Goal: Task Accomplishment & Management: Manage account settings

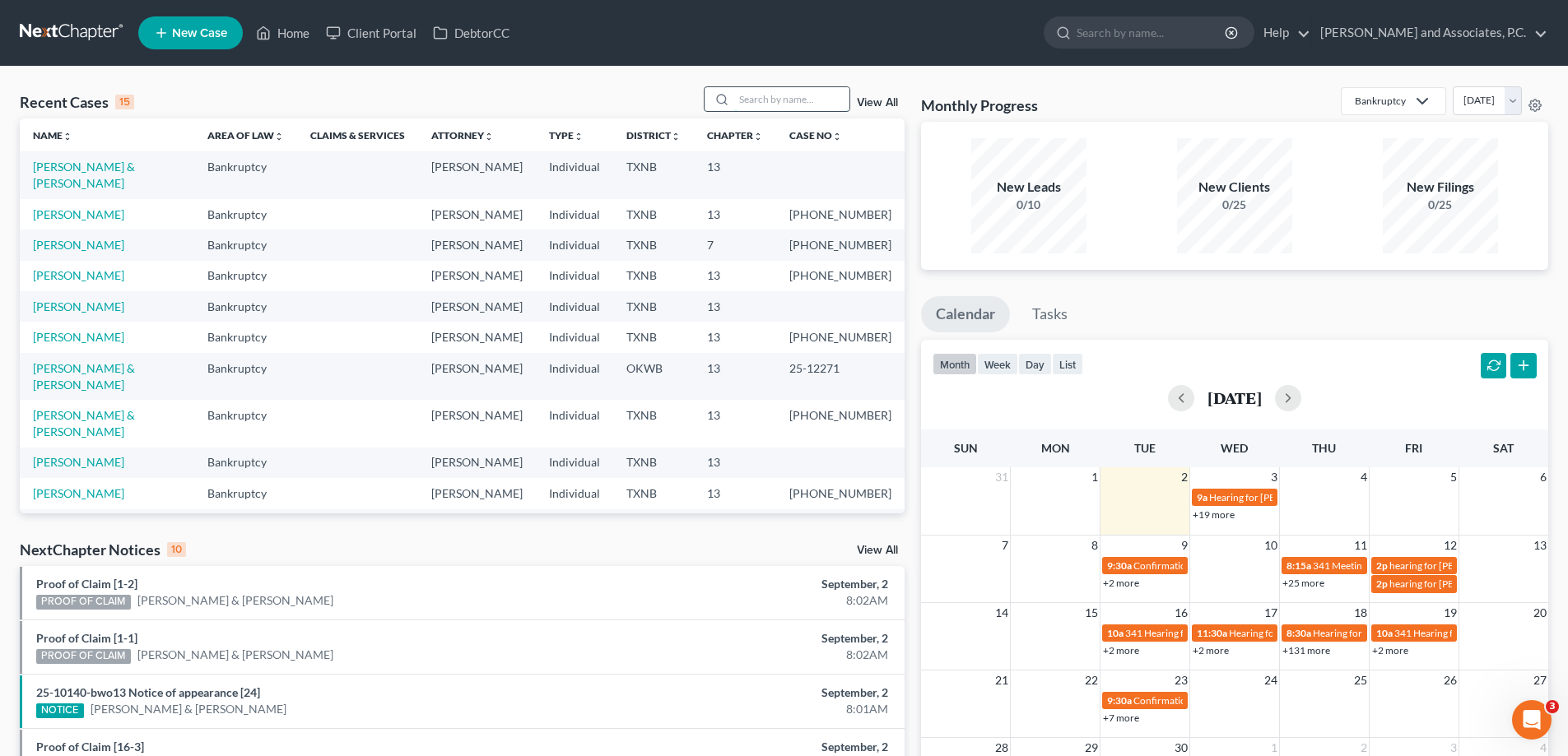
click at [817, 100] on input "search" at bounding box center [791, 99] width 115 height 24
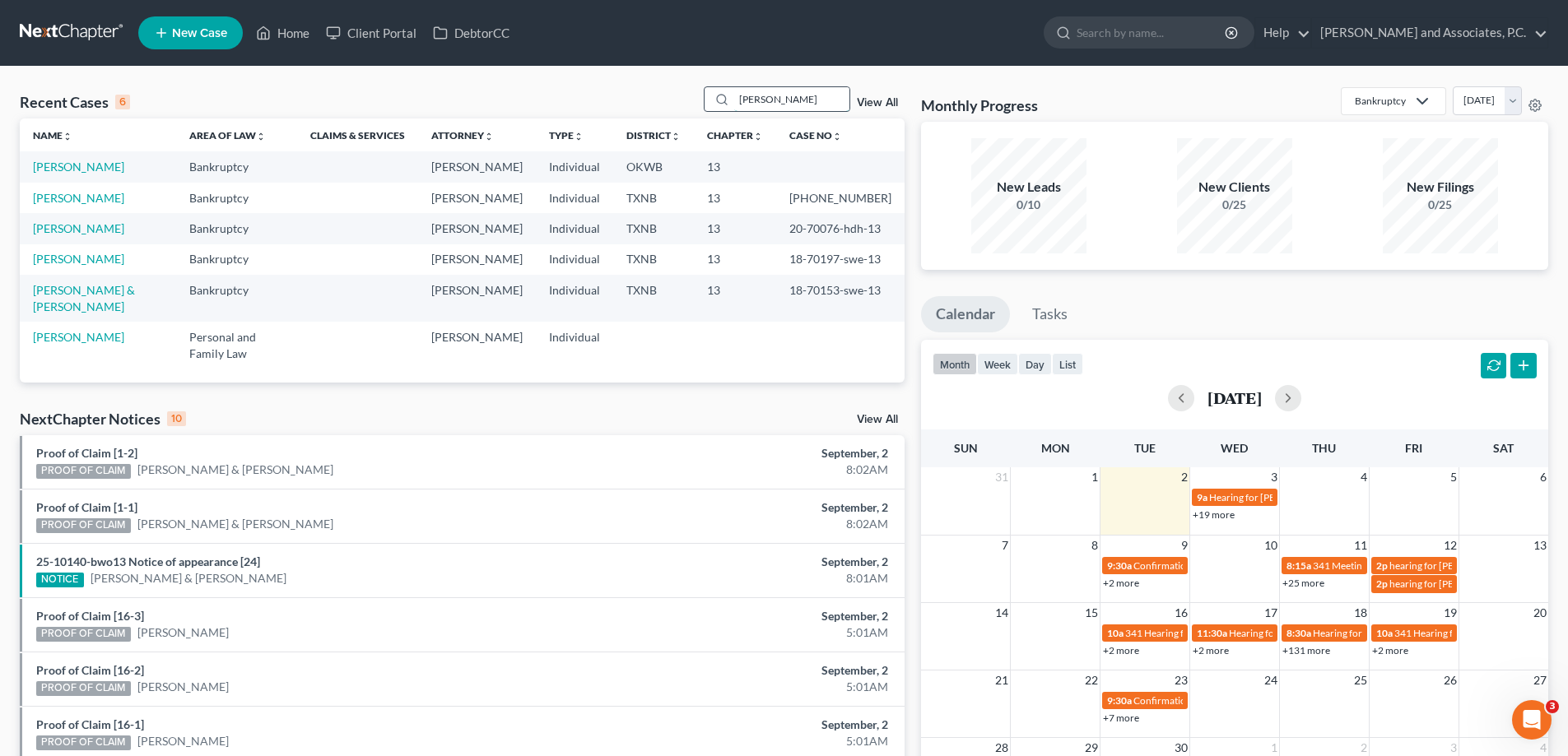
click at [837, 95] on input "murphy" at bounding box center [791, 99] width 115 height 24
type input "m"
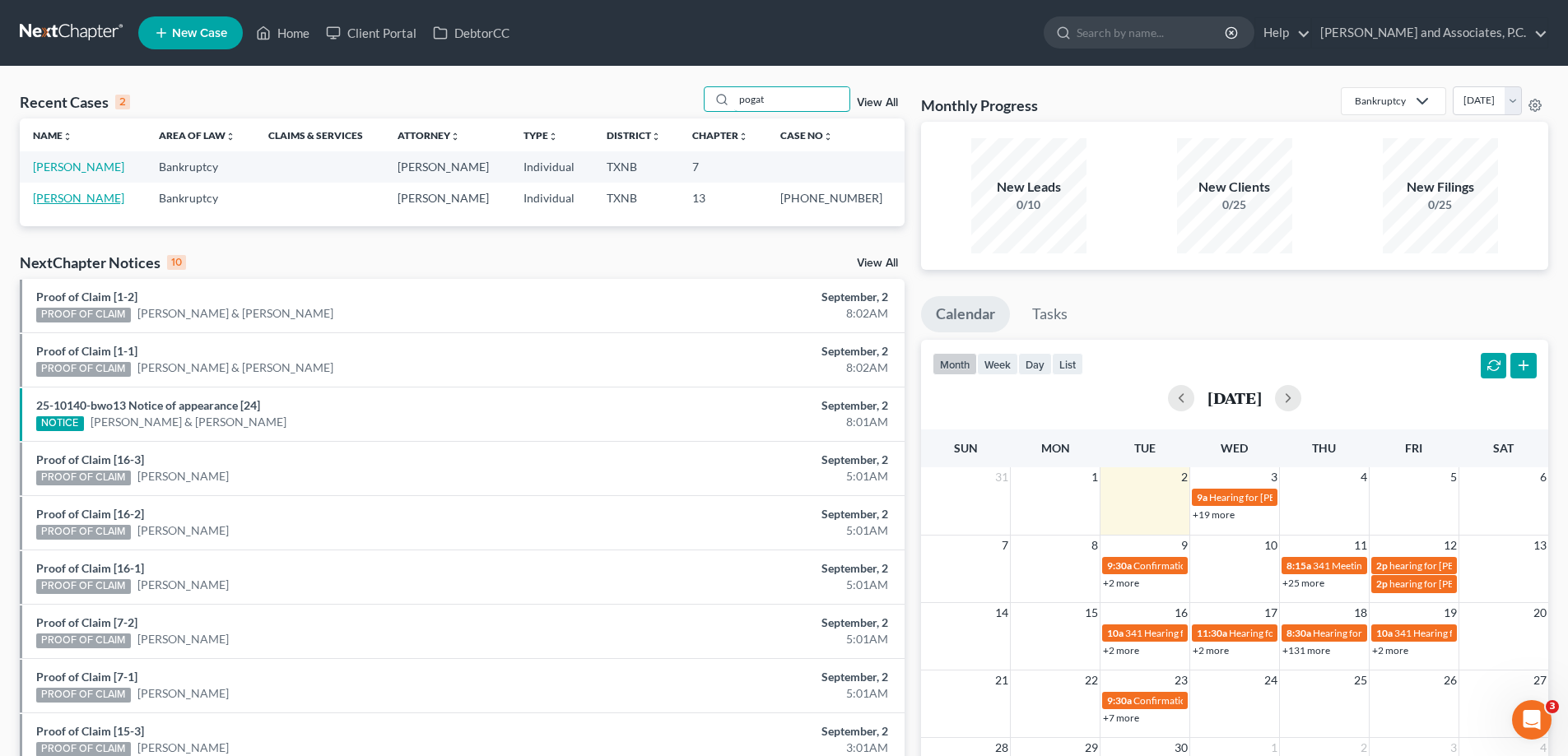
type input "pogat"
click at [104, 198] on link "[PERSON_NAME]" at bounding box center [78, 198] width 92 height 14
select select "5"
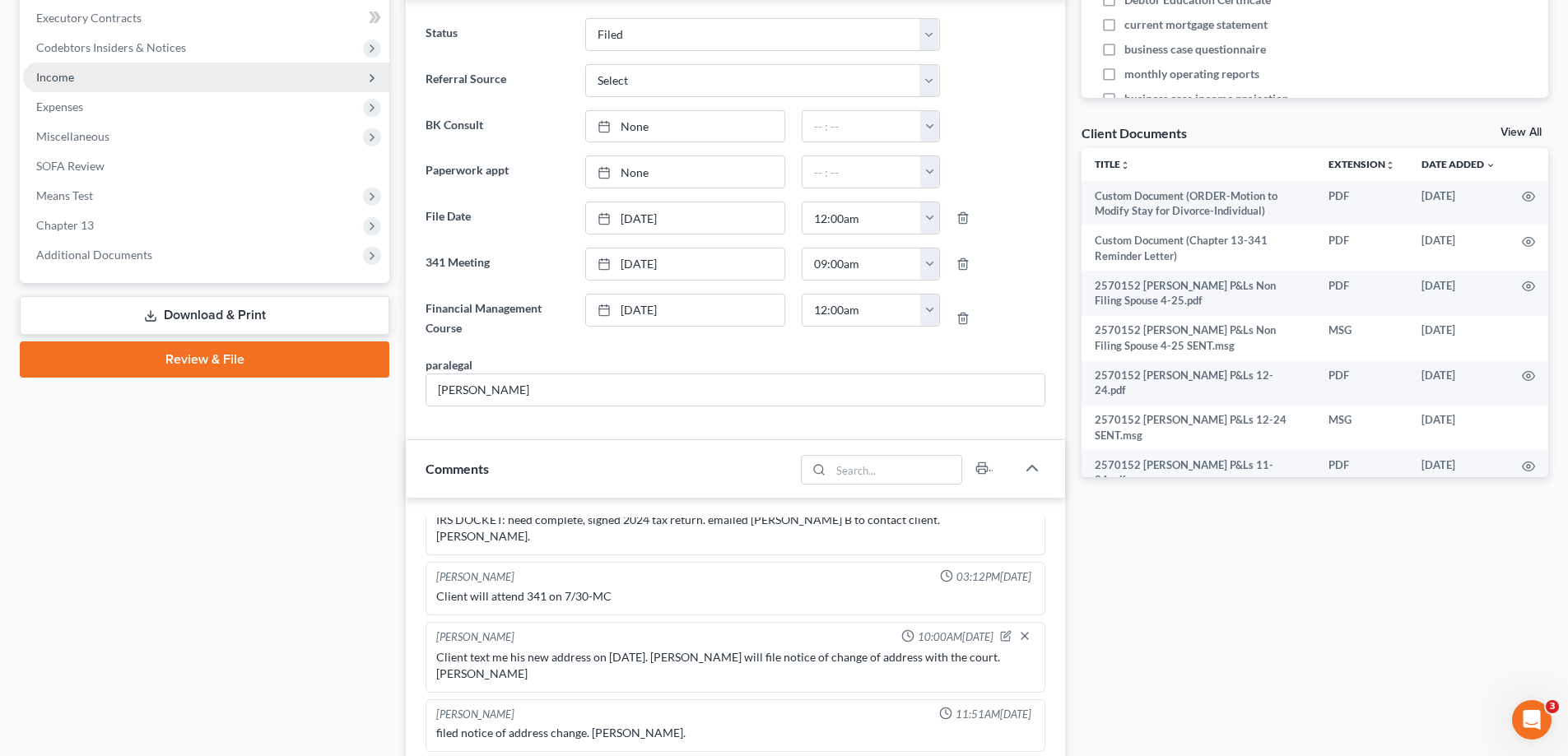
scroll to position [2096, 0]
click at [101, 80] on span "Income" at bounding box center [206, 77] width 366 height 30
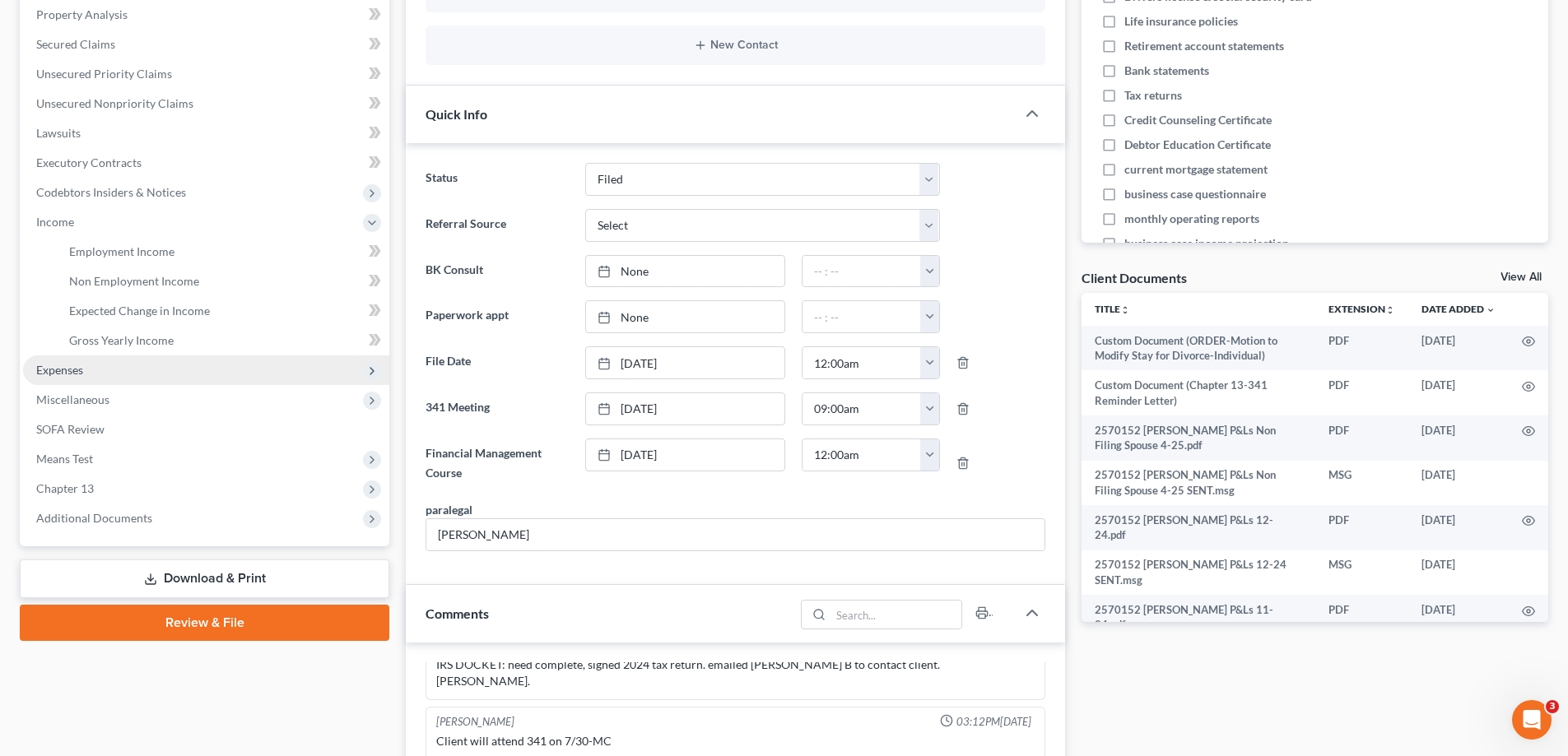
scroll to position [329, 0]
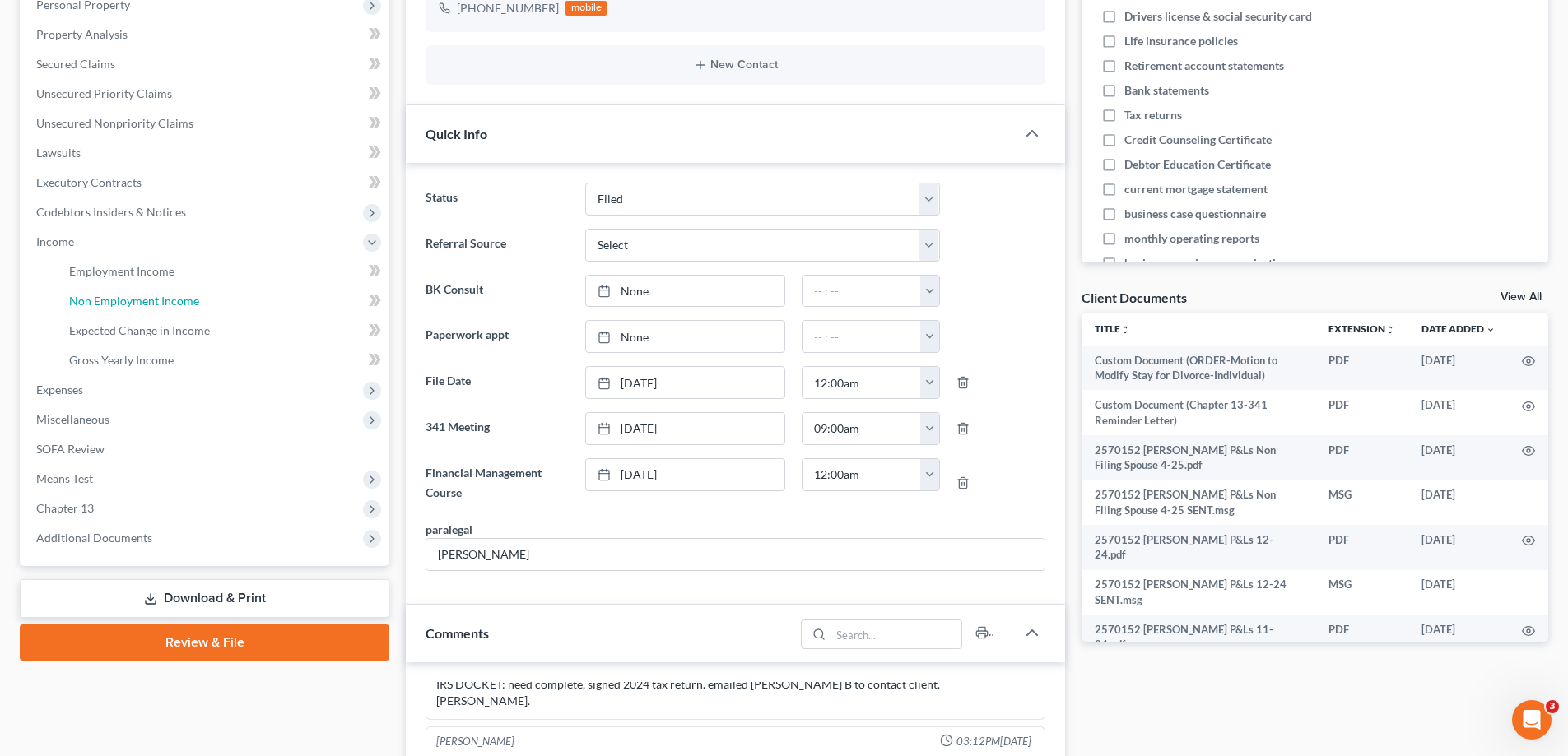
drag, startPoint x: 165, startPoint y: 299, endPoint x: 424, endPoint y: 254, distance: 262.9
click at [165, 299] on span "Non Employment Income" at bounding box center [134, 300] width 130 height 14
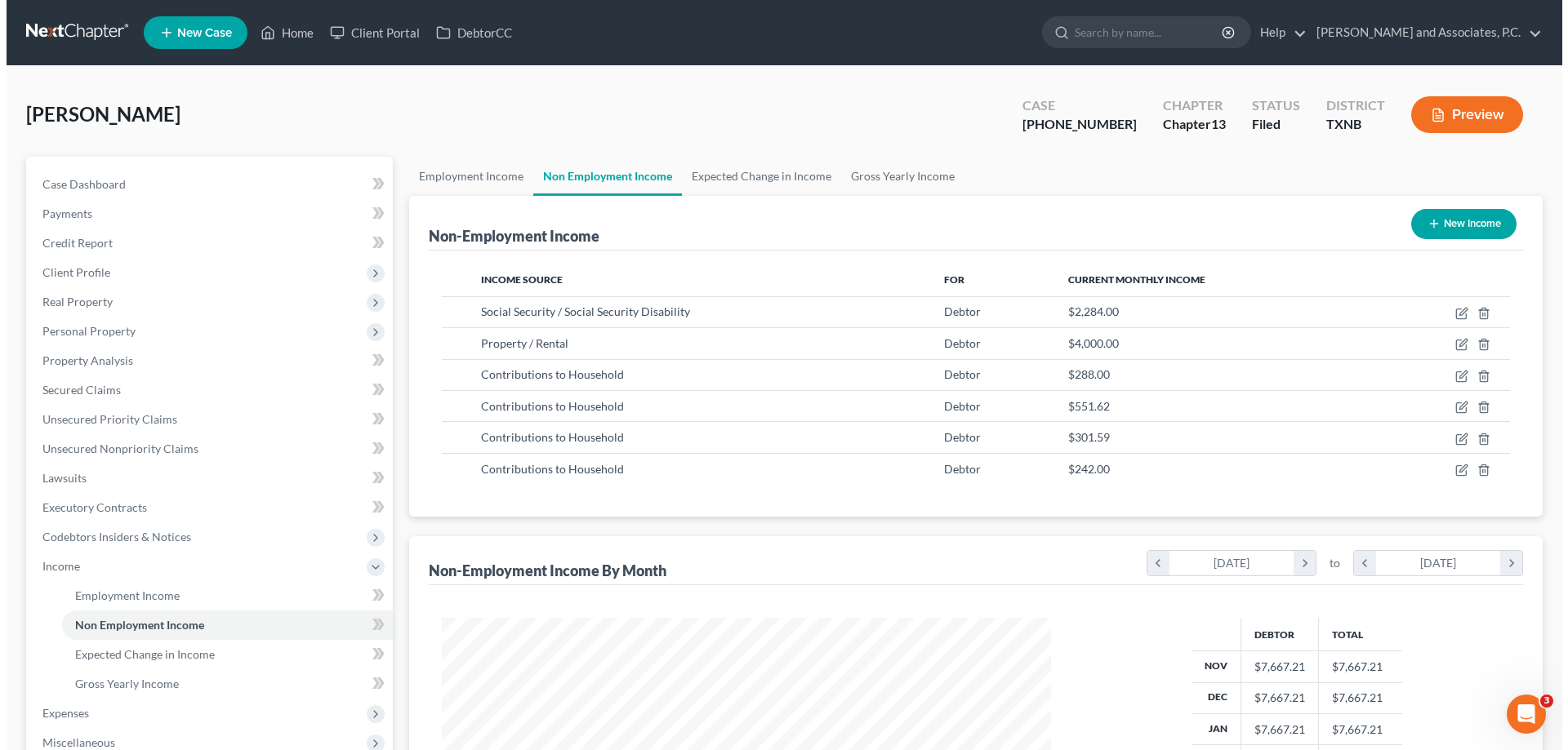
scroll to position [305, 642]
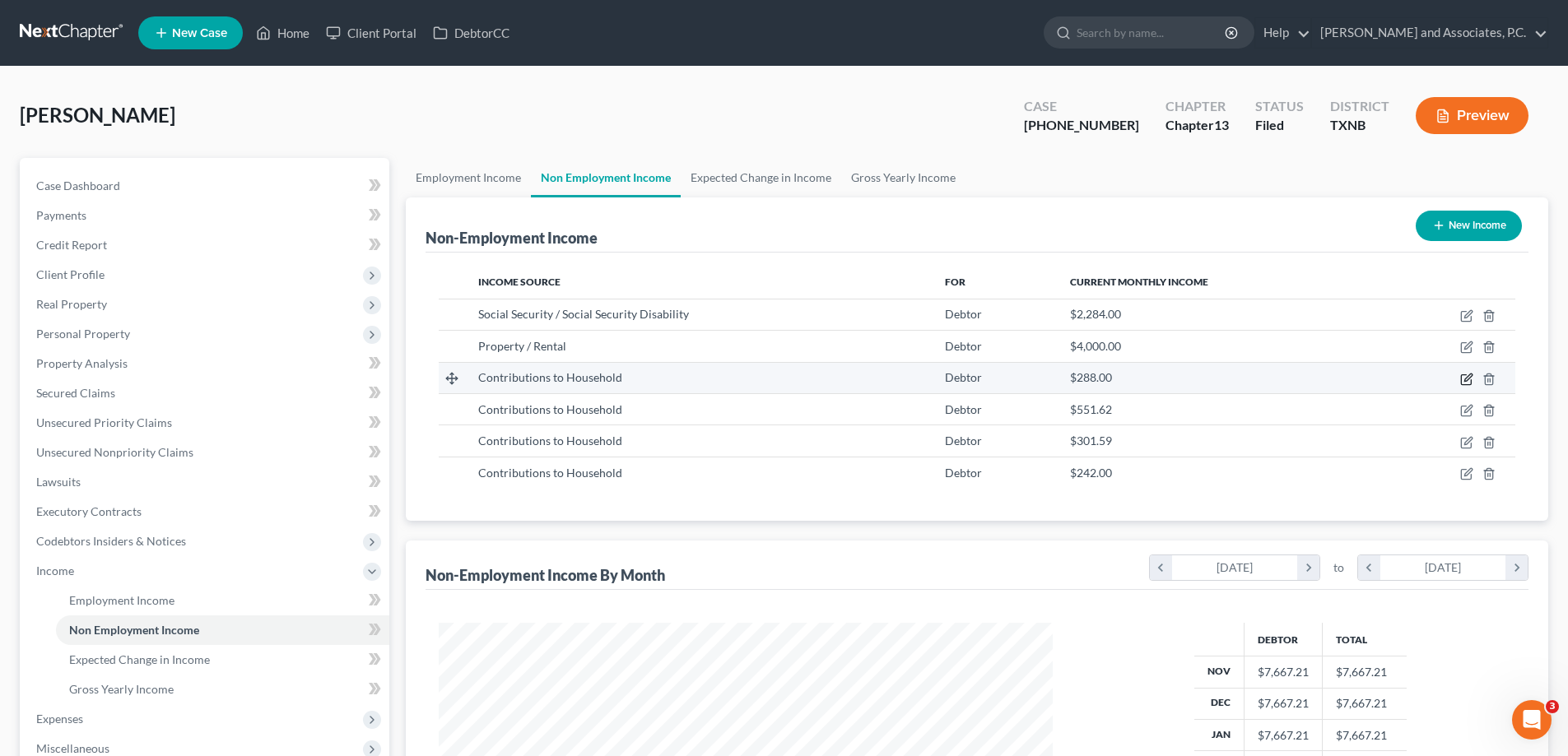
click at [1466, 378] on icon "button" at bounding box center [1467, 377] width 8 height 8
select select "8"
select select "0"
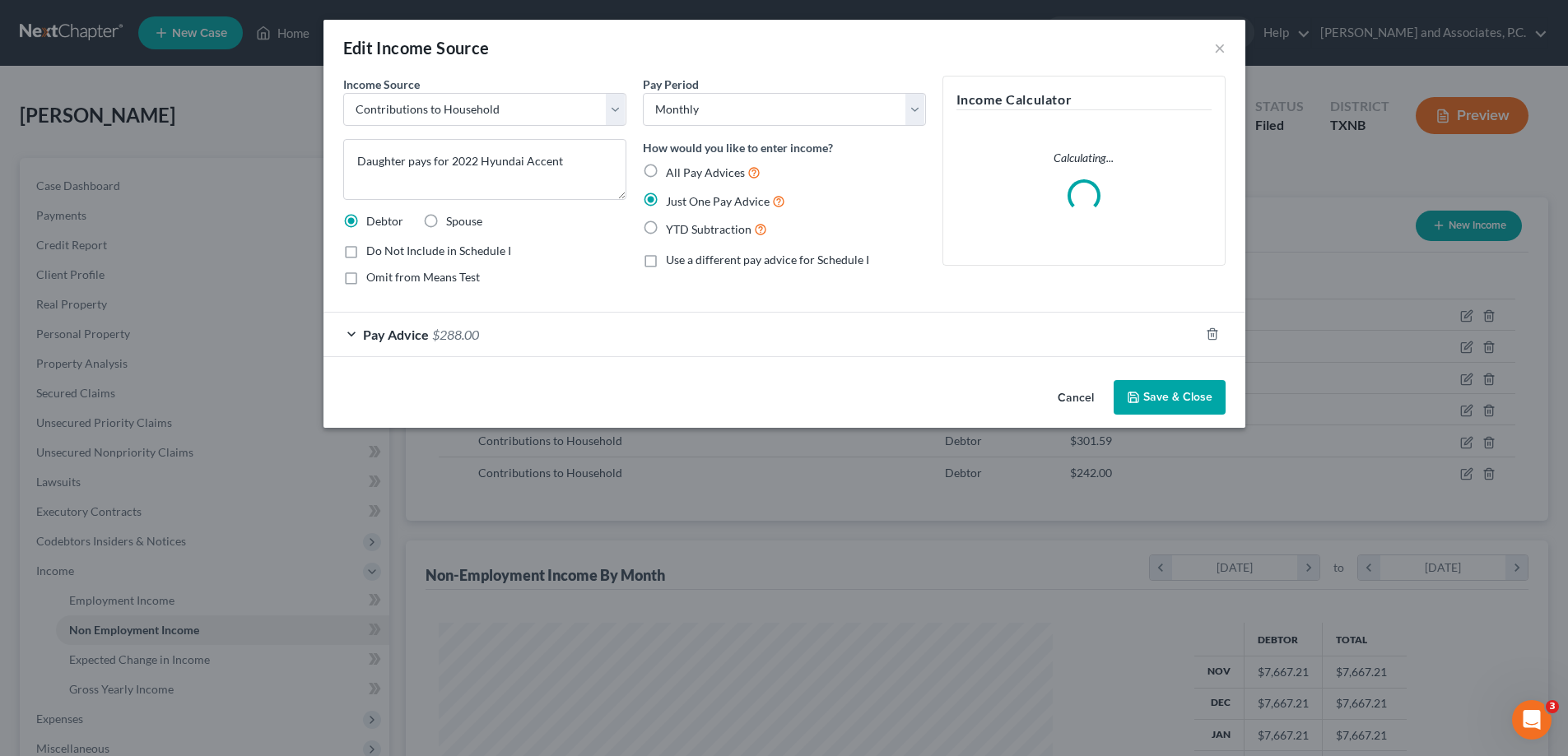
scroll to position [310, 653]
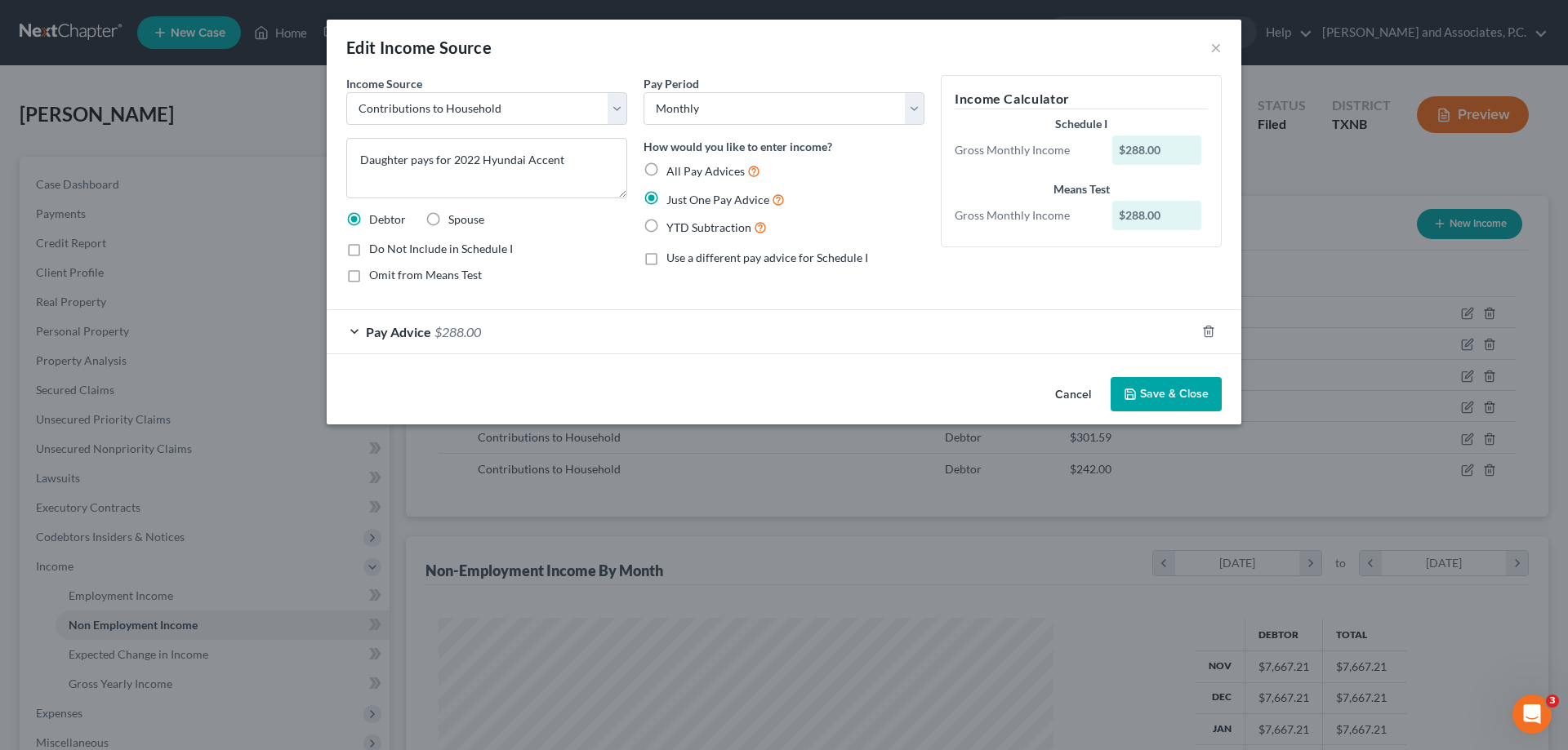
click at [1189, 401] on button "Save & Close" at bounding box center [1166, 394] width 111 height 34
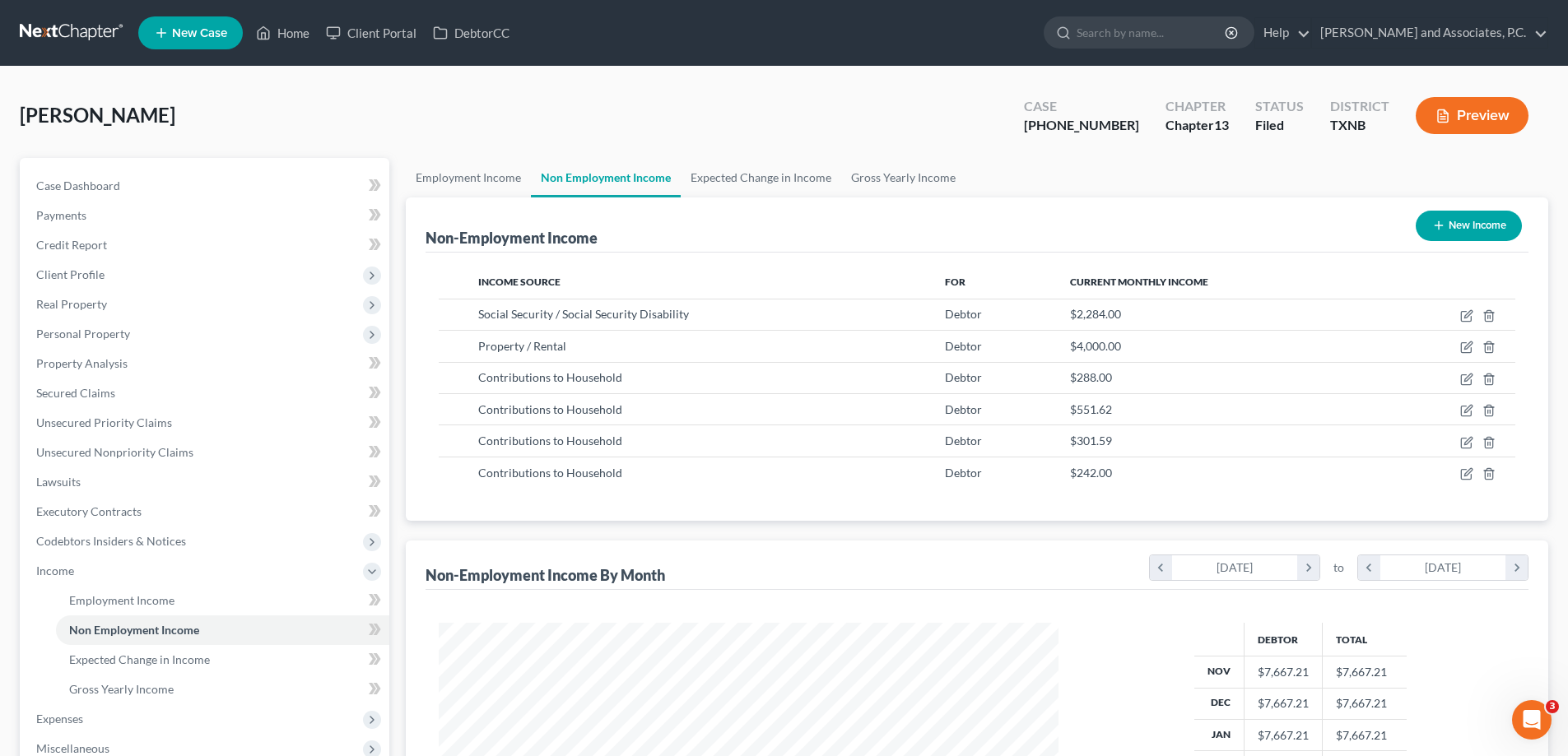
scroll to position [822375, 822251]
click at [278, 29] on link "Home" at bounding box center [283, 32] width 70 height 30
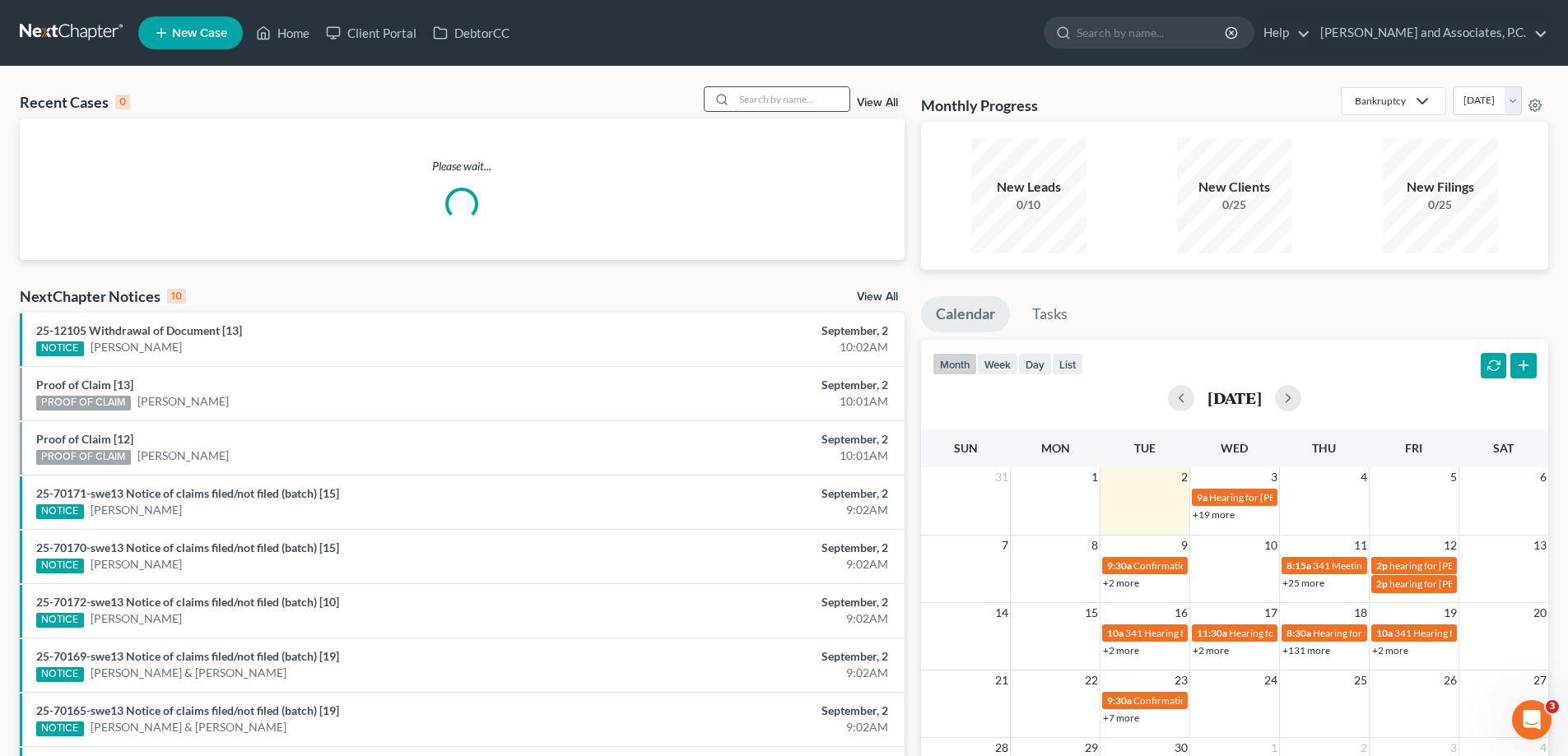
click at [745, 102] on input "search" at bounding box center [791, 99] width 115 height 24
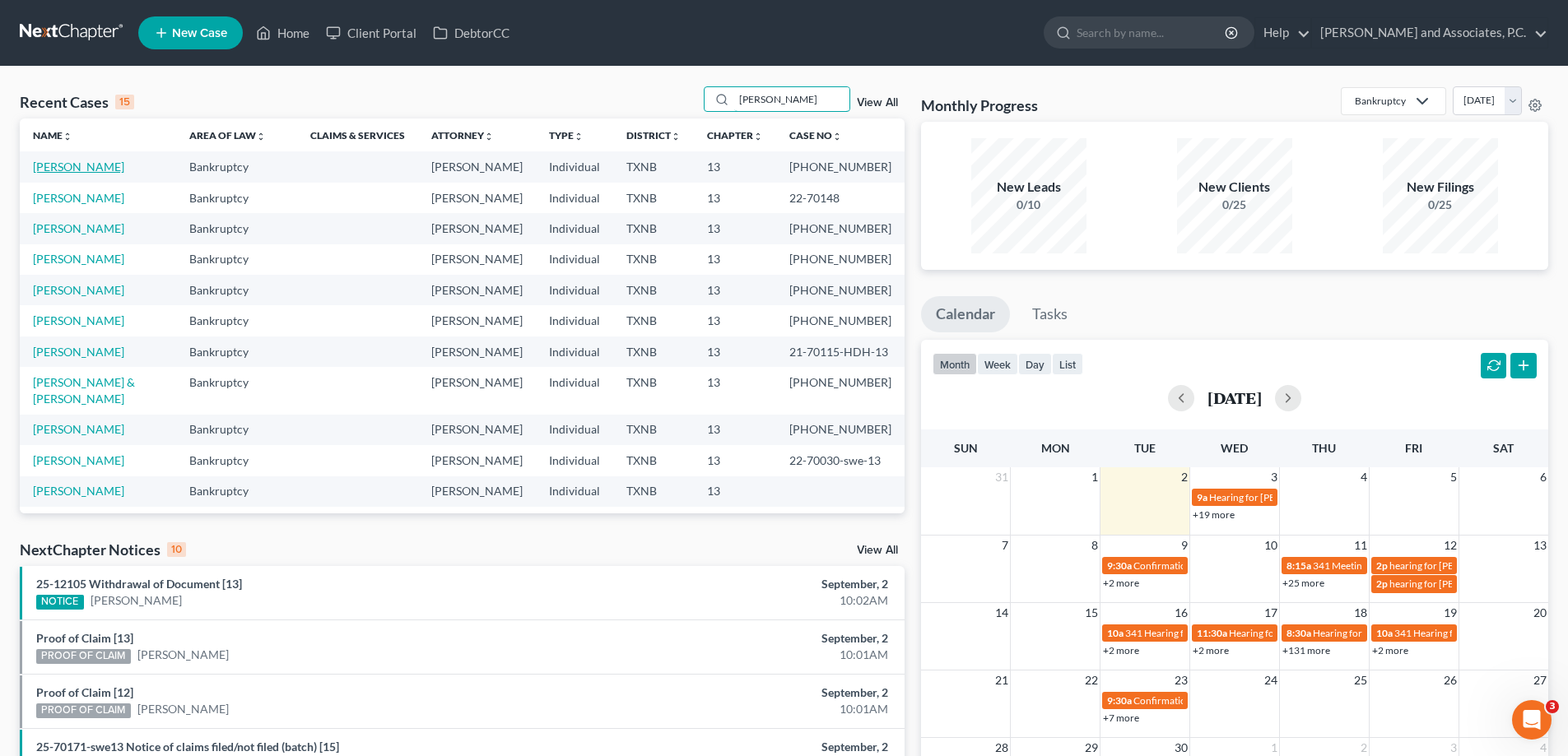
type input "smith"
click at [49, 172] on link "[PERSON_NAME]" at bounding box center [78, 167] width 92 height 14
select select "5"
select select "3"
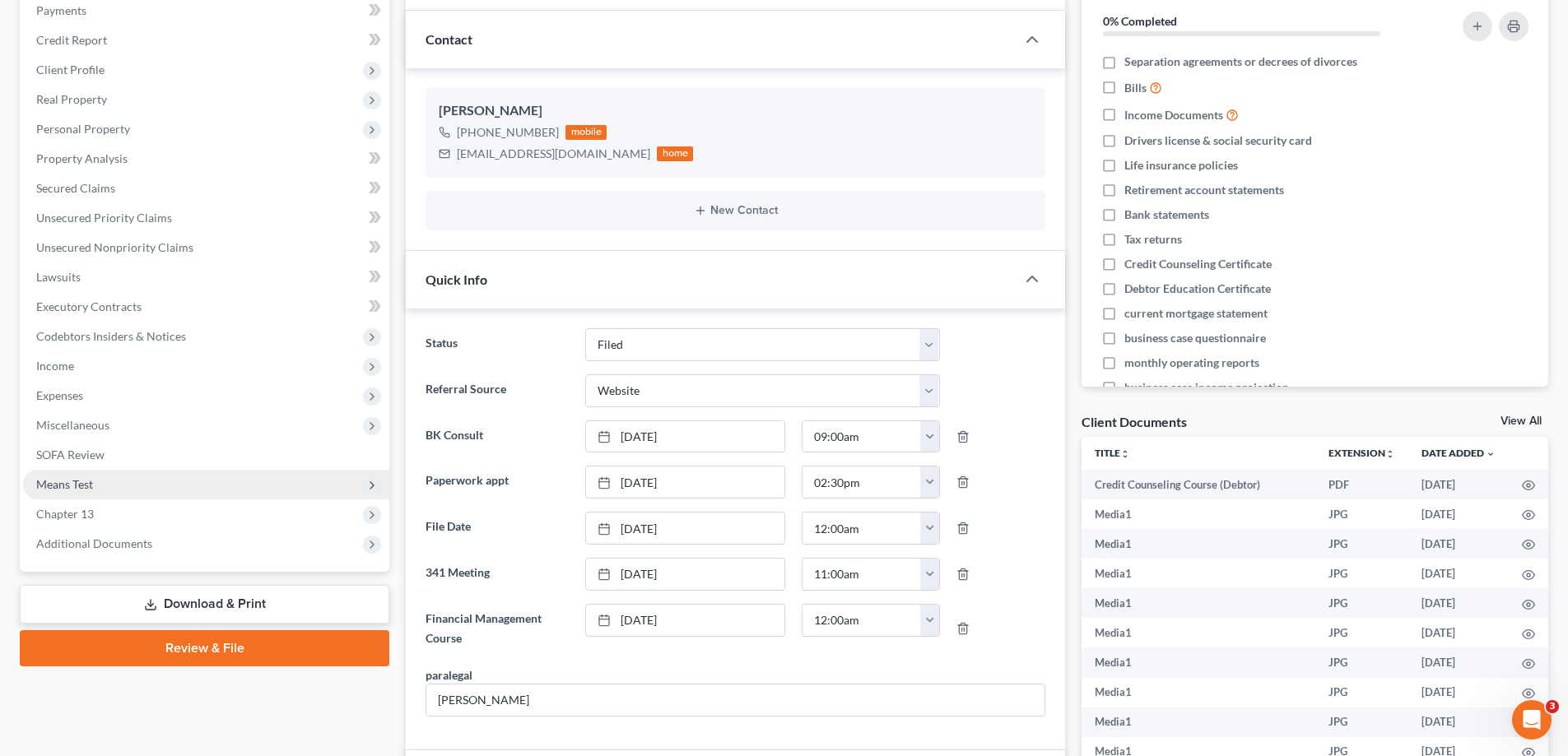
scroll to position [164, 0]
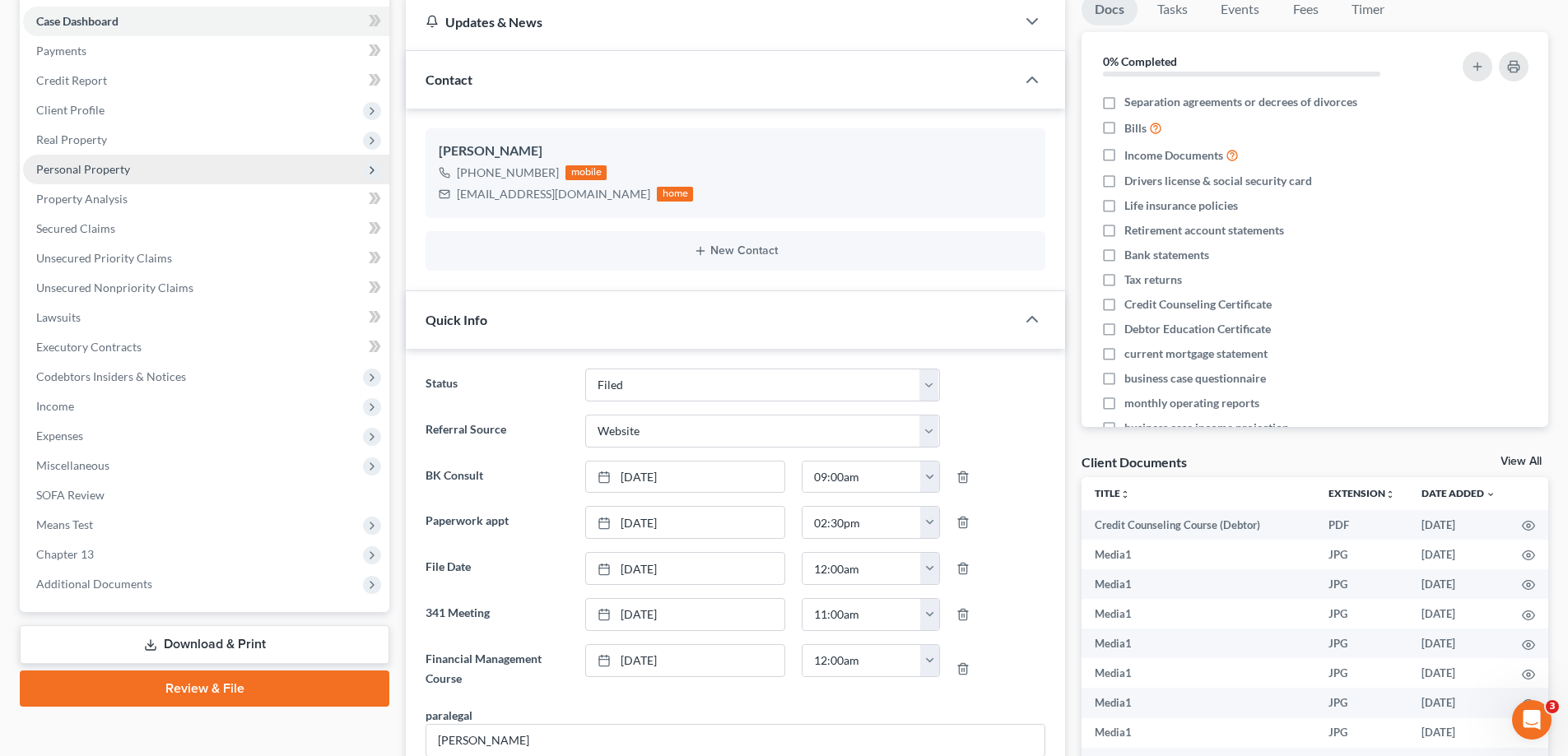
click at [98, 174] on span "Personal Property" at bounding box center [83, 169] width 94 height 14
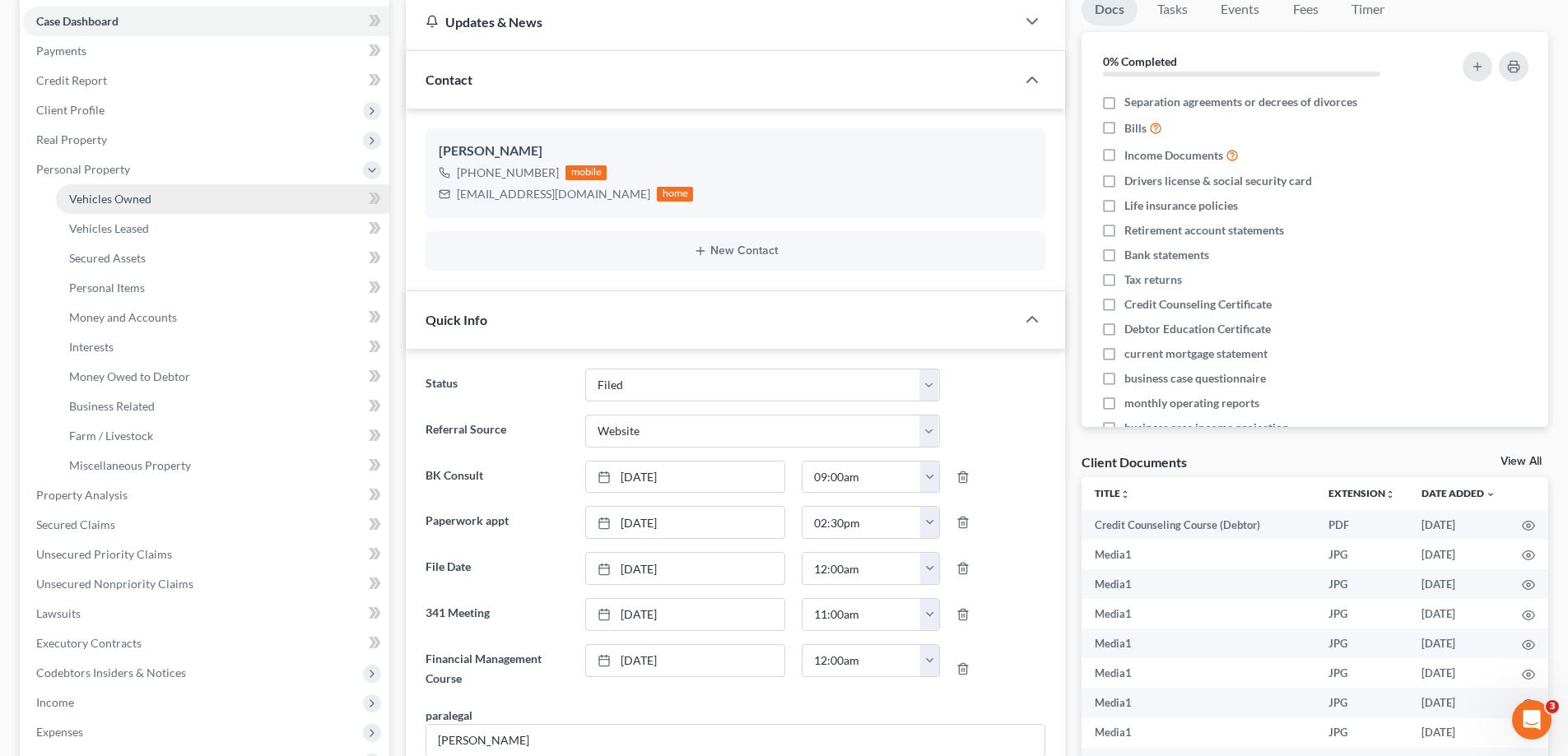
click at [109, 201] on span "Vehicles Owned" at bounding box center [110, 198] width 82 height 14
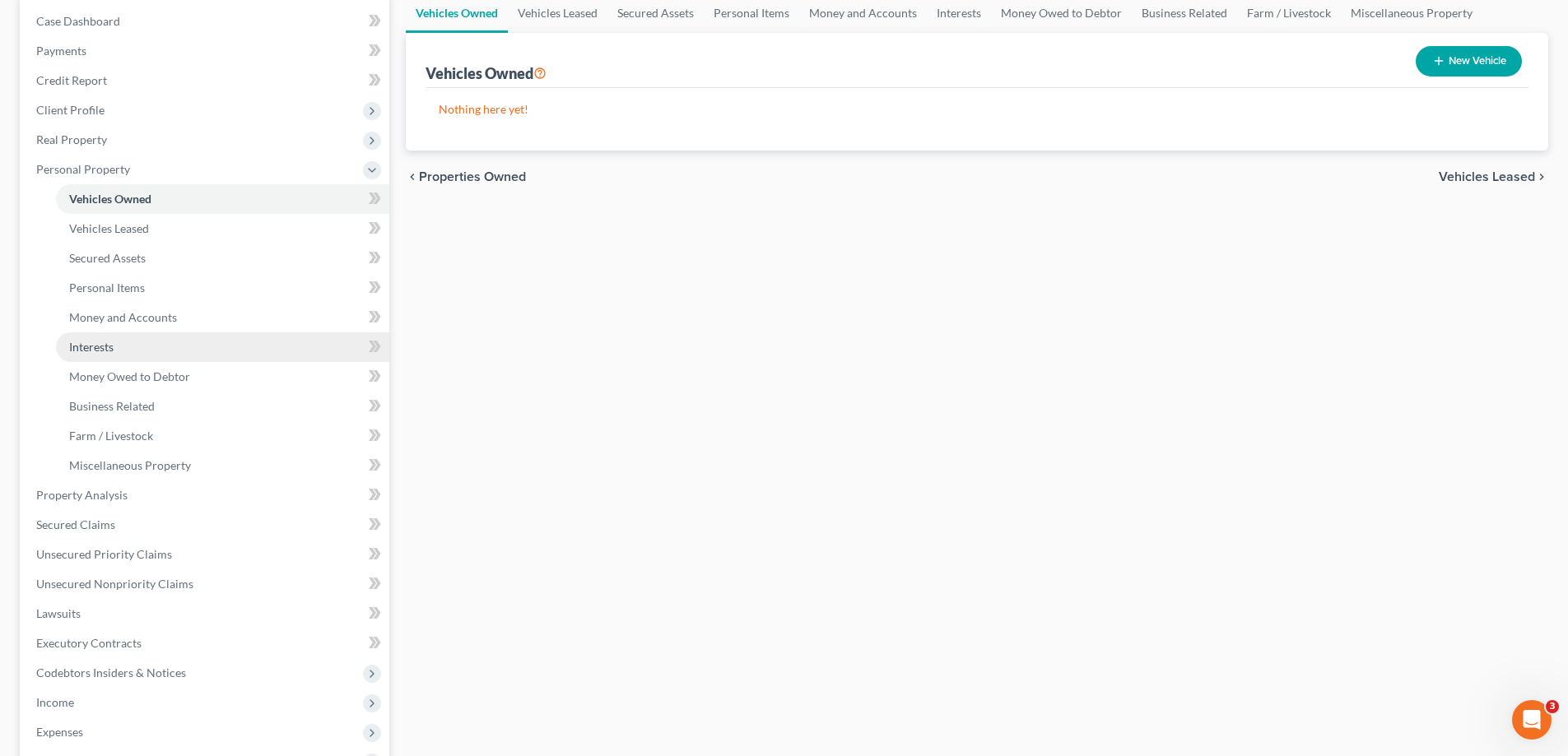
scroll to position [329, 0]
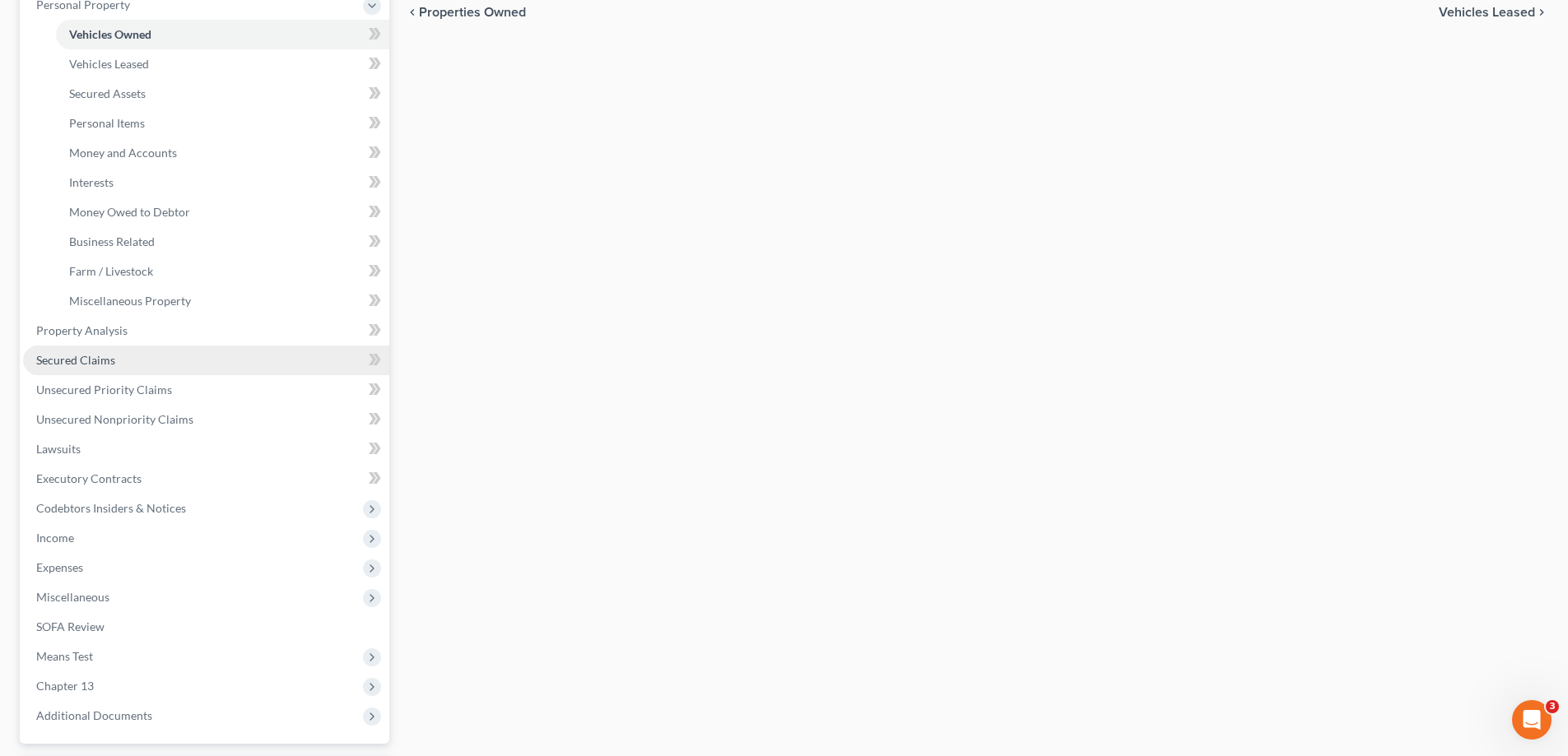
click at [118, 357] on link "Secured Claims" at bounding box center [206, 360] width 366 height 30
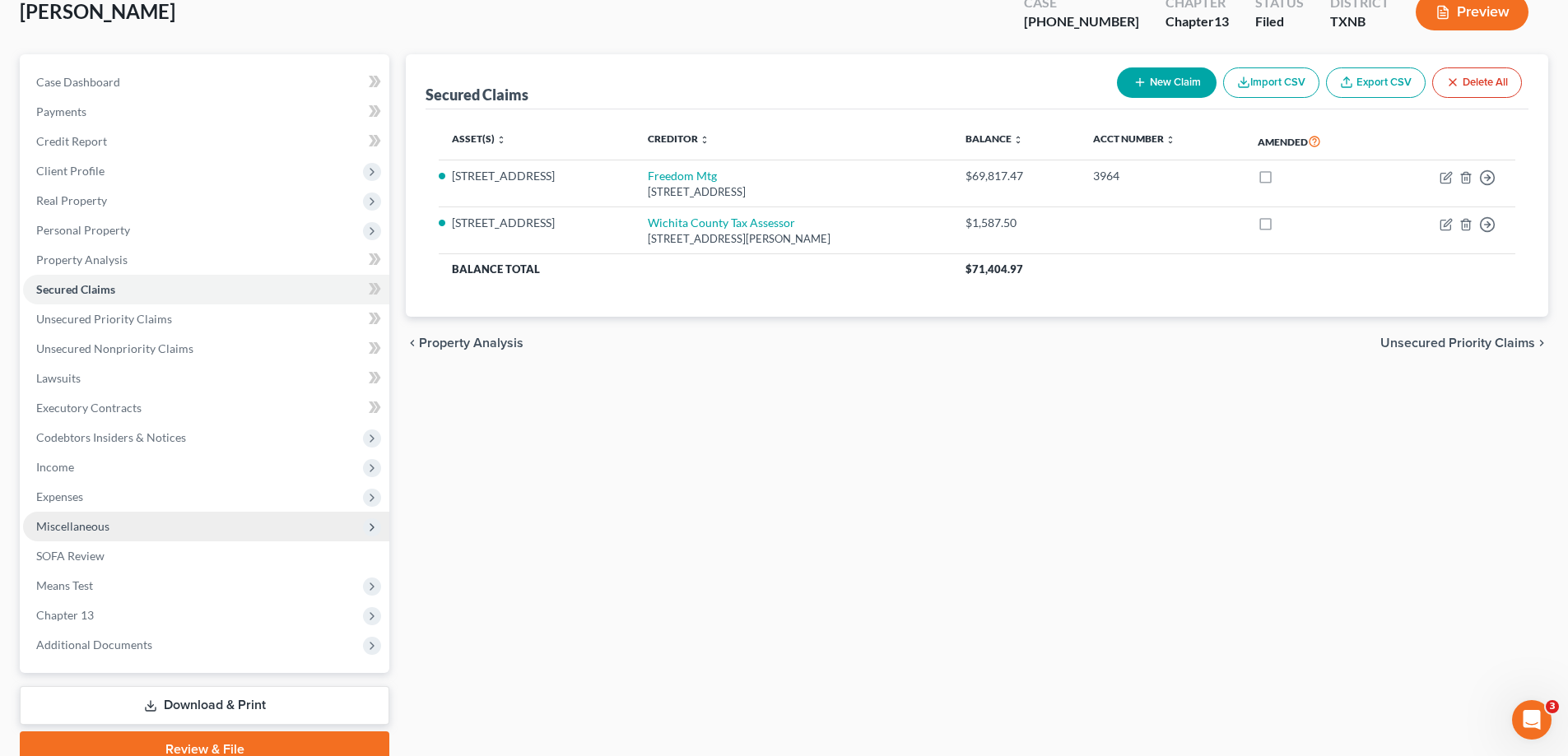
scroll to position [164, 0]
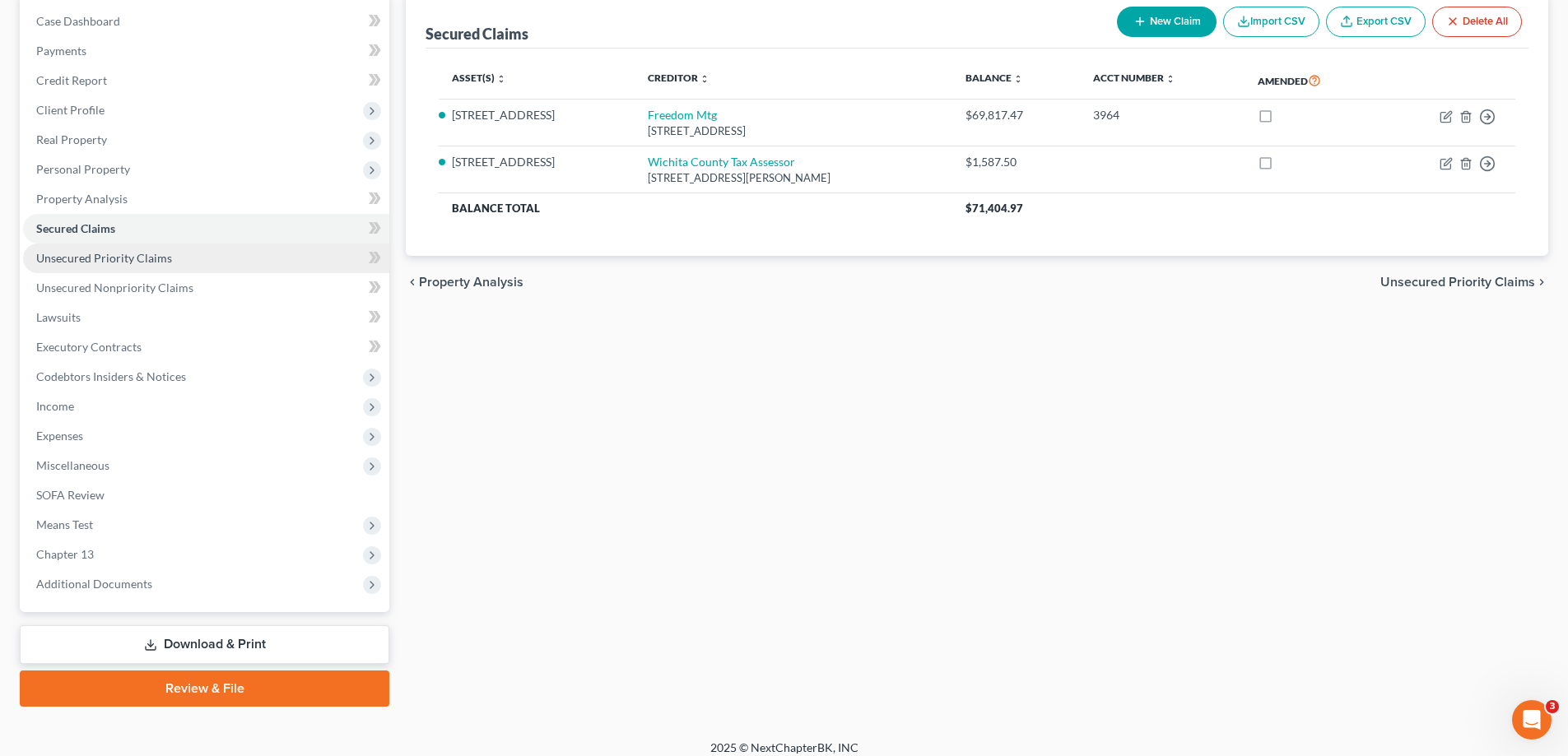
click at [165, 264] on span "Unsecured Priority Claims" at bounding box center [104, 257] width 136 height 14
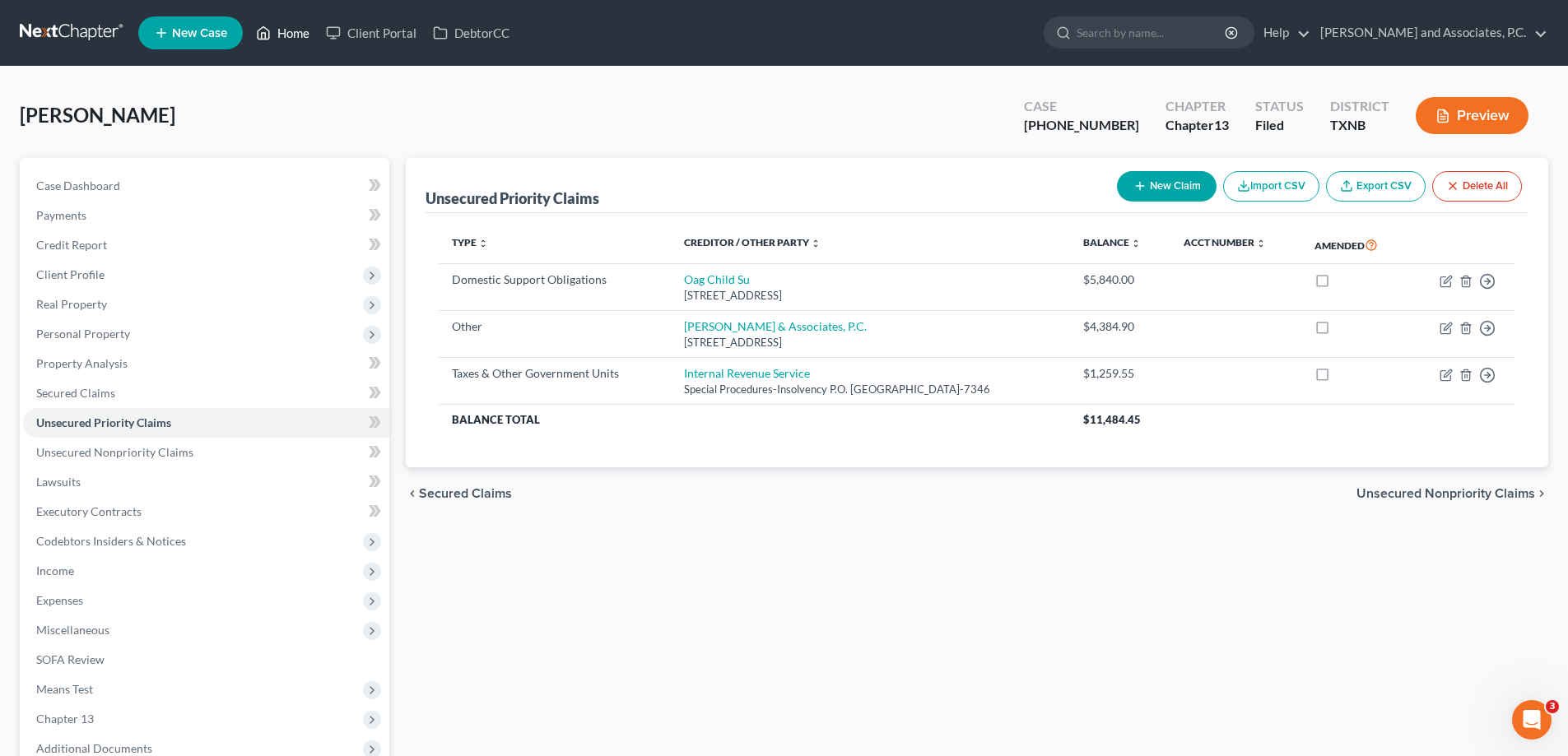
click at [288, 44] on link "Home" at bounding box center [283, 32] width 70 height 30
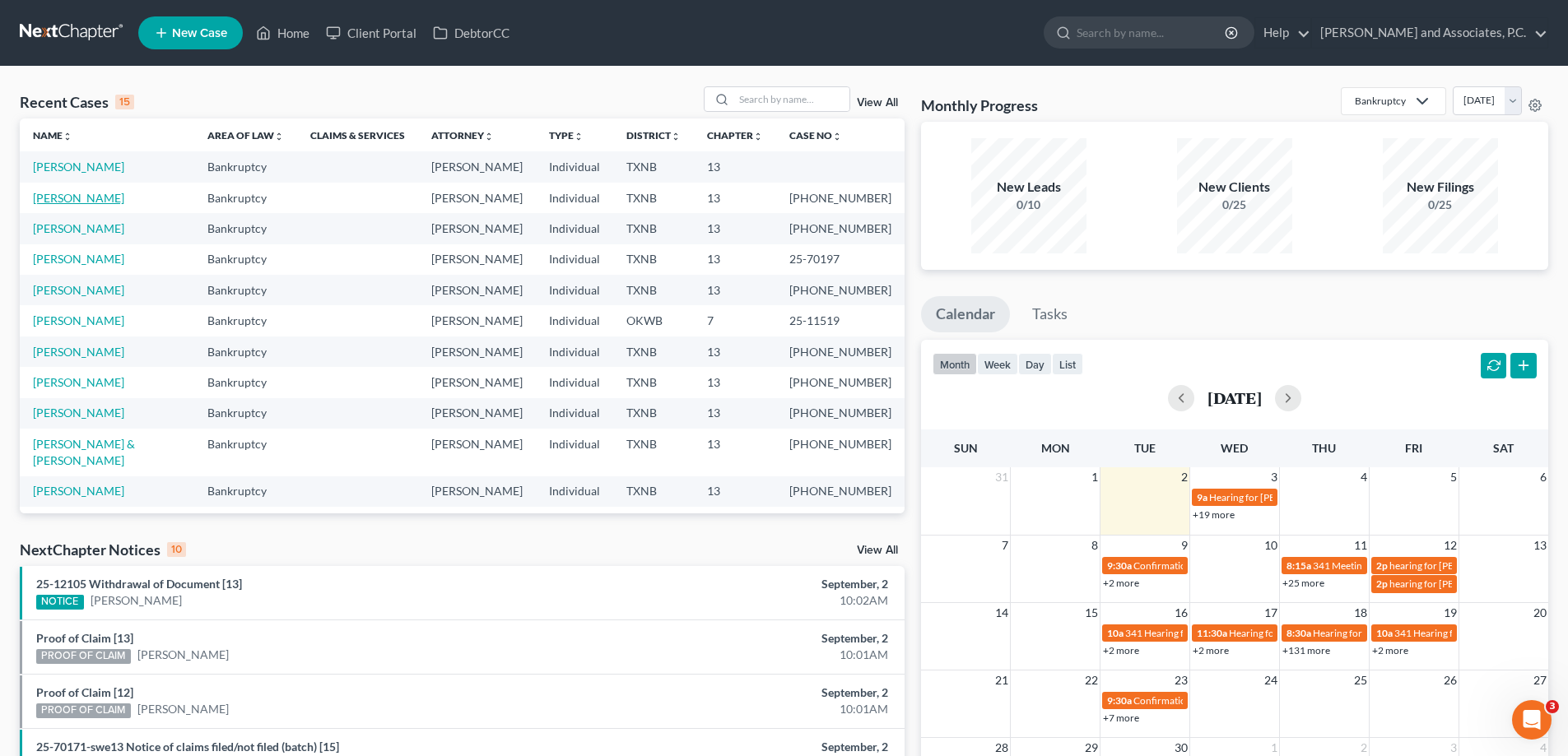
click at [72, 204] on link "[PERSON_NAME]" at bounding box center [78, 198] width 92 height 14
select select "3"
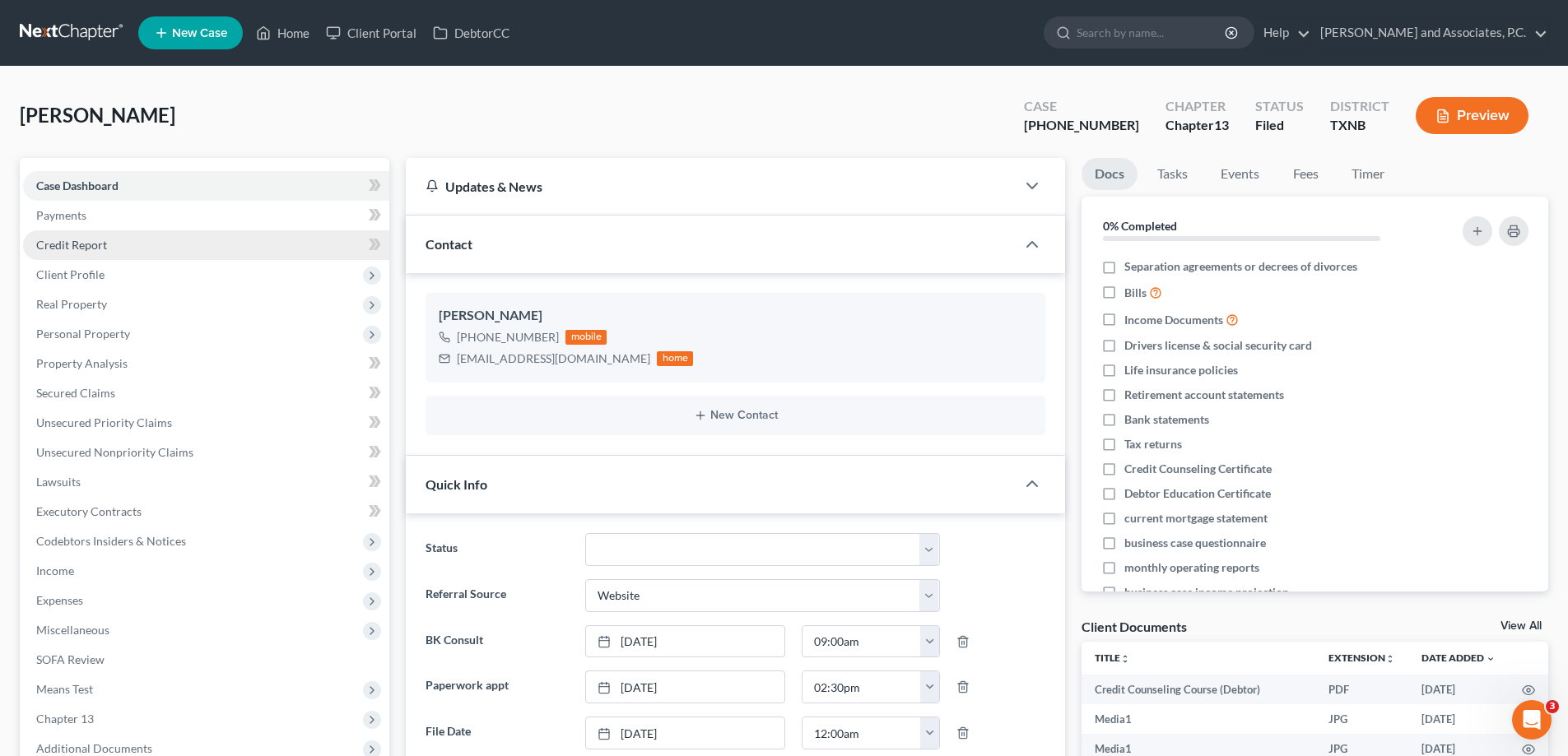
scroll to position [13759, 0]
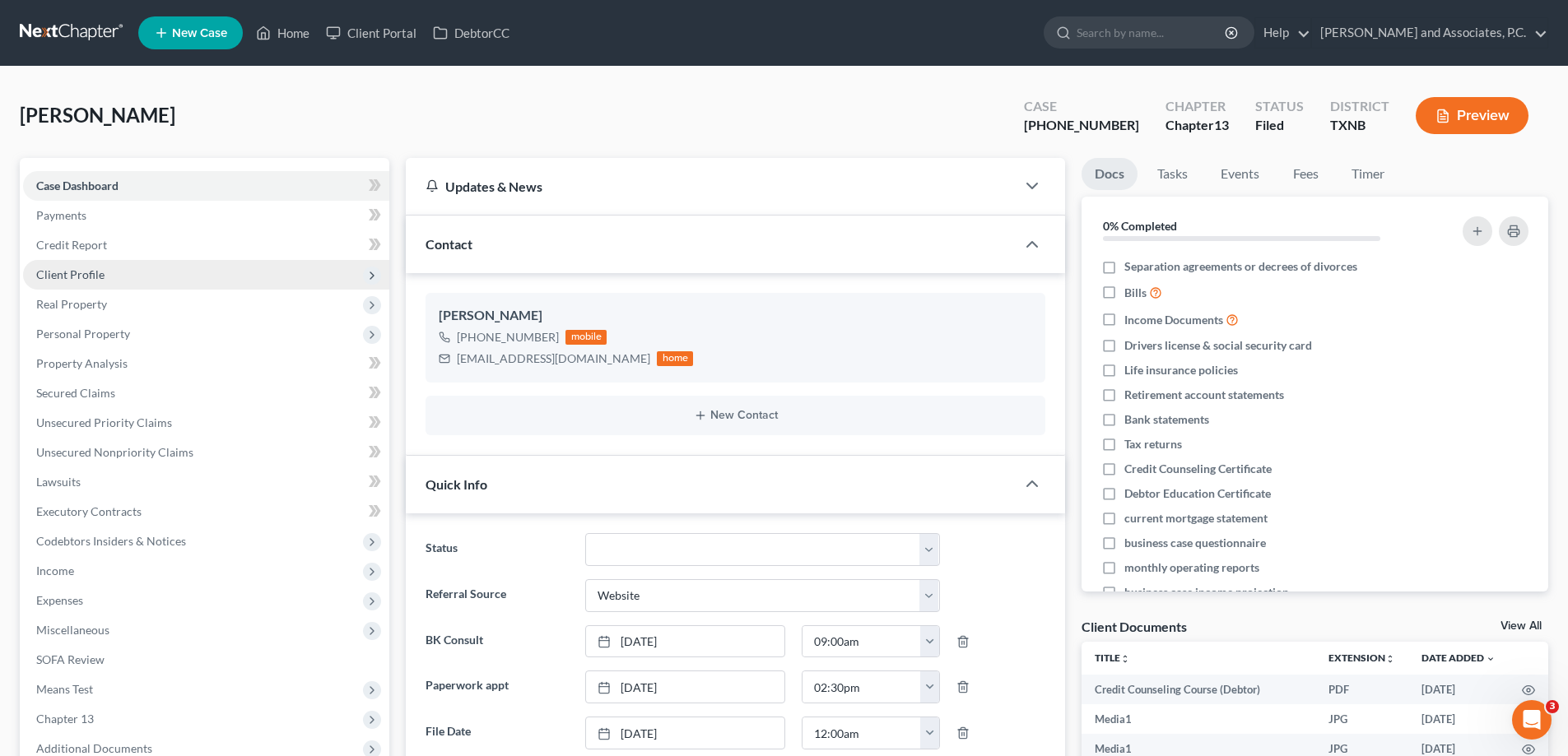
click at [75, 274] on span "Client Profile" at bounding box center [70, 275] width 68 height 14
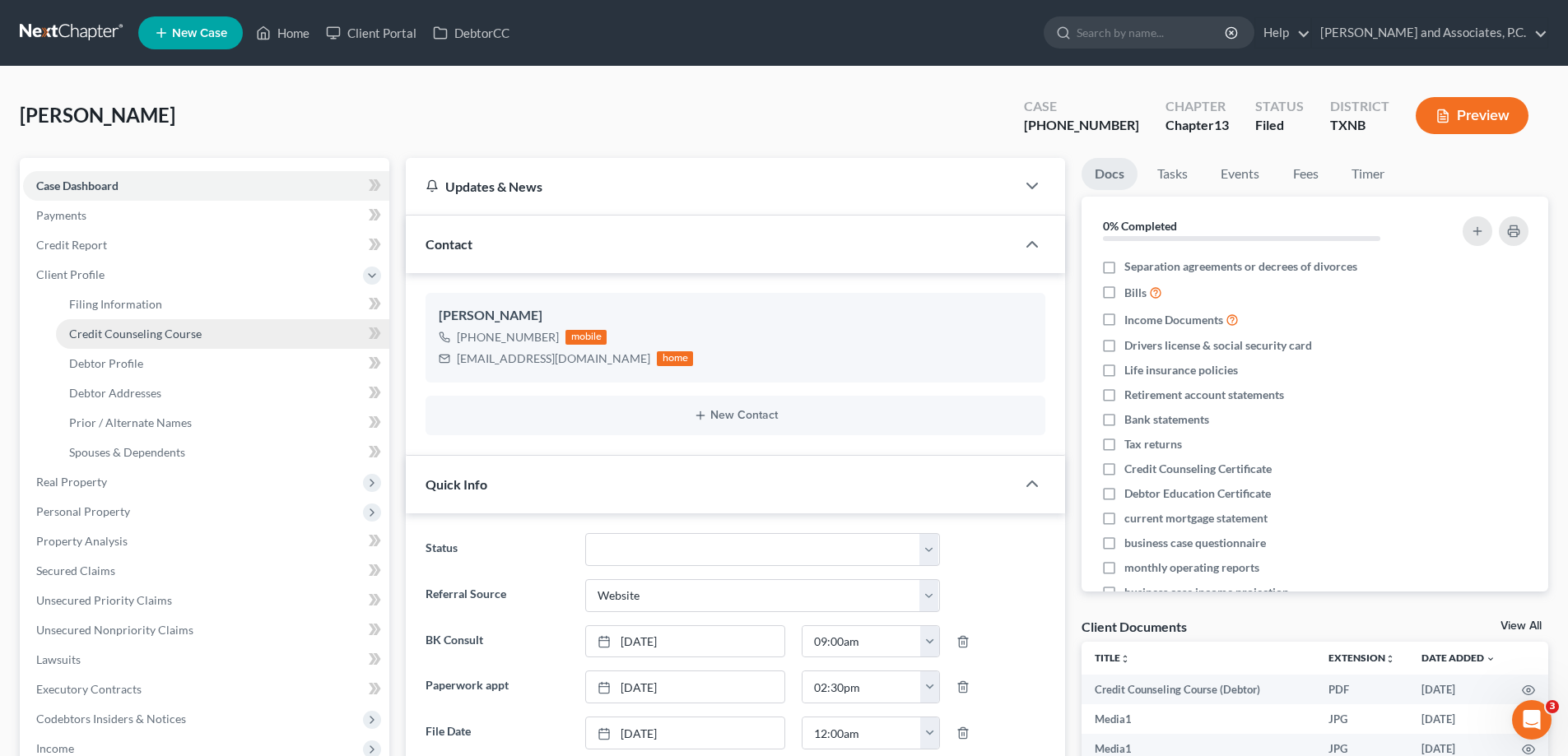
click at [117, 334] on span "Credit Counseling Course" at bounding box center [135, 334] width 133 height 14
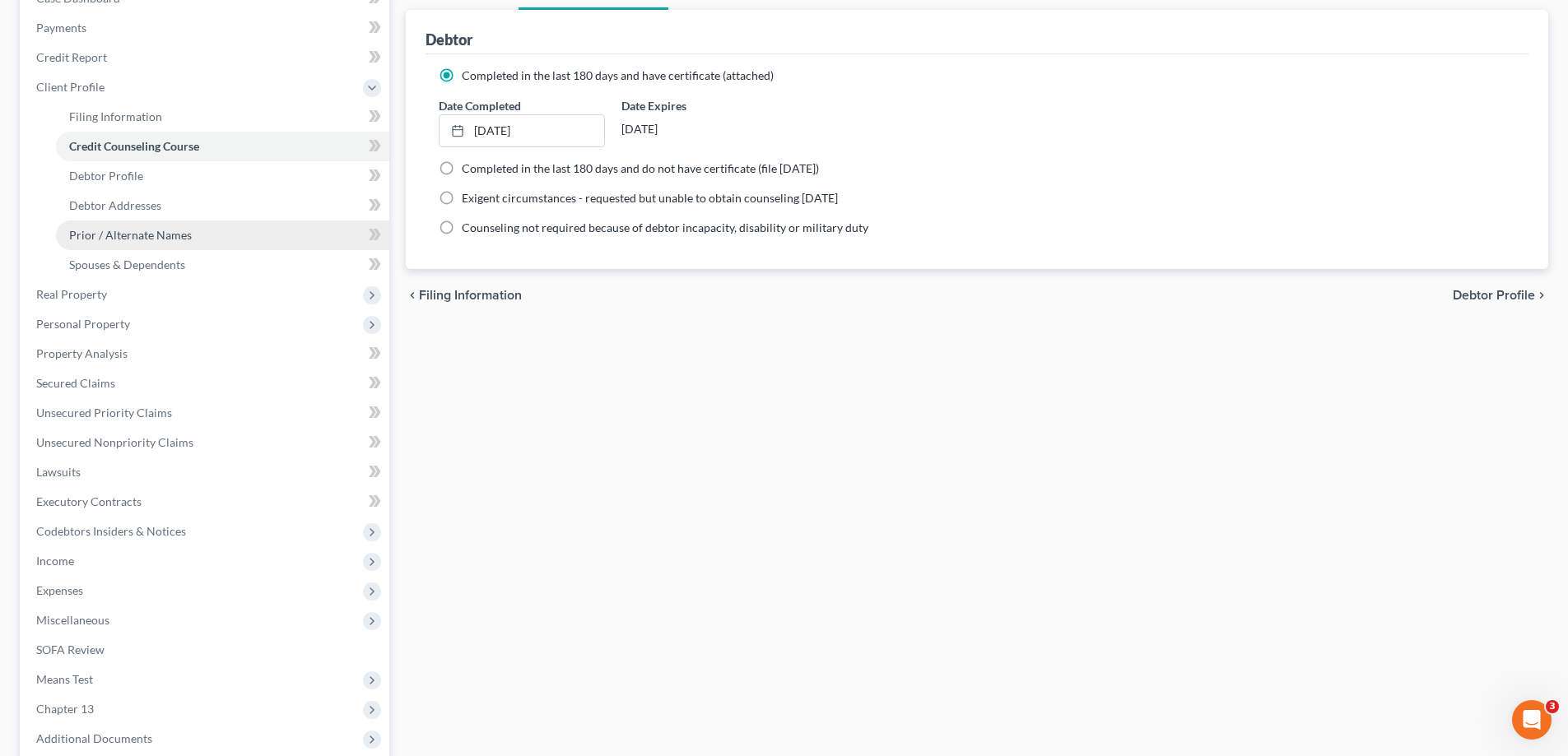
scroll to position [27, 0]
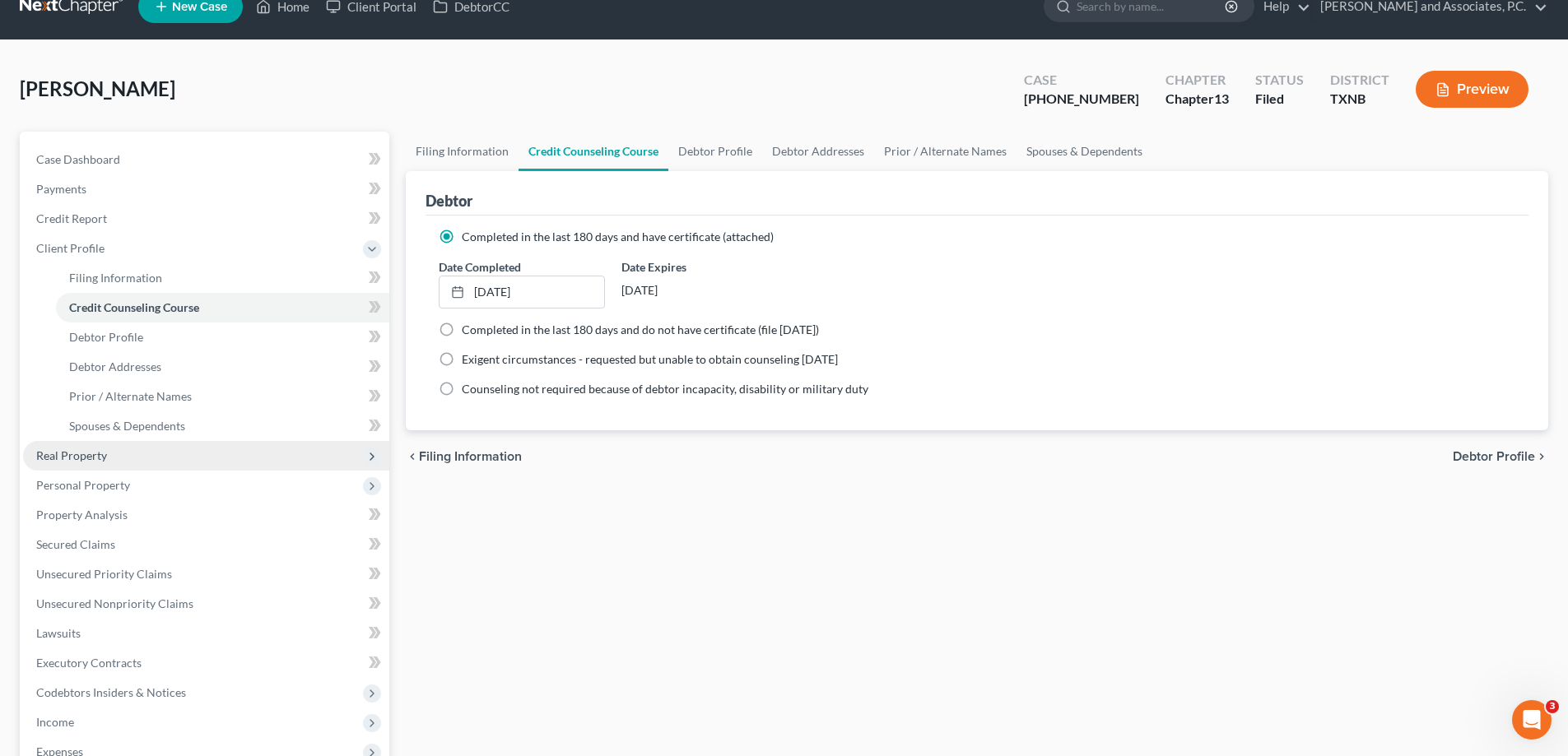
click at [176, 464] on span "Real Property" at bounding box center [206, 456] width 366 height 30
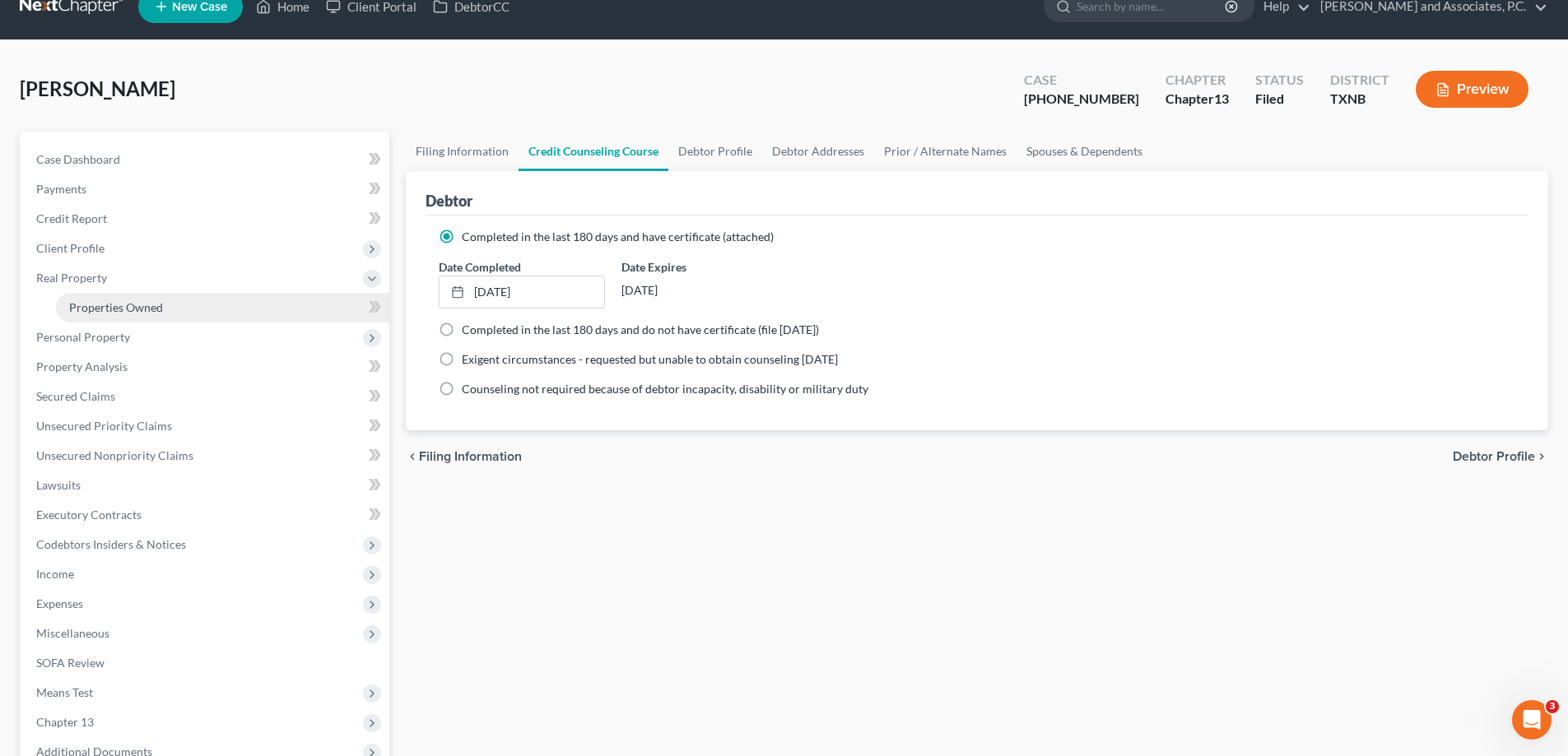
click at [174, 313] on link "Properties Owned" at bounding box center [222, 307] width 334 height 30
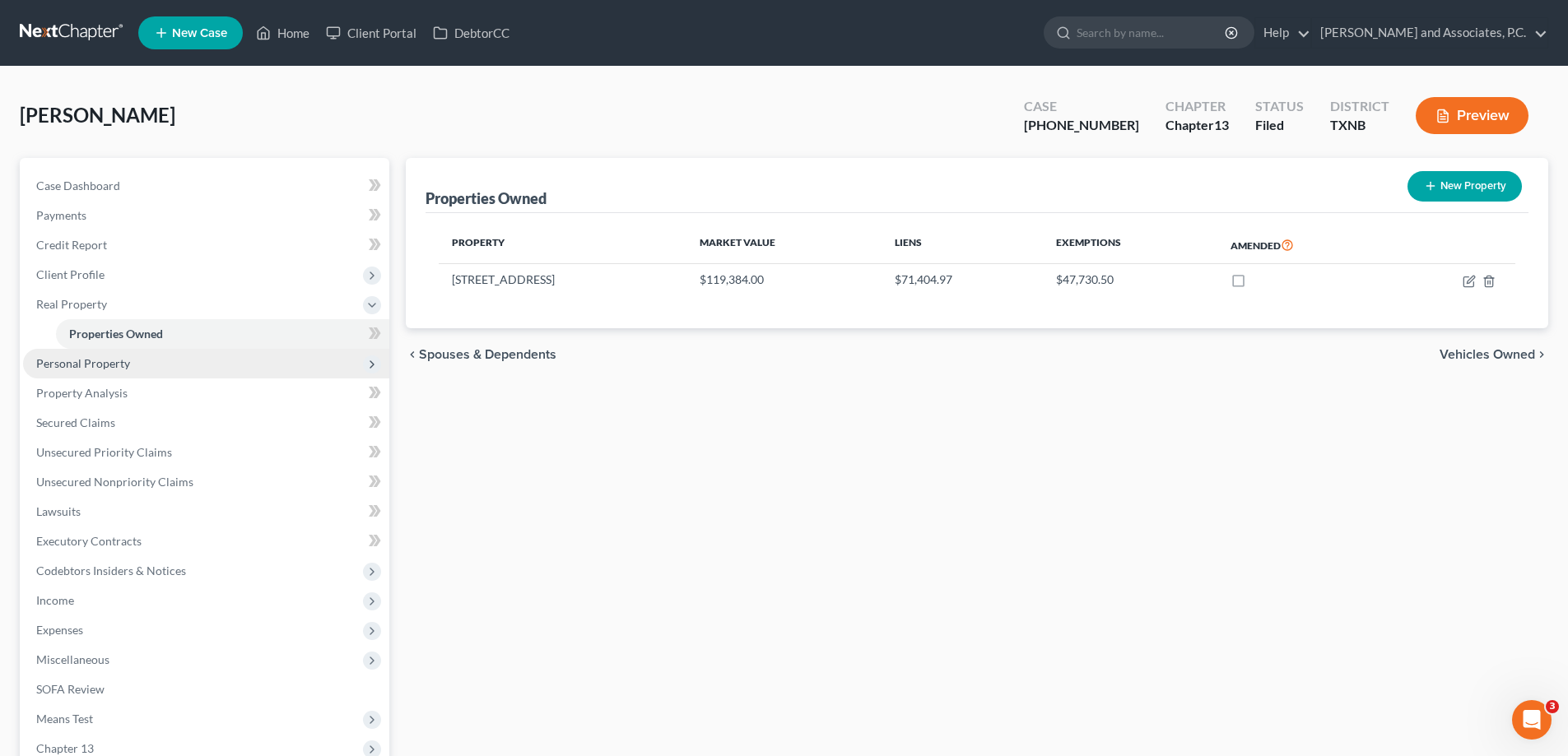
click at [169, 358] on span "Personal Property" at bounding box center [206, 363] width 366 height 30
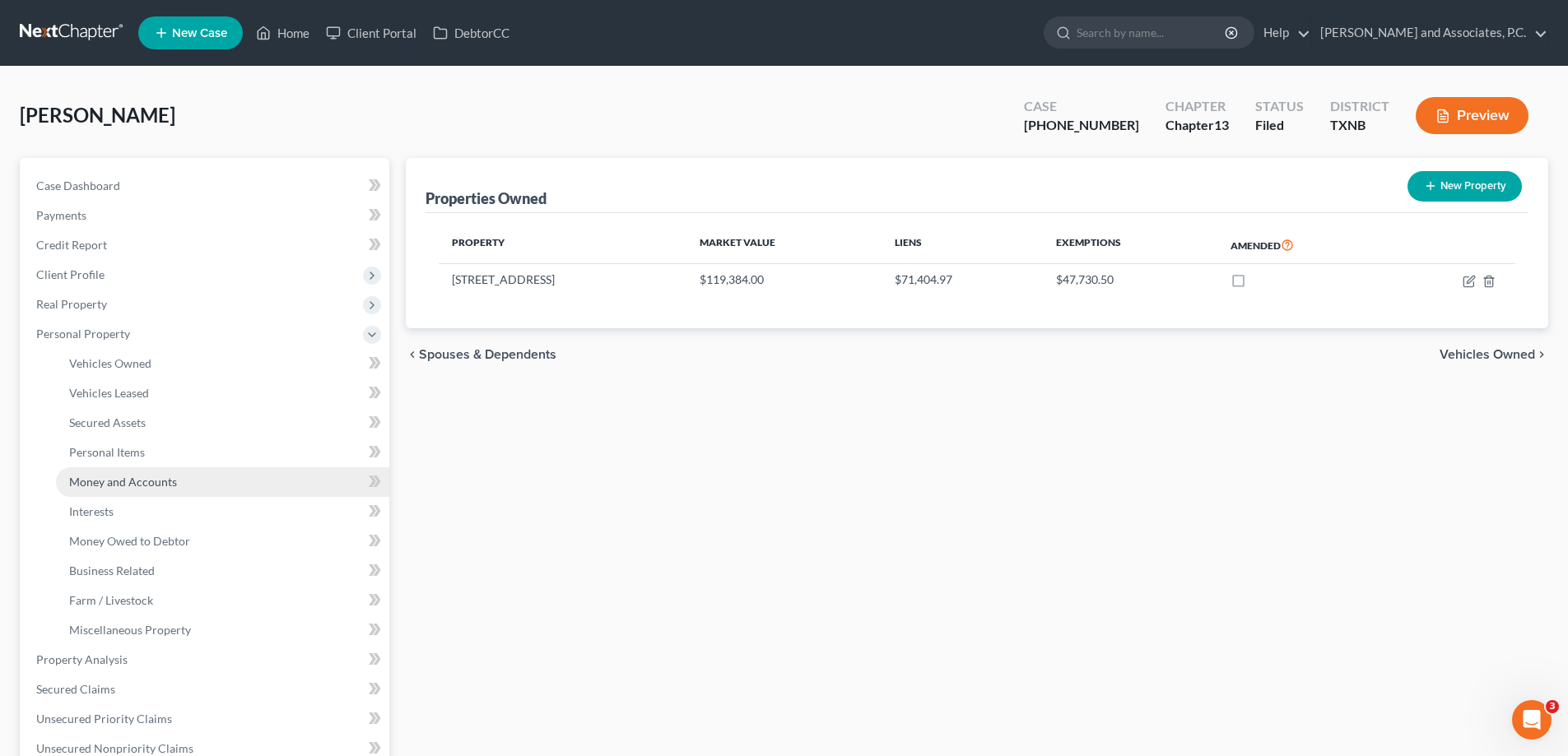
click at [154, 487] on span "Money and Accounts" at bounding box center [123, 481] width 108 height 14
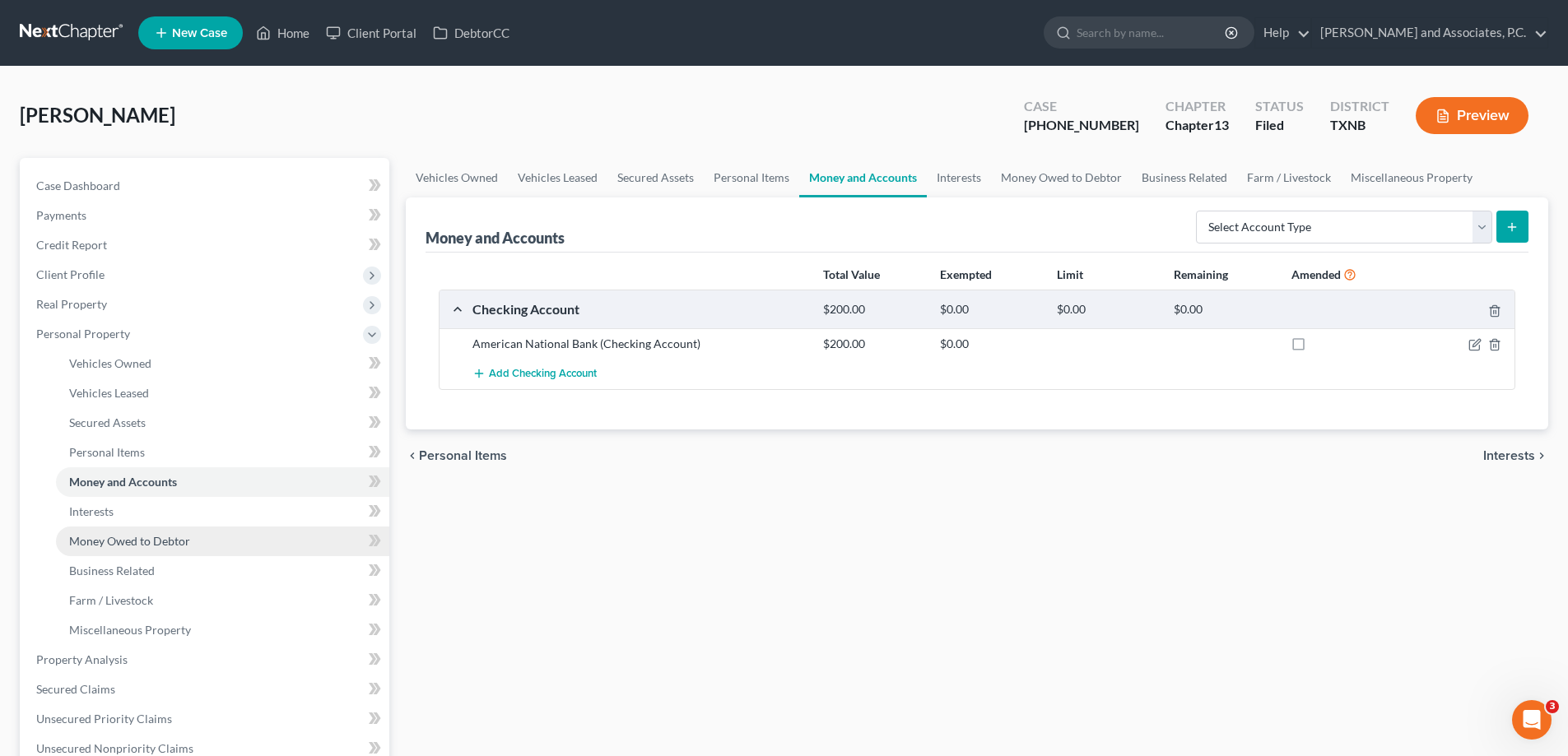
click at [157, 537] on span "Money Owed to Debtor" at bounding box center [129, 540] width 121 height 14
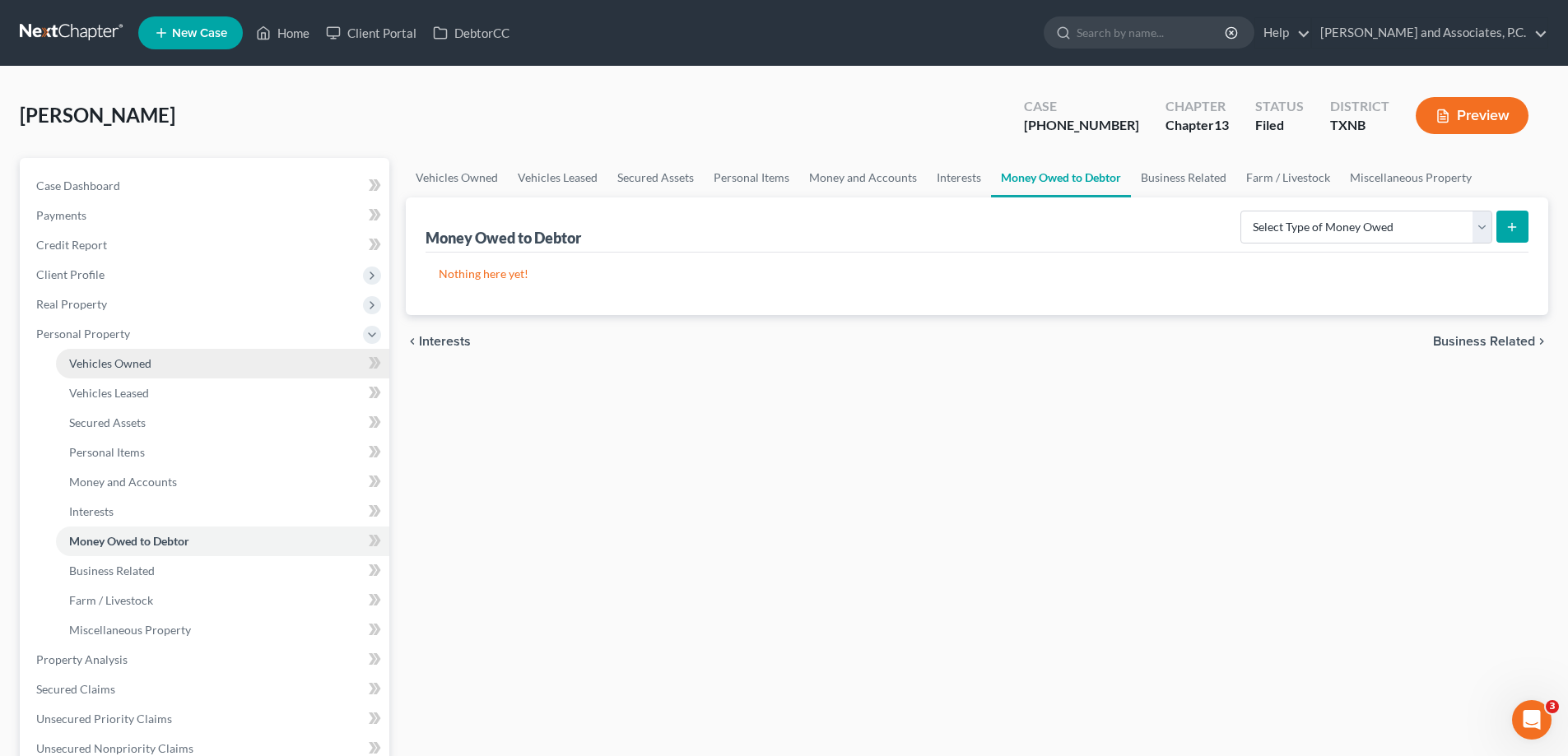
click at [139, 357] on span "Vehicles Owned" at bounding box center [110, 363] width 82 height 14
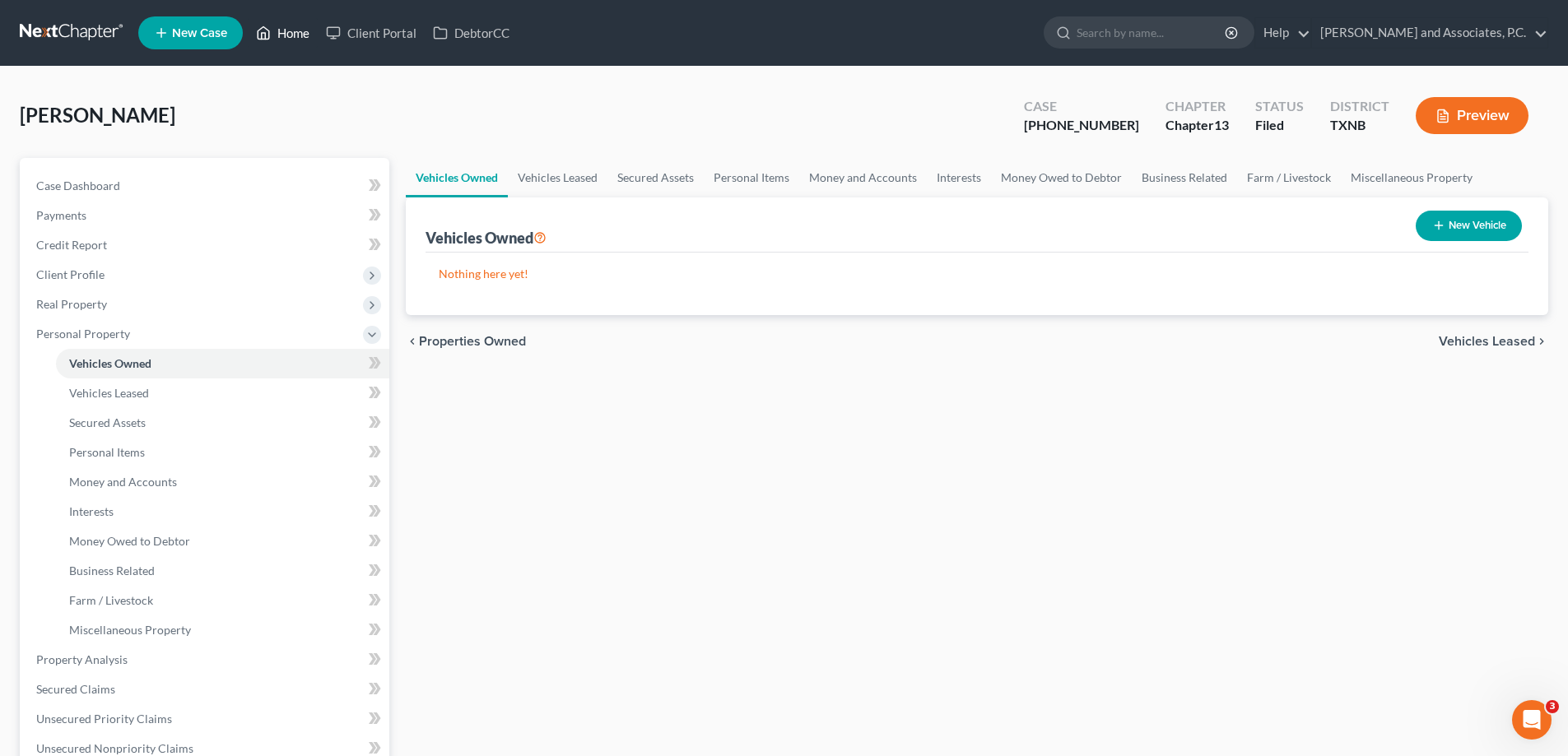
click at [298, 35] on link "Home" at bounding box center [283, 32] width 70 height 30
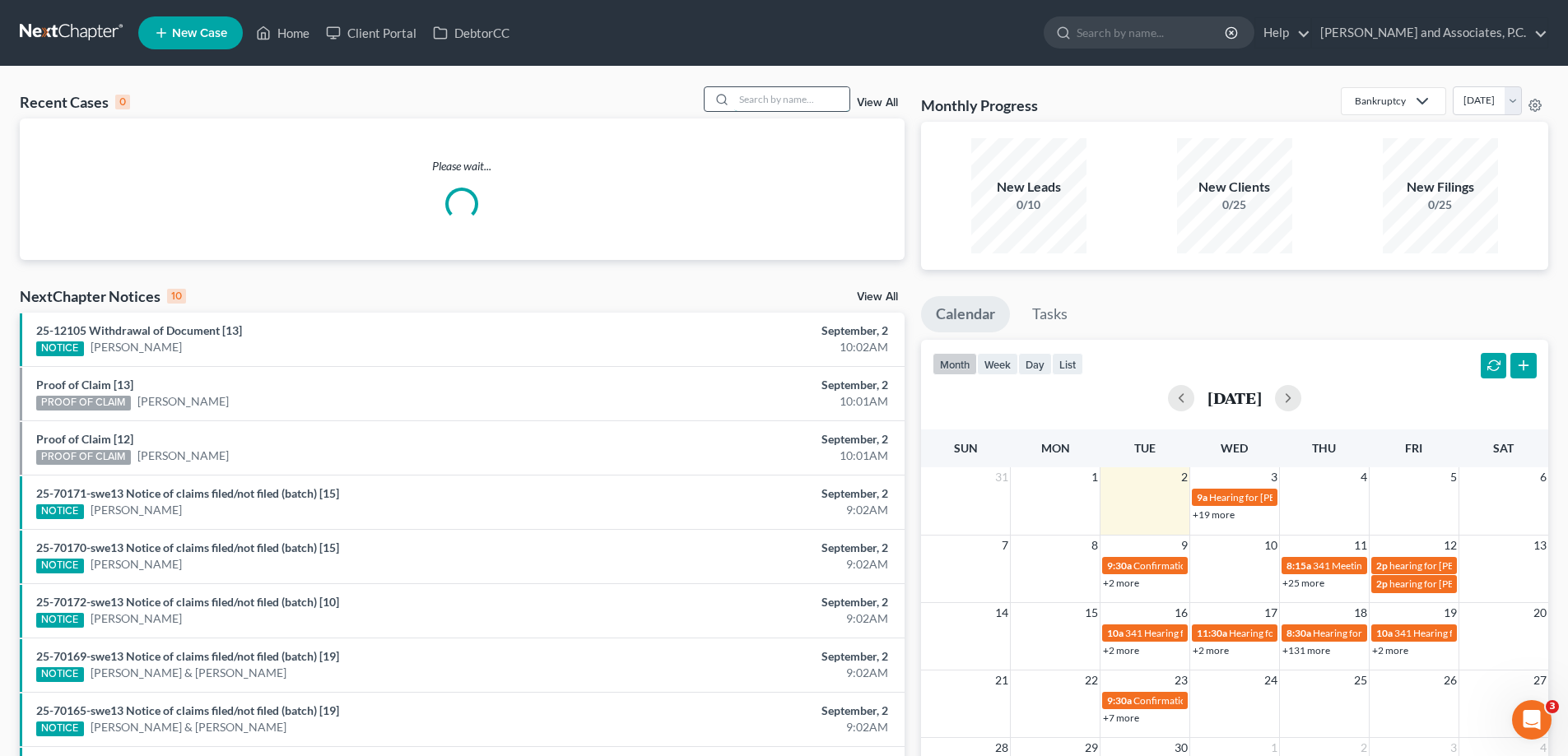
click at [748, 105] on input "search" at bounding box center [791, 99] width 115 height 24
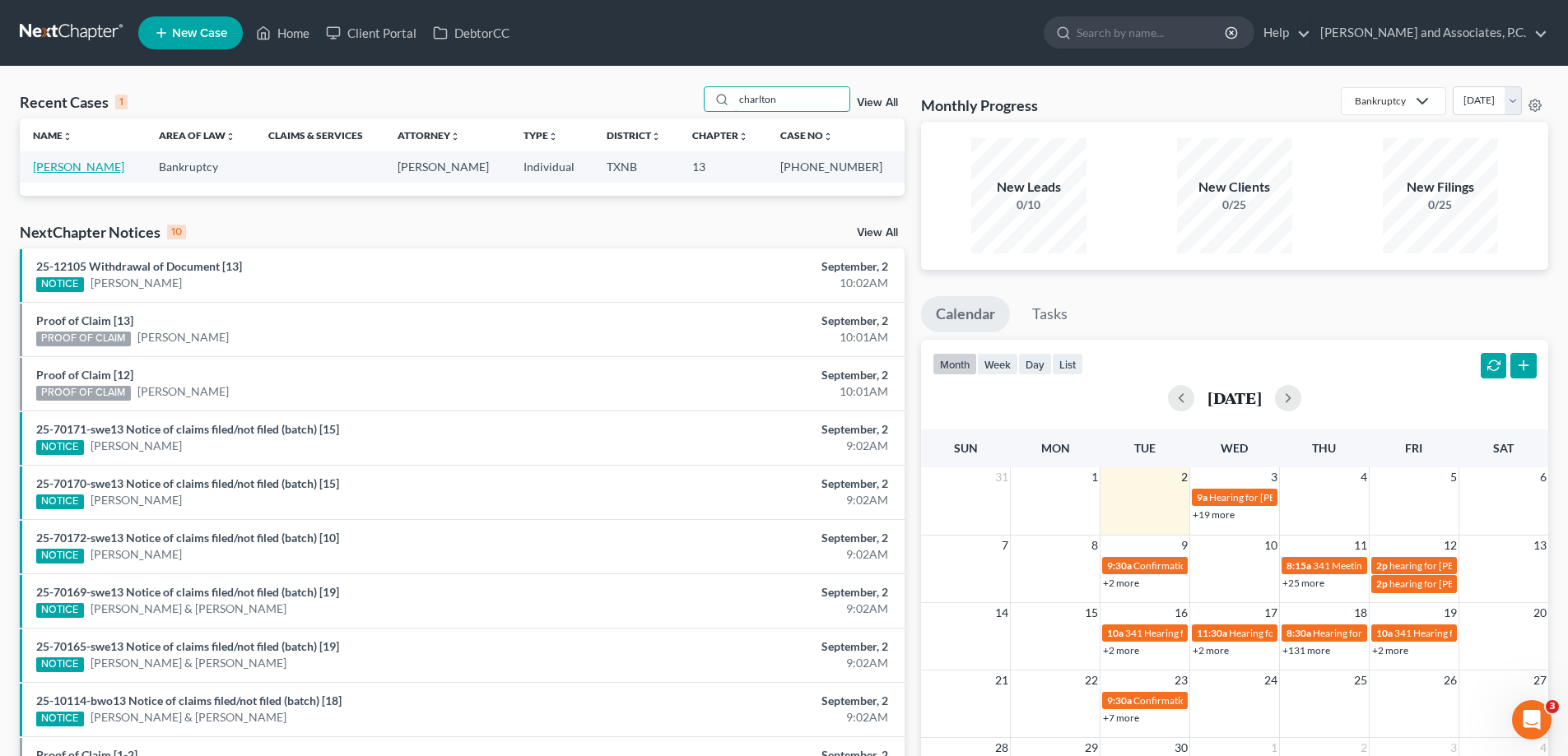
type input "charlton"
click at [63, 168] on link "[PERSON_NAME]" at bounding box center [78, 167] width 92 height 14
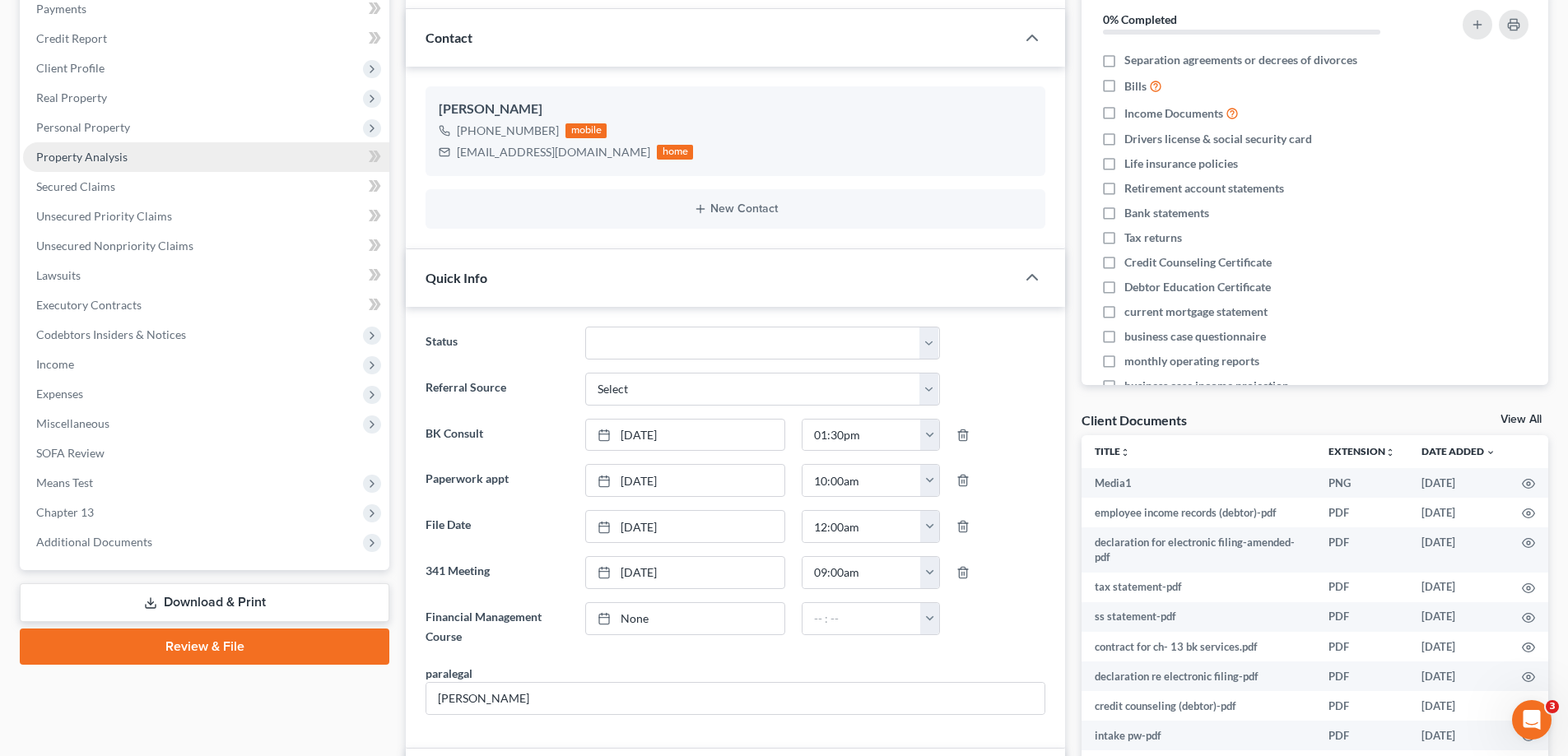
scroll to position [329, 0]
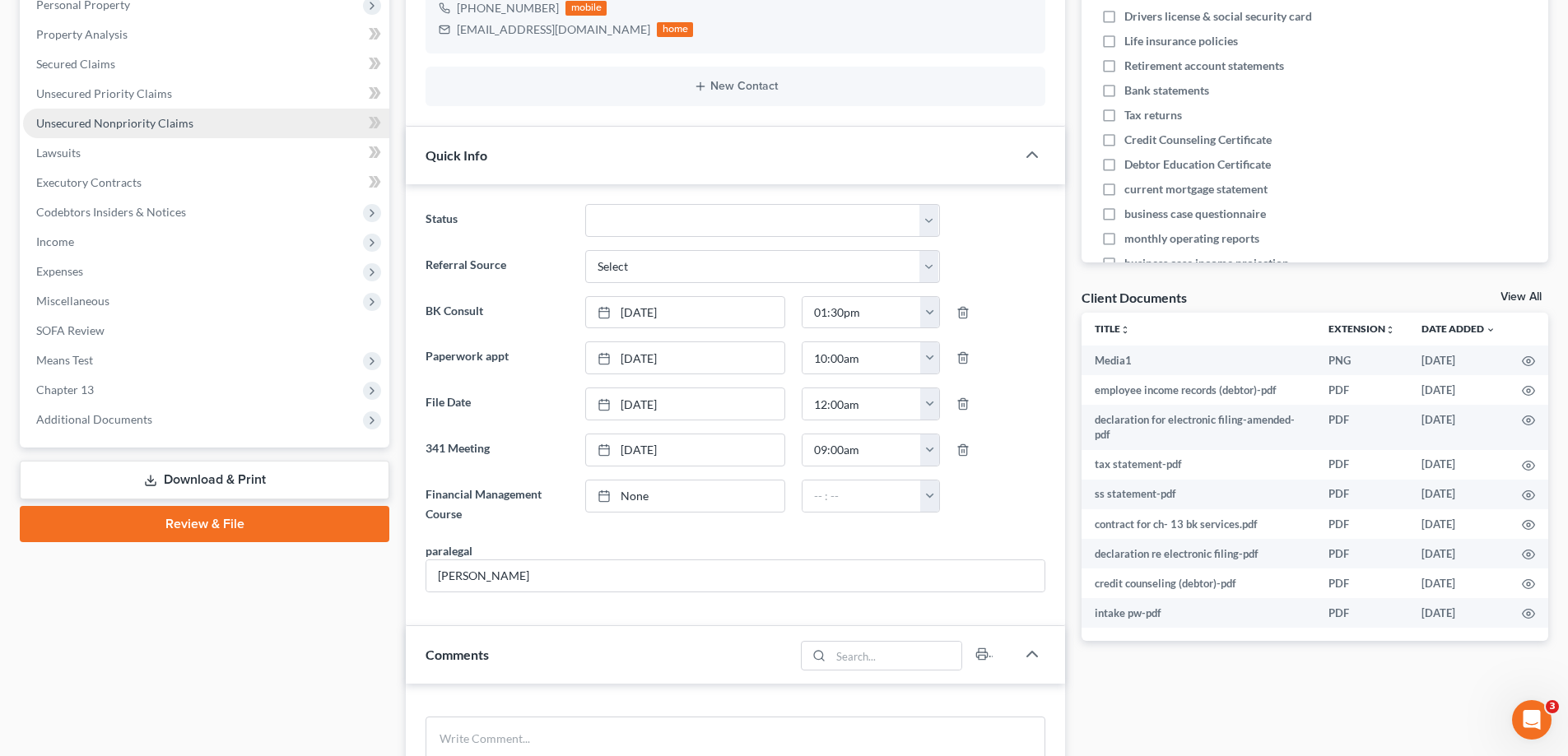
click at [119, 120] on span "Unsecured Nonpriority Claims" at bounding box center [115, 123] width 157 height 14
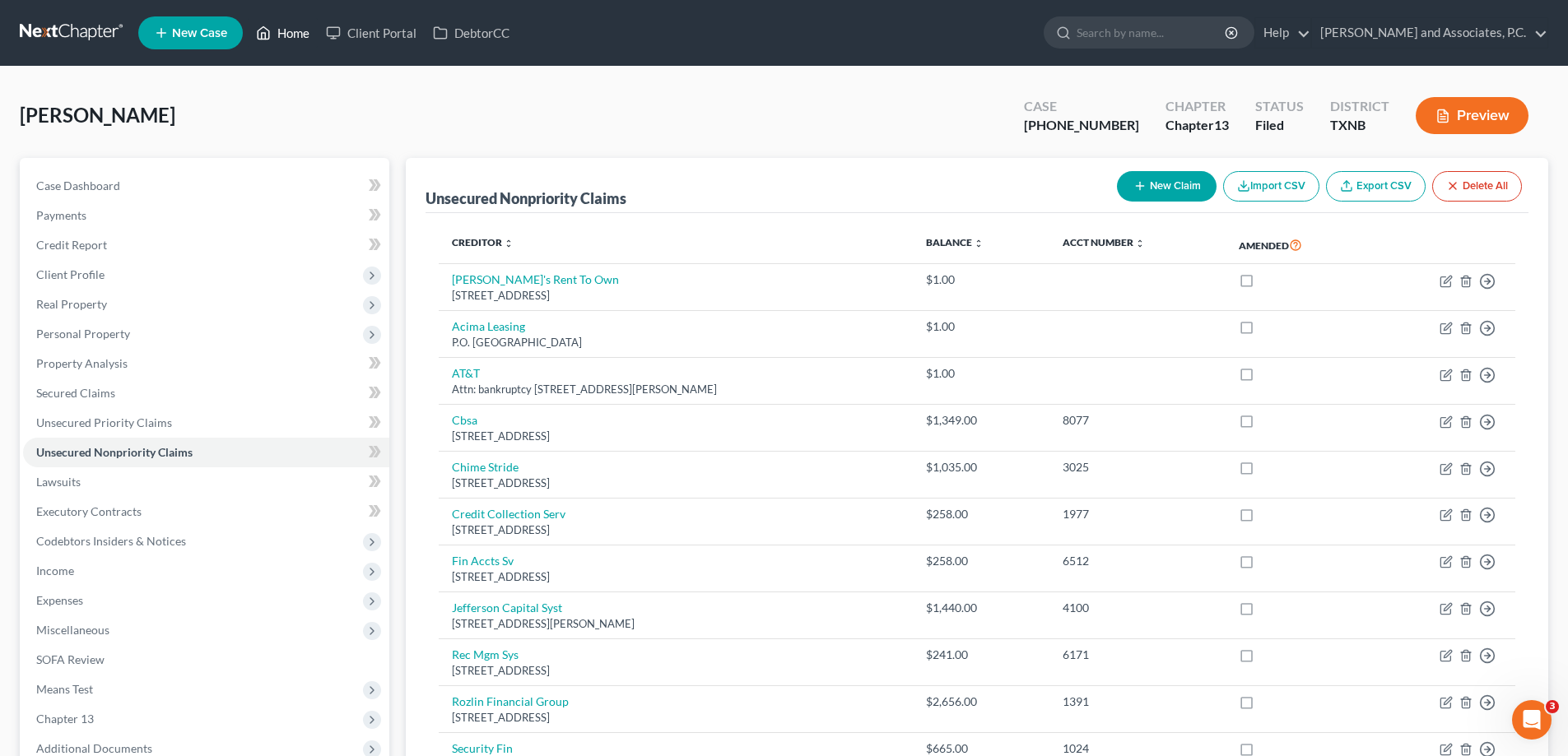
click at [275, 30] on link "Home" at bounding box center [283, 32] width 70 height 30
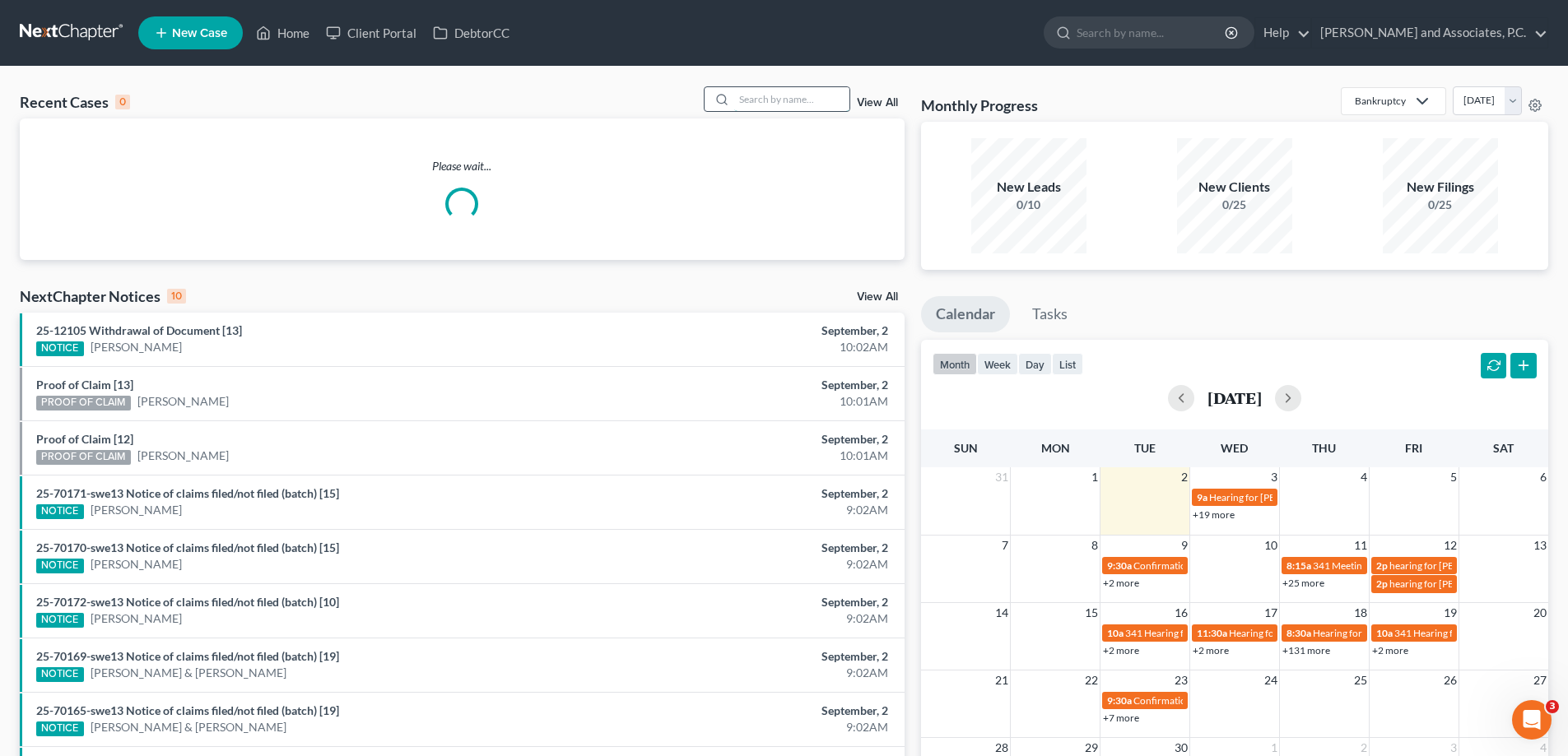
click at [742, 97] on input "search" at bounding box center [791, 99] width 115 height 24
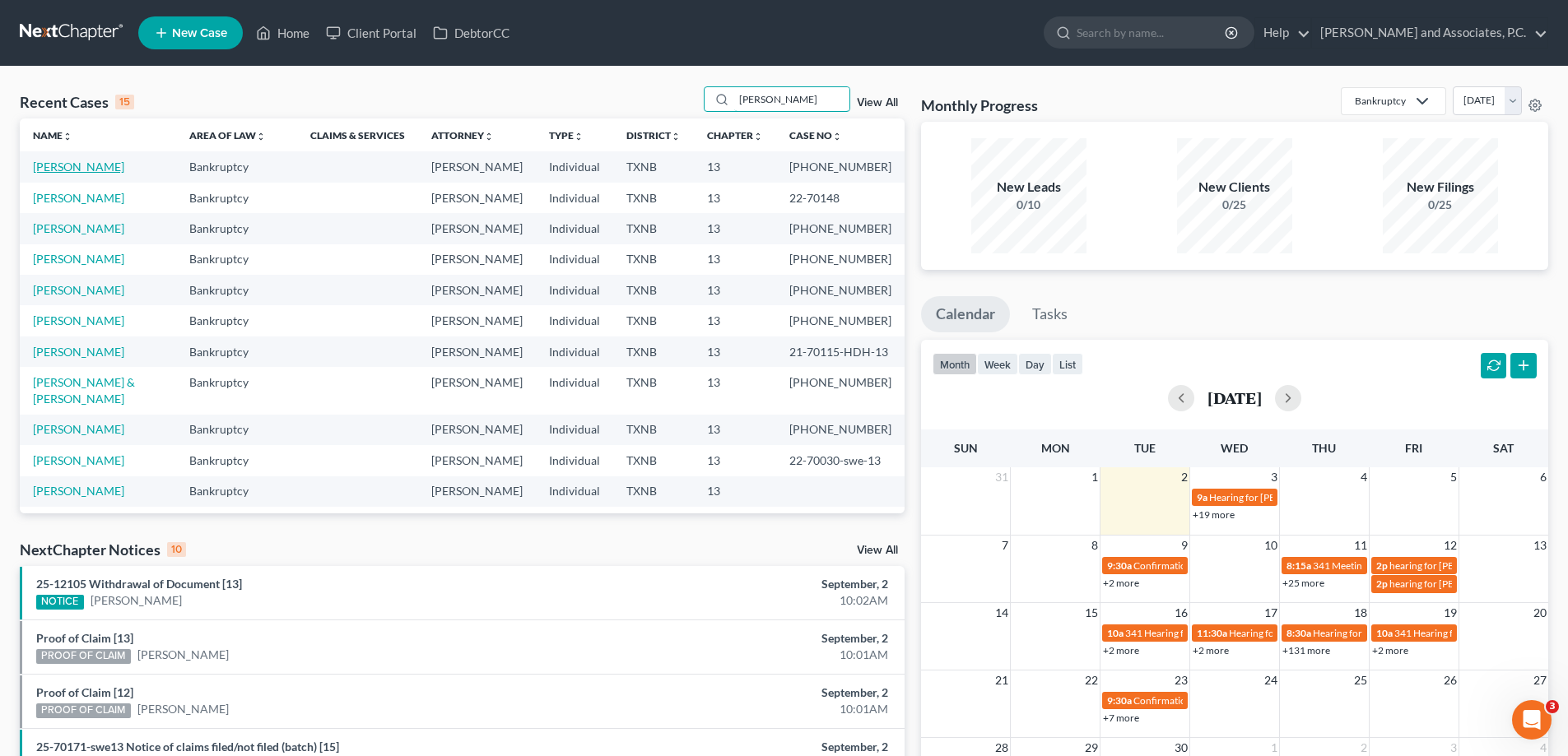
type input "[PERSON_NAME]"
click at [84, 162] on link "[PERSON_NAME]" at bounding box center [78, 167] width 92 height 14
select select "5"
select select "3"
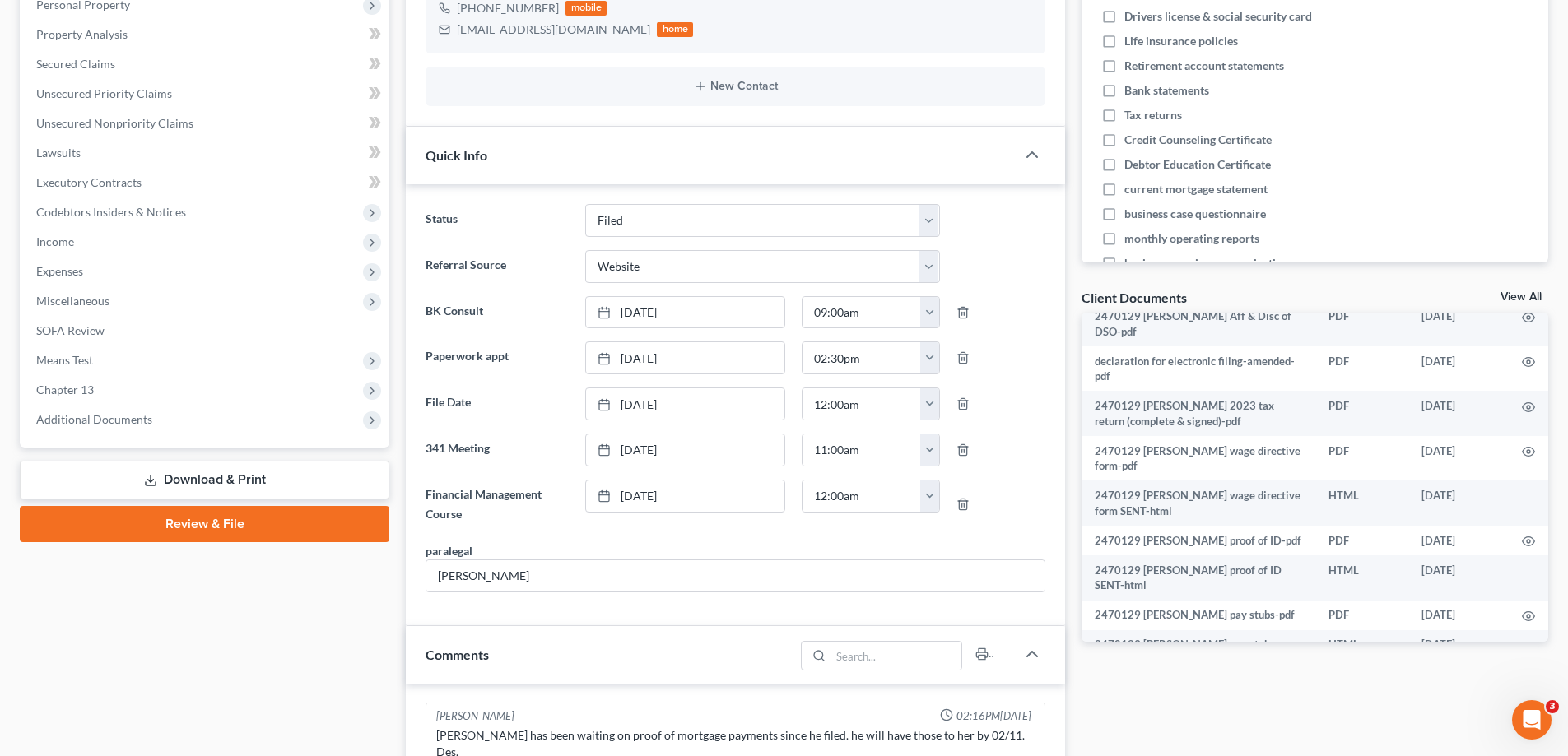
scroll to position [576, 0]
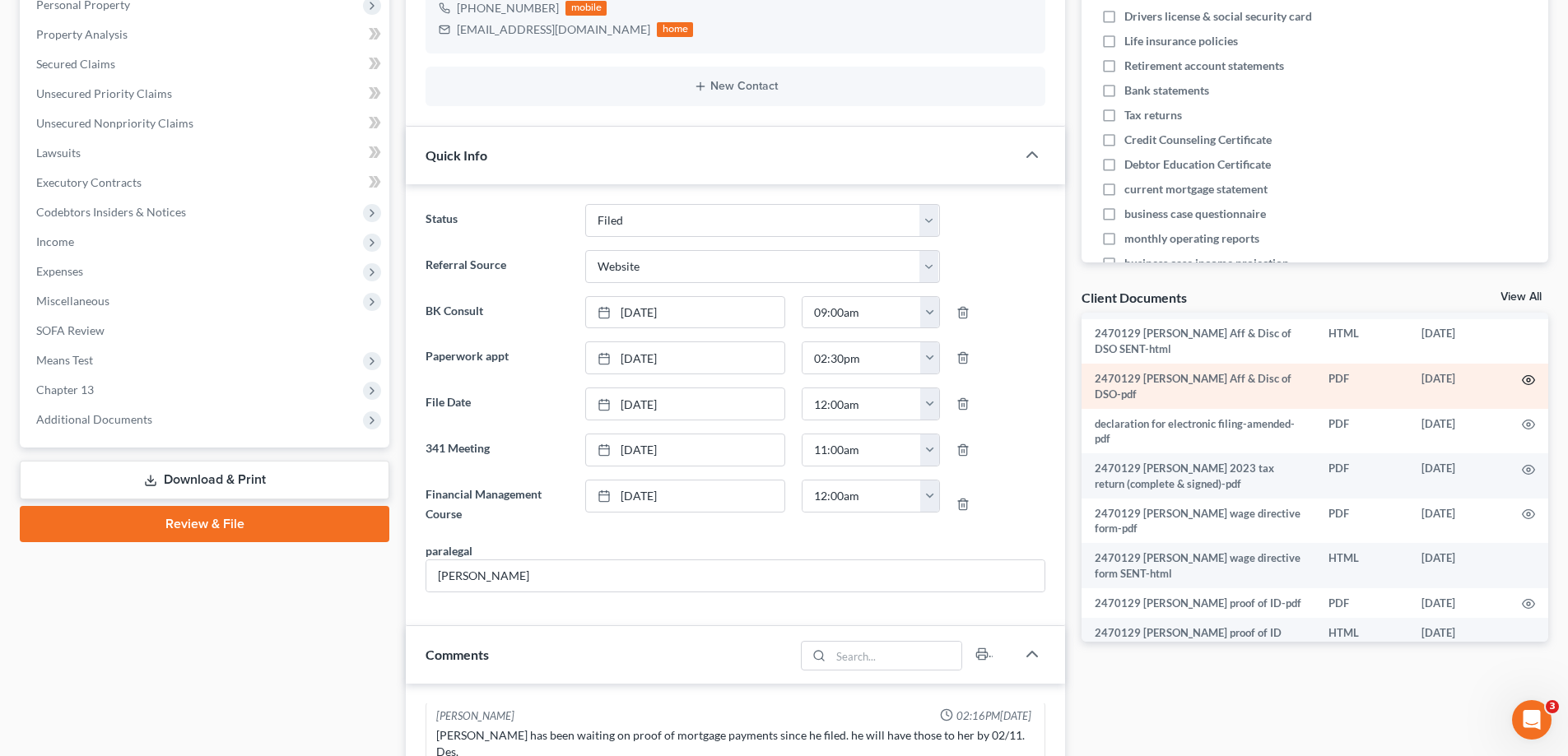
click at [1526, 379] on circle "button" at bounding box center [1528, 381] width 3 height 3
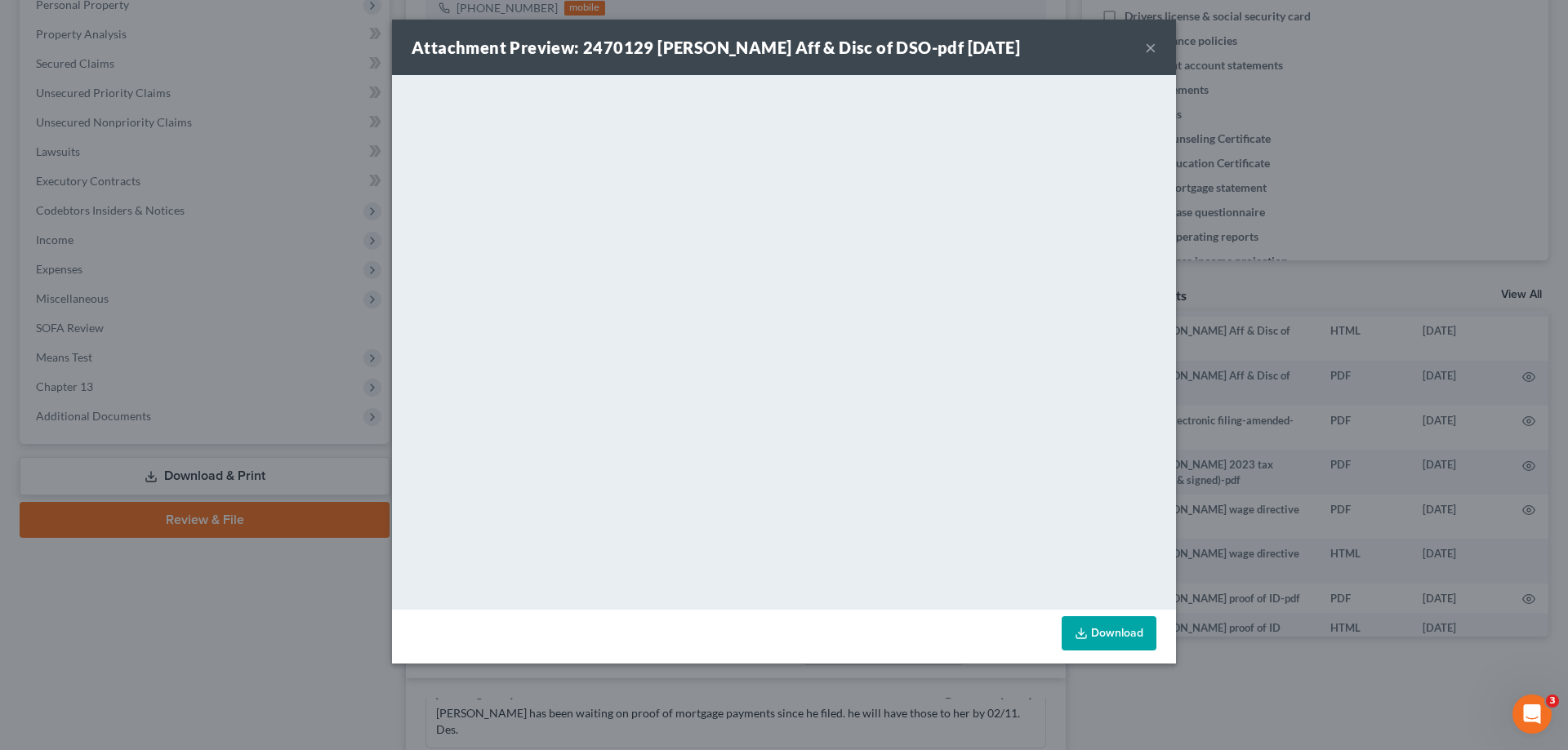
drag, startPoint x: 1152, startPoint y: 43, endPoint x: 1206, endPoint y: 369, distance: 330.4
click at [1152, 43] on button "×" at bounding box center [1150, 47] width 11 height 20
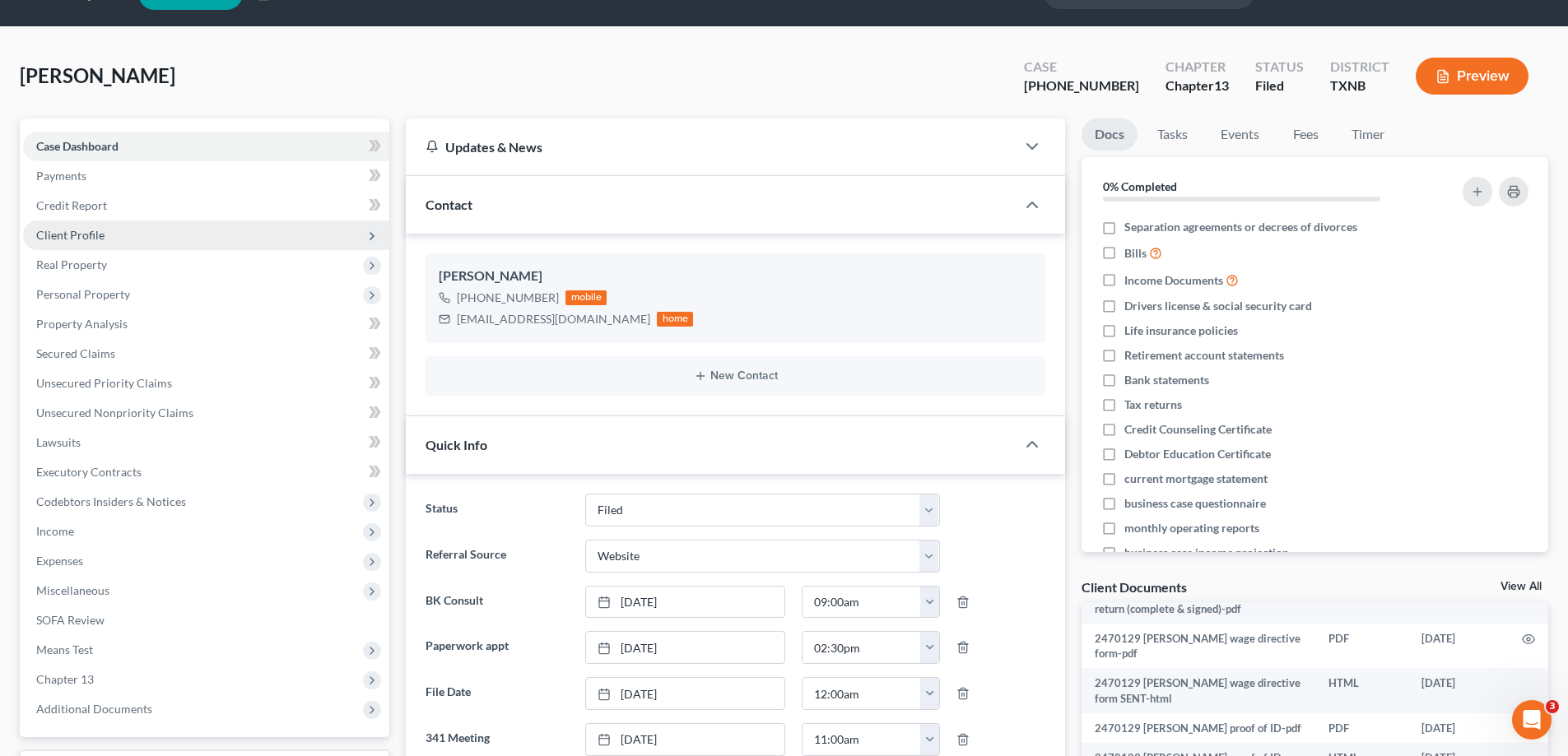
scroll to position [0, 0]
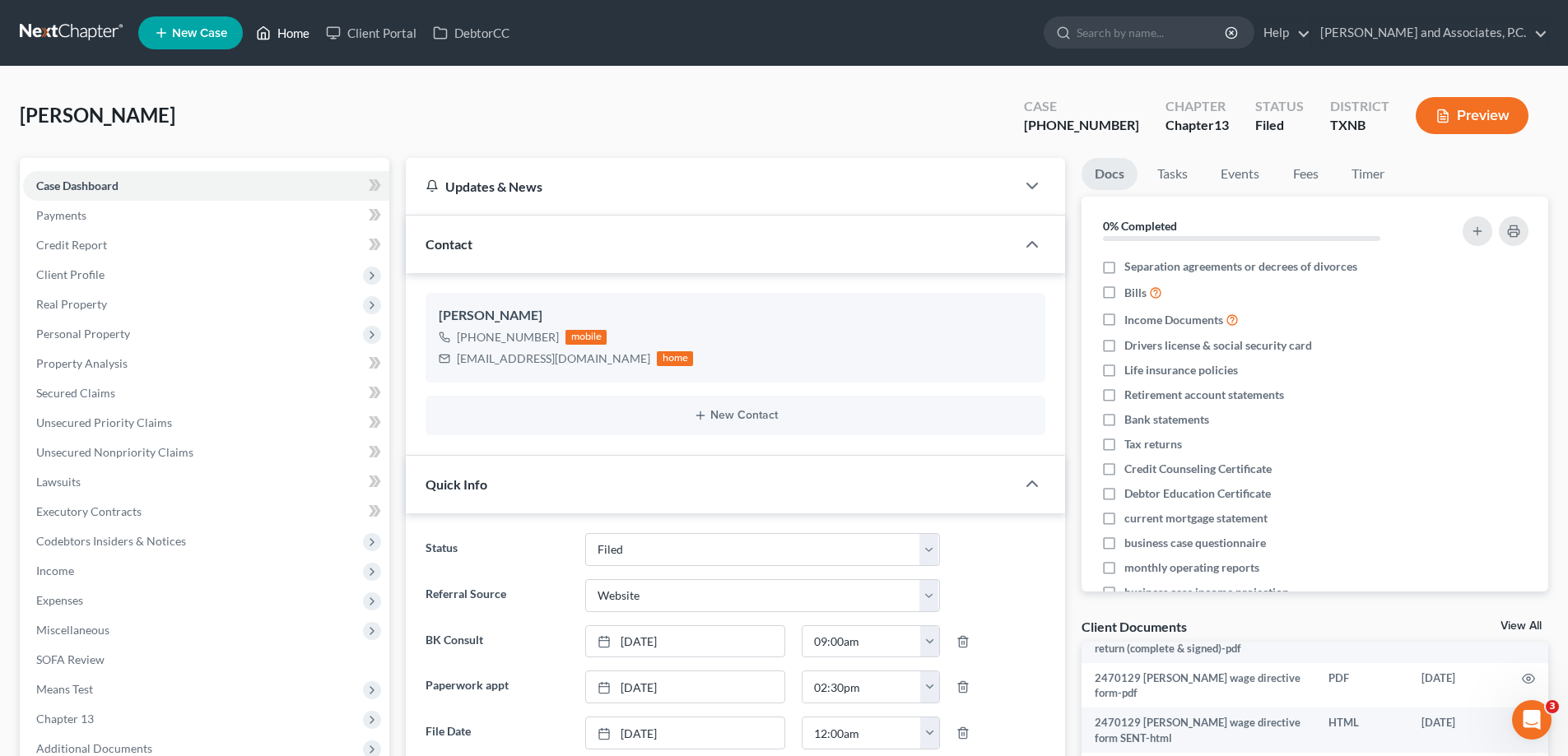
click at [293, 25] on link "Home" at bounding box center [283, 32] width 70 height 30
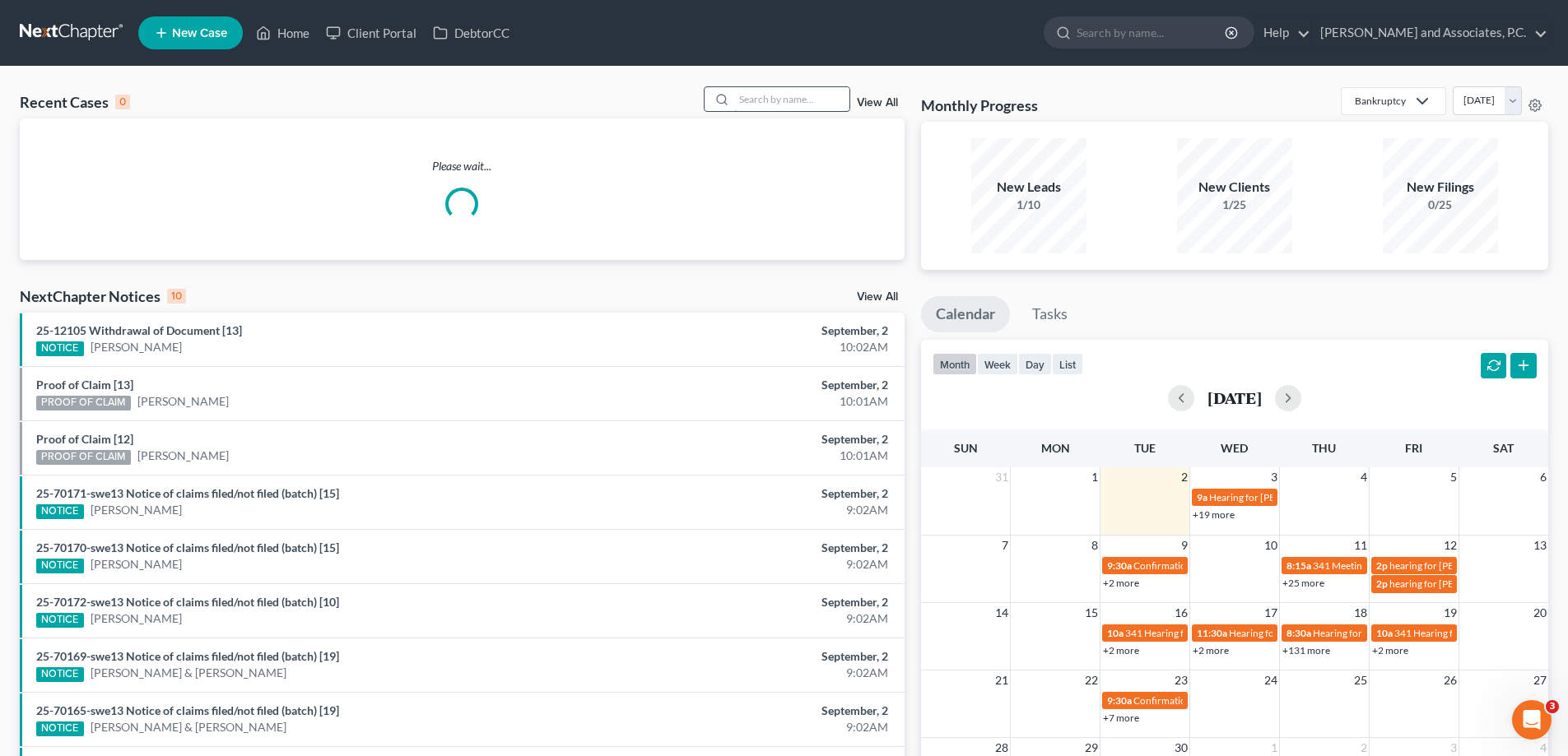
click at [784, 104] on input "search" at bounding box center [791, 99] width 115 height 24
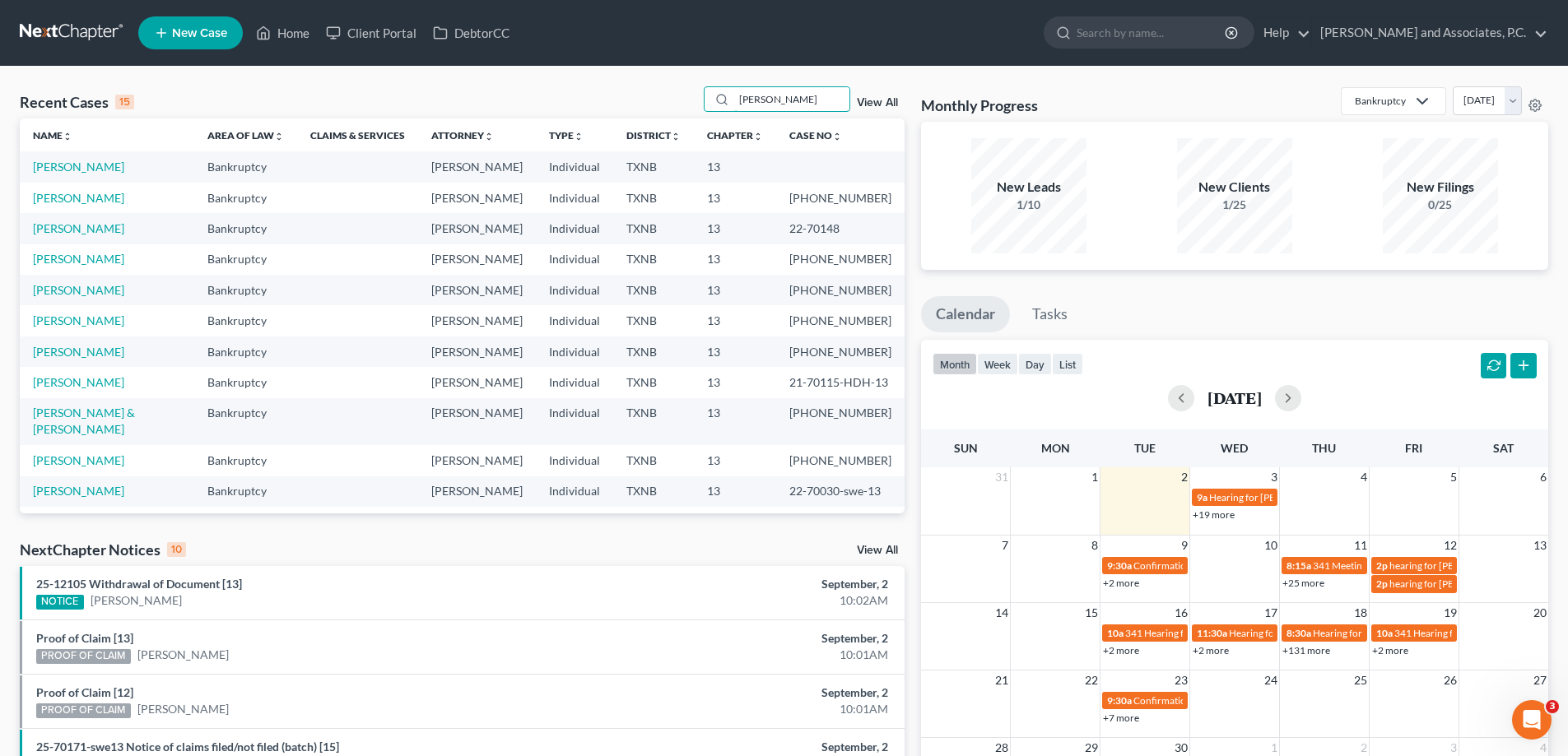
type input "smith"
click at [74, 159] on td "[PERSON_NAME]" at bounding box center [107, 167] width 175 height 31
click at [75, 168] on link "[PERSON_NAME]" at bounding box center [78, 167] width 92 height 14
select select "3"
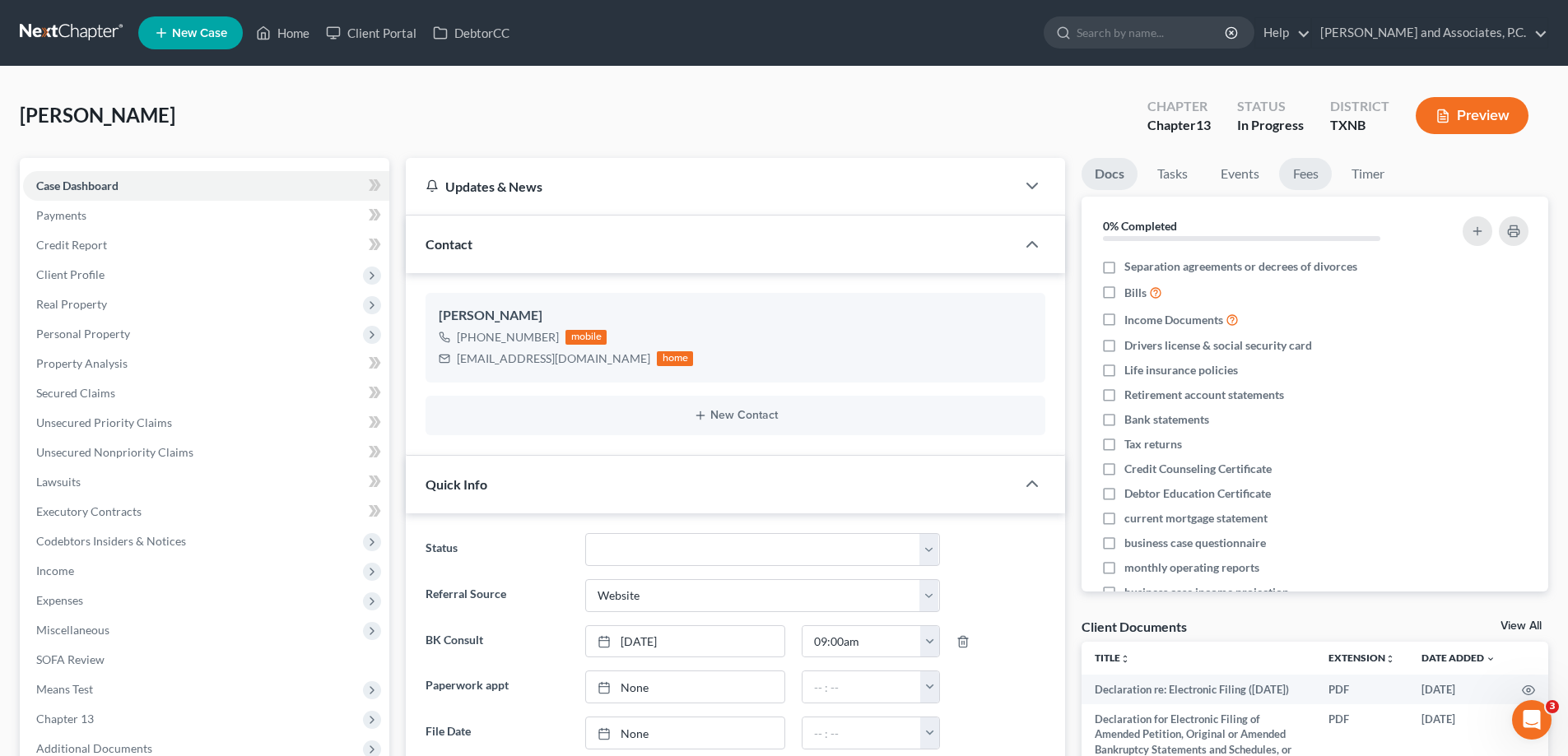
click at [1322, 174] on link "Fees" at bounding box center [1305, 174] width 53 height 32
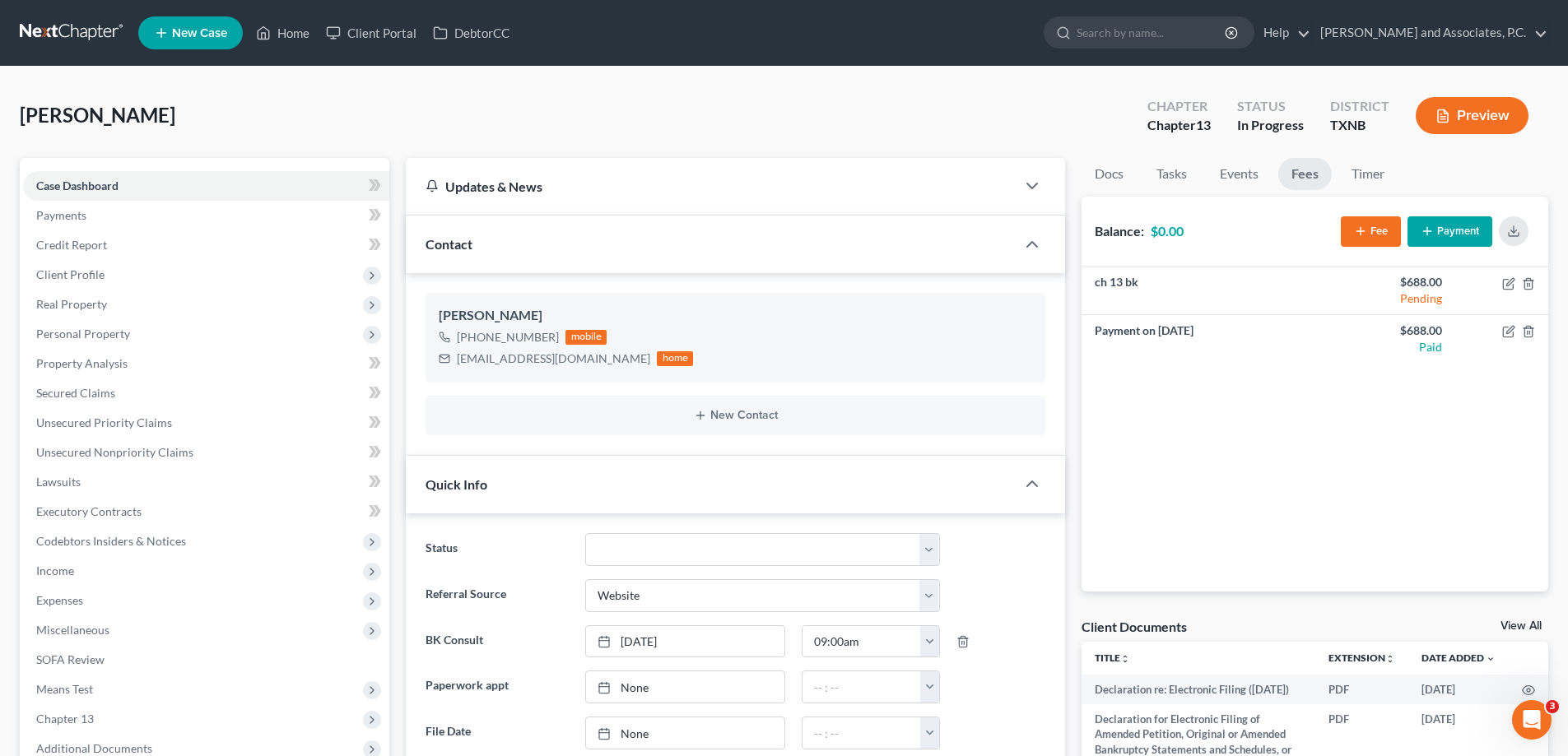
scroll to position [12093, 0]
click at [1375, 229] on button "Fee" at bounding box center [1370, 232] width 60 height 31
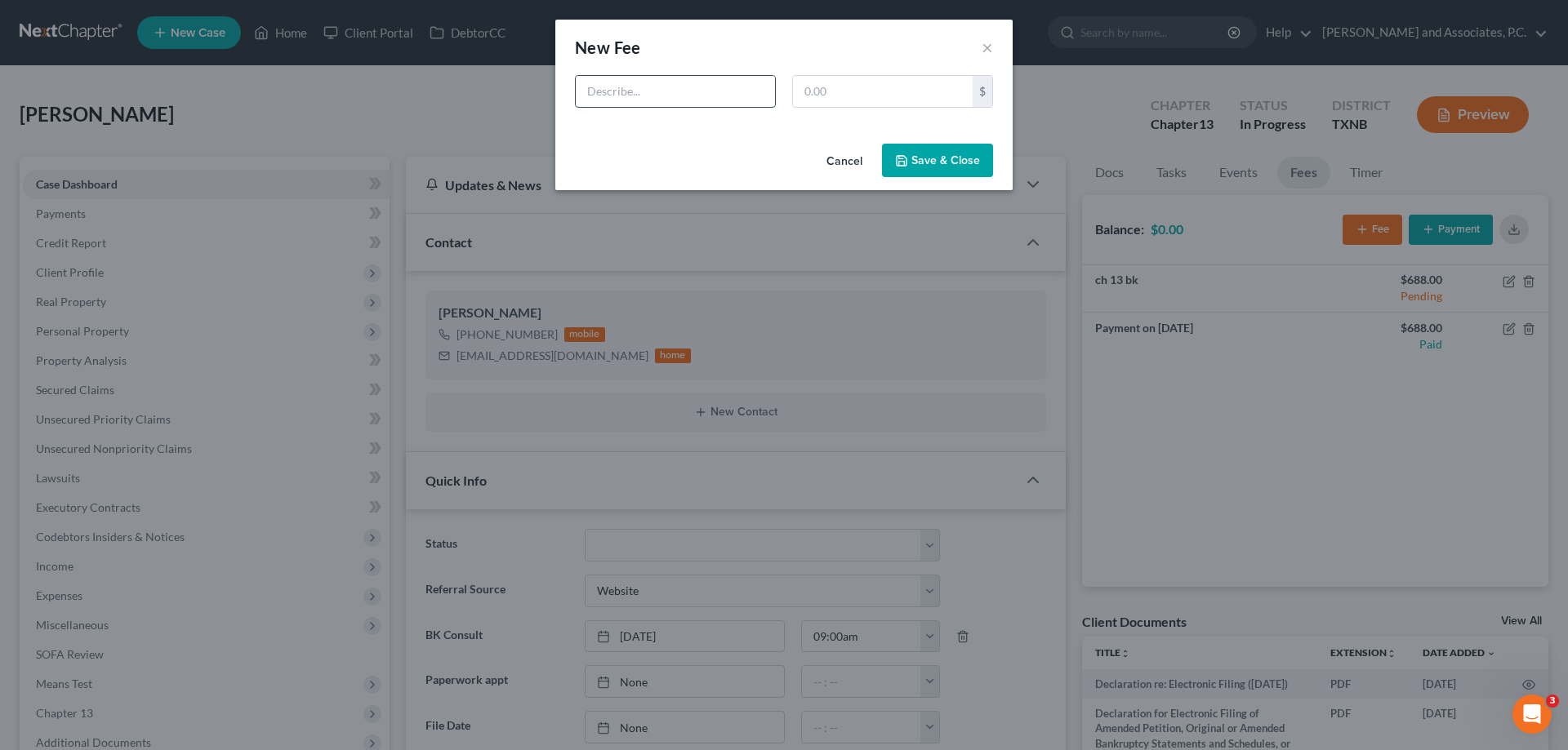
click at [682, 92] on input "text" at bounding box center [675, 91] width 200 height 31
type input "Ch. 13 bk refile fee"
type input "888.00"
click at [923, 156] on button "Save & Close" at bounding box center [937, 160] width 111 height 34
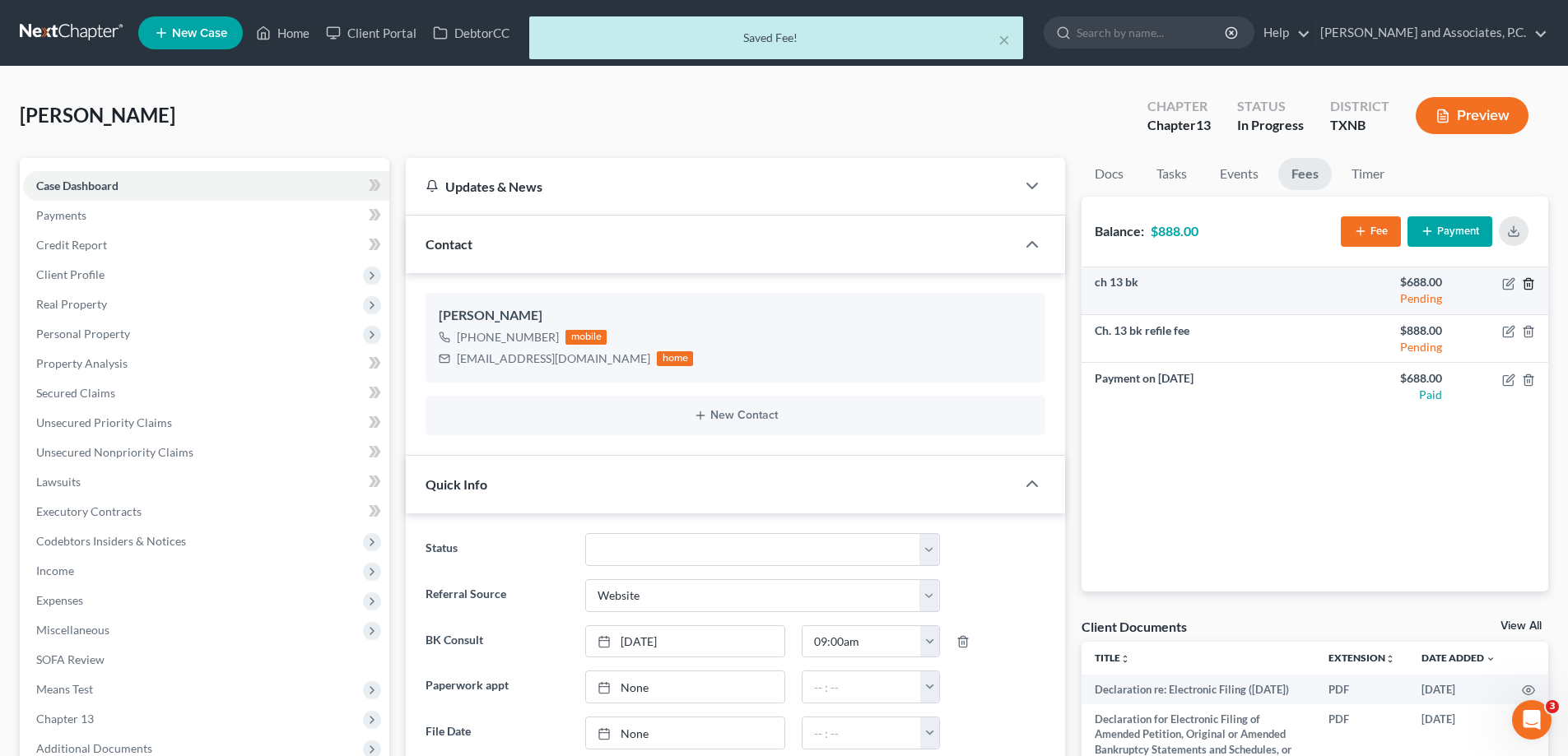
click at [1534, 286] on icon "button" at bounding box center [1528, 283] width 13 height 13
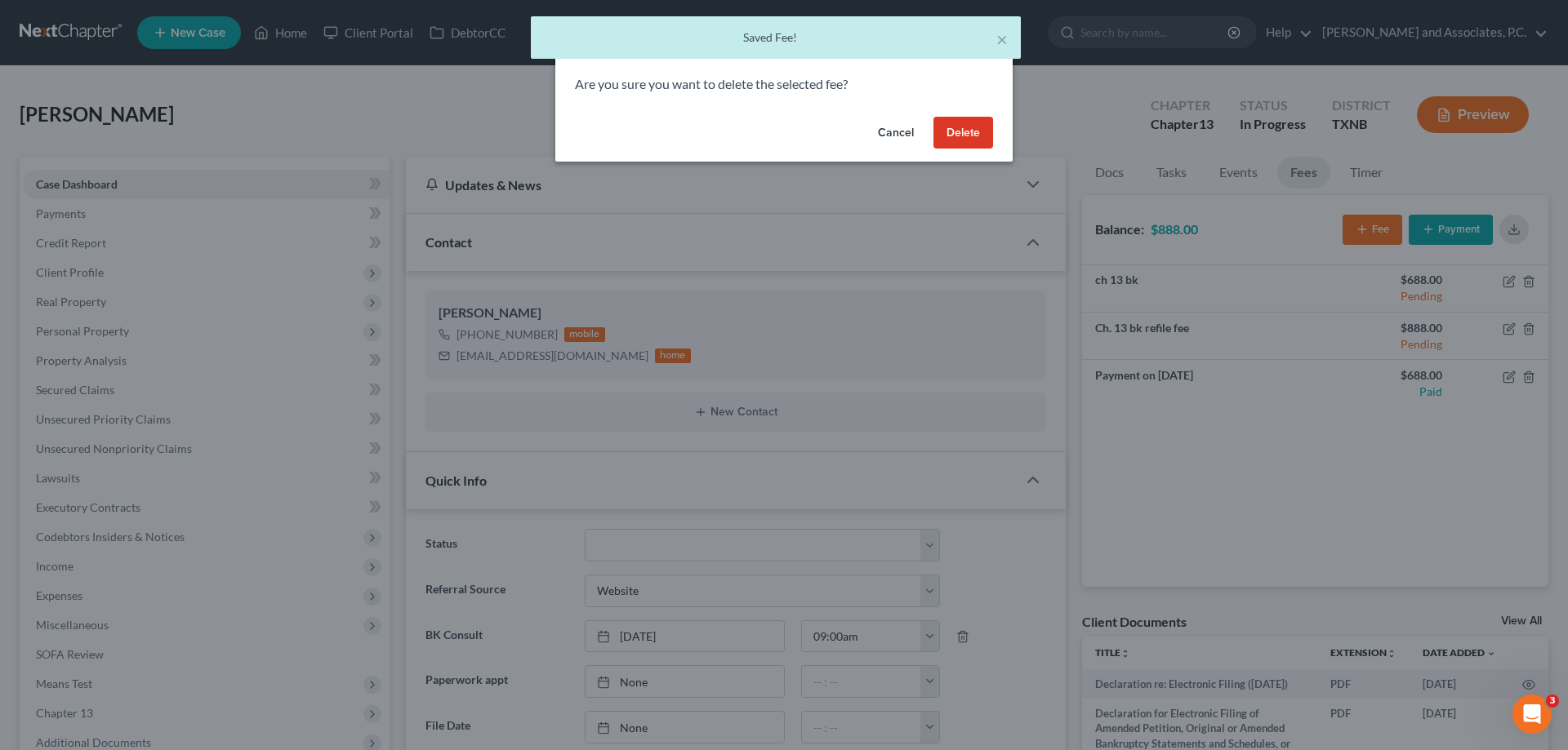
click at [980, 126] on button "Delete" at bounding box center [964, 133] width 59 height 32
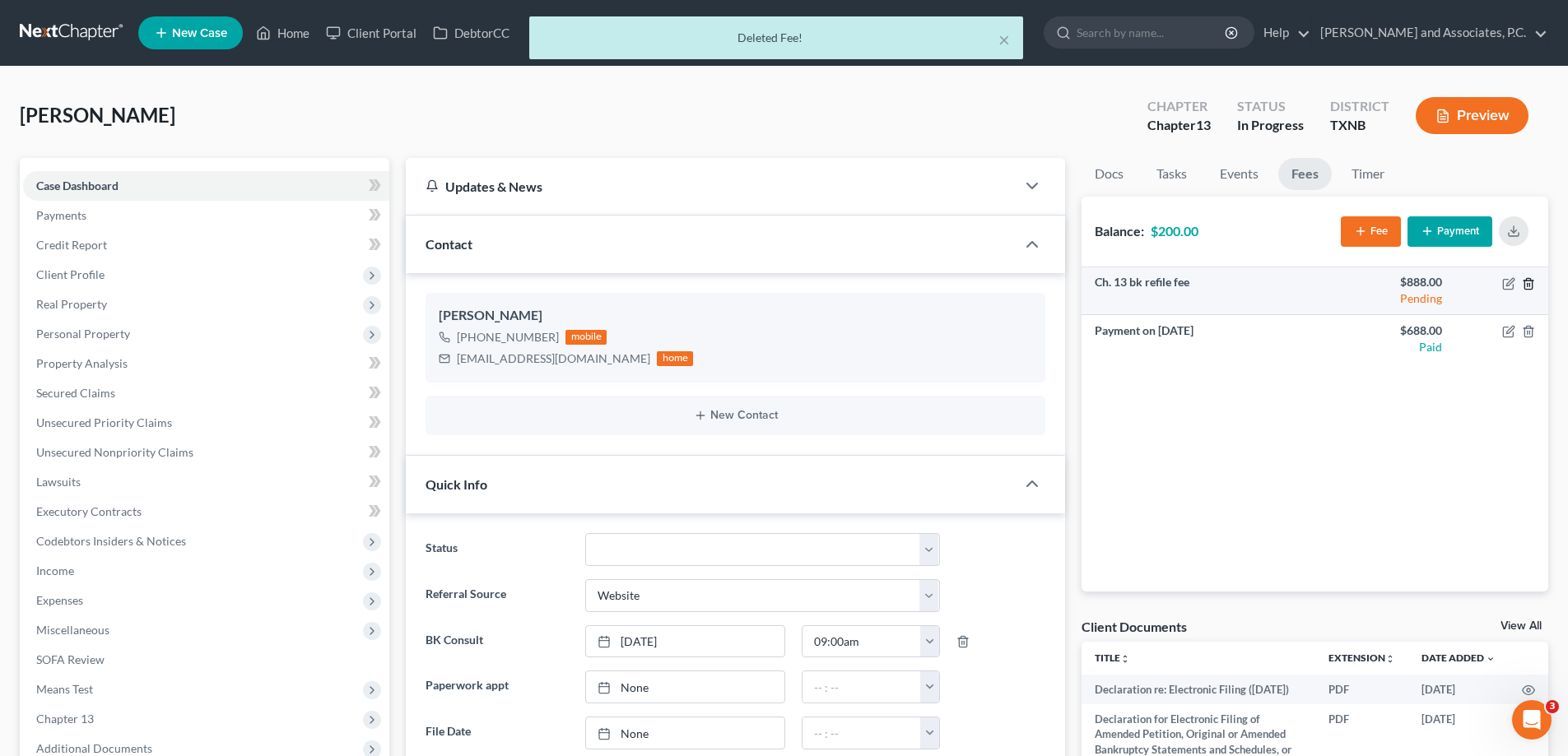
click at [1531, 285] on icon "button" at bounding box center [1528, 283] width 8 height 11
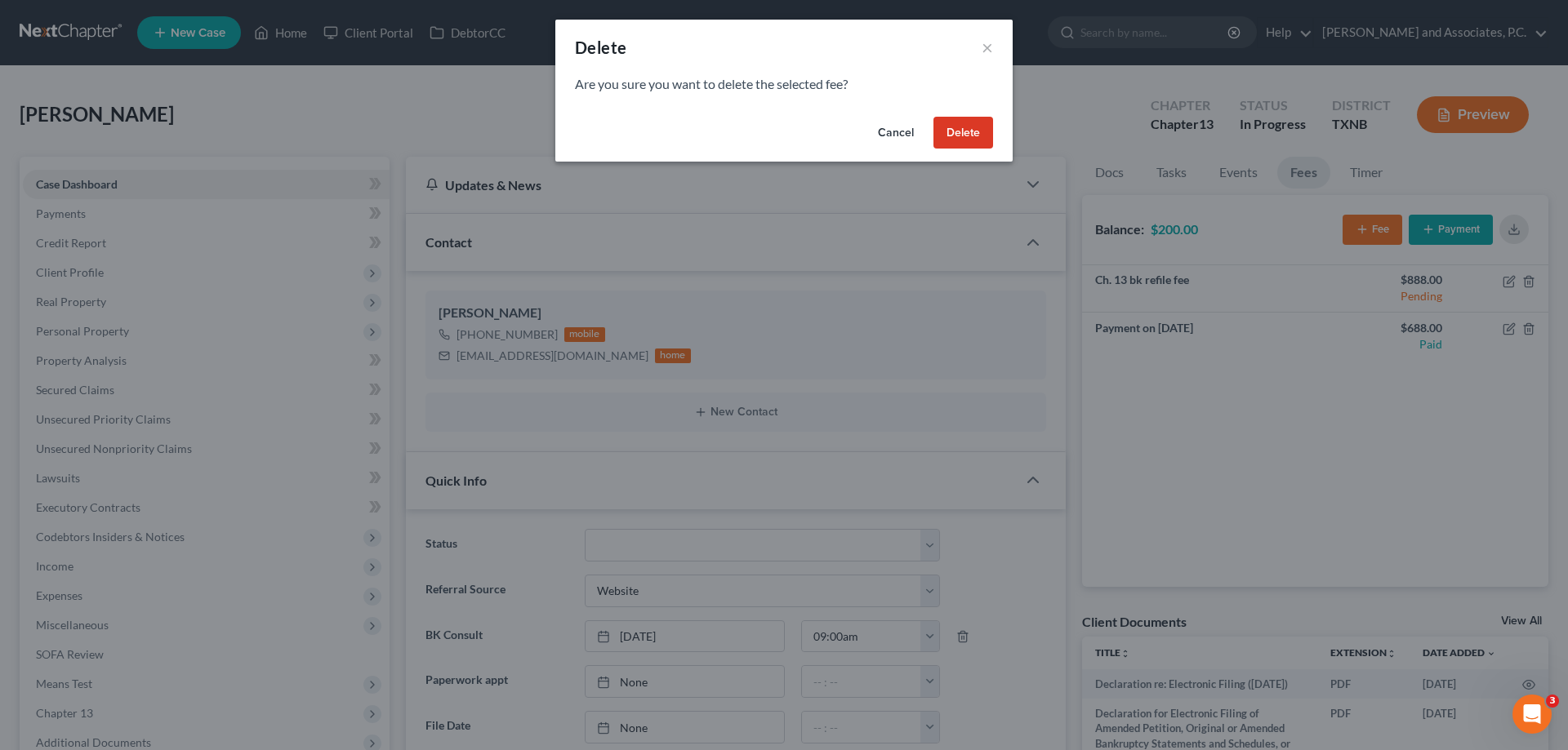
click at [1343, 423] on div "Delete × Are you sure you want to delete the selected fee? Cancel Delete" at bounding box center [784, 375] width 1568 height 750
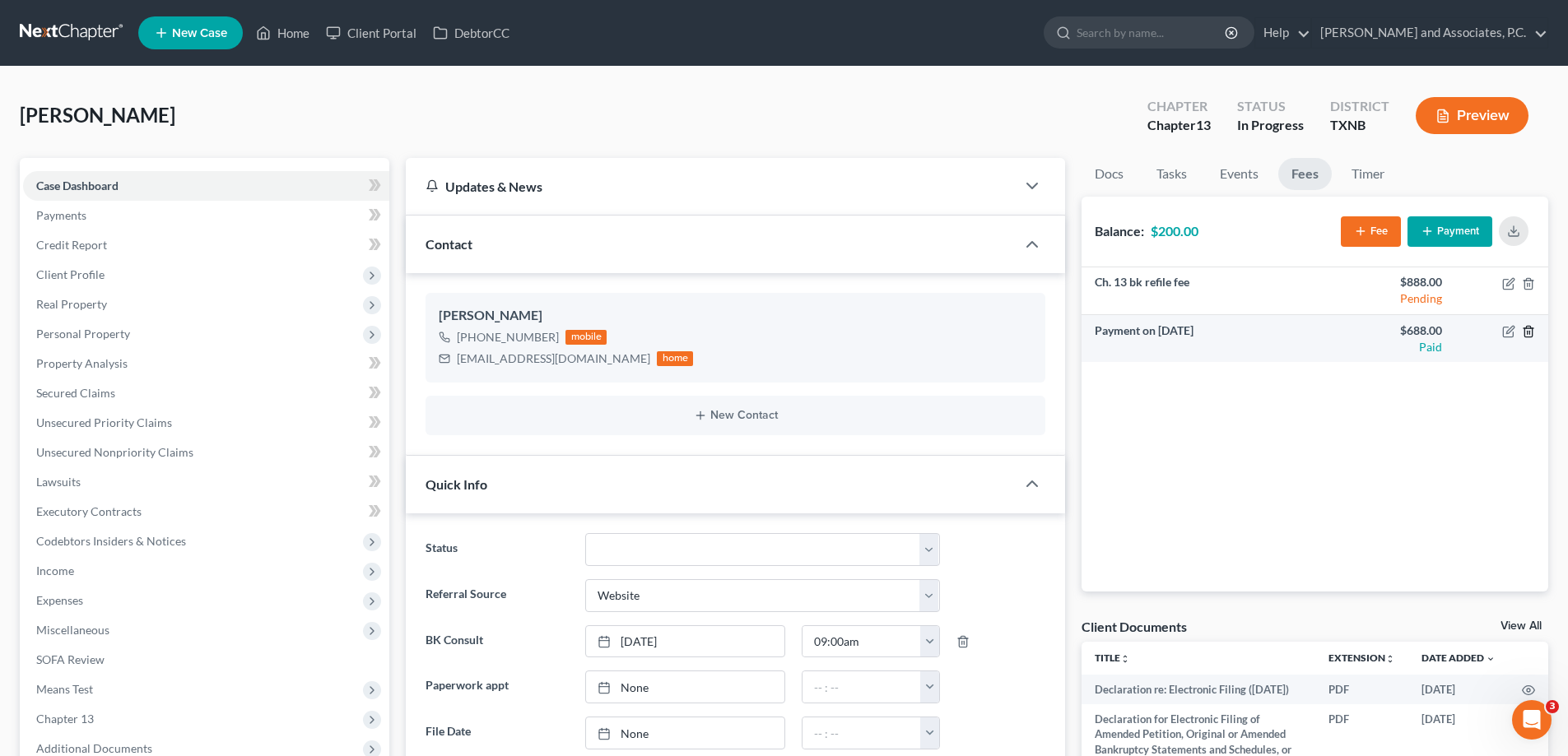
click at [1529, 334] on line "button" at bounding box center [1529, 334] width 0 height 3
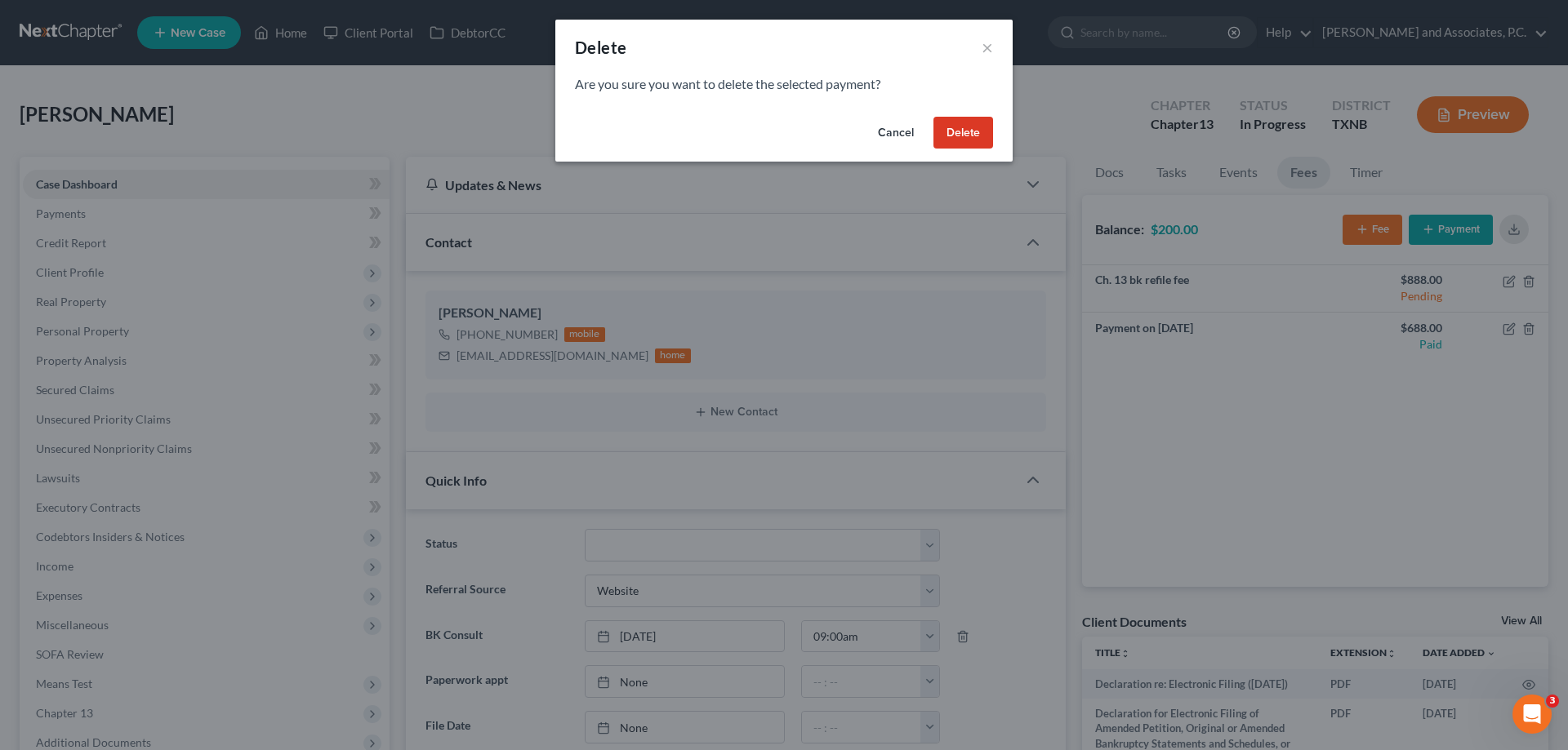
click at [935, 129] on button "Delete" at bounding box center [964, 133] width 59 height 32
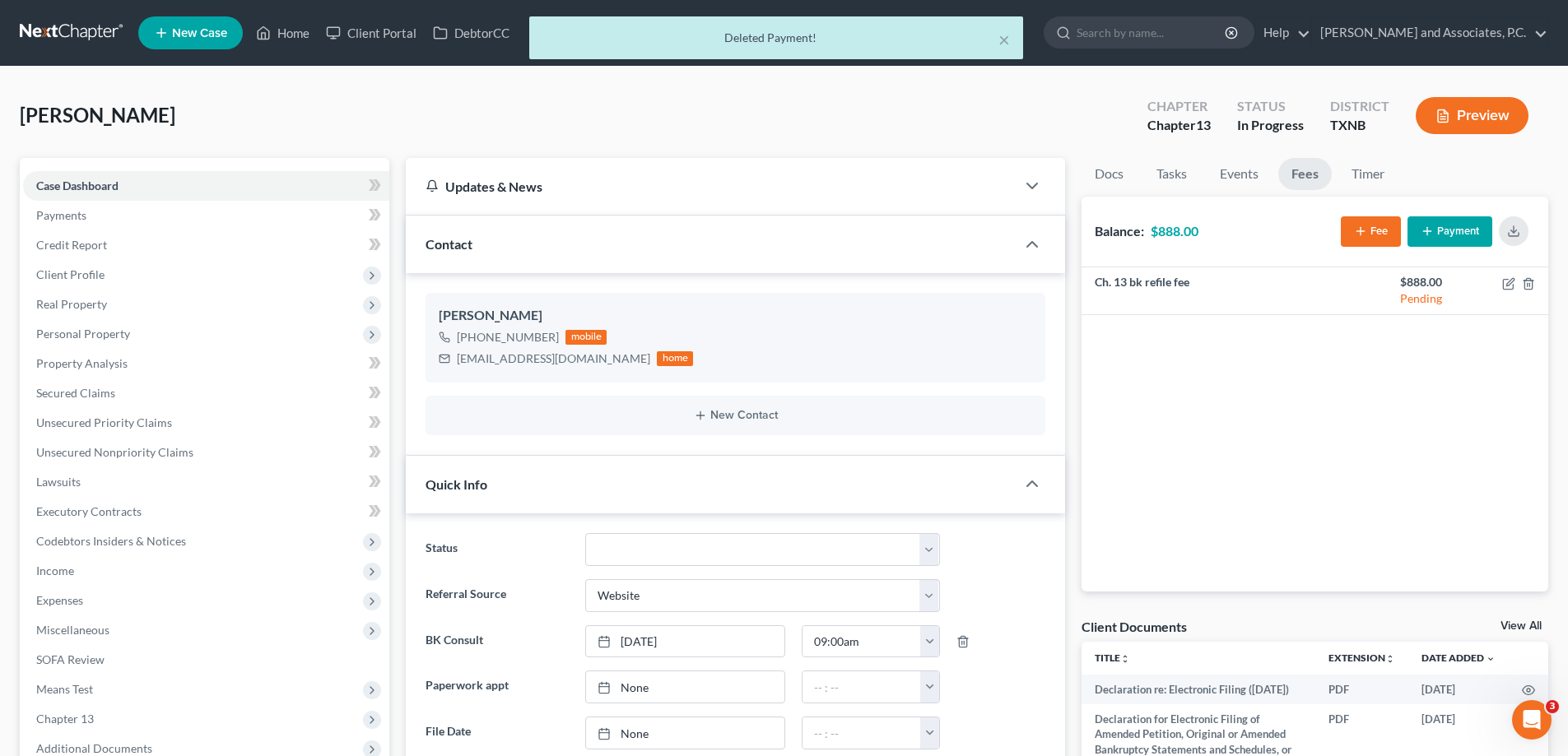
click at [286, 33] on div "× Deleted Payment!" at bounding box center [775, 42] width 1568 height 51
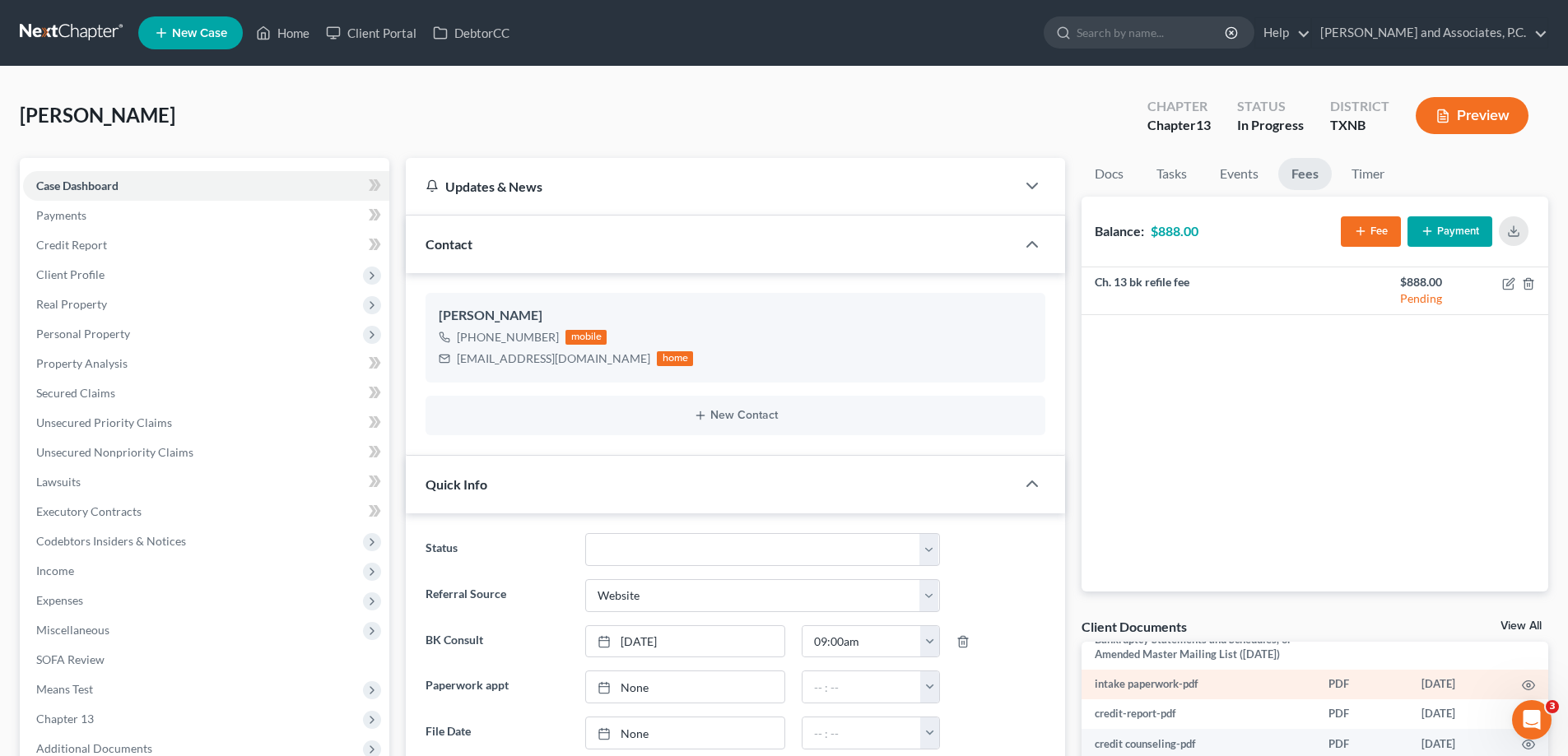
scroll to position [164, 0]
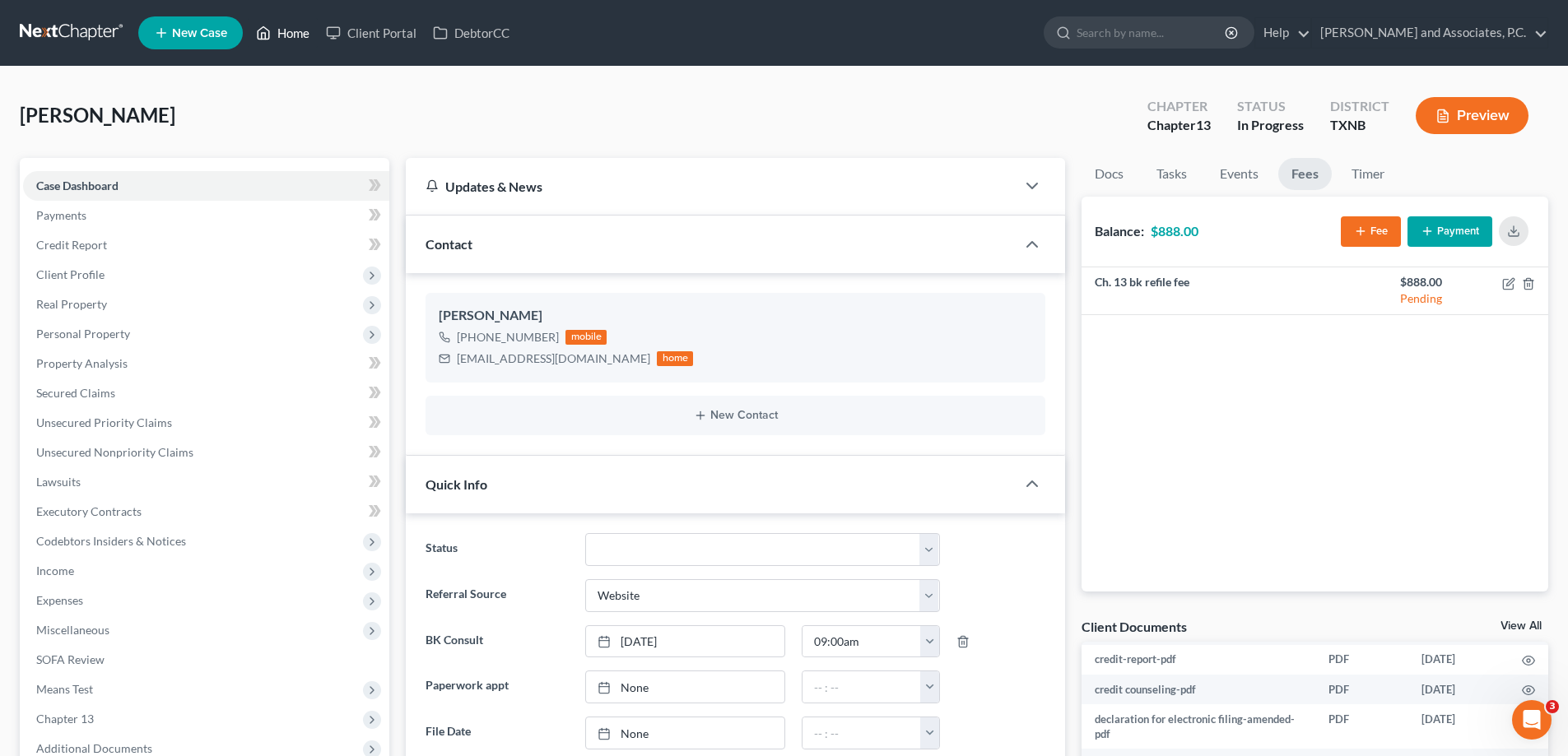
click at [287, 35] on link "Home" at bounding box center [283, 32] width 70 height 30
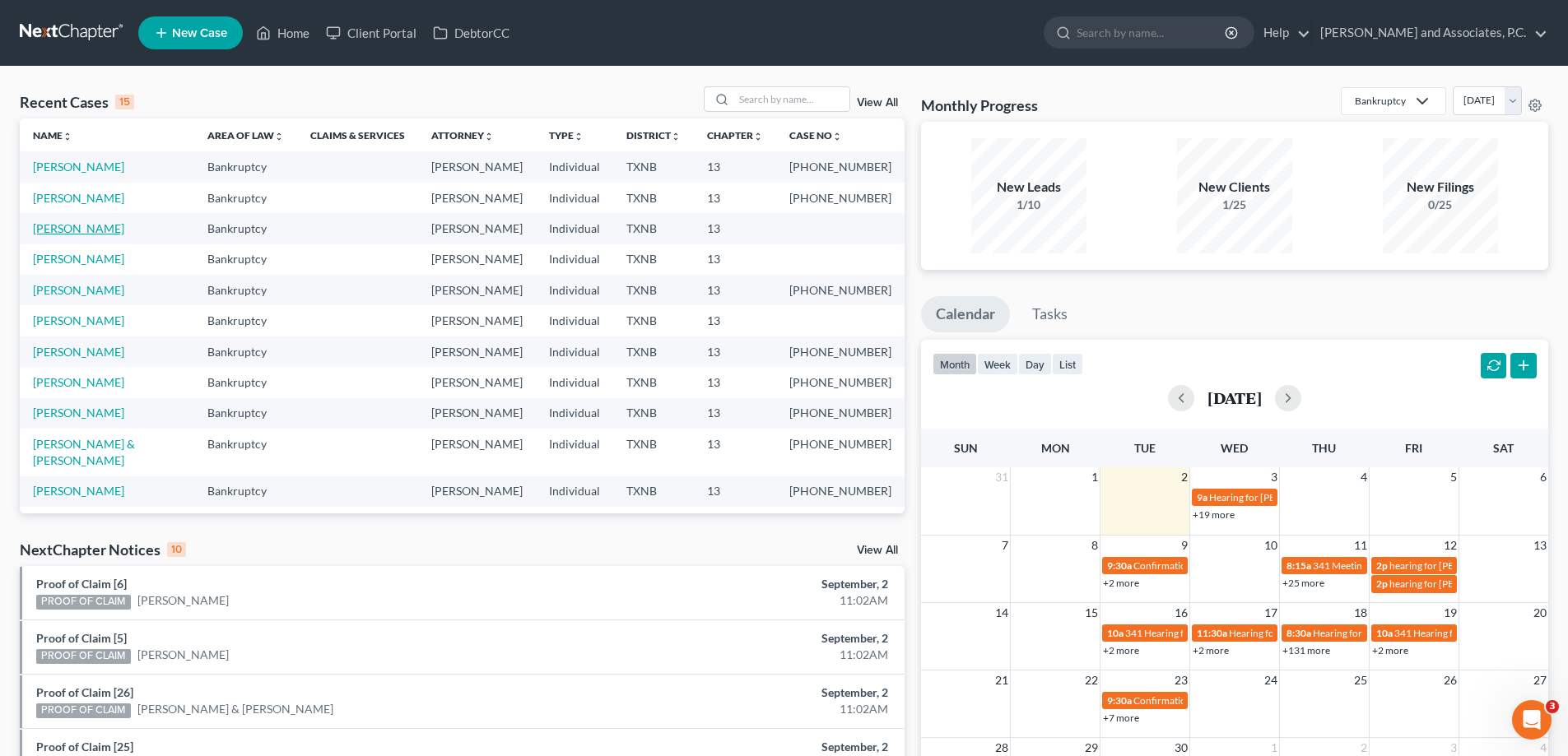
click at [76, 227] on link "[PERSON_NAME]" at bounding box center [78, 228] width 92 height 14
select select "3"
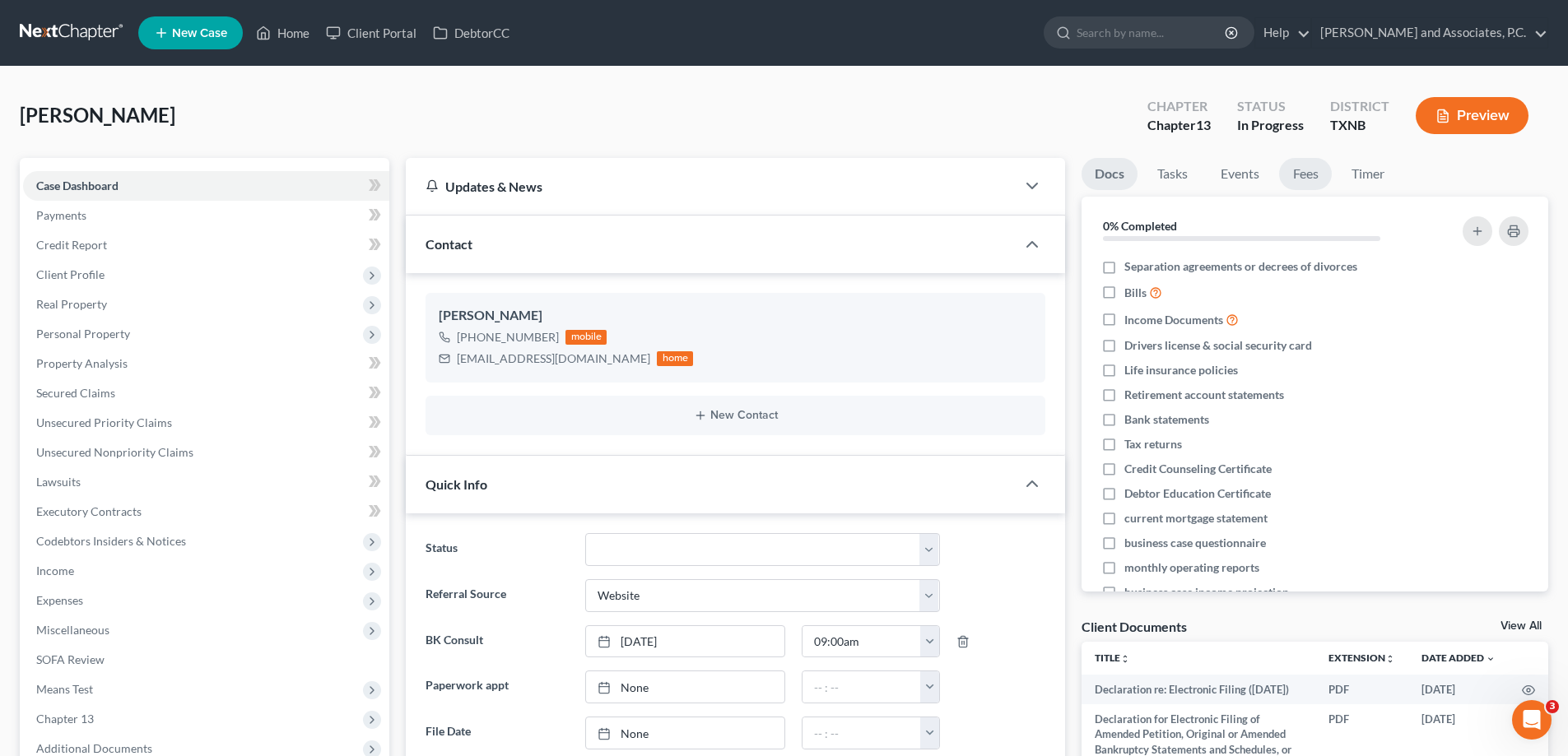
scroll to position [877, 0]
click at [1299, 175] on link "Fees" at bounding box center [1305, 174] width 53 height 32
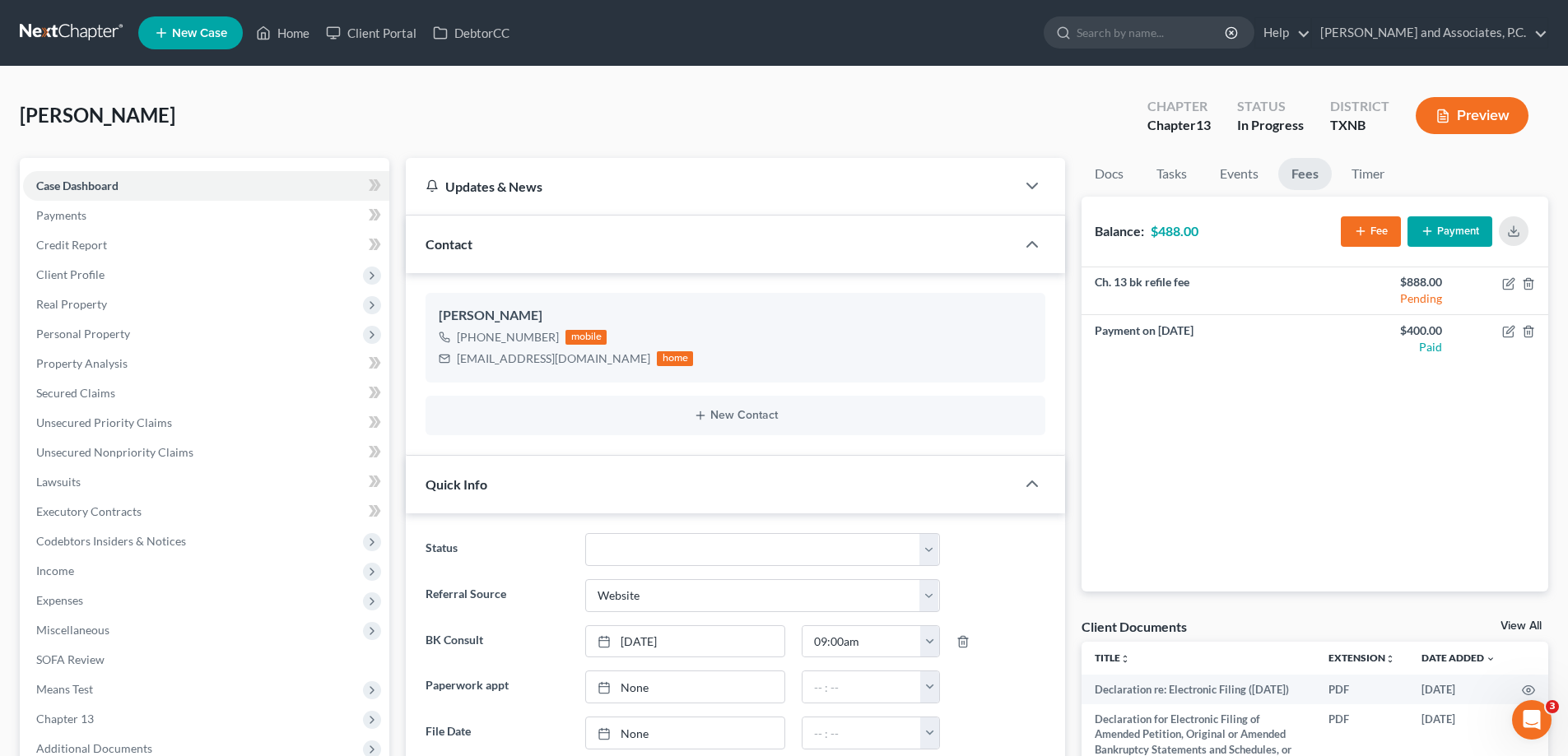
scroll to position [12093, 0]
click at [303, 36] on link "Home" at bounding box center [283, 32] width 70 height 30
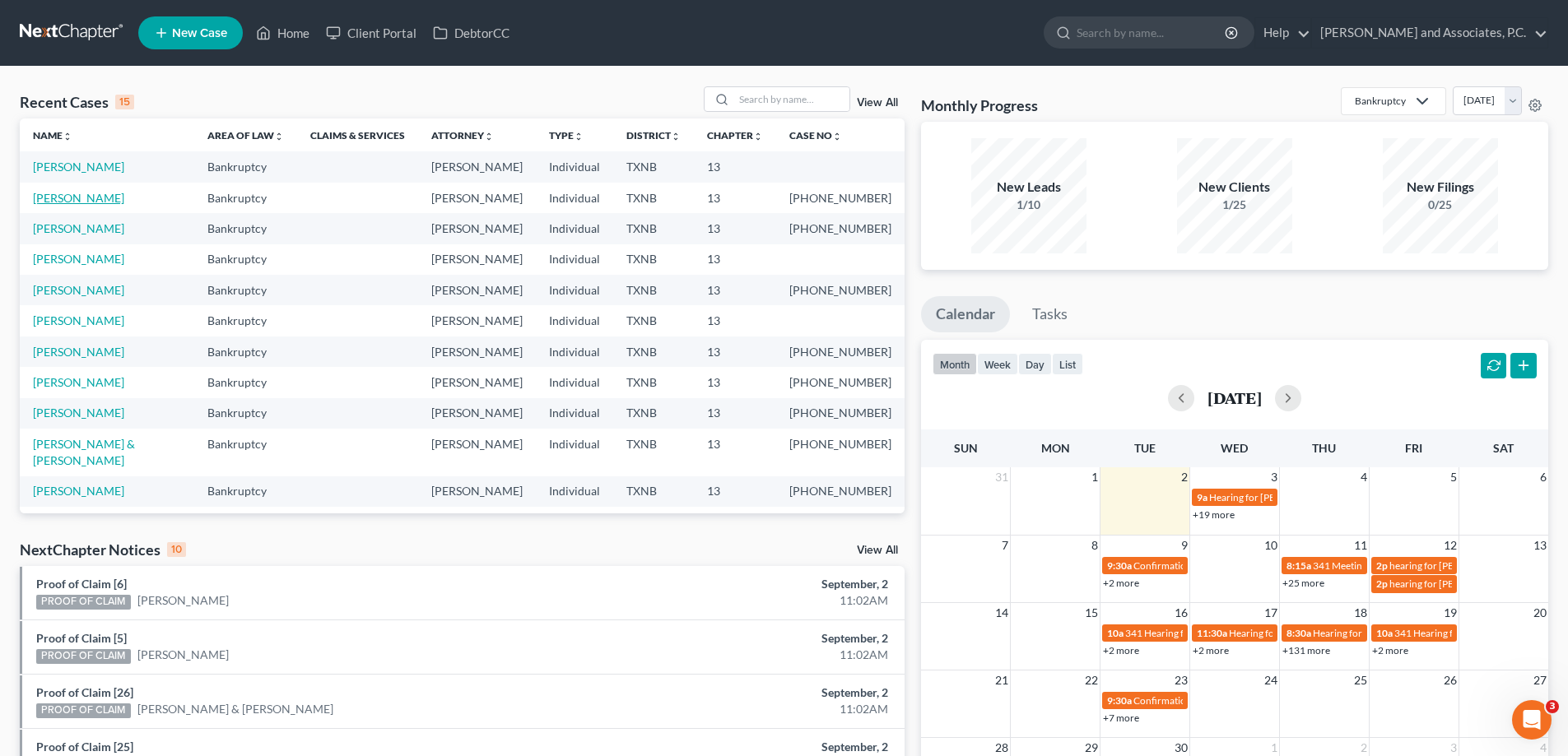
click at [45, 194] on link "[PERSON_NAME]" at bounding box center [78, 198] width 92 height 14
select select "5"
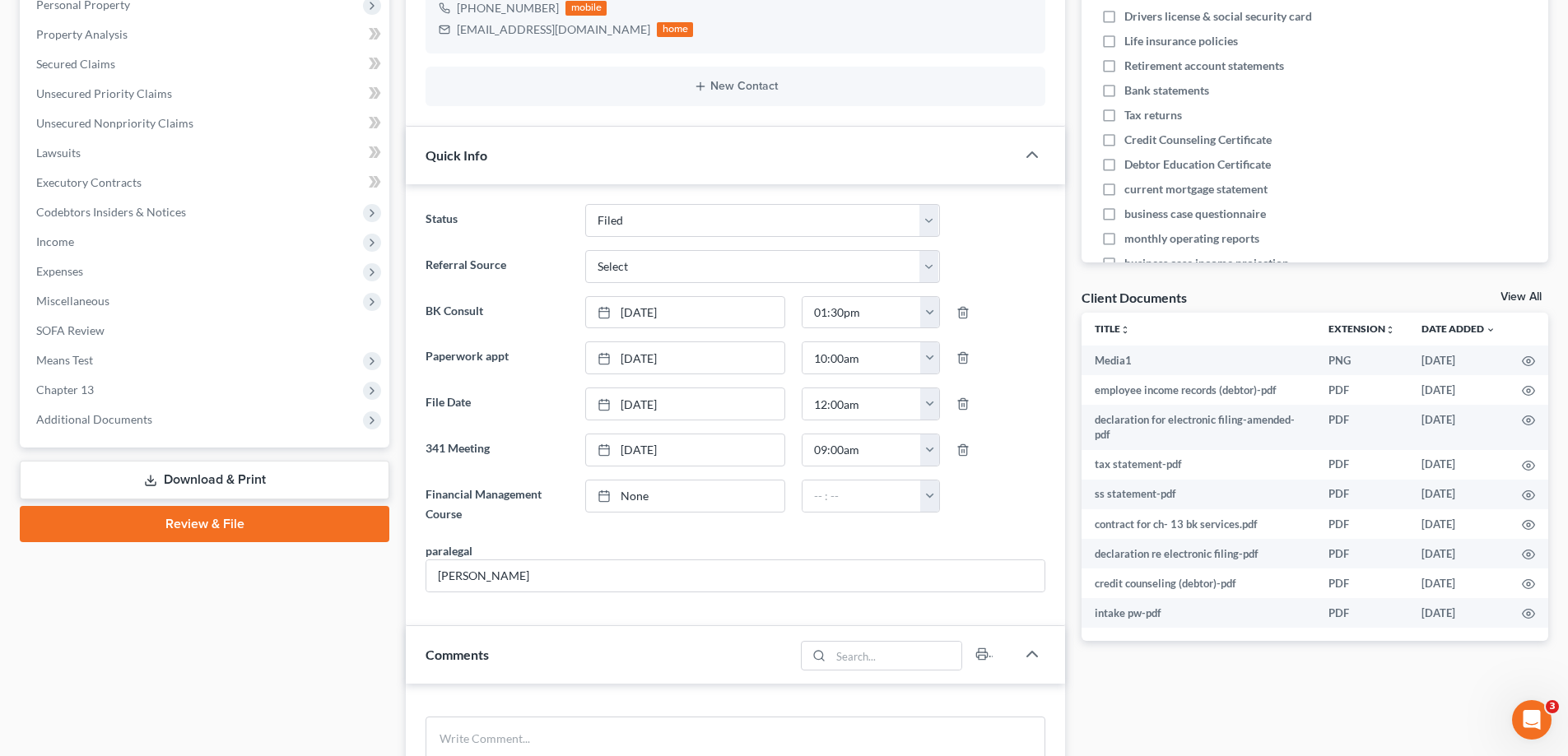
scroll to position [788, 0]
click at [67, 423] on span "Additional Documents" at bounding box center [94, 419] width 116 height 14
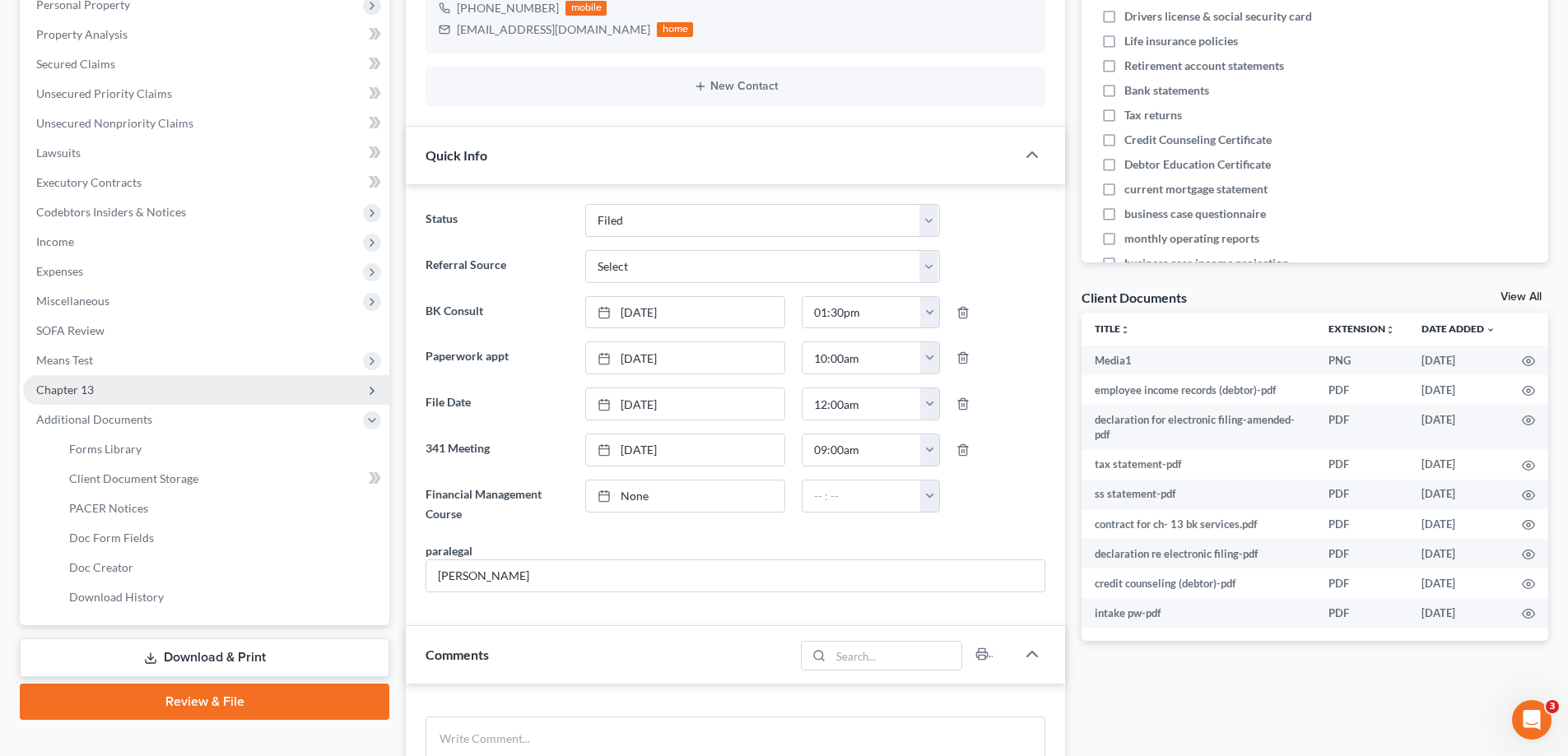
click at [62, 398] on span "Chapter 13" at bounding box center [206, 390] width 366 height 30
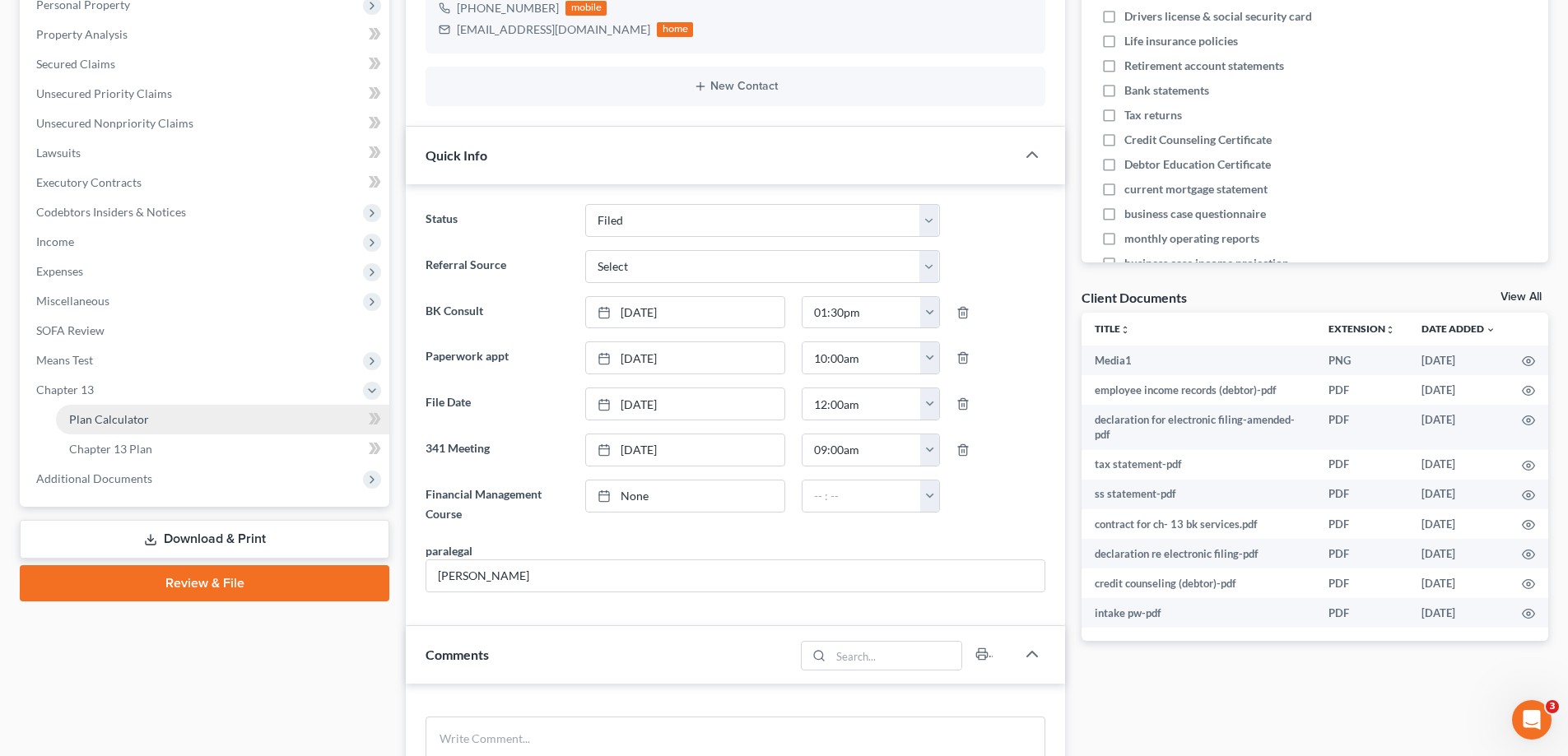
click at [86, 421] on span "Plan Calculator" at bounding box center [109, 419] width 80 height 14
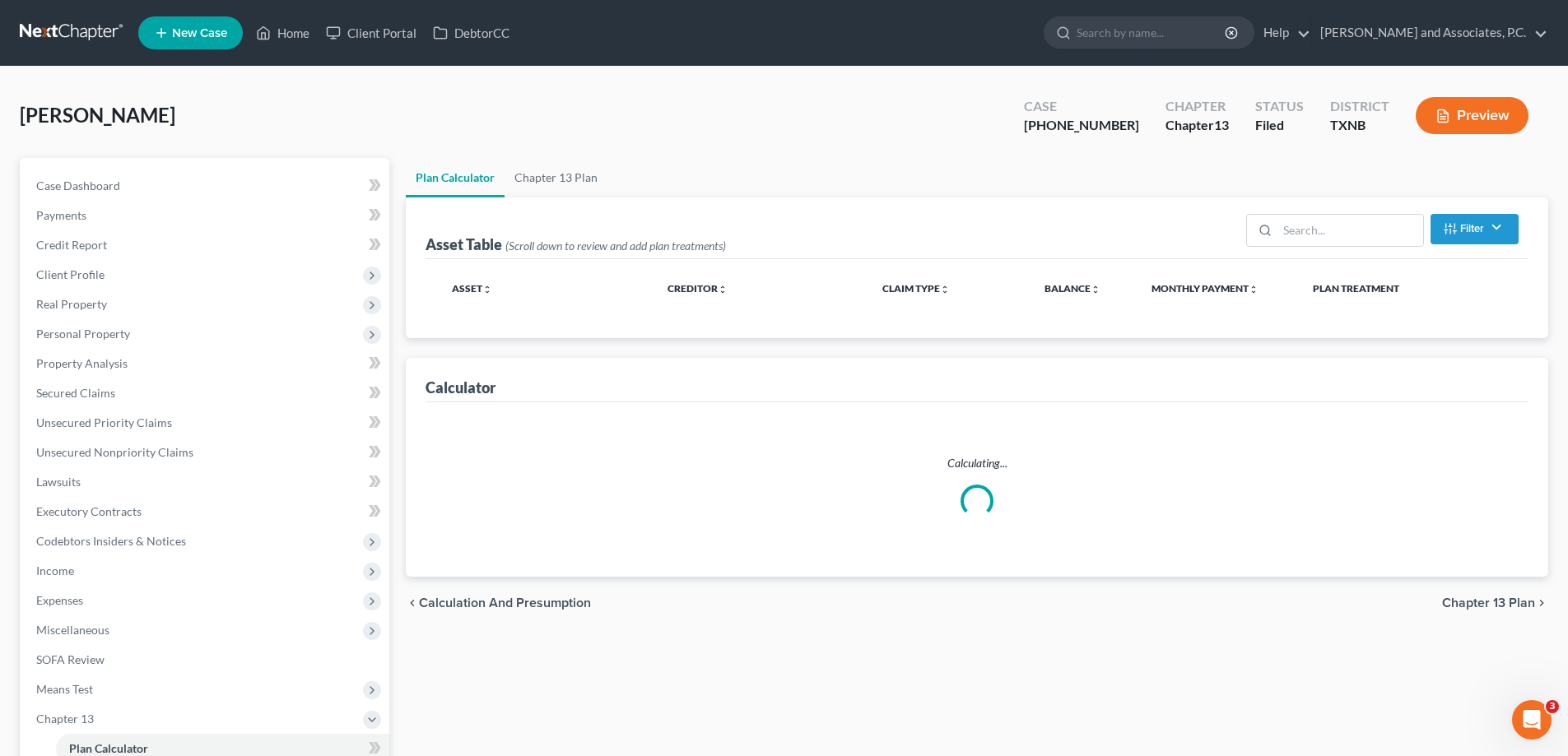
select select "59"
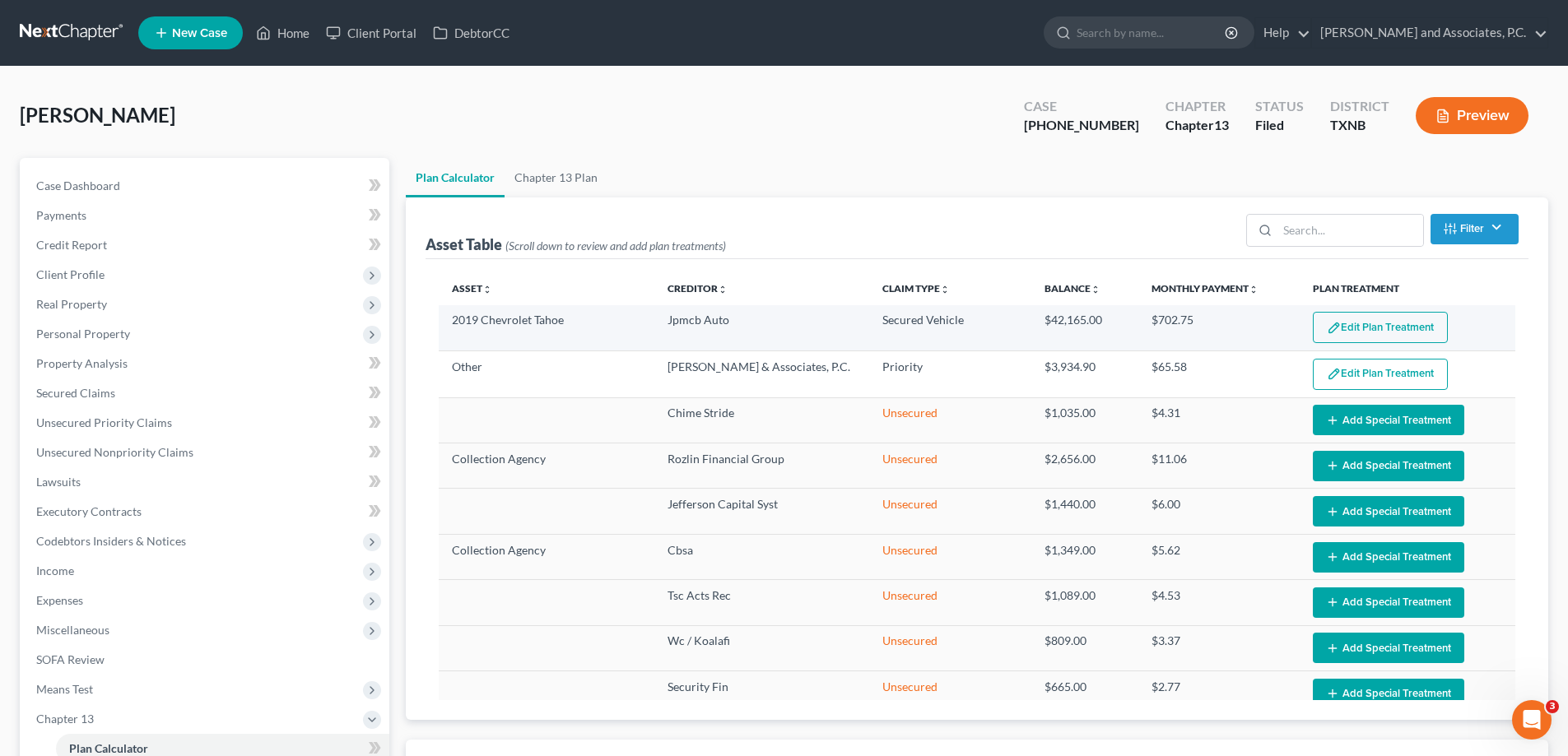
click at [1324, 319] on button "Edit Plan Treatment" at bounding box center [1380, 328] width 135 height 32
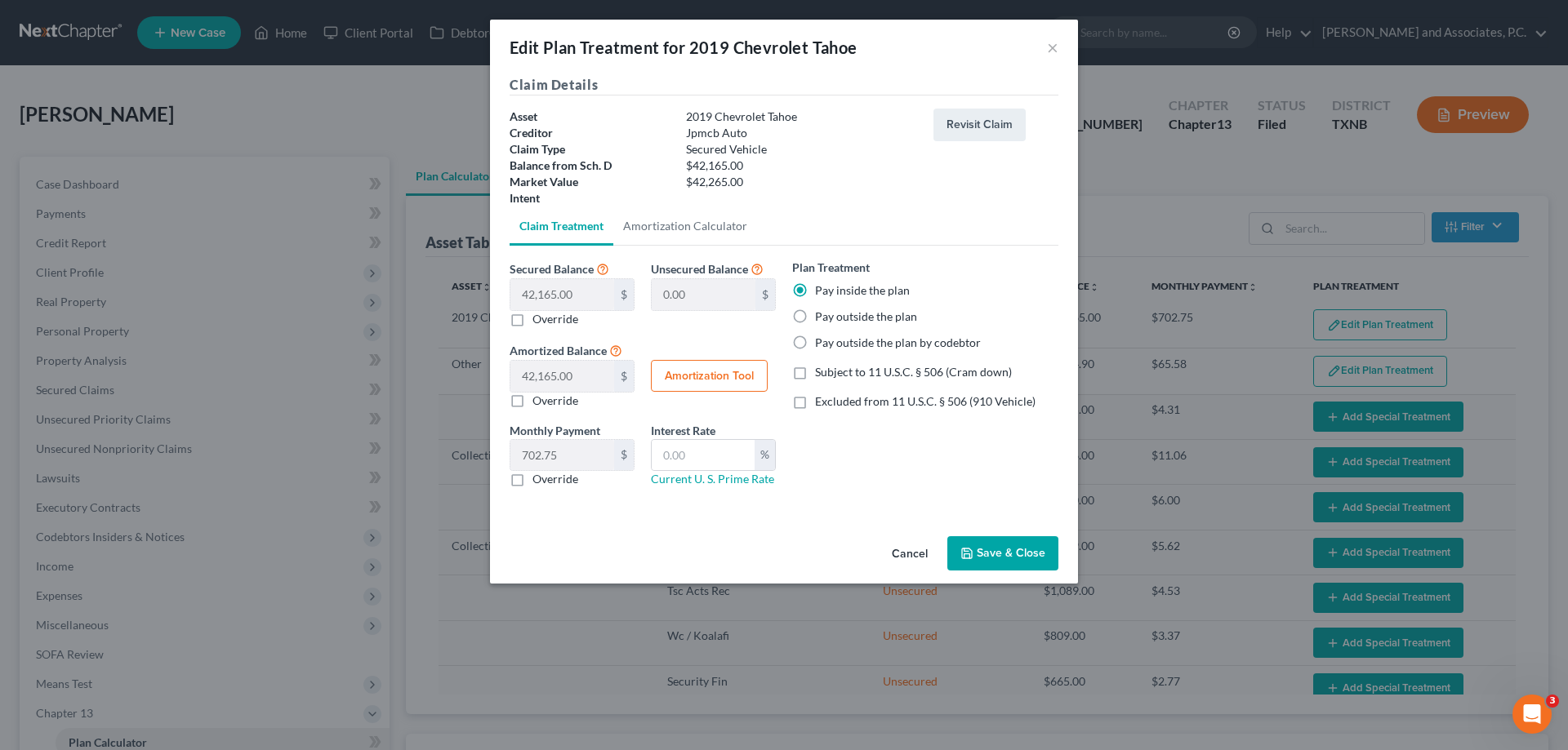
click at [700, 375] on button "Amortization Tool" at bounding box center [710, 376] width 117 height 32
type input "42,165.00"
type input "60"
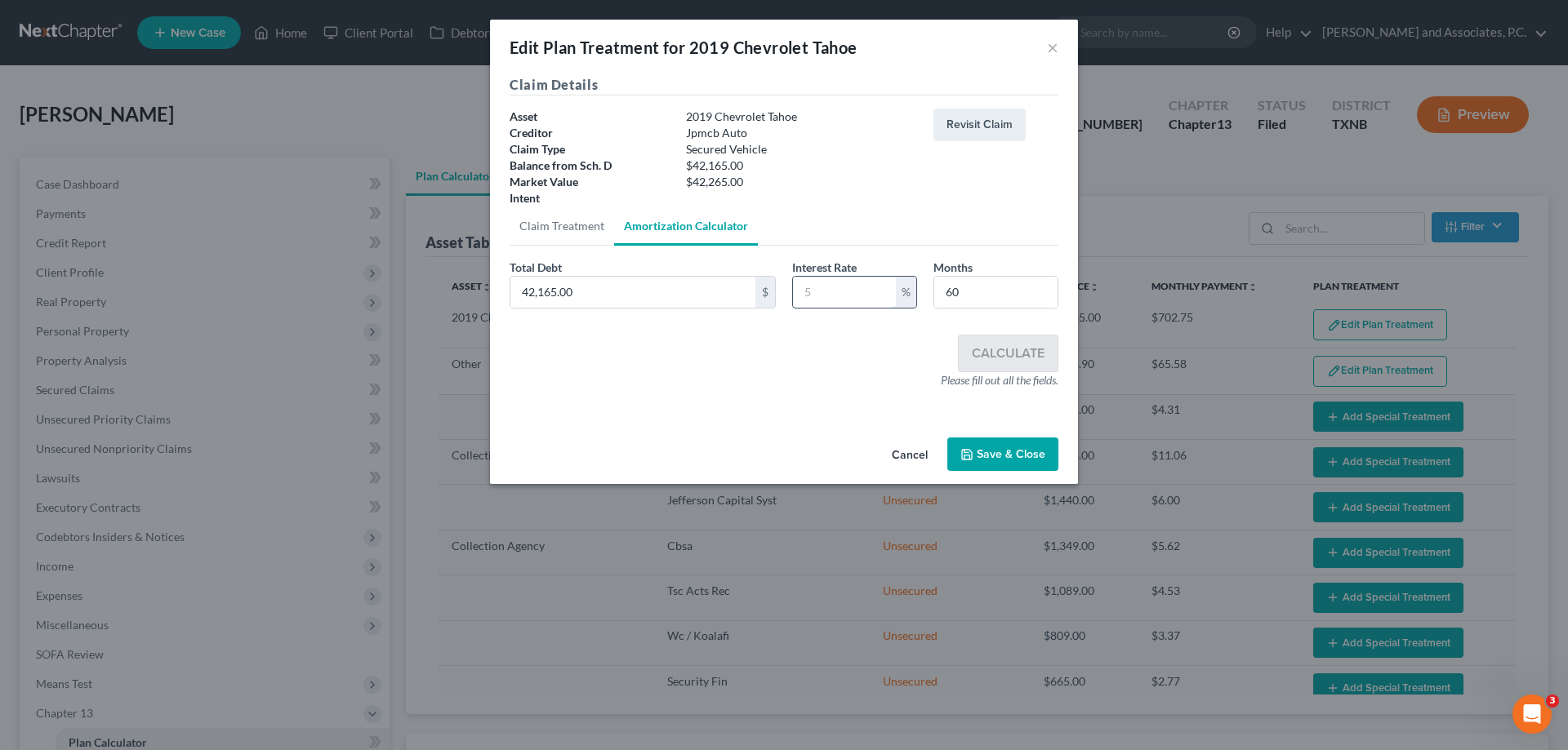
click at [834, 291] on input "text" at bounding box center [844, 292] width 103 height 31
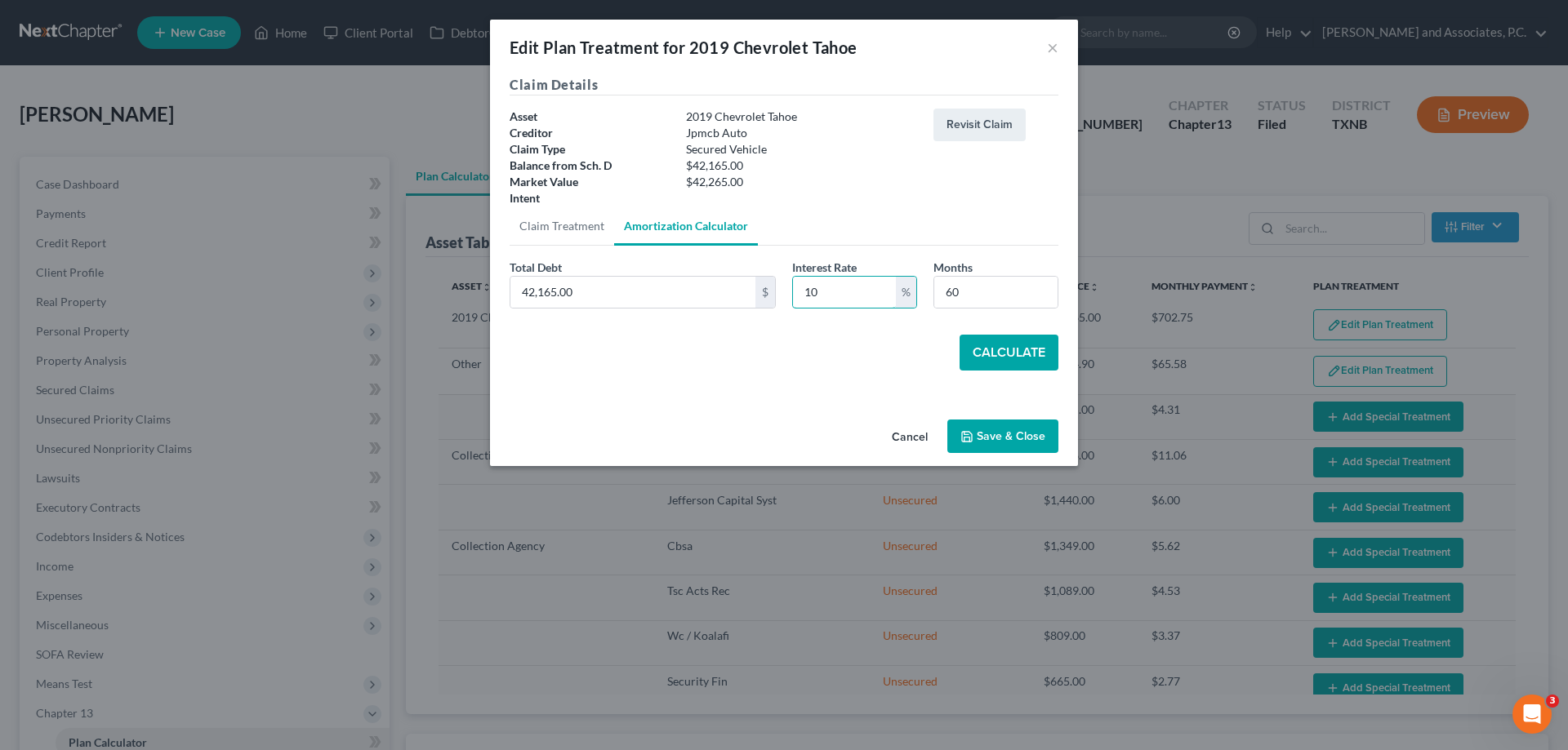
type input "10"
click at [990, 351] on button "Calculate" at bounding box center [1009, 352] width 98 height 36
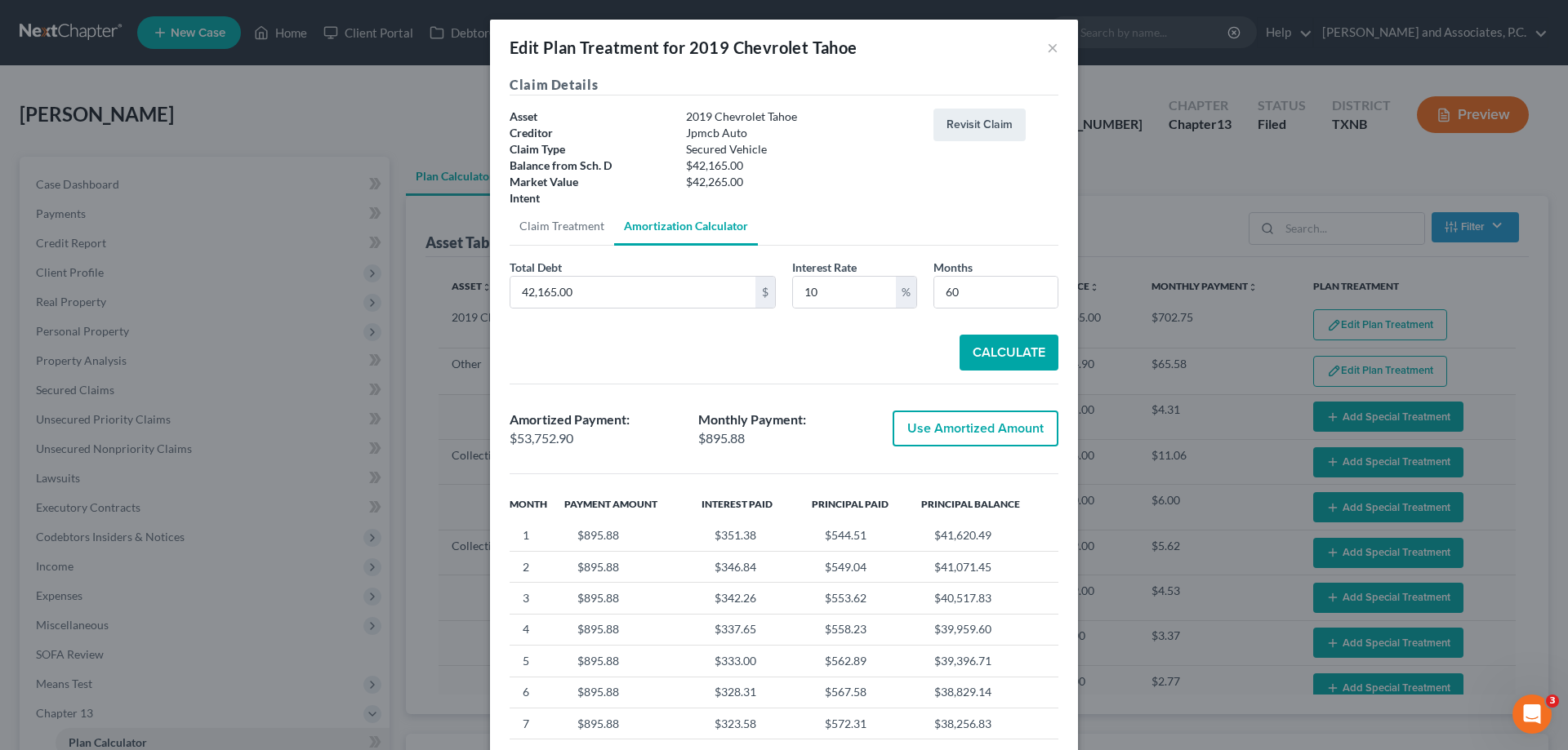
click at [977, 431] on button "Use Amortized Amount" at bounding box center [975, 428] width 166 height 36
type input "53,752.89"
checkbox input "true"
type input "895.88"
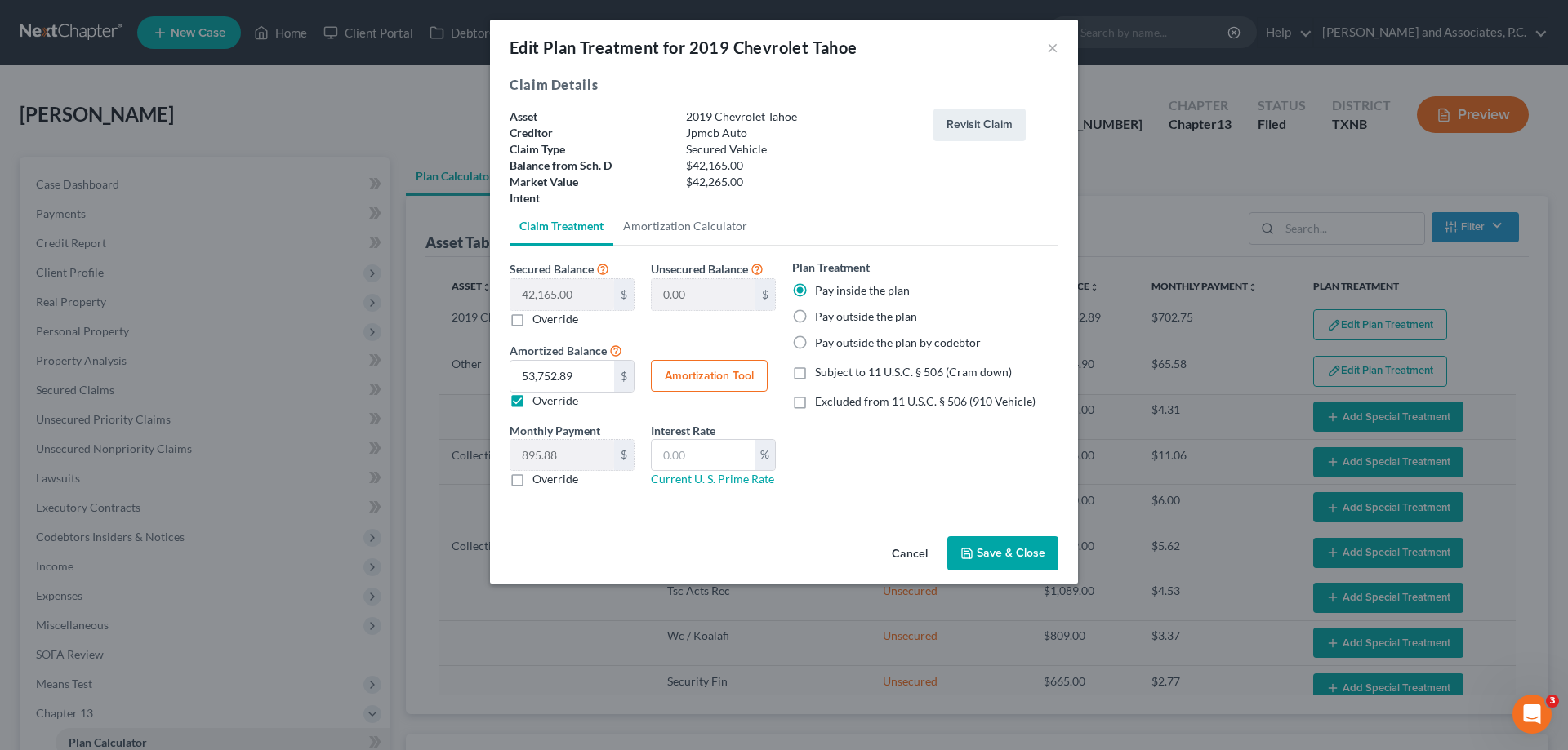
click at [1003, 557] on button "Save & Close" at bounding box center [1003, 553] width 111 height 34
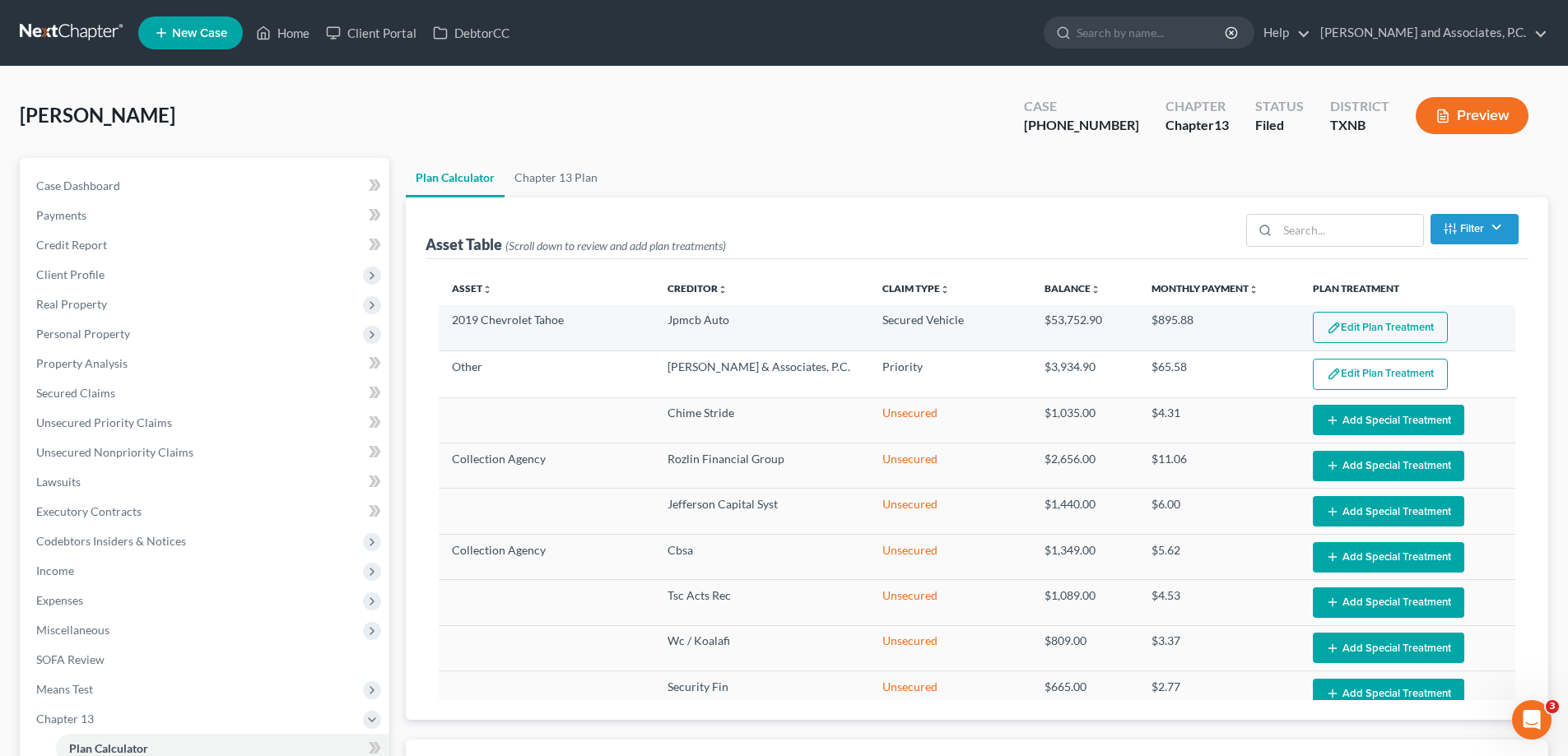
select select "59"
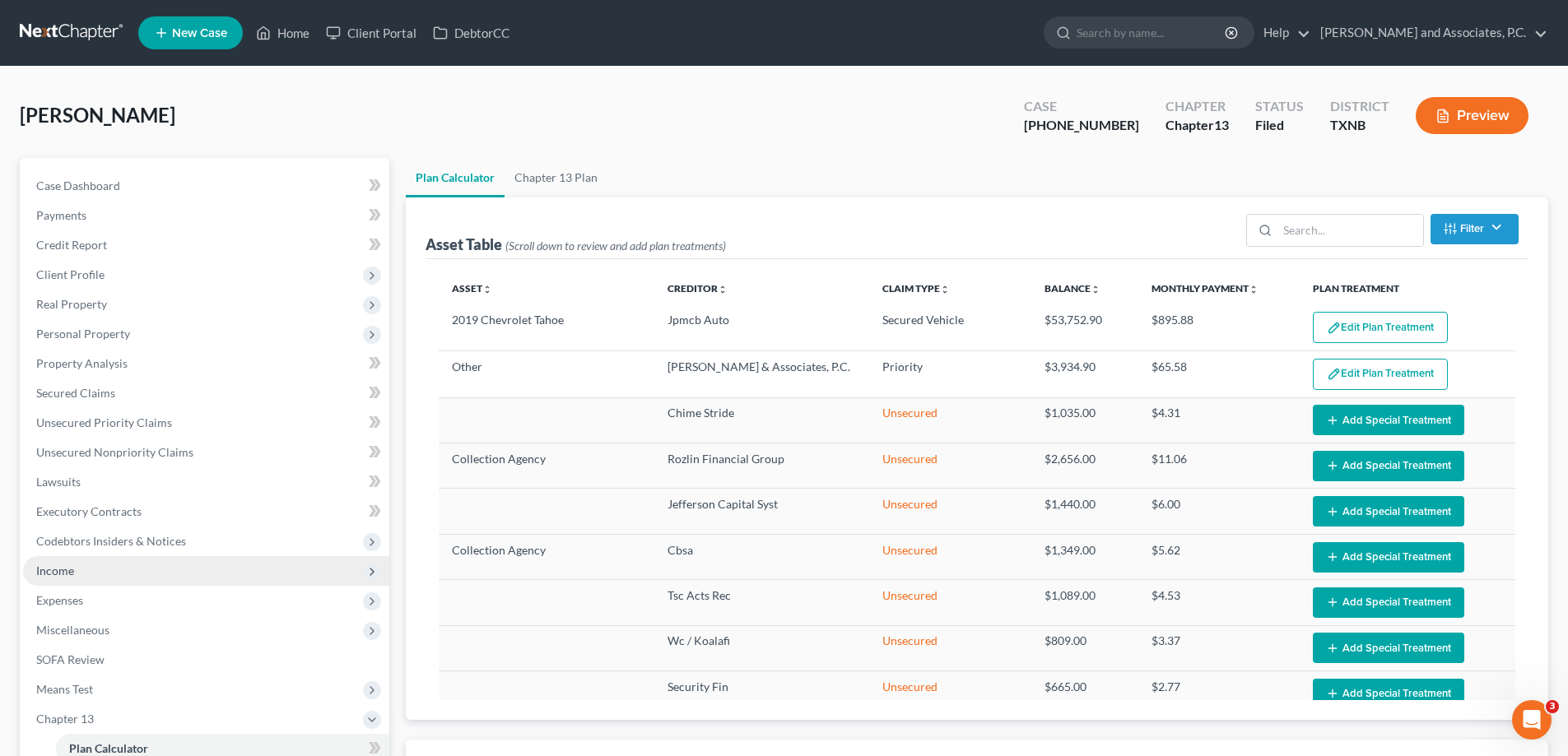
click at [108, 570] on span "Income" at bounding box center [206, 570] width 366 height 30
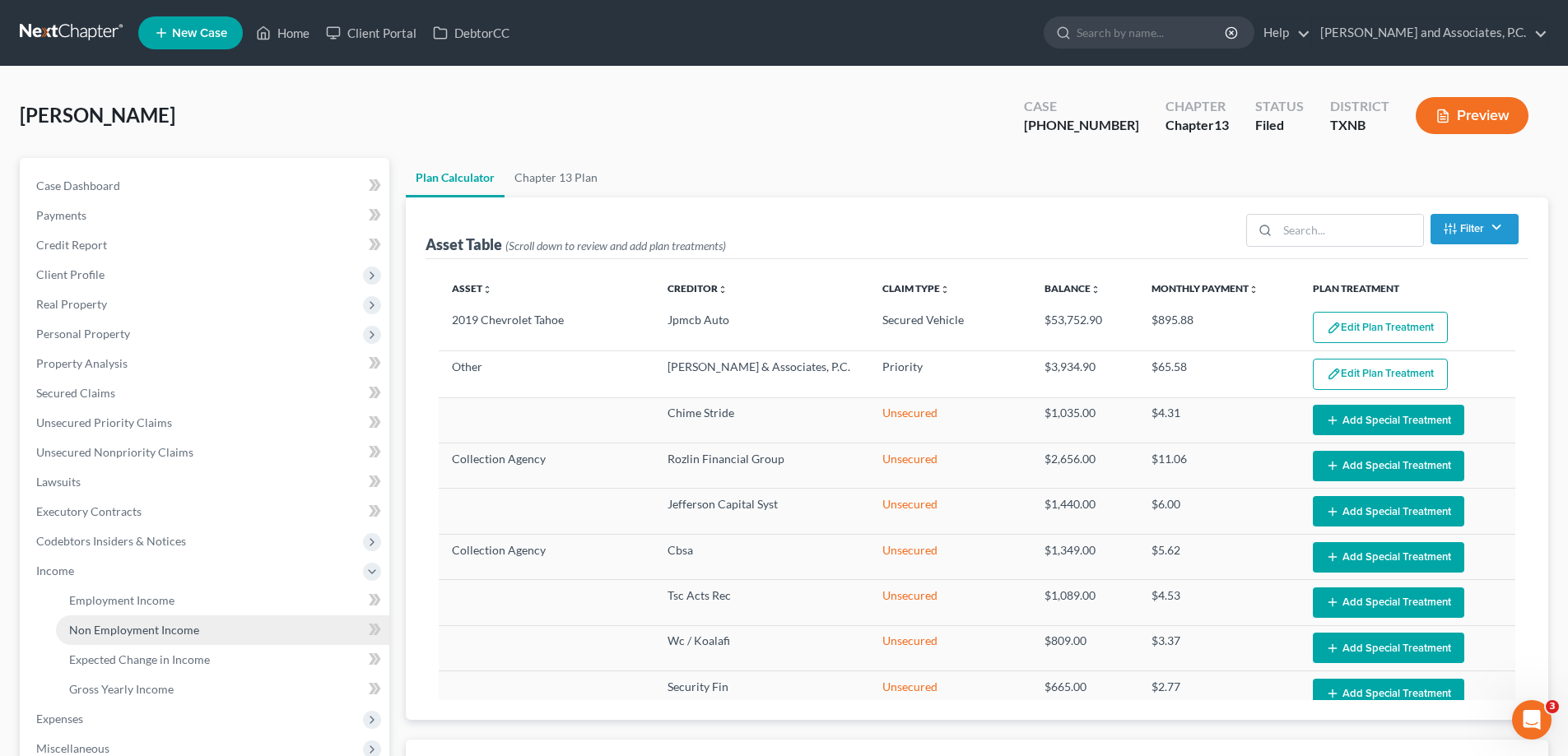
click at [128, 631] on span "Non Employment Income" at bounding box center [134, 629] width 130 height 14
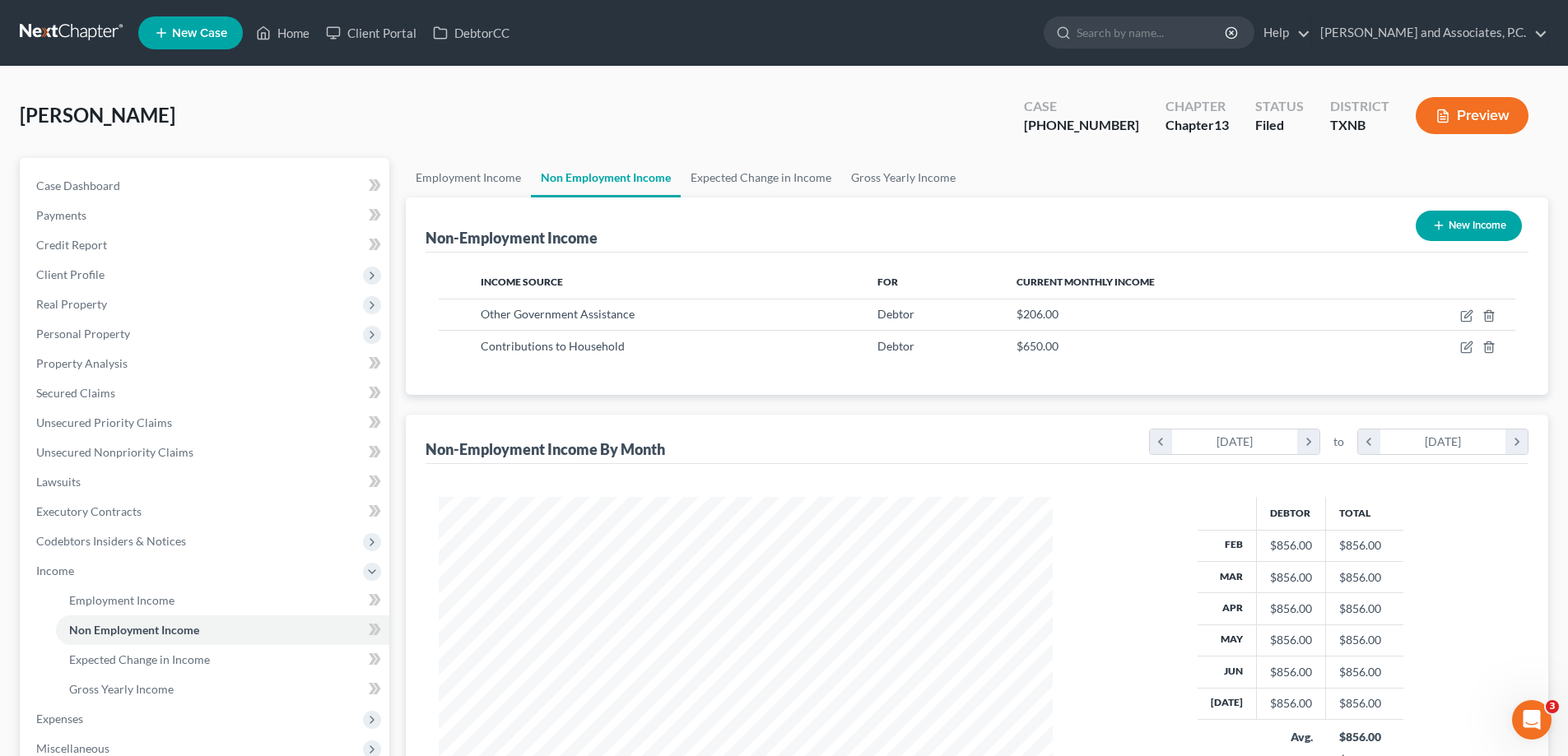
scroll to position [307, 647]
click at [288, 38] on link "Home" at bounding box center [283, 32] width 70 height 30
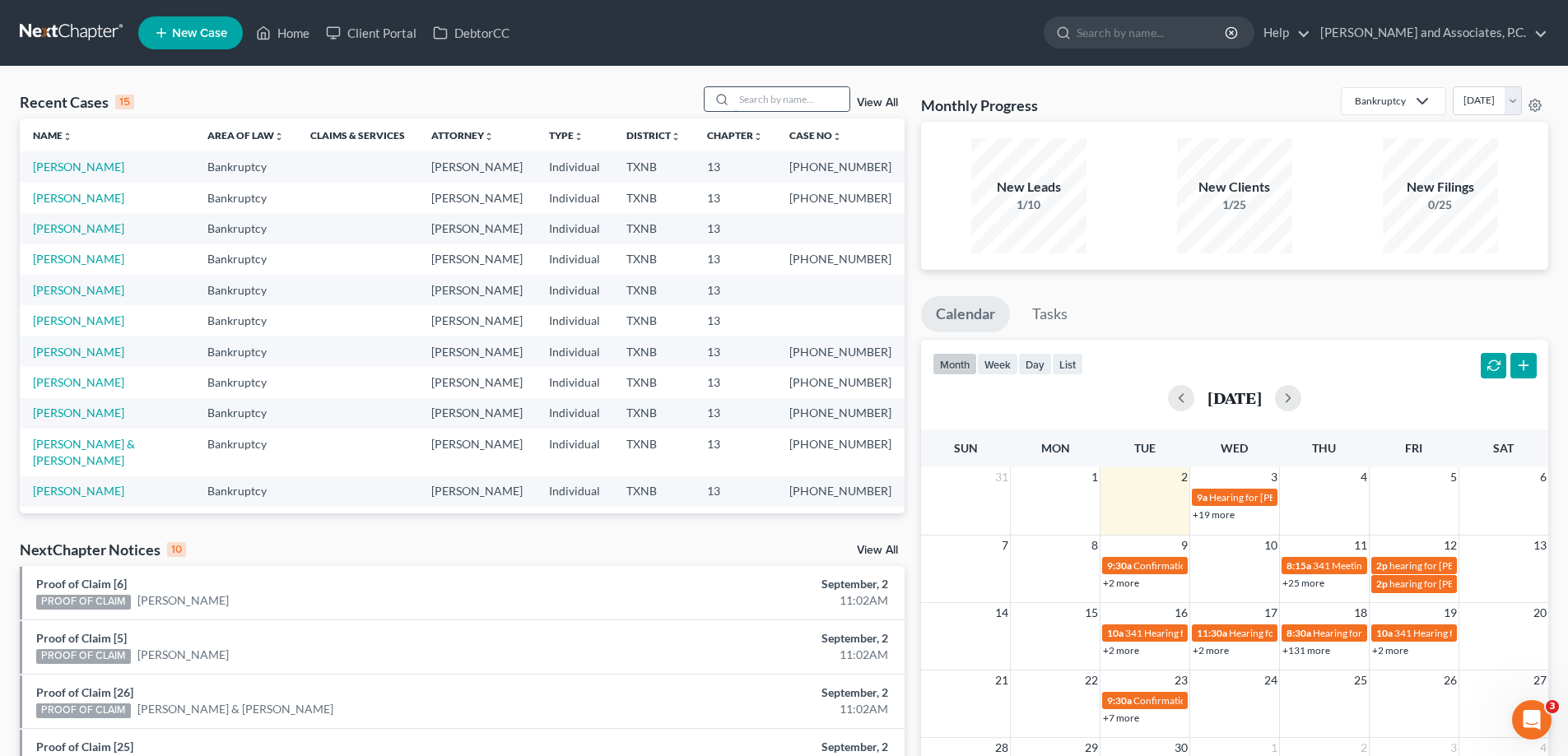
click at [740, 97] on input "search" at bounding box center [791, 99] width 115 height 24
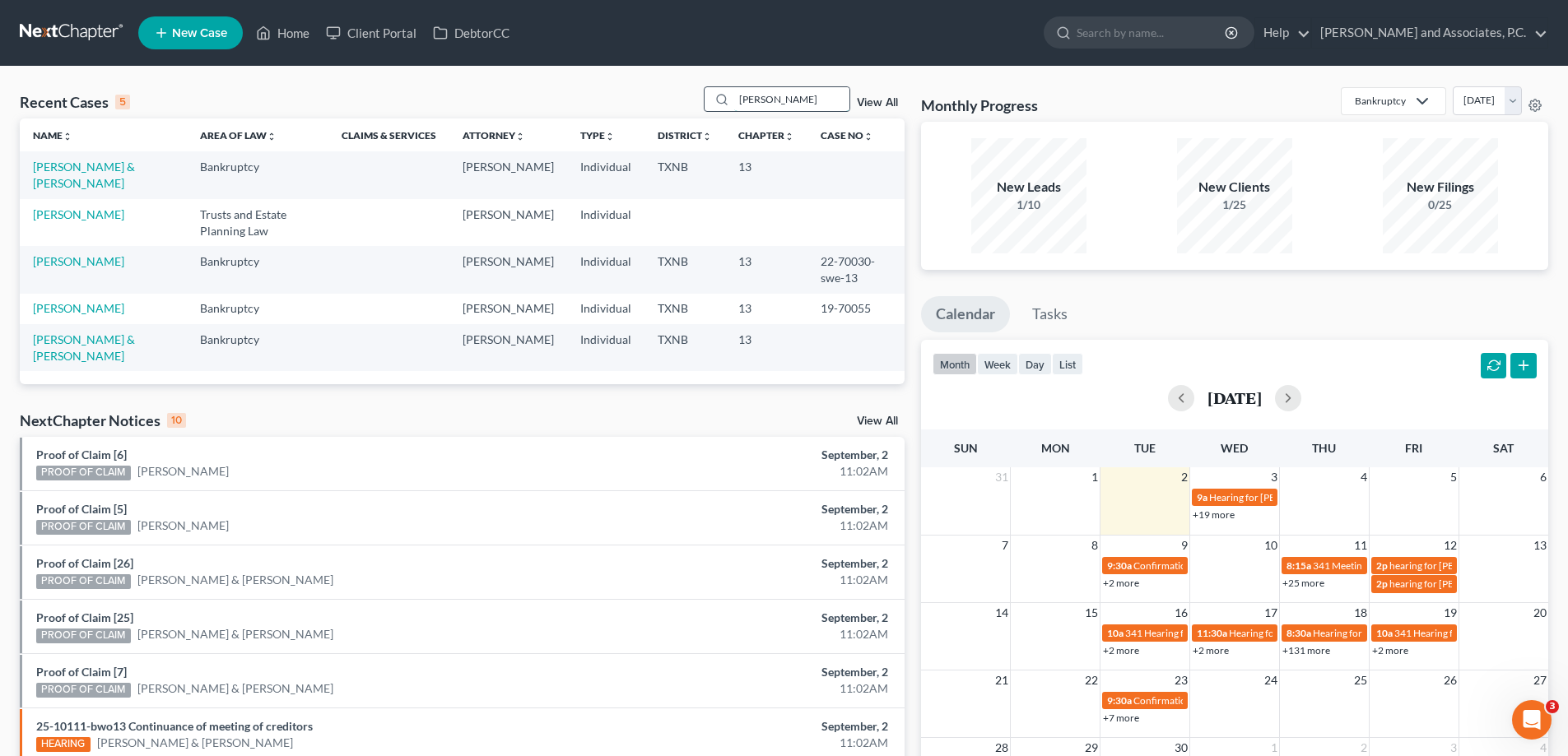
click at [768, 103] on input "doyle" at bounding box center [791, 99] width 115 height 24
type input "d"
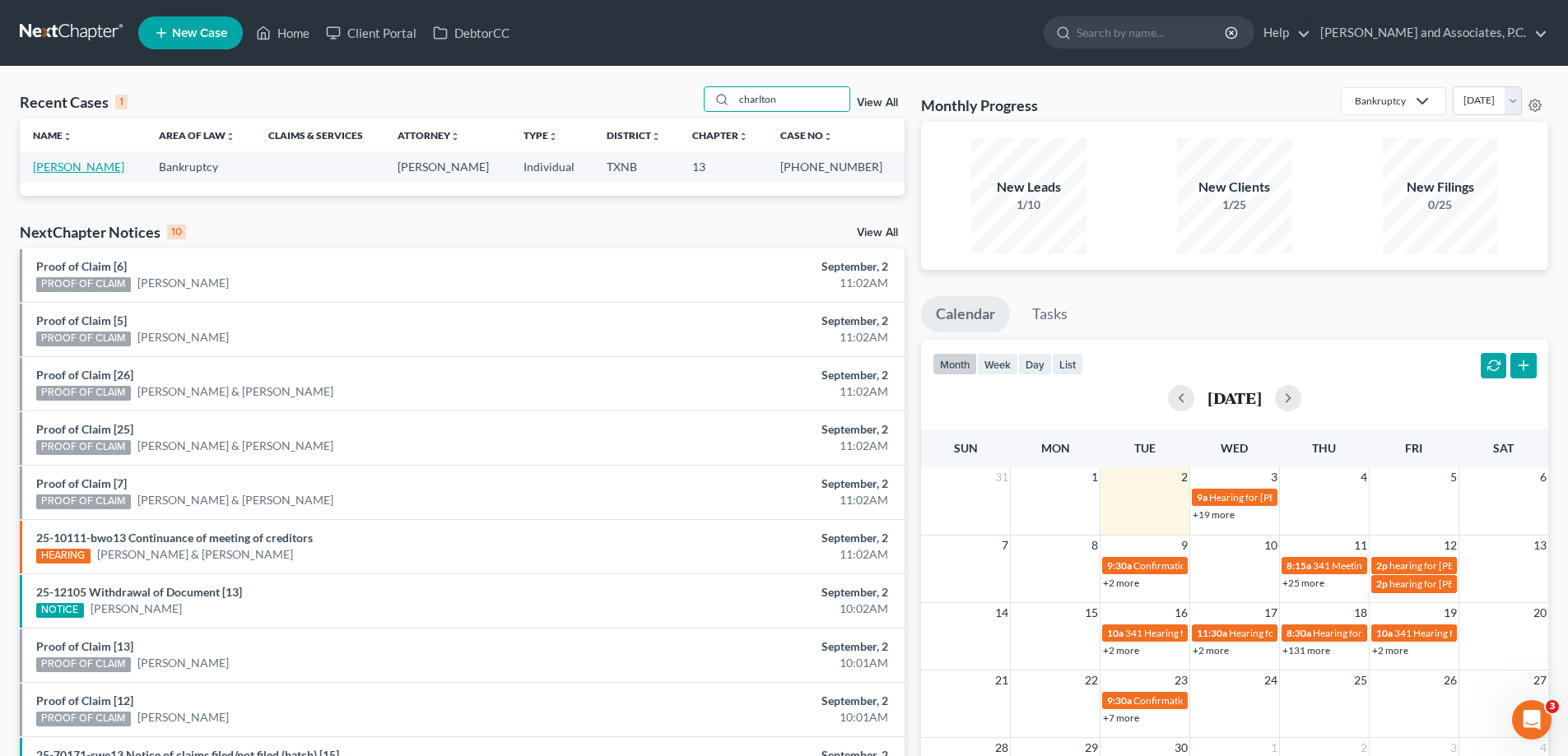
type input "charlton"
click at [76, 161] on link "[PERSON_NAME]" at bounding box center [78, 167] width 92 height 14
select select "5"
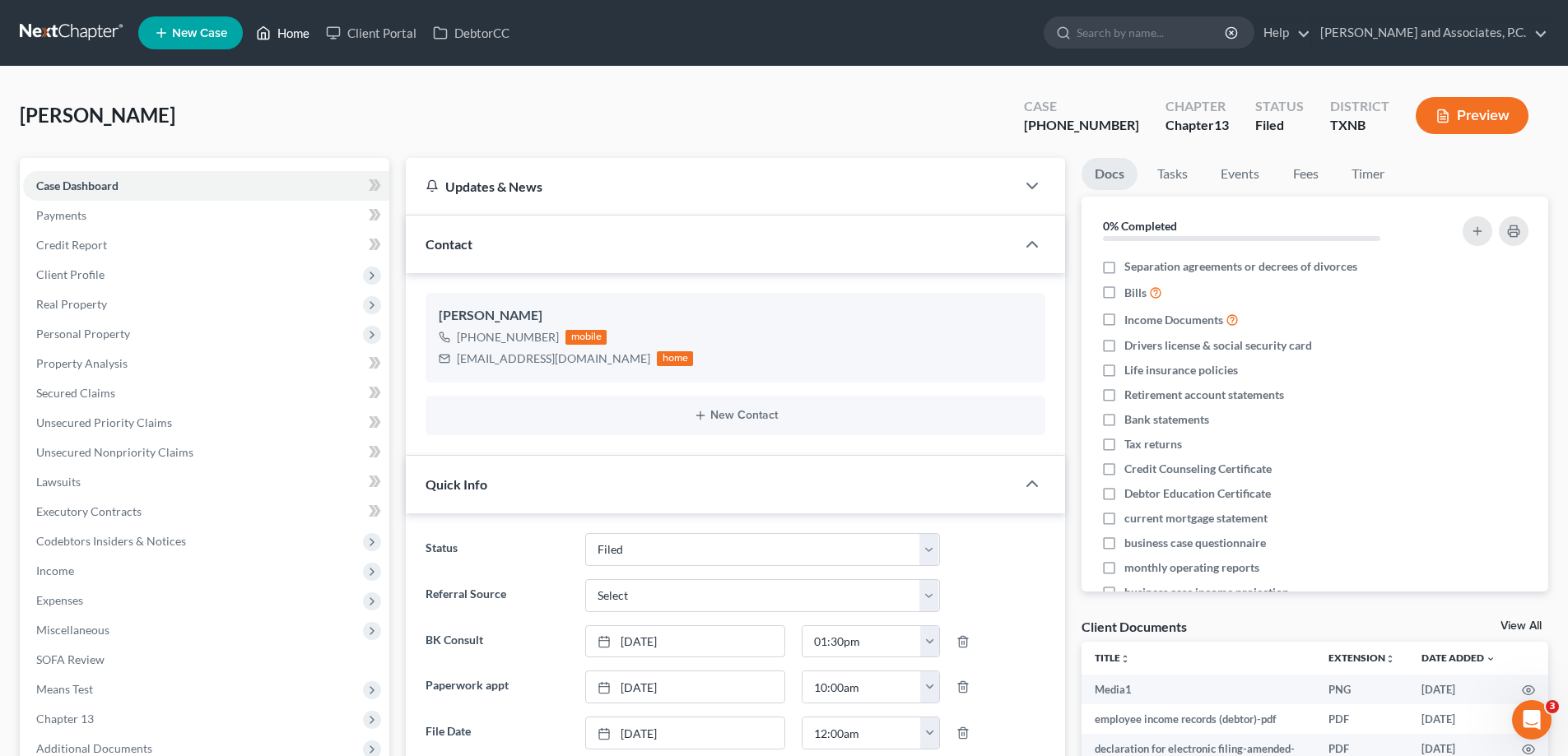
click at [268, 40] on icon at bounding box center [263, 32] width 15 height 20
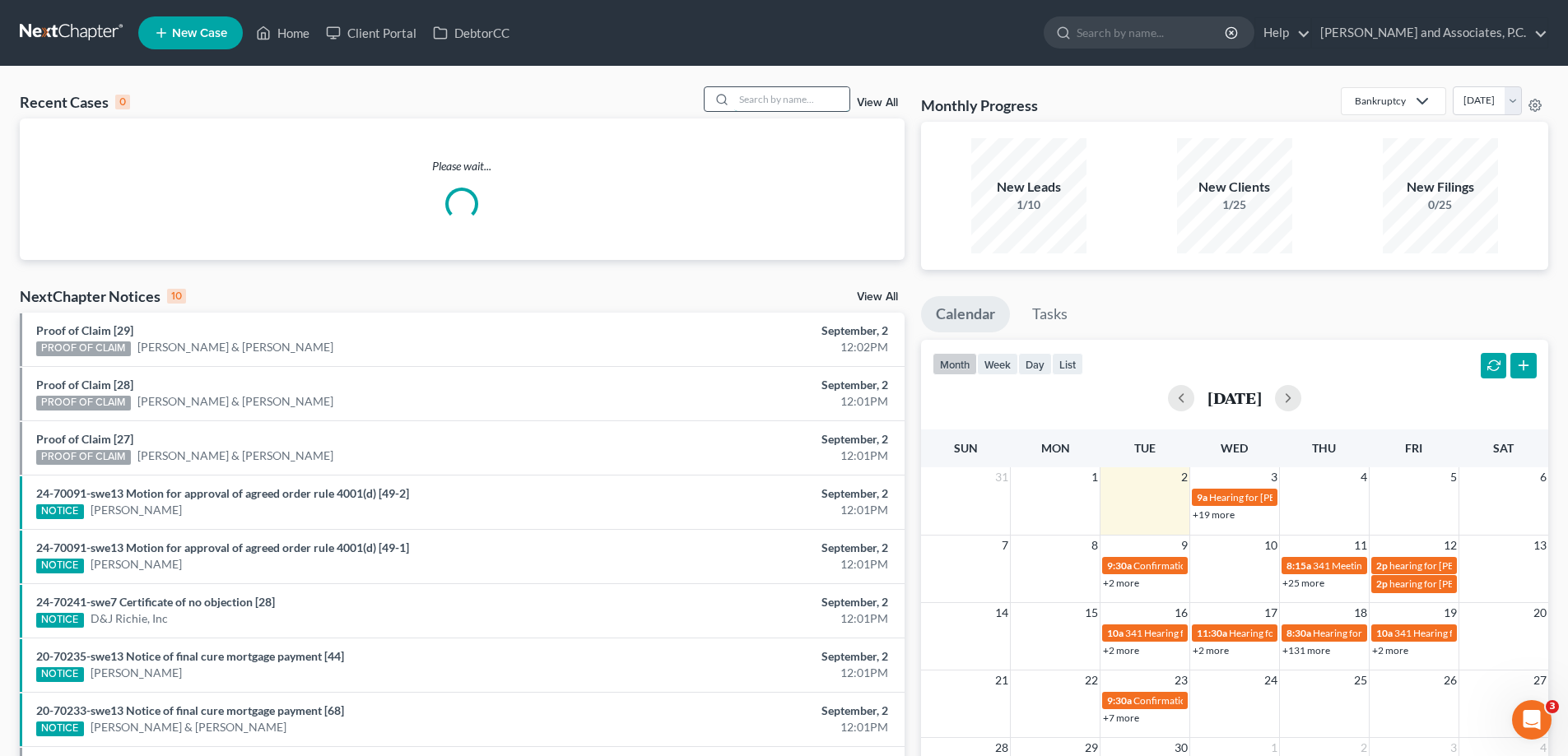
click at [772, 98] on input "search" at bounding box center [791, 99] width 115 height 24
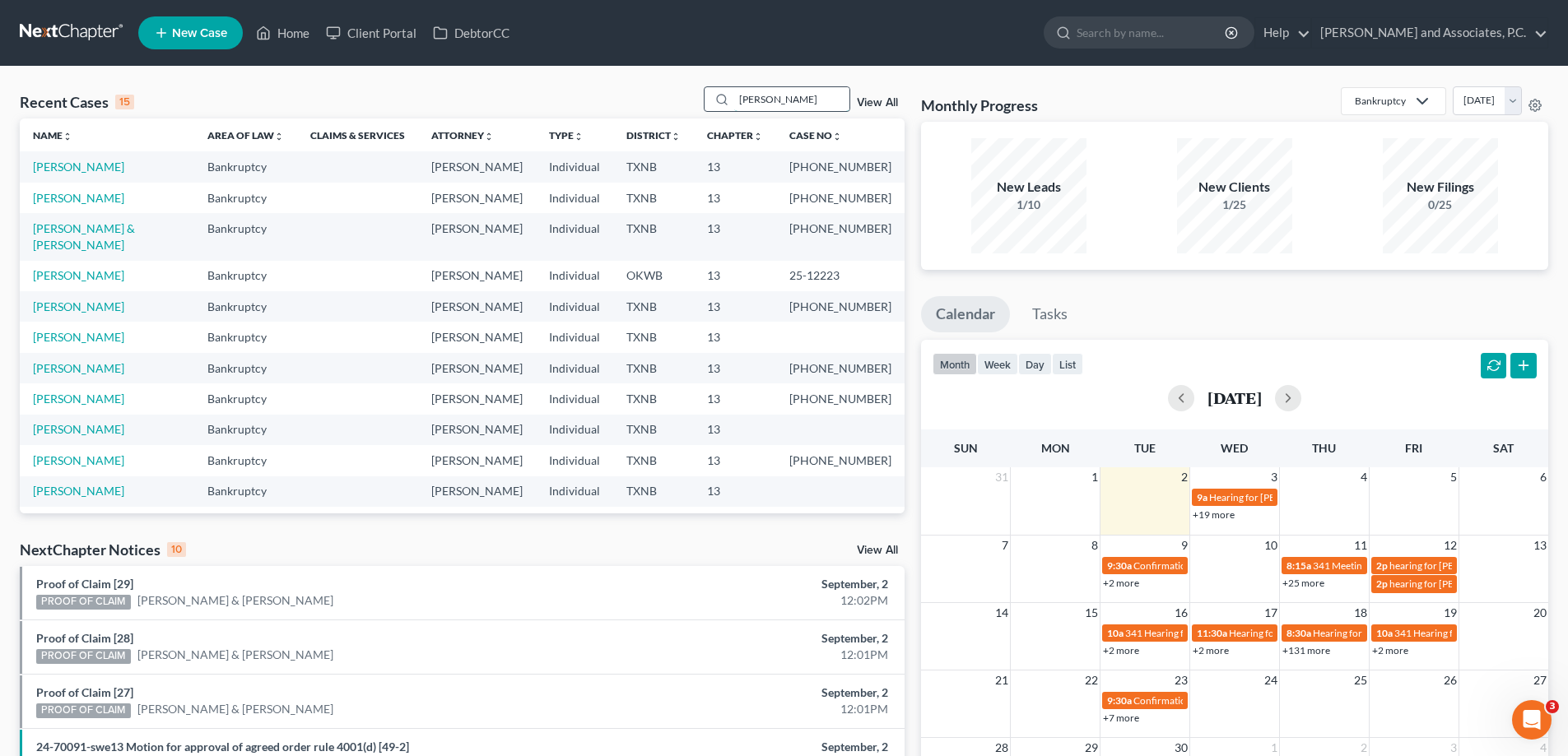
type input "graves"
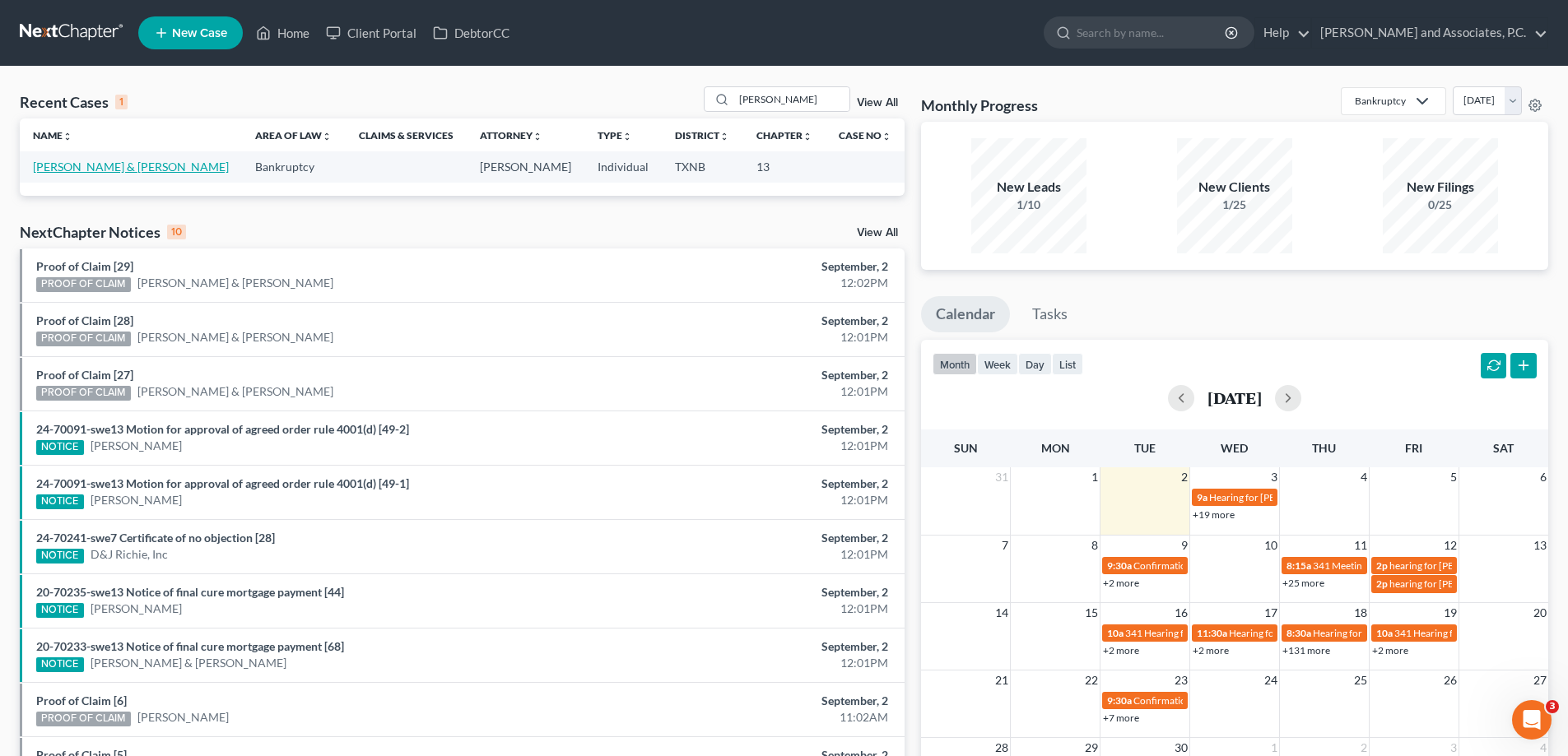
click at [116, 174] on link "Graves, Joshua & Dawn" at bounding box center [130, 167] width 196 height 14
select select "8"
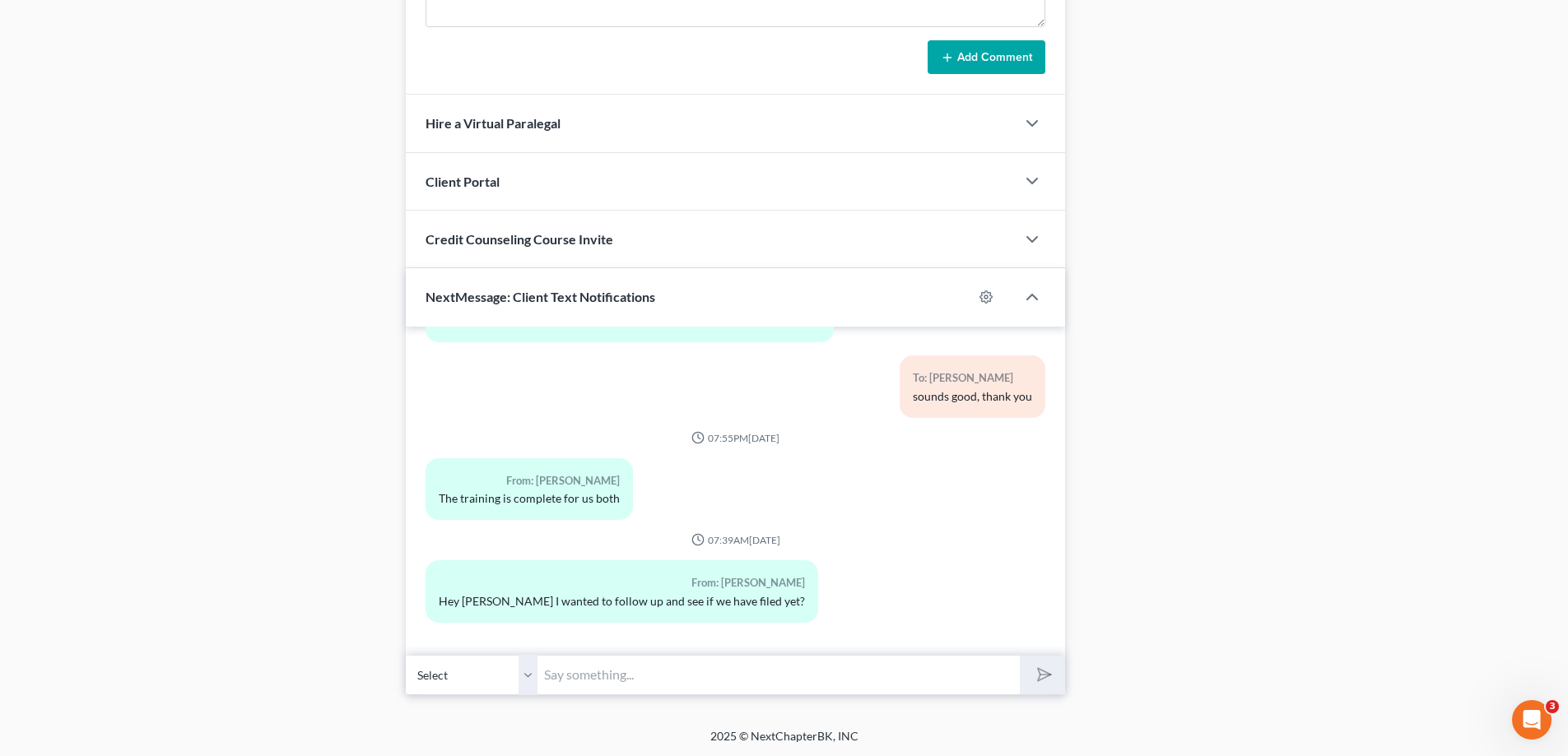
scroll to position [1215, 0]
click at [609, 679] on input "text" at bounding box center [778, 673] width 482 height 40
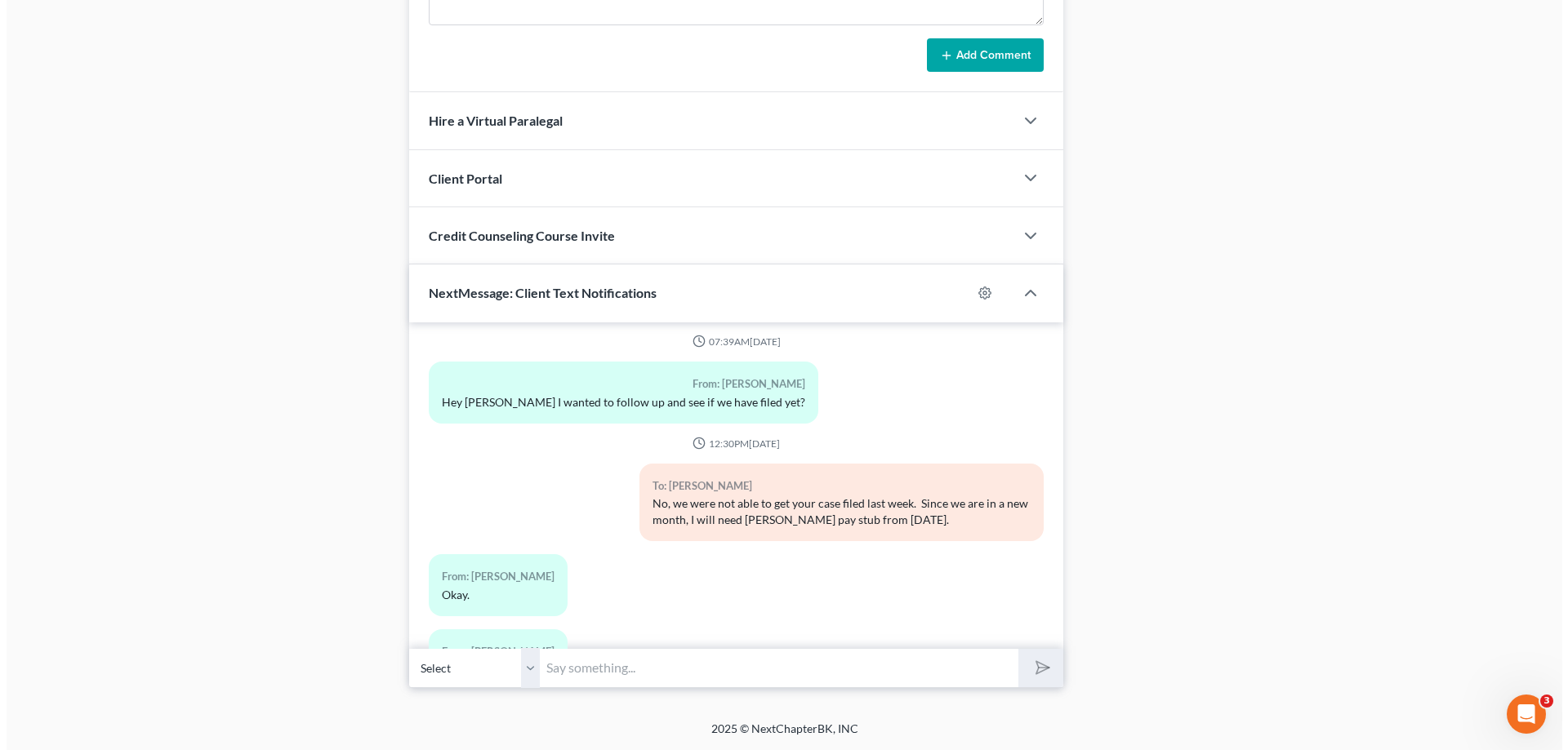
scroll to position [1093, 0]
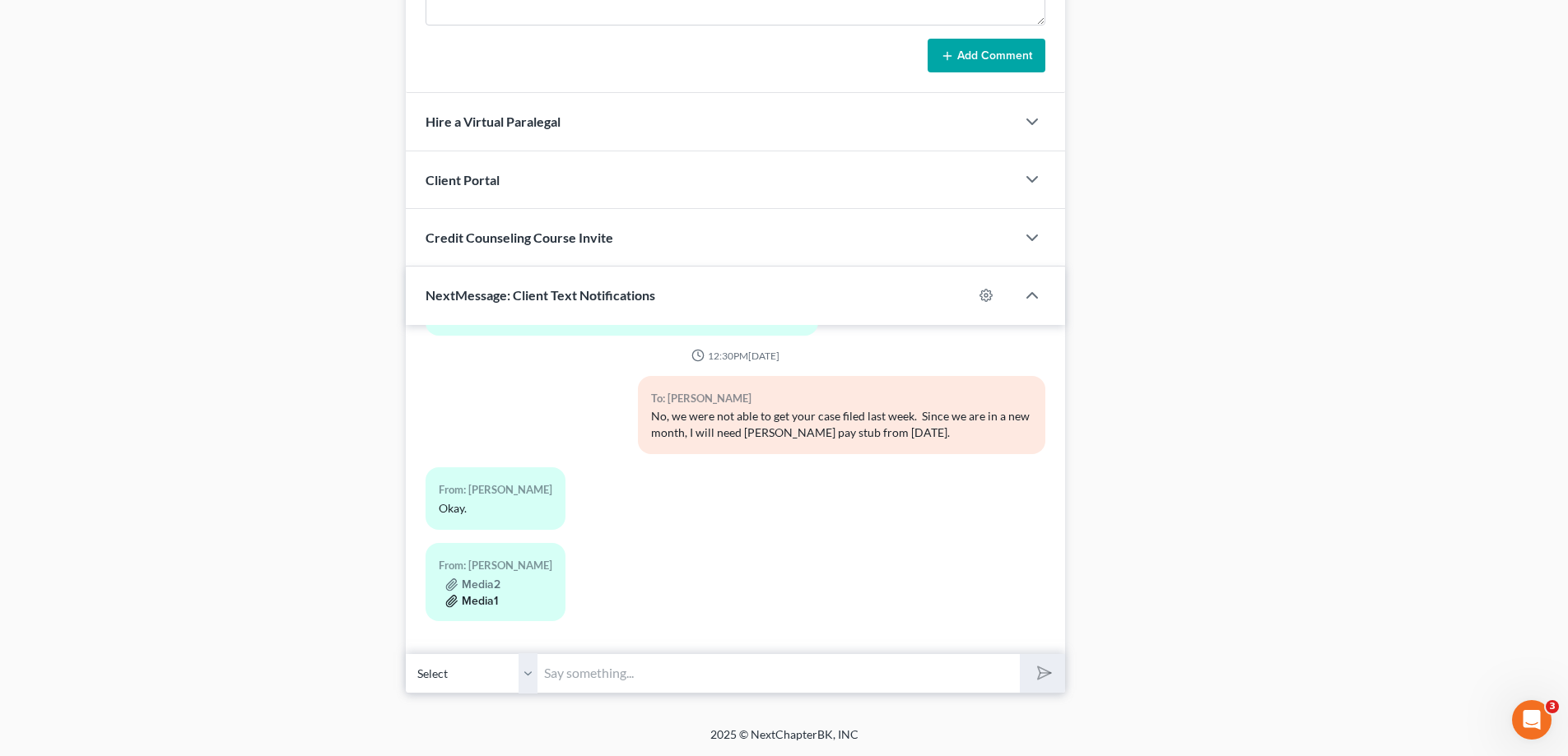
click at [483, 605] on button "Media1" at bounding box center [471, 601] width 53 height 13
click at [490, 589] on button "Media2" at bounding box center [472, 584] width 55 height 13
click at [481, 582] on button "Media2" at bounding box center [472, 584] width 55 height 13
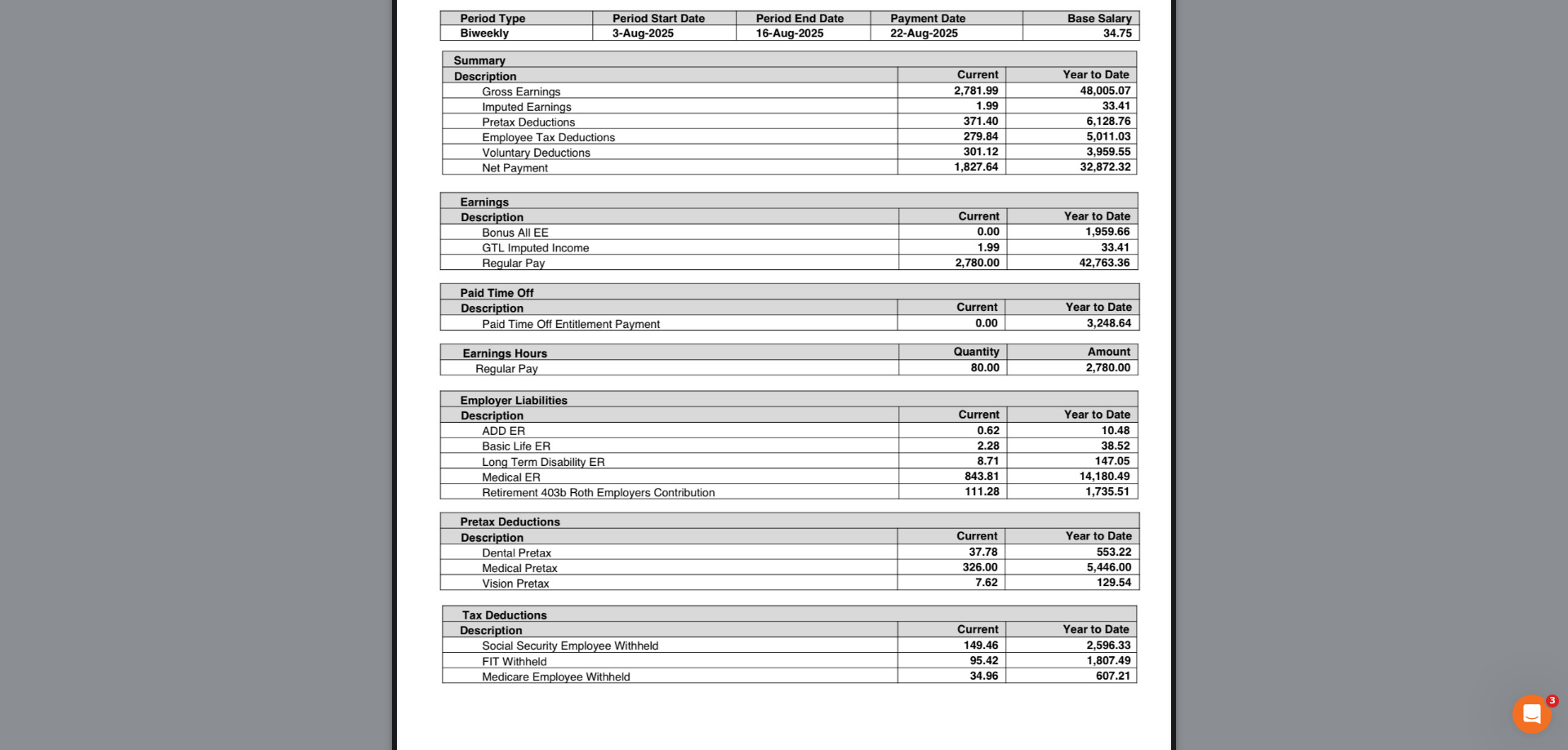
scroll to position [423, 0]
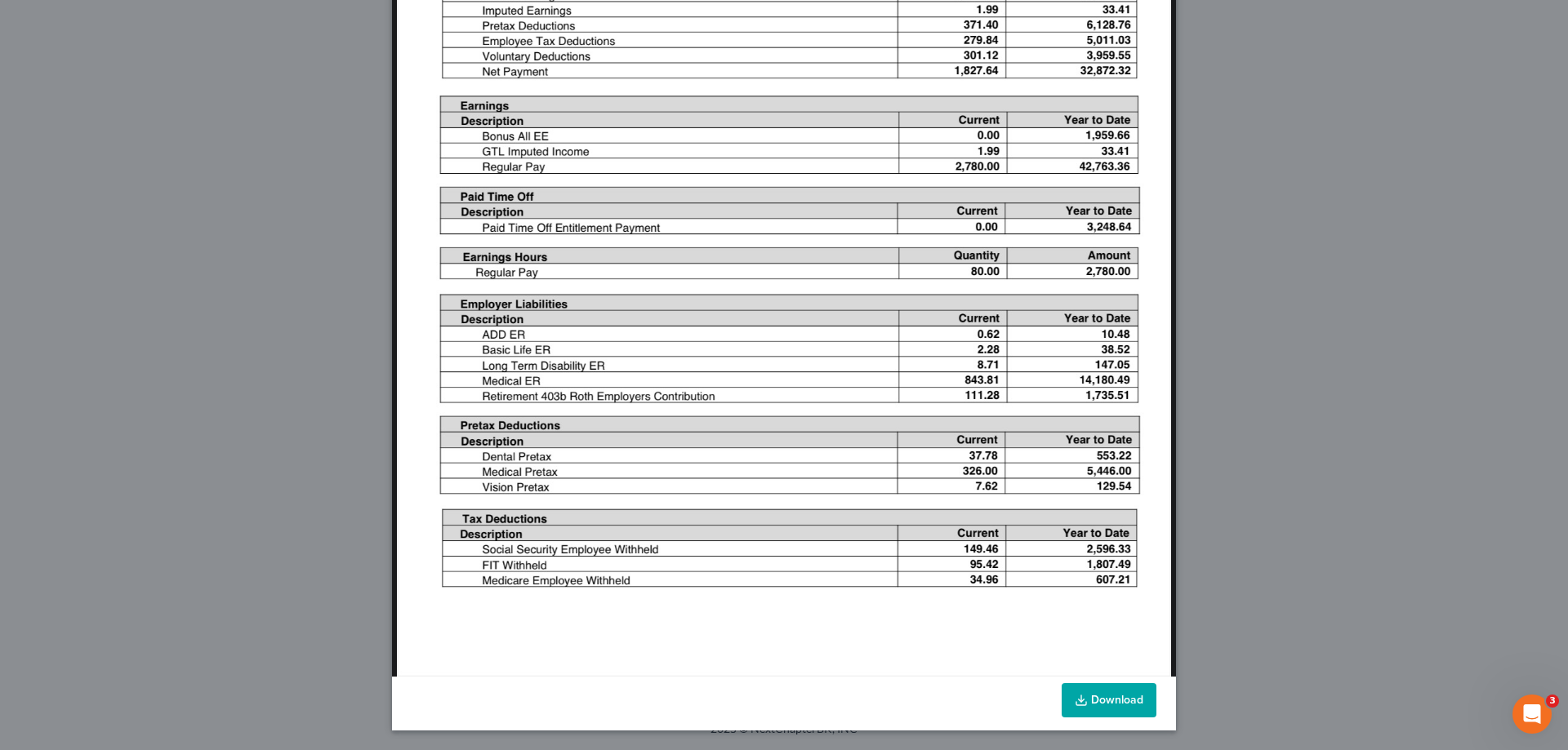
click at [1080, 707] on icon at bounding box center [1081, 700] width 13 height 13
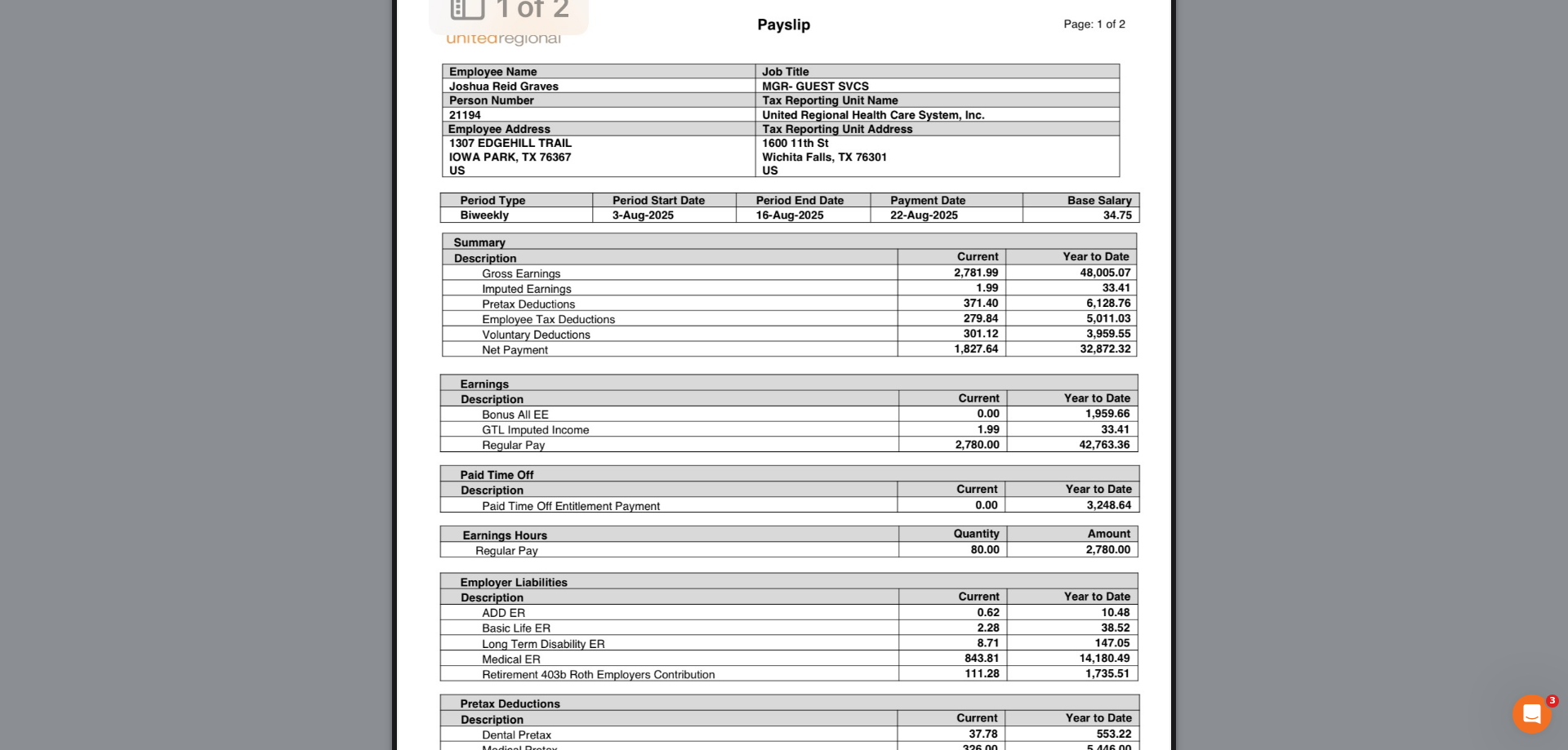
scroll to position [0, 0]
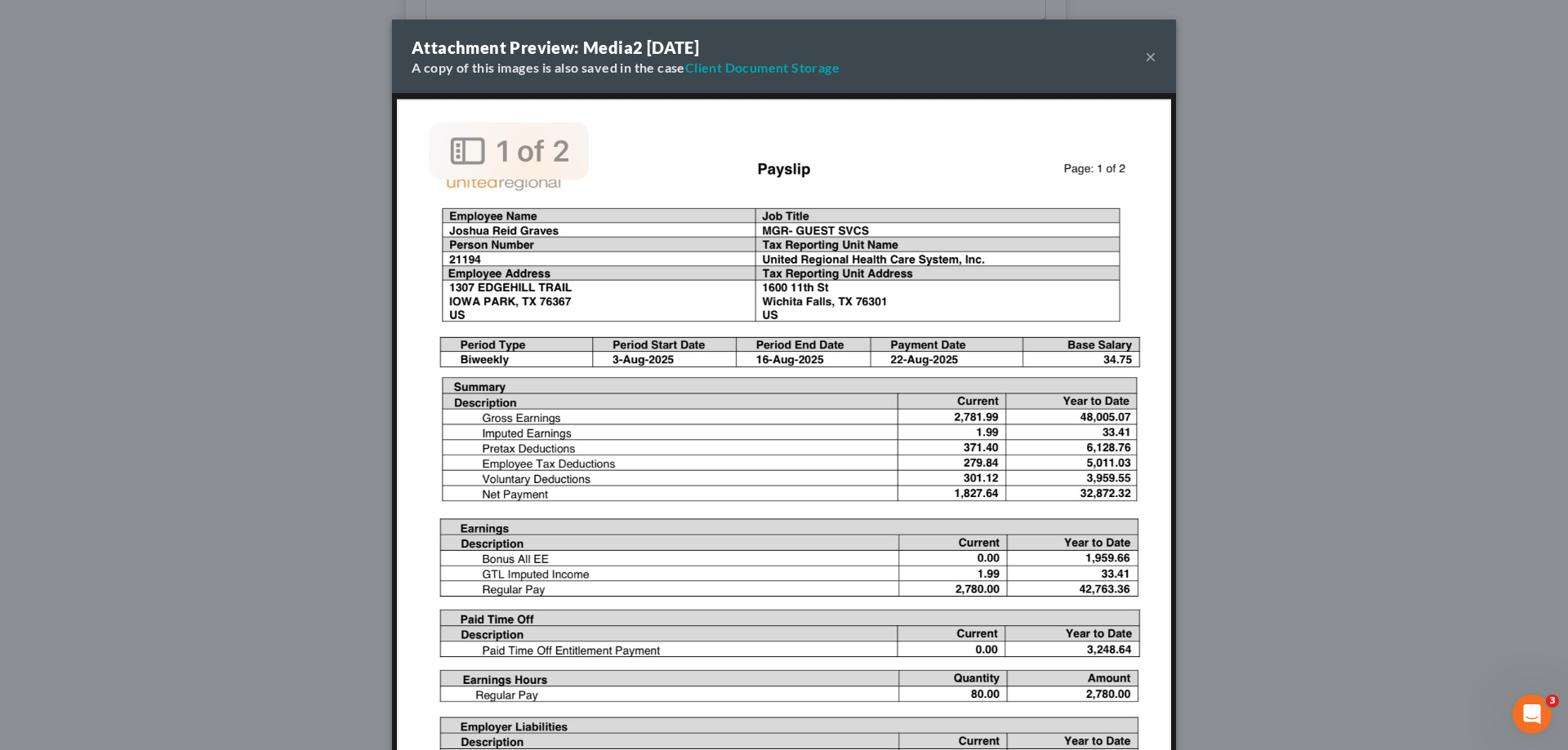
click at [1146, 48] on button "×" at bounding box center [1150, 56] width 11 height 20
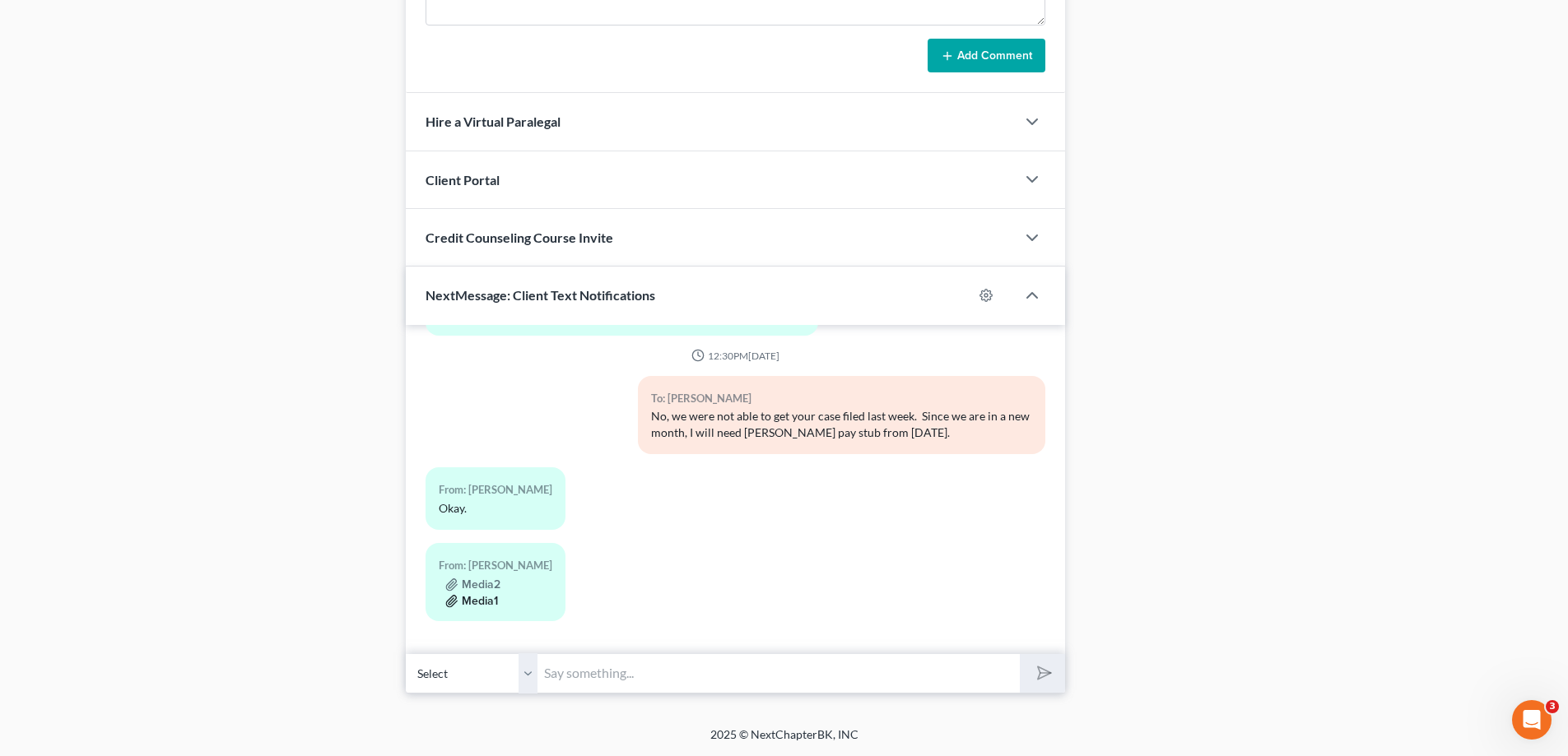
click at [467, 601] on button "Media1" at bounding box center [471, 601] width 53 height 13
click at [470, 595] on button "Media1" at bounding box center [471, 601] width 53 height 13
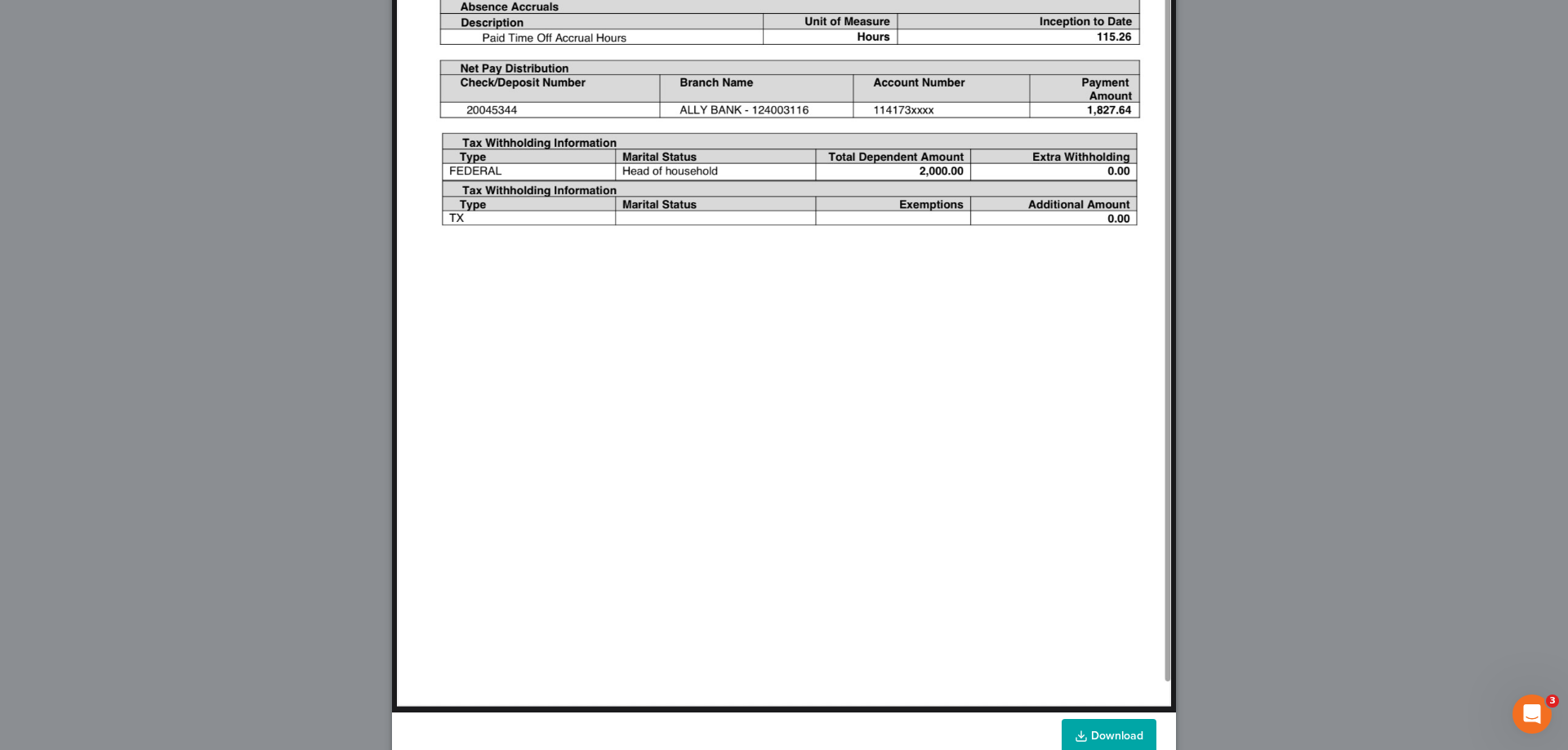
scroll to position [433, 0]
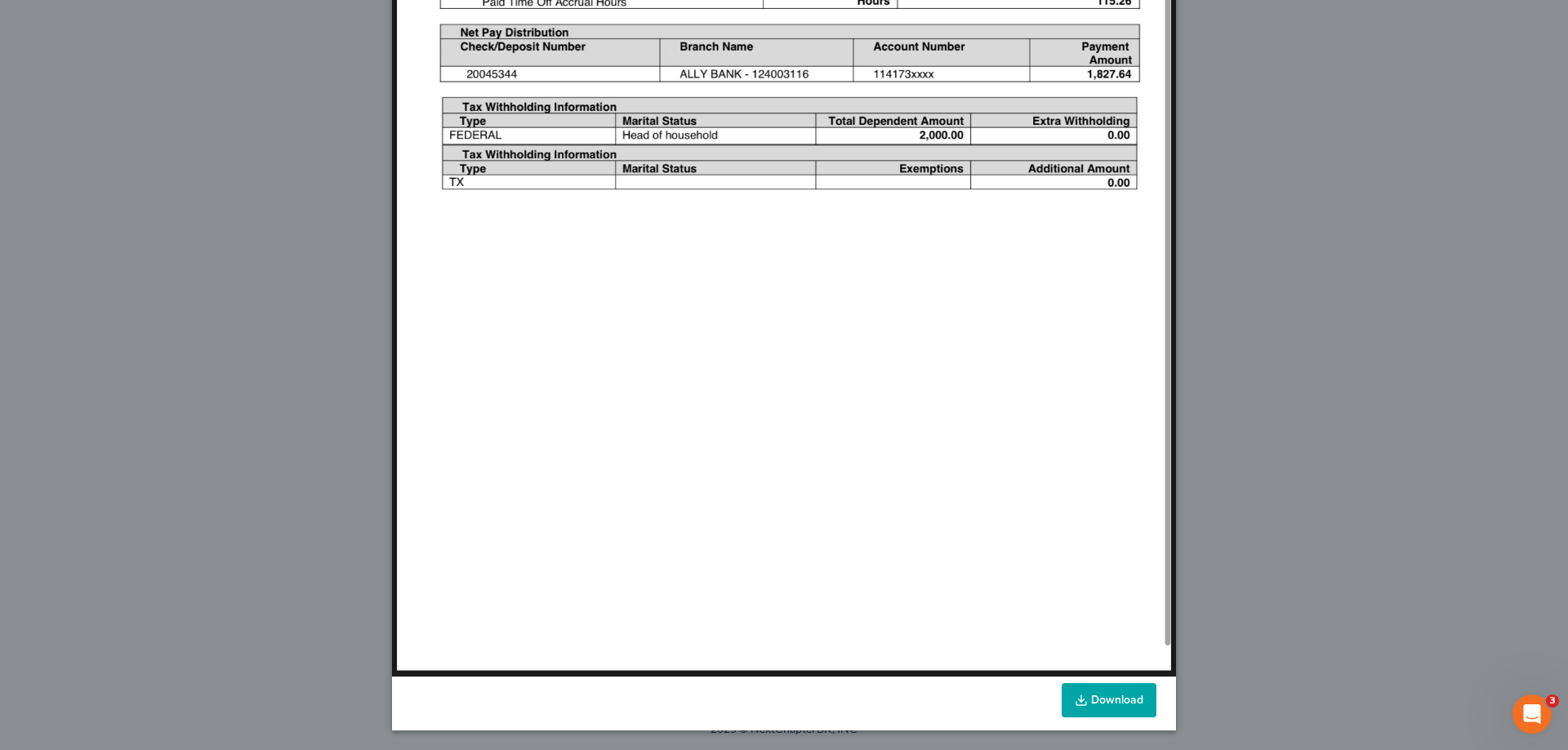
click at [1119, 698] on link "Download" at bounding box center [1110, 700] width 95 height 34
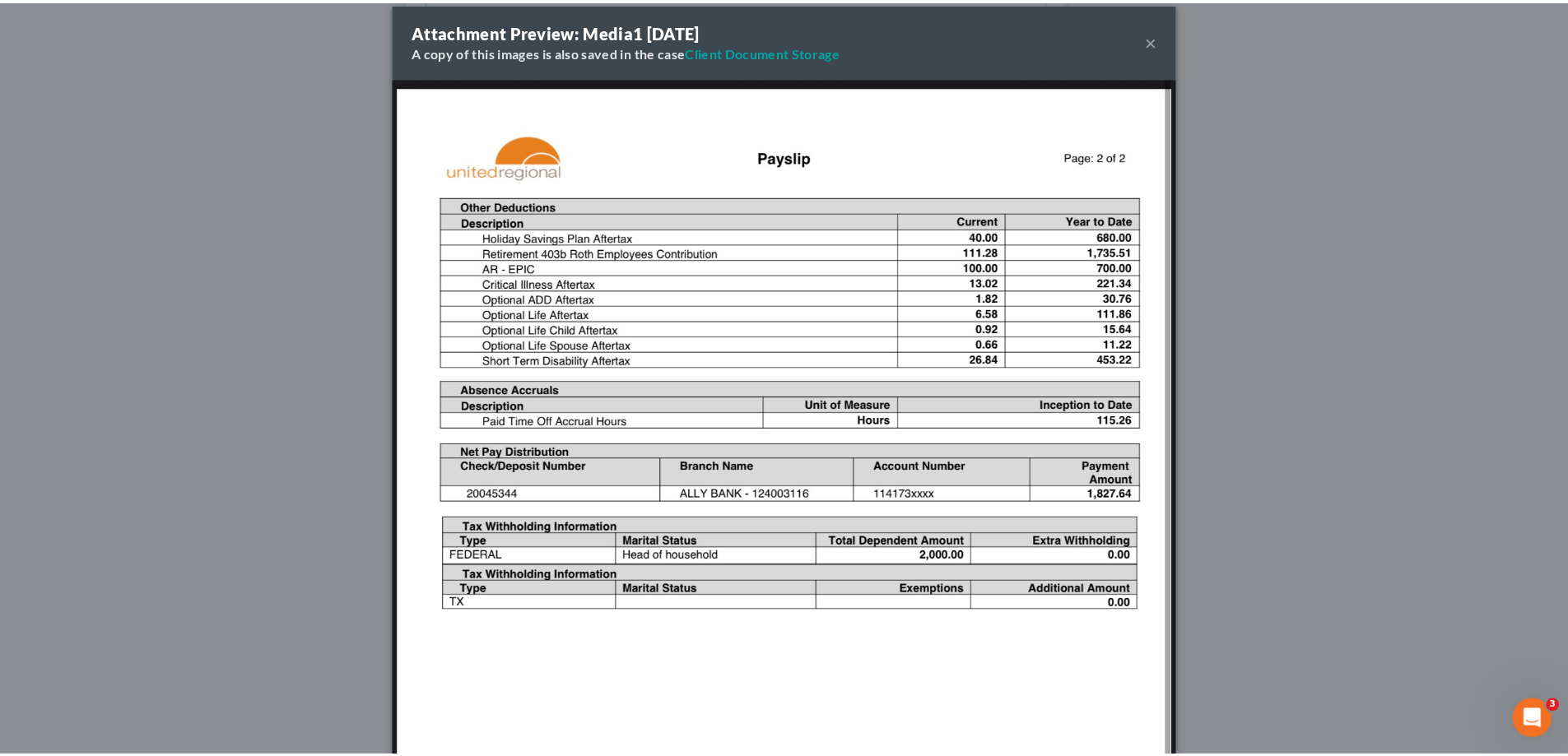
scroll to position [0, 0]
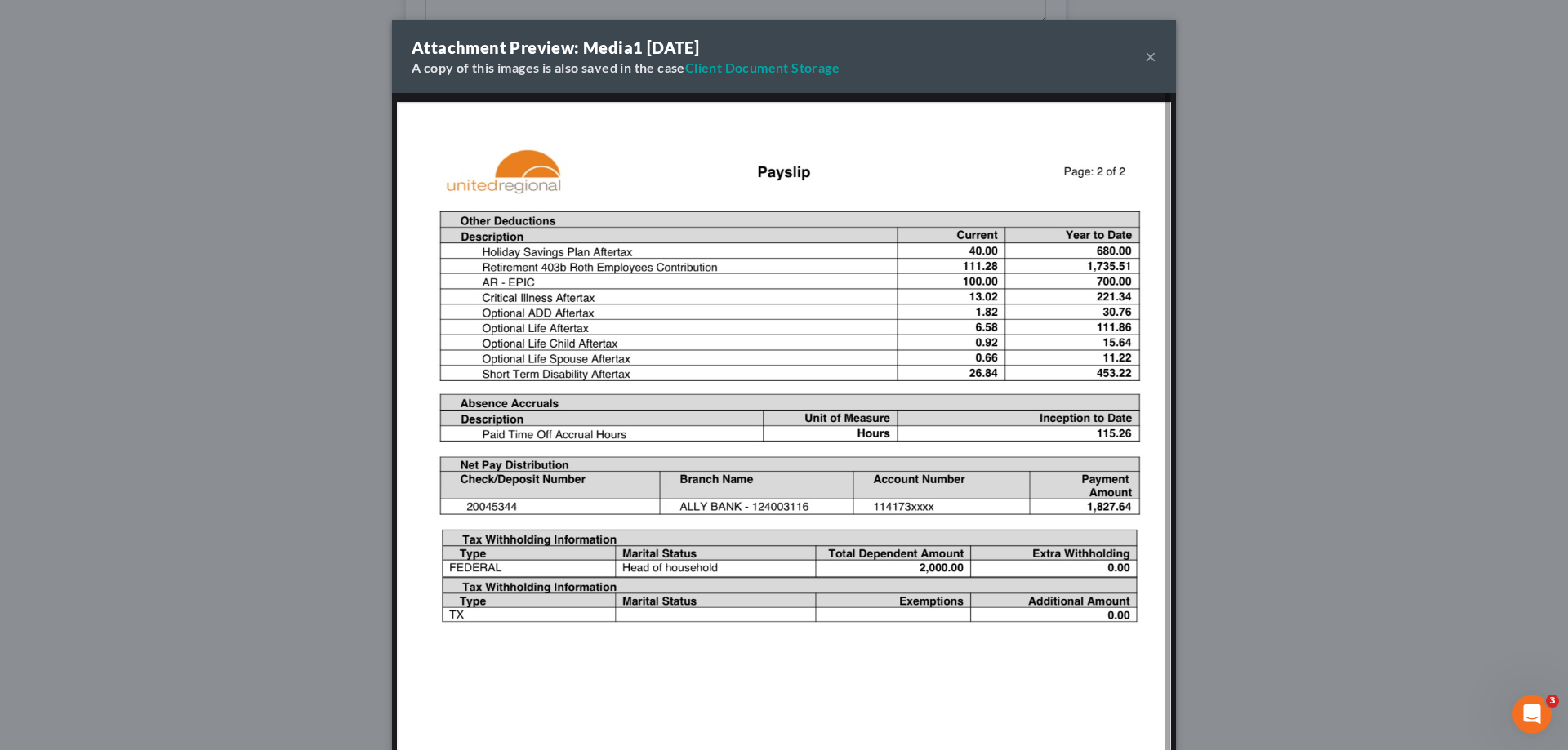
click at [1147, 59] on button "×" at bounding box center [1150, 56] width 11 height 20
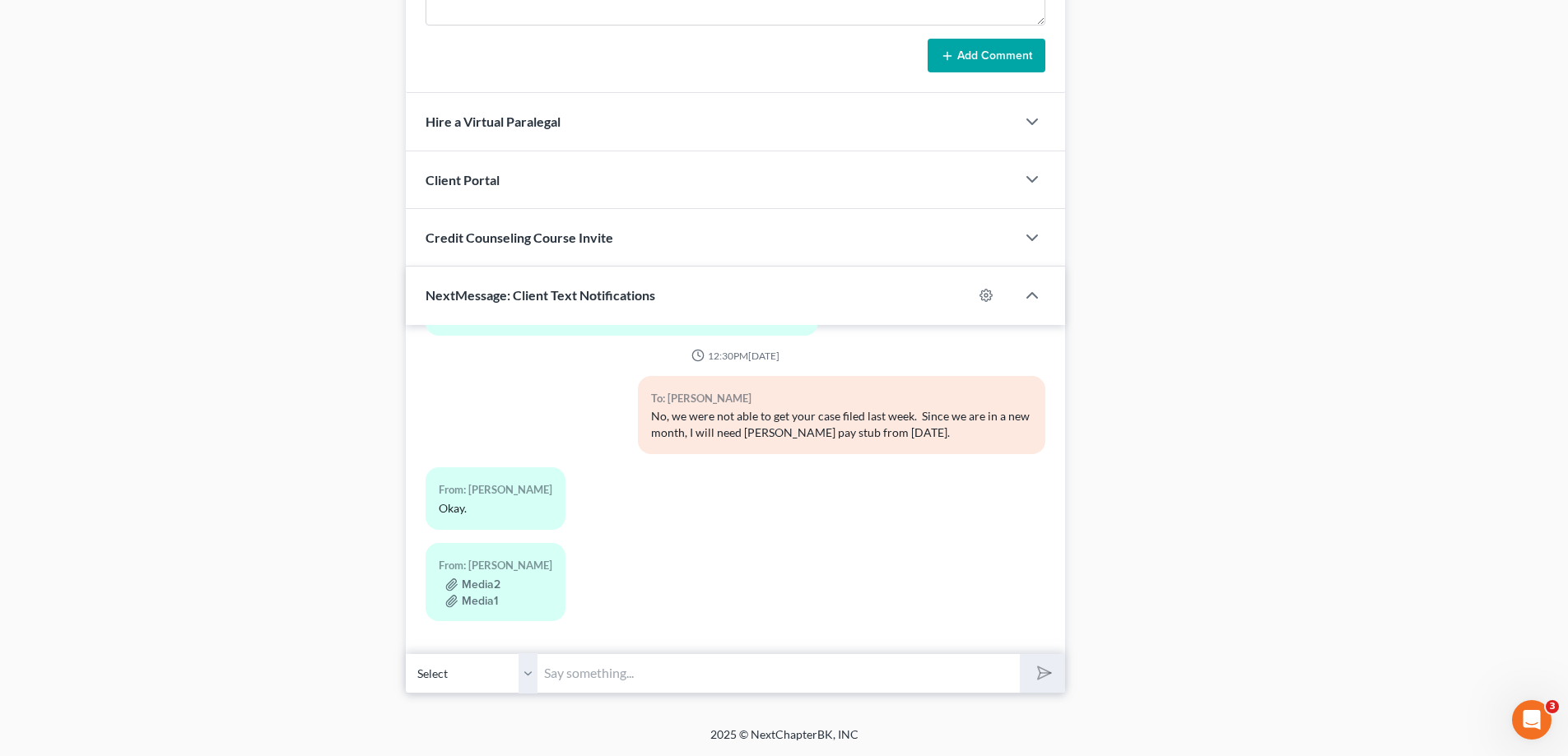
click at [574, 681] on input "text" at bounding box center [778, 673] width 482 height 40
type input "T"
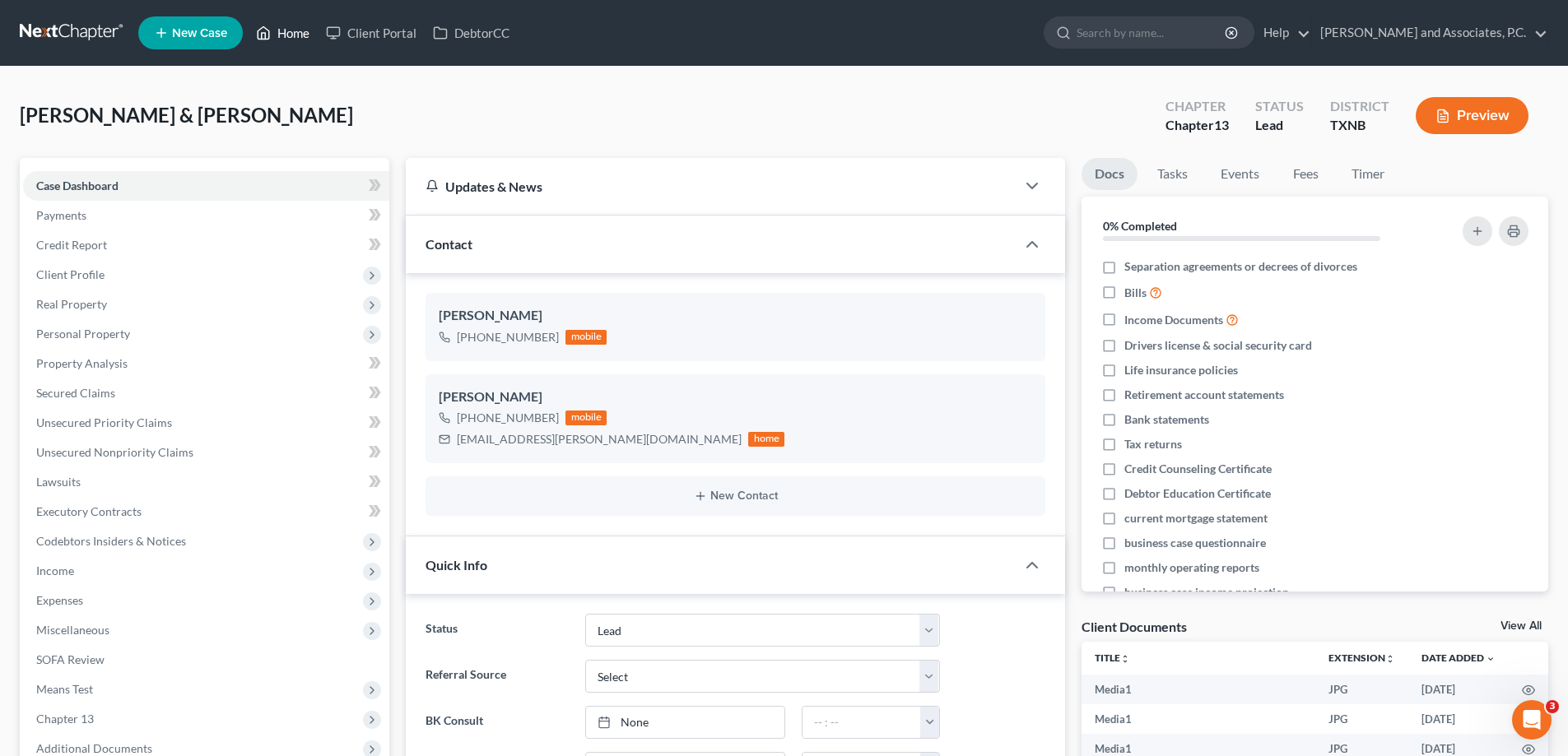
click at [289, 34] on link "Home" at bounding box center [283, 32] width 70 height 30
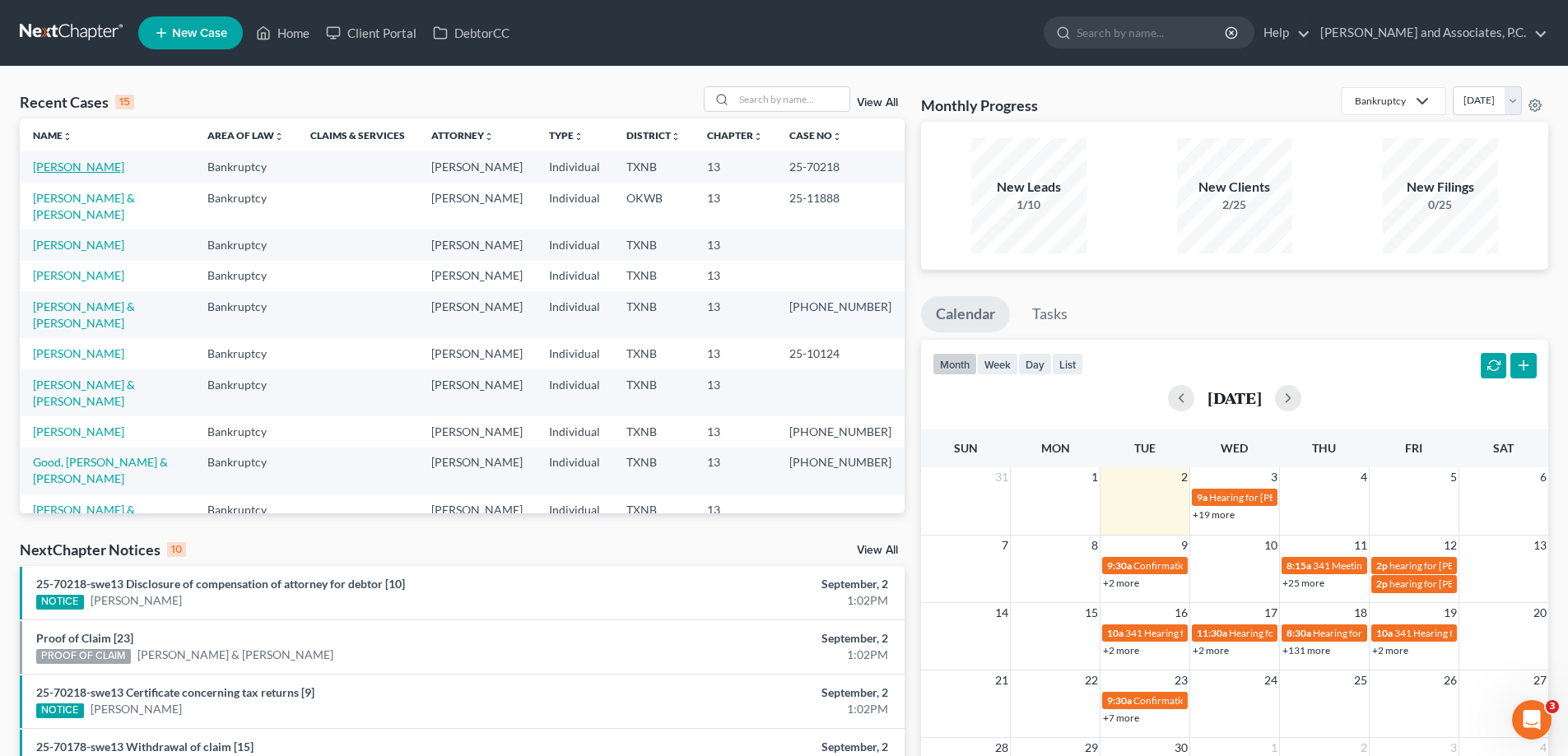
click at [104, 165] on link "[PERSON_NAME]" at bounding box center [78, 167] width 92 height 14
select select "5"
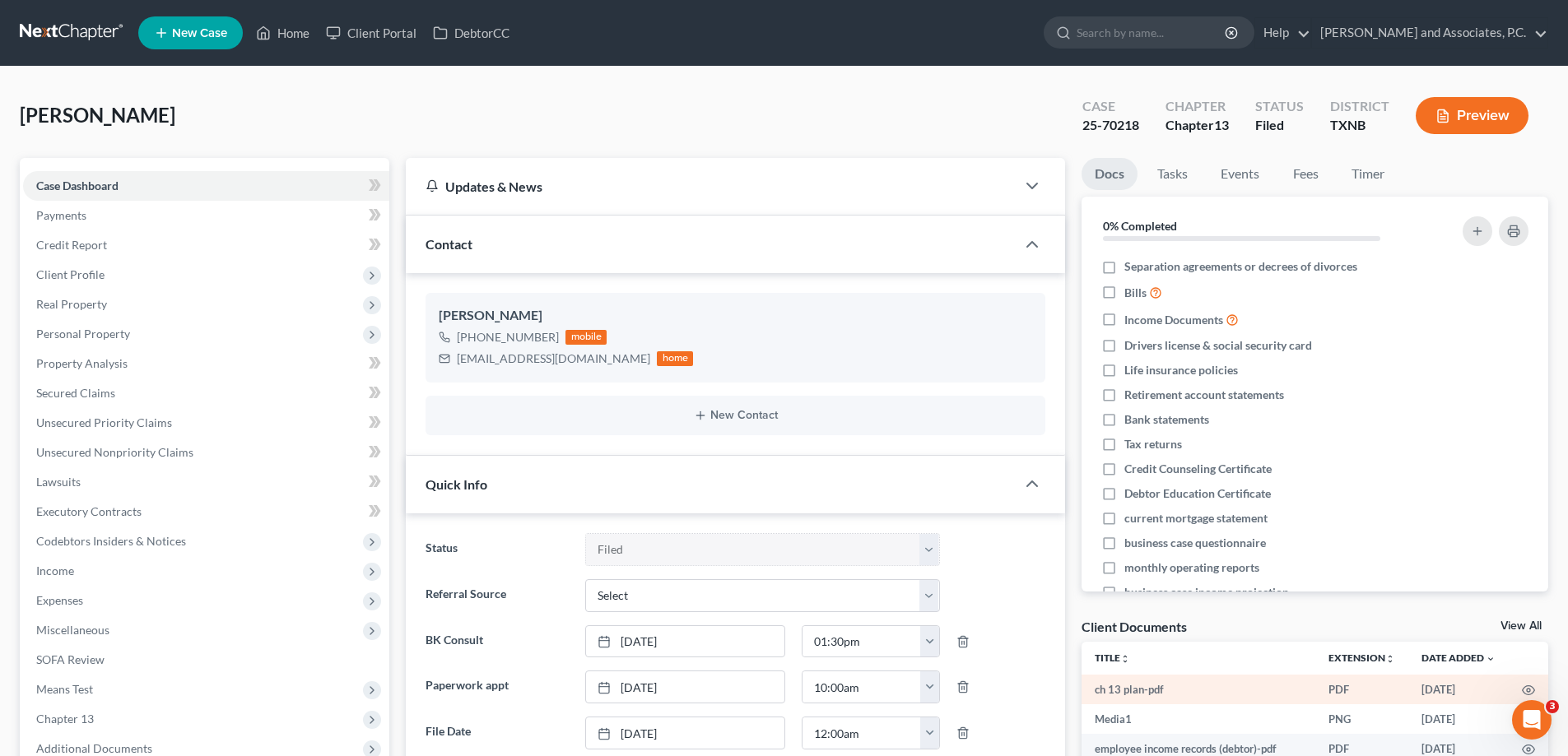
scroll to position [788, 0]
click at [1522, 691] on icon "button" at bounding box center [1528, 689] width 13 height 13
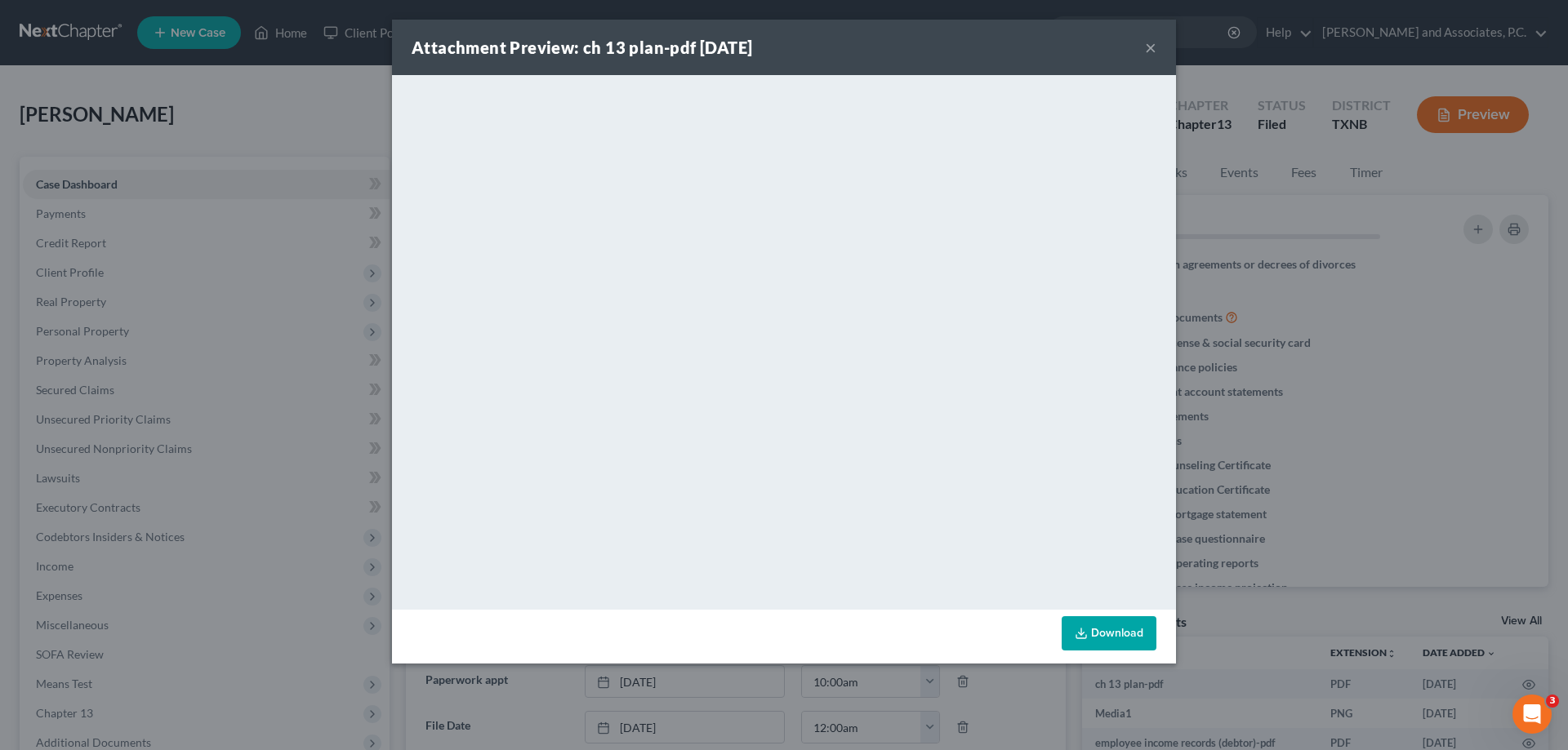
click at [1148, 53] on button "×" at bounding box center [1150, 47] width 11 height 20
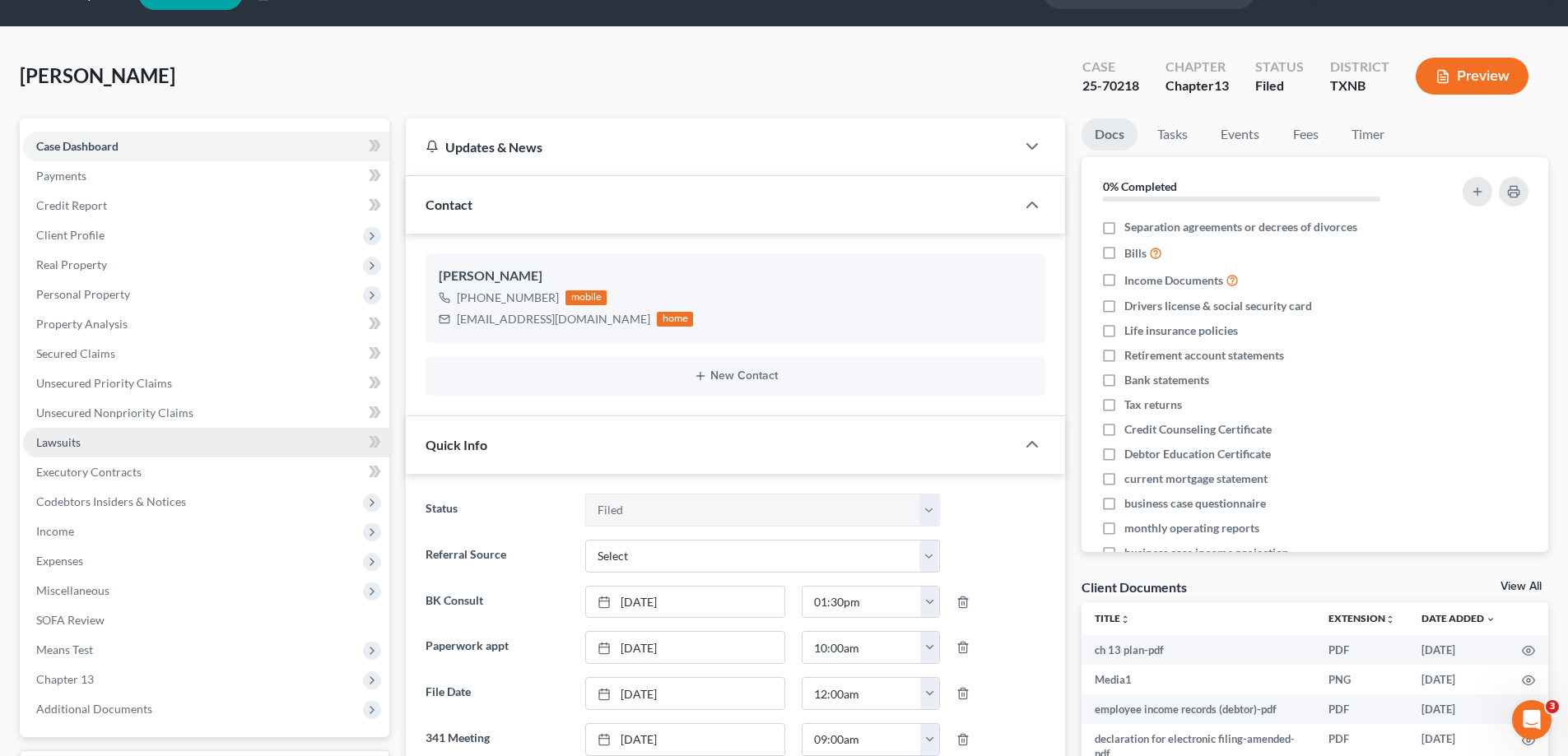
scroll to position [0, 0]
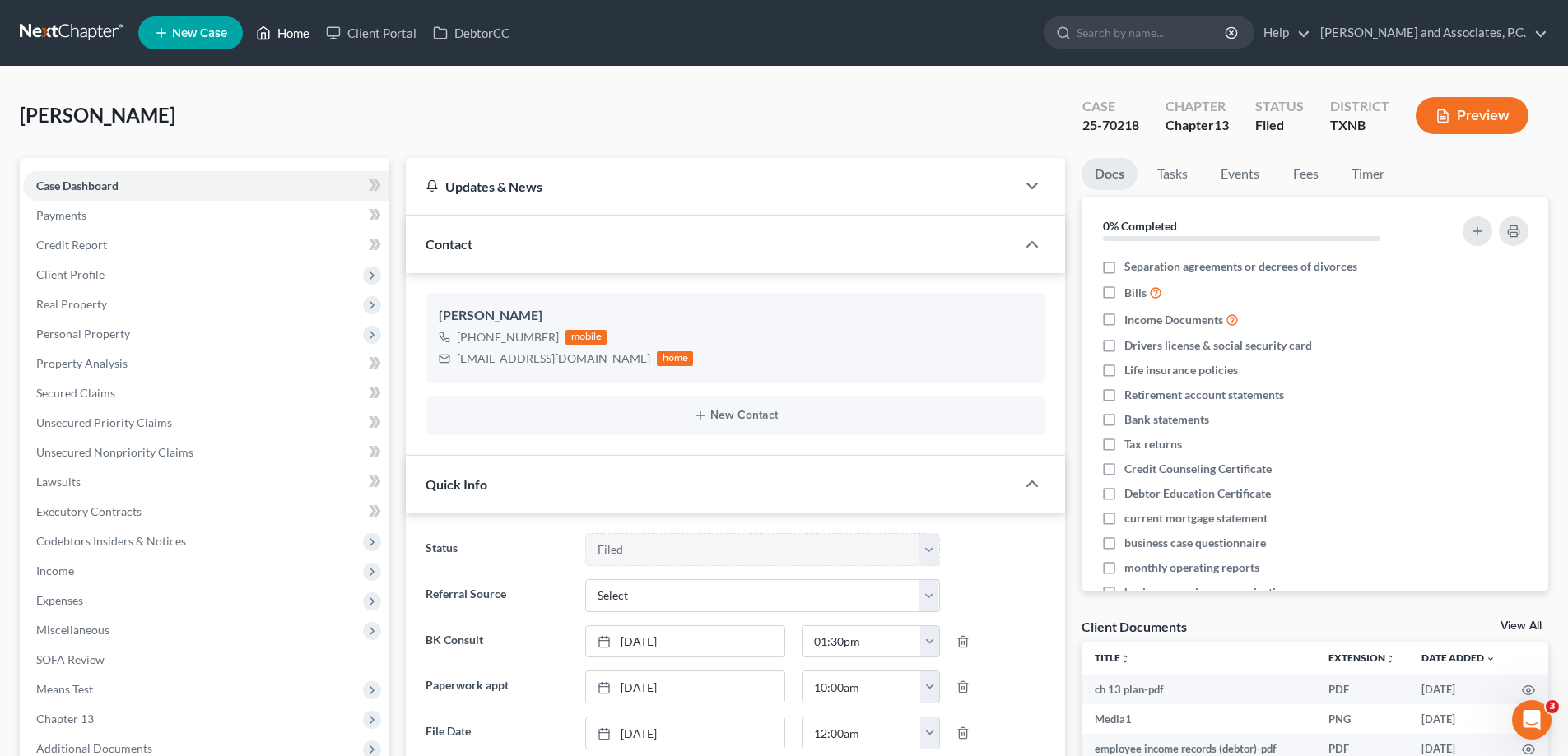
click at [278, 38] on link "Home" at bounding box center [283, 32] width 70 height 30
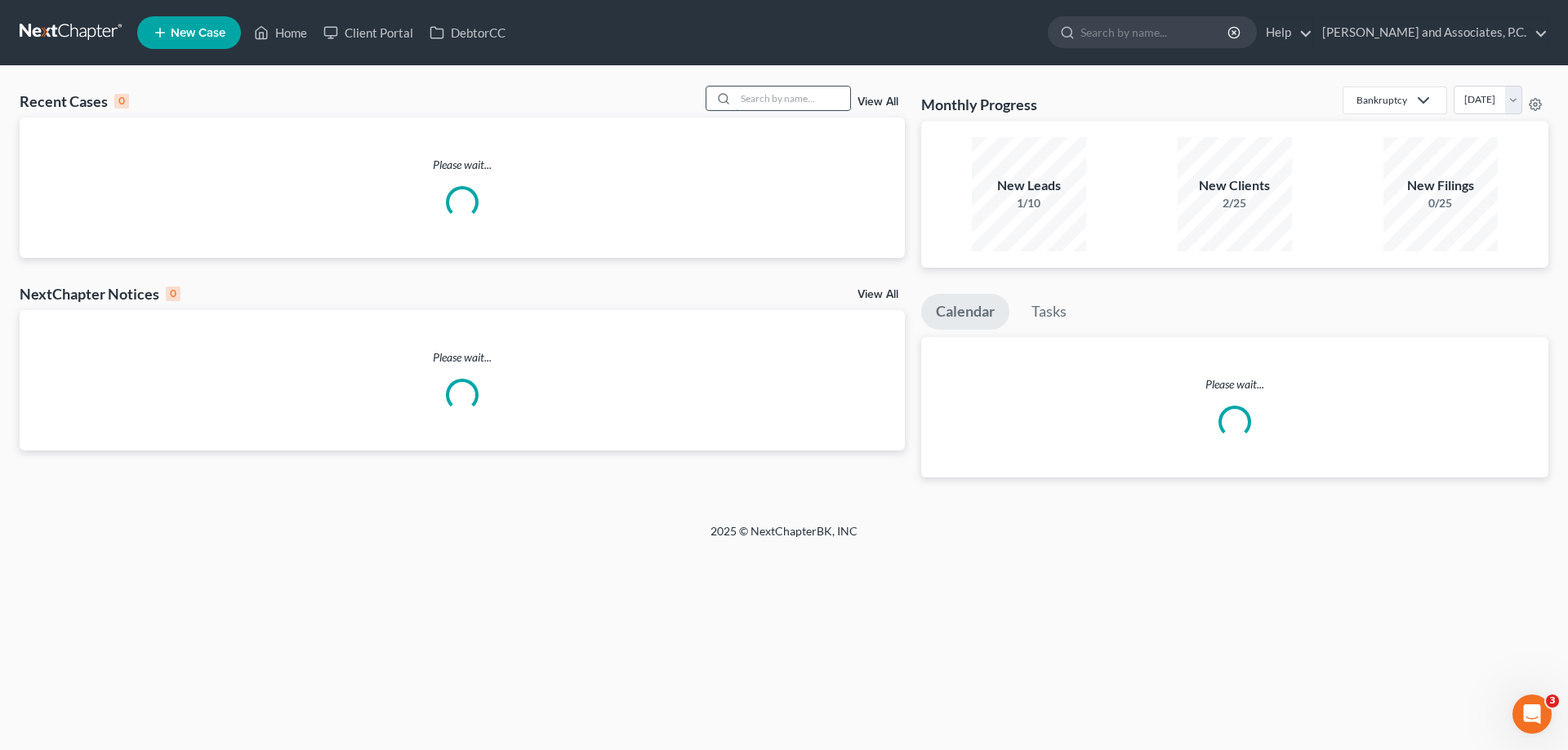
click at [744, 102] on input "search" at bounding box center [793, 98] width 115 height 24
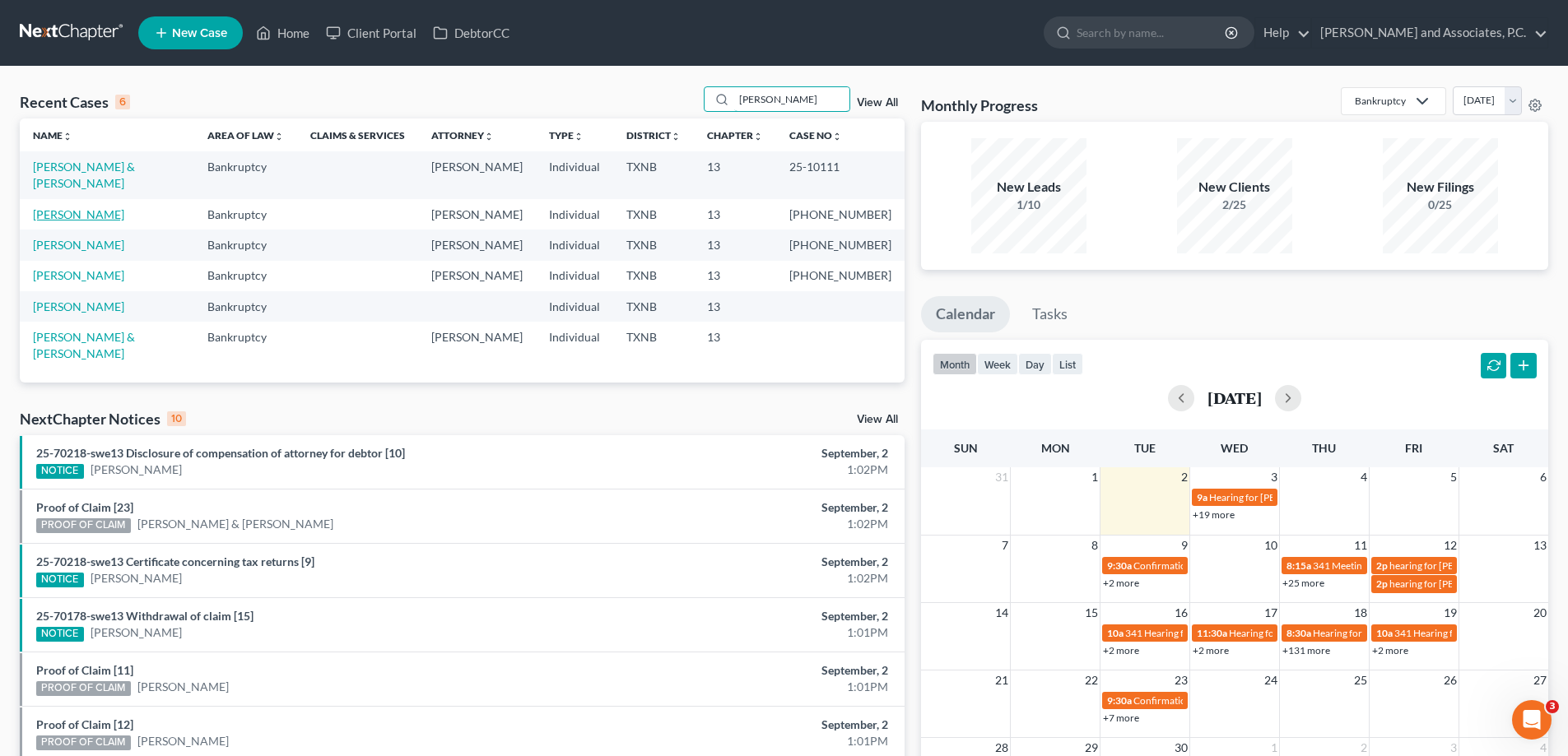
type input "weaver"
click at [76, 207] on link "[PERSON_NAME]" at bounding box center [78, 214] width 92 height 14
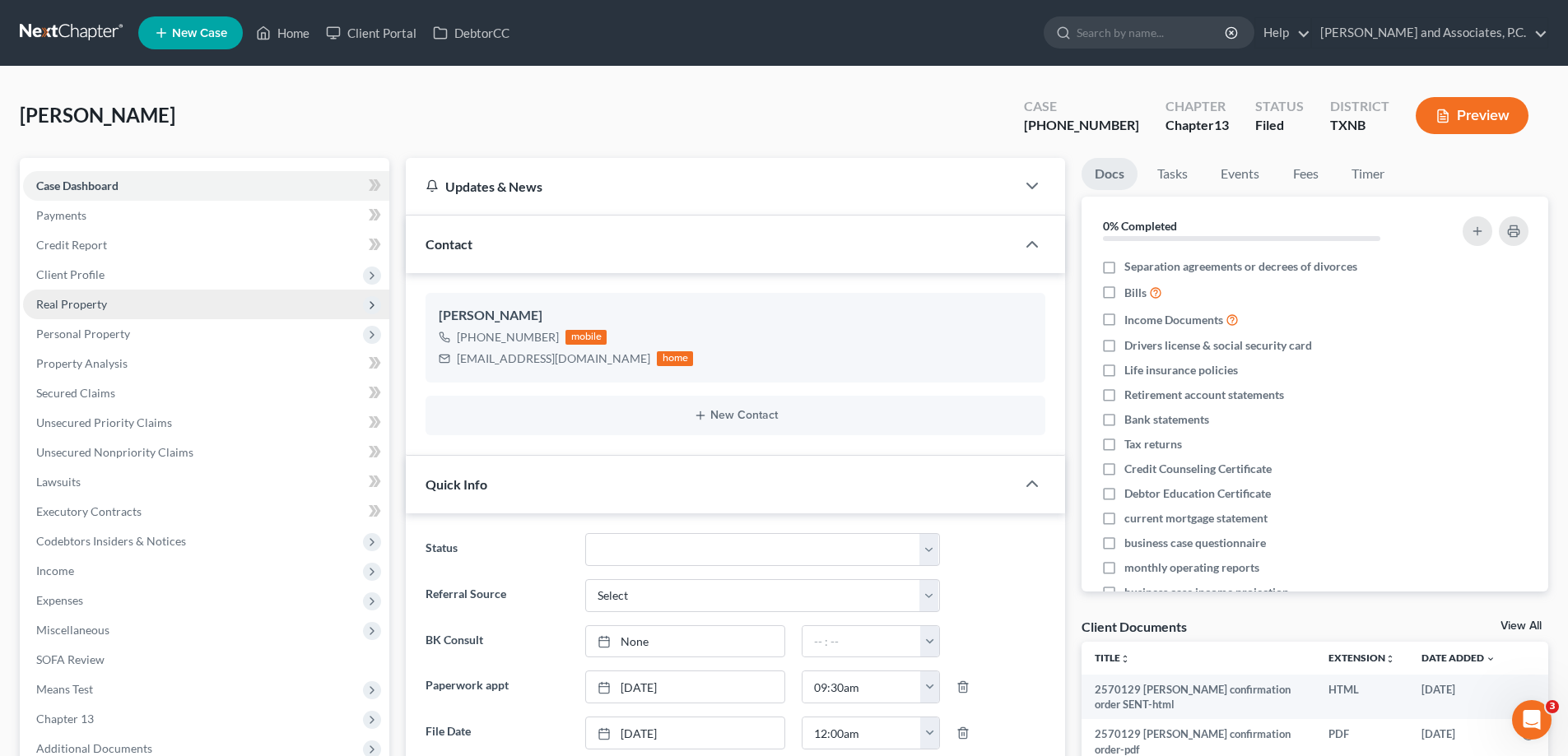
scroll to position [300, 0]
click at [73, 393] on span "Secured Claims" at bounding box center [75, 393] width 79 height 14
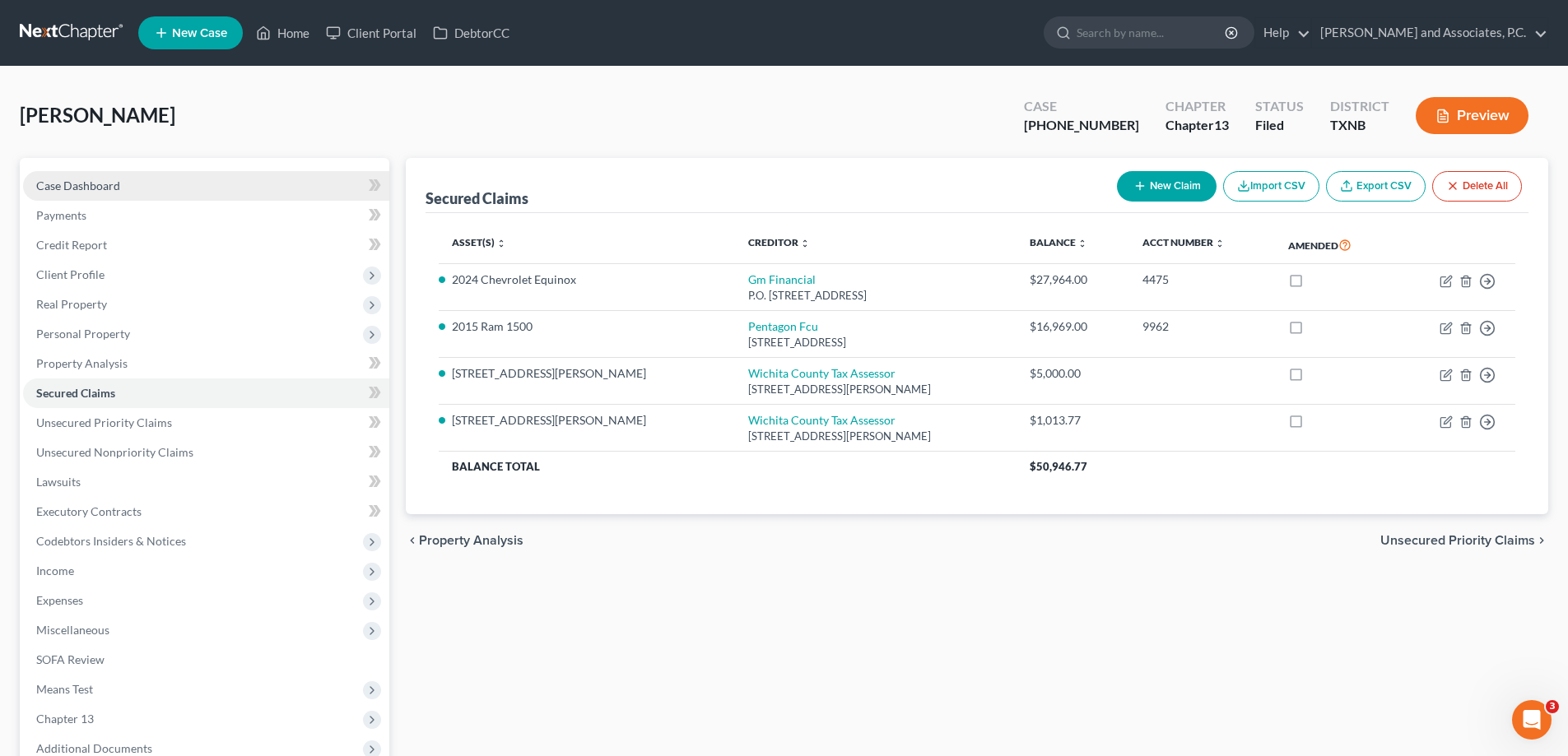
click at [80, 183] on span "Case Dashboard" at bounding box center [78, 186] width 84 height 14
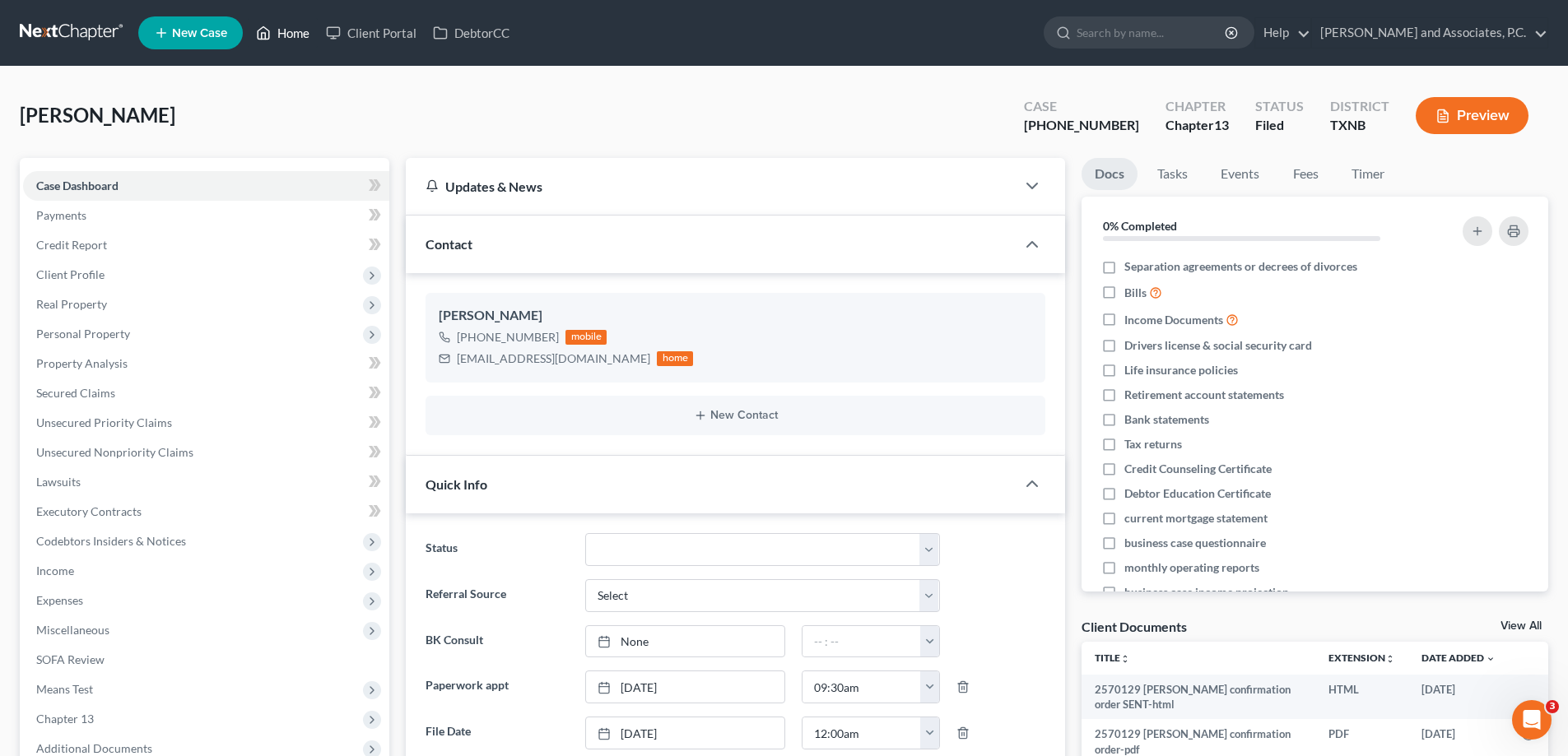
click at [300, 27] on link "Home" at bounding box center [283, 32] width 70 height 30
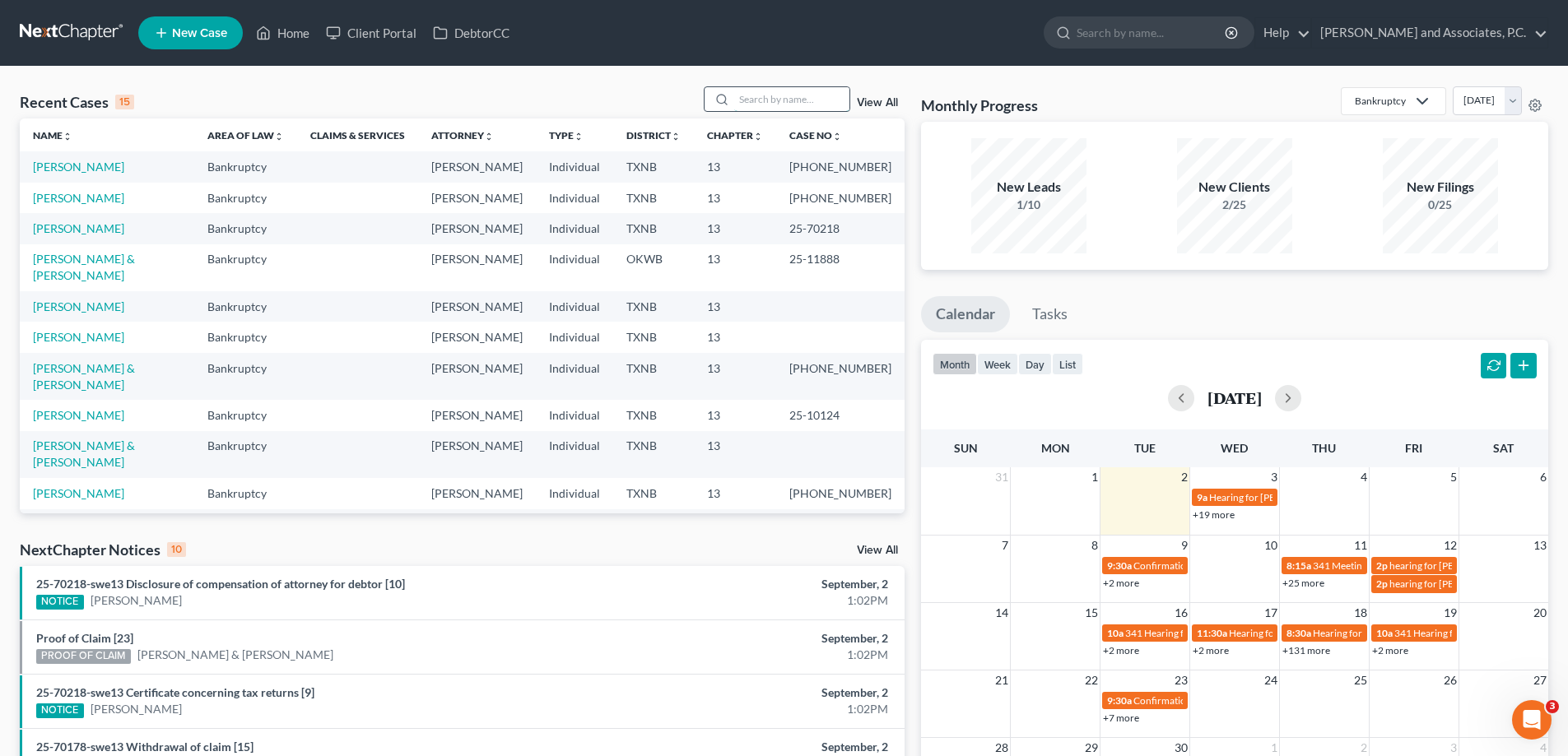
click at [754, 89] on input "search" at bounding box center [791, 99] width 115 height 24
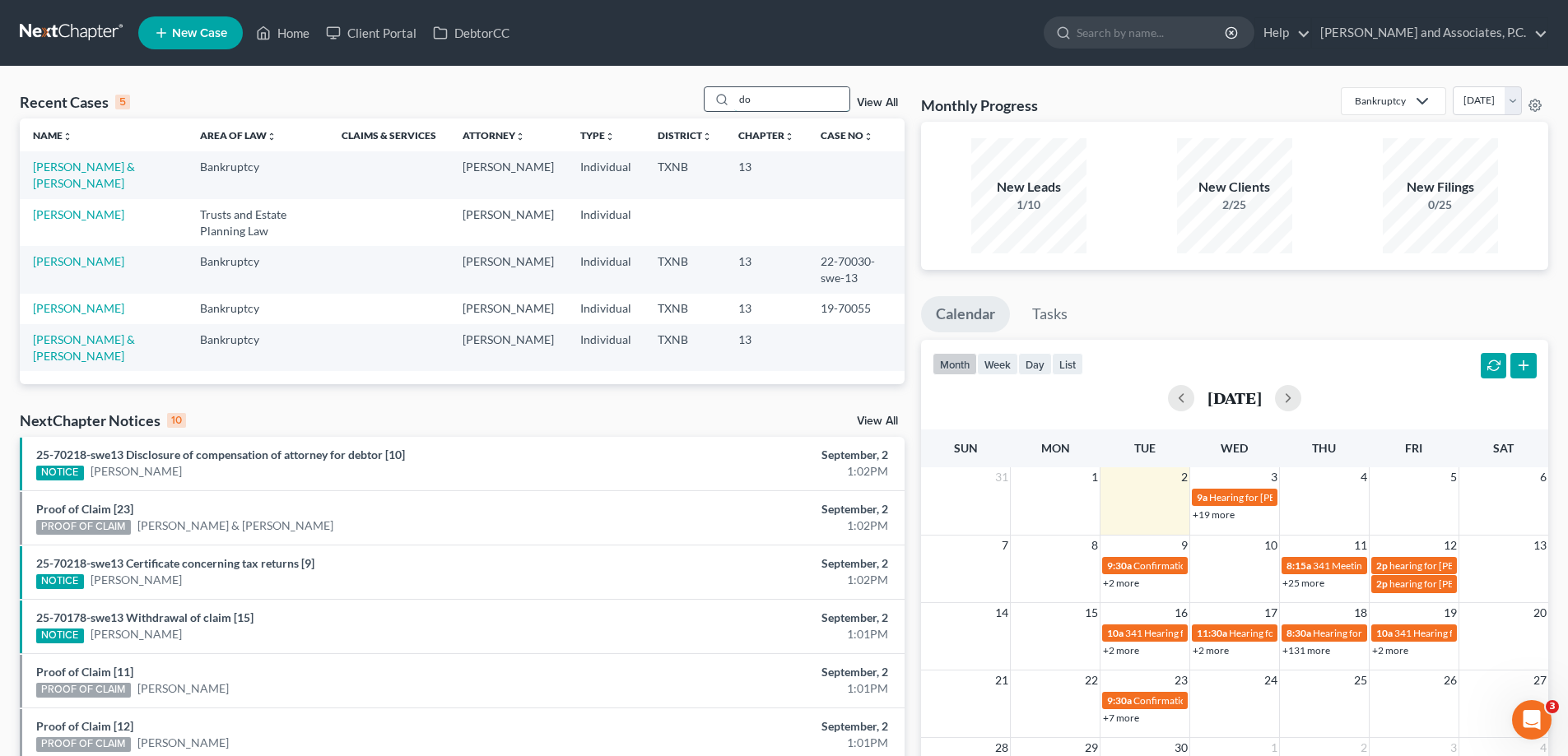
type input "d"
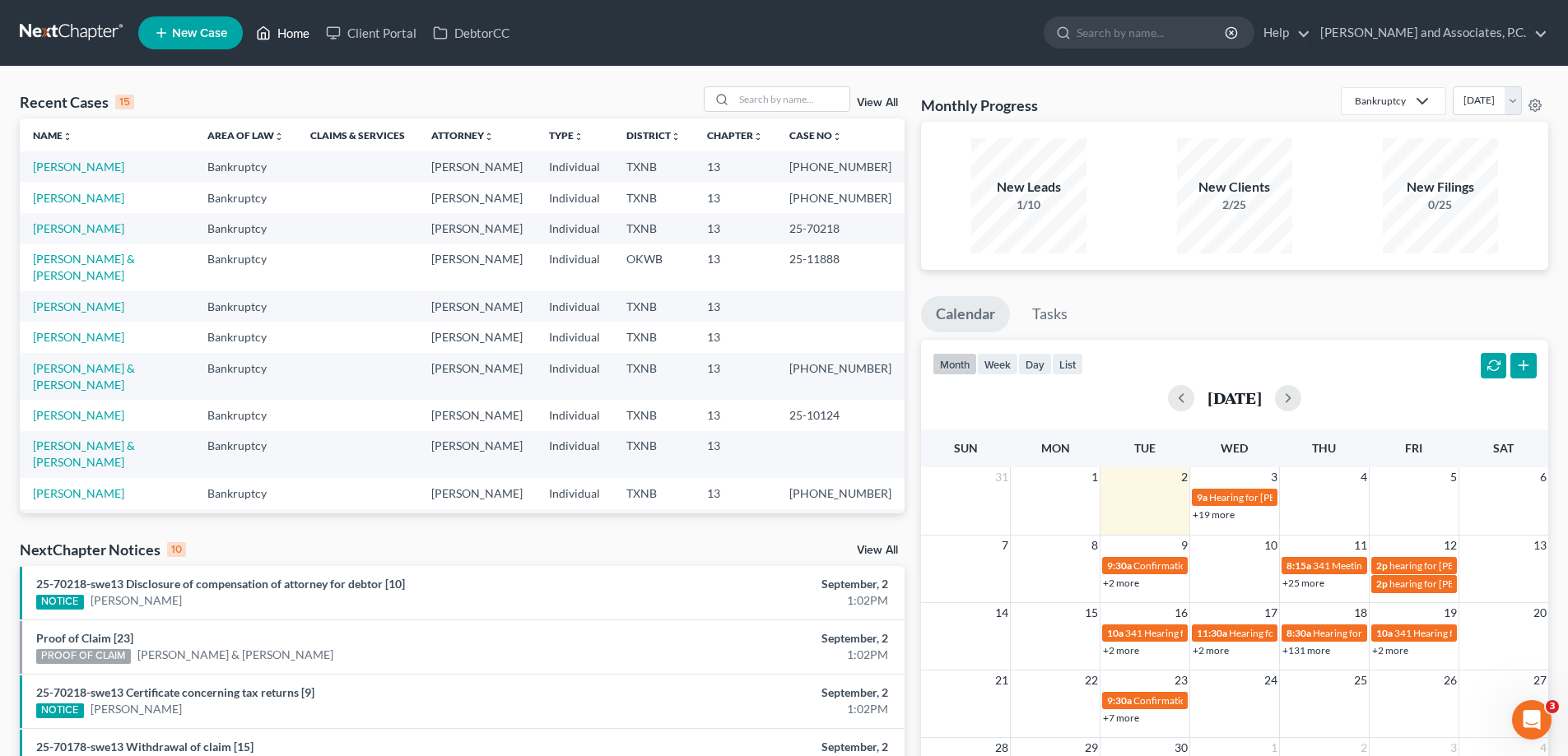
click at [295, 30] on link "Home" at bounding box center [283, 32] width 70 height 30
click at [747, 107] on input "search" at bounding box center [791, 99] width 115 height 24
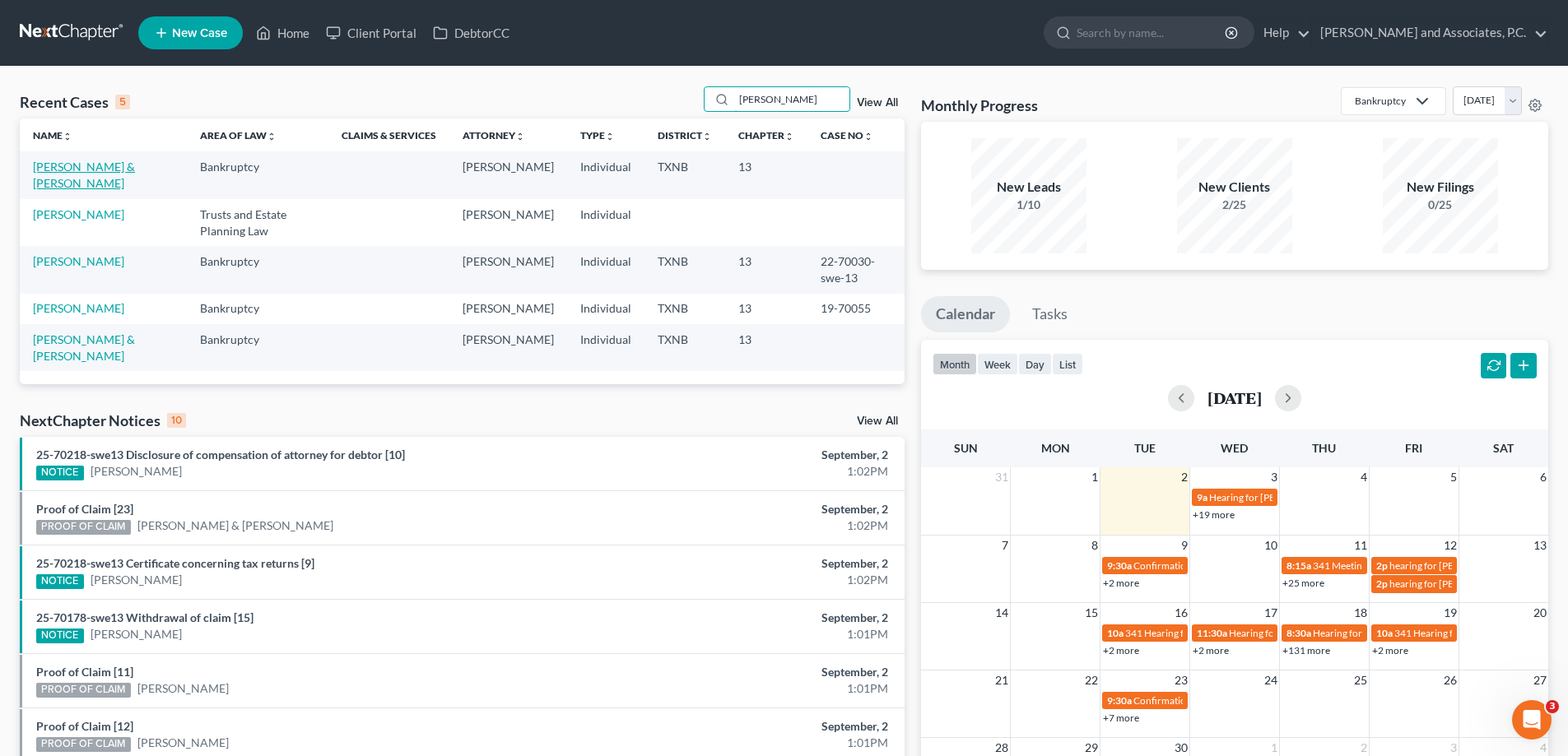
type input "doyle"
click at [47, 162] on link "[PERSON_NAME] & [PERSON_NAME]" at bounding box center [83, 175] width 102 height 31
select select "7"
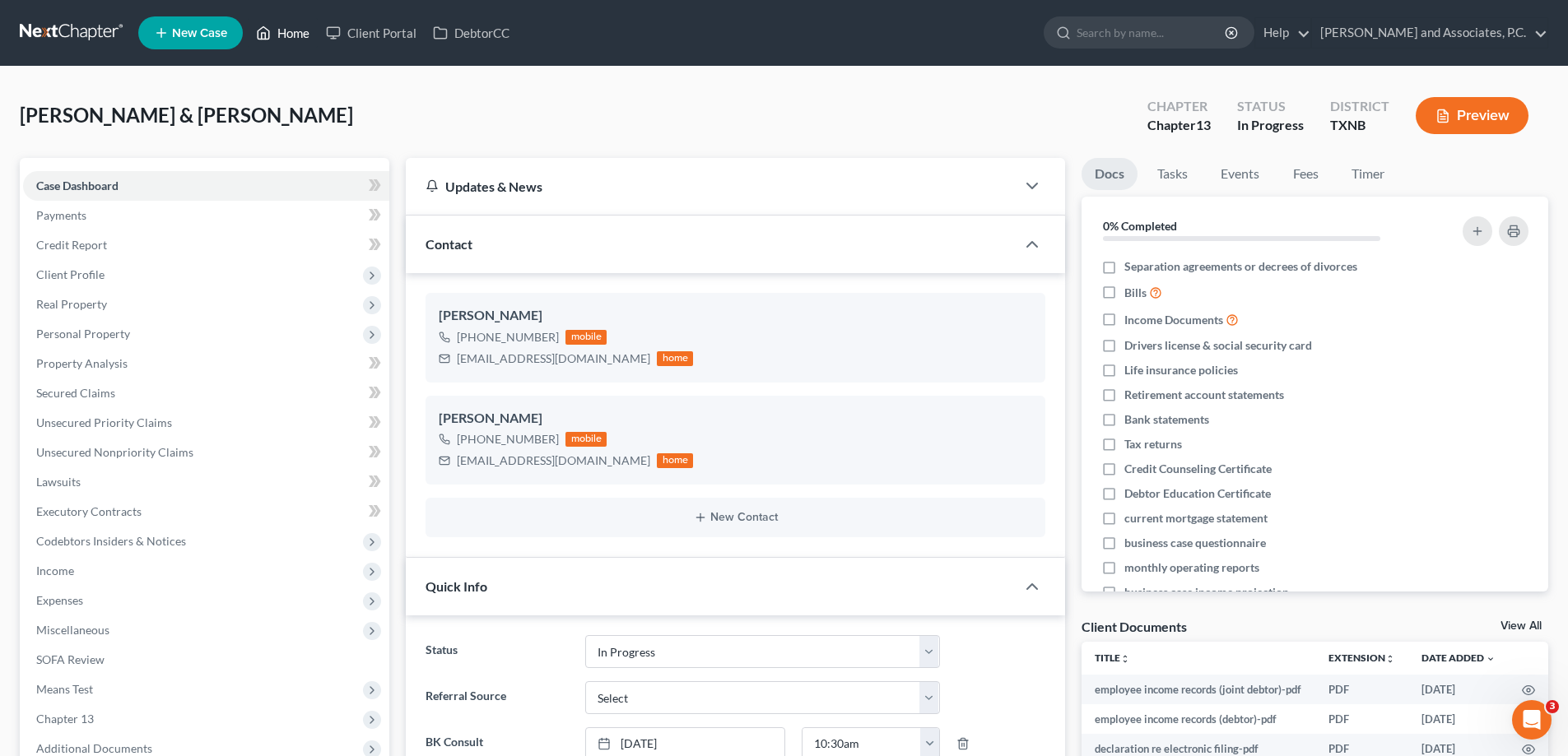
click at [286, 39] on link "Home" at bounding box center [283, 32] width 70 height 30
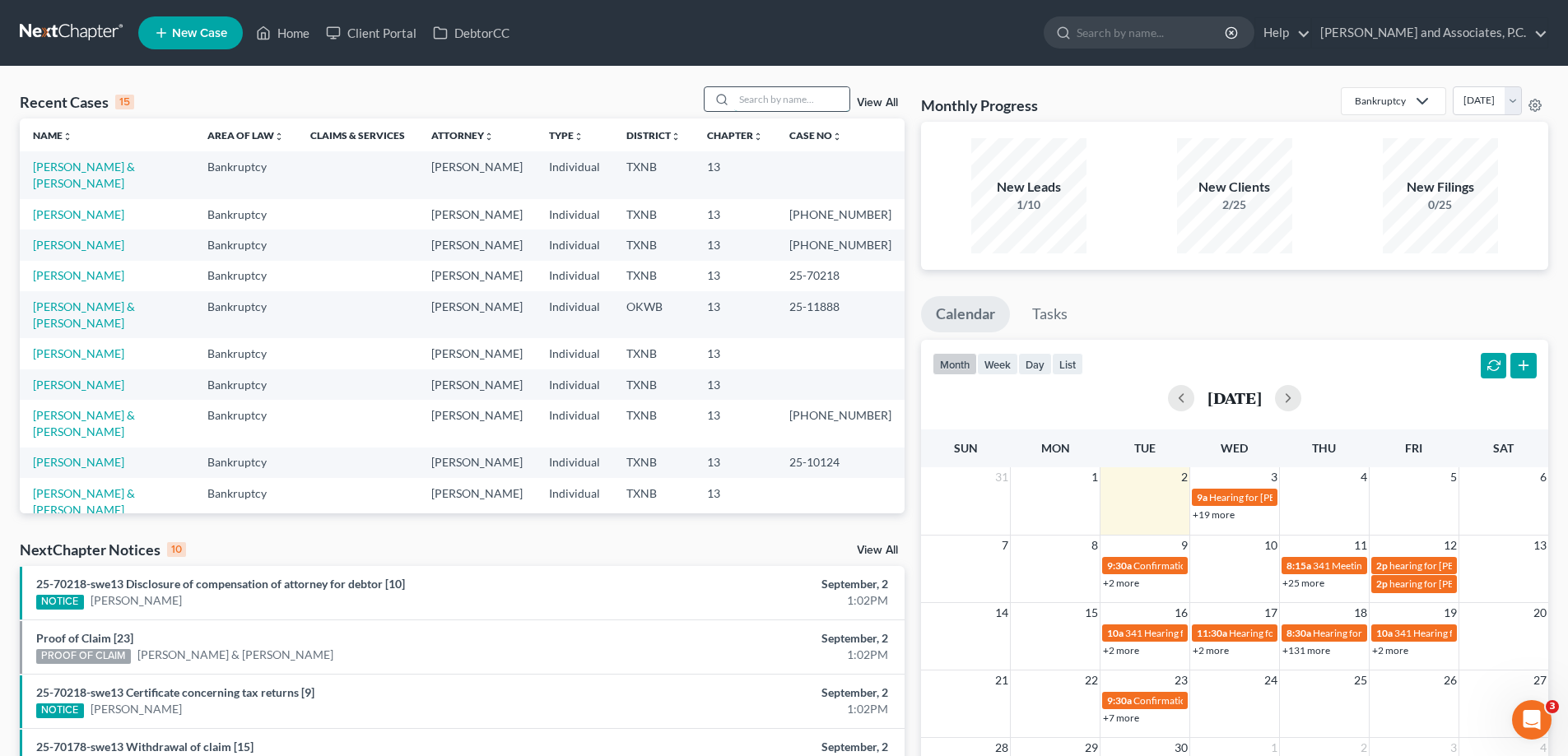
click at [784, 92] on input "search" at bounding box center [791, 99] width 115 height 24
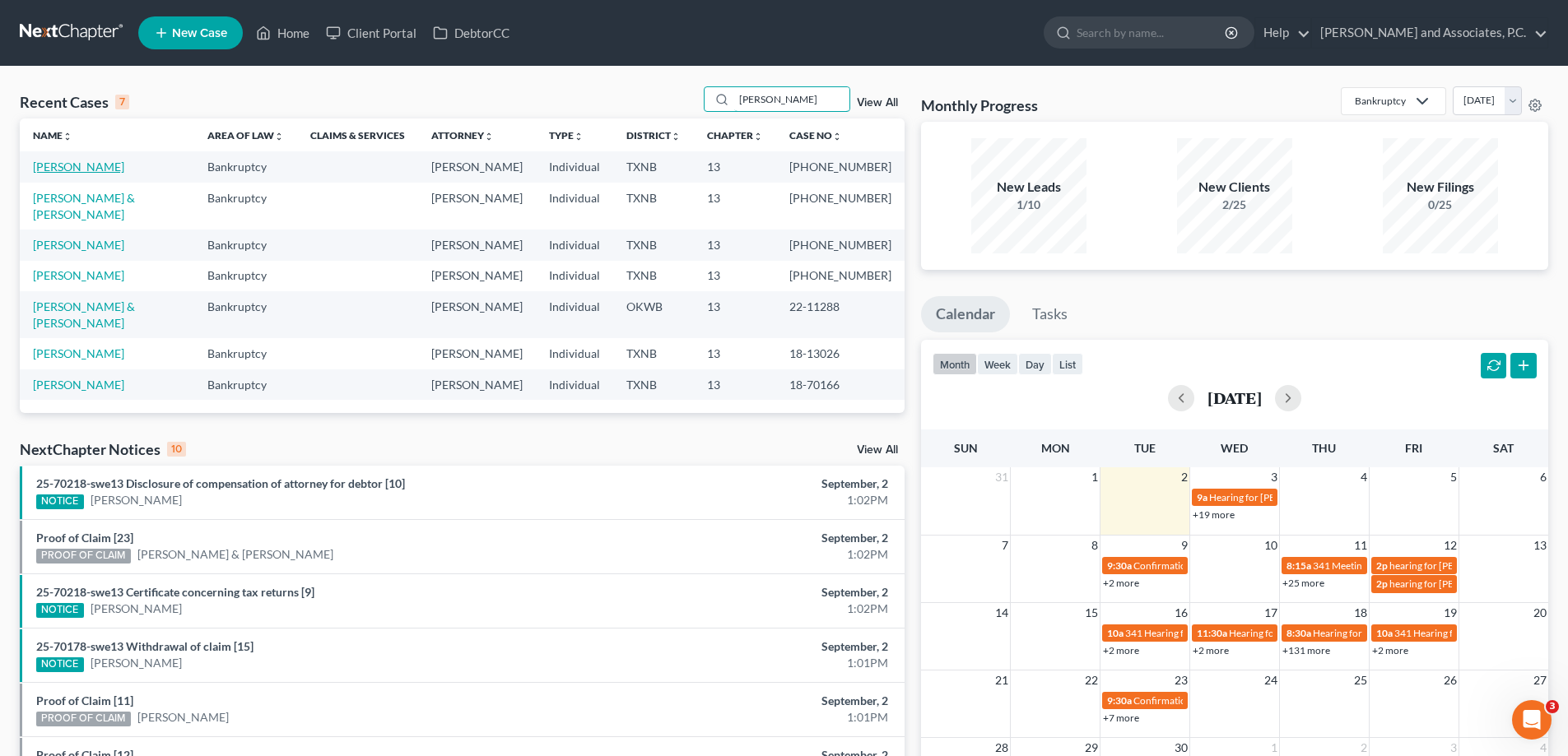
type input "walker"
click at [67, 173] on link "[PERSON_NAME]" at bounding box center [78, 167] width 92 height 14
select select "5"
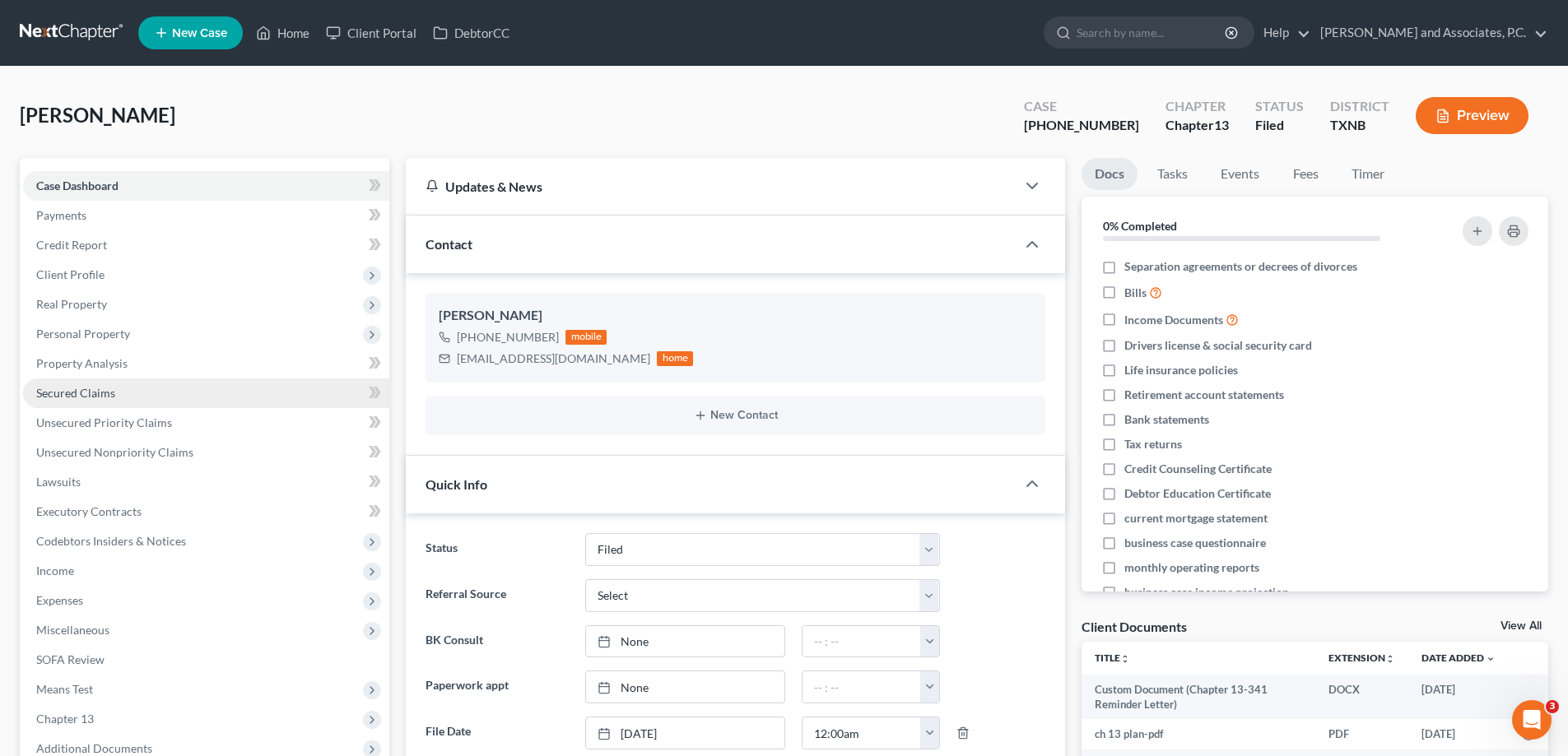
click at [122, 393] on link "Secured Claims" at bounding box center [206, 393] width 366 height 30
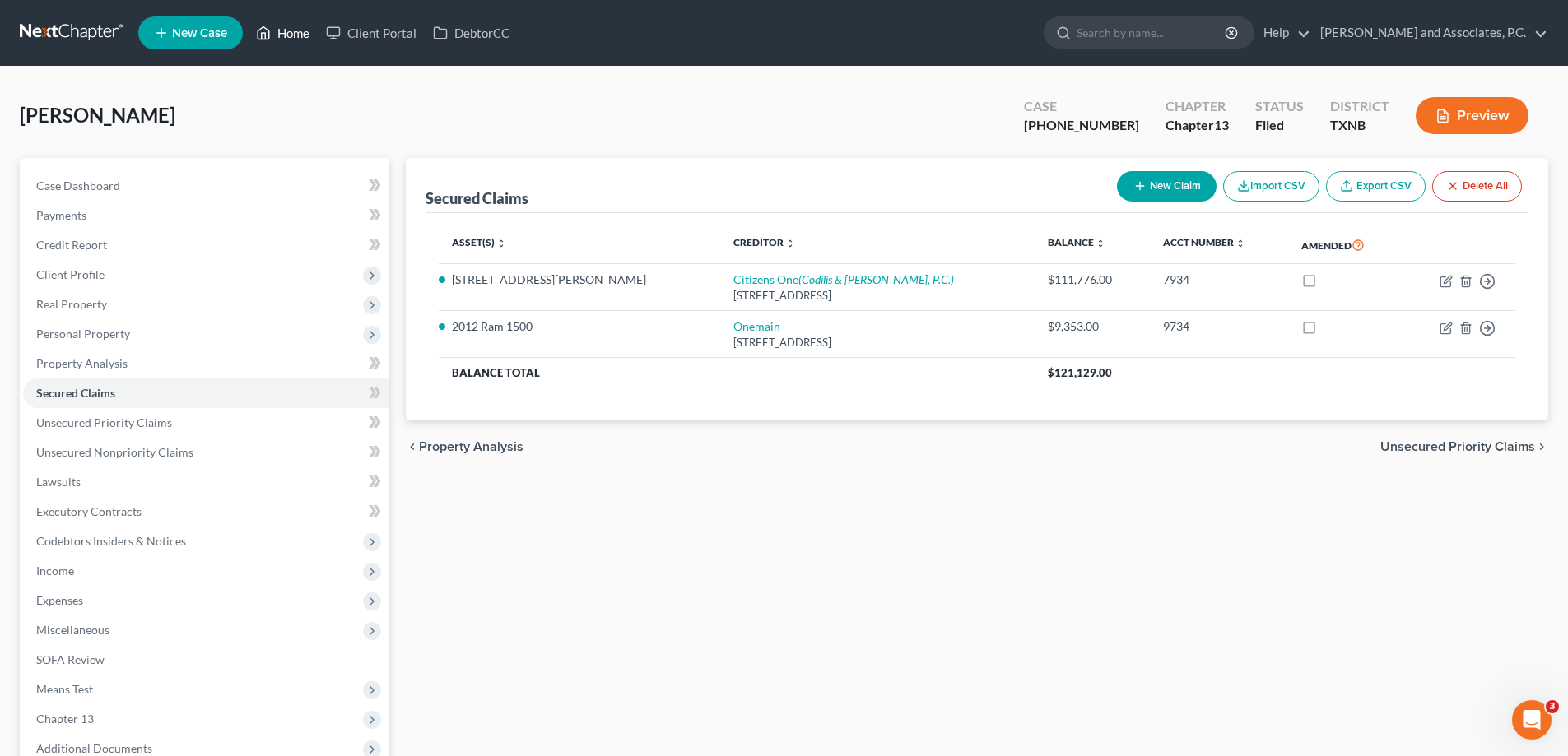
click at [287, 38] on link "Home" at bounding box center [283, 32] width 70 height 30
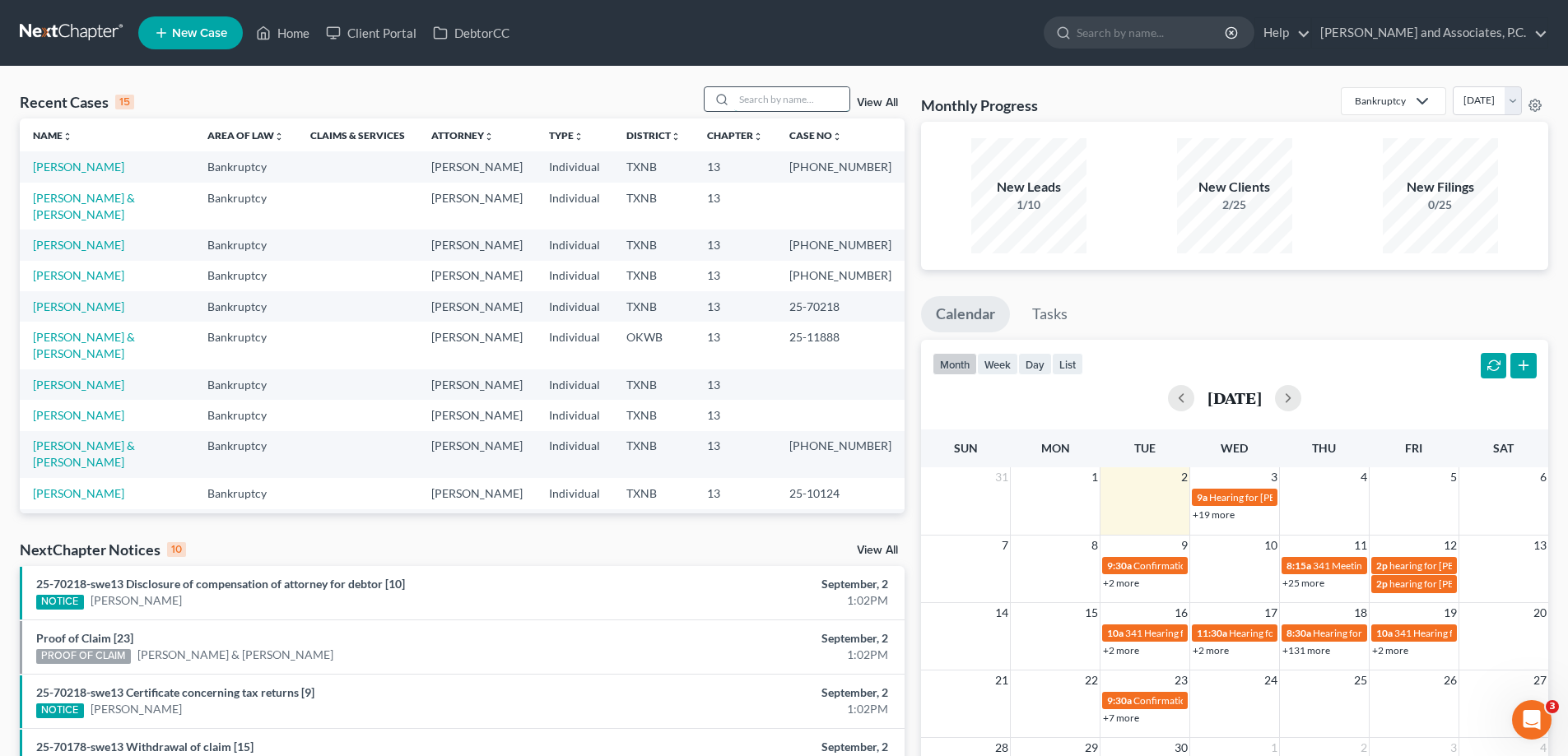
click at [785, 103] on input "search" at bounding box center [791, 99] width 115 height 24
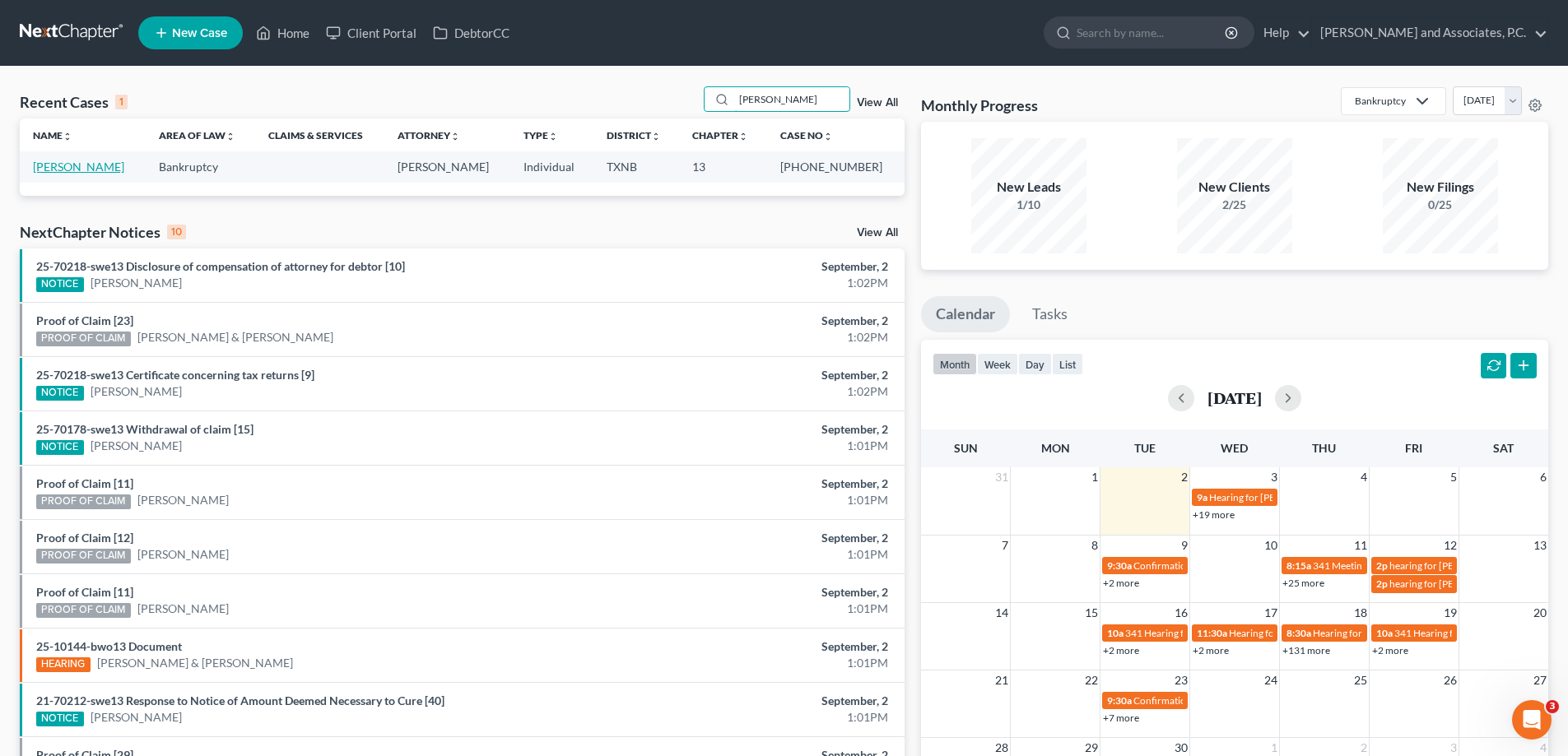
type input "callahan"
click at [76, 168] on link "[PERSON_NAME]" at bounding box center [78, 167] width 92 height 14
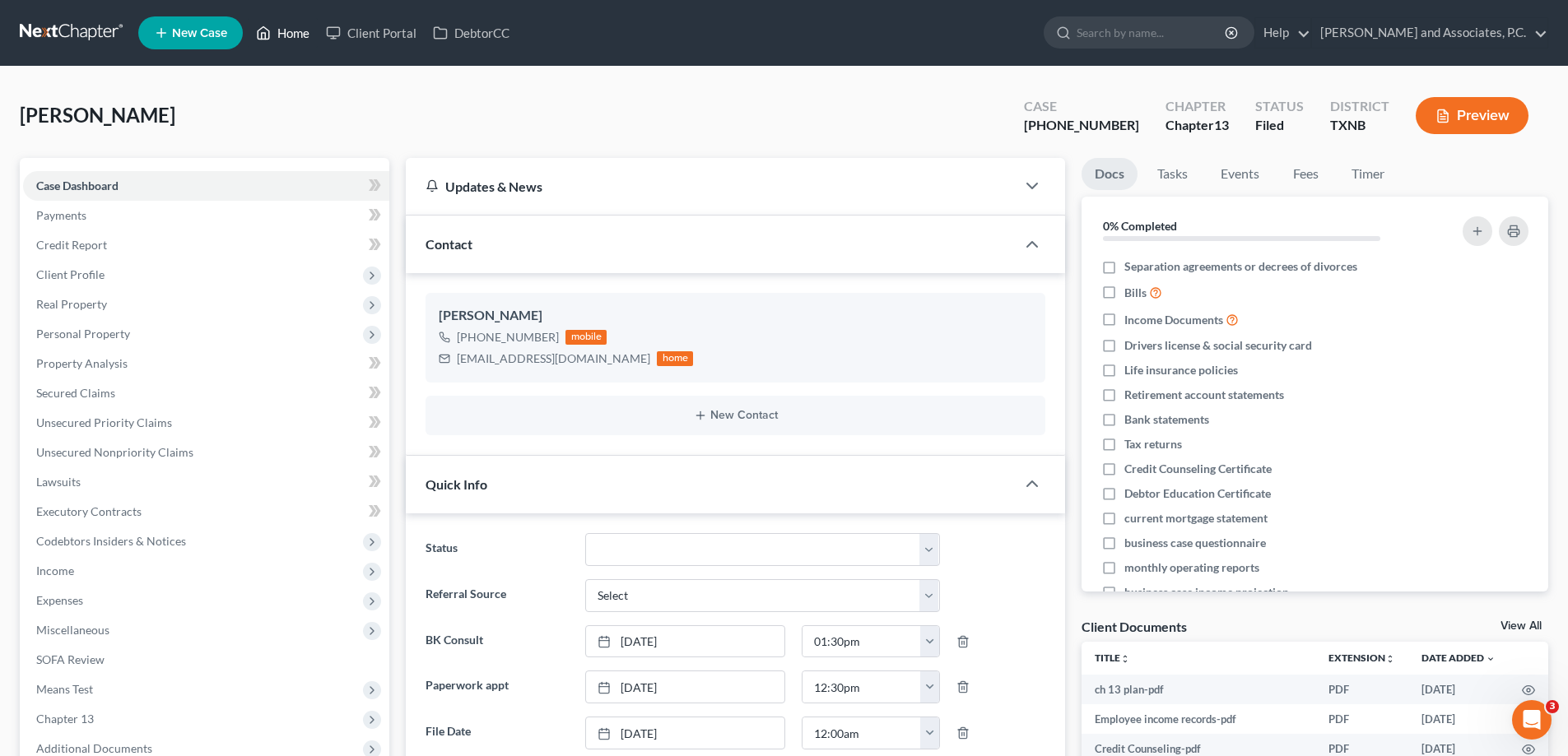
click at [301, 32] on link "Home" at bounding box center [283, 32] width 70 height 30
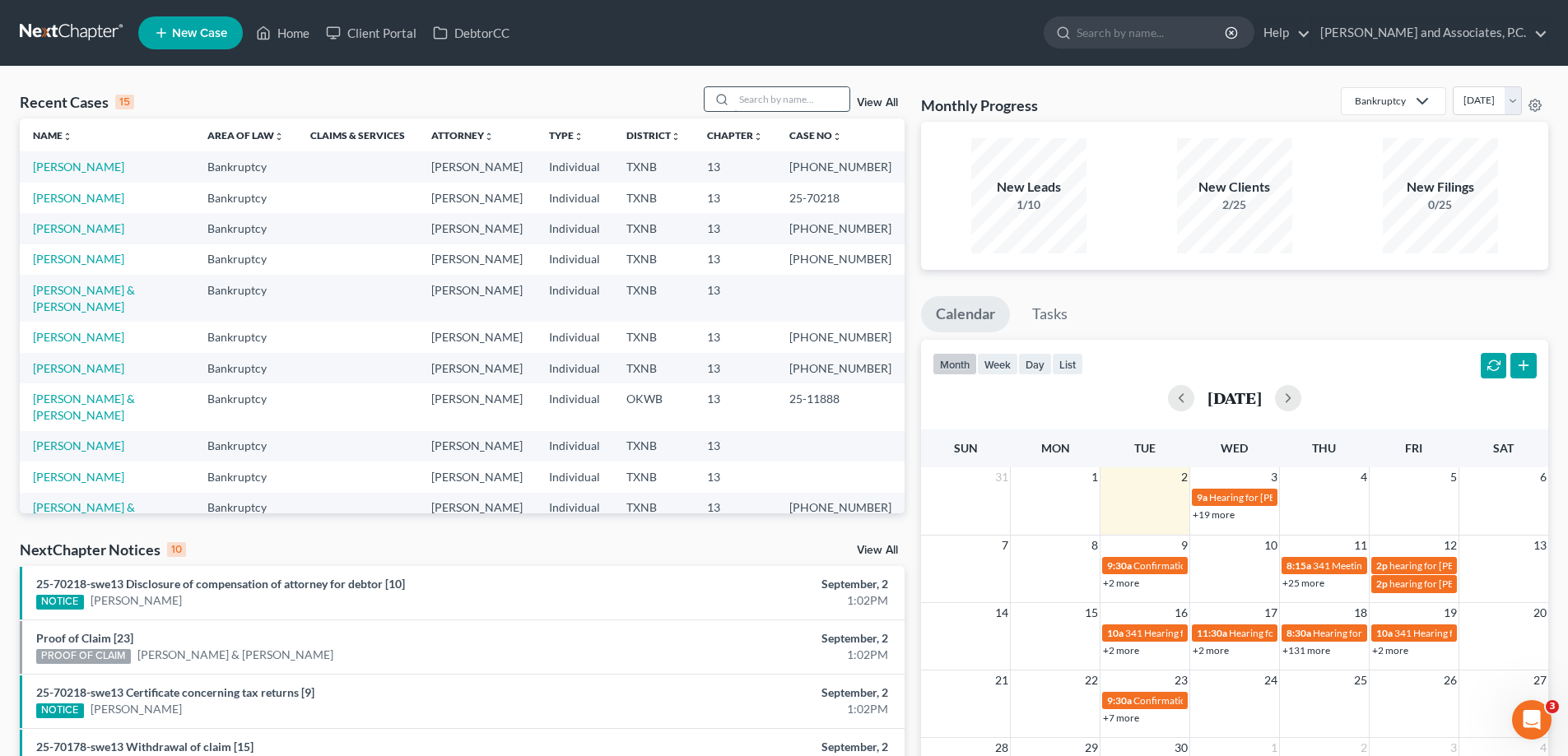
click at [737, 92] on input "search" at bounding box center [791, 99] width 115 height 24
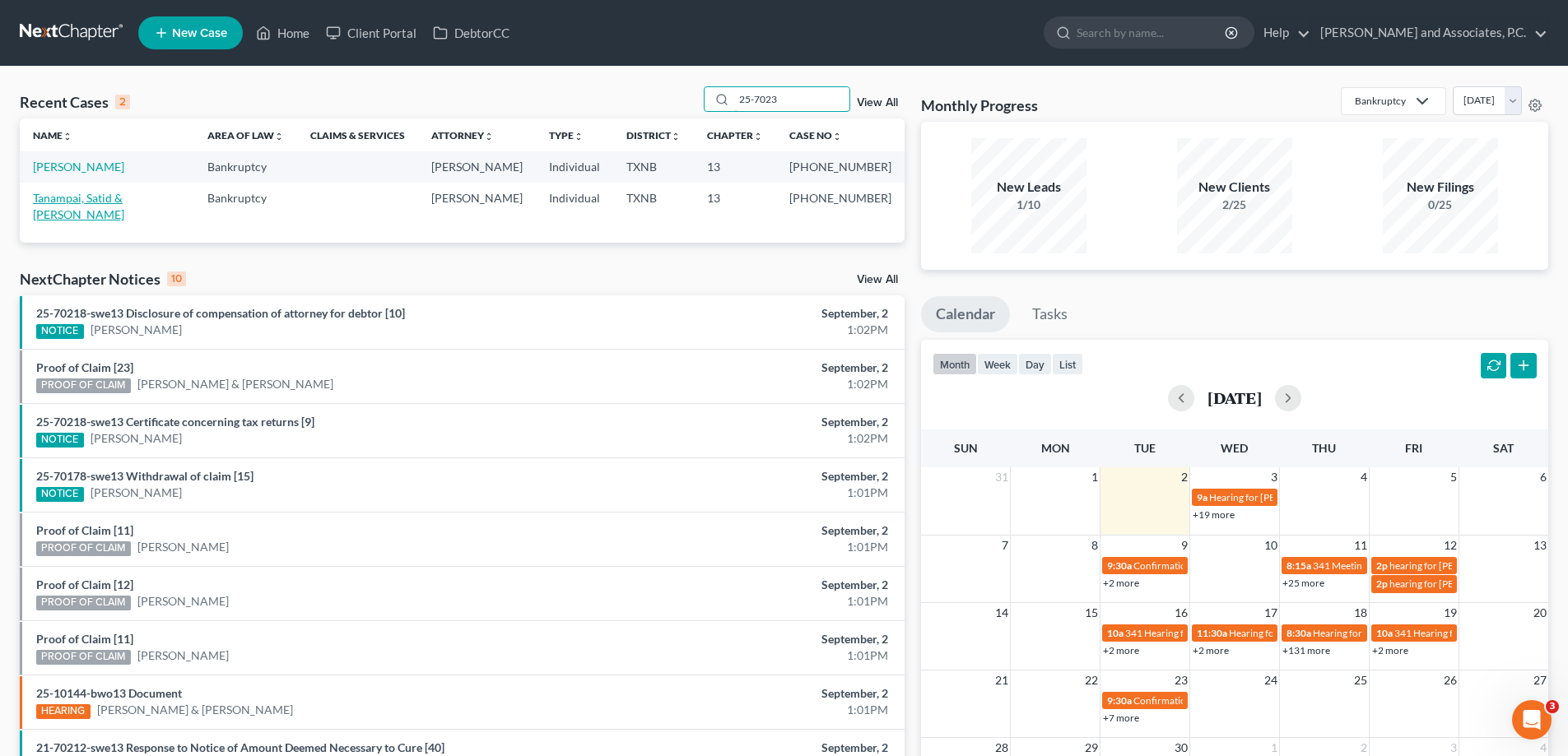
type input "25-7023"
click at [99, 200] on link "Tanampai, Satid & [PERSON_NAME]" at bounding box center [78, 206] width 92 height 31
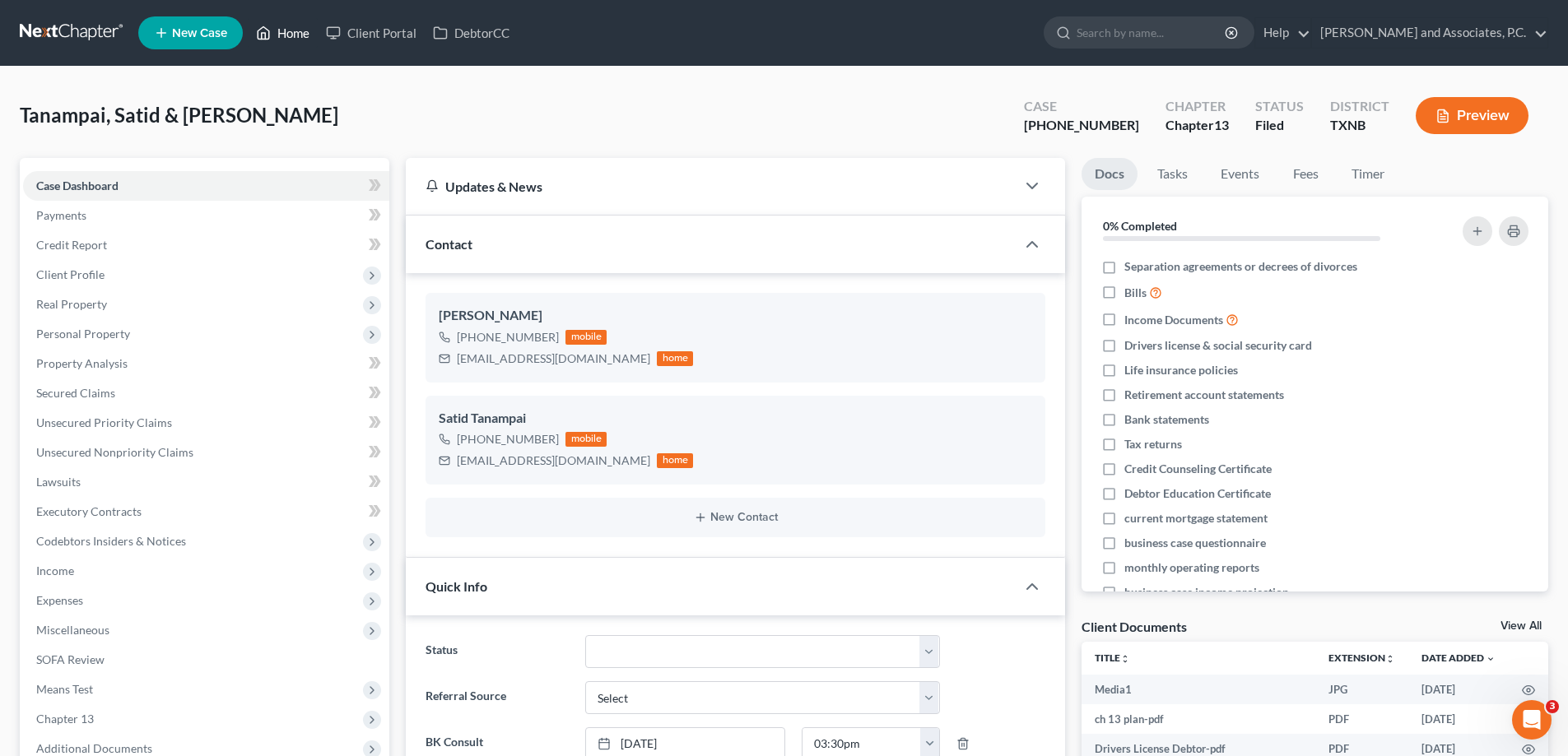
click at [302, 32] on link "Home" at bounding box center [283, 32] width 70 height 30
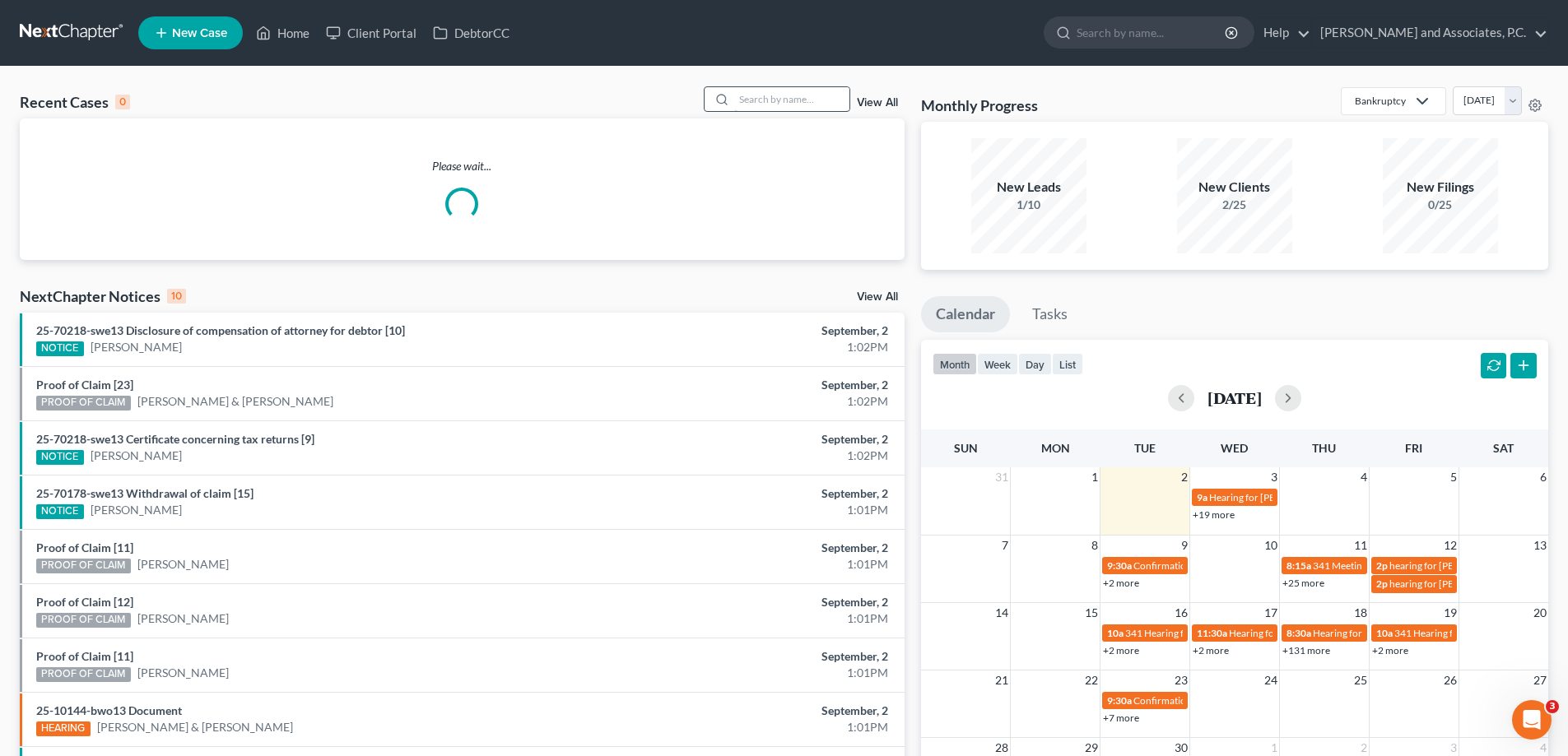
click at [807, 95] on input "search" at bounding box center [791, 99] width 115 height 24
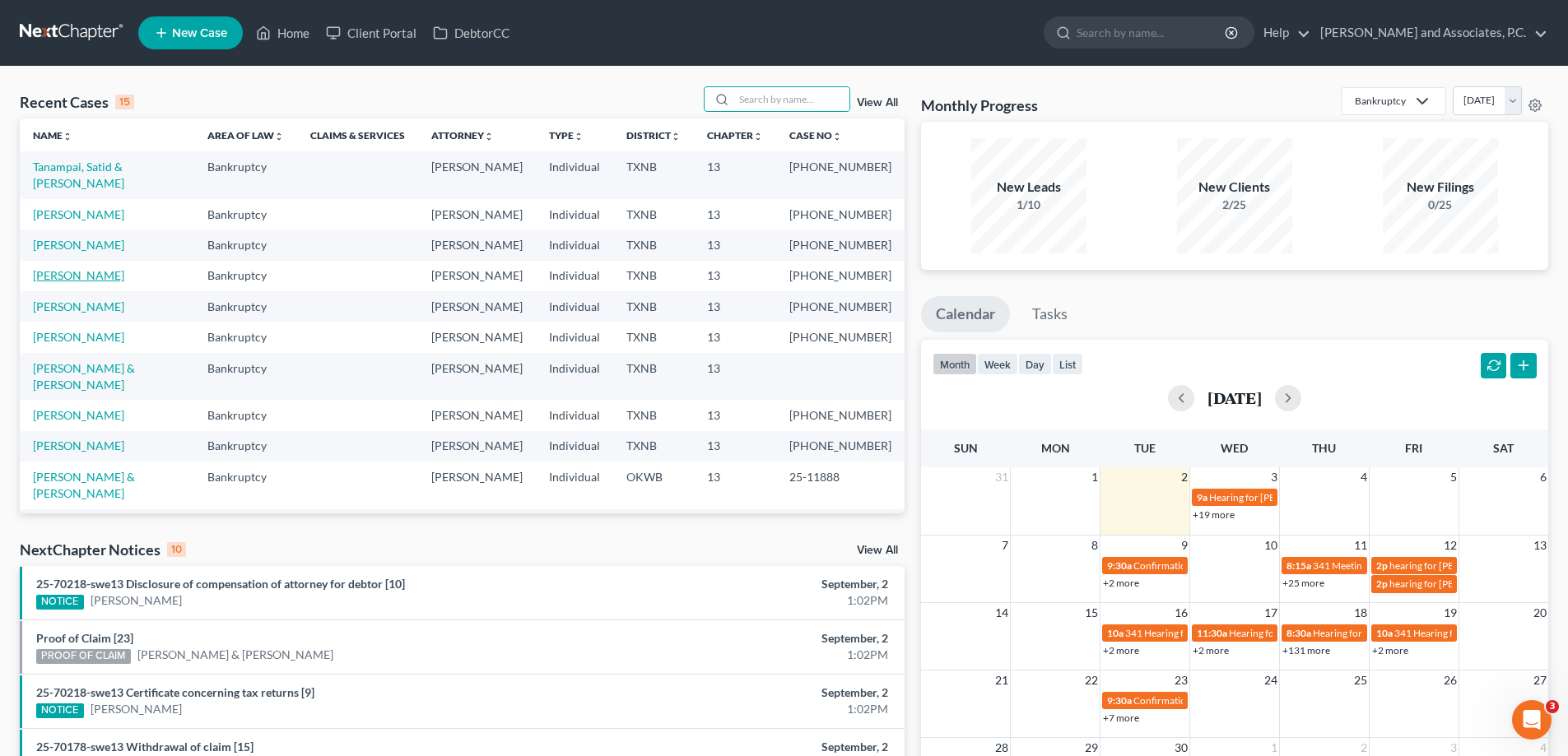
click at [51, 269] on link "[PERSON_NAME]" at bounding box center [78, 275] width 92 height 14
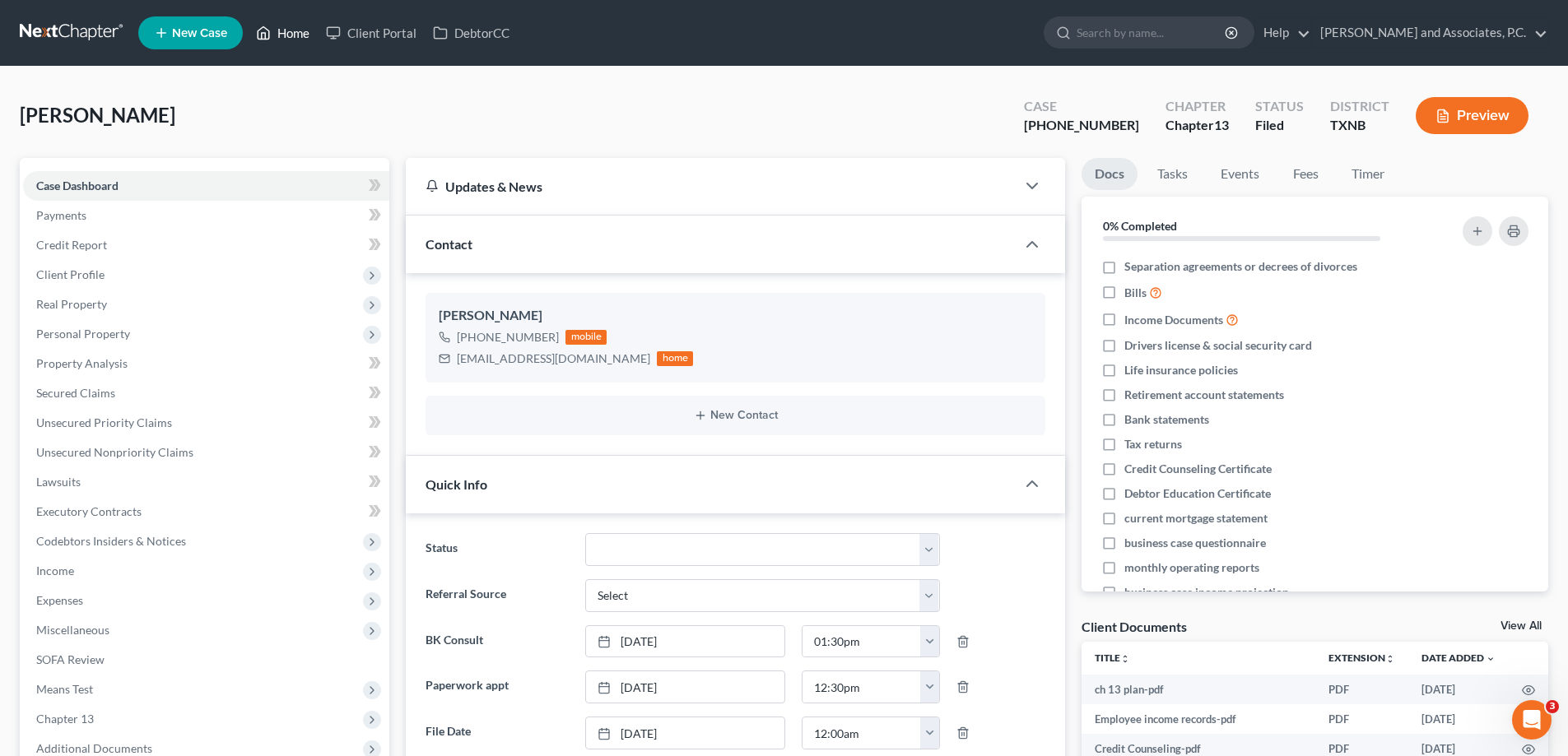
click at [294, 29] on link "Home" at bounding box center [283, 32] width 70 height 30
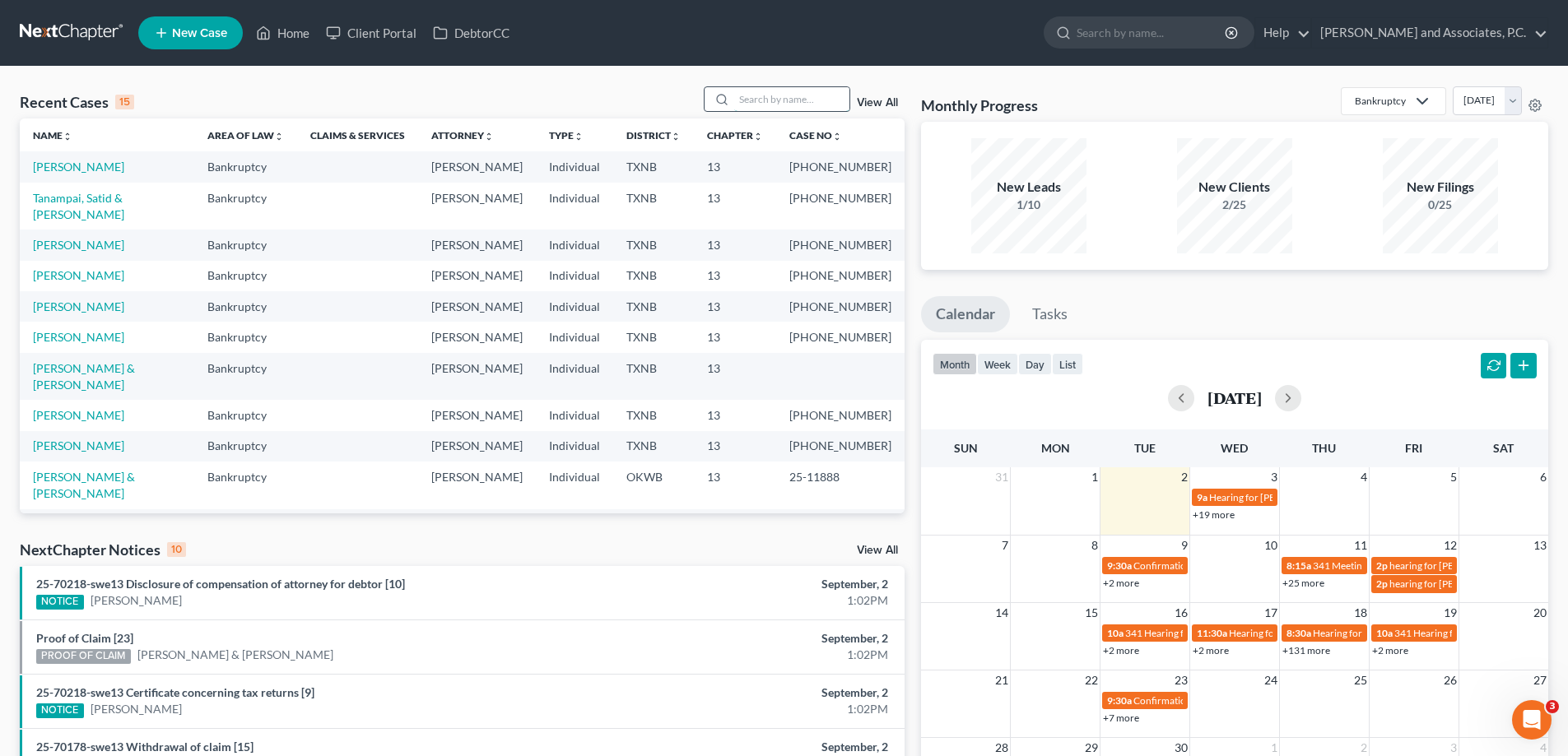
click at [760, 96] on input "search" at bounding box center [791, 99] width 115 height 24
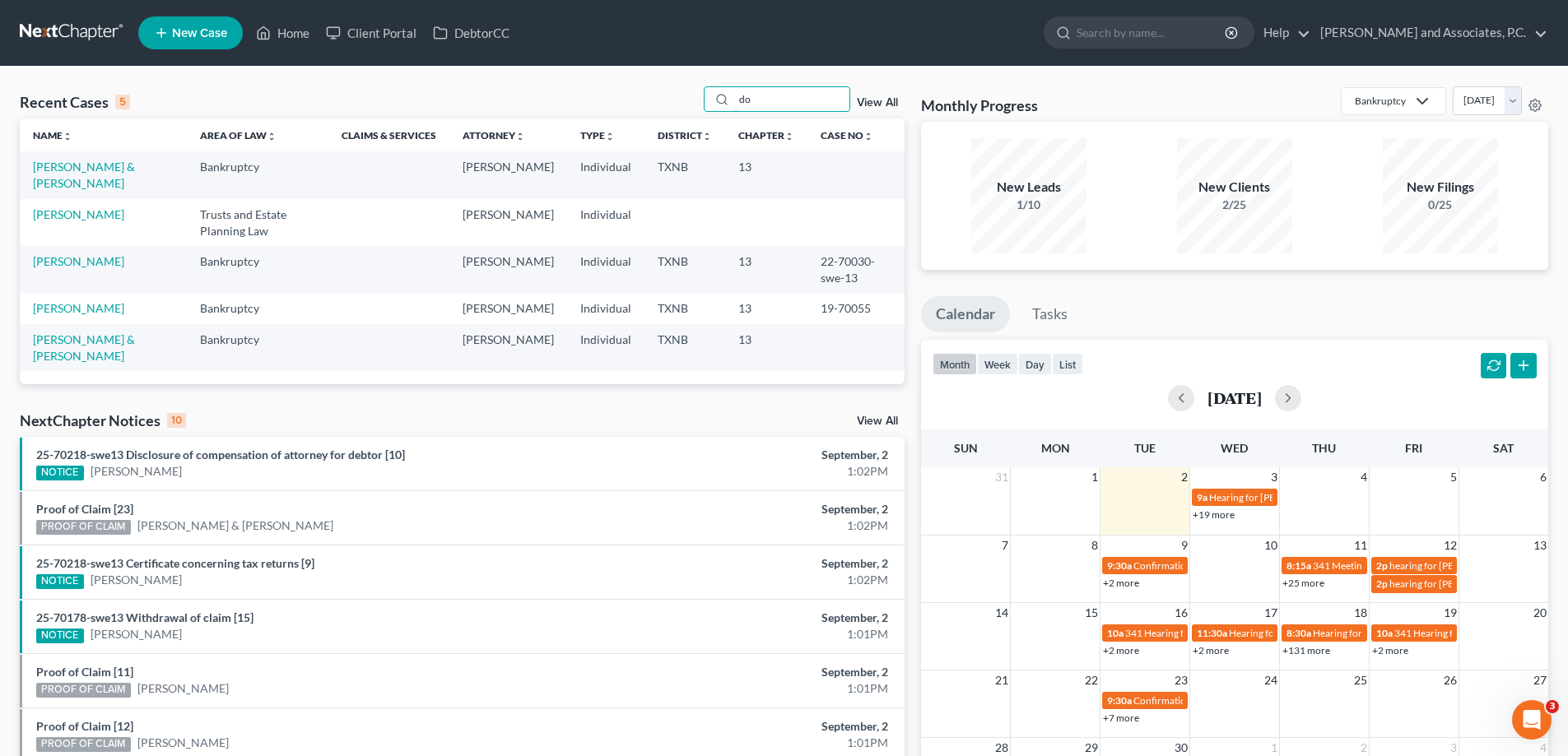
type input "d"
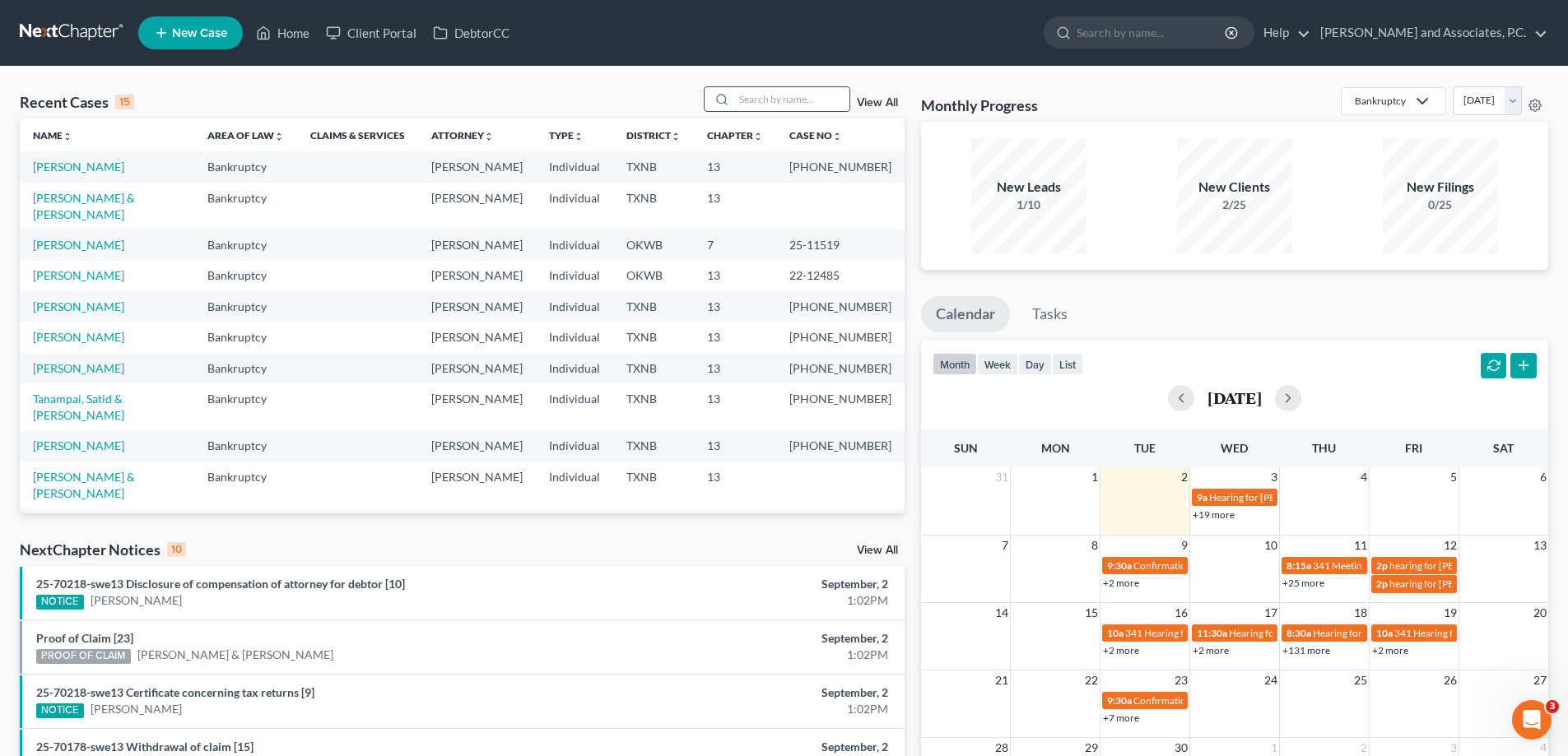
click at [768, 98] on input "search" at bounding box center [791, 99] width 115 height 24
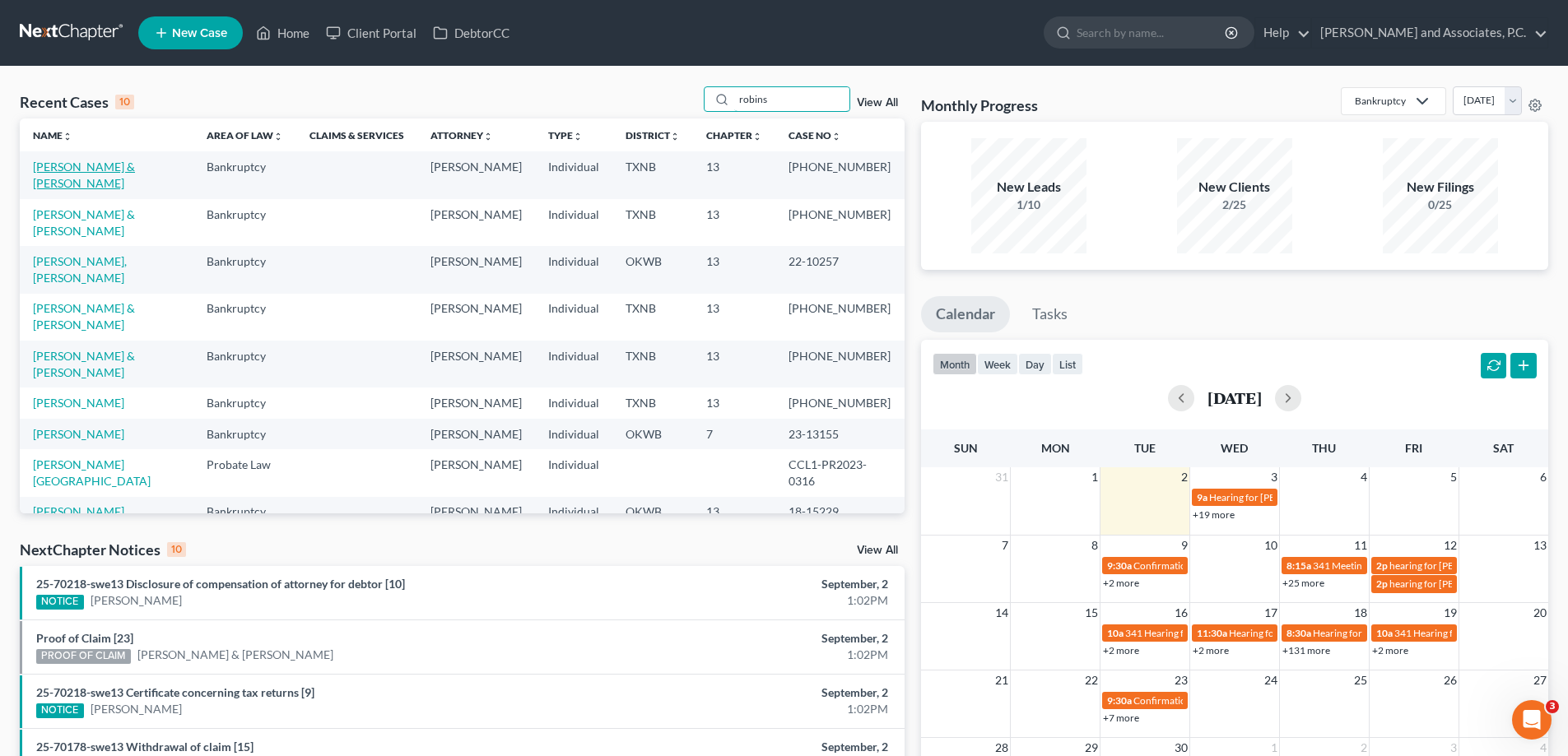
type input "robins"
click at [94, 168] on link "[PERSON_NAME] & [PERSON_NAME]" at bounding box center [83, 175] width 102 height 31
select select "5"
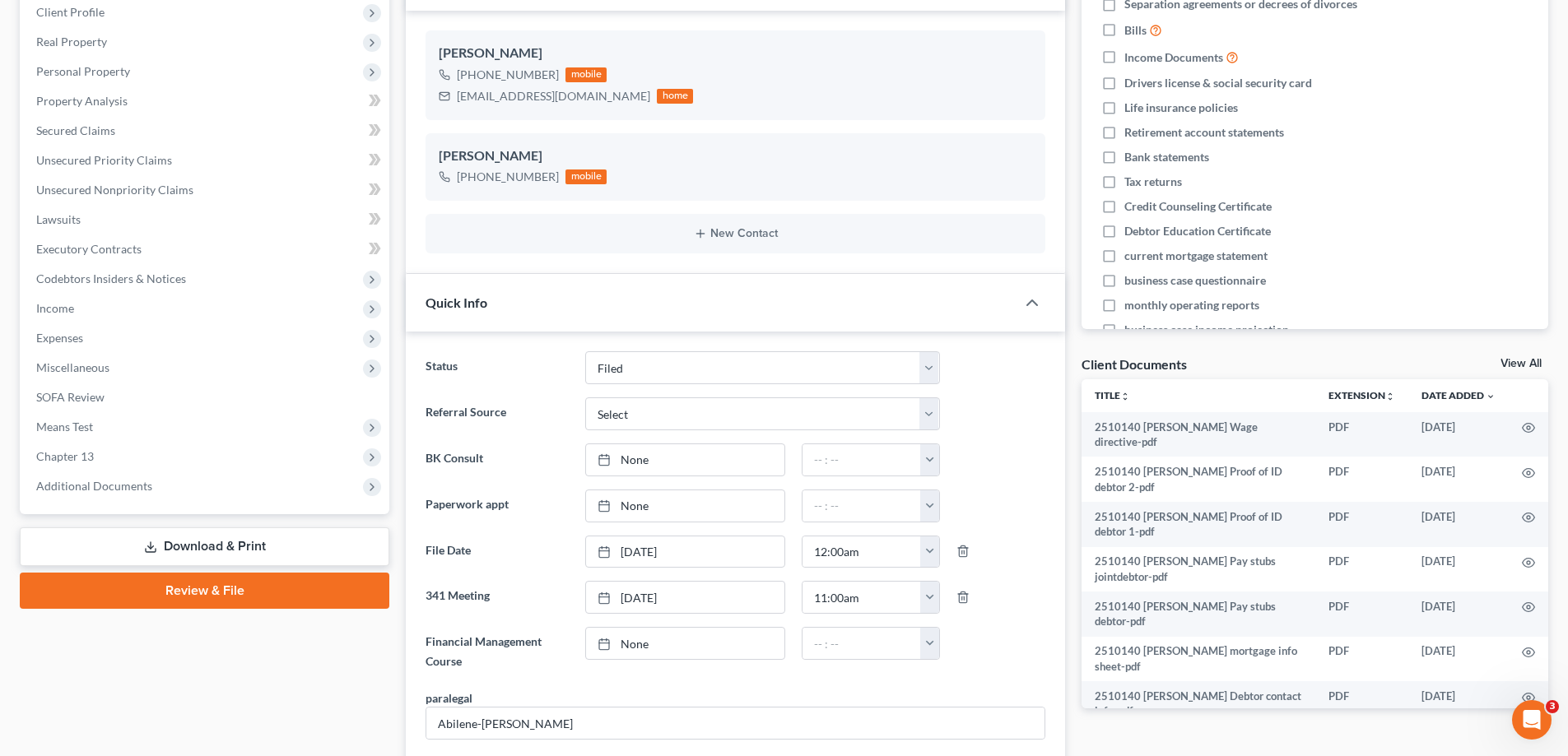
scroll to position [329, 0]
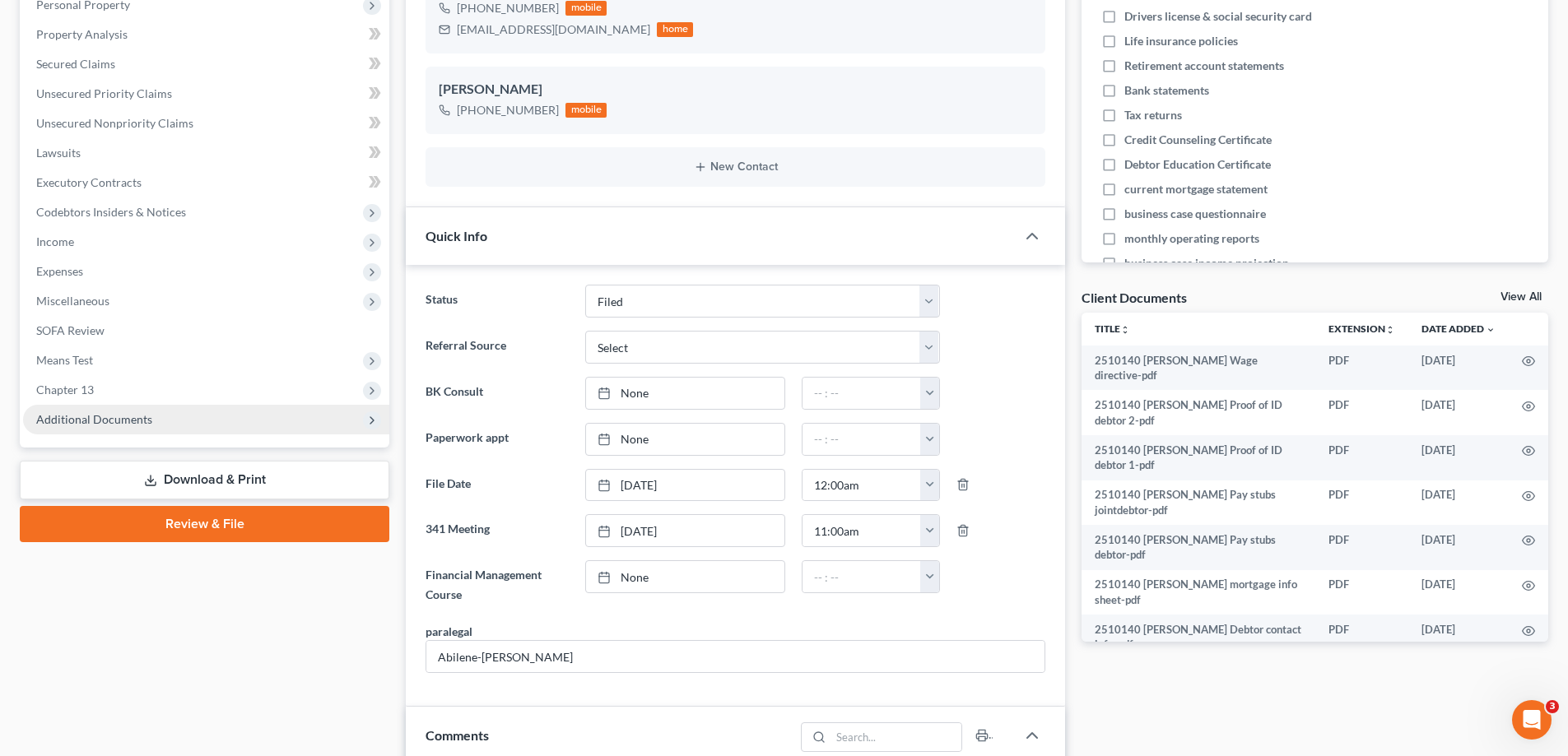
click at [170, 419] on span "Additional Documents" at bounding box center [206, 419] width 366 height 30
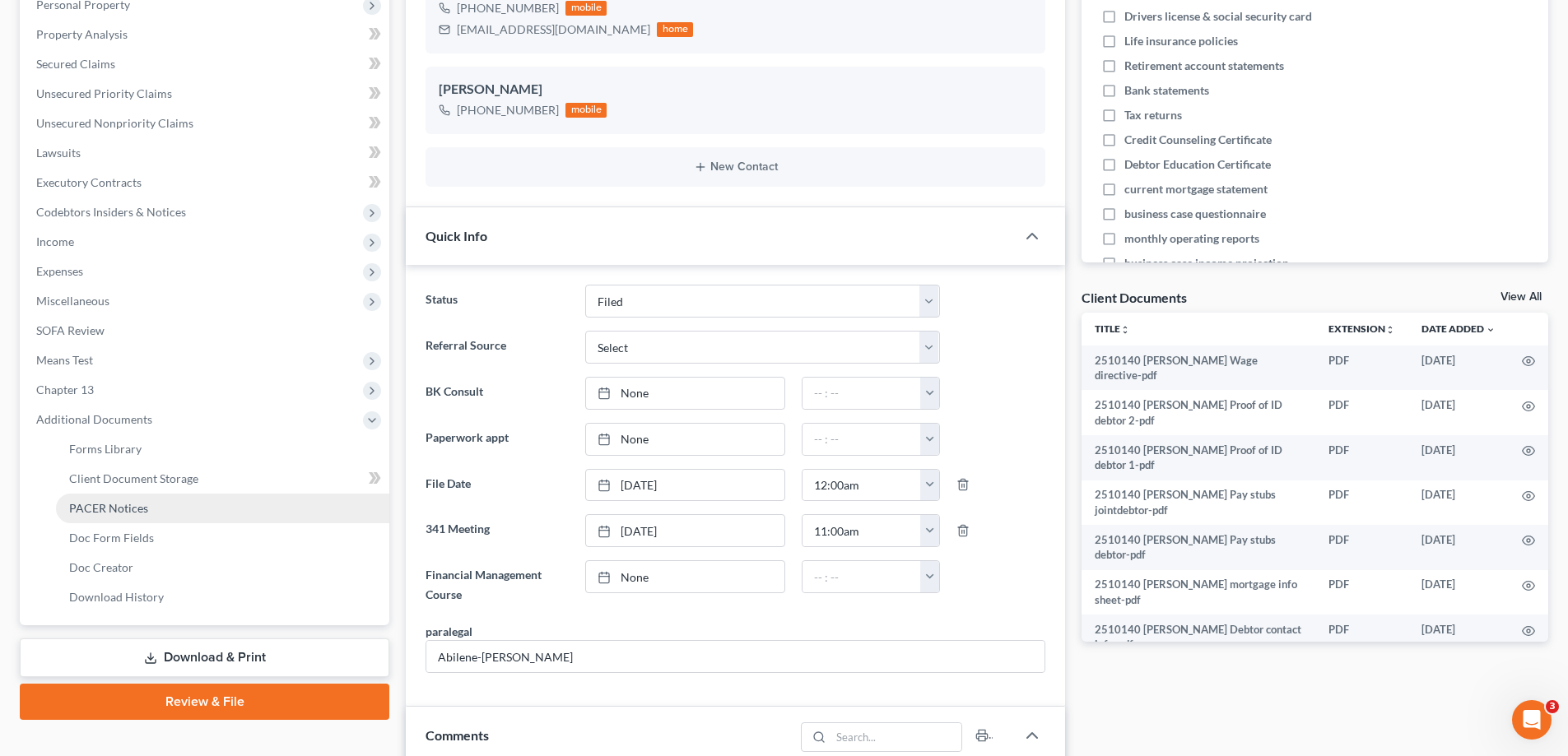
click at [147, 506] on link "PACER Notices" at bounding box center [222, 508] width 334 height 30
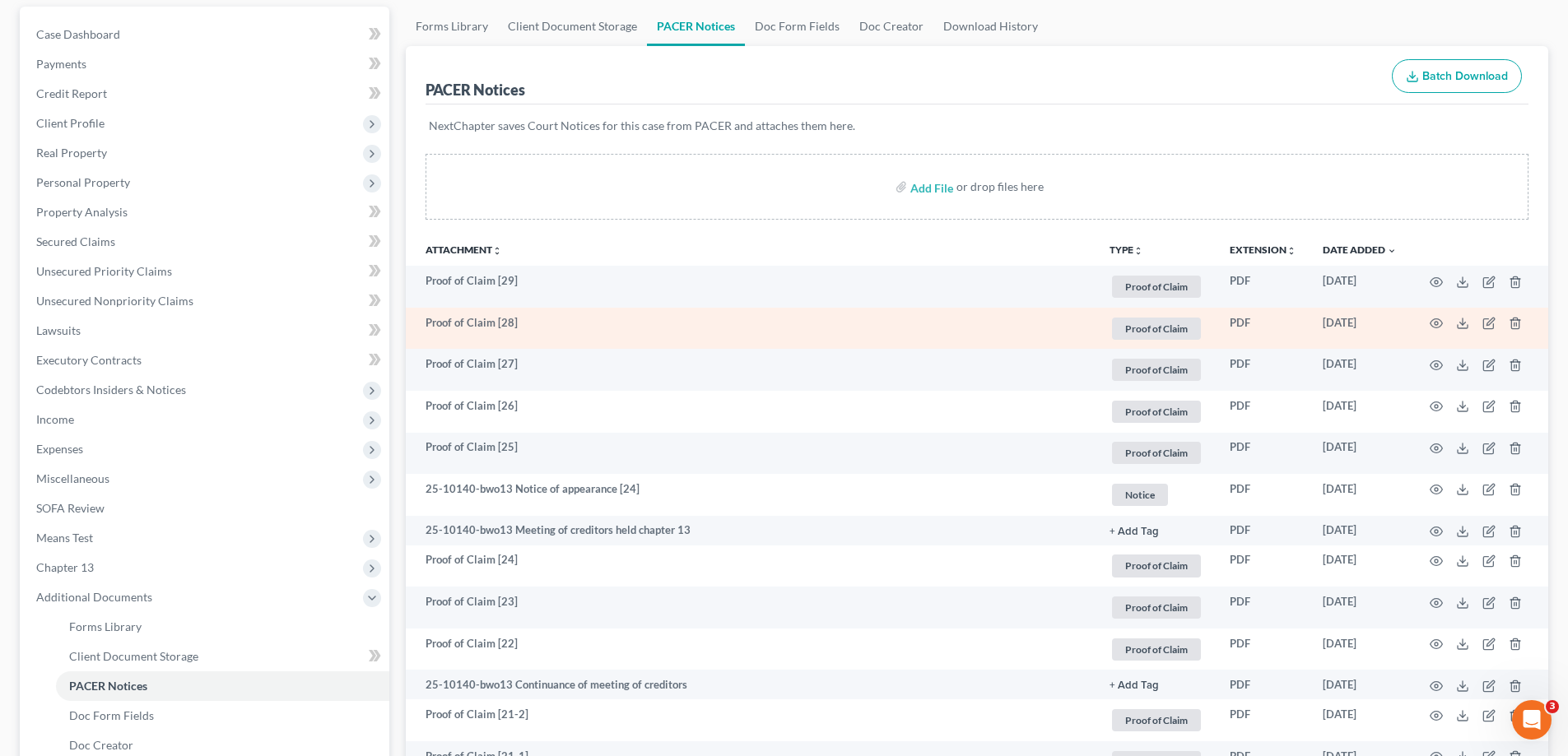
scroll to position [164, 0]
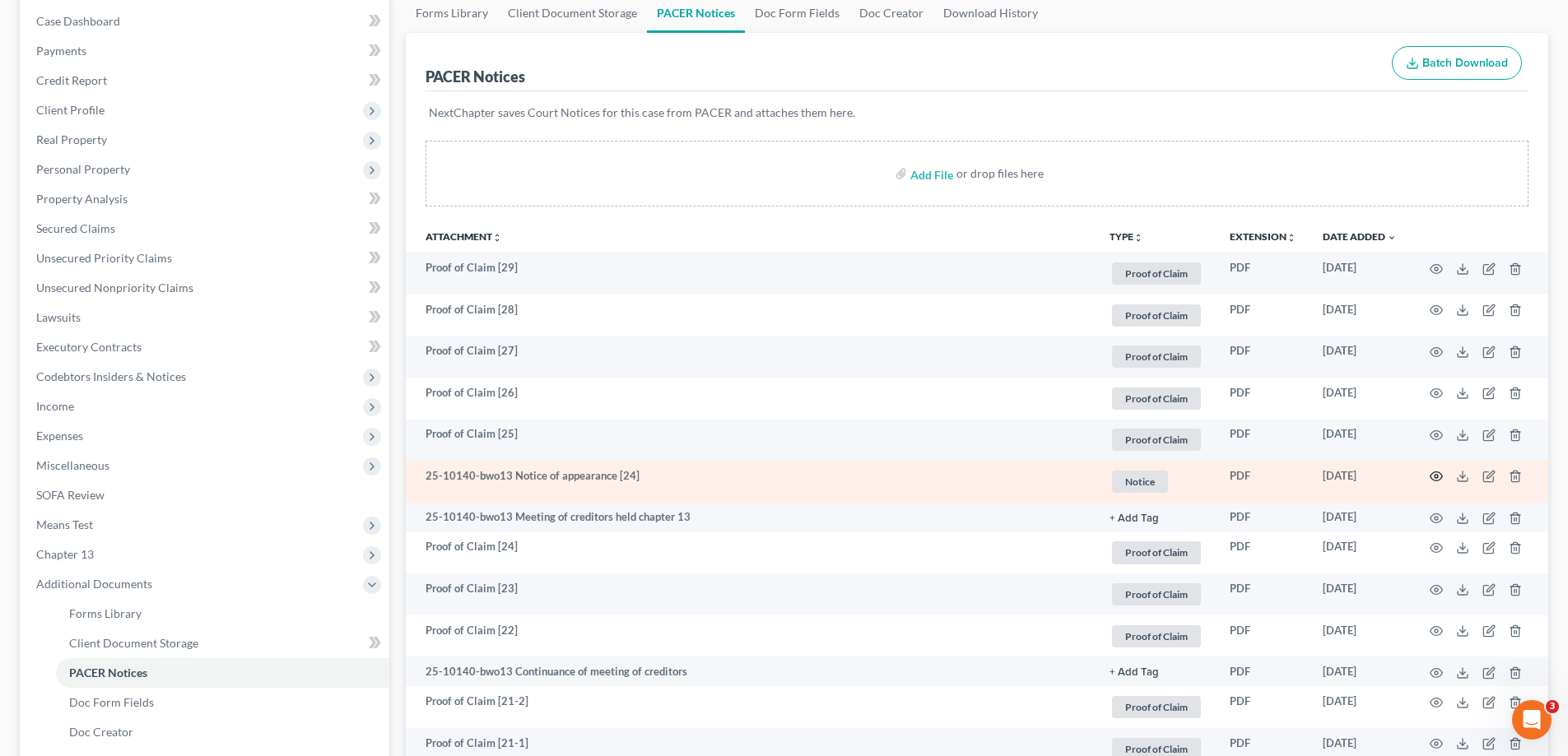
click at [1432, 478] on icon "button" at bounding box center [1435, 475] width 13 height 13
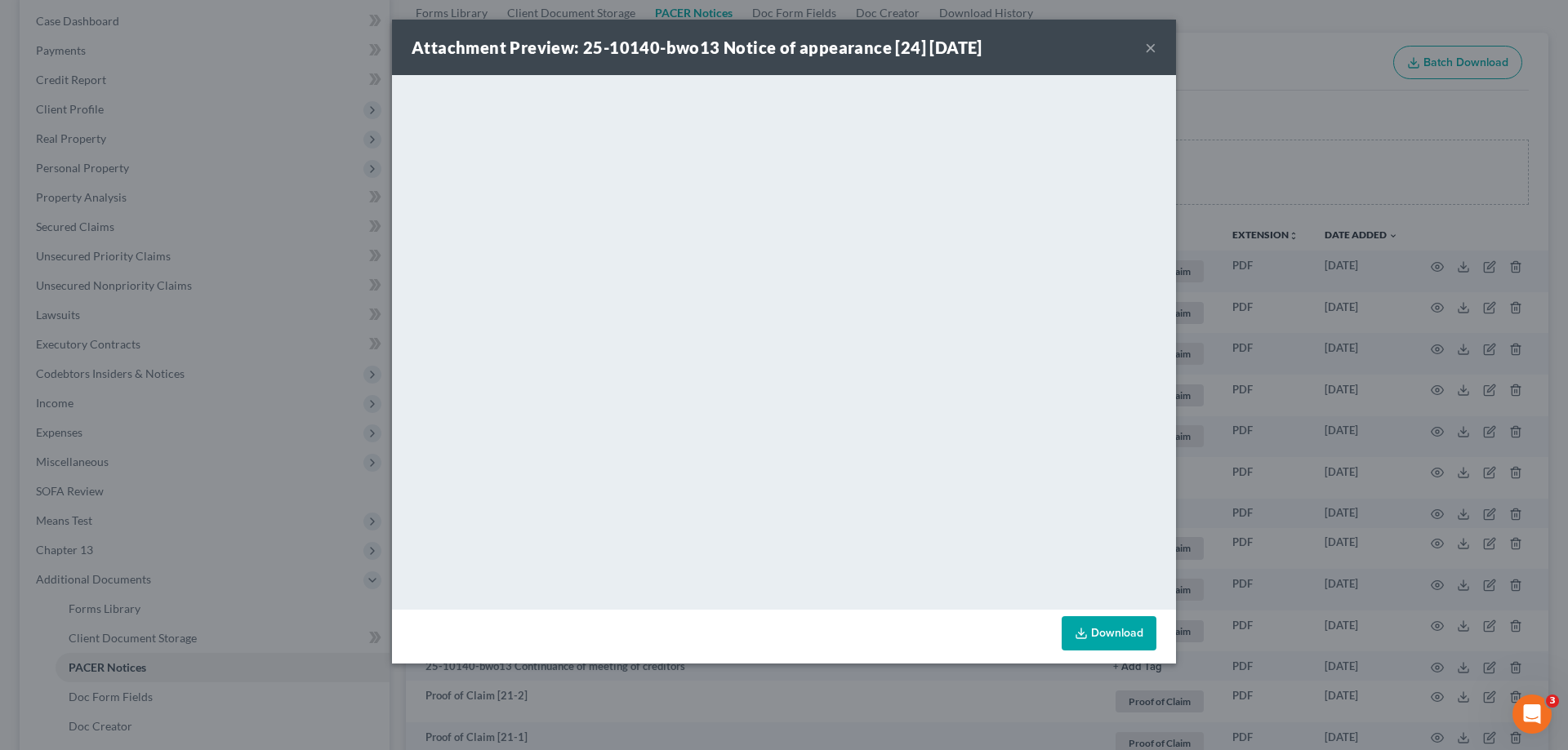
click at [1147, 45] on button "×" at bounding box center [1150, 47] width 11 height 20
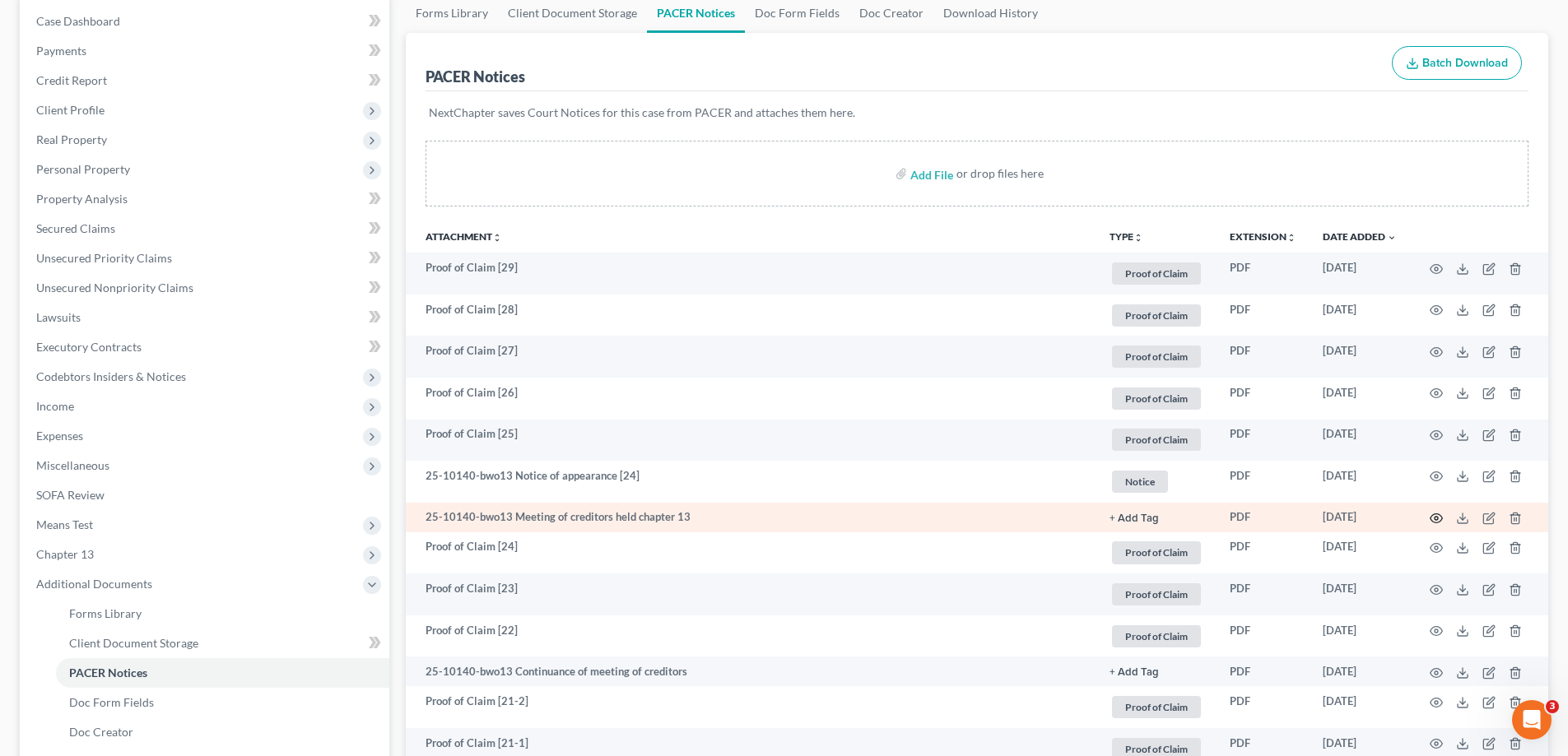
click at [1433, 516] on icon "button" at bounding box center [1435, 517] width 13 height 13
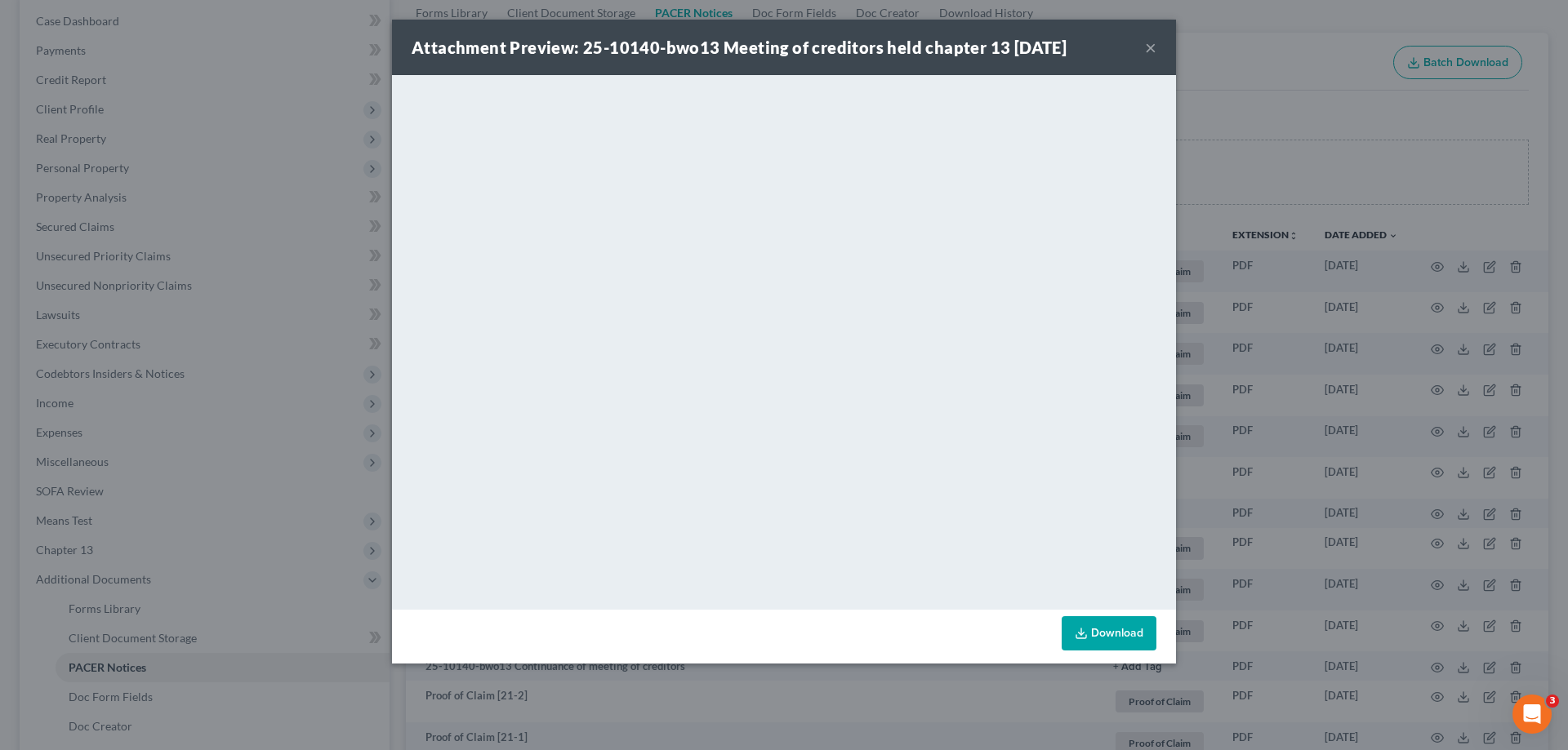
click at [1149, 48] on button "×" at bounding box center [1150, 47] width 11 height 20
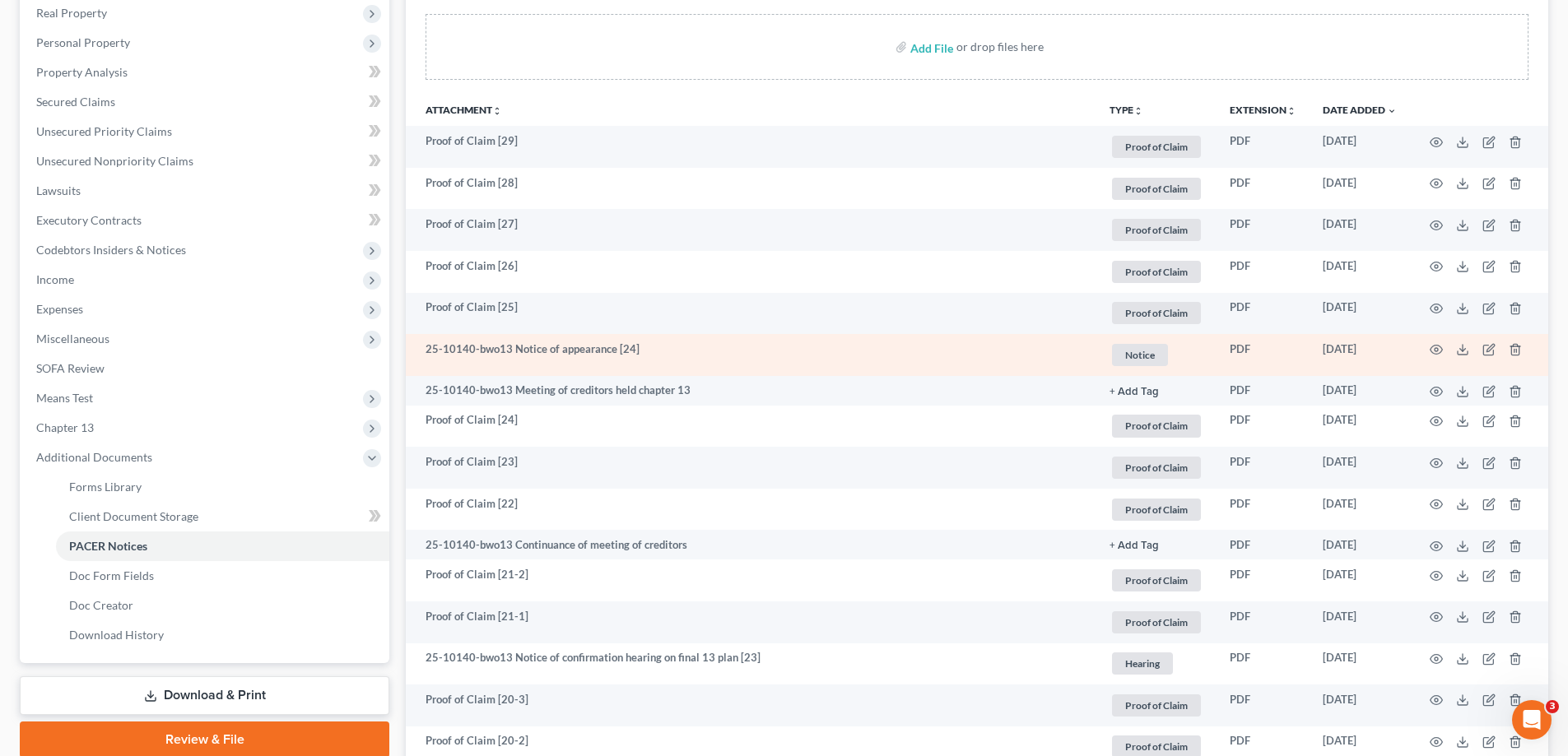
scroll to position [329, 0]
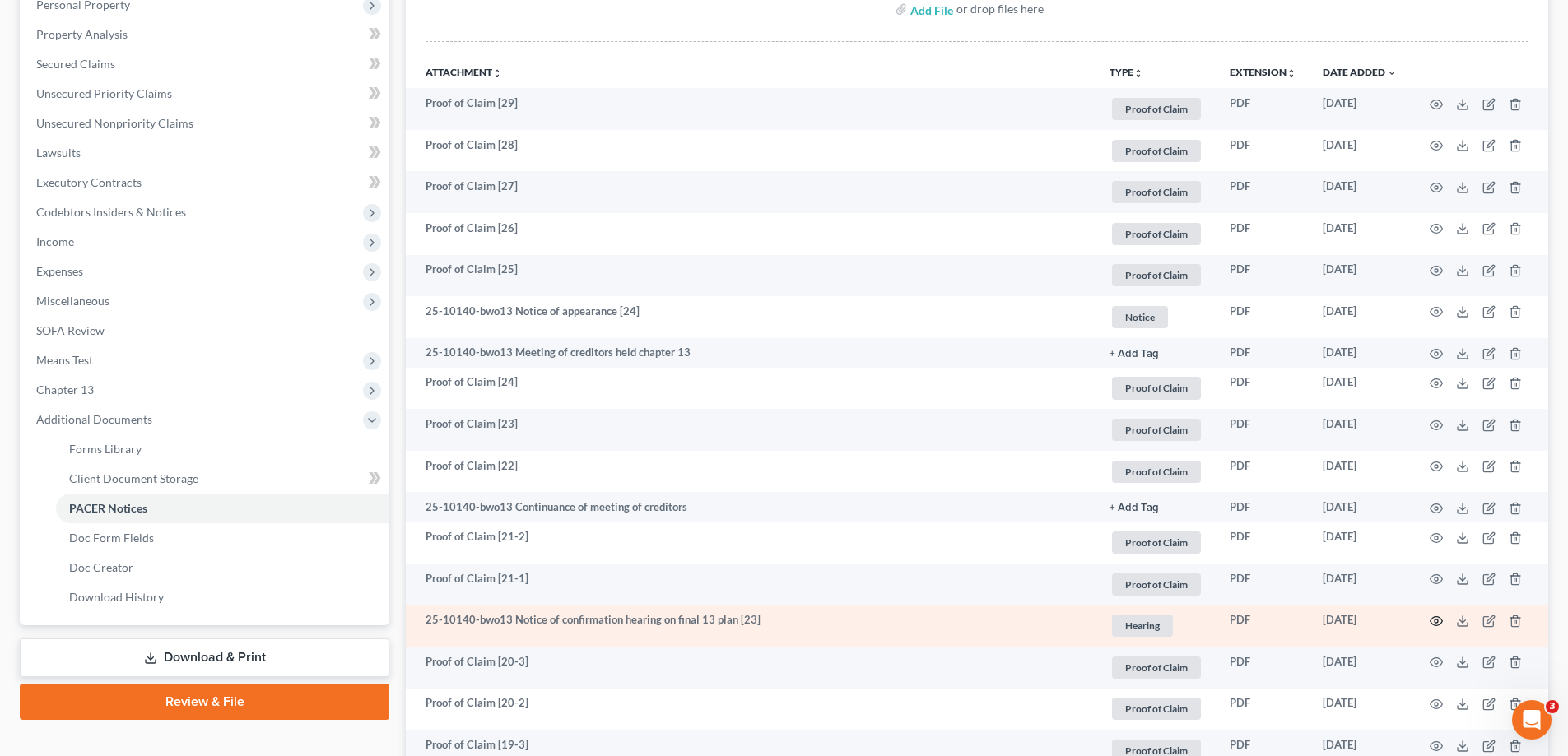
click at [1435, 620] on circle "button" at bounding box center [1436, 621] width 3 height 3
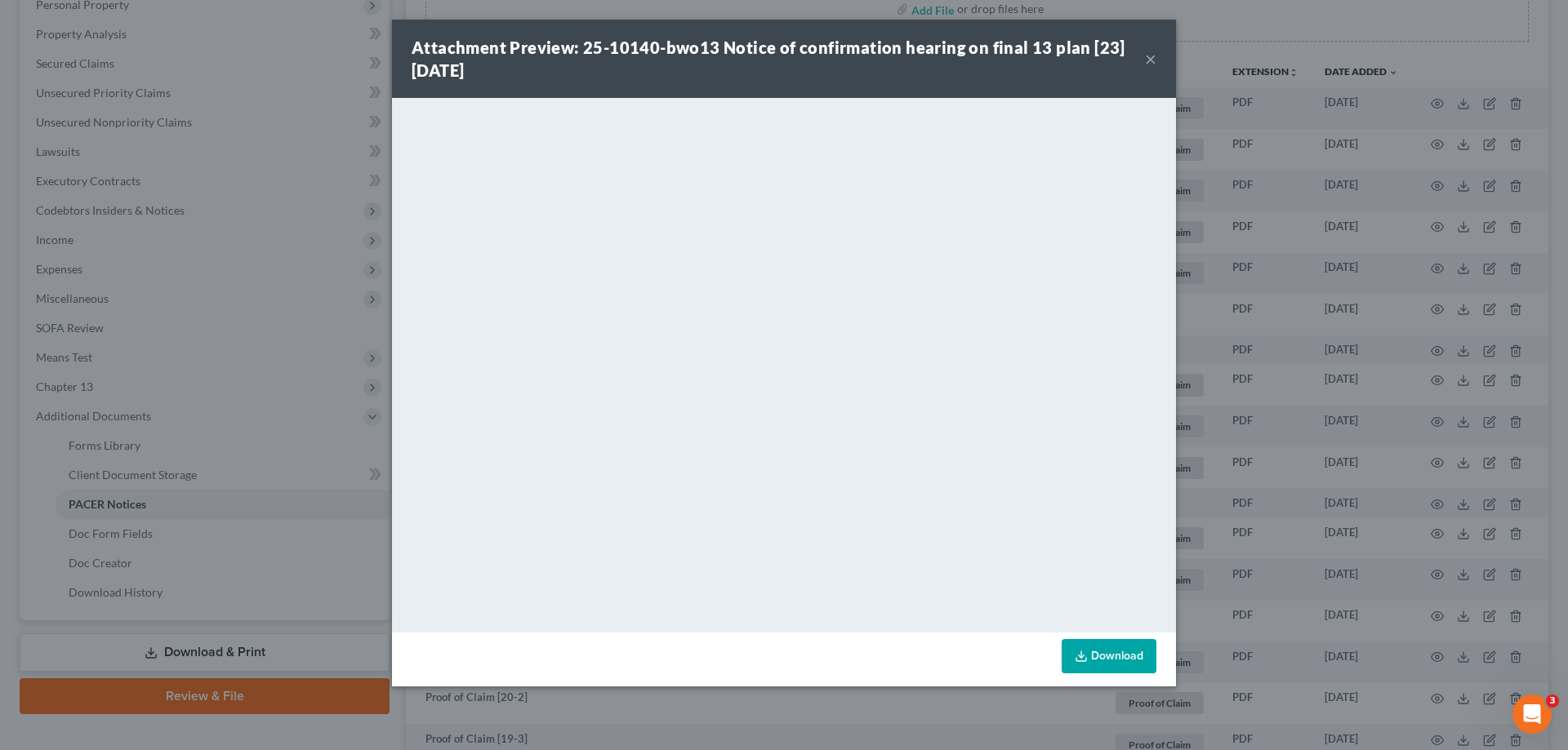
click at [1149, 57] on button "×" at bounding box center [1150, 59] width 11 height 20
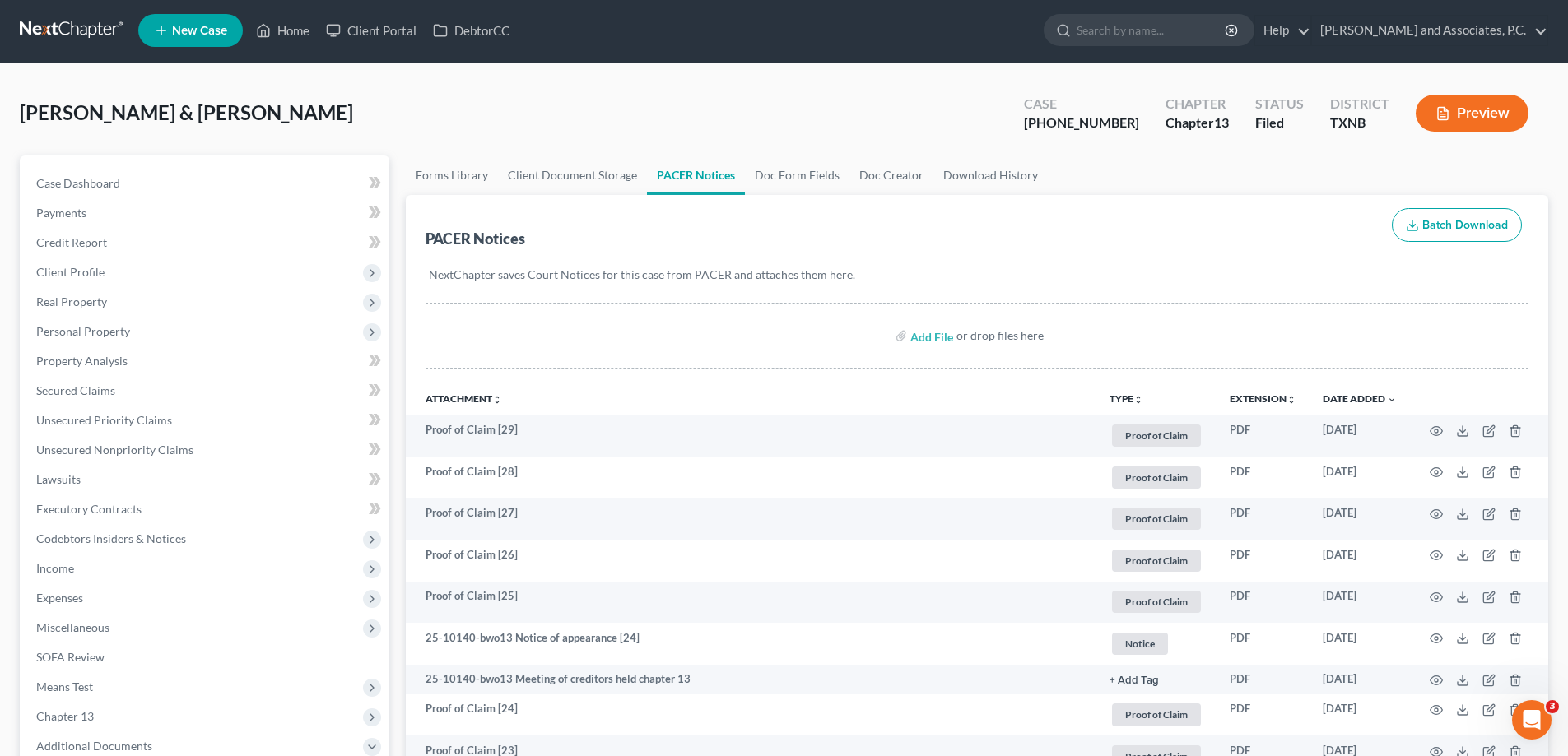
scroll to position [0, 0]
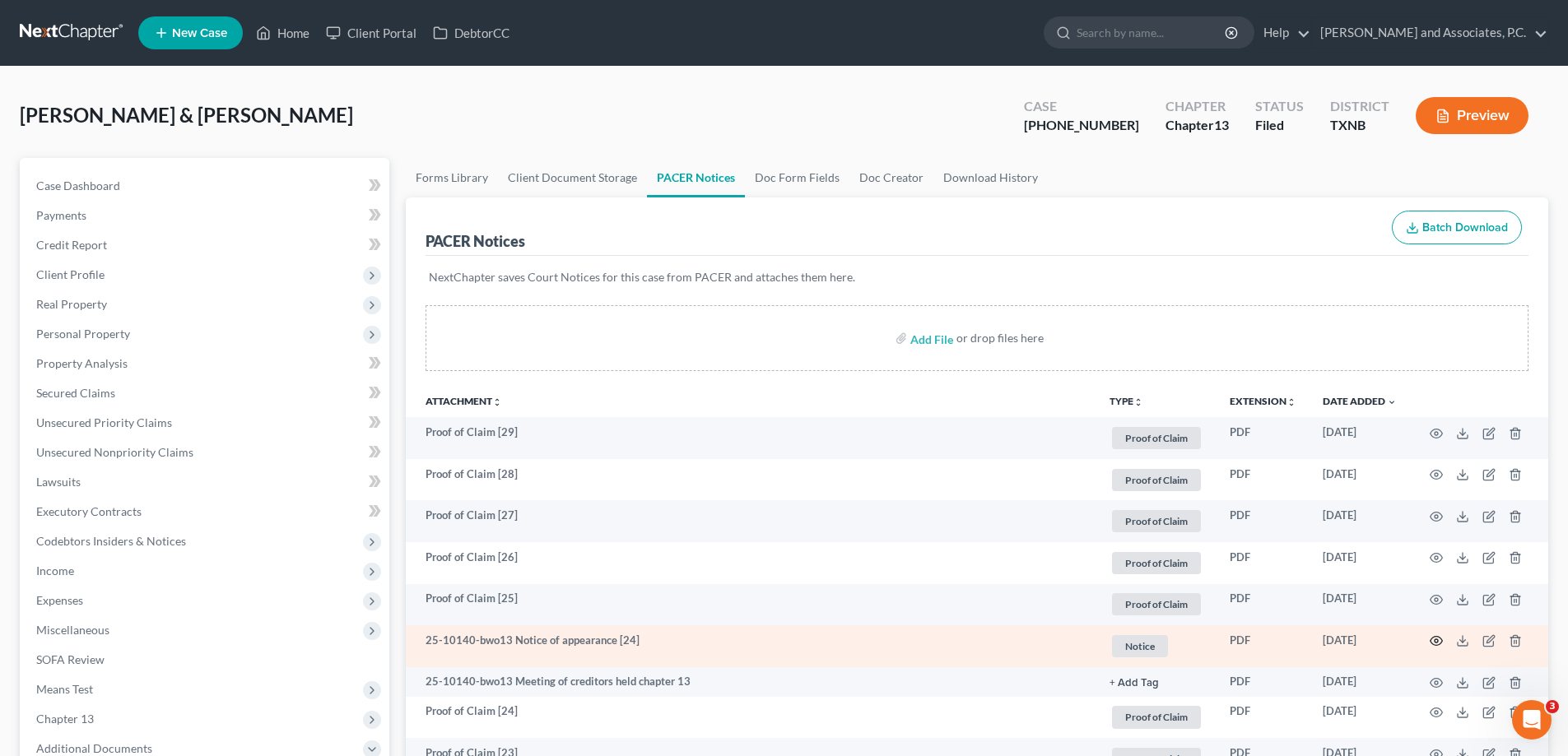
click at [1441, 638] on icon "button" at bounding box center [1435, 641] width 13 height 13
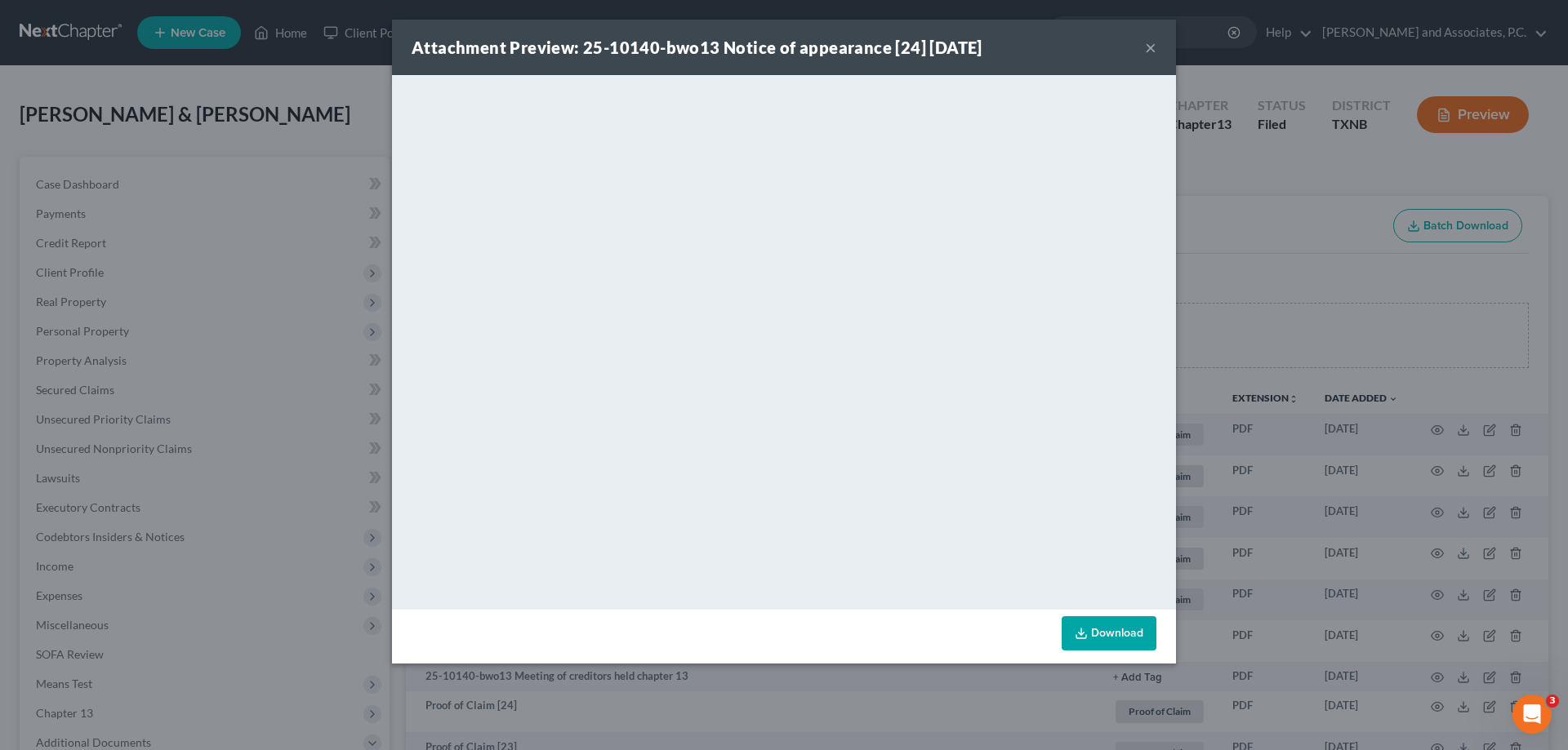
click at [1148, 51] on button "×" at bounding box center [1150, 47] width 11 height 20
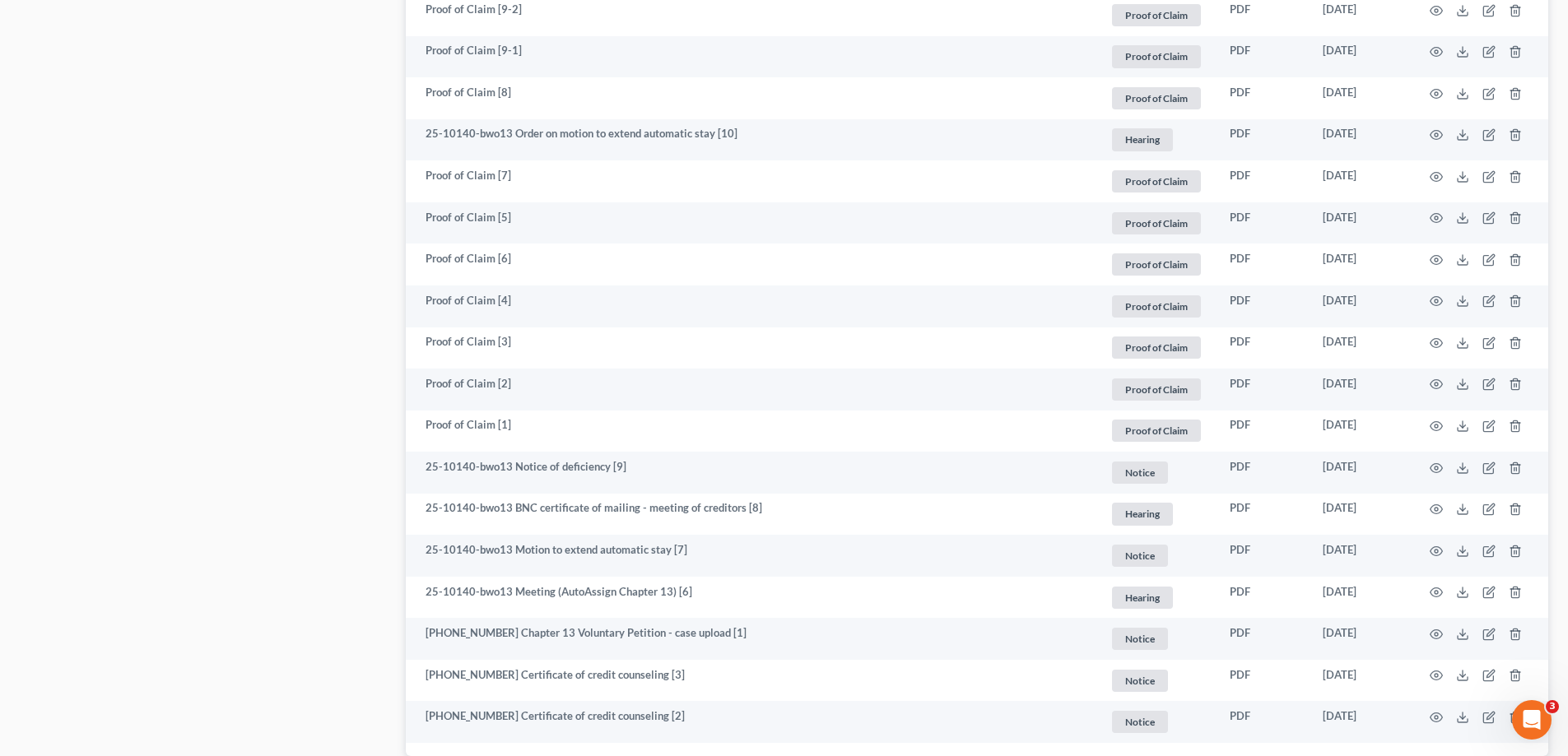
scroll to position [2797, 0]
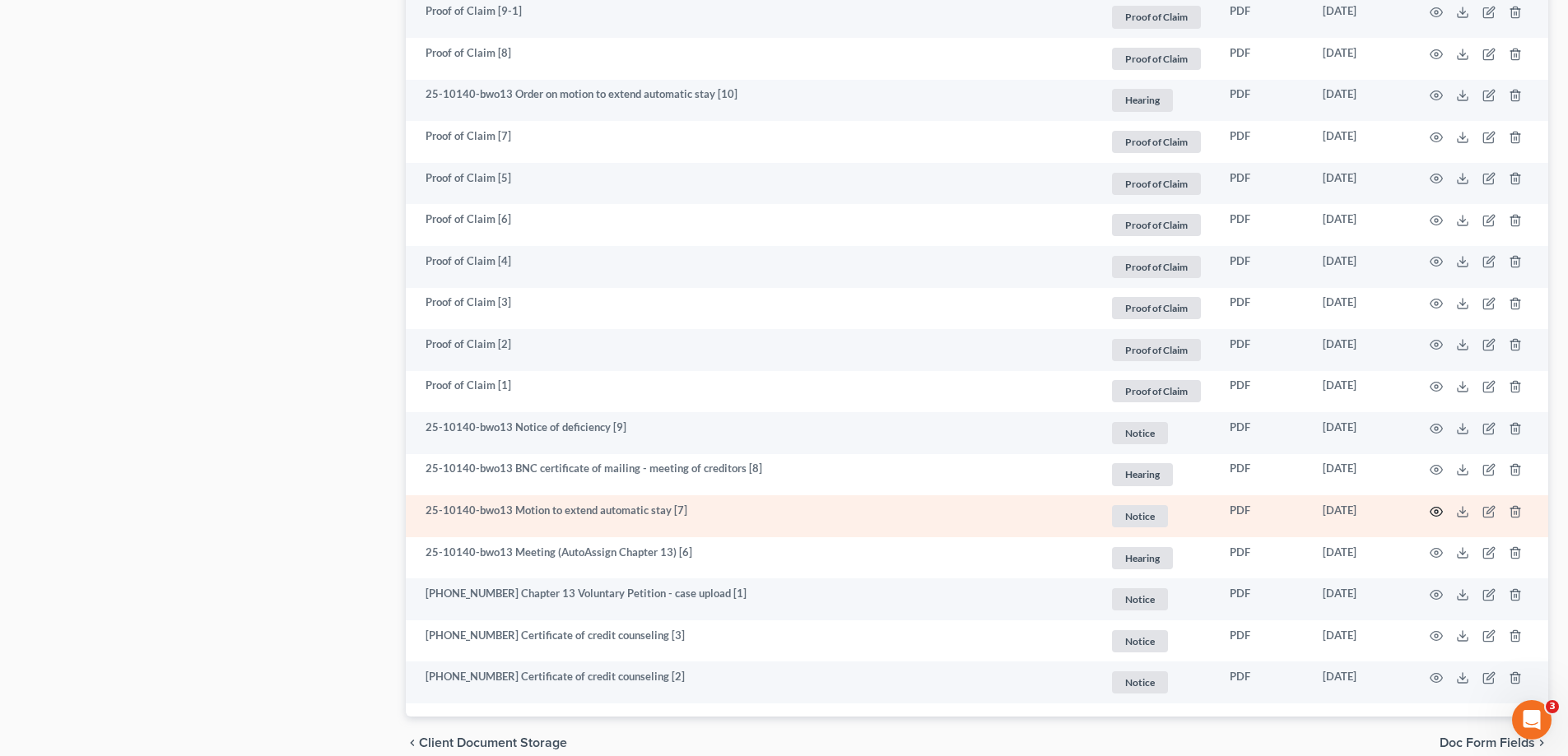
click at [1439, 508] on icon "button" at bounding box center [1436, 511] width 12 height 9
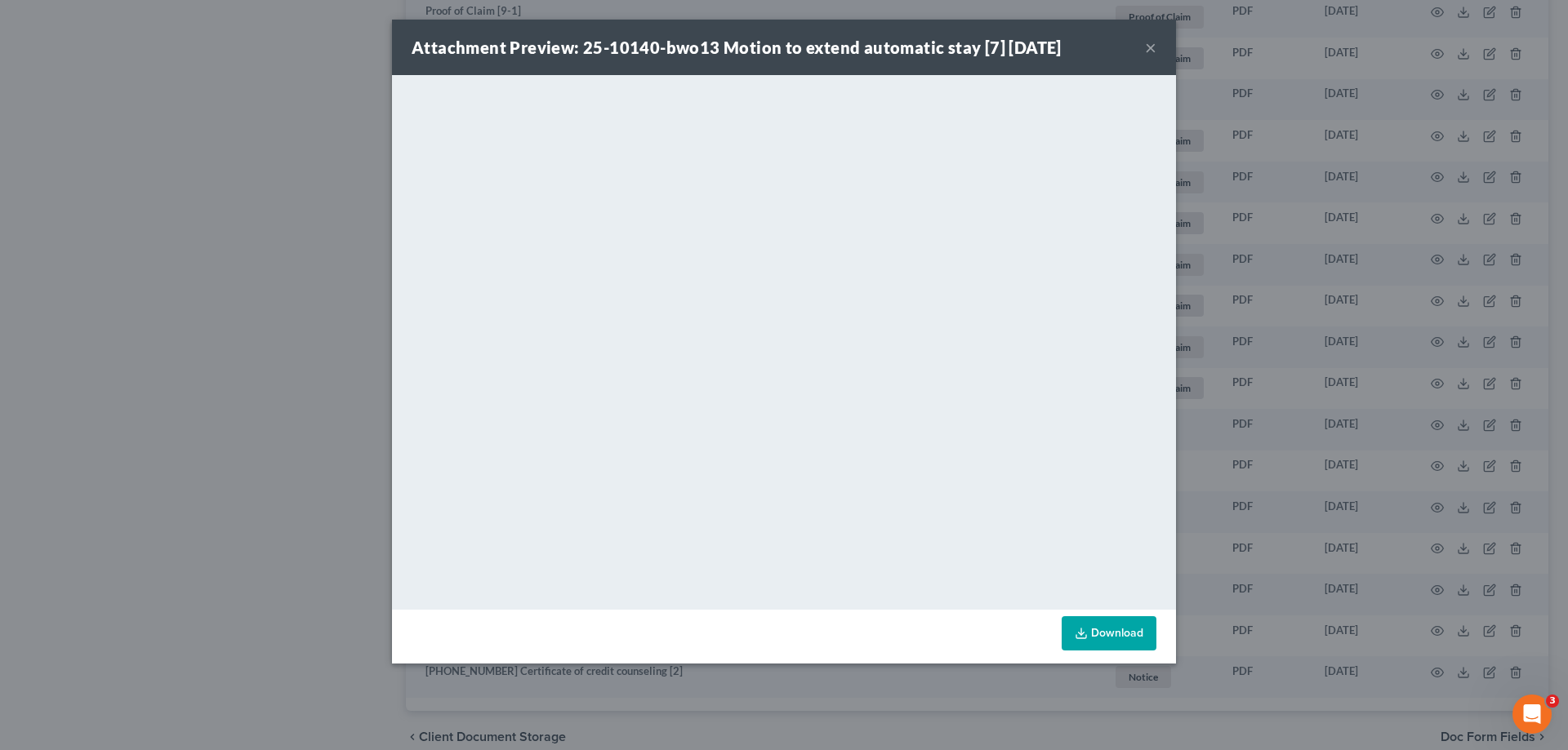
click at [1149, 51] on button "×" at bounding box center [1150, 47] width 11 height 20
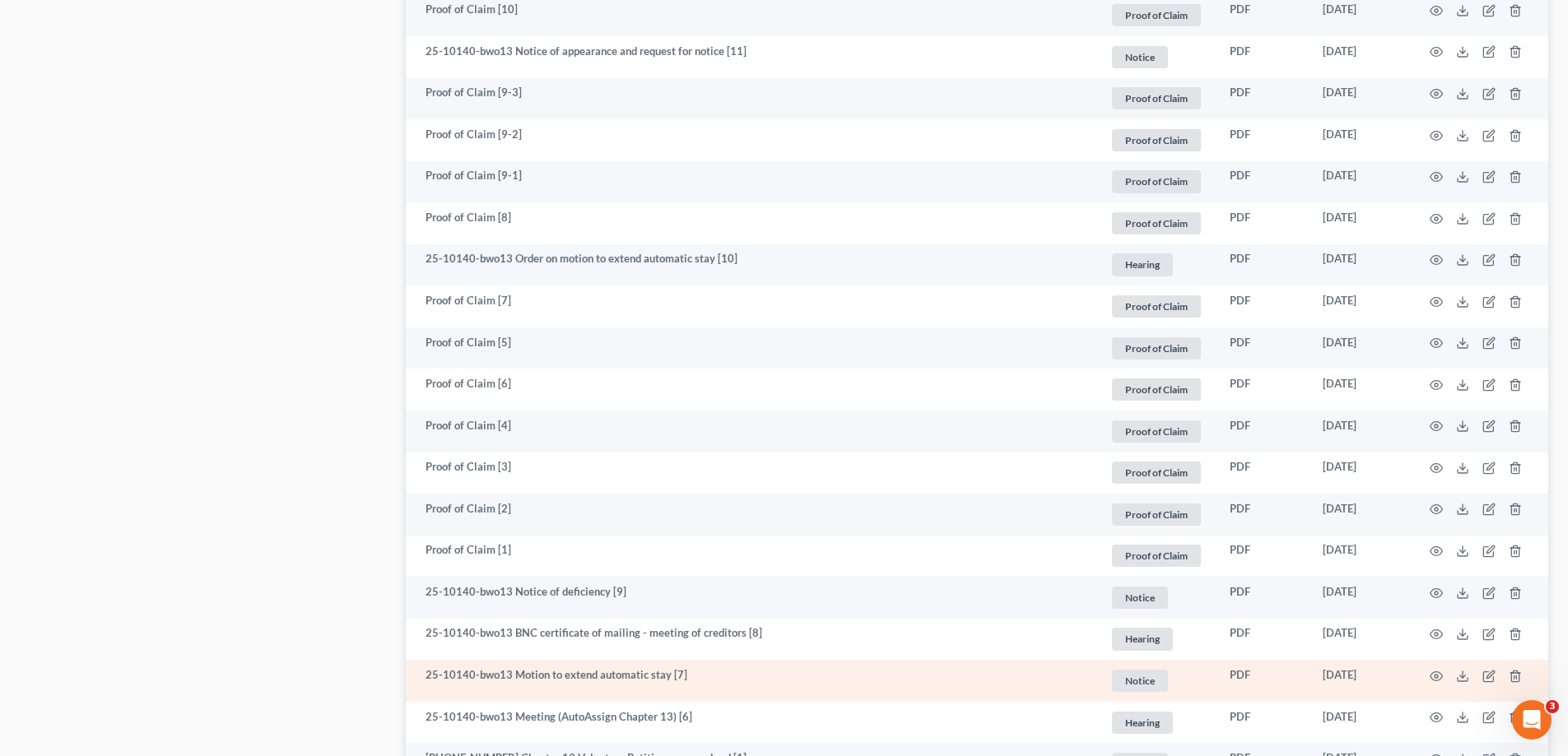
scroll to position [2468, 0]
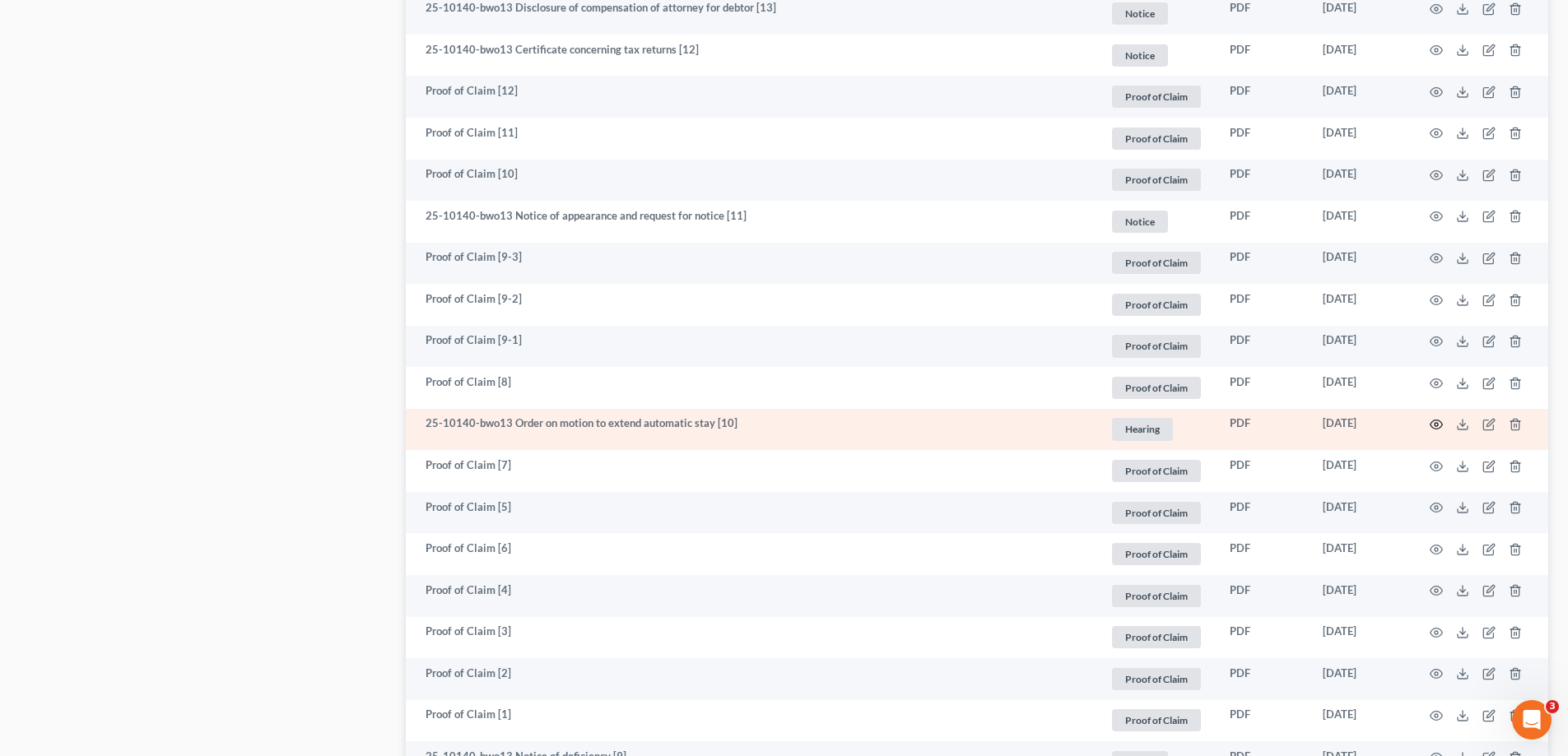
click at [1431, 426] on icon "button" at bounding box center [1436, 425] width 12 height 9
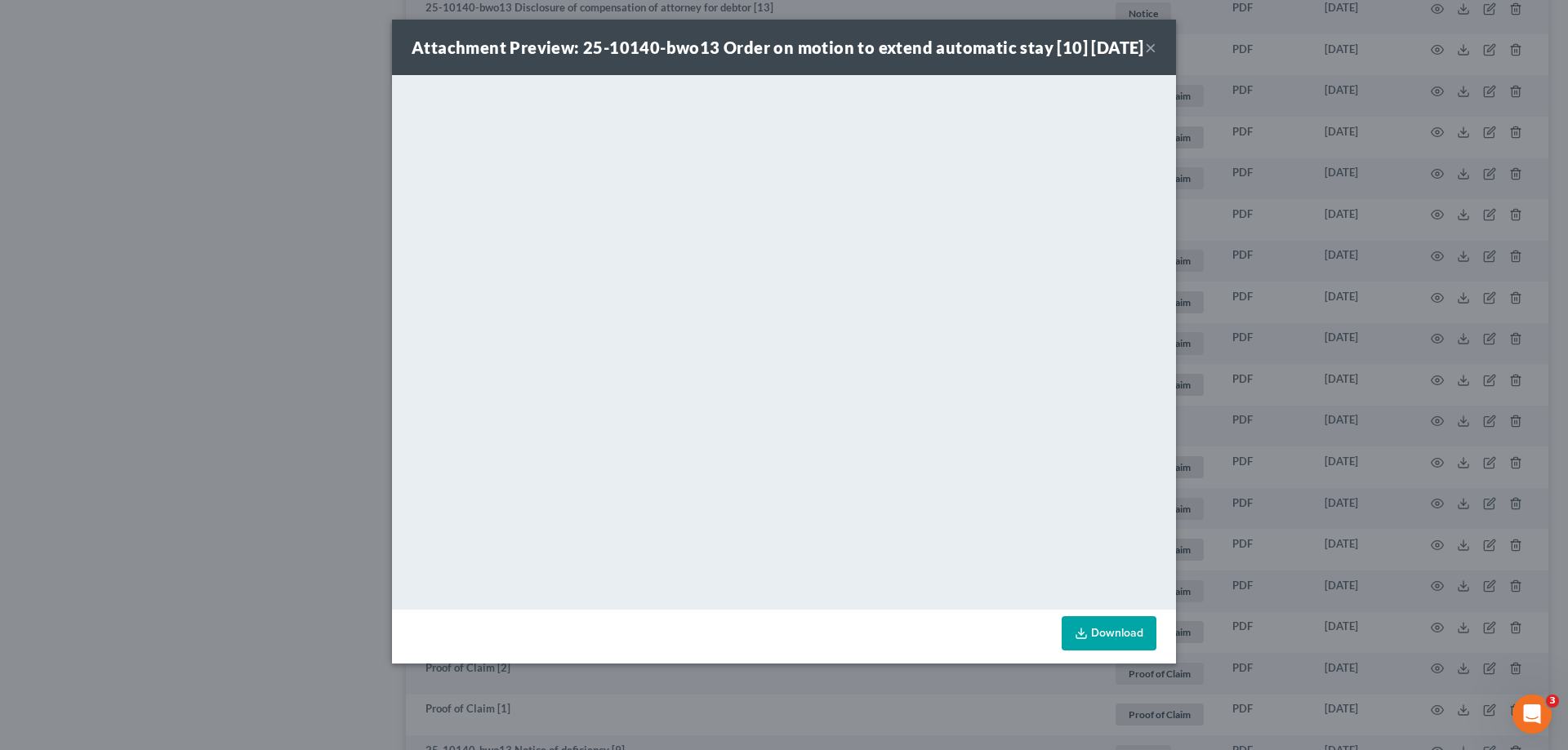
click at [1147, 57] on button "×" at bounding box center [1150, 47] width 11 height 20
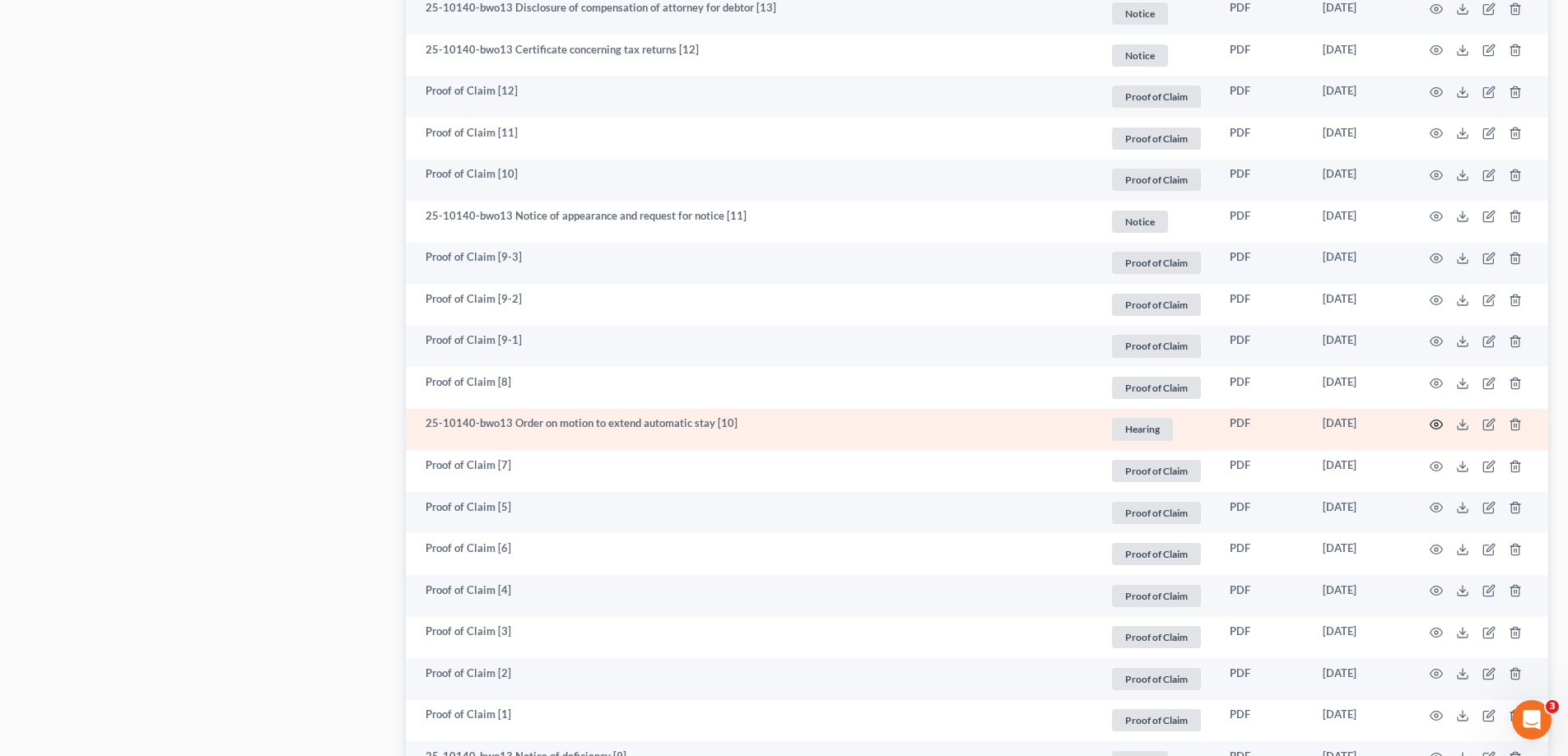
click at [1437, 421] on icon "button" at bounding box center [1436, 425] width 12 height 9
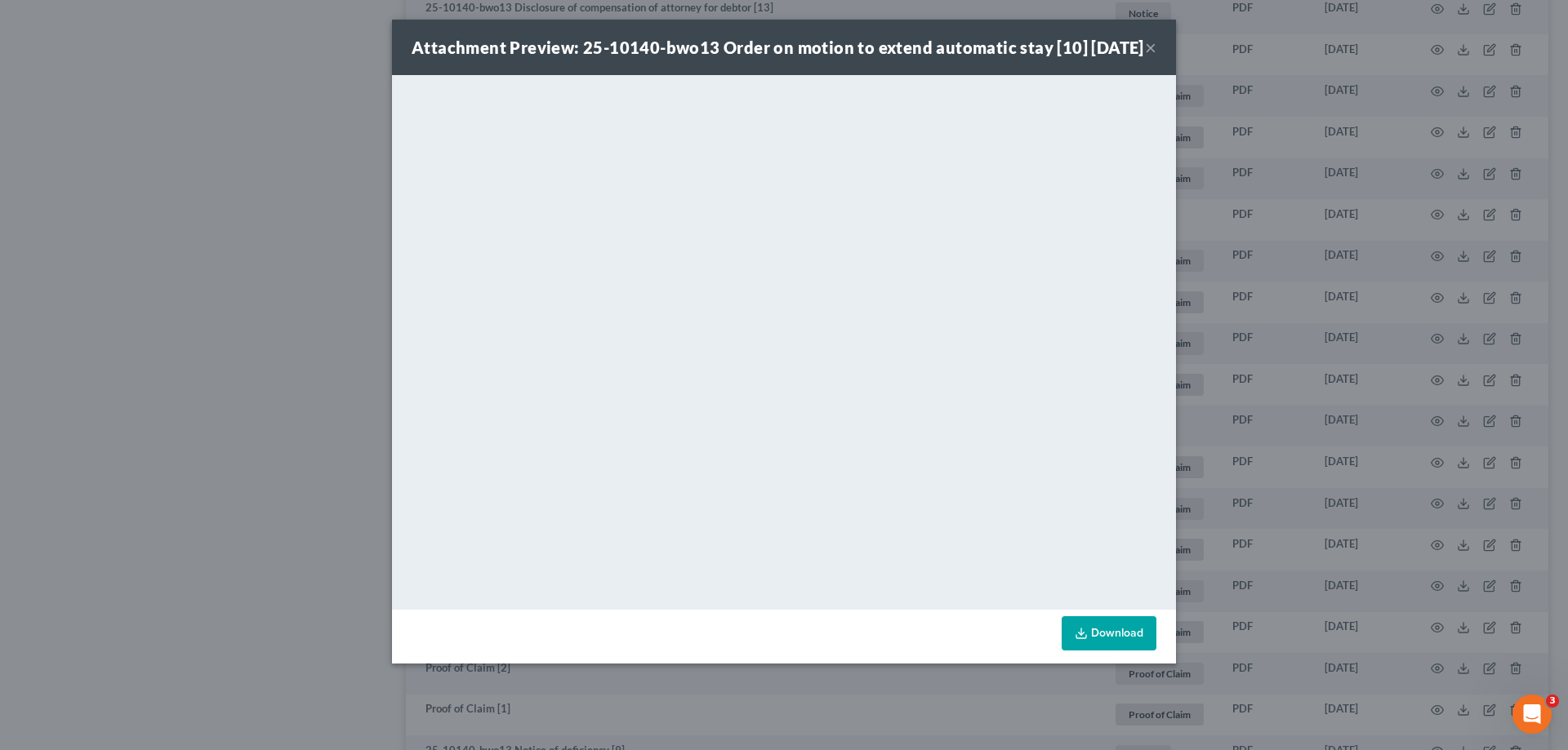
click at [1152, 57] on button "×" at bounding box center [1150, 47] width 11 height 20
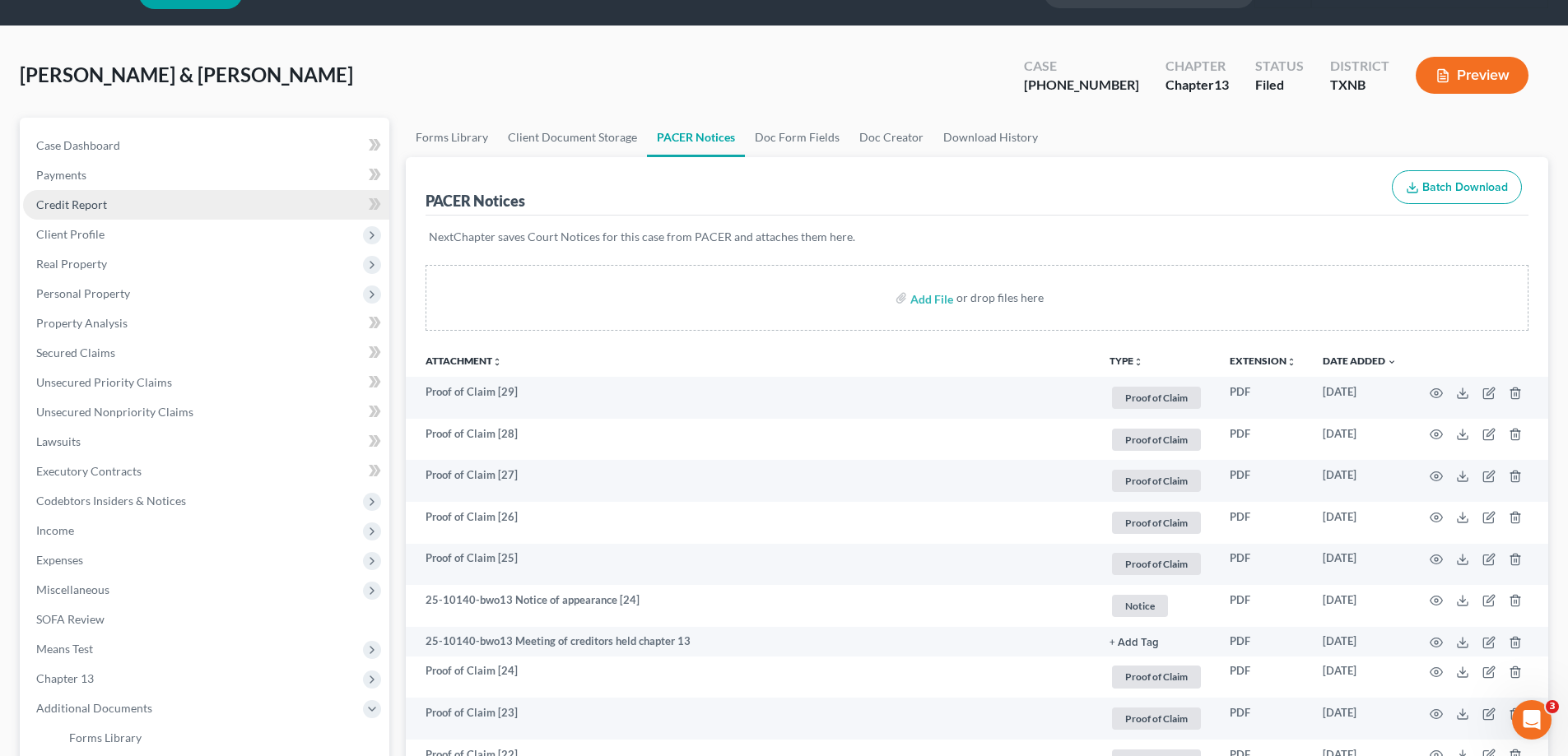
scroll to position [0, 0]
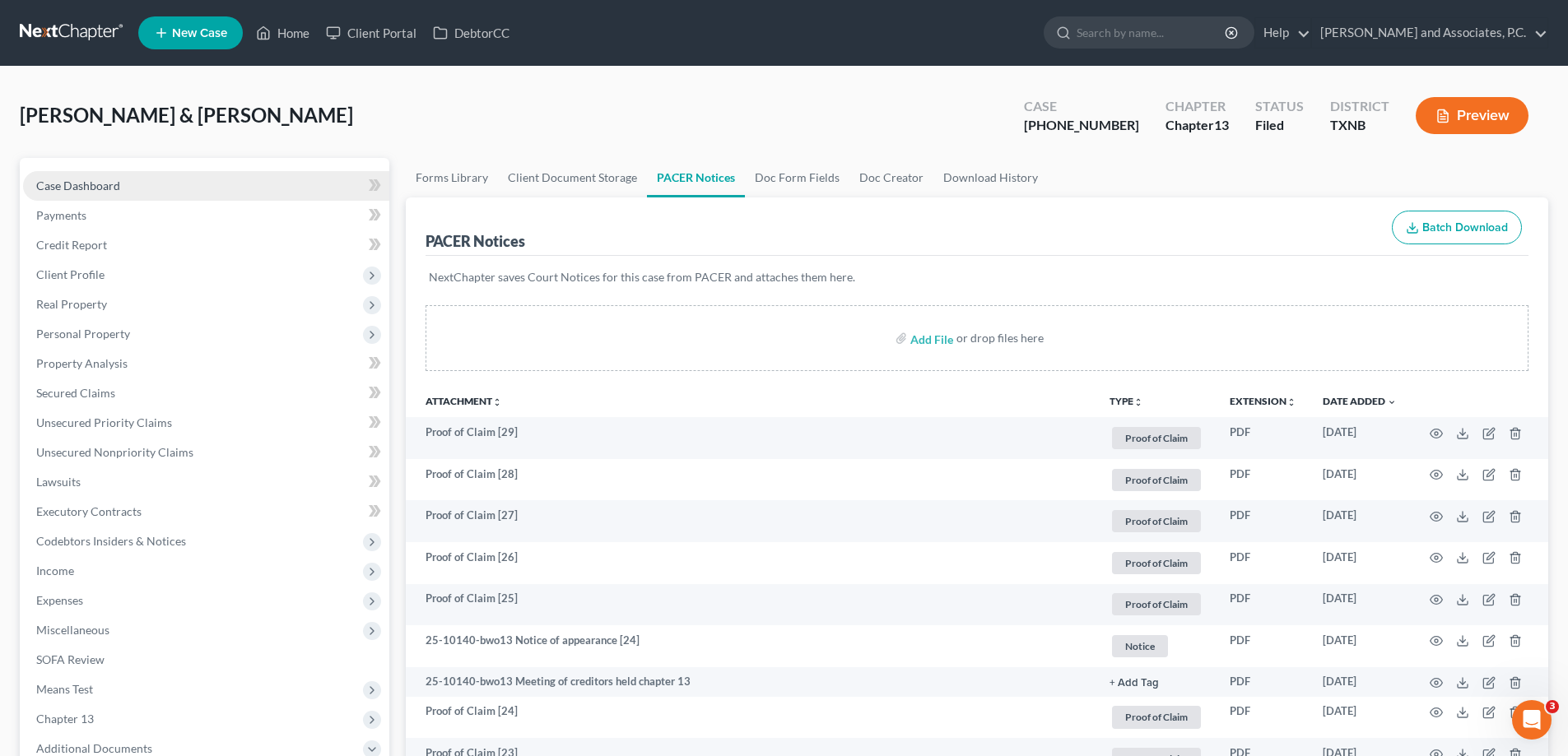
click at [134, 191] on link "Case Dashboard" at bounding box center [206, 186] width 366 height 30
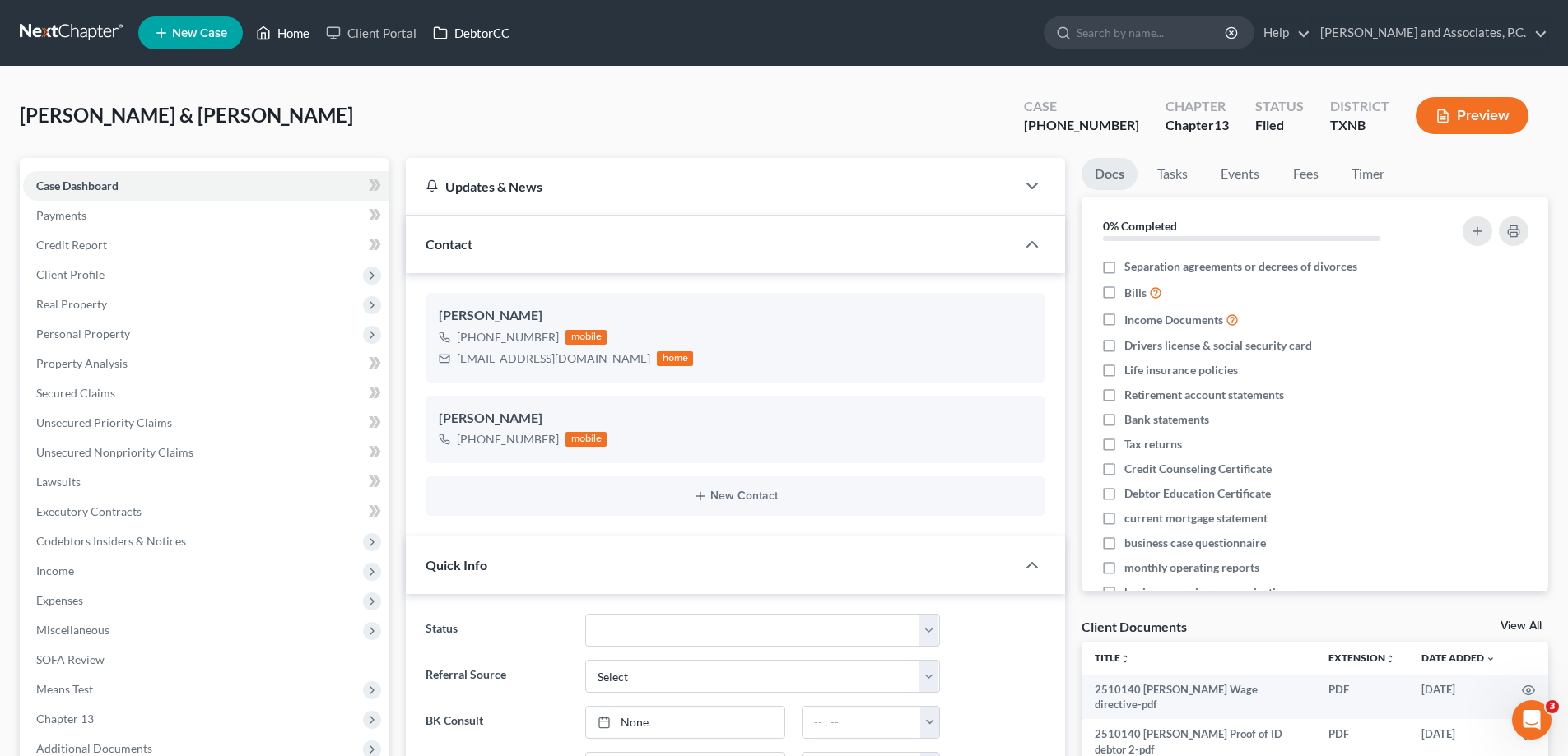
drag, startPoint x: 300, startPoint y: 34, endPoint x: 445, endPoint y: 44, distance: 145.3
click at [300, 34] on link "Home" at bounding box center [283, 32] width 70 height 30
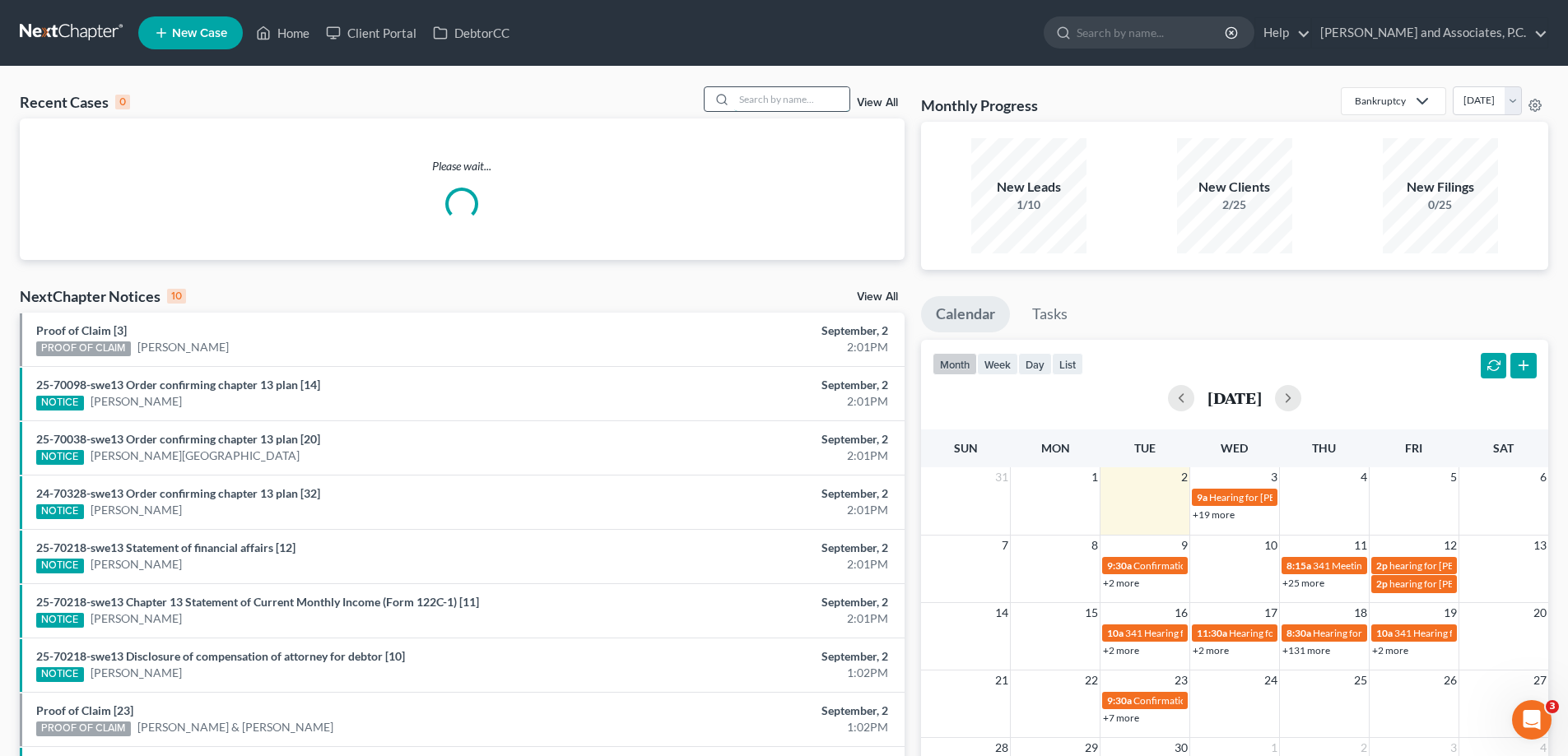
click at [748, 103] on input "search" at bounding box center [791, 99] width 115 height 24
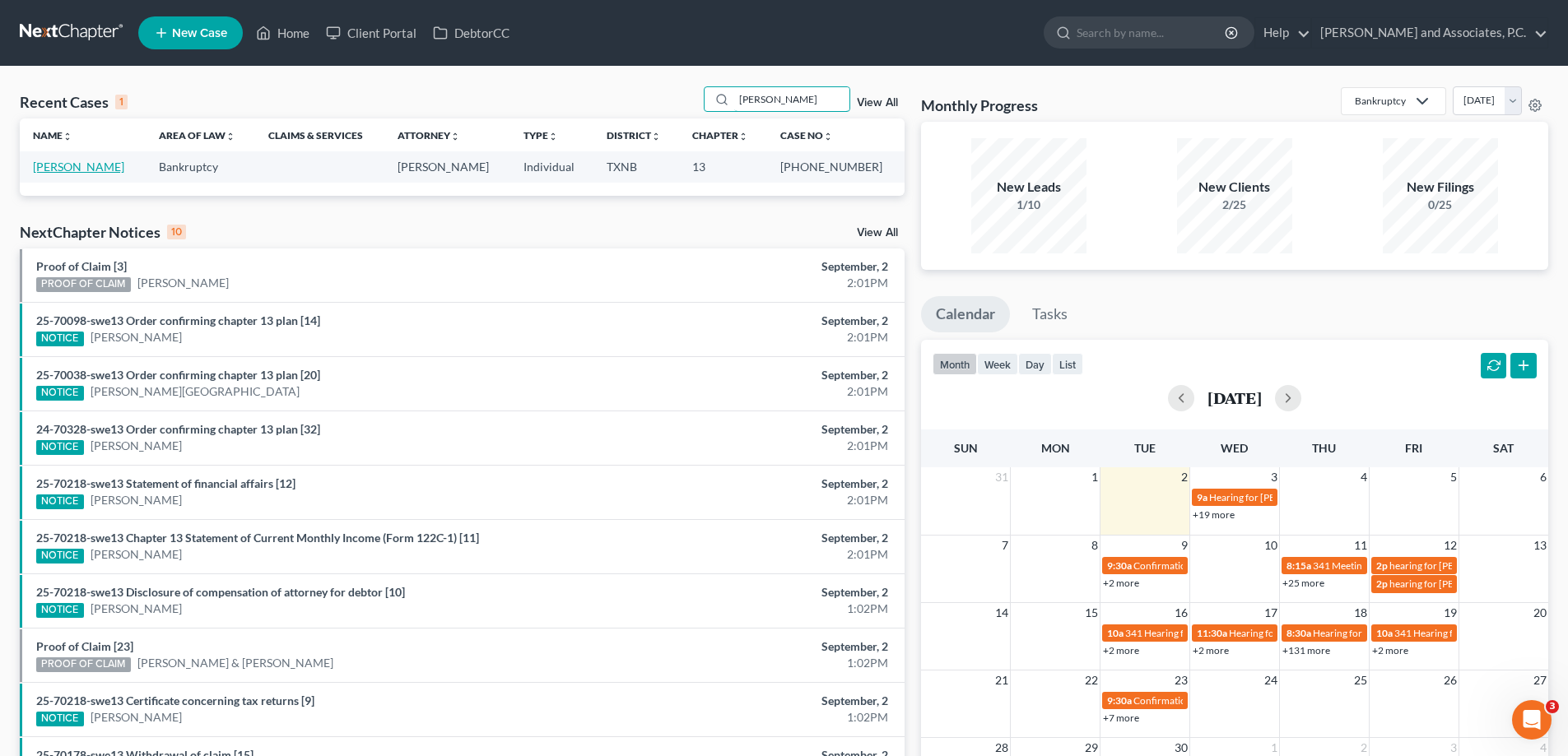
type input "driskill"
click at [67, 171] on link "[PERSON_NAME]" at bounding box center [78, 167] width 92 height 14
select select "5"
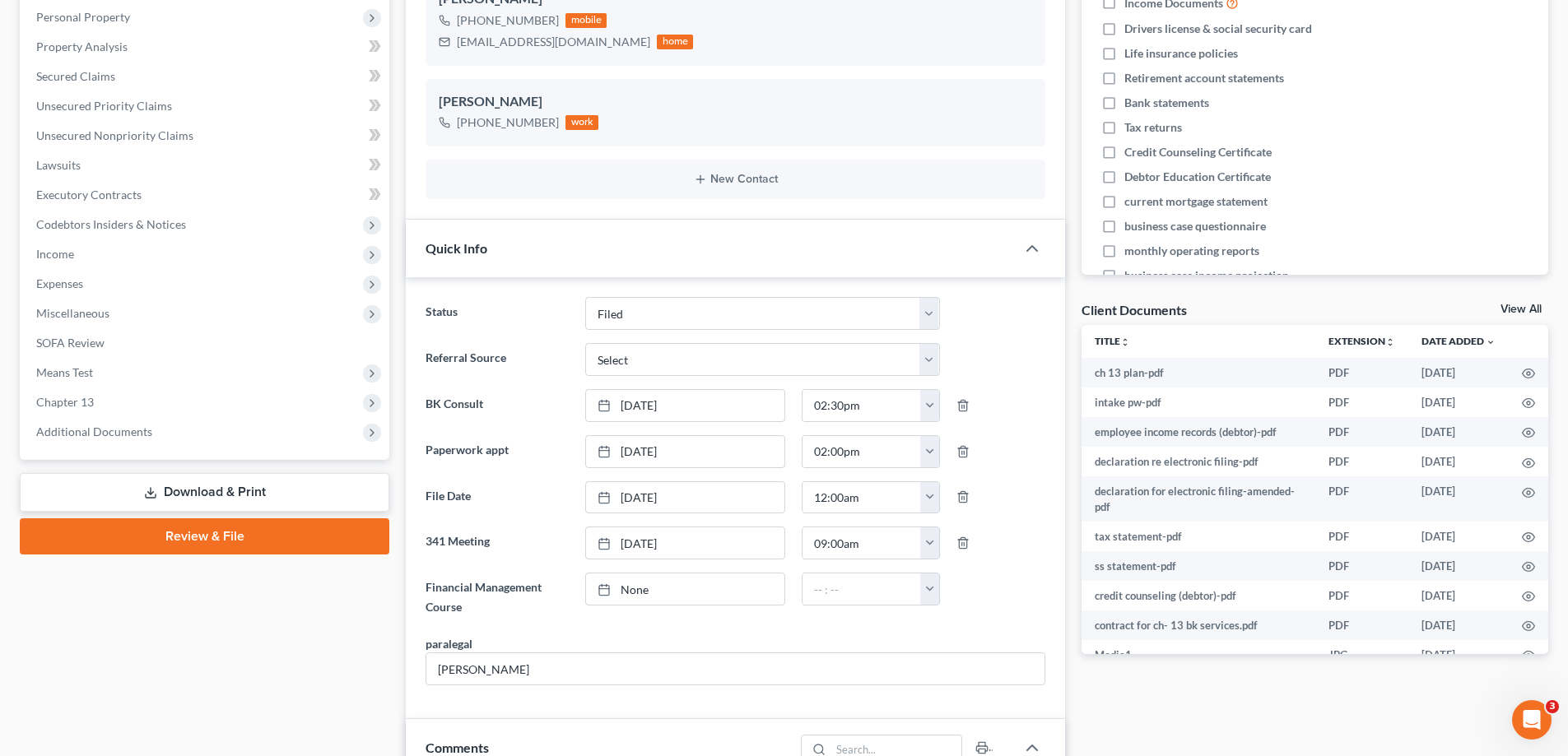
scroll to position [164, 0]
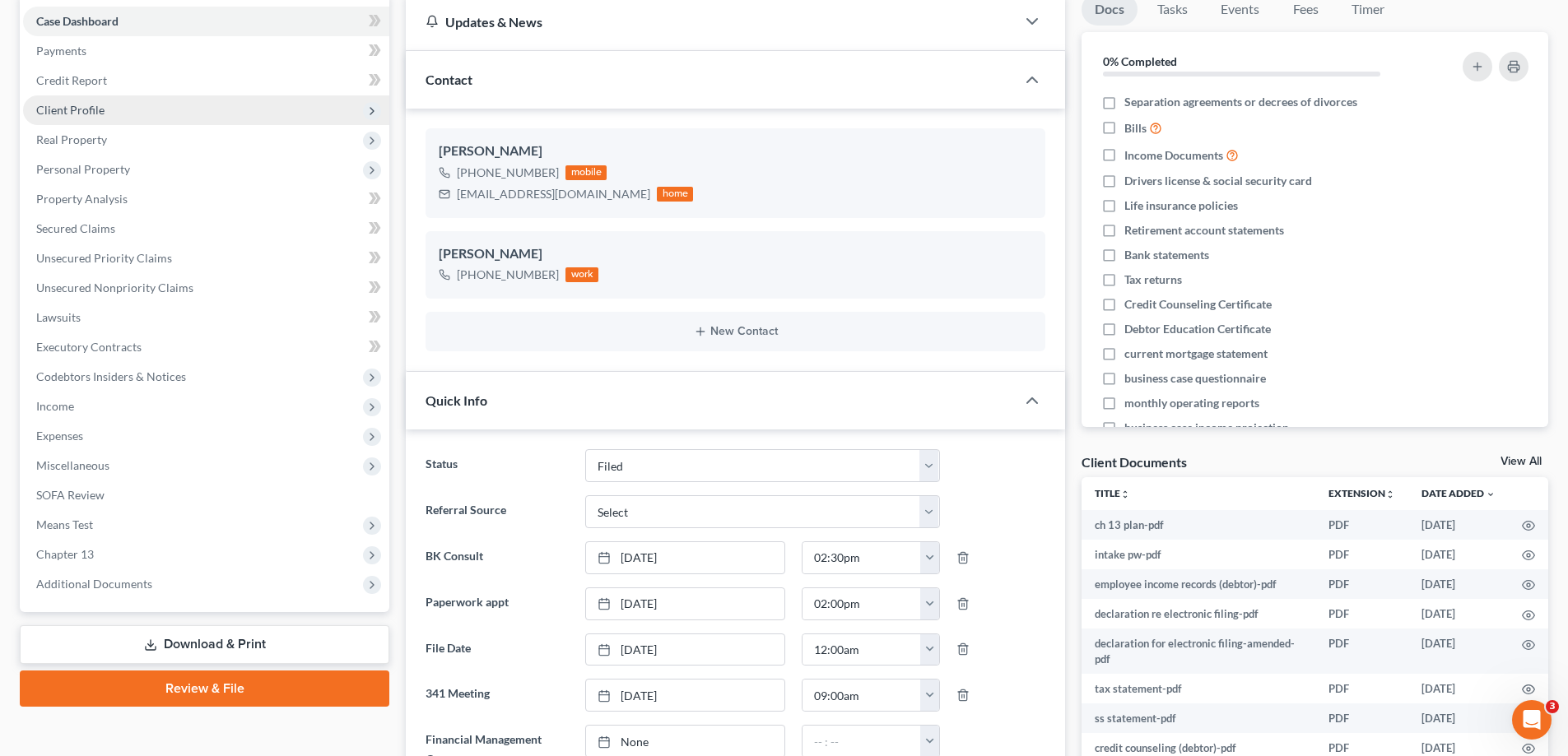
click at [149, 115] on span "Client Profile" at bounding box center [206, 110] width 366 height 30
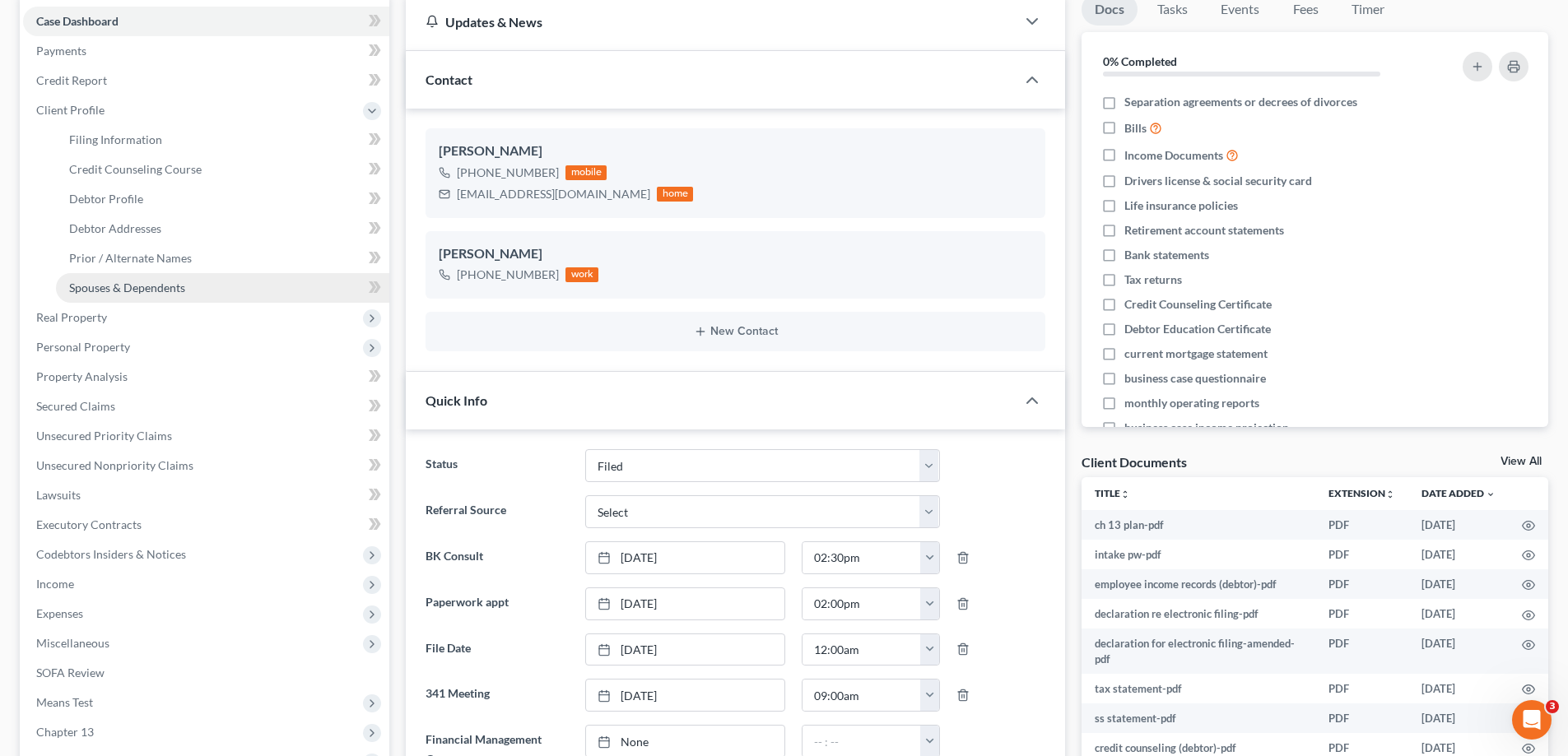
click at [148, 294] on link "Spouses & Dependents" at bounding box center [222, 287] width 334 height 30
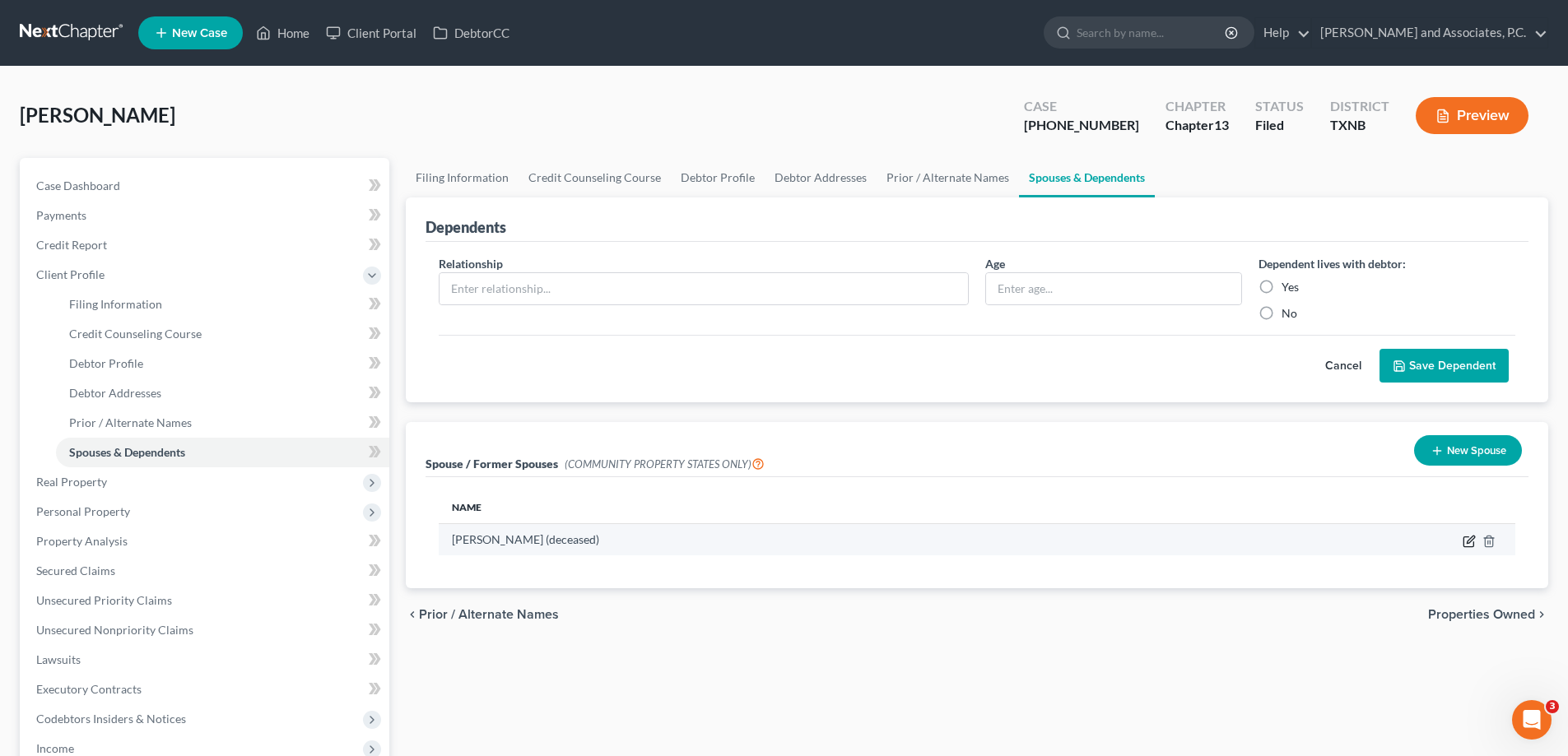
click at [1465, 540] on icon "button" at bounding box center [1468, 540] width 13 height 13
select select "8"
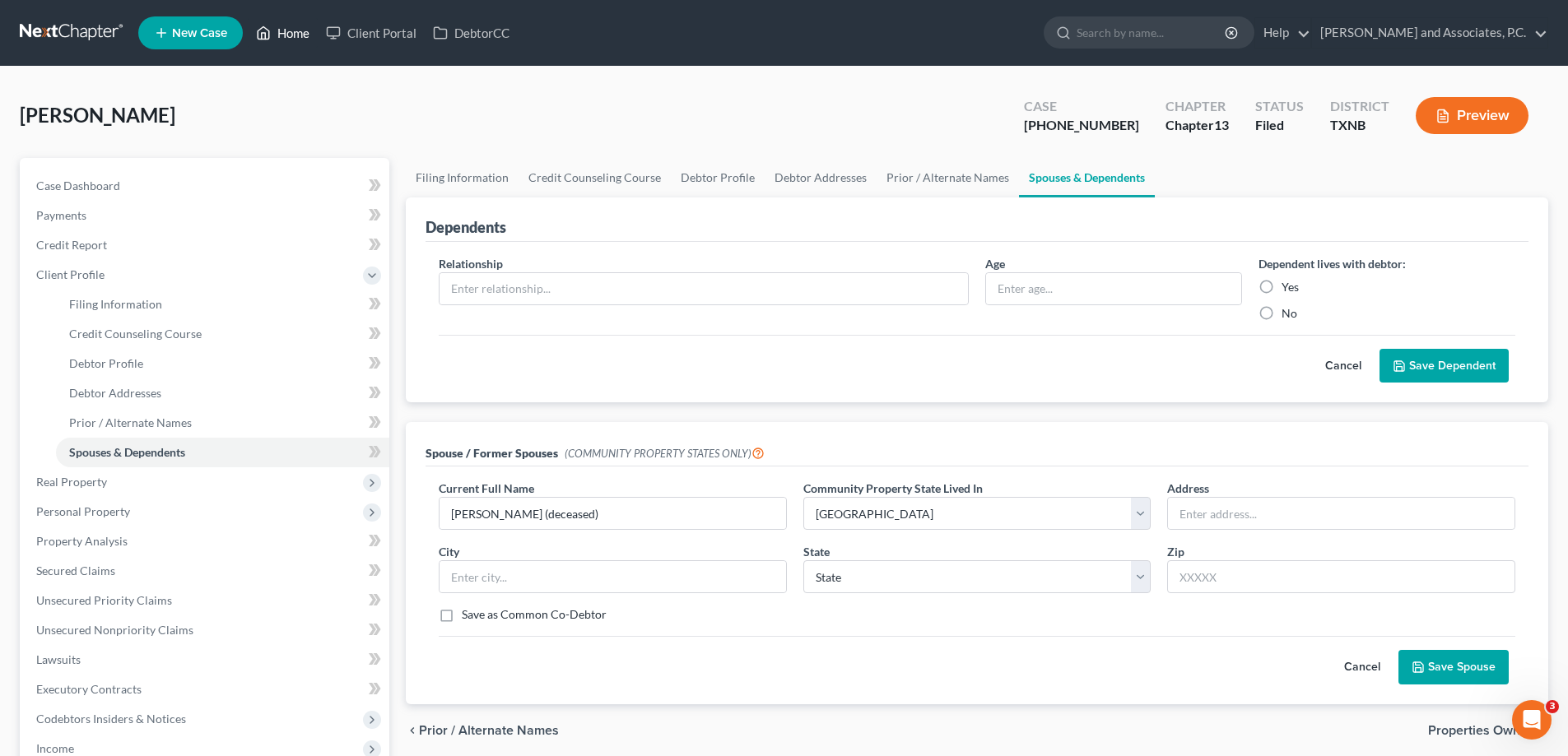
click at [294, 35] on link "Home" at bounding box center [283, 32] width 70 height 30
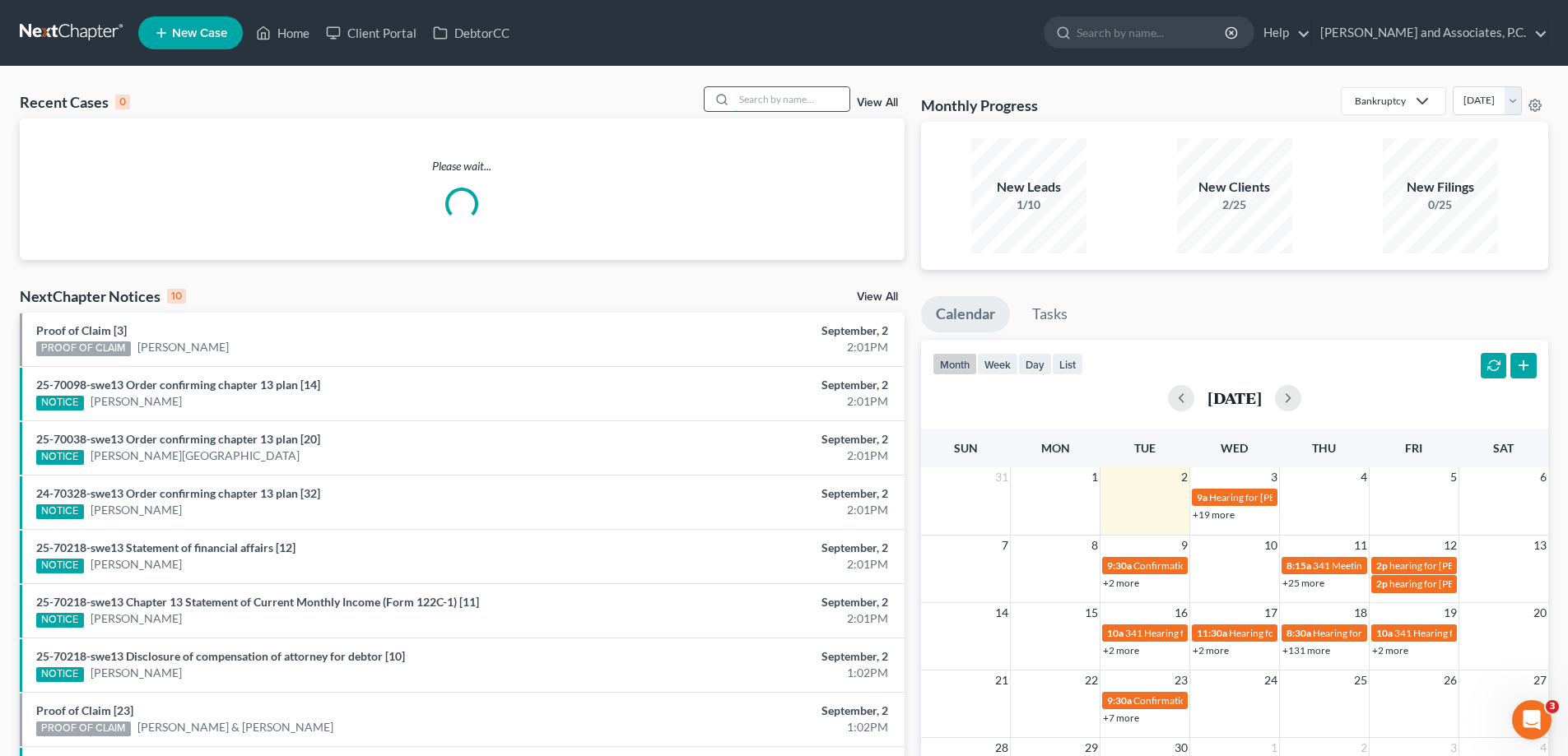
click at [757, 98] on input "search" at bounding box center [791, 99] width 115 height 24
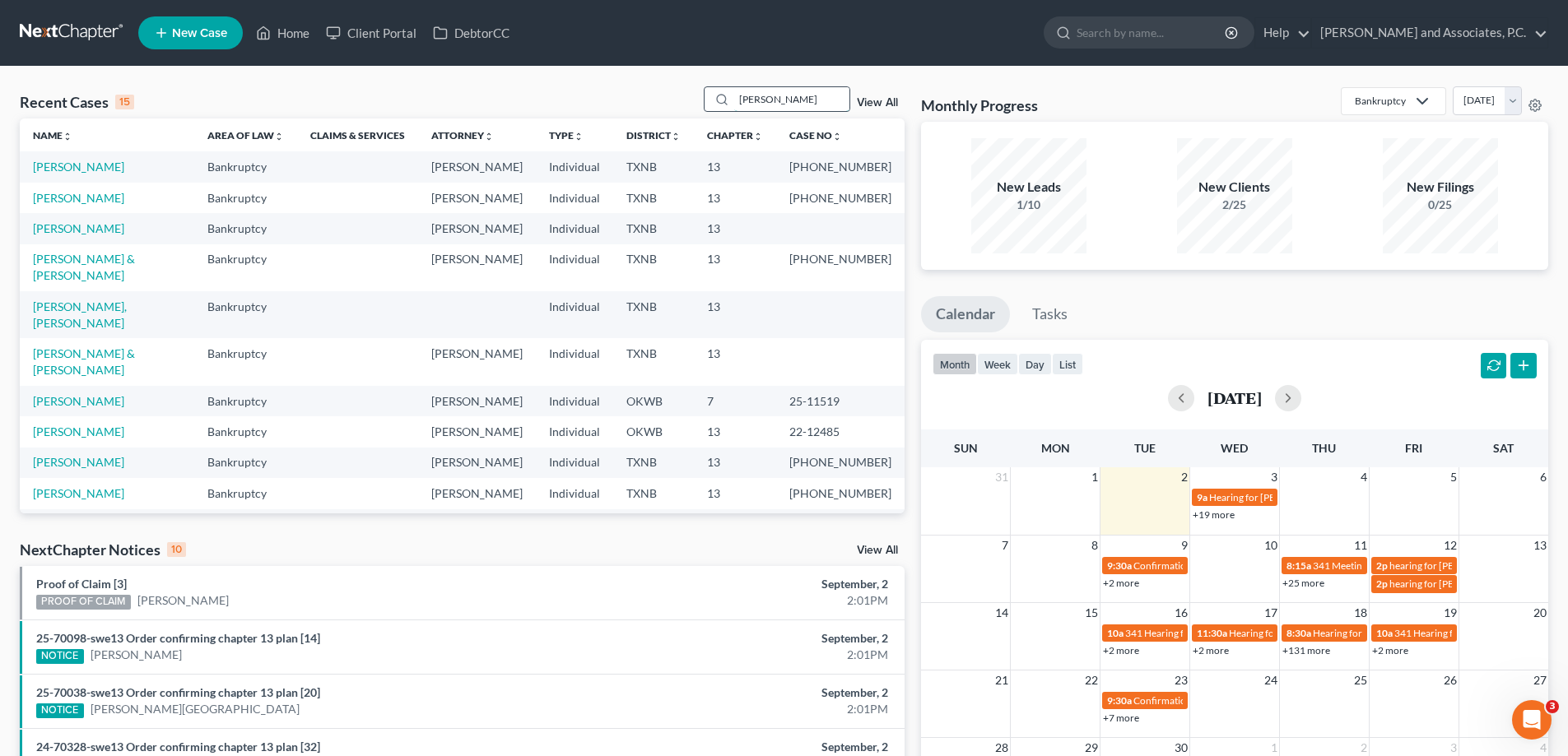
type input "[PERSON_NAME]"
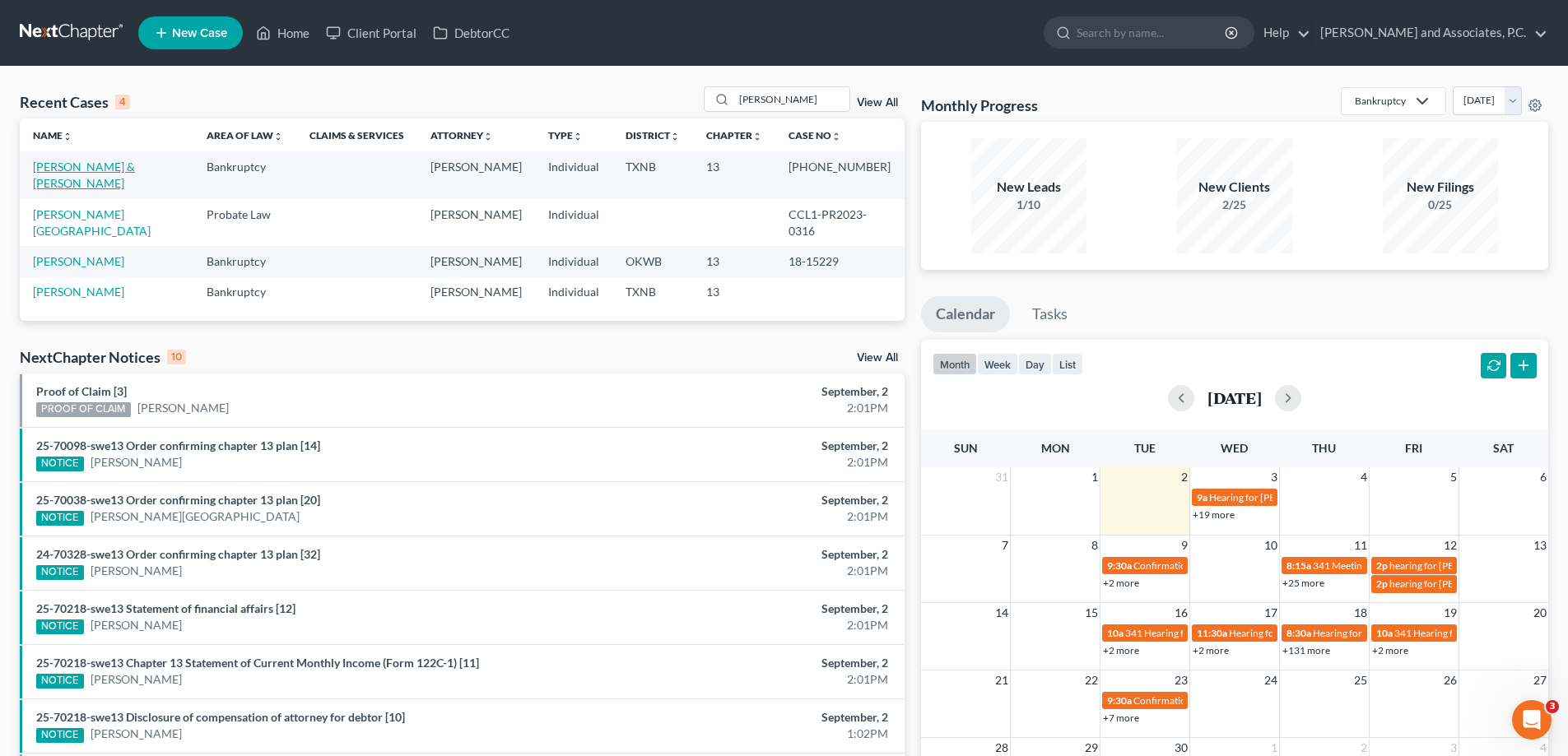
click at [89, 171] on link "[PERSON_NAME] & [PERSON_NAME]" at bounding box center [83, 175] width 102 height 31
select select "5"
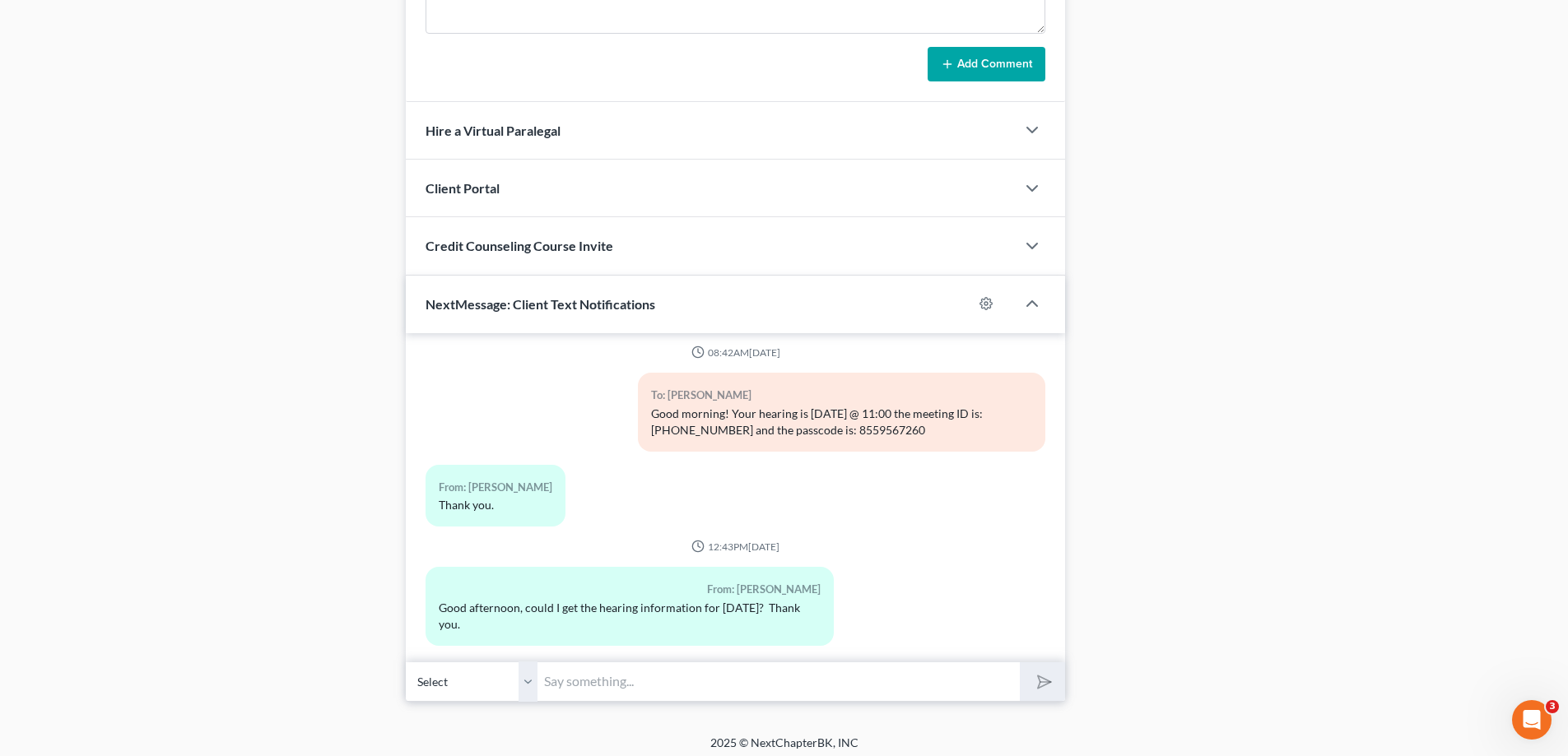
scroll to position [1425, 0]
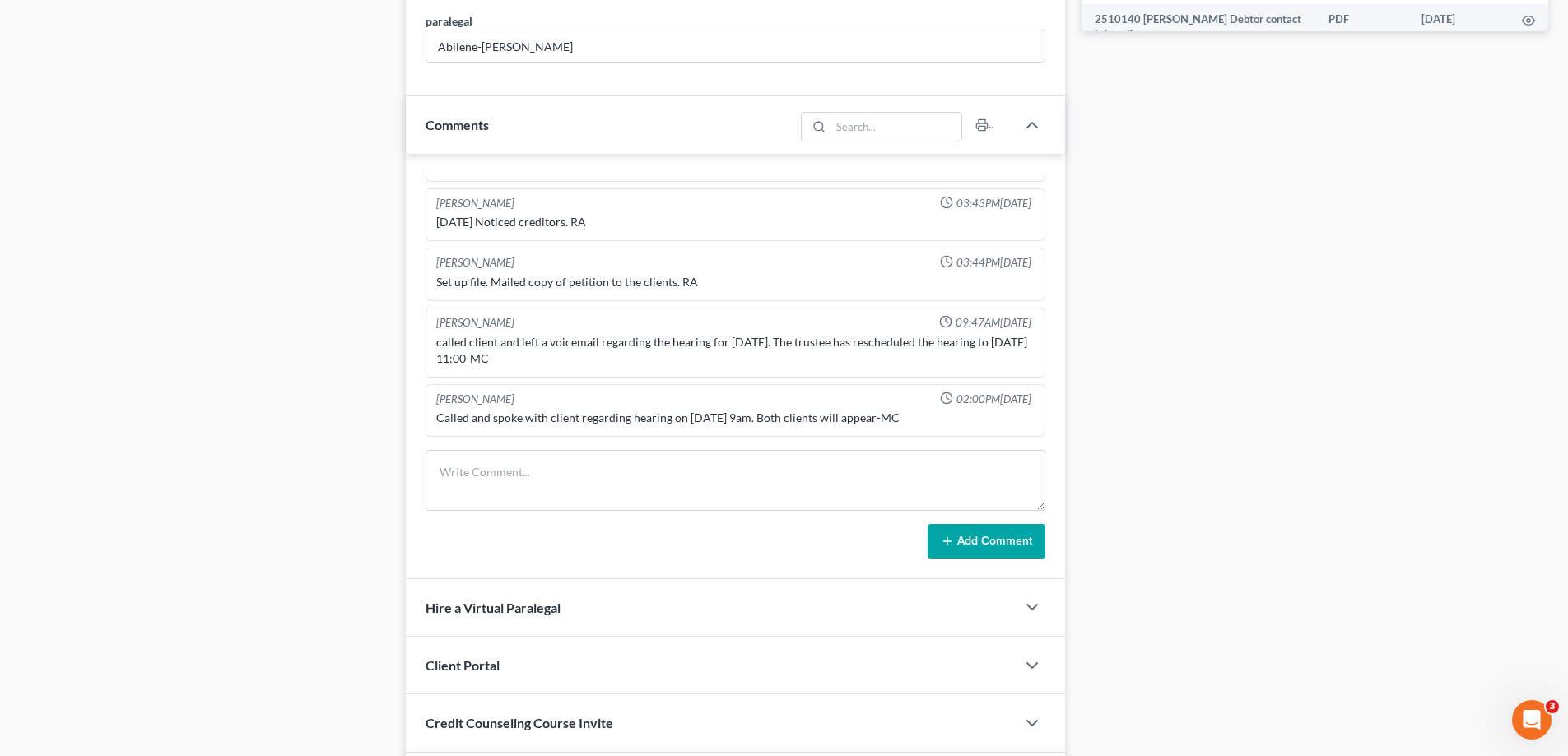
scroll to position [931, 0]
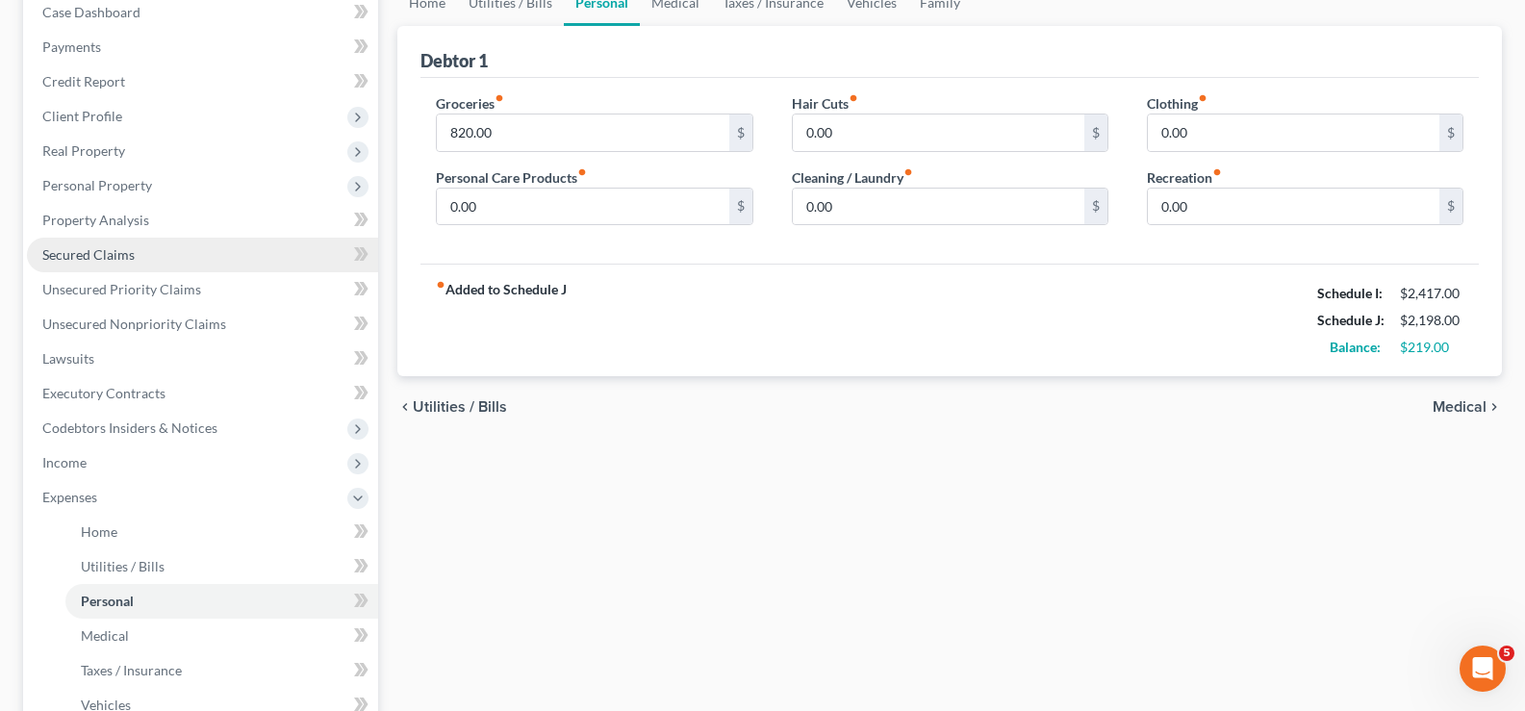
scroll to position [385, 0]
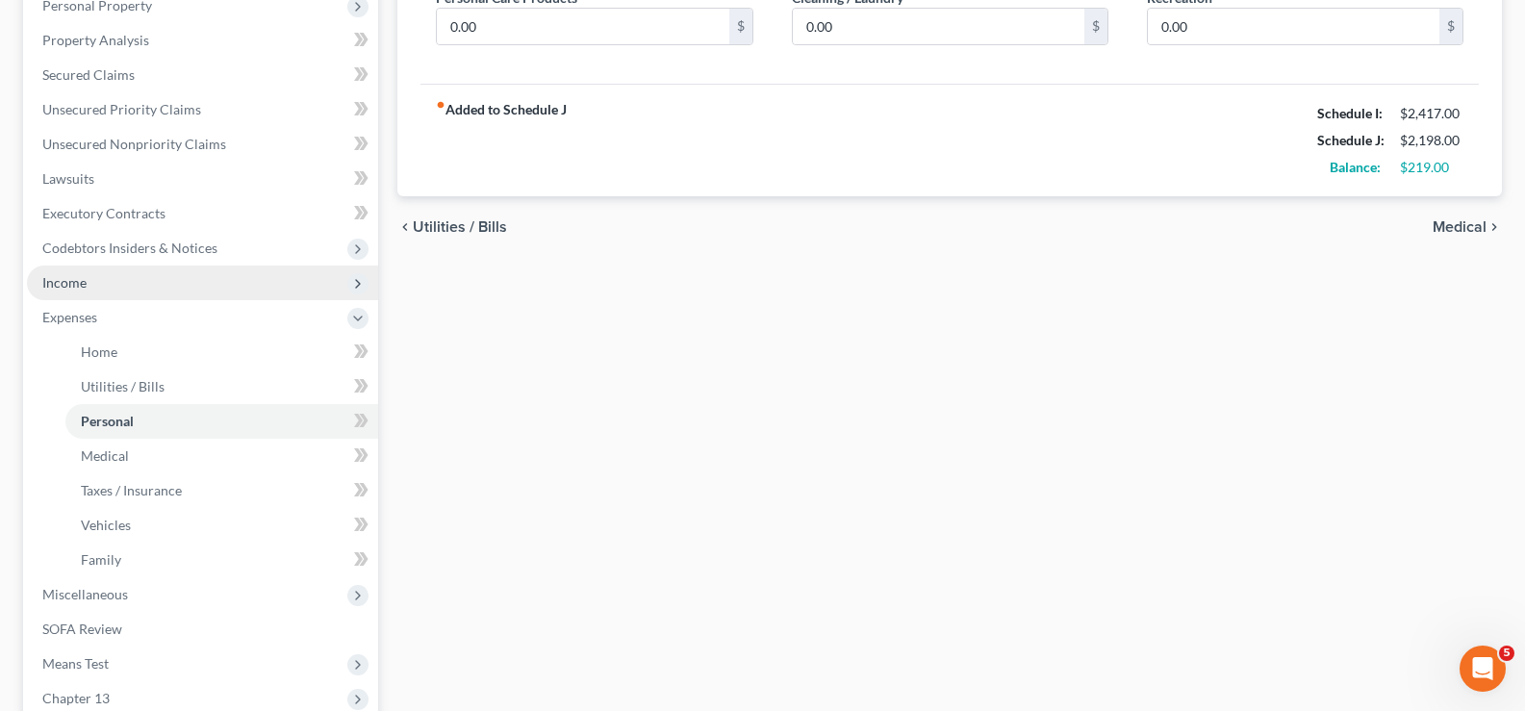
click at [92, 286] on span "Income" at bounding box center [202, 283] width 351 height 35
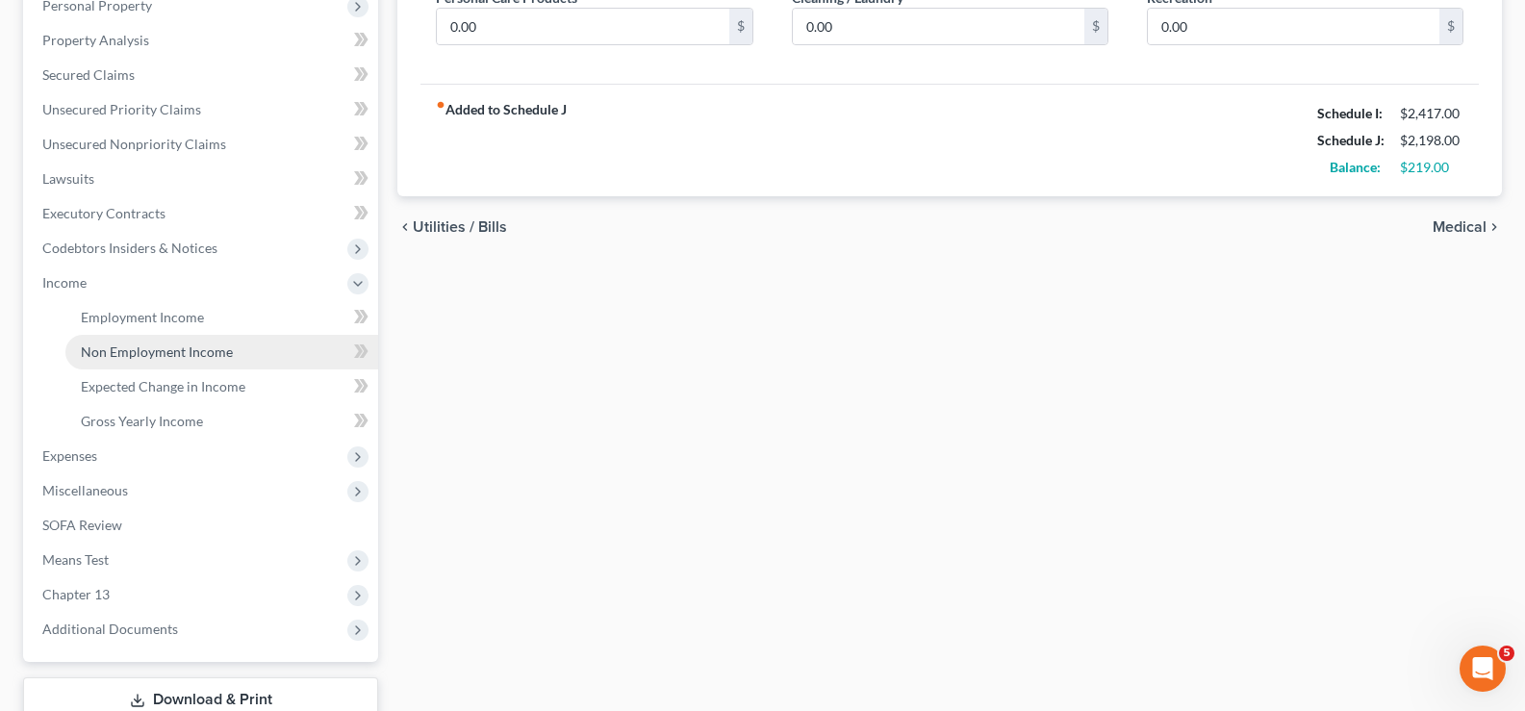
click at [137, 354] on span "Non Employment Income" at bounding box center [157, 351] width 152 height 16
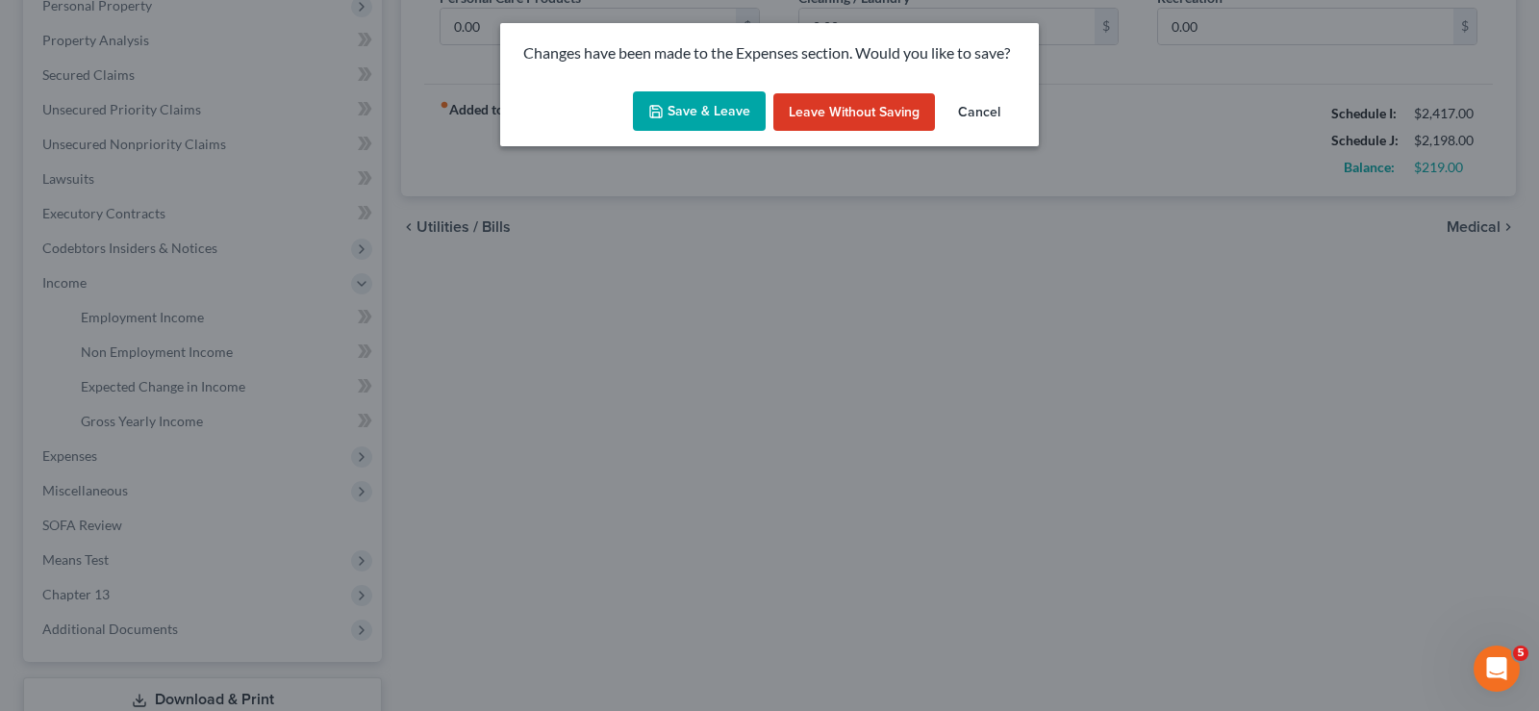
click at [728, 107] on button "Save & Leave" at bounding box center [699, 111] width 133 height 40
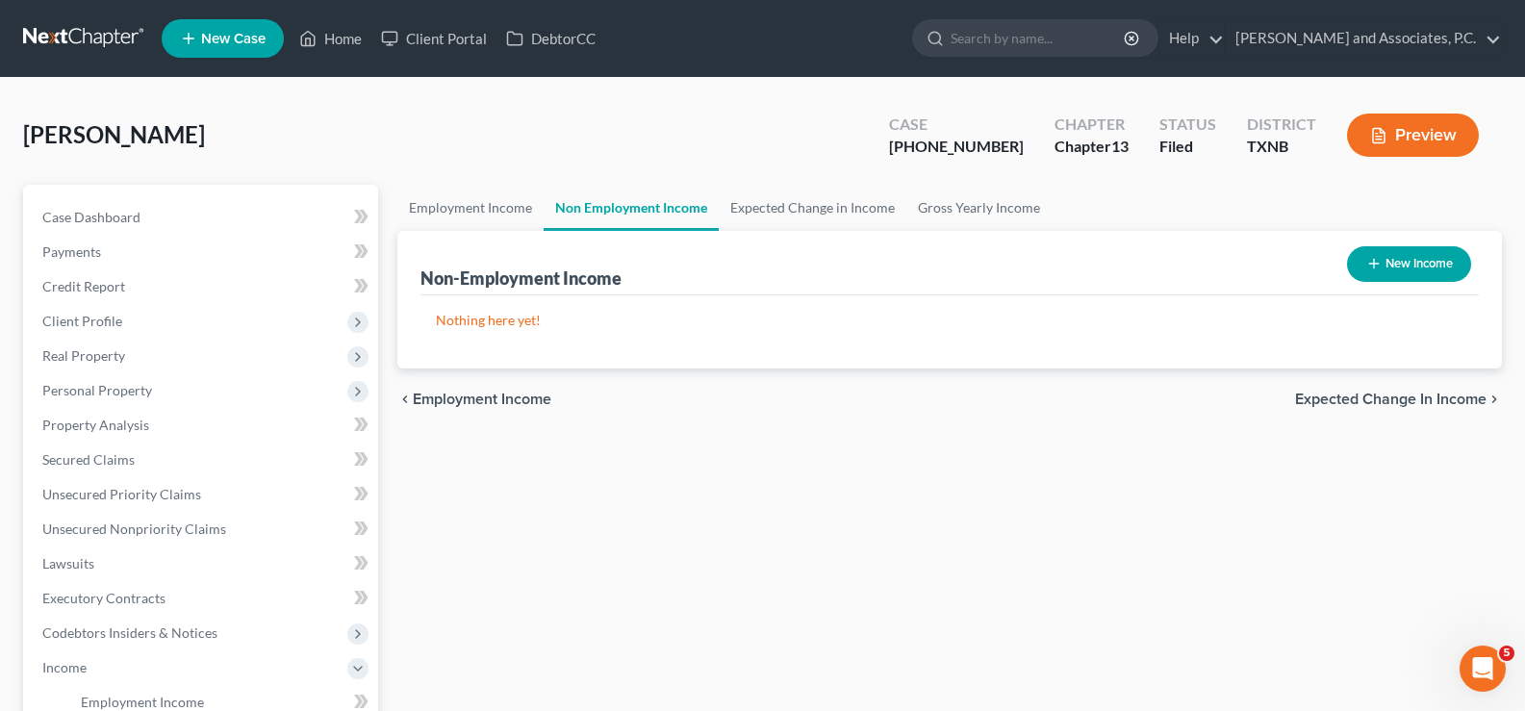
click at [1379, 263] on button "New Income" at bounding box center [1409, 264] width 124 height 36
select select "0"
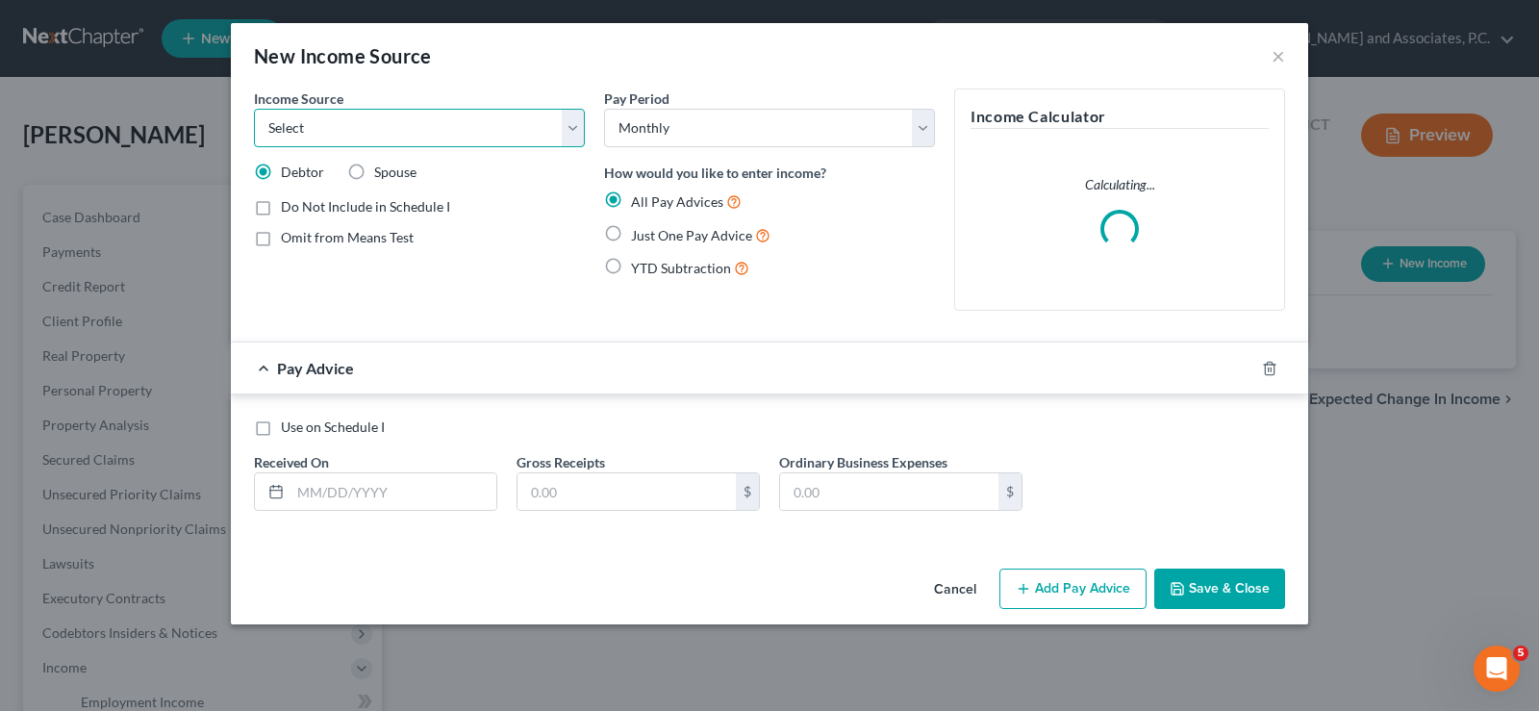
click at [447, 123] on select "Select Unemployment Disability (from employer) Pension Retirement Social Securi…" at bounding box center [419, 128] width 331 height 38
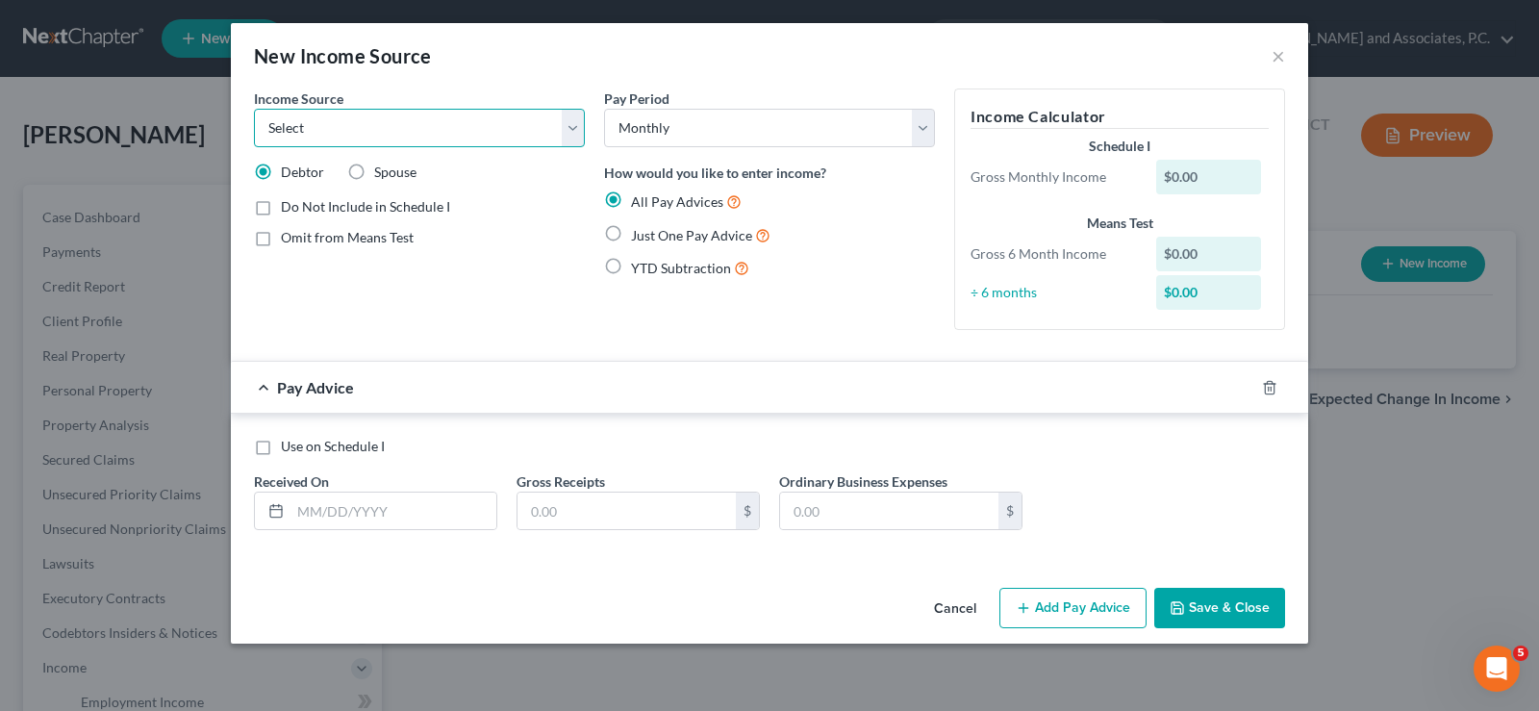
select select "5"
click at [254, 109] on select "Select Unemployment Disability (from employer) Pension Retirement Social Securi…" at bounding box center [419, 128] width 331 height 38
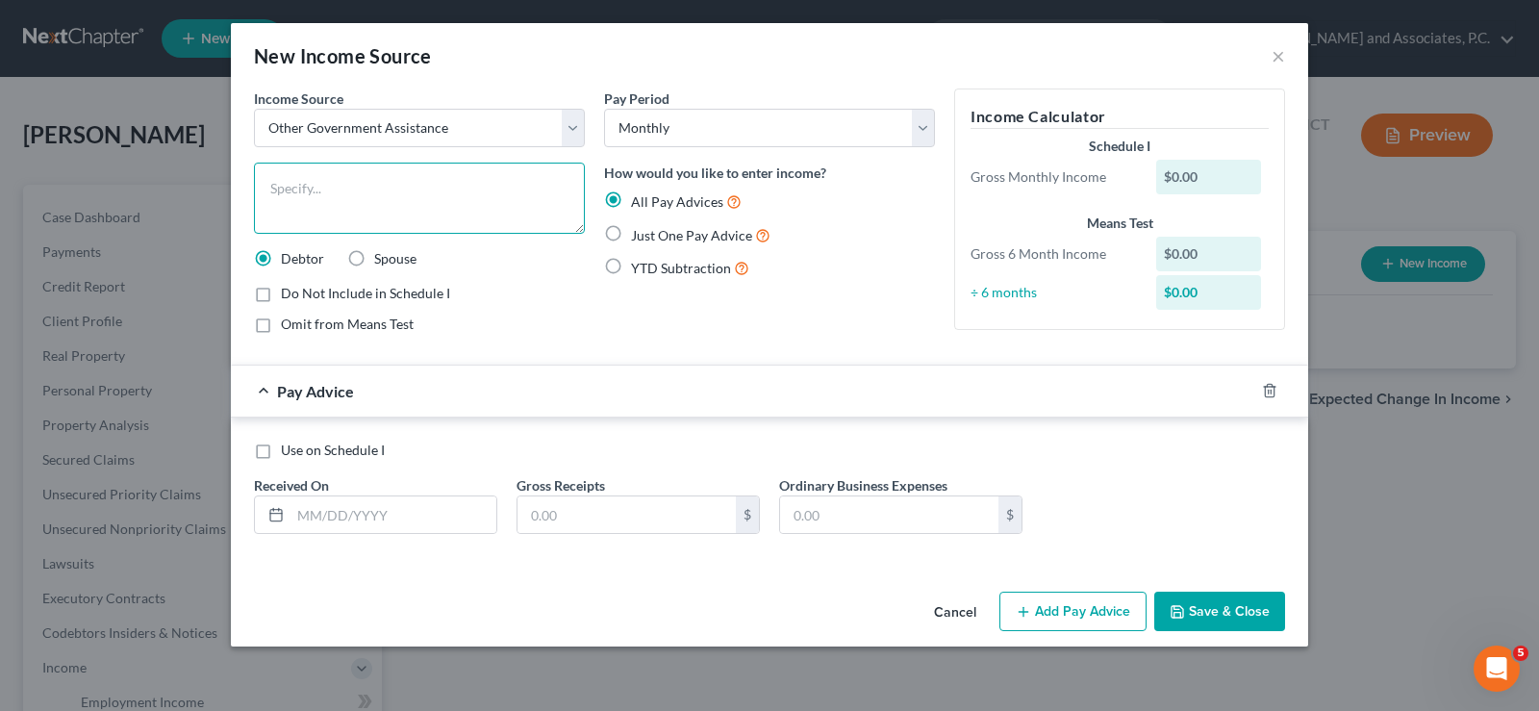
click at [319, 175] on textarea at bounding box center [419, 198] width 331 height 71
type textarea "food stamps"
click at [281, 295] on label "Do Not Include in Schedule I" at bounding box center [365, 293] width 169 height 19
click at [289, 295] on input "Do Not Include in Schedule I" at bounding box center [295, 290] width 13 height 13
checkbox input "true"
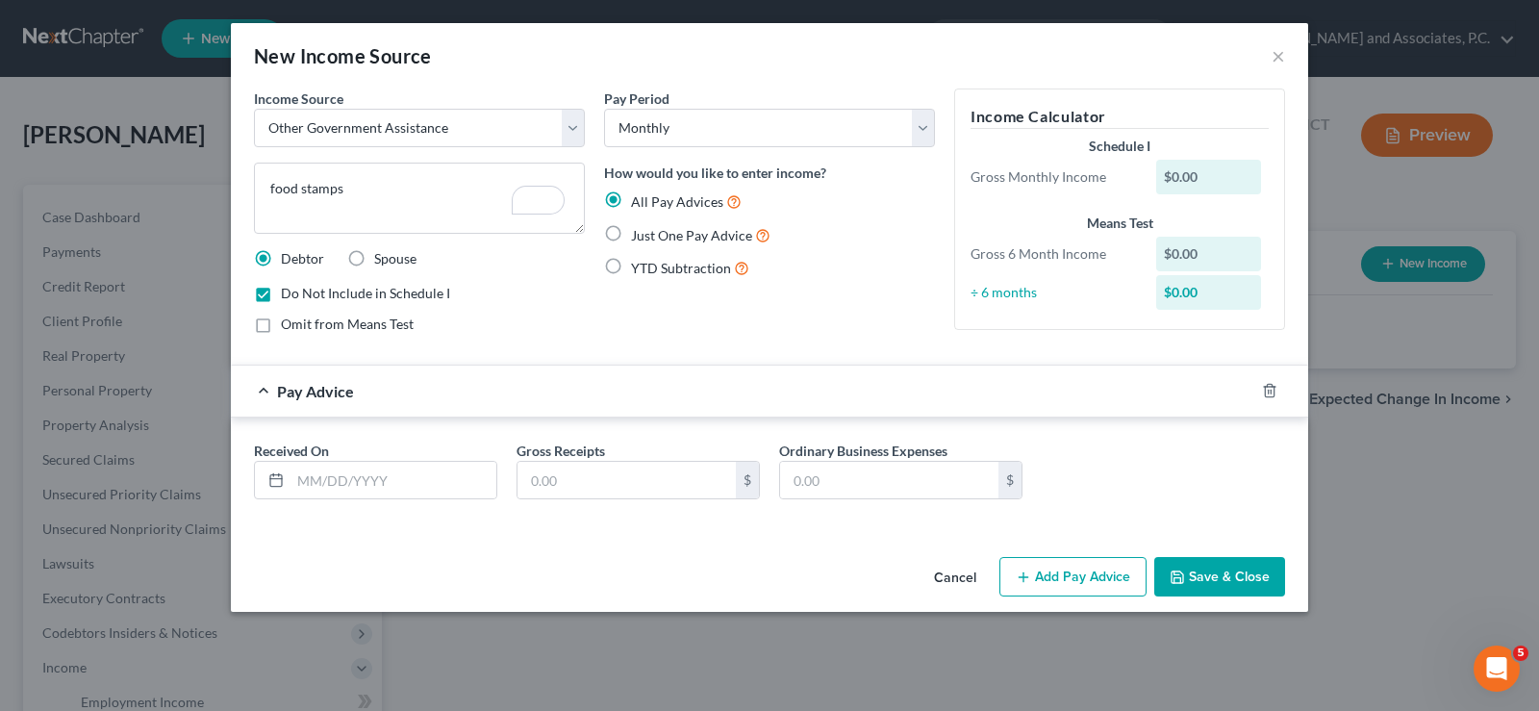
click at [631, 231] on label "Just One Pay Advice" at bounding box center [700, 235] width 139 height 22
click at [639, 231] on input "Just One Pay Advice" at bounding box center [645, 230] width 13 height 13
radio input "true"
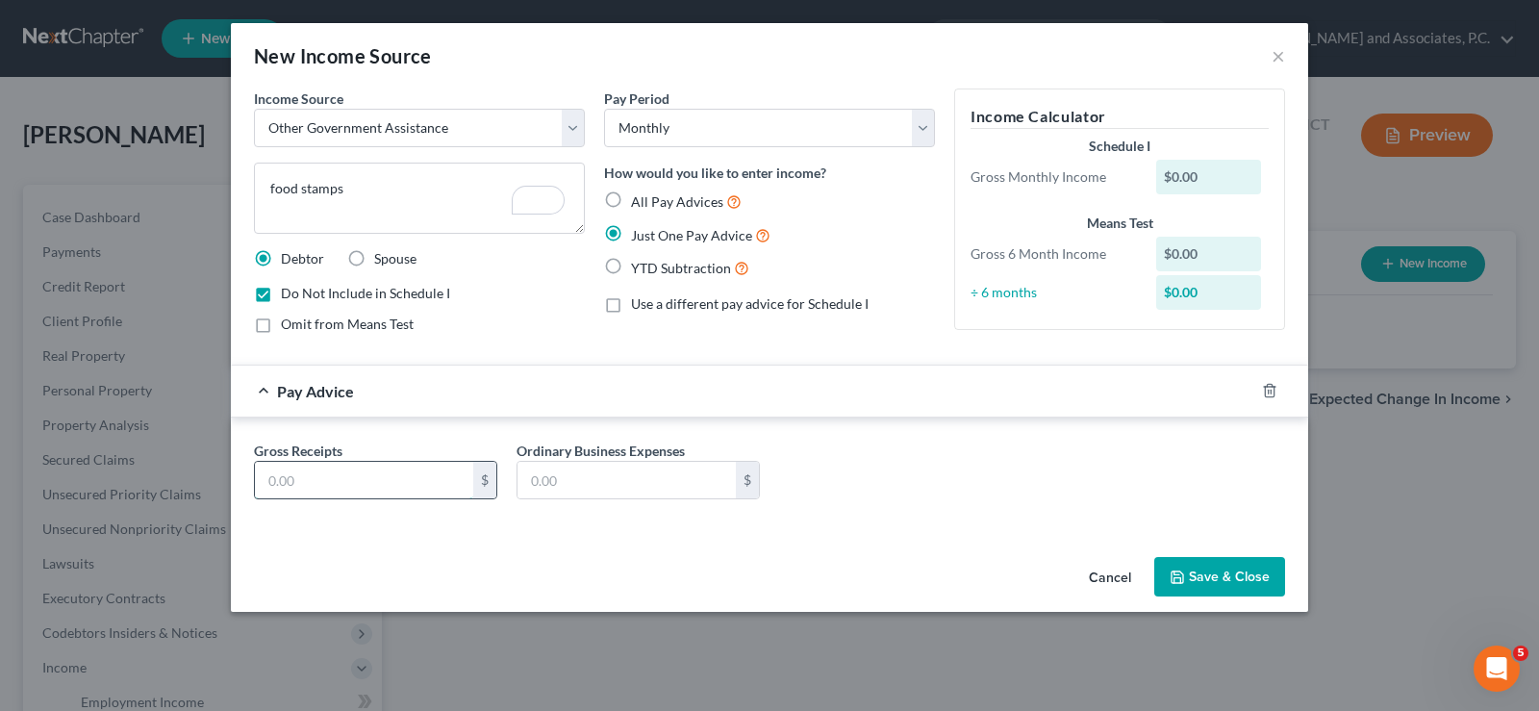
click at [318, 471] on input "text" at bounding box center [364, 480] width 218 height 37
type input "0"
type input "206.00"
click at [1203, 584] on button "Save & Close" at bounding box center [1219, 577] width 131 height 40
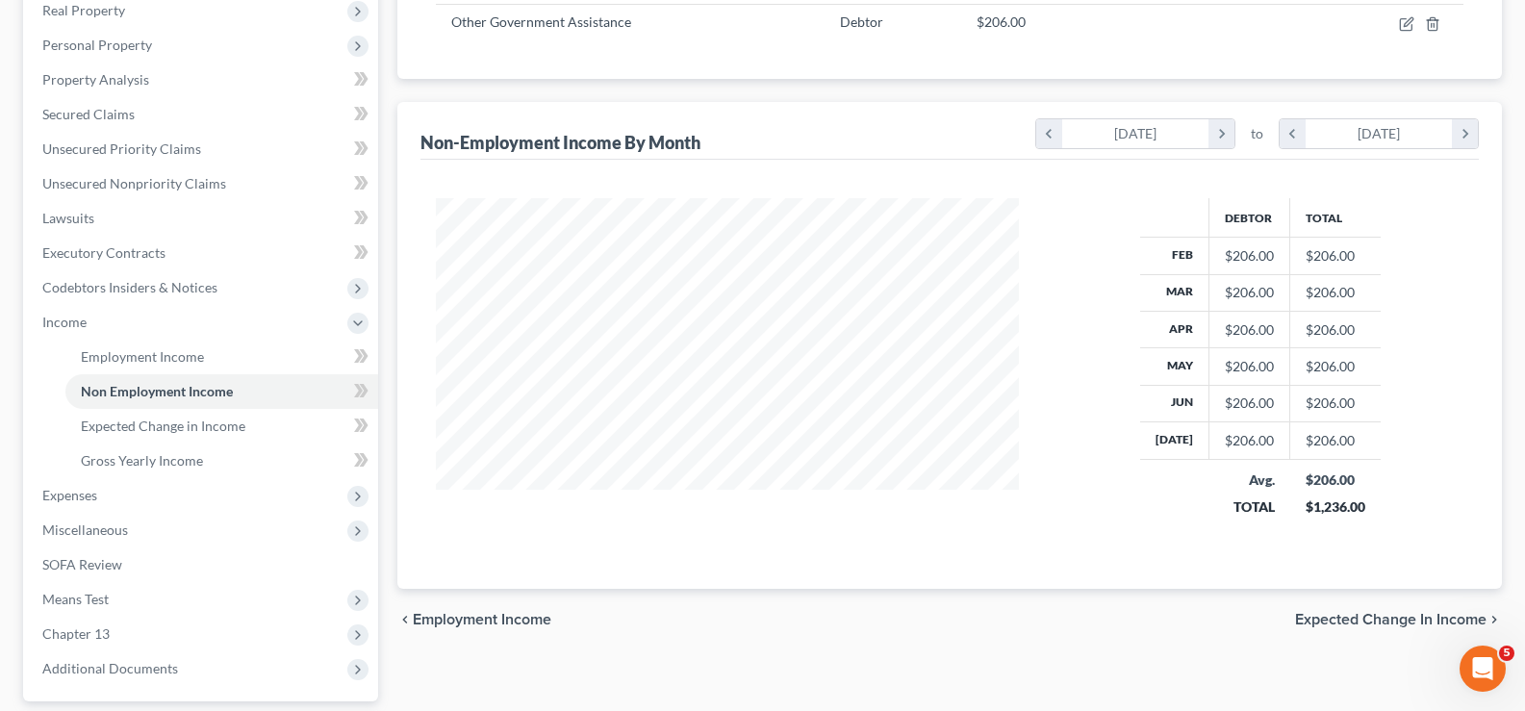
scroll to position [519, 0]
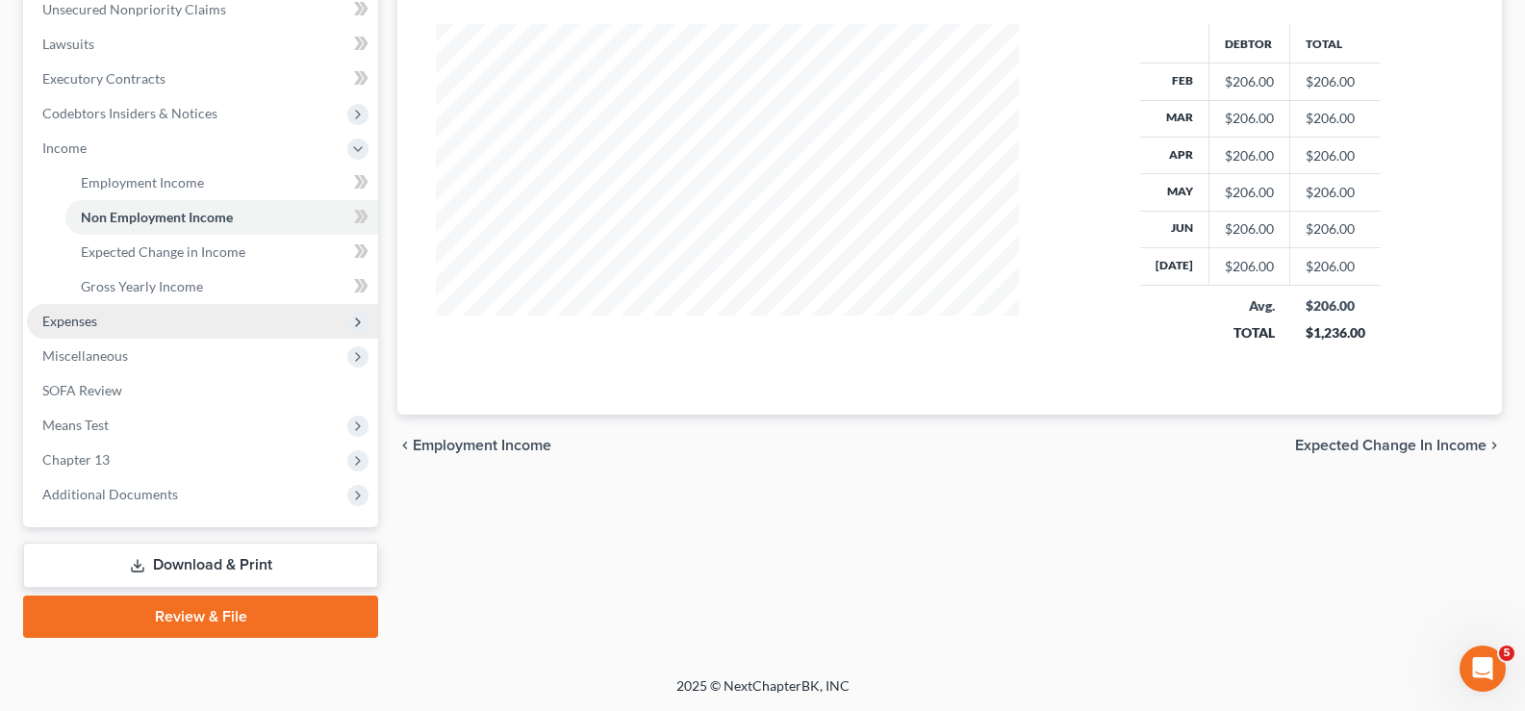
click at [110, 328] on span "Expenses" at bounding box center [202, 321] width 351 height 35
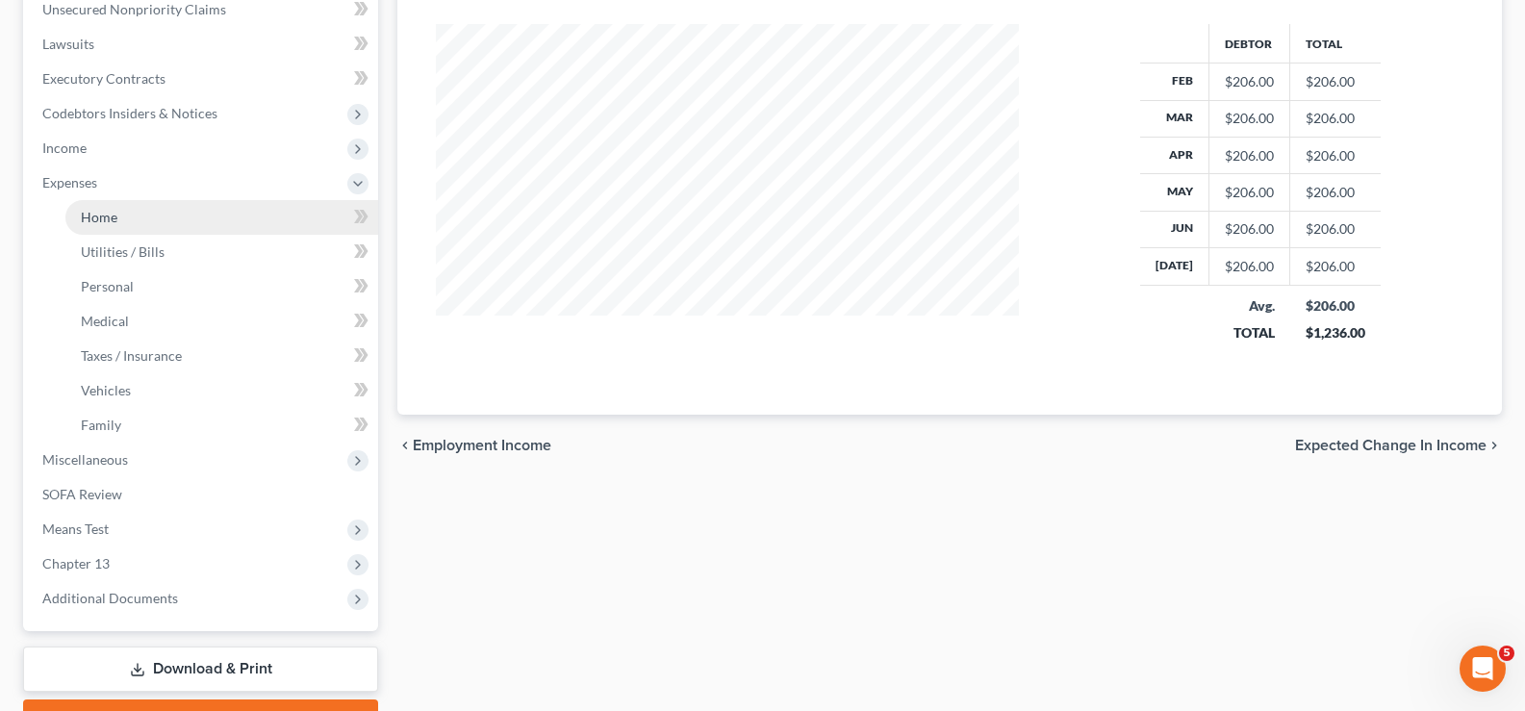
click at [138, 228] on link "Home" at bounding box center [221, 217] width 313 height 35
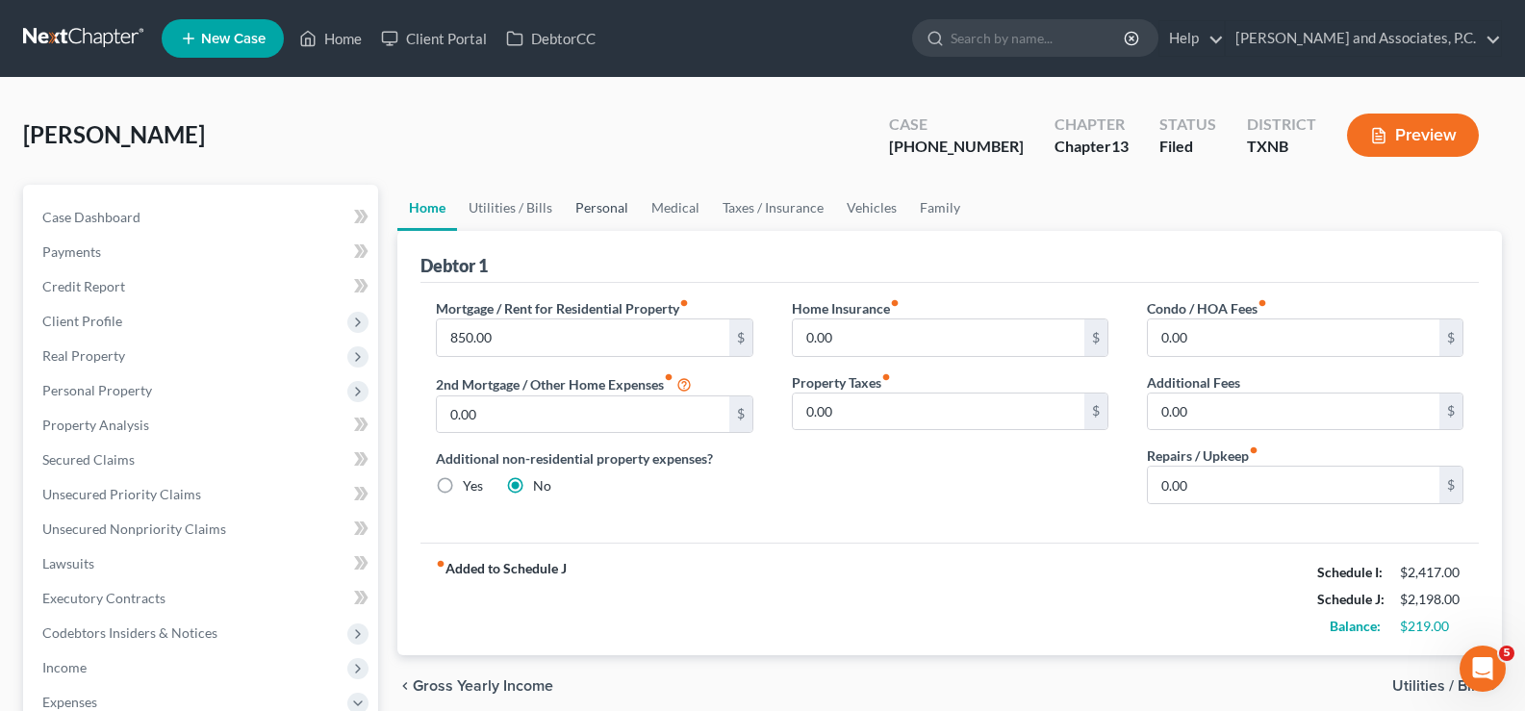
click at [597, 205] on link "Personal" at bounding box center [602, 208] width 76 height 46
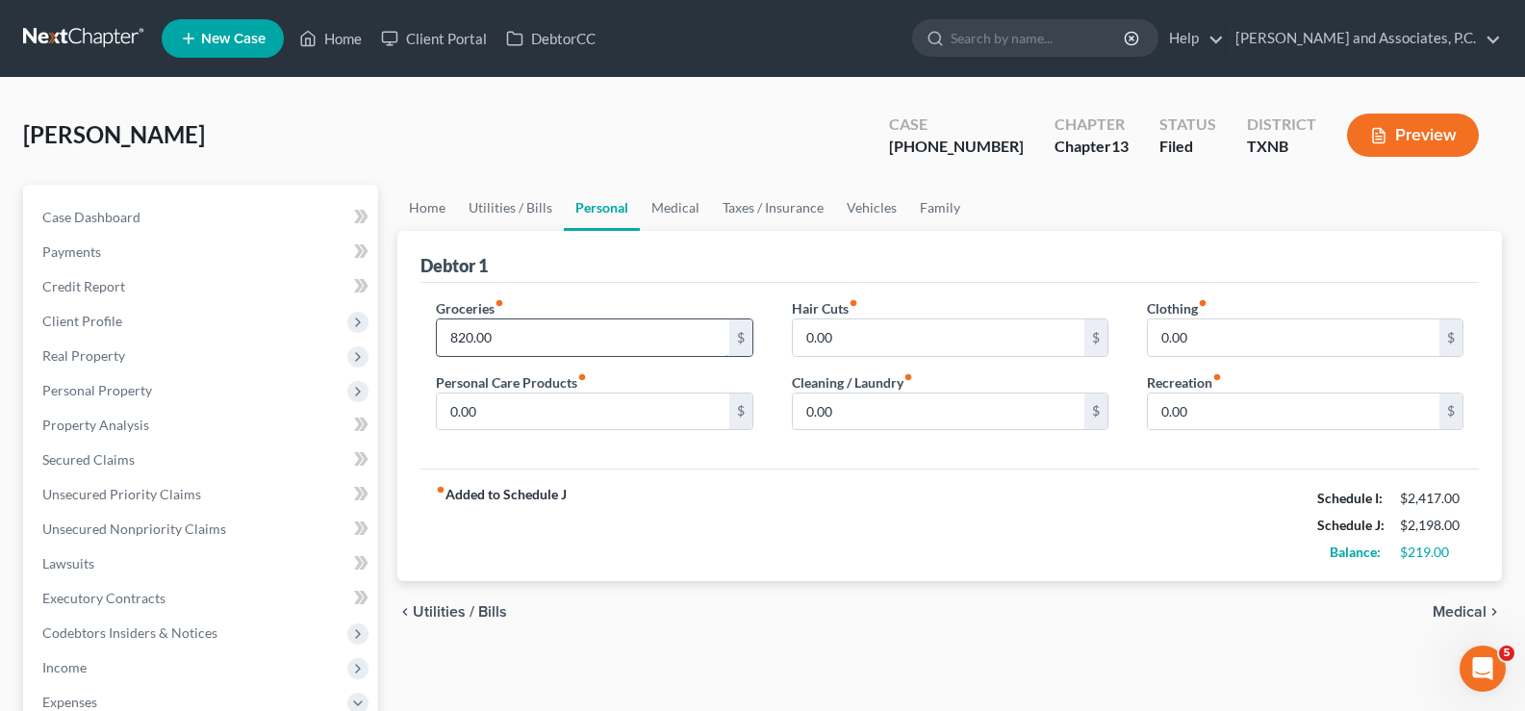
click at [548, 342] on input "820.00" at bounding box center [582, 337] width 291 height 37
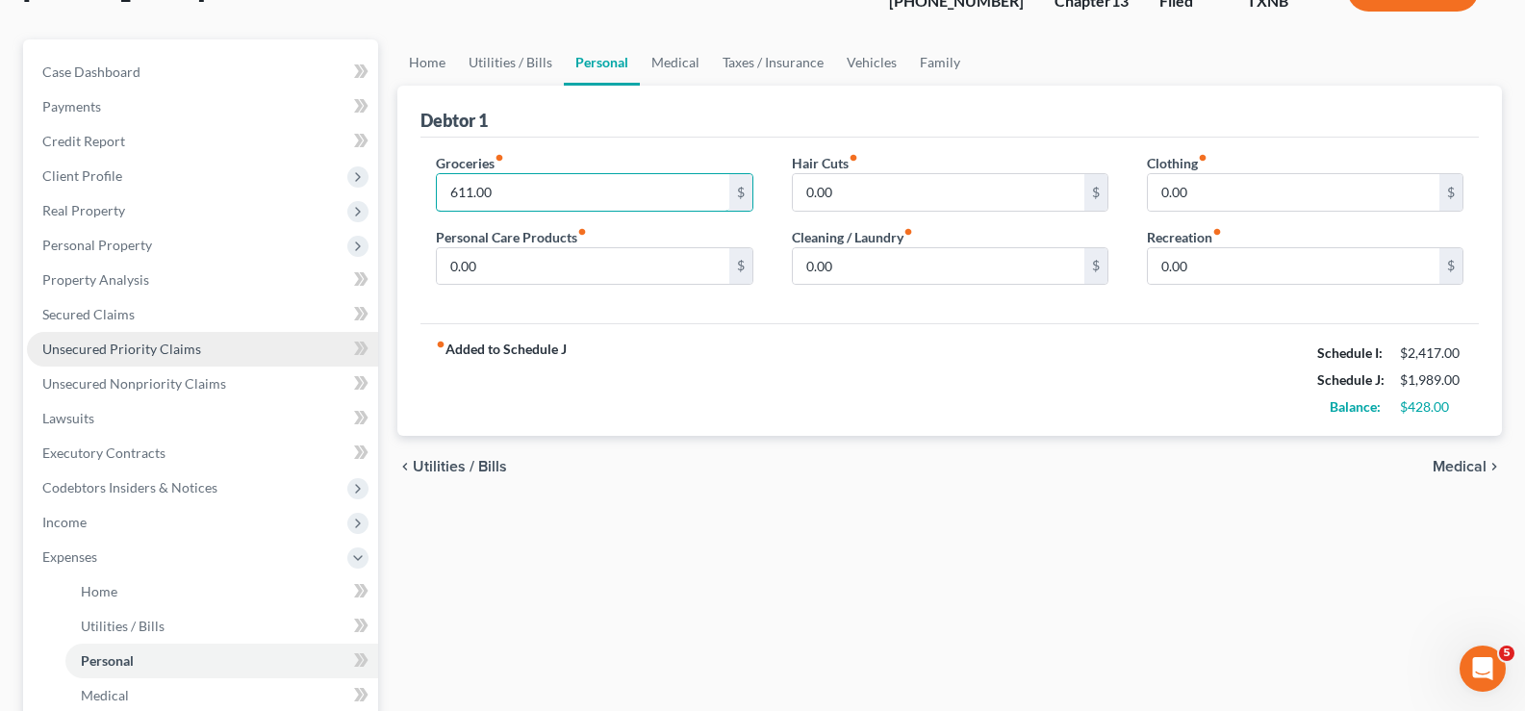
scroll to position [192, 0]
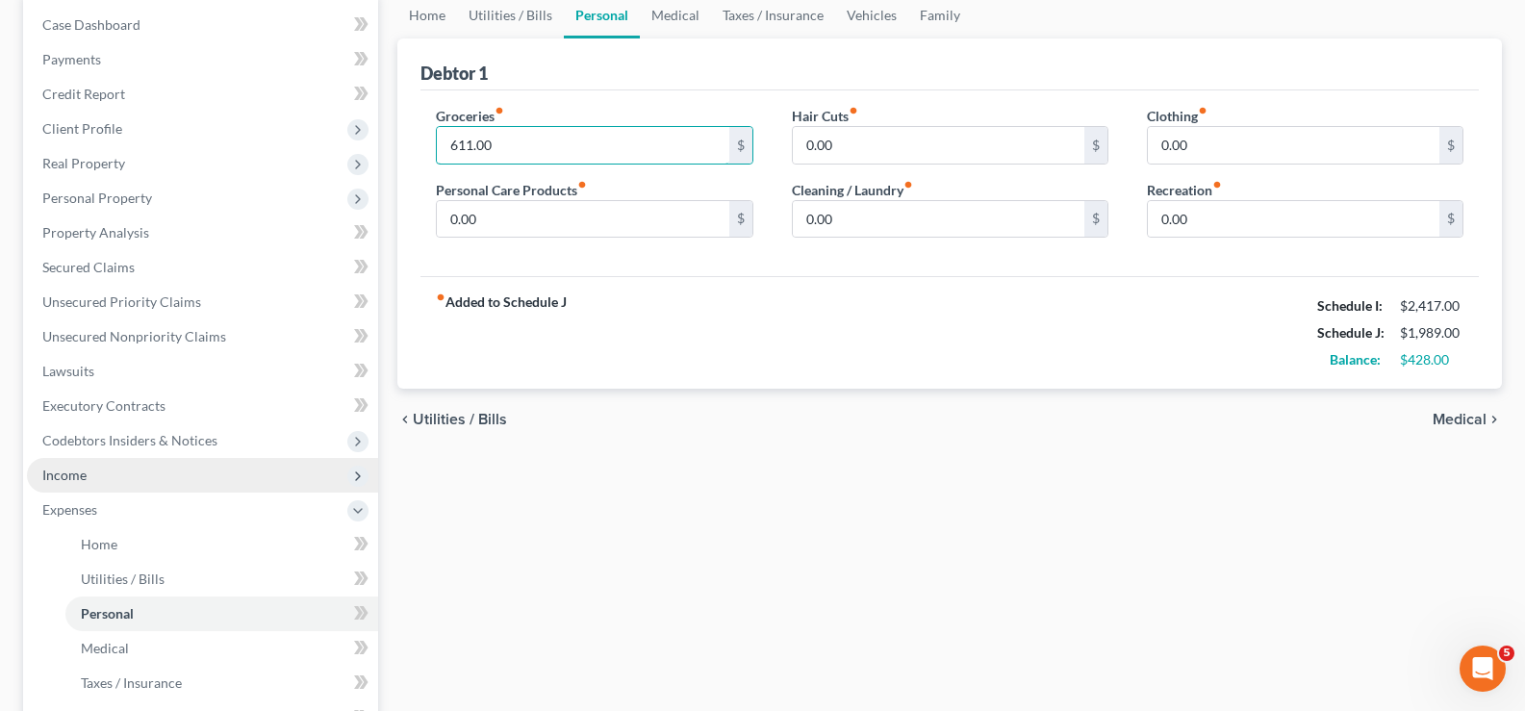
type input "611.00"
click at [116, 482] on span "Income" at bounding box center [202, 475] width 351 height 35
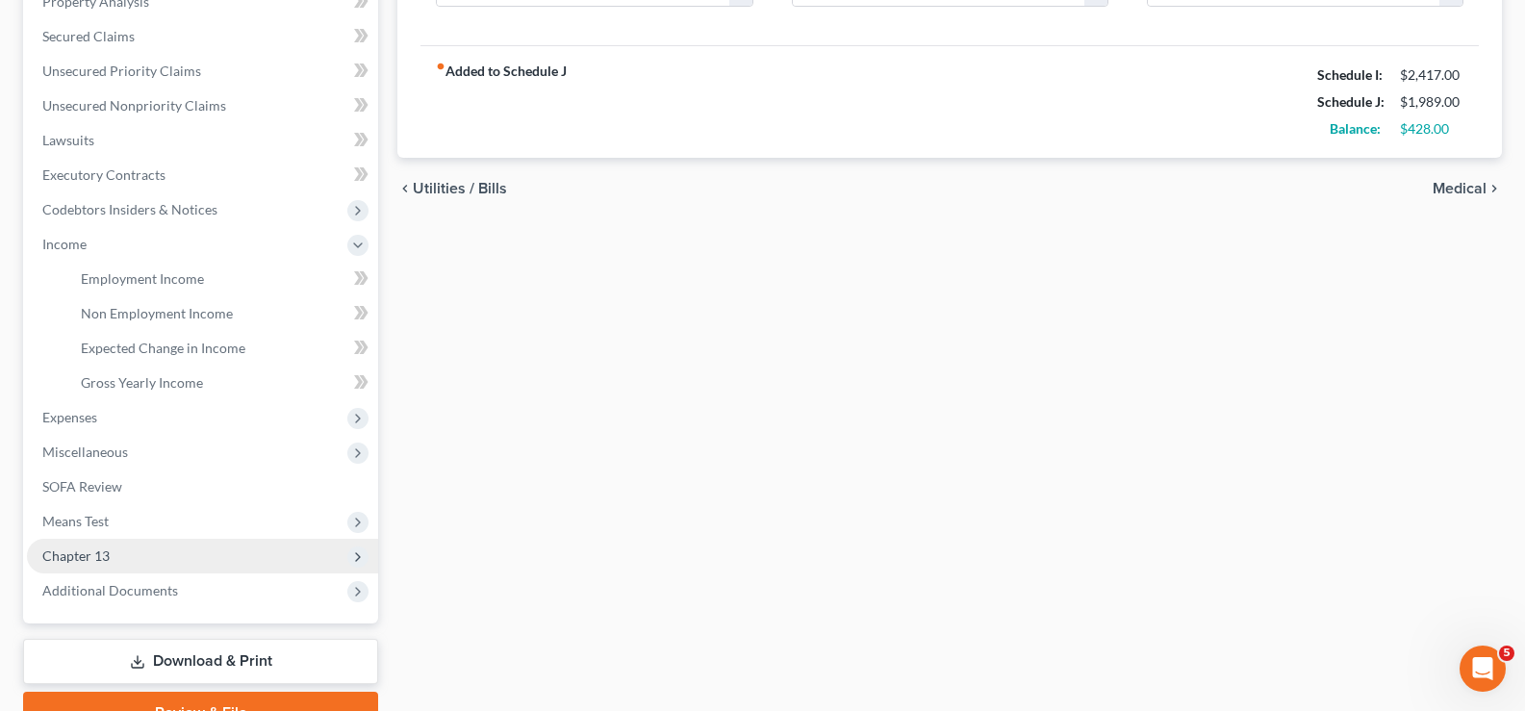
scroll to position [519, 0]
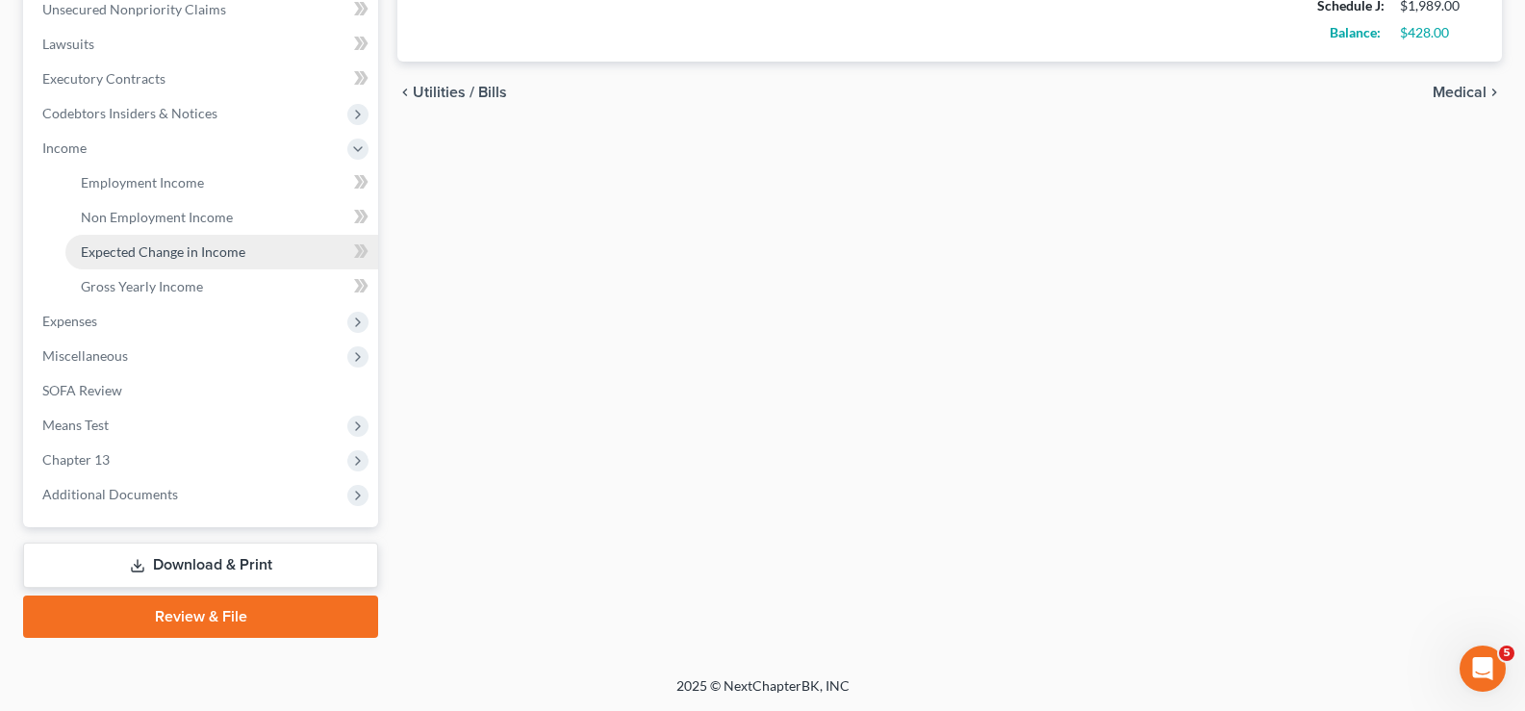
click at [140, 241] on link "Expected Change in Income" at bounding box center [221, 252] width 313 height 35
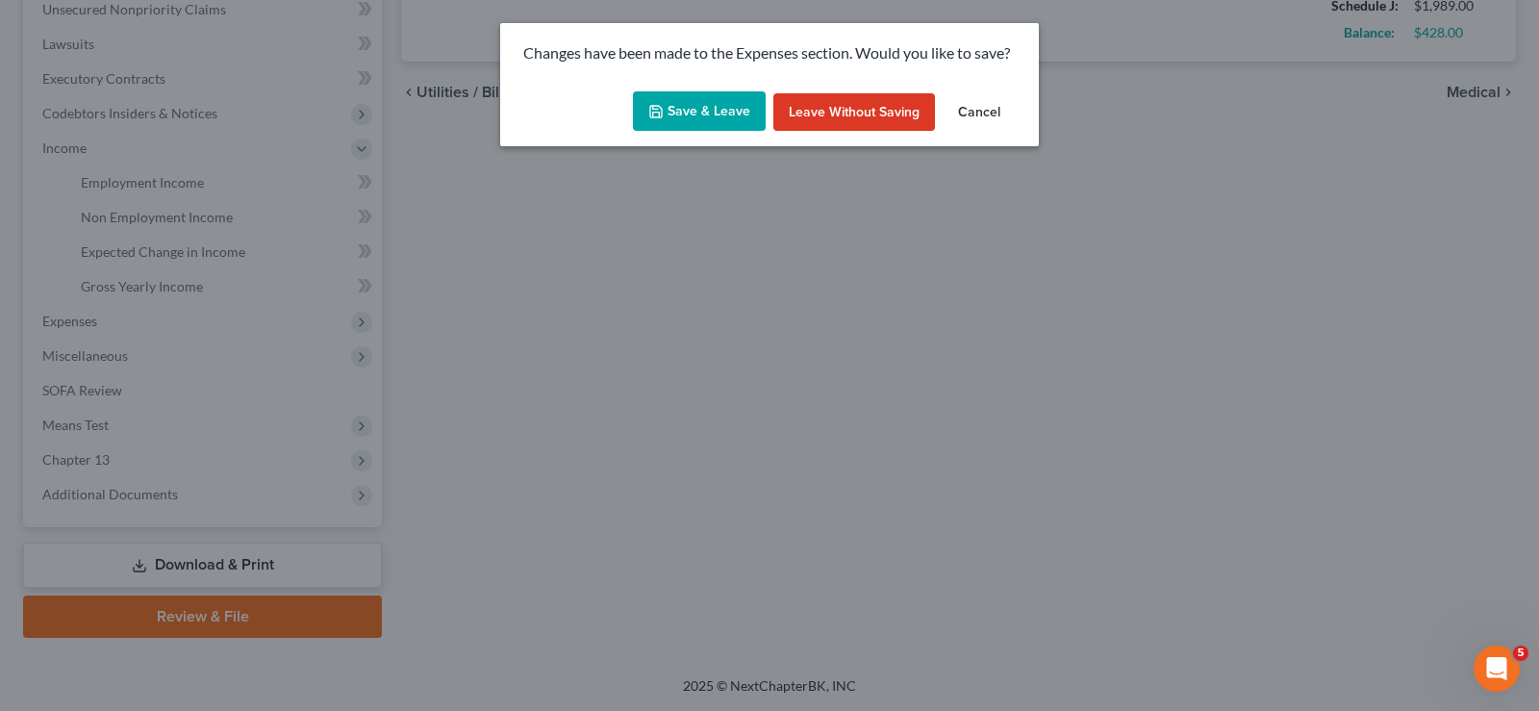
click at [678, 114] on button "Save & Leave" at bounding box center [699, 111] width 133 height 40
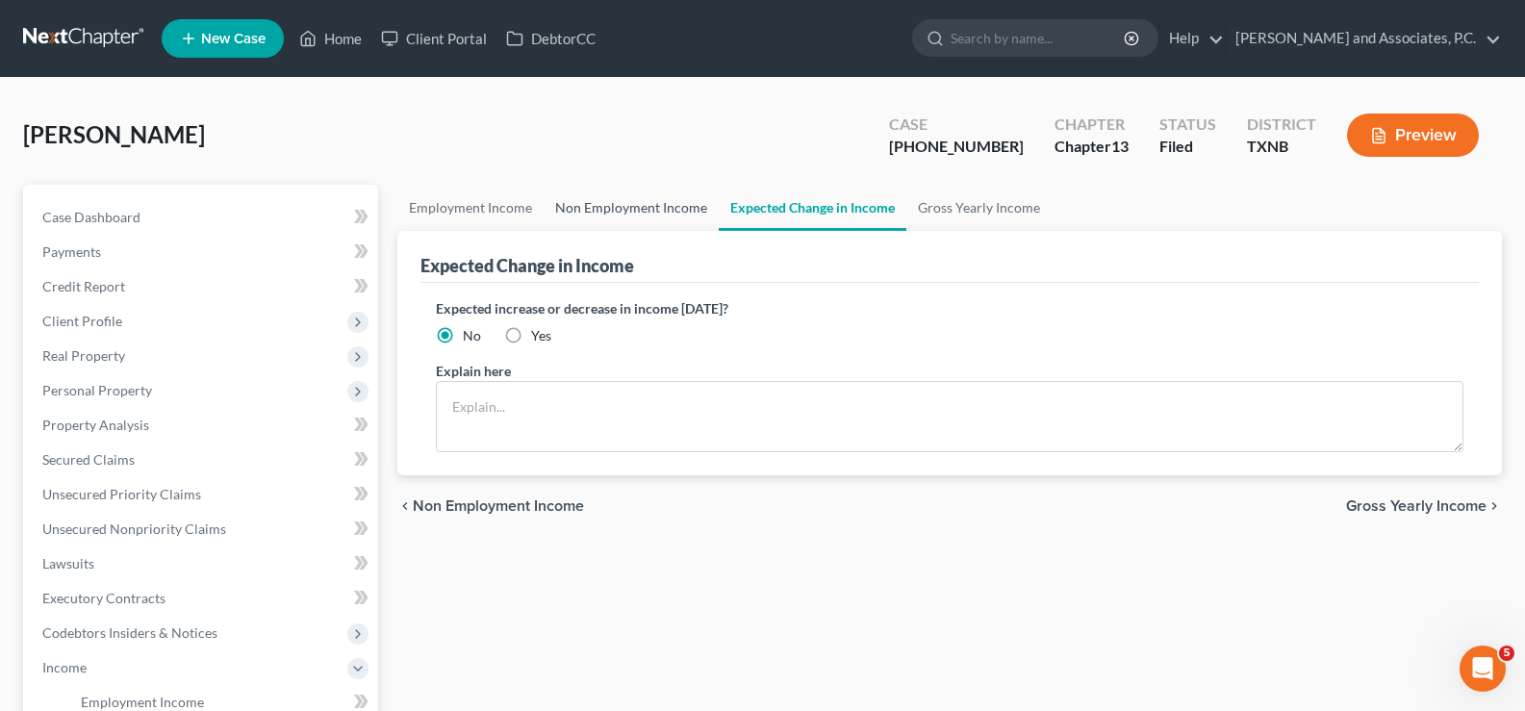
click at [604, 206] on link "Non Employment Income" at bounding box center [631, 208] width 175 height 46
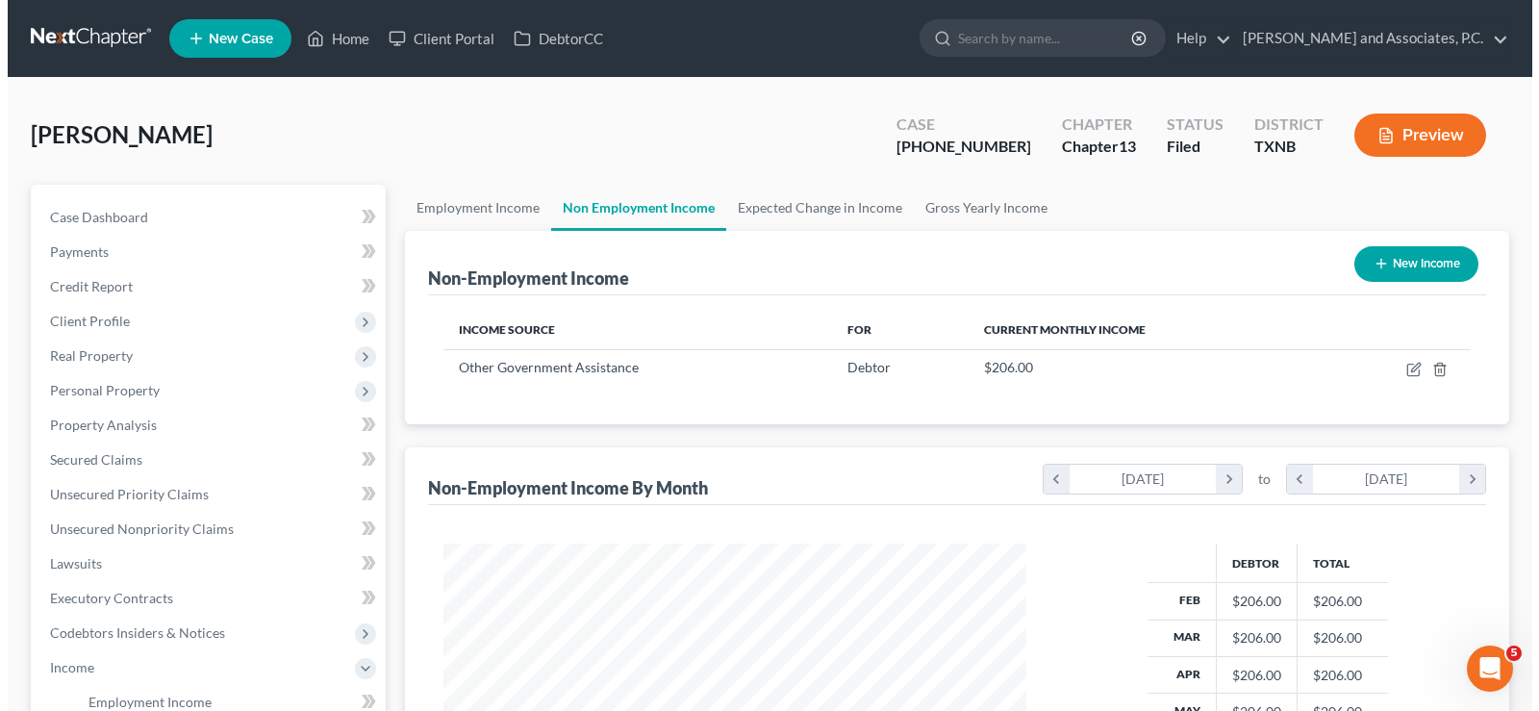
scroll to position [345, 621]
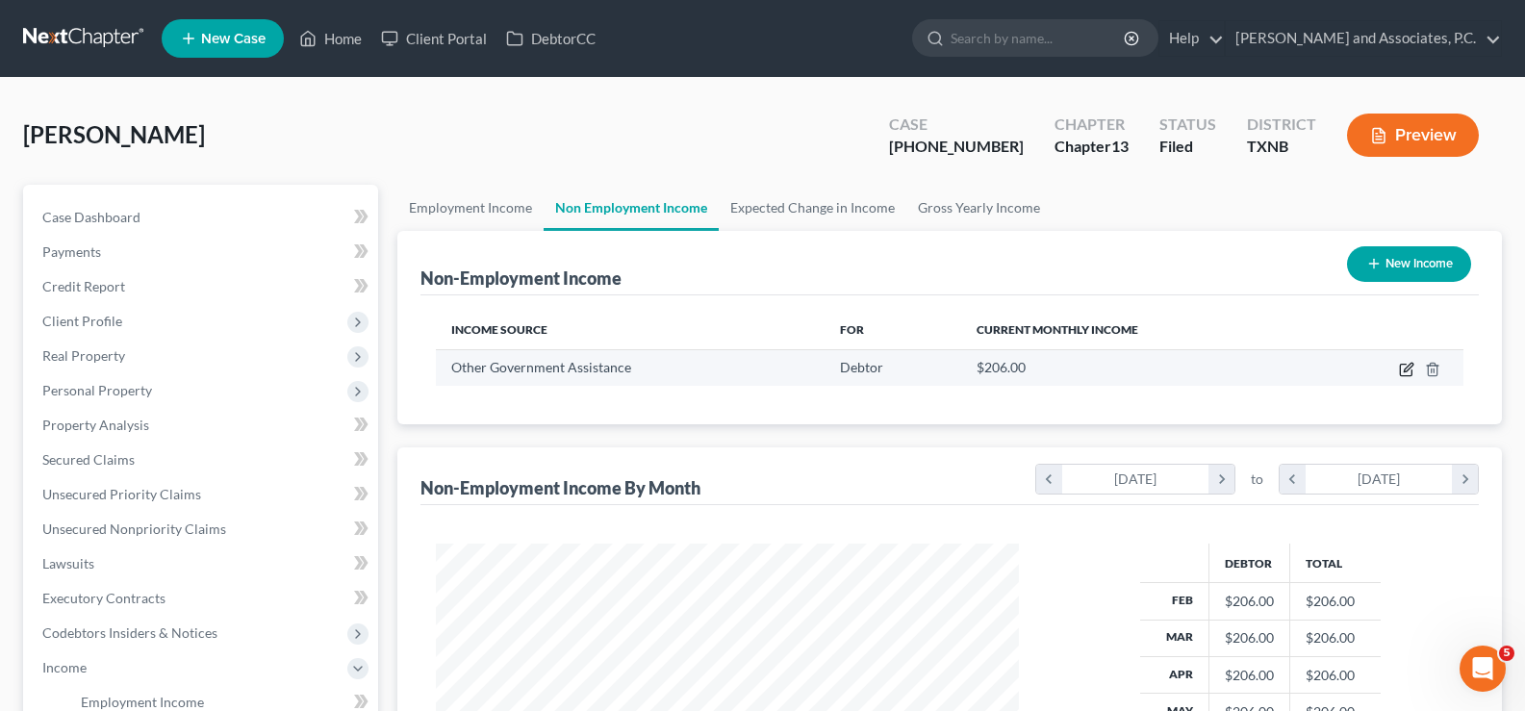
click at [1408, 365] on icon "button" at bounding box center [1406, 369] width 15 height 15
select select "5"
select select "0"
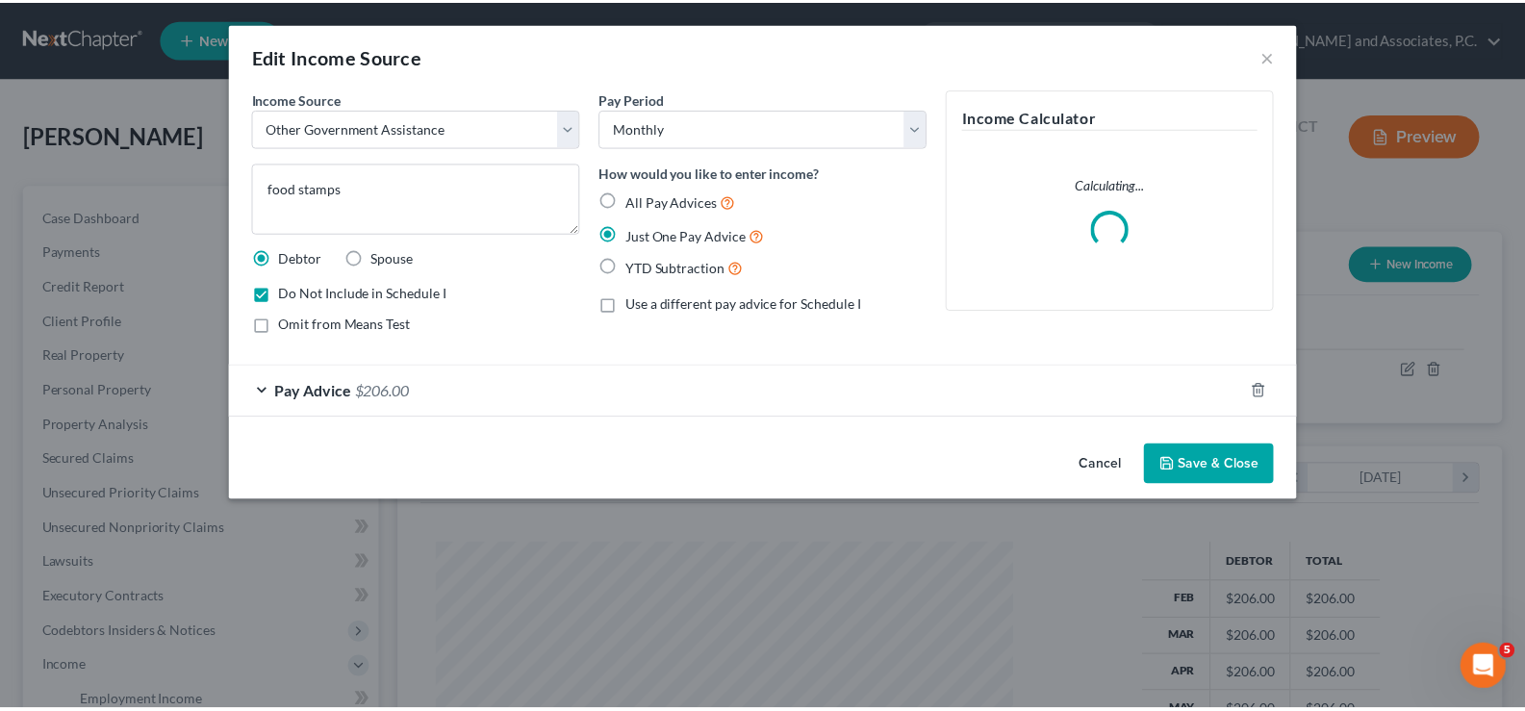
scroll to position [345, 628]
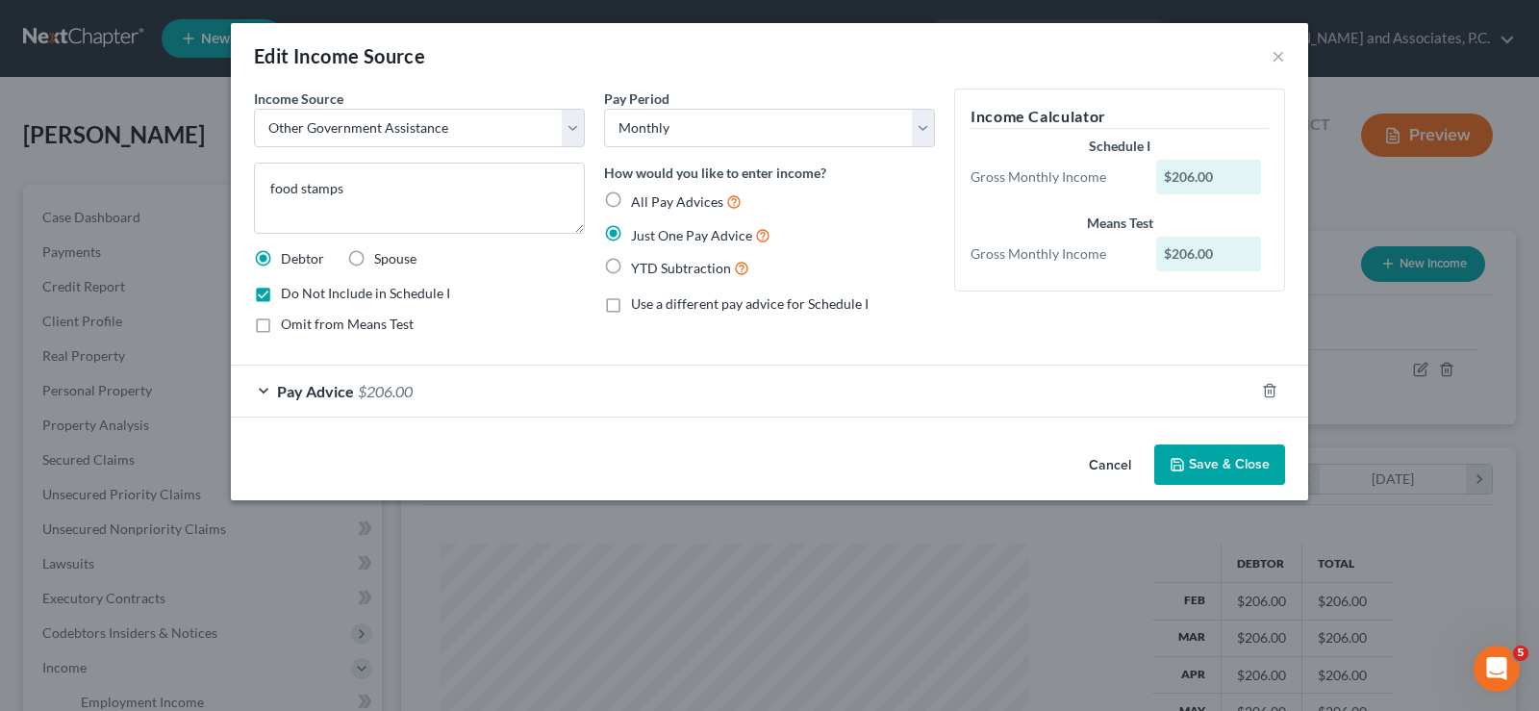
click at [1195, 471] on button "Save & Close" at bounding box center [1219, 464] width 131 height 40
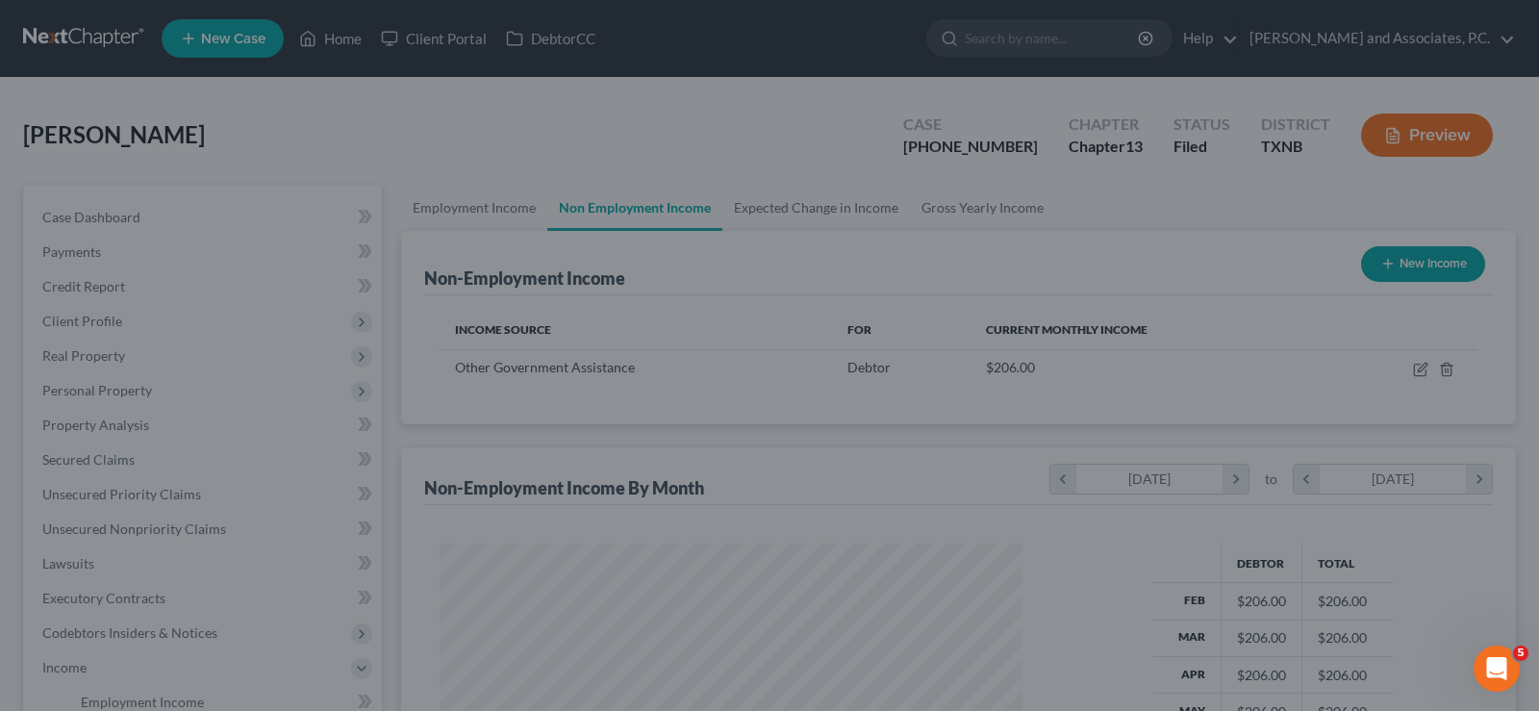
scroll to position [961628, 961351]
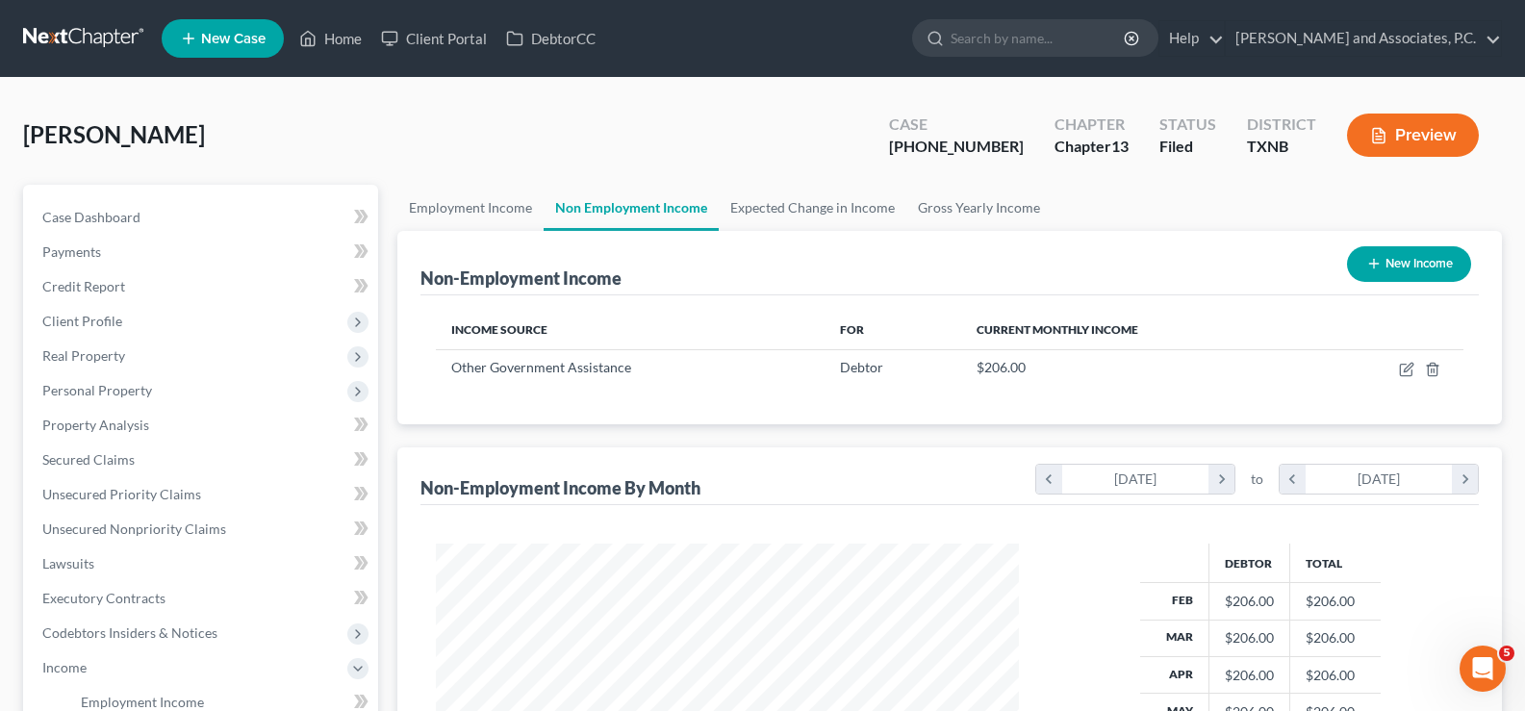
click at [1396, 265] on button "New Income" at bounding box center [1409, 264] width 124 height 36
select select "0"
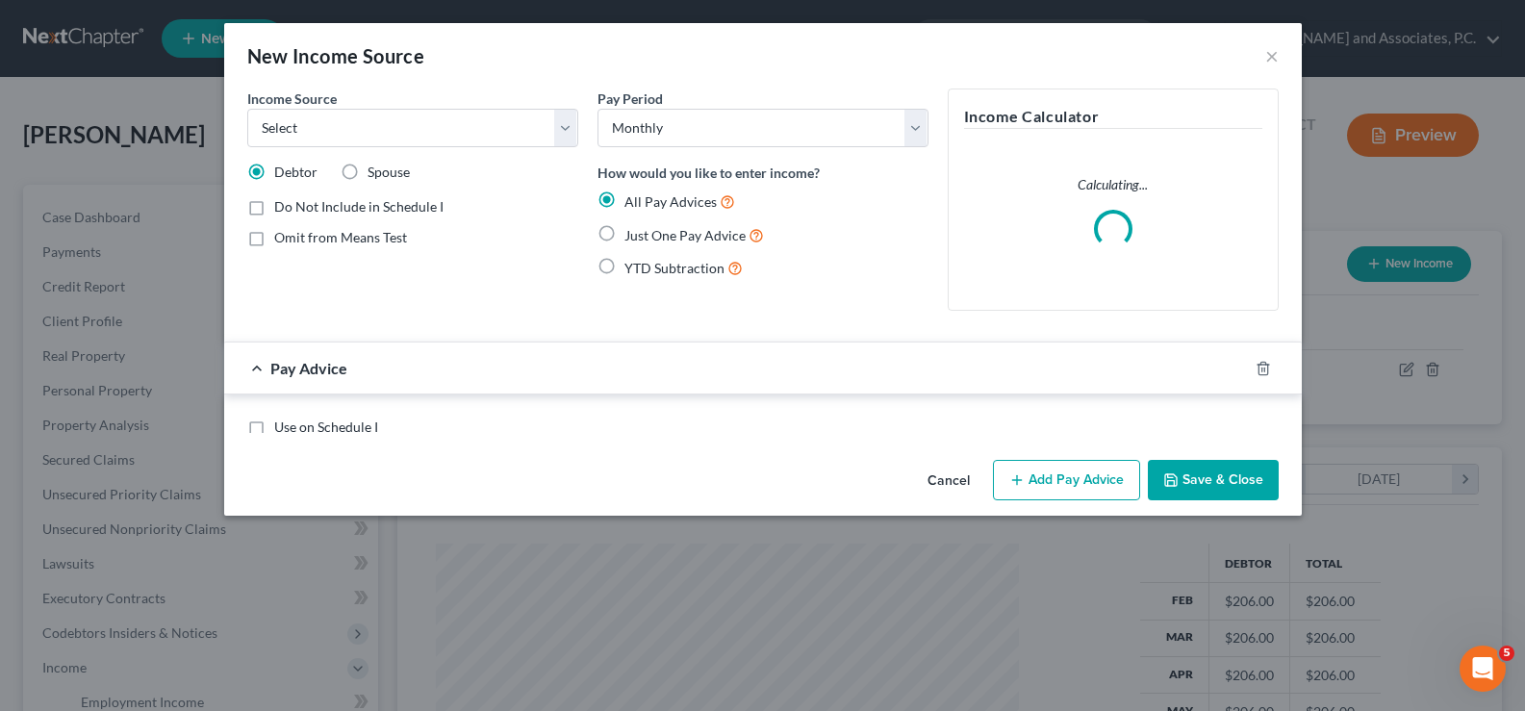
scroll to position [345, 628]
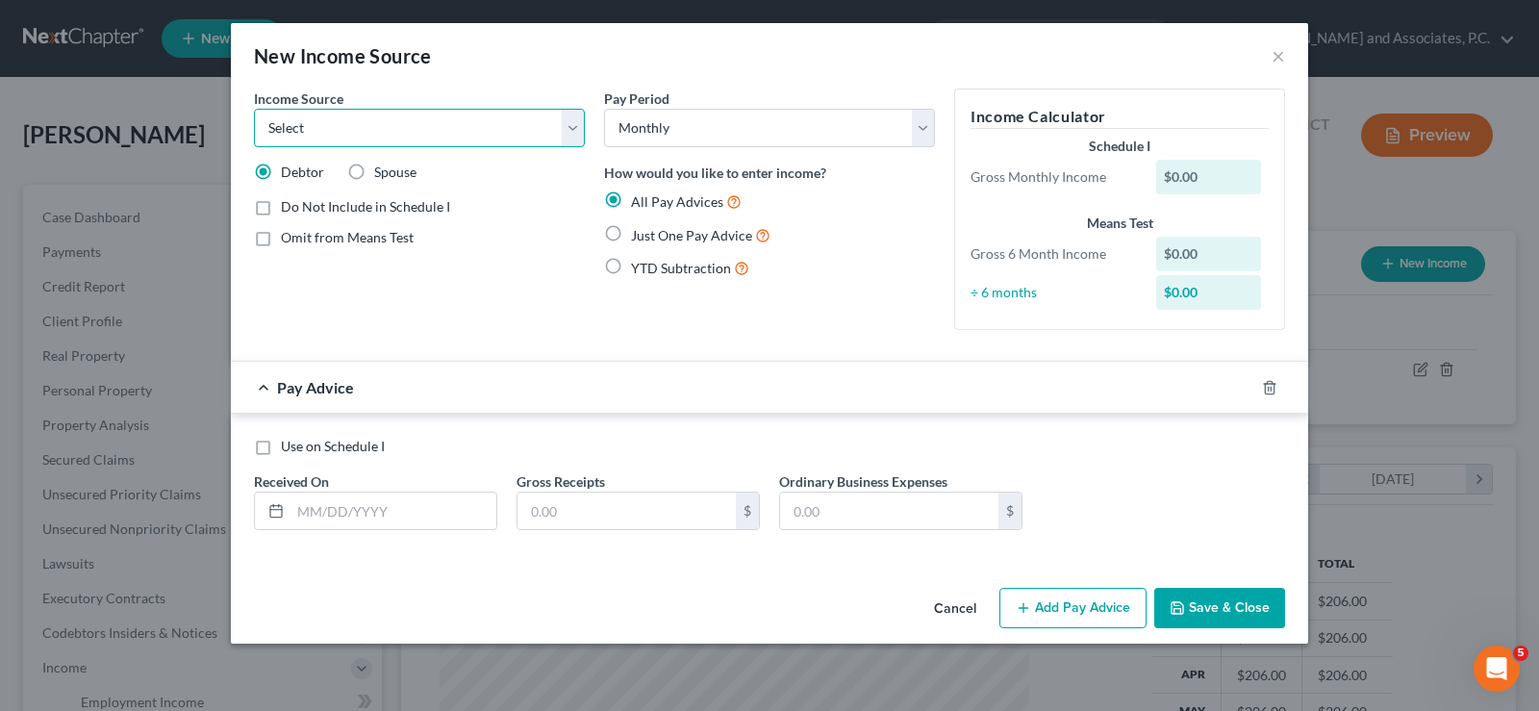
click at [570, 135] on select "Select Unemployment Disability (from employer) Pension Retirement Social Securi…" at bounding box center [419, 128] width 331 height 38
select select "8"
click at [254, 109] on select "Select Unemployment Disability (from employer) Pension Retirement Social Securi…" at bounding box center [419, 128] width 331 height 38
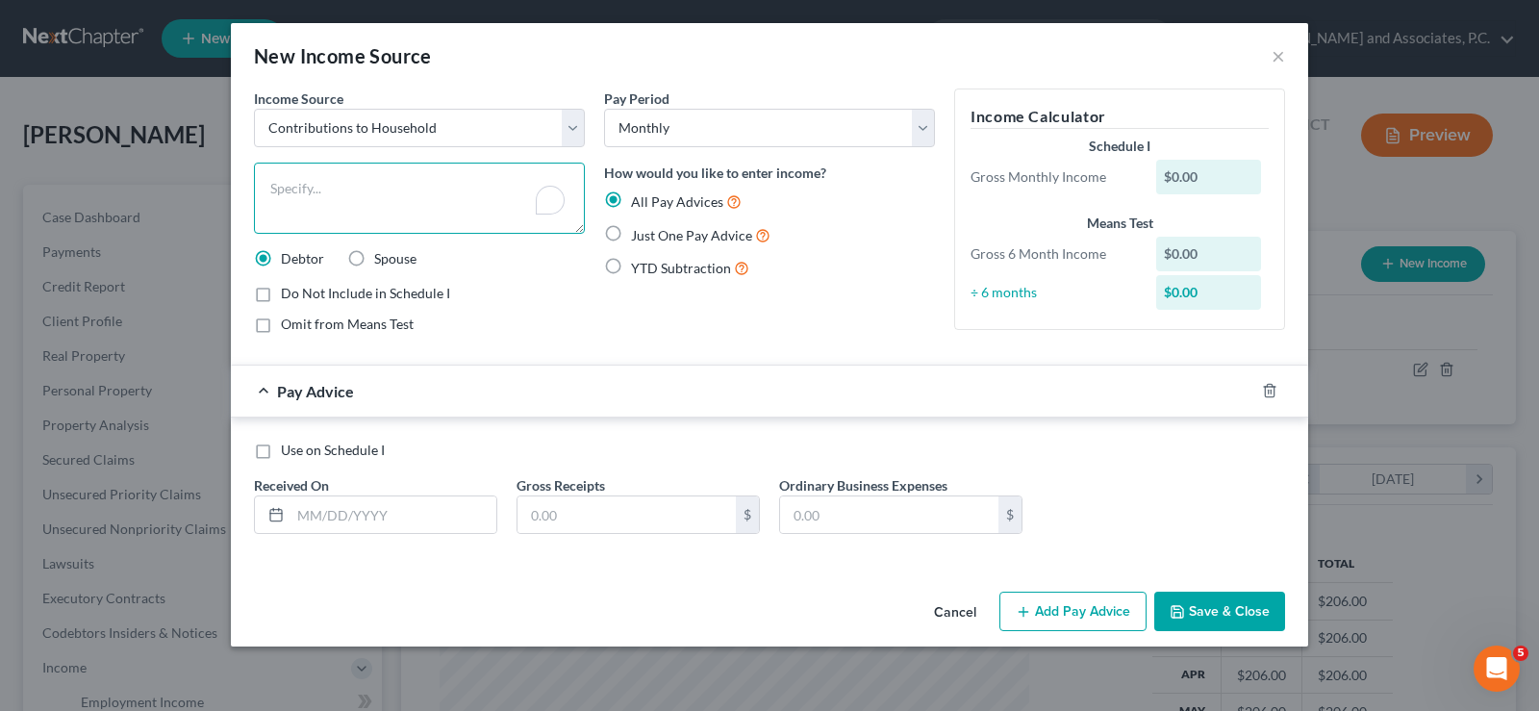
click at [416, 190] on textarea "To enrich screen reader interactions, please activate Accessibility in Grammarl…" at bounding box center [419, 198] width 331 height 71
click at [631, 232] on label "Just One Pay Advice" at bounding box center [700, 235] width 139 height 22
click at [639, 232] on input "Just One Pay Advice" at bounding box center [645, 230] width 13 height 13
radio input "true"
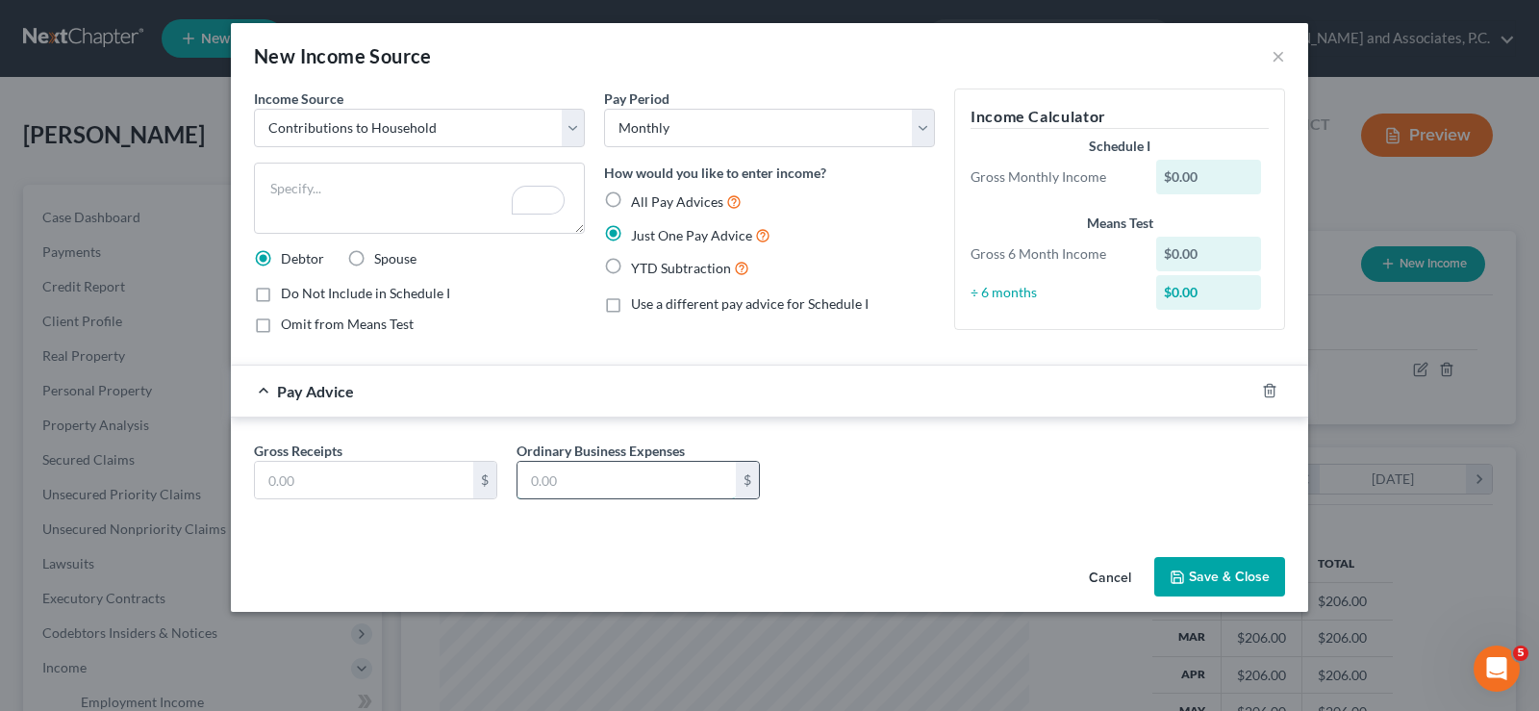
click at [569, 483] on input "text" at bounding box center [627, 480] width 218 height 37
click at [271, 480] on input "text" at bounding box center [364, 480] width 218 height 37
type input "650.00"
click at [370, 164] on textarea "To enrich screen reader interactions, please activate Accessibility in Grammarl…" at bounding box center [419, 198] width 331 height 71
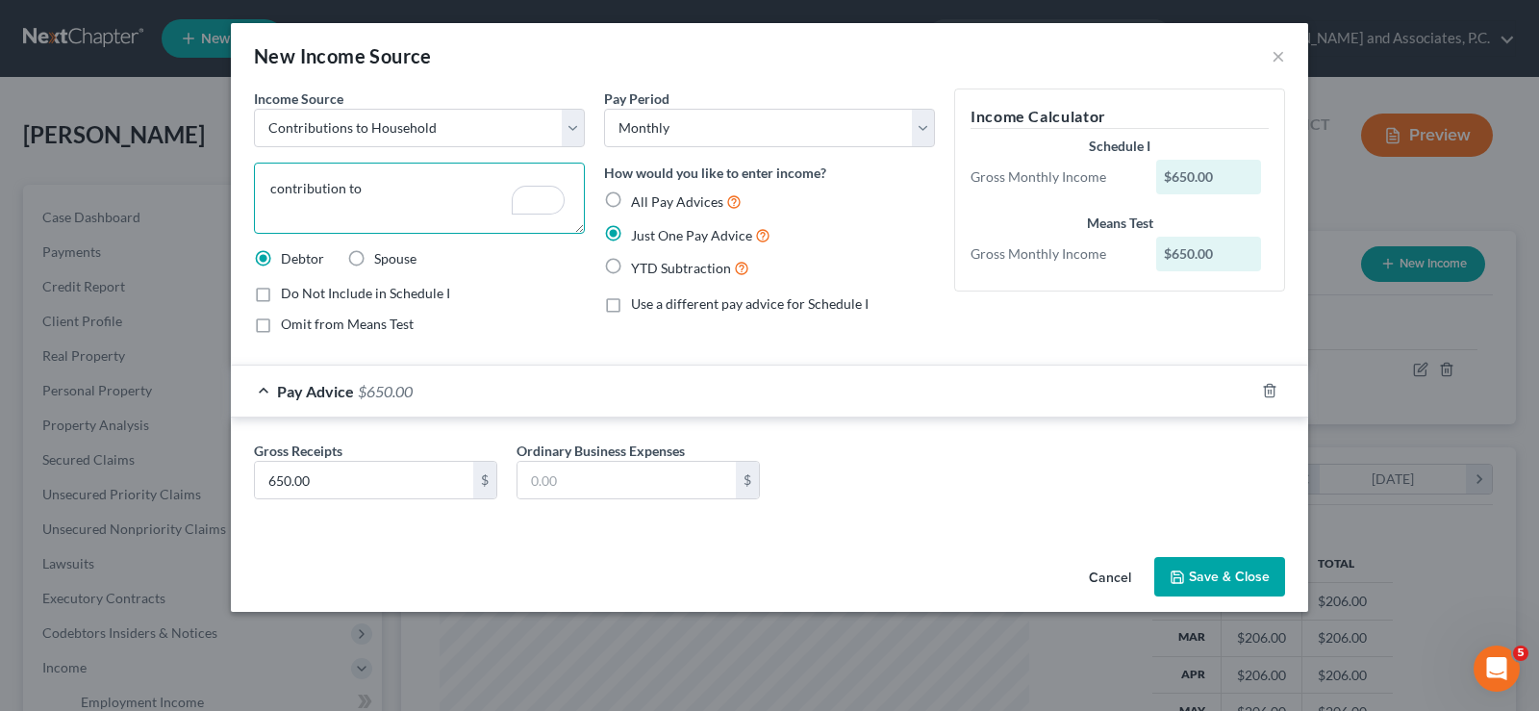
click at [375, 184] on textarea "contribution to" at bounding box center [419, 198] width 331 height 71
type textarea "c"
click at [463, 165] on textarea "boyfriend contributes for bills" at bounding box center [419, 198] width 331 height 71
type textarea "boyfriend pays some bills"
click at [1198, 580] on button "Save & Close" at bounding box center [1219, 577] width 131 height 40
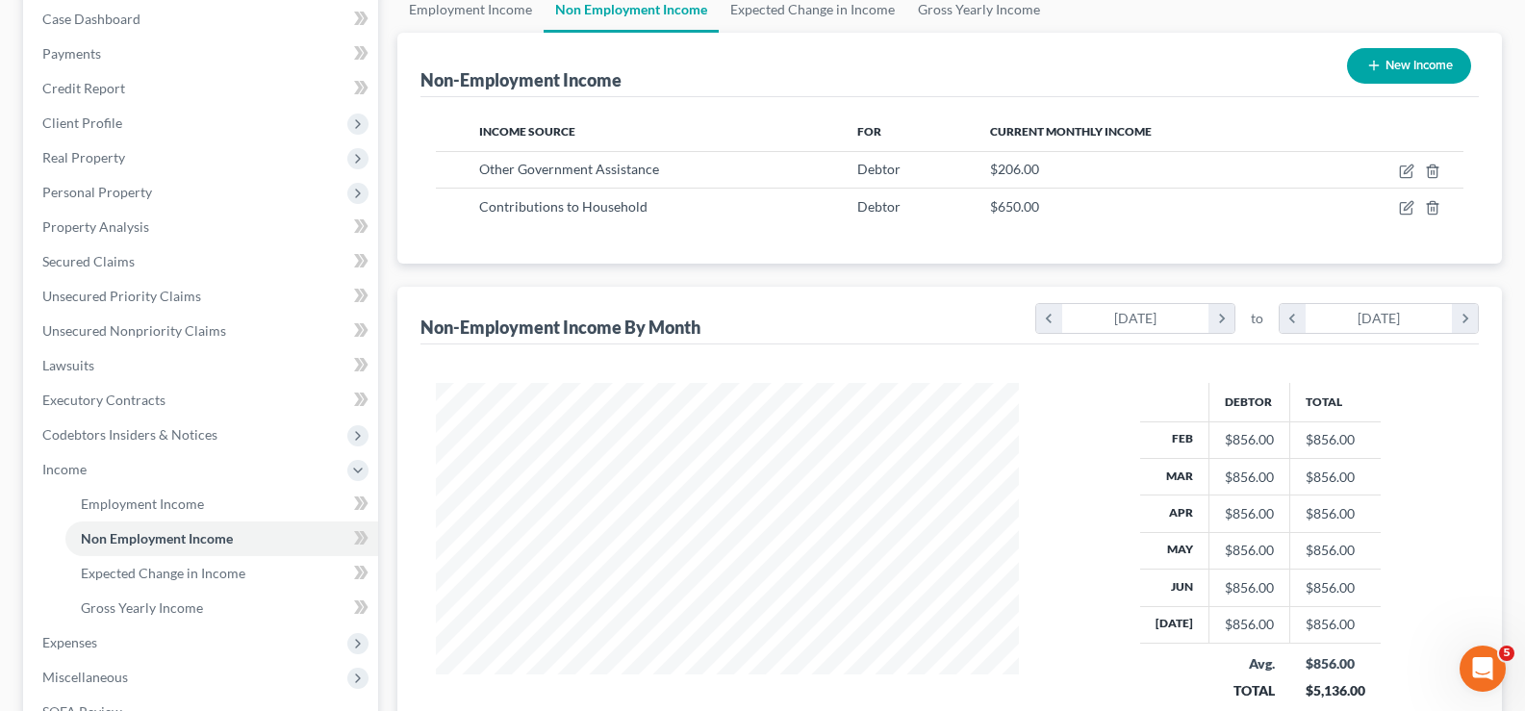
scroll to position [385, 0]
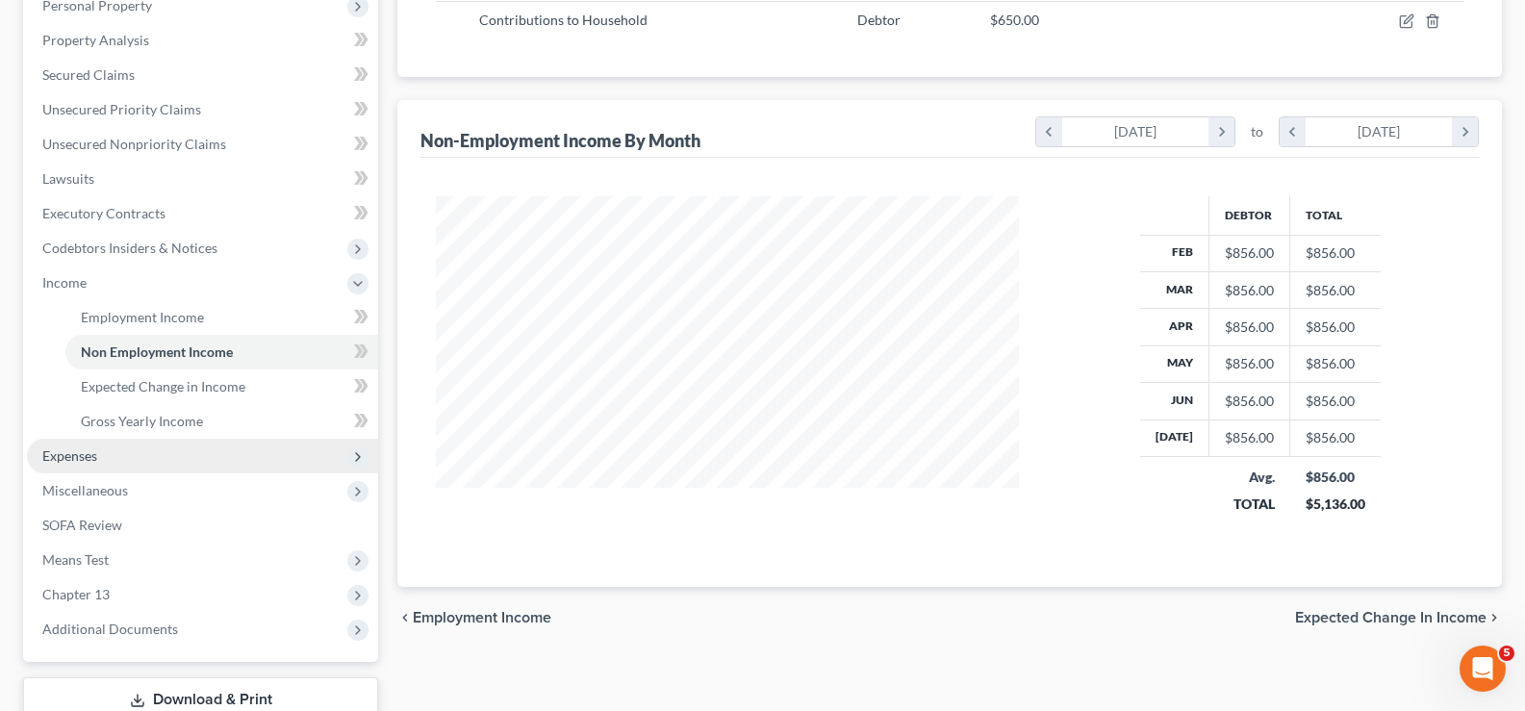
click at [53, 462] on span "Expenses" at bounding box center [69, 455] width 55 height 16
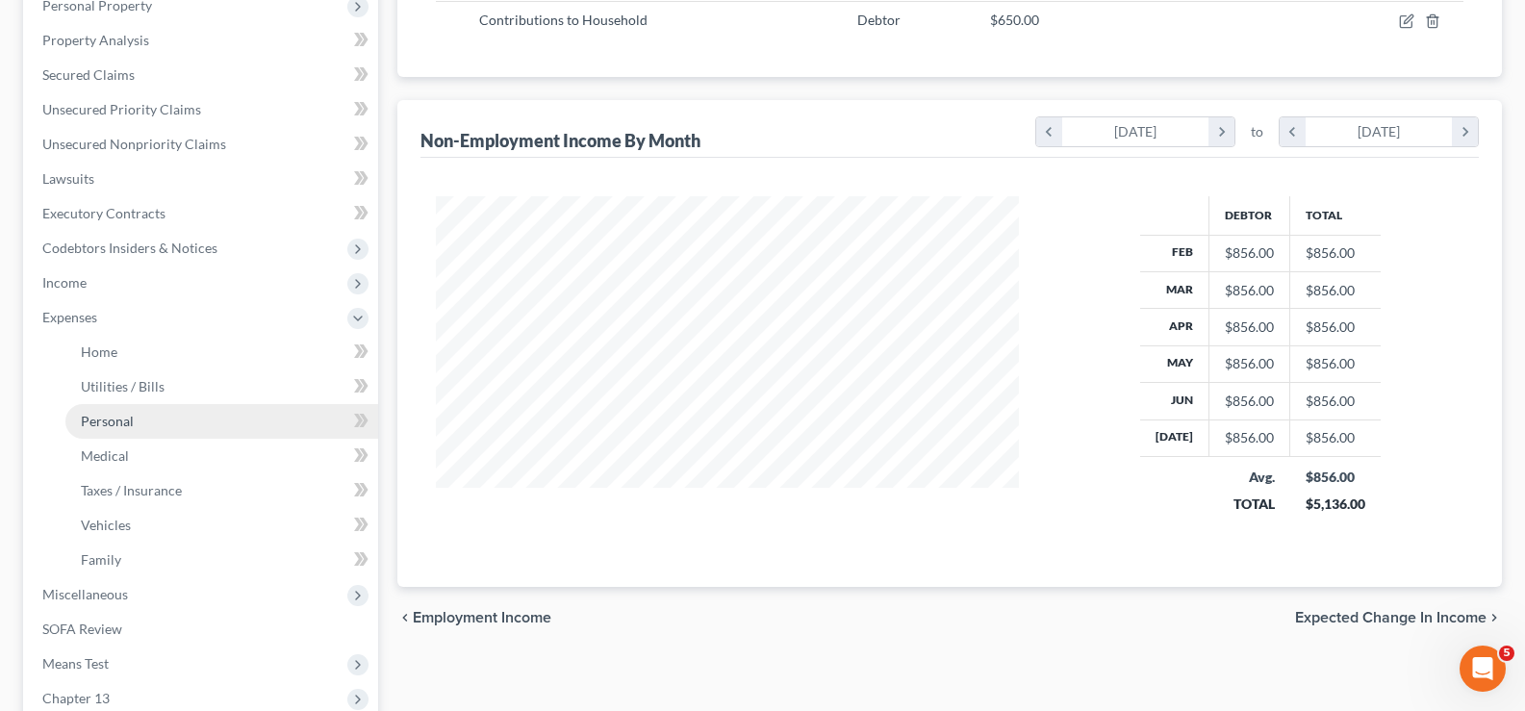
click at [83, 428] on span "Personal" at bounding box center [107, 421] width 53 height 16
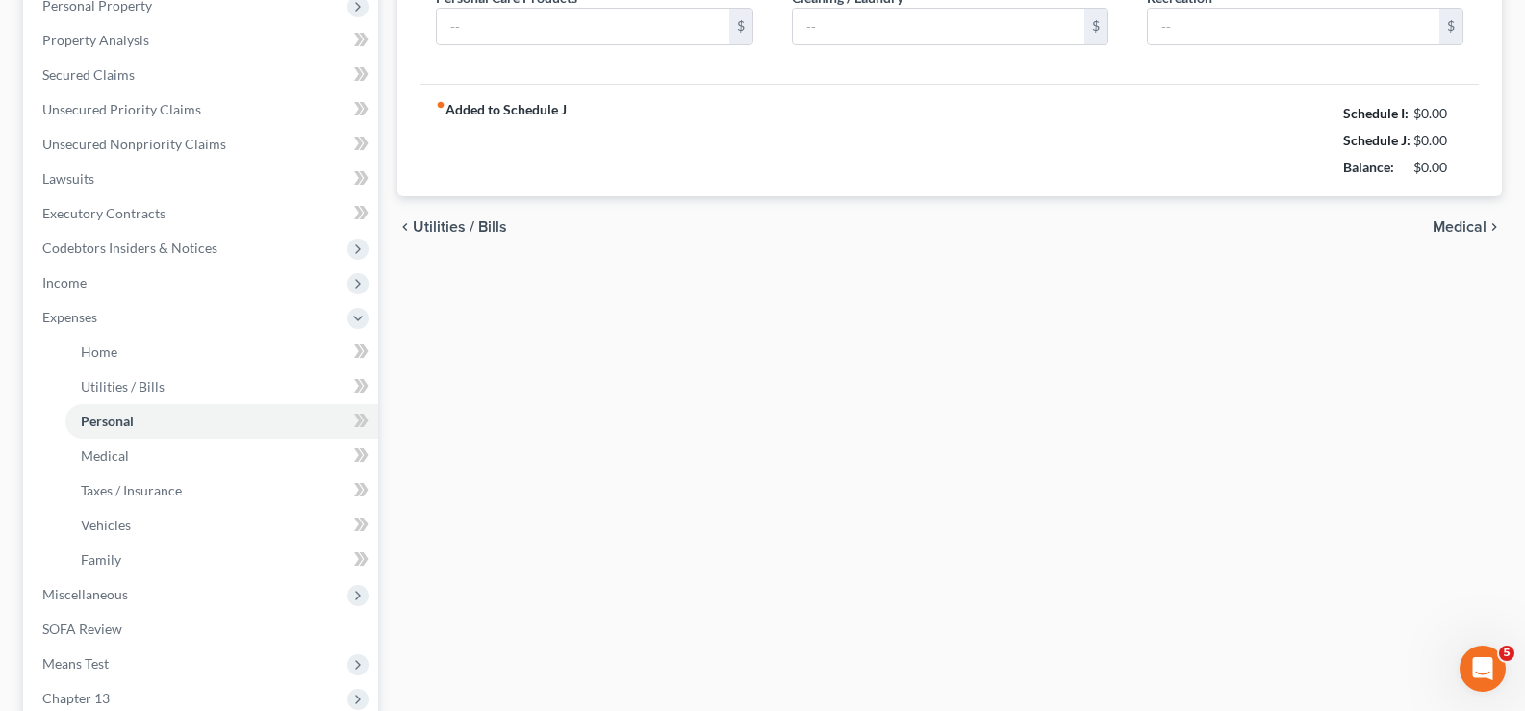
scroll to position [287, 0]
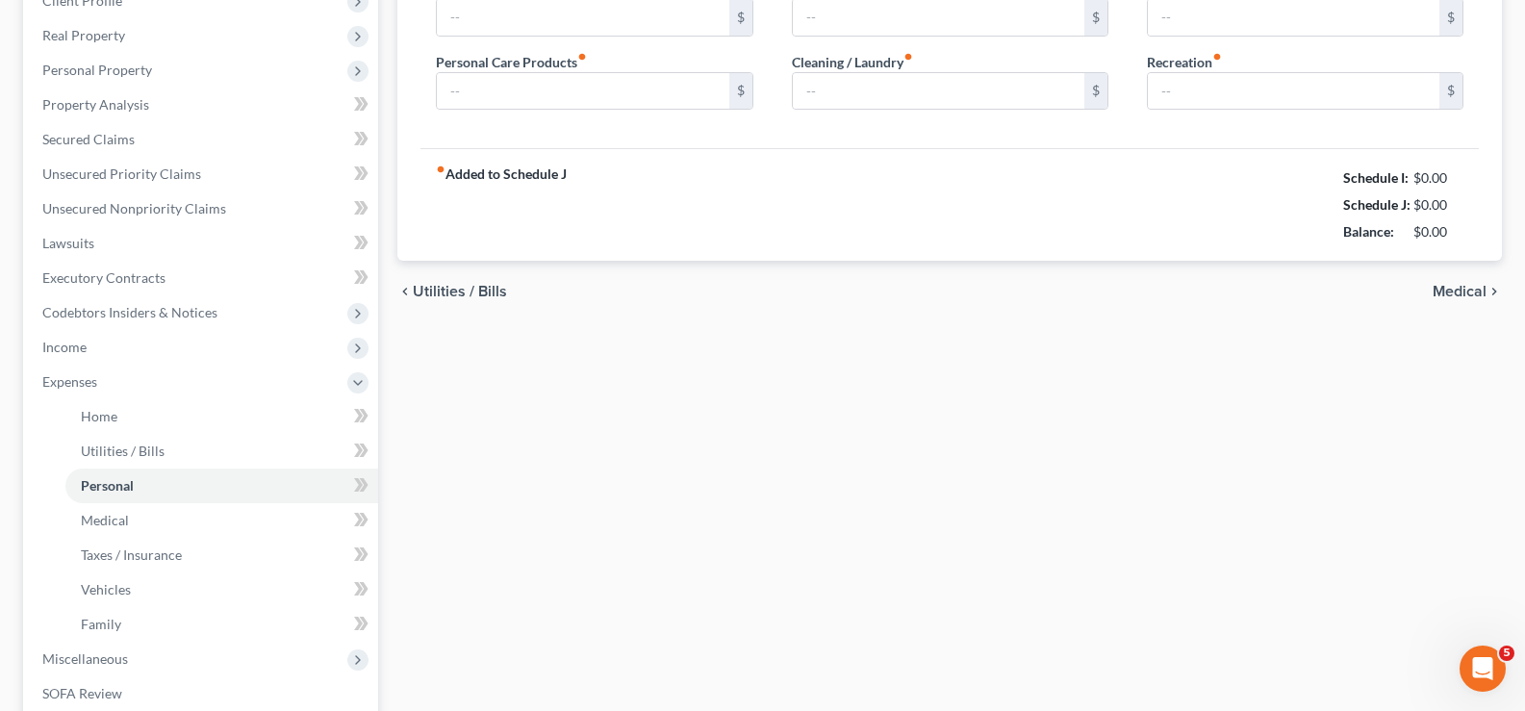
type input "611.00"
type input "0.00"
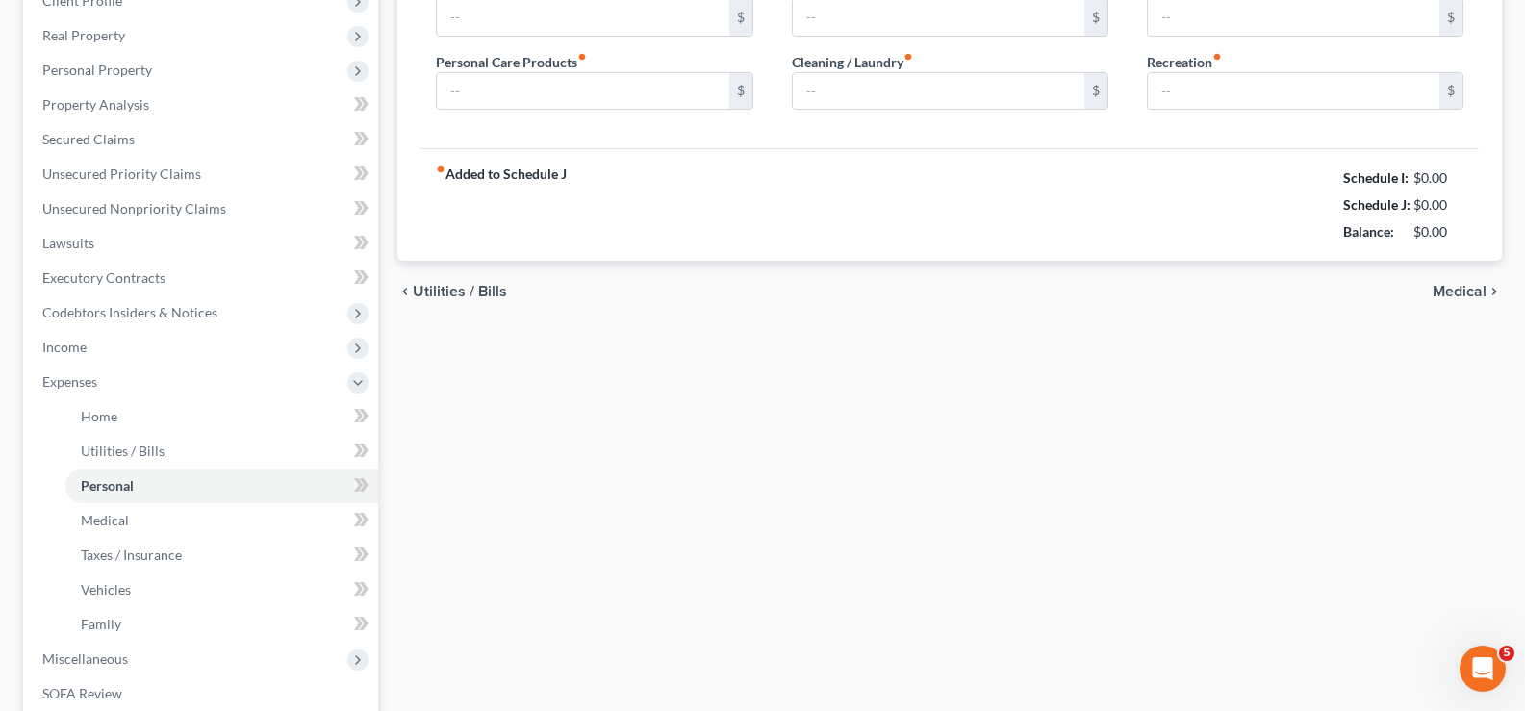
type input "0.00"
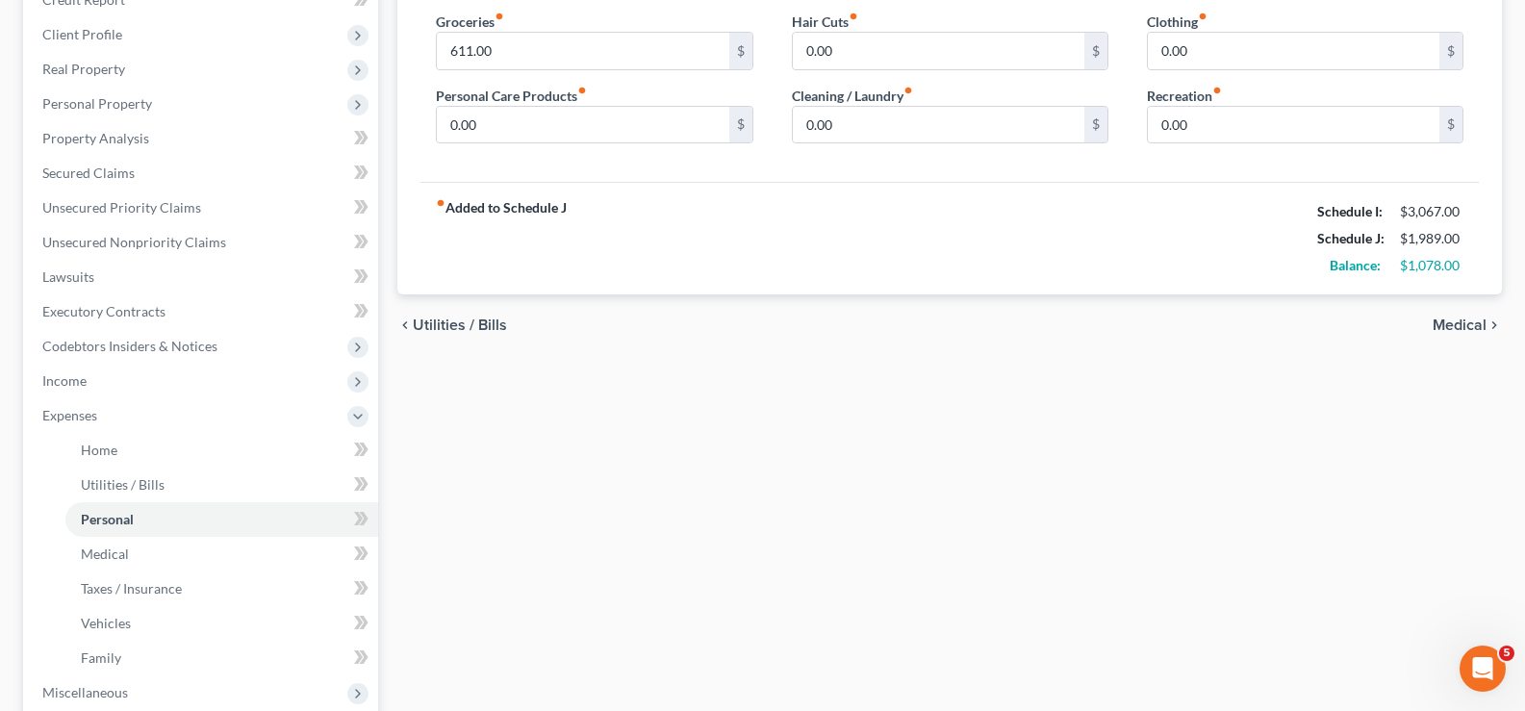
scroll to position [0, 0]
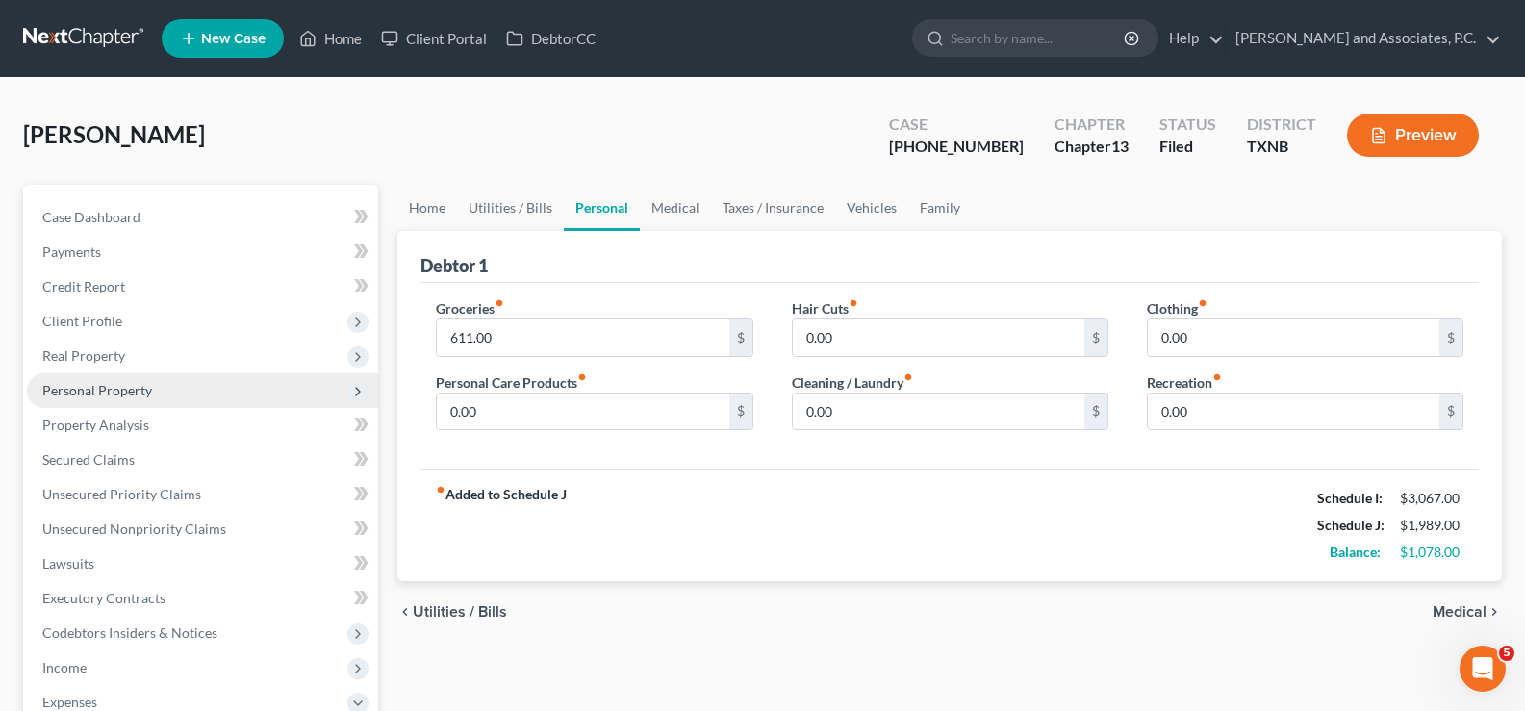
click at [143, 384] on span "Personal Property" at bounding box center [97, 390] width 110 height 16
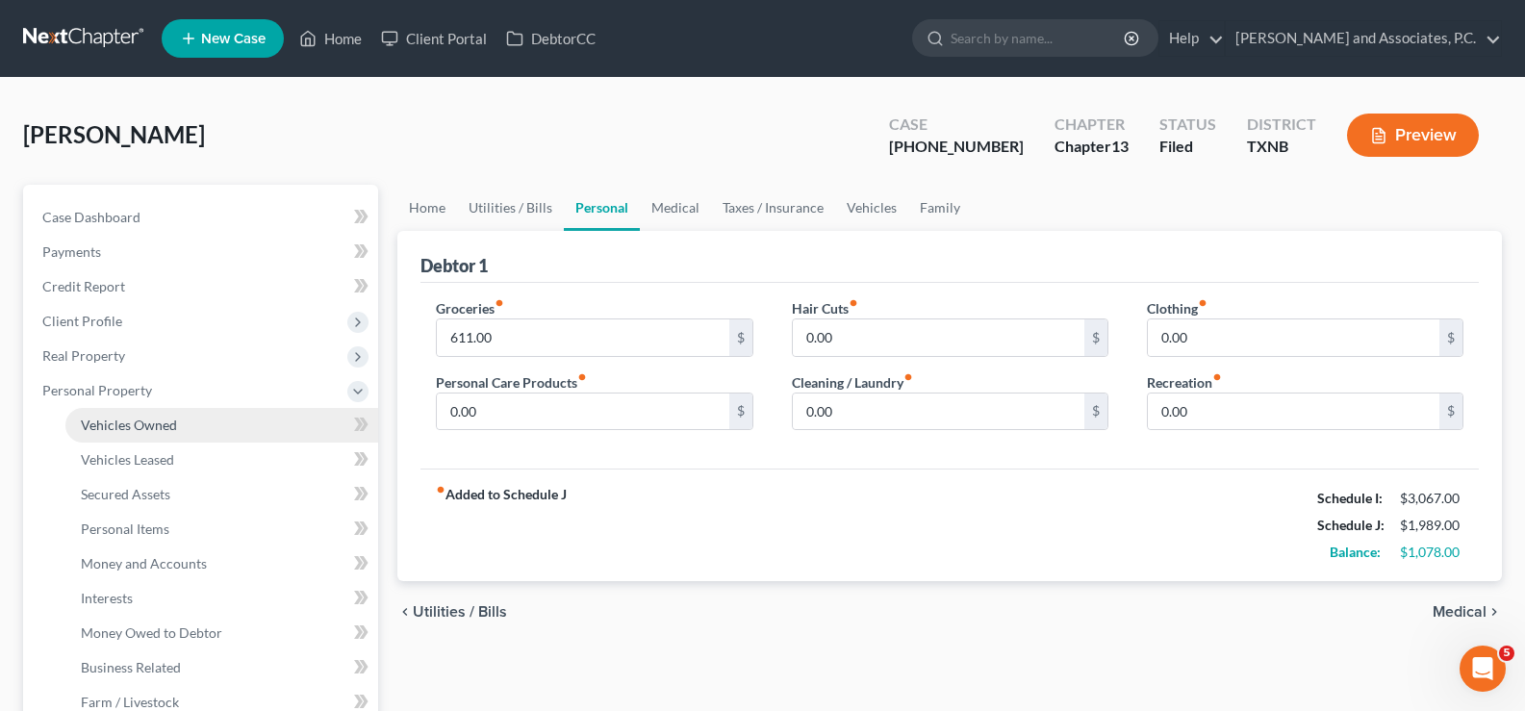
click at [158, 429] on span "Vehicles Owned" at bounding box center [129, 425] width 96 height 16
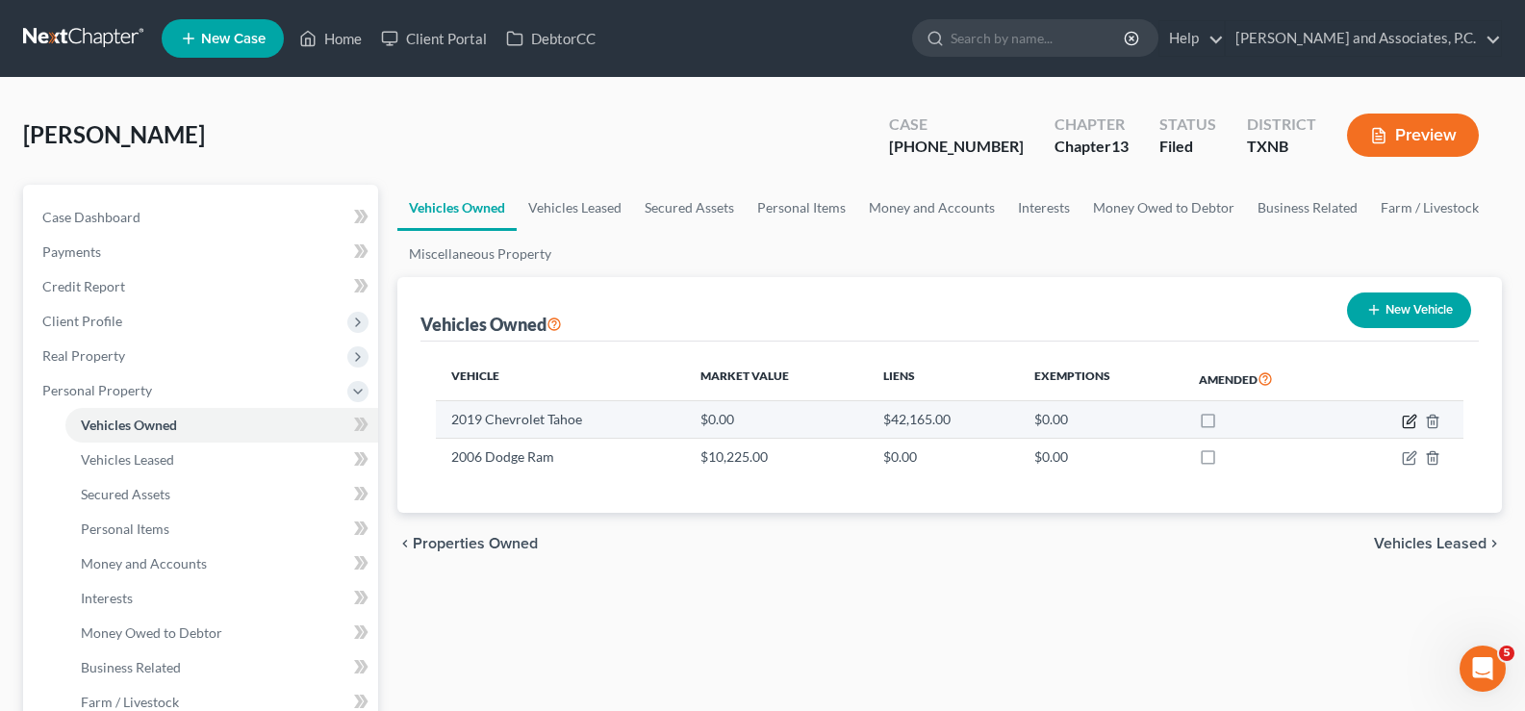
click at [1410, 420] on icon "button" at bounding box center [1409, 421] width 15 height 15
select select "0"
select select "7"
select select "2"
select select "0"
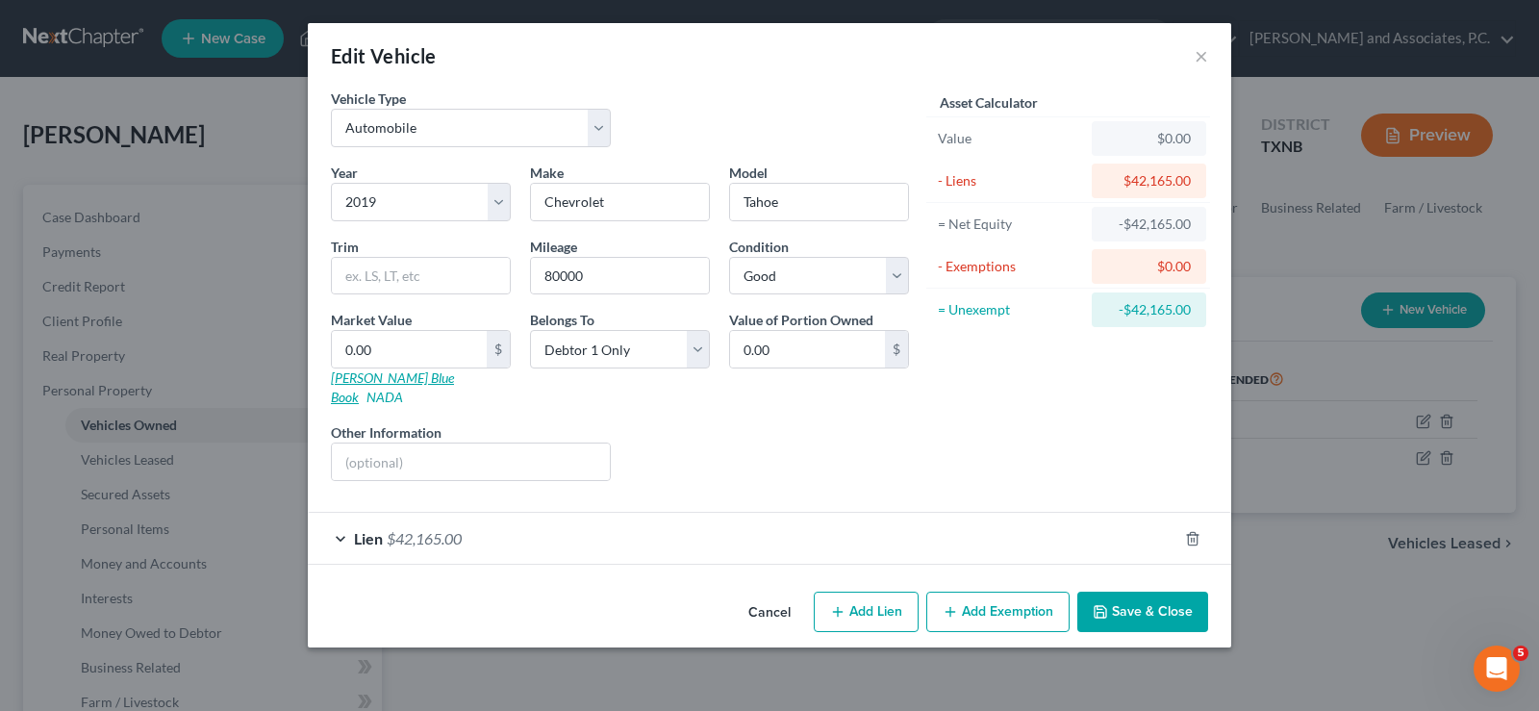
click at [361, 381] on link "[PERSON_NAME] Blue Book" at bounding box center [392, 387] width 123 height 36
click at [403, 389] on link "NADA" at bounding box center [385, 397] width 37 height 16
click at [425, 349] on input "0.00" at bounding box center [409, 349] width 155 height 37
type input "2"
type input "2.00"
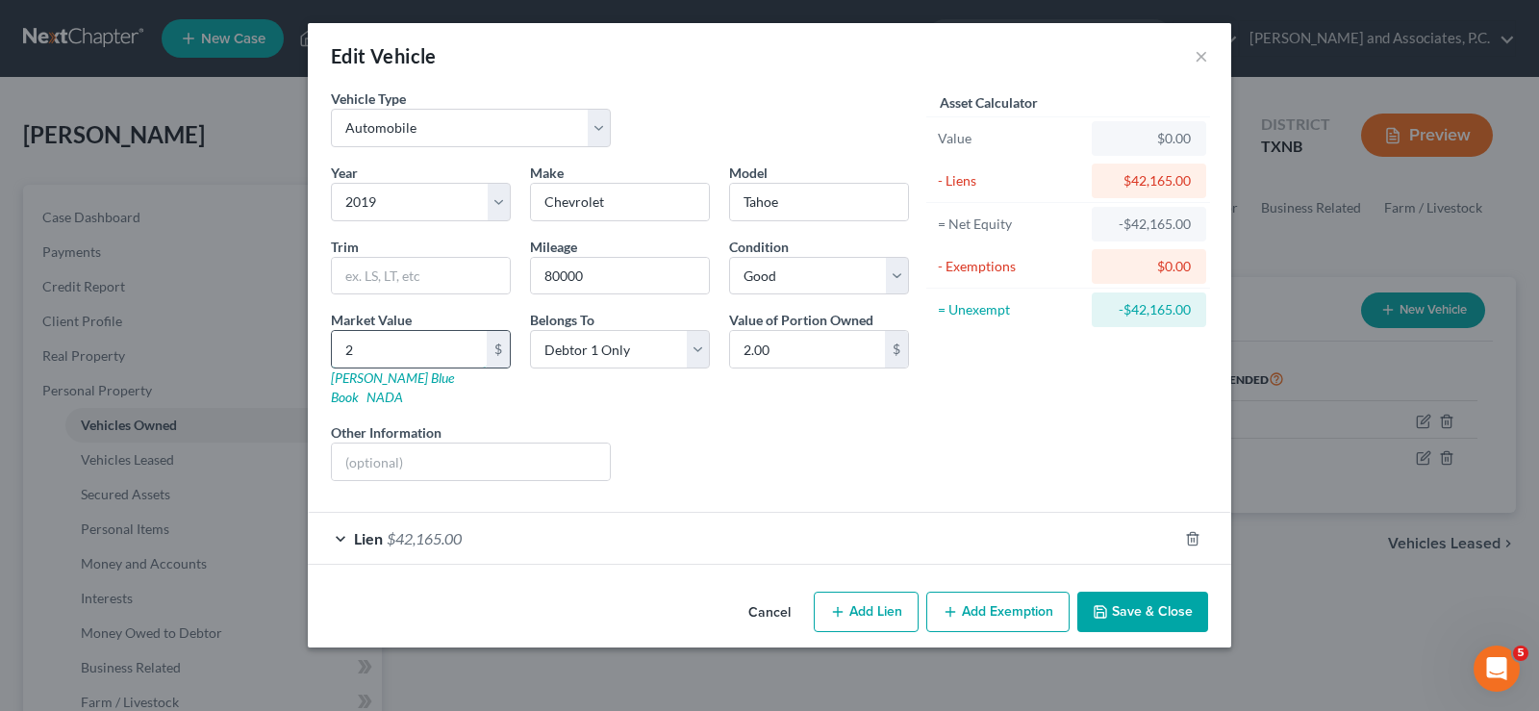
type input "23"
type input "23.00"
type input "2"
type input "2.00"
type input "23"
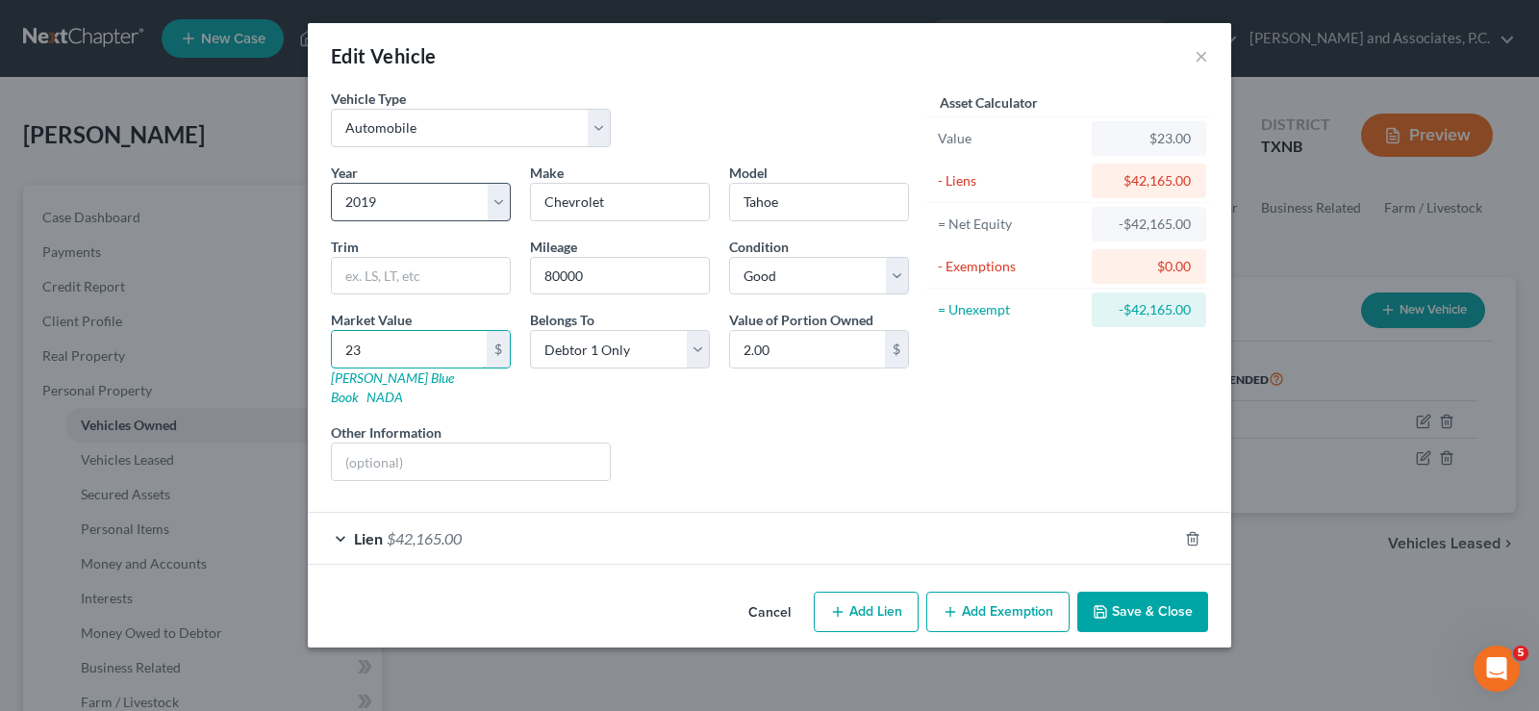
type input "23.00"
type input "234"
type input "234.00"
type input "2349"
type input "2,349.00"
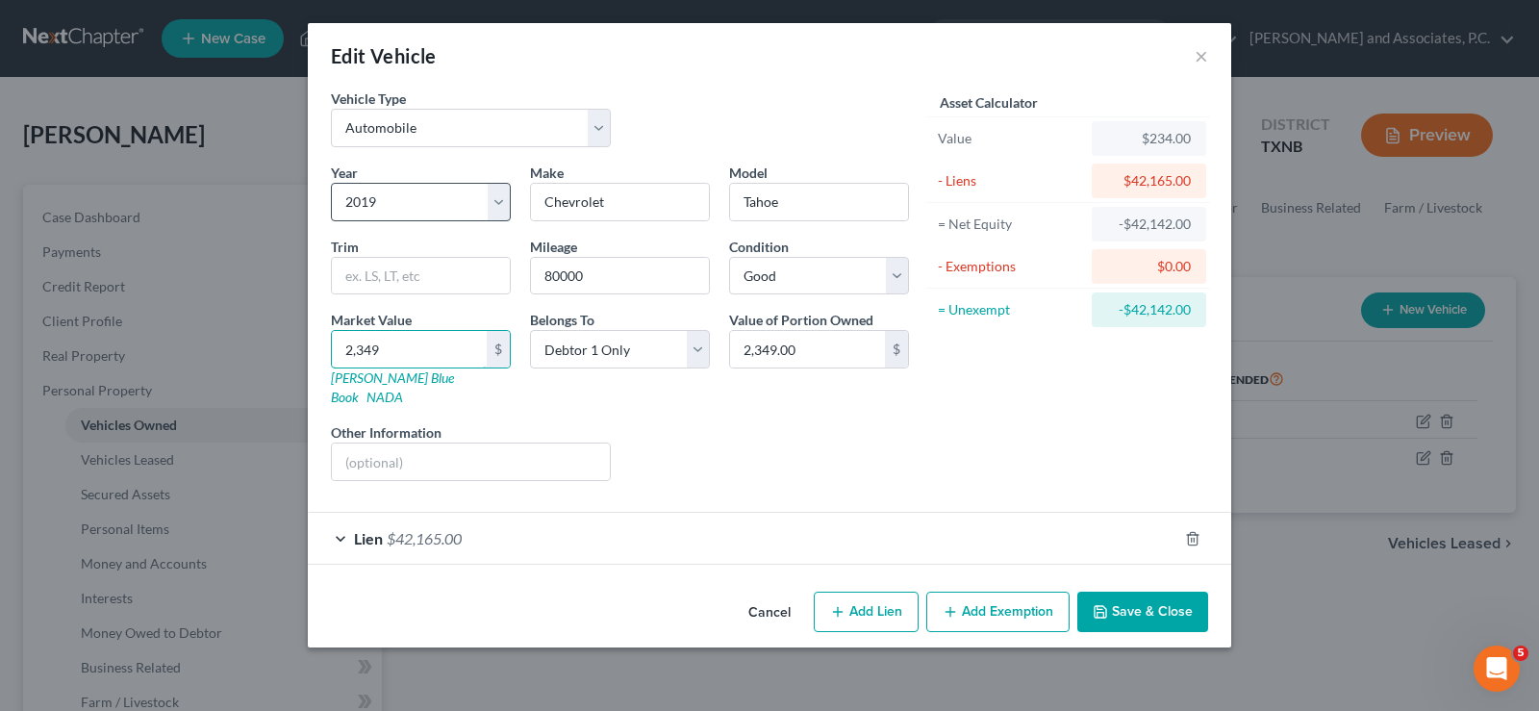
type input "2,3491"
type input "23,491.00"
type input "23,49"
type input "2,349.00"
type input "2,34"
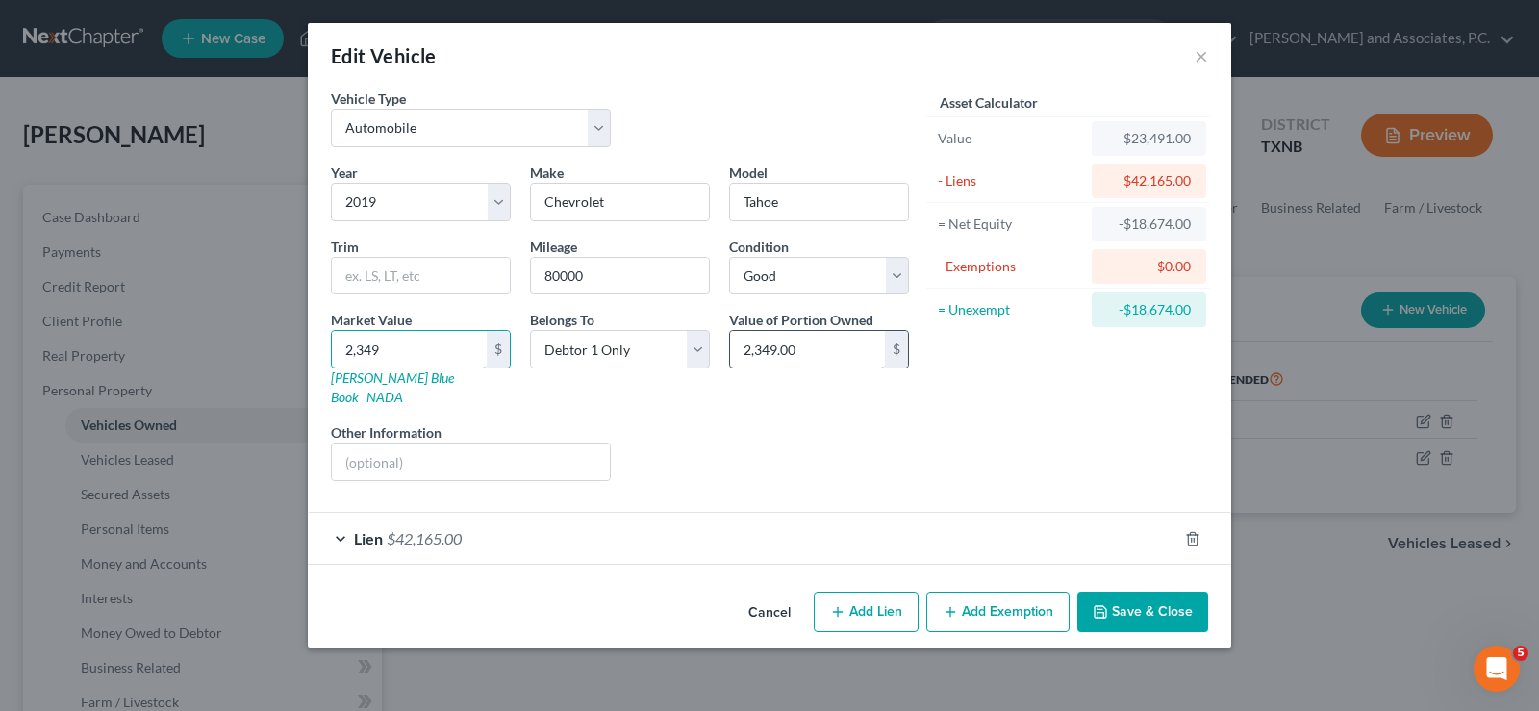
type input "234.00"
type input "23"
type input "23.00"
type input "2"
type input "2.00"
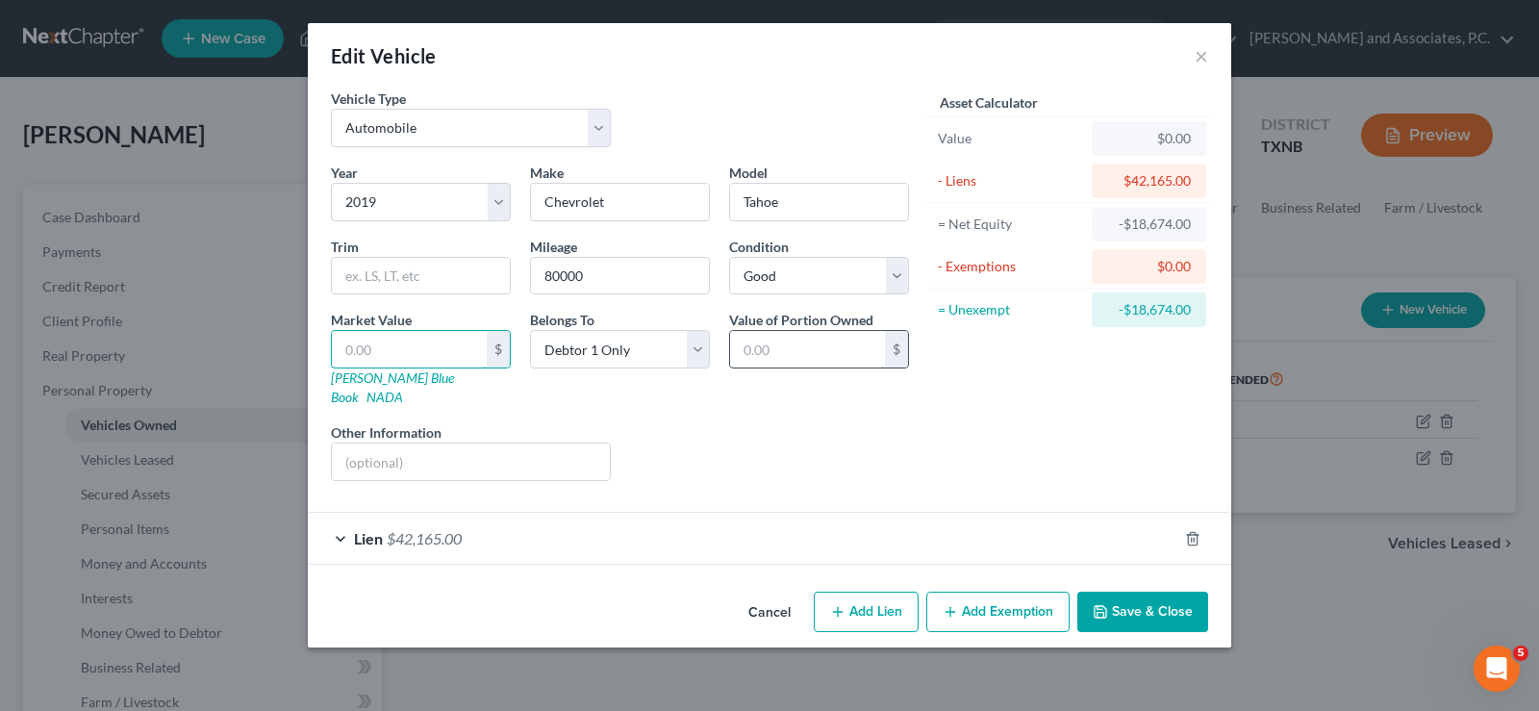
type input "4"
type input "4.00"
type input "42"
type input "42.00"
type input "422"
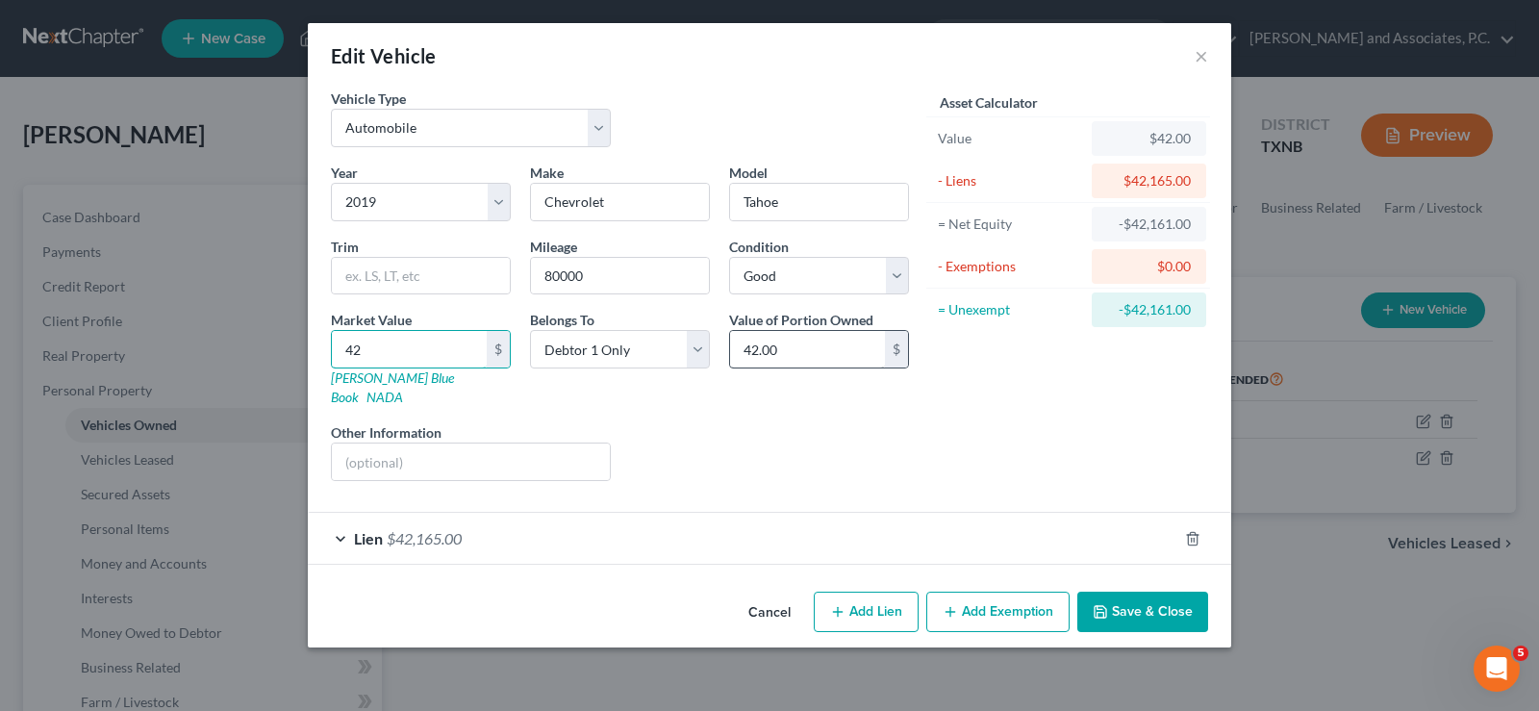
type input "422.00"
type input "4226"
type input "4,226.00"
type input "4,2265"
type input "42,265.00"
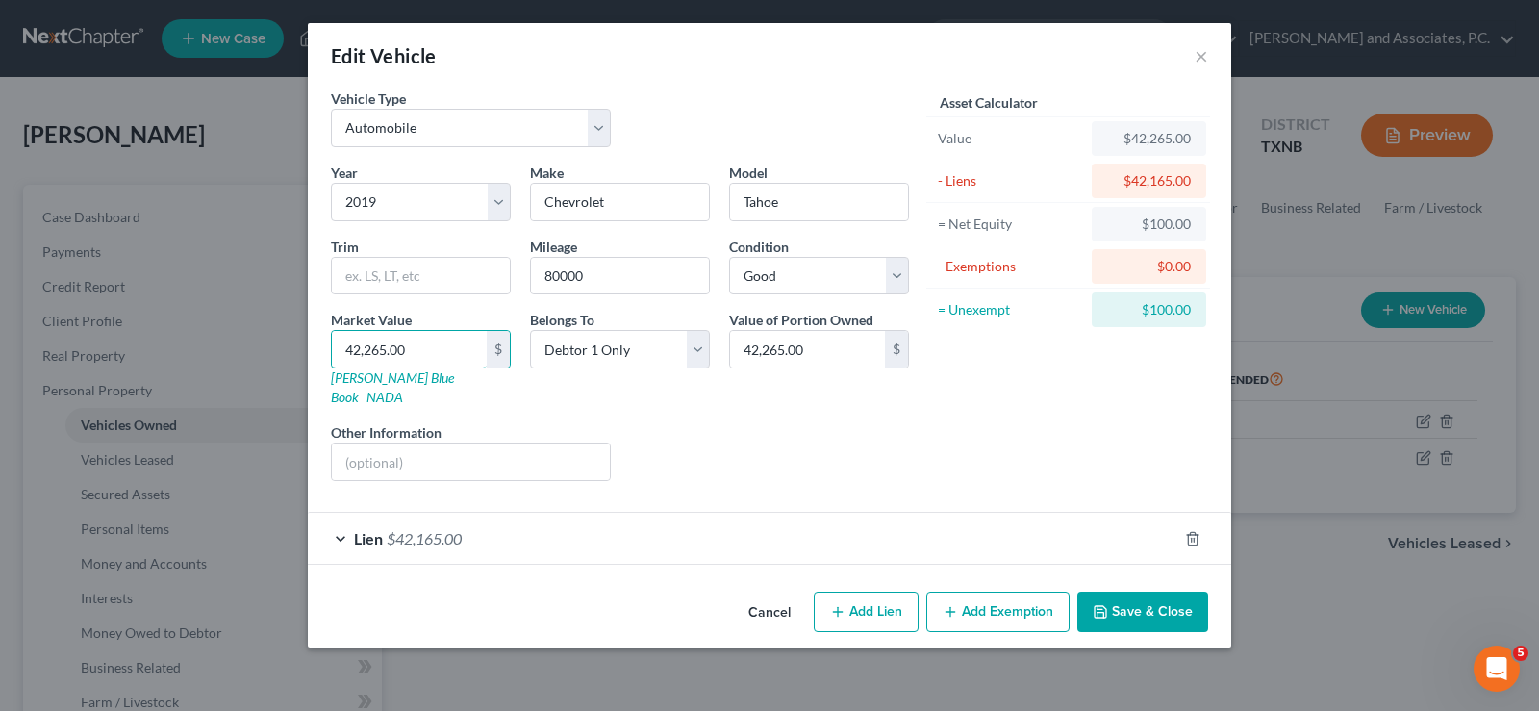
type input "42,265.00"
click at [1131, 592] on button "Save & Close" at bounding box center [1142, 612] width 131 height 40
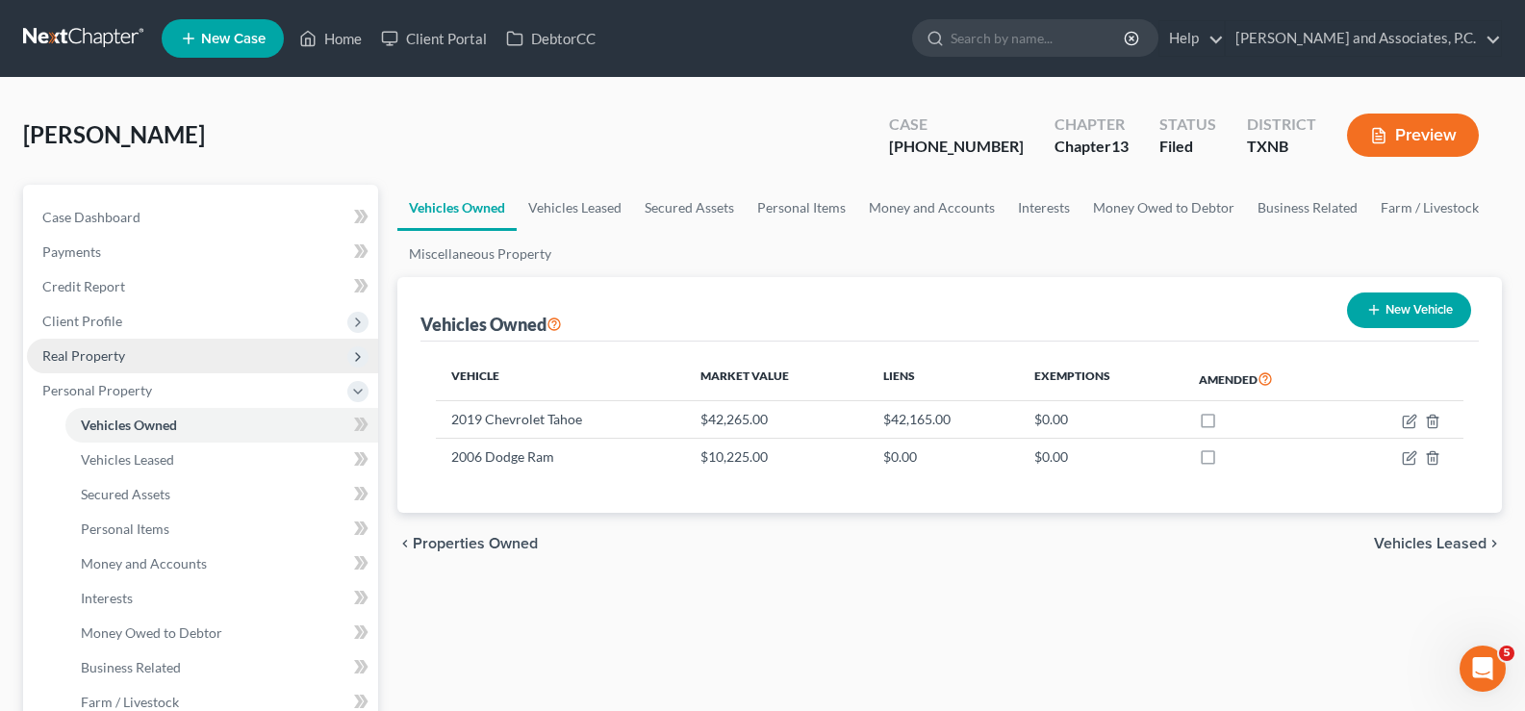
click at [135, 360] on span "Real Property" at bounding box center [202, 356] width 351 height 35
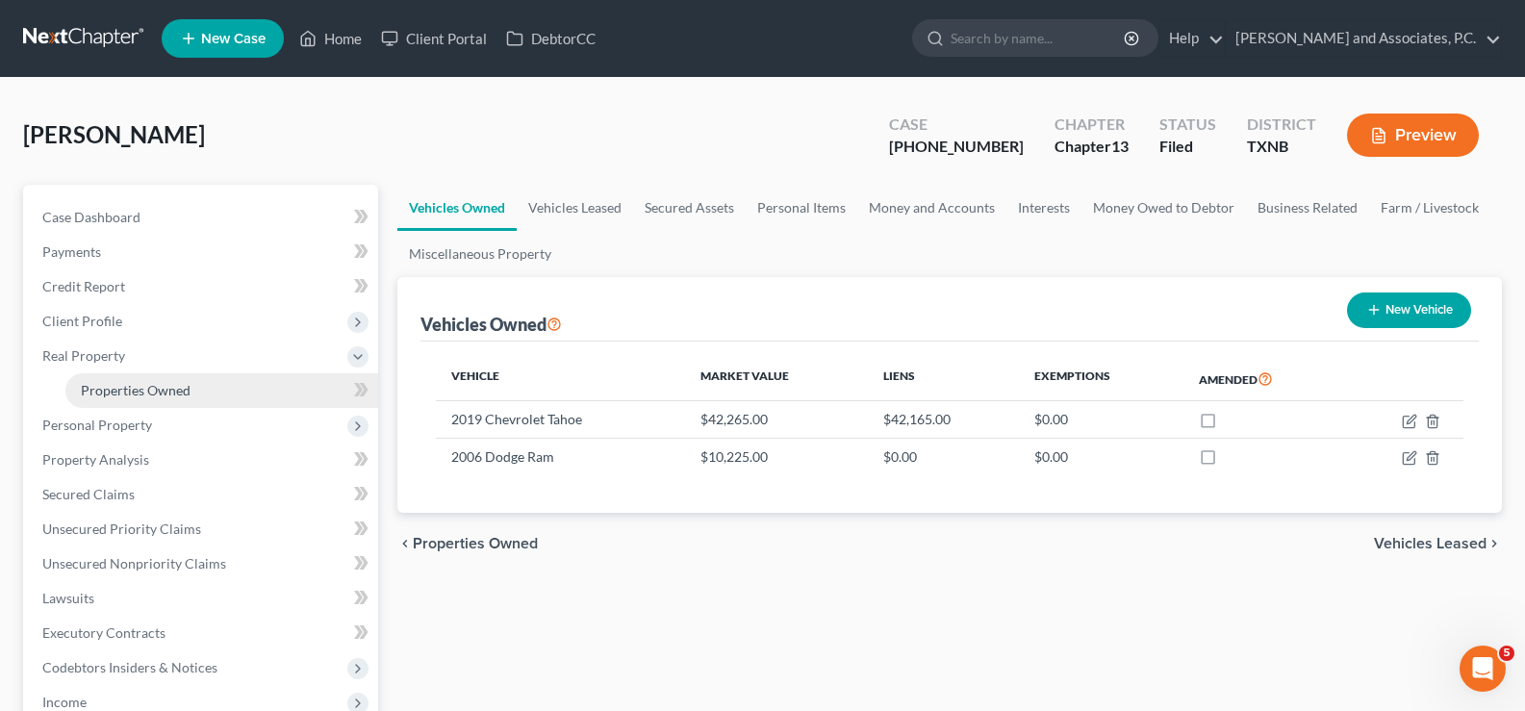
click at [148, 402] on link "Properties Owned" at bounding box center [221, 390] width 313 height 35
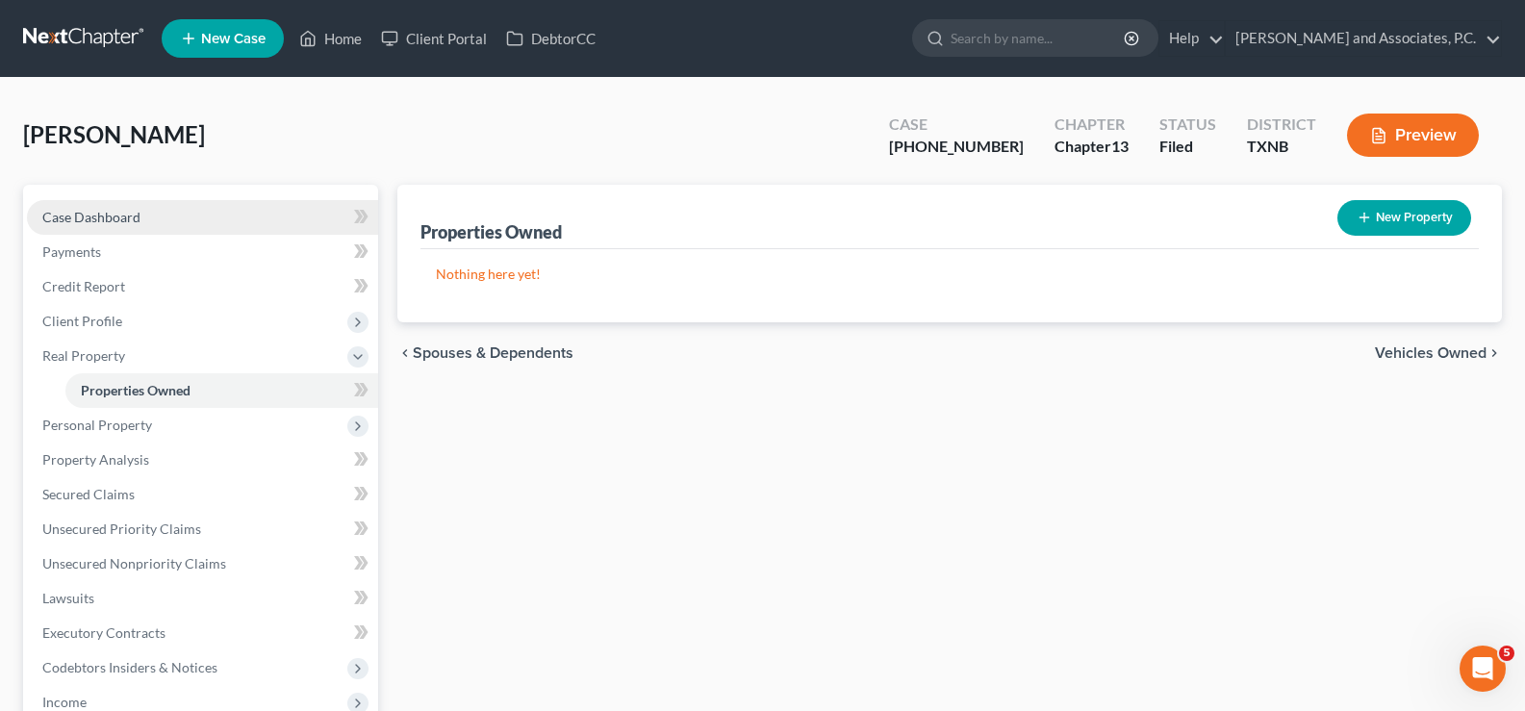
click at [151, 208] on link "Case Dashboard" at bounding box center [202, 217] width 351 height 35
select select "5"
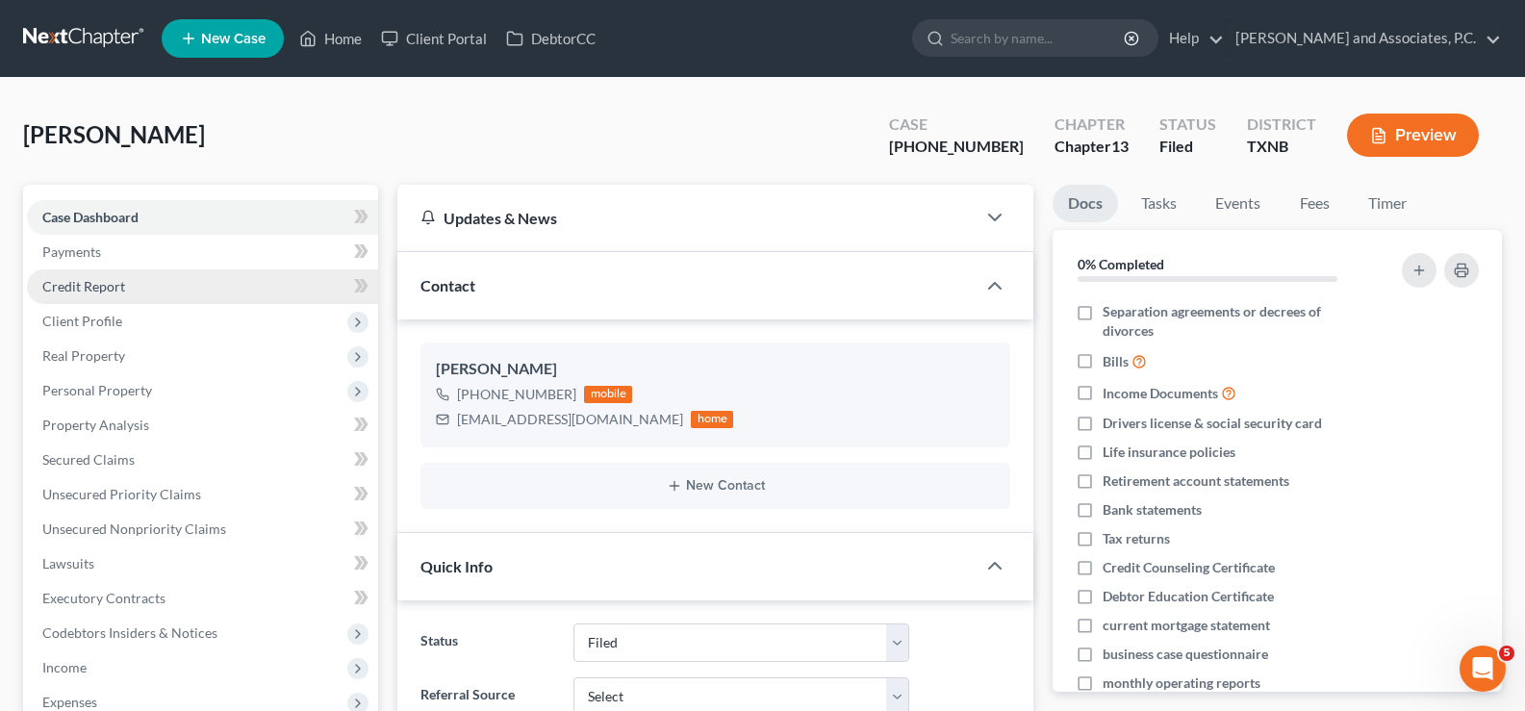
click at [107, 292] on span "Credit Report" at bounding box center [83, 286] width 83 height 16
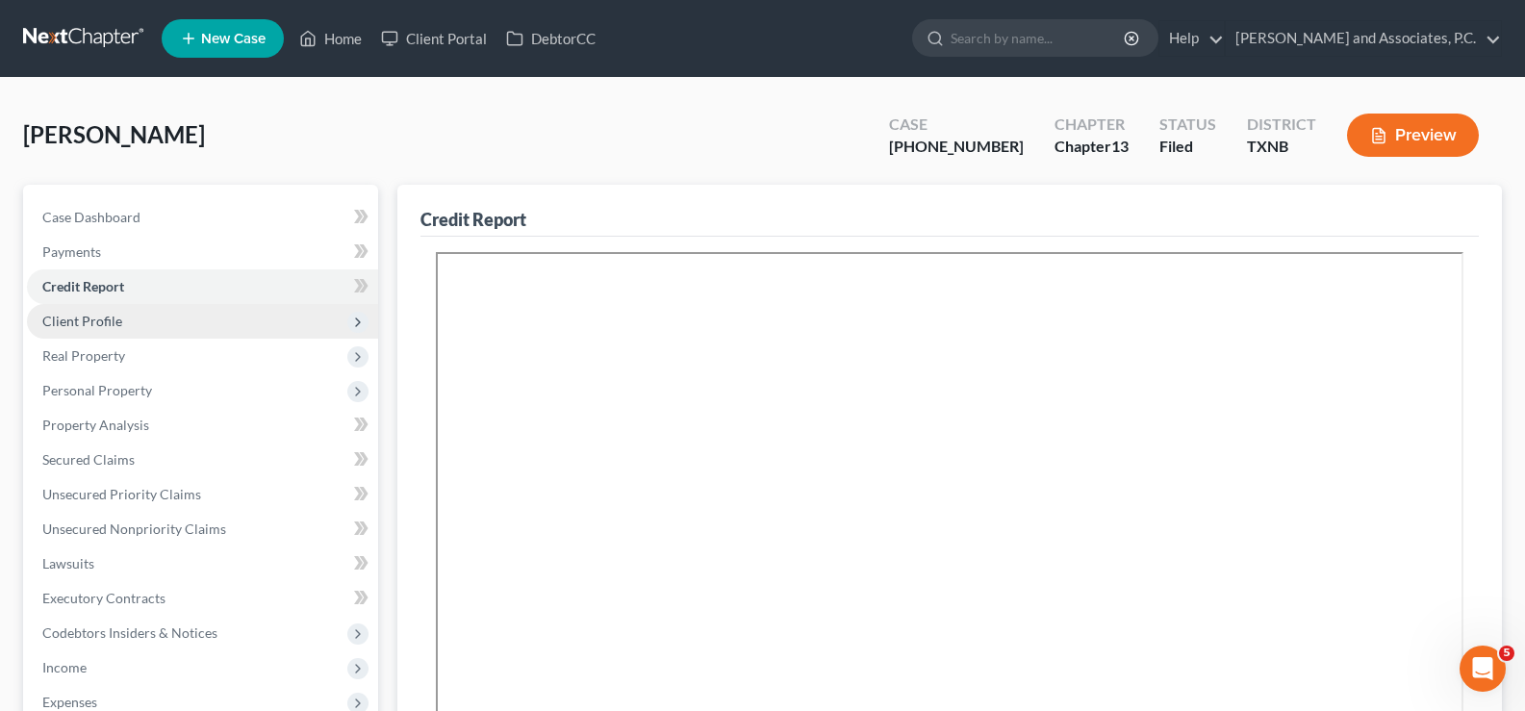
click at [119, 326] on span "Client Profile" at bounding box center [82, 321] width 80 height 16
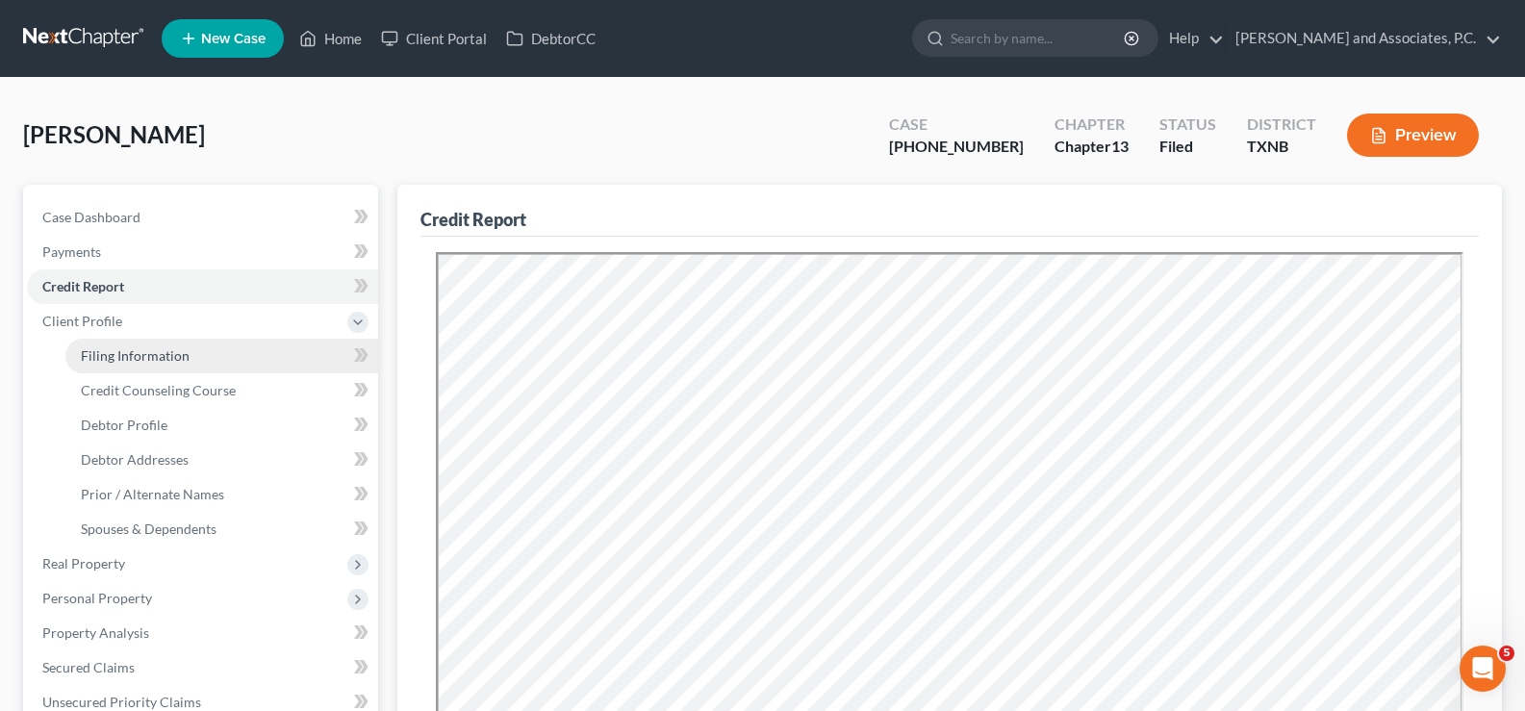
click at [136, 347] on span "Filing Information" at bounding box center [135, 355] width 109 height 16
select select "1"
select select "0"
select select "3"
select select "78"
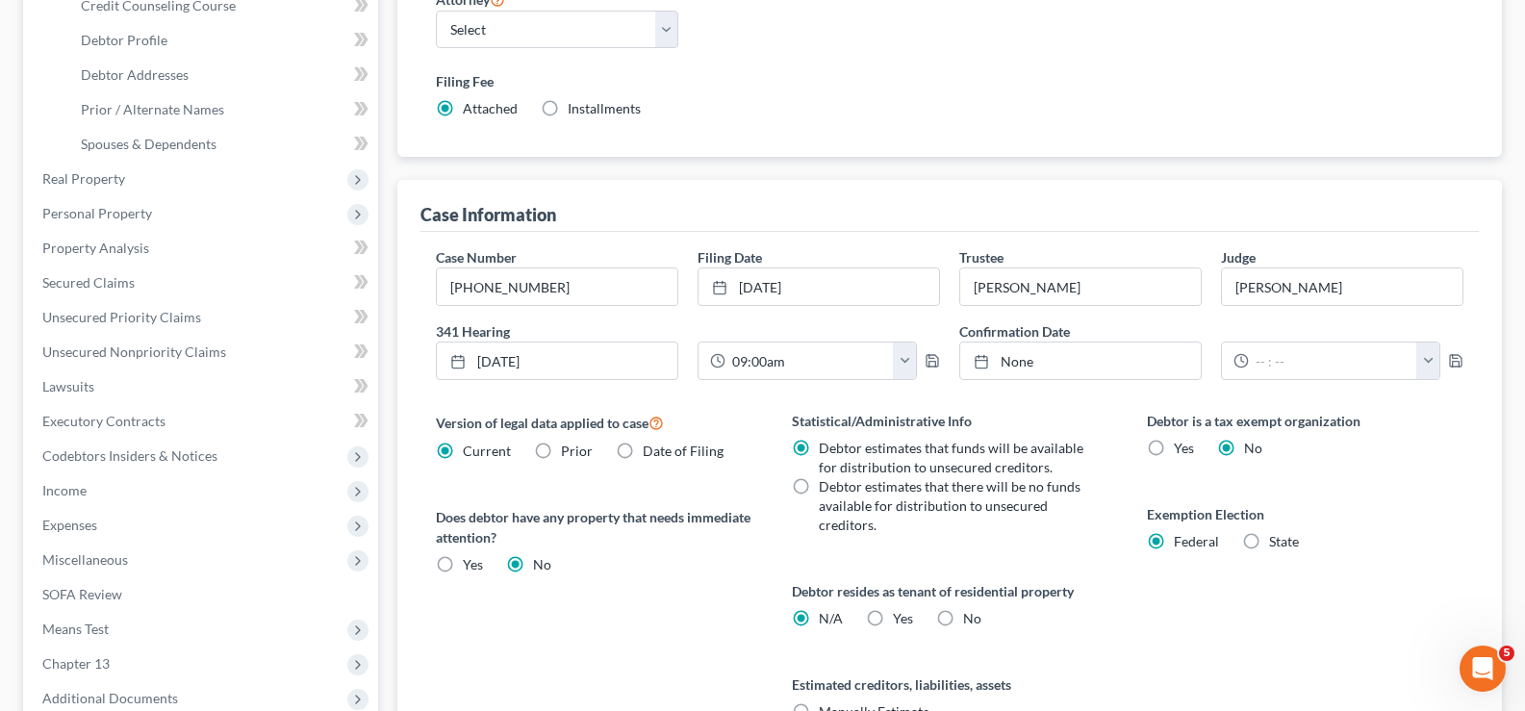
scroll to position [577, 0]
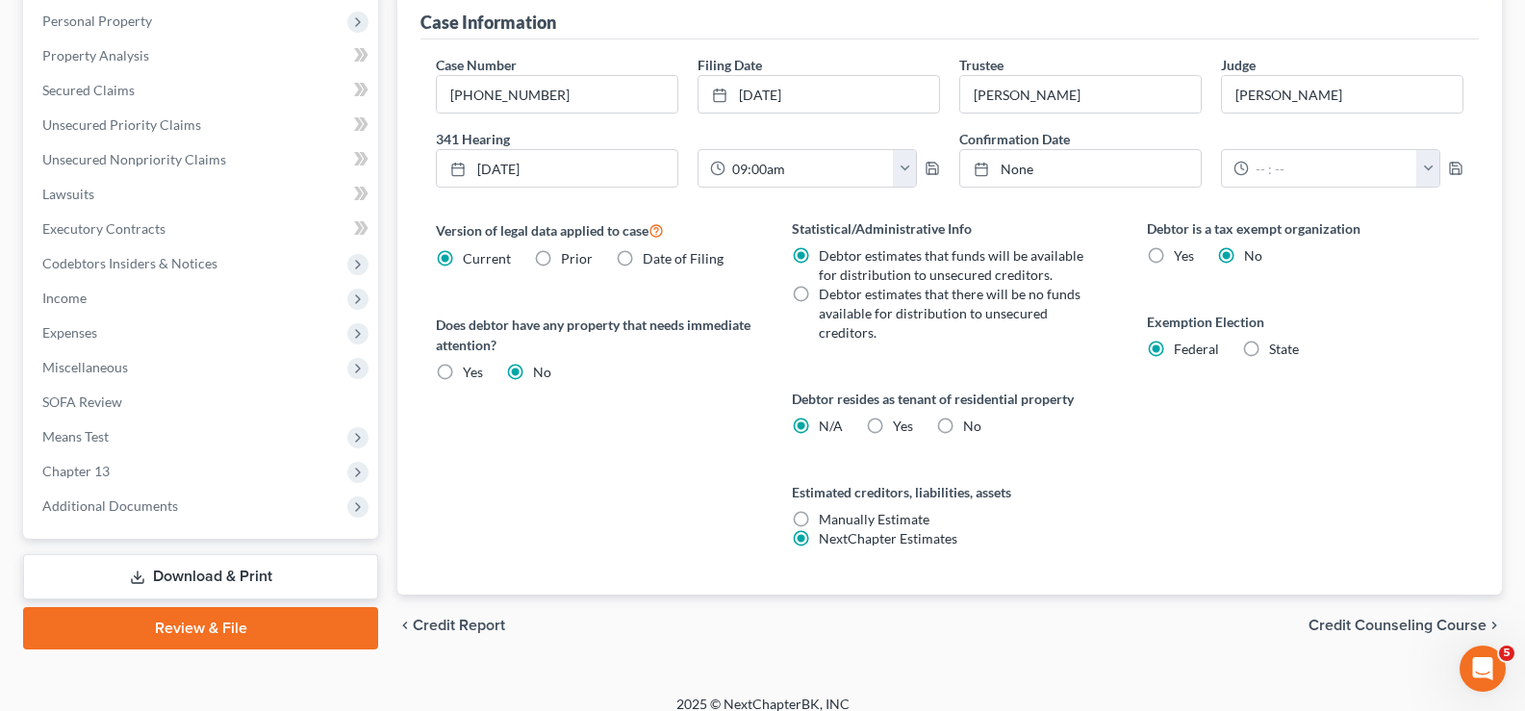
click at [1269, 353] on label "State" at bounding box center [1284, 349] width 30 height 19
click at [1277, 352] on input "State" at bounding box center [1283, 346] width 13 height 13
radio input "true"
radio input "false"
select select "45"
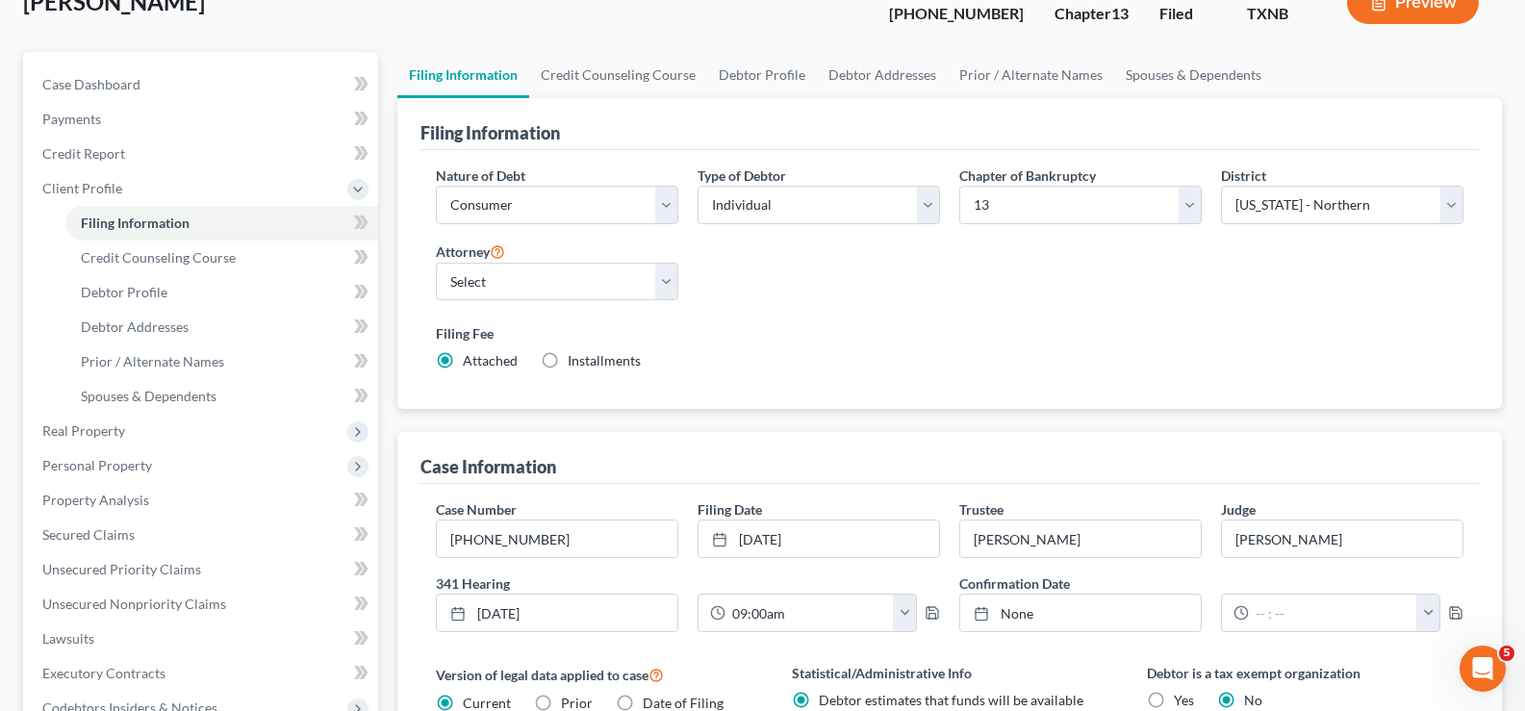
scroll to position [0, 0]
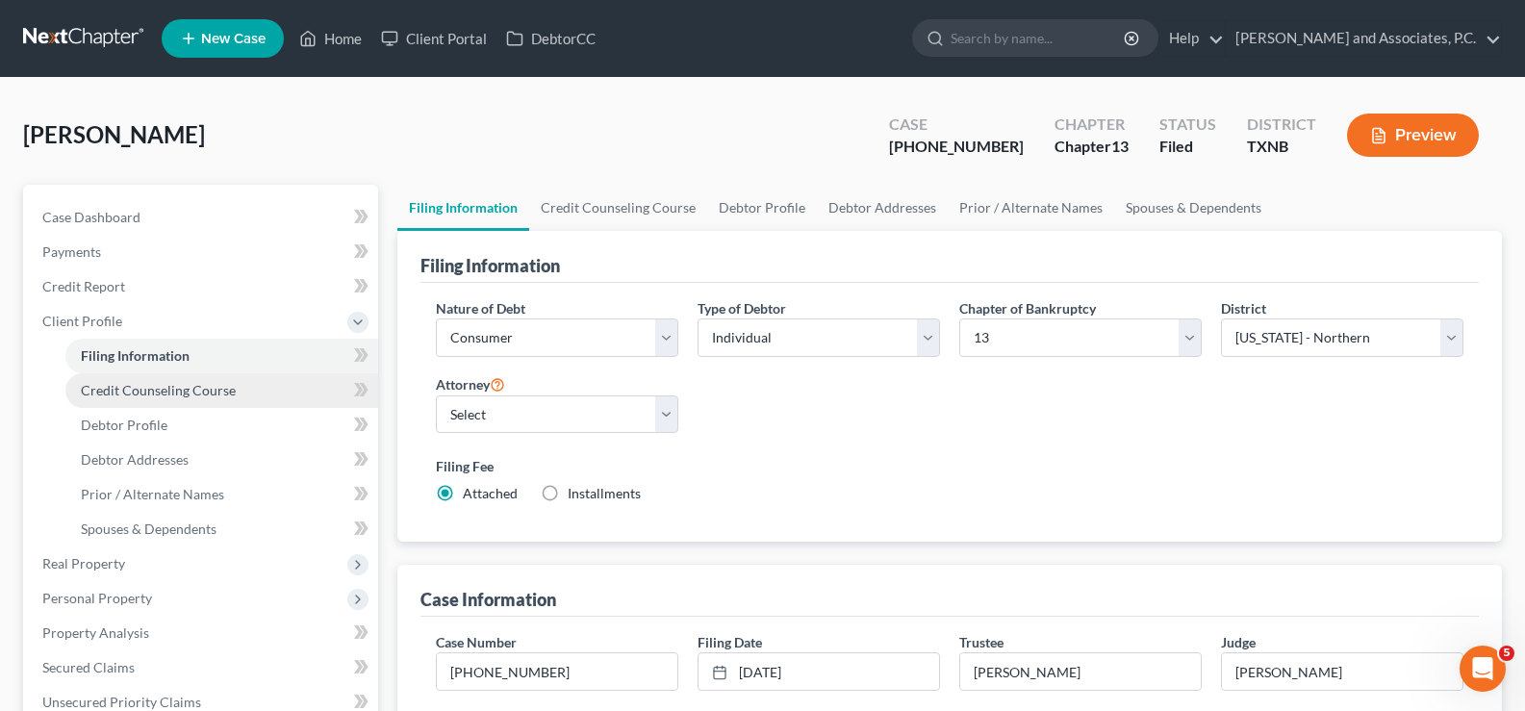
click at [122, 393] on span "Credit Counseling Course" at bounding box center [158, 390] width 155 height 16
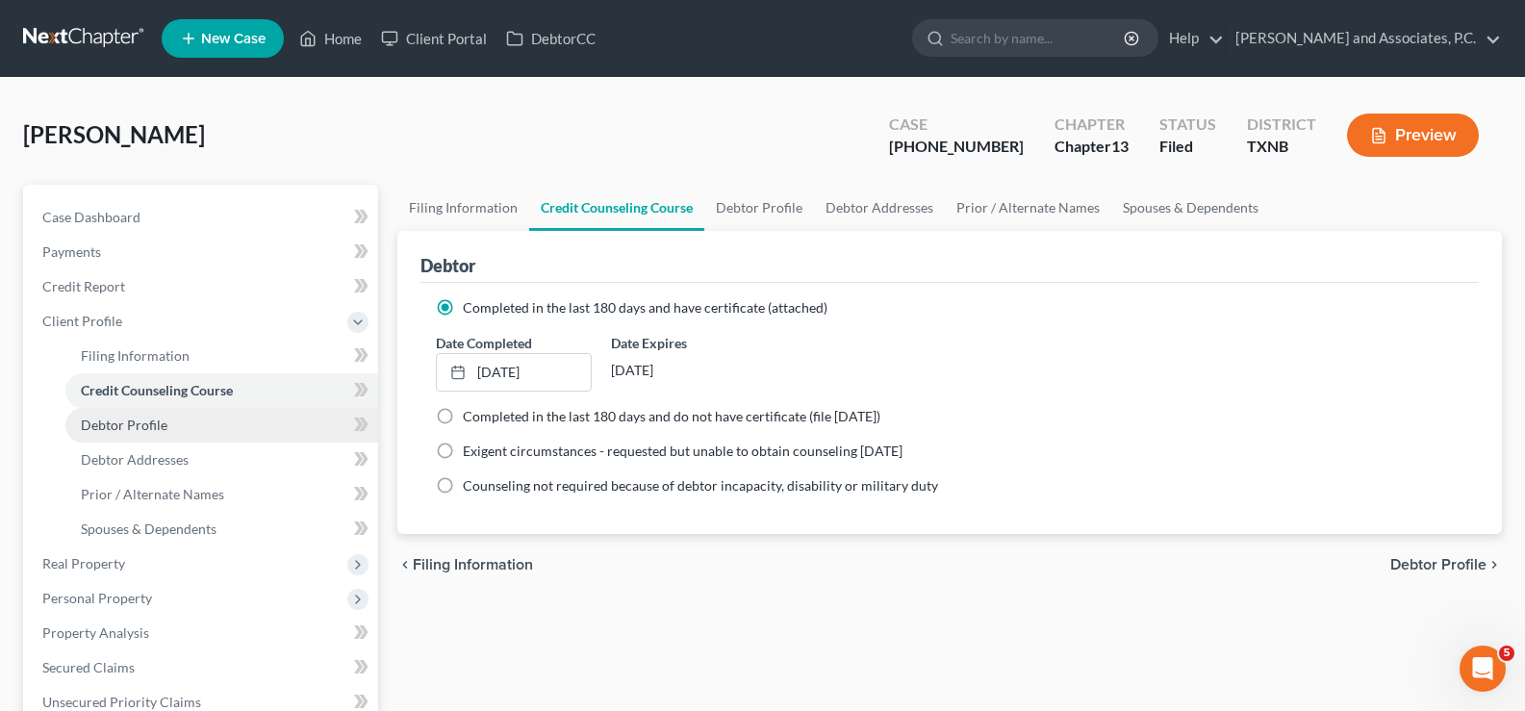
click at [155, 430] on span "Debtor Profile" at bounding box center [124, 425] width 87 height 16
select select "0"
select select "2"
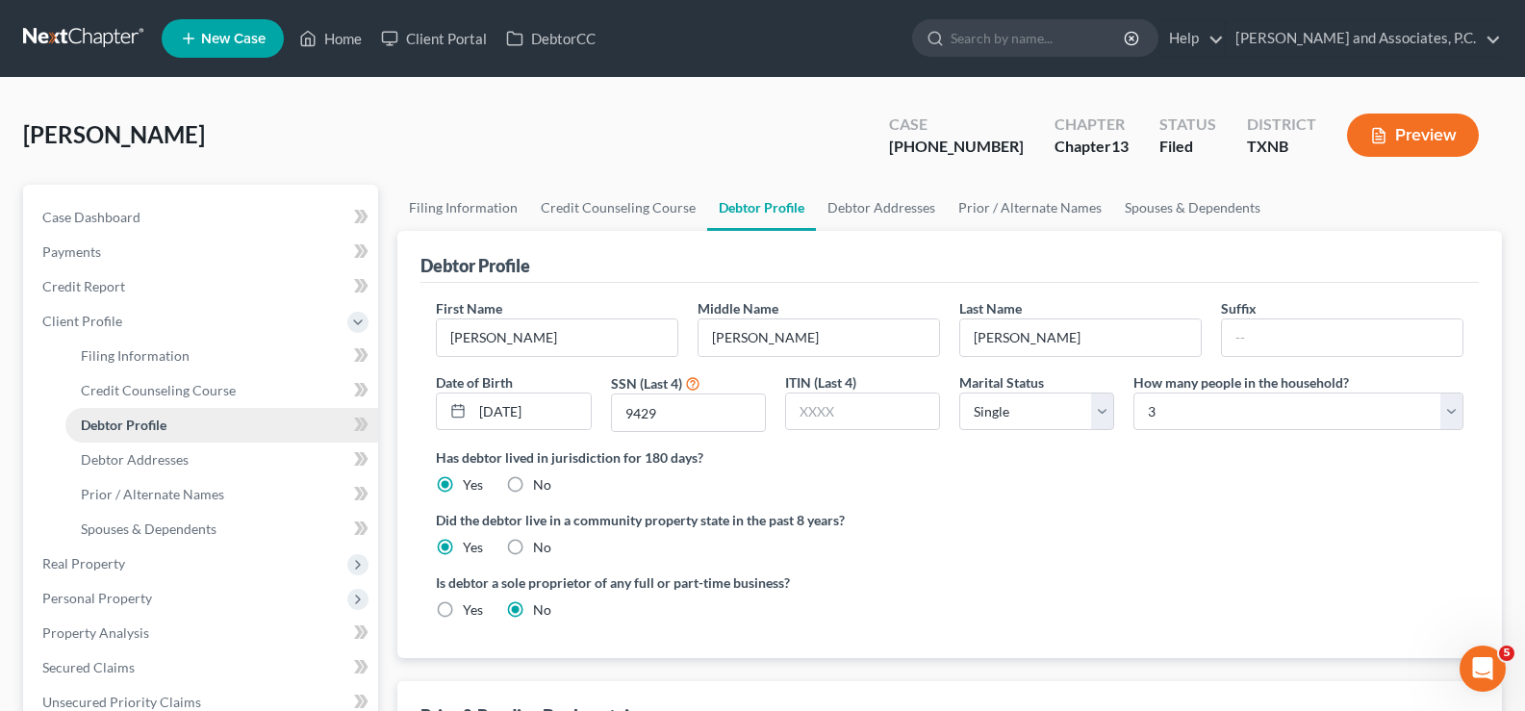
scroll to position [192, 0]
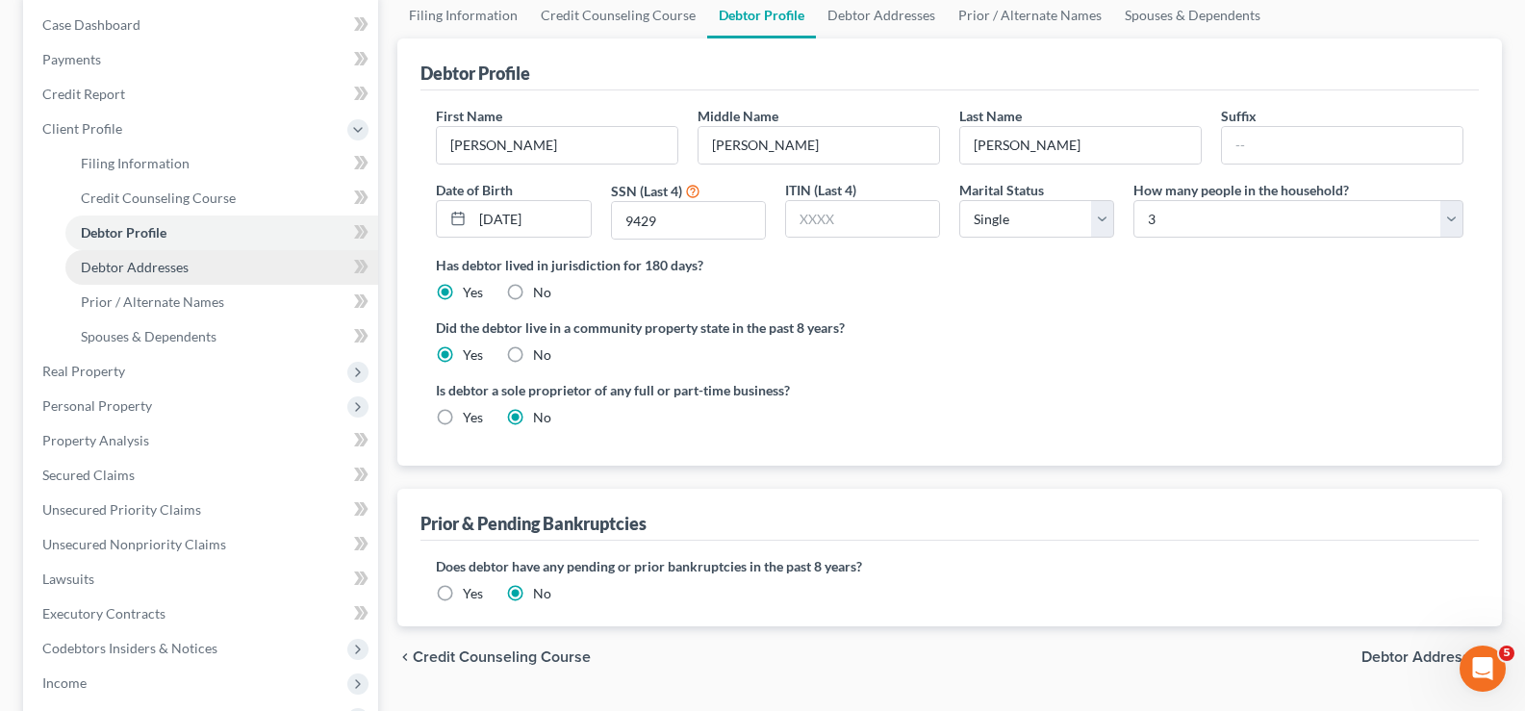
click at [143, 277] on link "Debtor Addresses" at bounding box center [221, 267] width 313 height 35
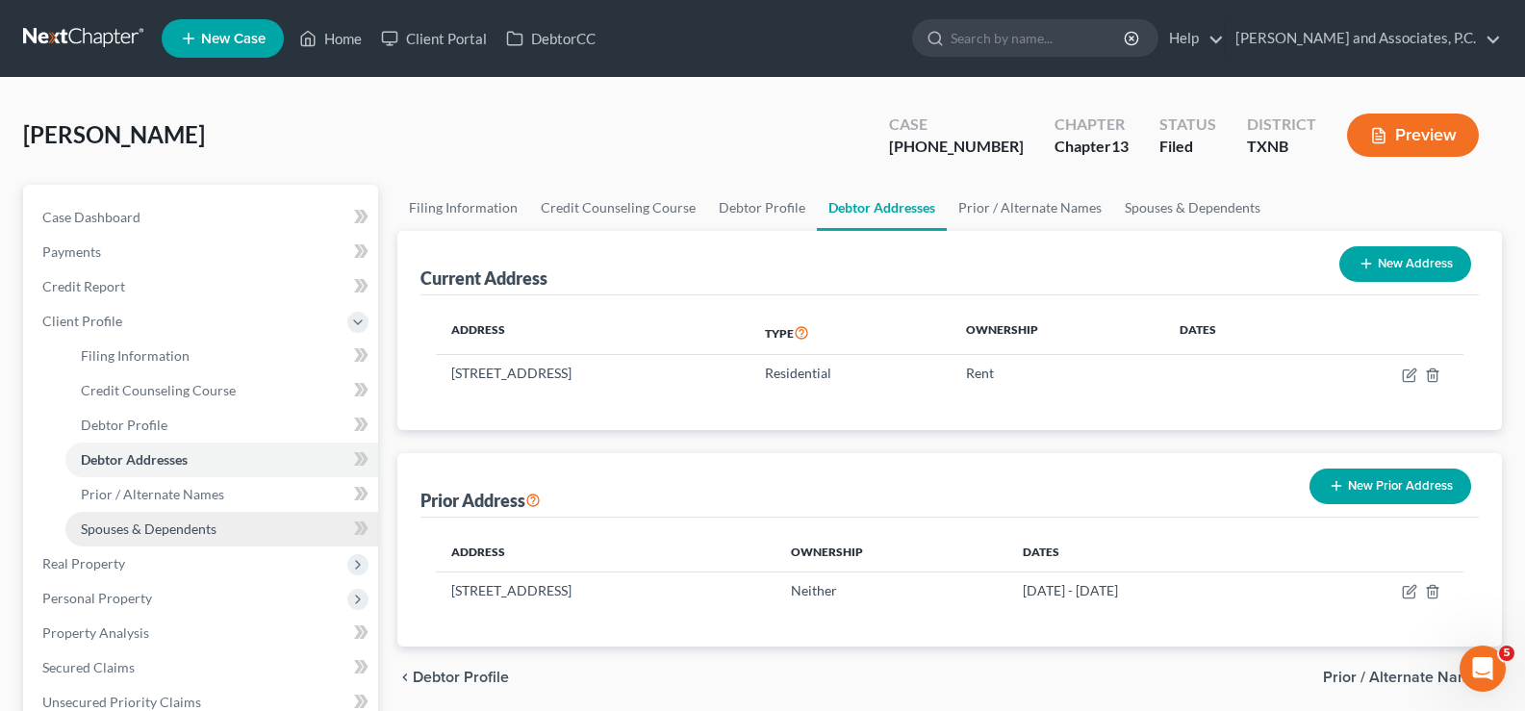
click at [172, 529] on span "Spouses & Dependents" at bounding box center [149, 528] width 136 height 16
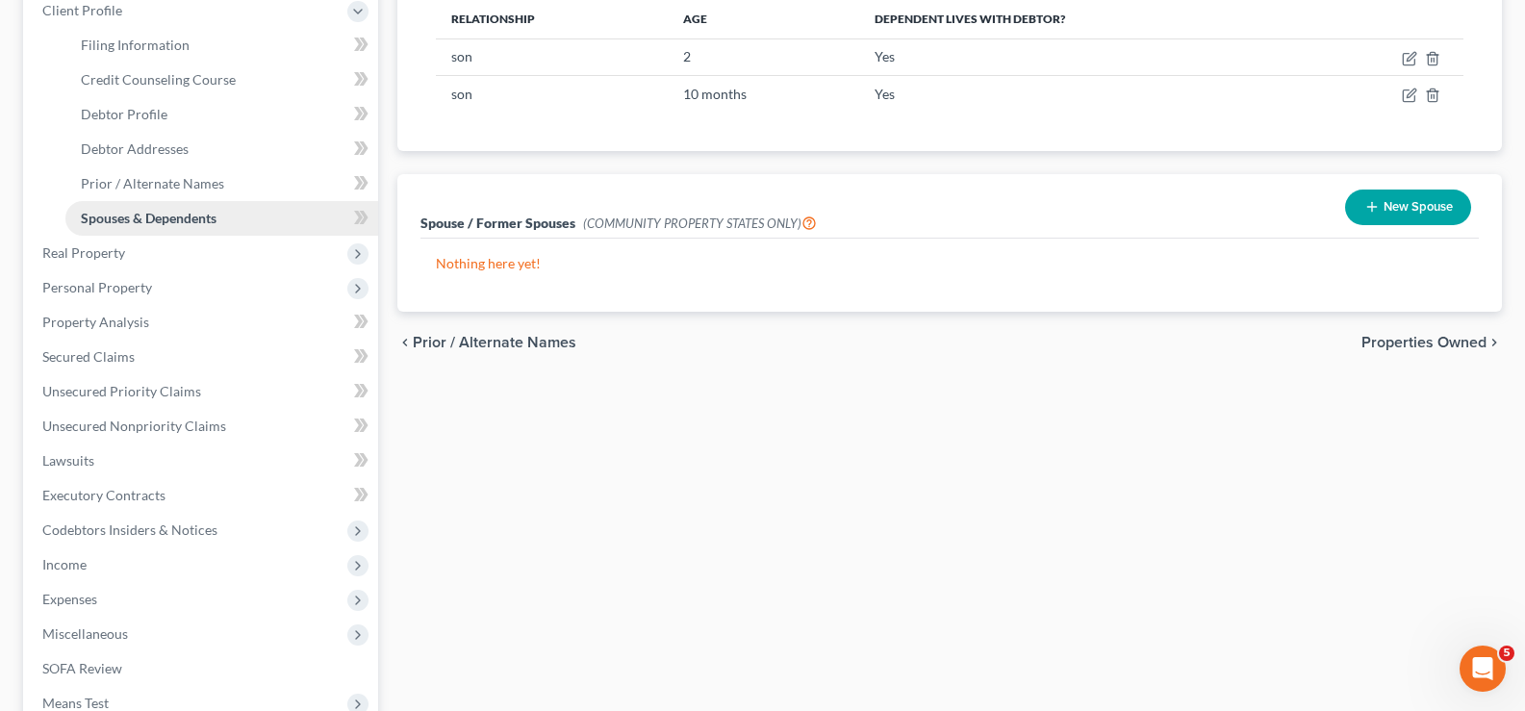
scroll to position [385, 0]
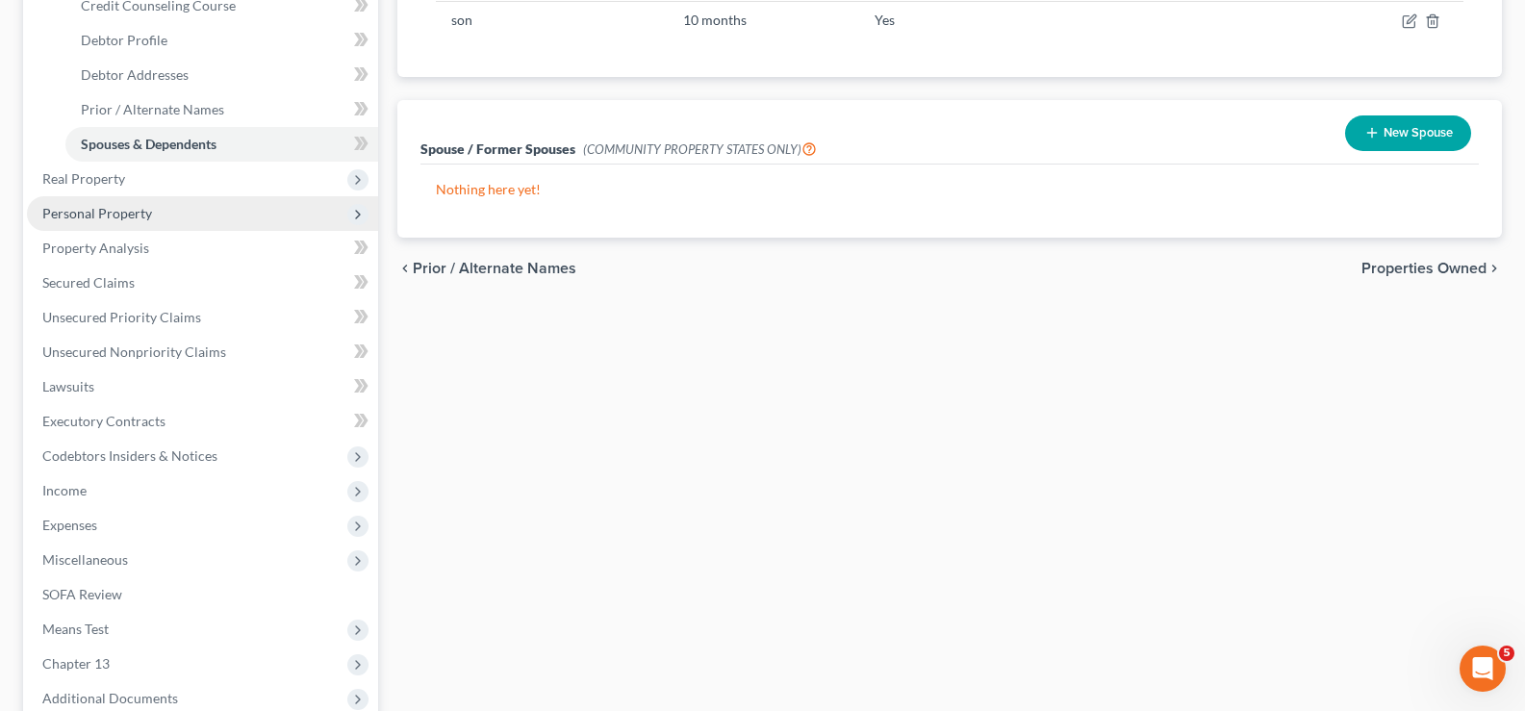
click at [158, 224] on span "Personal Property" at bounding box center [202, 213] width 351 height 35
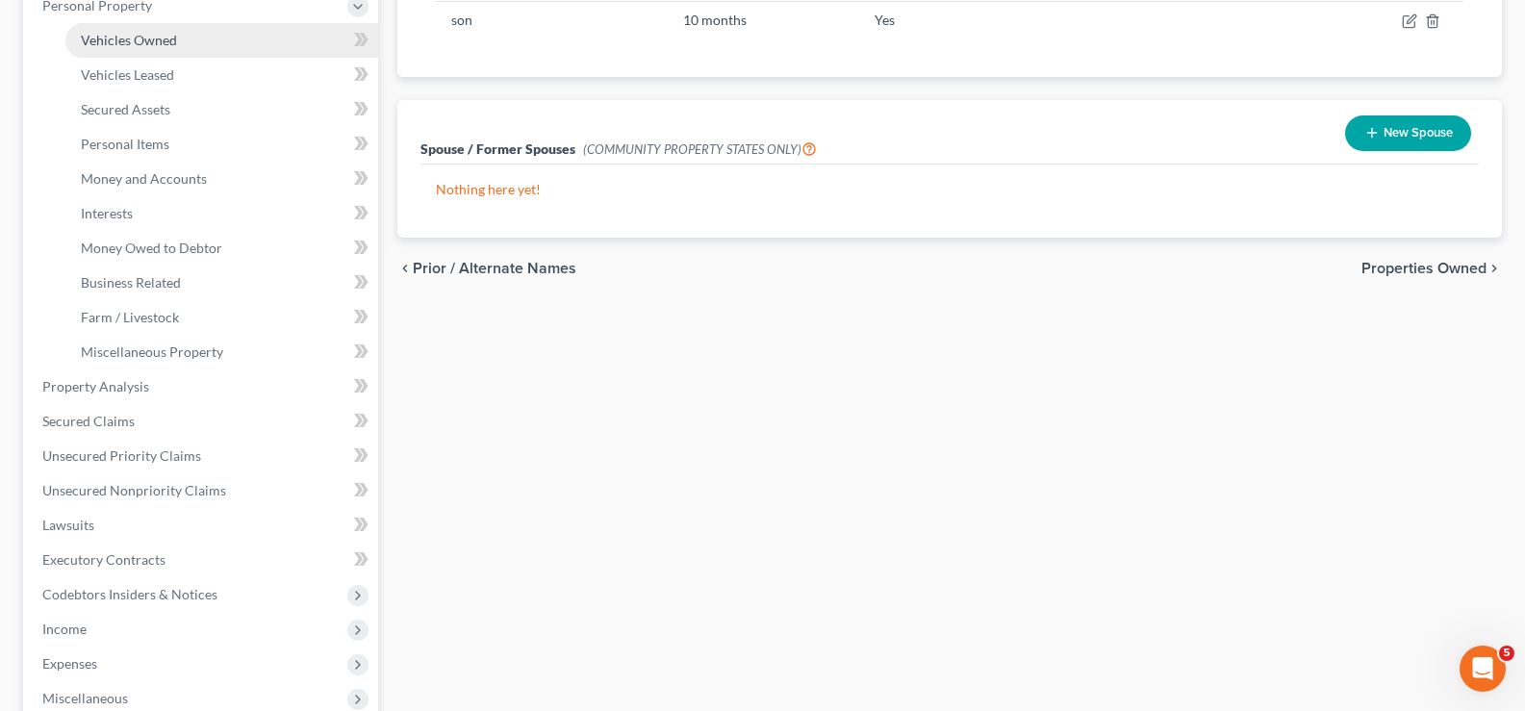
click at [150, 45] on span "Vehicles Owned" at bounding box center [129, 40] width 96 height 16
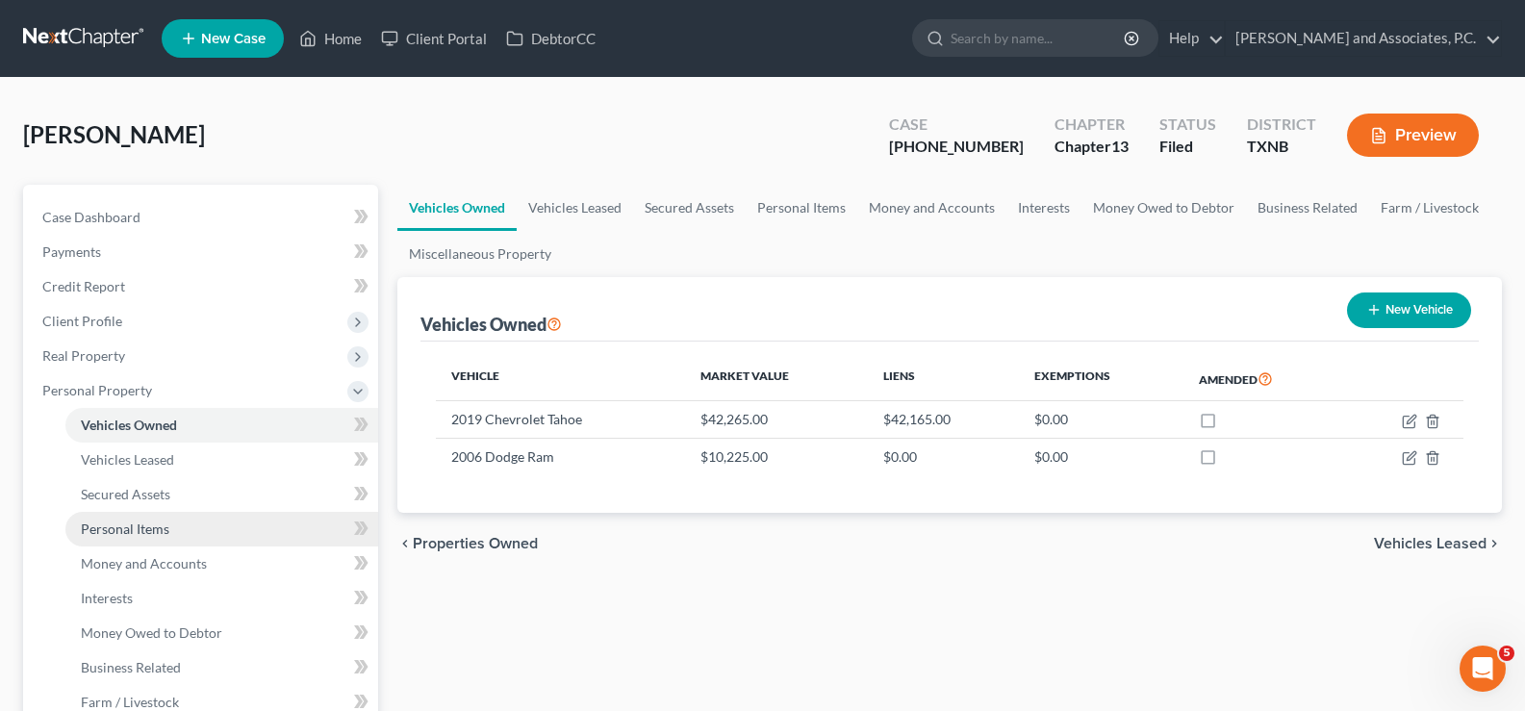
click at [146, 523] on span "Personal Items" at bounding box center [125, 528] width 89 height 16
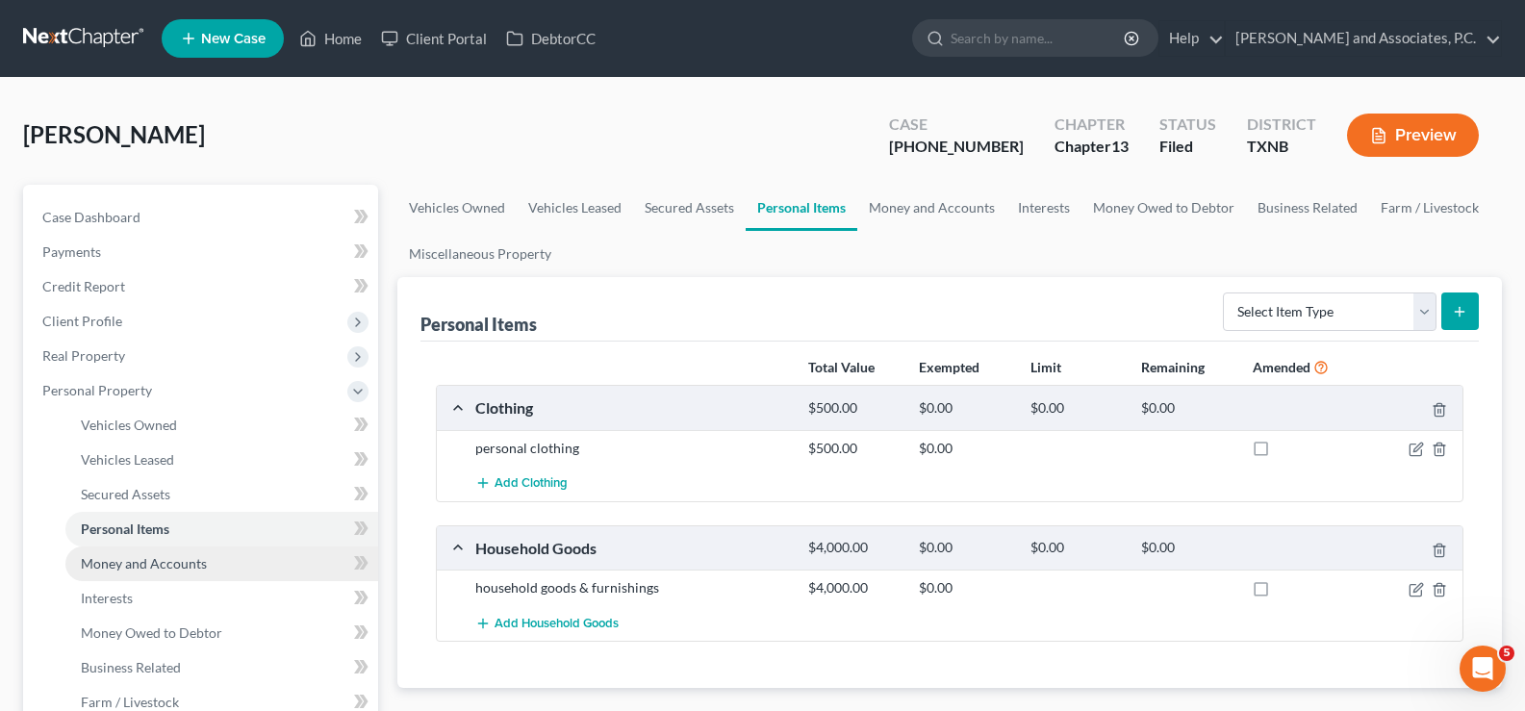
click at [103, 571] on link "Money and Accounts" at bounding box center [221, 563] width 313 height 35
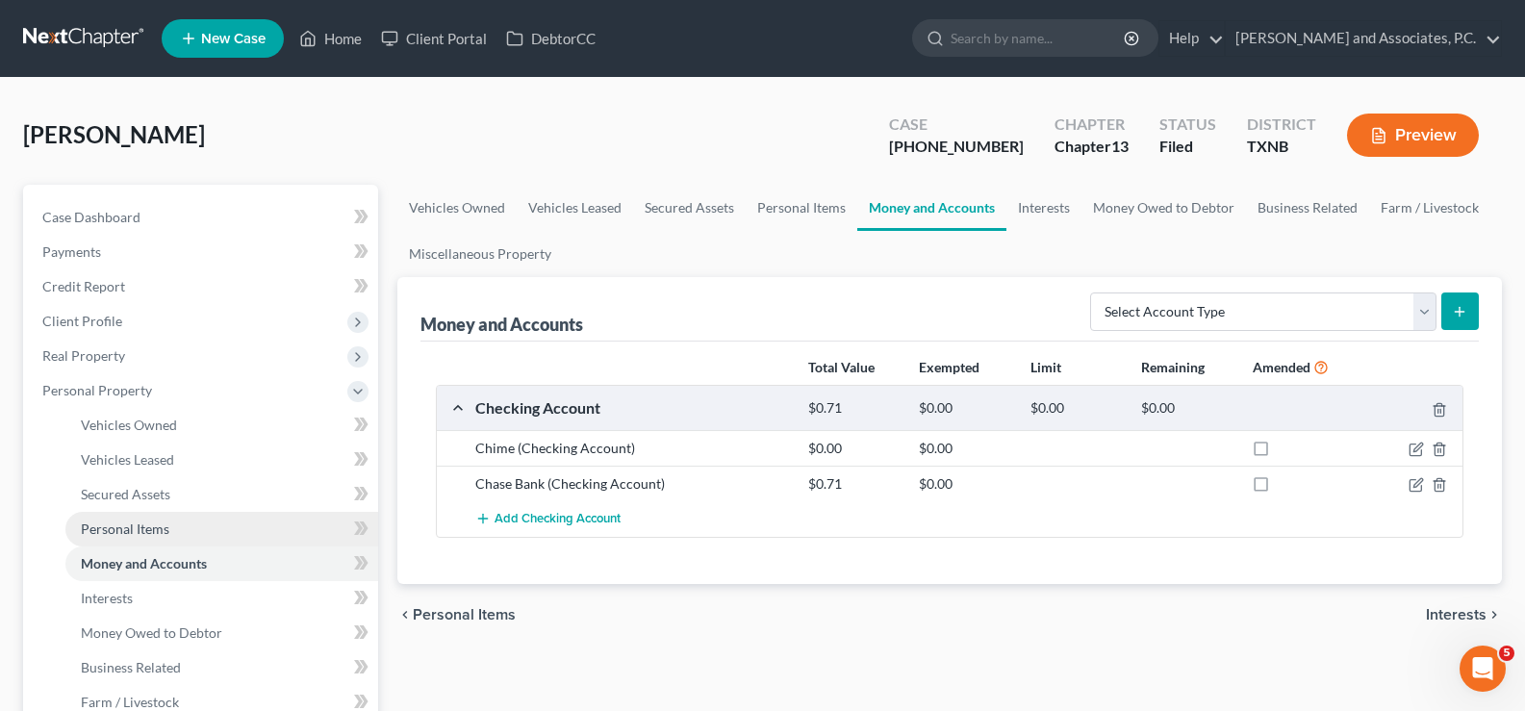
click at [184, 520] on link "Personal Items" at bounding box center [221, 529] width 313 height 35
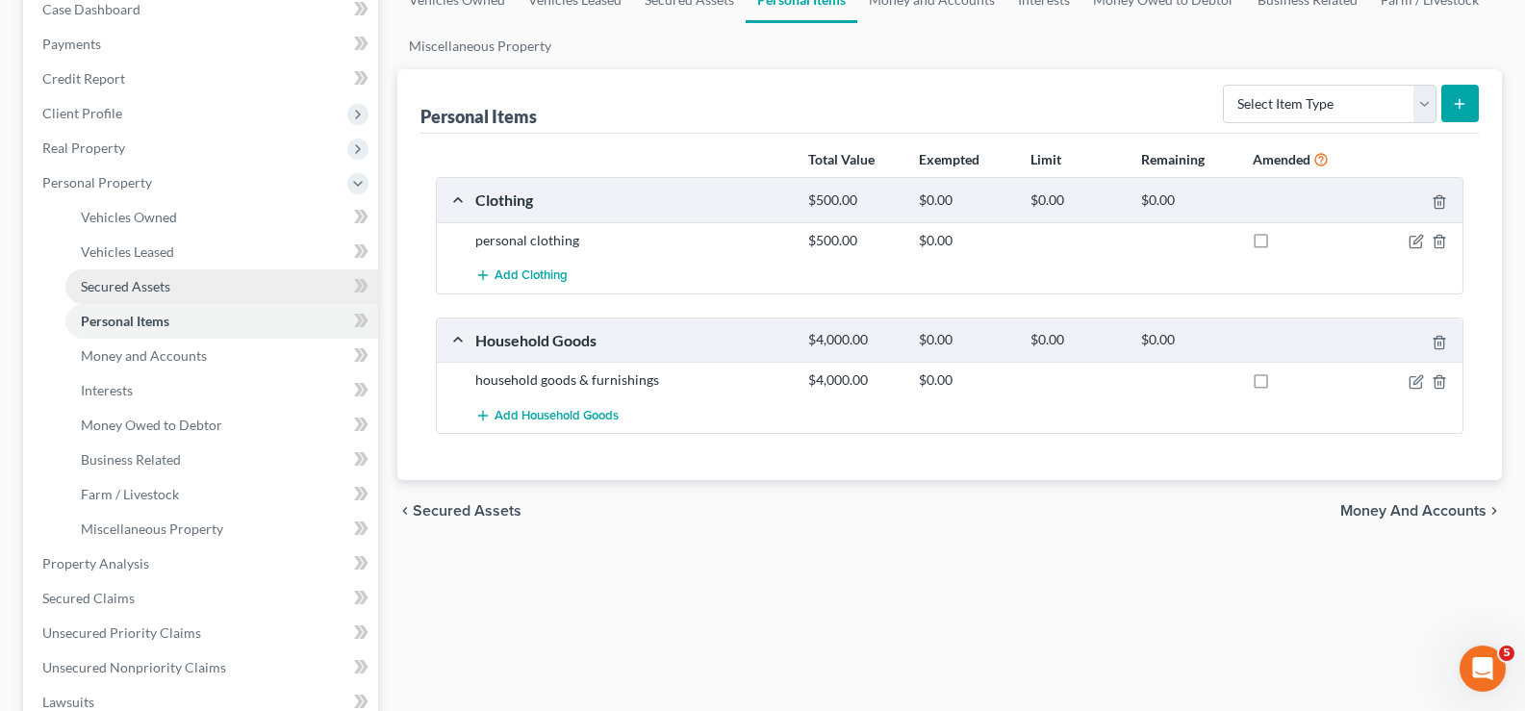
scroll to position [385, 0]
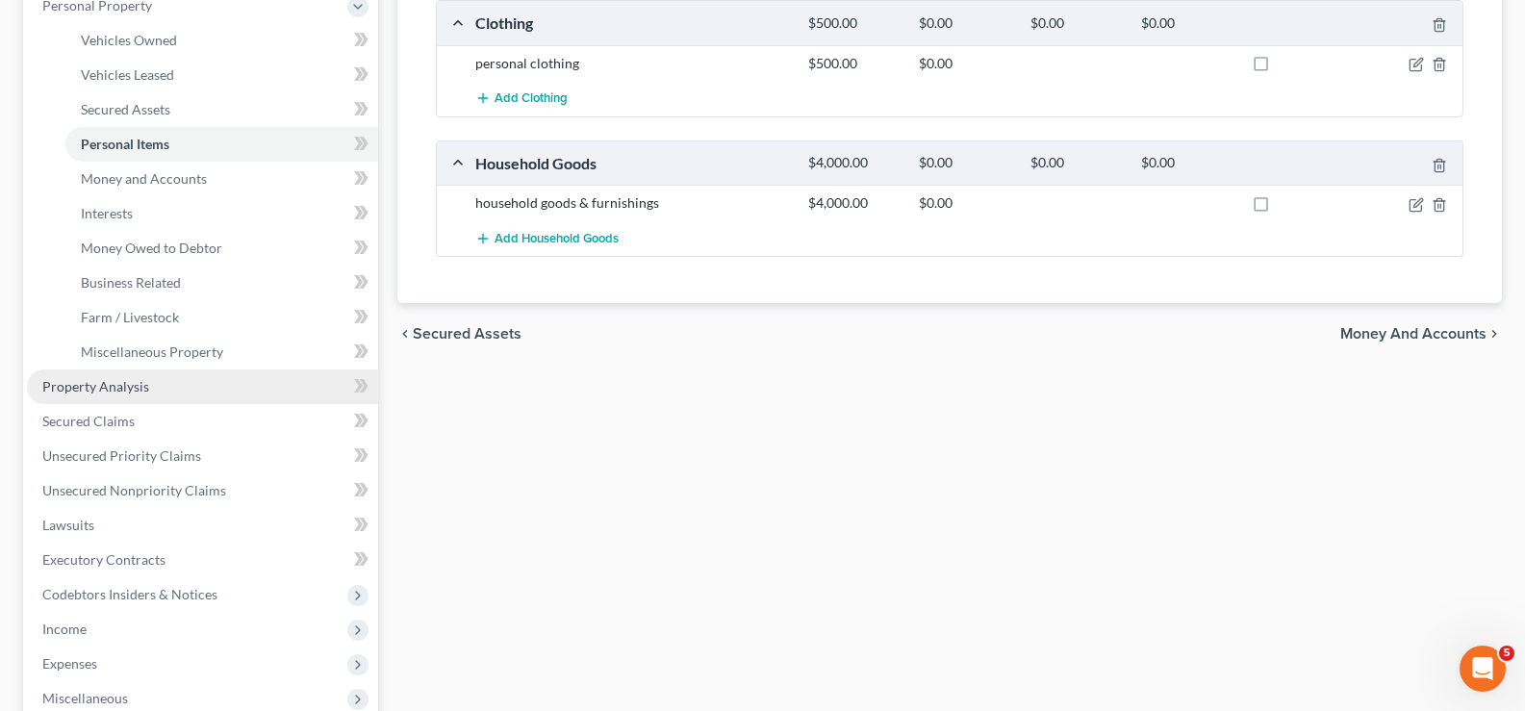
click at [105, 389] on span "Property Analysis" at bounding box center [95, 386] width 107 height 16
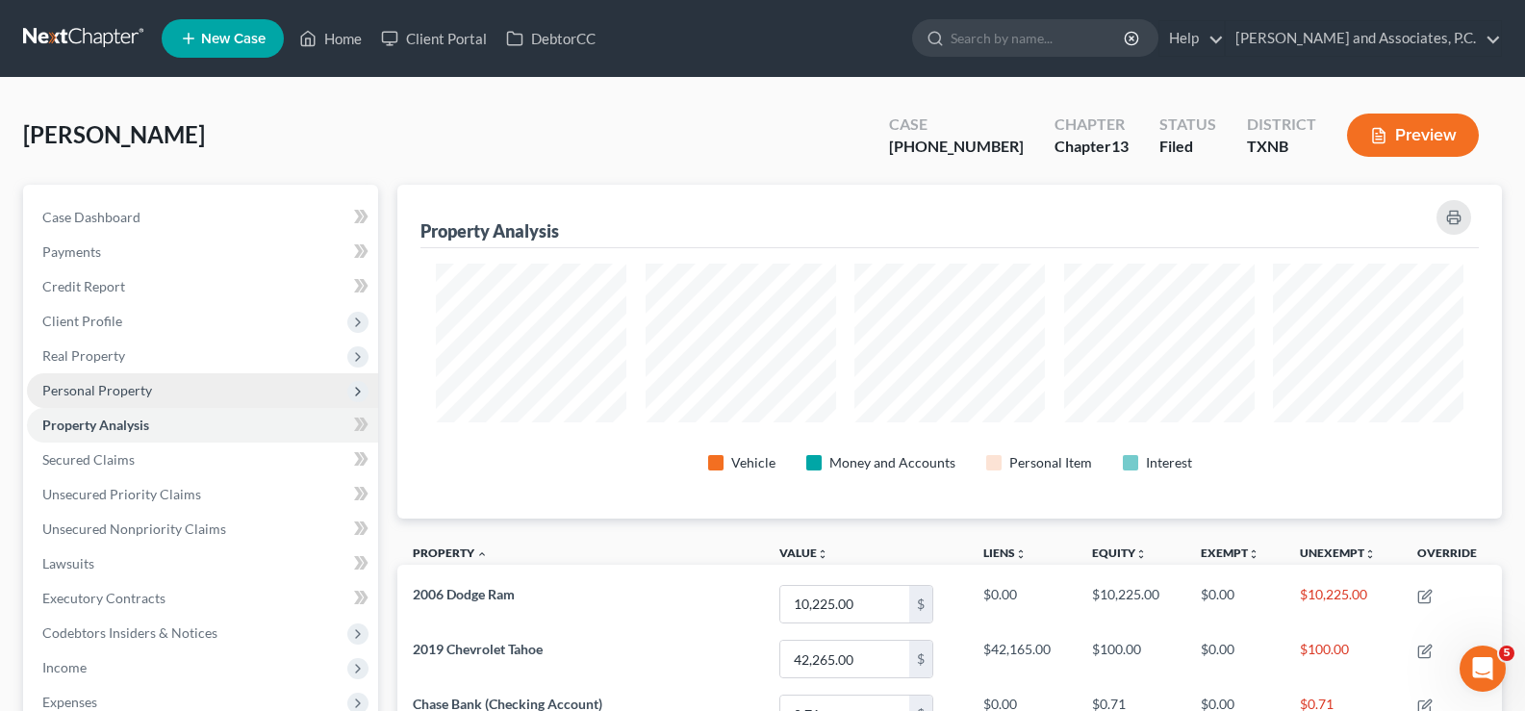
click at [109, 399] on span "Personal Property" at bounding box center [202, 390] width 351 height 35
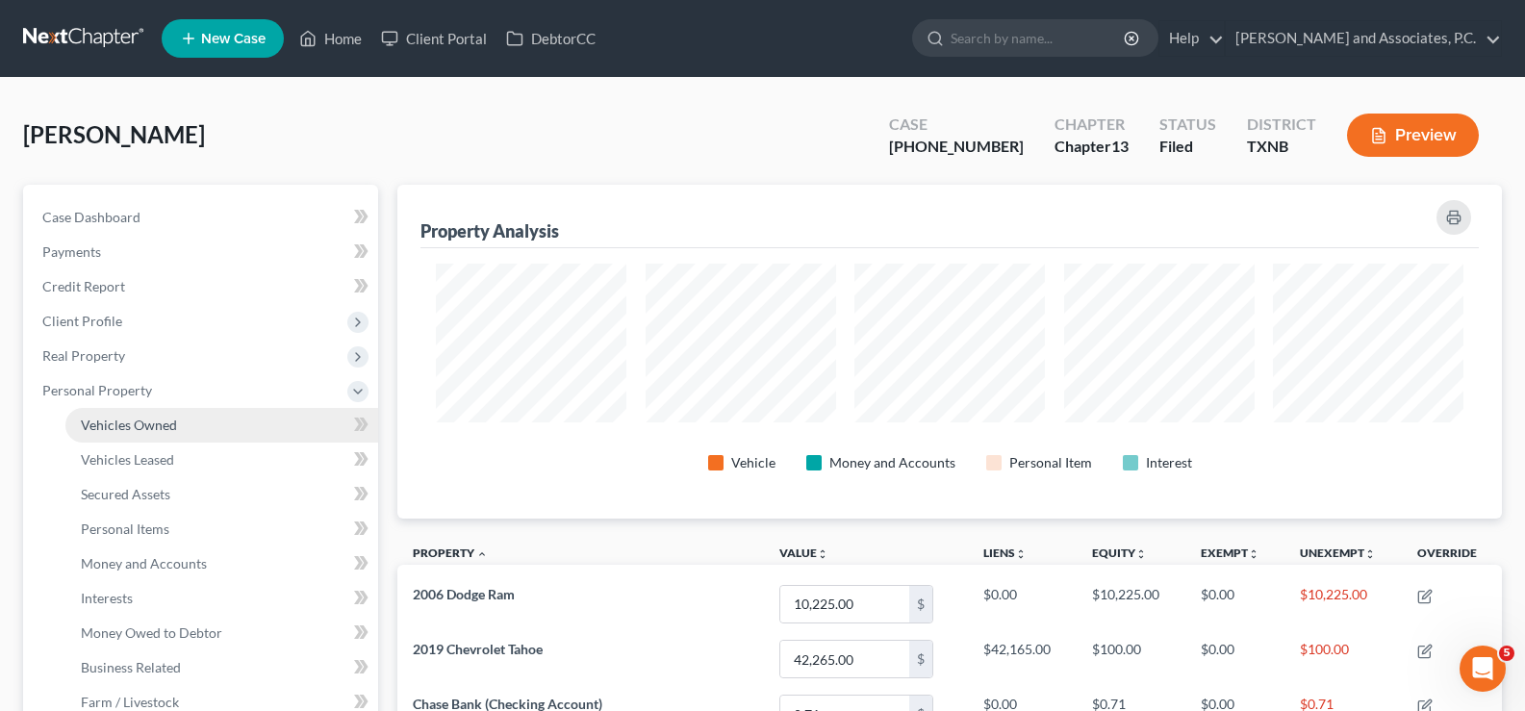
click at [162, 430] on span "Vehicles Owned" at bounding box center [129, 425] width 96 height 16
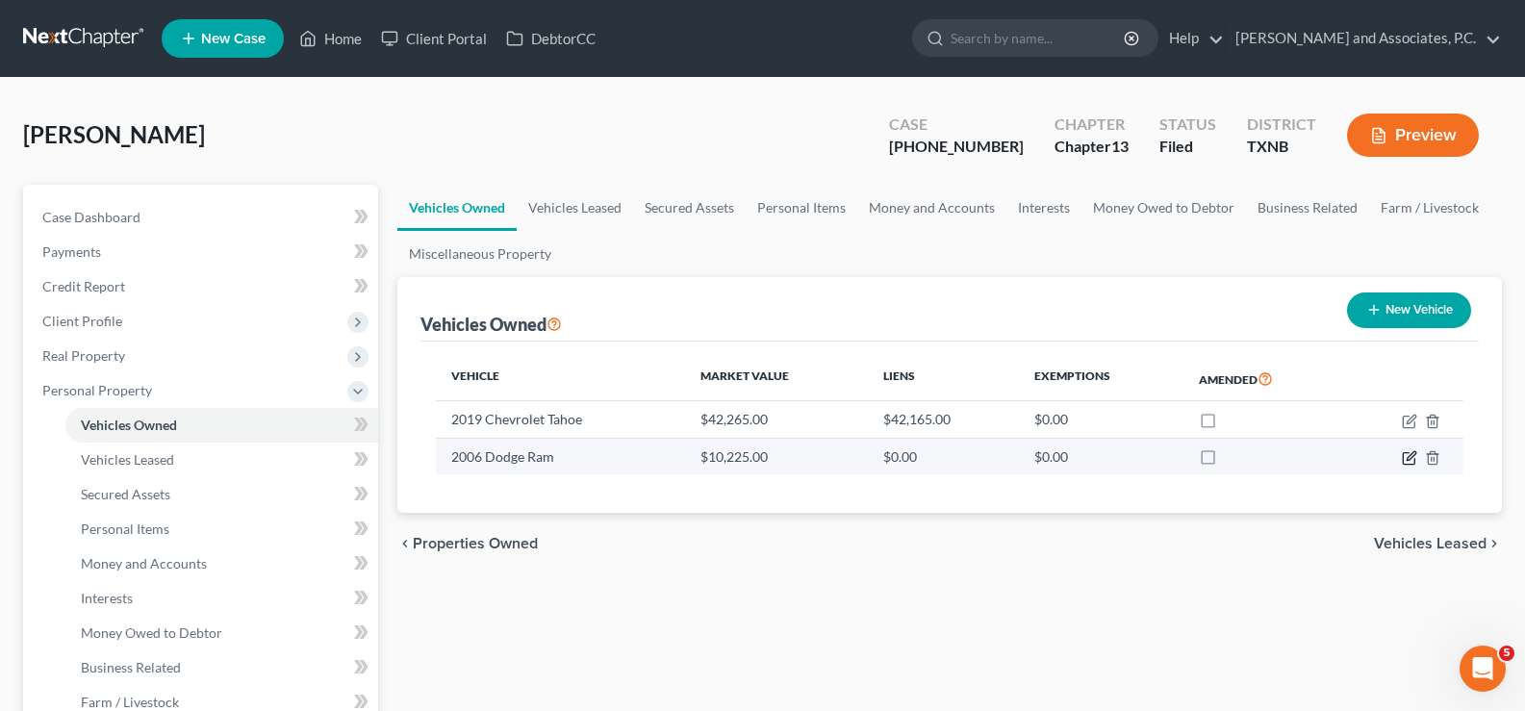
click at [1413, 462] on icon "button" at bounding box center [1409, 457] width 15 height 15
select select "0"
select select "20"
select select "2"
select select "0"
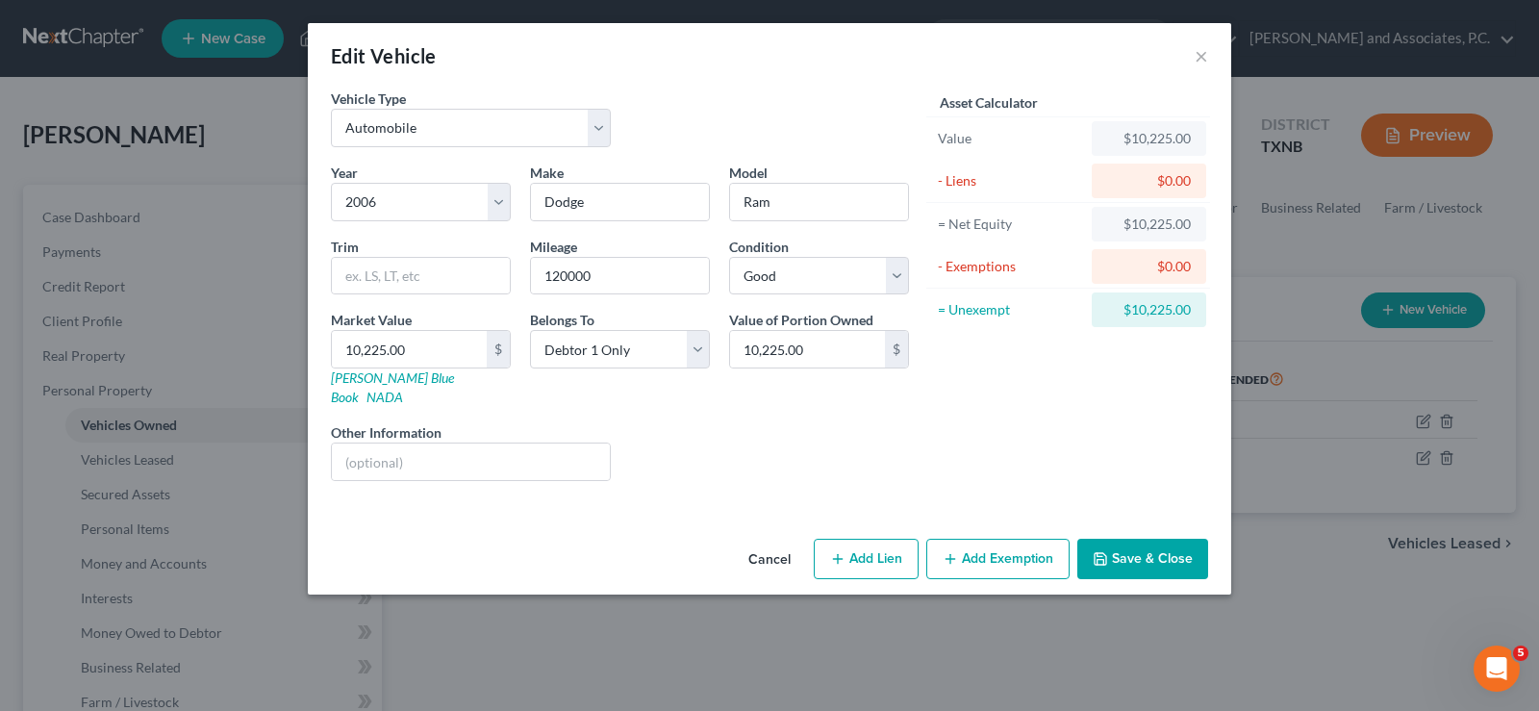
click at [985, 539] on button "Add Exemption" at bounding box center [997, 559] width 143 height 40
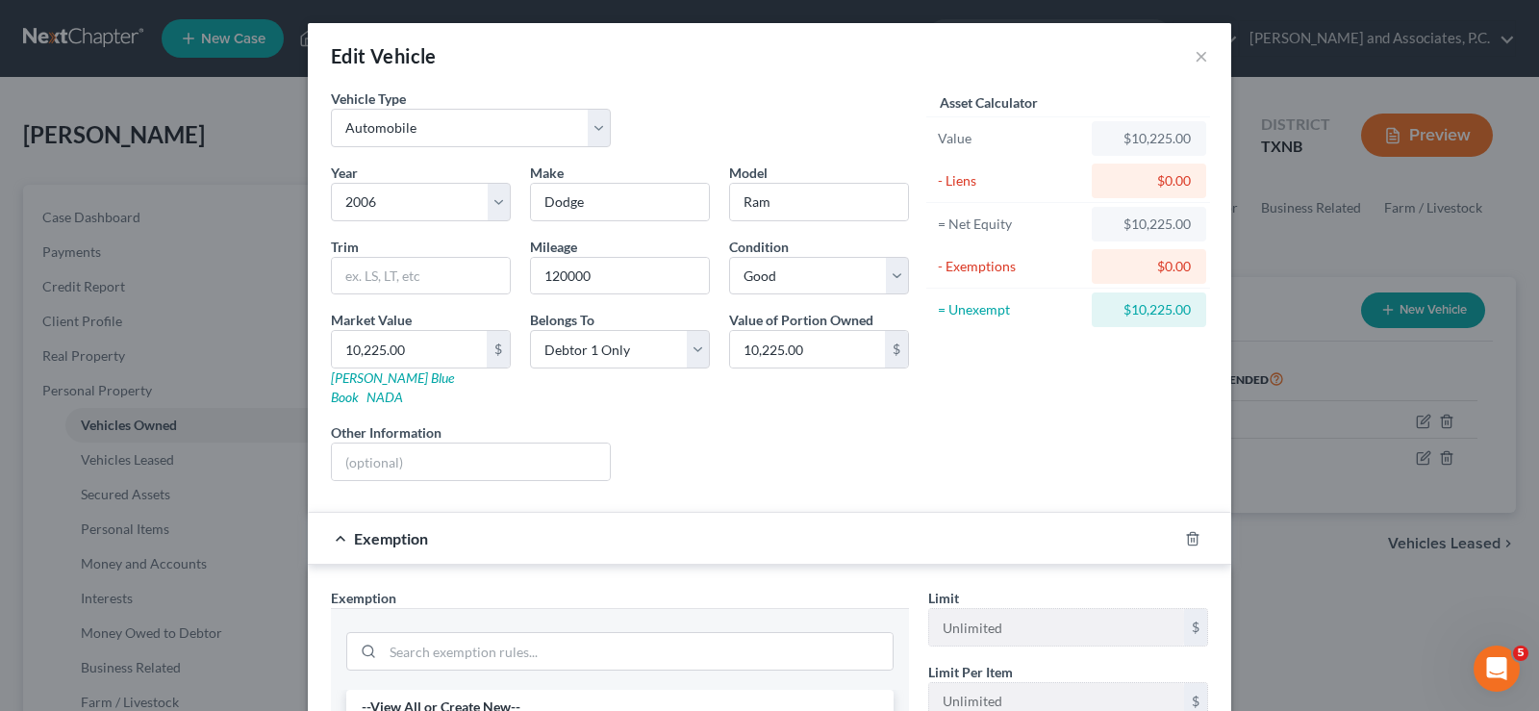
scroll to position [192, 0]
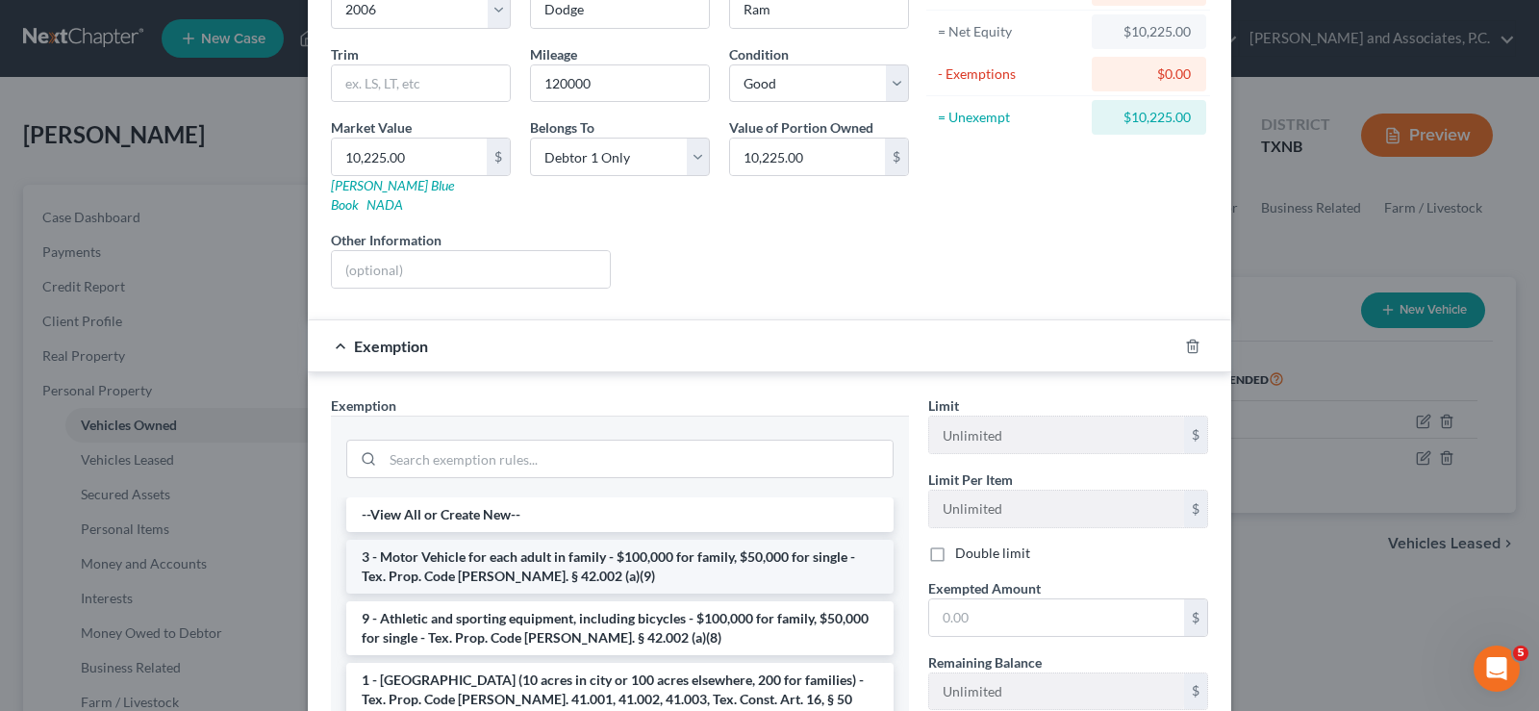
click at [528, 540] on li "3 - Motor Vehicle for each adult in family - $100,000 for family, $50,000 for s…" at bounding box center [619, 567] width 547 height 54
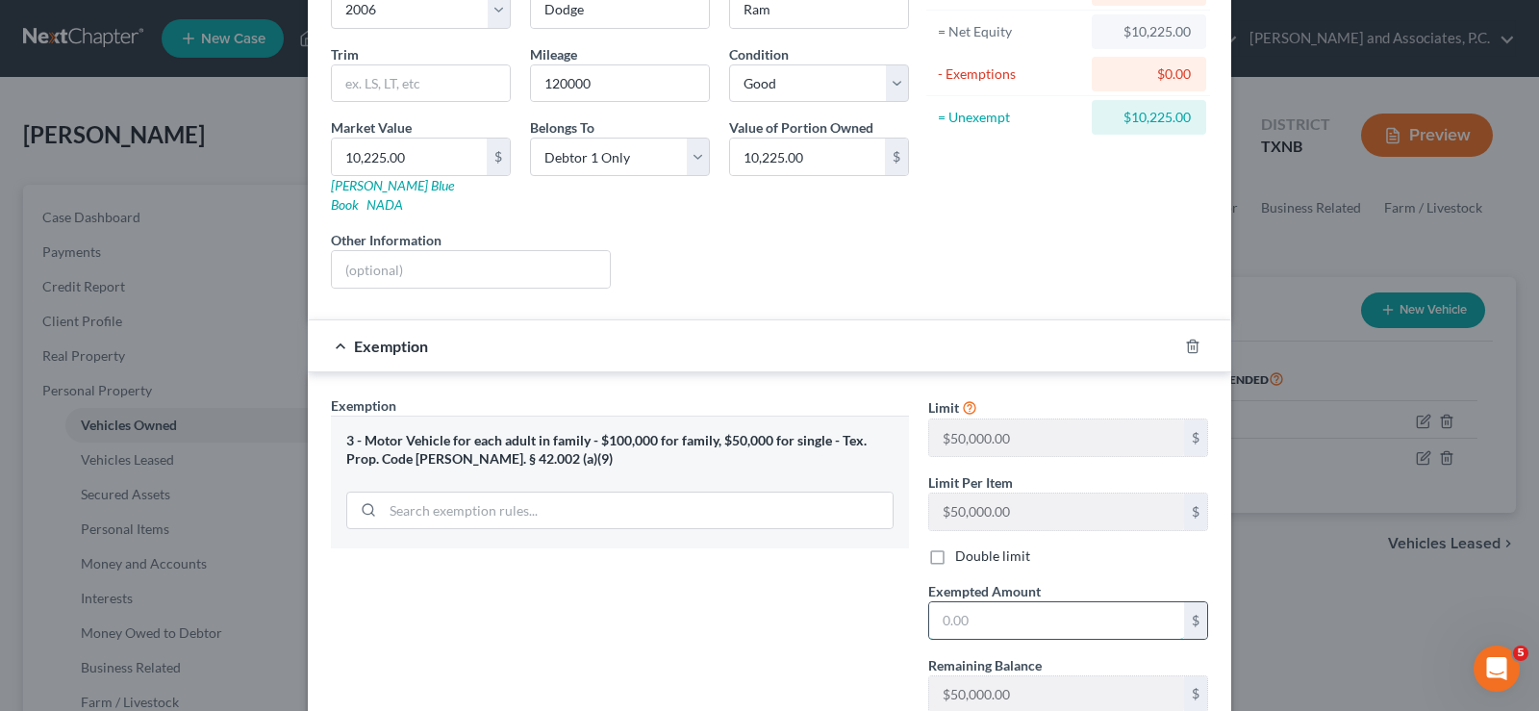
click at [1003, 608] on input "text" at bounding box center [1056, 620] width 255 height 37
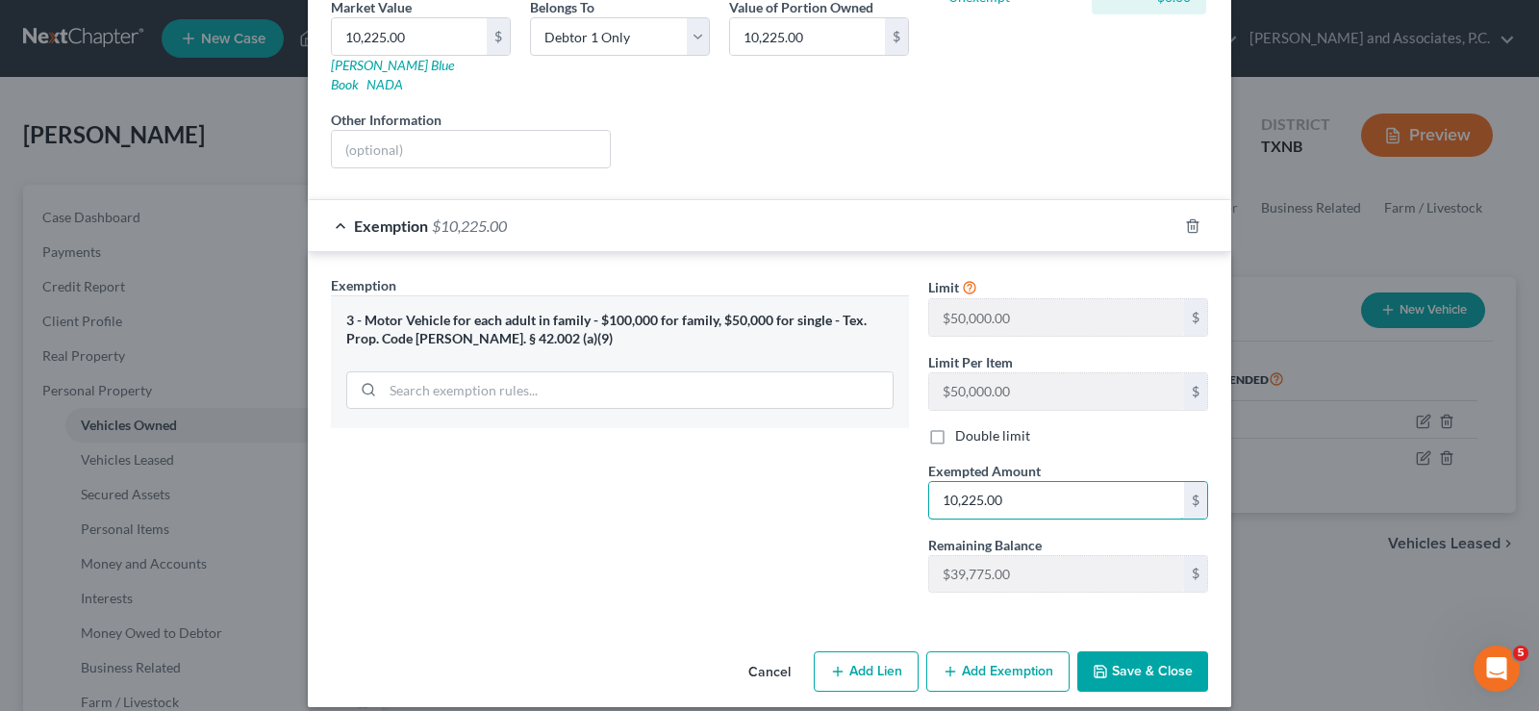
type input "10,225.00"
click at [1120, 667] on button "Save & Close" at bounding box center [1142, 671] width 131 height 40
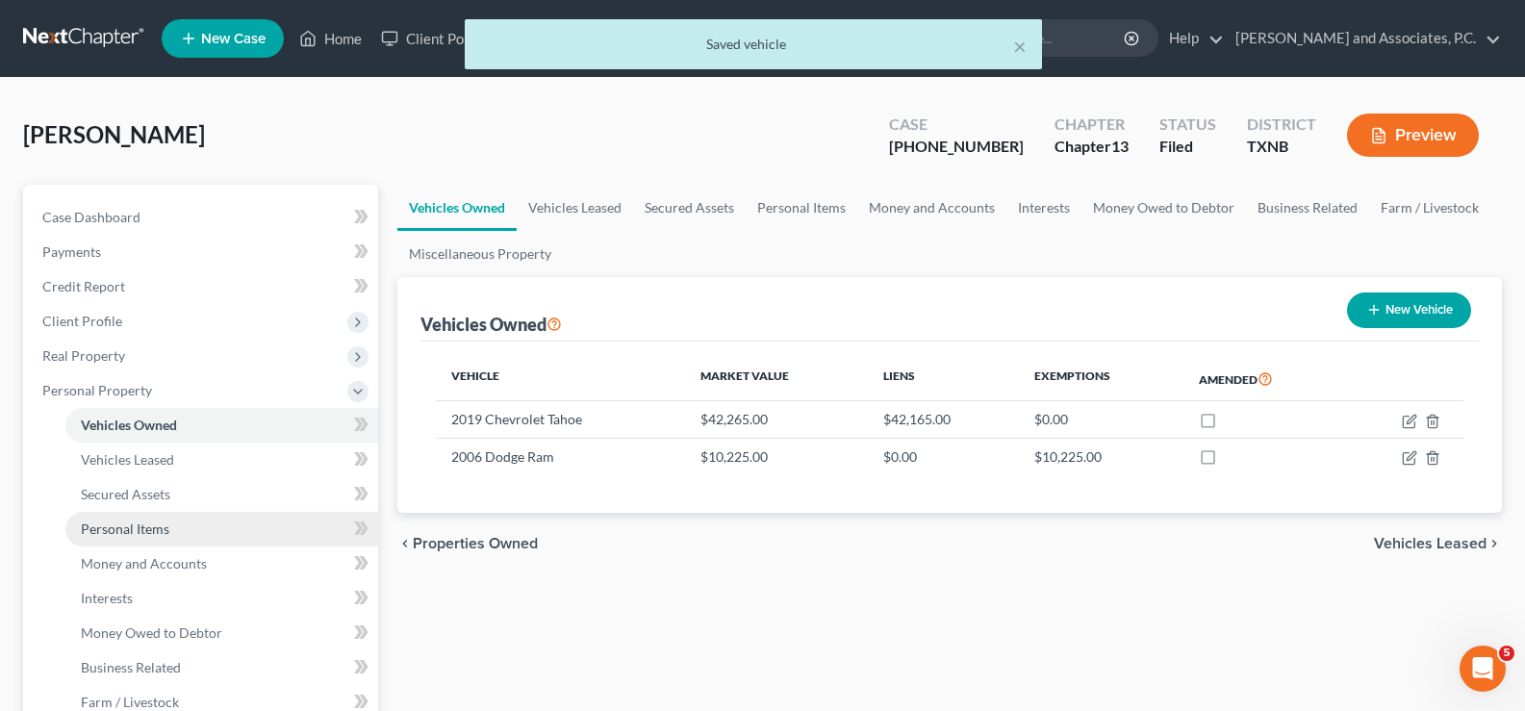
click at [154, 521] on span "Personal Items" at bounding box center [125, 528] width 89 height 16
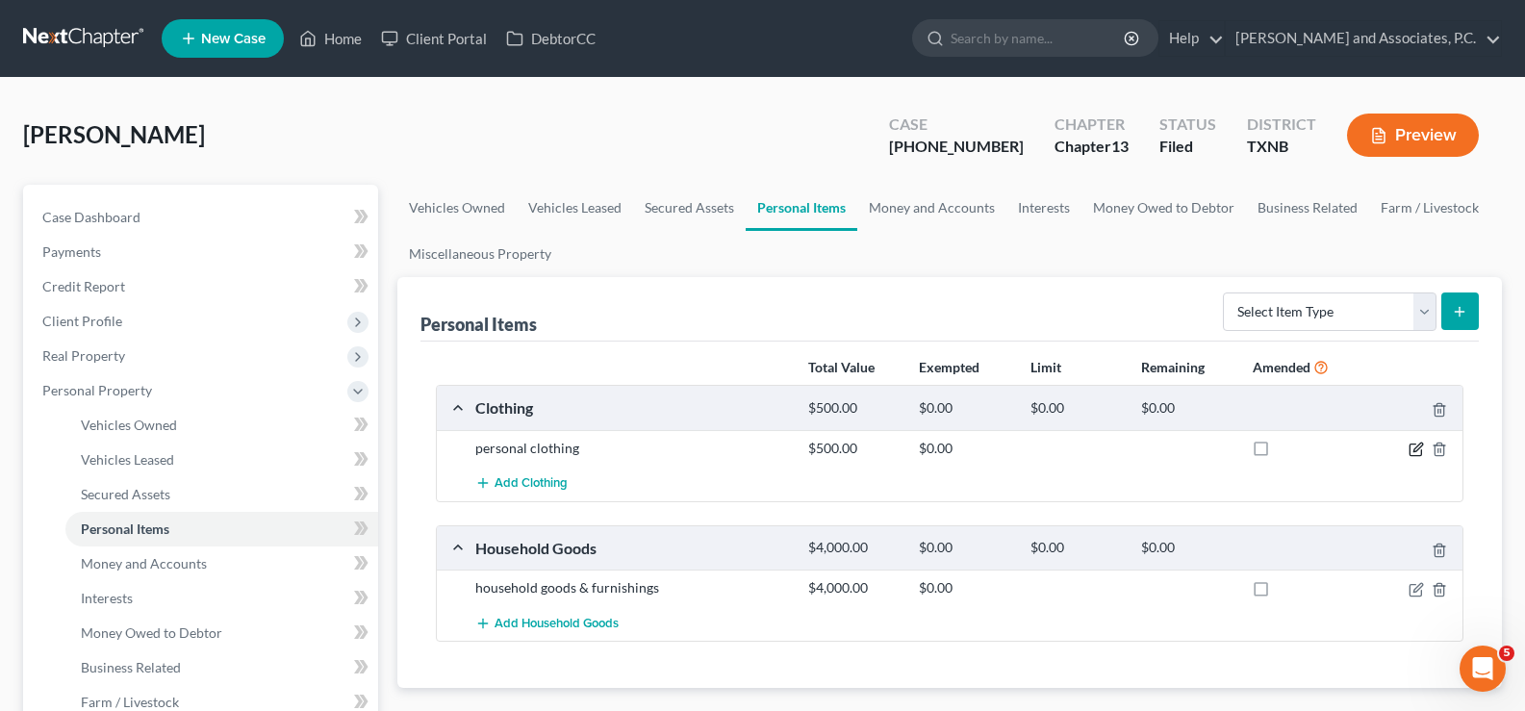
click at [1421, 449] on icon "button" at bounding box center [1415, 449] width 15 height 15
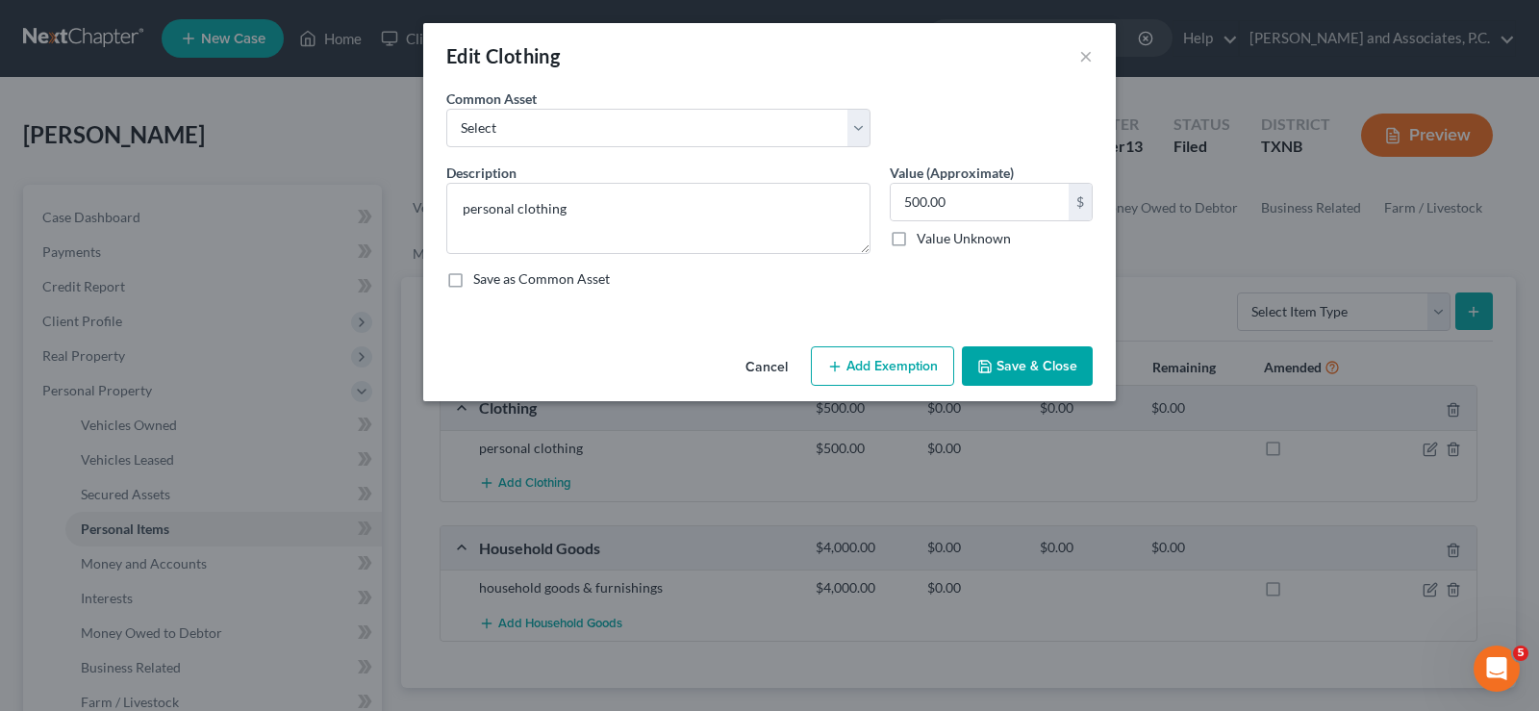
click at [887, 367] on button "Add Exemption" at bounding box center [882, 366] width 143 height 40
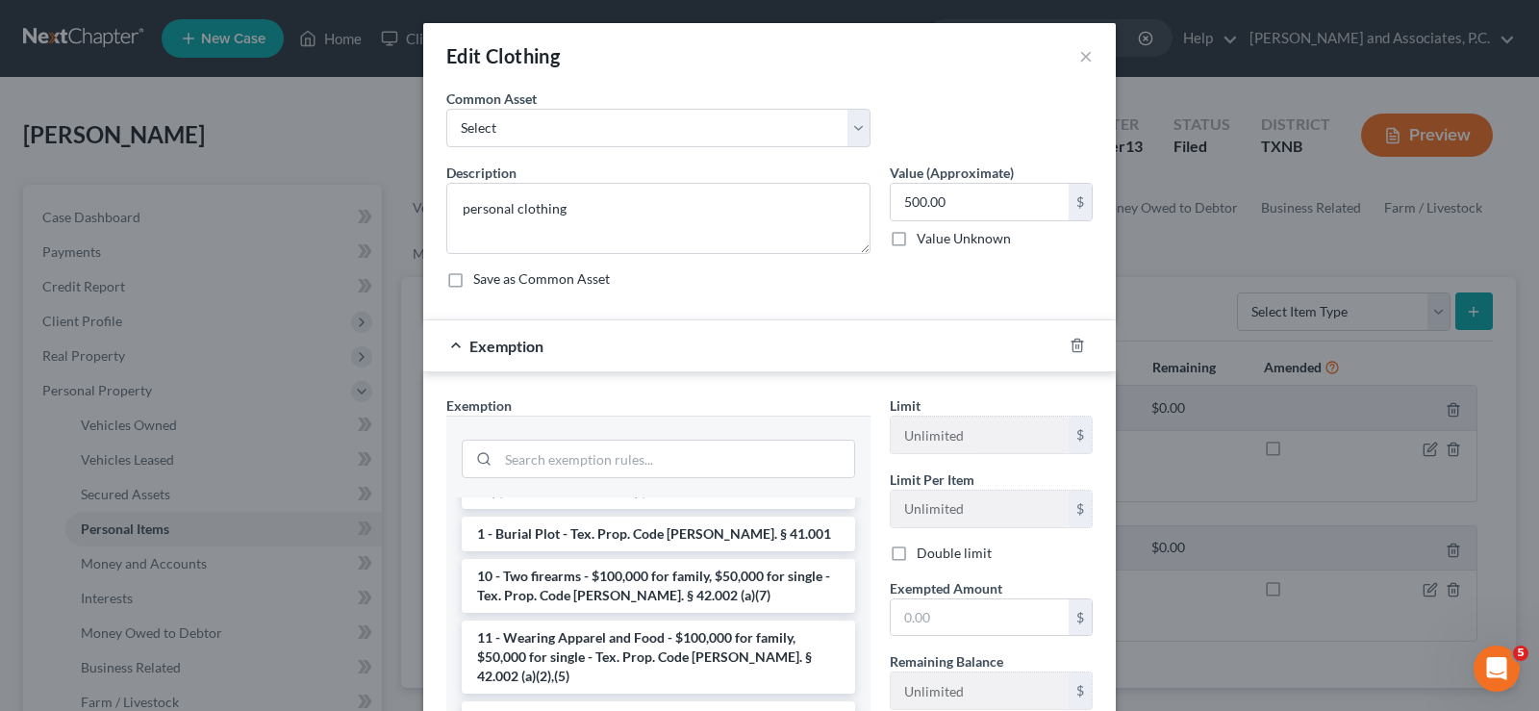
scroll to position [192, 0]
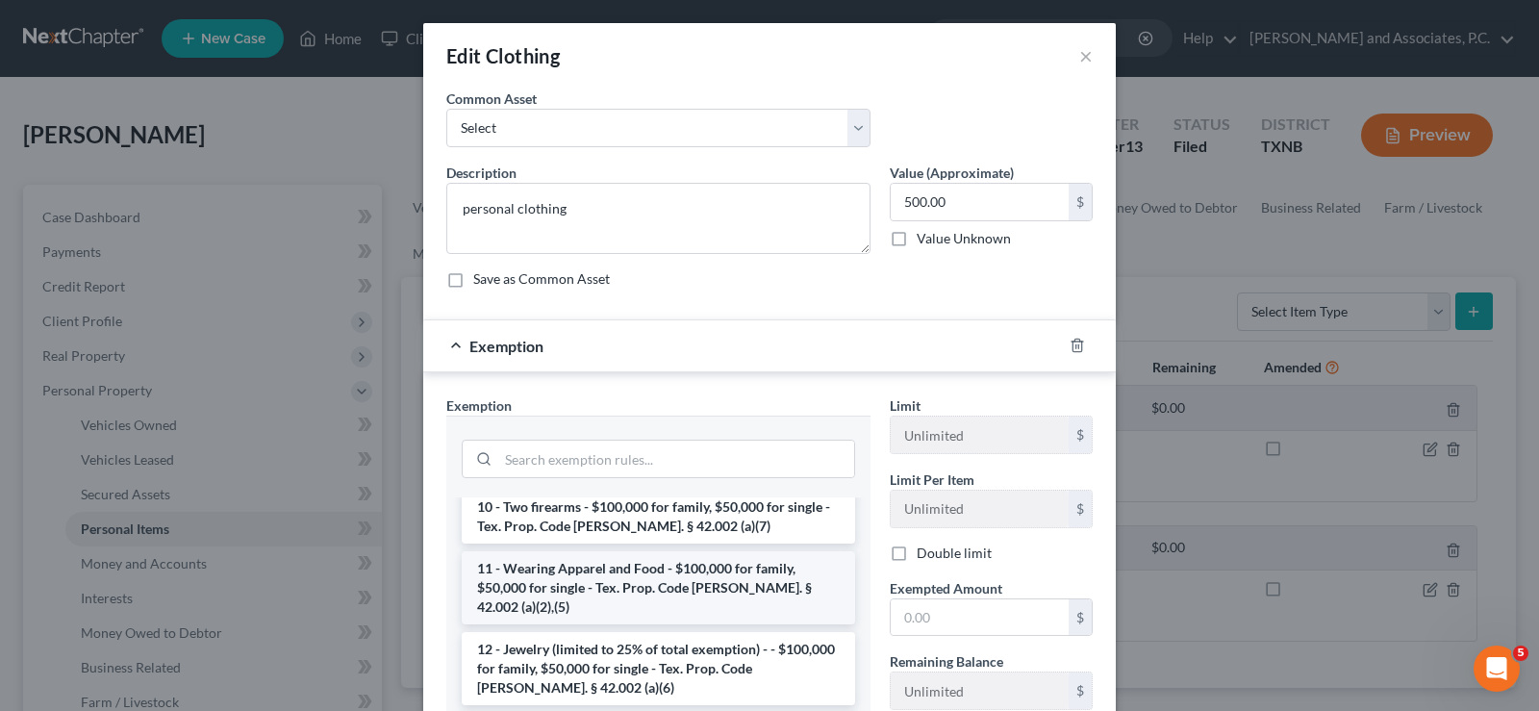
click at [659, 565] on li "11 - Wearing Apparel and Food - $100,000 for family, $50,000 for single - Tex. …" at bounding box center [658, 587] width 393 height 73
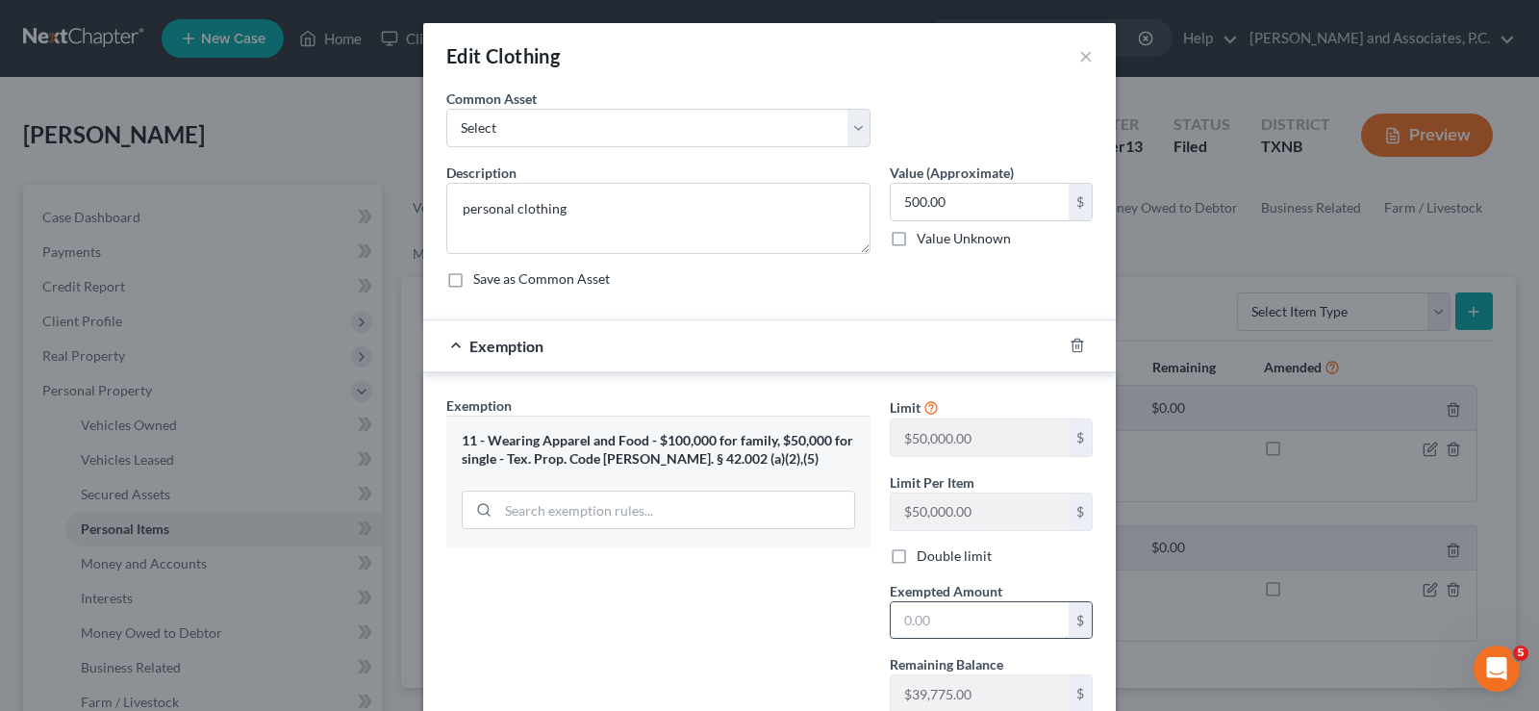
click at [928, 620] on input "text" at bounding box center [980, 620] width 178 height 37
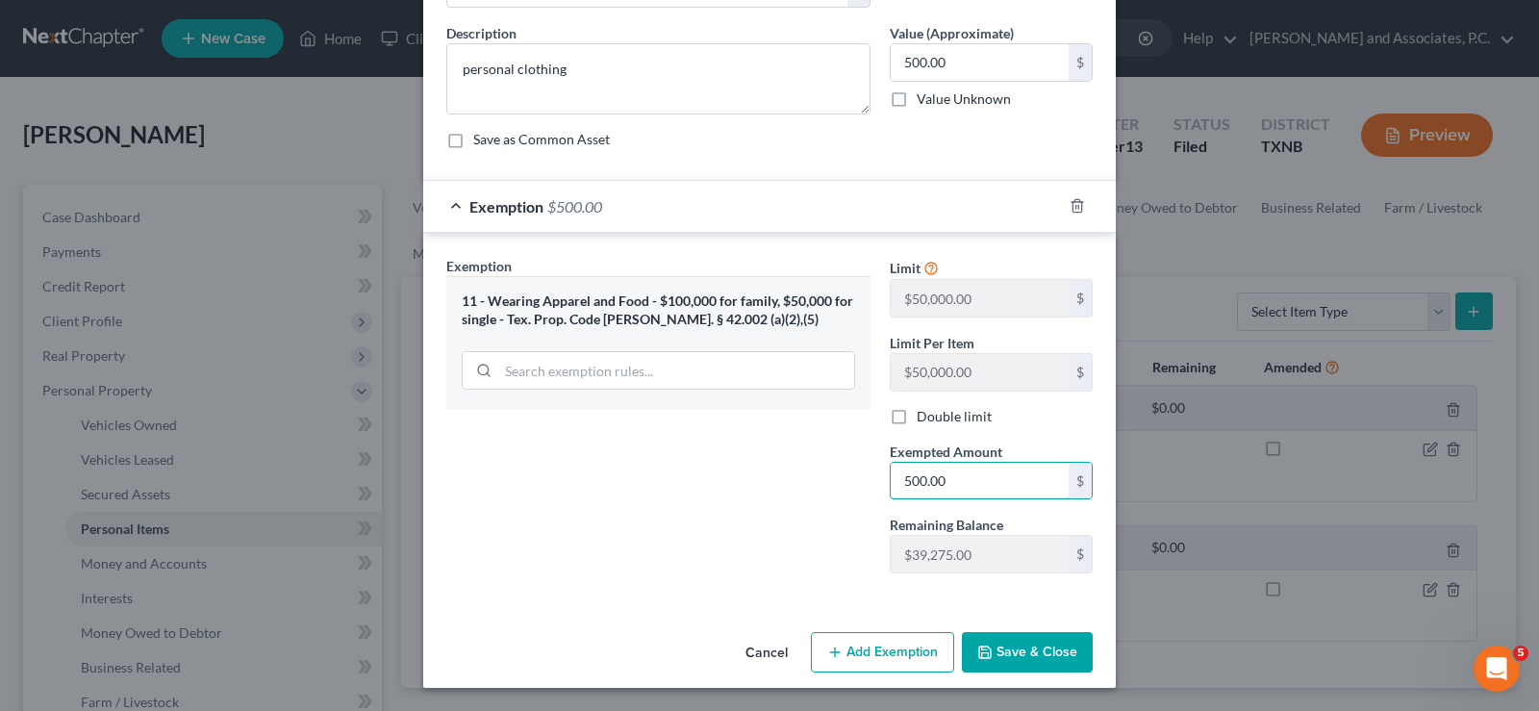
type input "500.00"
click at [984, 660] on icon "button" at bounding box center [984, 652] width 15 height 15
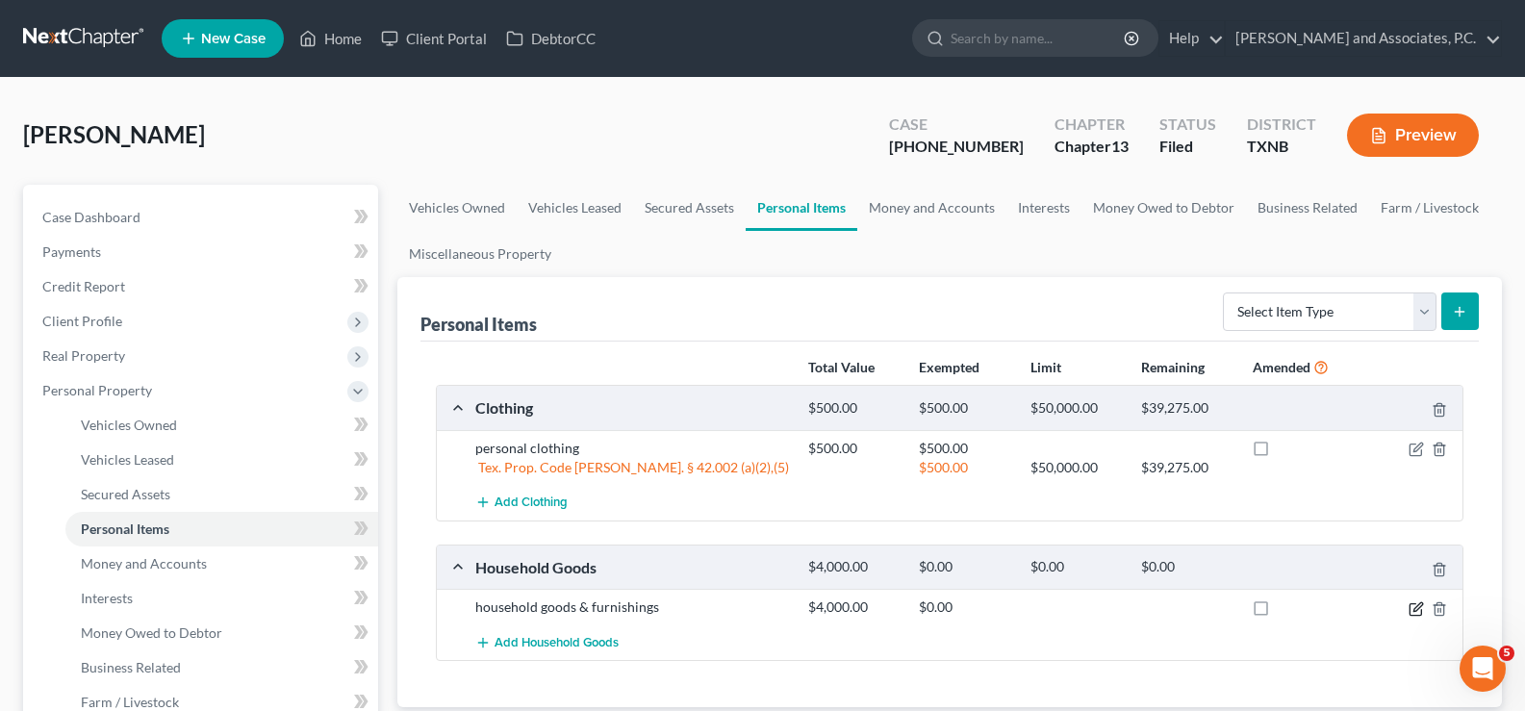
click at [1416, 609] on icon "button" at bounding box center [1415, 608] width 15 height 15
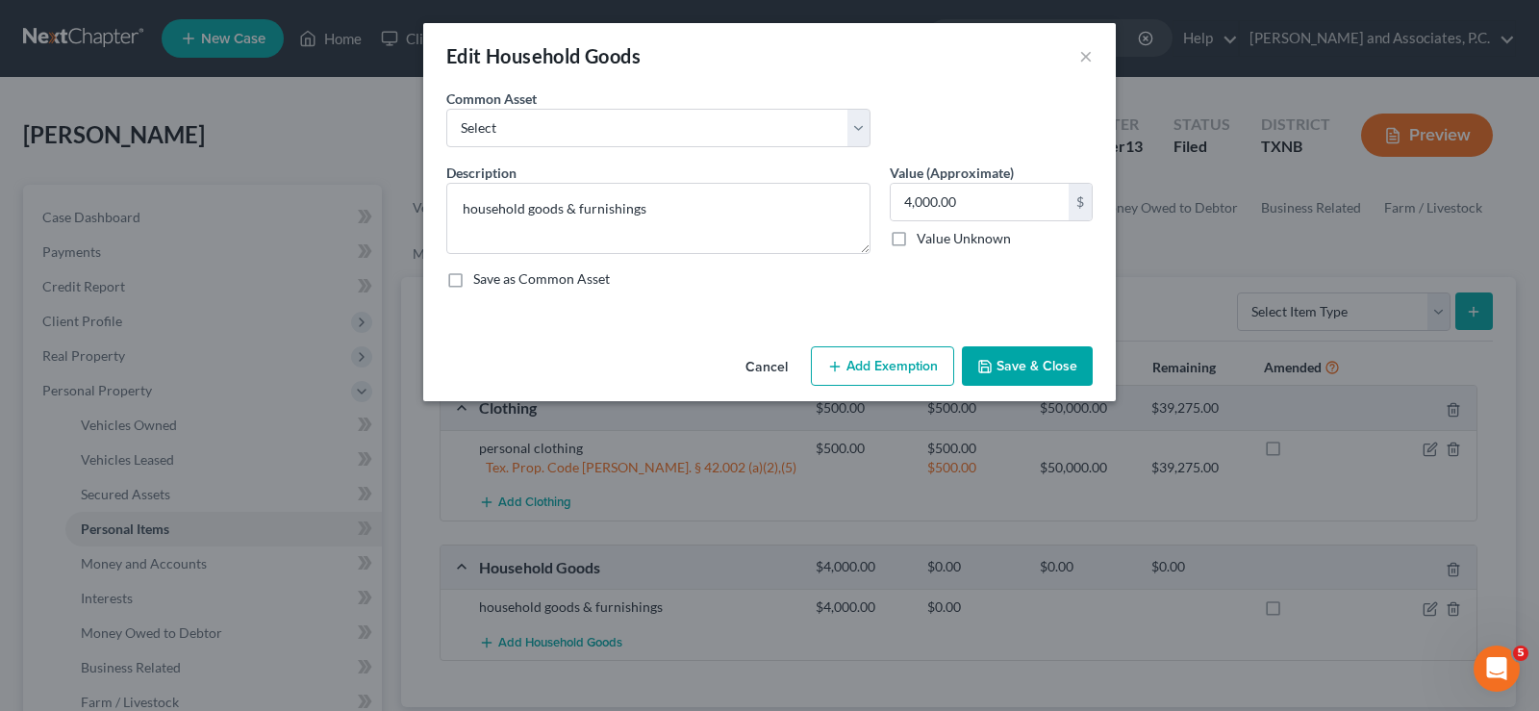
click at [863, 354] on button "Add Exemption" at bounding box center [882, 366] width 143 height 40
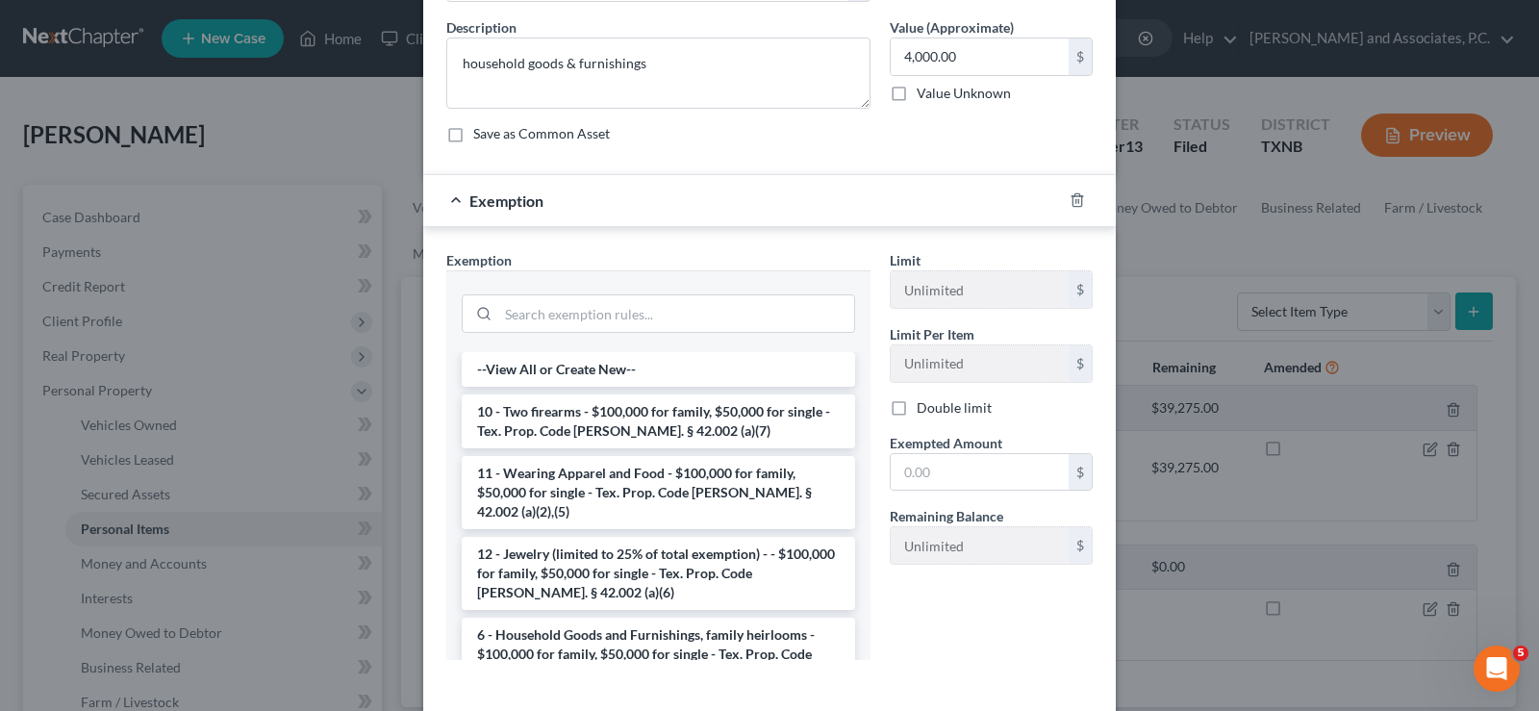
scroll to position [192, 0]
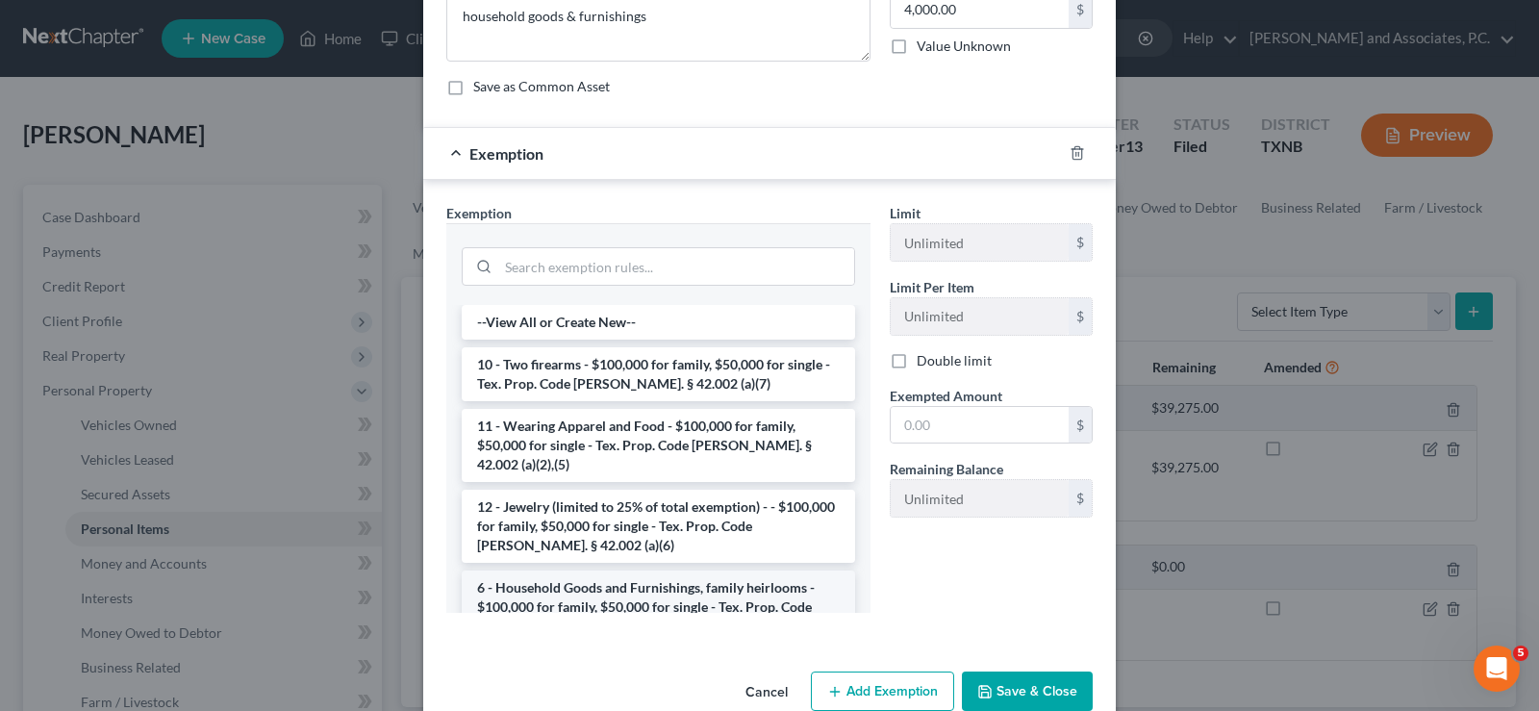
click at [704, 591] on li "6 - Household Goods and Furnishings, family heirlooms - $100,000 for family, $5…" at bounding box center [658, 606] width 393 height 73
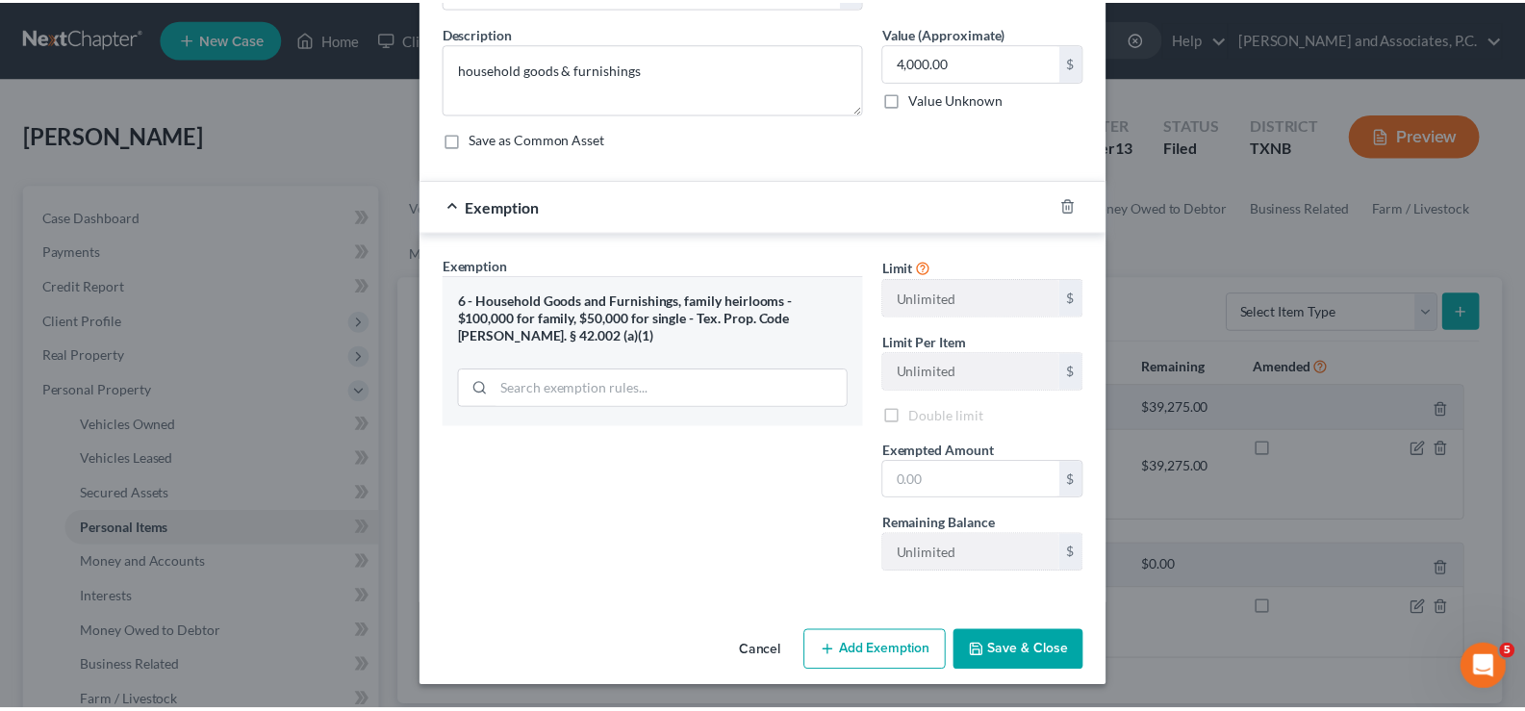
scroll to position [139, 0]
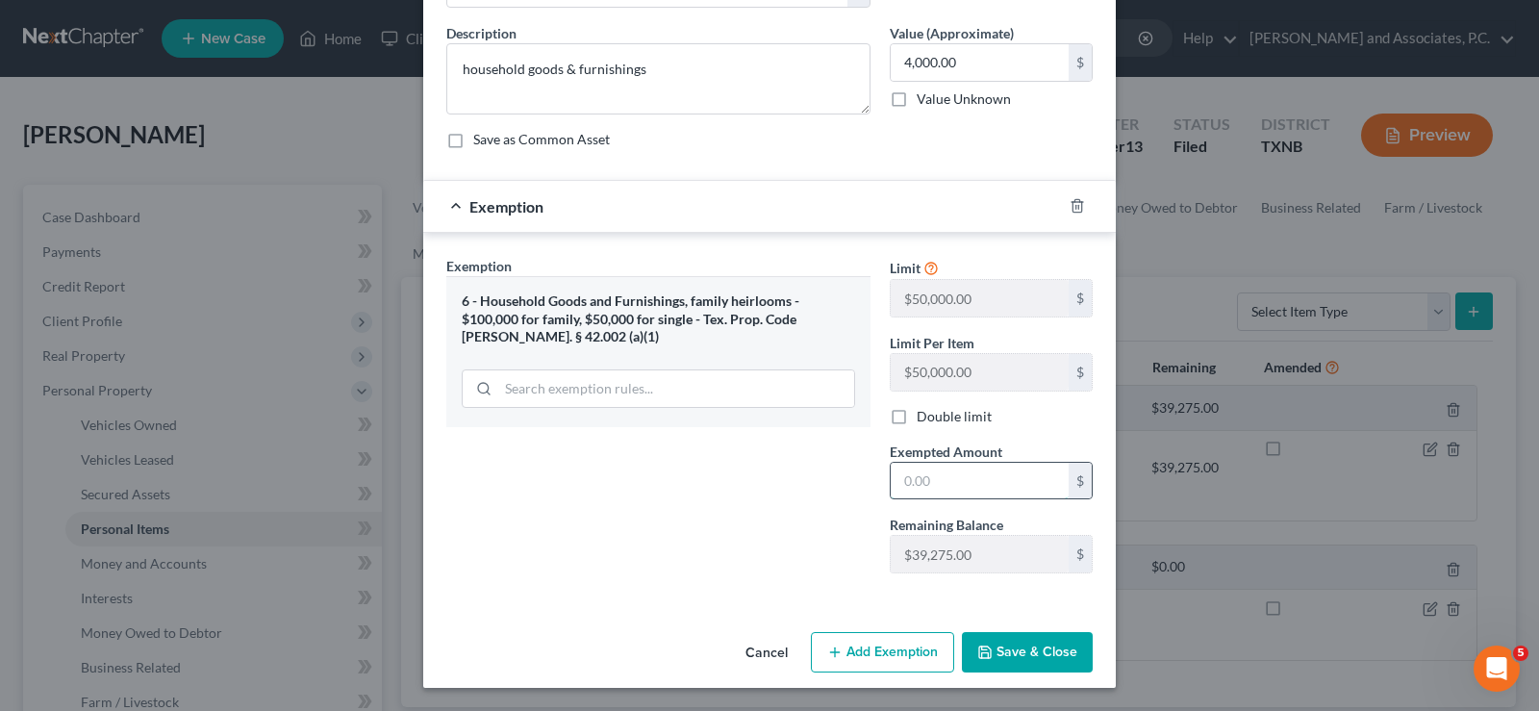
click at [925, 479] on input "text" at bounding box center [980, 481] width 178 height 37
type input "4,000.00"
click at [1030, 659] on button "Save & Close" at bounding box center [1027, 652] width 131 height 40
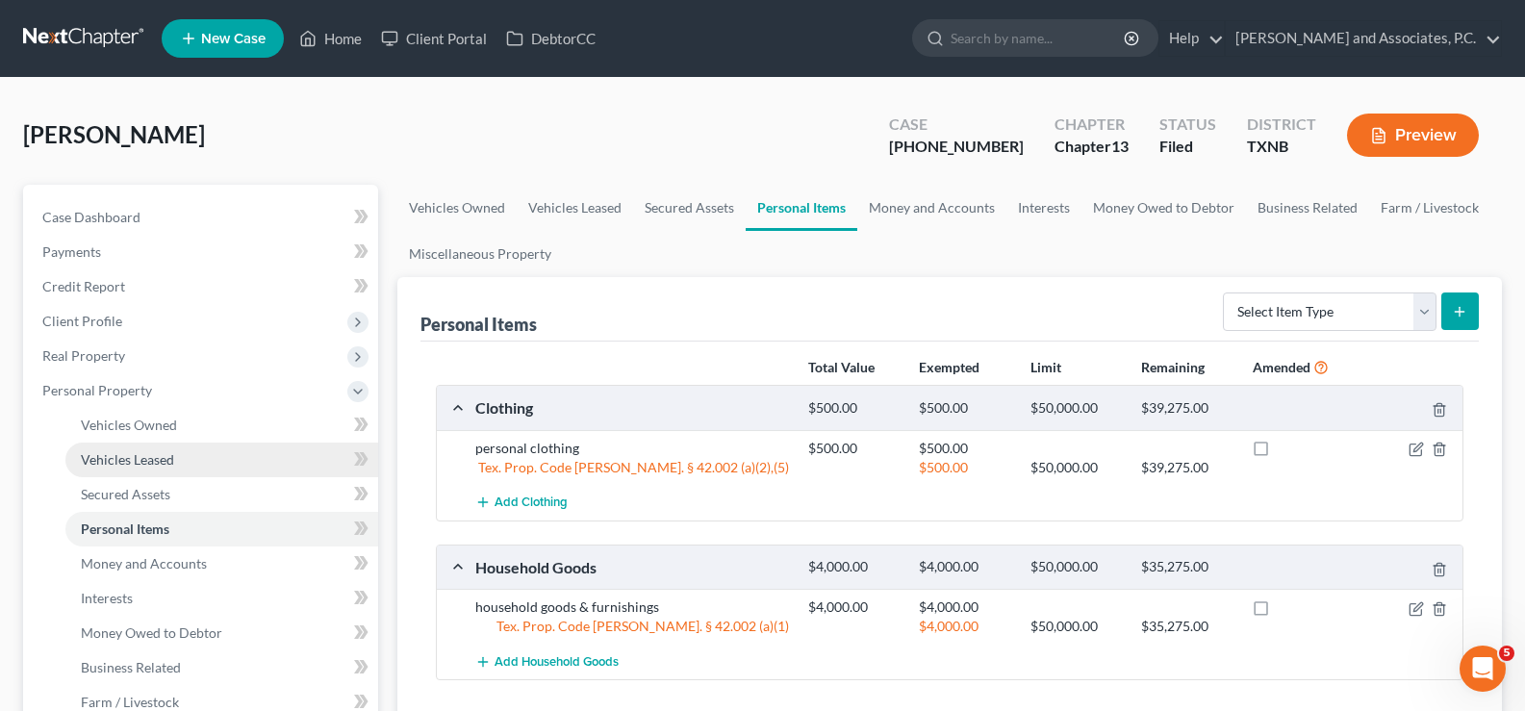
scroll to position [192, 0]
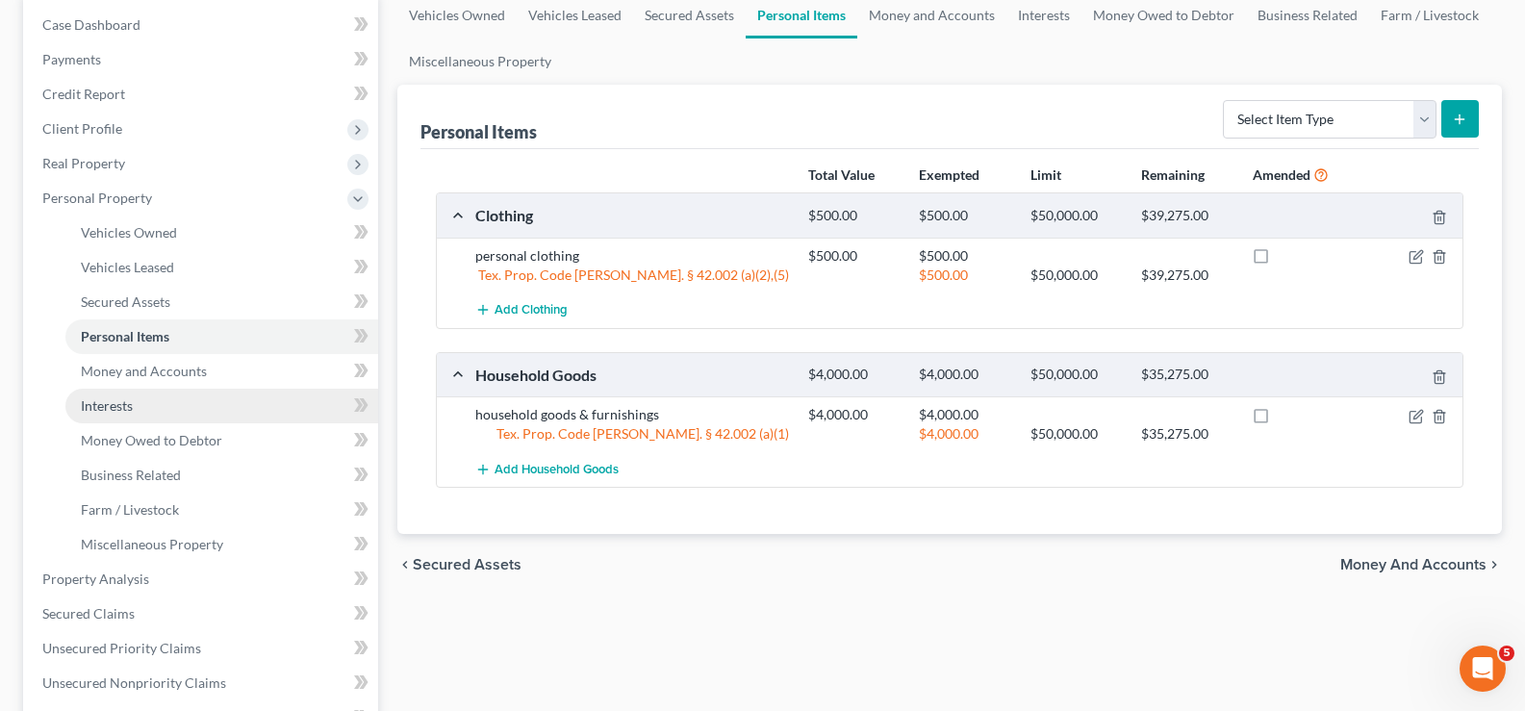
click at [192, 405] on link "Interests" at bounding box center [221, 406] width 313 height 35
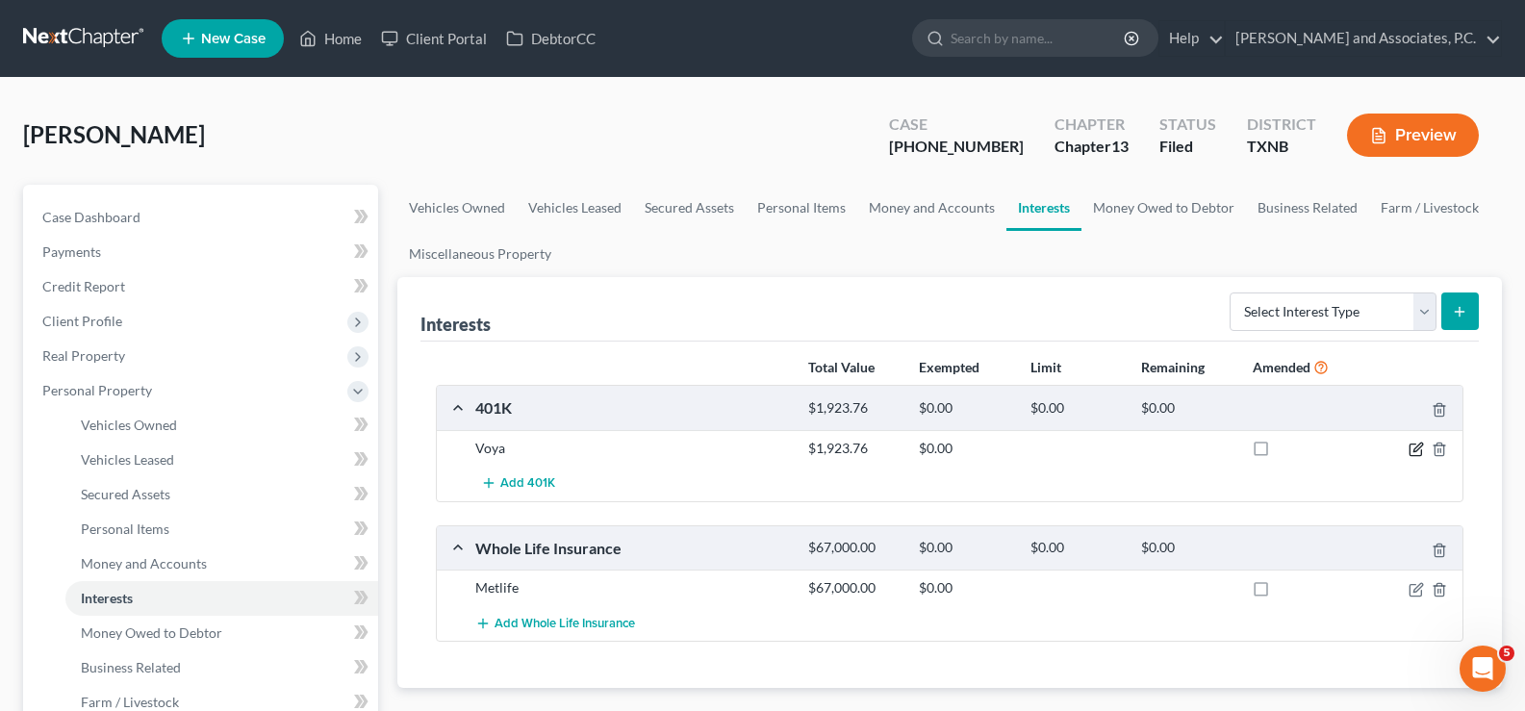
click at [1411, 448] on icon "button" at bounding box center [1415, 449] width 15 height 15
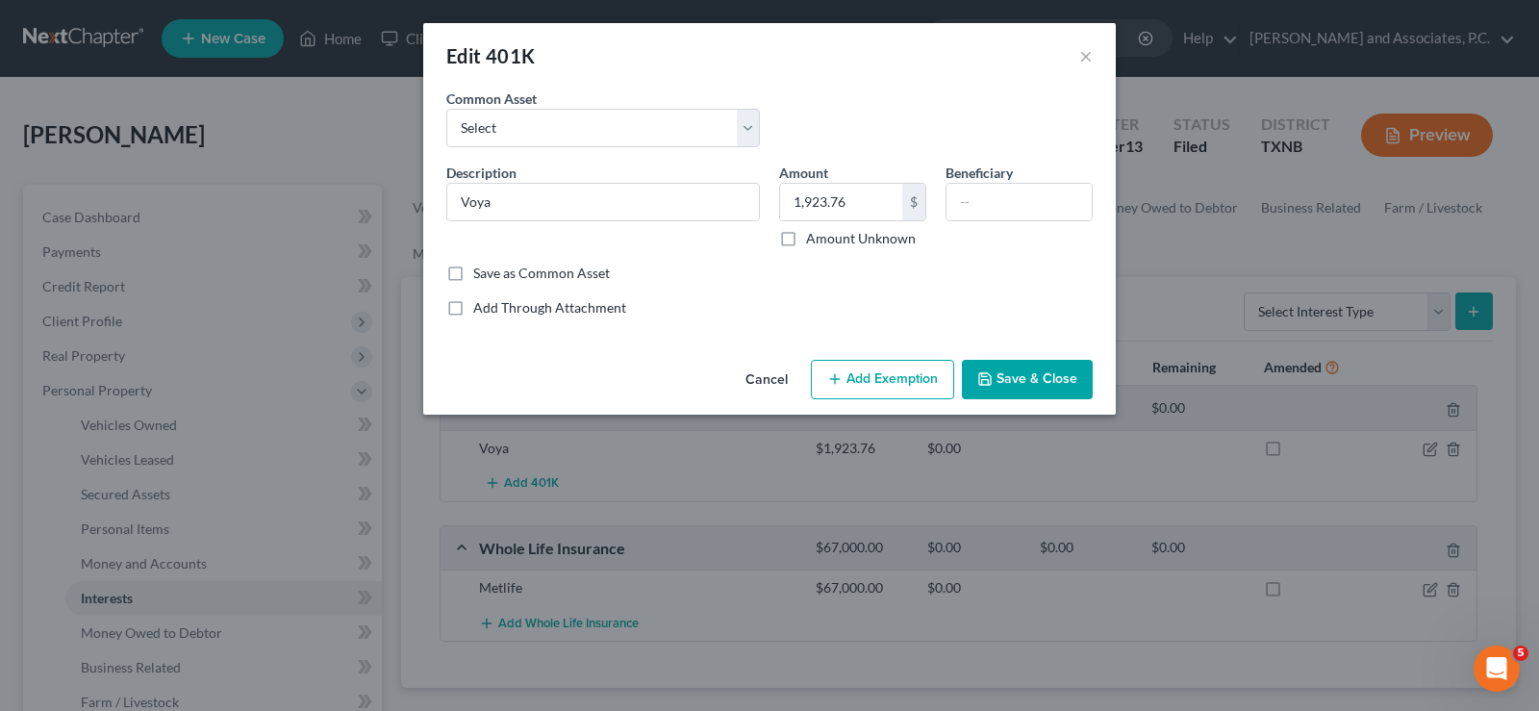
click at [840, 390] on button "Add Exemption" at bounding box center [882, 380] width 143 height 40
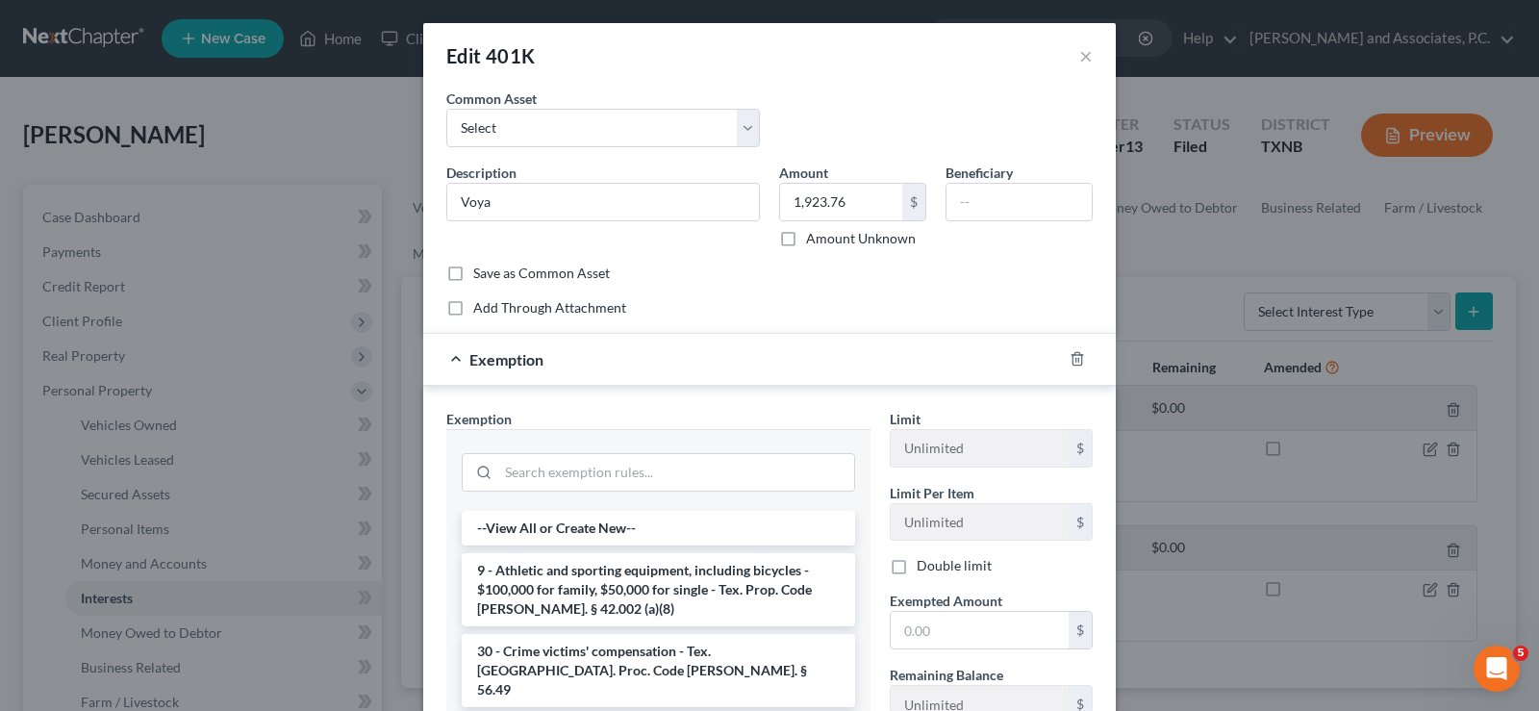
click at [738, 445] on div at bounding box center [658, 470] width 393 height 50
click at [740, 471] on input "search" at bounding box center [676, 472] width 356 height 37
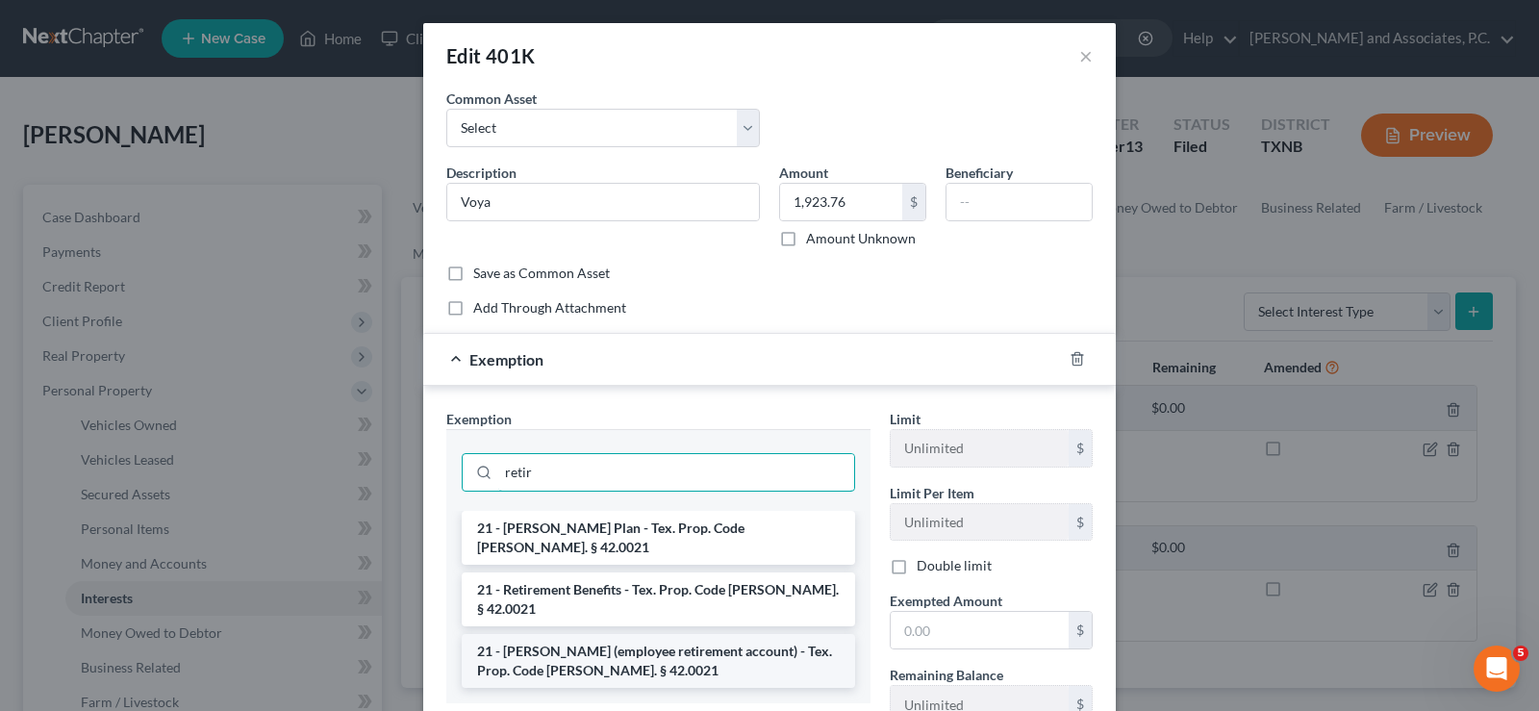
type input "retir"
click at [658, 634] on li "21 - ERISA (employee retirement account) - Tex. Prop. Code Ann. § 42.0021" at bounding box center [658, 661] width 393 height 54
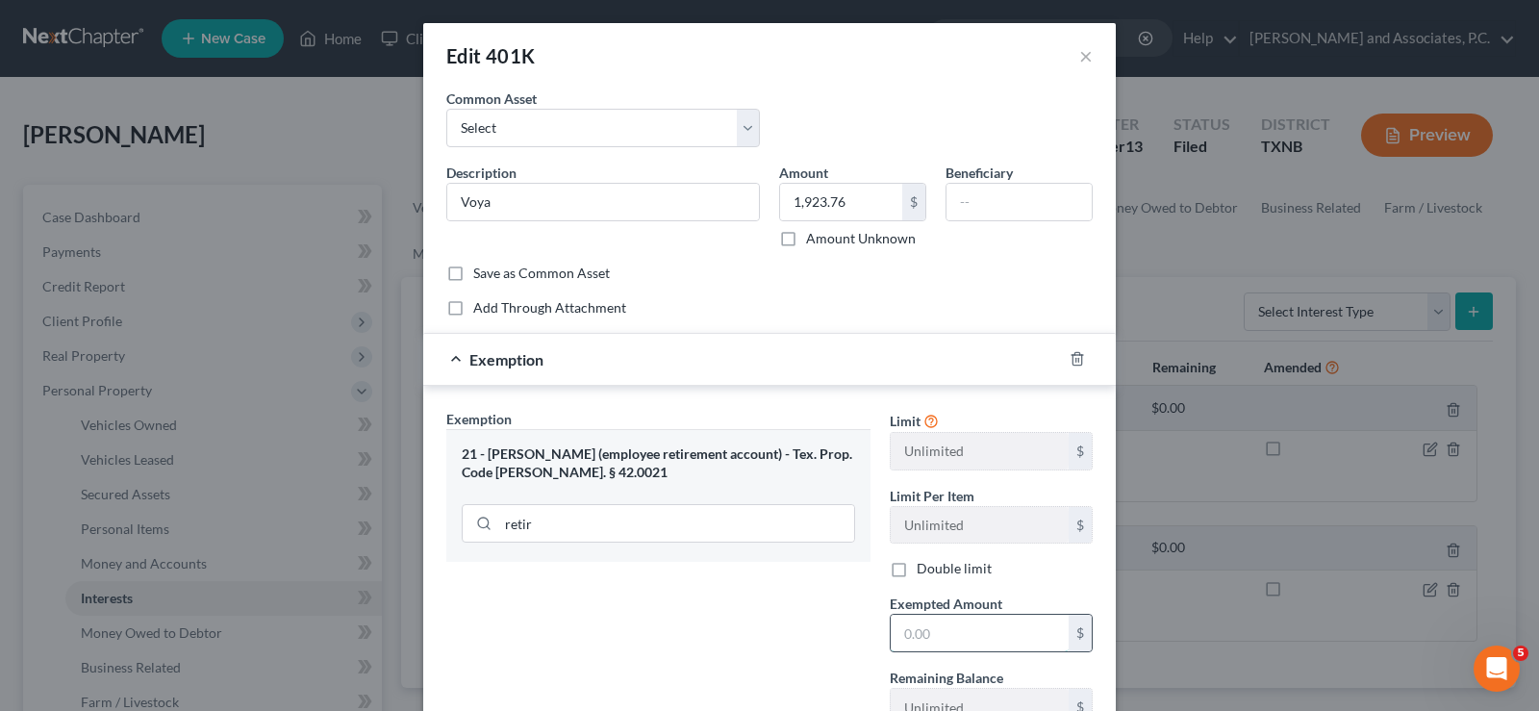
click at [947, 643] on input "text" at bounding box center [980, 633] width 178 height 37
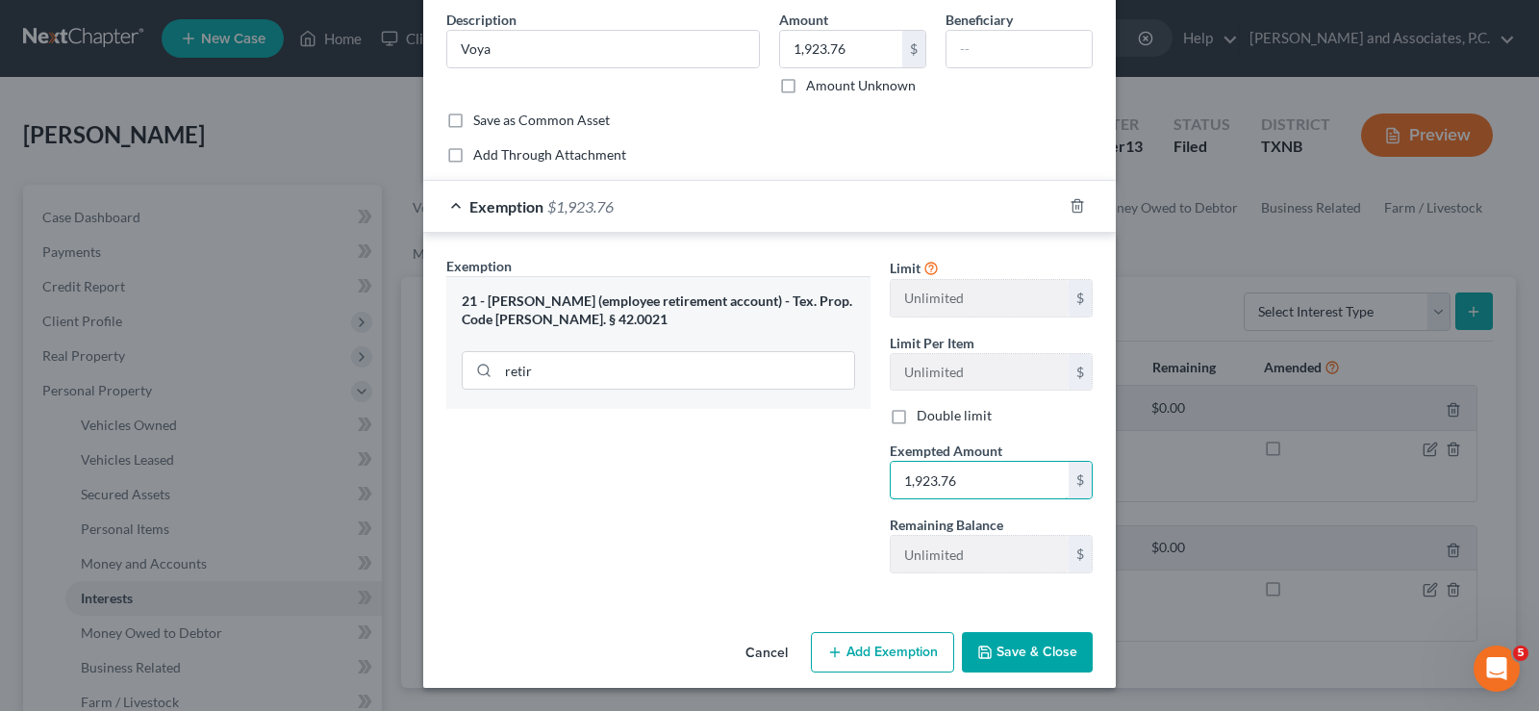
type input "1,923.76"
click at [1025, 661] on button "Save & Close" at bounding box center [1027, 652] width 131 height 40
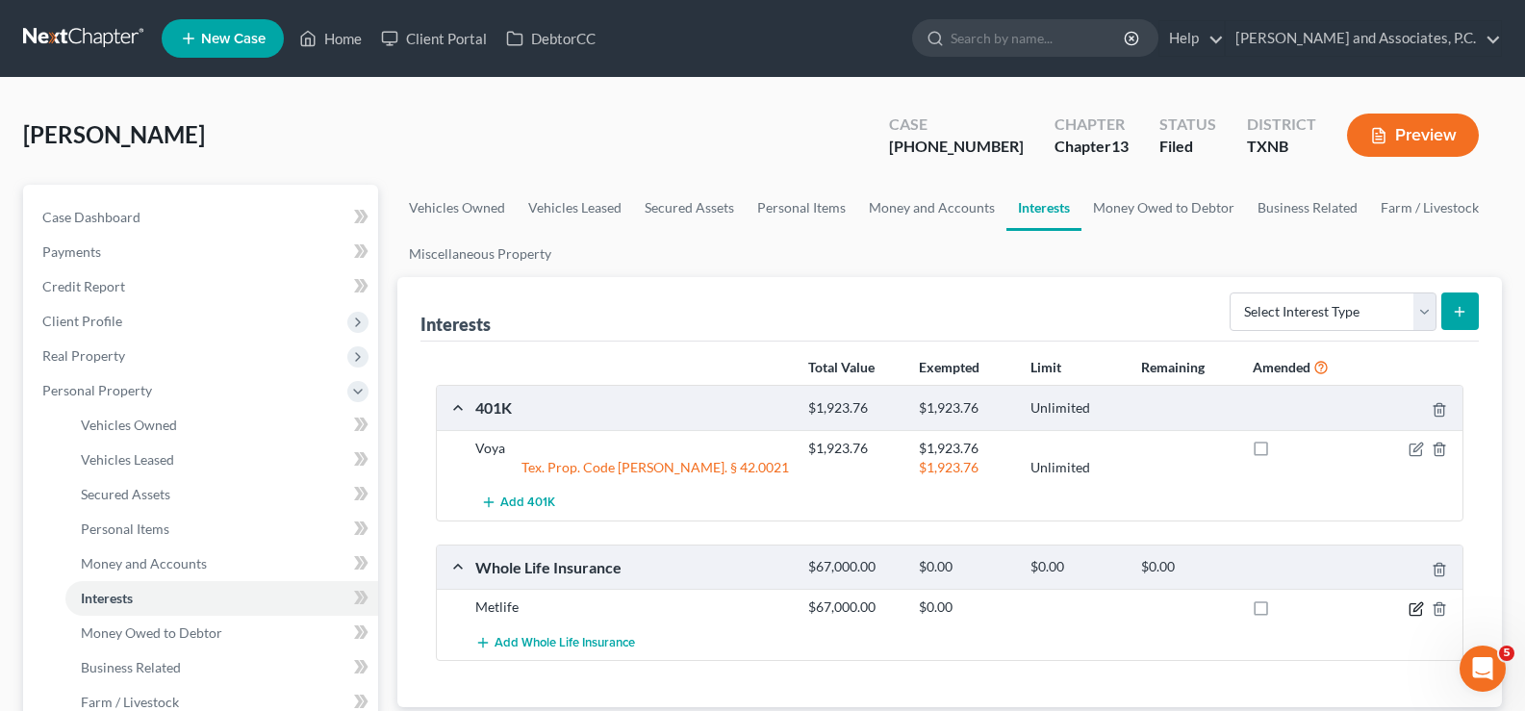
click at [1412, 602] on icon "button" at bounding box center [1415, 608] width 15 height 15
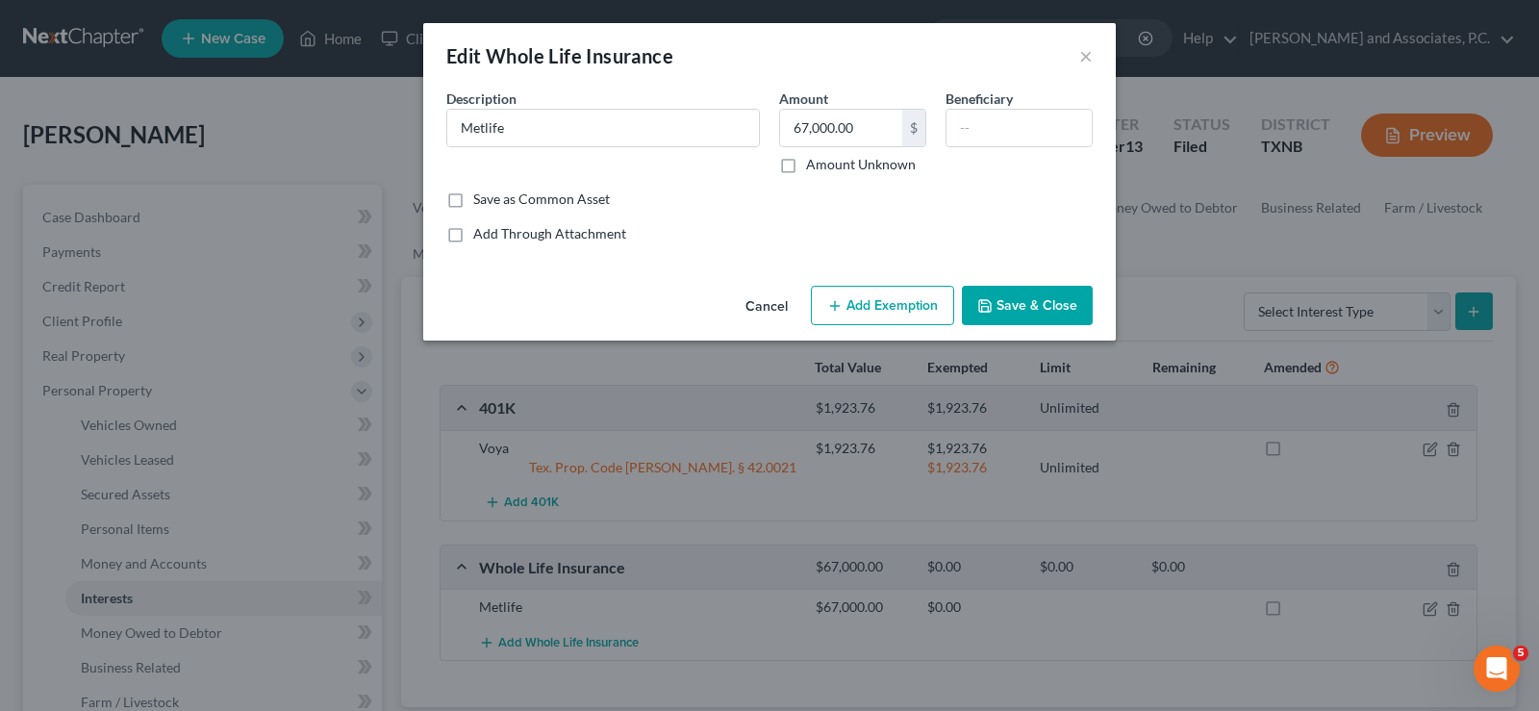
click at [901, 291] on button "Add Exemption" at bounding box center [882, 306] width 143 height 40
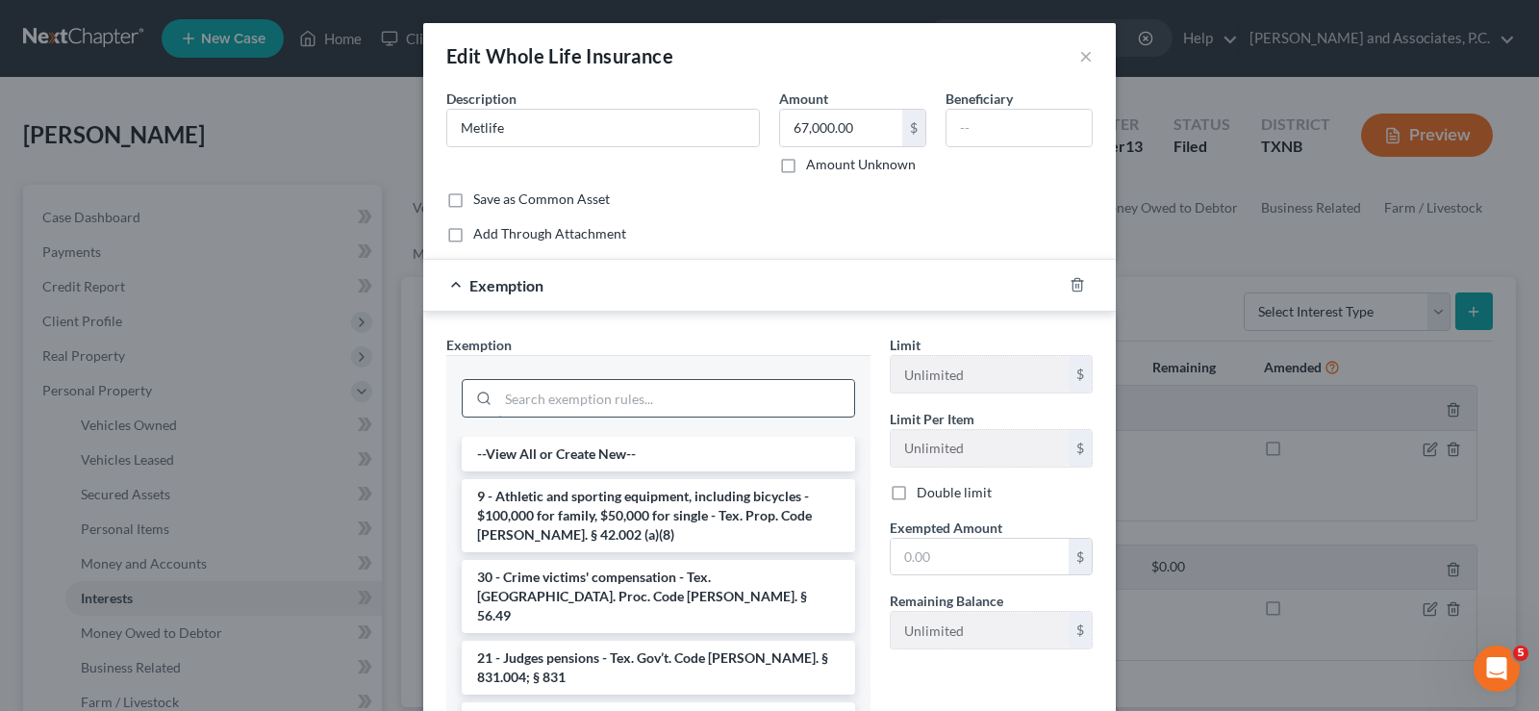
click at [562, 392] on input "search" at bounding box center [676, 398] width 356 height 37
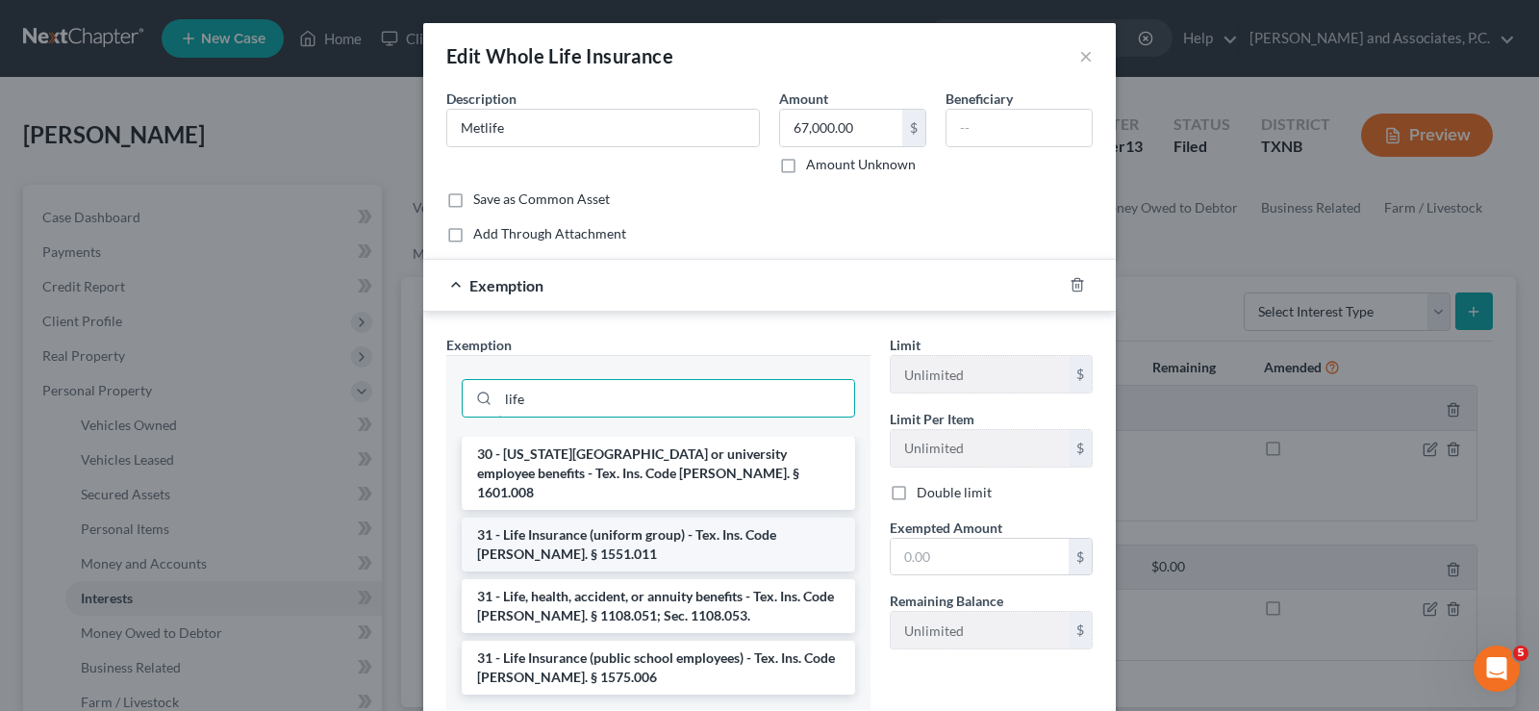
type input "life"
click at [702, 534] on li "31 - Life Insurance (uniform group) - Tex. Ins. Code Ann. § 1551.011" at bounding box center [658, 545] width 393 height 54
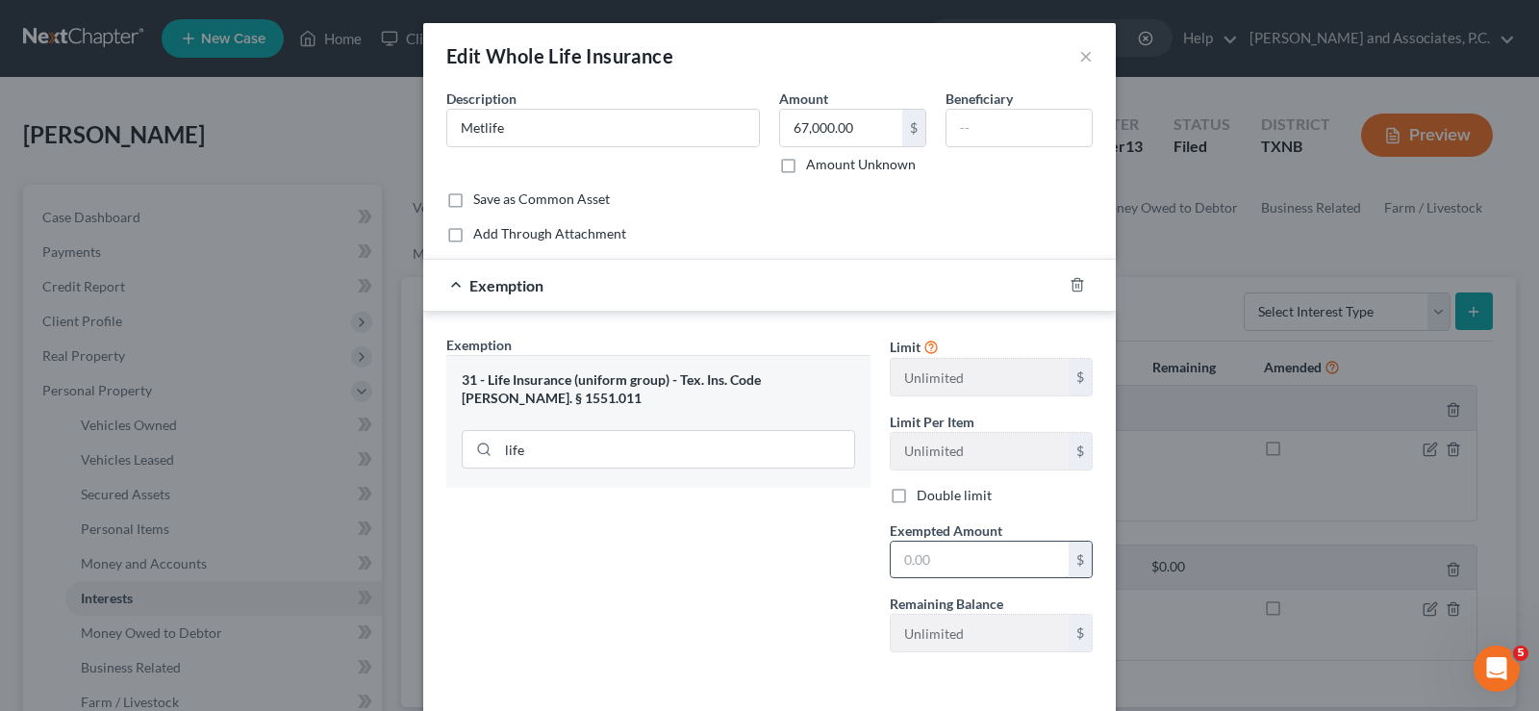
click at [929, 569] on input "text" at bounding box center [980, 560] width 178 height 37
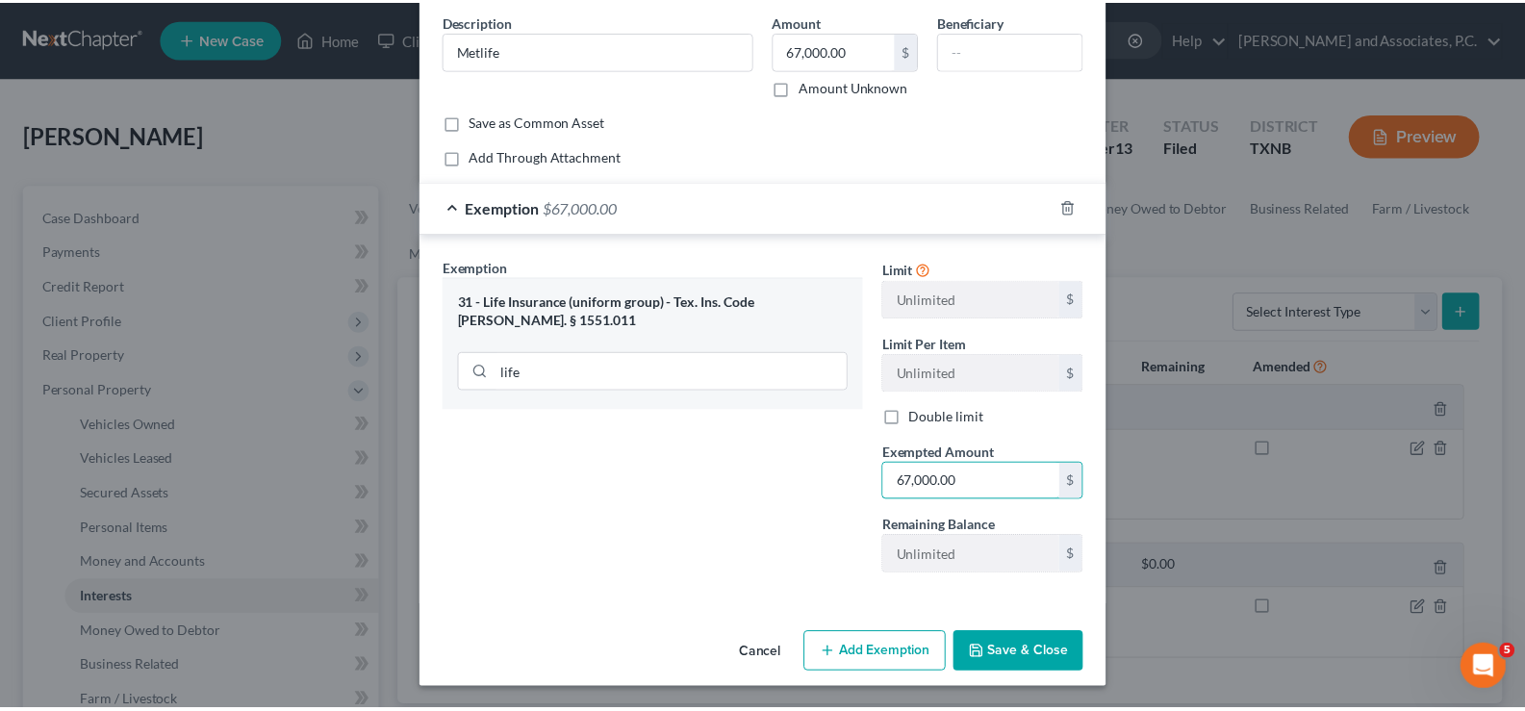
scroll to position [79, 0]
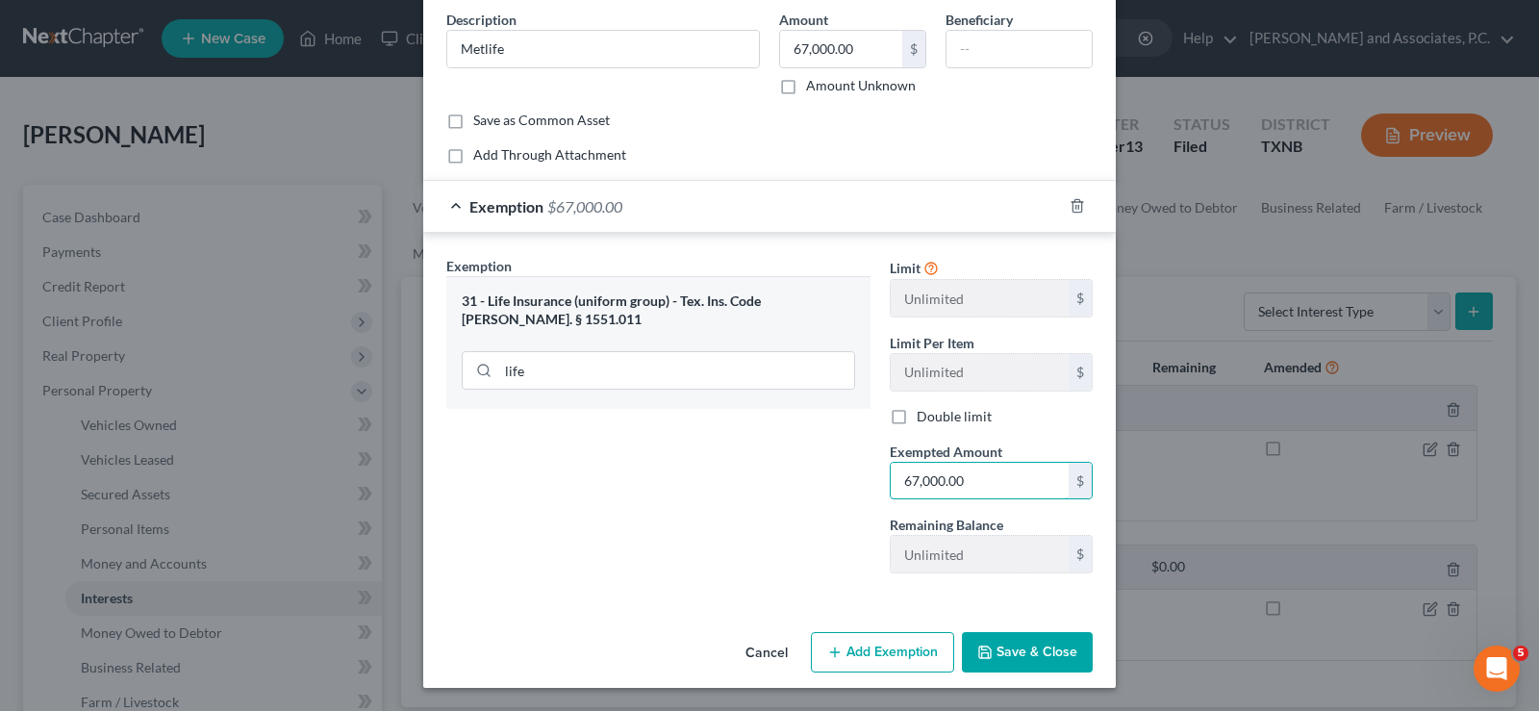
type input "67,000.00"
click at [1012, 643] on button "Save & Close" at bounding box center [1027, 652] width 131 height 40
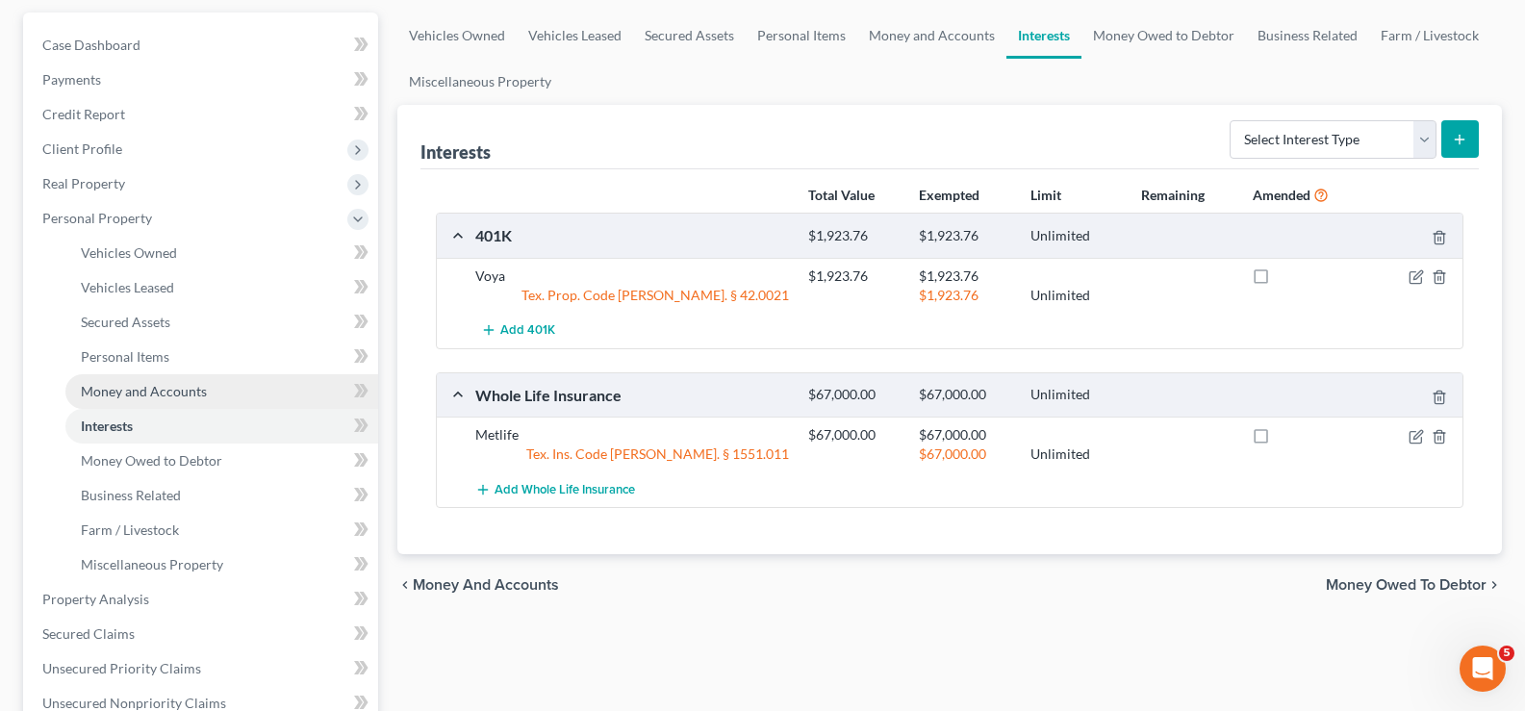
scroll to position [385, 0]
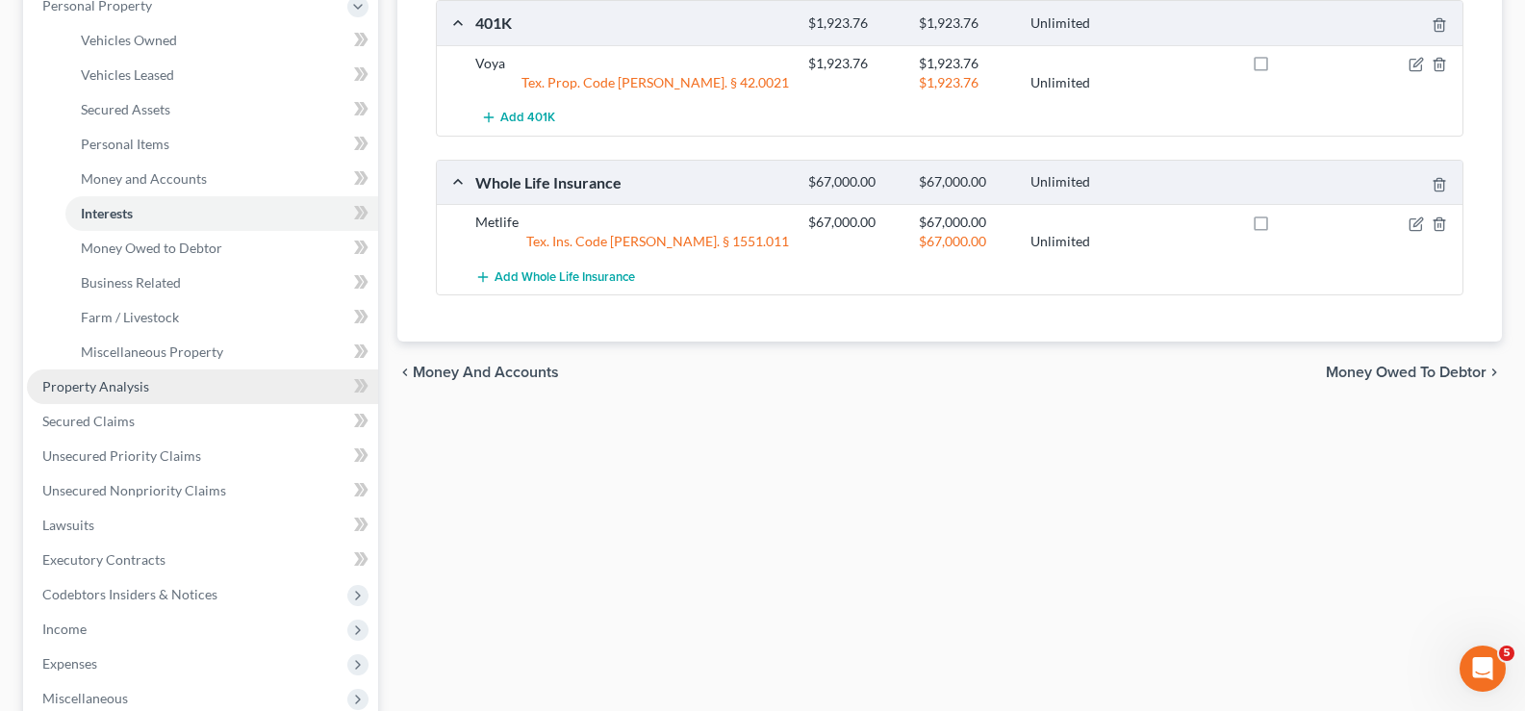
click at [88, 378] on span "Property Analysis" at bounding box center [95, 386] width 107 height 16
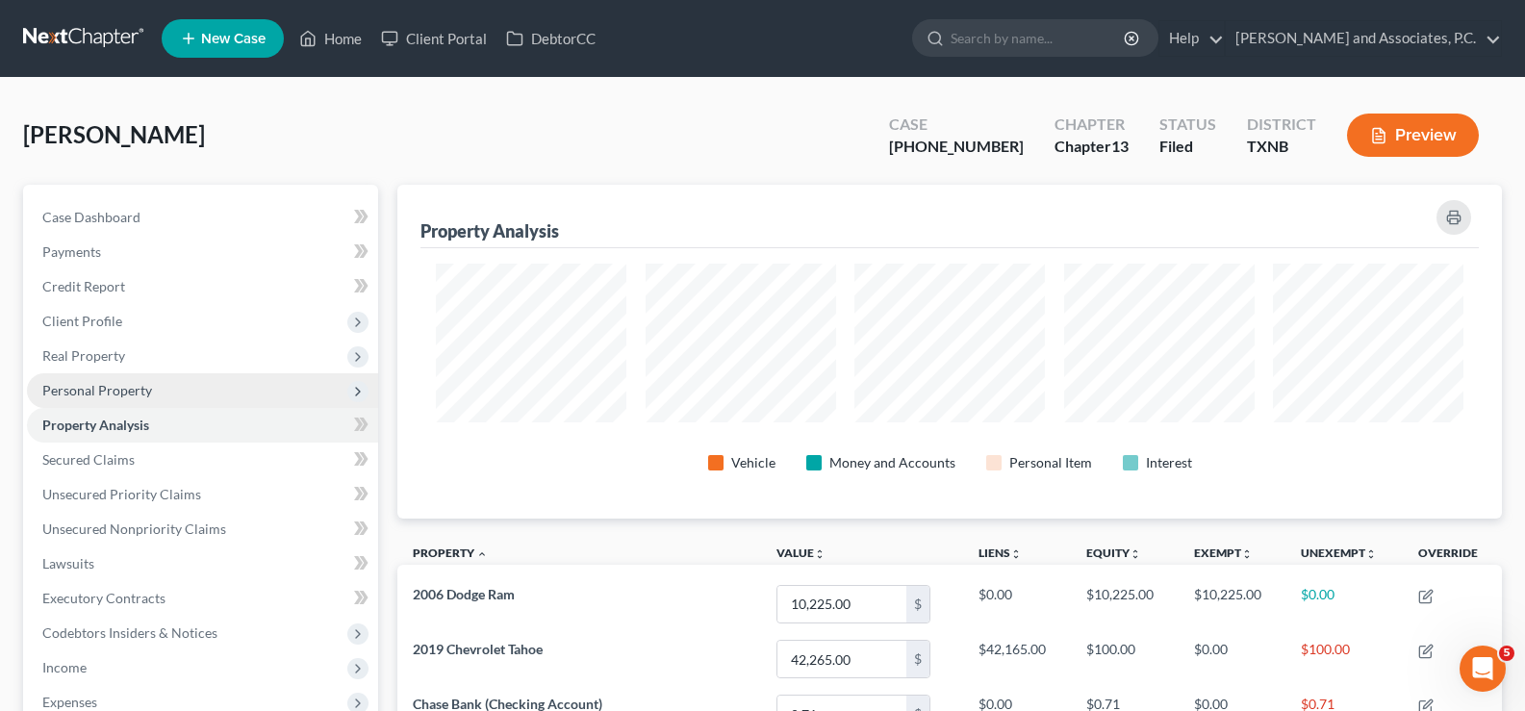
click at [78, 390] on span "Personal Property" at bounding box center [97, 390] width 110 height 16
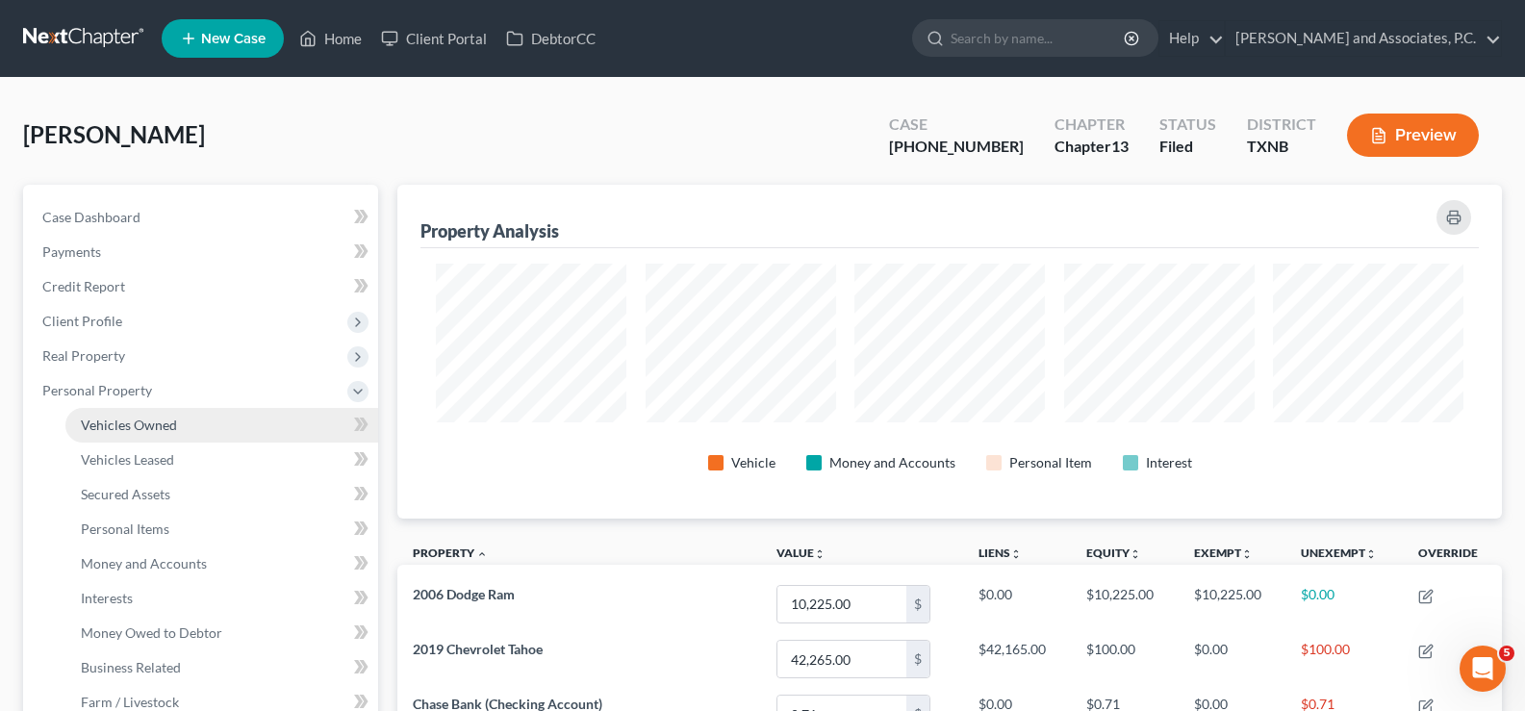
click at [174, 422] on span "Vehicles Owned" at bounding box center [129, 425] width 96 height 16
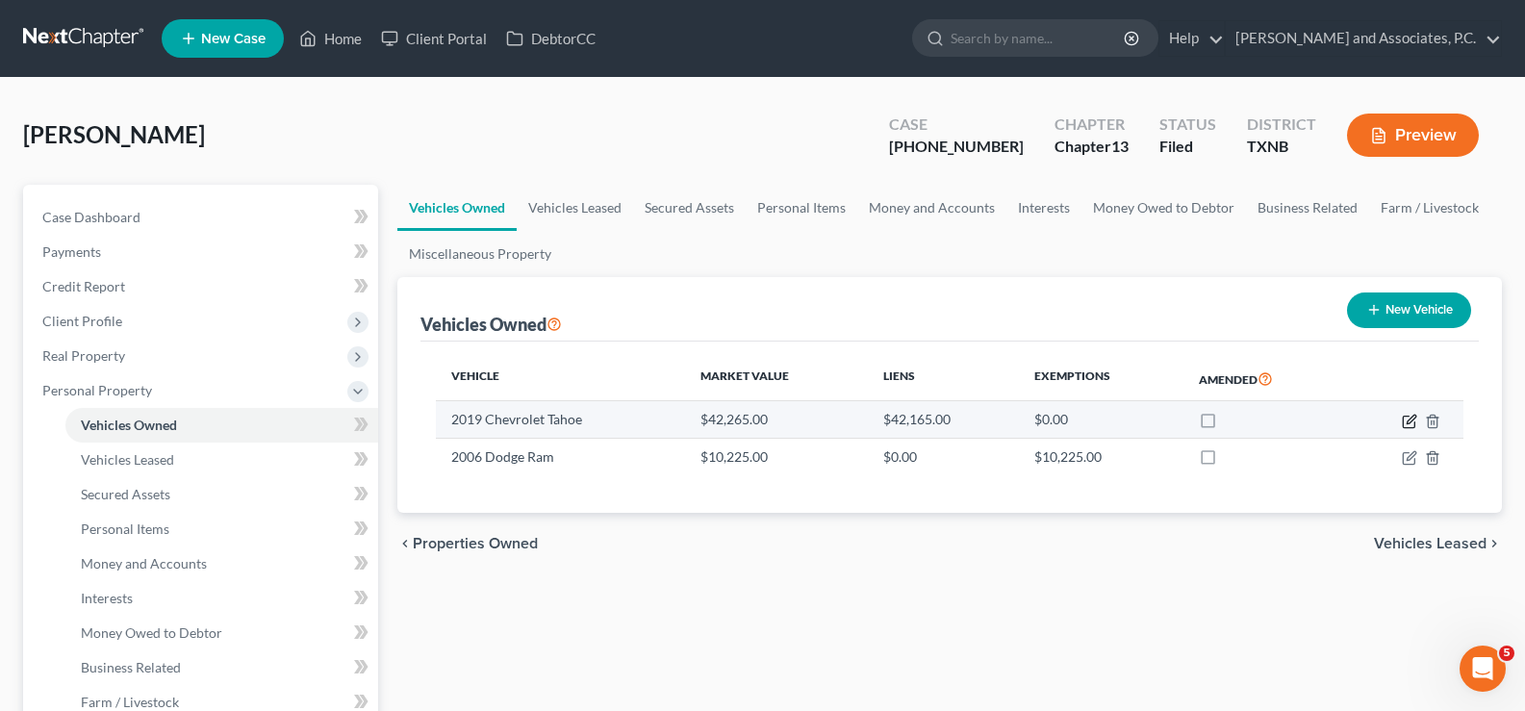
click at [1405, 422] on icon "button" at bounding box center [1409, 421] width 15 height 15
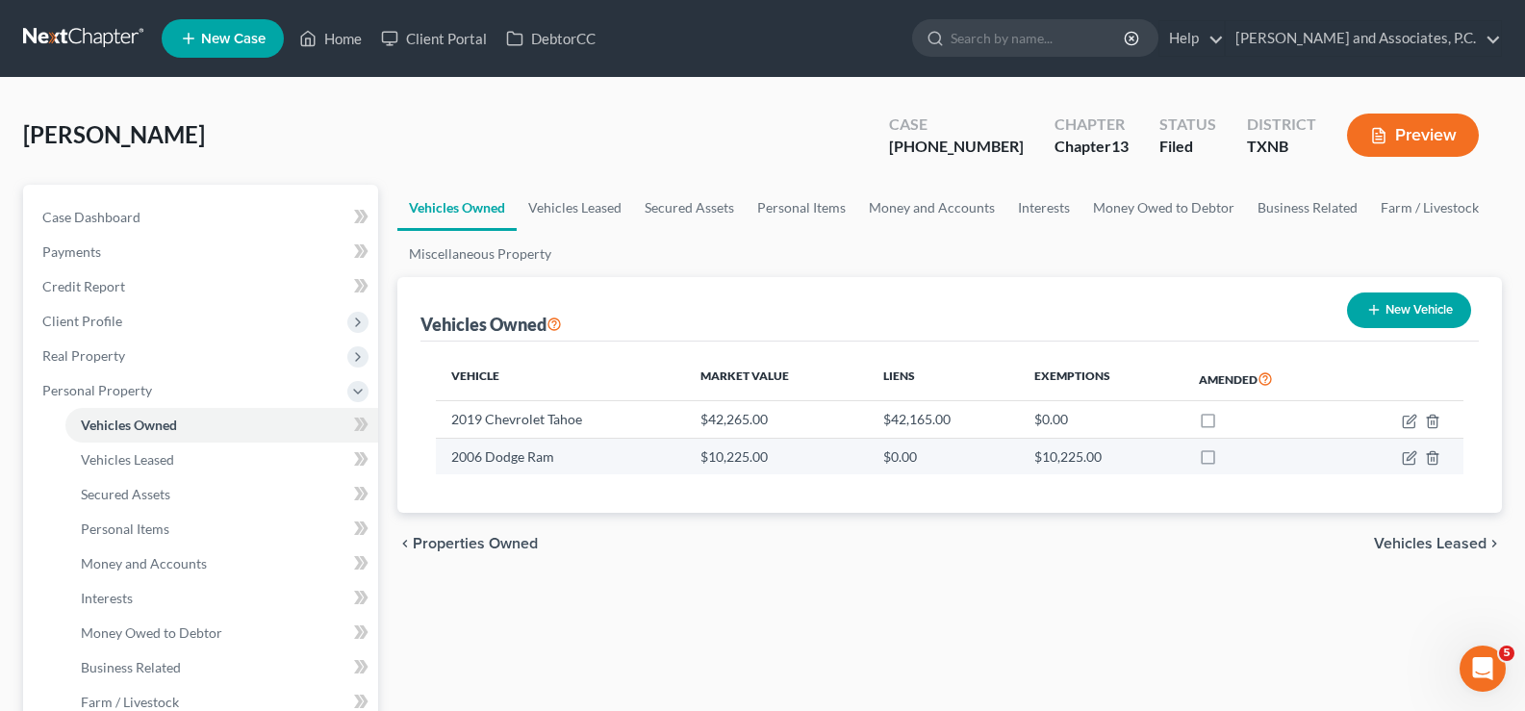
select select "0"
select select "7"
select select "2"
select select "0"
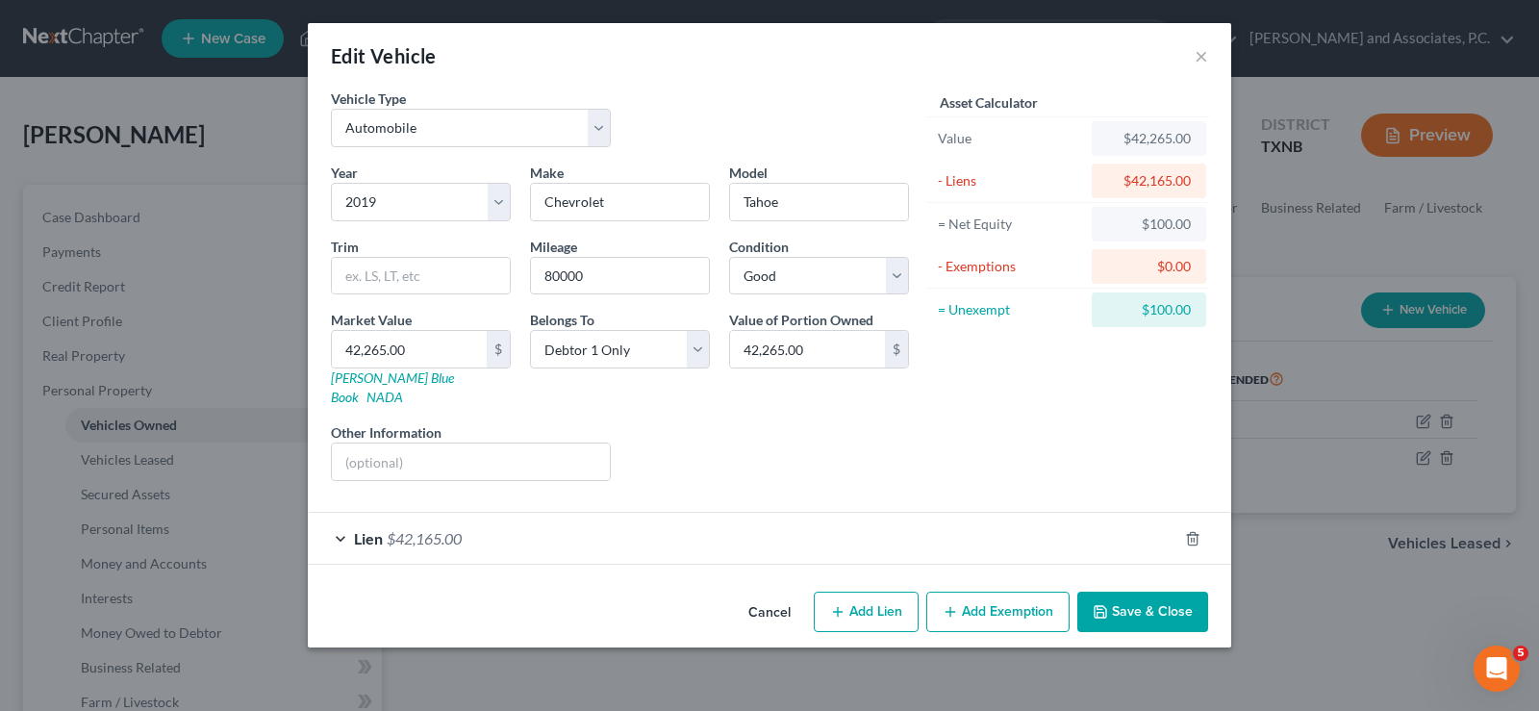
click at [964, 596] on button "Add Exemption" at bounding box center [997, 612] width 143 height 40
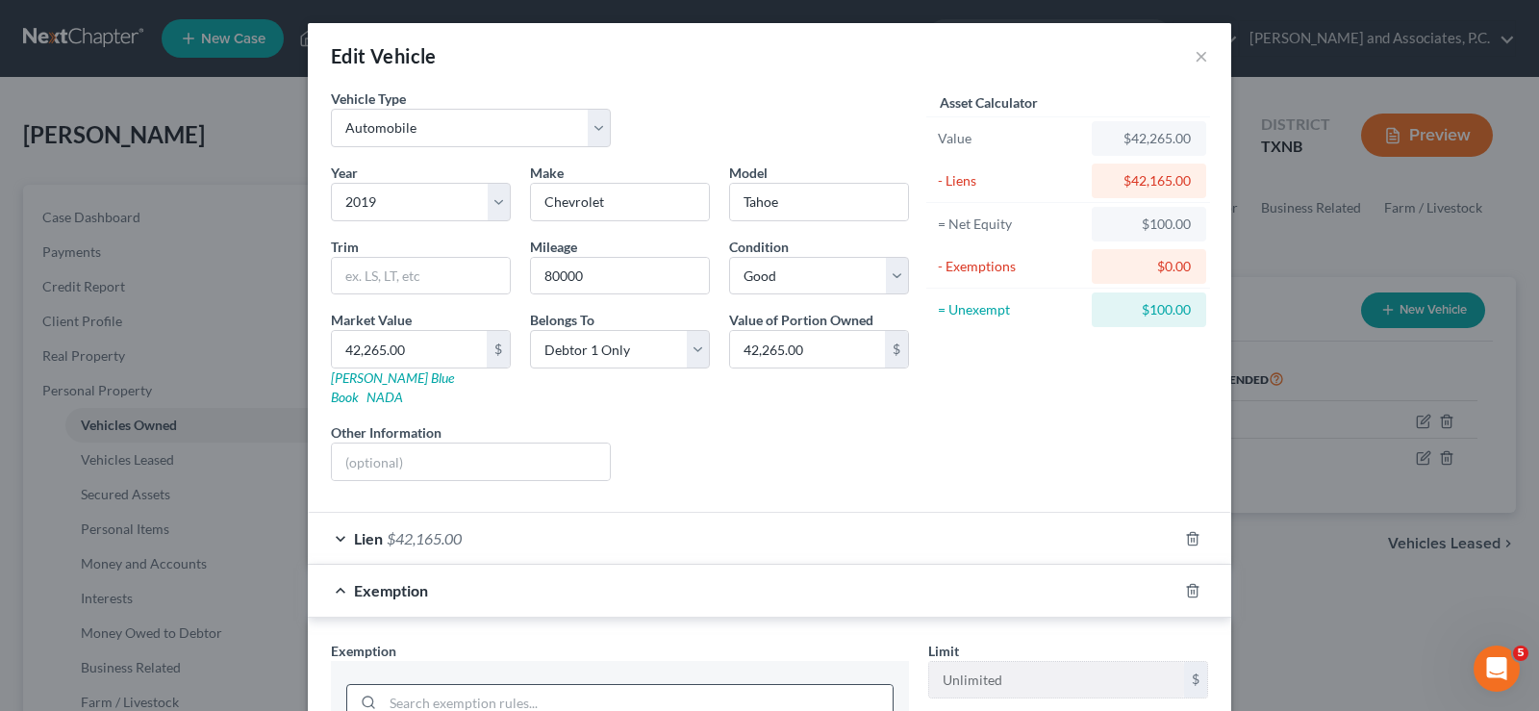
click at [443, 685] on input "search" at bounding box center [638, 703] width 510 height 37
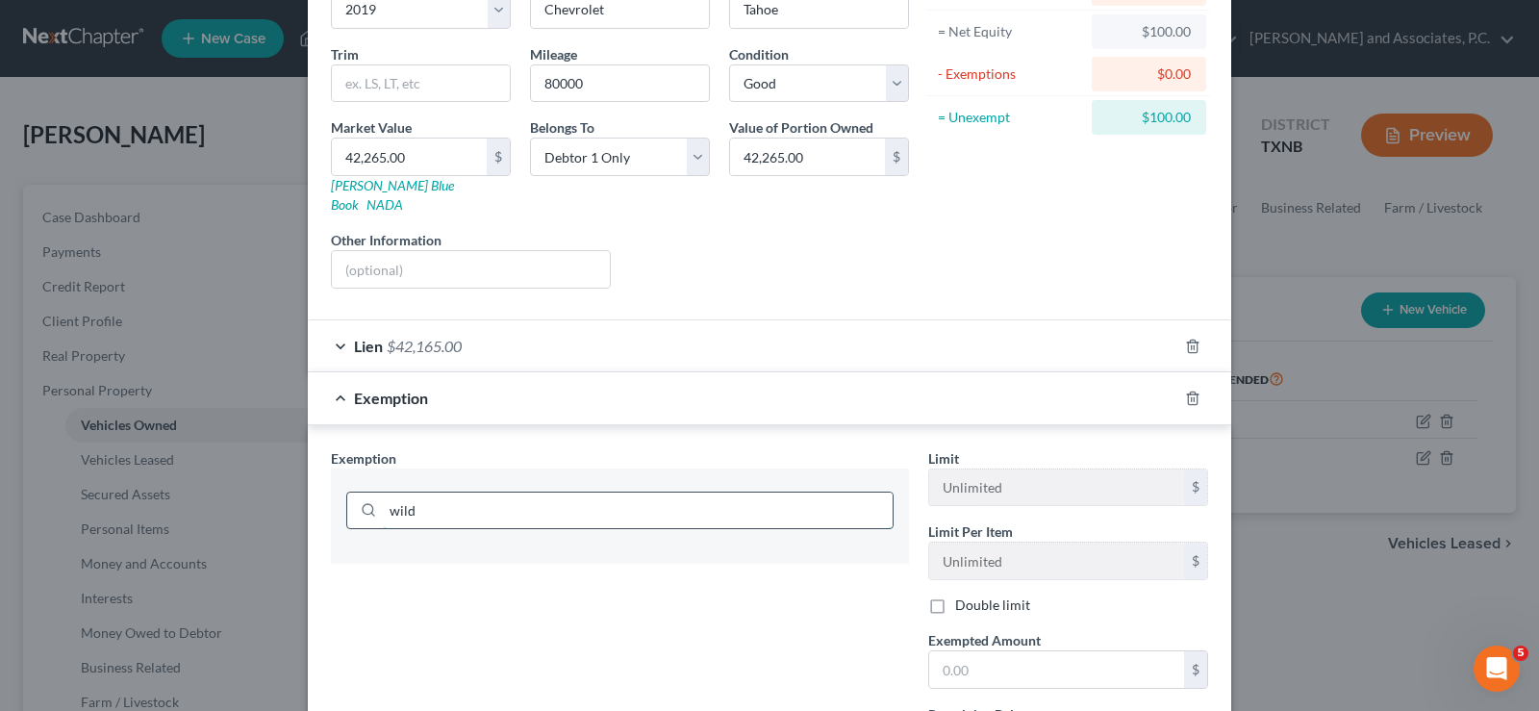
click at [533, 498] on input "wild" at bounding box center [638, 511] width 510 height 37
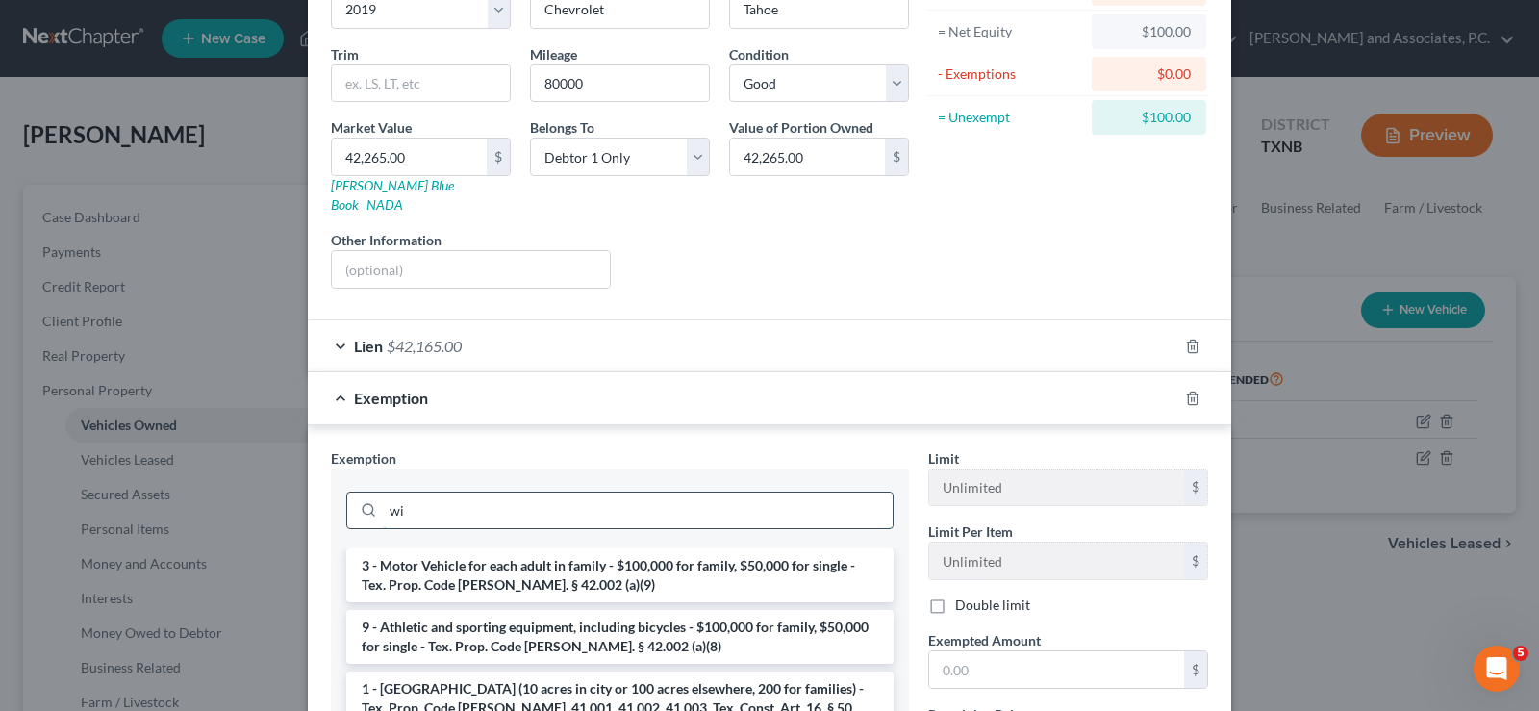
type input "w"
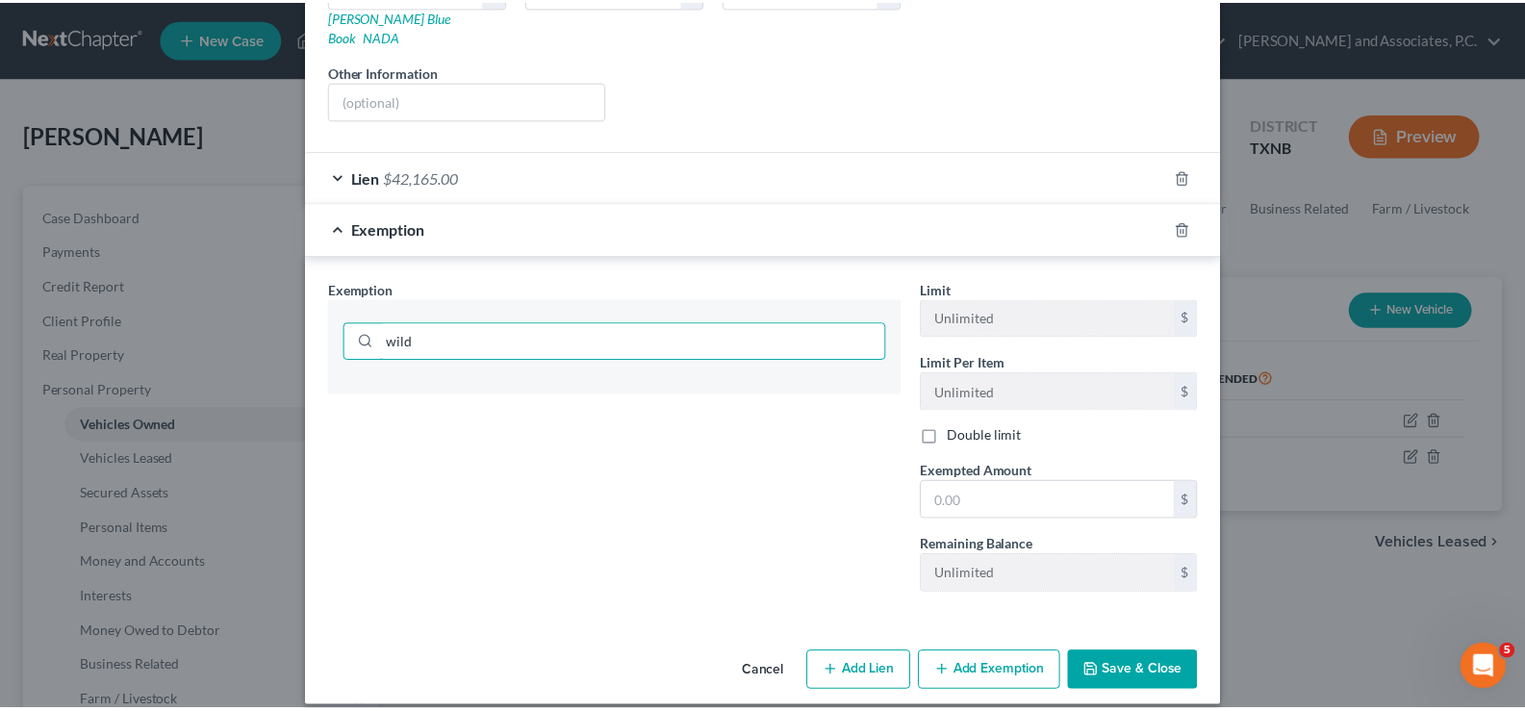
scroll to position [0, 0]
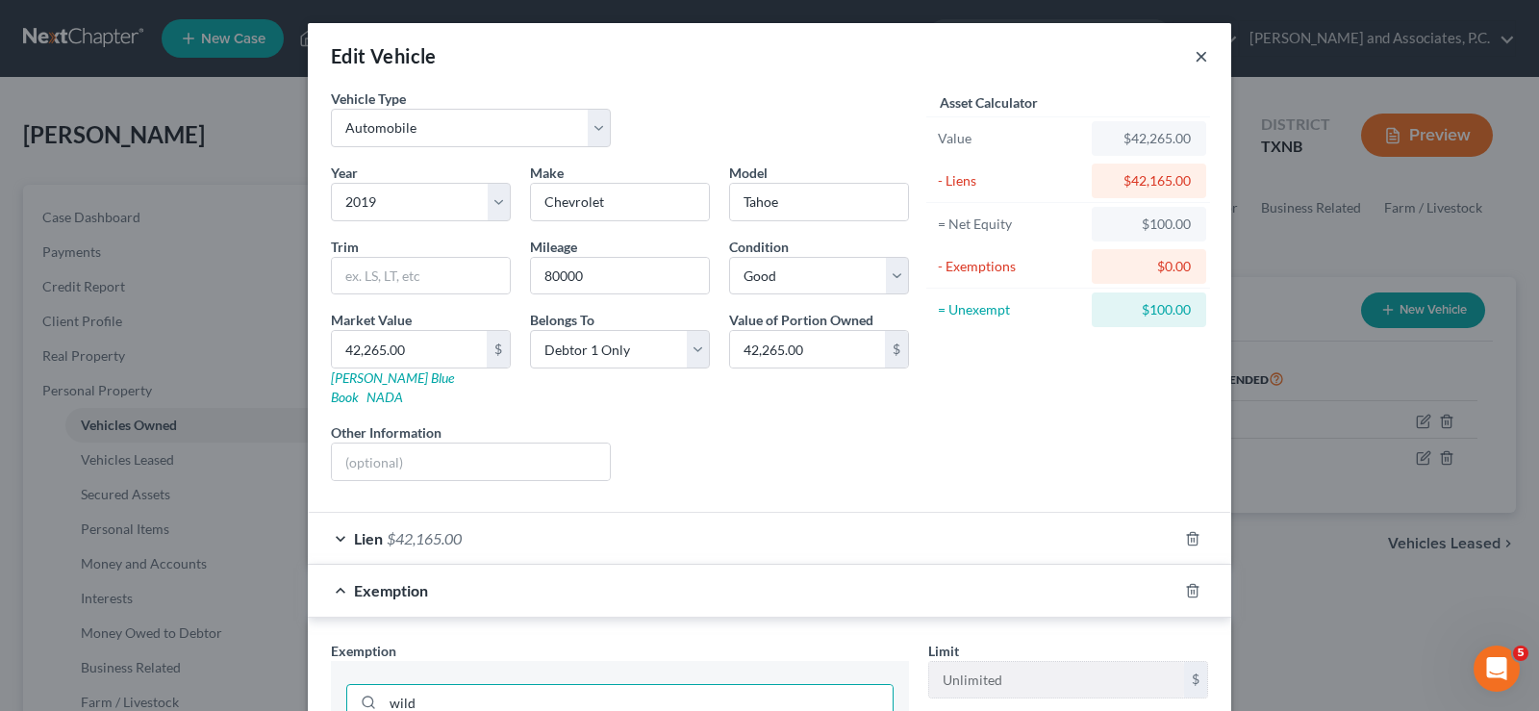
type input "wild"
click at [1197, 48] on button "×" at bounding box center [1201, 55] width 13 height 23
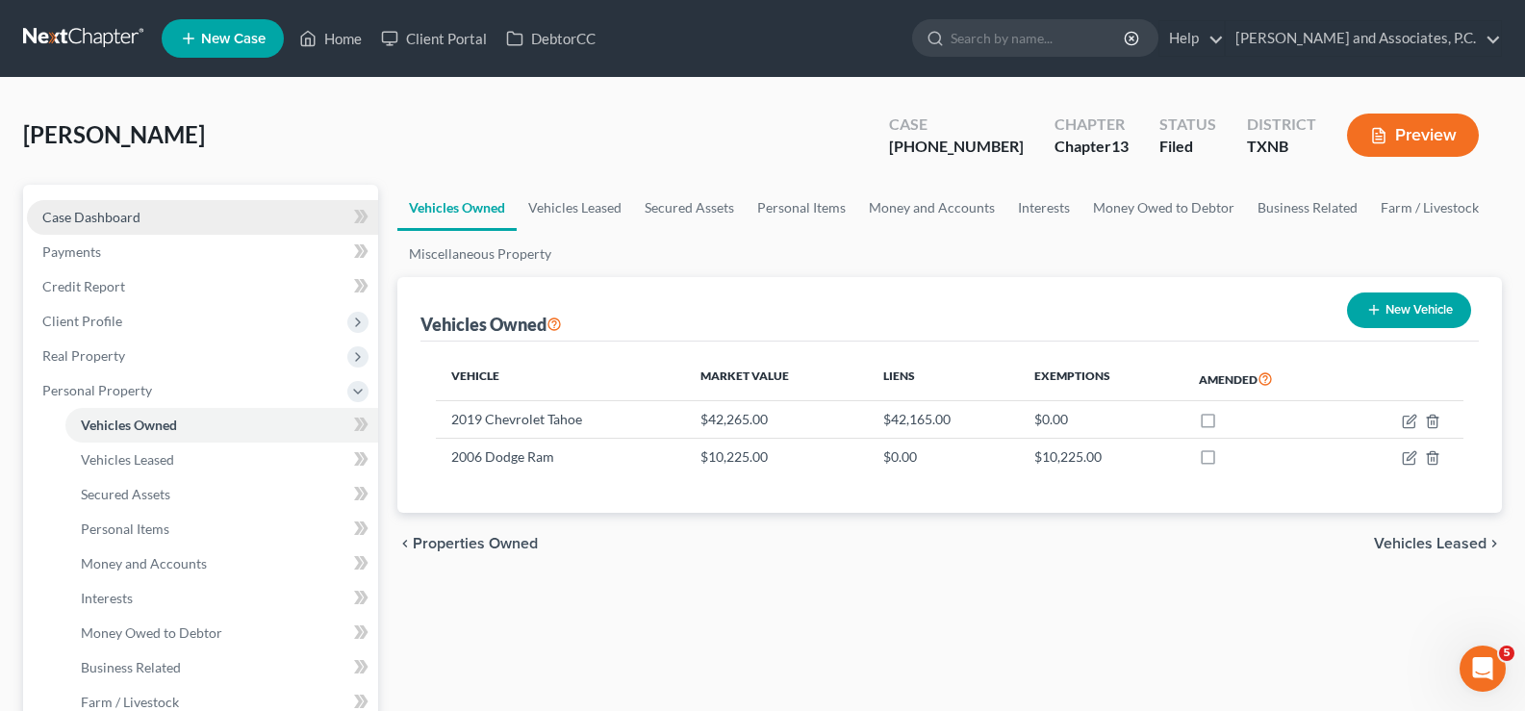
click at [139, 218] on link "Case Dashboard" at bounding box center [202, 217] width 351 height 35
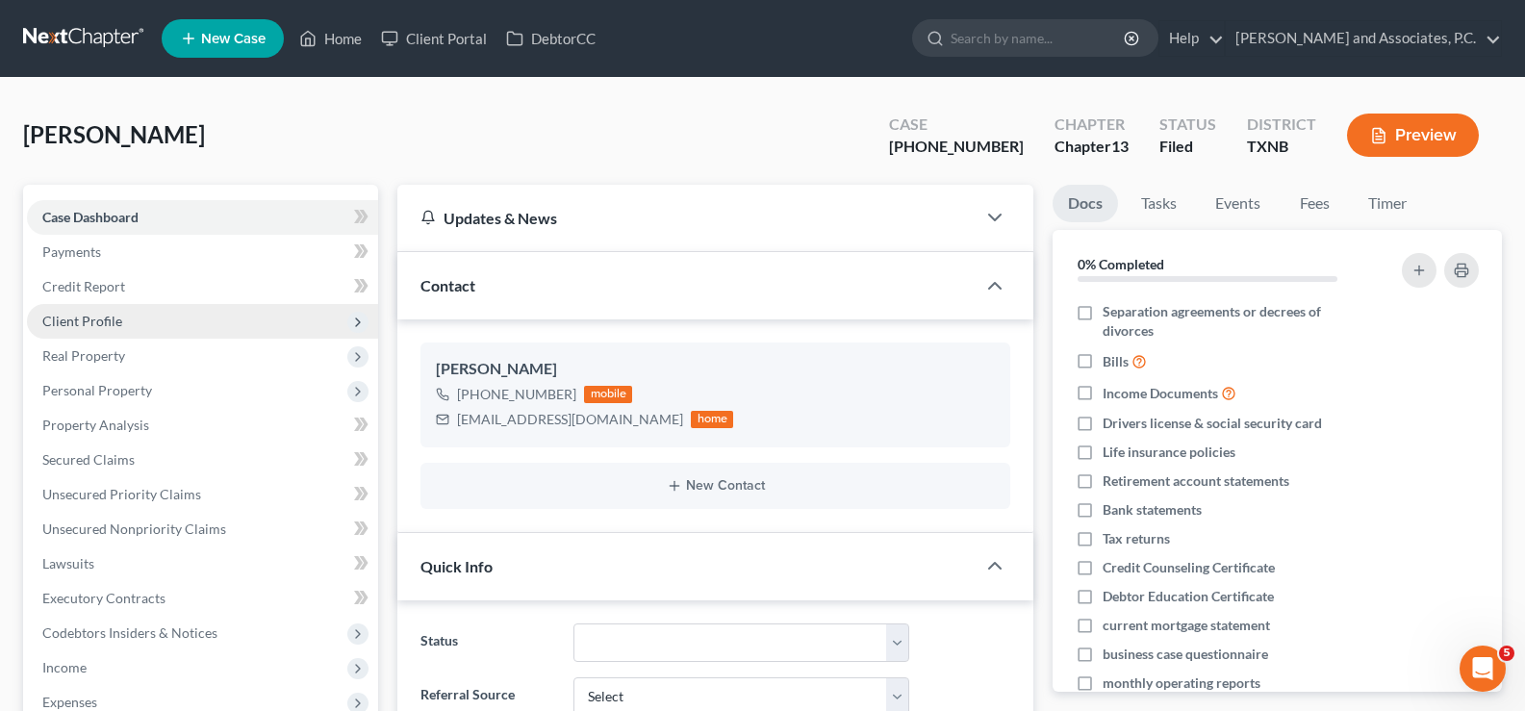
click at [108, 322] on span "Client Profile" at bounding box center [82, 321] width 80 height 16
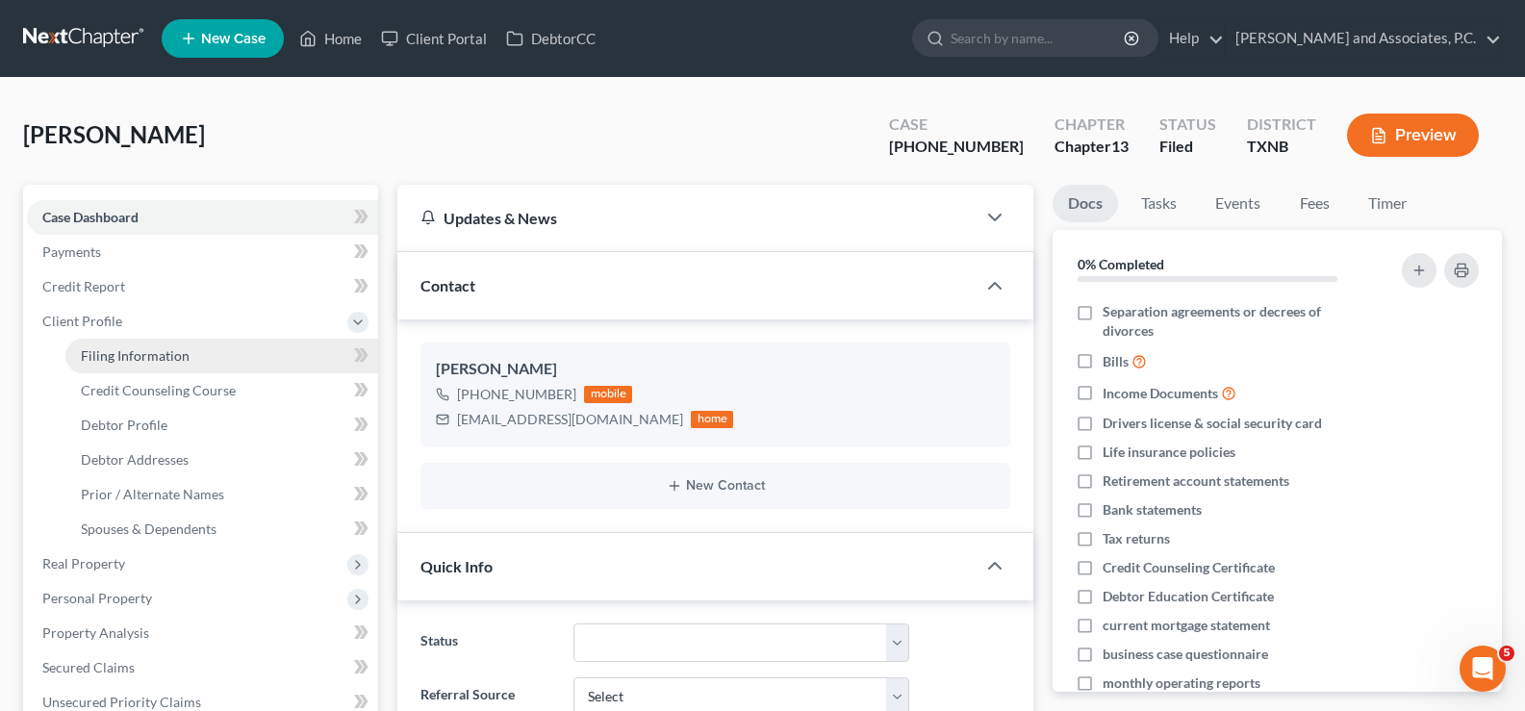
click at [135, 361] on span "Filing Information" at bounding box center [135, 355] width 109 height 16
select select "1"
select select "0"
select select "3"
select select "78"
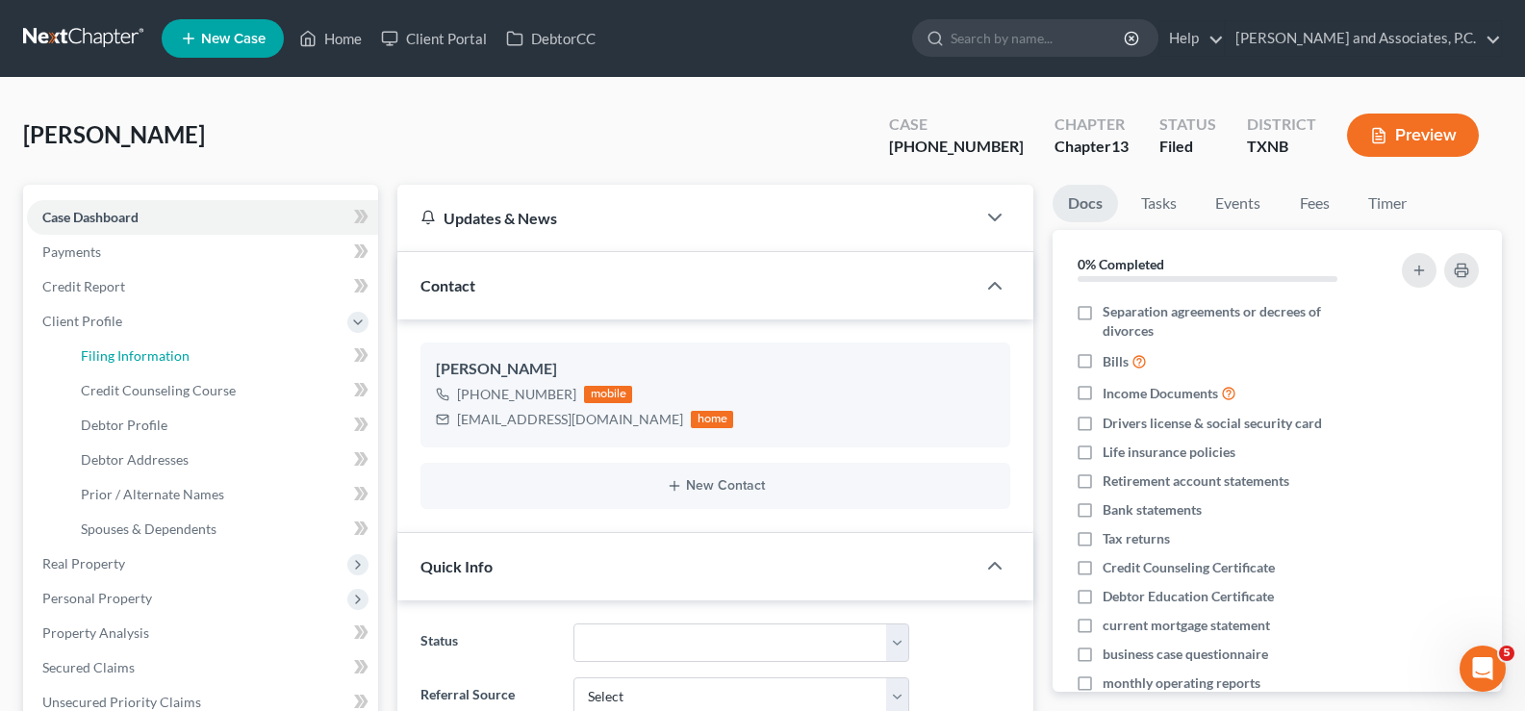
select select "0"
select select "45"
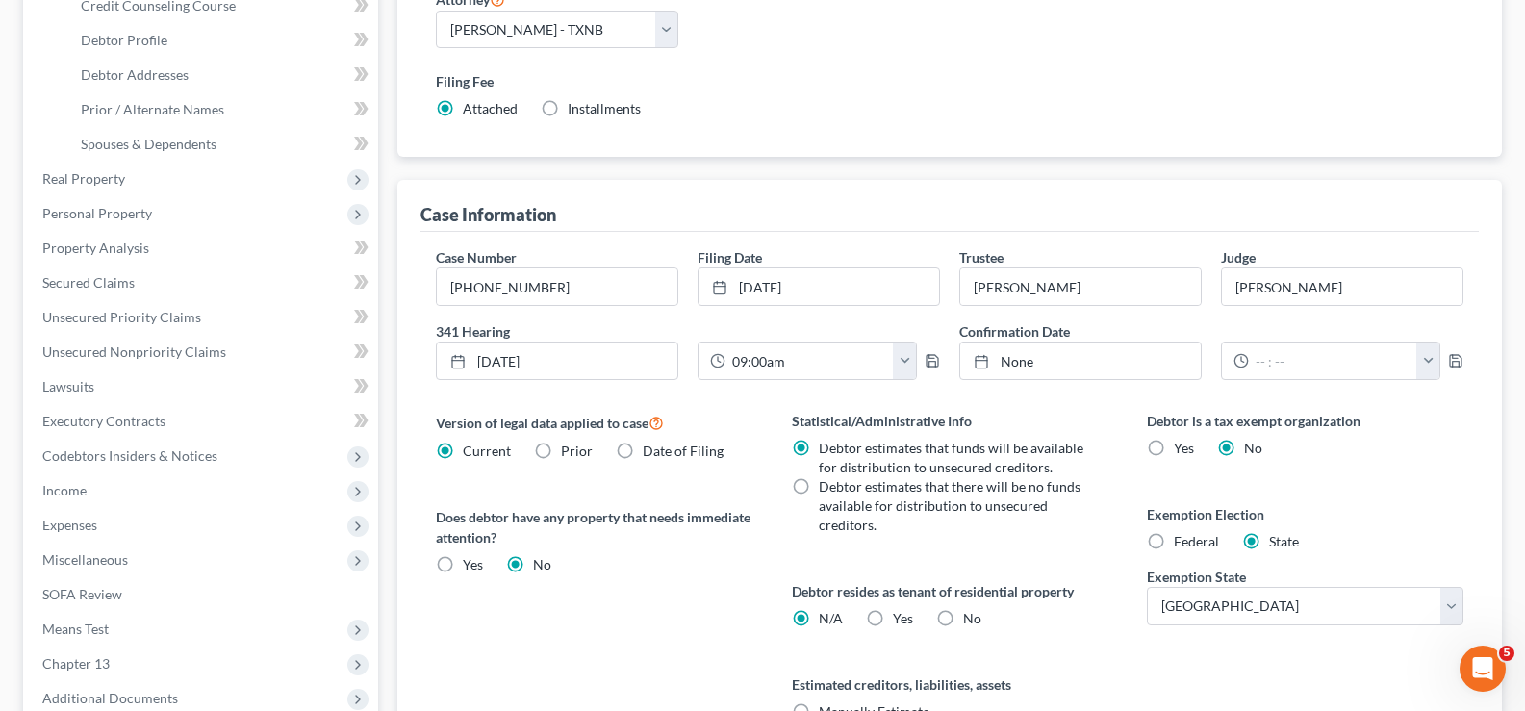
scroll to position [577, 0]
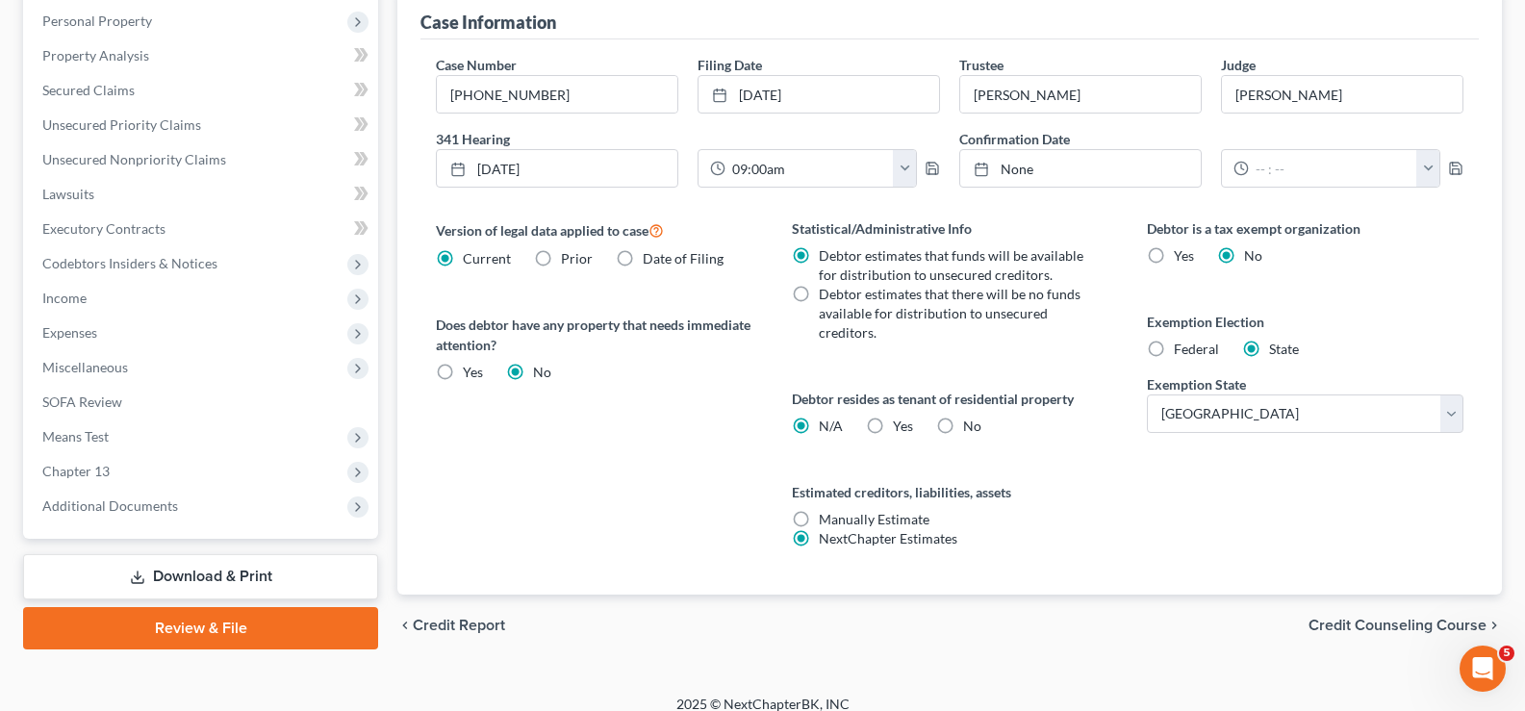
click at [1174, 350] on label "Federal" at bounding box center [1196, 349] width 45 height 19
click at [1181, 350] on input "Federal" at bounding box center [1187, 346] width 13 height 13
radio input "true"
radio input "false"
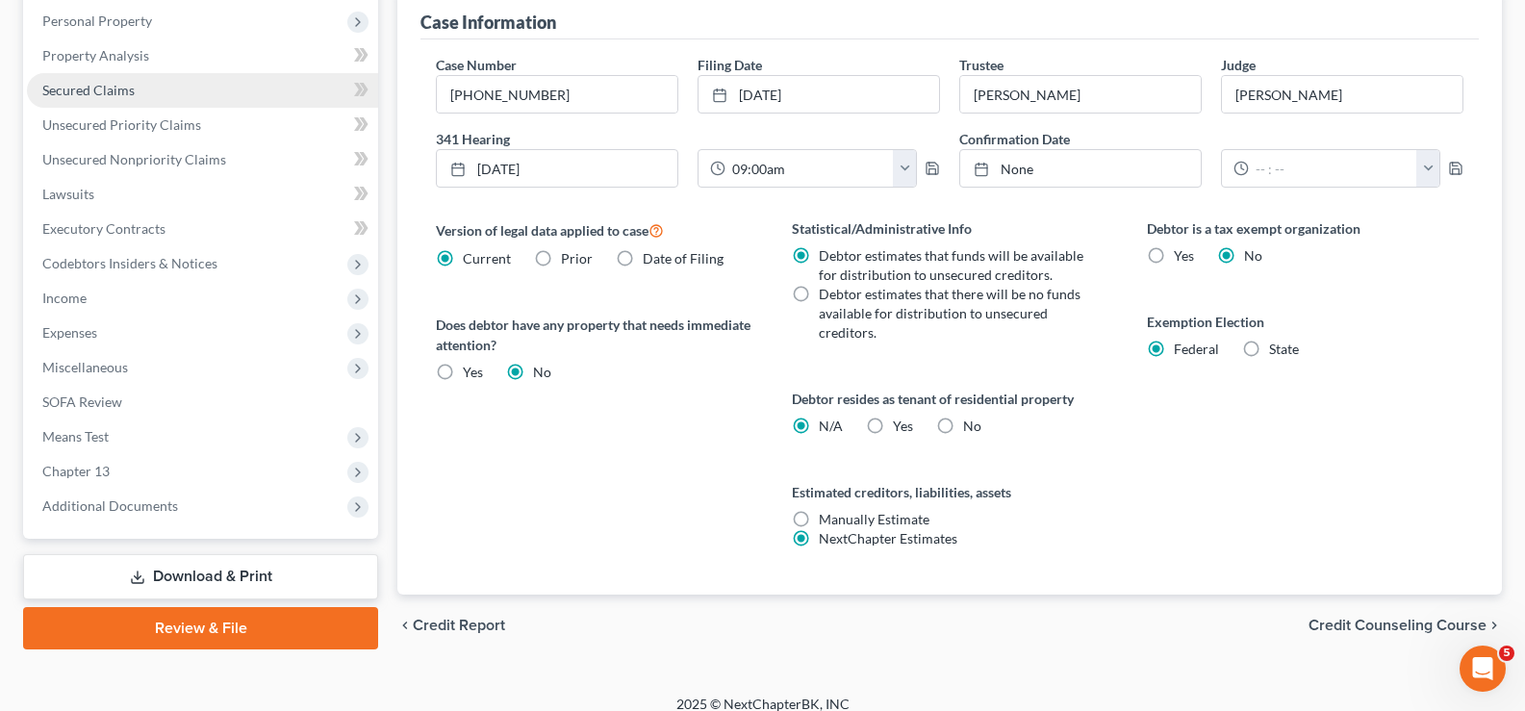
scroll to position [341, 0]
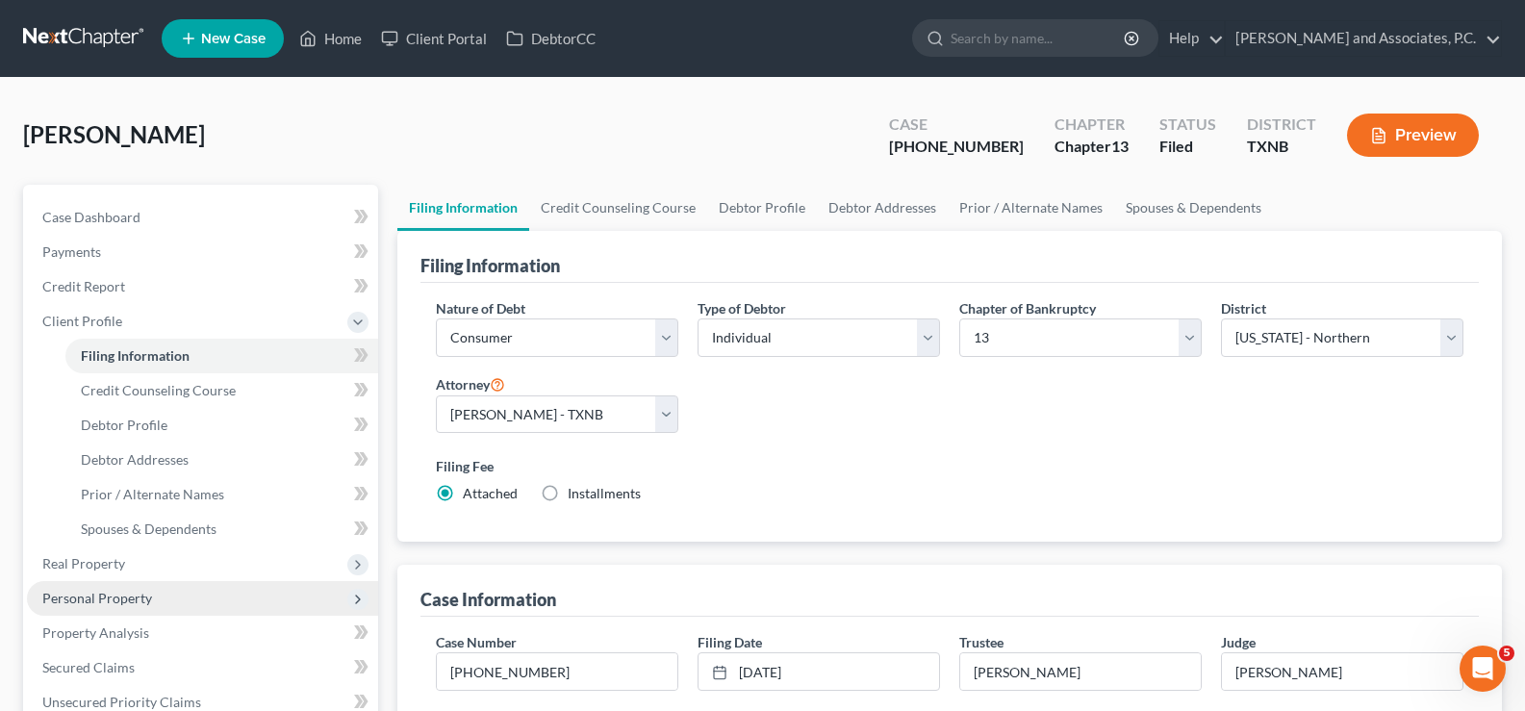
click at [137, 607] on span "Personal Property" at bounding box center [202, 598] width 351 height 35
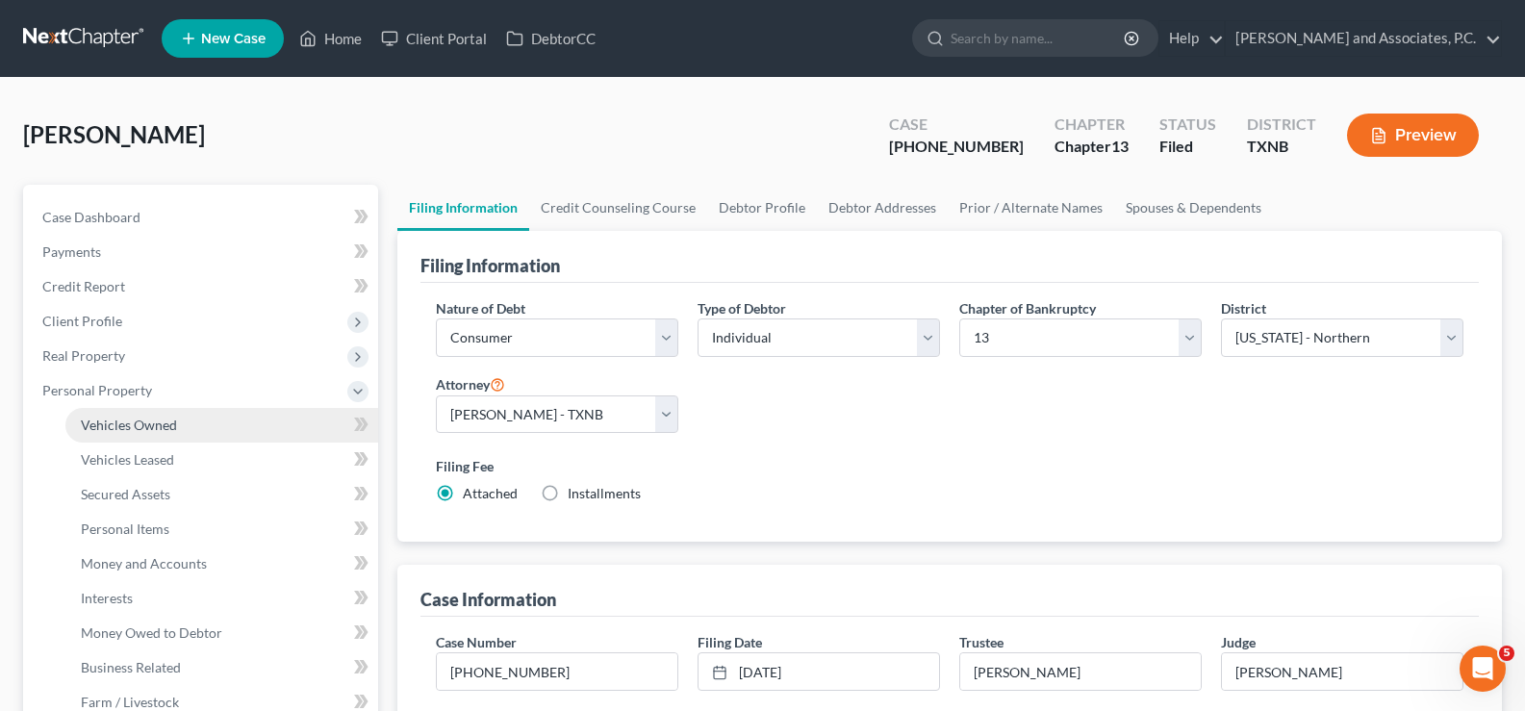
click at [189, 423] on link "Vehicles Owned" at bounding box center [221, 425] width 313 height 35
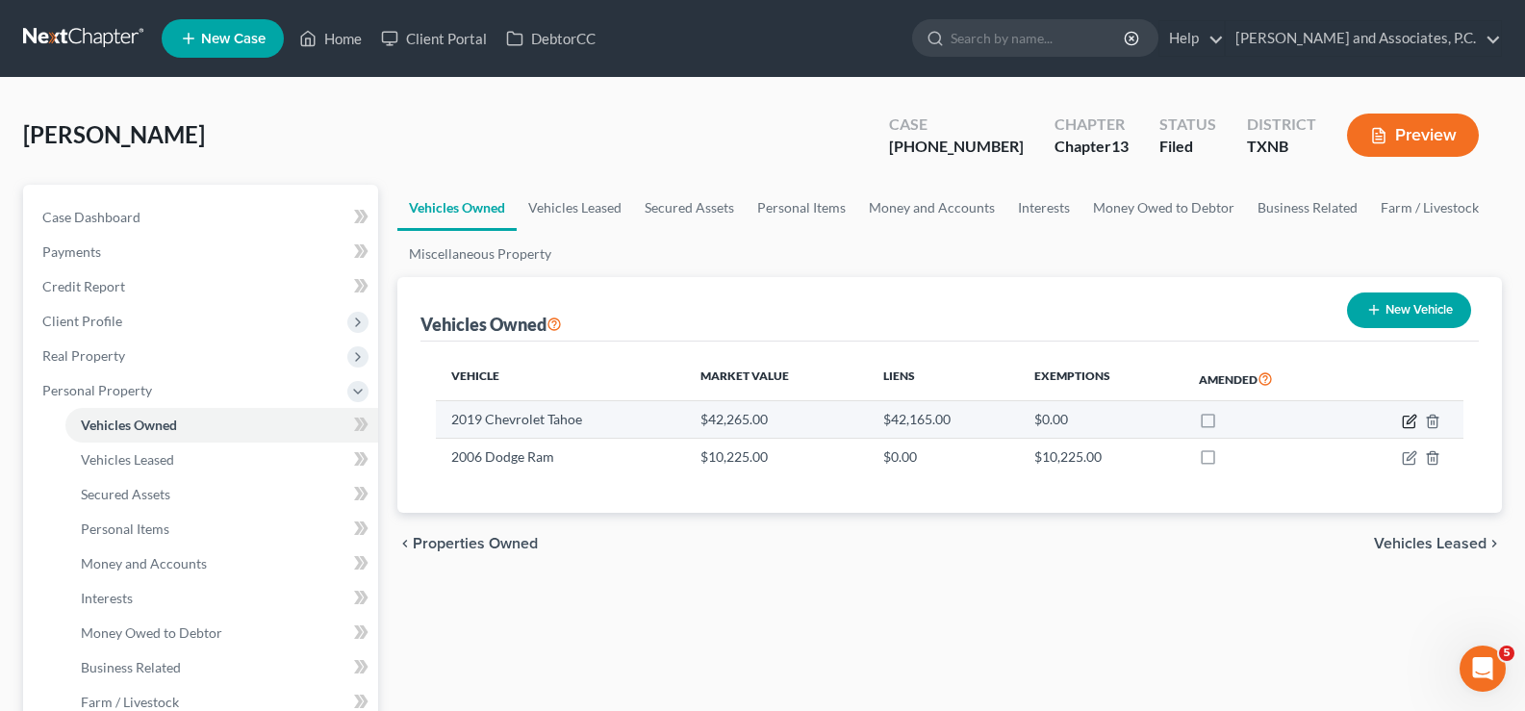
click at [1409, 422] on icon "button" at bounding box center [1410, 419] width 9 height 9
select select "0"
select select "7"
select select "2"
select select "0"
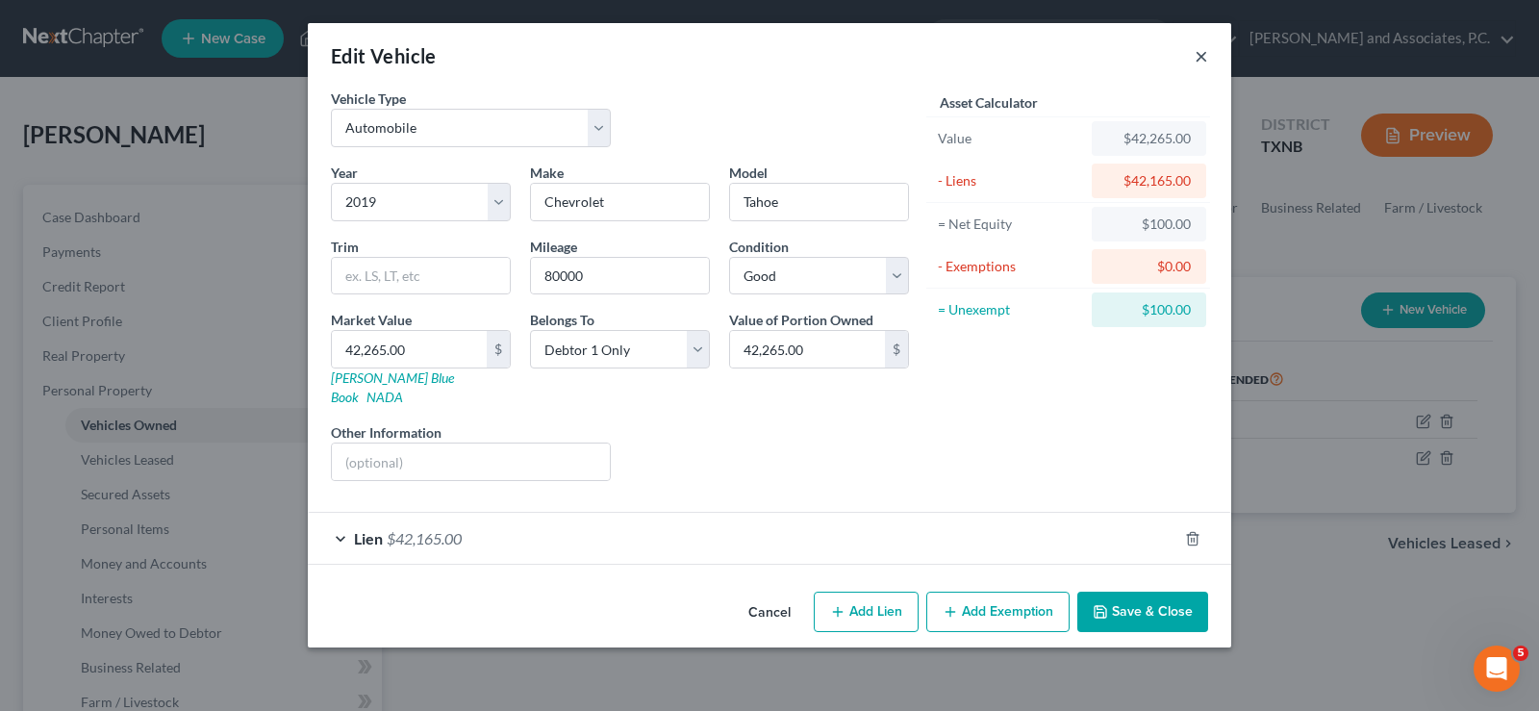
click at [1202, 53] on button "×" at bounding box center [1201, 55] width 13 height 23
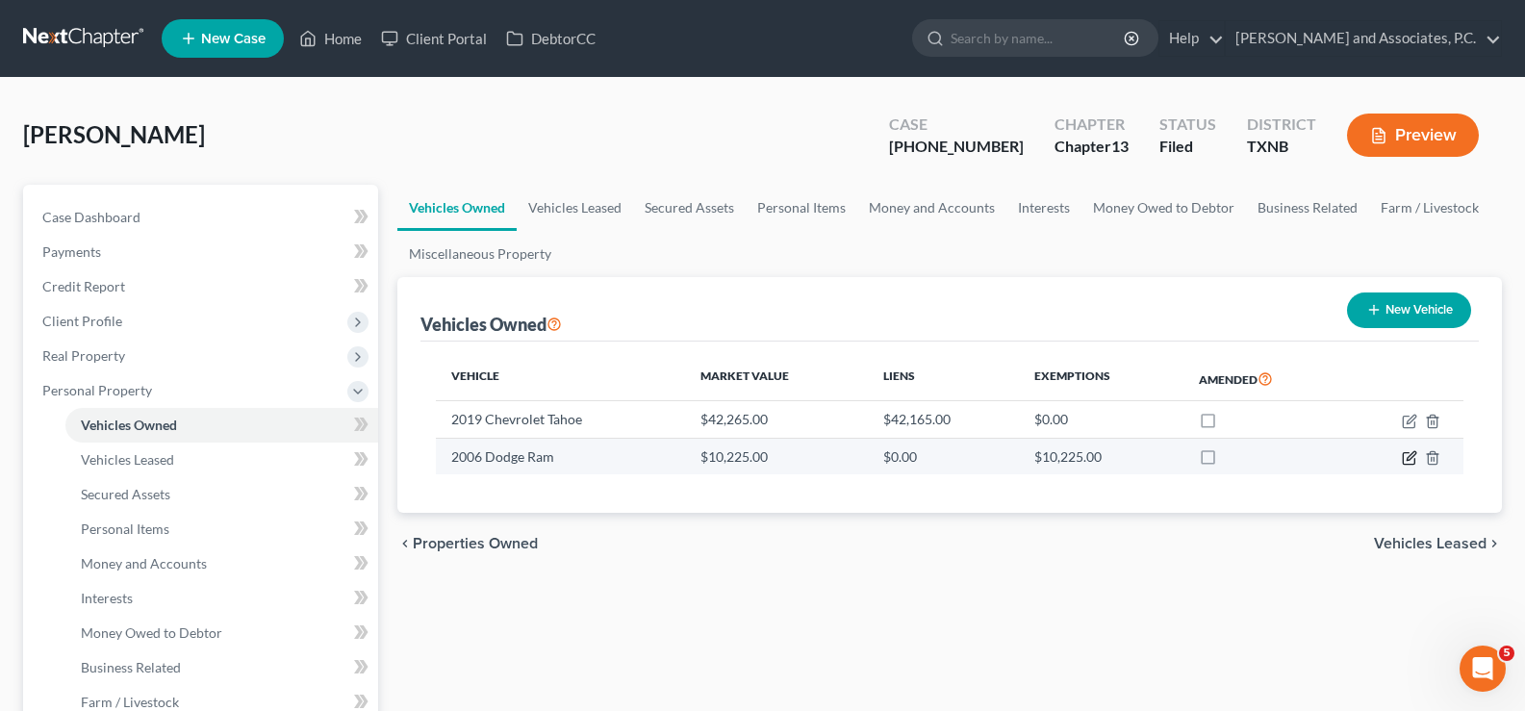
click at [1406, 460] on icon "button" at bounding box center [1410, 455] width 9 height 9
select select "0"
select select "20"
select select "2"
select select "0"
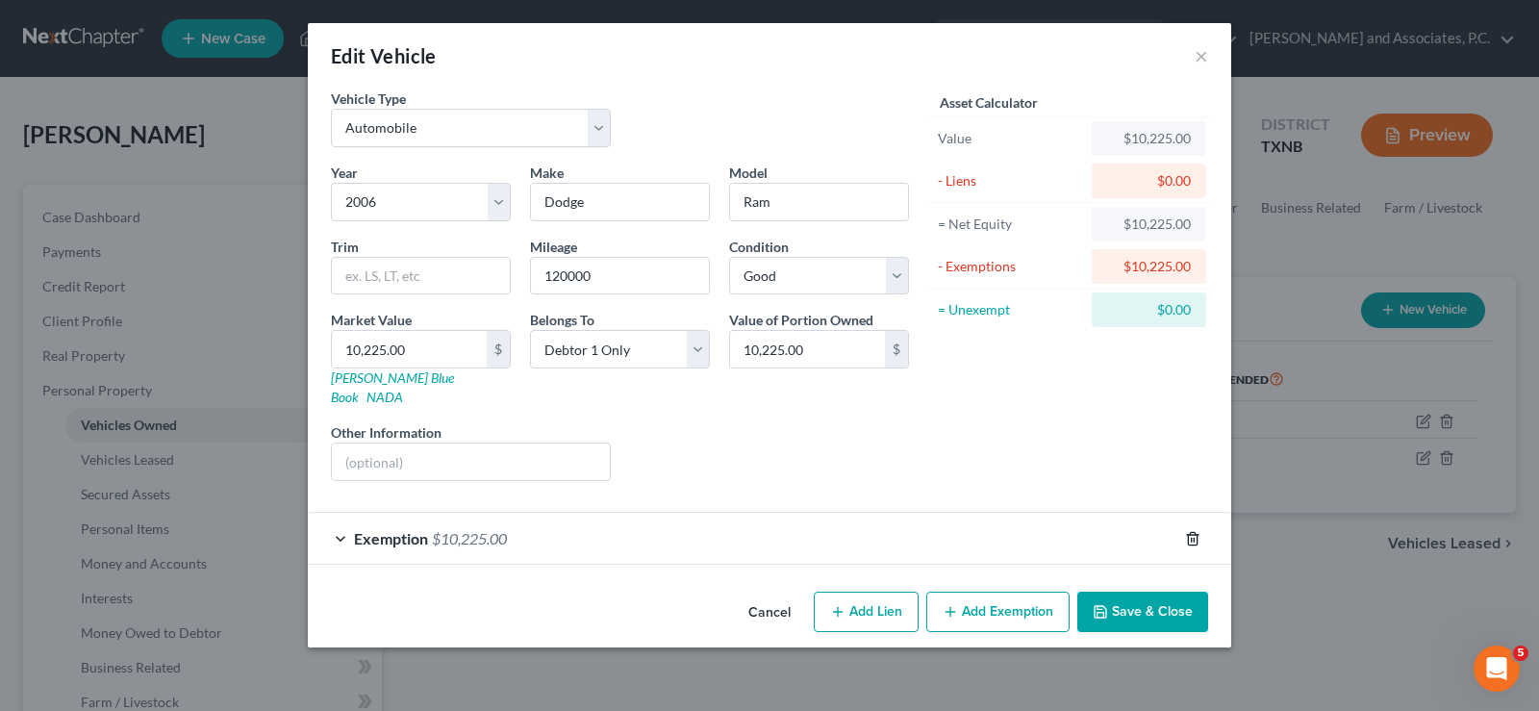
click at [1194, 538] on line "button" at bounding box center [1194, 540] width 0 height 4
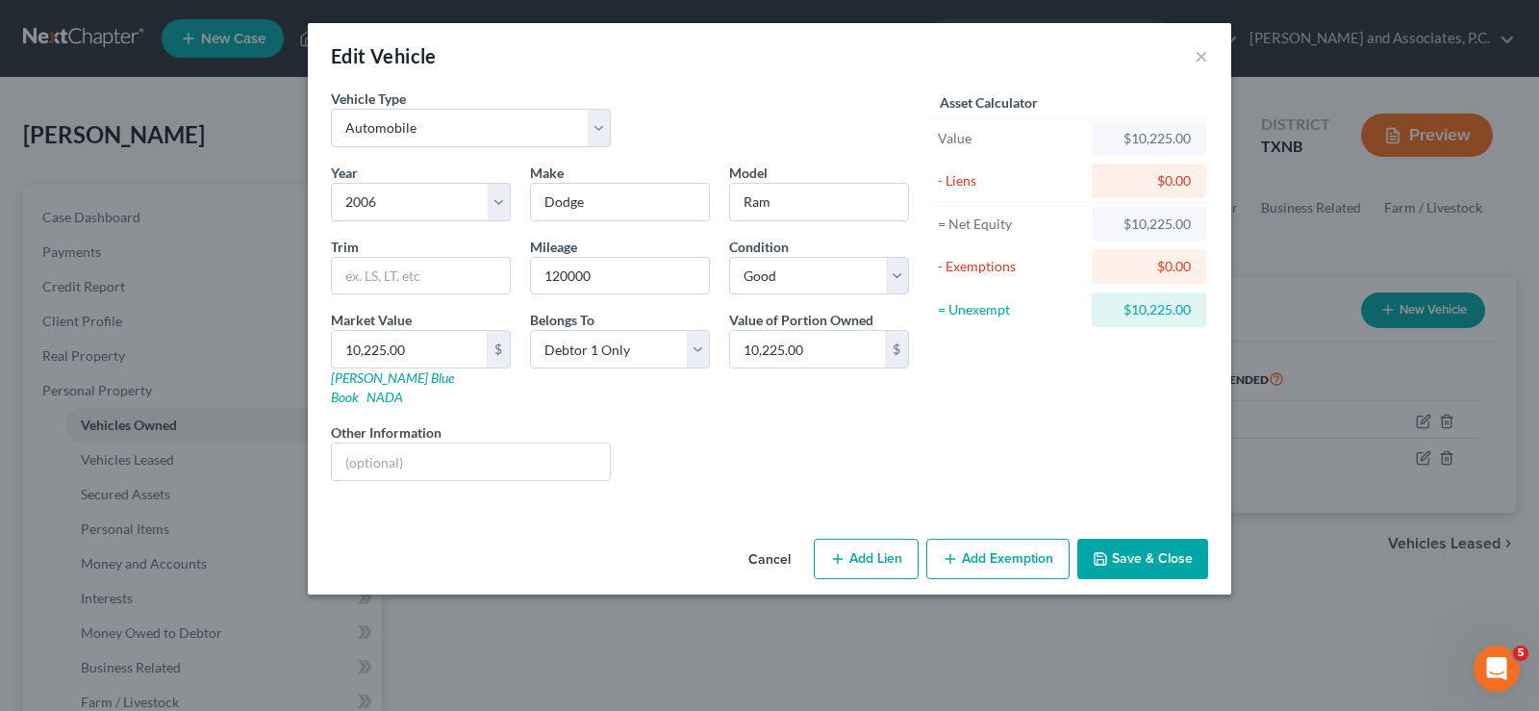
click at [761, 541] on button "Cancel" at bounding box center [769, 560] width 73 height 38
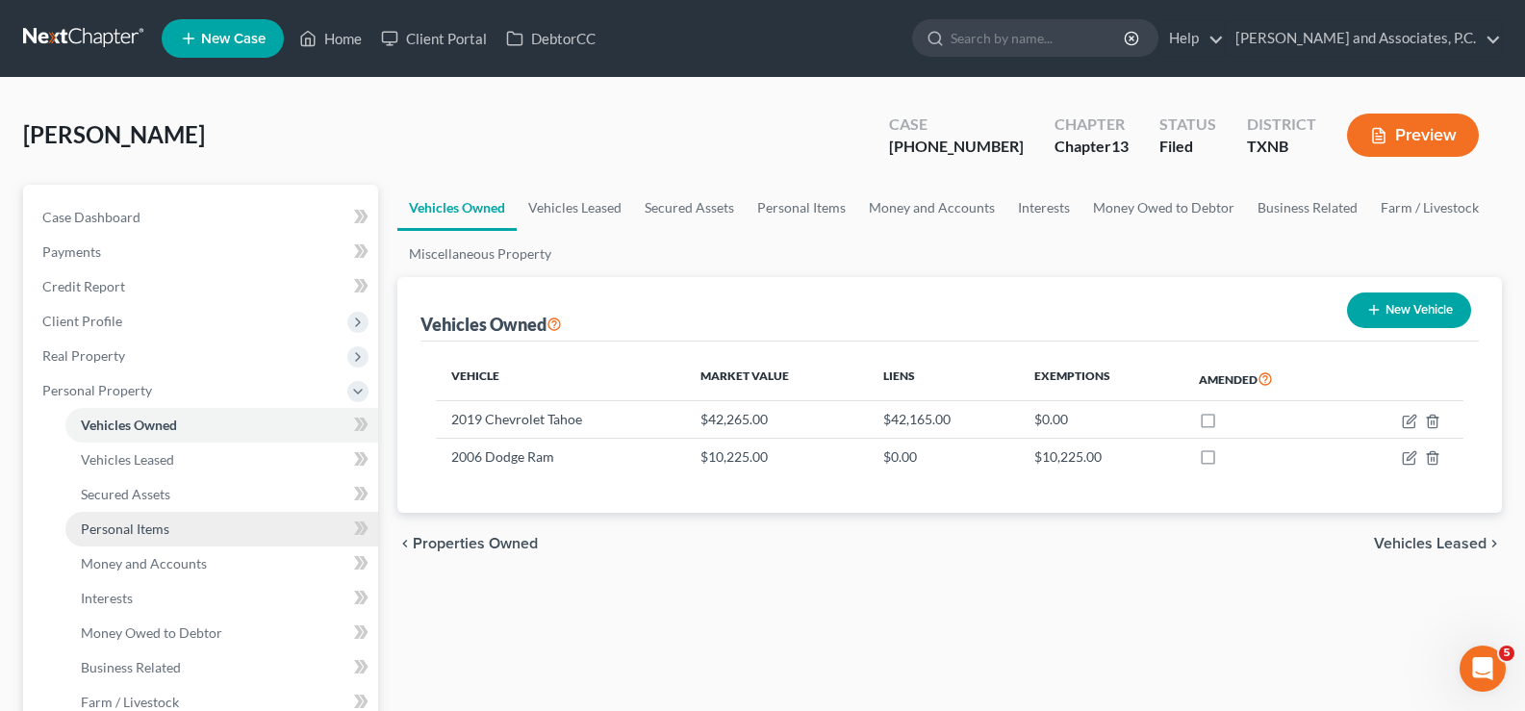
click at [139, 532] on span "Personal Items" at bounding box center [125, 528] width 89 height 16
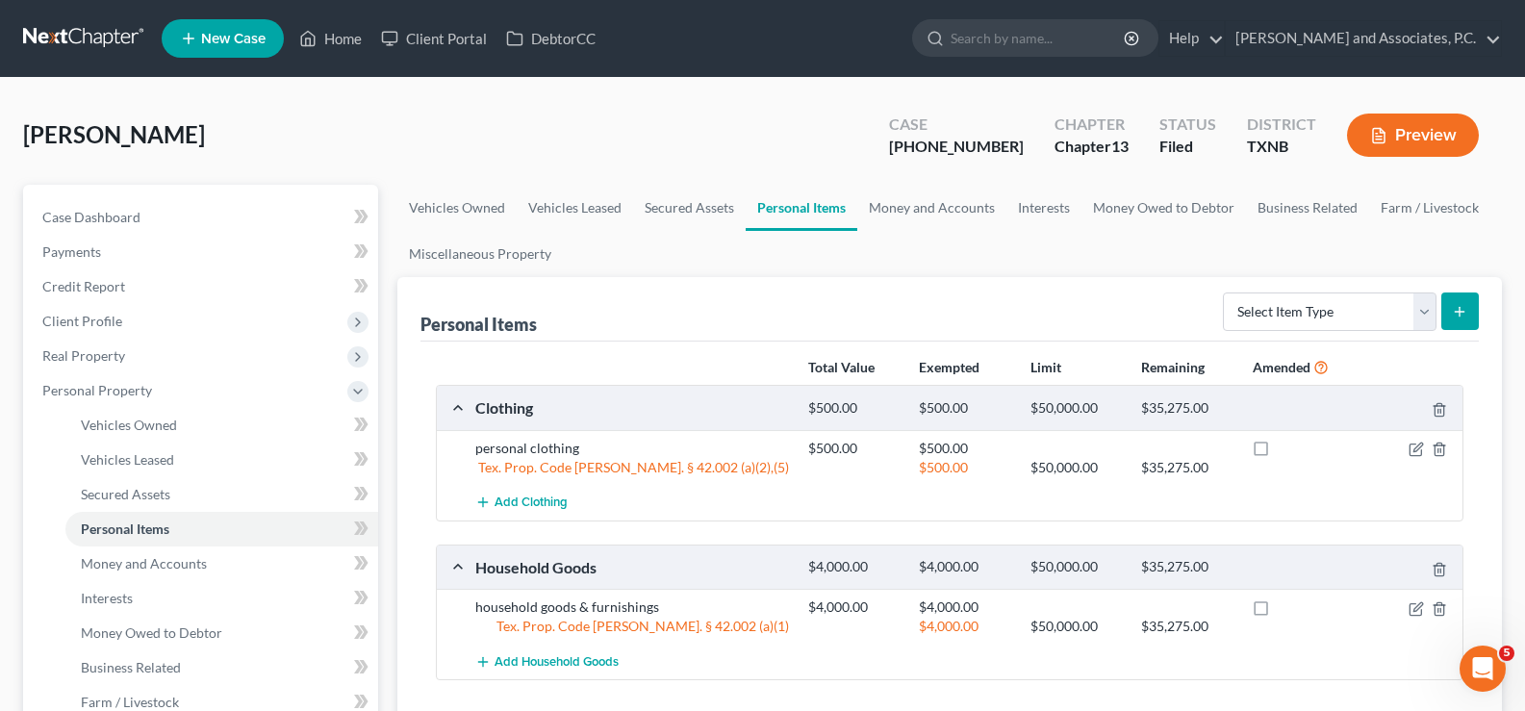
click at [1424, 449] on div at bounding box center [1408, 448] width 111 height 19
click at [1420, 450] on icon "button" at bounding box center [1415, 449] width 15 height 15
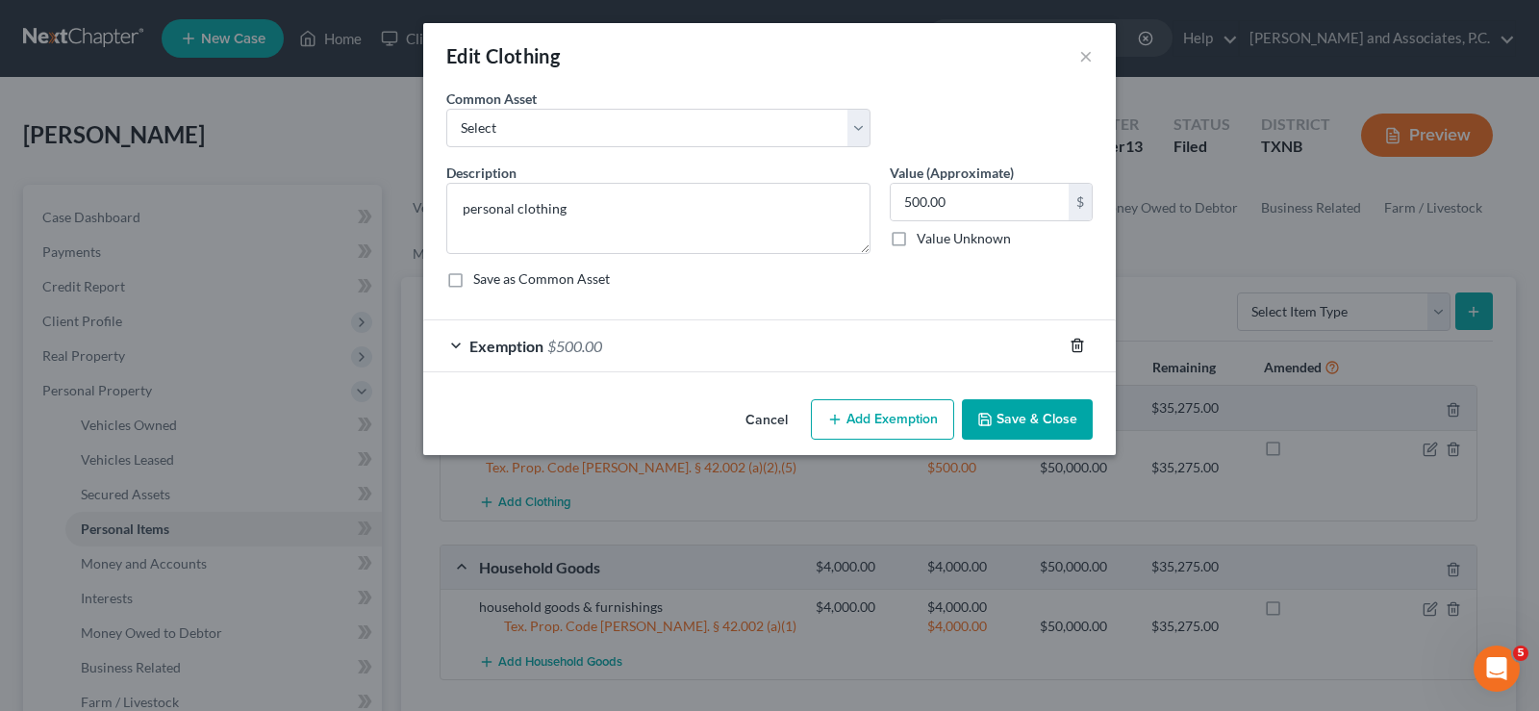
click at [1075, 342] on icon "button" at bounding box center [1077, 346] width 9 height 13
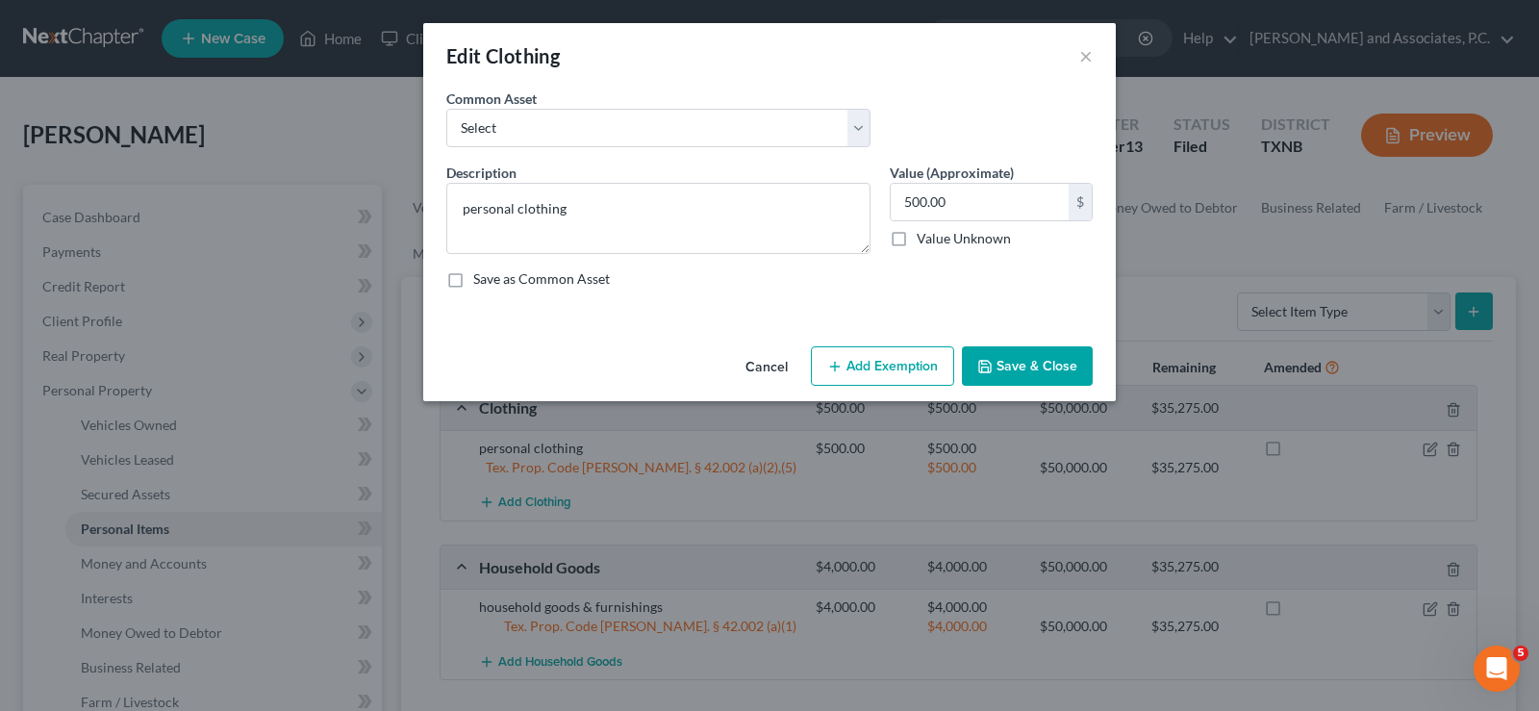
click at [1040, 367] on button "Save & Close" at bounding box center [1027, 366] width 131 height 40
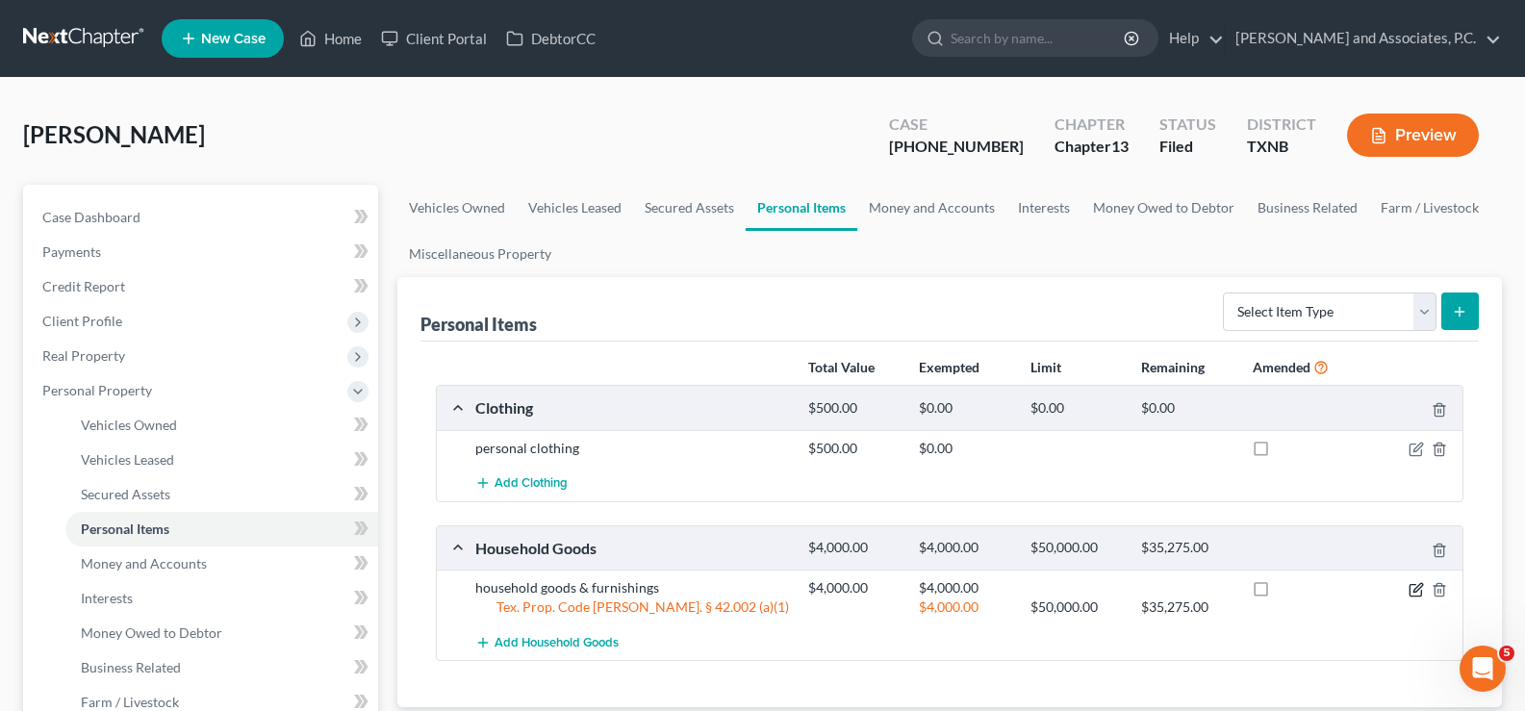
click at [1414, 590] on icon "button" at bounding box center [1417, 587] width 9 height 9
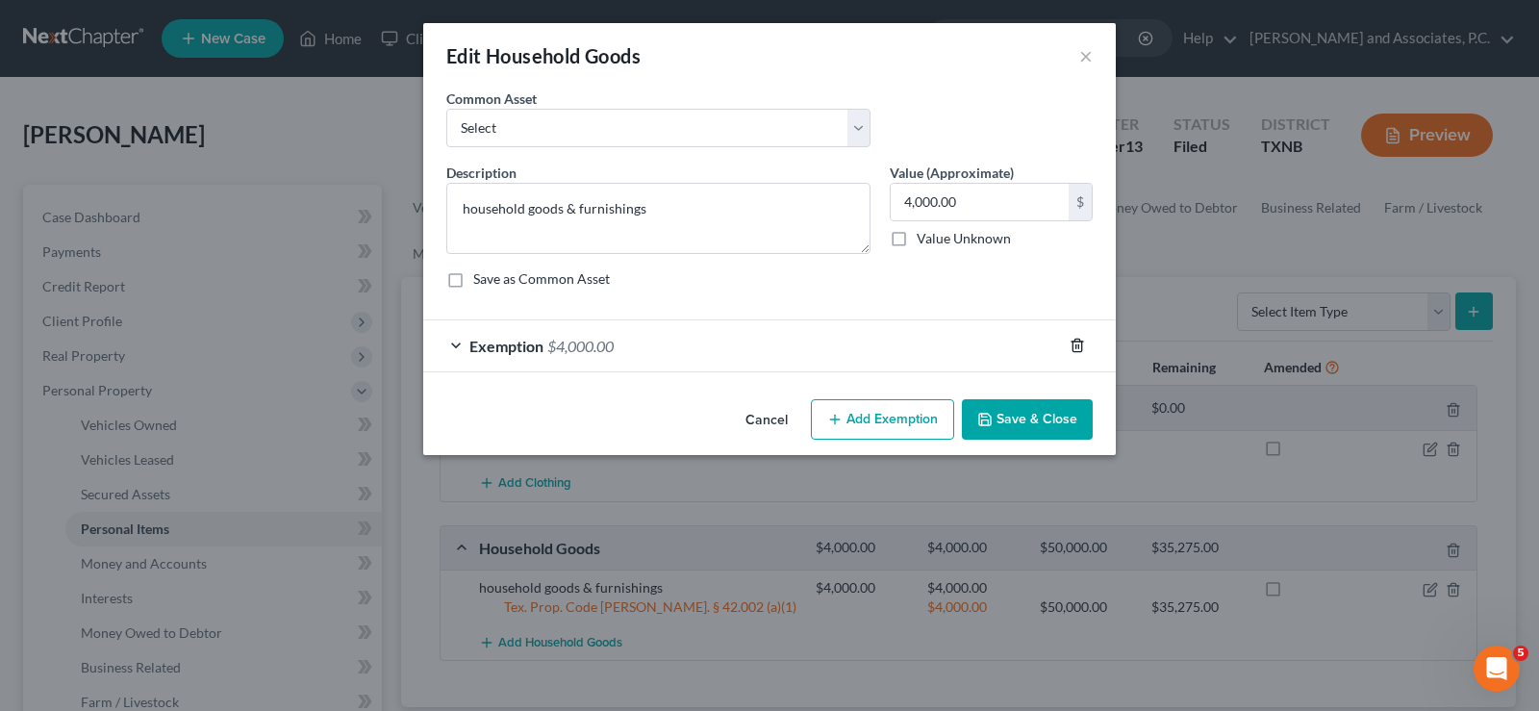
click at [1080, 347] on icon "button" at bounding box center [1077, 345] width 15 height 15
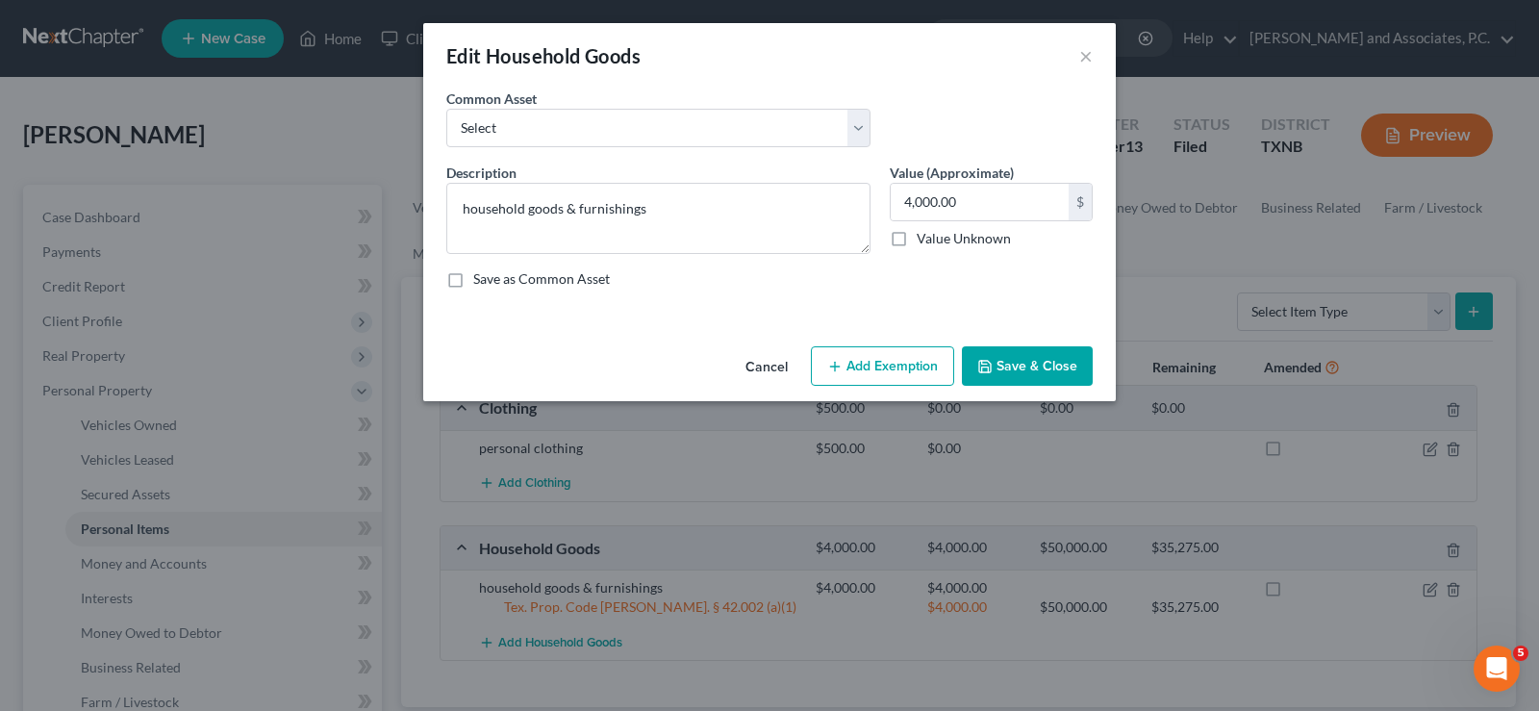
click at [1032, 364] on button "Save & Close" at bounding box center [1027, 366] width 131 height 40
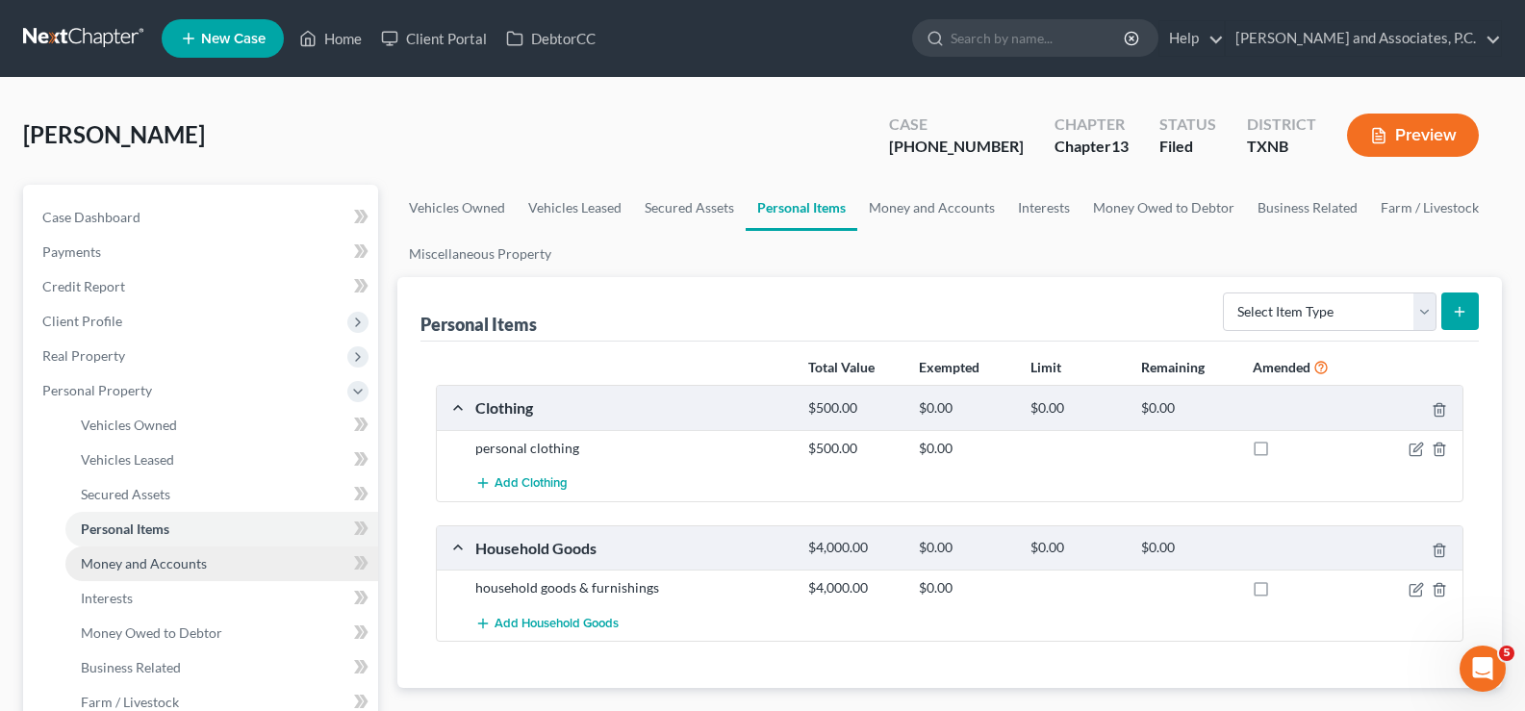
click at [170, 576] on link "Money and Accounts" at bounding box center [221, 563] width 313 height 35
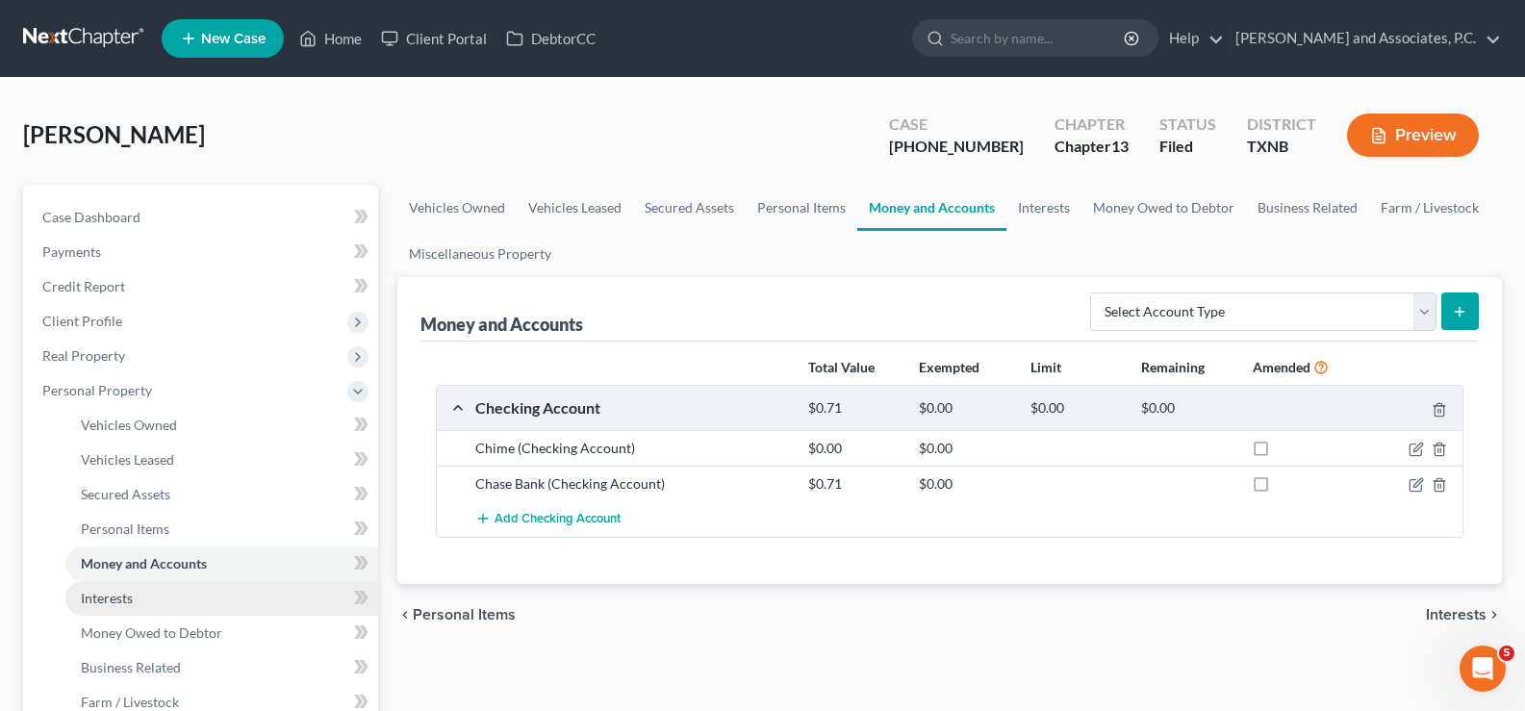
scroll to position [192, 0]
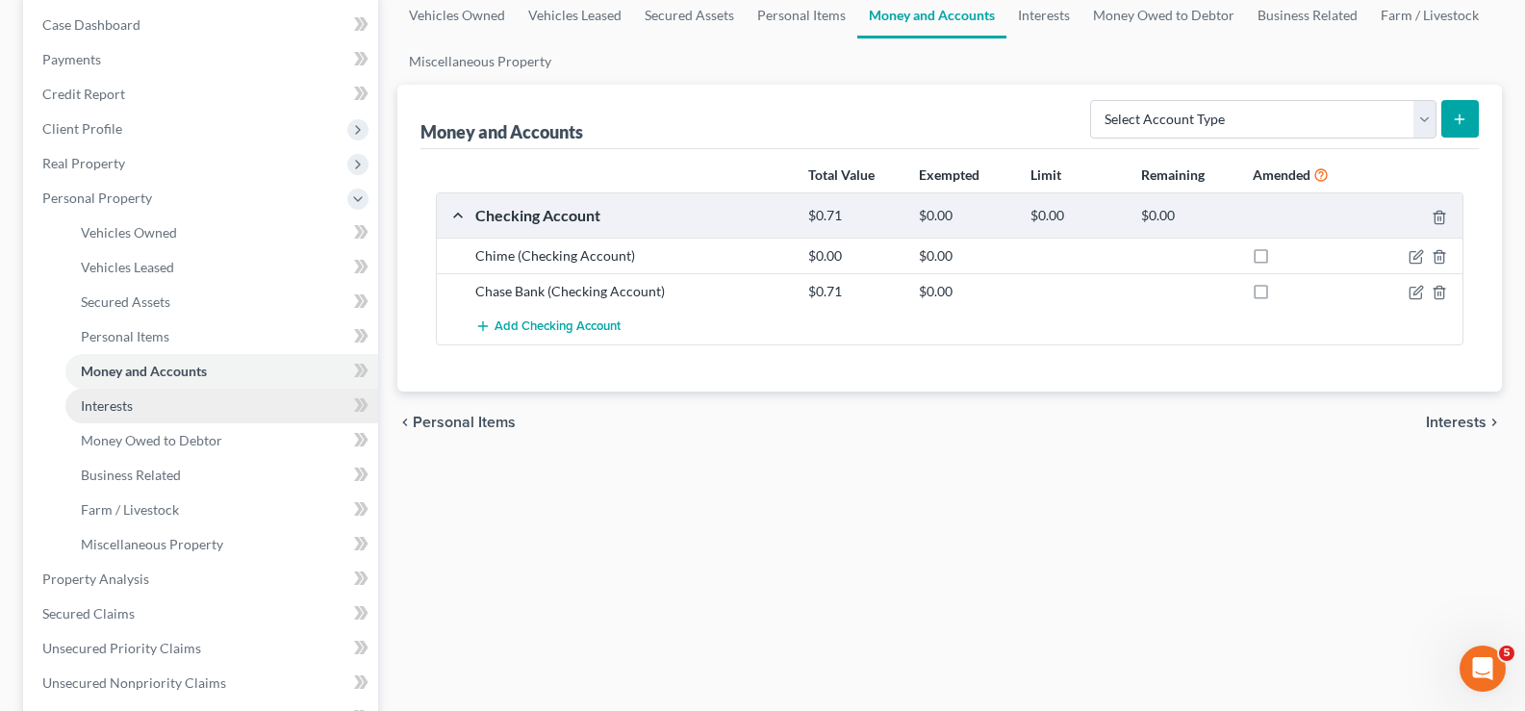
click at [151, 404] on link "Interests" at bounding box center [221, 406] width 313 height 35
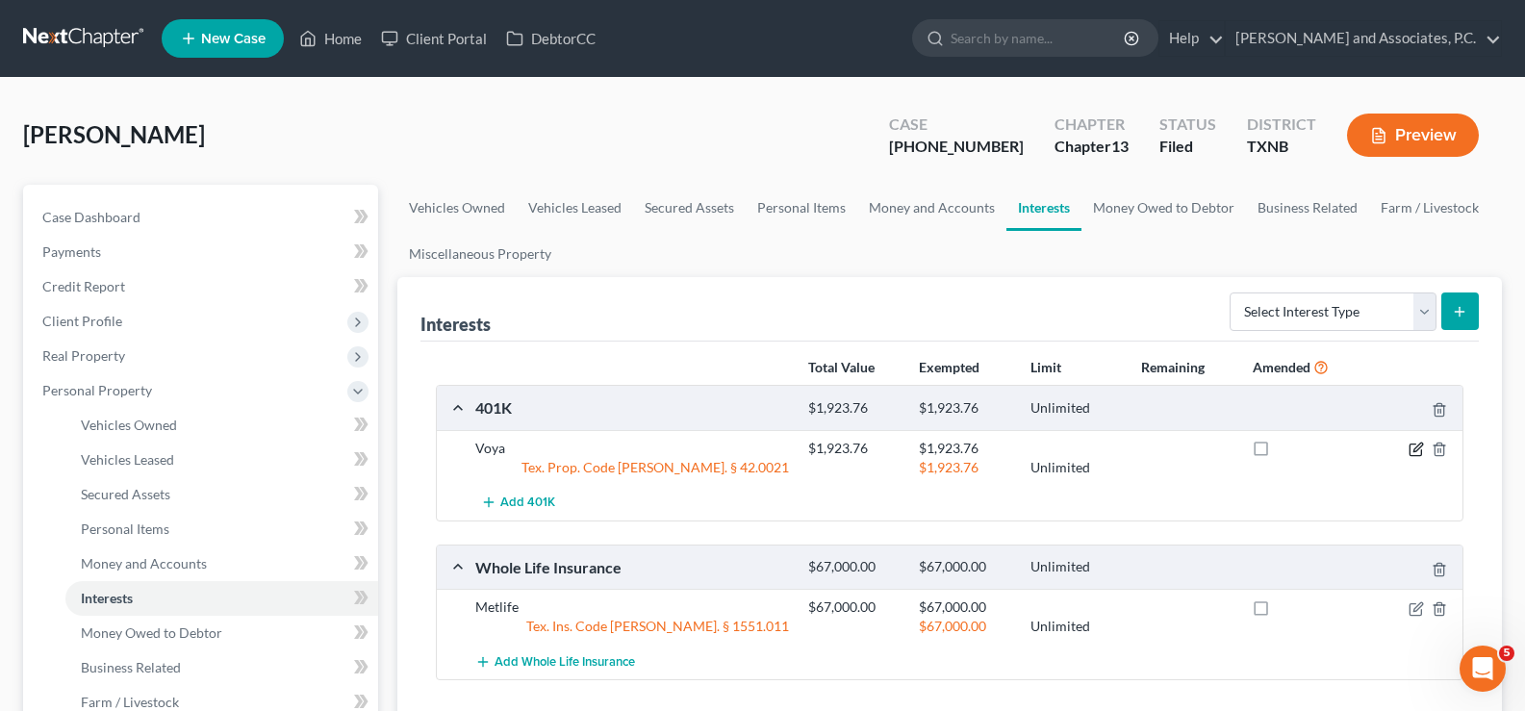
click at [1420, 451] on icon "button" at bounding box center [1415, 449] width 15 height 15
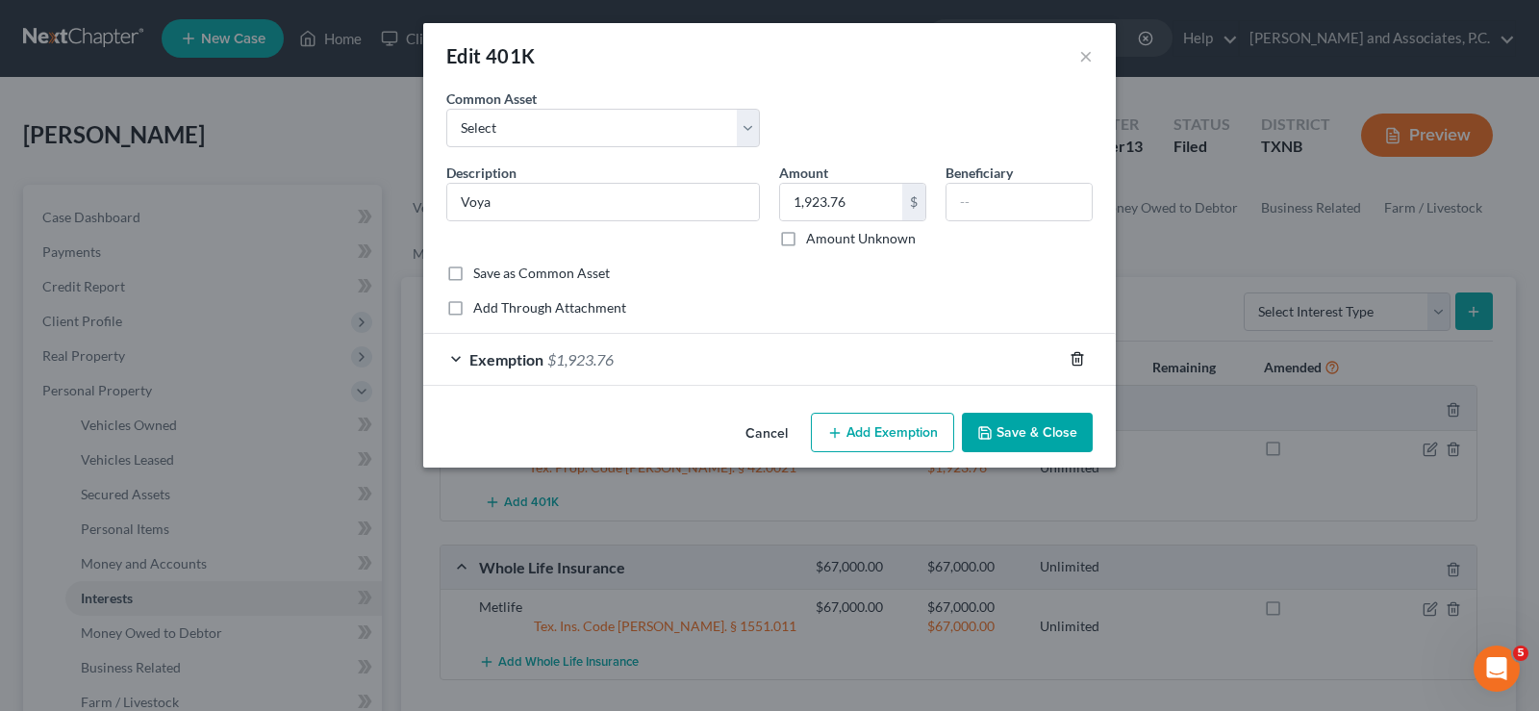
click at [1074, 359] on icon "button" at bounding box center [1077, 359] width 9 height 13
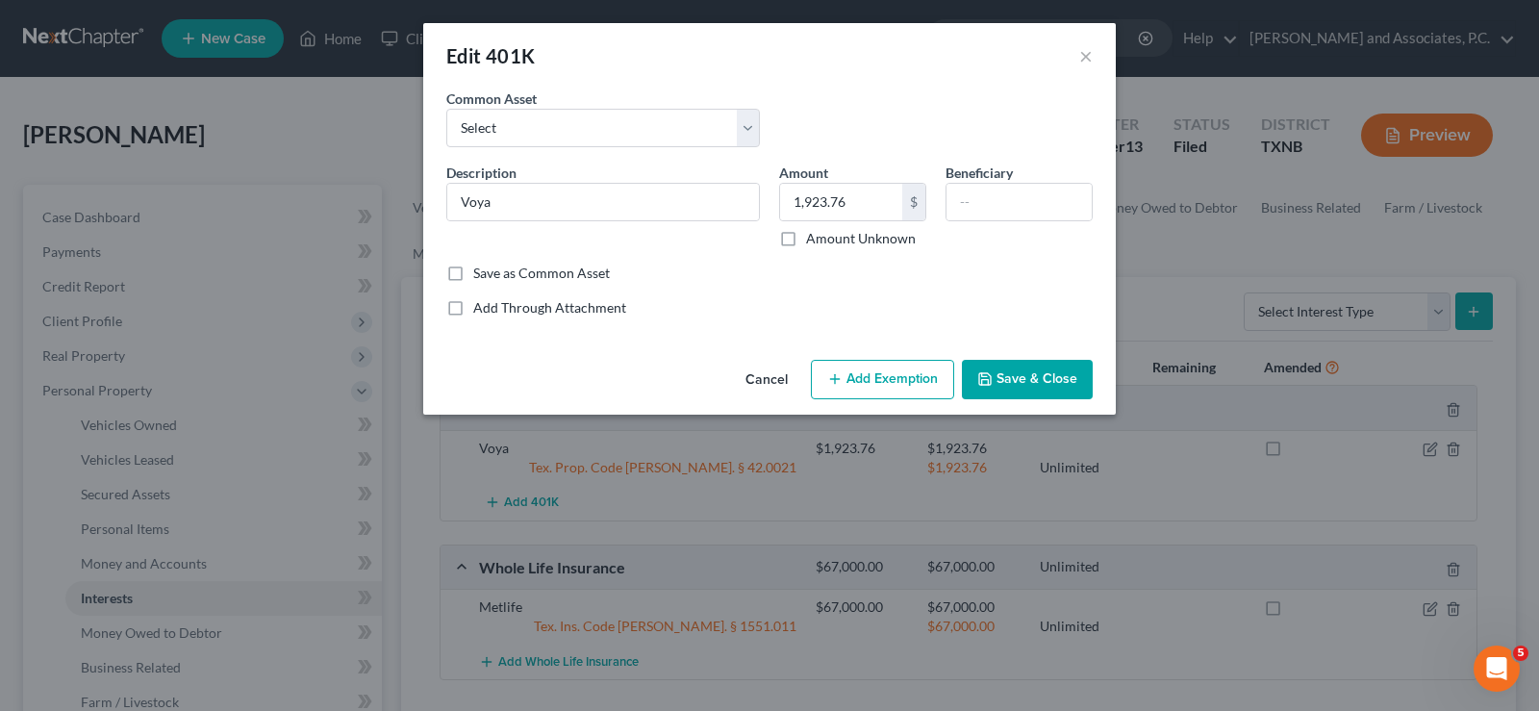
click at [1056, 379] on button "Save & Close" at bounding box center [1027, 380] width 131 height 40
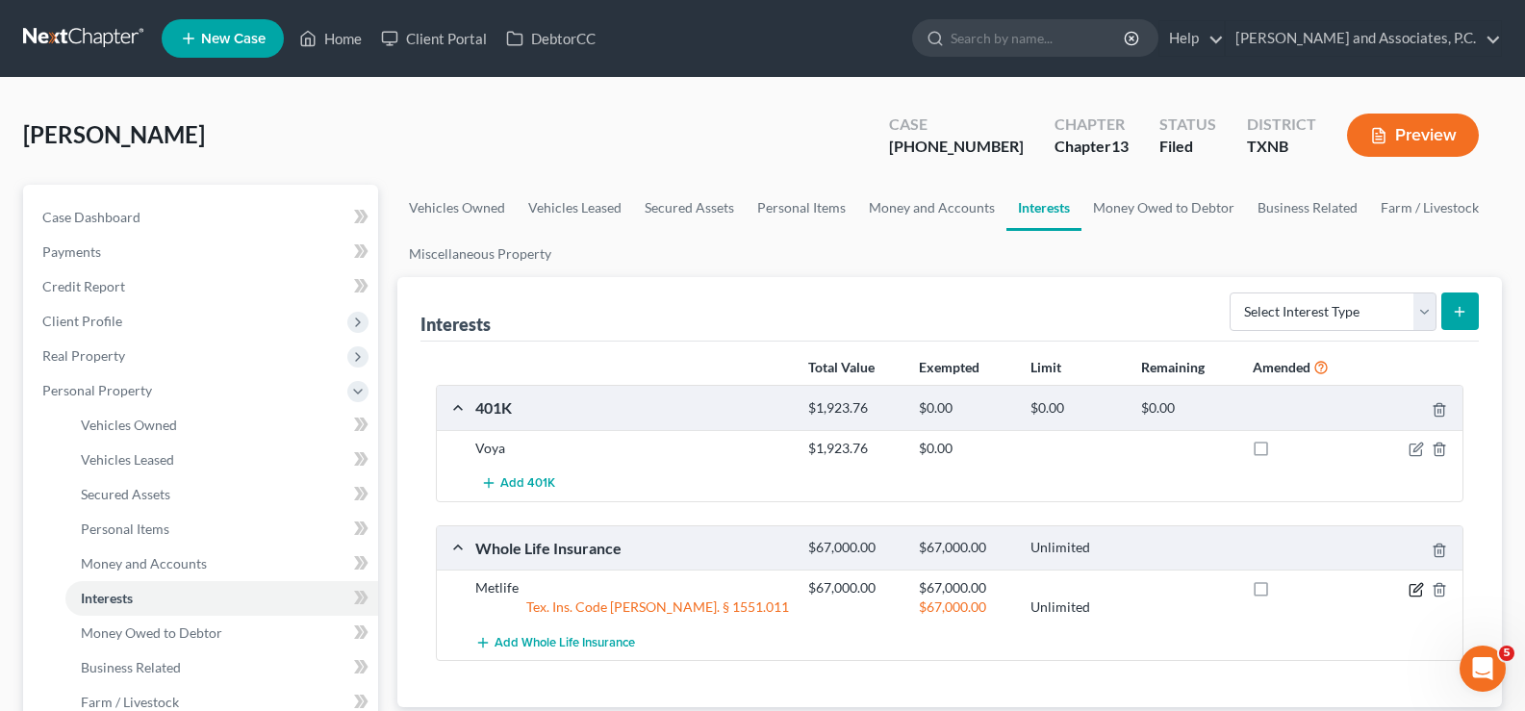
click at [1412, 592] on icon "button" at bounding box center [1415, 589] width 15 height 15
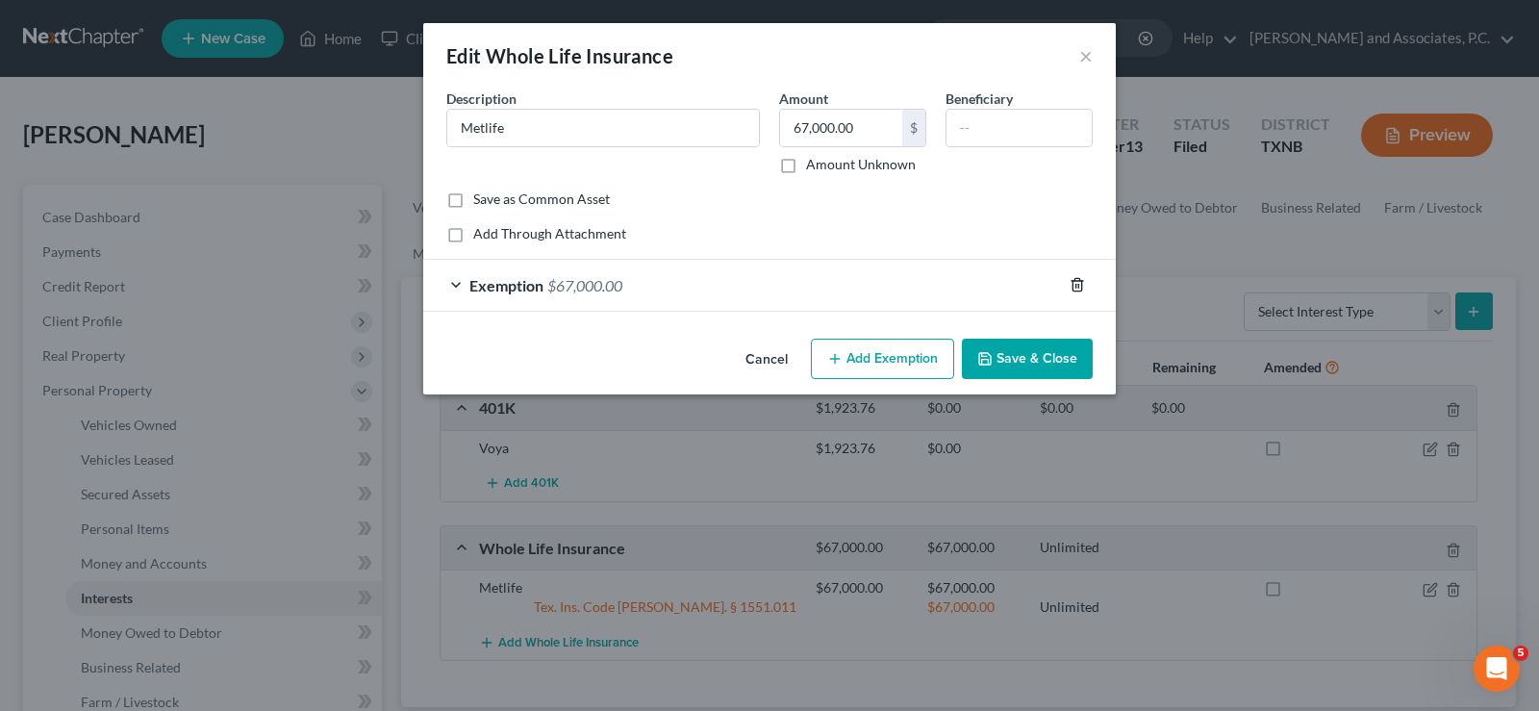
click at [1077, 285] on icon "button" at bounding box center [1077, 284] width 15 height 15
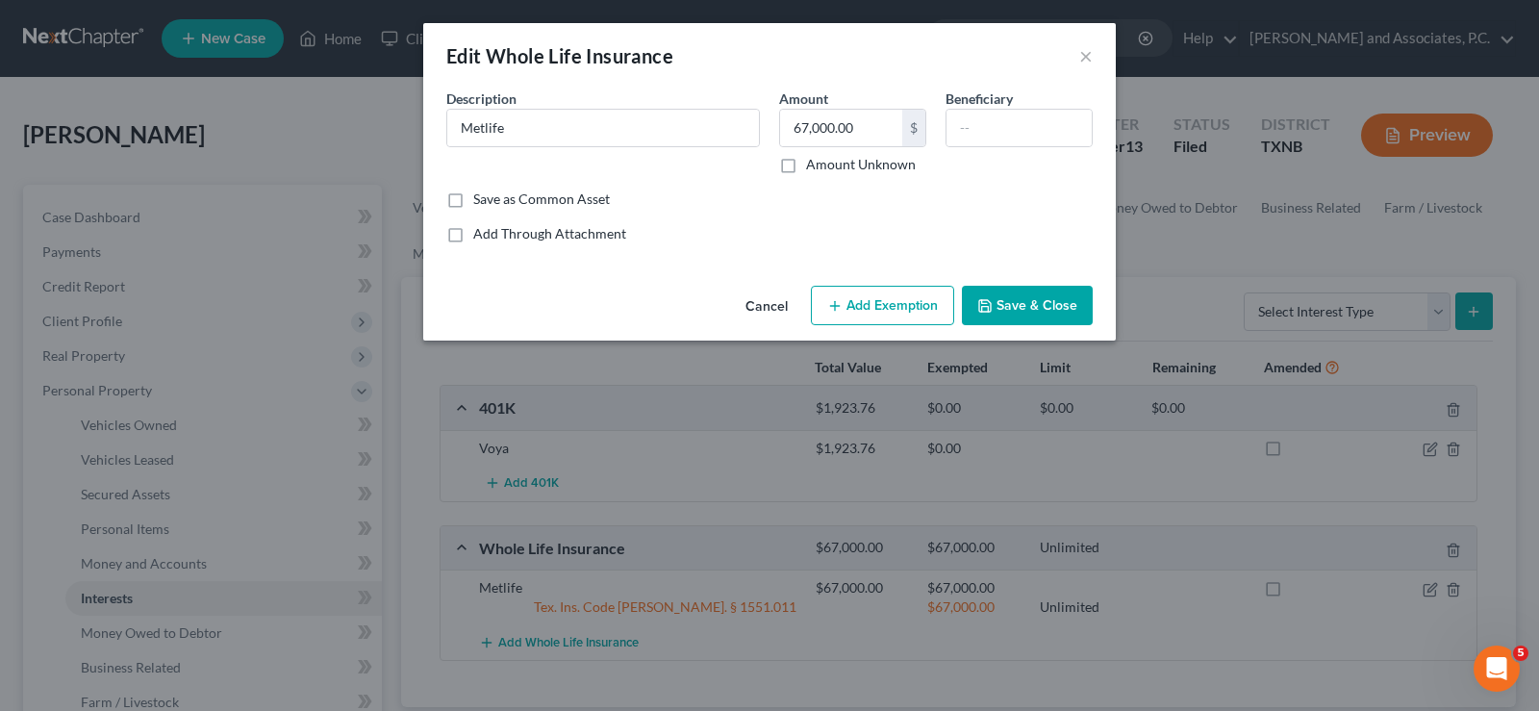
click at [1070, 299] on button "Save & Close" at bounding box center [1027, 306] width 131 height 40
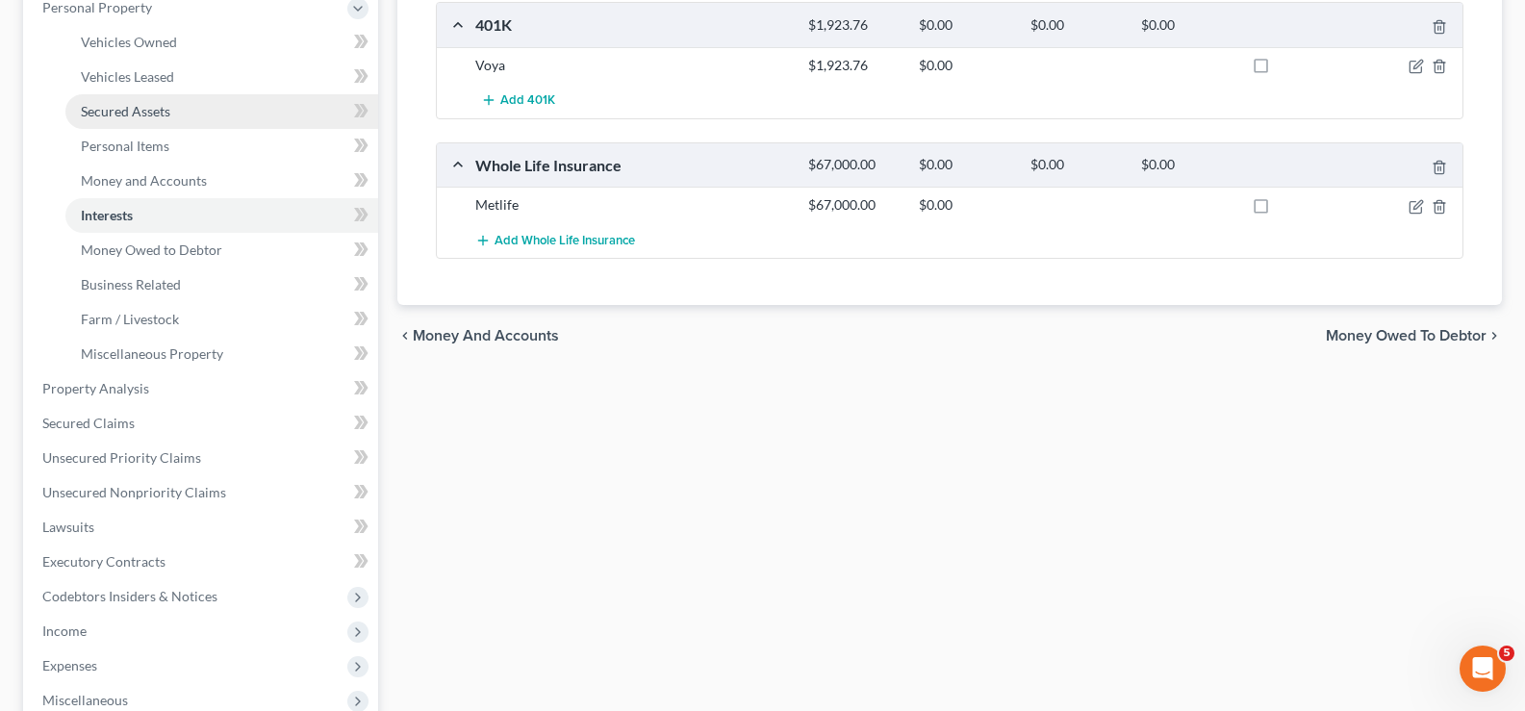
scroll to position [385, 0]
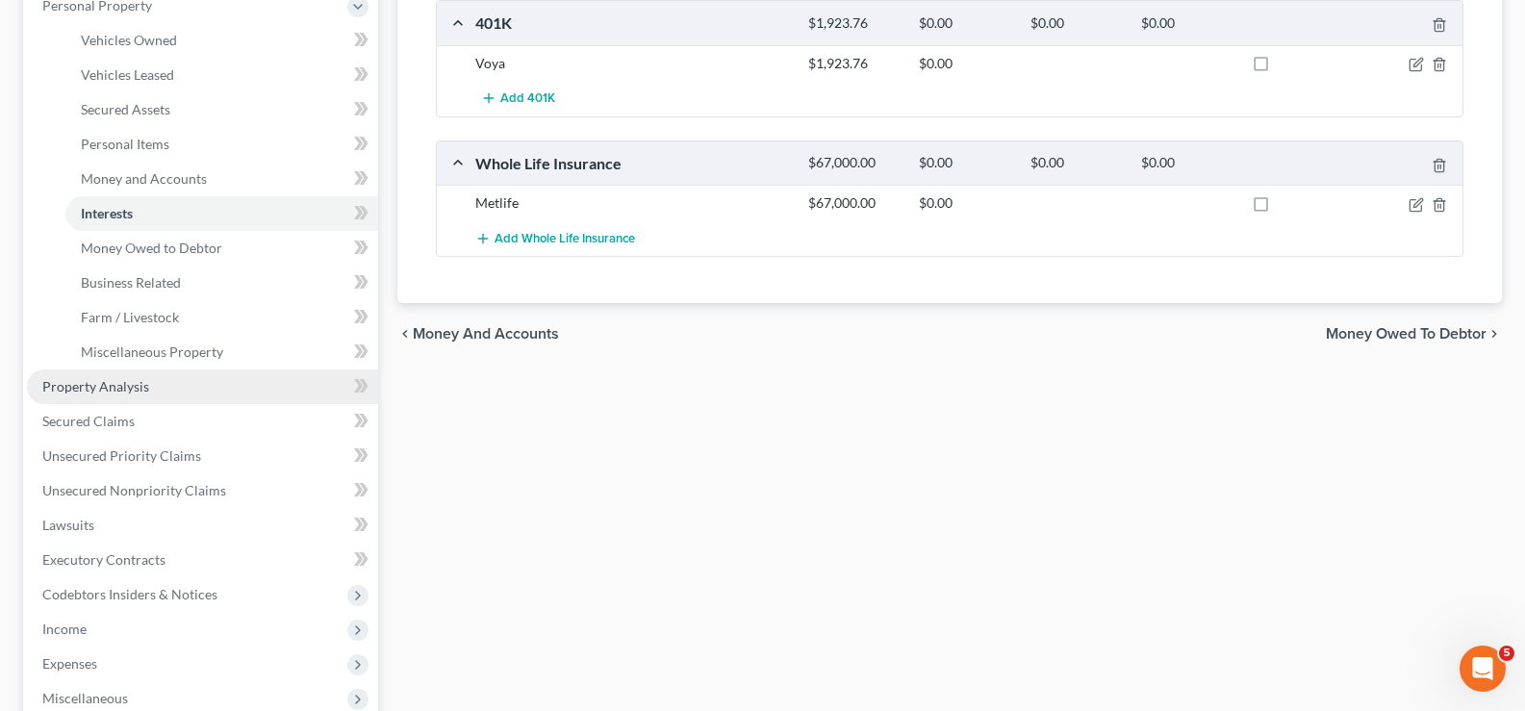
click at [109, 387] on span "Property Analysis" at bounding box center [95, 386] width 107 height 16
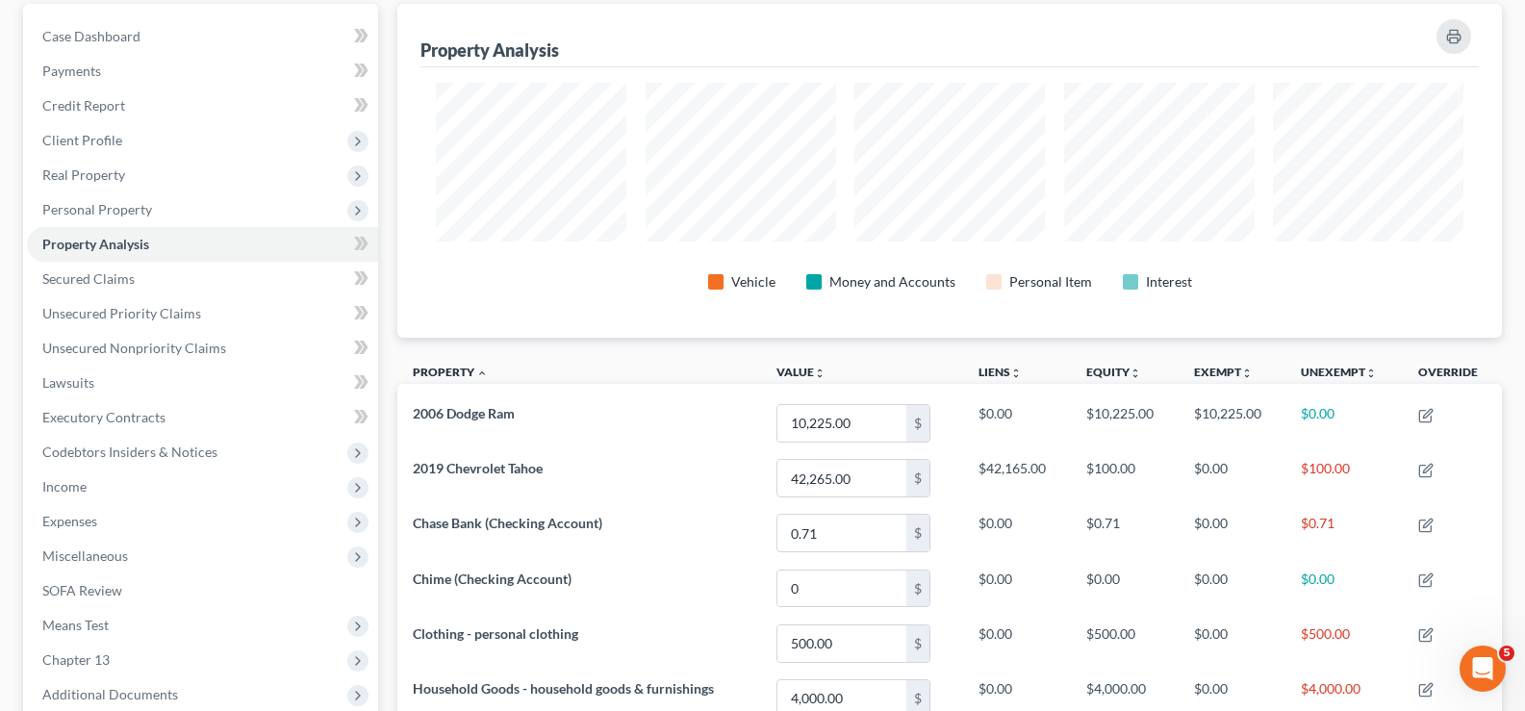
scroll to position [110, 0]
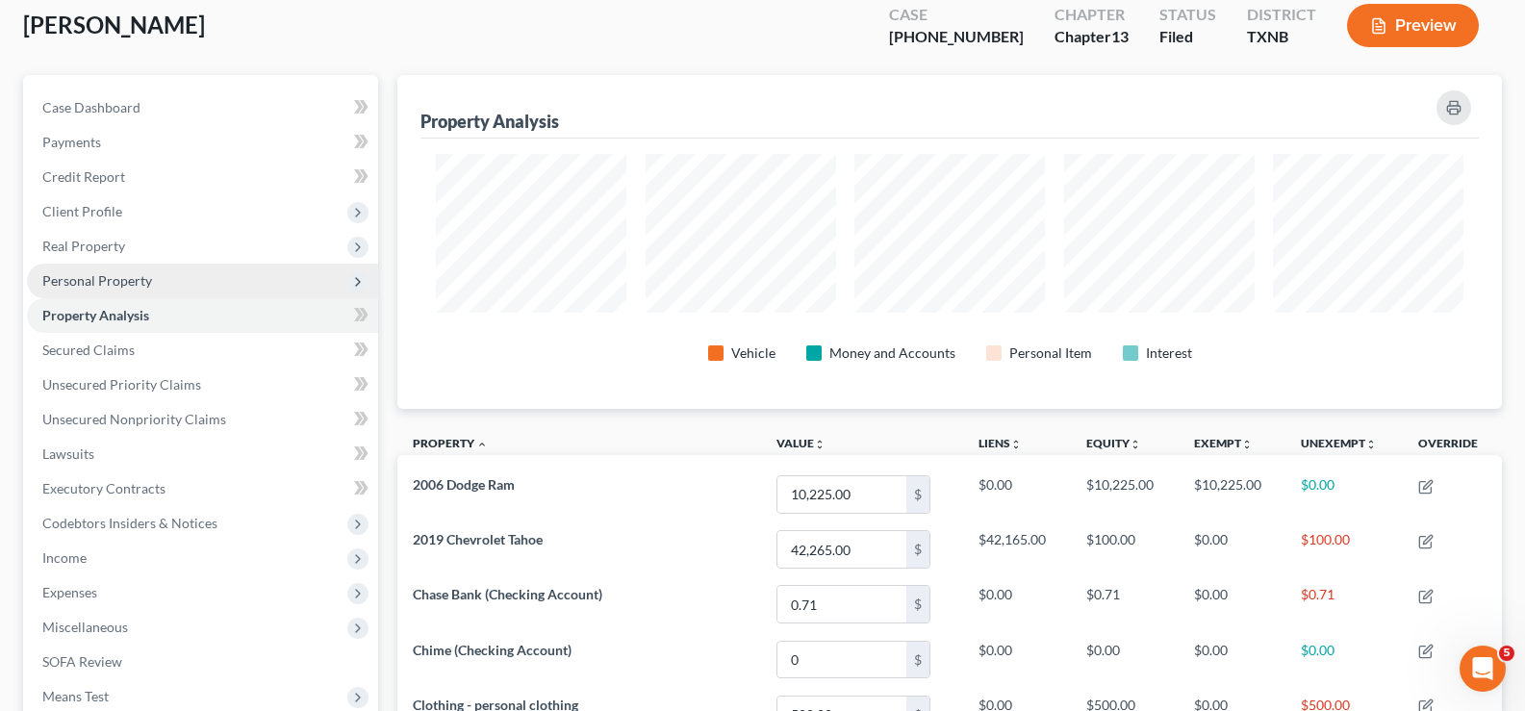
click at [70, 284] on span "Personal Property" at bounding box center [97, 280] width 110 height 16
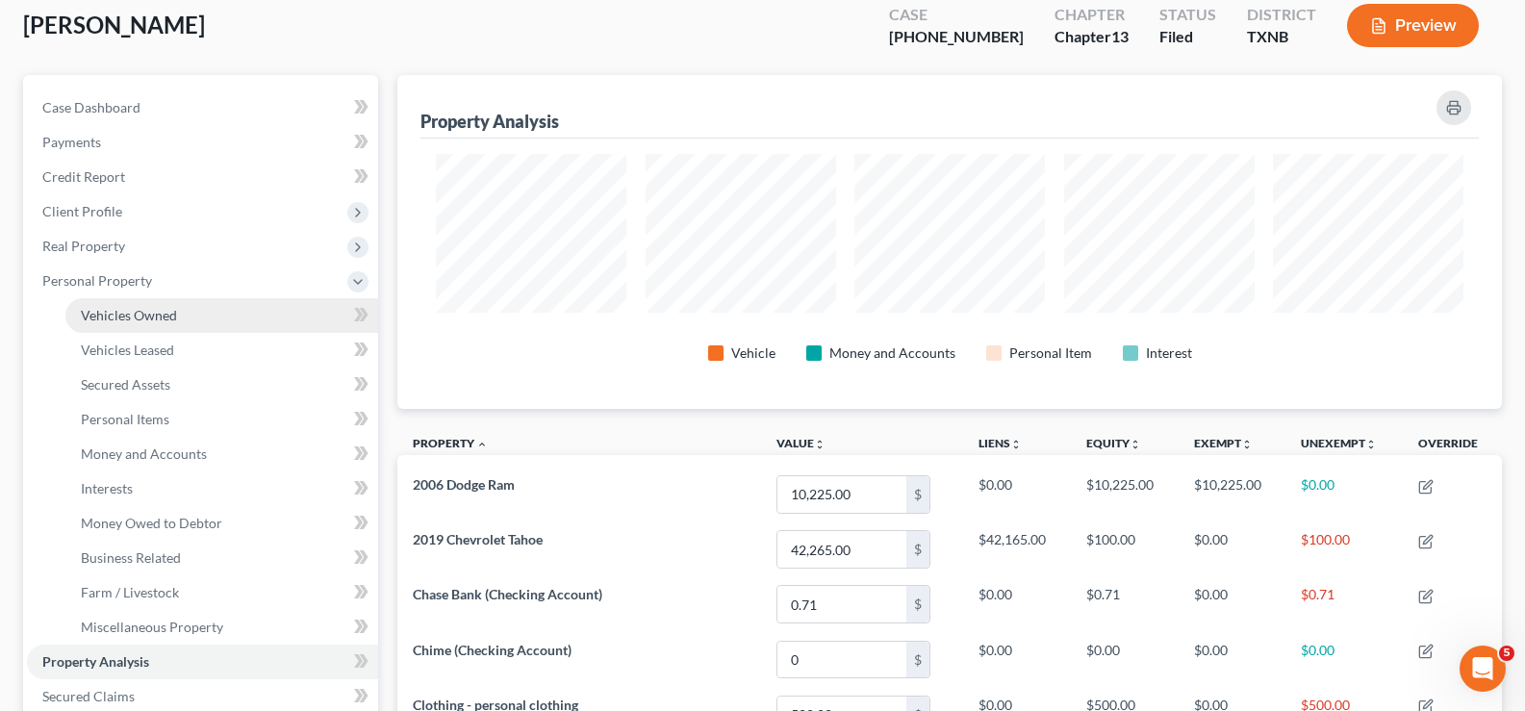
click at [142, 315] on span "Vehicles Owned" at bounding box center [129, 315] width 96 height 16
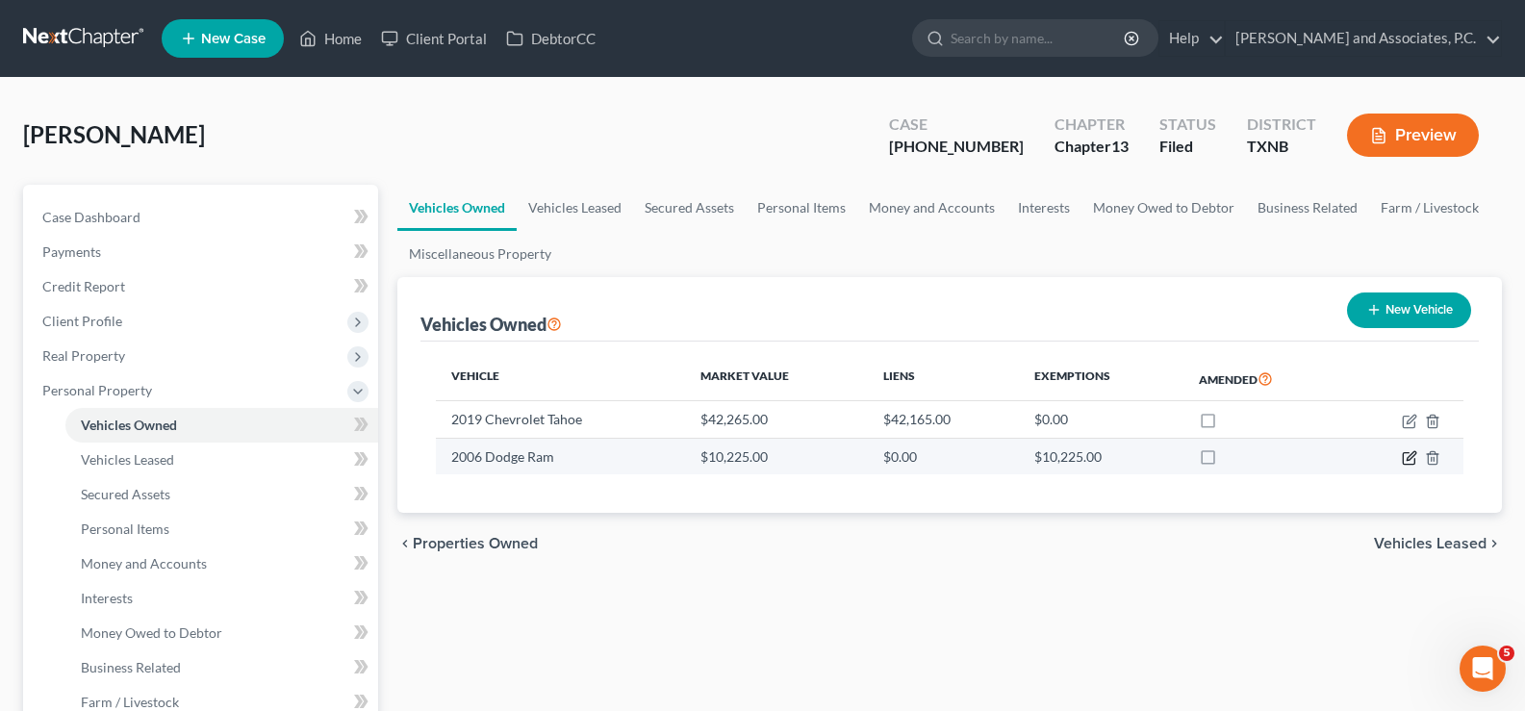
click at [1414, 454] on icon "button" at bounding box center [1409, 457] width 15 height 15
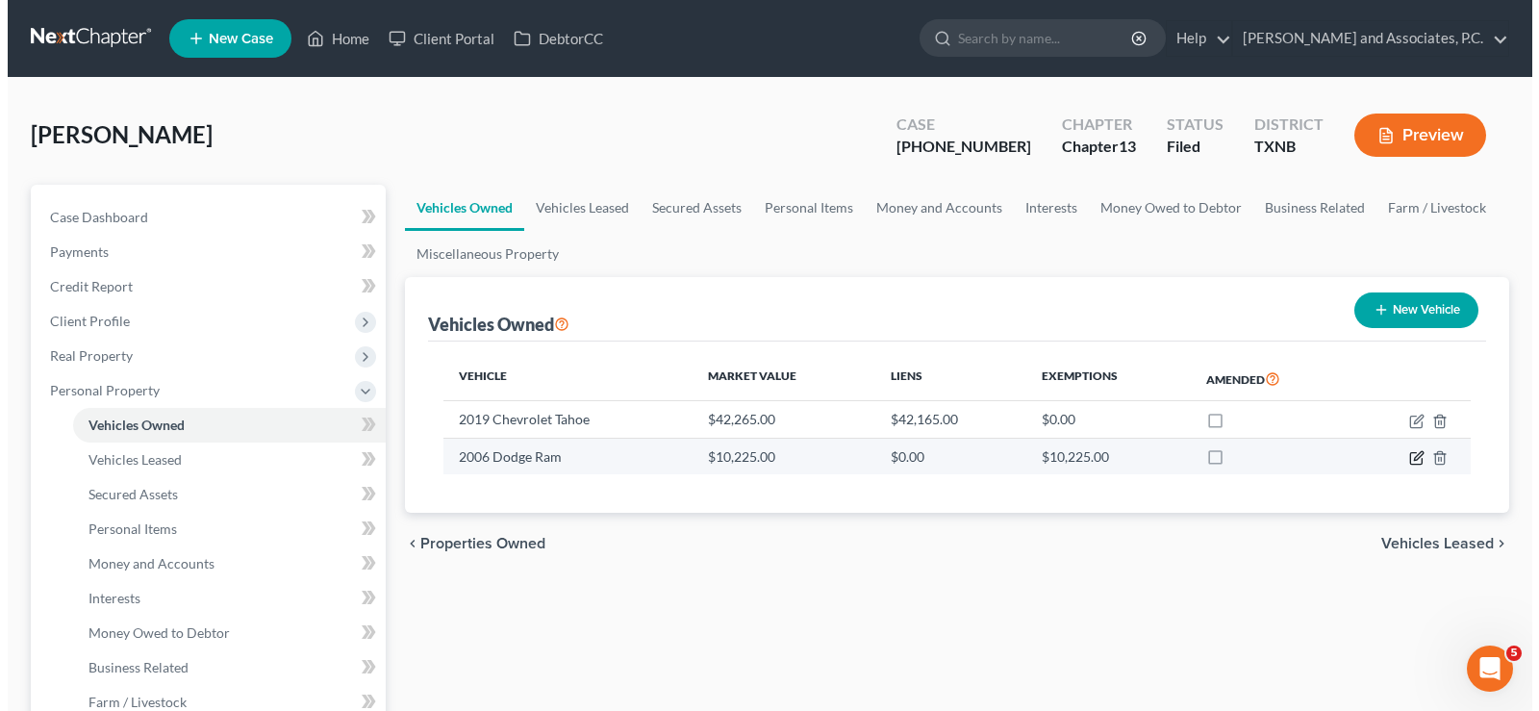
select select "0"
select select "20"
select select "2"
select select "0"
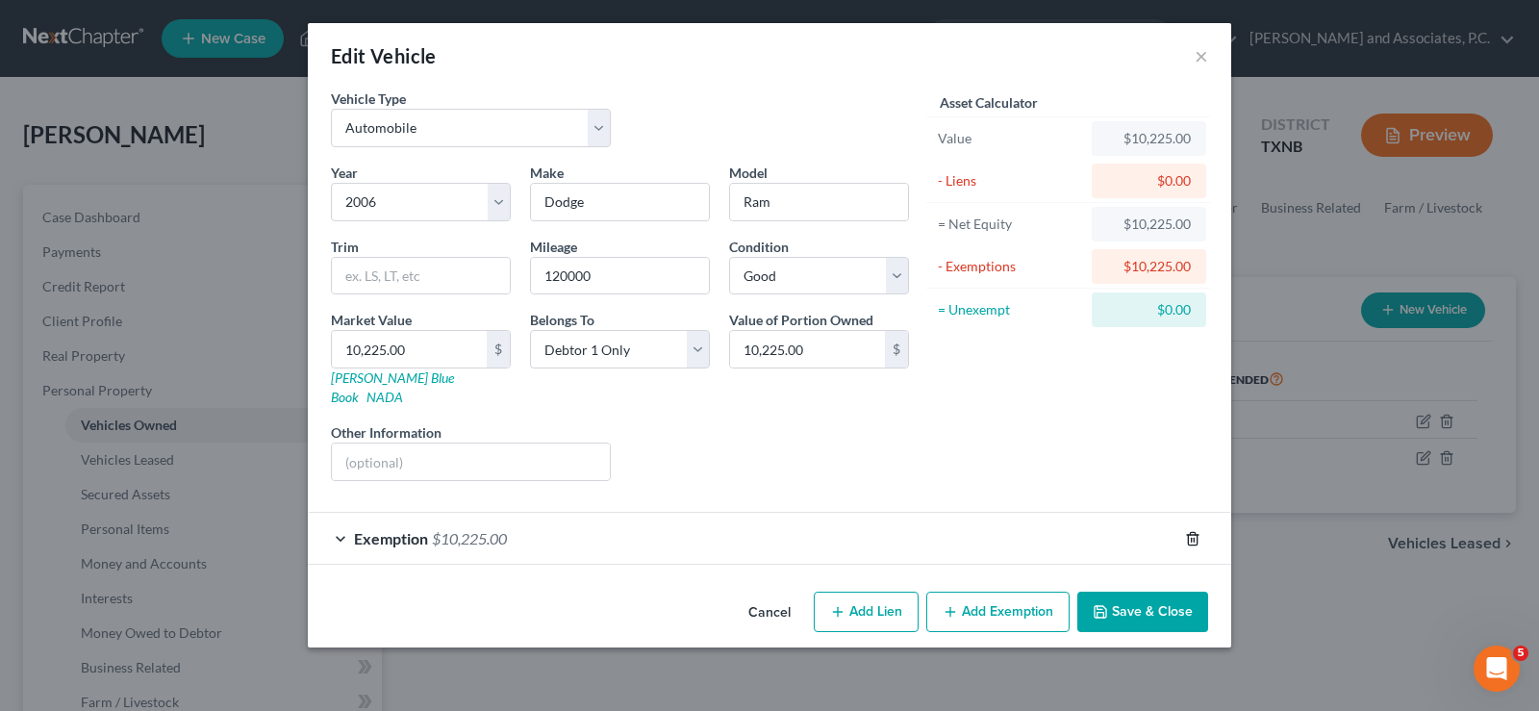
click at [1192, 538] on line "button" at bounding box center [1192, 540] width 0 height 4
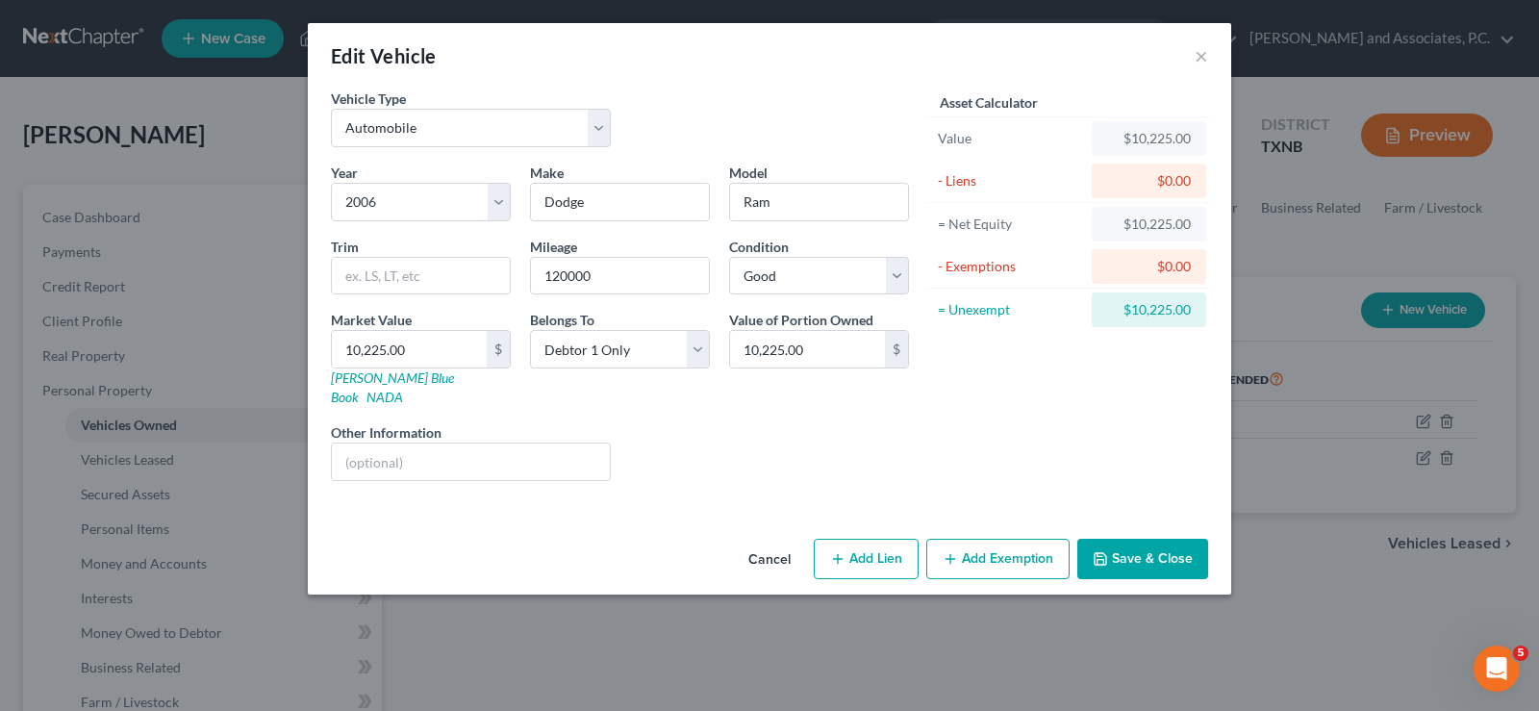
click at [1120, 539] on button "Save & Close" at bounding box center [1142, 559] width 131 height 40
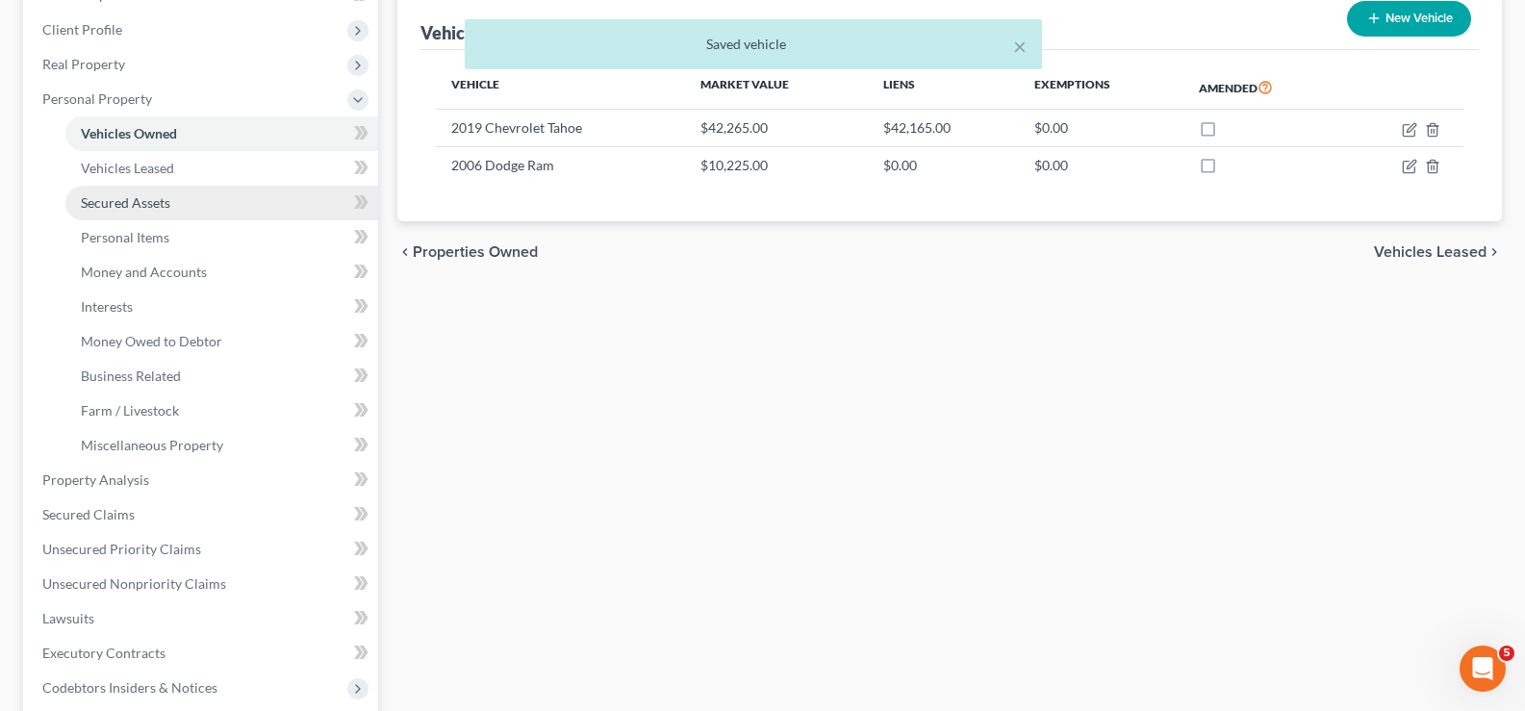
scroll to position [577, 0]
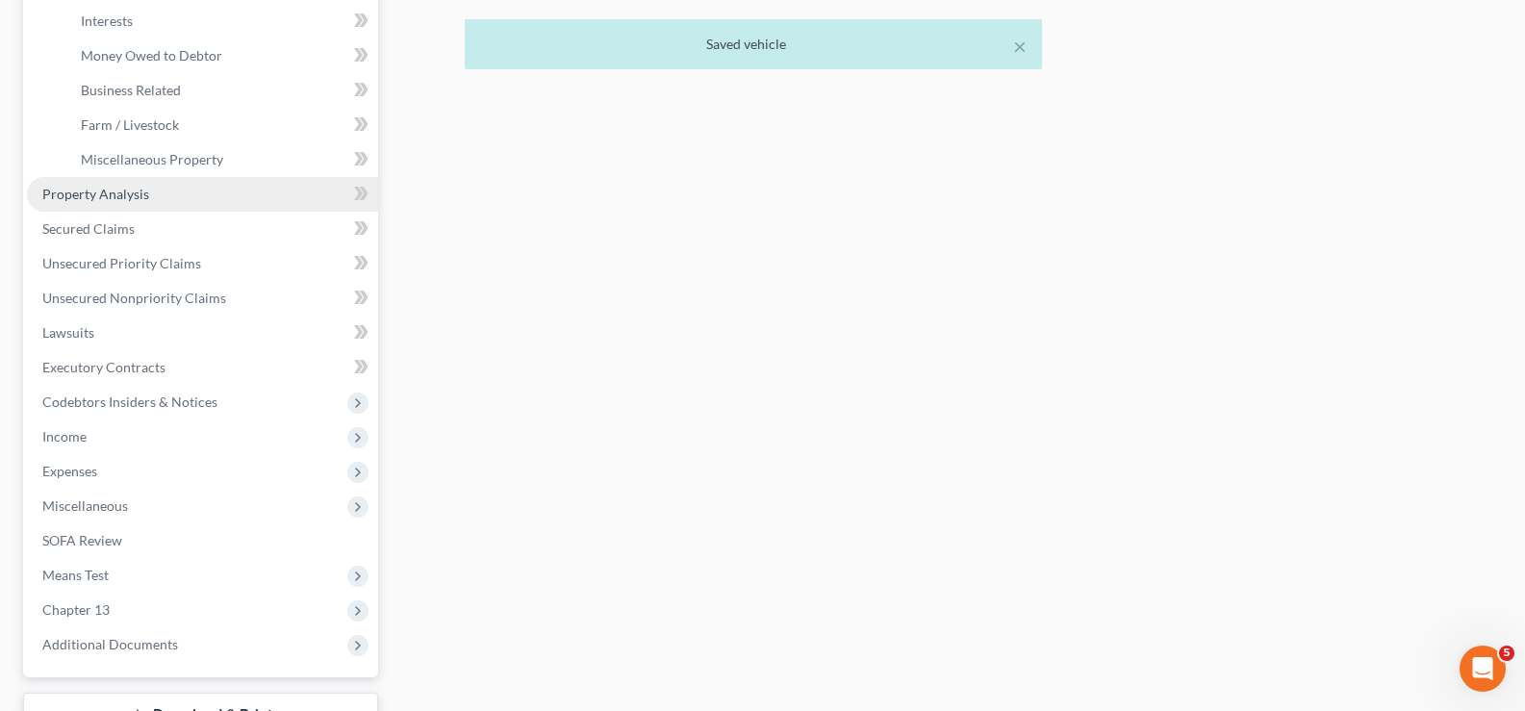
click at [147, 206] on link "Property Analysis" at bounding box center [202, 194] width 351 height 35
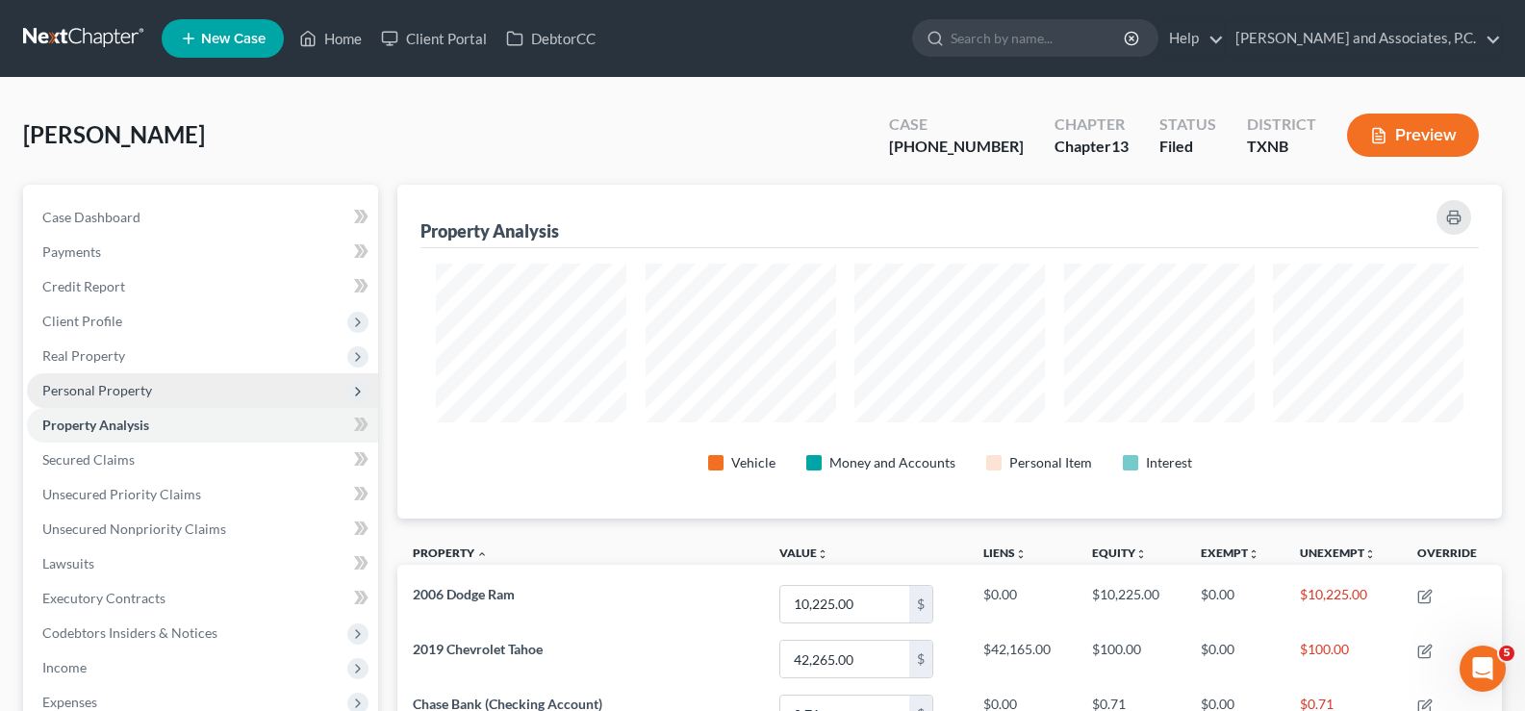
click at [103, 399] on span "Personal Property" at bounding box center [202, 390] width 351 height 35
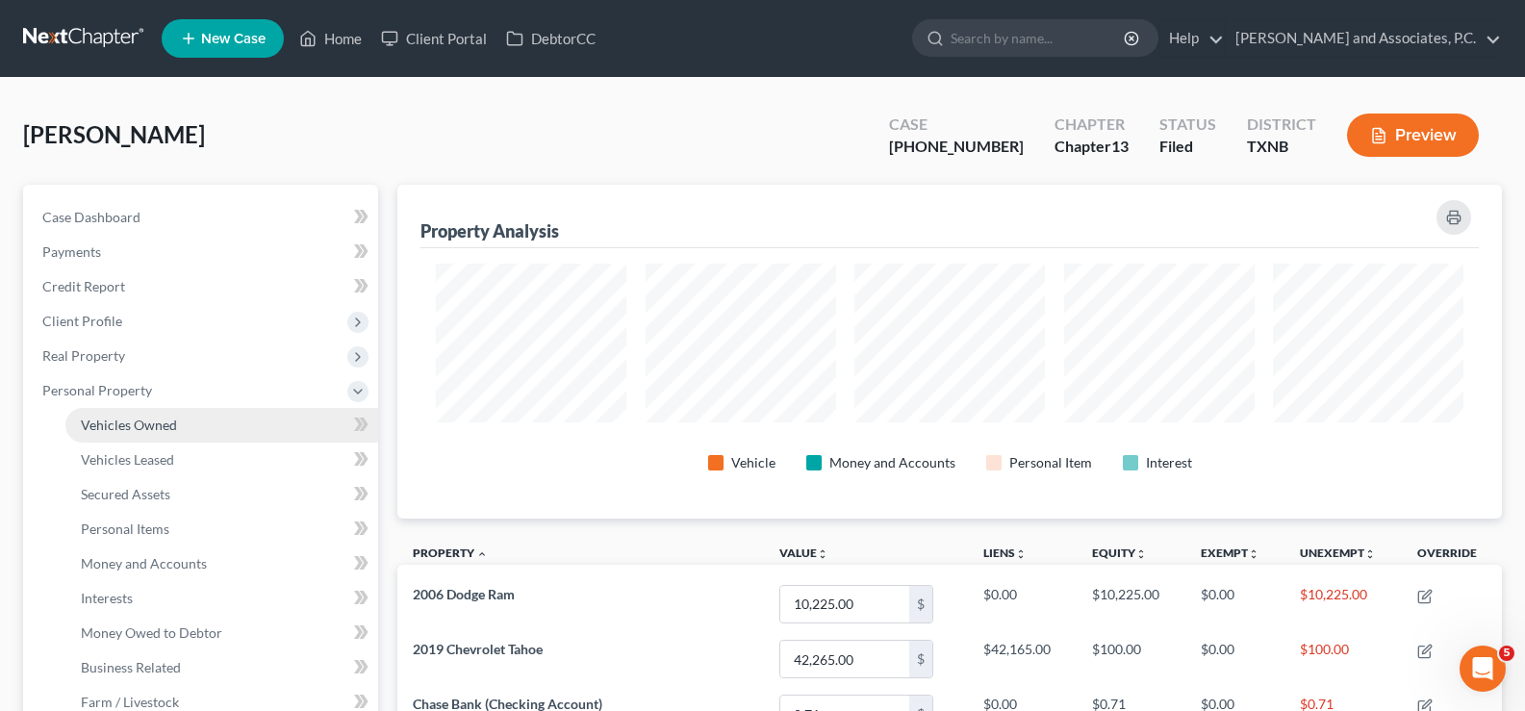
click at [112, 426] on span "Vehicles Owned" at bounding box center [129, 425] width 96 height 16
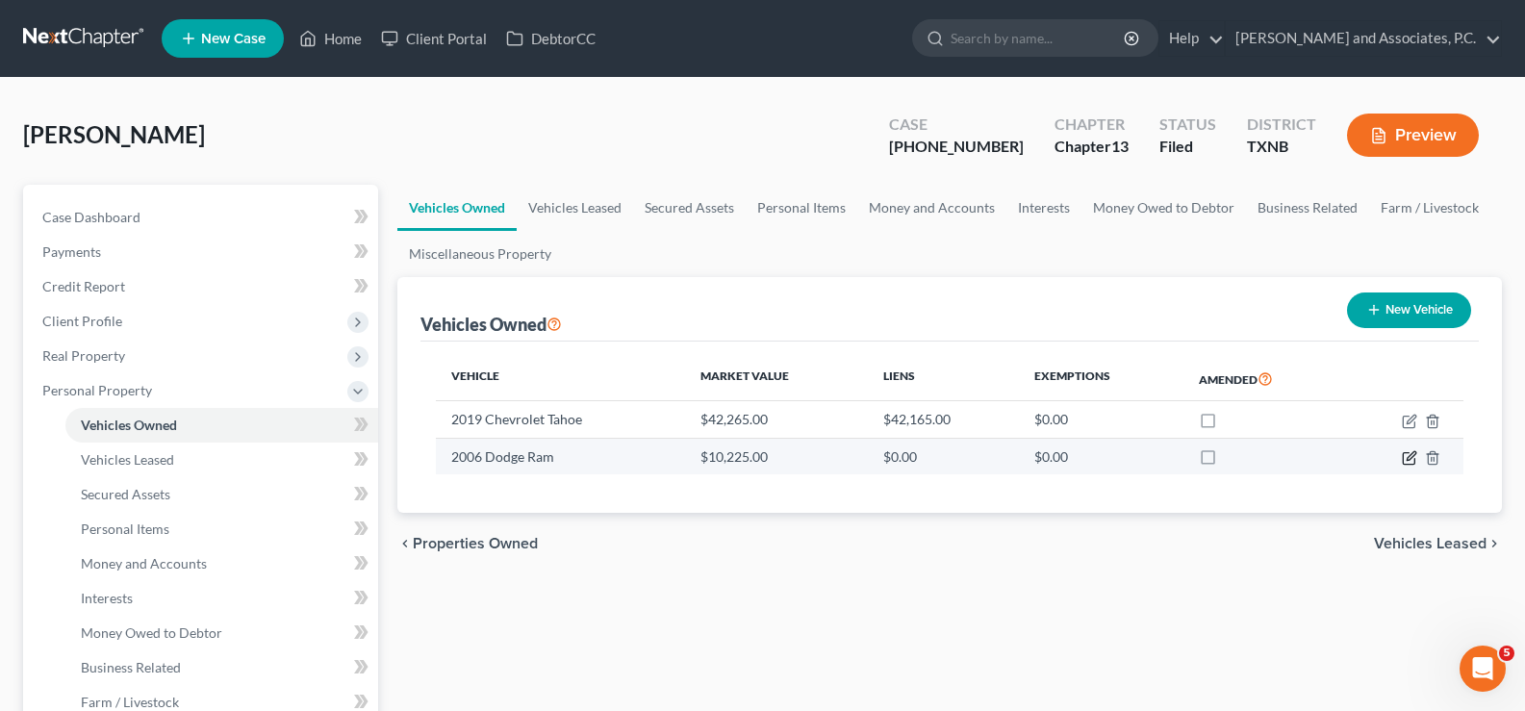
click at [1413, 460] on icon "button" at bounding box center [1409, 457] width 15 height 15
select select "0"
select select "20"
select select "2"
select select "0"
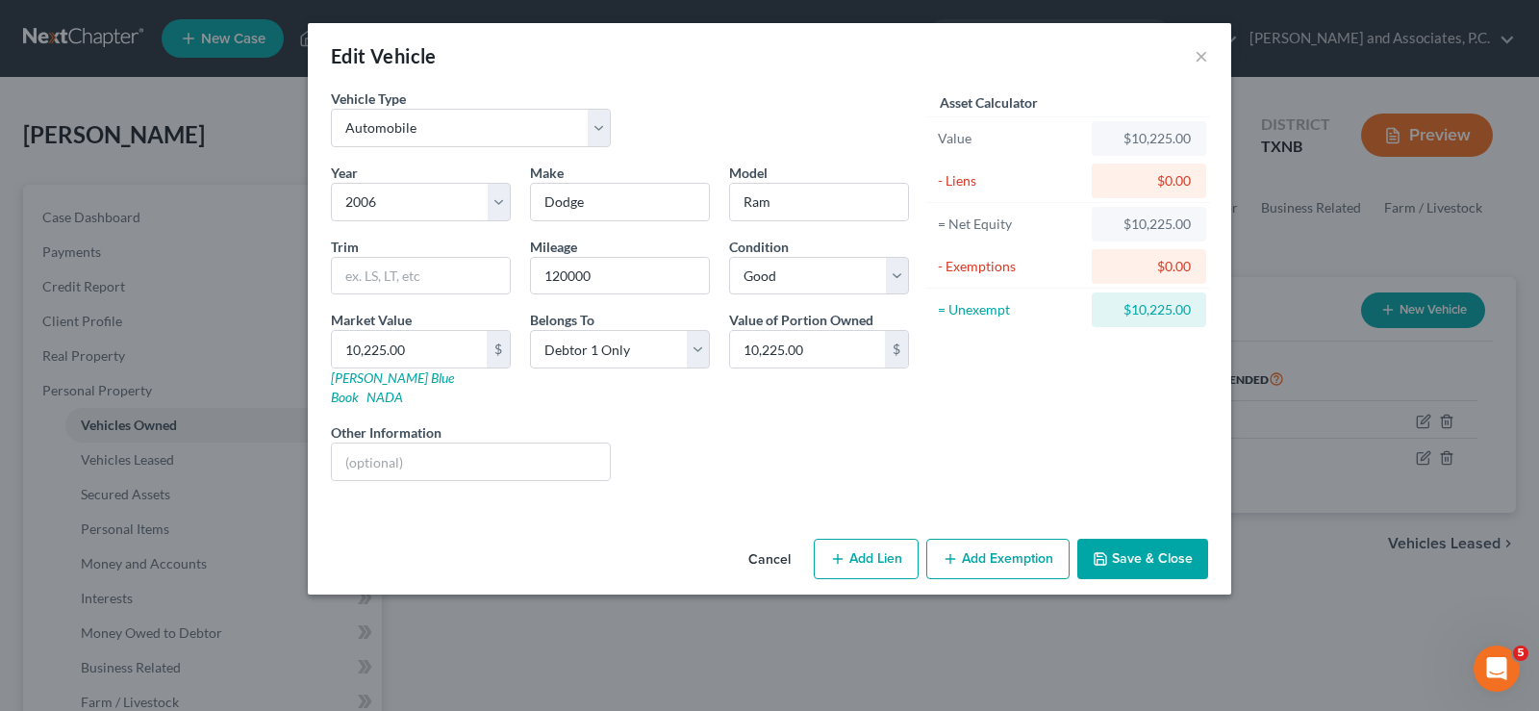
click at [1018, 539] on button "Add Exemption" at bounding box center [997, 559] width 143 height 40
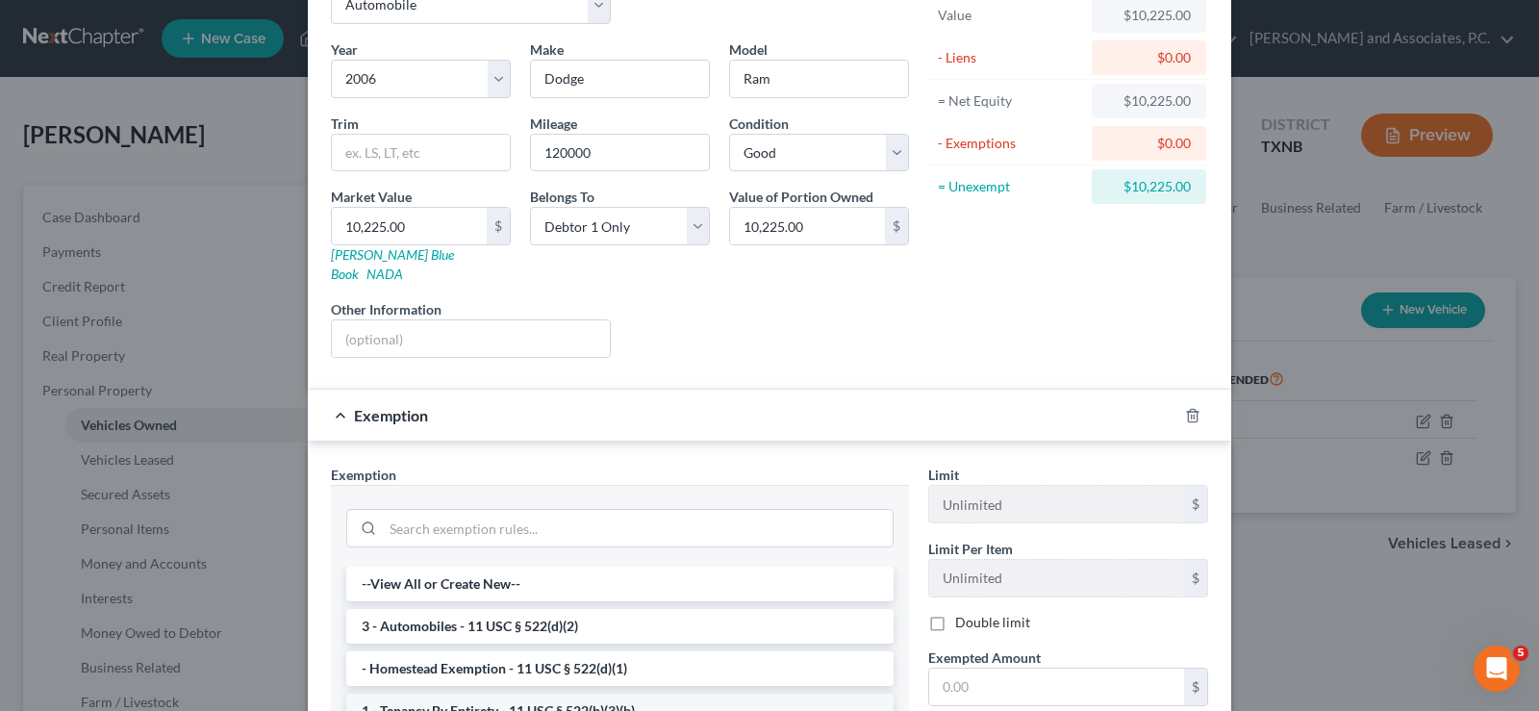
scroll to position [192, 0]
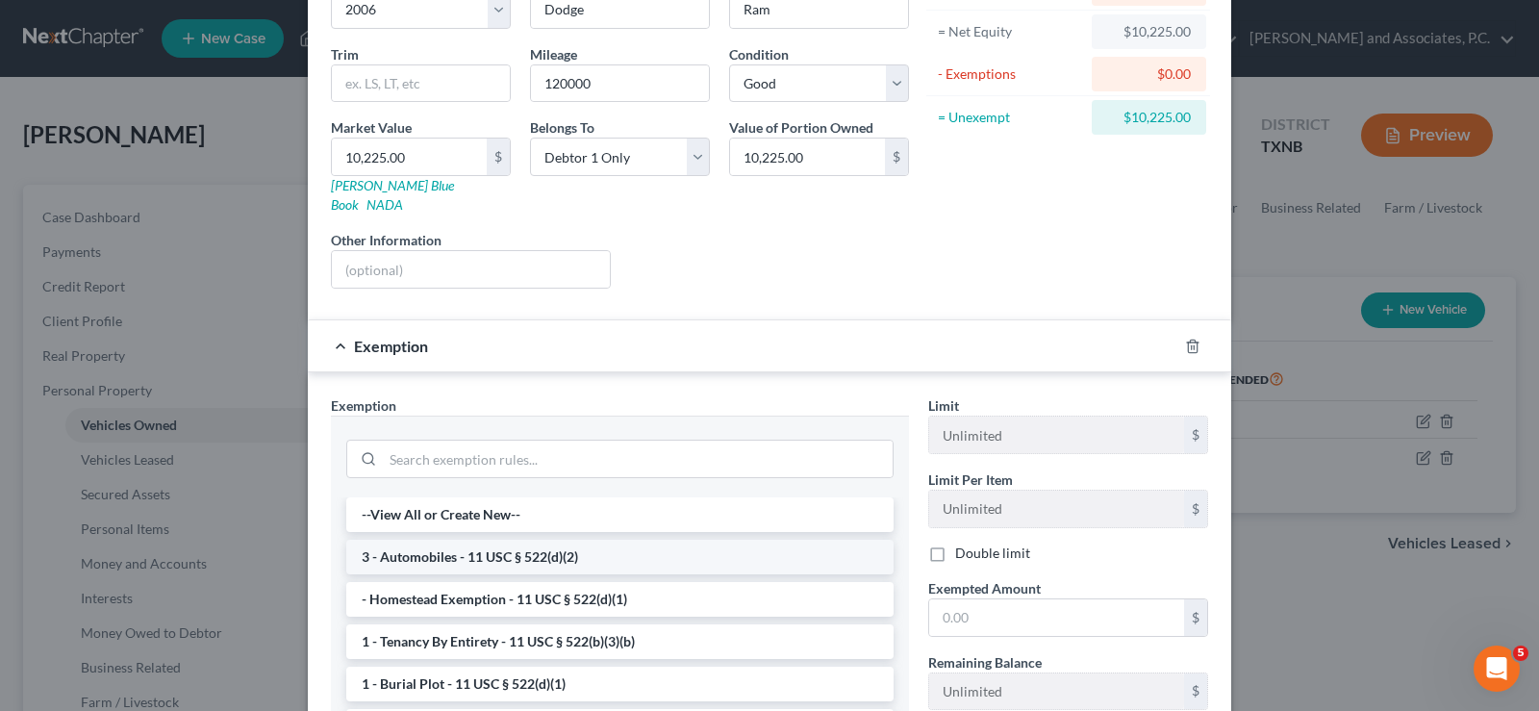
click at [542, 547] on li "3 - Automobiles - 11 USC § 522(d)(2)" at bounding box center [619, 557] width 547 height 35
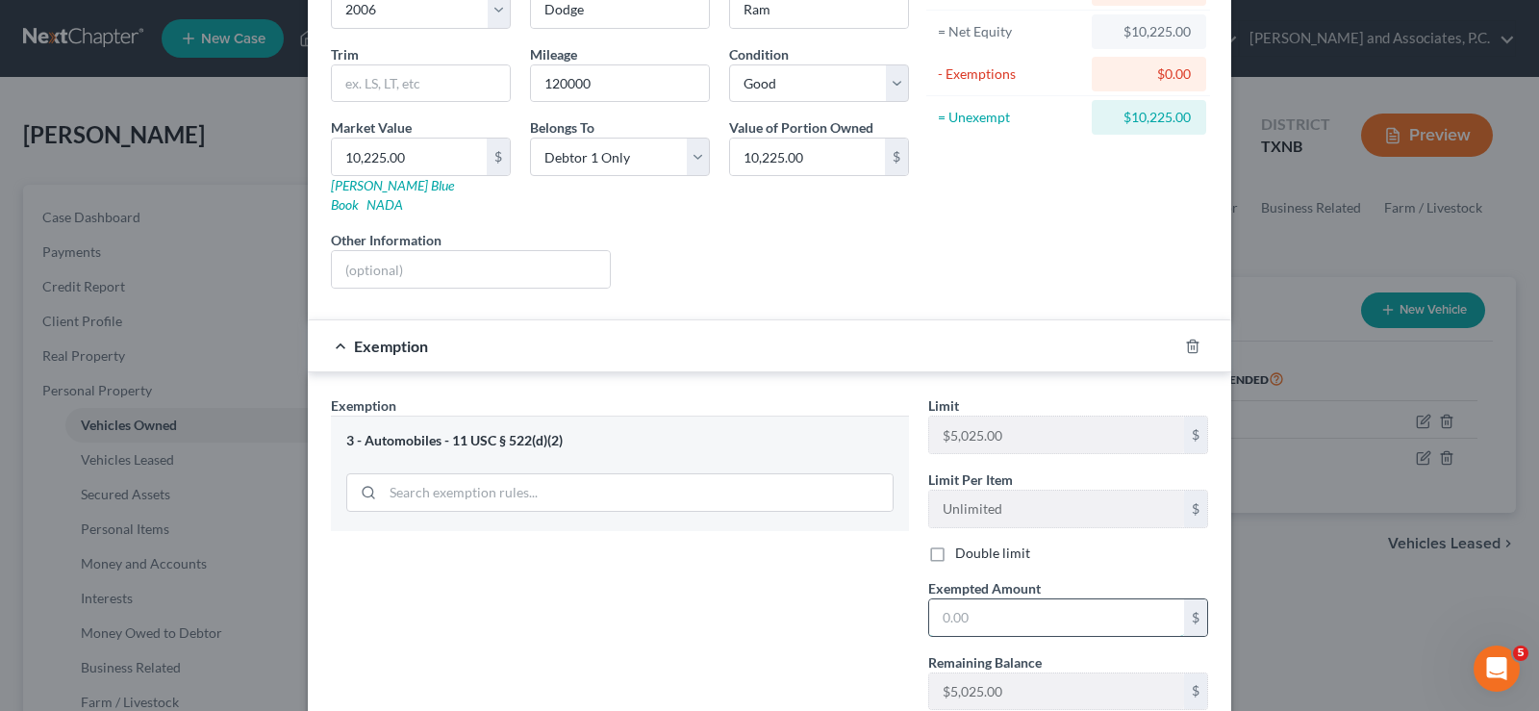
click at [989, 599] on input "text" at bounding box center [1056, 617] width 255 height 37
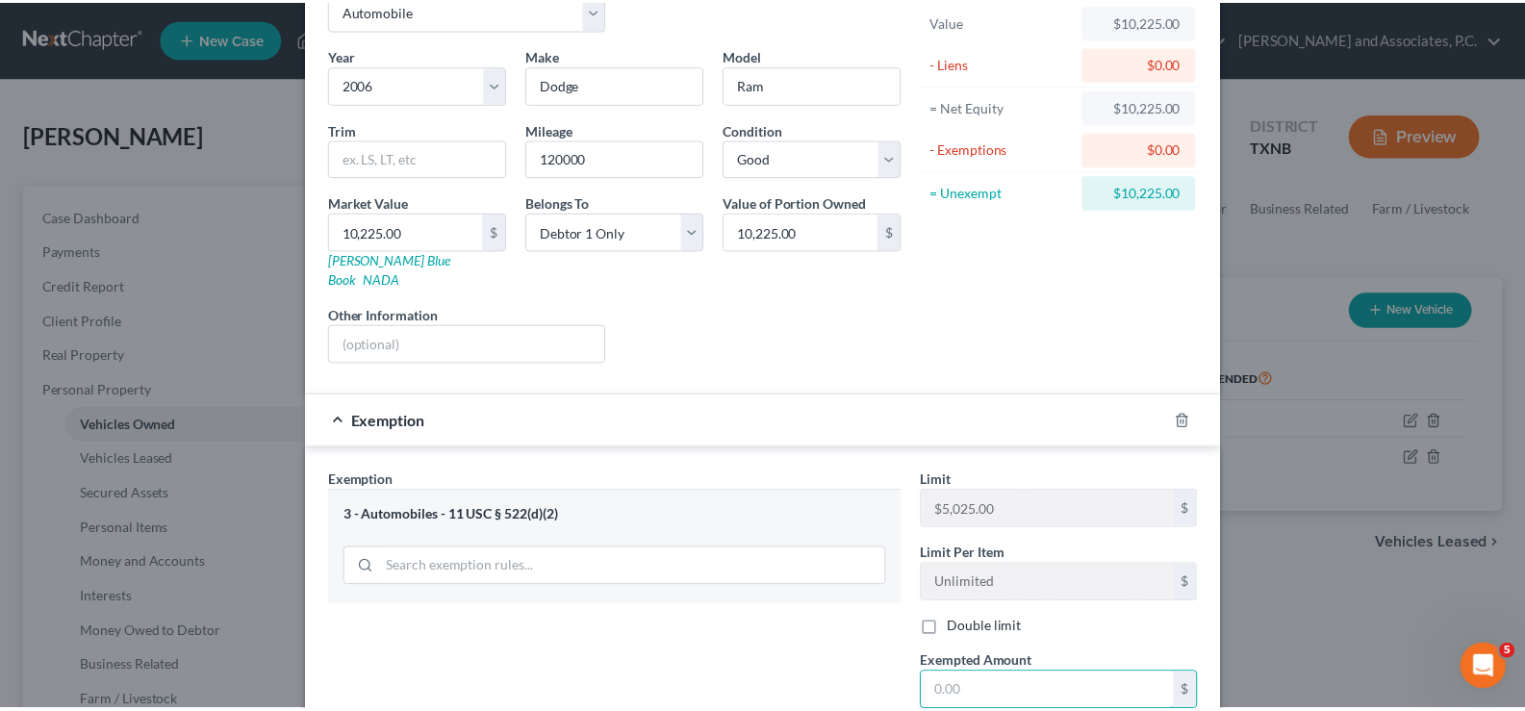
scroll to position [310, 0]
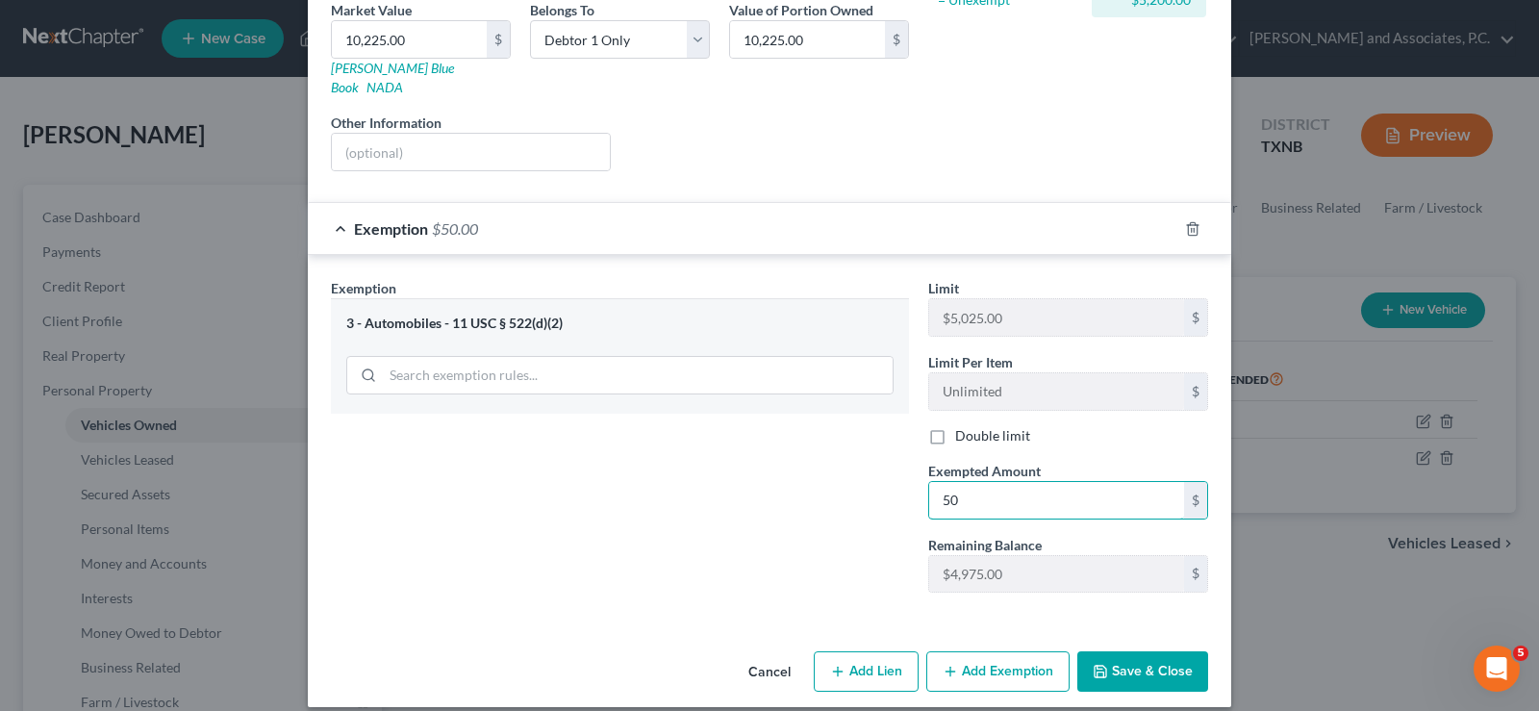
type input "5"
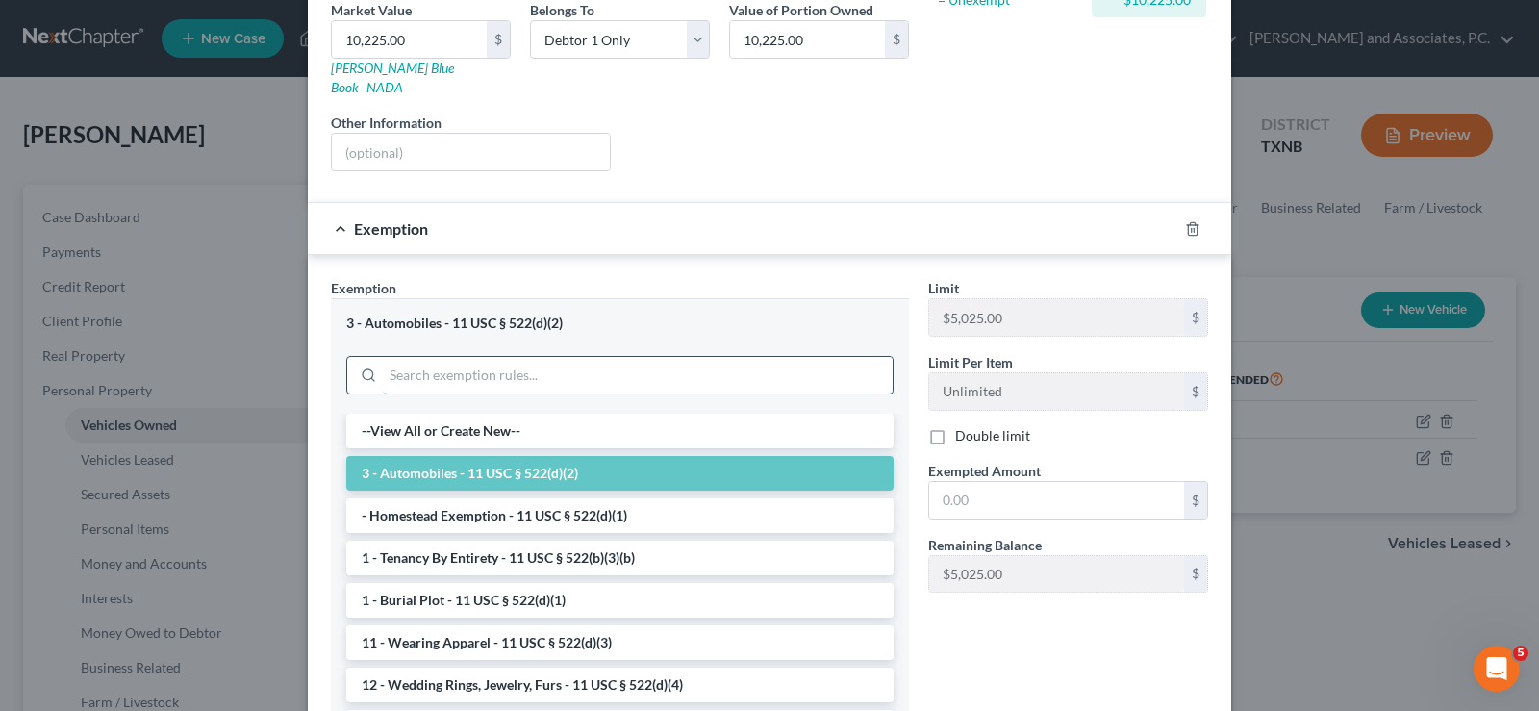
click at [591, 357] on input "search" at bounding box center [638, 375] width 510 height 37
click at [617, 458] on li "3 - Automobiles - 11 USC § 522(d)(2)" at bounding box center [619, 473] width 547 height 35
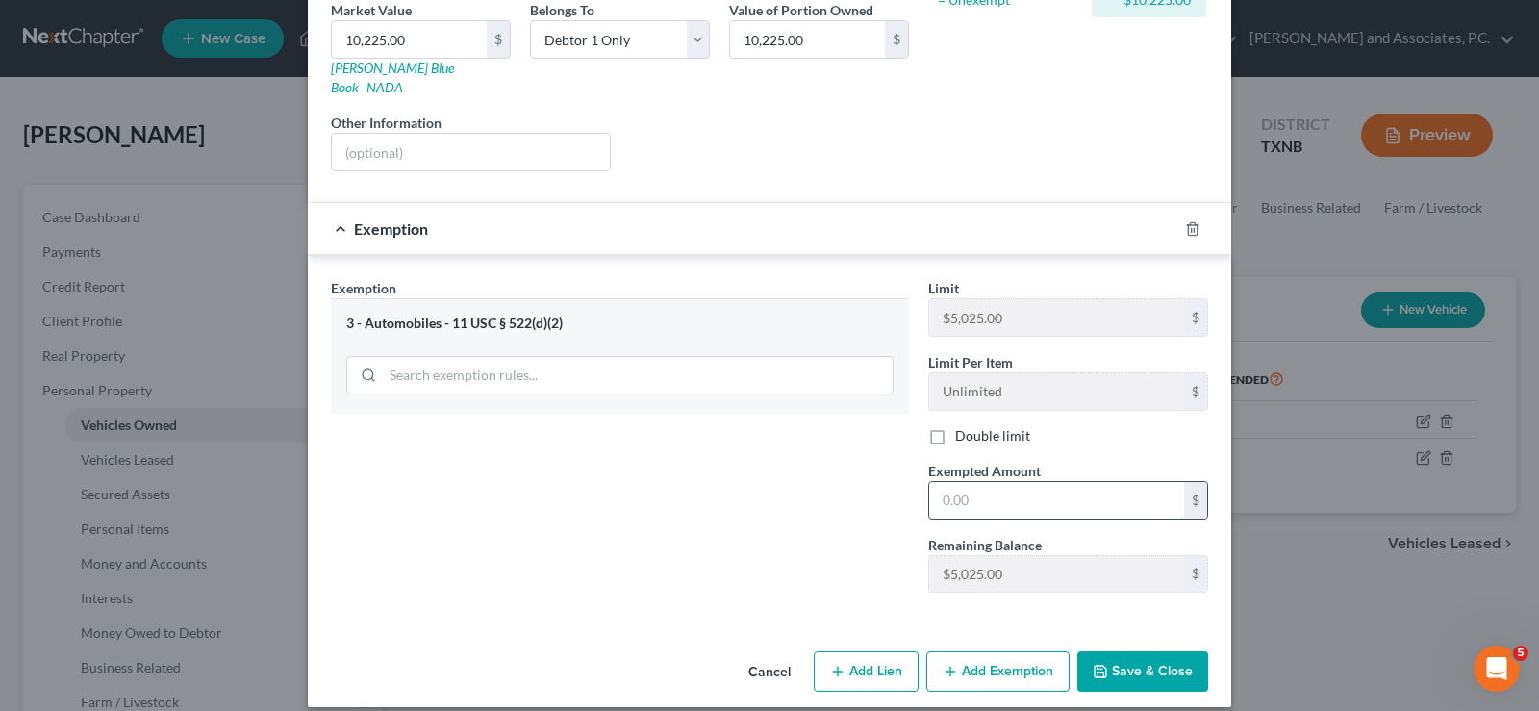
click at [947, 482] on input "text" at bounding box center [1056, 500] width 255 height 37
click at [190, 359] on div "Edit Vehicle × Vehicle Type Select Automobile Truck Trailer Watercraft Aircraft…" at bounding box center [769, 355] width 1539 height 711
click at [959, 493] on input "text" at bounding box center [1056, 500] width 255 height 37
click at [1281, 561] on div "Edit Vehicle × Vehicle Type Select Automobile Truck Trailer Watercraft Aircraft…" at bounding box center [769, 355] width 1539 height 711
click at [1147, 651] on button "Save & Close" at bounding box center [1142, 671] width 131 height 40
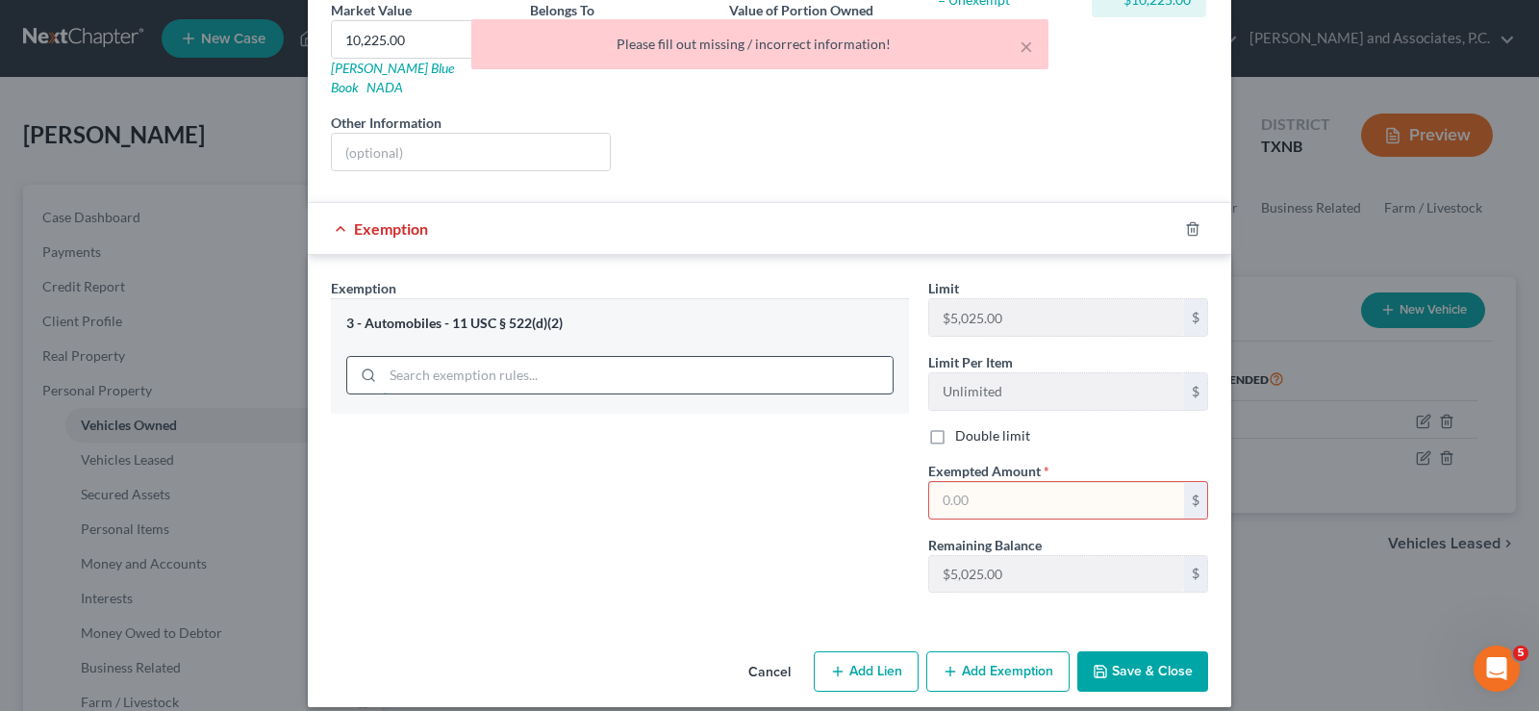
click at [605, 357] on input "search" at bounding box center [638, 375] width 510 height 37
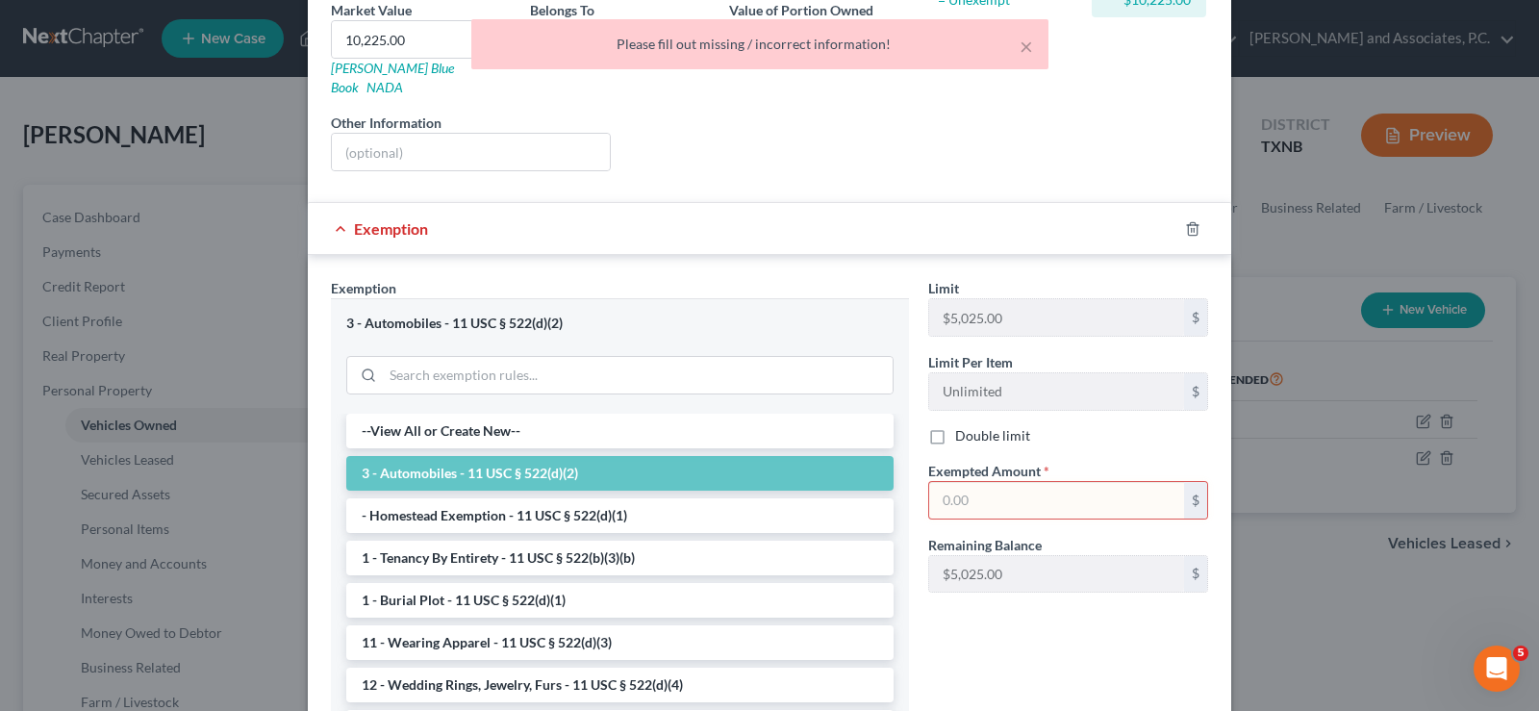
click at [614, 466] on li "3 - Automobiles - 11 USC § 522(d)(2)" at bounding box center [619, 473] width 547 height 35
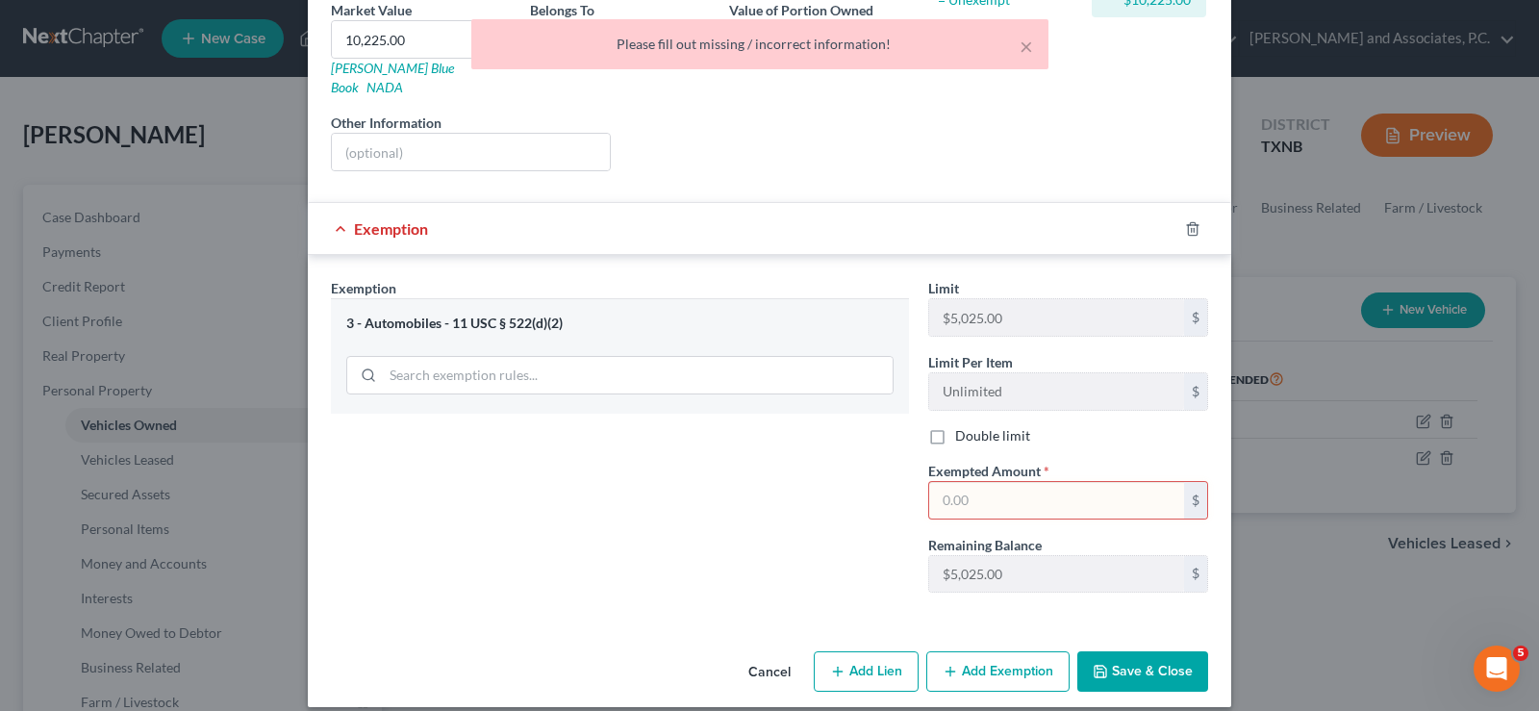
click at [1011, 482] on input "text" at bounding box center [1056, 500] width 255 height 37
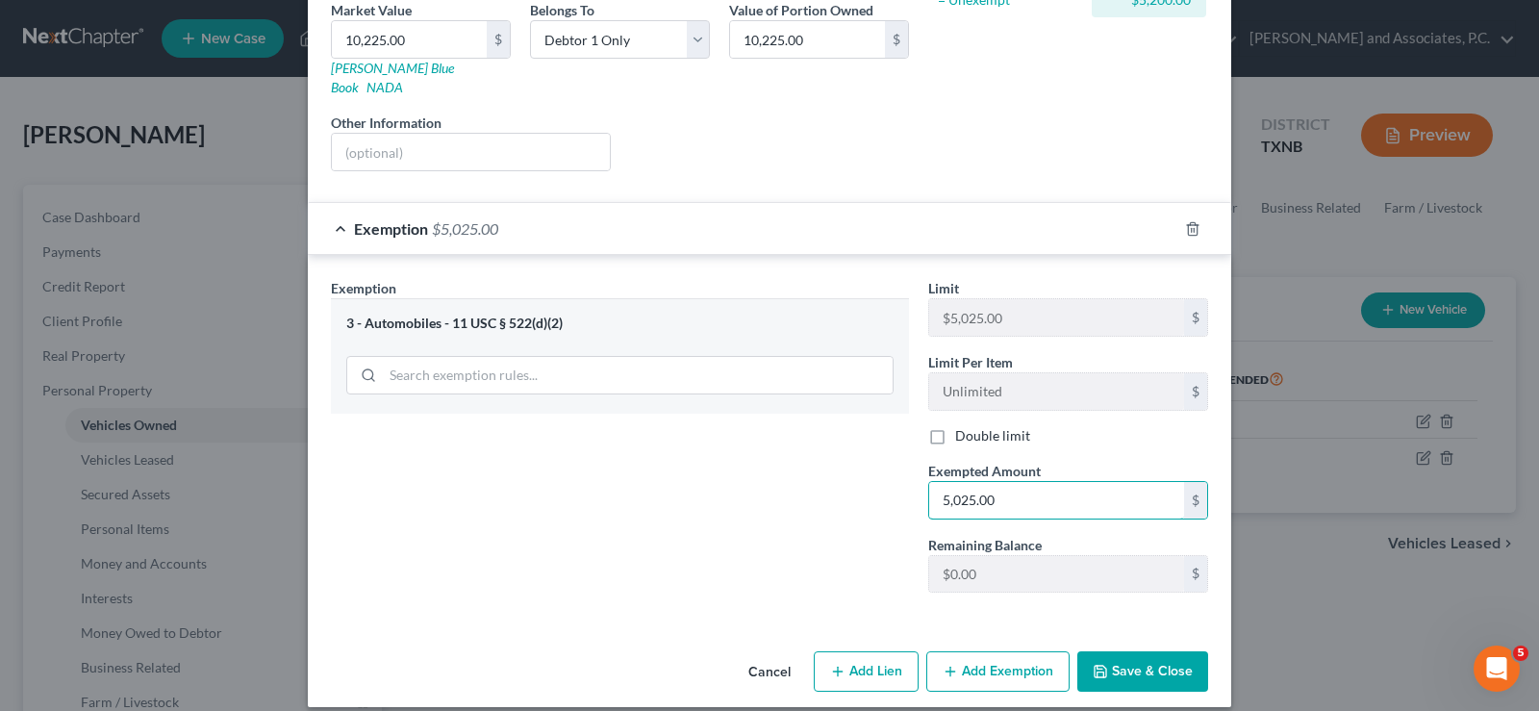
type input "5,025.00"
click at [1162, 651] on button "Save & Close" at bounding box center [1142, 671] width 131 height 40
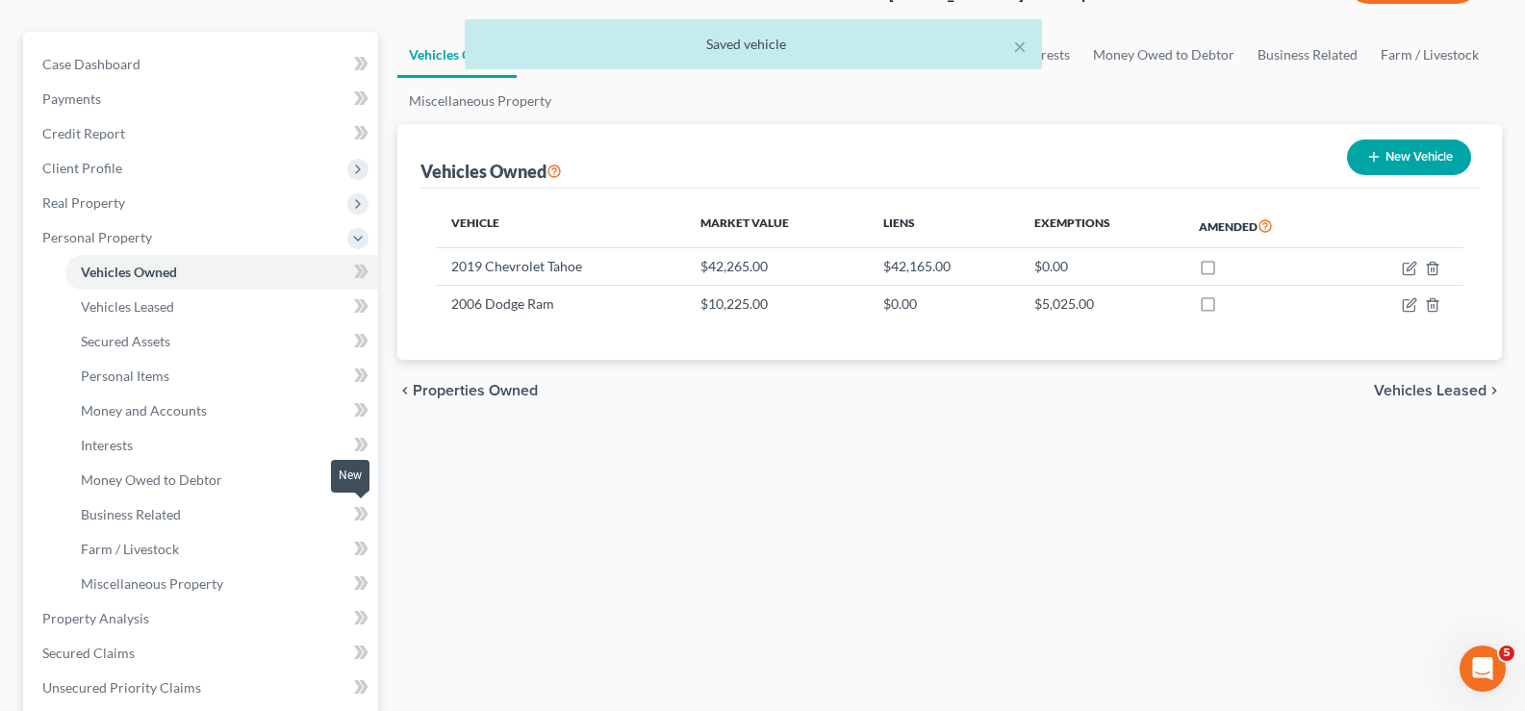
scroll to position [192, 0]
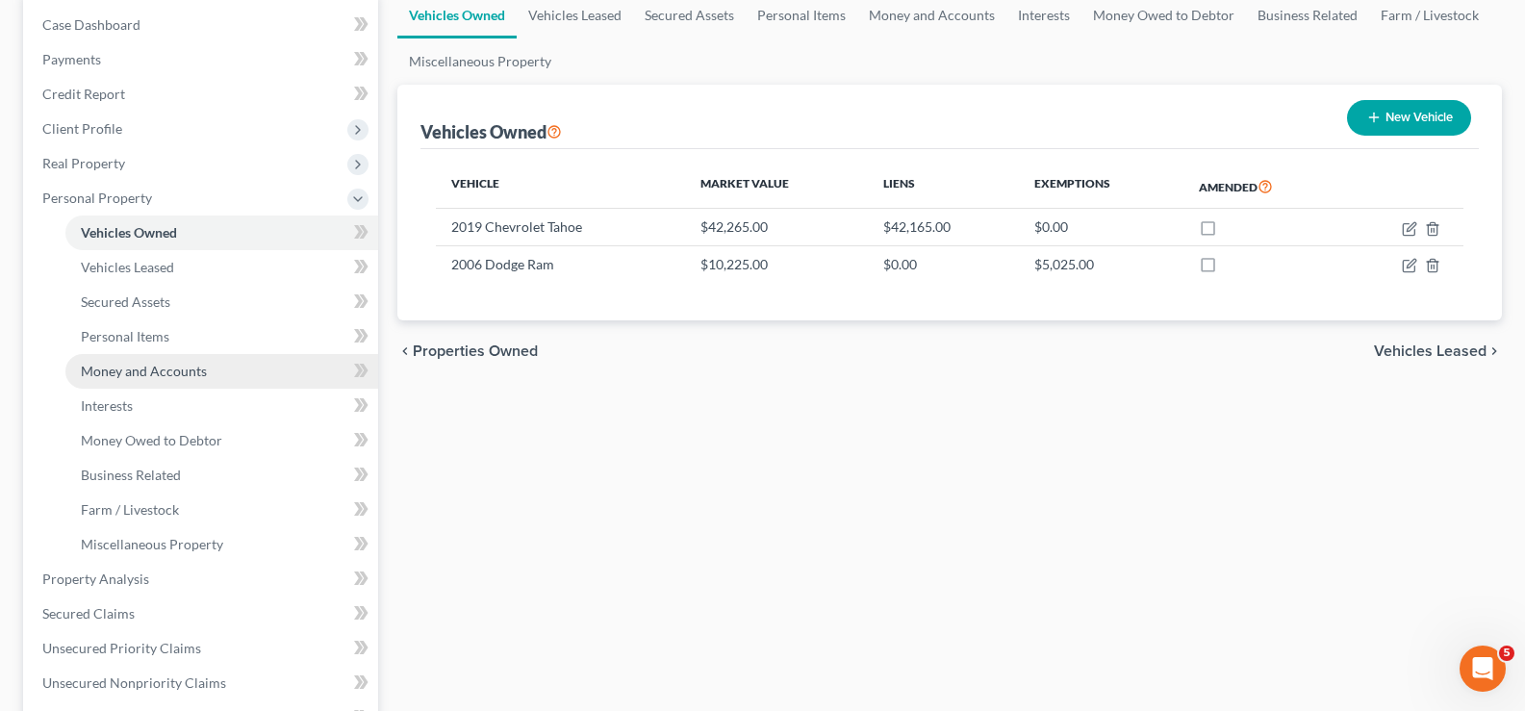
click at [205, 359] on link "Money and Accounts" at bounding box center [221, 371] width 313 height 35
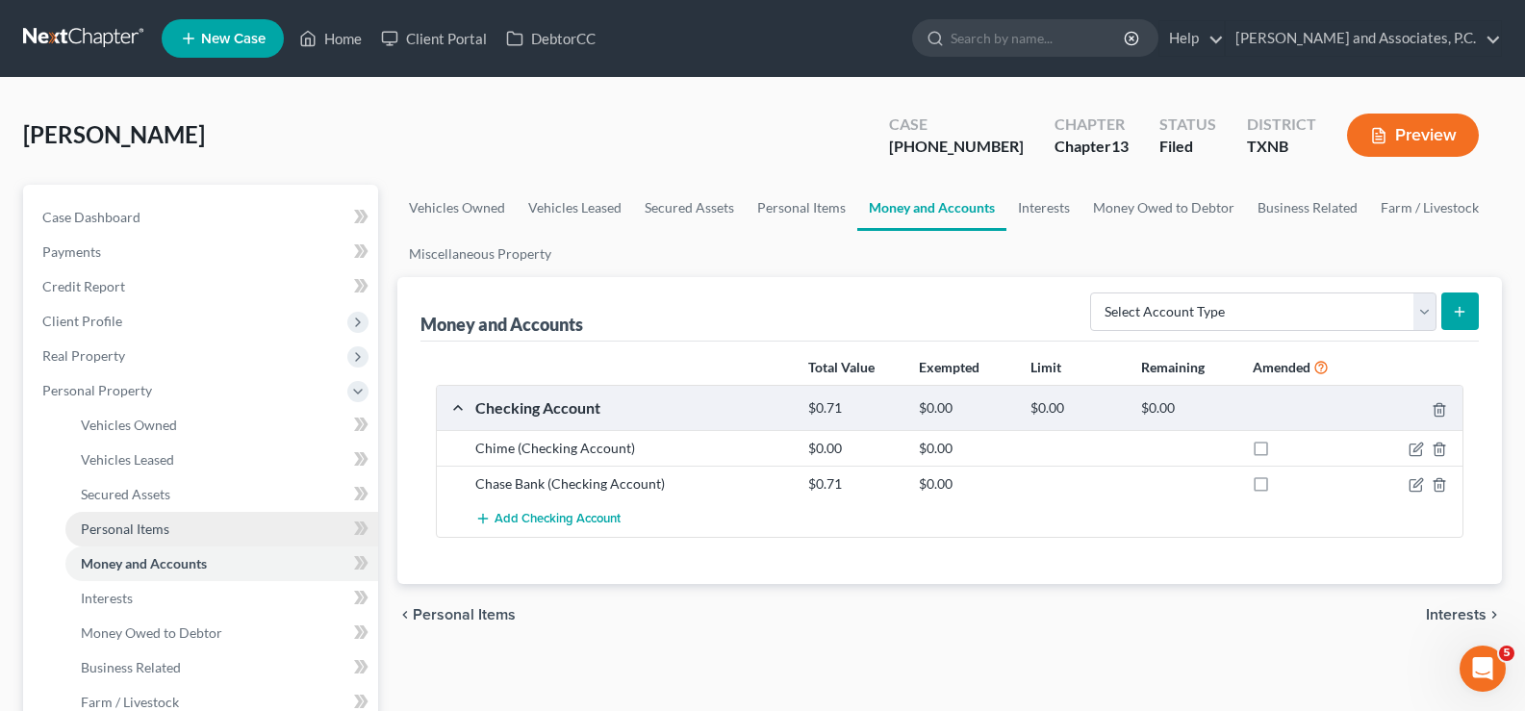
click at [175, 539] on link "Personal Items" at bounding box center [221, 529] width 313 height 35
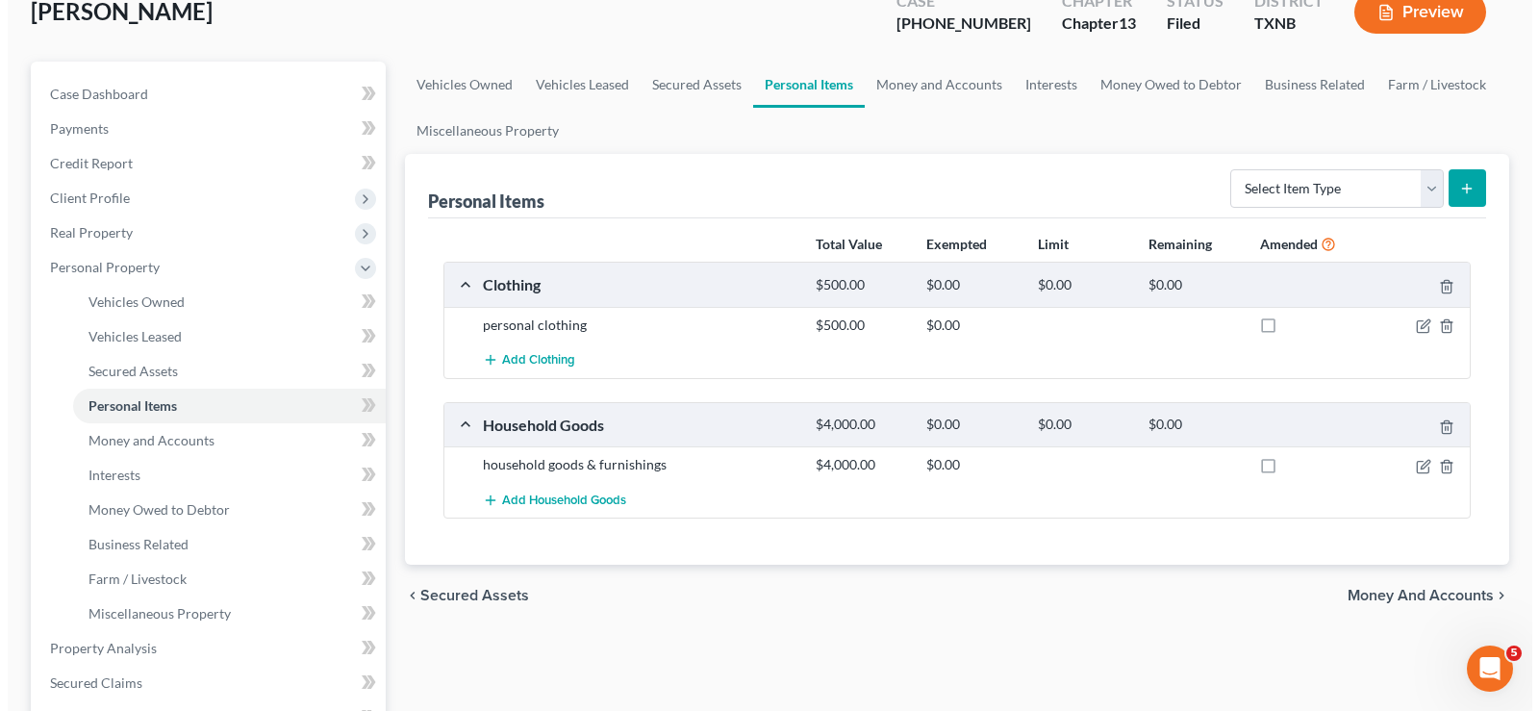
scroll to position [192, 0]
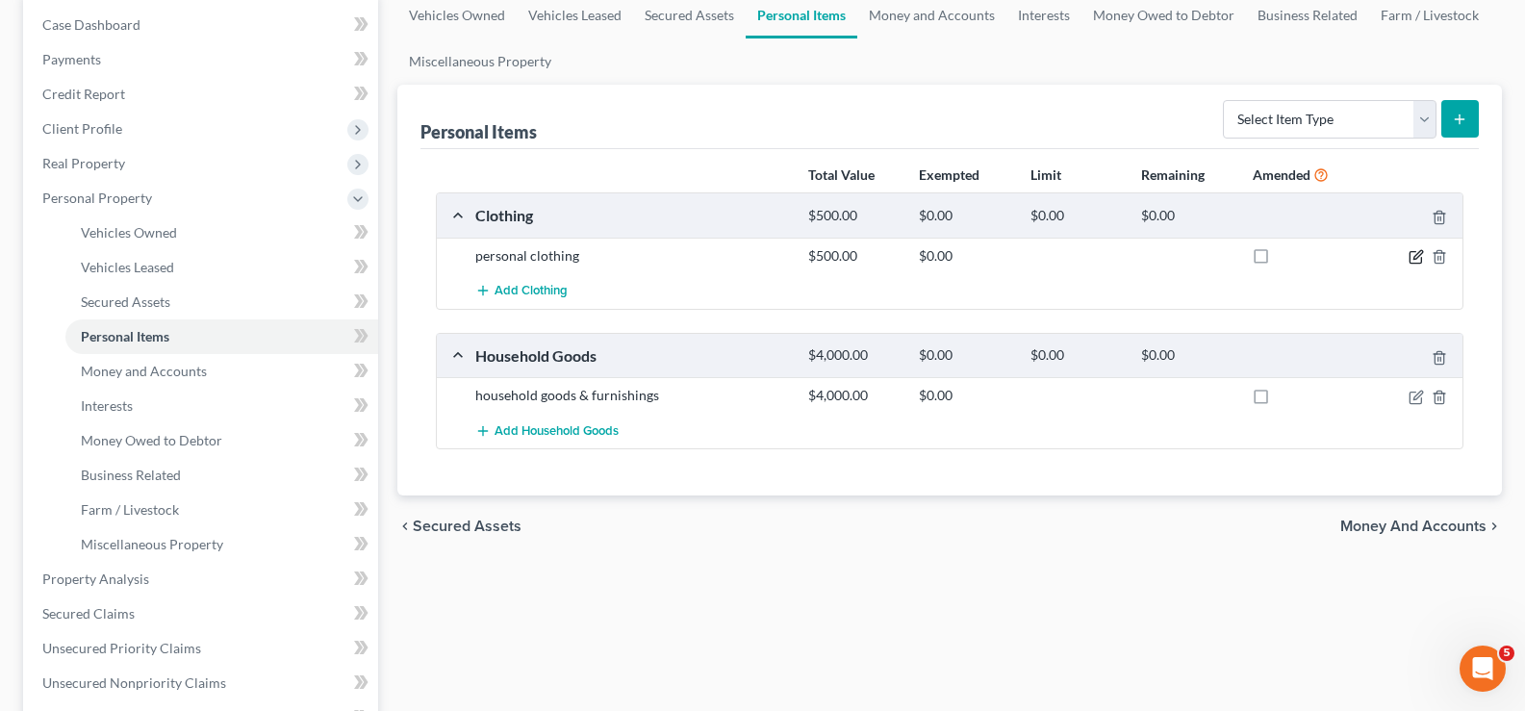
click at [1413, 262] on icon "button" at bounding box center [1415, 256] width 15 height 15
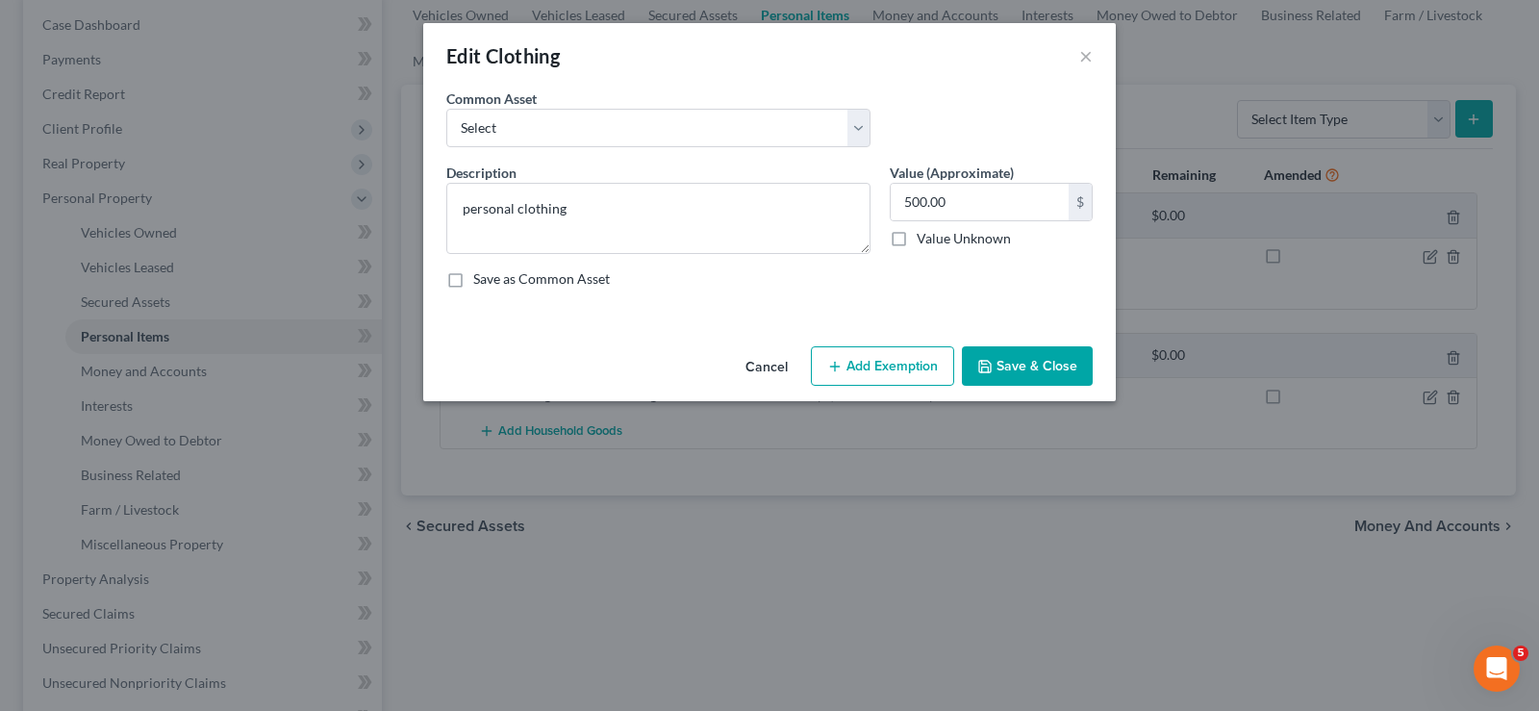
click at [839, 375] on button "Add Exemption" at bounding box center [882, 366] width 143 height 40
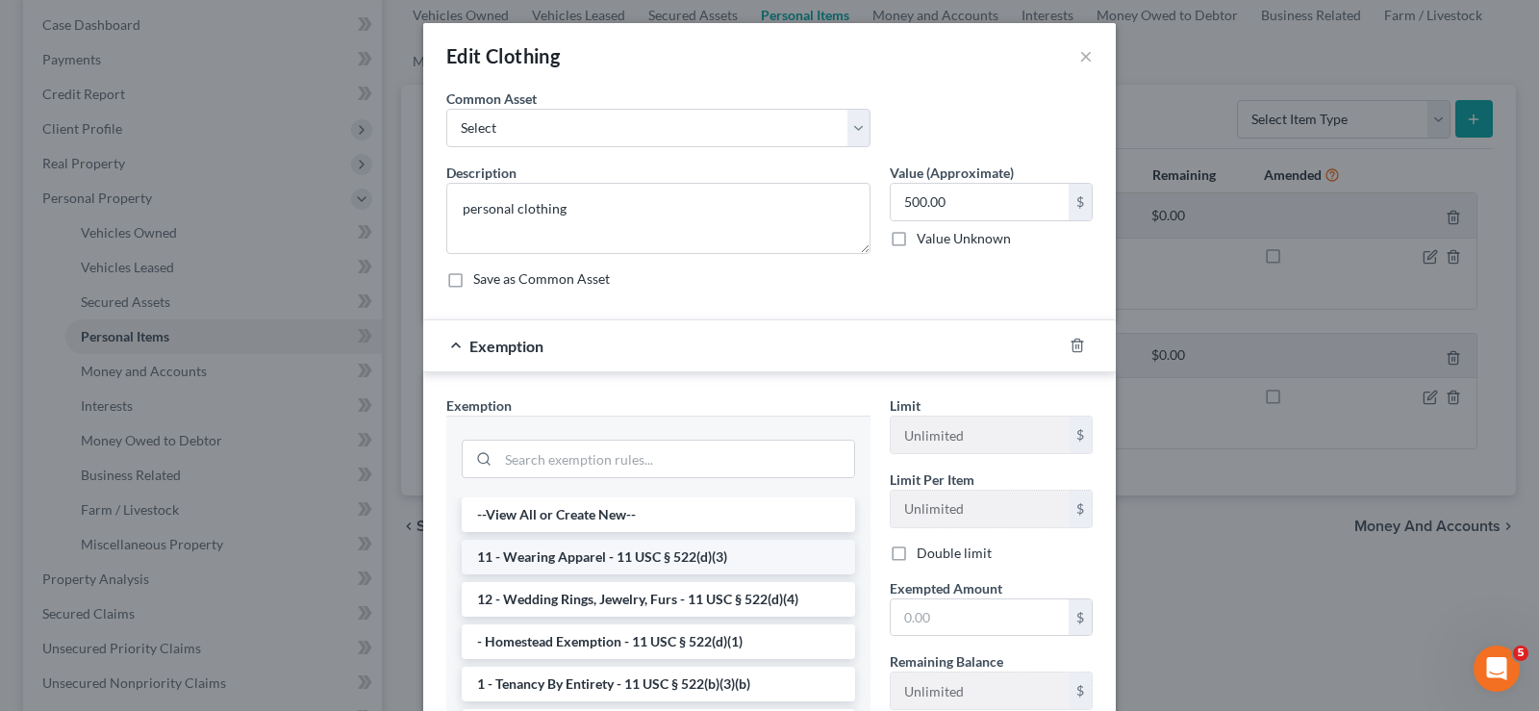
click at [670, 566] on li "11 - Wearing Apparel - 11 USC § 522(d)(3)" at bounding box center [658, 557] width 393 height 35
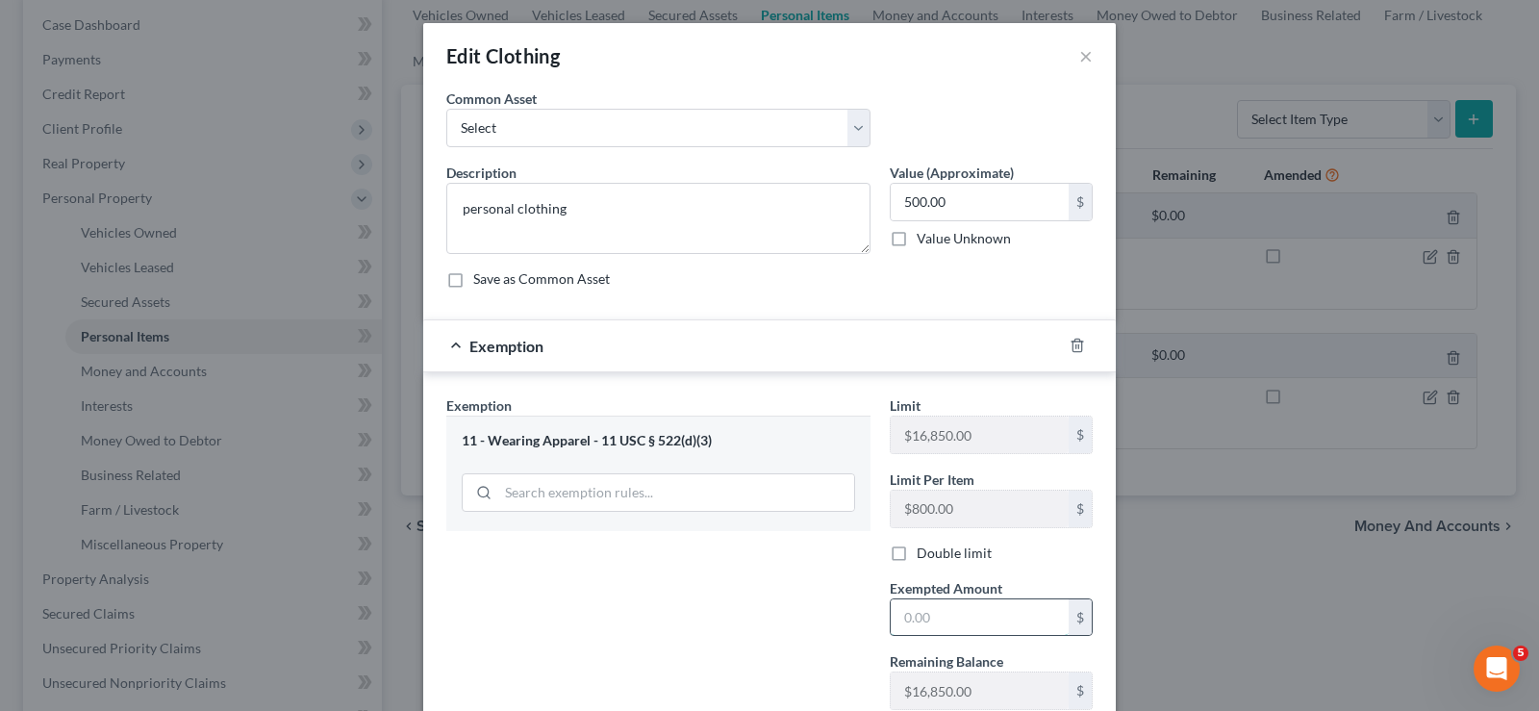
click at [918, 622] on input "text" at bounding box center [980, 617] width 178 height 37
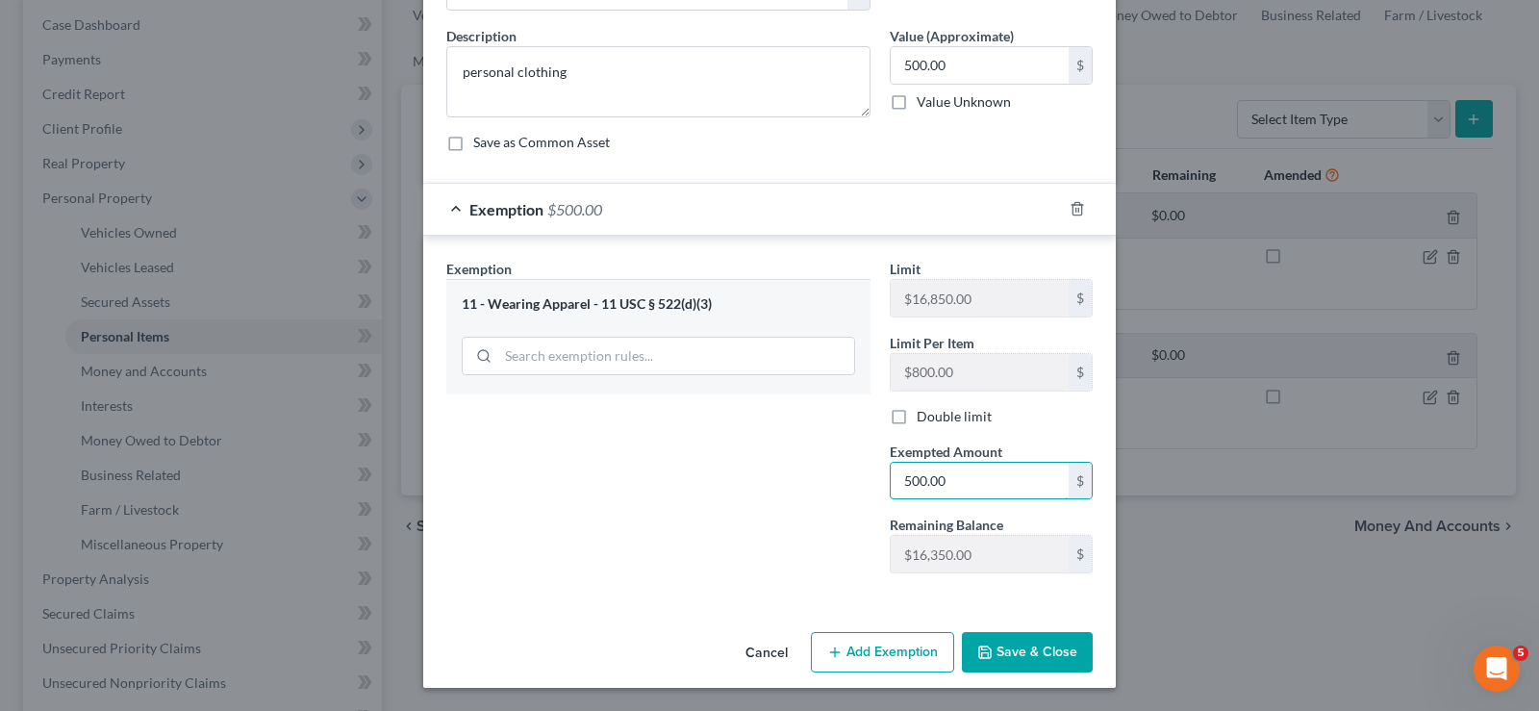
type input "500.00"
click at [1016, 653] on button "Save & Close" at bounding box center [1027, 652] width 131 height 40
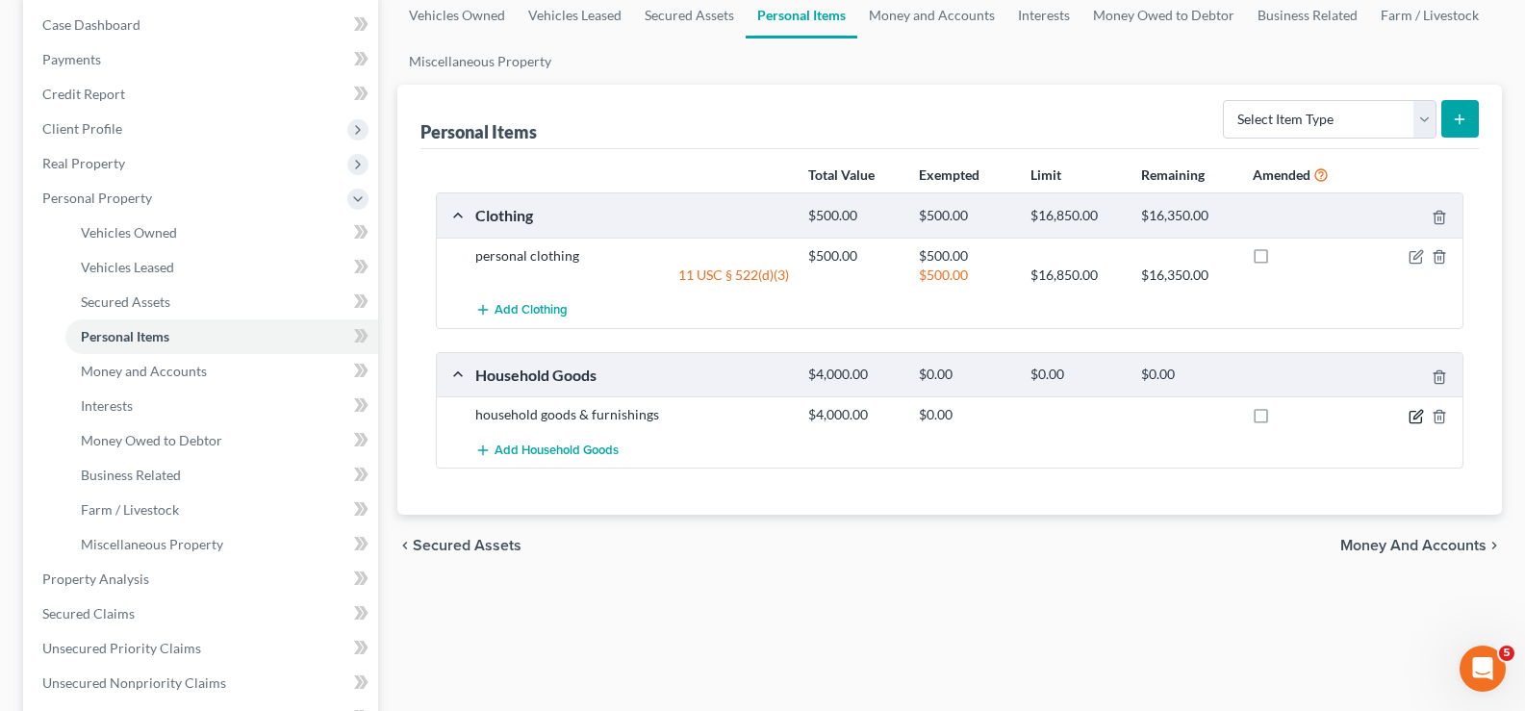
click at [1413, 417] on icon "button" at bounding box center [1417, 414] width 9 height 9
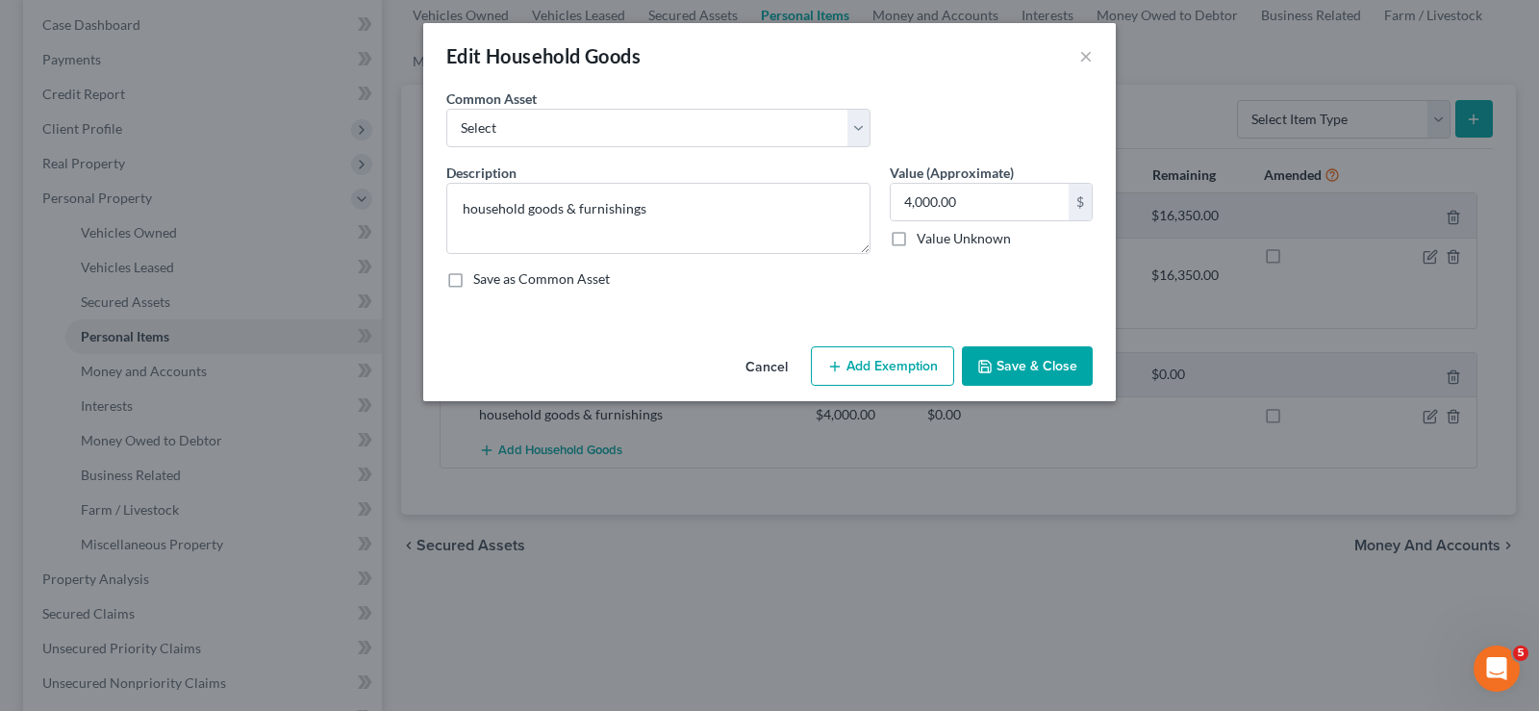
click at [872, 367] on button "Add Exemption" at bounding box center [882, 366] width 143 height 40
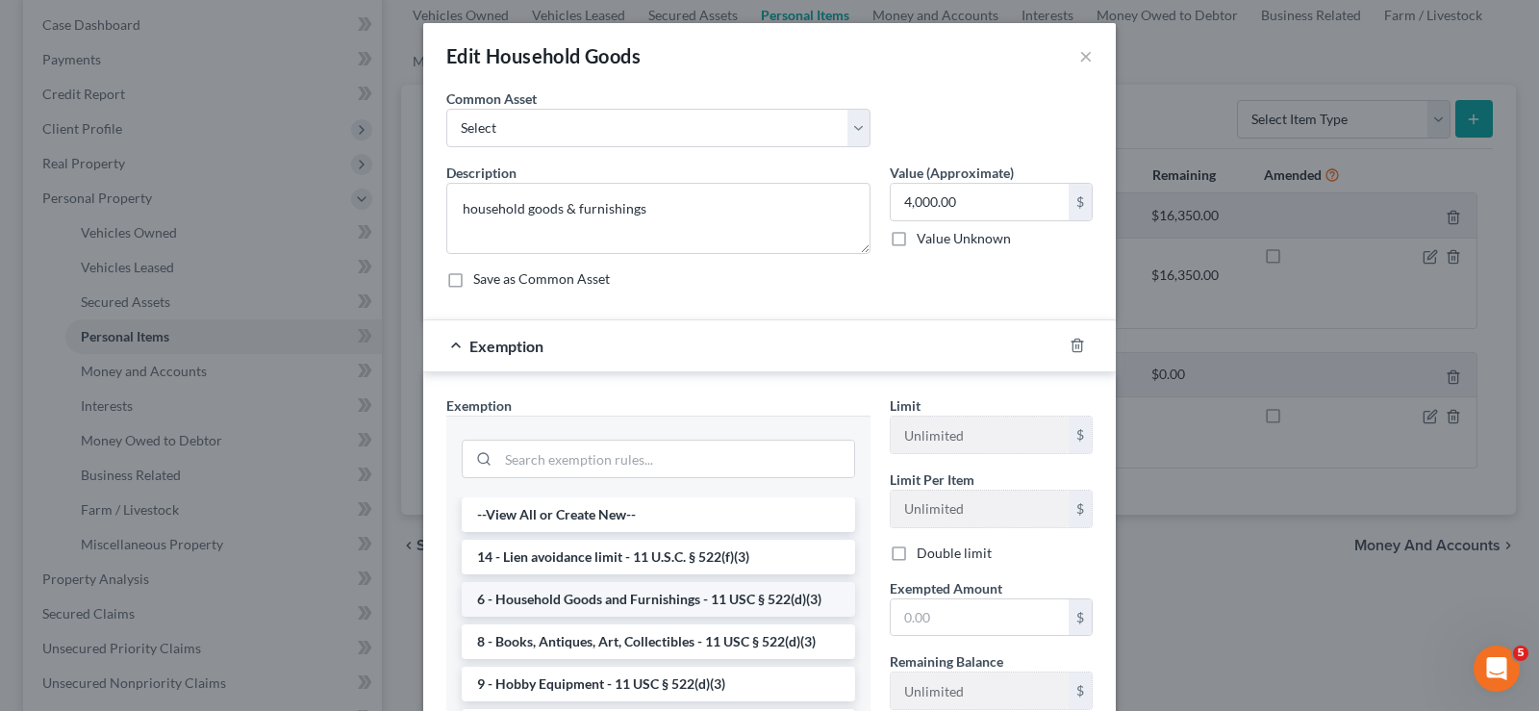
click at [652, 603] on li "6 - Household Goods and Furnishings - 11 USC § 522(d)(3)" at bounding box center [658, 599] width 393 height 35
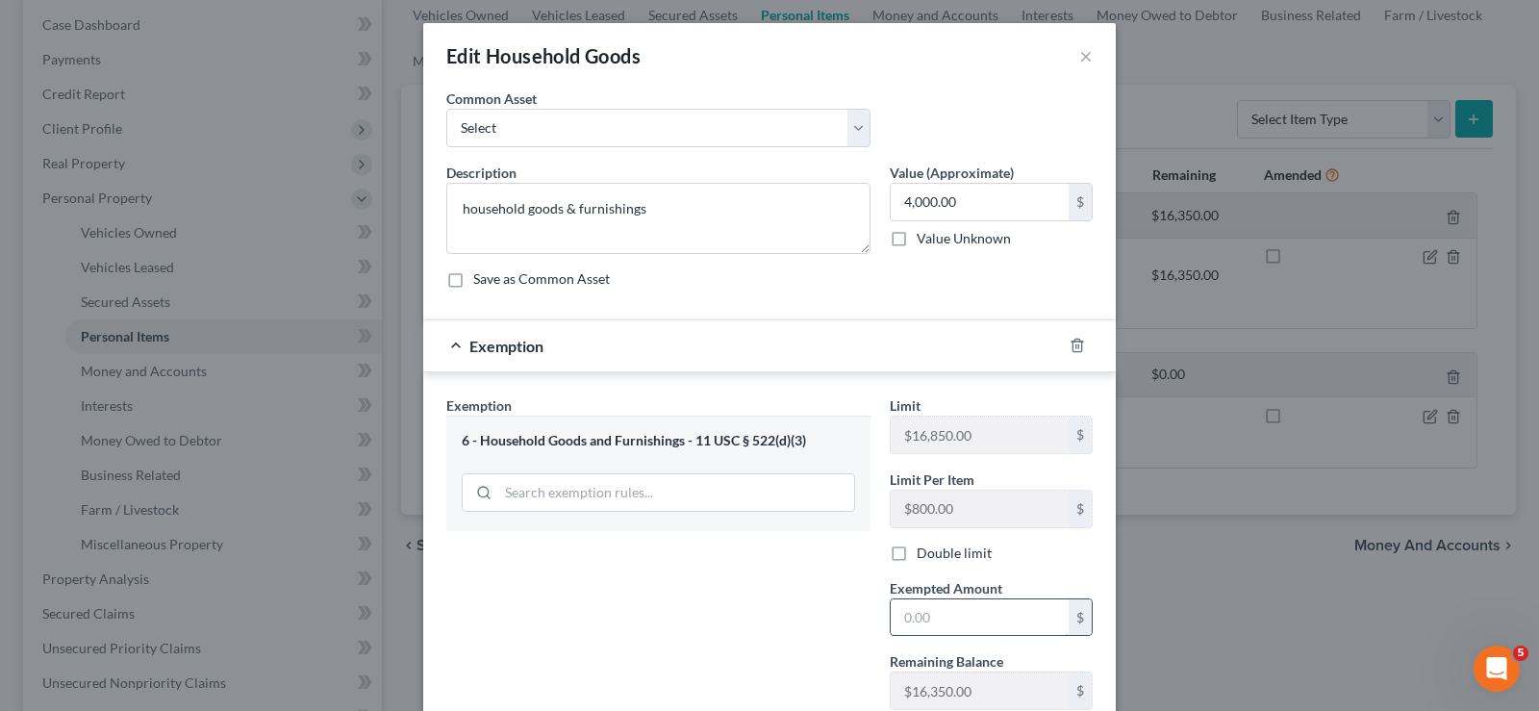
click at [899, 626] on input "text" at bounding box center [980, 617] width 178 height 37
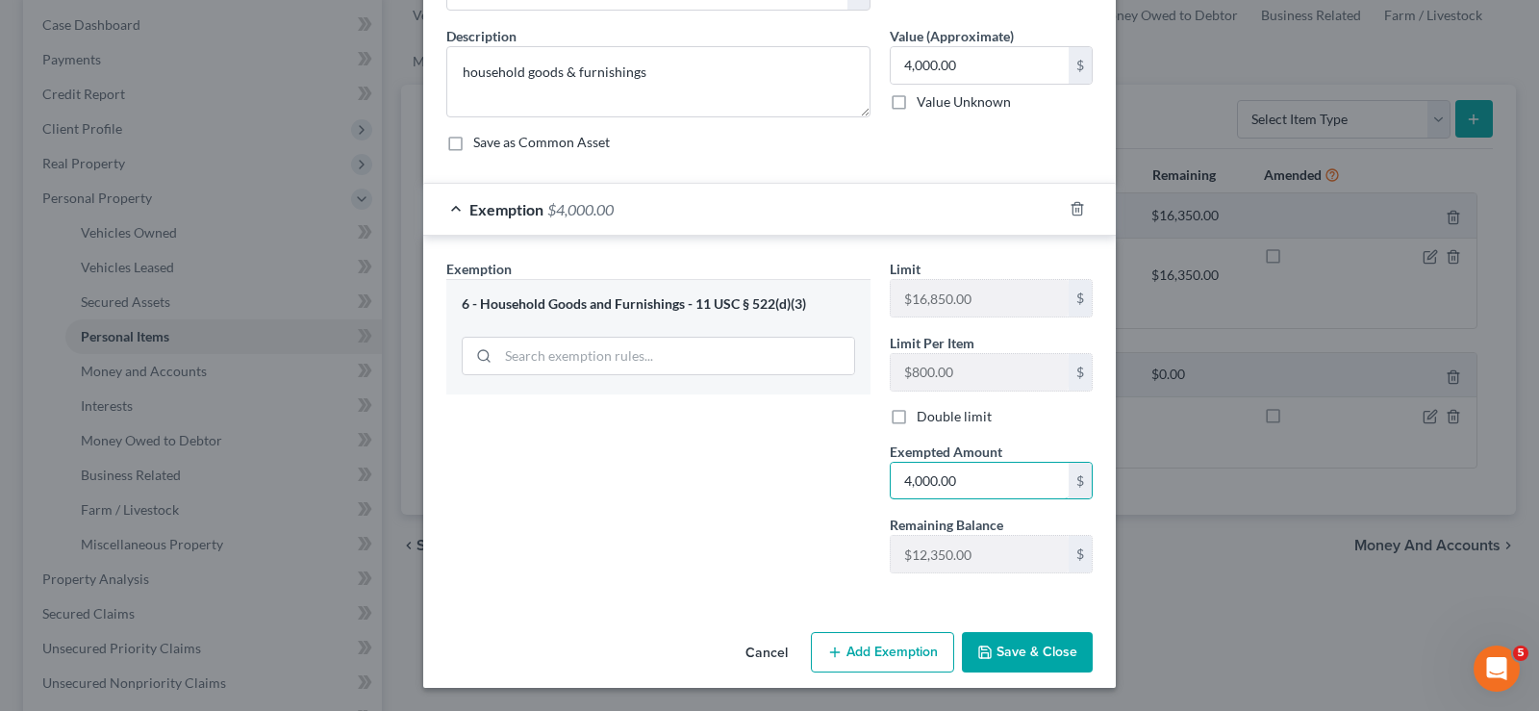
type input "4,000.00"
click at [1012, 663] on button "Save & Close" at bounding box center [1027, 652] width 131 height 40
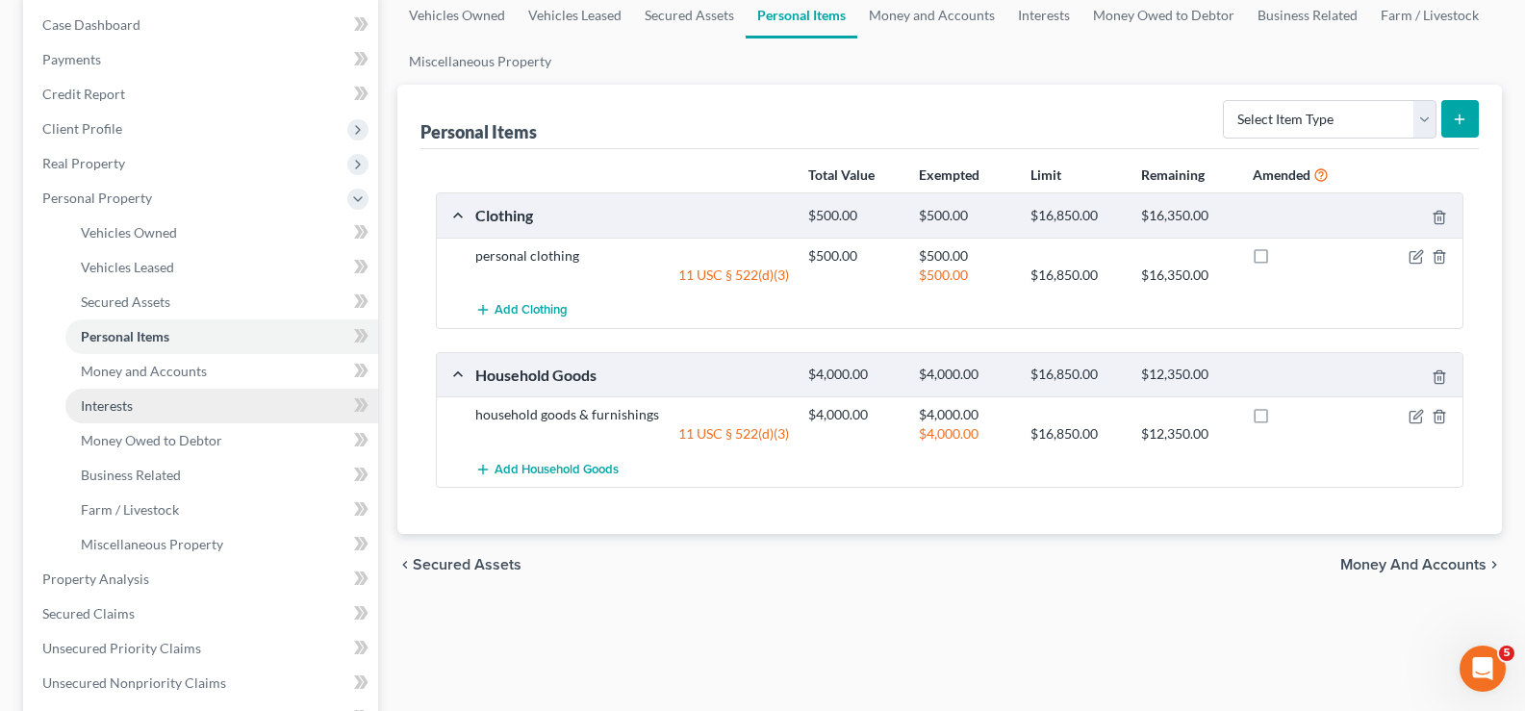
click at [180, 410] on link "Interests" at bounding box center [221, 406] width 313 height 35
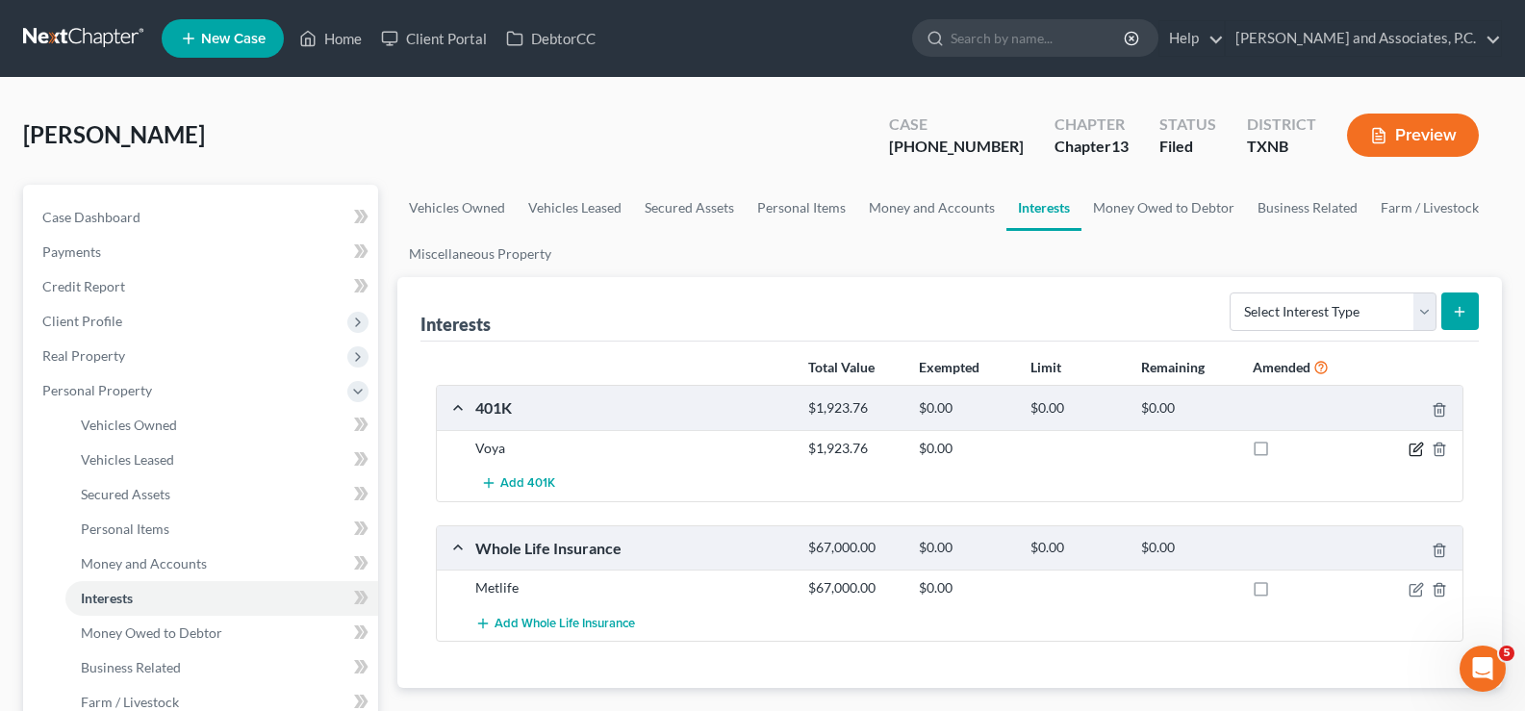
click at [1408, 455] on icon "button" at bounding box center [1415, 449] width 15 height 15
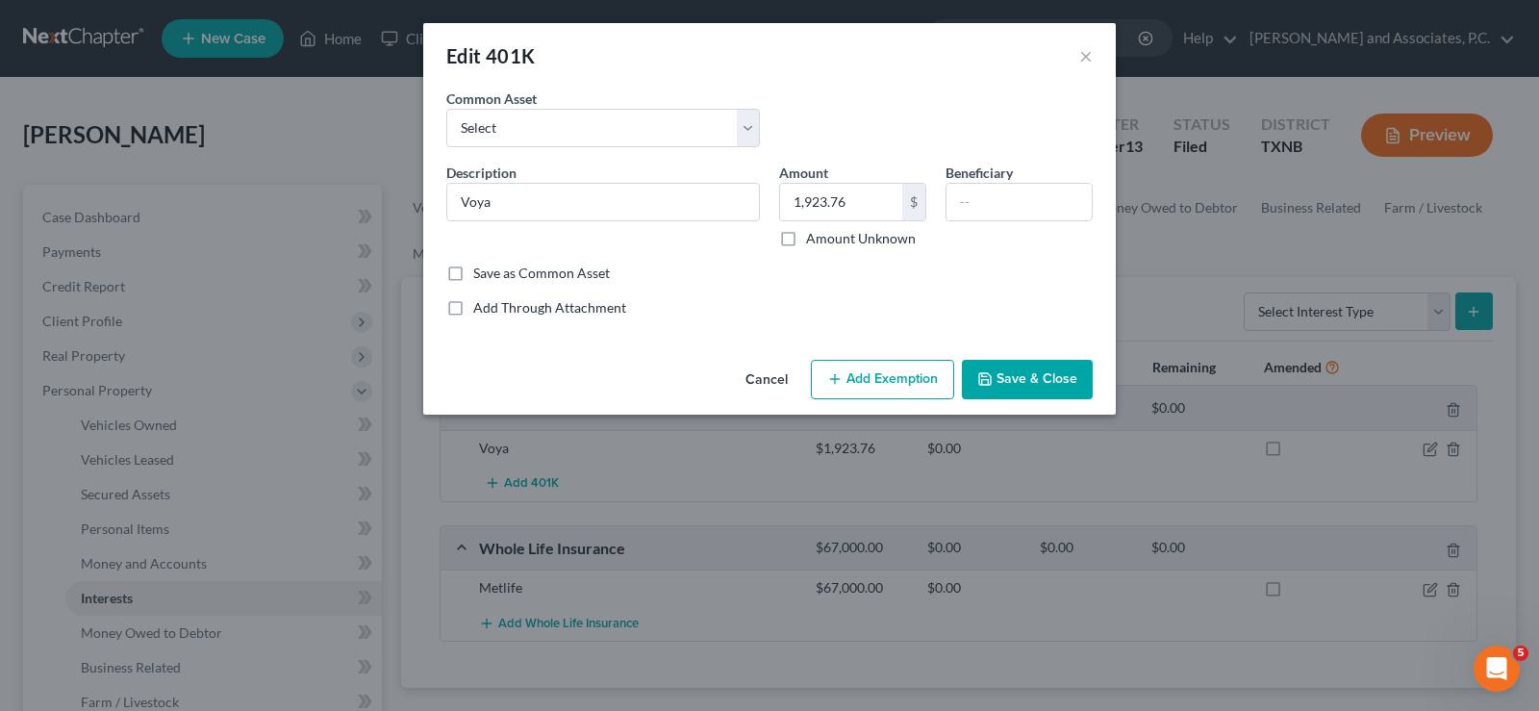
click at [847, 386] on button "Add Exemption" at bounding box center [882, 380] width 143 height 40
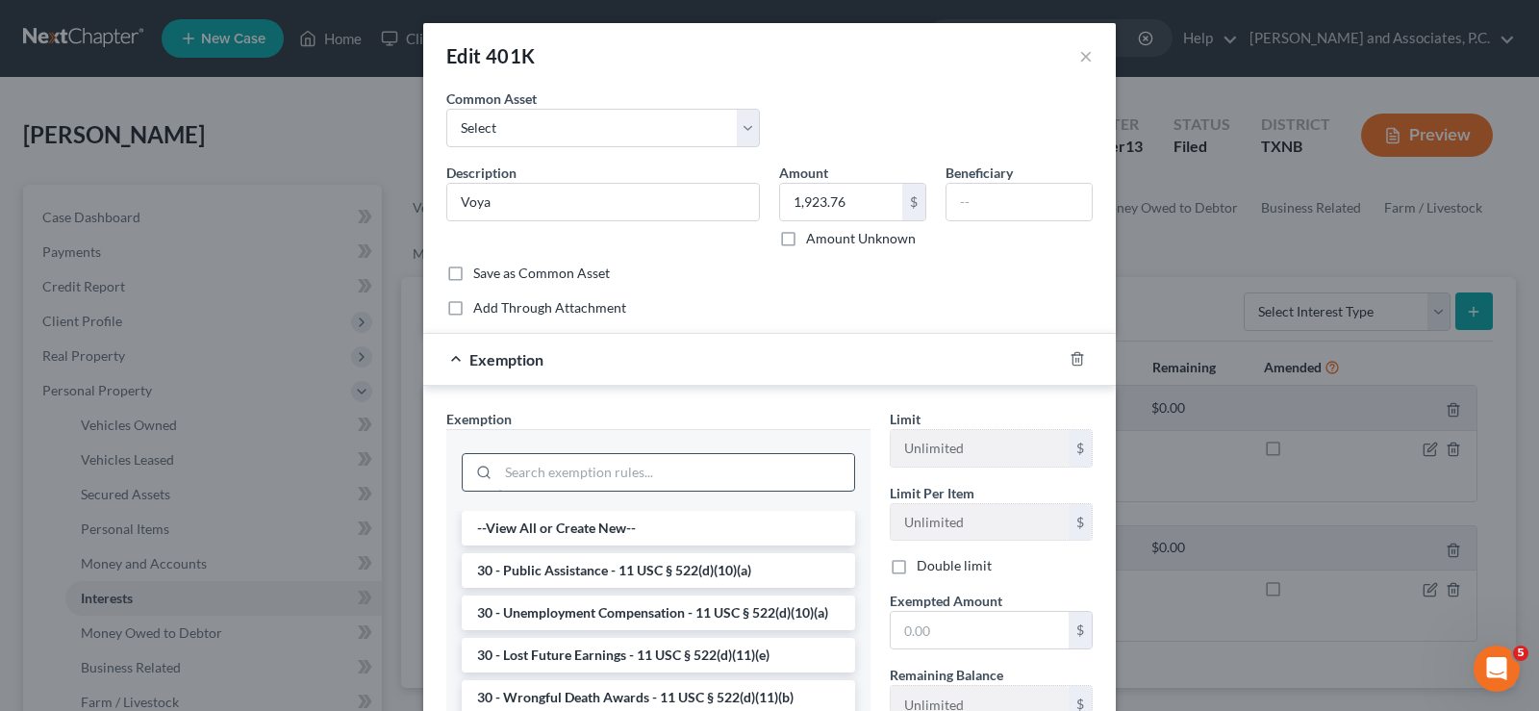
click at [683, 474] on input "search" at bounding box center [676, 472] width 356 height 37
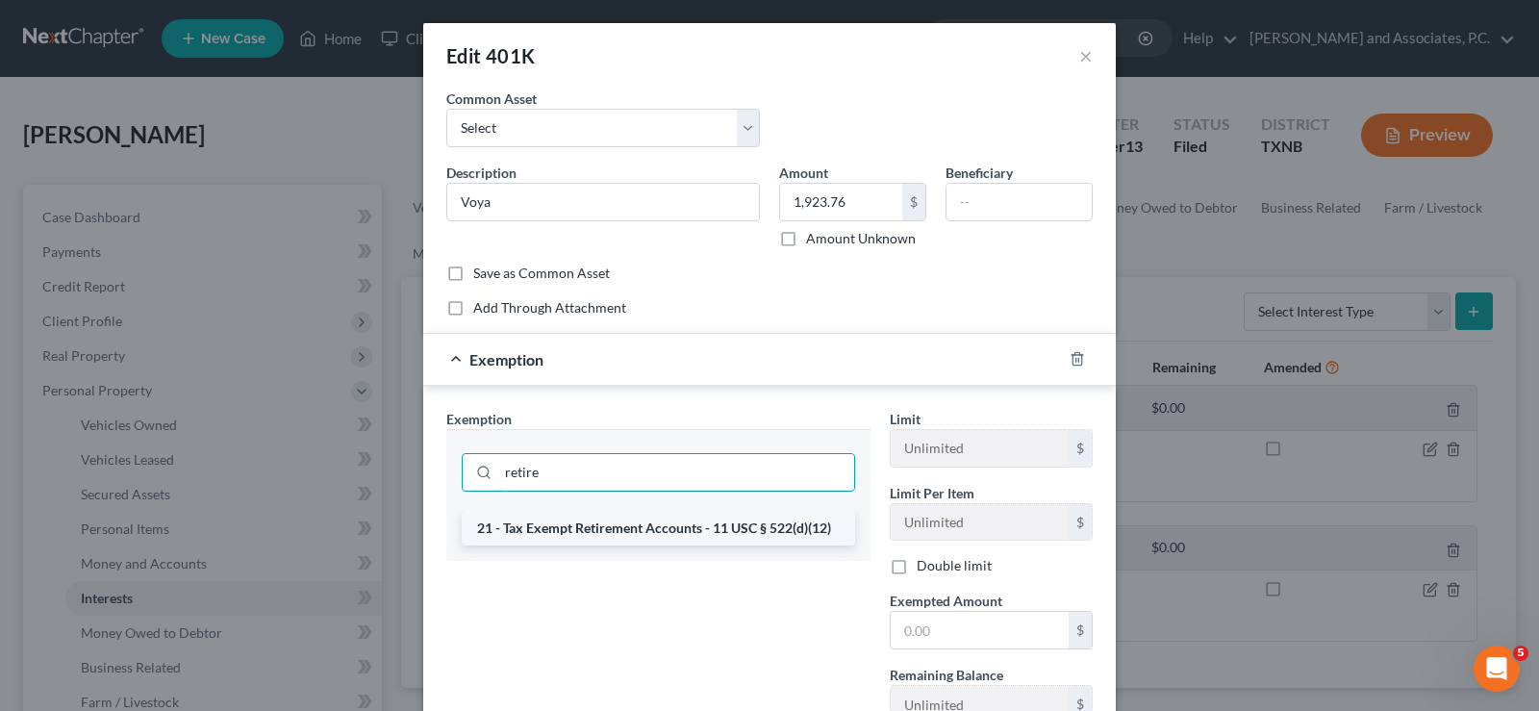
type input "retire"
click at [650, 527] on li "21 - Tax Exempt Retirement Accounts - 11 USC § 522(d)(12)" at bounding box center [658, 528] width 393 height 35
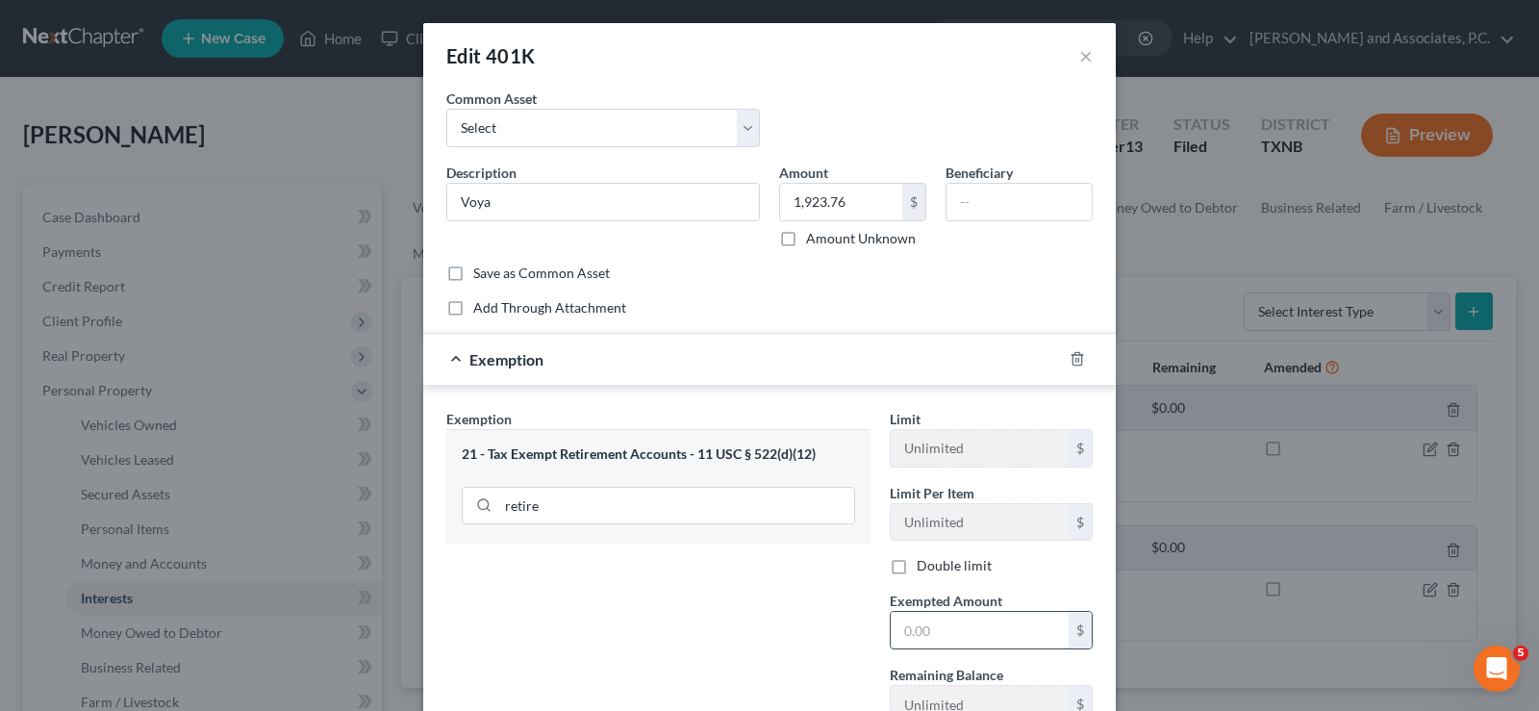
click at [968, 639] on input "text" at bounding box center [980, 630] width 178 height 37
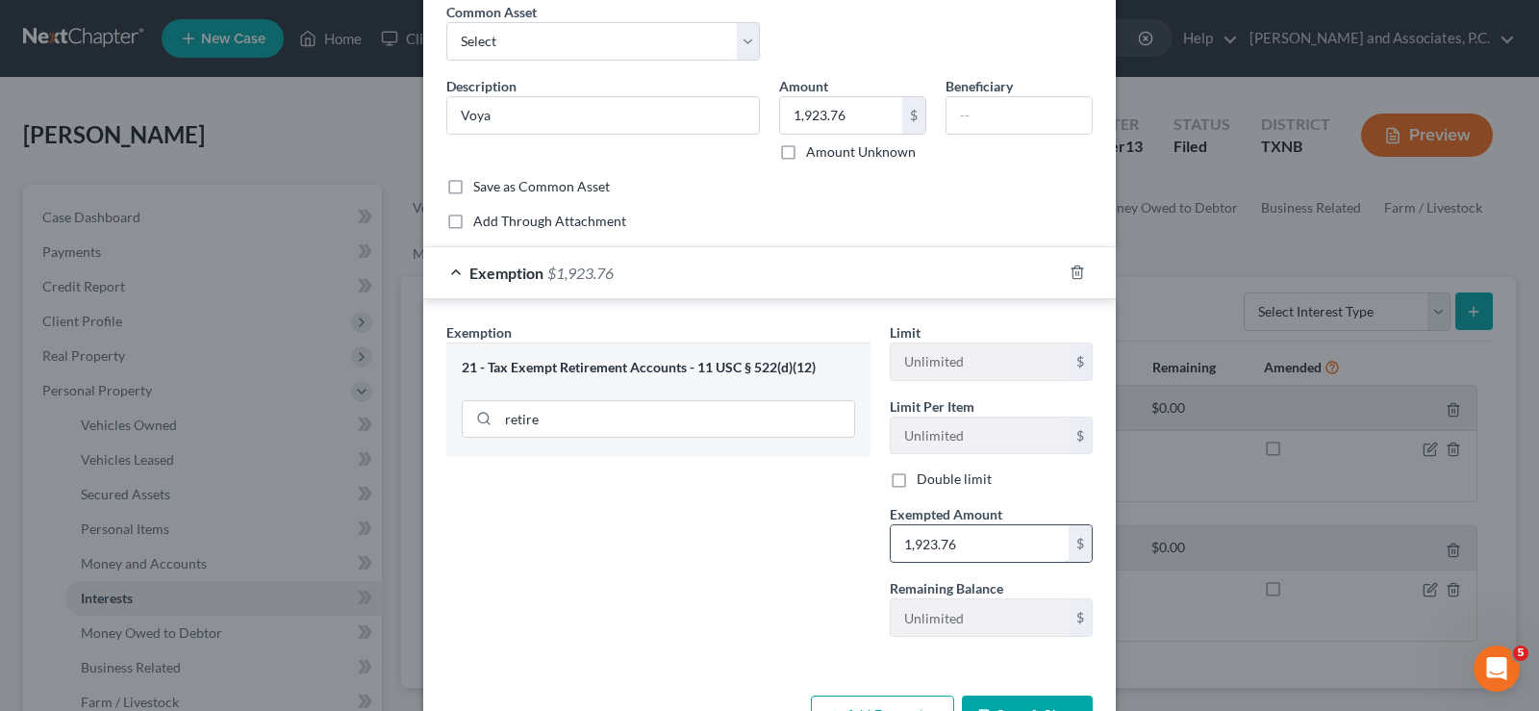
scroll to position [150, 0]
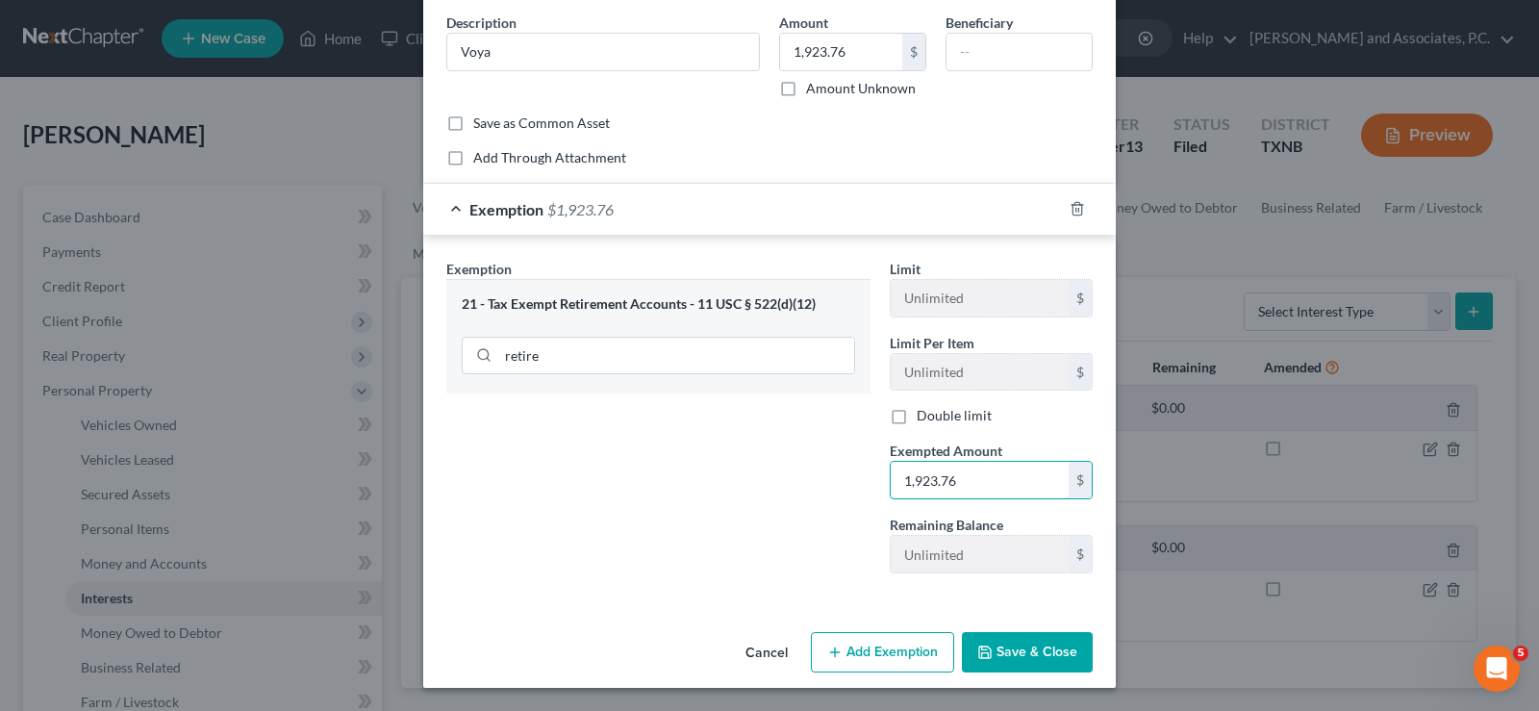
type input "1,923.76"
click at [1036, 666] on button "Save & Close" at bounding box center [1027, 652] width 131 height 40
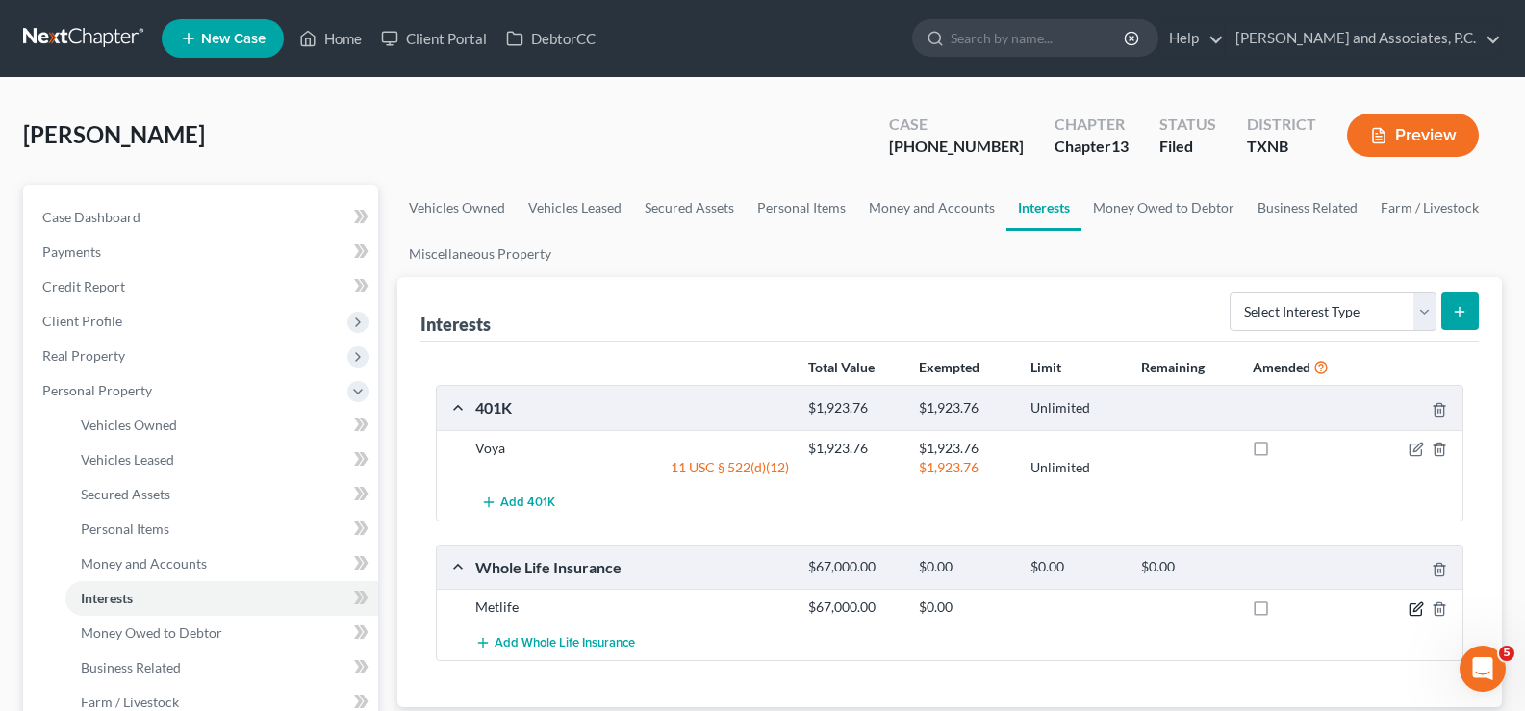
click at [1411, 611] on icon "button" at bounding box center [1415, 608] width 15 height 15
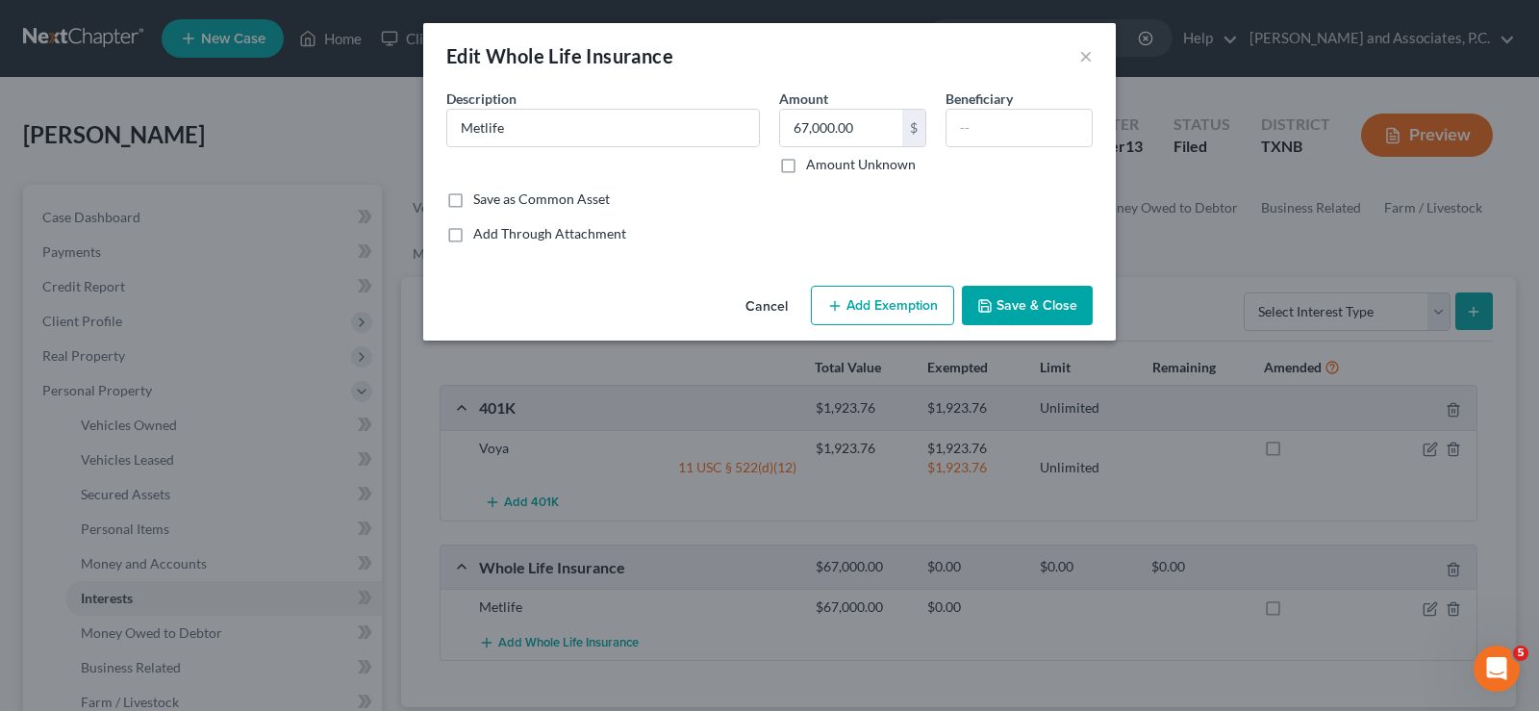
click at [870, 307] on button "Add Exemption" at bounding box center [882, 306] width 143 height 40
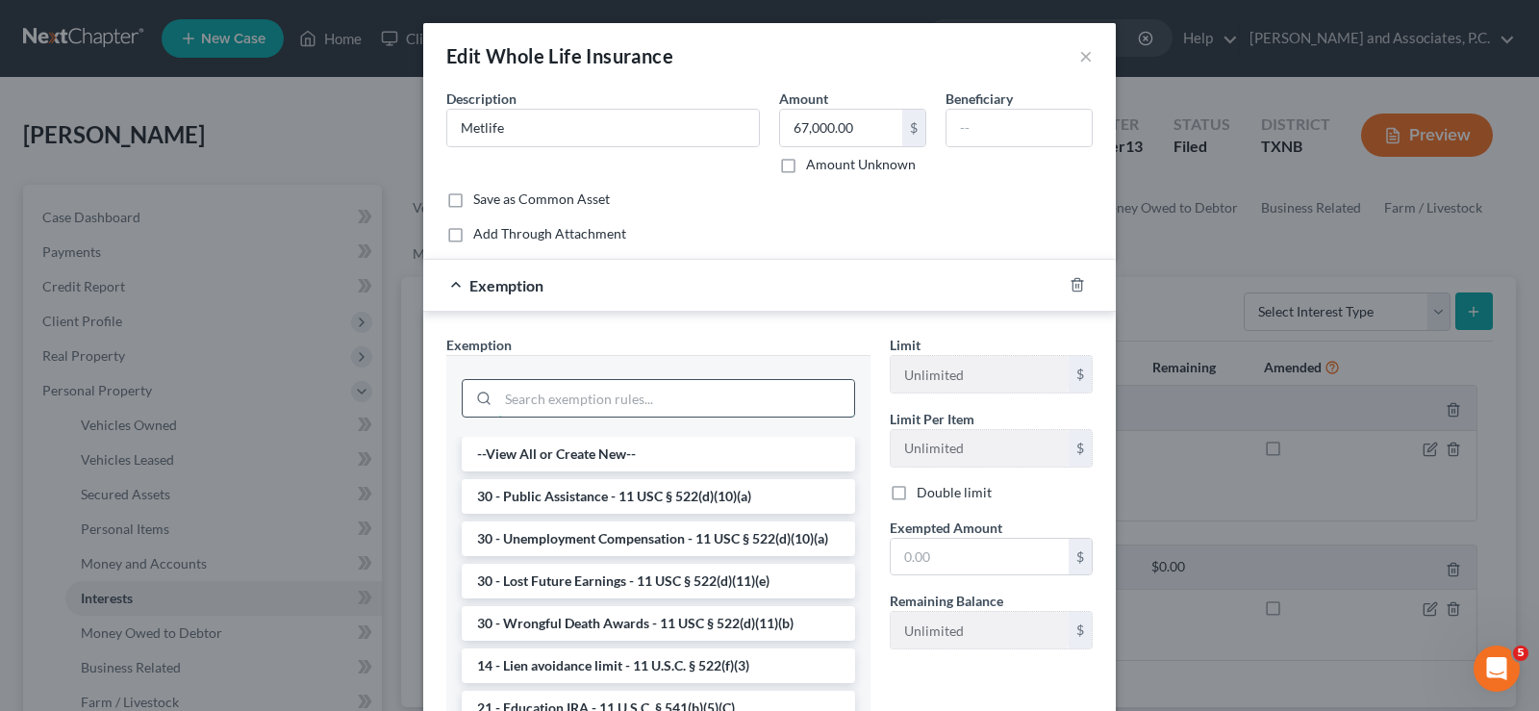
click at [658, 393] on input "search" at bounding box center [676, 398] width 356 height 37
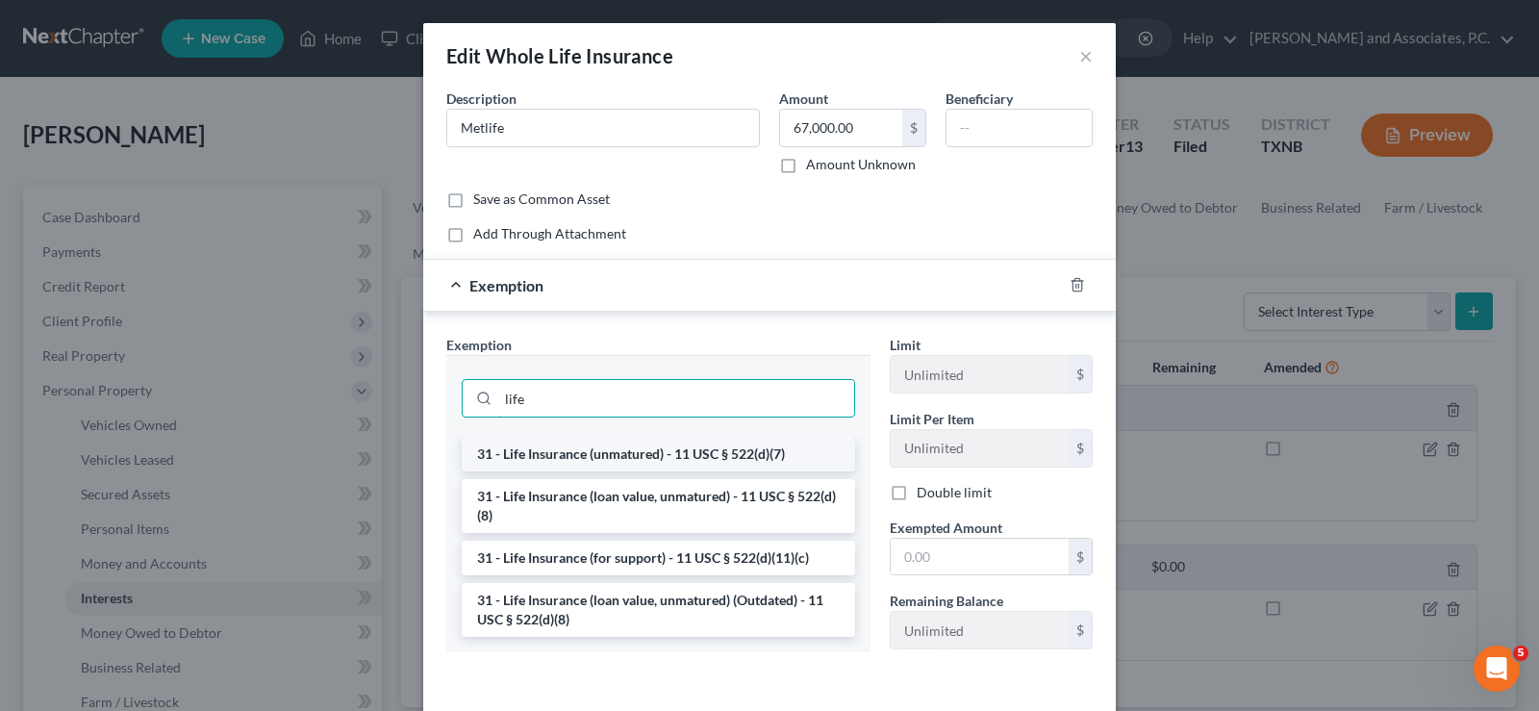
type input "life"
click at [571, 456] on li "31 - Life Insurance (unmatured) - 11 USC § 522(d)(7)" at bounding box center [658, 454] width 393 height 35
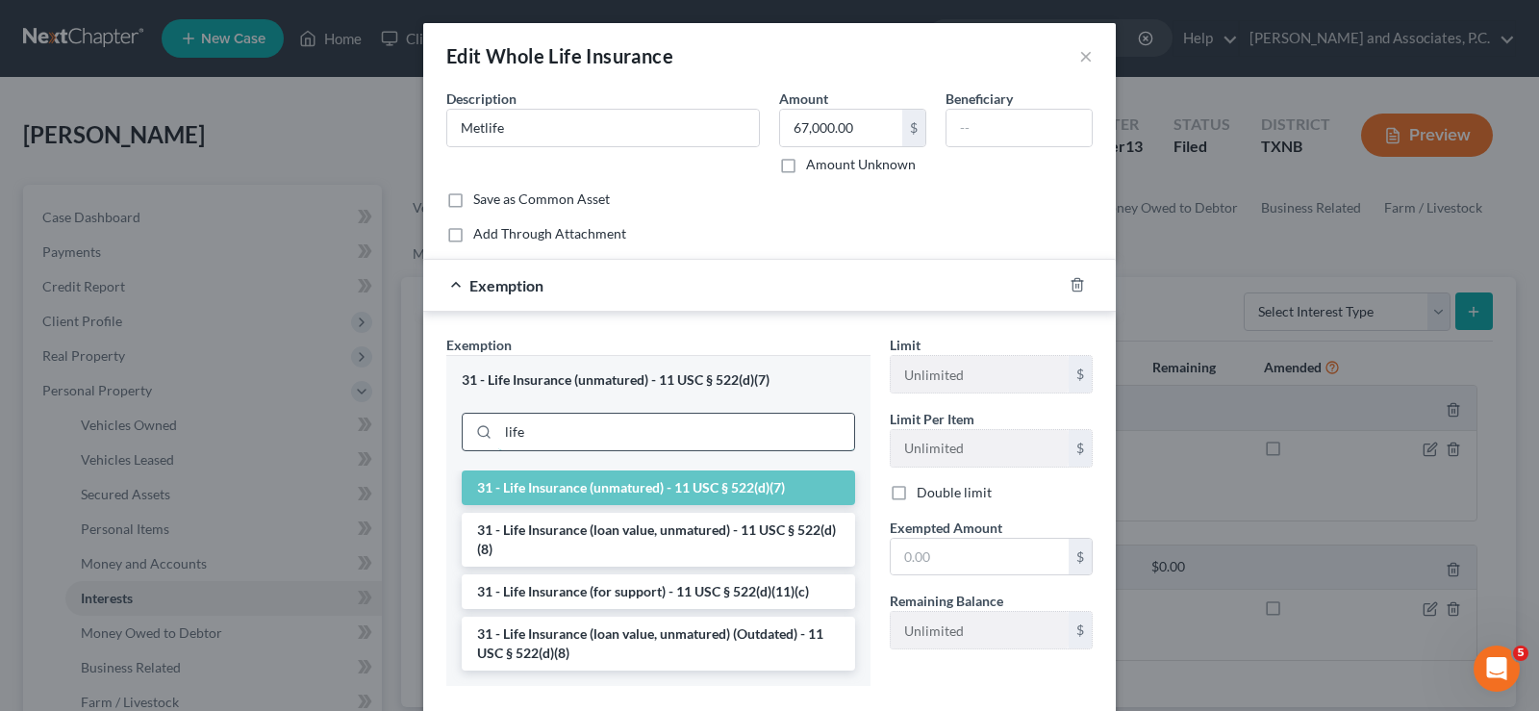
click at [727, 415] on input "life" at bounding box center [676, 432] width 356 height 37
click at [726, 483] on li "31 - Life Insurance (unmatured) - 11 USC § 522(d)(7)" at bounding box center [658, 487] width 393 height 35
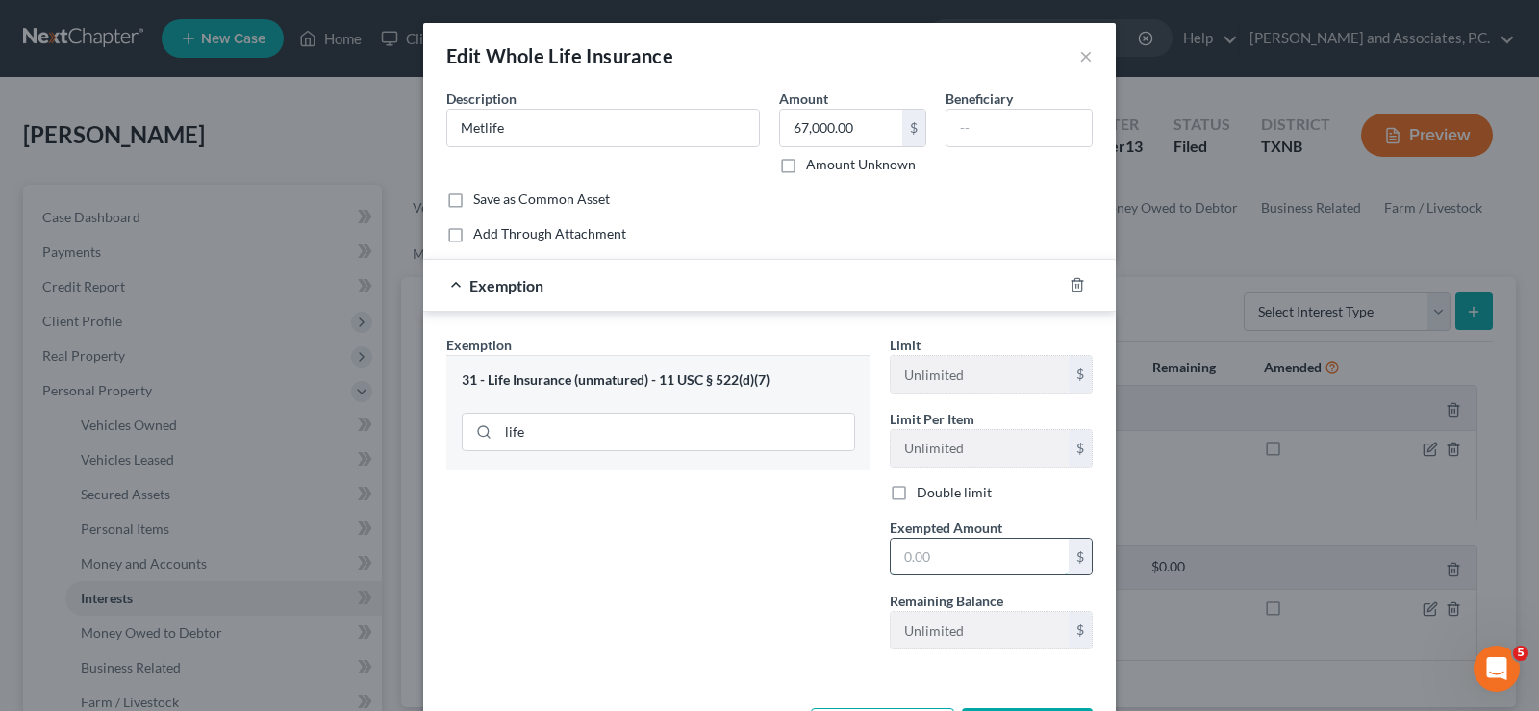
click at [899, 557] on input "text" at bounding box center [980, 557] width 178 height 37
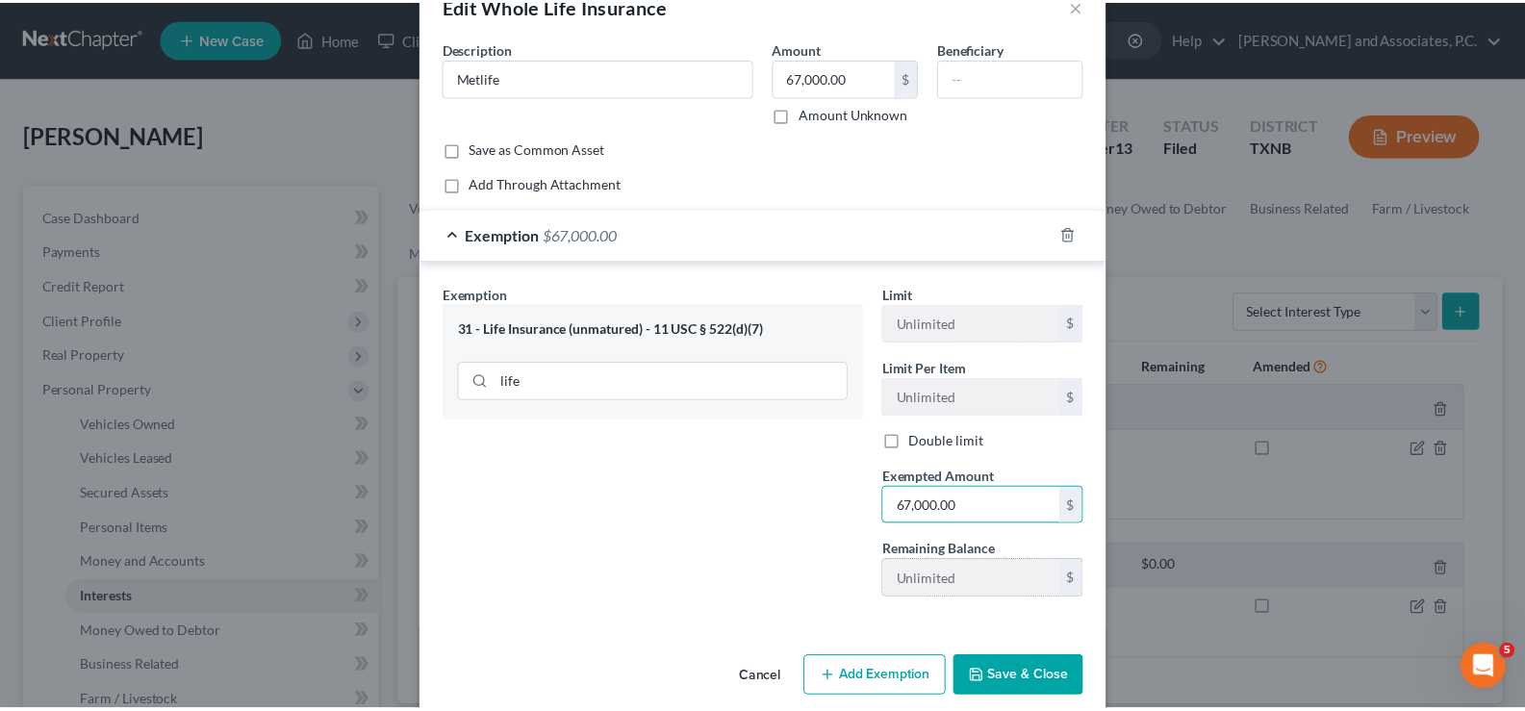
scroll to position [76, 0]
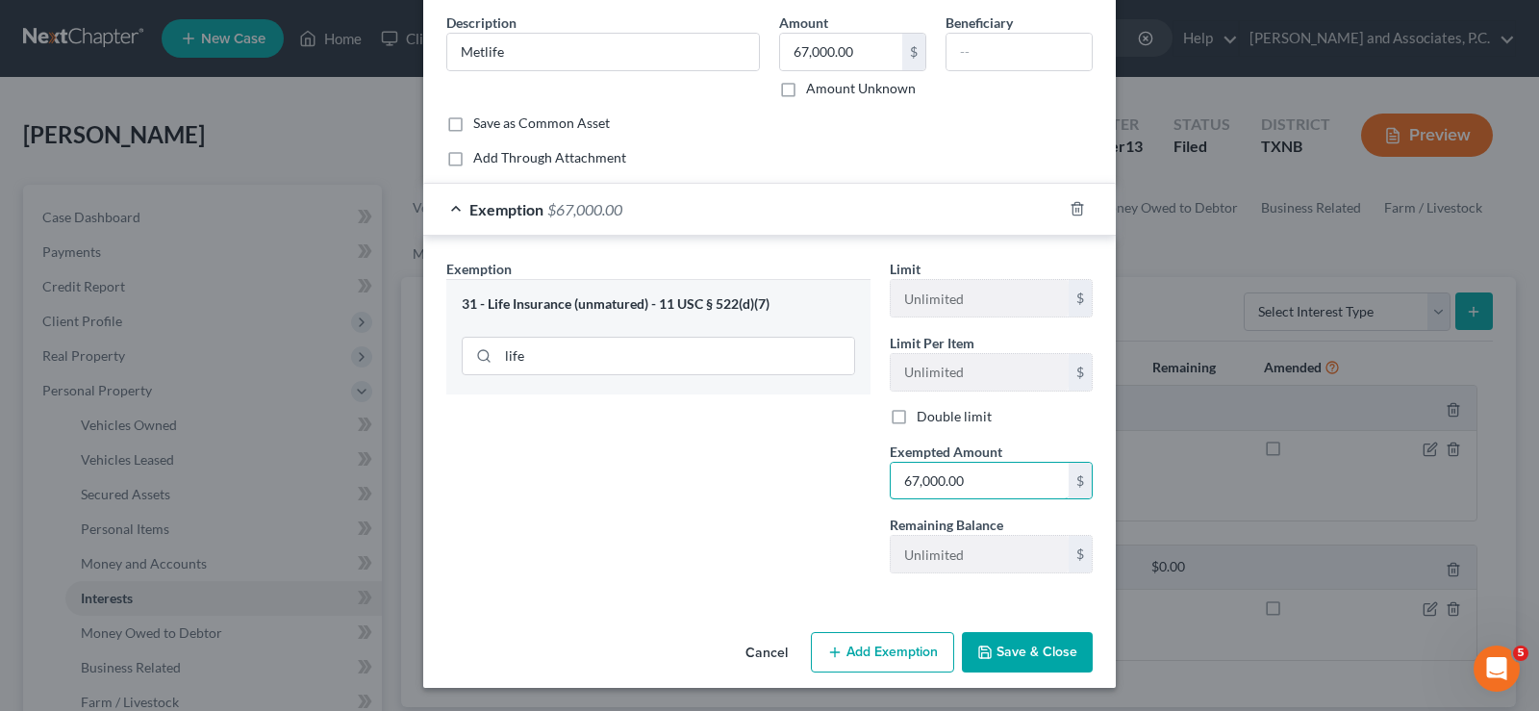
type input "67,000.00"
click at [1043, 651] on button "Save & Close" at bounding box center [1027, 652] width 131 height 40
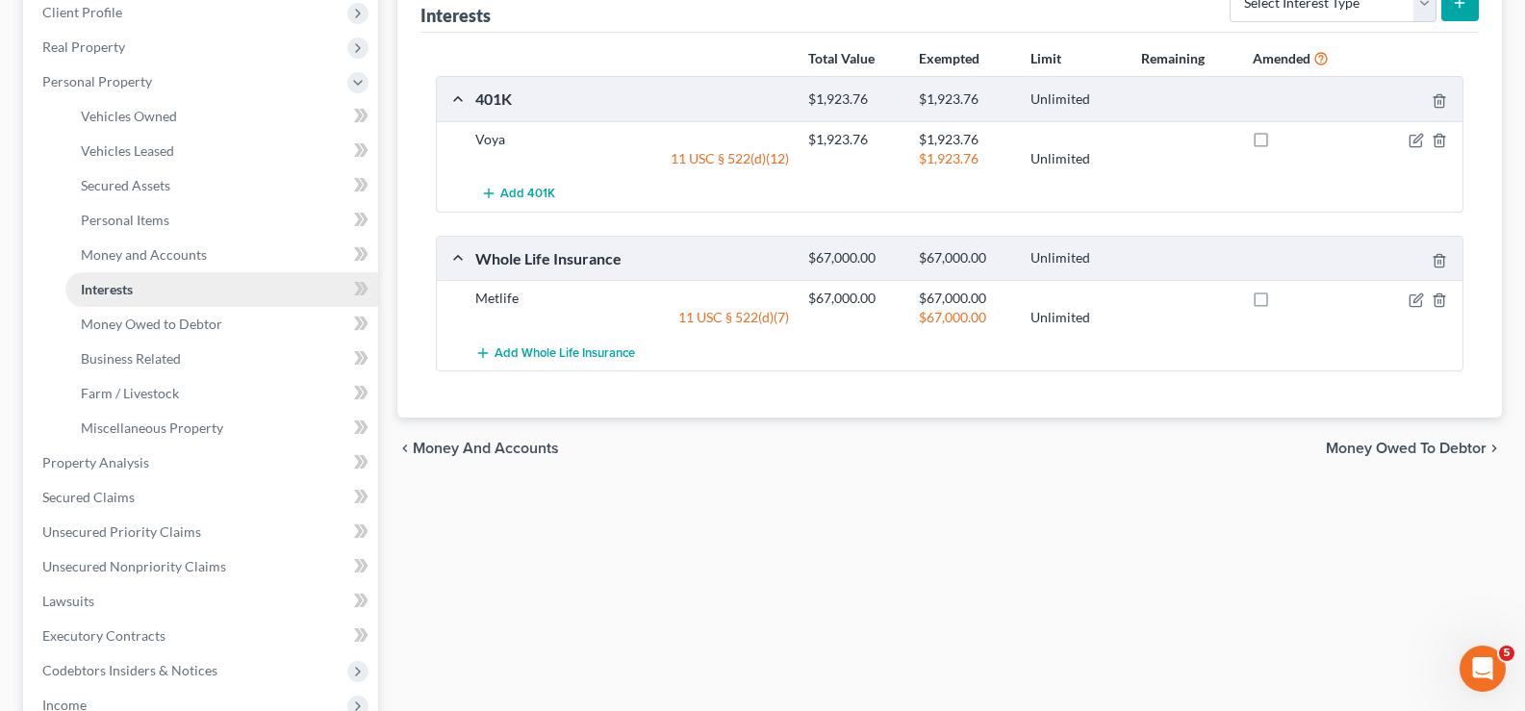
scroll to position [385, 0]
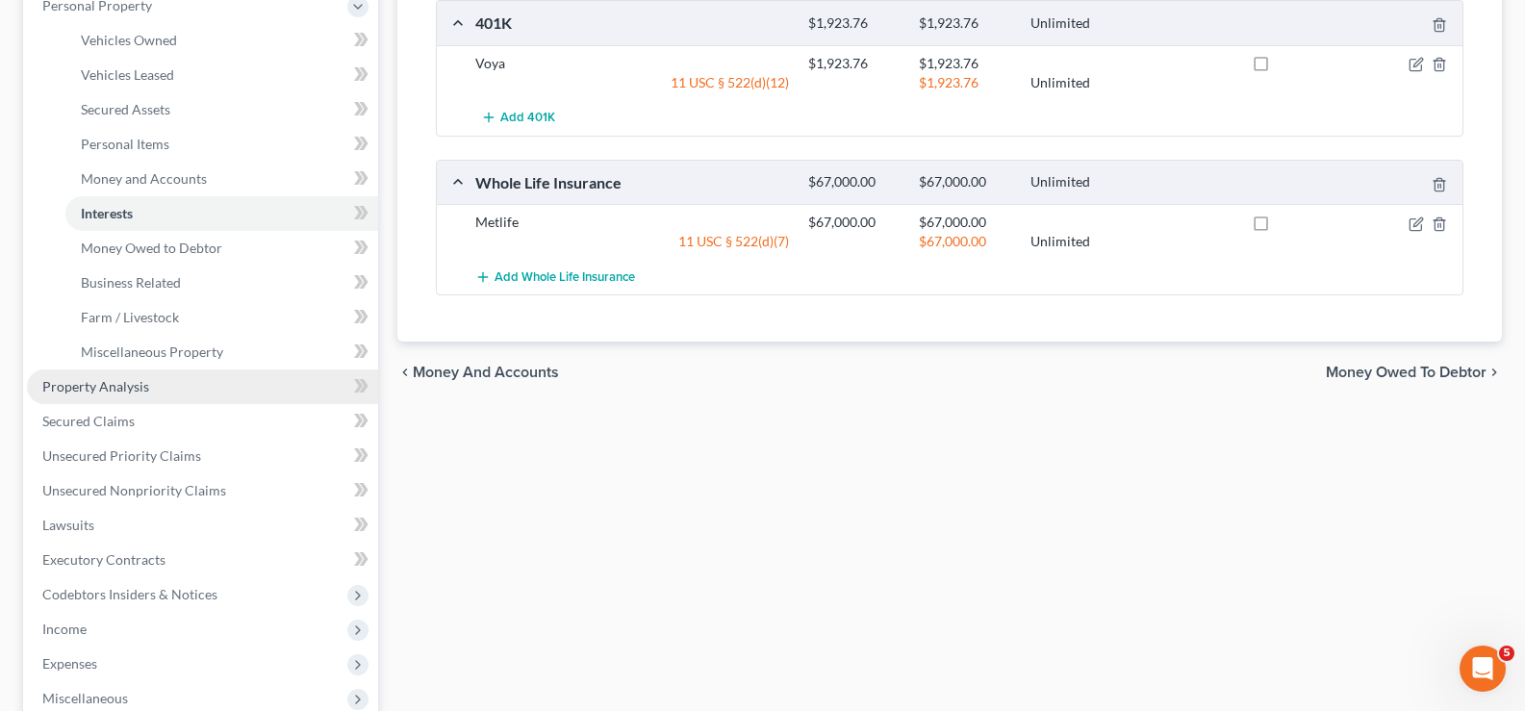
click at [171, 388] on link "Property Analysis" at bounding box center [202, 386] width 351 height 35
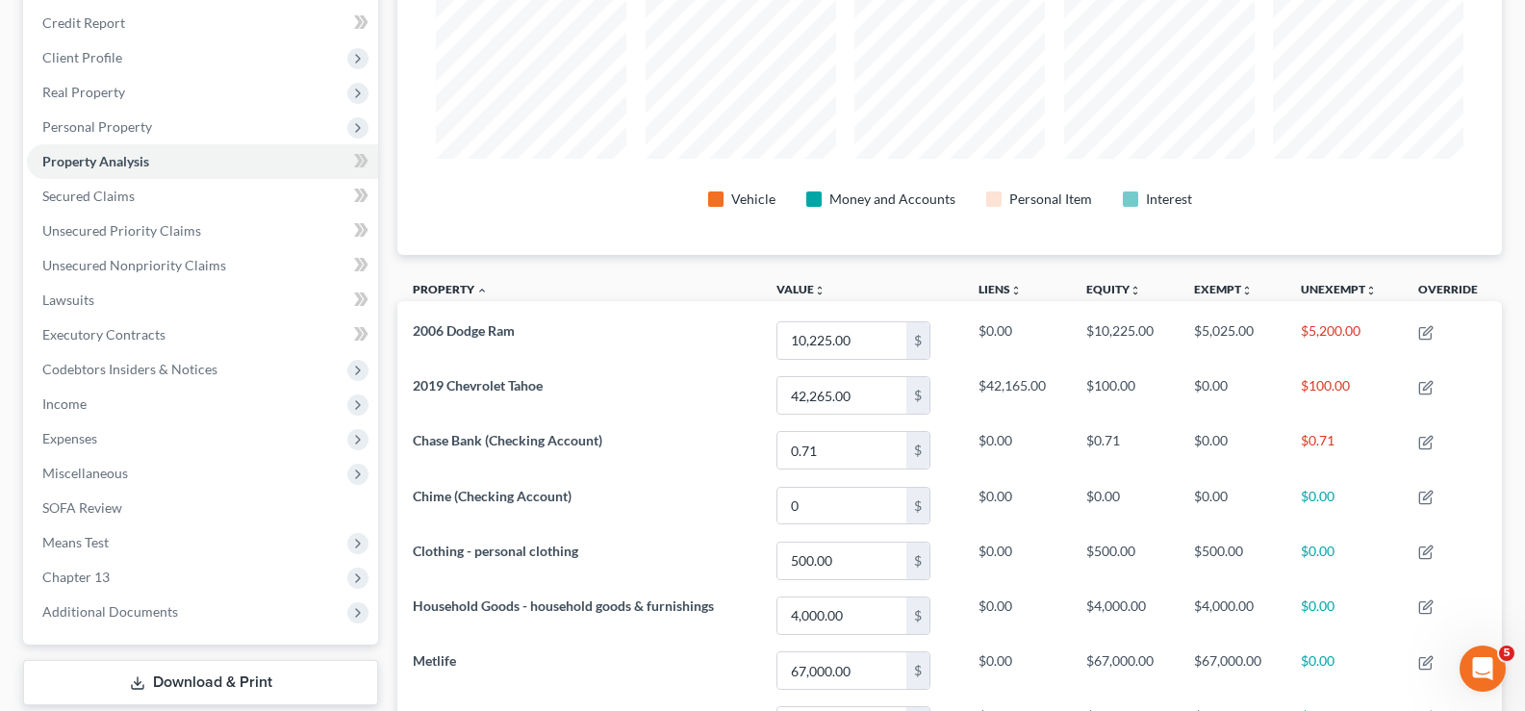
scroll to position [192, 0]
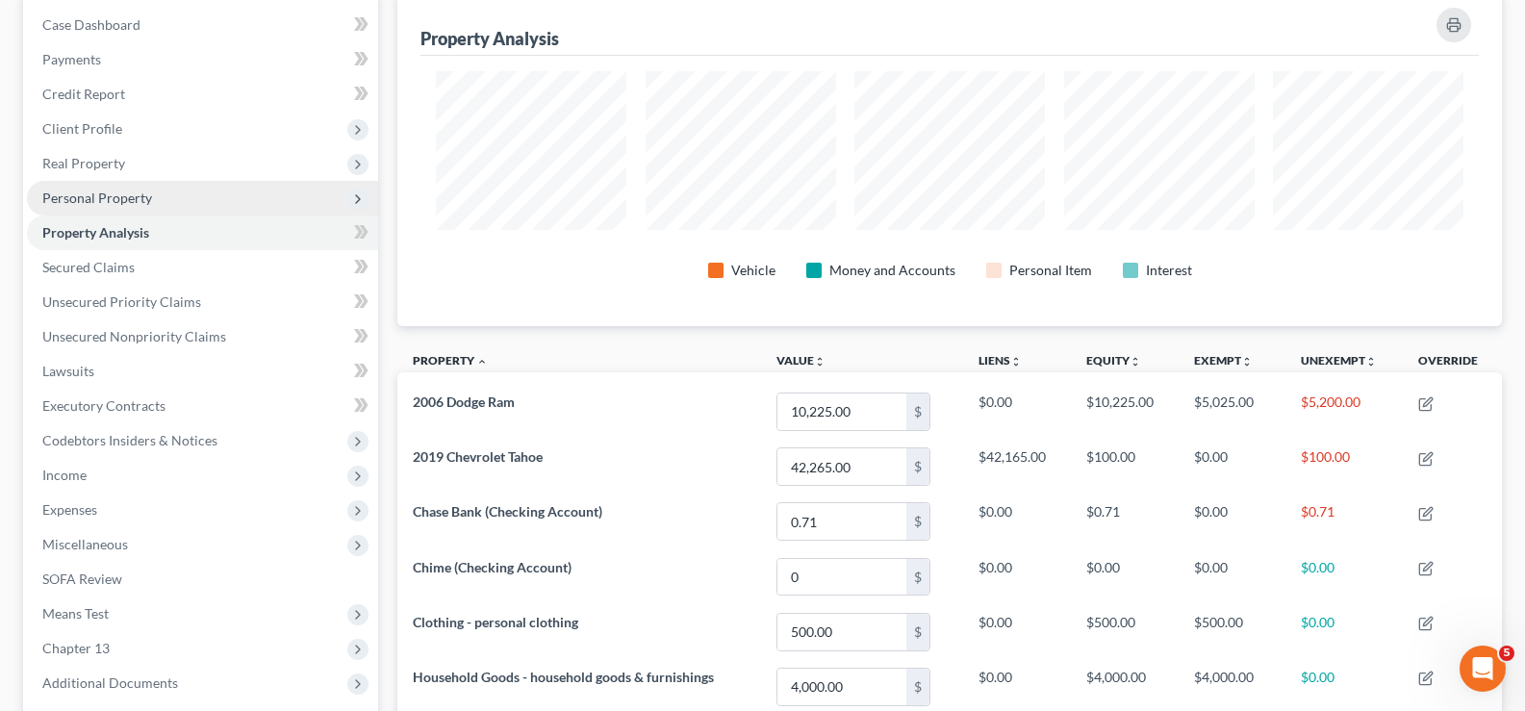
click at [150, 201] on span "Personal Property" at bounding box center [202, 198] width 351 height 35
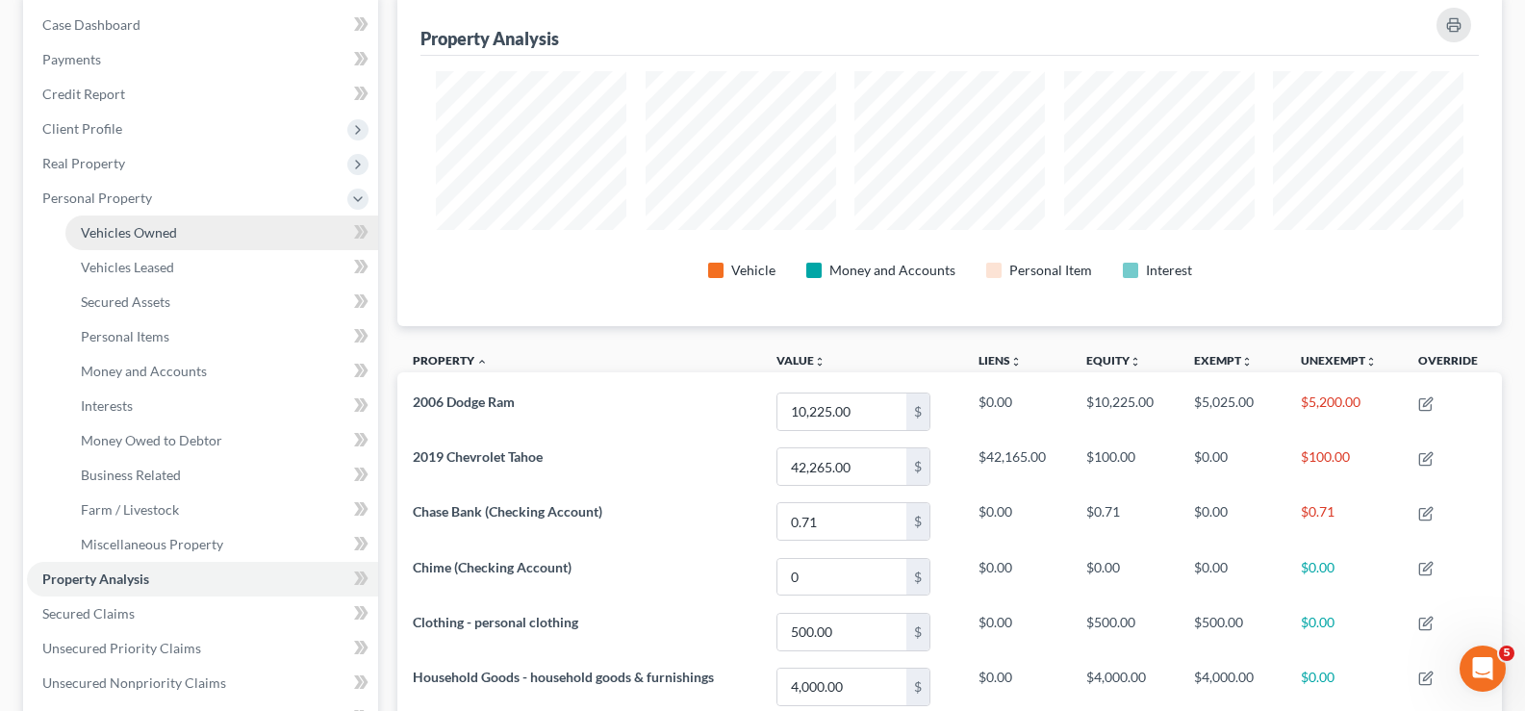
click at [152, 229] on span "Vehicles Owned" at bounding box center [129, 232] width 96 height 16
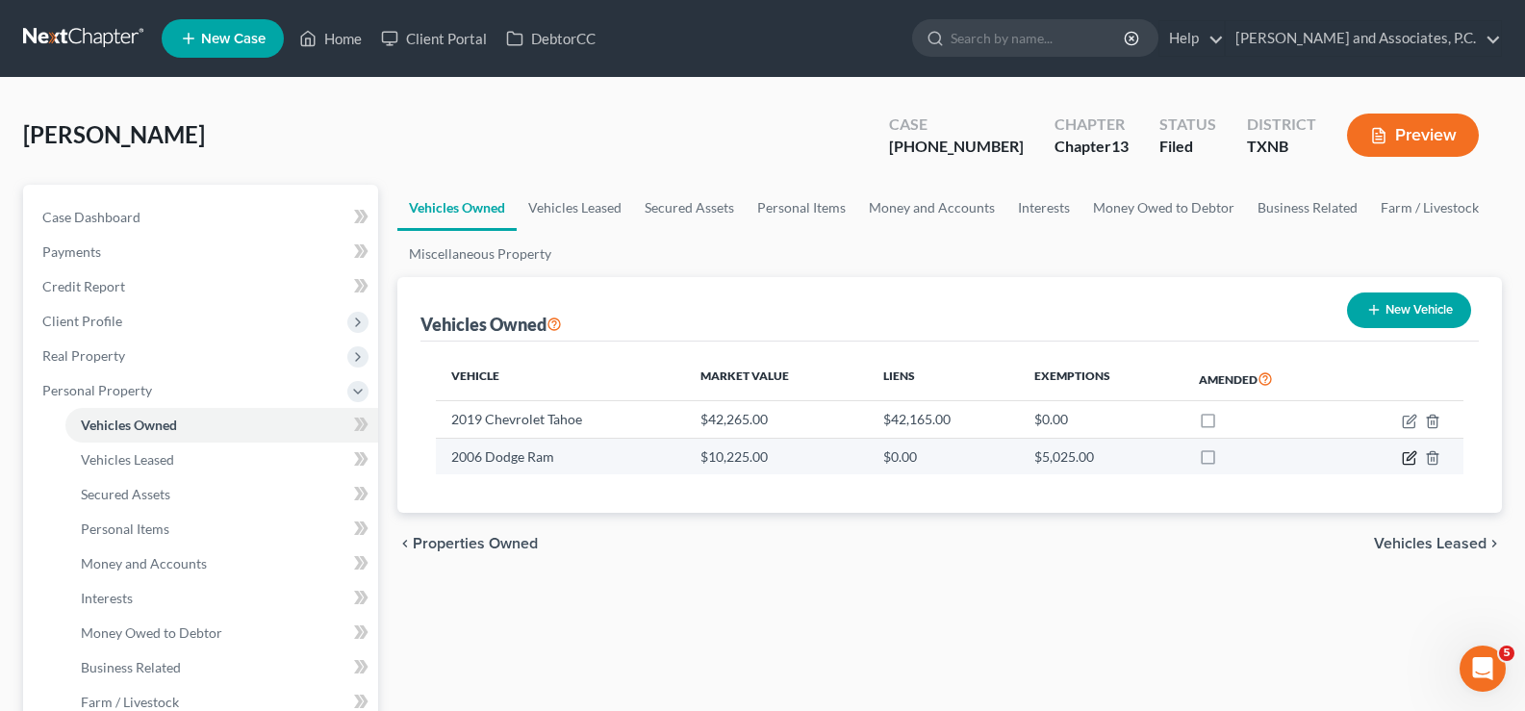
click at [1404, 460] on icon "button" at bounding box center [1409, 459] width 12 height 12
select select "0"
select select "20"
select select "2"
select select "0"
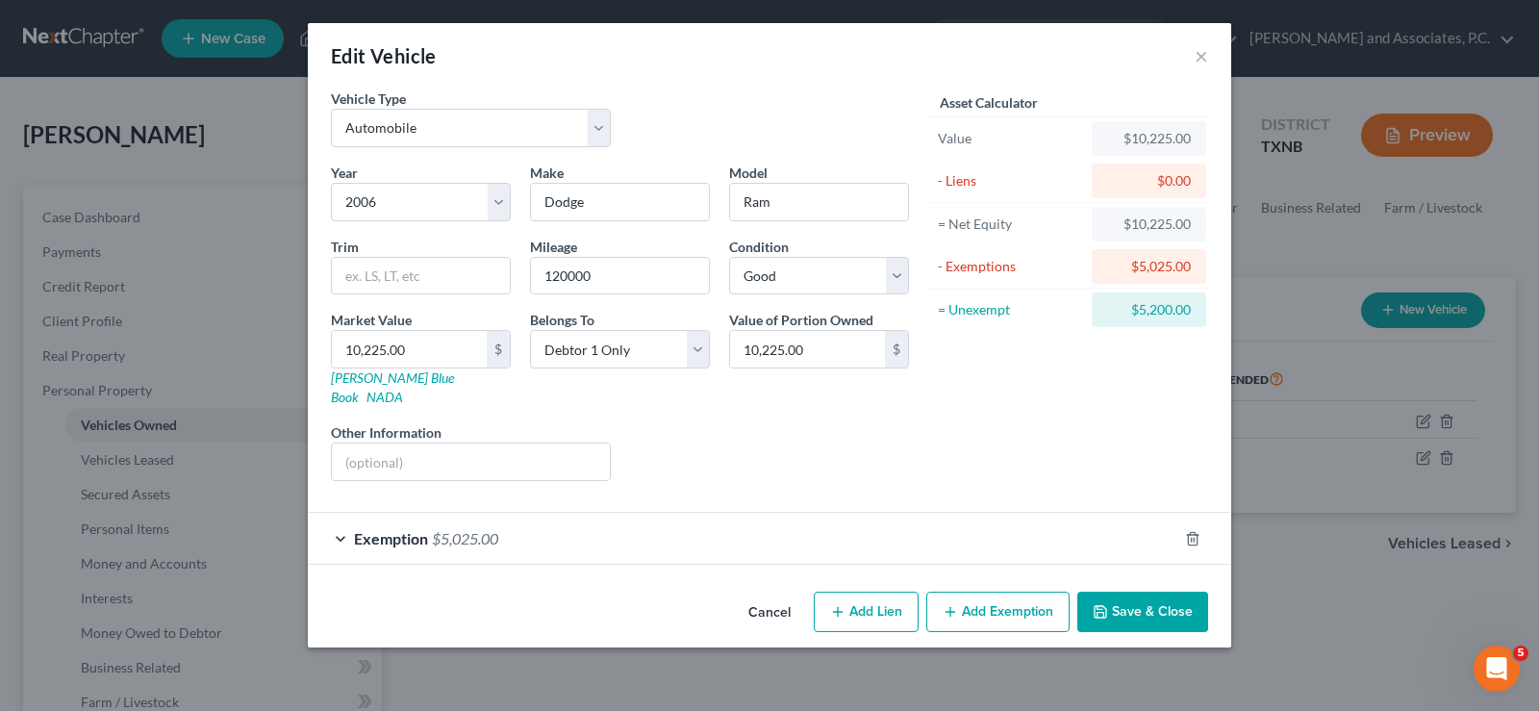
click at [974, 592] on button "Add Exemption" at bounding box center [997, 612] width 143 height 40
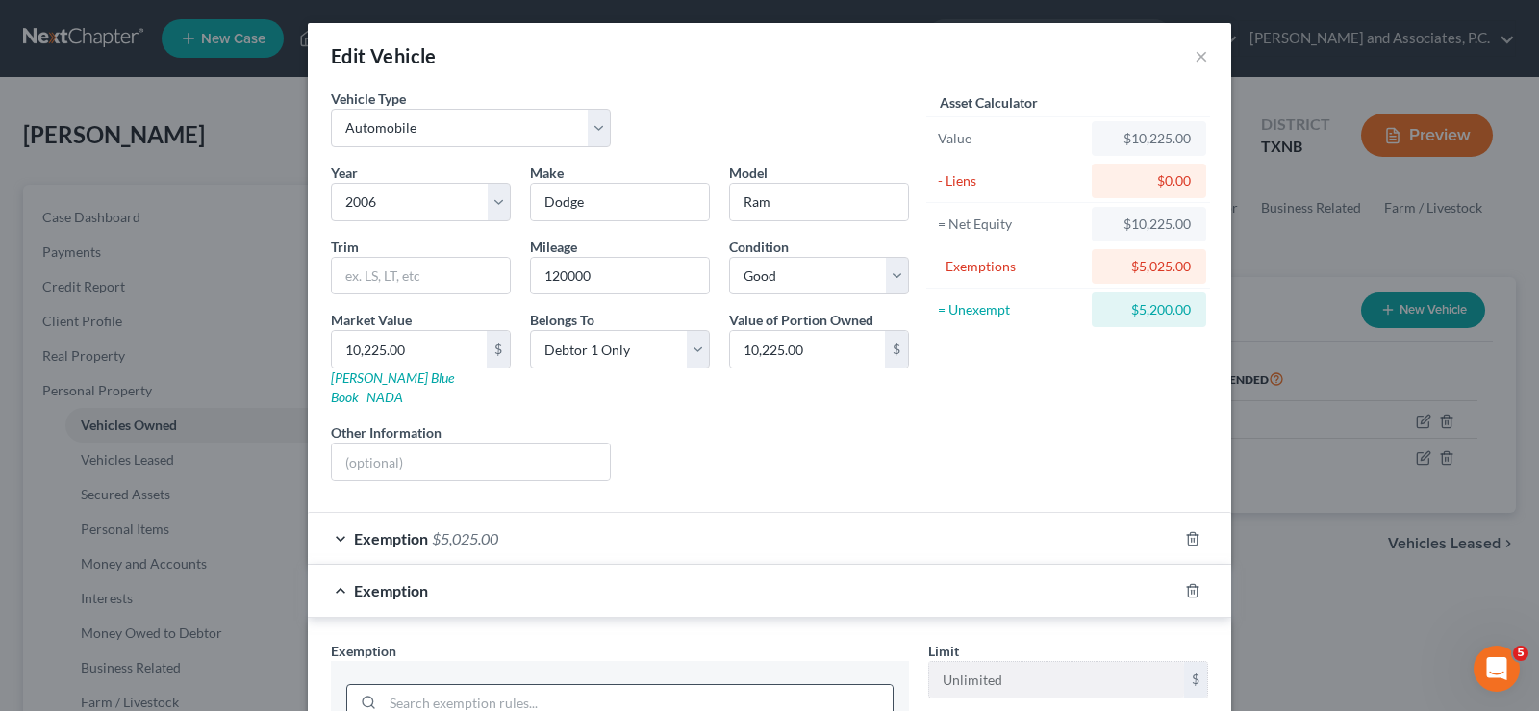
click at [535, 685] on input "search" at bounding box center [638, 703] width 510 height 37
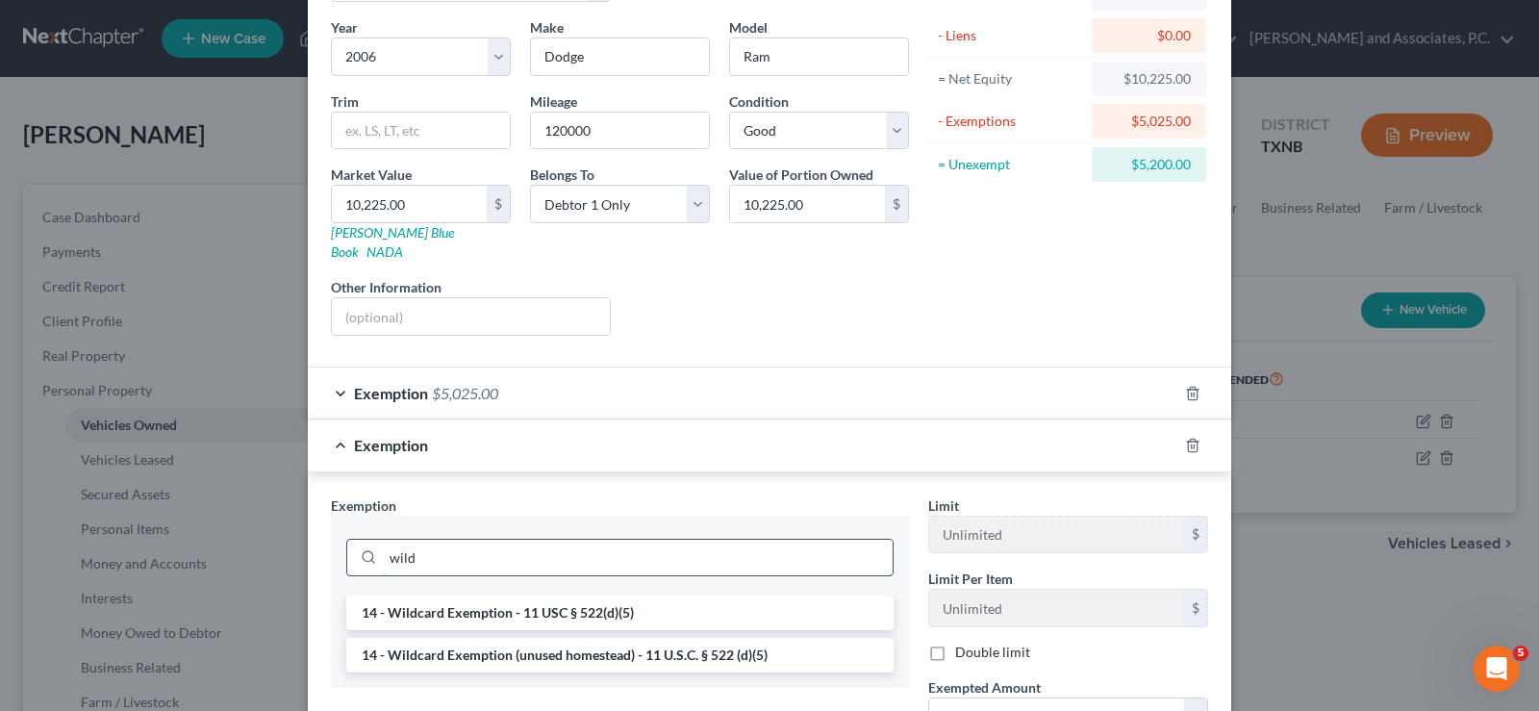
scroll to position [192, 0]
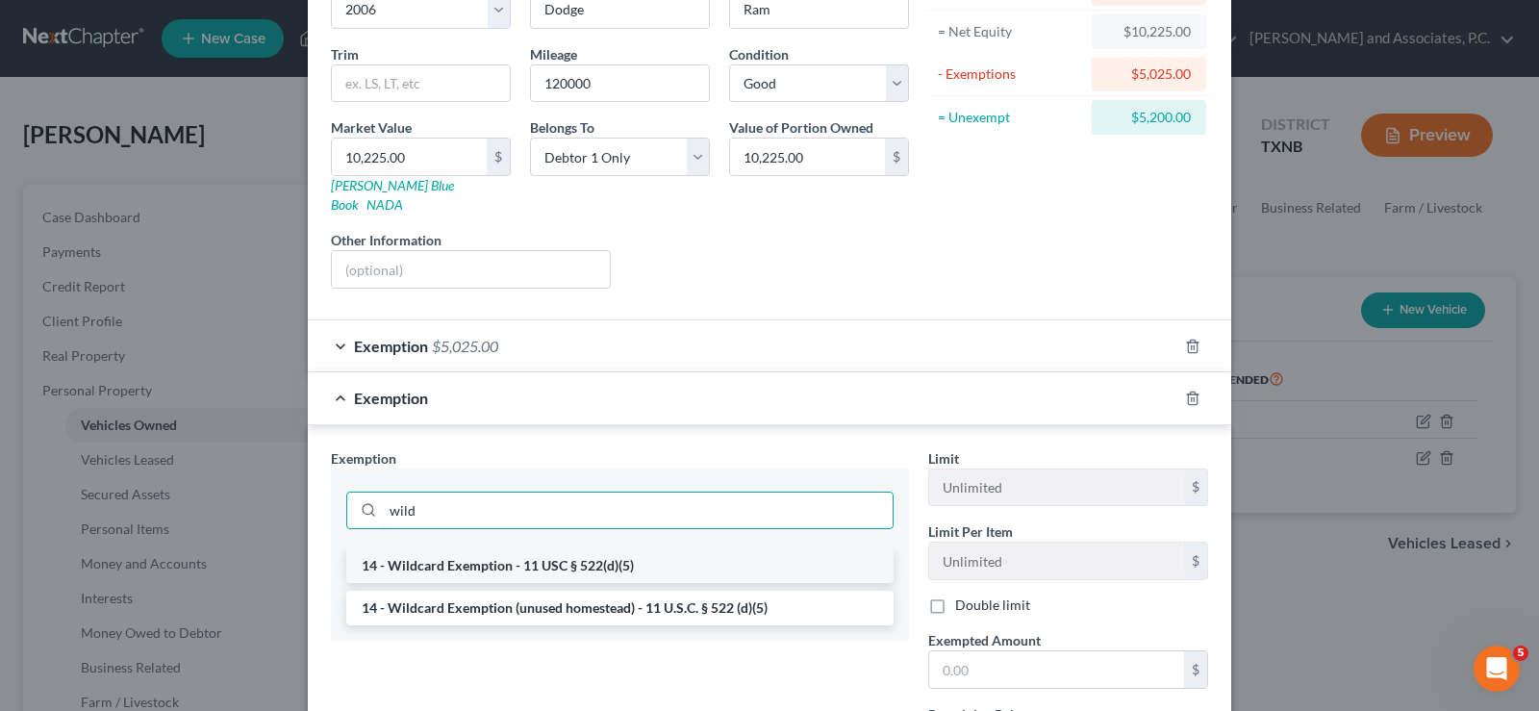
type input "wild"
click at [523, 548] on li "14 - Wildcard Exemption - 11 USC § 522(d)(5)" at bounding box center [619, 565] width 547 height 35
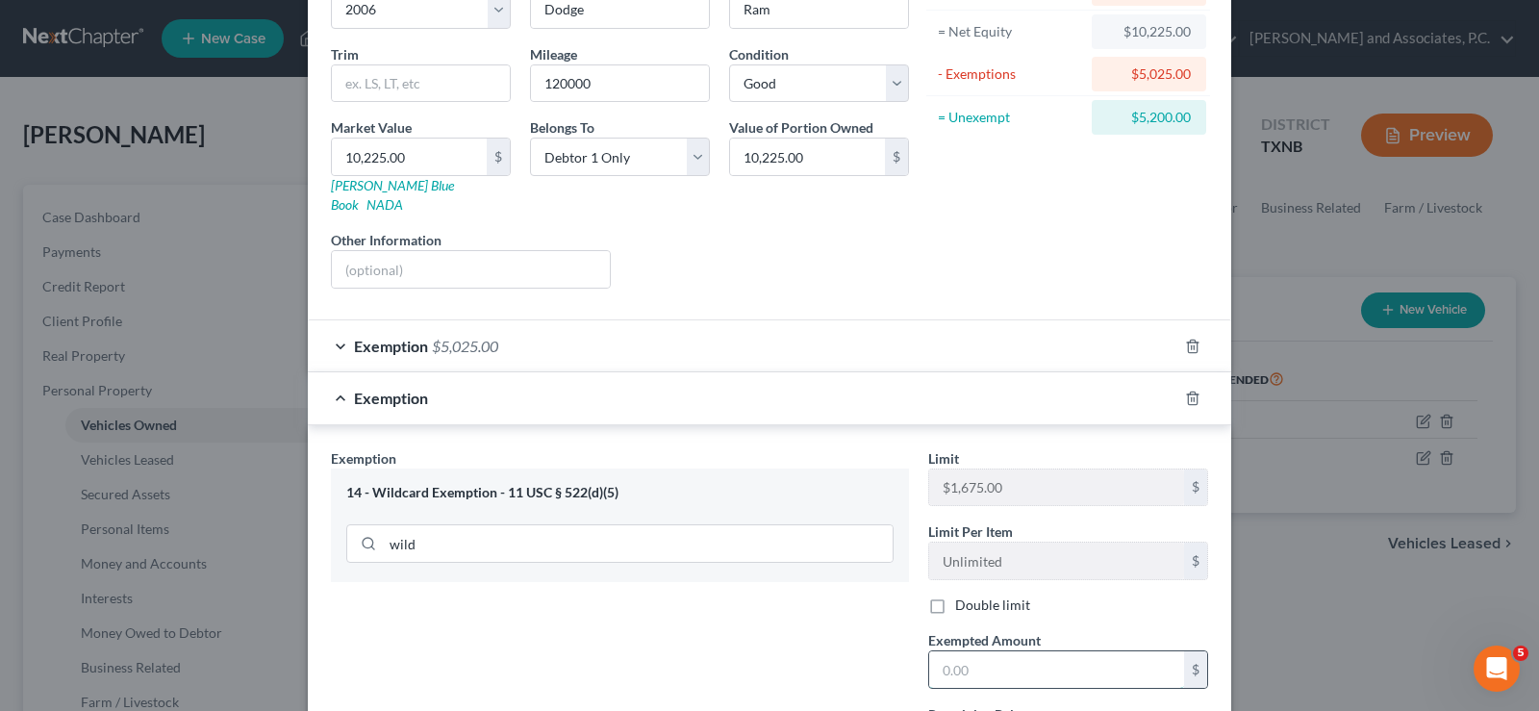
click at [1000, 659] on input "text" at bounding box center [1056, 669] width 255 height 37
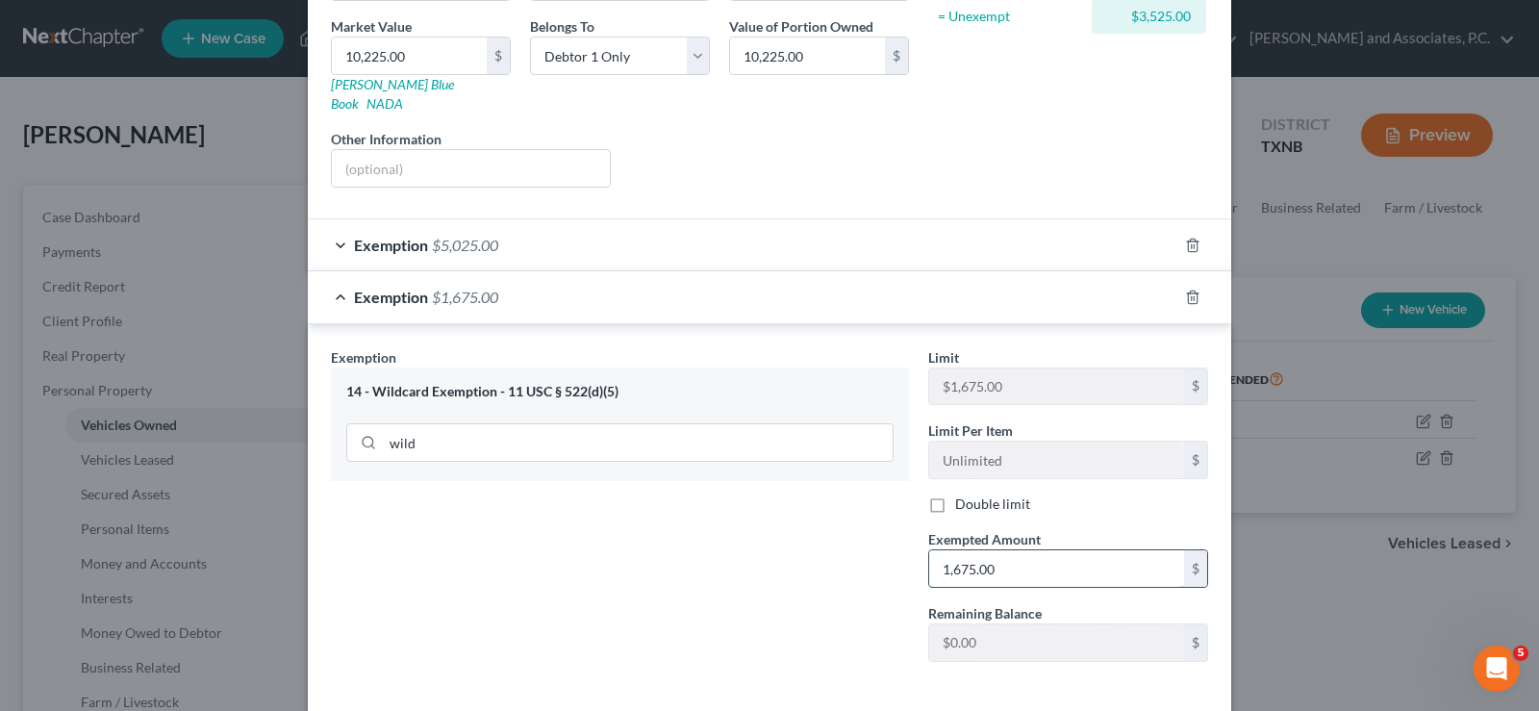
scroll to position [362, 0]
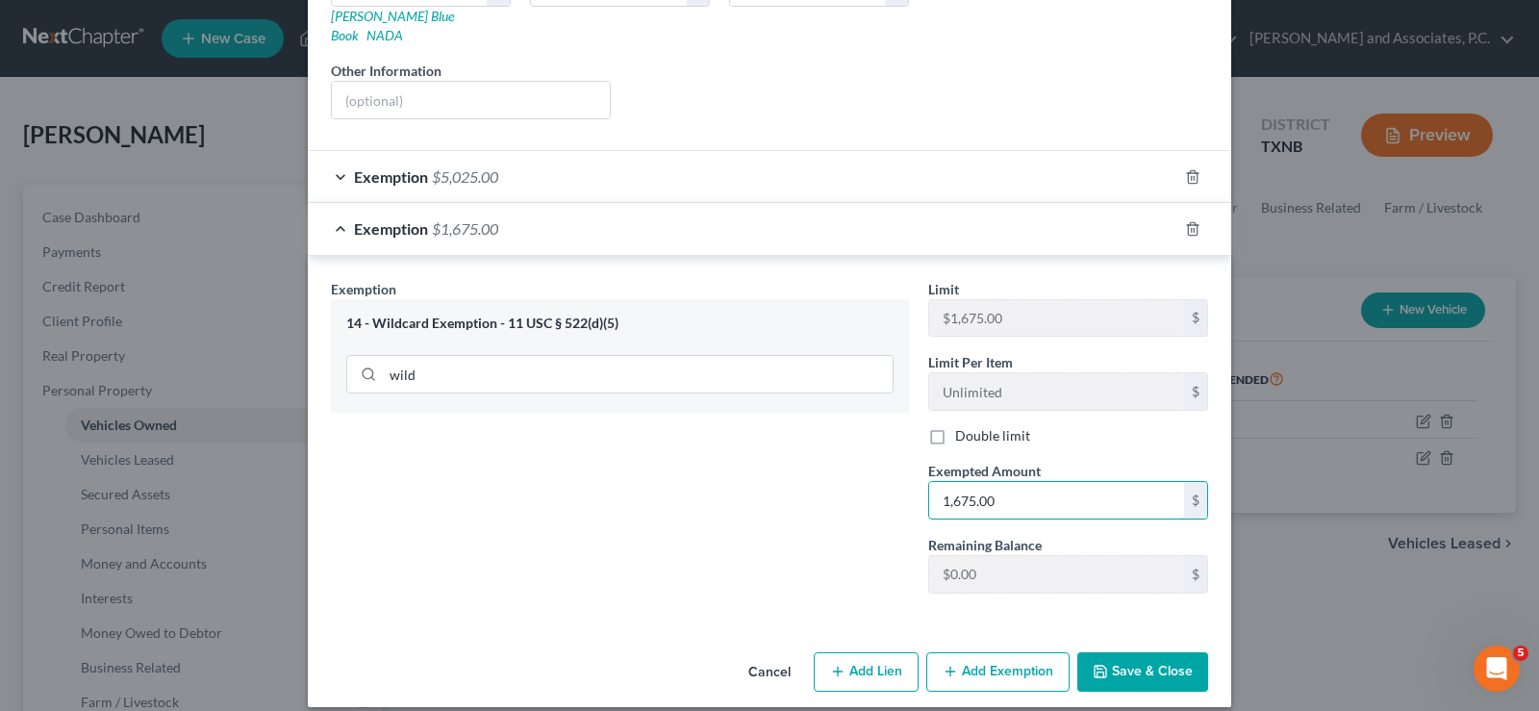
type input "1,675.00"
click at [1104, 652] on button "Save & Close" at bounding box center [1142, 672] width 131 height 40
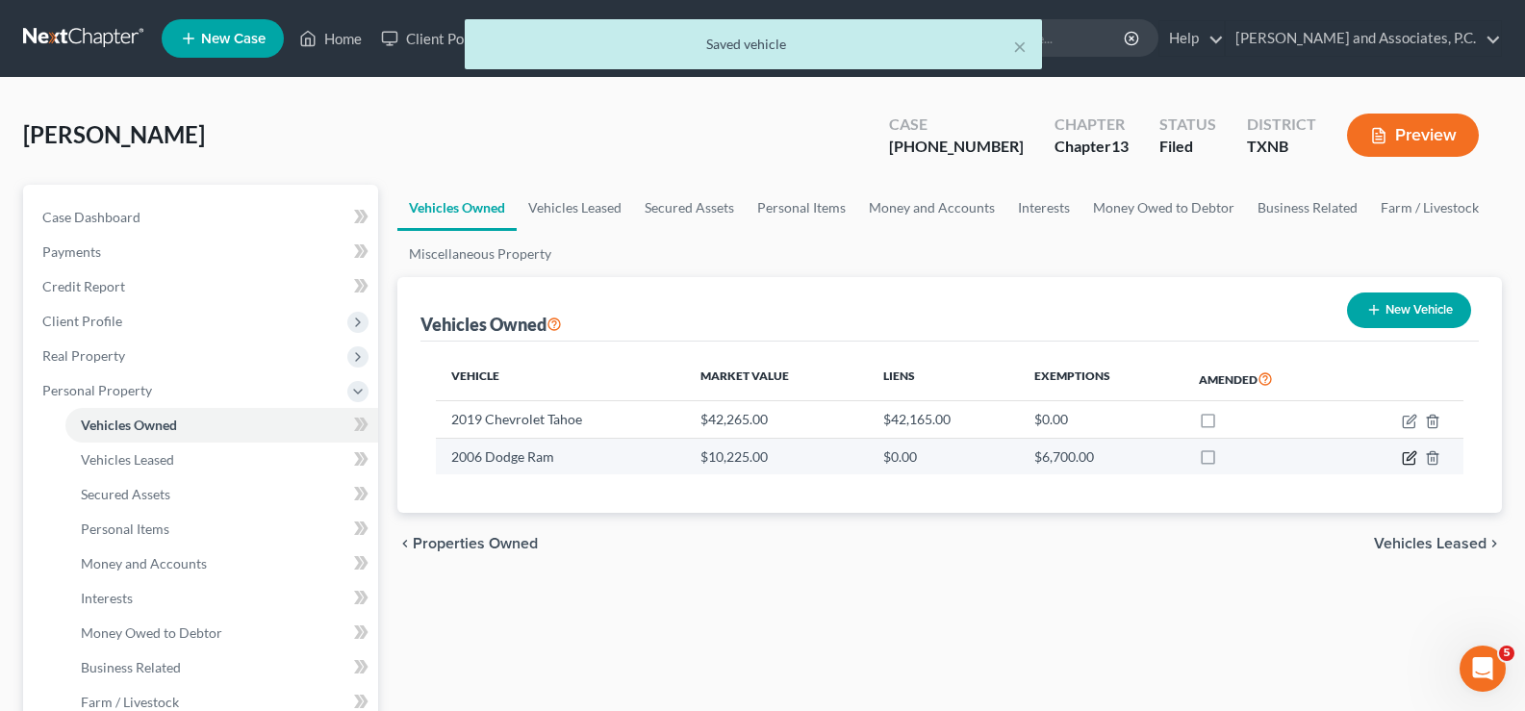
click at [1402, 458] on icon "button" at bounding box center [1409, 457] width 15 height 15
select select "0"
select select "20"
select select "2"
select select "0"
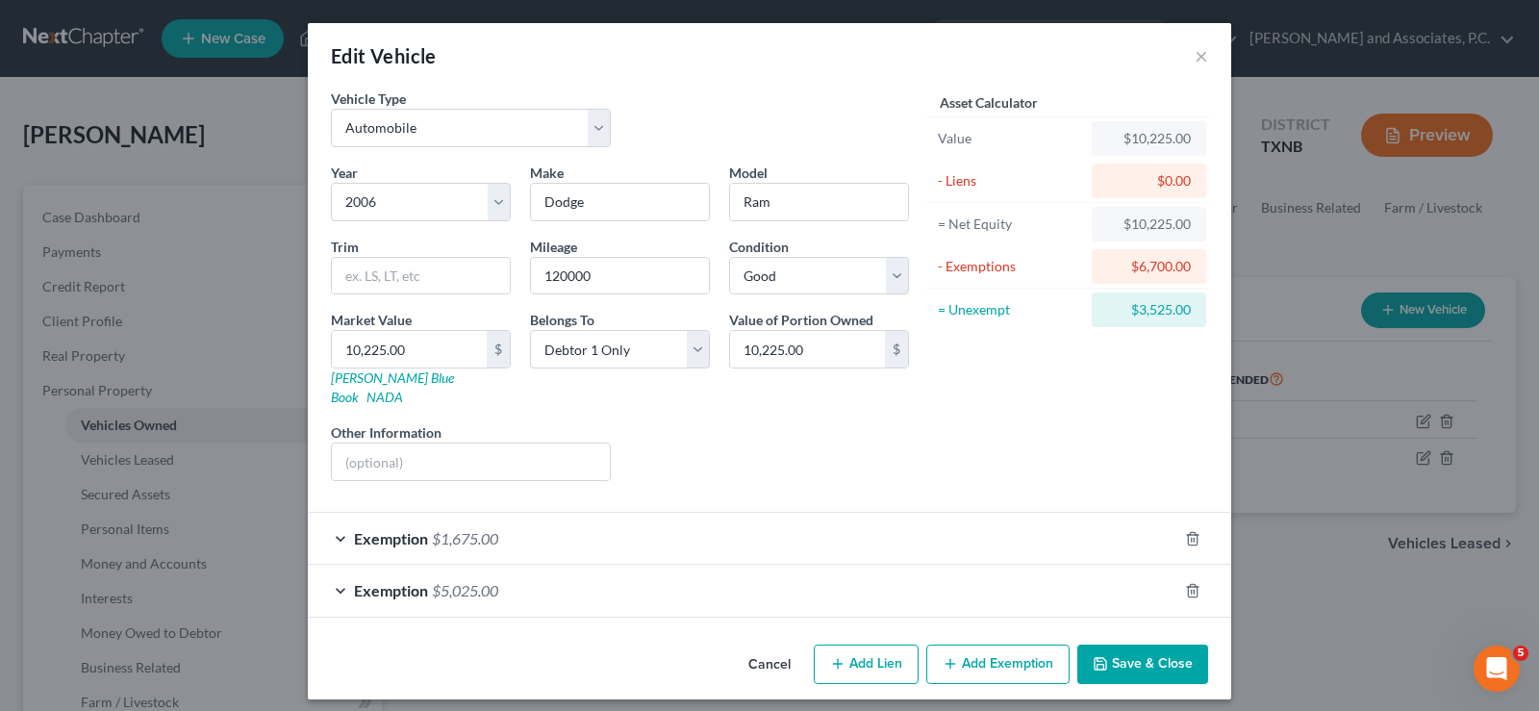
click at [974, 645] on button "Add Exemption" at bounding box center [997, 665] width 143 height 40
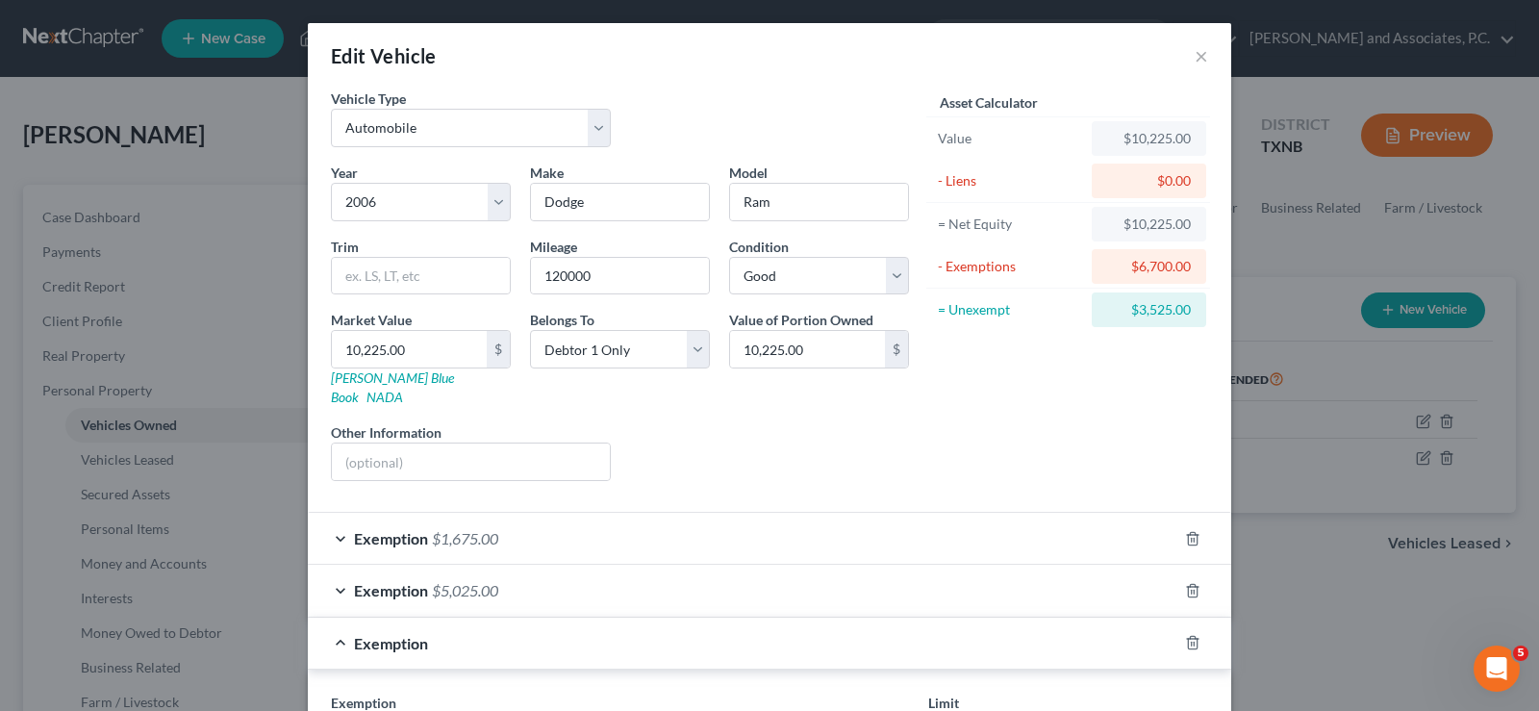
scroll to position [192, 0]
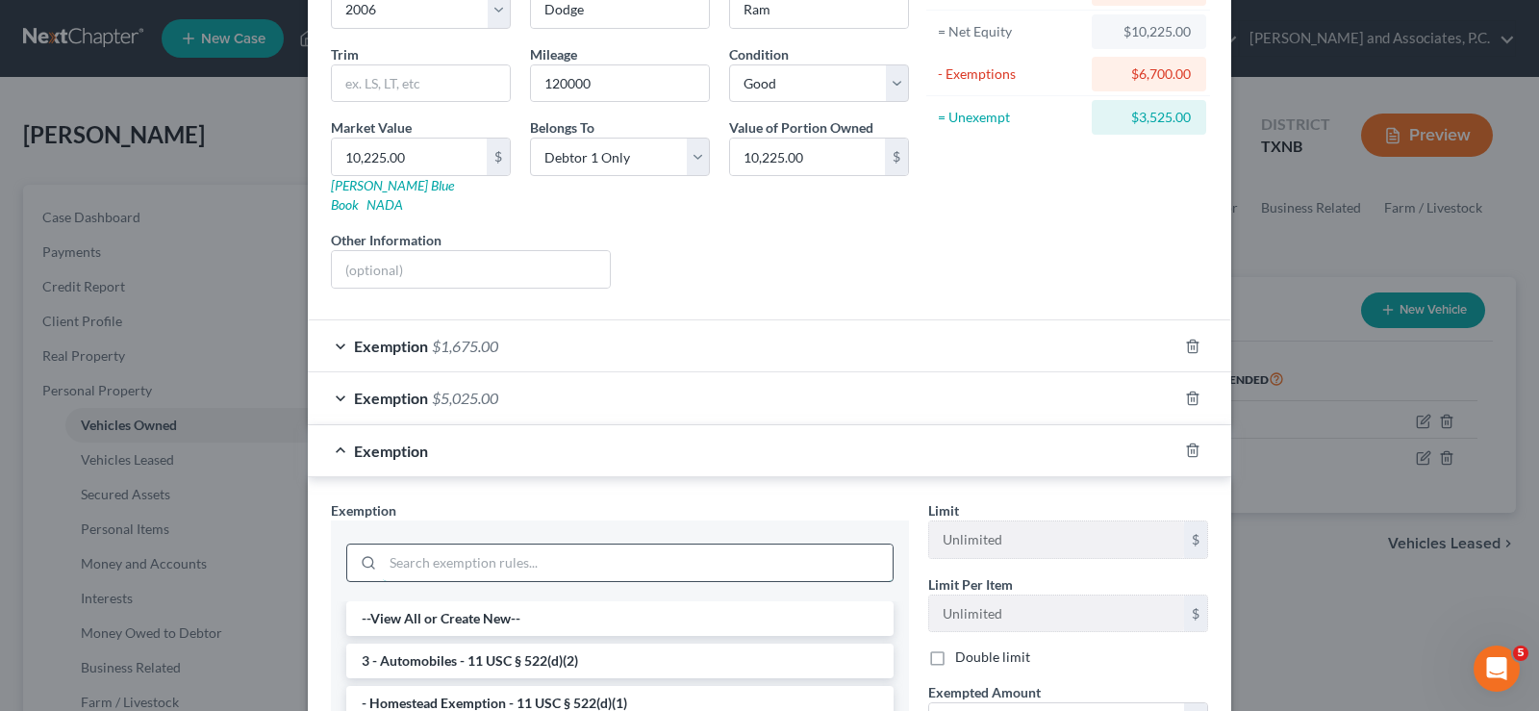
click at [530, 544] on input "search" at bounding box center [638, 562] width 510 height 37
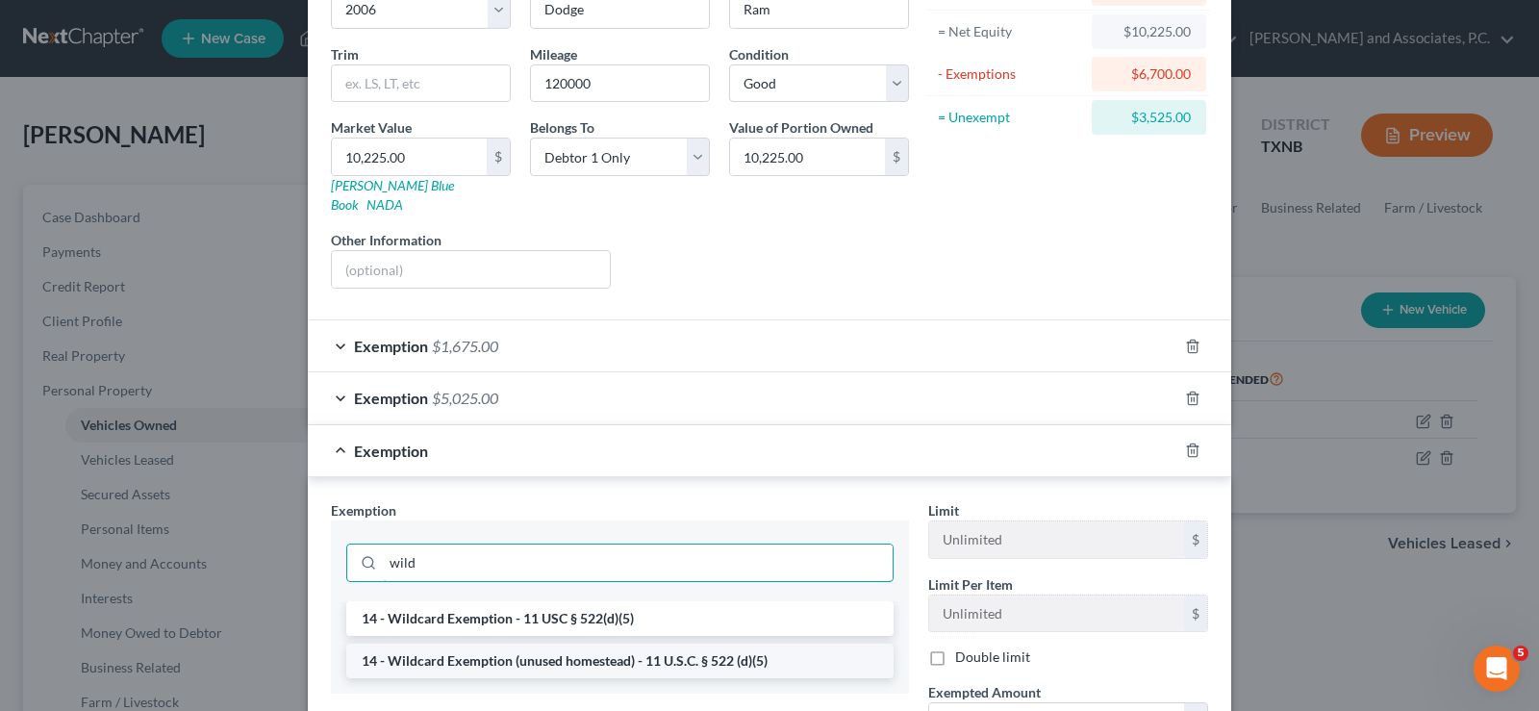
type input "wild"
click at [546, 644] on li "14 - Wildcard Exemption (unused homestead) - 11 U.S.C. § 522 (d)(5)" at bounding box center [619, 661] width 547 height 35
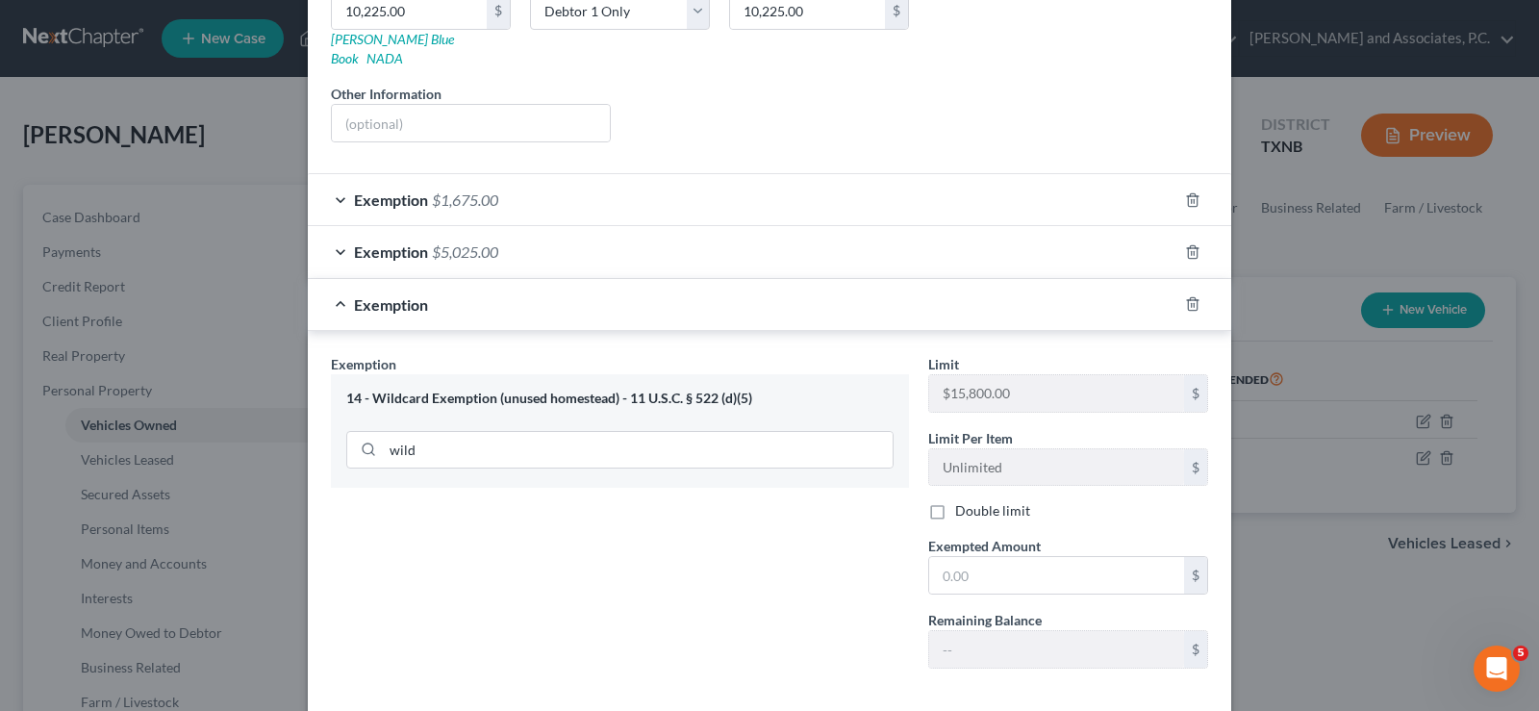
scroll to position [385, 0]
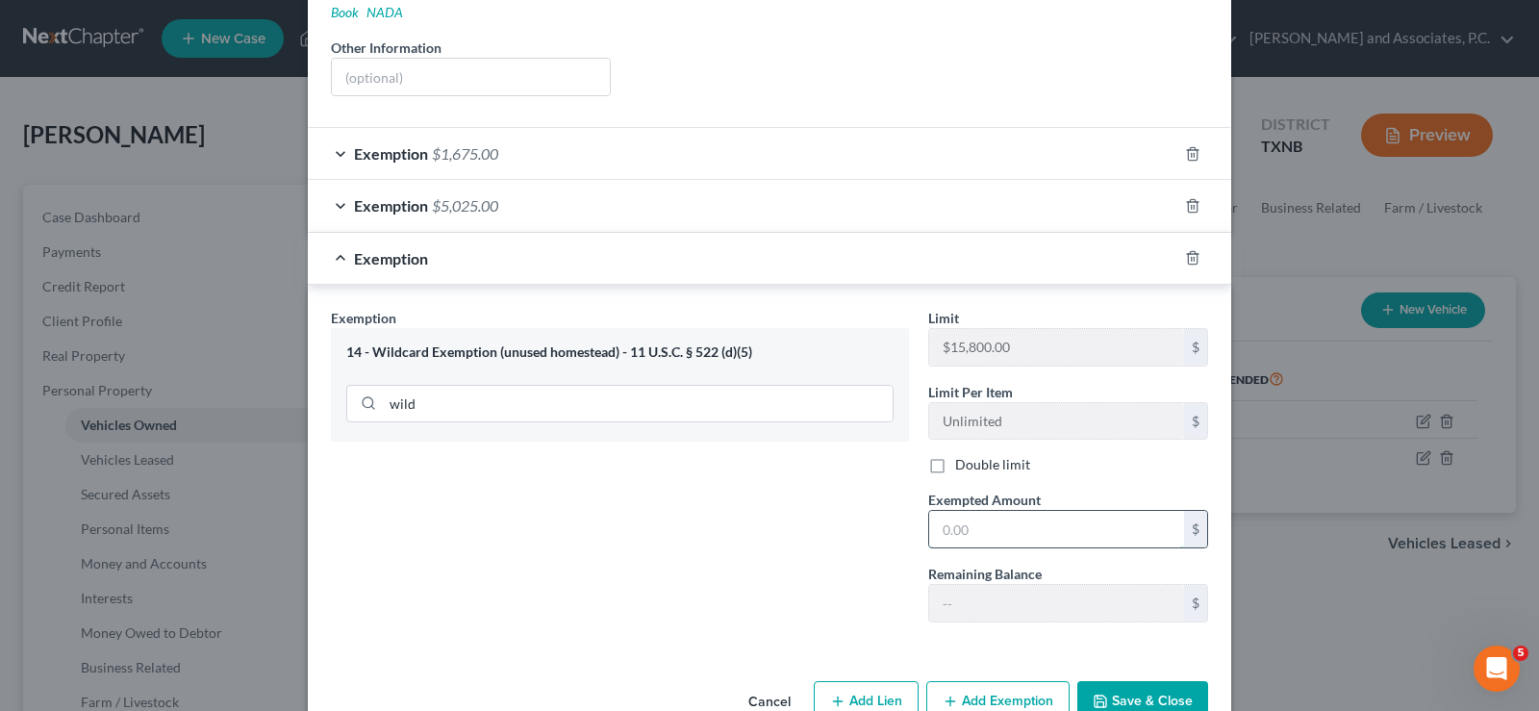
click at [968, 518] on input "text" at bounding box center [1056, 529] width 255 height 37
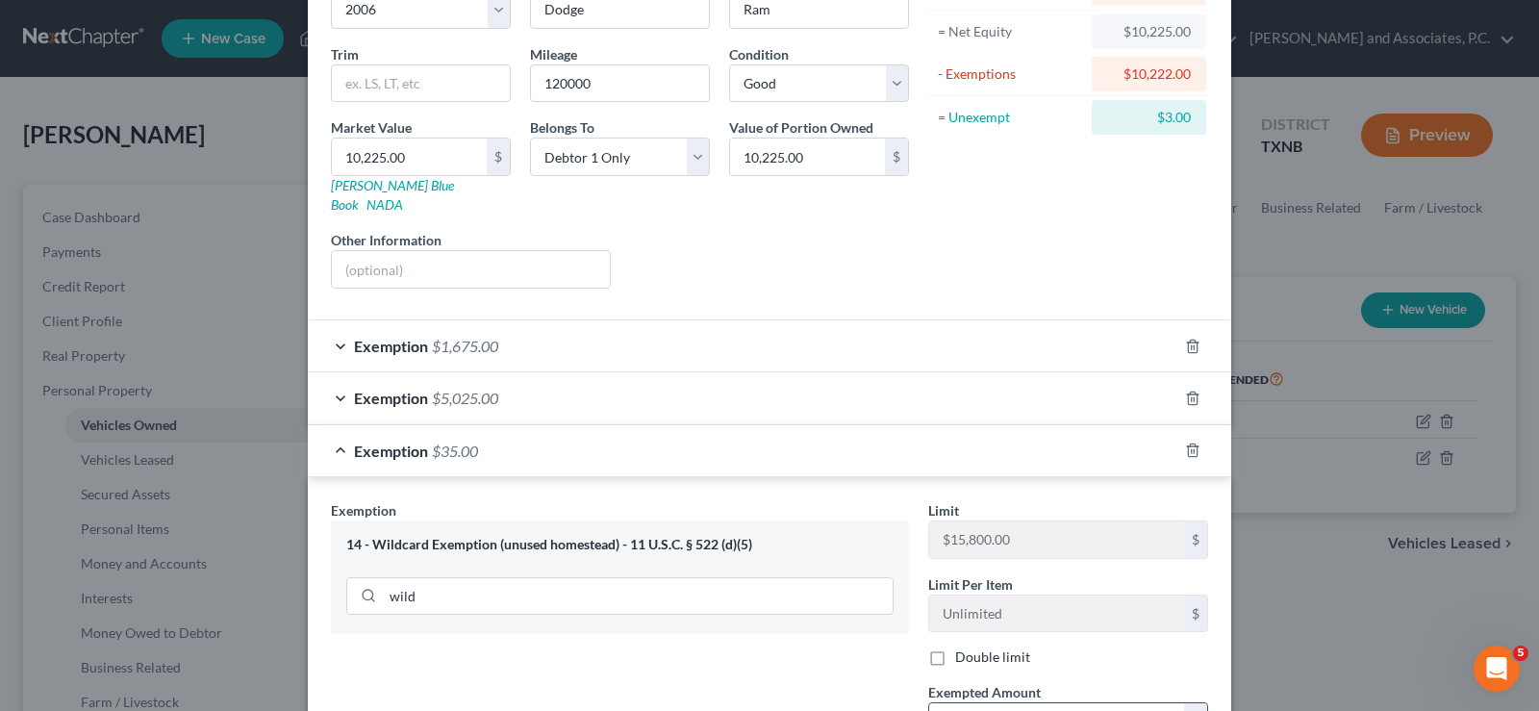
type input "3"
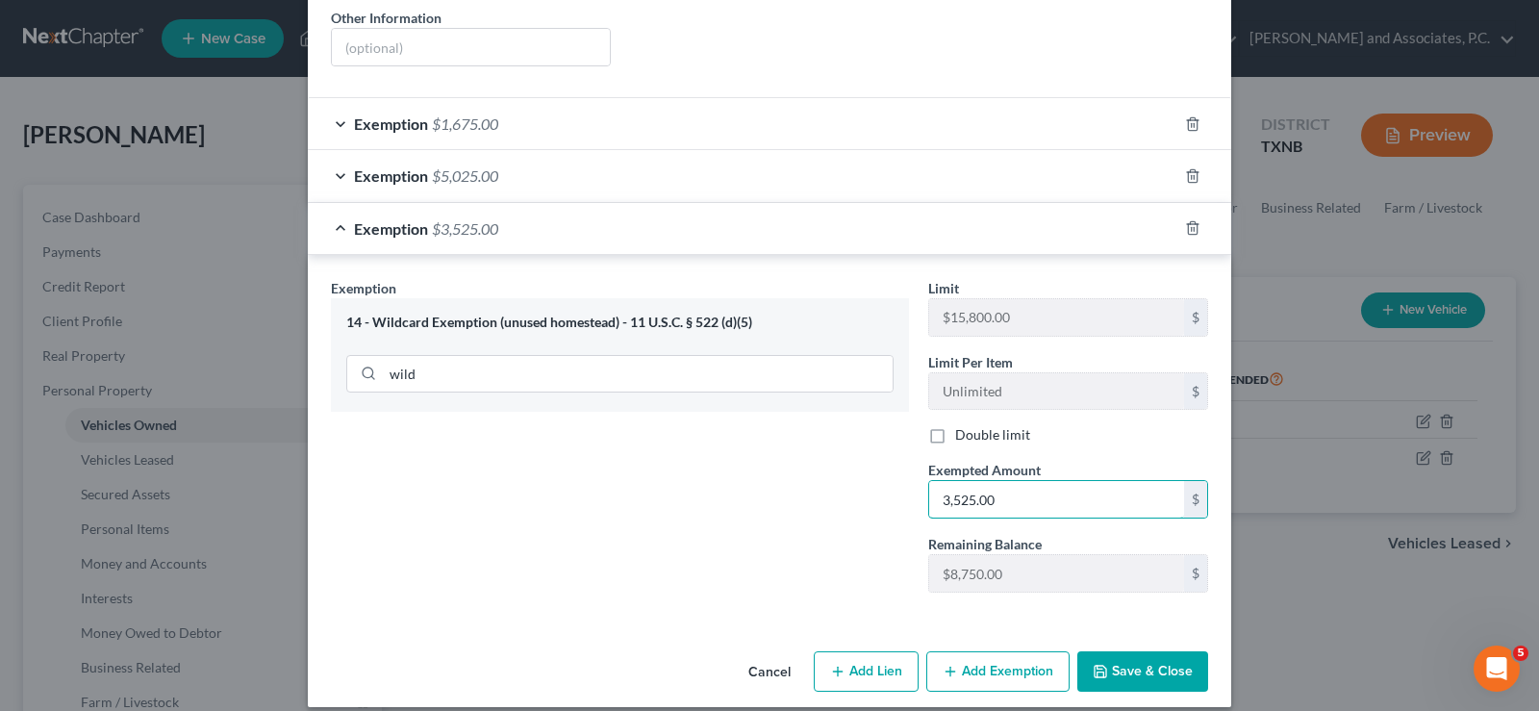
type input "3,525.00"
click at [1116, 651] on button "Save & Close" at bounding box center [1142, 671] width 131 height 40
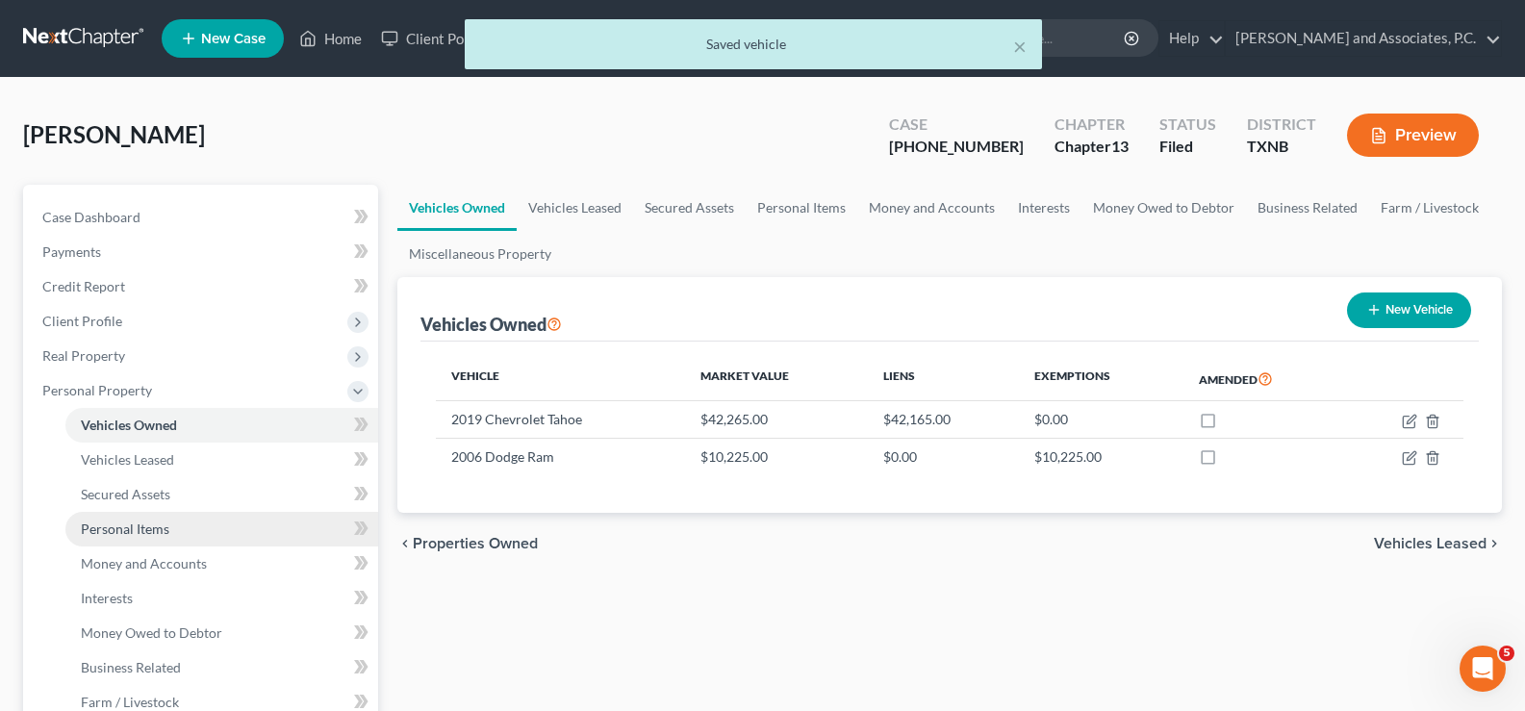
click at [142, 520] on span "Personal Items" at bounding box center [125, 528] width 89 height 16
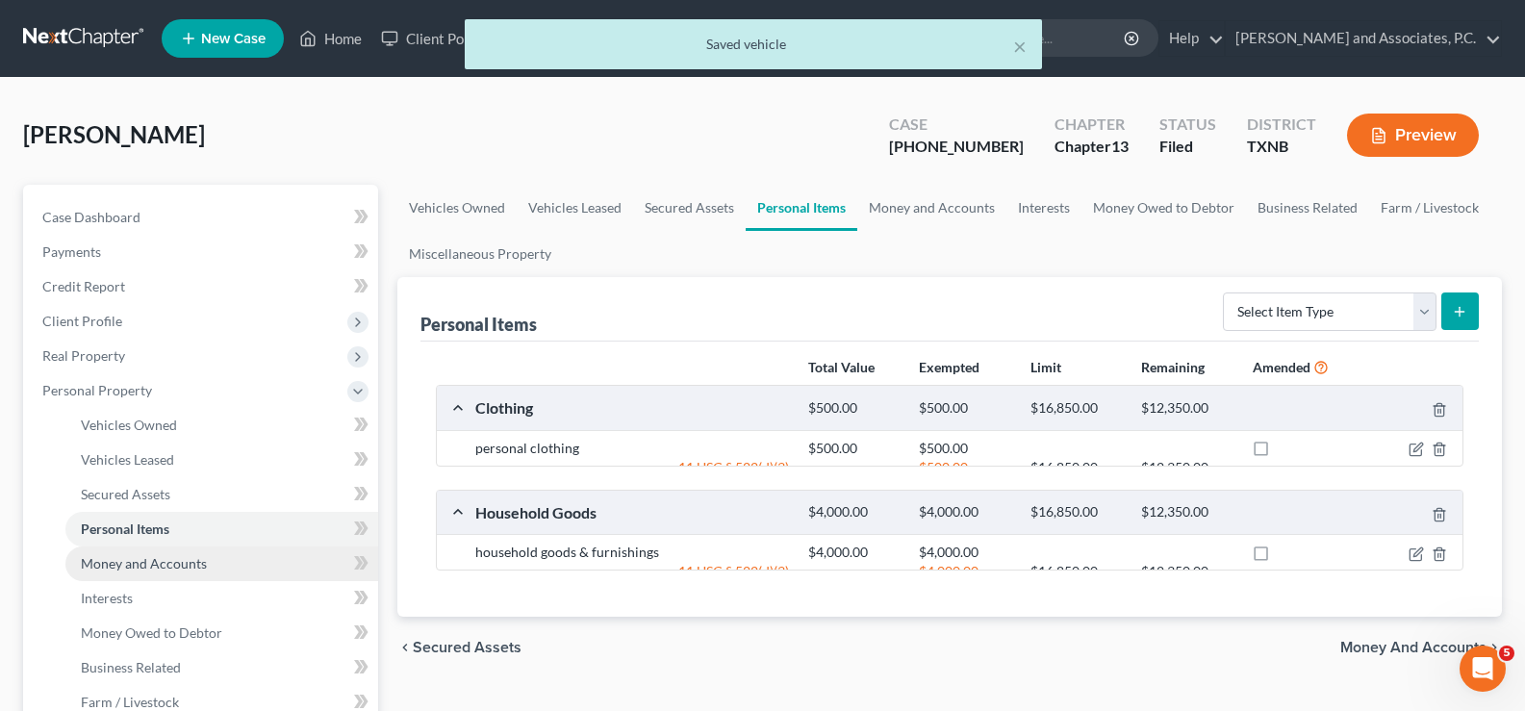
click at [149, 563] on span "Money and Accounts" at bounding box center [144, 563] width 126 height 16
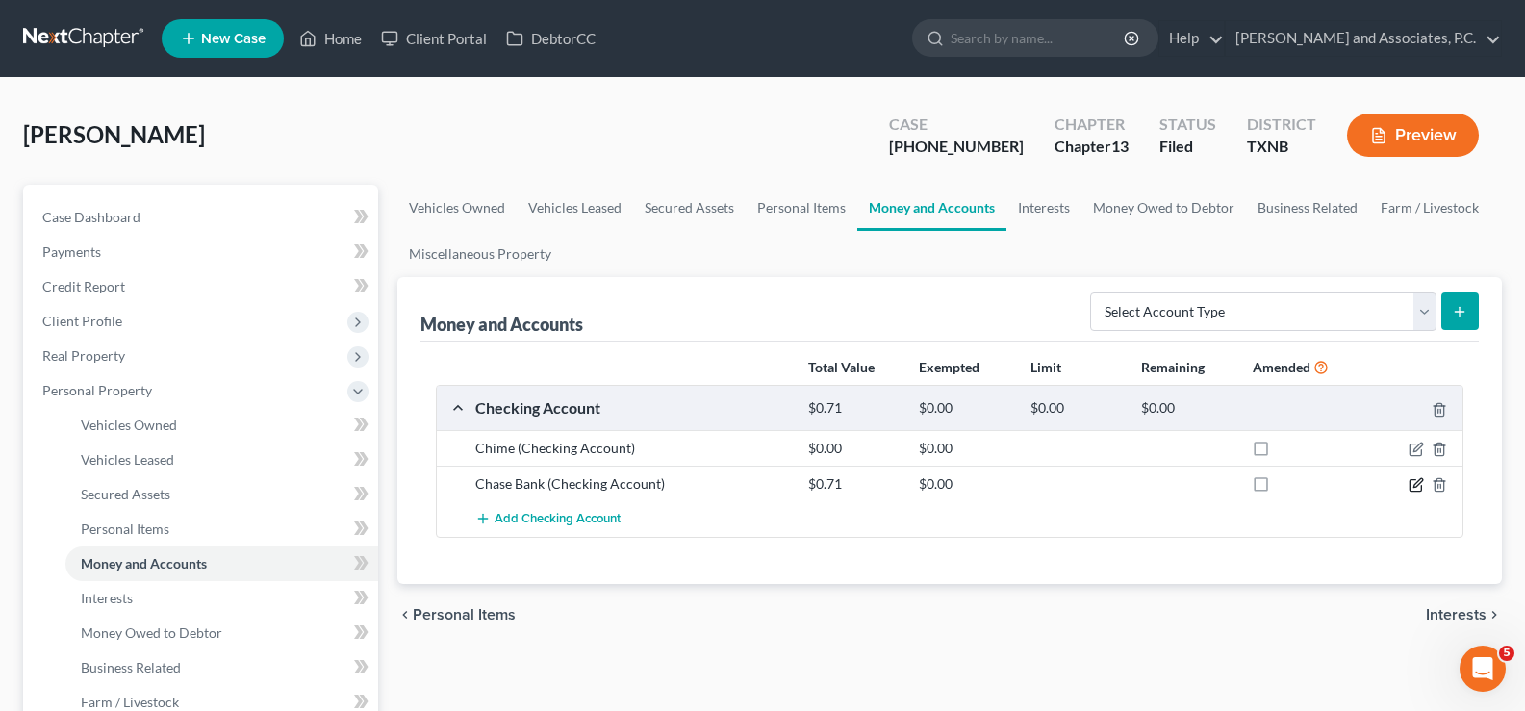
click at [1413, 485] on icon "button" at bounding box center [1415, 484] width 15 height 15
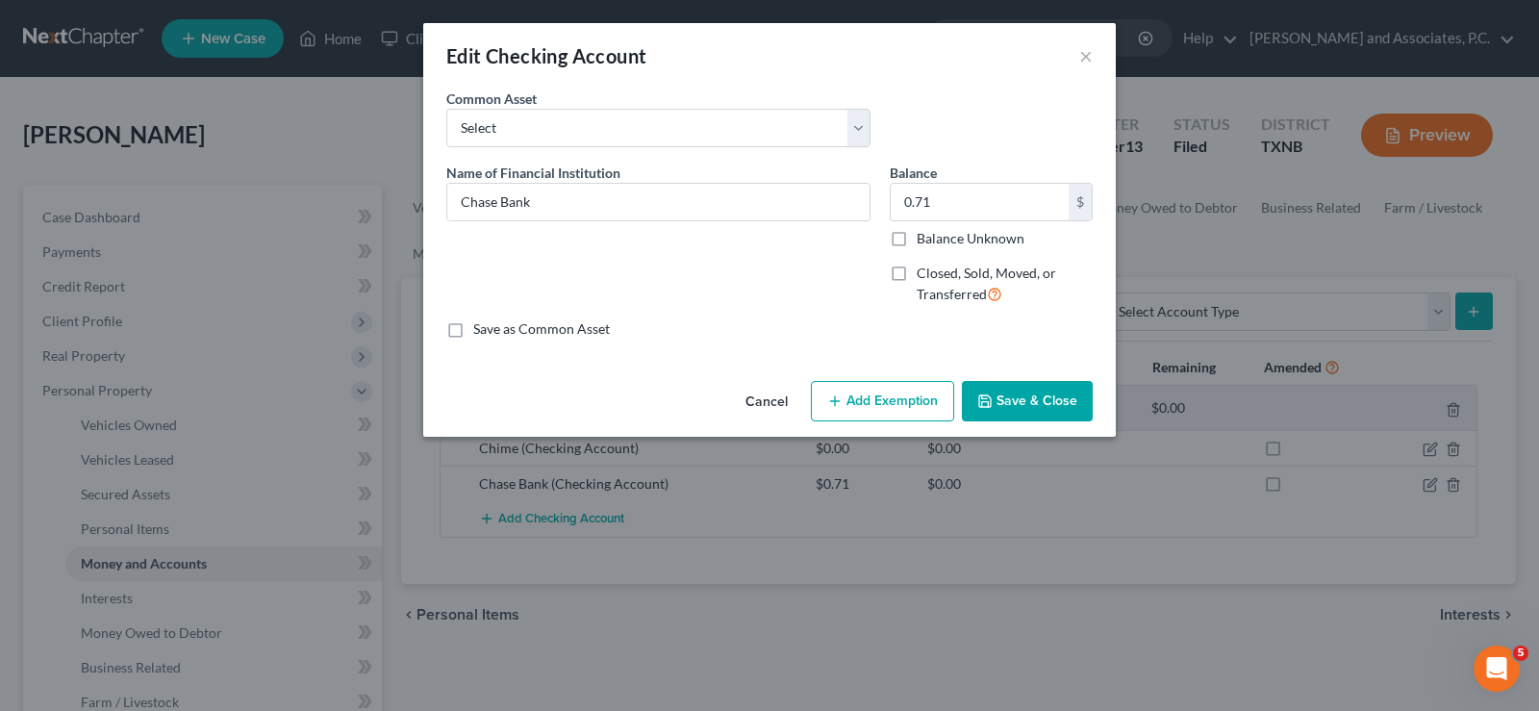
click at [890, 405] on button "Add Exemption" at bounding box center [882, 401] width 143 height 40
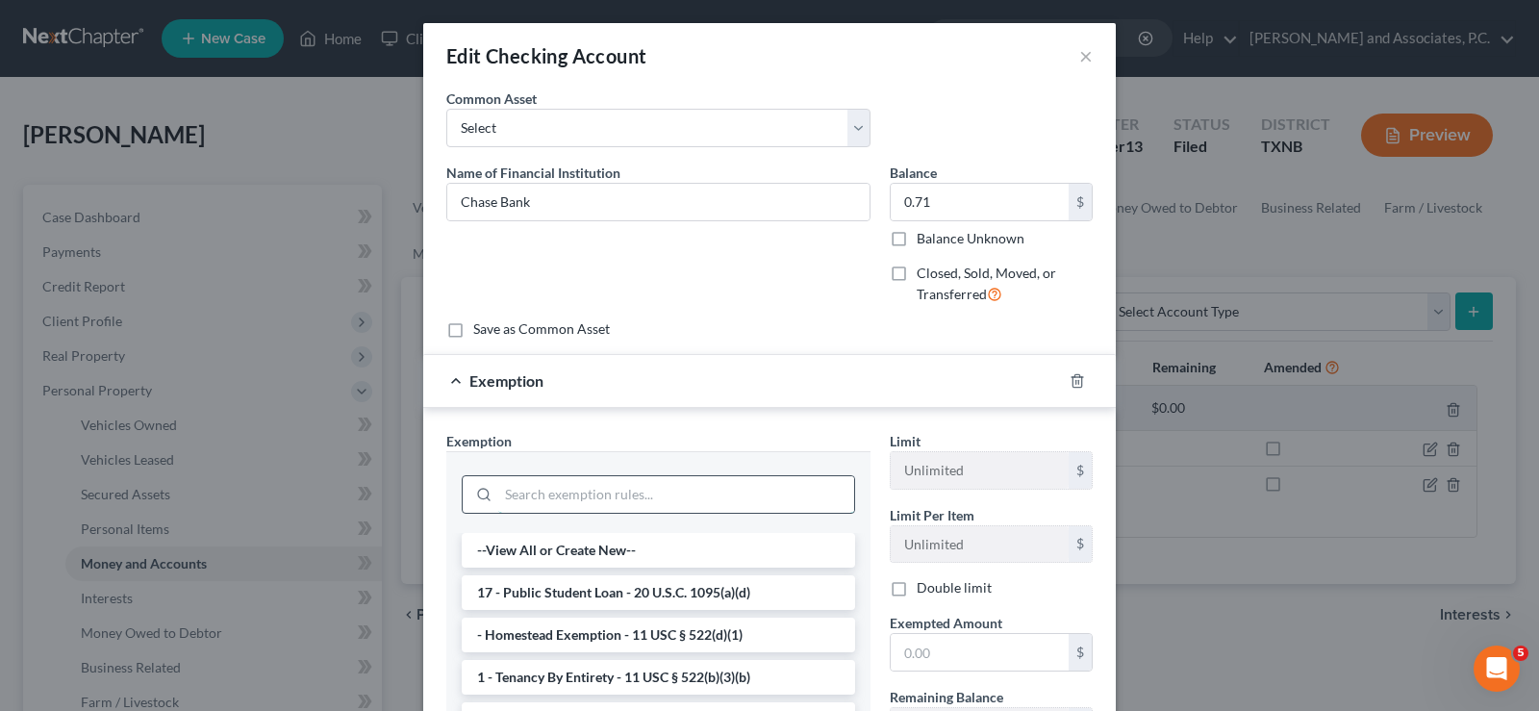
click at [582, 504] on input "search" at bounding box center [676, 494] width 356 height 37
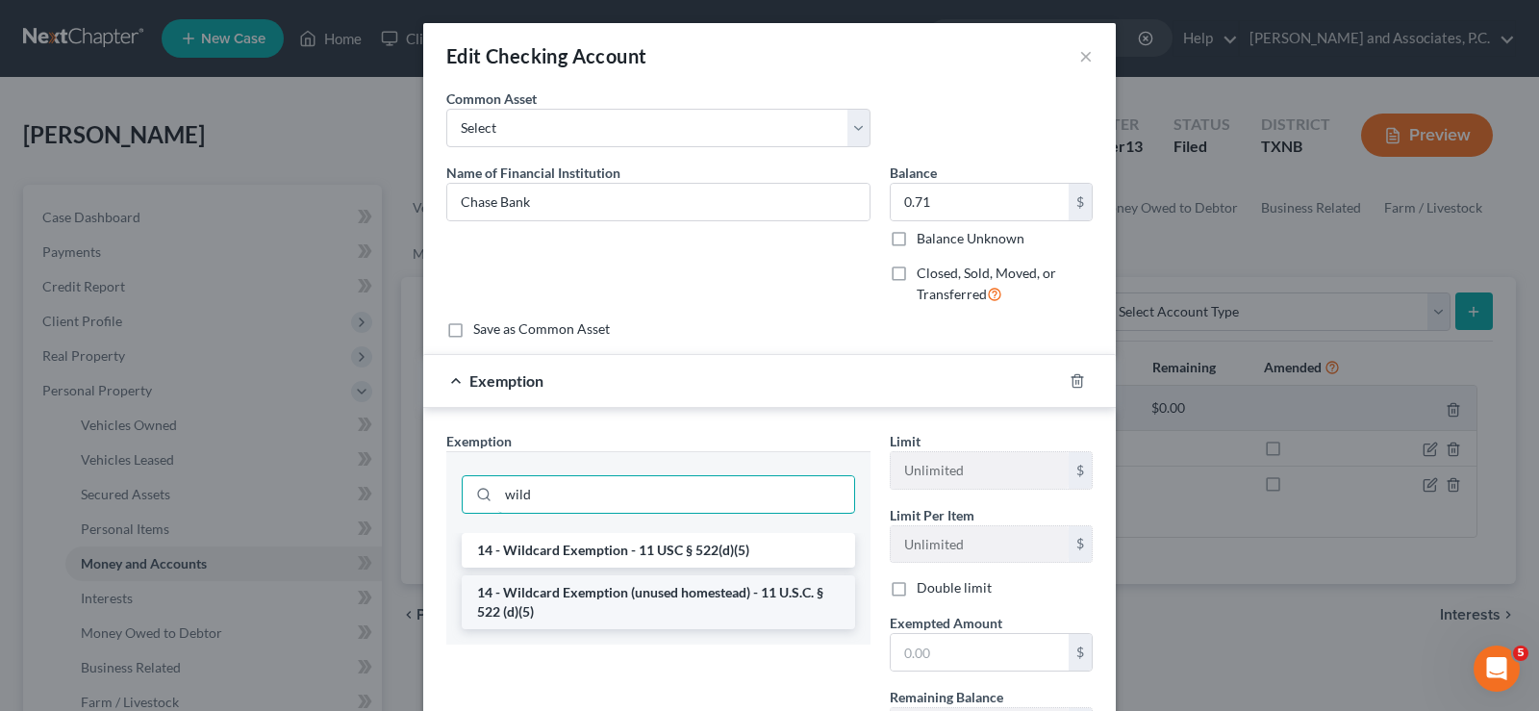
type input "wild"
click at [654, 611] on li "14 - Wildcard Exemption (unused homestead) - 11 U.S.C. § 522 (d)(5)" at bounding box center [658, 602] width 393 height 54
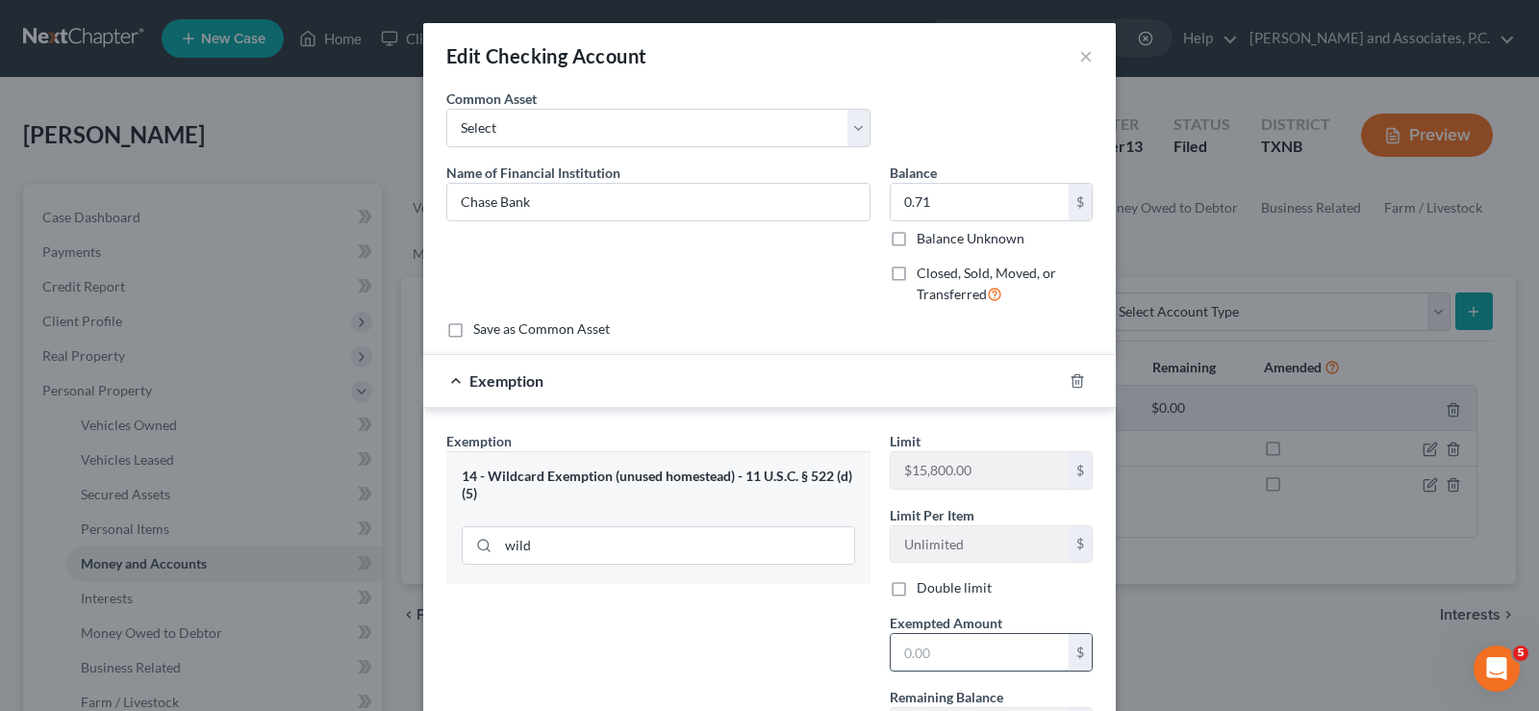
click at [919, 643] on input "text" at bounding box center [980, 652] width 178 height 37
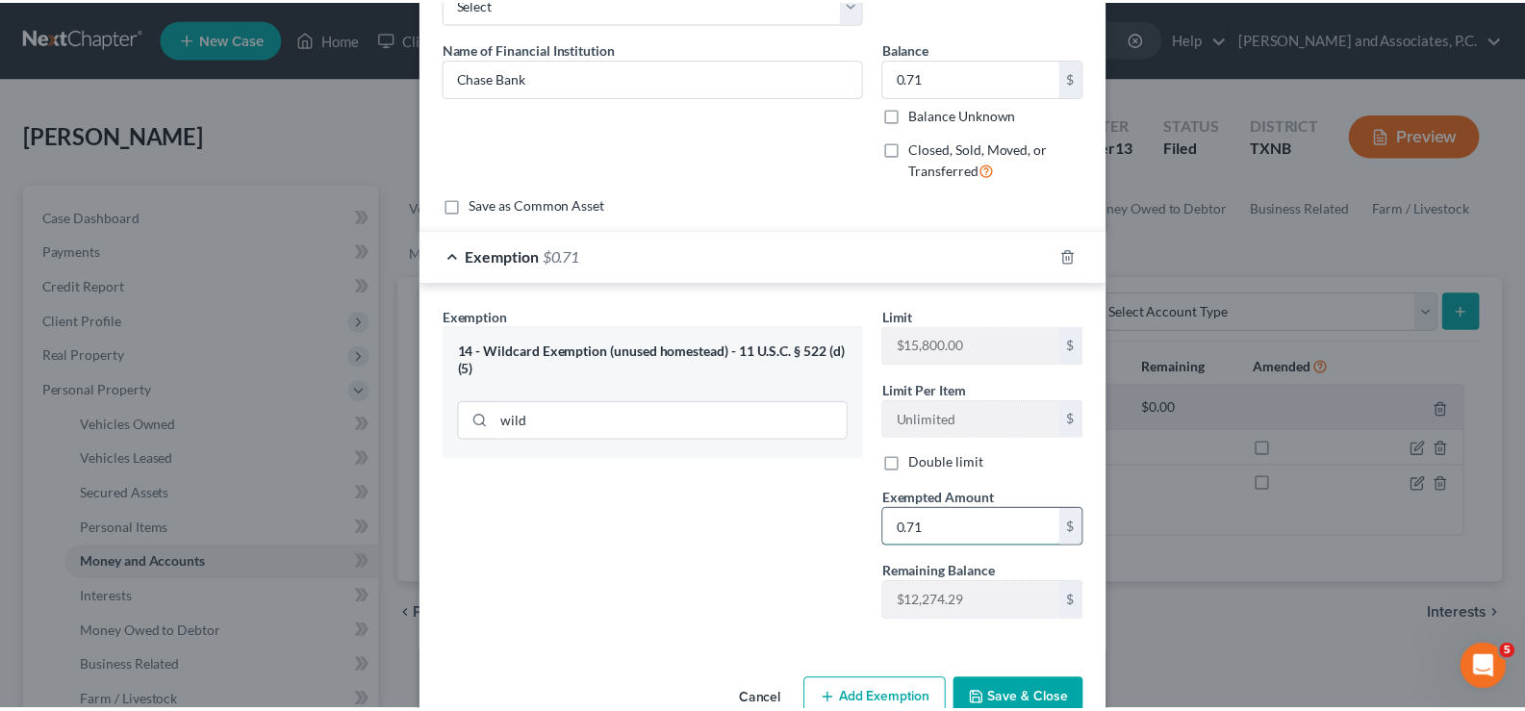
scroll to position [171, 0]
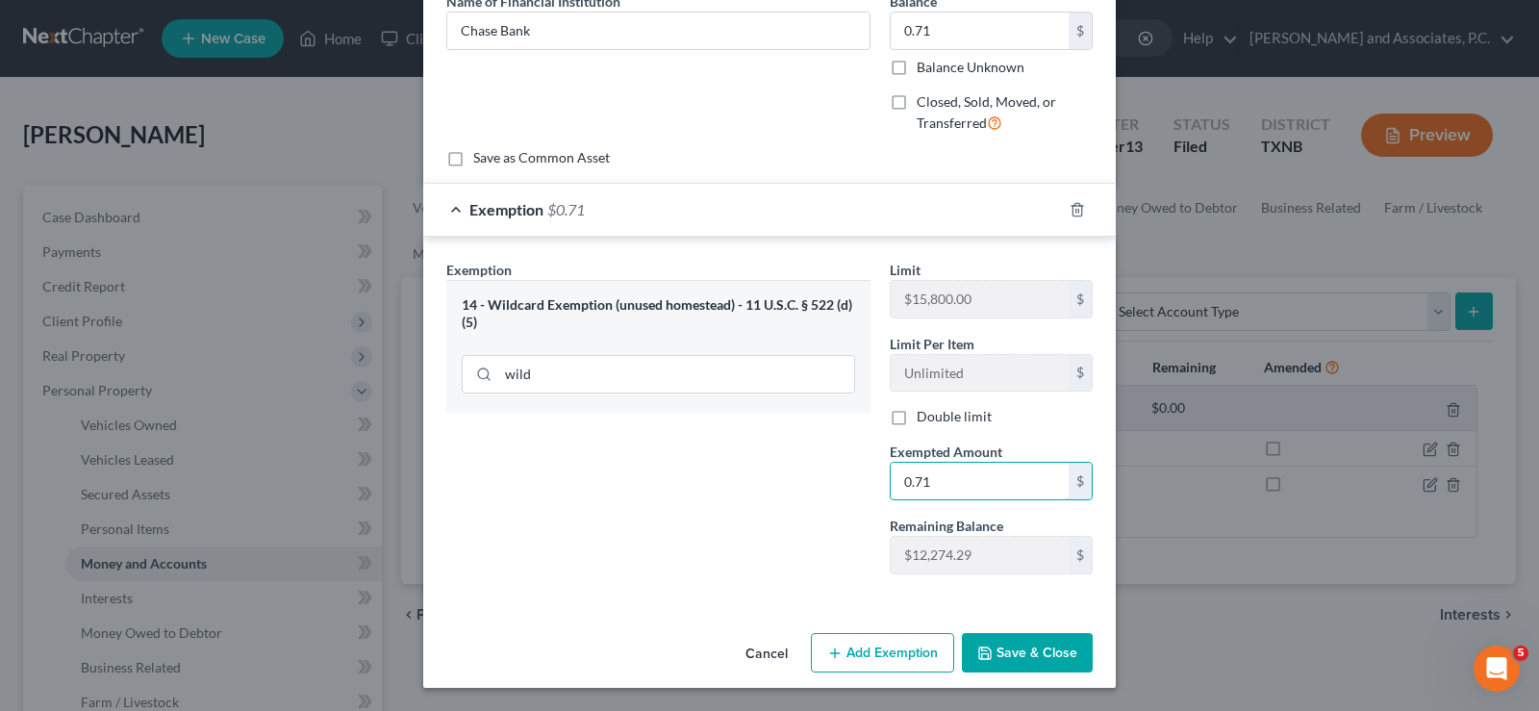
type input "0.71"
click at [983, 660] on icon "button" at bounding box center [984, 652] width 15 height 15
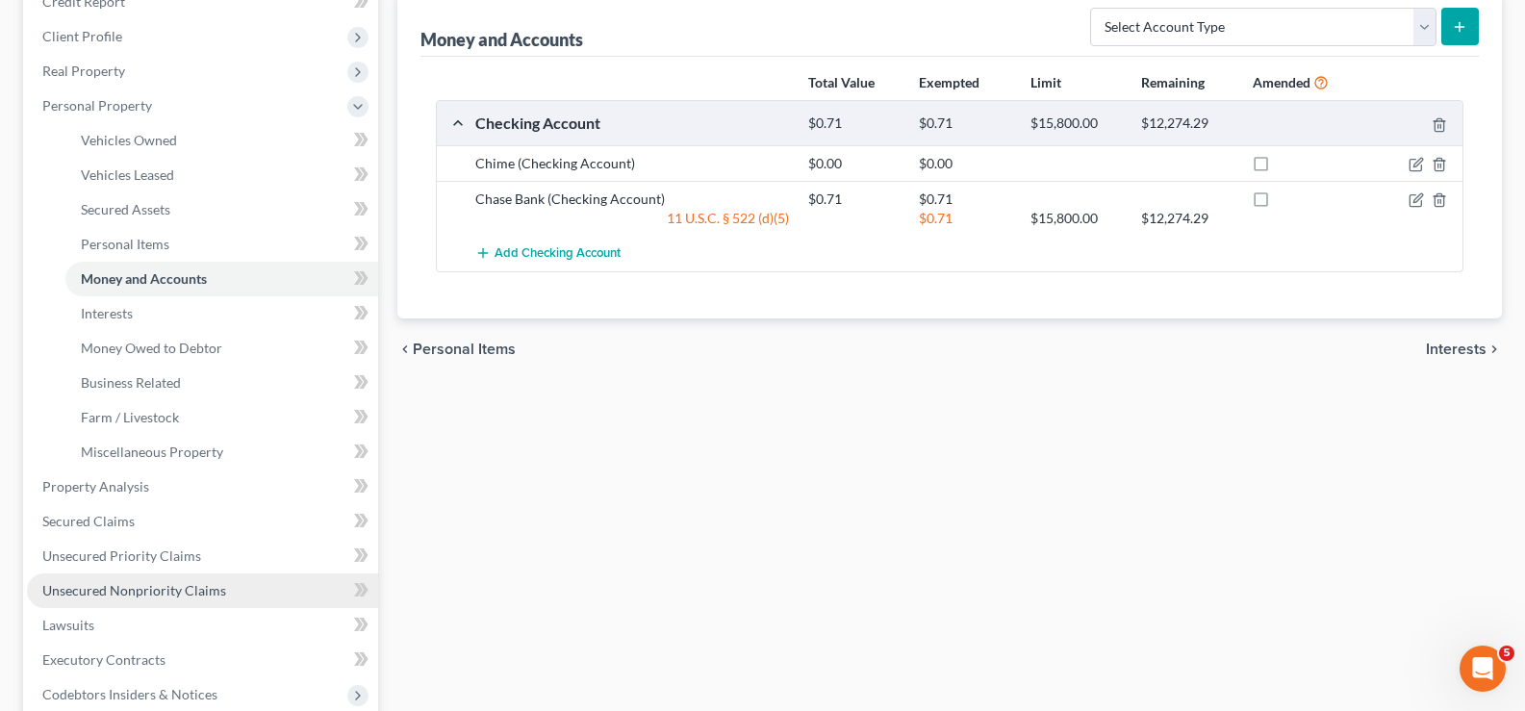
scroll to position [385, 0]
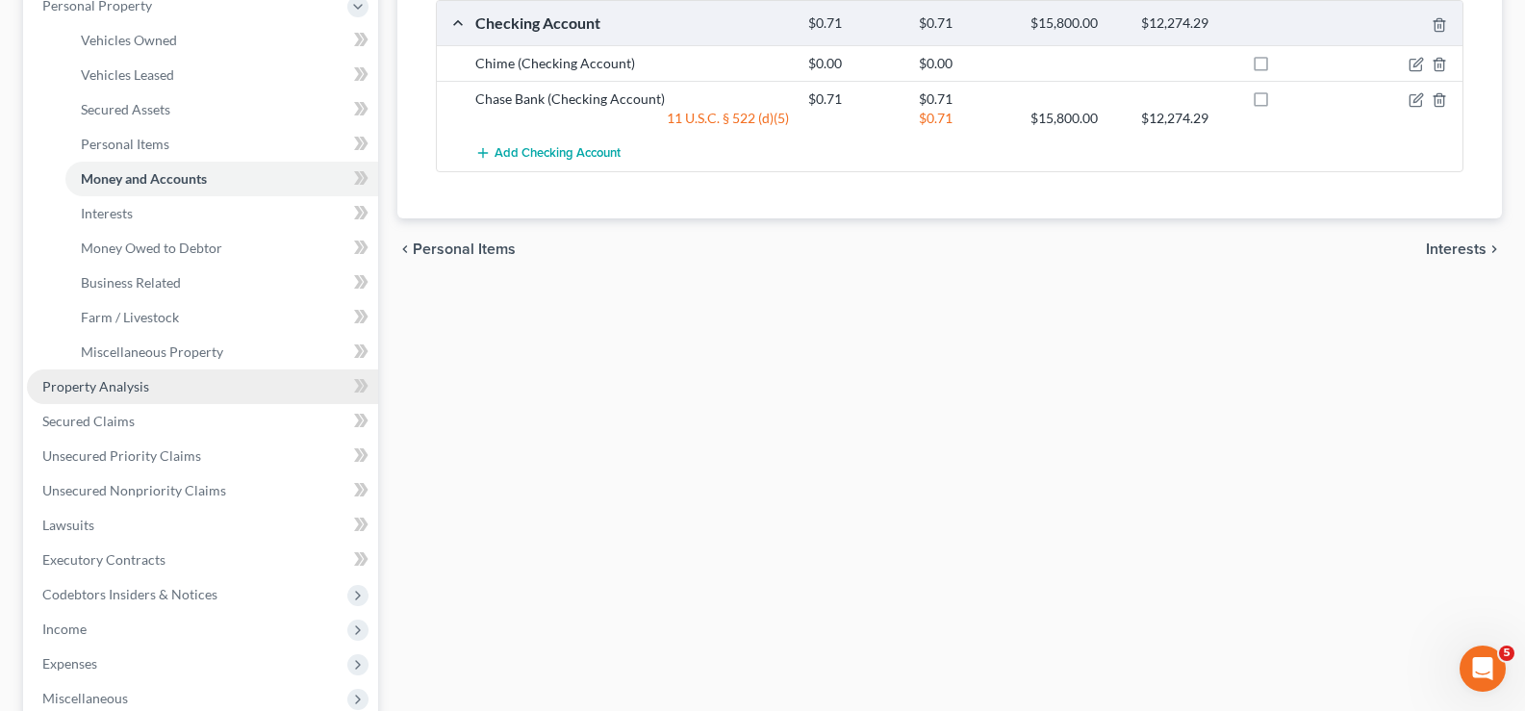
click at [124, 395] on link "Property Analysis" at bounding box center [202, 386] width 351 height 35
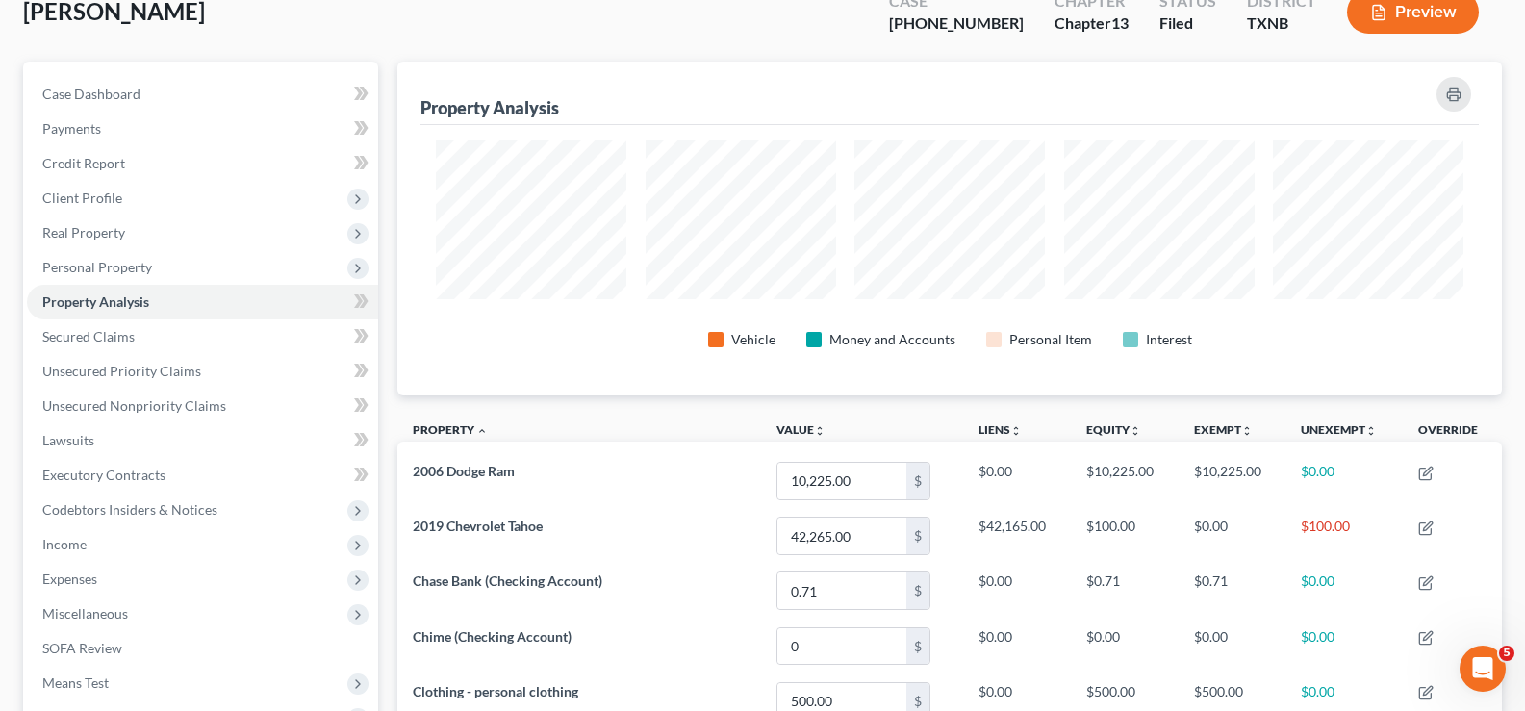
scroll to position [192, 0]
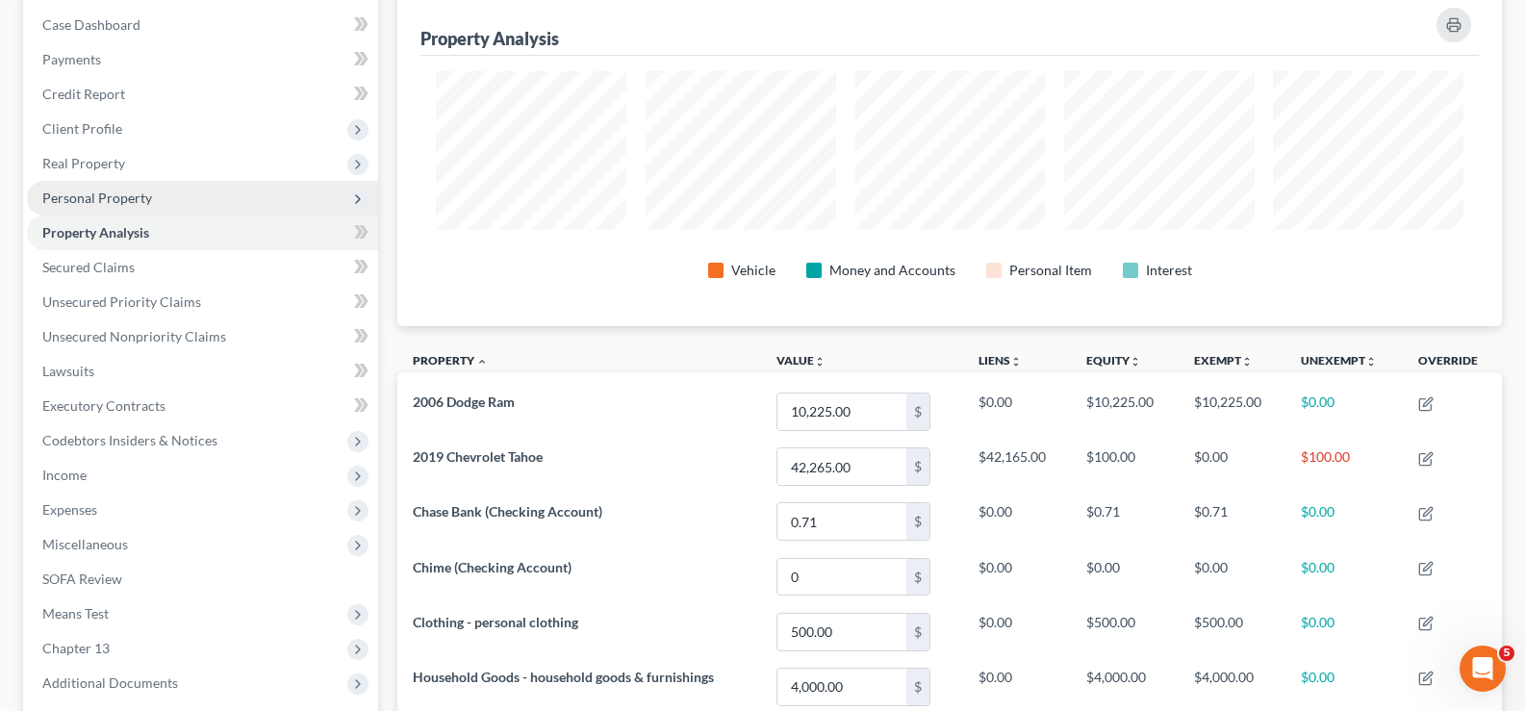
click at [95, 204] on span "Personal Property" at bounding box center [97, 198] width 110 height 16
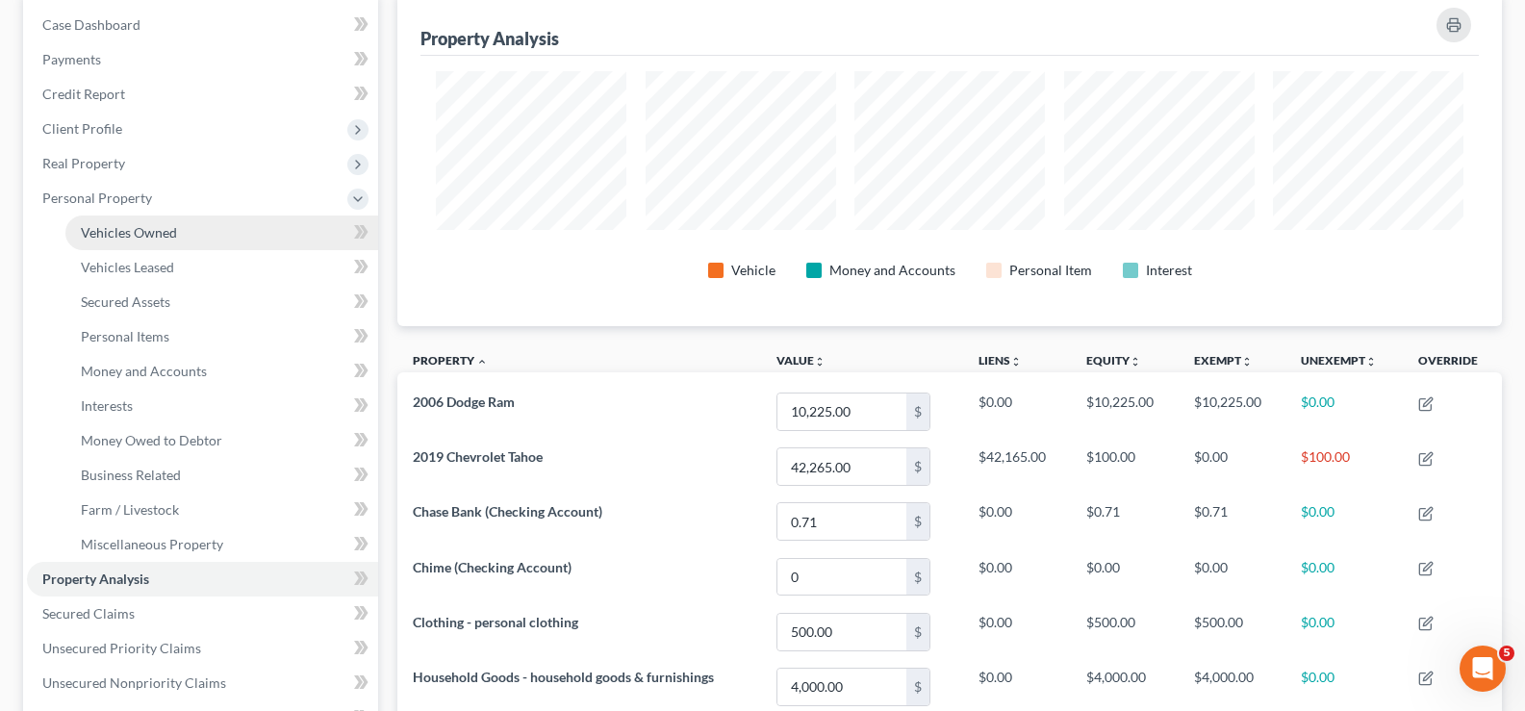
click at [138, 228] on span "Vehicles Owned" at bounding box center [129, 232] width 96 height 16
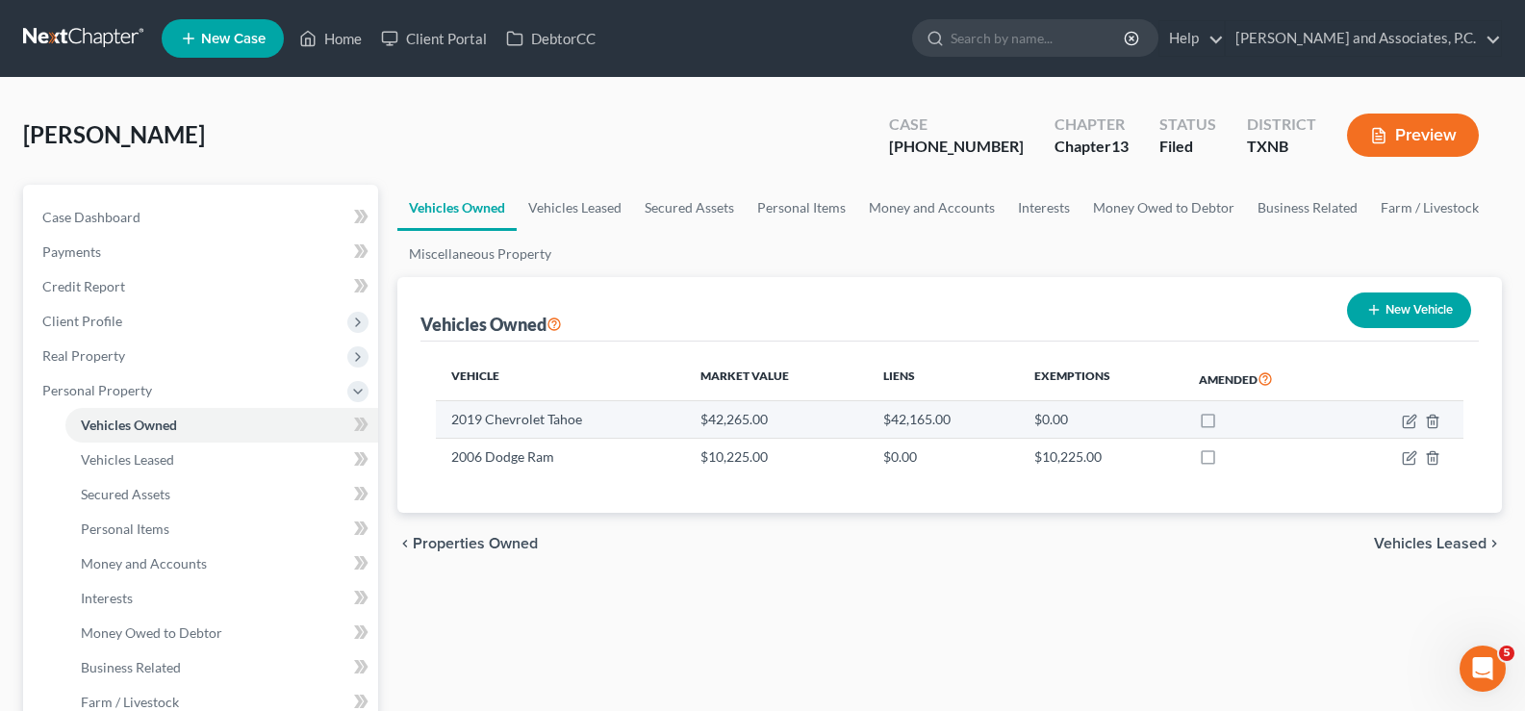
click at [1400, 423] on td at bounding box center [1404, 419] width 118 height 37
click at [1406, 419] on icon "button" at bounding box center [1409, 421] width 15 height 15
select select "0"
select select "7"
select select "2"
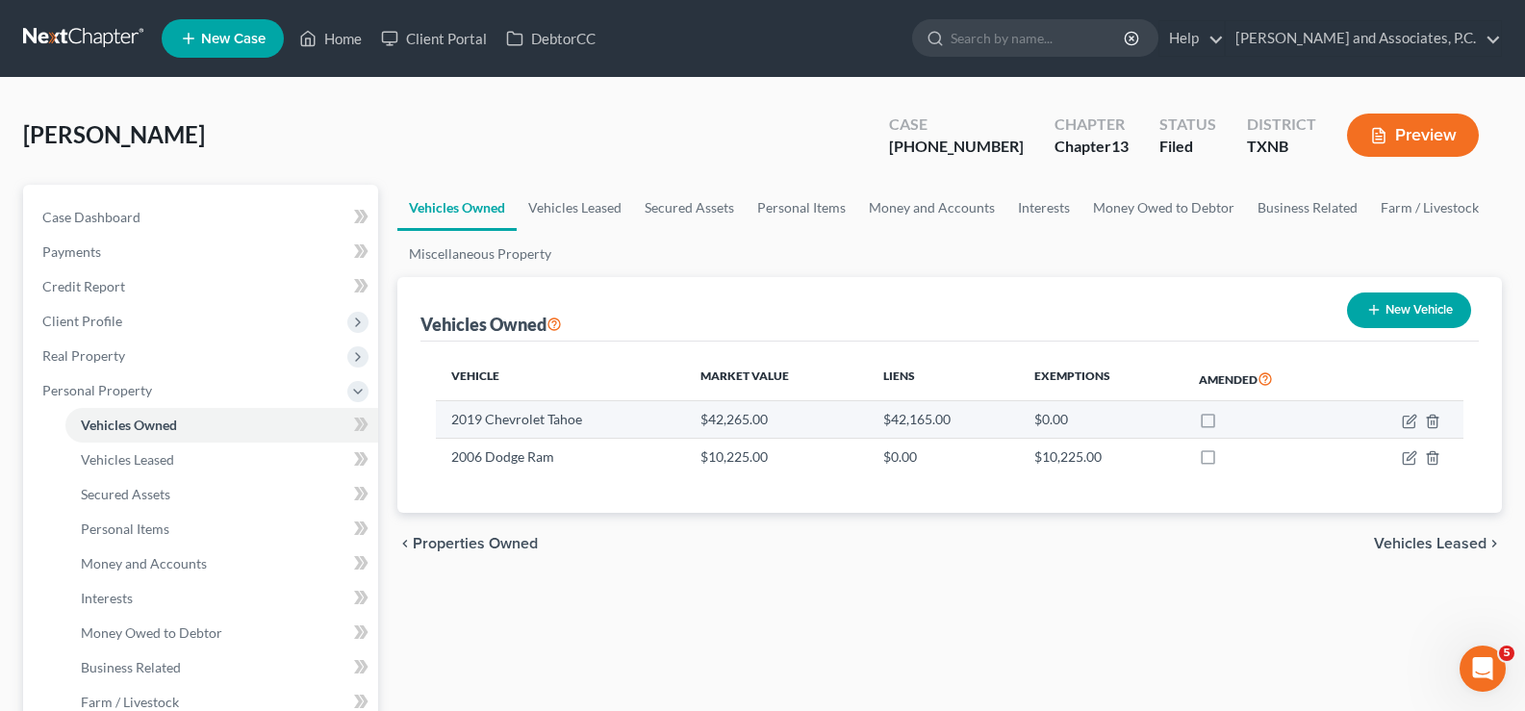
select select "0"
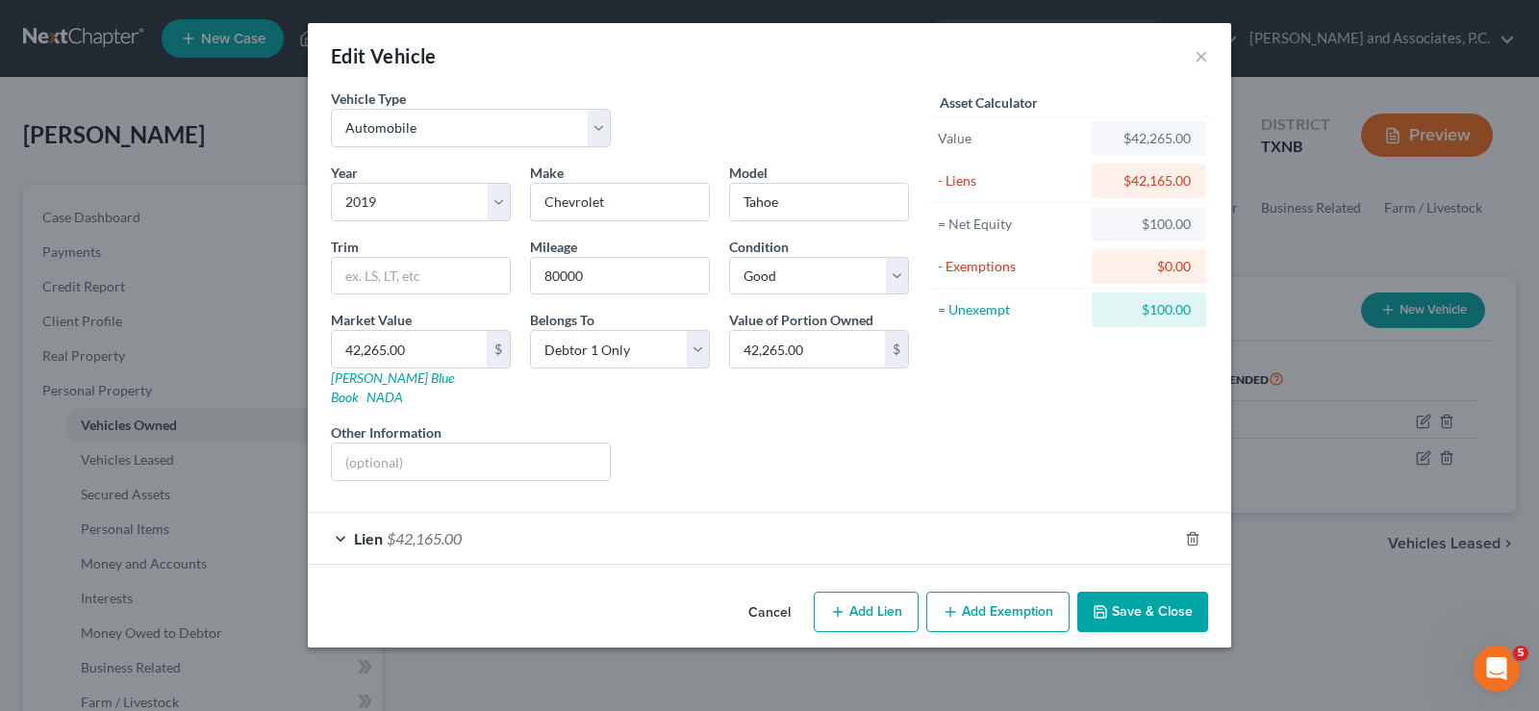
click at [982, 592] on button "Add Exemption" at bounding box center [997, 612] width 143 height 40
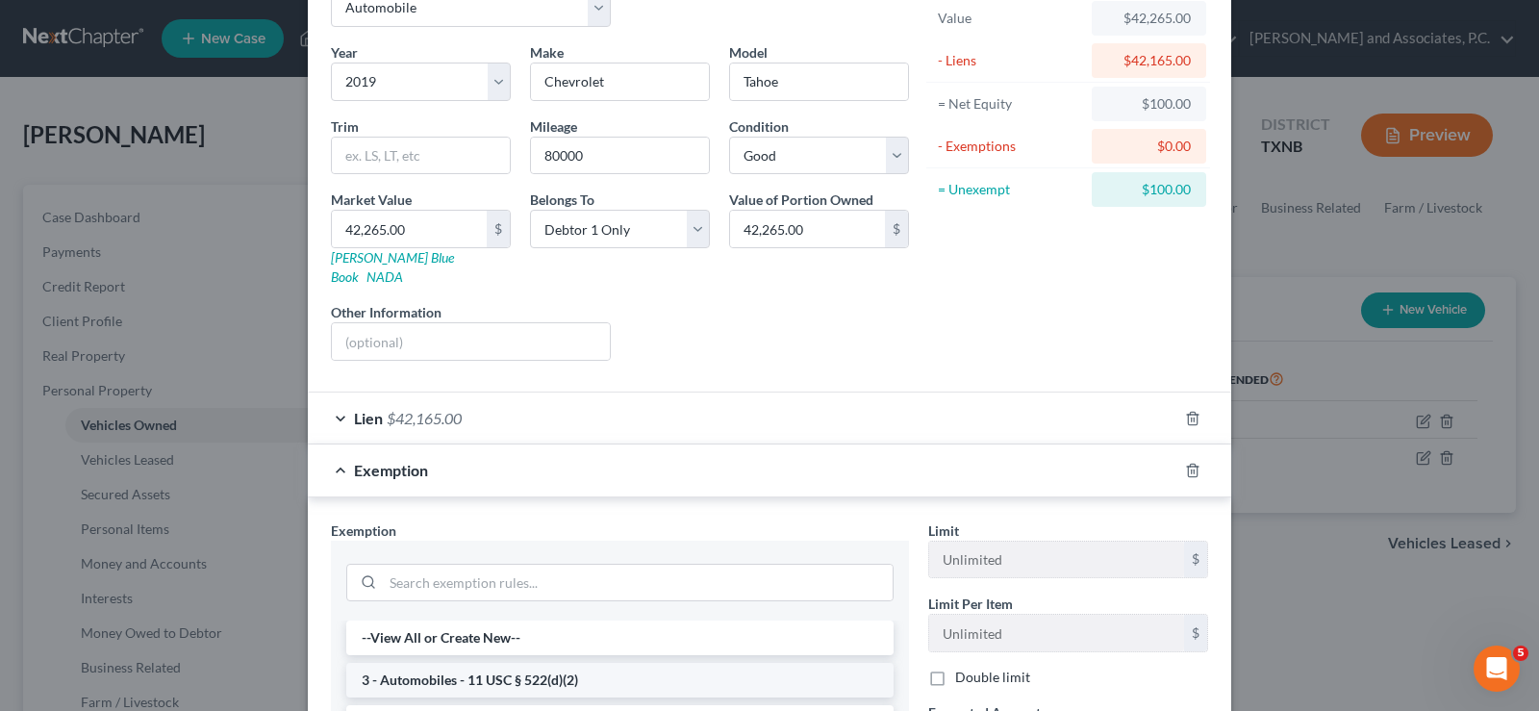
scroll to position [192, 0]
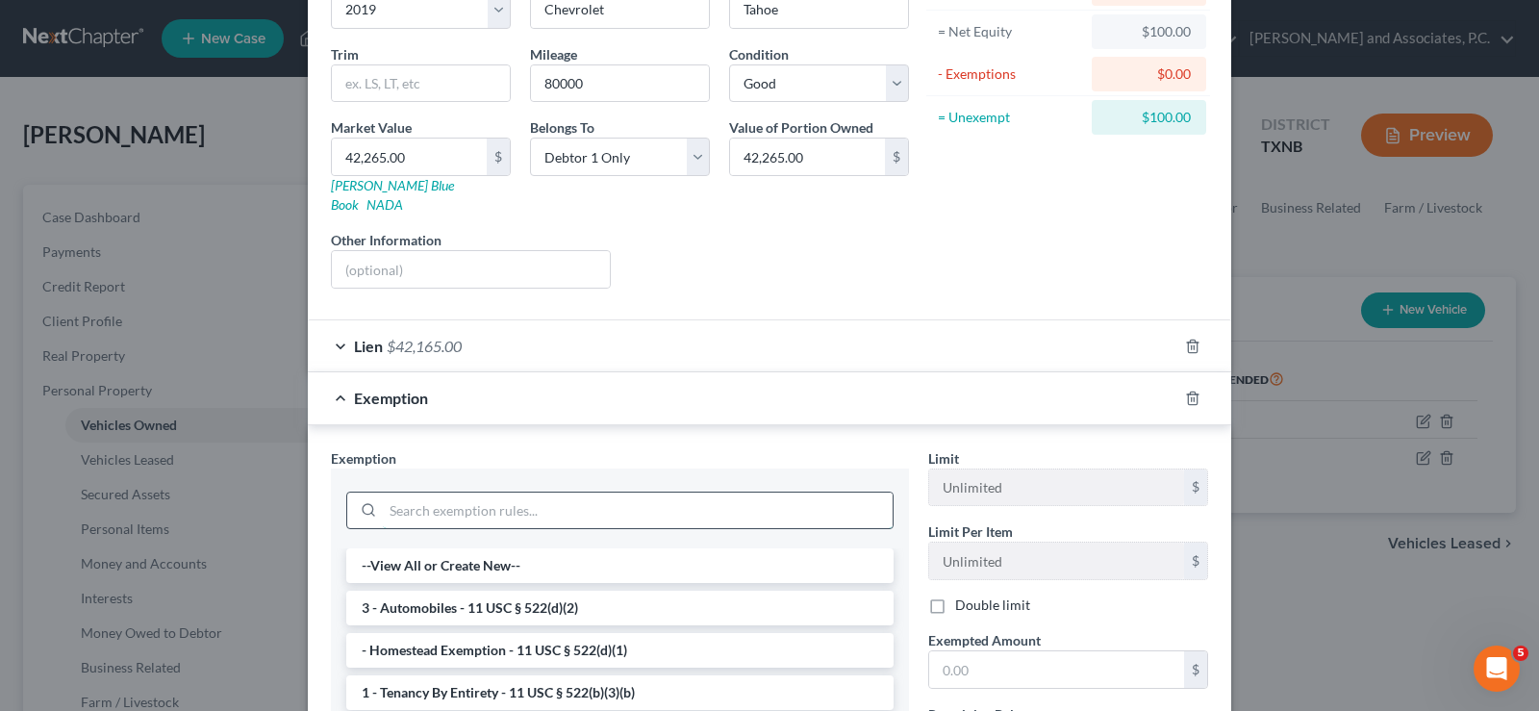
click at [469, 493] on input "search" at bounding box center [638, 511] width 510 height 37
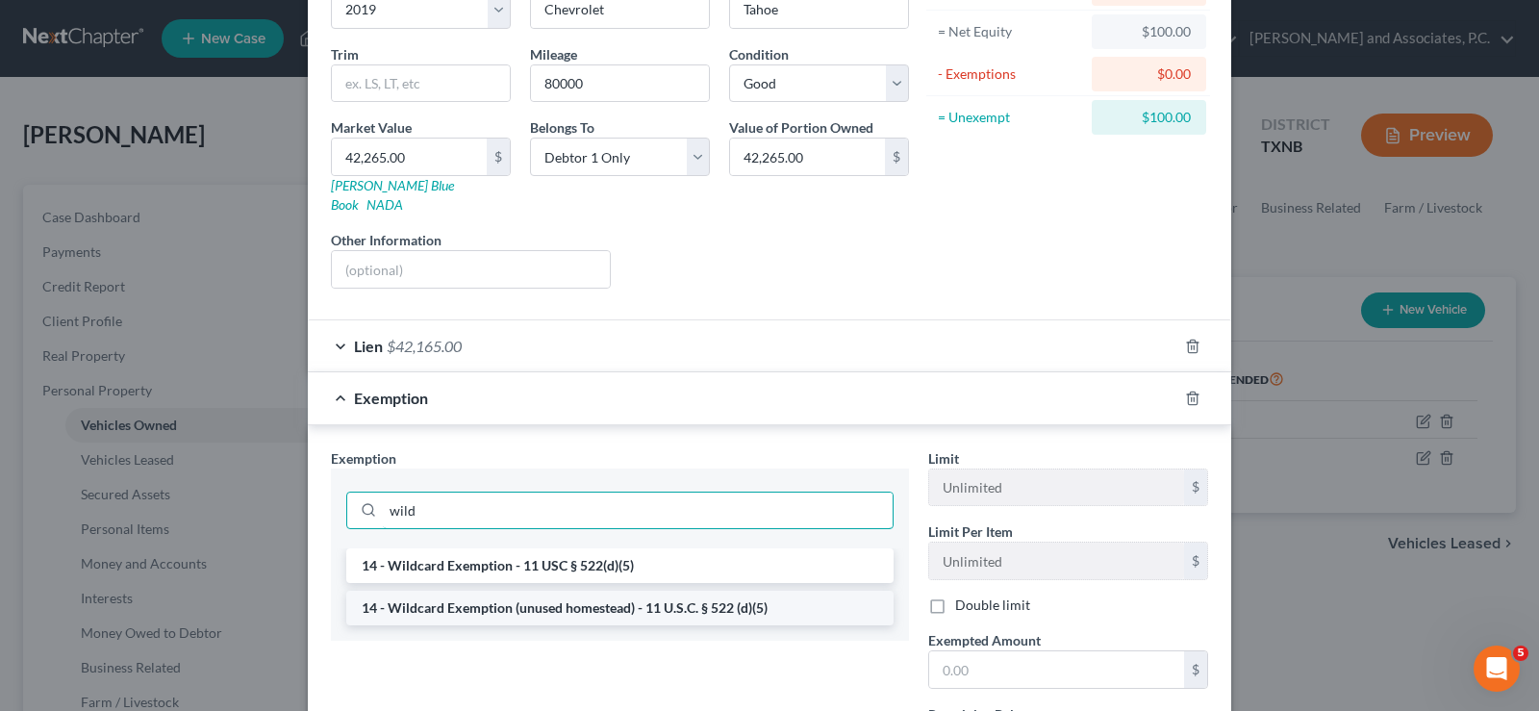
type input "wild"
click at [576, 598] on li "14 - Wildcard Exemption (unused homestead) - 11 U.S.C. § 522 (d)(5)" at bounding box center [619, 608] width 547 height 35
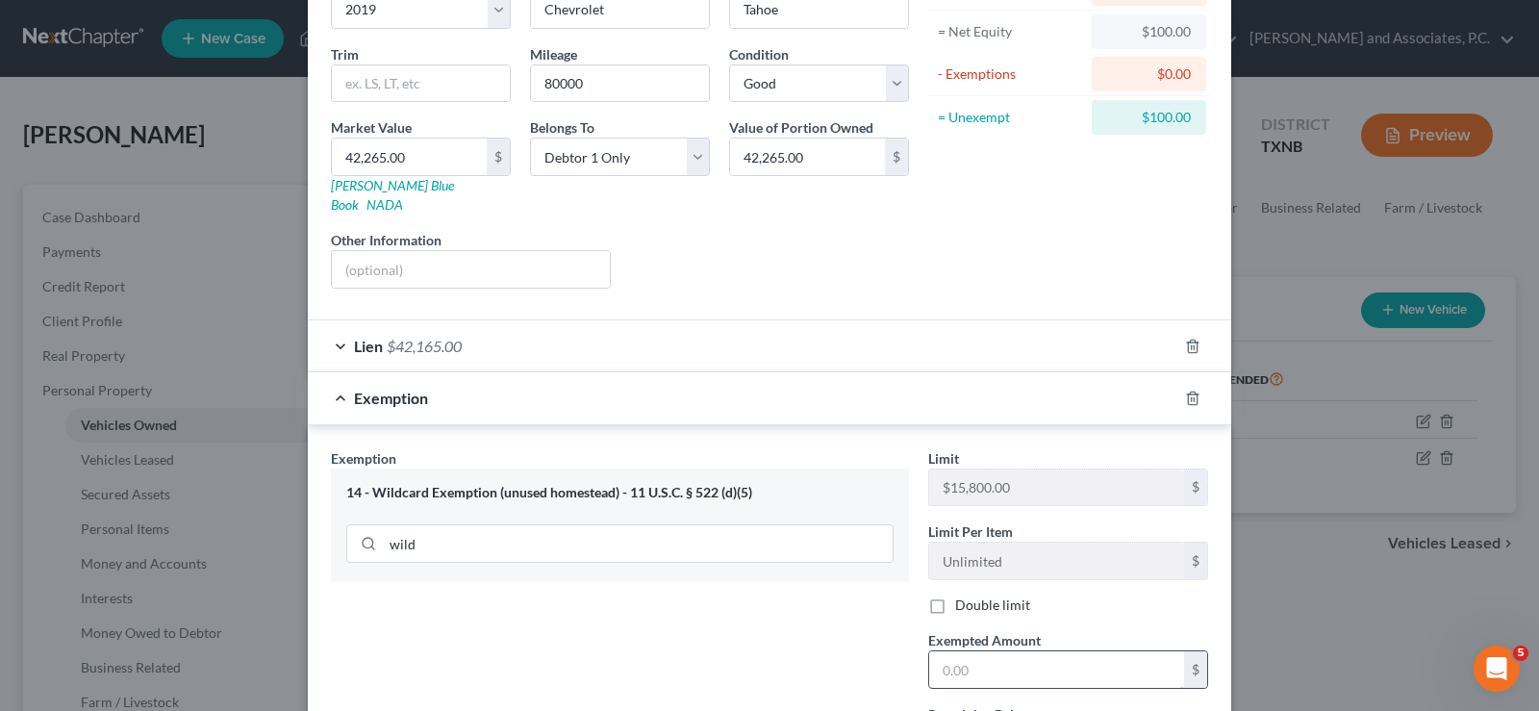
click at [999, 658] on input "text" at bounding box center [1056, 669] width 255 height 37
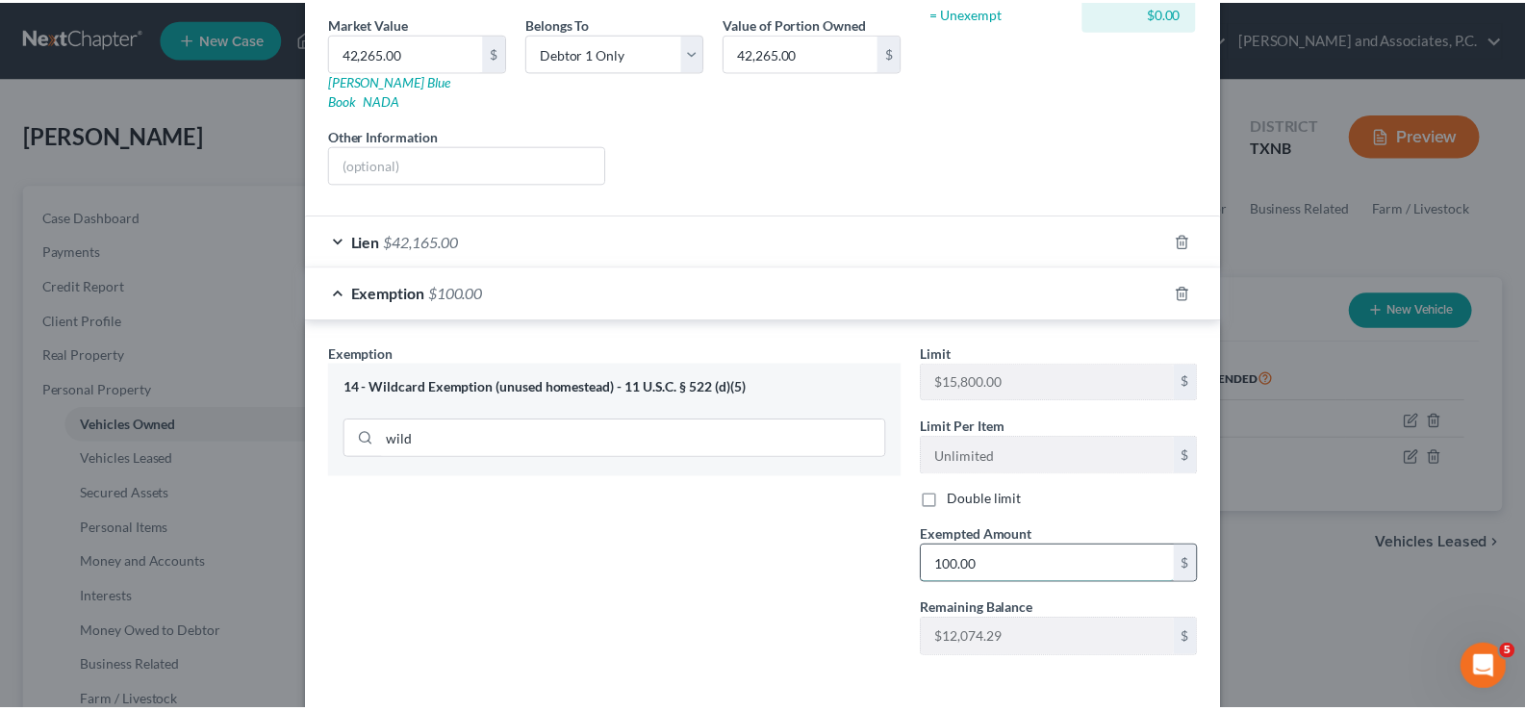
scroll to position [362, 0]
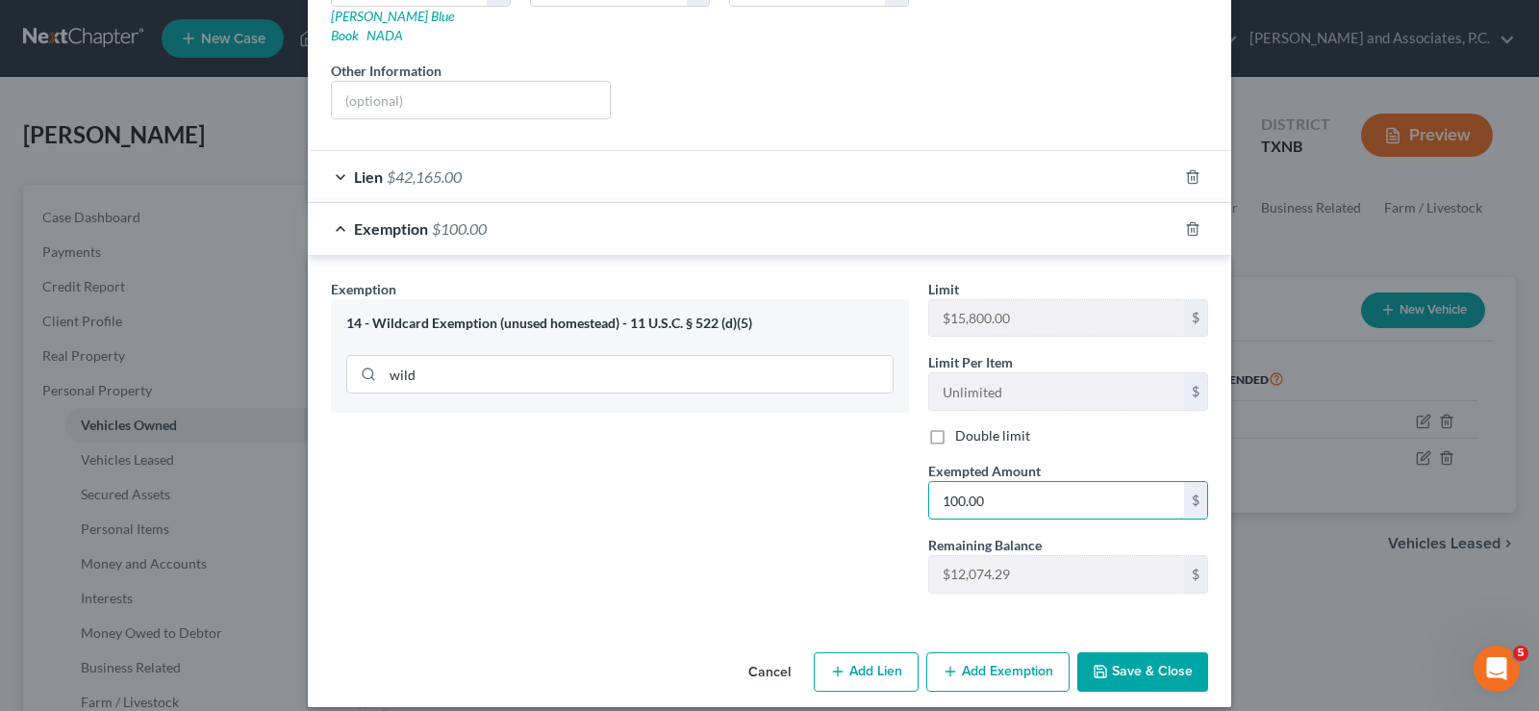
type input "100.00"
click at [1165, 656] on button "Save & Close" at bounding box center [1142, 672] width 131 height 40
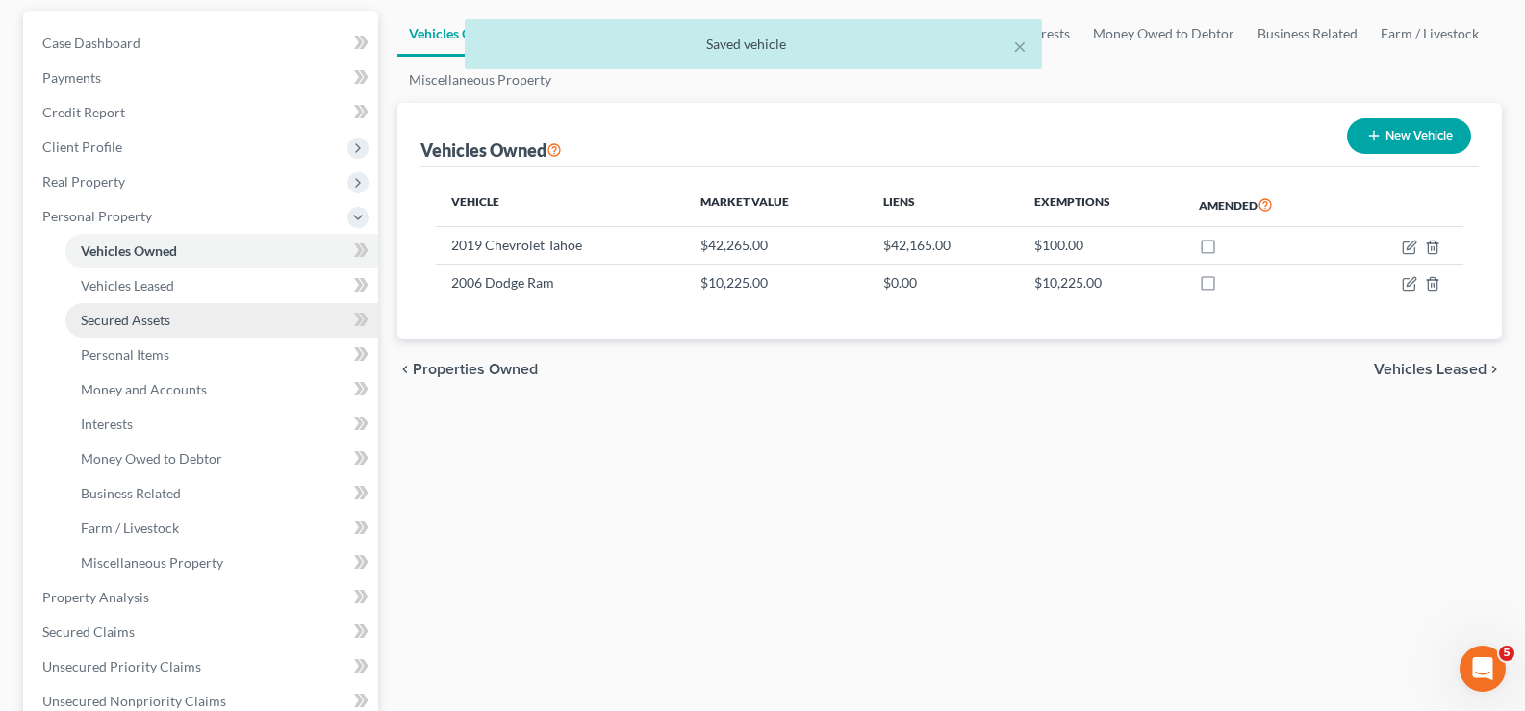
scroll to position [385, 0]
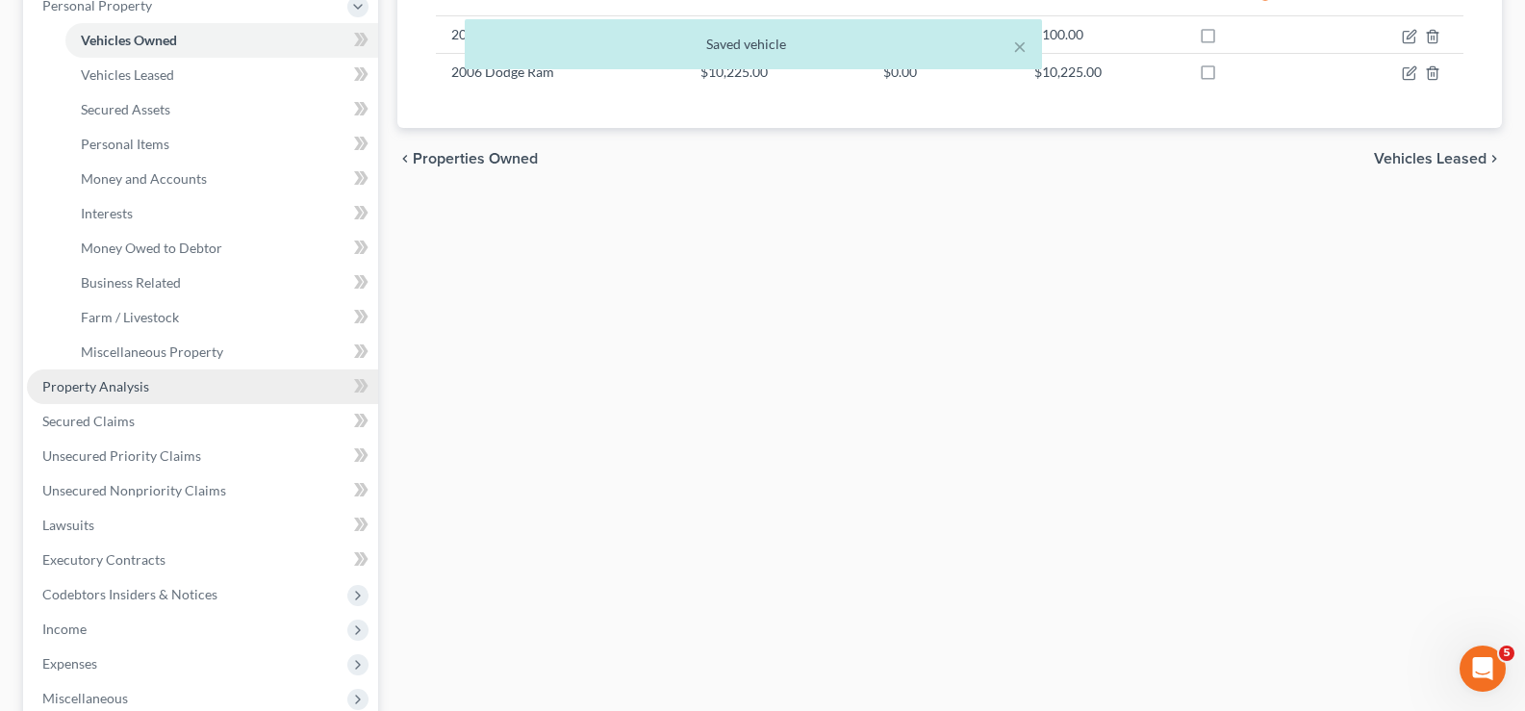
click at [164, 397] on link "Property Analysis" at bounding box center [202, 386] width 351 height 35
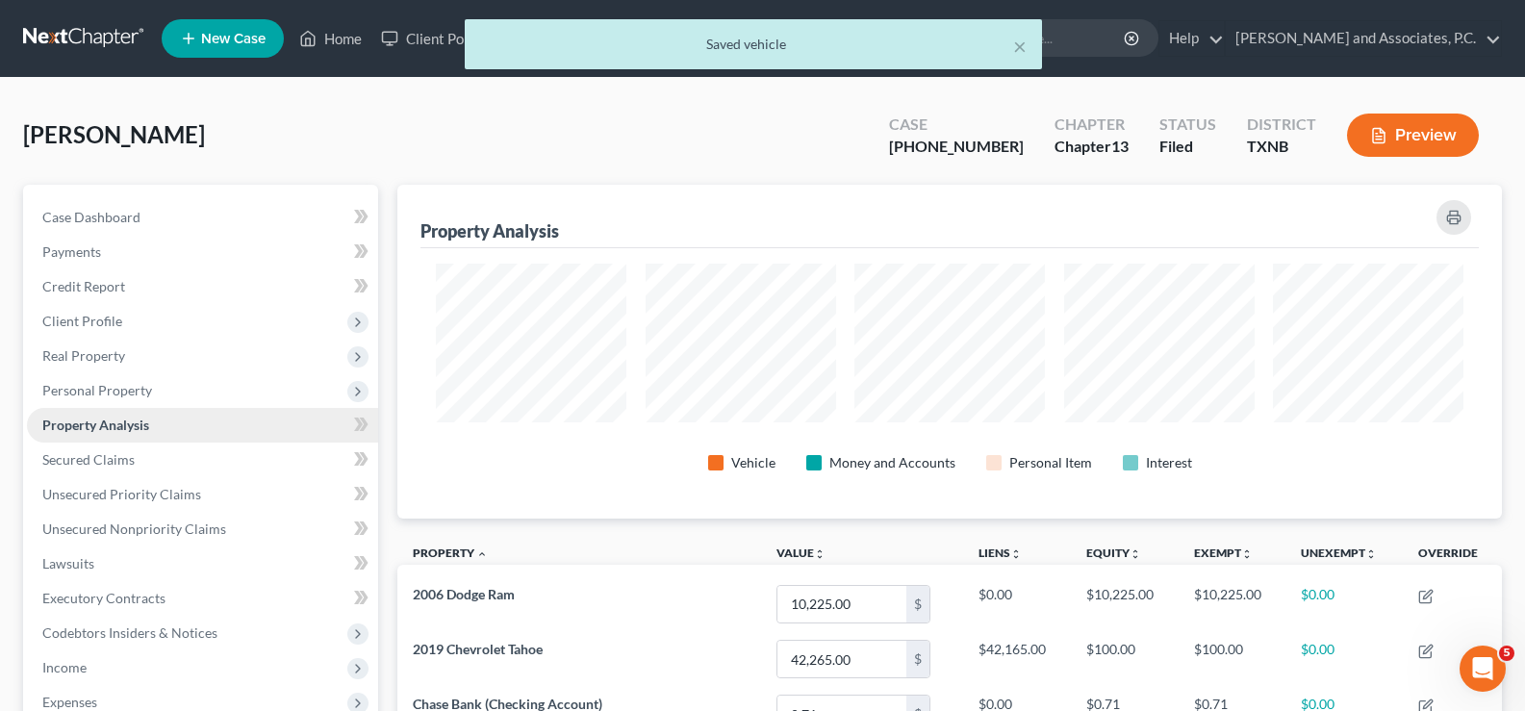
scroll to position [334, 1104]
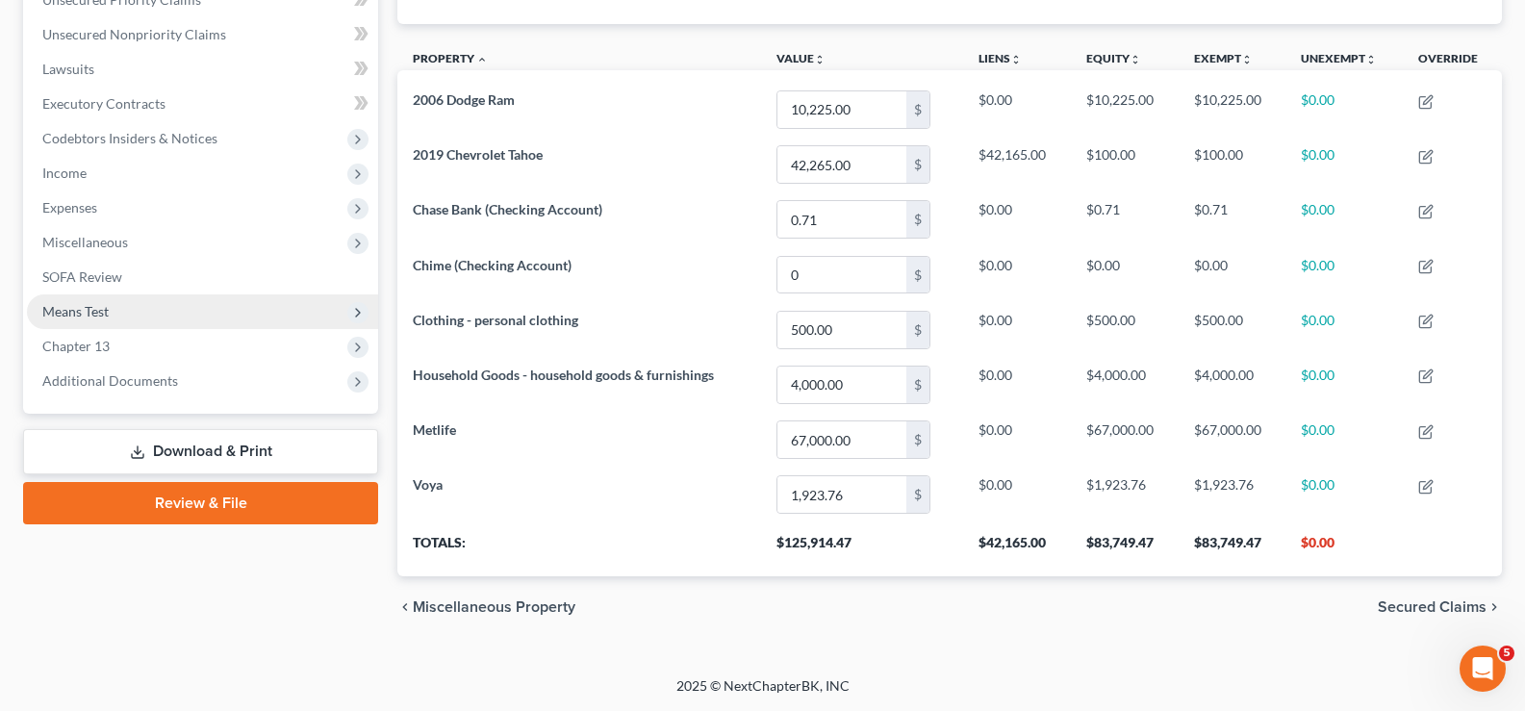
click at [204, 316] on span "Means Test" at bounding box center [202, 311] width 351 height 35
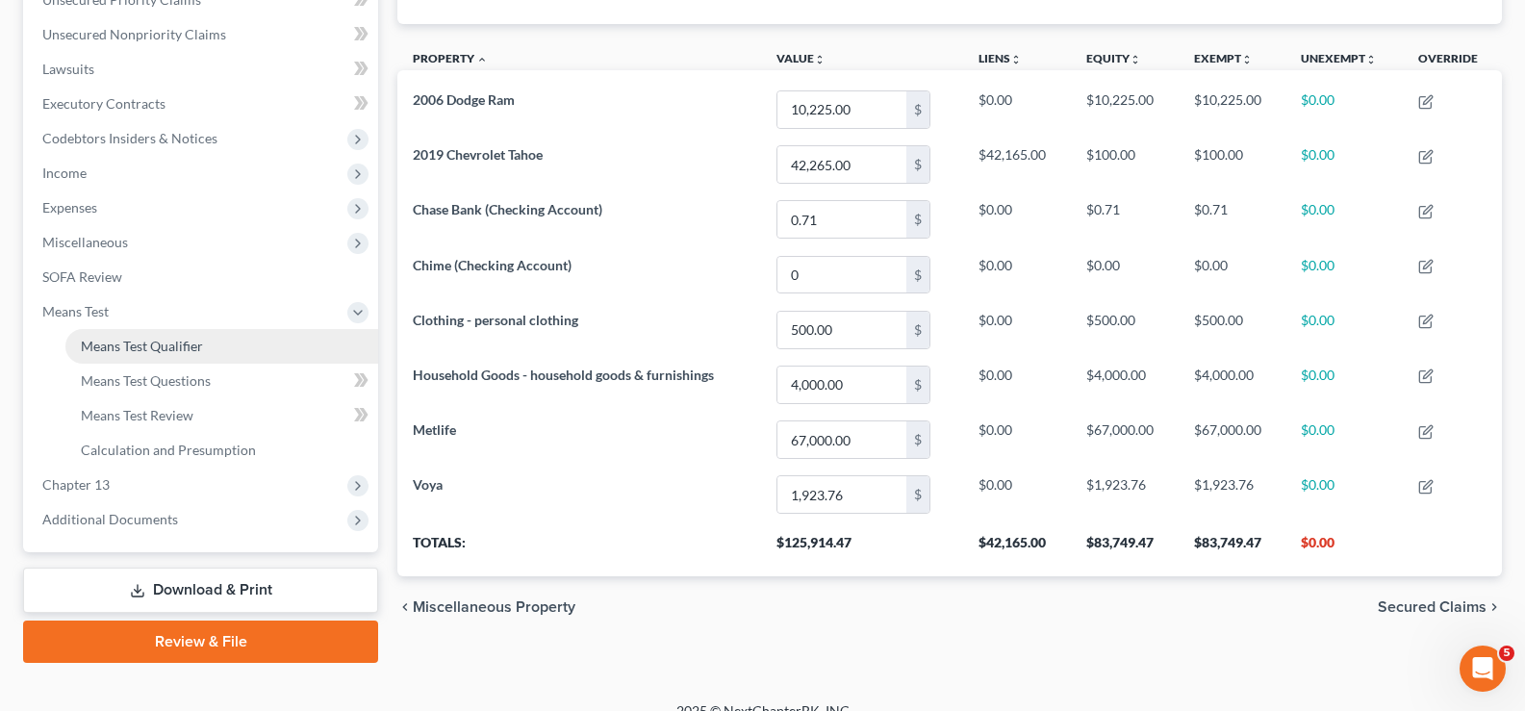
click at [204, 346] on link "Means Test Qualifier" at bounding box center [221, 346] width 313 height 35
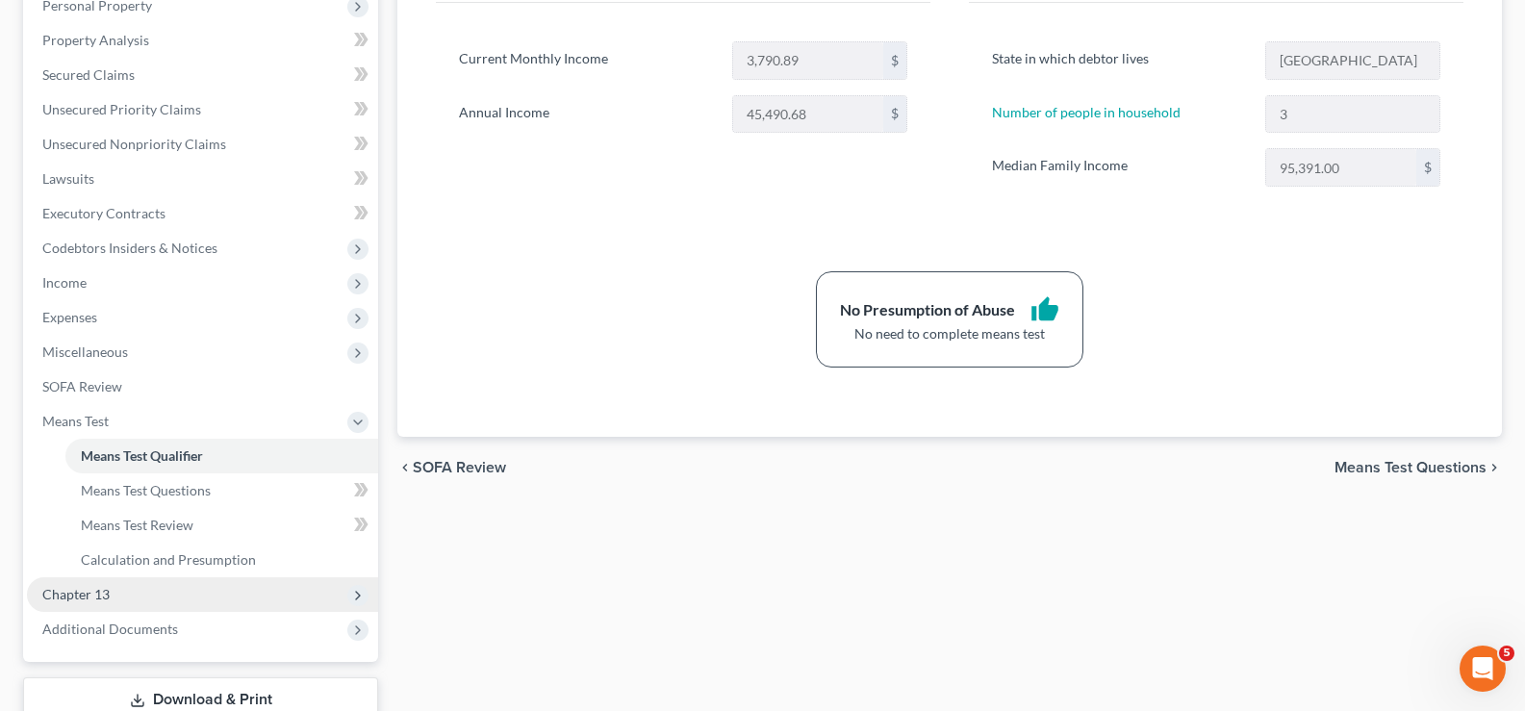
click at [136, 578] on span "Chapter 13" at bounding box center [202, 594] width 351 height 35
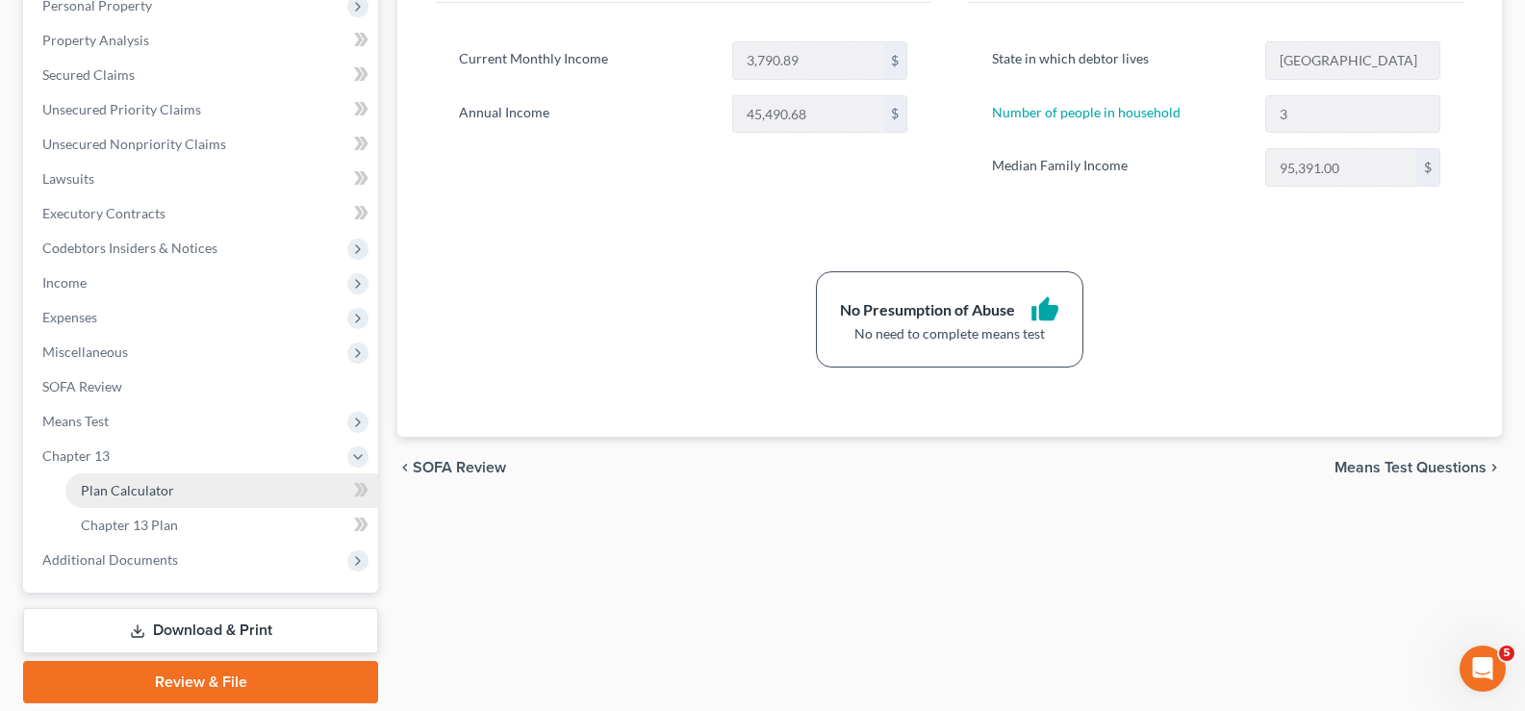
click at [144, 503] on link "Plan Calculator" at bounding box center [221, 490] width 313 height 35
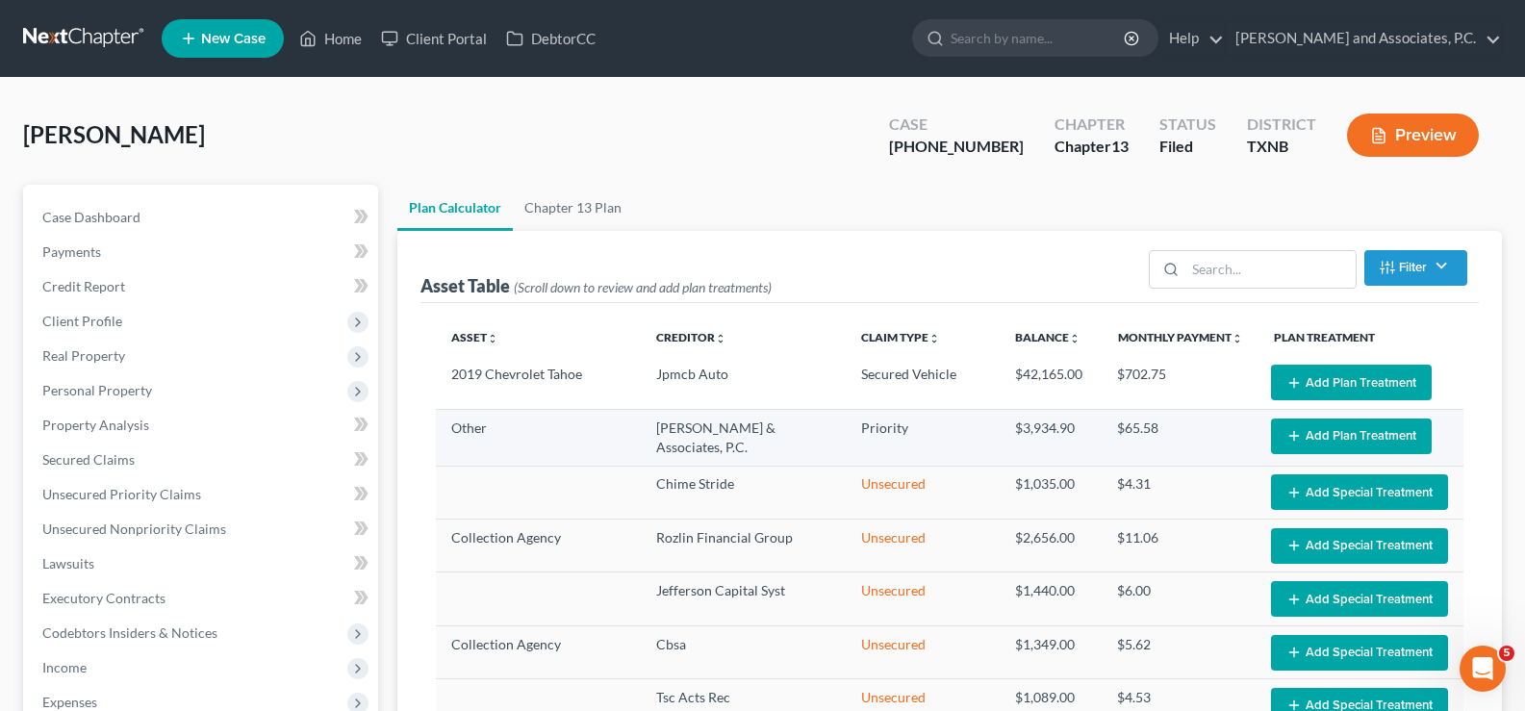
select select "59"
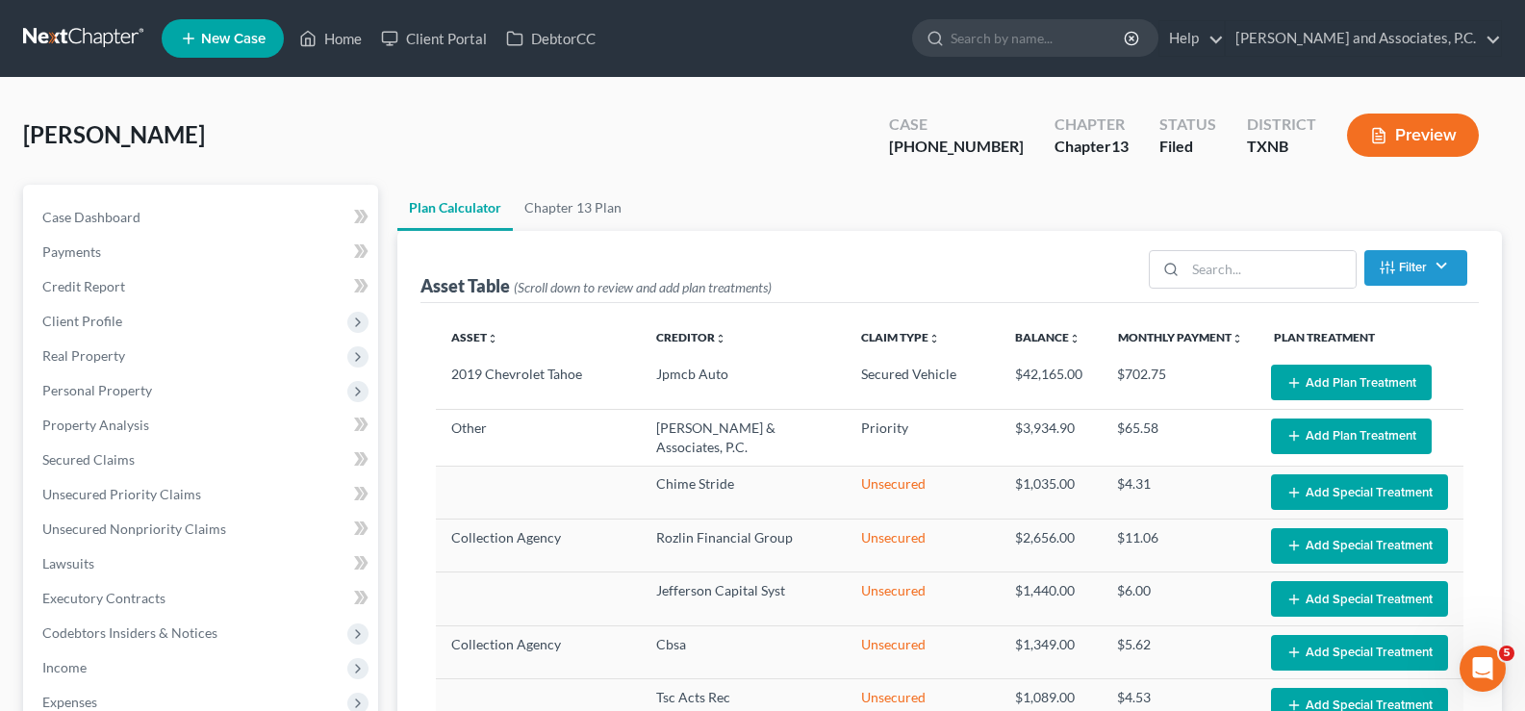
click at [1286, 380] on icon "button" at bounding box center [1293, 382] width 15 height 15
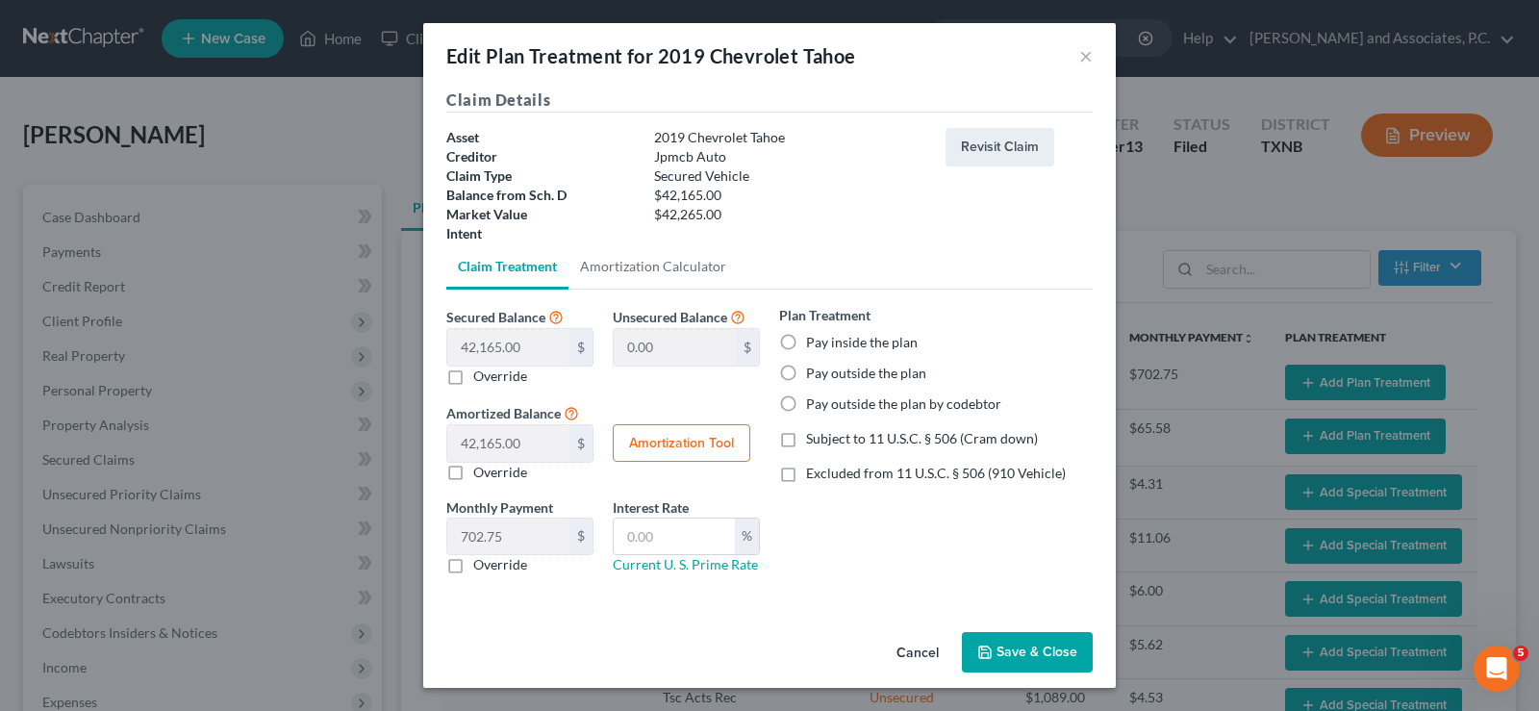
click at [806, 345] on label "Pay inside the plan" at bounding box center [862, 342] width 112 height 19
click at [814, 345] on input "Pay inside the plan" at bounding box center [820, 339] width 13 height 13
radio input "true"
click at [1028, 645] on button "Save & Close" at bounding box center [1027, 652] width 131 height 40
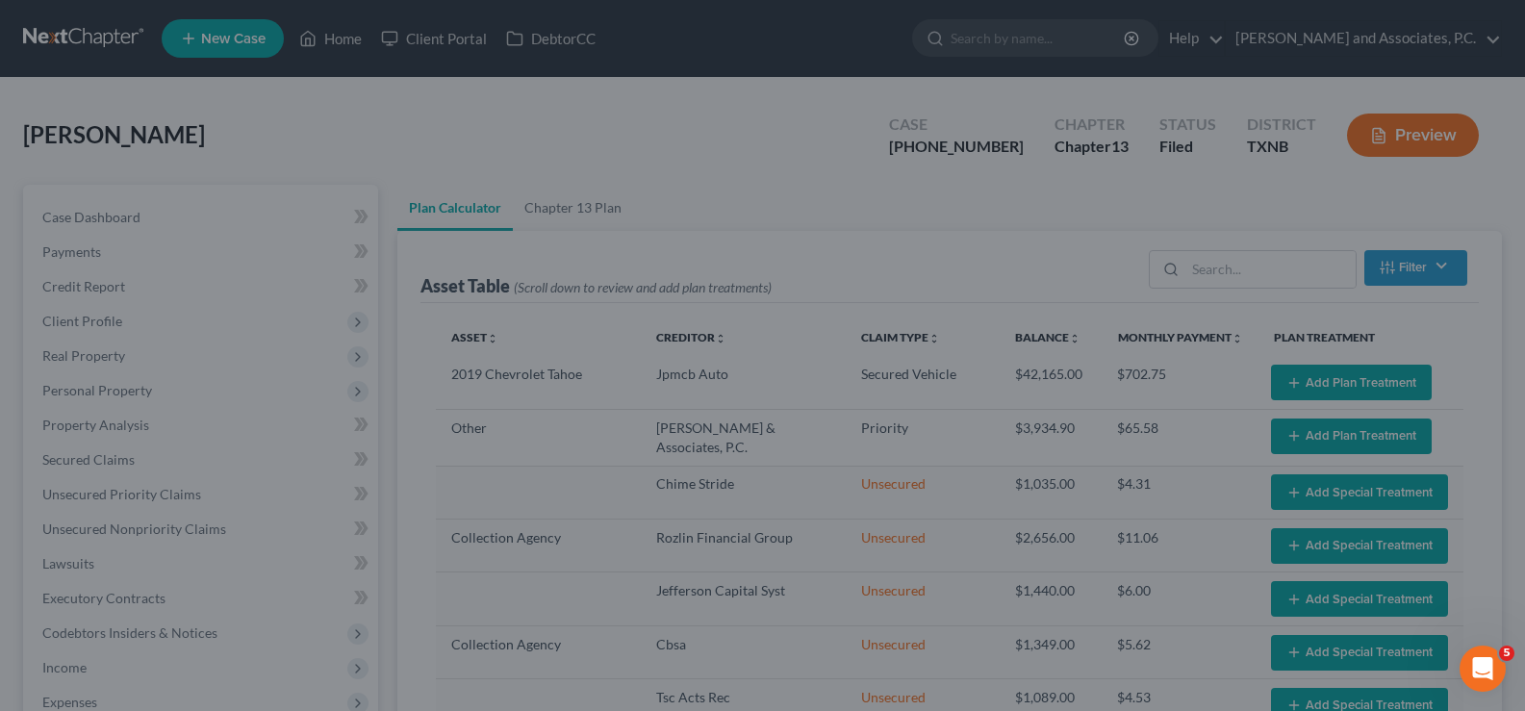
select select "59"
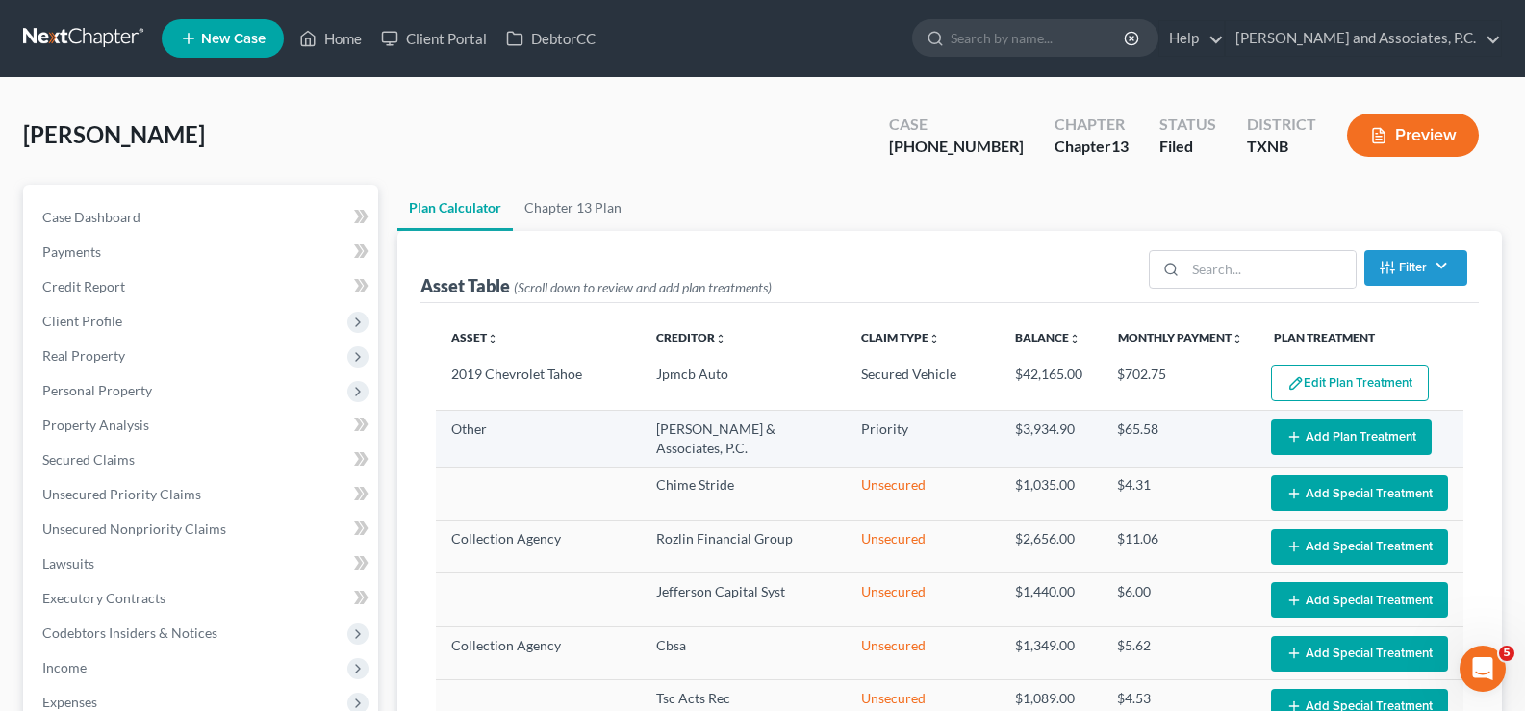
click at [1279, 448] on button "Add Plan Treatment" at bounding box center [1351, 437] width 161 height 36
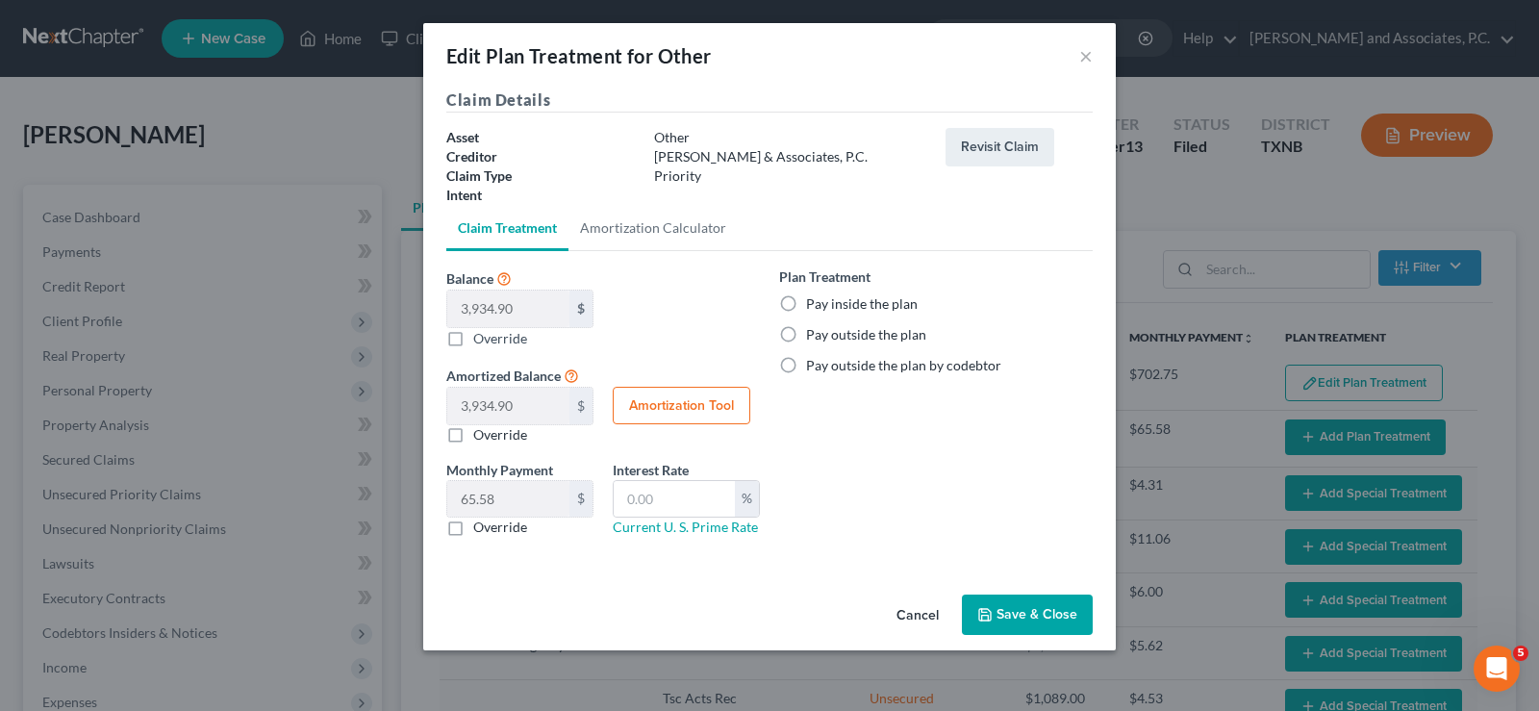
click at [806, 300] on label "Pay inside the plan" at bounding box center [862, 303] width 112 height 19
click at [814, 300] on input "Pay inside the plan" at bounding box center [820, 300] width 13 height 13
radio input "true"
click at [1009, 619] on button "Save & Close" at bounding box center [1027, 614] width 131 height 40
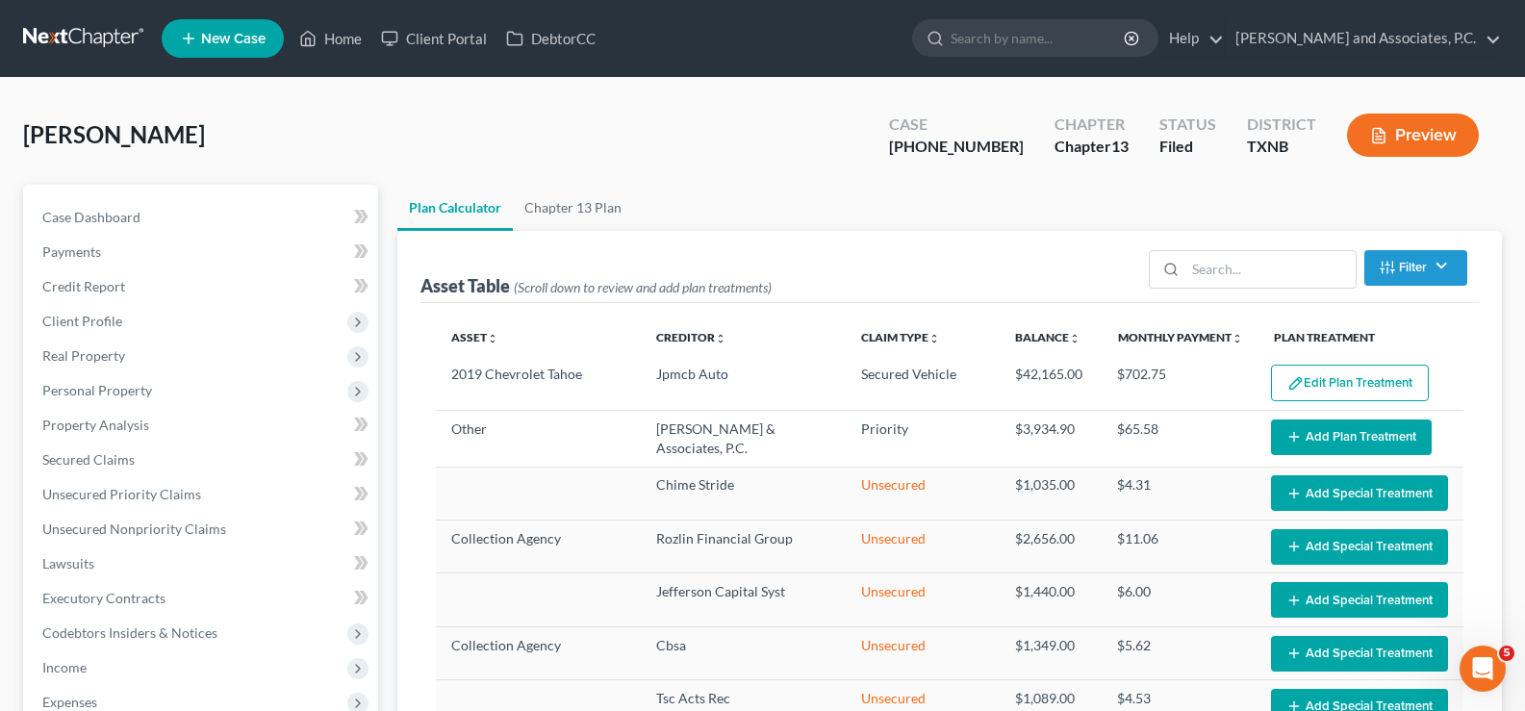
select select "59"
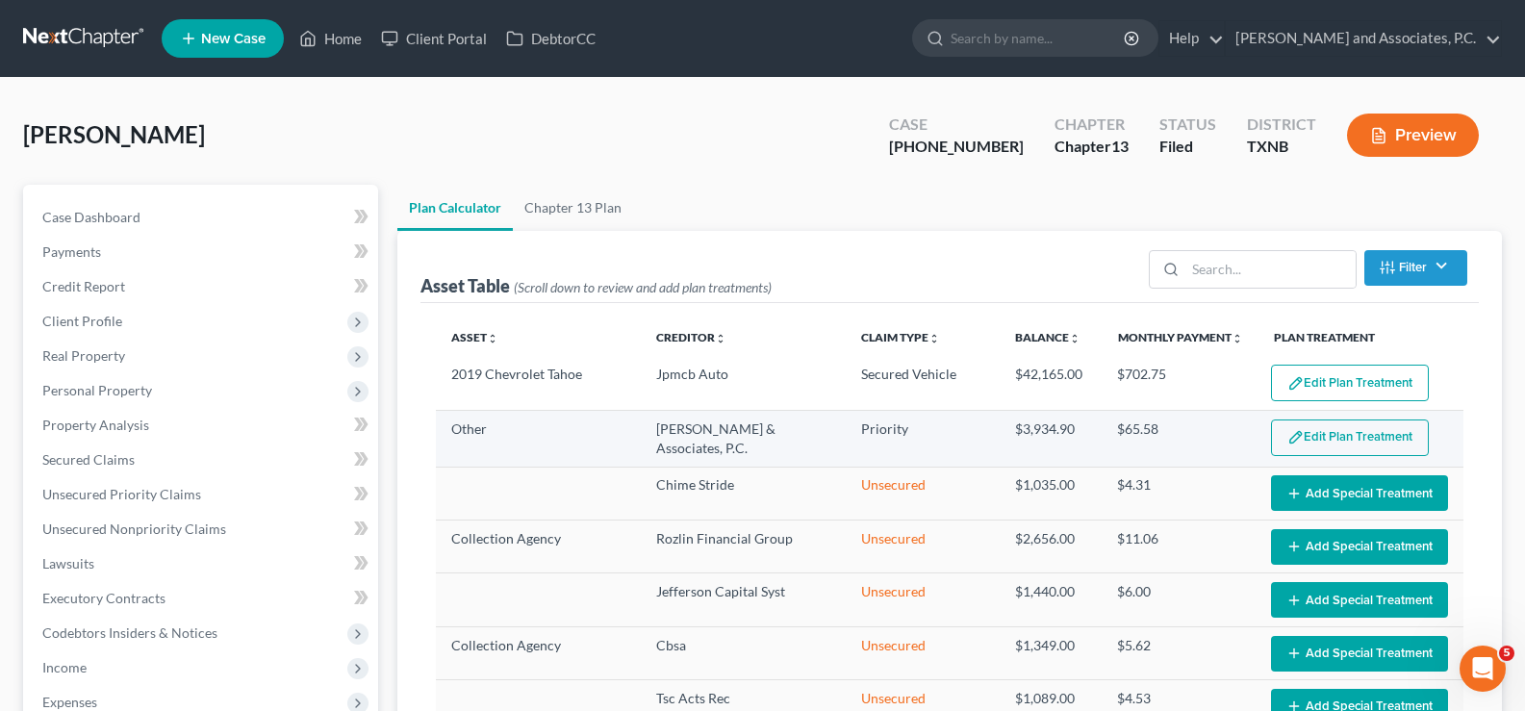
click at [1314, 431] on button "Edit Plan Treatment" at bounding box center [1350, 437] width 158 height 37
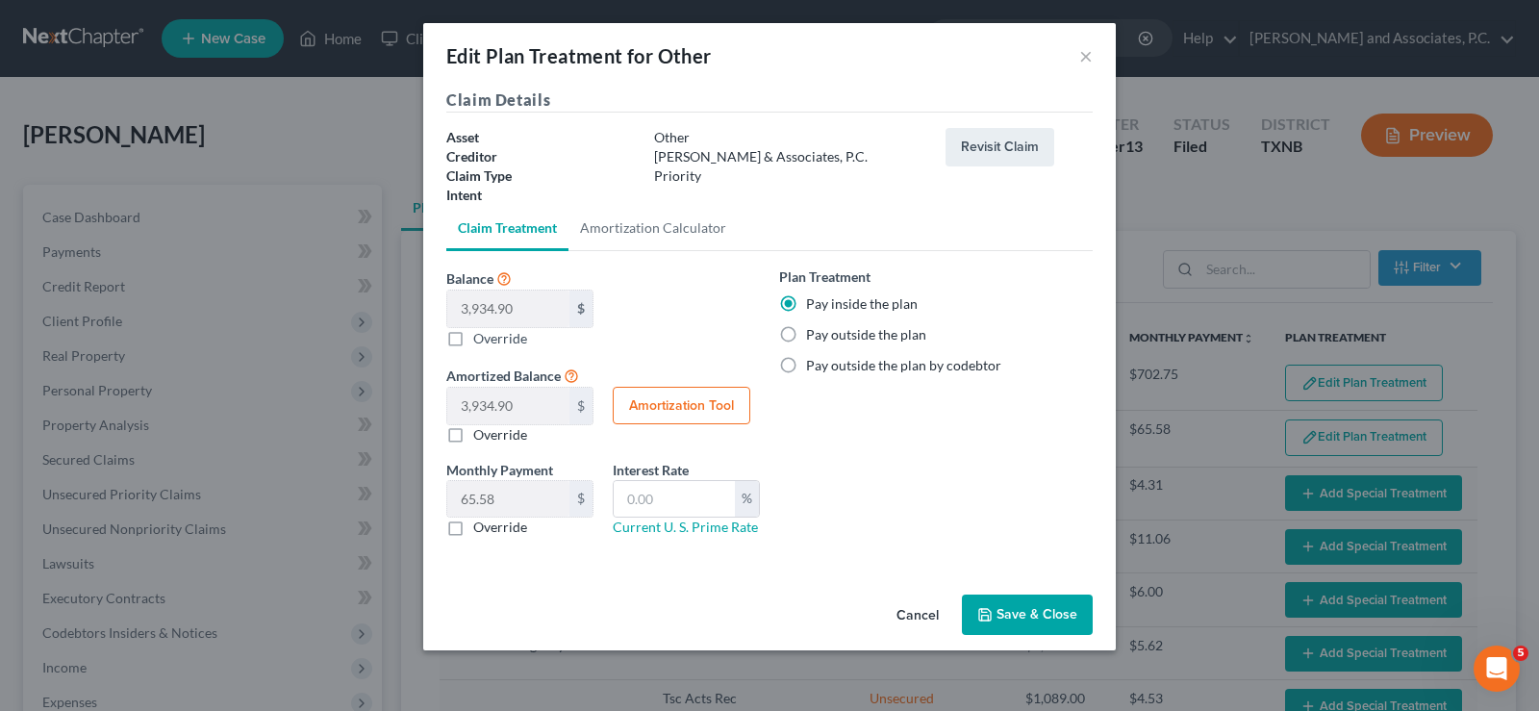
click at [1030, 603] on button "Save & Close" at bounding box center [1027, 614] width 131 height 40
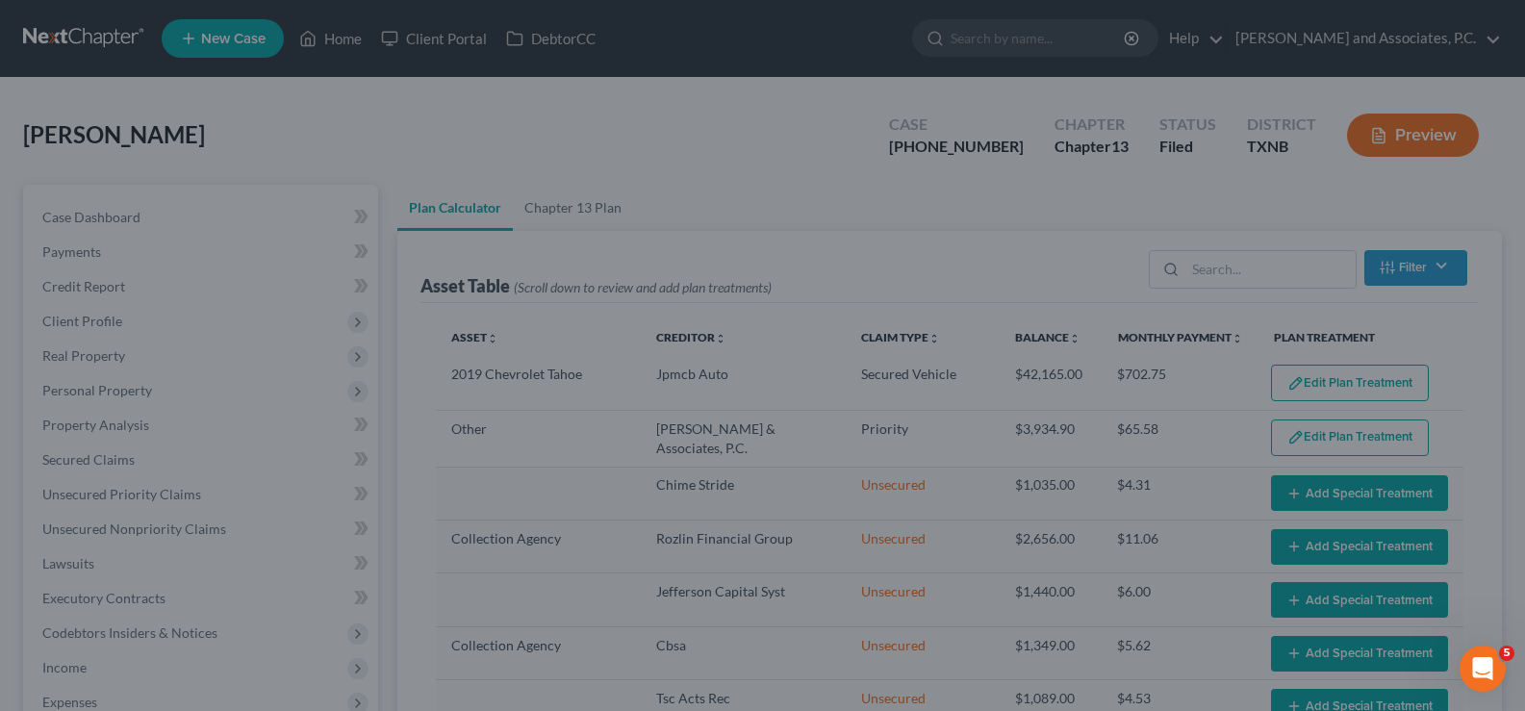
select select "59"
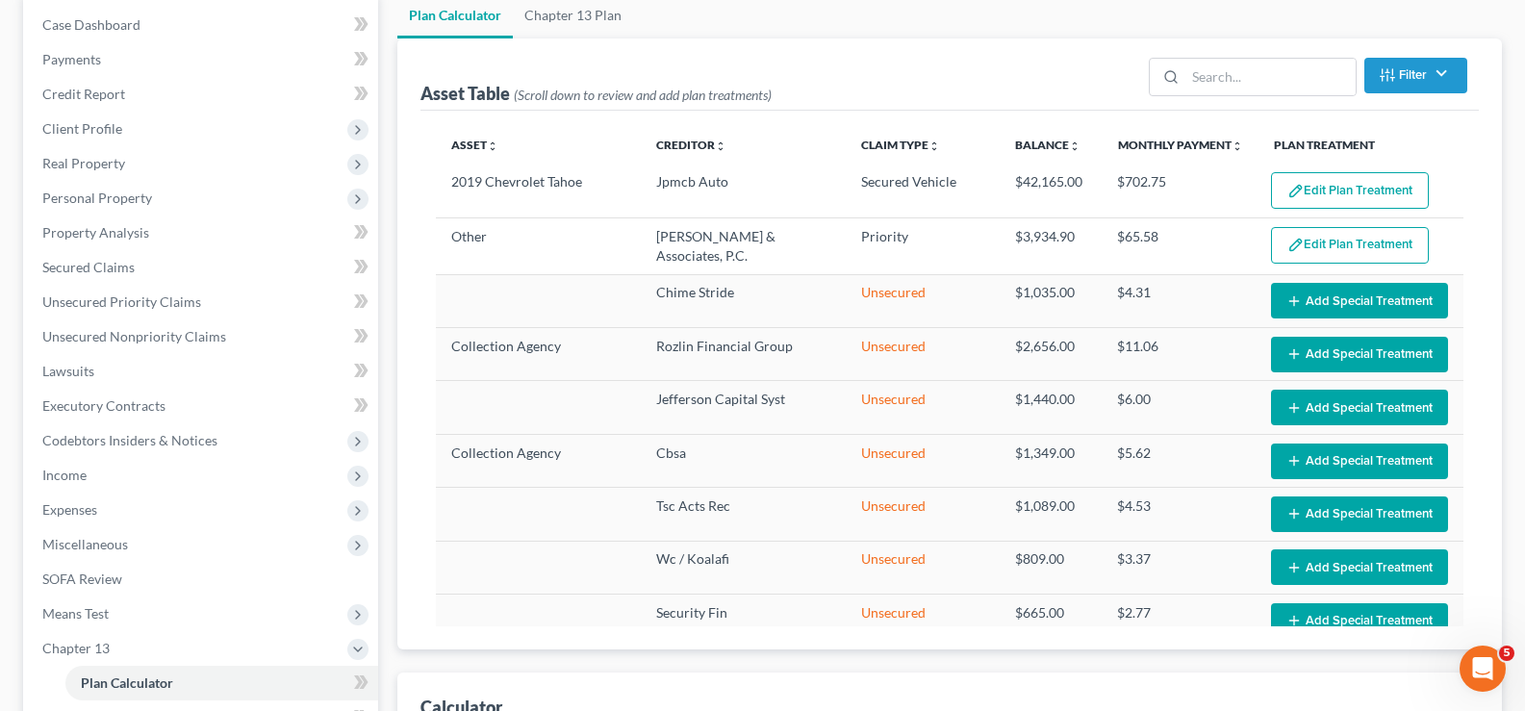
scroll to position [385, 0]
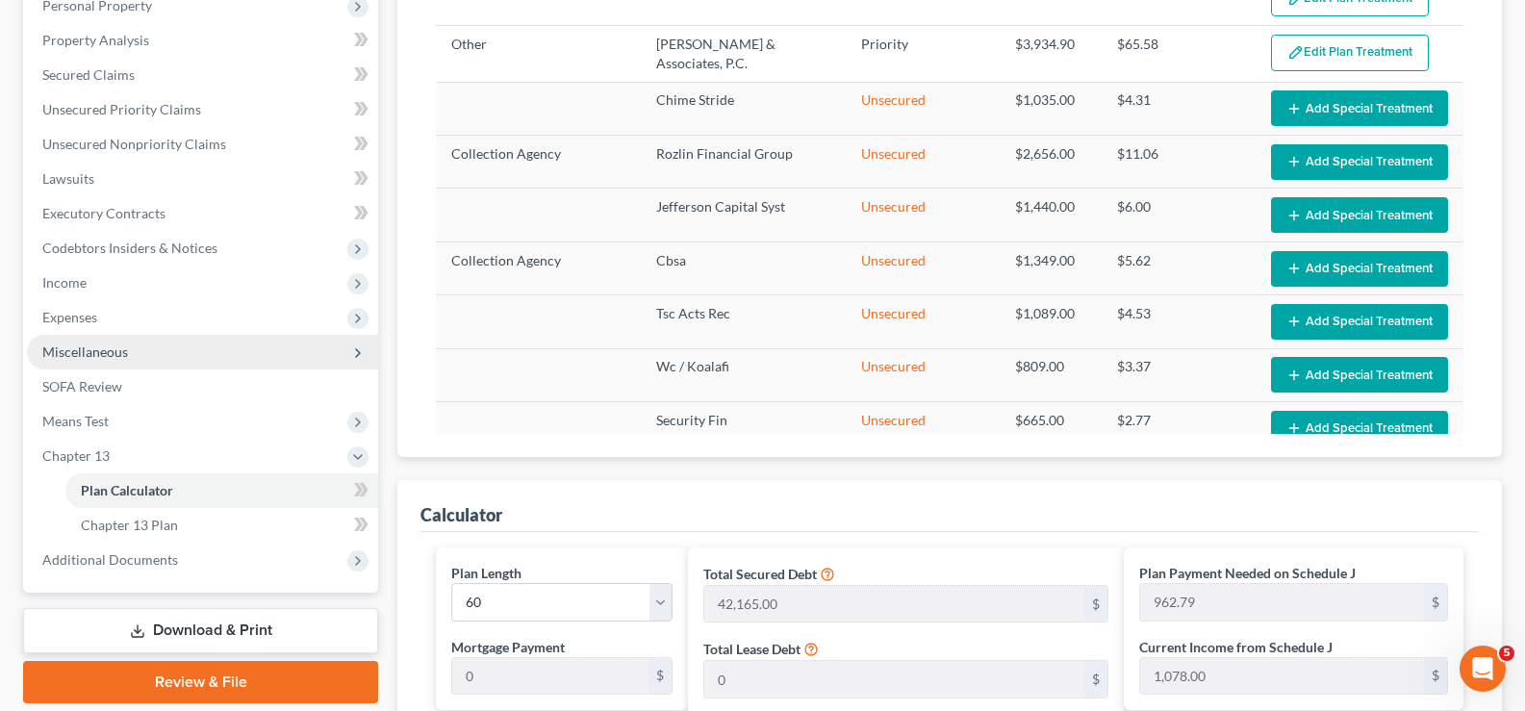
click at [127, 342] on span "Miscellaneous" at bounding box center [202, 352] width 351 height 35
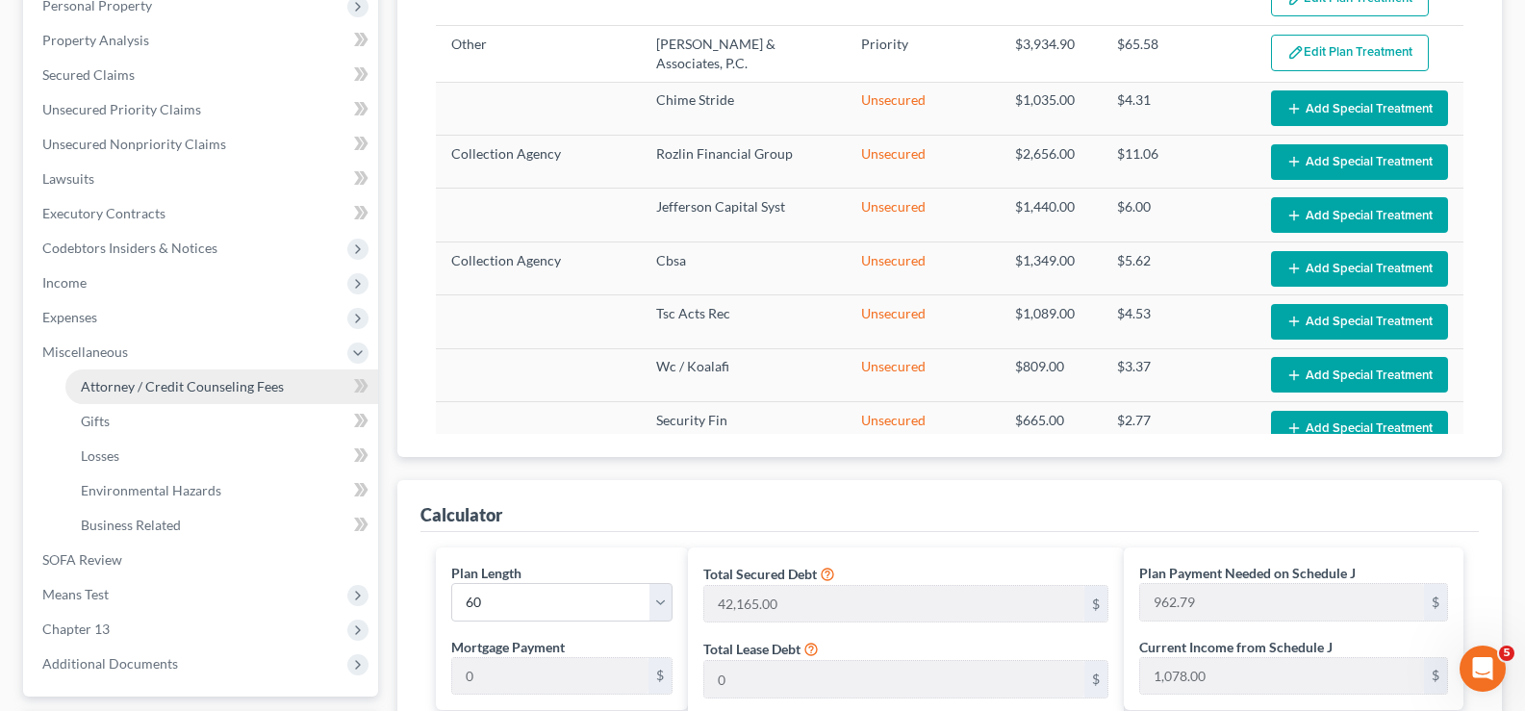
click at [167, 381] on span "Attorney / Credit Counseling Fees" at bounding box center [182, 386] width 203 height 16
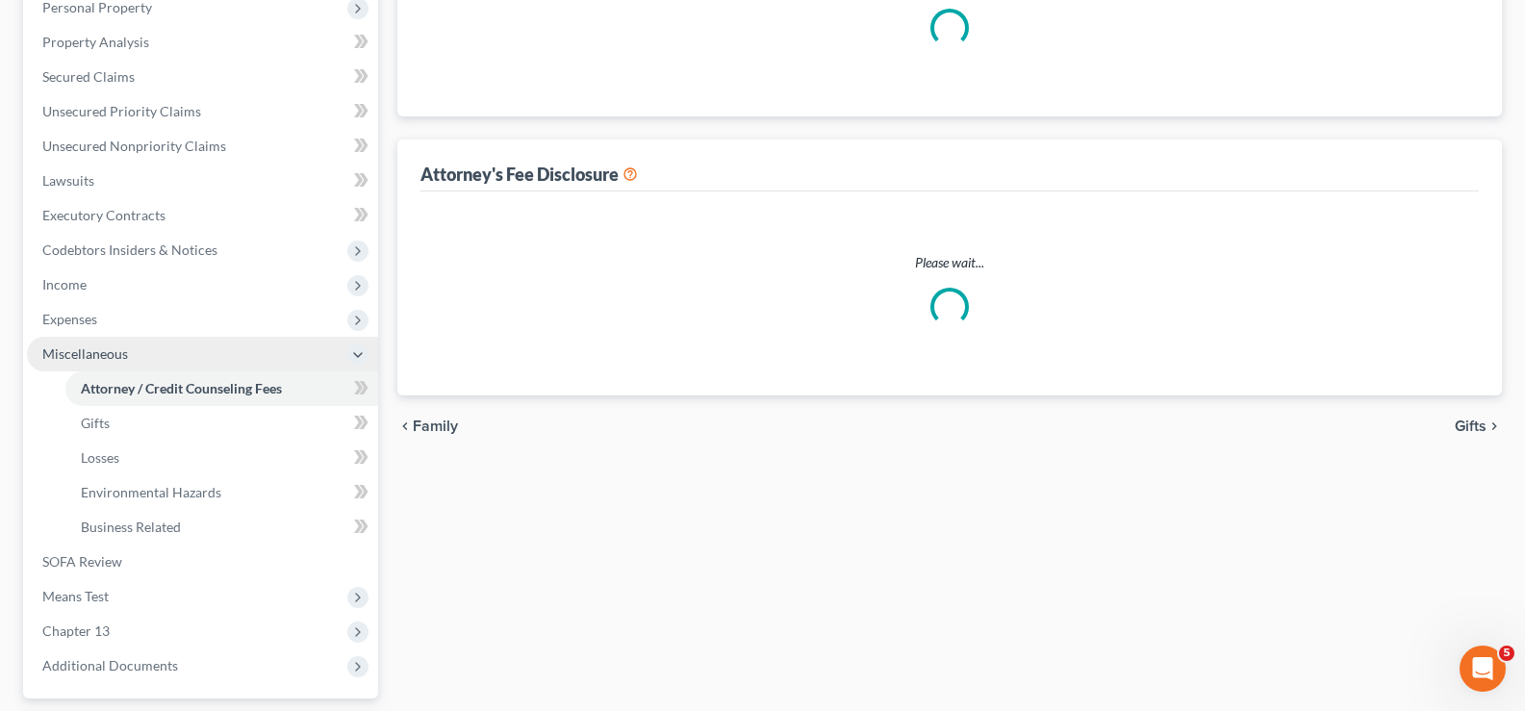
select select "1"
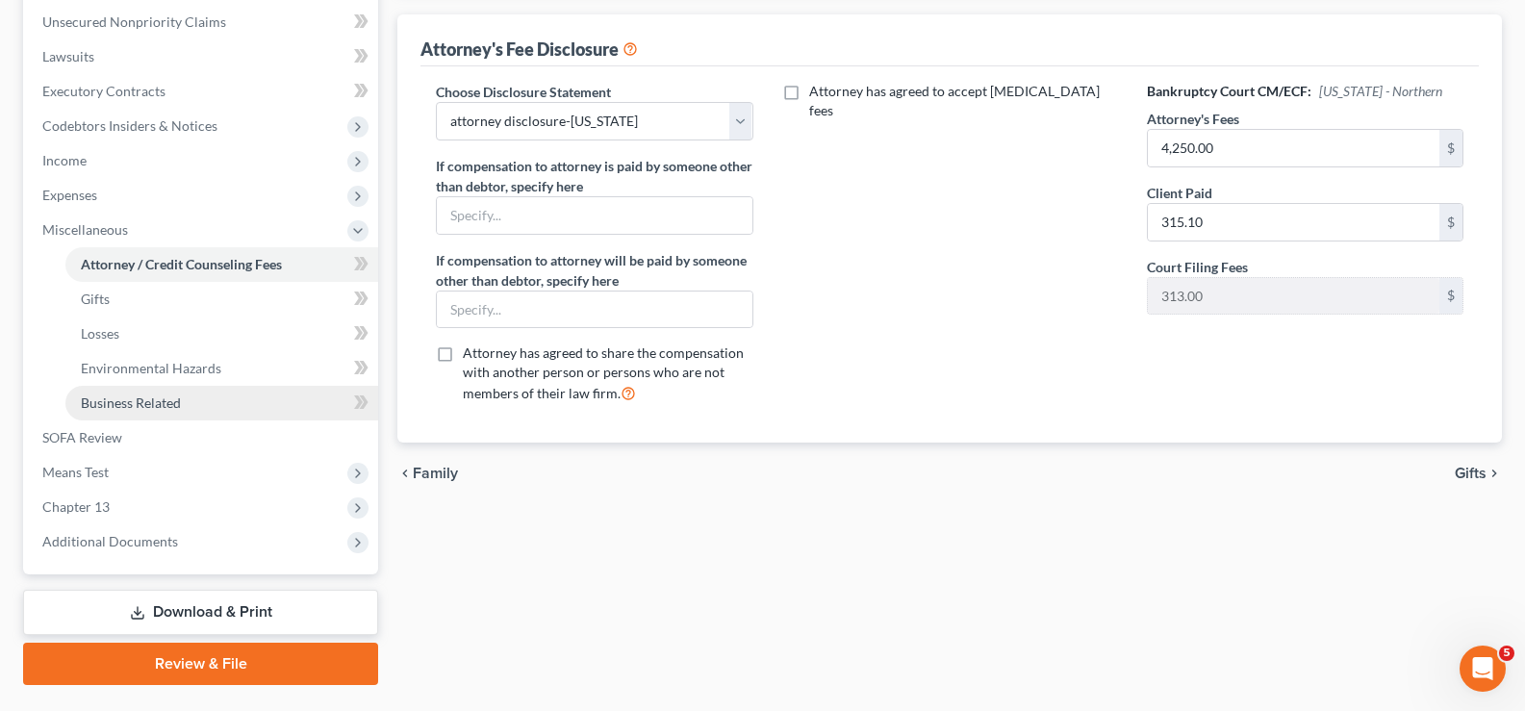
scroll to position [554, 0]
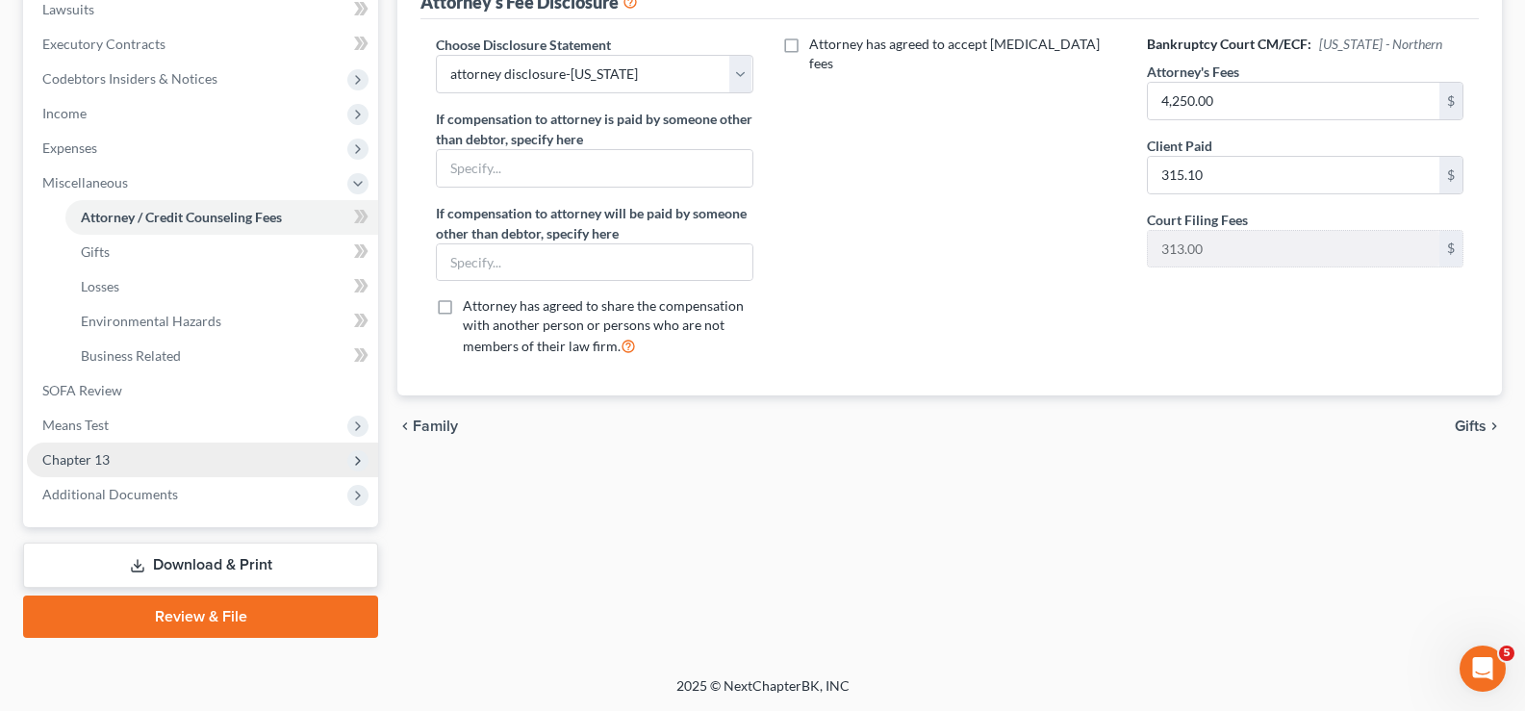
click at [103, 475] on span "Chapter 13" at bounding box center [202, 460] width 351 height 35
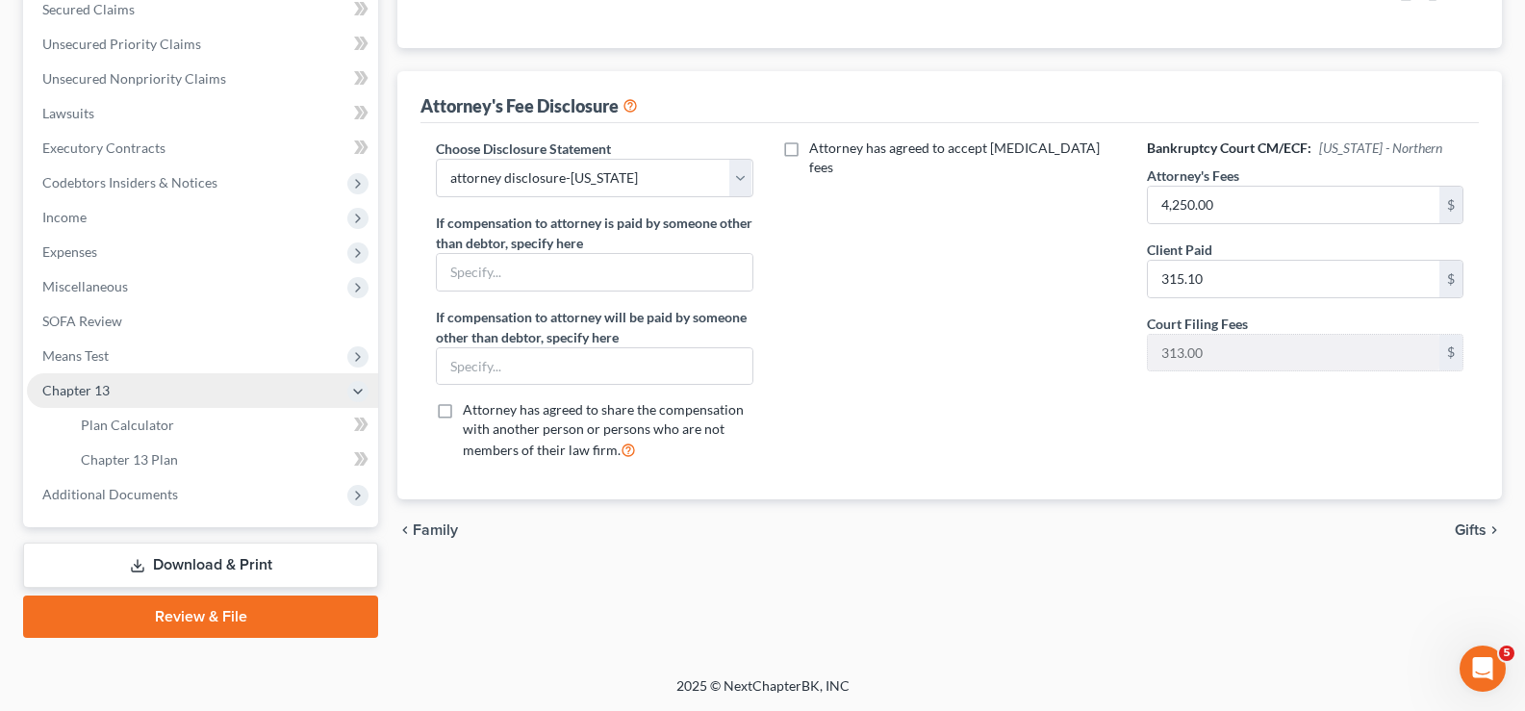
scroll to position [450, 0]
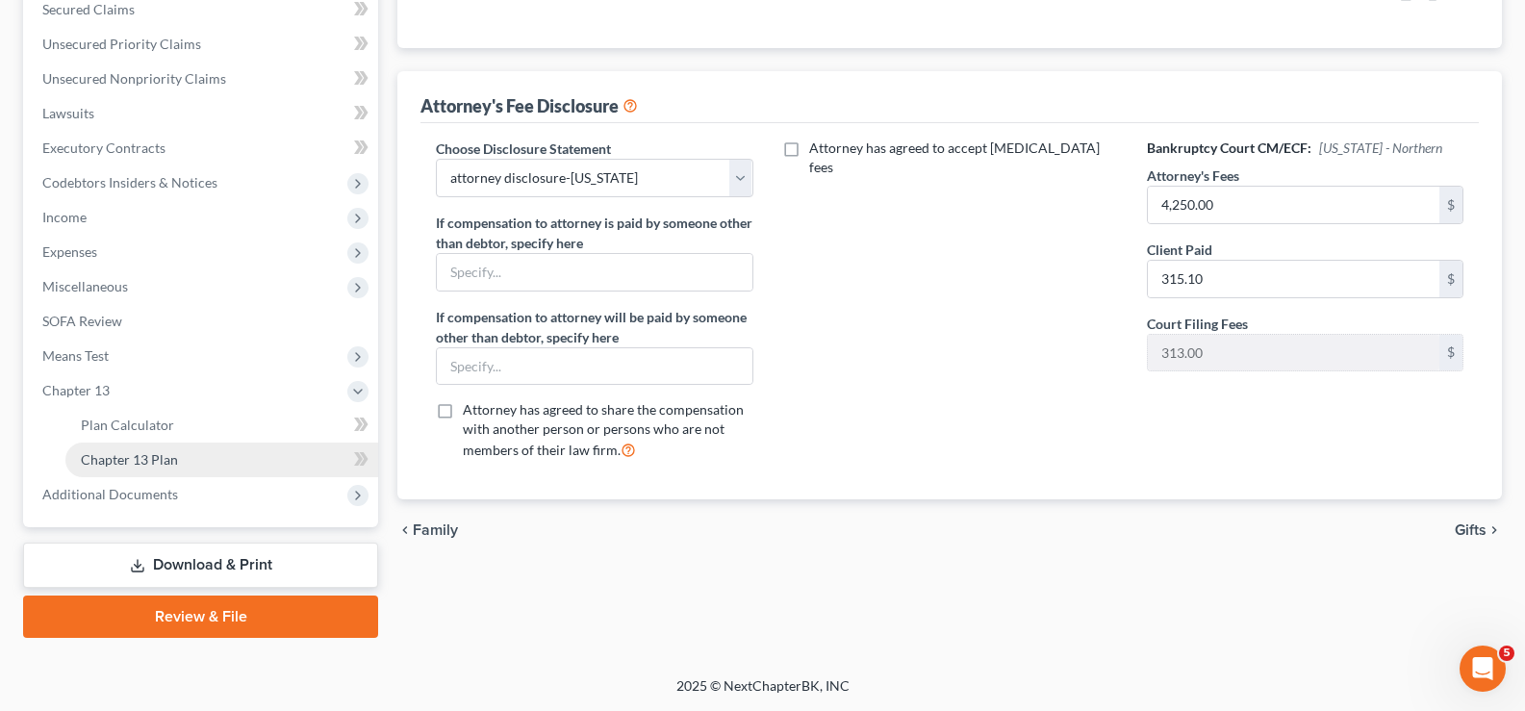
click at [189, 467] on link "Chapter 13 Plan" at bounding box center [221, 460] width 313 height 35
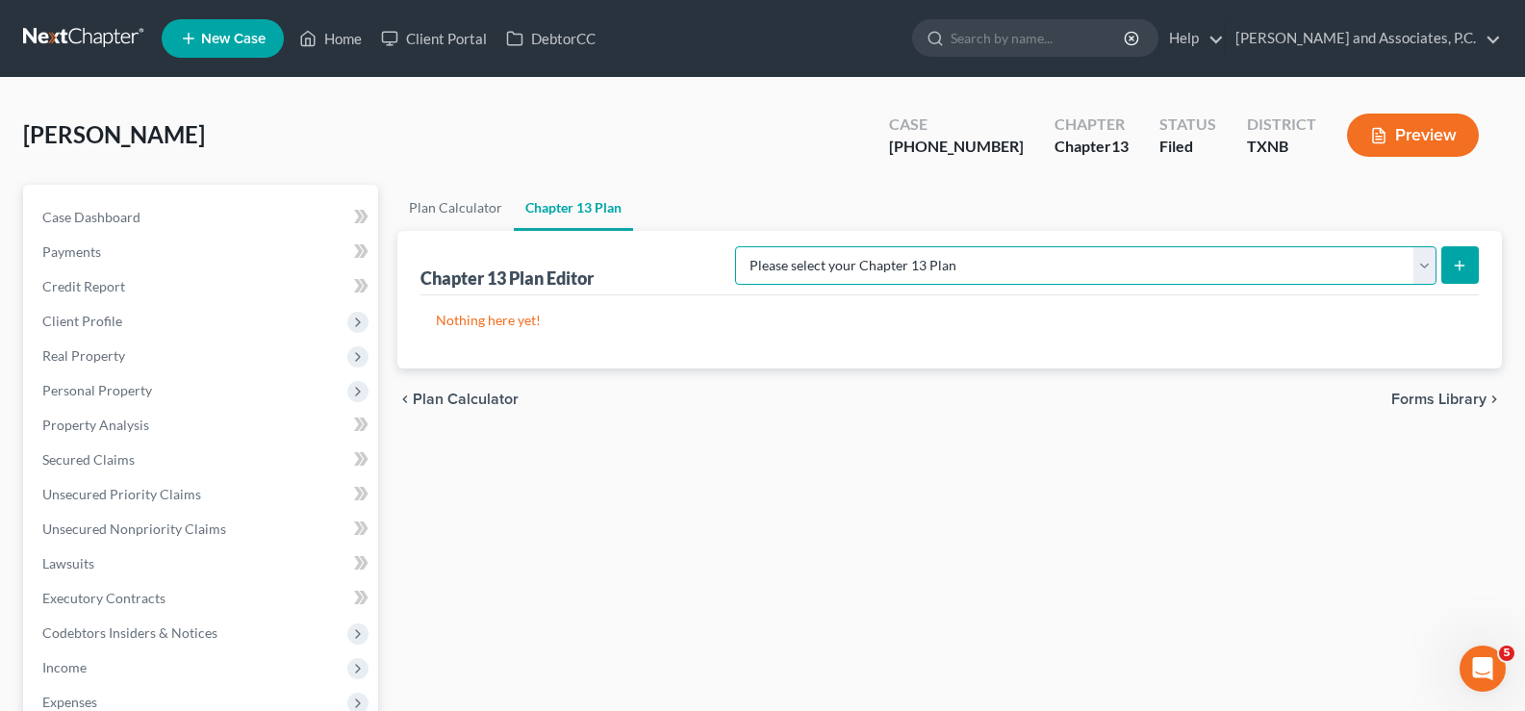
drag, startPoint x: 1431, startPoint y: 263, endPoint x: 1422, endPoint y: 266, distance: 10.4
click at [1431, 263] on select "Please select your Chapter 13 Plan AUTHORIZATION FOR ADEQUATE PROTECTION DISBUR…" at bounding box center [1085, 265] width 701 height 38
select select "5"
click at [754, 246] on select "Please select your Chapter 13 Plan AUTHORIZATION FOR ADEQUATE PROTECTION DISBUR…" at bounding box center [1085, 265] width 701 height 38
click at [1460, 276] on button "submit" at bounding box center [1460, 265] width 38 height 38
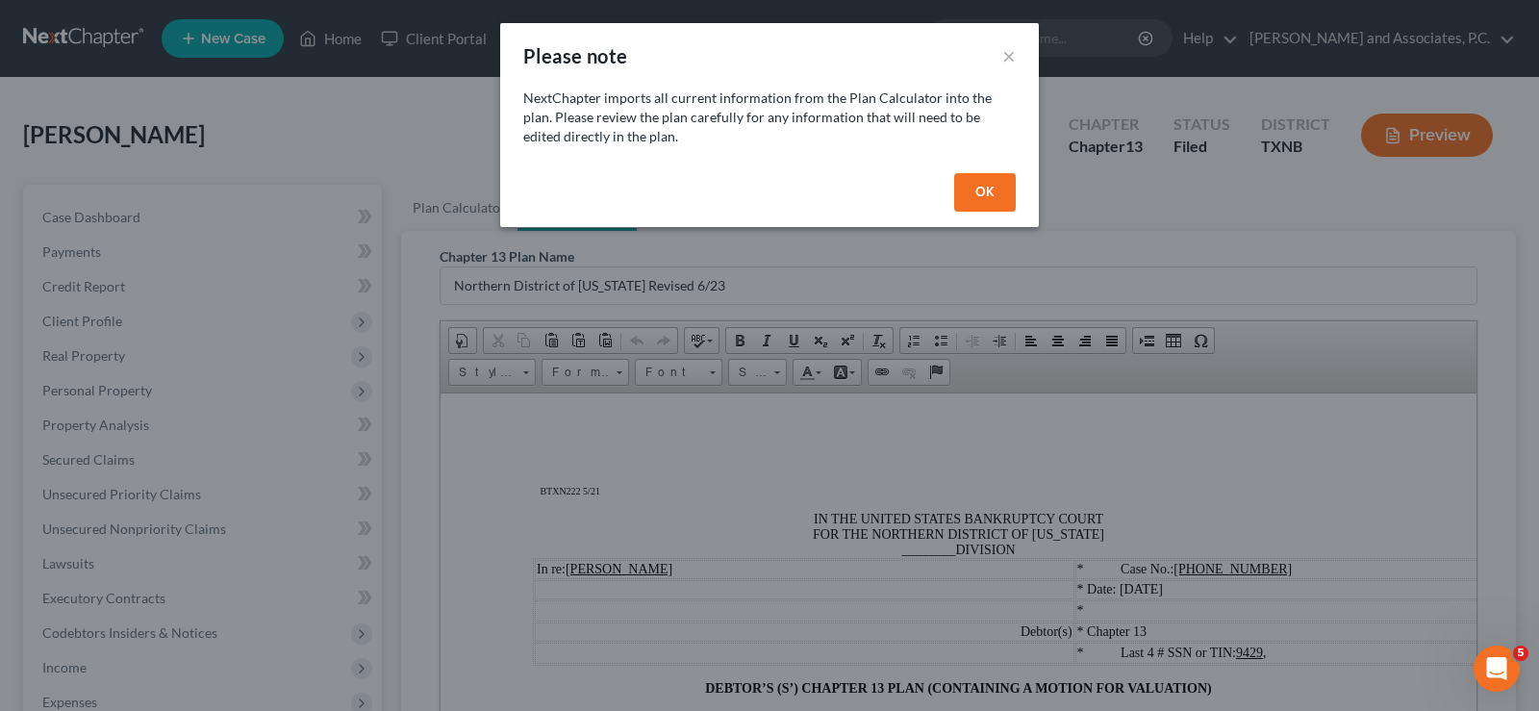
click at [976, 190] on button "OK" at bounding box center [985, 192] width 62 height 38
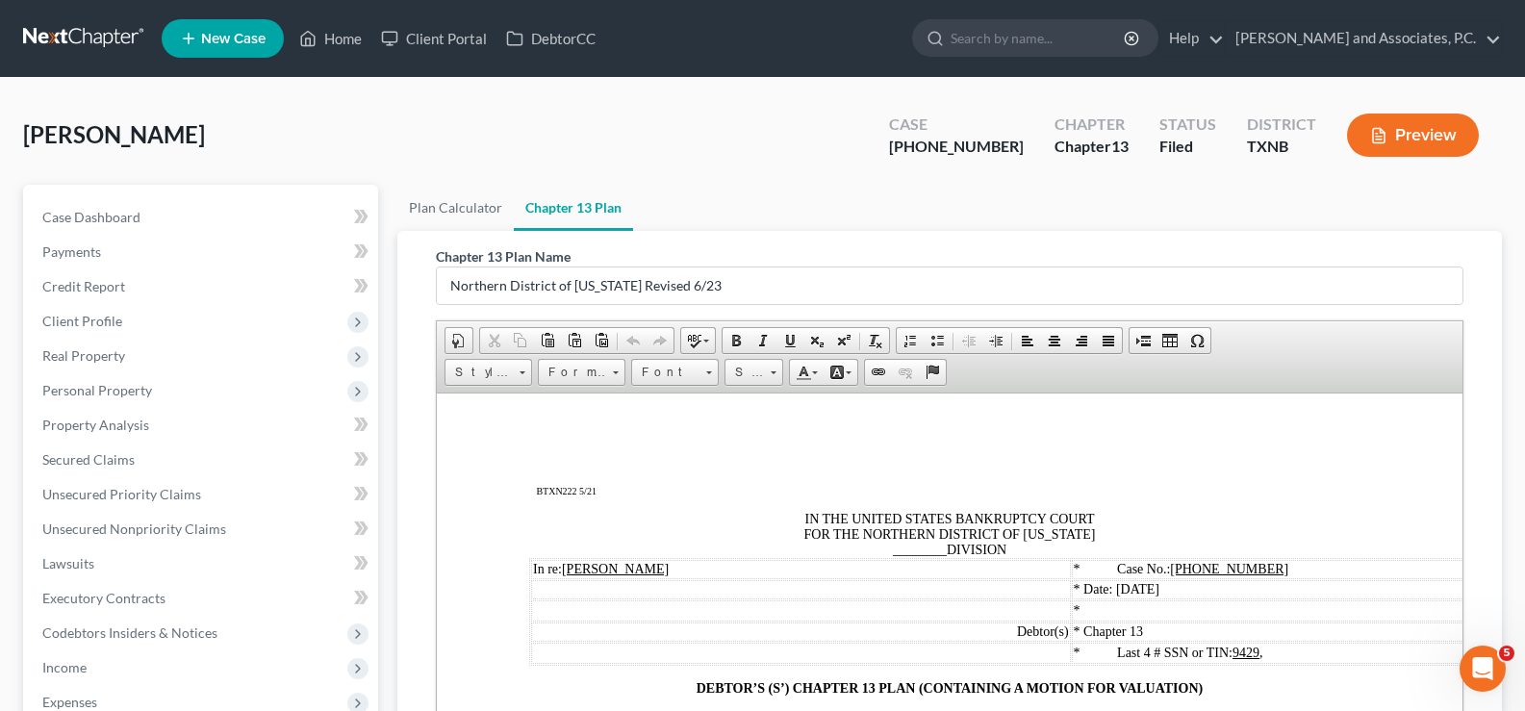
click at [938, 549] on span "IN THE UNITED STATES BANKRUPTCY COURT FOR THE NORTHERN DISTRICT OF TEXAS ______…" at bounding box center [949, 533] width 291 height 45
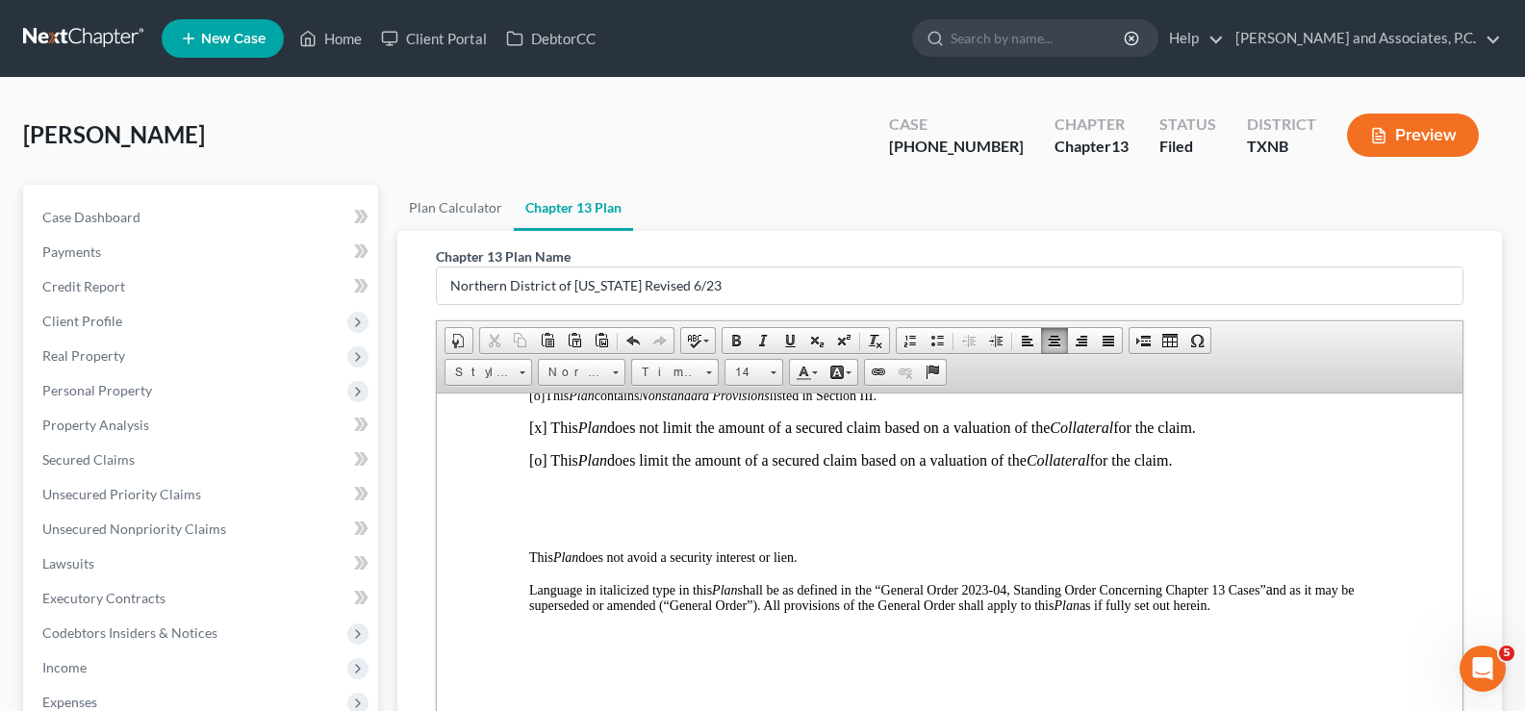
scroll to position [385, 0]
click at [654, 496] on p "To enrich screen reader interactions, please activate Accessibility in Grammarl…" at bounding box center [949, 492] width 841 height 17
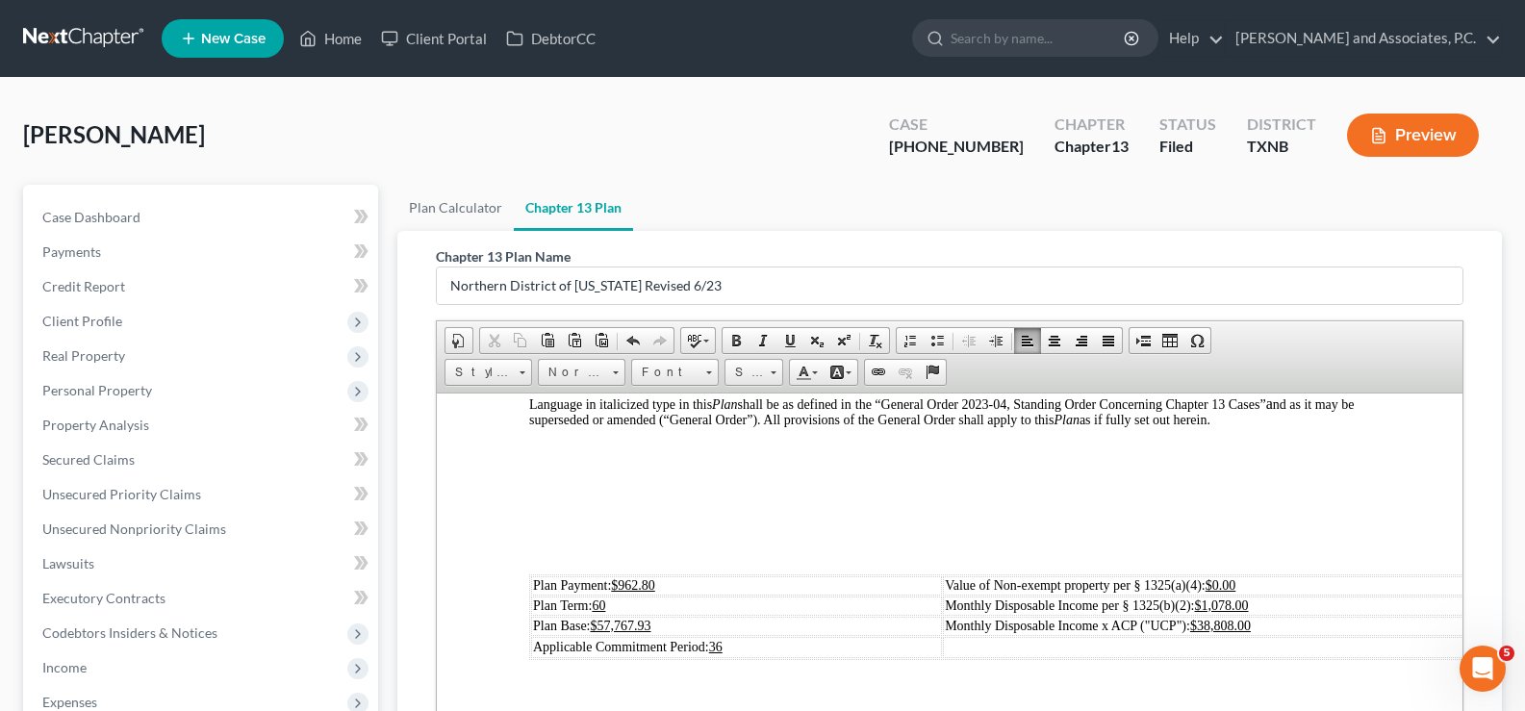
scroll to position [577, 0]
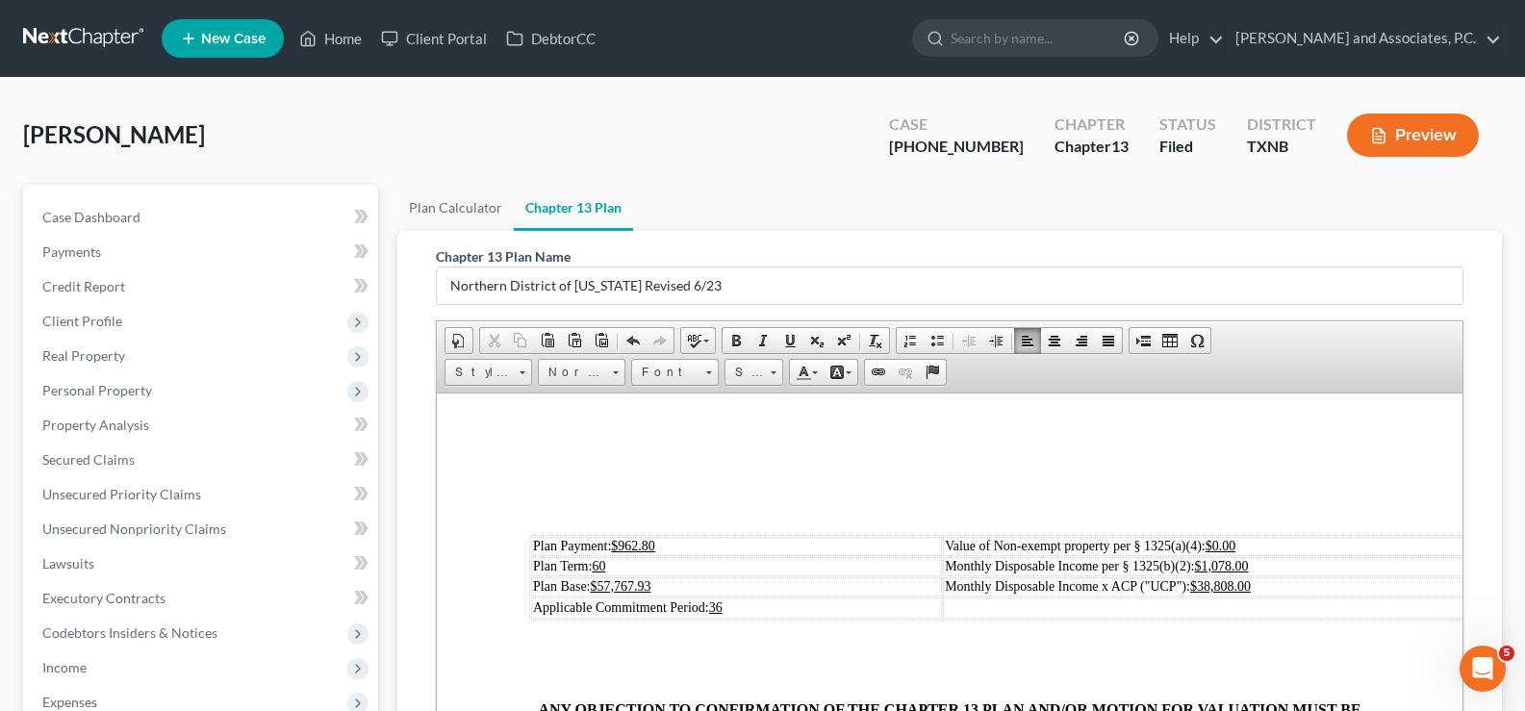
click at [650, 437] on p "To enrich screen reader interactions, please activate Accessibility in Grammarl…" at bounding box center [949, 444] width 841 height 17
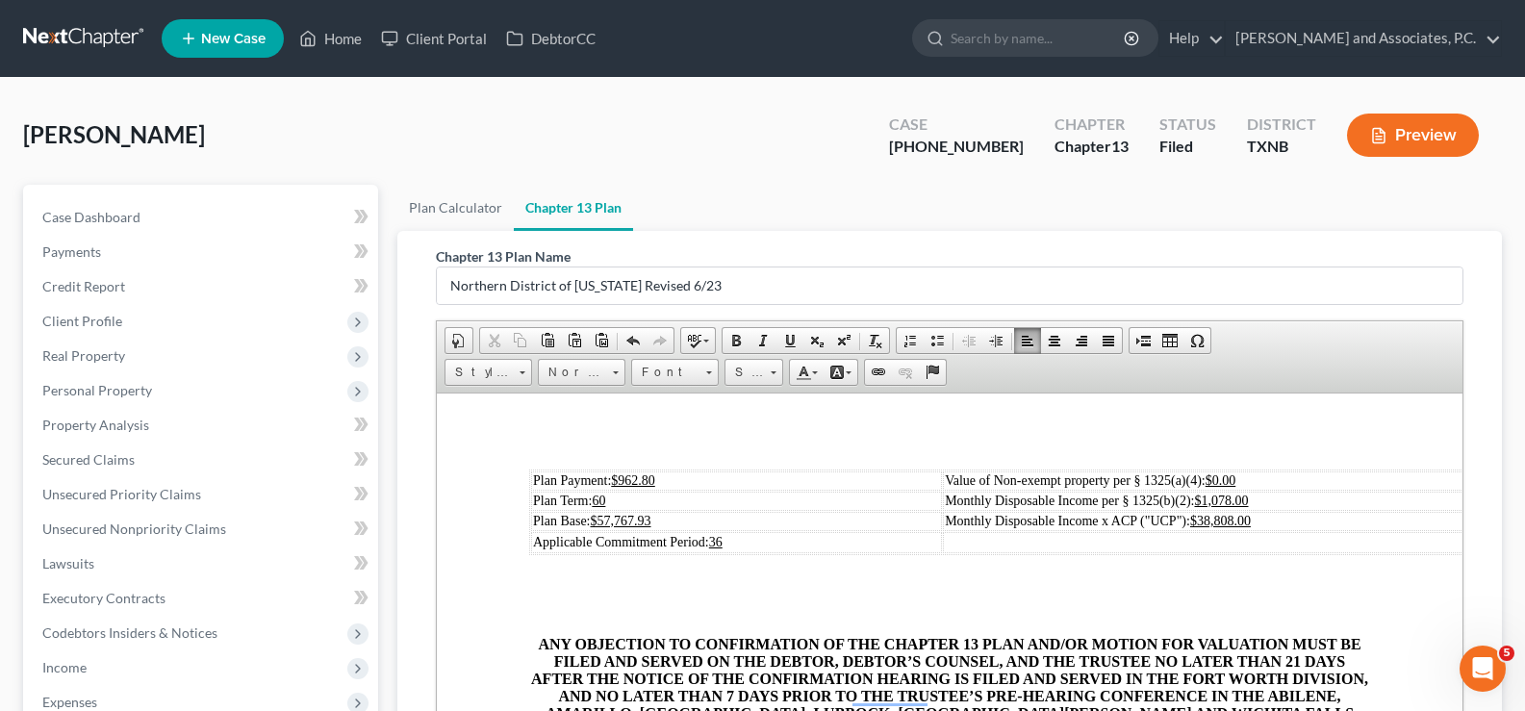
scroll to position [557, 0]
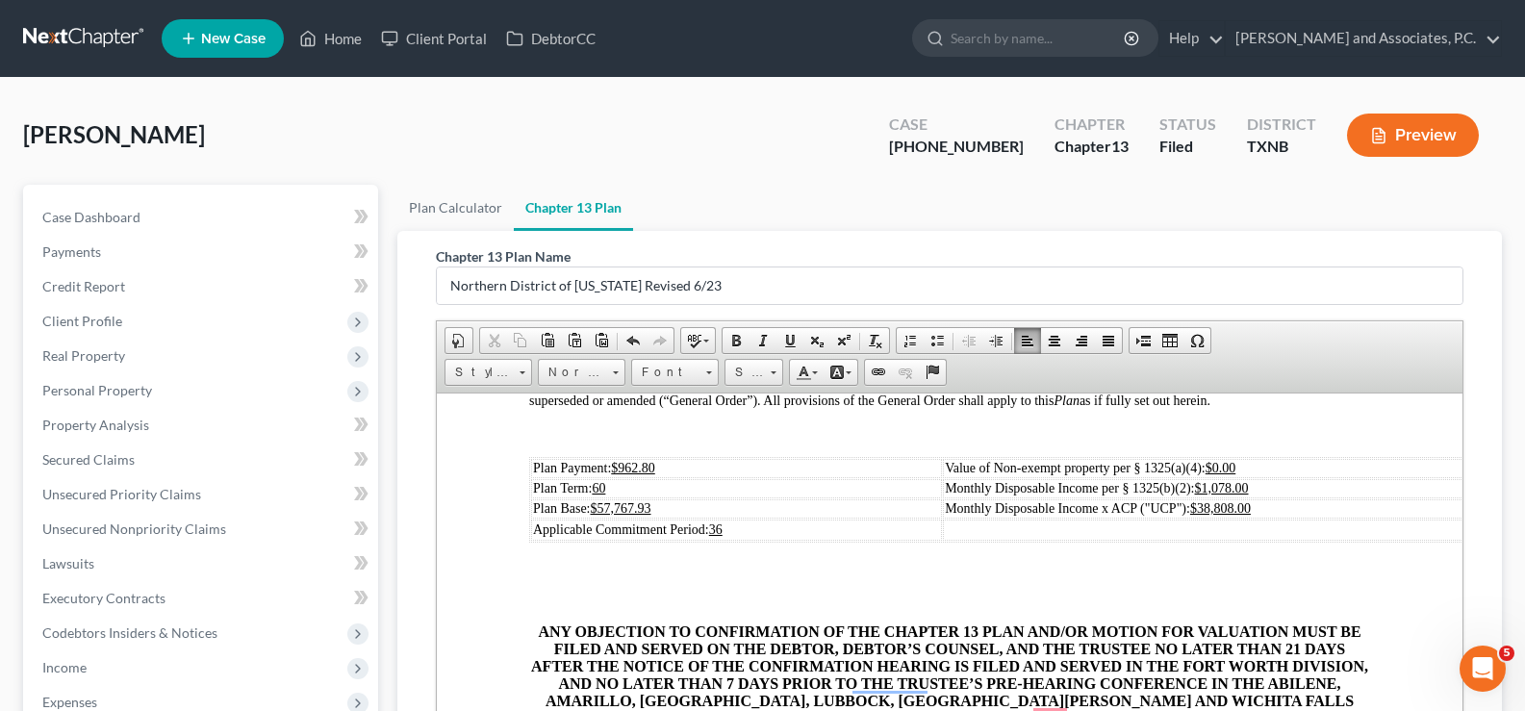
click at [705, 463] on td "Plan Payment: $962.80" at bounding box center [736, 467] width 411 height 19
click at [678, 513] on td "Plan Base: $57,767.93" at bounding box center [736, 507] width 411 height 19
click at [1234, 487] on u "$1,078.00" at bounding box center [1222, 487] width 54 height 14
click at [1236, 498] on td "Monthly Disposable Income x ACP ("UCP"): $38,808.00" at bounding box center [1272, 507] width 659 height 19
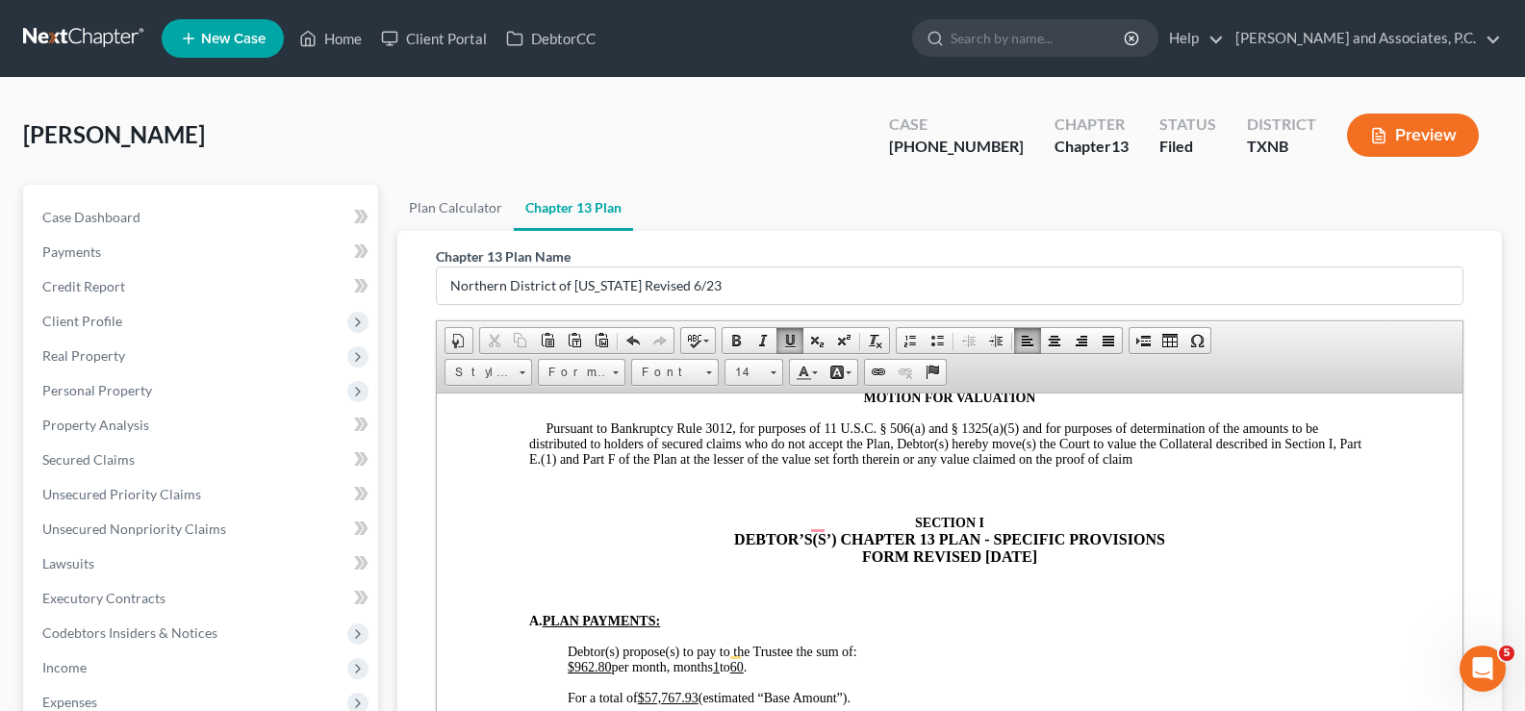
scroll to position [1134, 0]
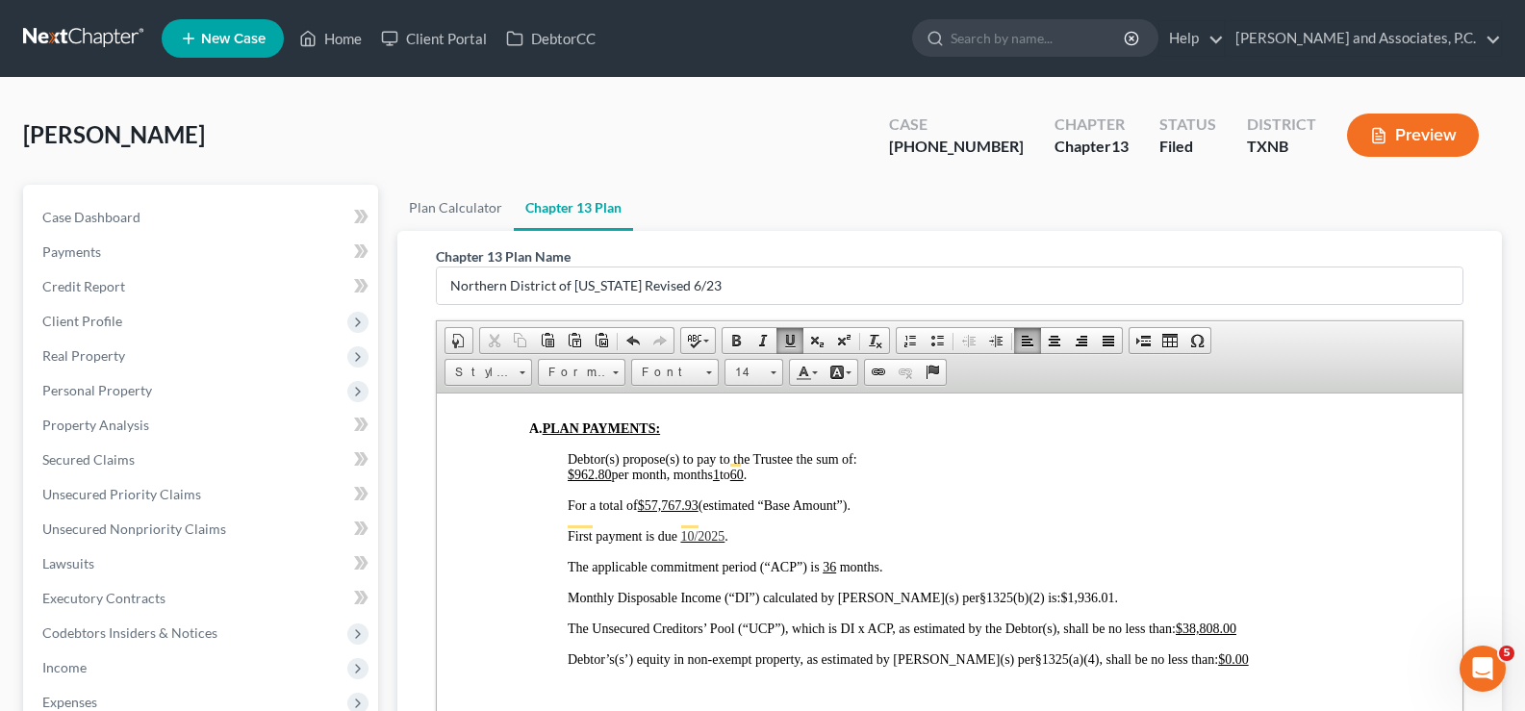
click at [606, 467] on u "$962.80" at bounding box center [590, 474] width 44 height 14
click at [1114, 590] on span "." at bounding box center [1116, 597] width 4 height 14
click at [1221, 620] on u "$38,808.00" at bounding box center [1206, 627] width 61 height 14
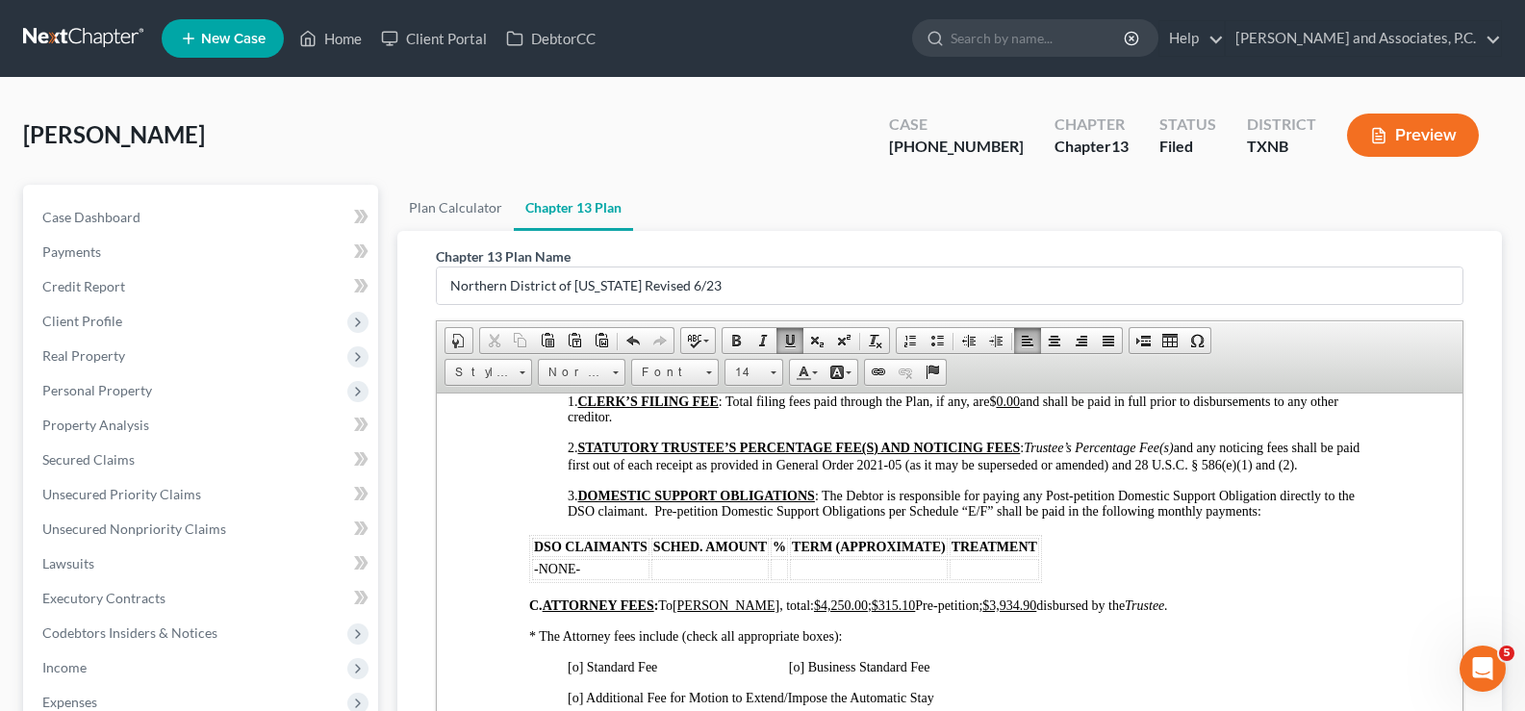
scroll to position [1519, 0]
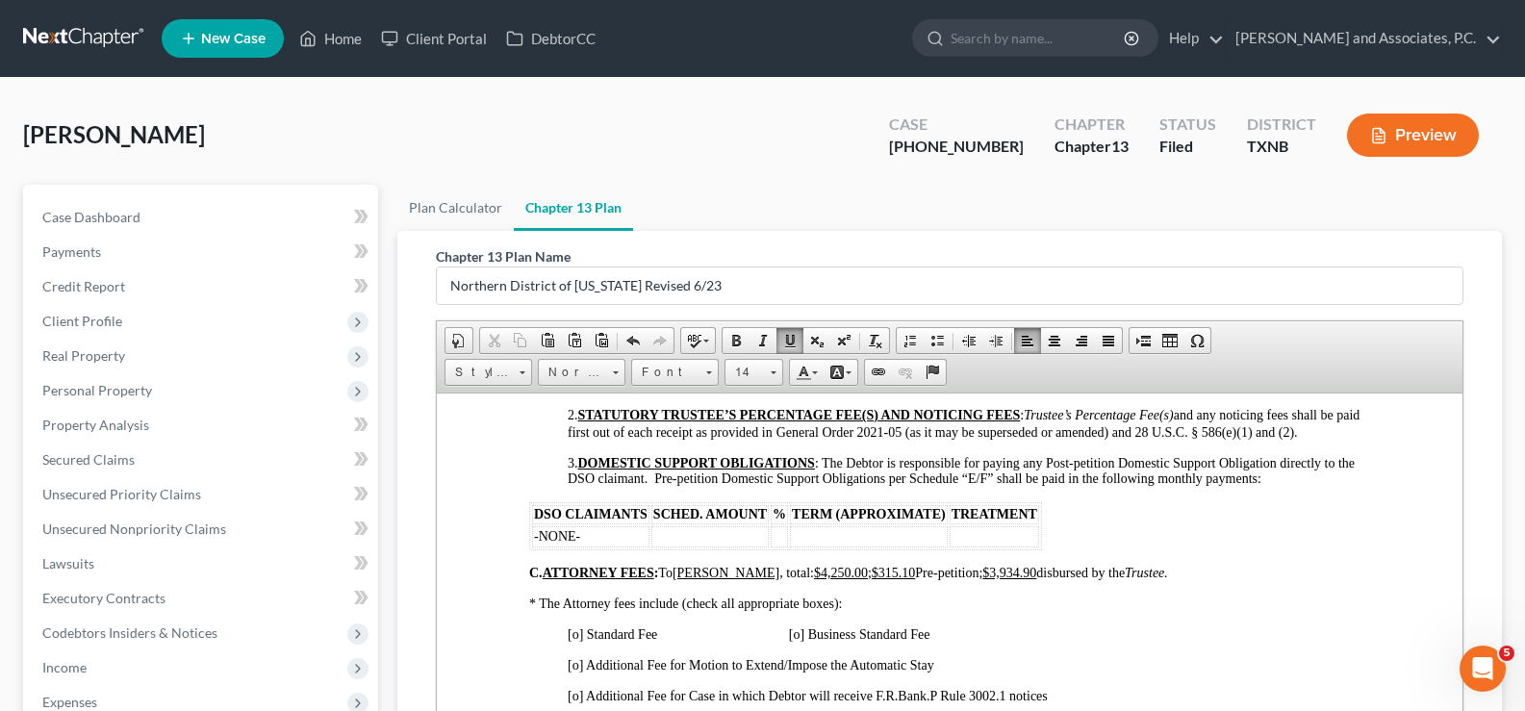
click at [580, 626] on span "[o] Standard Fee [o] Business Standard Fee" at bounding box center [749, 633] width 362 height 14
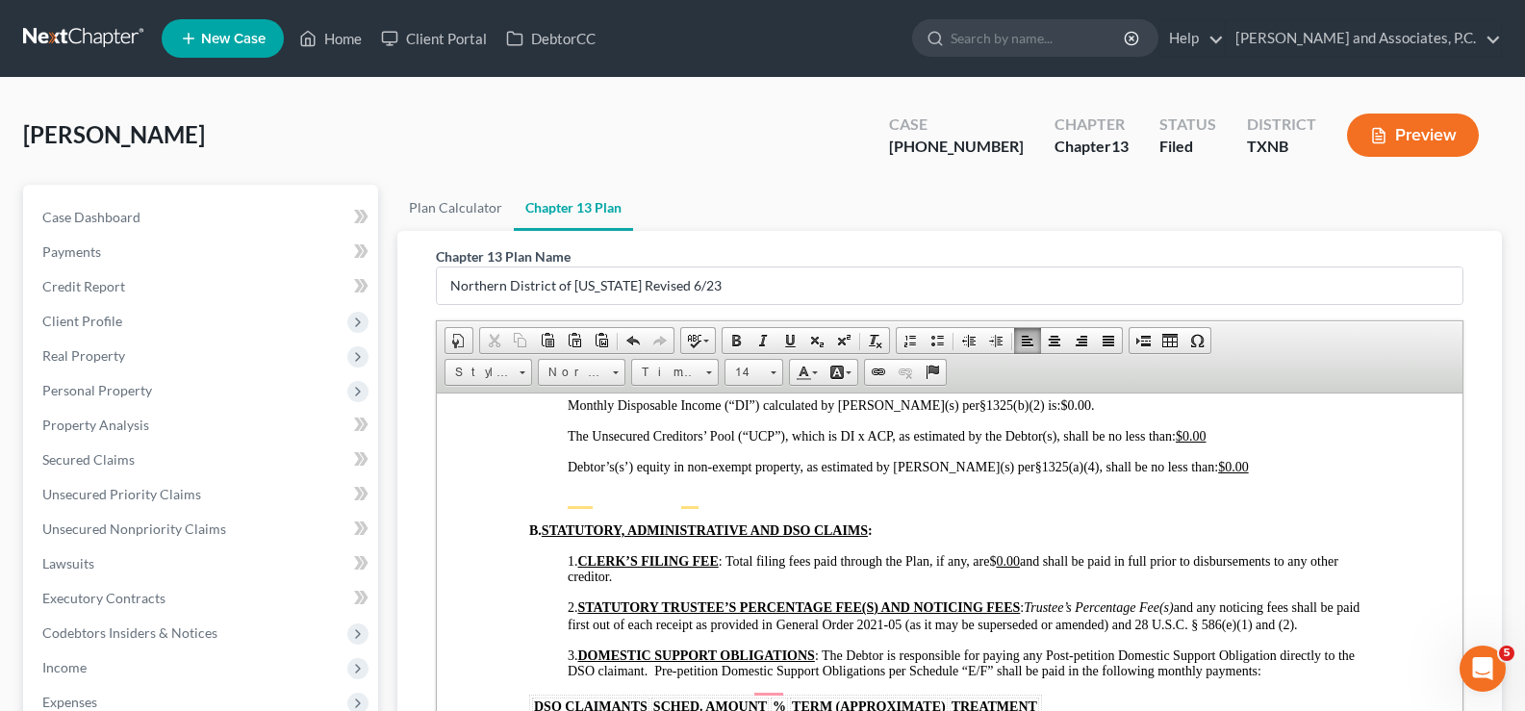
scroll to position [1134, 0]
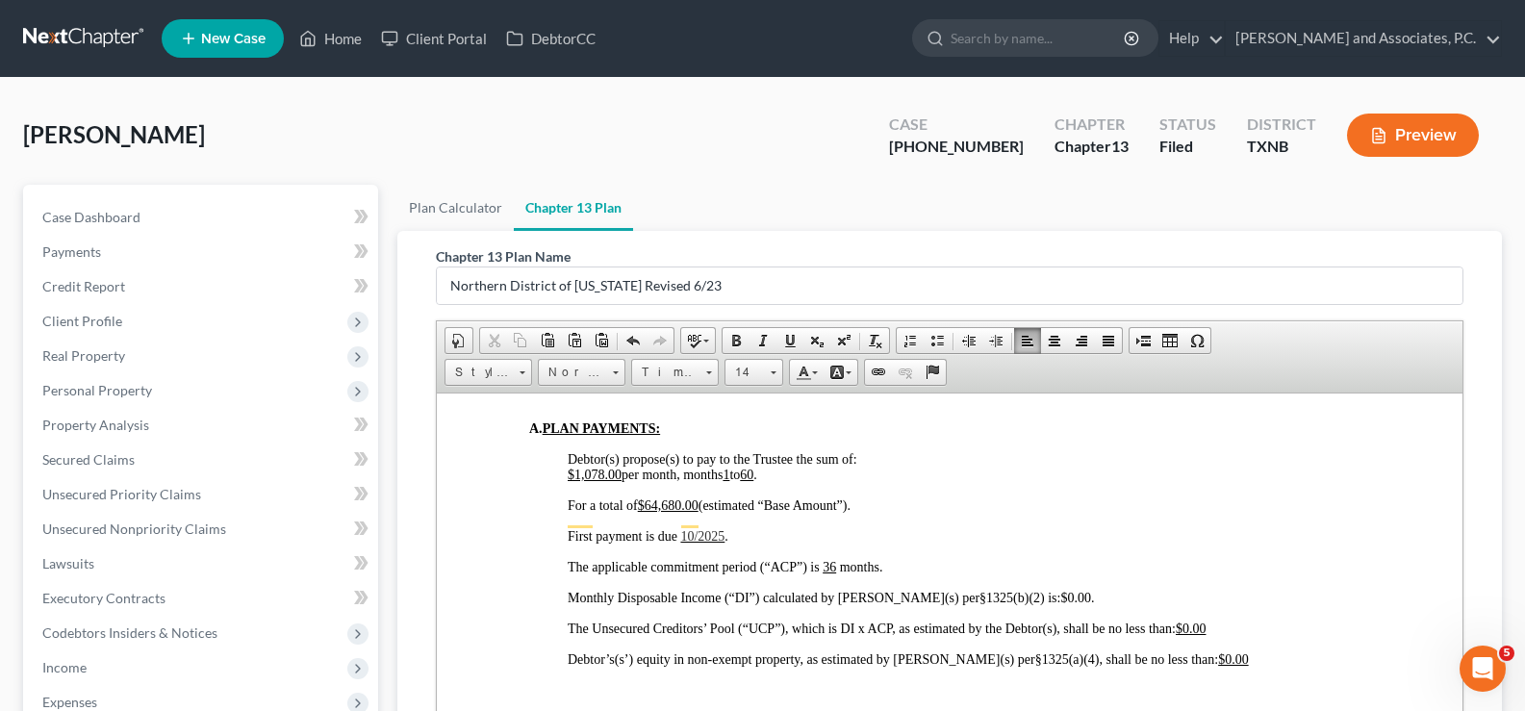
click at [699, 528] on span "10/2025" at bounding box center [702, 535] width 44 height 14
drag, startPoint x: 677, startPoint y: 515, endPoint x: 735, endPoint y: 515, distance: 57.7
click at [735, 528] on p "First payment is due 09/18/ 2025 ." at bounding box center [969, 535] width 802 height 15
click at [757, 528] on p "First payment is due 09/18/ 2025 ." at bounding box center [969, 535] width 802 height 15
drag, startPoint x: 680, startPoint y: 516, endPoint x: 740, endPoint y: 516, distance: 59.6
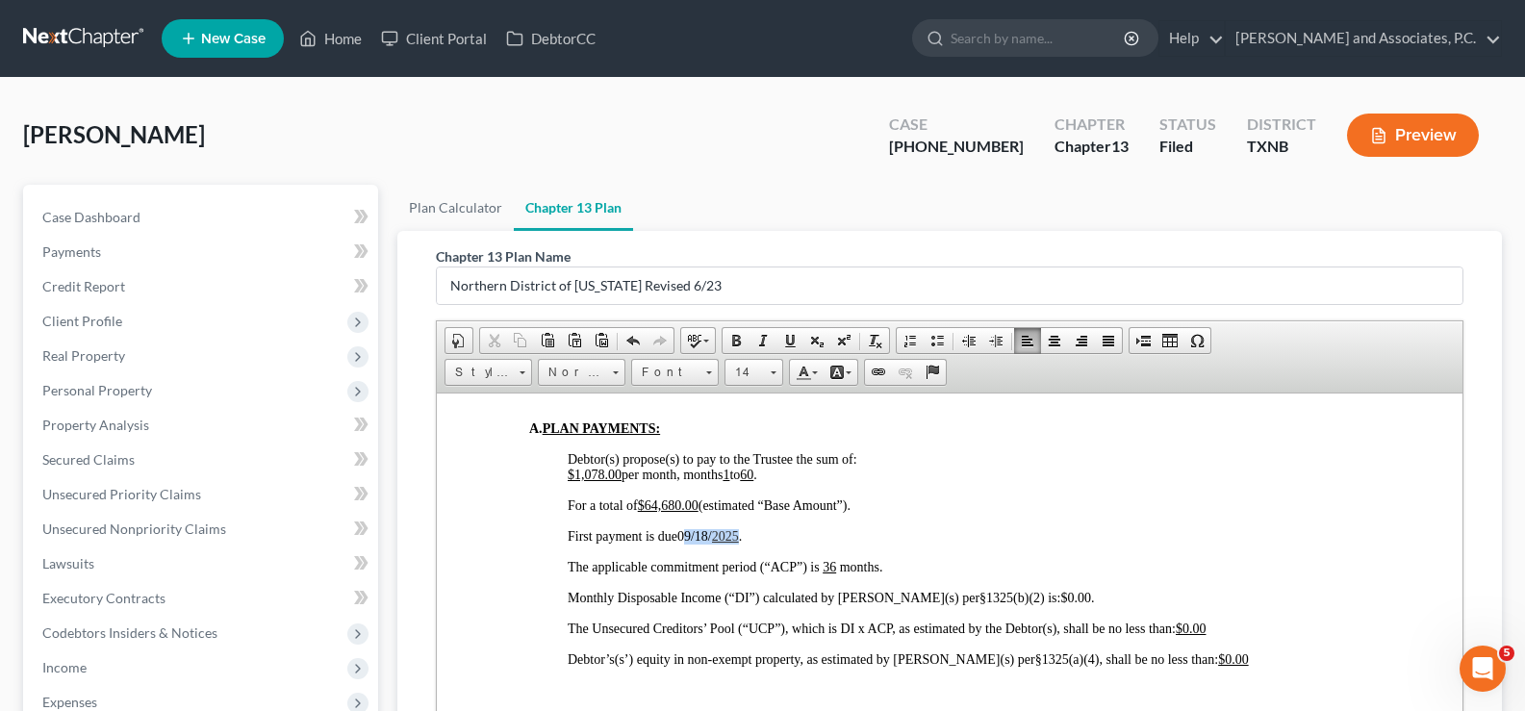
click at [740, 528] on p "First payment is due 09/18/ 2025 ." at bounding box center [969, 535] width 802 height 15
click at [793, 335] on span at bounding box center [789, 340] width 15 height 15
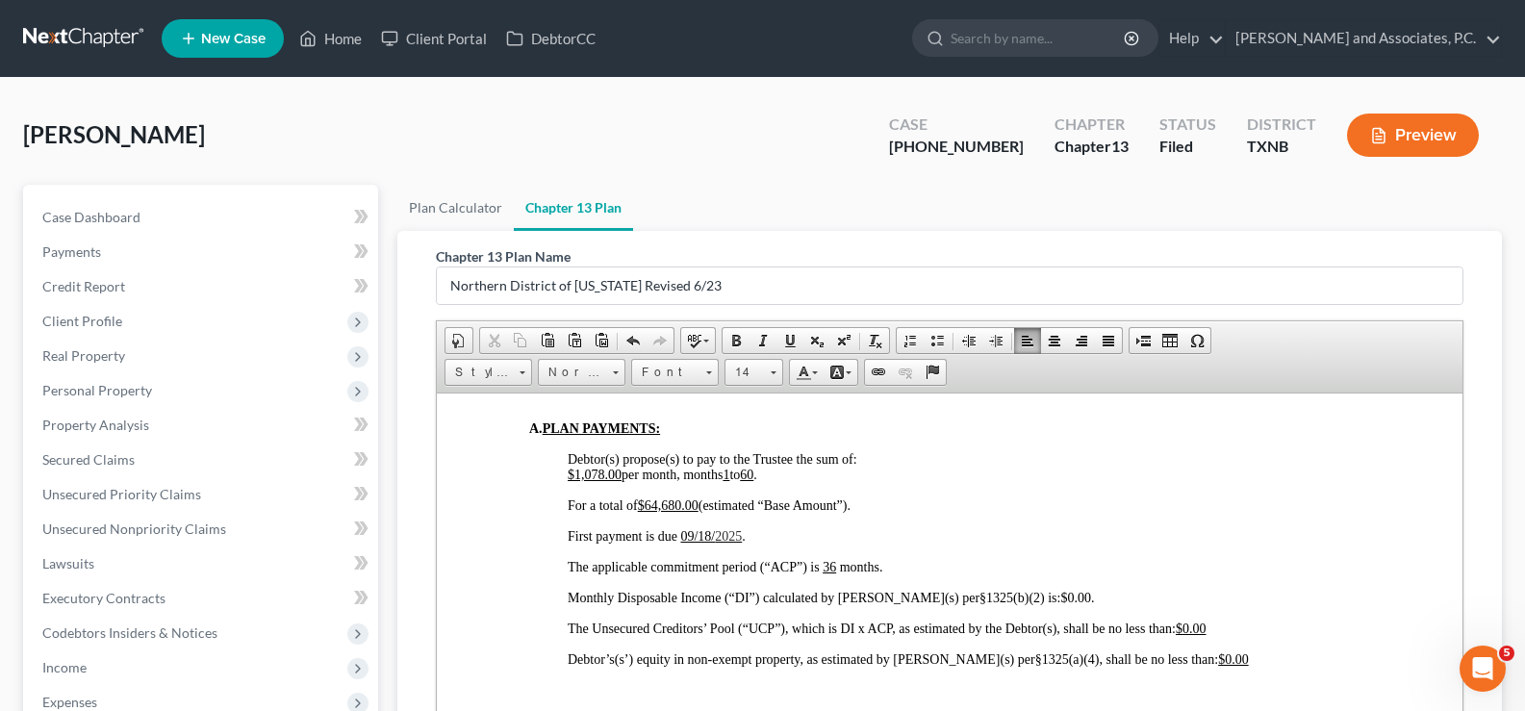
click at [893, 559] on p "The applicable commitment period (“ACP”) is 36 months." at bounding box center [969, 566] width 802 height 15
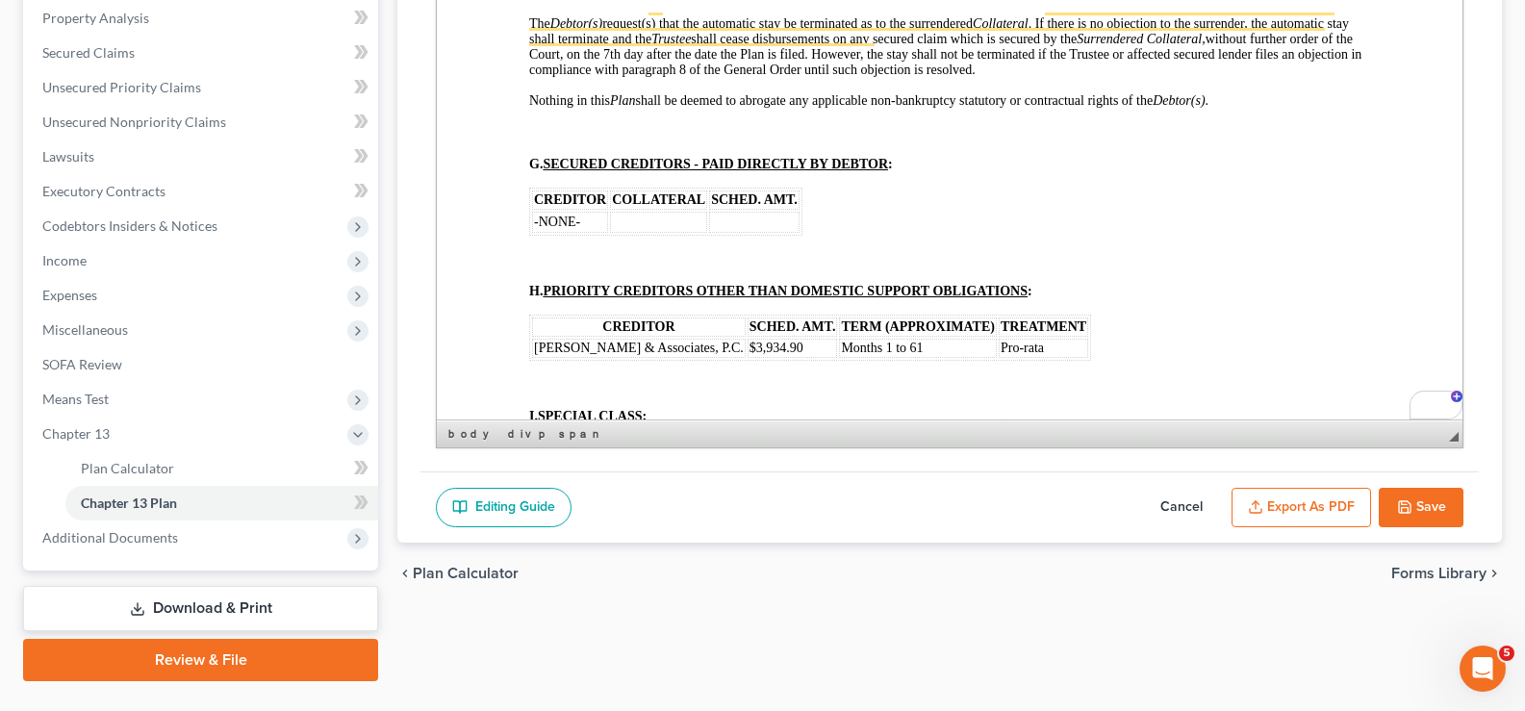
scroll to position [450, 0]
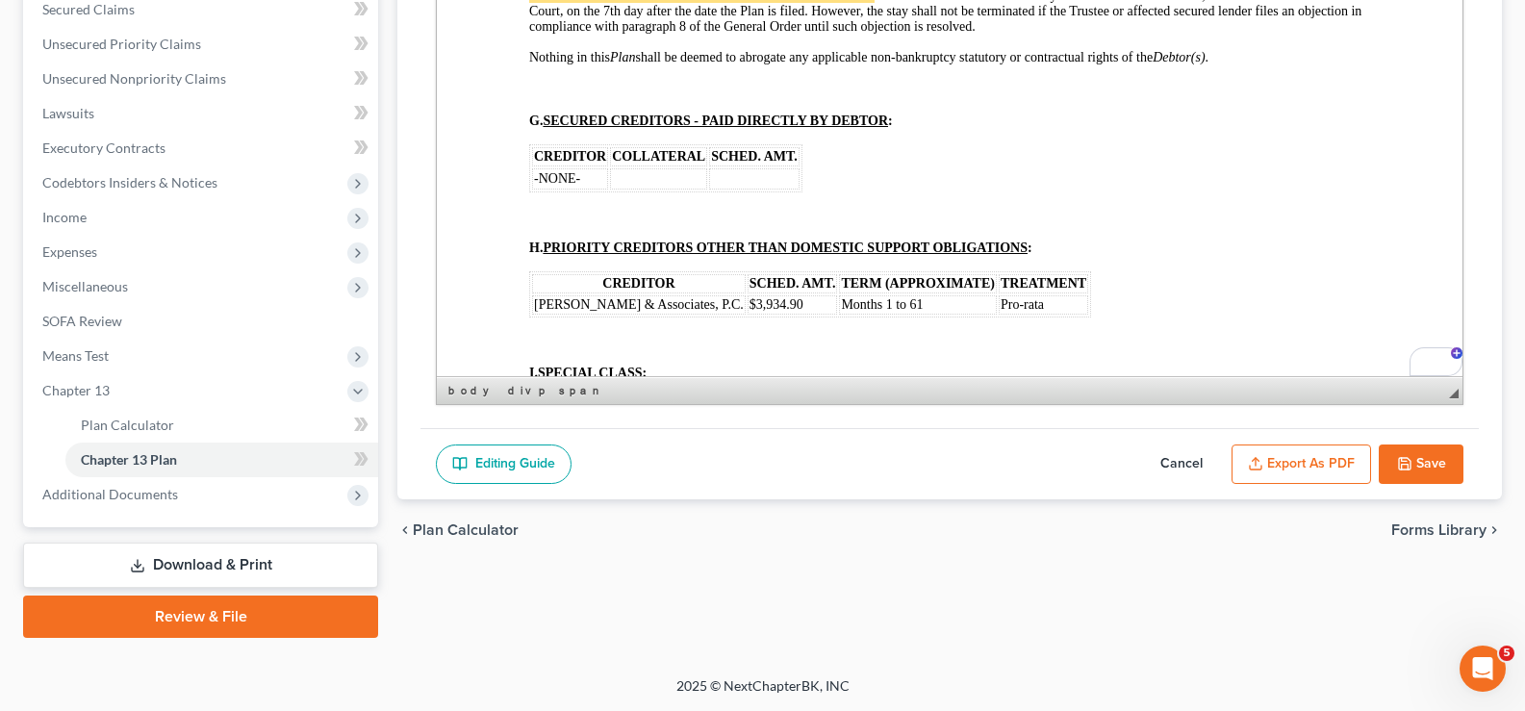
click at [1419, 464] on button "Save" at bounding box center [1421, 464] width 85 height 40
select select "5"
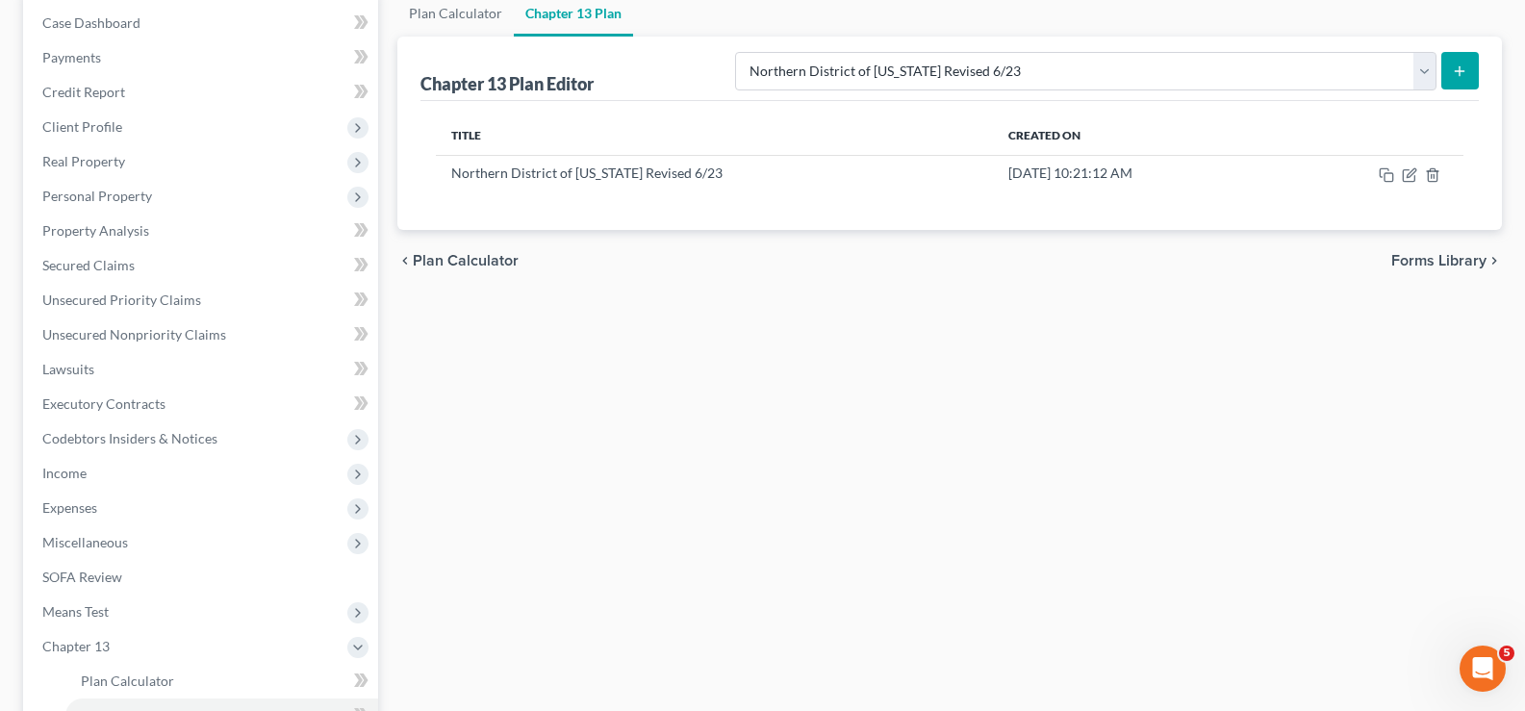
scroll to position [0, 0]
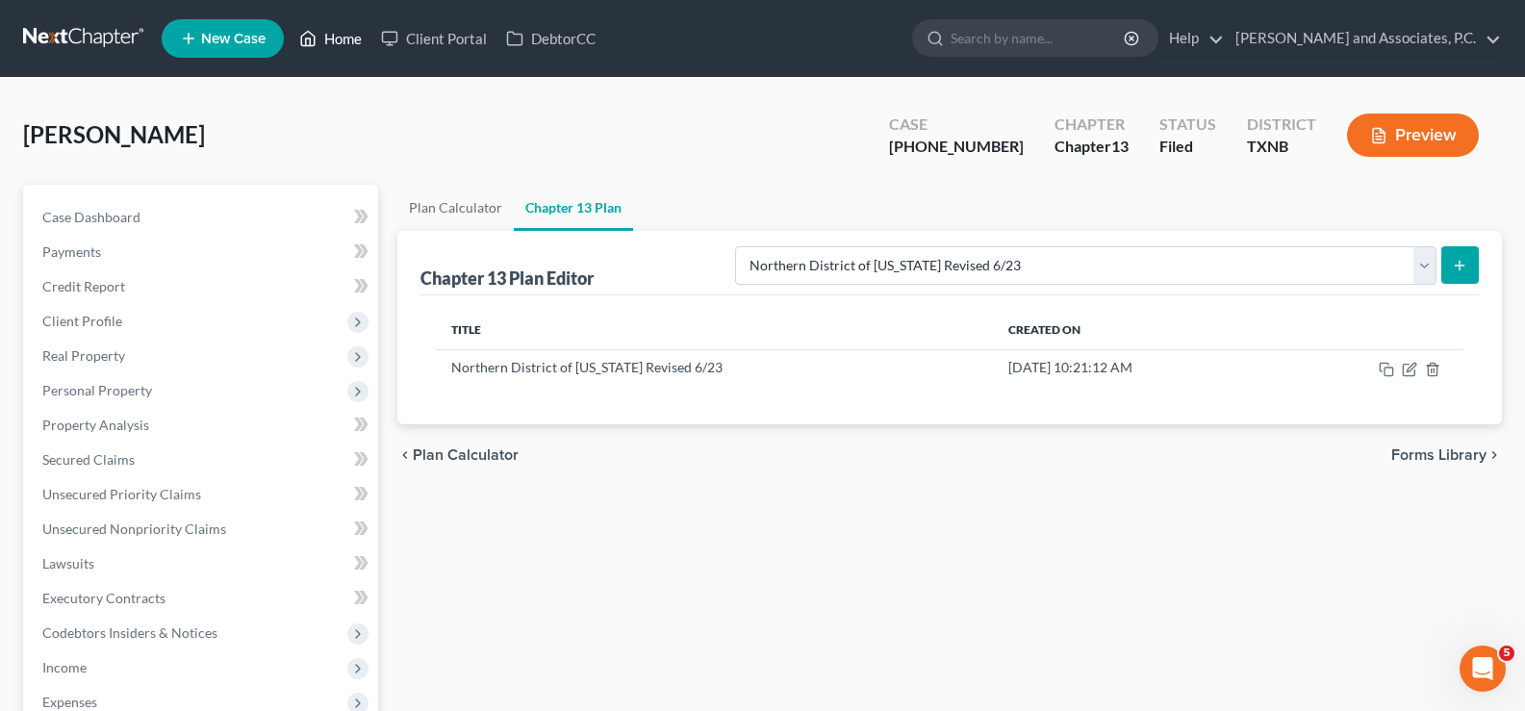
click at [333, 45] on link "Home" at bounding box center [331, 38] width 82 height 35
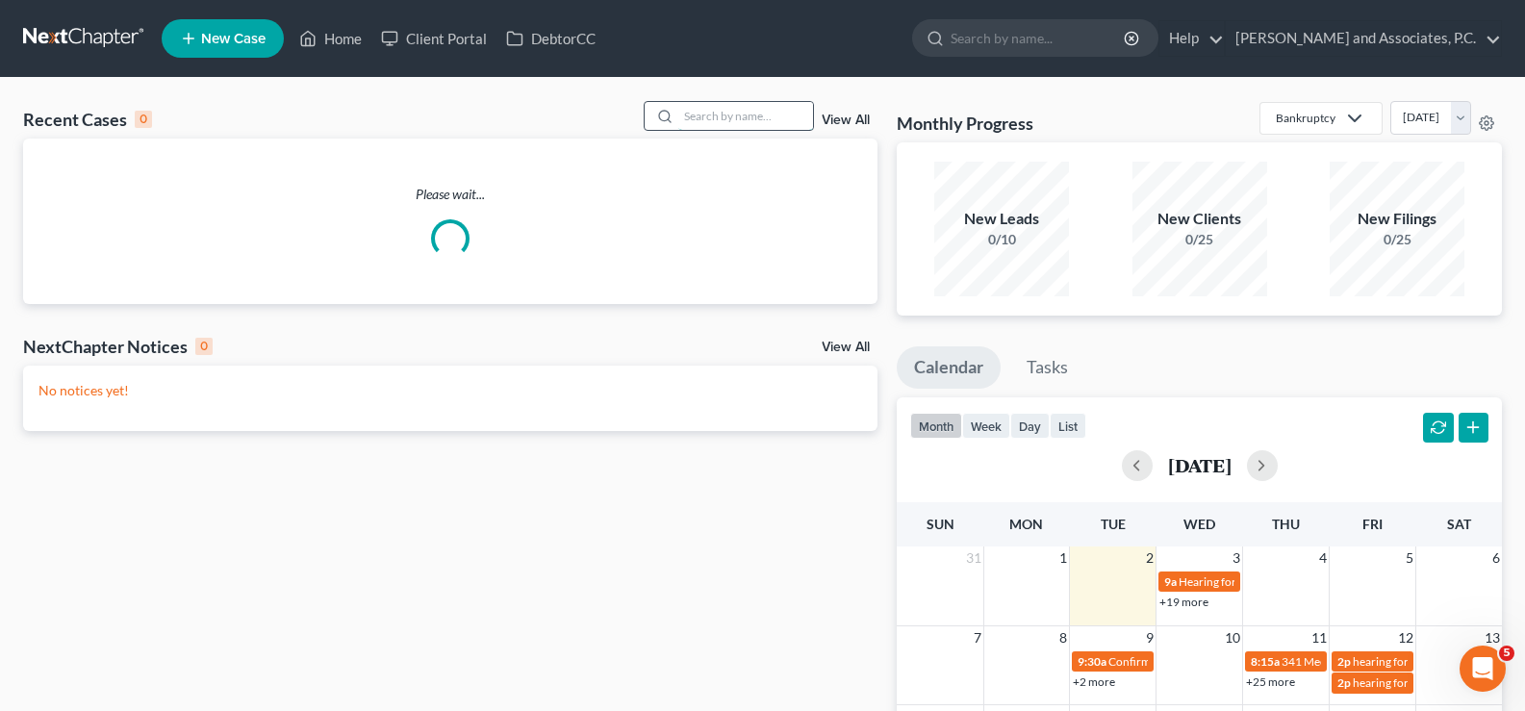
click at [758, 110] on input "search" at bounding box center [745, 116] width 135 height 28
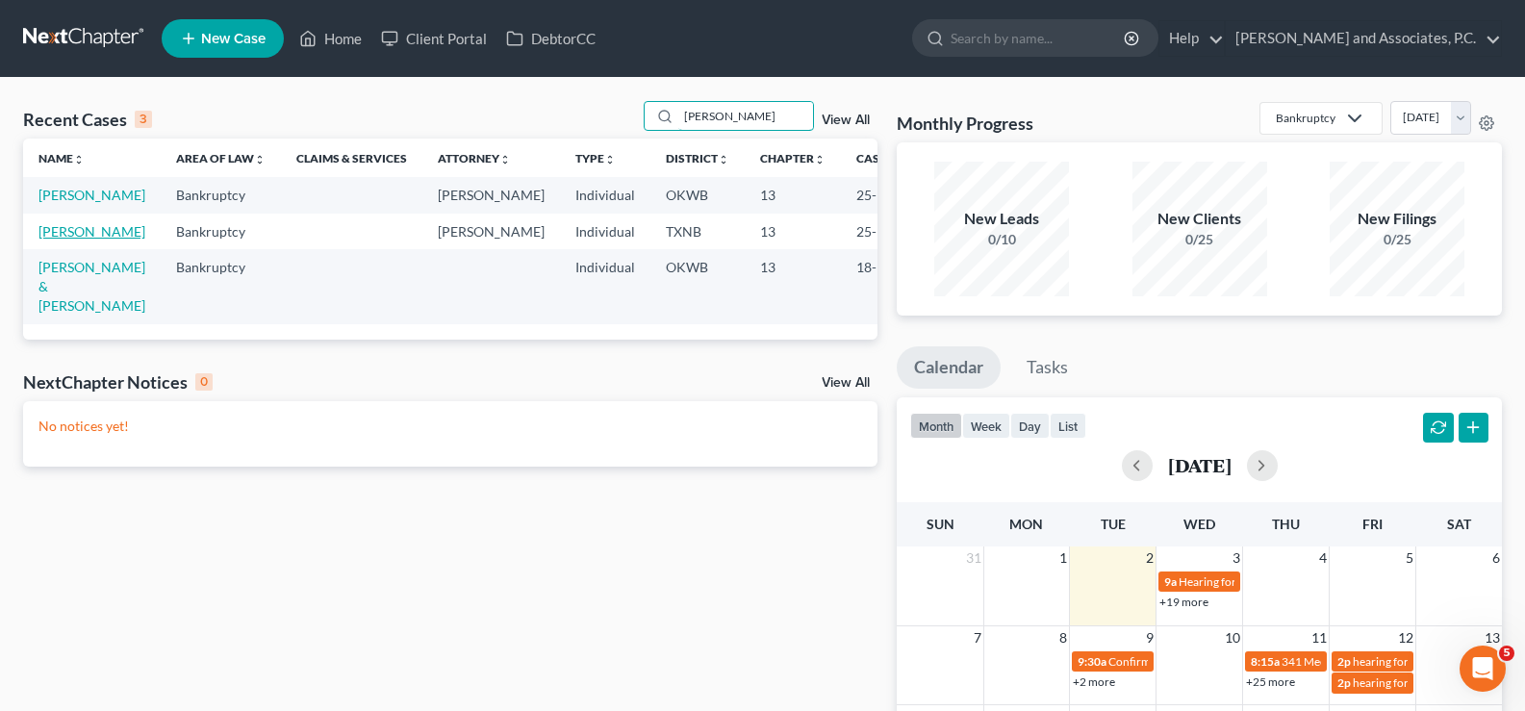
type input "tatum"
click at [67, 240] on link "[PERSON_NAME]" at bounding box center [91, 231] width 107 height 16
select select "5"
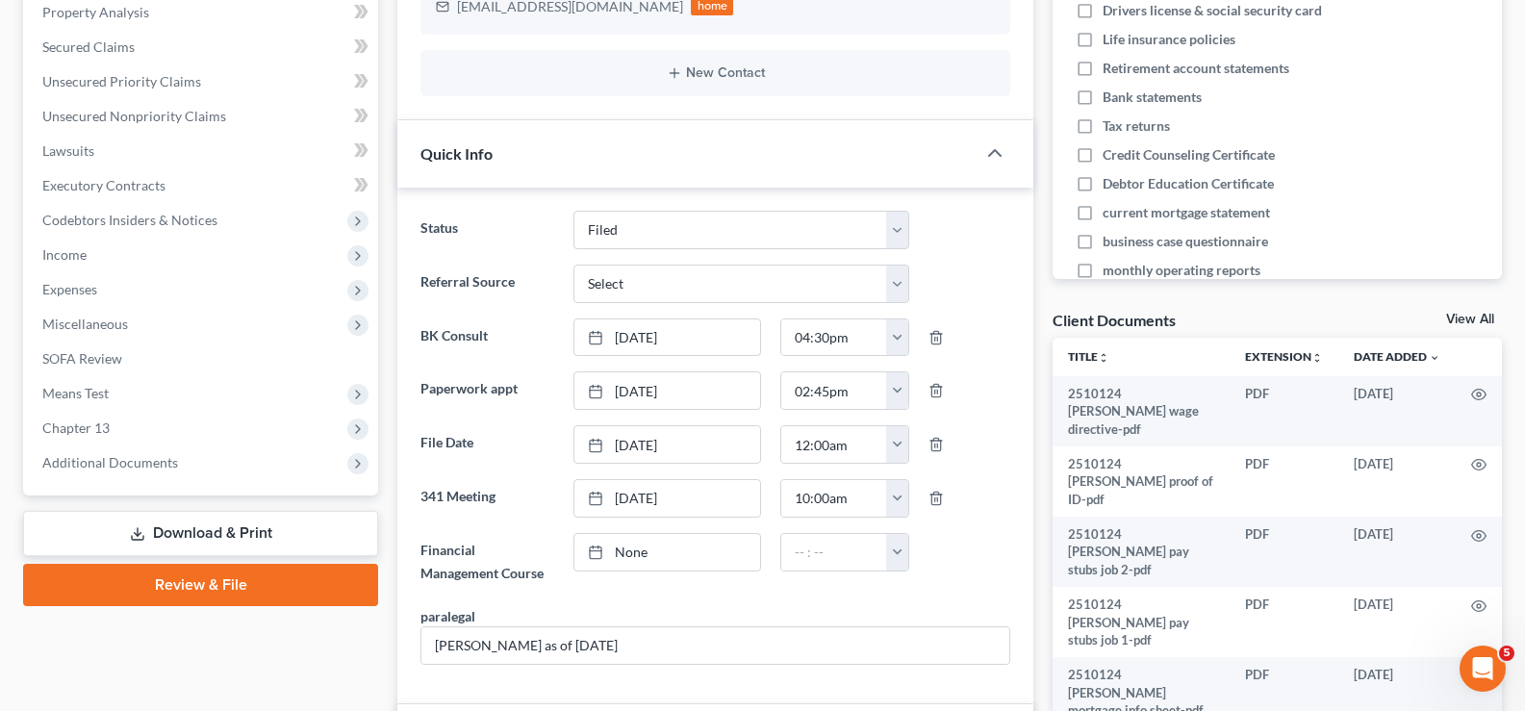
scroll to position [192, 0]
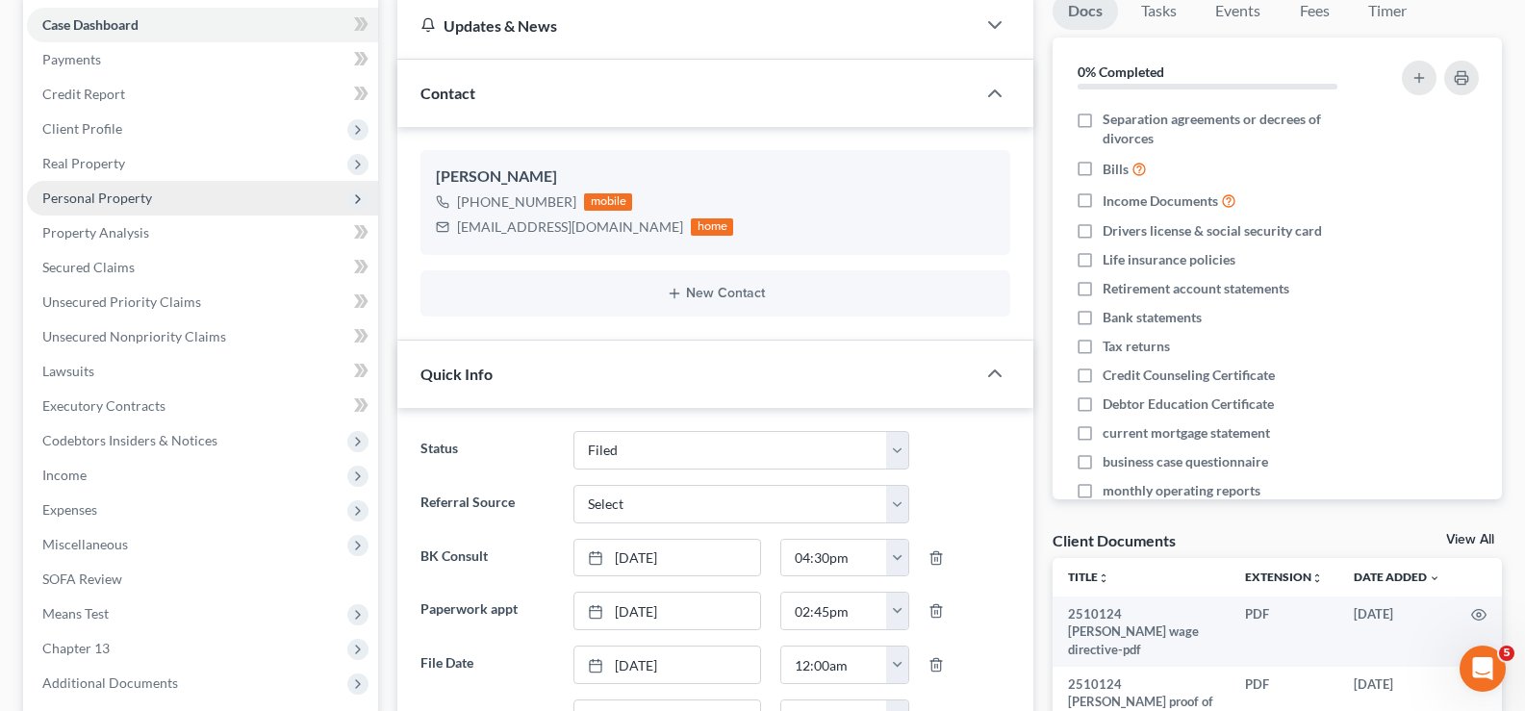
click at [164, 199] on span "Personal Property" at bounding box center [202, 198] width 351 height 35
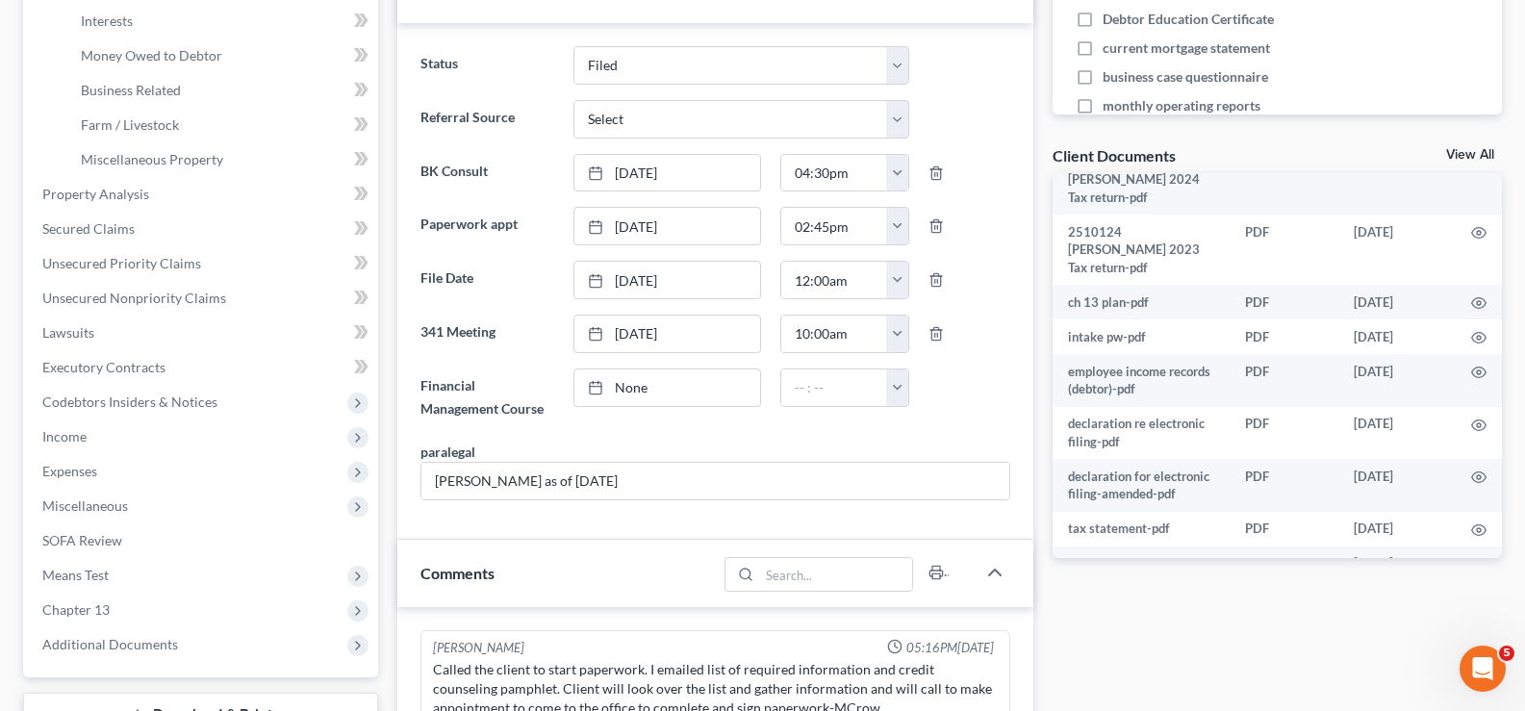
click at [1469, 148] on link "View All" at bounding box center [1470, 154] width 48 height 13
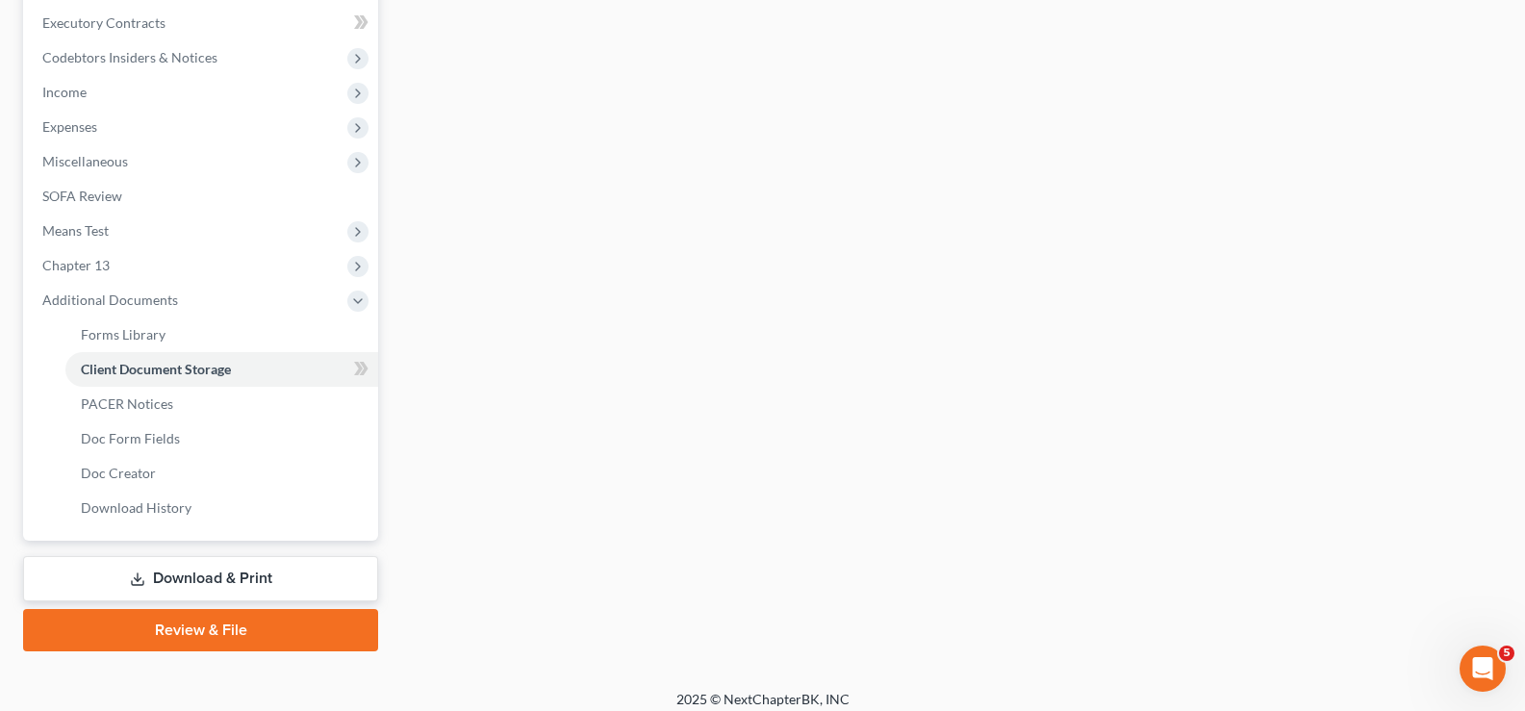
select select "18"
select select "21"
select select "10"
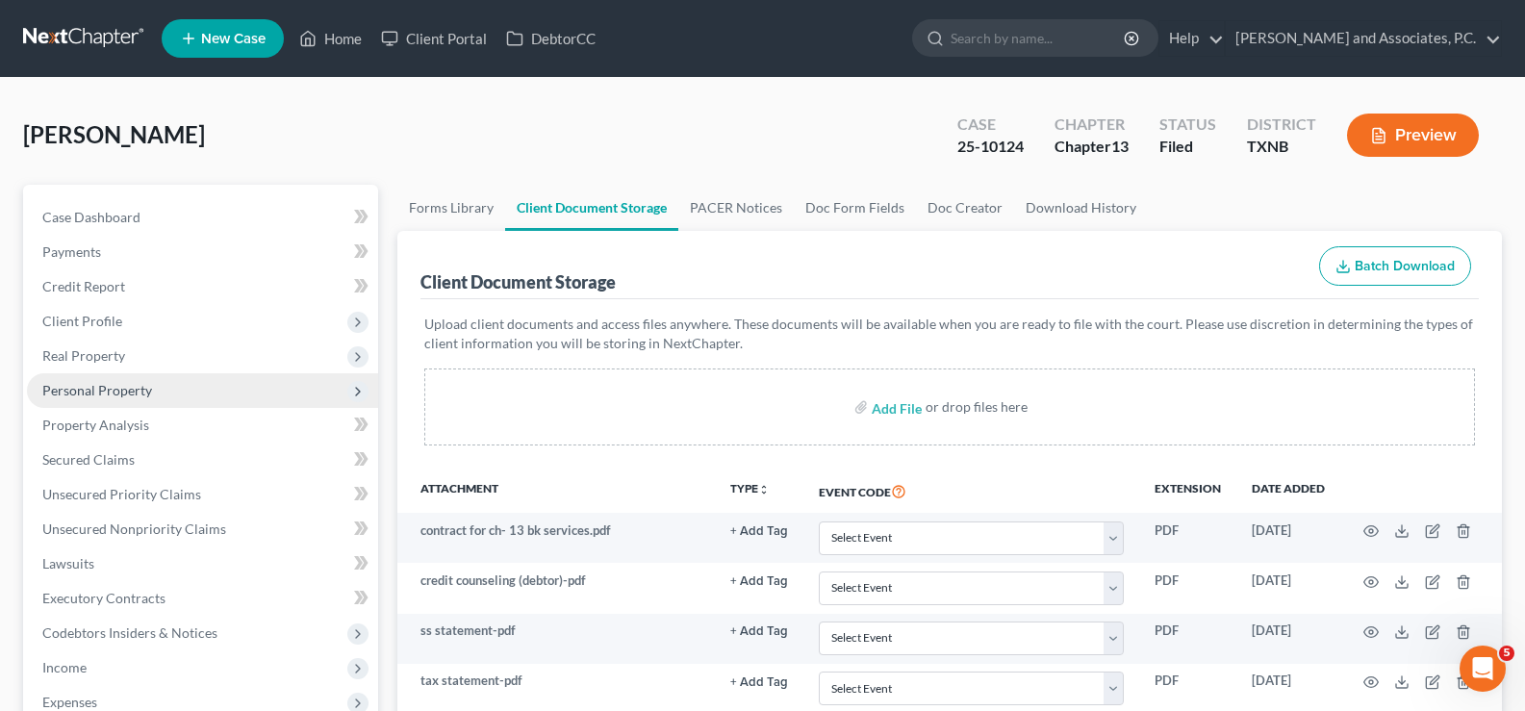
click at [118, 392] on span "Personal Property" at bounding box center [97, 390] width 110 height 16
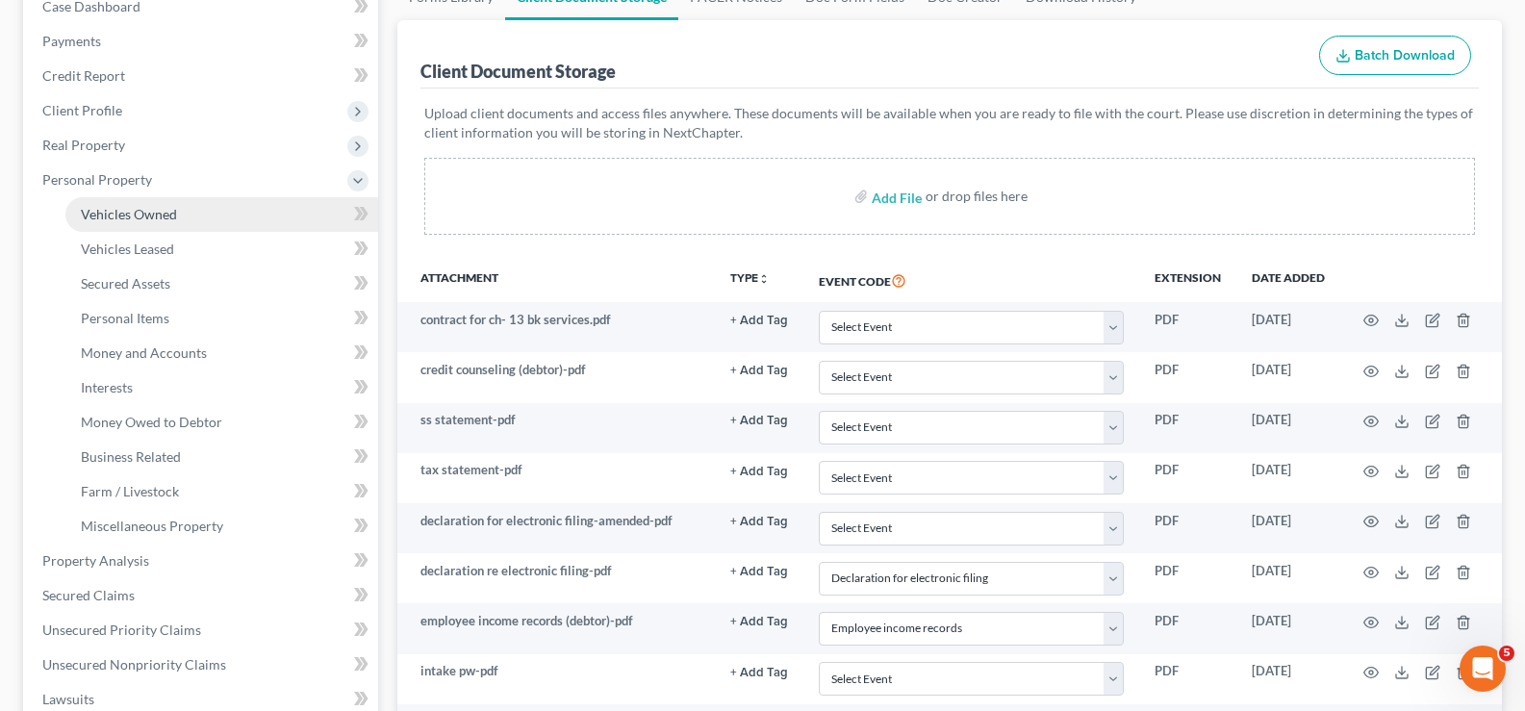
scroll to position [192, 0]
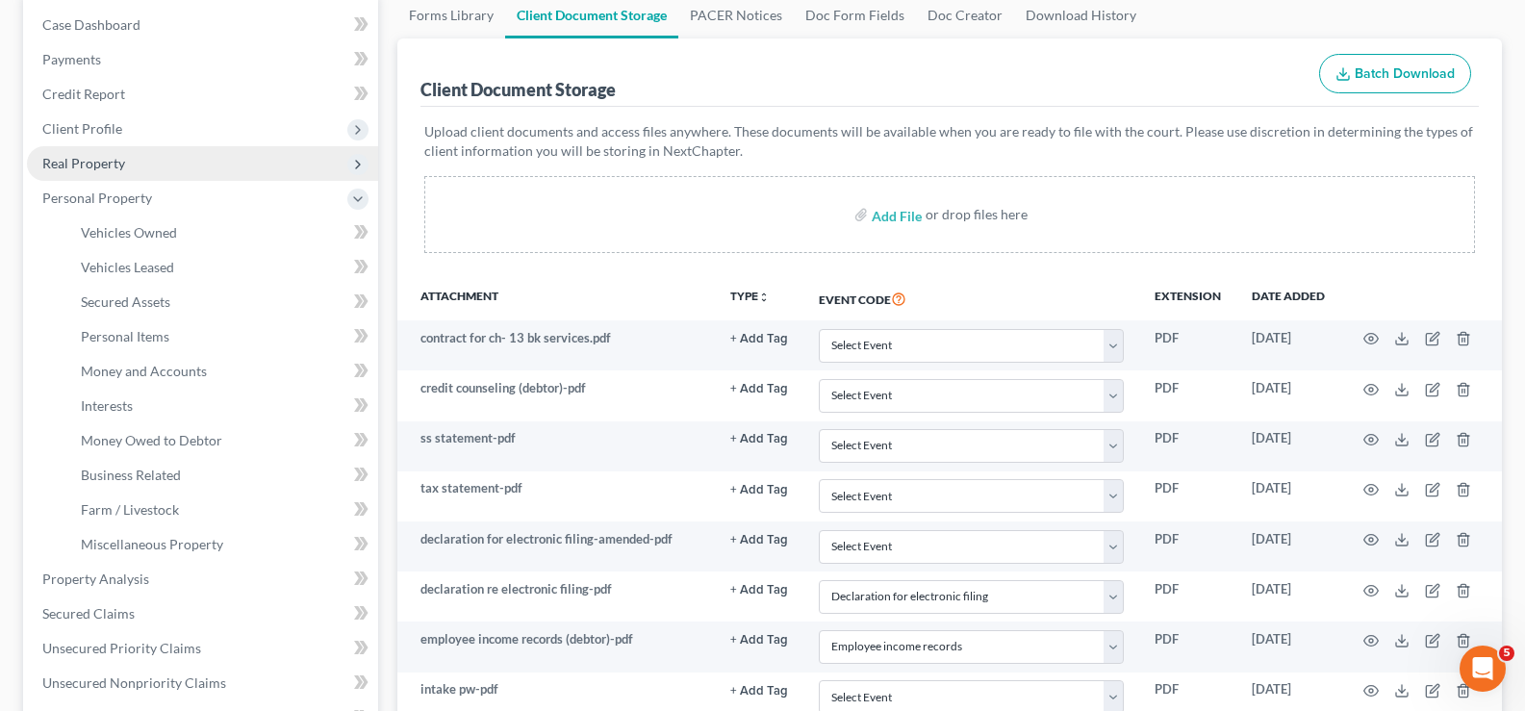
click at [167, 172] on span "Real Property" at bounding box center [202, 163] width 351 height 35
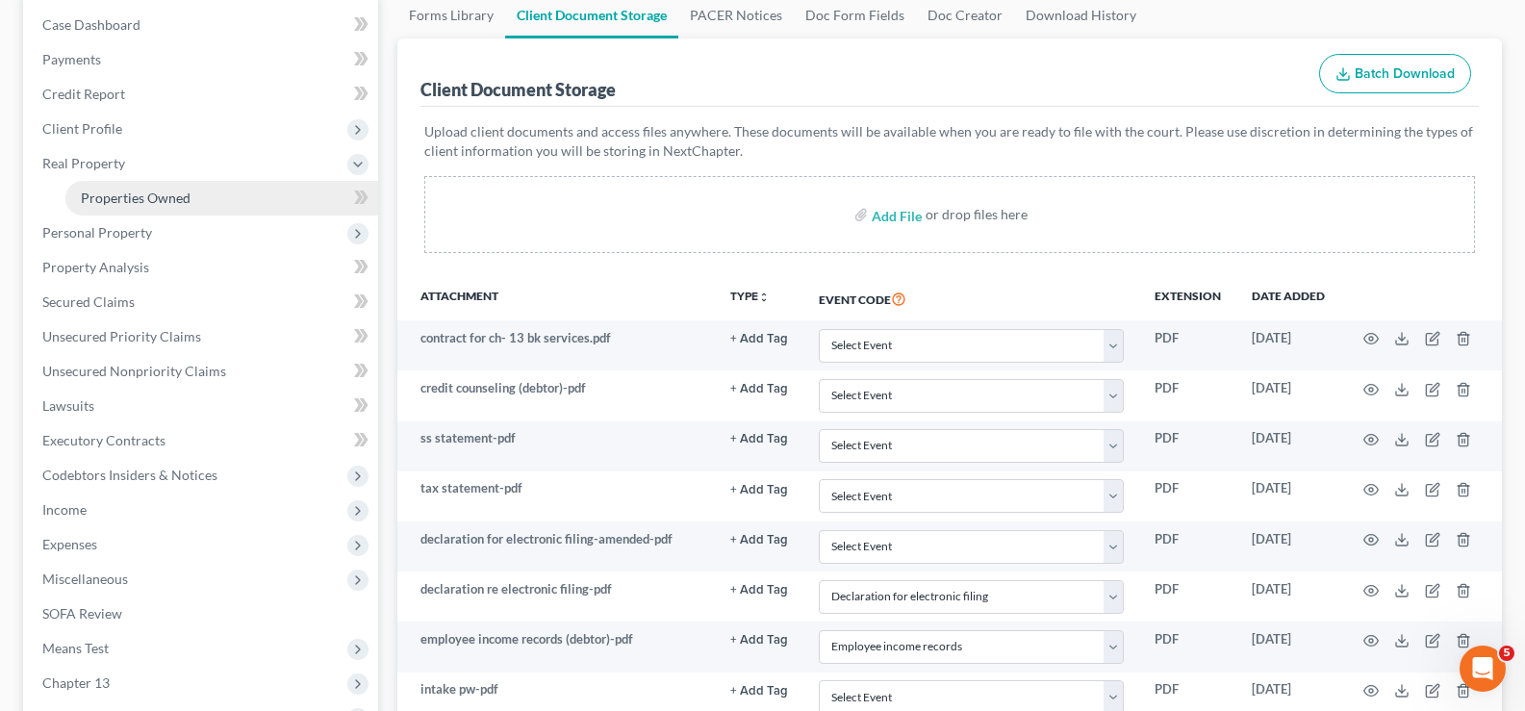
click at [175, 196] on span "Properties Owned" at bounding box center [136, 198] width 110 height 16
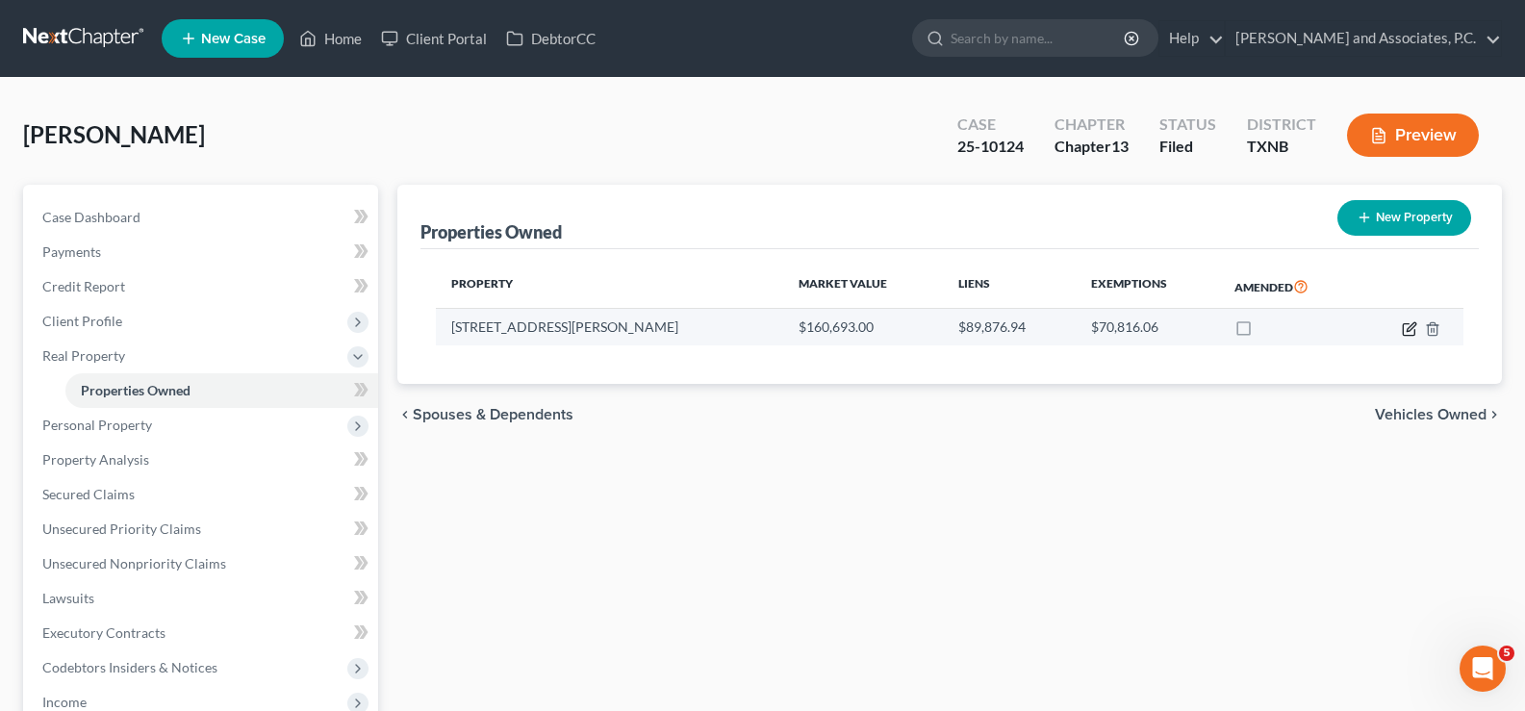
click at [1409, 330] on icon "button" at bounding box center [1410, 326] width 9 height 9
select select "45"
select select "3"
select select "0"
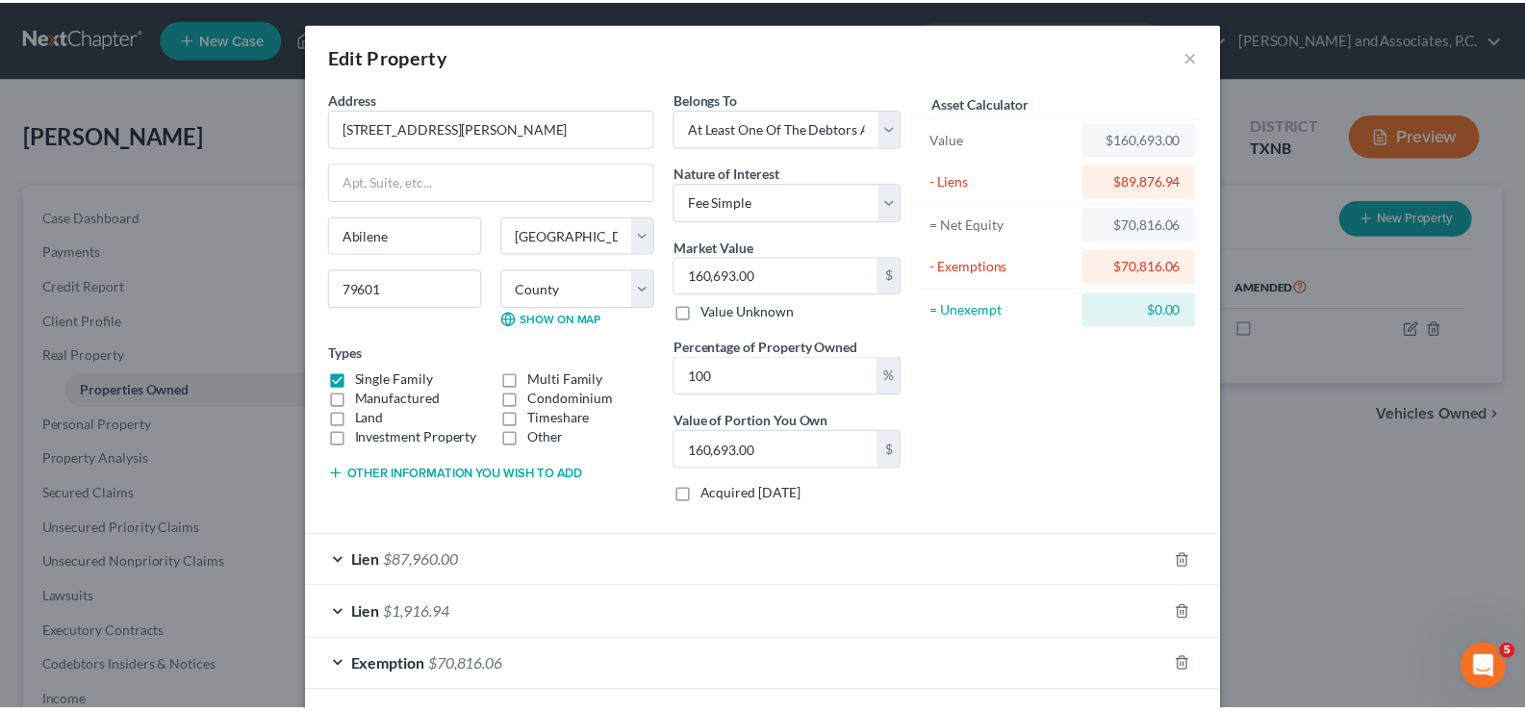
scroll to position [87, 0]
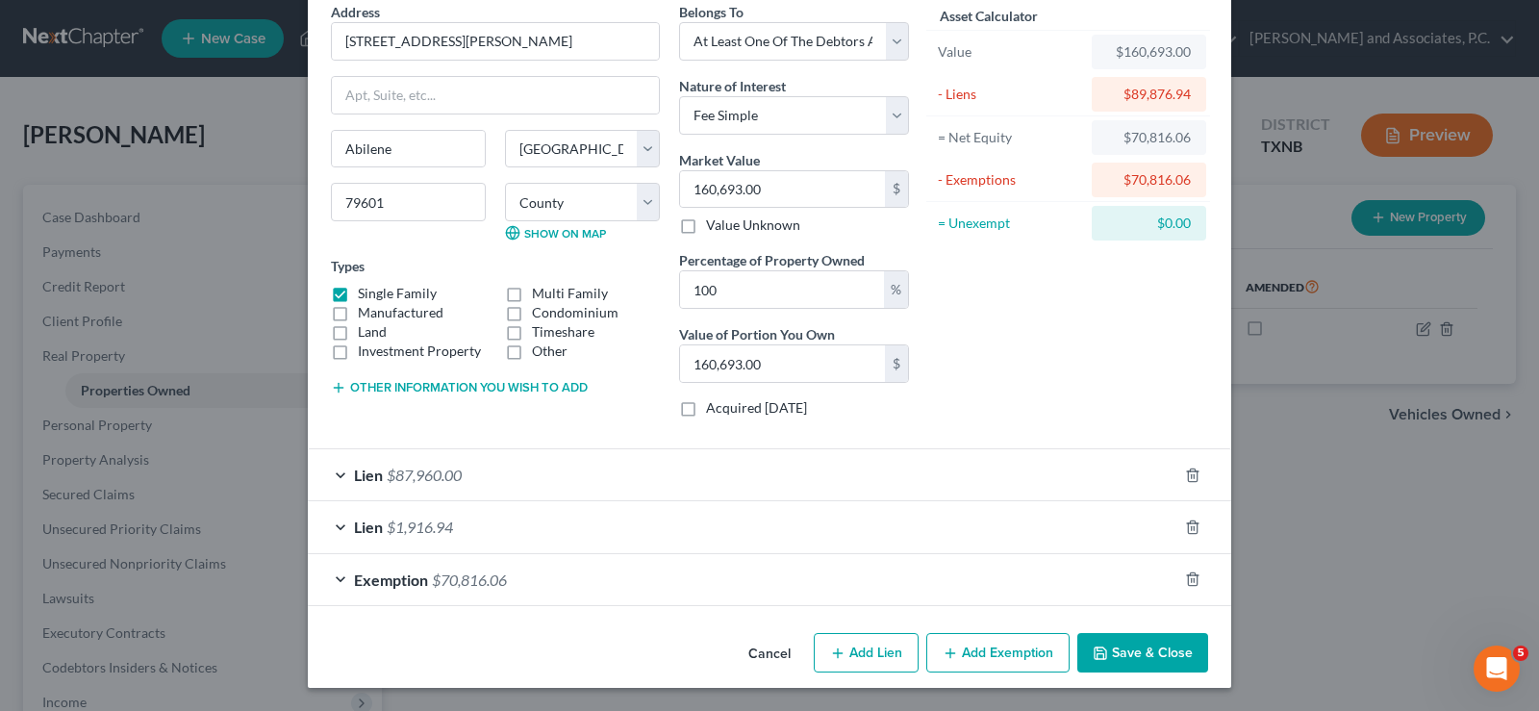
click at [1123, 652] on button "Save & Close" at bounding box center [1142, 653] width 131 height 40
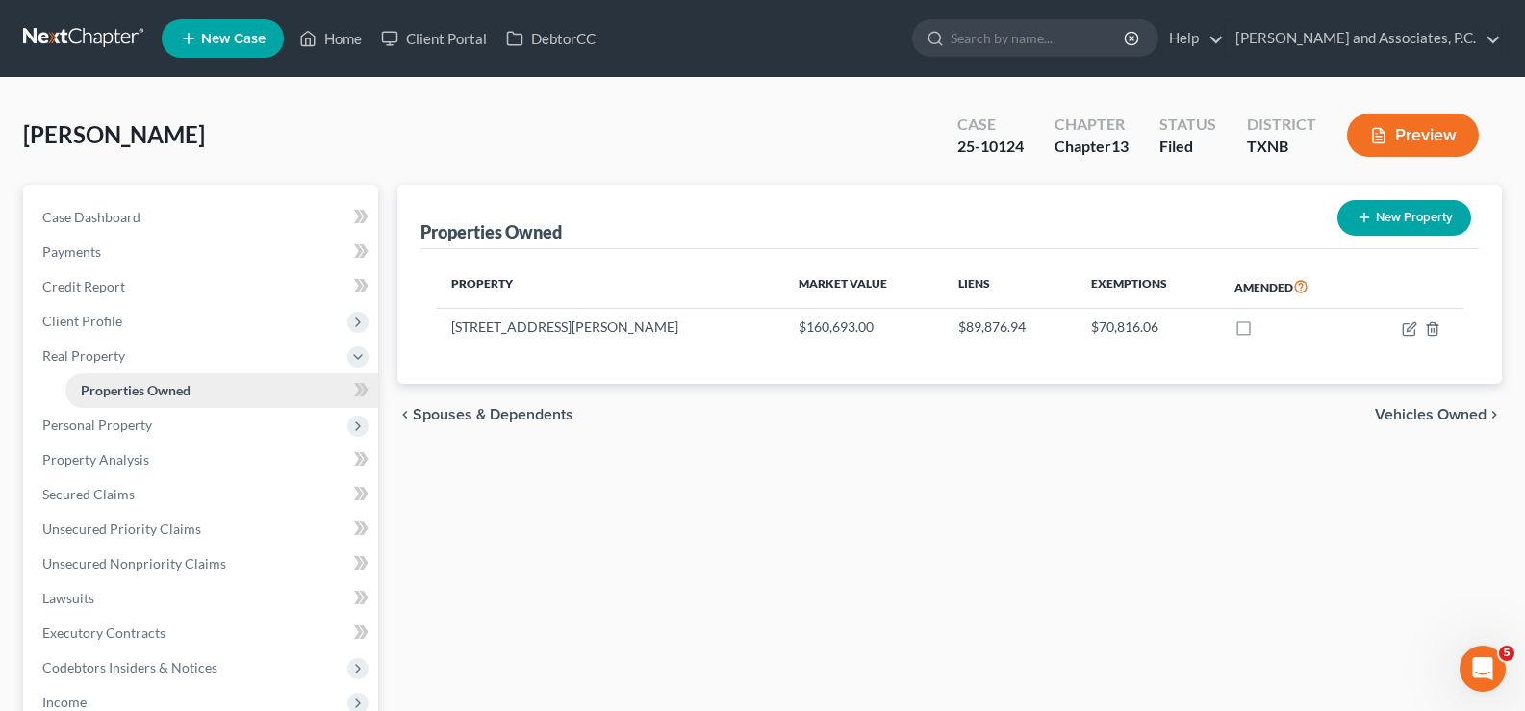
click at [241, 397] on link "Properties Owned" at bounding box center [221, 390] width 313 height 35
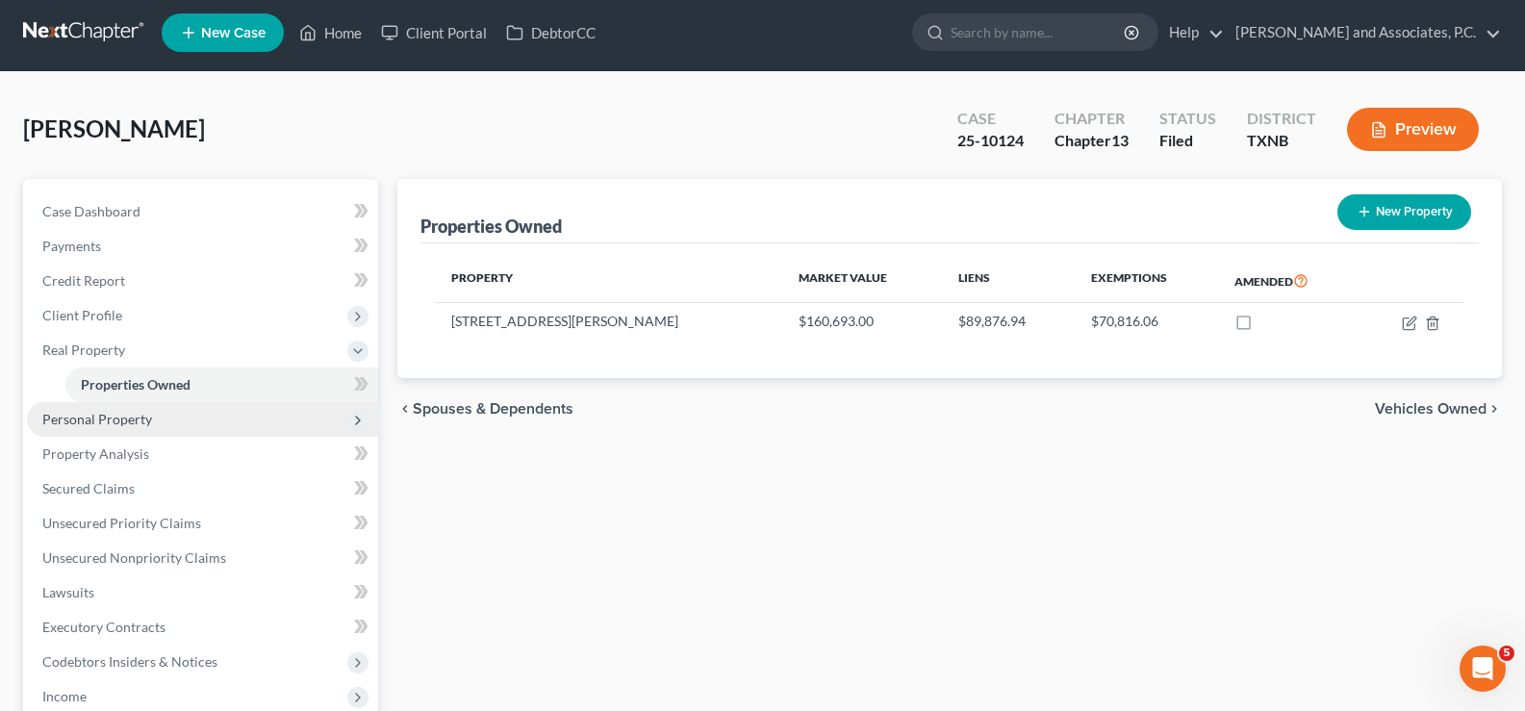
scroll to position [0, 0]
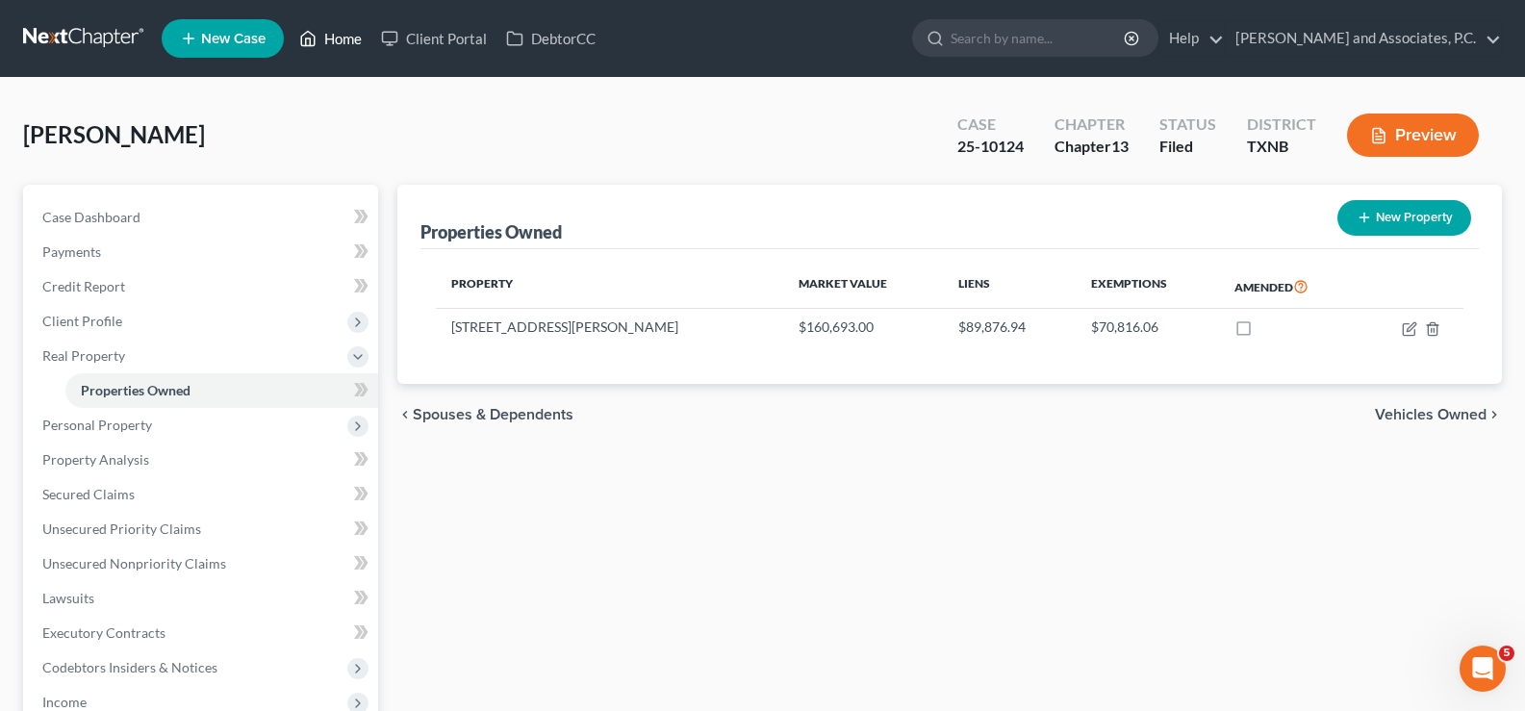
click at [320, 33] on link "Home" at bounding box center [331, 38] width 82 height 35
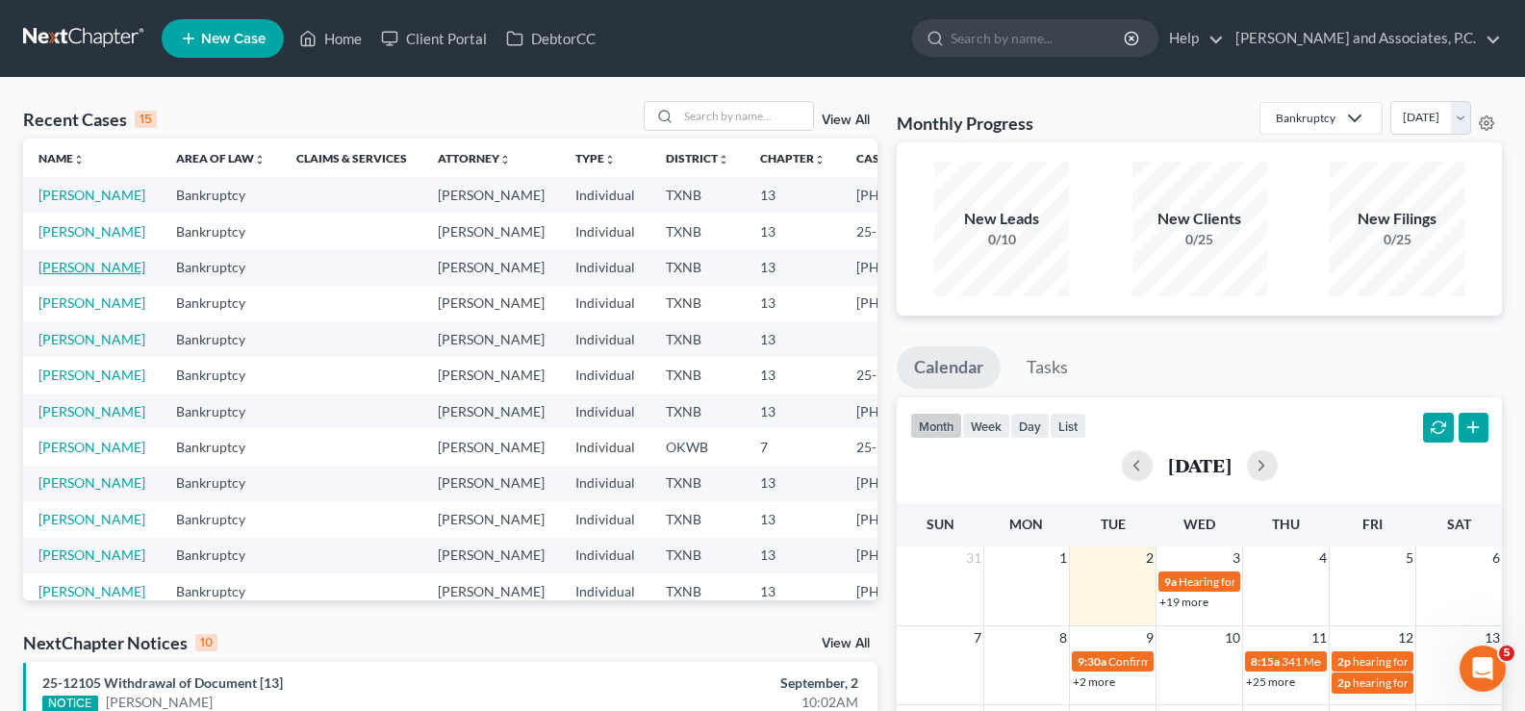
click at [71, 275] on link "[PERSON_NAME]" at bounding box center [91, 267] width 107 height 16
select select "5"
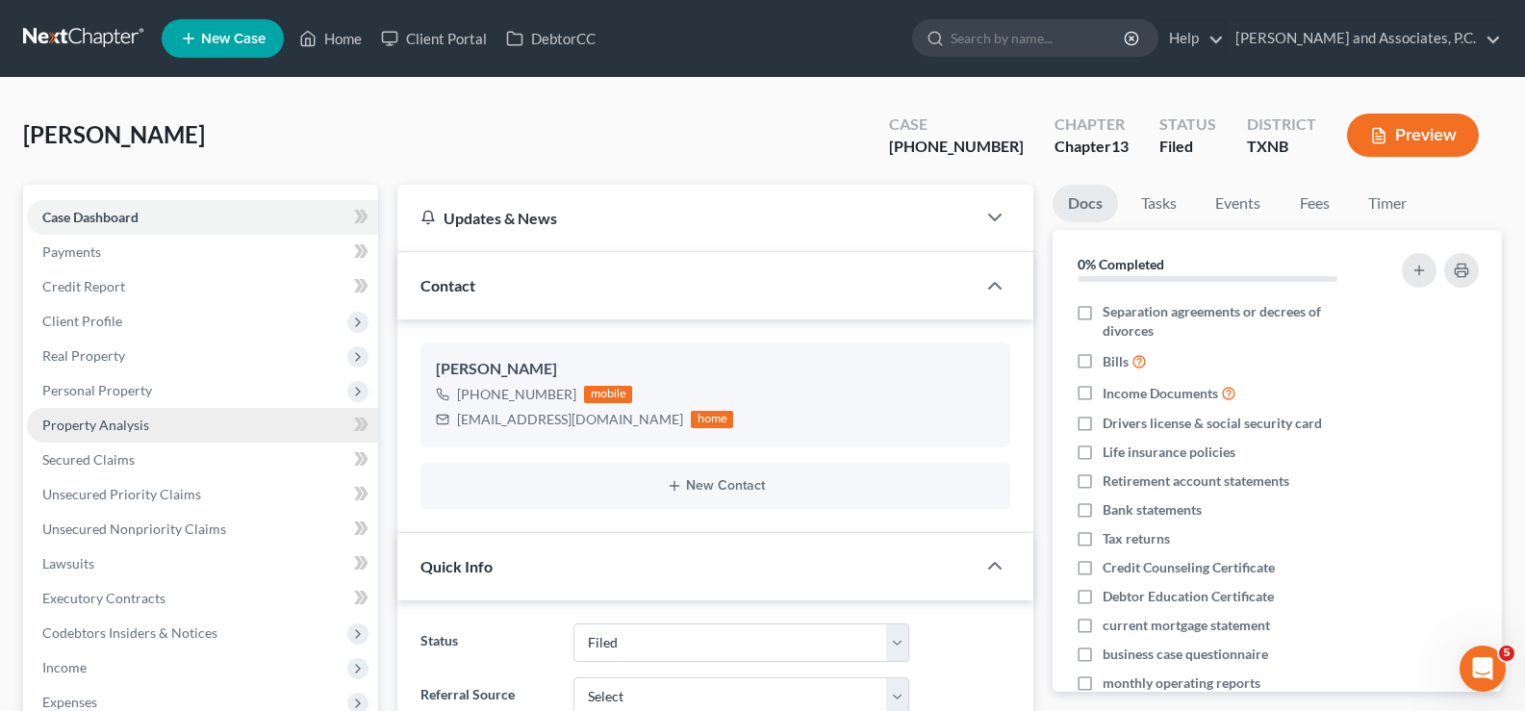
scroll to position [385, 0]
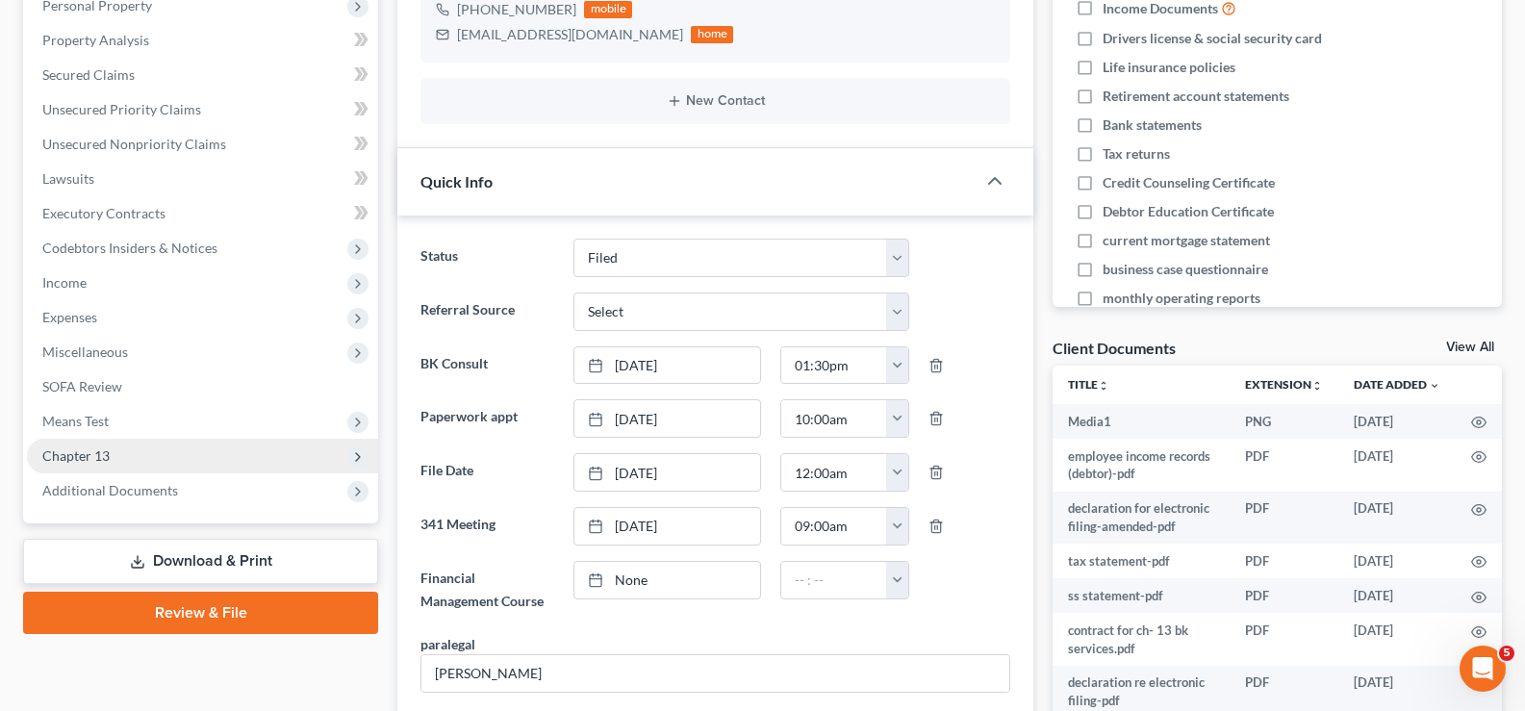
click at [175, 462] on span "Chapter 13" at bounding box center [202, 456] width 351 height 35
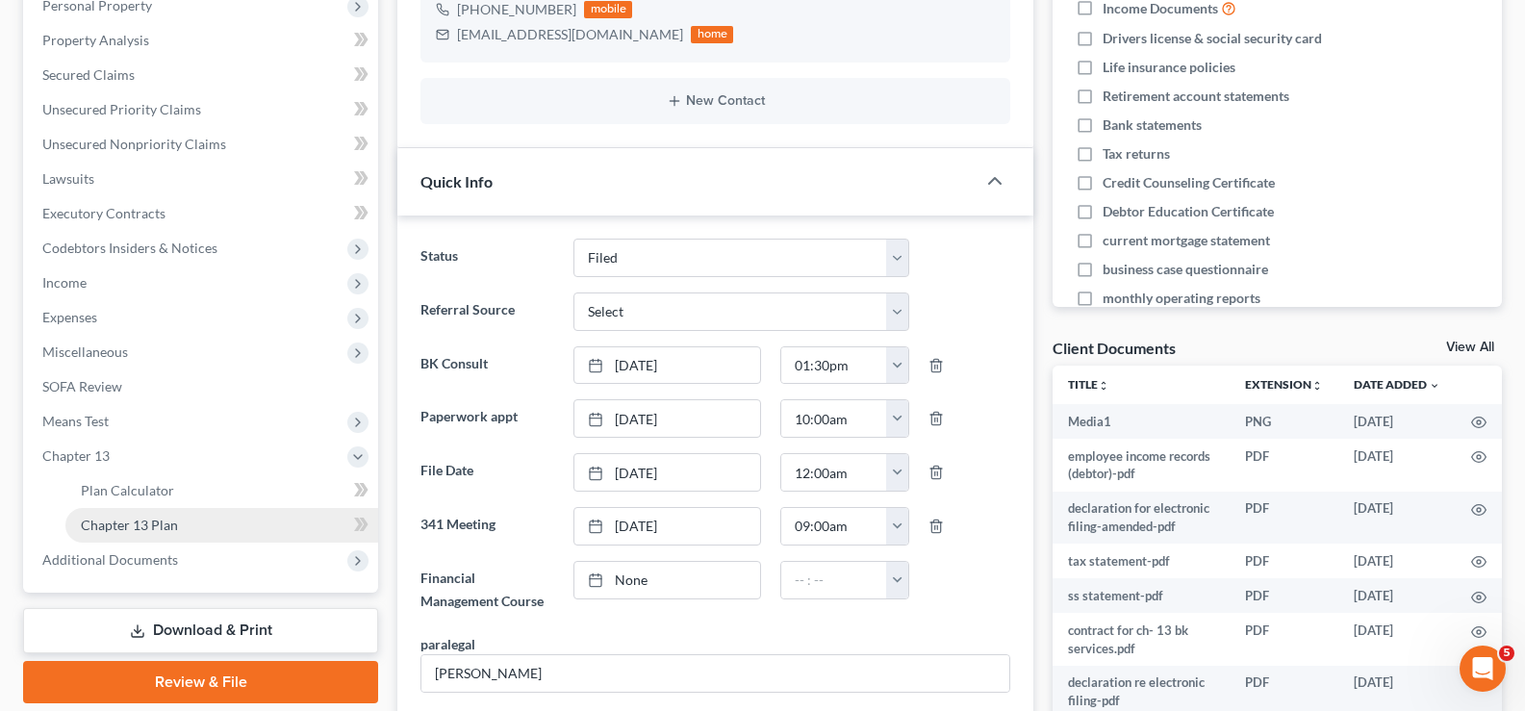
click at [179, 519] on link "Chapter 13 Plan" at bounding box center [221, 525] width 313 height 35
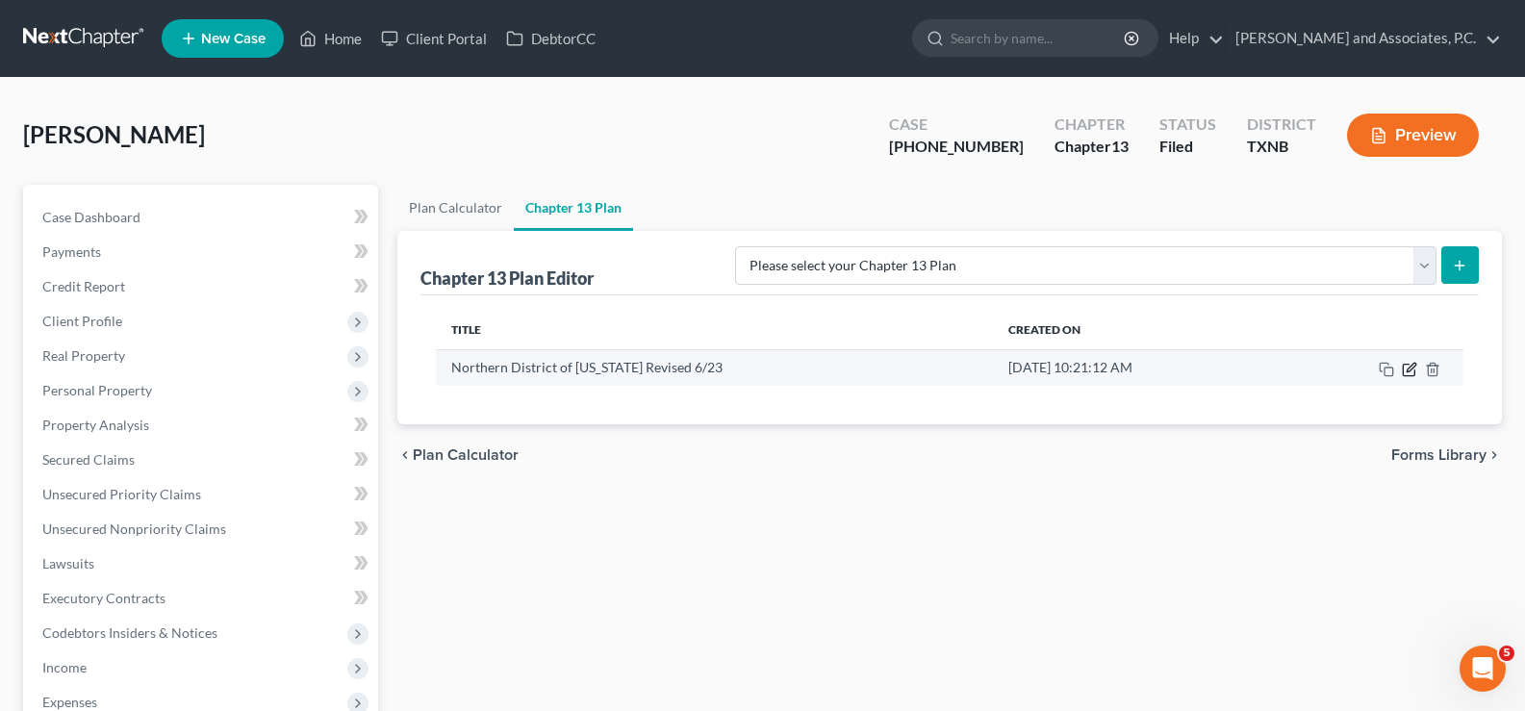
click at [1407, 369] on icon "button" at bounding box center [1410, 367] width 9 height 9
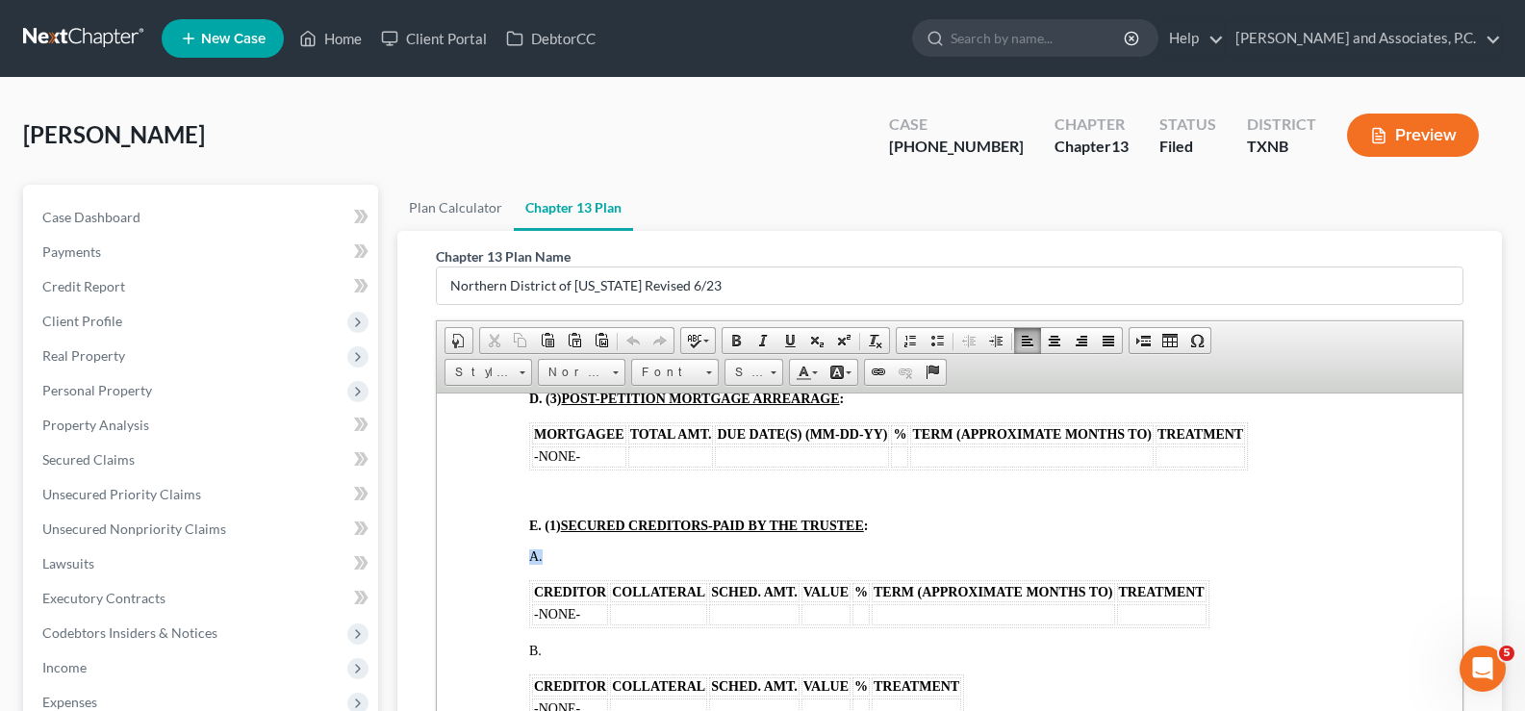
scroll to position [2116, 0]
drag, startPoint x: 526, startPoint y: 569, endPoint x: 1235, endPoint y: 630, distance: 711.6
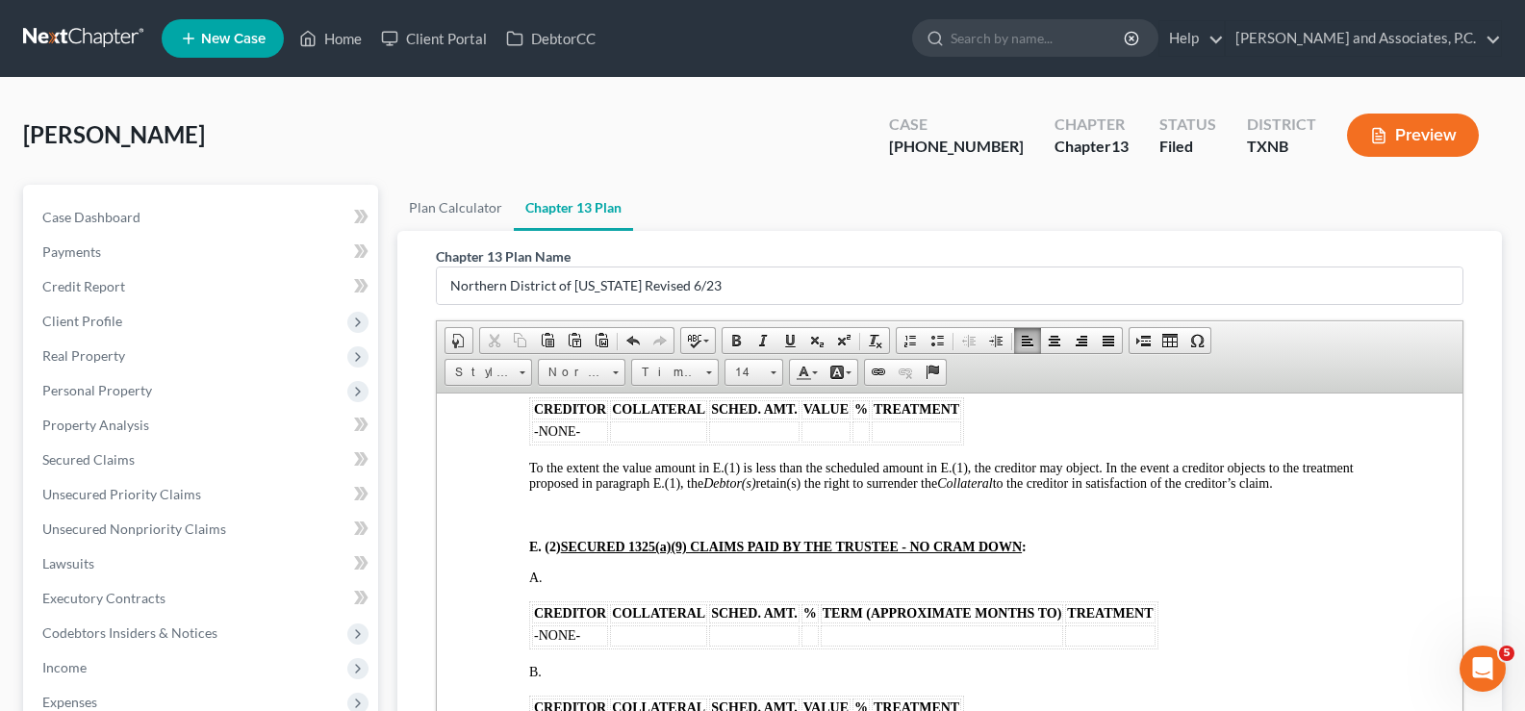
scroll to position [2309, 0]
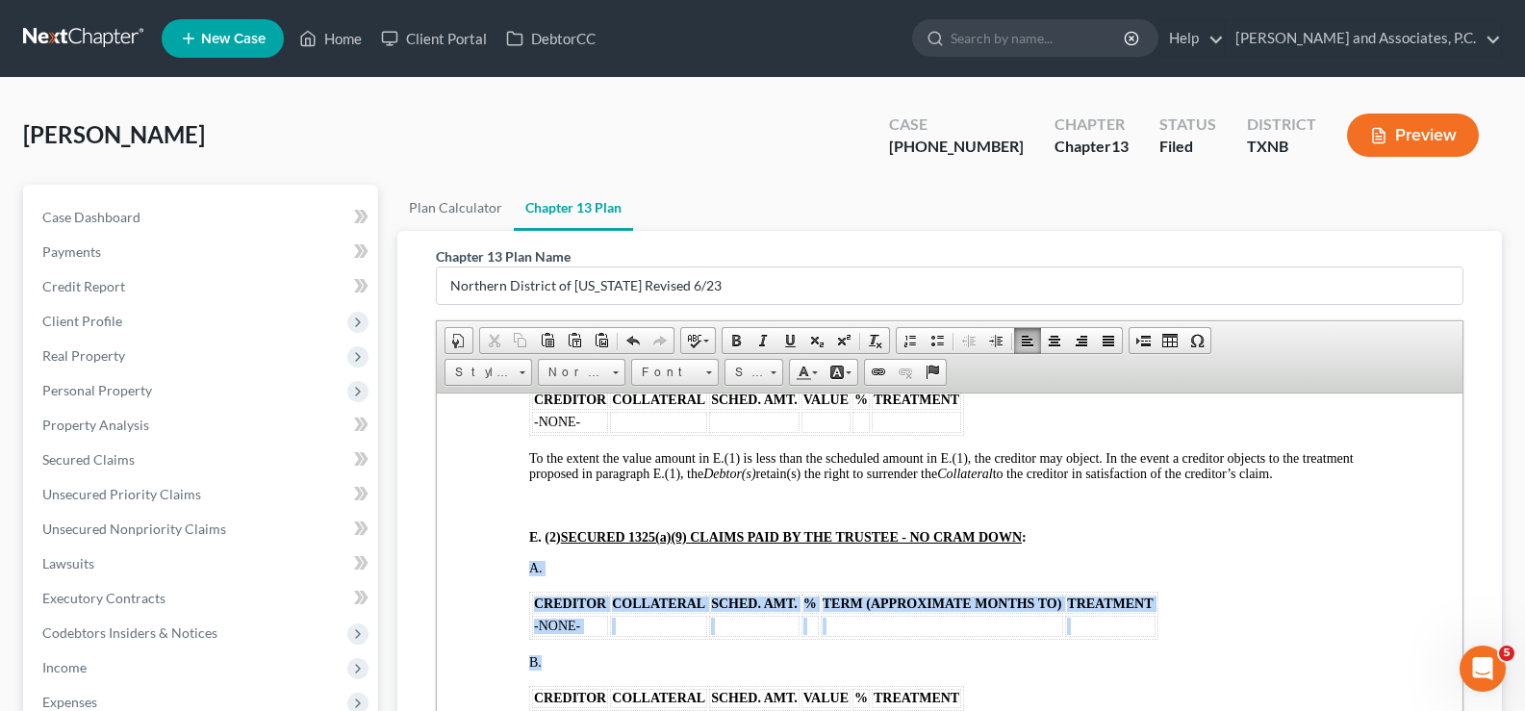
drag, startPoint x: 526, startPoint y: 568, endPoint x: 1151, endPoint y: 655, distance: 630.4
click at [1102, 654] on p "B." at bounding box center [949, 661] width 841 height 15
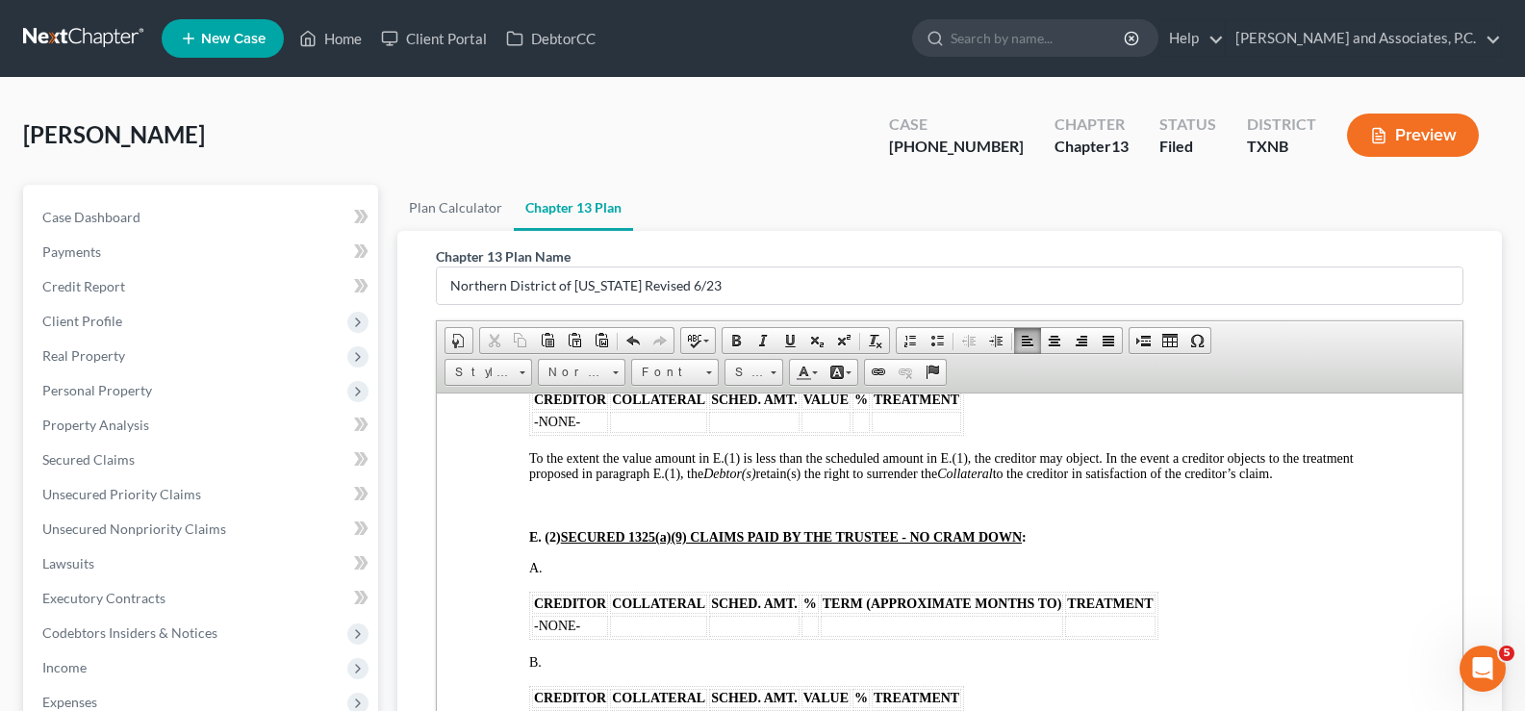
drag, startPoint x: 526, startPoint y: 583, endPoint x: 1166, endPoint y: 632, distance: 641.6
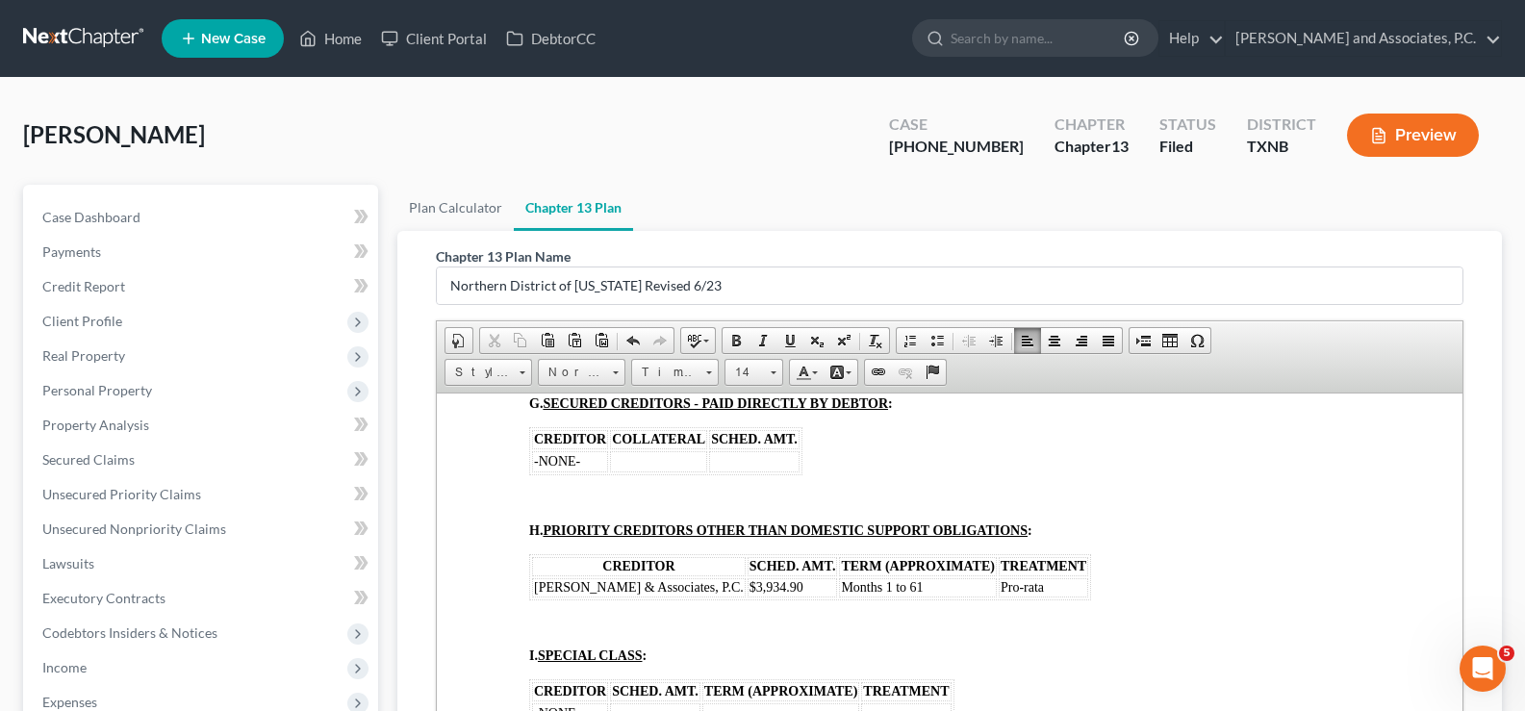
scroll to position [3078, 0]
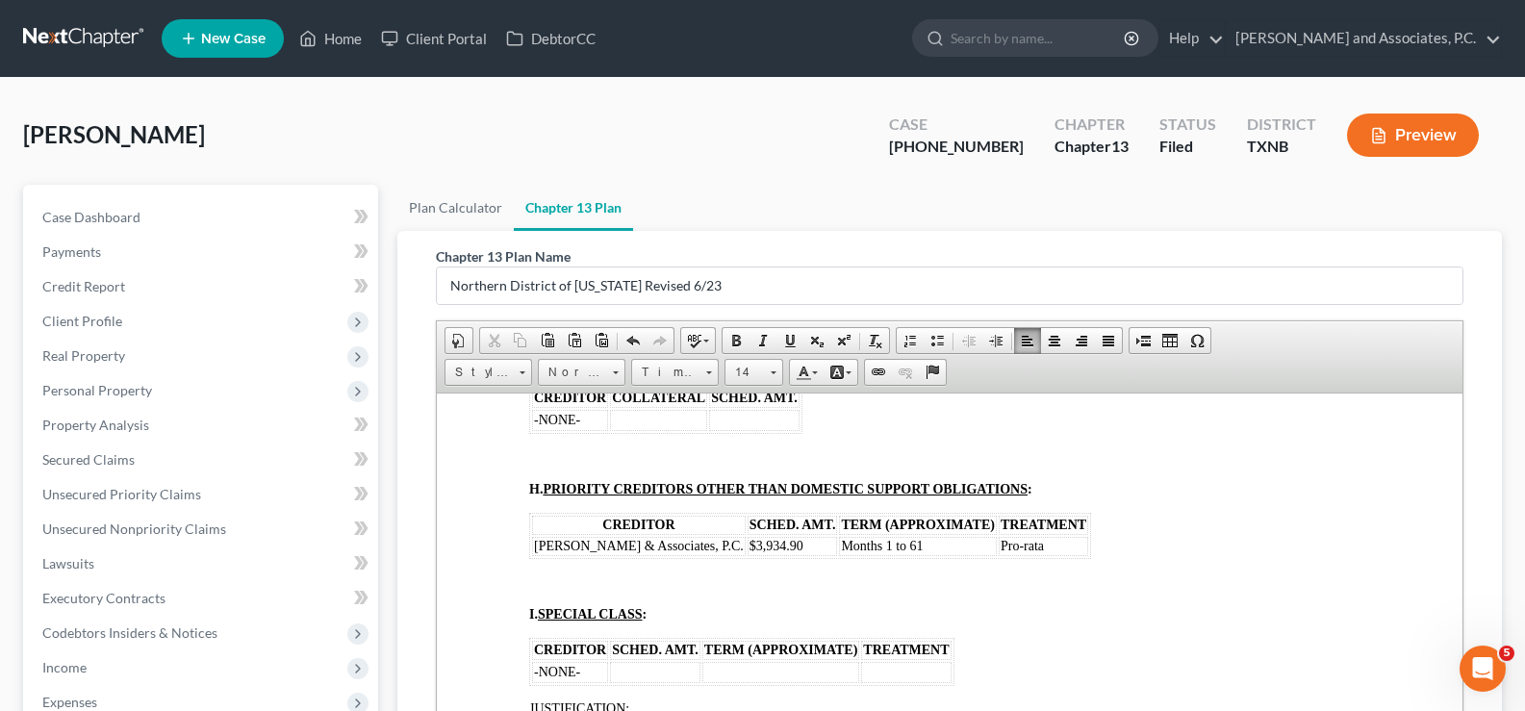
click at [1025, 536] on td "Pro-rata" at bounding box center [1043, 545] width 89 height 19
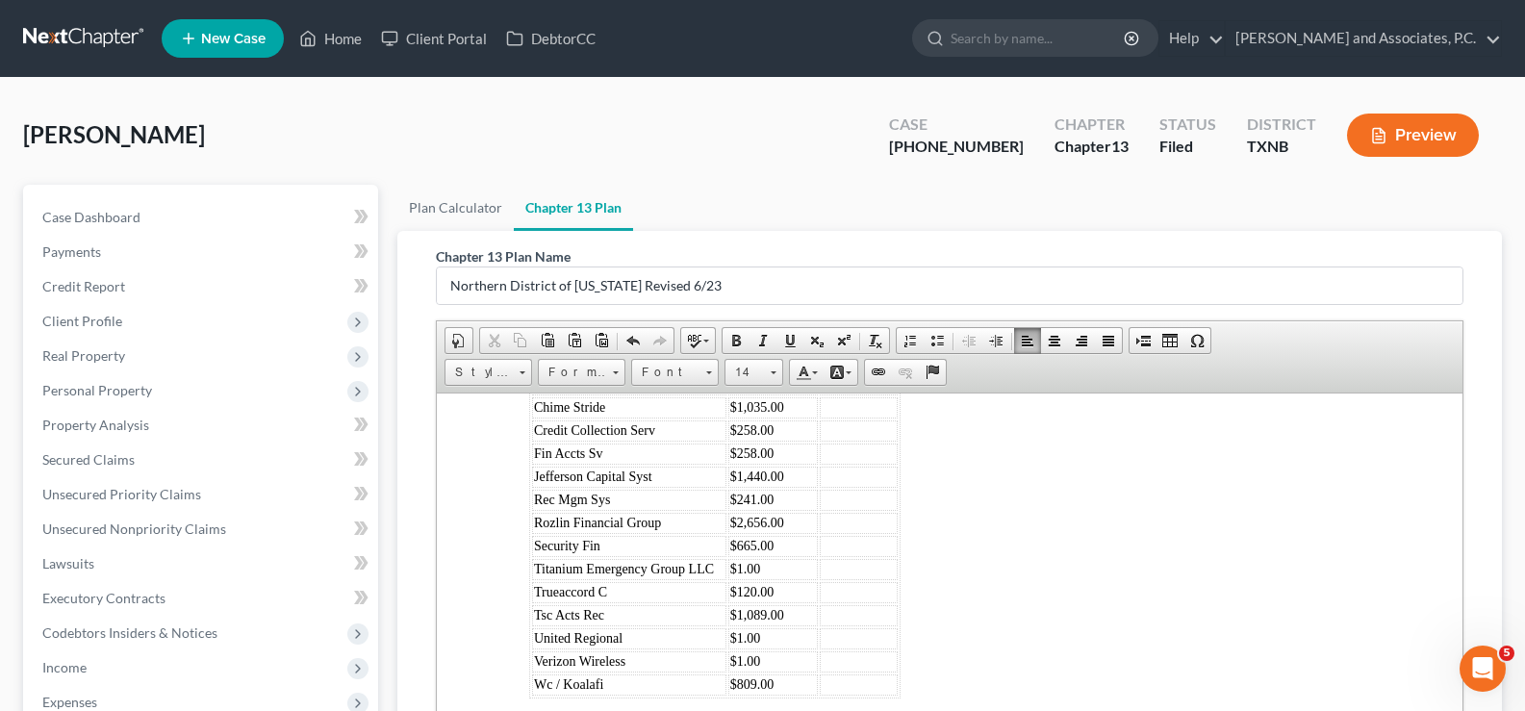
scroll to position [3655, 0]
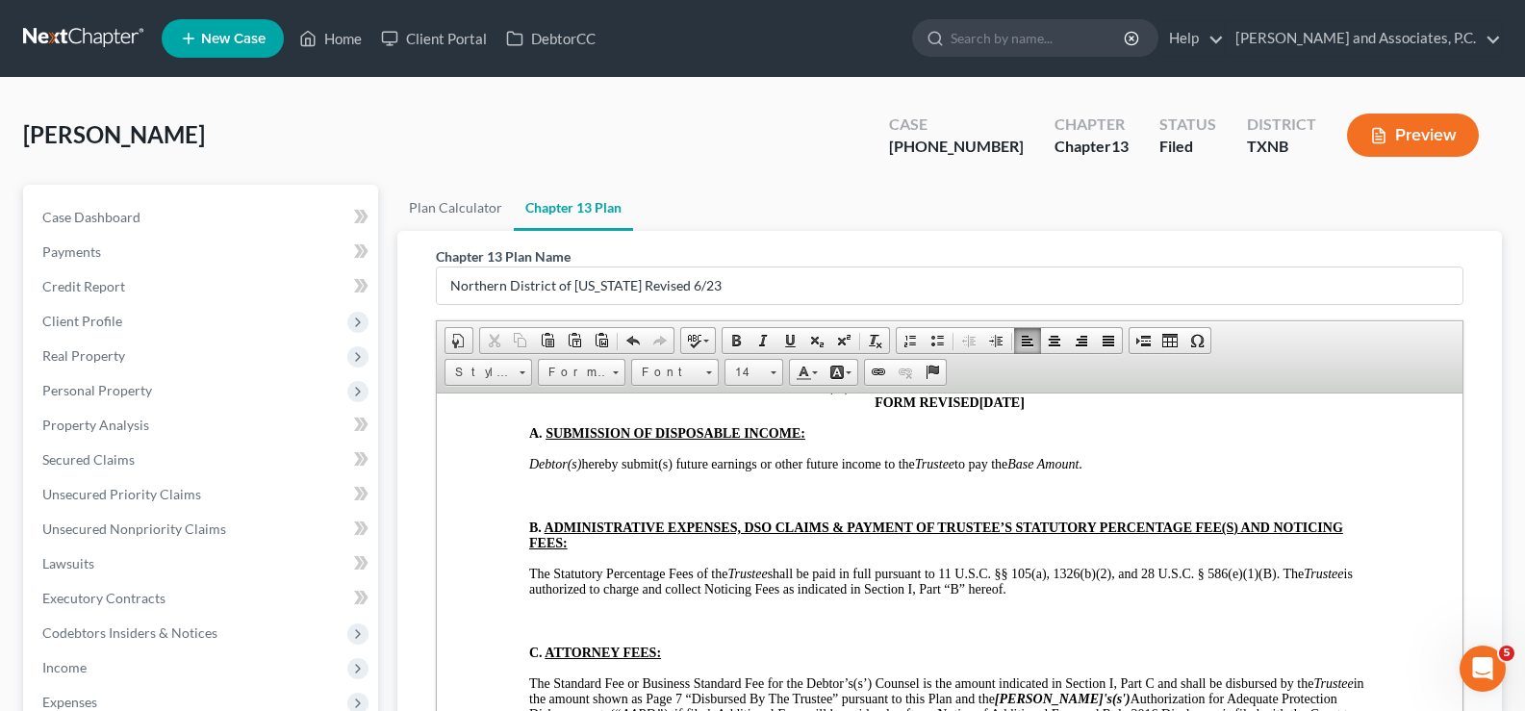
click at [574, 487] on p "To enrich screen reader interactions, please activate Accessibility in Grammarl…" at bounding box center [949, 495] width 841 height 17
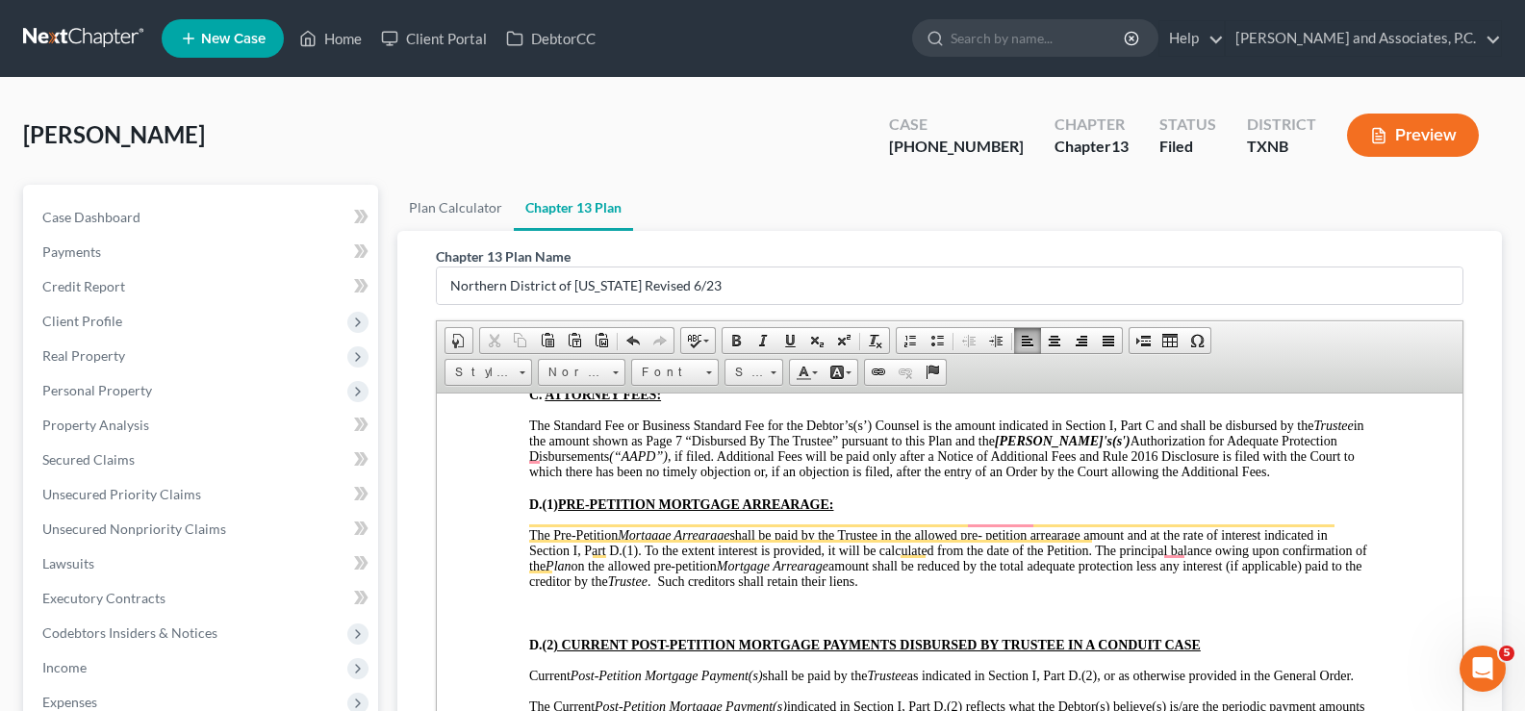
click at [566, 604] on p "To enrich screen reader interactions, please activate Accessibility in Grammarl…" at bounding box center [949, 612] width 841 height 17
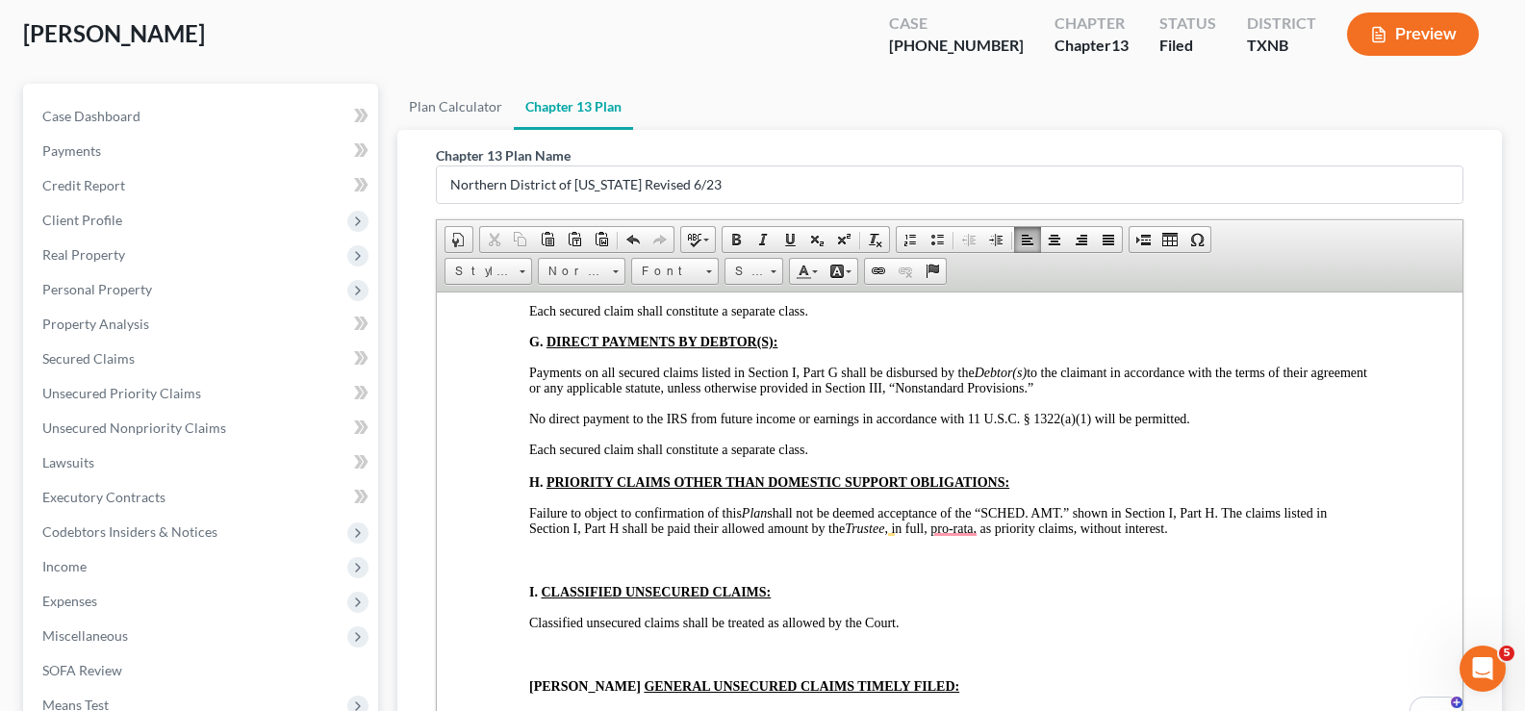
click at [552, 552] on p "To enrich screen reader interactions, please activate Accessibility in Grammarl…" at bounding box center [949, 559] width 841 height 17
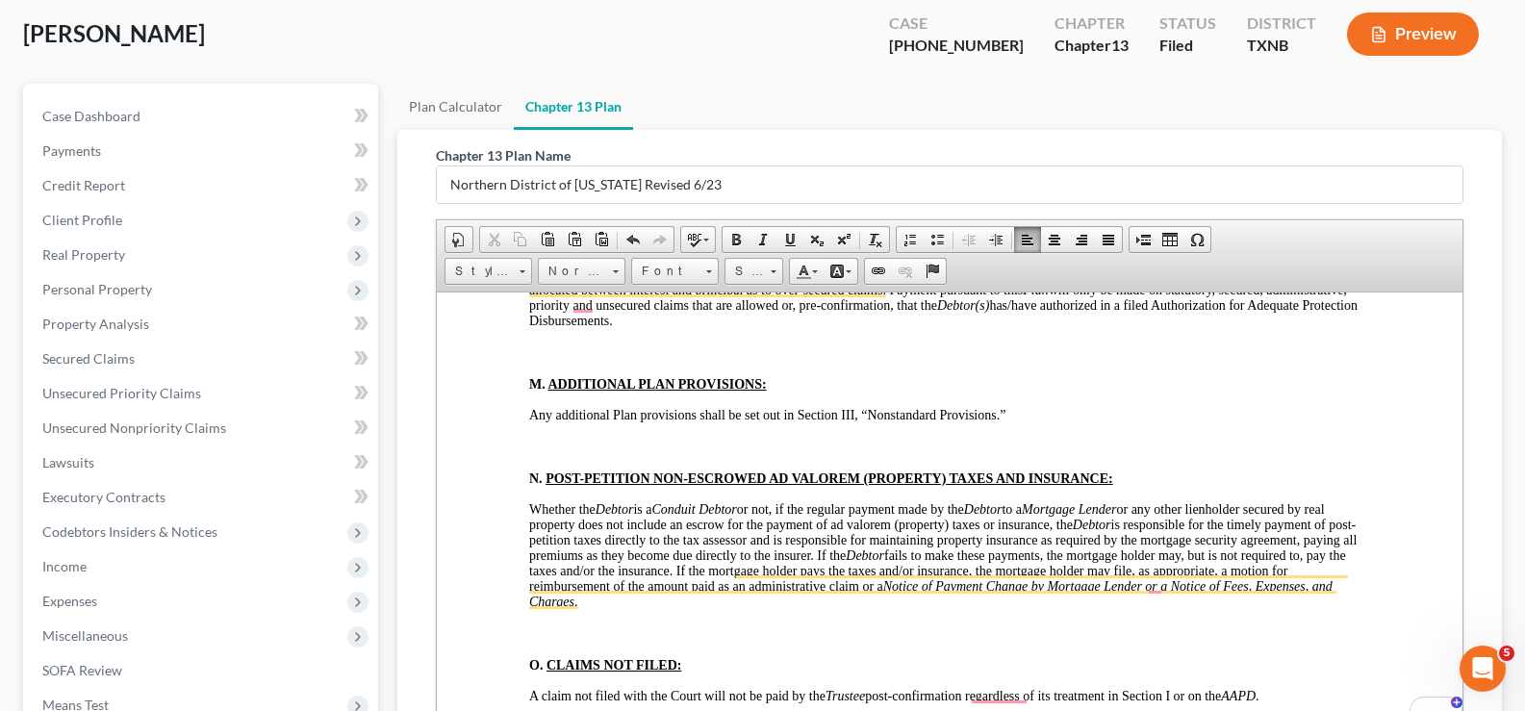
click at [544, 357] on p "To enrich screen reader interactions, please activate Accessibility in Grammarl…" at bounding box center [949, 351] width 841 height 17
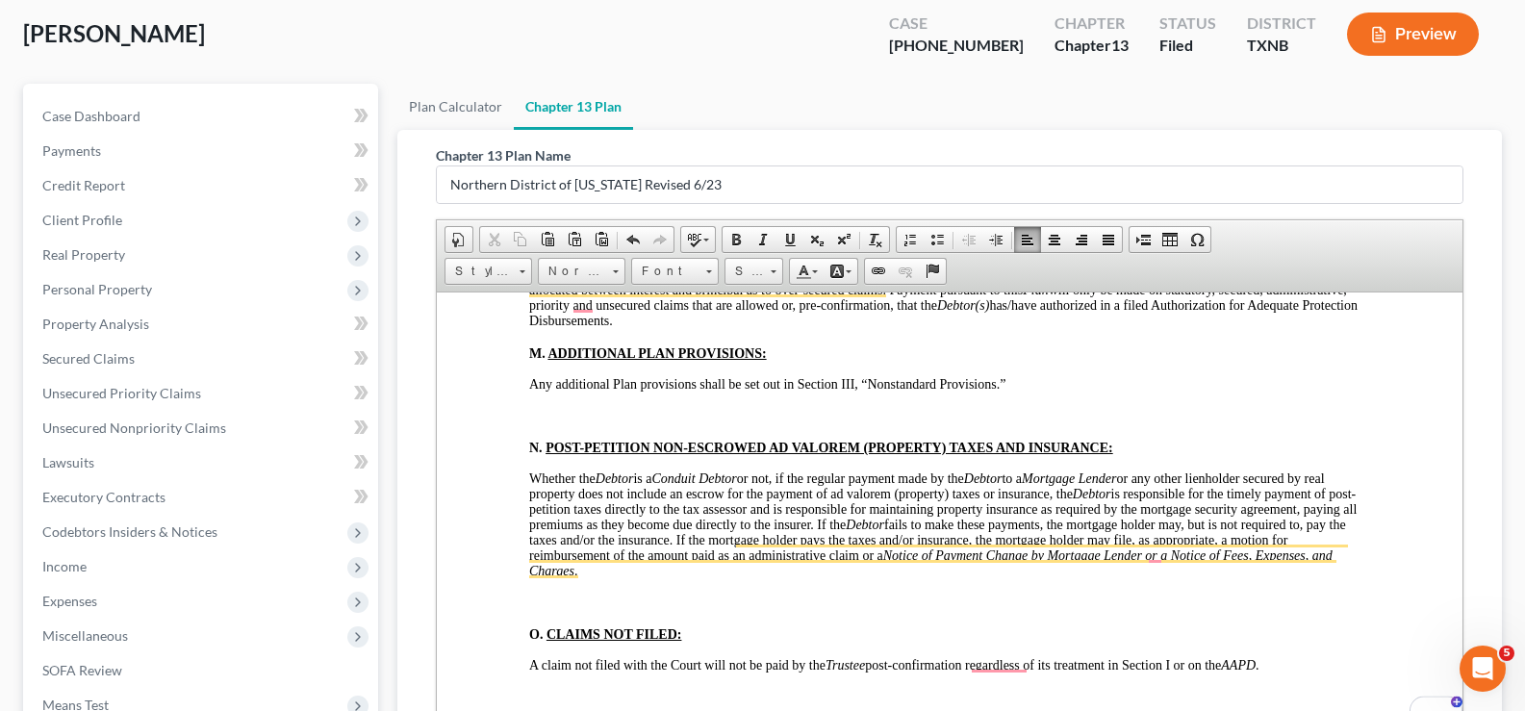
click at [548, 413] on p "To enrich screen reader interactions, please activate Accessibility in Grammarl…" at bounding box center [949, 415] width 841 height 17
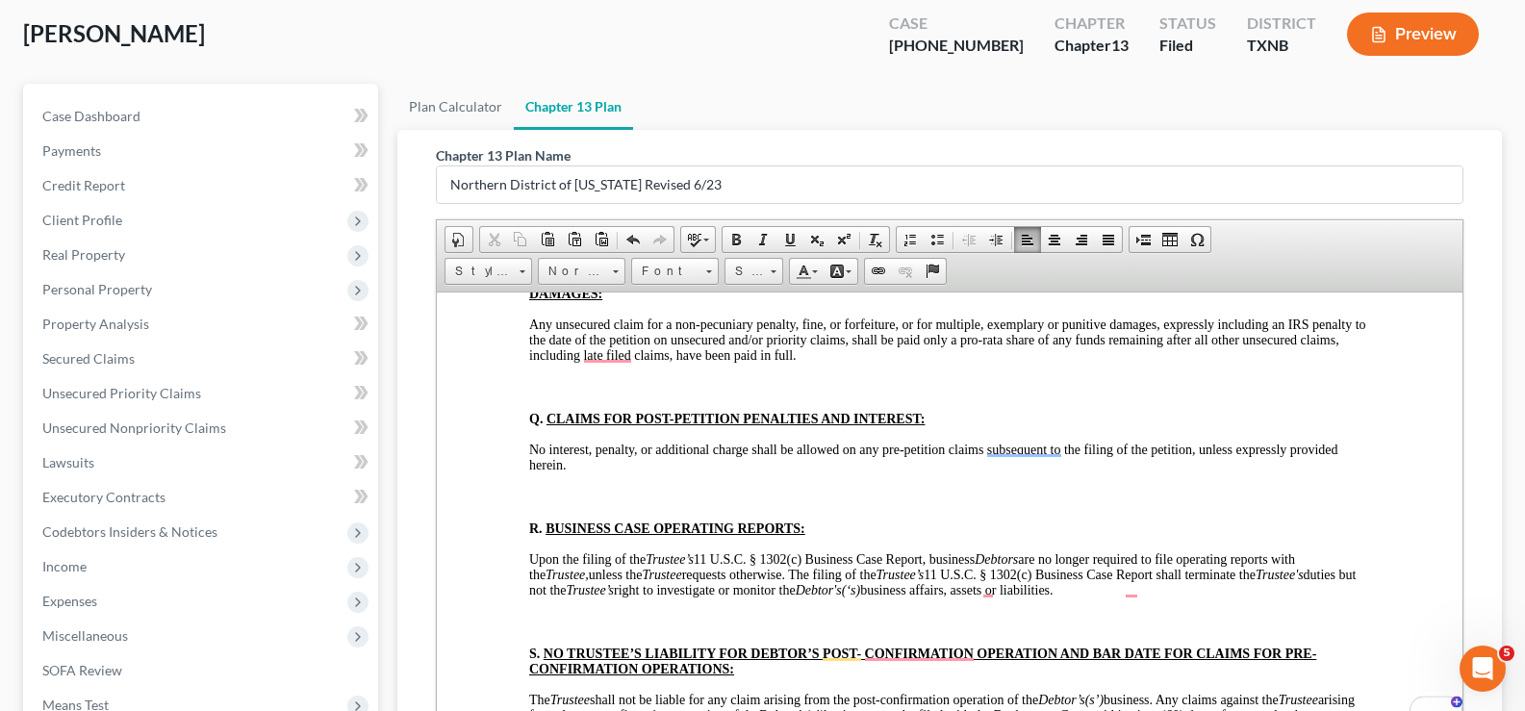
click at [554, 385] on p "To enrich screen reader interactions, please activate Accessibility in Grammarl…" at bounding box center [949, 386] width 841 height 17
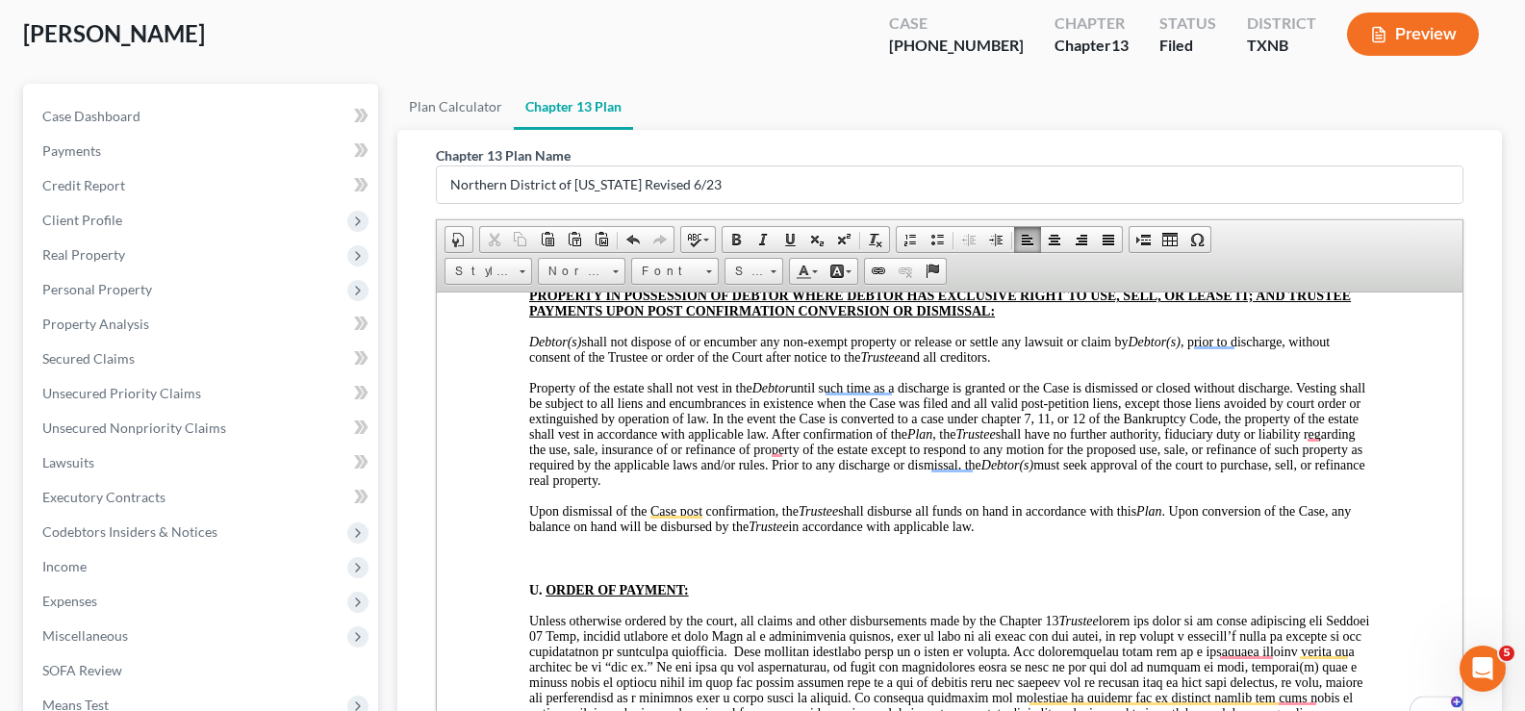
click at [532, 555] on p "To enrich screen reader interactions, please activate Accessibility in Grammarl…" at bounding box center [949, 557] width 841 height 17
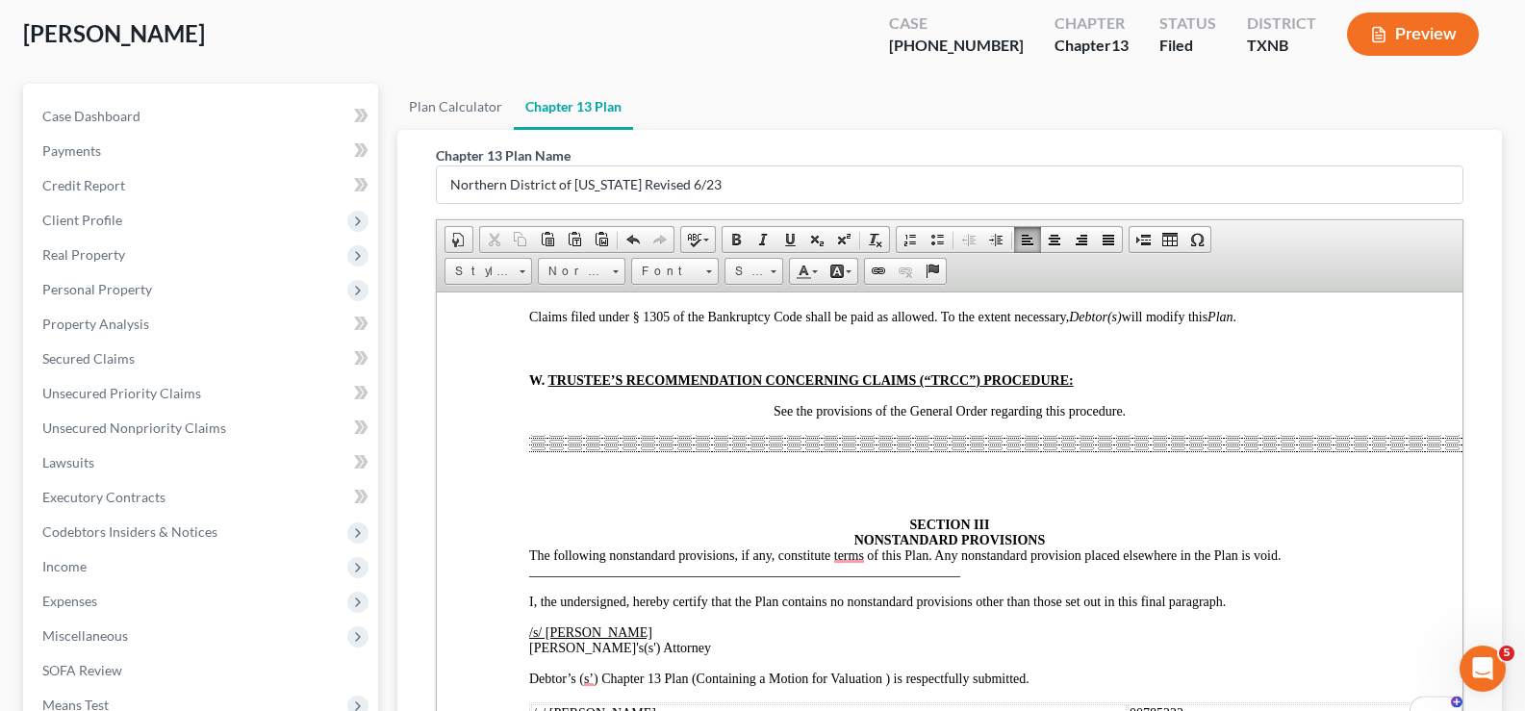
click at [659, 455] on div "To enrich screen reader interactions, please activate Accessibility in Grammarl…" at bounding box center [949, 459] width 841 height 50
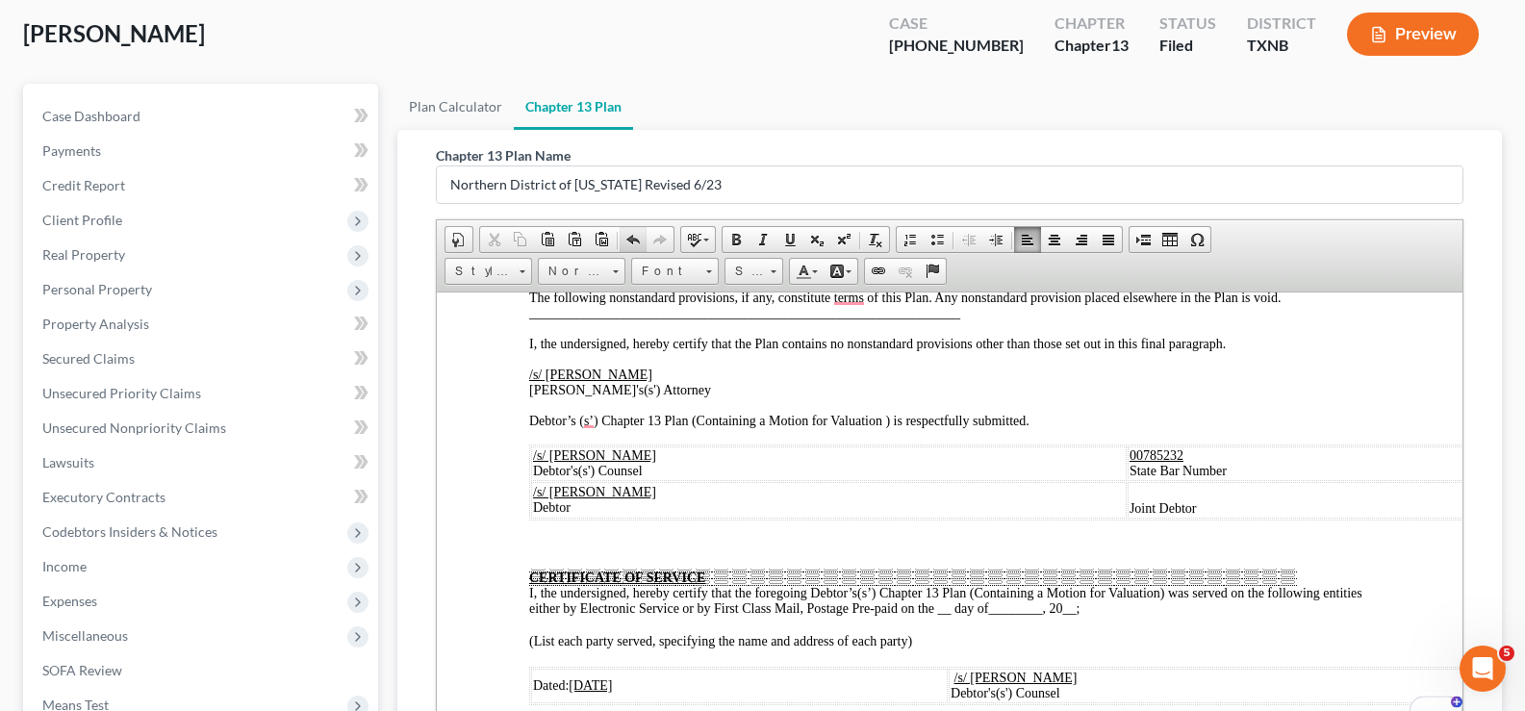
click at [628, 238] on span at bounding box center [632, 239] width 15 height 15
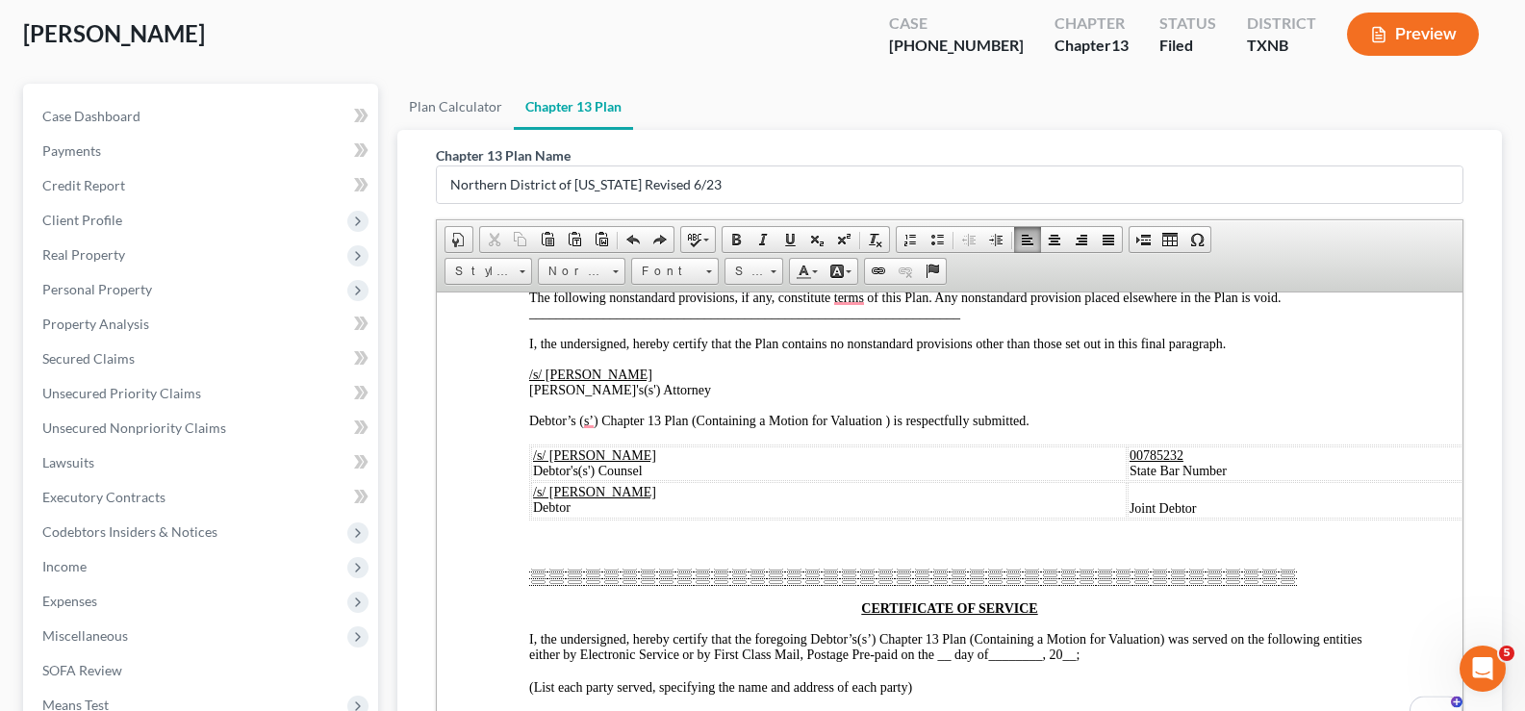
click at [891, 570] on div "To enrich screen reader interactions, please activate Accessibility in Grammarl…" at bounding box center [913, 576] width 768 height 17
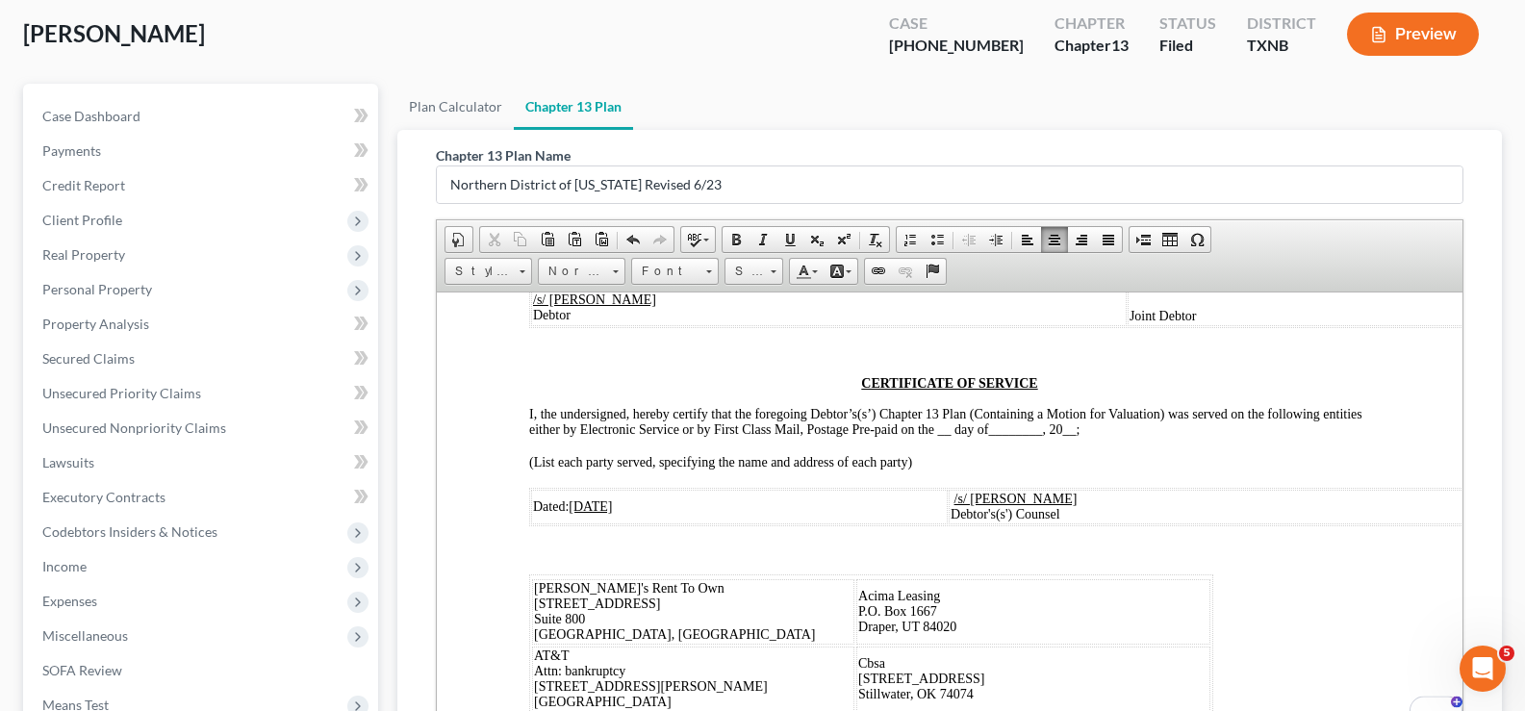
click at [997, 427] on span "I, the undersigned, hereby certify that the foregoing Debtor’s(s’) Chapter 13 P…" at bounding box center [945, 421] width 833 height 30
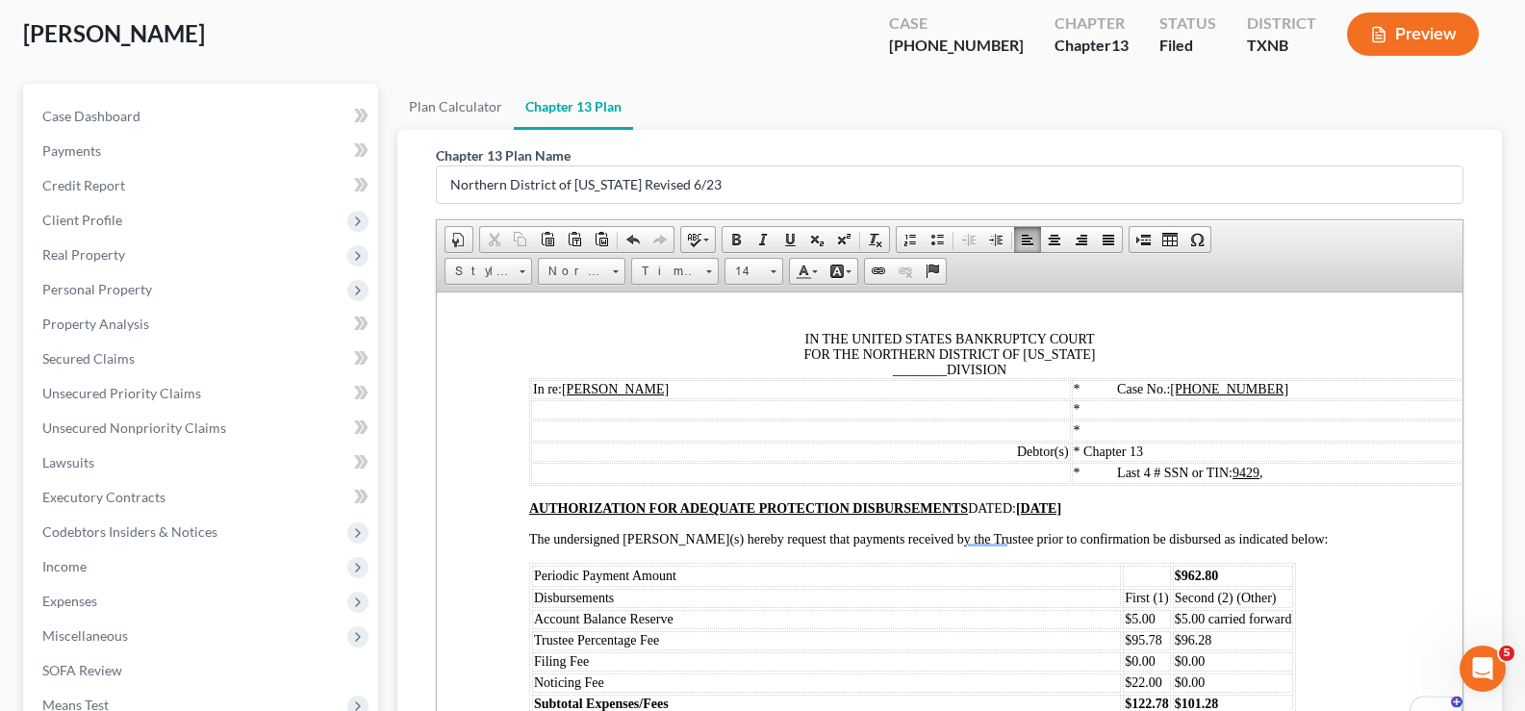
click at [936, 369] on span "________" at bounding box center [920, 369] width 54 height 14
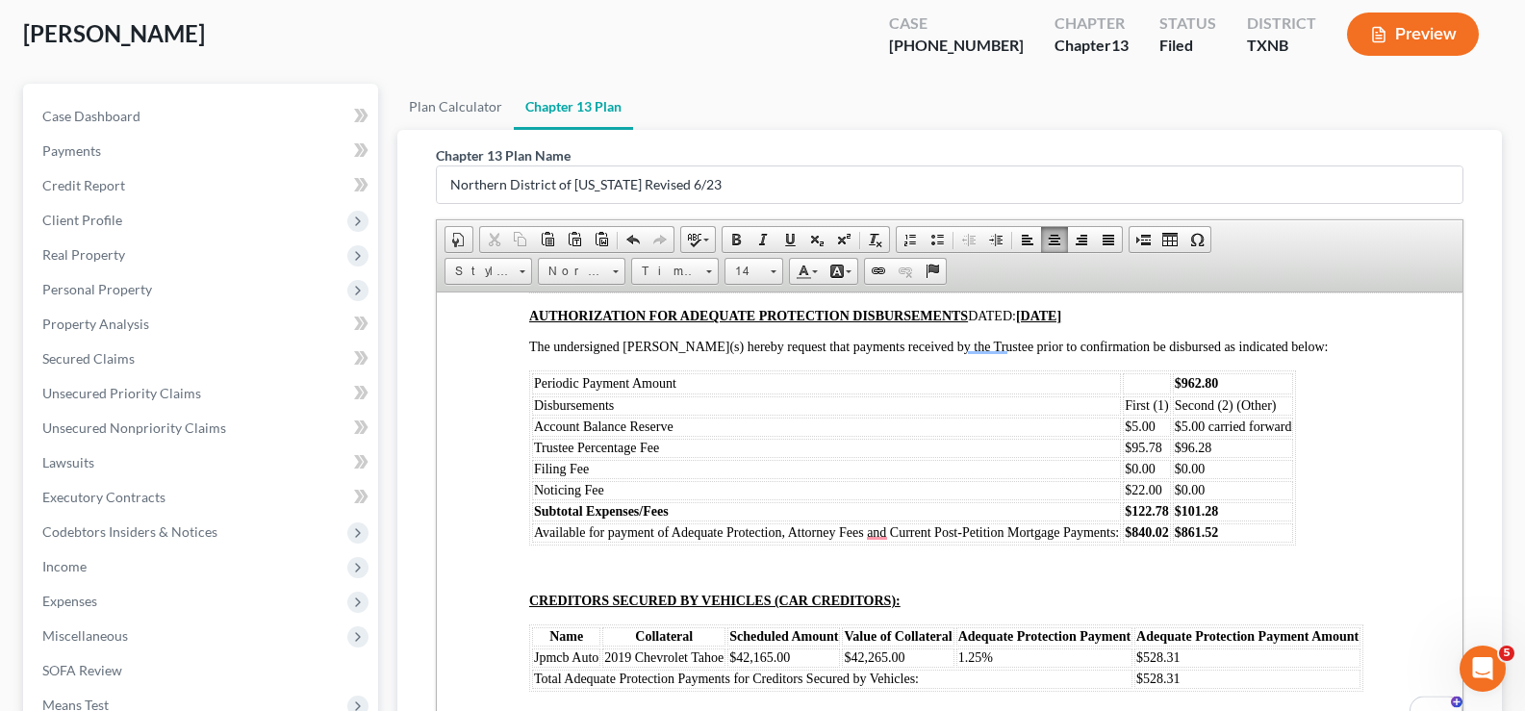
click at [1228, 374] on td "$962.80" at bounding box center [1233, 382] width 121 height 21
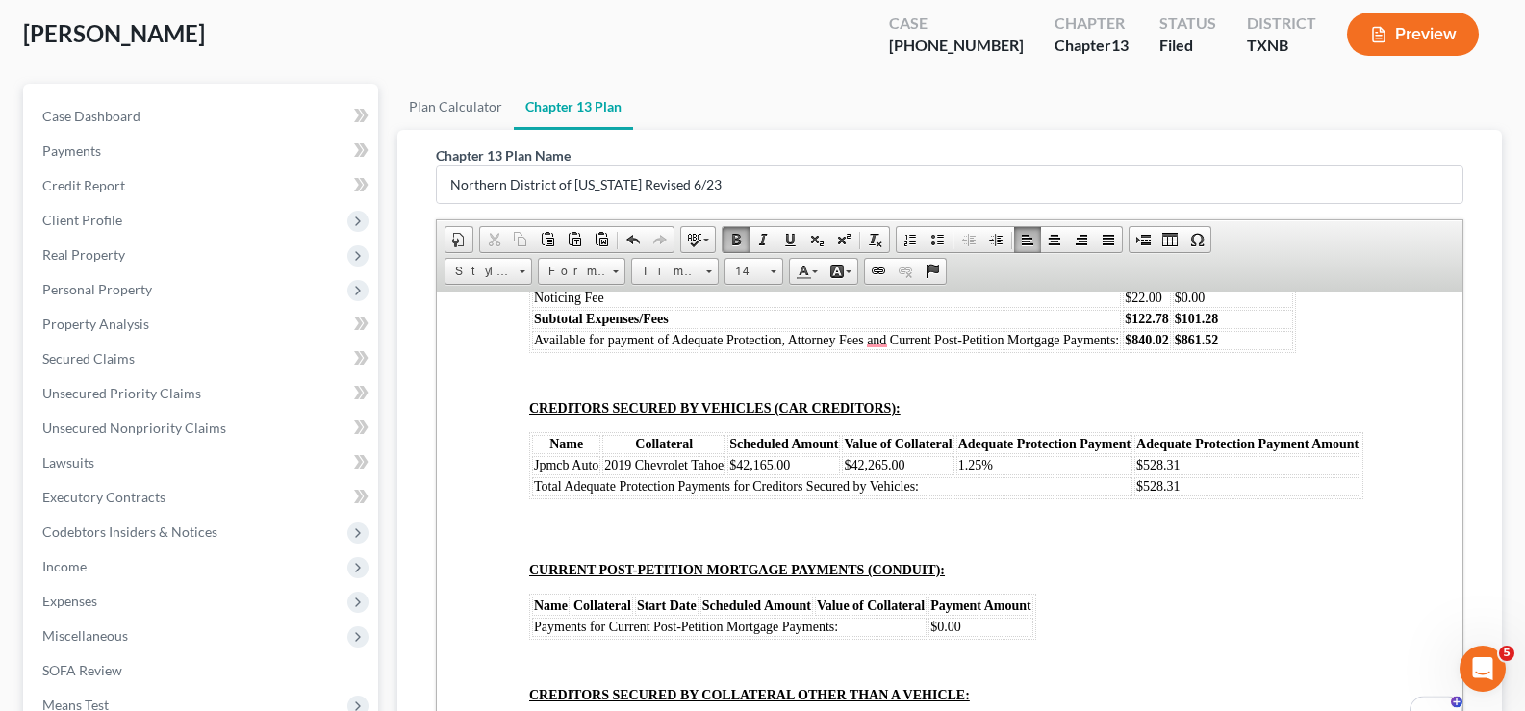
click at [1197, 474] on td "$528.31" at bounding box center [1247, 464] width 226 height 19
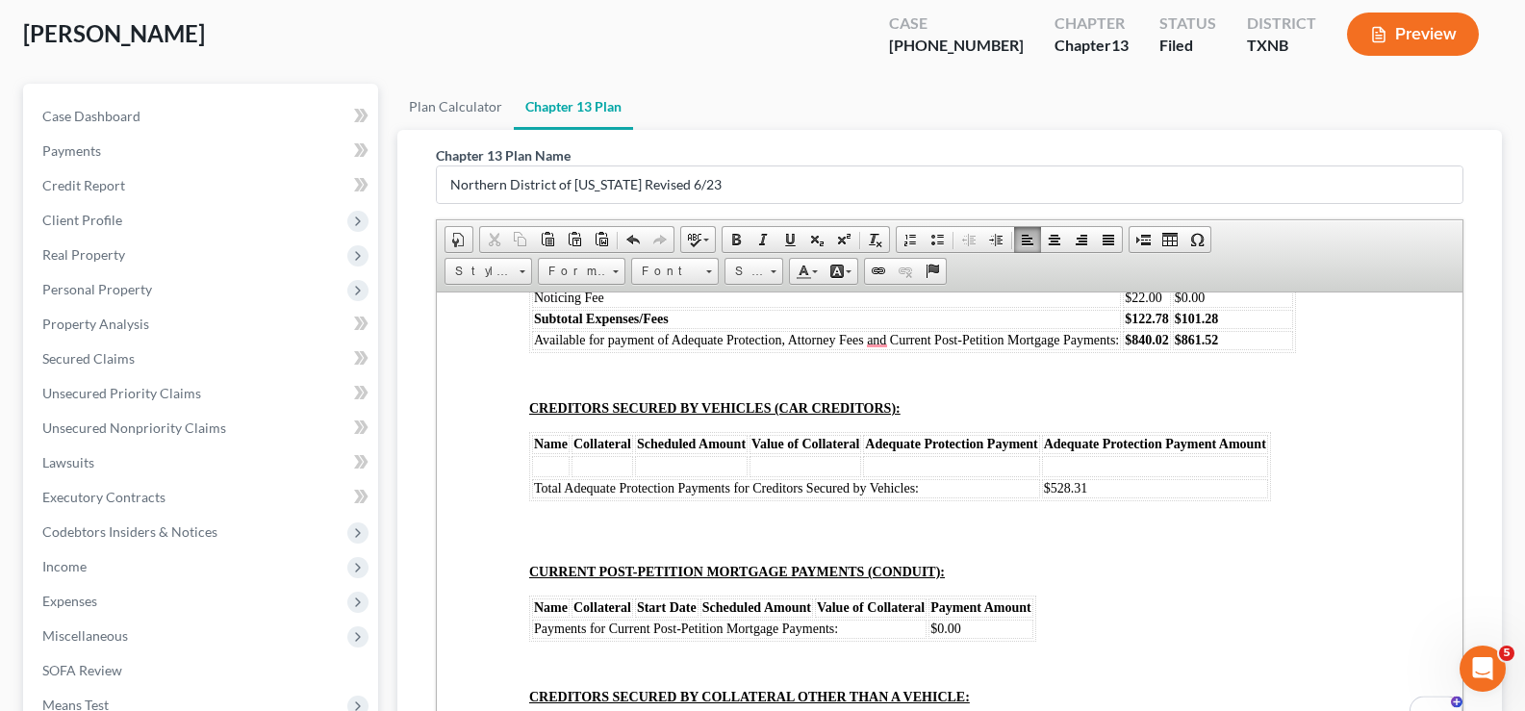
click at [1269, 458] on table "Name Collateral Scheduled Amount Value of Collateral Adequate Protection Paymen…" at bounding box center [900, 465] width 742 height 69
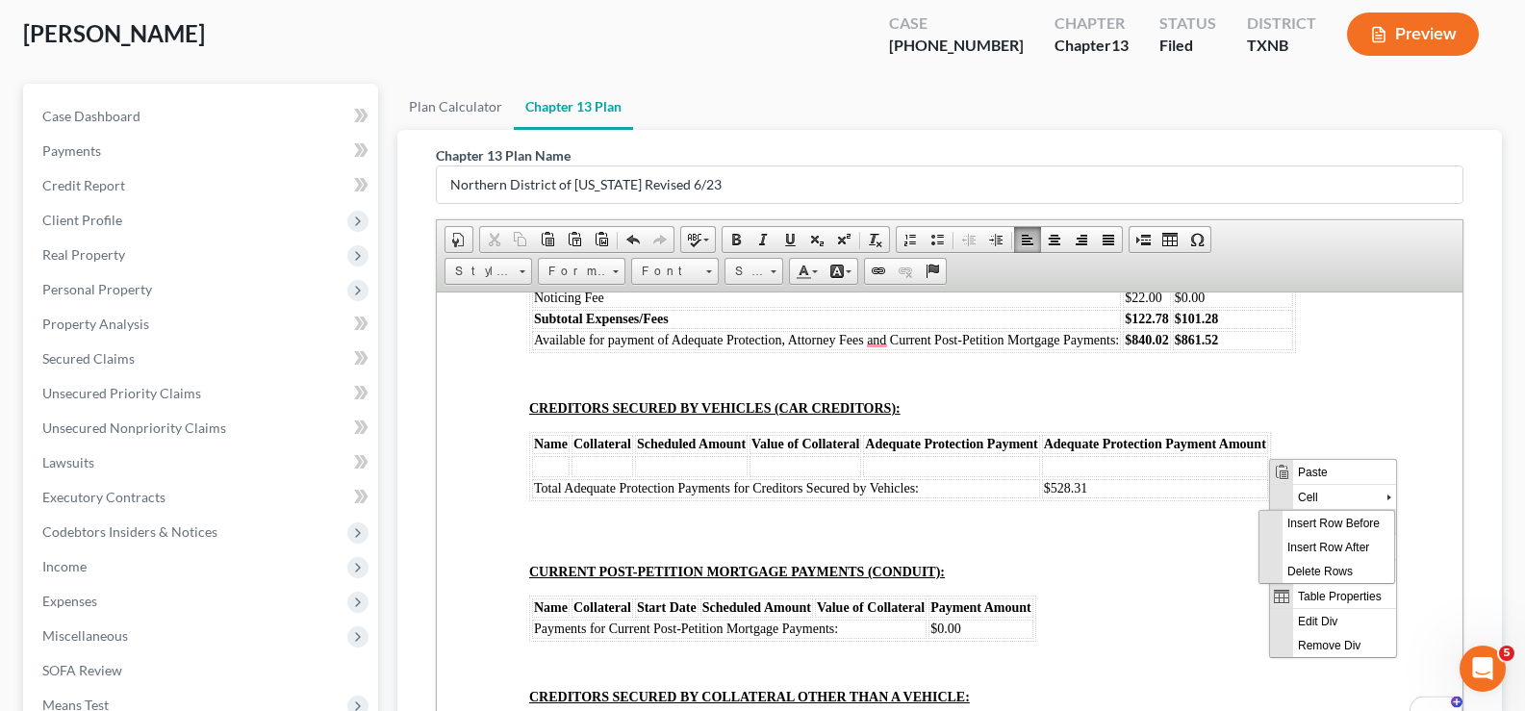
scroll to position [0, 0]
click at [1300, 576] on span "Delete Rows" at bounding box center [1338, 570] width 112 height 24
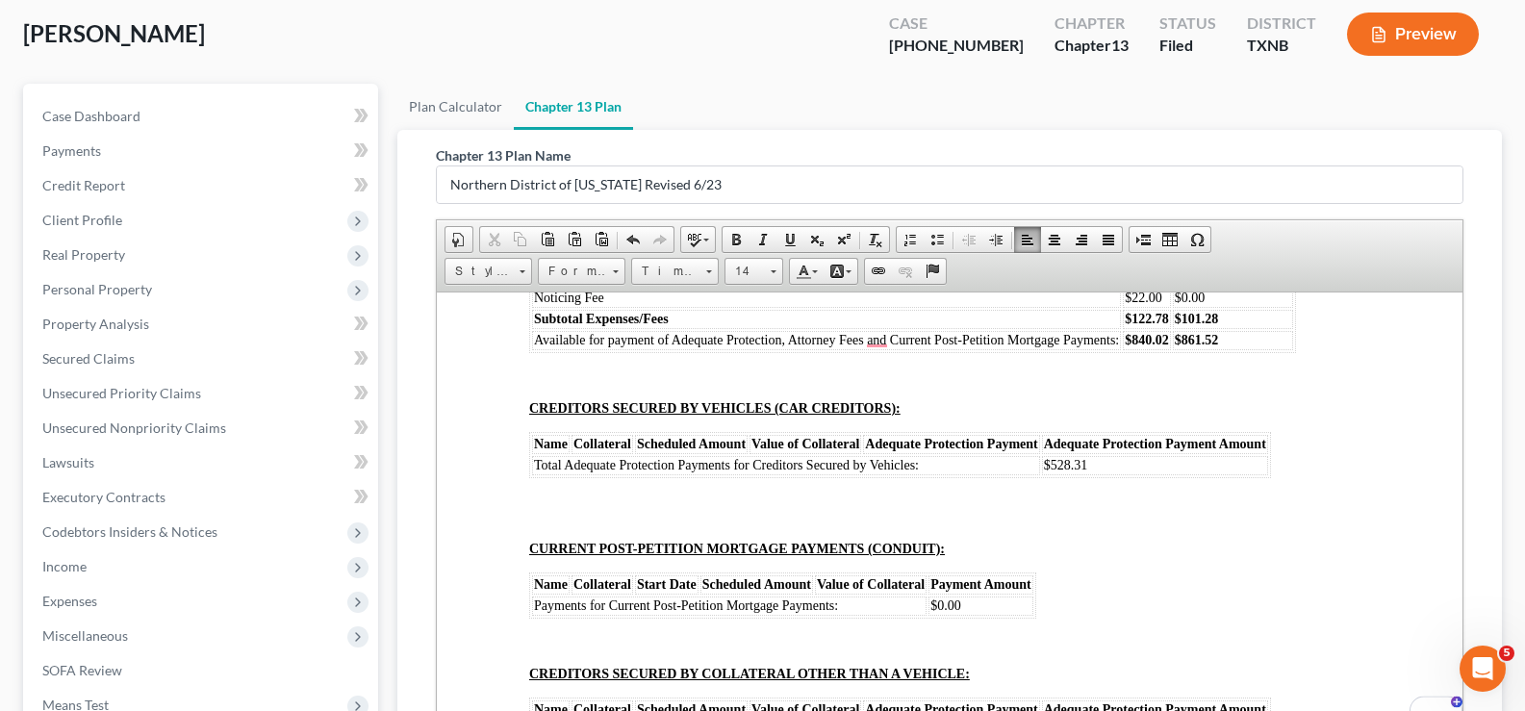
click at [1138, 464] on td "$528.31" at bounding box center [1155, 464] width 226 height 19
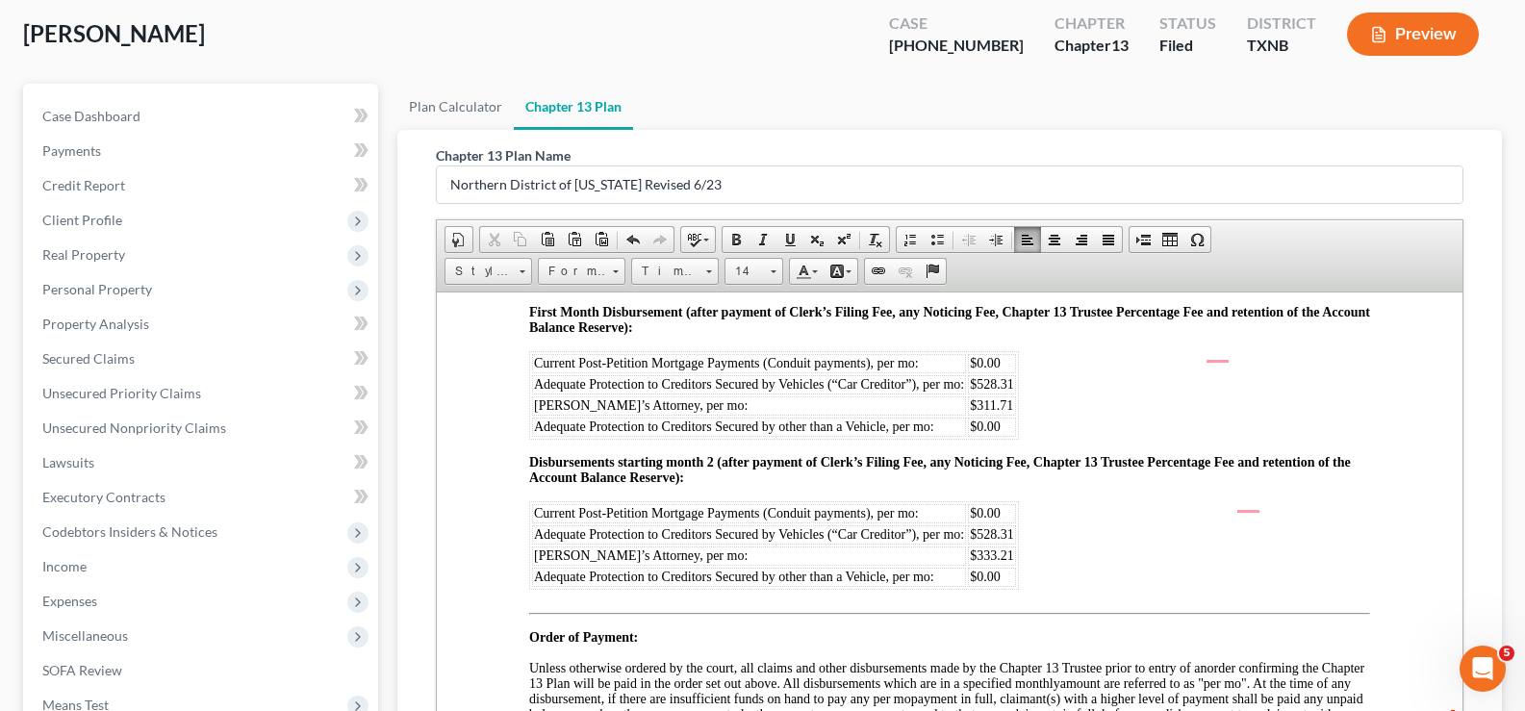
scroll to position [10272, 0]
click at [1011, 381] on span "$528.31" at bounding box center [992, 383] width 44 height 14
click at [1011, 528] on span "$528.31" at bounding box center [992, 533] width 44 height 14
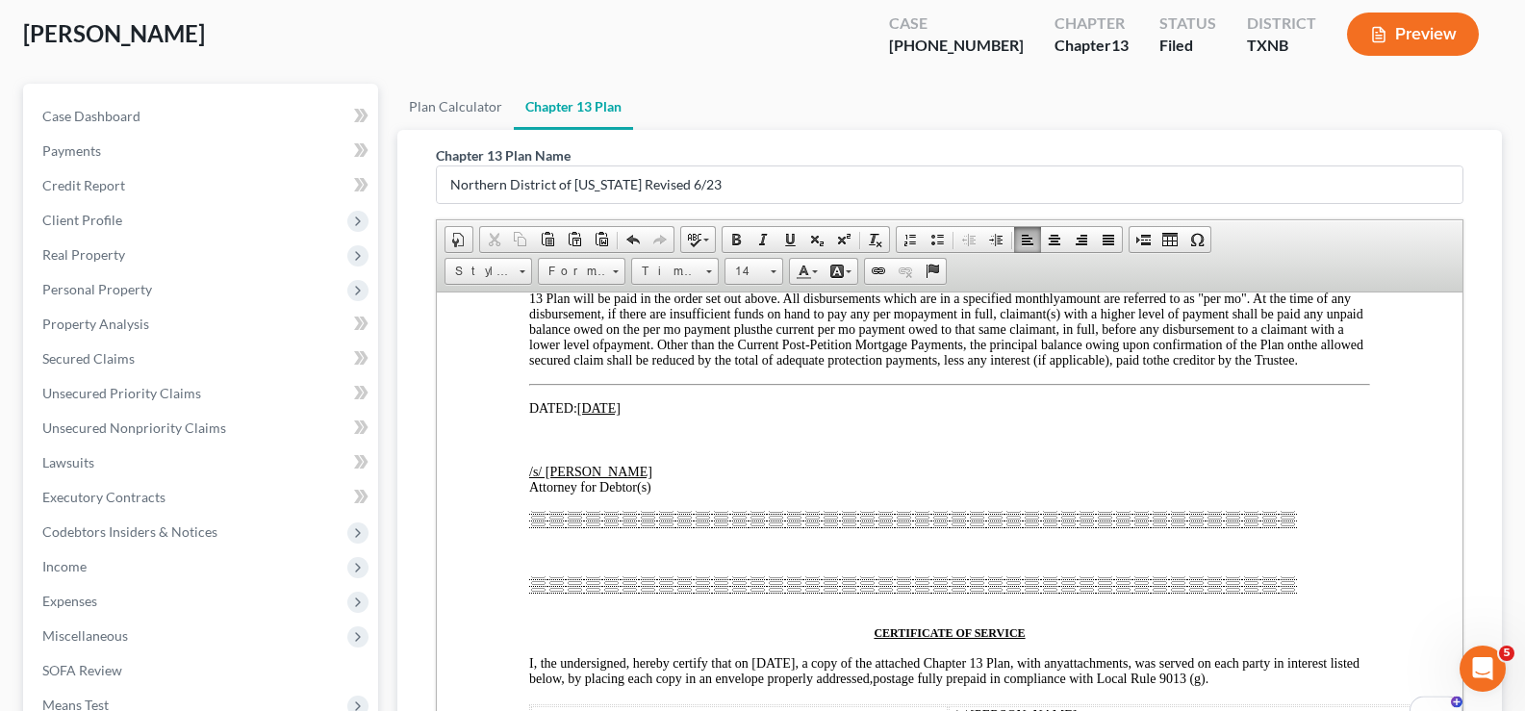
scroll to position [10808, 0]
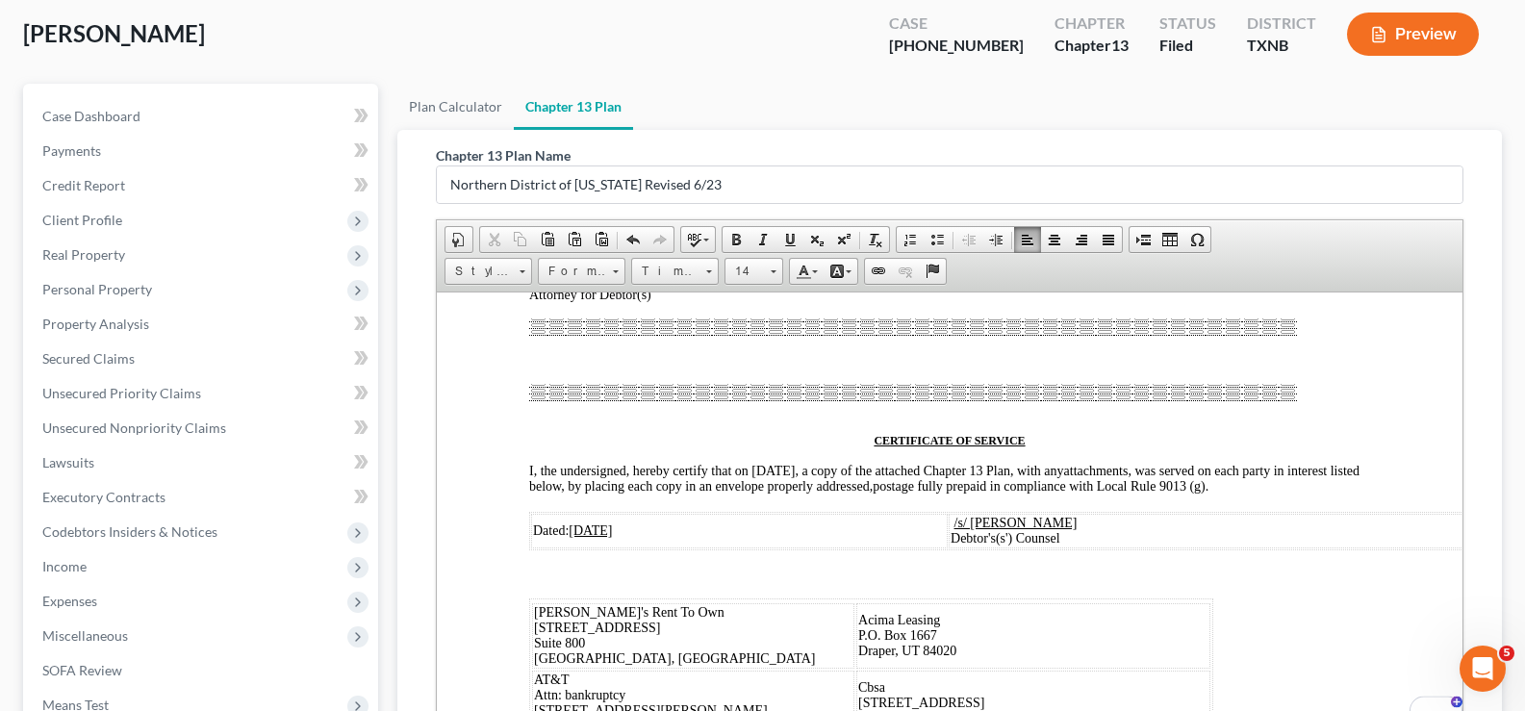
click at [754, 367] on p "To enrich screen reader interactions, please activate Accessibility in Grammarl…" at bounding box center [949, 358] width 841 height 17
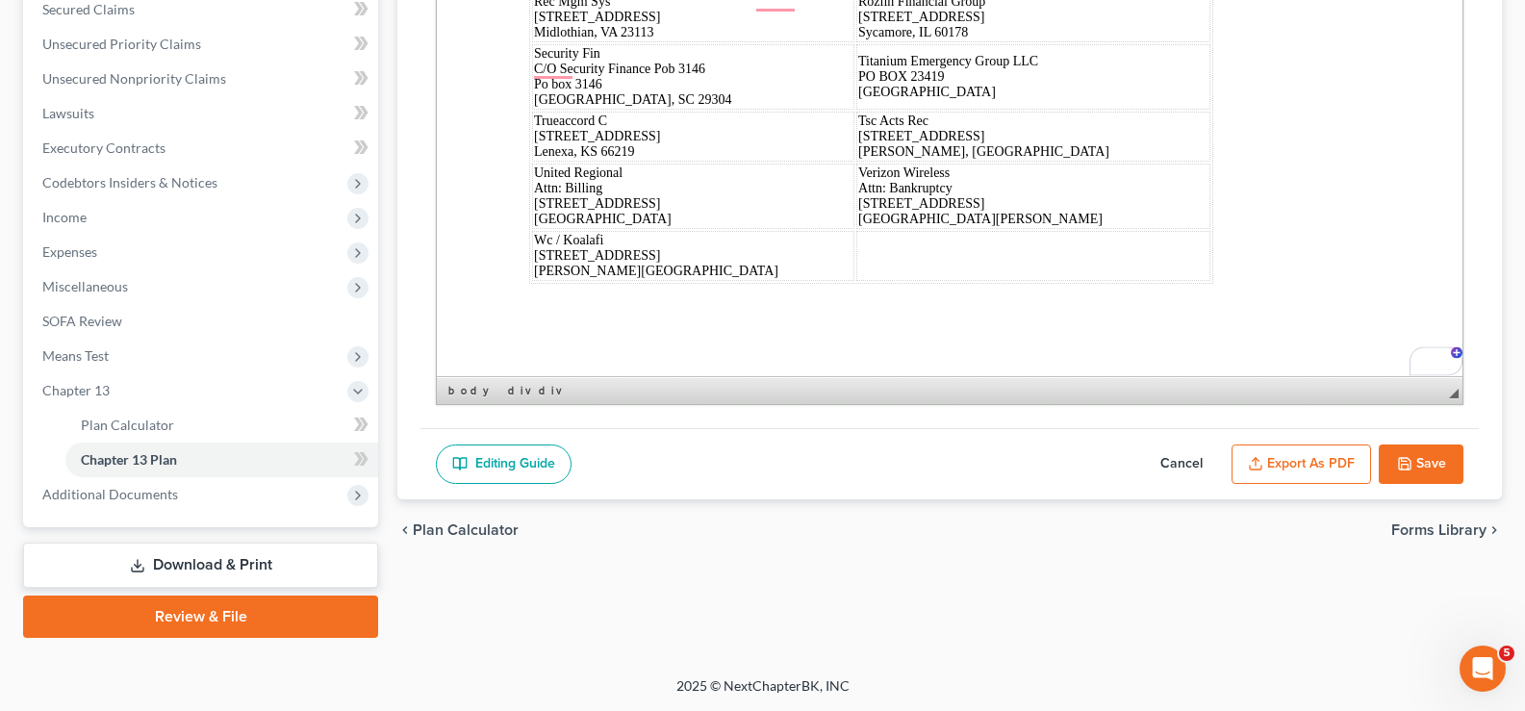
click at [1431, 463] on button "Save" at bounding box center [1421, 464] width 85 height 40
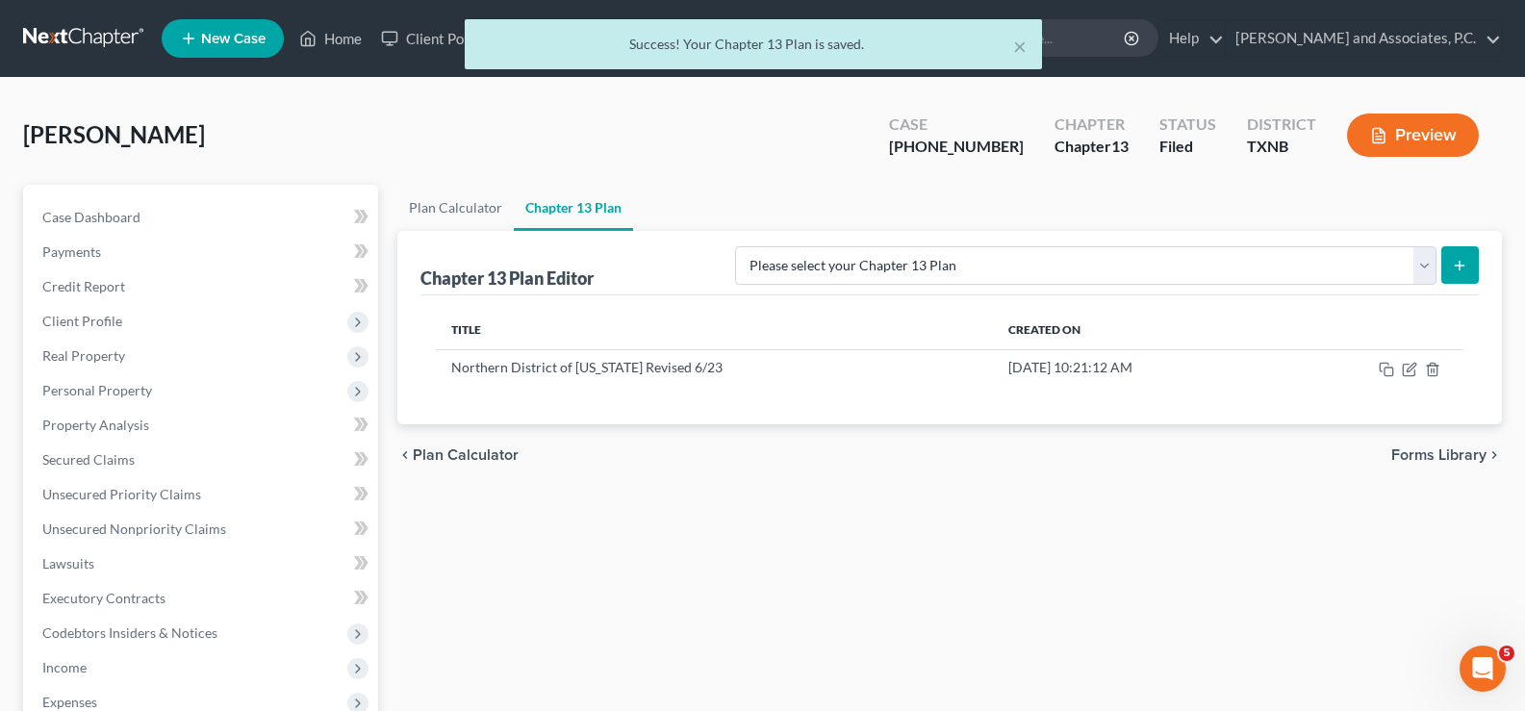
click at [342, 34] on div "× Success! Your Chapter 13 Plan is saved." at bounding box center [752, 49] width 1525 height 60
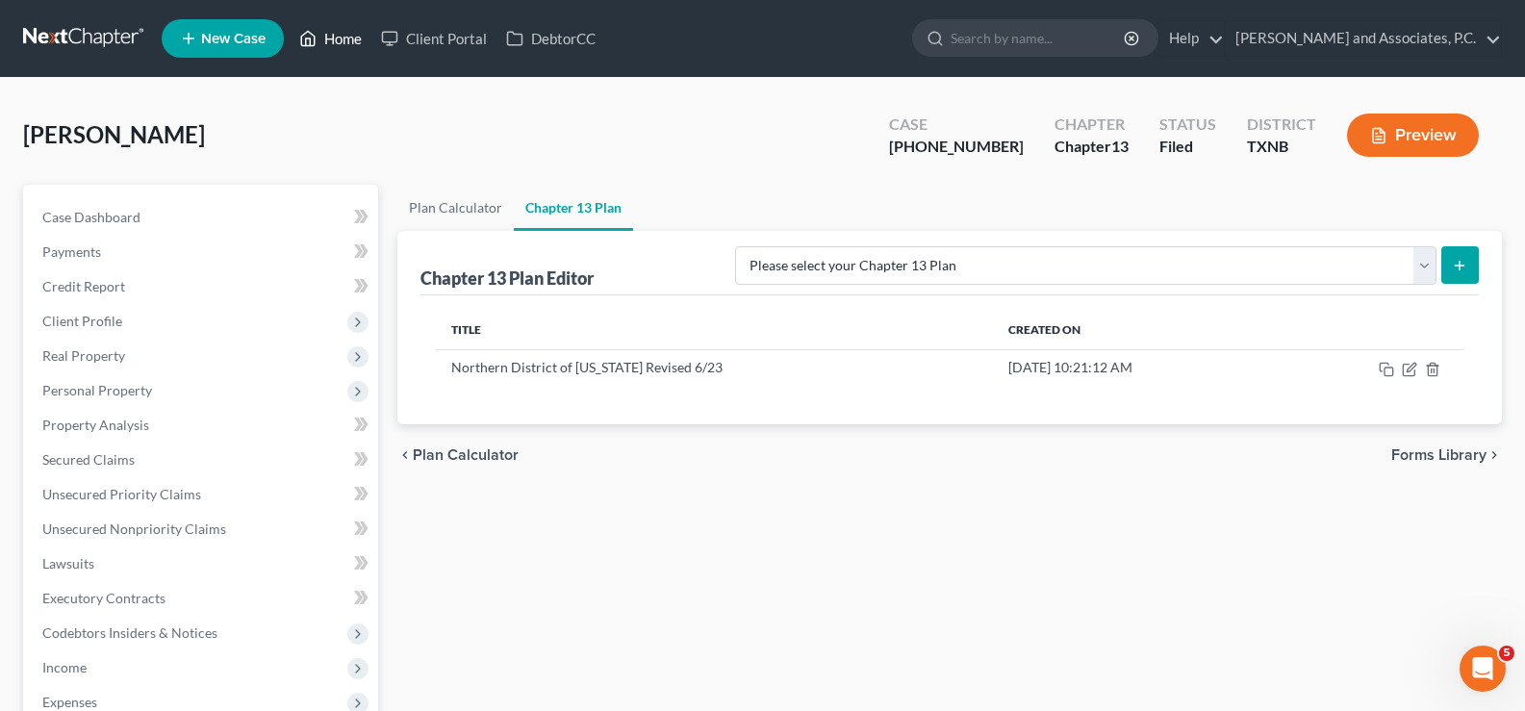
click at [320, 40] on link "Home" at bounding box center [331, 38] width 82 height 35
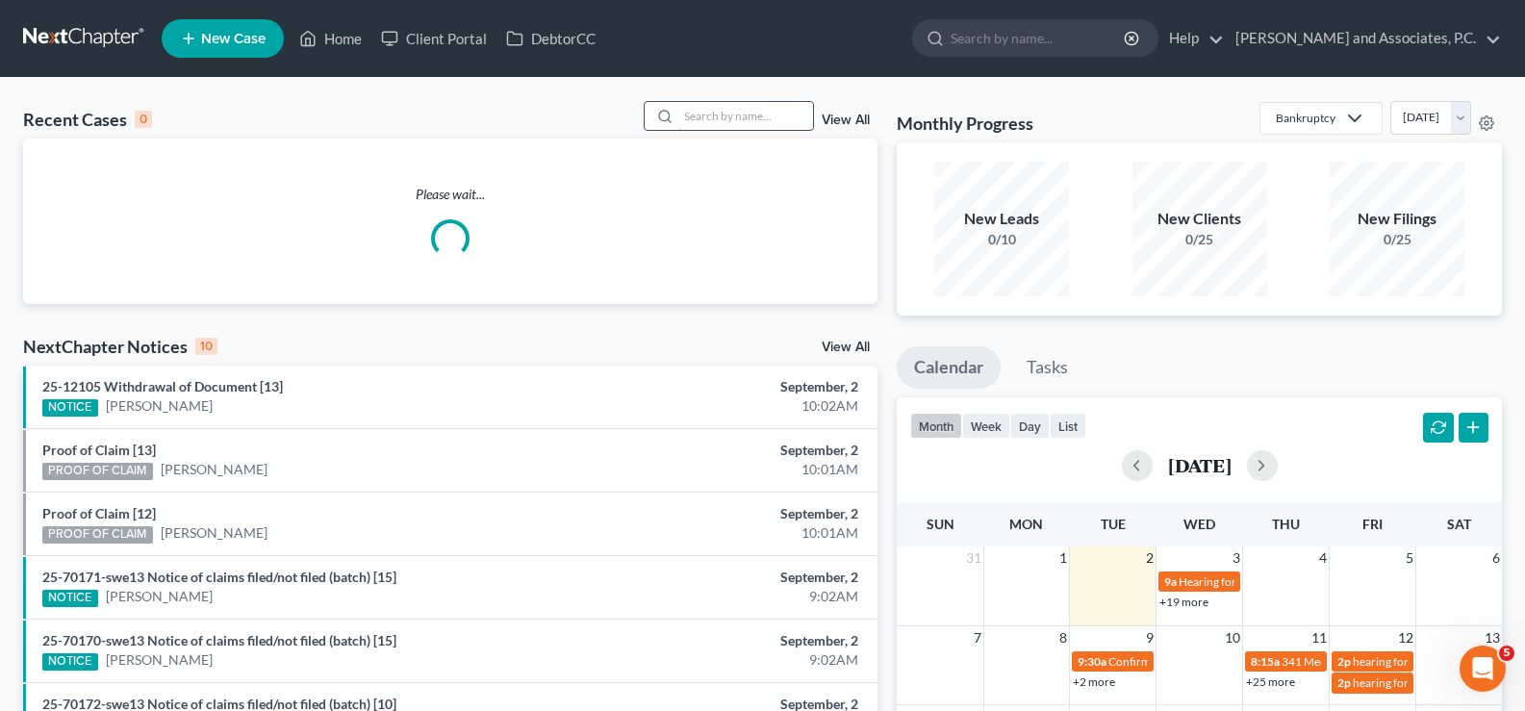
click at [714, 125] on input "search" at bounding box center [745, 116] width 135 height 28
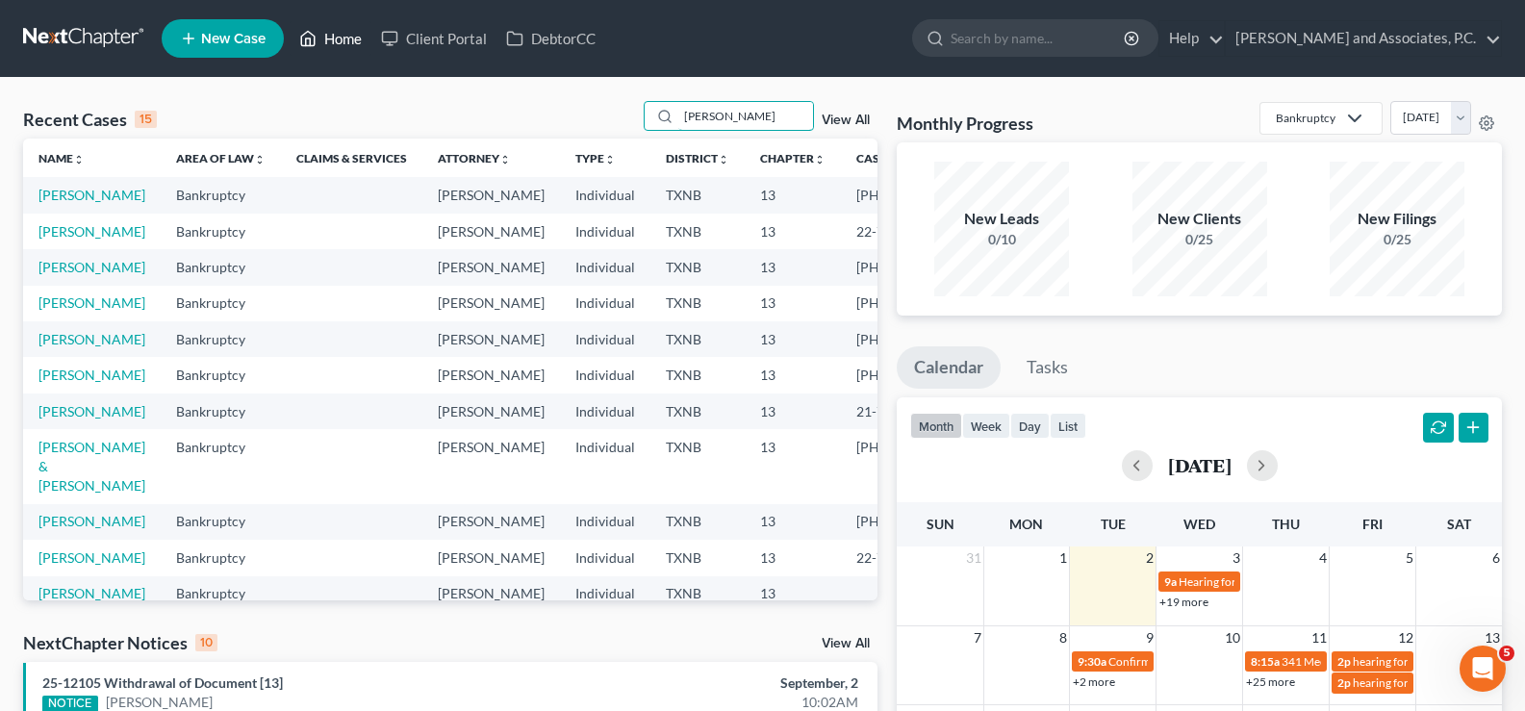
type input "SMITH"
click at [319, 41] on link "Home" at bounding box center [331, 38] width 82 height 35
click at [848, 119] on link "View All" at bounding box center [846, 120] width 48 height 13
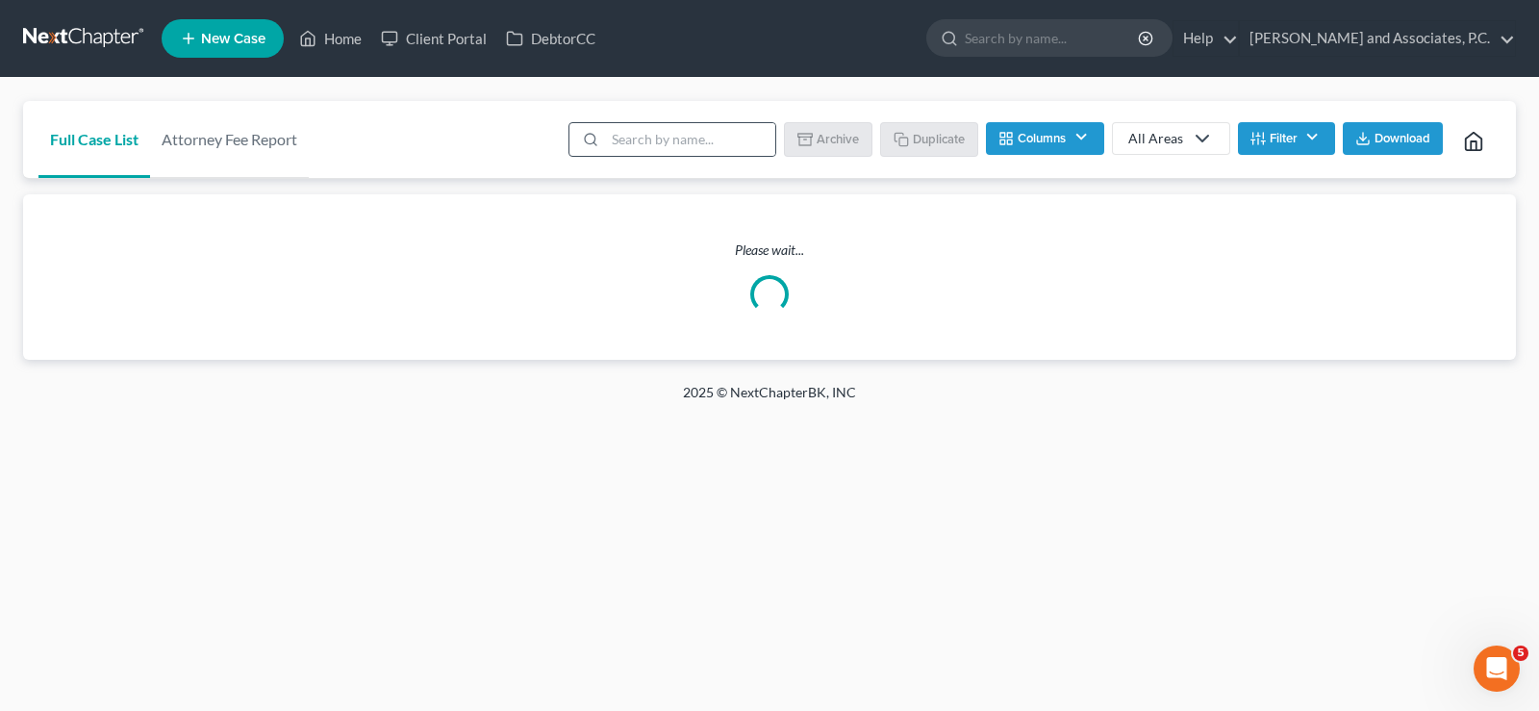
click at [590, 139] on icon at bounding box center [590, 139] width 15 height 15
click at [617, 137] on input "search" at bounding box center [690, 139] width 170 height 33
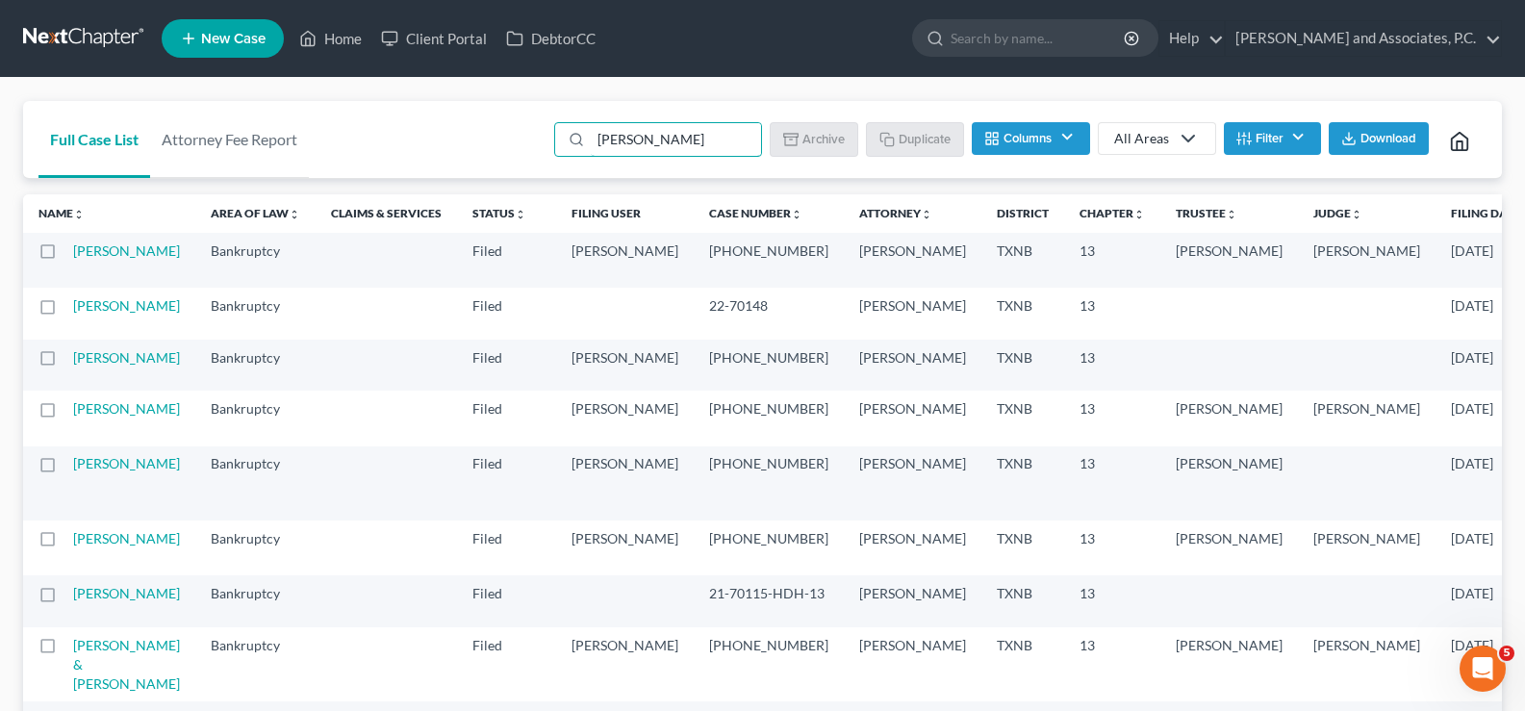
click at [65, 256] on label at bounding box center [65, 256] width 0 height 0
type input "SMITH"
click at [73, 254] on input "checkbox" at bounding box center [79, 247] width 13 height 13
click at [931, 144] on button "Duplicate" at bounding box center [916, 138] width 96 height 33
checkbox input "false"
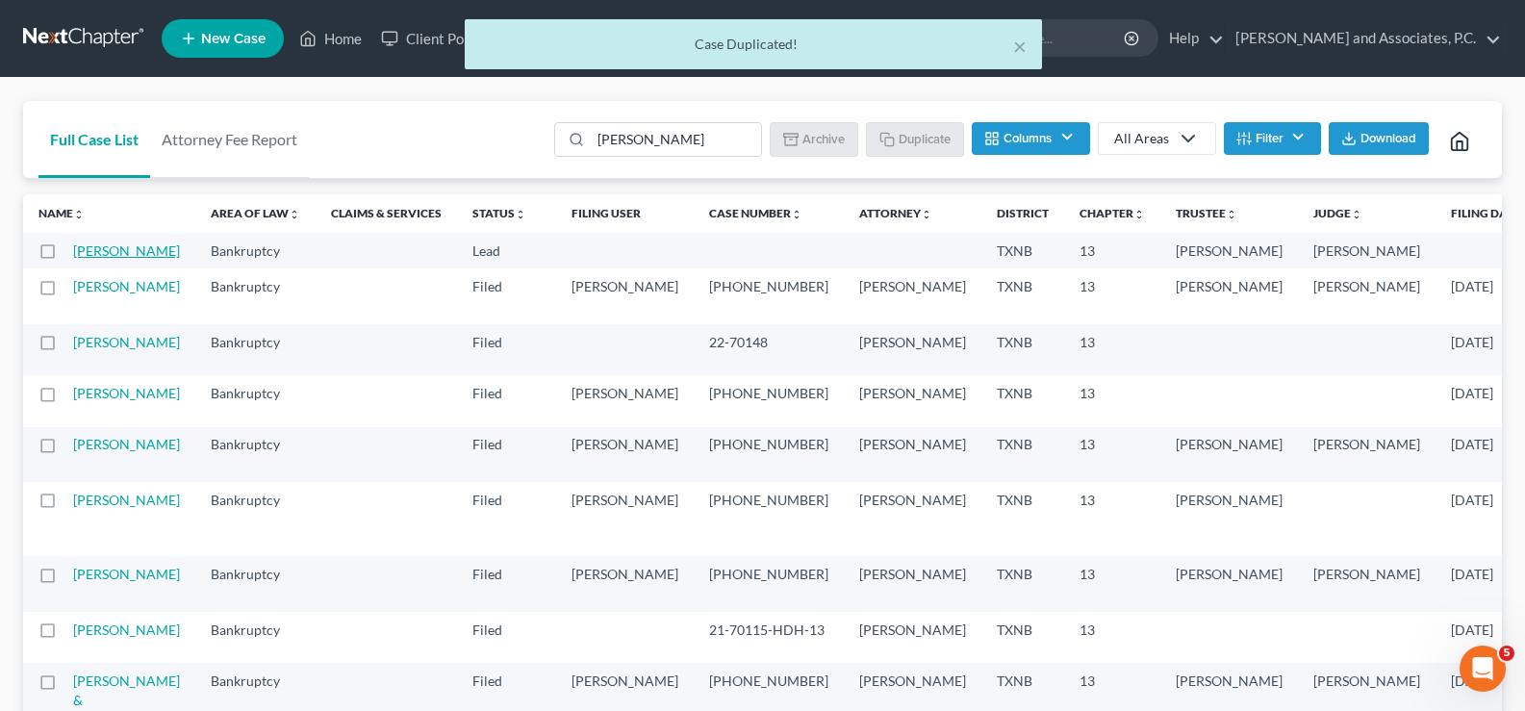
click at [106, 251] on link "Smith, Tyler" at bounding box center [126, 250] width 107 height 16
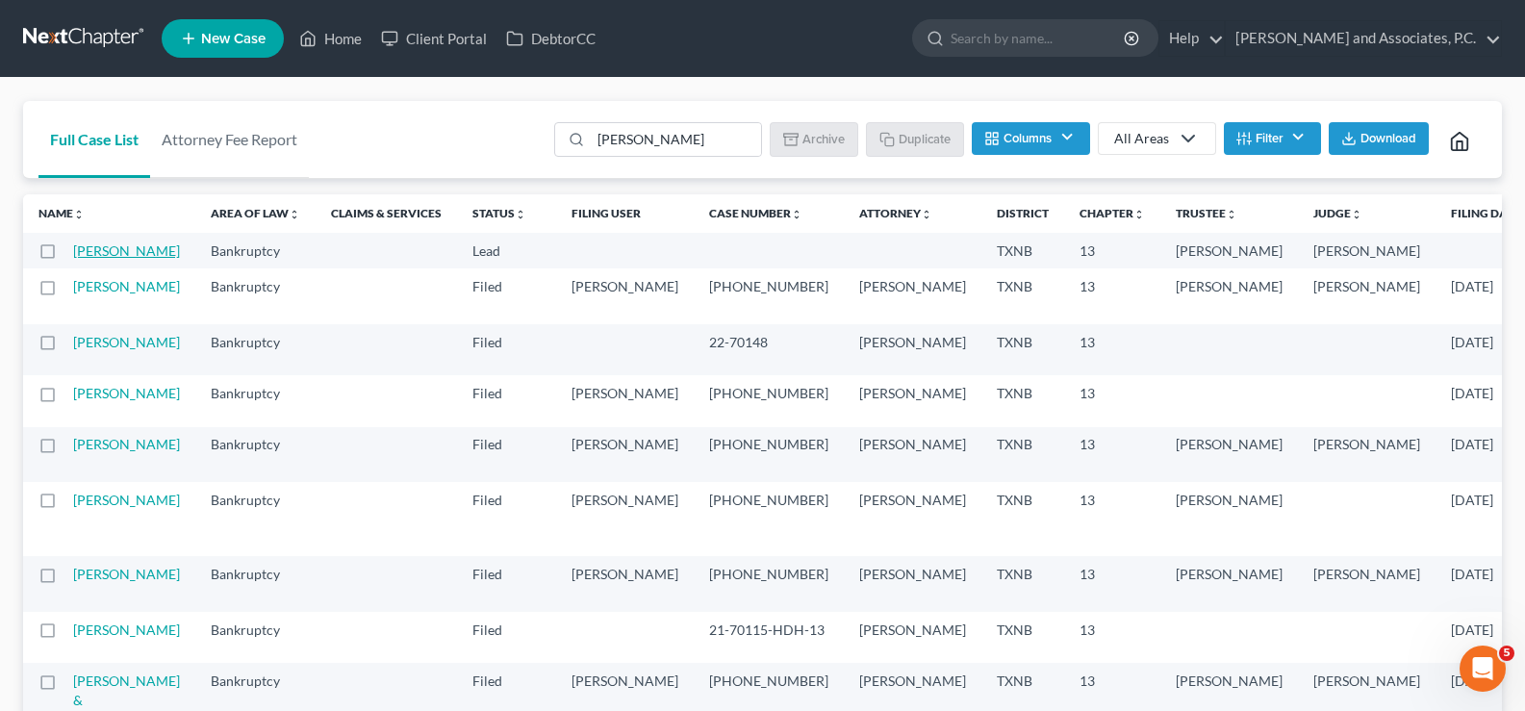
select select "3"
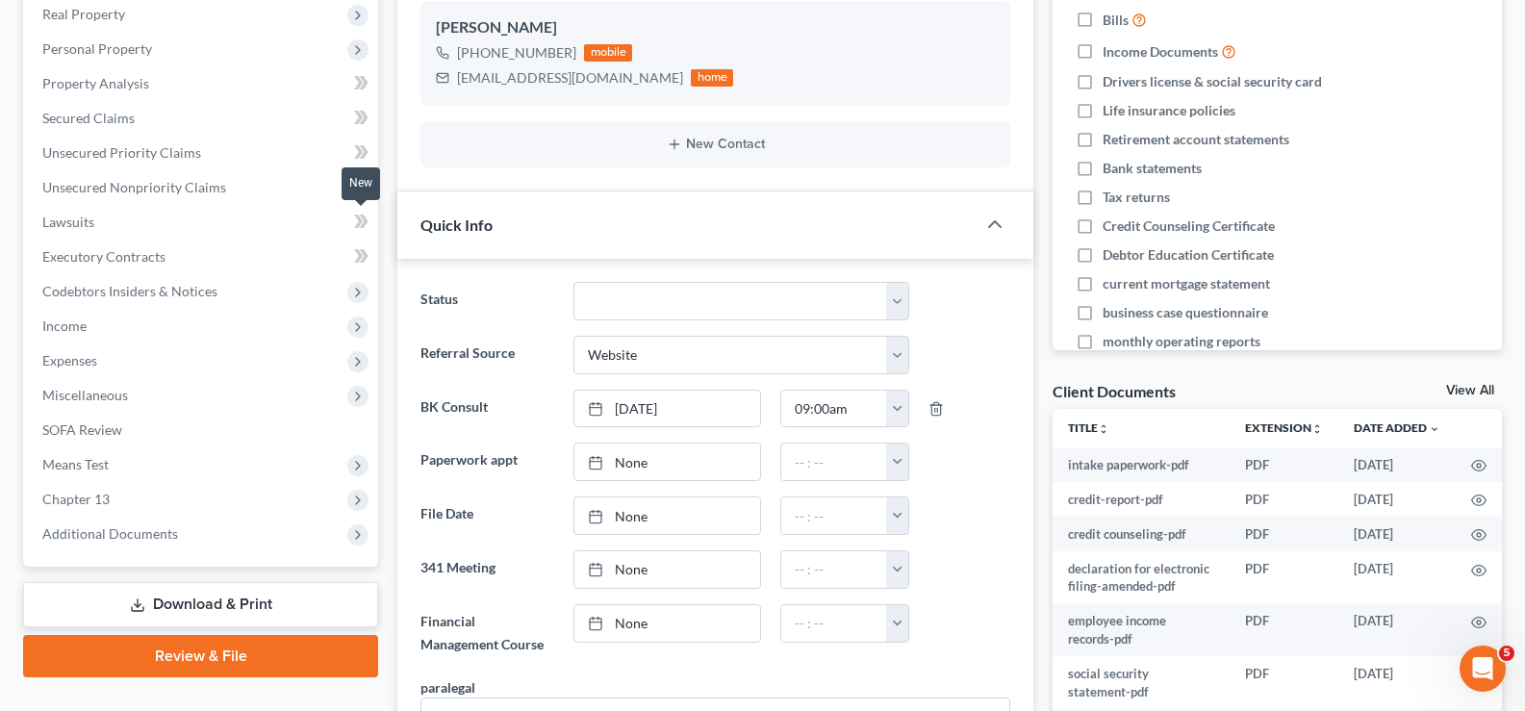
scroll to position [192, 0]
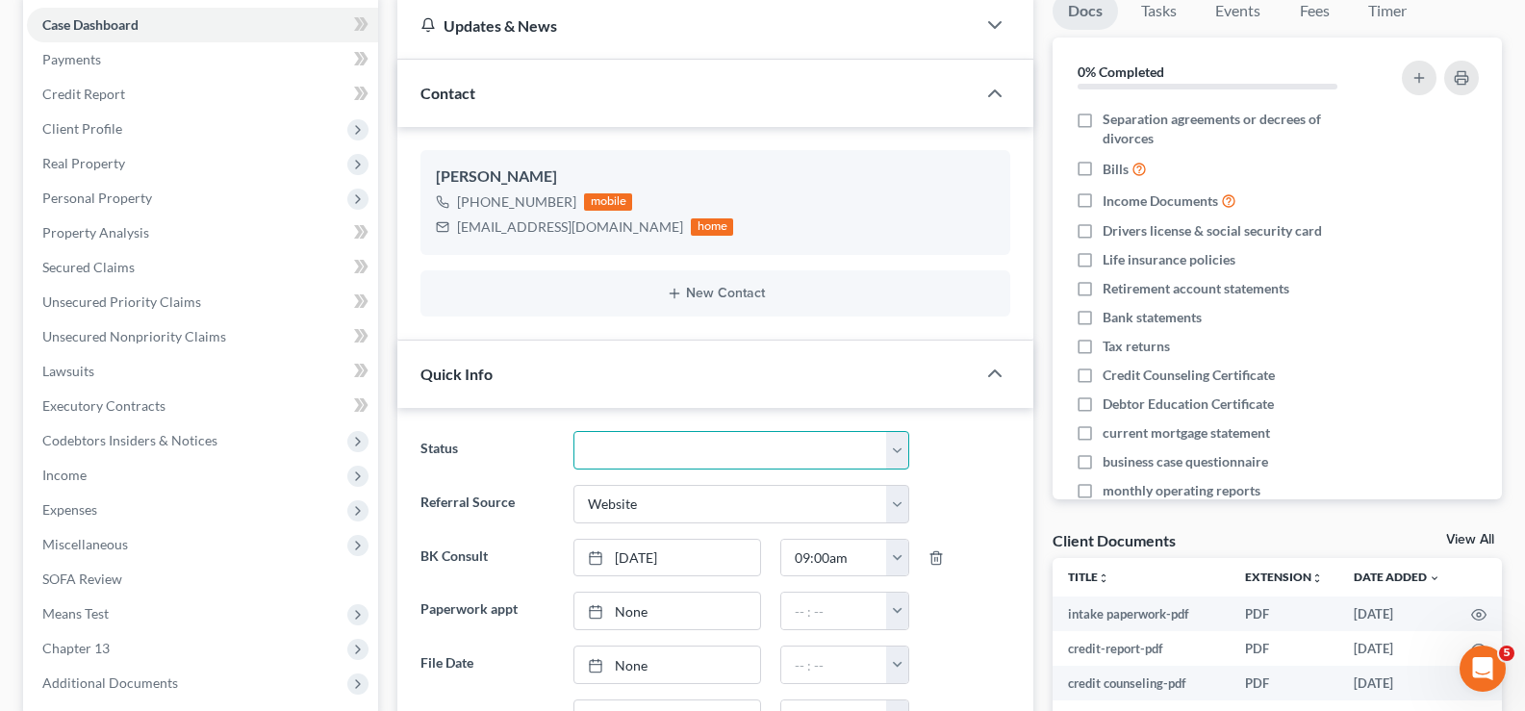
drag, startPoint x: 892, startPoint y: 451, endPoint x: 872, endPoint y: 431, distance: 28.6
click at [892, 451] on select "Closed without Discharge Complete Converted to 7 Discharged Dismissed Filed Fin…" at bounding box center [741, 450] width 336 height 38
select select "7"
click at [573, 431] on select "Closed without Discharge Complete Converted to 7 Discharged Dismissed Filed Fin…" at bounding box center [741, 450] width 336 height 38
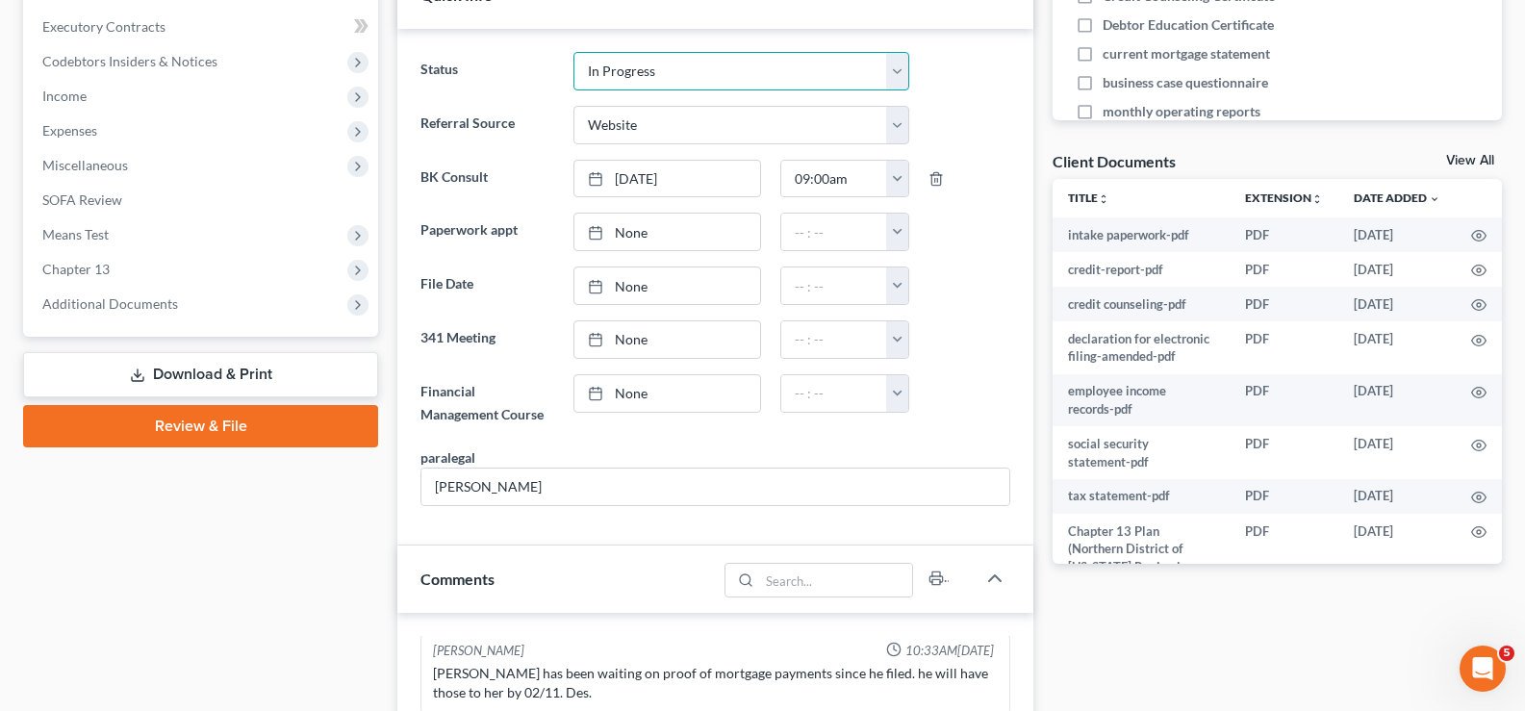
scroll to position [577, 0]
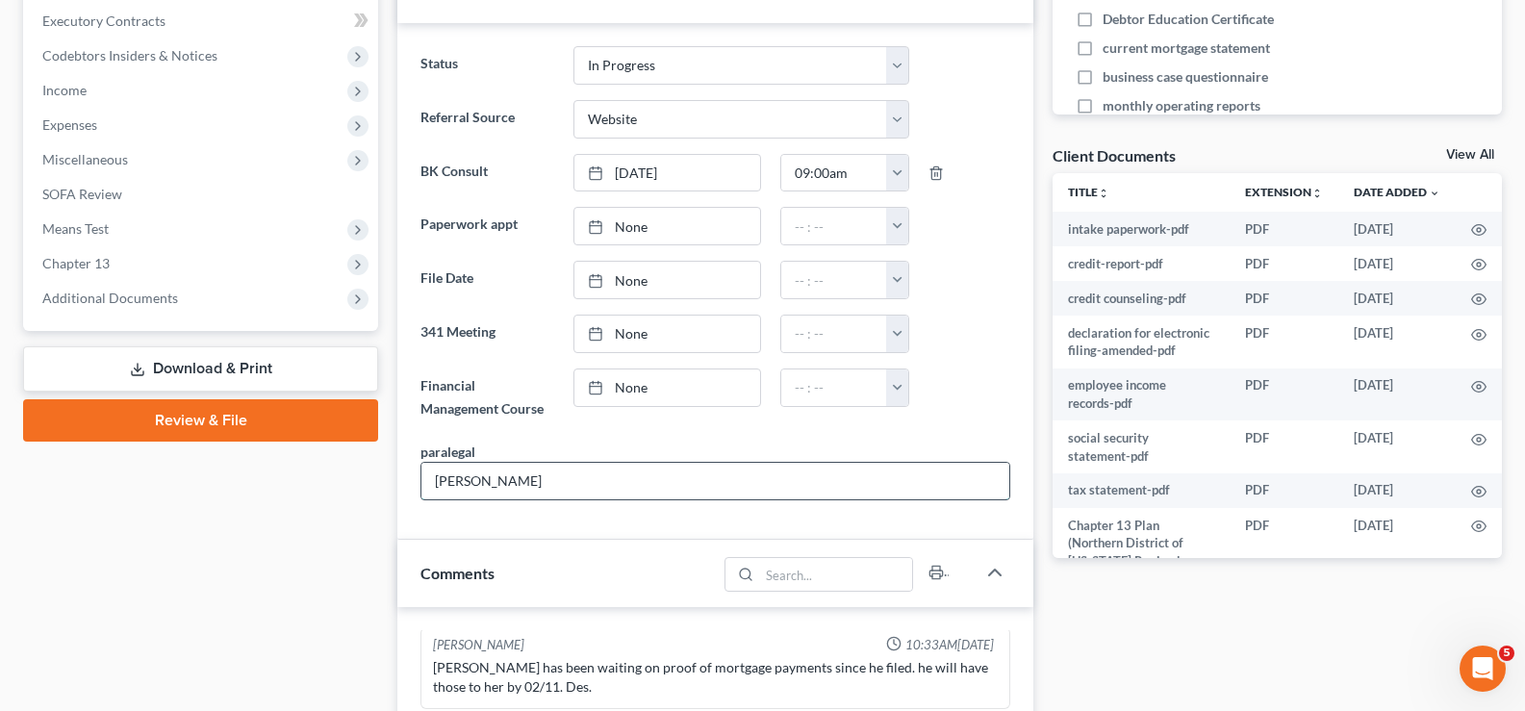
click at [539, 484] on input "Amy" at bounding box center [715, 481] width 588 height 37
type input "A"
type input "m"
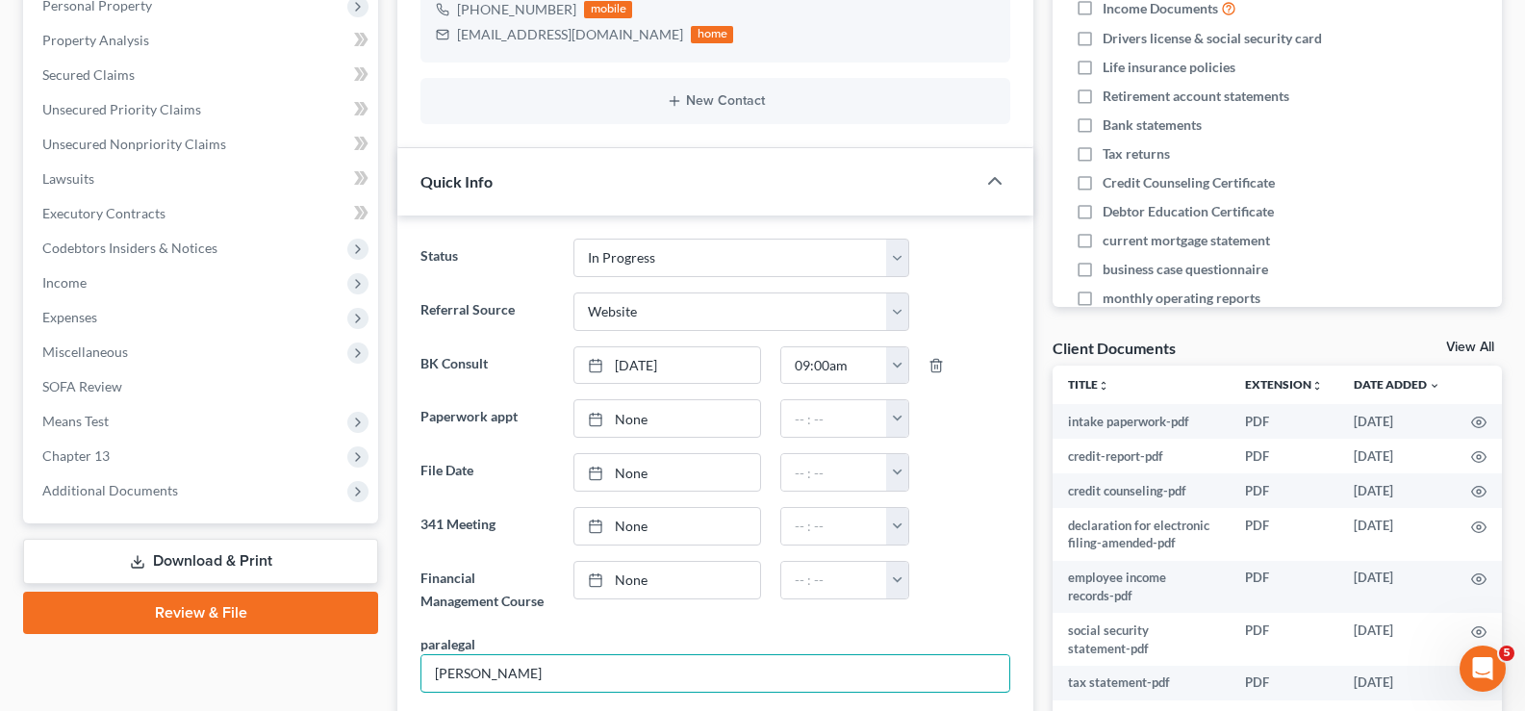
scroll to position [0, 0]
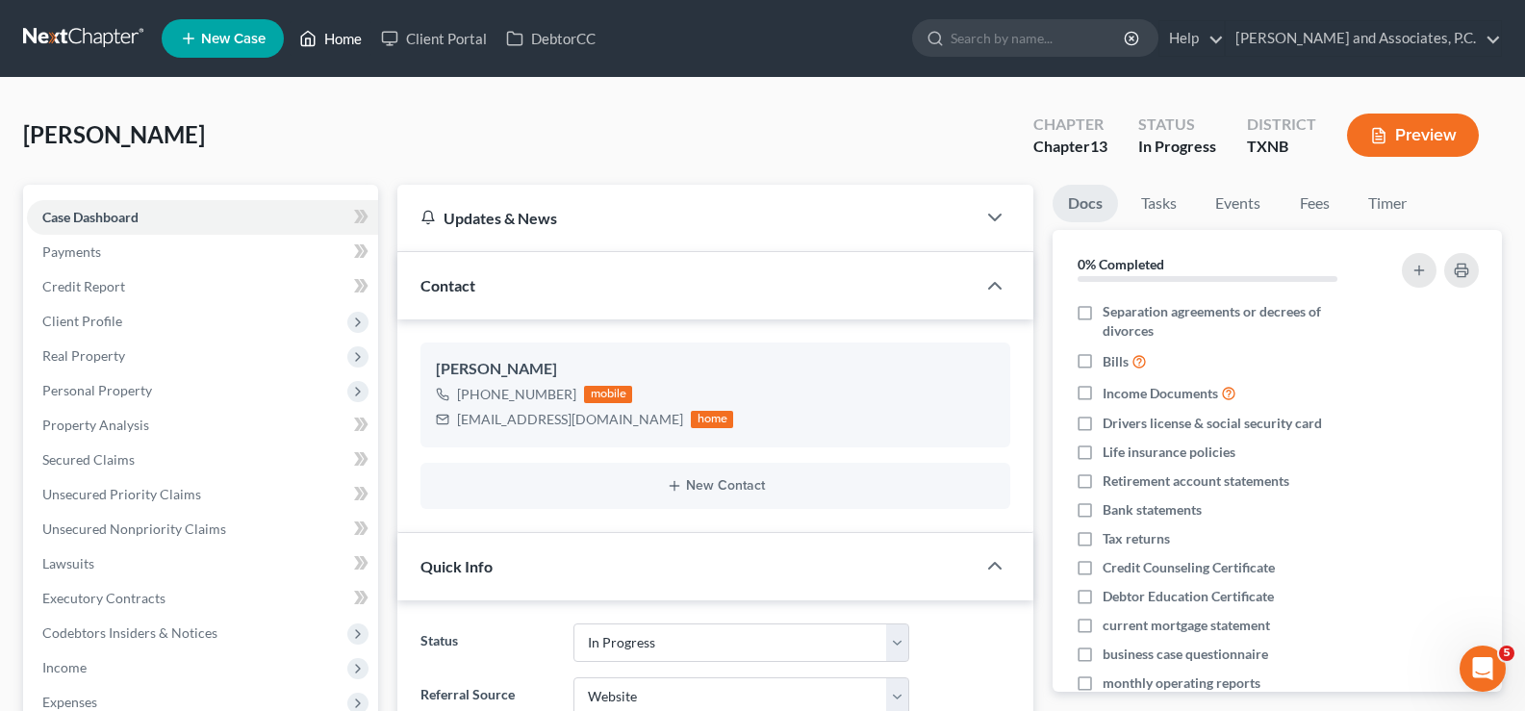
type input "[PERSON_NAME]"
click at [325, 47] on link "Home" at bounding box center [331, 38] width 82 height 35
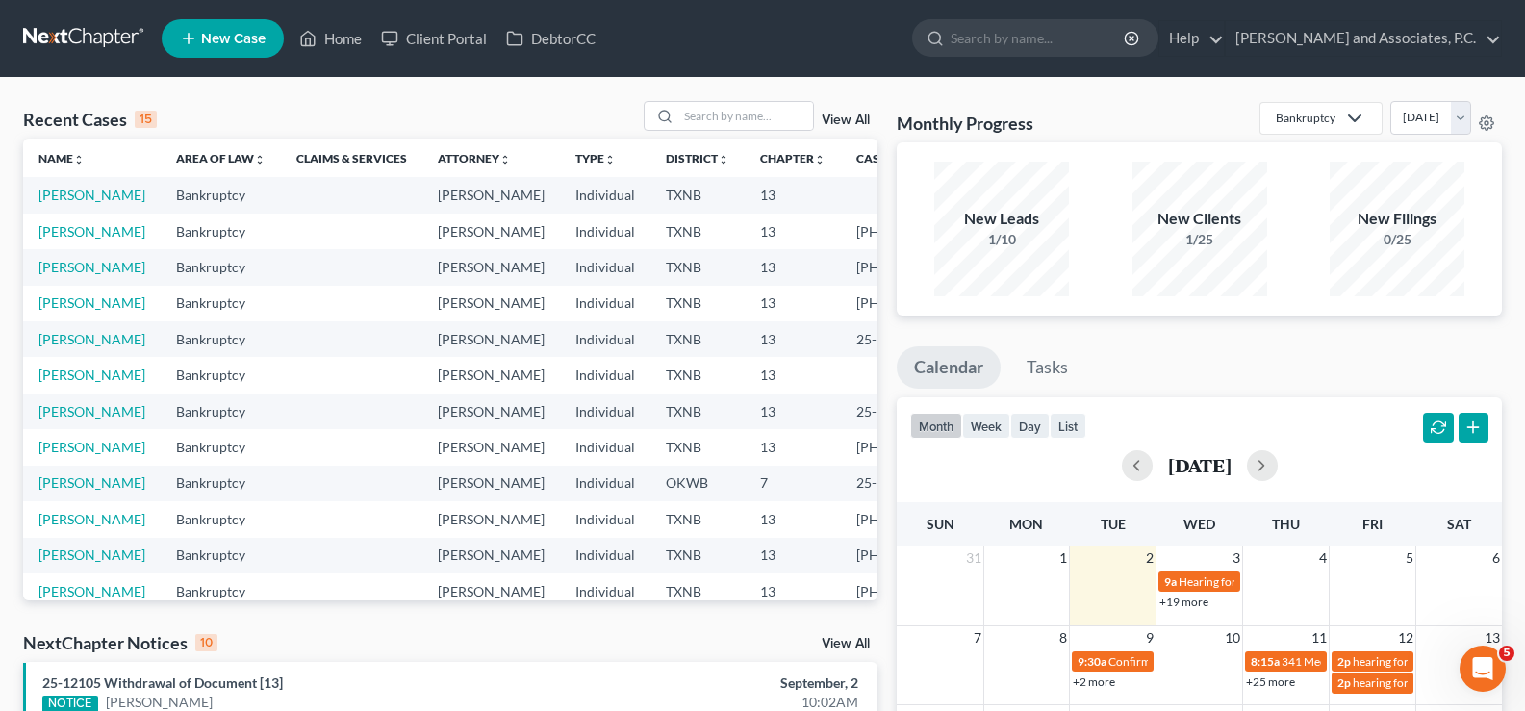
click at [52, 205] on td "Smith, Tyler" at bounding box center [92, 195] width 138 height 36
click at [53, 197] on link "Smith, Tyler" at bounding box center [91, 195] width 107 height 16
select select "3"
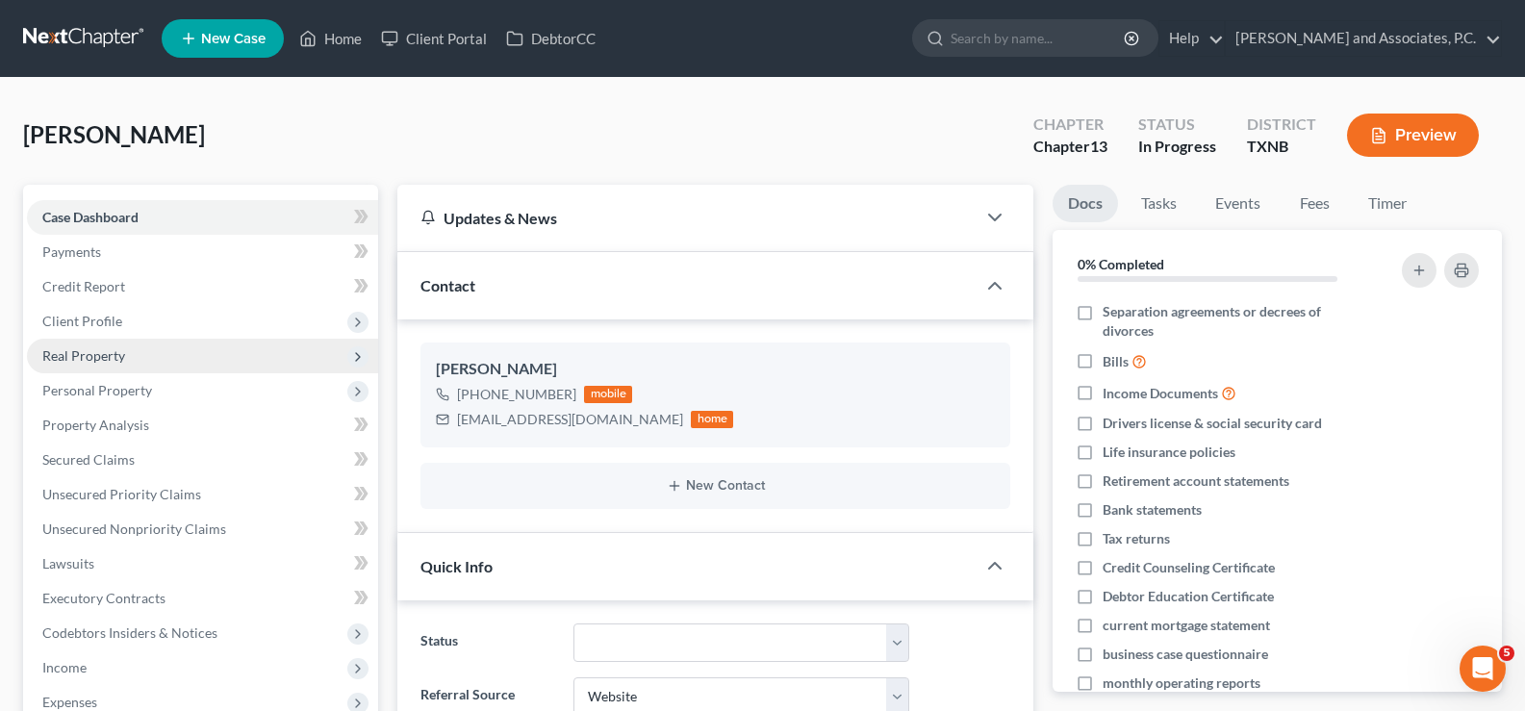
scroll to position [14659, 0]
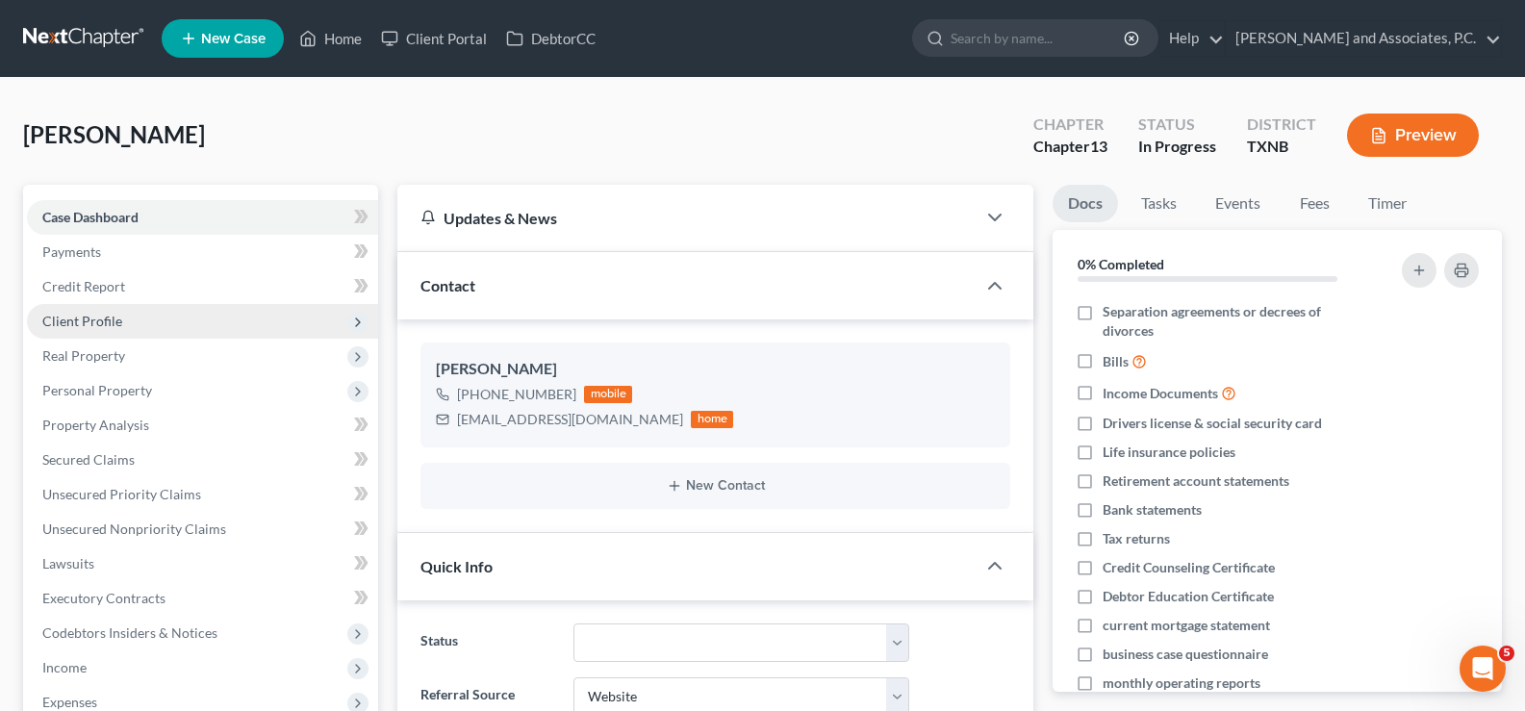
click at [123, 318] on span "Client Profile" at bounding box center [202, 321] width 351 height 35
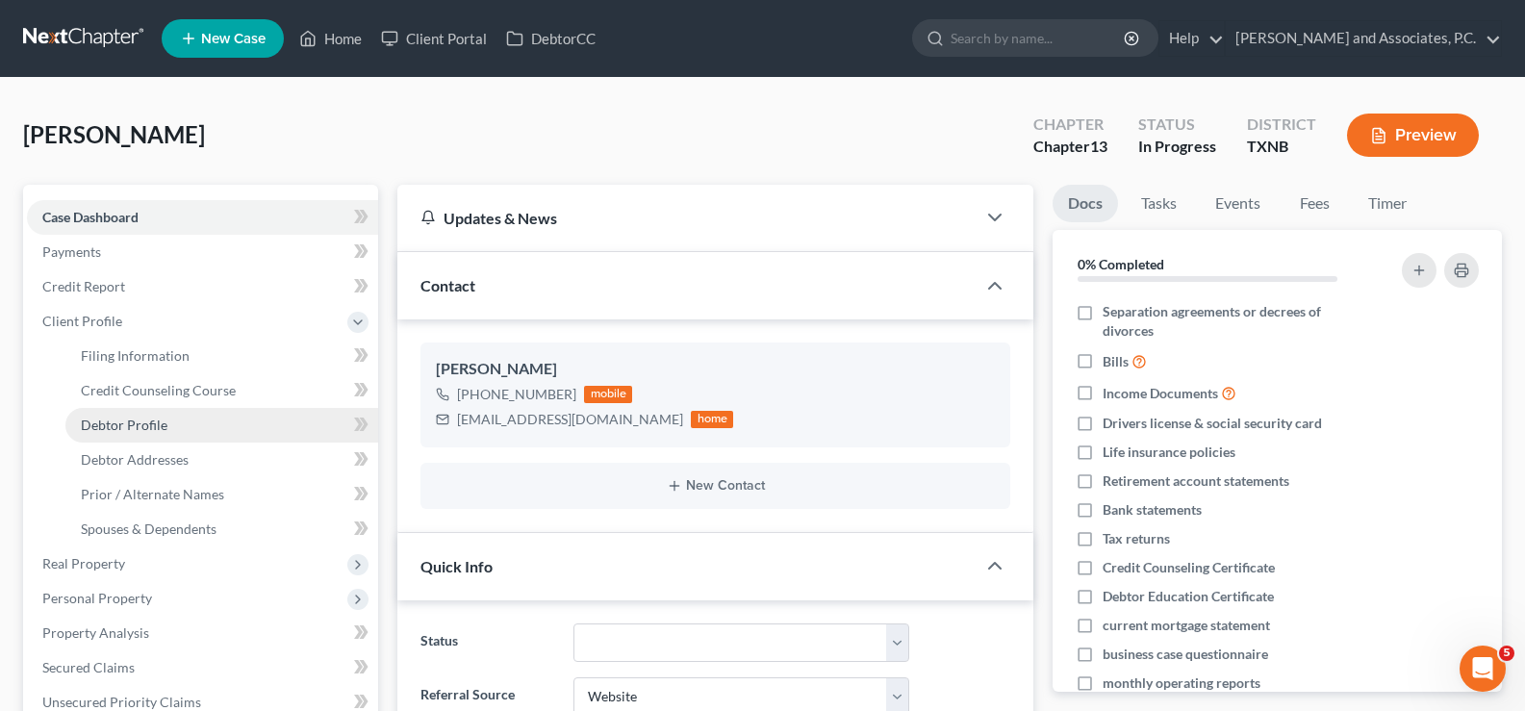
click at [146, 421] on span "Debtor Profile" at bounding box center [124, 425] width 87 height 16
select select "0"
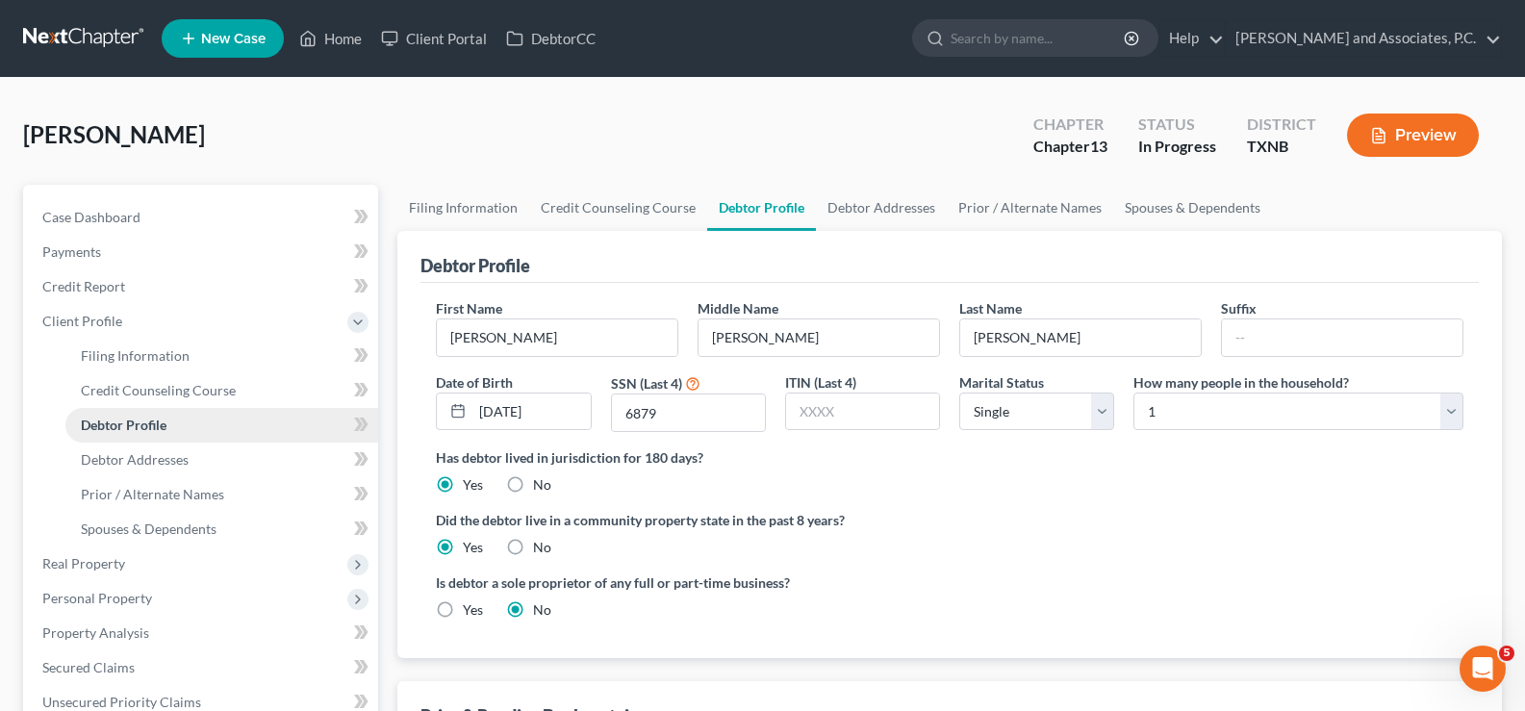
scroll to position [192, 0]
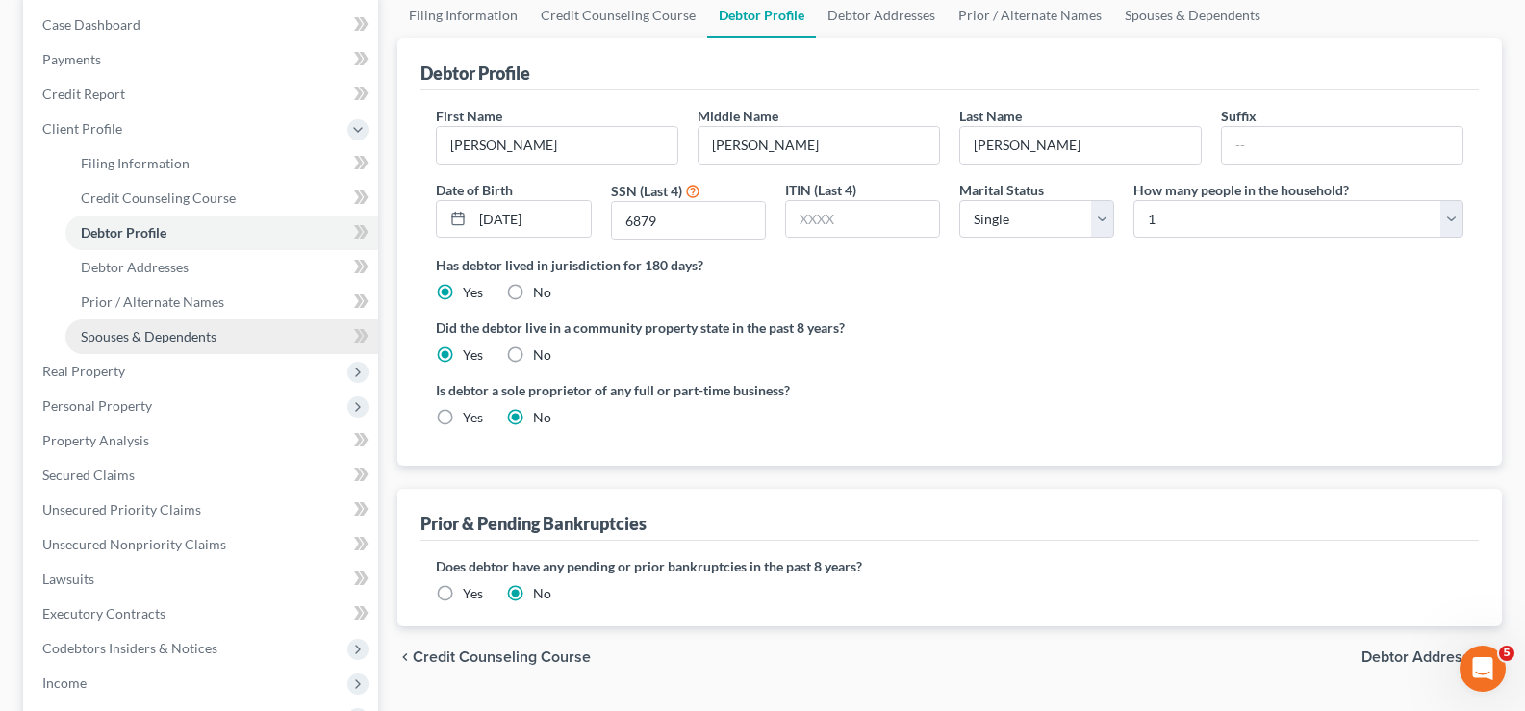
click at [146, 332] on span "Spouses & Dependents" at bounding box center [149, 336] width 136 height 16
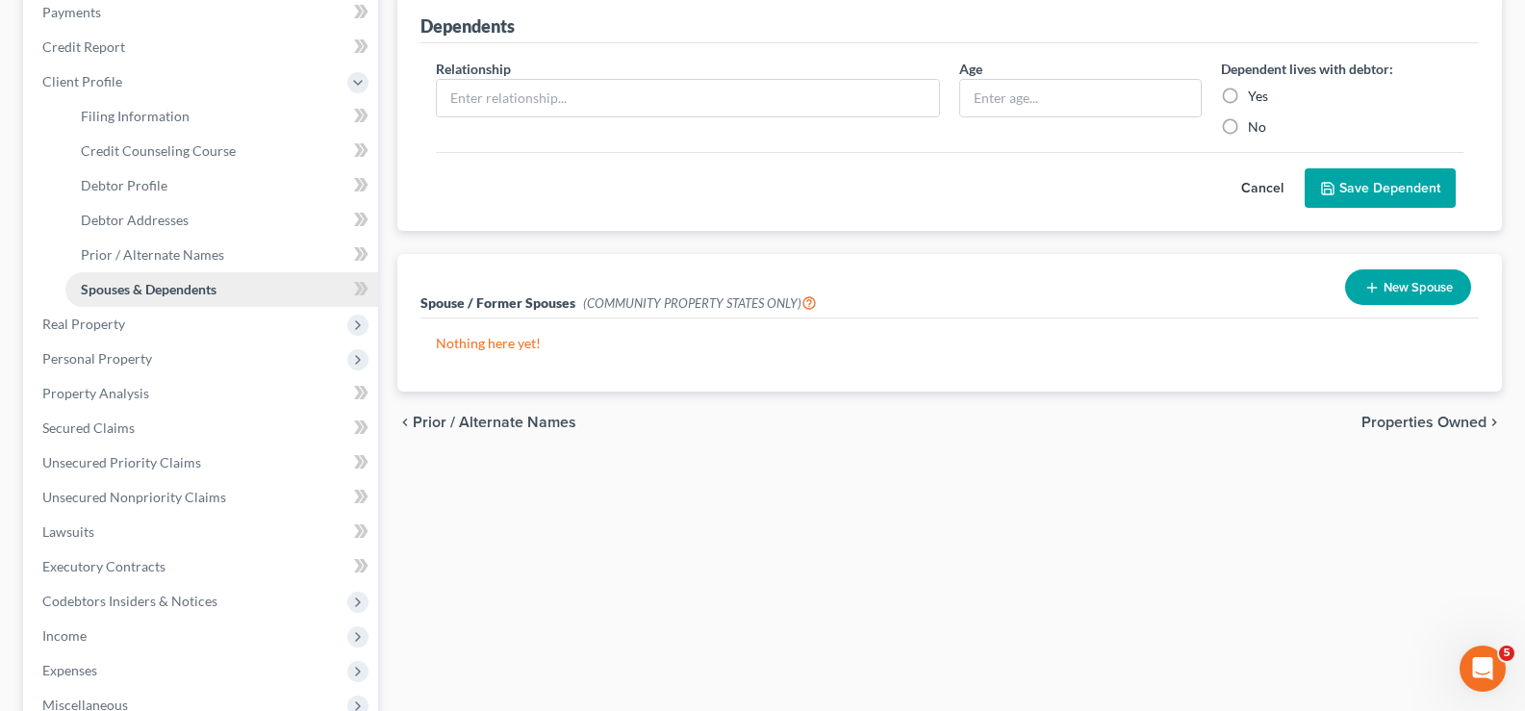
scroll to position [192, 0]
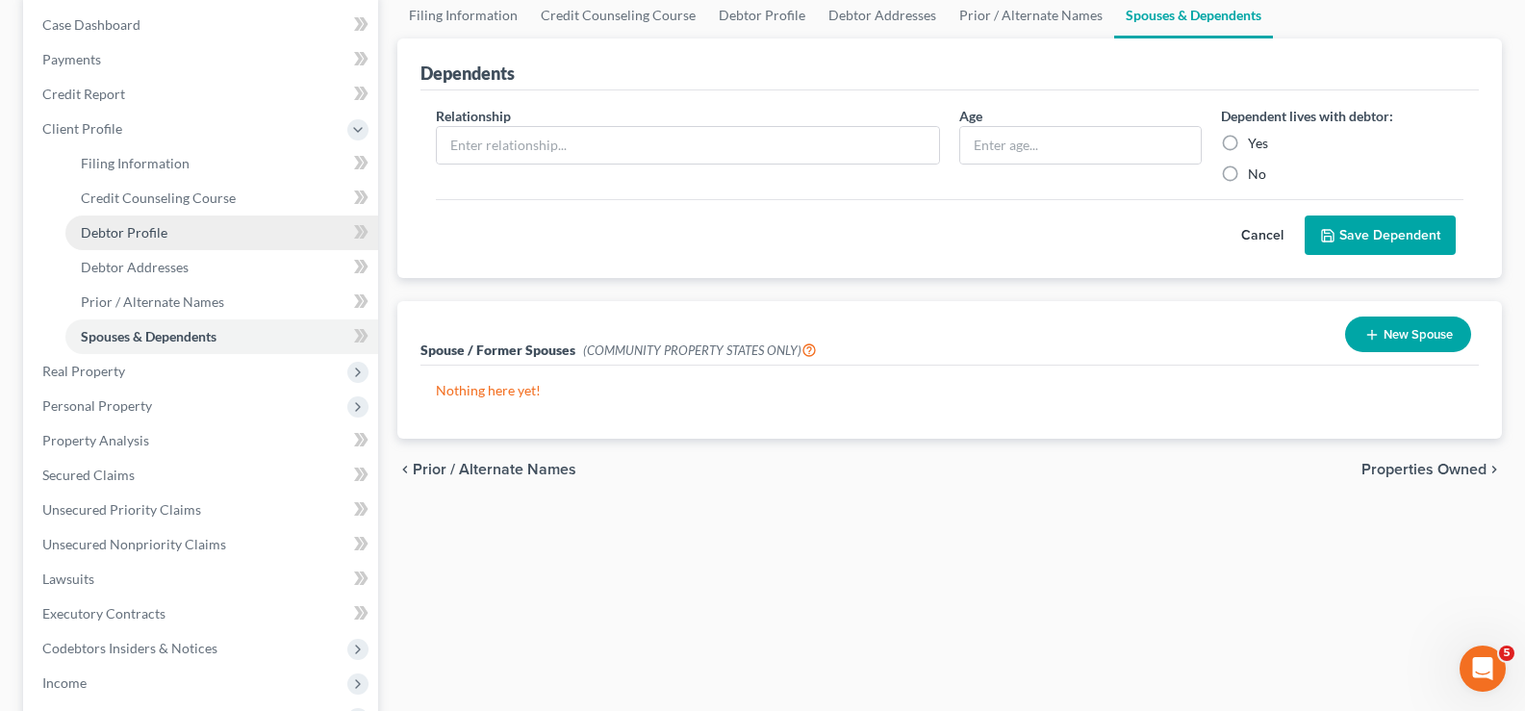
click at [163, 236] on span "Debtor Profile" at bounding box center [124, 232] width 87 height 16
select select "0"
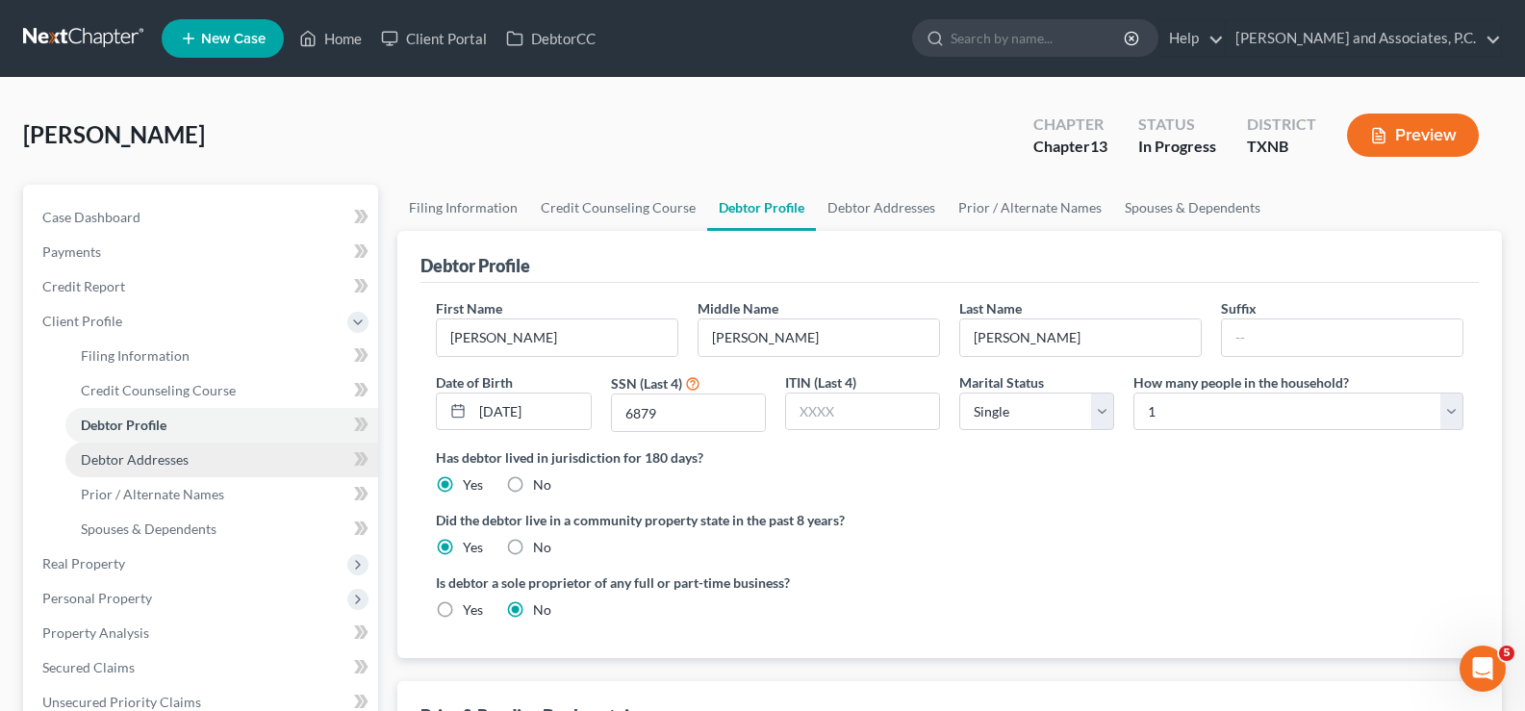
click at [151, 465] on span "Debtor Addresses" at bounding box center [135, 459] width 108 height 16
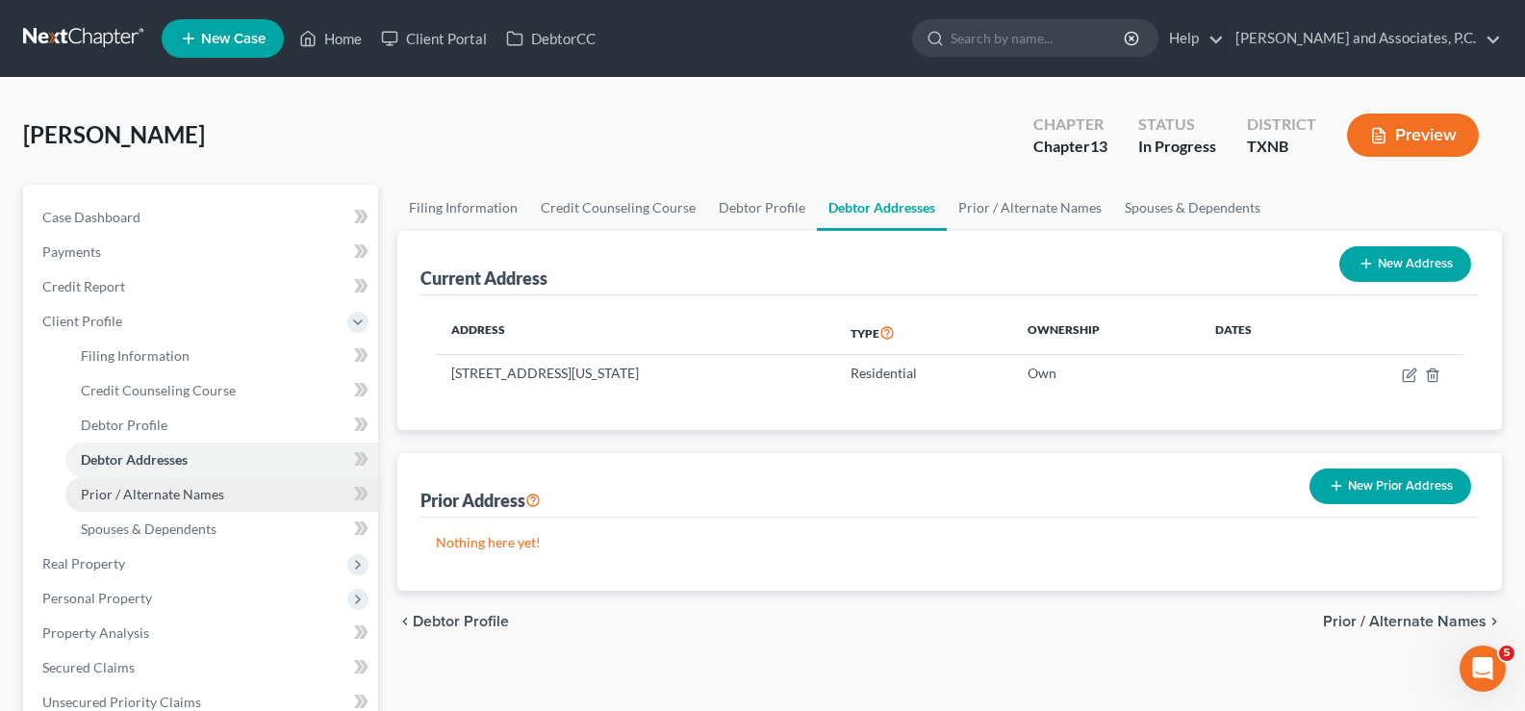
scroll to position [192, 0]
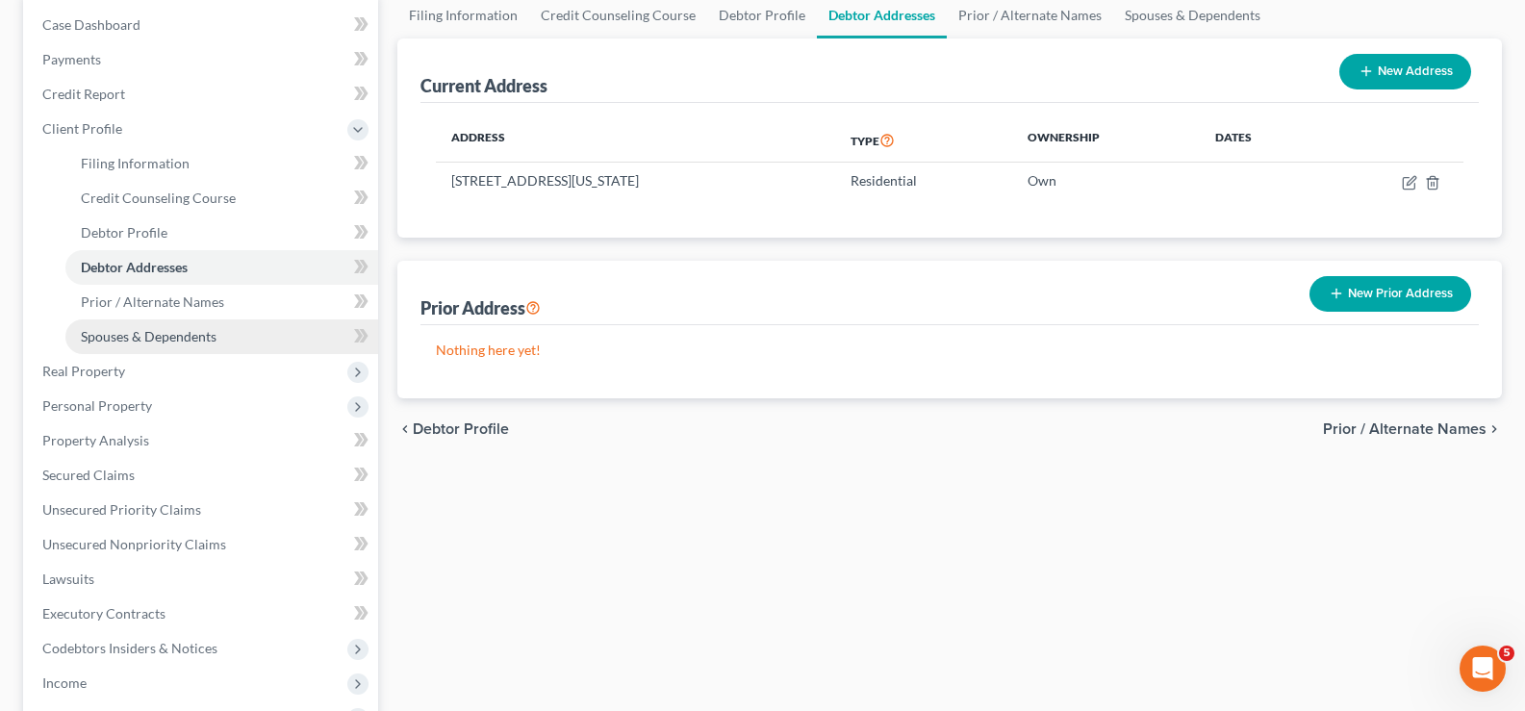
click at [165, 342] on span "Spouses & Dependents" at bounding box center [149, 336] width 136 height 16
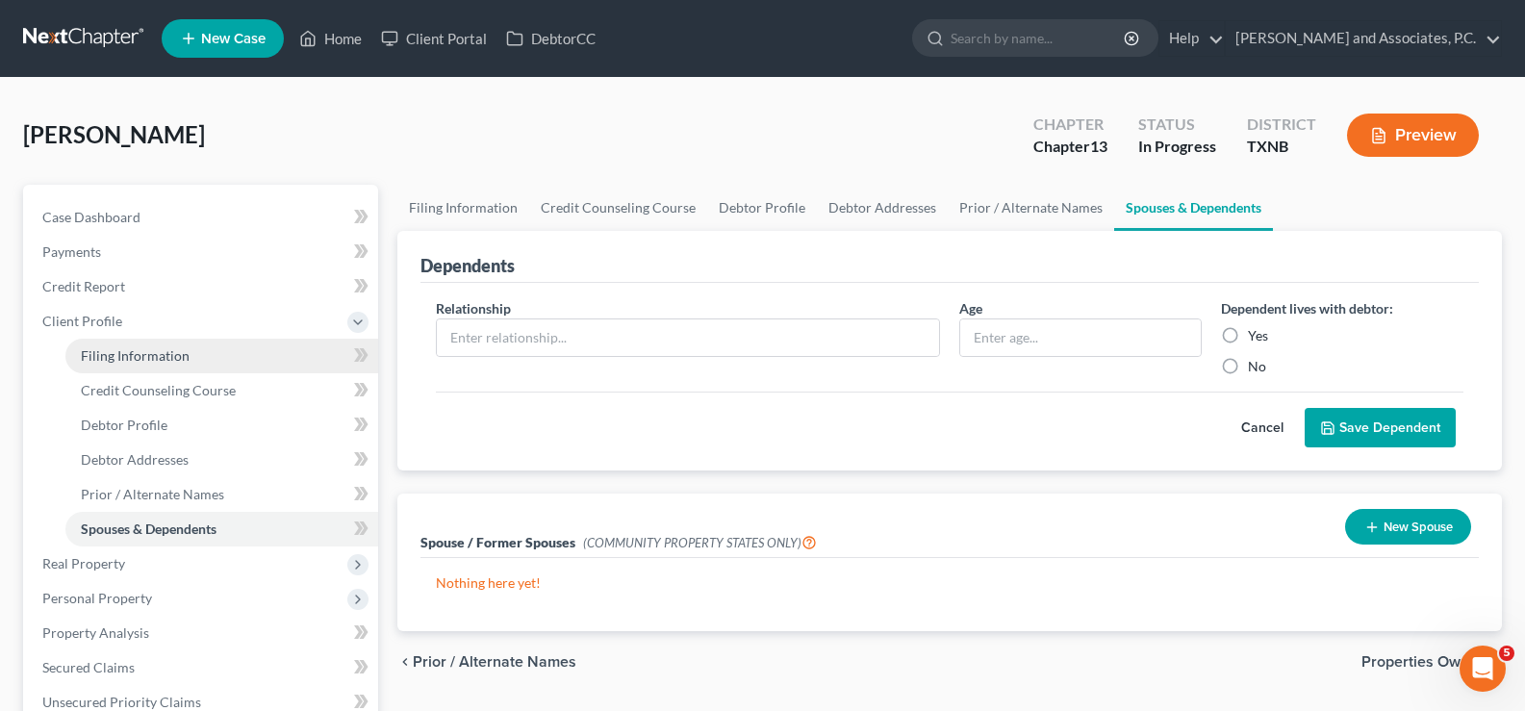
click at [115, 354] on span "Filing Information" at bounding box center [135, 355] width 109 height 16
select select "1"
select select "0"
select select "3"
select select "78"
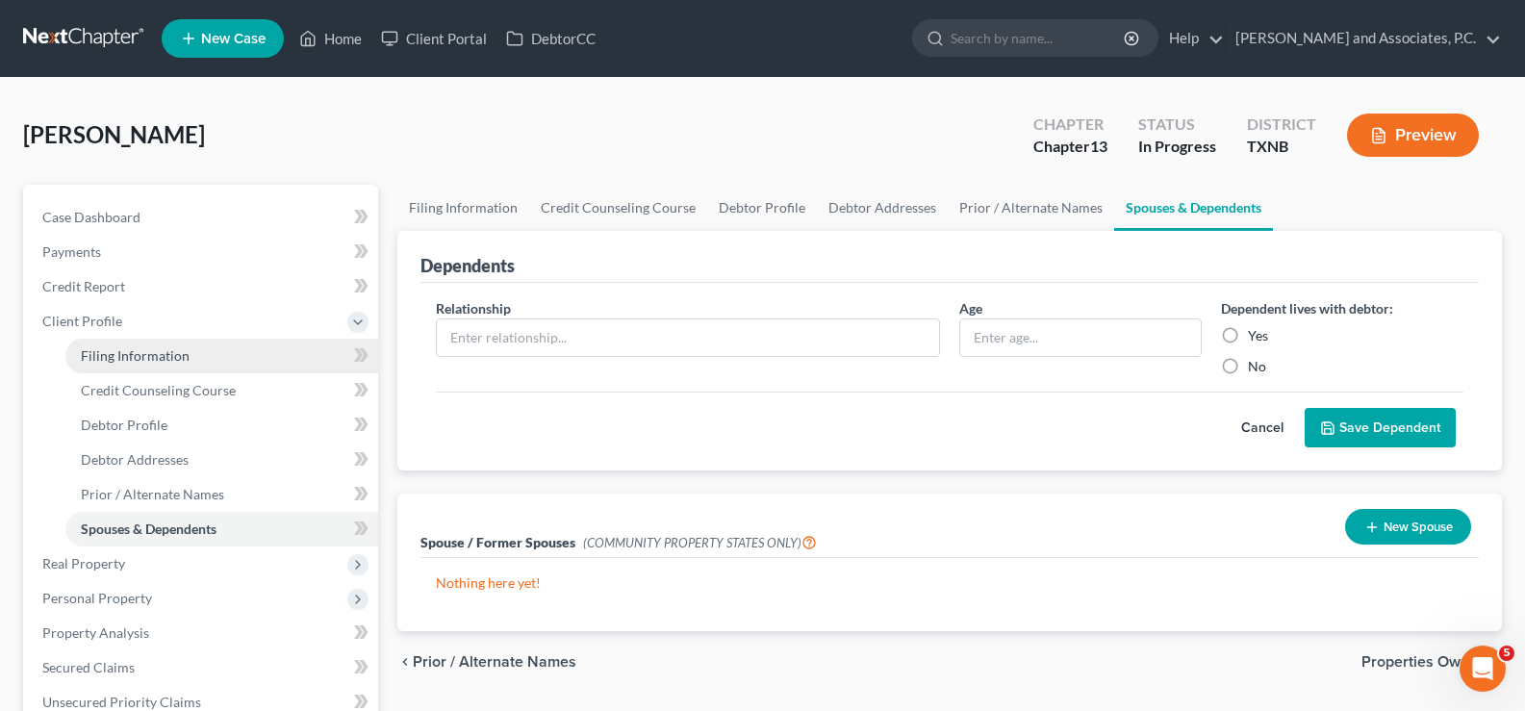
select select "0"
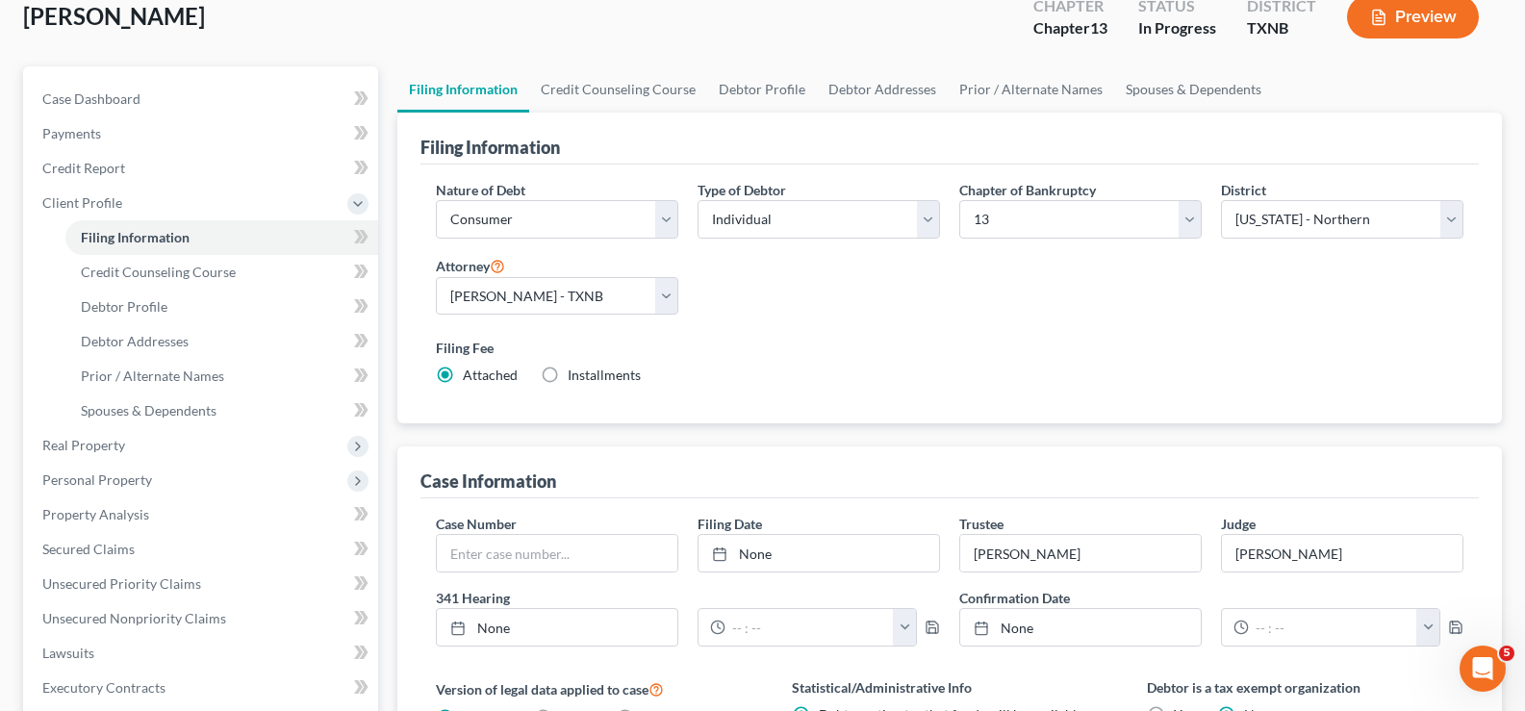
scroll to position [192, 0]
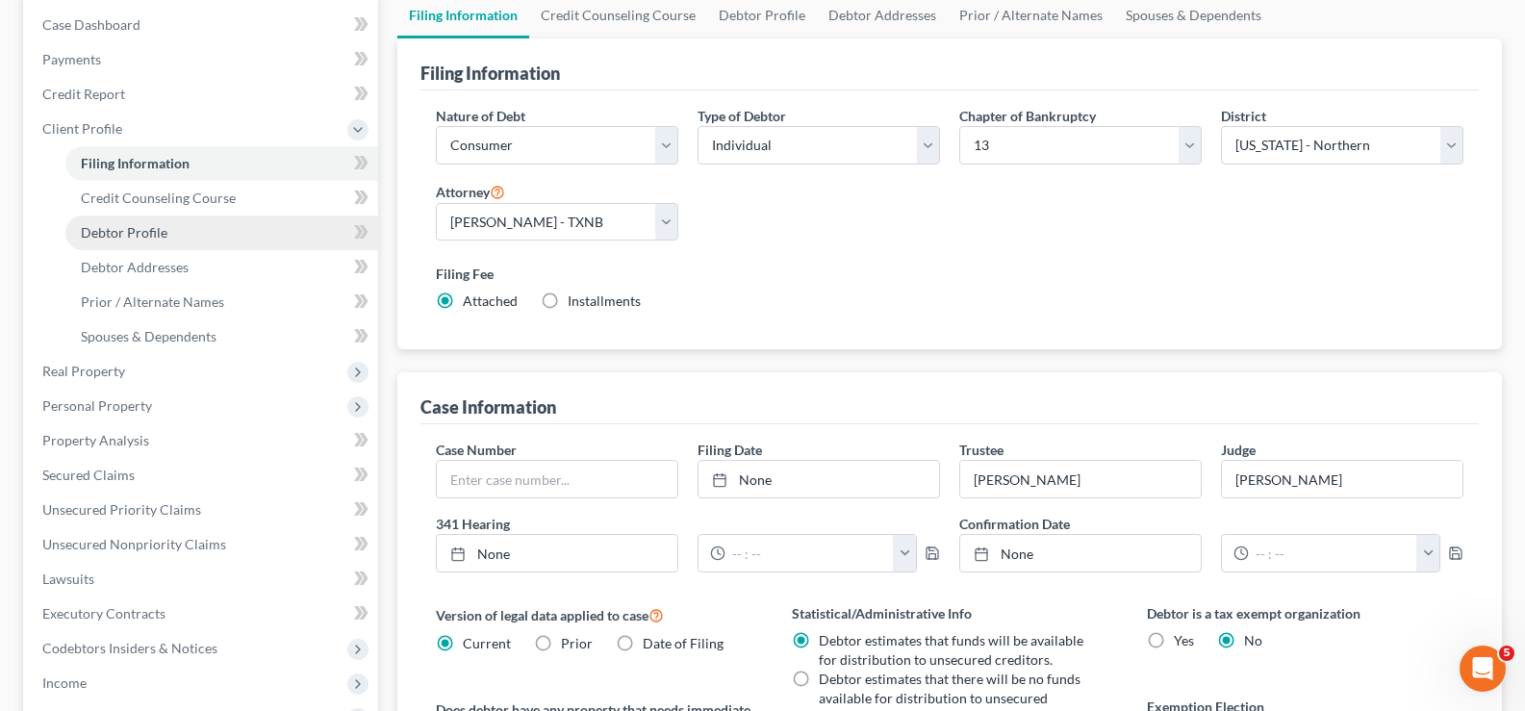
click at [188, 231] on link "Debtor Profile" at bounding box center [221, 232] width 313 height 35
select select "0"
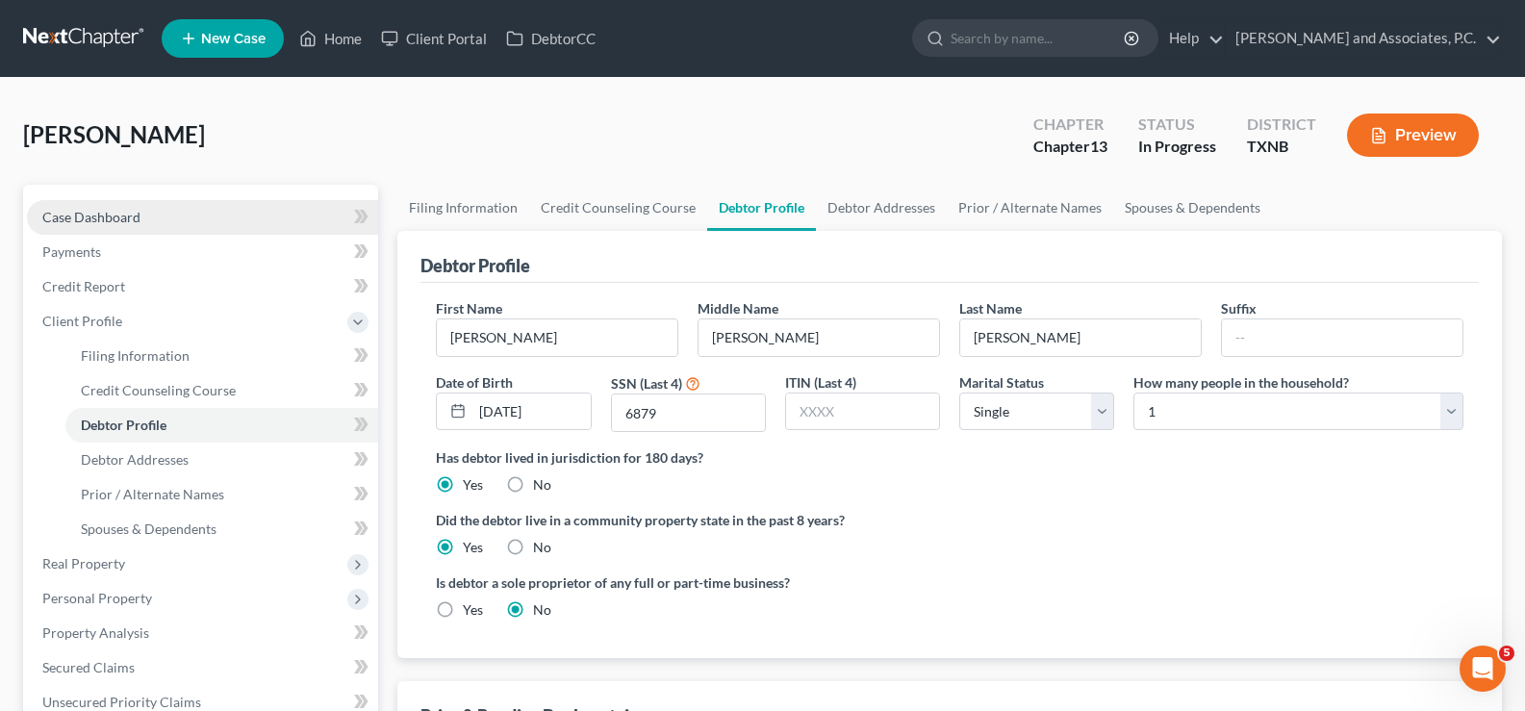
click at [183, 217] on link "Case Dashboard" at bounding box center [202, 217] width 351 height 35
select select "3"
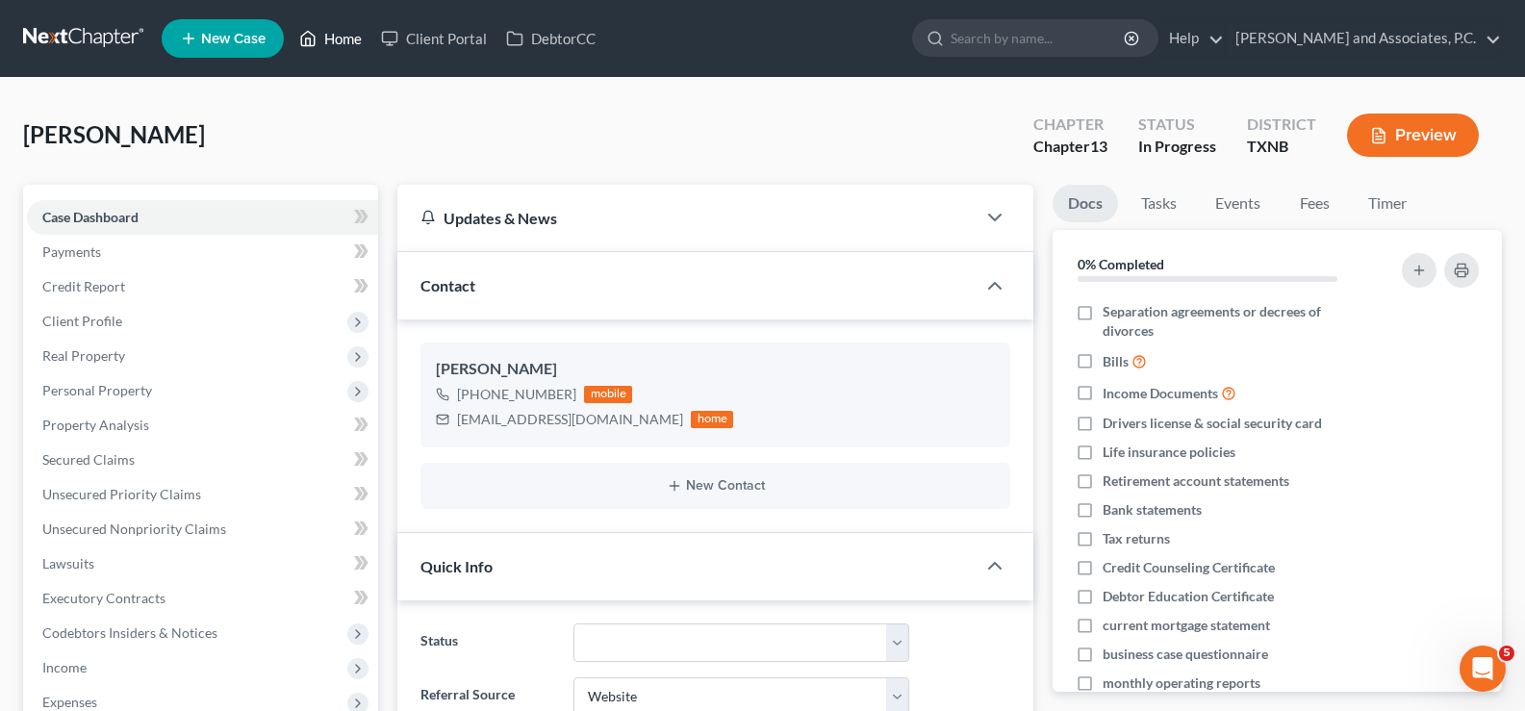
click at [338, 33] on link "Home" at bounding box center [331, 38] width 82 height 35
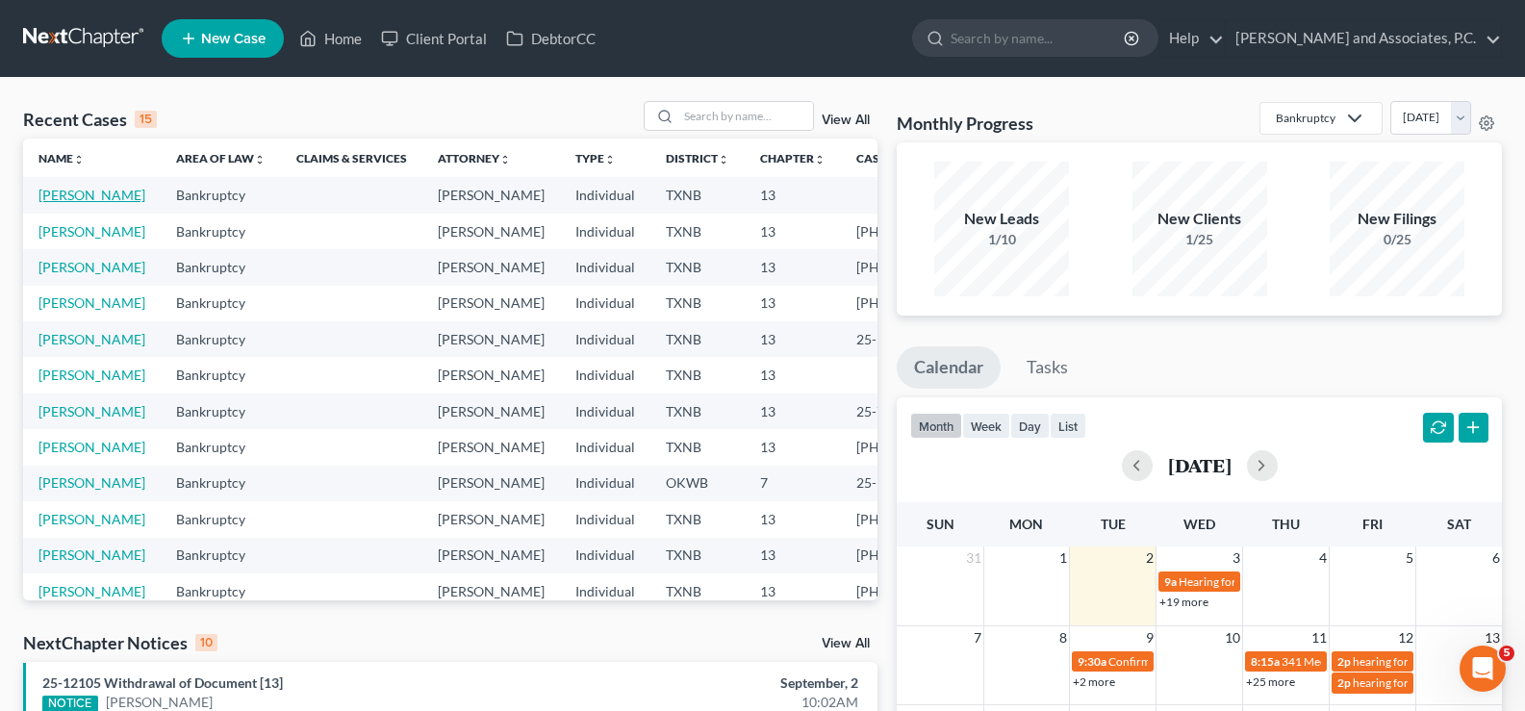
click at [50, 203] on link "Smith, Tyler" at bounding box center [91, 195] width 107 height 16
select select "3"
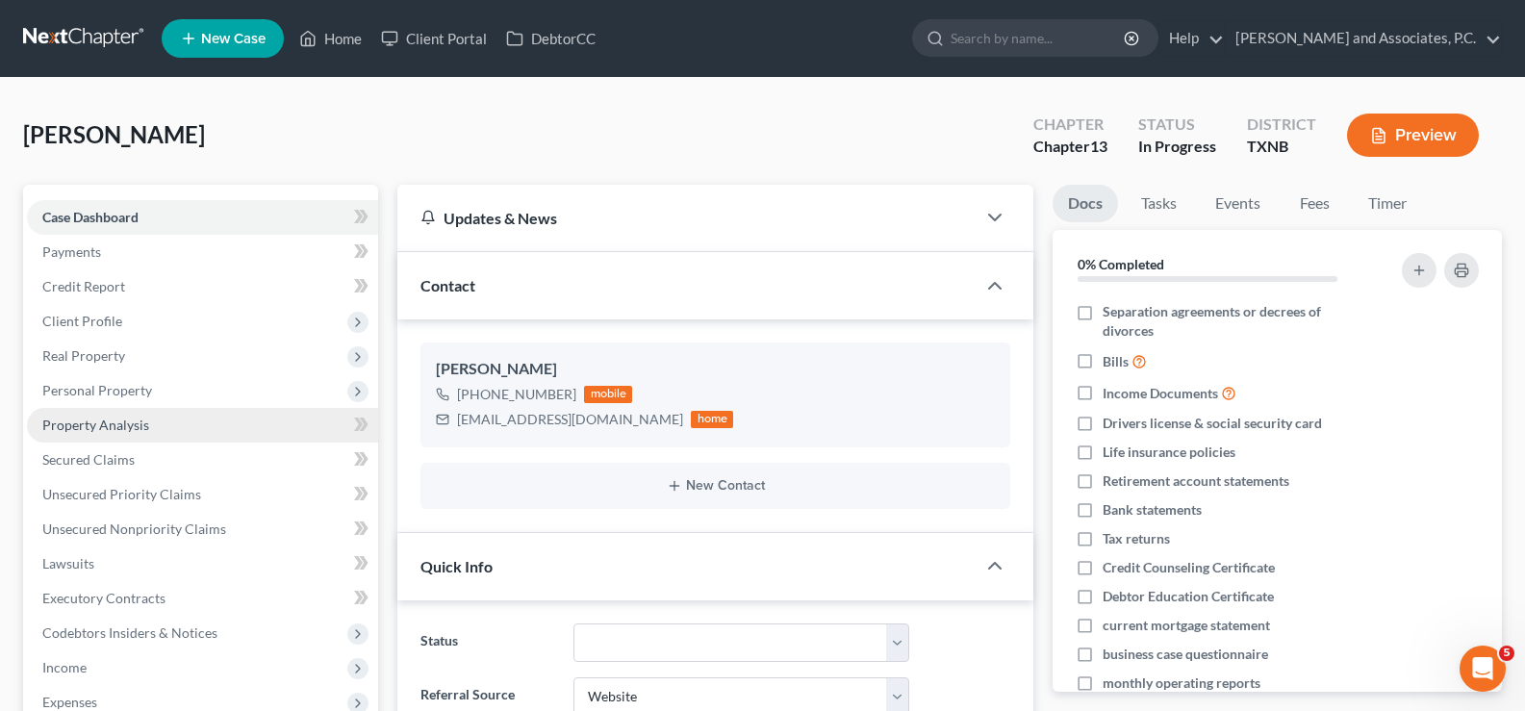
scroll to position [14659, 0]
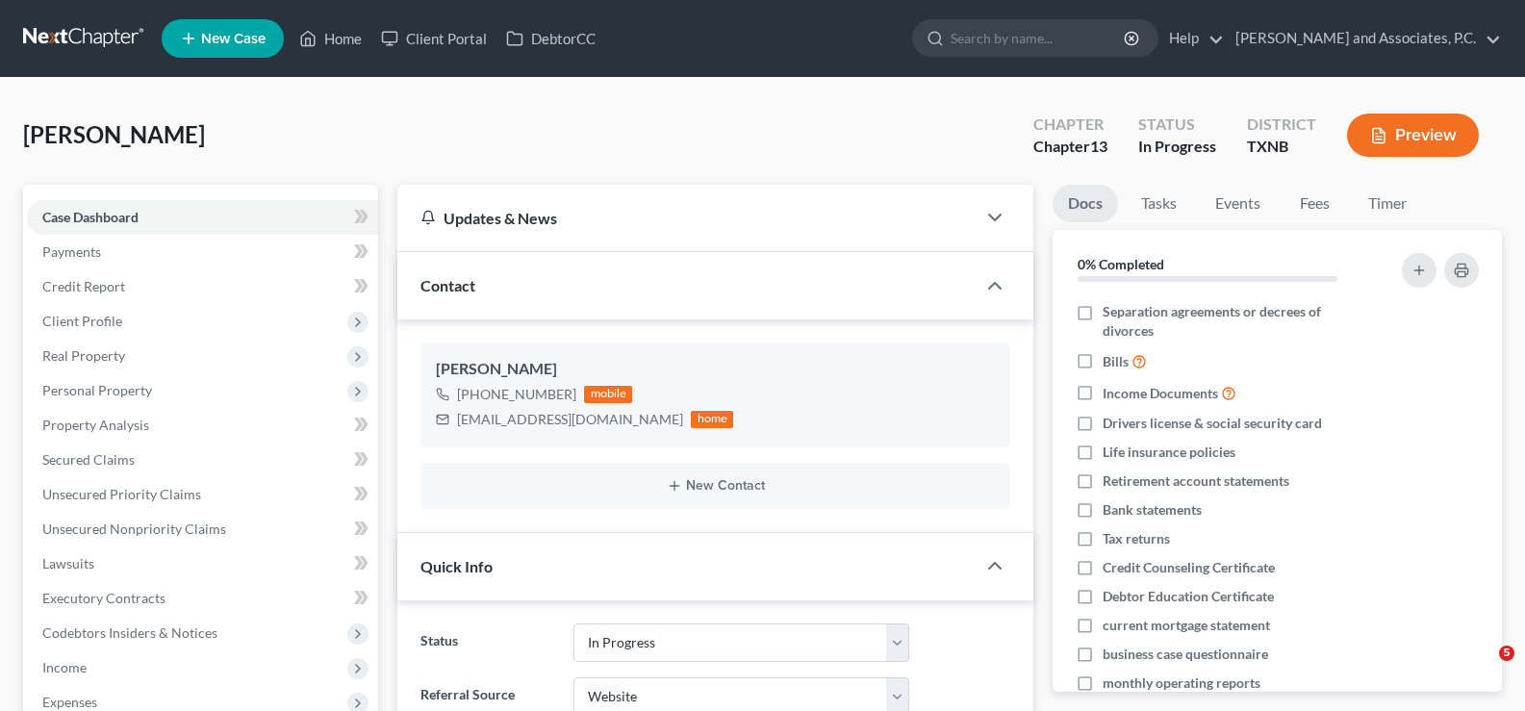
select select "7"
select select "3"
select select "0"
click at [101, 333] on span "Client Profile" at bounding box center [202, 321] width 351 height 35
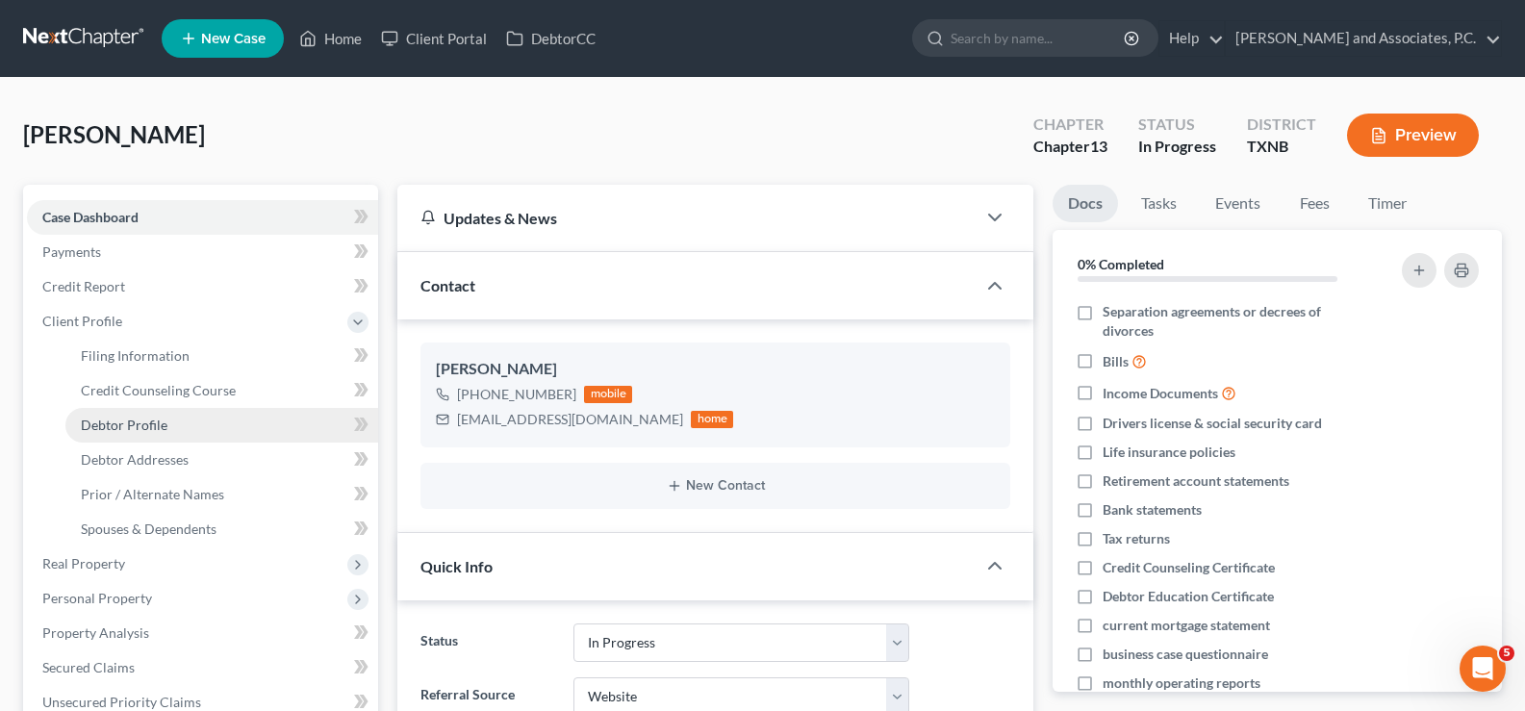
click at [143, 420] on span "Debtor Profile" at bounding box center [124, 425] width 87 height 16
select select "0"
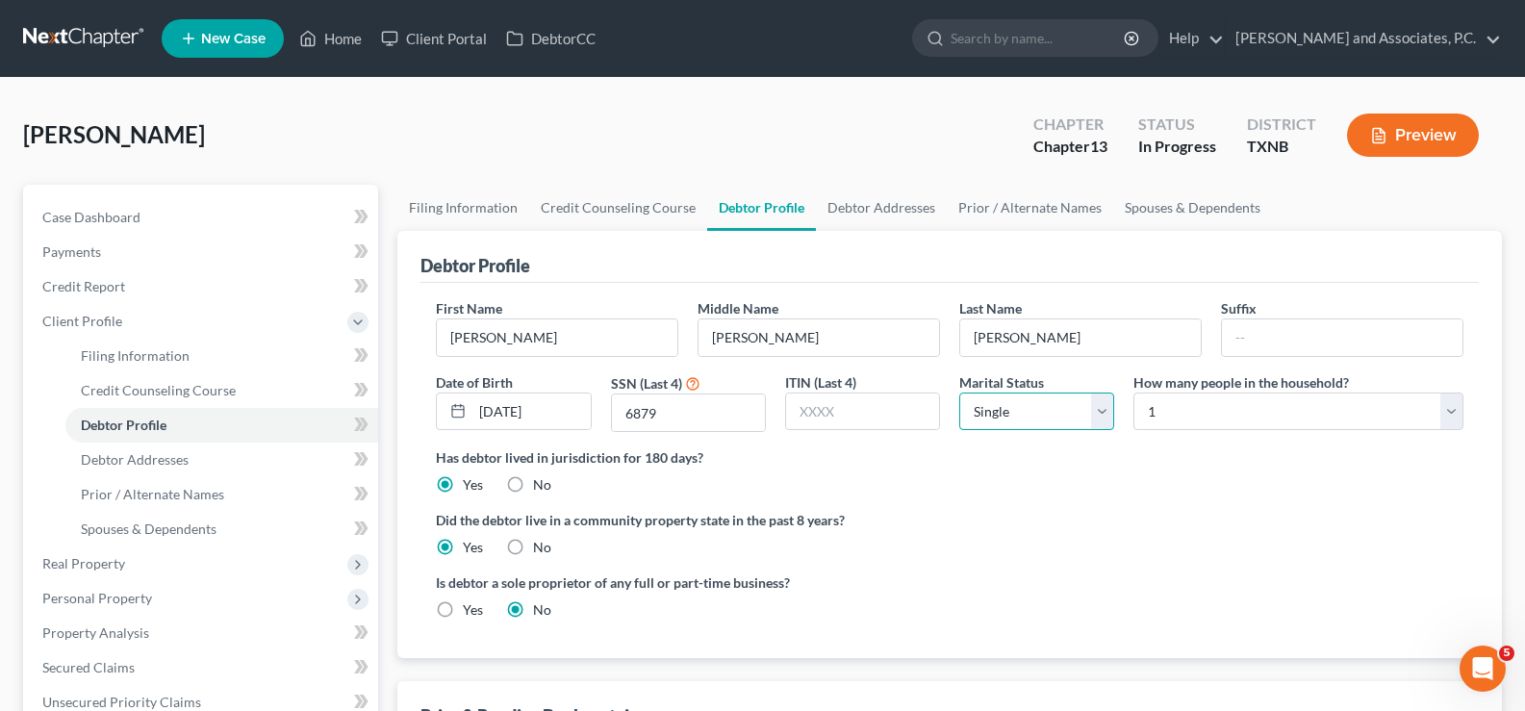
click at [1105, 405] on select "Select Single Married Separated Divorced Widowed" at bounding box center [1036, 411] width 155 height 38
select select "1"
click at [959, 392] on select "Select Single Married Separated Divorced Widowed" at bounding box center [1036, 411] width 155 height 38
click at [1444, 410] on select "Select 1 2 3 4 5 6 7 8 9 10 11 12 13 14 15 16 17 18 19 20" at bounding box center [1298, 411] width 330 height 38
select select "1"
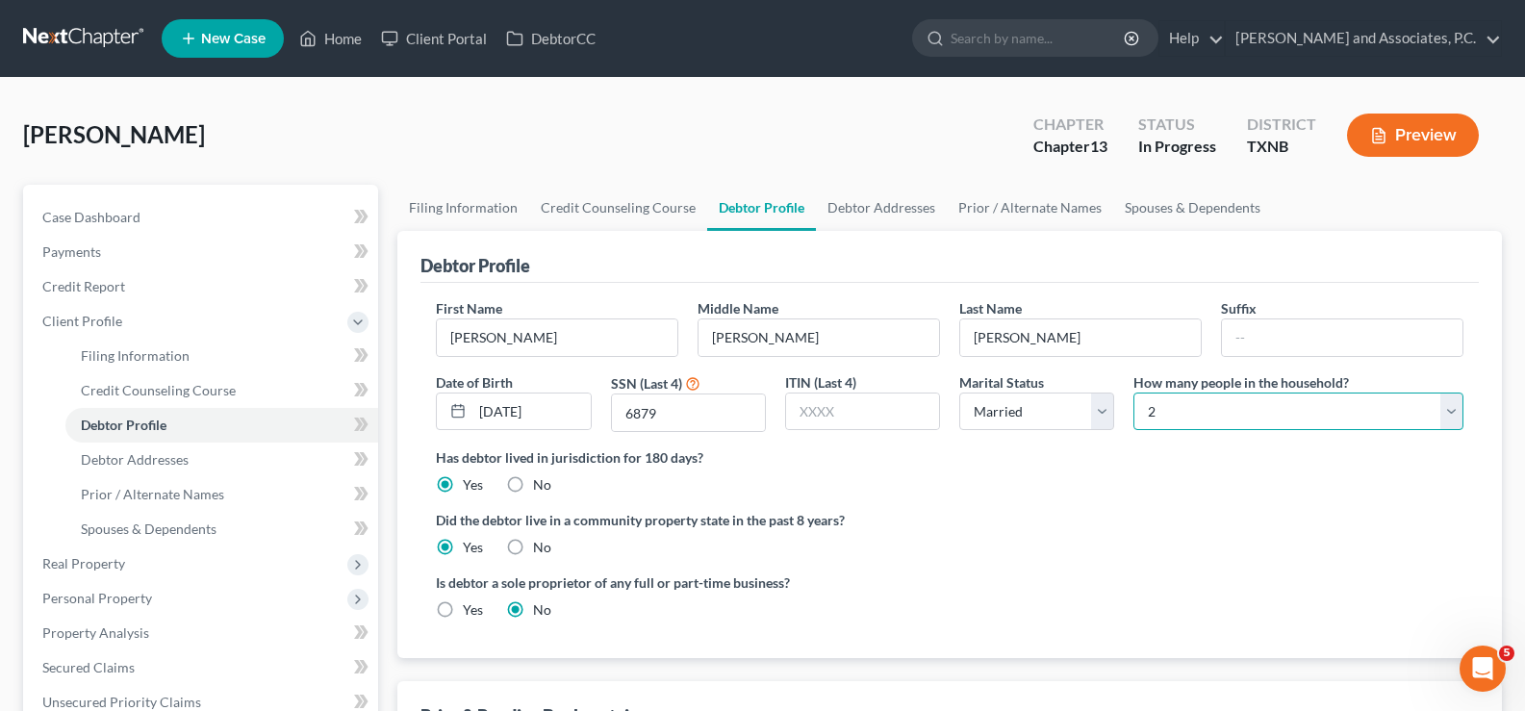
click at [1133, 392] on select "Select 1 2 3 4 5 6 7 8 9 10 11 12 13 14 15 16 17 18 19 20" at bounding box center [1298, 411] width 330 height 38
click at [201, 459] on link "Debtor Addresses" at bounding box center [221, 460] width 313 height 35
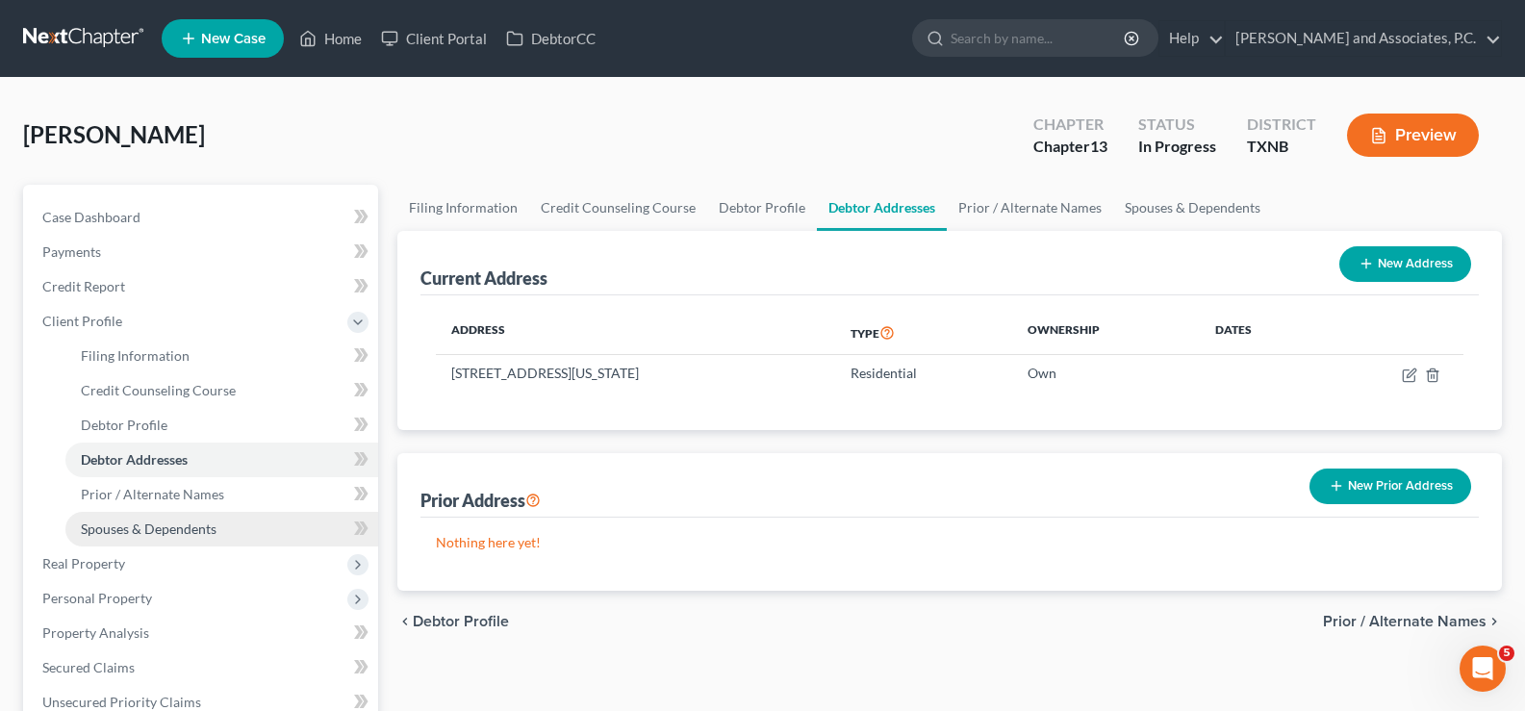
click at [114, 514] on link "Spouses & Dependents" at bounding box center [221, 529] width 313 height 35
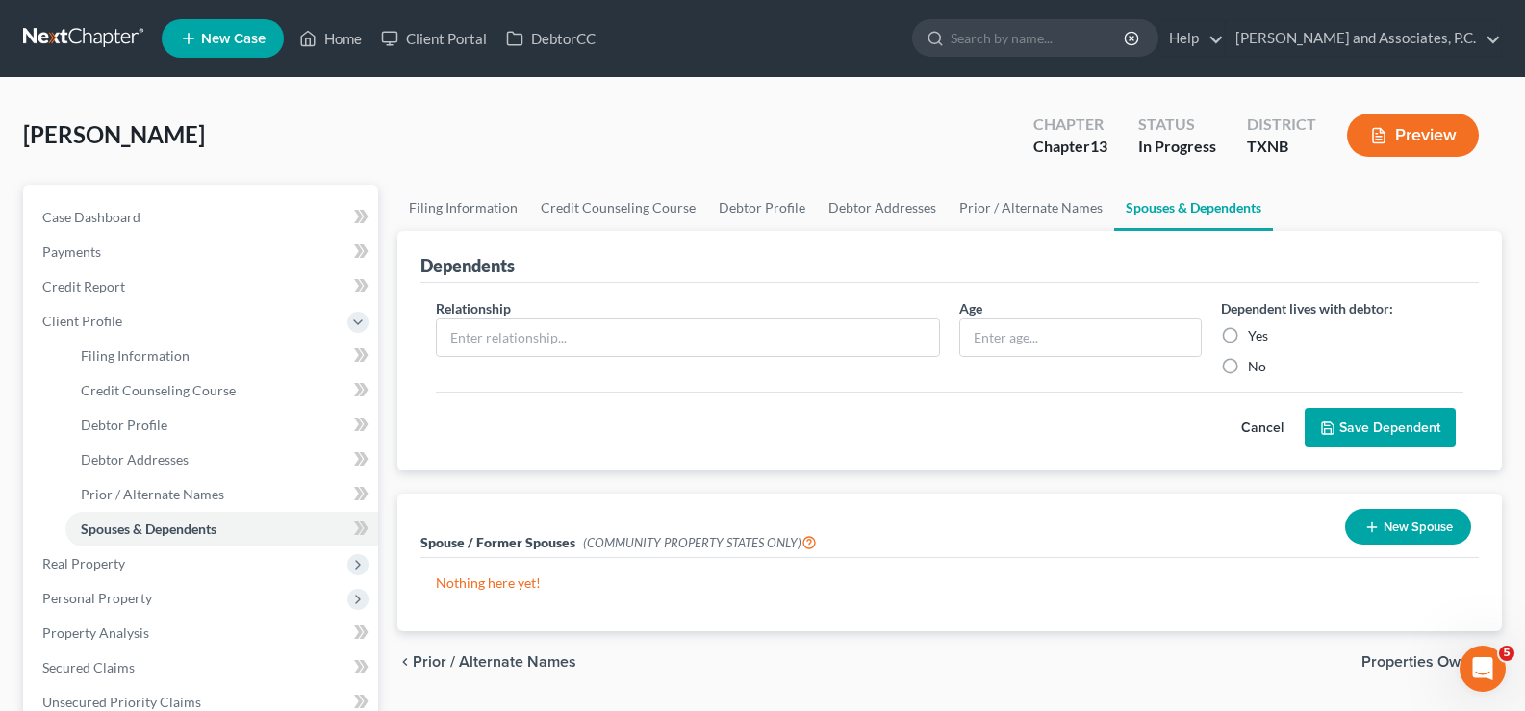
click at [1398, 531] on button "New Spouse" at bounding box center [1408, 527] width 126 height 36
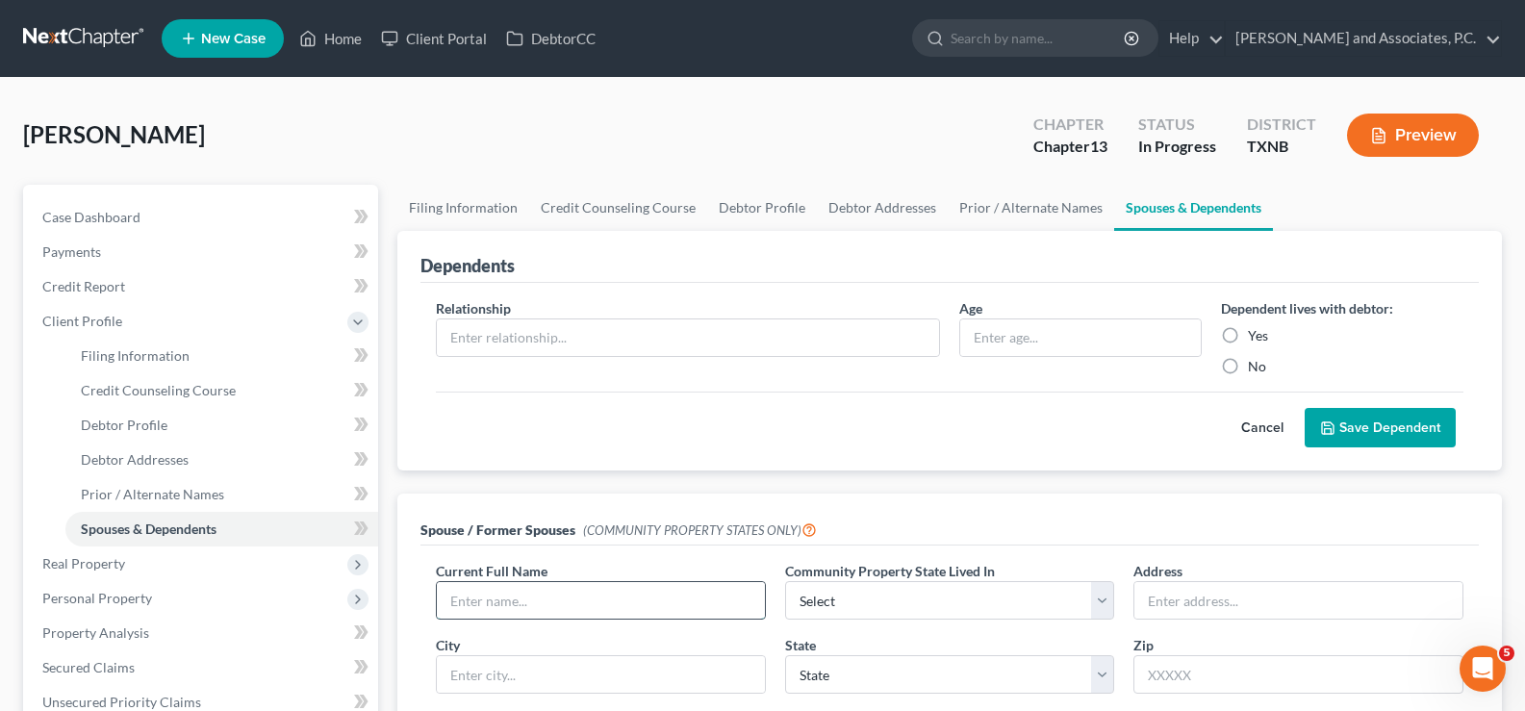
click at [481, 596] on input "text" at bounding box center [601, 600] width 328 height 37
type input "Shelbie Rain Tyler"
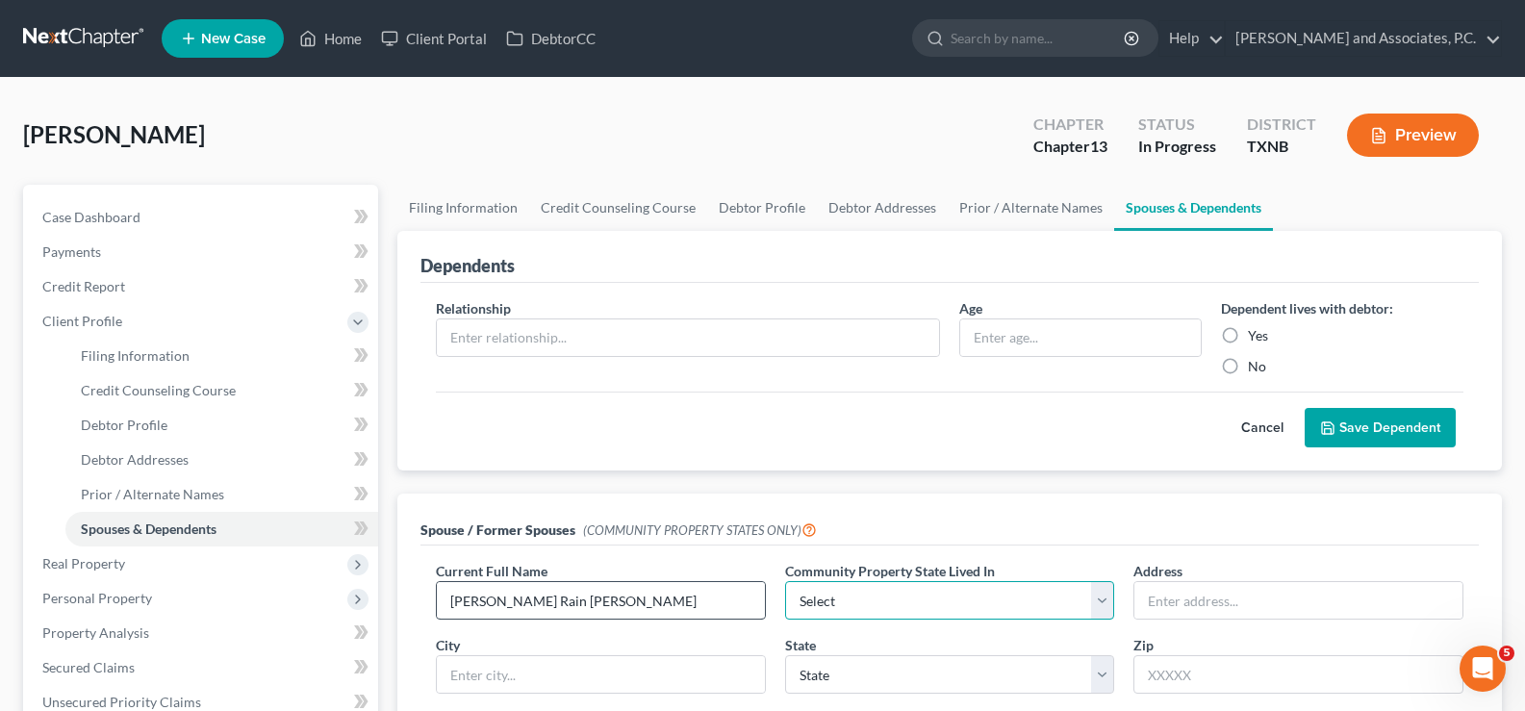
select select "8"
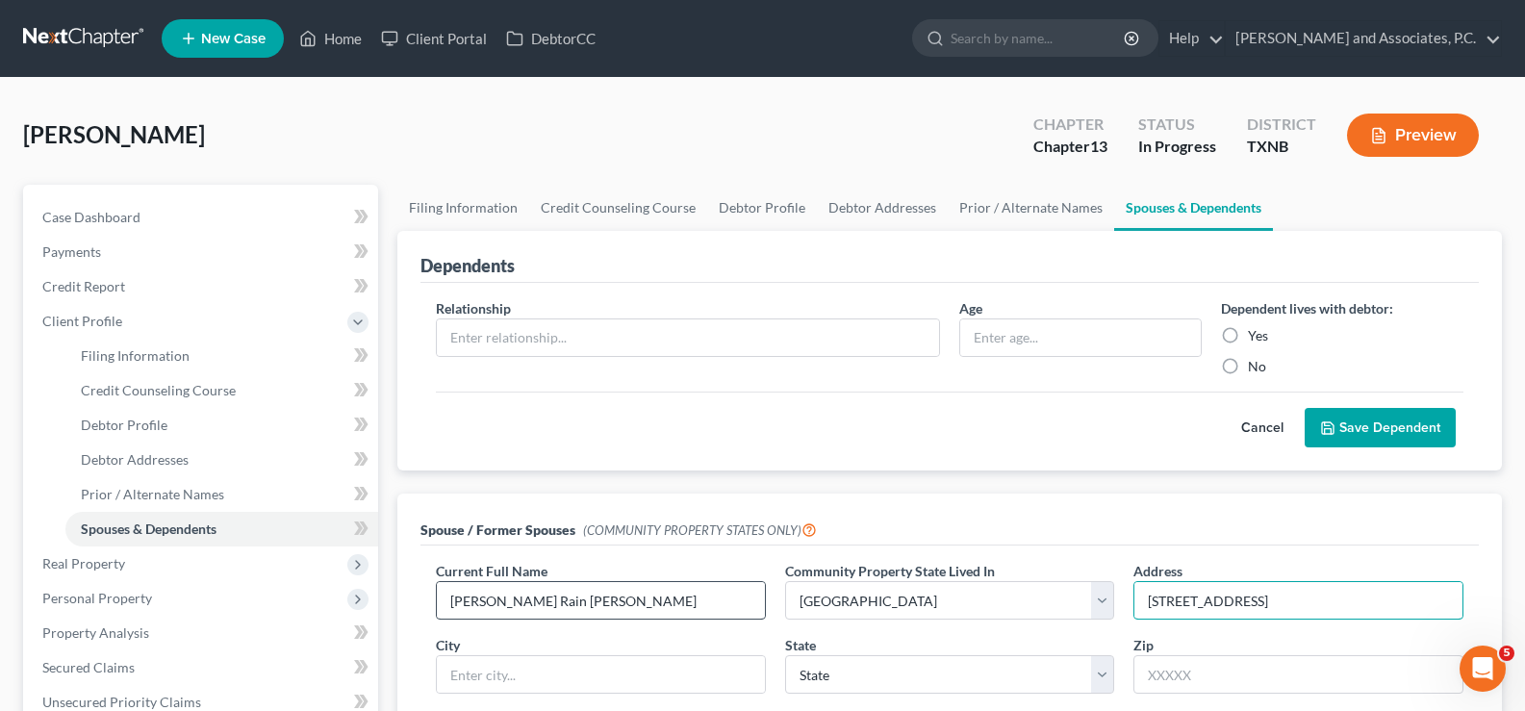
type input "411 West Valley Dr."
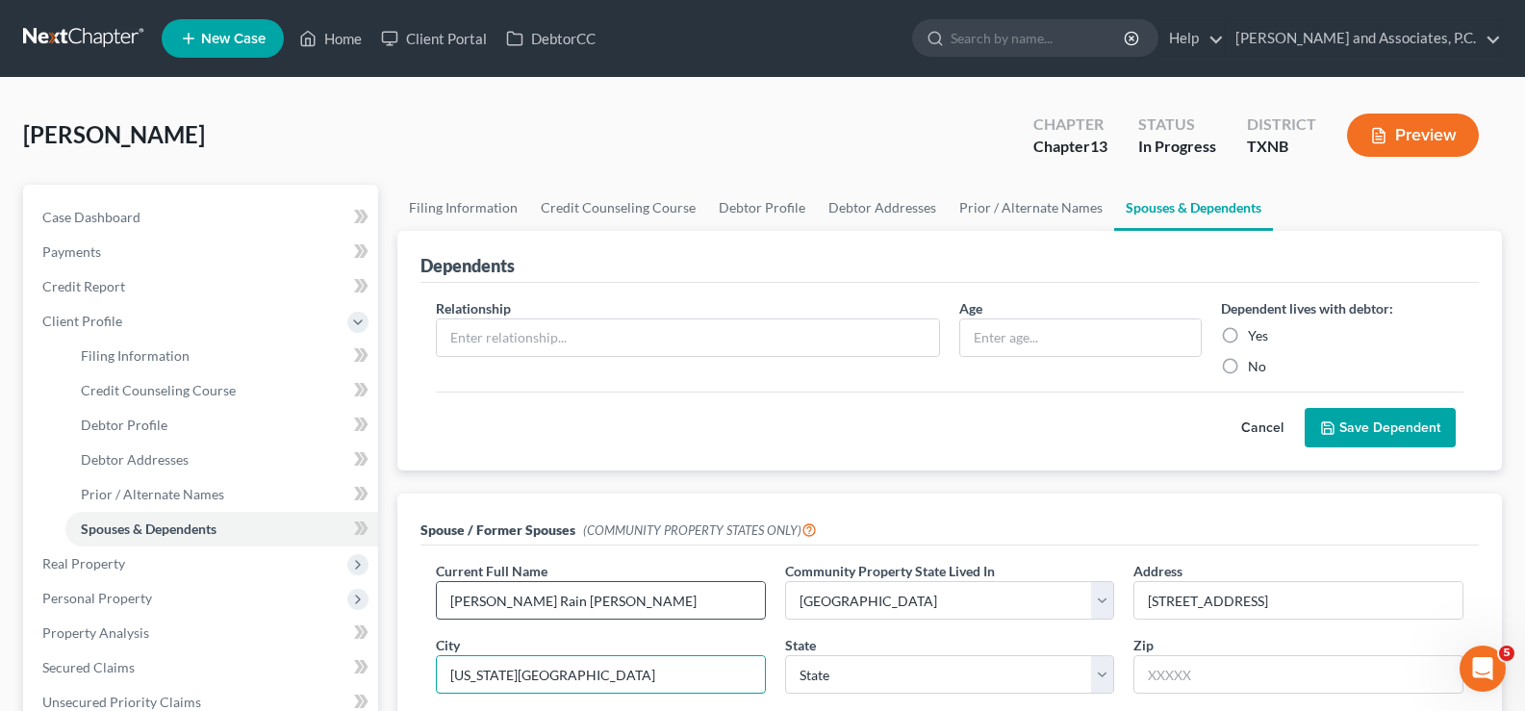
type input "Iowa Park"
select select "45"
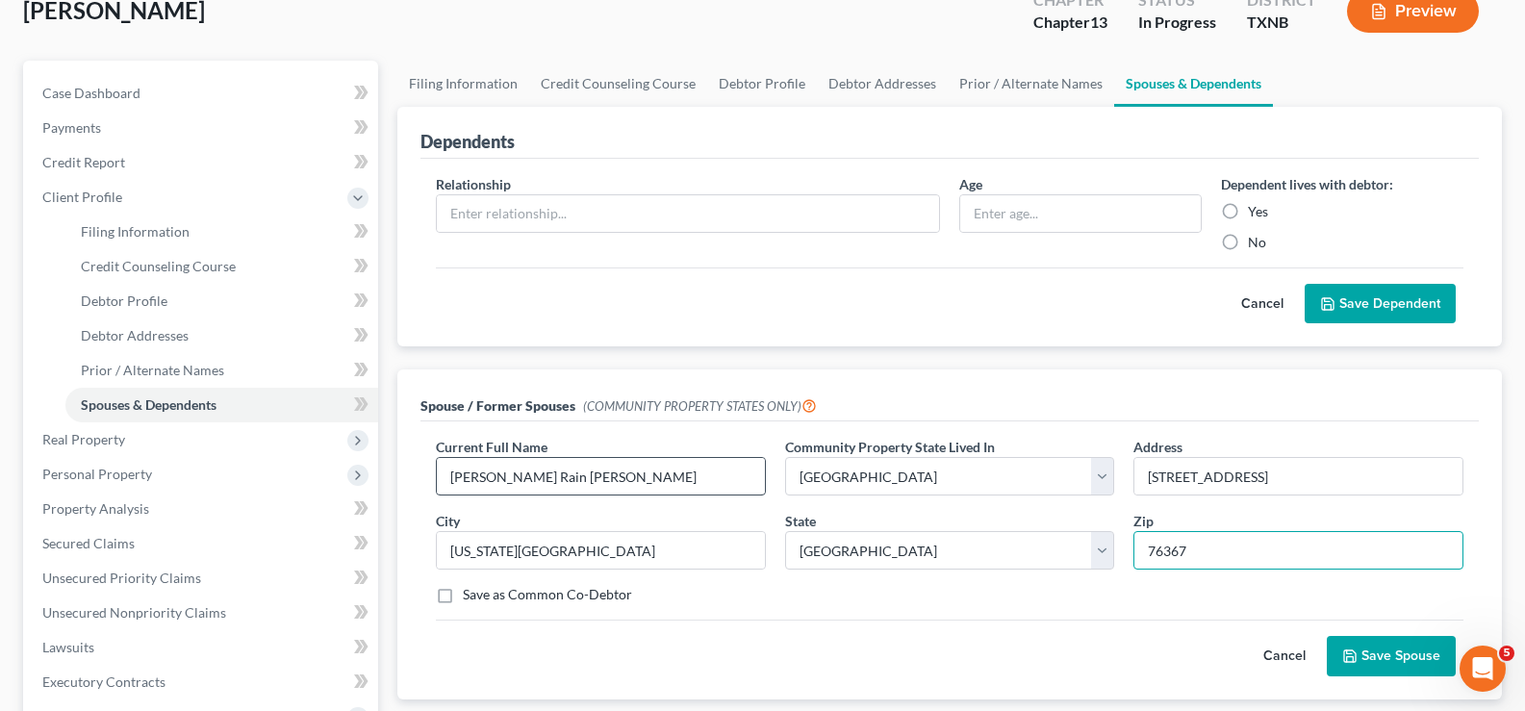
scroll to position [192, 0]
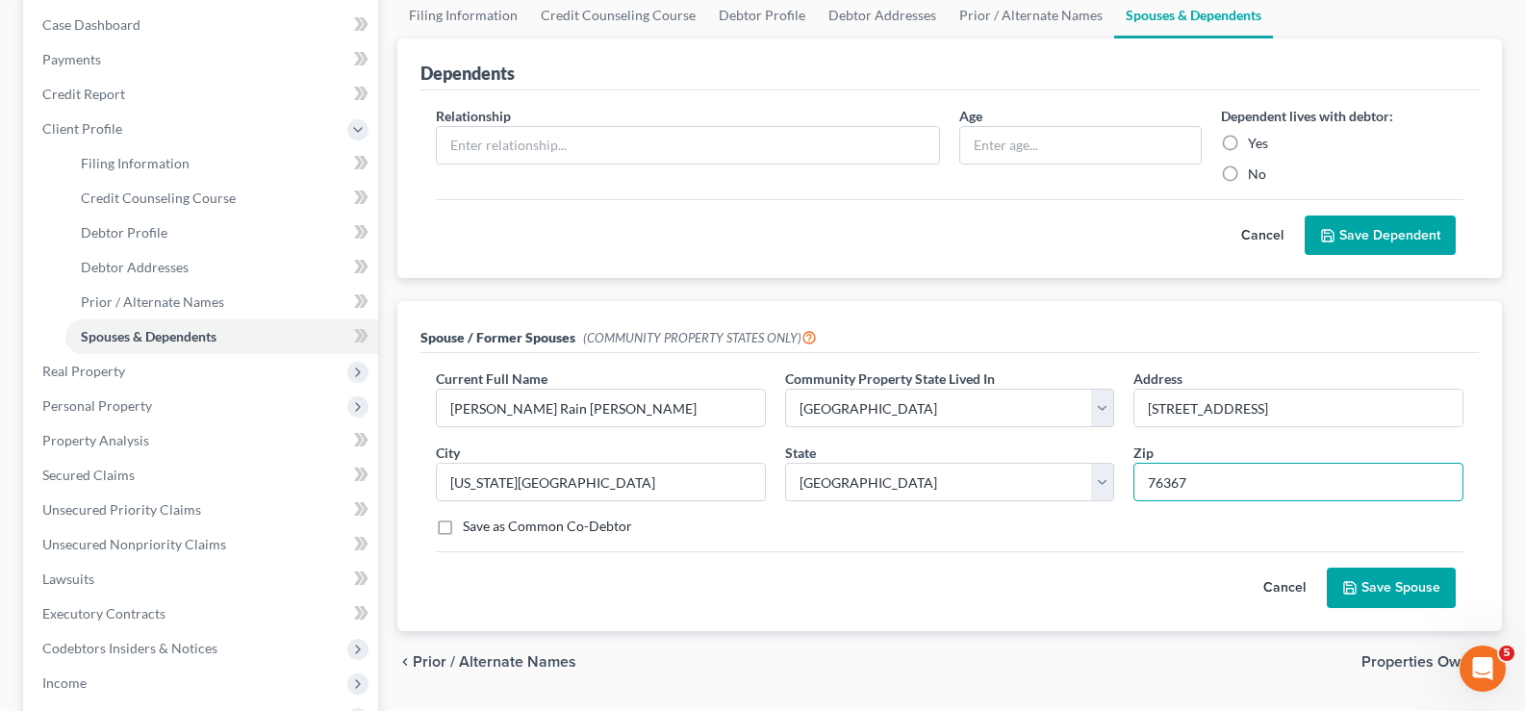
type input "76367"
click at [1413, 581] on button "Save Spouse" at bounding box center [1391, 588] width 129 height 40
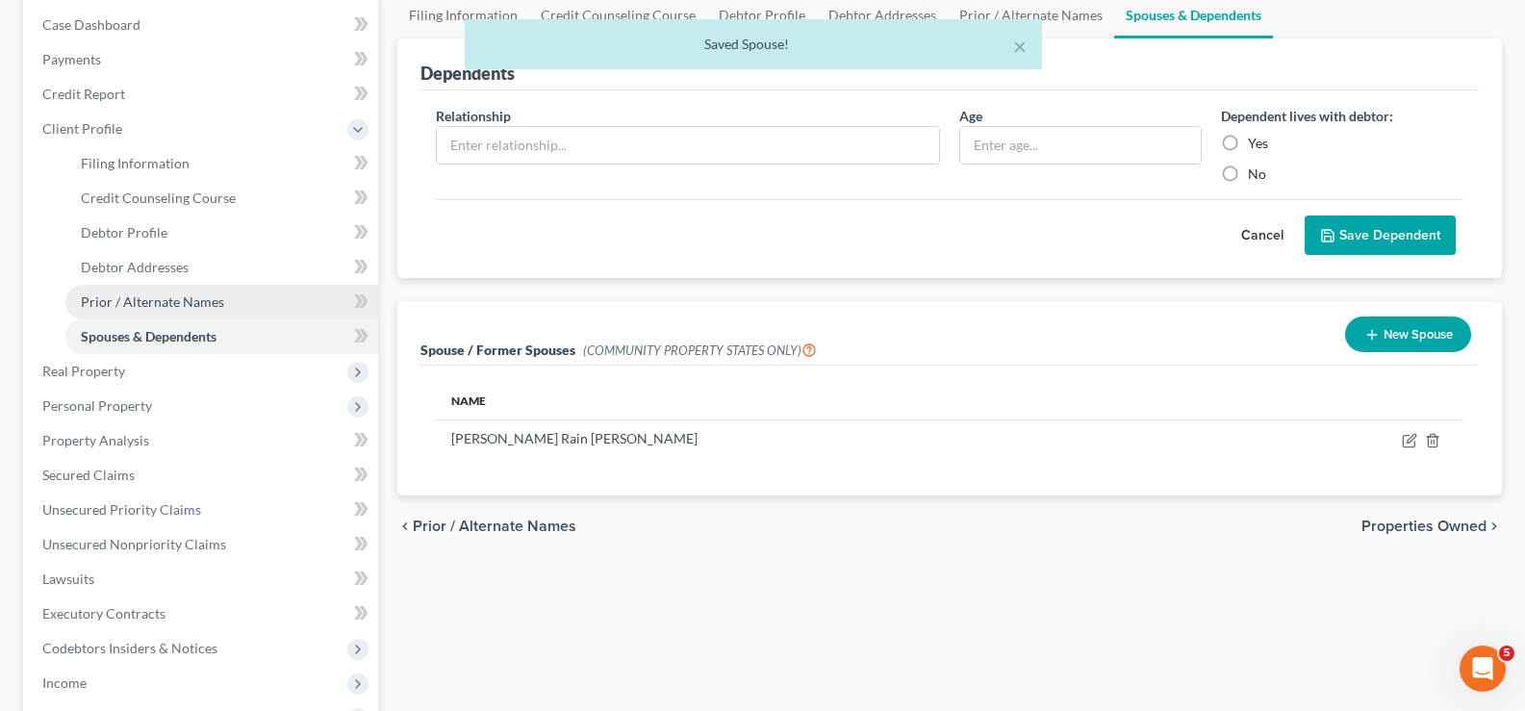
click at [178, 295] on span "Prior / Alternate Names" at bounding box center [152, 301] width 143 height 16
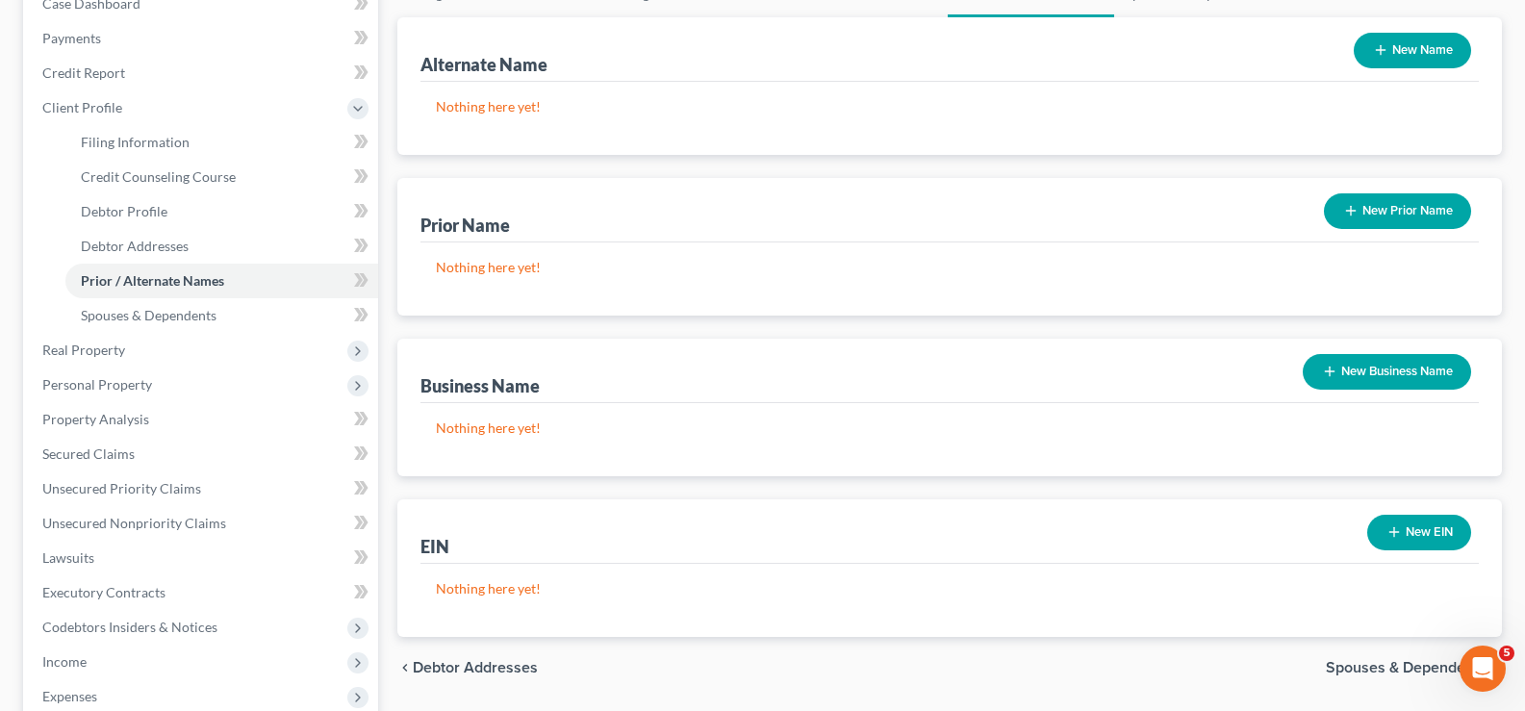
scroll to position [385, 0]
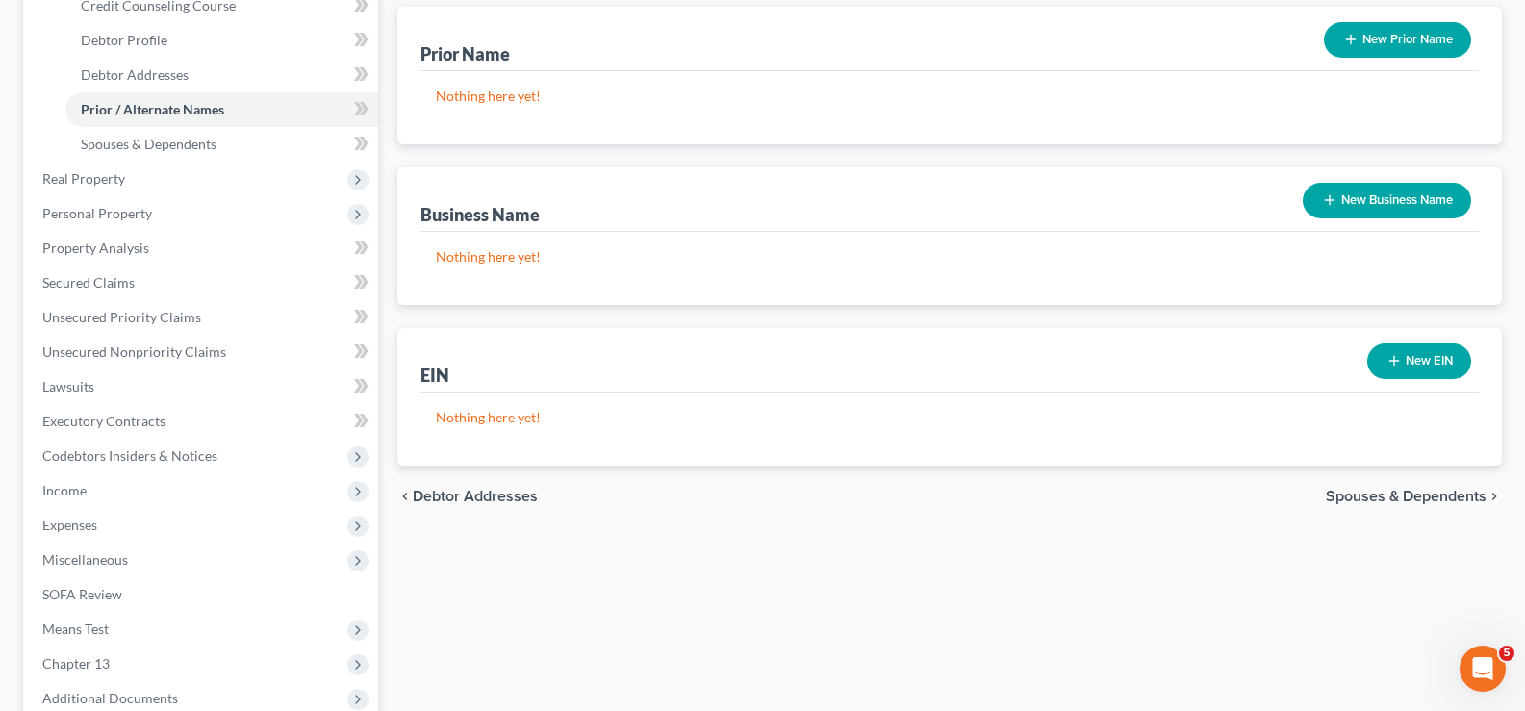
click at [1379, 29] on button "New Prior Name" at bounding box center [1397, 40] width 147 height 36
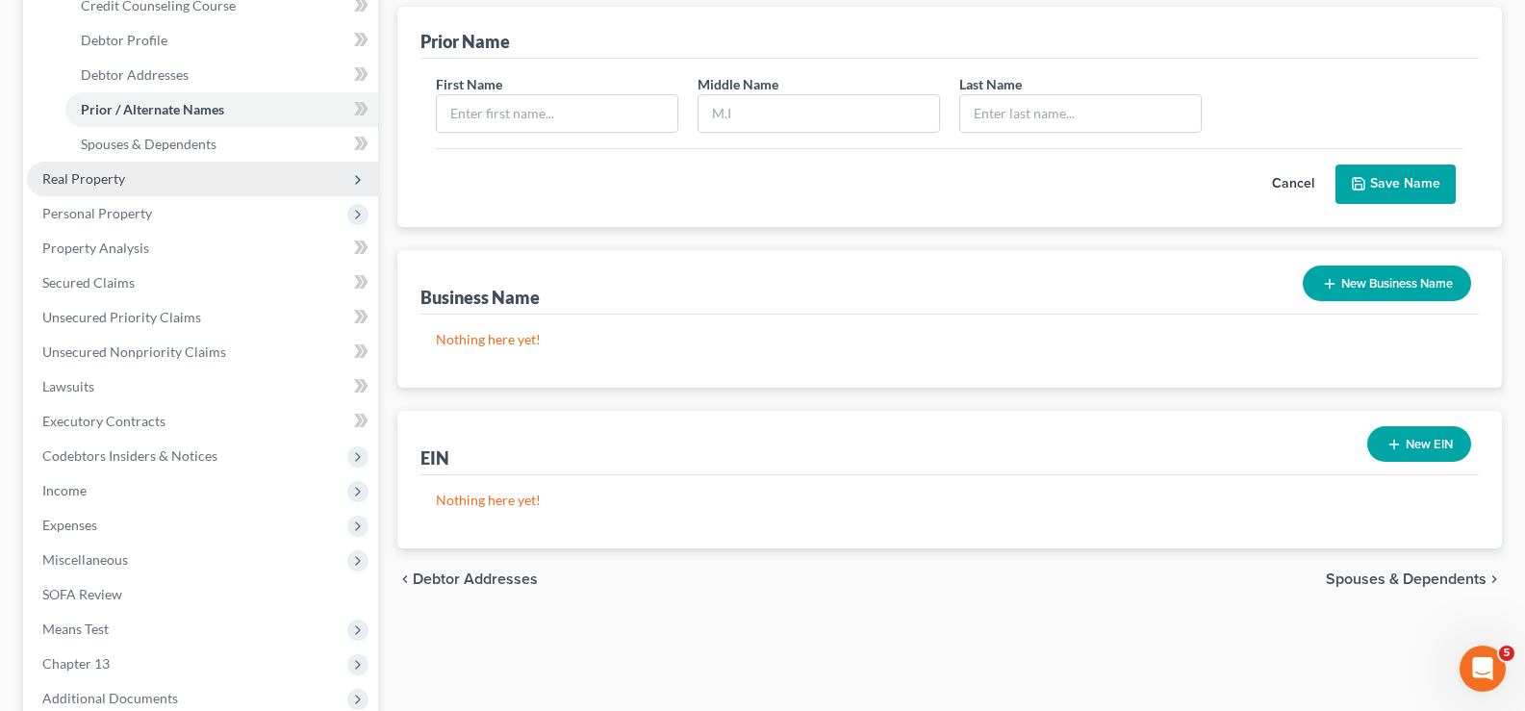
click at [180, 179] on span "Real Property" at bounding box center [202, 179] width 351 height 35
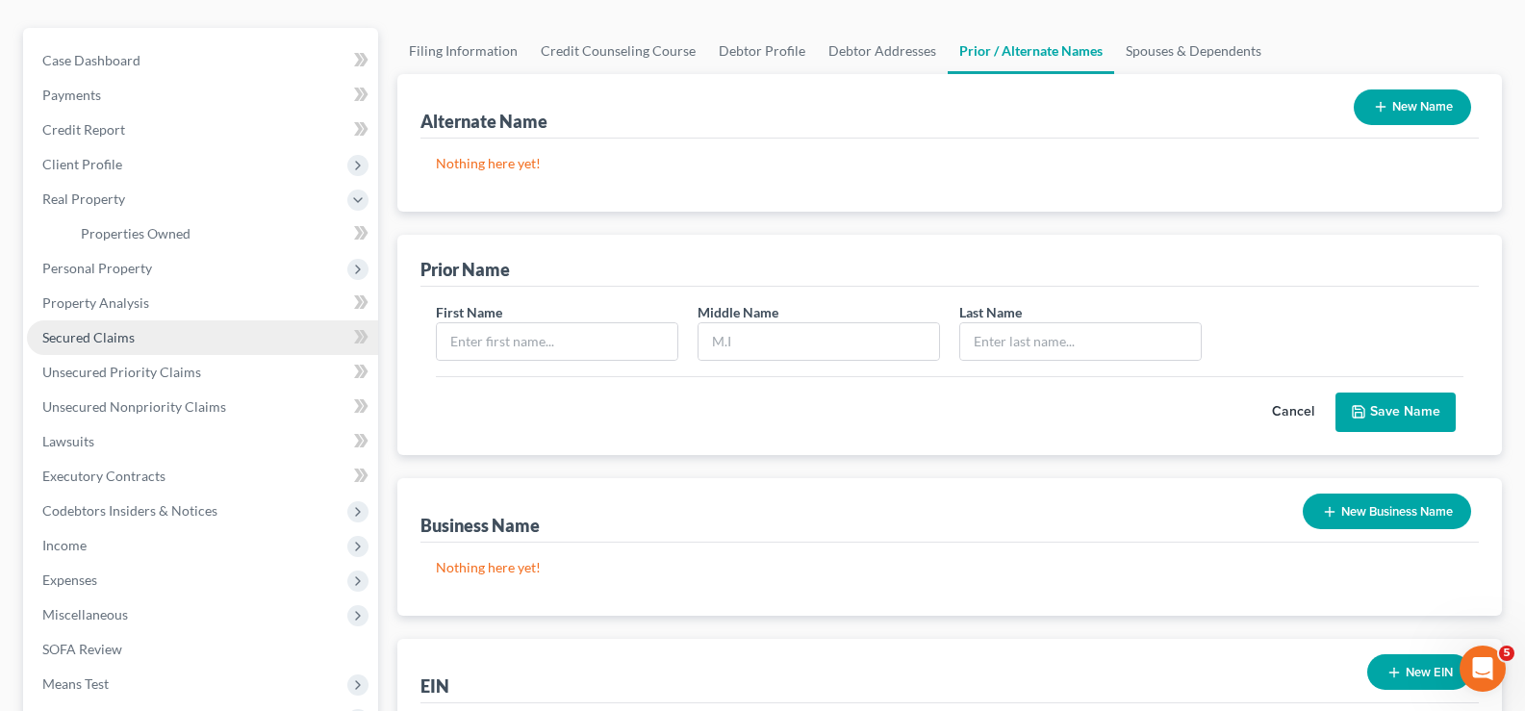
scroll to position [223, 0]
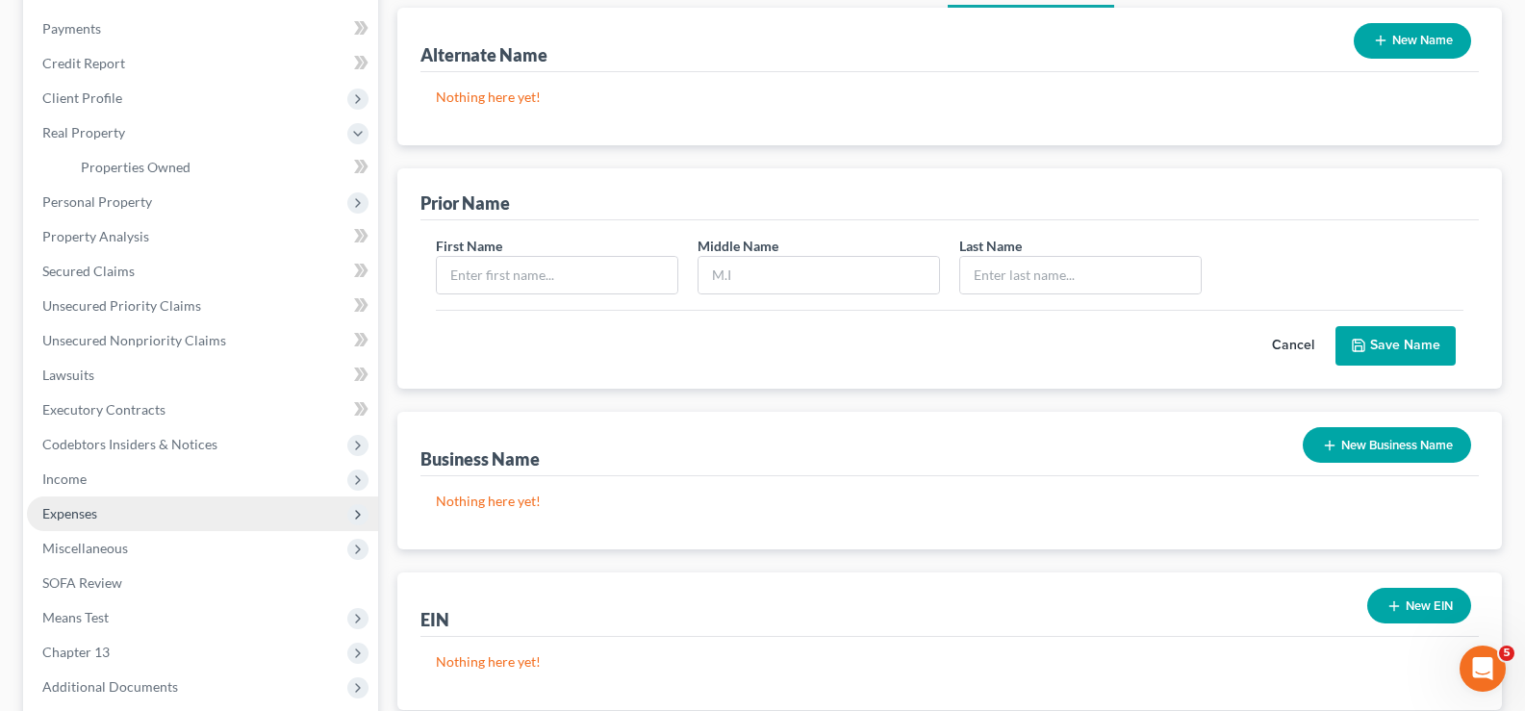
click at [144, 522] on span "Expenses" at bounding box center [202, 513] width 351 height 35
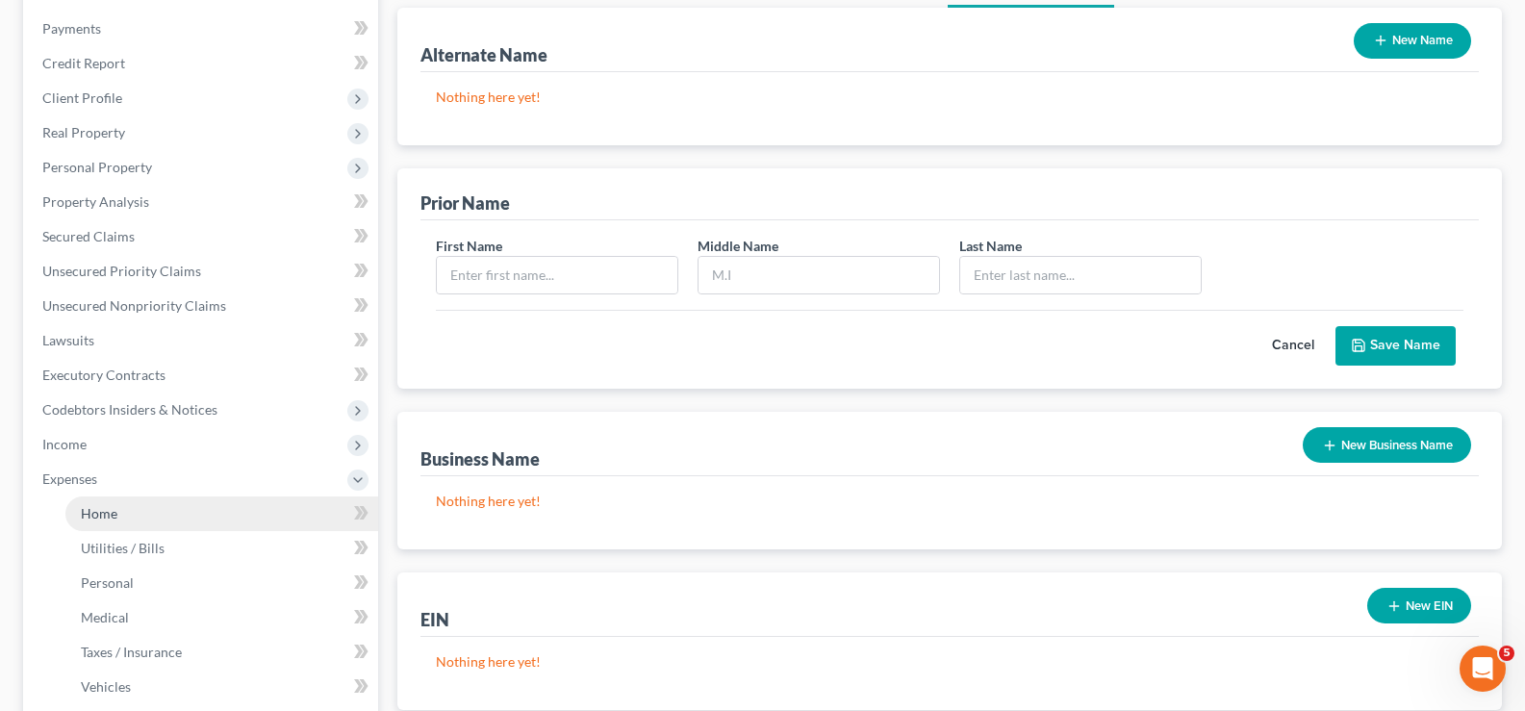
click at [205, 512] on link "Home" at bounding box center [221, 513] width 313 height 35
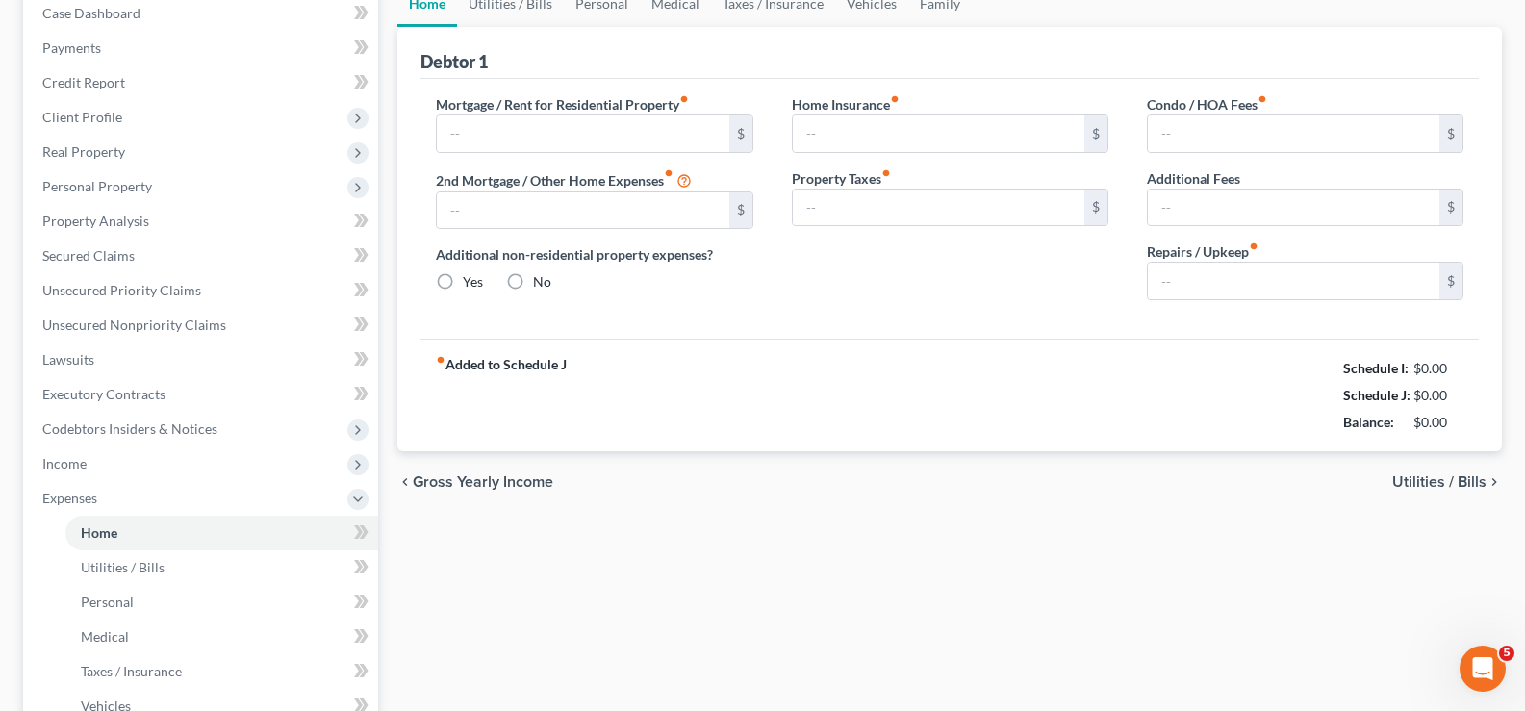
type input "816.00"
type input "0.00"
radio input "true"
type input "0.00"
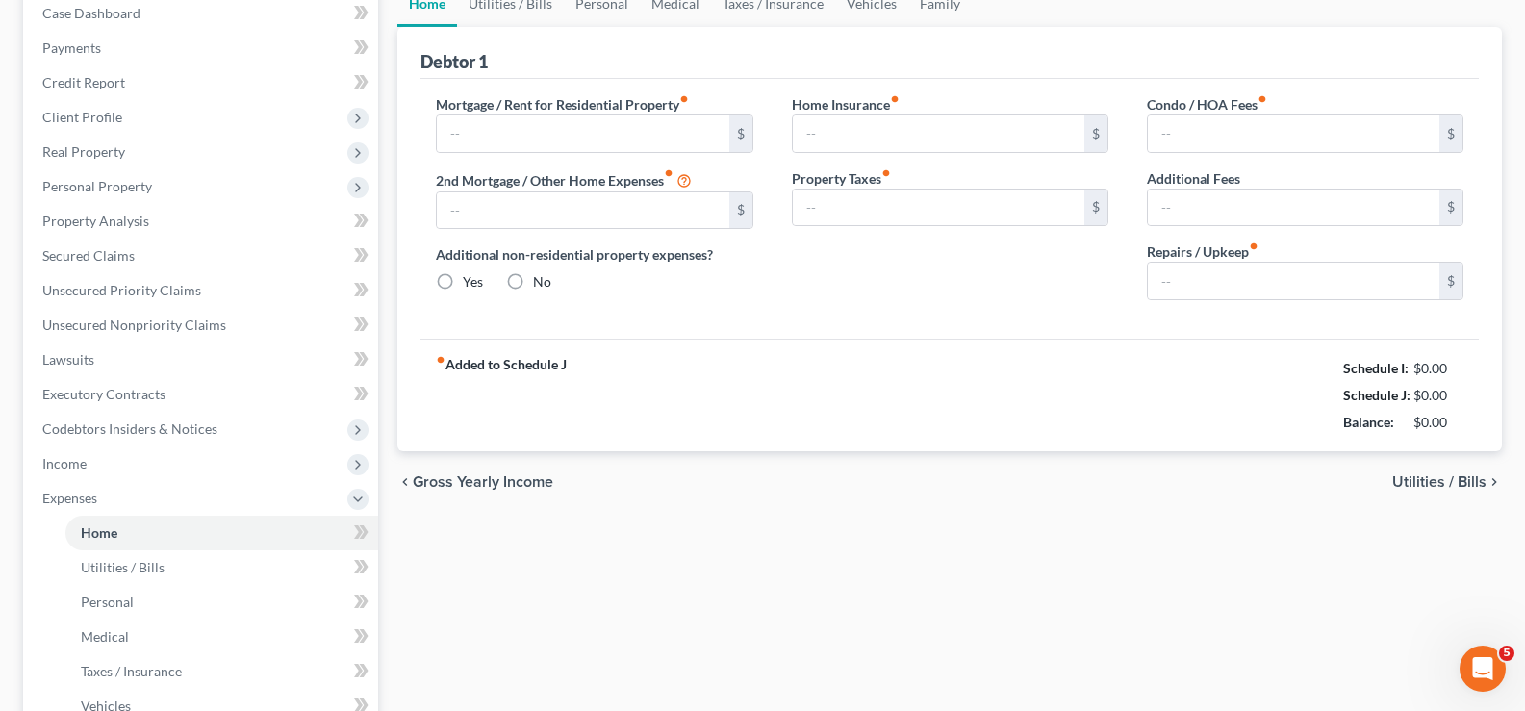
type input "0.00"
type input "50.00"
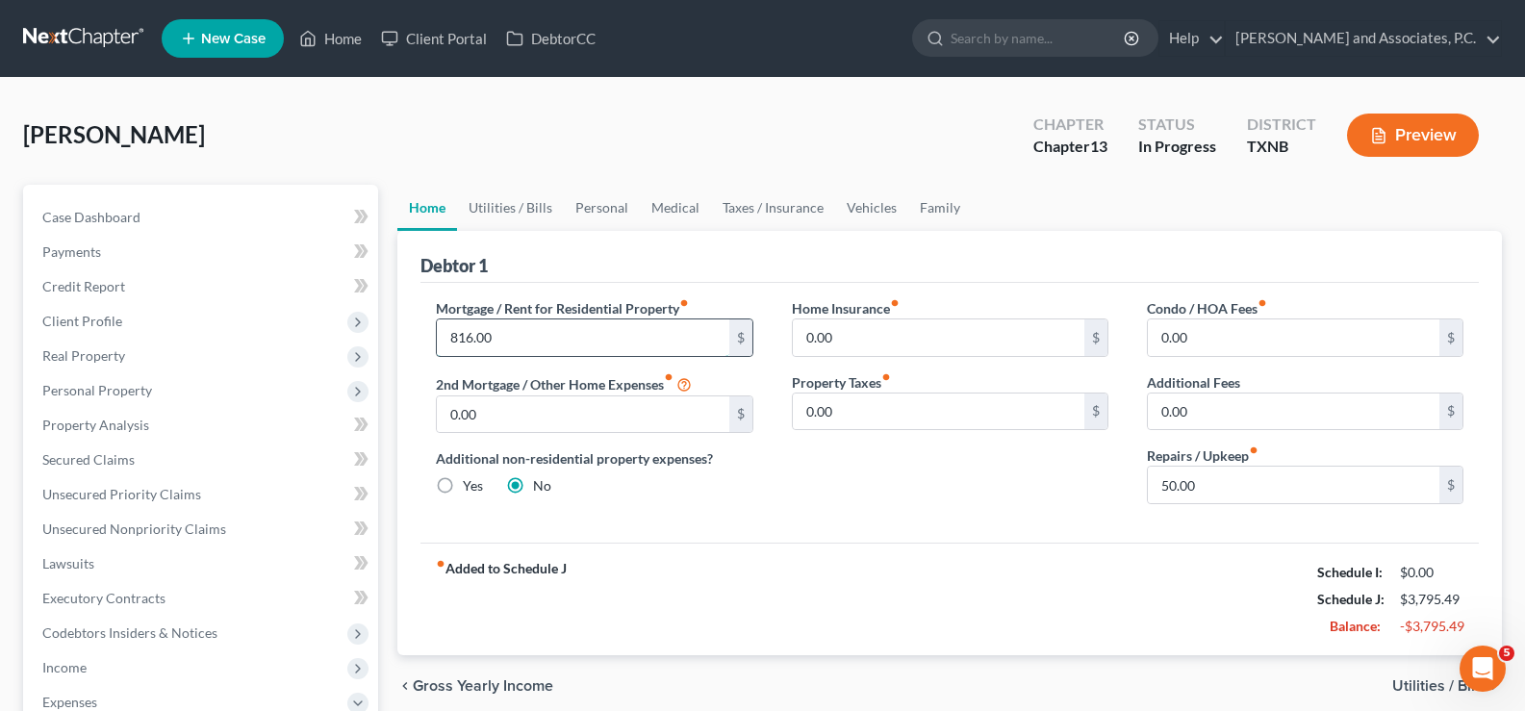
click at [518, 340] on input "816.00" at bounding box center [582, 337] width 291 height 37
type input "980.00"
click at [512, 205] on link "Utilities / Bills" at bounding box center [510, 208] width 107 height 46
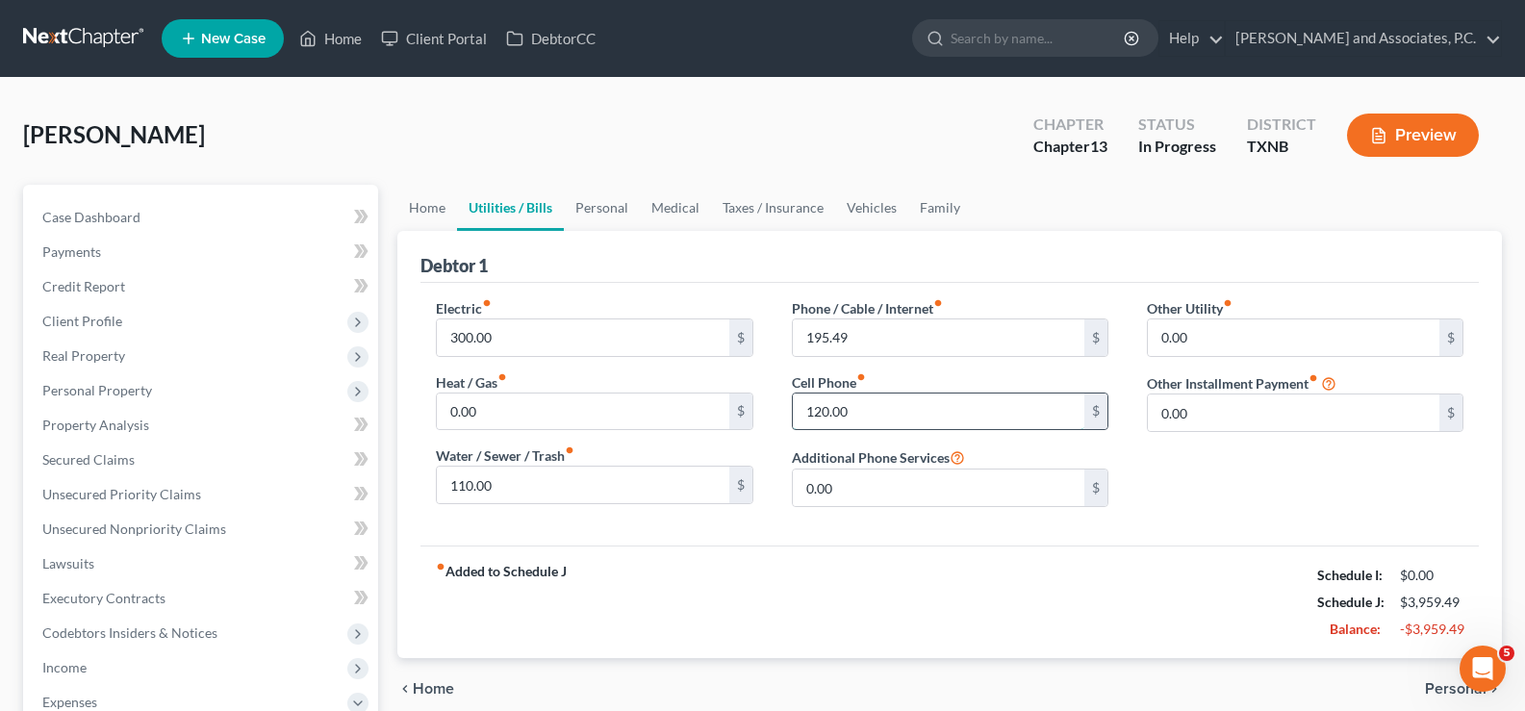
click at [863, 407] on input "120.00" at bounding box center [938, 411] width 291 height 37
type input "180.00"
click at [607, 211] on link "Personal" at bounding box center [602, 208] width 76 height 46
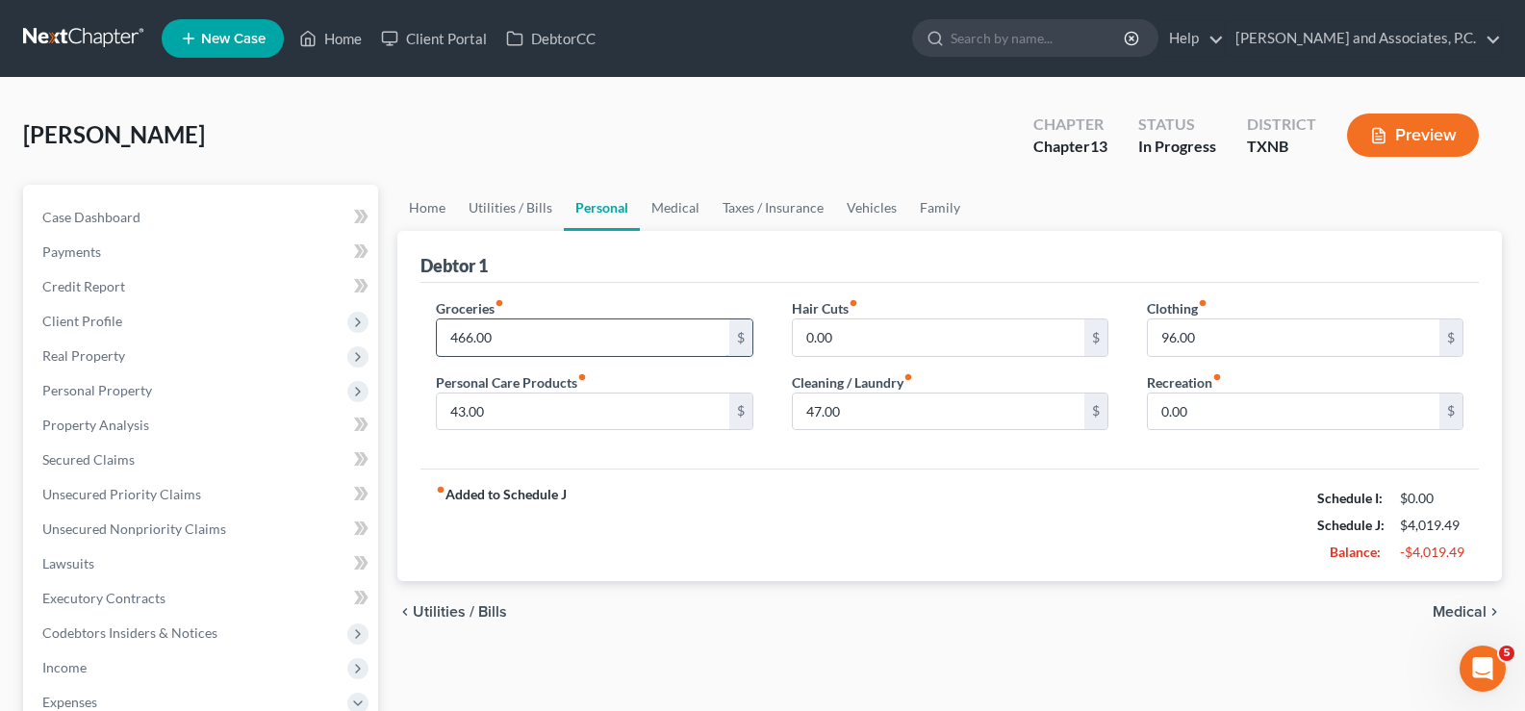
click at [528, 333] on input "466.00" at bounding box center [582, 337] width 291 height 37
type input "820.00"
click at [665, 211] on link "Medical" at bounding box center [675, 208] width 71 height 46
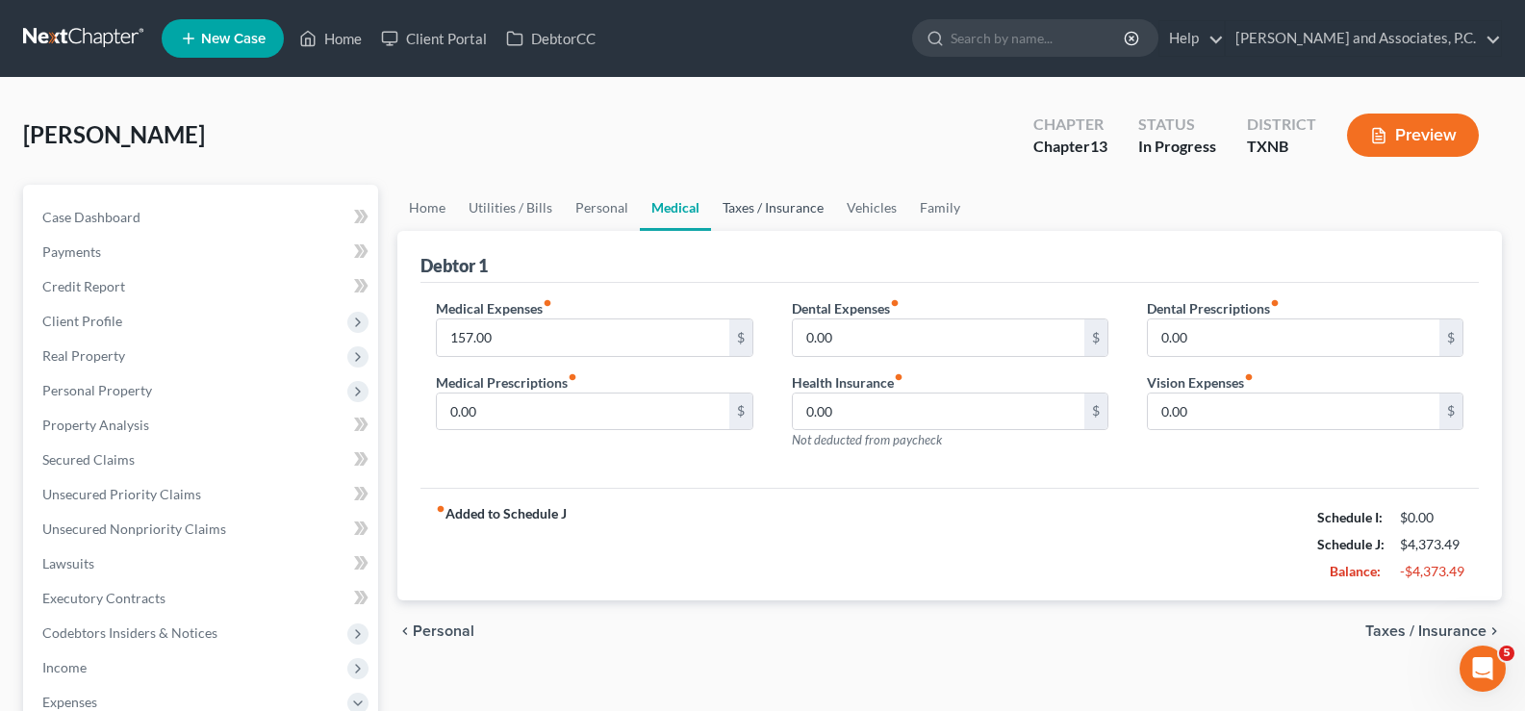
click at [750, 214] on link "Taxes / Insurance" at bounding box center [773, 208] width 124 height 46
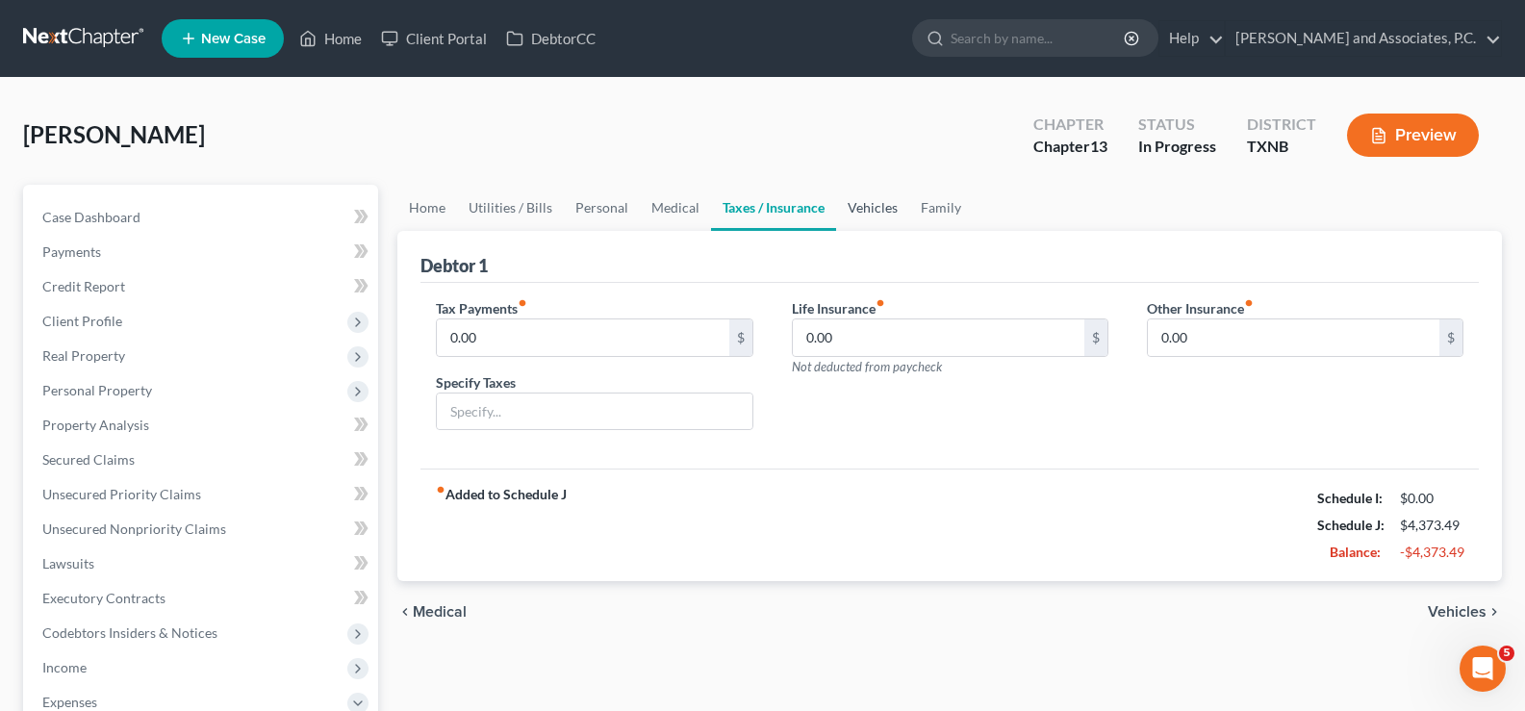
click at [859, 210] on link "Vehicles" at bounding box center [872, 208] width 73 height 46
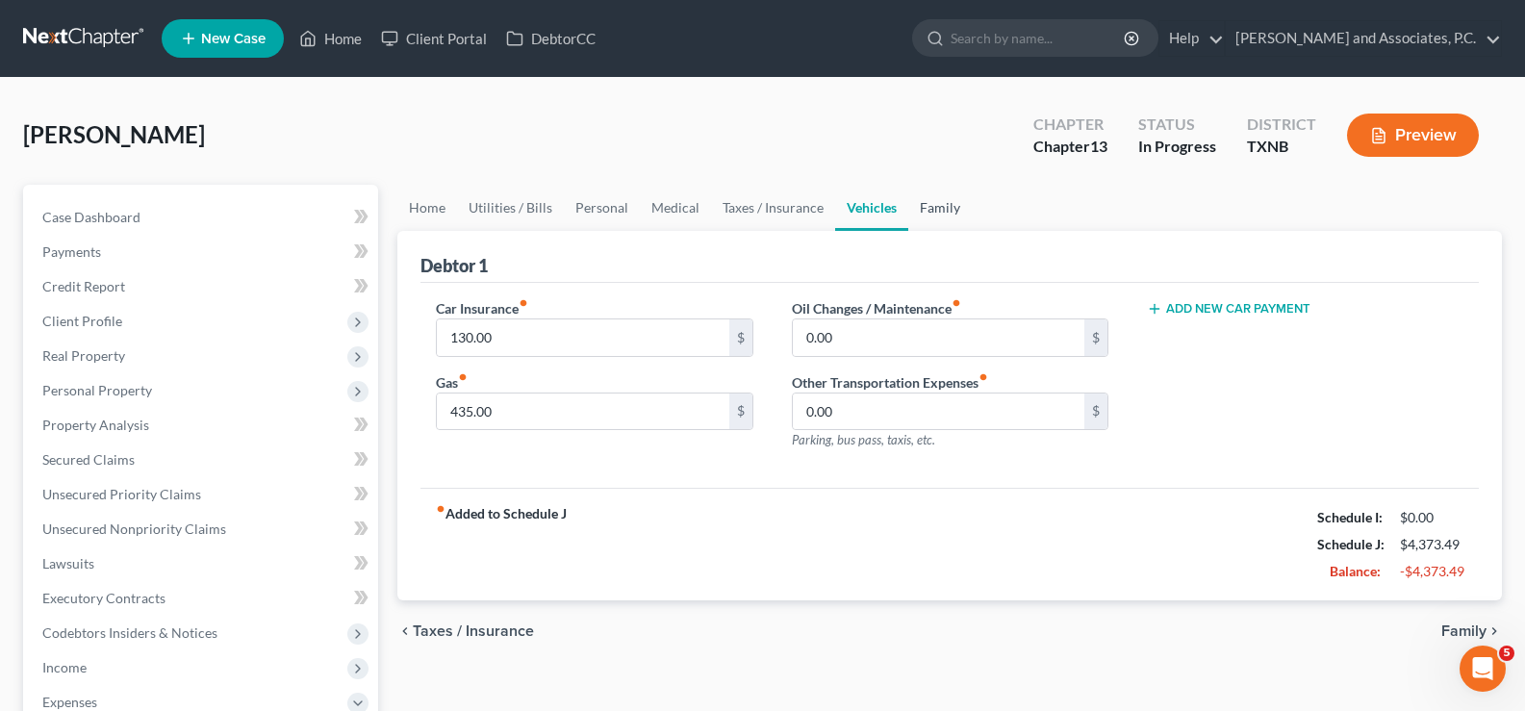
click at [929, 211] on link "Family" at bounding box center [939, 208] width 63 height 46
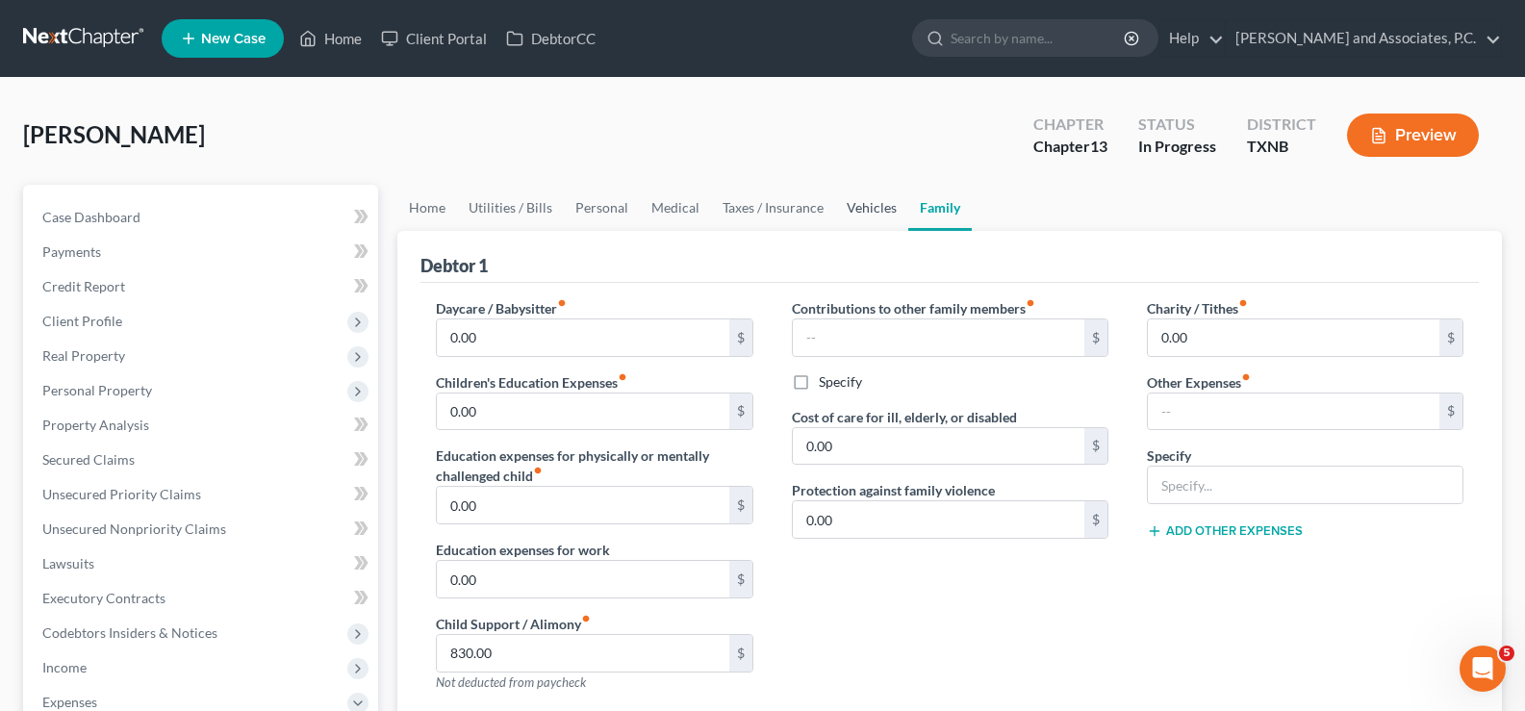
click at [863, 213] on link "Vehicles" at bounding box center [871, 208] width 73 height 46
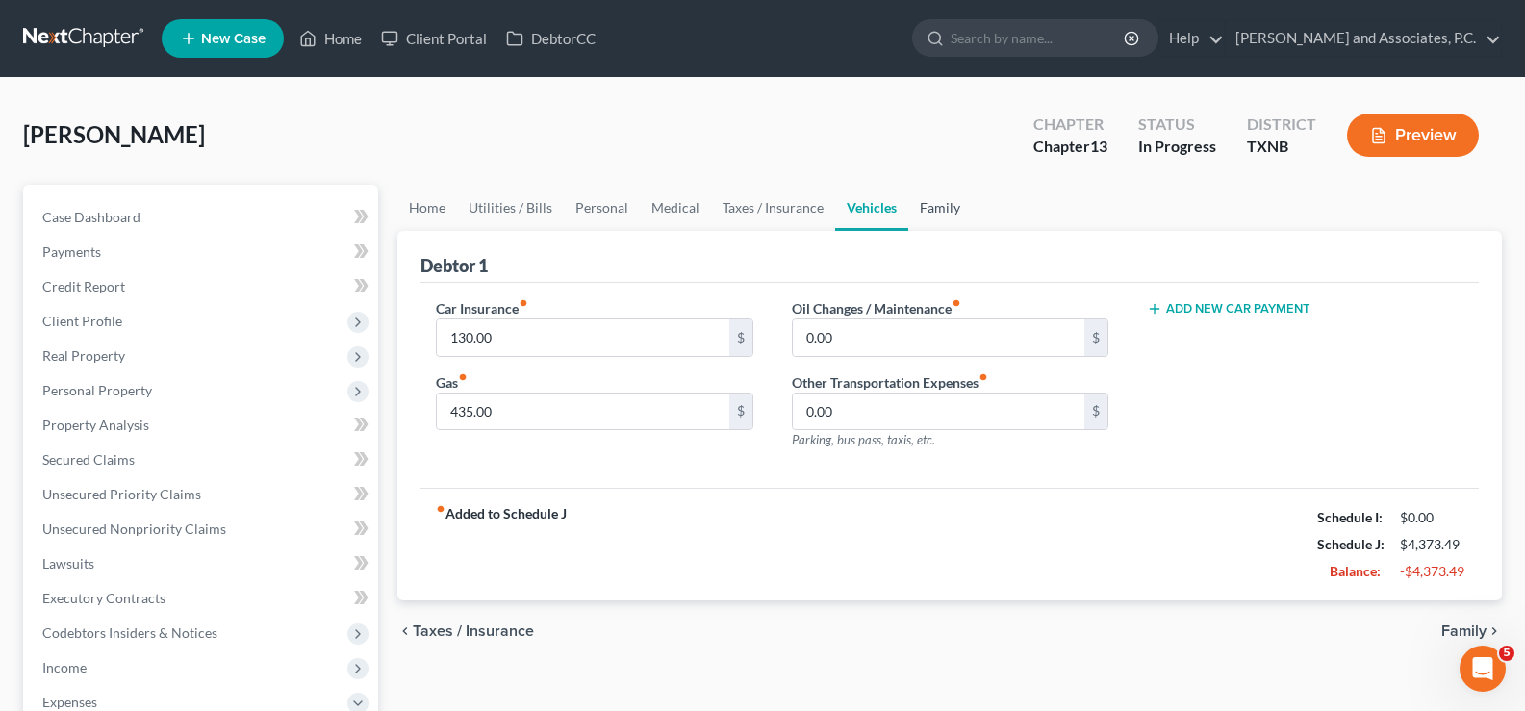
click at [927, 210] on link "Family" at bounding box center [939, 208] width 63 height 46
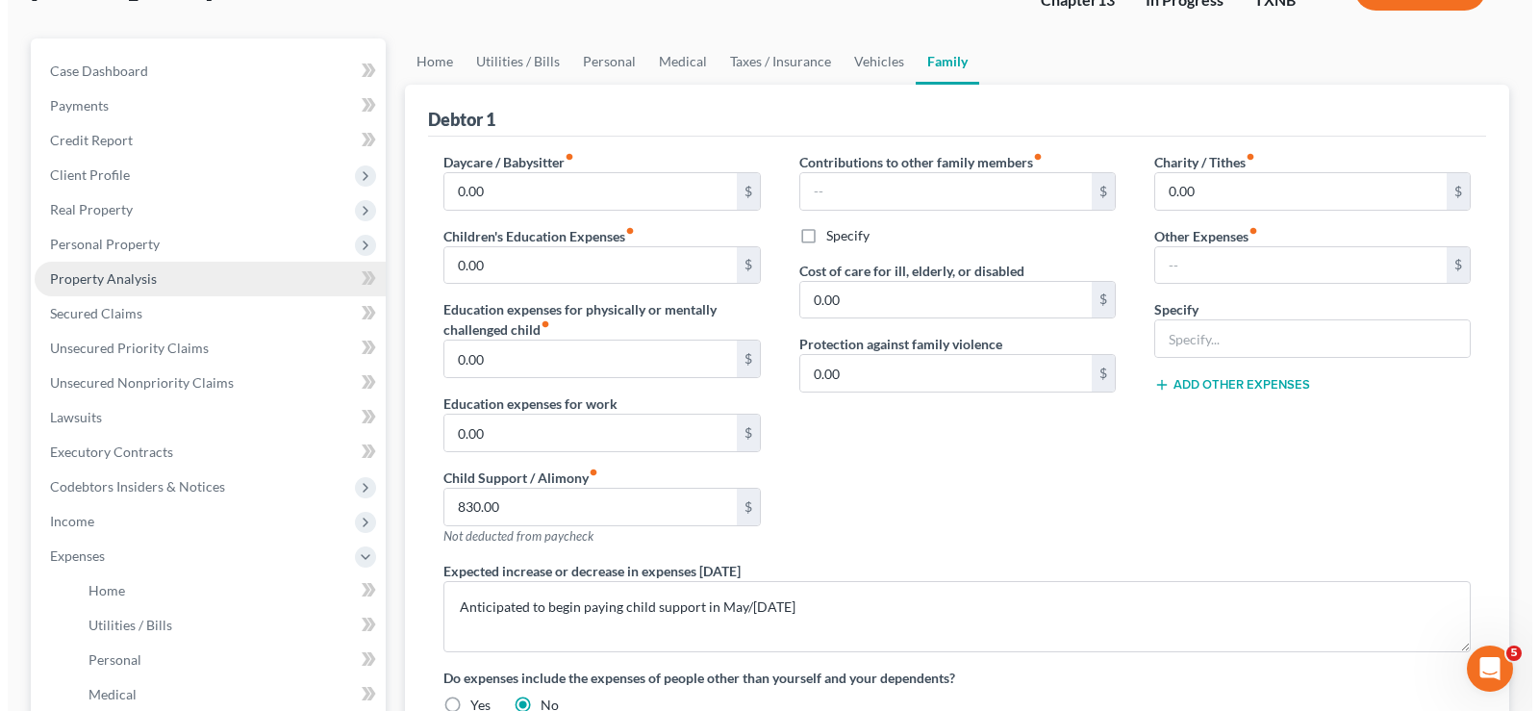
scroll to position [192, 0]
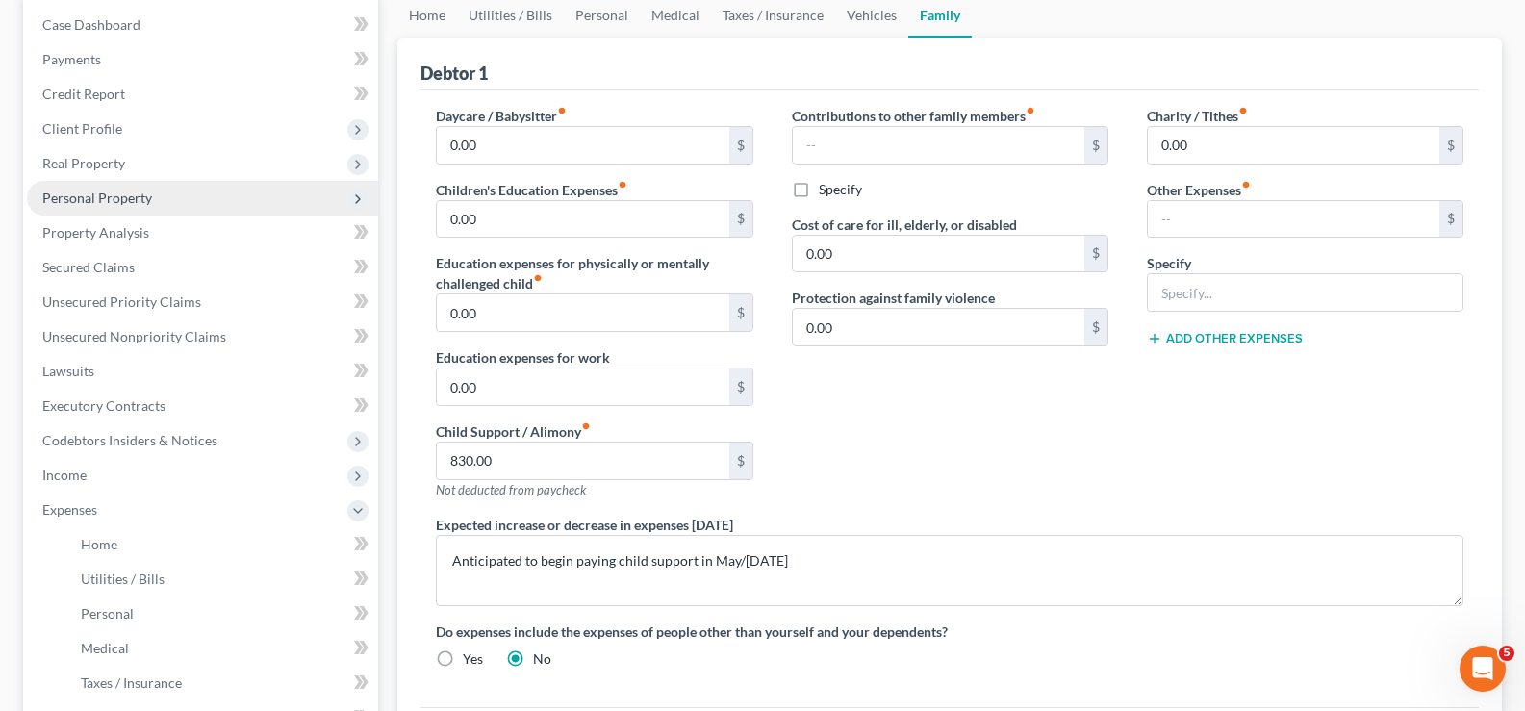
click at [159, 193] on span "Personal Property" at bounding box center [202, 198] width 351 height 35
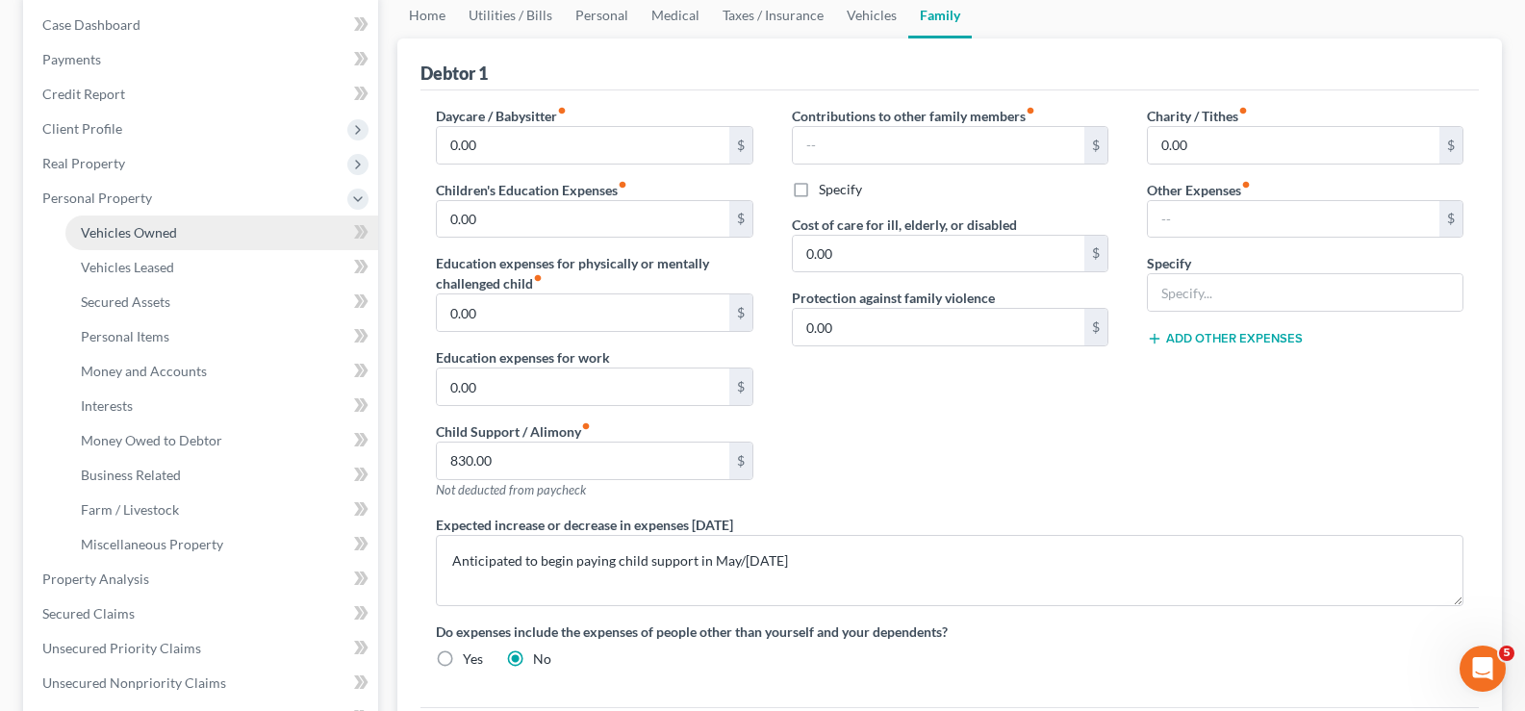
click at [159, 230] on span "Vehicles Owned" at bounding box center [129, 232] width 96 height 16
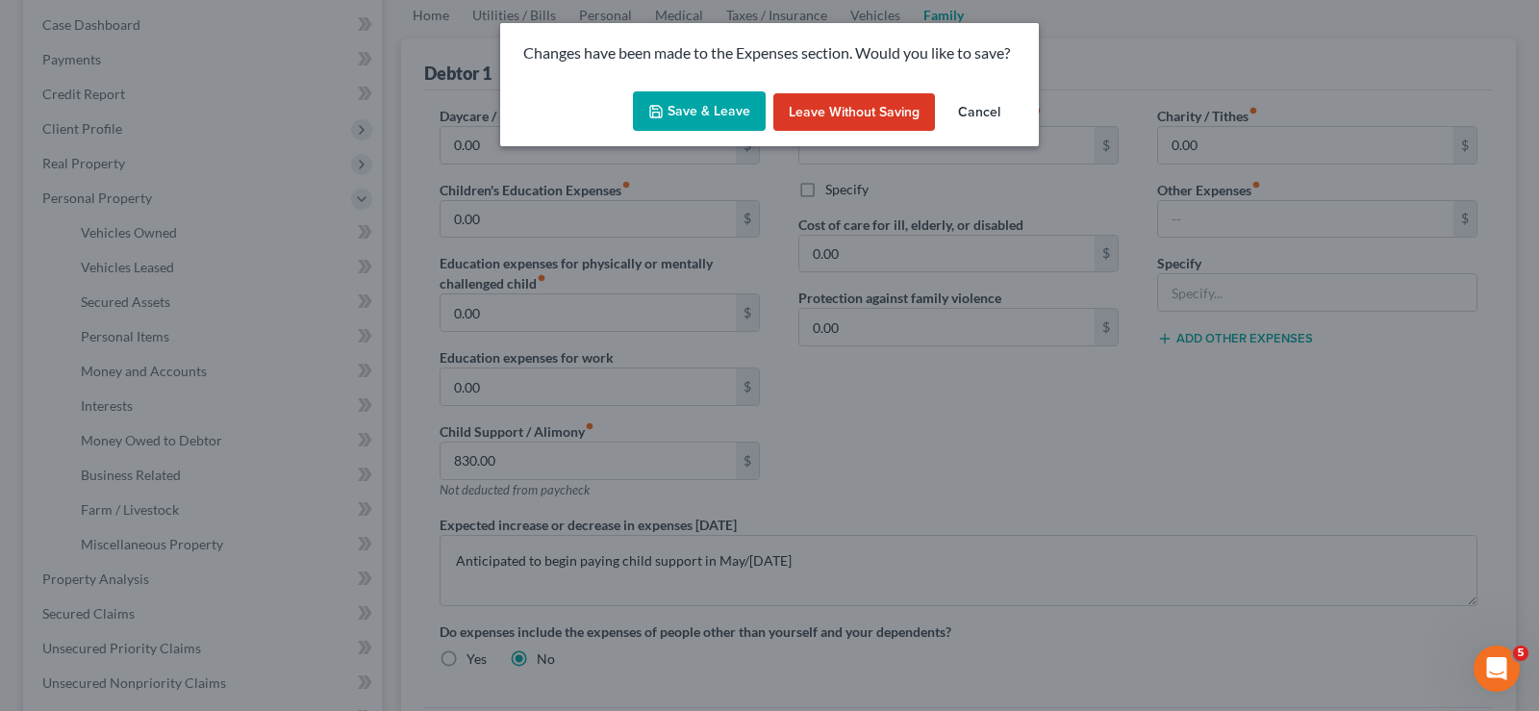
click at [717, 116] on button "Save & Leave" at bounding box center [699, 111] width 133 height 40
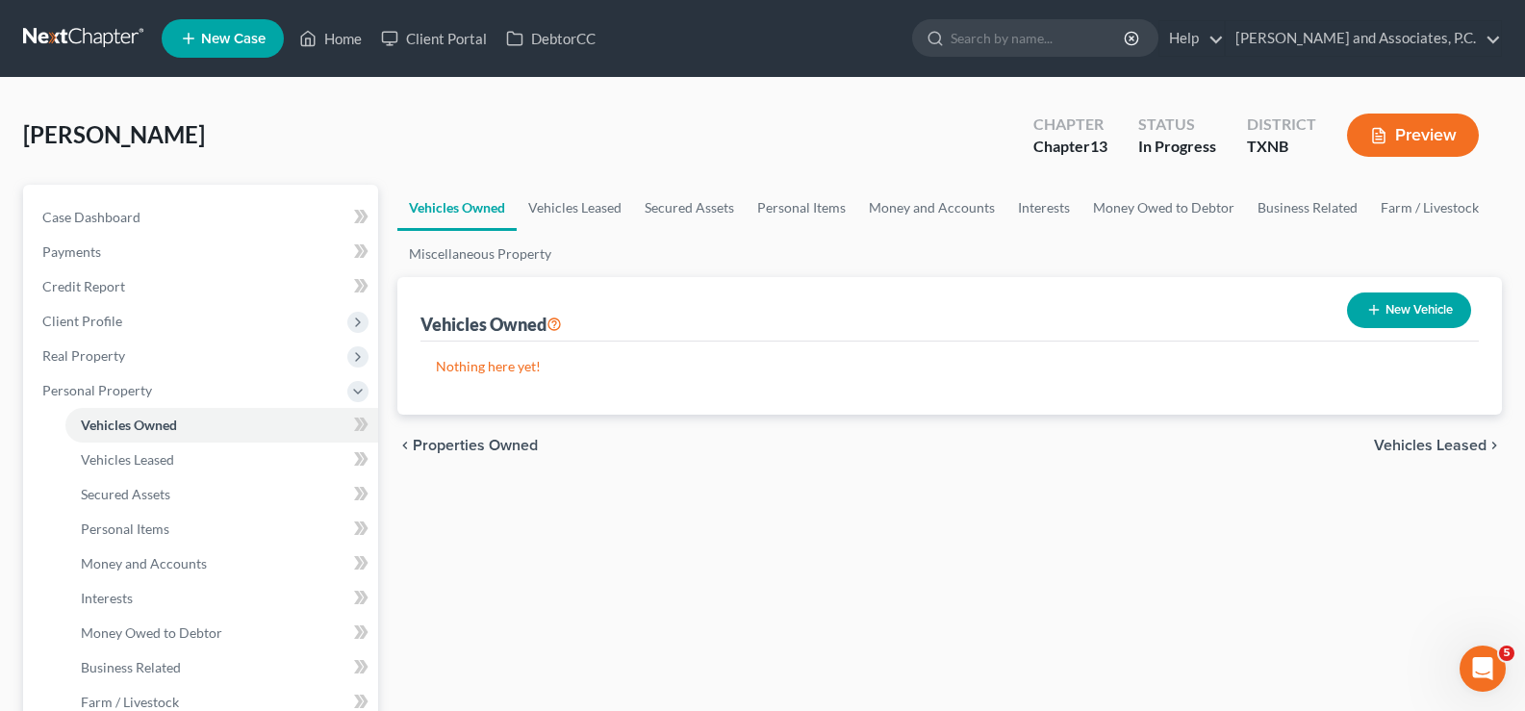
click at [1379, 313] on icon "button" at bounding box center [1373, 309] width 15 height 15
select select "0"
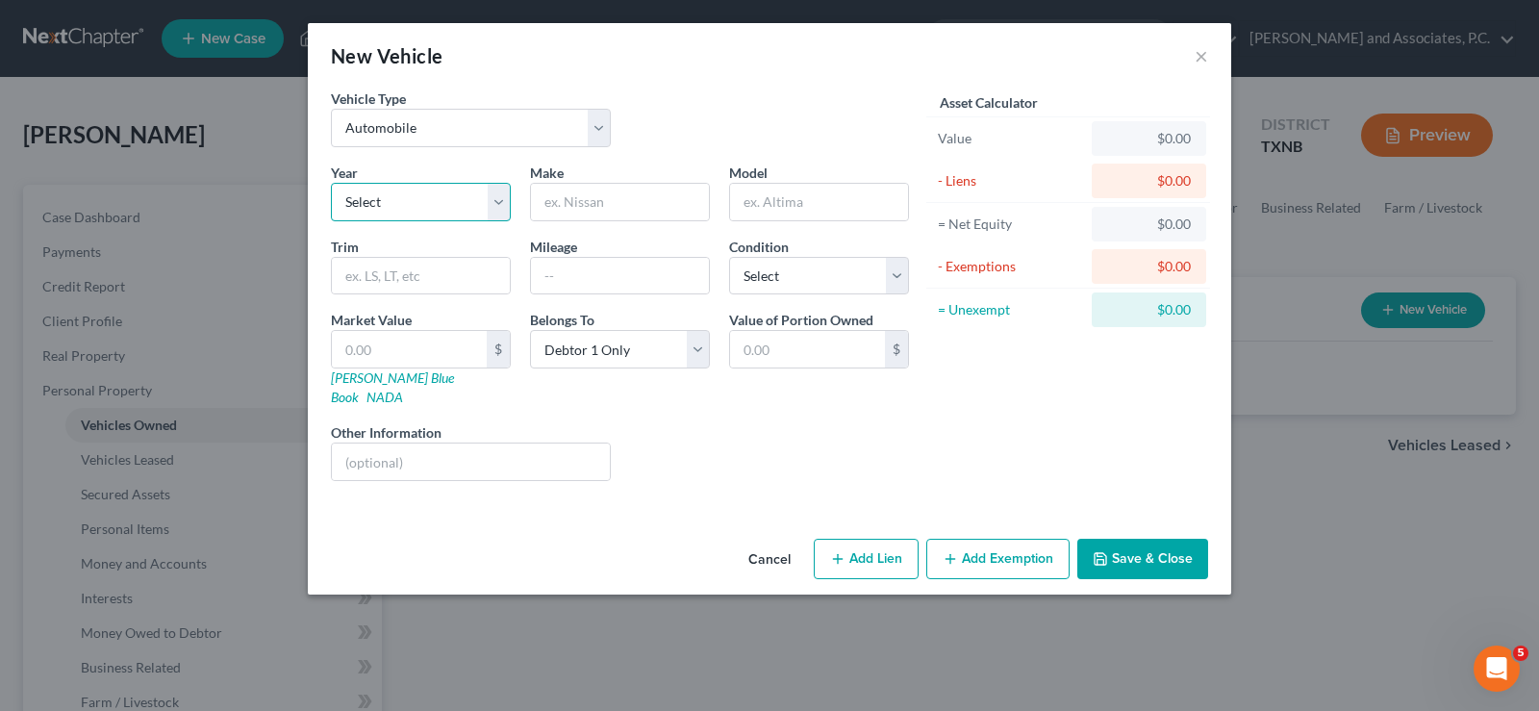
click at [417, 198] on select "Select 2026 2025 2024 2023 2022 2021 2020 2019 2018 2017 2016 2015 2014 2013 20…" at bounding box center [421, 202] width 180 height 38
select select "29"
click at [331, 183] on select "Select 2026 2025 2024 2023 2022 2021 2020 2019 2018 2017 2016 2015 2014 2013 20…" at bounding box center [421, 202] width 180 height 38
click at [601, 197] on input "text" at bounding box center [620, 202] width 178 height 37
type input "Chevrolet"
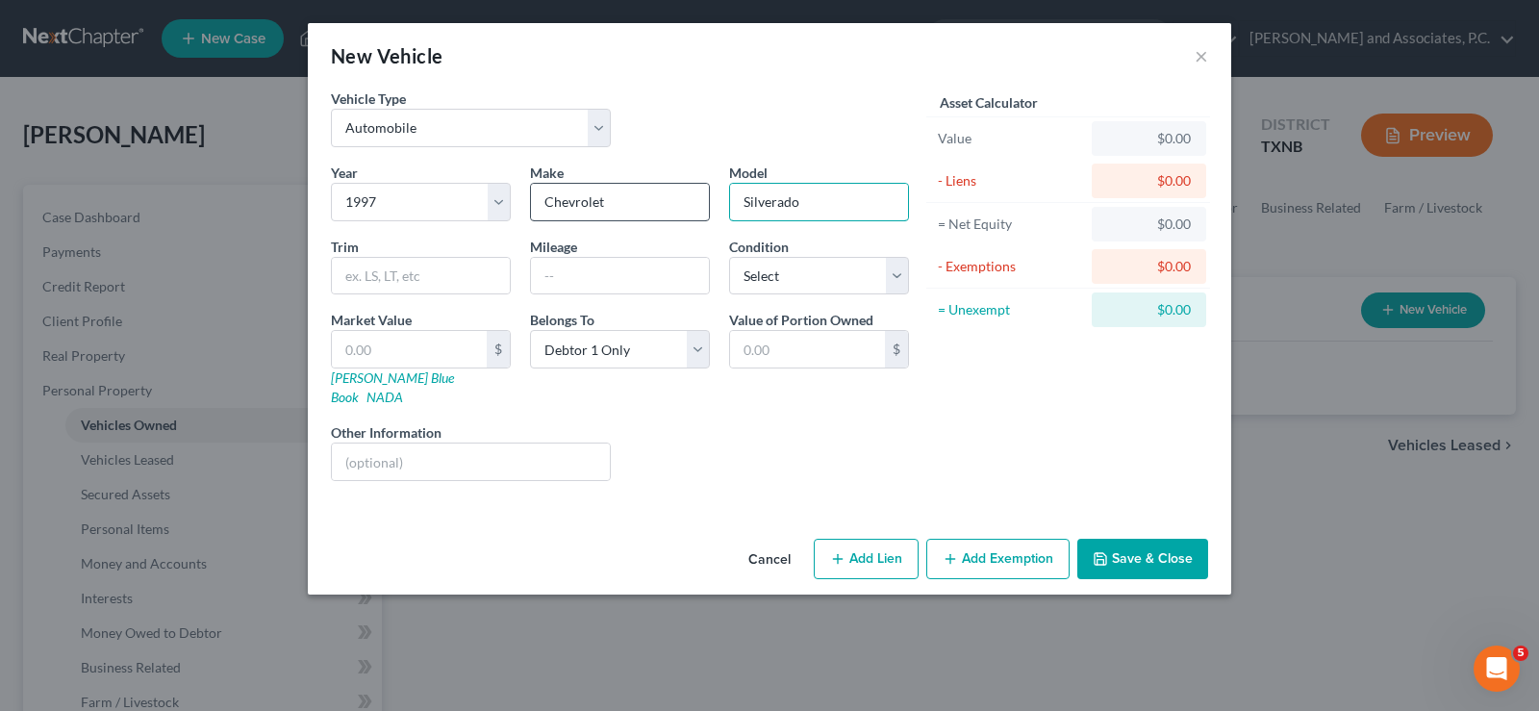
type input "Silverado"
type input "1500"
type input "300000"
click at [765, 284] on select "Select Excellent Very Good Good Fair Poor" at bounding box center [819, 276] width 180 height 38
select select "4"
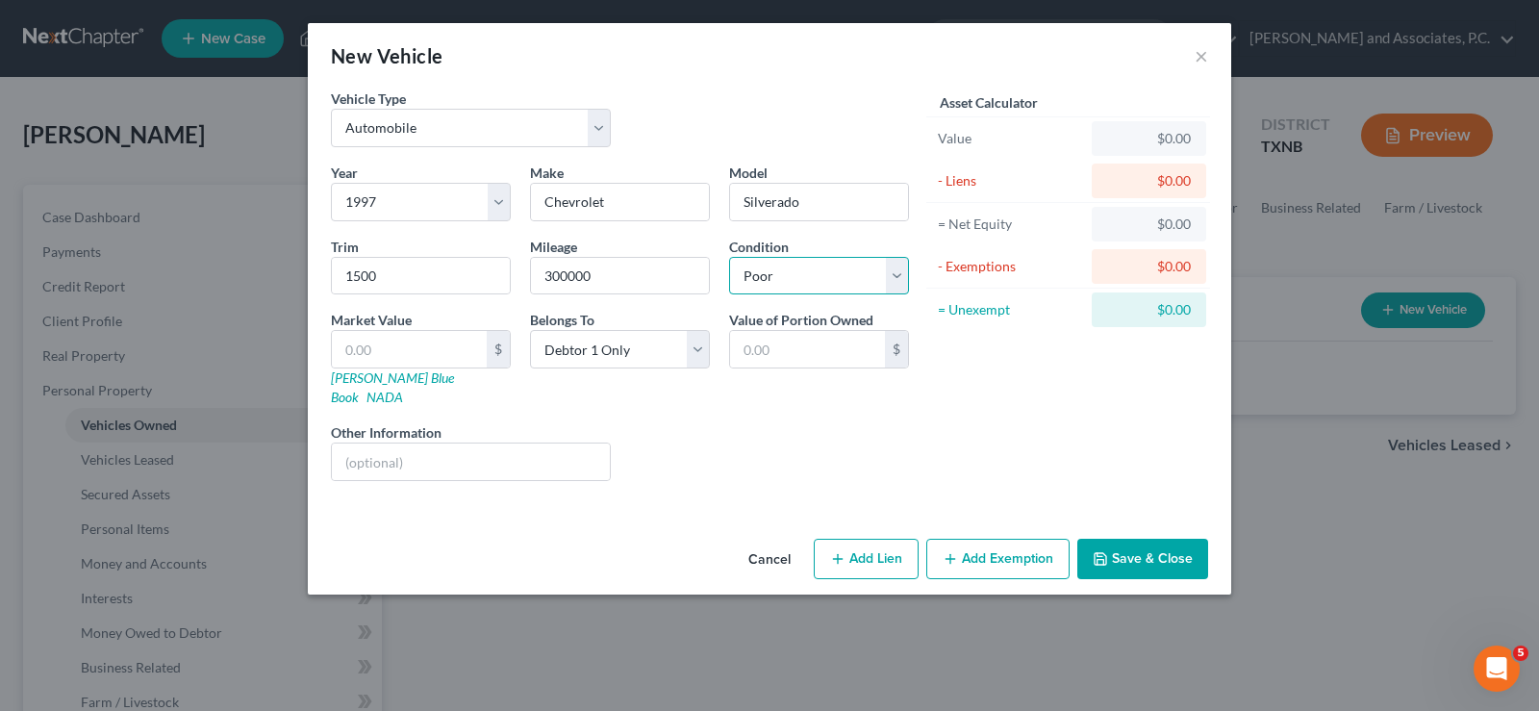
click at [729, 257] on select "Select Excellent Very Good Good Fair Poor" at bounding box center [819, 276] width 180 height 38
click at [1128, 539] on button "Save & Close" at bounding box center [1142, 559] width 131 height 40
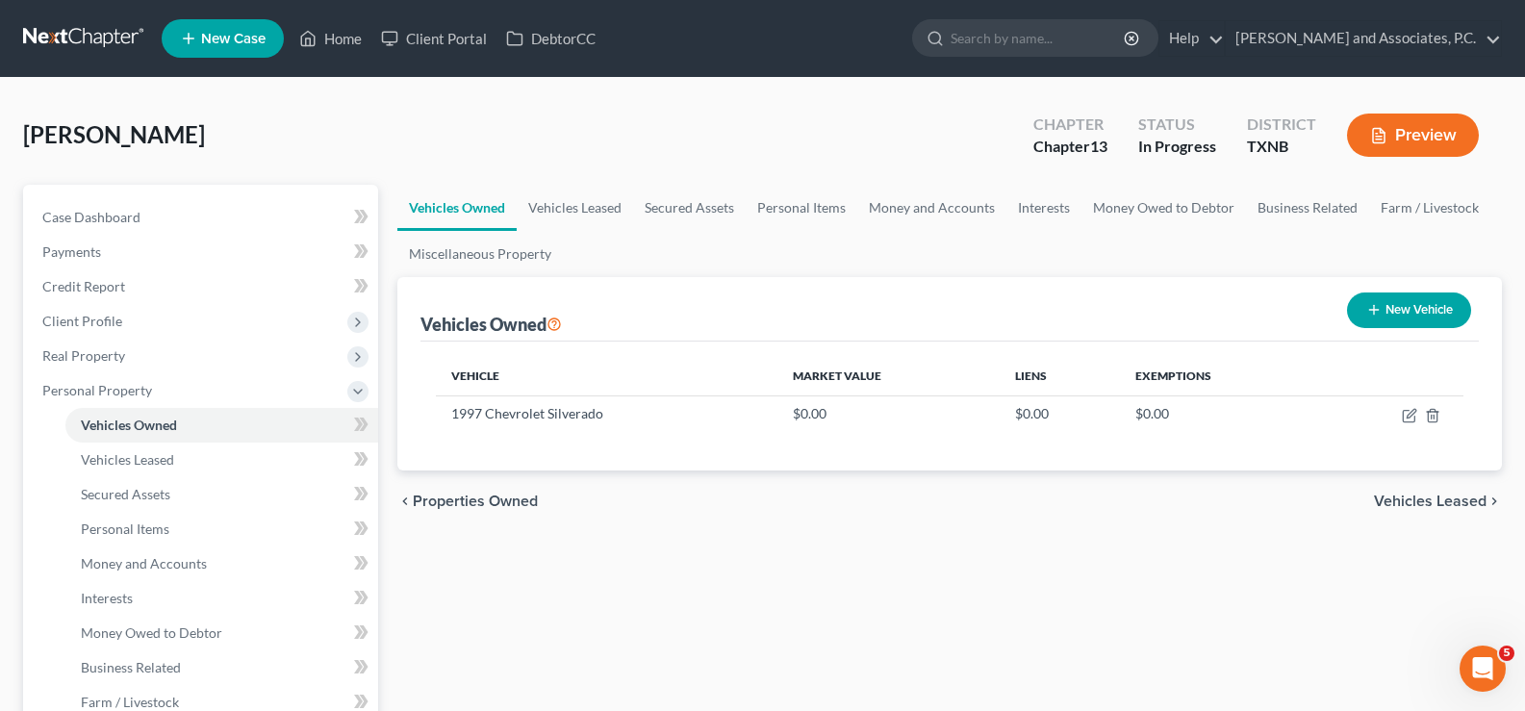
click at [1399, 298] on button "New Vehicle" at bounding box center [1409, 310] width 124 height 36
select select "0"
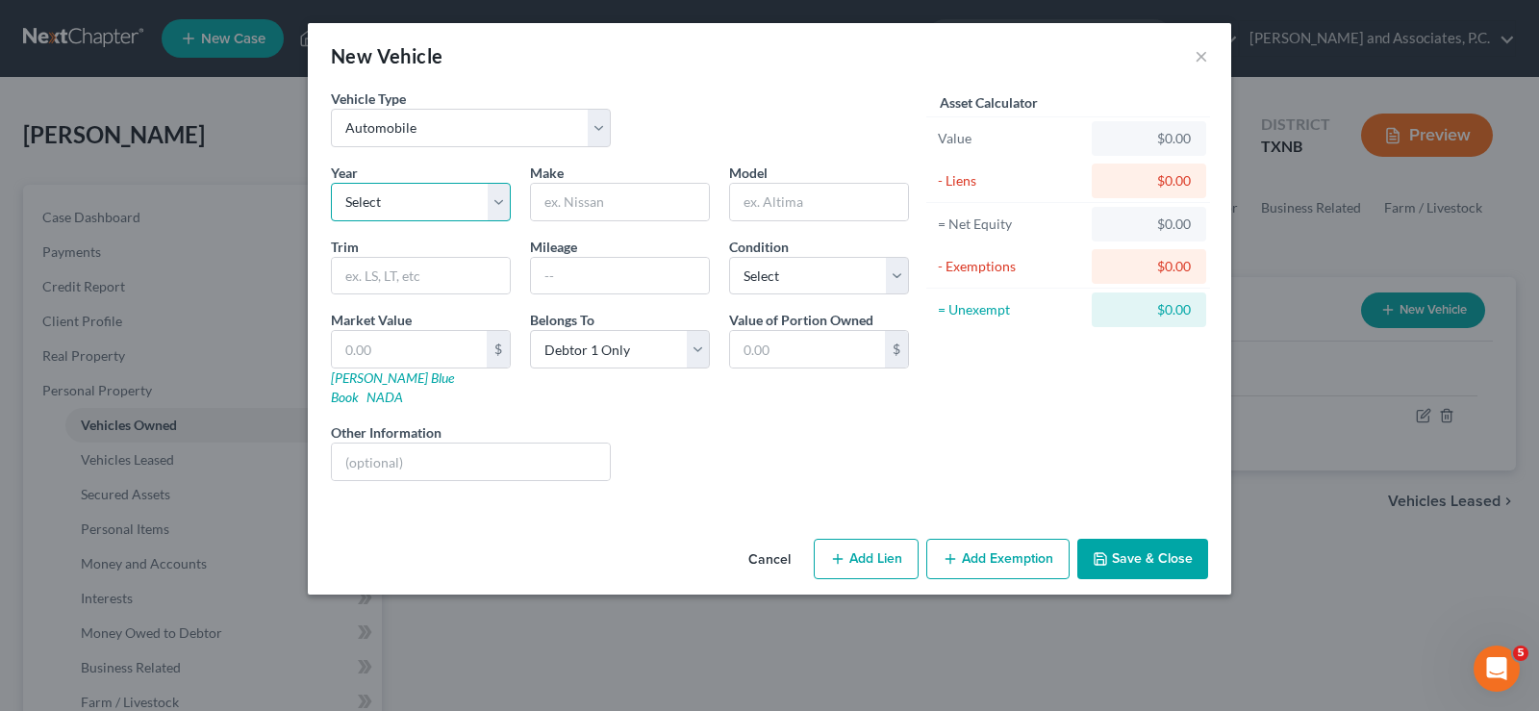
click at [456, 203] on select "Select 2026 2025 2024 2023 2022 2021 2020 2019 2018 2017 2016 2015 2014 2013 20…" at bounding box center [421, 202] width 180 height 38
select select "5"
click at [331, 183] on select "Select 2026 2025 2024 2023 2022 2021 2020 2019 2018 2017 2016 2015 2014 2013 20…" at bounding box center [421, 202] width 180 height 38
click at [647, 188] on input "text" at bounding box center [620, 202] width 178 height 37
type input "Chevrolet"
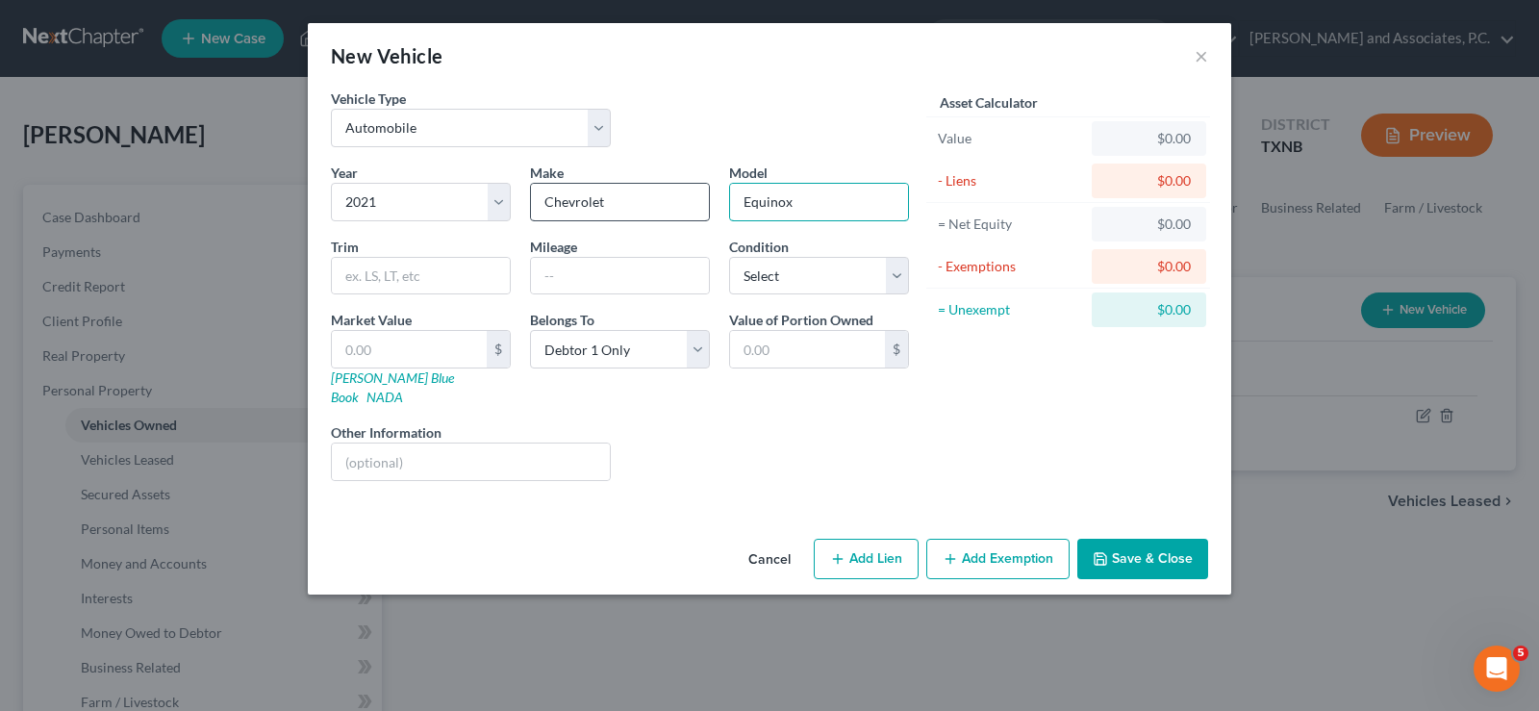
type input "Equinox"
click at [772, 288] on select "Select Excellent Very Good Good Fair Poor" at bounding box center [819, 276] width 180 height 38
click at [606, 264] on input "text" at bounding box center [620, 276] width 178 height 37
type input "150000.00"
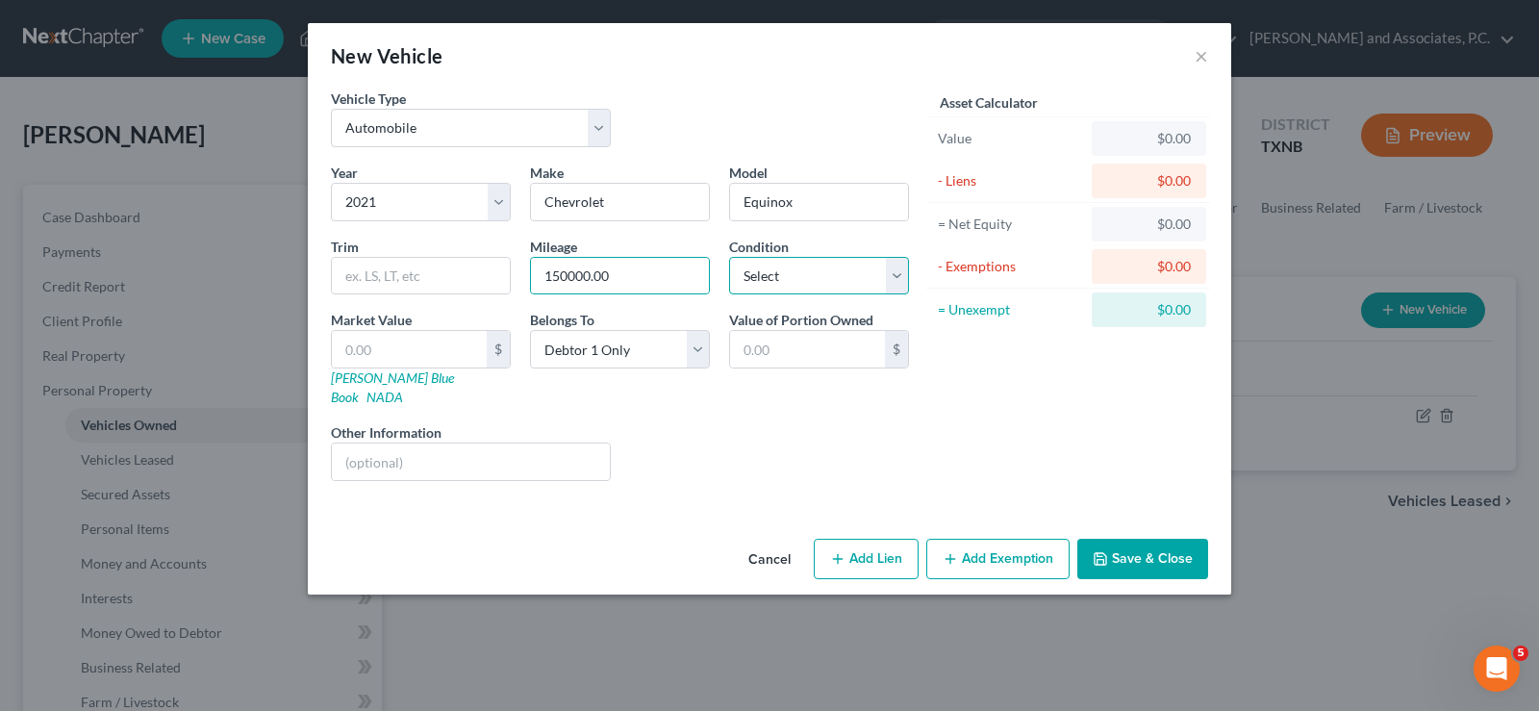
click at [749, 272] on select "Select Excellent Very Good Good Fair Poor" at bounding box center [819, 276] width 180 height 38
select select "2"
click at [729, 257] on select "Select Excellent Very Good Good Fair Poor" at bounding box center [819, 276] width 180 height 38
click at [1152, 539] on button "Save & Close" at bounding box center [1142, 559] width 131 height 40
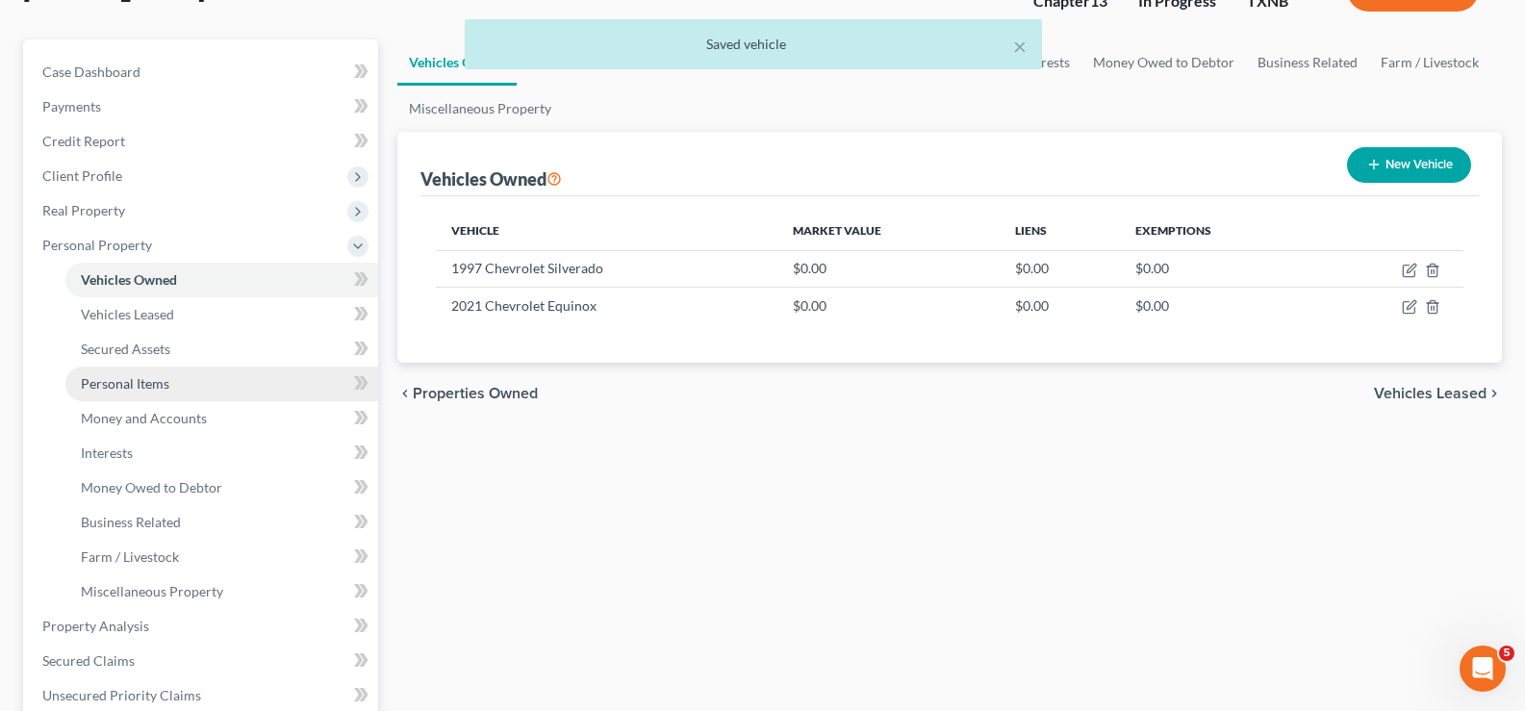
scroll to position [192, 0]
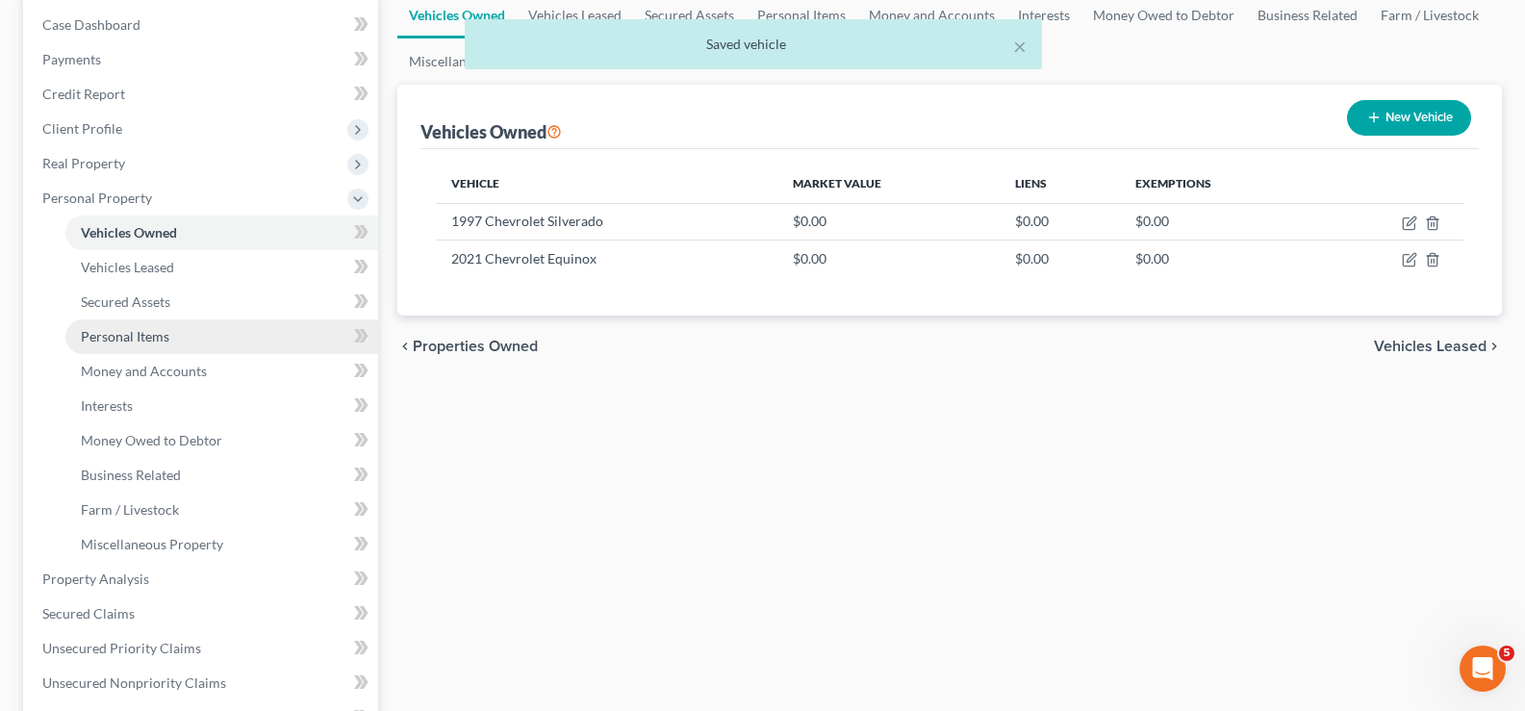
click at [175, 341] on link "Personal Items" at bounding box center [221, 336] width 313 height 35
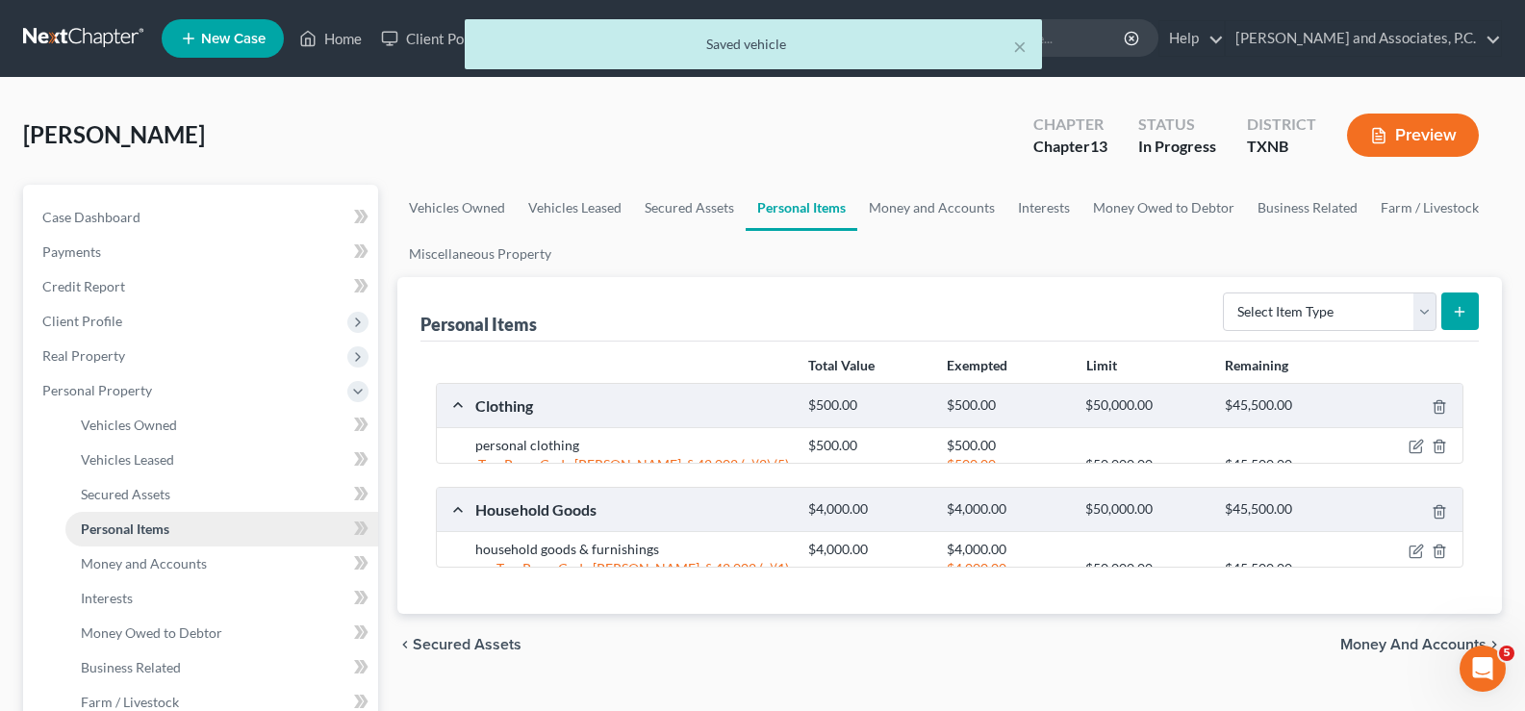
click at [176, 373] on span "Personal Property" at bounding box center [202, 390] width 351 height 35
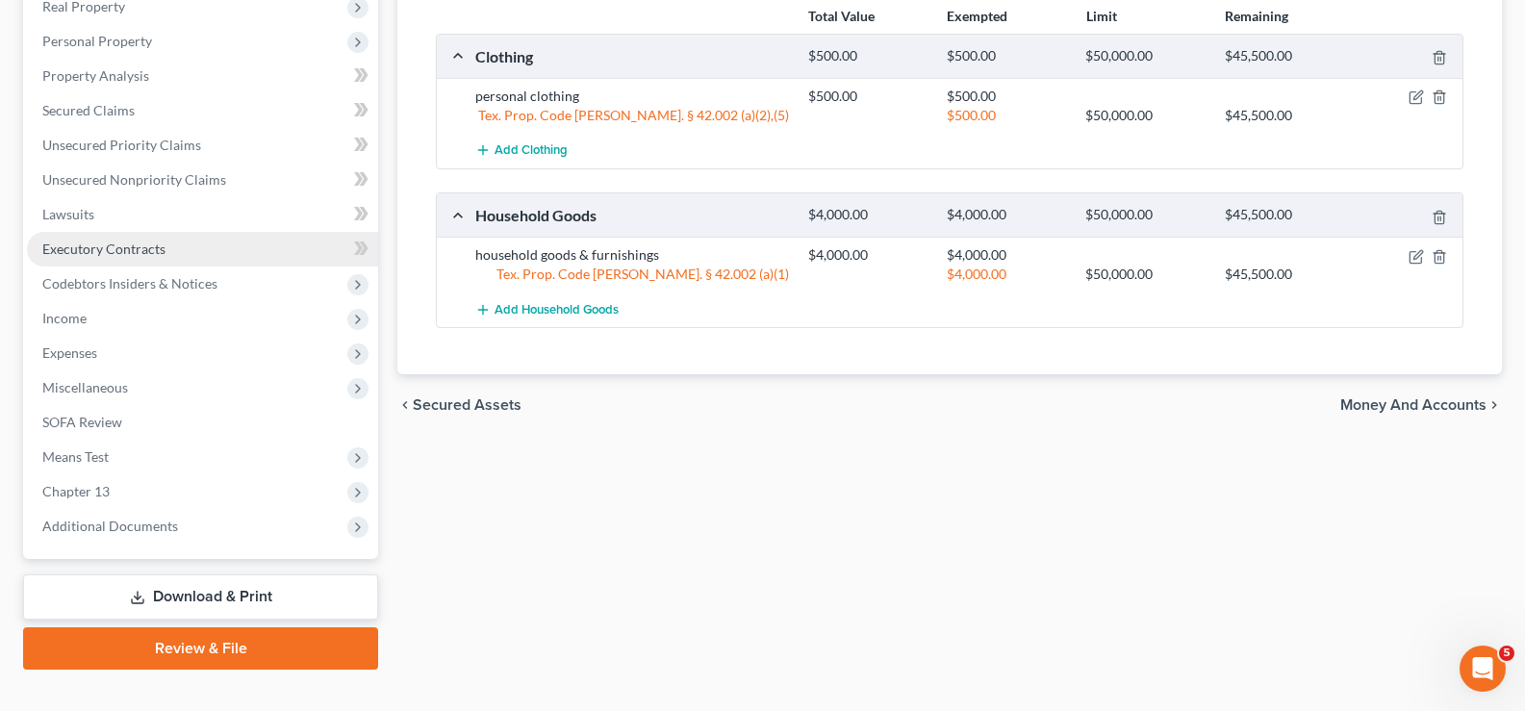
scroll to position [189, 0]
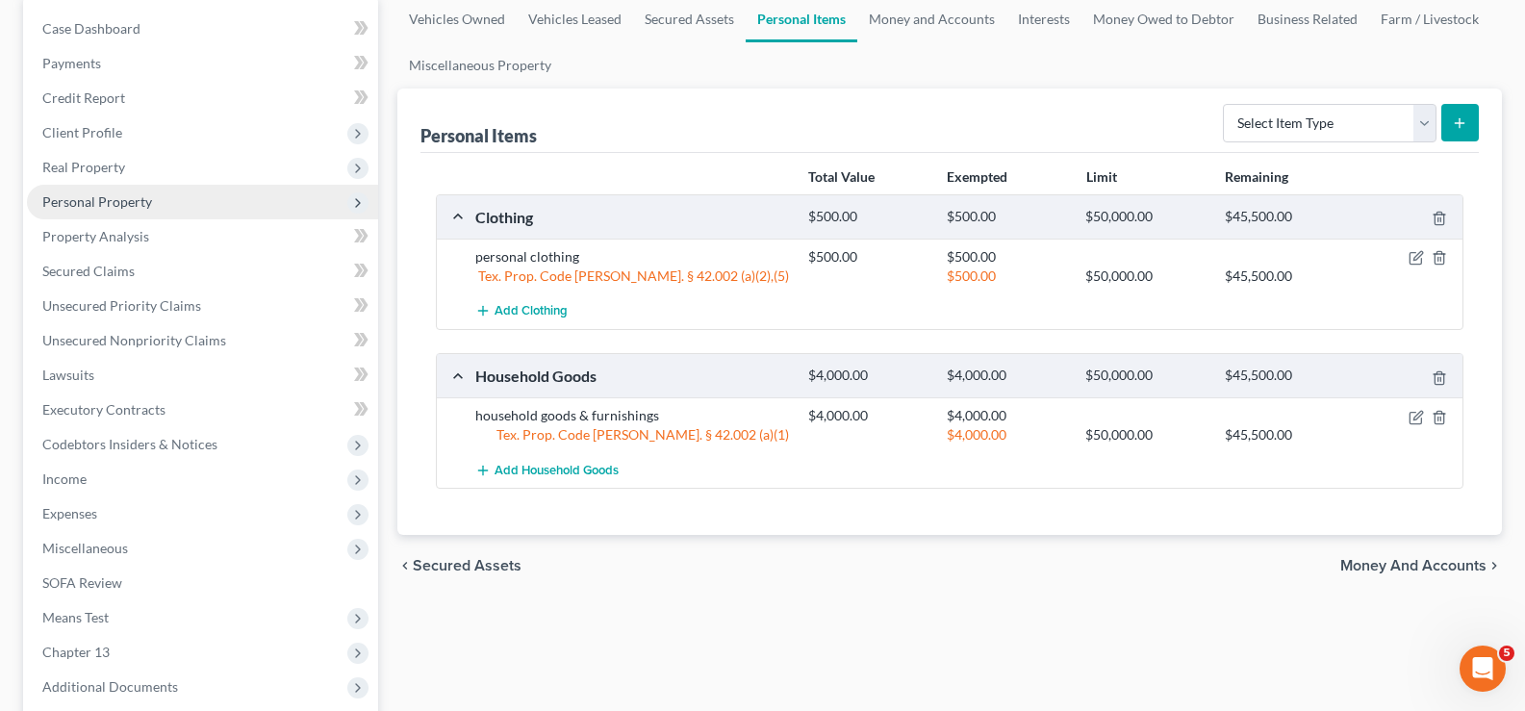
click at [157, 207] on span "Personal Property" at bounding box center [202, 202] width 351 height 35
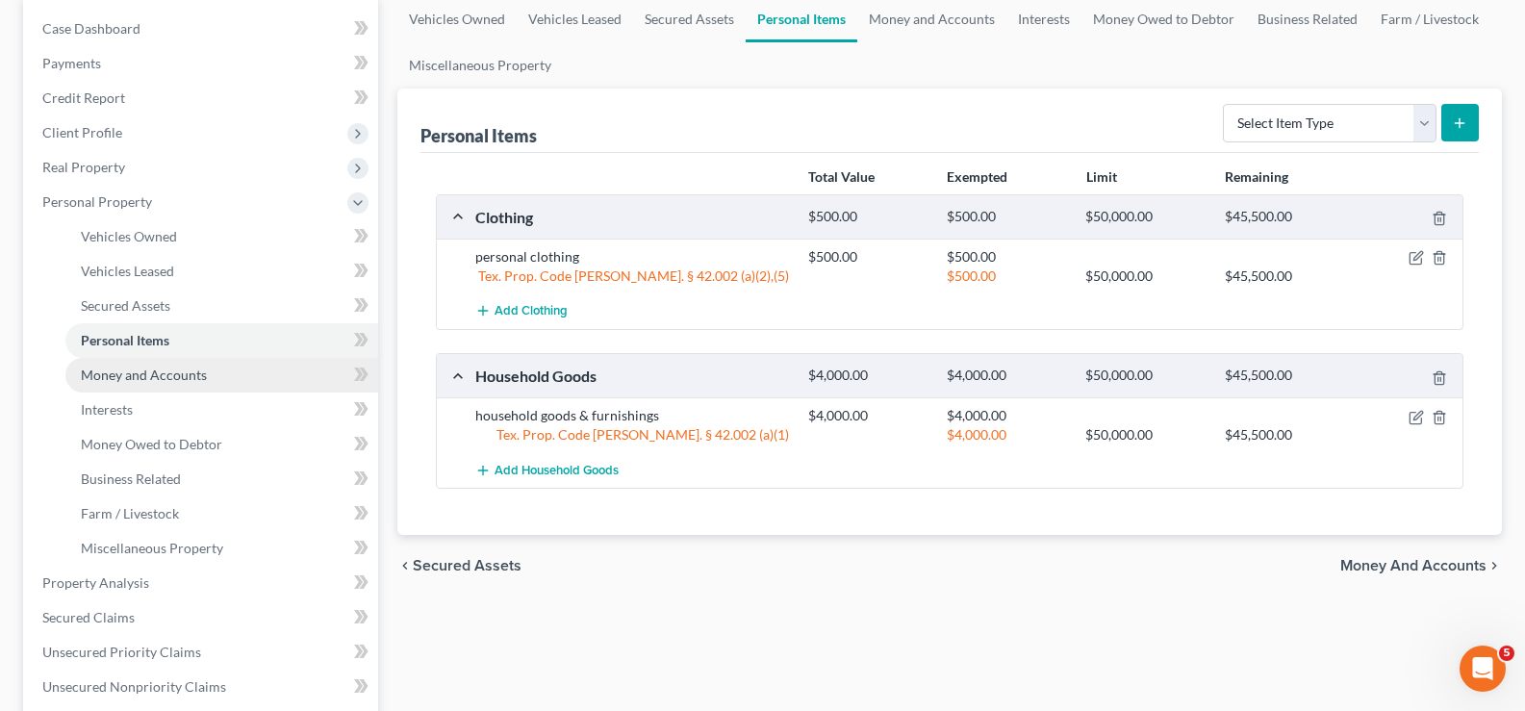
click at [161, 374] on span "Money and Accounts" at bounding box center [144, 375] width 126 height 16
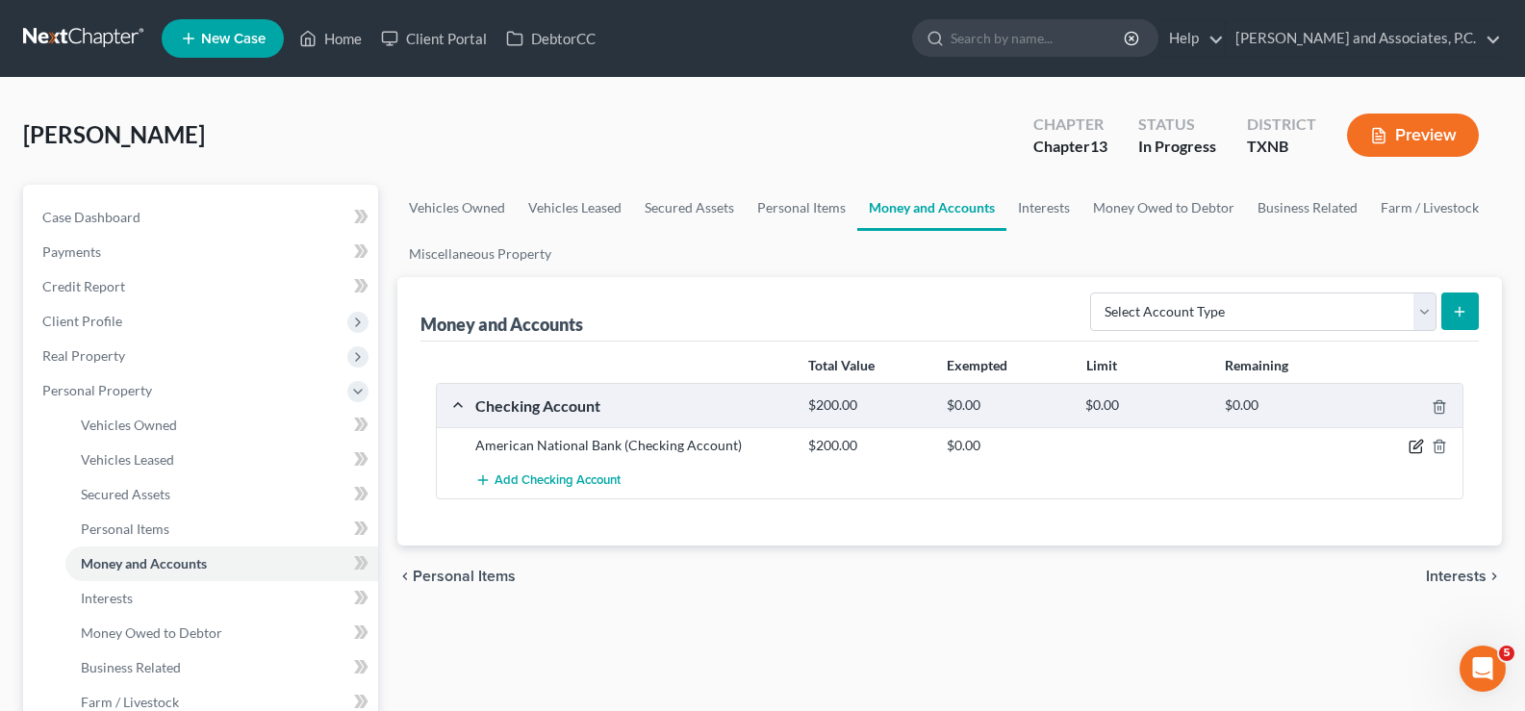
click at [1410, 449] on icon "button" at bounding box center [1415, 446] width 15 height 15
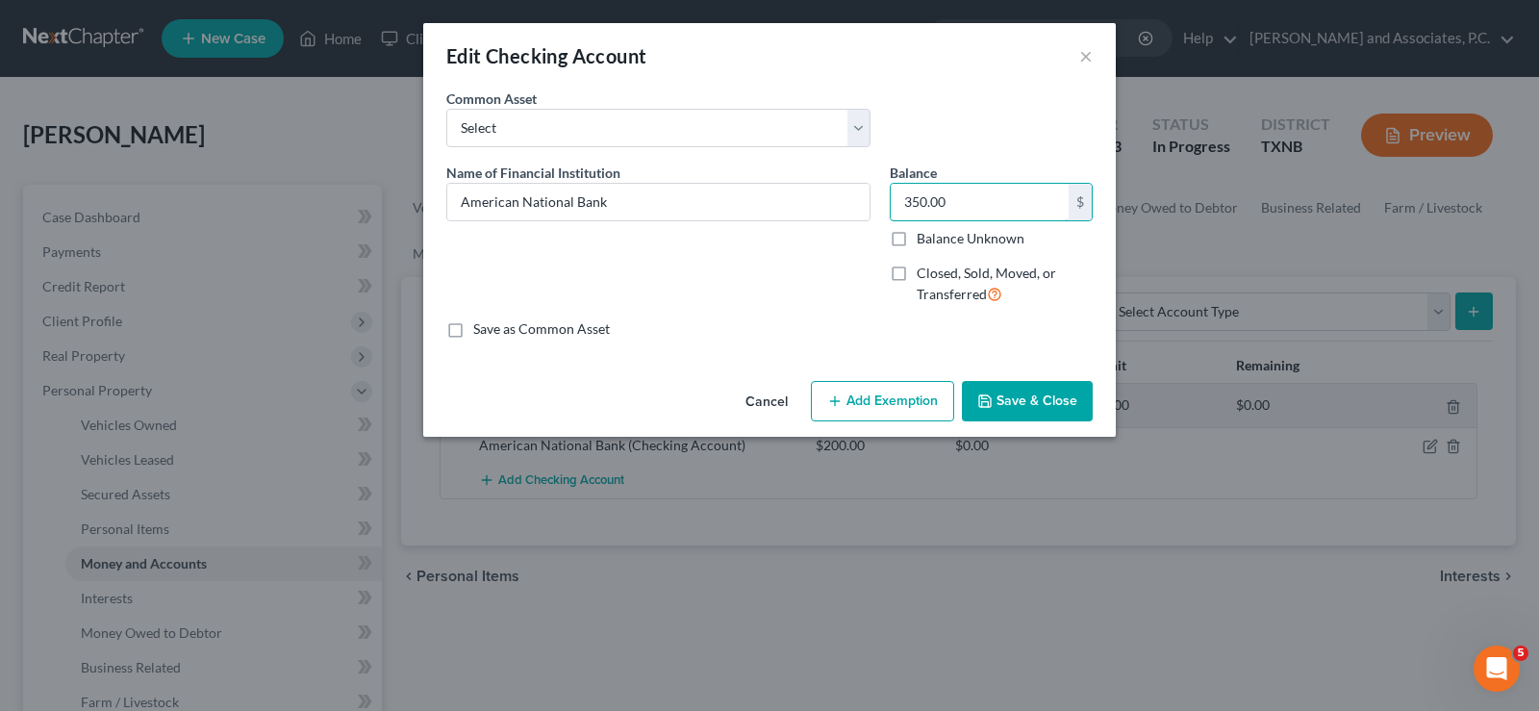
type input "350.00"
click at [989, 405] on icon "button" at bounding box center [984, 400] width 15 height 15
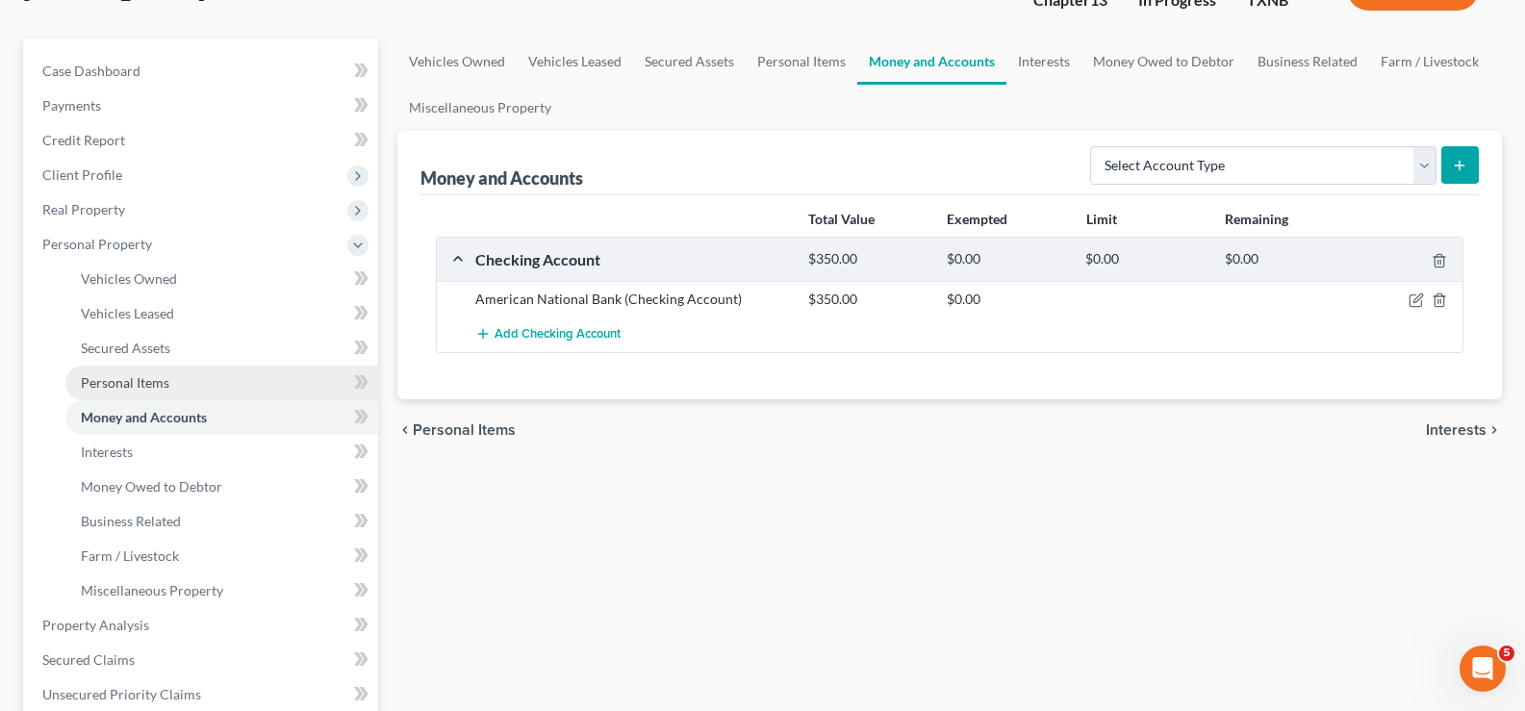
scroll to position [192, 0]
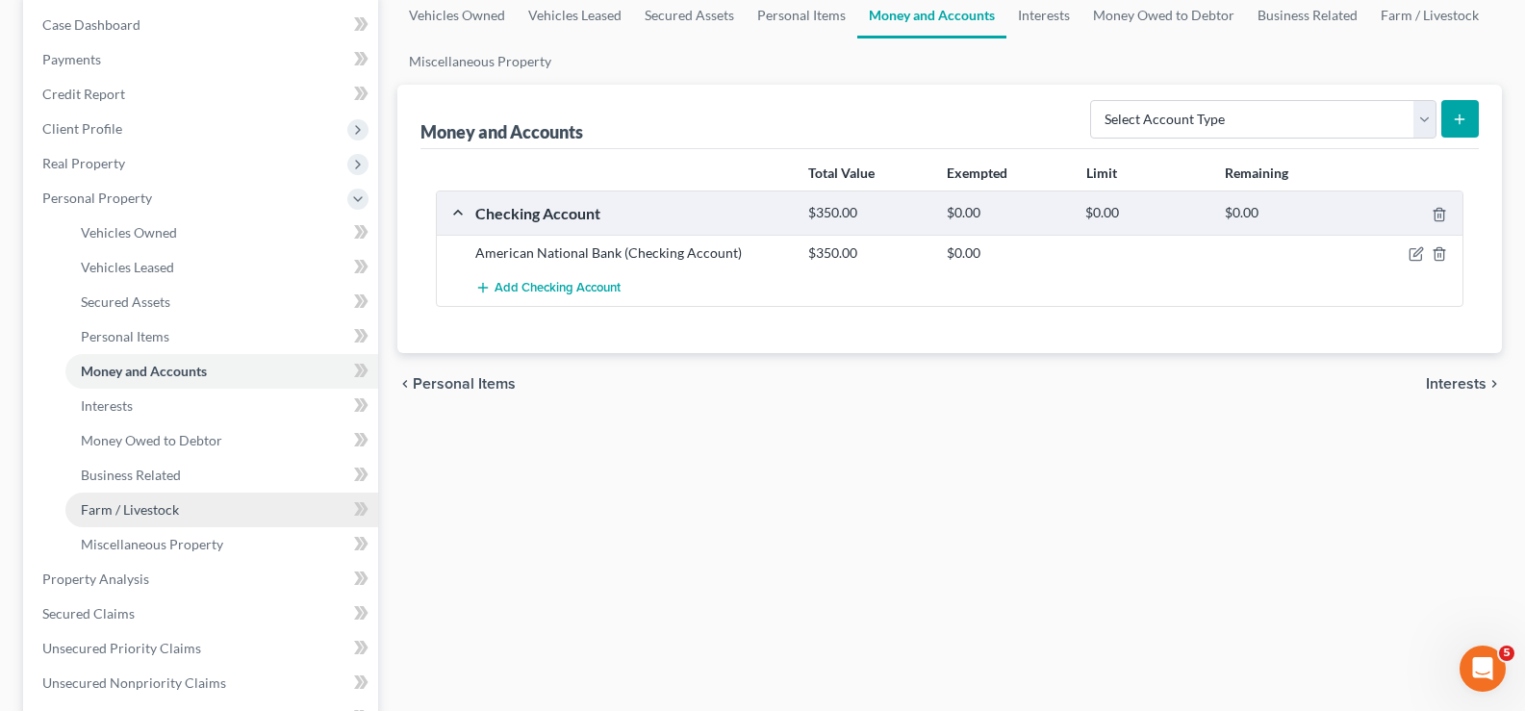
click at [147, 501] on span "Farm / Livestock" at bounding box center [130, 509] width 98 height 16
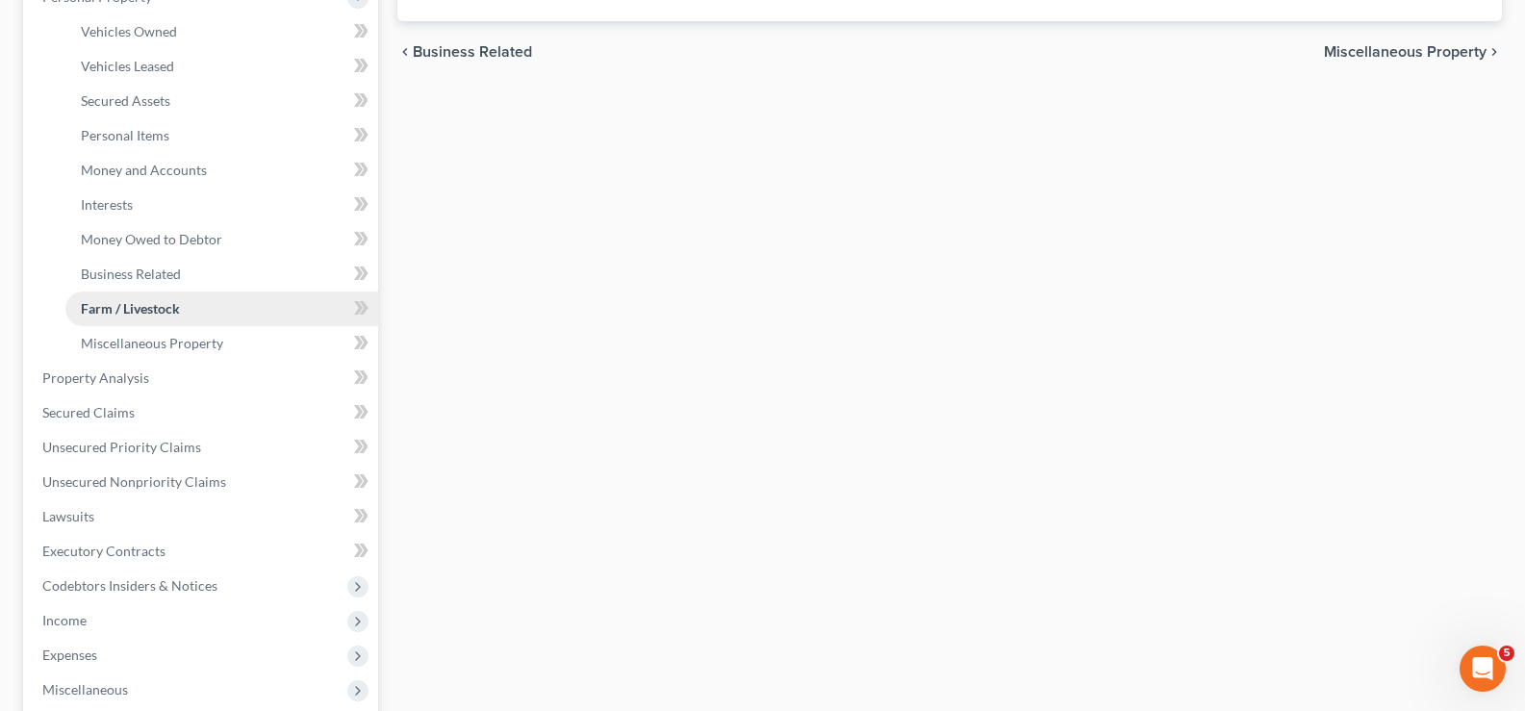
scroll to position [577, 0]
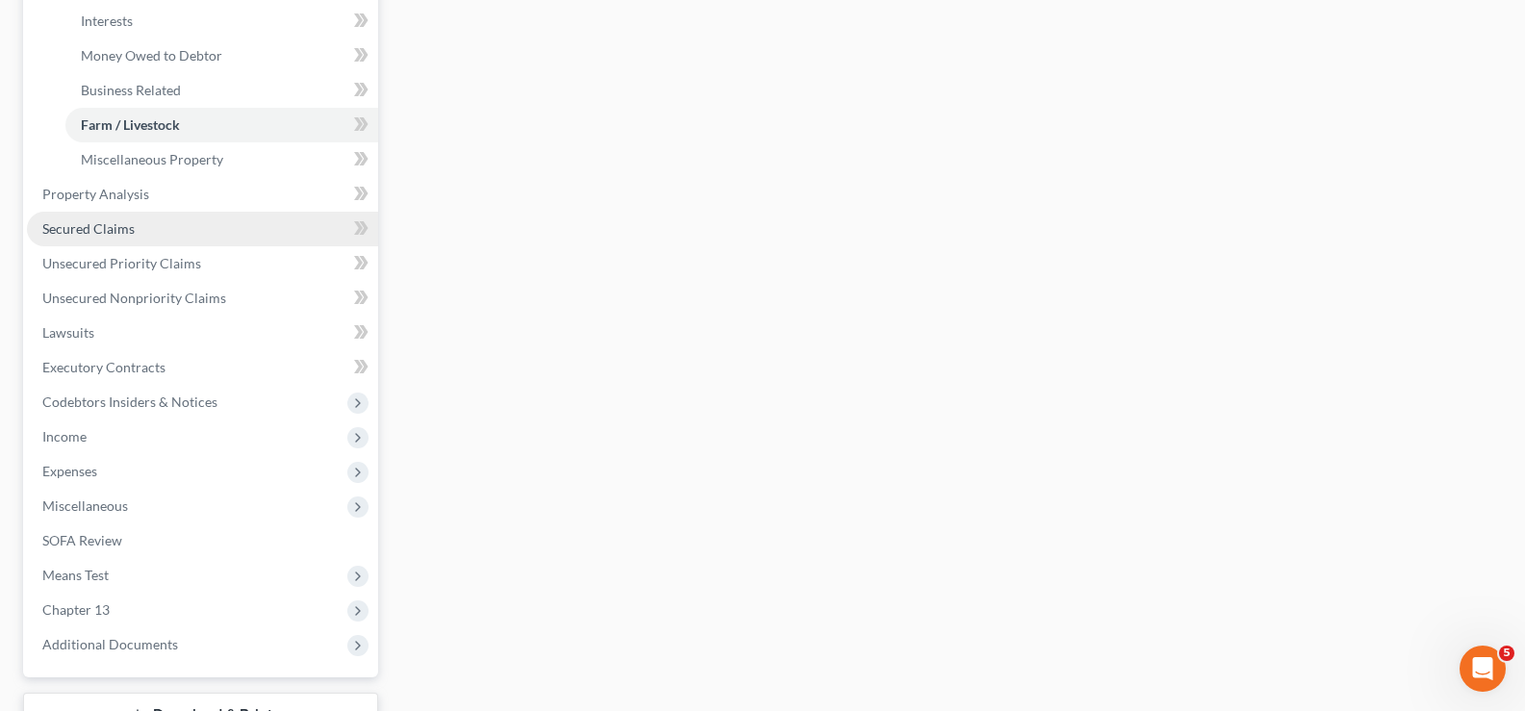
click at [157, 239] on link "Secured Claims" at bounding box center [202, 229] width 351 height 35
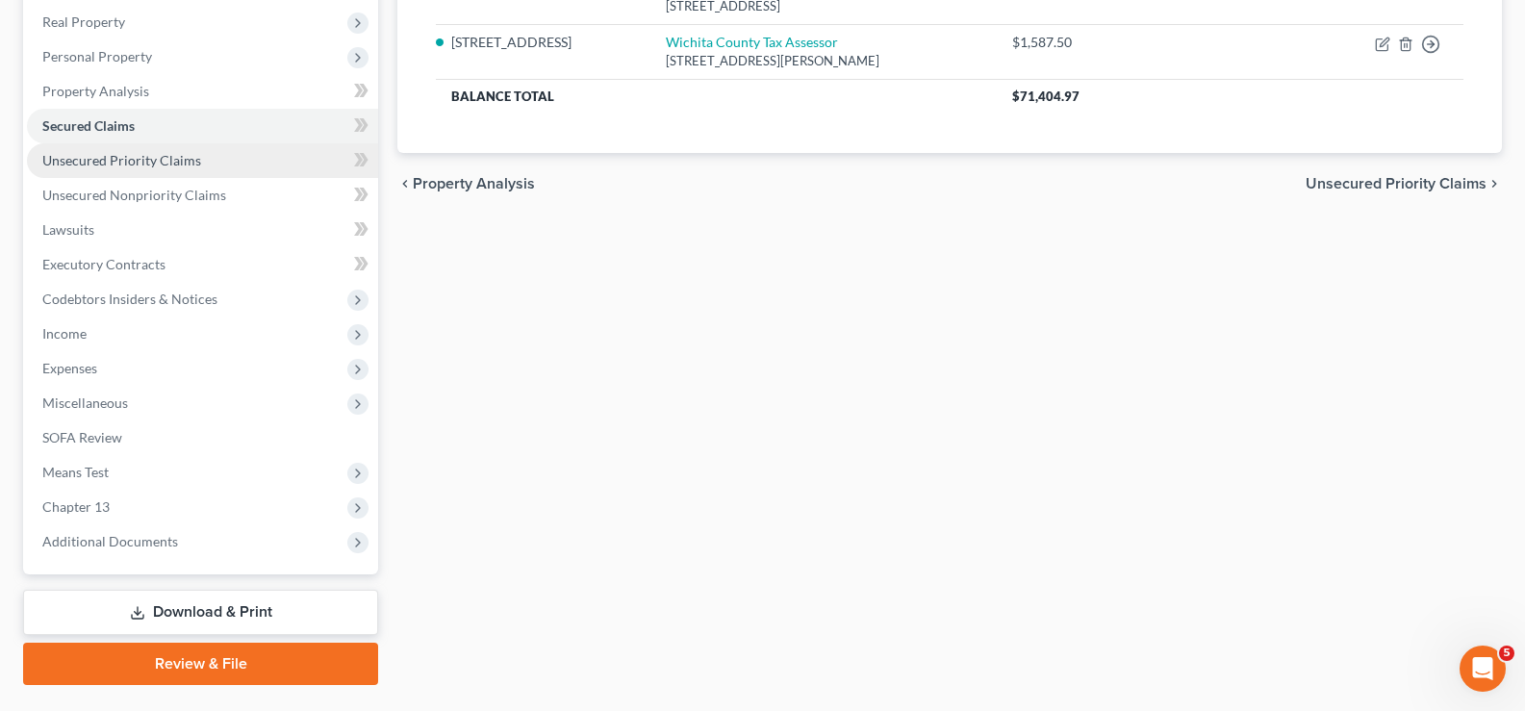
scroll to position [381, 0]
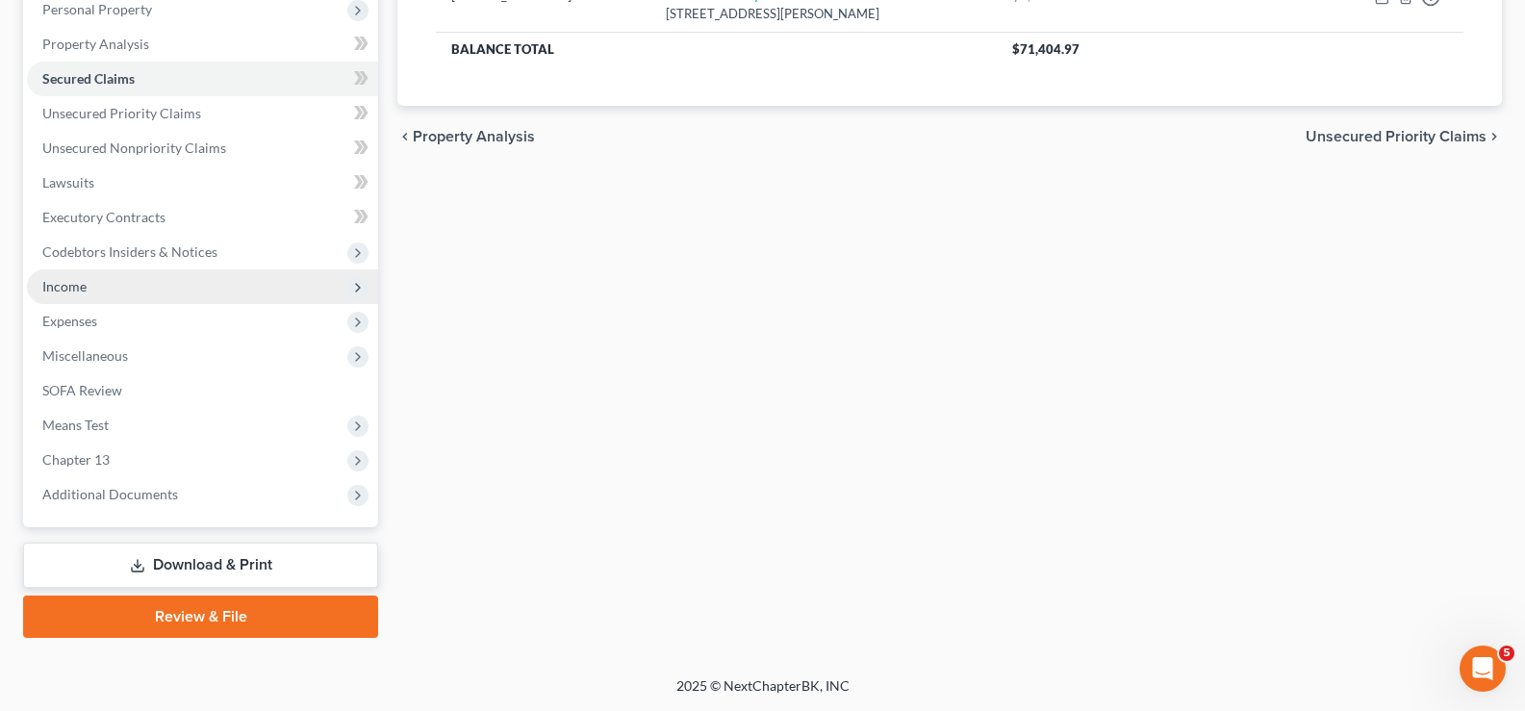
click at [204, 293] on span "Income" at bounding box center [202, 286] width 351 height 35
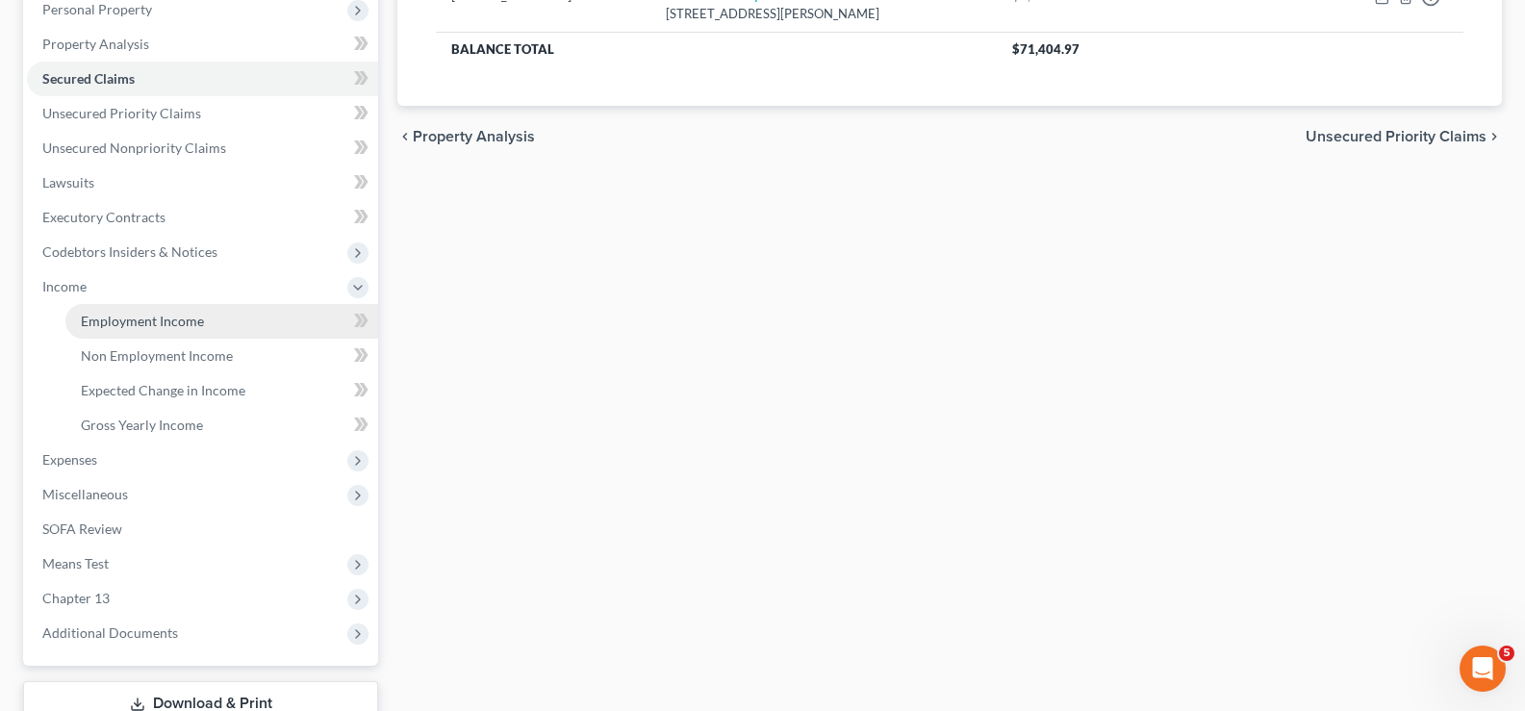
click at [208, 320] on link "Employment Income" at bounding box center [221, 321] width 313 height 35
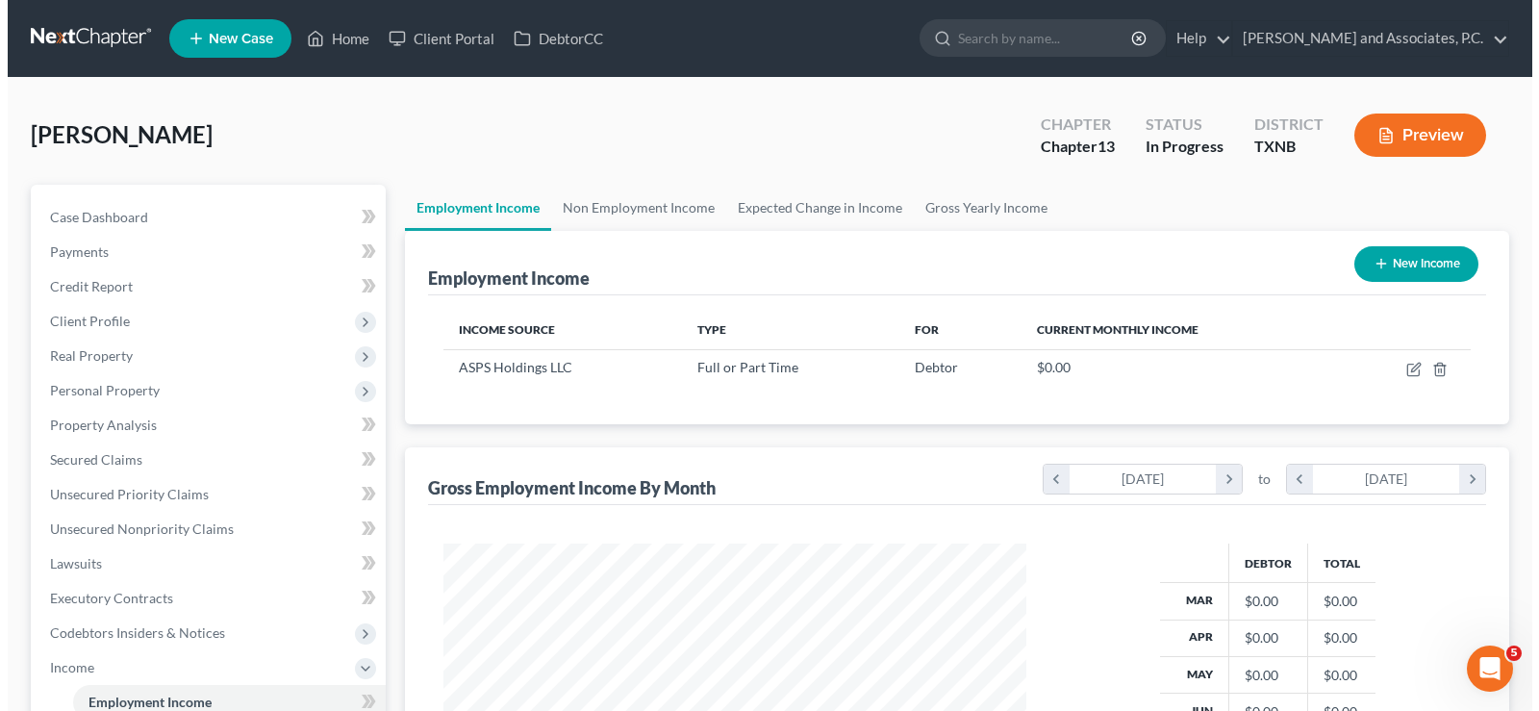
scroll to position [345, 621]
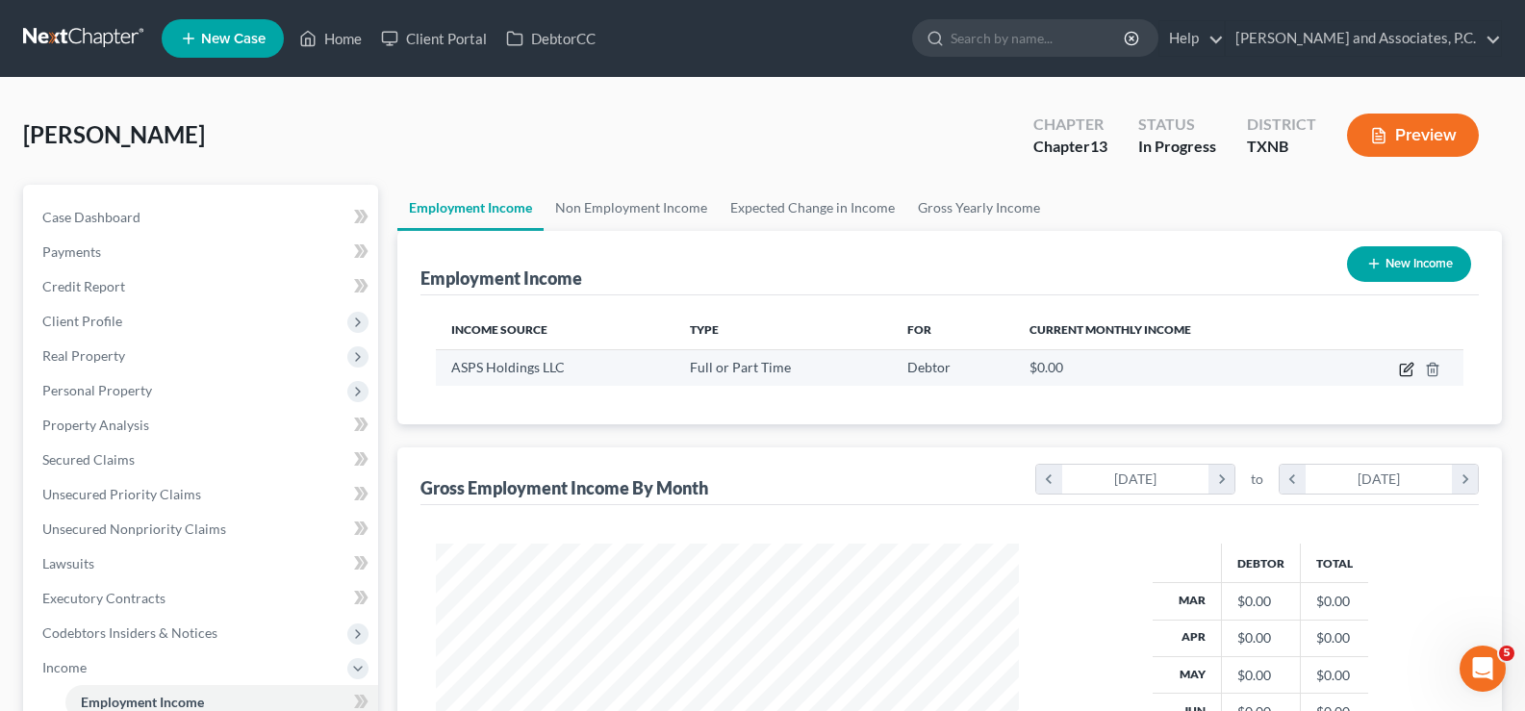
click at [1405, 367] on icon "button" at bounding box center [1406, 369] width 15 height 15
select select "0"
select select "45"
select select "3"
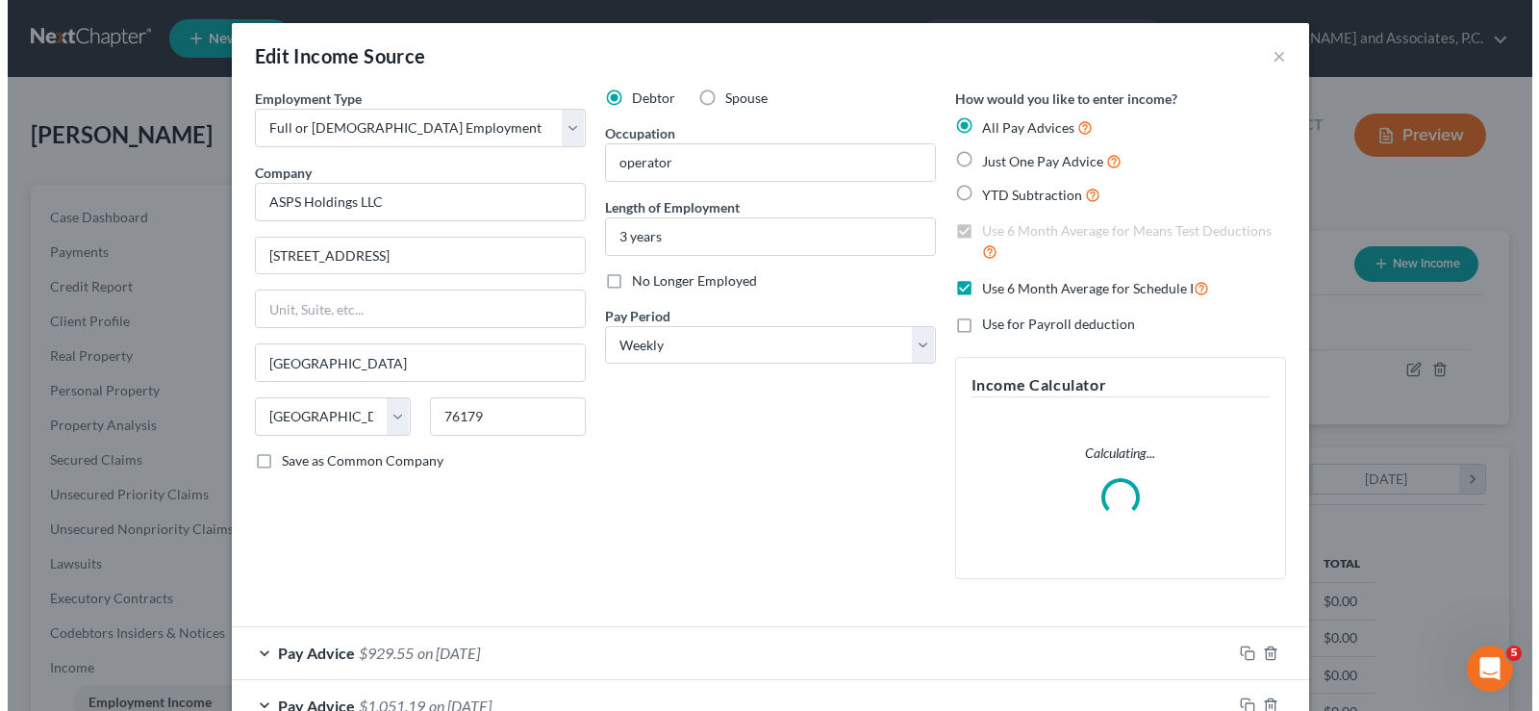
scroll to position [345, 628]
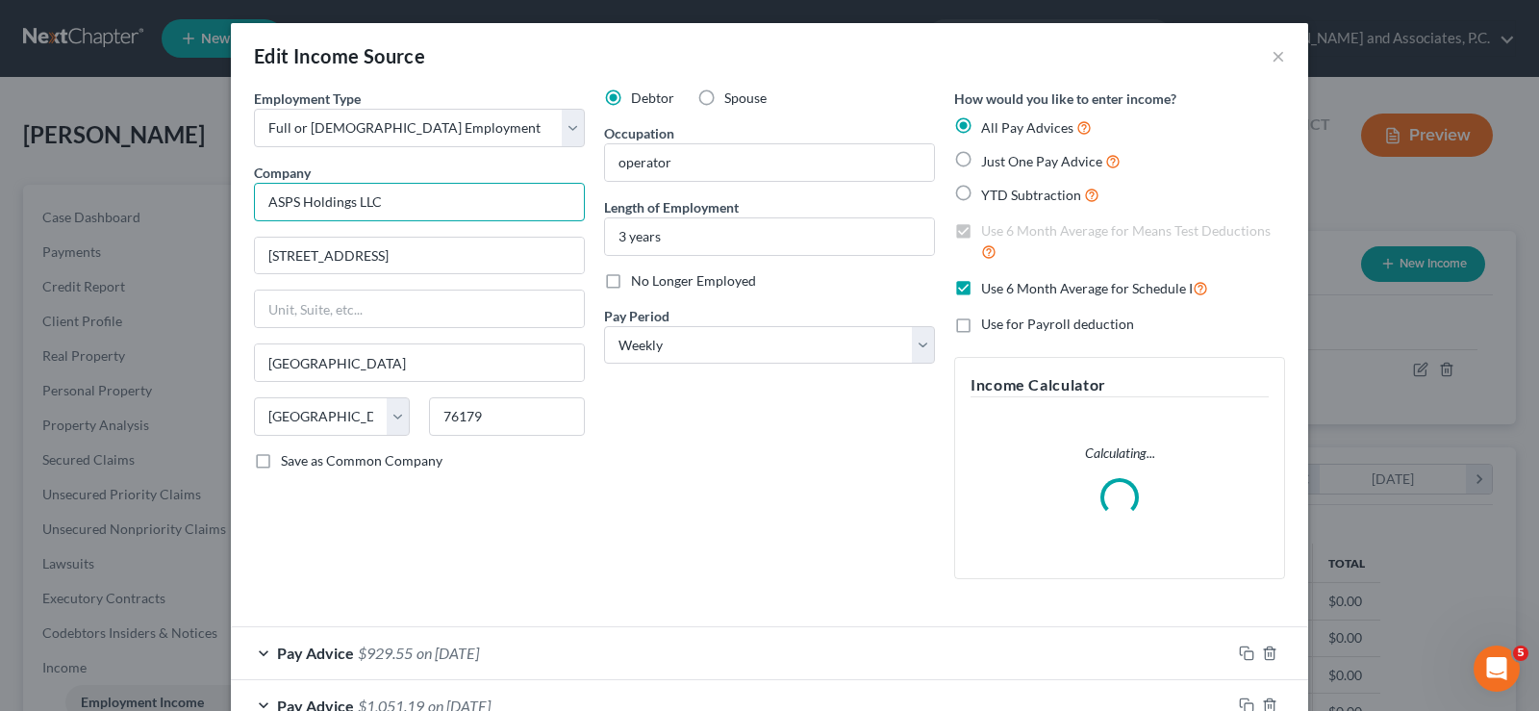
click at [448, 194] on input "ASPS Holdings LLC" at bounding box center [419, 202] width 331 height 38
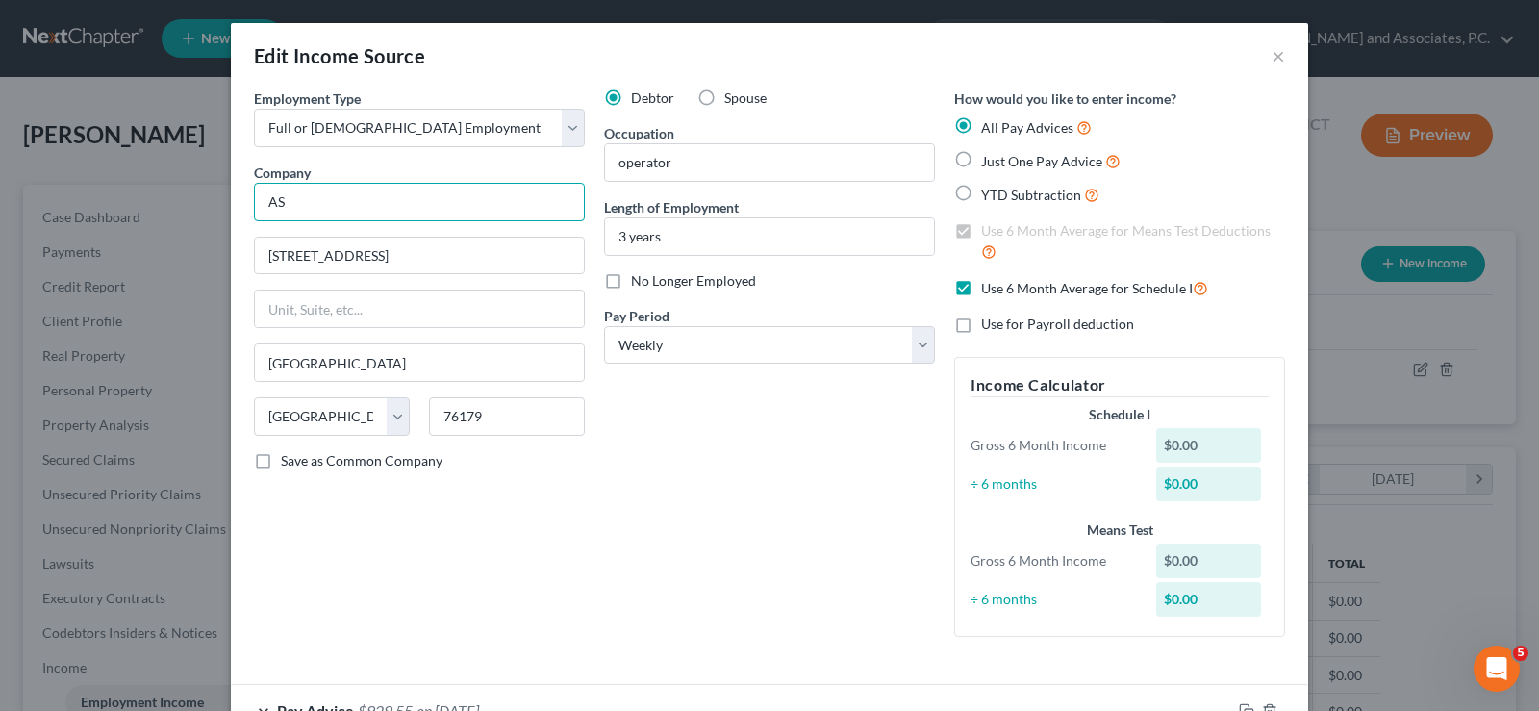
type input "A"
type input "Holmet"
click at [523, 268] on input "10101 N Saginaw Blvd" at bounding box center [419, 256] width 329 height 37
type input "1"
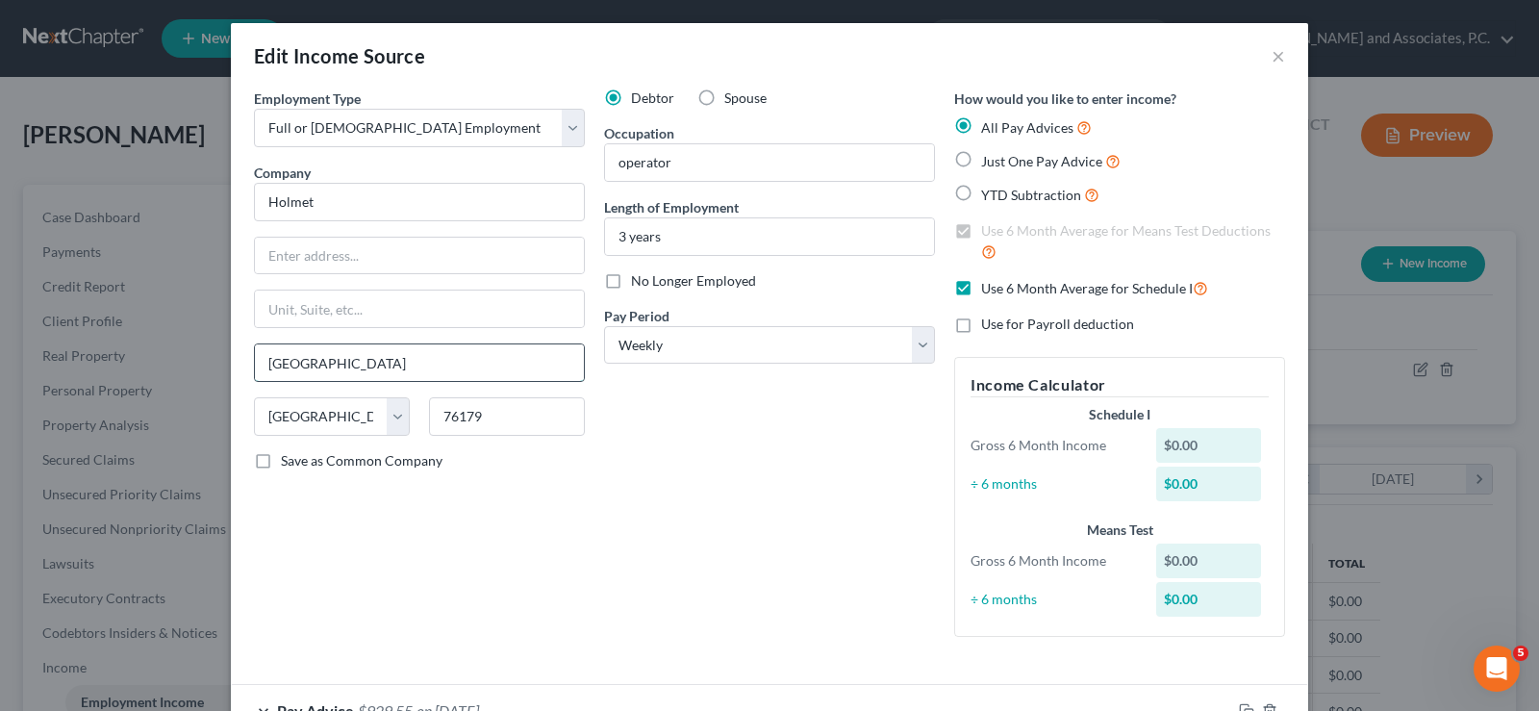
click at [392, 370] on input "[GEOGRAPHIC_DATA]" at bounding box center [419, 362] width 329 height 37
click at [825, 139] on div "Occupation operator" at bounding box center [769, 152] width 331 height 59
click at [739, 160] on input "operator" at bounding box center [769, 162] width 329 height 37
type input "o"
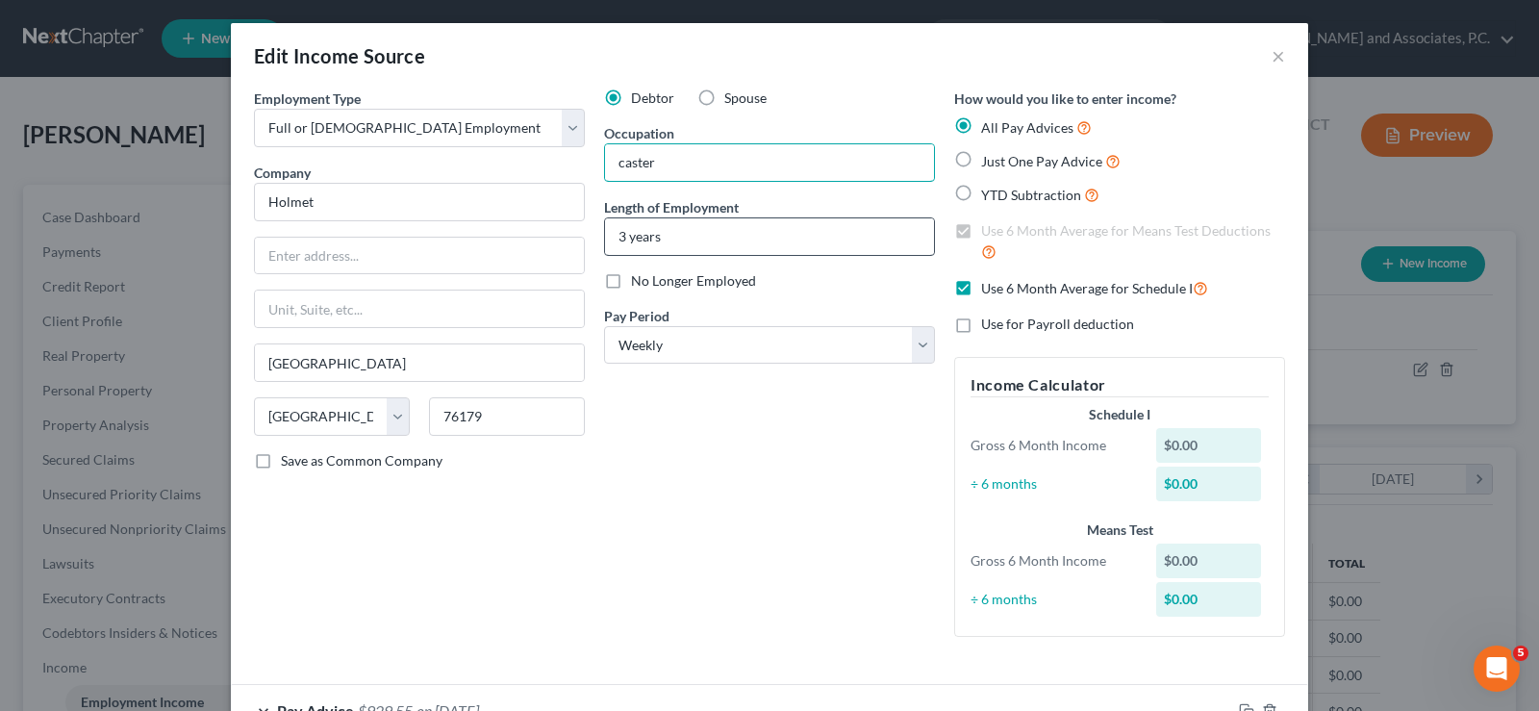
type input "caster"
click at [696, 241] on input "3 years" at bounding box center [769, 236] width 329 height 37
type input "3"
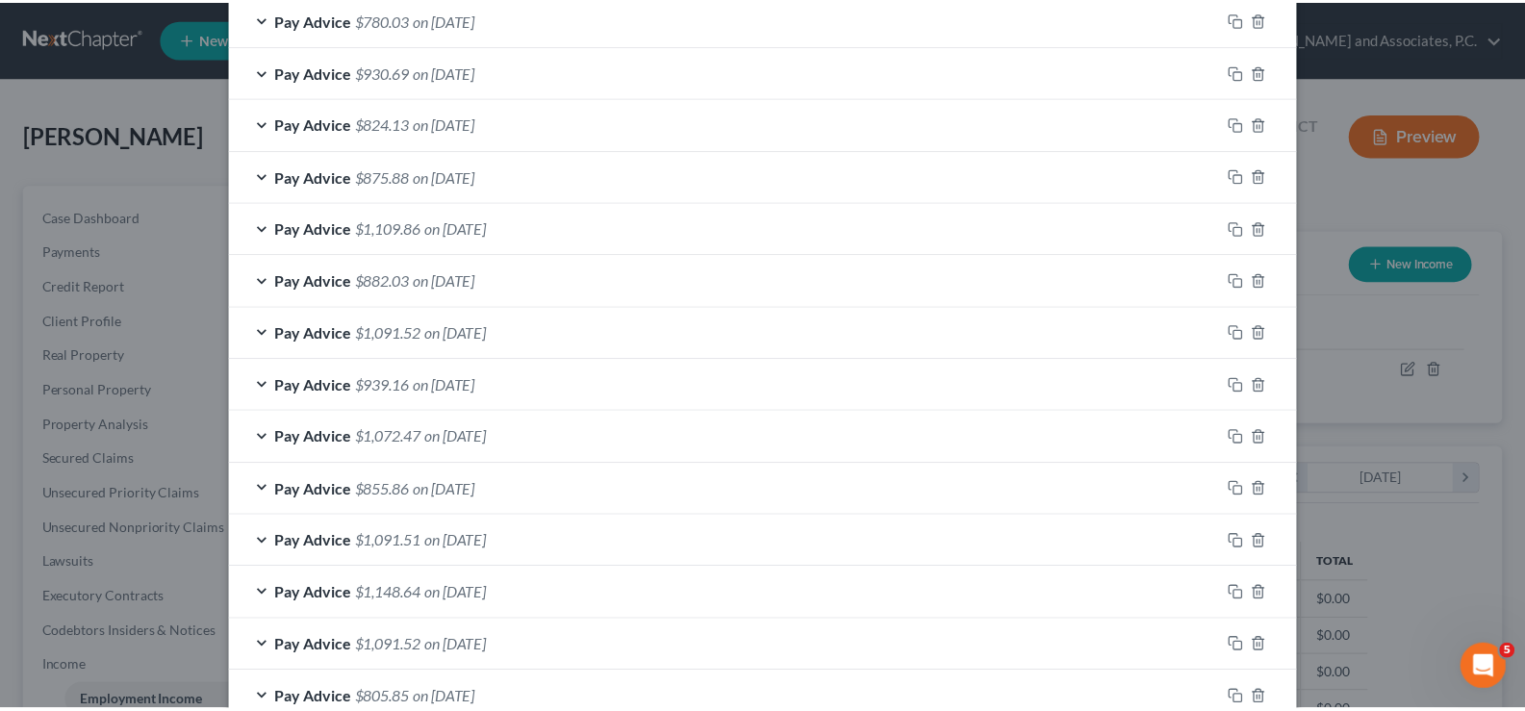
scroll to position [1386, 0]
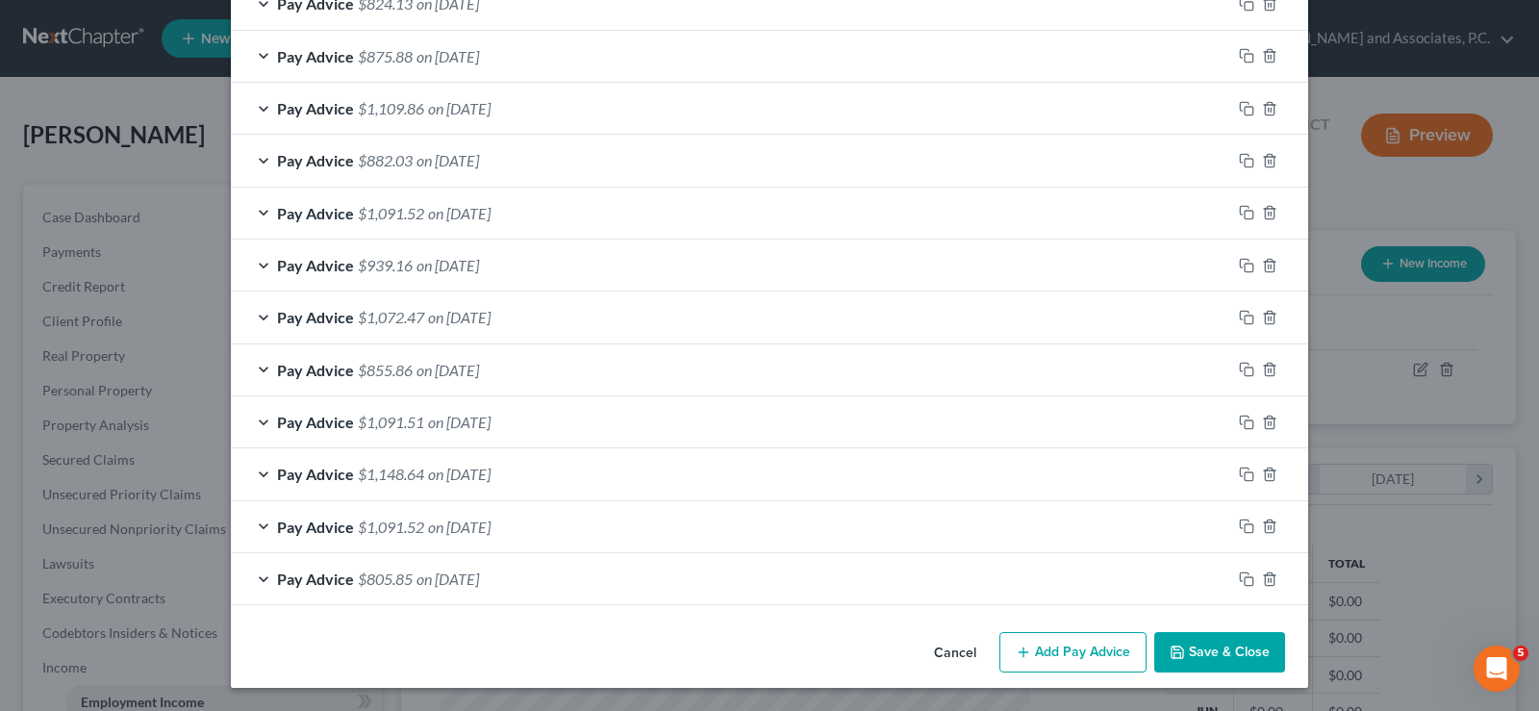
type input "6 months"
click at [1211, 637] on button "Save & Close" at bounding box center [1219, 652] width 131 height 40
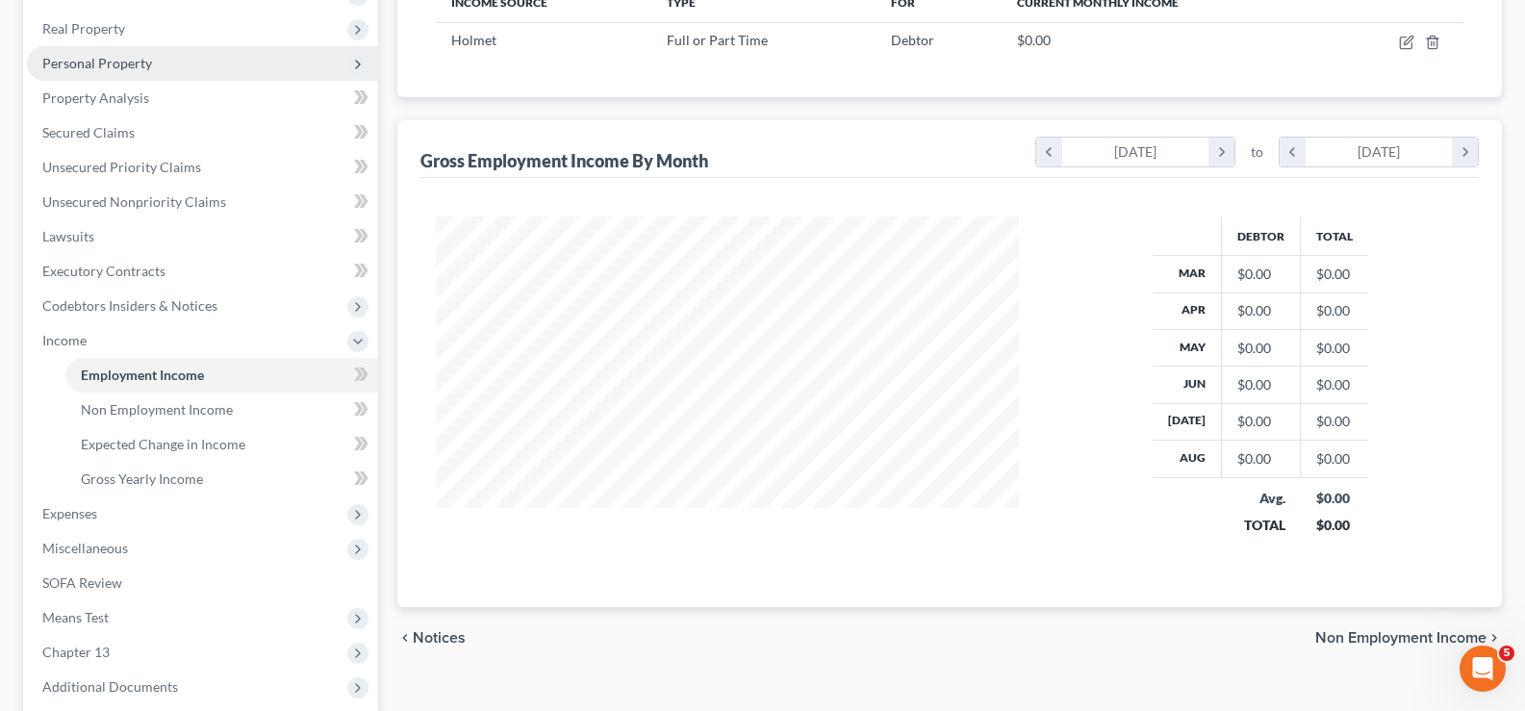
scroll to position [135, 0]
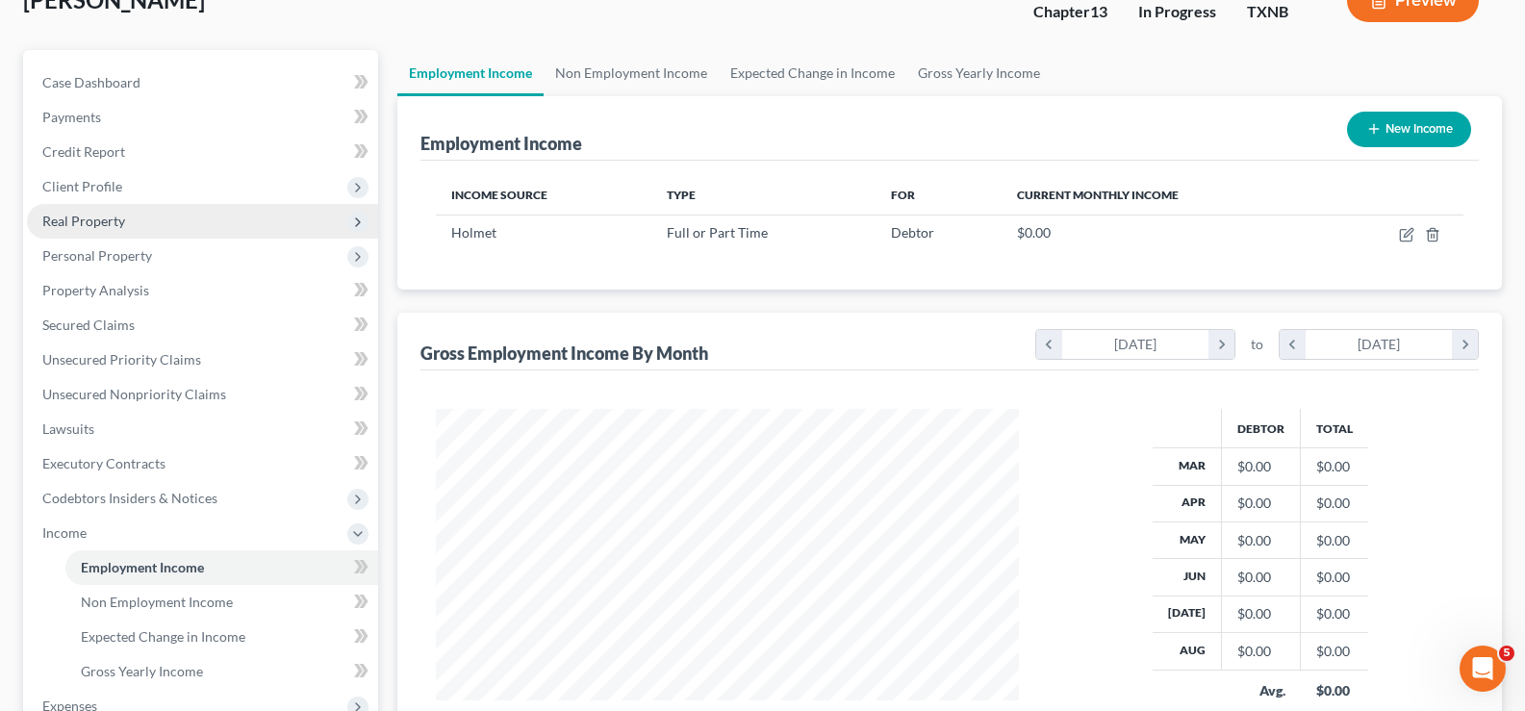
click at [167, 230] on span "Real Property" at bounding box center [202, 221] width 351 height 35
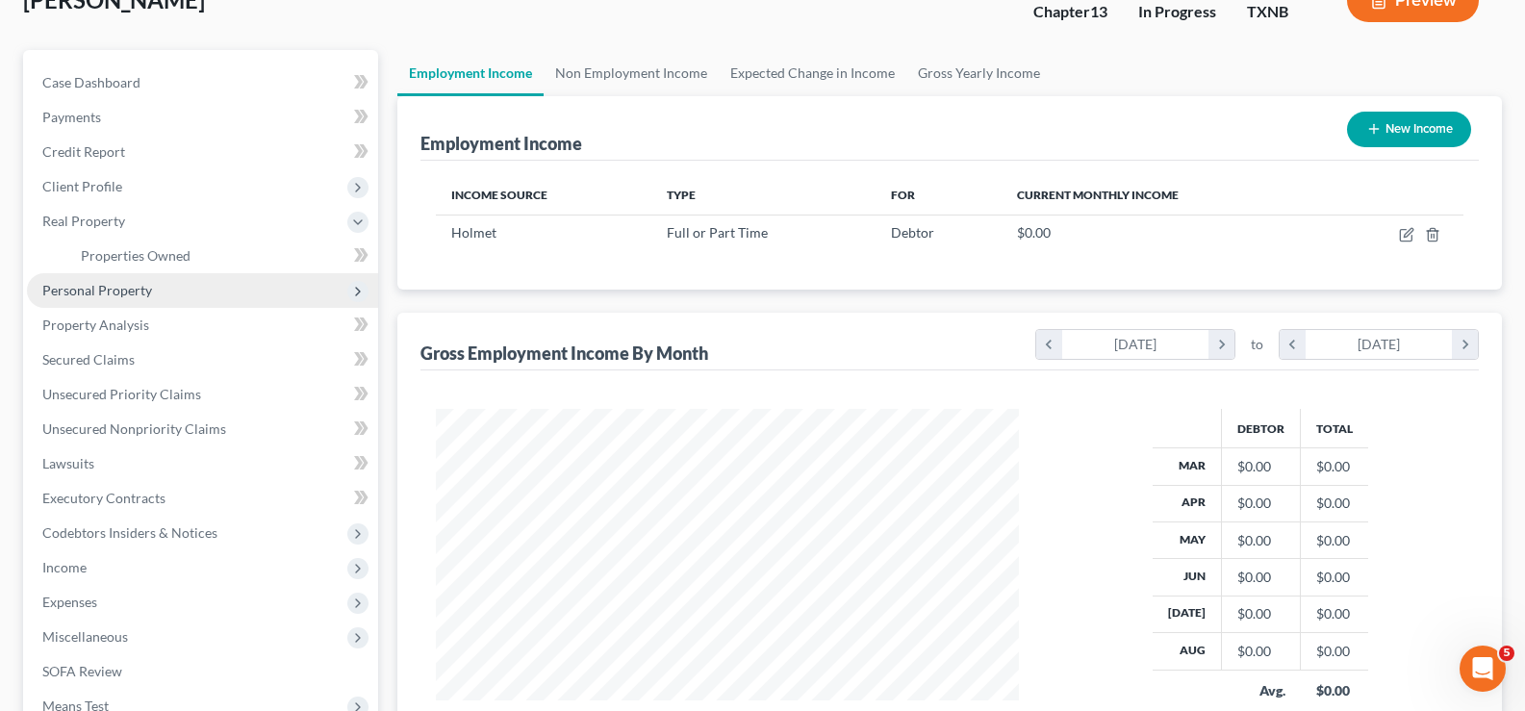
click at [153, 302] on span "Personal Property" at bounding box center [202, 290] width 351 height 35
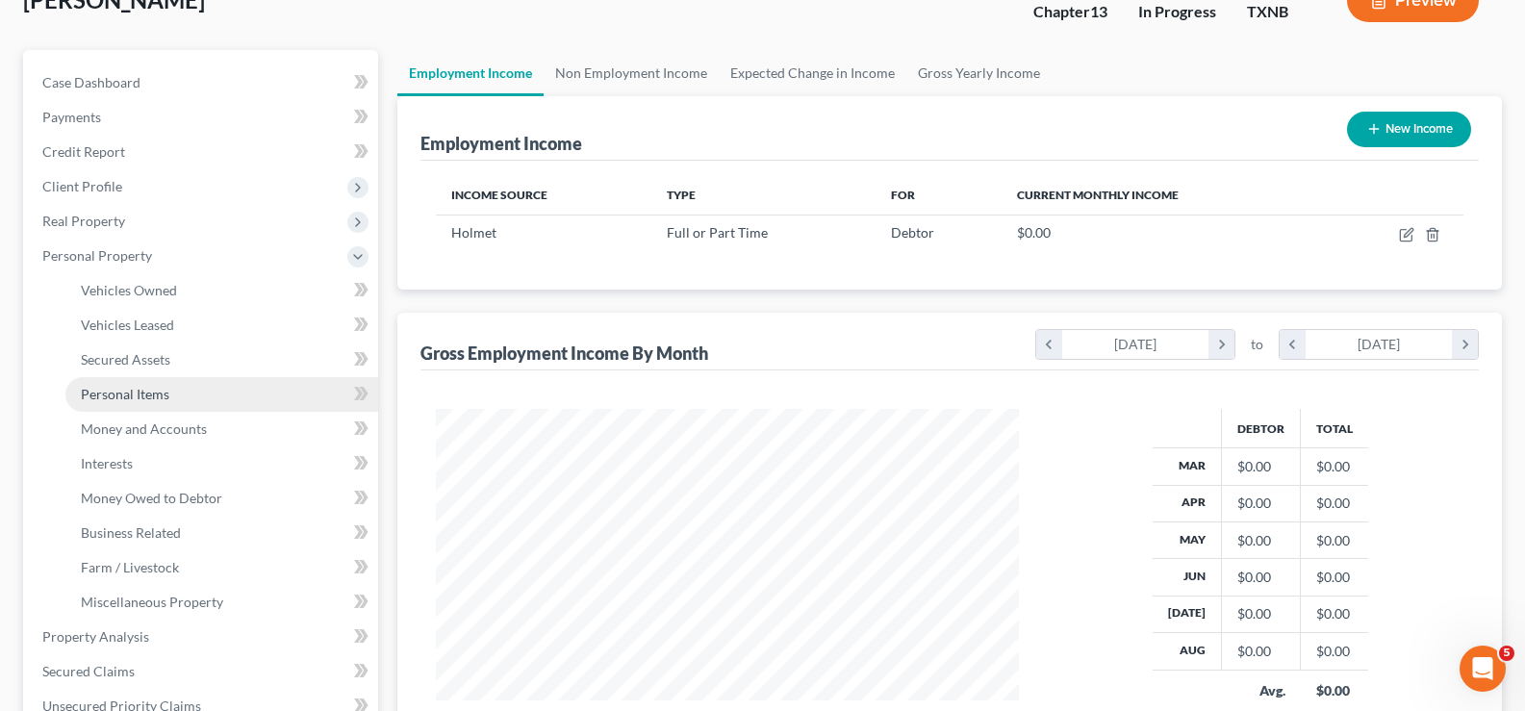
click at [152, 398] on span "Personal Items" at bounding box center [125, 394] width 89 height 16
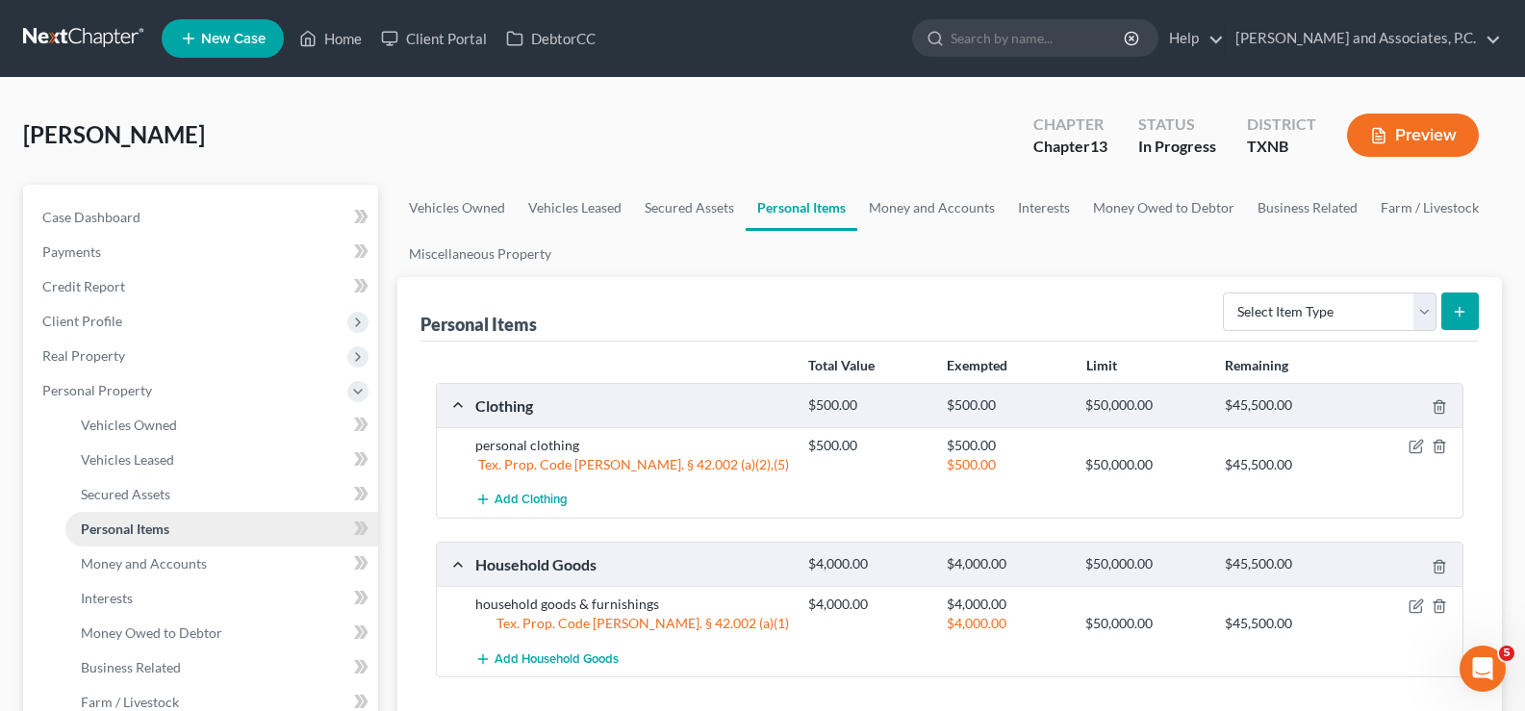
scroll to position [192, 0]
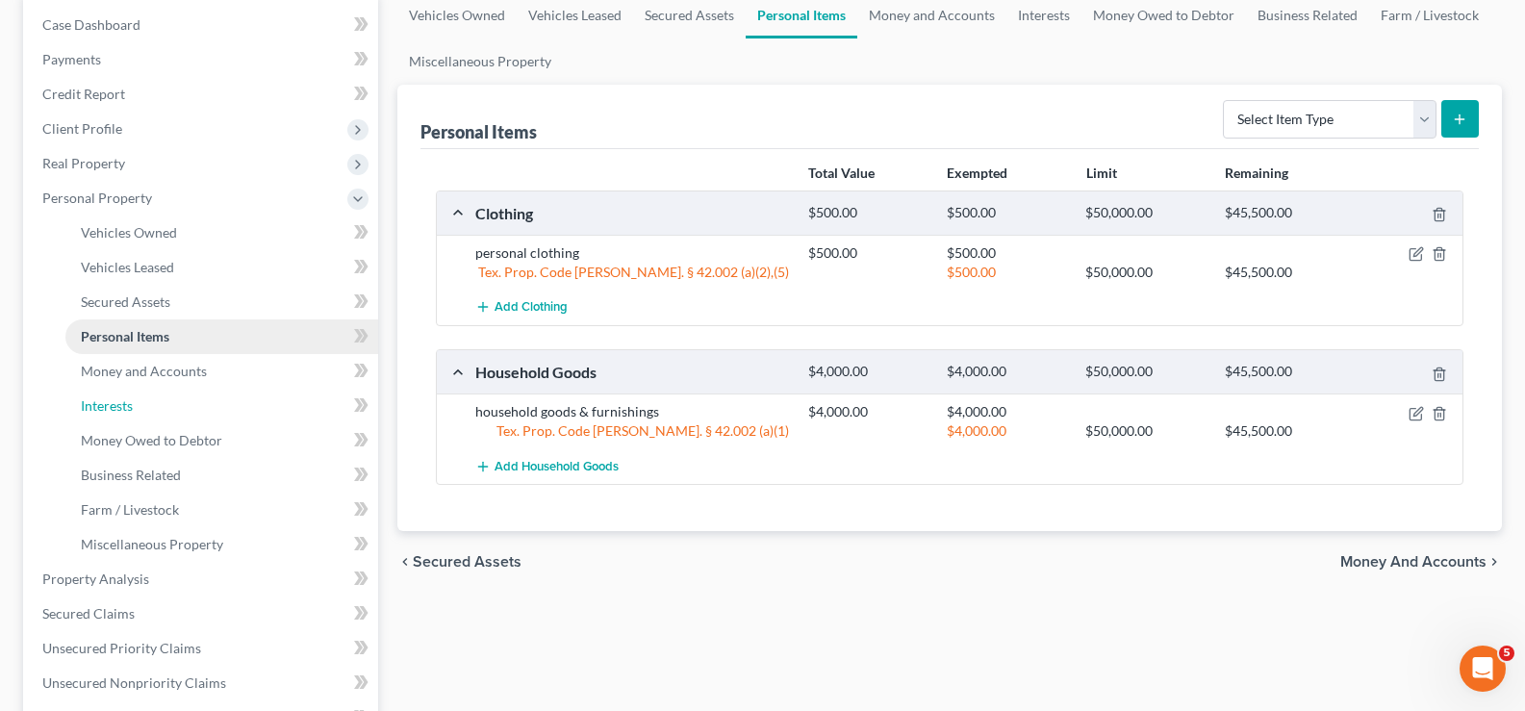
click at [152, 398] on link "Interests" at bounding box center [221, 406] width 313 height 35
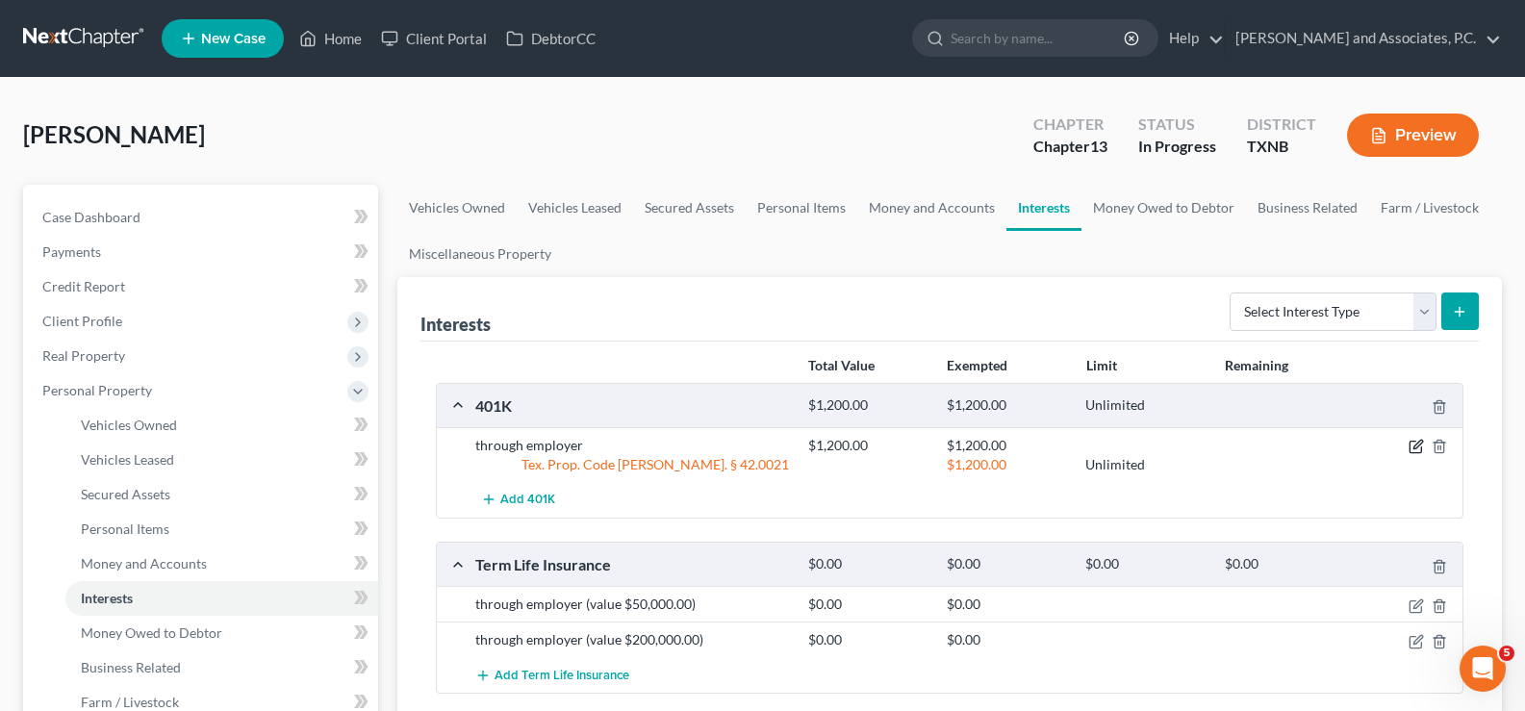
click at [1413, 451] on icon "button" at bounding box center [1415, 446] width 15 height 15
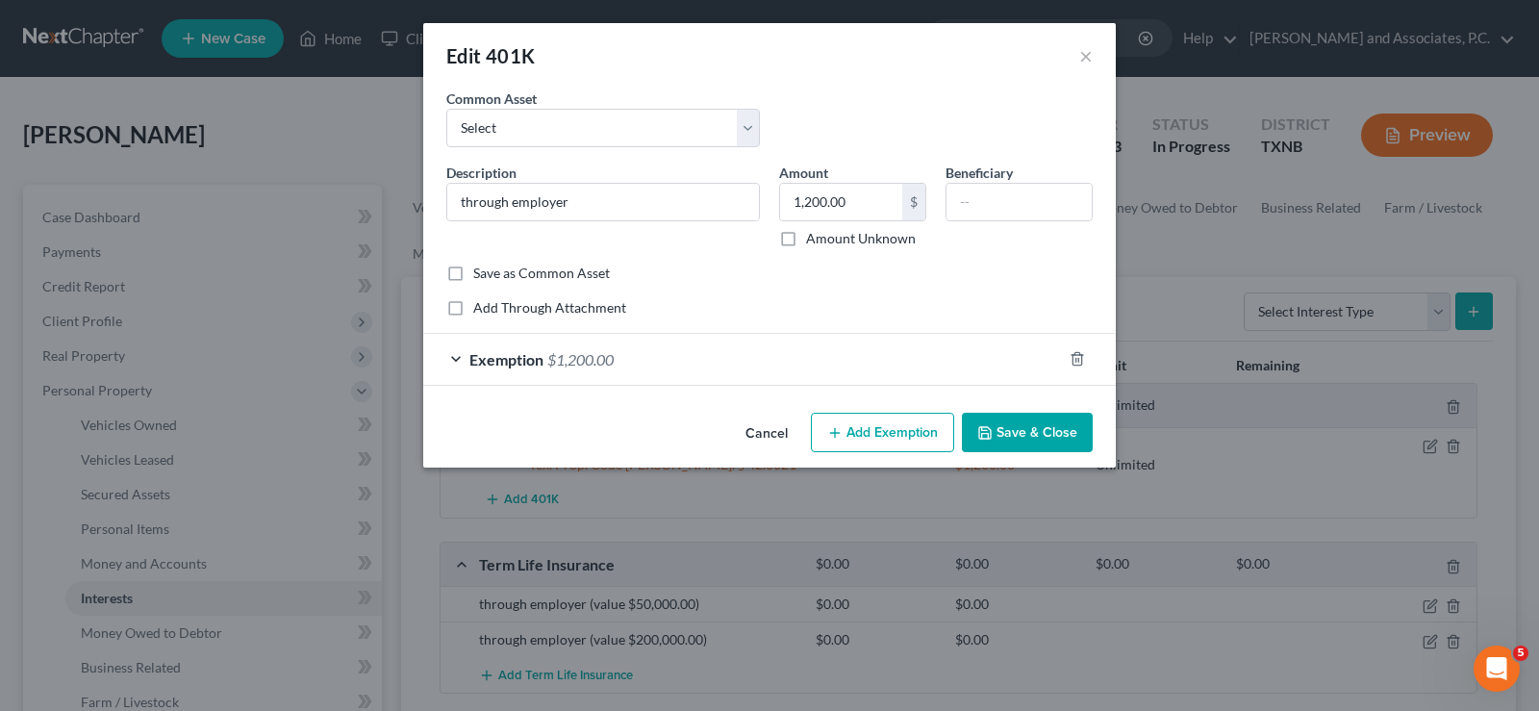
click at [1007, 438] on button "Save & Close" at bounding box center [1027, 433] width 131 height 40
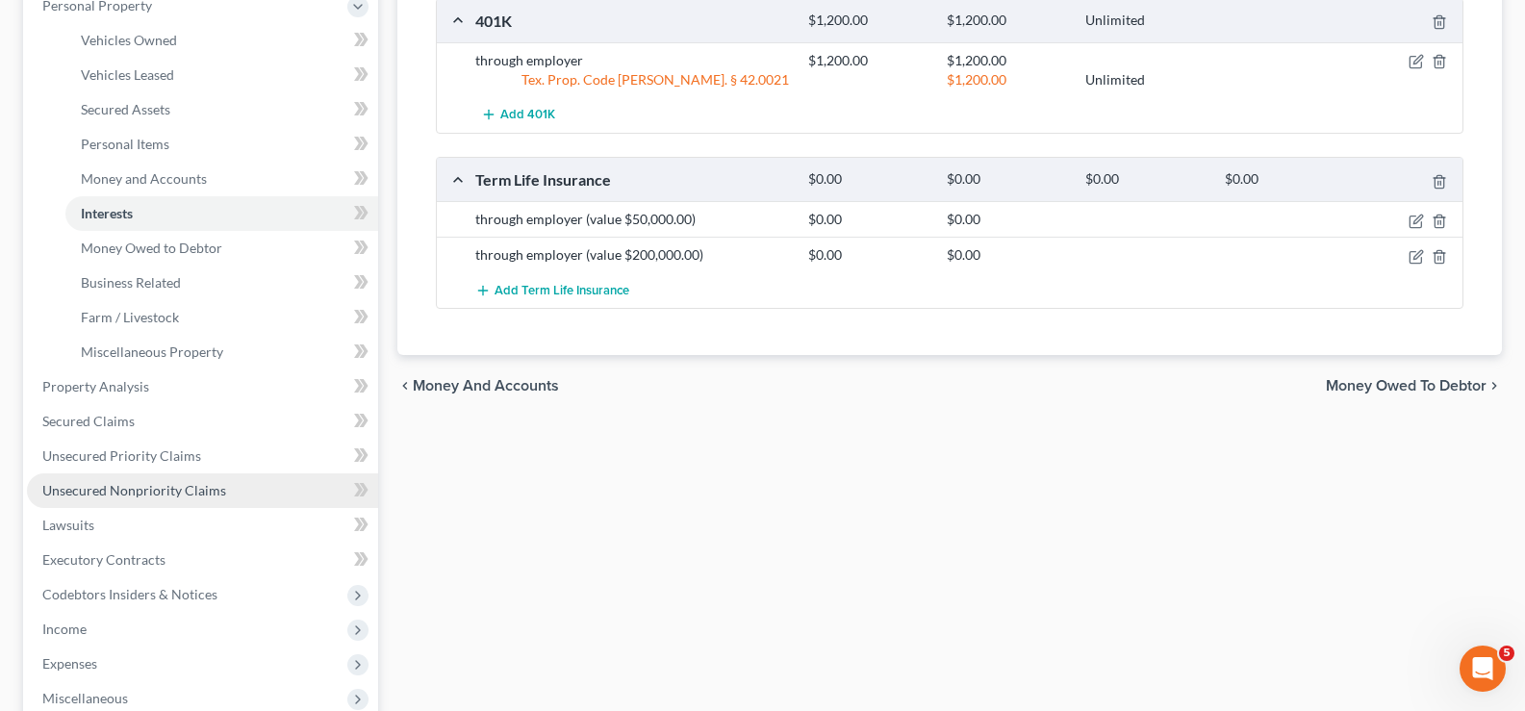
scroll to position [577, 0]
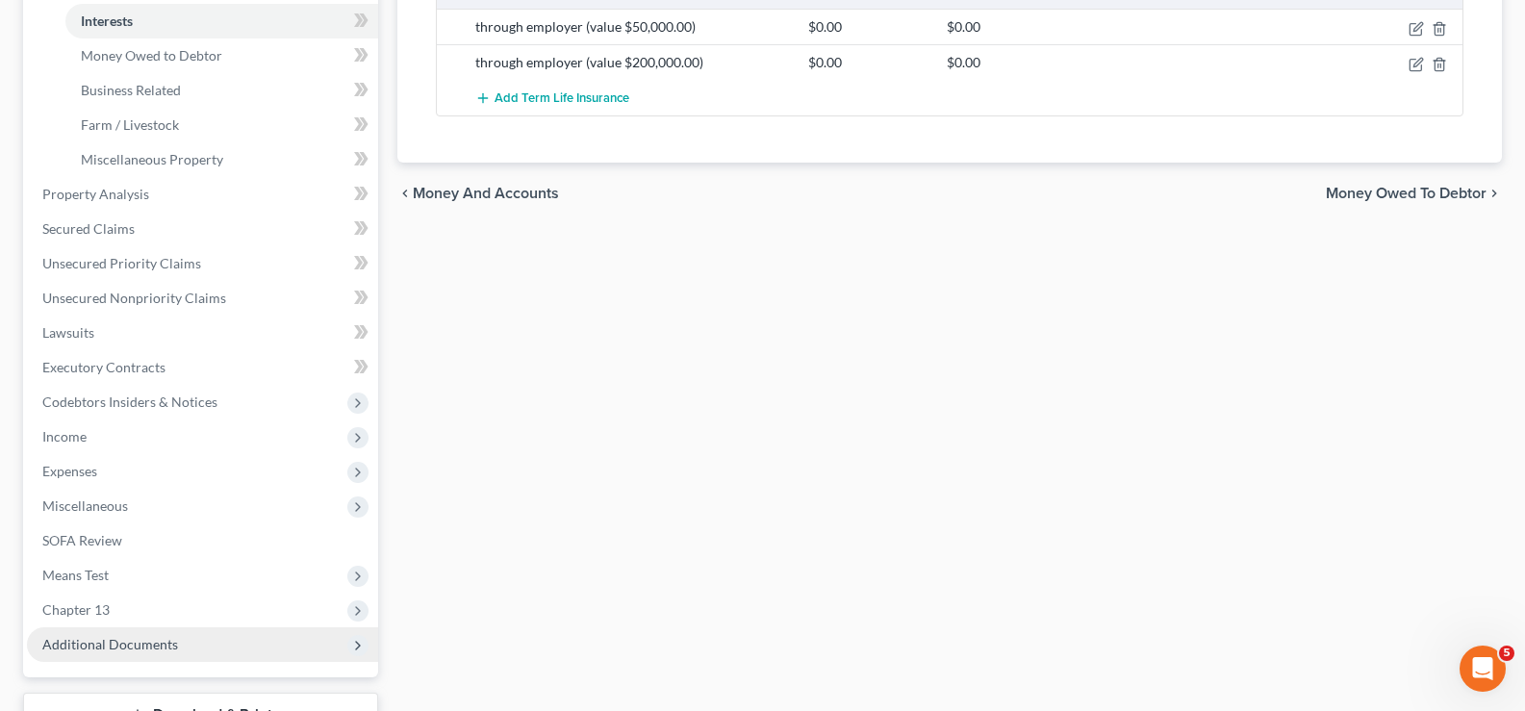
click at [202, 654] on span "Additional Documents" at bounding box center [202, 644] width 351 height 35
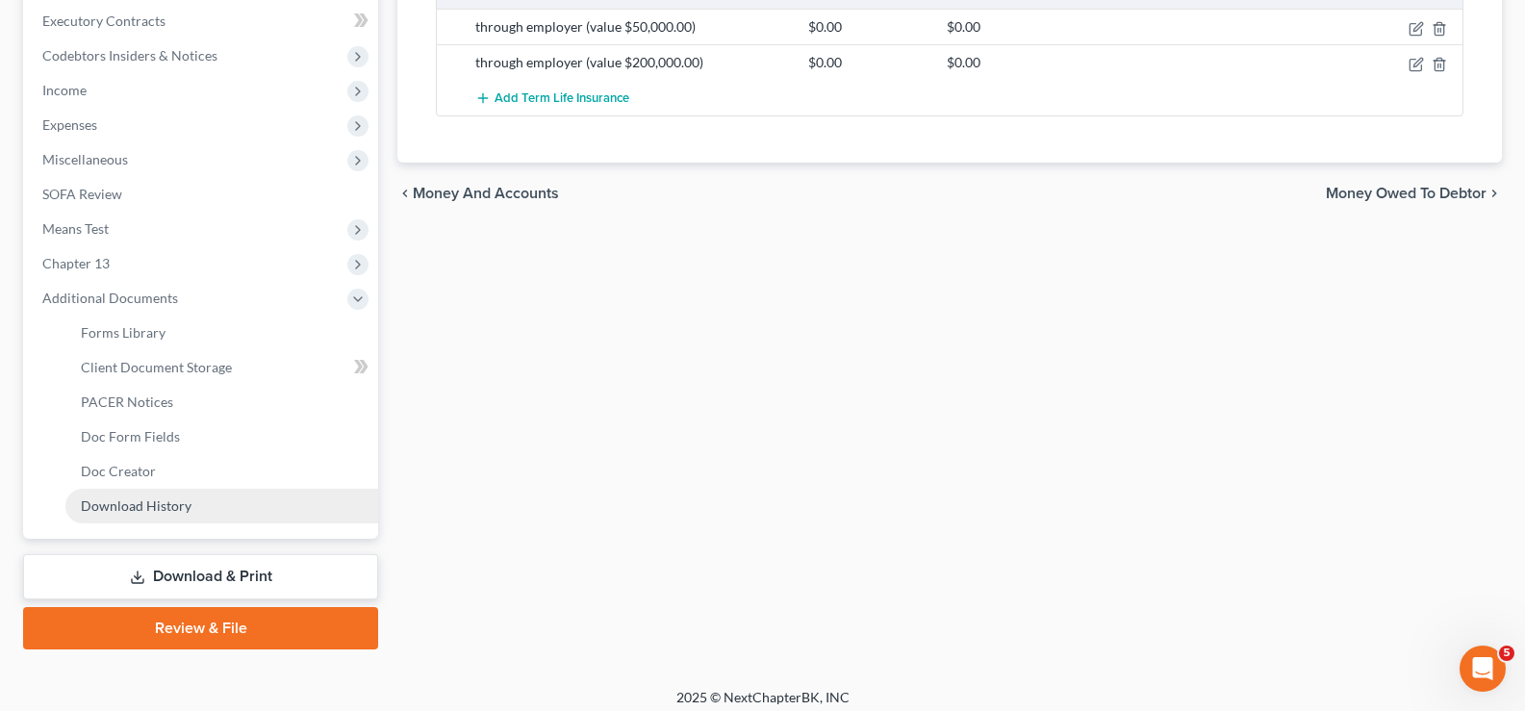
scroll to position [589, 0]
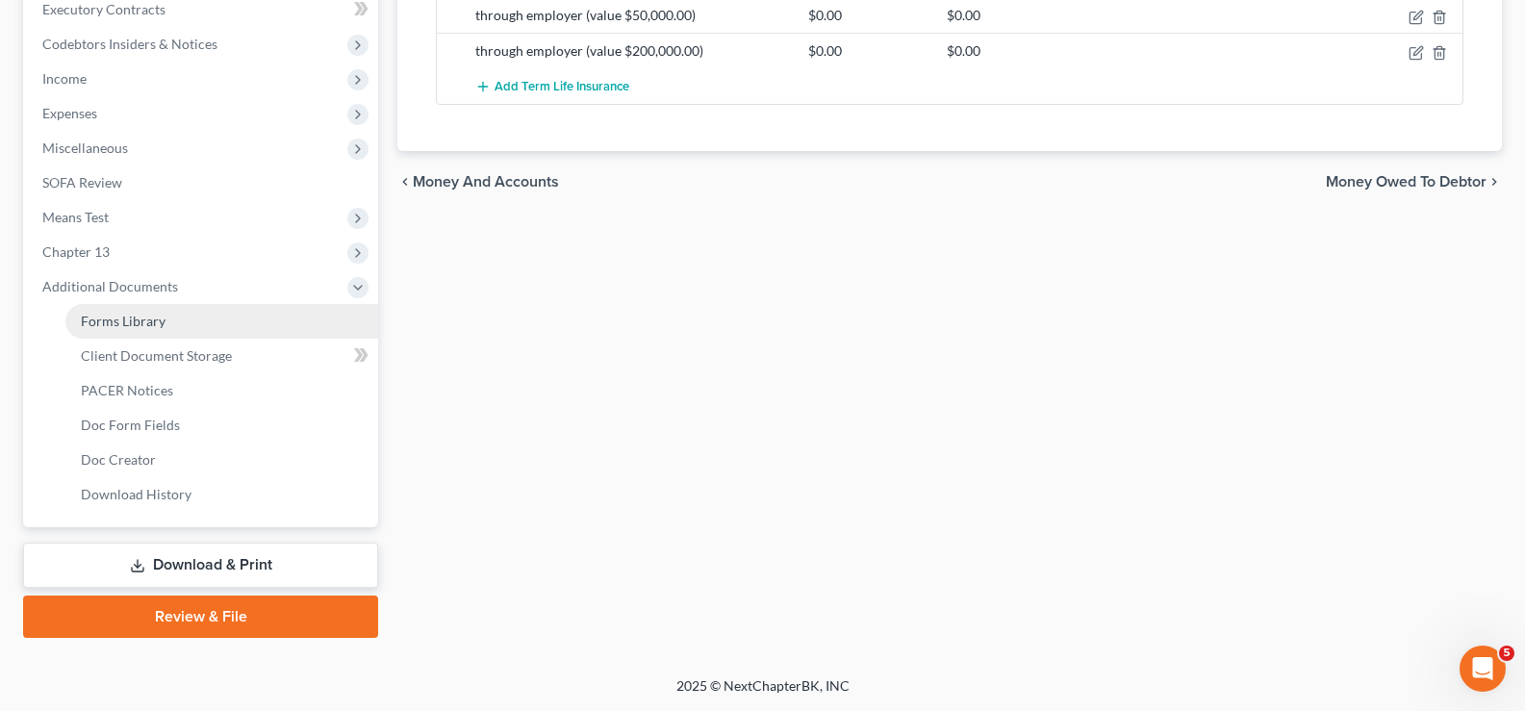
click at [200, 327] on link "Forms Library" at bounding box center [221, 321] width 313 height 35
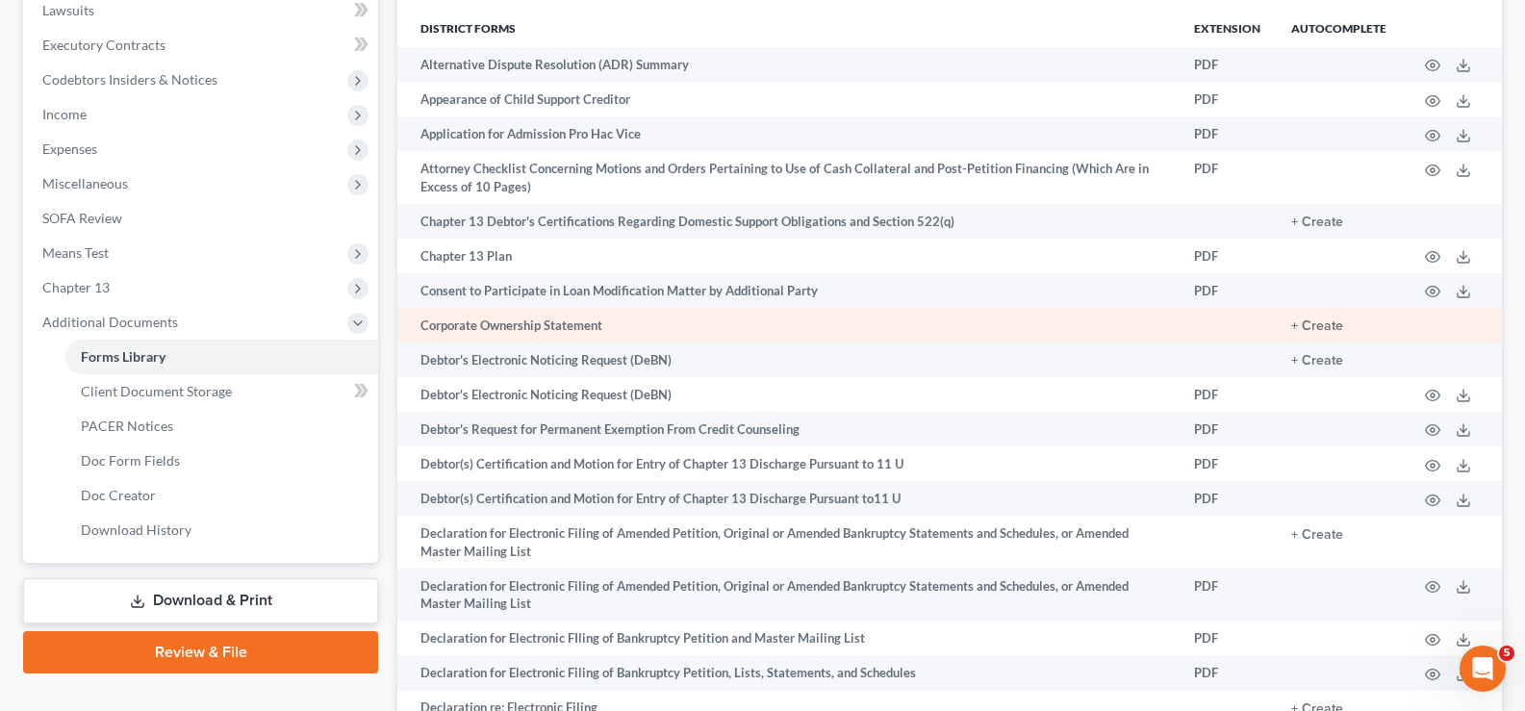
scroll to position [577, 0]
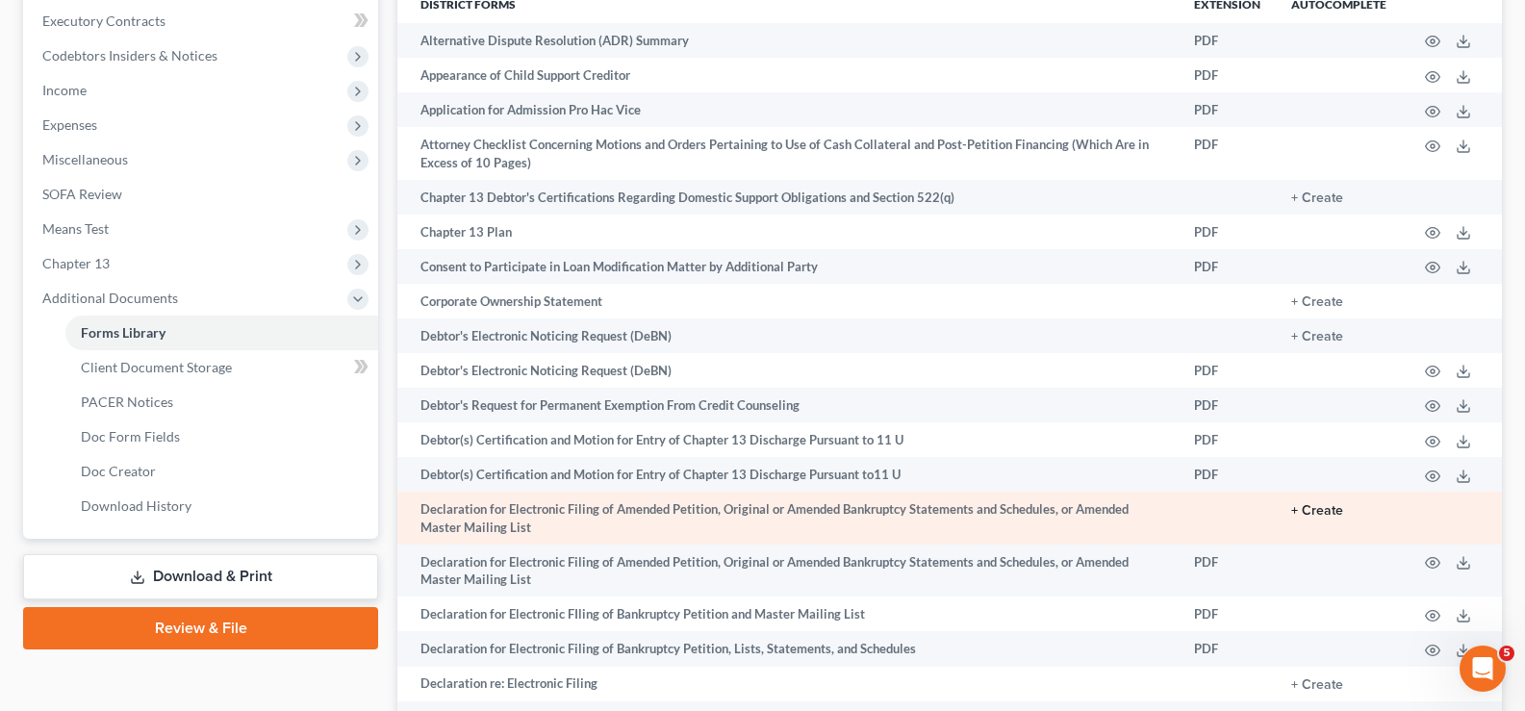
click at [1320, 507] on button "+ Create" at bounding box center [1317, 510] width 52 height 13
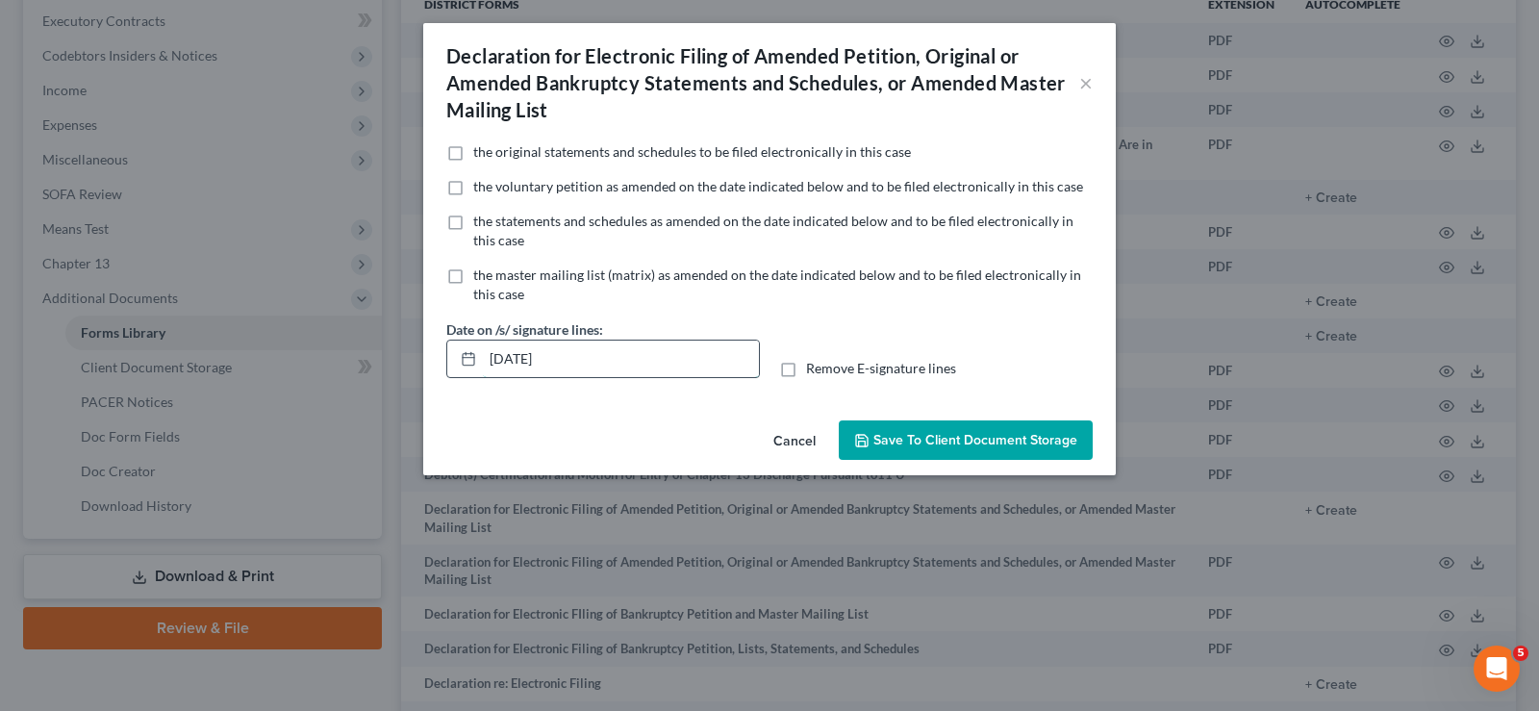
click at [587, 364] on input "[DATE]" at bounding box center [621, 359] width 276 height 37
type input "0"
click at [806, 370] on label "Remove E-signature lines" at bounding box center [881, 368] width 150 height 19
click at [814, 370] on input "Remove E-signature lines" at bounding box center [820, 365] width 13 height 13
checkbox input "true"
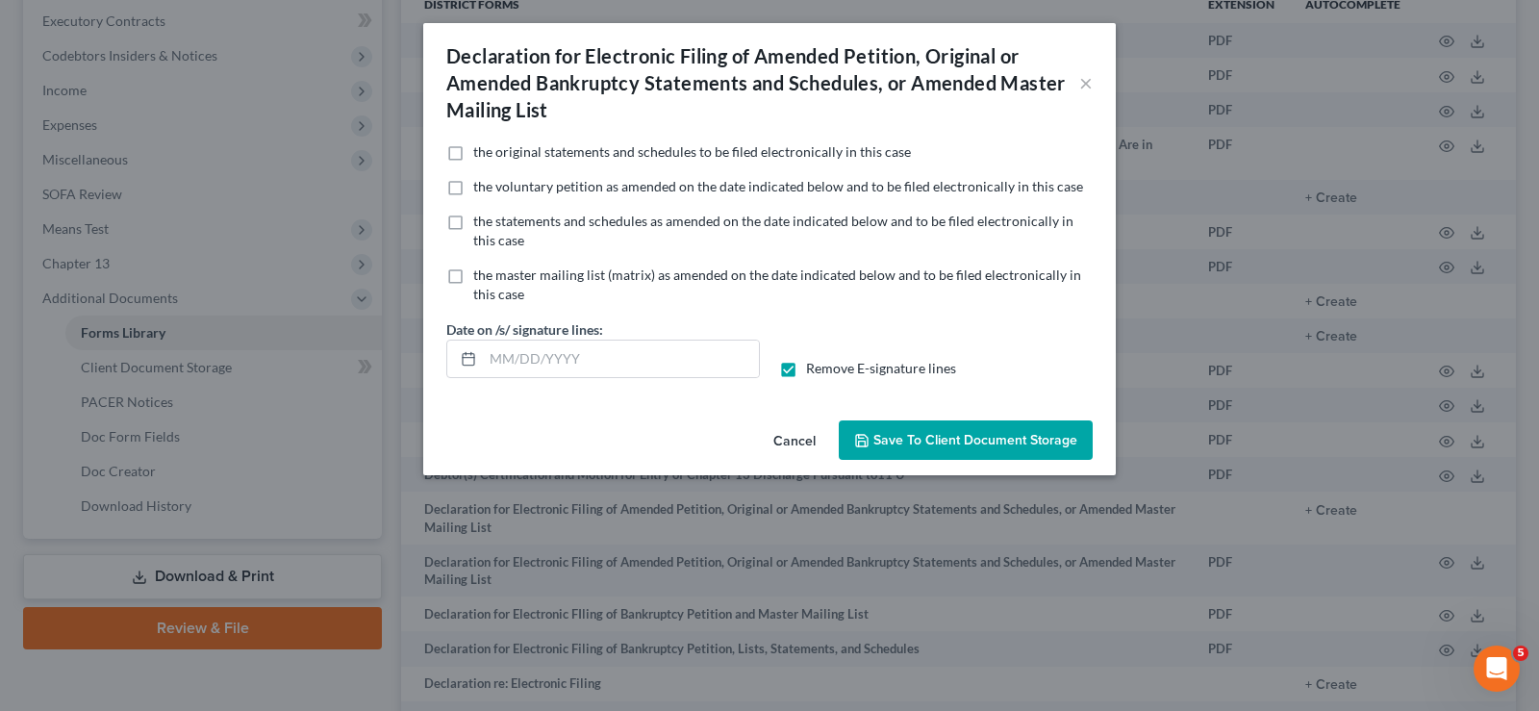
click at [930, 443] on span "Save to Client Document Storage" at bounding box center [975, 440] width 204 height 16
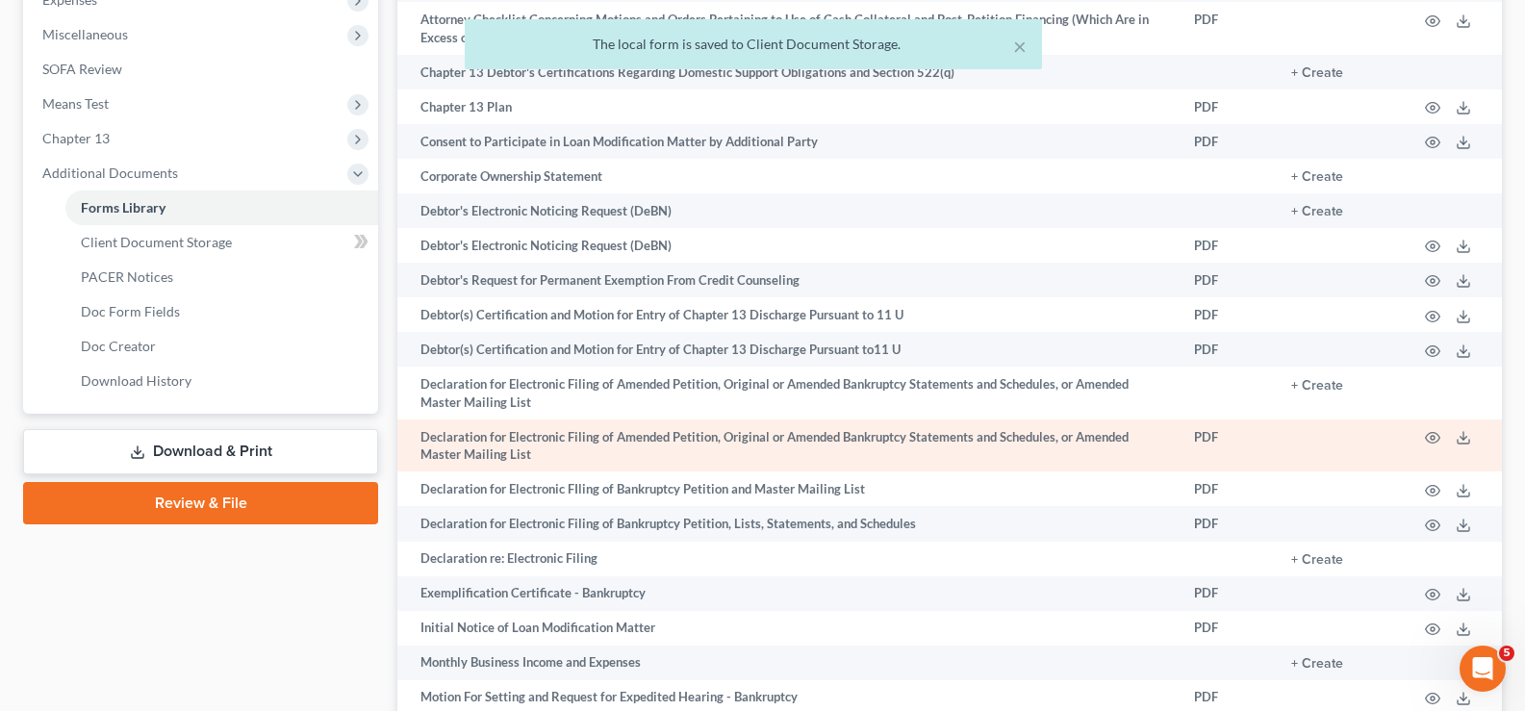
scroll to position [770, 0]
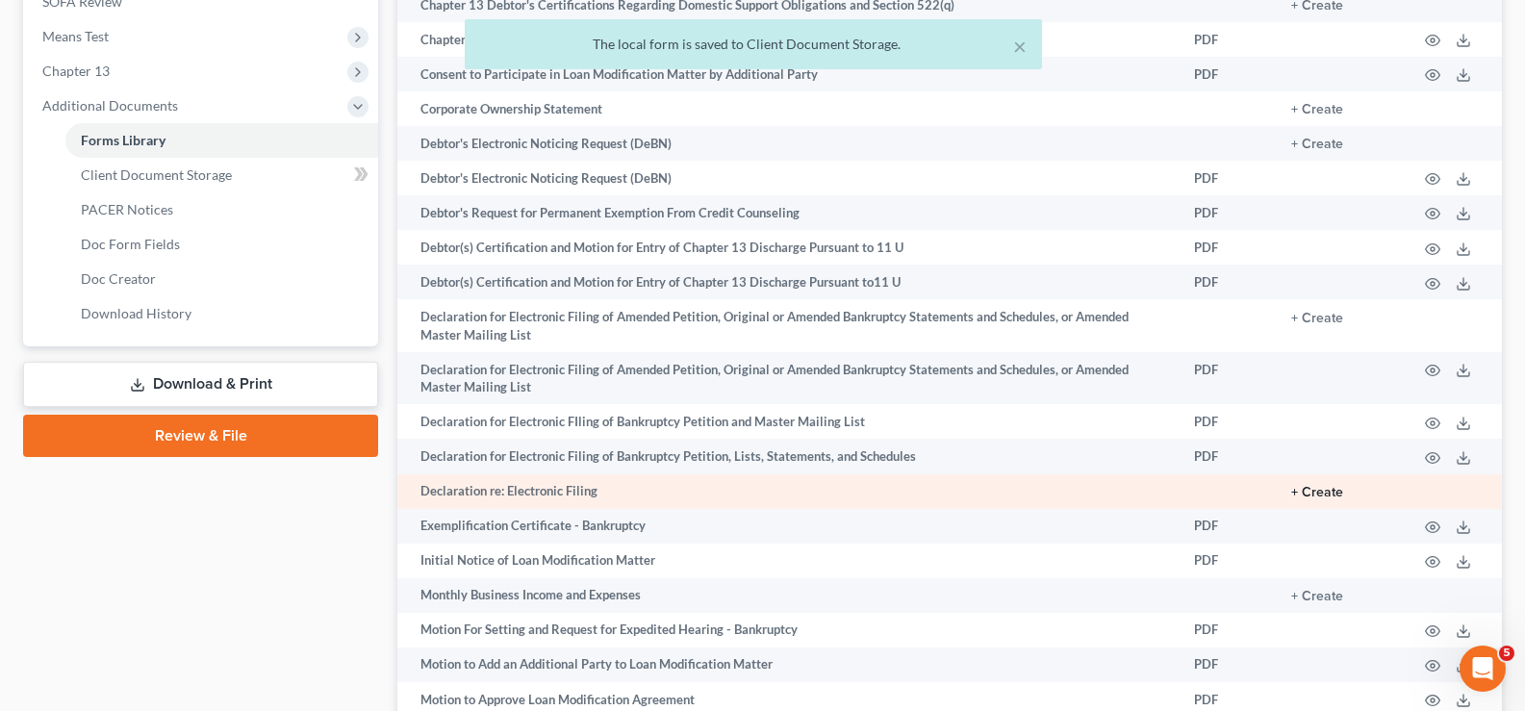
click at [1325, 489] on button "+ Create" at bounding box center [1317, 492] width 52 height 13
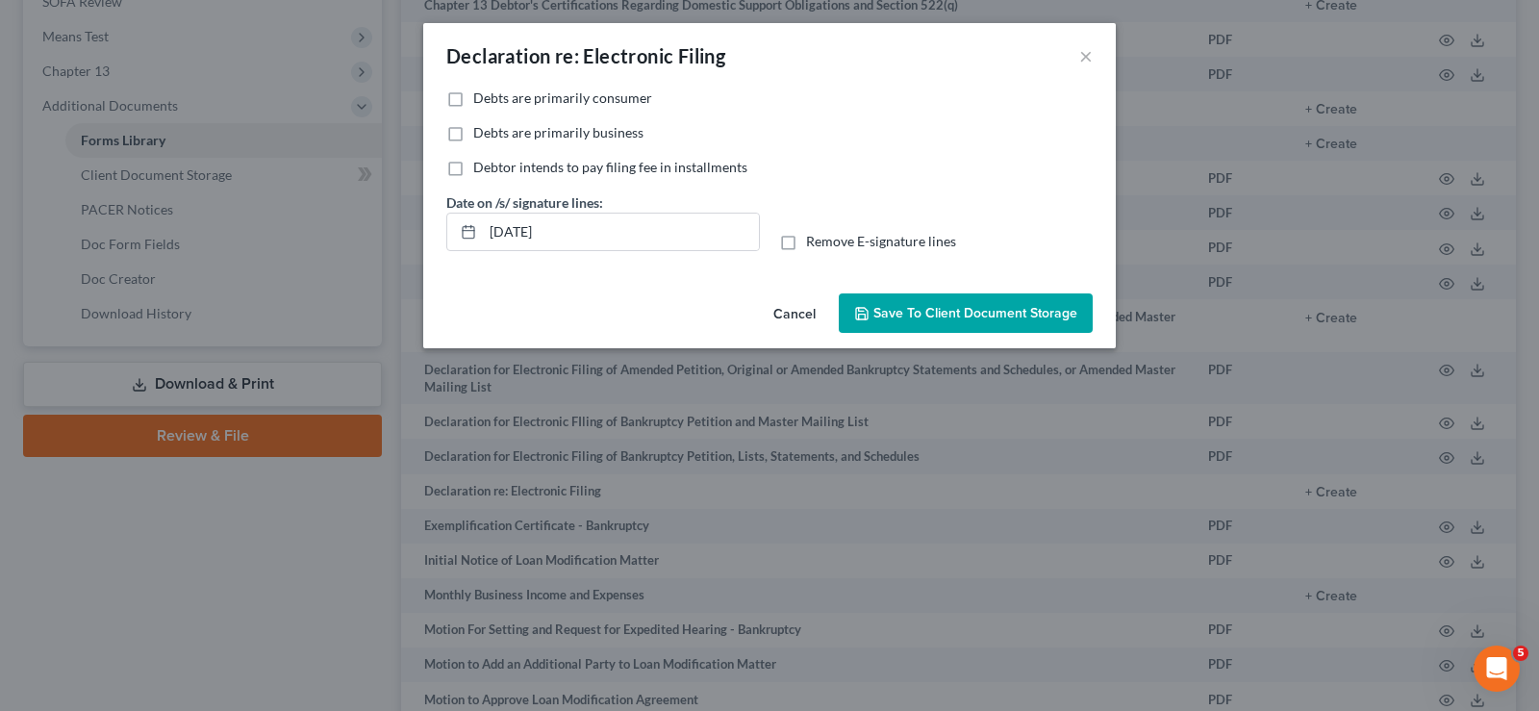
click at [473, 101] on label "Debts are primarily consumer" at bounding box center [562, 98] width 179 height 19
click at [481, 101] on input "Debts are primarily consumer" at bounding box center [487, 95] width 13 height 13
checkbox input "true"
click at [583, 226] on input "[DATE]" at bounding box center [621, 232] width 276 height 37
click at [806, 233] on label "Remove E-signature lines" at bounding box center [881, 241] width 150 height 19
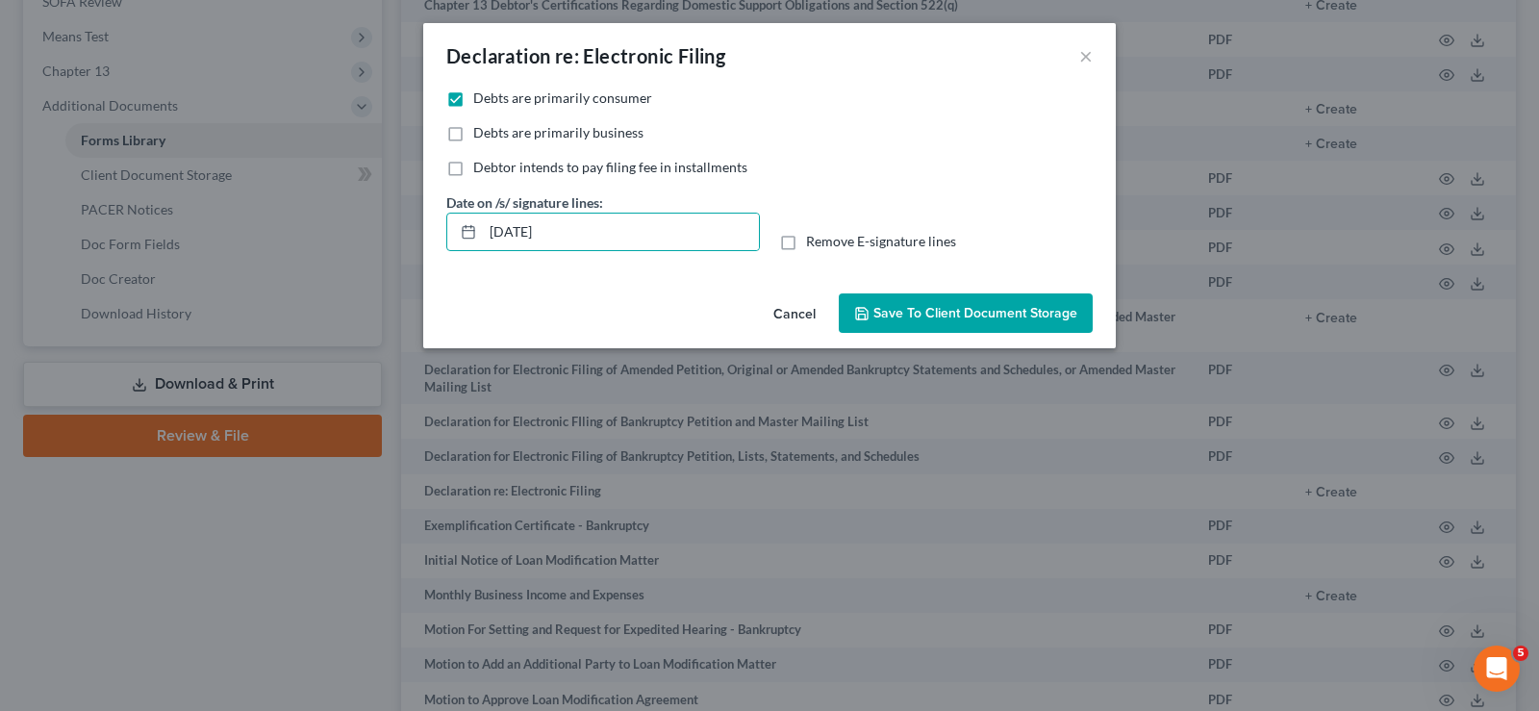
click at [814, 233] on input "Remove E-signature lines" at bounding box center [820, 238] width 13 height 13
checkbox input "true"
click at [933, 323] on button "Save to Client Document Storage" at bounding box center [966, 313] width 254 height 40
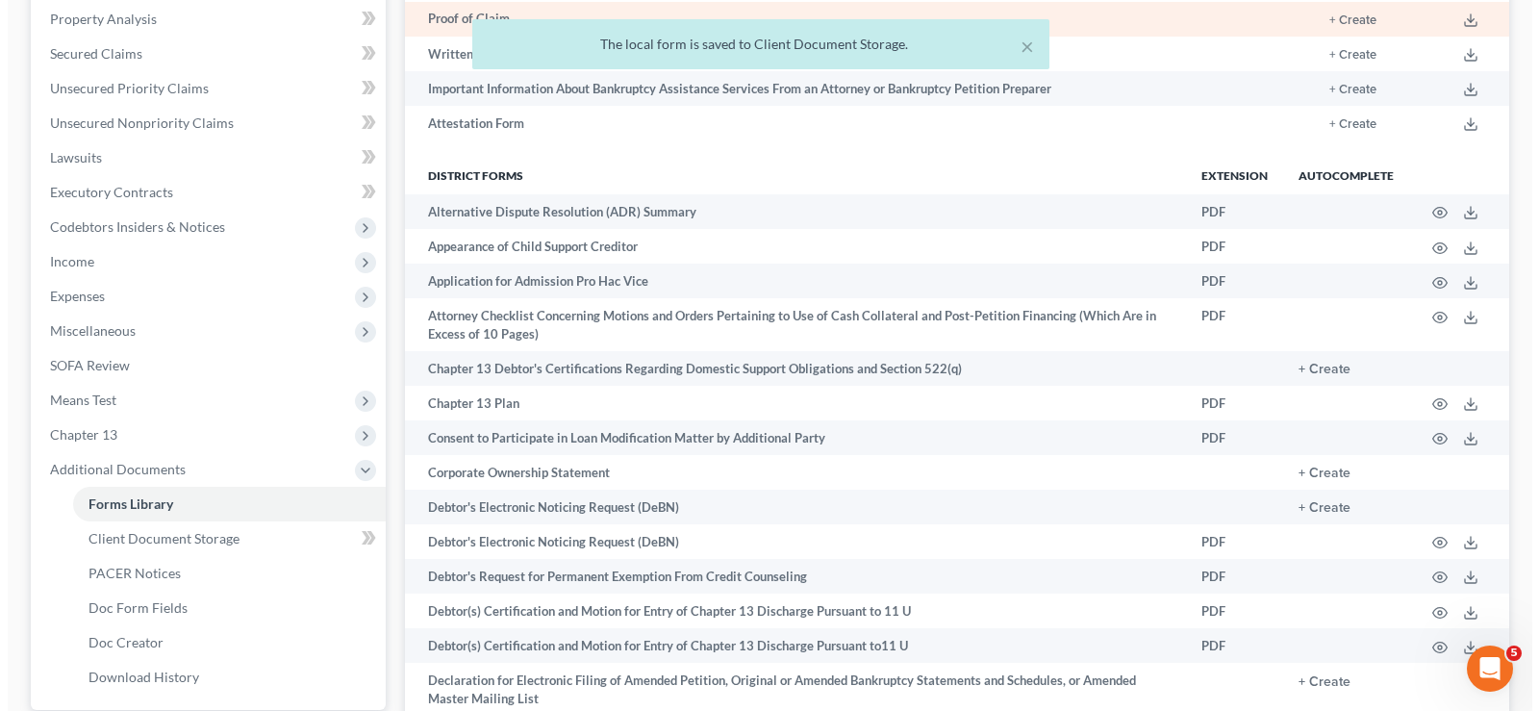
scroll to position [192, 0]
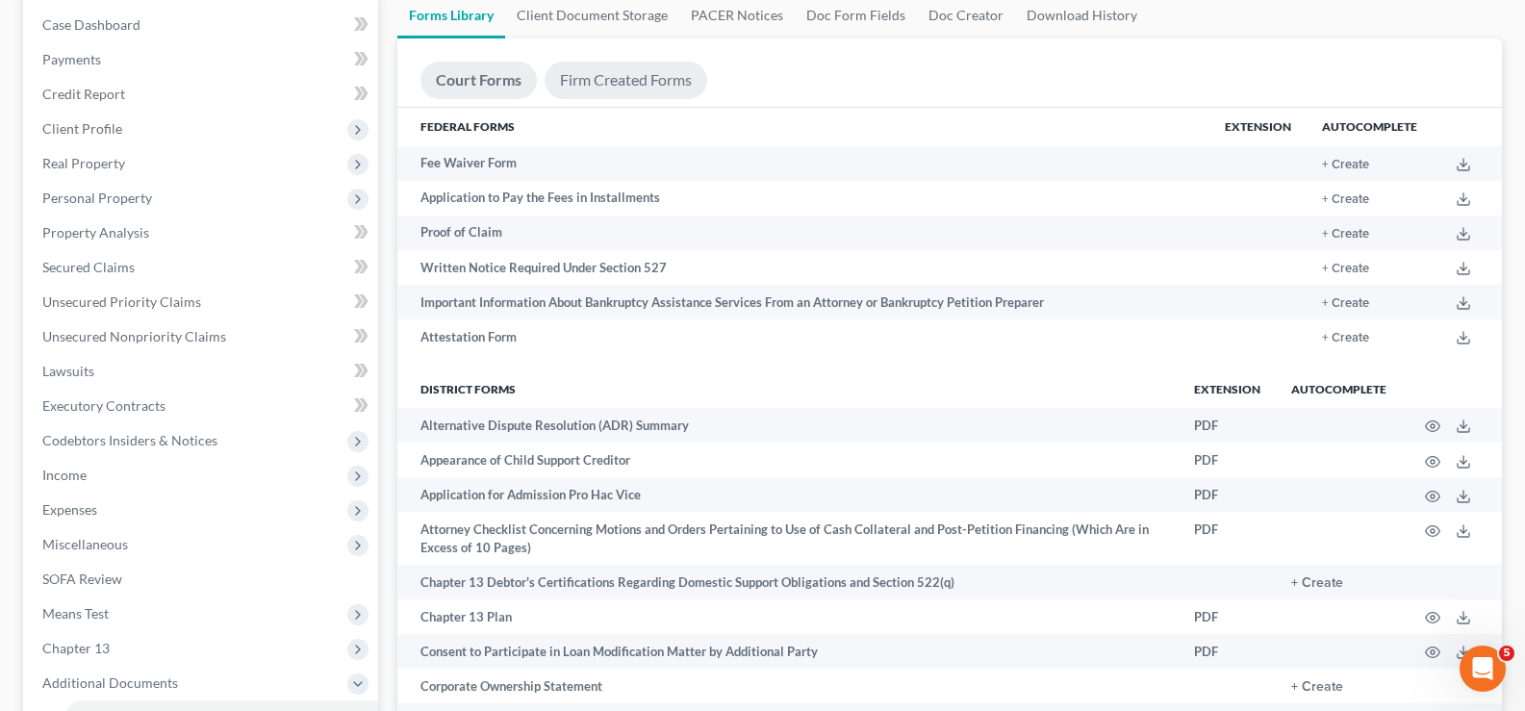
click at [622, 85] on link "Firm Created Forms" at bounding box center [625, 81] width 163 height 38
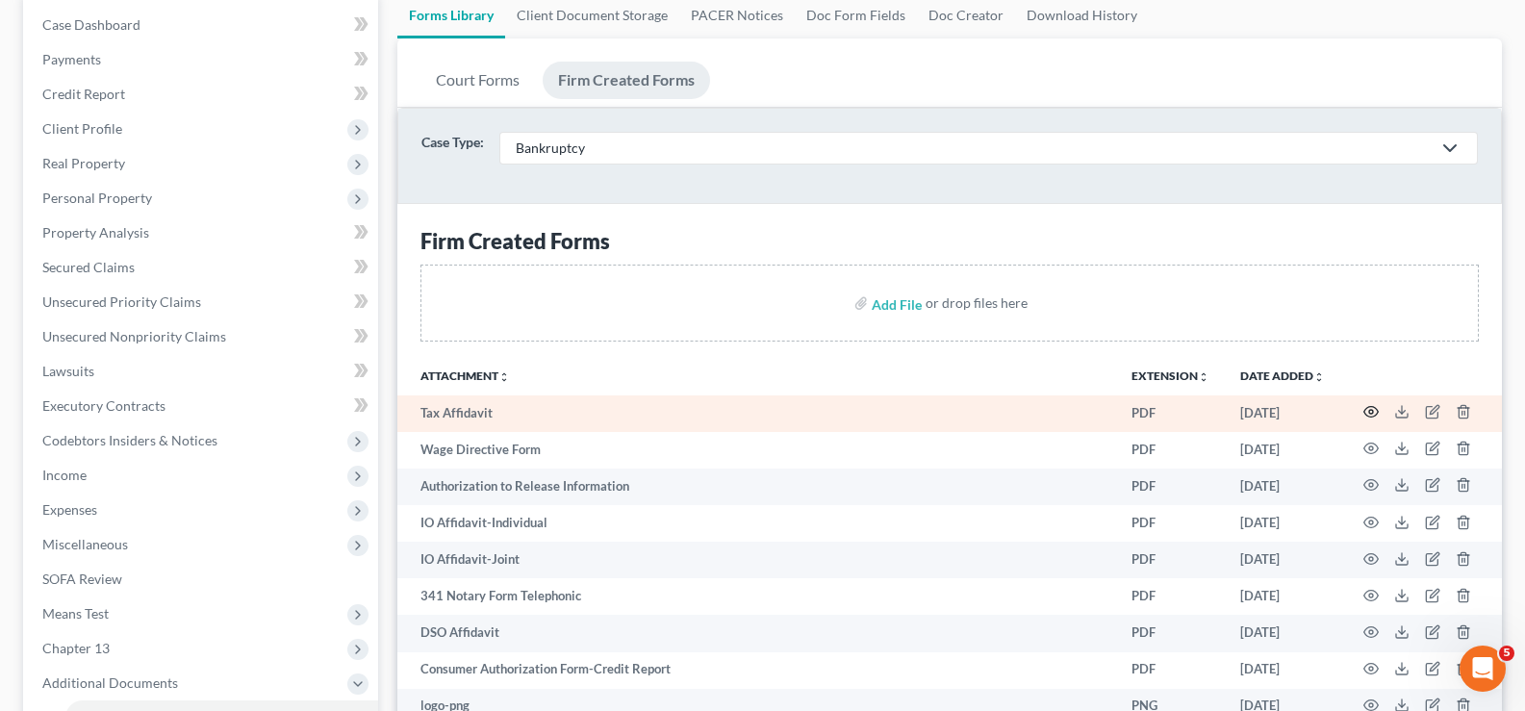
click at [1372, 416] on icon "button" at bounding box center [1370, 411] width 15 height 15
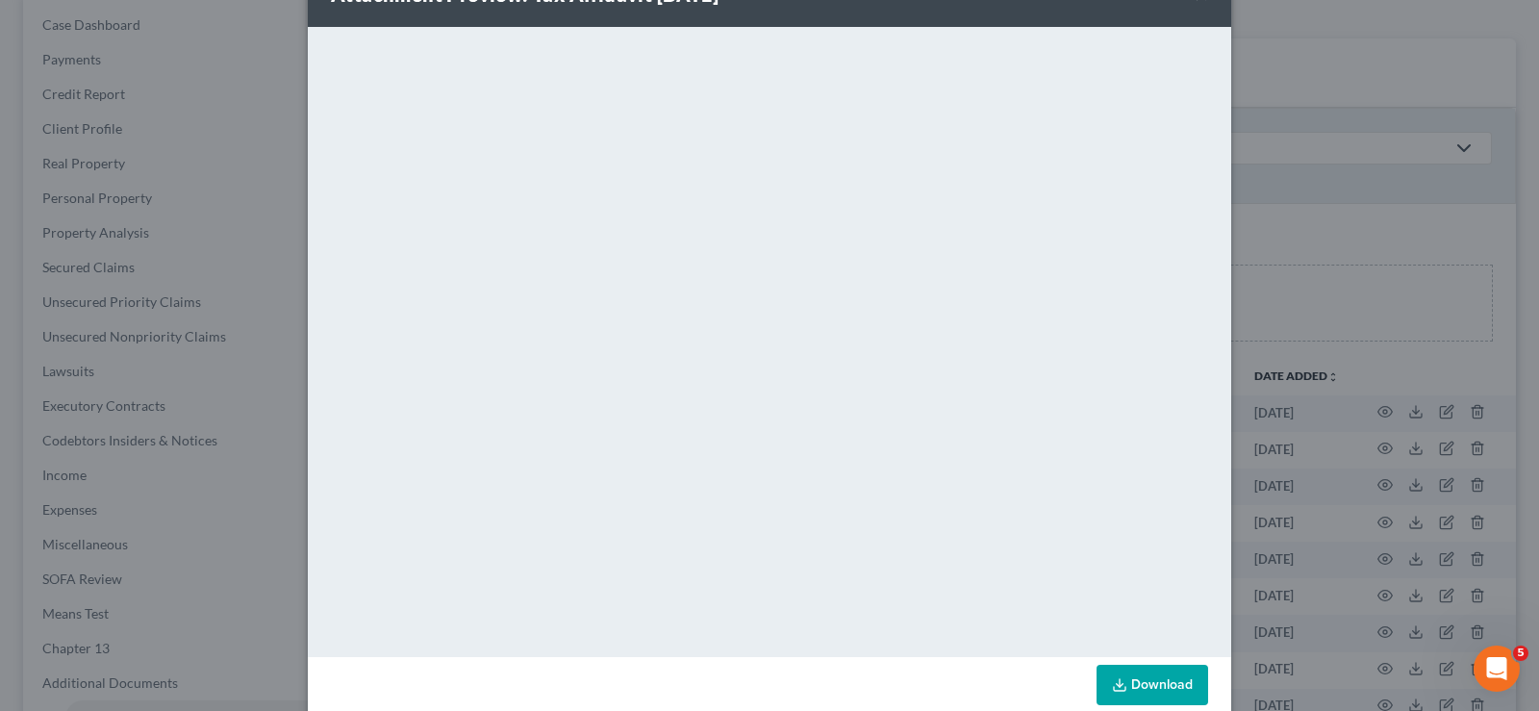
scroll to position [94, 0]
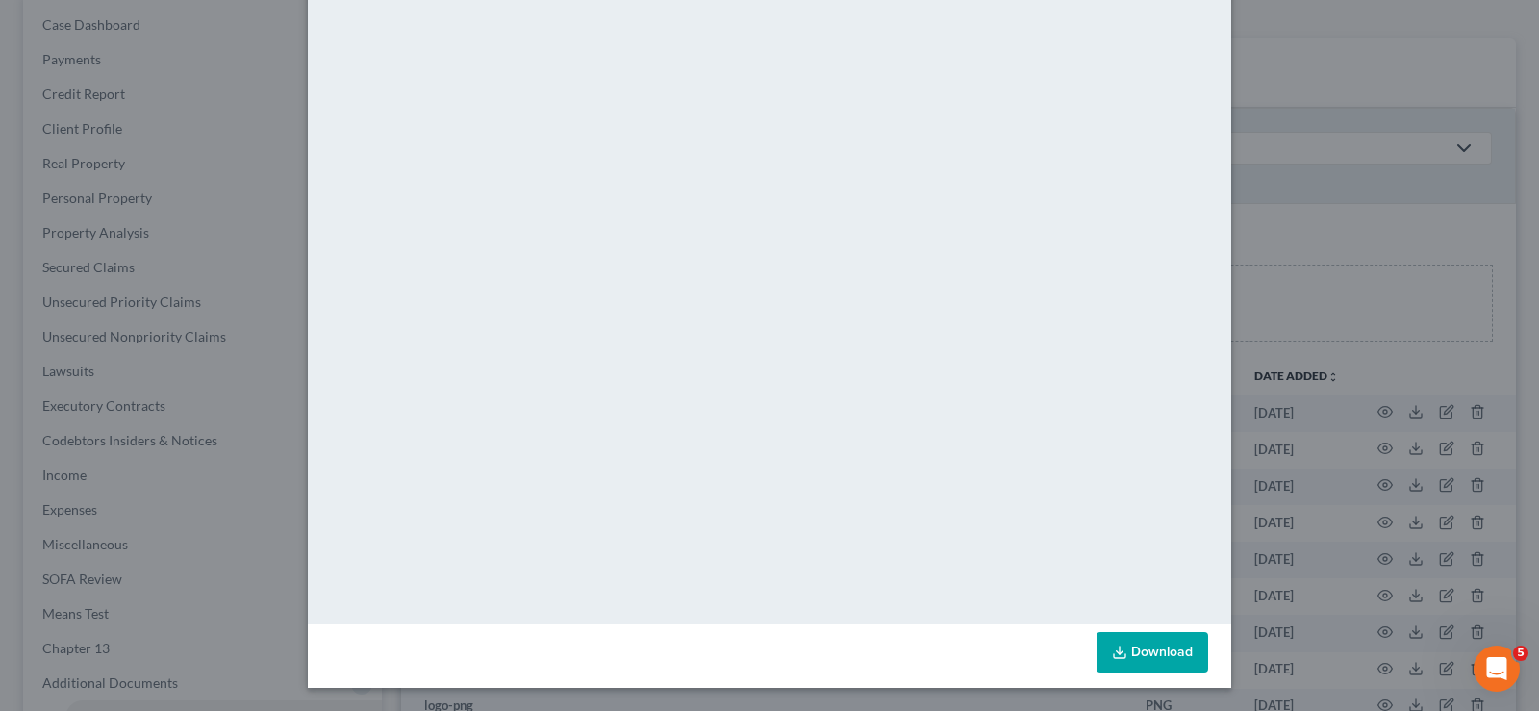
click at [1158, 660] on link "Download" at bounding box center [1153, 652] width 112 height 40
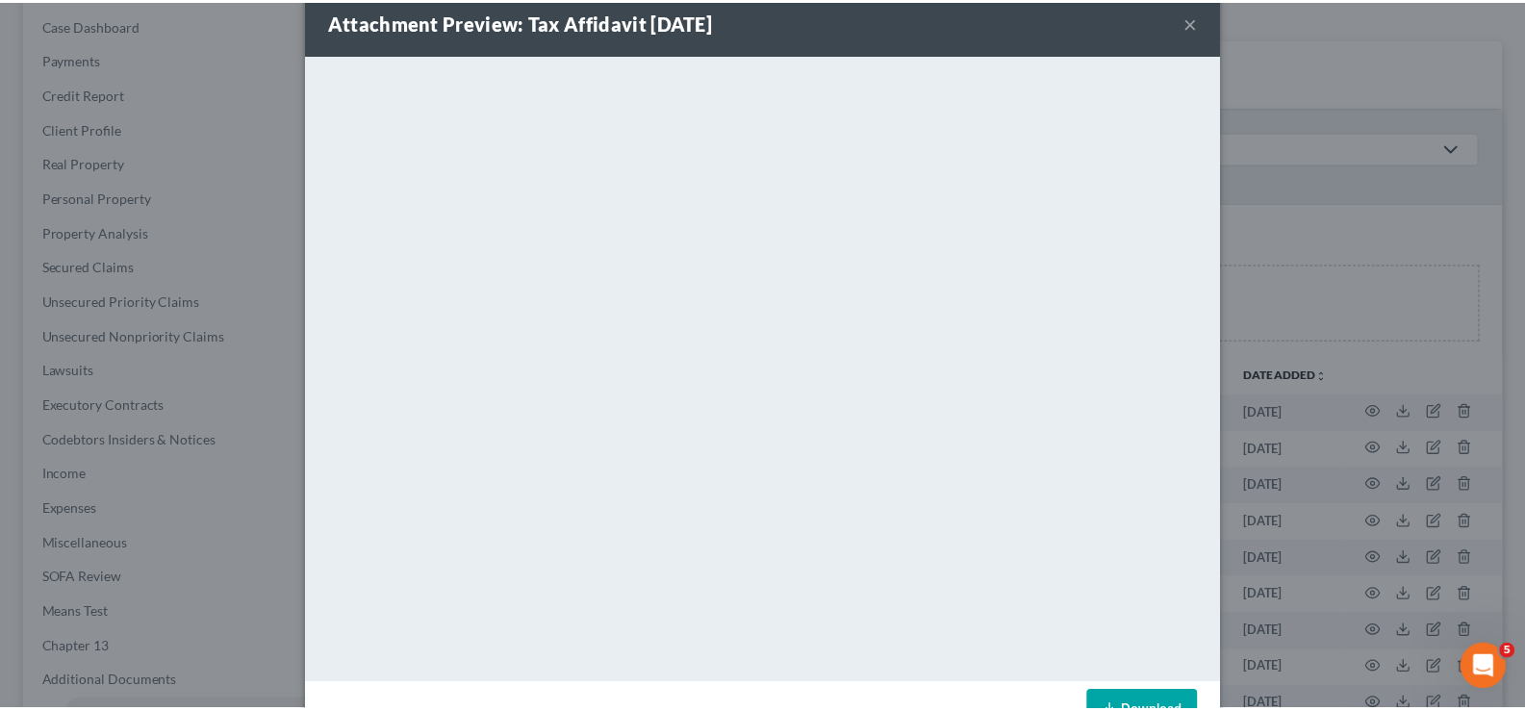
scroll to position [0, 0]
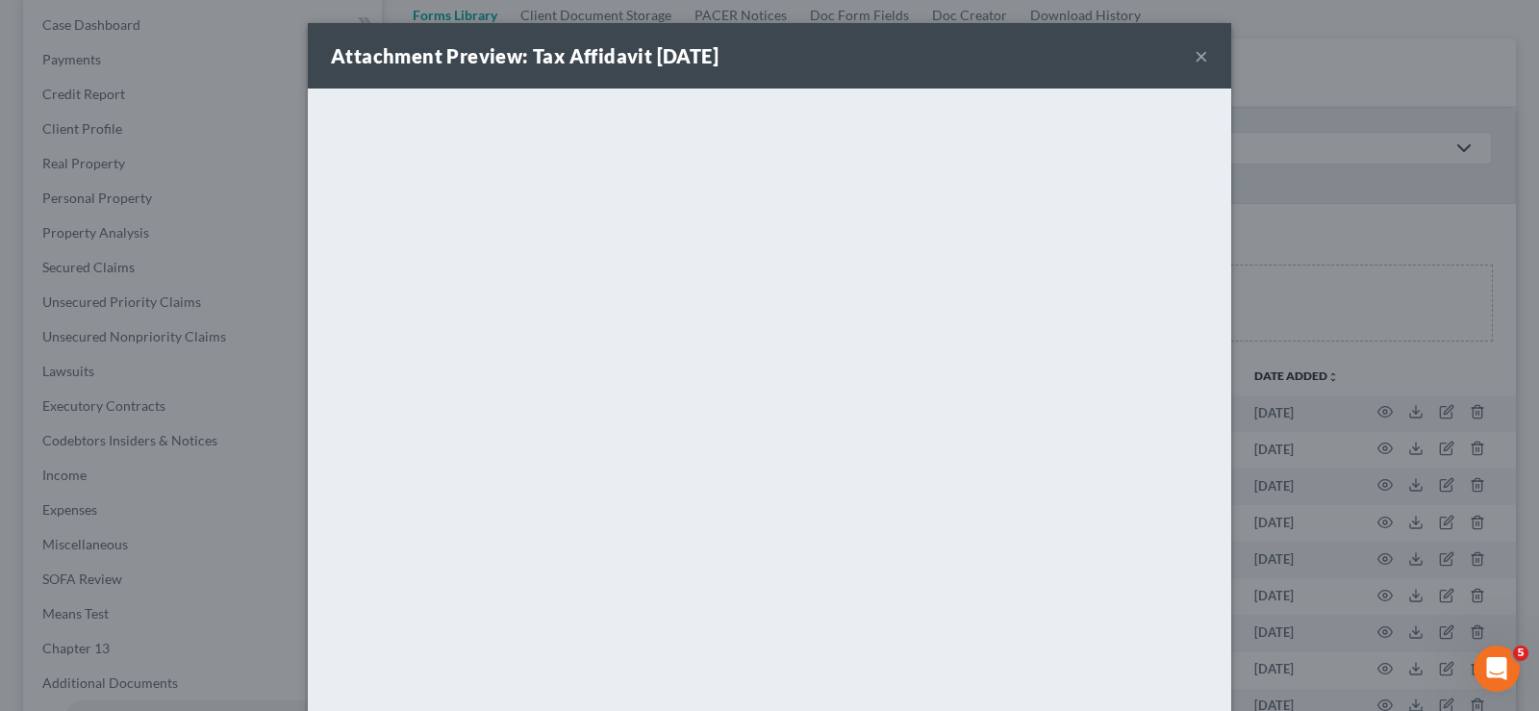
click at [1195, 47] on button "×" at bounding box center [1201, 55] width 13 height 23
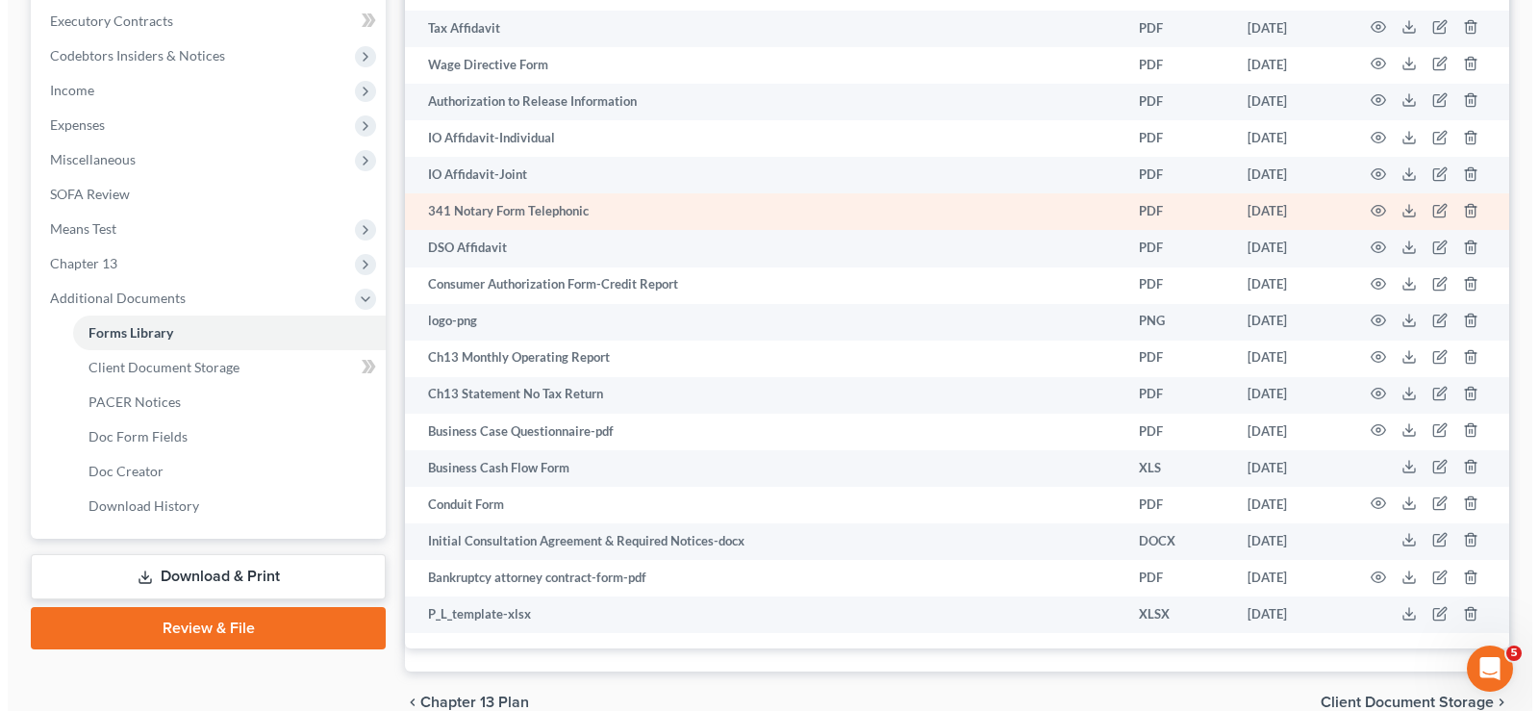
scroll to position [385, 0]
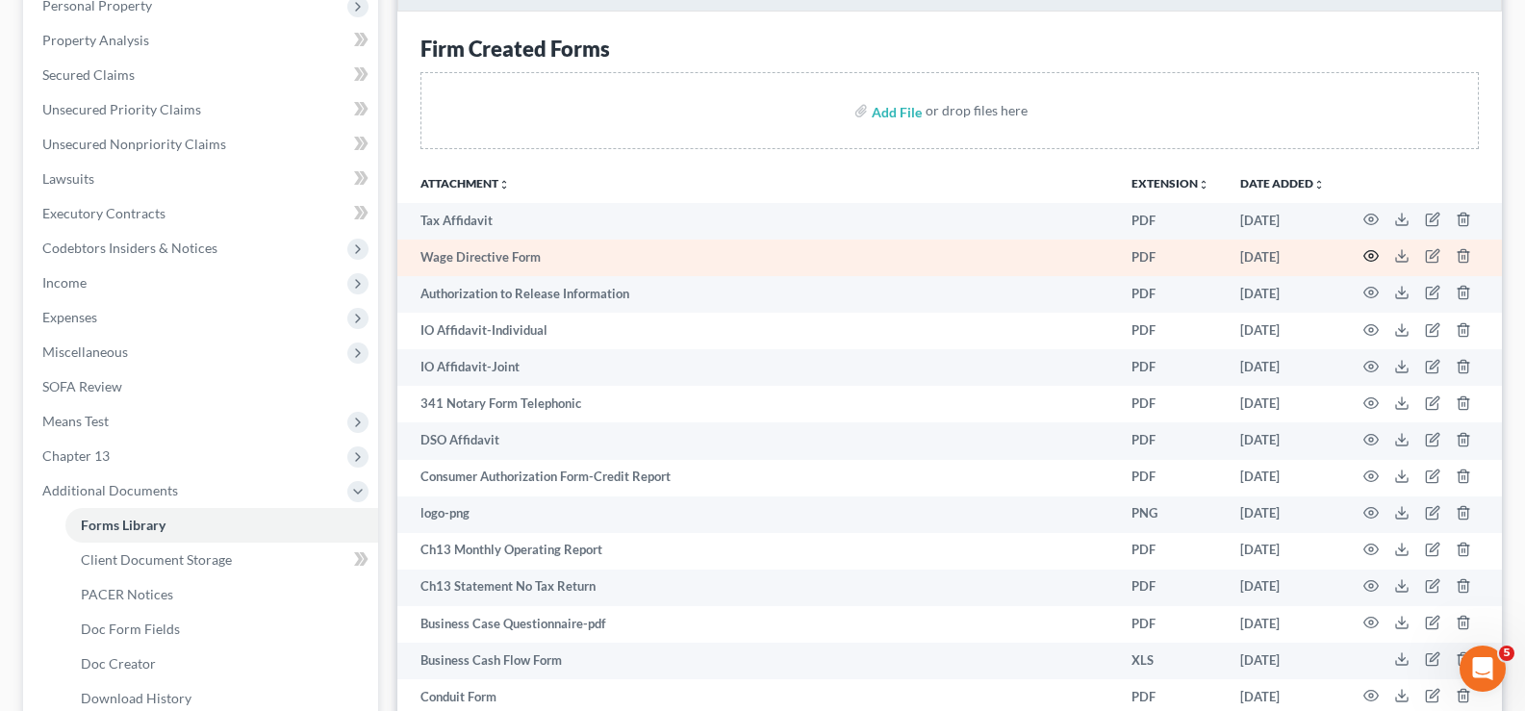
click at [1370, 254] on circle "button" at bounding box center [1371, 256] width 4 height 4
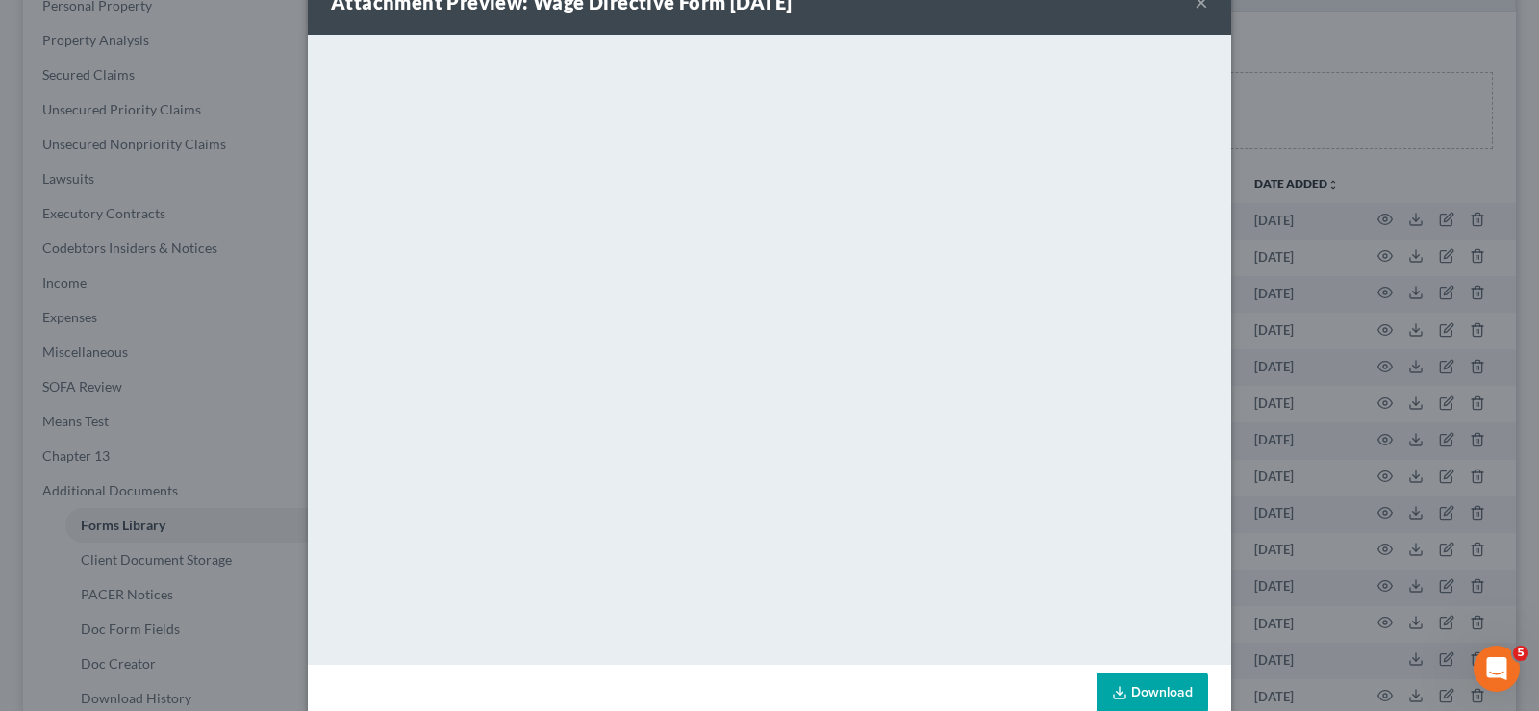
scroll to position [94, 0]
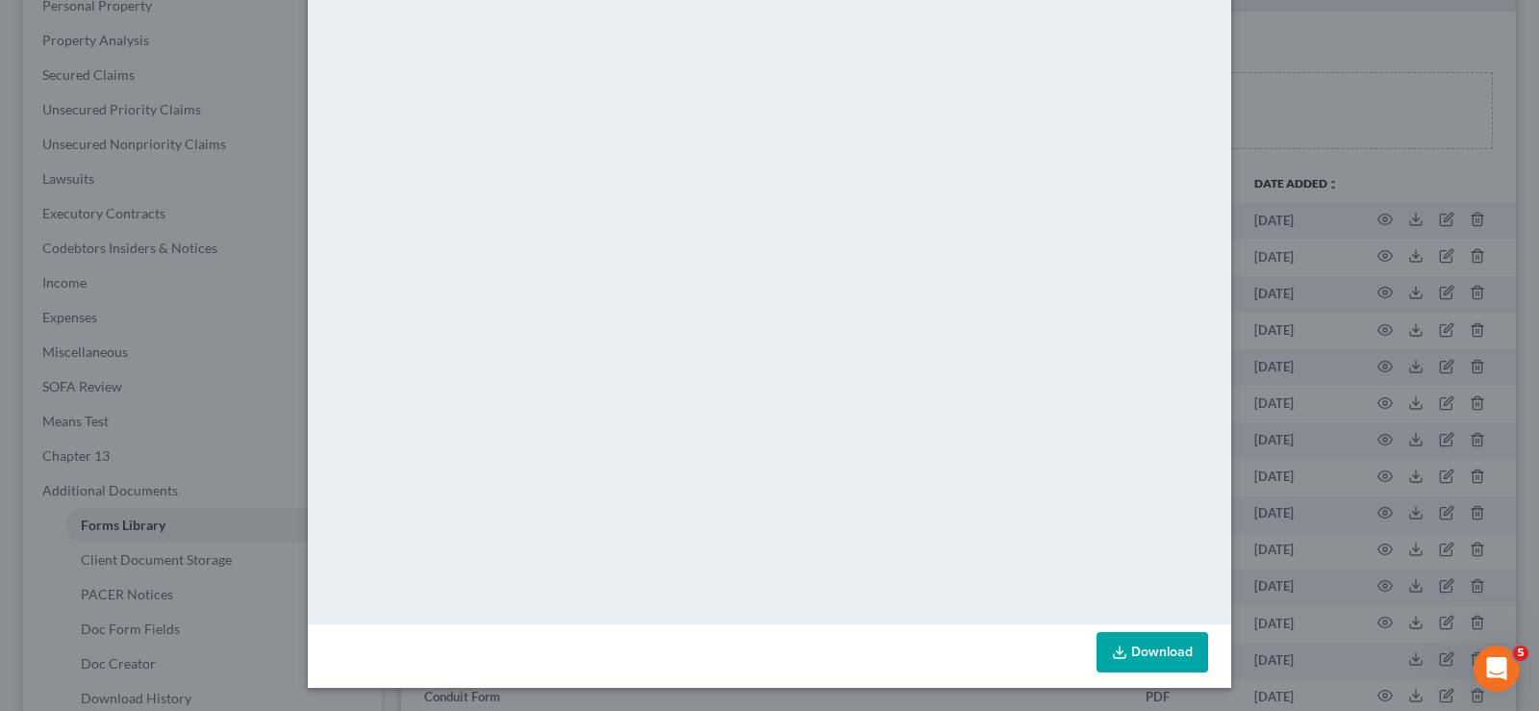
click at [1126, 648] on link "Download" at bounding box center [1153, 652] width 112 height 40
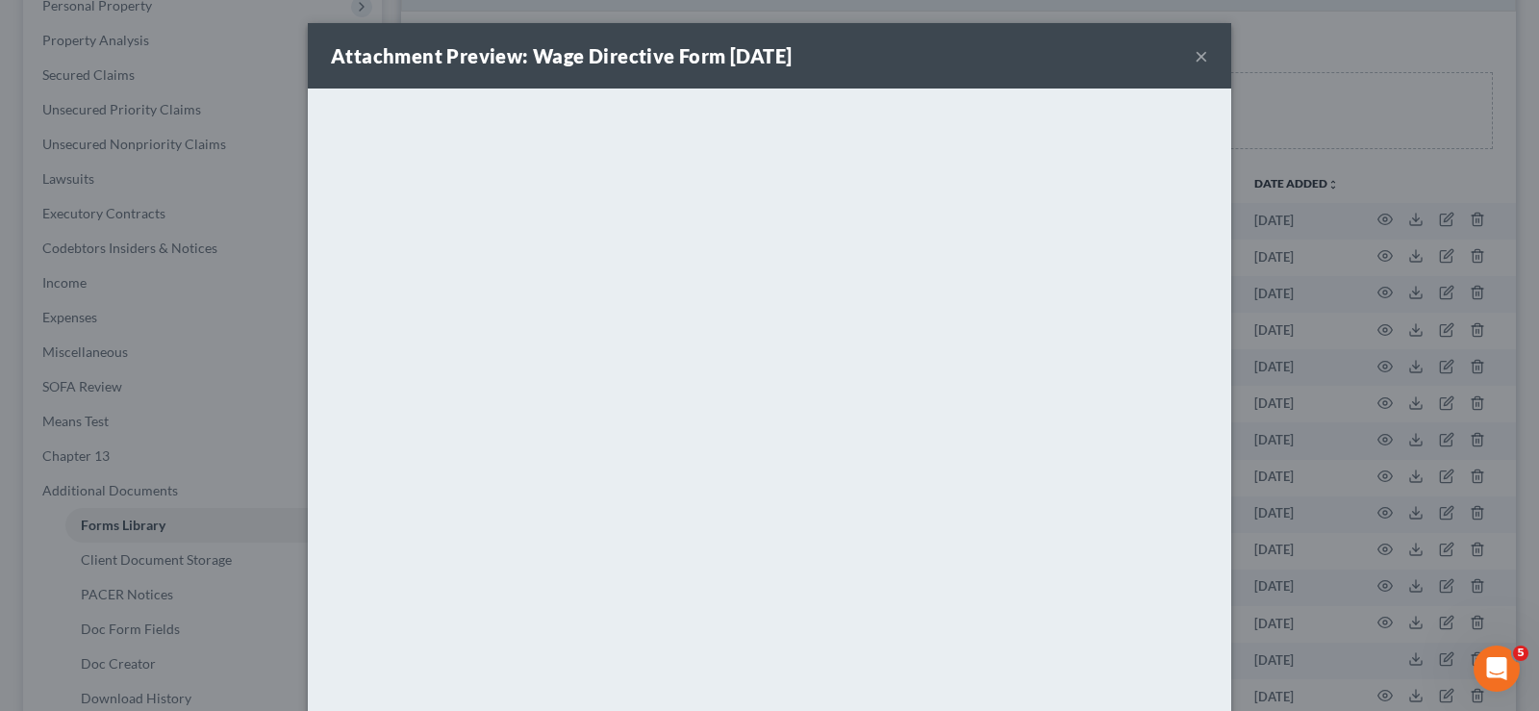
click at [1199, 49] on button "×" at bounding box center [1201, 55] width 13 height 23
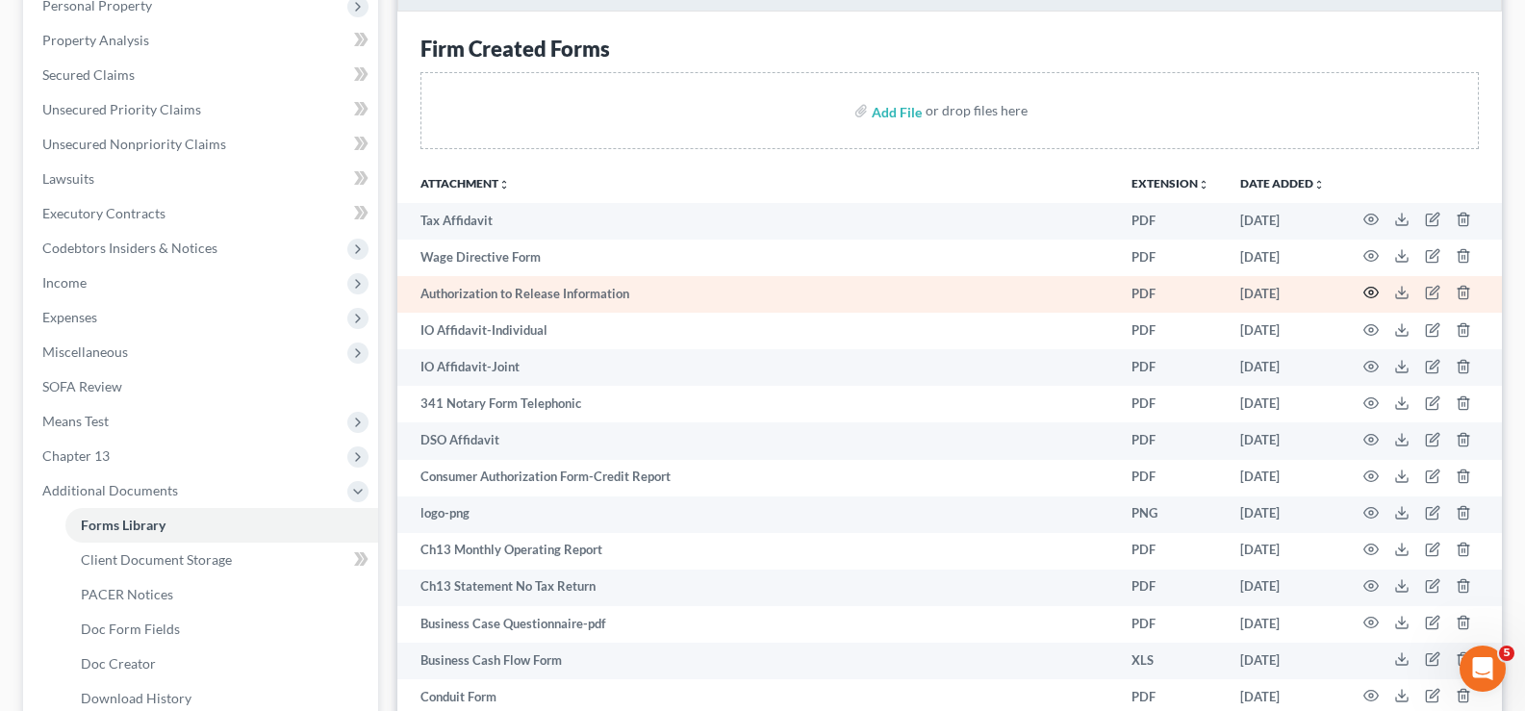
click at [1368, 288] on icon "button" at bounding box center [1370, 292] width 15 height 15
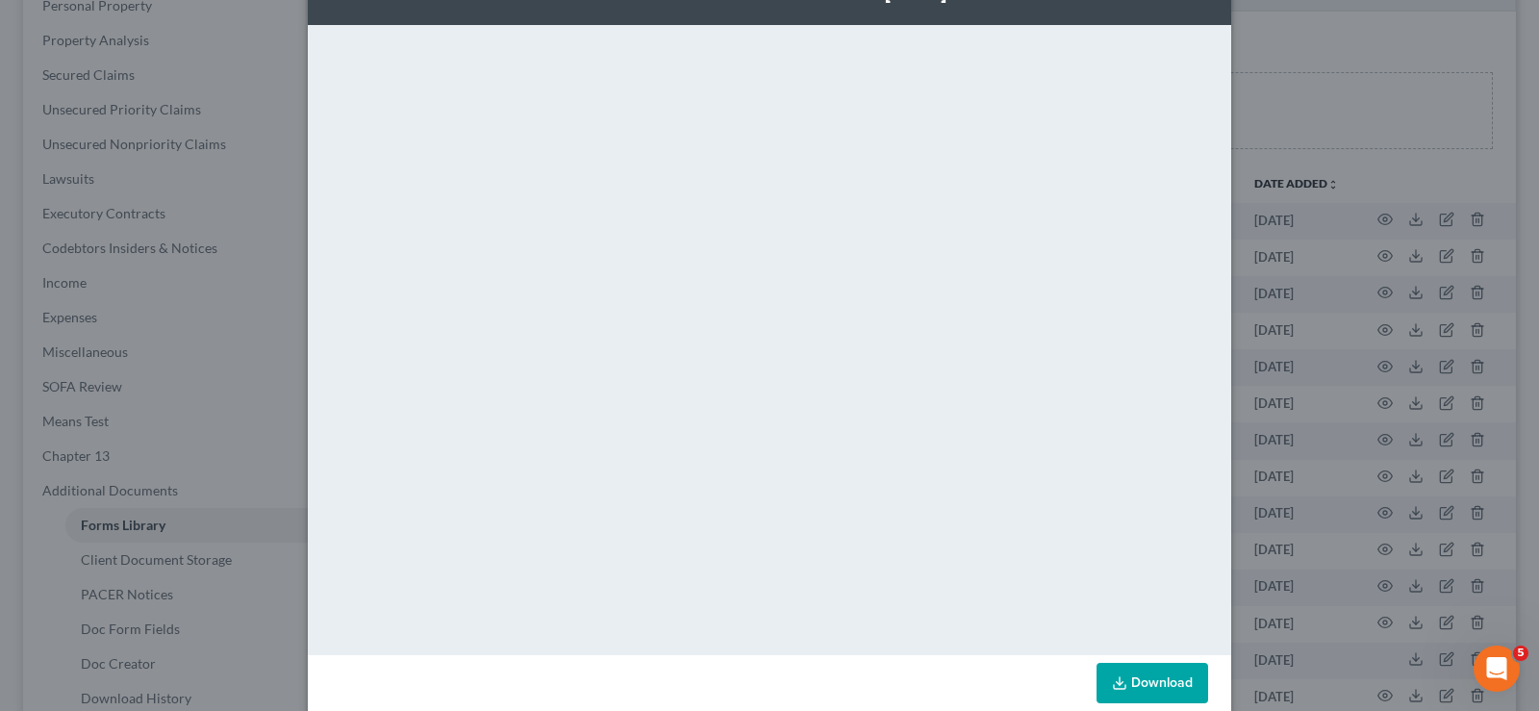
scroll to position [94, 0]
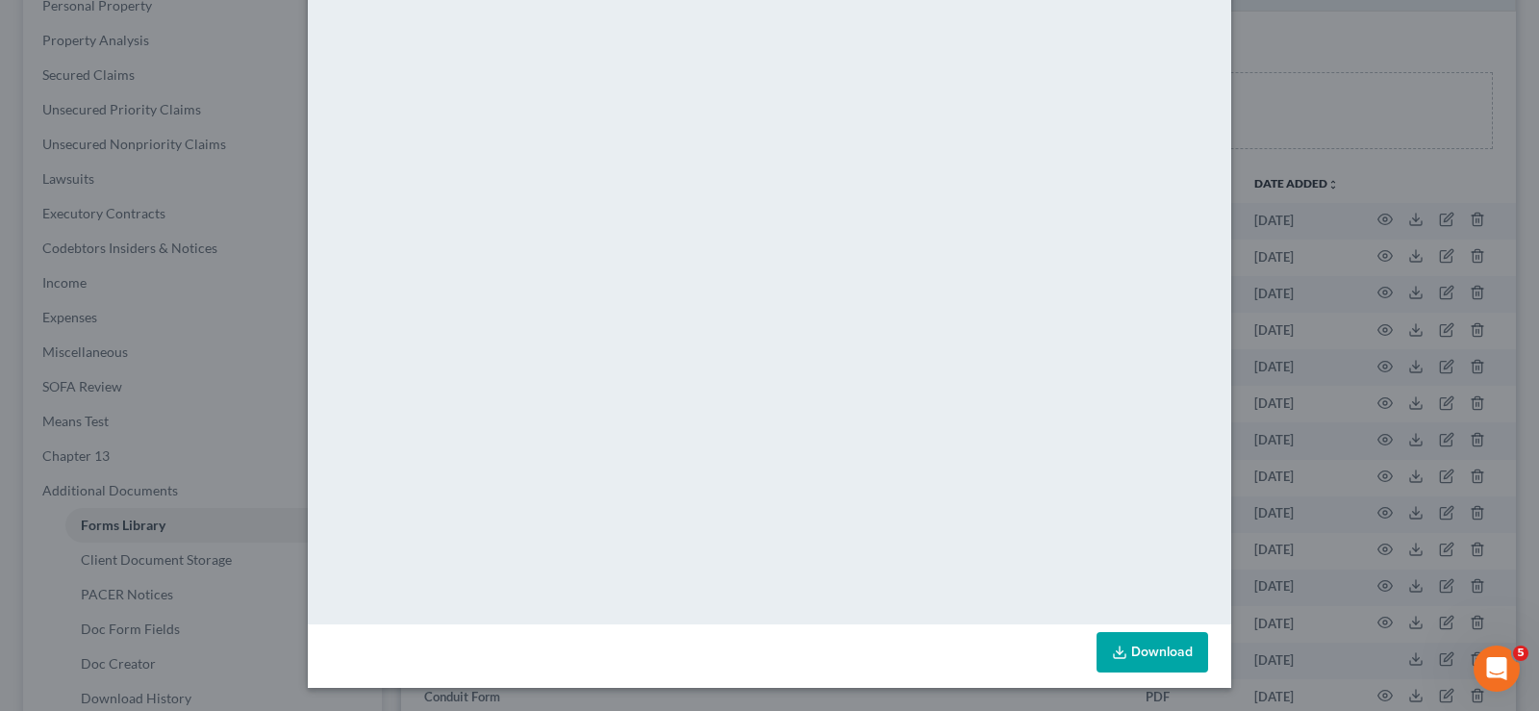
click at [1138, 643] on link "Download" at bounding box center [1153, 652] width 112 height 40
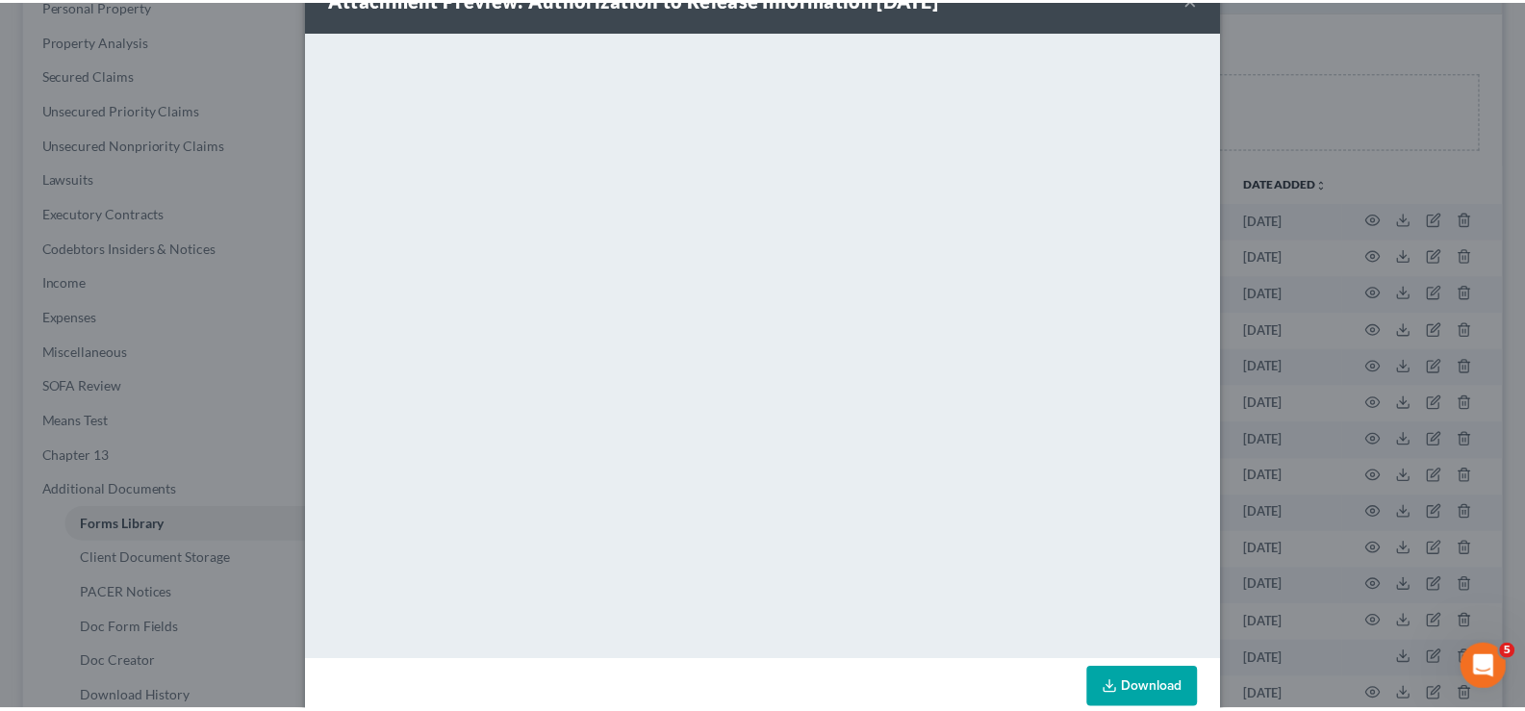
scroll to position [0, 0]
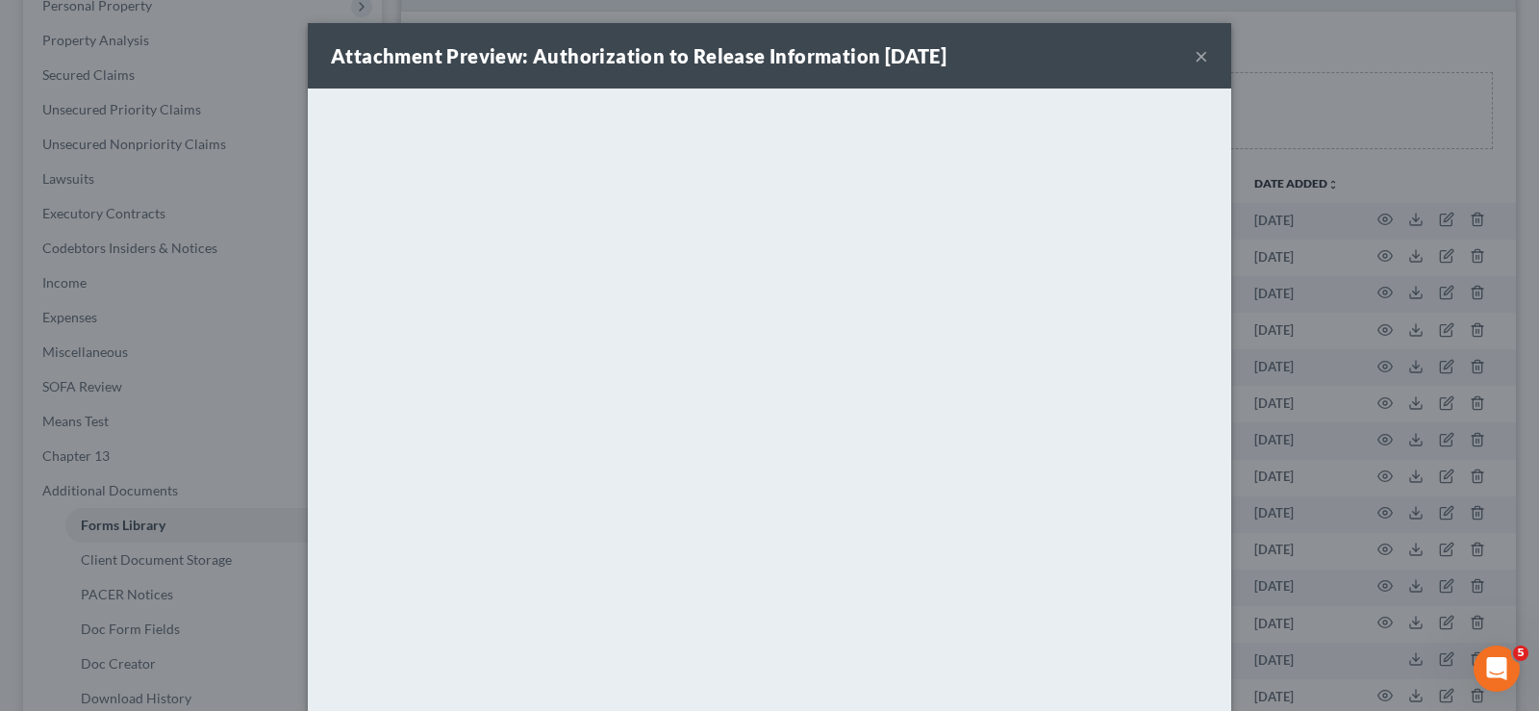
click at [1195, 59] on button "×" at bounding box center [1201, 55] width 13 height 23
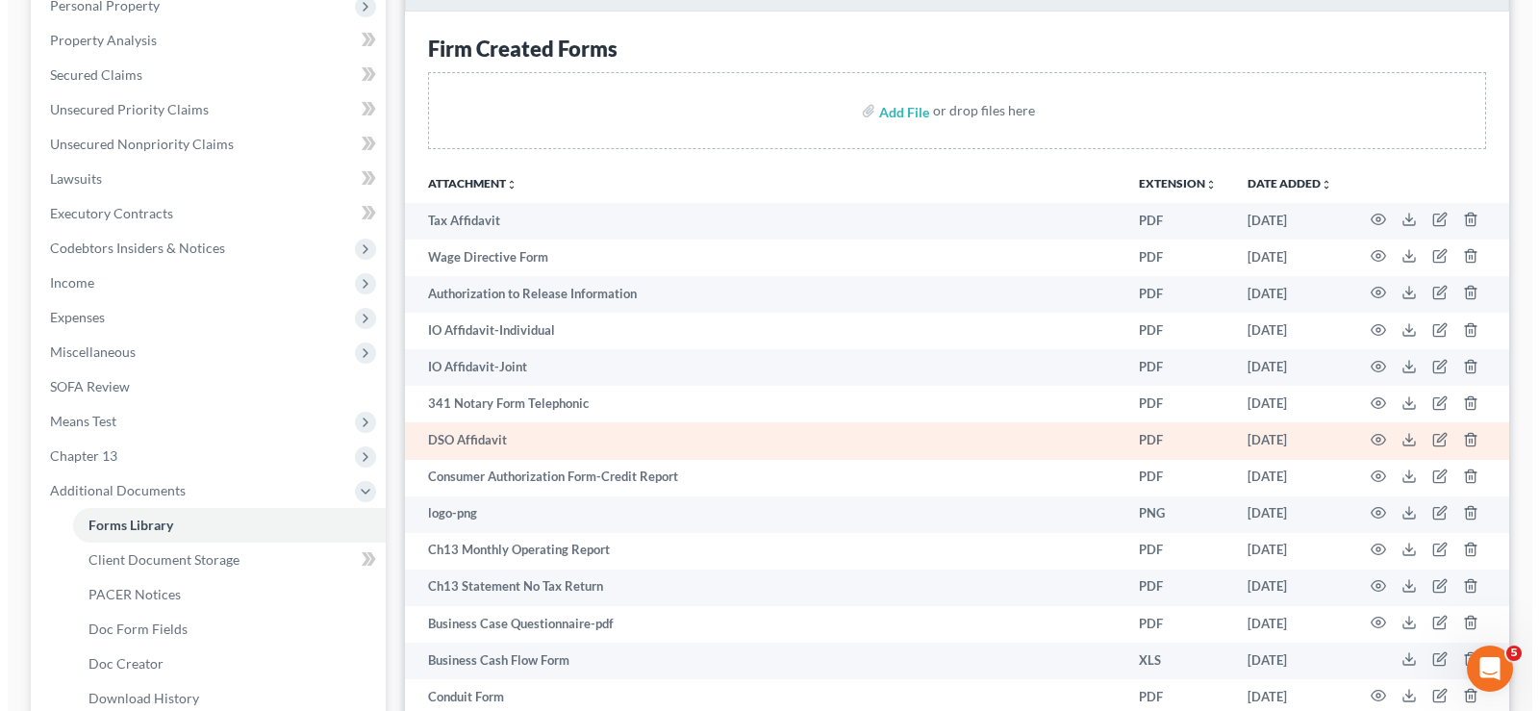
scroll to position [577, 0]
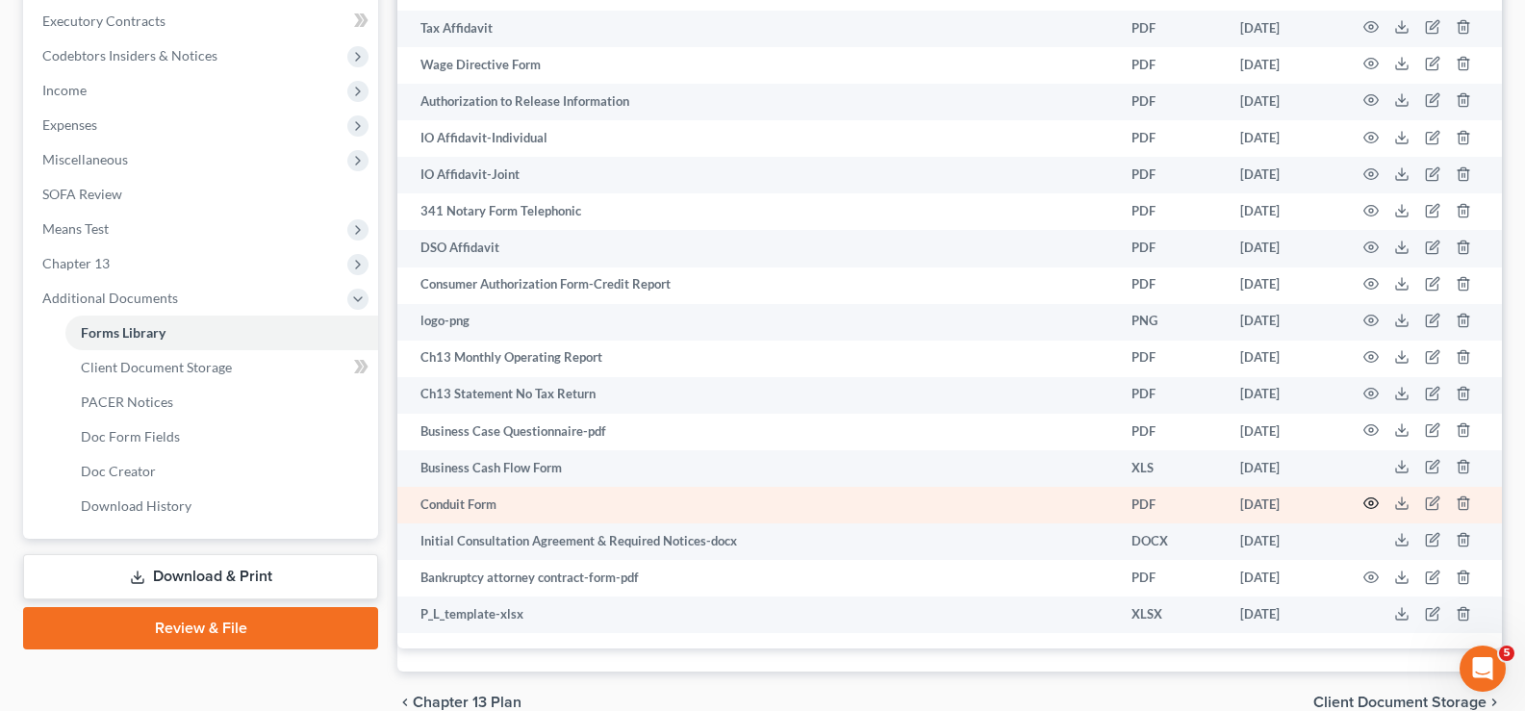
click at [1377, 499] on icon "button" at bounding box center [1370, 502] width 15 height 15
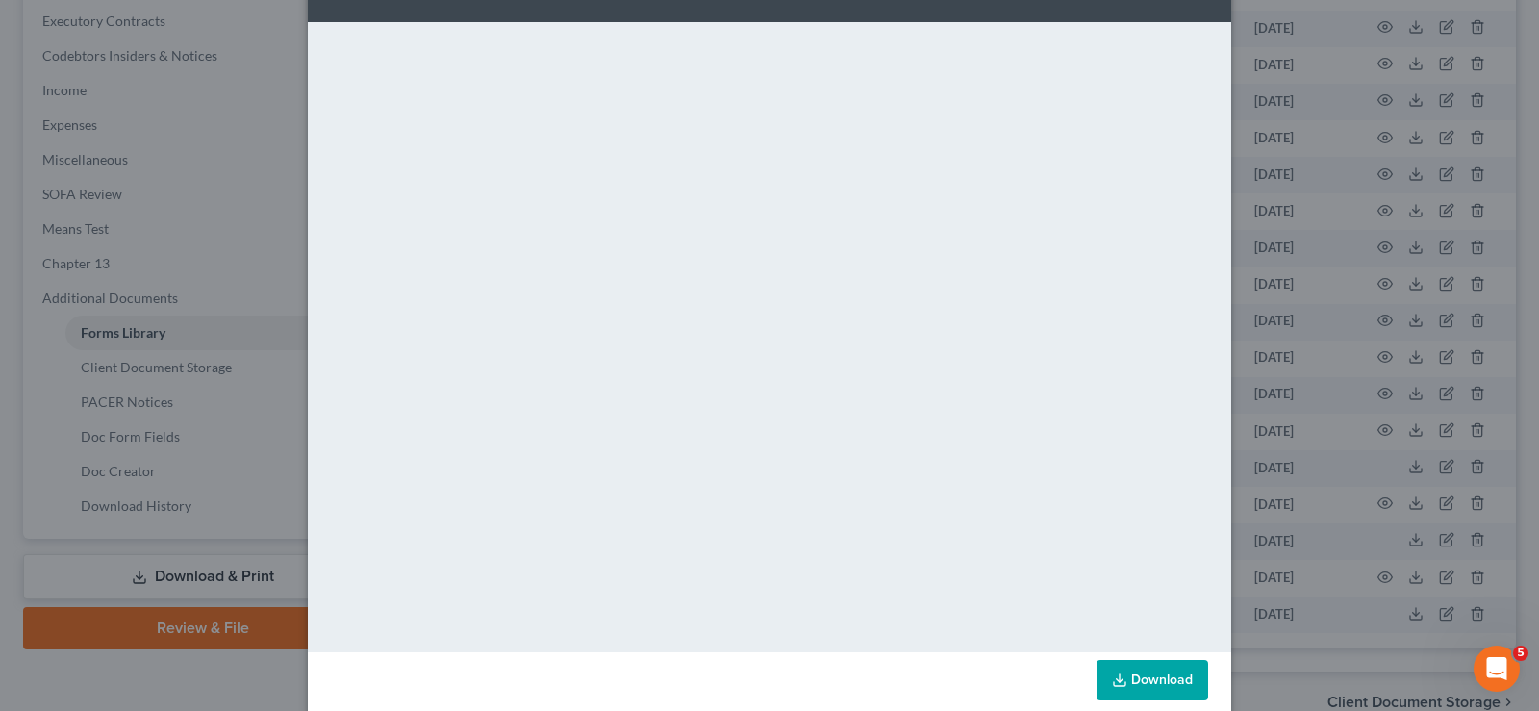
scroll to position [94, 0]
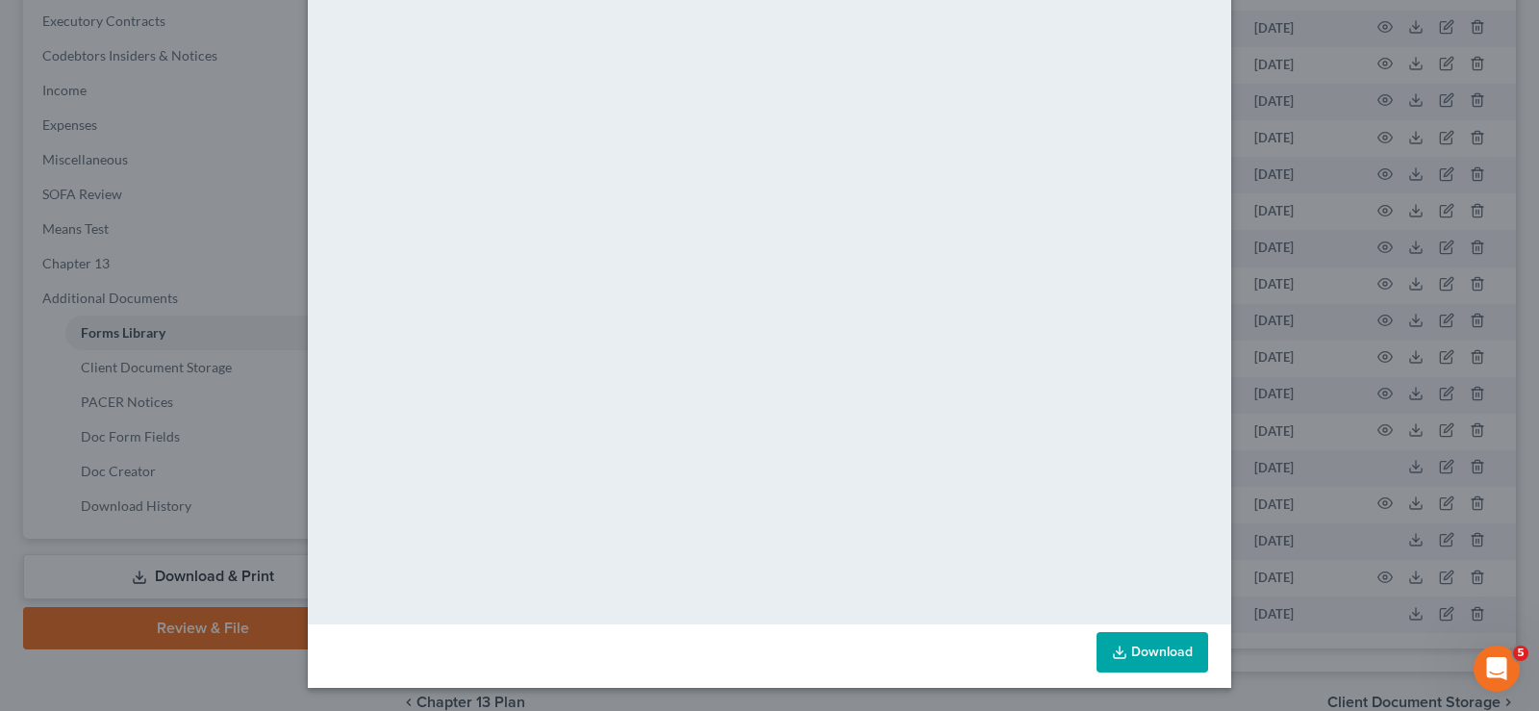
click at [1161, 651] on link "Download" at bounding box center [1153, 652] width 112 height 40
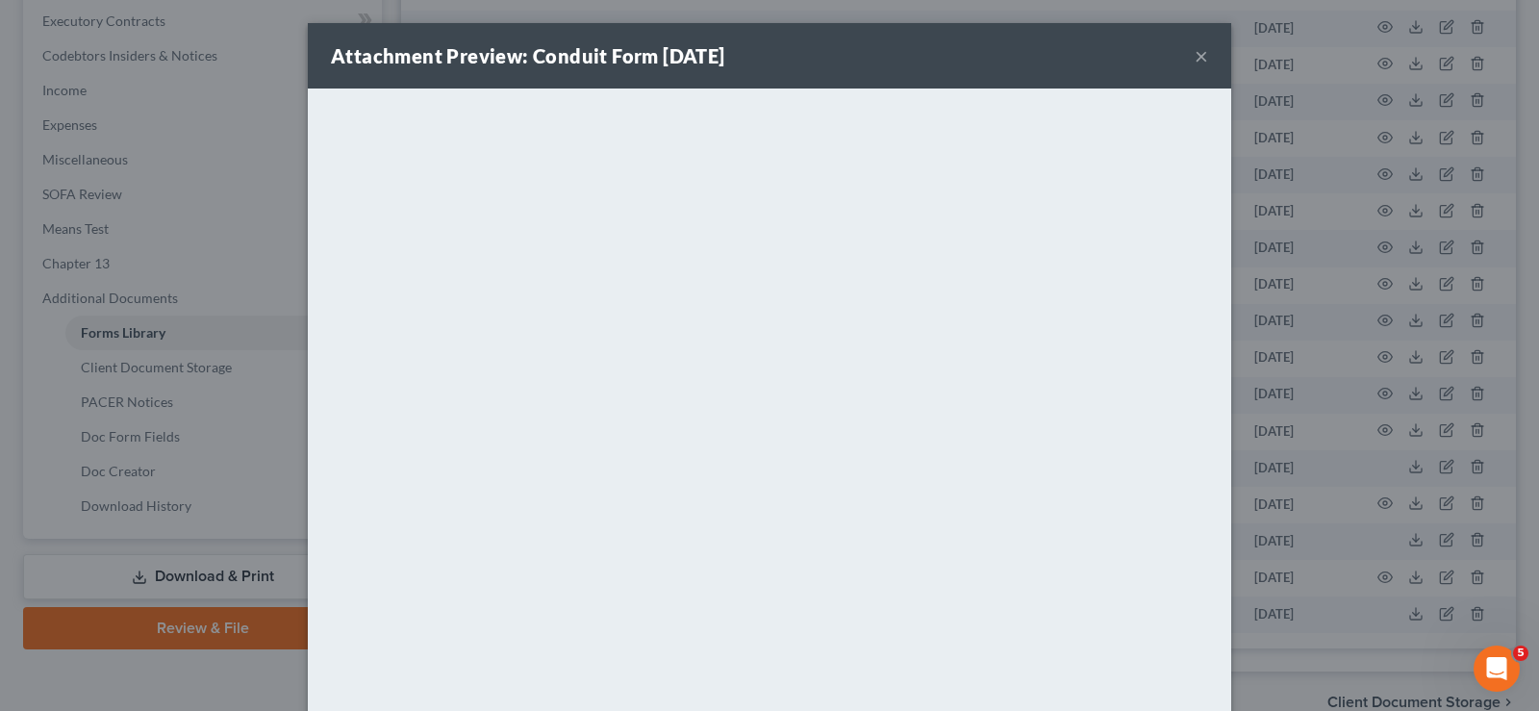
click at [1196, 57] on button "×" at bounding box center [1201, 55] width 13 height 23
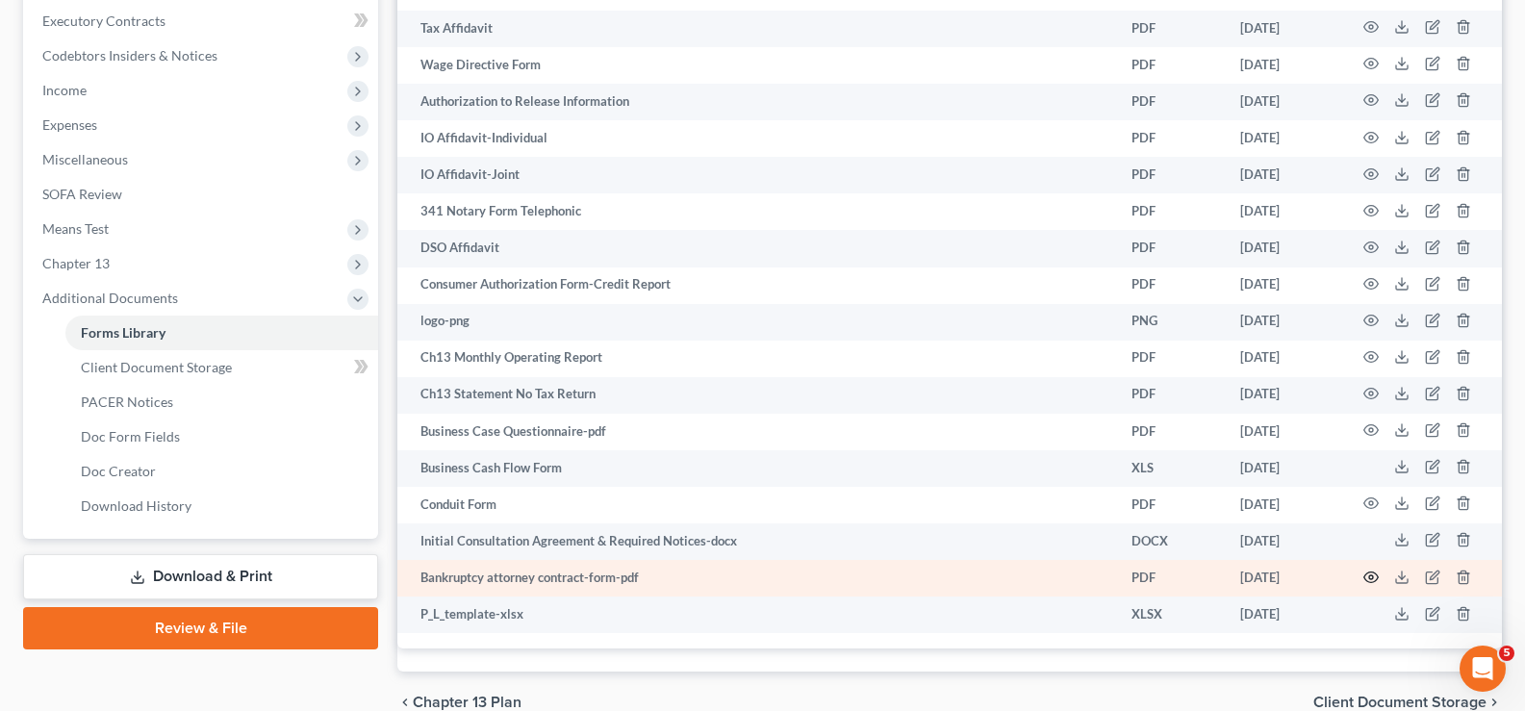
click at [1375, 570] on icon "button" at bounding box center [1370, 576] width 15 height 15
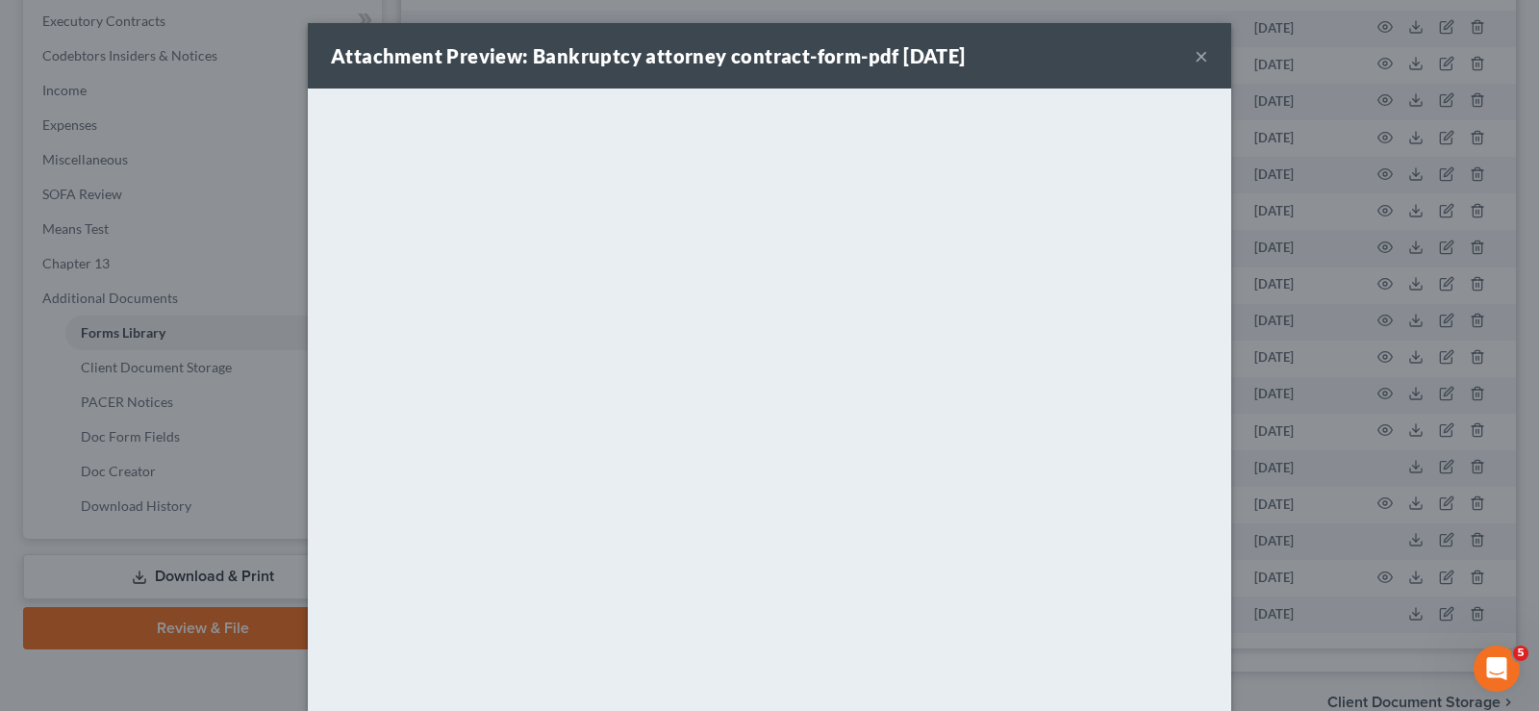
click at [1197, 48] on button "×" at bounding box center [1201, 55] width 13 height 23
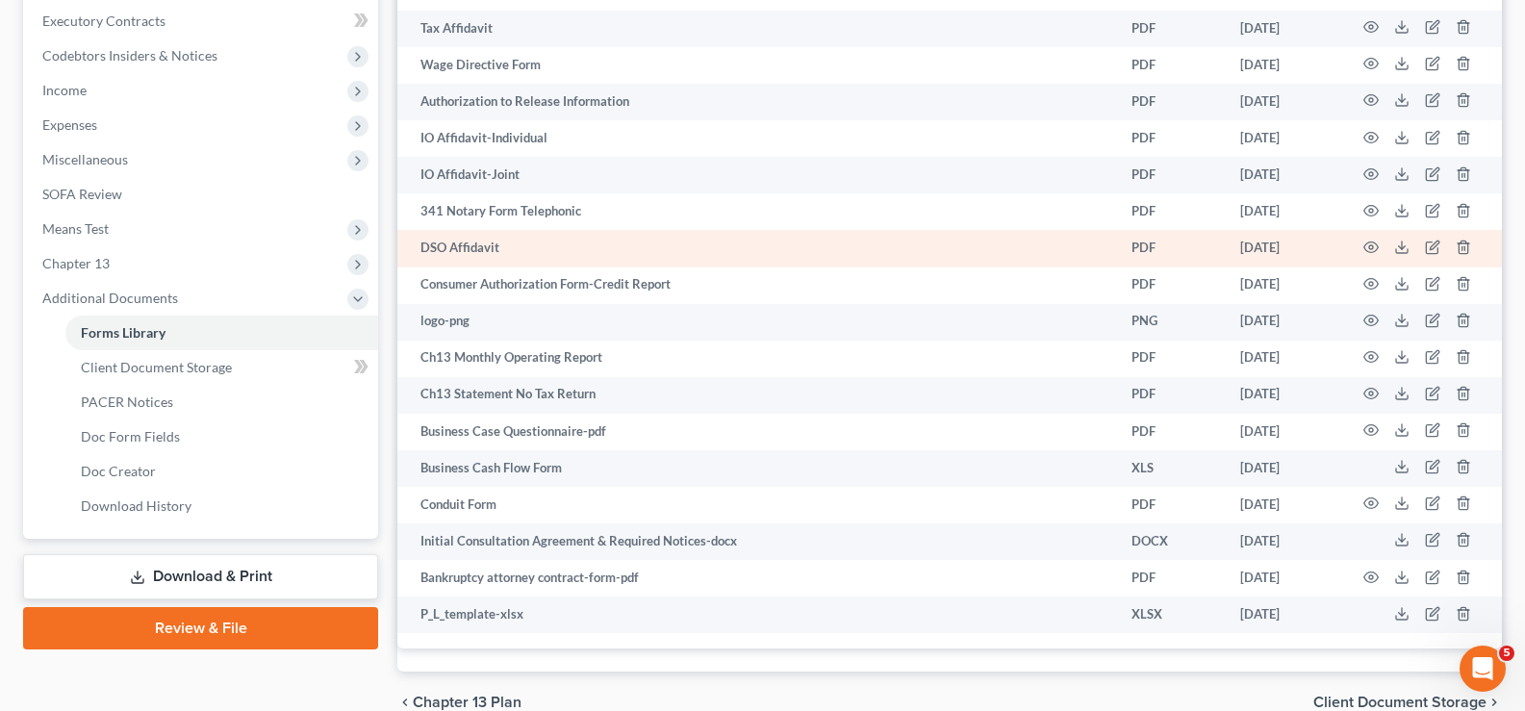
click at [1361, 247] on td at bounding box center [1421, 248] width 162 height 37
click at [1373, 252] on icon "button" at bounding box center [1371, 246] width 14 height 11
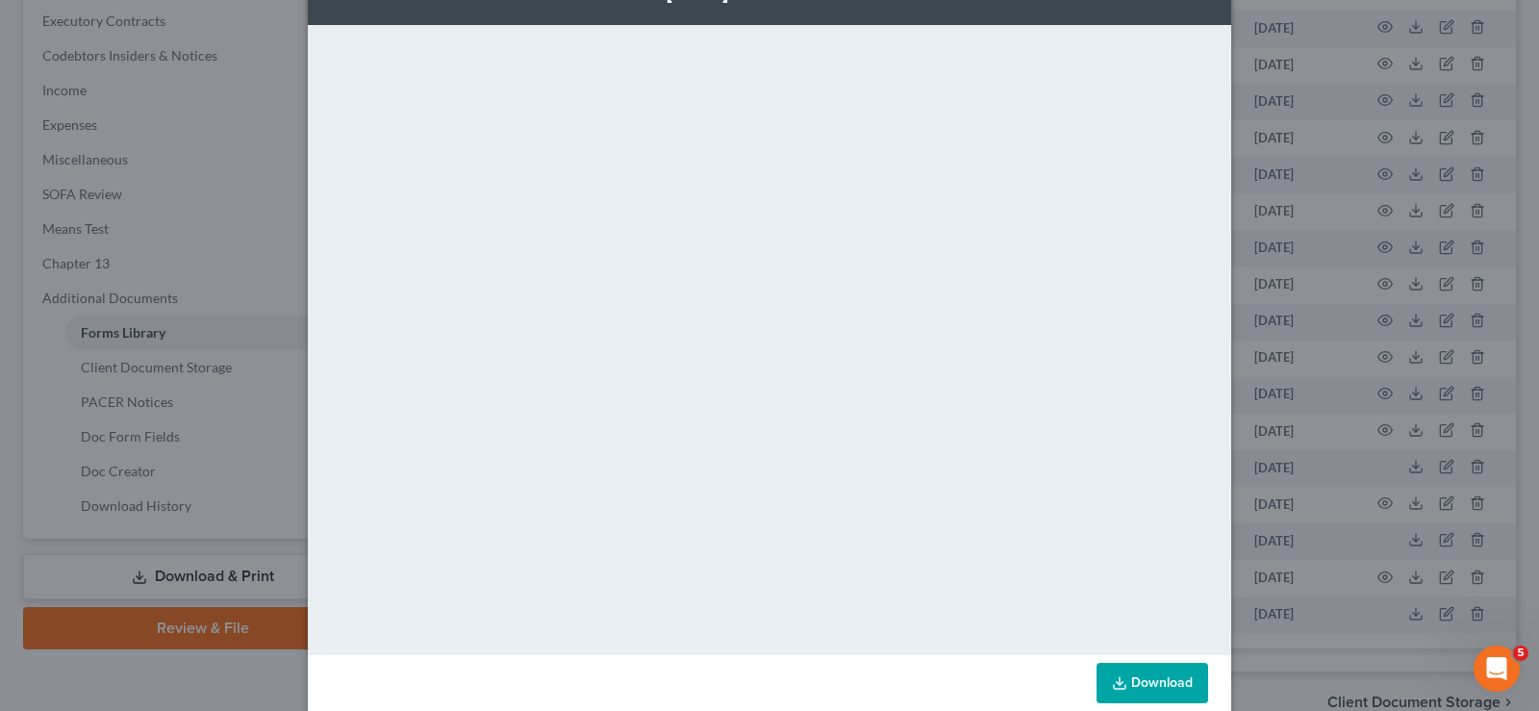
scroll to position [94, 0]
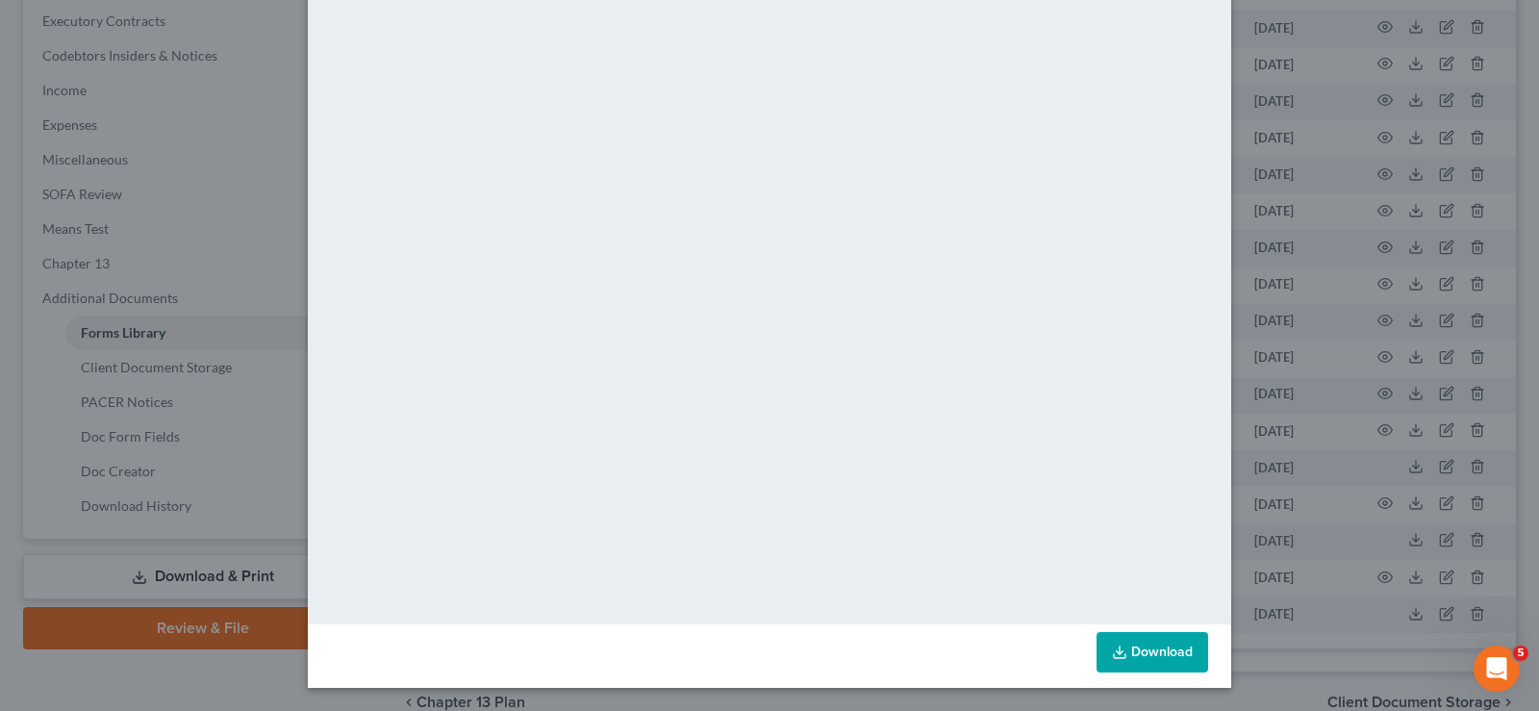
drag, startPoint x: 1136, startPoint y: 651, endPoint x: 1257, endPoint y: 490, distance: 202.0
click at [1136, 651] on link "Download" at bounding box center [1153, 652] width 112 height 40
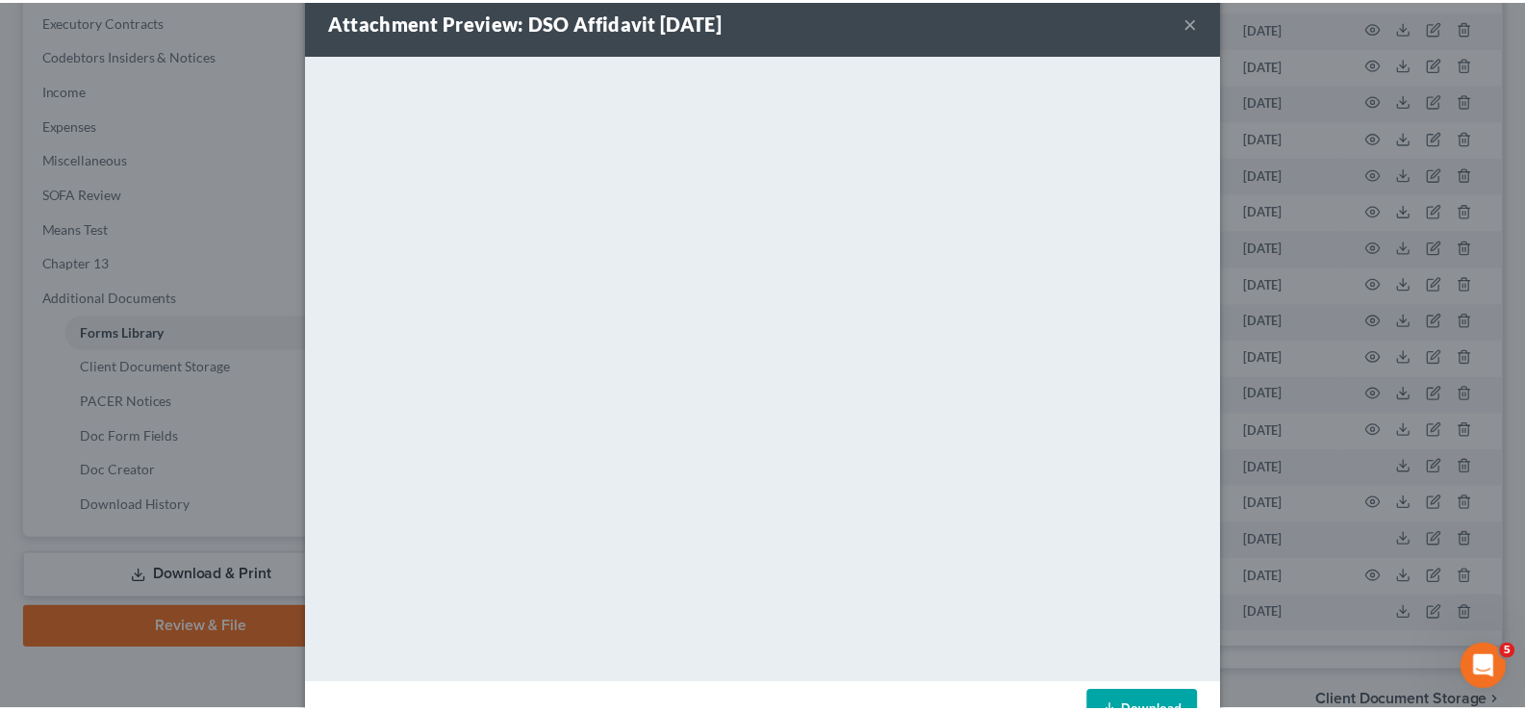
scroll to position [0, 0]
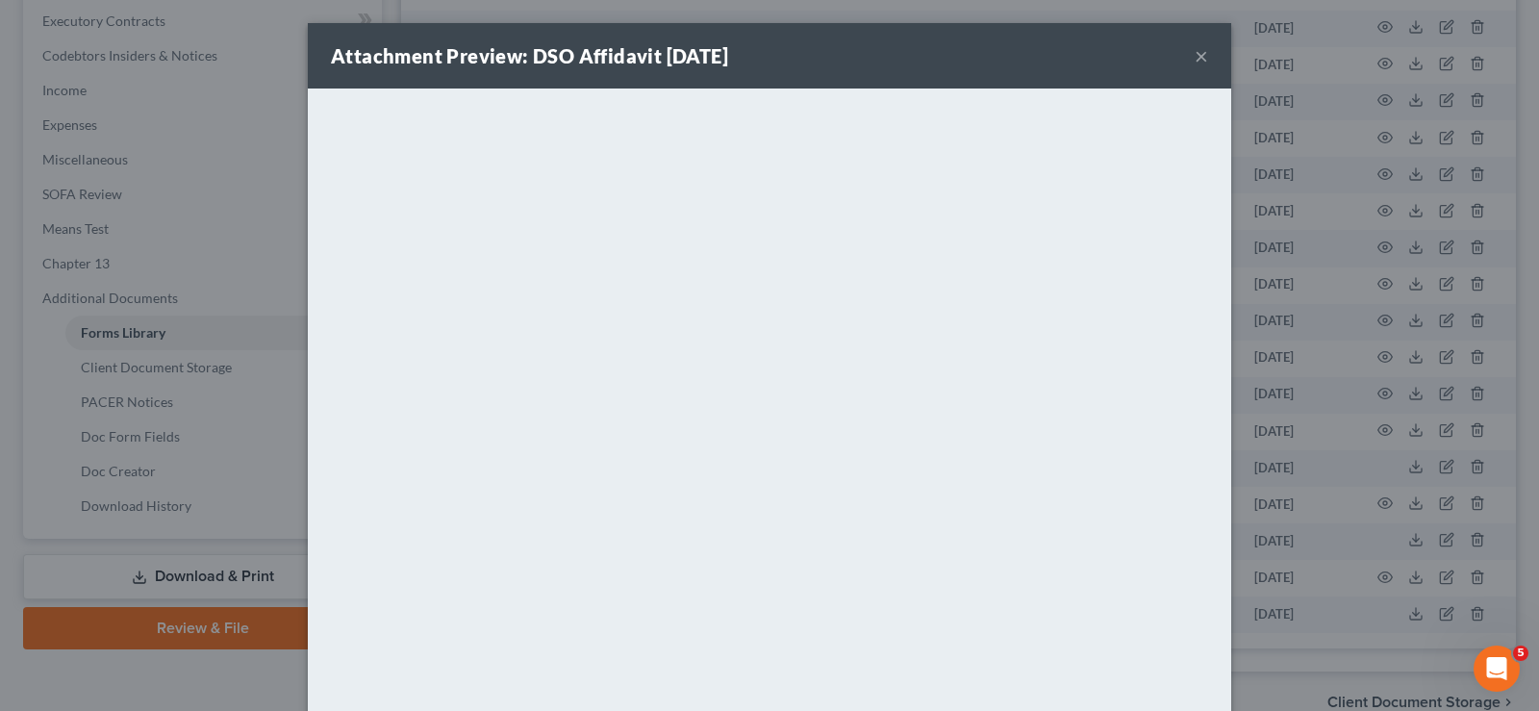
click at [1195, 53] on button "×" at bounding box center [1201, 55] width 13 height 23
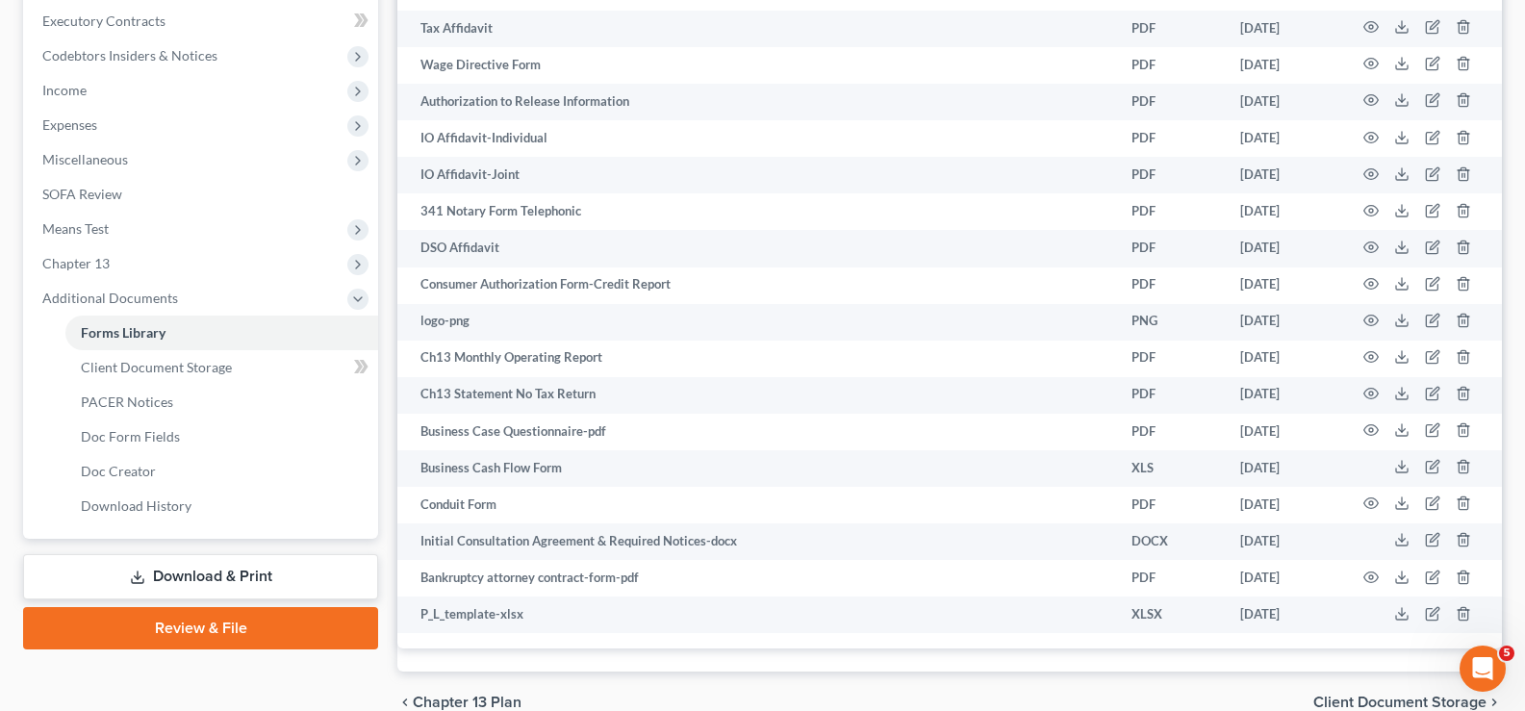
click at [201, 568] on link "Download & Print" at bounding box center [200, 576] width 355 height 45
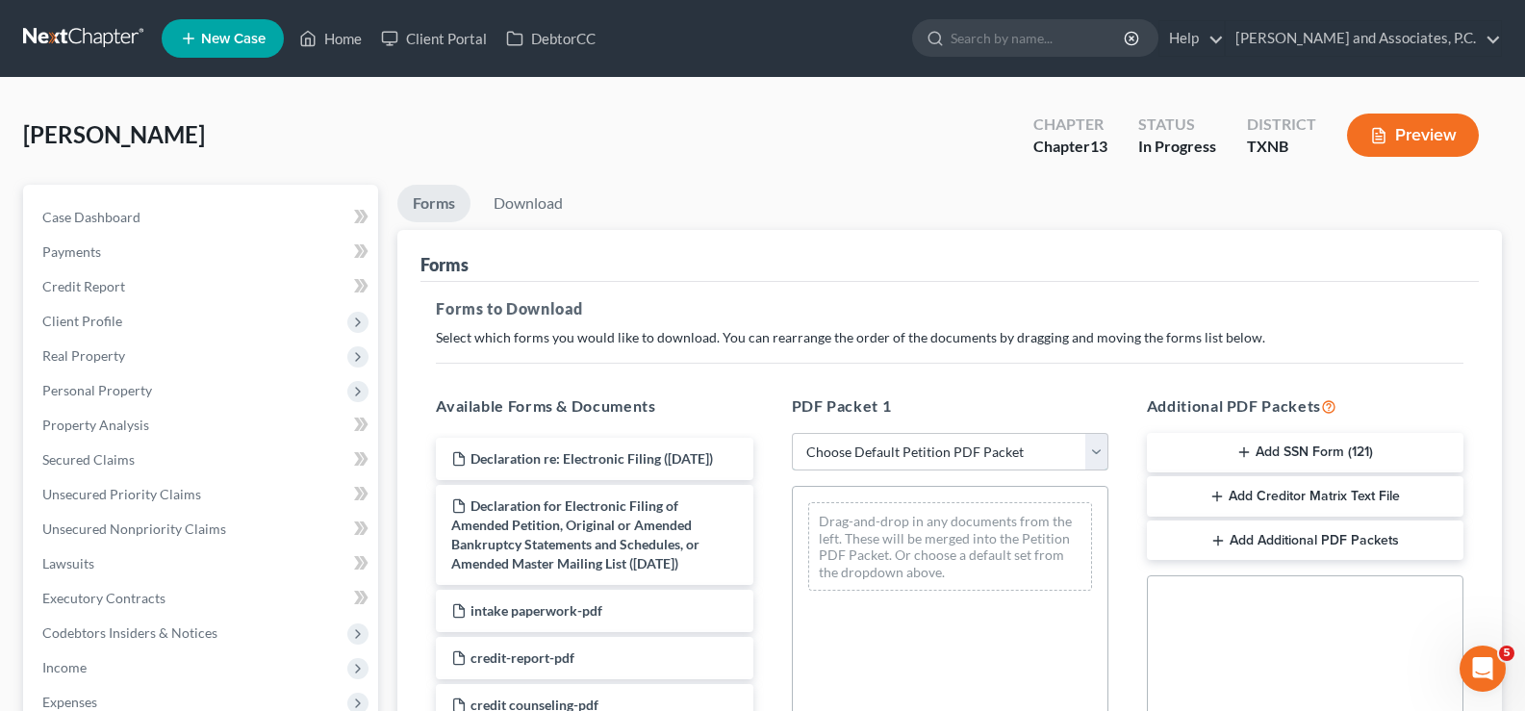
click at [838, 445] on select "Choose Default Petition PDF Packet Complete Bankruptcy Petition (all forms and …" at bounding box center [950, 452] width 316 height 38
select select "0"
click at [792, 433] on select "Choose Default Petition PDF Packet Complete Bankruptcy Petition (all forms and …" at bounding box center [950, 452] width 316 height 38
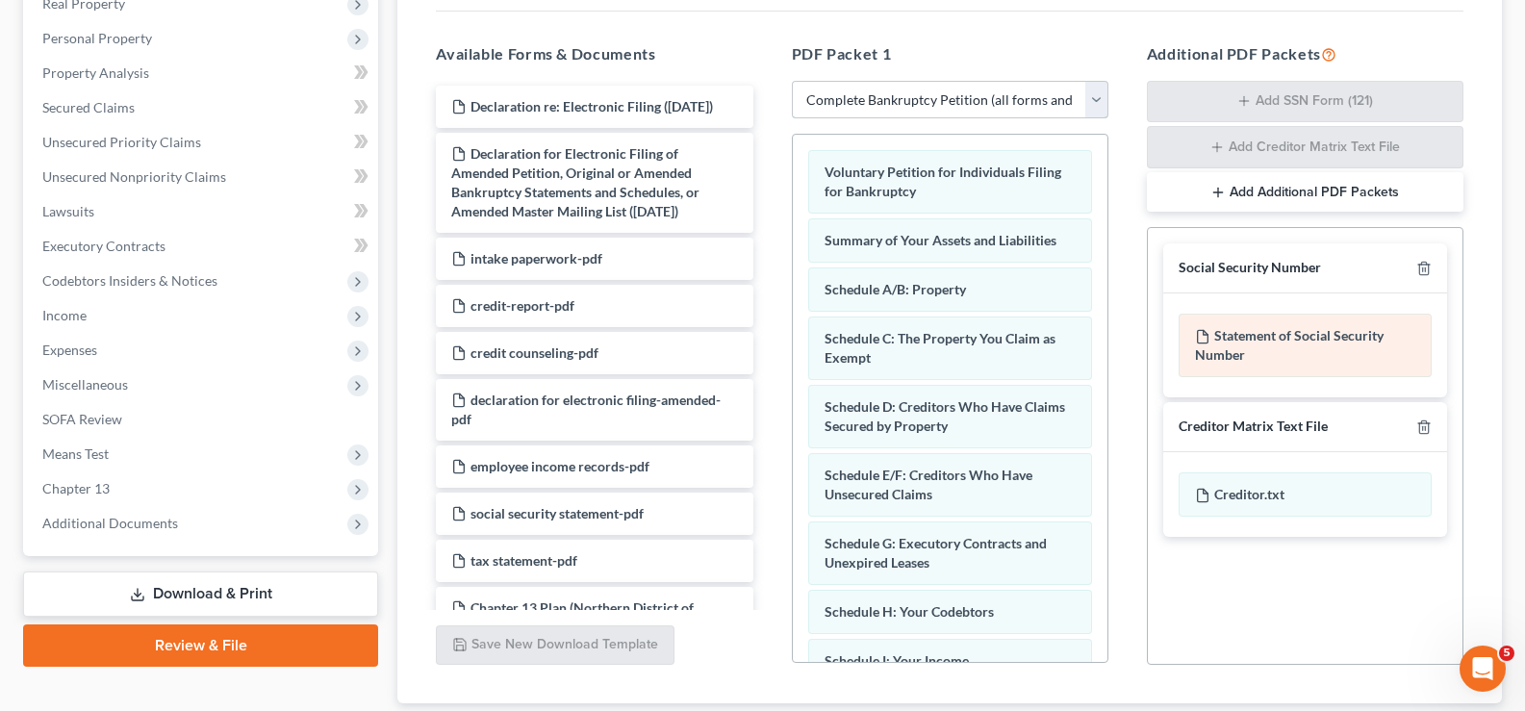
scroll to position [479, 0]
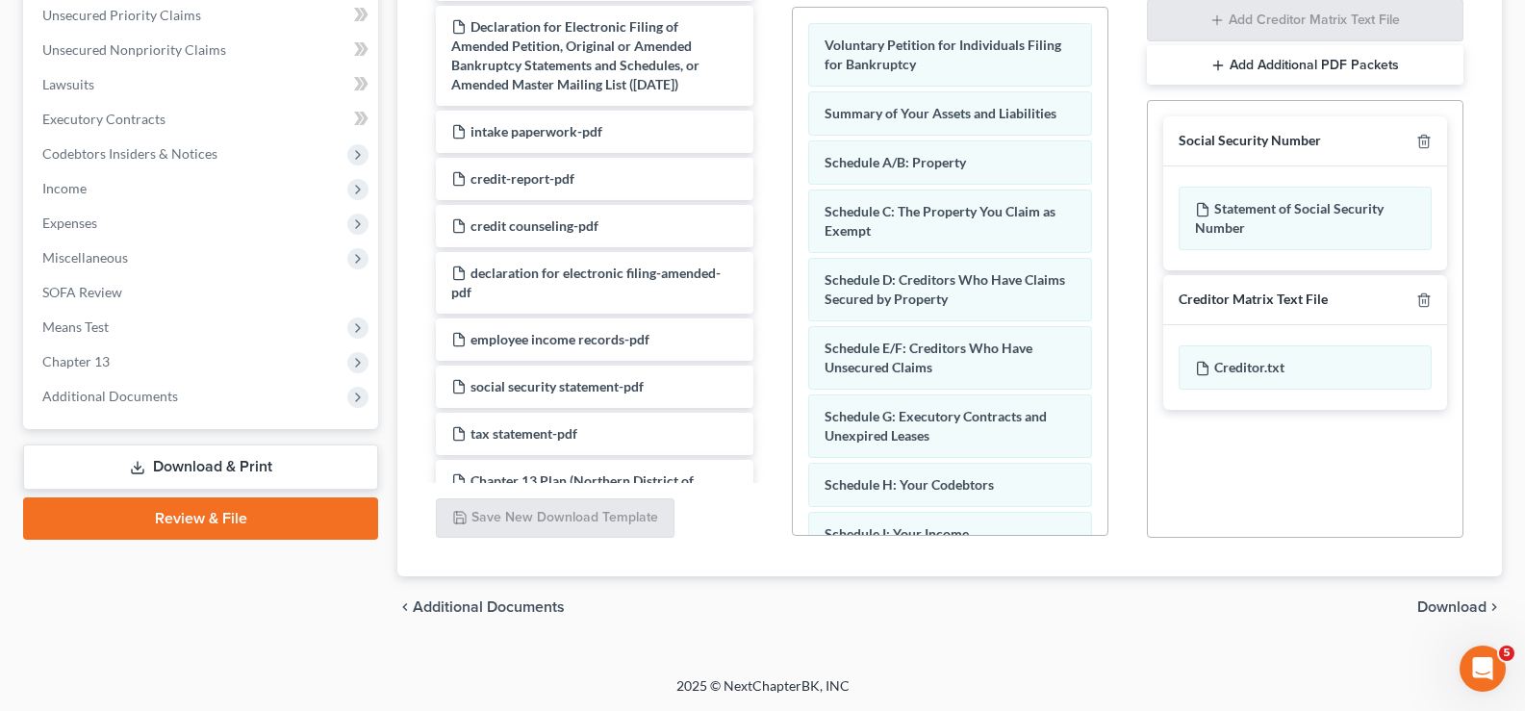
click at [1439, 604] on span "Download" at bounding box center [1451, 606] width 69 height 15
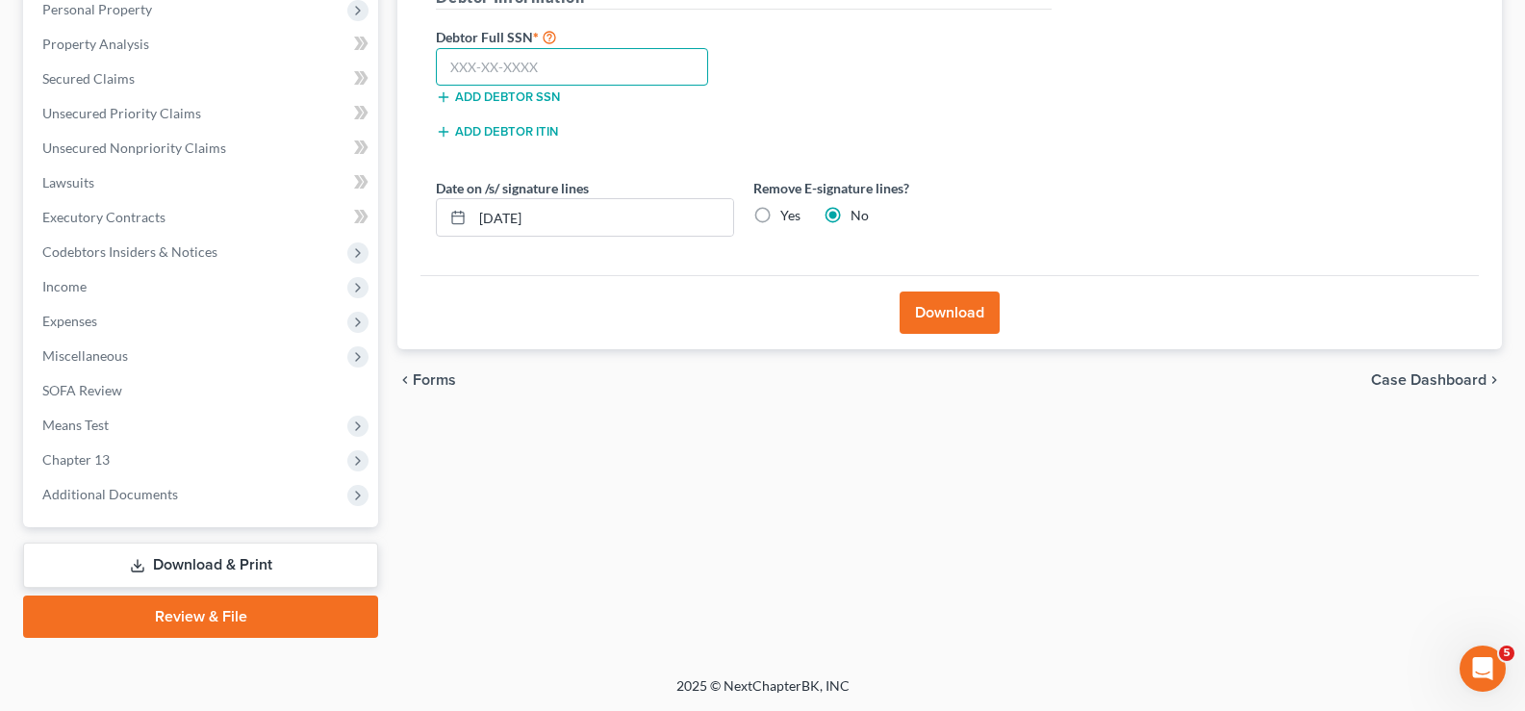
click at [506, 56] on input "text" at bounding box center [572, 67] width 272 height 38
type input "627-58-6879"
click at [780, 217] on label "Yes" at bounding box center [790, 215] width 20 height 19
click at [788, 217] on input "Yes" at bounding box center [794, 212] width 13 height 13
radio input "true"
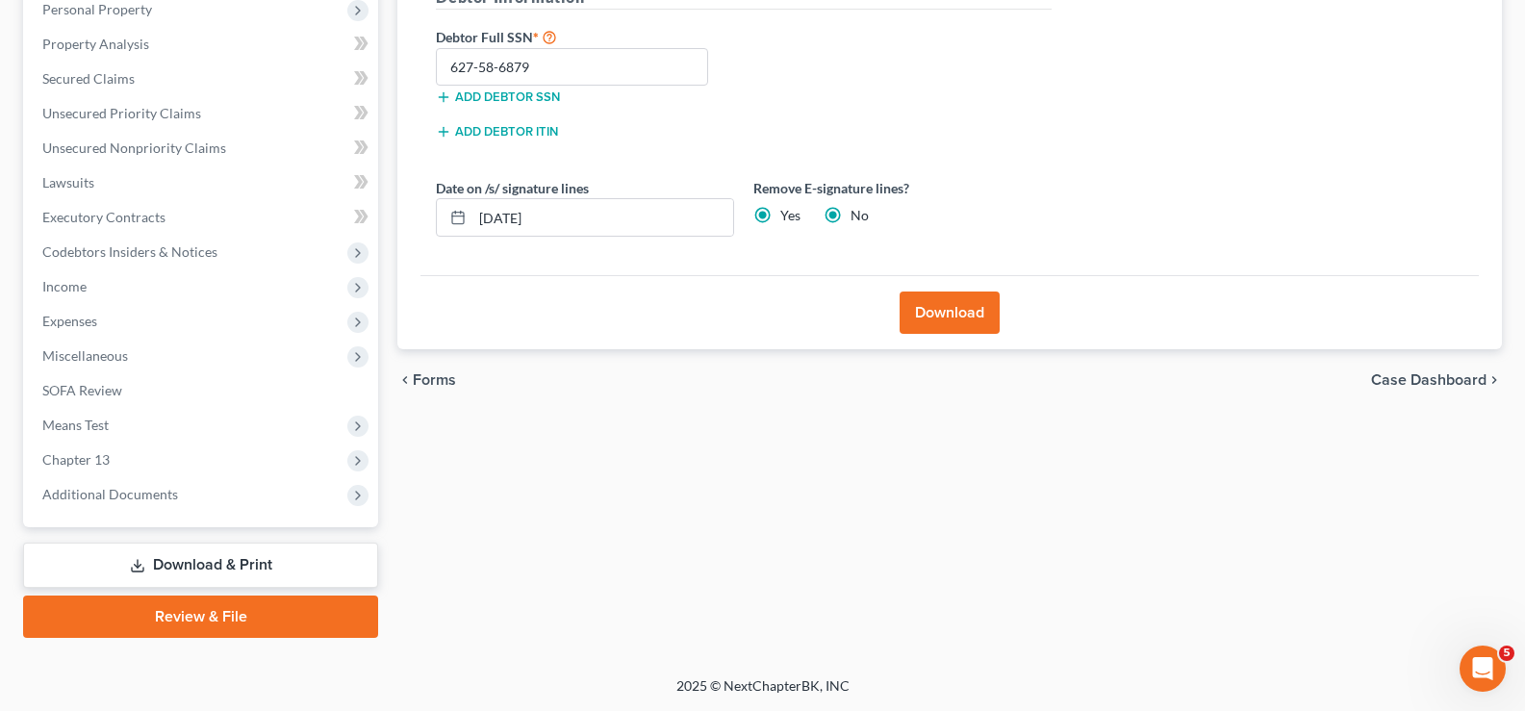
radio input "false"
click at [948, 307] on button "Download" at bounding box center [949, 312] width 100 height 42
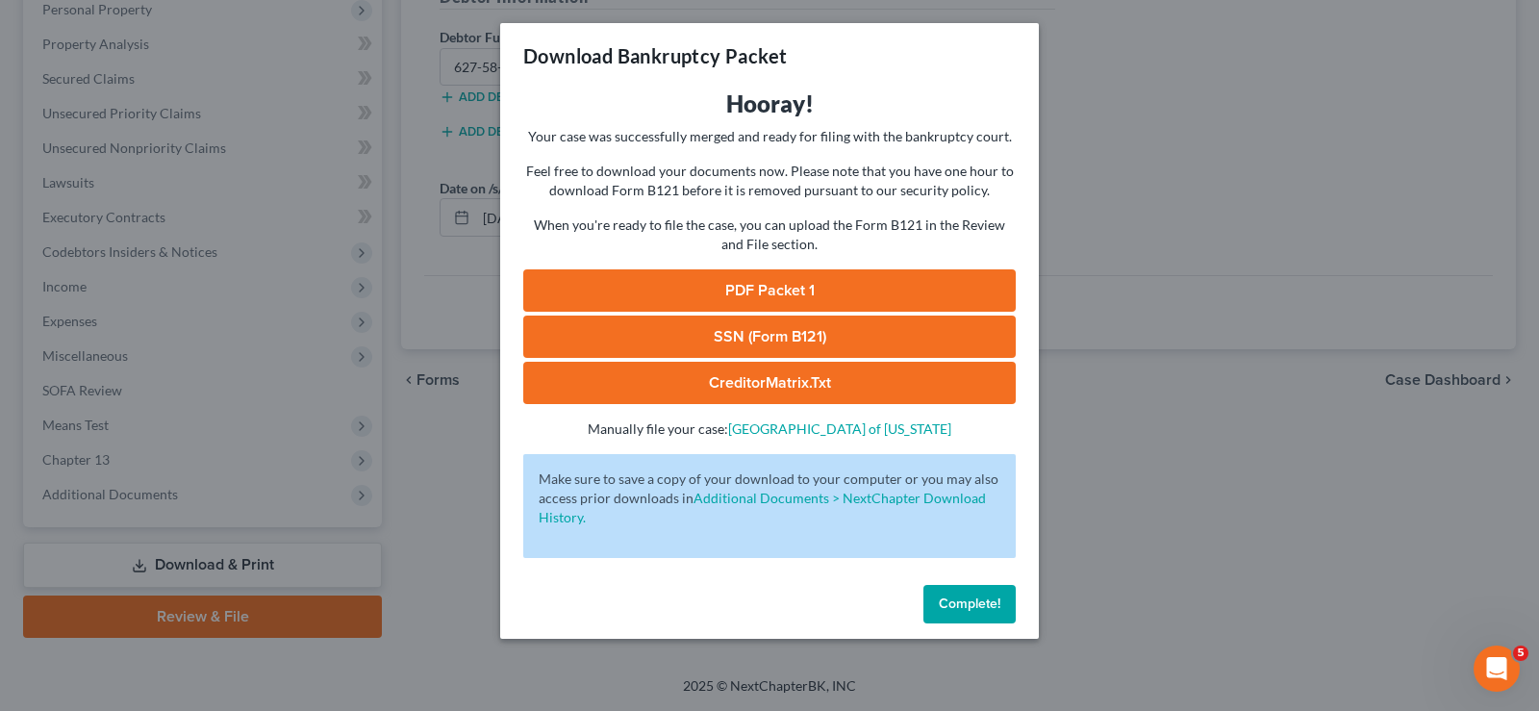
click at [730, 297] on link "PDF Packet 1" at bounding box center [769, 290] width 493 height 42
click at [743, 341] on link "SSN (Form B121)" at bounding box center [769, 337] width 493 height 42
click at [984, 602] on span "Complete!" at bounding box center [970, 603] width 62 height 16
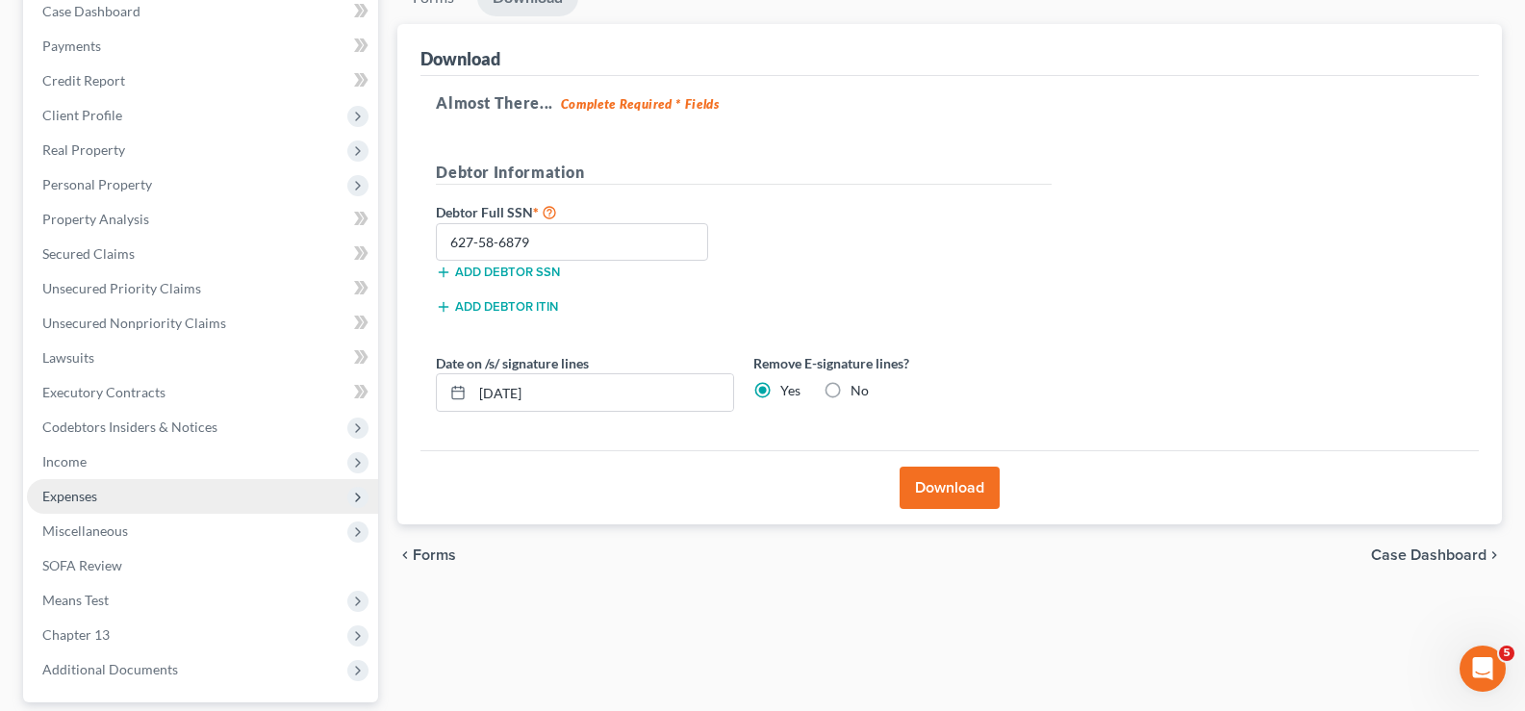
scroll to position [0, 0]
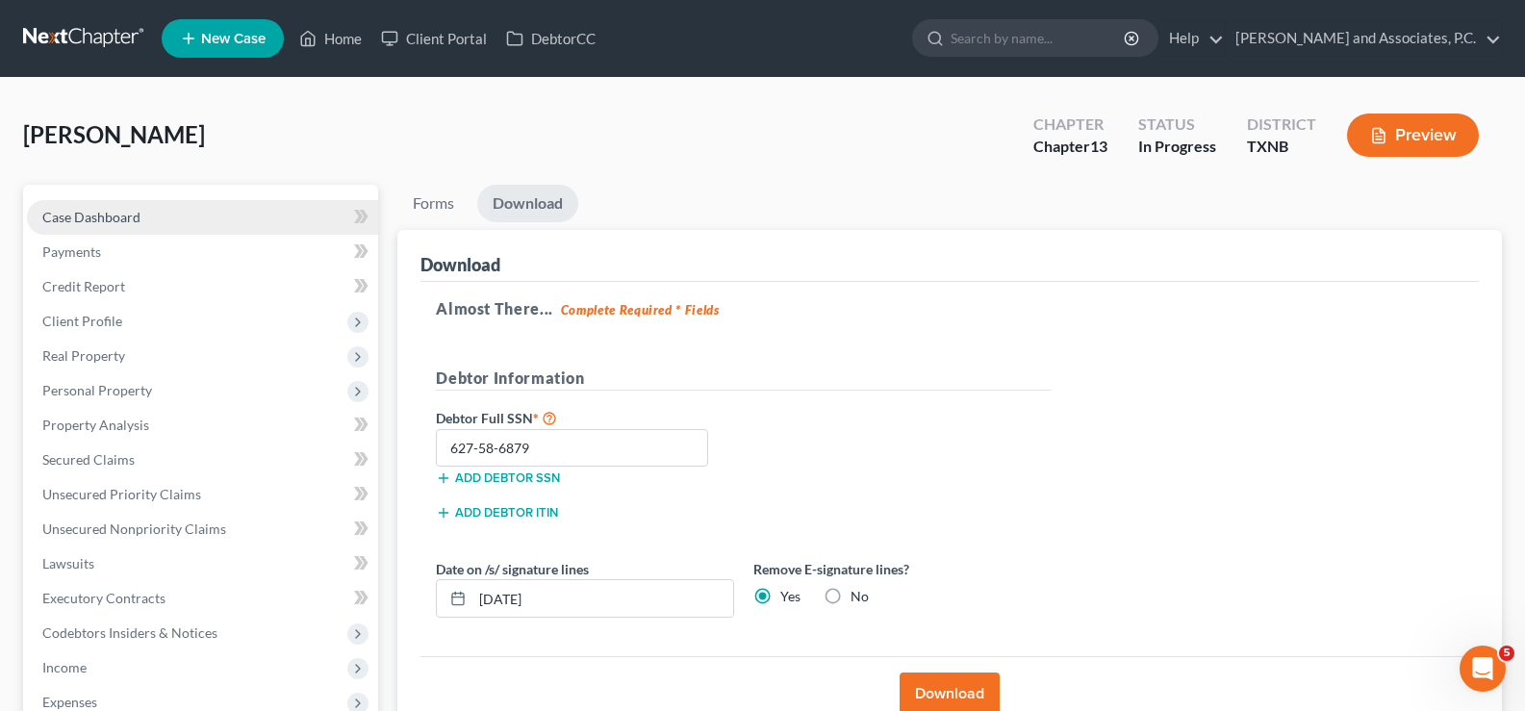
click at [118, 201] on link "Case Dashboard" at bounding box center [202, 217] width 351 height 35
select select "3"
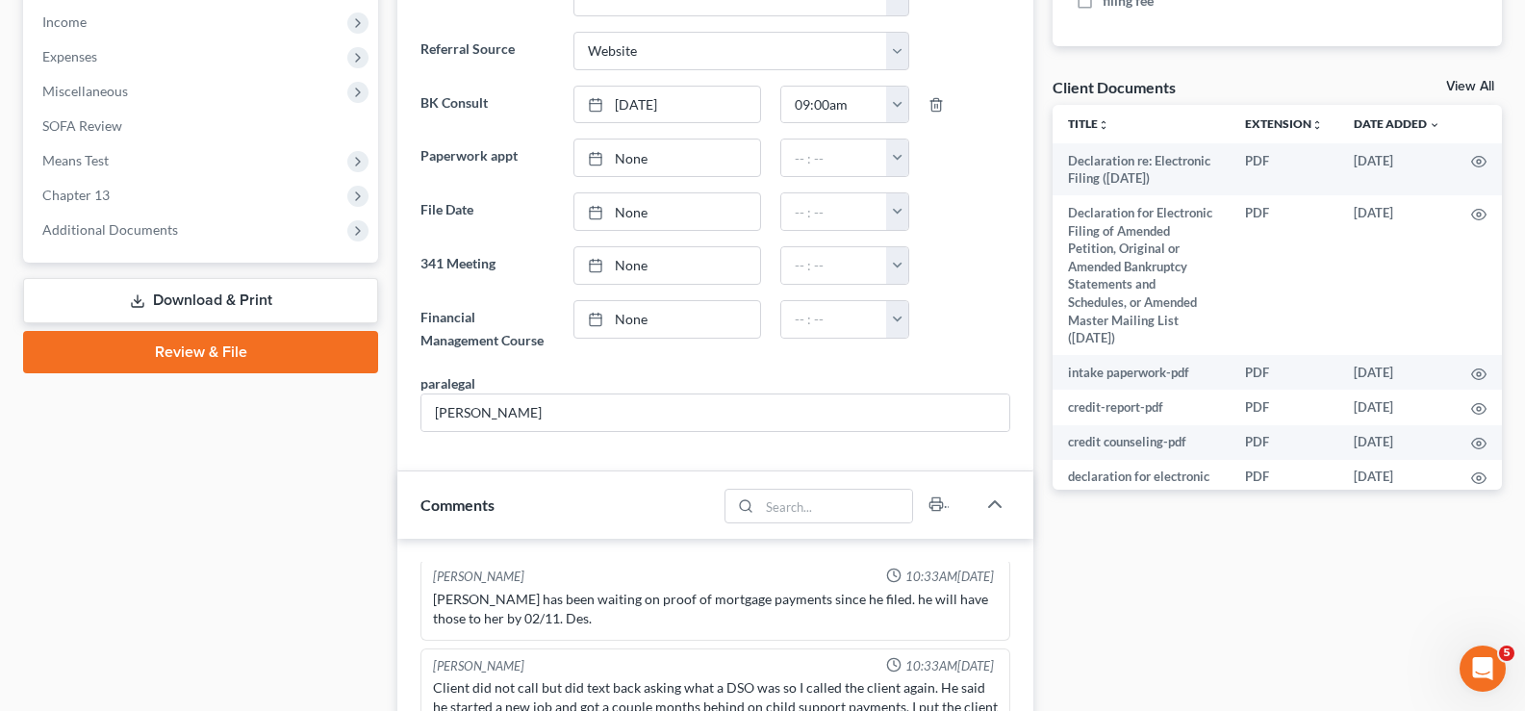
scroll to position [577, 0]
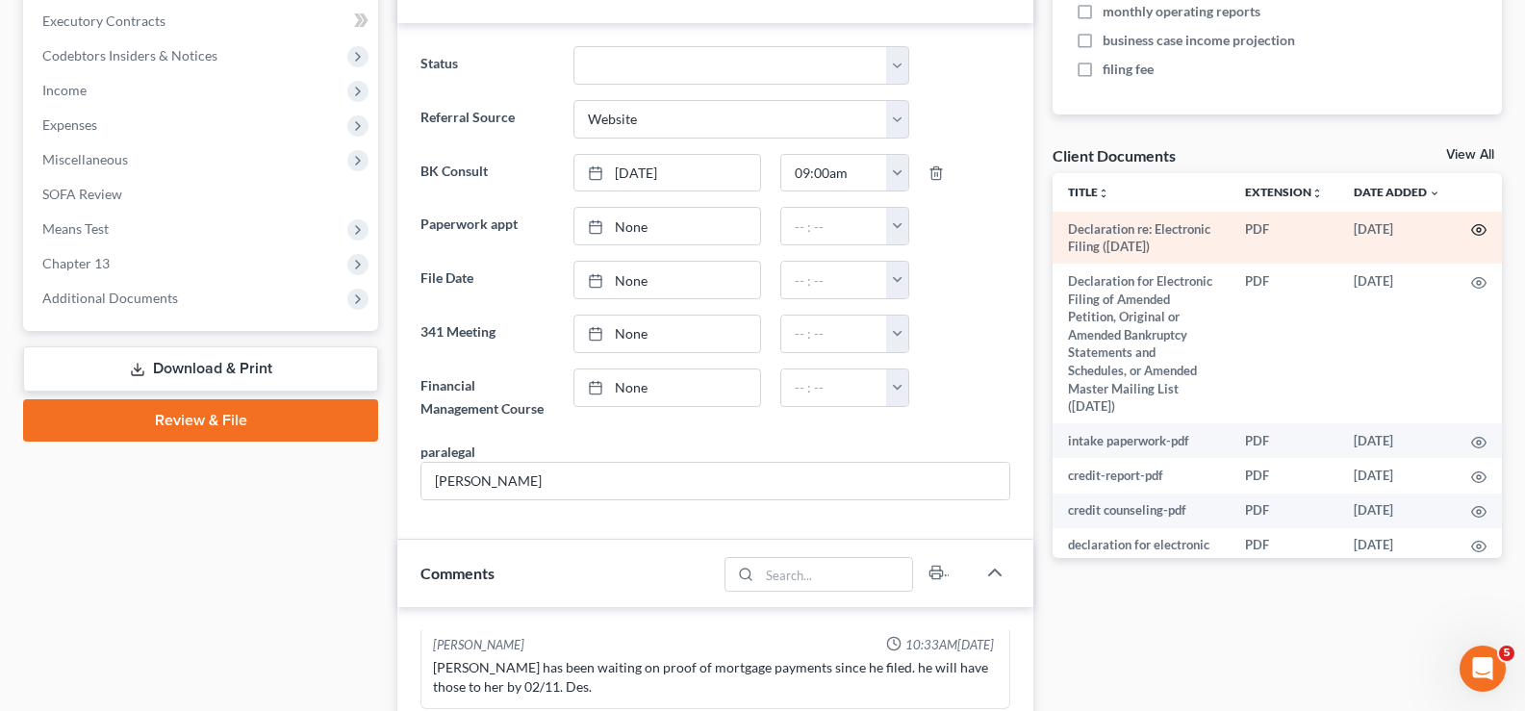
click at [1471, 232] on icon "button" at bounding box center [1478, 229] width 15 height 15
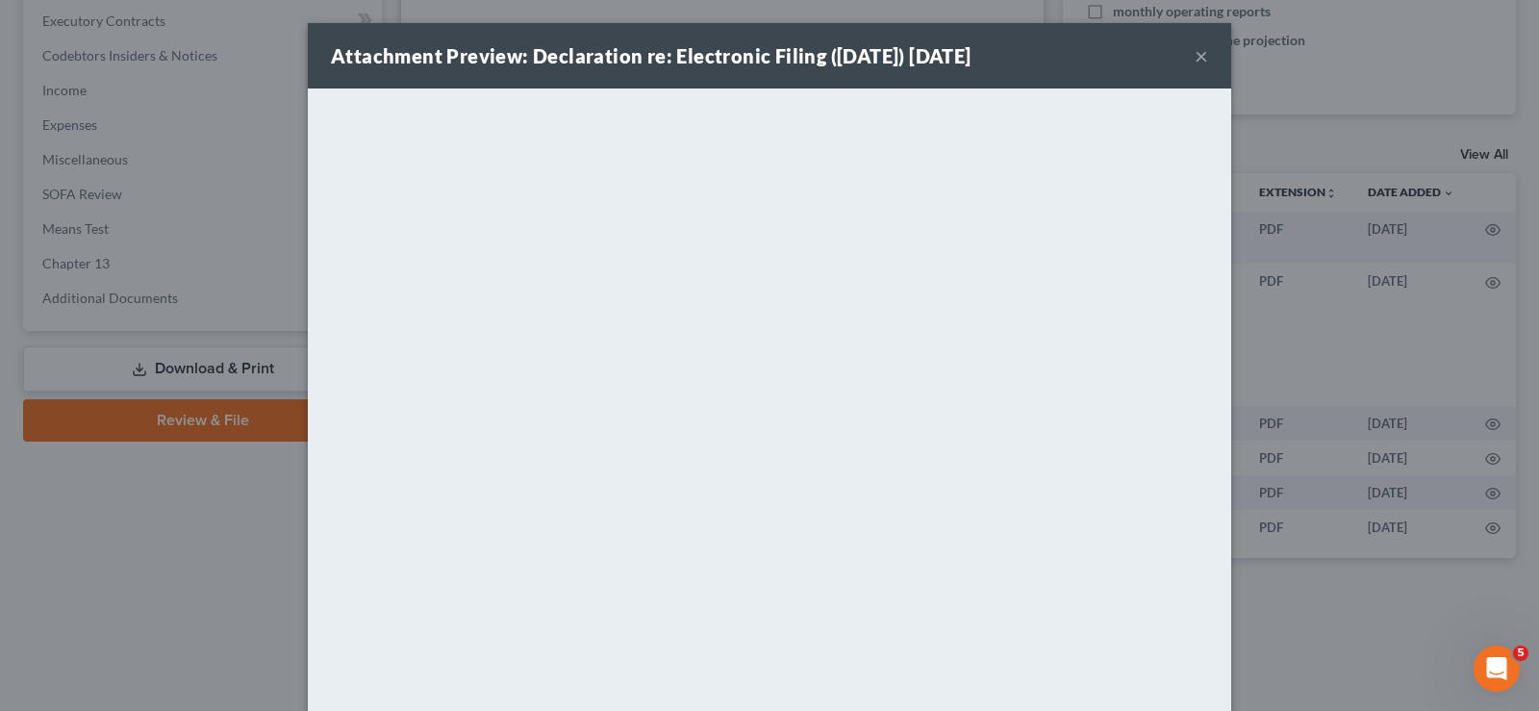
click at [1310, 352] on div "Attachment Preview: Declaration re: Electronic Filing (09/02/2025) 09/02/2025 ×…" at bounding box center [769, 355] width 1539 height 711
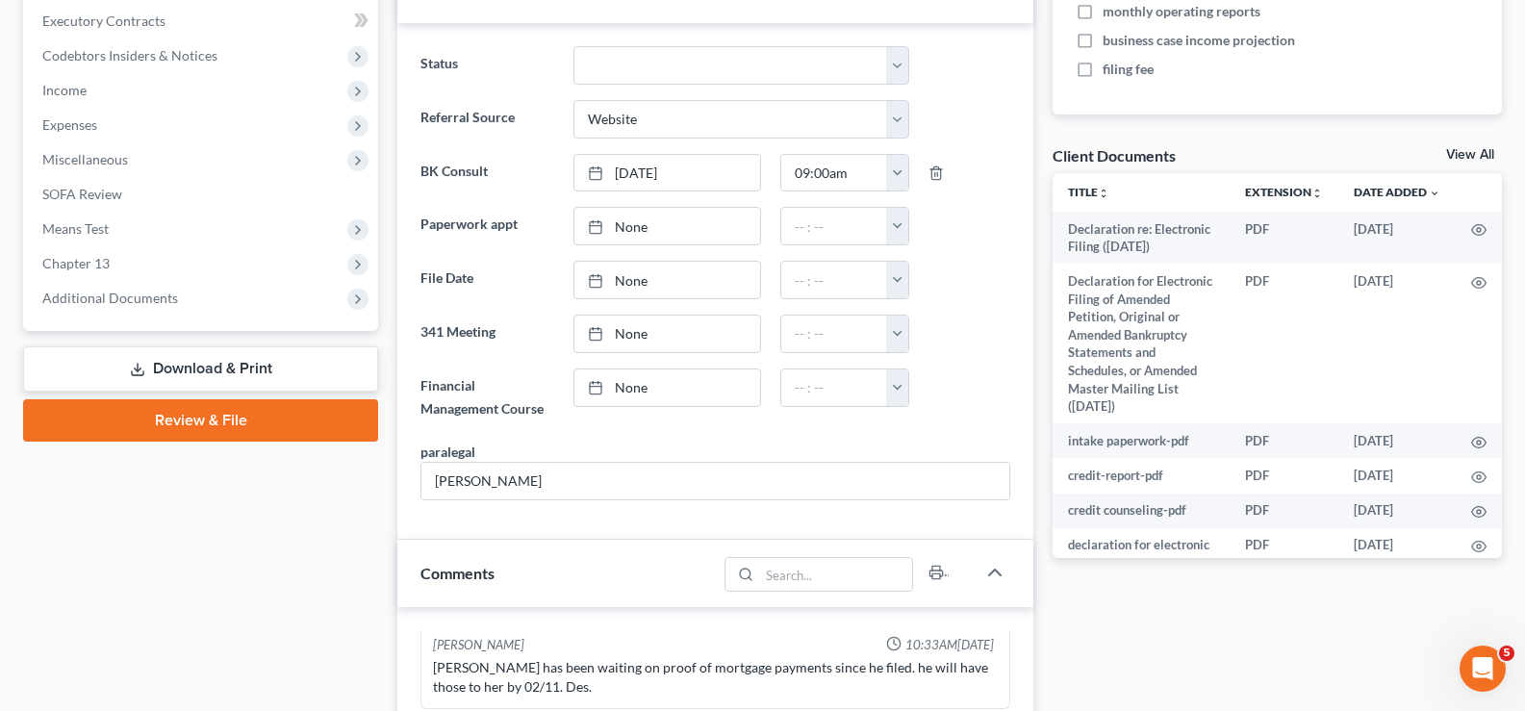
click at [1189, 48] on span "business case income projection" at bounding box center [1198, 40] width 192 height 19
click at [1123, 43] on input "business case income projection" at bounding box center [1116, 37] width 13 height 13
checkbox input "true"
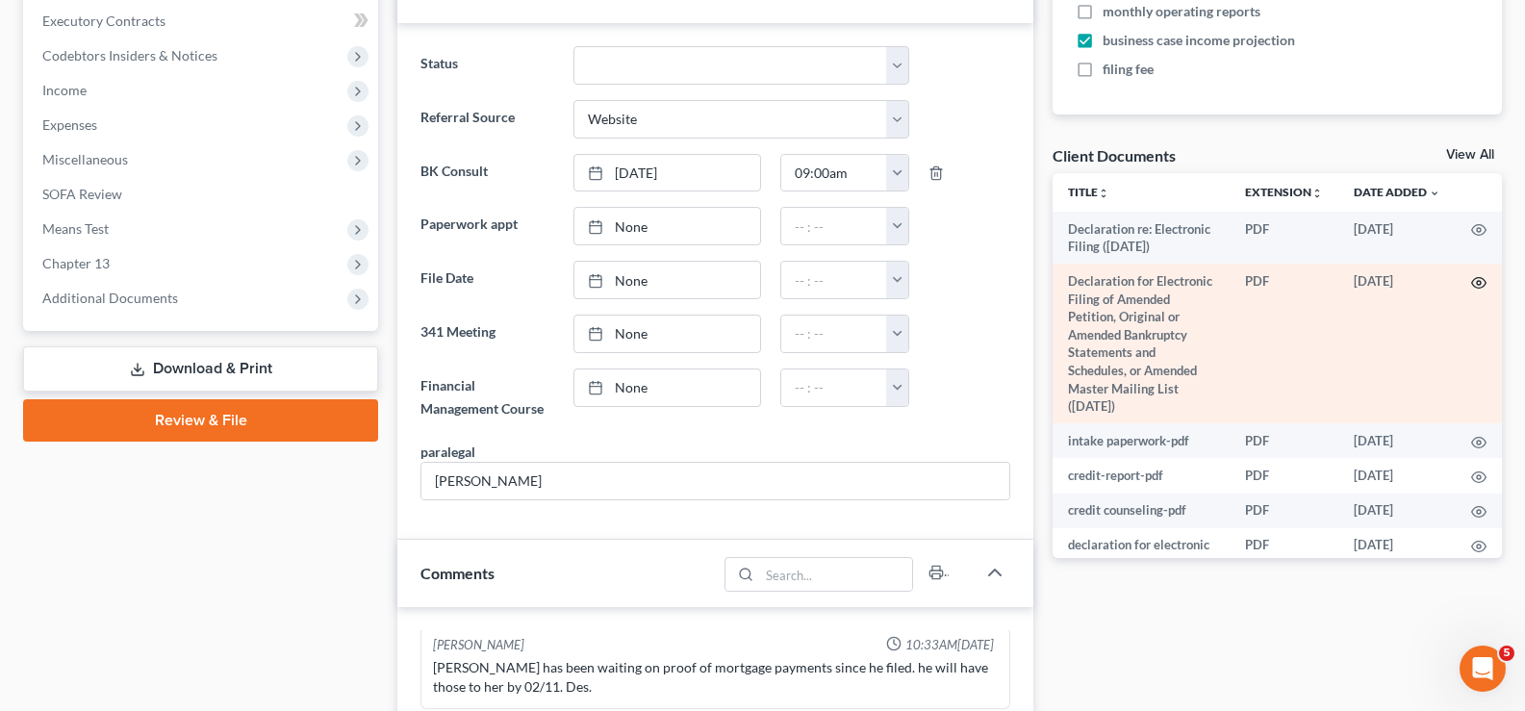
click at [1471, 291] on icon "button" at bounding box center [1478, 282] width 15 height 15
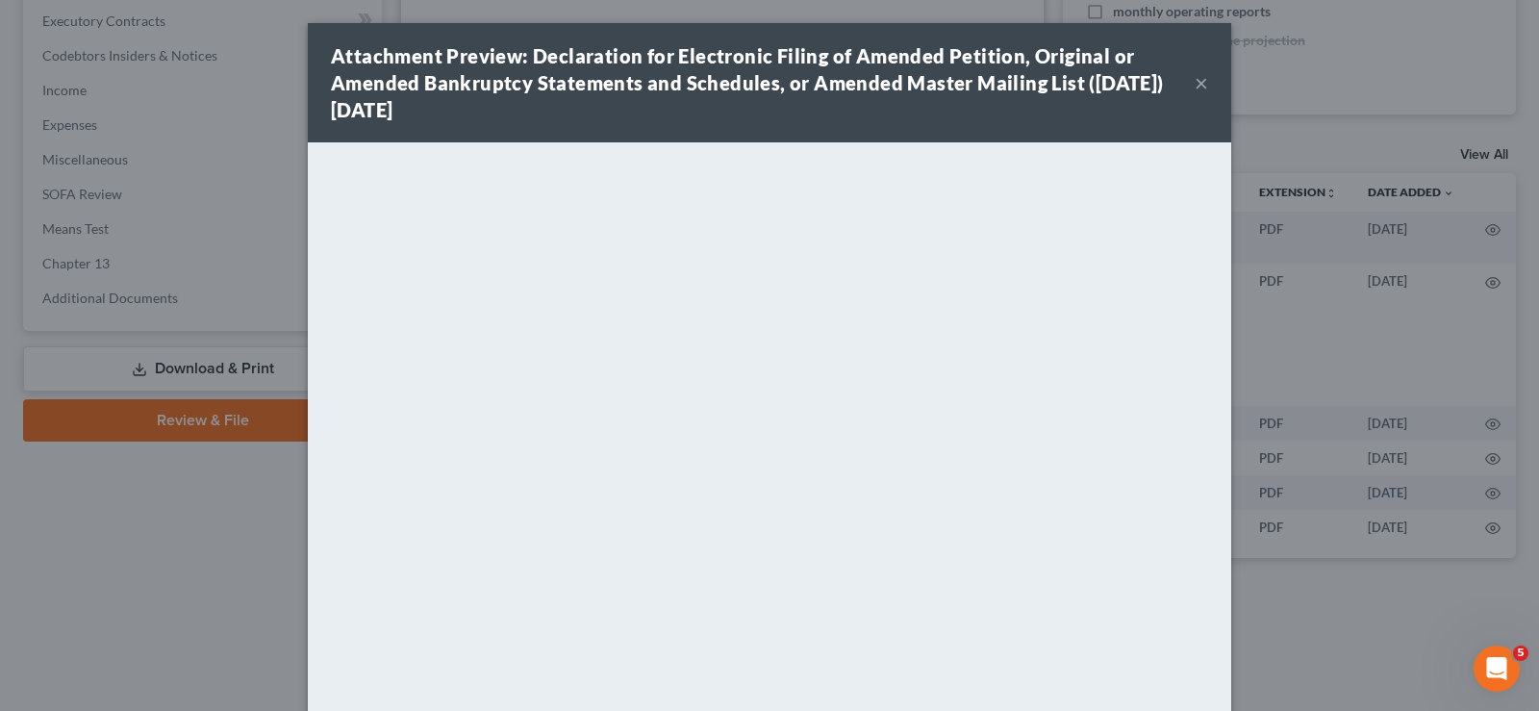
click at [1198, 87] on button "×" at bounding box center [1201, 82] width 13 height 23
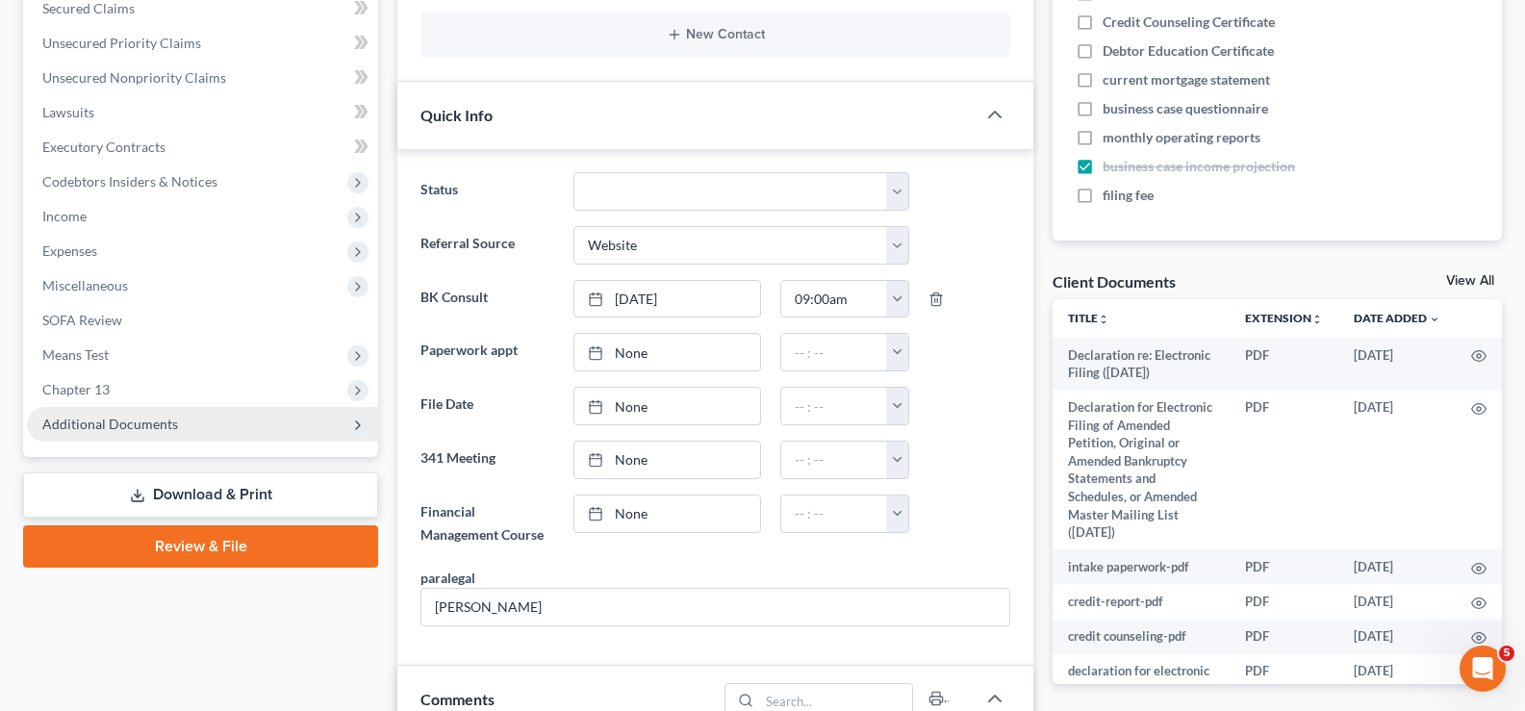
scroll to position [385, 0]
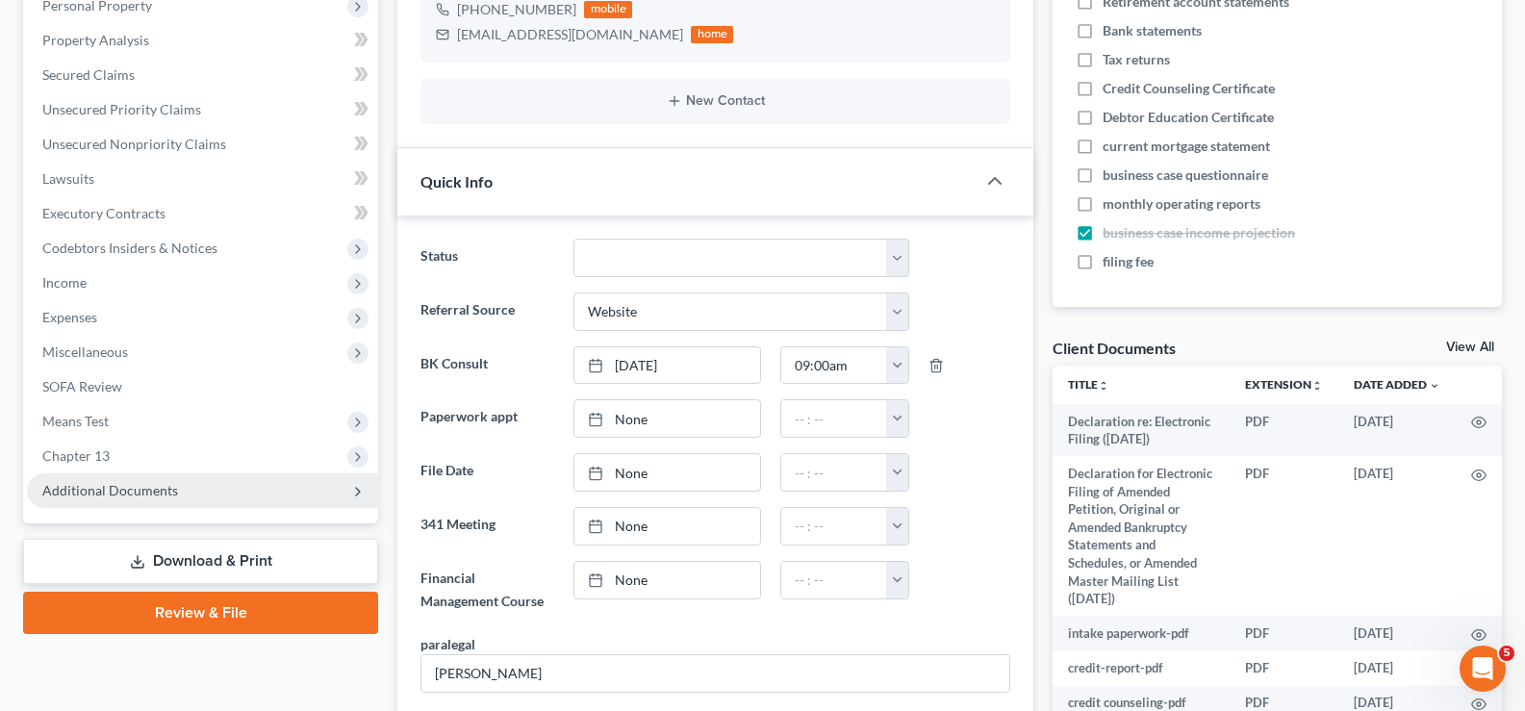
click at [156, 501] on span "Additional Documents" at bounding box center [202, 490] width 351 height 35
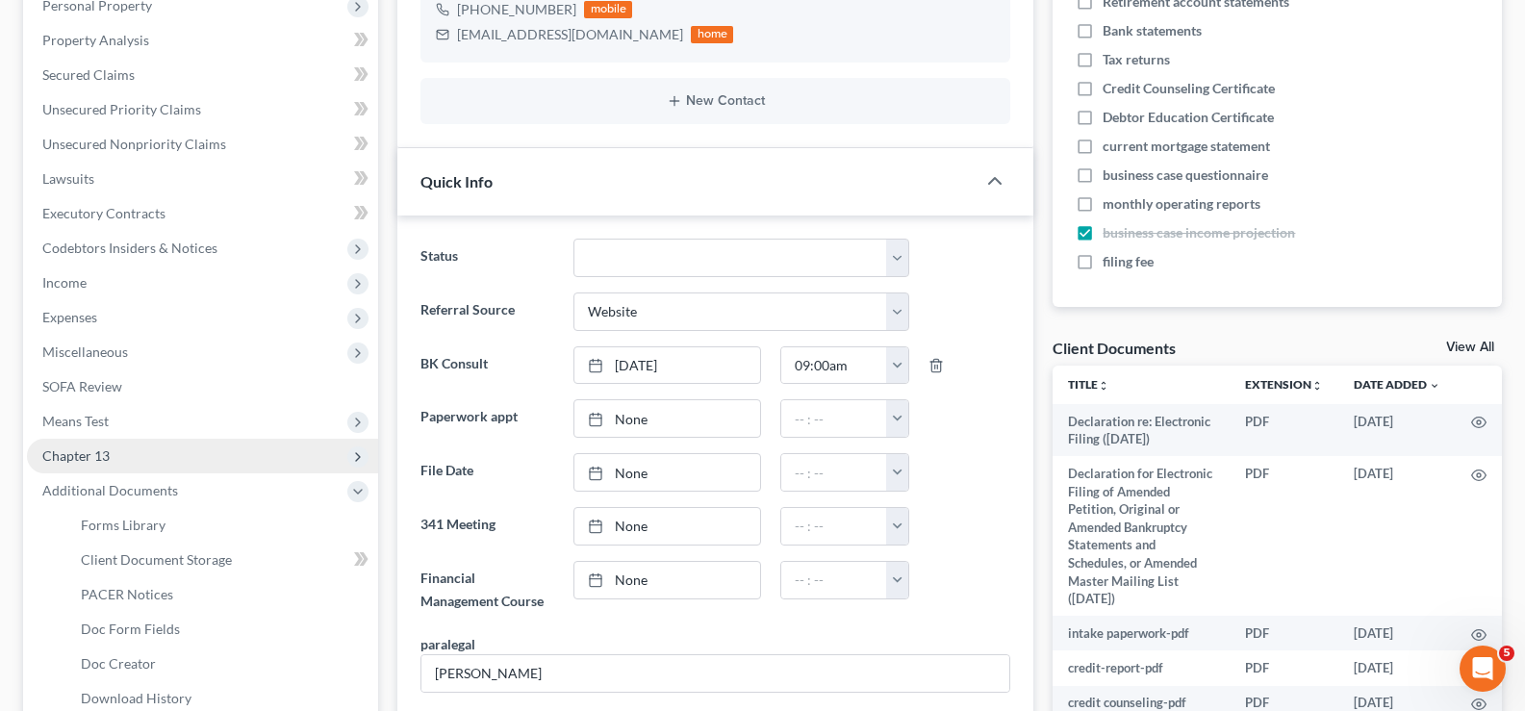
click at [148, 457] on span "Chapter 13" at bounding box center [202, 456] width 351 height 35
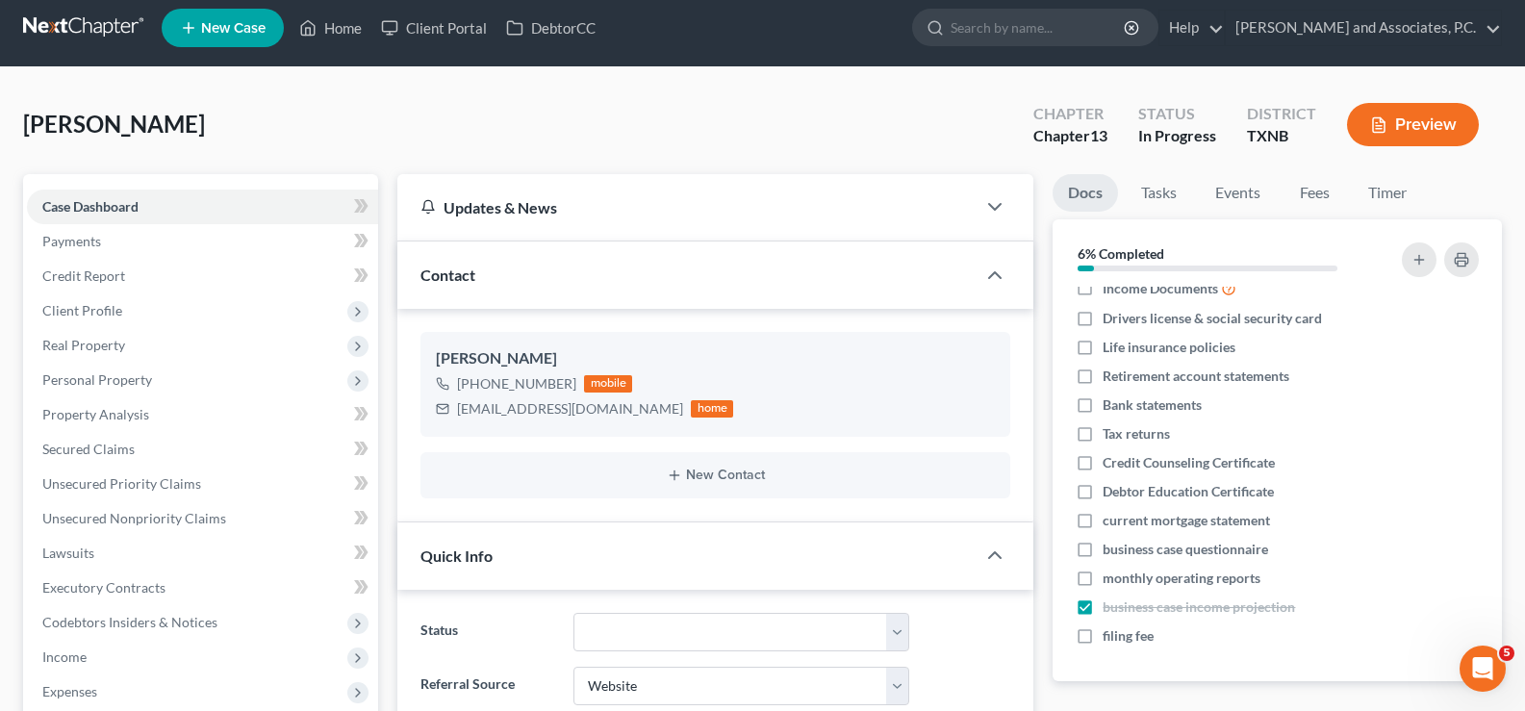
scroll to position [0, 0]
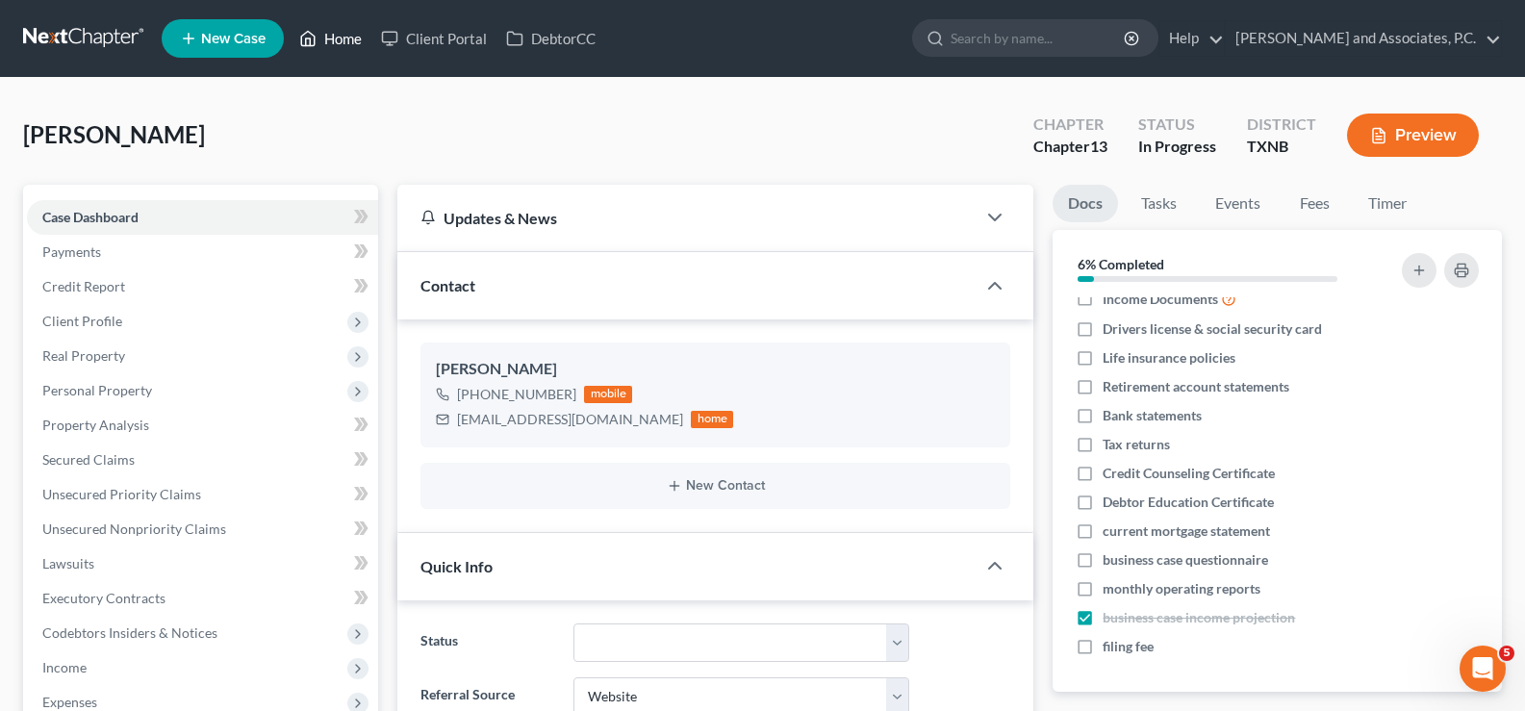
click at [334, 38] on link "Home" at bounding box center [331, 38] width 82 height 35
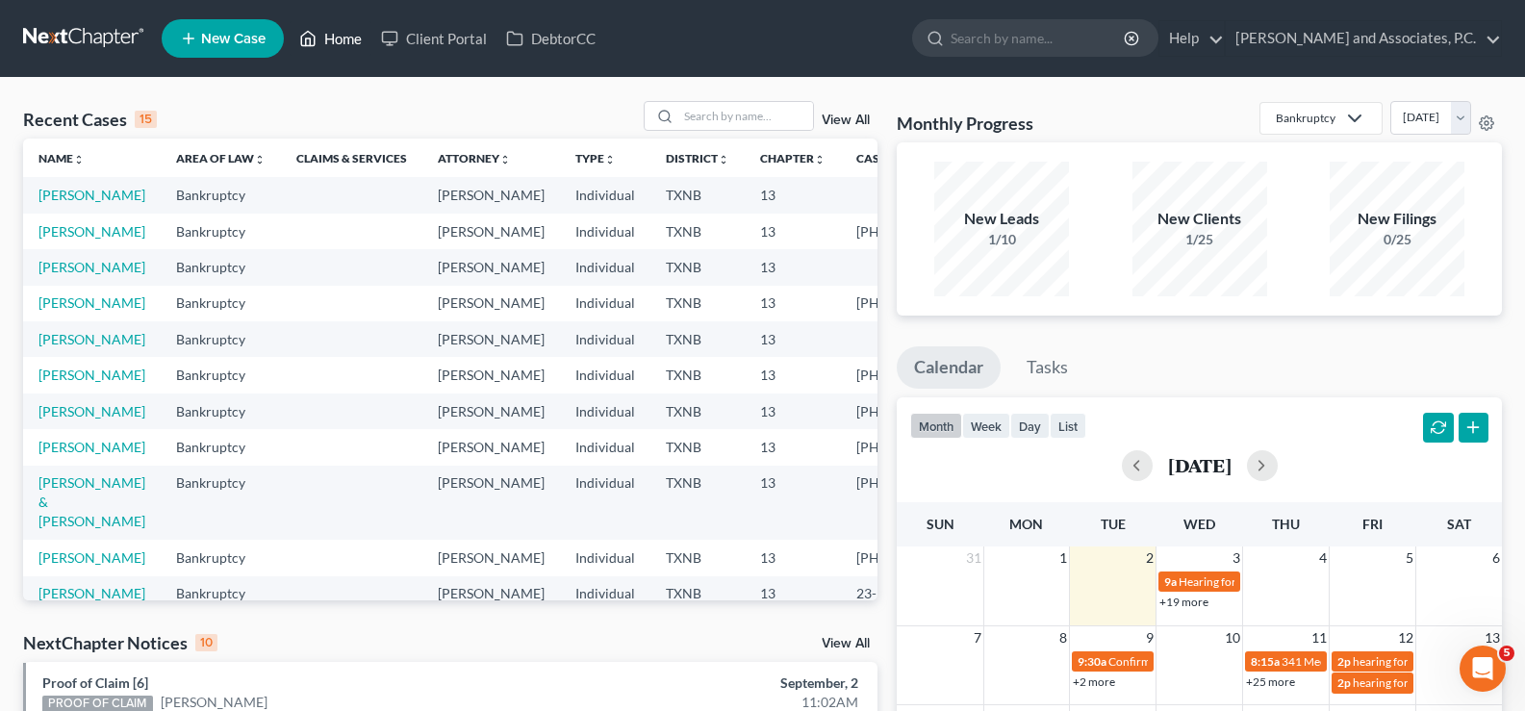
click at [328, 38] on link "Home" at bounding box center [331, 38] width 82 height 35
click at [740, 114] on input "search" at bounding box center [745, 116] width 135 height 28
click at [69, 240] on link "Murphy, Shannon" at bounding box center [91, 231] width 107 height 16
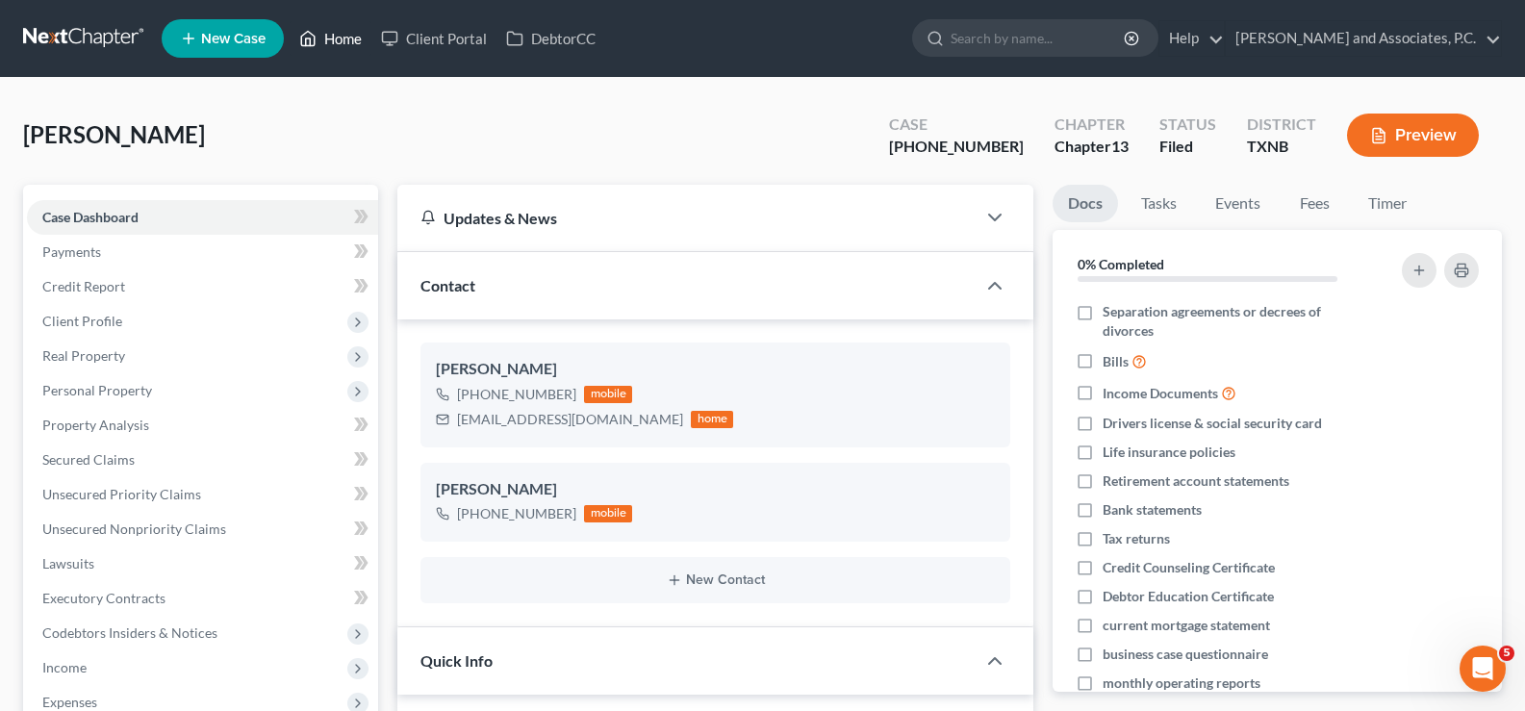
click at [329, 35] on link "Home" at bounding box center [331, 38] width 82 height 35
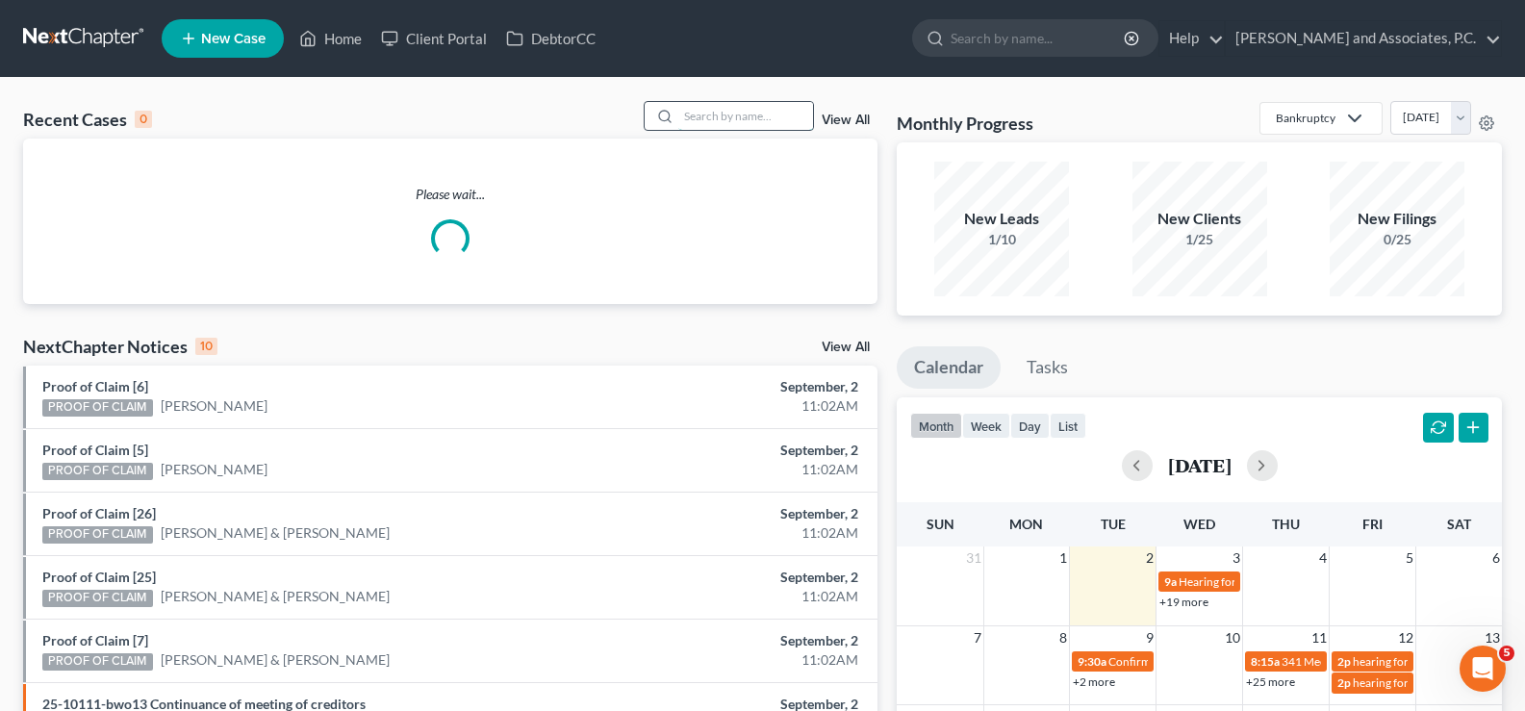
click at [737, 114] on input "search" at bounding box center [745, 116] width 135 height 28
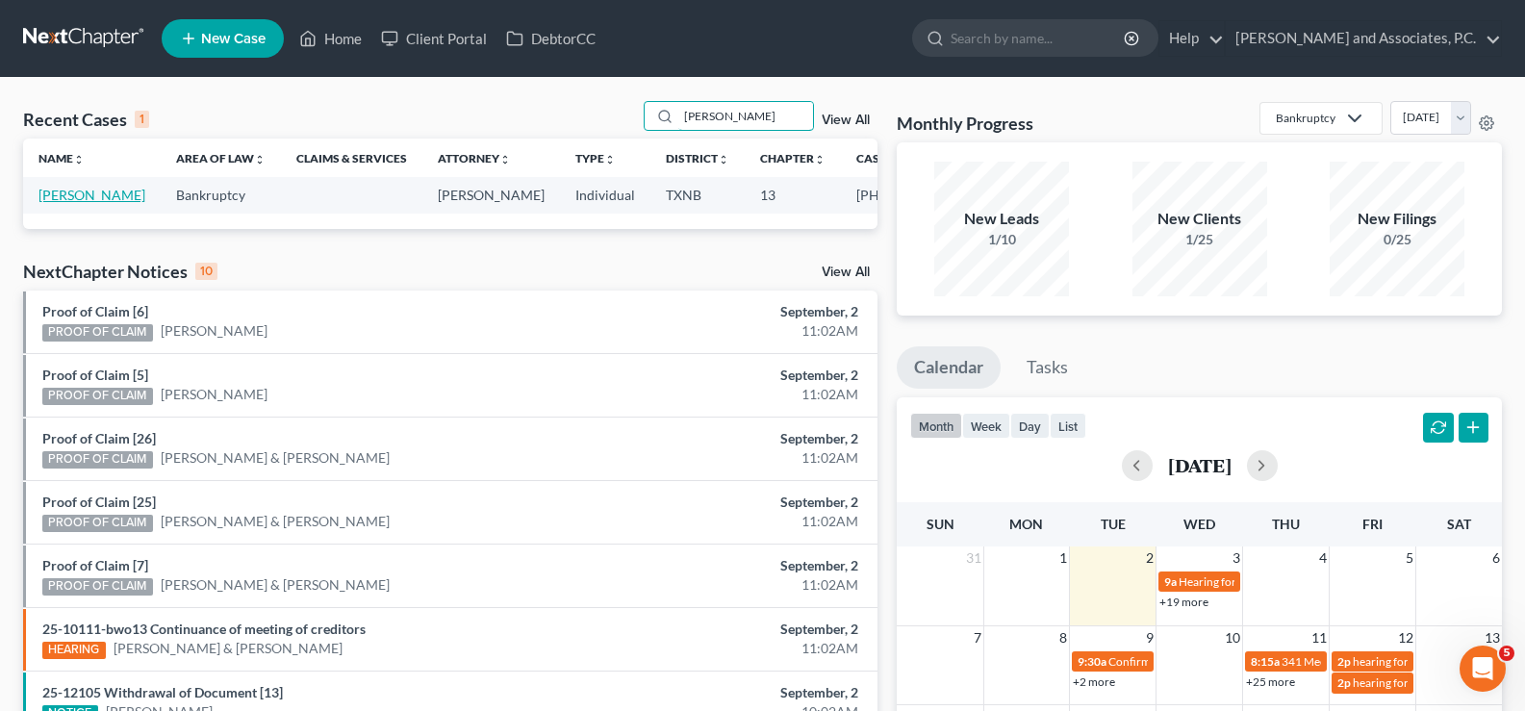
type input "CHARLTON"
click at [51, 196] on link "[PERSON_NAME]" at bounding box center [91, 195] width 107 height 16
select select "5"
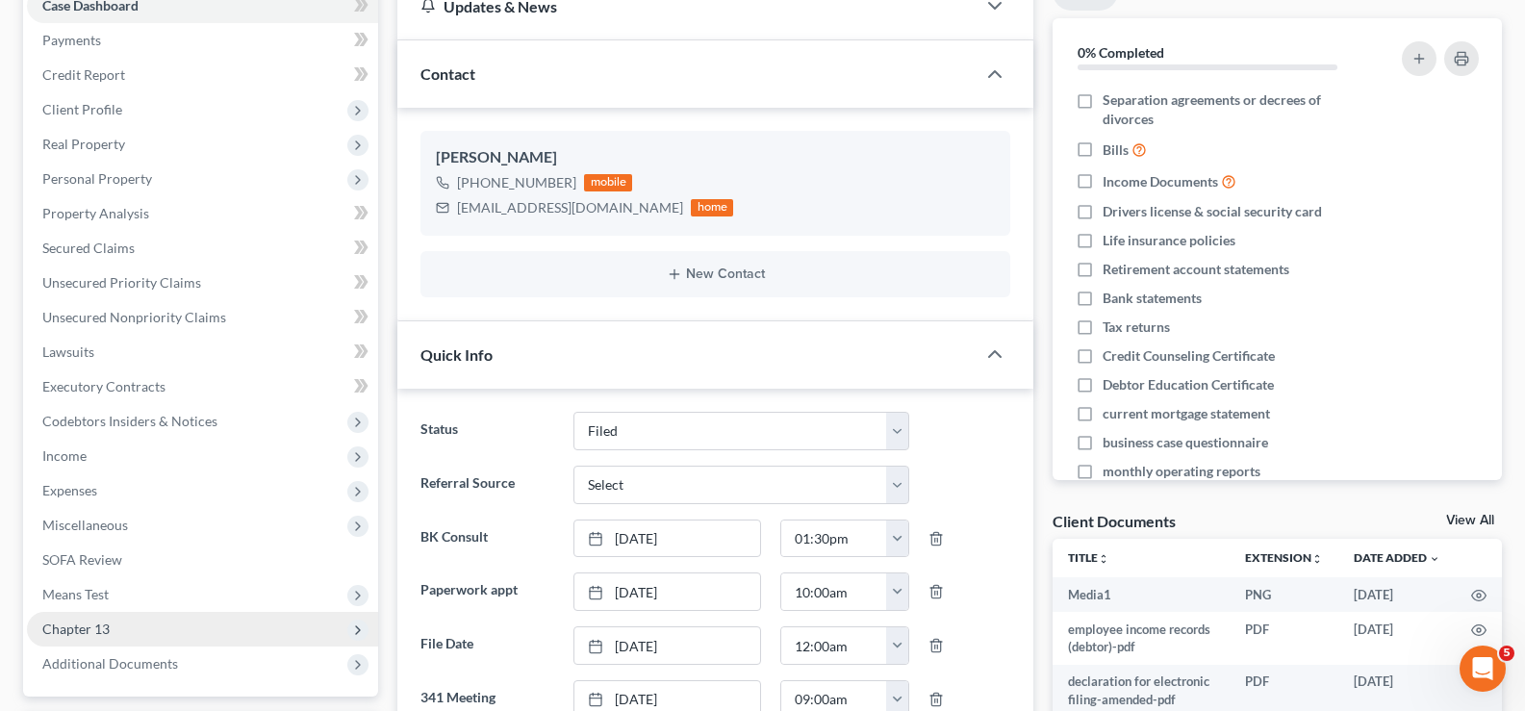
scroll to position [385, 0]
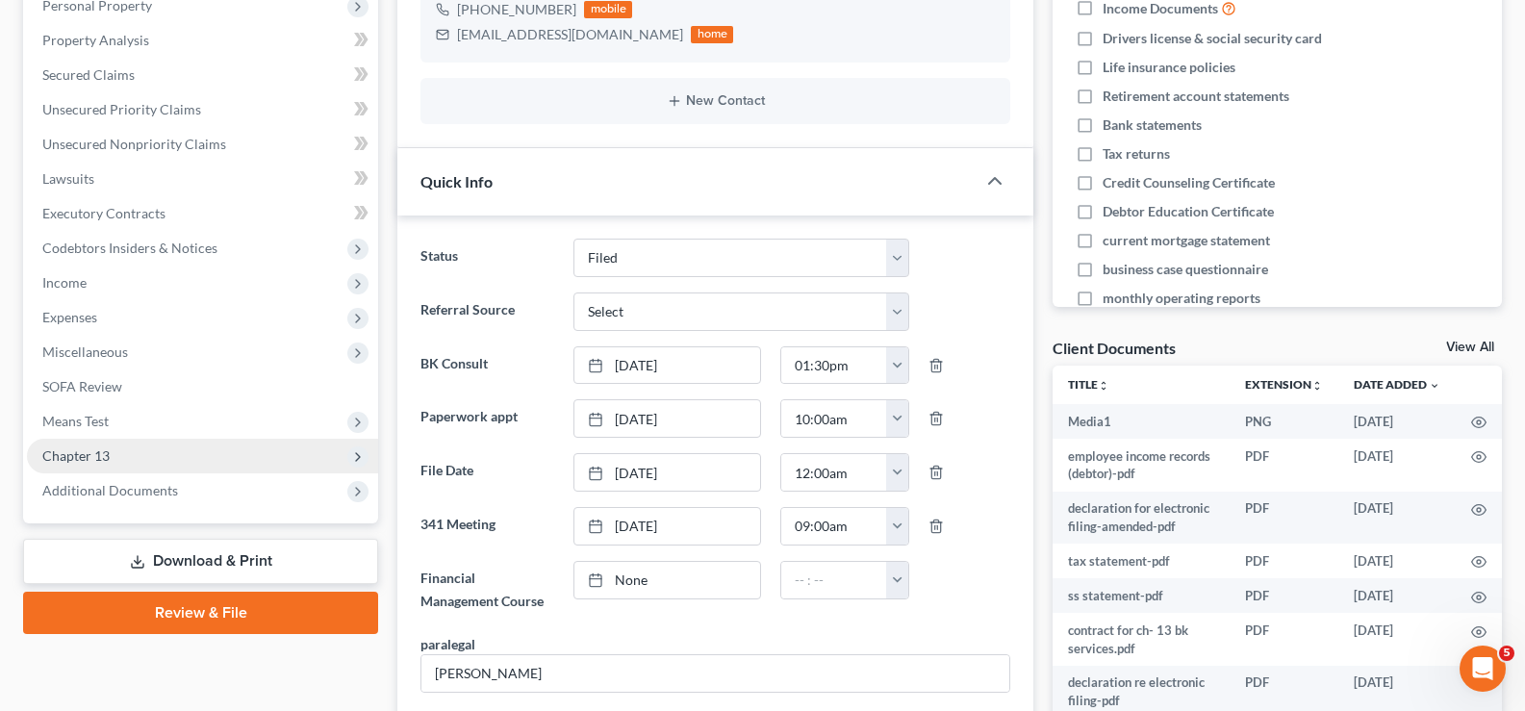
click at [164, 467] on span "Chapter 13" at bounding box center [202, 456] width 351 height 35
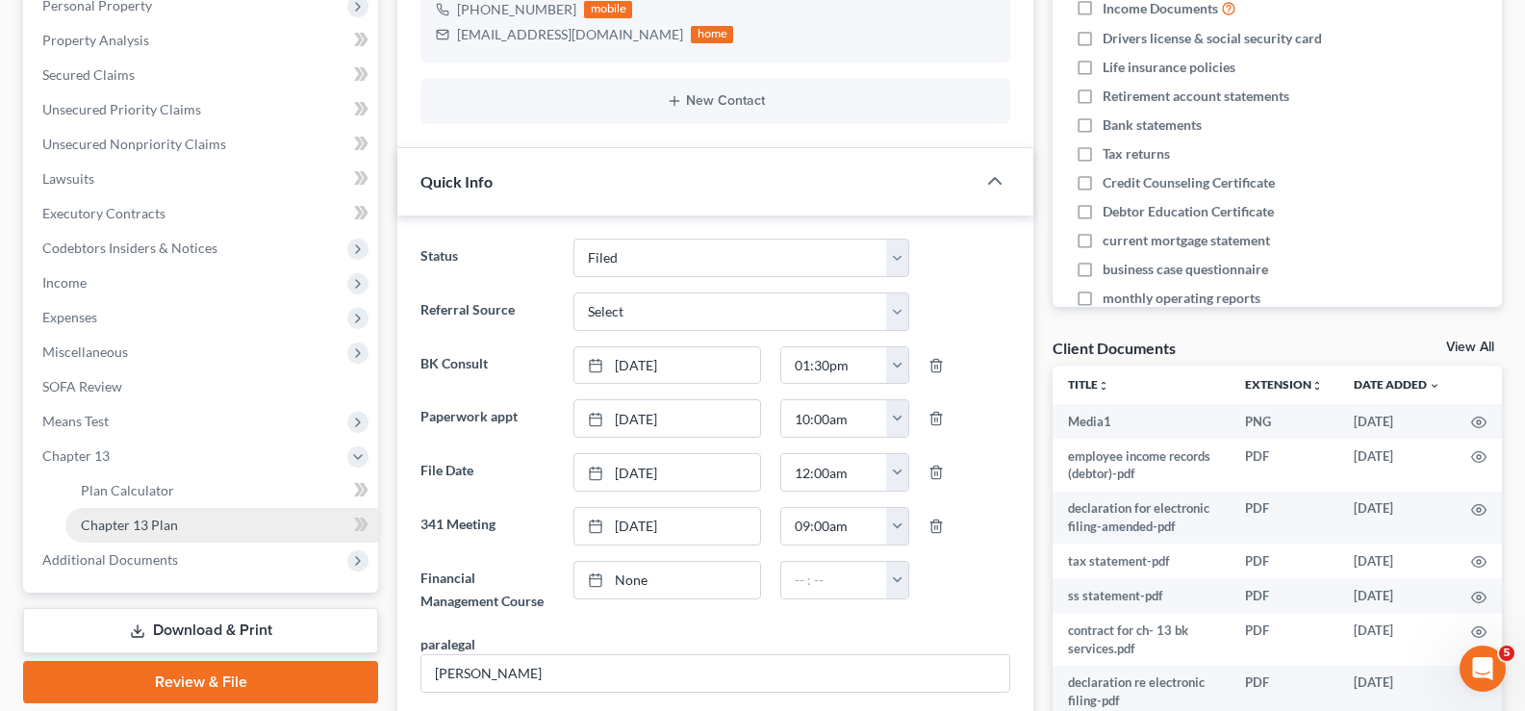
click at [170, 527] on span "Chapter 13 Plan" at bounding box center [129, 525] width 97 height 16
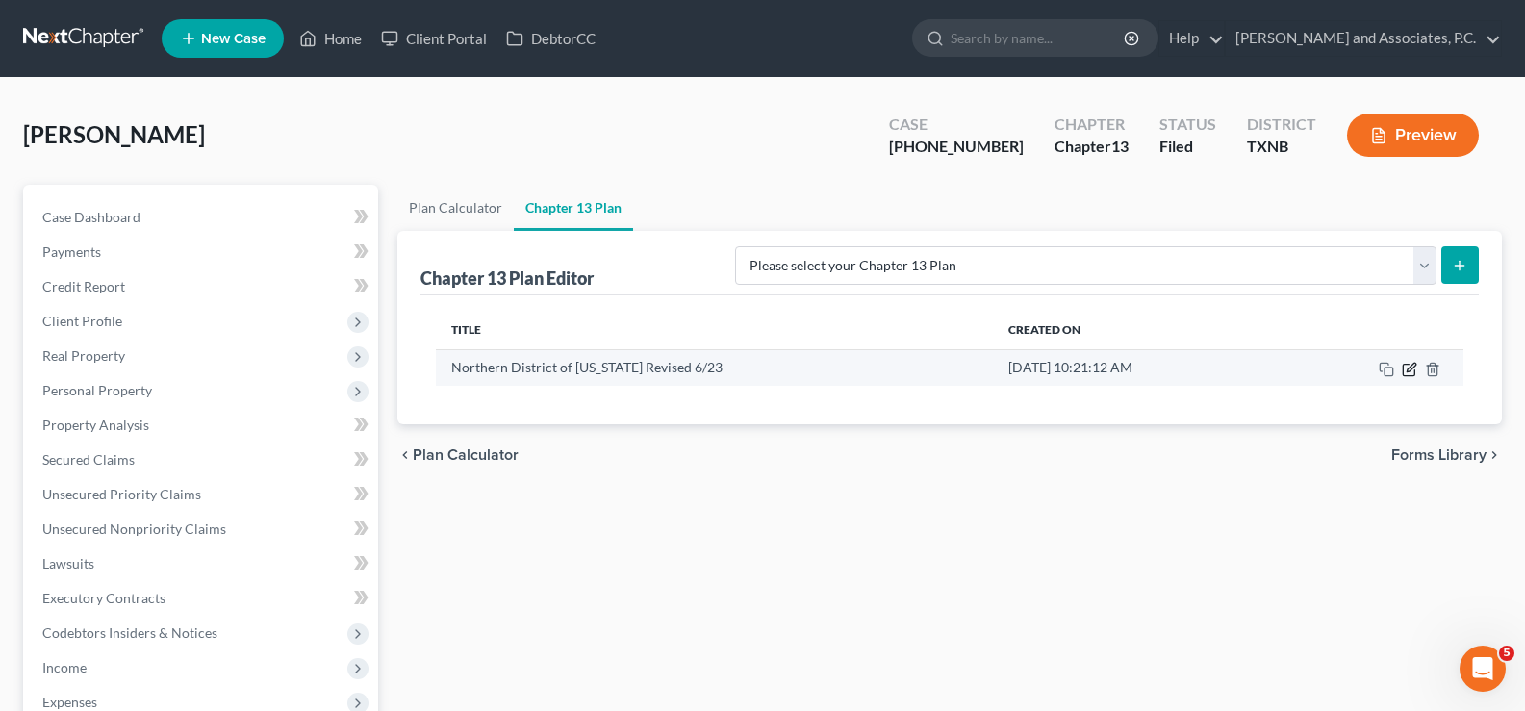
click at [1407, 371] on icon "button" at bounding box center [1410, 367] width 9 height 9
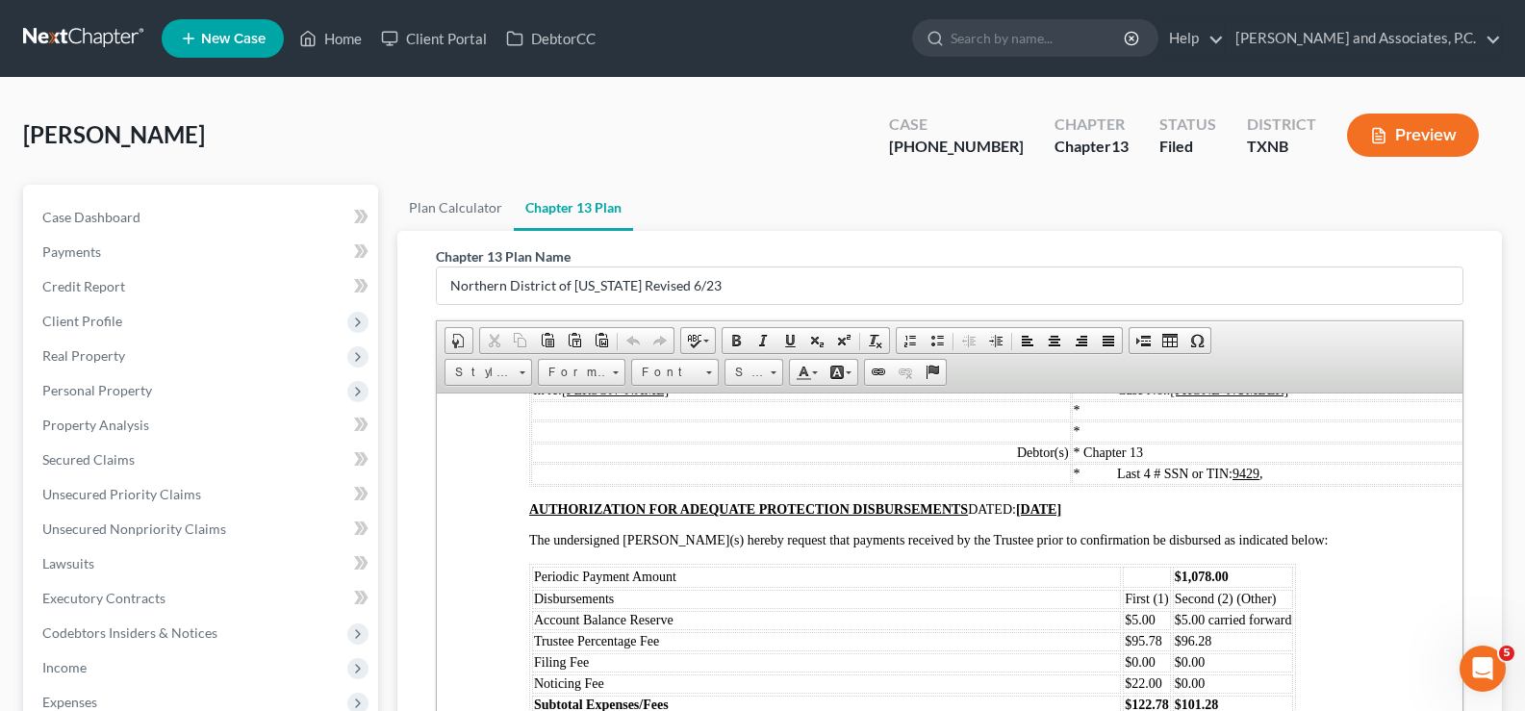
scroll to position [9427, 0]
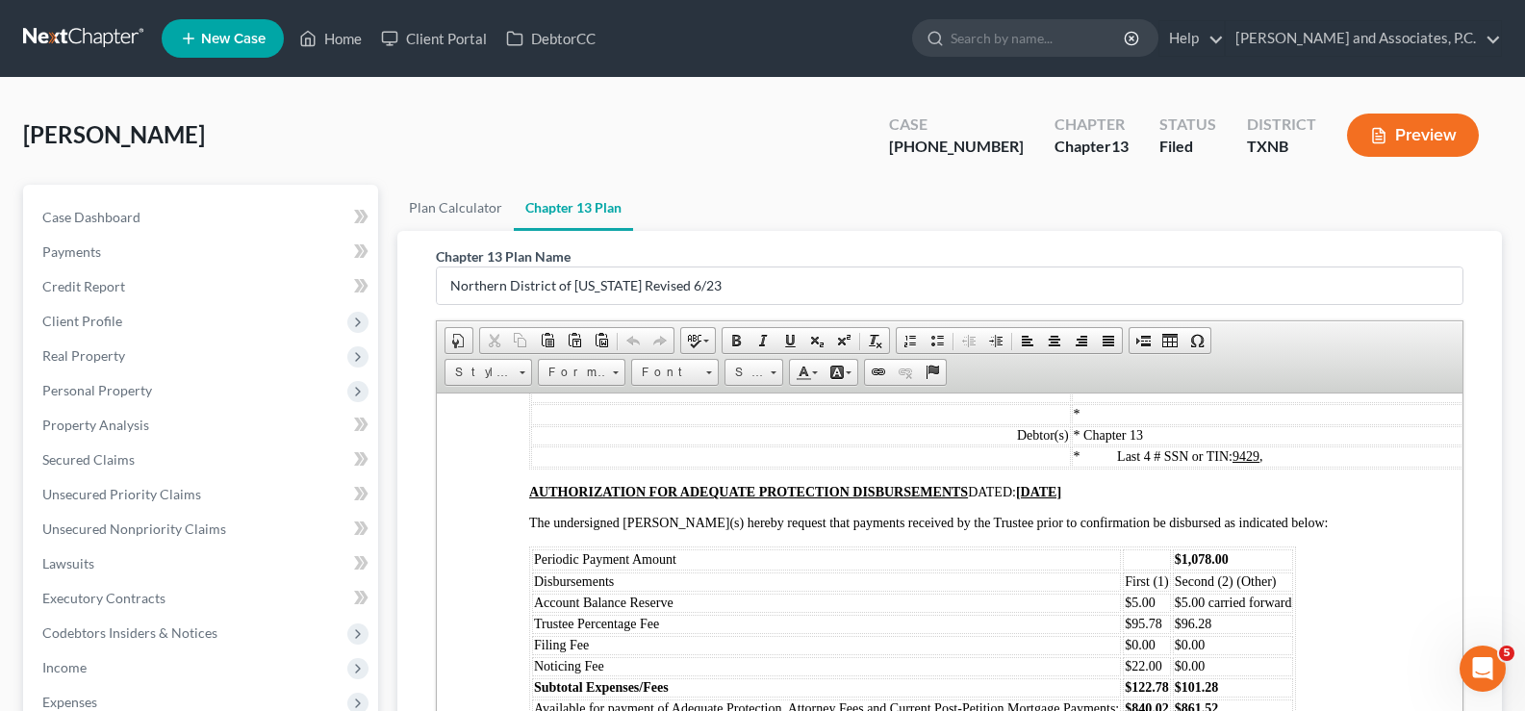
click at [1231, 551] on td "$1,078.00" at bounding box center [1233, 558] width 121 height 21
click at [1164, 614] on td "$95.78" at bounding box center [1147, 623] width 48 height 19
click at [1162, 663] on td "$22.00" at bounding box center [1147, 665] width 48 height 19
click at [1167, 683] on strong "$122.78" at bounding box center [1147, 686] width 44 height 14
click at [1170, 702] on table "Periodic Payment Amount $1,078.00 Disbursements First (1) Second (2) (Other) Ac…" at bounding box center [912, 632] width 767 height 175
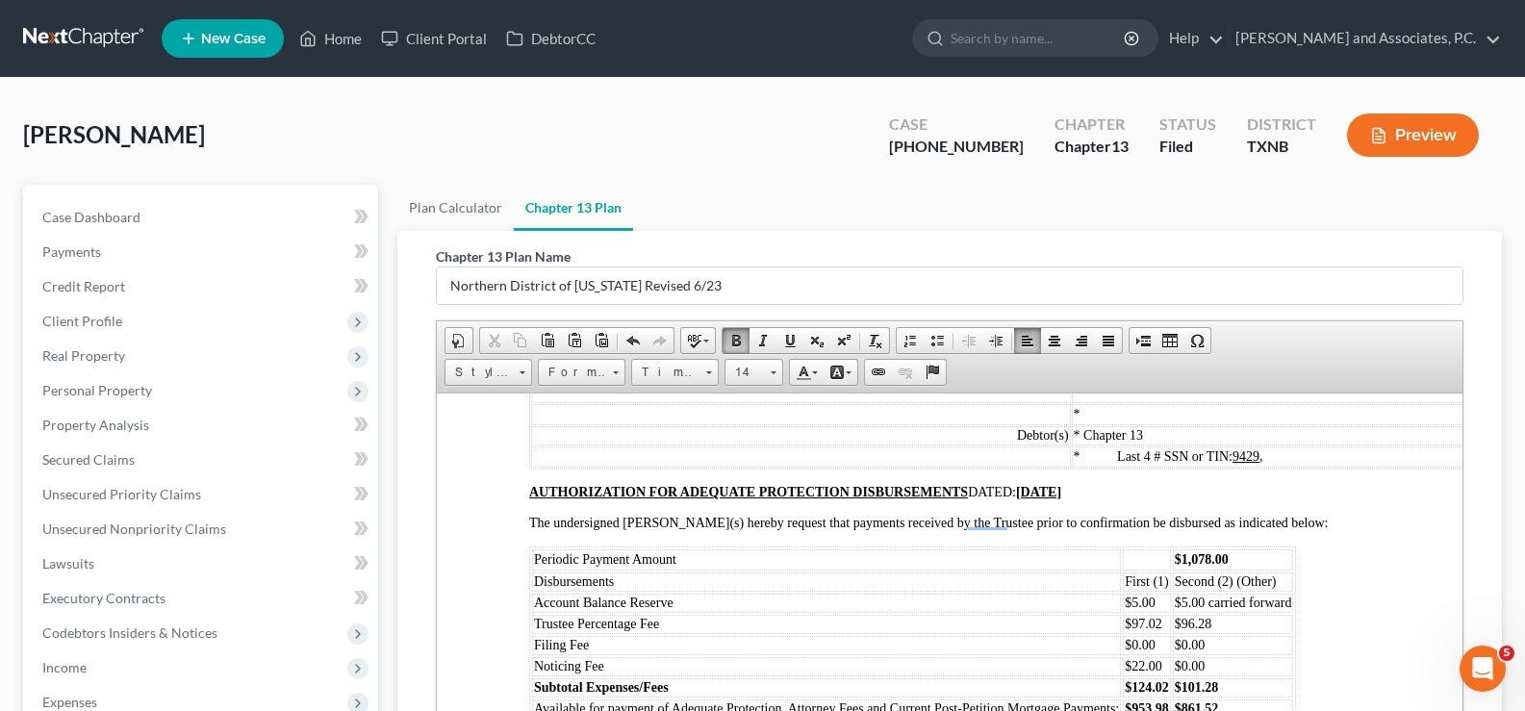
click at [1220, 620] on td "$96.28" at bounding box center [1233, 623] width 121 height 19
click at [1240, 682] on td "$101.28" at bounding box center [1233, 686] width 121 height 19
click at [1252, 699] on td "$861.52" at bounding box center [1233, 707] width 121 height 19
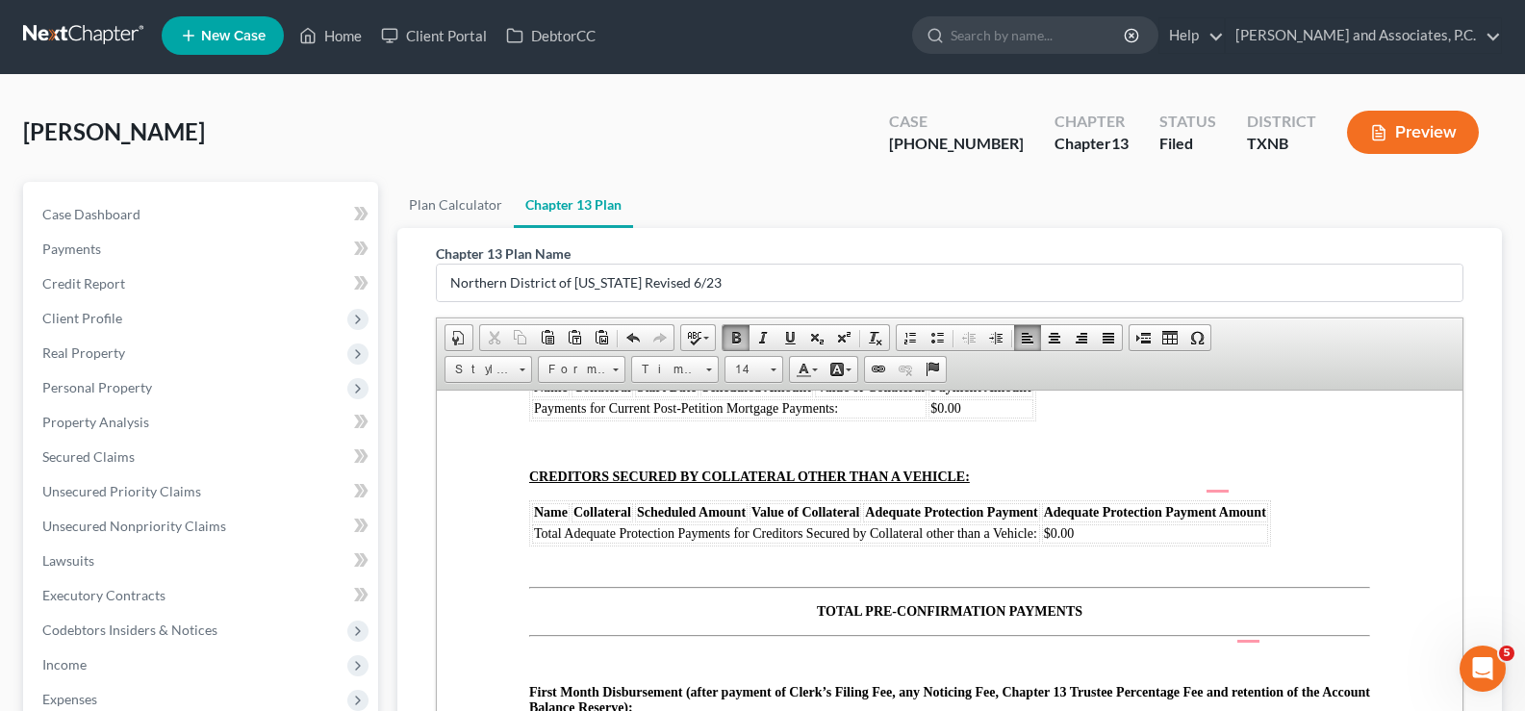
scroll to position [10197, 0]
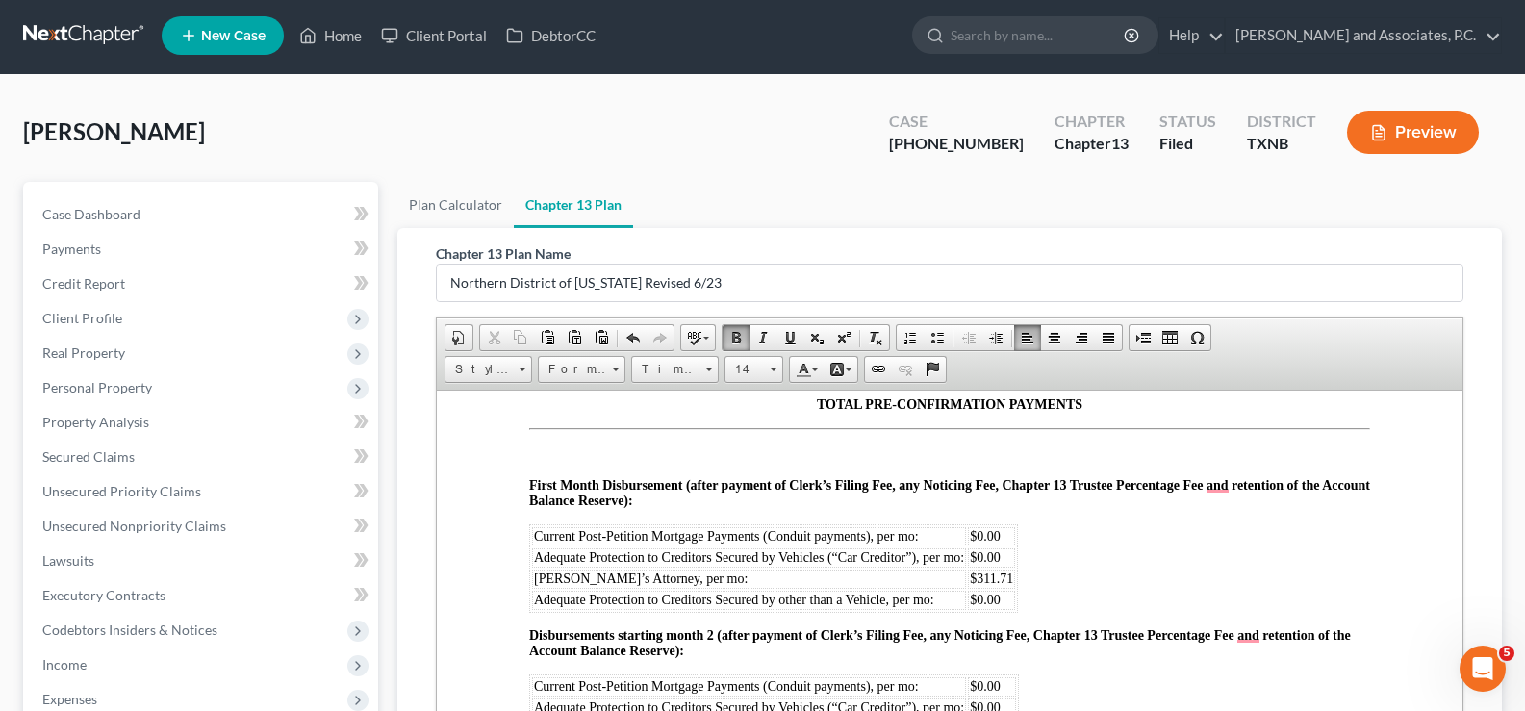
click at [1012, 571] on span "$311.71" at bounding box center [991, 577] width 43 height 14
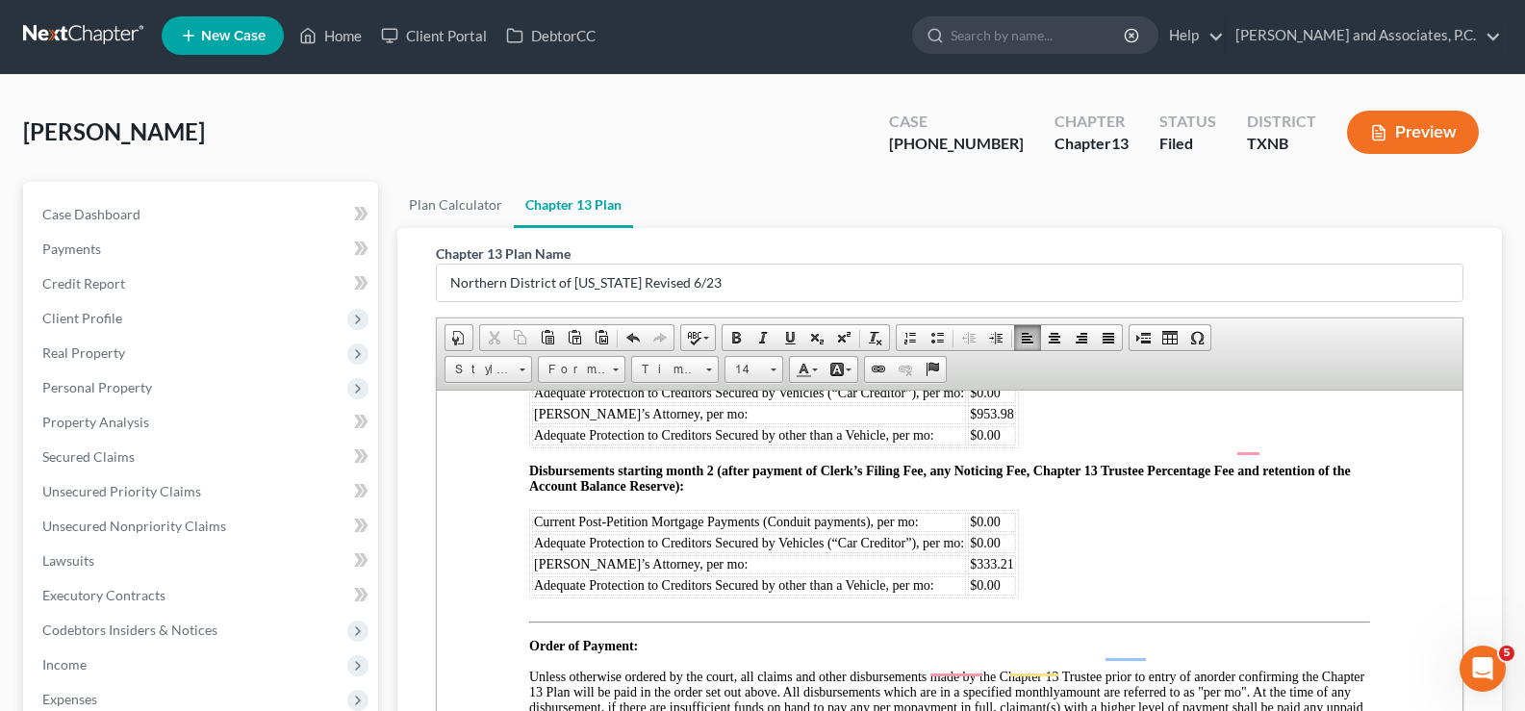
scroll to position [10389, 0]
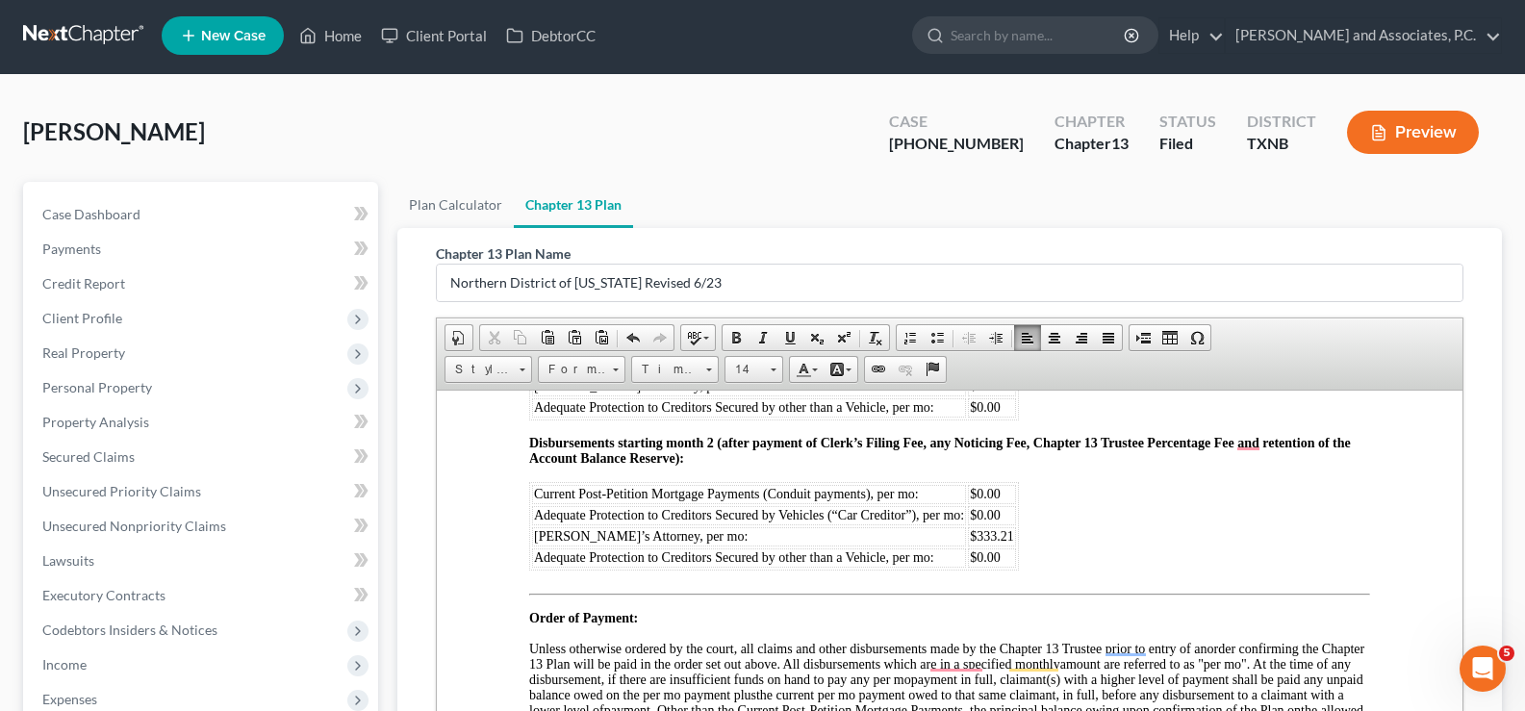
click at [1010, 531] on span "$333.21" at bounding box center [992, 535] width 44 height 14
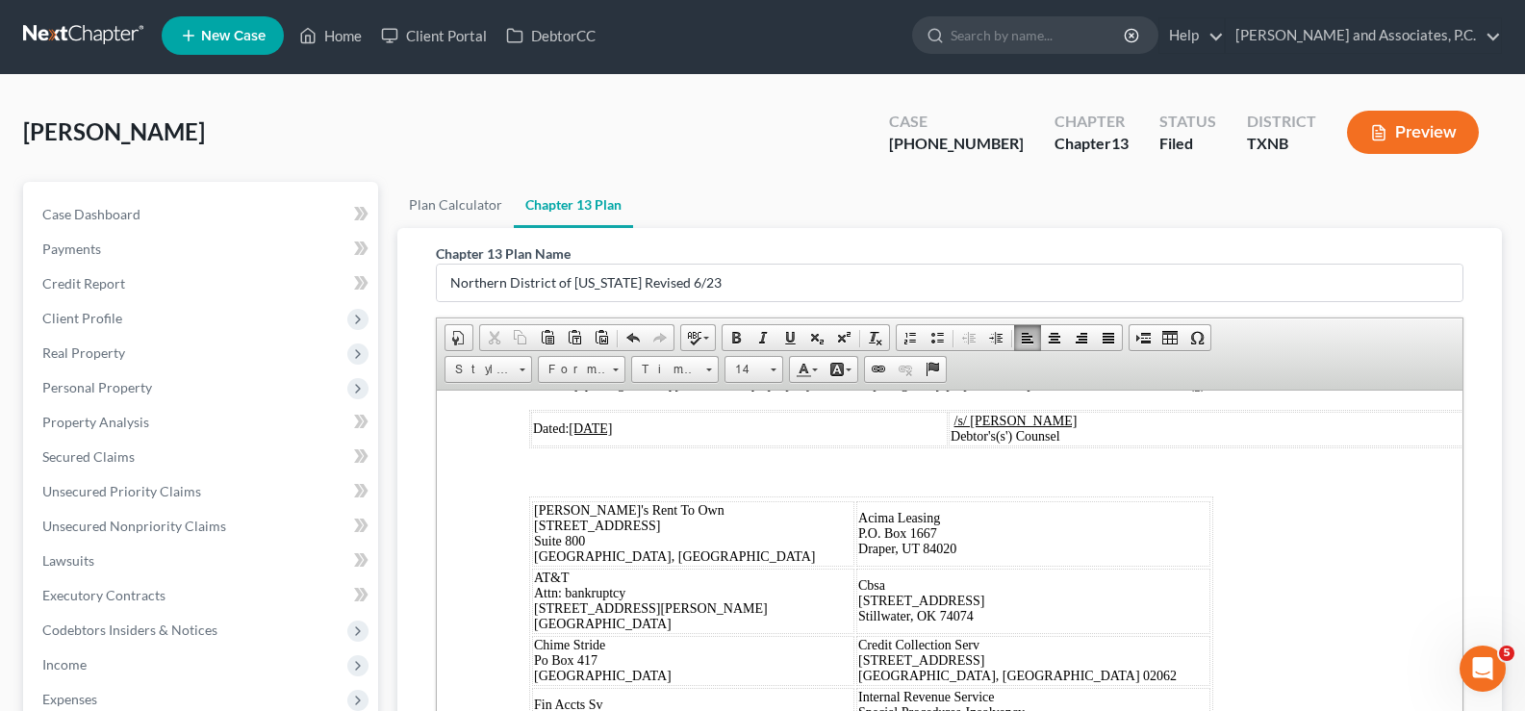
scroll to position [0, 0]
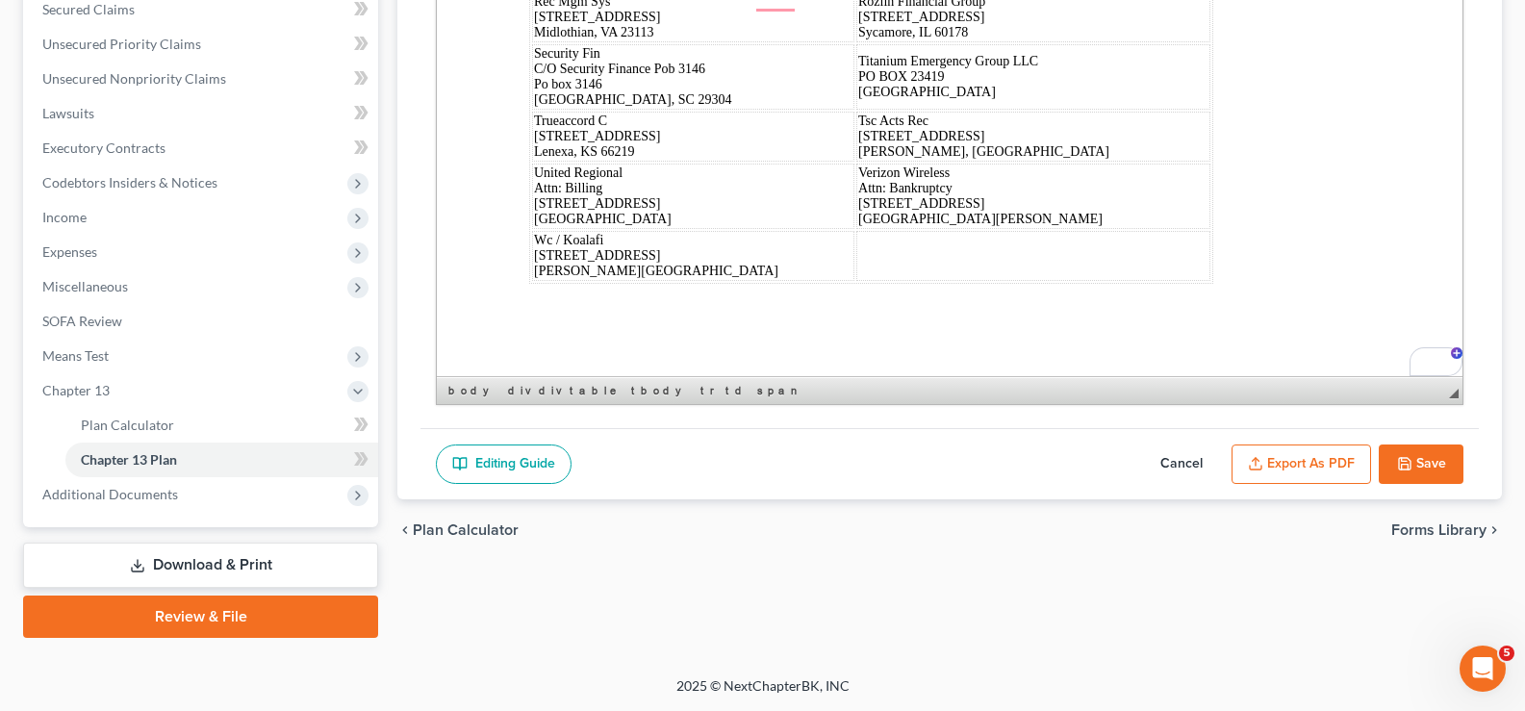
click at [1432, 463] on button "Save" at bounding box center [1421, 464] width 85 height 40
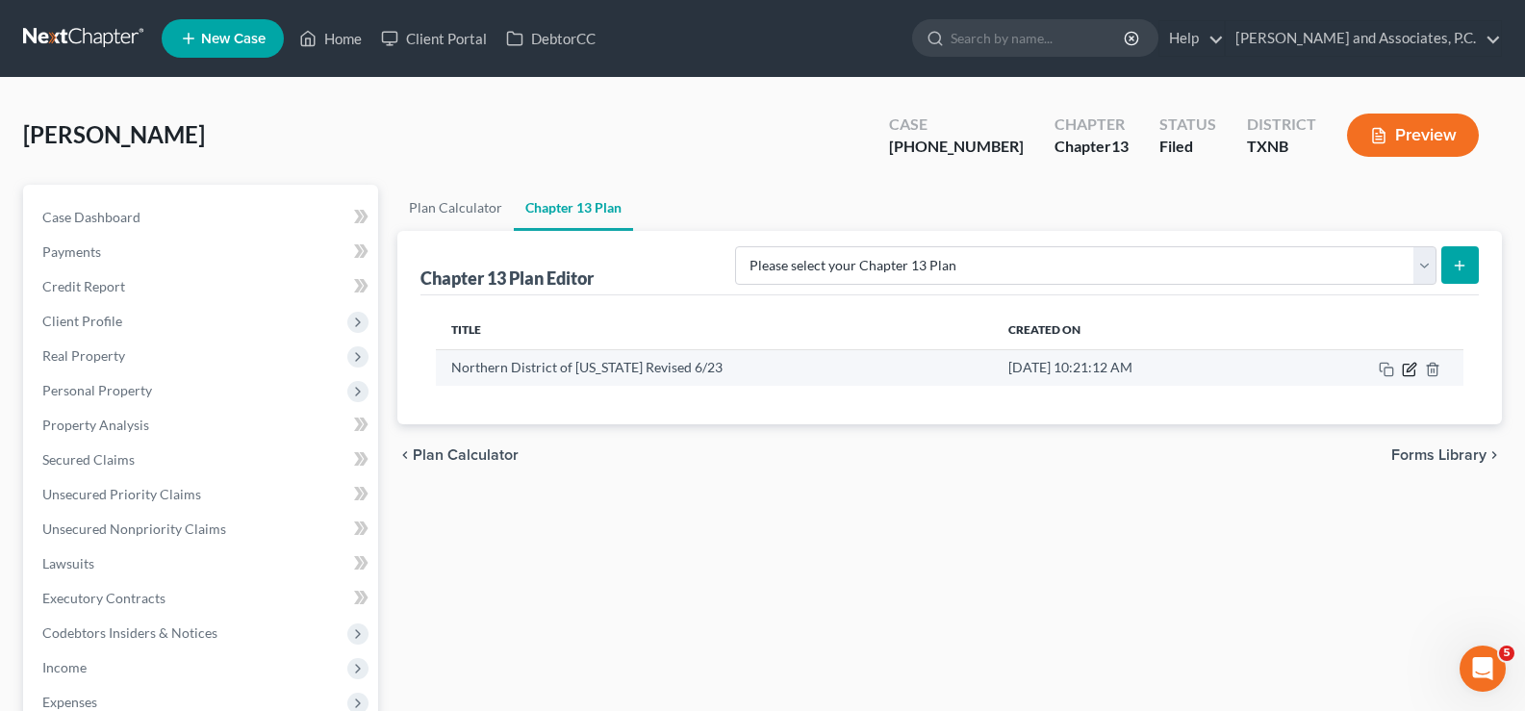
click at [1409, 374] on icon "button" at bounding box center [1409, 369] width 15 height 15
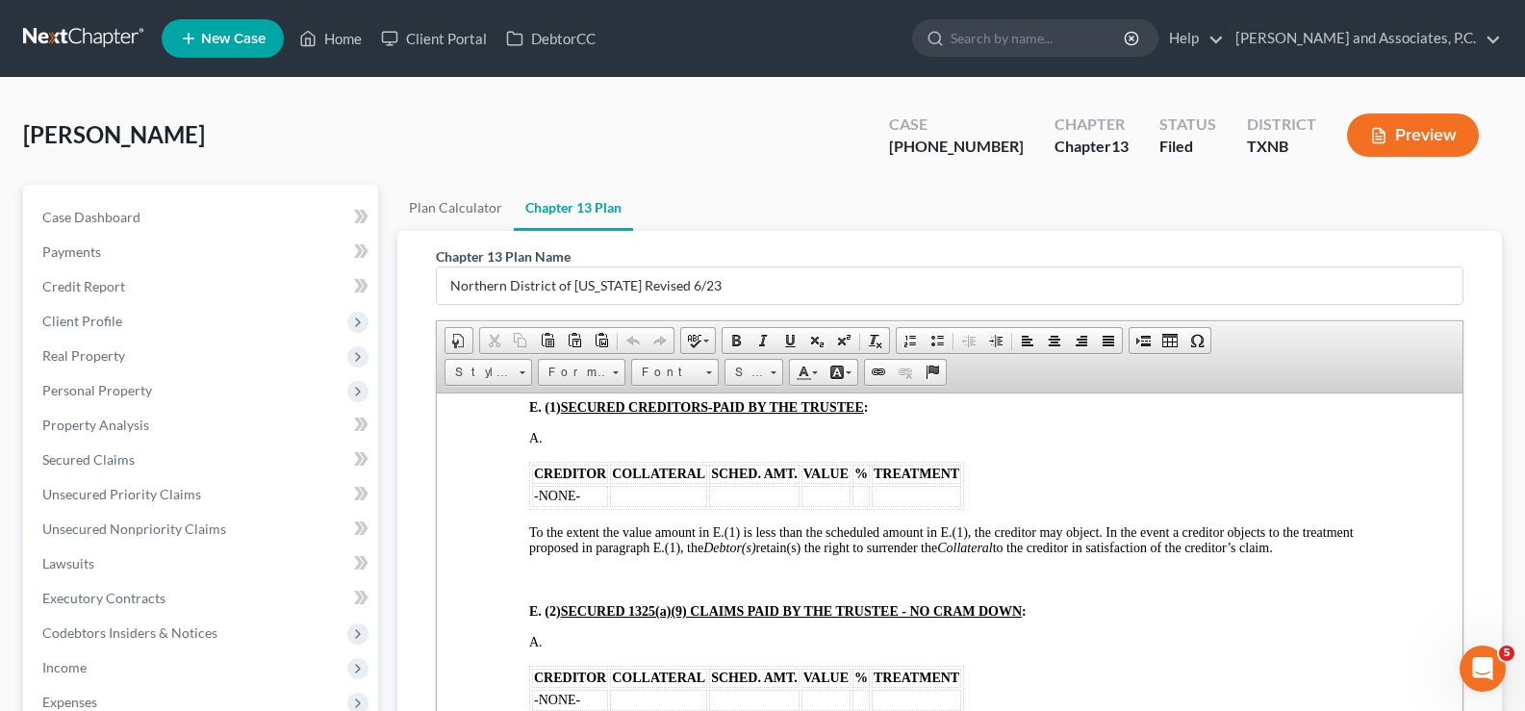
scroll to position [2309, 0]
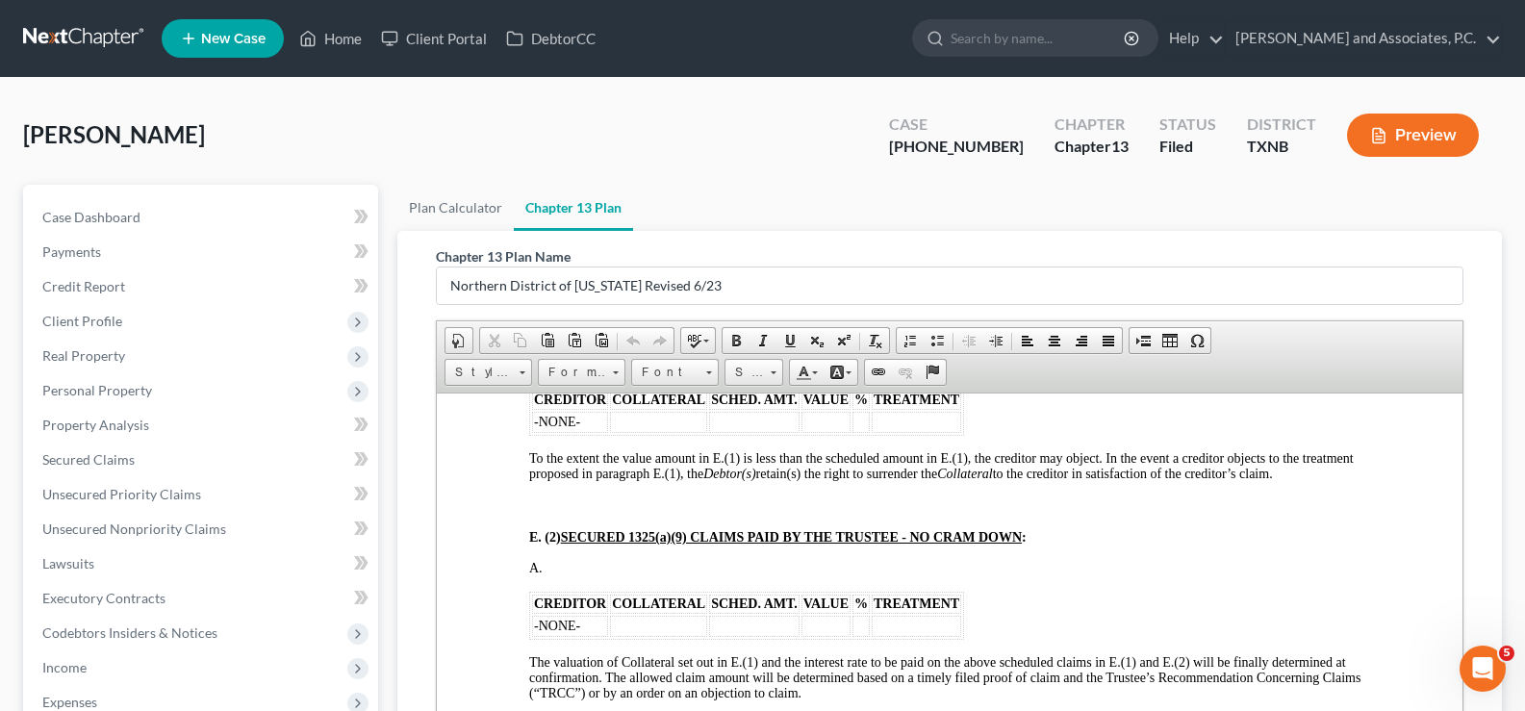
drag, startPoint x: 570, startPoint y: 559, endPoint x: 585, endPoint y: 555, distance: 14.9
click at [585, 560] on p "A." at bounding box center [949, 567] width 841 height 15
click at [674, 615] on td "To enrich screen reader interactions, please activate Accessibility in Grammarl…" at bounding box center [658, 625] width 97 height 21
click at [586, 617] on td "-NONE-" at bounding box center [570, 625] width 76 height 21
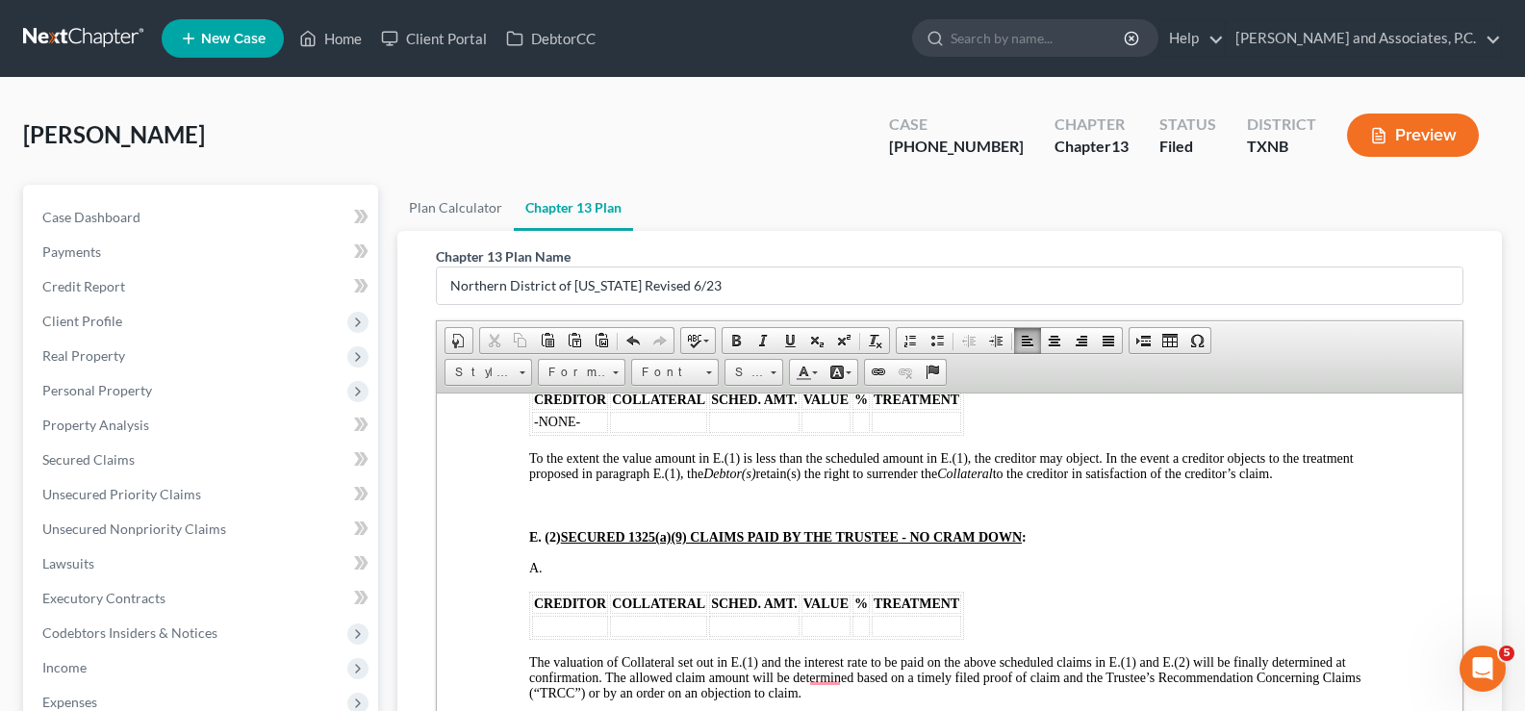
click at [884, 615] on td "To enrich screen reader interactions, please activate Accessibility in Grammarl…" at bounding box center [916, 625] width 89 height 21
click at [558, 615] on td "To enrich screen reader interactions, please activate Accessibility in Grammarl…" at bounding box center [570, 625] width 76 height 21
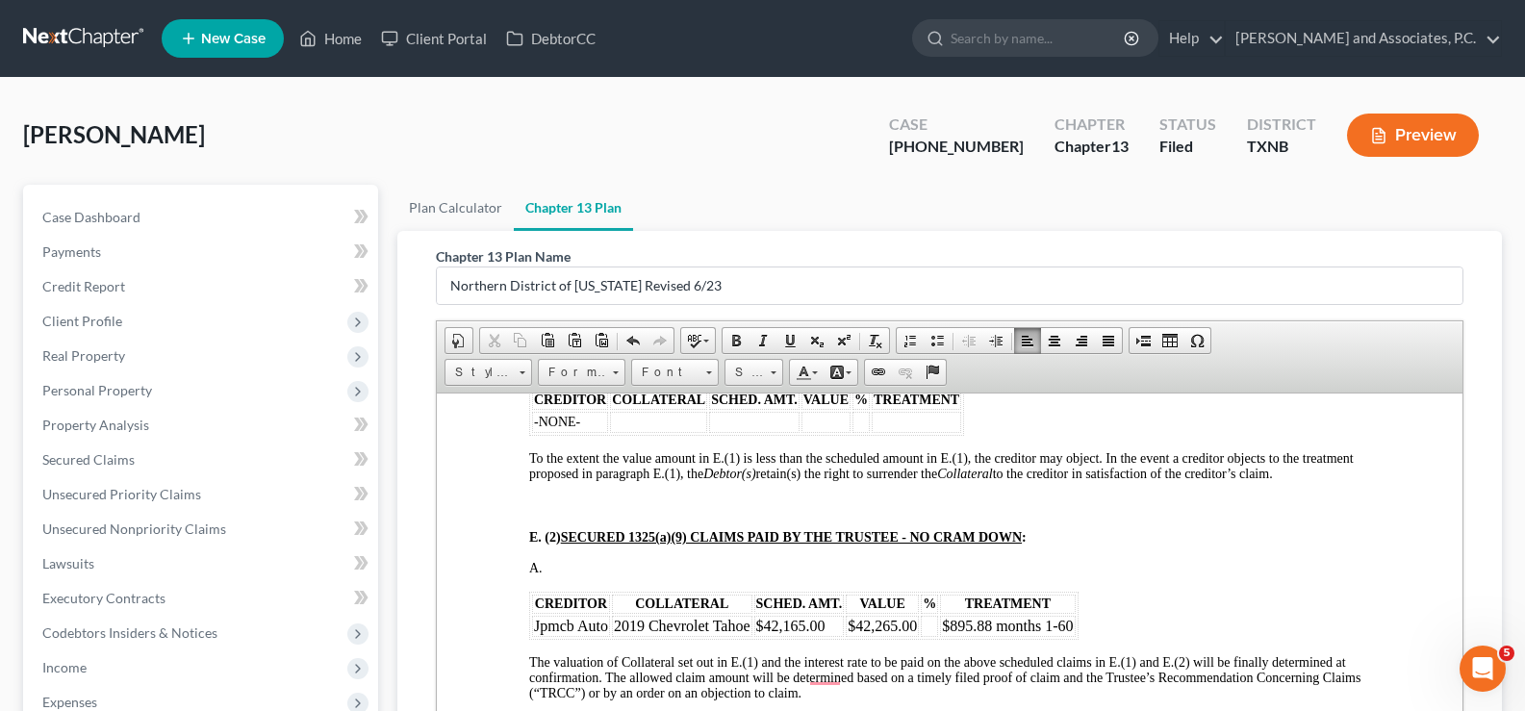
click at [929, 615] on td "To enrich screen reader interactions, please activate Accessibility in Grammarl…" at bounding box center [929, 625] width 17 height 21
click at [558, 615] on td "Jpmcb Auto" at bounding box center [571, 625] width 78 height 21
click at [824, 615] on td "$42,165.00" at bounding box center [799, 625] width 90 height 21
click at [909, 615] on td "$42,265.00" at bounding box center [882, 625] width 73 height 21
click at [939, 615] on td "10%" at bounding box center [937, 625] width 32 height 21
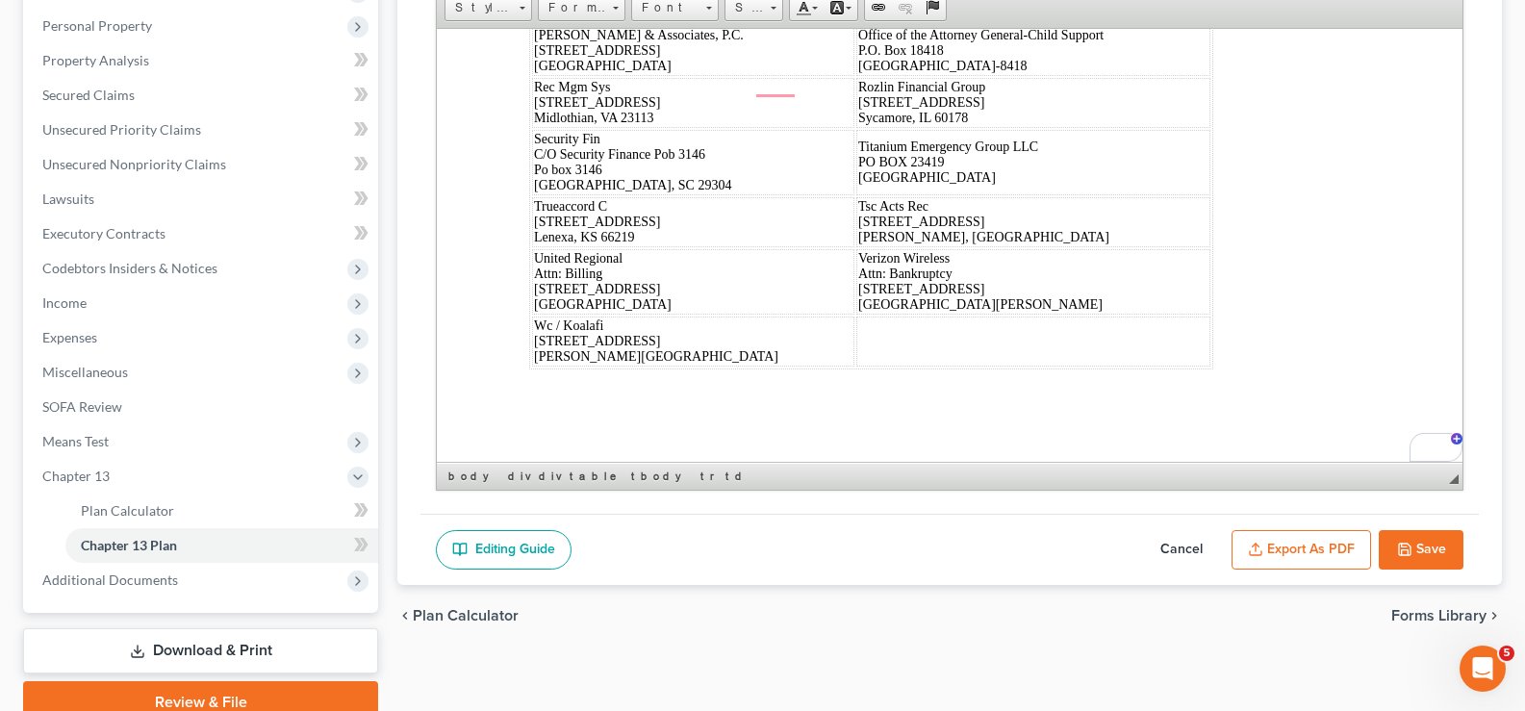
scroll to position [450, 0]
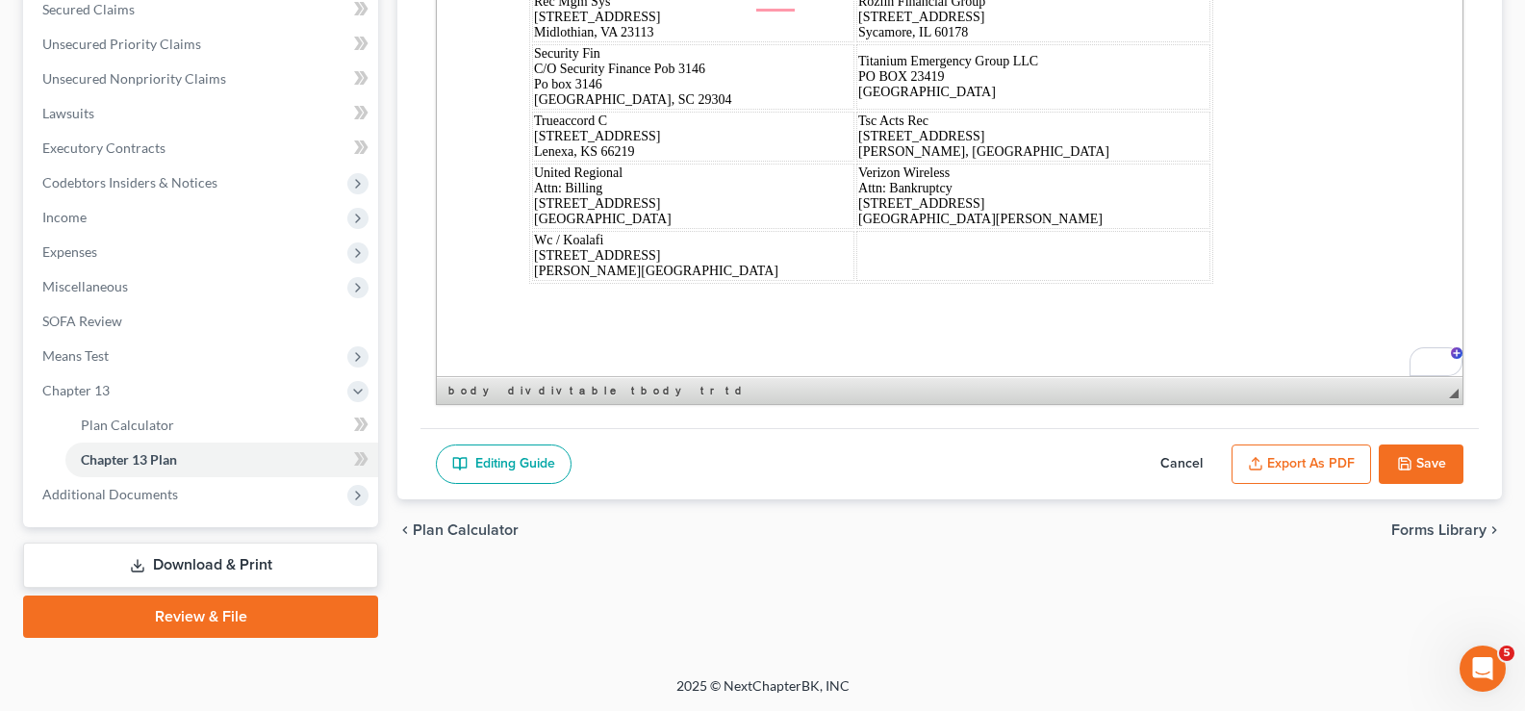
click at [1428, 460] on button "Save" at bounding box center [1421, 464] width 85 height 40
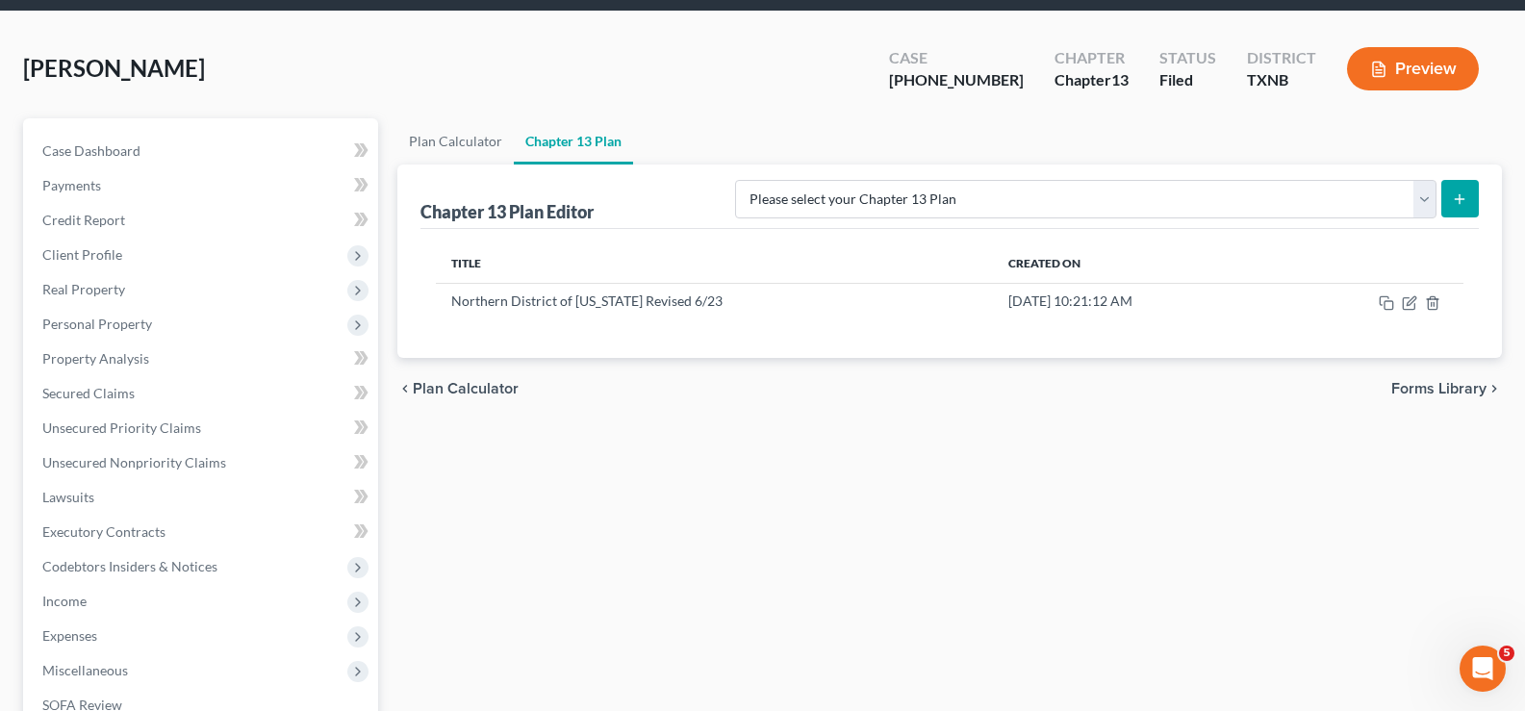
scroll to position [16, 0]
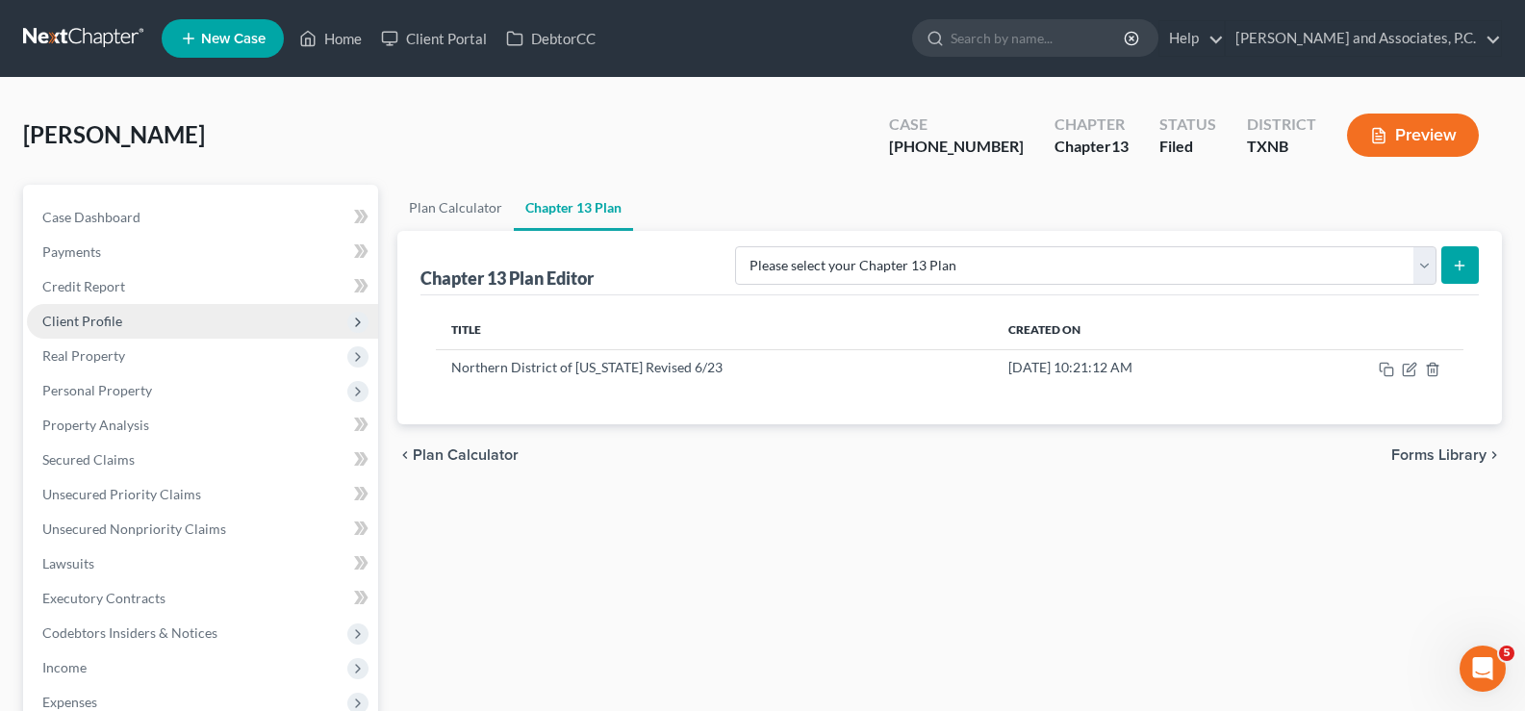
click at [107, 322] on span "Client Profile" at bounding box center [82, 321] width 80 height 16
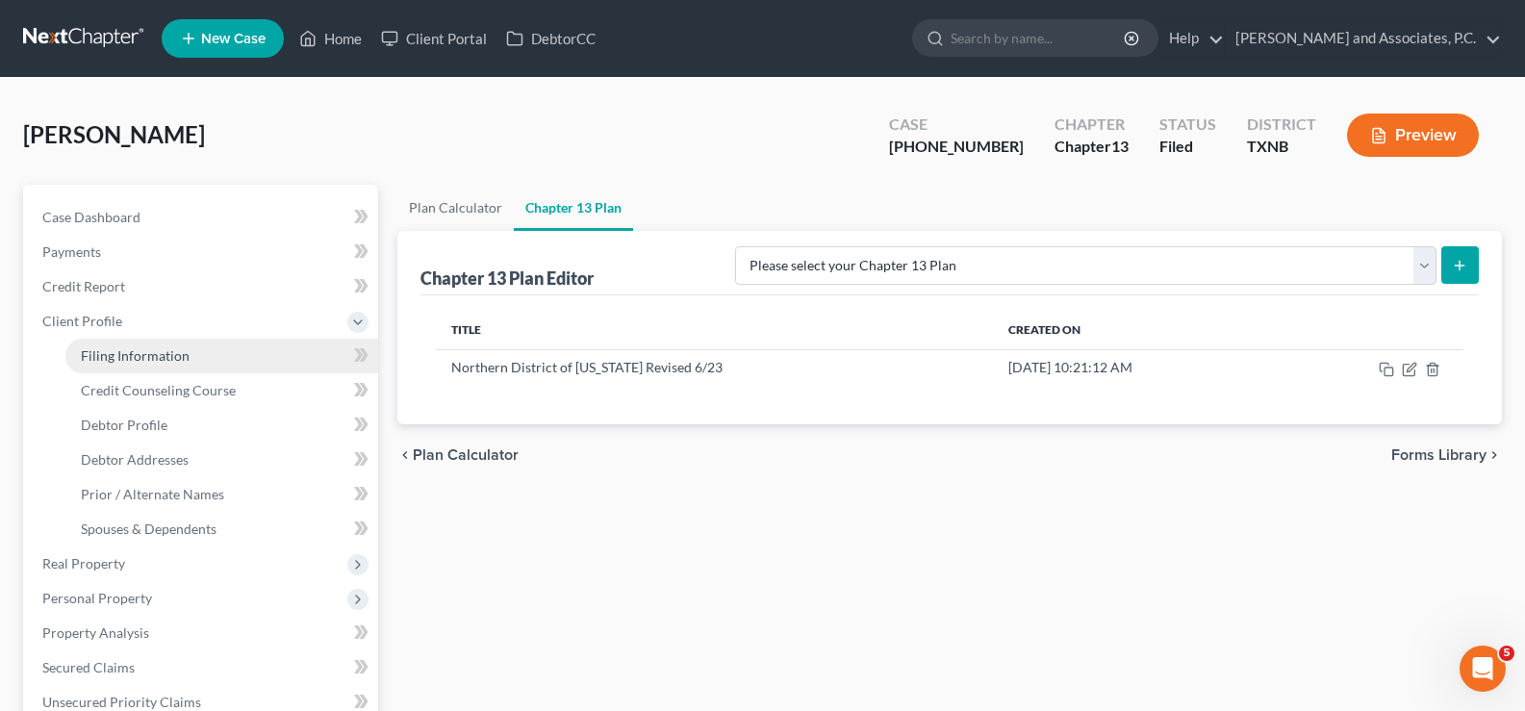
click at [139, 359] on span "Filing Information" at bounding box center [135, 355] width 109 height 16
select select "1"
select select "0"
select select "3"
select select "78"
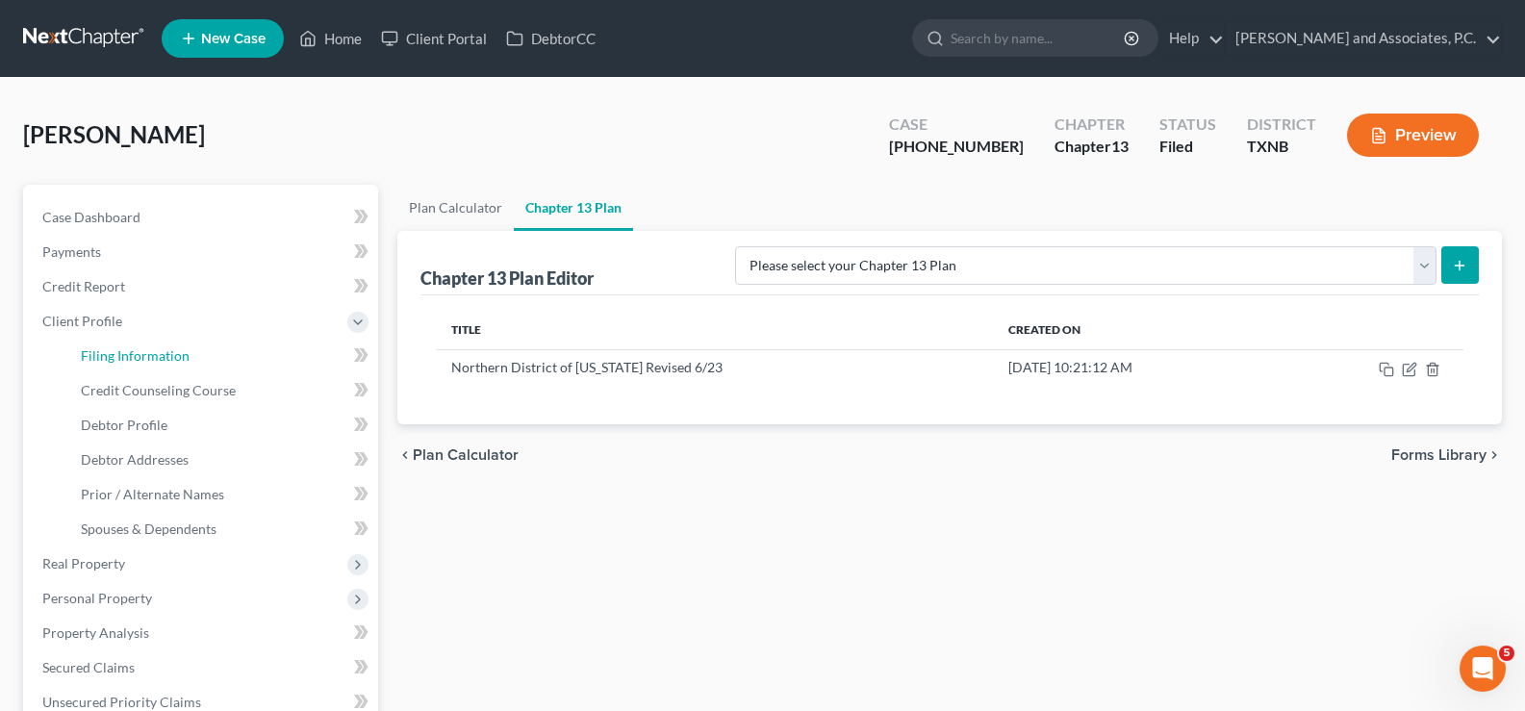
select select "0"
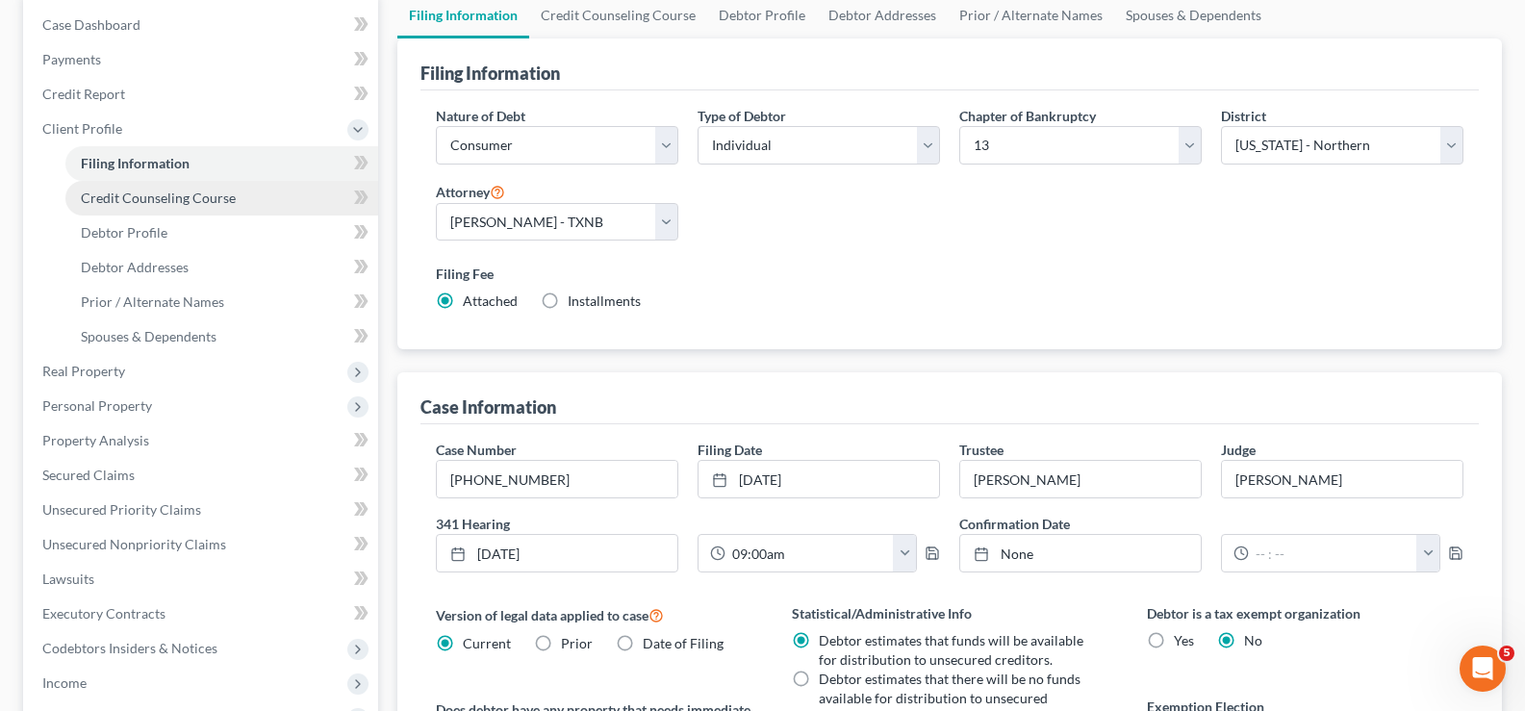
click at [214, 204] on span "Credit Counseling Course" at bounding box center [158, 198] width 155 height 16
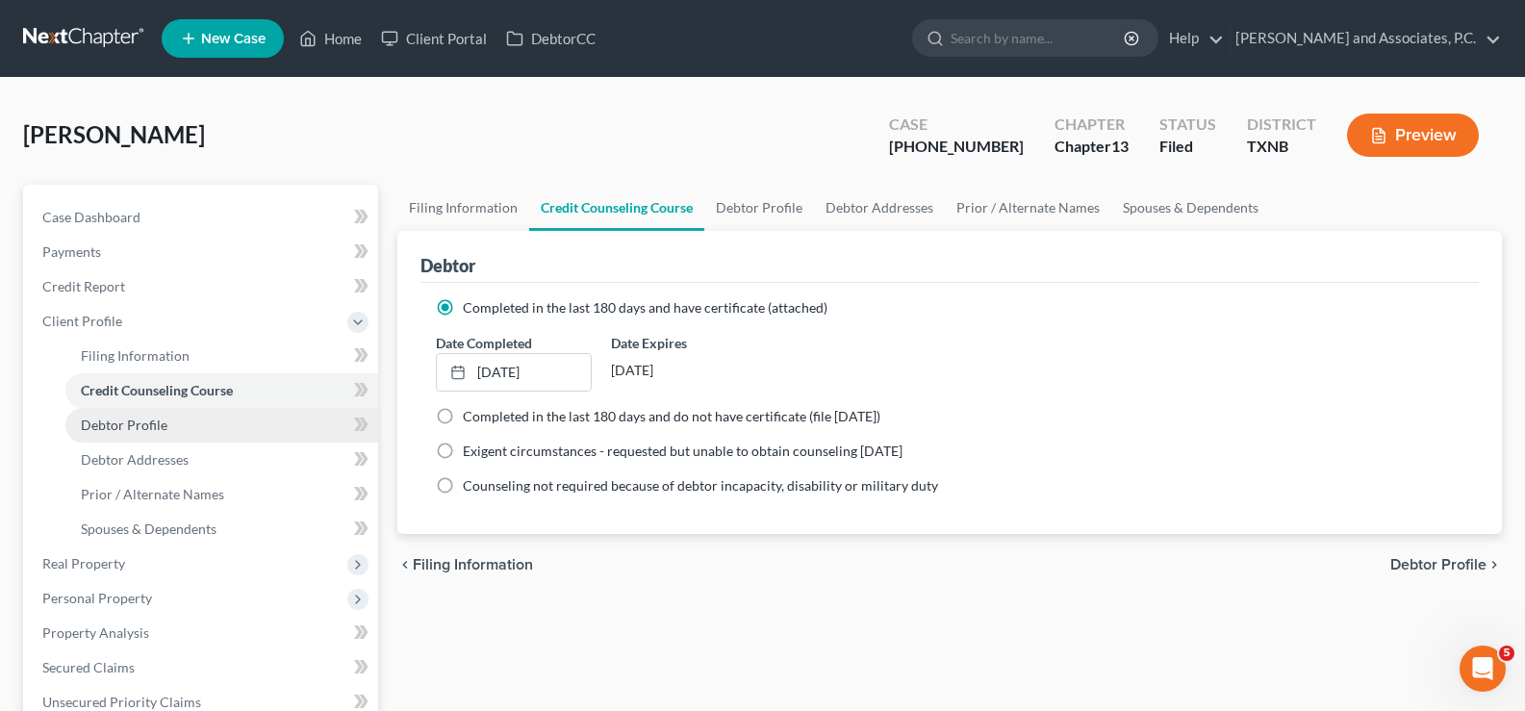
click at [170, 425] on link "Debtor Profile" at bounding box center [221, 425] width 313 height 35
select select "0"
select select "2"
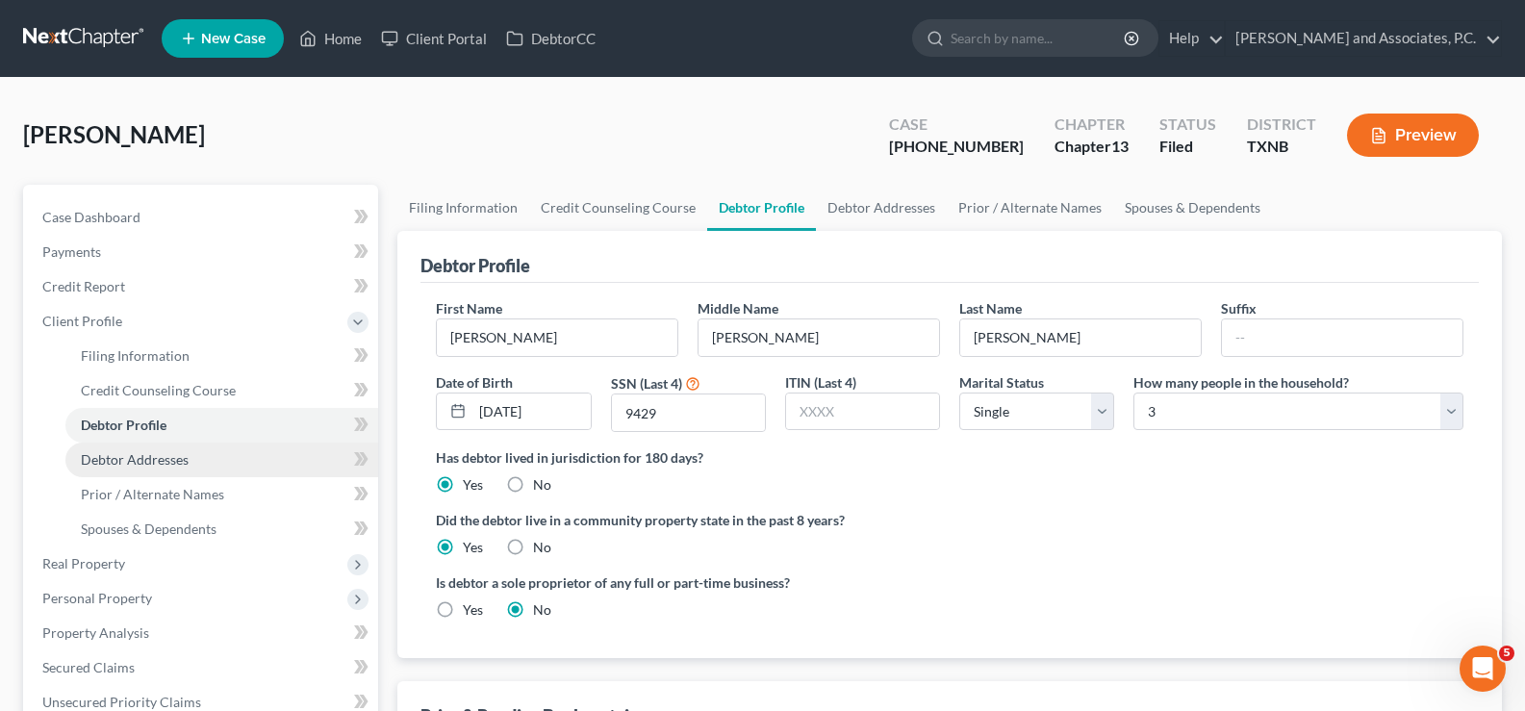
click at [175, 464] on span "Debtor Addresses" at bounding box center [135, 459] width 108 height 16
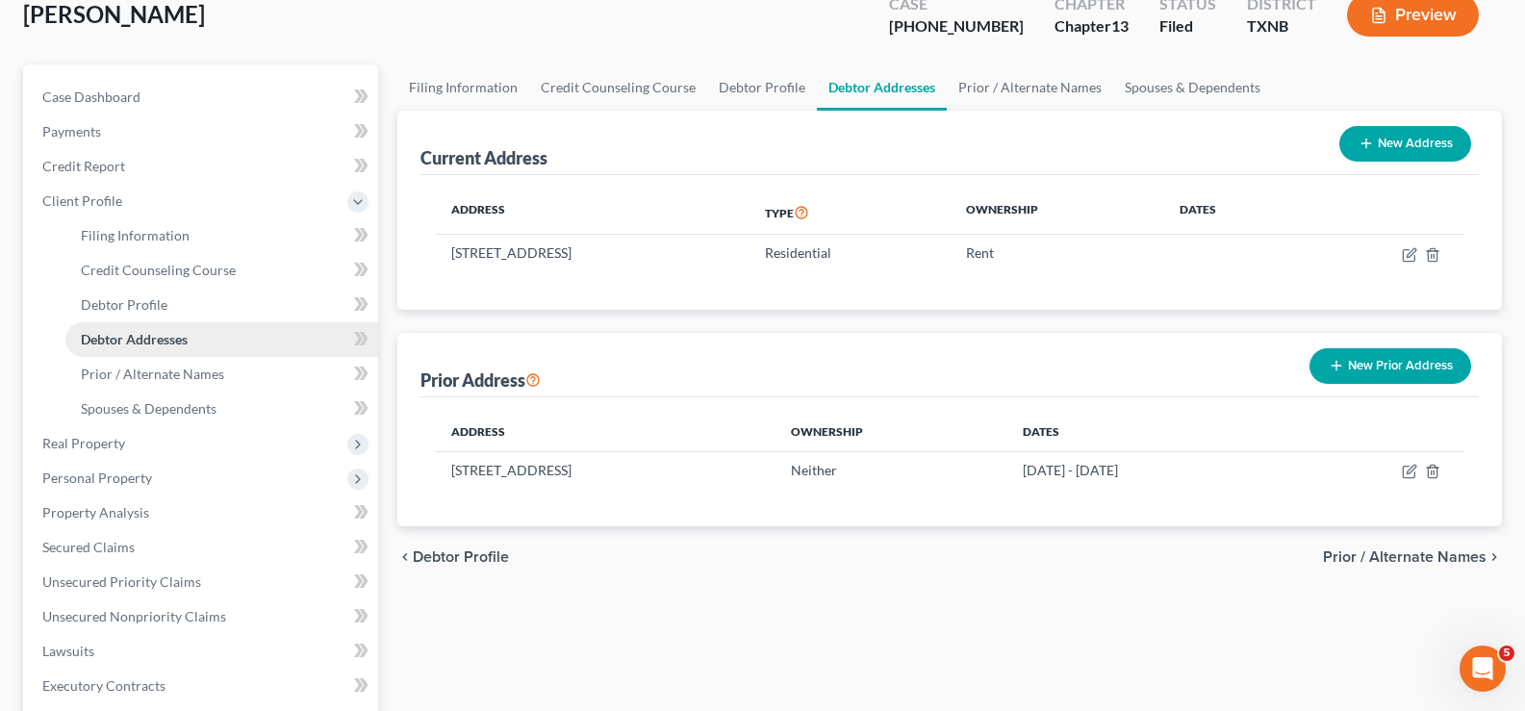
scroll to position [192, 0]
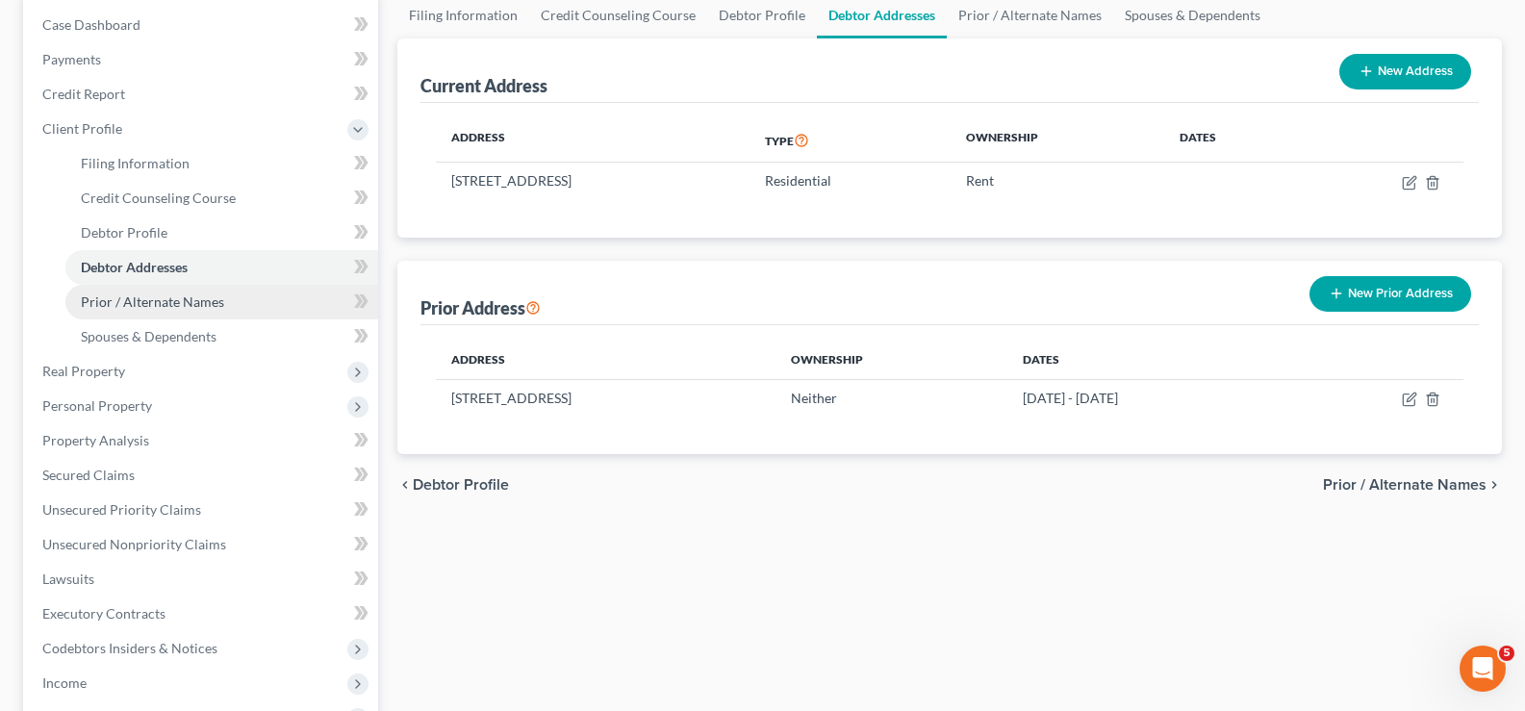
click at [172, 306] on span "Prior / Alternate Names" at bounding box center [152, 301] width 143 height 16
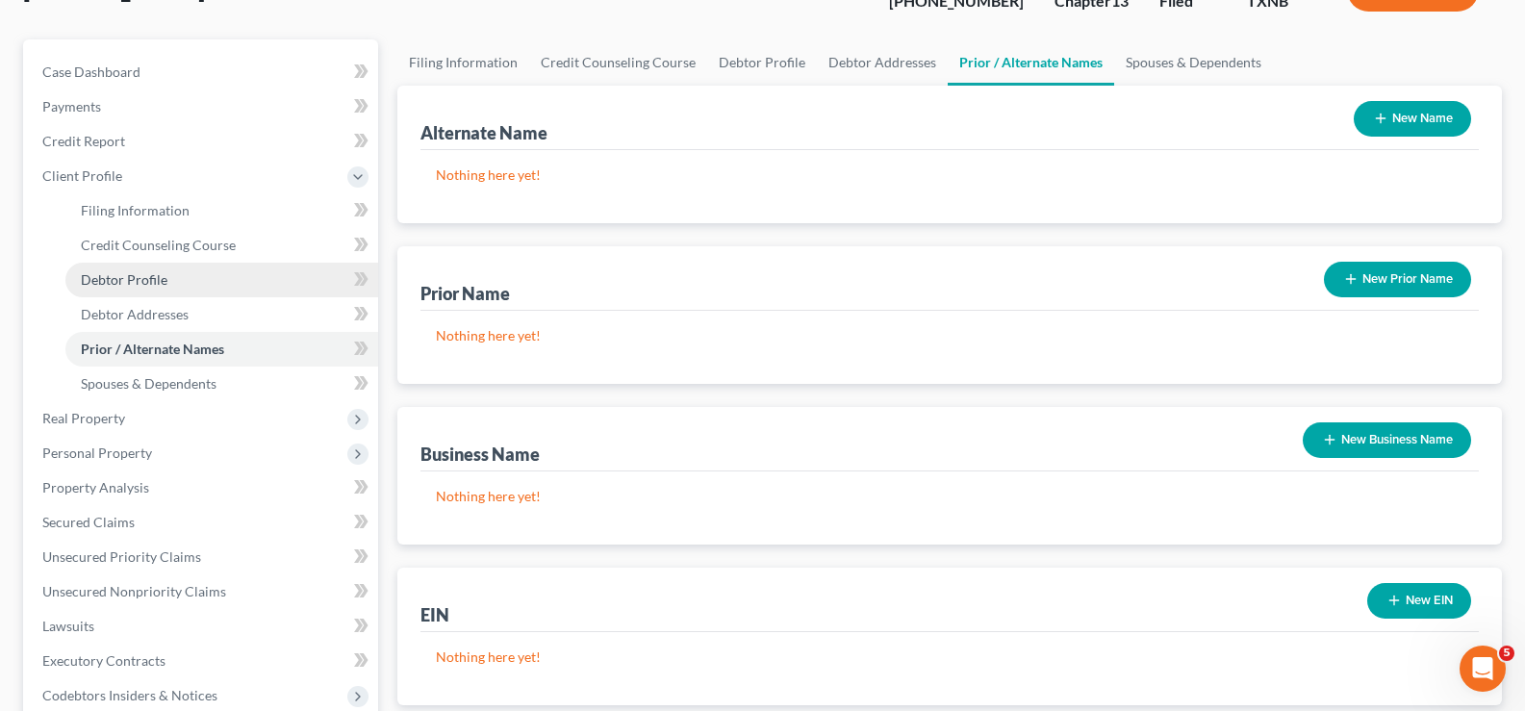
scroll to position [192, 0]
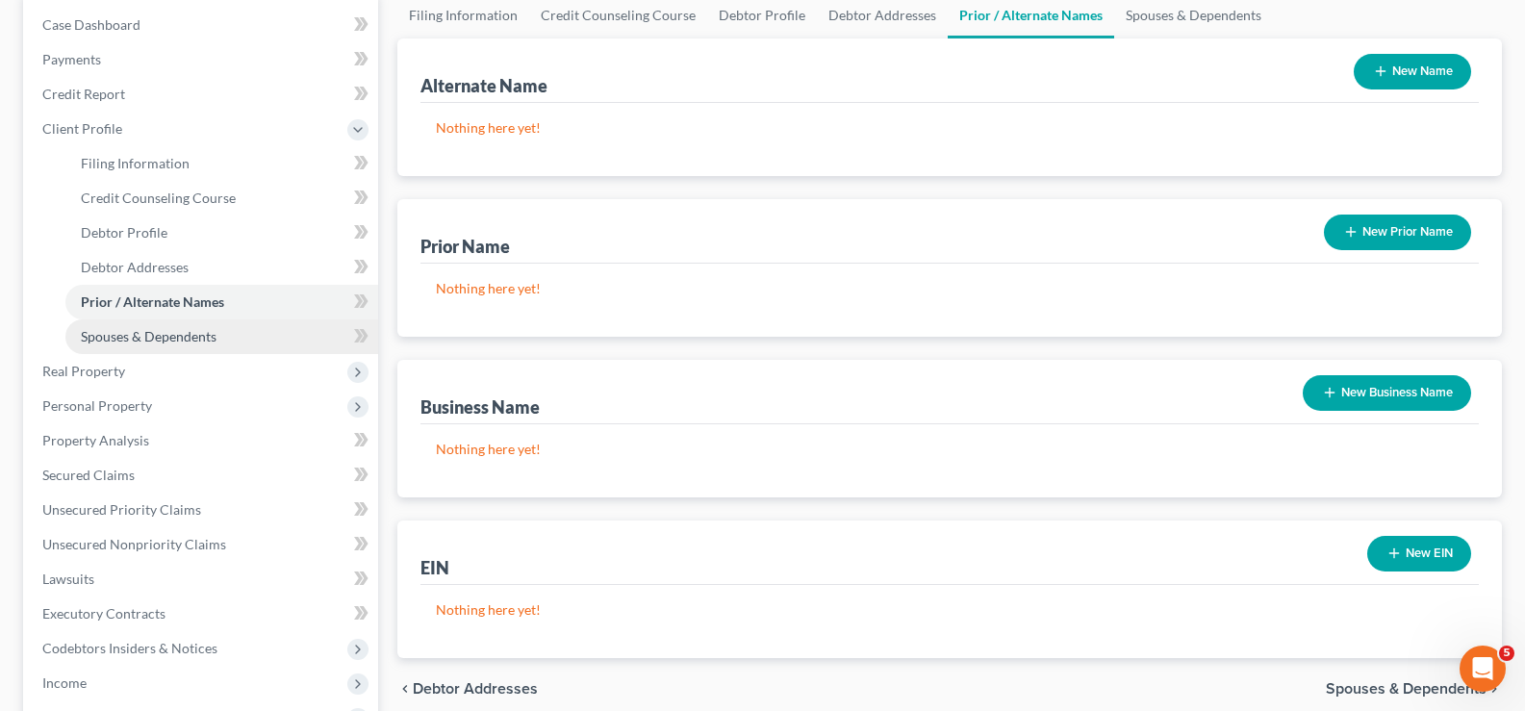
click at [152, 337] on span "Spouses & Dependents" at bounding box center [149, 336] width 136 height 16
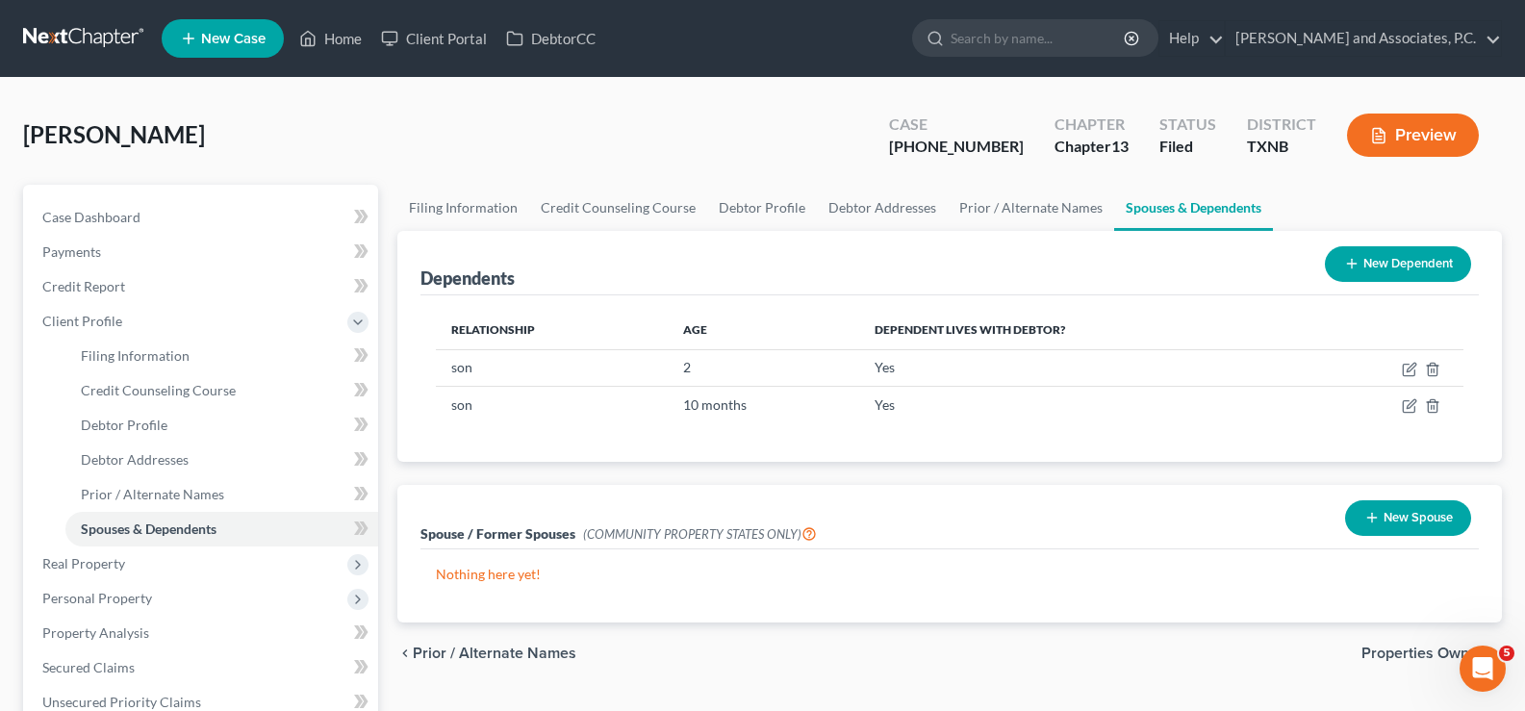
scroll to position [192, 0]
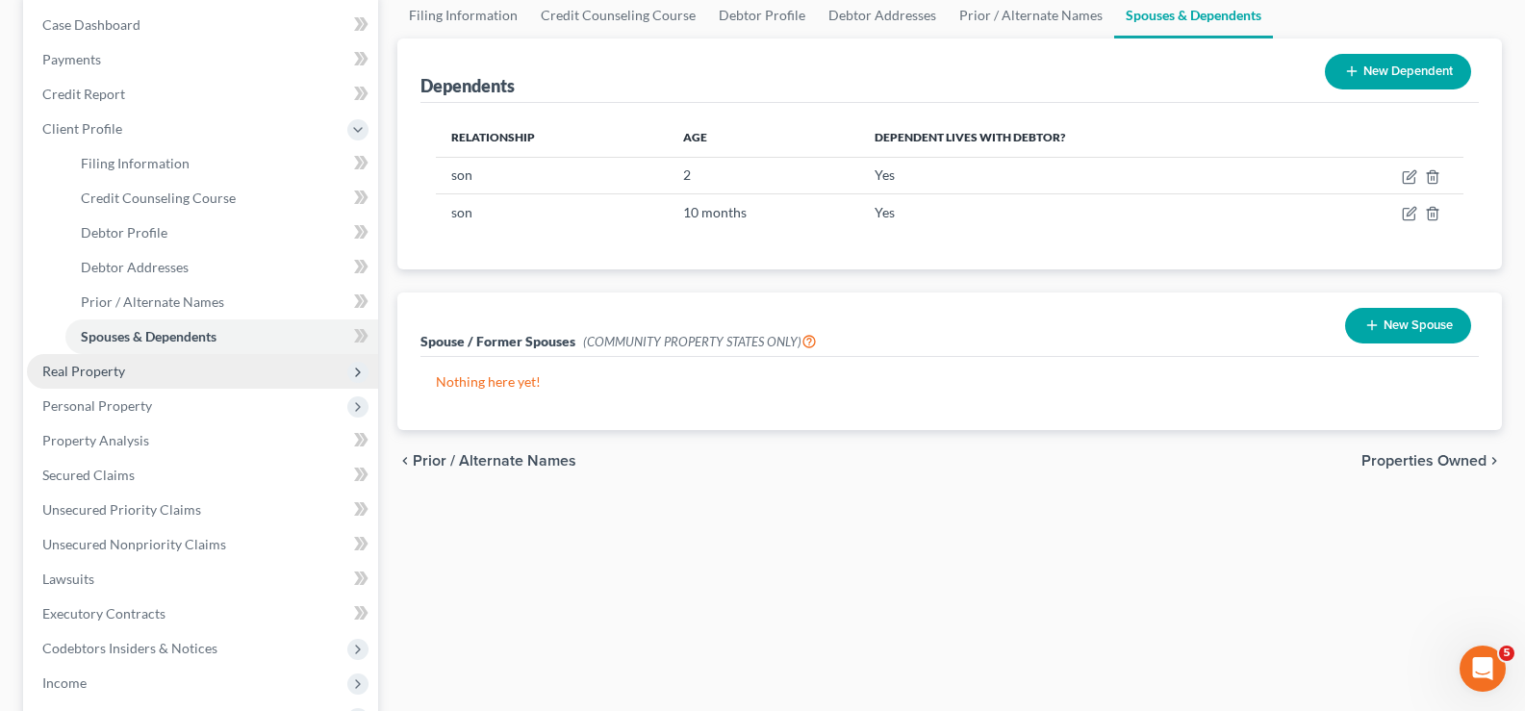
click at [98, 377] on span "Real Property" at bounding box center [83, 371] width 83 height 16
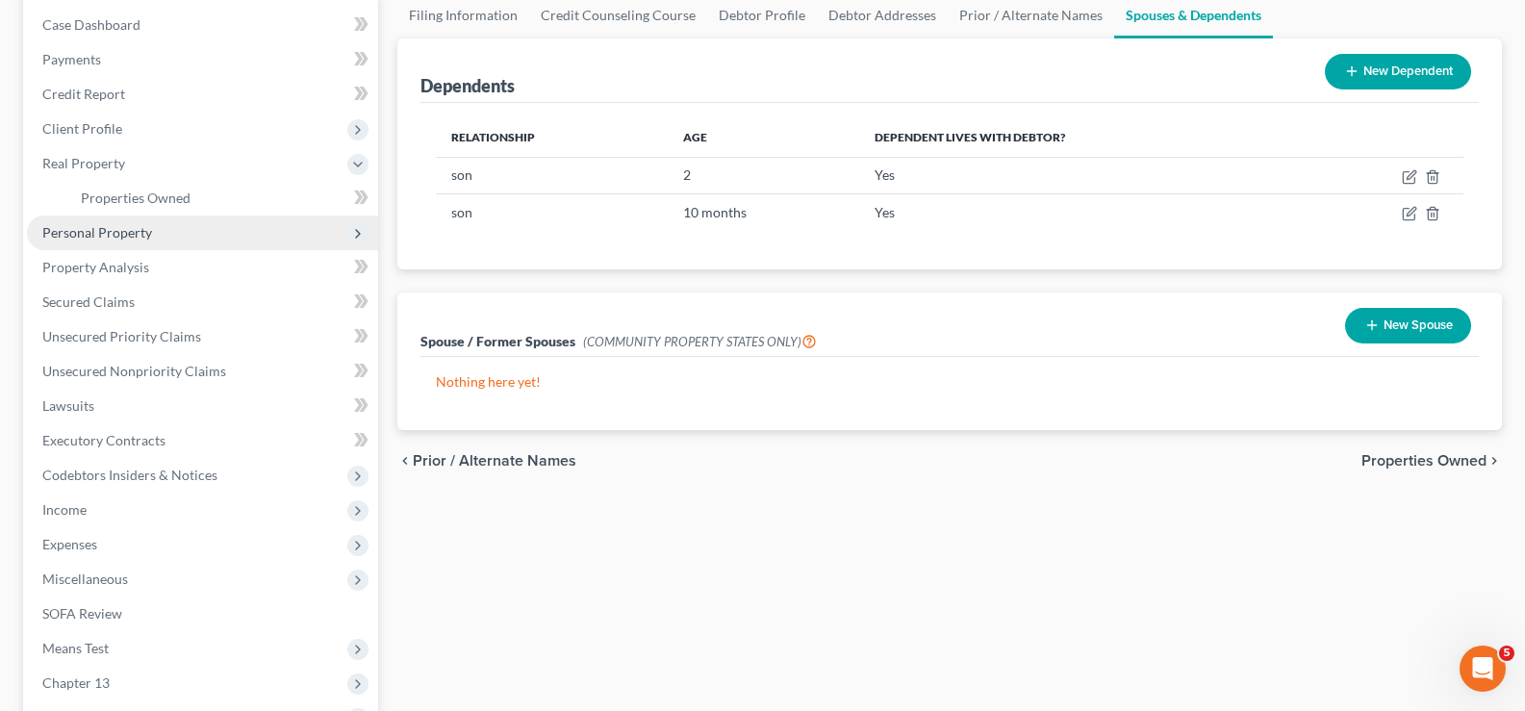
click at [118, 235] on span "Personal Property" at bounding box center [97, 232] width 110 height 16
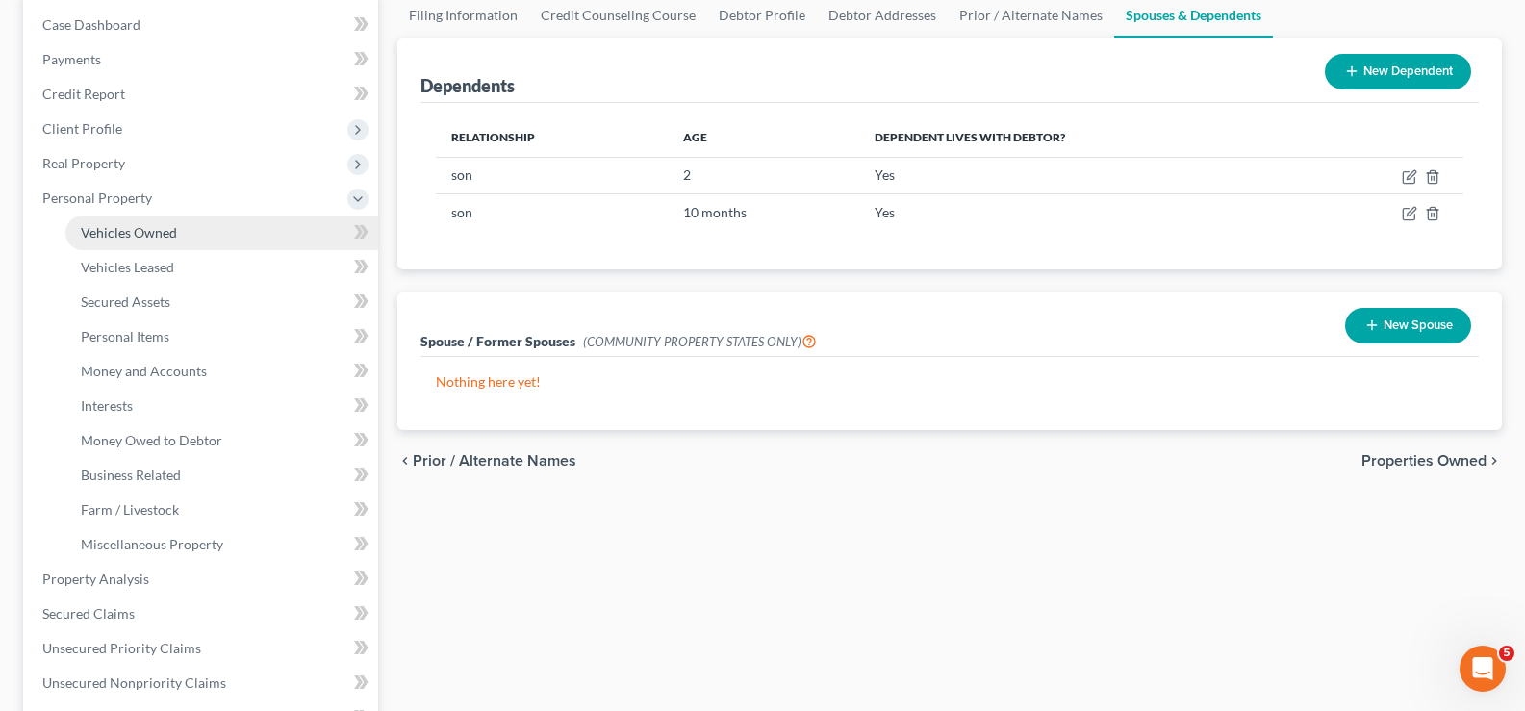
click at [136, 235] on span "Vehicles Owned" at bounding box center [129, 232] width 96 height 16
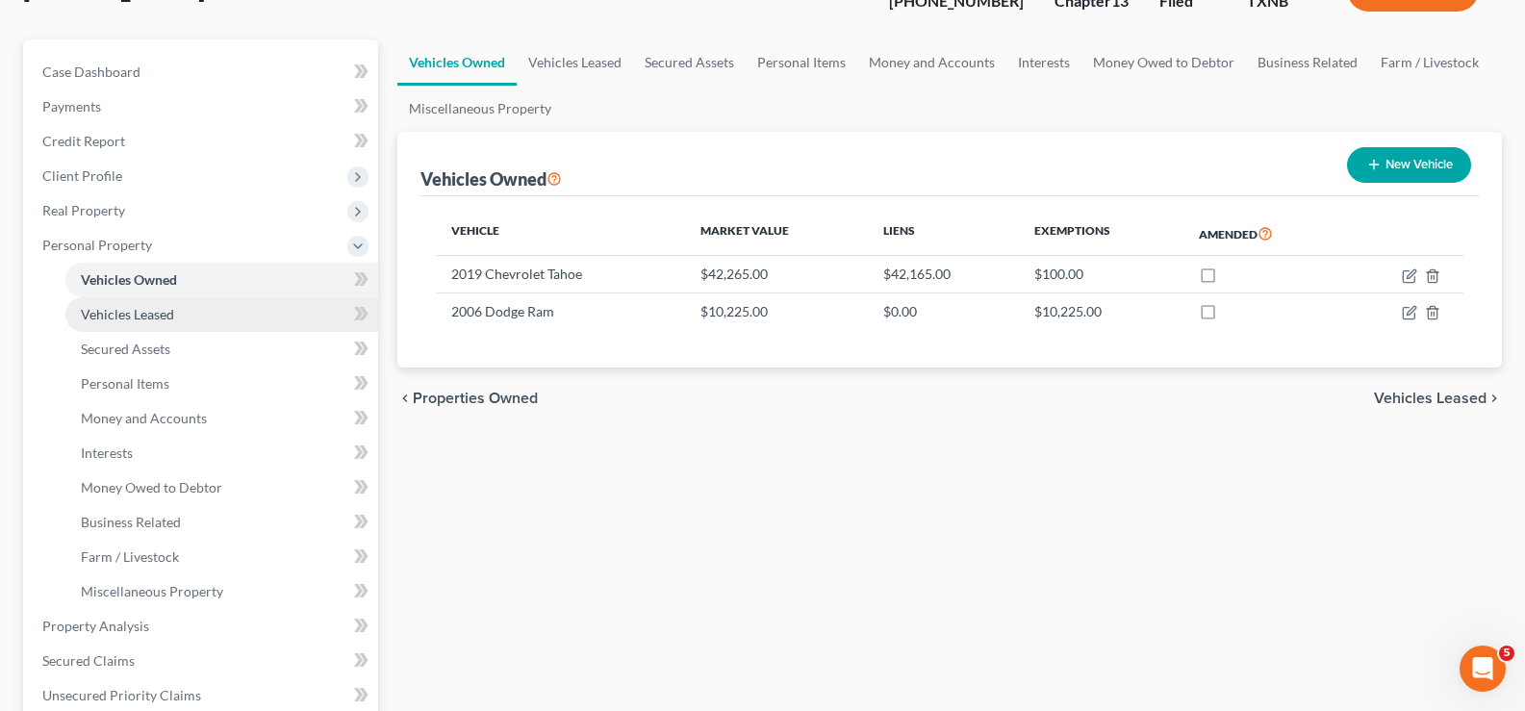
scroll to position [192, 0]
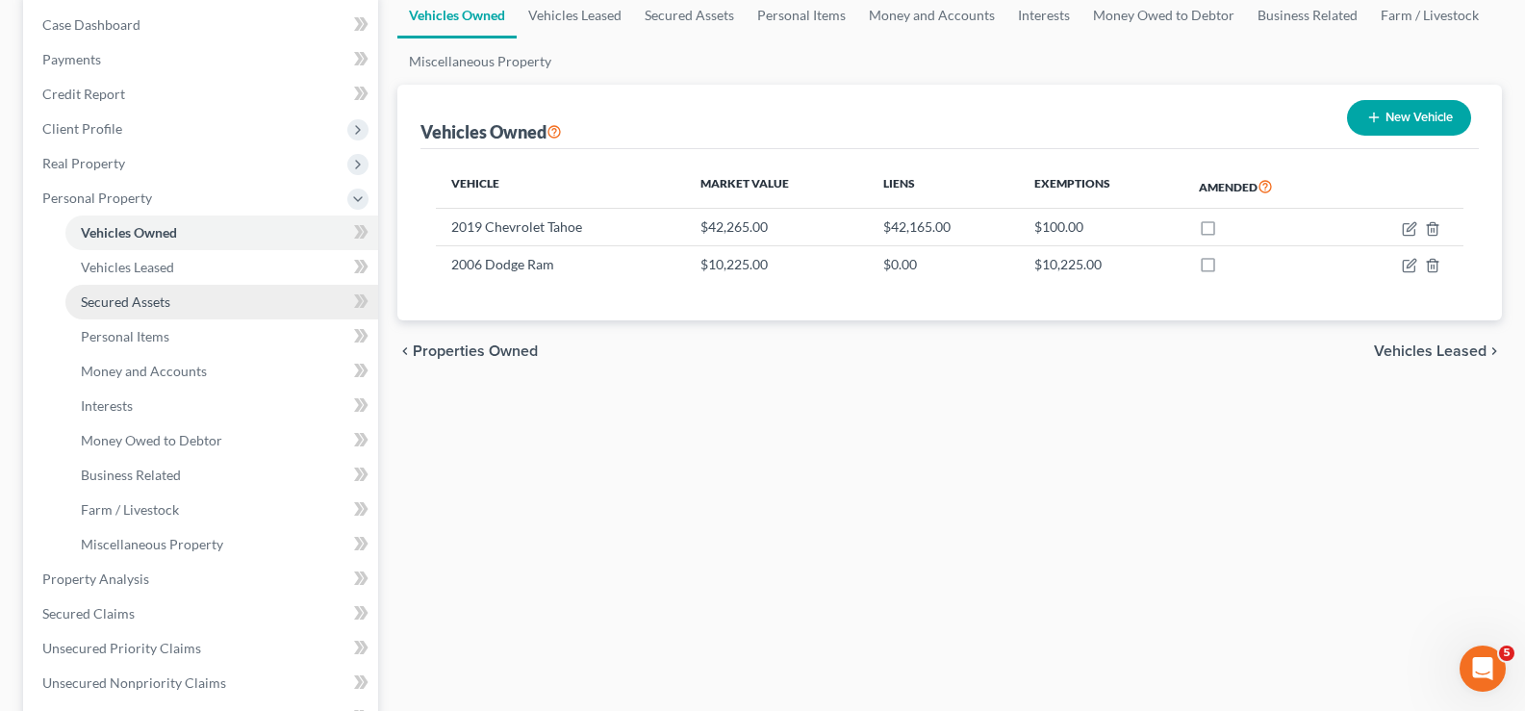
click at [118, 306] on span "Secured Assets" at bounding box center [125, 301] width 89 height 16
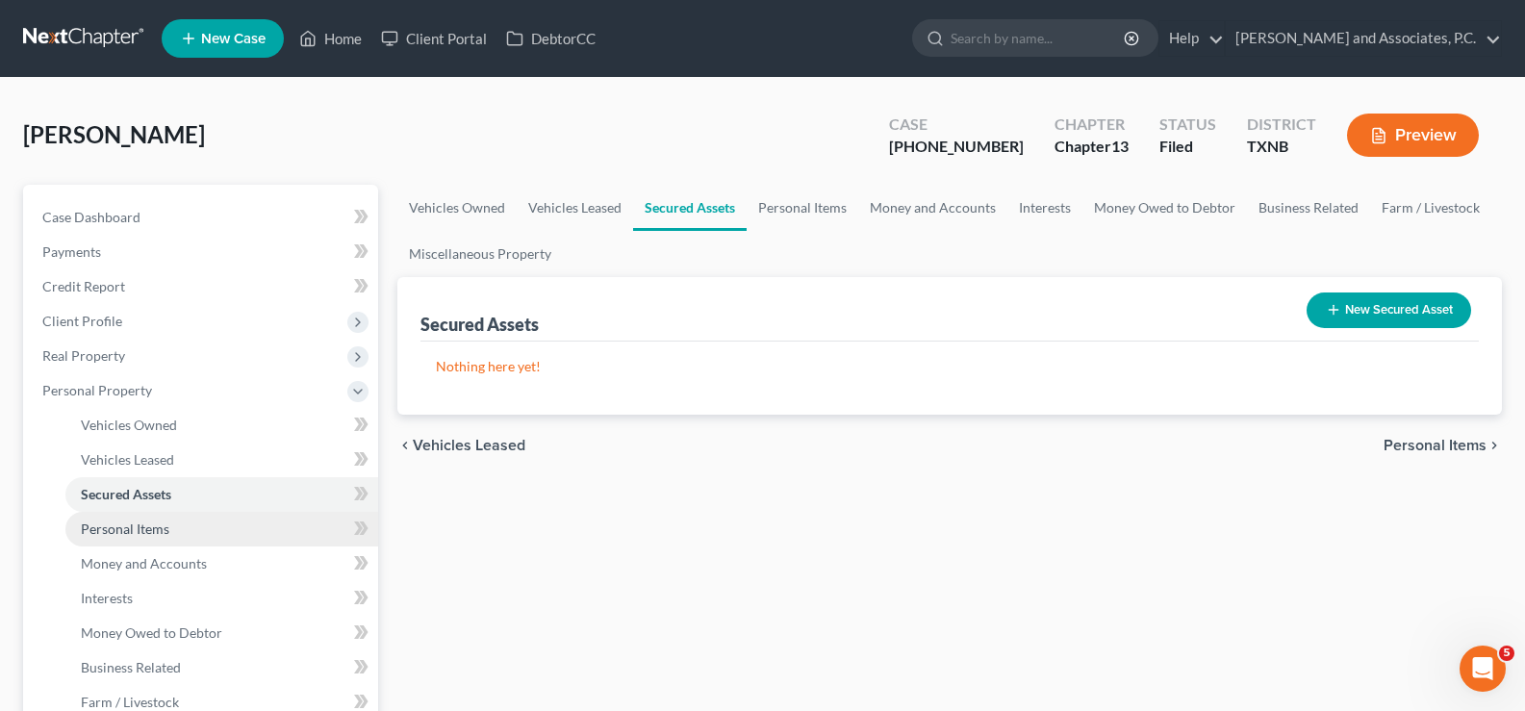
click at [136, 529] on span "Personal Items" at bounding box center [125, 528] width 89 height 16
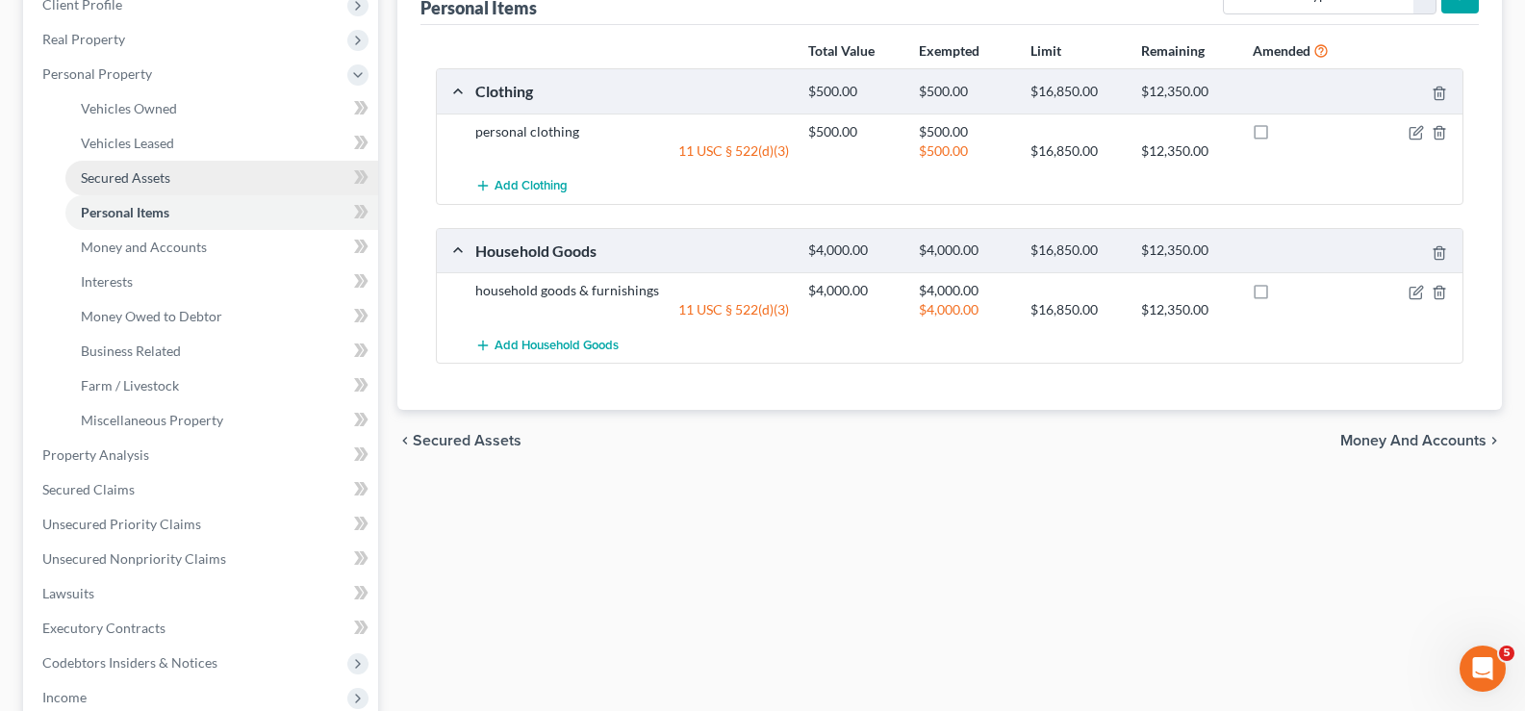
scroll to position [385, 0]
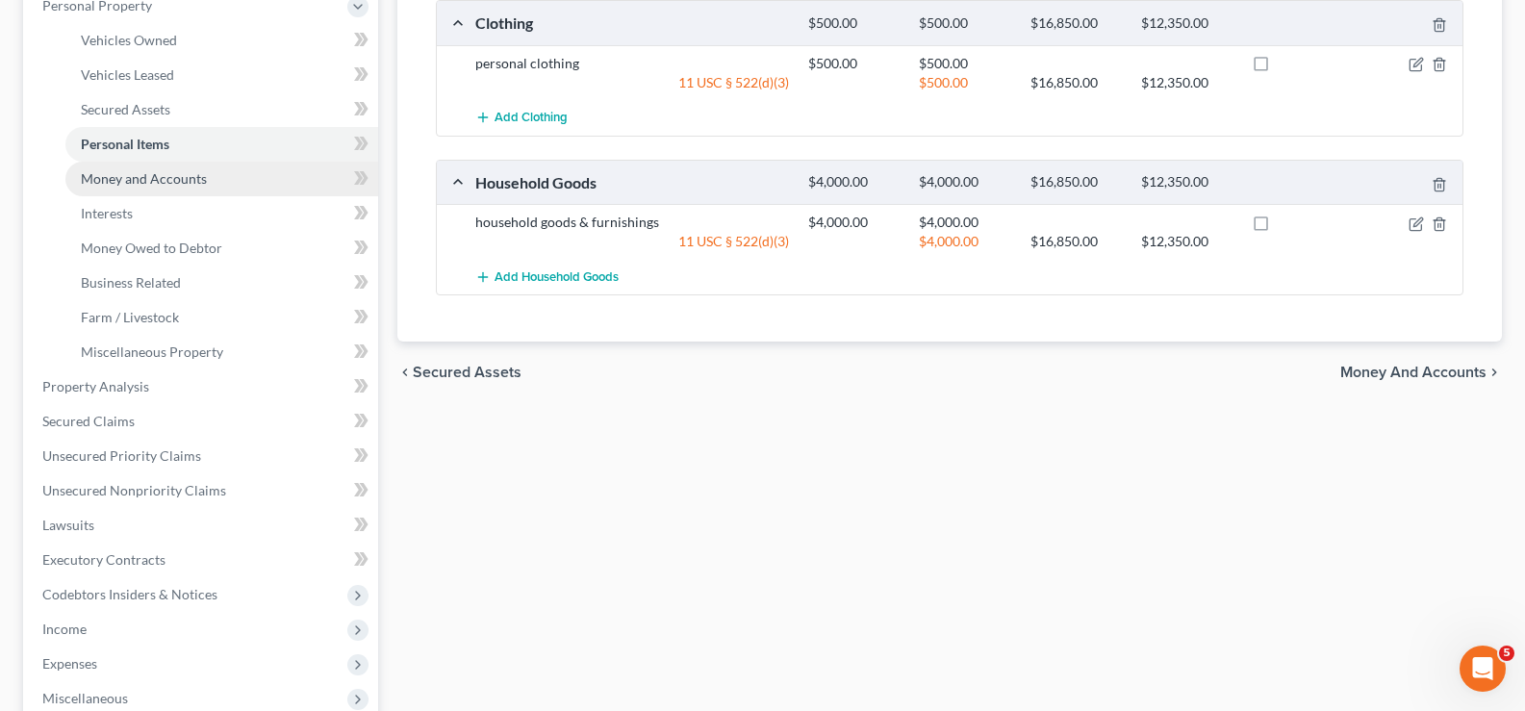
click at [160, 176] on span "Money and Accounts" at bounding box center [144, 178] width 126 height 16
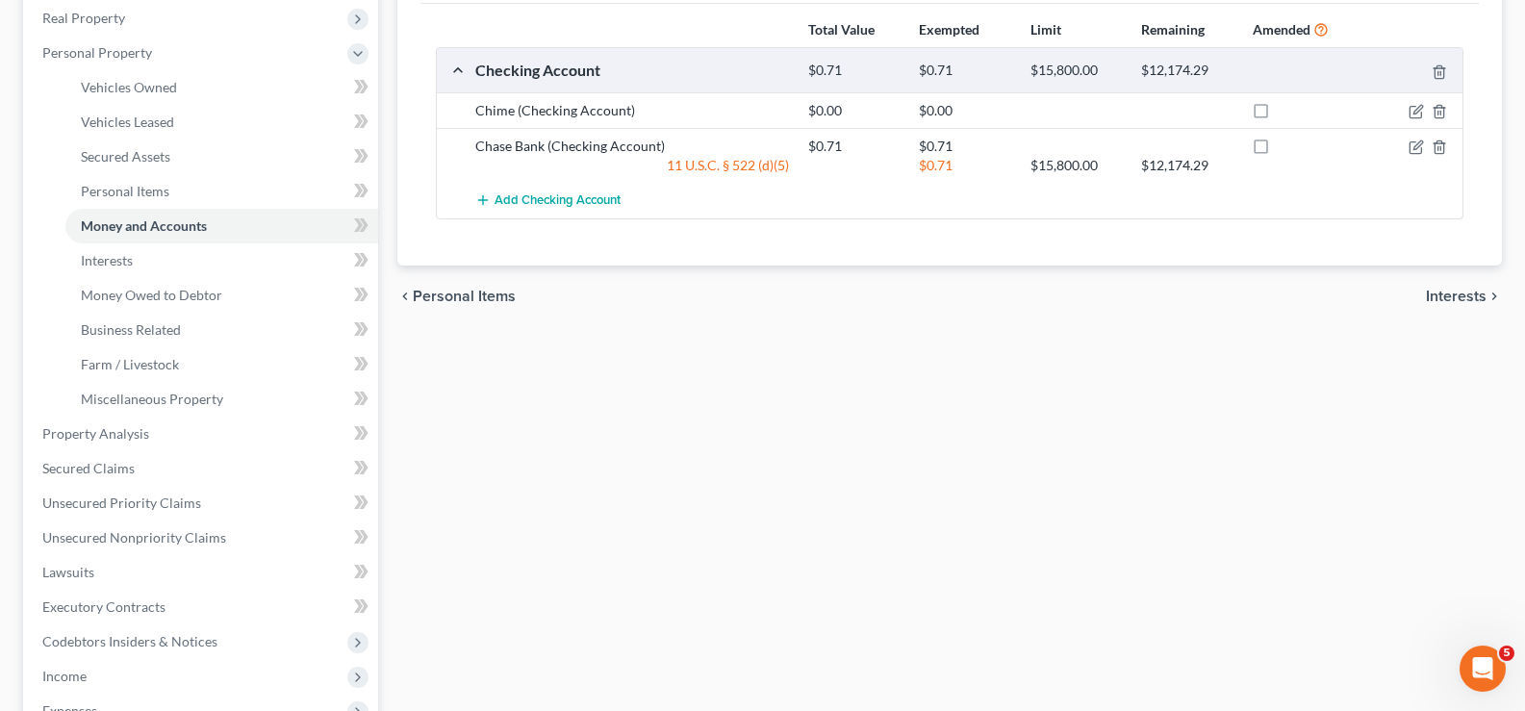
scroll to position [385, 0]
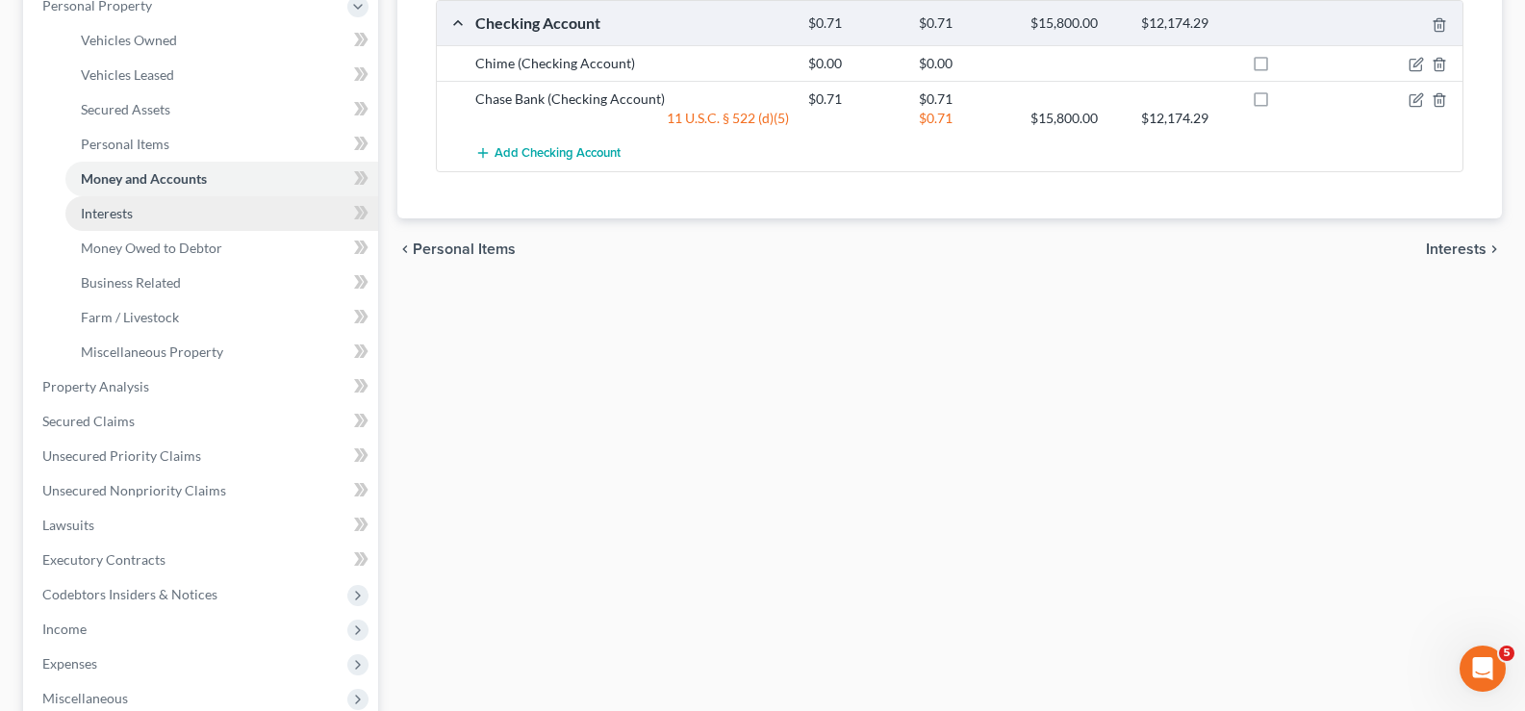
click at [157, 214] on link "Interests" at bounding box center [221, 213] width 313 height 35
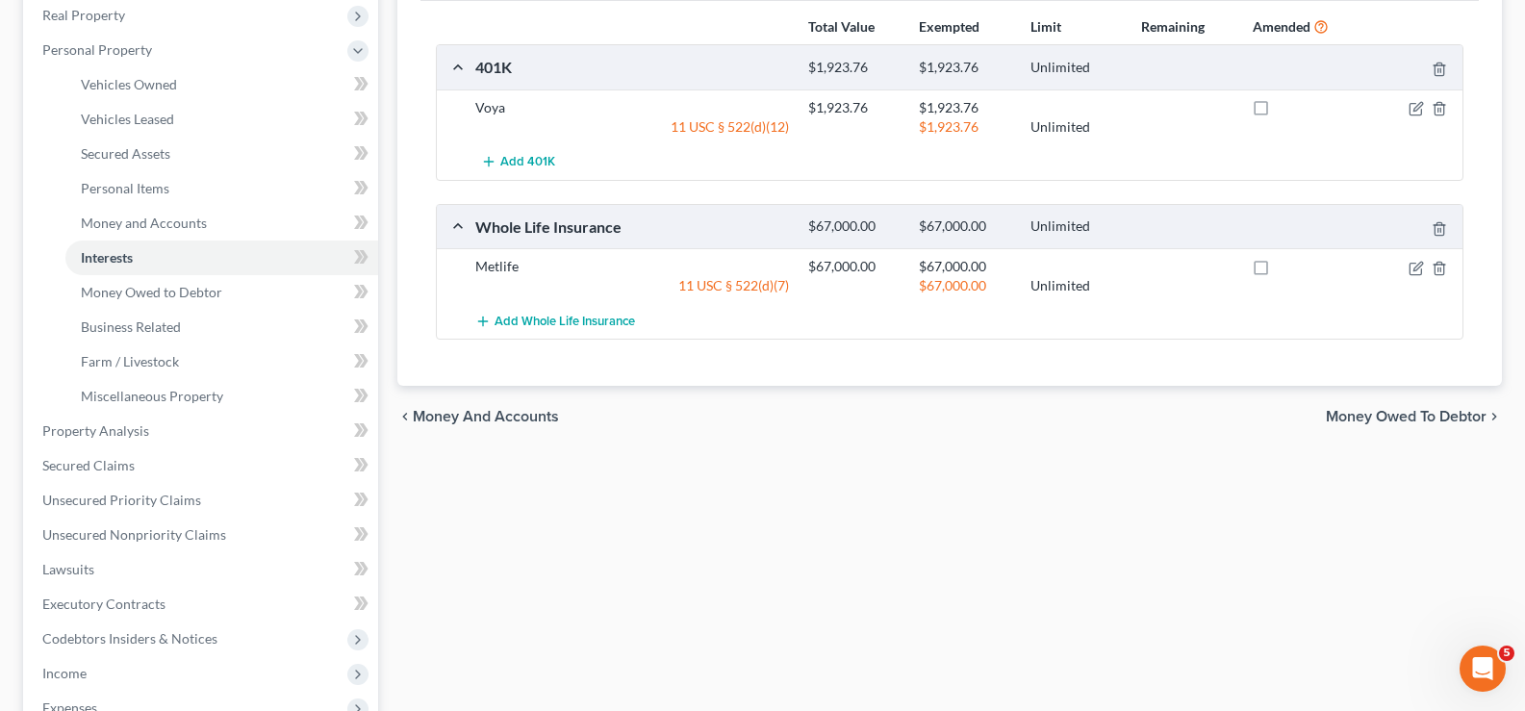
scroll to position [385, 0]
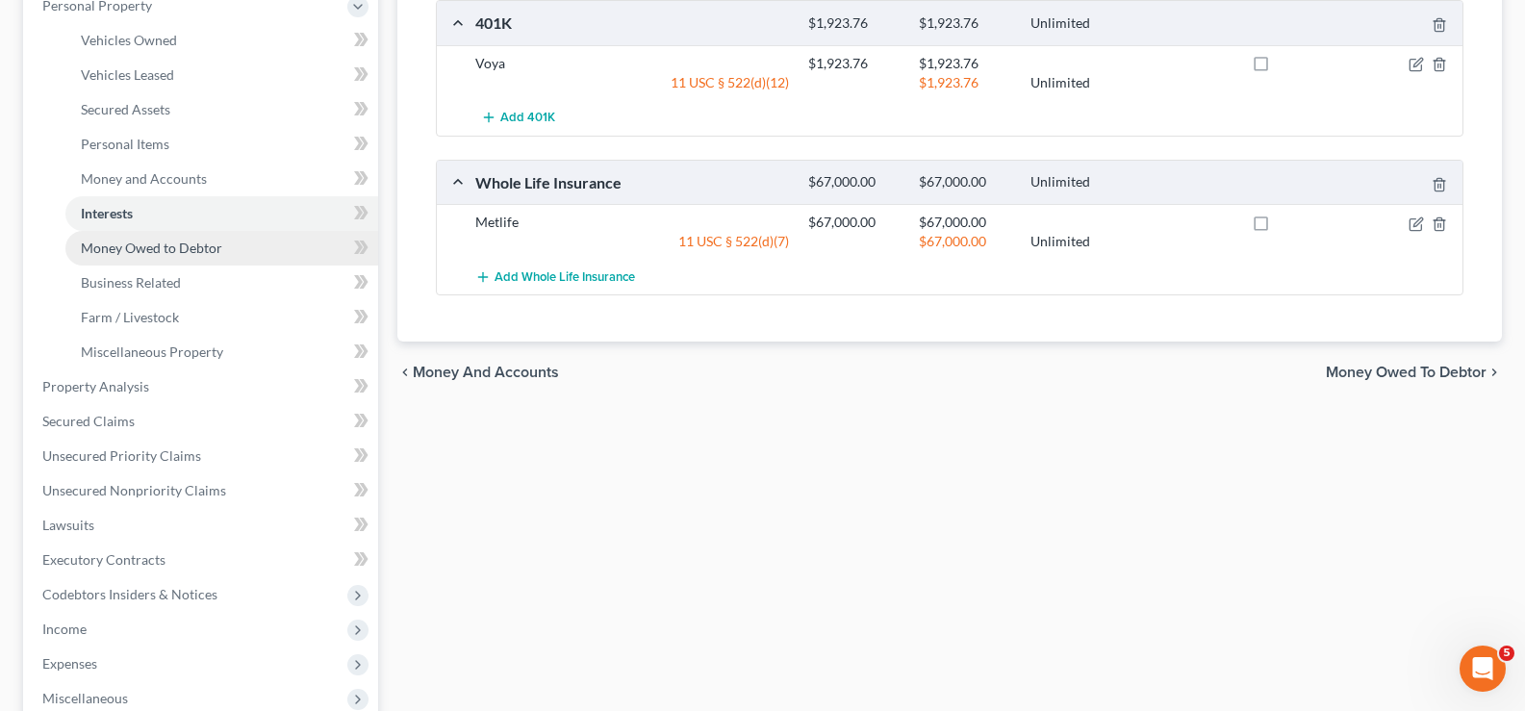
click at [159, 247] on span "Money Owed to Debtor" at bounding box center [151, 248] width 141 height 16
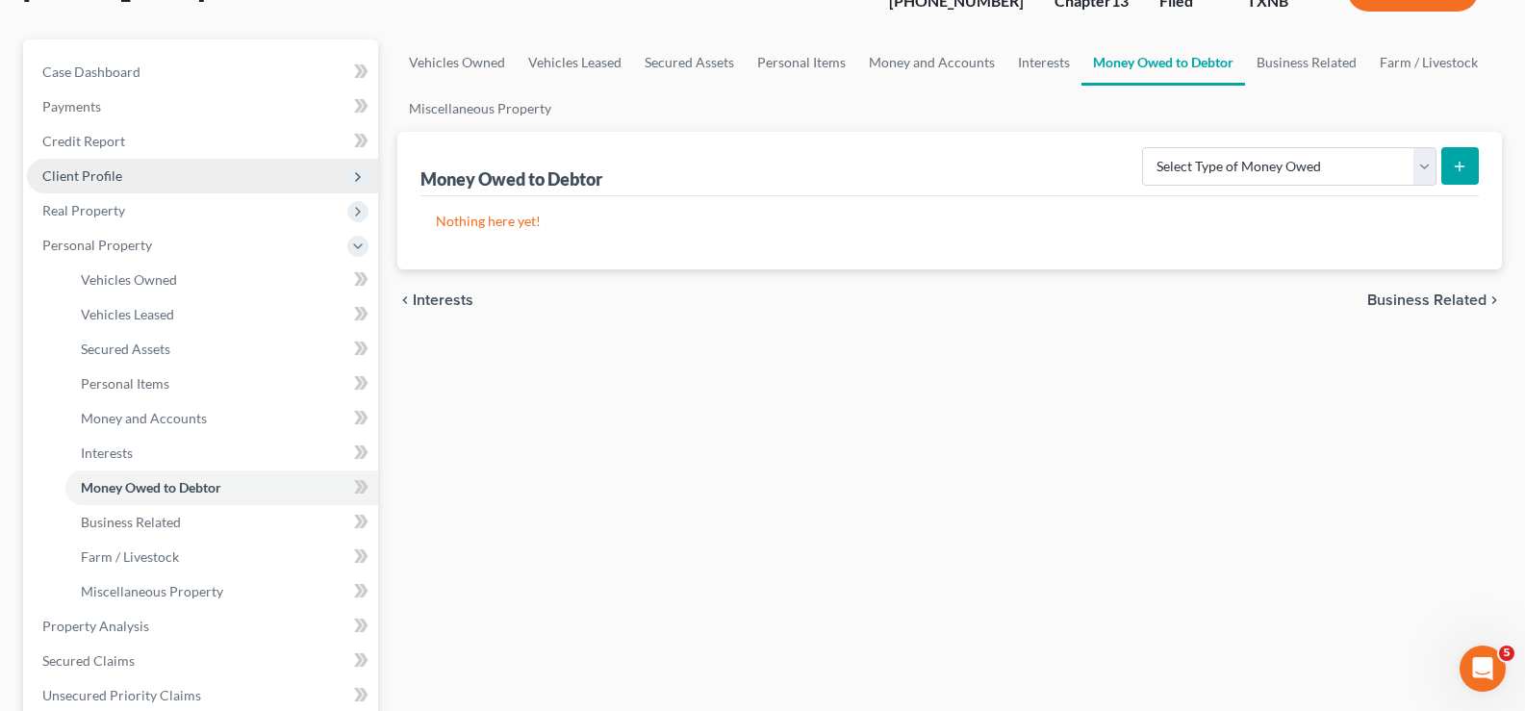
scroll to position [192, 0]
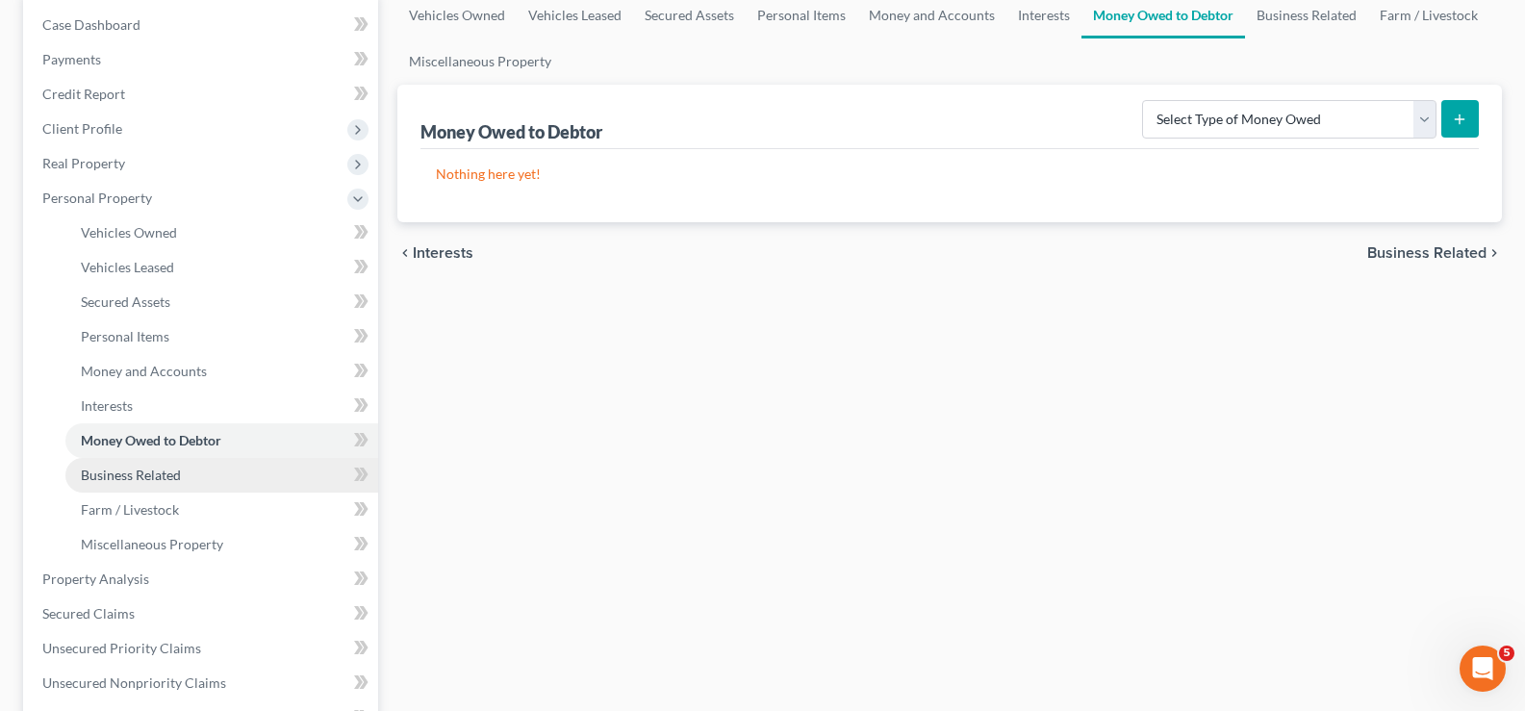
click at [155, 473] on span "Business Related" at bounding box center [131, 475] width 100 height 16
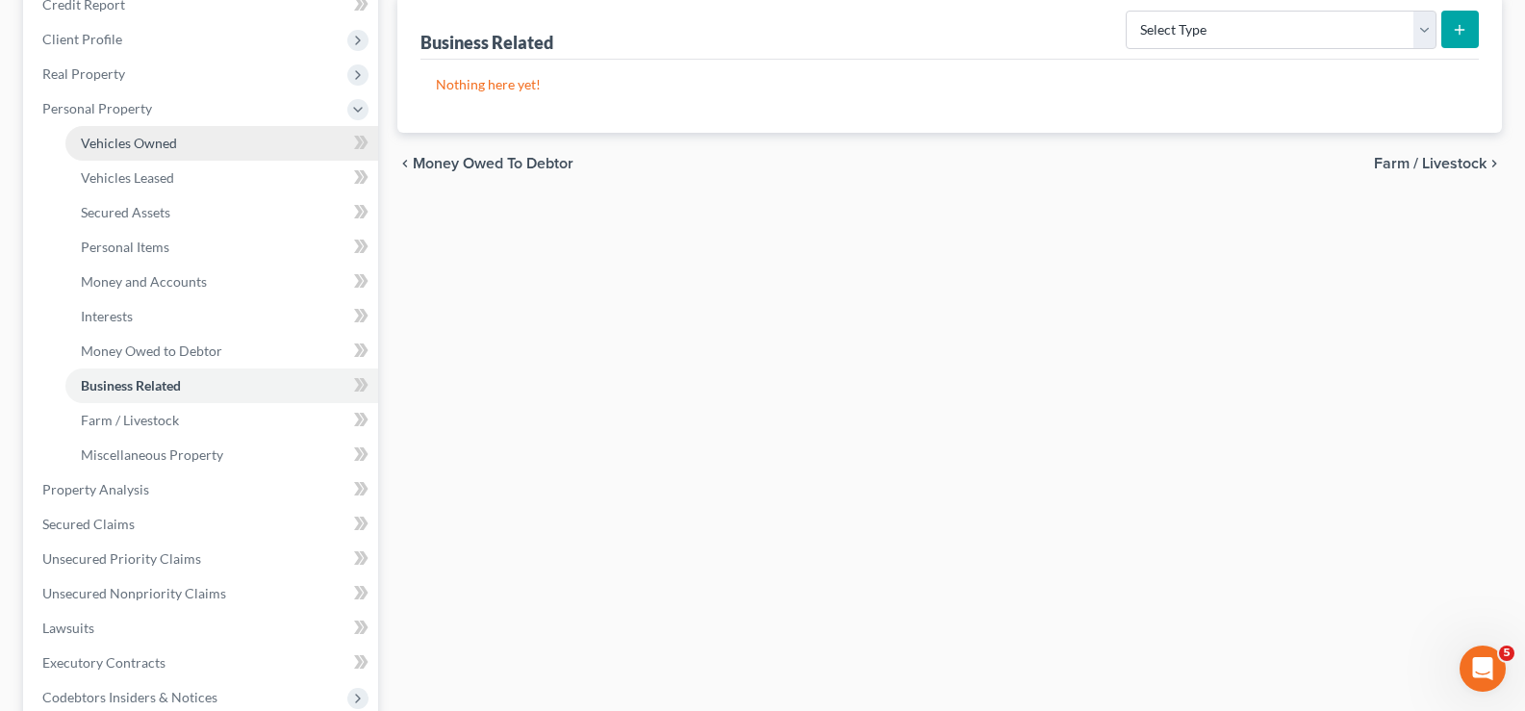
scroll to position [385, 0]
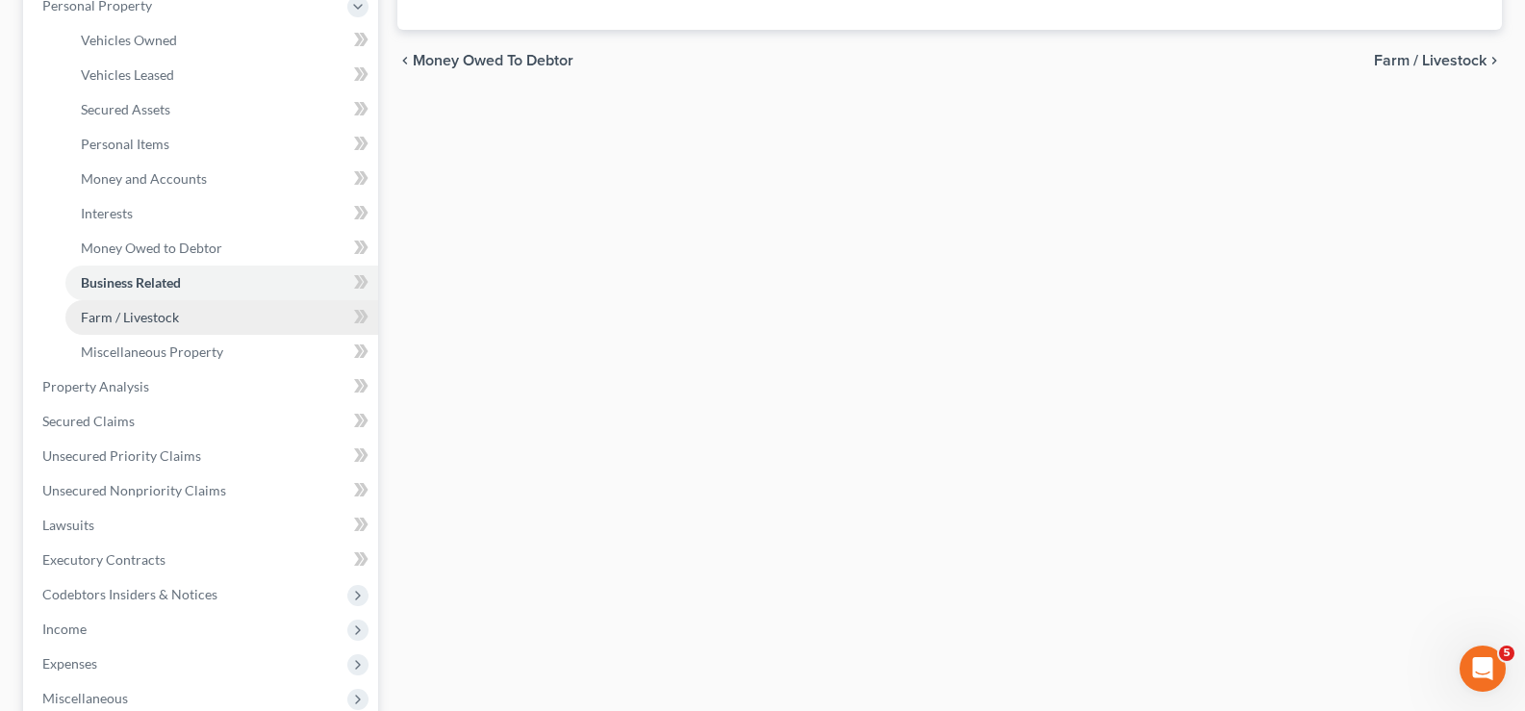
click at [145, 322] on span "Farm / Livestock" at bounding box center [130, 317] width 98 height 16
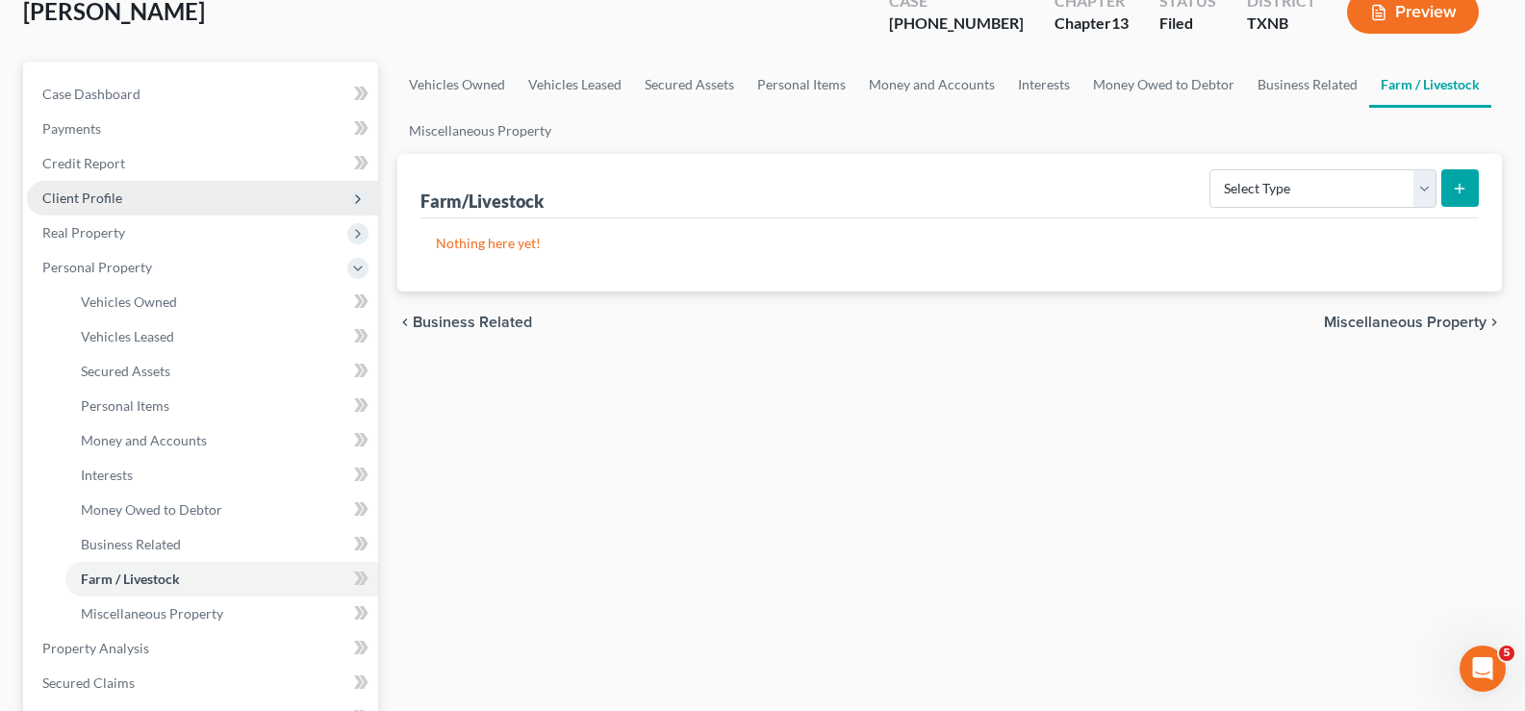
scroll to position [192, 0]
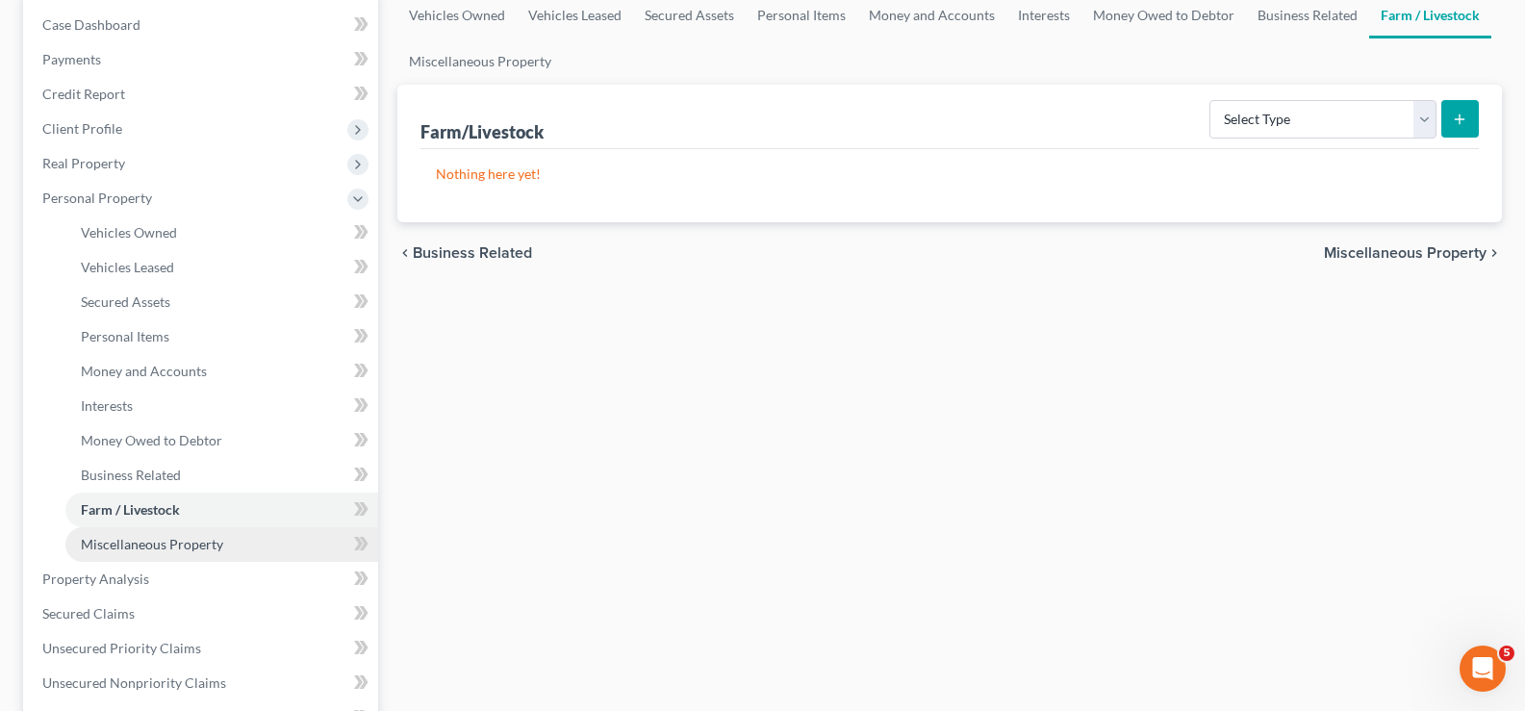
click at [158, 541] on span "Miscellaneous Property" at bounding box center [152, 544] width 142 height 16
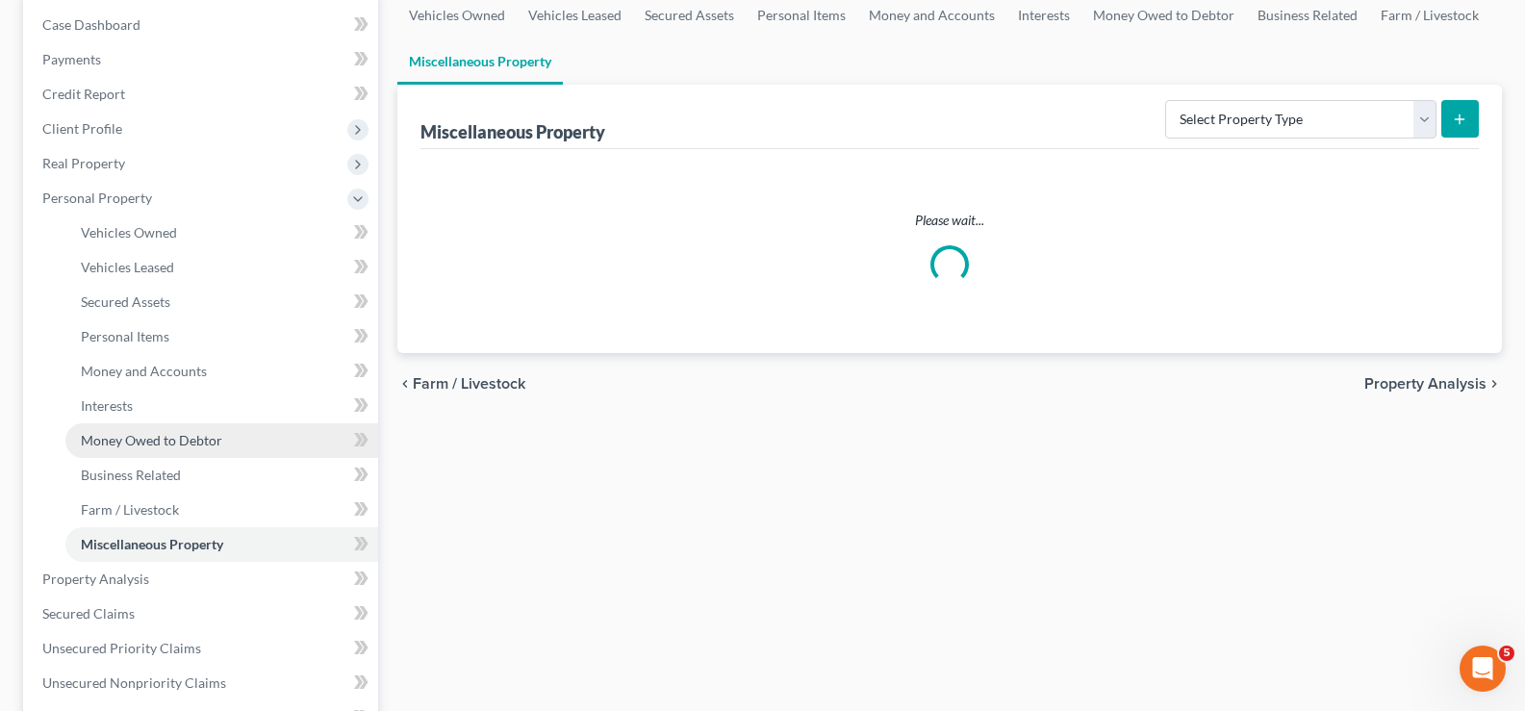
scroll to position [98, 0]
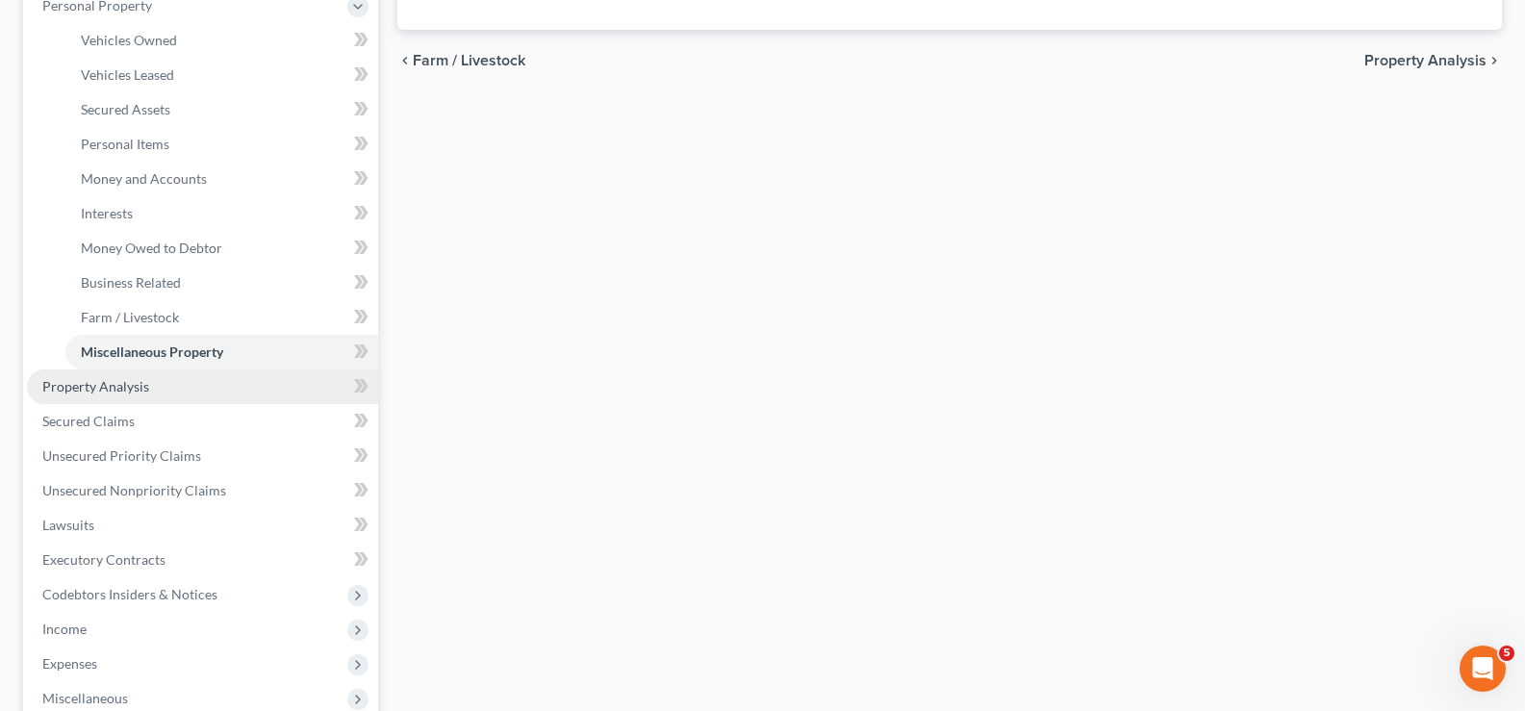
click at [107, 382] on span "Property Analysis" at bounding box center [95, 386] width 107 height 16
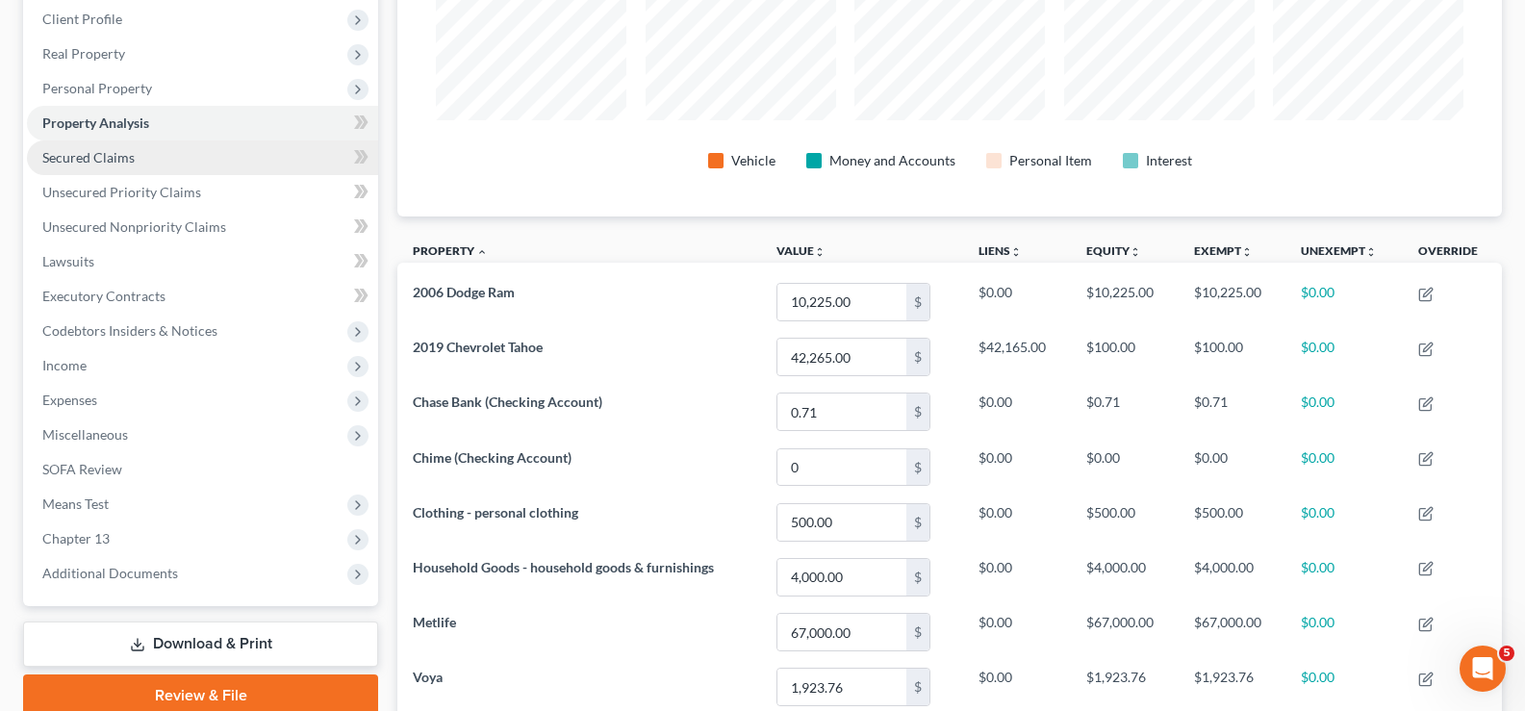
click at [128, 151] on span "Secured Claims" at bounding box center [88, 157] width 92 height 16
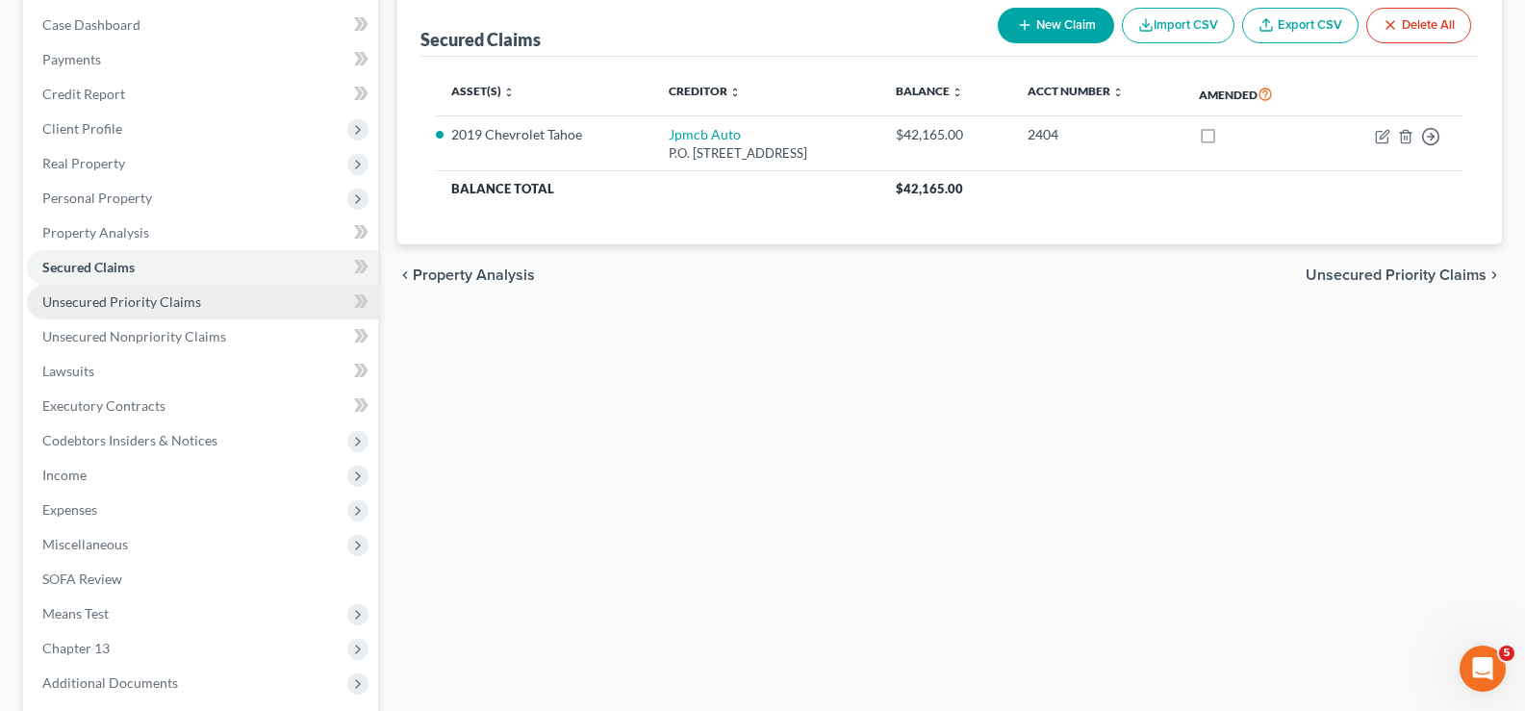
click at [114, 301] on span "Unsecured Priority Claims" at bounding box center [121, 301] width 159 height 16
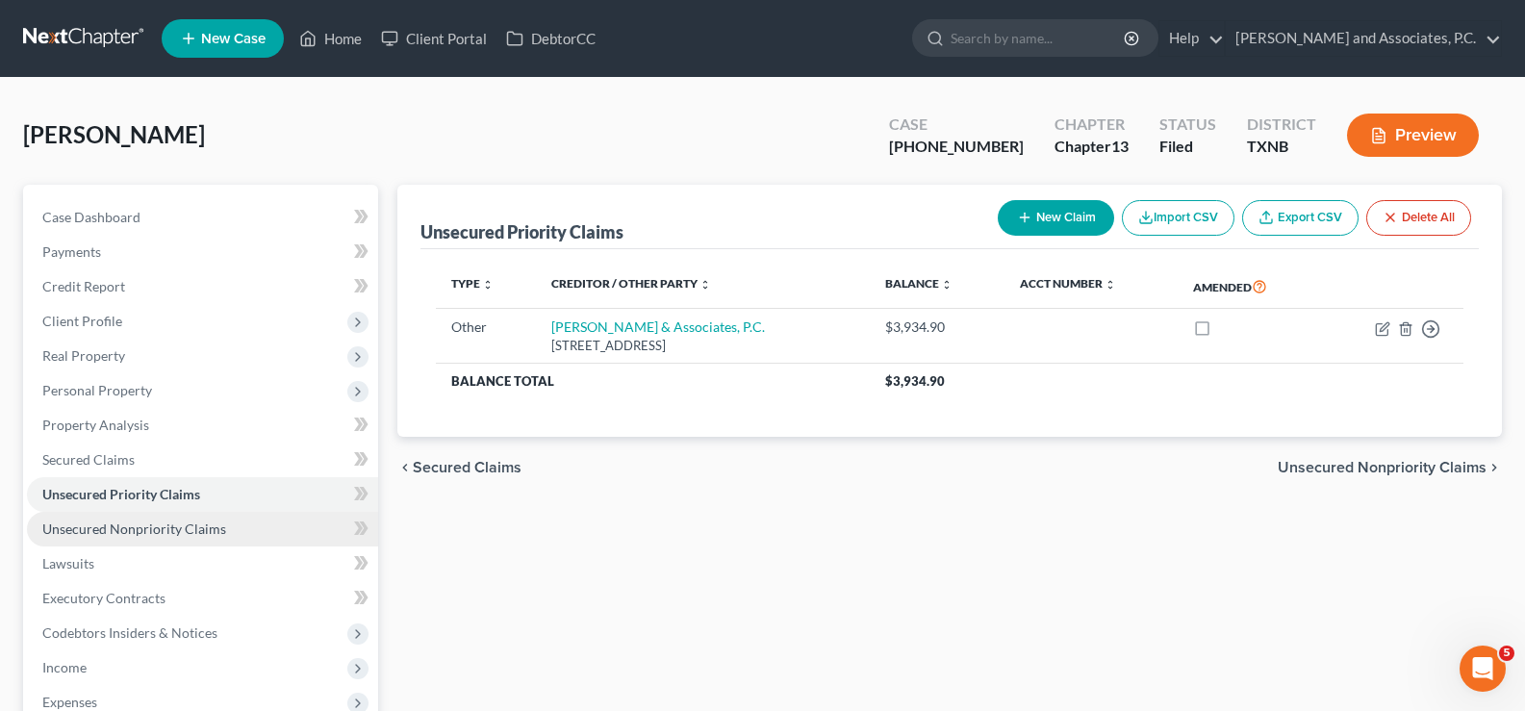
click at [155, 534] on span "Unsecured Nonpriority Claims" at bounding box center [134, 528] width 184 height 16
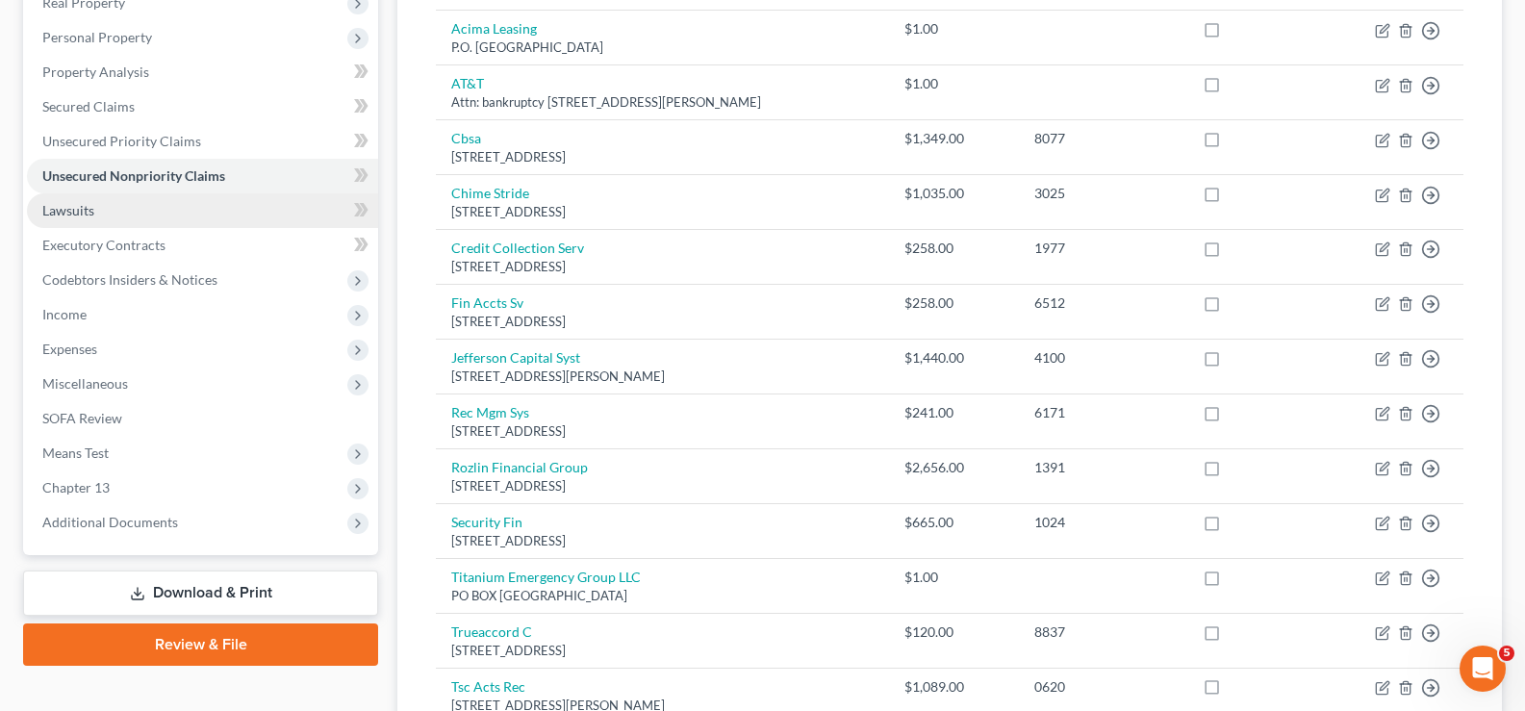
click at [166, 221] on link "Lawsuits" at bounding box center [202, 210] width 351 height 35
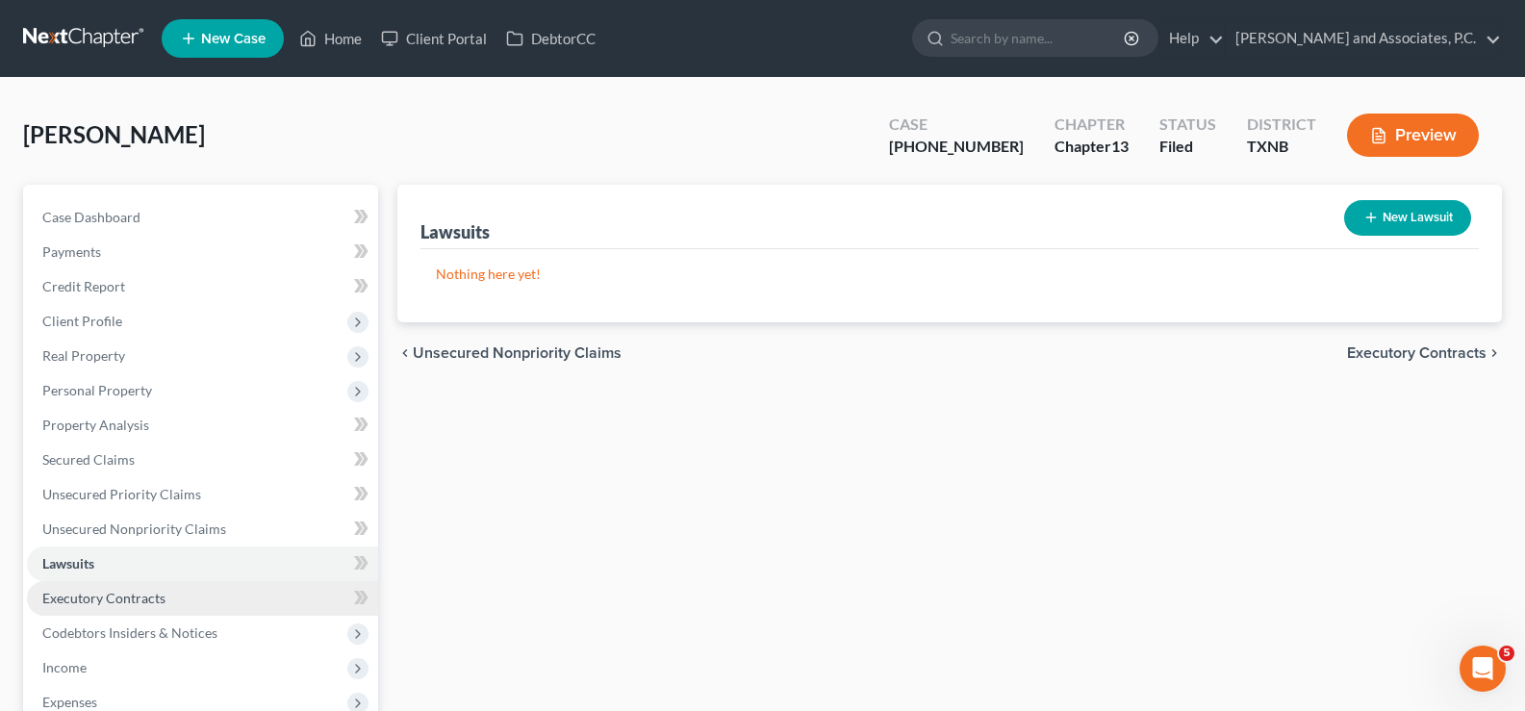
click at [162, 598] on span "Executory Contracts" at bounding box center [103, 598] width 123 height 16
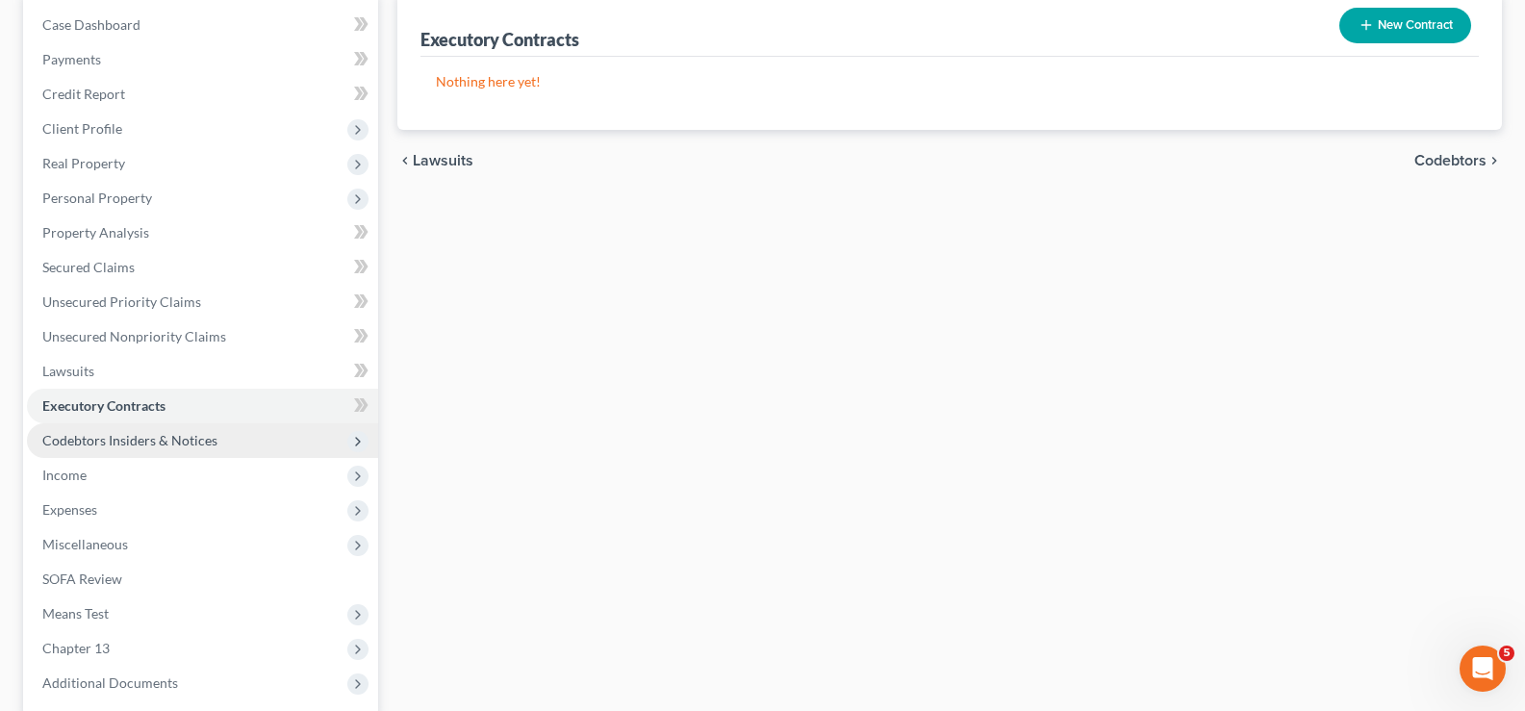
click at [212, 443] on span "Codebtors Insiders & Notices" at bounding box center [129, 440] width 175 height 16
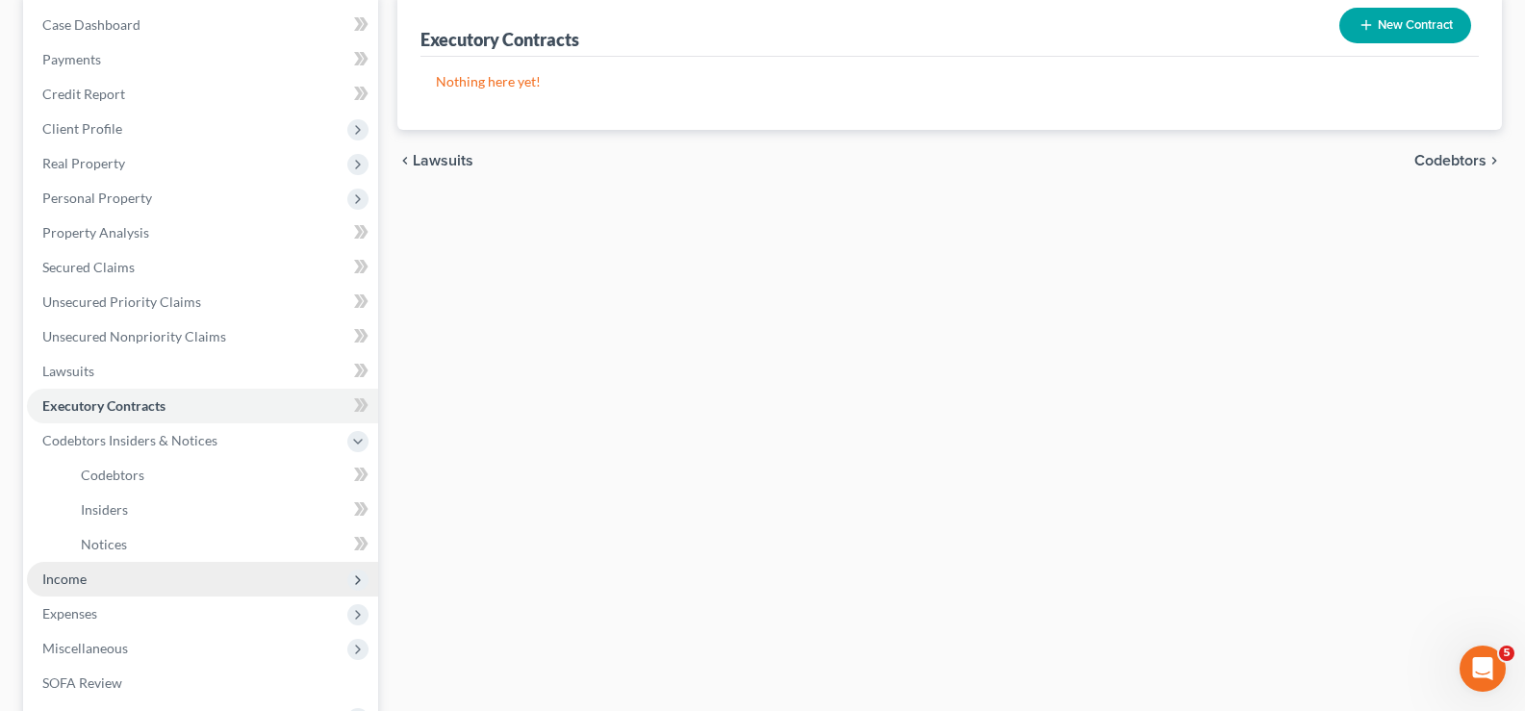
click at [190, 594] on span "Income" at bounding box center [202, 579] width 351 height 35
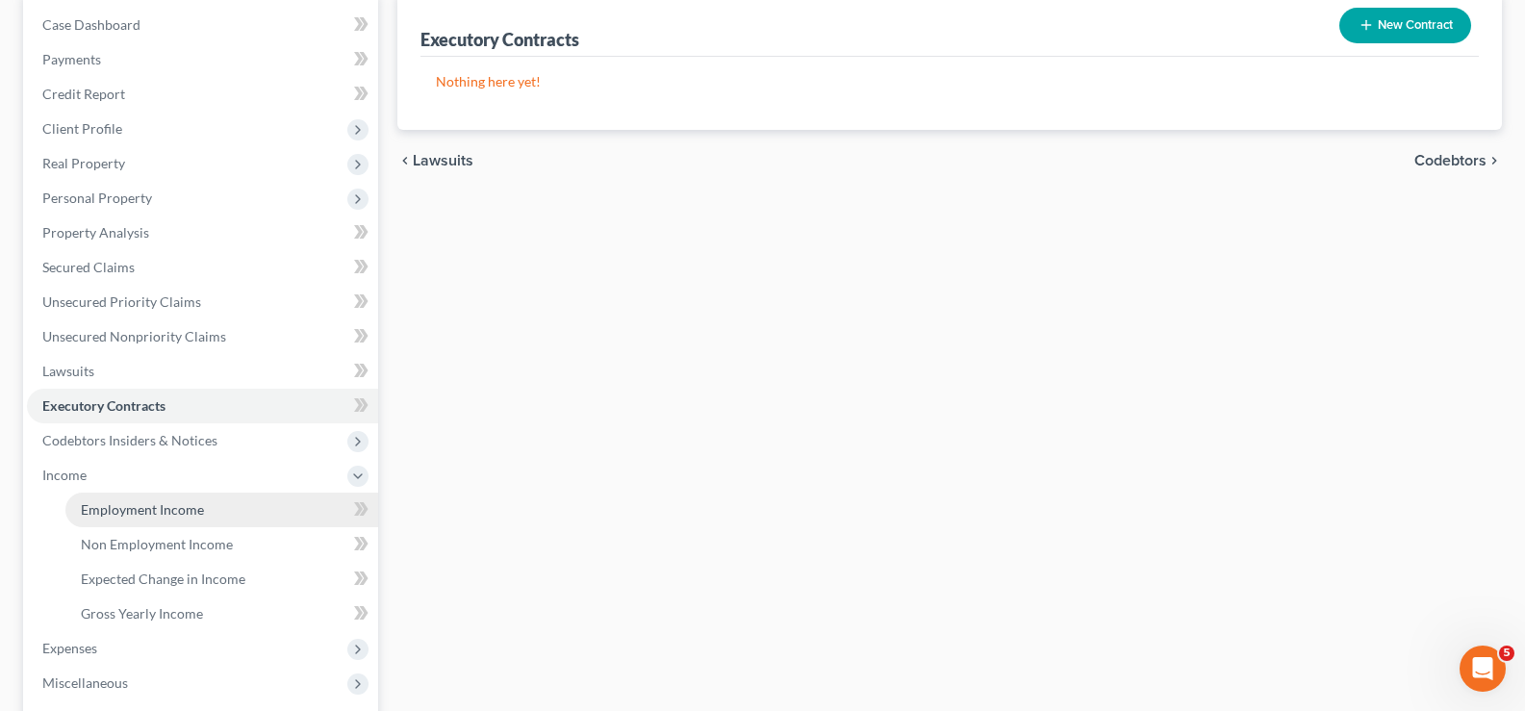
click at [181, 513] on span "Employment Income" at bounding box center [142, 509] width 123 height 16
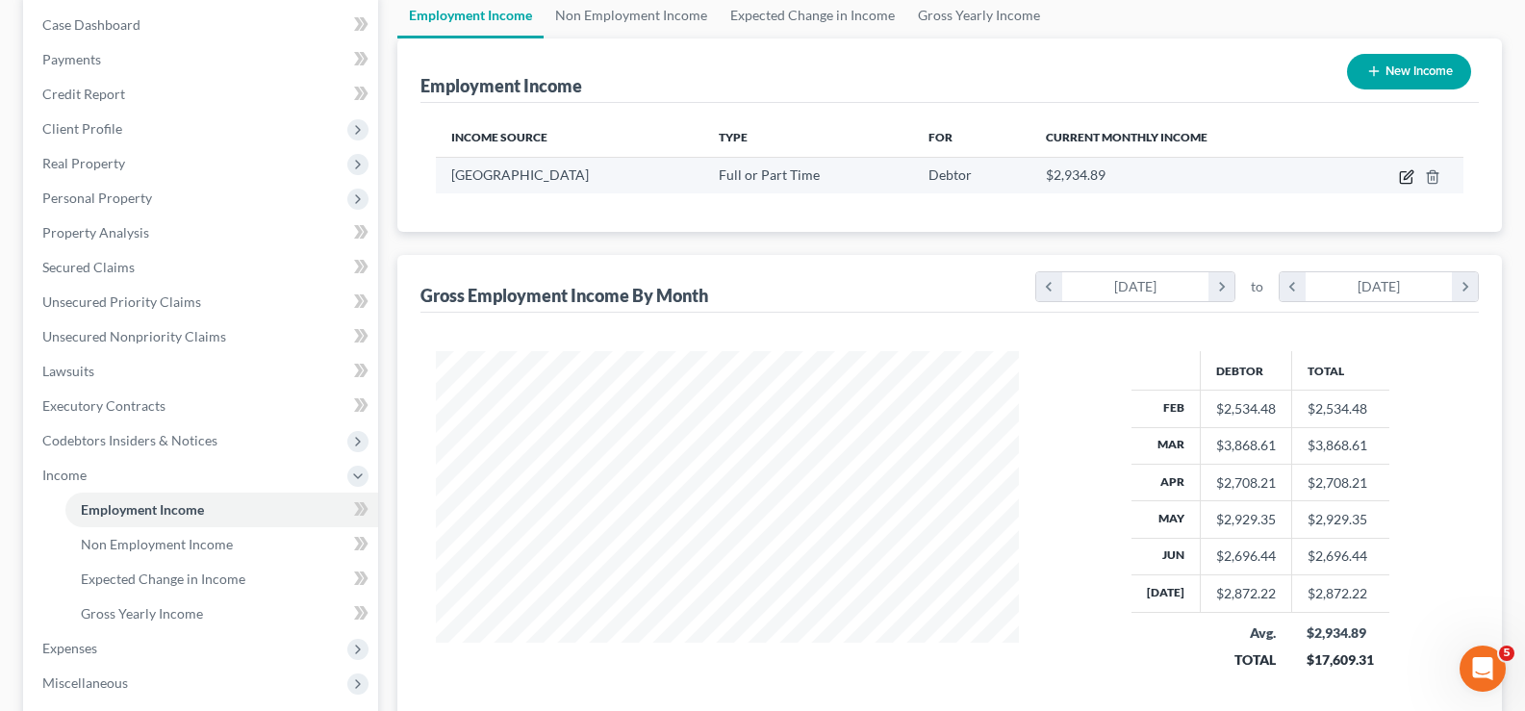
click at [1411, 174] on icon "button" at bounding box center [1408, 174] width 9 height 9
select select "0"
select select "37"
select select "2"
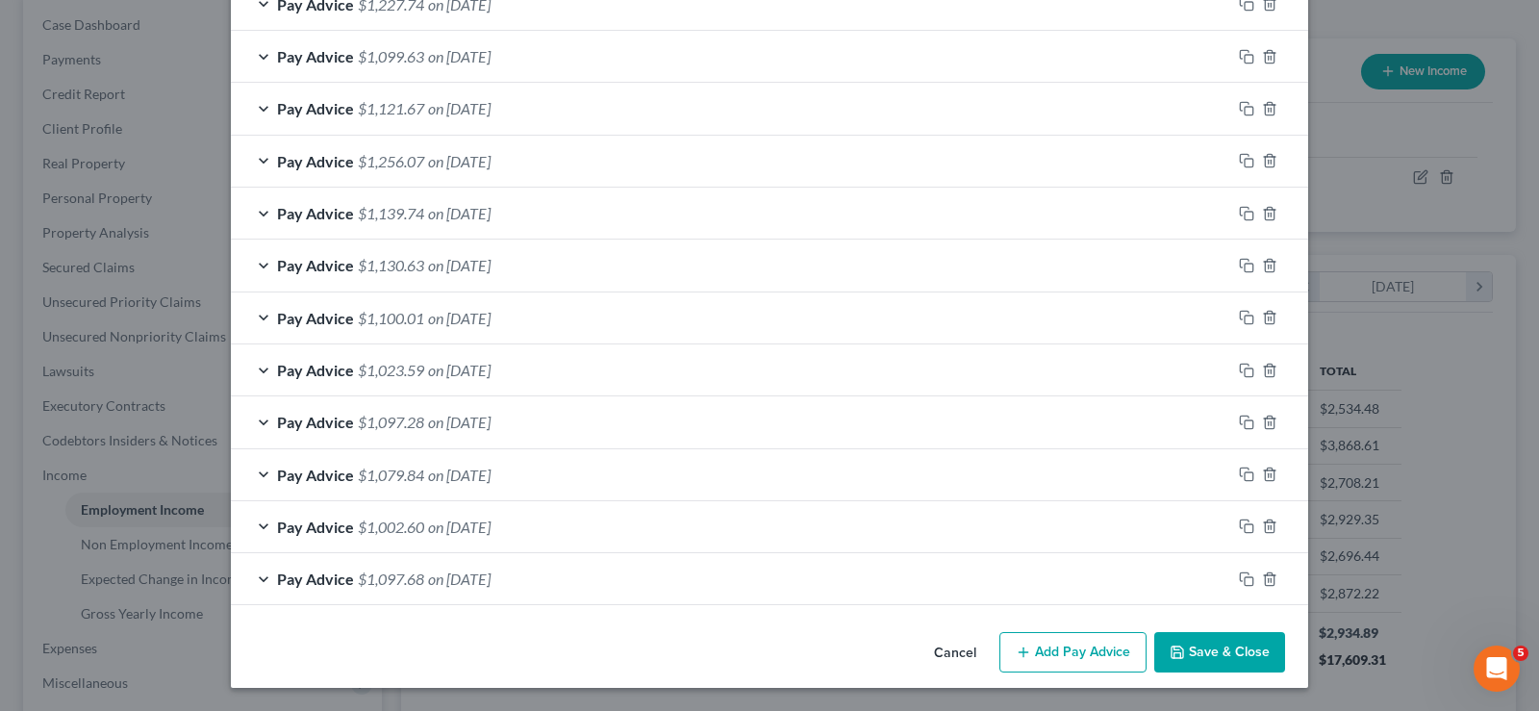
click at [1201, 654] on button "Save & Close" at bounding box center [1219, 652] width 131 height 40
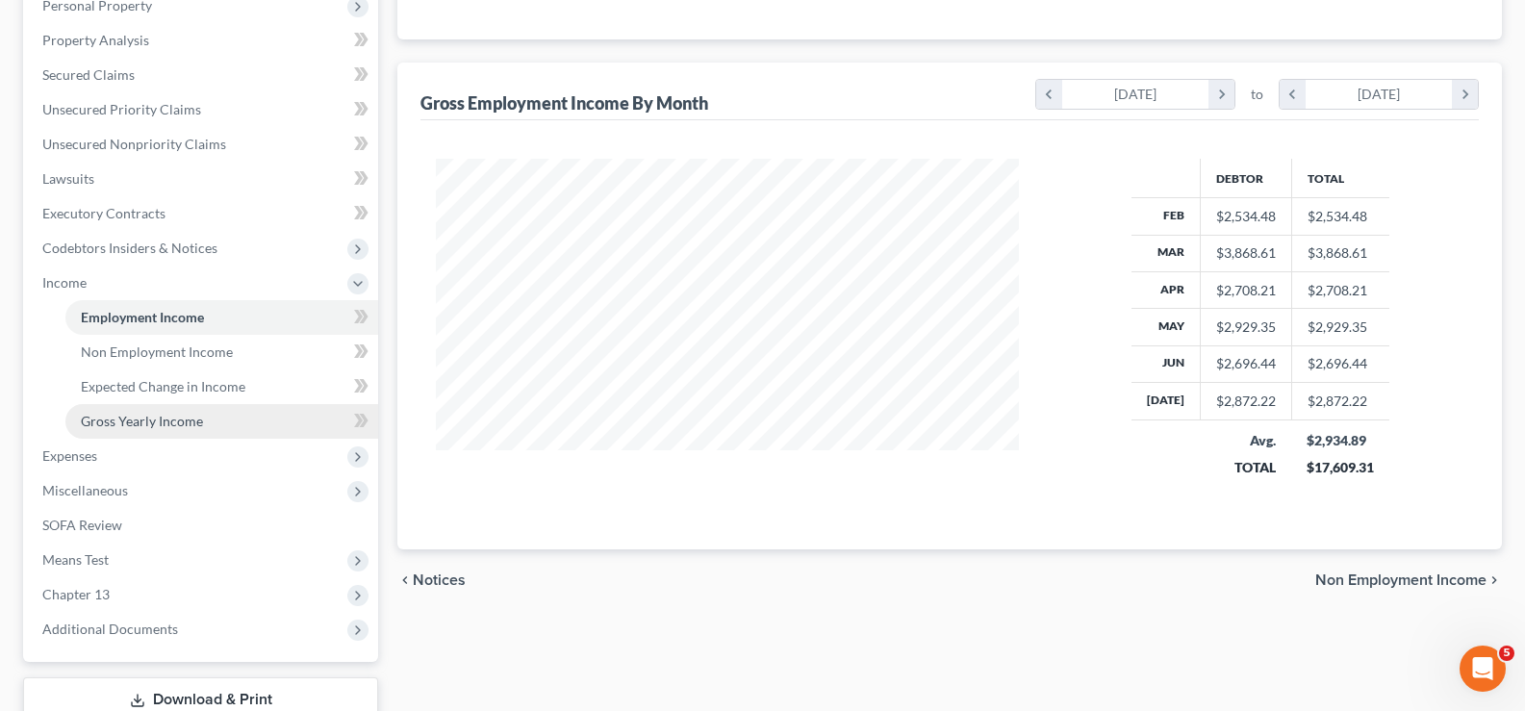
click at [127, 425] on span "Gross Yearly Income" at bounding box center [142, 421] width 122 height 16
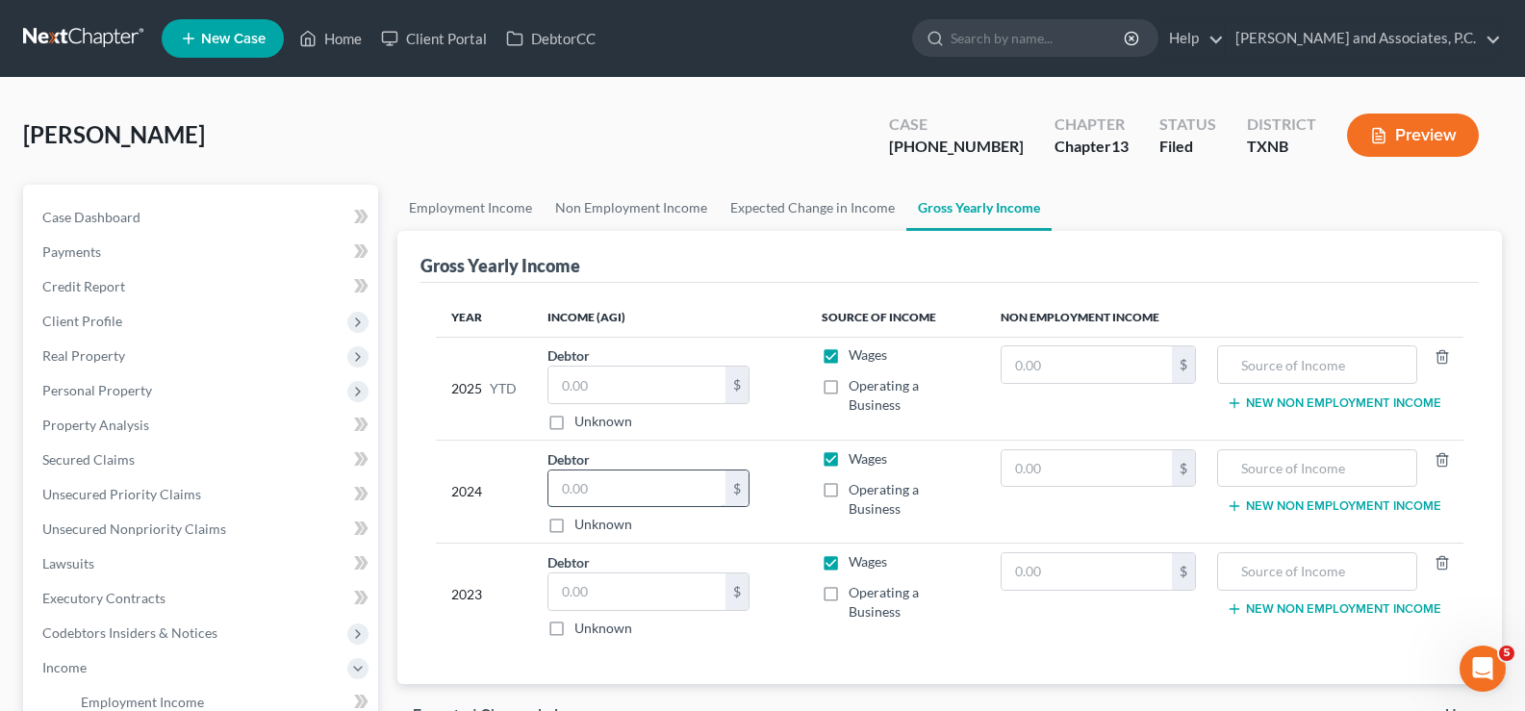
click at [639, 488] on input "text" at bounding box center [636, 488] width 177 height 37
click at [627, 599] on input "text" at bounding box center [636, 591] width 177 height 37
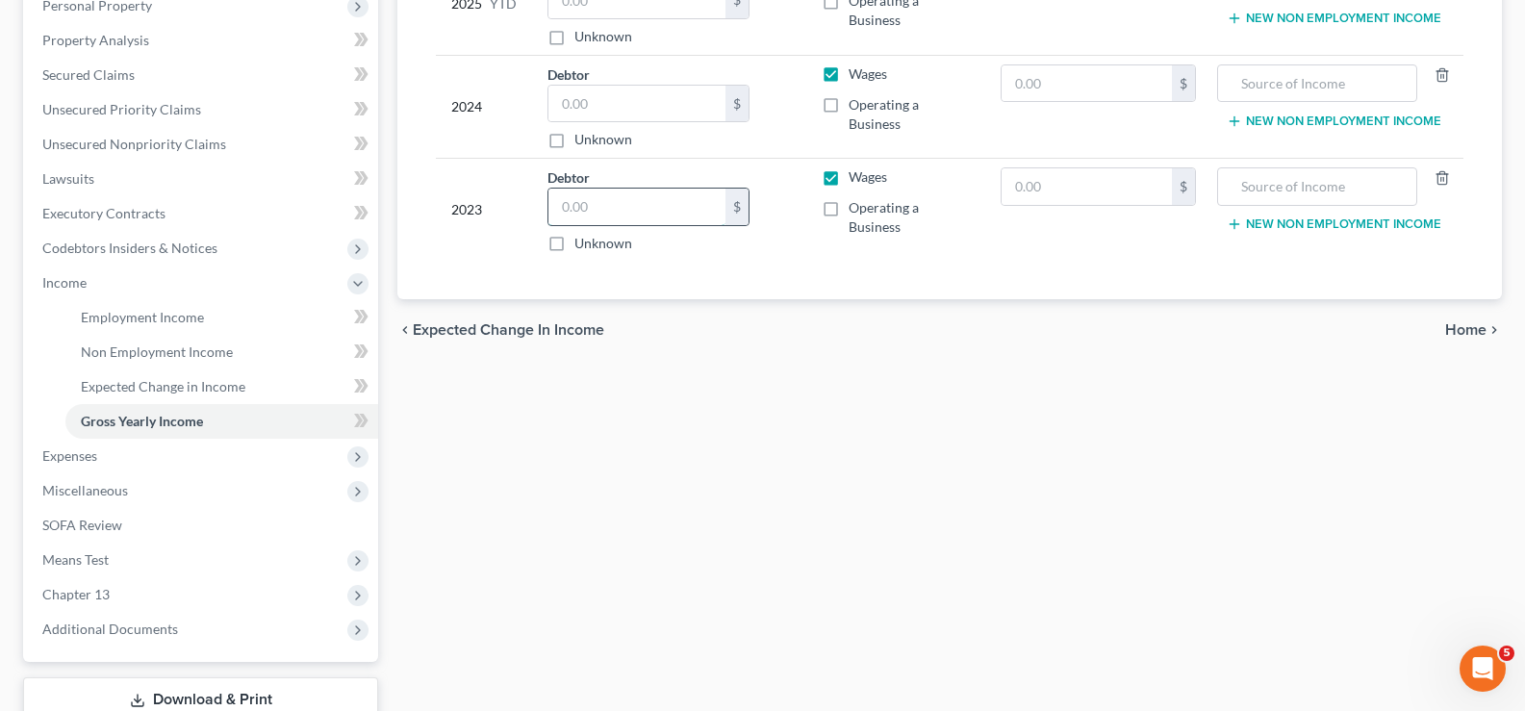
click at [622, 215] on input "text" at bounding box center [636, 207] width 177 height 37
type input "6,804.00"
click at [624, 98] on input "text" at bounding box center [636, 104] width 177 height 37
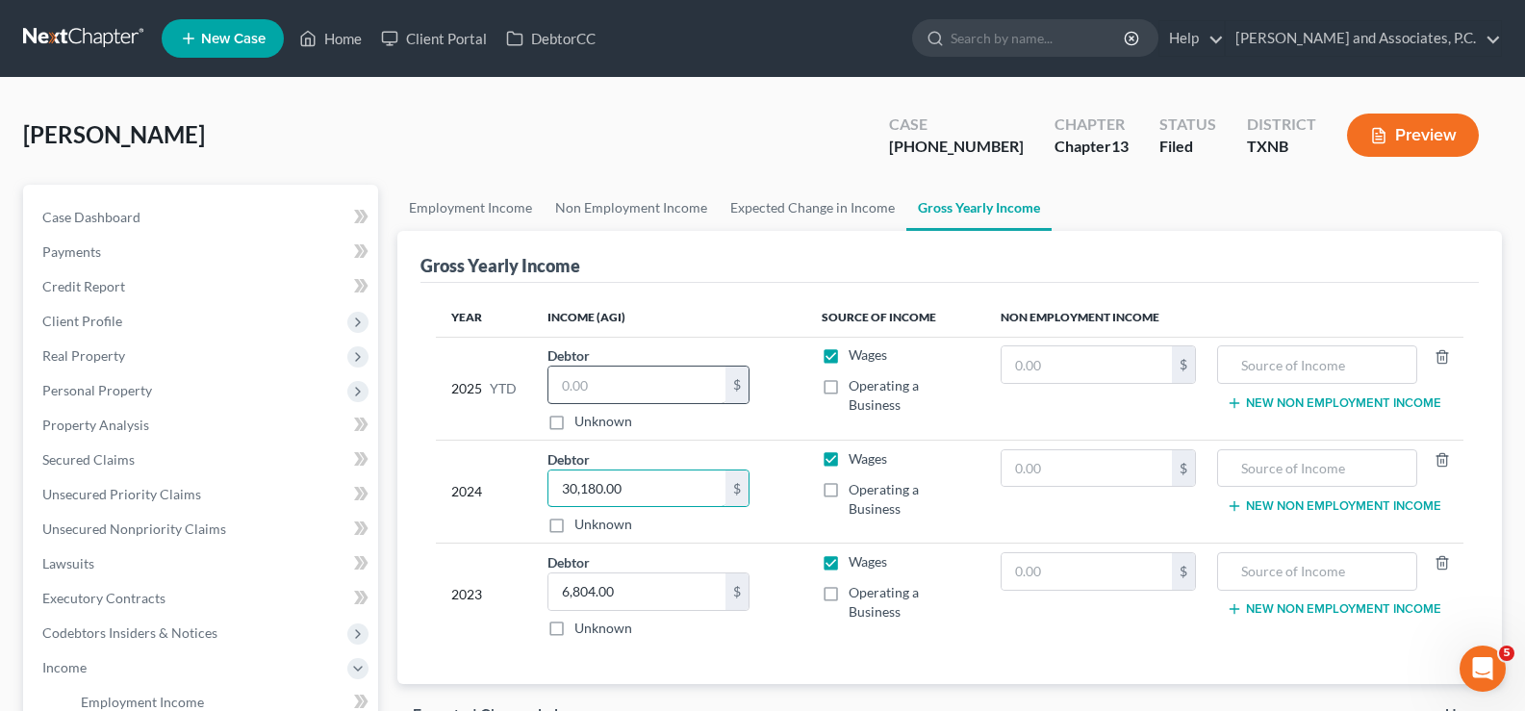
type input "30,180.00"
click at [653, 386] on input "text" at bounding box center [636, 385] width 177 height 37
type input "19,887.38"
click at [1017, 365] on input "text" at bounding box center [1086, 364] width 171 height 37
click at [1066, 367] on input "text" at bounding box center [1086, 364] width 171 height 37
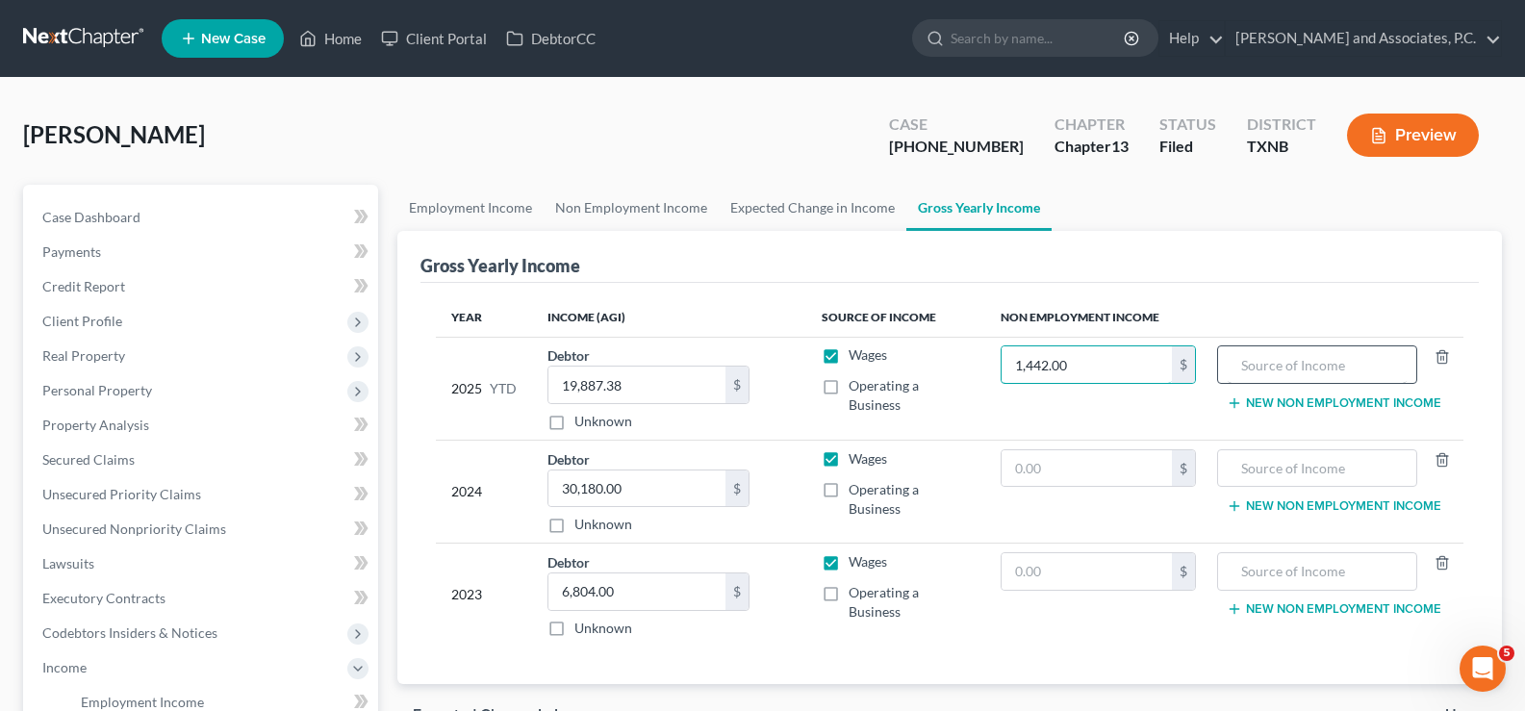
type input "1,442.00"
click at [1314, 361] on input "text" at bounding box center [1316, 364] width 179 height 37
type input "Government assistance/food stamps"
click at [1110, 362] on input "1,442.00" at bounding box center [1086, 364] width 171 height 37
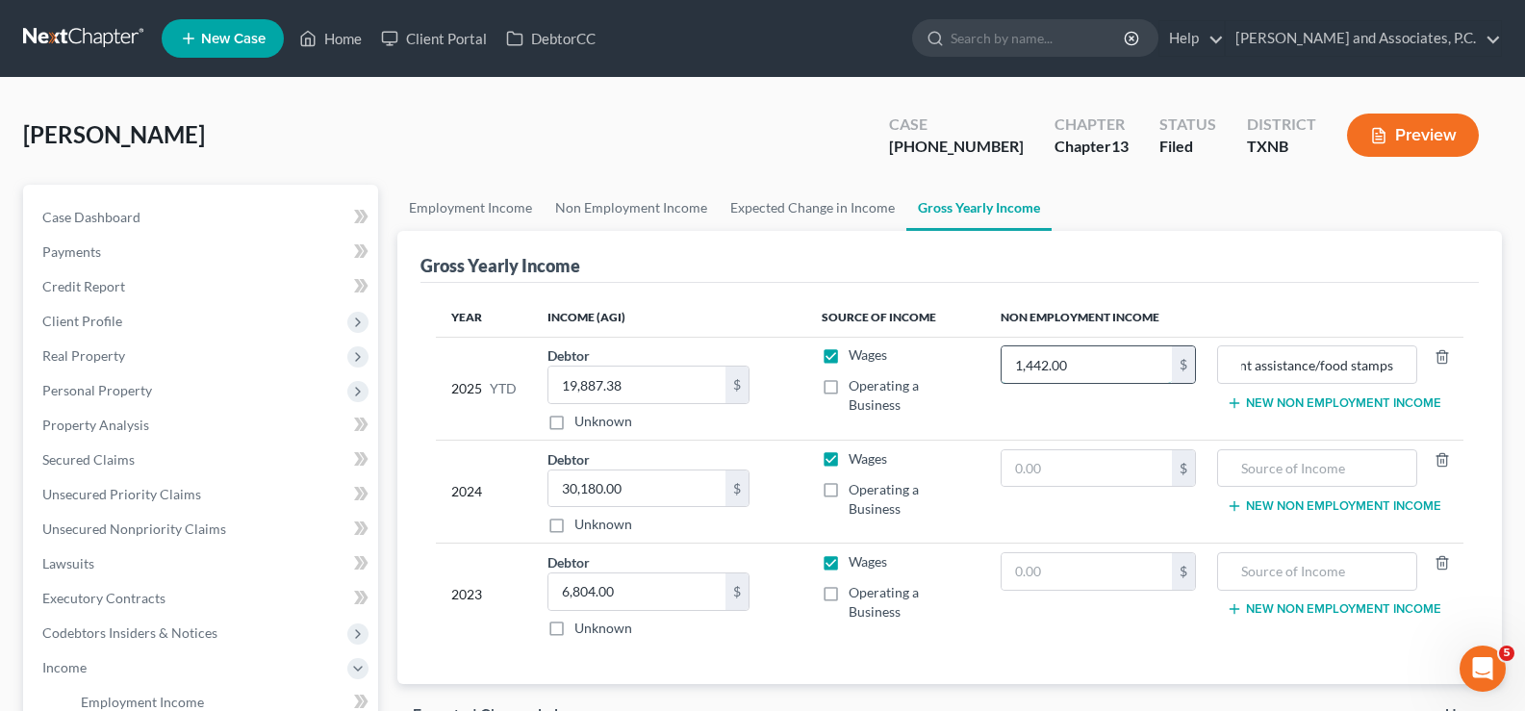
scroll to position [0, 0]
click at [1272, 398] on button "New Non Employment Income" at bounding box center [1334, 402] width 215 height 15
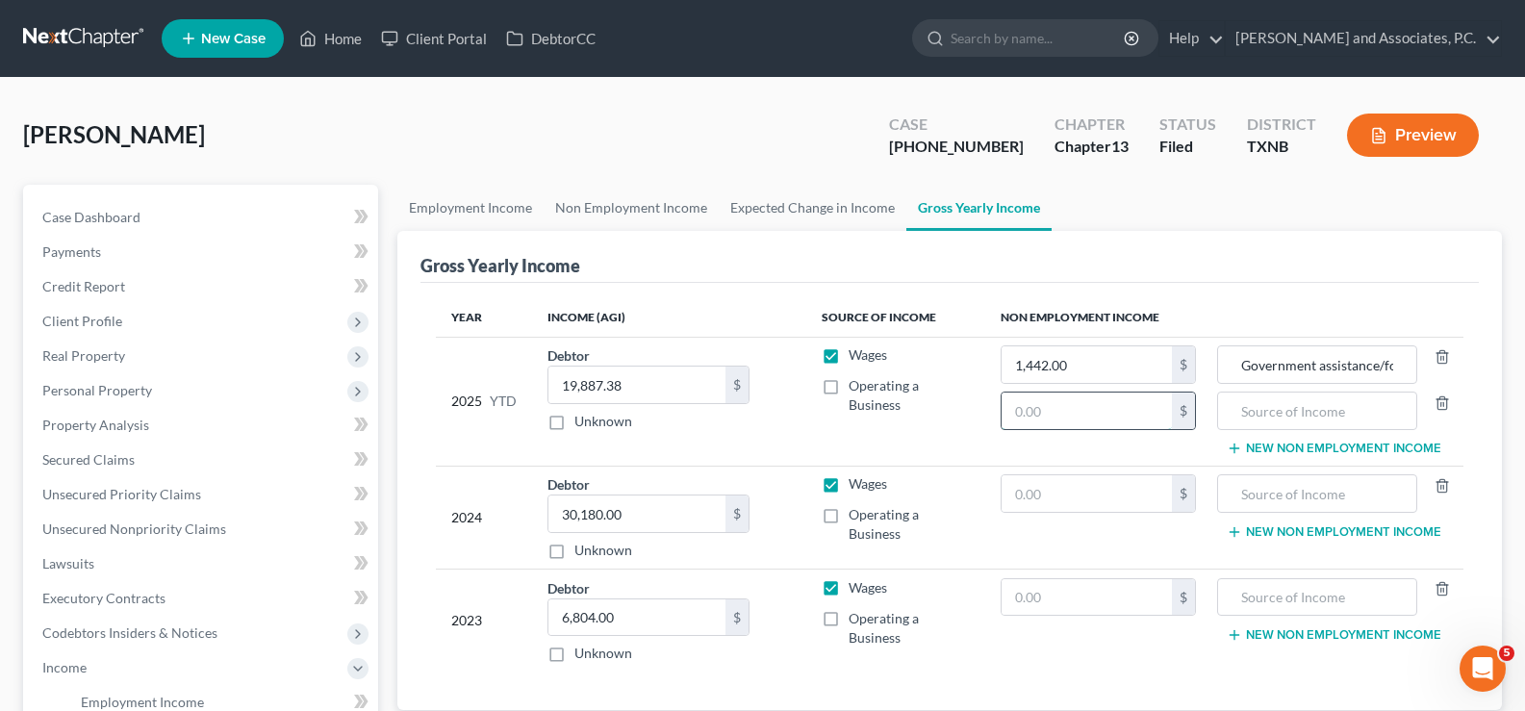
click at [1097, 413] on input "text" at bounding box center [1086, 410] width 171 height 37
click at [1078, 409] on input "text" at bounding box center [1086, 410] width 171 height 37
type input "4,550.00"
click at [1289, 409] on input "text" at bounding box center [1316, 410] width 179 height 37
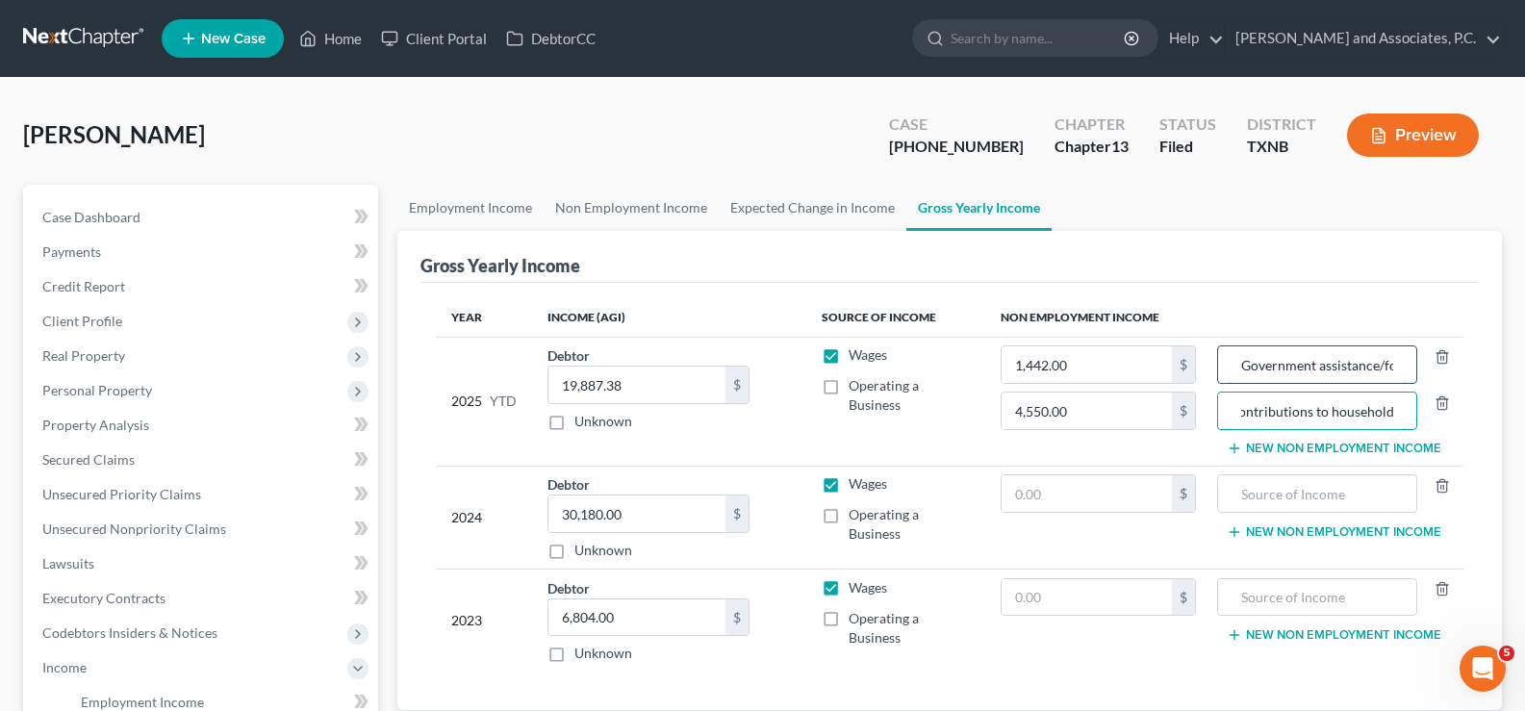
type input "contributions to household"
click at [1320, 366] on input "Government assistance/food stamps" at bounding box center [1316, 364] width 179 height 37
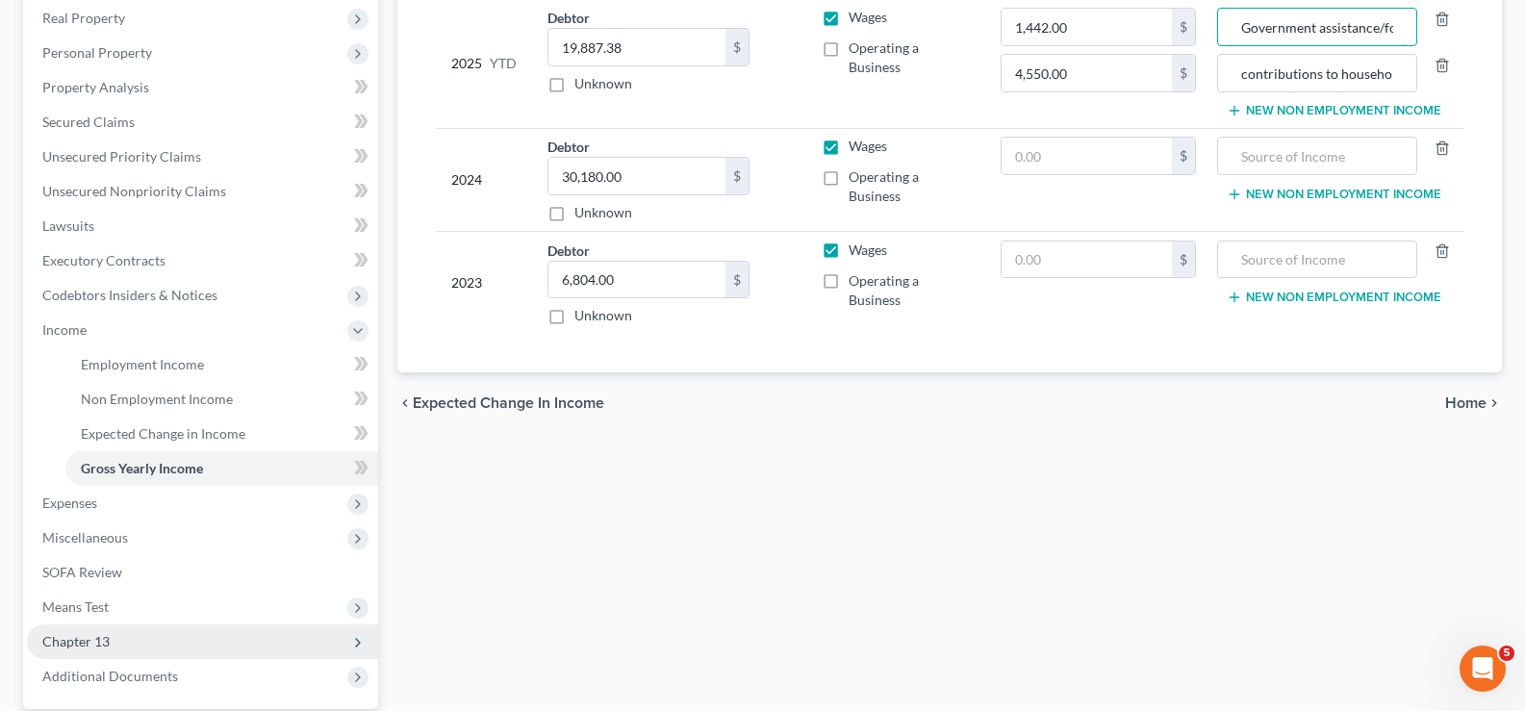
scroll to position [385, 0]
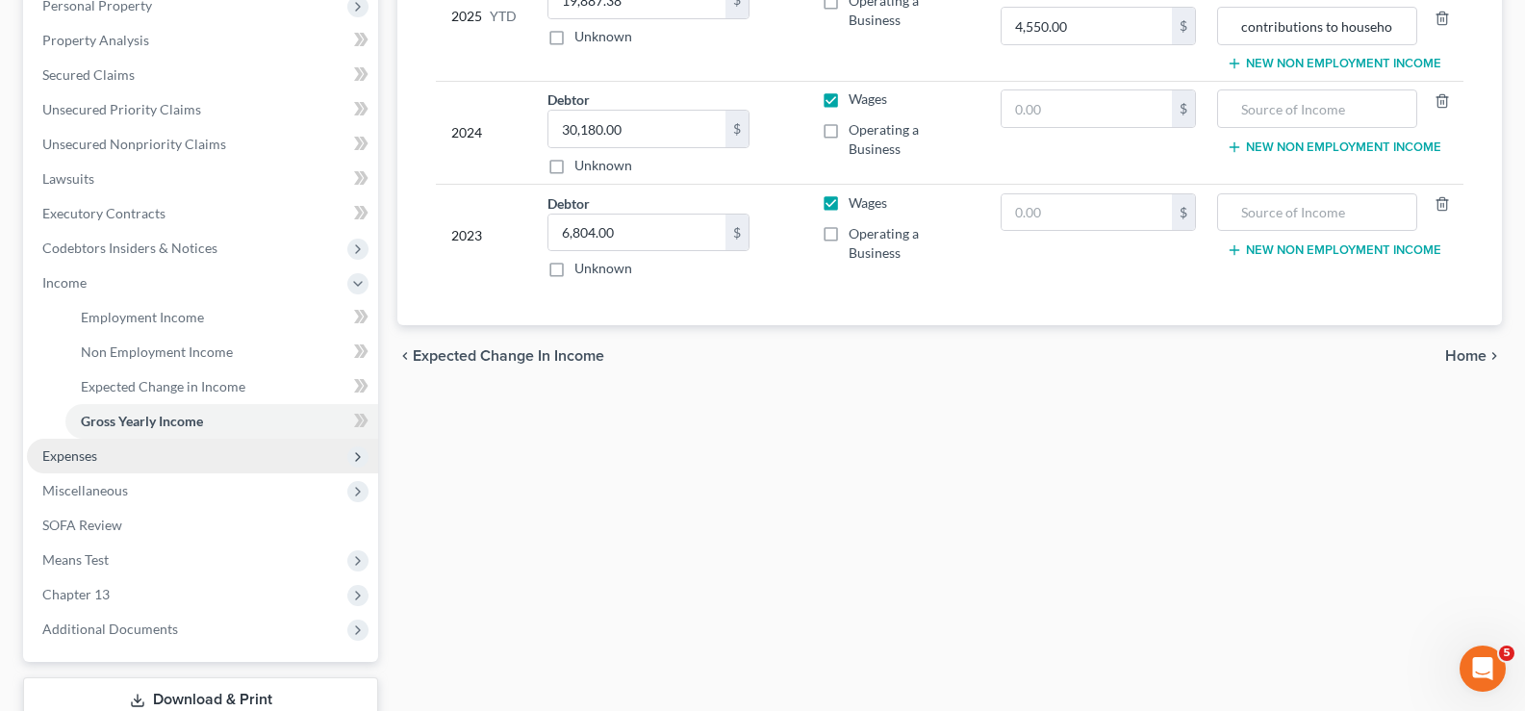
click at [181, 459] on span "Expenses" at bounding box center [202, 456] width 351 height 35
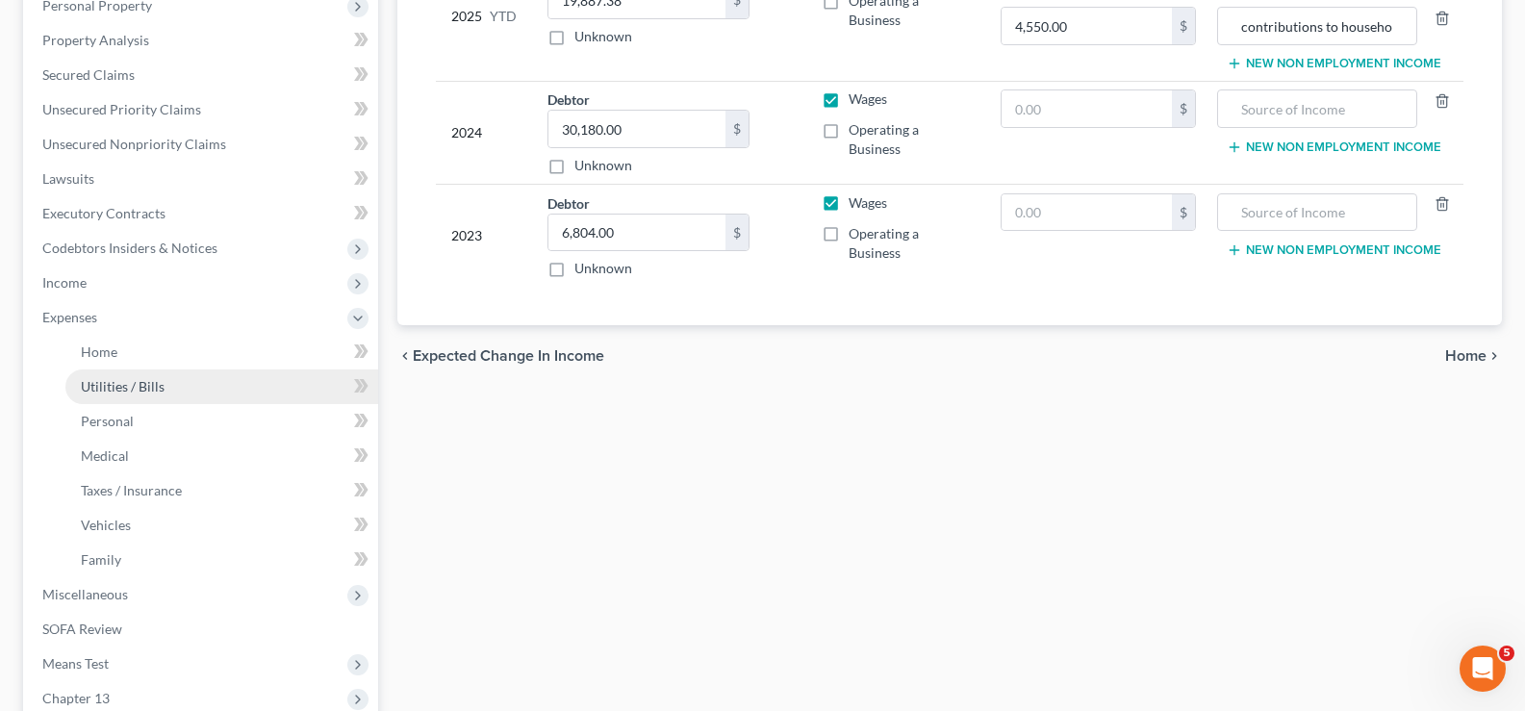
click at [191, 397] on link "Utilities / Bills" at bounding box center [221, 386] width 313 height 35
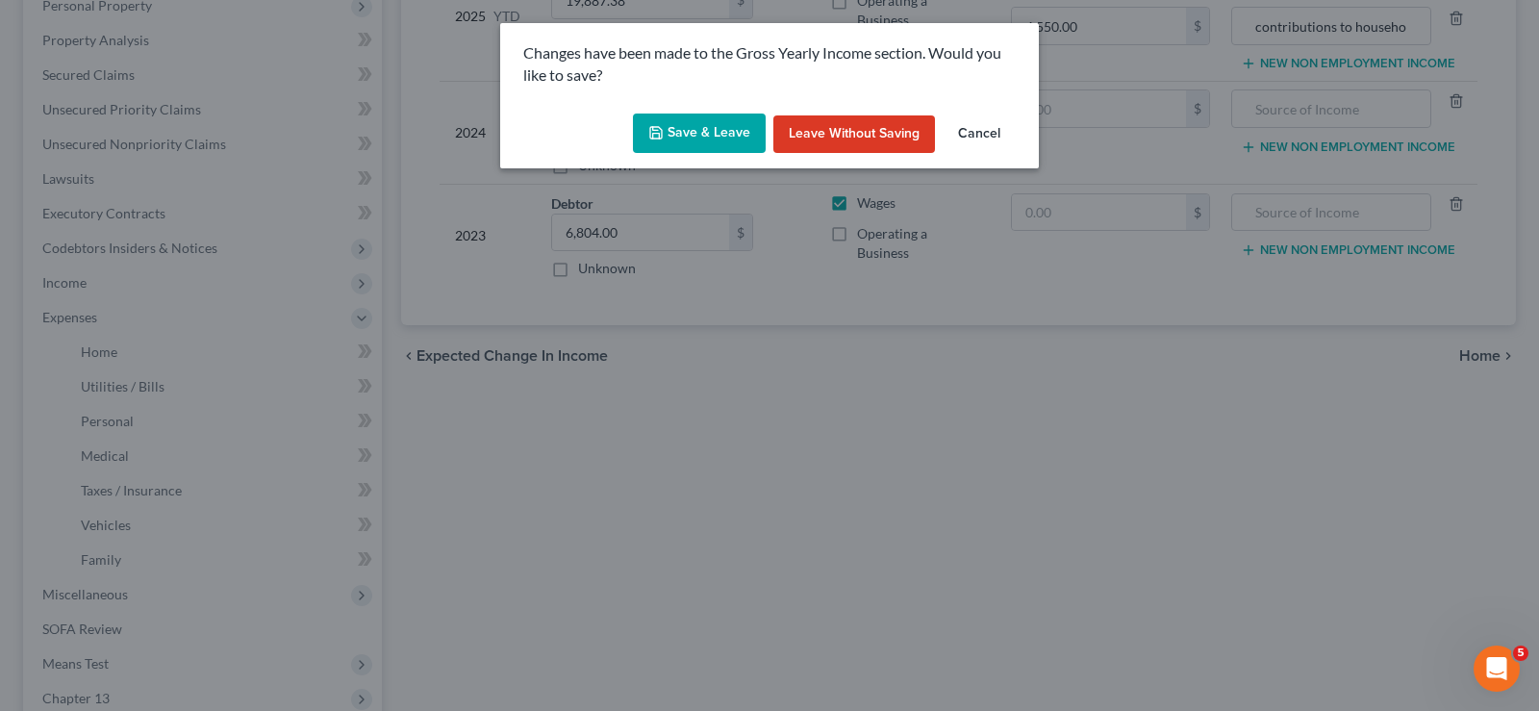
click at [655, 140] on icon "button" at bounding box center [655, 132] width 15 height 15
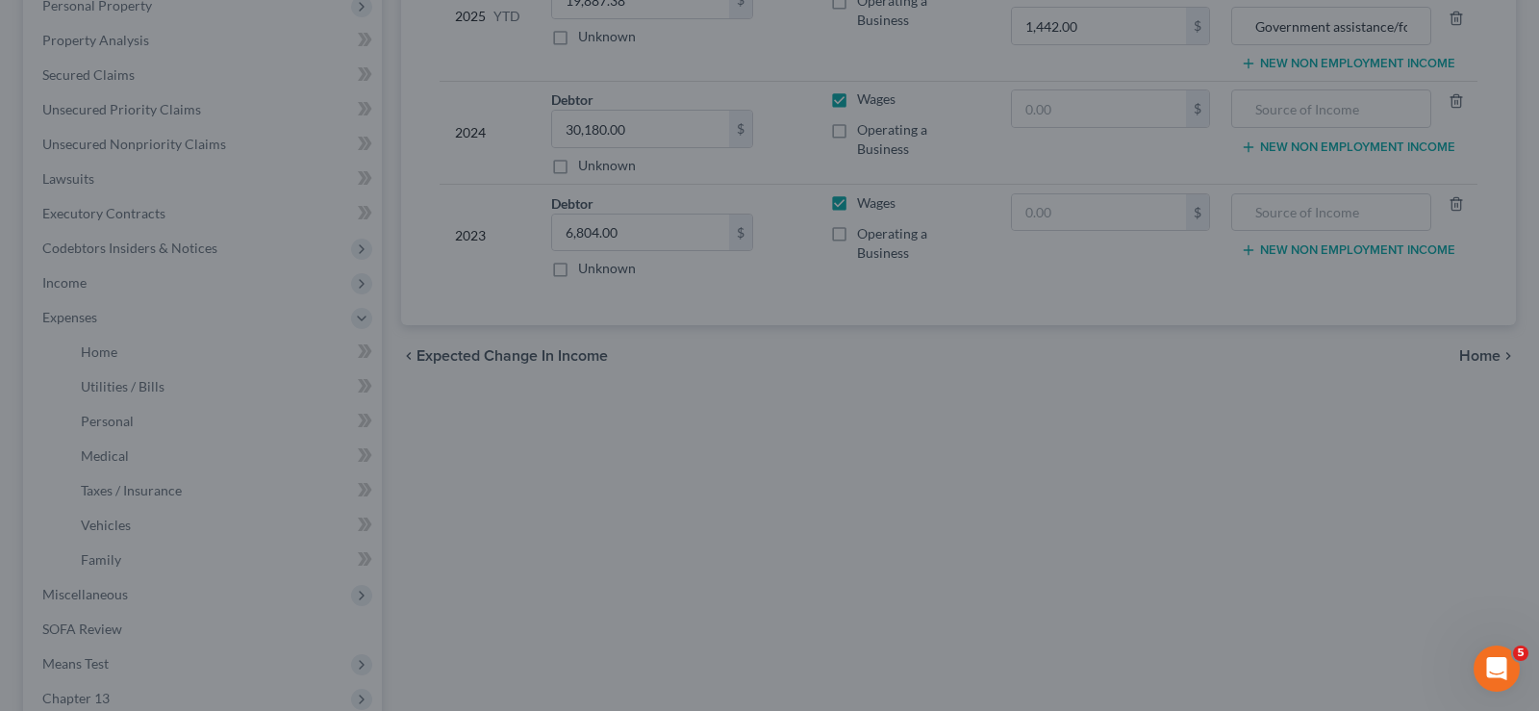
type input "4,550.00"
type input "contributions to household"
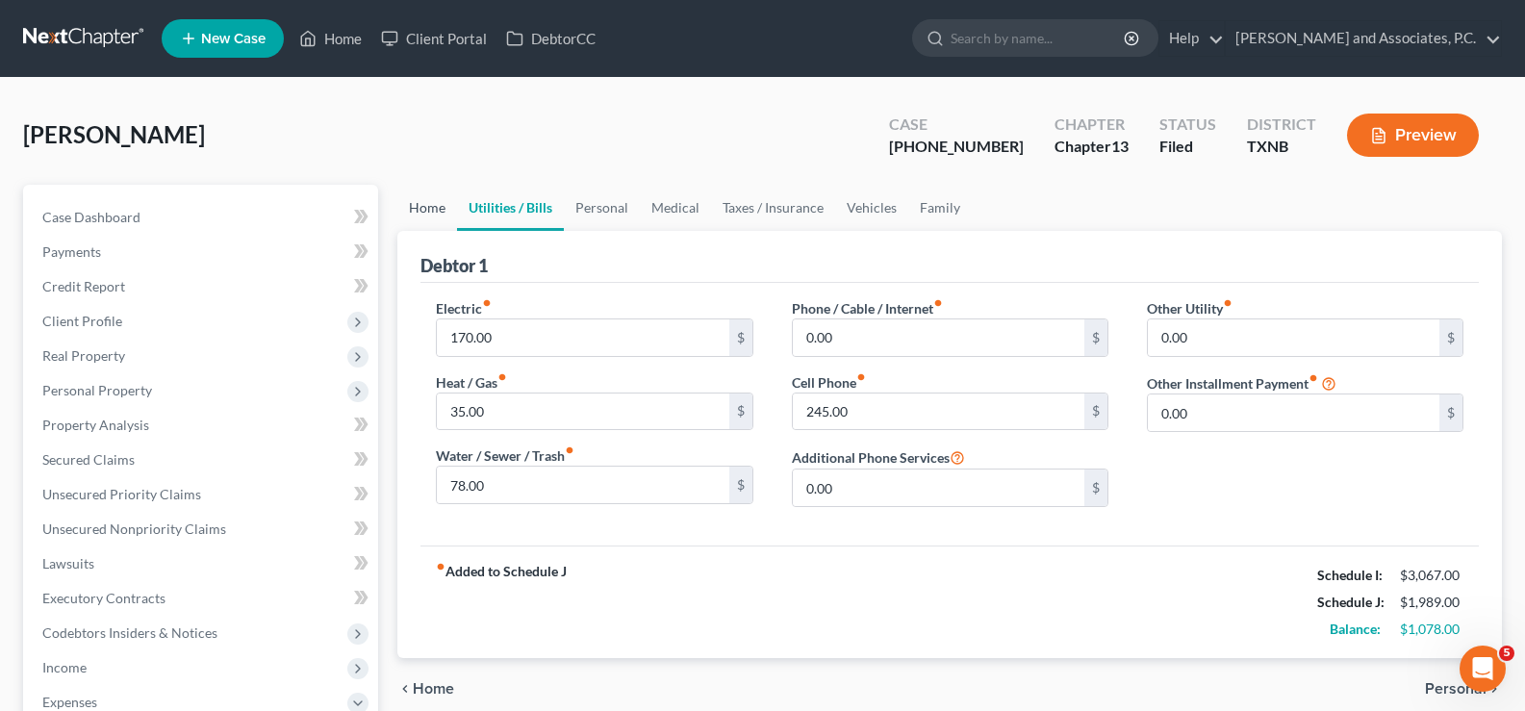
click at [413, 203] on link "Home" at bounding box center [427, 208] width 60 height 46
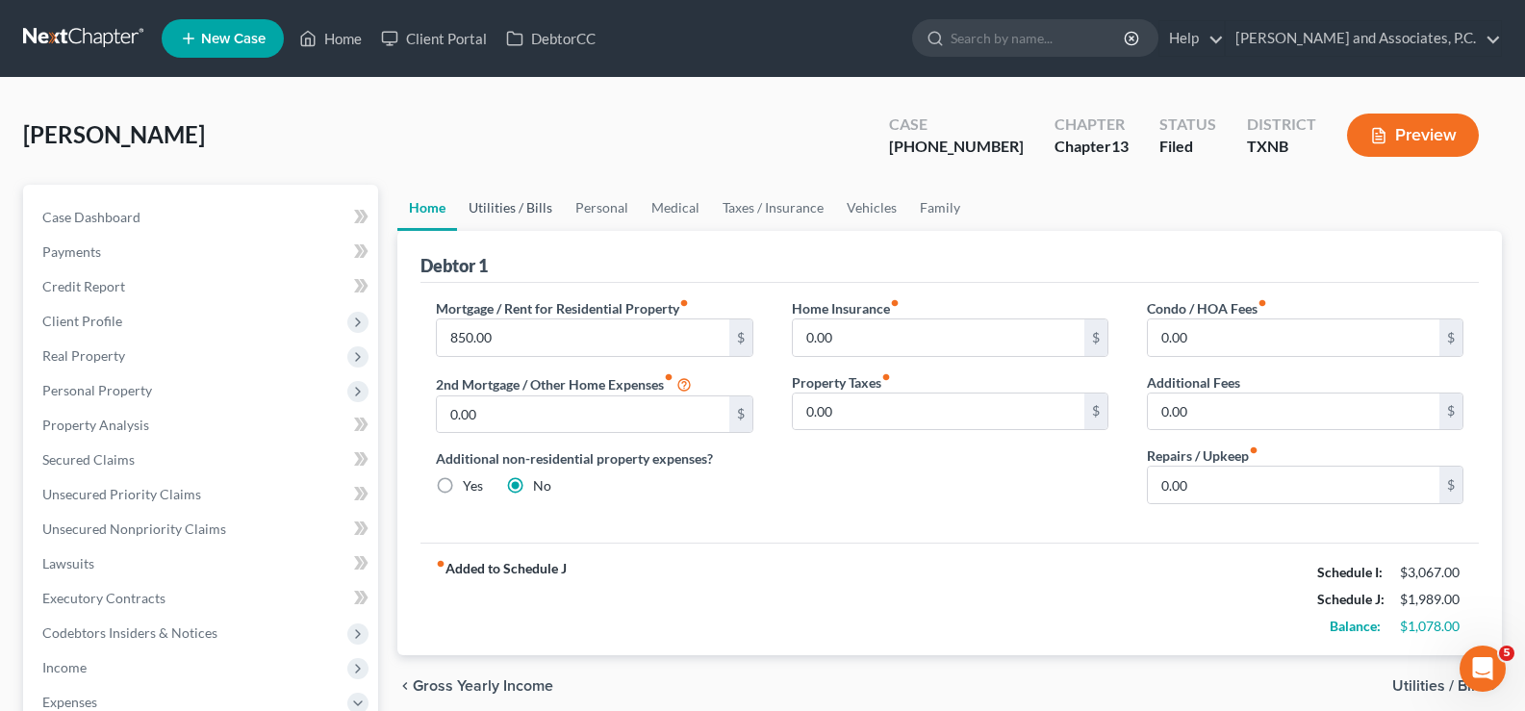
click at [519, 207] on link "Utilities / Bills" at bounding box center [510, 208] width 107 height 46
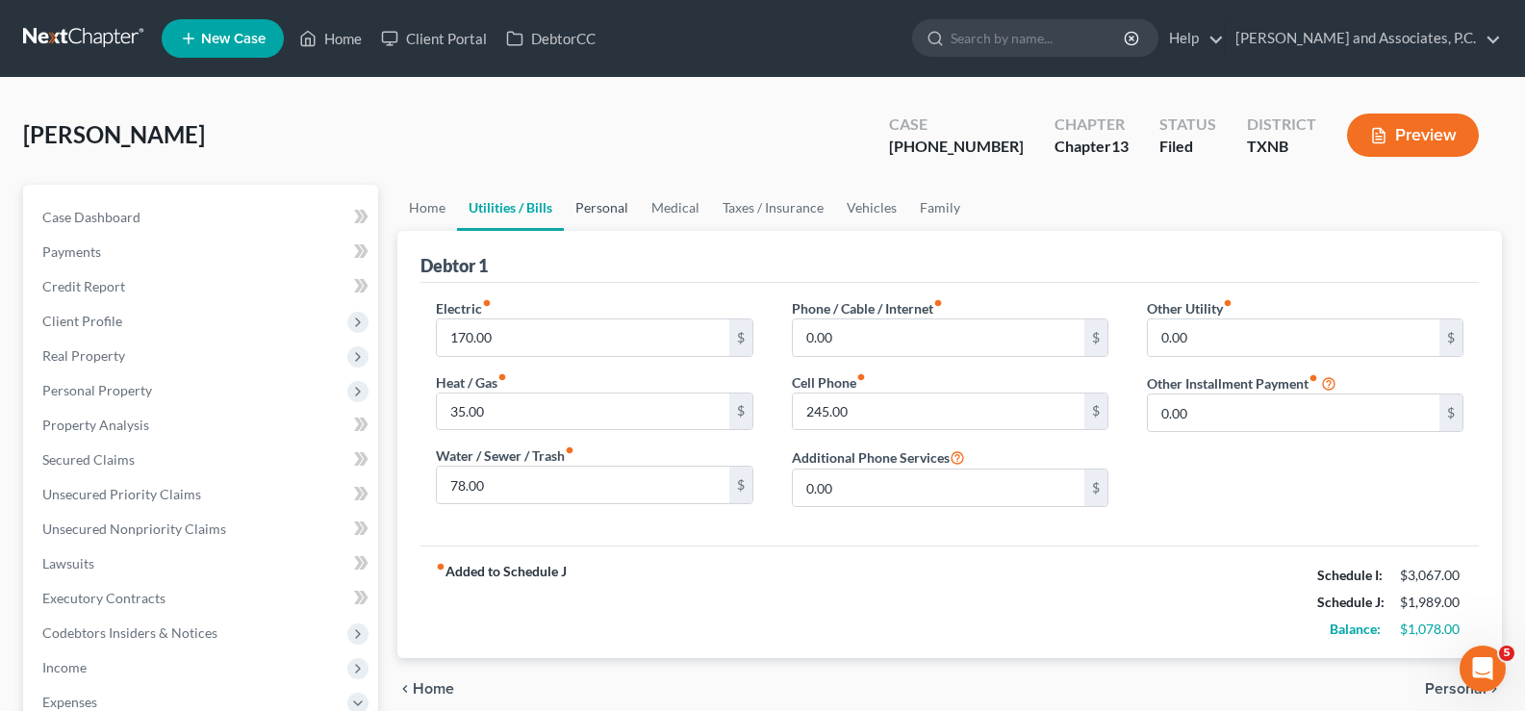
click at [603, 212] on link "Personal" at bounding box center [602, 208] width 76 height 46
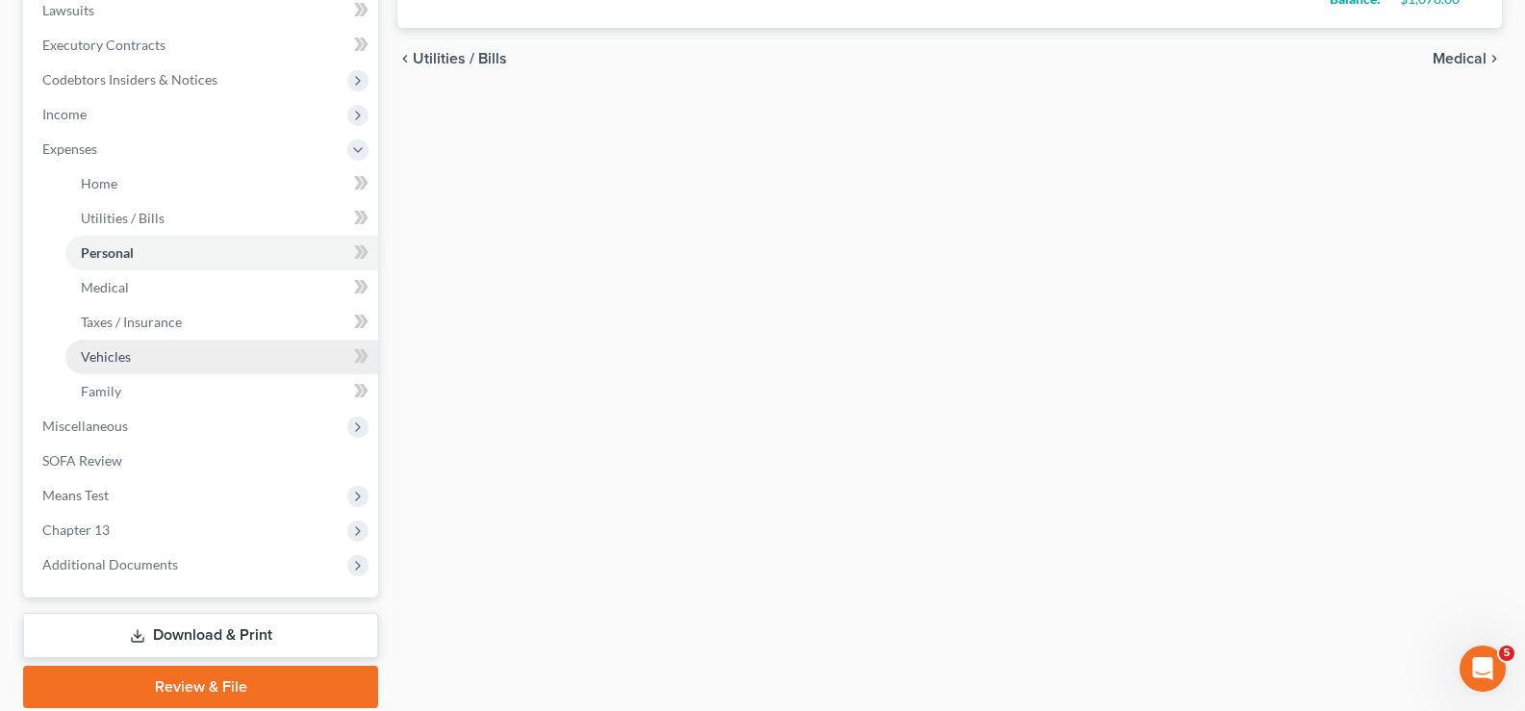
scroll to position [577, 0]
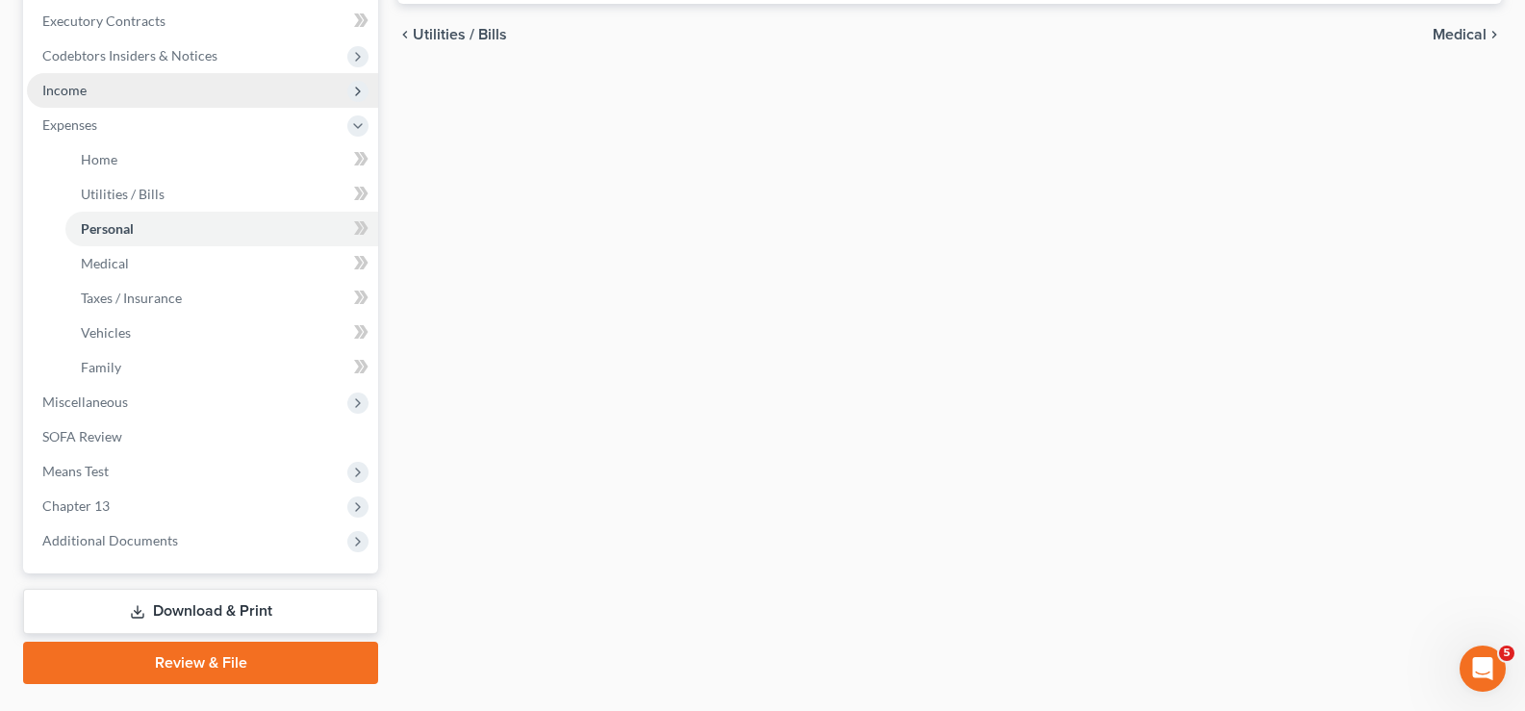
click at [190, 96] on span "Income" at bounding box center [202, 90] width 351 height 35
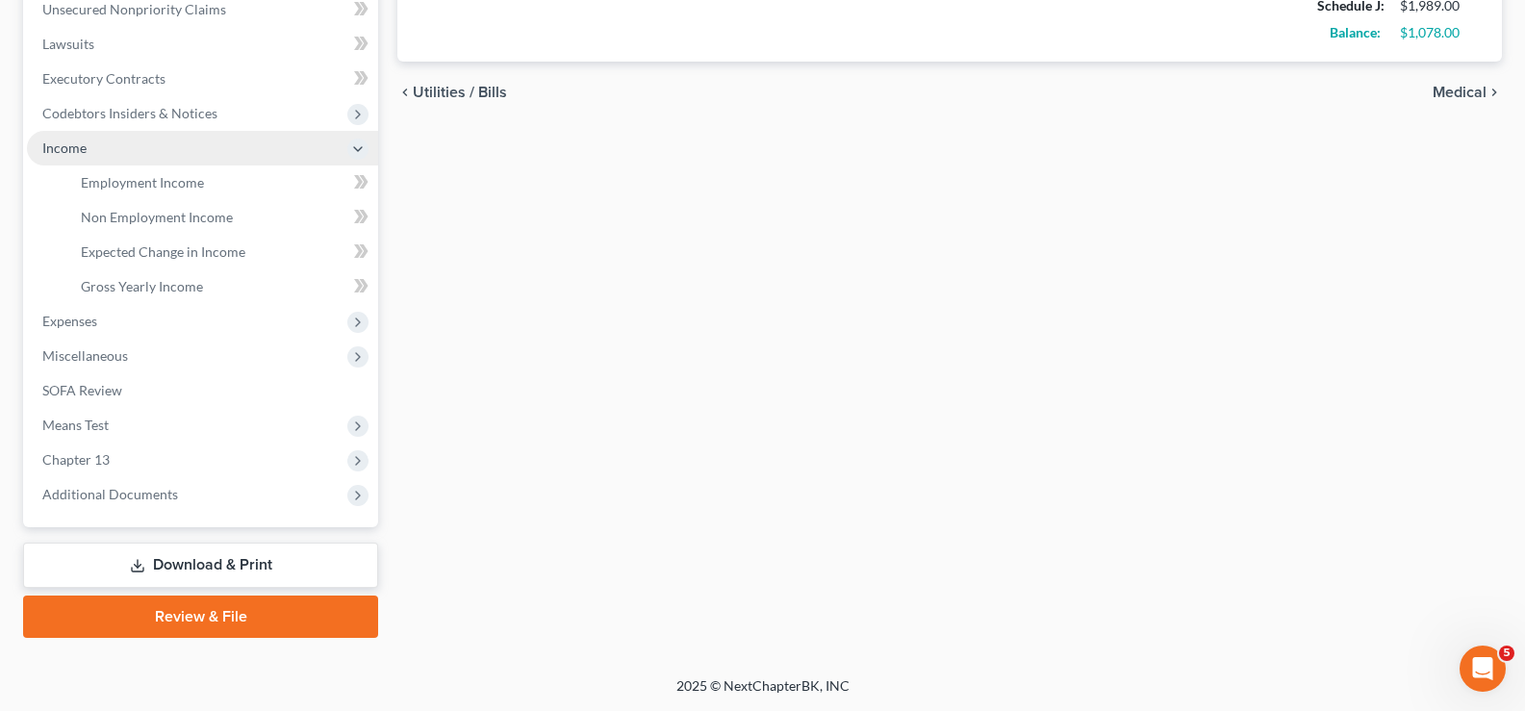
scroll to position [519, 0]
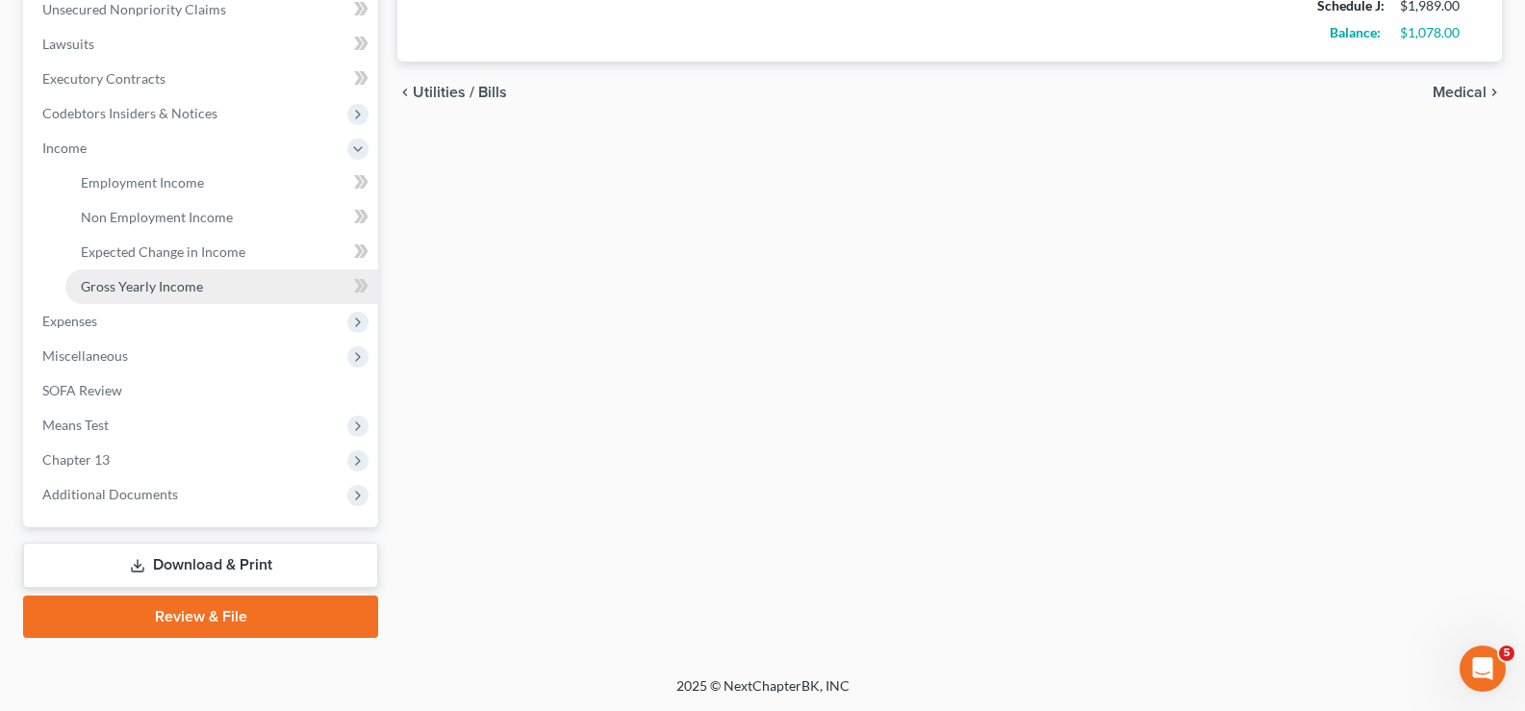
click at [203, 287] on link "Gross Yearly Income" at bounding box center [221, 286] width 313 height 35
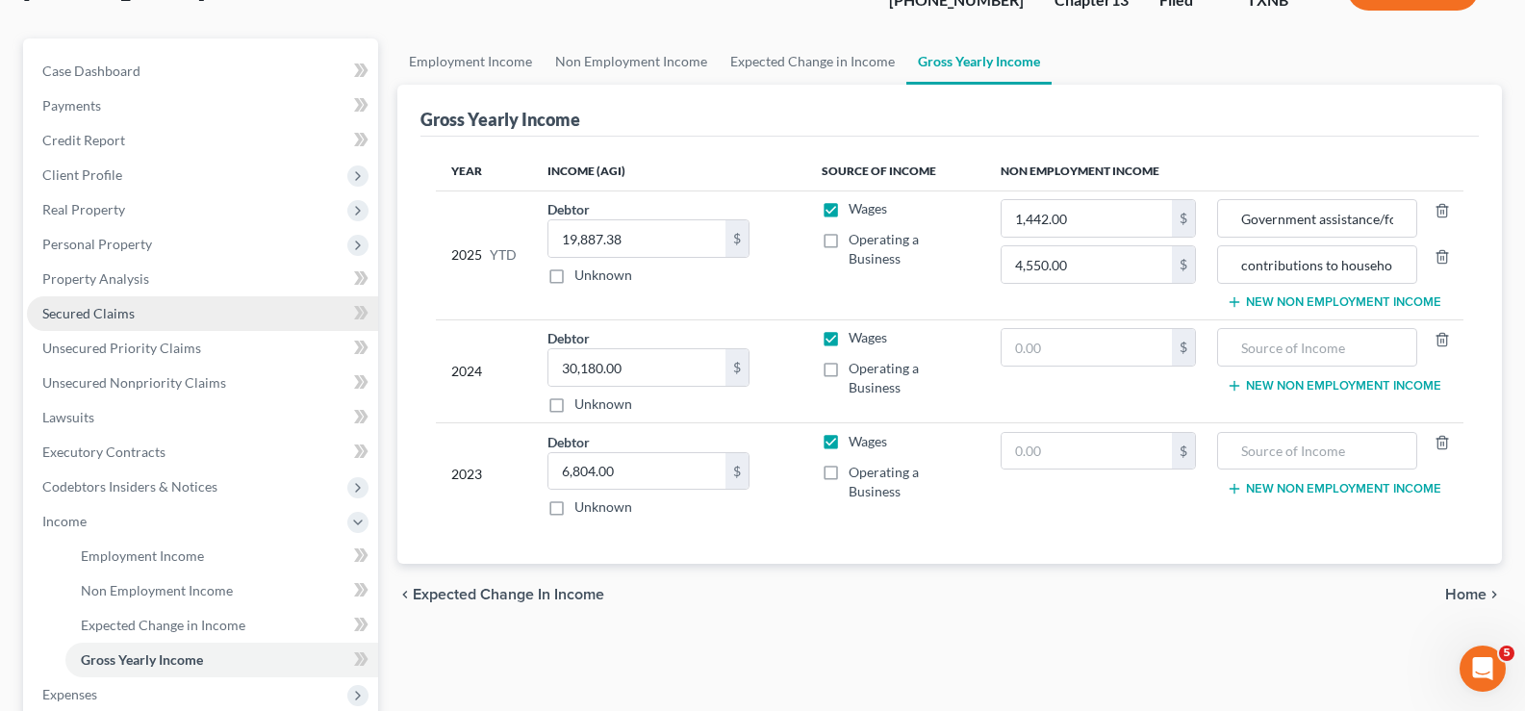
scroll to position [192, 0]
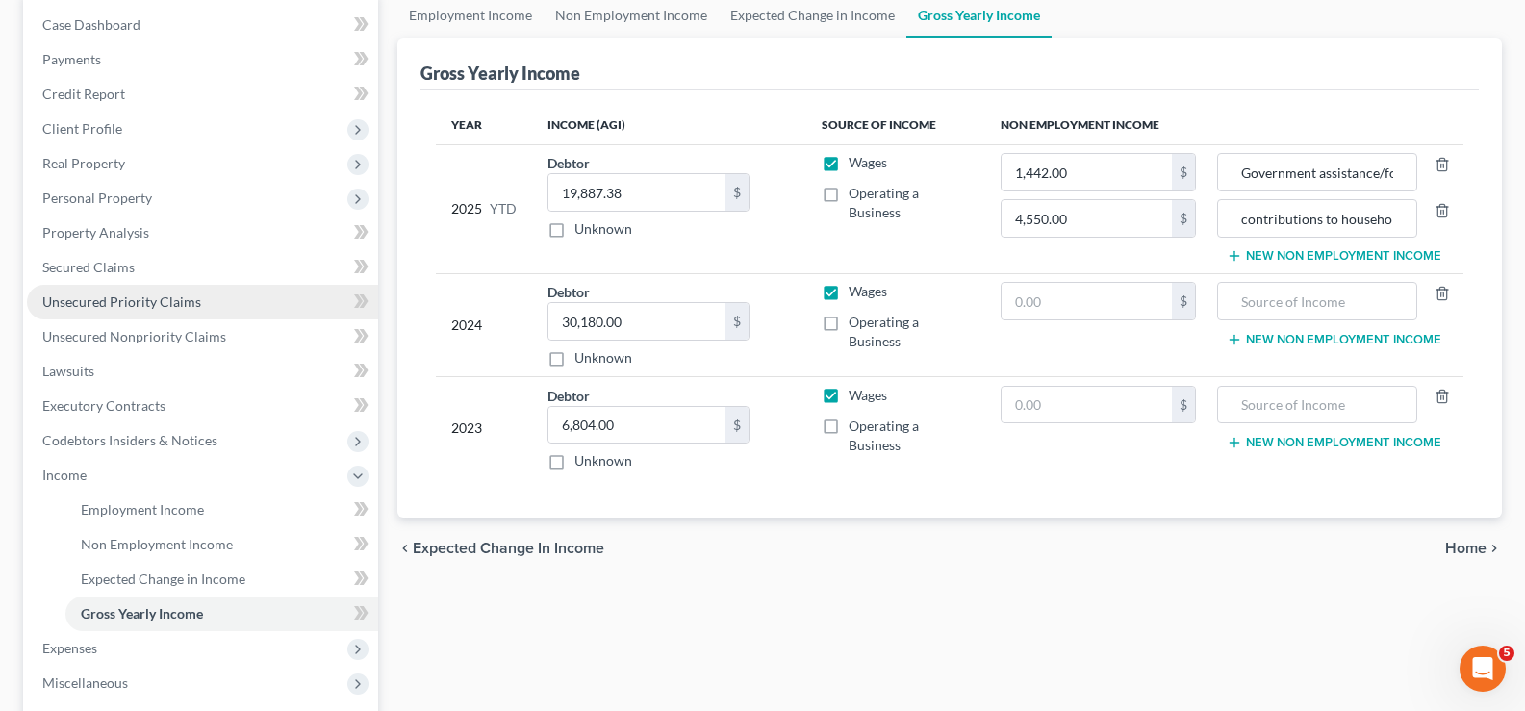
click at [183, 303] on span "Unsecured Priority Claims" at bounding box center [121, 301] width 159 height 16
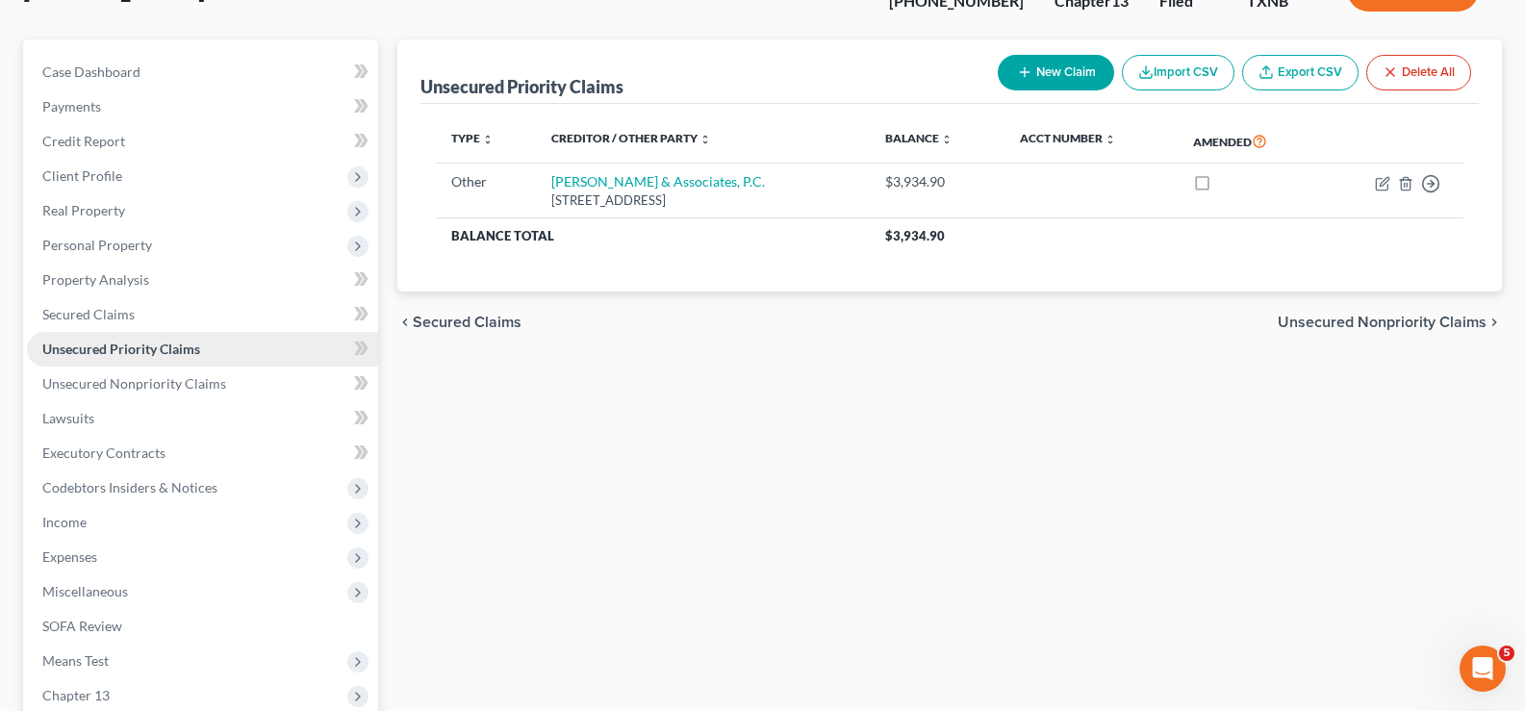
scroll to position [192, 0]
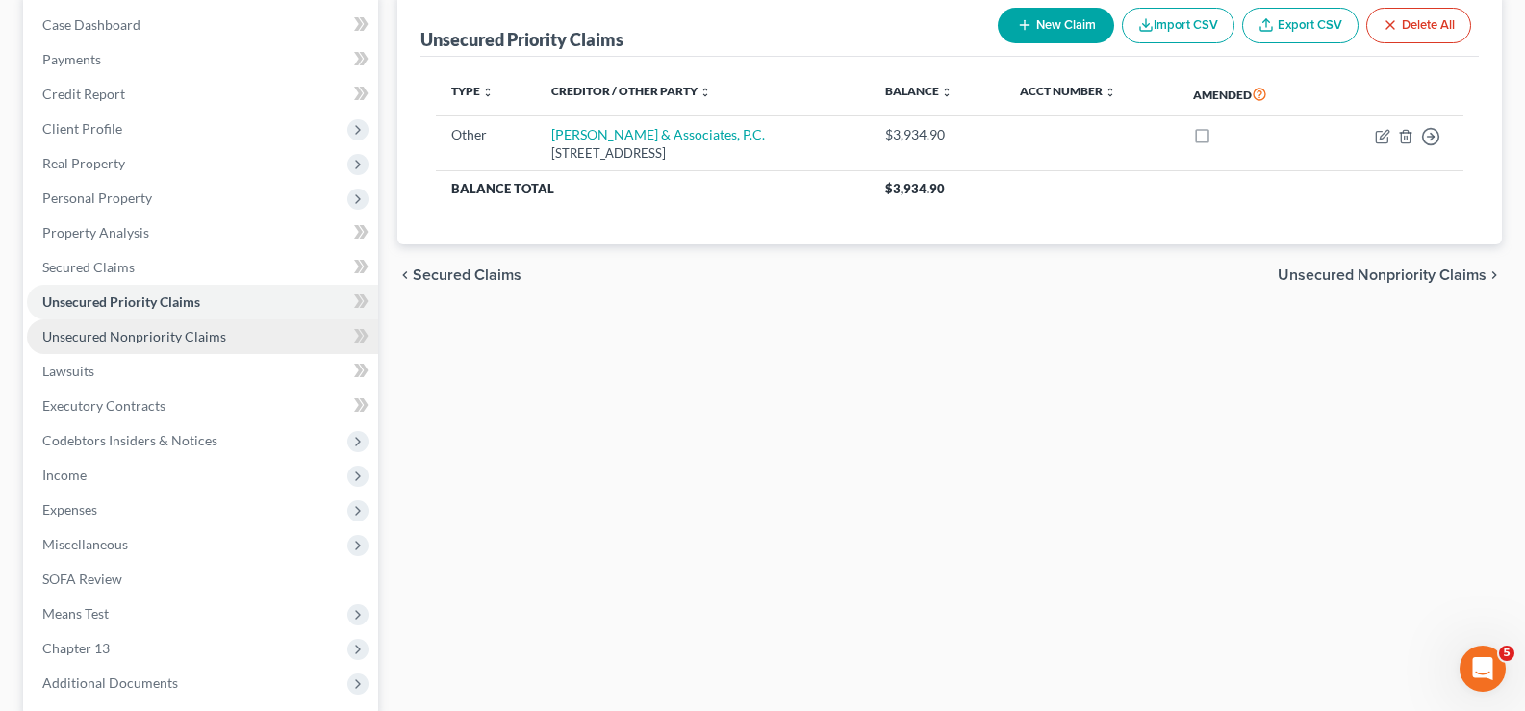
click at [165, 345] on link "Unsecured Nonpriority Claims" at bounding box center [202, 336] width 351 height 35
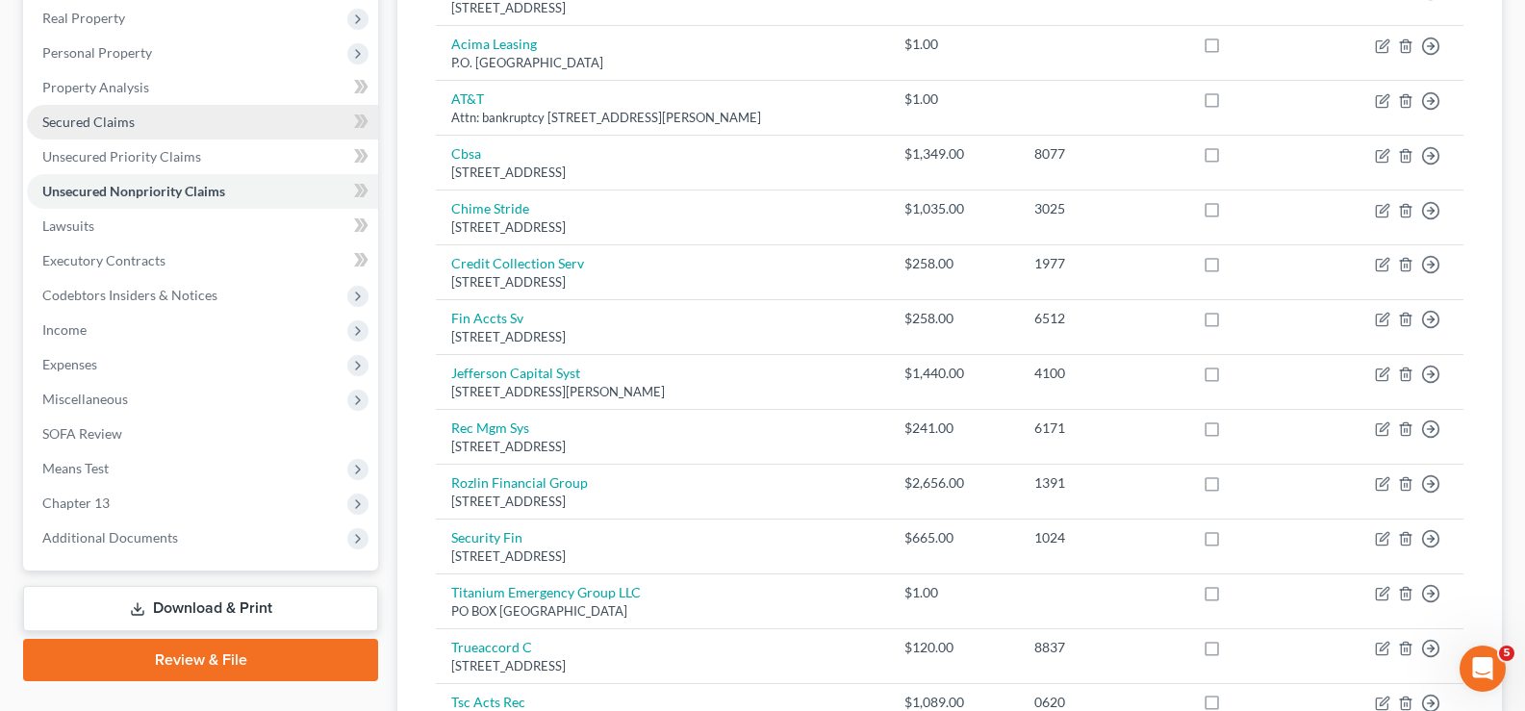
scroll to position [385, 0]
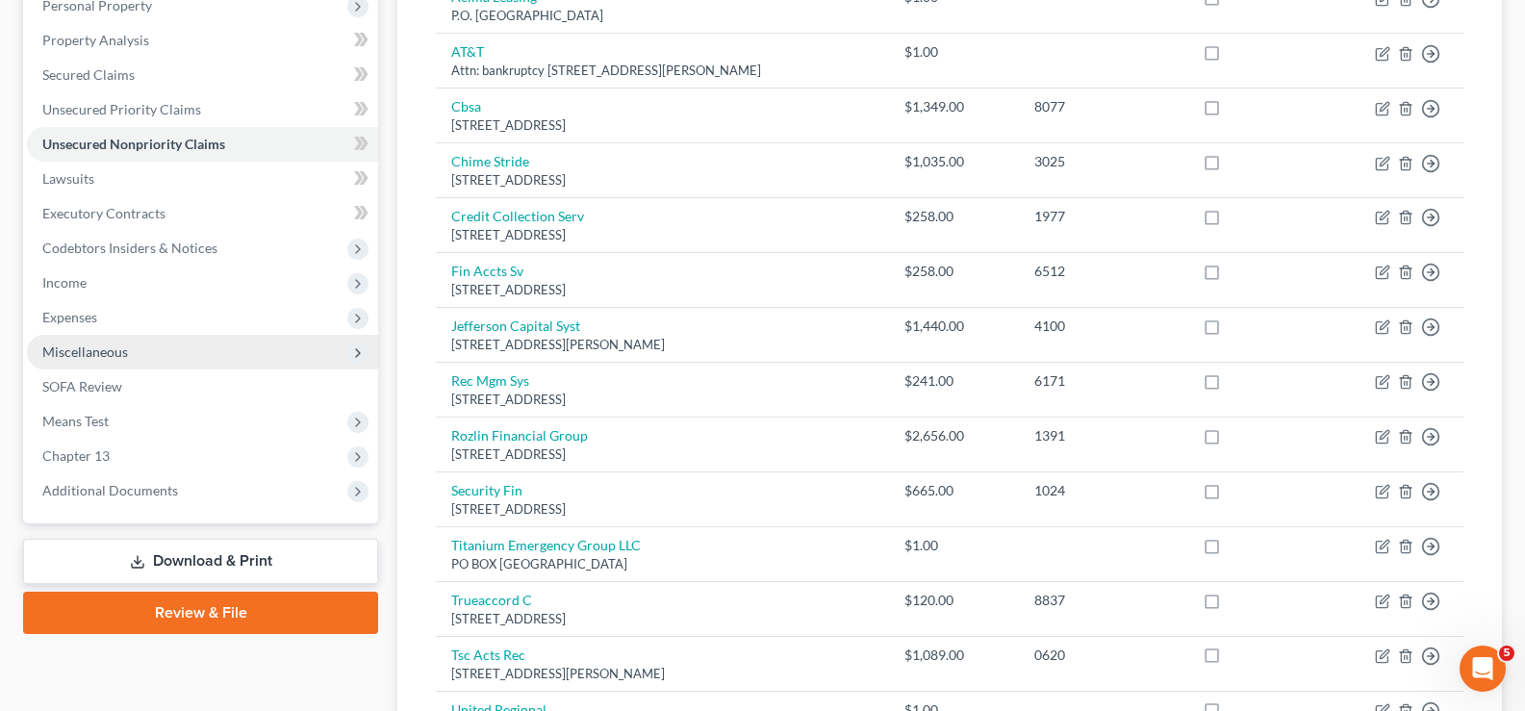
click at [205, 352] on span "Miscellaneous" at bounding box center [202, 352] width 351 height 35
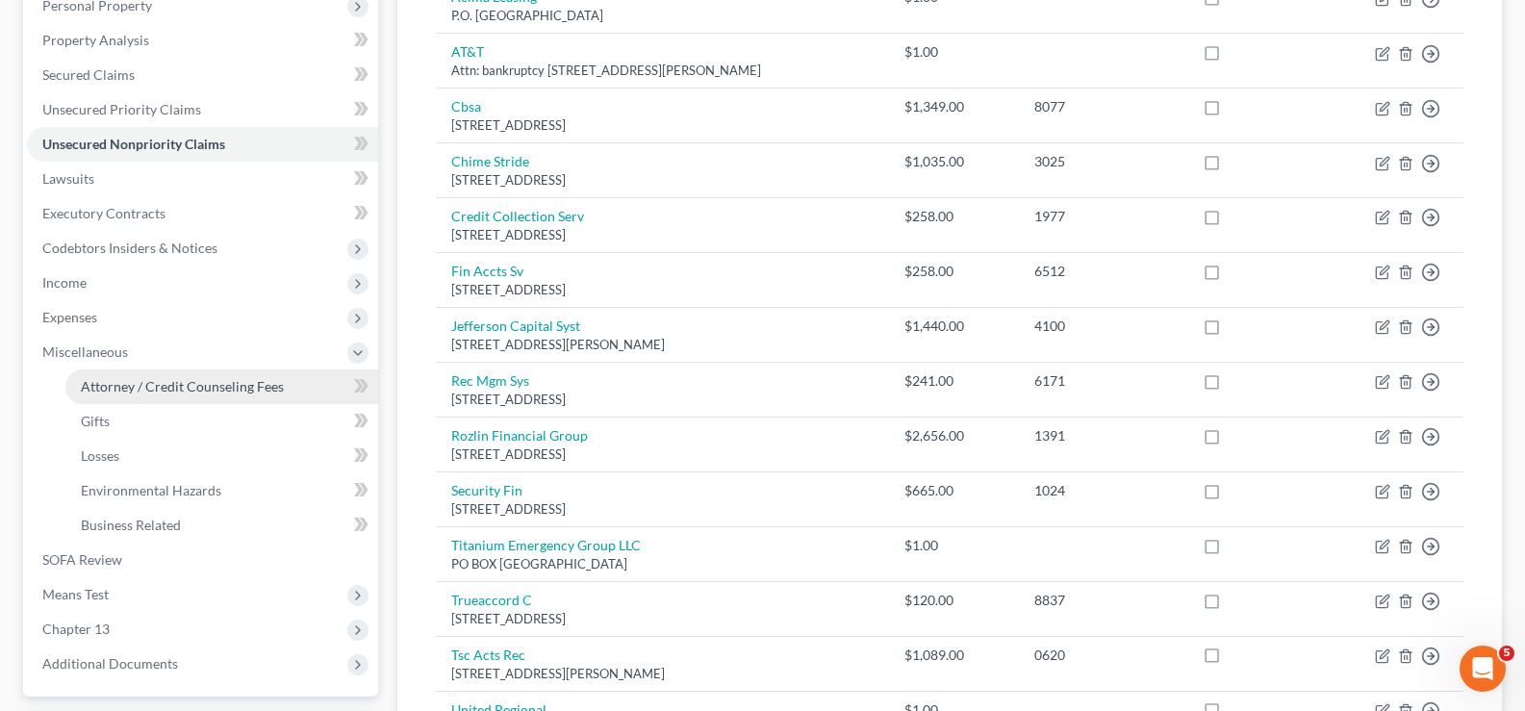
click at [207, 374] on link "Attorney / Credit Counseling Fees" at bounding box center [221, 386] width 313 height 35
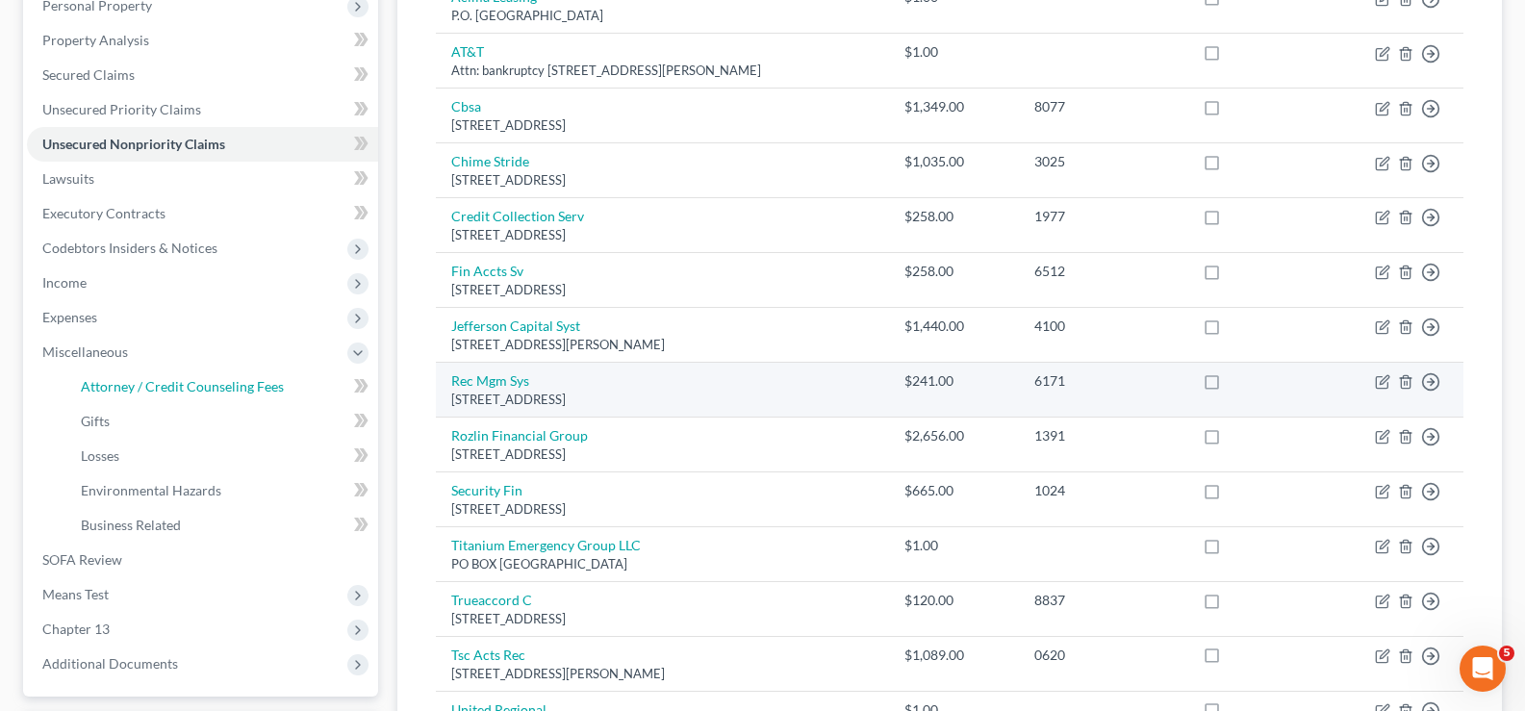
select select "1"
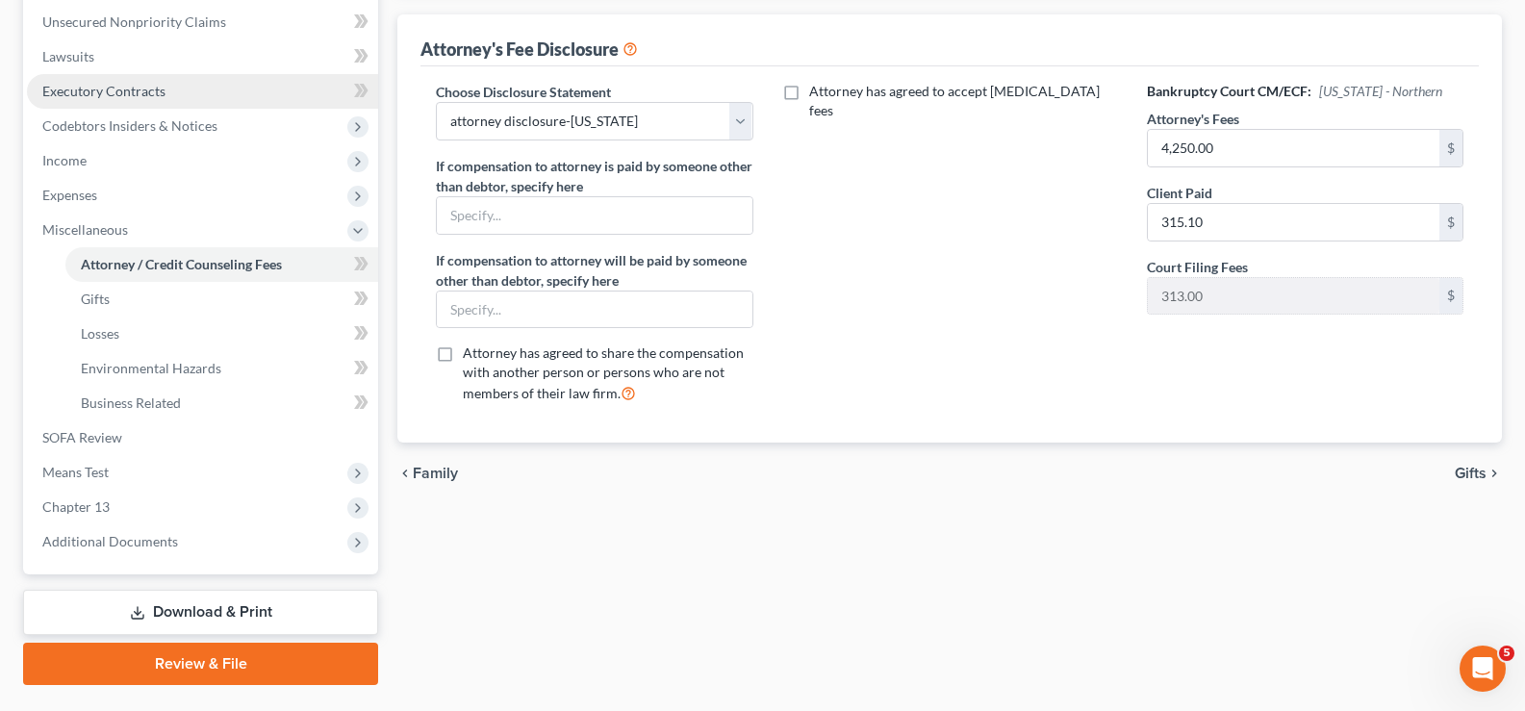
scroll to position [554, 0]
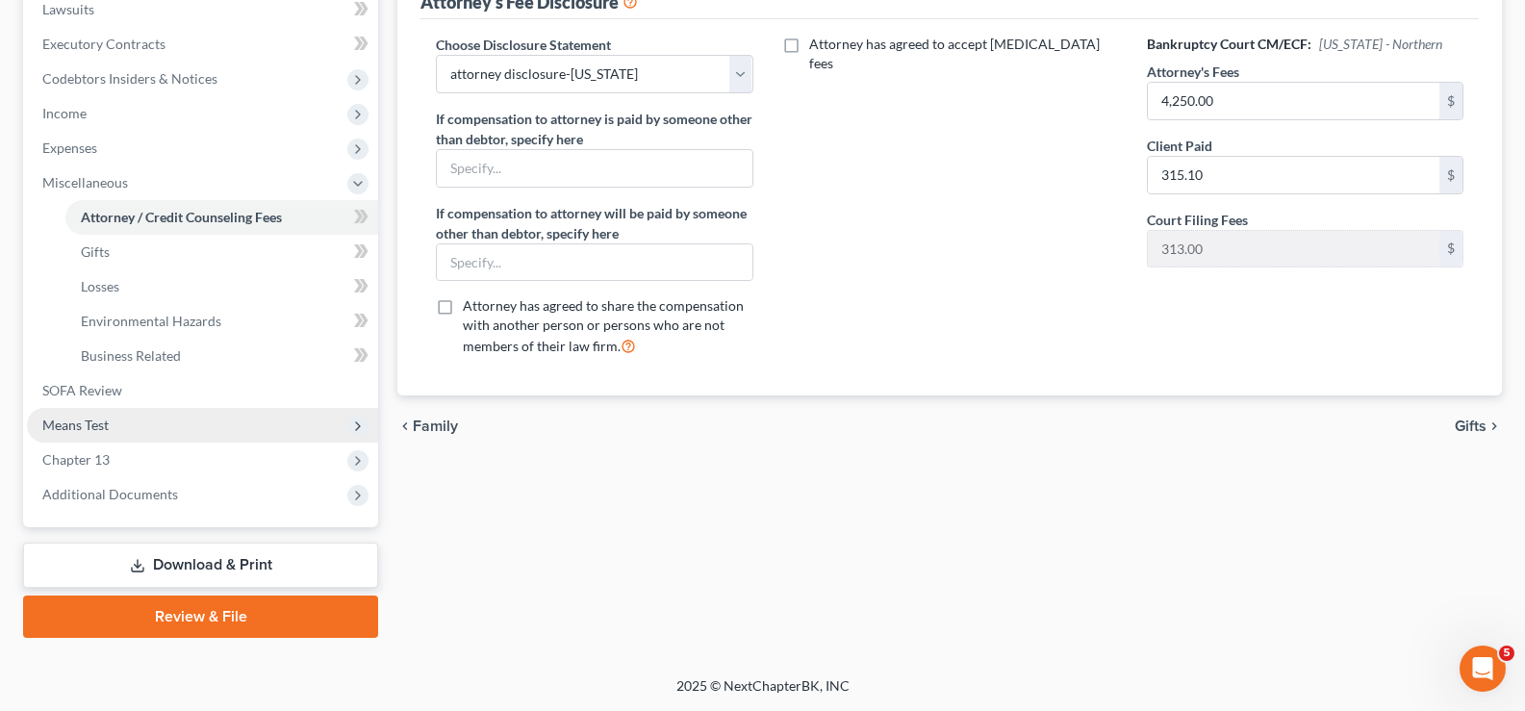
click at [156, 429] on span "Means Test" at bounding box center [202, 425] width 351 height 35
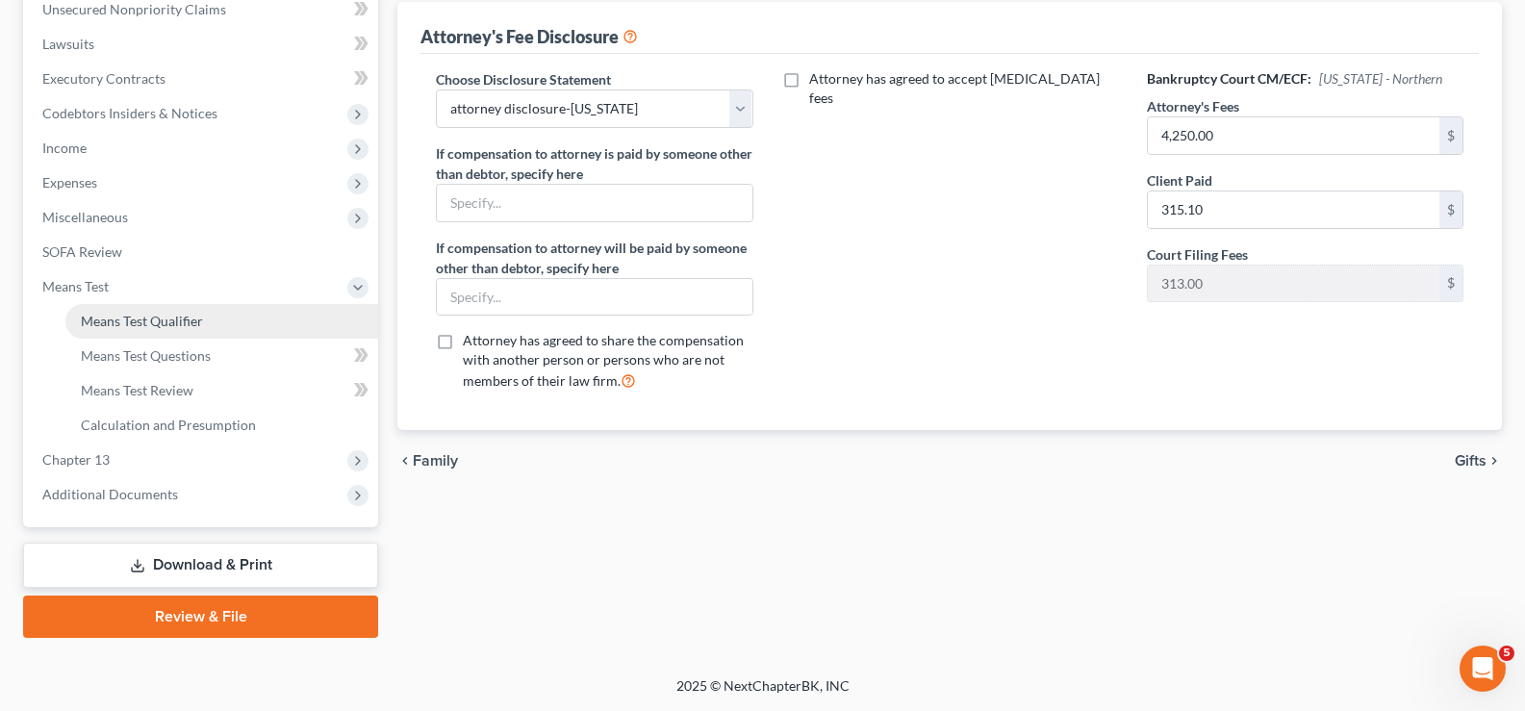
click at [168, 316] on span "Means Test Qualifier" at bounding box center [142, 321] width 122 height 16
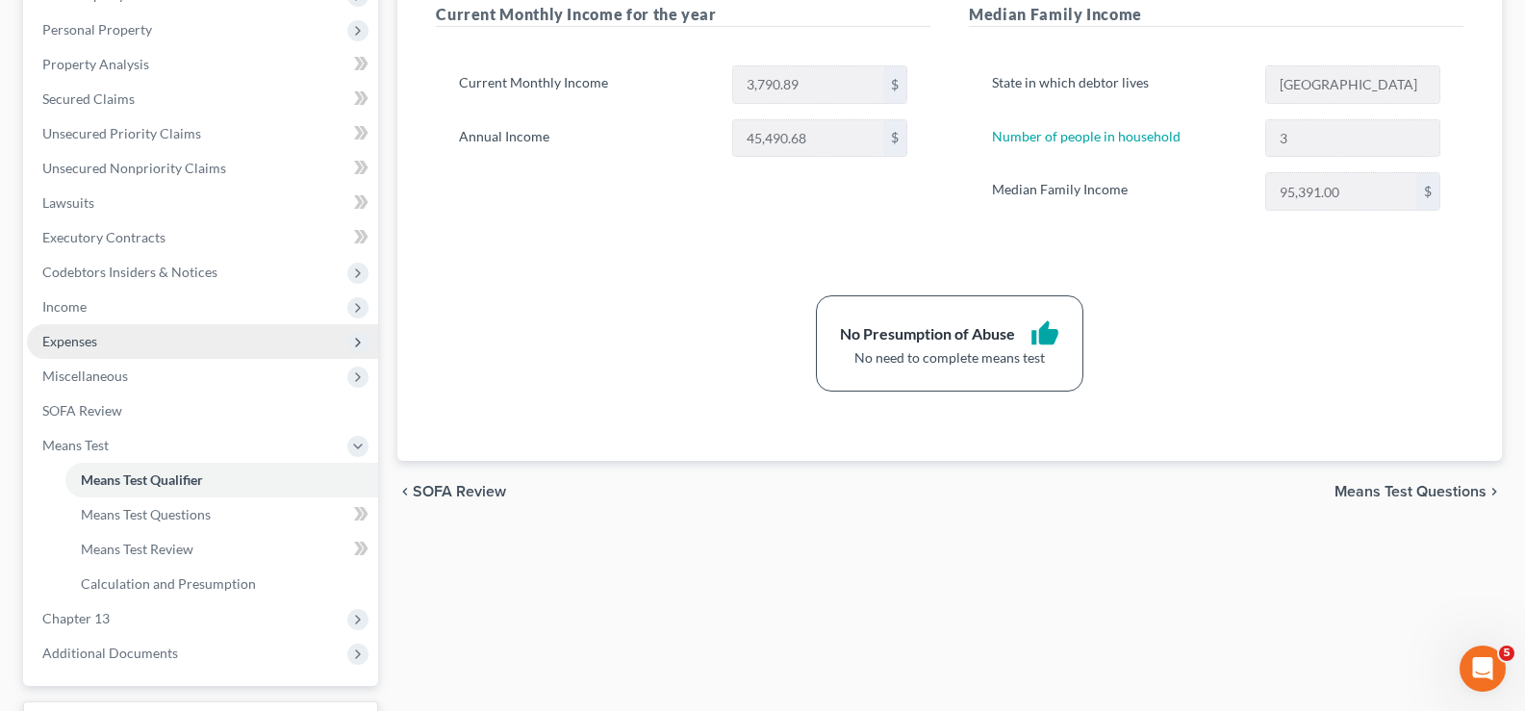
scroll to position [385, 0]
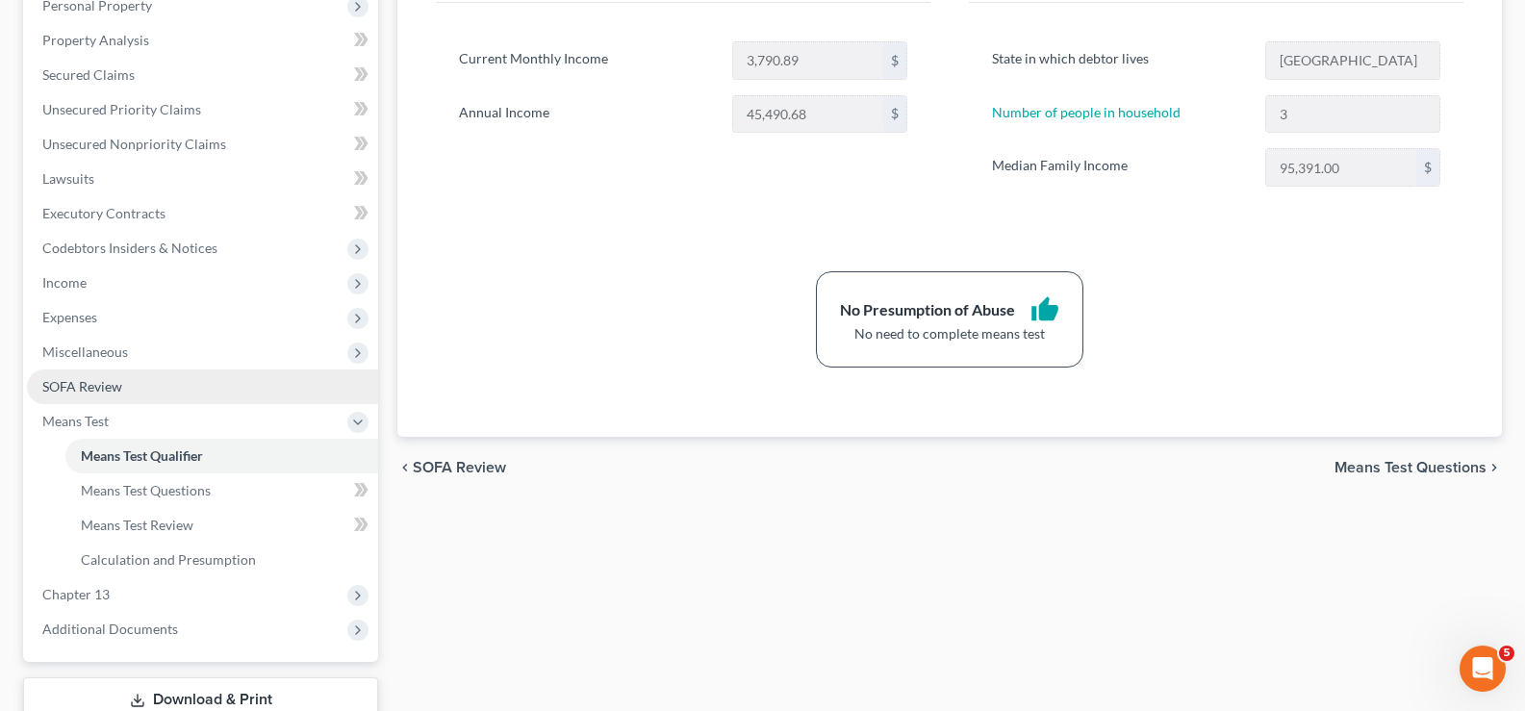
click at [126, 376] on link "SOFA Review" at bounding box center [202, 386] width 351 height 35
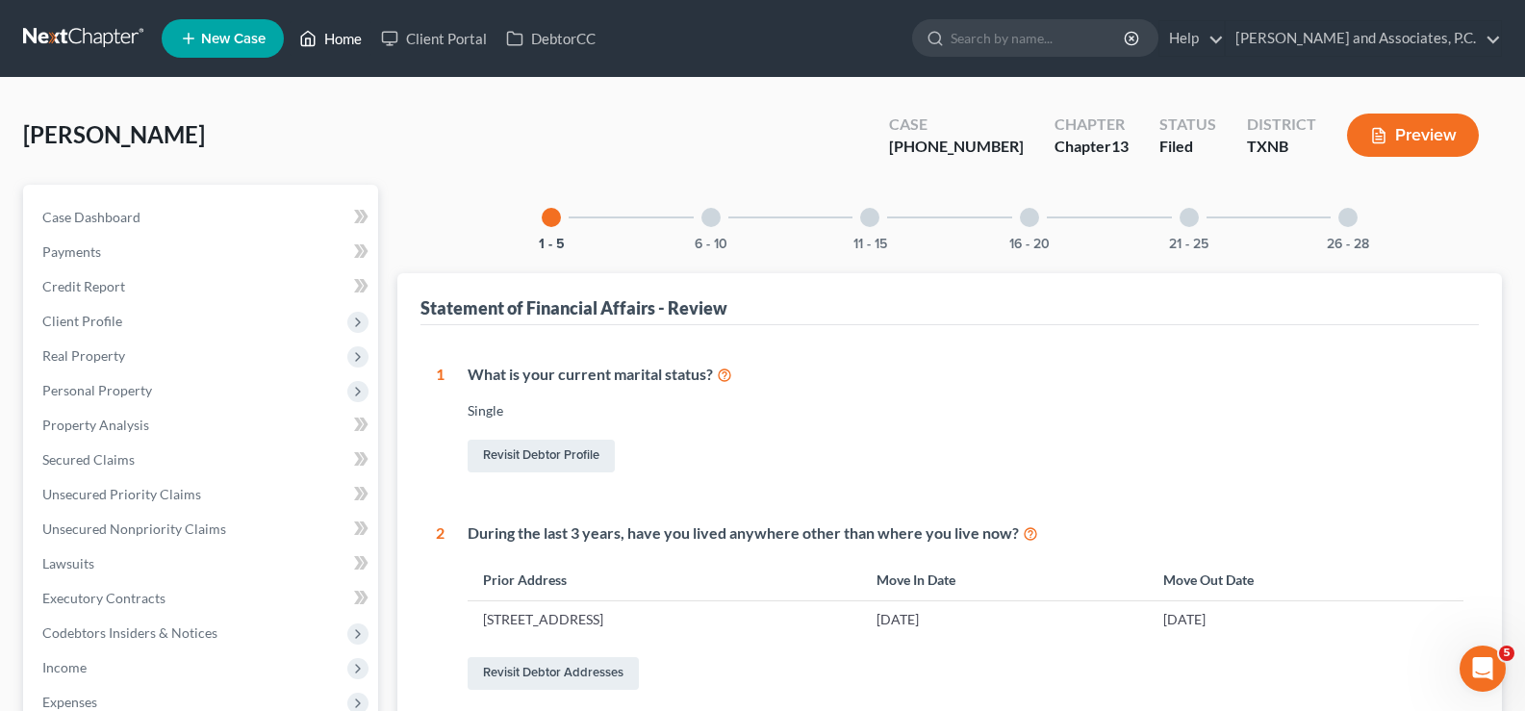
click at [343, 48] on link "Home" at bounding box center [331, 38] width 82 height 35
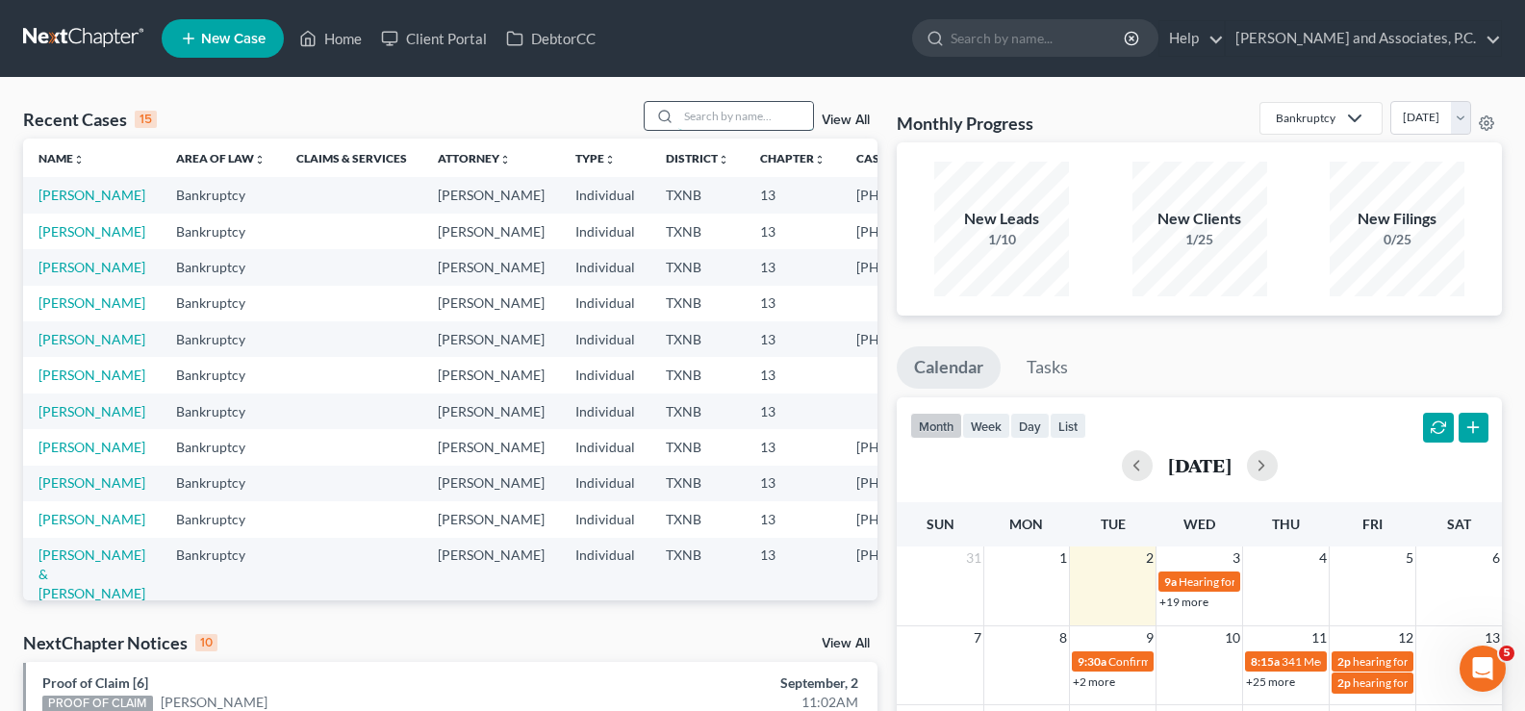
click at [706, 114] on input "search" at bounding box center [745, 116] width 135 height 28
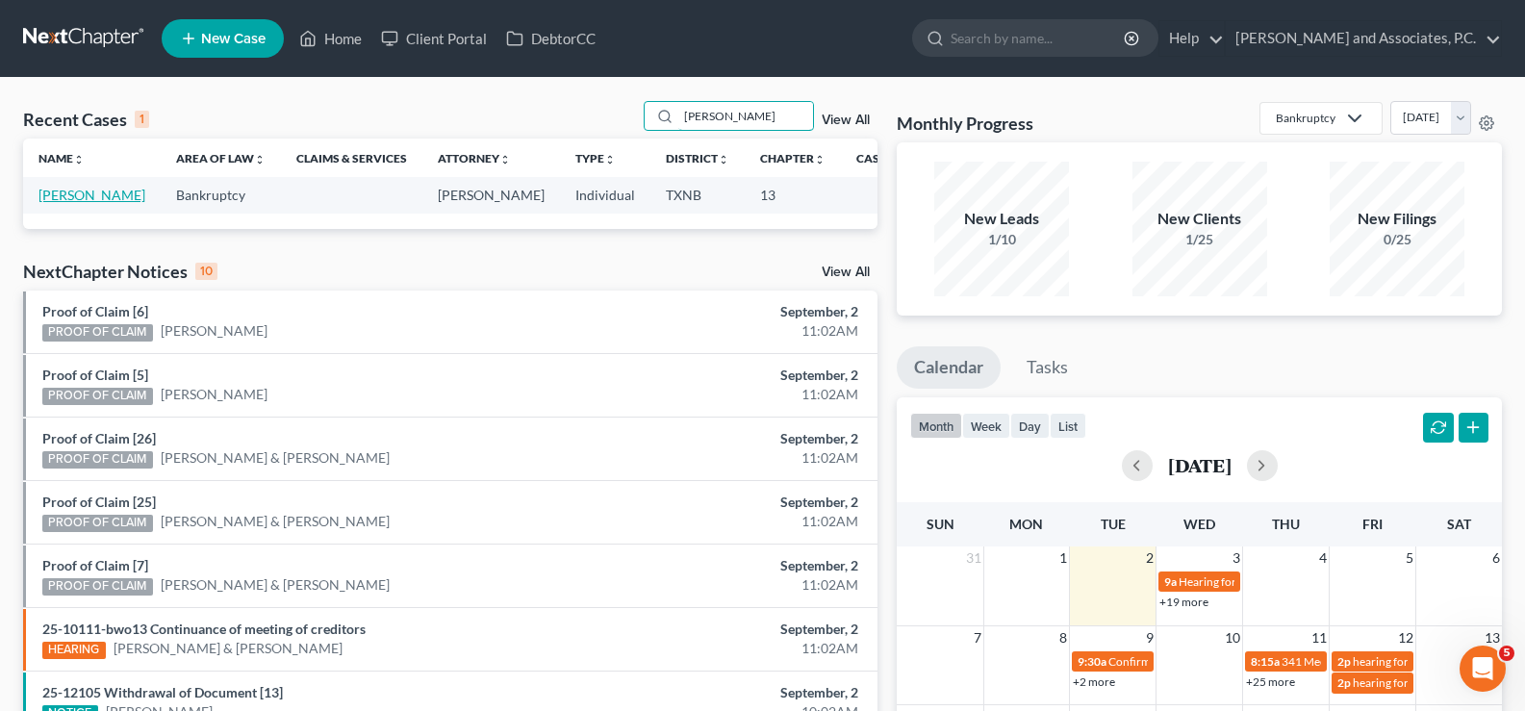
type input "tigert"
click at [50, 203] on link "[PERSON_NAME]" at bounding box center [91, 195] width 107 height 16
select select "7"
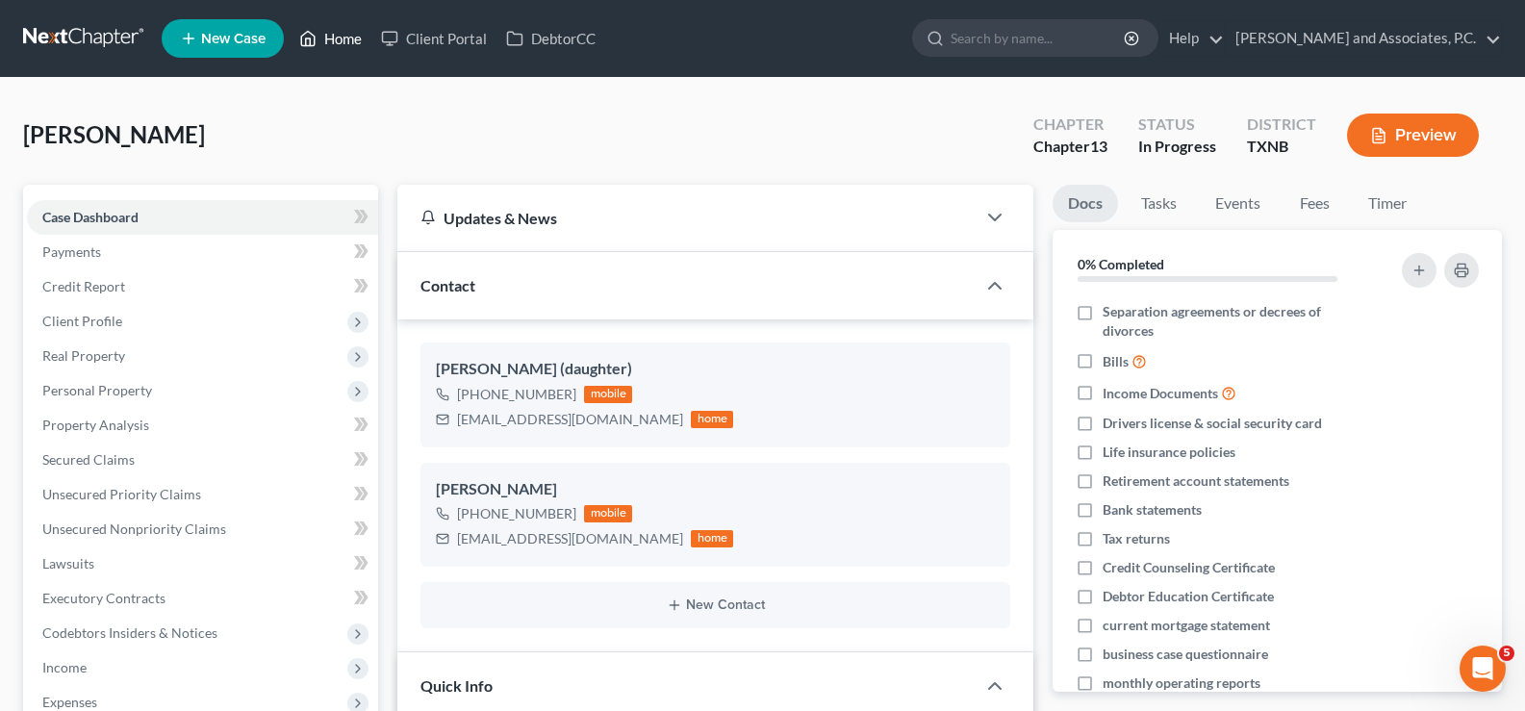
click at [352, 35] on link "Home" at bounding box center [331, 38] width 82 height 35
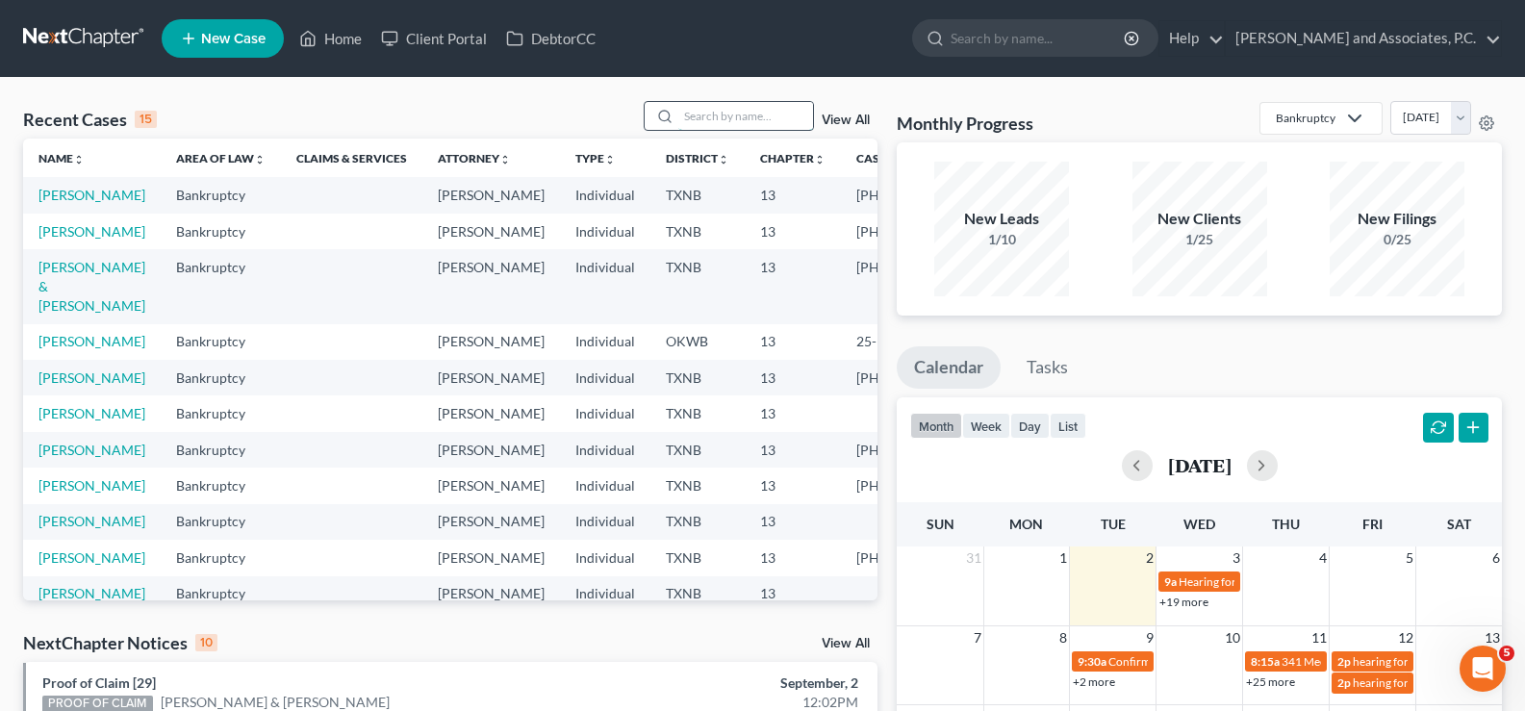
click at [686, 114] on input "search" at bounding box center [745, 116] width 135 height 28
type input "graves"
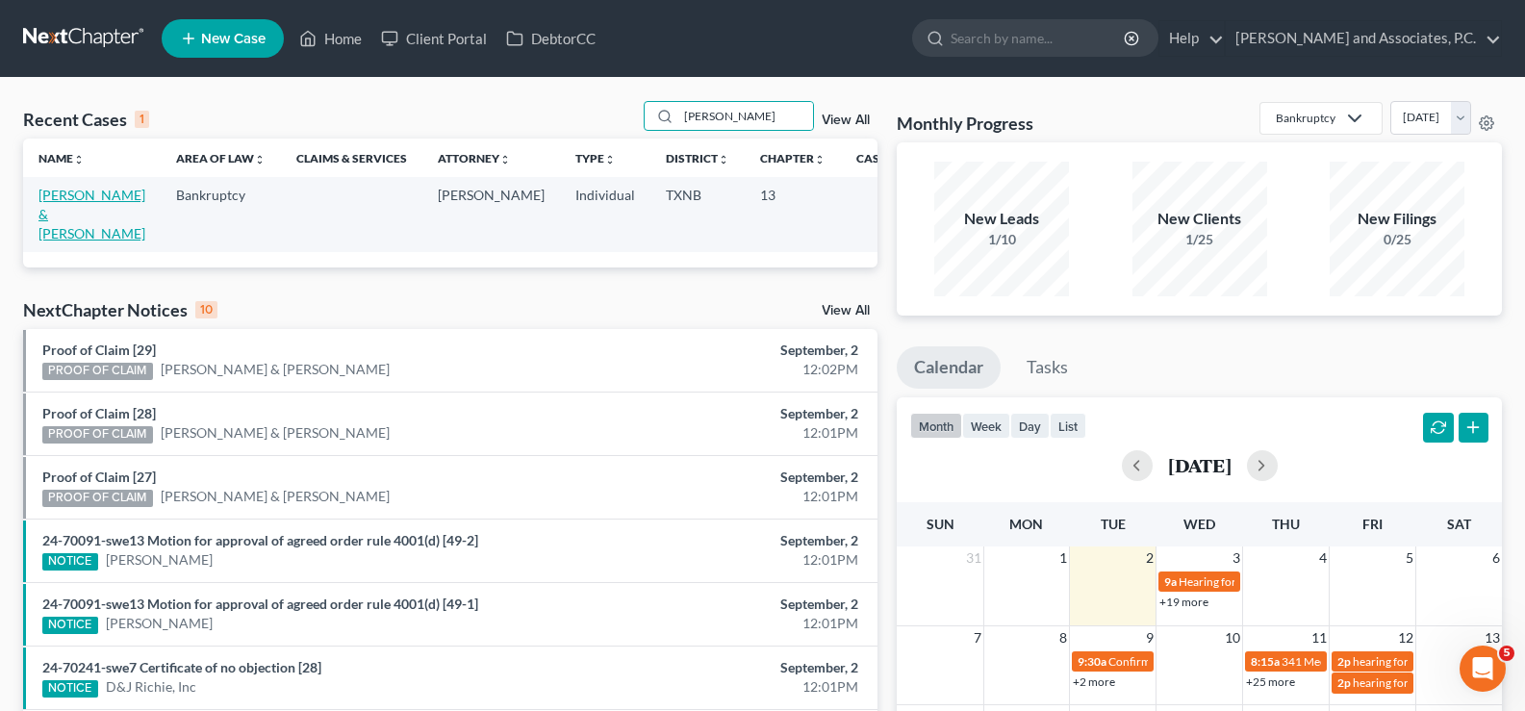
click at [55, 207] on link "[PERSON_NAME] & [PERSON_NAME]" at bounding box center [91, 214] width 107 height 55
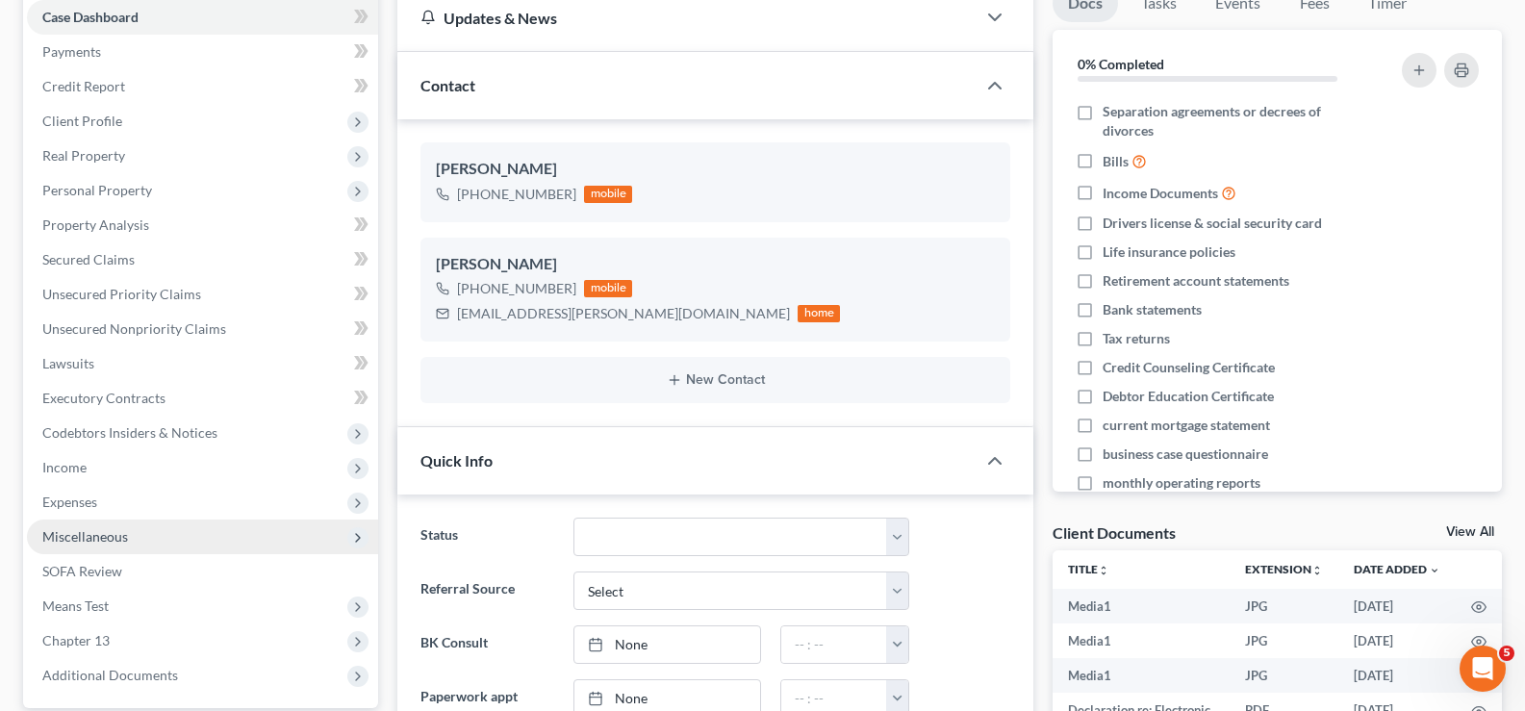
scroll to position [247, 0]
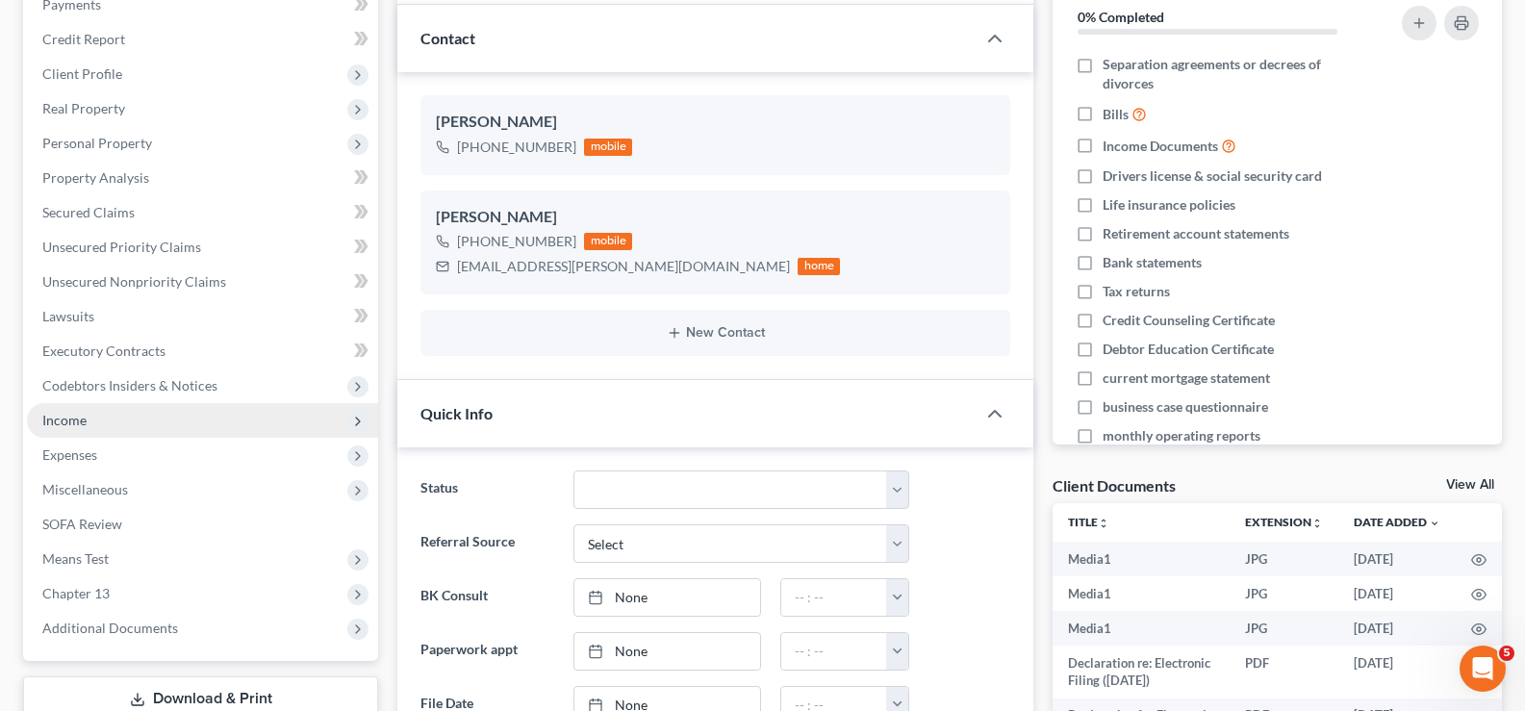
drag, startPoint x: 98, startPoint y: 417, endPoint x: 173, endPoint y: 433, distance: 76.8
click at [98, 417] on span "Income" at bounding box center [202, 420] width 351 height 35
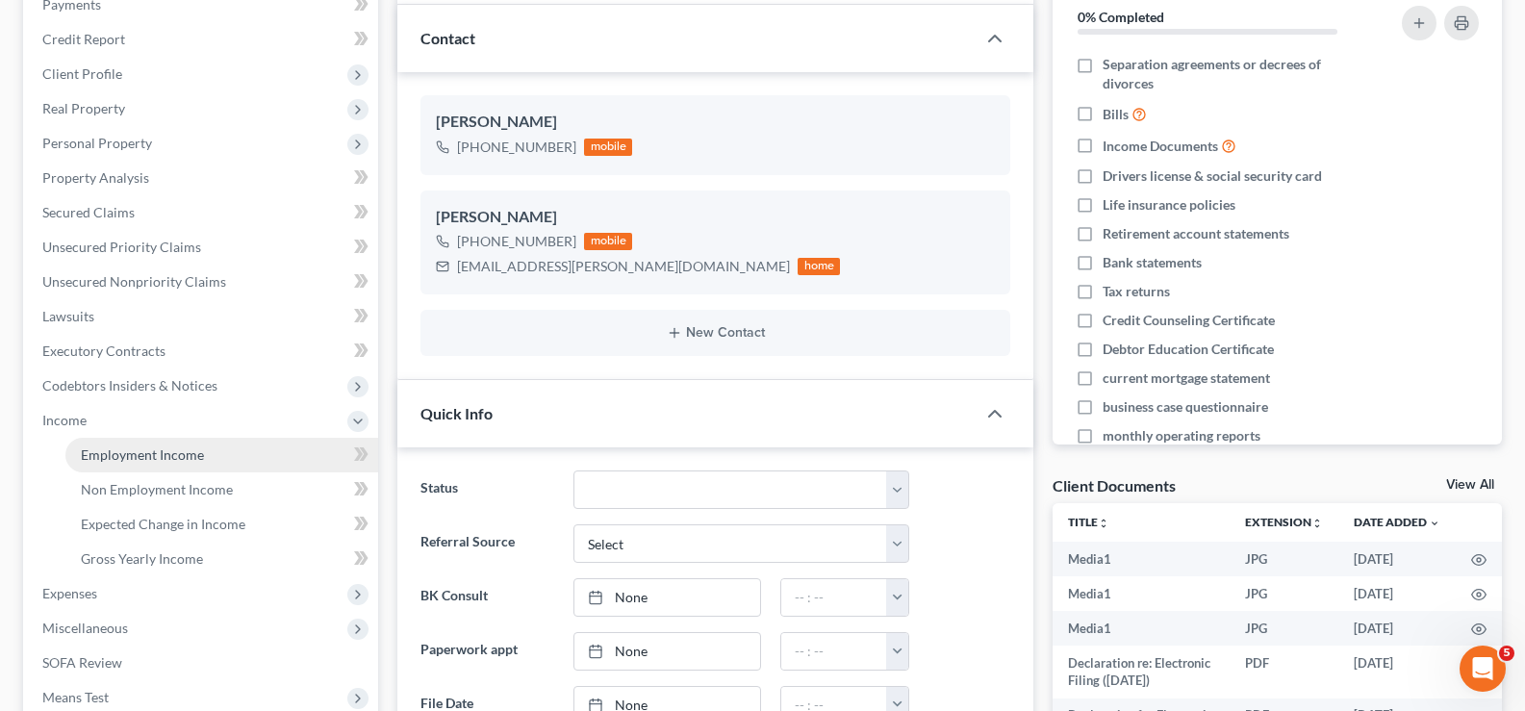
click at [162, 451] on span "Employment Income" at bounding box center [142, 454] width 123 height 16
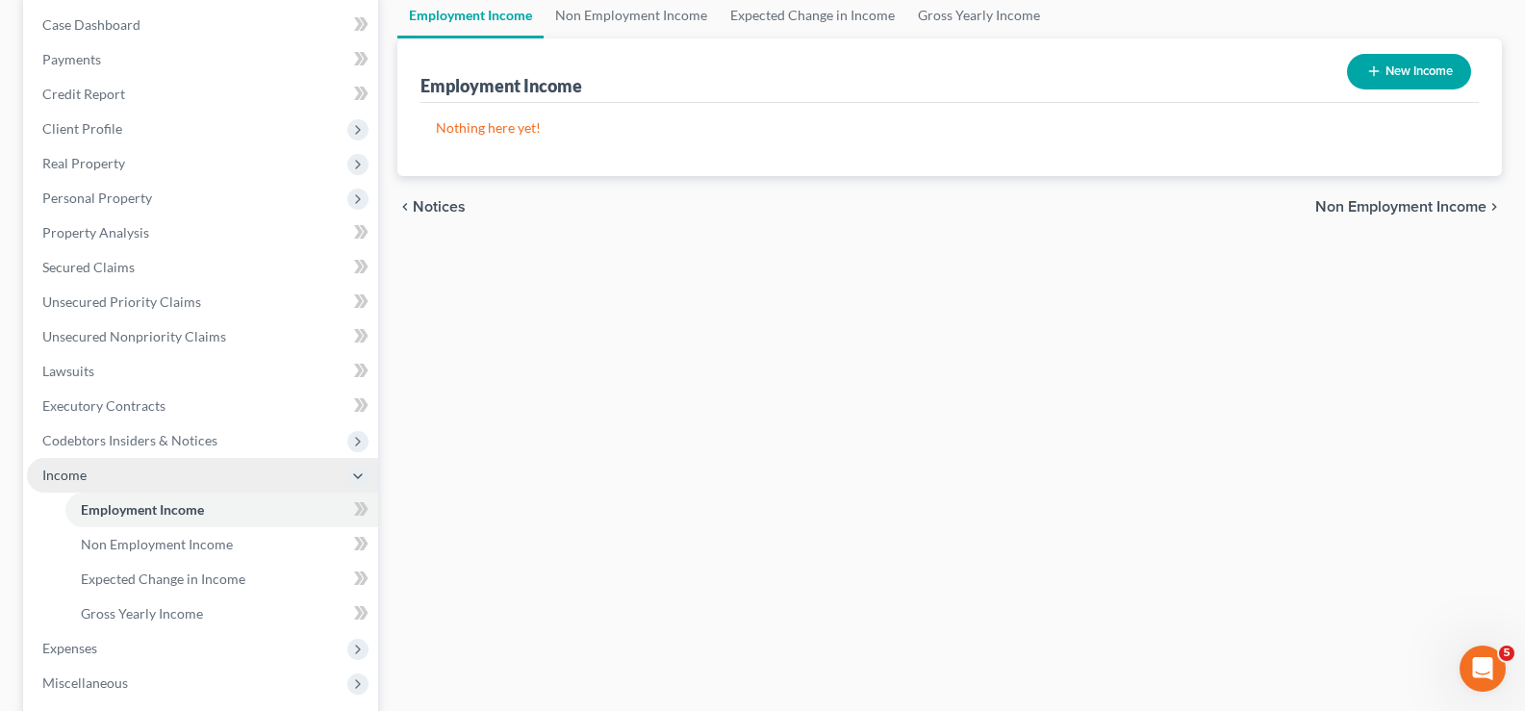
scroll to position [385, 0]
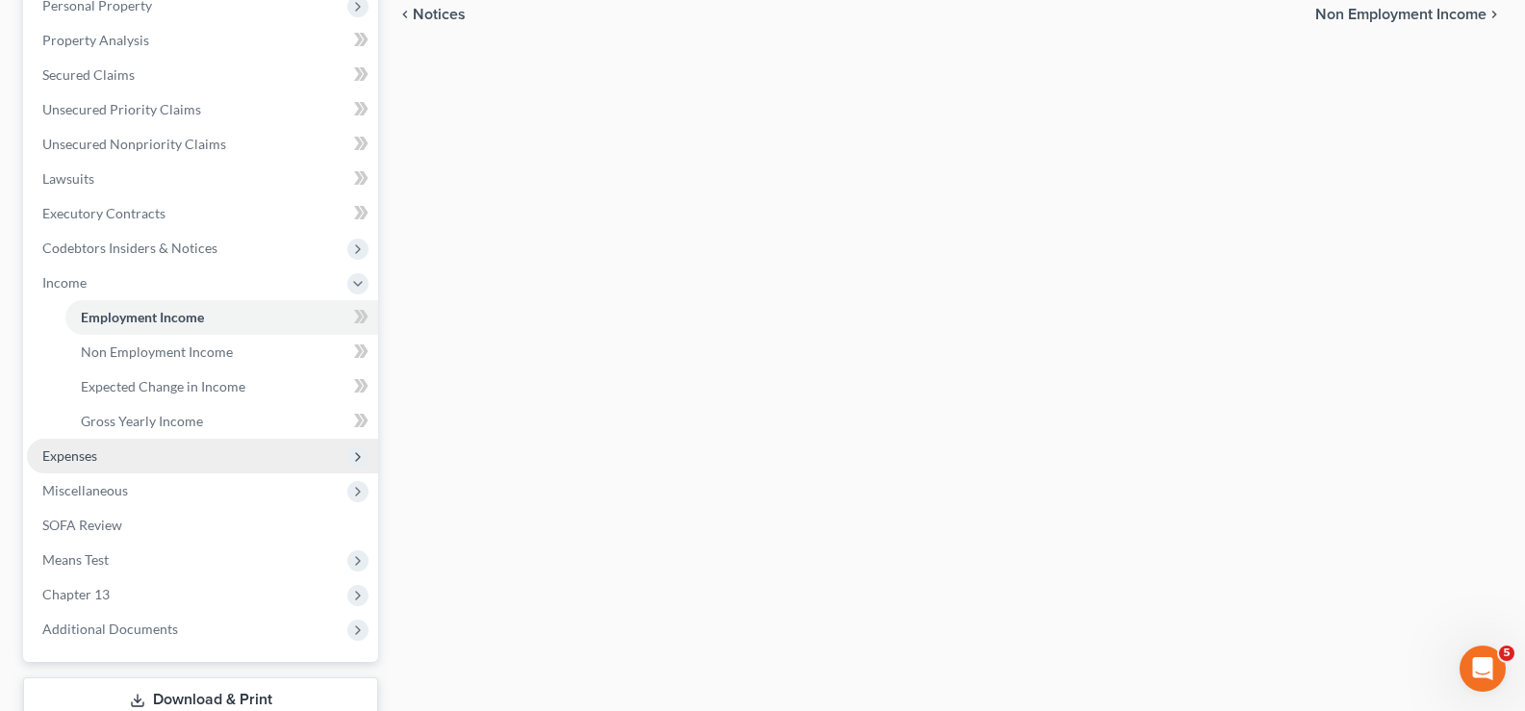
click at [121, 462] on span "Expenses" at bounding box center [202, 456] width 351 height 35
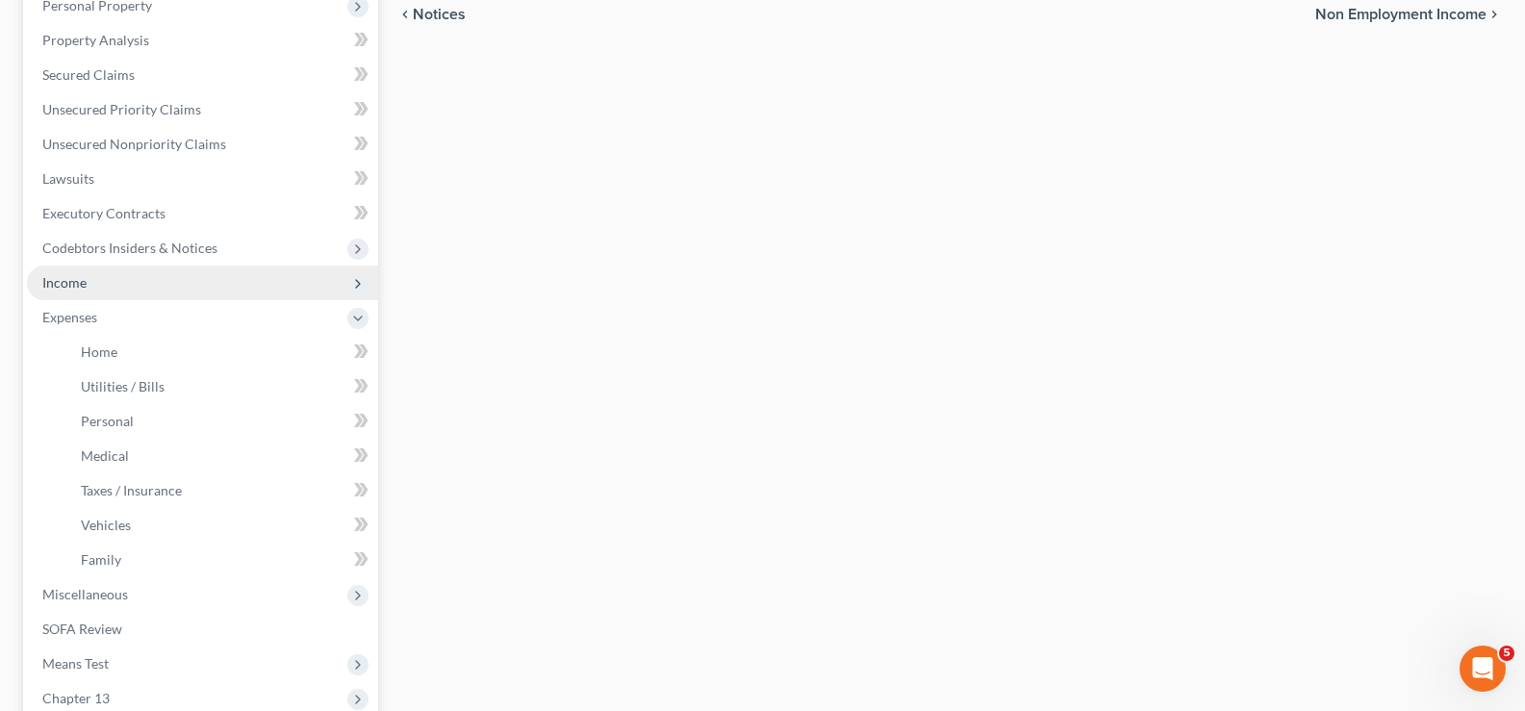
click at [135, 277] on span "Income" at bounding box center [202, 283] width 351 height 35
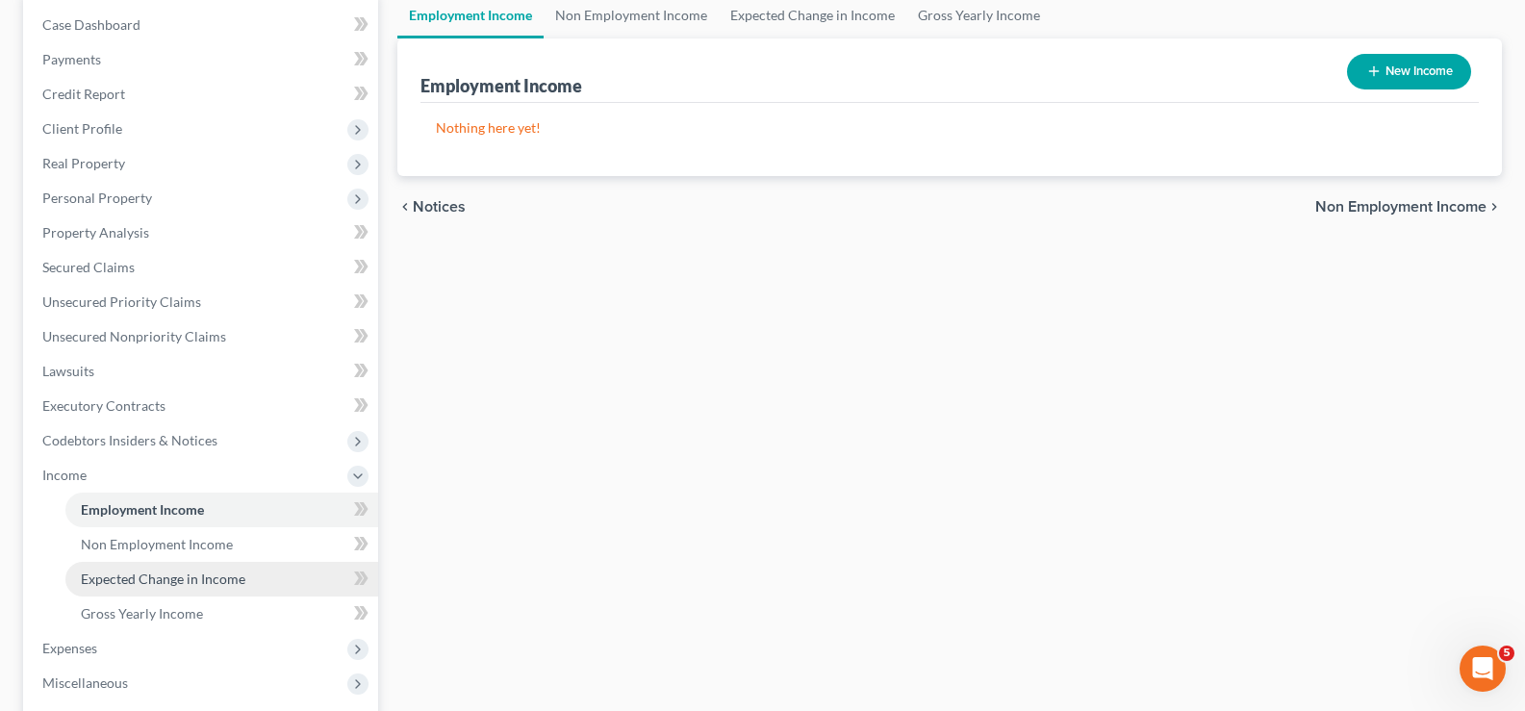
scroll to position [0, 0]
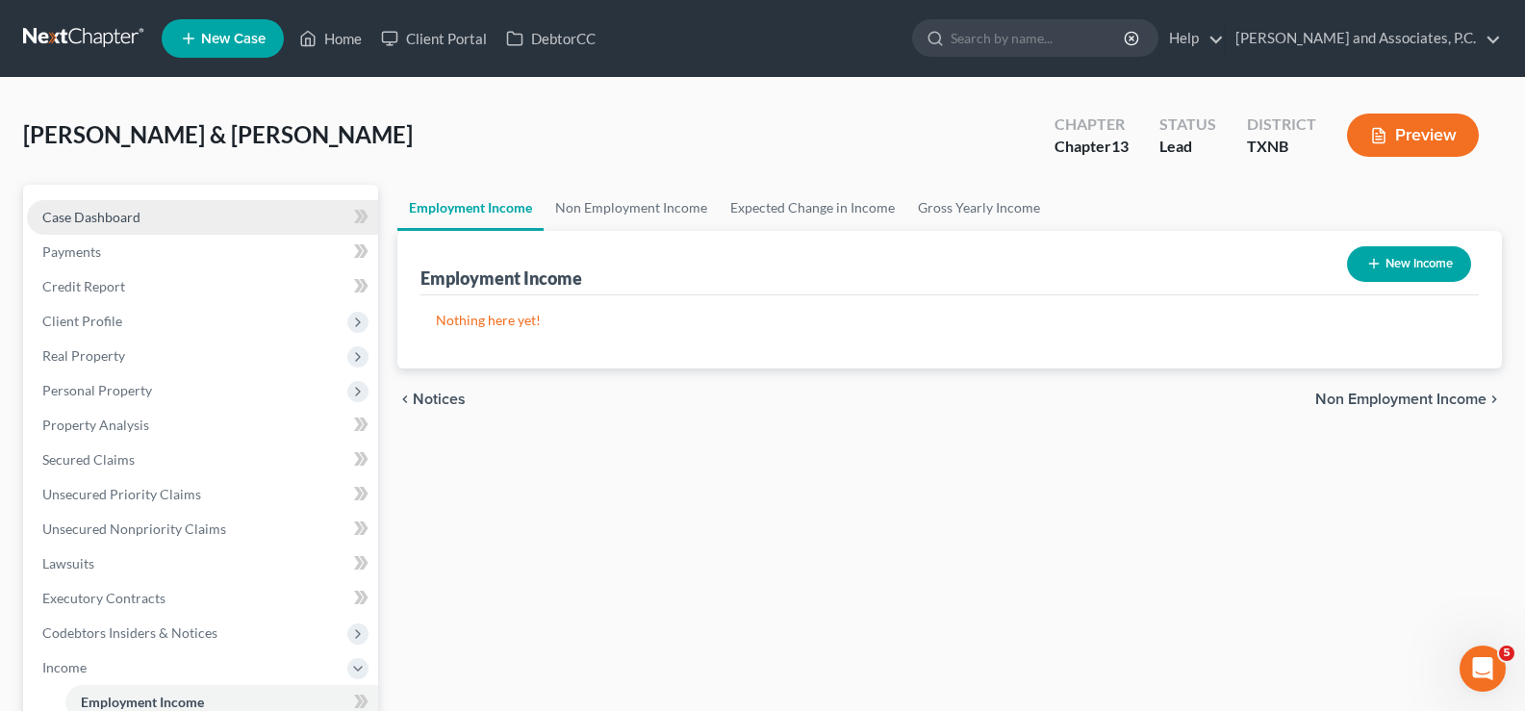
click at [188, 215] on link "Case Dashboard" at bounding box center [202, 217] width 351 height 35
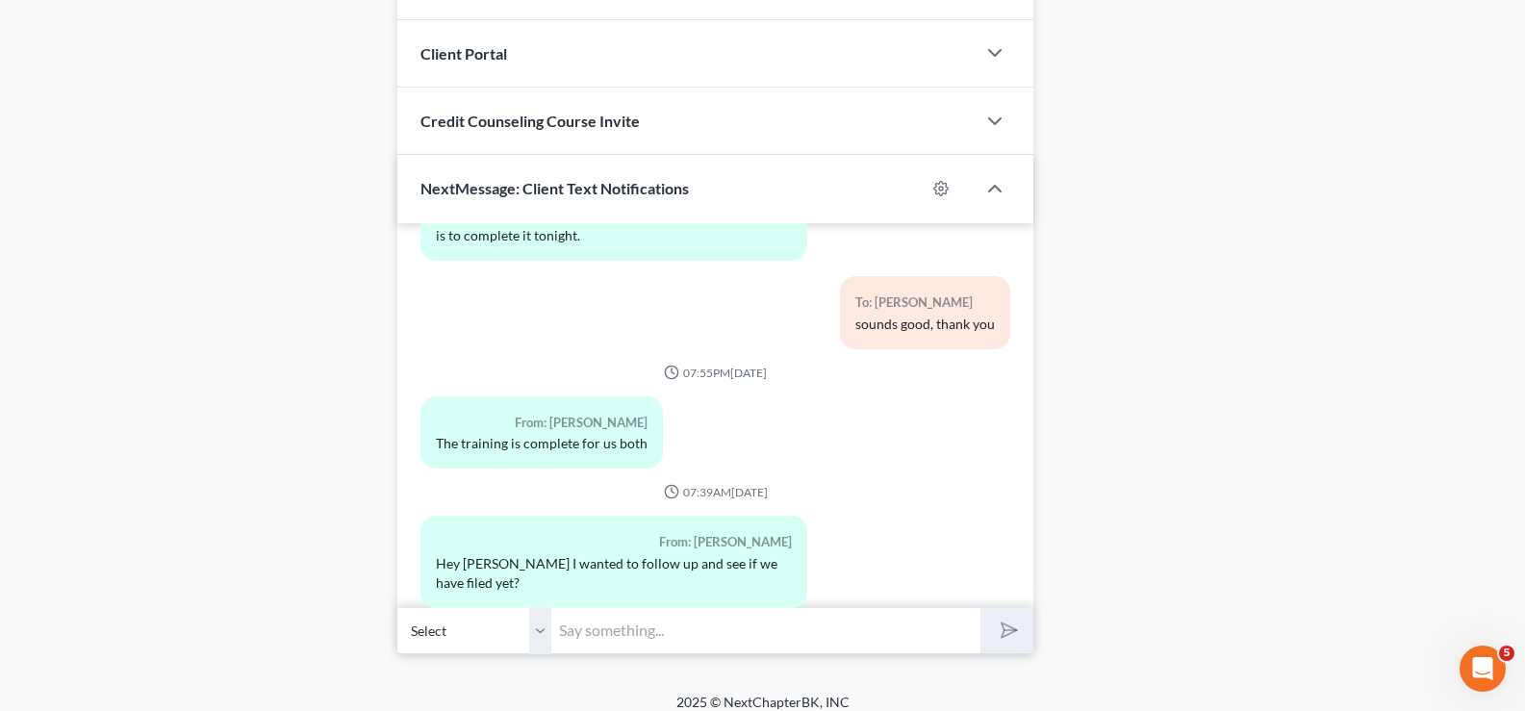
scroll to position [1594, 0]
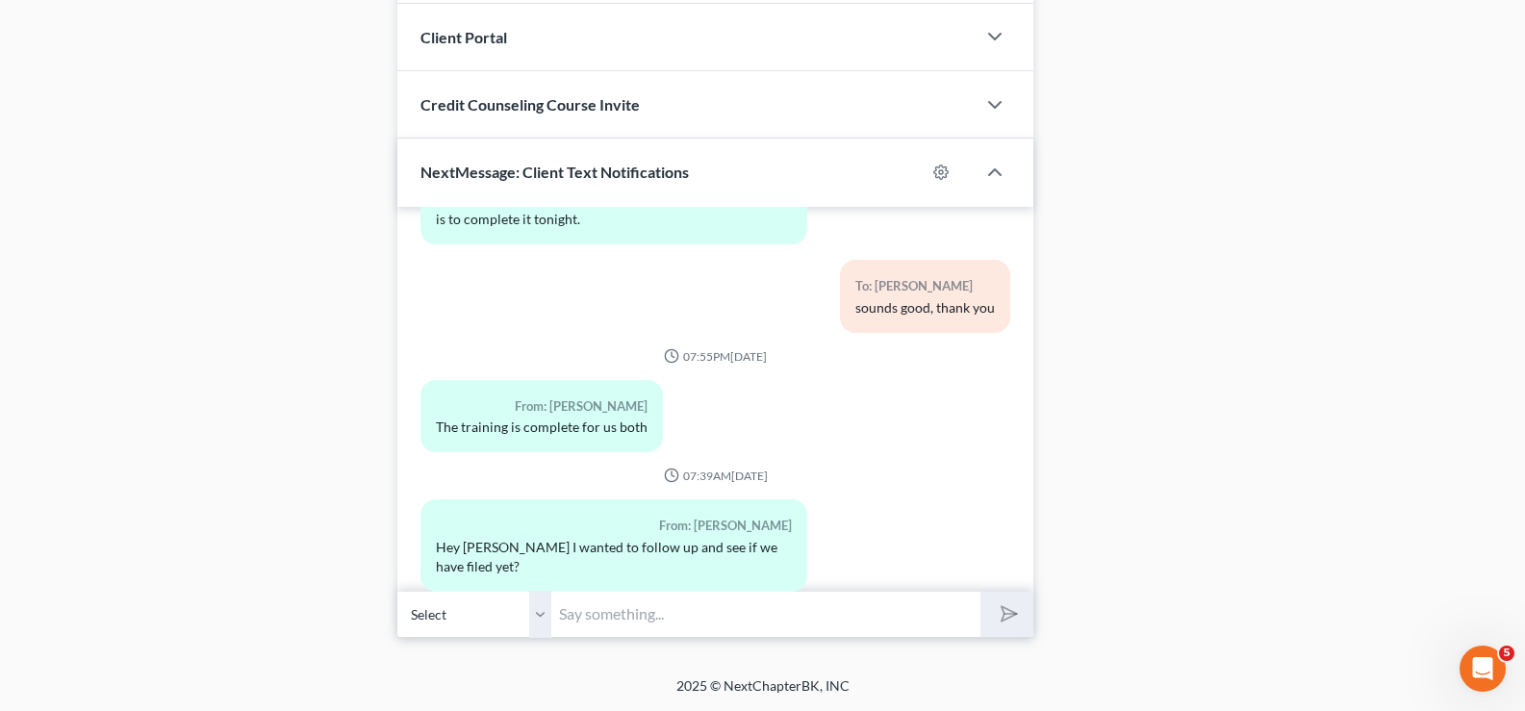
click at [666, 618] on input "text" at bounding box center [765, 614] width 429 height 47
click at [545, 611] on select "Select +1 (940) 867-1139 - Joshua Graves +1 (940) 782-0043 - Dawn Graves" at bounding box center [474, 614] width 154 height 47
select select "1"
click at [397, 591] on select "Select +1 (940) 867-1139 - Joshua Graves +1 (940) 782-0043 - Dawn Graves" at bounding box center [474, 614] width 154 height 47
click at [591, 620] on input "text" at bounding box center [765, 614] width 429 height 47
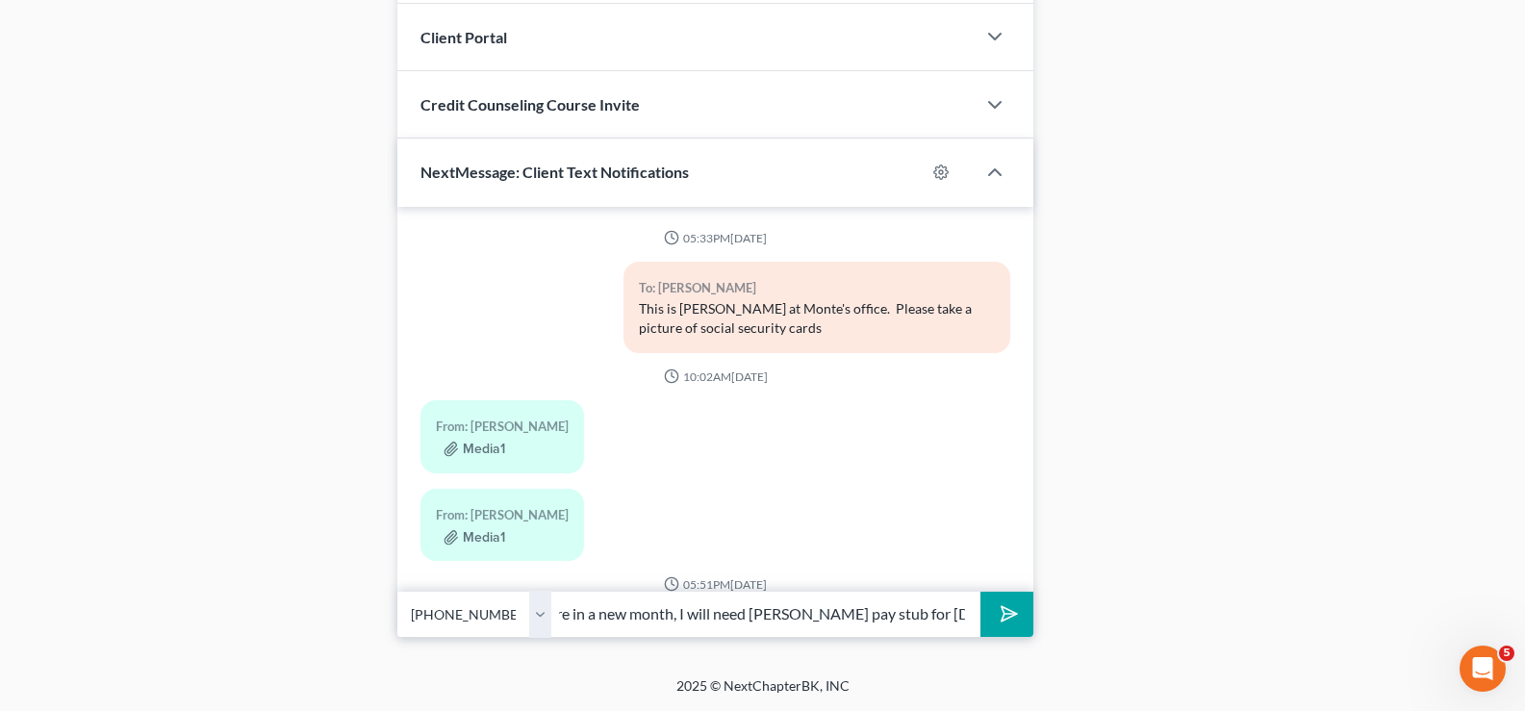
scroll to position [0, 428]
click at [882, 612] on input "No, we were not able to get your case filed last week. Since we are in a new mo…" at bounding box center [765, 614] width 429 height 47
click at [964, 629] on input "No, we were not able to get your case filed last week. Since we are in a new mo…" at bounding box center [765, 614] width 429 height 47
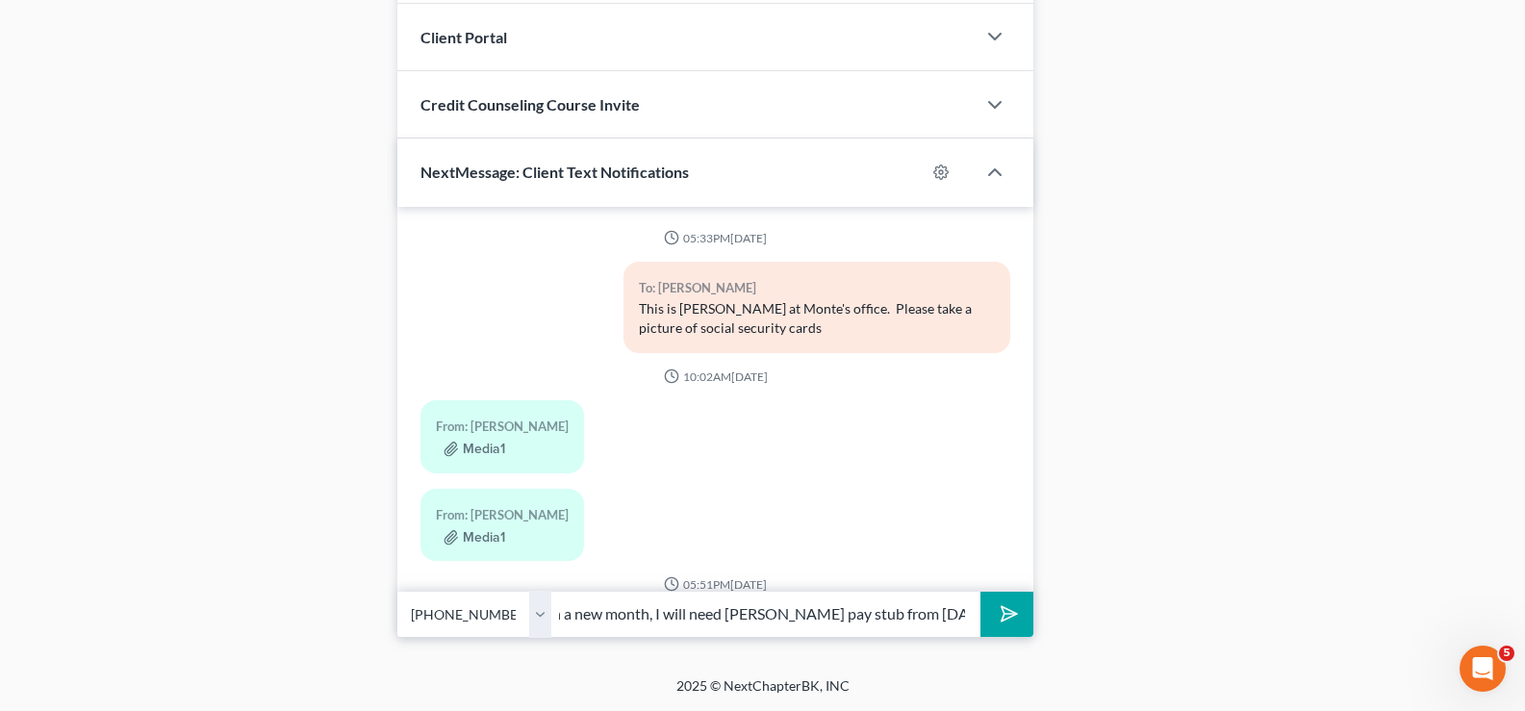
type input "No, we were not able to get your case filed last week. Since we are in a new mo…"
click at [1018, 615] on icon "submit" at bounding box center [1005, 613] width 27 height 27
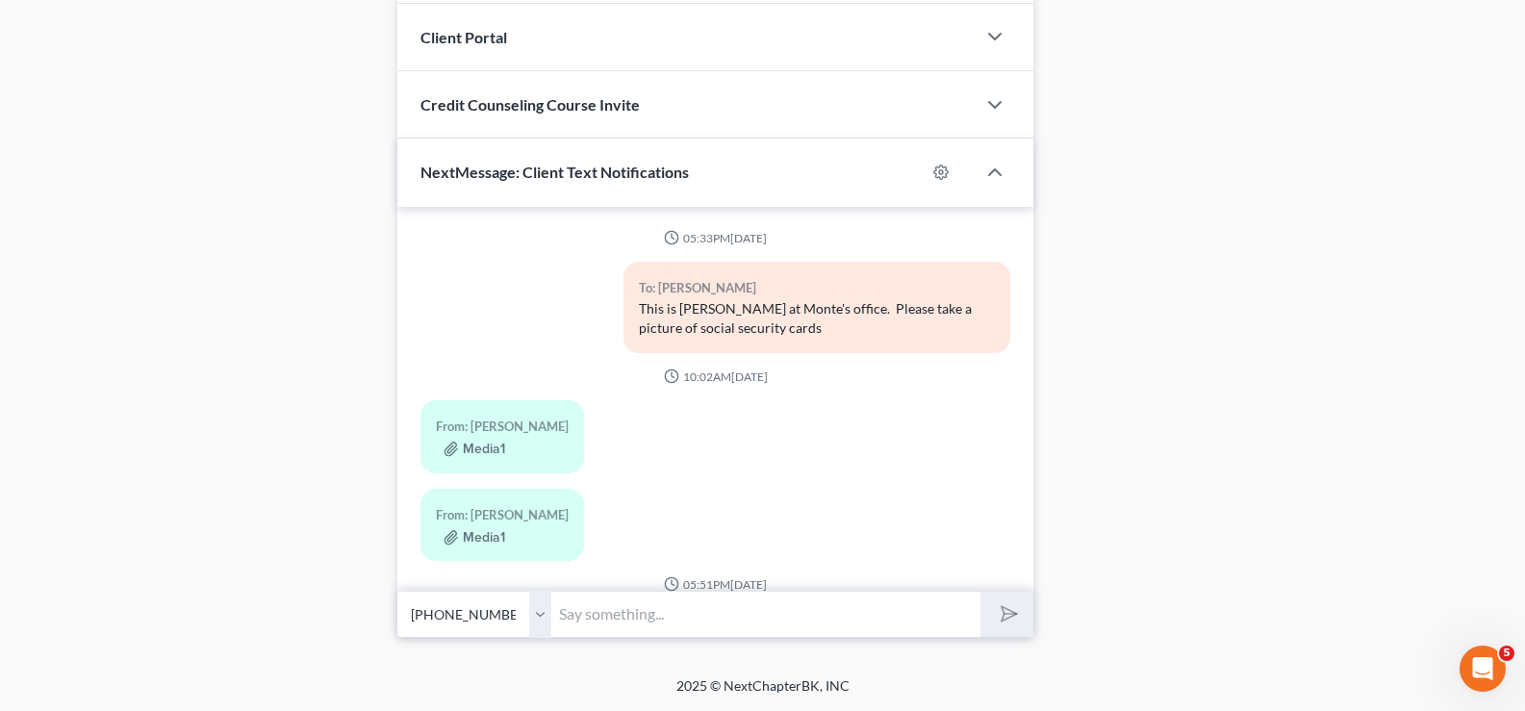
scroll to position [1151, 0]
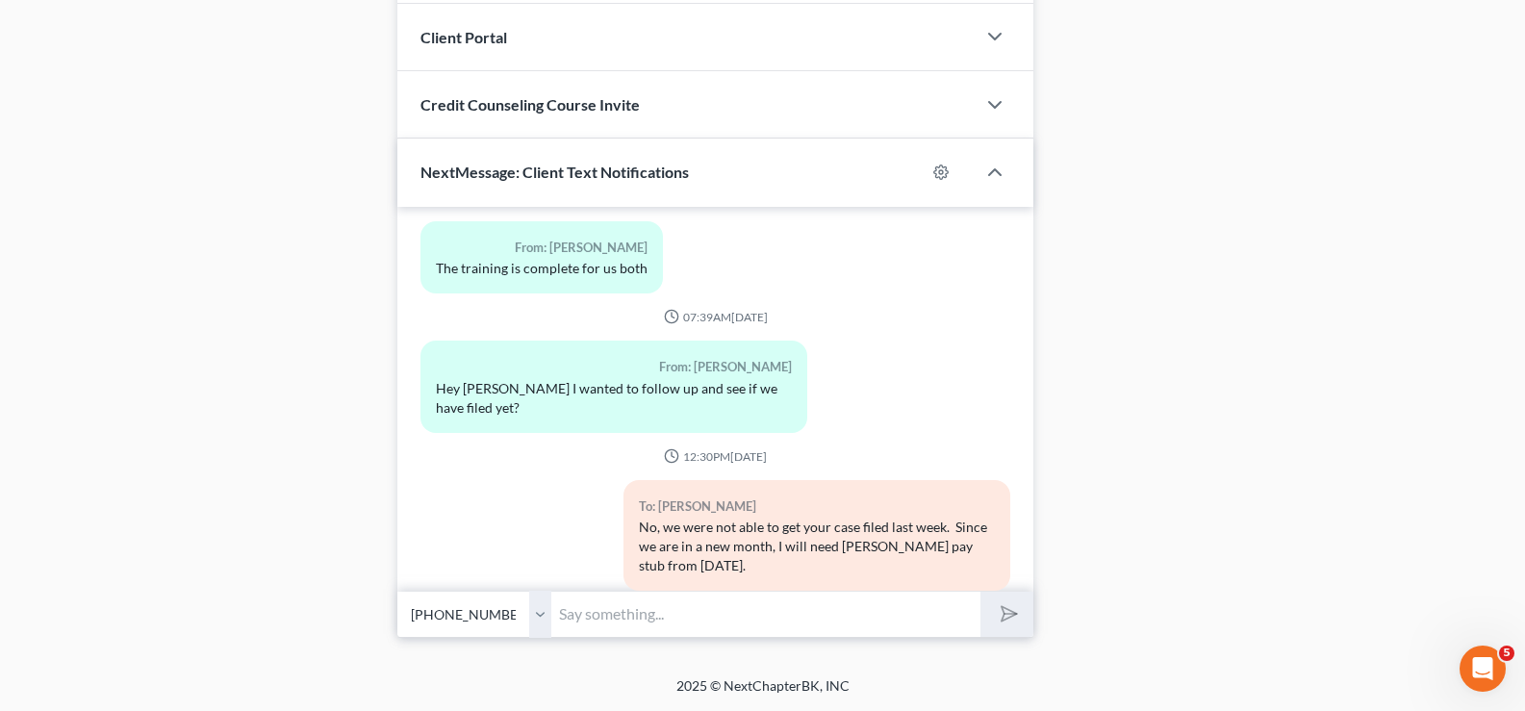
click at [724, 615] on input "text" at bounding box center [765, 614] width 429 height 47
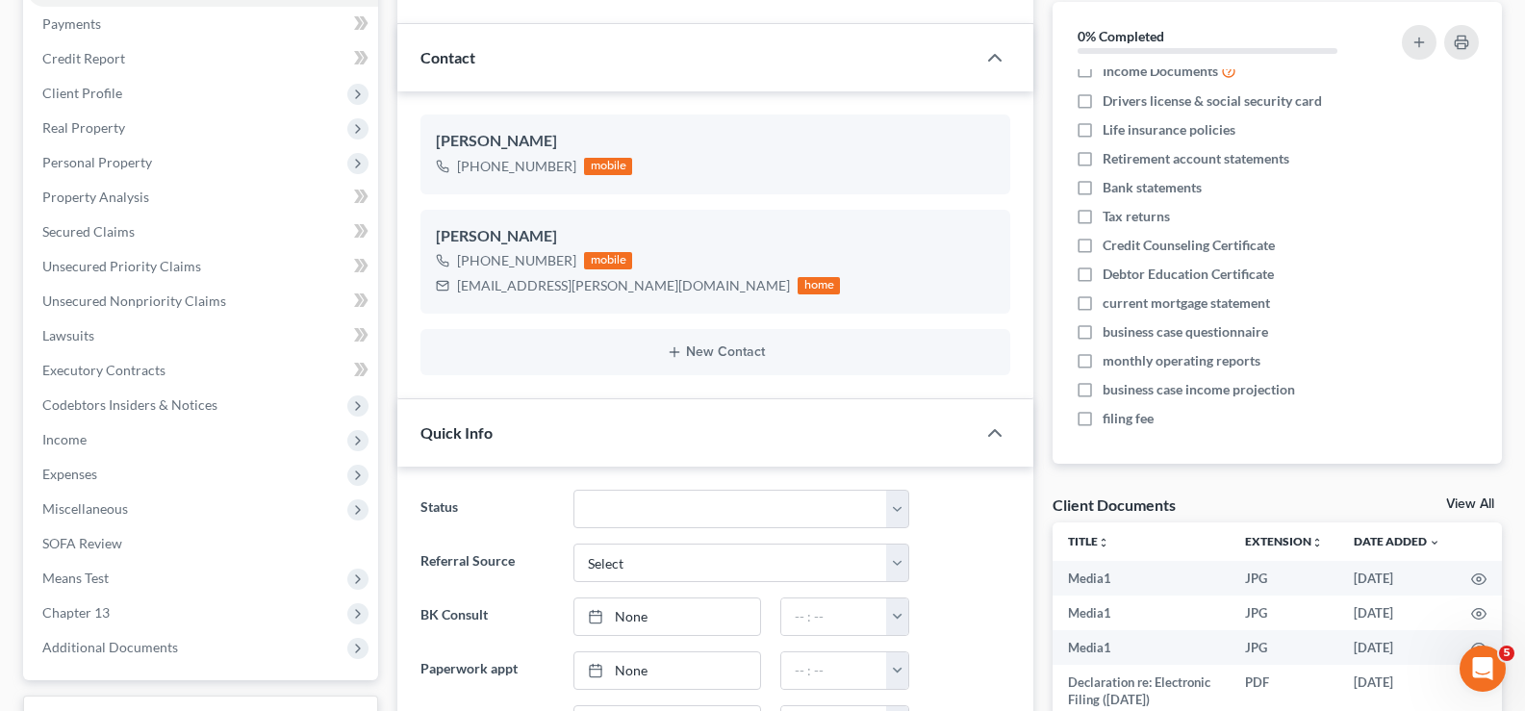
scroll to position [0, 0]
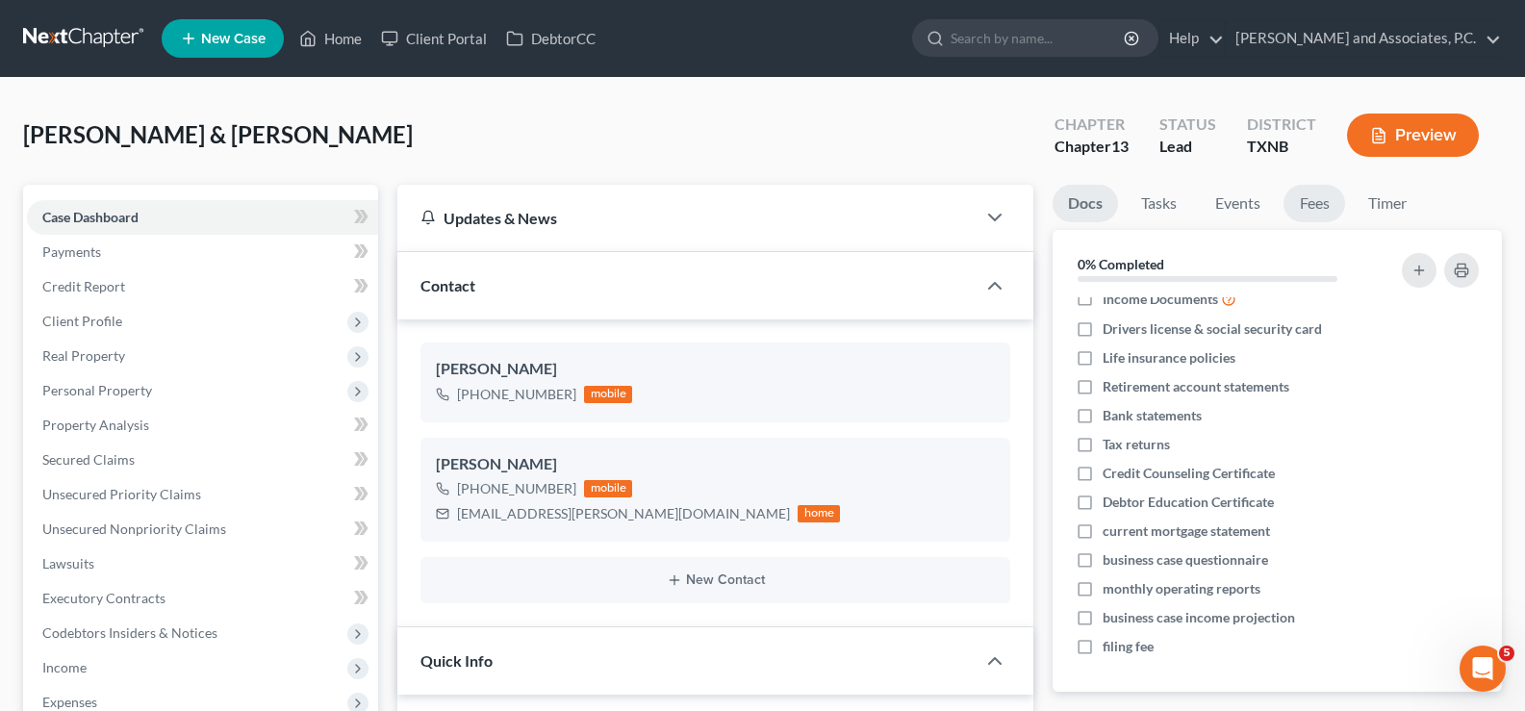
click at [1337, 210] on link "Fees" at bounding box center [1314, 204] width 62 height 38
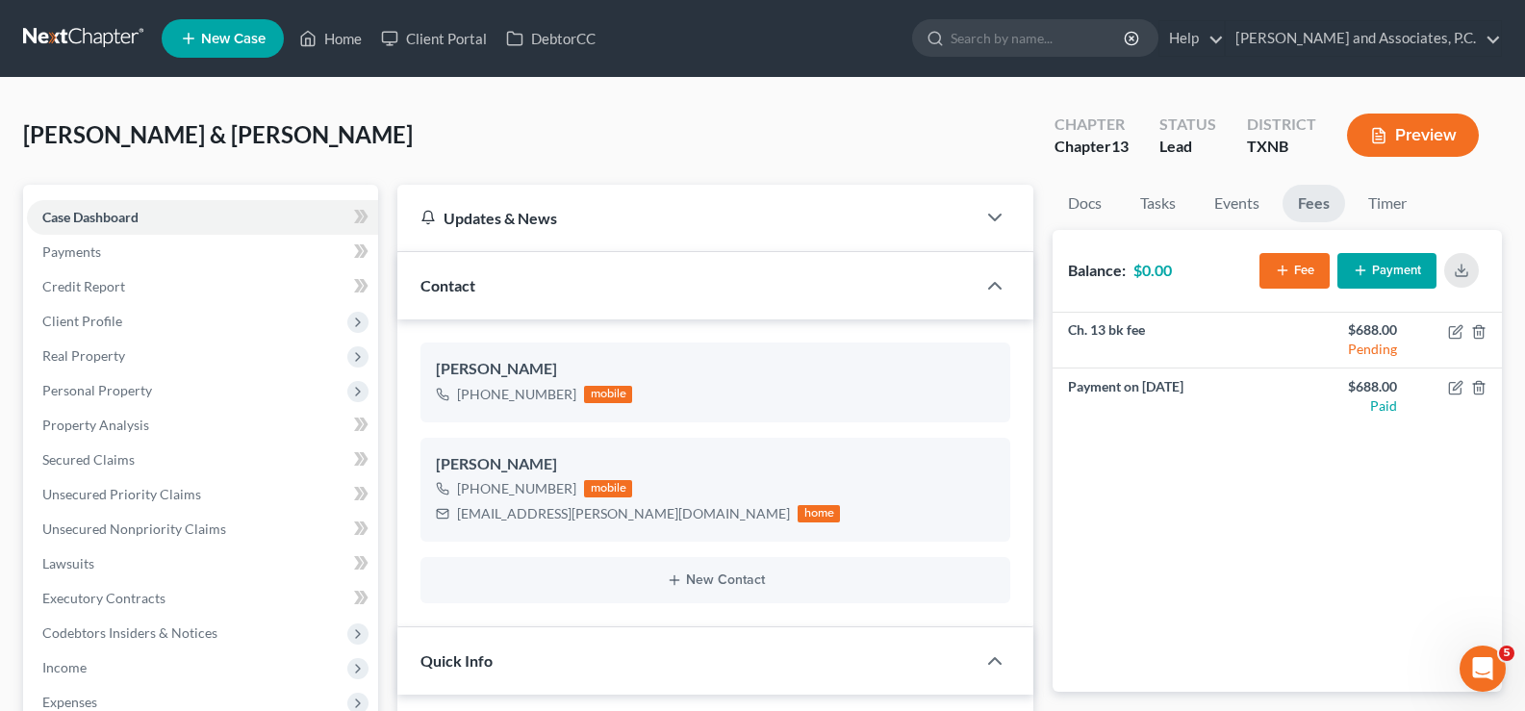
scroll to position [1239, 0]
click at [327, 49] on link "Home" at bounding box center [331, 38] width 82 height 35
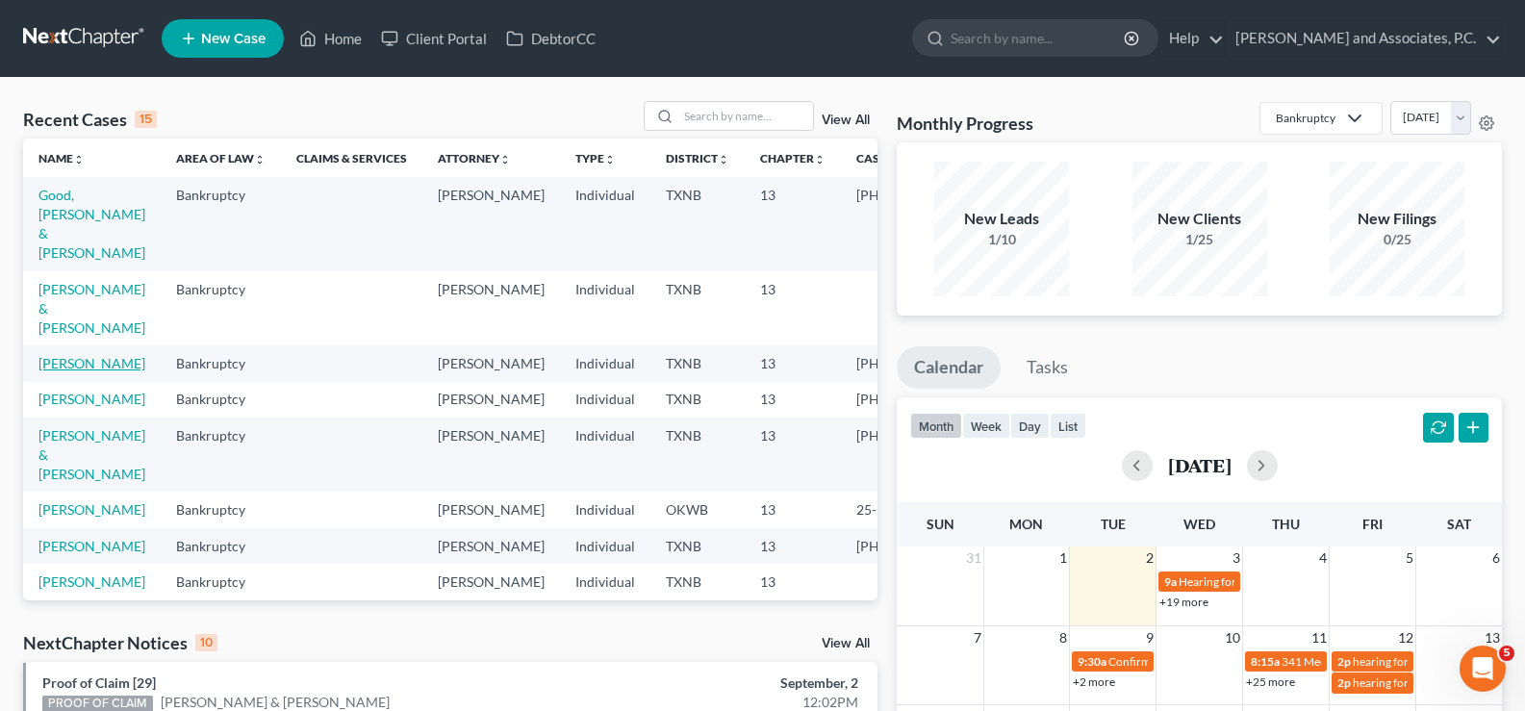
click at [60, 355] on link "[PERSON_NAME]" at bounding box center [91, 363] width 107 height 16
select select "5"
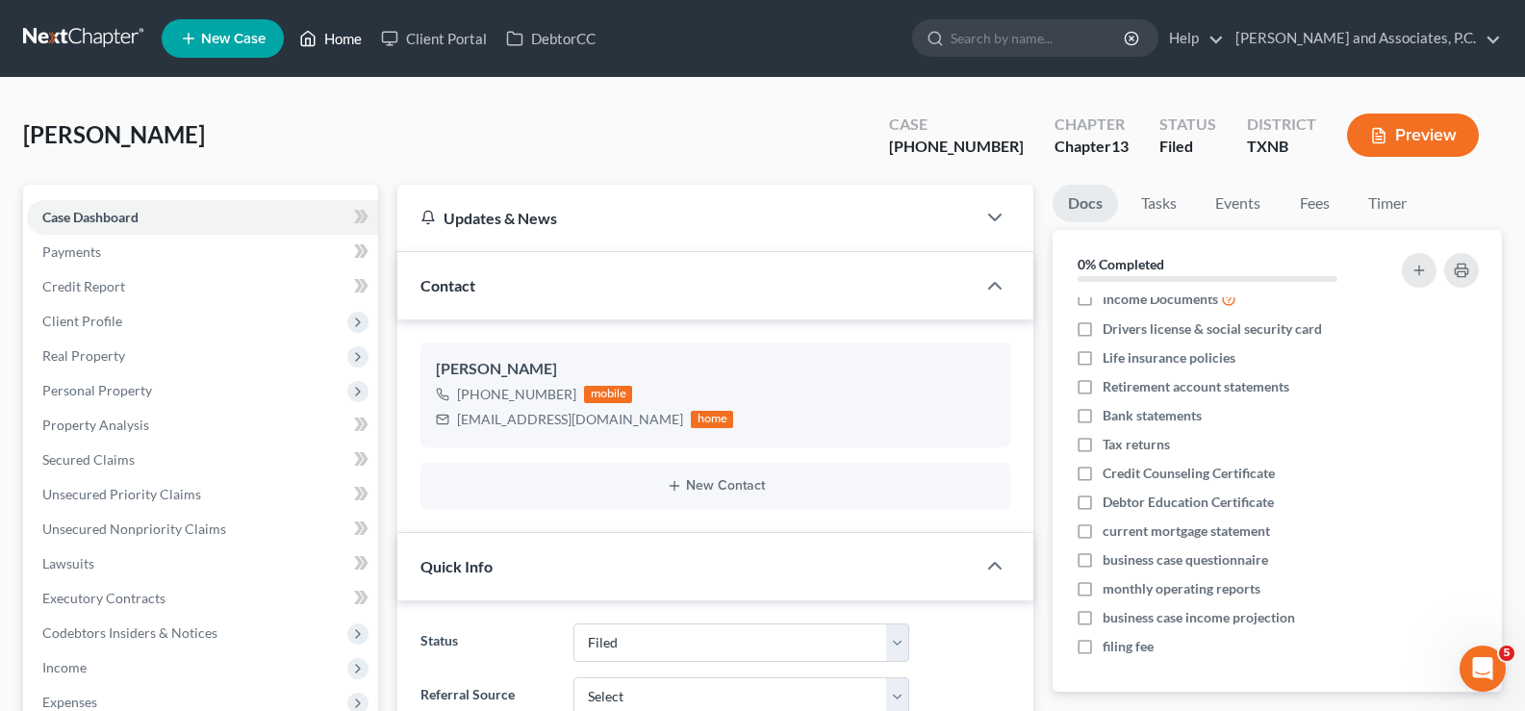
click at [349, 44] on link "Home" at bounding box center [331, 38] width 82 height 35
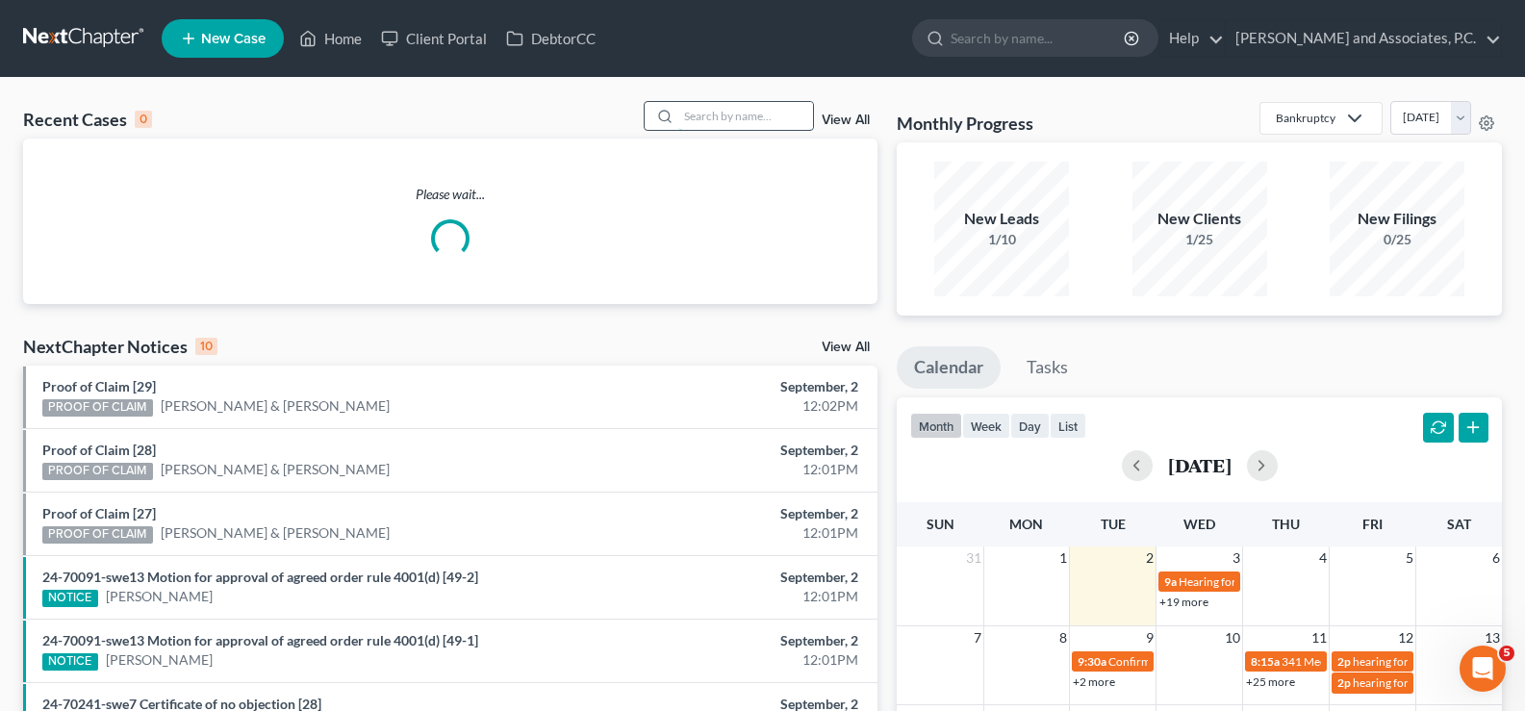
click at [777, 114] on input "search" at bounding box center [745, 116] width 135 height 28
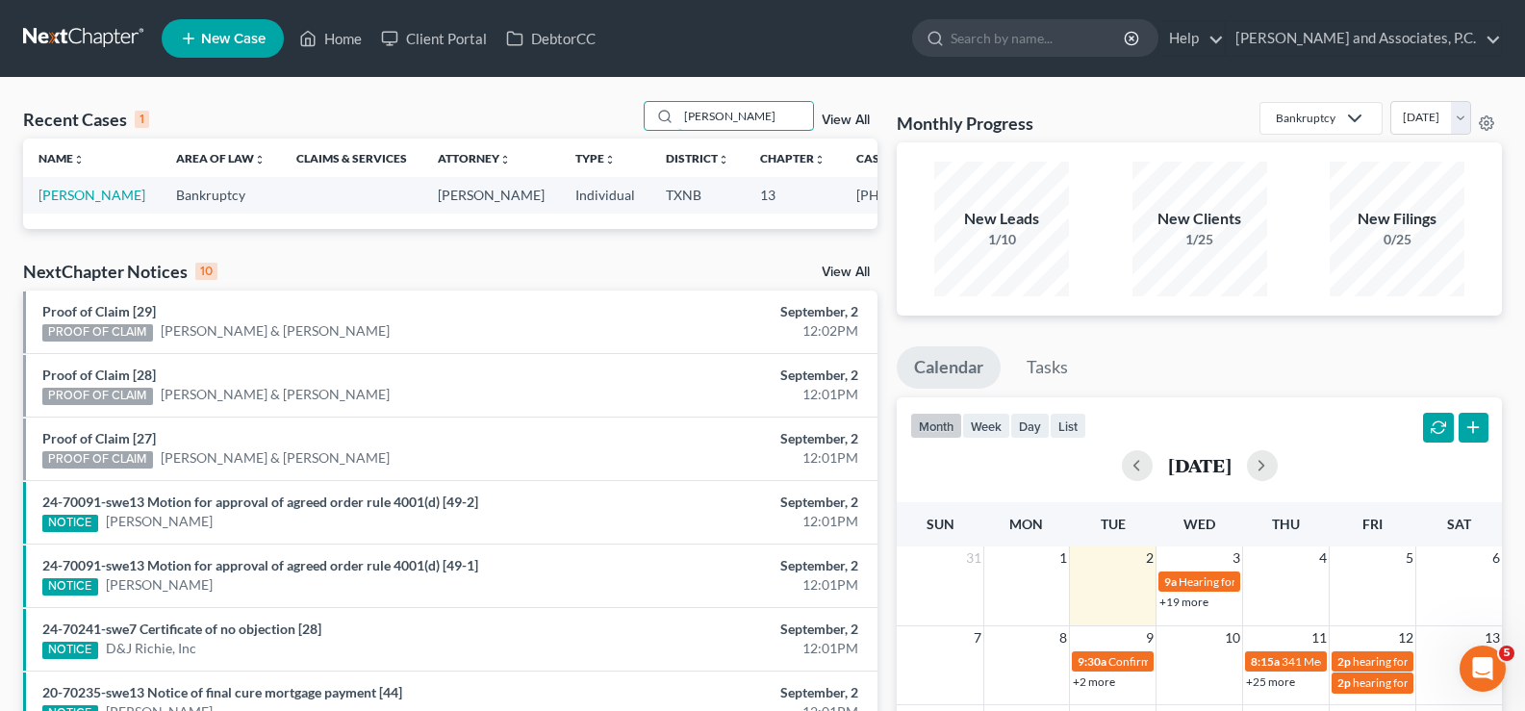
type input "henyan"
click at [72, 195] on link "Henyan, Kayla" at bounding box center [91, 195] width 107 height 16
select select "5"
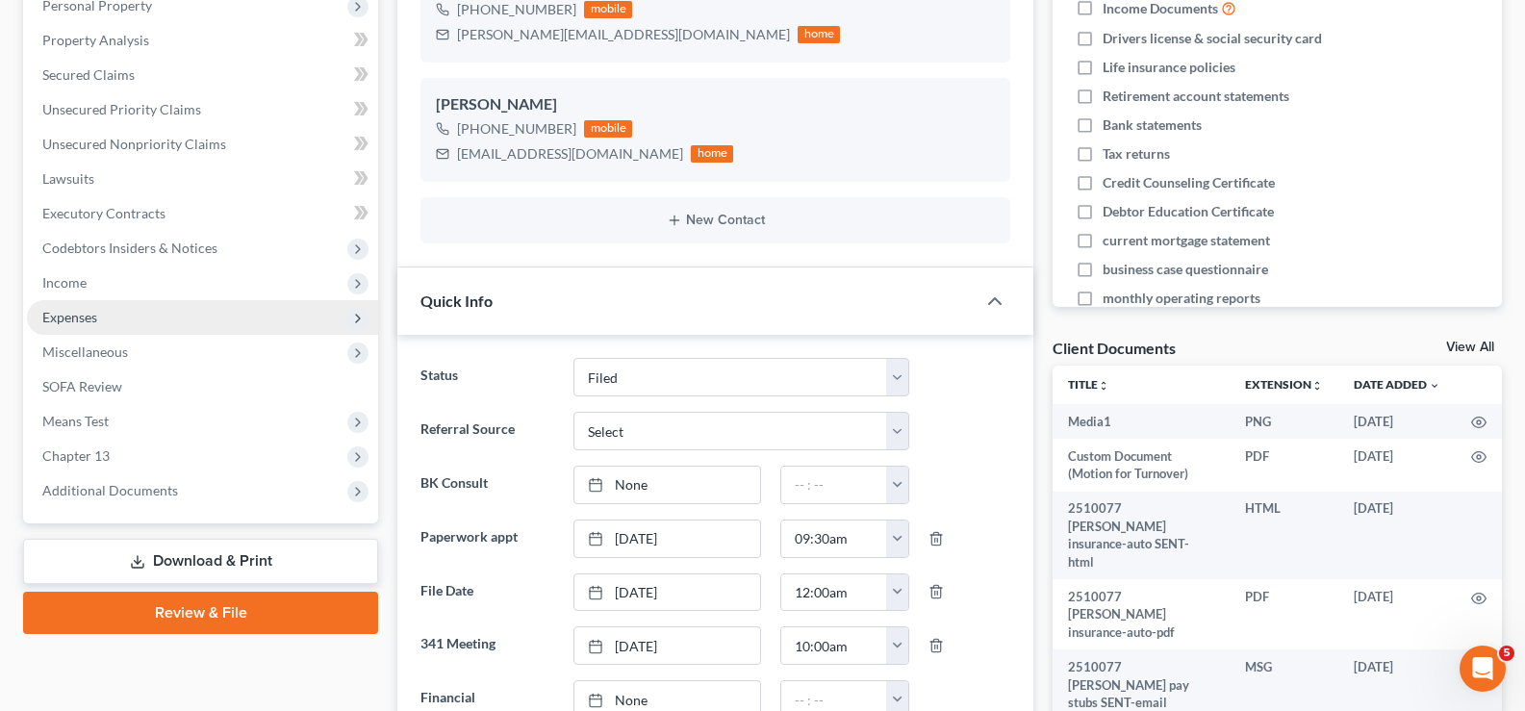
scroll to position [2814, 0]
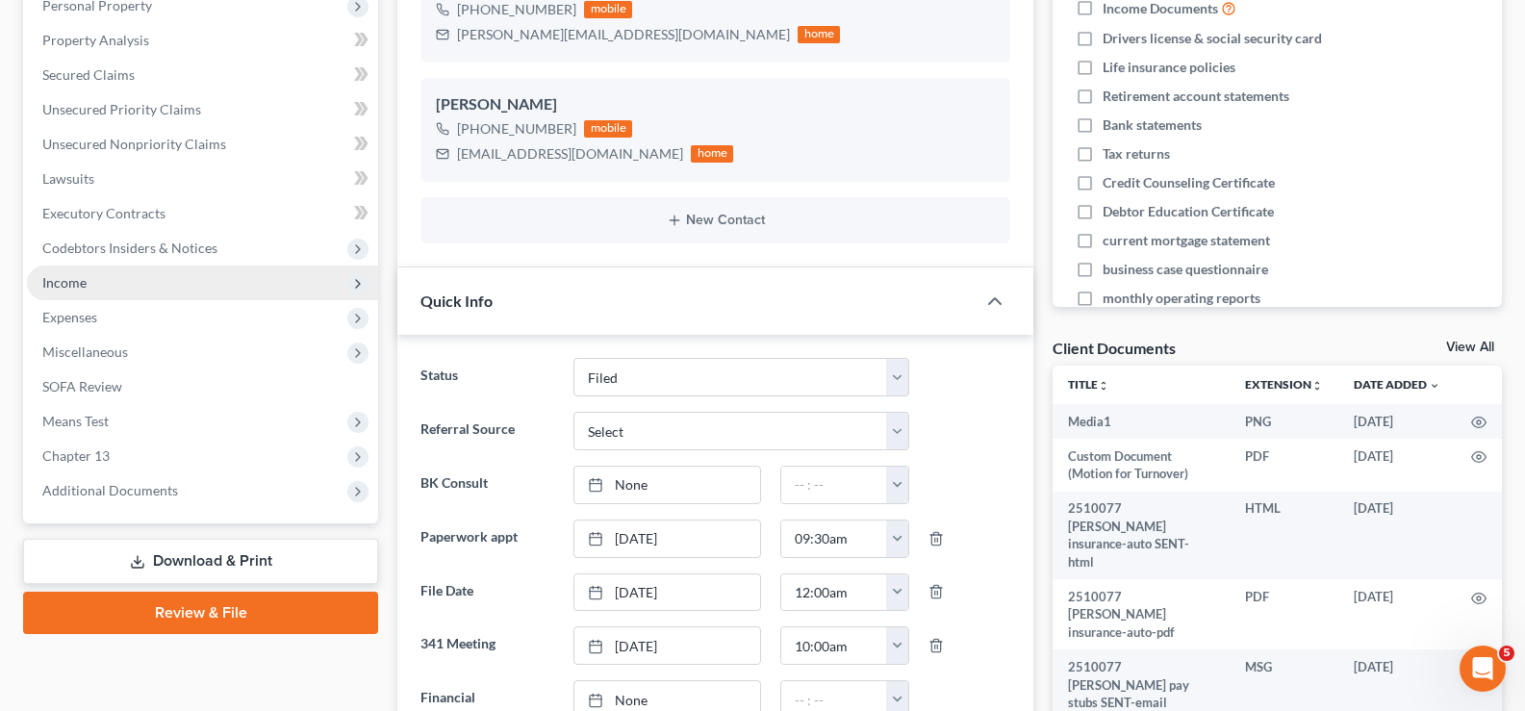
click at [116, 285] on span "Income" at bounding box center [202, 283] width 351 height 35
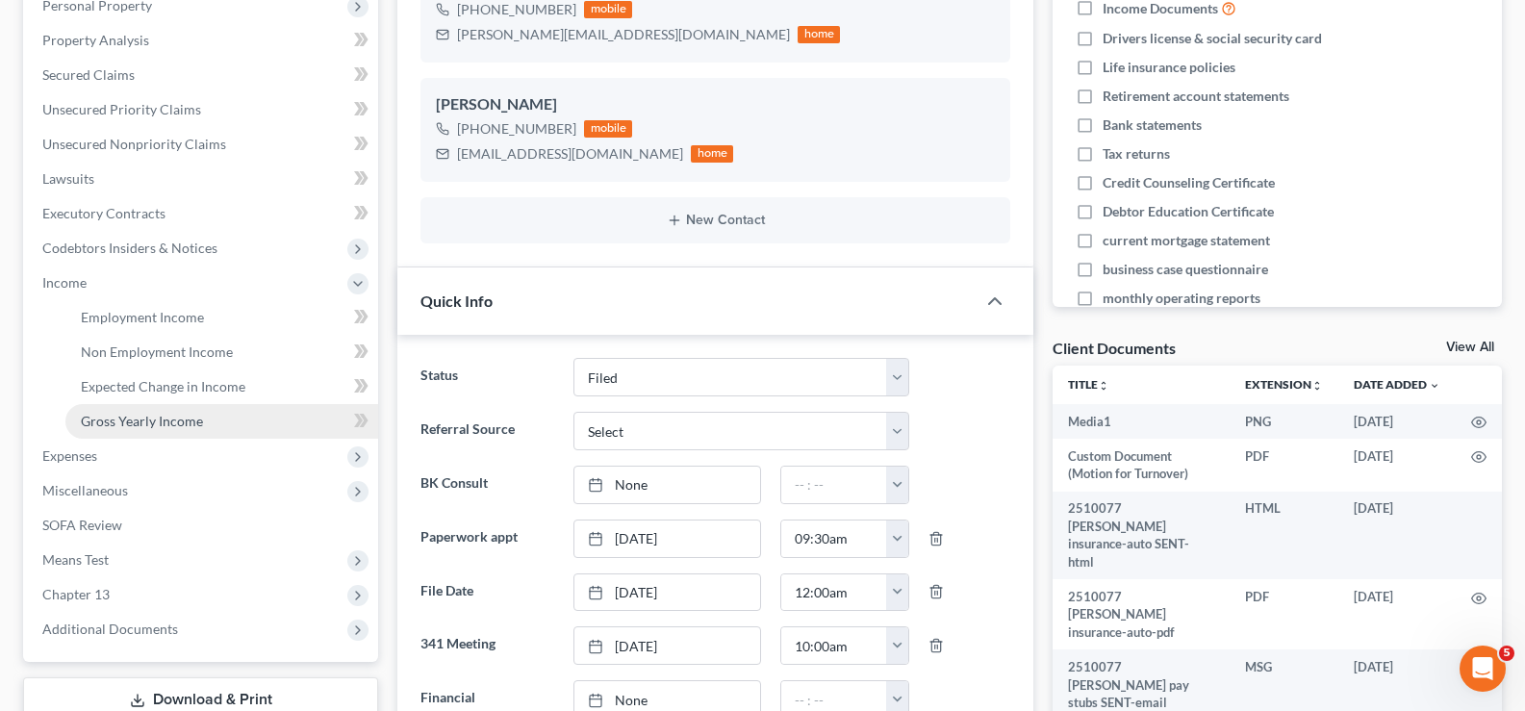
click at [151, 420] on span "Gross Yearly Income" at bounding box center [142, 421] width 122 height 16
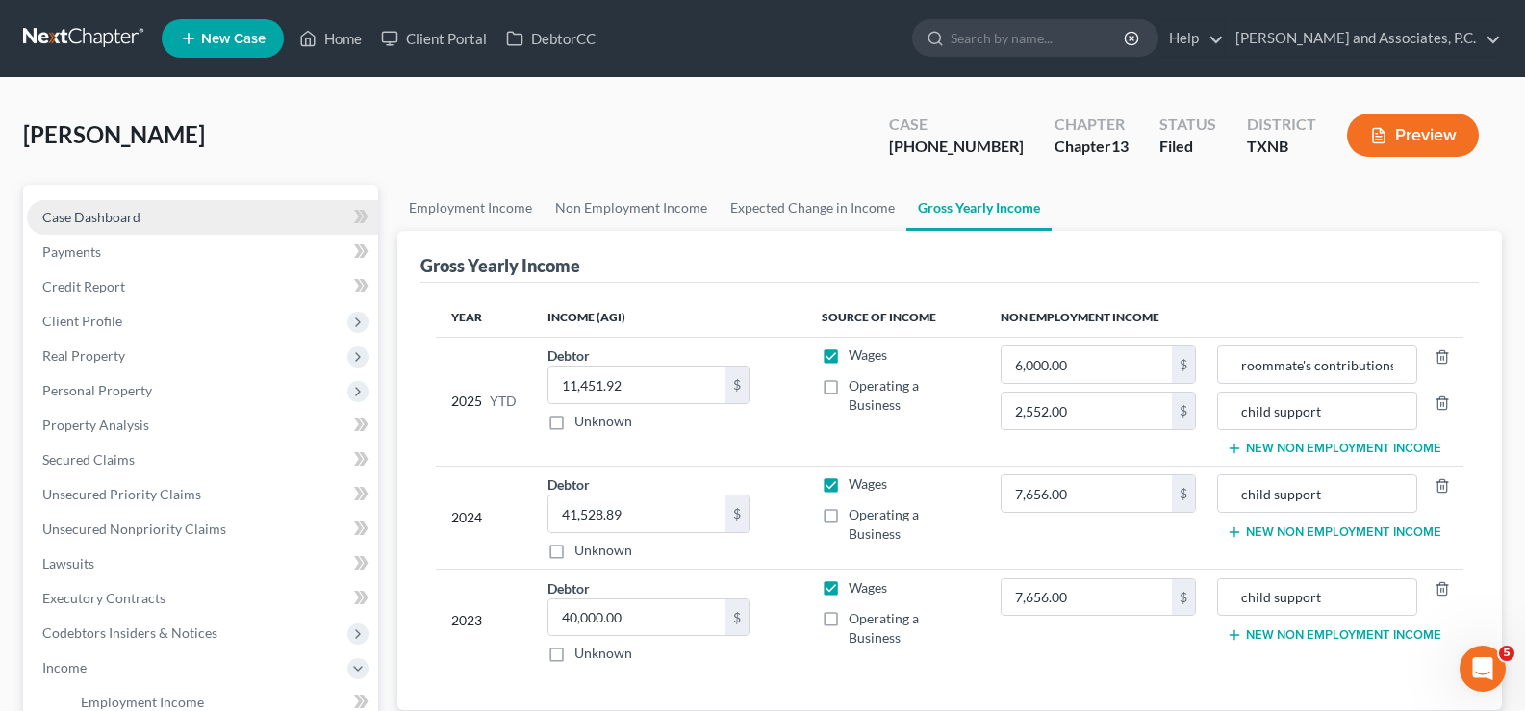
click at [162, 219] on link "Case Dashboard" at bounding box center [202, 217] width 351 height 35
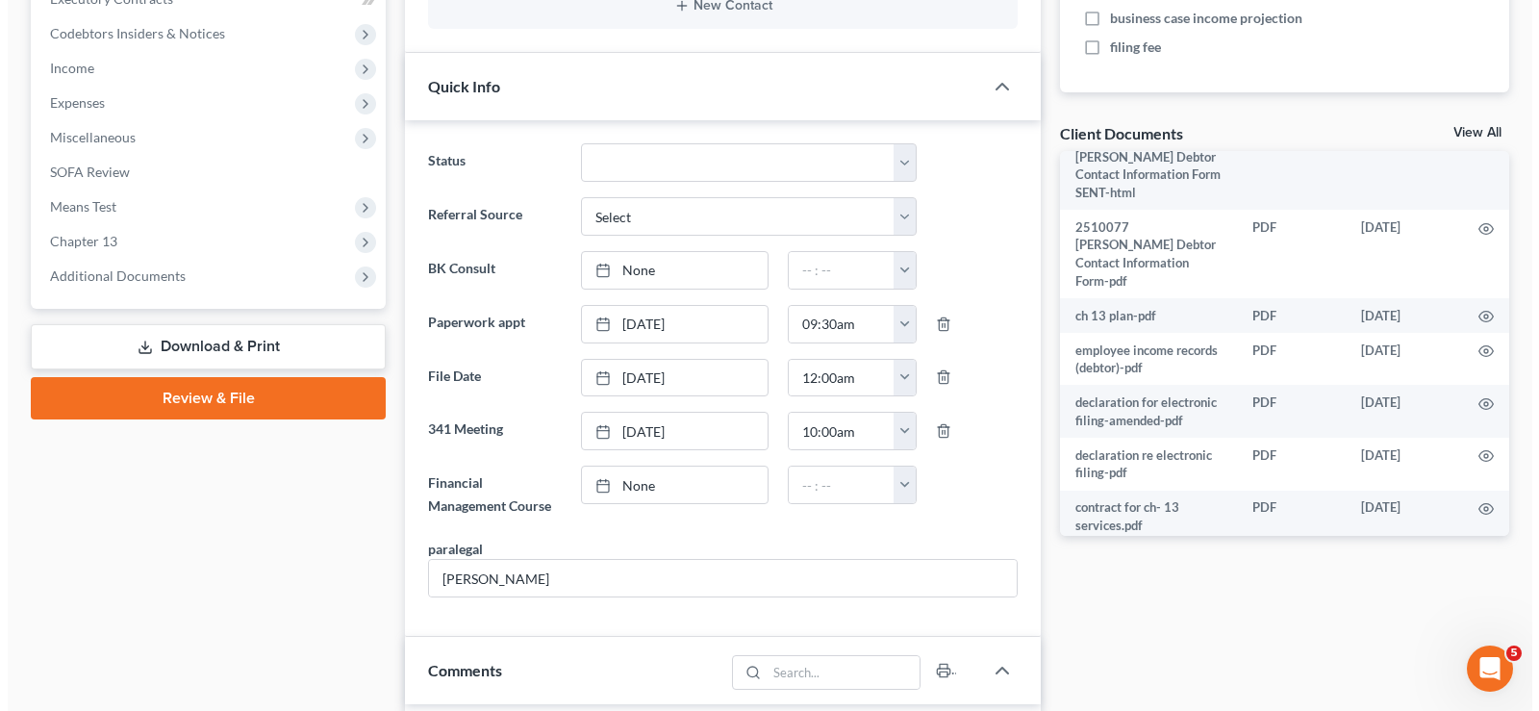
scroll to position [770, 0]
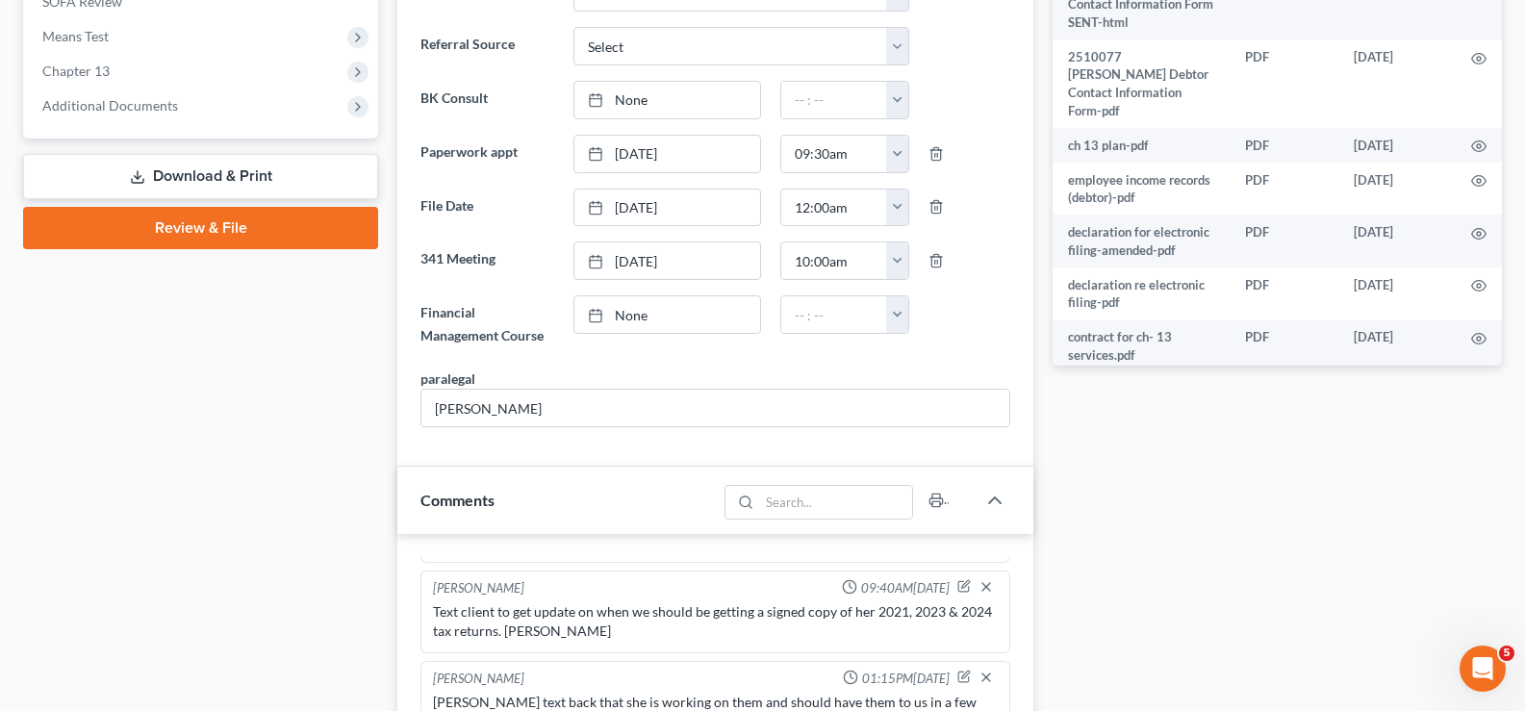
click at [1455, 494] on td at bounding box center [1478, 511] width 46 height 35
click at [1472, 508] on icon "button" at bounding box center [1479, 513] width 14 height 11
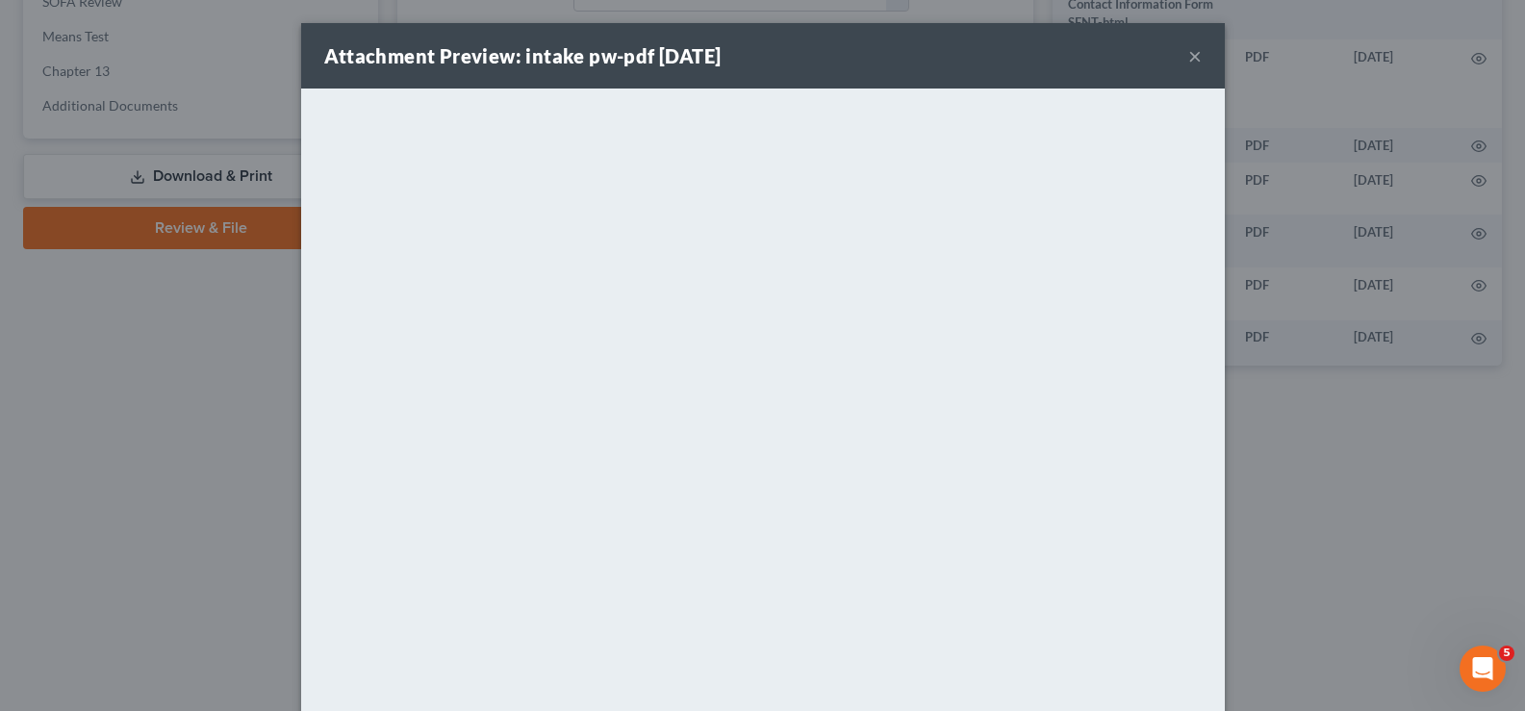
scroll to position [1175, 0]
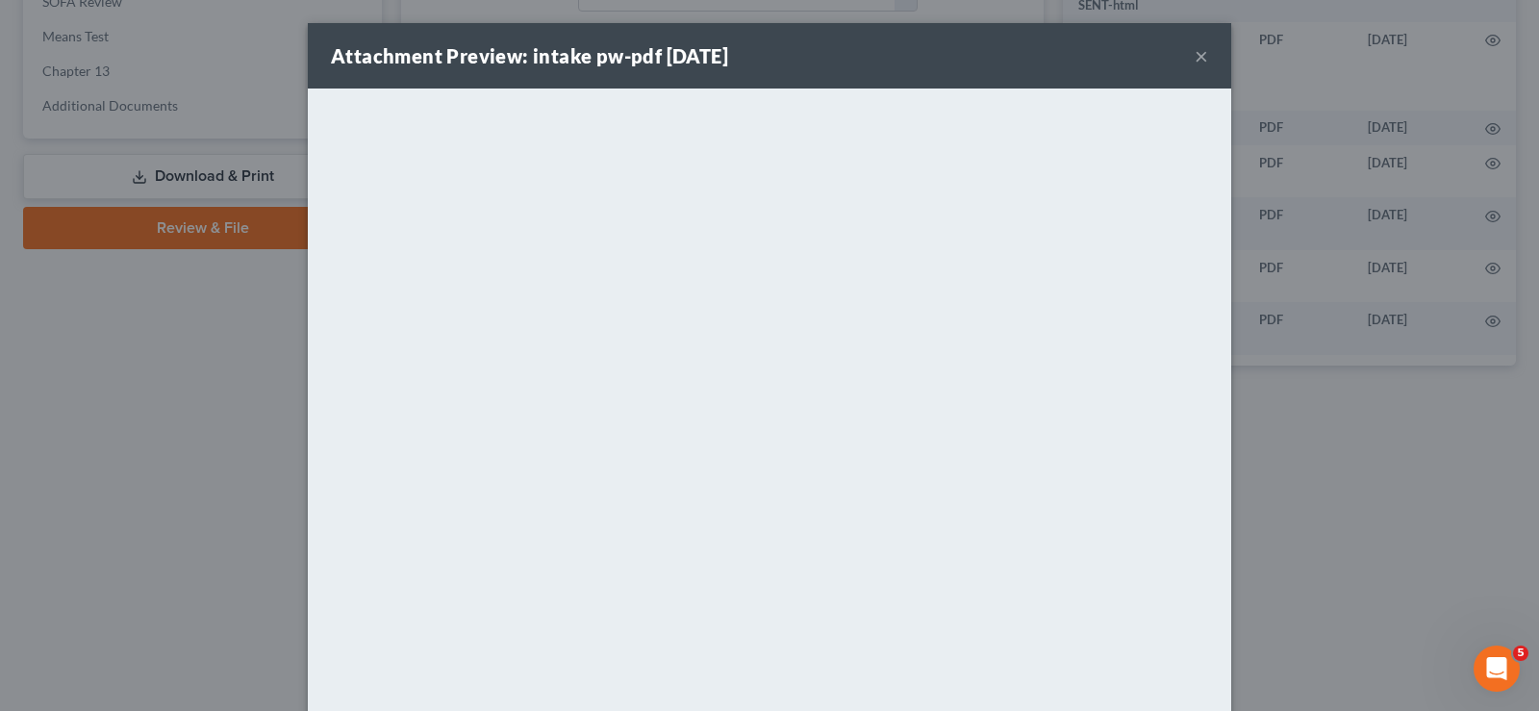
click at [1195, 51] on button "×" at bounding box center [1201, 55] width 13 height 23
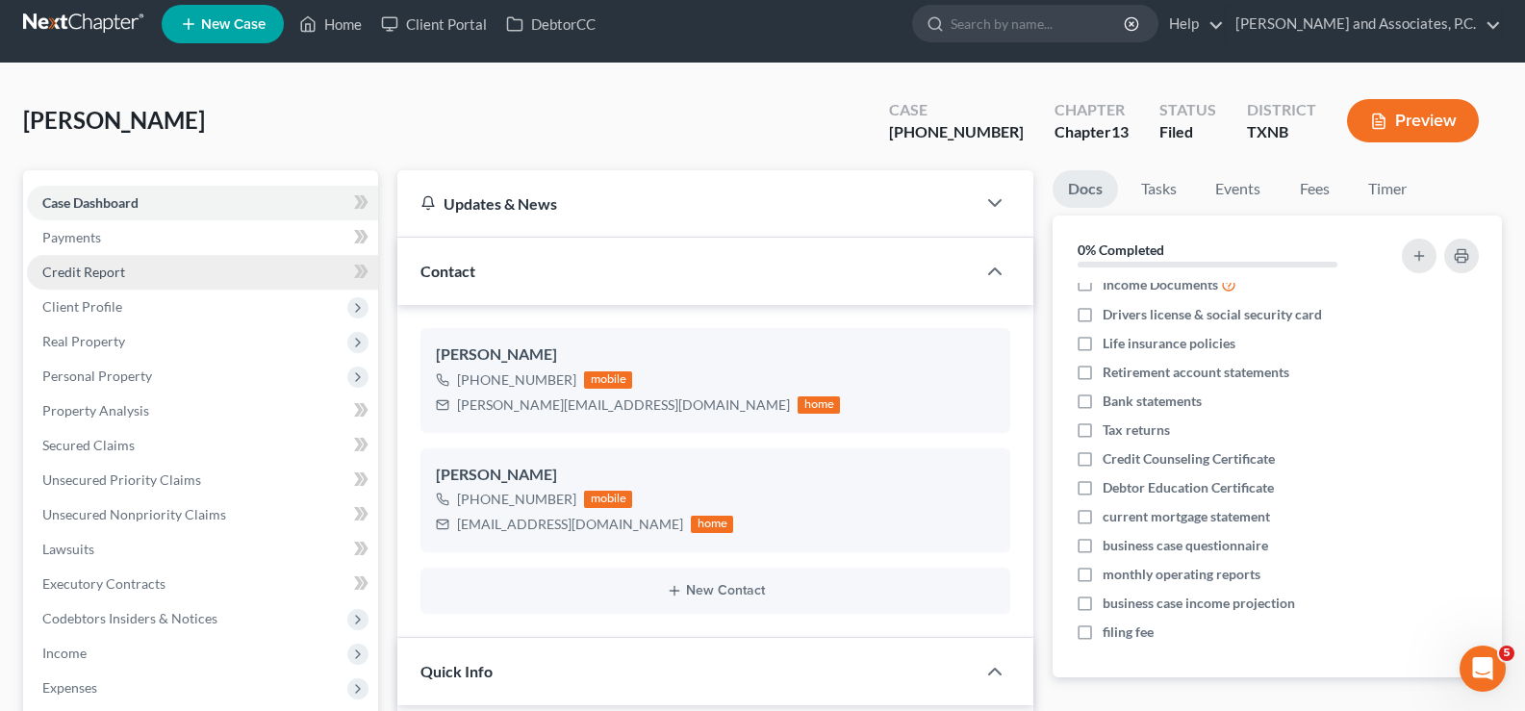
scroll to position [0, 0]
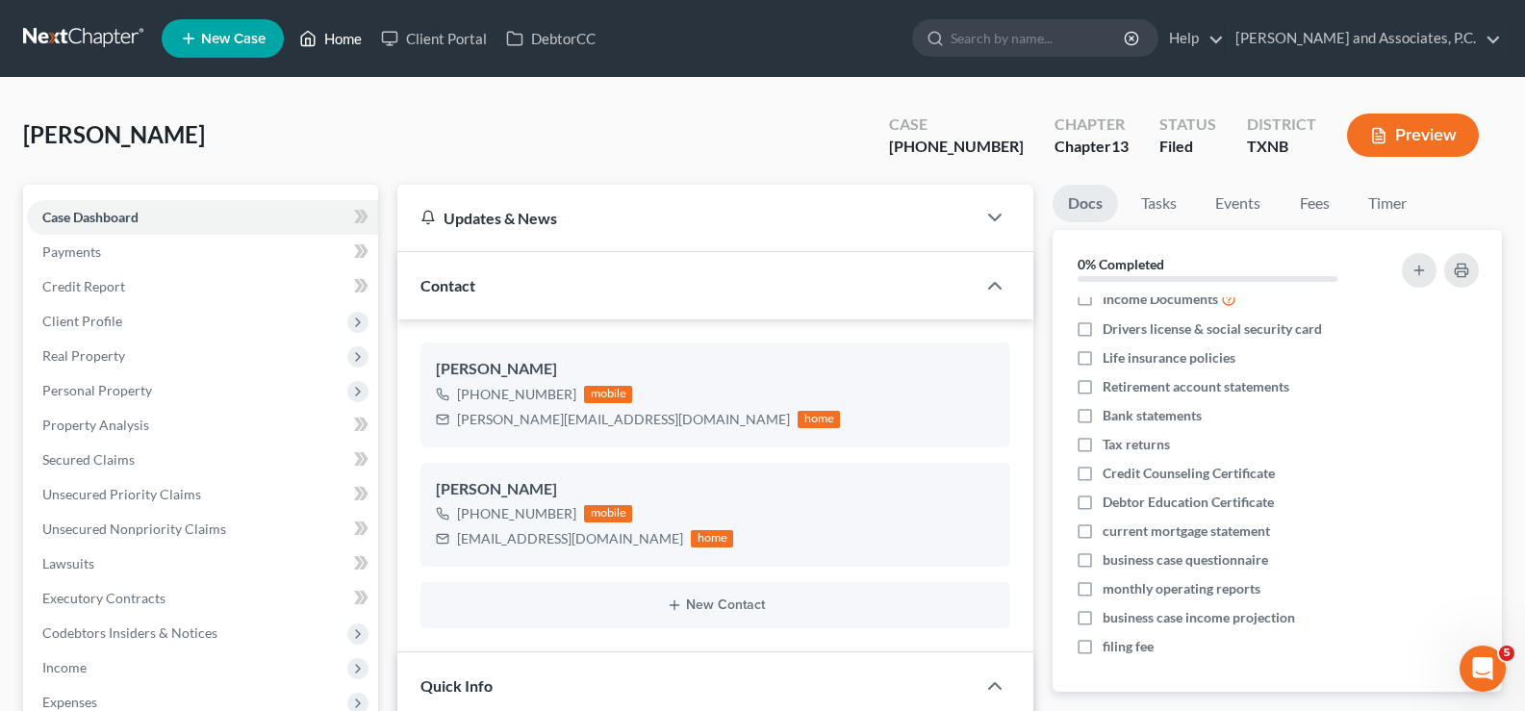
click at [320, 30] on link "Home" at bounding box center [331, 38] width 82 height 35
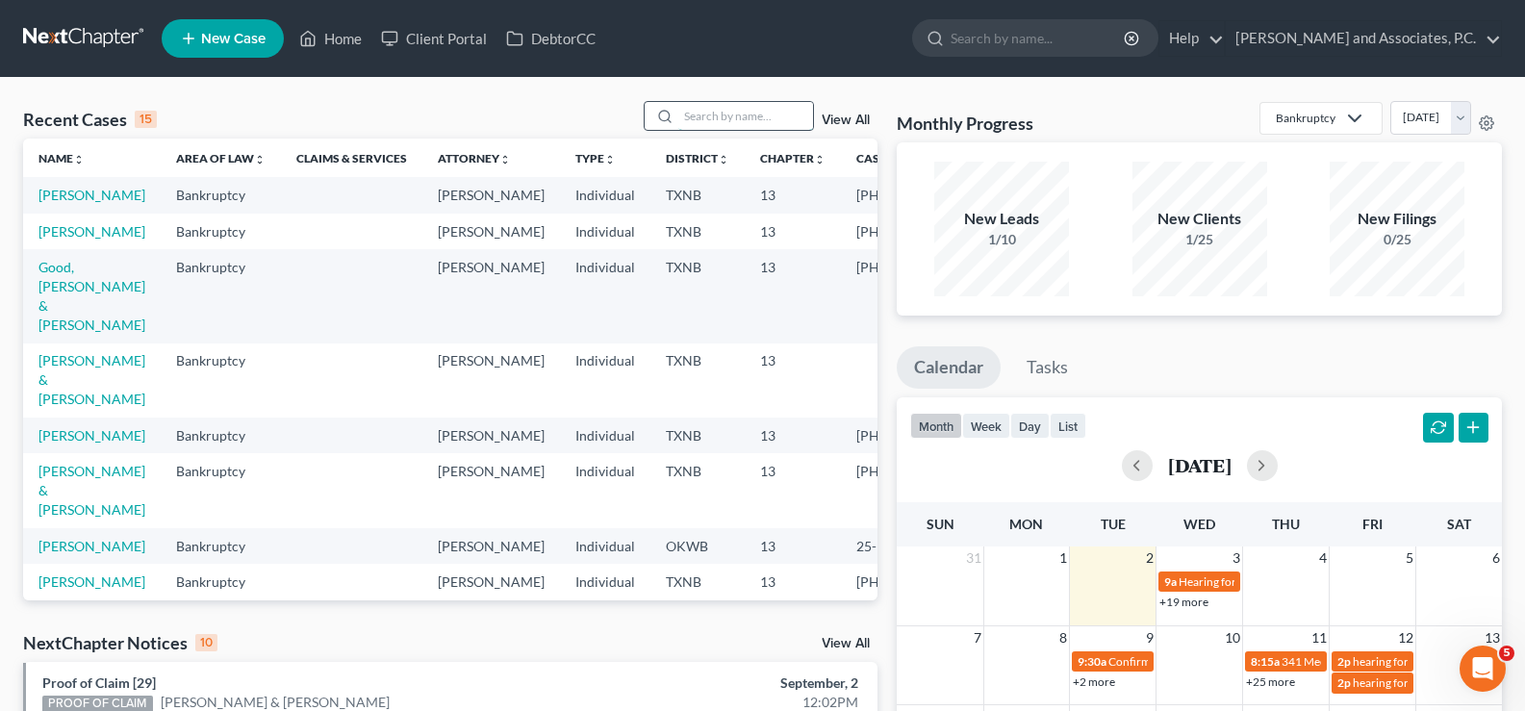
click at [713, 108] on input "search" at bounding box center [745, 116] width 135 height 28
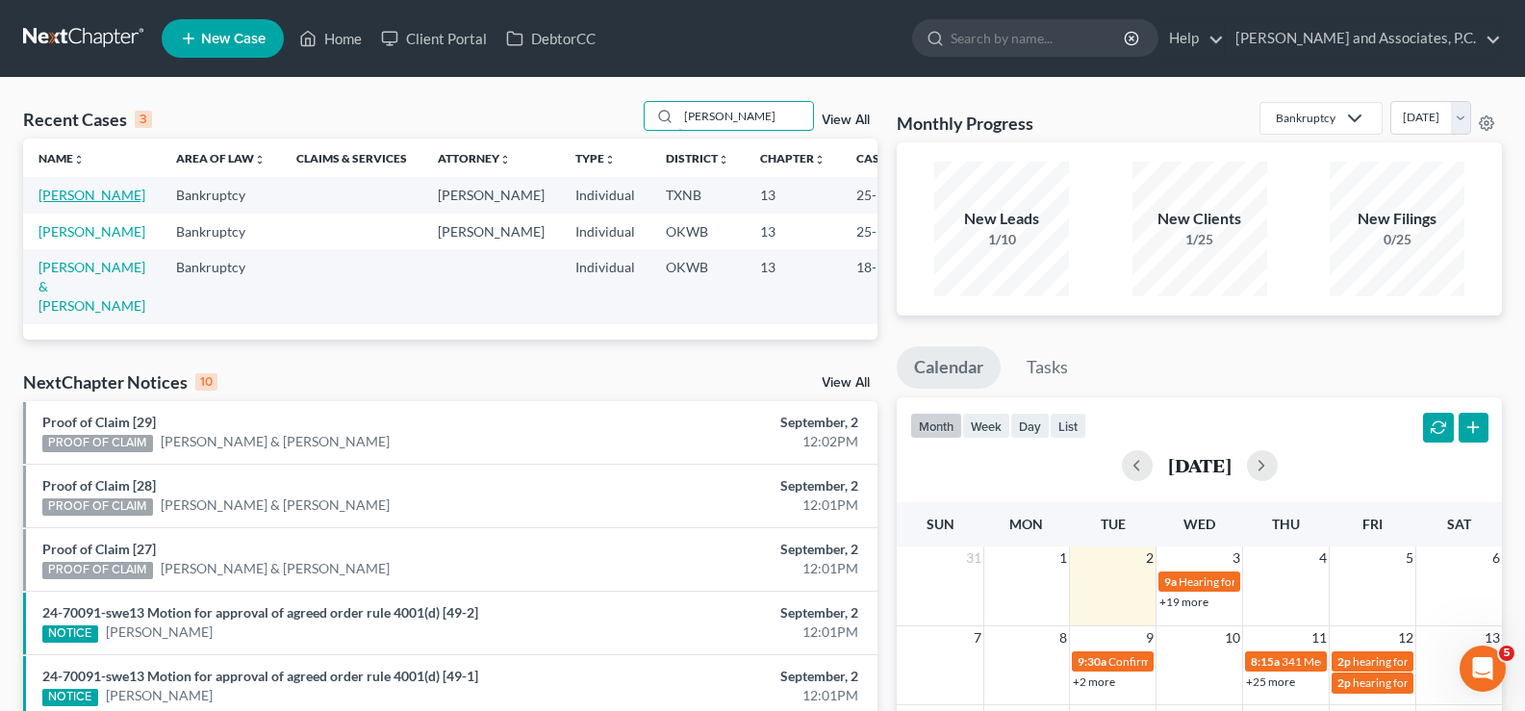
type input "tatum"
click at [64, 203] on link "[PERSON_NAME]" at bounding box center [91, 195] width 107 height 16
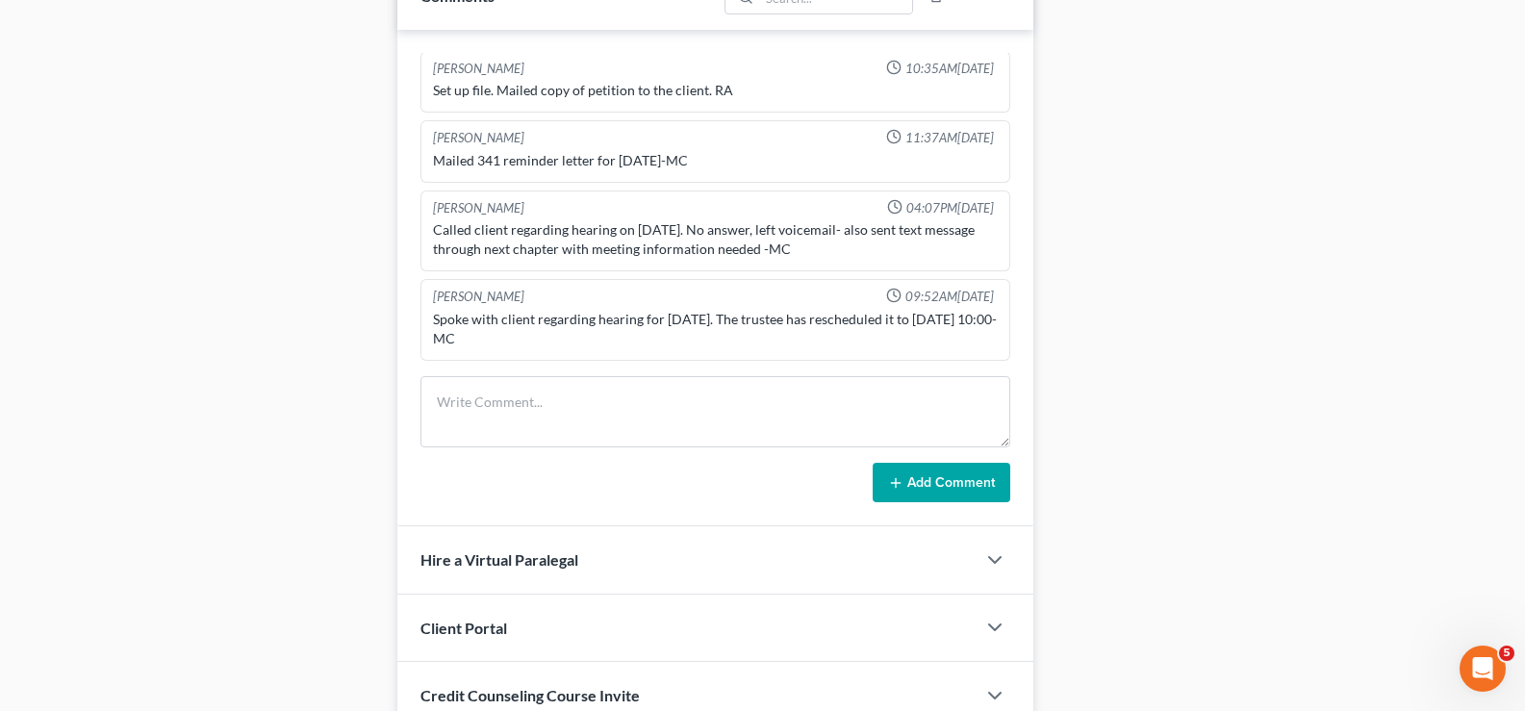
scroll to position [962, 0]
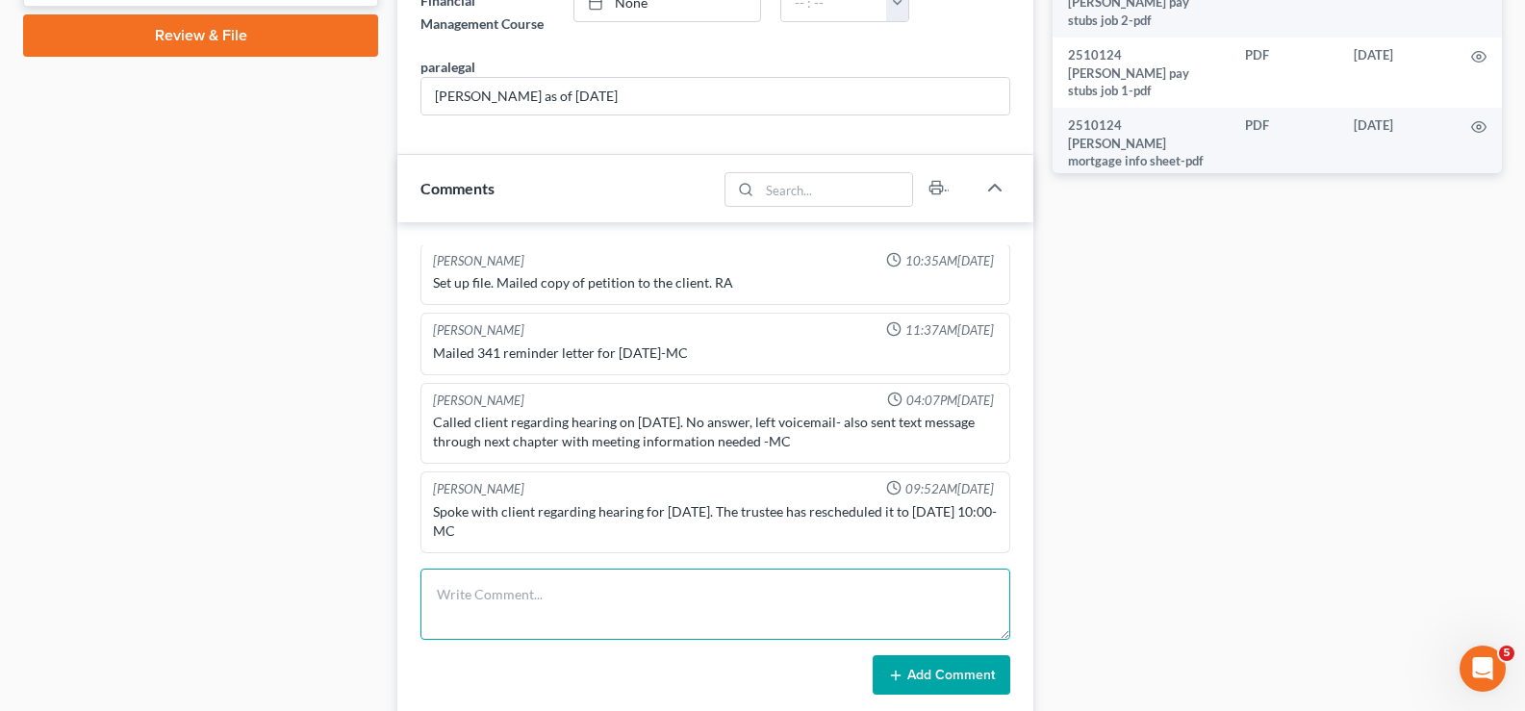
click at [436, 581] on textarea at bounding box center [715, 604] width 590 height 71
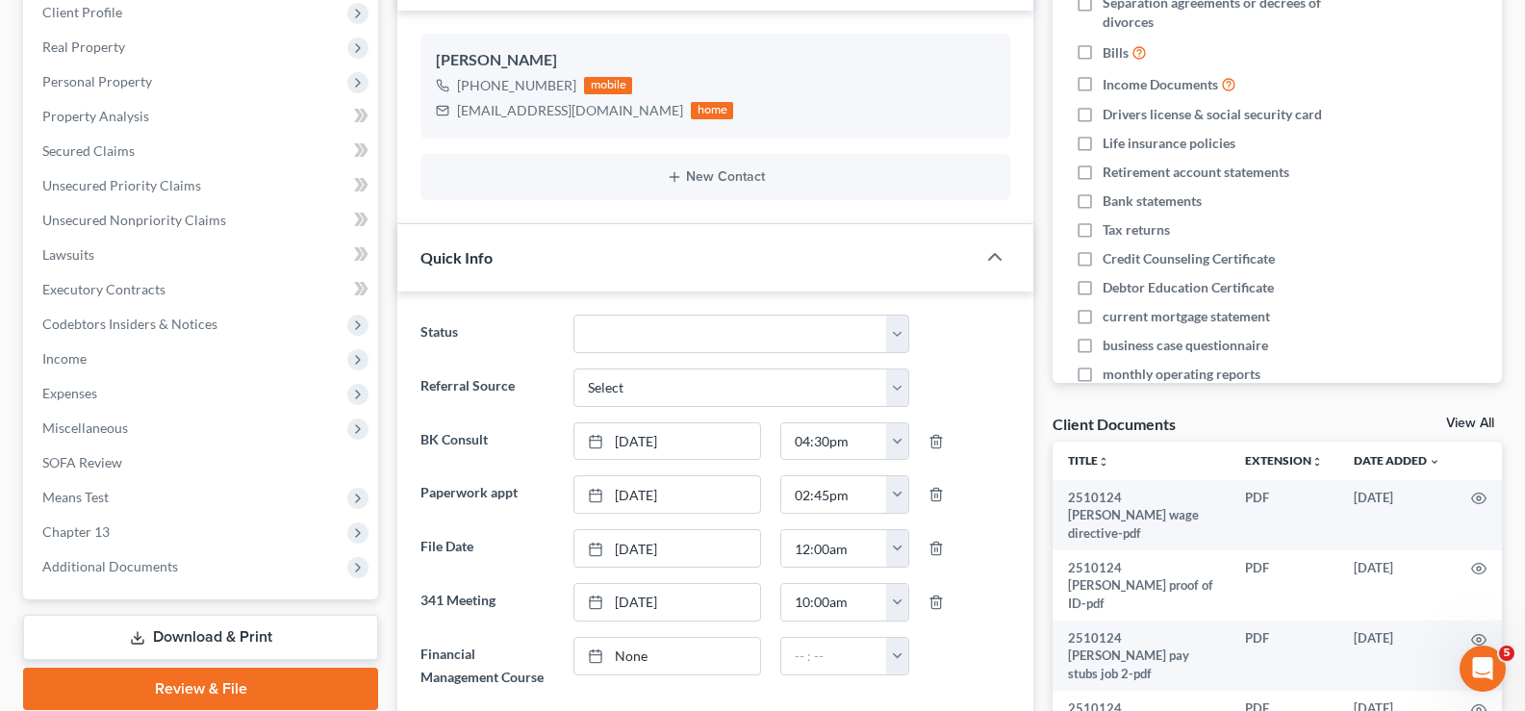
scroll to position [192, 0]
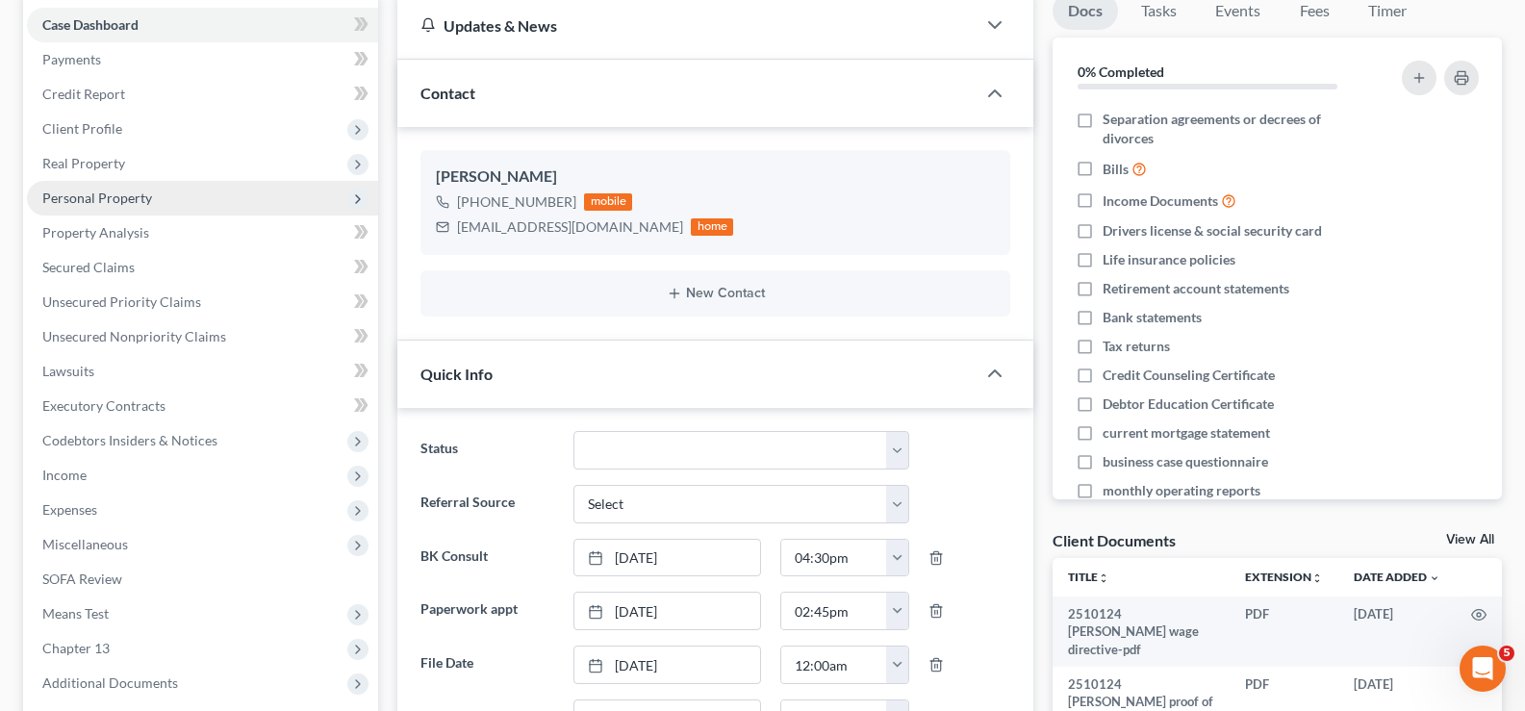
drag, startPoint x: 91, startPoint y: 164, endPoint x: 98, endPoint y: 193, distance: 30.6
click at [91, 164] on span "Real Property" at bounding box center [83, 163] width 83 height 16
click at [134, 202] on span "Properties Owned" at bounding box center [136, 198] width 110 height 16
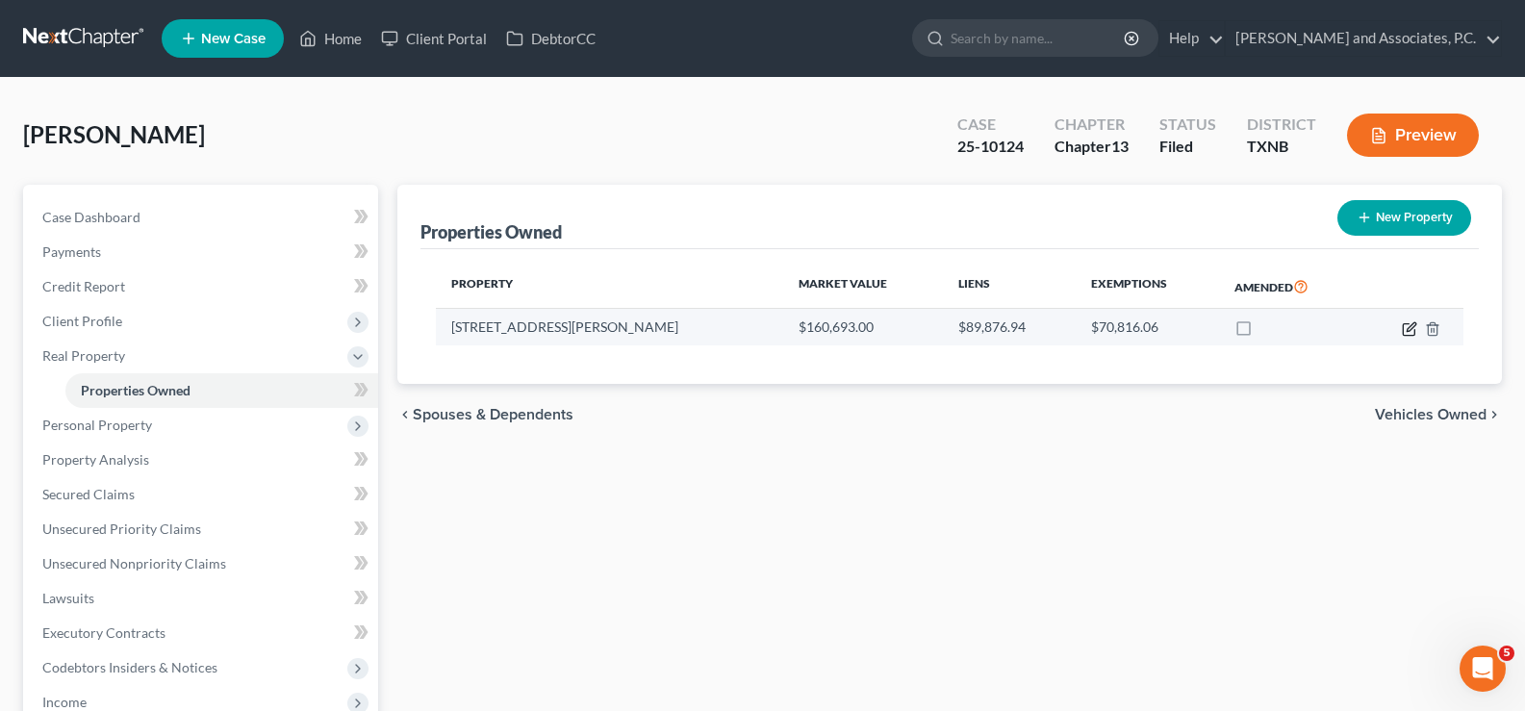
click at [1402, 334] on icon "button" at bounding box center [1409, 328] width 15 height 15
select select "45"
select select "220"
select select "3"
select select "0"
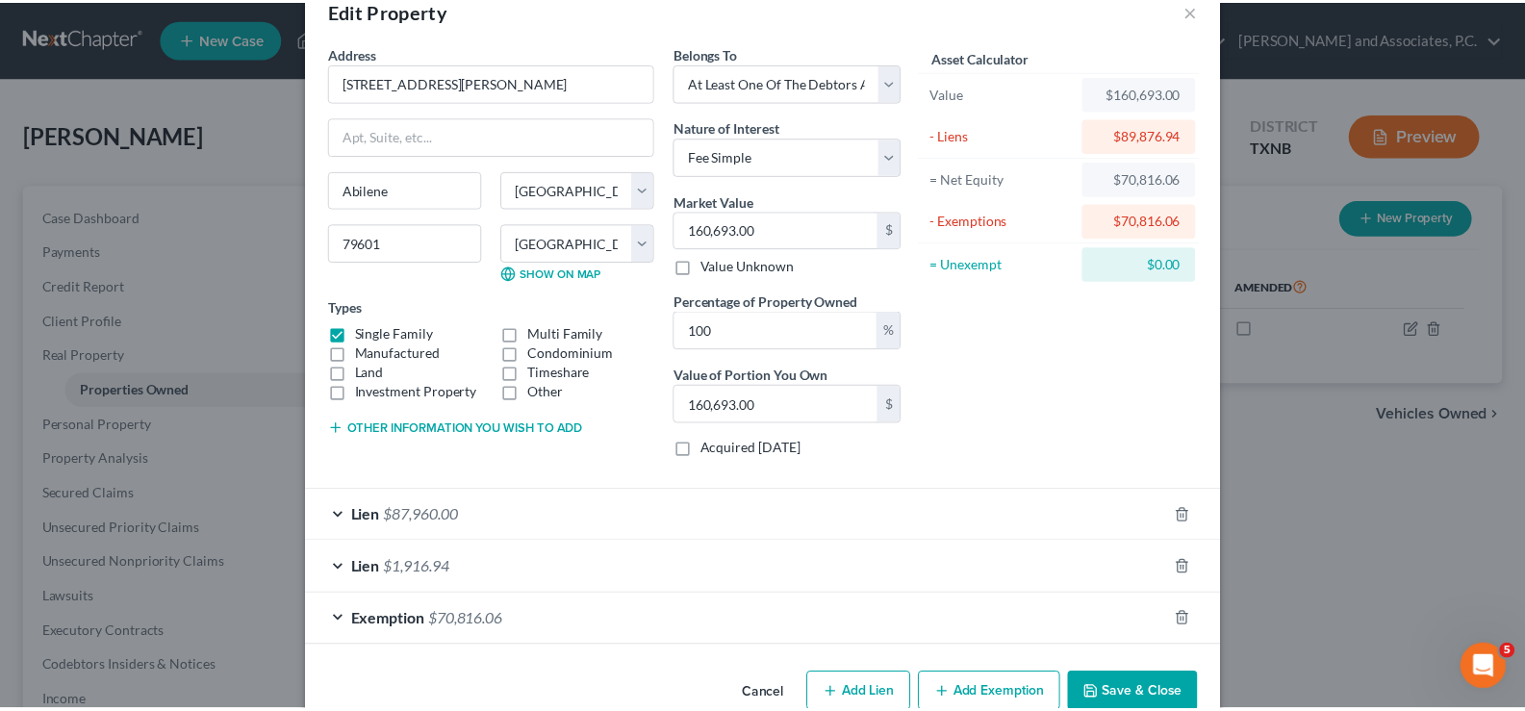
scroll to position [87, 0]
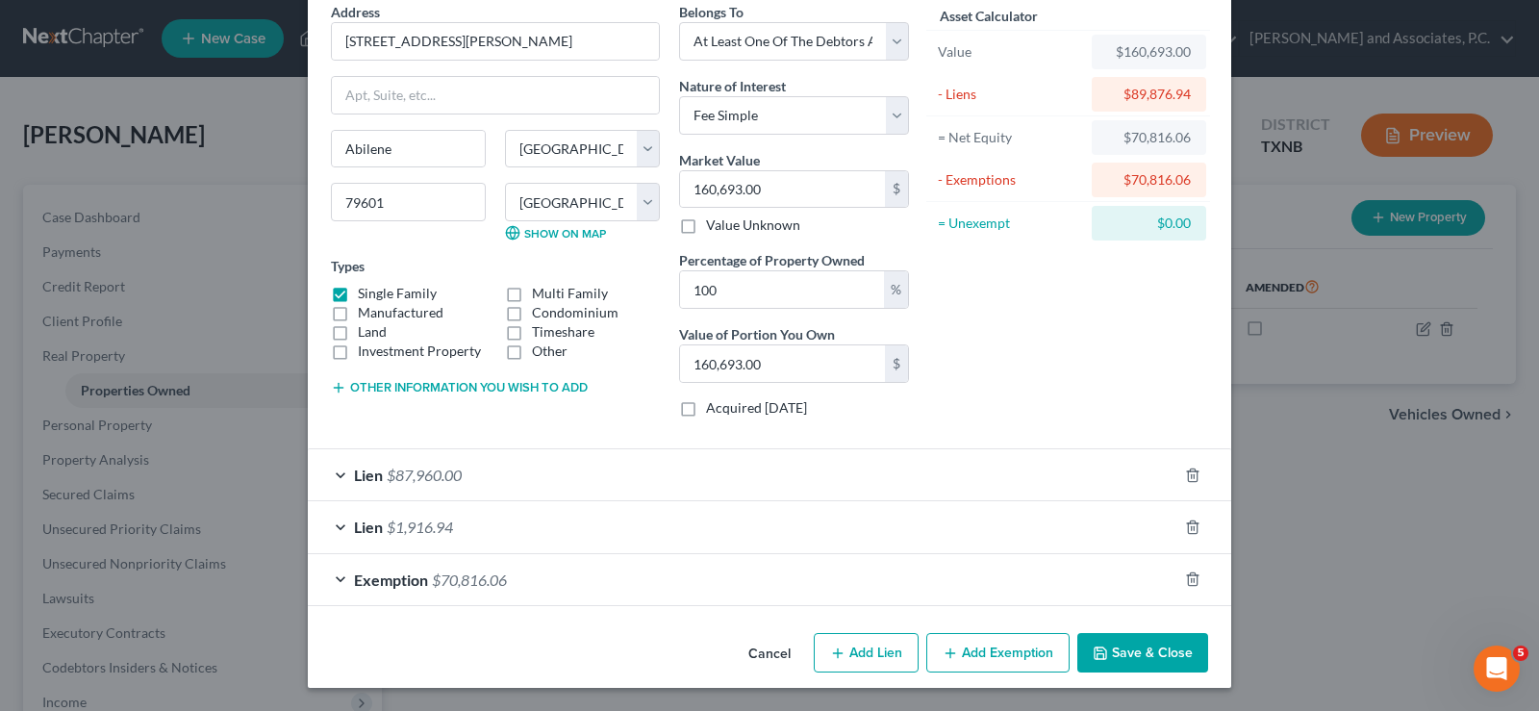
click at [1116, 656] on button "Save & Close" at bounding box center [1142, 653] width 131 height 40
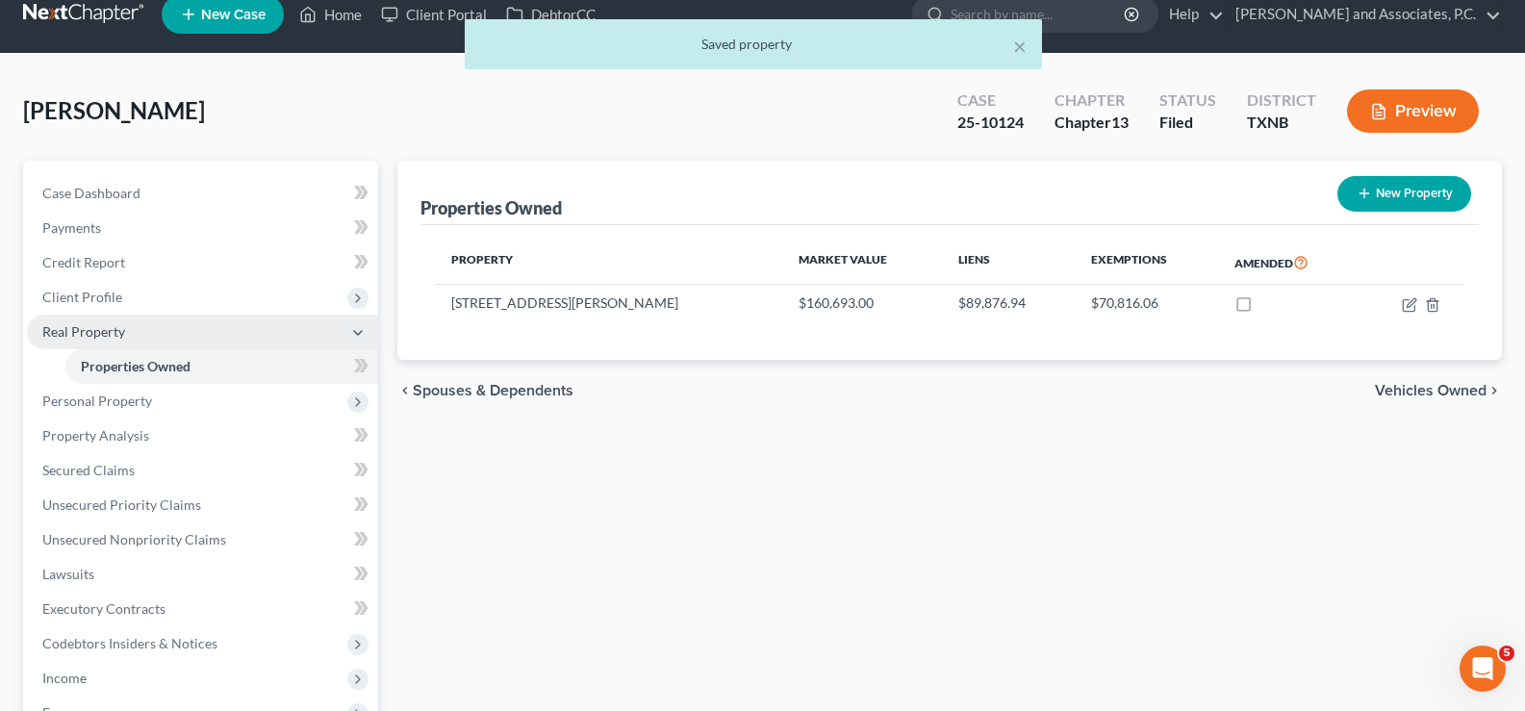
scroll to position [0, 0]
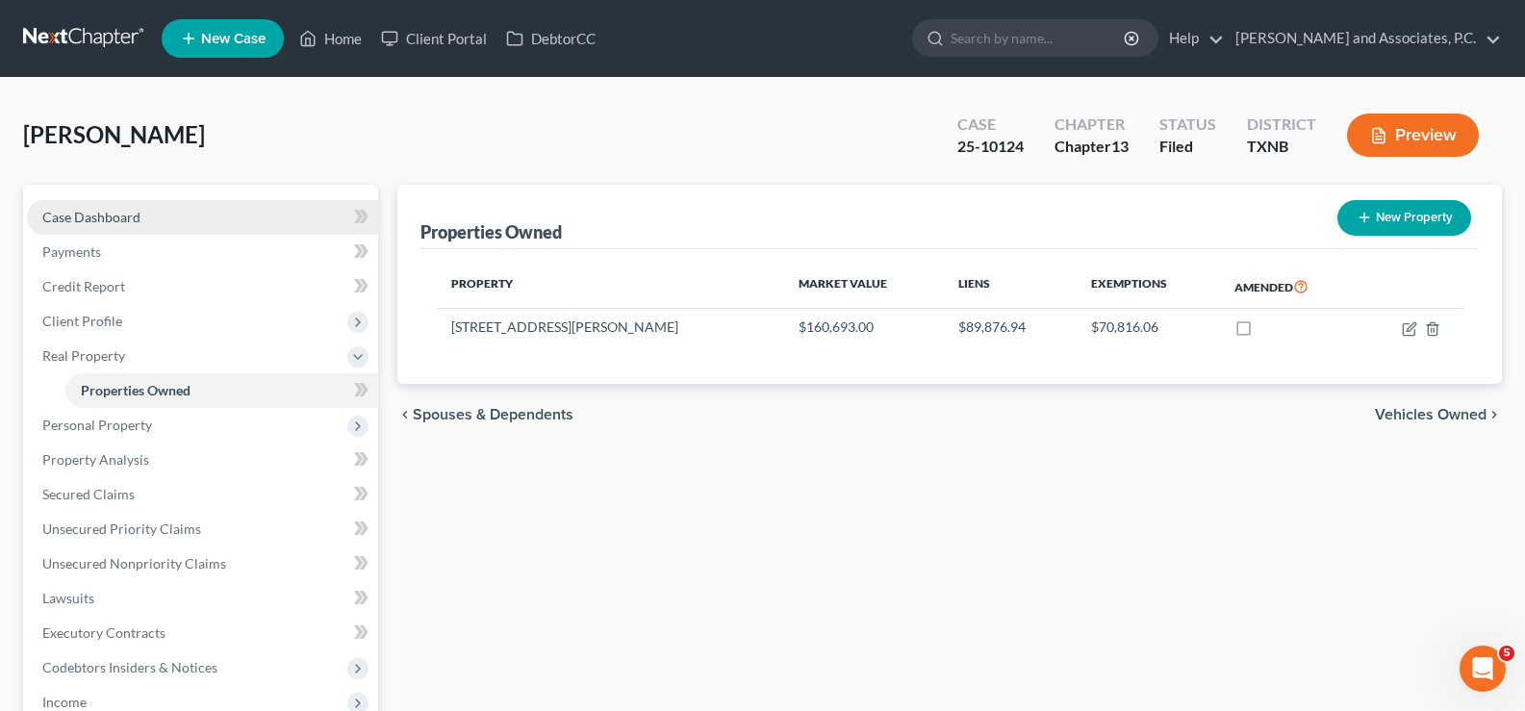
click at [176, 217] on link "Case Dashboard" at bounding box center [202, 217] width 351 height 35
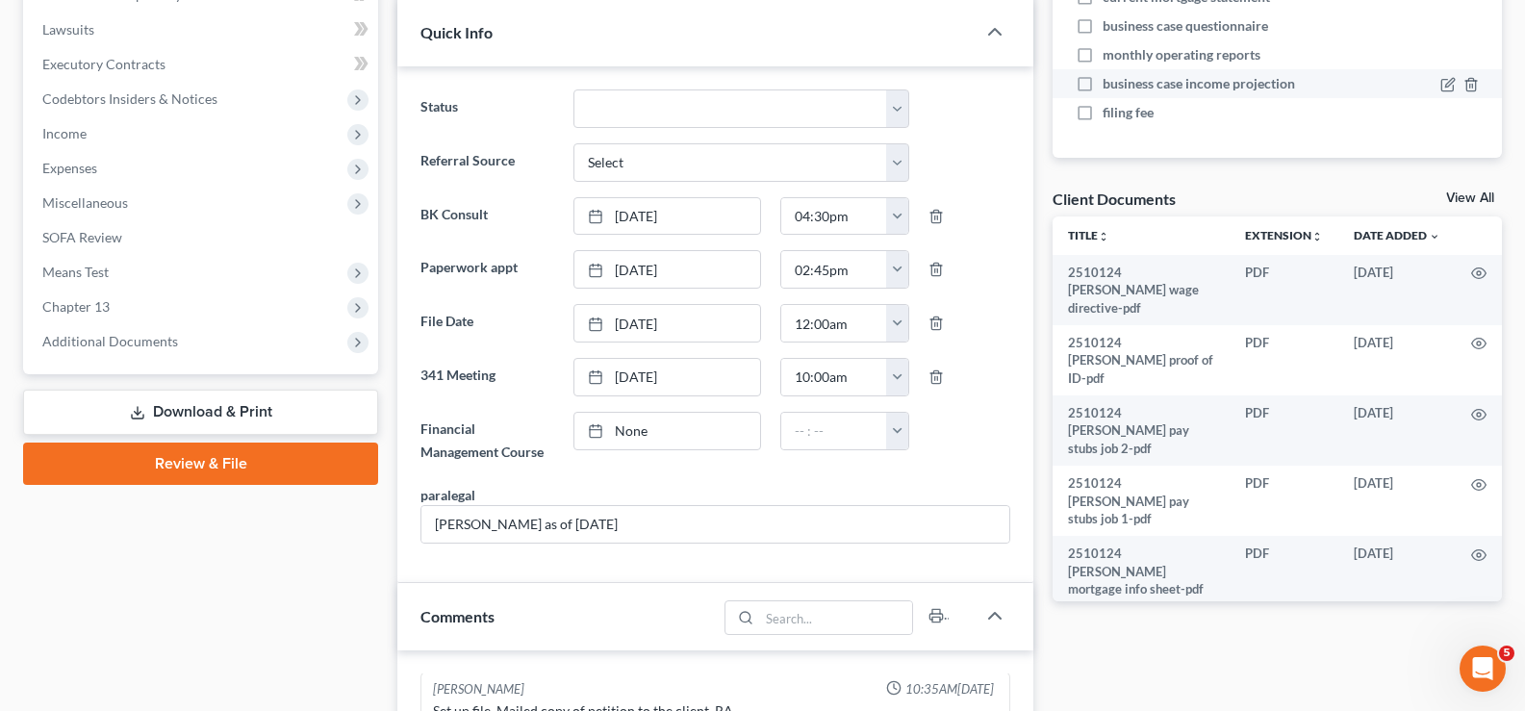
scroll to position [577, 0]
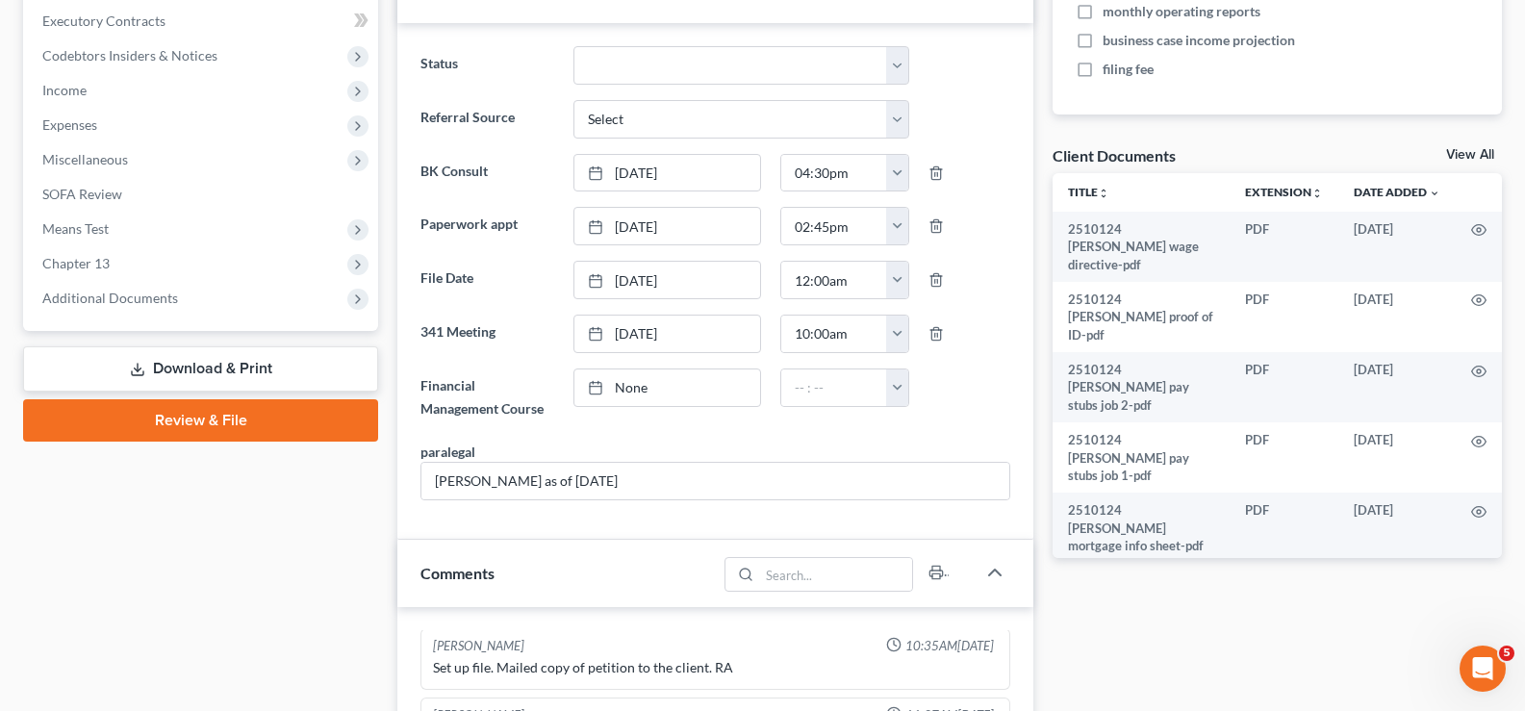
click at [1465, 152] on link "View All" at bounding box center [1470, 154] width 48 height 13
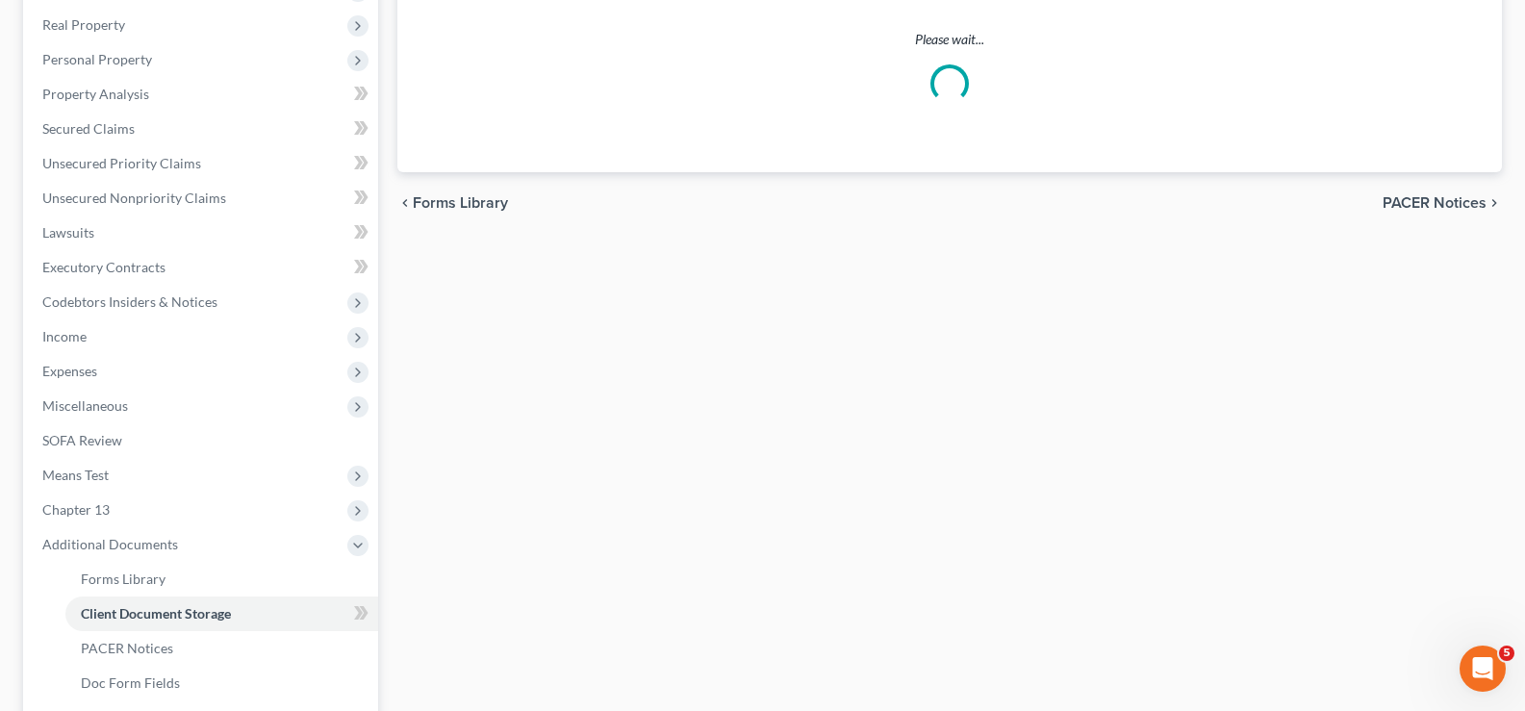
scroll to position [95, 0]
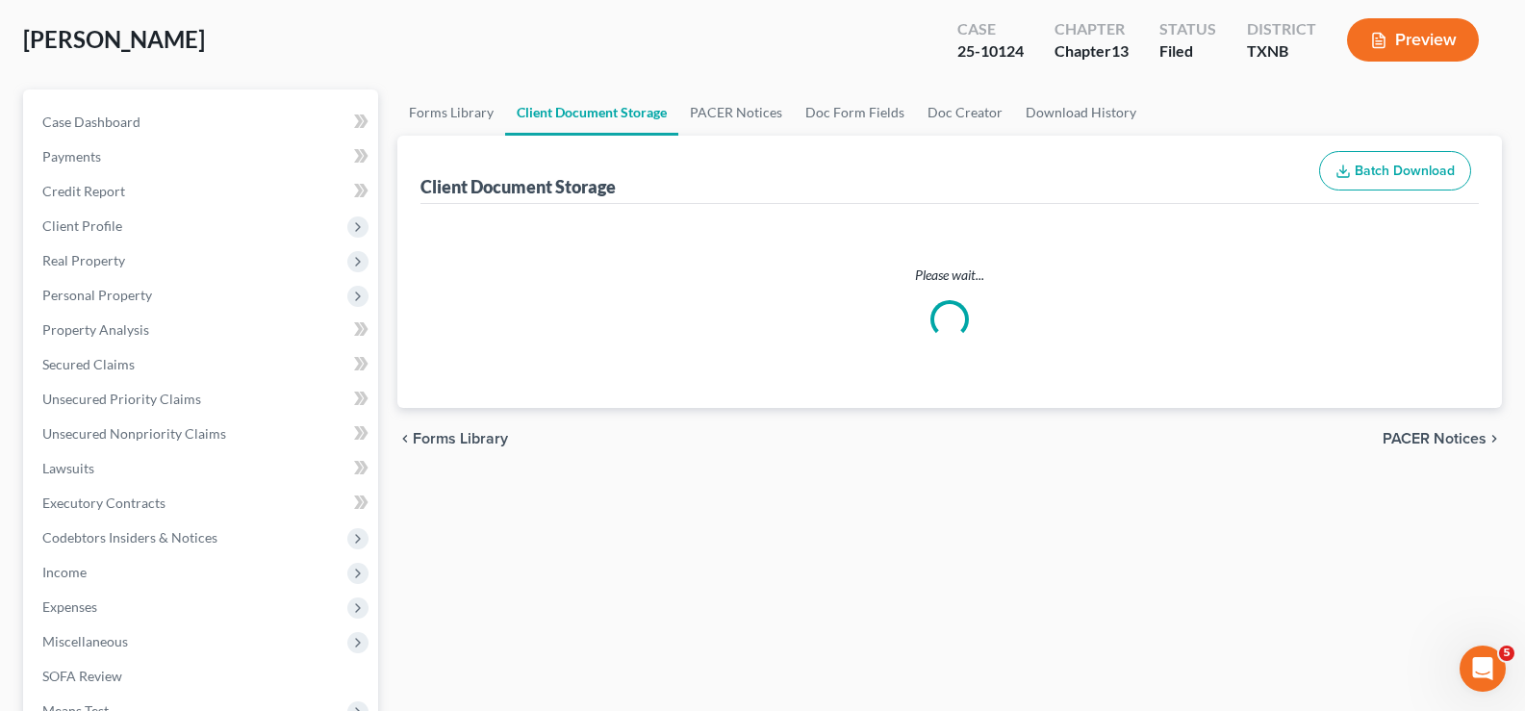
select select "18"
select select "21"
select select "10"
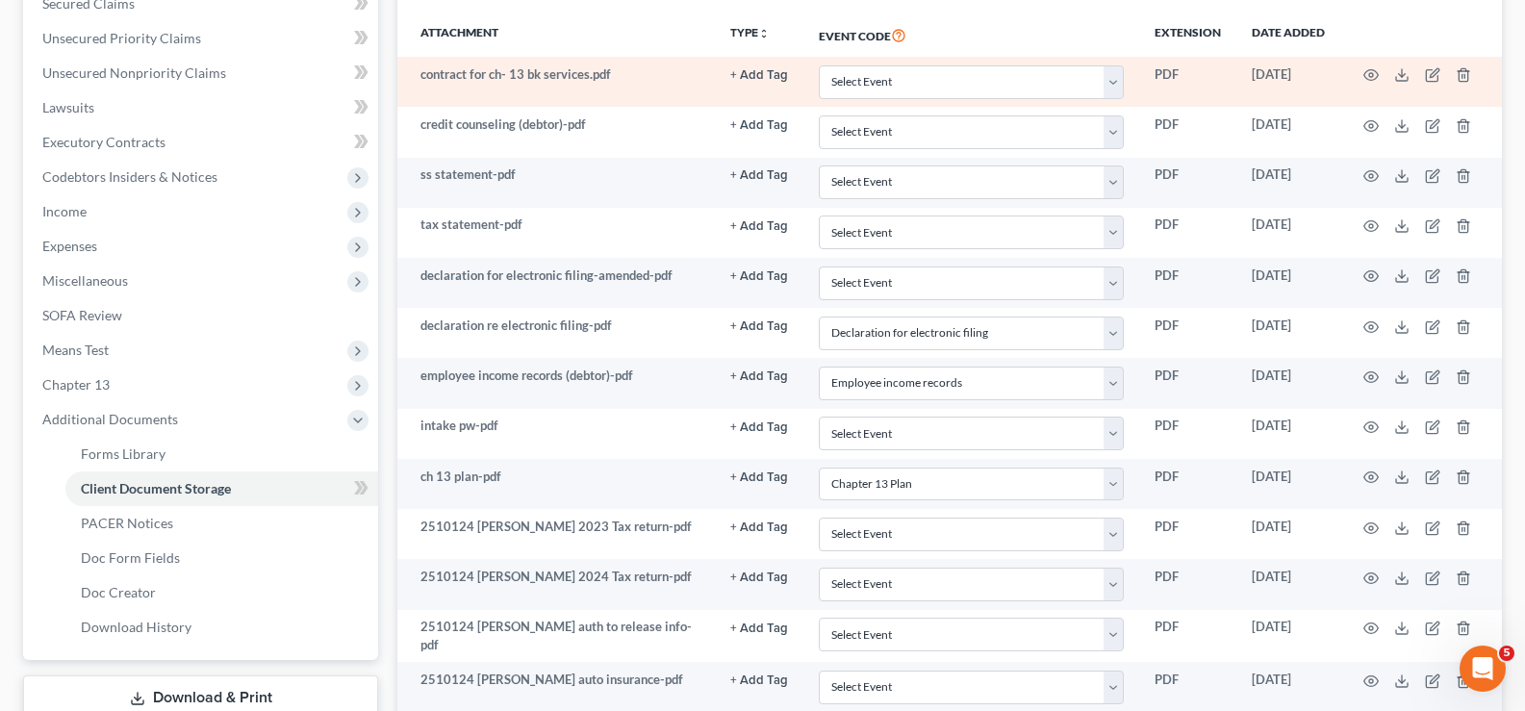
scroll to position [522, 0]
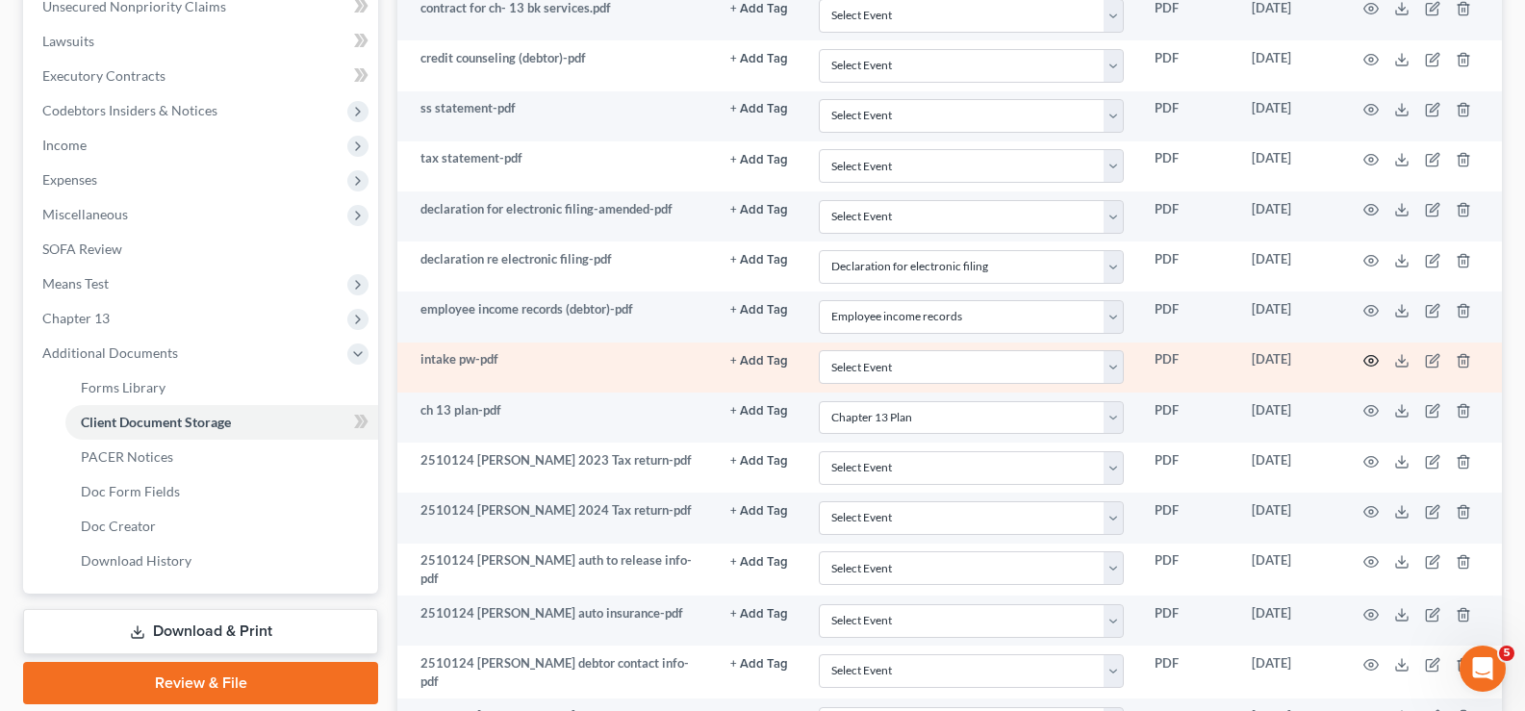
click at [1364, 366] on icon "button" at bounding box center [1370, 360] width 15 height 15
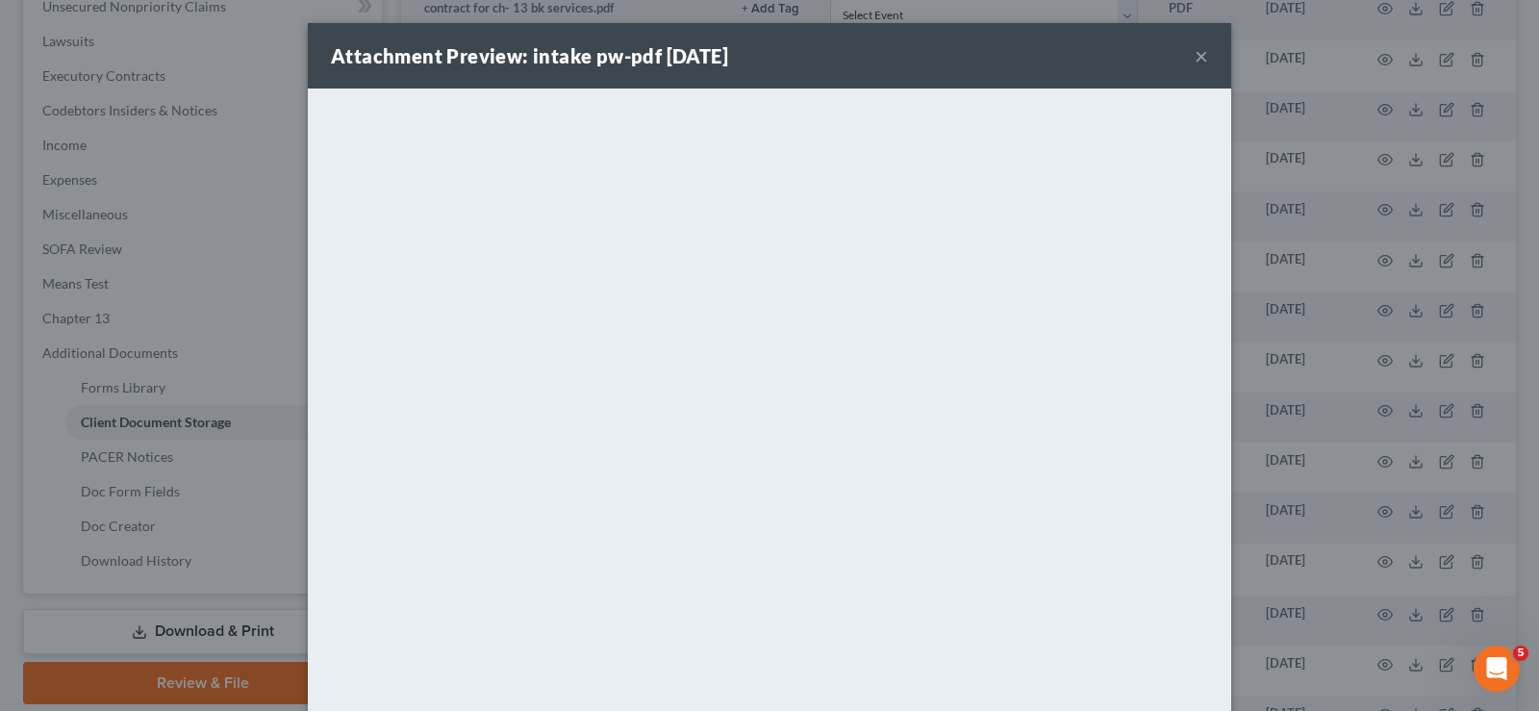
click at [1195, 53] on button "×" at bounding box center [1201, 55] width 13 height 23
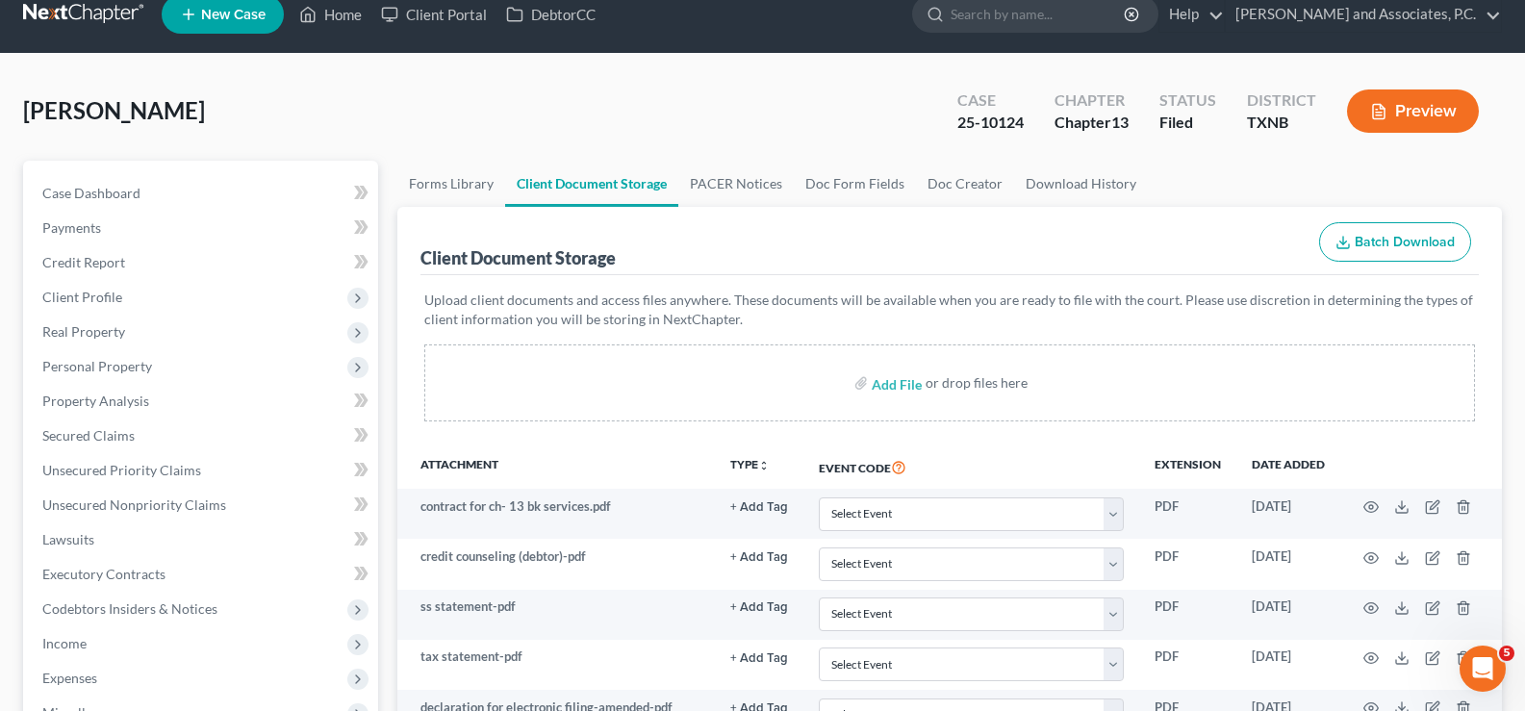
scroll to position [0, 0]
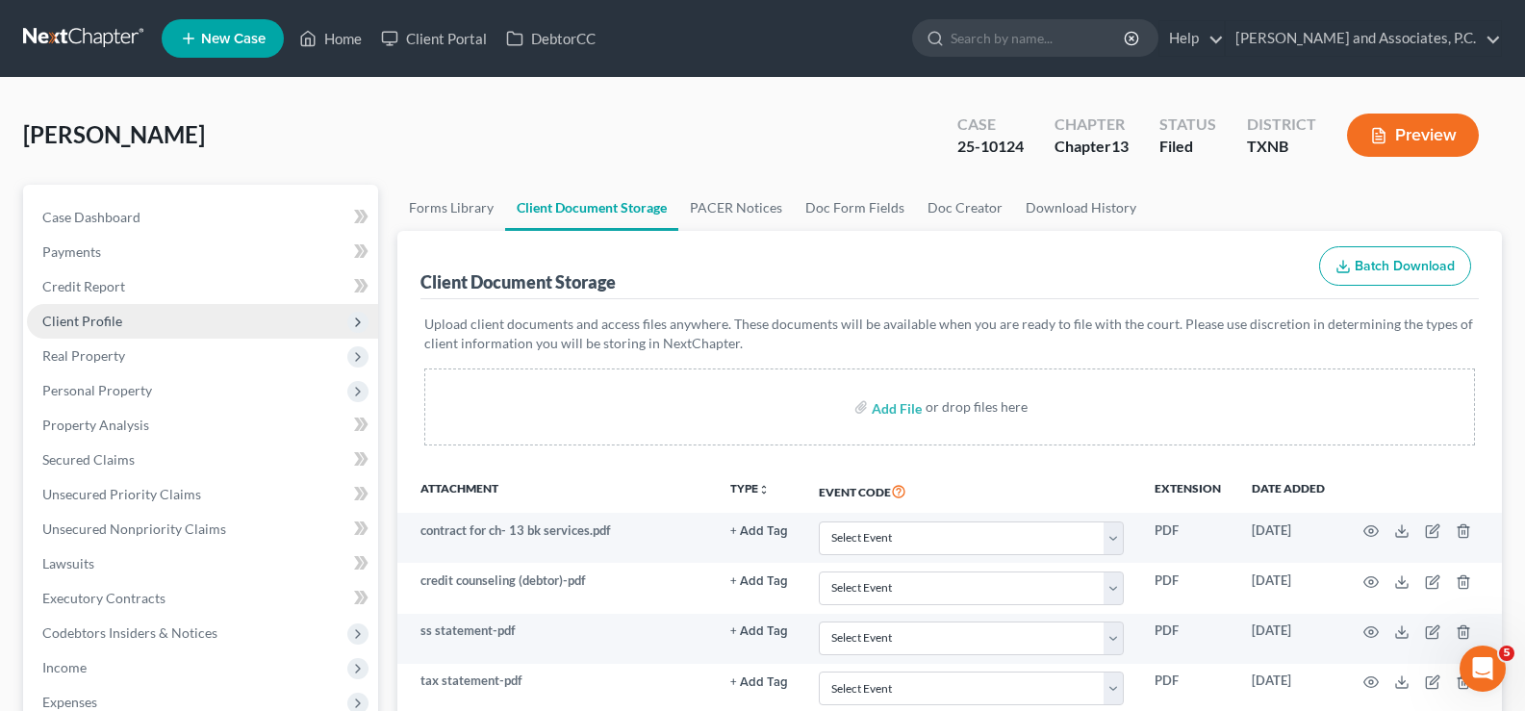
click at [149, 315] on span "Client Profile" at bounding box center [202, 321] width 351 height 35
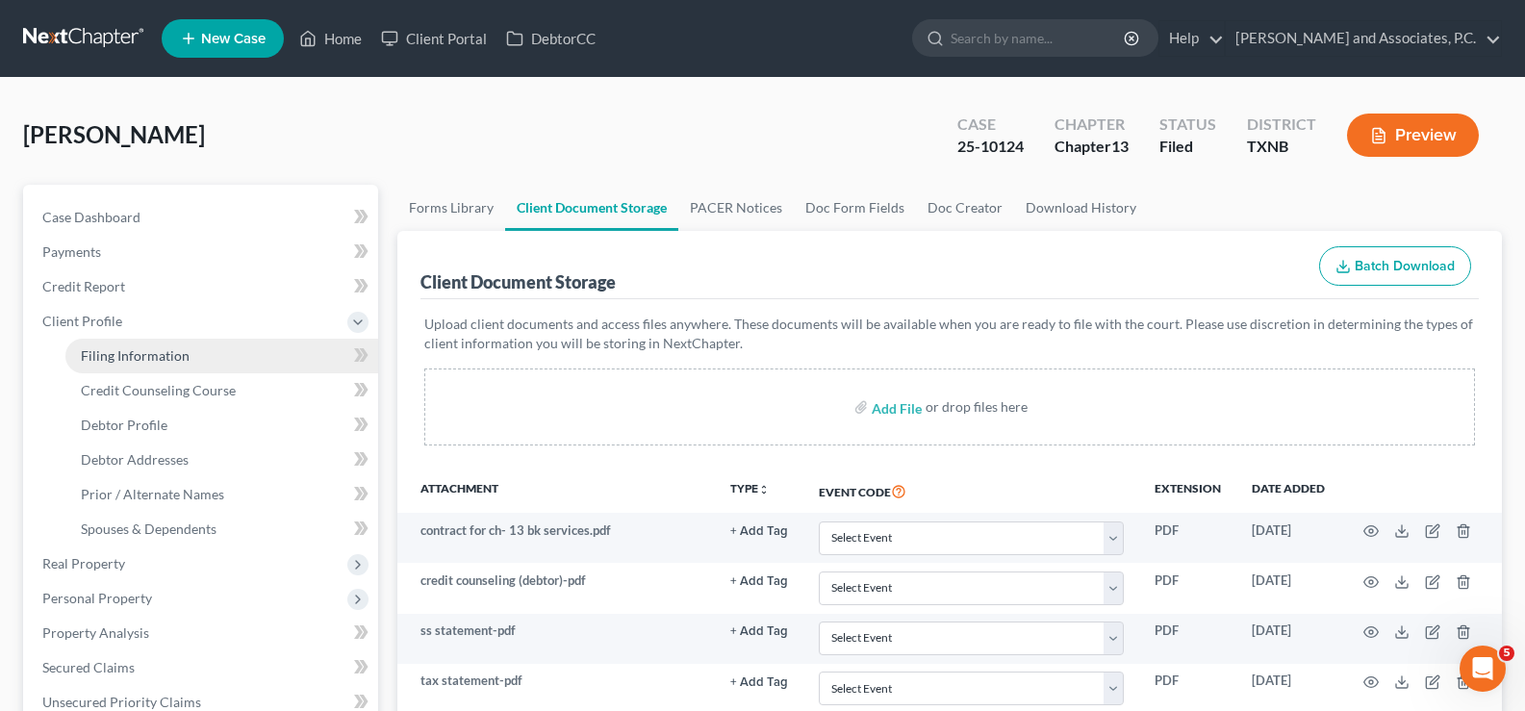
click at [150, 360] on span "Filing Information" at bounding box center [135, 355] width 109 height 16
select select "1"
select select "0"
select select "3"
select select "78"
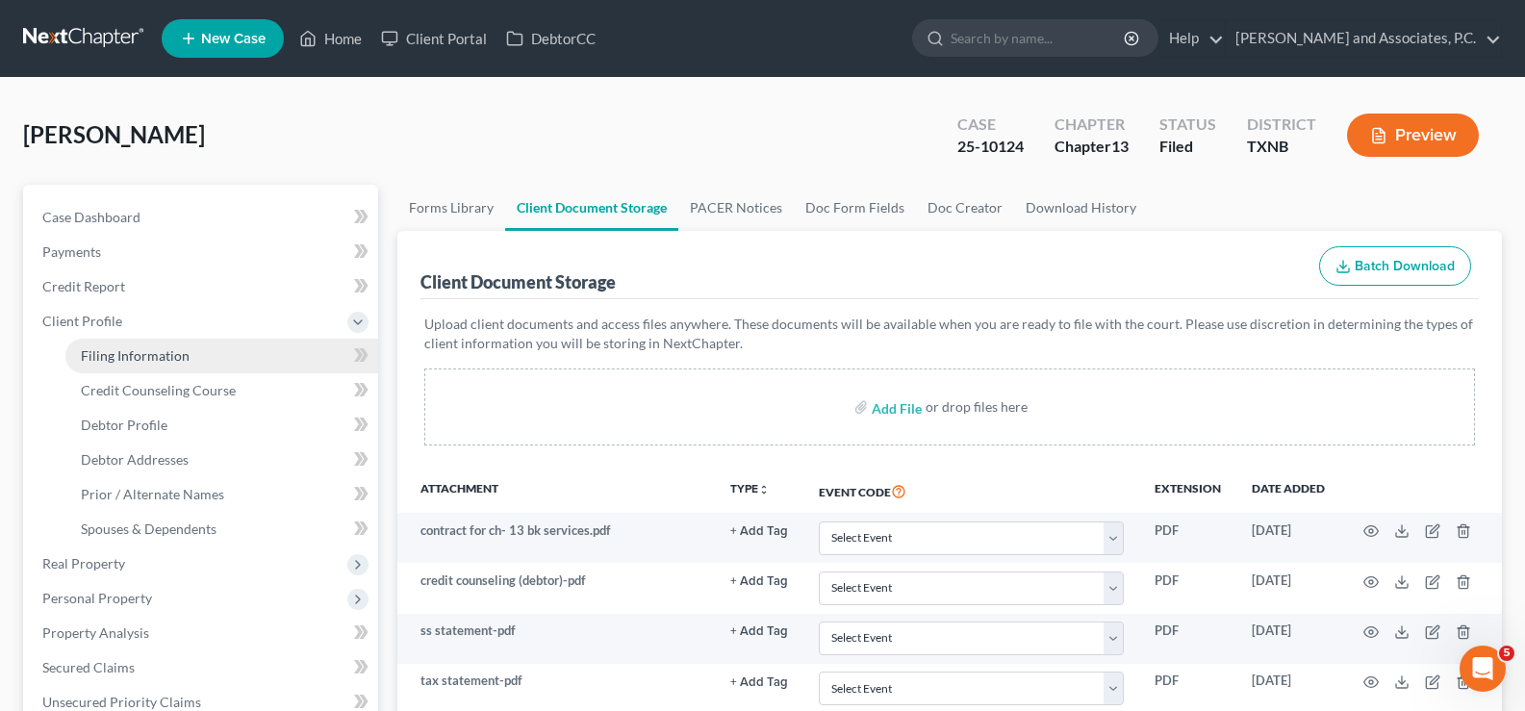
select select "0"
select select "45"
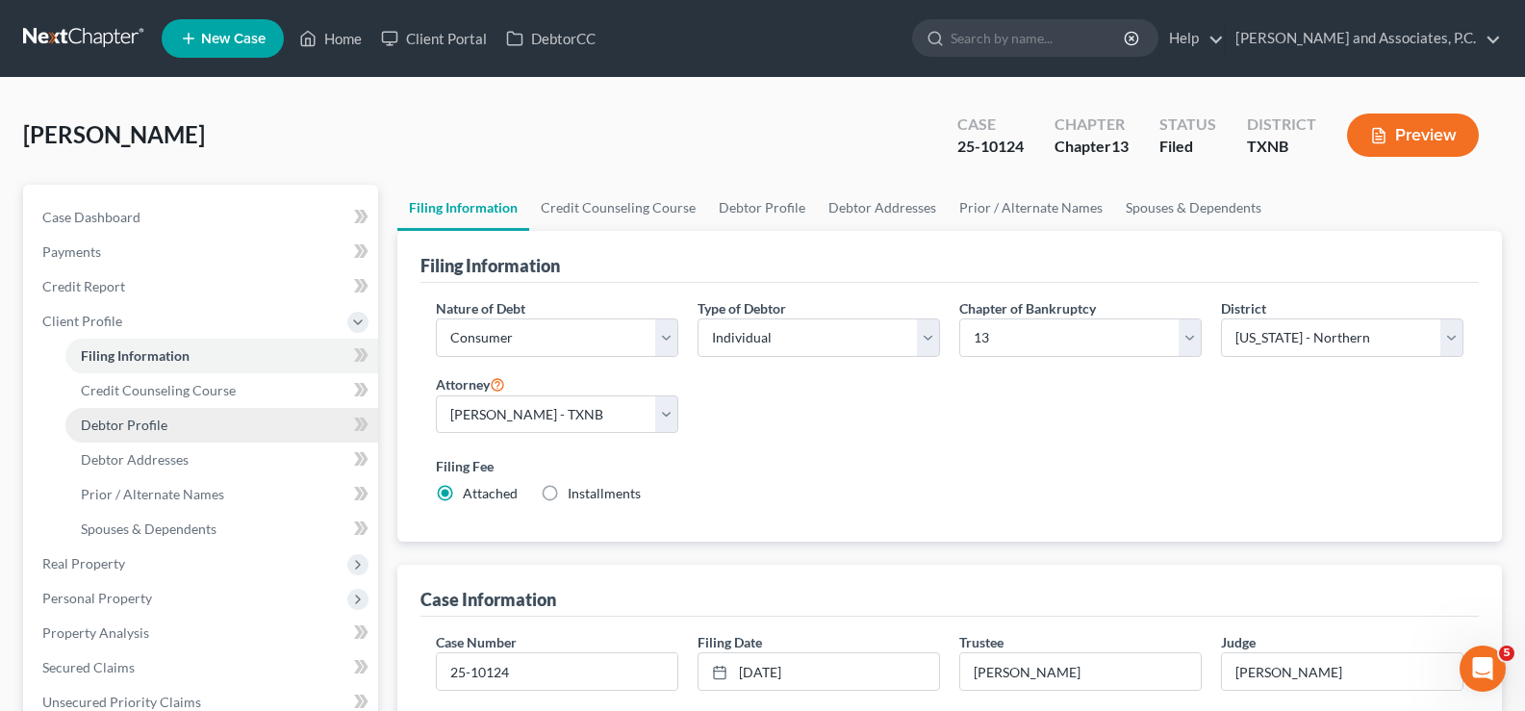
click at [151, 424] on span "Debtor Profile" at bounding box center [124, 425] width 87 height 16
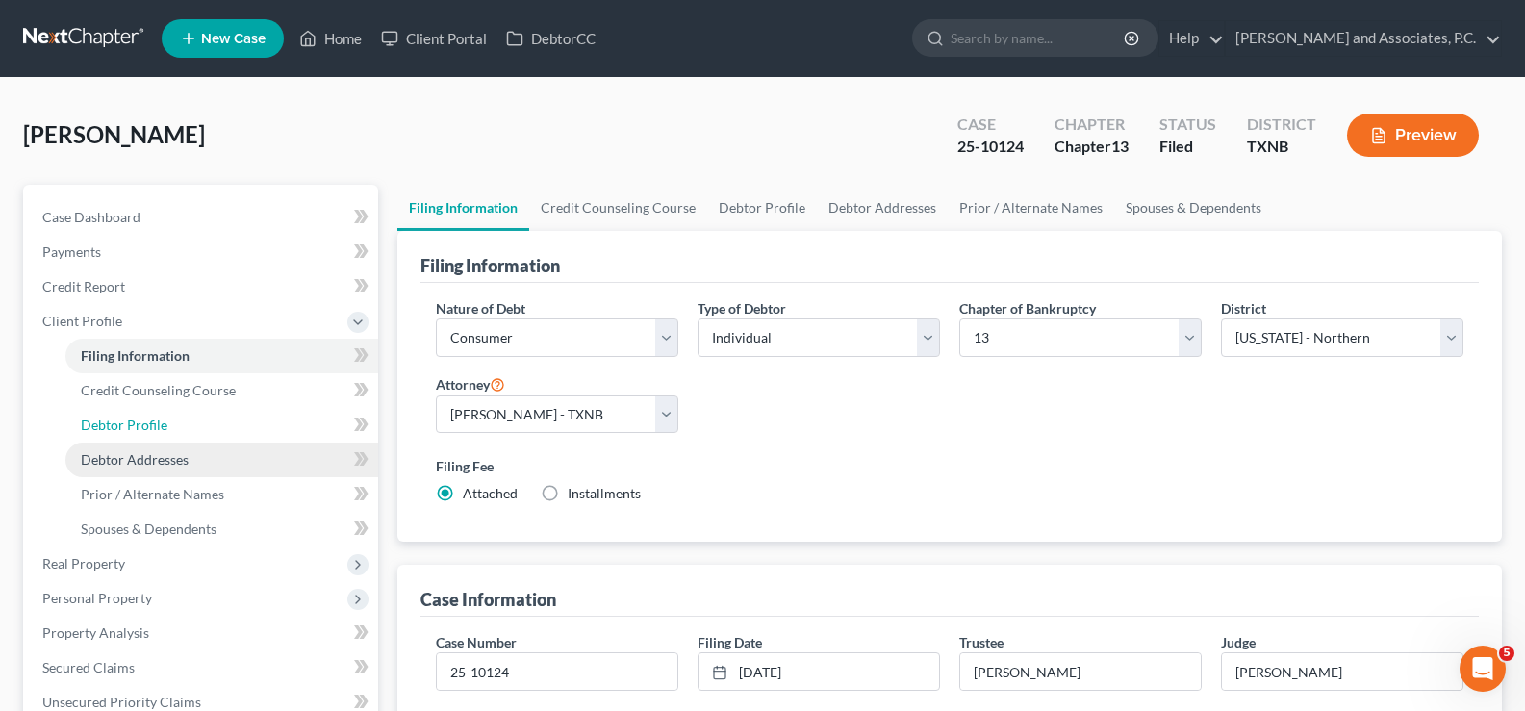
select select "0"
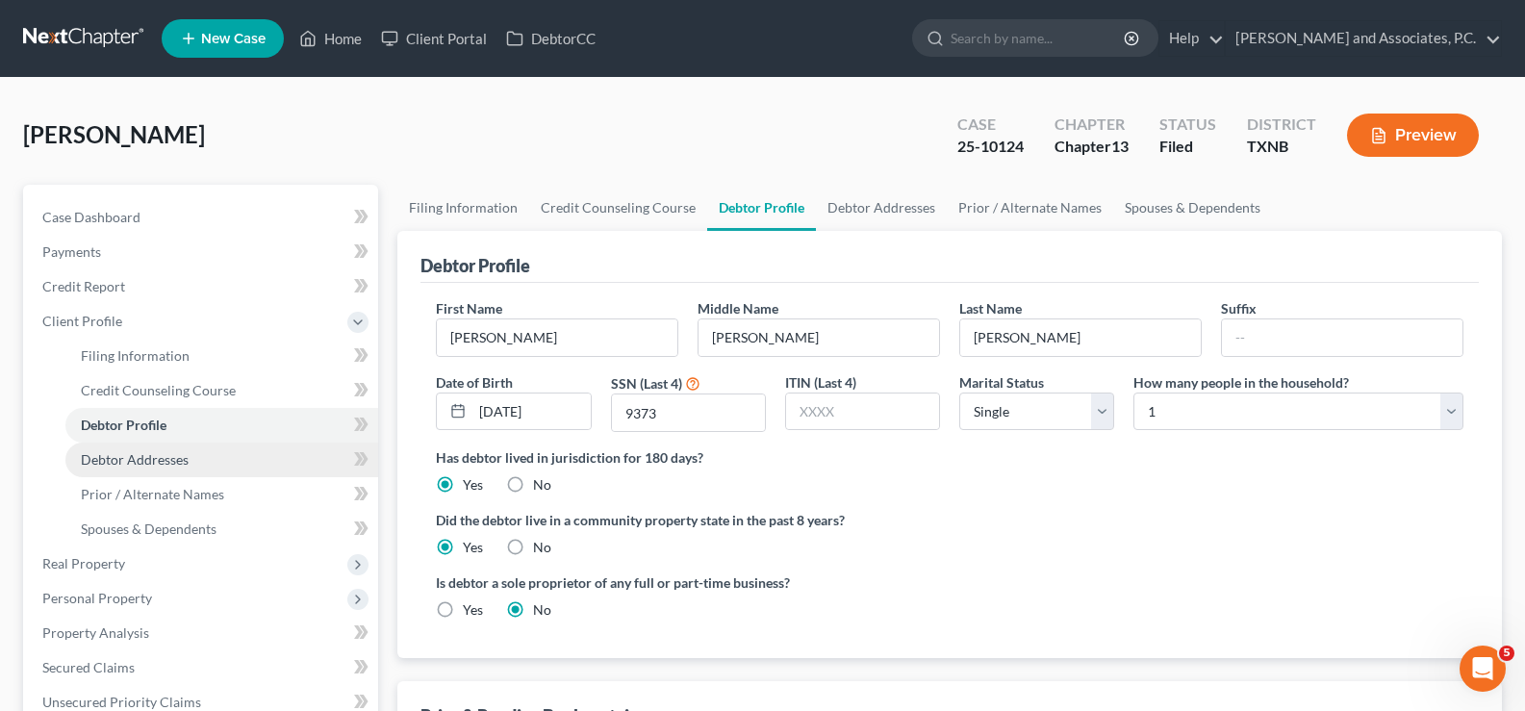
click at [152, 465] on span "Debtor Addresses" at bounding box center [135, 459] width 108 height 16
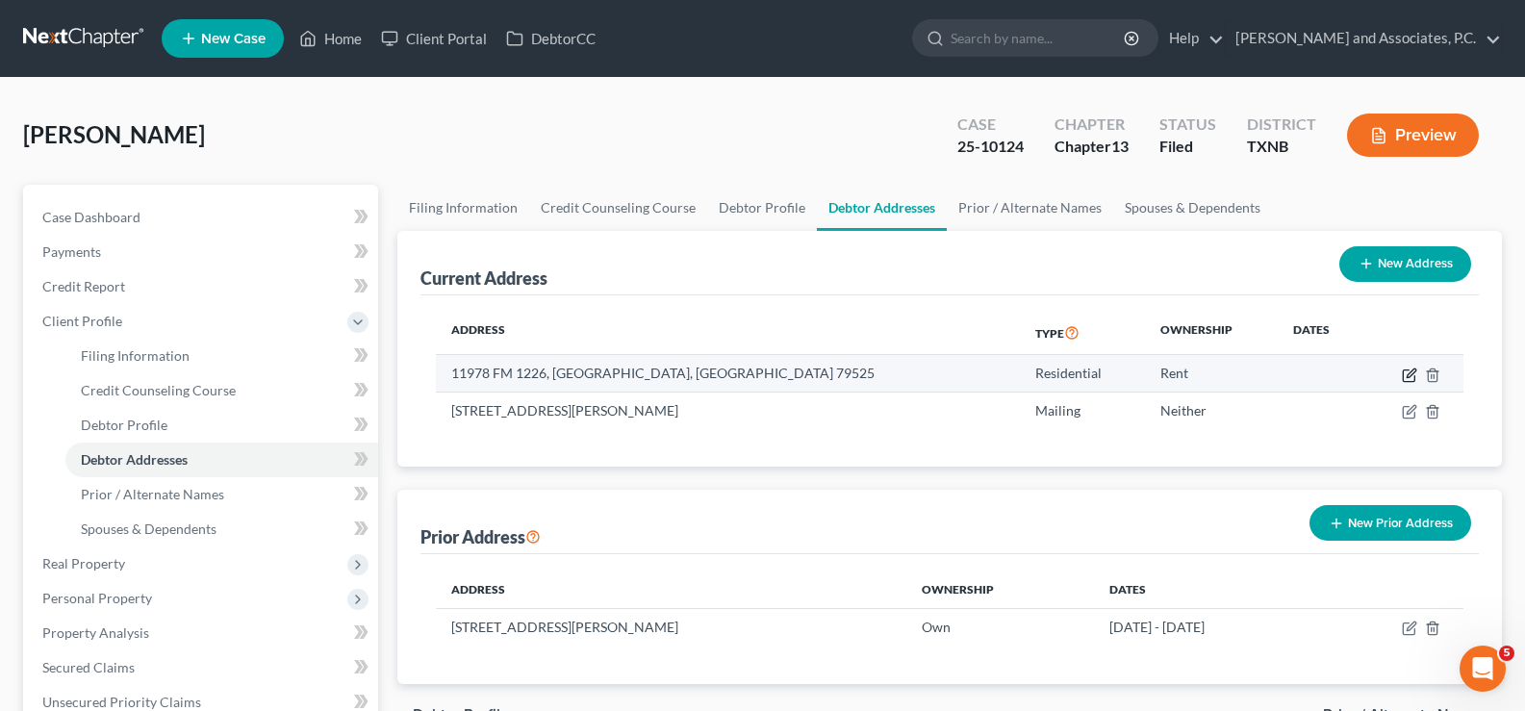
click at [1407, 374] on icon "button" at bounding box center [1410, 372] width 9 height 9
select select "45"
select select "126"
select select "0"
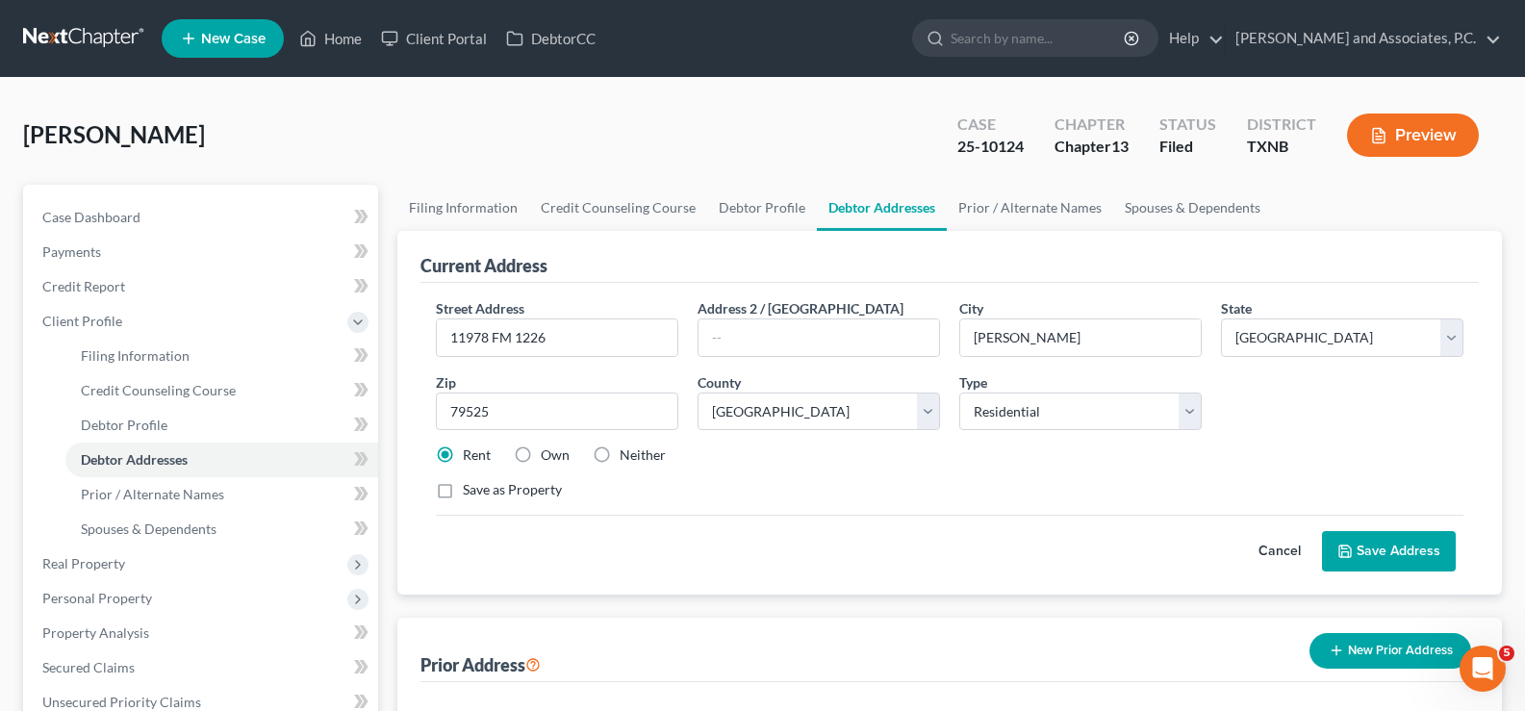
click at [1403, 558] on button "Save Address" at bounding box center [1389, 551] width 134 height 40
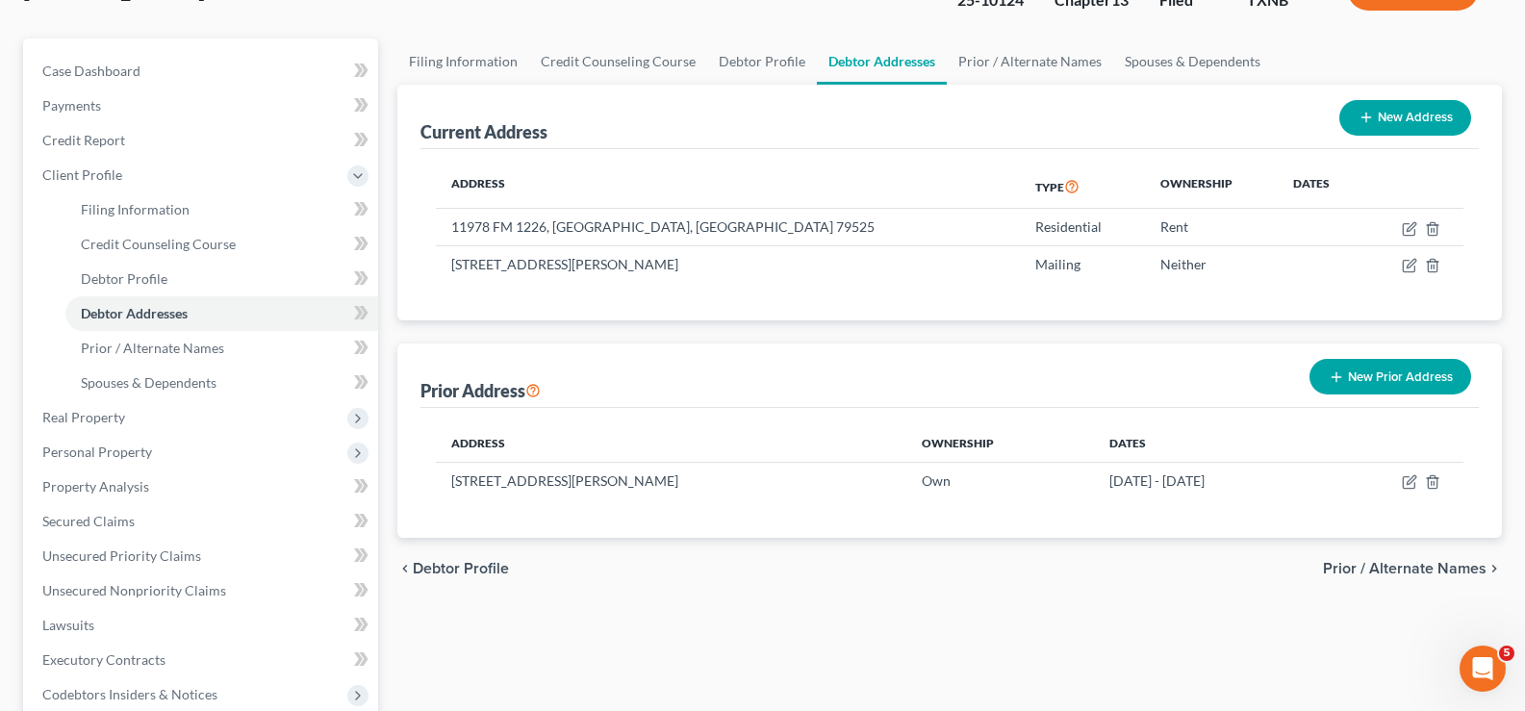
scroll to position [192, 0]
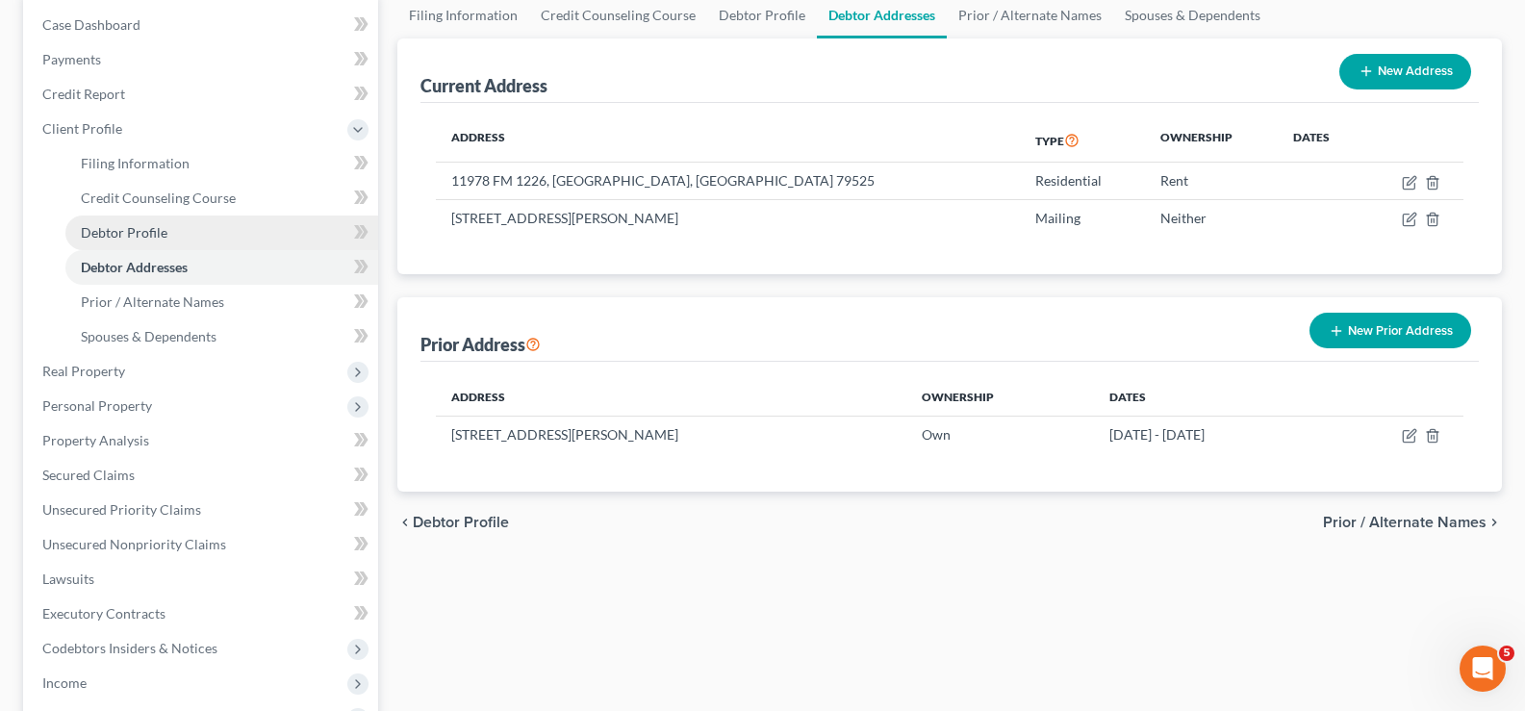
click at [196, 231] on link "Debtor Profile" at bounding box center [221, 232] width 313 height 35
select select "0"
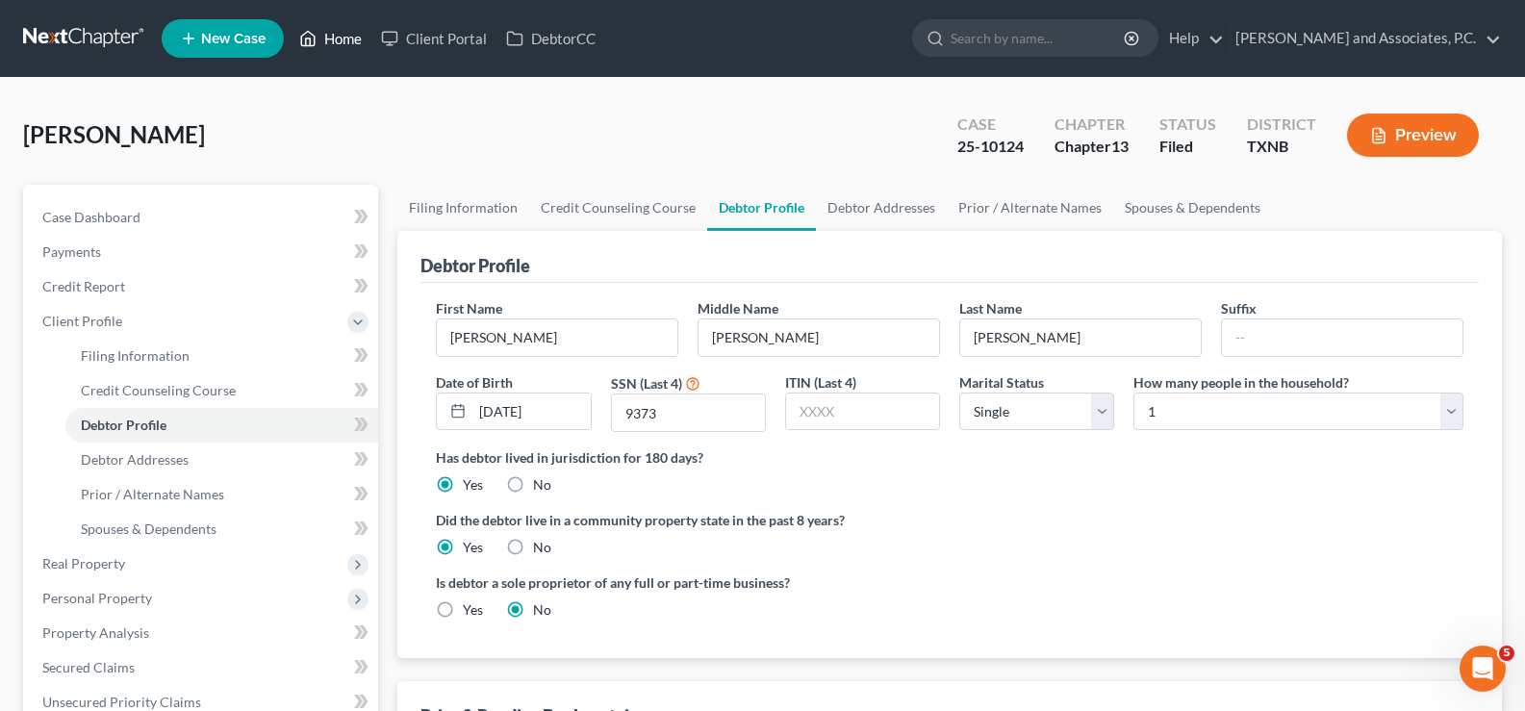
click at [347, 44] on link "Home" at bounding box center [331, 38] width 82 height 35
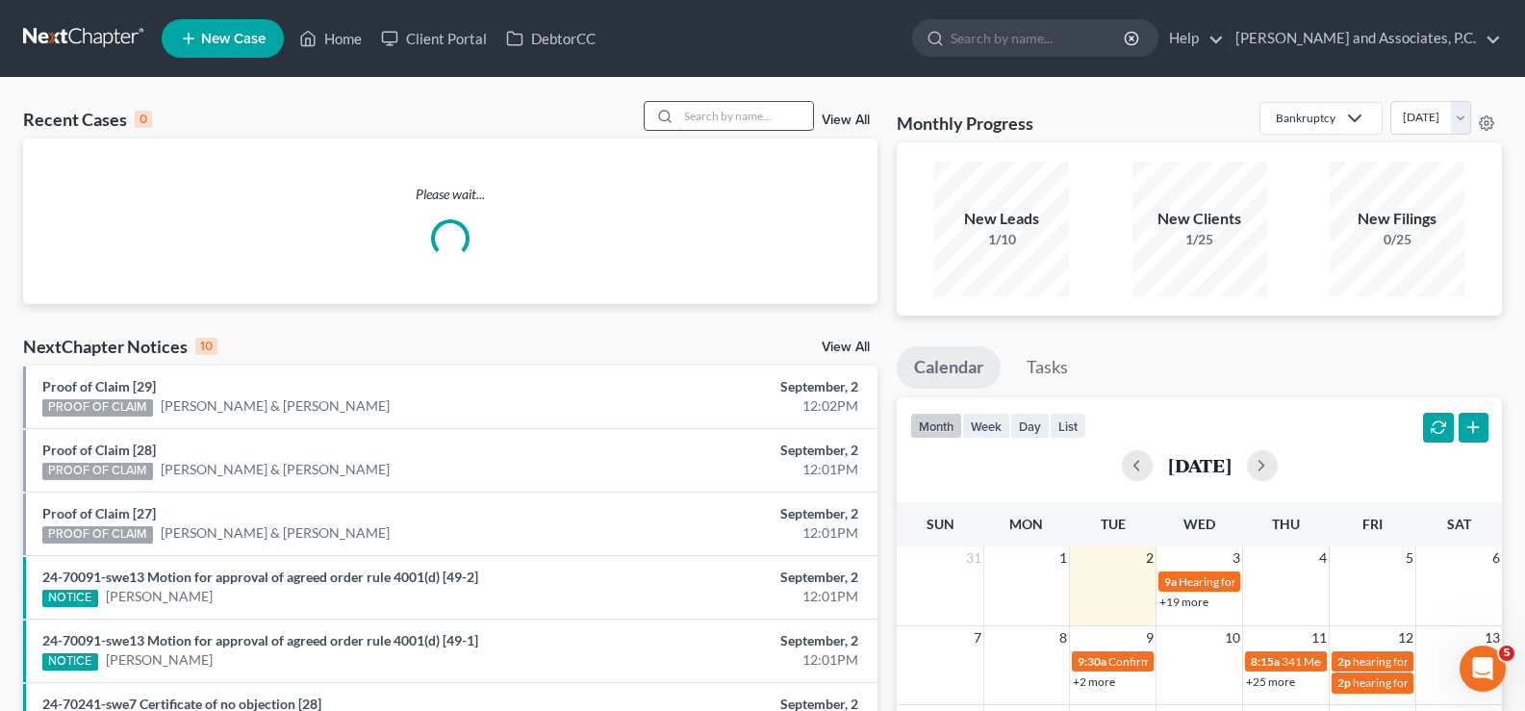
click at [715, 108] on input "search" at bounding box center [745, 116] width 135 height 28
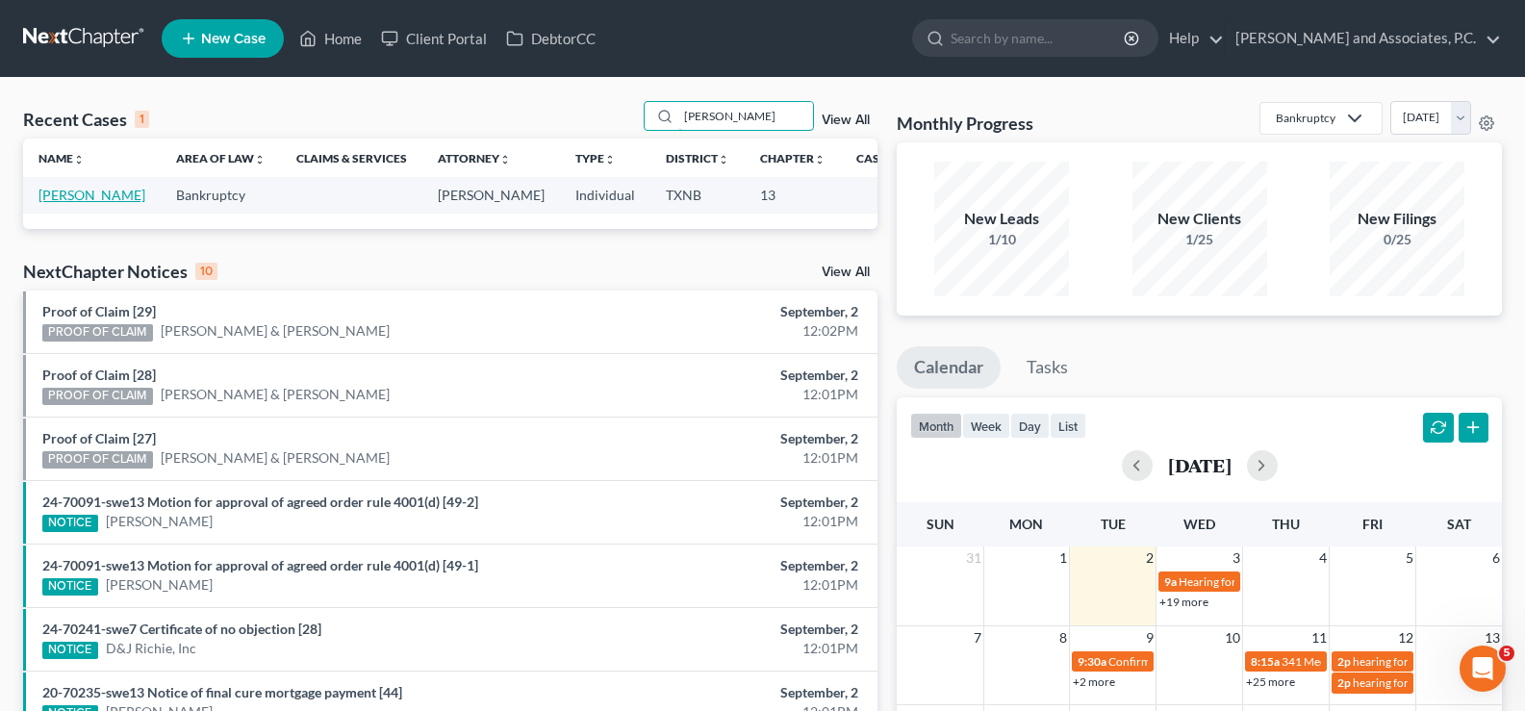
type input "tigert"
click at [43, 193] on link "[PERSON_NAME]" at bounding box center [91, 195] width 107 height 16
select select "7"
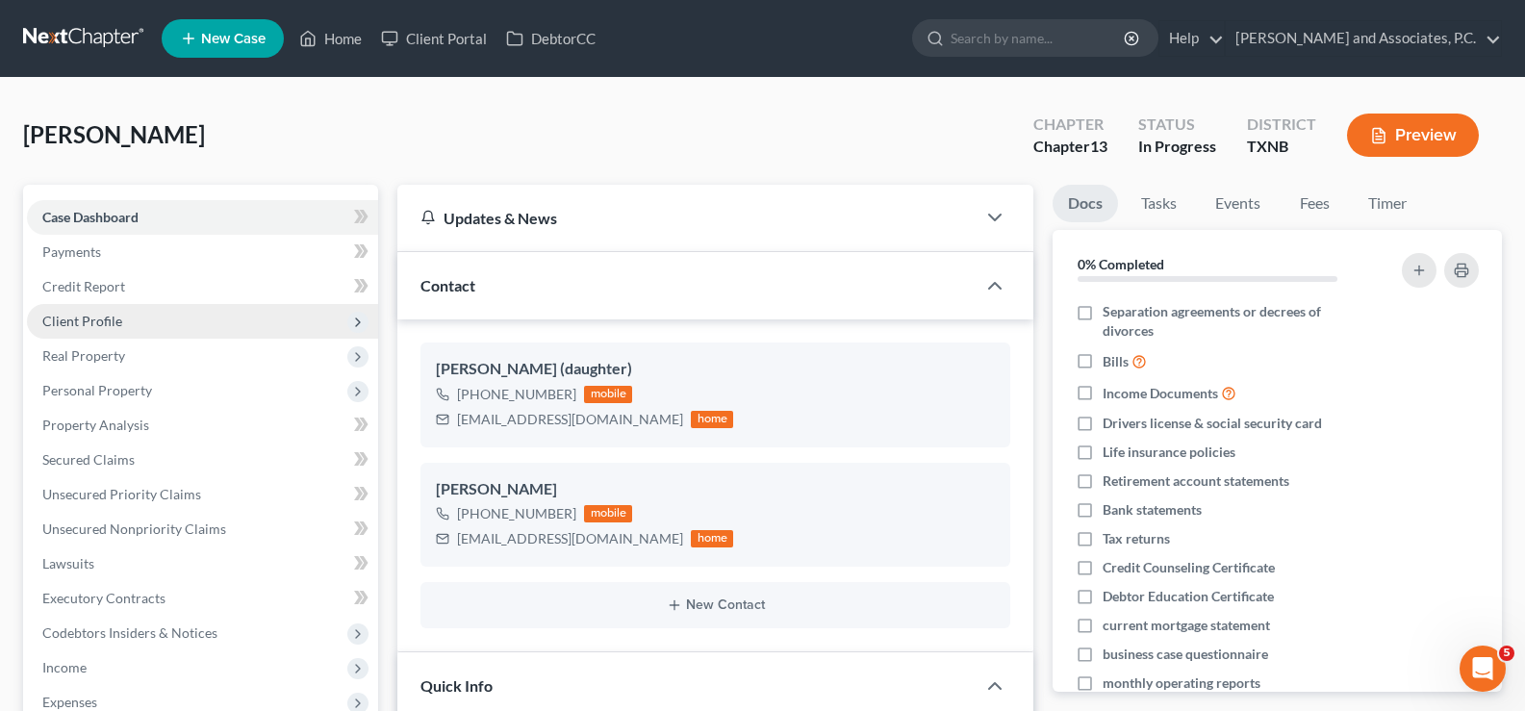
click at [137, 316] on span "Client Profile" at bounding box center [202, 321] width 351 height 35
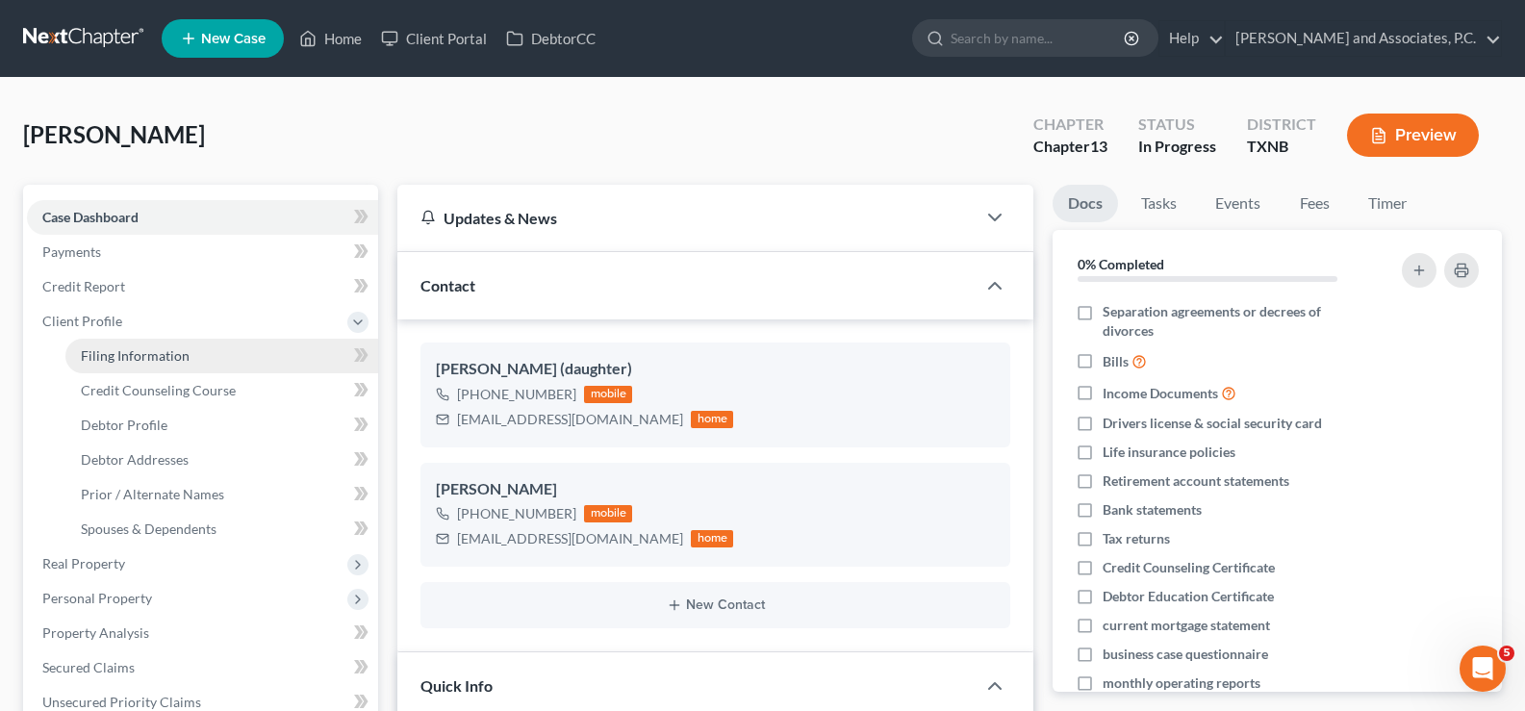
click at [147, 359] on span "Filing Information" at bounding box center [135, 355] width 109 height 16
select select "1"
select select "0"
select select "3"
select select "78"
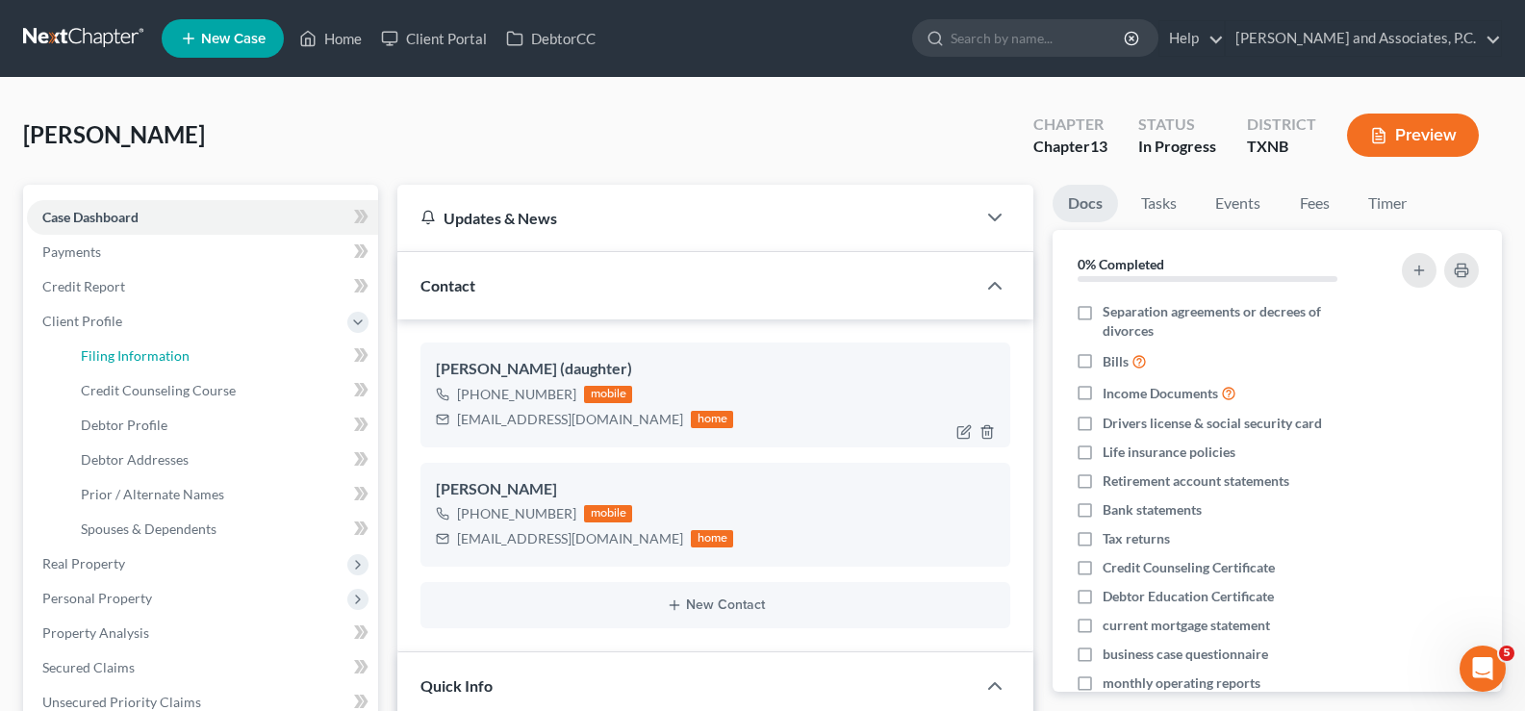
select select "0"
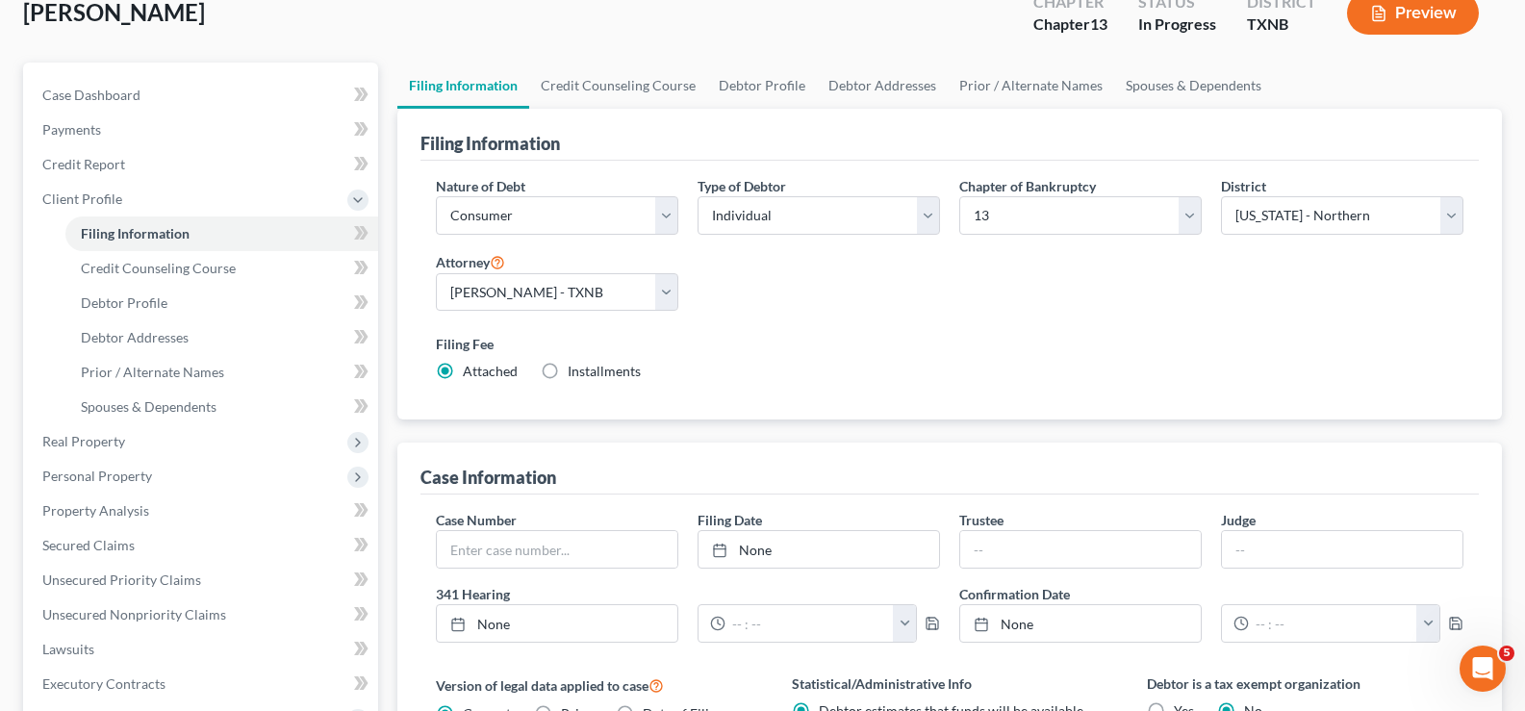
scroll to position [192, 0]
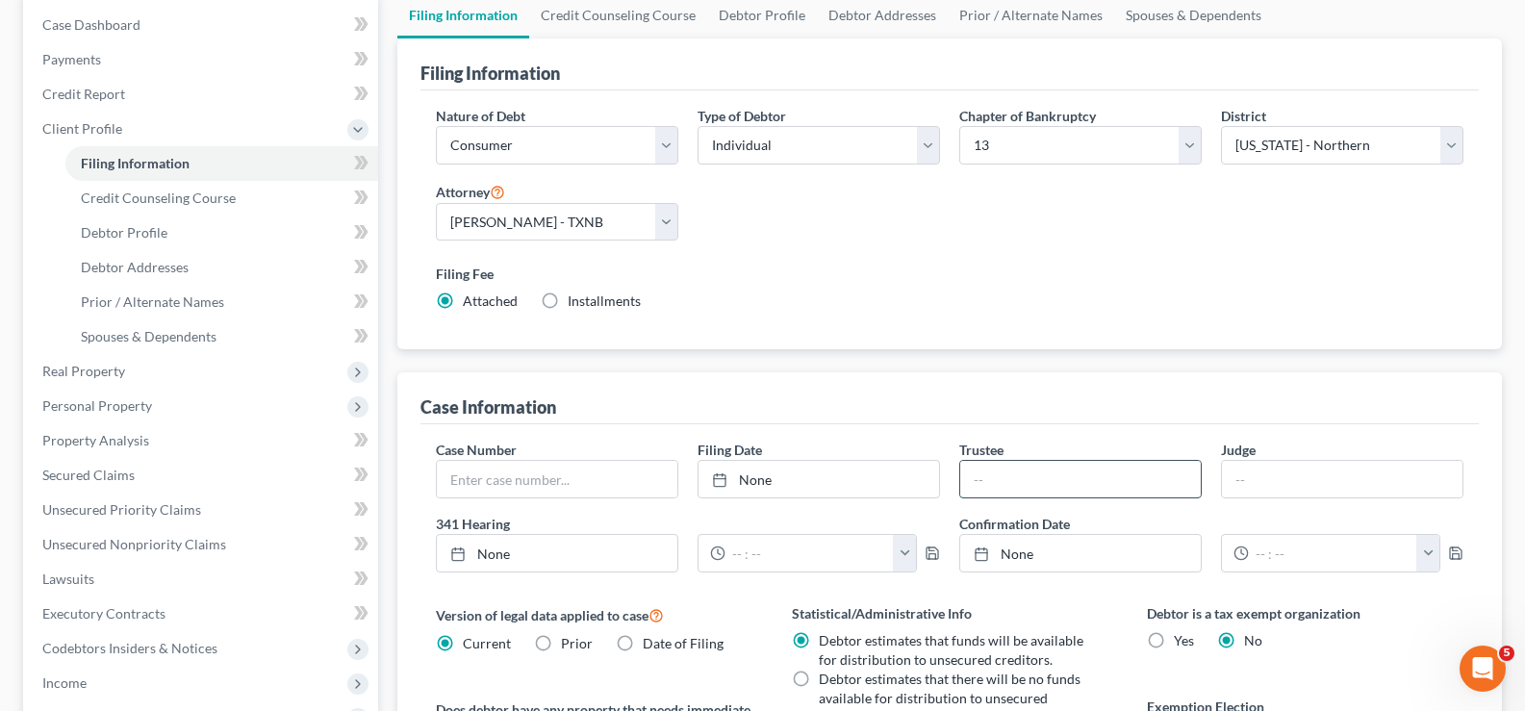
click at [1036, 471] on input "text" at bounding box center [1080, 479] width 240 height 37
click at [1012, 480] on input "text" at bounding box center [1080, 479] width 240 height 37
click at [1028, 480] on input "text" at bounding box center [1080, 479] width 240 height 37
type input "Katherine L. Davis"
click at [1301, 488] on input "text" at bounding box center [1342, 479] width 240 height 37
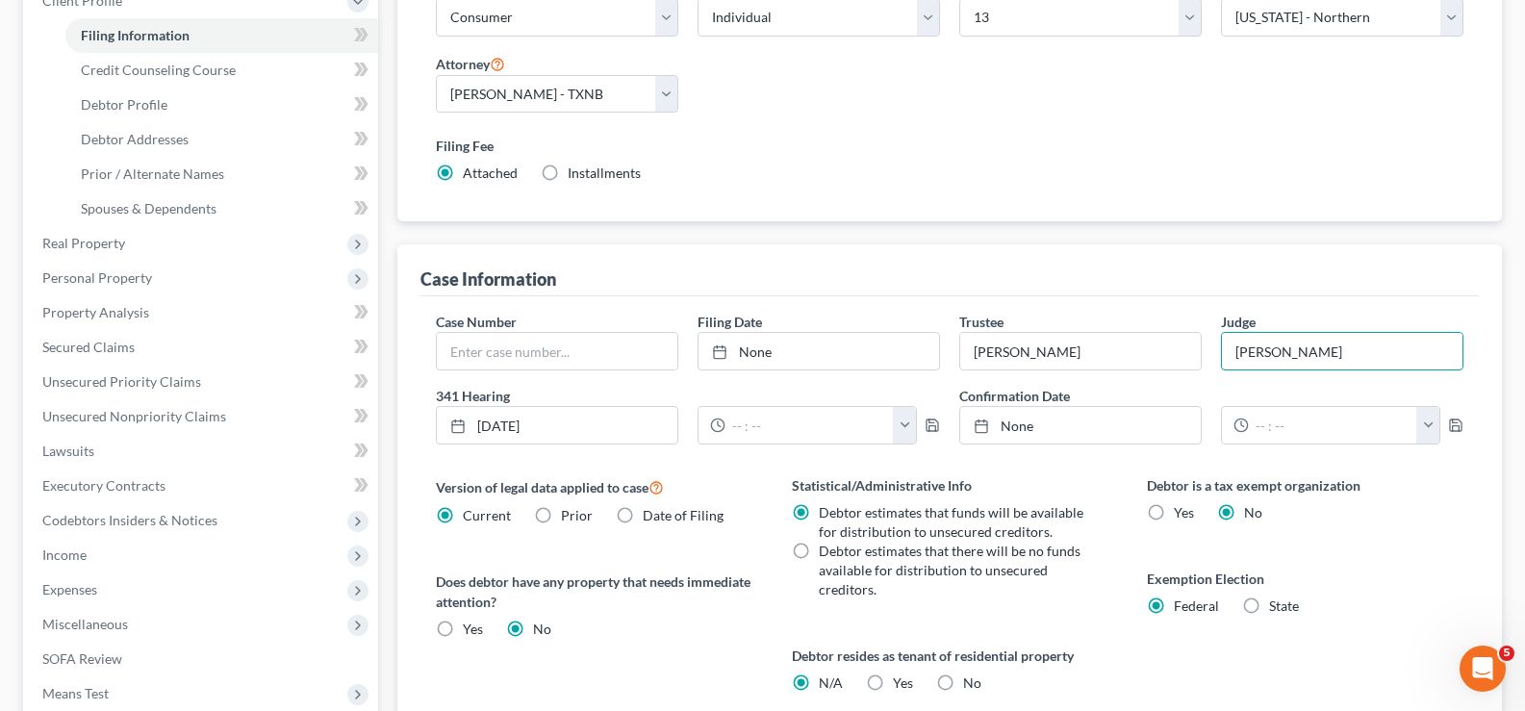
scroll to position [385, 0]
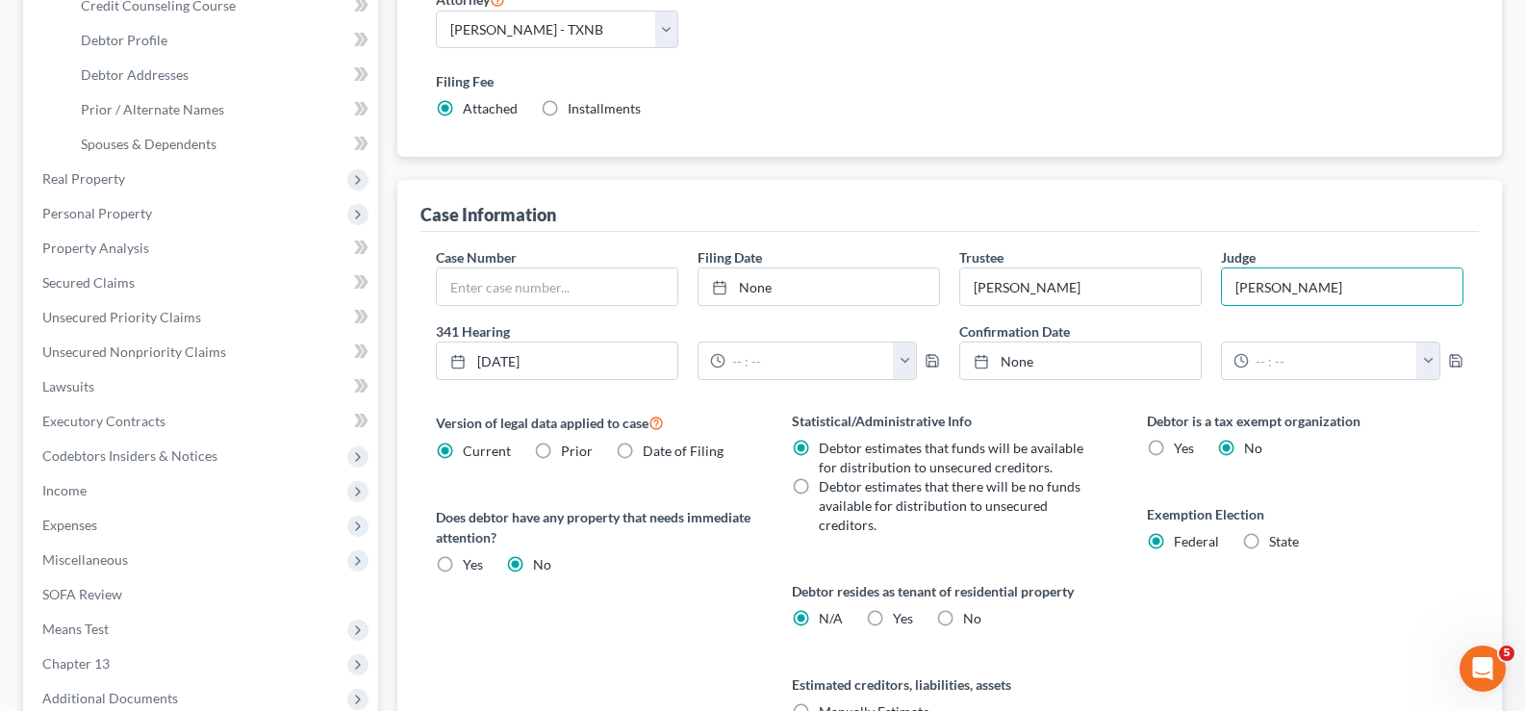
type input "Scott W. Everett"
click at [1269, 543] on label "State" at bounding box center [1284, 541] width 30 height 19
click at [1277, 543] on input "State" at bounding box center [1283, 538] width 13 height 13
radio input "true"
radio input "false"
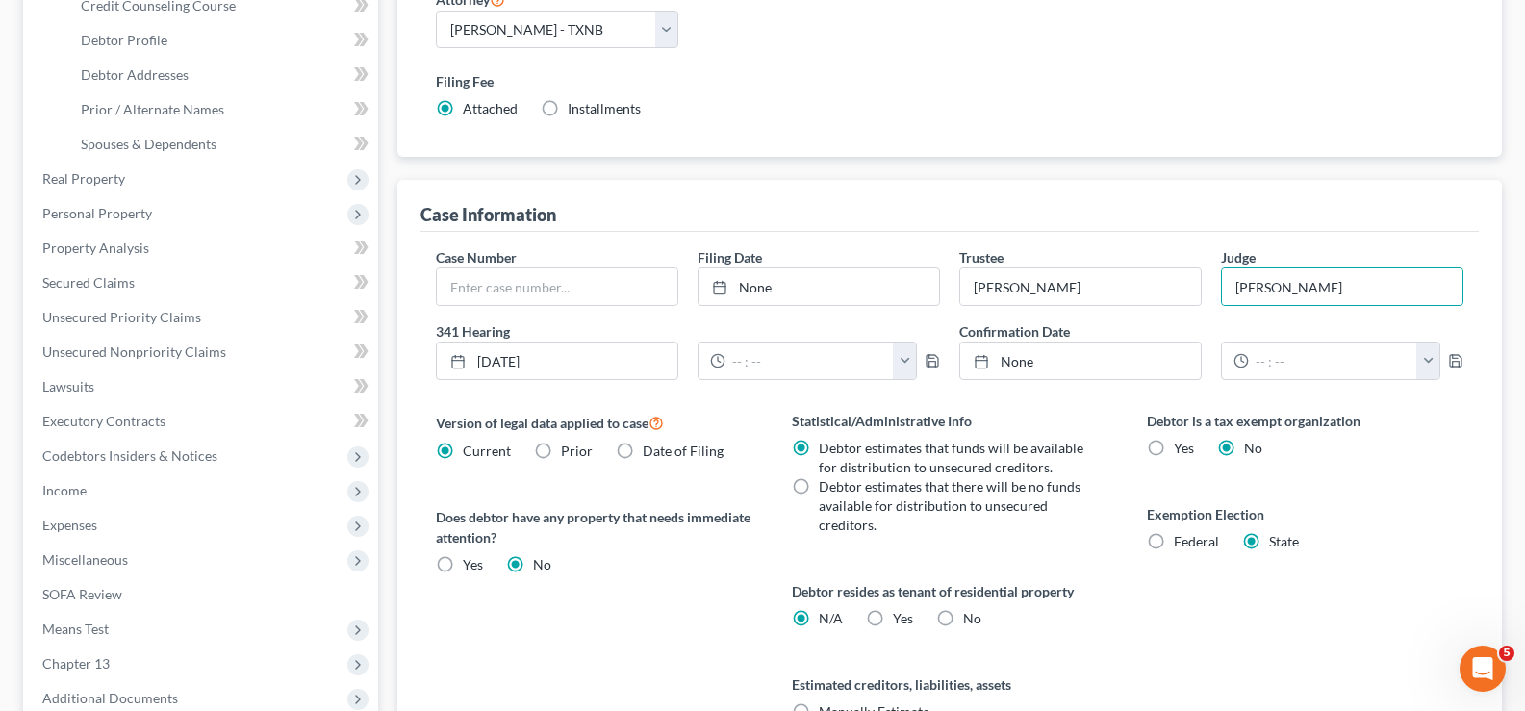
select select "45"
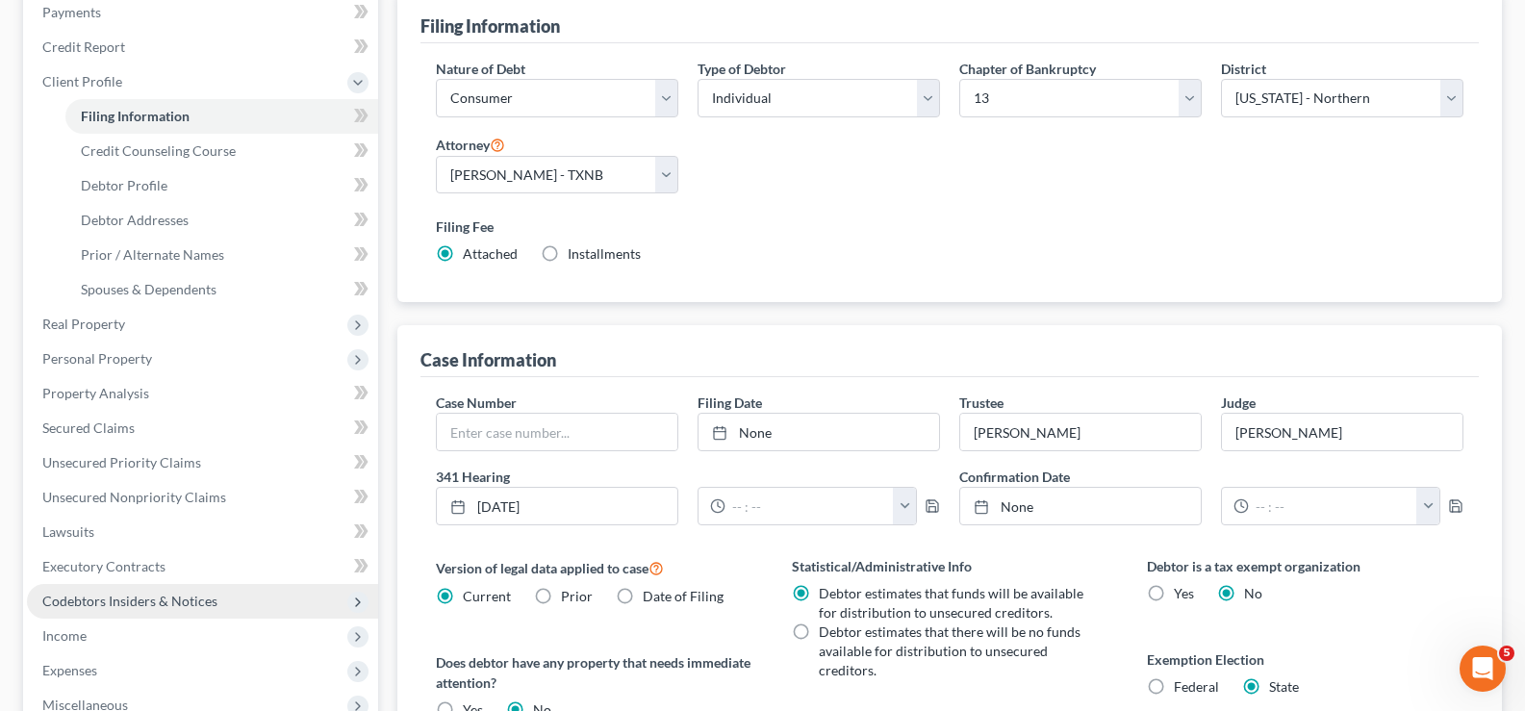
scroll to position [0, 0]
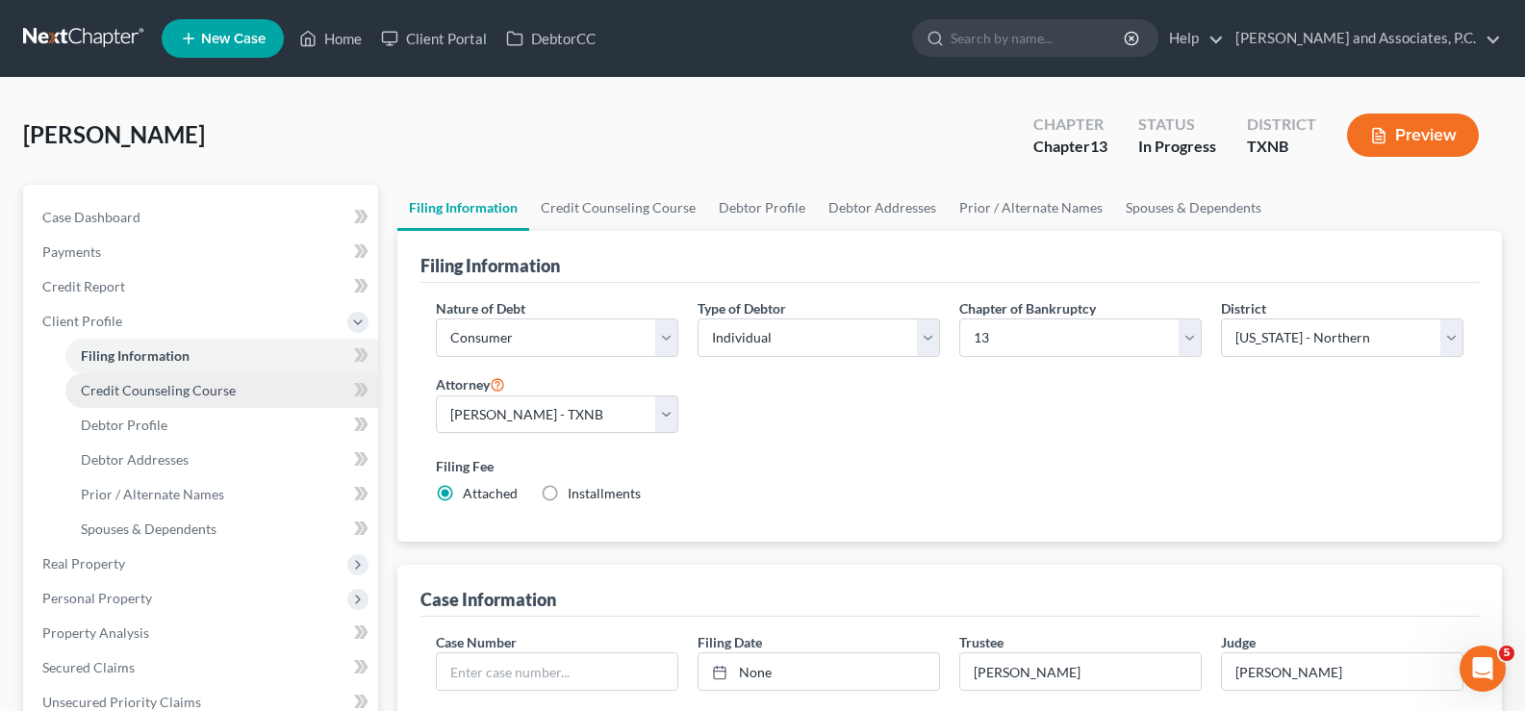
click at [192, 387] on span "Credit Counseling Course" at bounding box center [158, 390] width 155 height 16
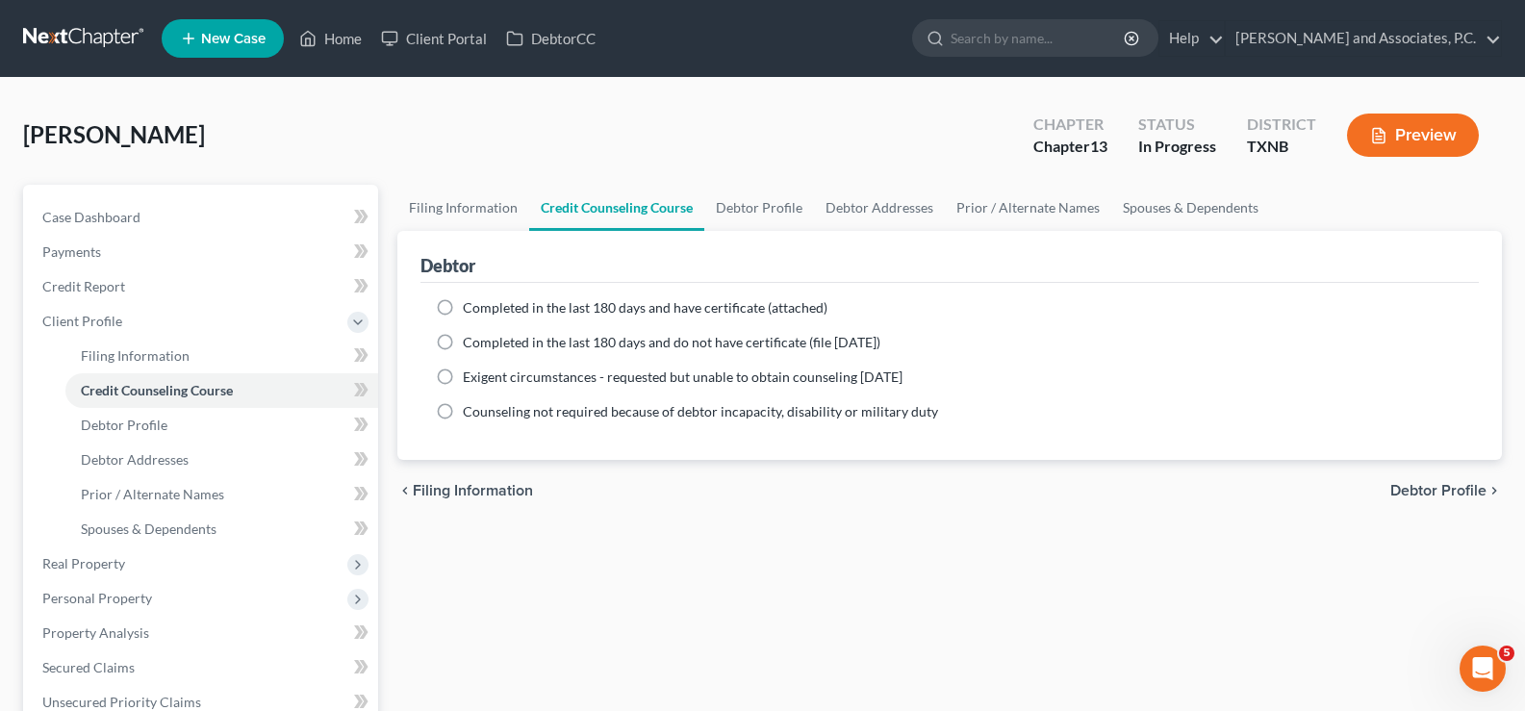
click at [463, 305] on label "Completed in the last 180 days and have certificate (attached)" at bounding box center [645, 307] width 365 height 19
click at [470, 305] on input "Completed in the last 180 days and have certificate (attached)" at bounding box center [476, 304] width 13 height 13
radio input "true"
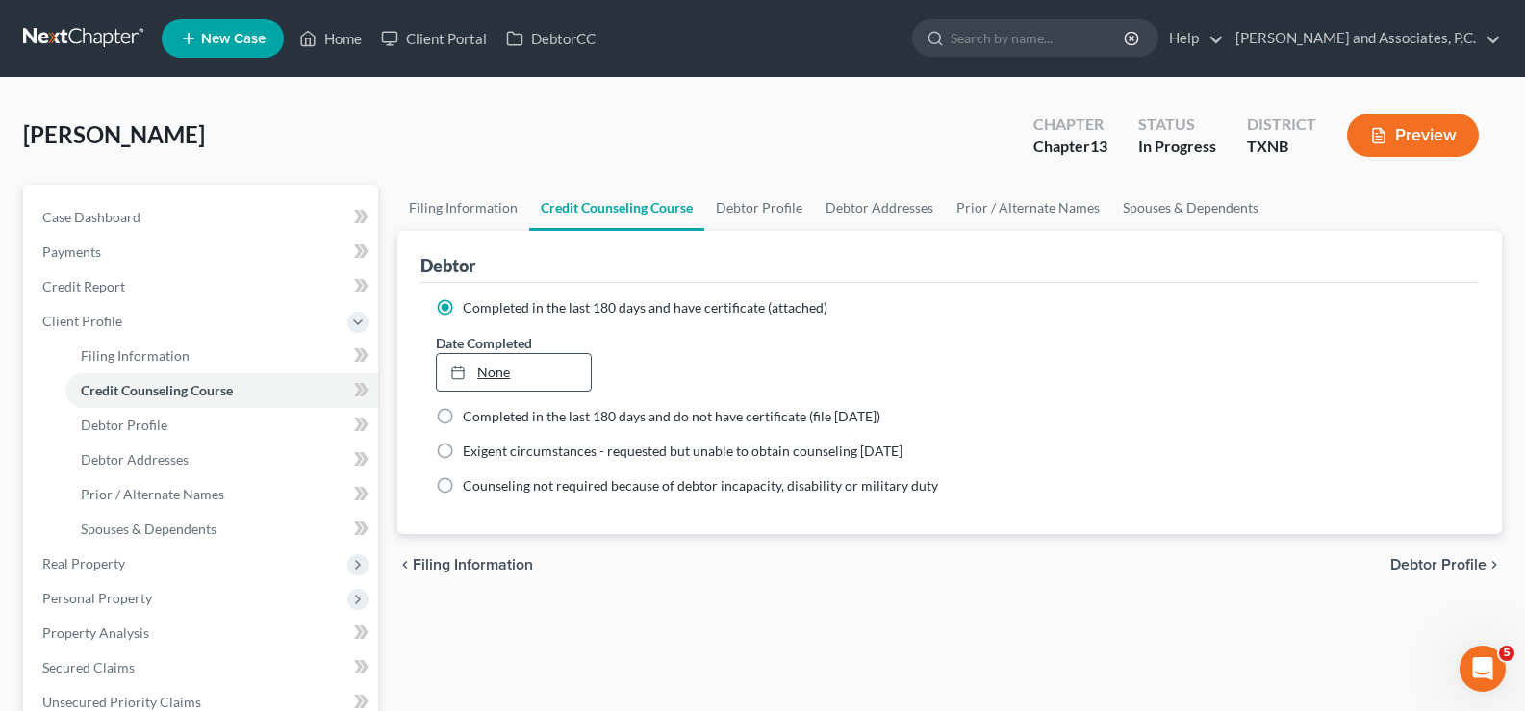
click at [483, 374] on link "None" at bounding box center [513, 372] width 153 height 37
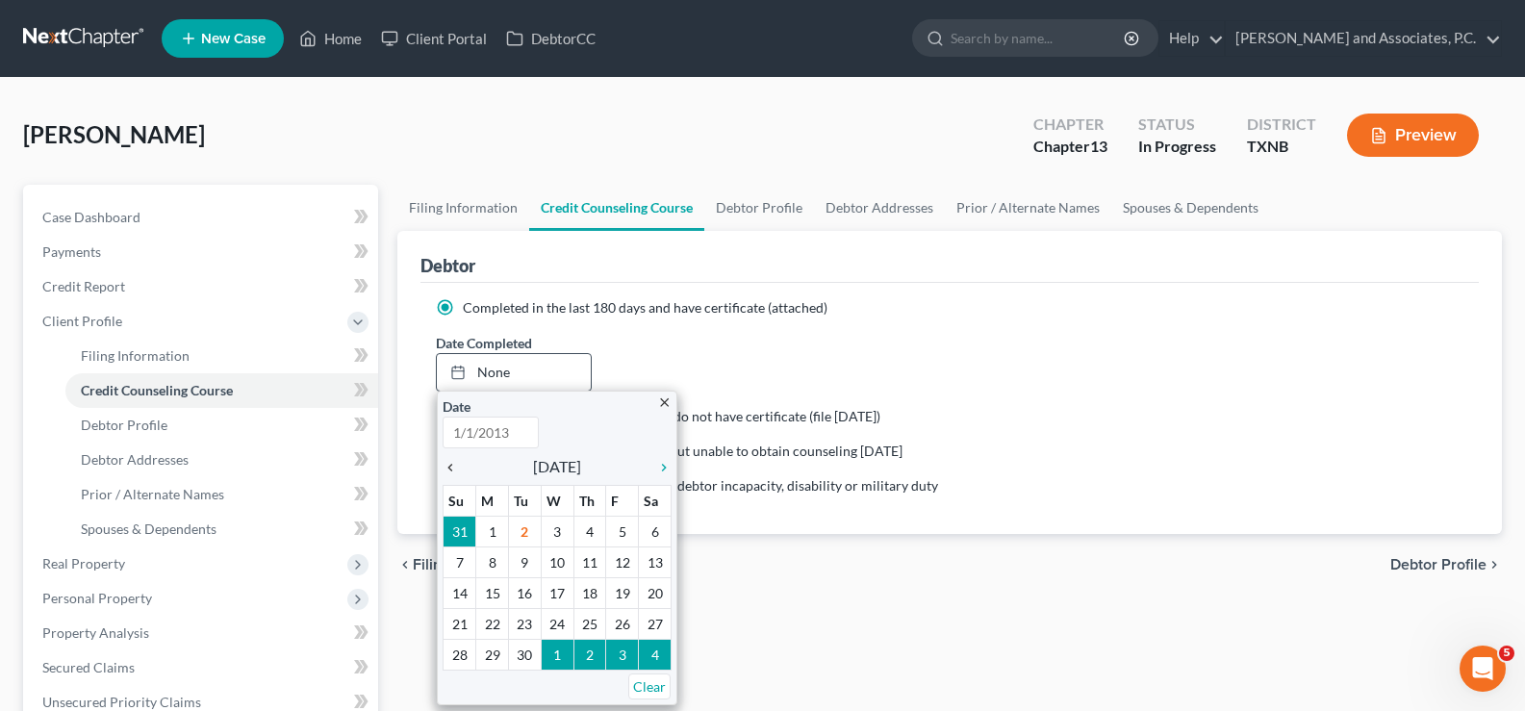
click at [451, 467] on icon "chevron_left" at bounding box center [455, 467] width 25 height 15
type input "9/2/2025"
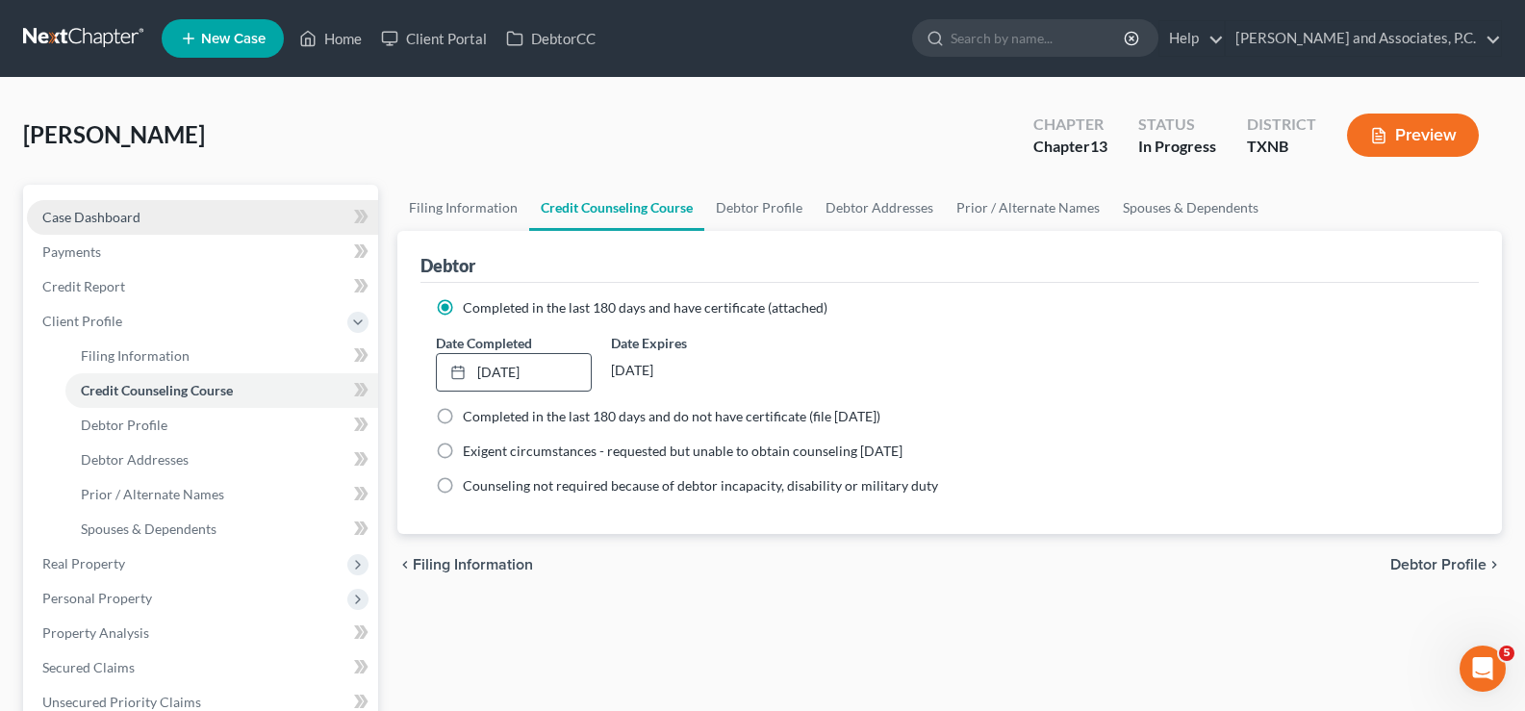
click at [112, 224] on span "Case Dashboard" at bounding box center [91, 217] width 98 height 16
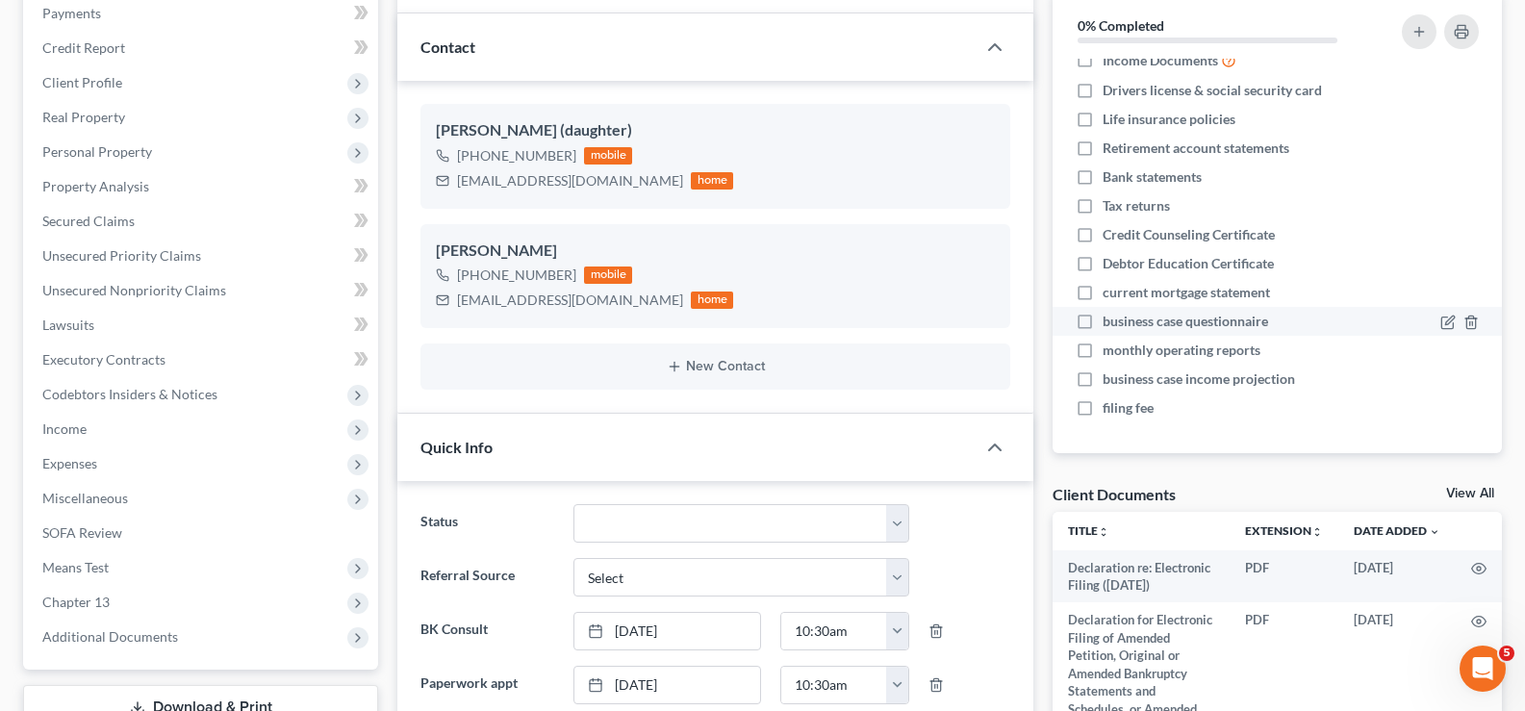
scroll to position [385, 0]
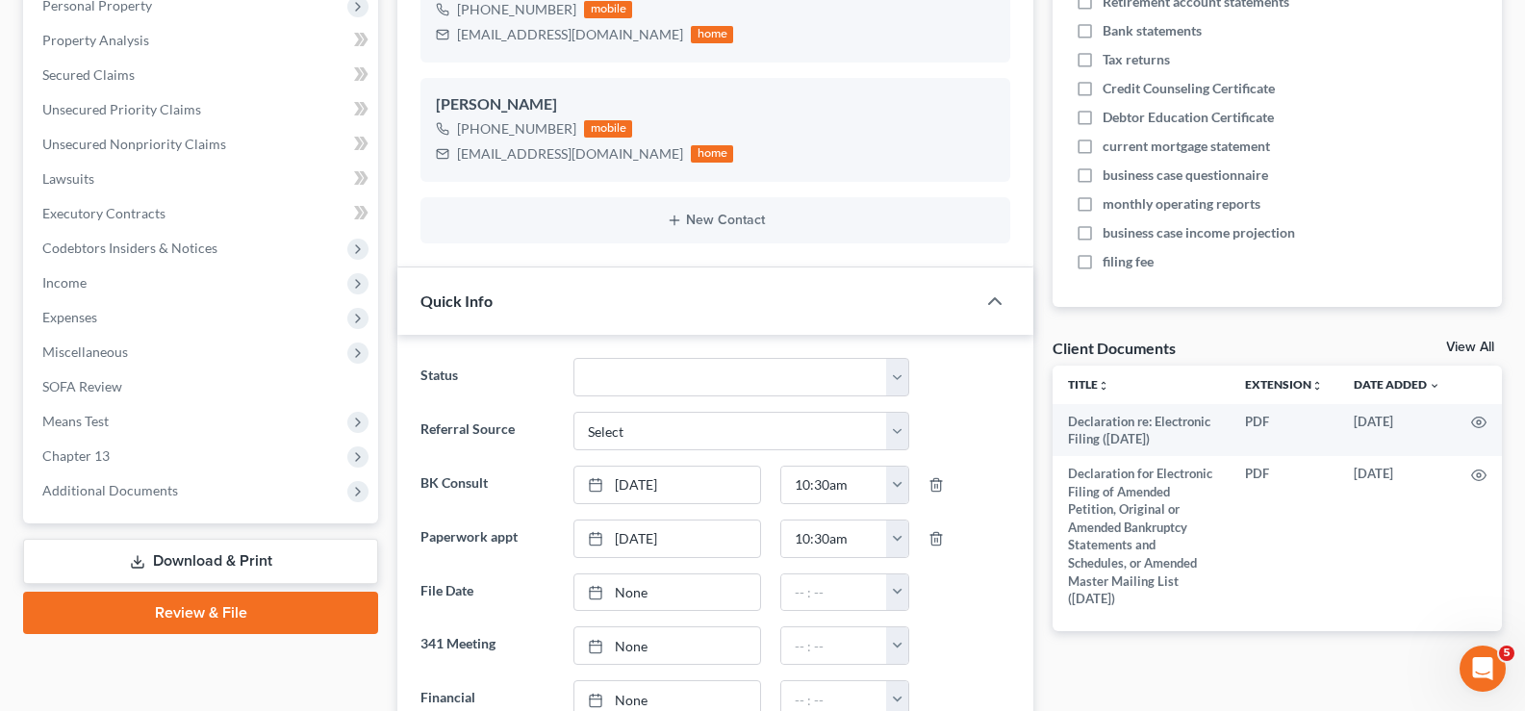
click at [1463, 341] on link "View All" at bounding box center [1470, 347] width 48 height 13
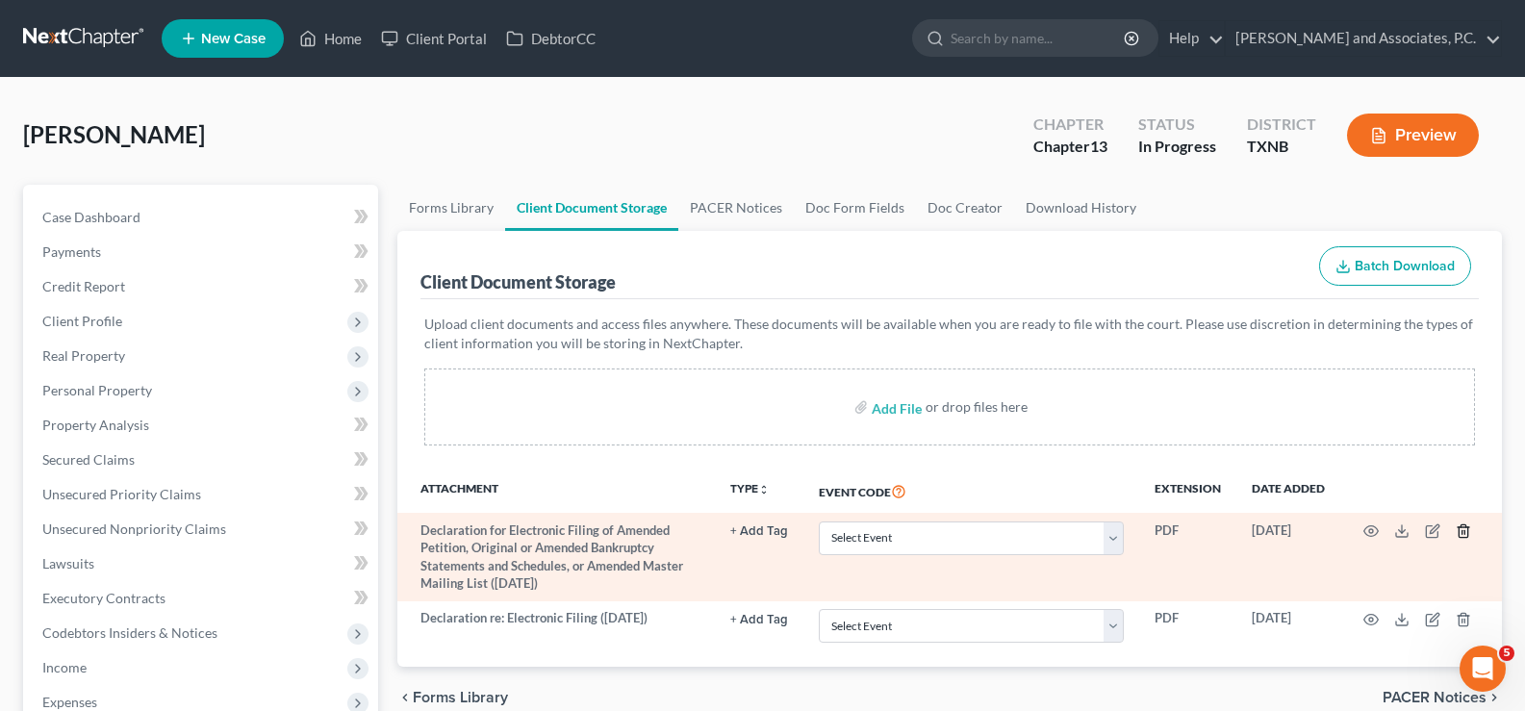
click at [1467, 527] on polyline "button" at bounding box center [1463, 527] width 12 height 0
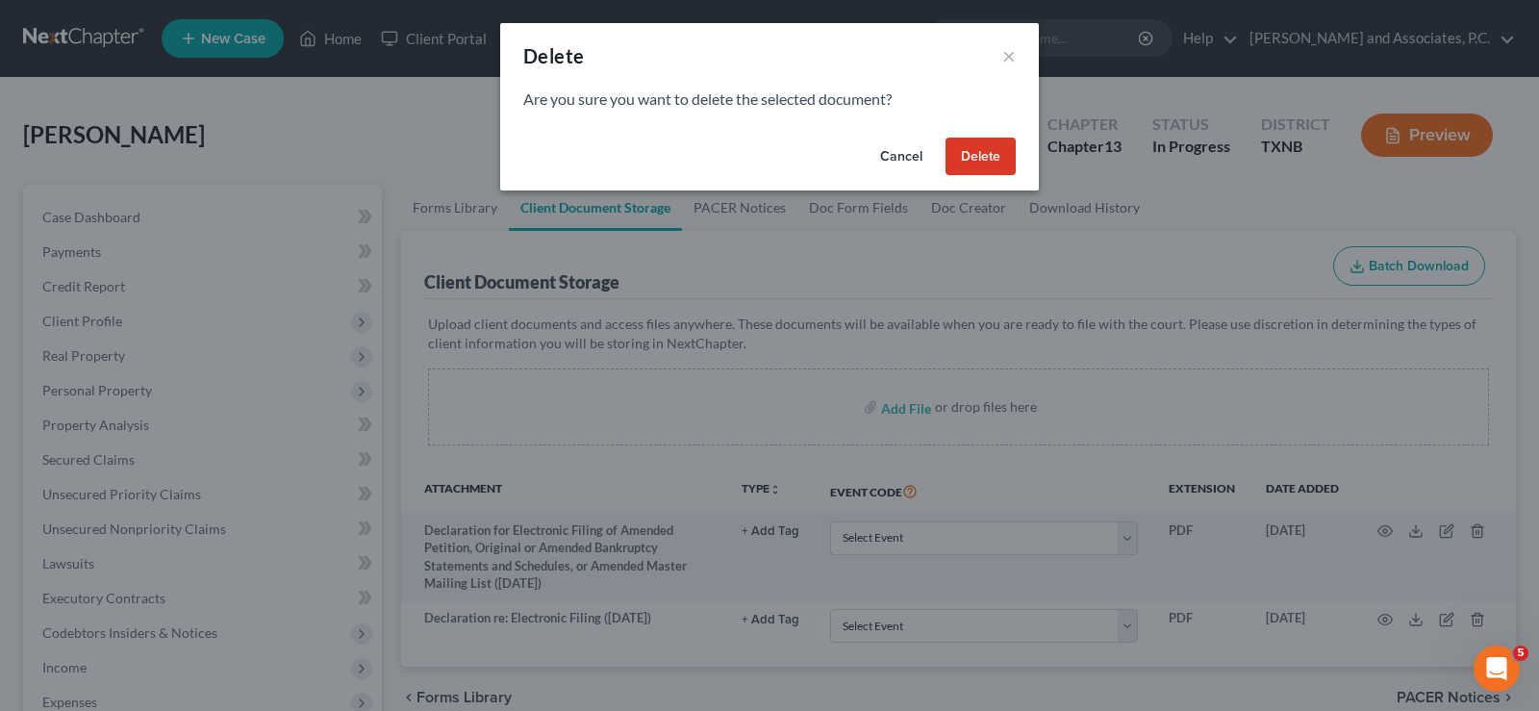
click at [981, 151] on button "Delete" at bounding box center [981, 157] width 70 height 38
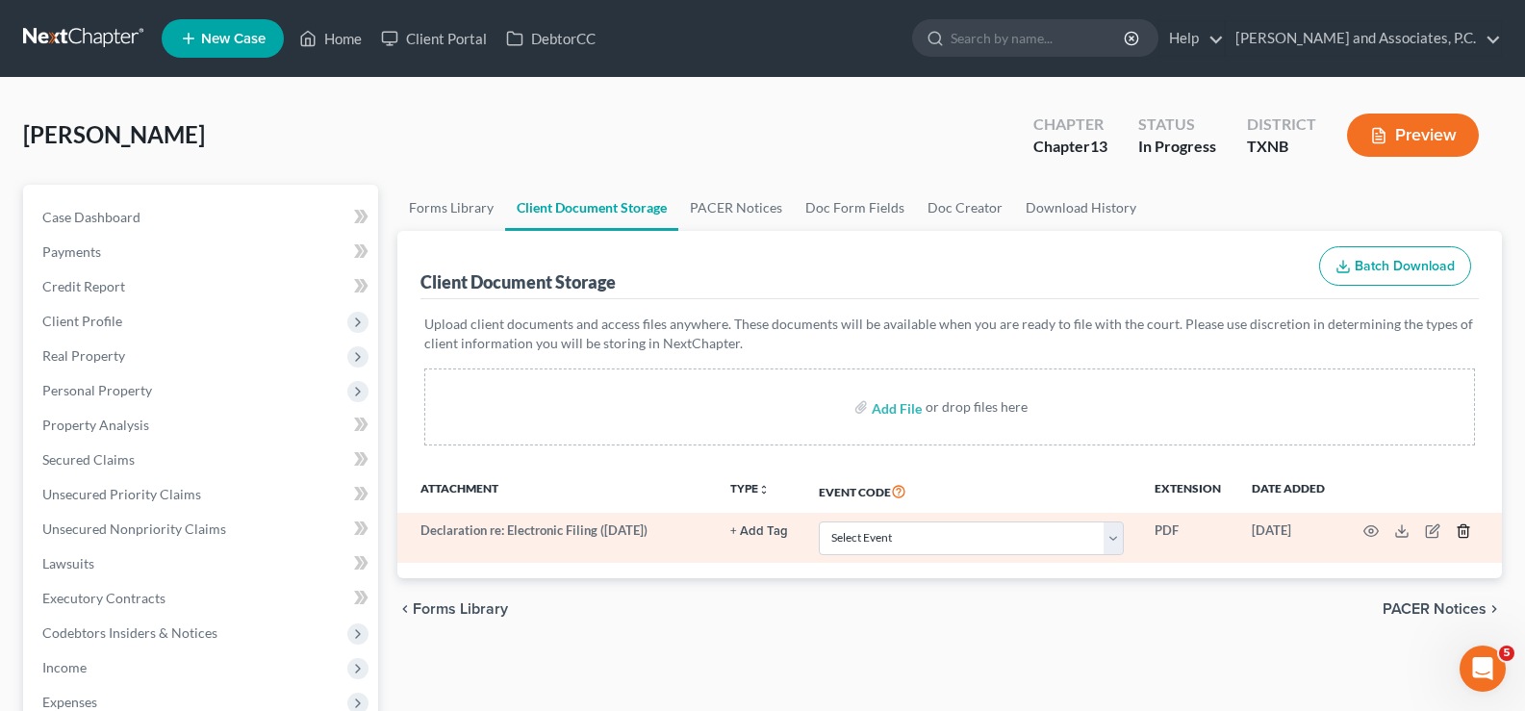
click at [1462, 531] on line "button" at bounding box center [1462, 533] width 0 height 4
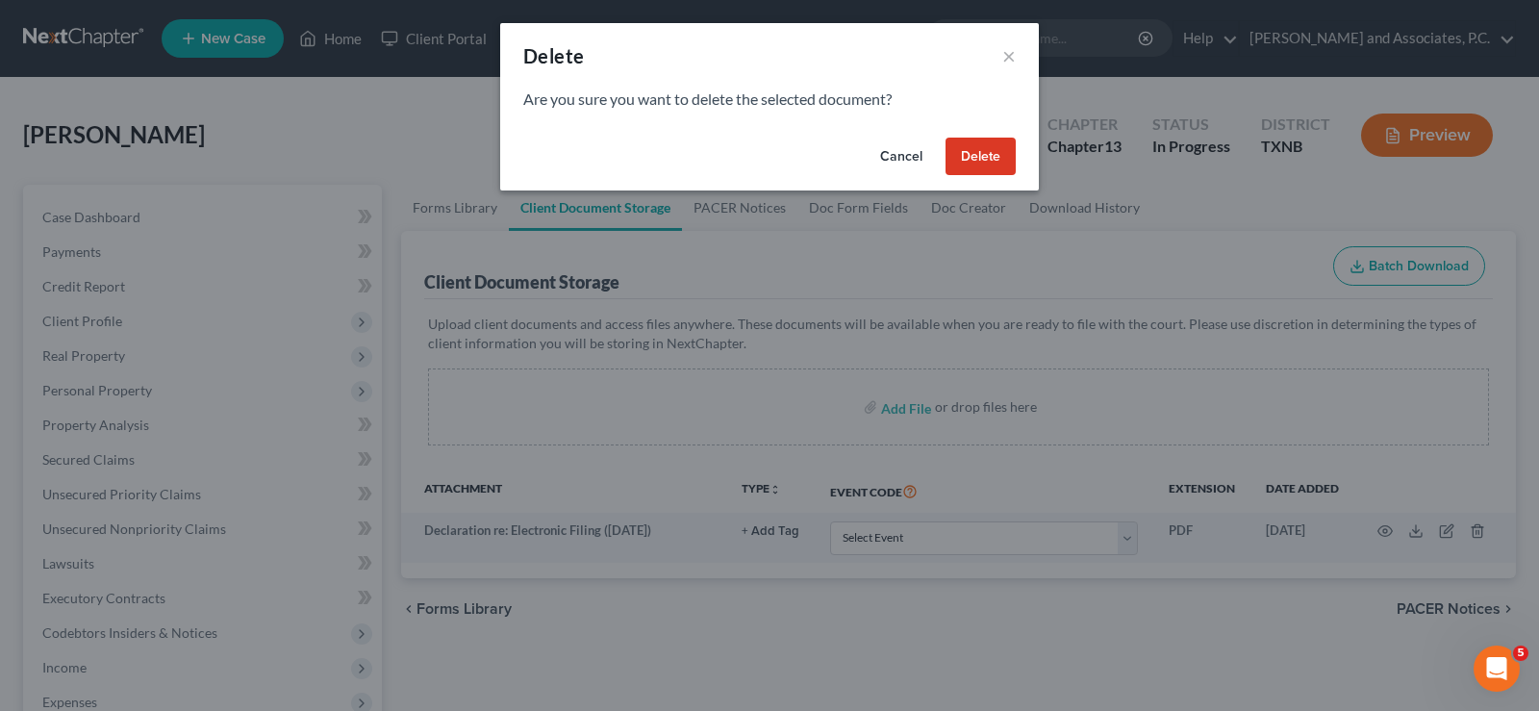
click at [995, 165] on button "Delete" at bounding box center [981, 157] width 70 height 38
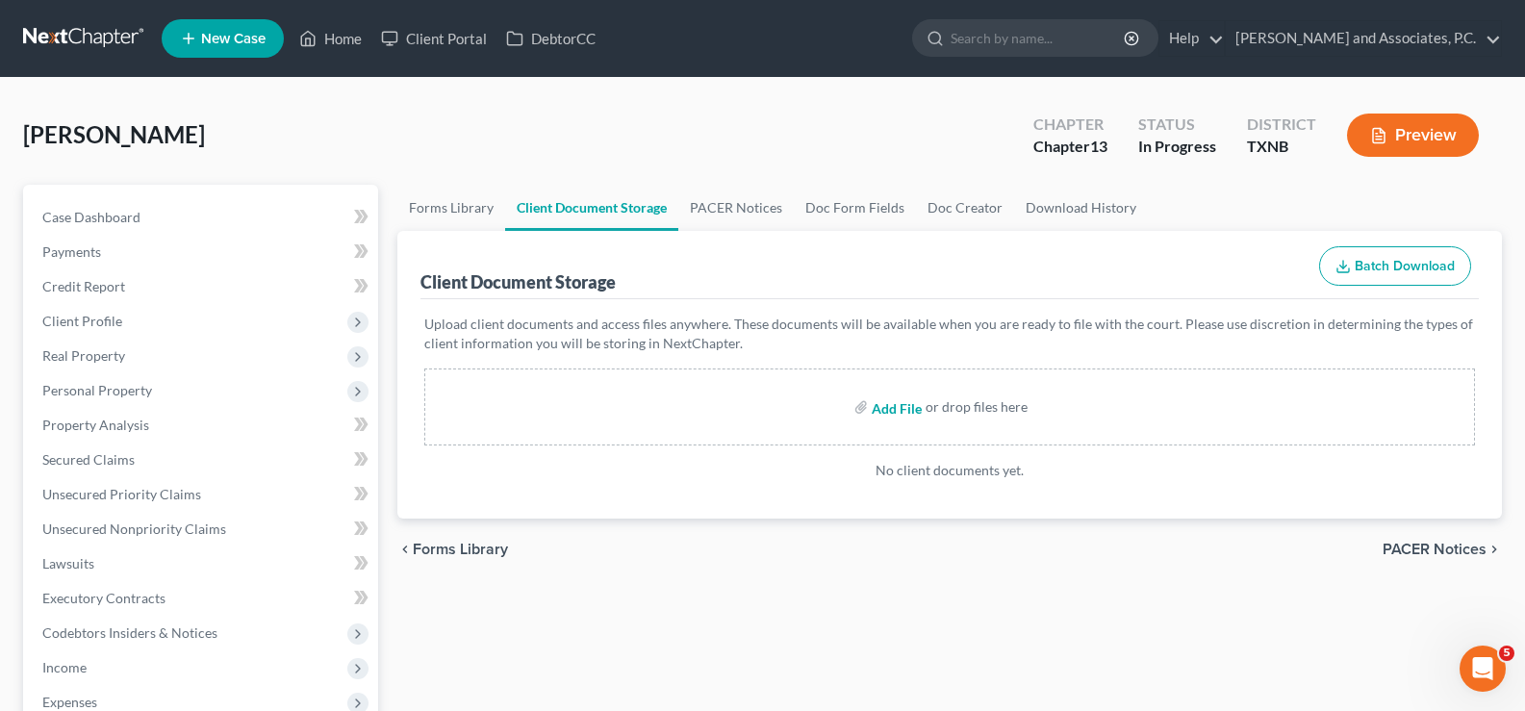
click at [889, 408] on input "file" at bounding box center [895, 407] width 46 height 35
type input "C:\fakepath\intake pw.pdf"
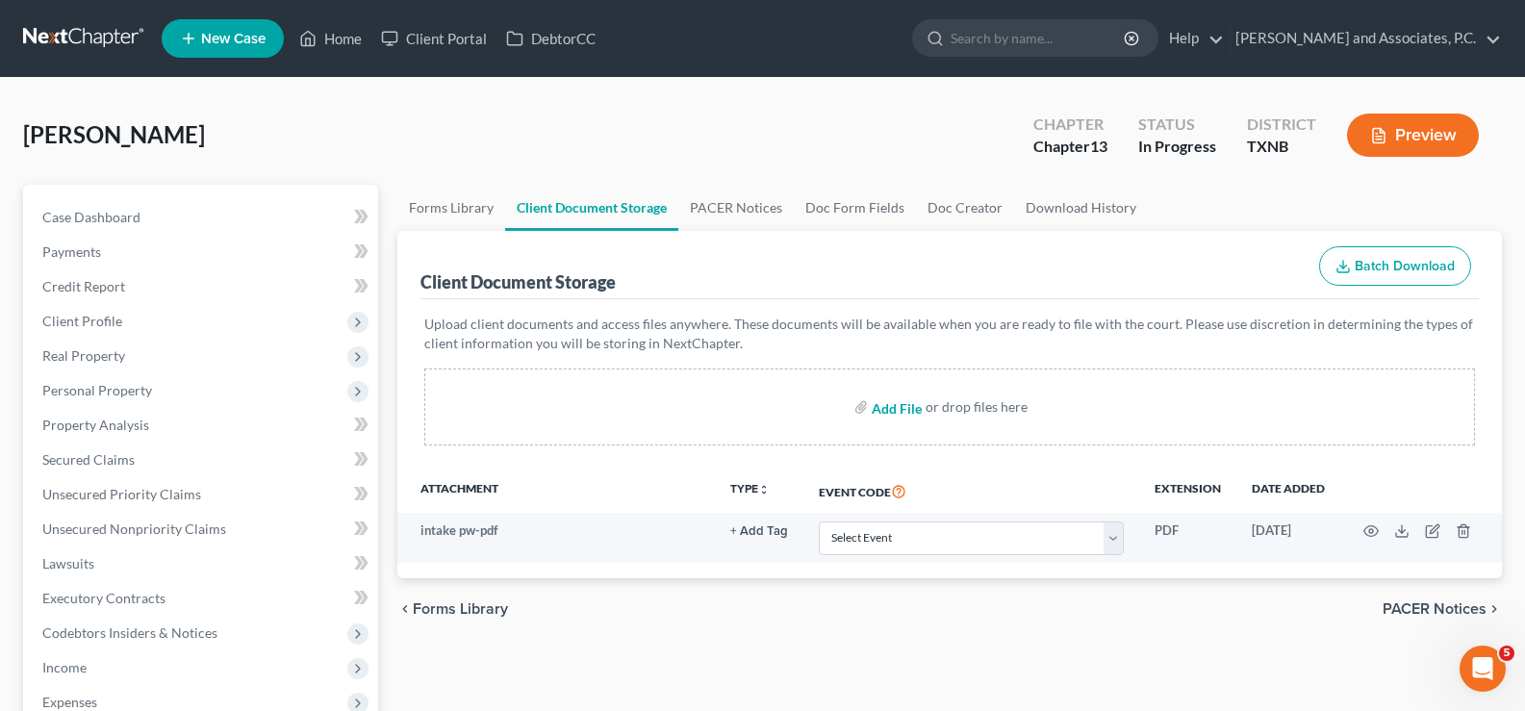
click at [888, 414] on input "file" at bounding box center [895, 407] width 46 height 35
type input "C:\fakepath\contract for ch. 13 bk services.pdf"
click at [908, 408] on input "file" at bounding box center [895, 407] width 46 height 35
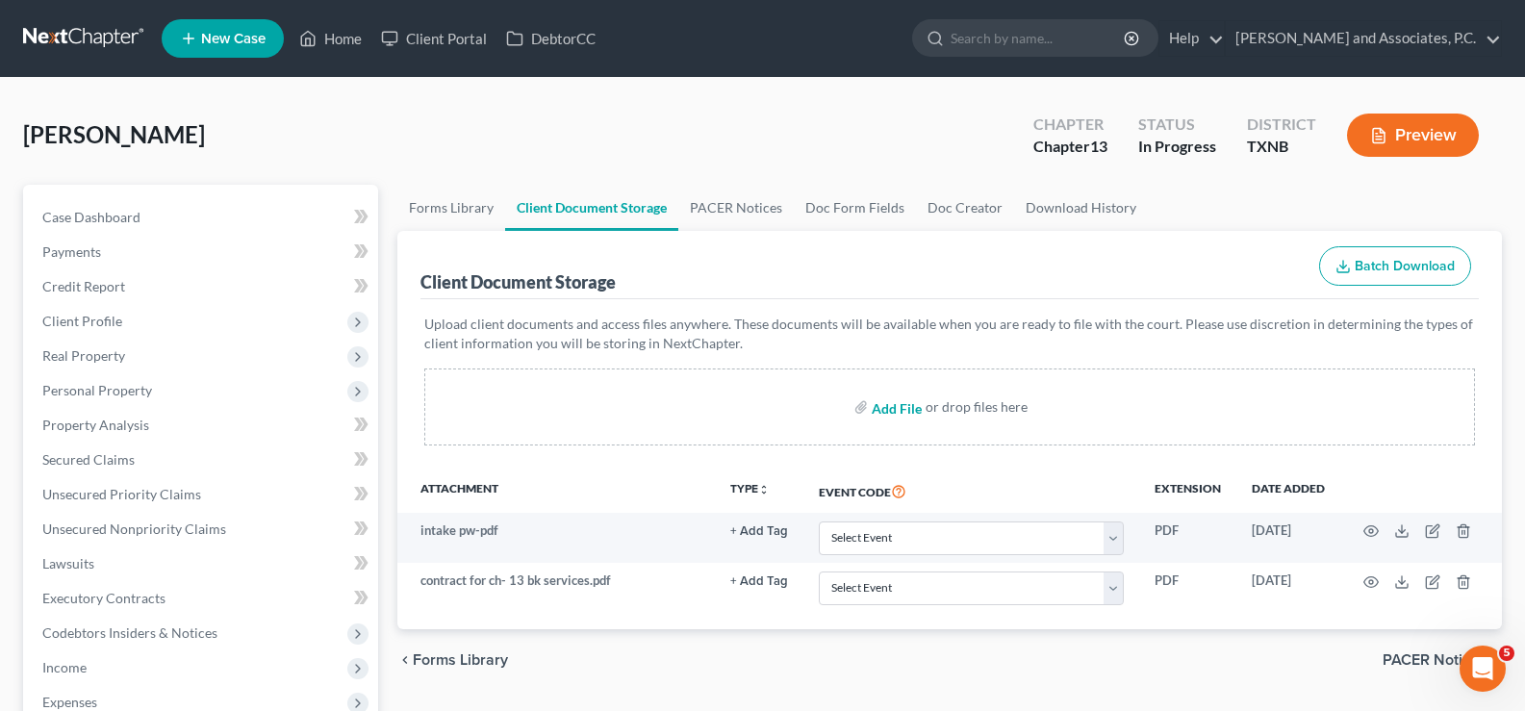
type input "C:\fakepath\ss statement.pdf"
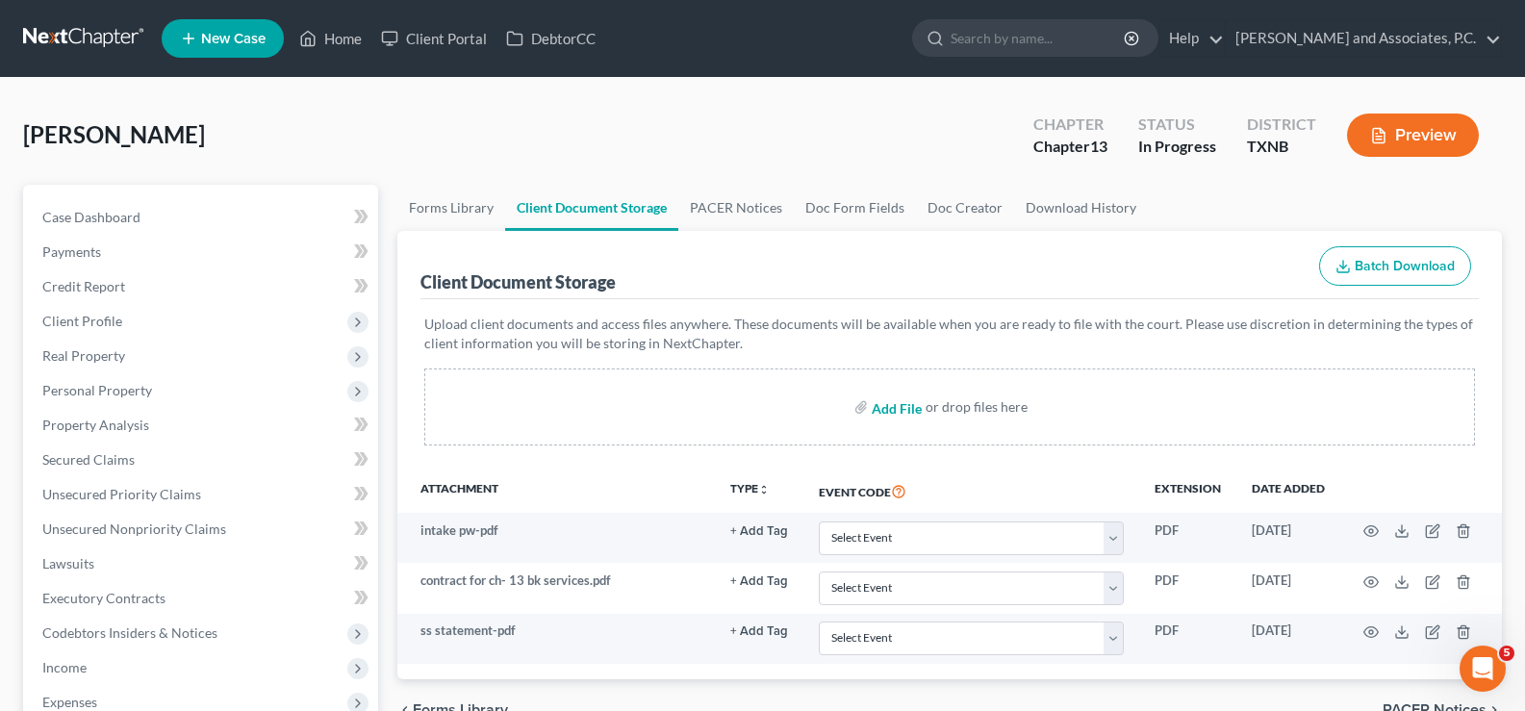
drag, startPoint x: 900, startPoint y: 408, endPoint x: 557, endPoint y: 212, distance: 395.5
click at [900, 408] on input "file" at bounding box center [895, 407] width 46 height 35
type input "C:\fakepath\tax statement.pdf"
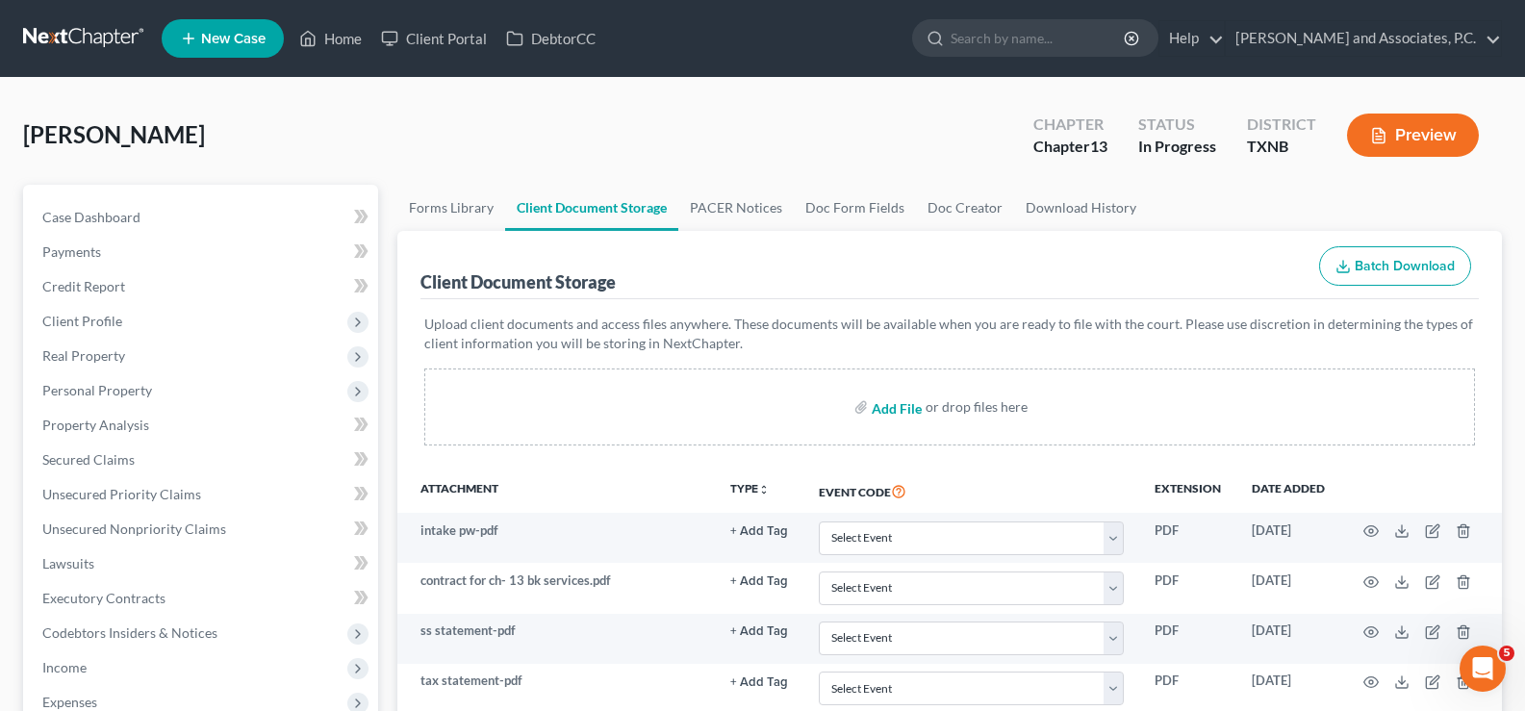
click at [896, 411] on input "file" at bounding box center [895, 407] width 46 height 35
type input "C:\fakepath\declaration for electronic filing-amended.pdf"
click at [880, 407] on input "file" at bounding box center [895, 407] width 46 height 35
type input "C:\fakepath\declaration re electronic filing.pdf"
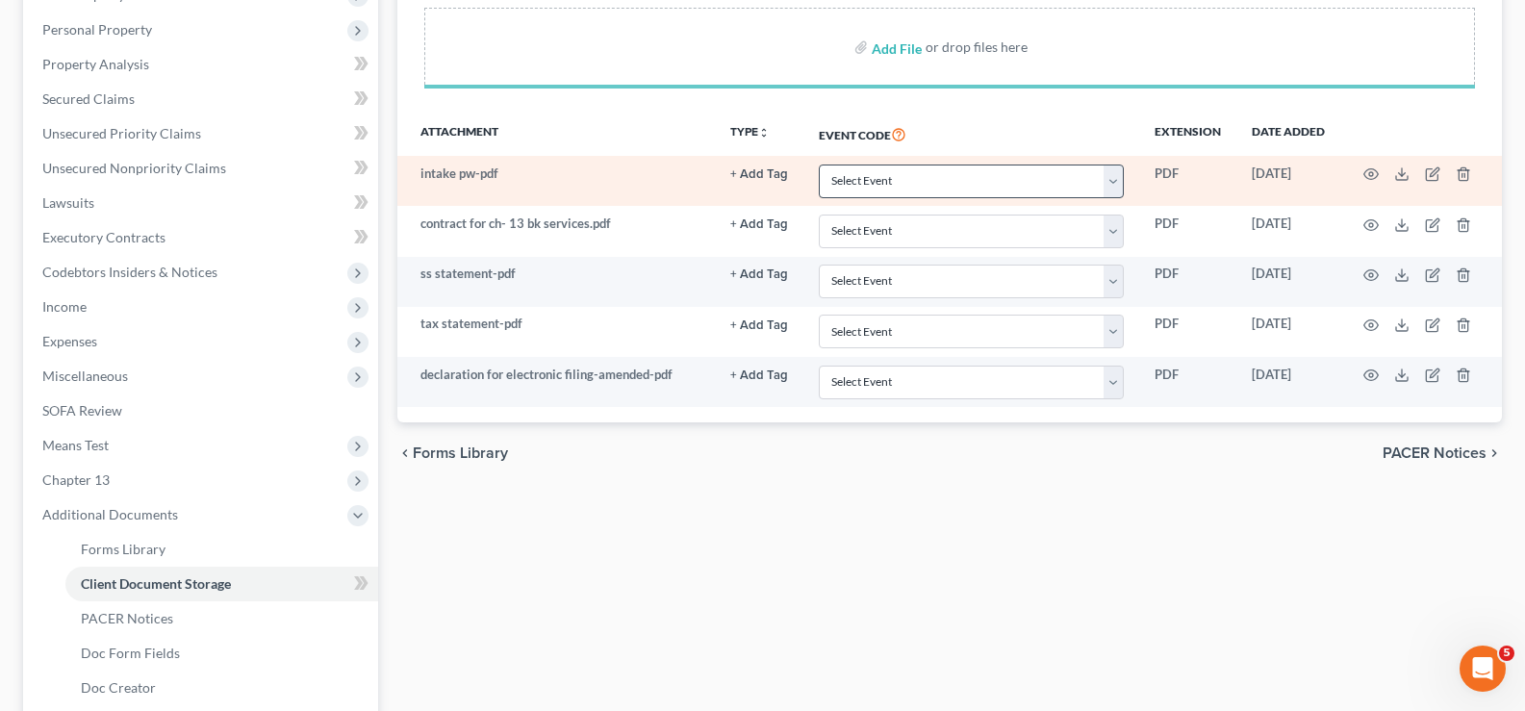
scroll to position [385, 0]
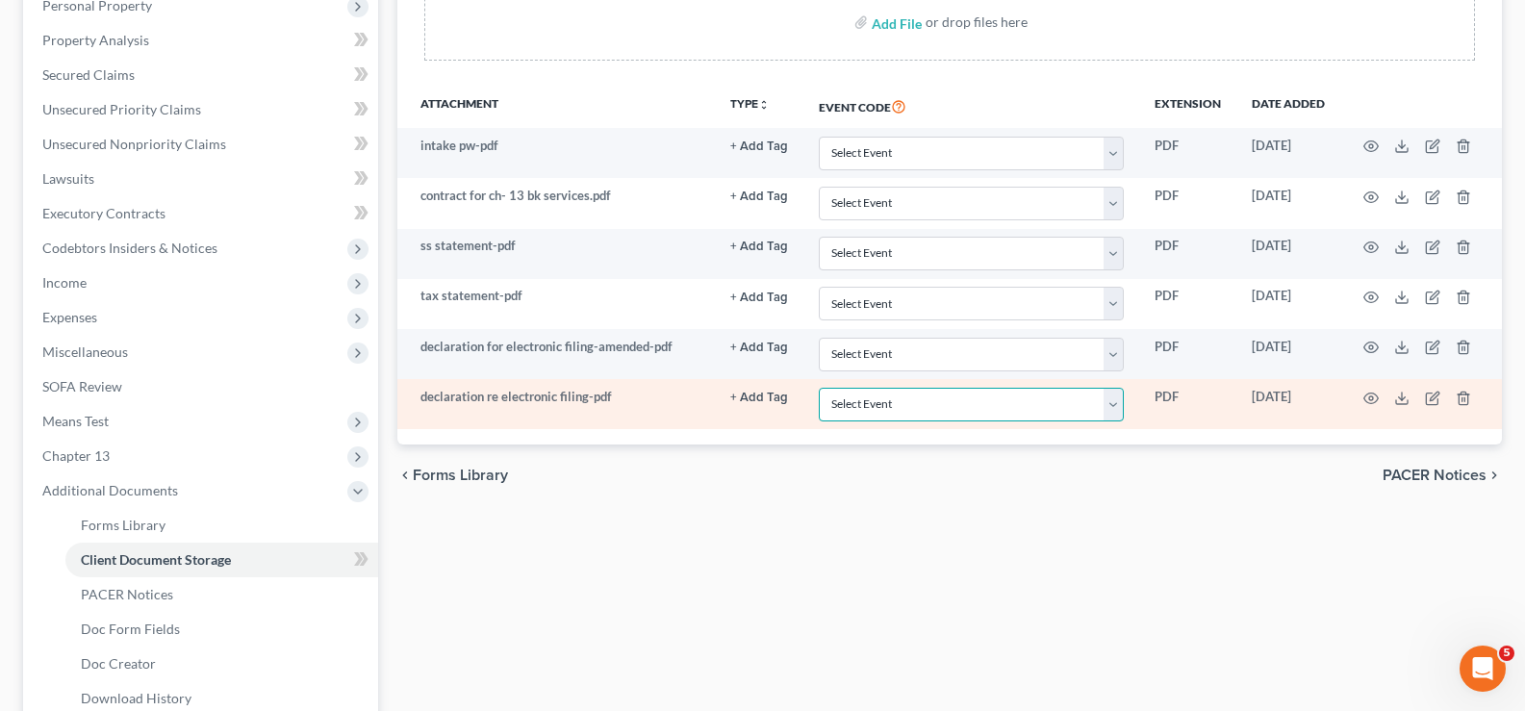
click at [1116, 407] on select "Select Event 20 Largest unsecured creditors Amended petition Attachment to Volu…" at bounding box center [971, 405] width 305 height 34
select select "19"
click at [819, 388] on select "Select Event 20 Largest unsecured creditors Amended petition Attachment to Volu…" at bounding box center [971, 405] width 305 height 34
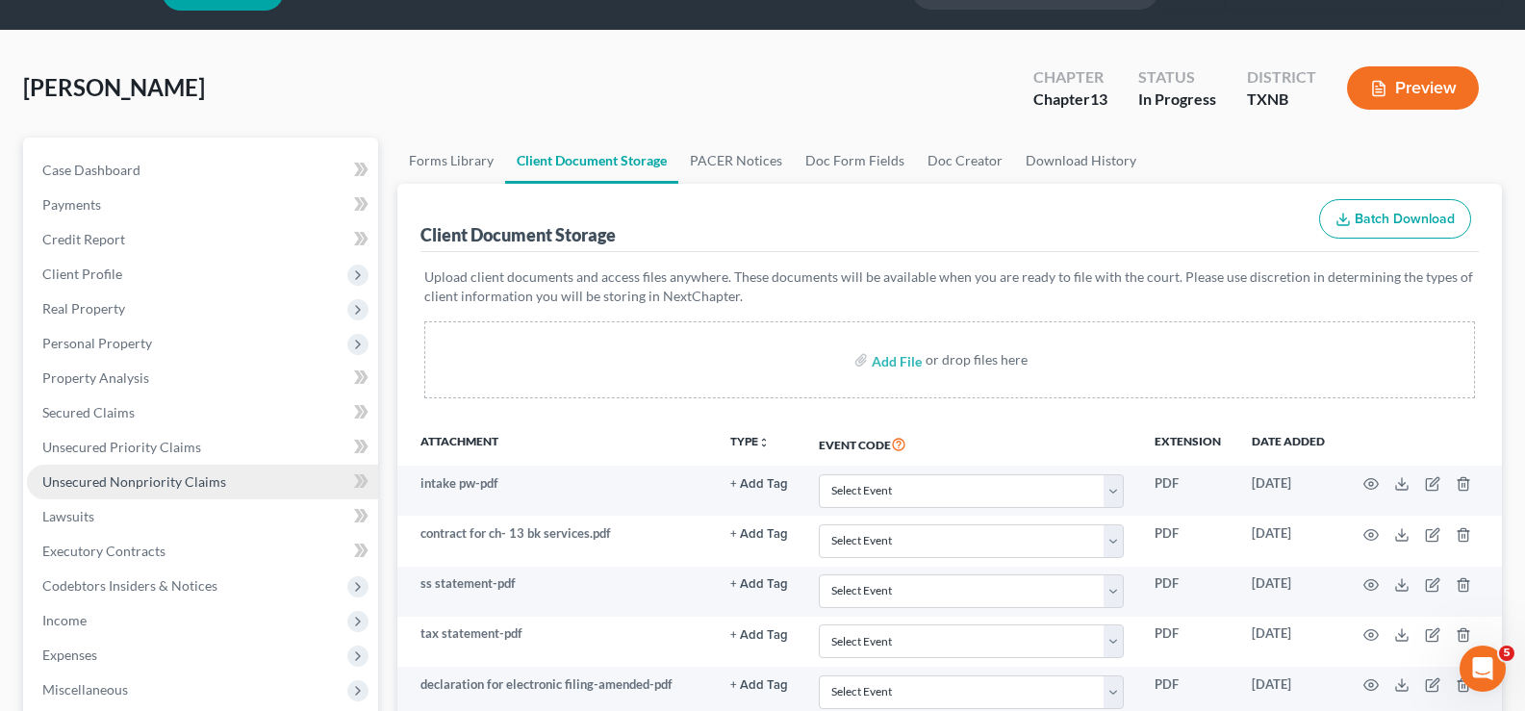
scroll to position [0, 0]
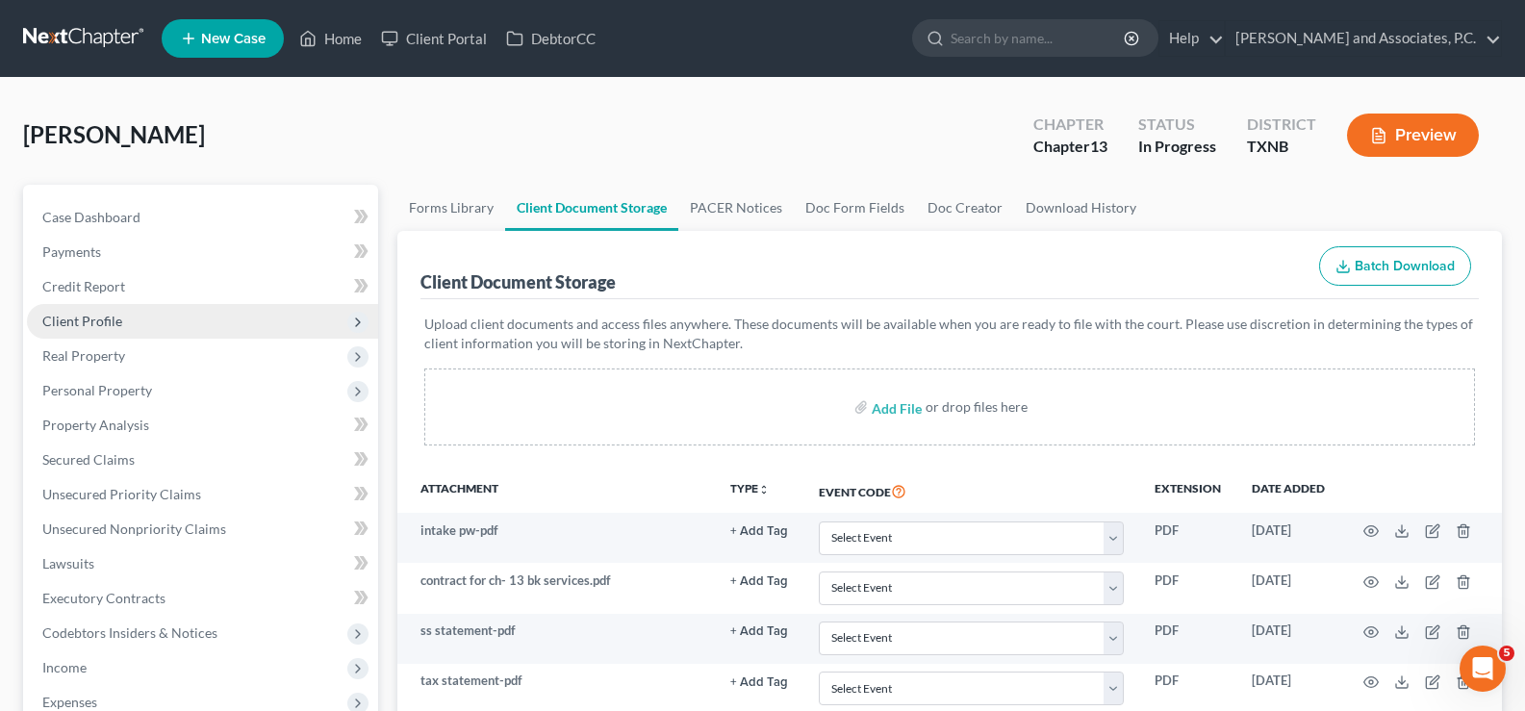
drag, startPoint x: 130, startPoint y: 311, endPoint x: 150, endPoint y: 311, distance: 20.2
click at [130, 311] on span "Client Profile" at bounding box center [202, 321] width 351 height 35
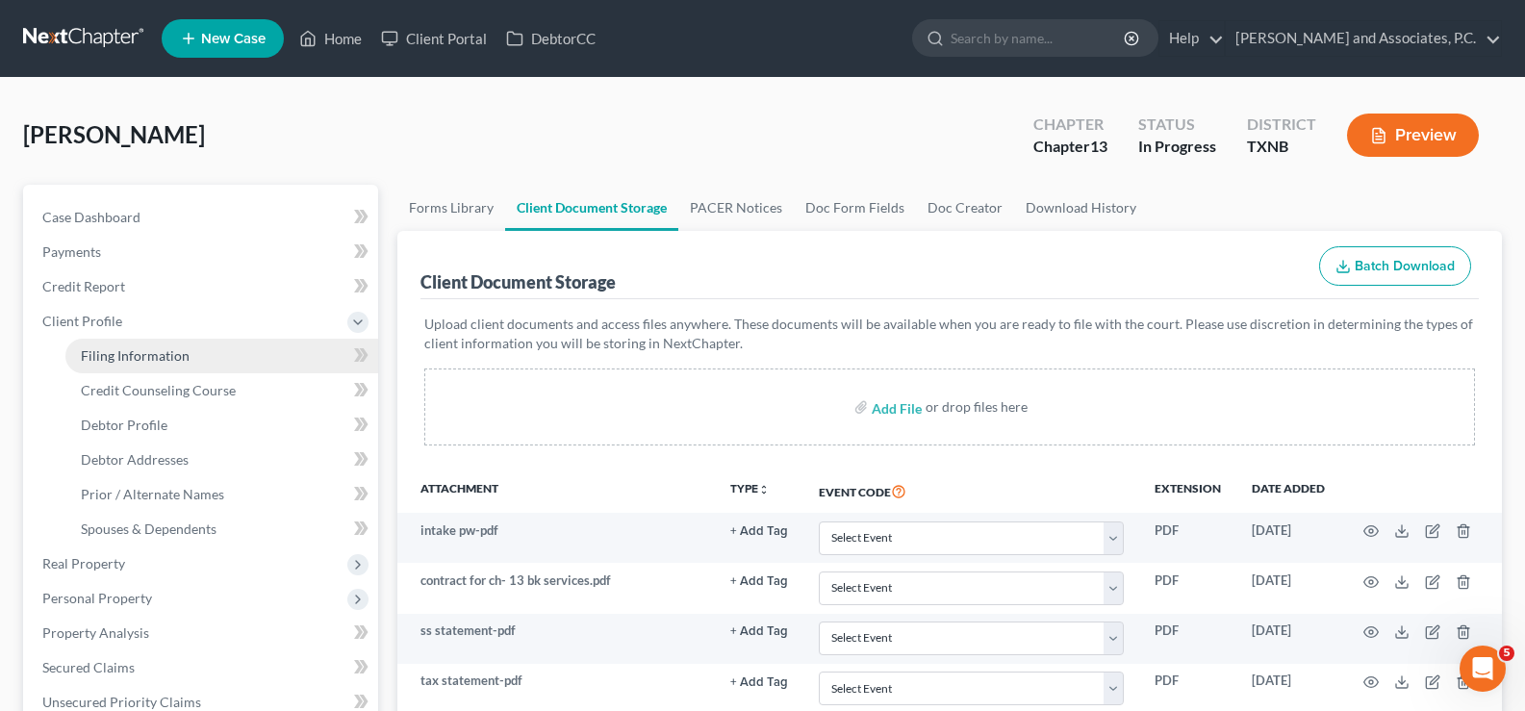
click at [150, 355] on span "Filing Information" at bounding box center [135, 355] width 109 height 16
select select "1"
select select "0"
select select "3"
select select "78"
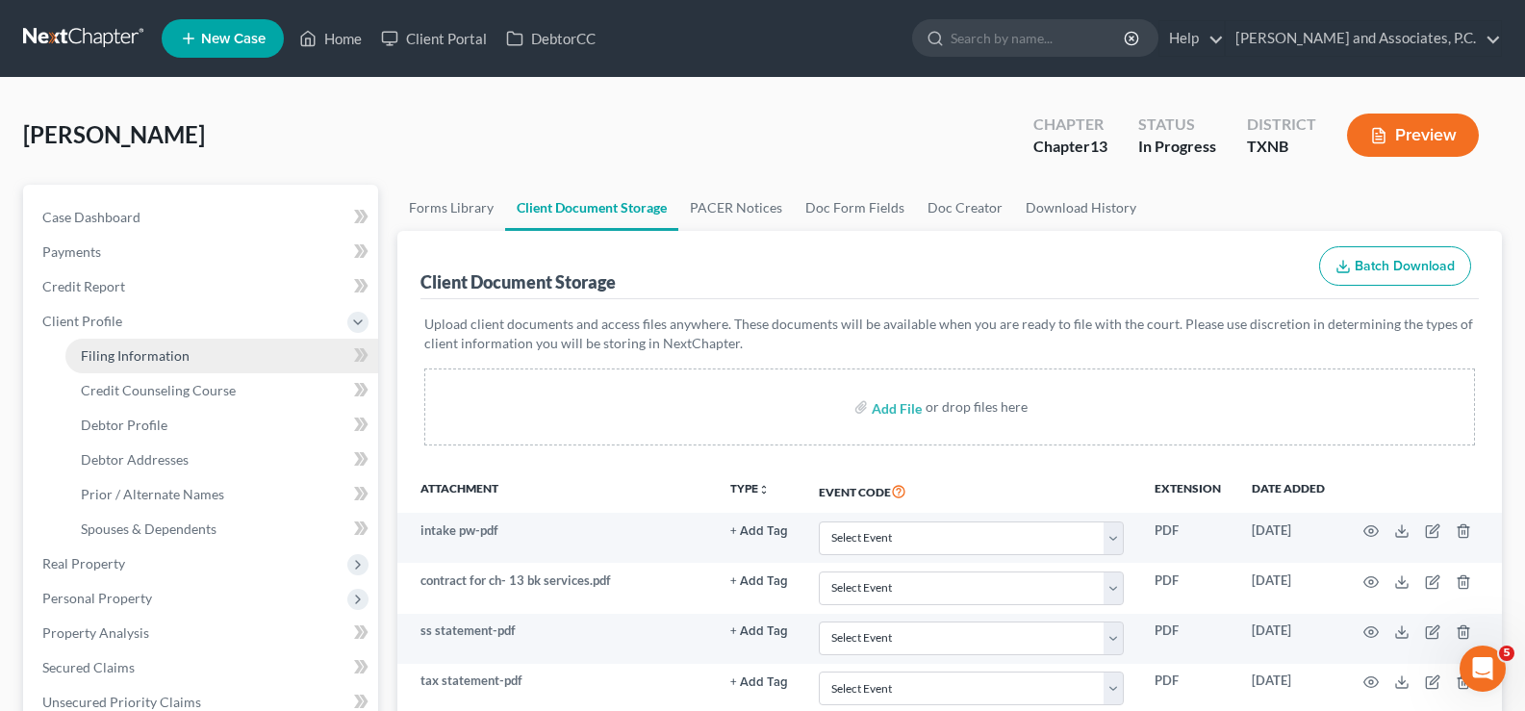
select select "0"
select select "45"
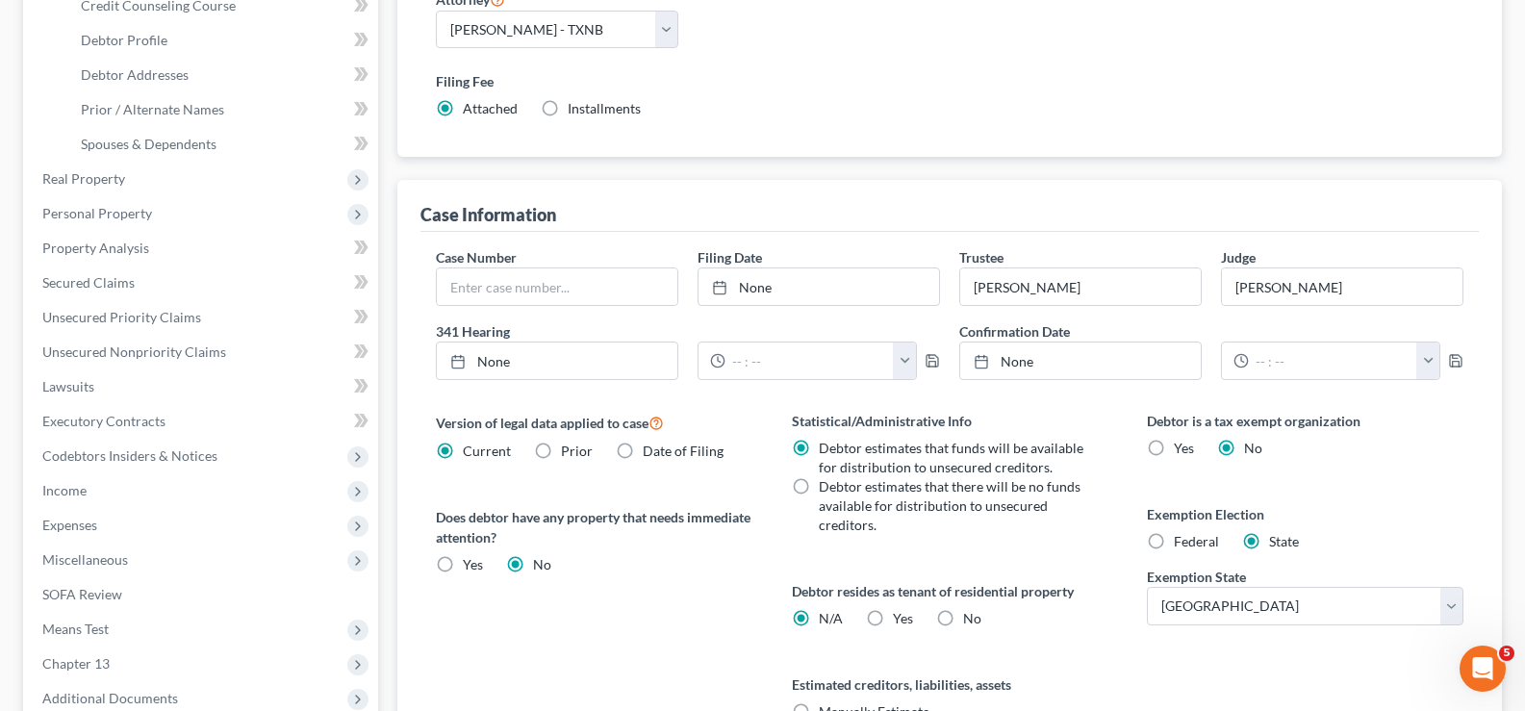
scroll to position [192, 0]
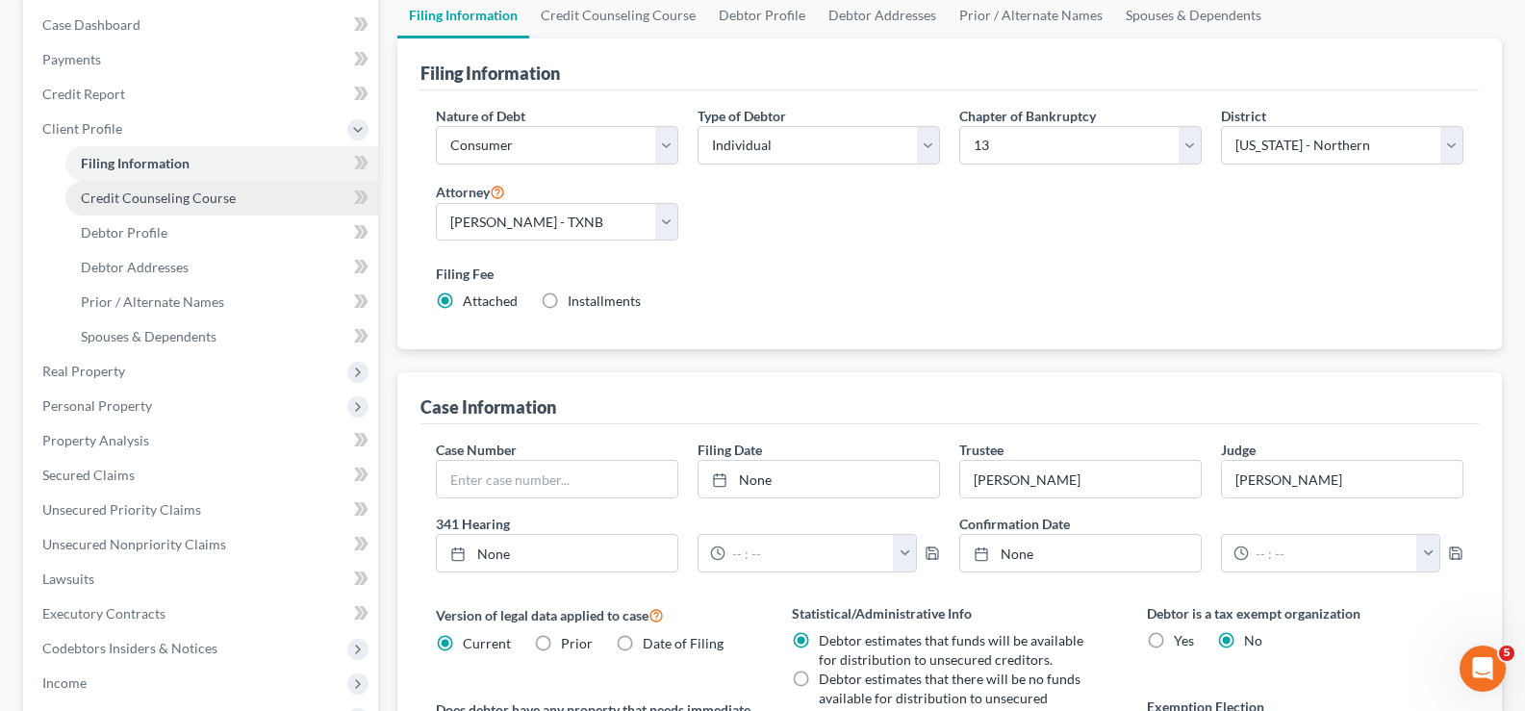
click at [110, 207] on link "Credit Counseling Course" at bounding box center [221, 198] width 313 height 35
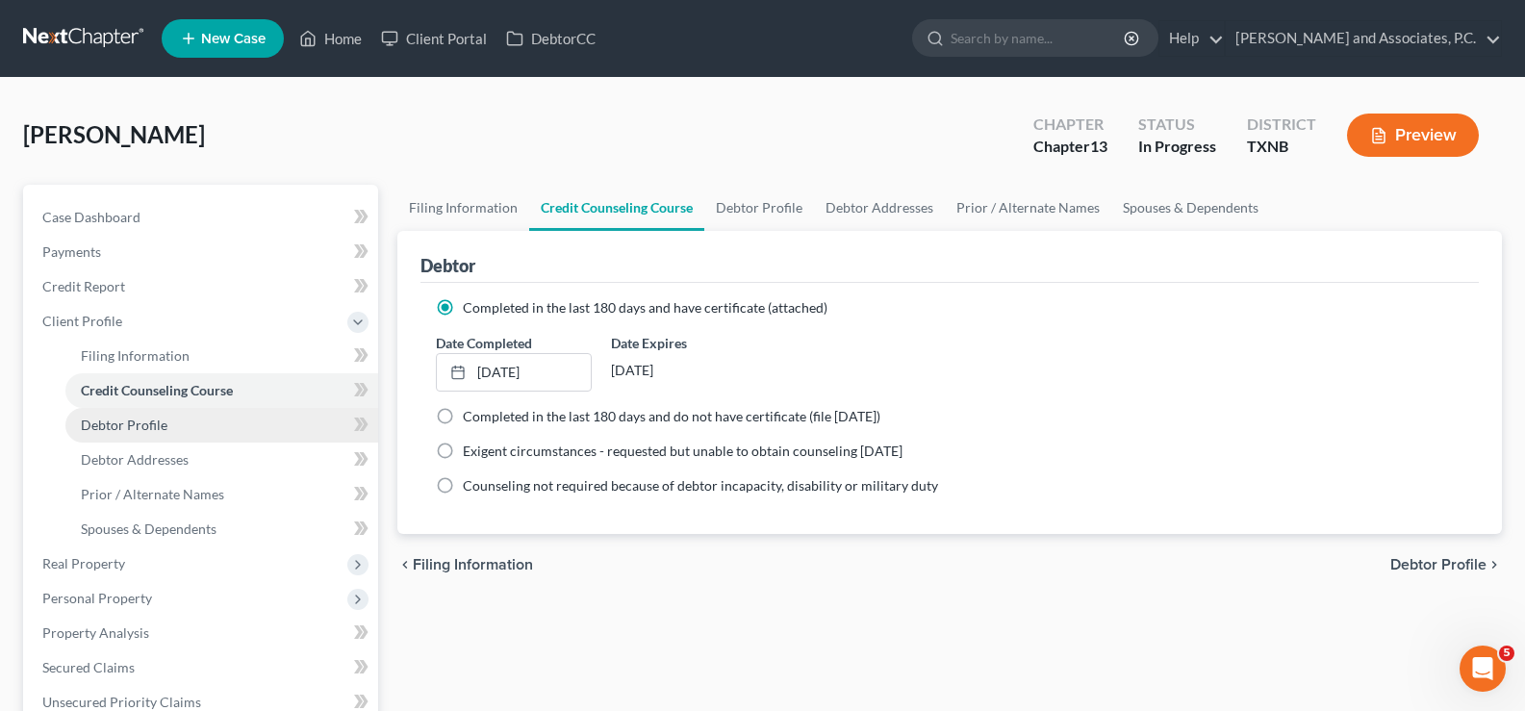
click at [150, 427] on span "Debtor Profile" at bounding box center [124, 425] width 87 height 16
select select "0"
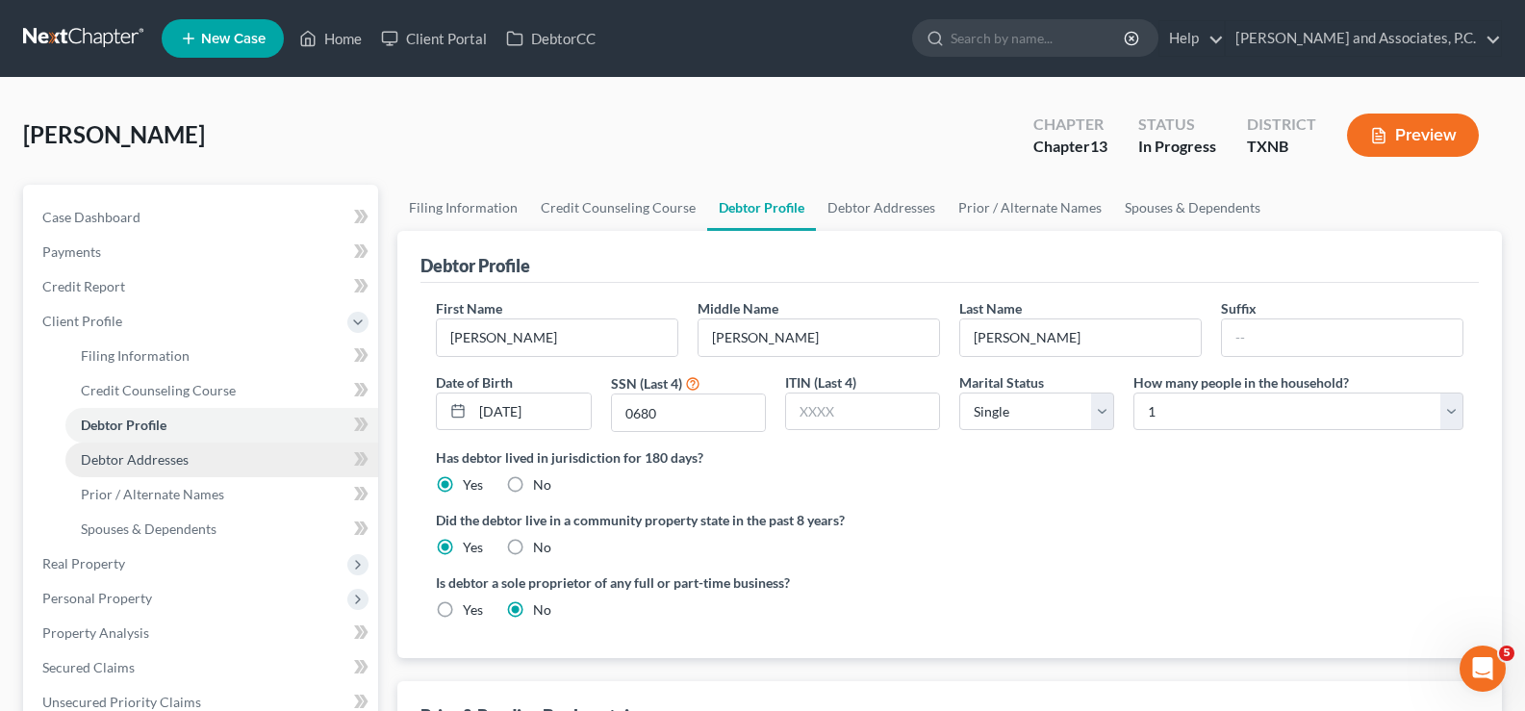
click at [151, 457] on span "Debtor Addresses" at bounding box center [135, 459] width 108 height 16
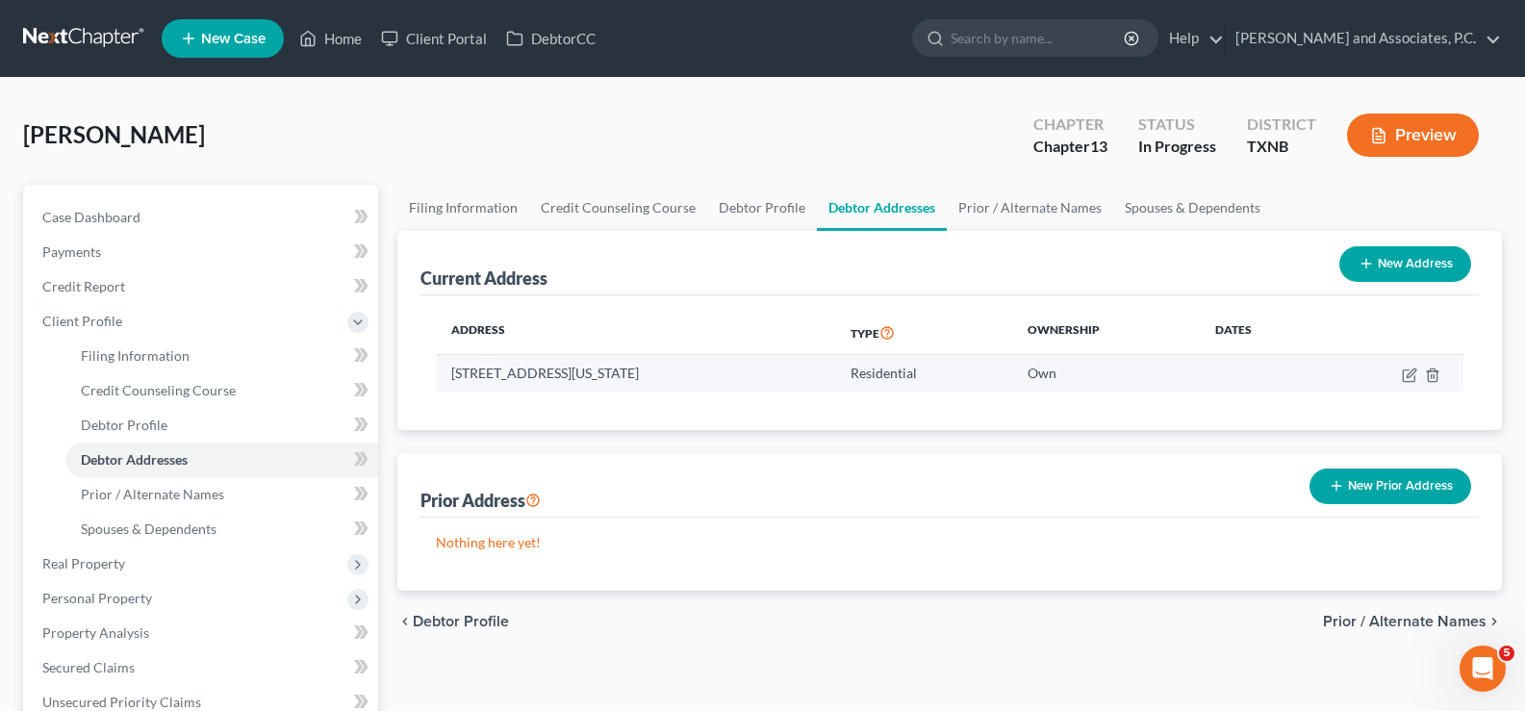
click at [1400, 378] on td at bounding box center [1393, 373] width 140 height 37
click at [1406, 374] on icon "button" at bounding box center [1409, 374] width 15 height 15
select select "45"
select select "242"
select select "0"
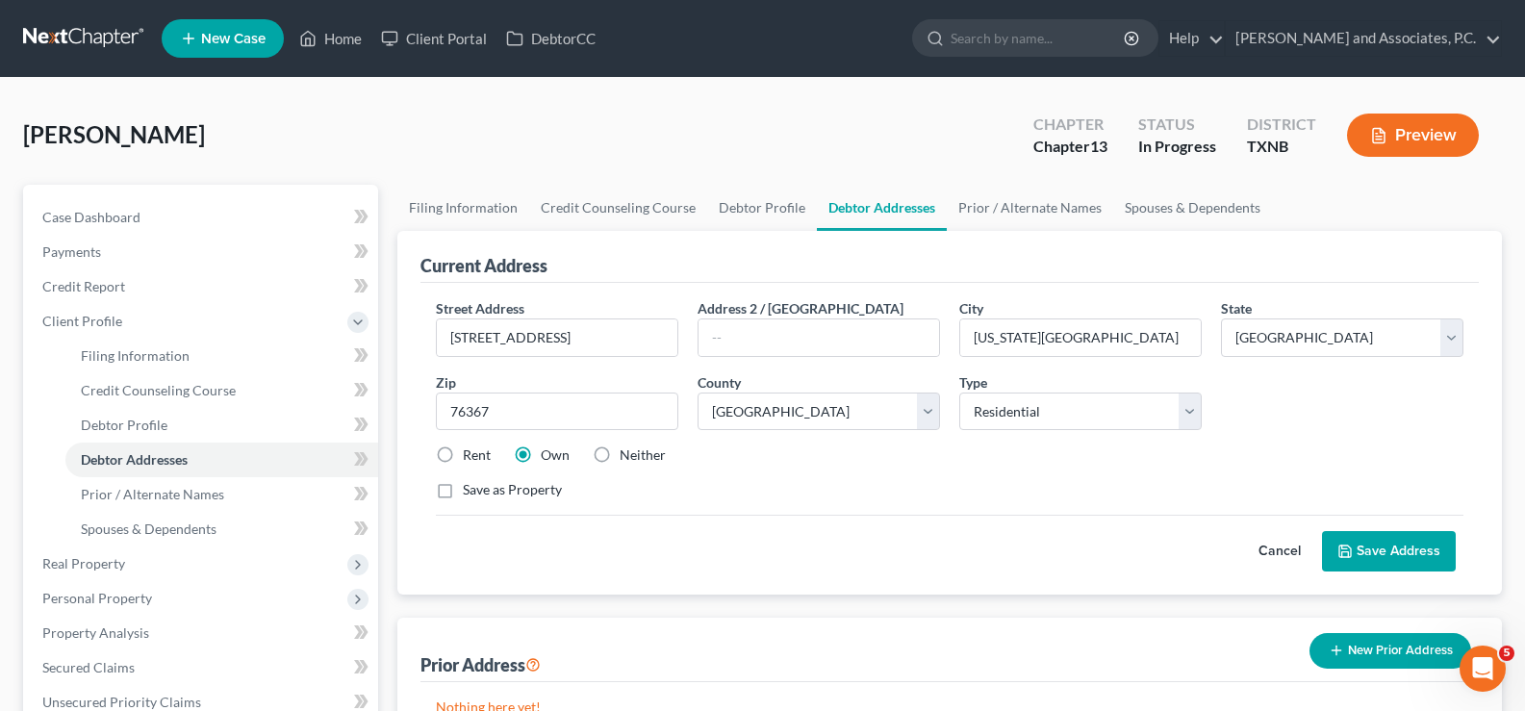
click at [1402, 542] on button "Save Address" at bounding box center [1389, 551] width 134 height 40
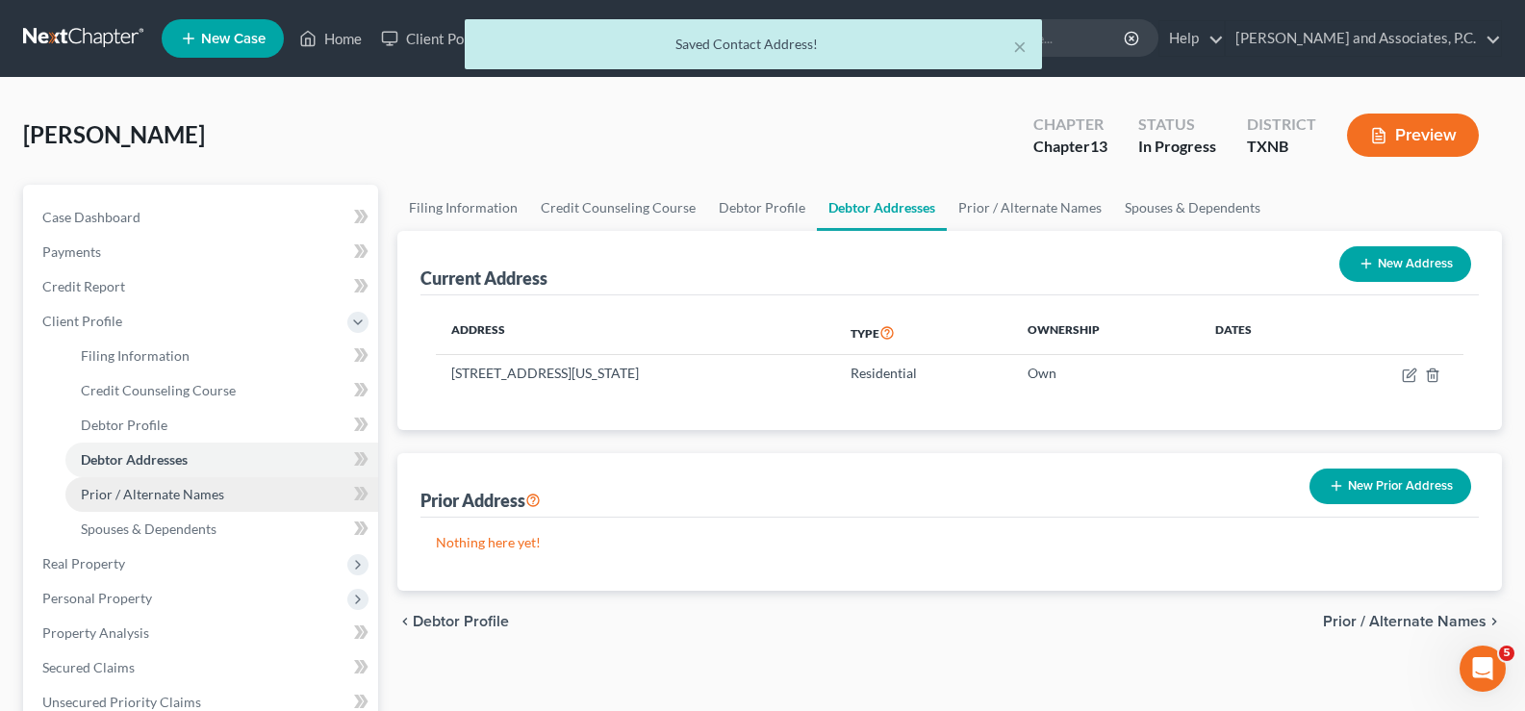
click at [119, 505] on link "Prior / Alternate Names" at bounding box center [221, 494] width 313 height 35
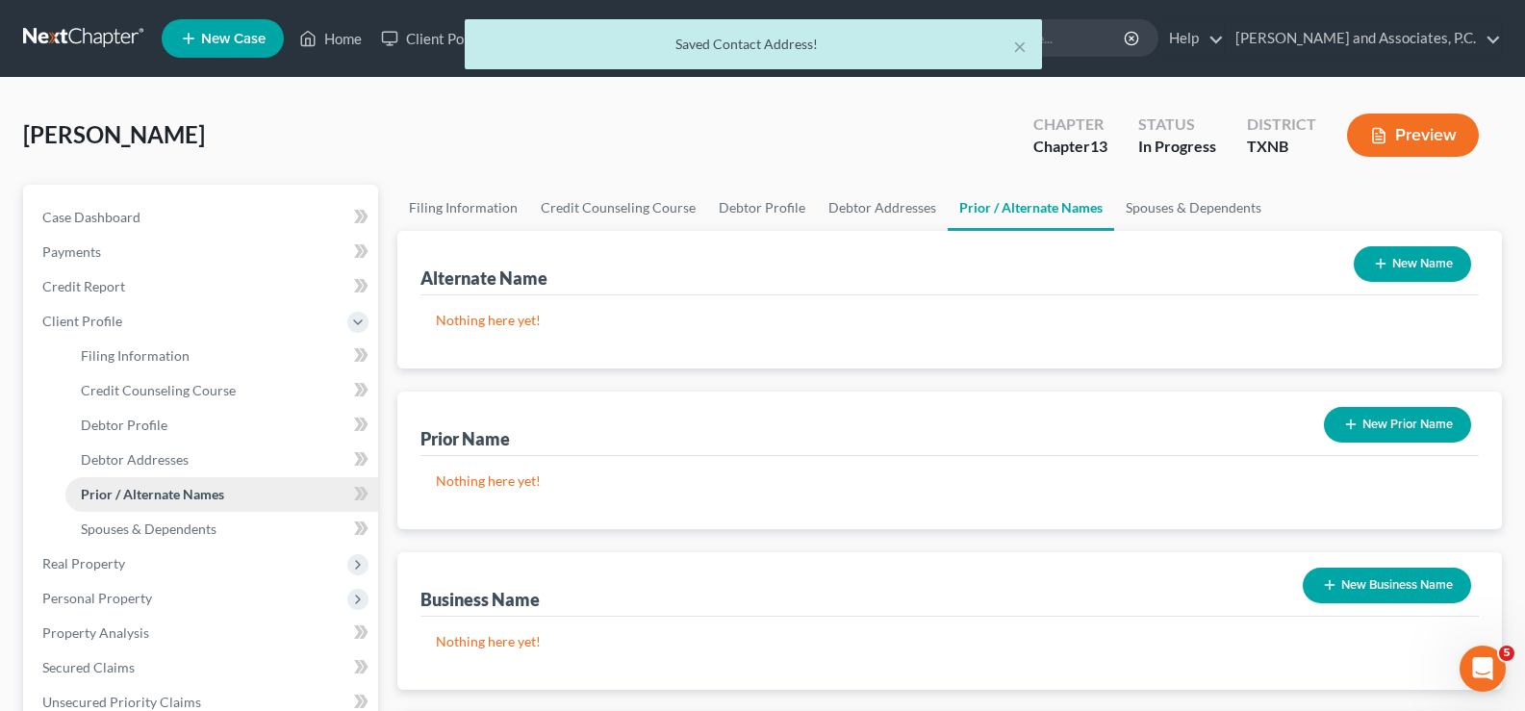
scroll to position [192, 0]
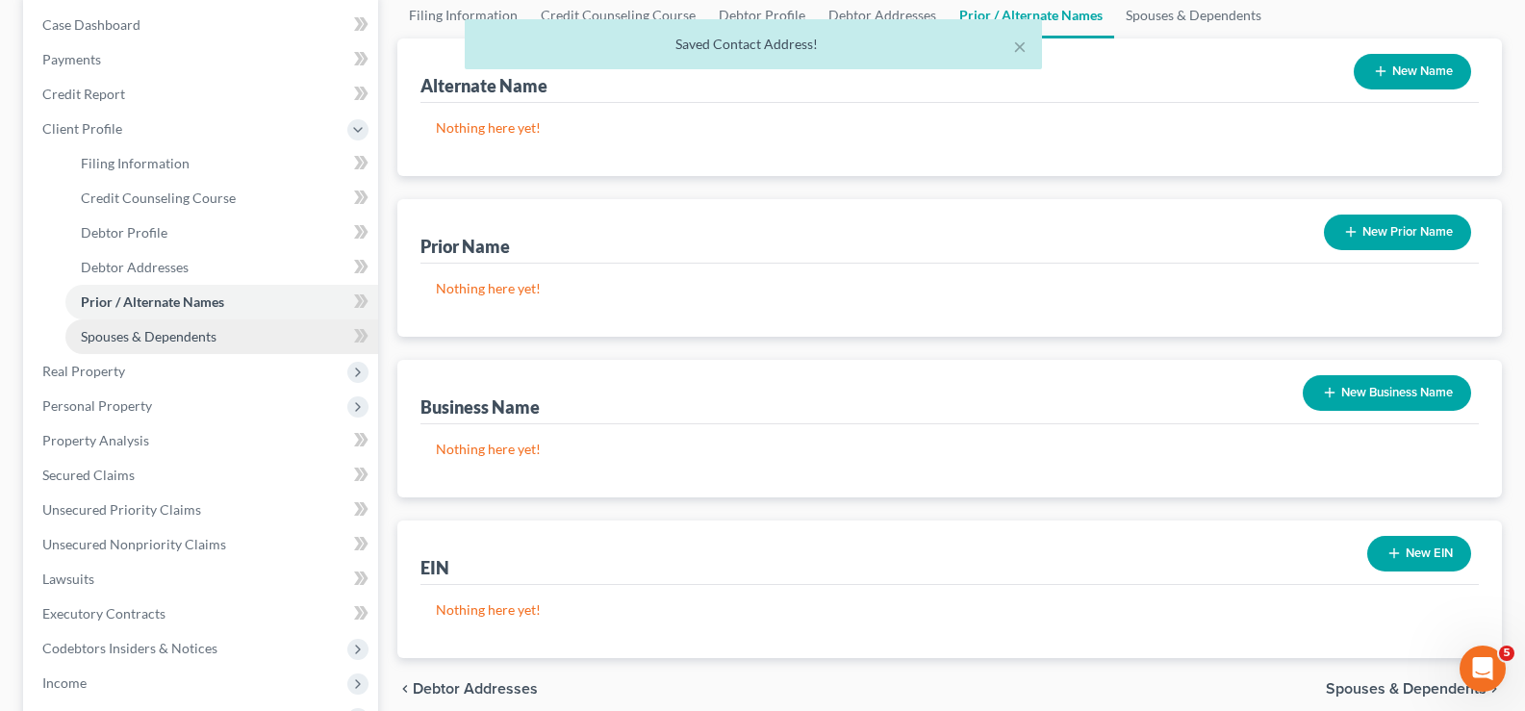
click at [137, 343] on span "Spouses & Dependents" at bounding box center [149, 336] width 136 height 16
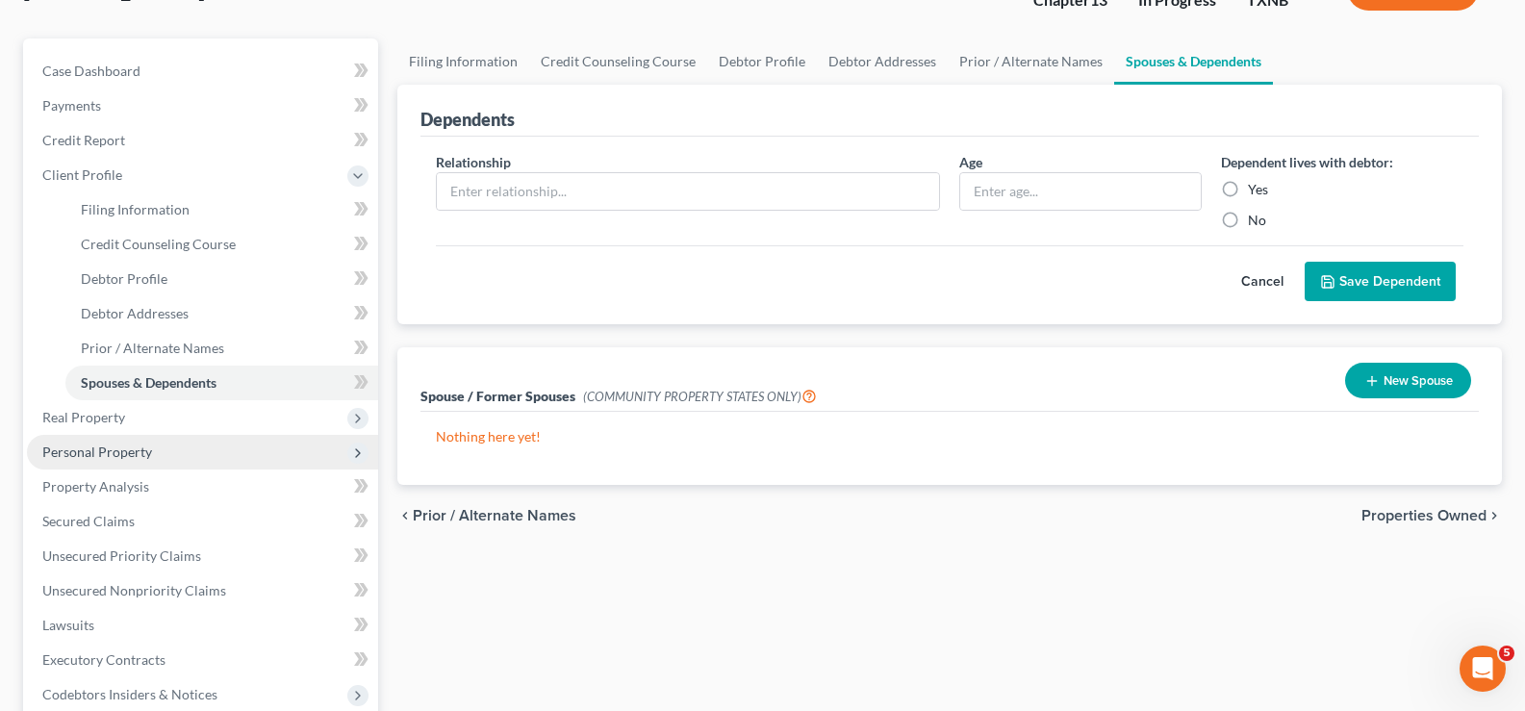
scroll to position [192, 0]
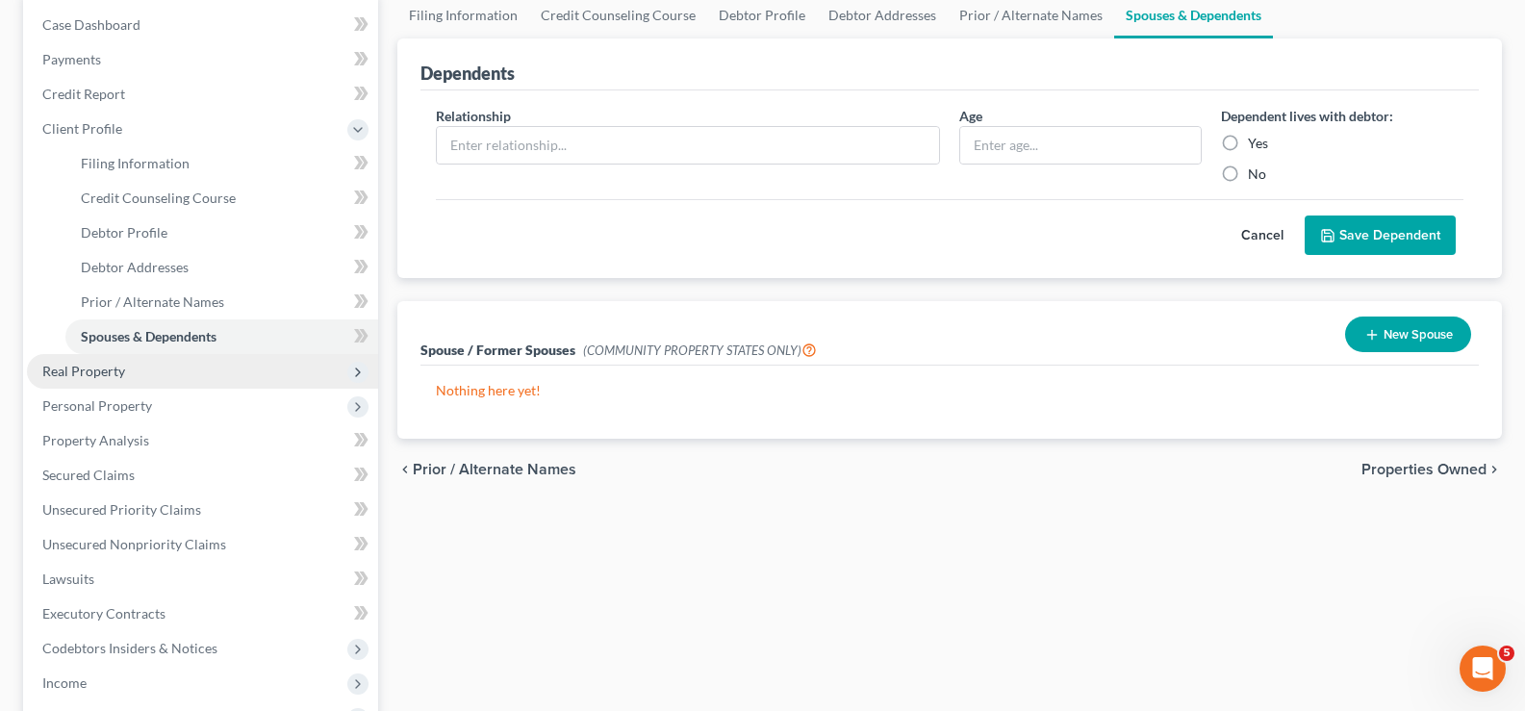
click at [115, 374] on span "Real Property" at bounding box center [83, 371] width 83 height 16
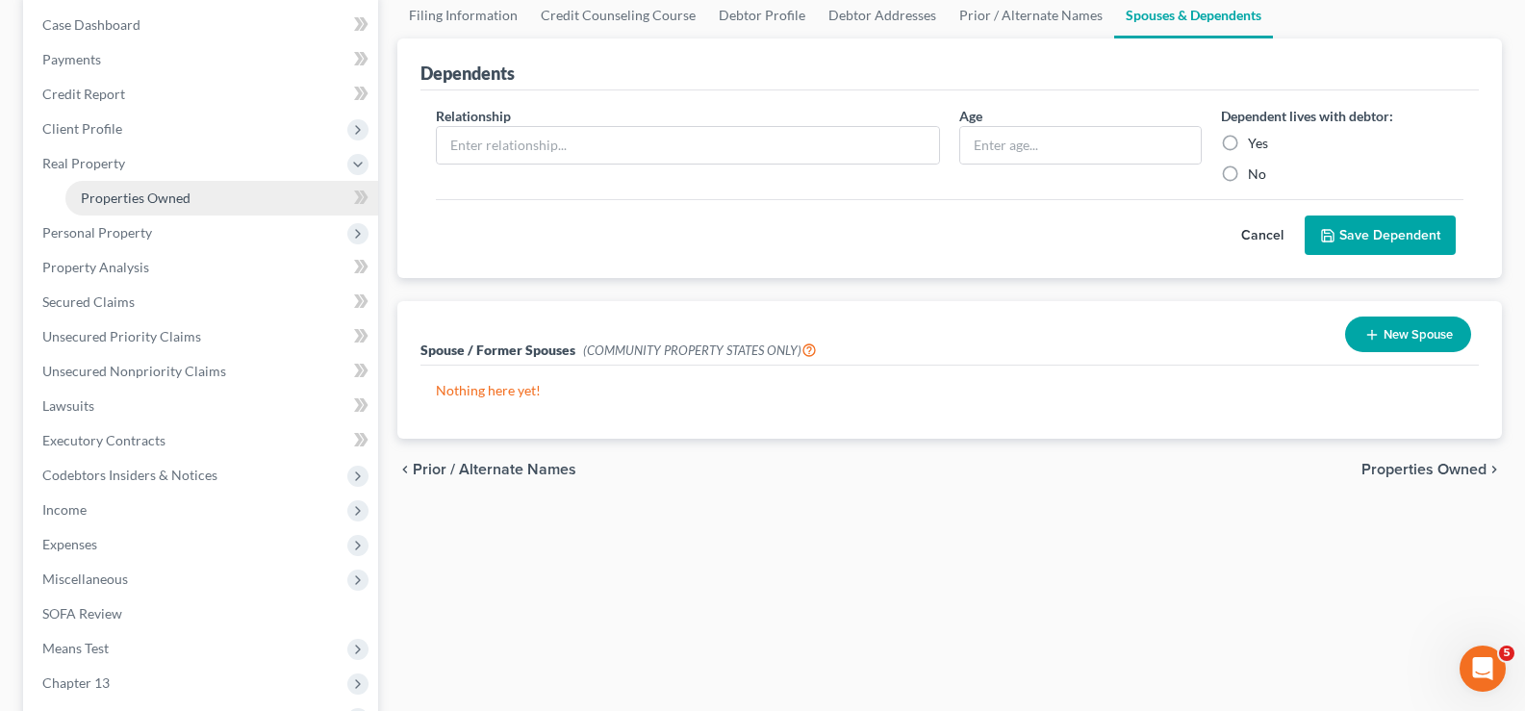
click at [117, 209] on link "Properties Owned" at bounding box center [221, 198] width 313 height 35
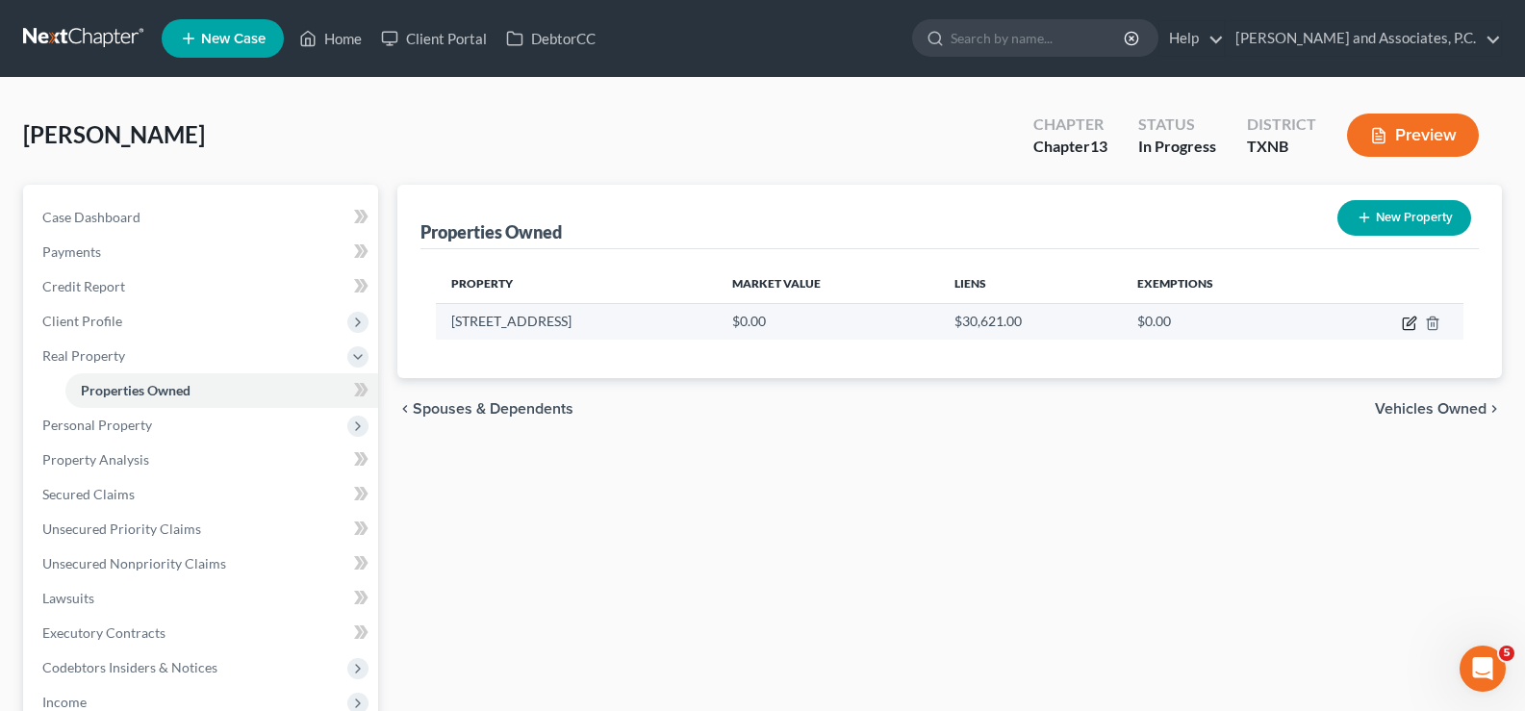
click at [1407, 318] on icon "button" at bounding box center [1409, 324] width 12 height 12
select select "45"
select select "242"
select select "0"
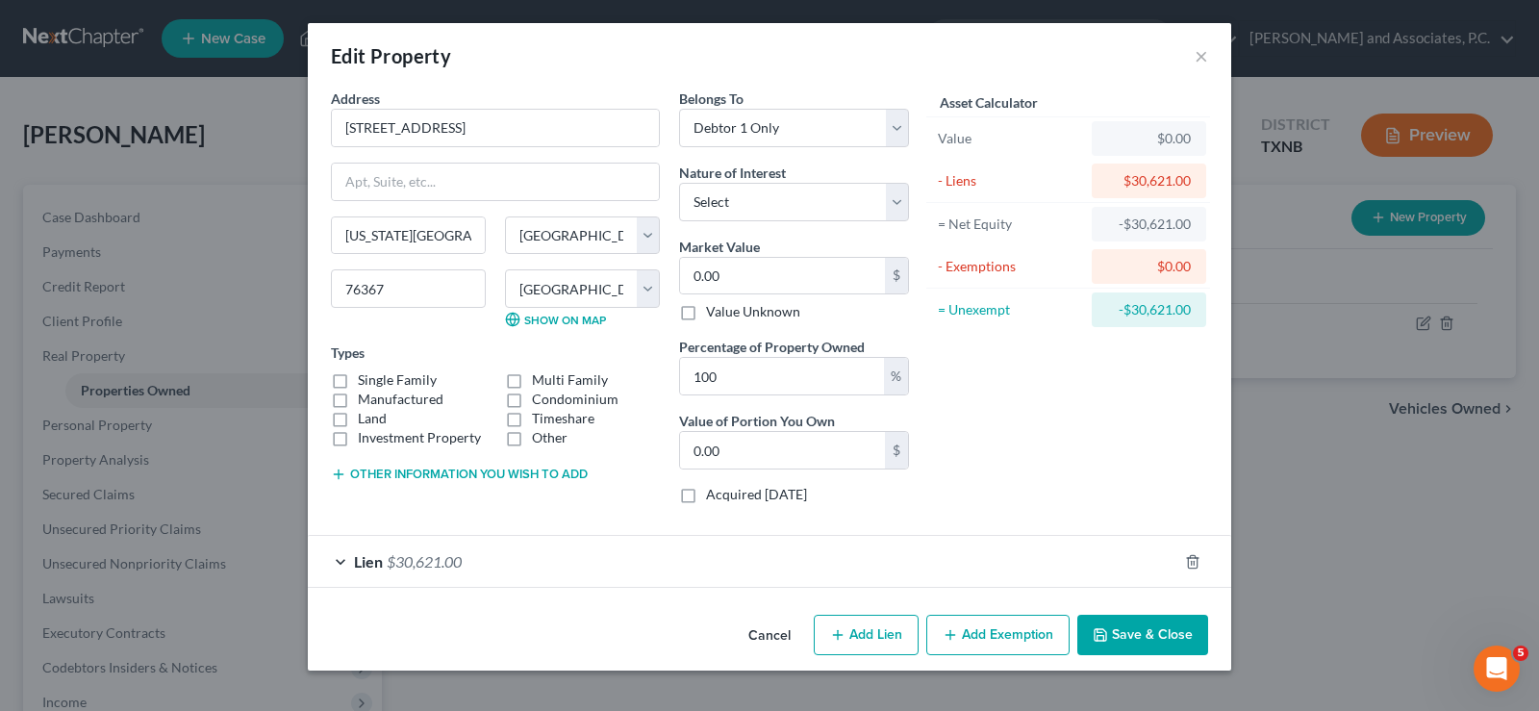
click at [343, 557] on div "Lien $30,621.00" at bounding box center [743, 561] width 870 height 51
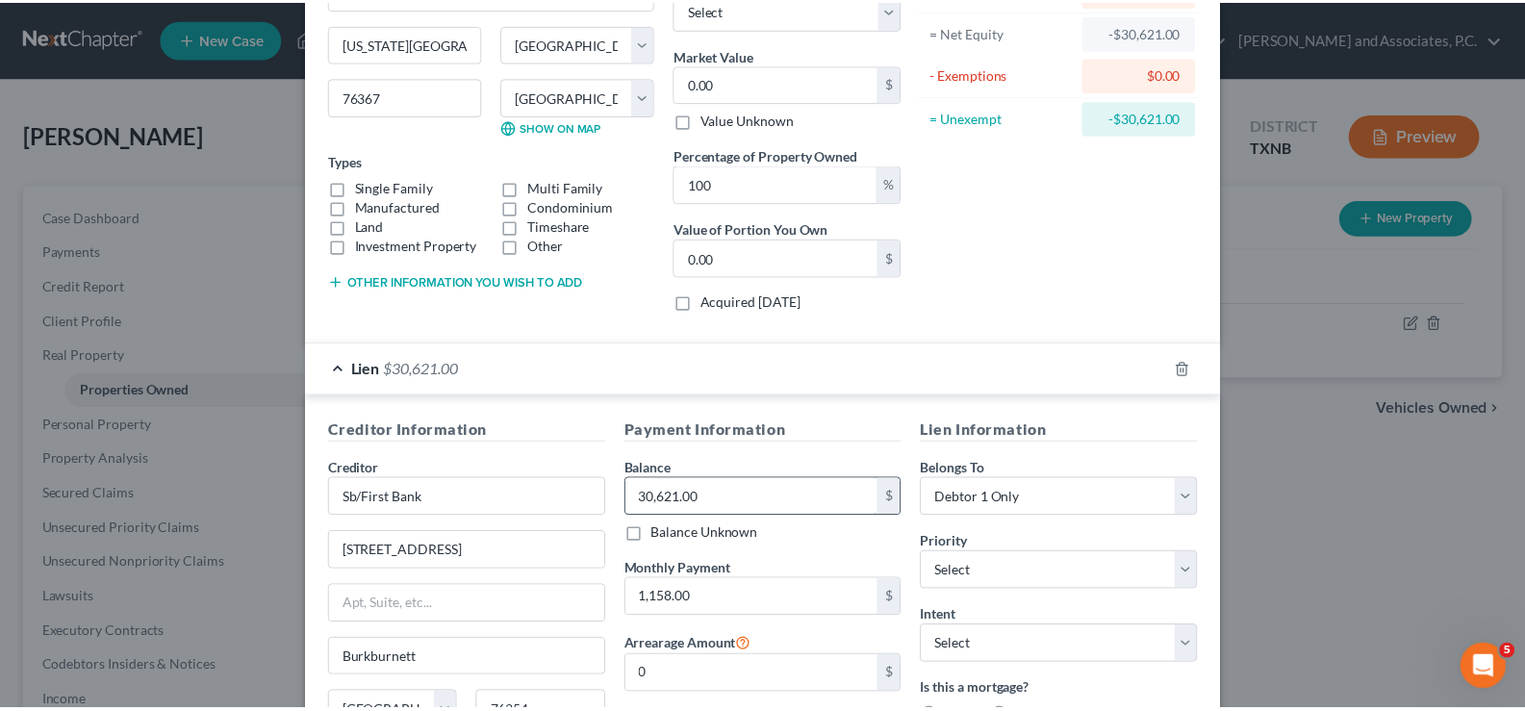
scroll to position [385, 0]
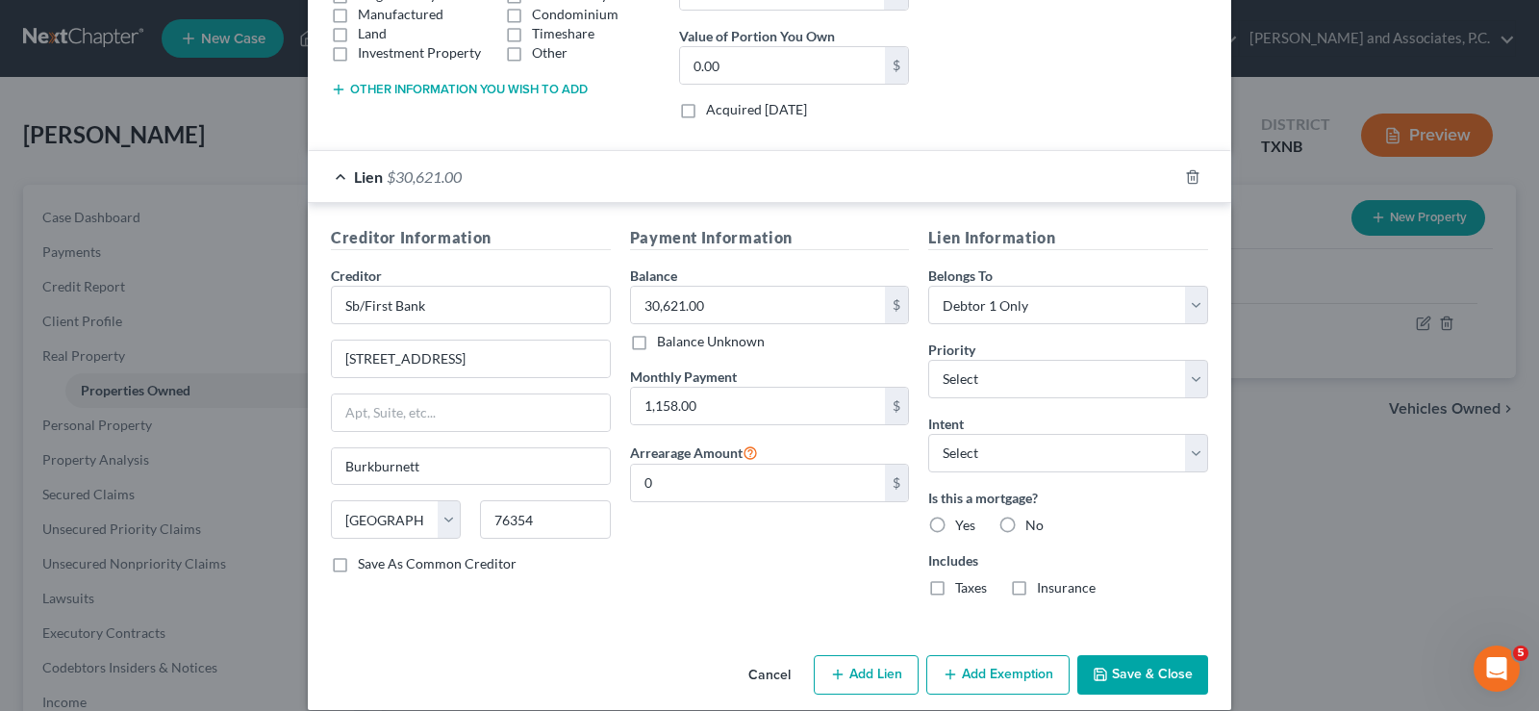
click at [955, 520] on label "Yes" at bounding box center [965, 525] width 20 height 19
click at [963, 520] on input "Yes" at bounding box center [969, 522] width 13 height 13
radio input "true"
click at [1117, 679] on button "Save & Close" at bounding box center [1142, 675] width 131 height 40
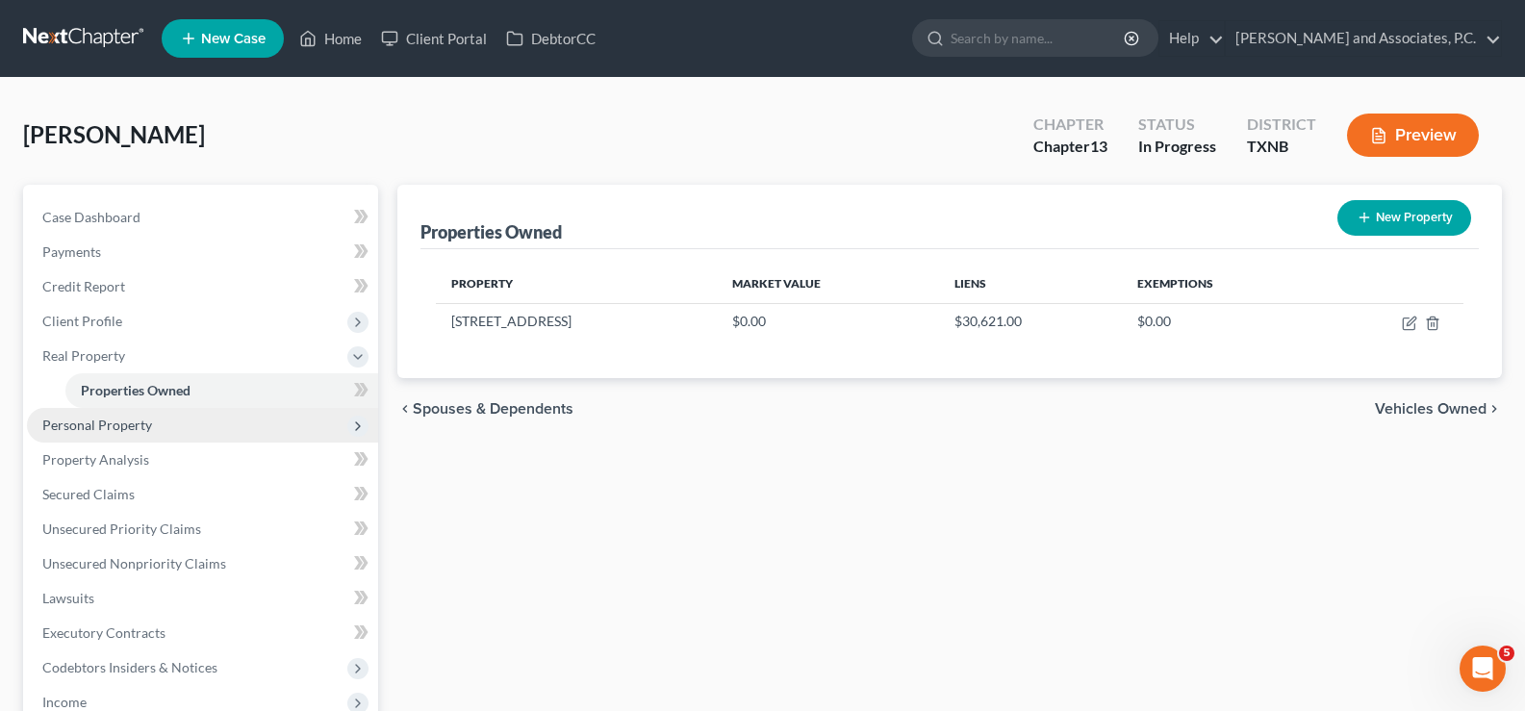
click at [101, 417] on span "Personal Property" at bounding box center [97, 425] width 110 height 16
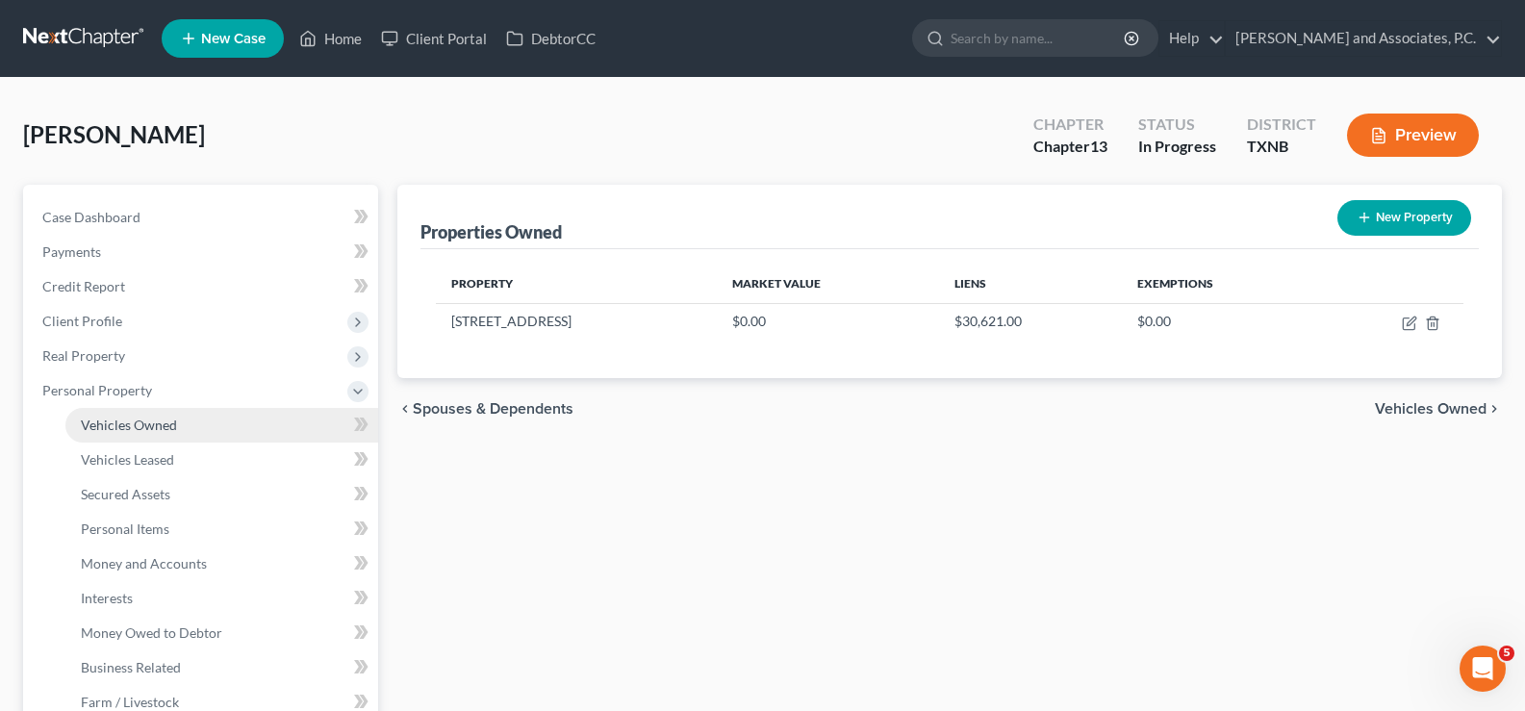
click at [123, 429] on span "Vehicles Owned" at bounding box center [129, 425] width 96 height 16
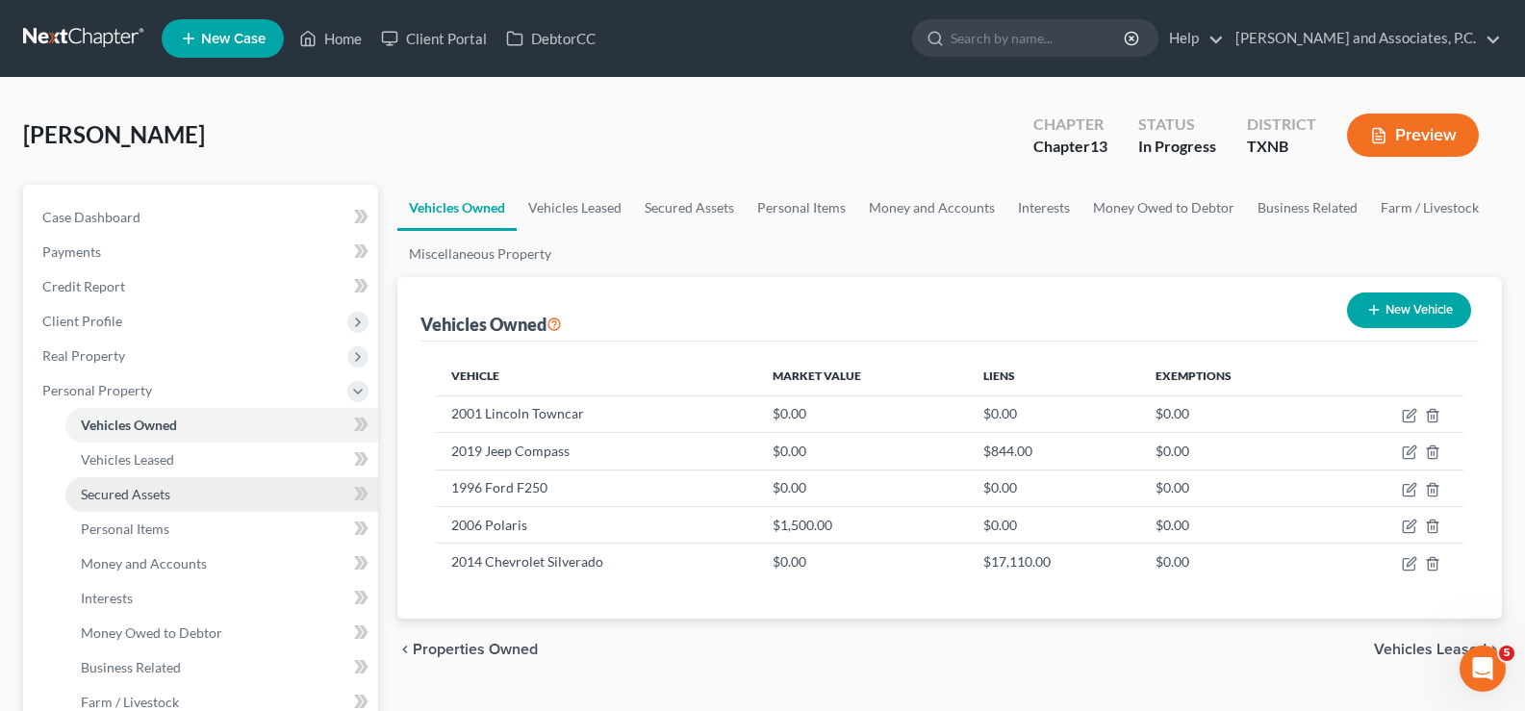
click at [130, 496] on span "Secured Assets" at bounding box center [125, 494] width 89 height 16
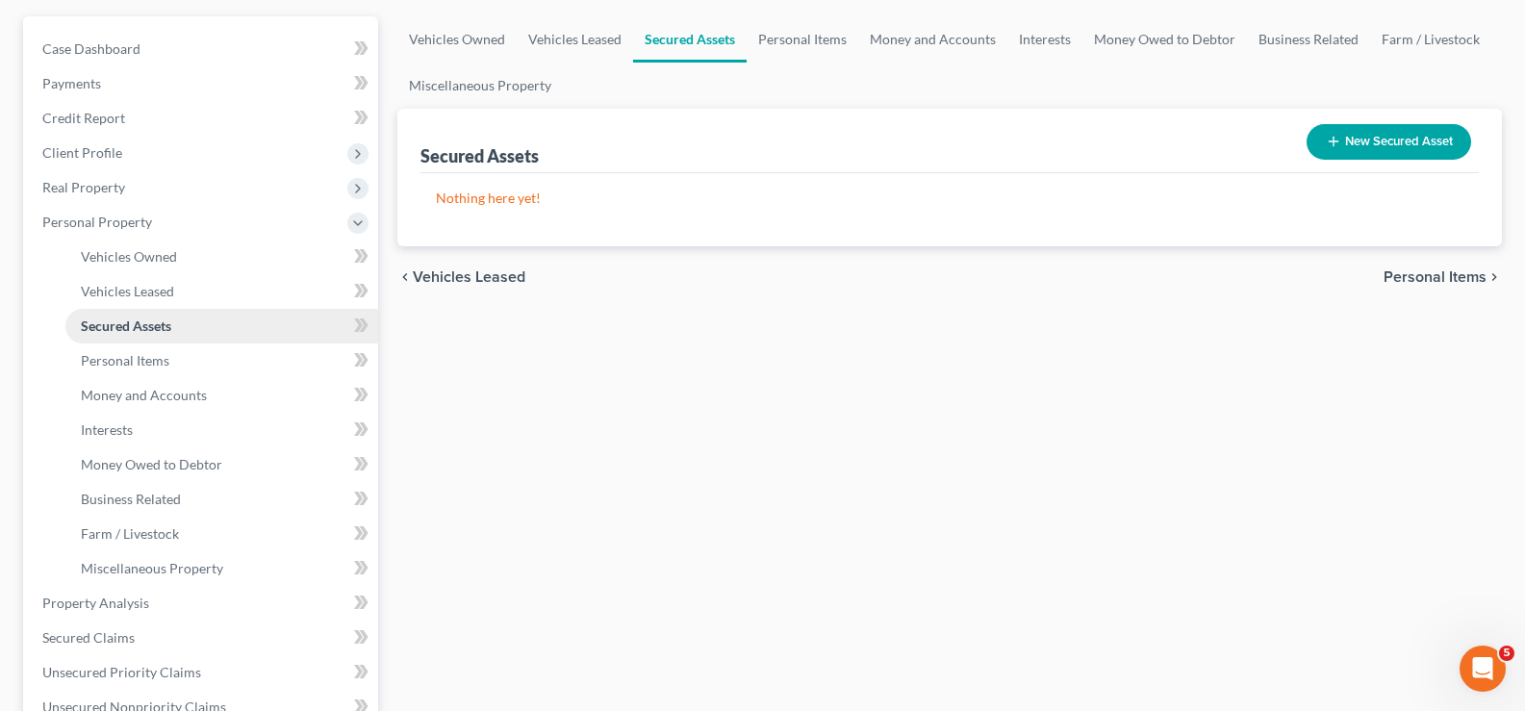
scroll to position [192, 0]
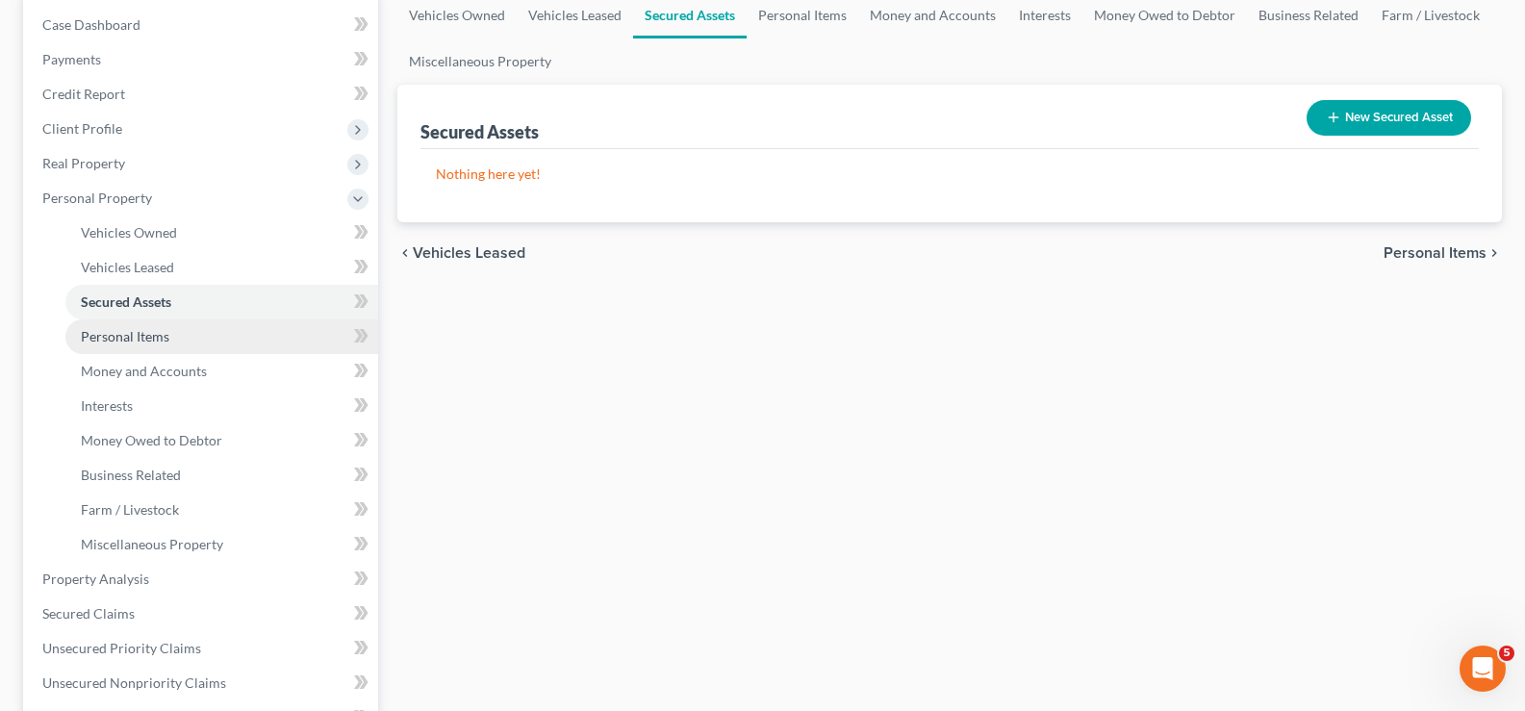
click at [141, 349] on link "Personal Items" at bounding box center [221, 336] width 313 height 35
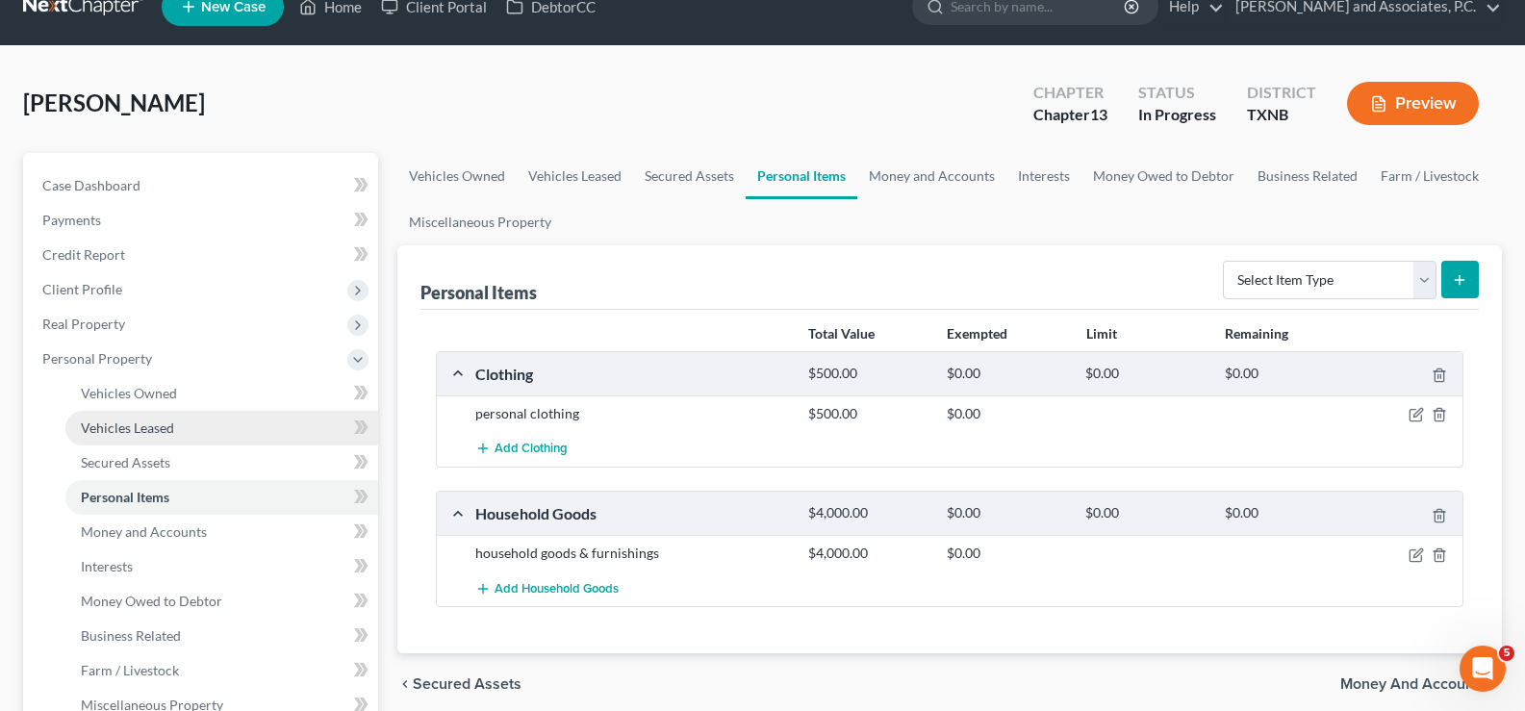
scroll to position [192, 0]
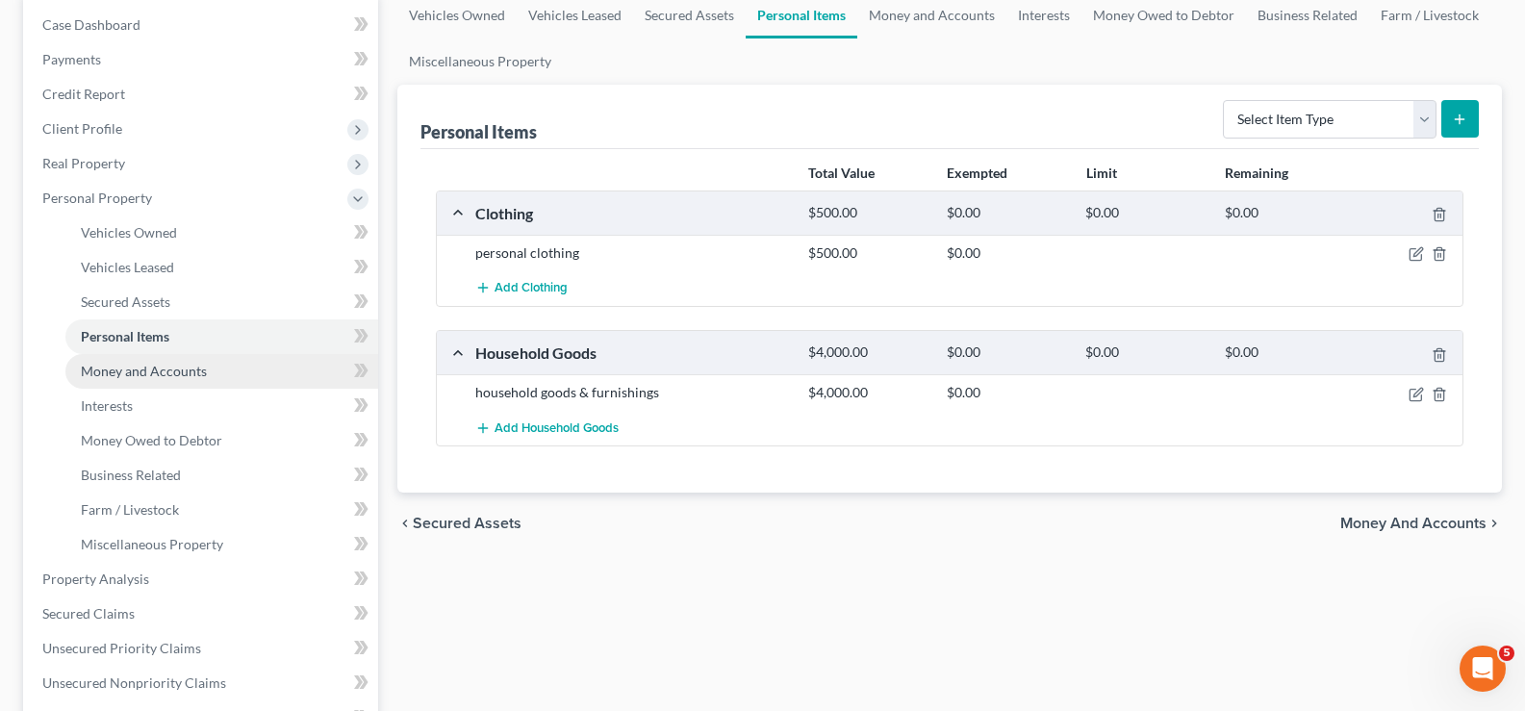
click at [115, 376] on span "Money and Accounts" at bounding box center [144, 371] width 126 height 16
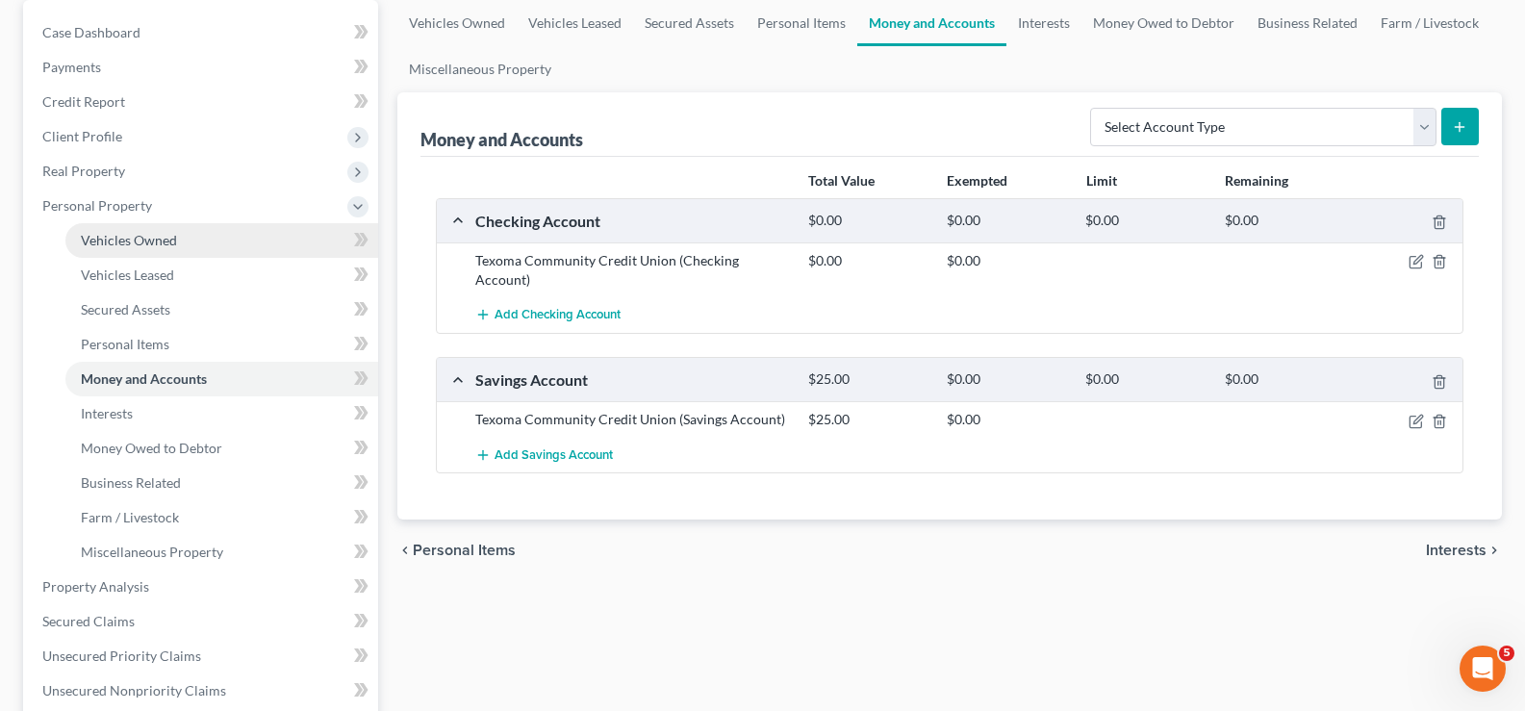
scroll to position [192, 0]
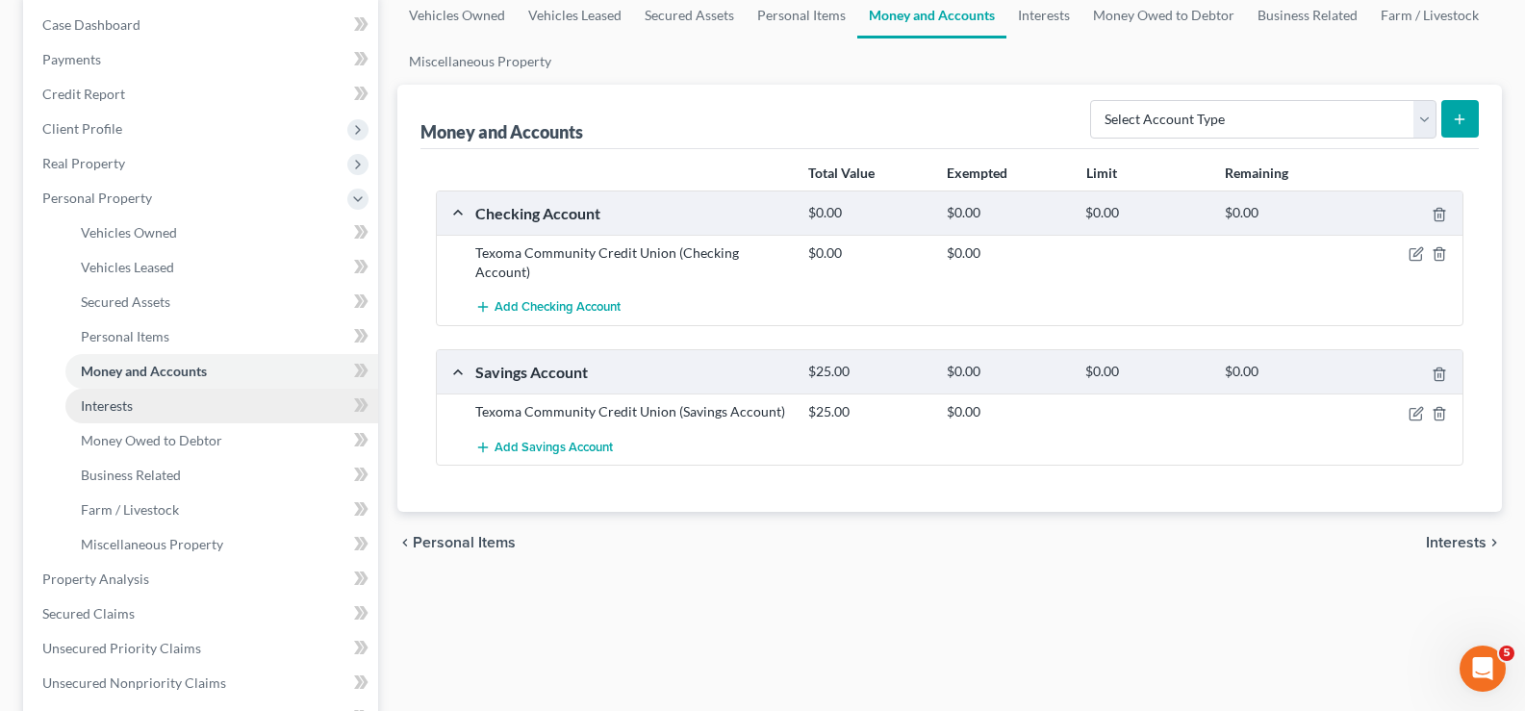
click at [131, 406] on span "Interests" at bounding box center [107, 405] width 52 height 16
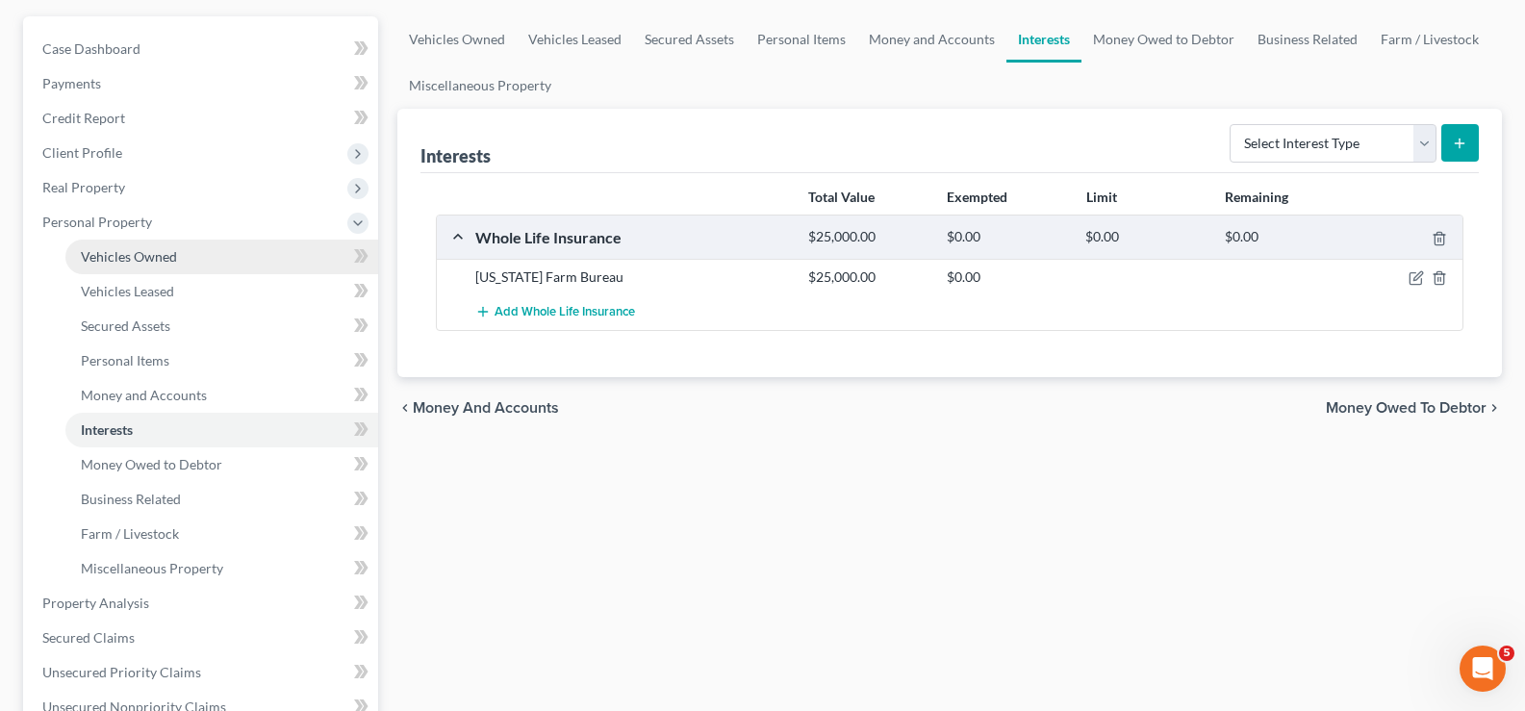
scroll to position [192, 0]
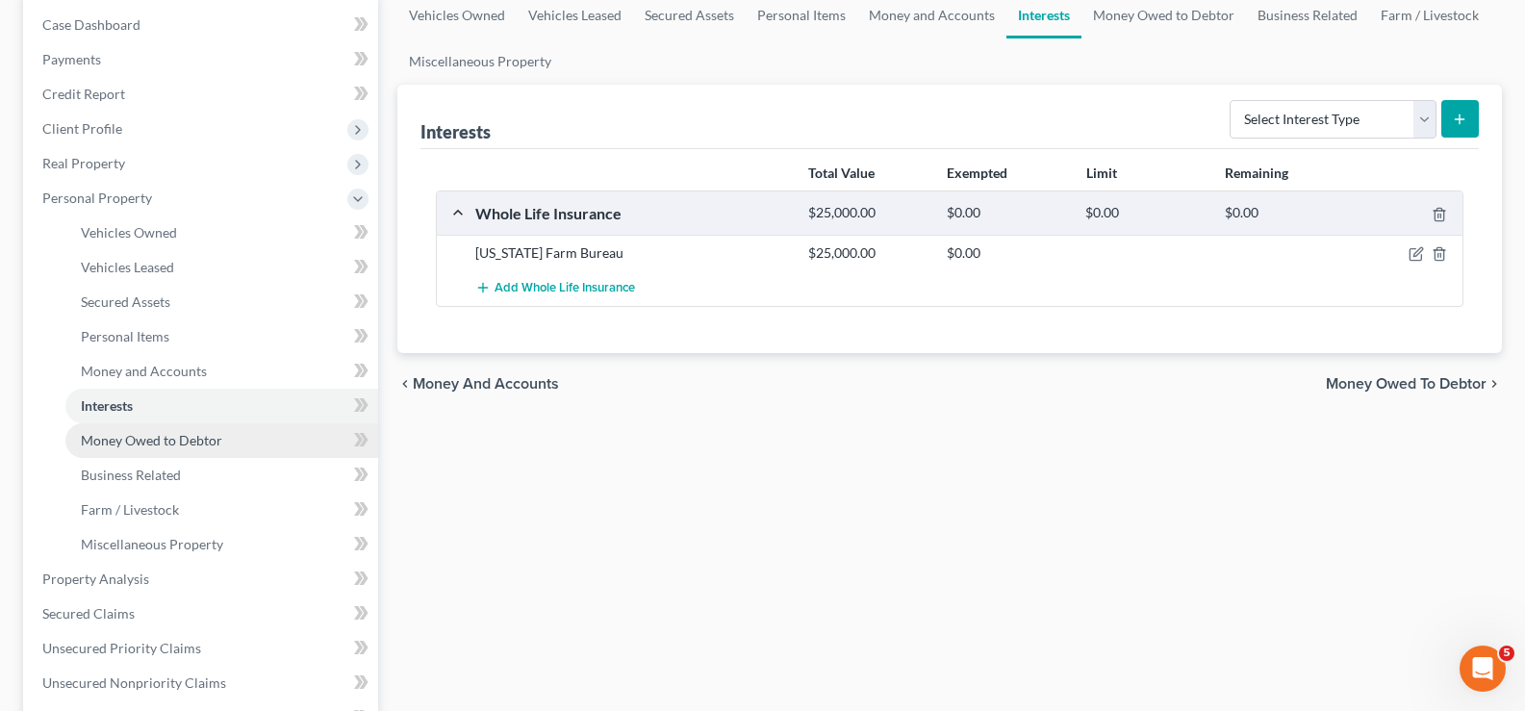
click at [181, 445] on span "Money Owed to Debtor" at bounding box center [151, 440] width 141 height 16
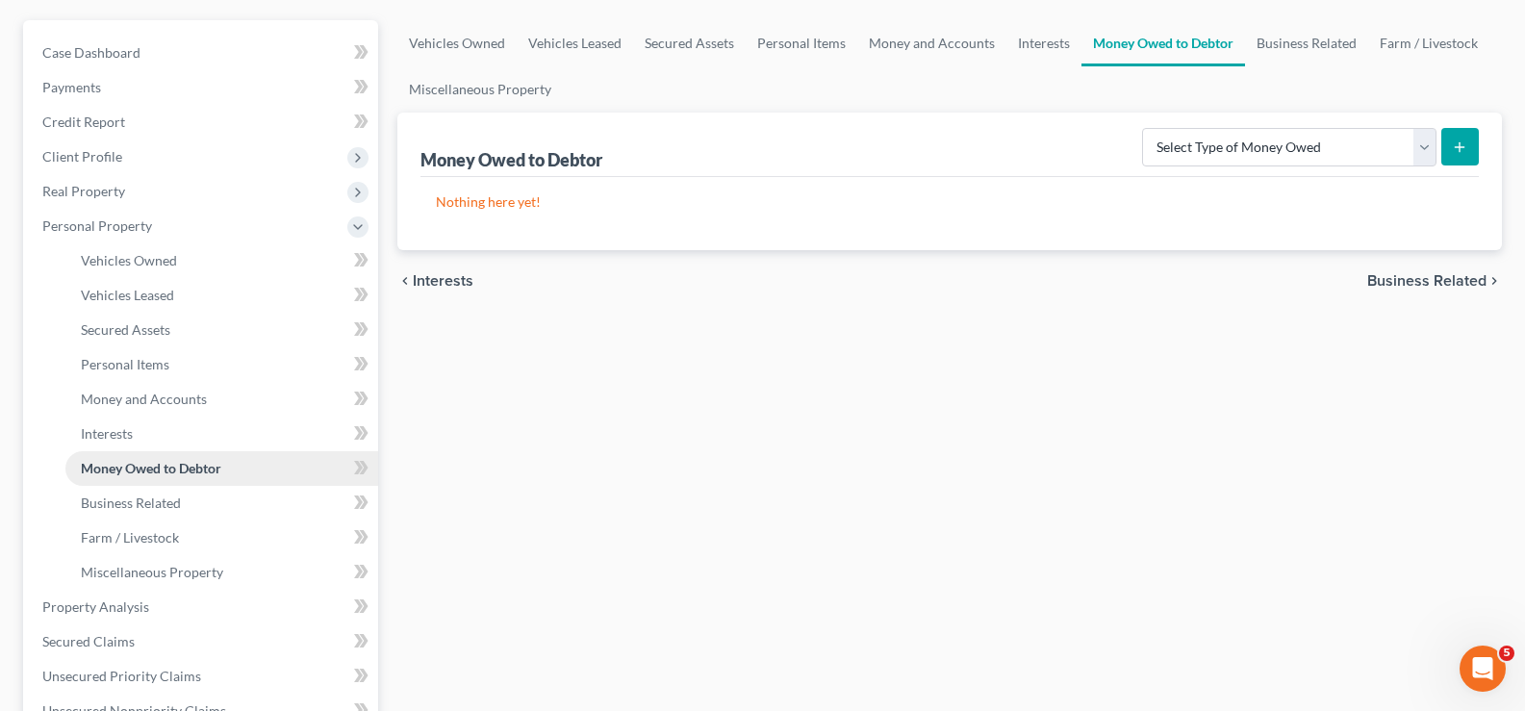
scroll to position [385, 0]
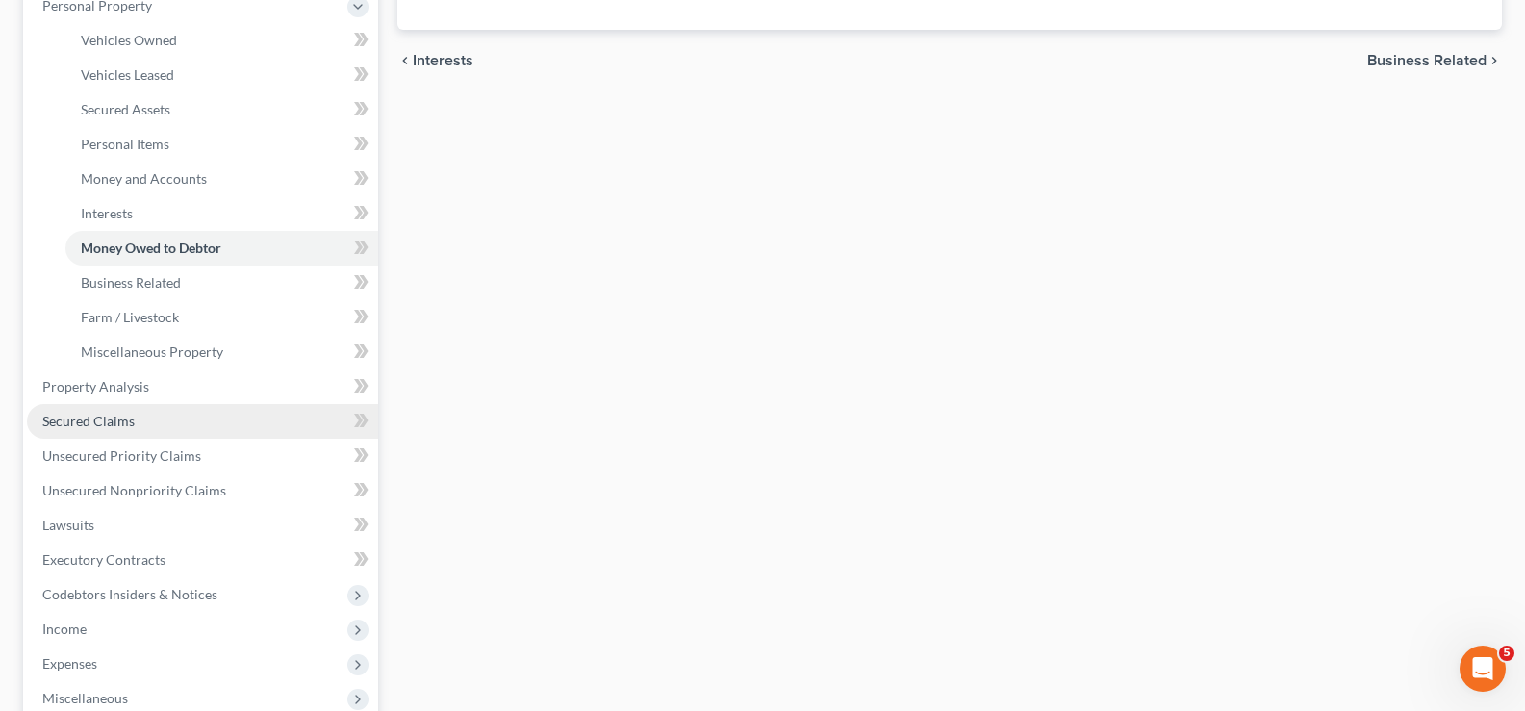
click at [147, 421] on link "Secured Claims" at bounding box center [202, 421] width 351 height 35
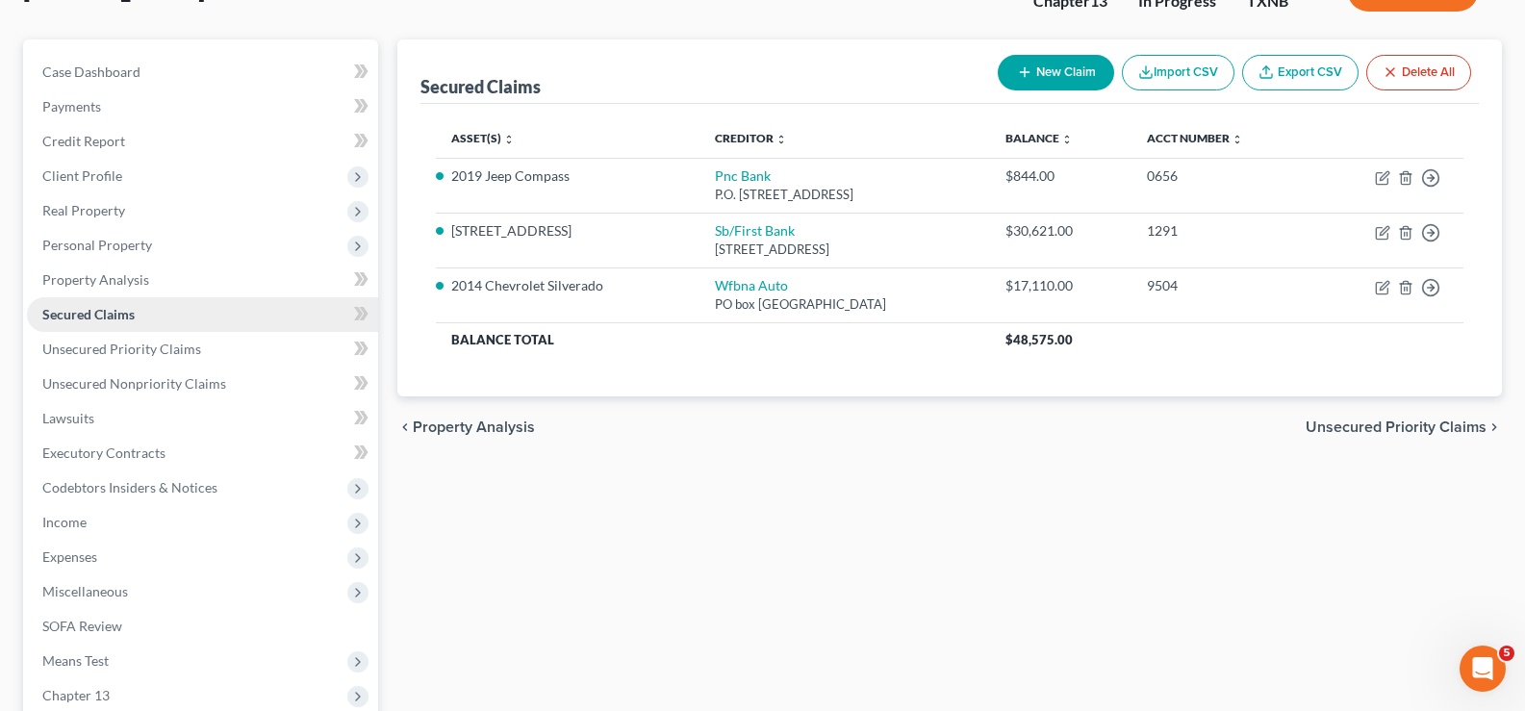
scroll to position [192, 0]
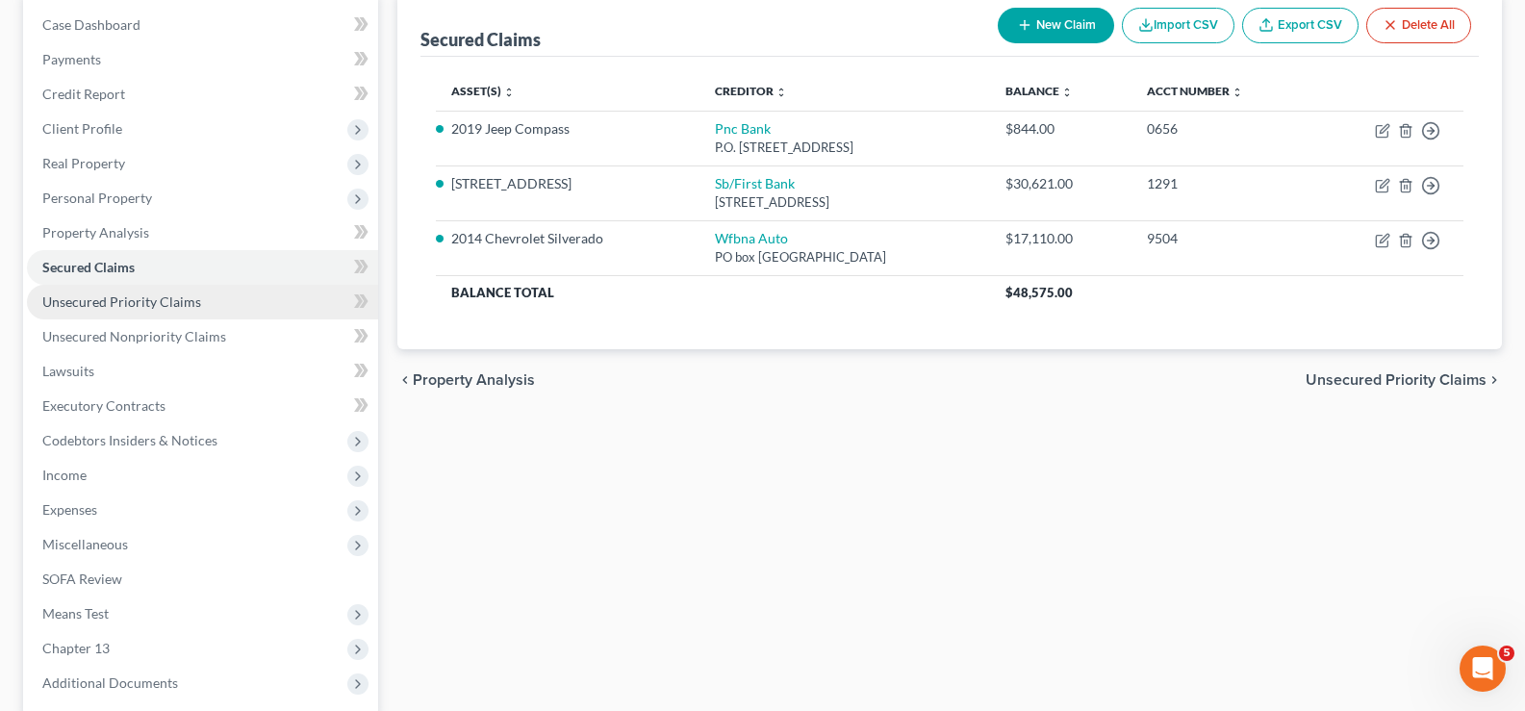
click at [176, 300] on span "Unsecured Priority Claims" at bounding box center [121, 301] width 159 height 16
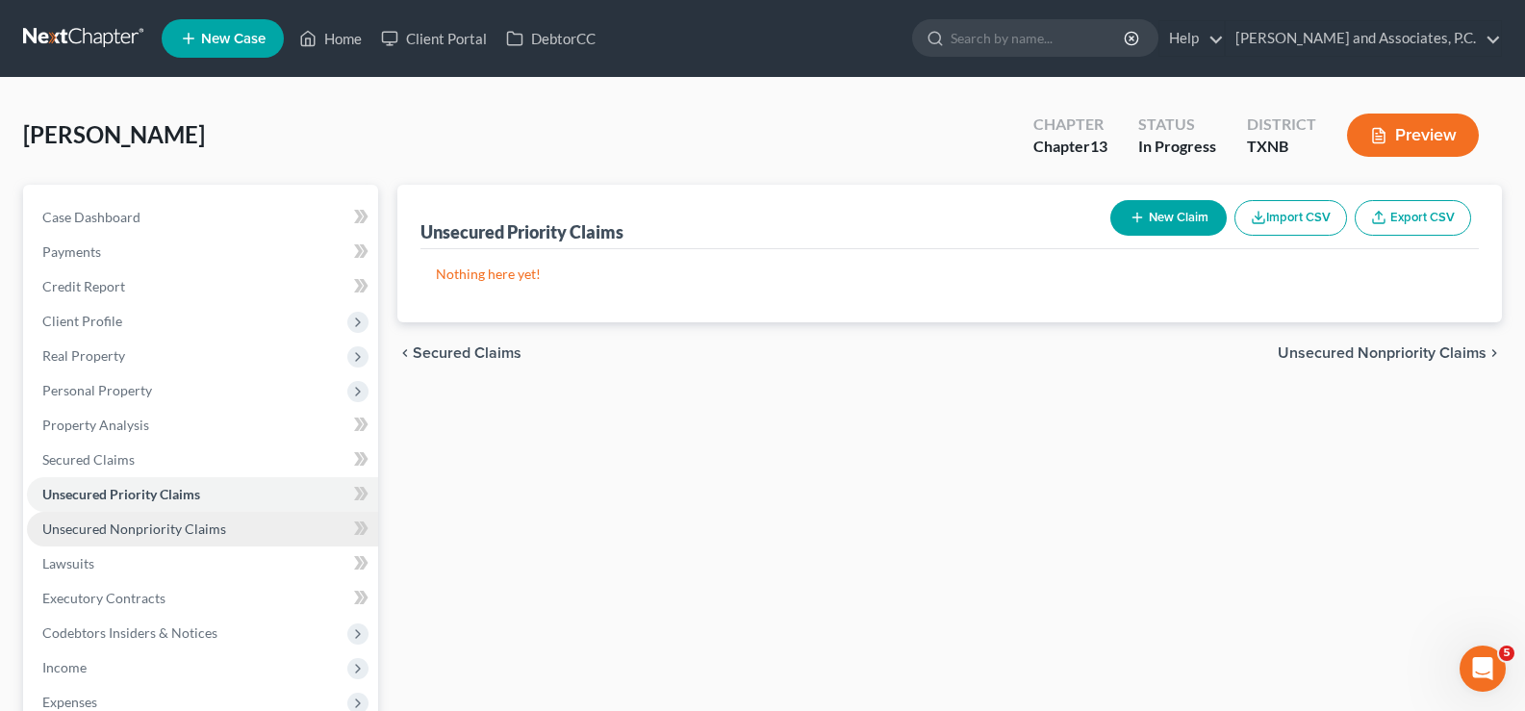
click at [114, 537] on link "Unsecured Nonpriority Claims" at bounding box center [202, 529] width 351 height 35
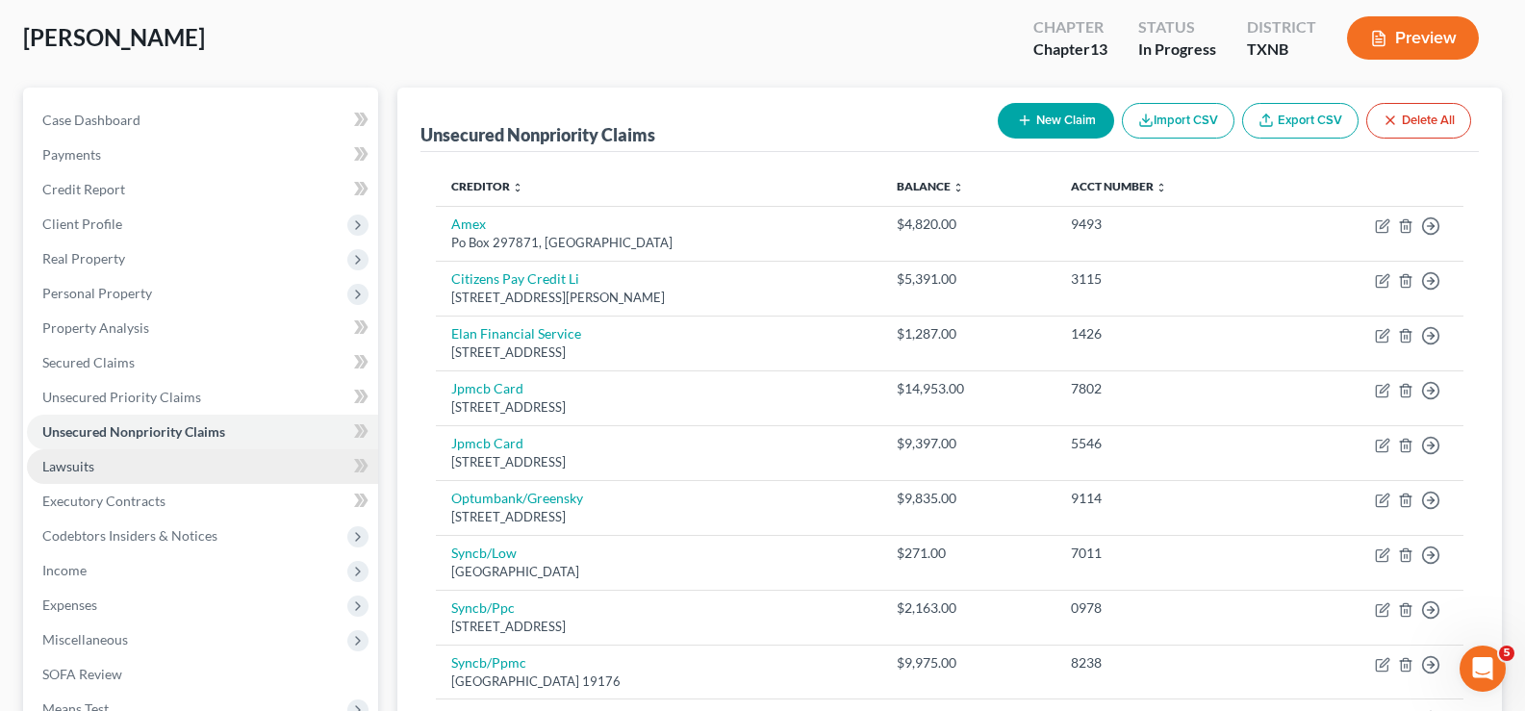
scroll to position [73, 0]
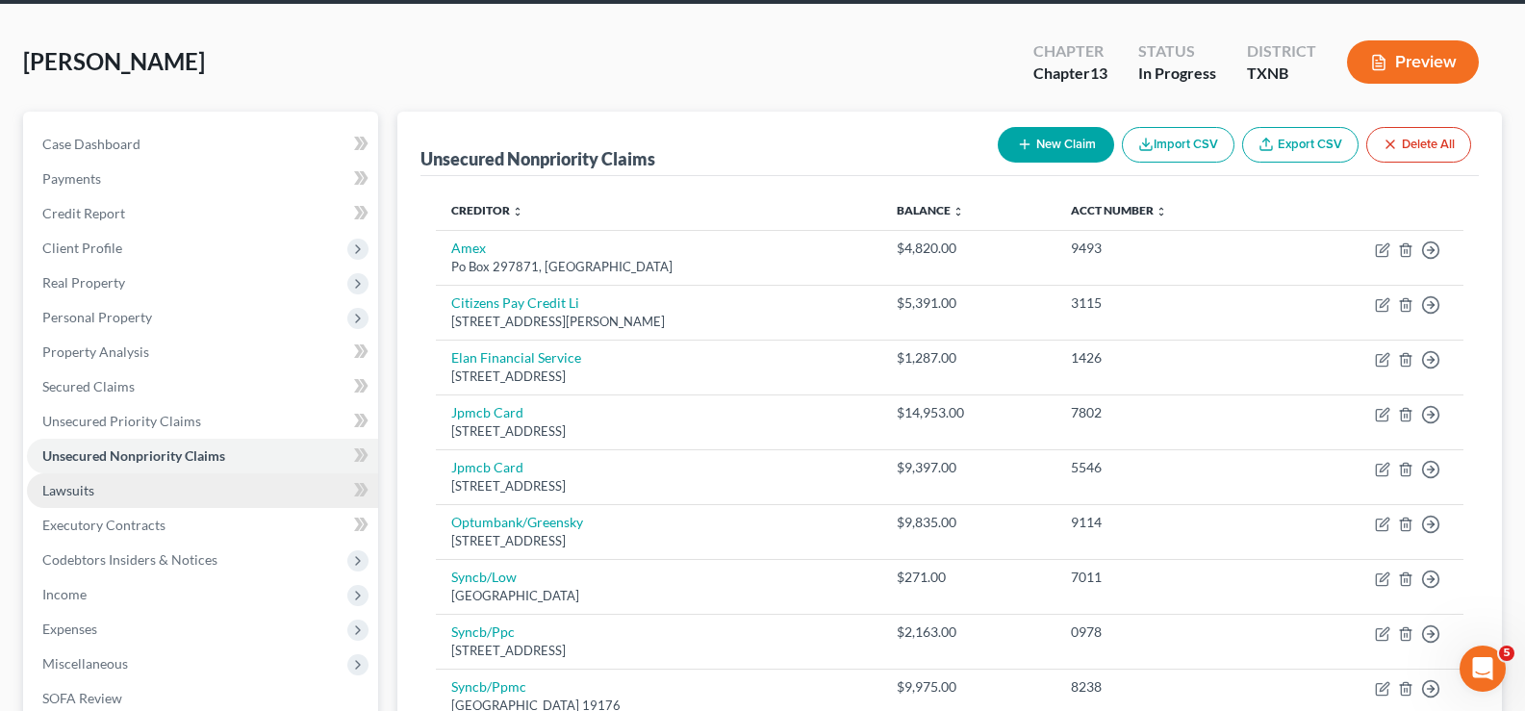
click at [241, 486] on link "Lawsuits" at bounding box center [202, 490] width 351 height 35
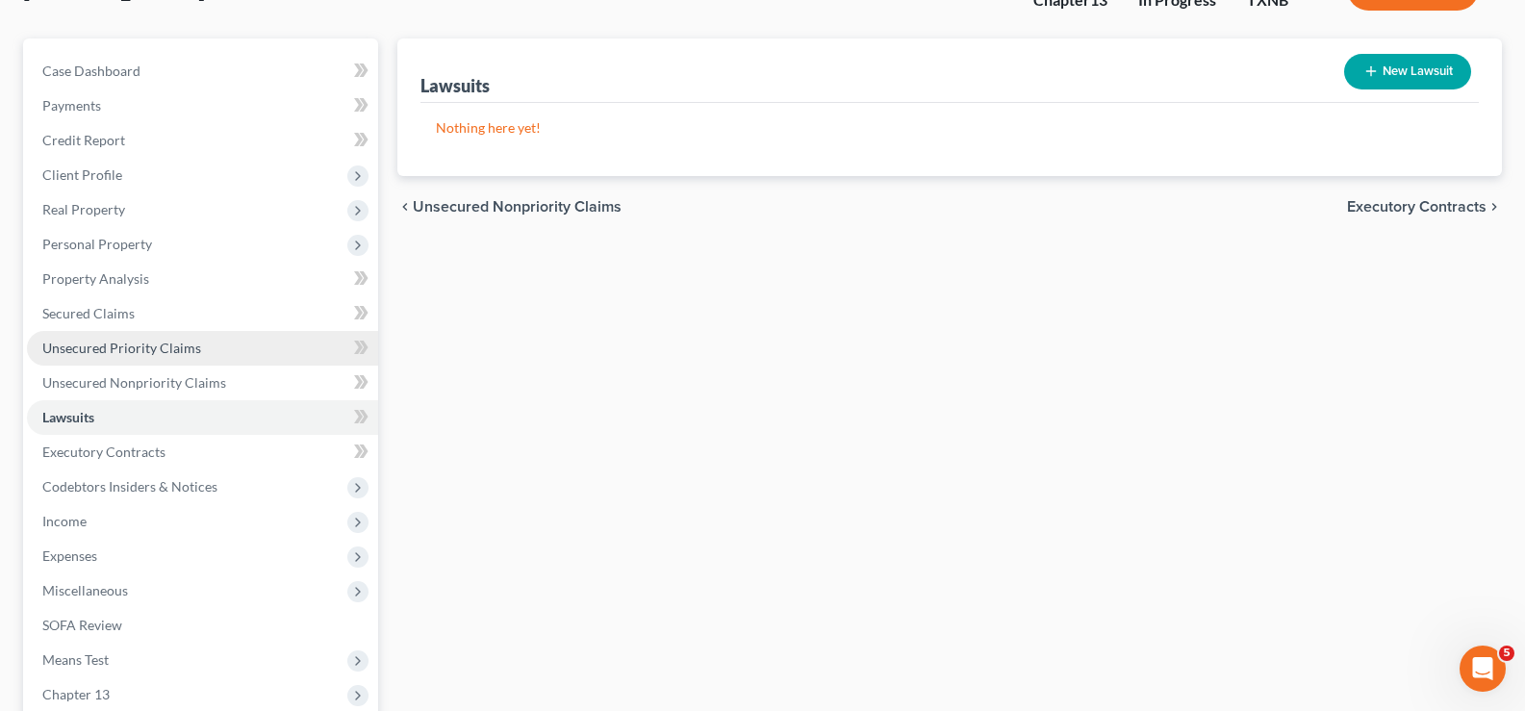
scroll to position [192, 0]
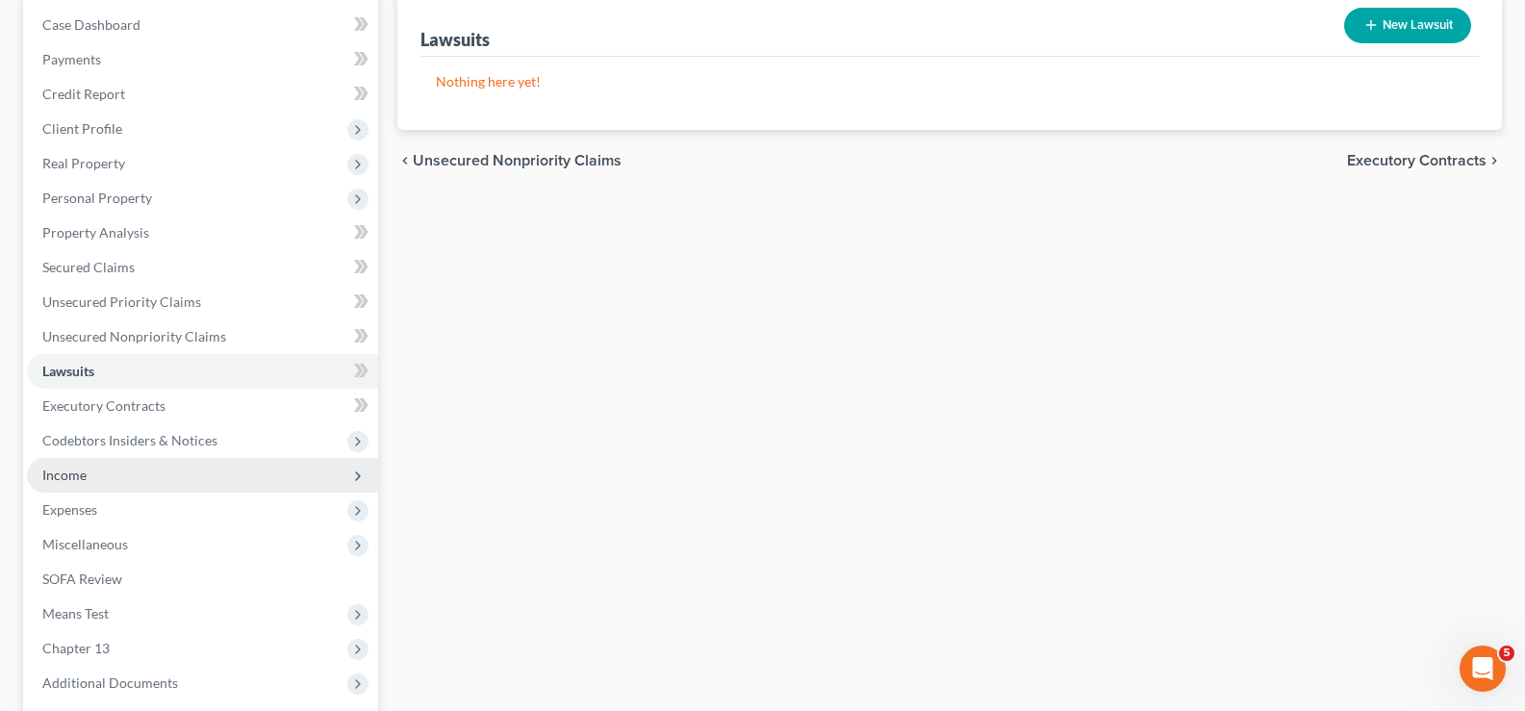
click at [173, 482] on span "Income" at bounding box center [202, 475] width 351 height 35
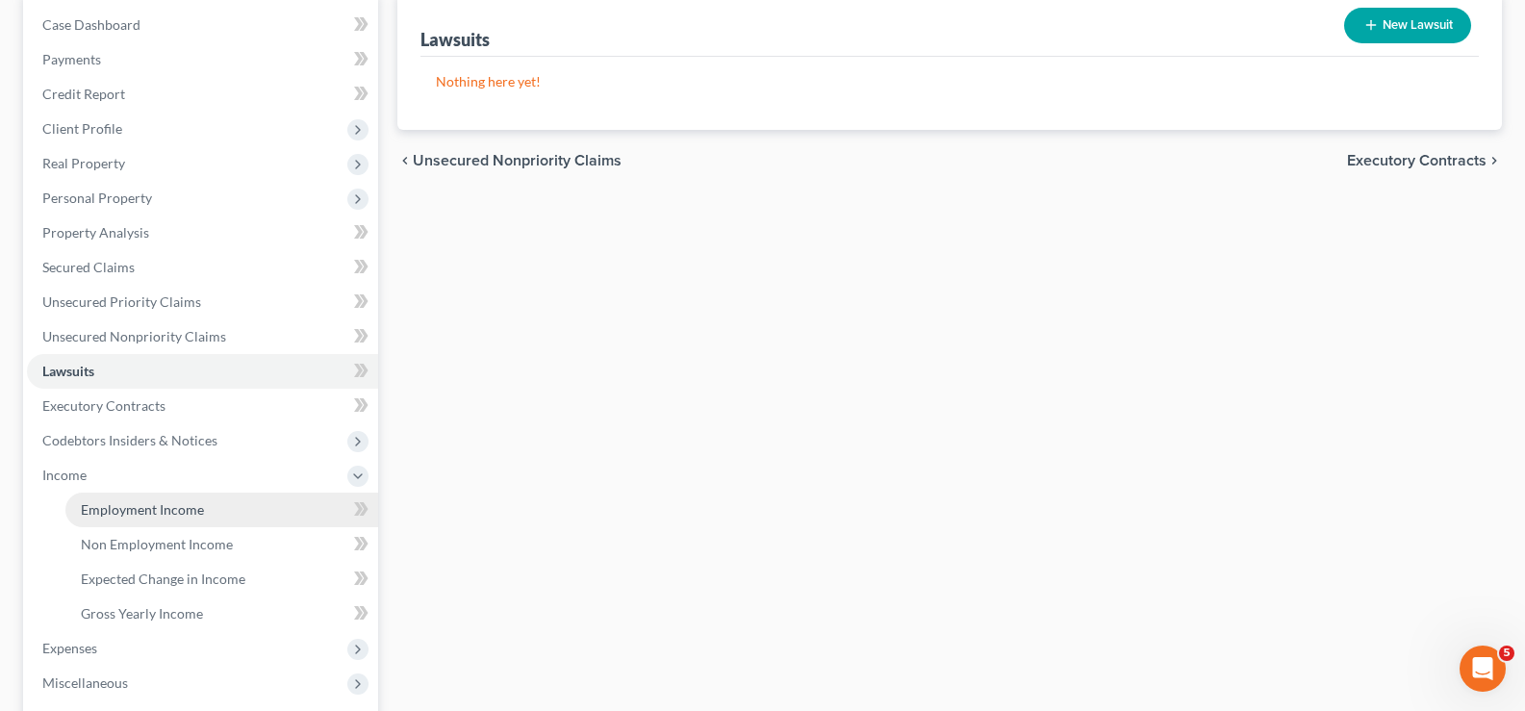
click at [166, 507] on span "Employment Income" at bounding box center [142, 509] width 123 height 16
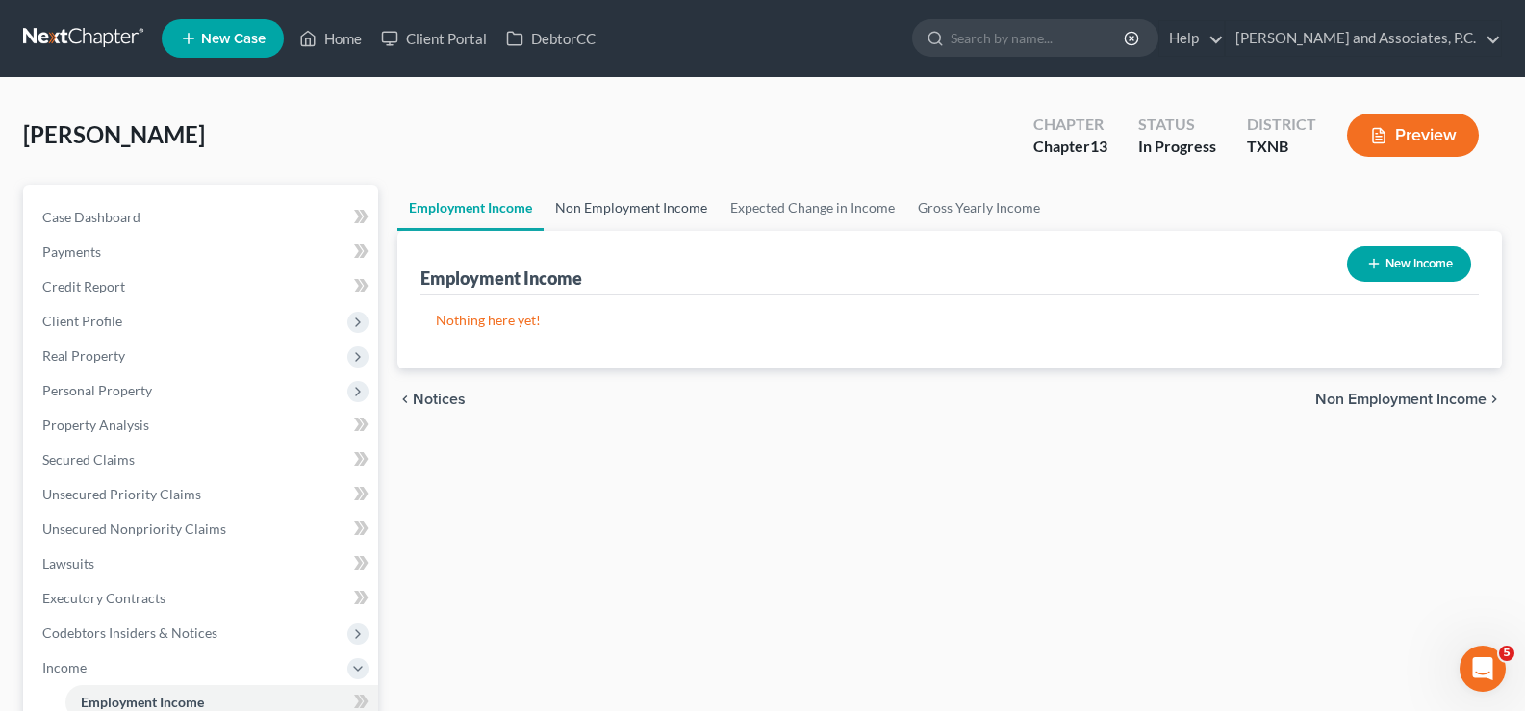
click at [630, 204] on link "Non Employment Income" at bounding box center [631, 208] width 175 height 46
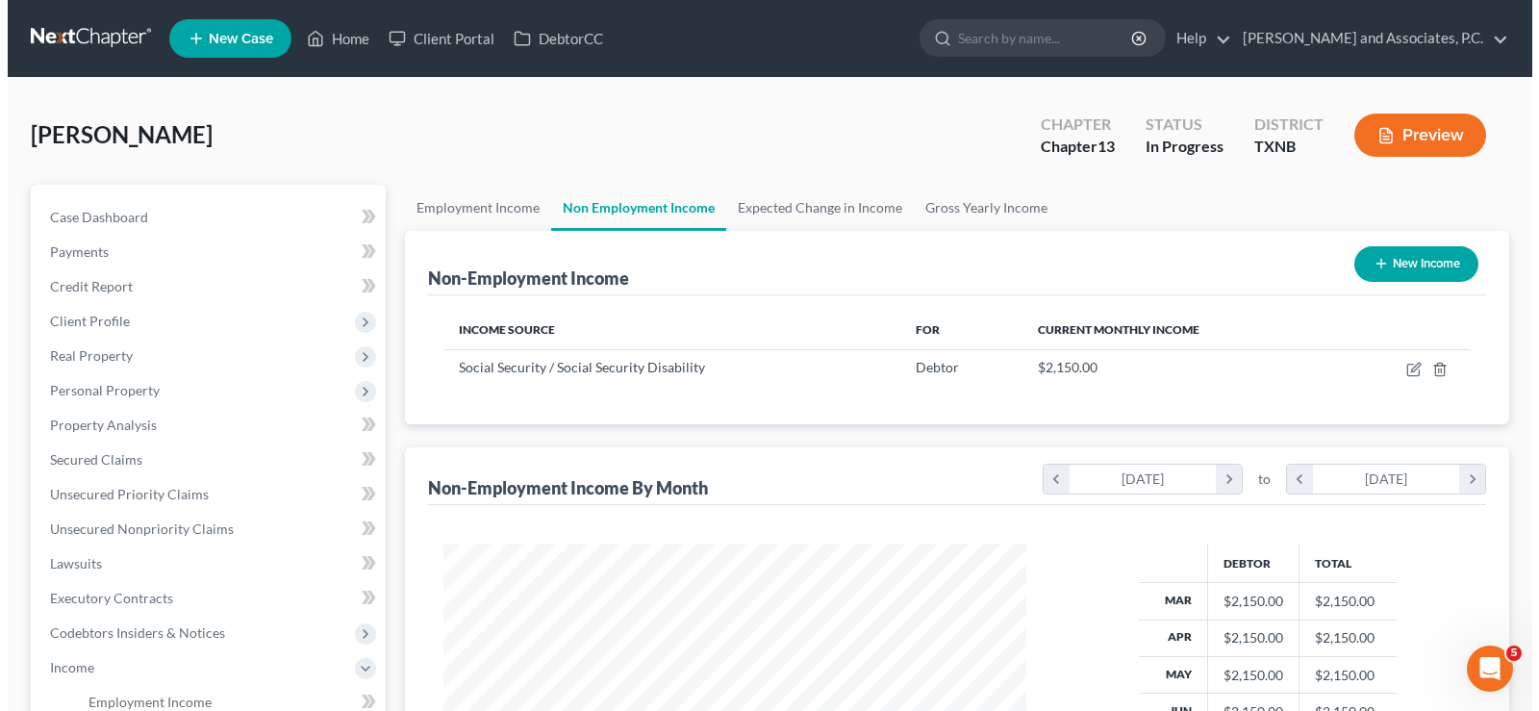
scroll to position [345, 621]
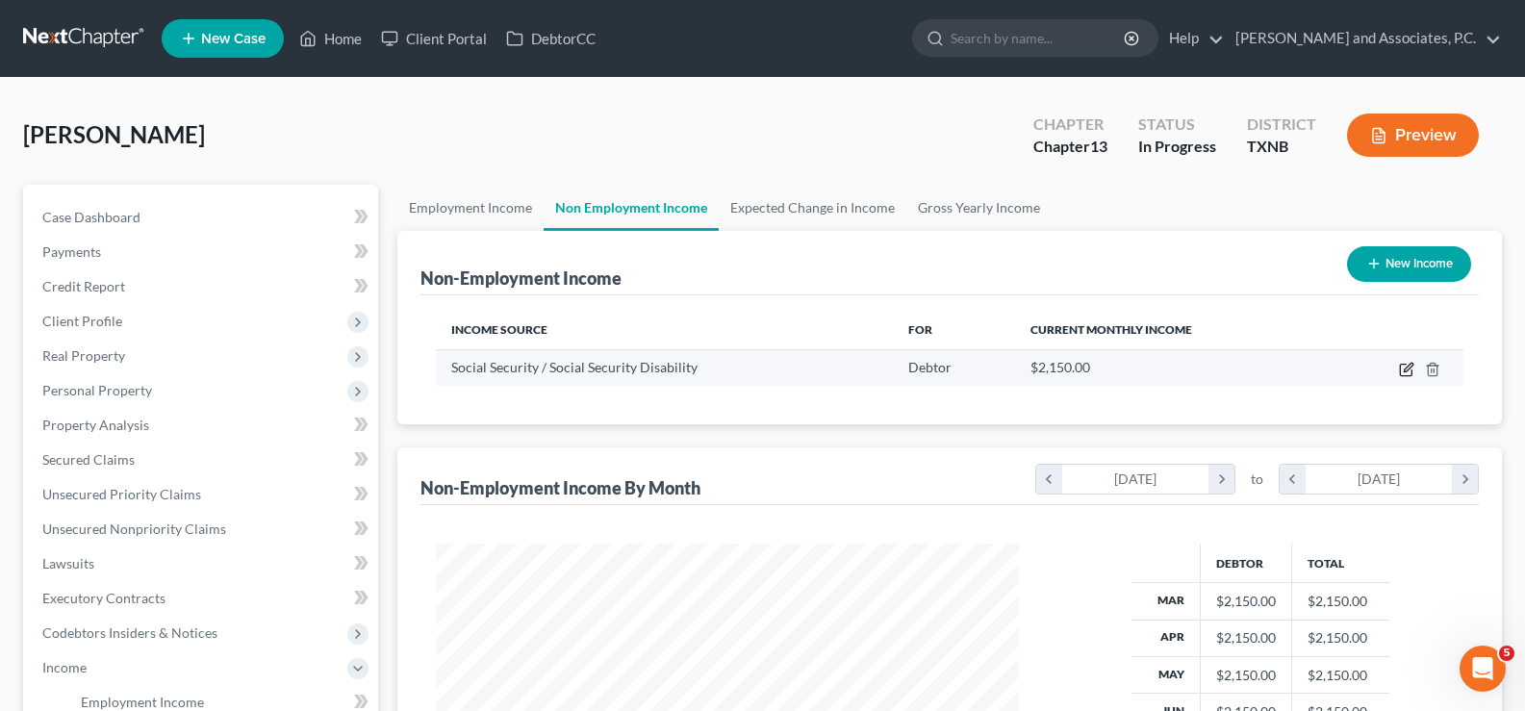
click at [1400, 370] on icon "button" at bounding box center [1406, 371] width 12 height 12
select select "4"
select select "0"
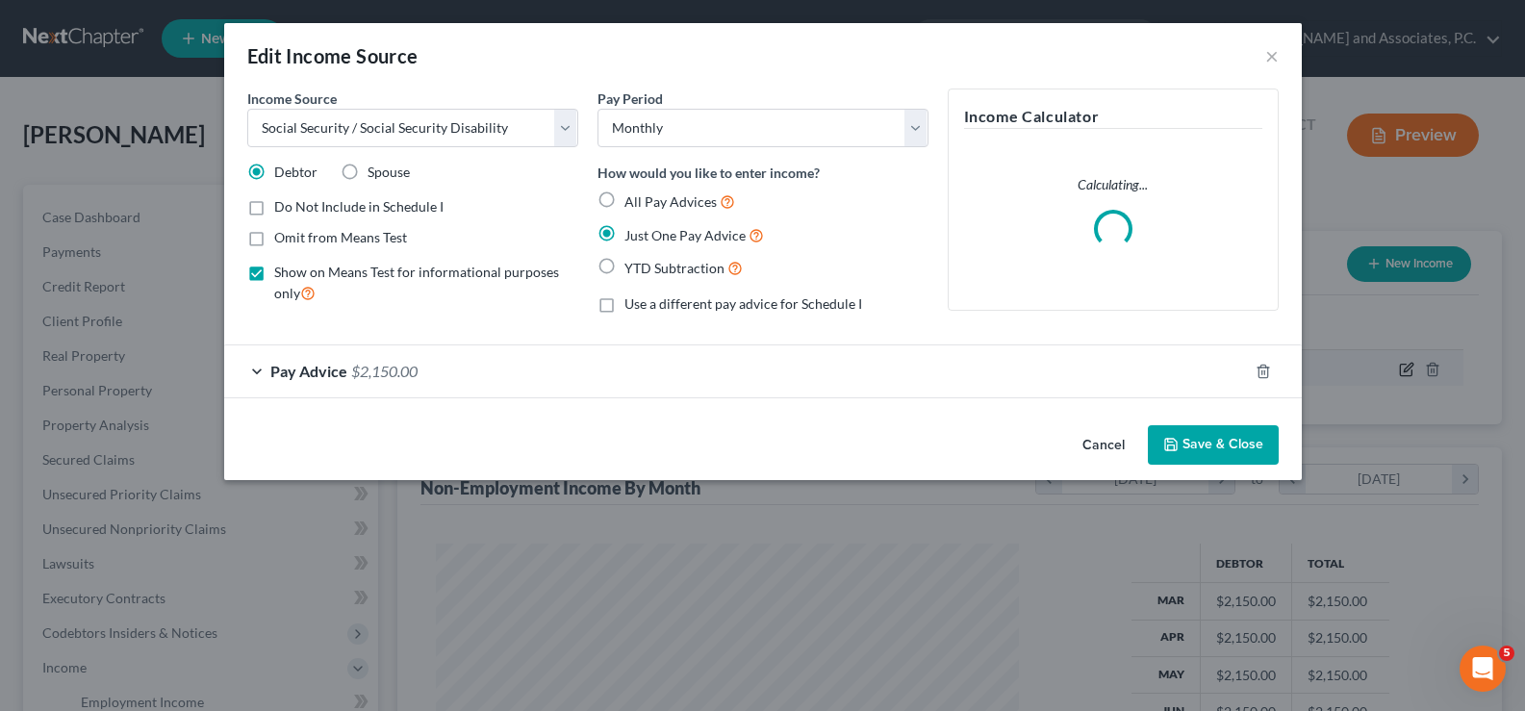
scroll to position [345, 628]
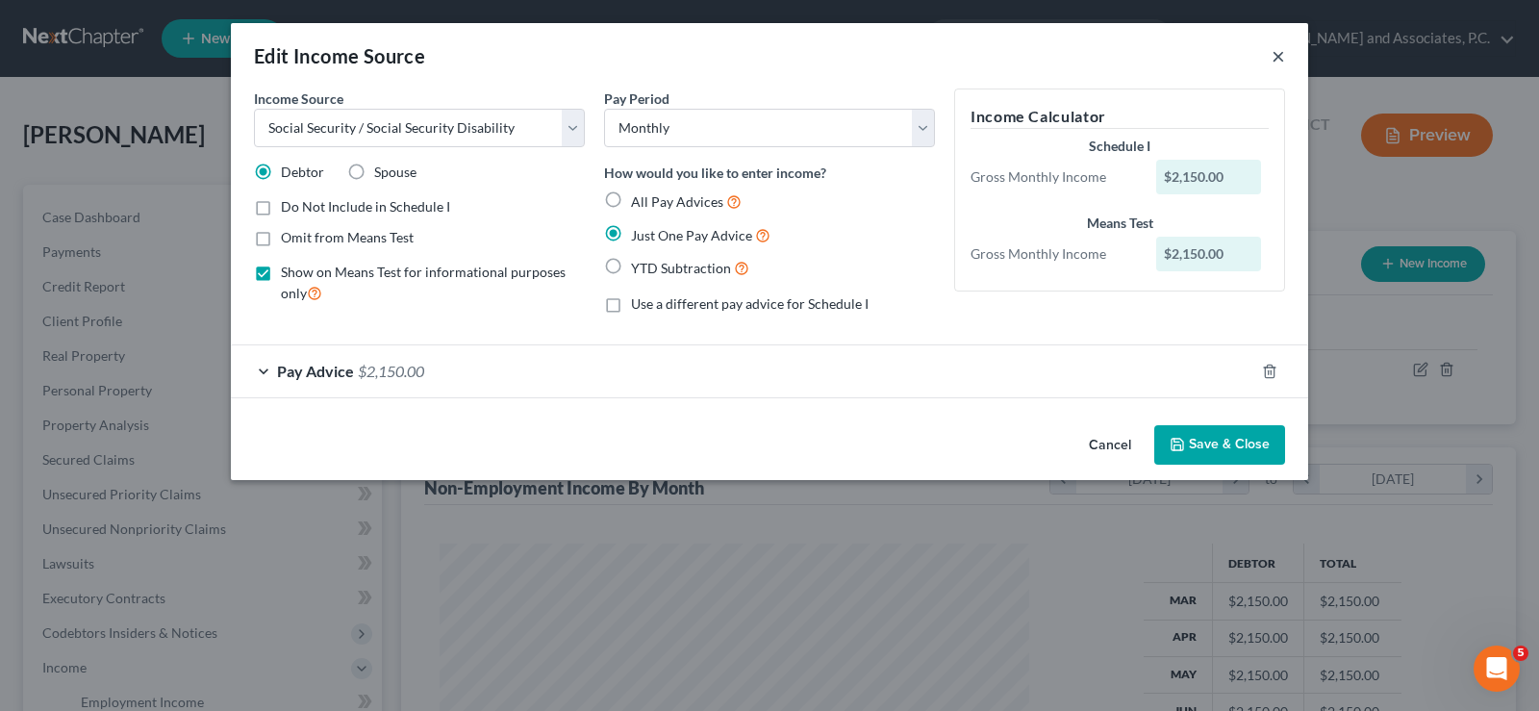
click at [1283, 60] on button "×" at bounding box center [1278, 55] width 13 height 23
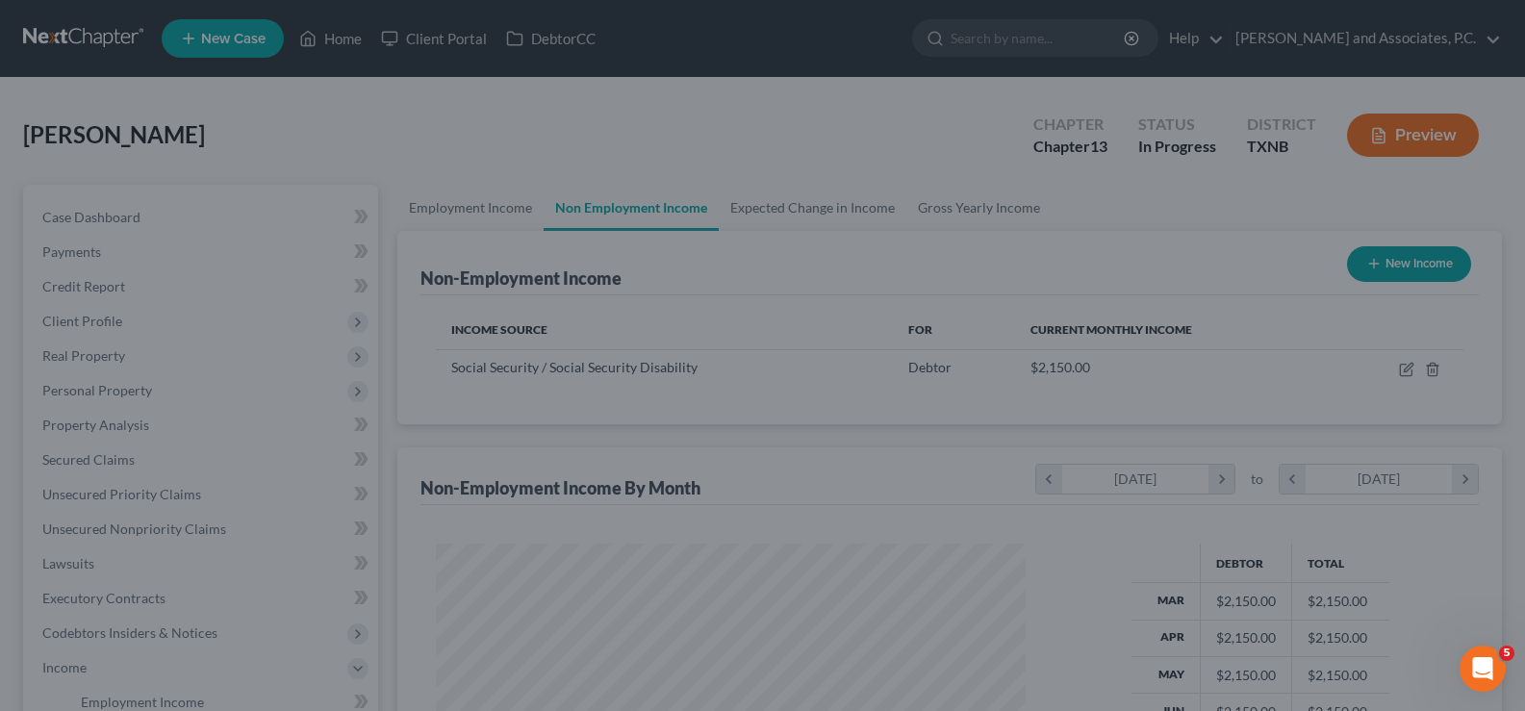
scroll to position [961628, 961351]
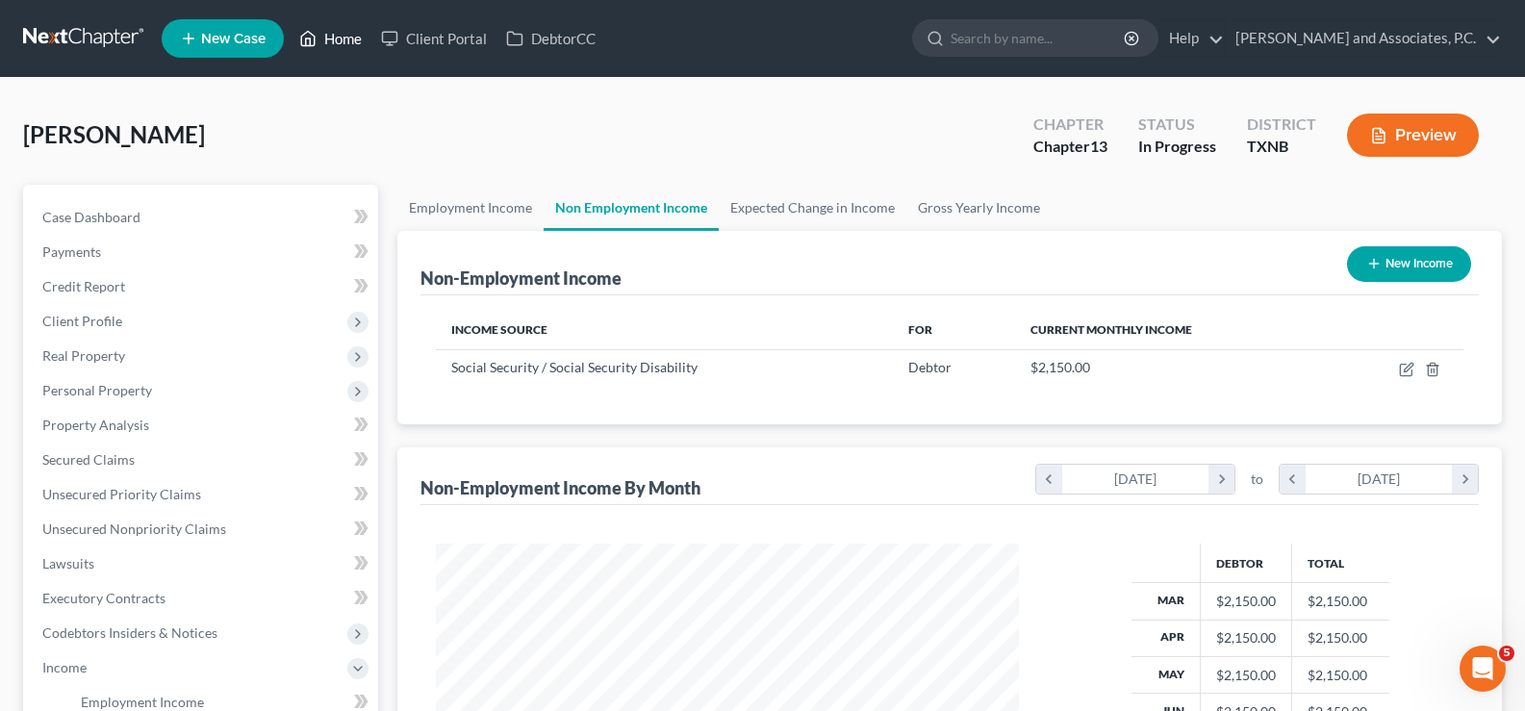
click at [341, 42] on link "Home" at bounding box center [331, 38] width 82 height 35
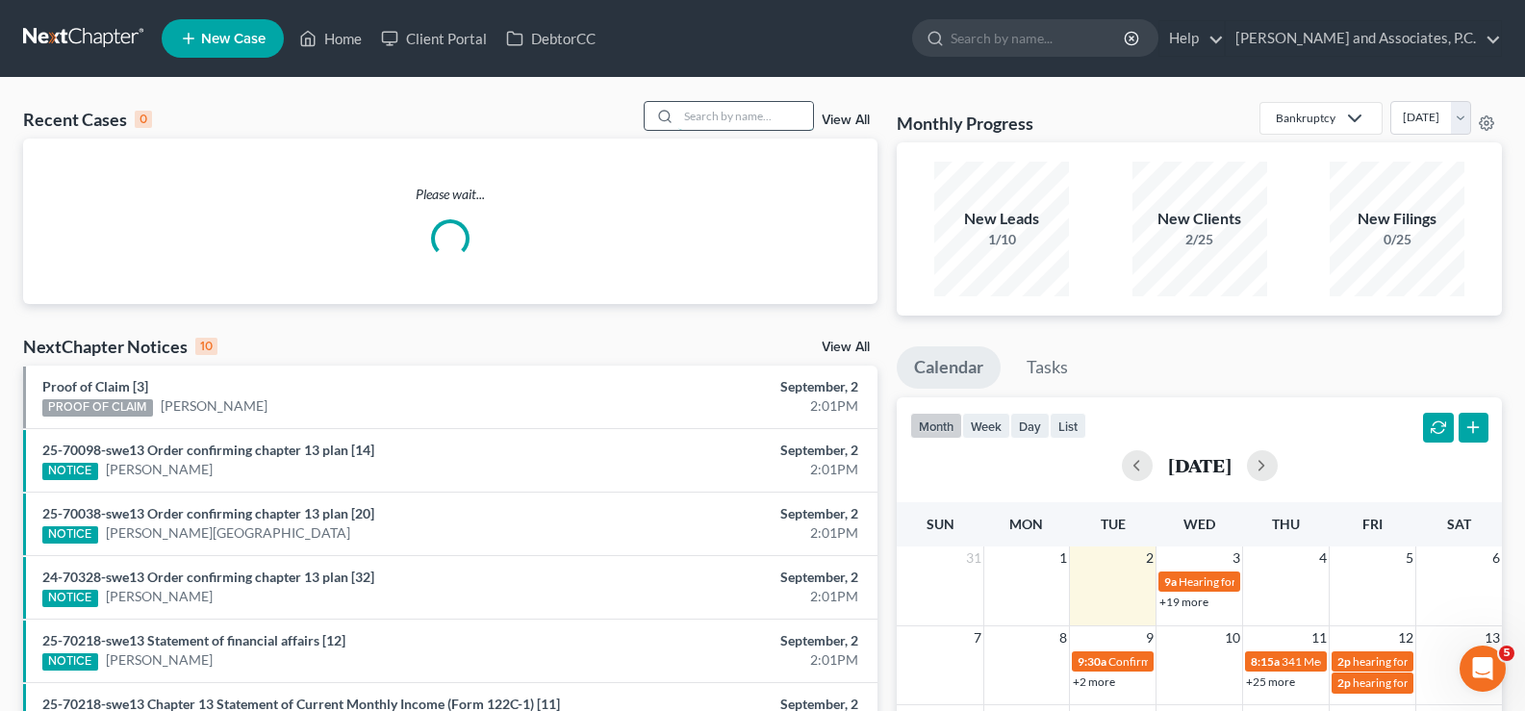
click at [710, 110] on input "search" at bounding box center [745, 116] width 135 height 28
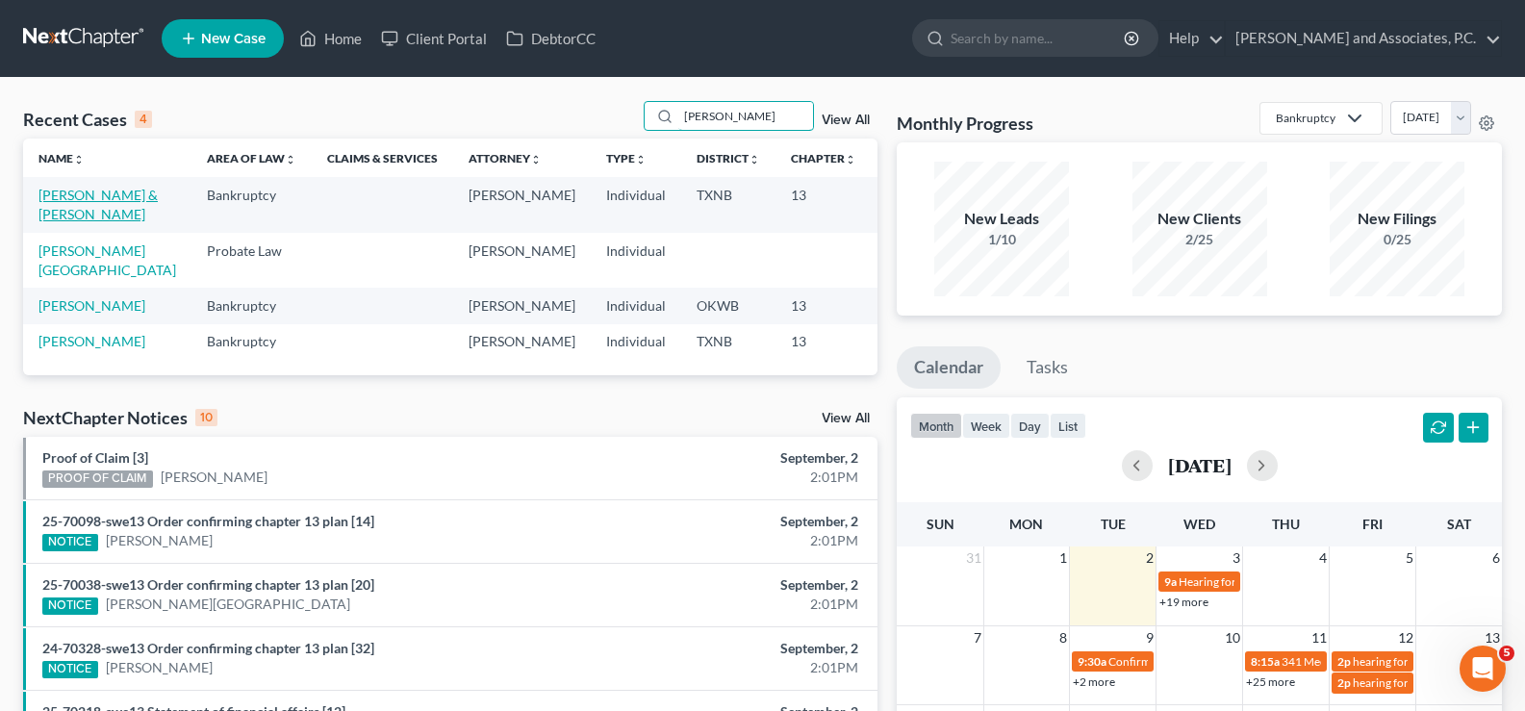
type input "[PERSON_NAME]"
click at [92, 203] on link "[PERSON_NAME] & [PERSON_NAME]" at bounding box center [97, 205] width 119 height 36
select select "5"
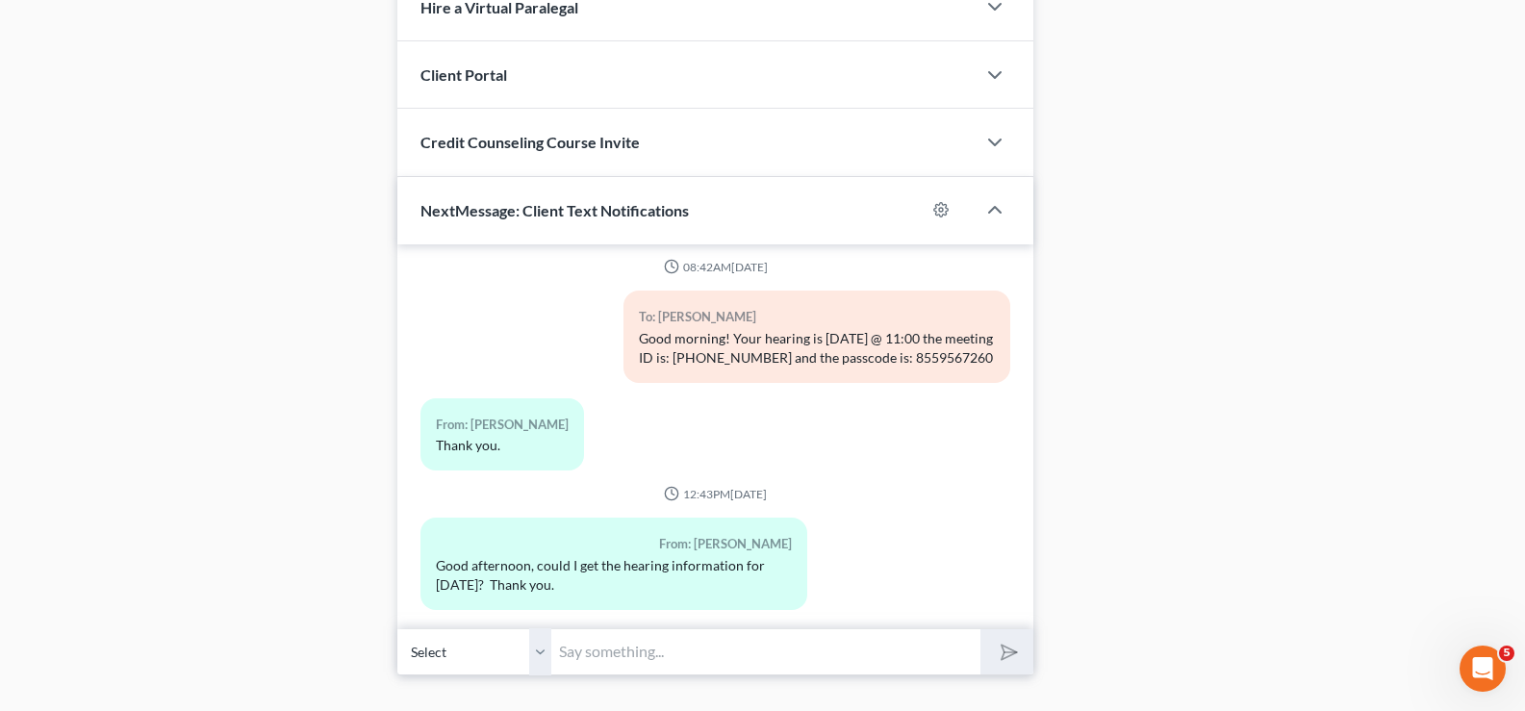
scroll to position [1839, 0]
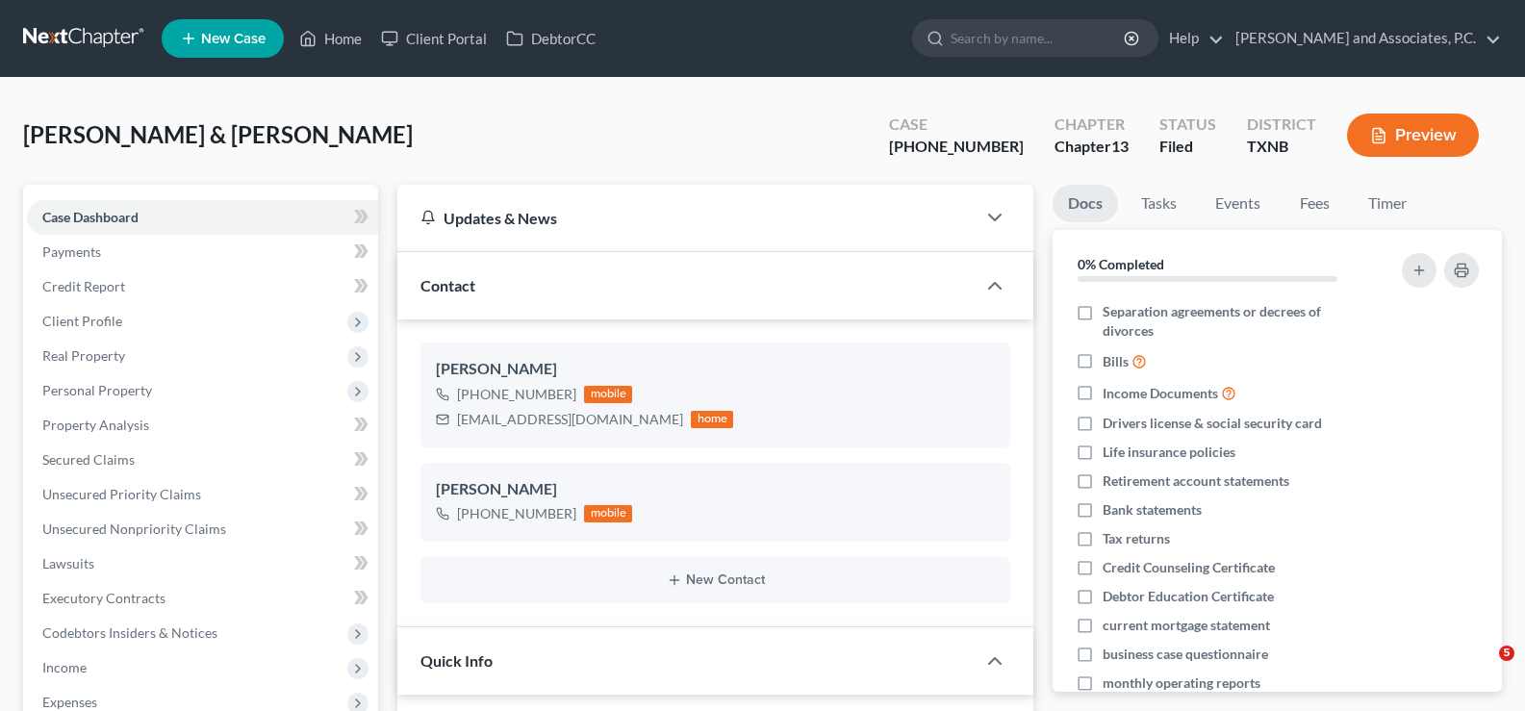
select select "5"
select select "0"
click at [346, 38] on link "Home" at bounding box center [331, 38] width 82 height 35
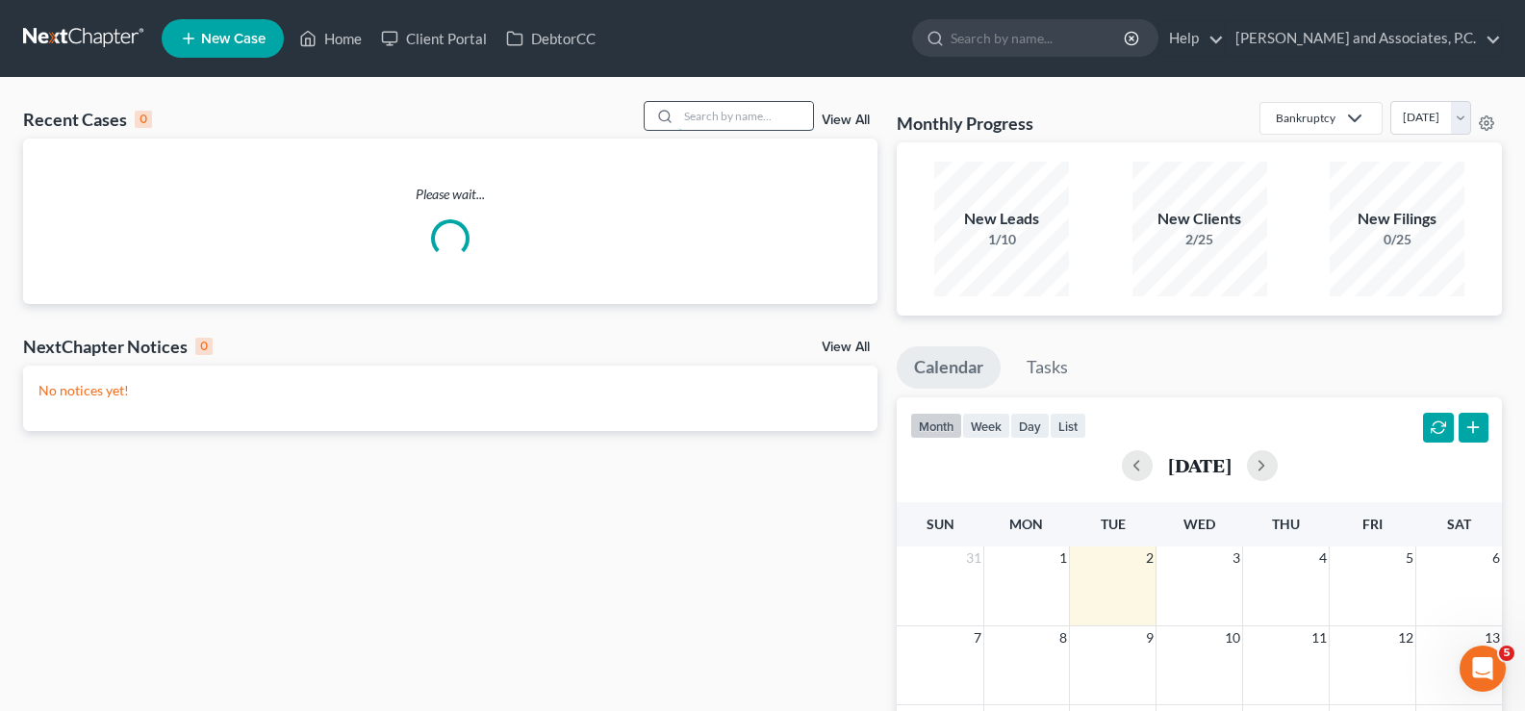
click at [705, 119] on input "search" at bounding box center [745, 116] width 135 height 28
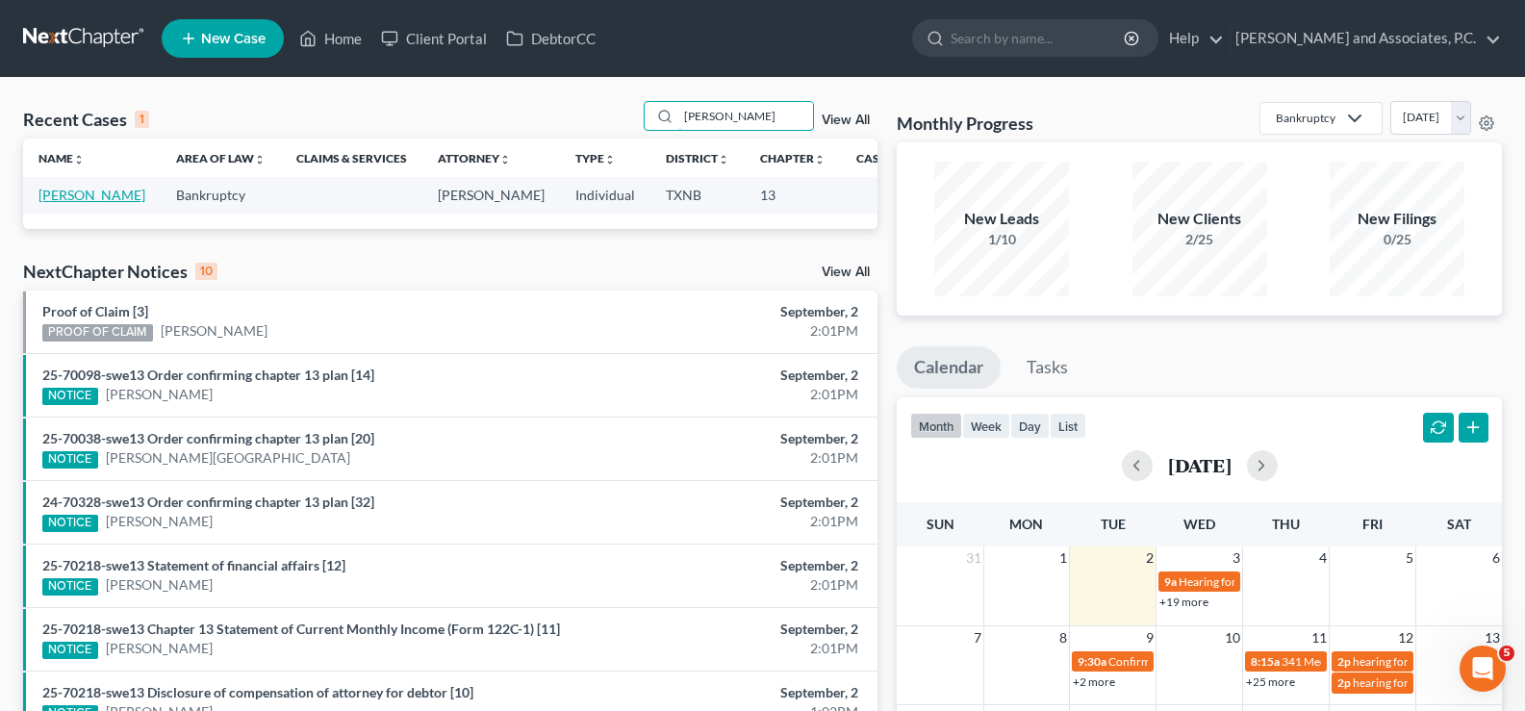
type input "tigert"
click at [55, 199] on link "Tigert, Jimmy" at bounding box center [91, 195] width 107 height 16
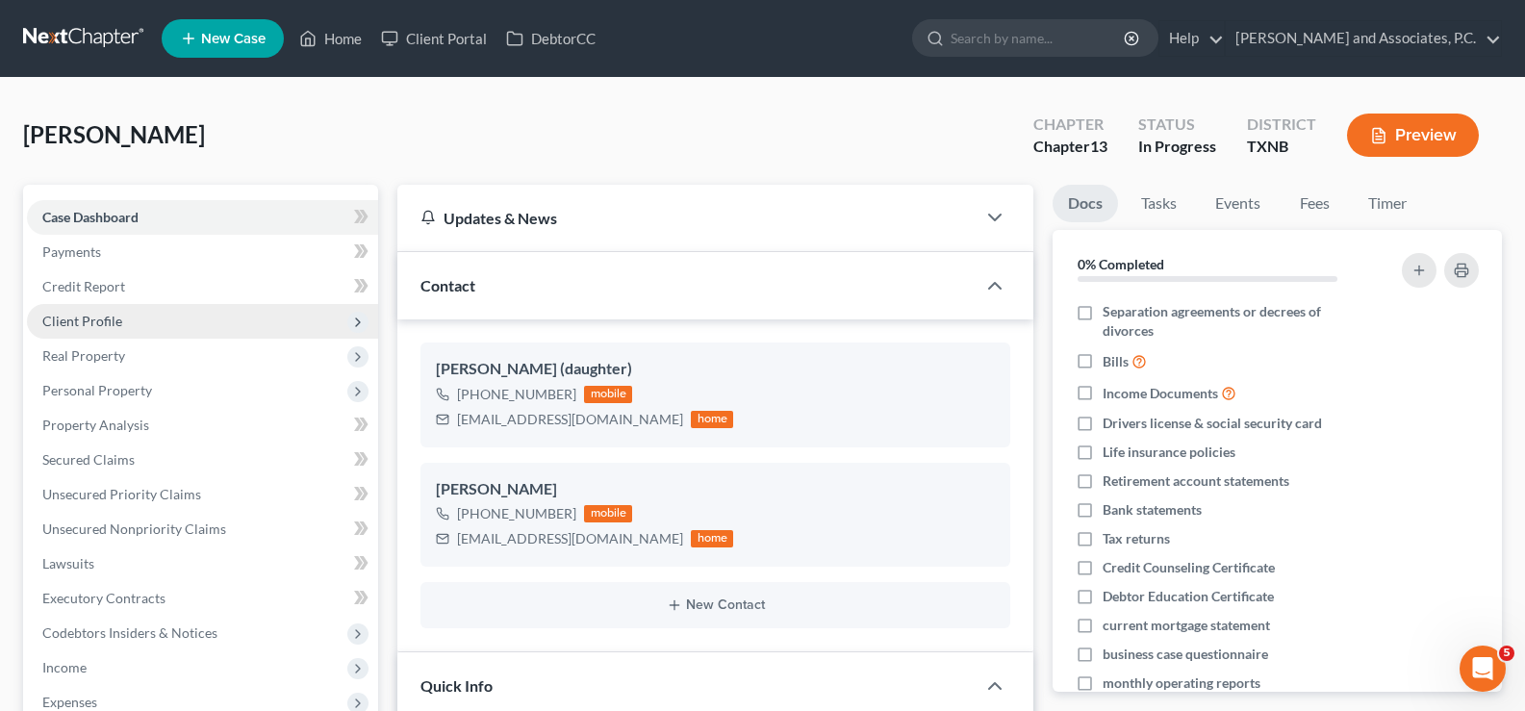
click at [116, 321] on span "Client Profile" at bounding box center [82, 321] width 80 height 16
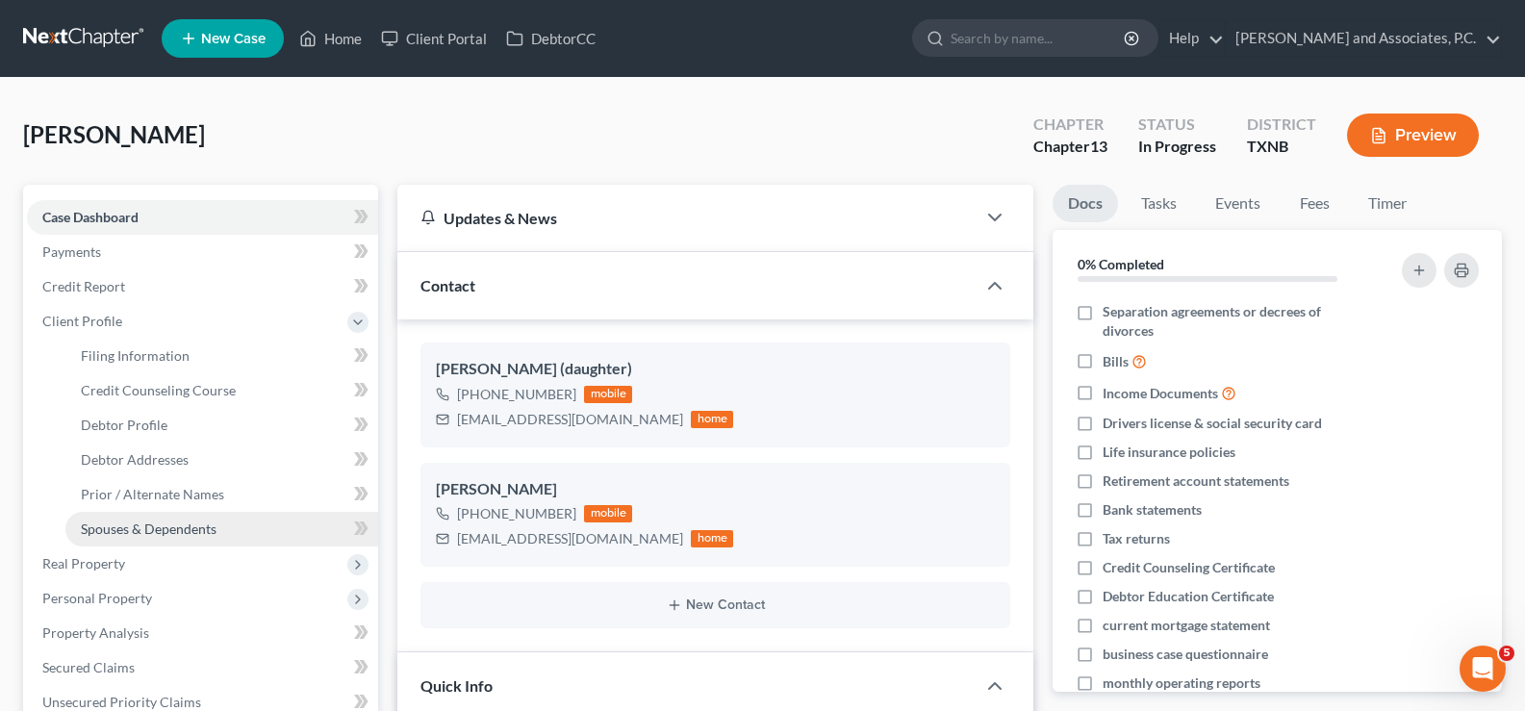
click at [127, 523] on span "Spouses & Dependents" at bounding box center [149, 528] width 136 height 16
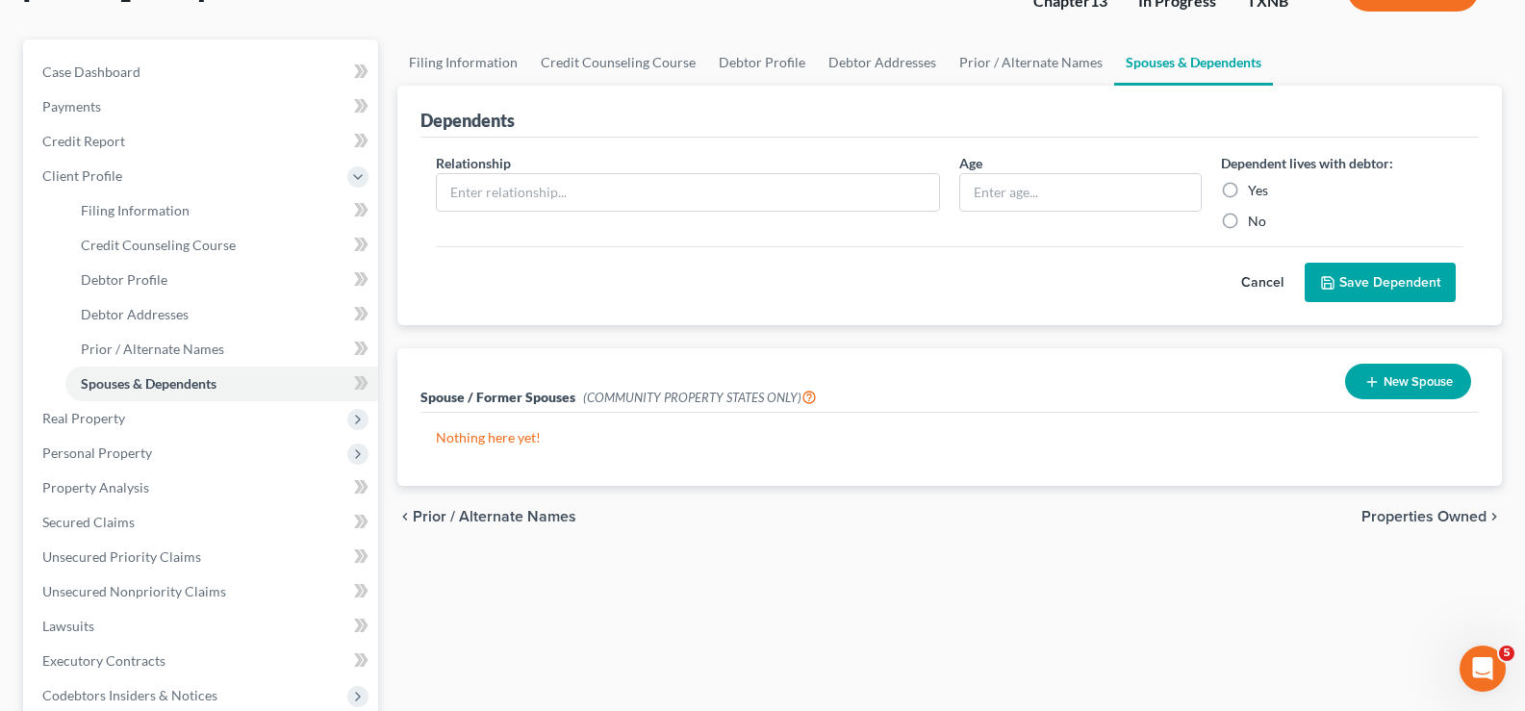
scroll to position [192, 0]
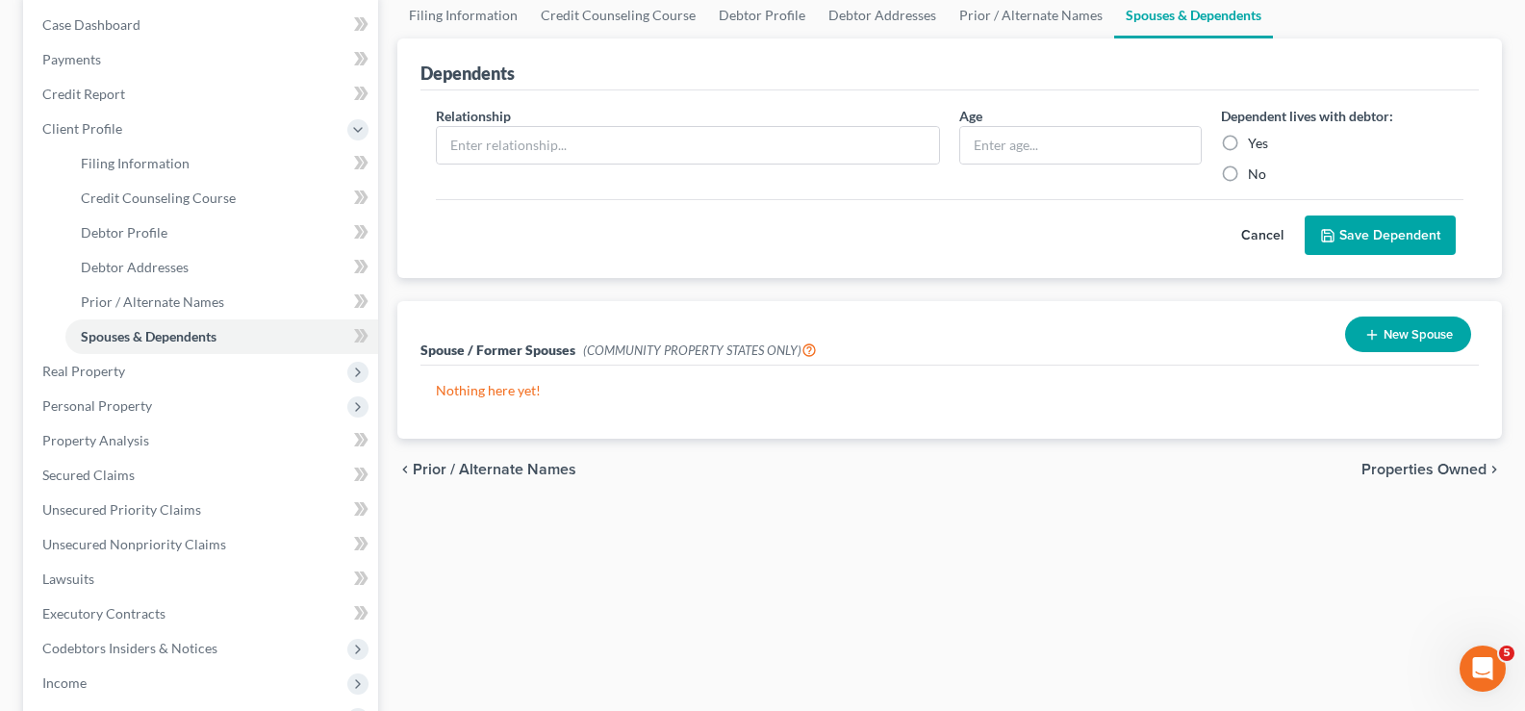
click at [1401, 336] on button "New Spouse" at bounding box center [1408, 334] width 126 height 36
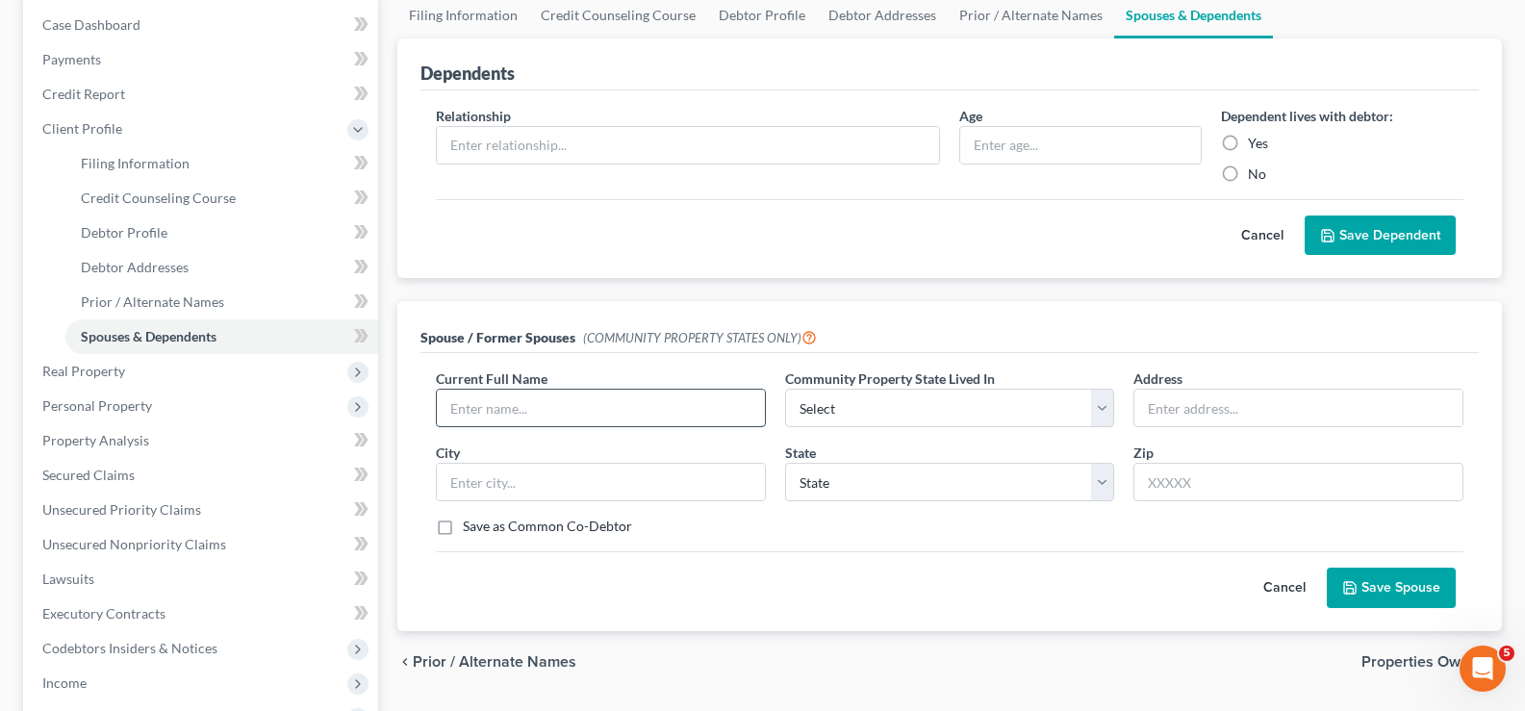
click at [549, 399] on input "text" at bounding box center [601, 408] width 328 height 37
click at [569, 399] on input "text" at bounding box center [601, 408] width 328 height 37
click at [569, 399] on input "Rosie Tigert" at bounding box center [601, 408] width 328 height 37
type input "Rosie Tigert (deceased)"
click at [1050, 399] on select "Select AZ CA GU ID LA NV NM PR TX WA WI" at bounding box center [950, 408] width 330 height 38
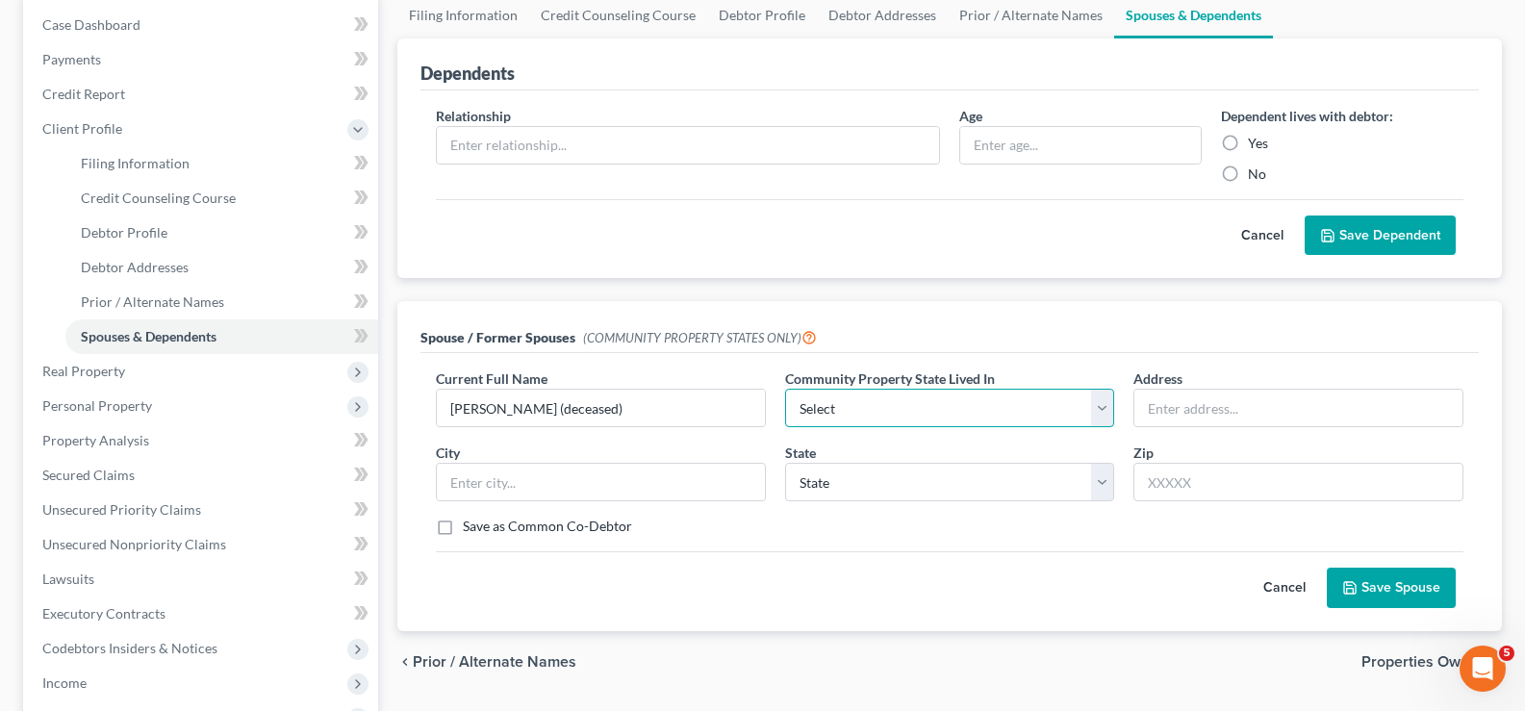
select select "8"
click at [785, 389] on select "Select AZ CA GU ID LA NV NM PR TX WA WI" at bounding box center [950, 408] width 330 height 38
click at [1391, 594] on button "Save Spouse" at bounding box center [1391, 588] width 129 height 40
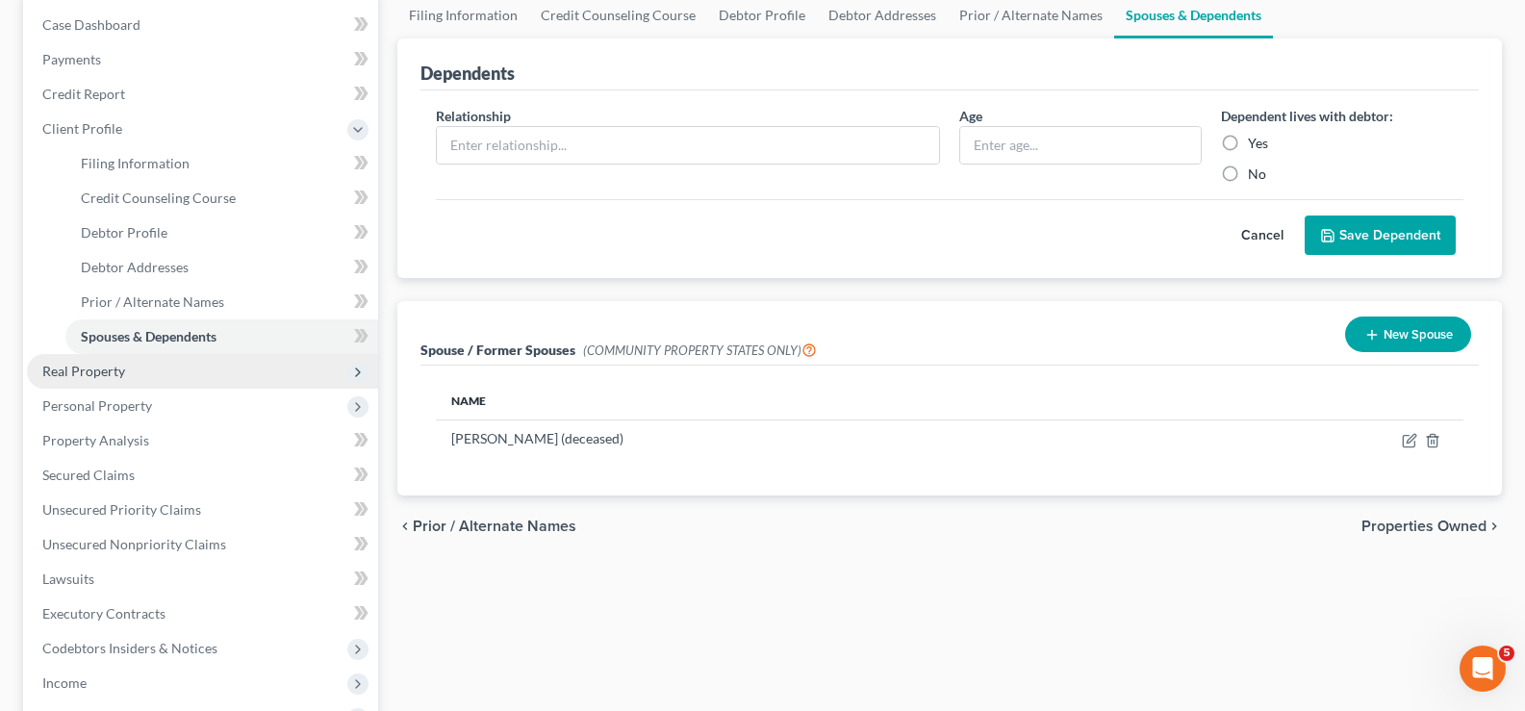
click at [107, 376] on span "Real Property" at bounding box center [83, 371] width 83 height 16
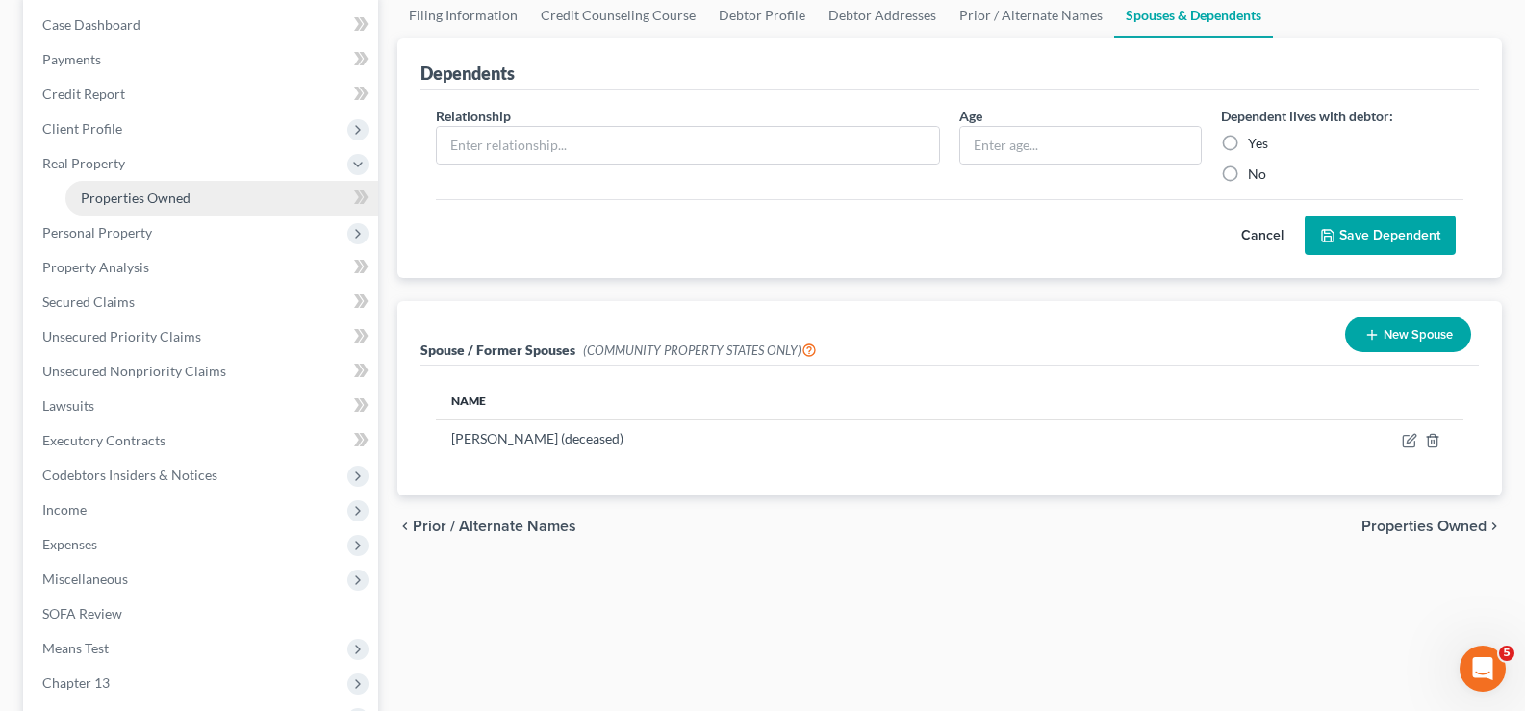
click at [190, 194] on link "Properties Owned" at bounding box center [221, 198] width 313 height 35
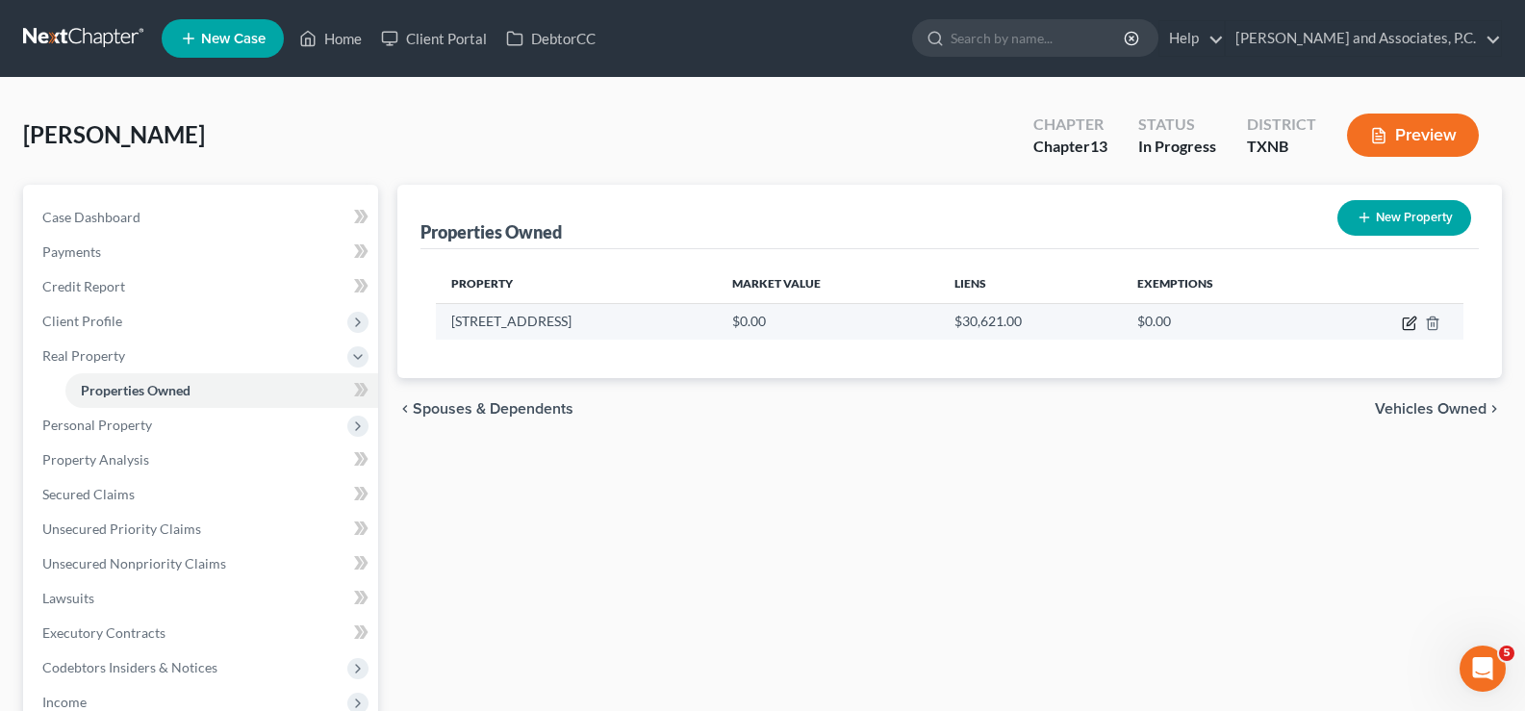
click at [1404, 322] on icon "button" at bounding box center [1409, 323] width 15 height 15
select select "45"
select select "242"
select select "0"
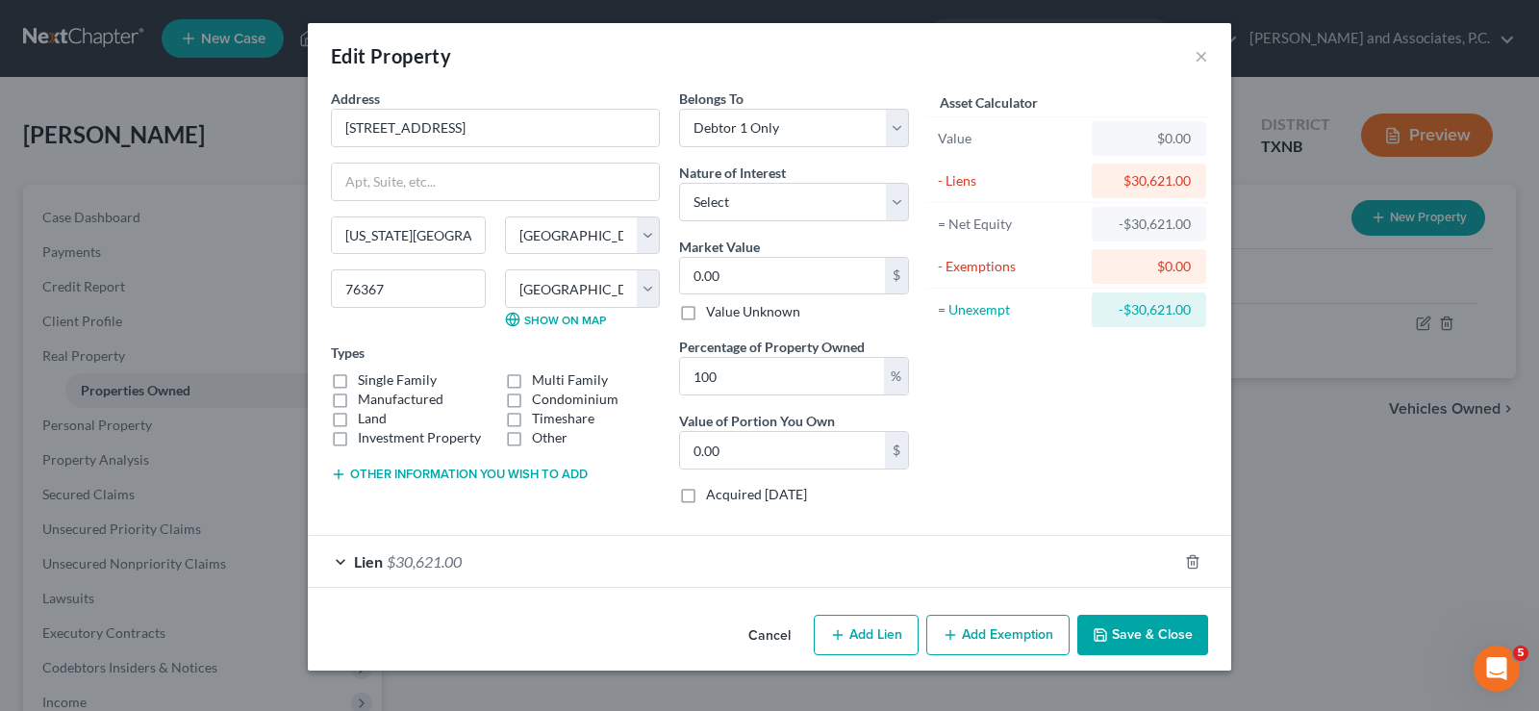
click at [358, 375] on label "Single Family" at bounding box center [397, 379] width 79 height 19
click at [366, 375] on input "Single Family" at bounding box center [372, 376] width 13 height 13
checkbox input "true"
click at [769, 270] on input "0.00" at bounding box center [782, 276] width 205 height 37
type input "3"
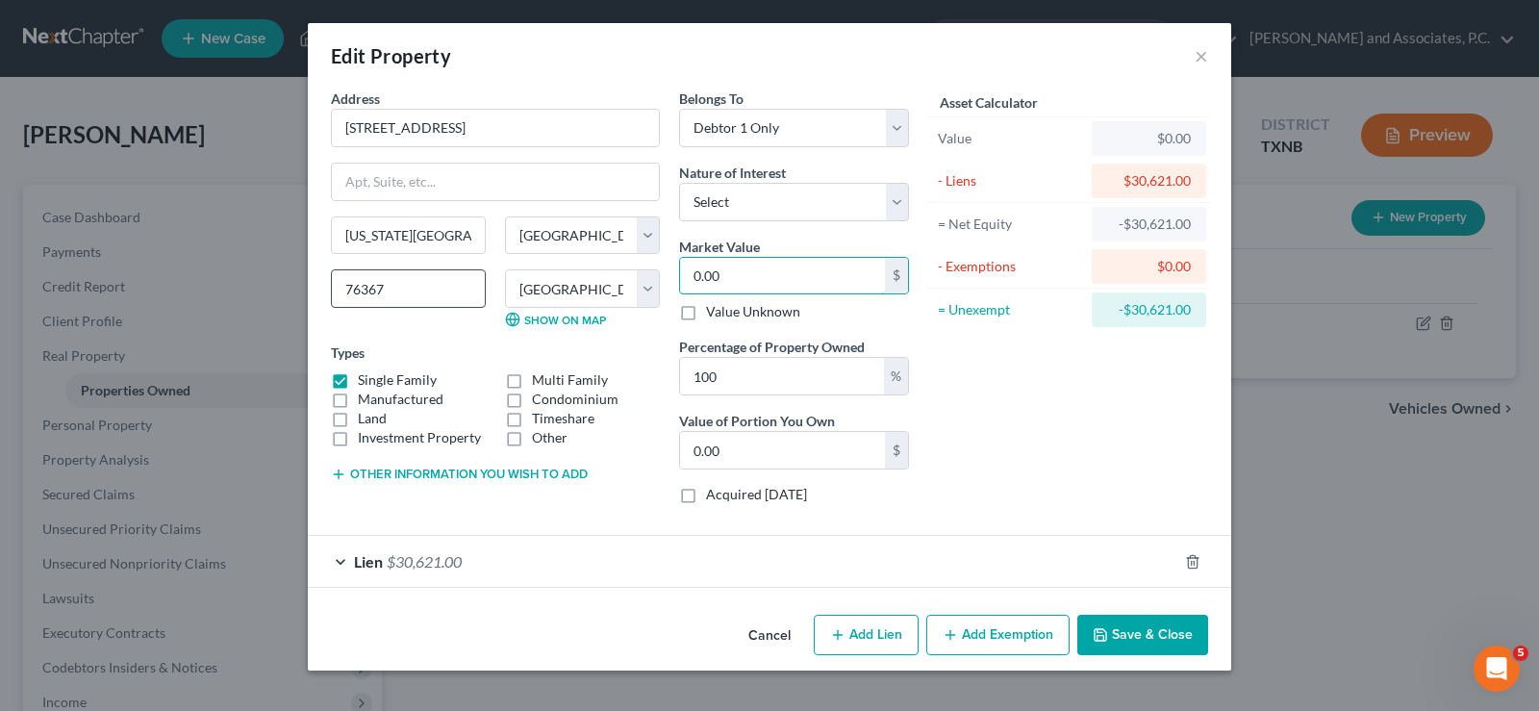
type input "3.00"
type input "38"
type input "38.00"
type input "389"
type input "389.00"
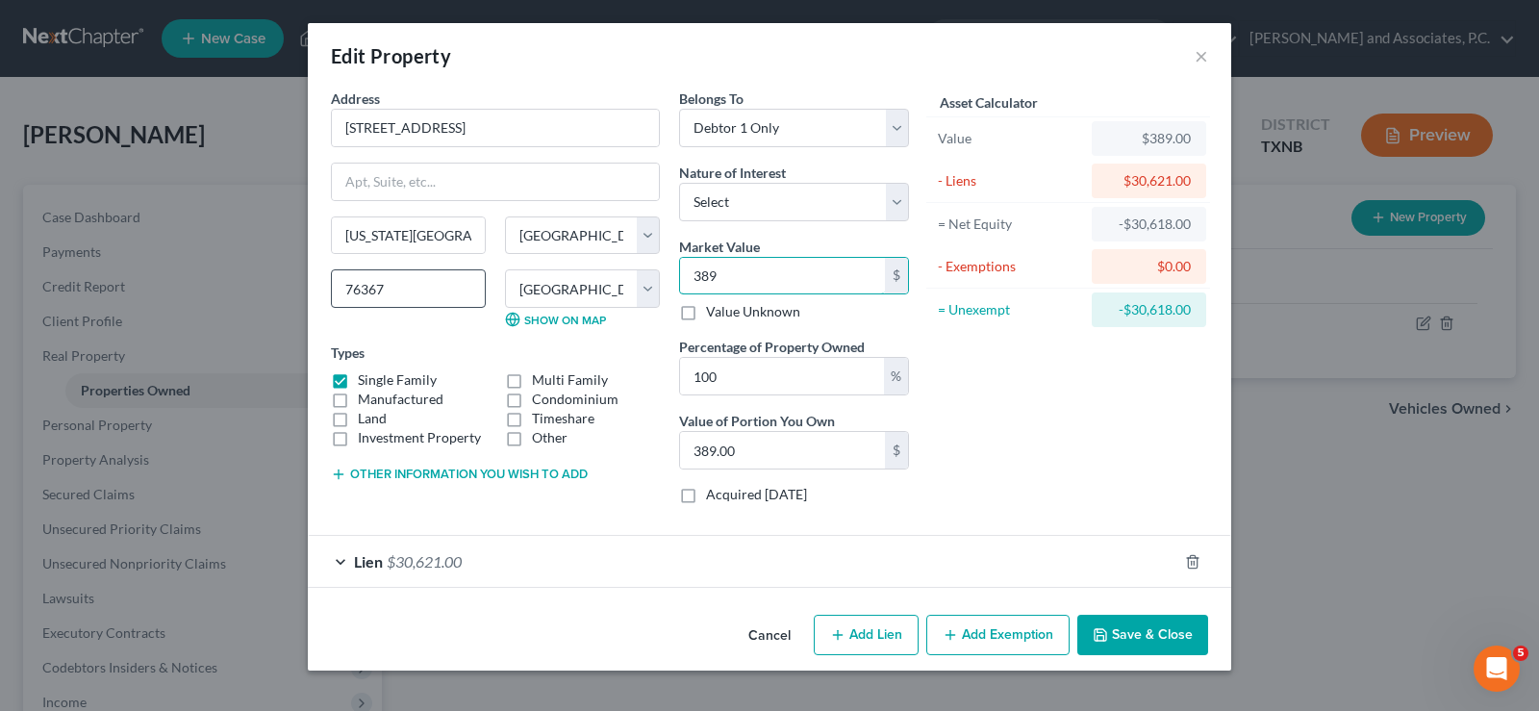
type input "3890"
type input "3,890.00"
type input "3,8900"
type input "38,900.00"
type input "38,9001"
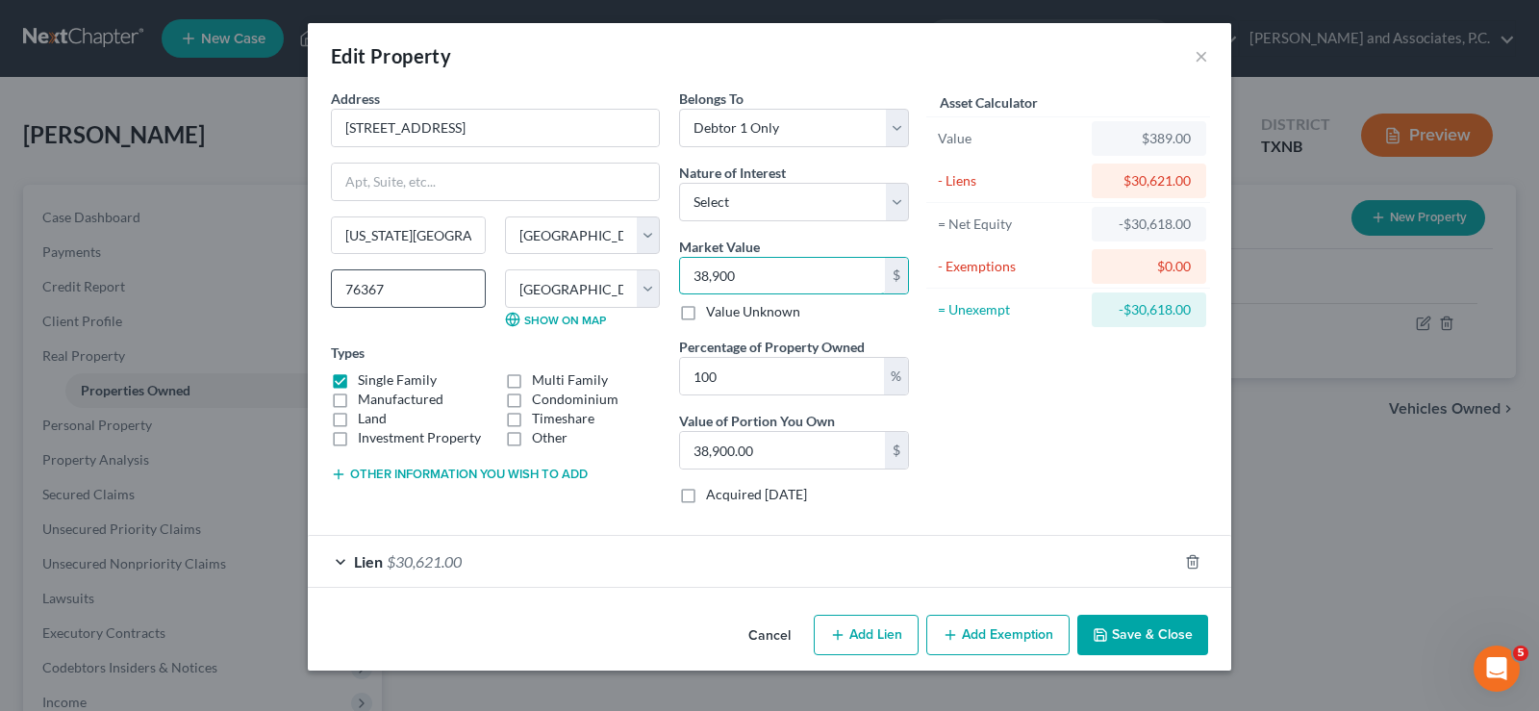
type input "389,001.00"
click at [1103, 628] on icon "button" at bounding box center [1100, 634] width 15 height 15
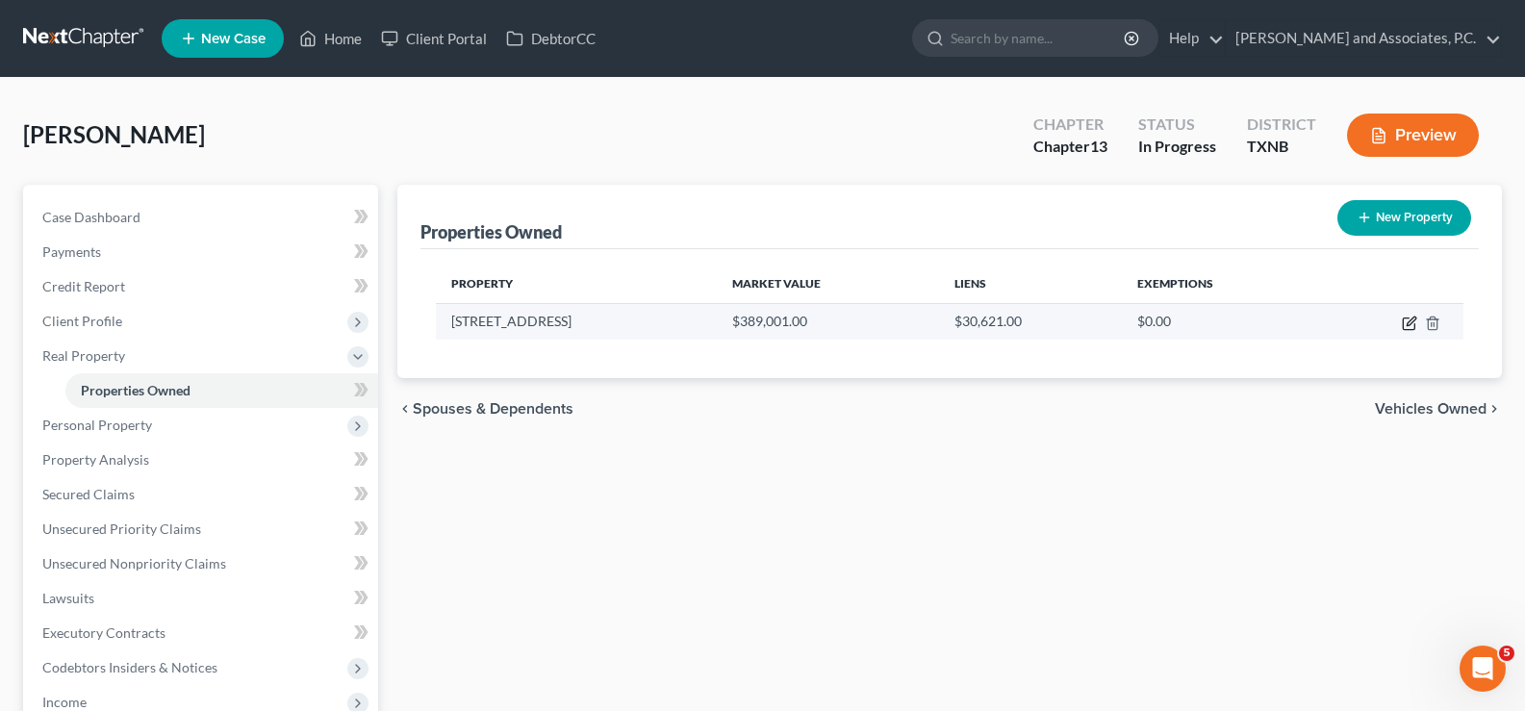
drag, startPoint x: 1409, startPoint y: 321, endPoint x: 821, endPoint y: 333, distance: 588.8
click at [1409, 321] on icon "button" at bounding box center [1410, 320] width 9 height 9
select select "45"
select select "242"
select select "0"
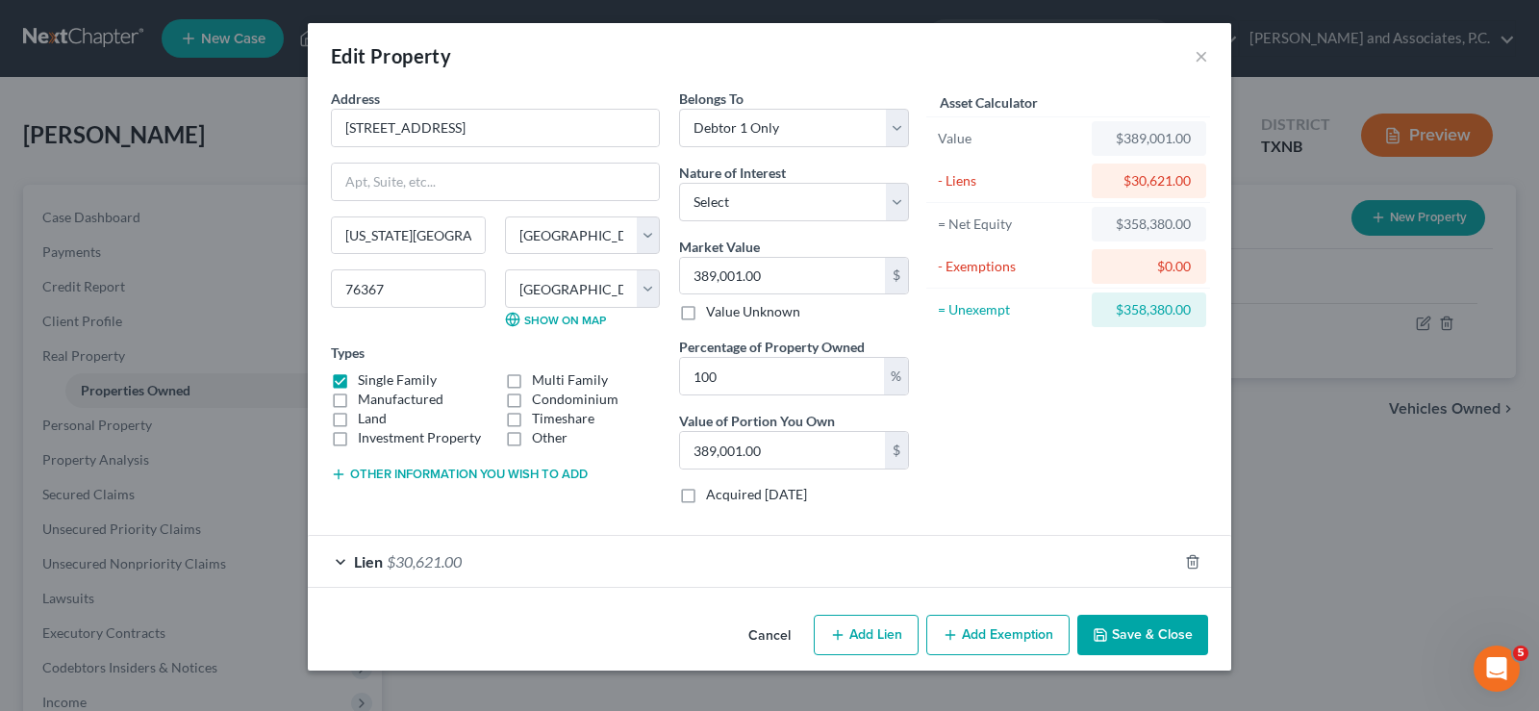
click at [871, 645] on button "Add Lien" at bounding box center [866, 635] width 105 height 40
select select "0"
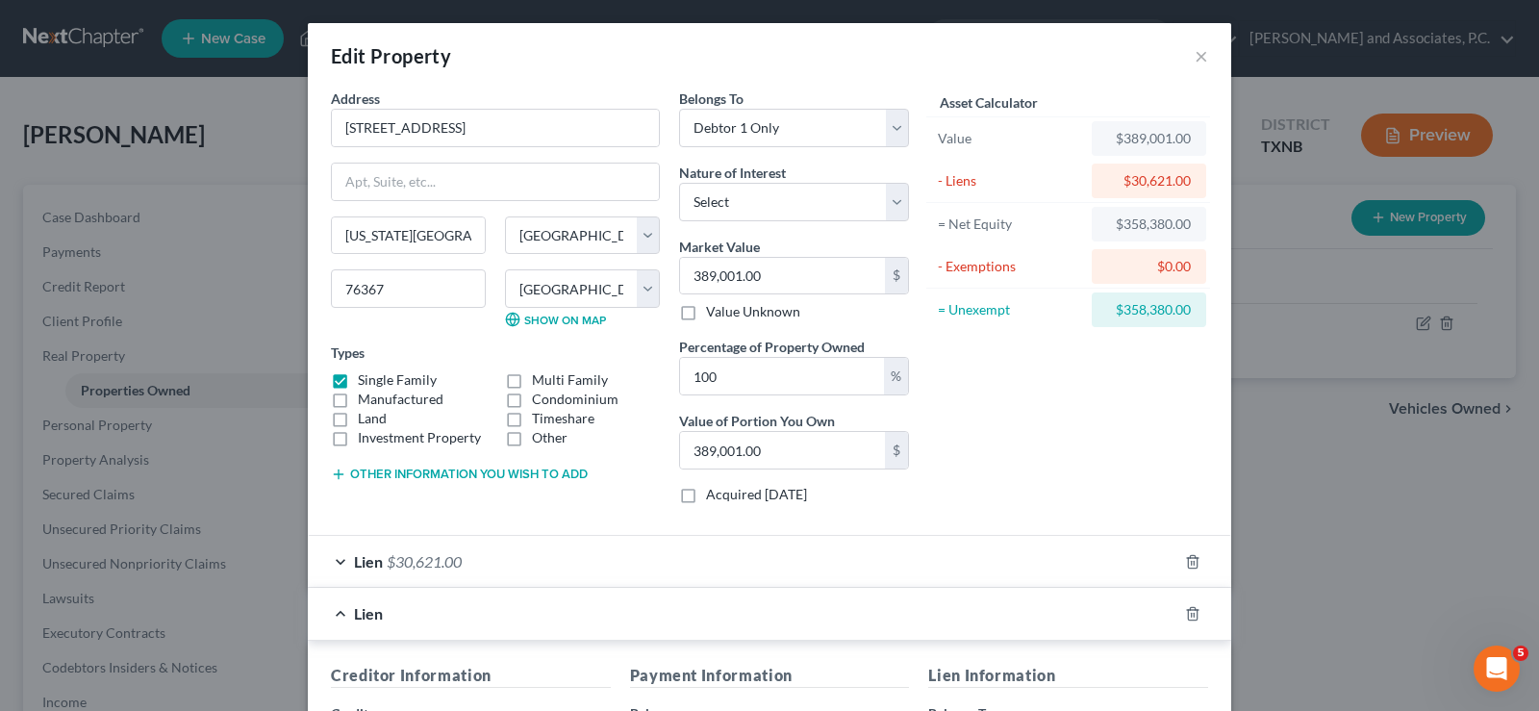
scroll to position [192, 0]
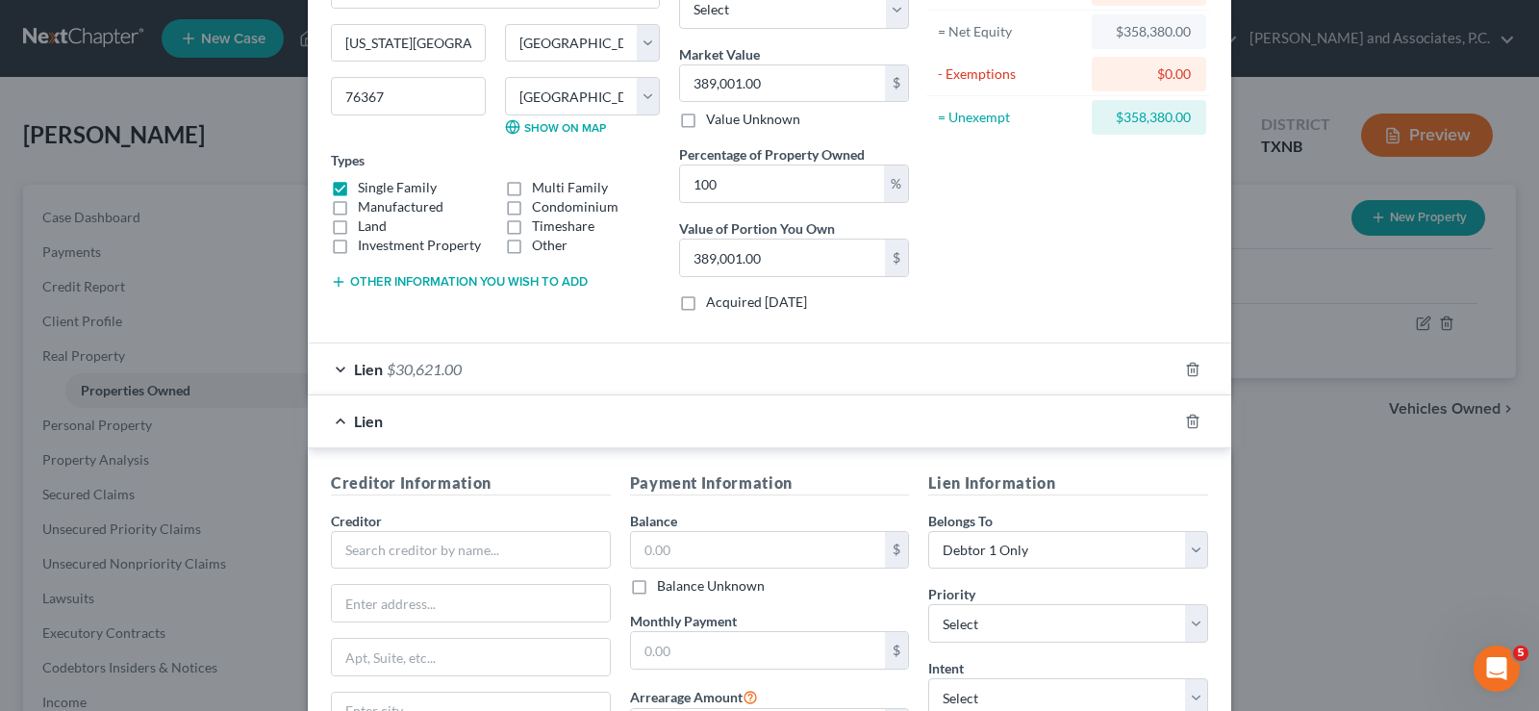
click at [444, 529] on div "Creditor *" at bounding box center [471, 540] width 280 height 59
click at [537, 561] on input "text" at bounding box center [471, 550] width 280 height 38
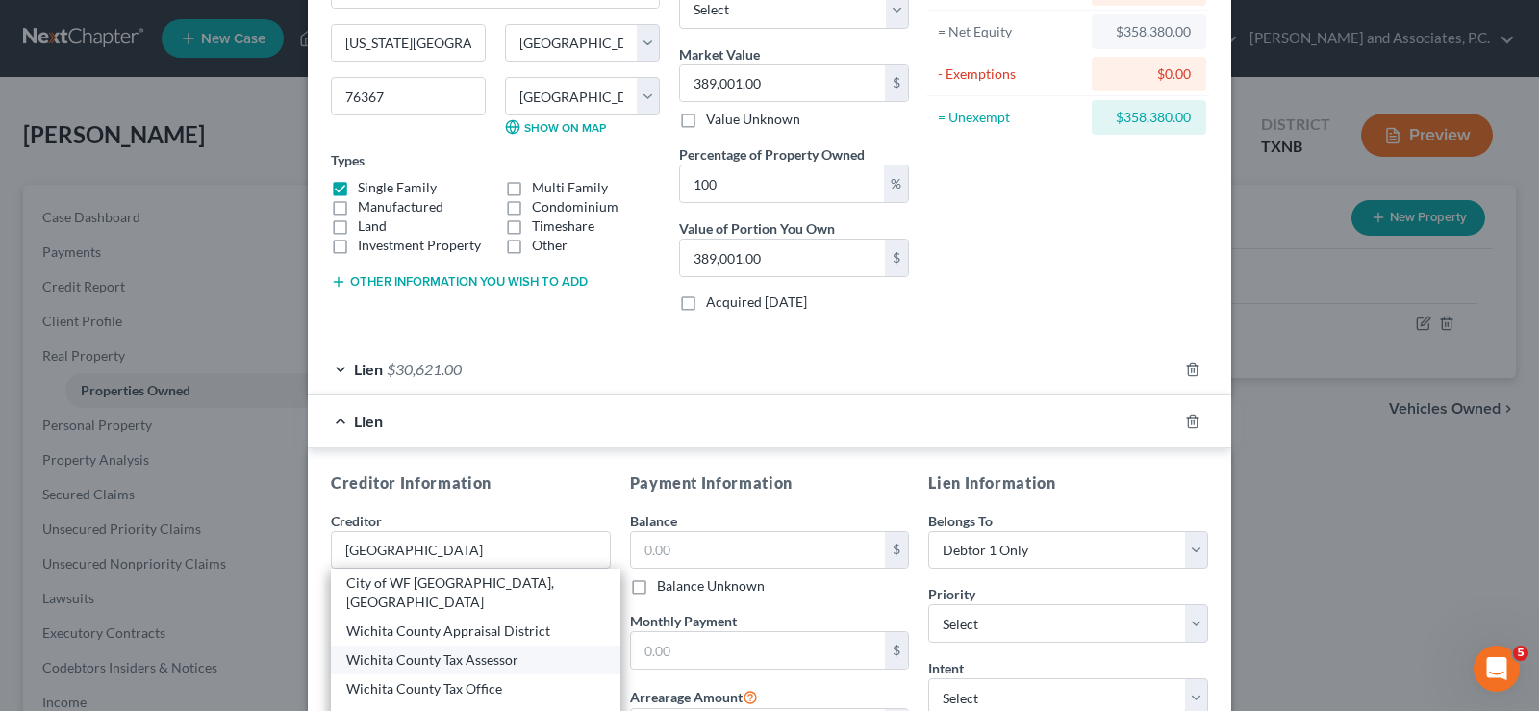
click at [514, 650] on div "Wichita County Tax Assessor" at bounding box center [475, 659] width 259 height 19
type input "Wichita County Tax Assessor"
type input "600 Scott Street, Suite 103"
type input "Wichita Falls"
select select "45"
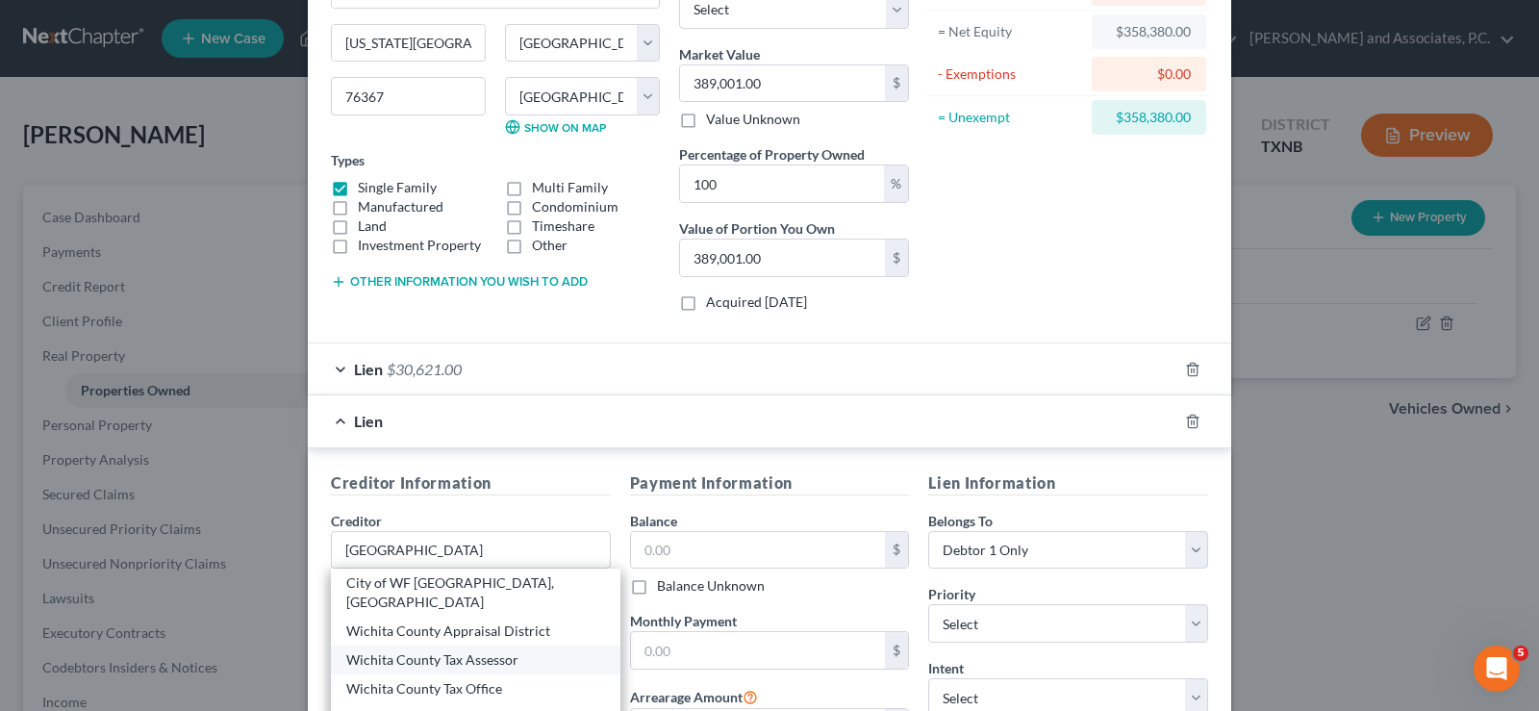
type input "76301"
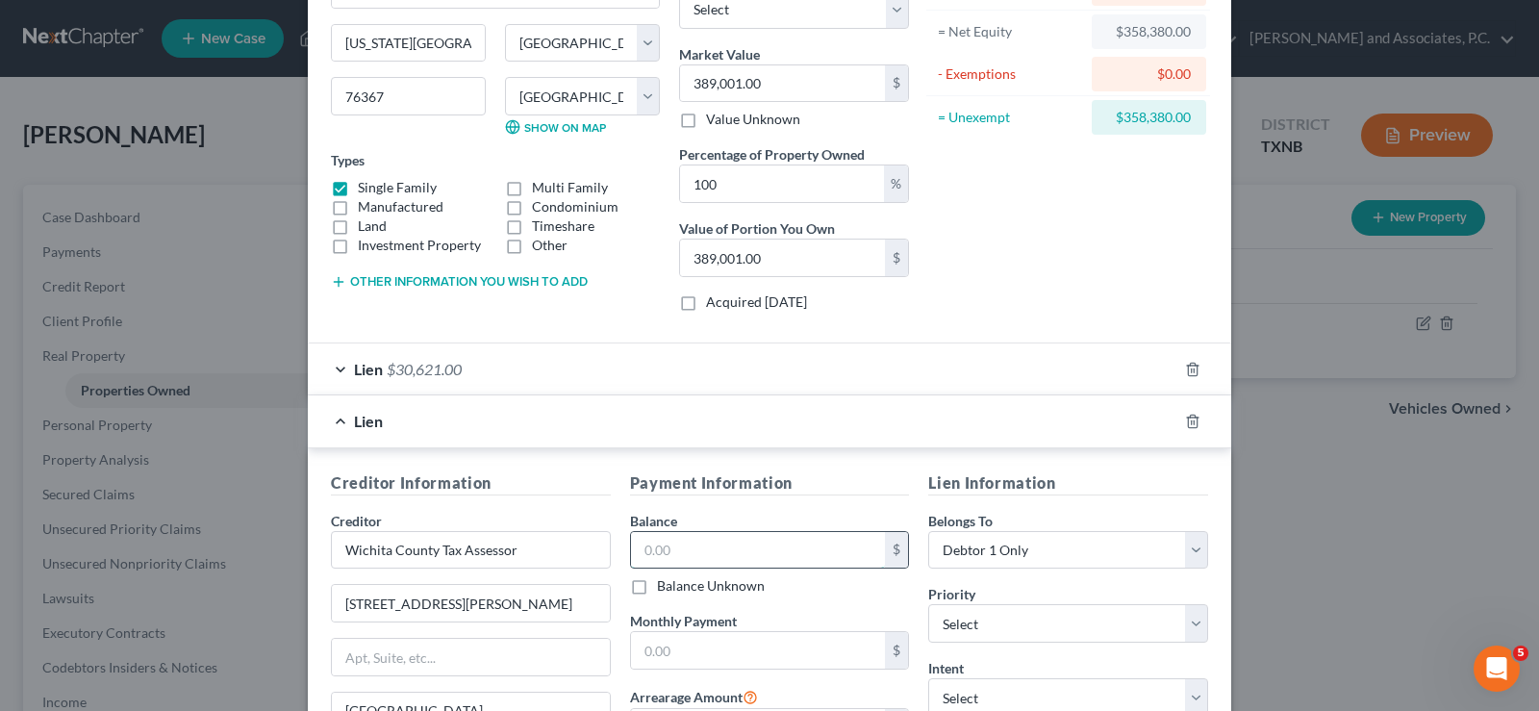
click at [660, 544] on input "text" at bounding box center [758, 550] width 255 height 37
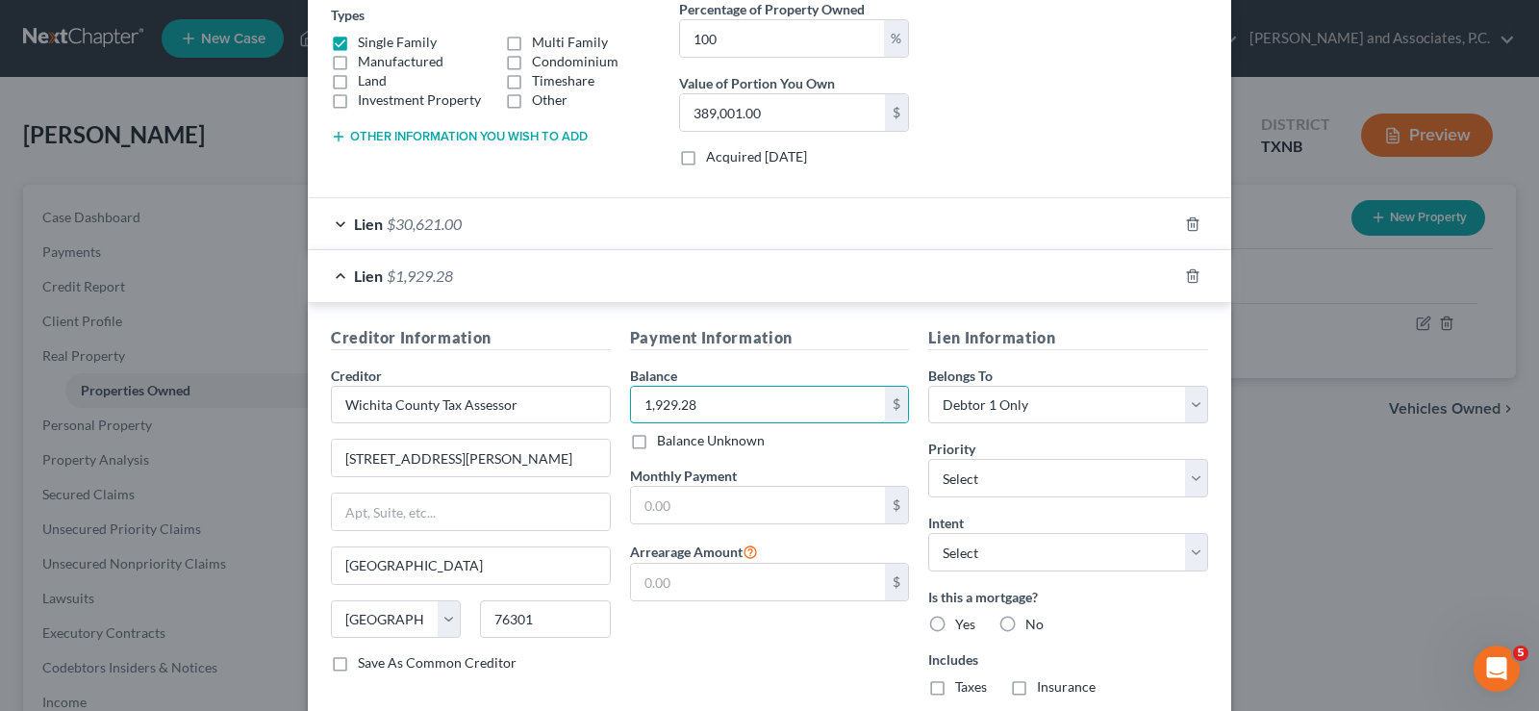
scroll to position [385, 0]
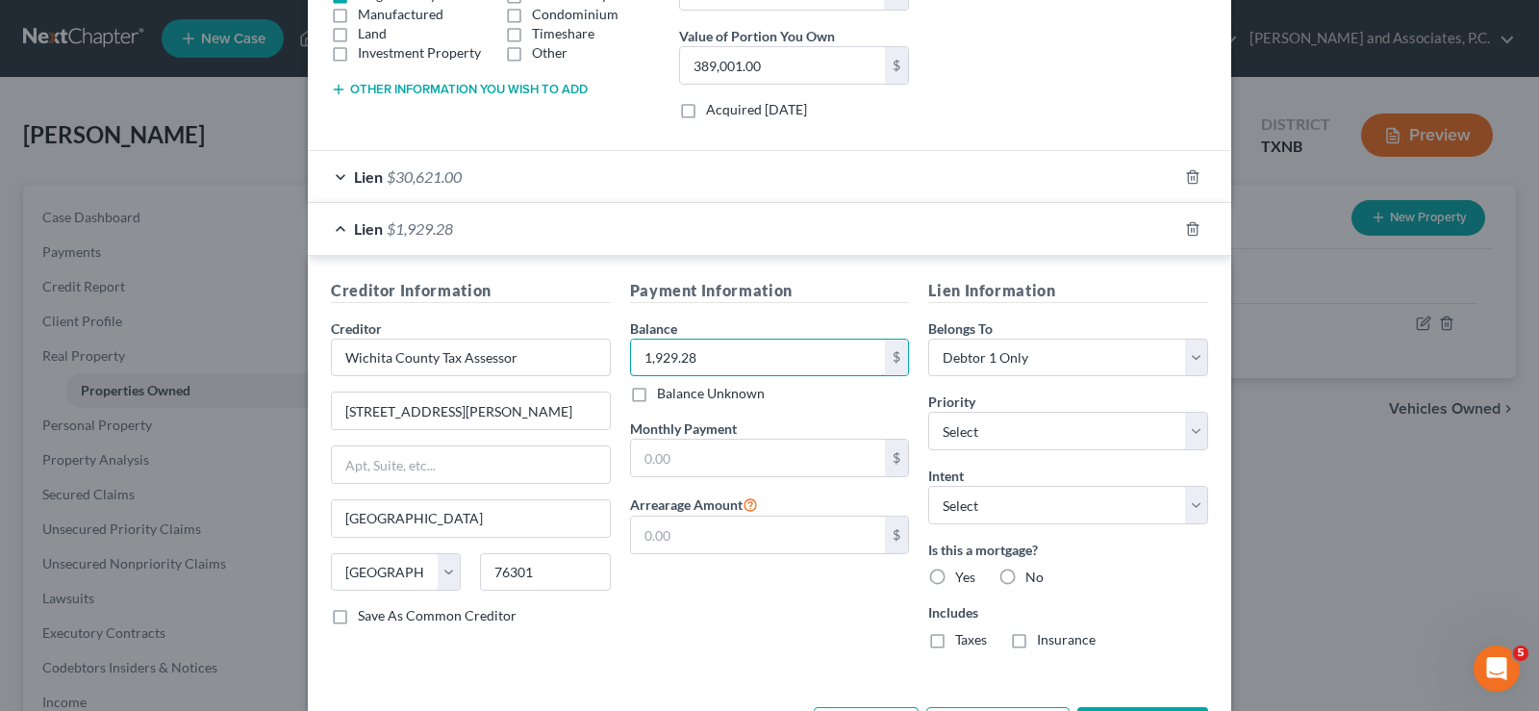
type input "1,929.28"
click at [1025, 578] on label "No" at bounding box center [1034, 577] width 18 height 19
click at [1033, 578] on input "No" at bounding box center [1039, 574] width 13 height 13
radio input "true"
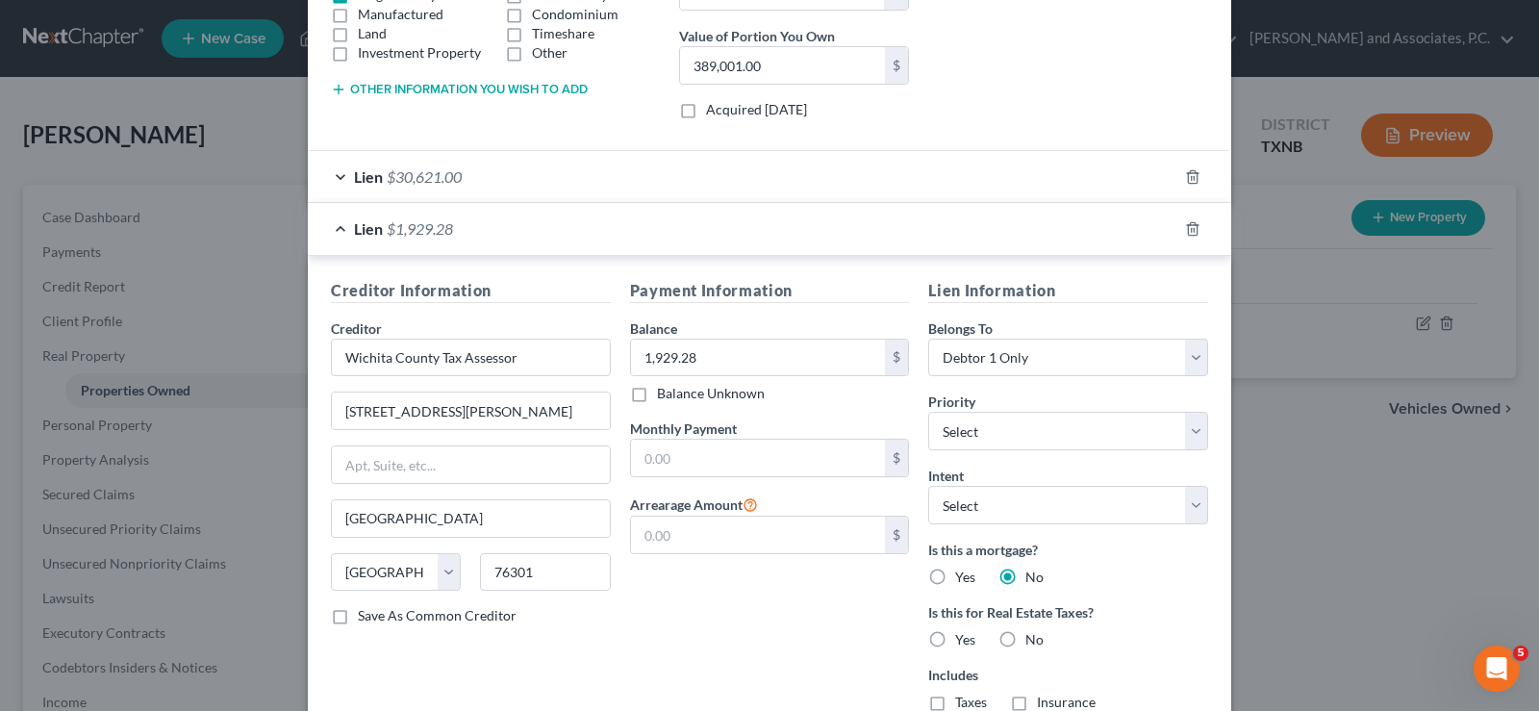
click at [955, 637] on label "Yes" at bounding box center [965, 639] width 20 height 19
click at [963, 637] on input "Yes" at bounding box center [969, 636] width 13 height 13
radio input "true"
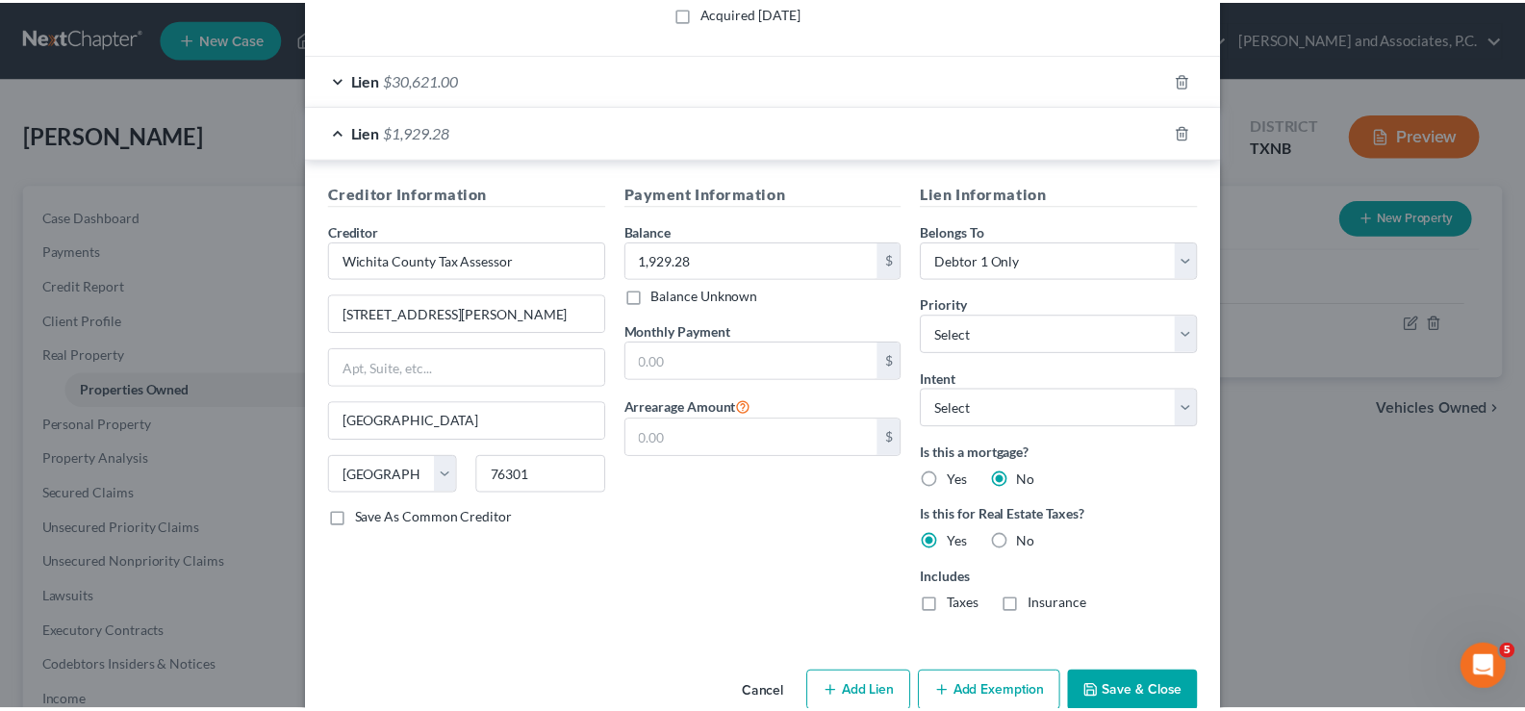
scroll to position [522, 0]
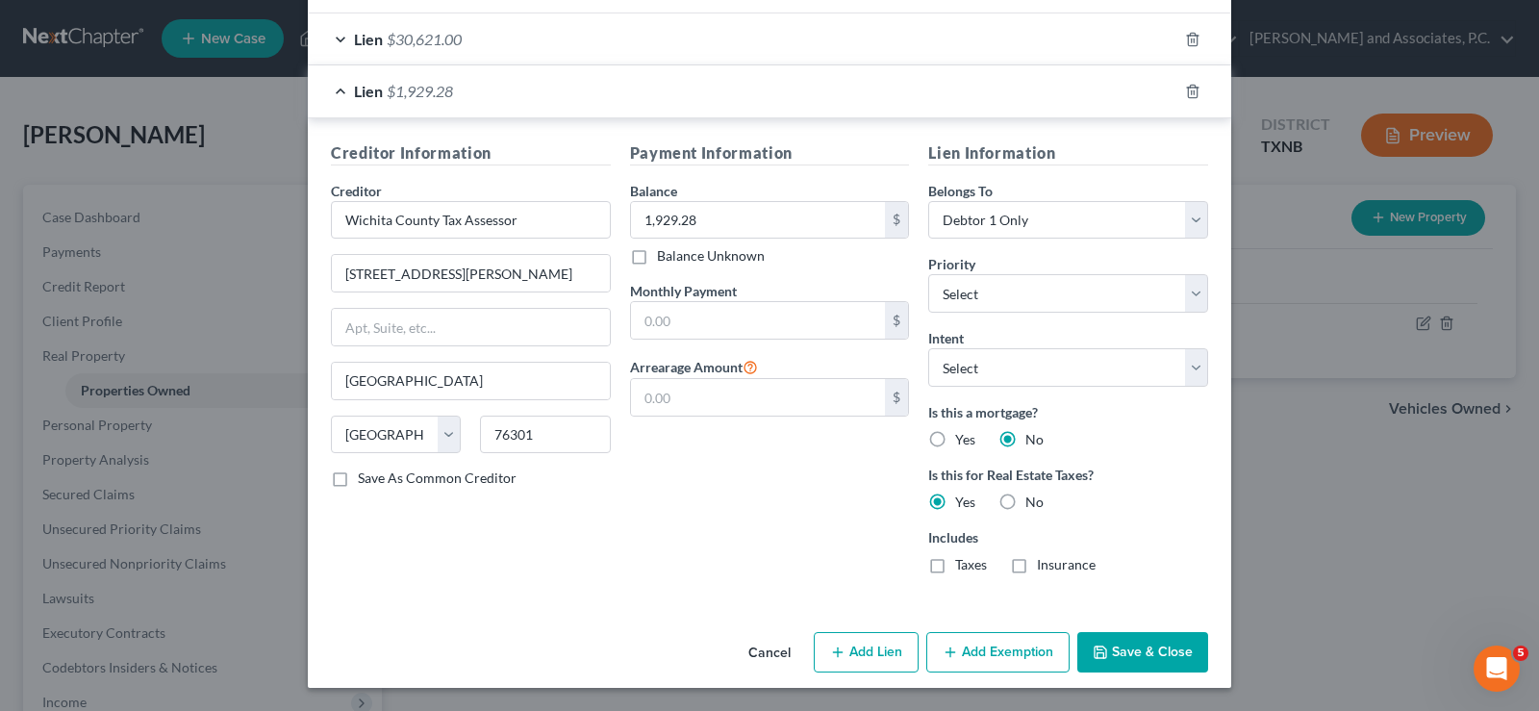
click at [1144, 655] on button "Save & Close" at bounding box center [1142, 652] width 131 height 40
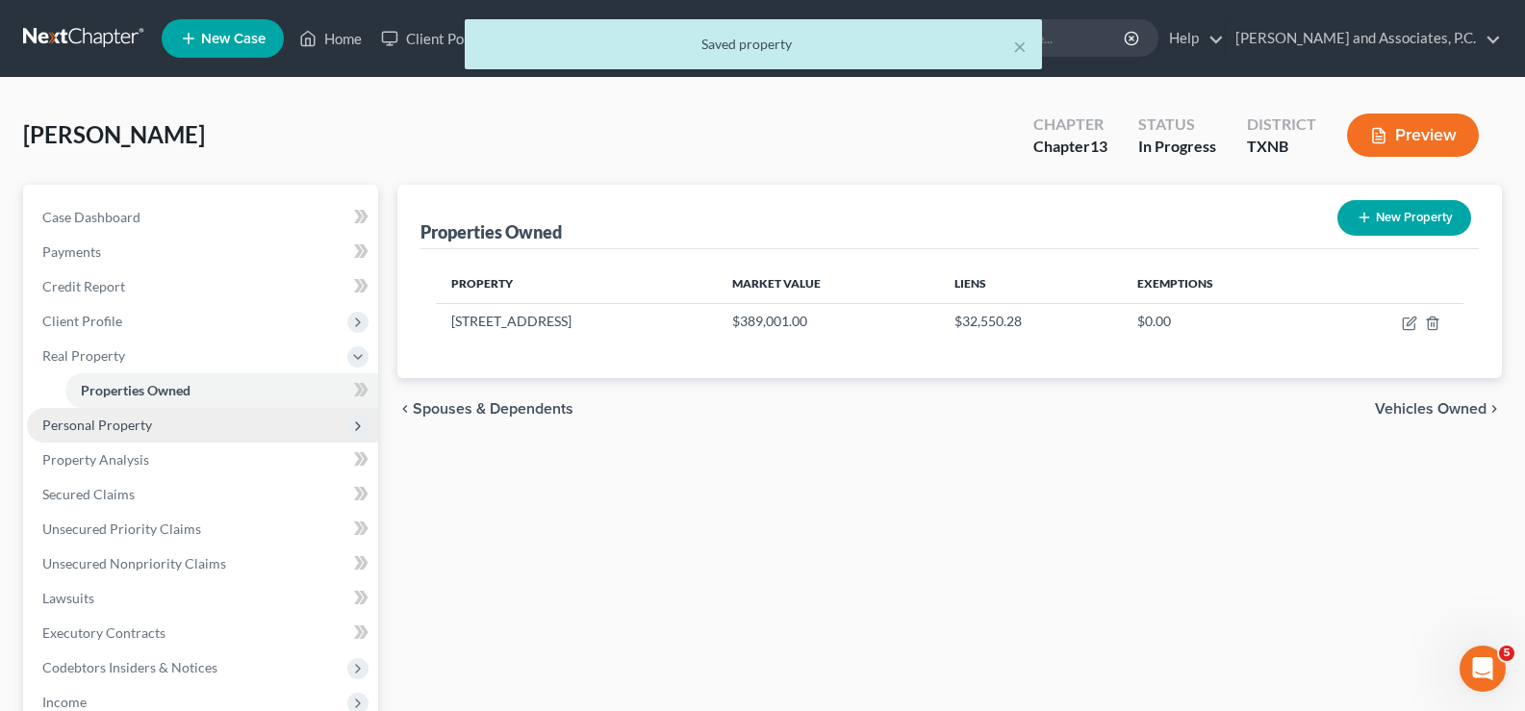
click at [120, 435] on span "Personal Property" at bounding box center [202, 425] width 351 height 35
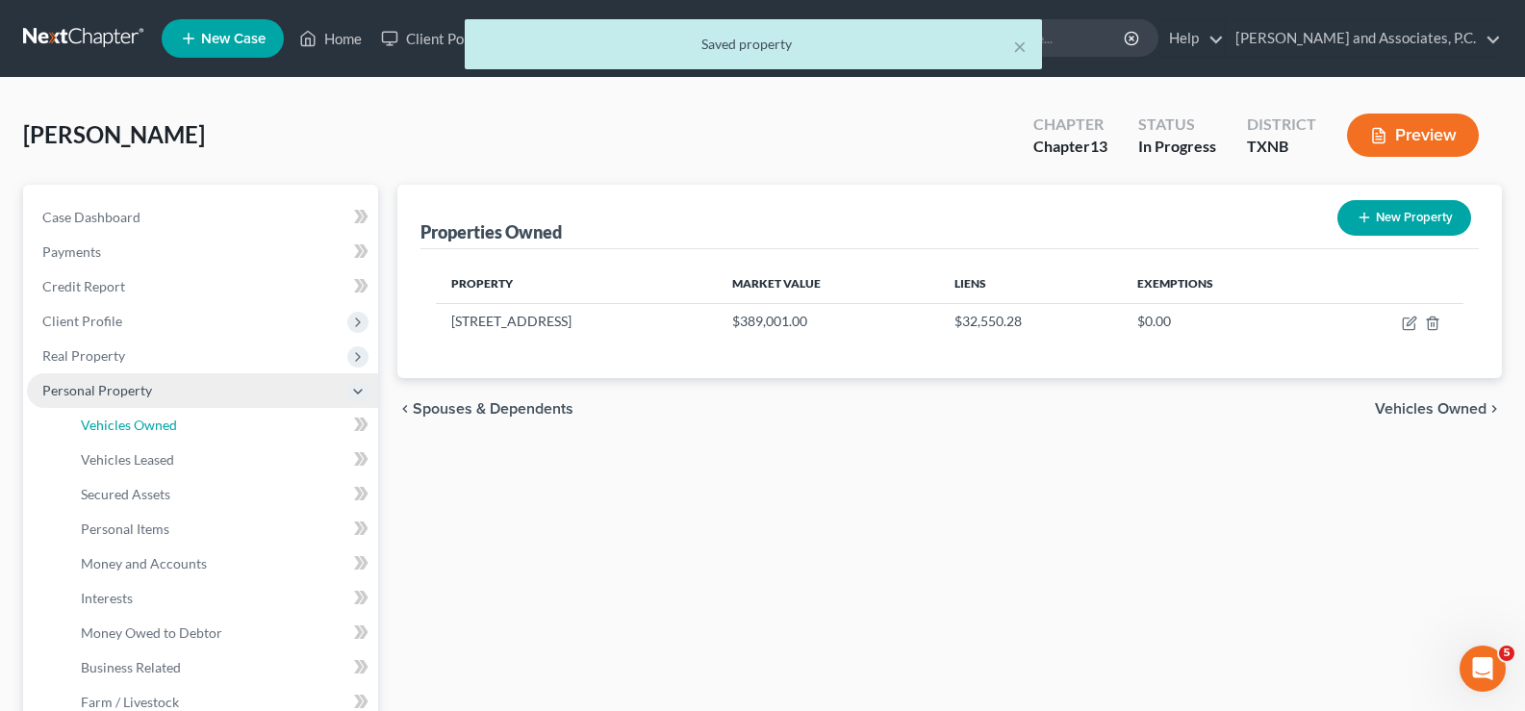
click at [120, 435] on link "Vehicles Owned" at bounding box center [221, 425] width 313 height 35
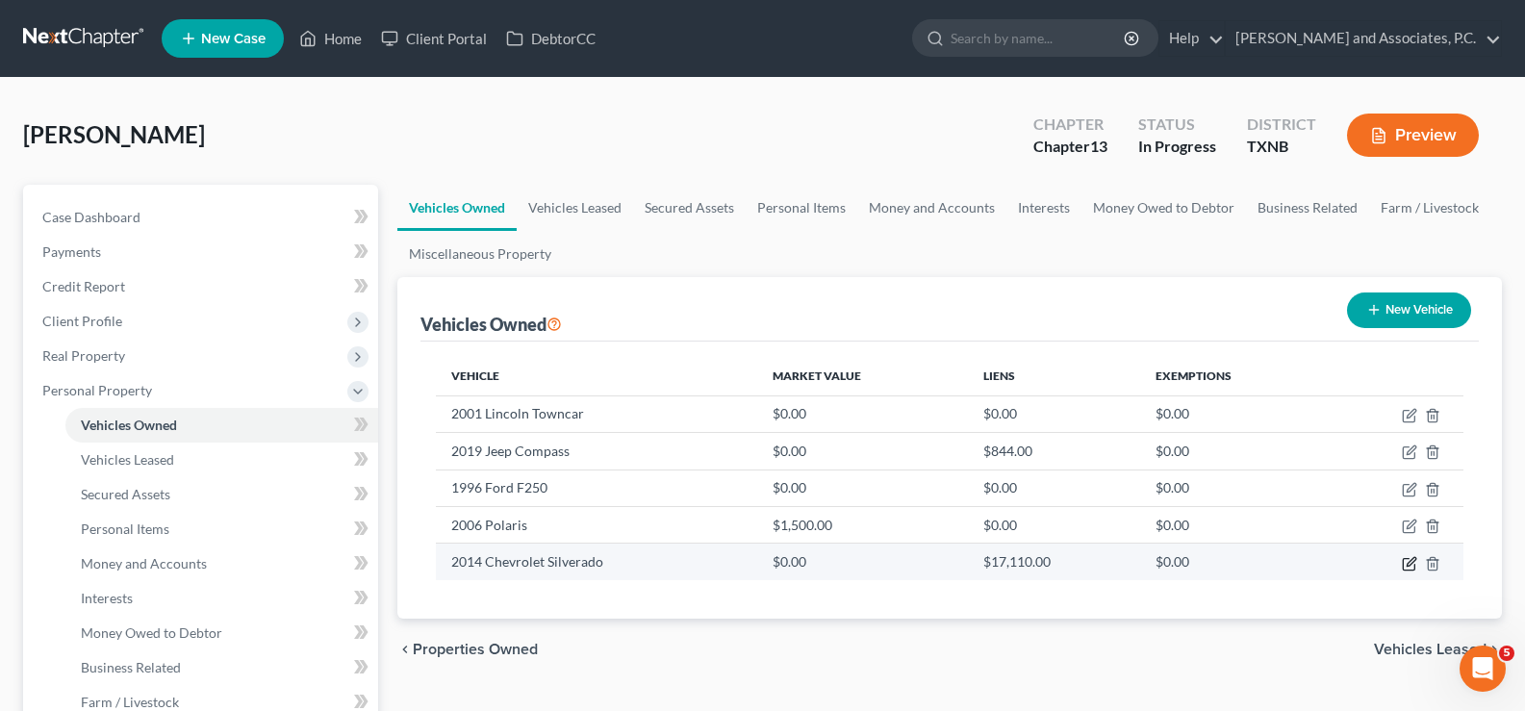
click at [1406, 561] on icon "button" at bounding box center [1409, 563] width 15 height 15
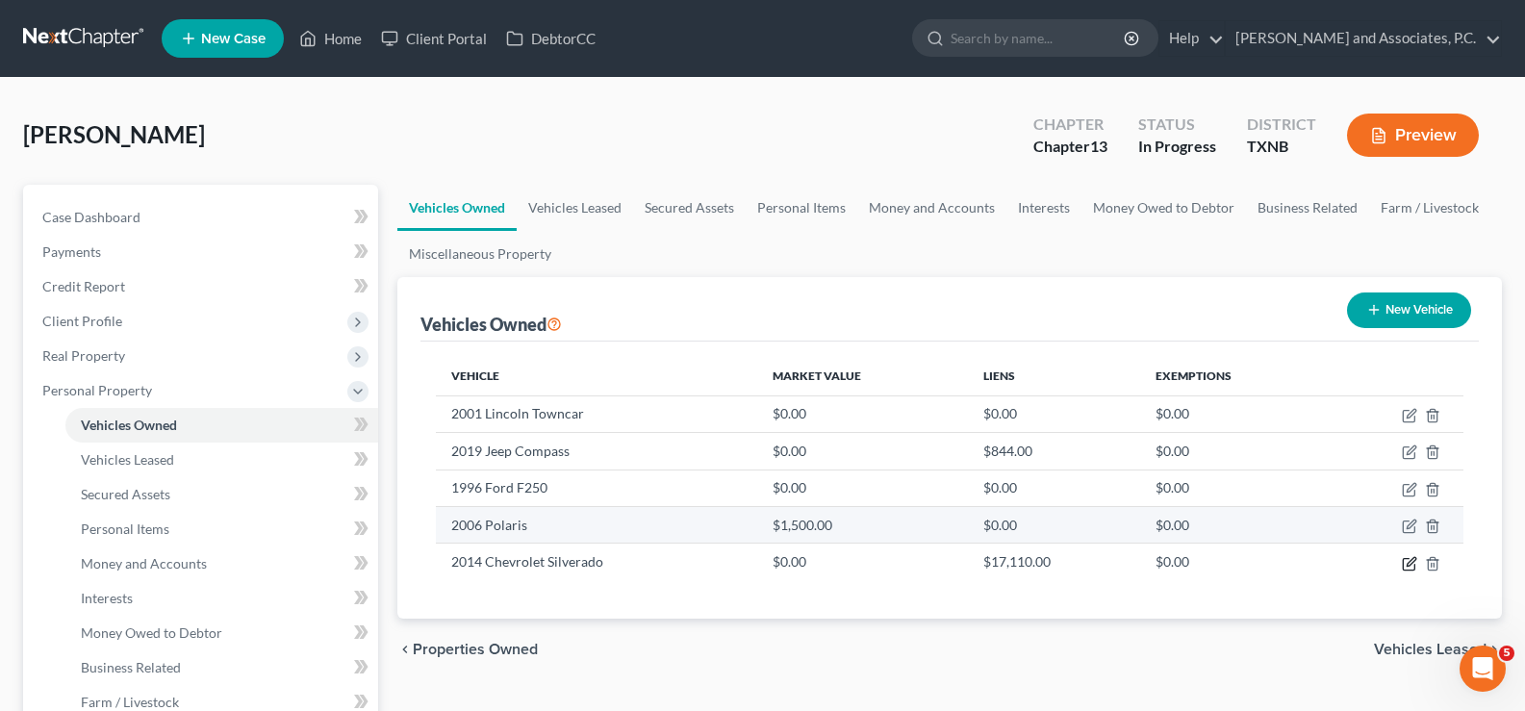
select select "0"
select select "12"
select select "2"
select select "0"
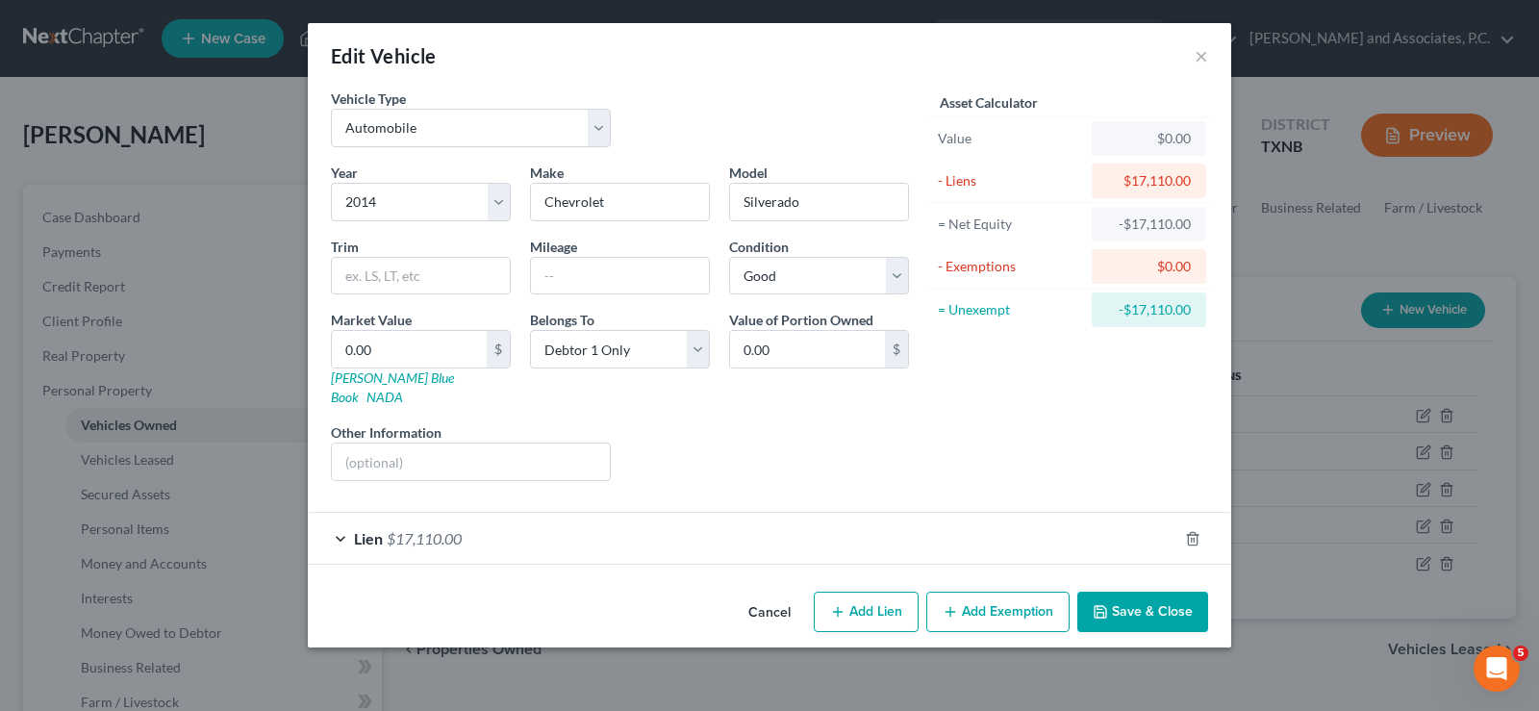
click at [1125, 594] on button "Save & Close" at bounding box center [1142, 612] width 131 height 40
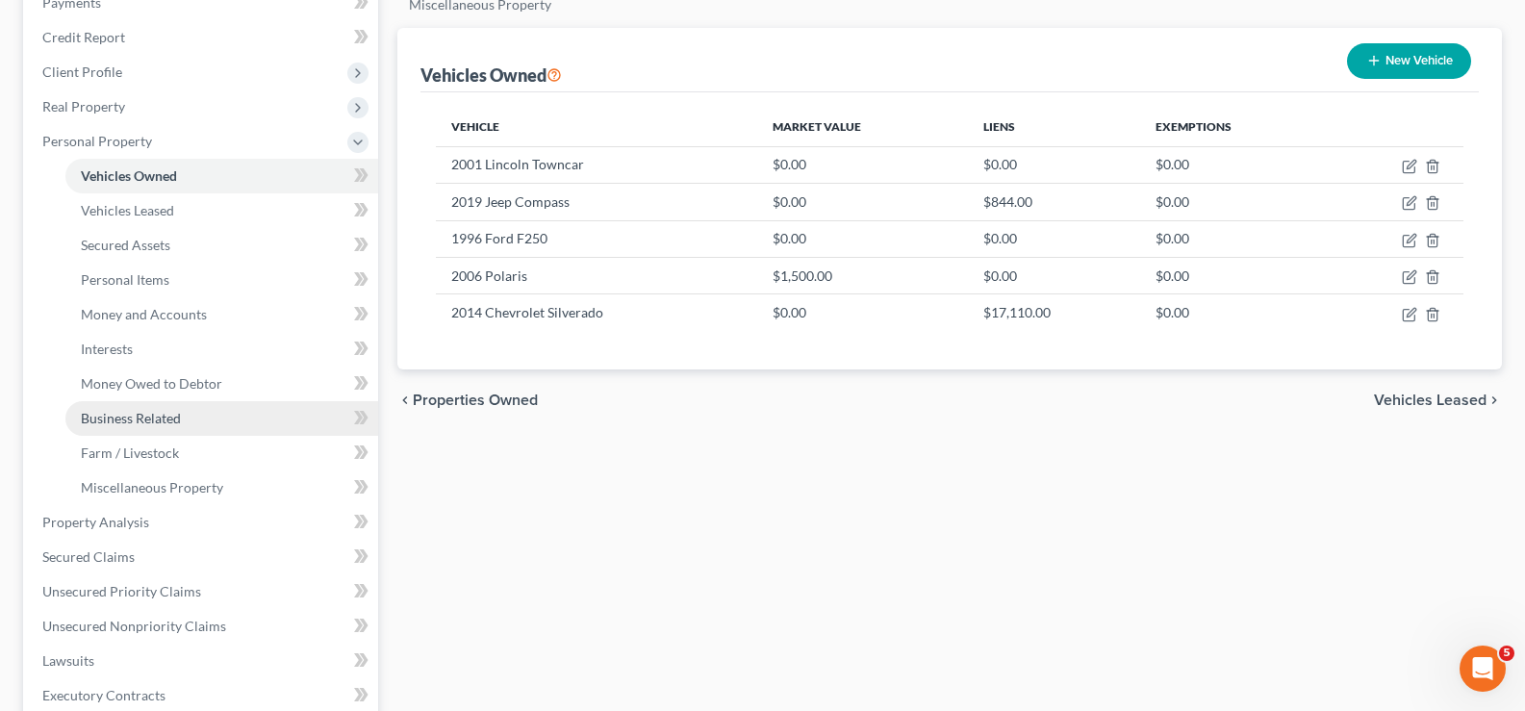
scroll to position [385, 0]
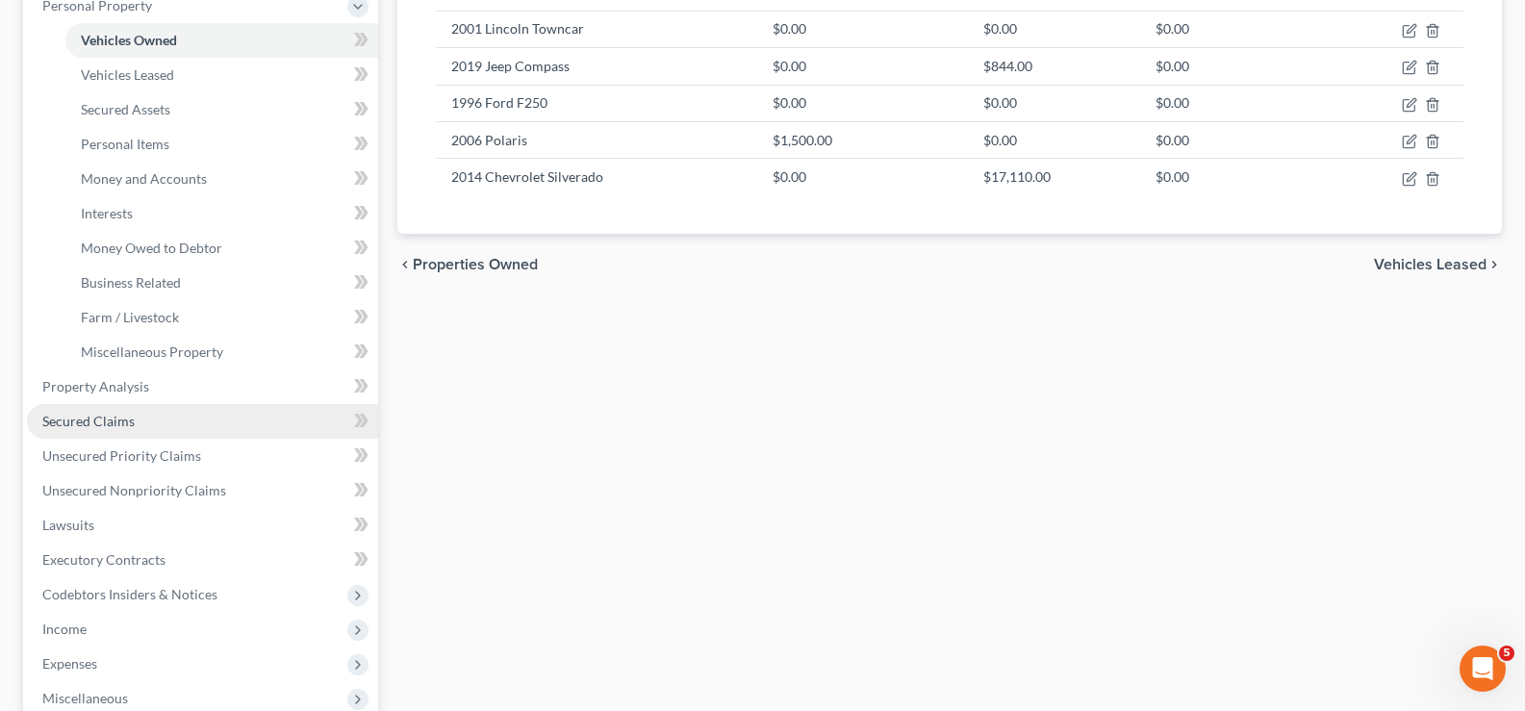
click at [159, 427] on link "Secured Claims" at bounding box center [202, 421] width 351 height 35
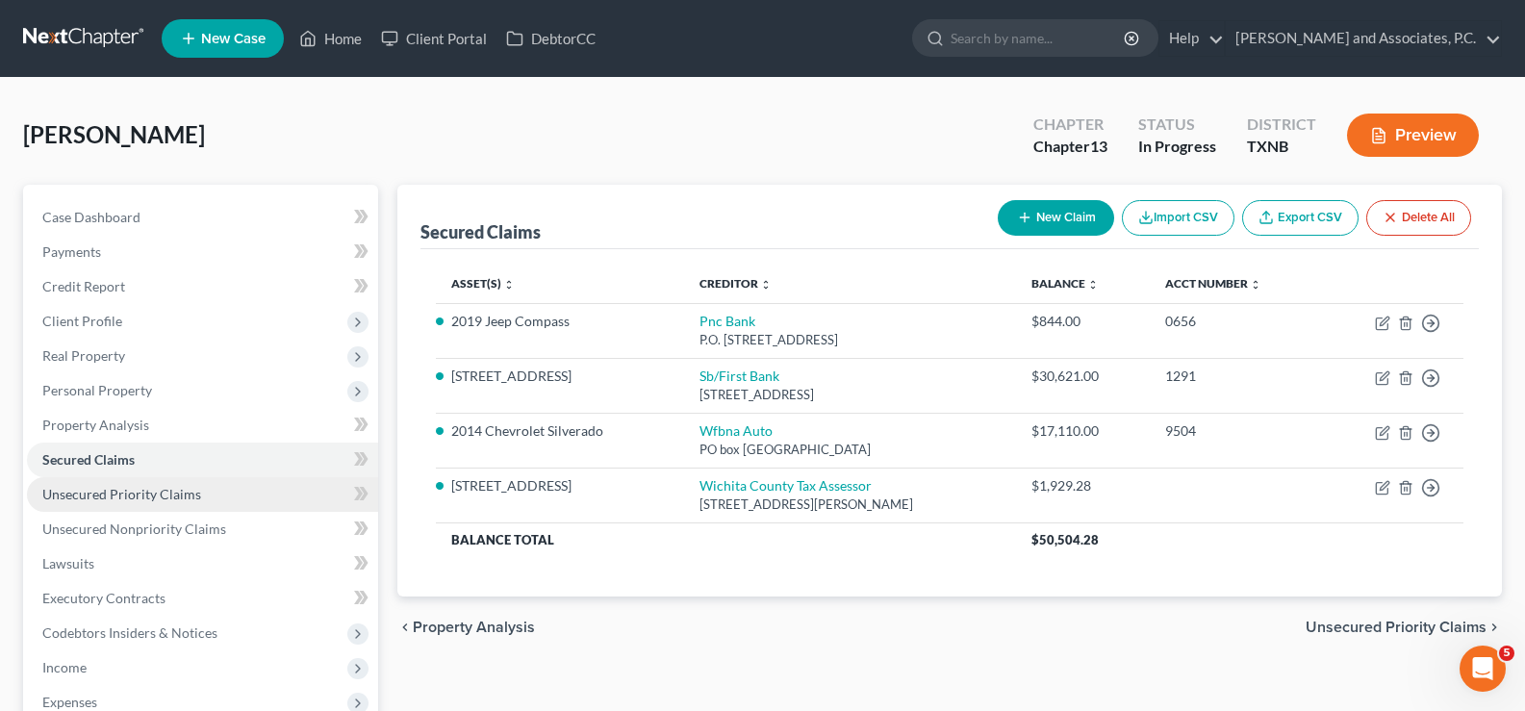
click at [129, 493] on span "Unsecured Priority Claims" at bounding box center [121, 494] width 159 height 16
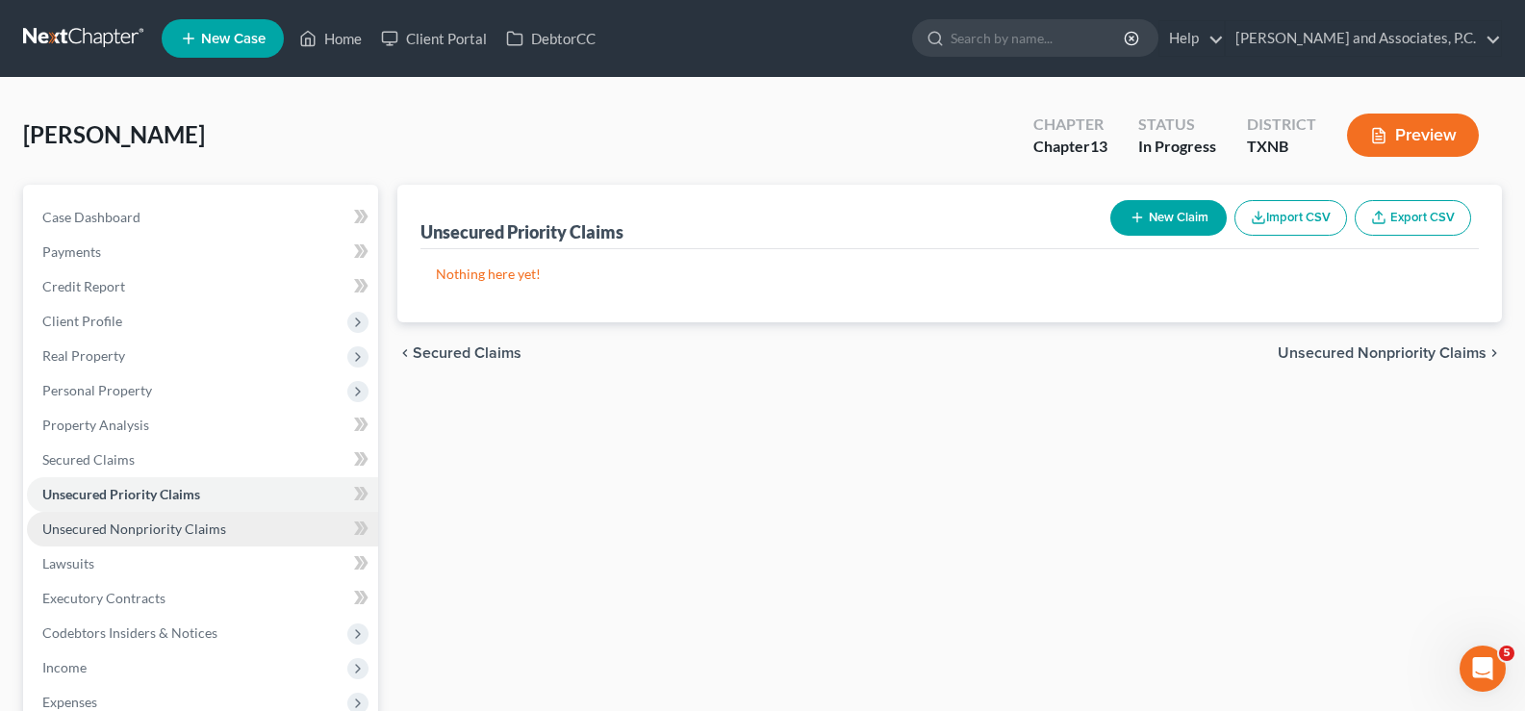
click at [129, 518] on link "Unsecured Nonpriority Claims" at bounding box center [202, 529] width 351 height 35
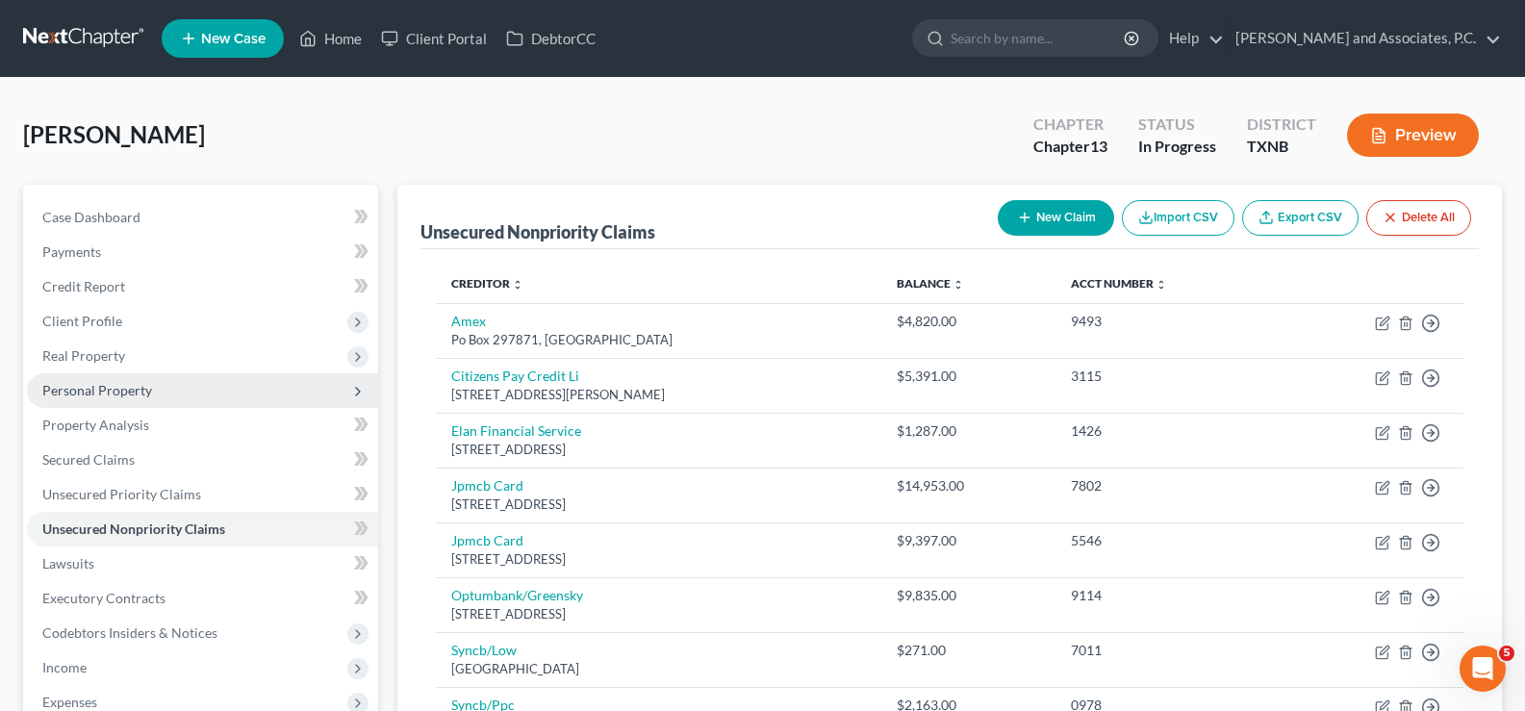
click at [128, 396] on span "Personal Property" at bounding box center [97, 390] width 110 height 16
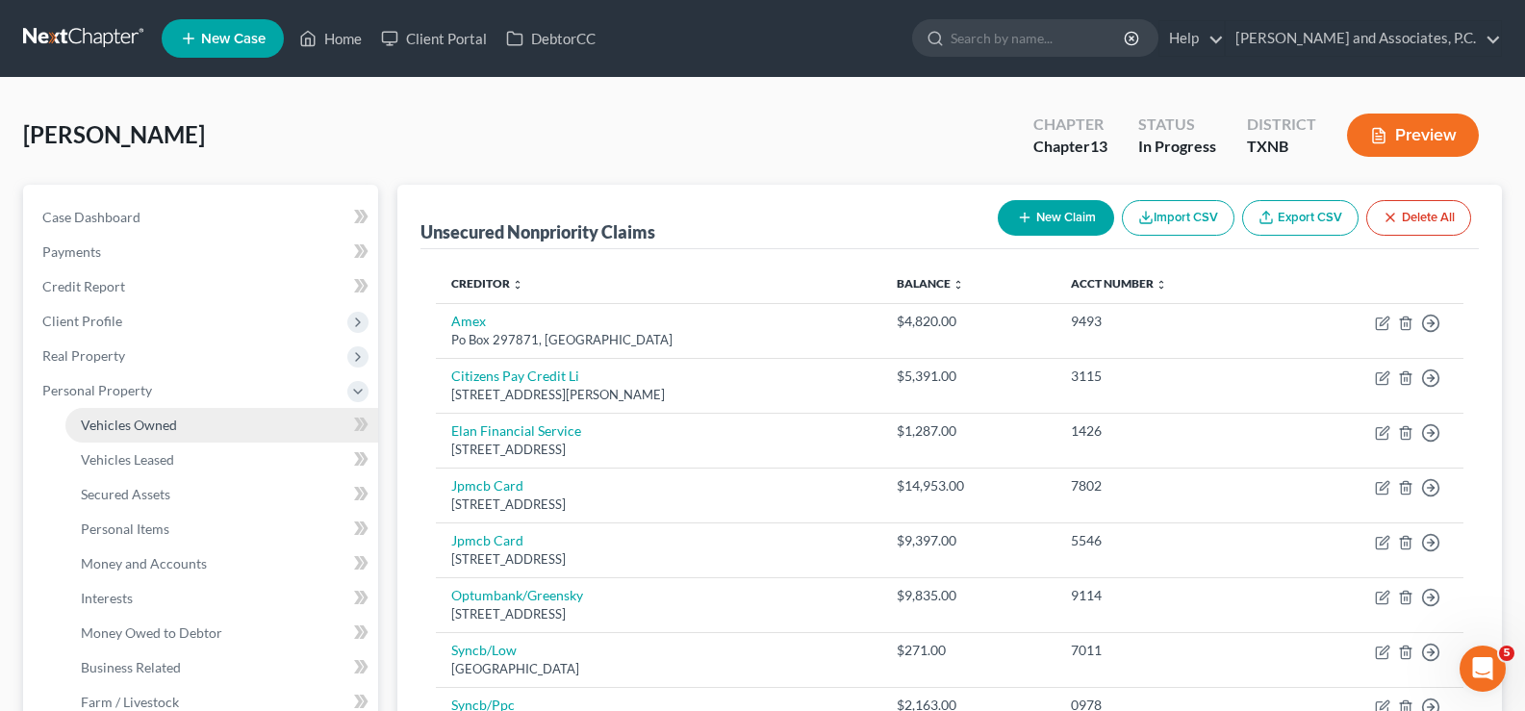
click at [137, 413] on link "Vehicles Owned" at bounding box center [221, 425] width 313 height 35
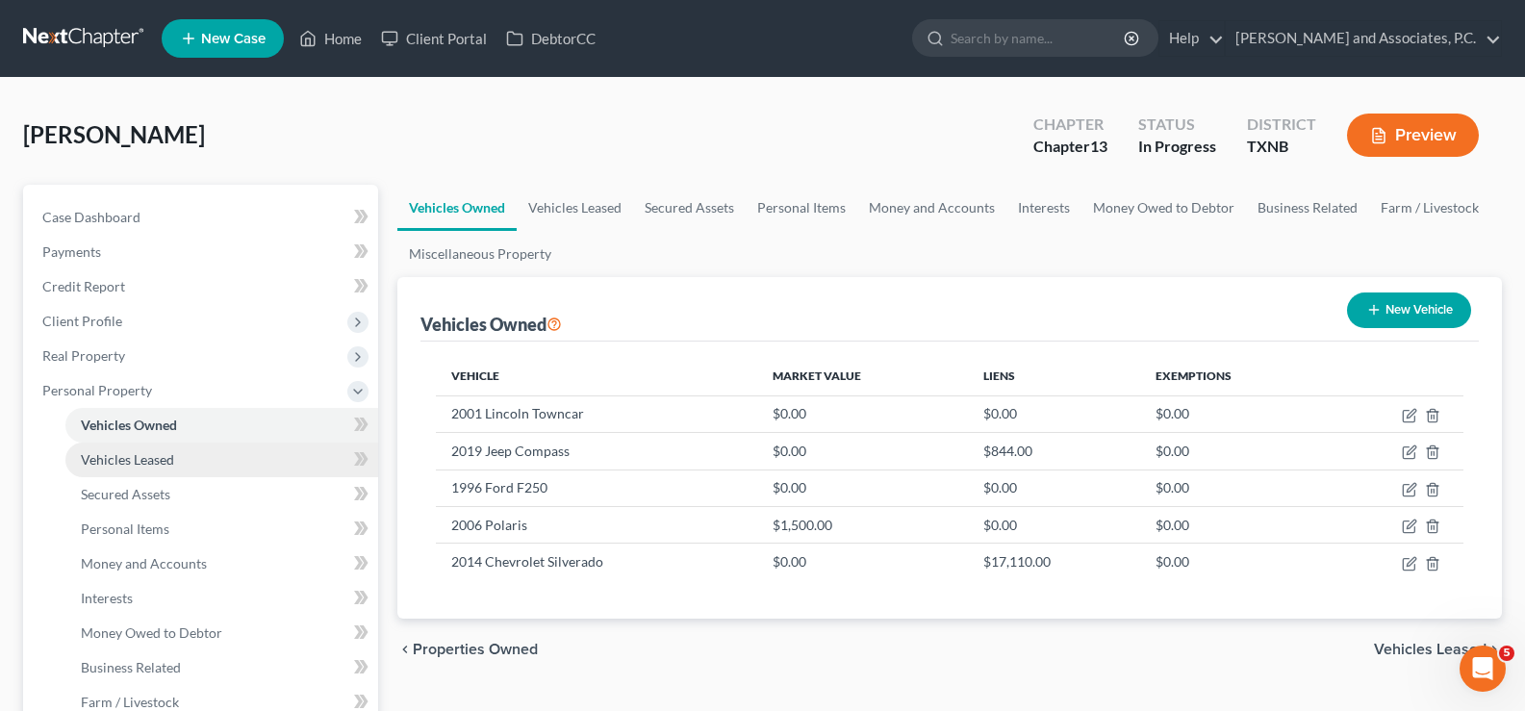
scroll to position [192, 0]
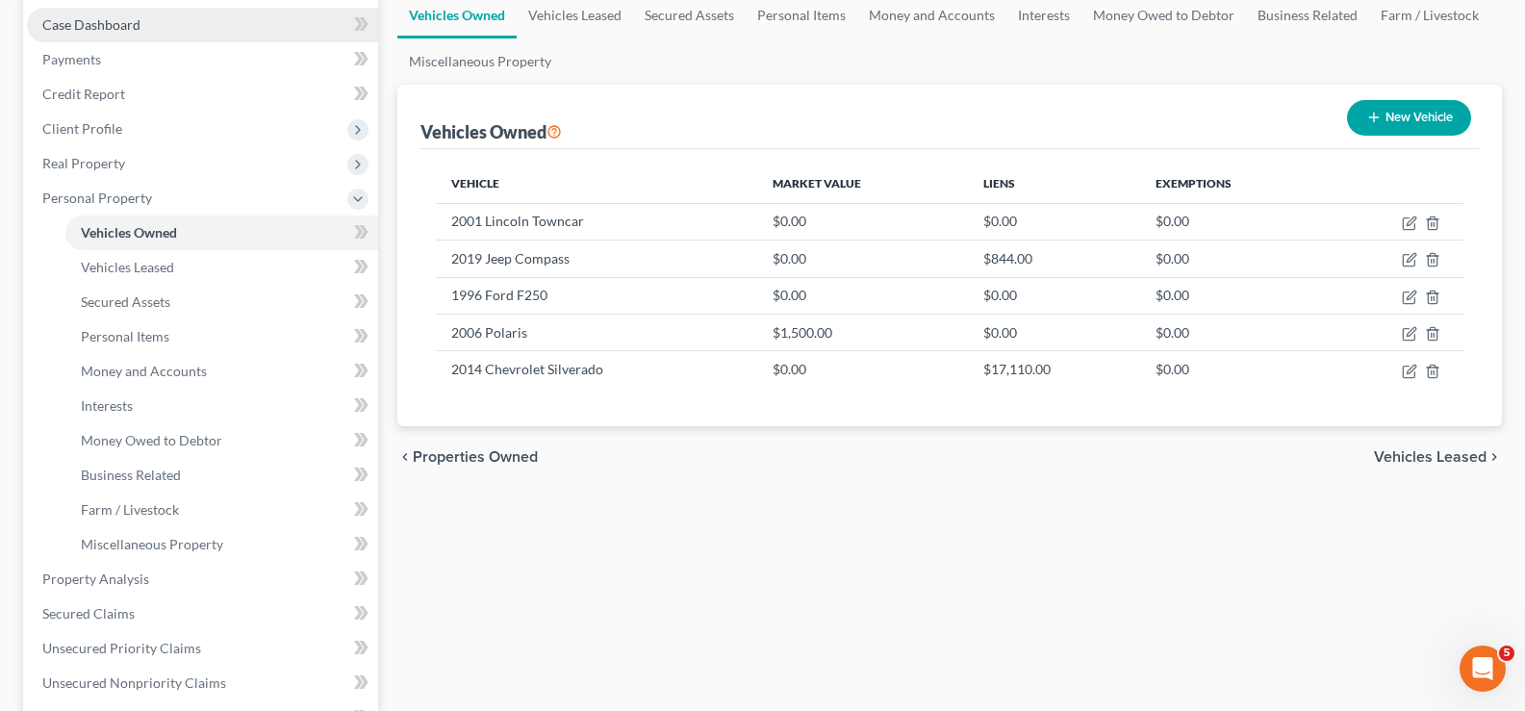
click at [175, 19] on link "Case Dashboard" at bounding box center [202, 25] width 351 height 35
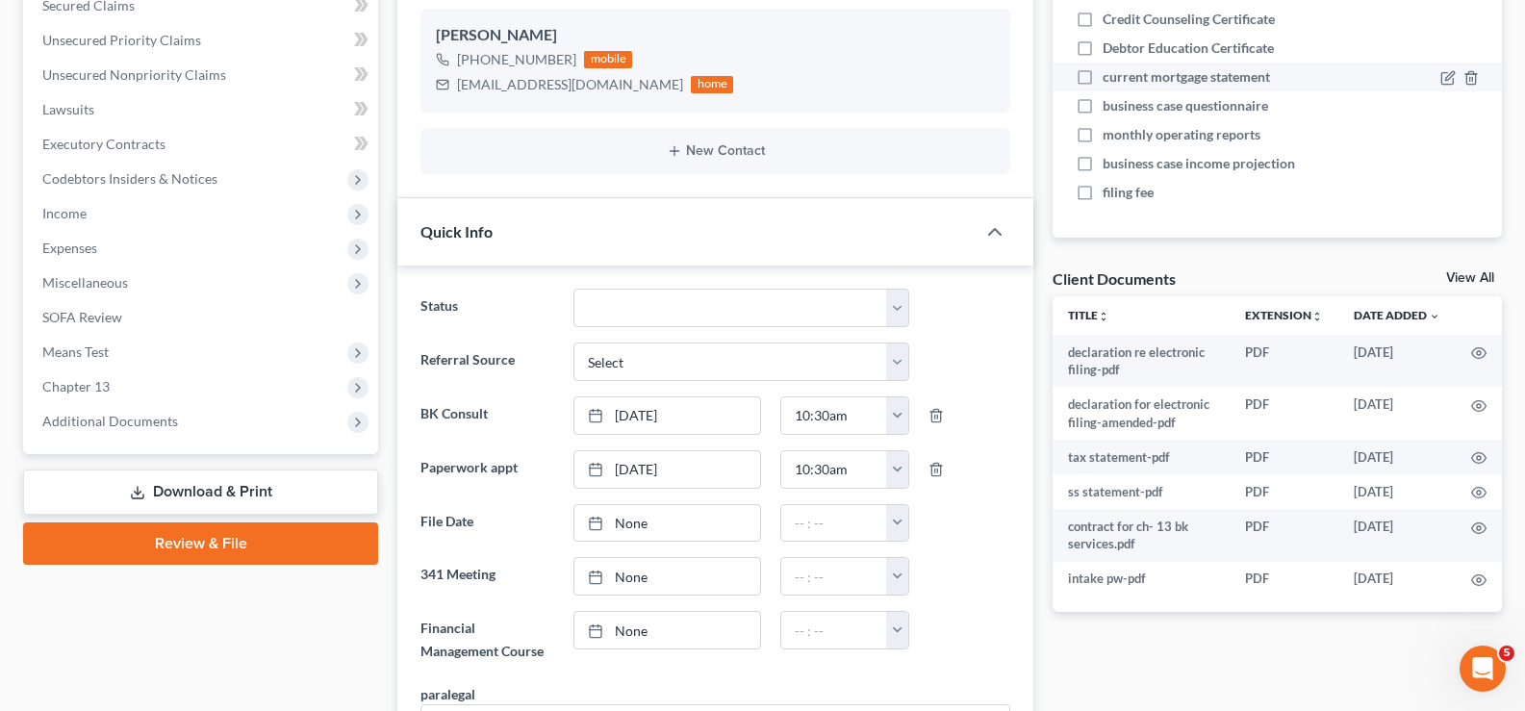
scroll to position [385, 0]
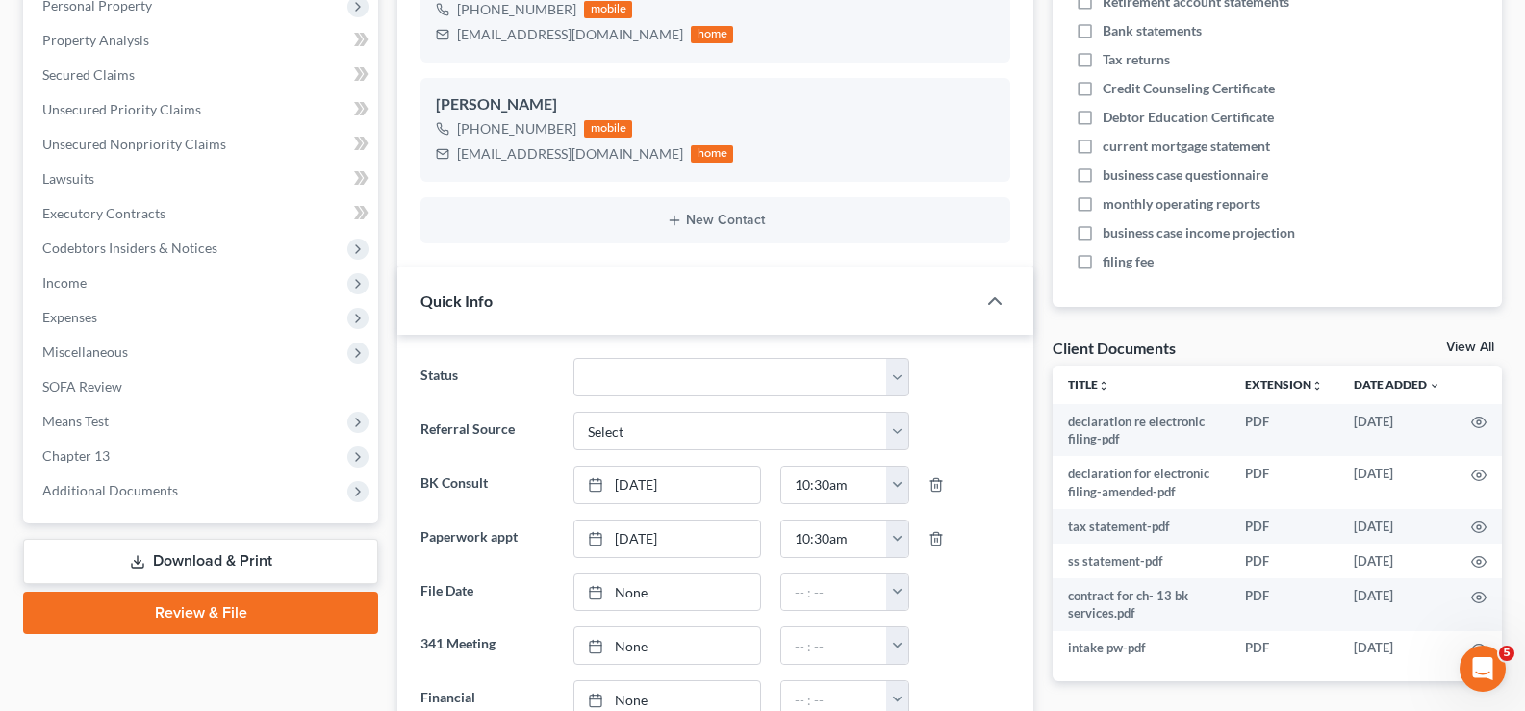
click at [1460, 341] on link "View All" at bounding box center [1470, 347] width 48 height 13
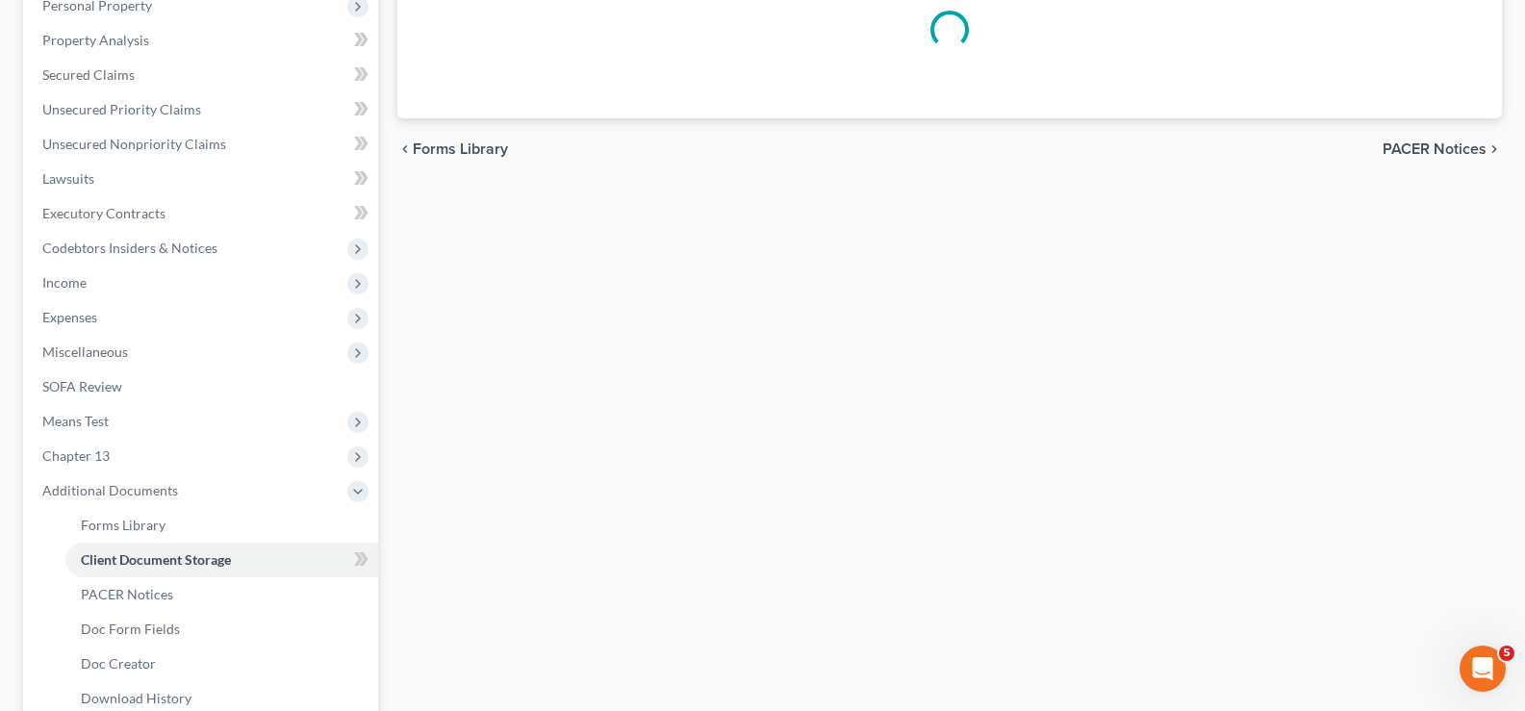
scroll to position [364, 0]
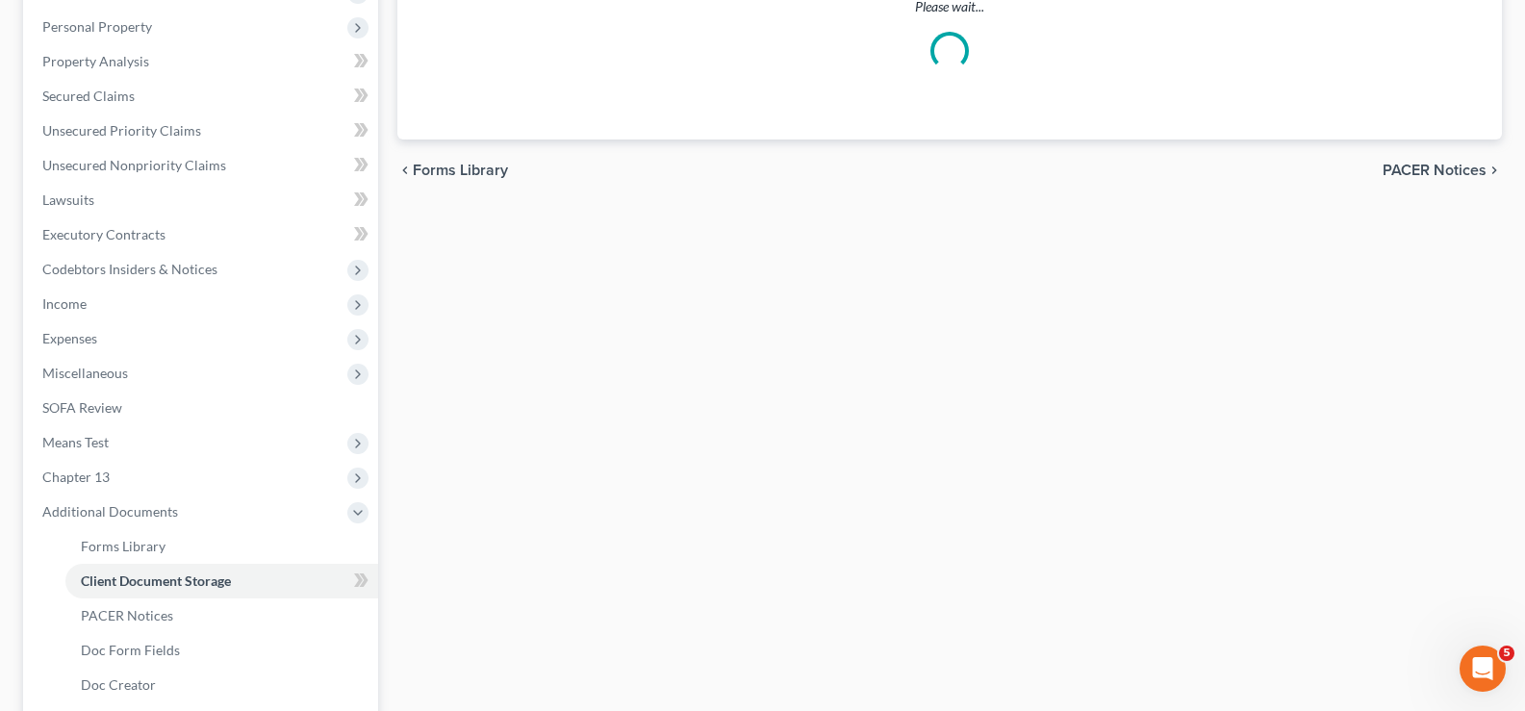
select select "19"
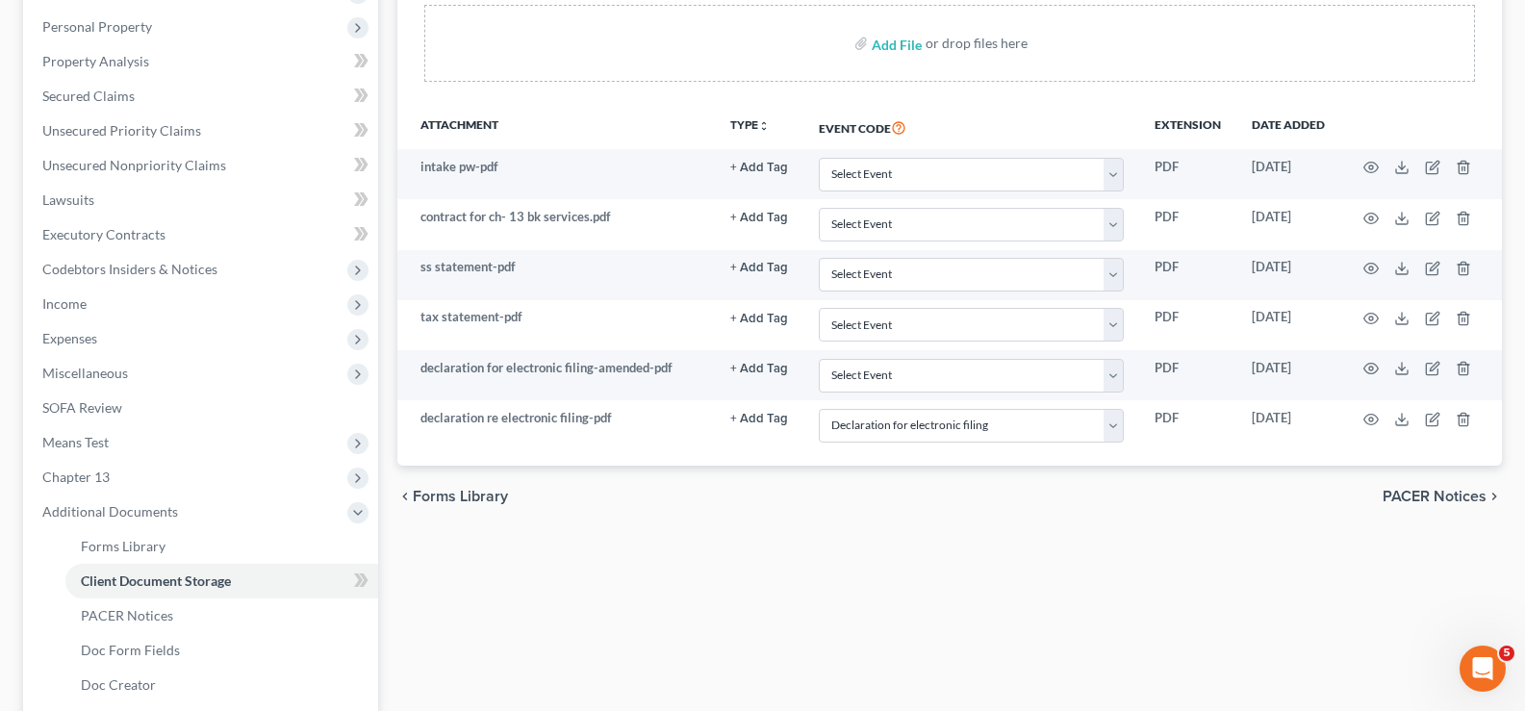
scroll to position [0, 0]
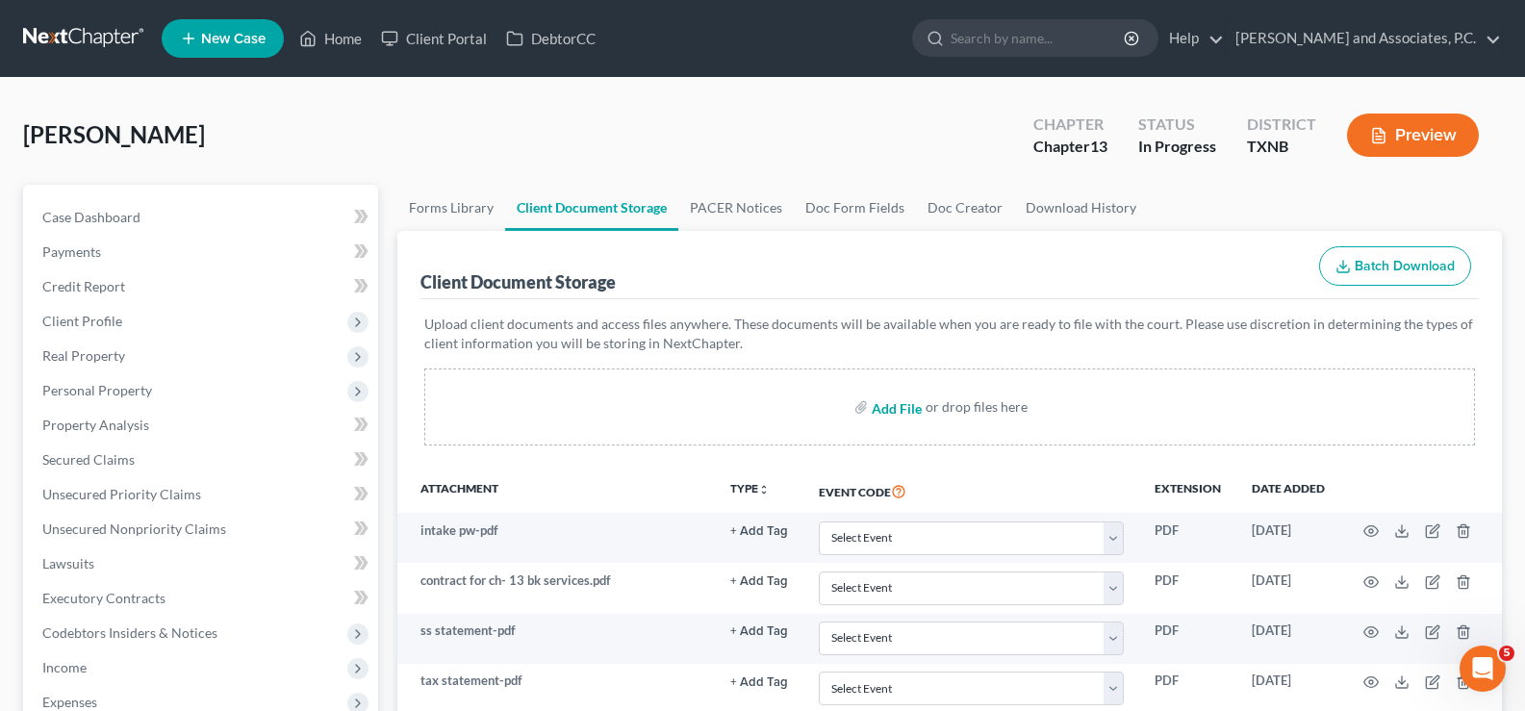
click at [904, 413] on input "file" at bounding box center [895, 407] width 46 height 35
type input "C:\fakepath\credit counseling (joint debtor).pdf"
select select "19"
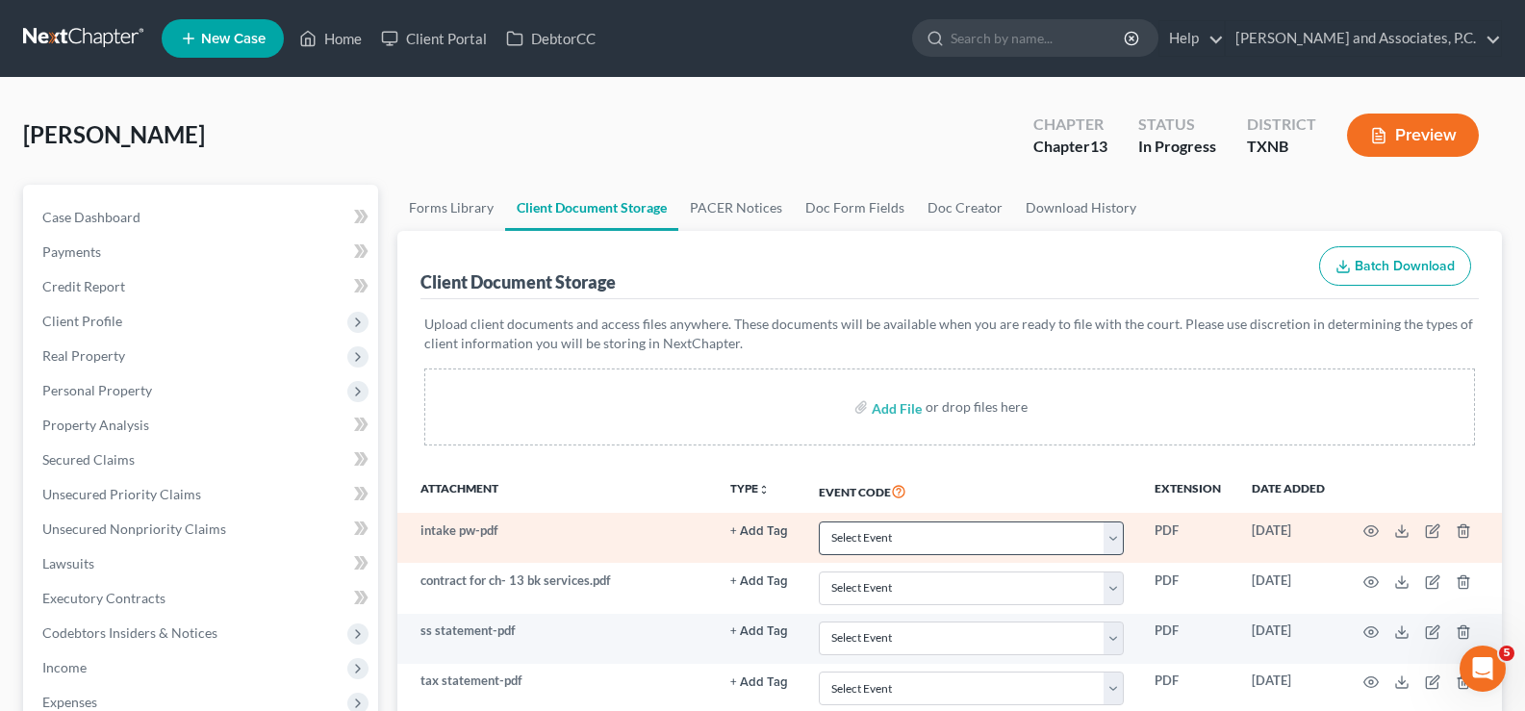
scroll to position [385, 0]
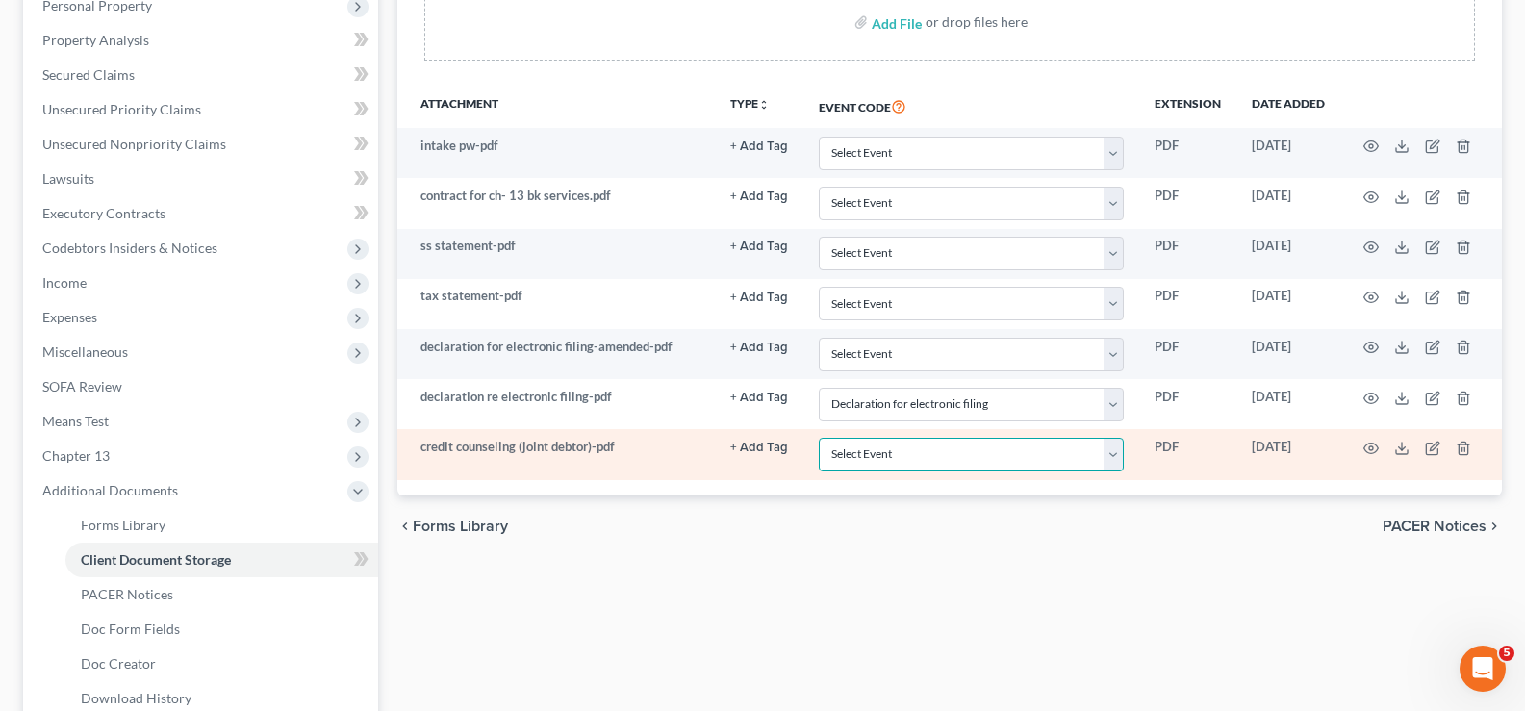
click at [1120, 459] on select "Select Event 20 Largest unsecured creditors Amended petition Attachment to Volu…" at bounding box center [971, 455] width 305 height 34
select select "6"
click at [819, 438] on select "Select Event 20 Largest unsecured creditors Amended petition Attachment to Volu…" at bounding box center [971, 455] width 305 height 34
click at [1465, 452] on icon "button" at bounding box center [1462, 448] width 15 height 15
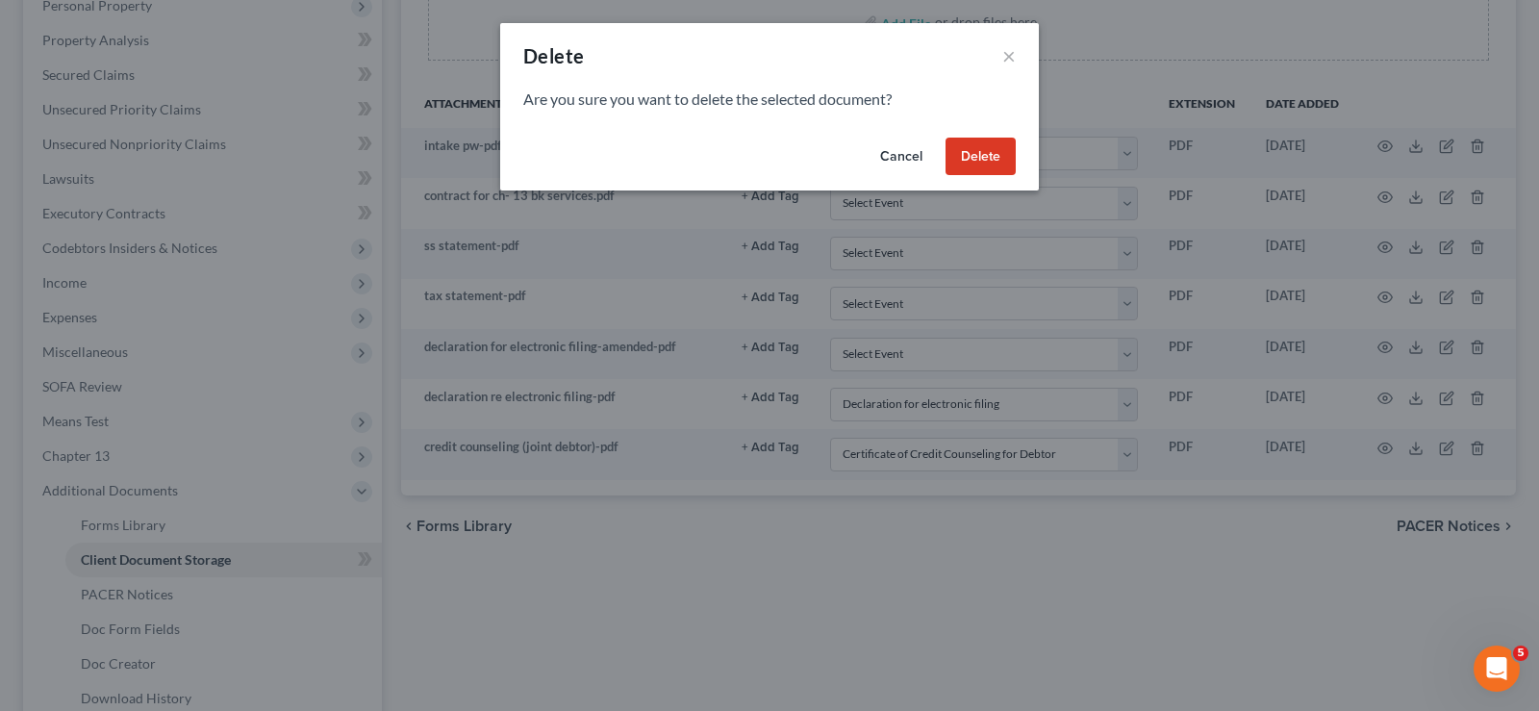
click at [973, 157] on button "Delete" at bounding box center [981, 157] width 70 height 38
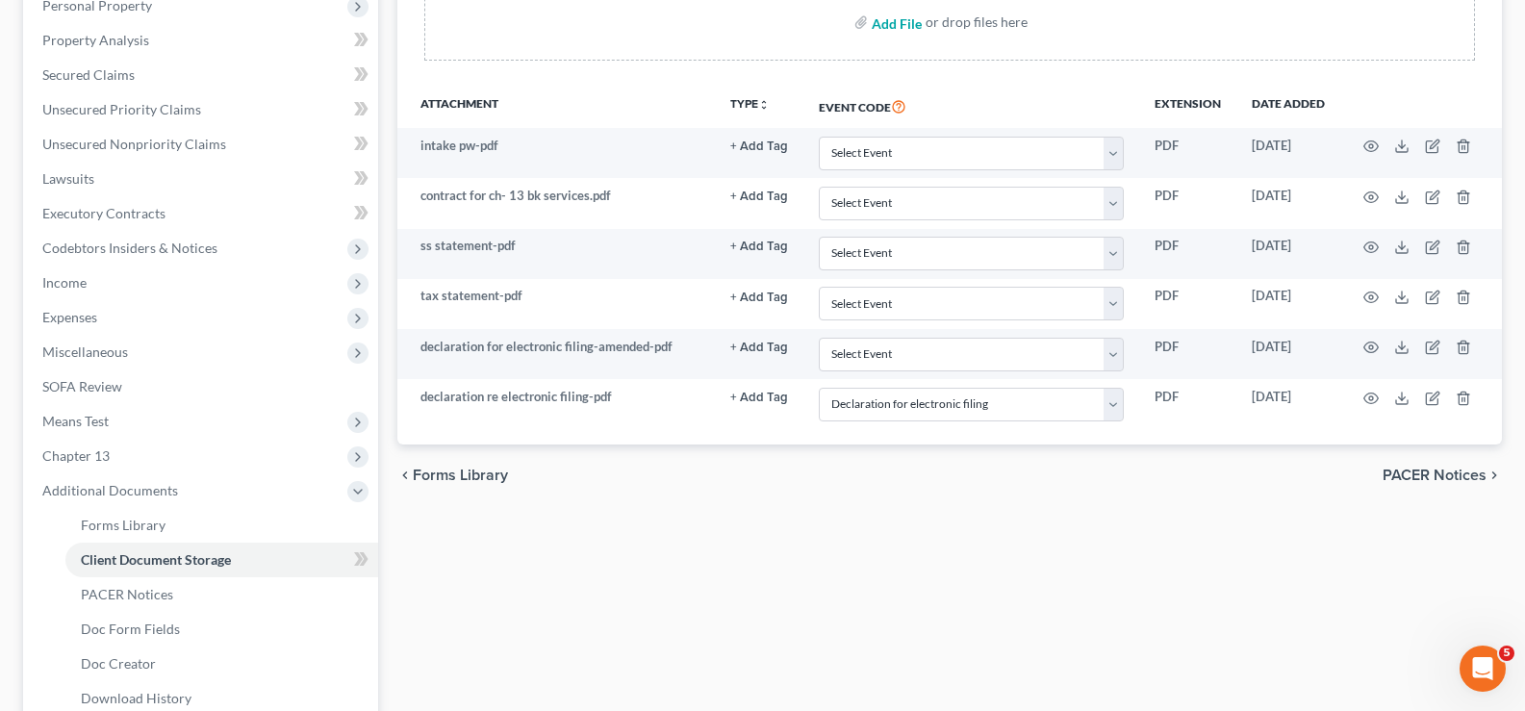
click at [896, 20] on input "file" at bounding box center [895, 22] width 46 height 35
type input "C:\fakepath\credit counseling (debtor).pdf"
select select "19"
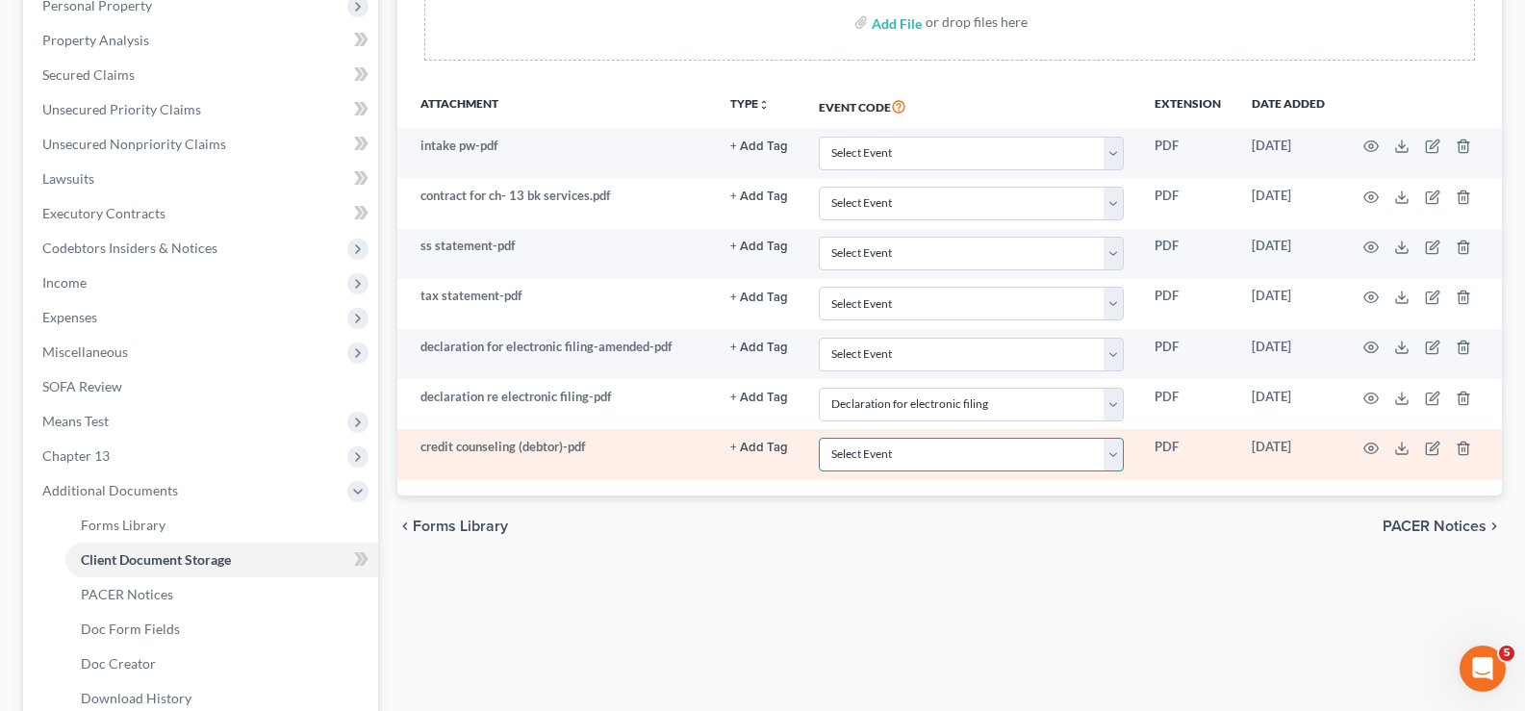
click at [1114, 453] on select "Select Event 20 Largest unsecured creditors Amended petition Attachment to Volu…" at bounding box center [971, 455] width 305 height 34
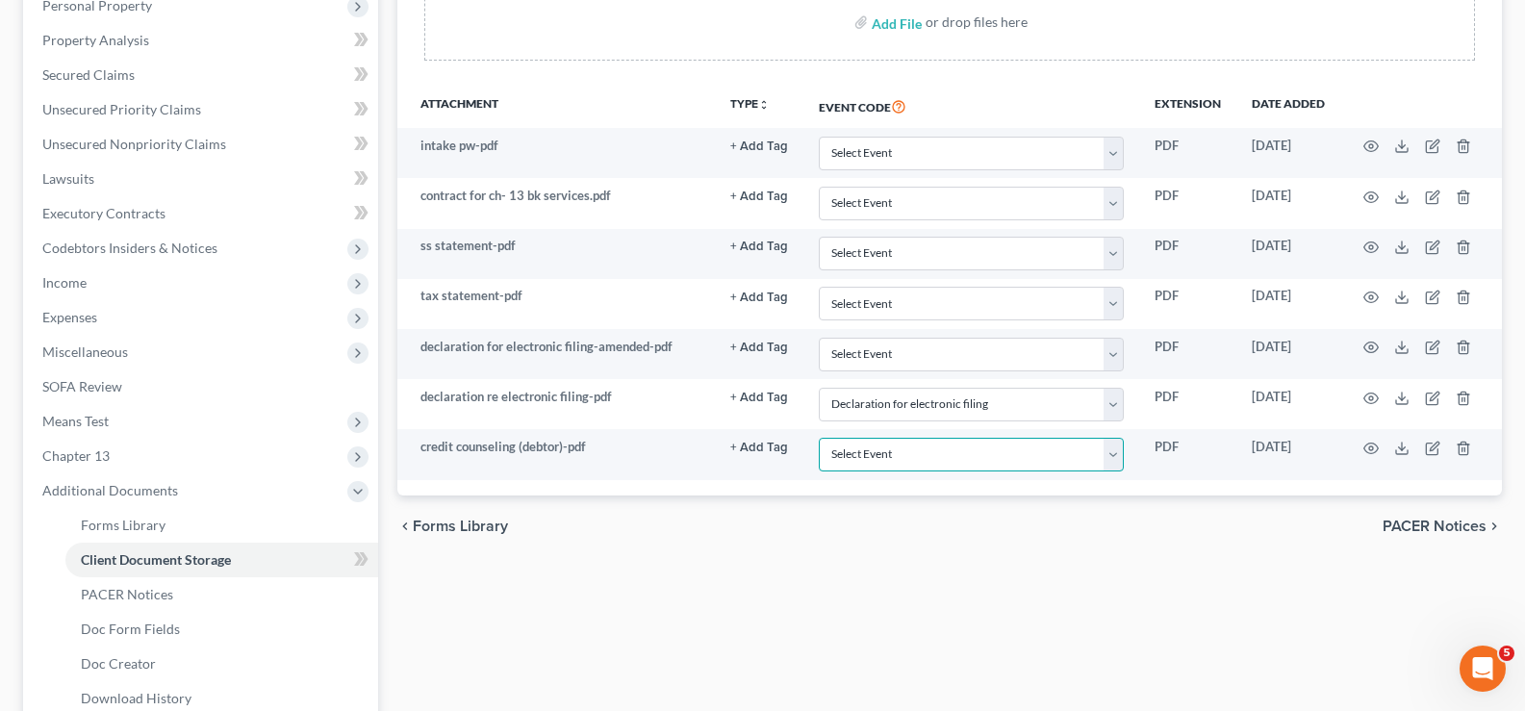
select select "6"
click at [819, 438] on select "Select Event 20 Largest unsecured creditors Amended petition Attachment to Volu…" at bounding box center [971, 455] width 305 height 34
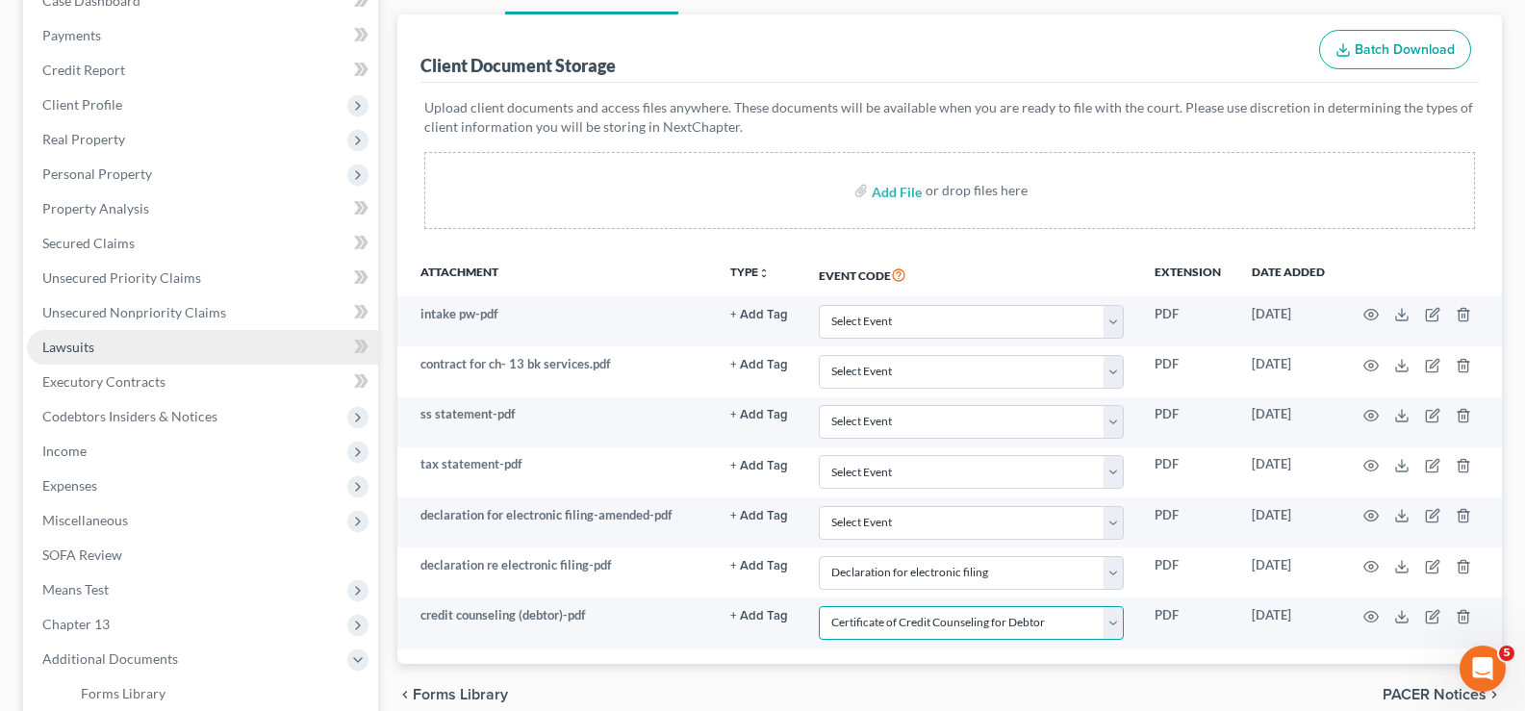
scroll to position [192, 0]
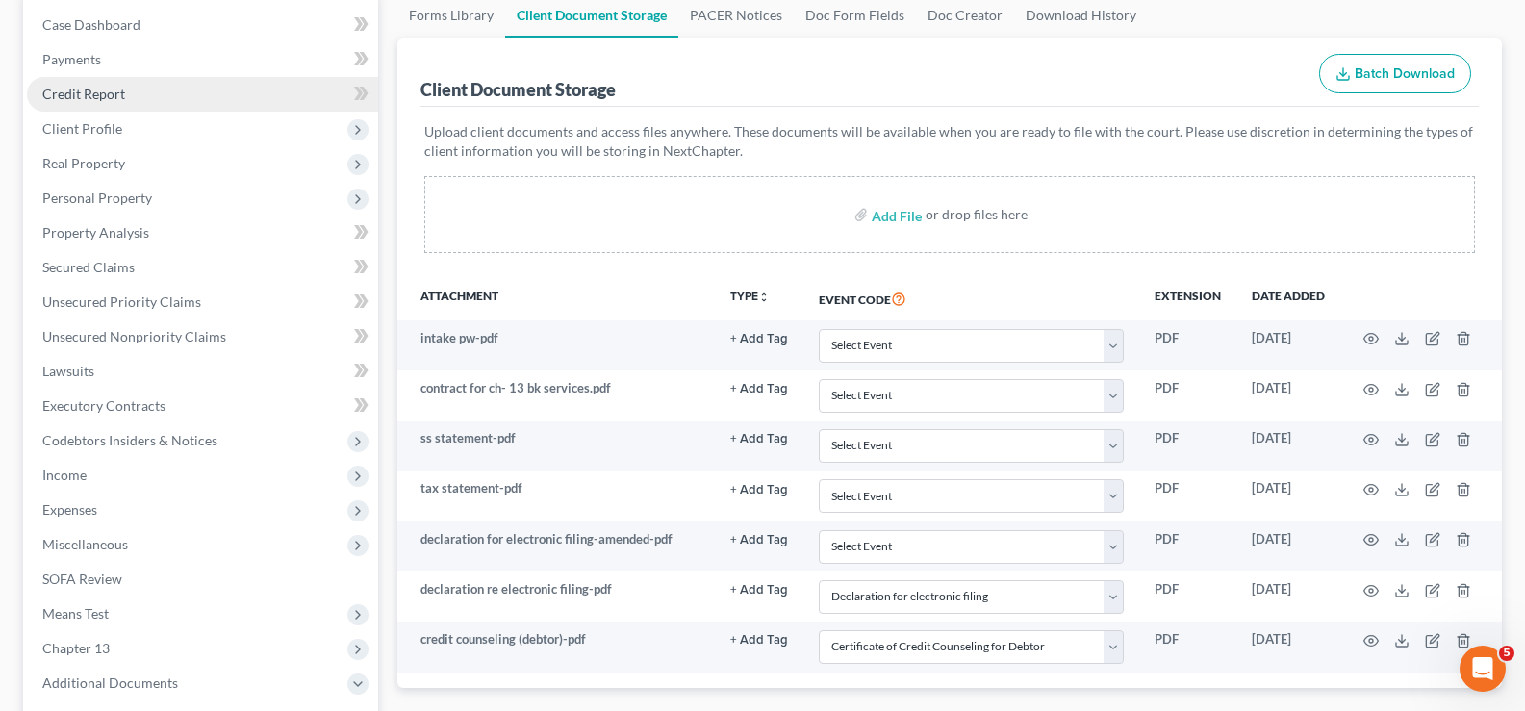
click at [111, 93] on span "Credit Report" at bounding box center [83, 94] width 83 height 16
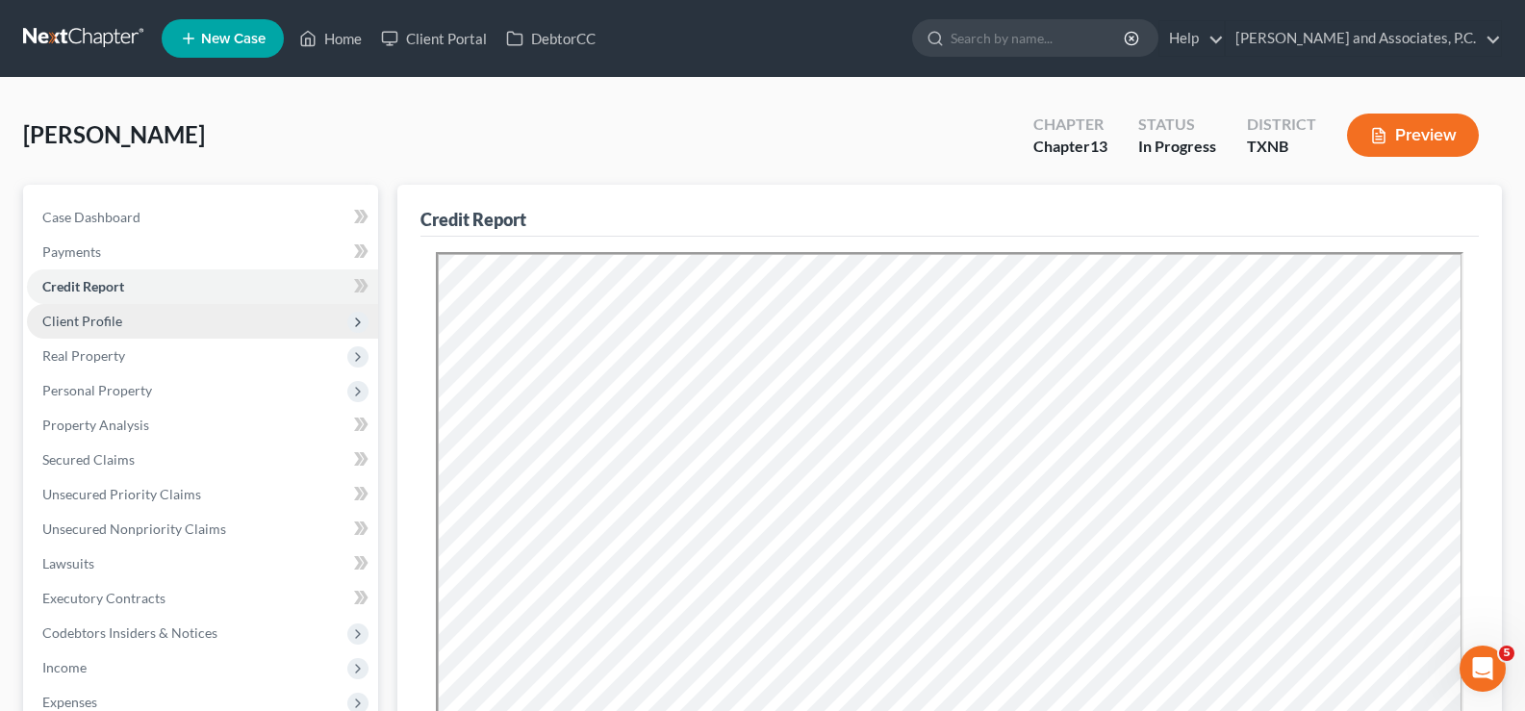
click at [131, 330] on span "Client Profile" at bounding box center [202, 321] width 351 height 35
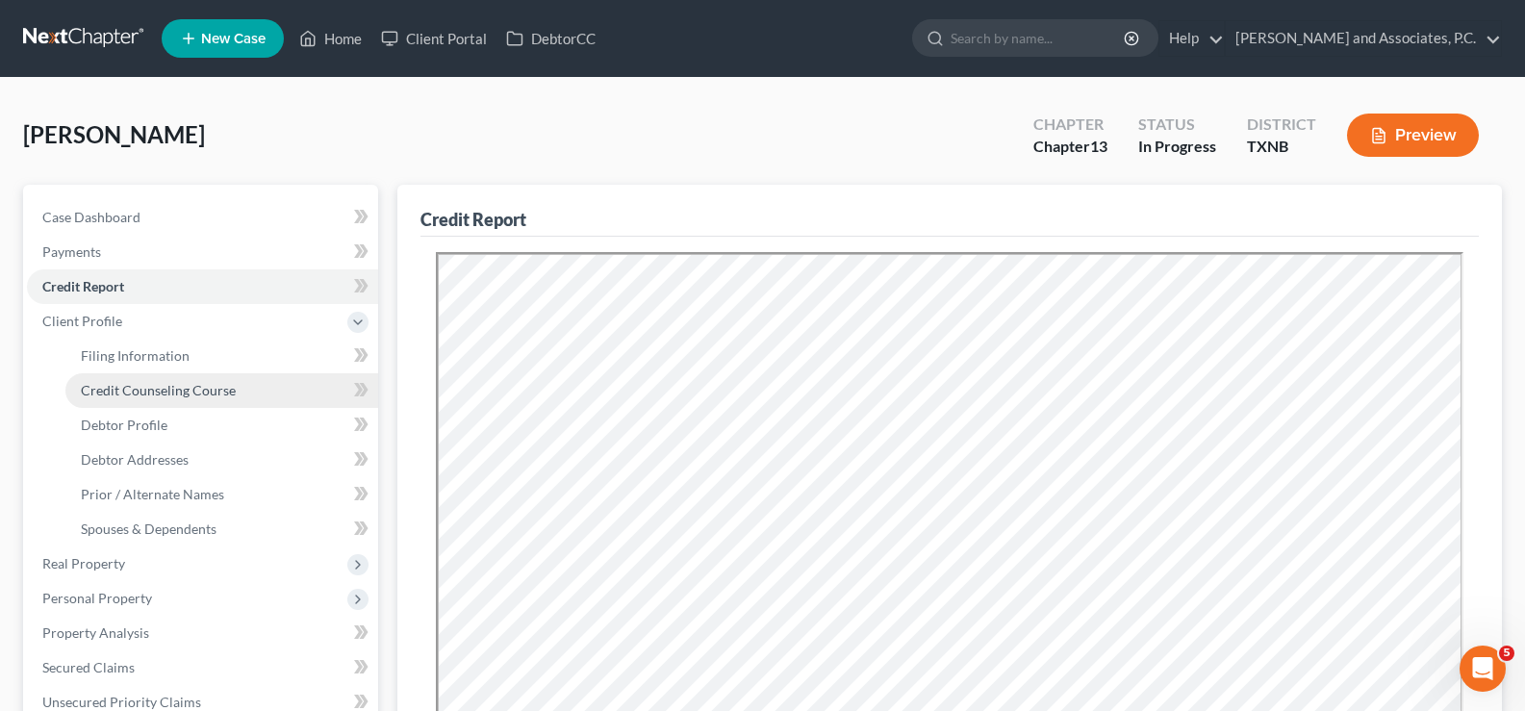
click at [167, 398] on link "Credit Counseling Course" at bounding box center [221, 390] width 313 height 35
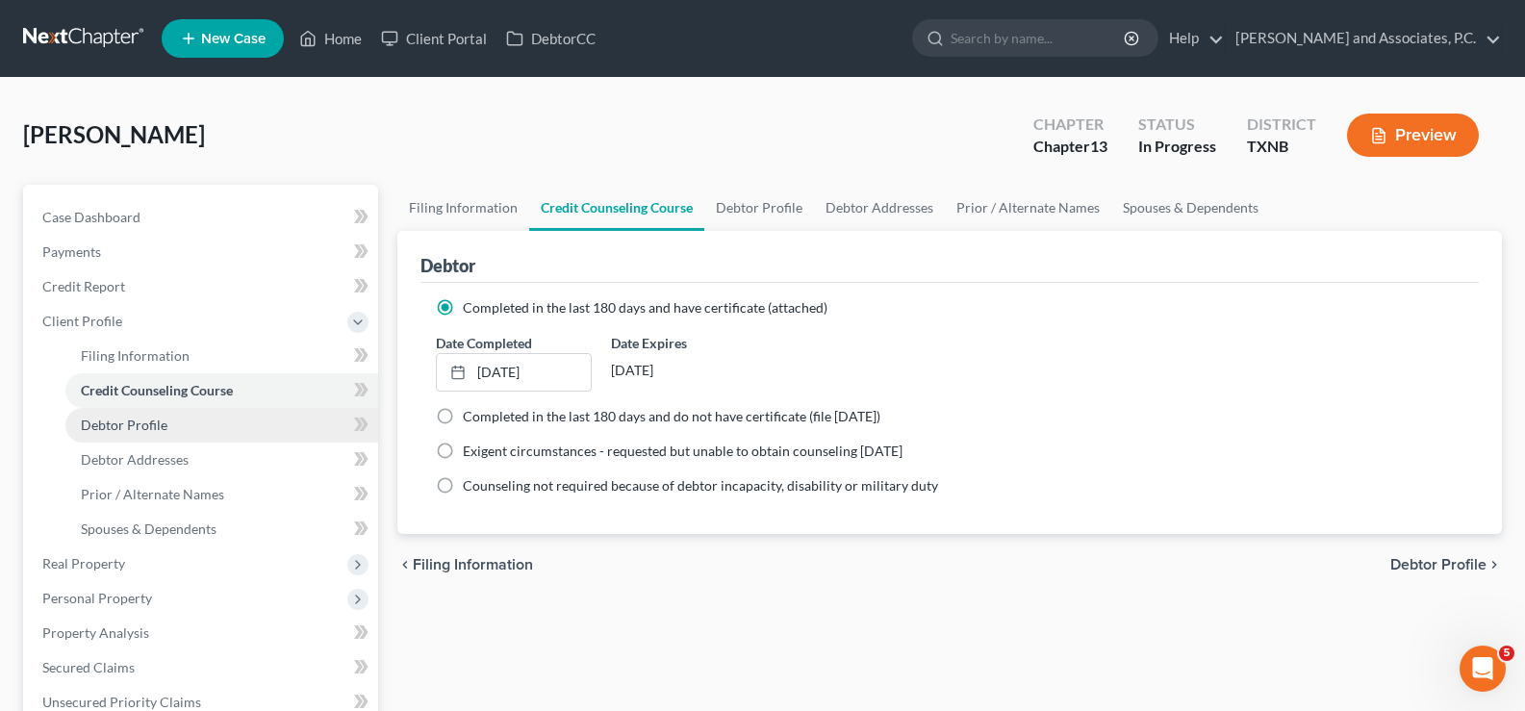
click at [144, 440] on link "Debtor Profile" at bounding box center [221, 425] width 313 height 35
select select "0"
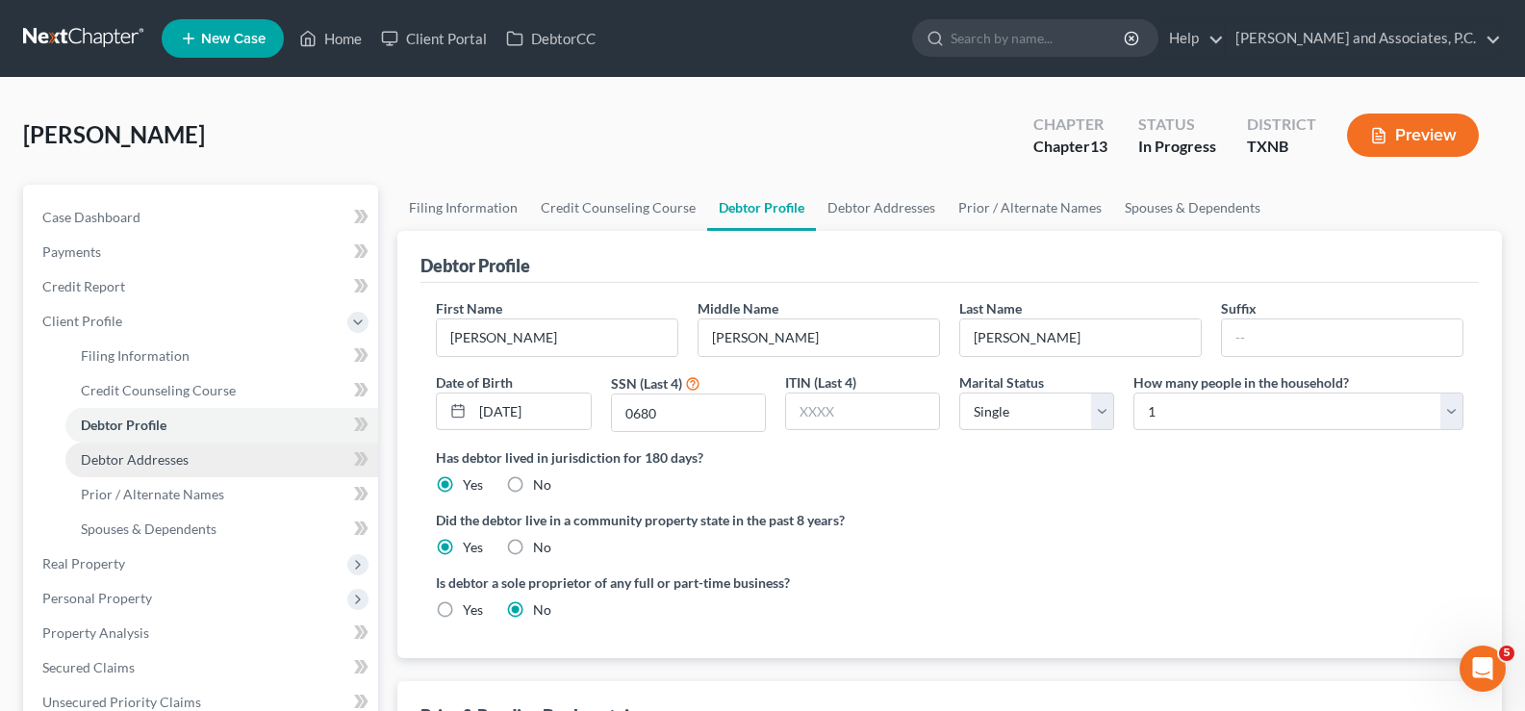
click at [174, 457] on span "Debtor Addresses" at bounding box center [135, 459] width 108 height 16
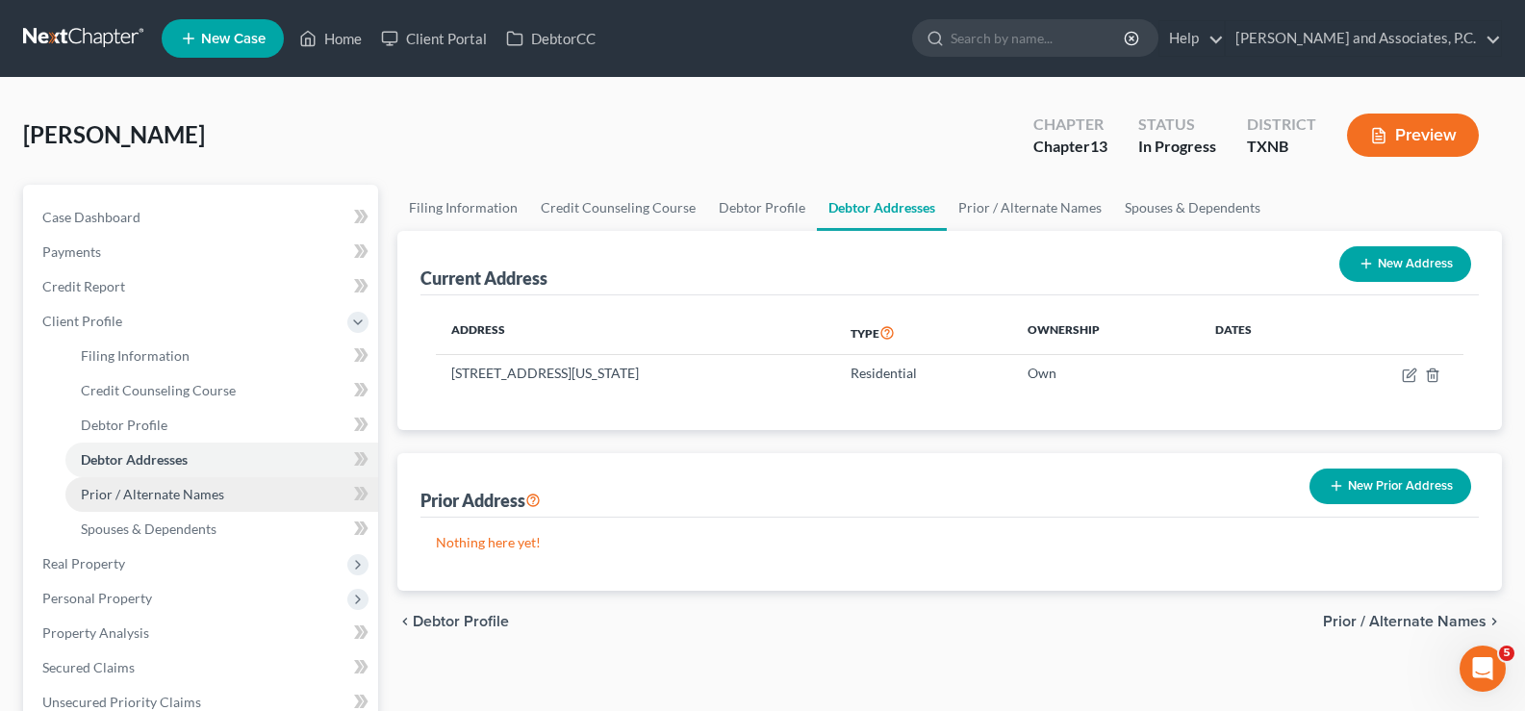
click at [204, 490] on span "Prior / Alternate Names" at bounding box center [152, 494] width 143 height 16
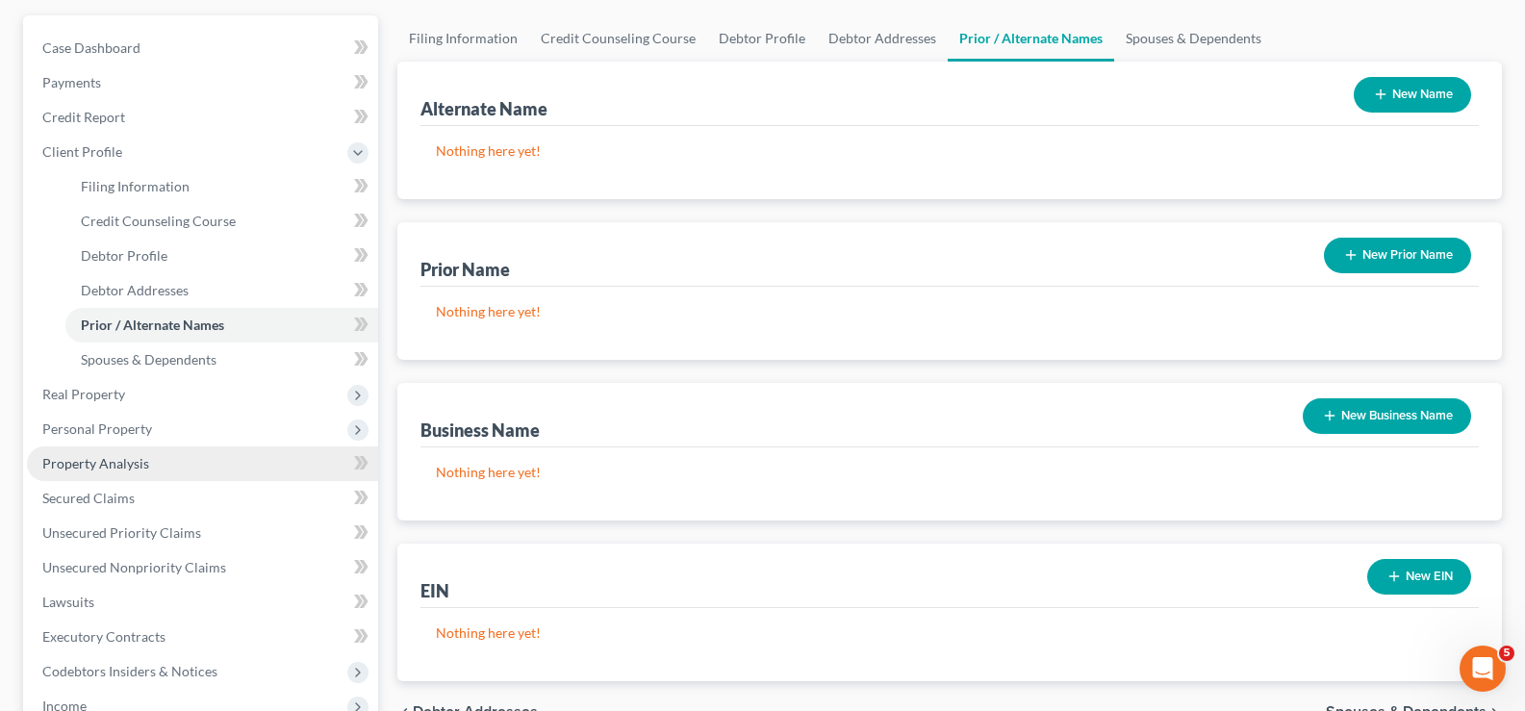
scroll to position [192, 0]
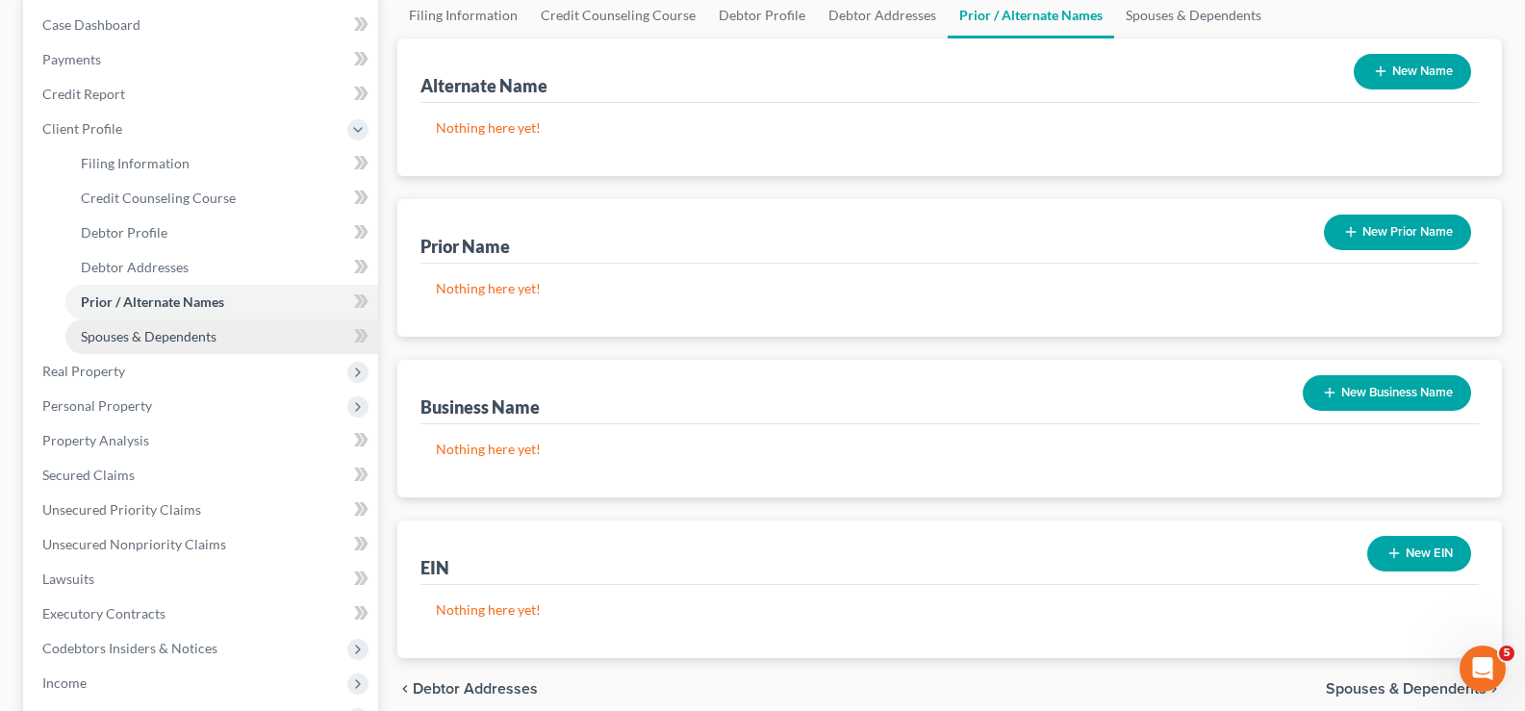
click at [103, 337] on span "Spouses & Dependents" at bounding box center [149, 336] width 136 height 16
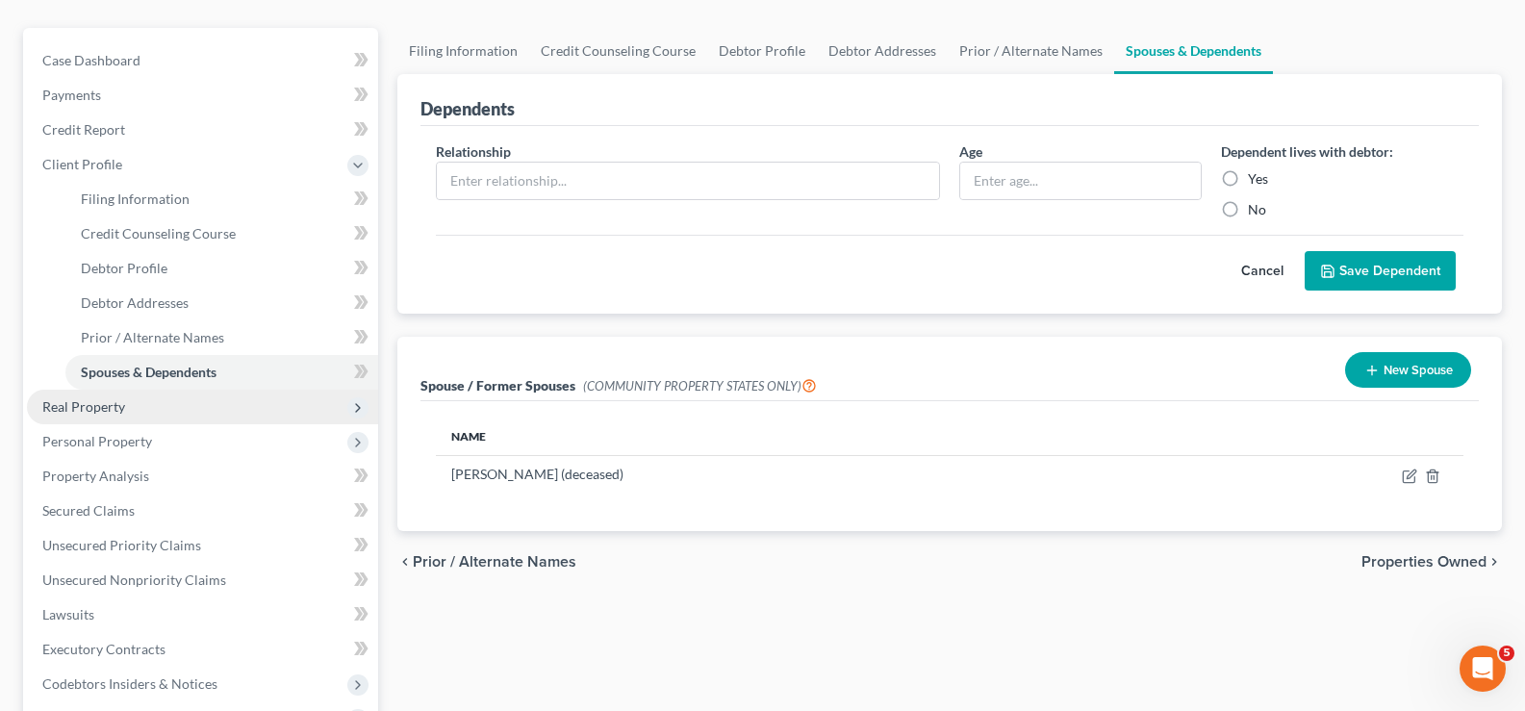
scroll to position [192, 0]
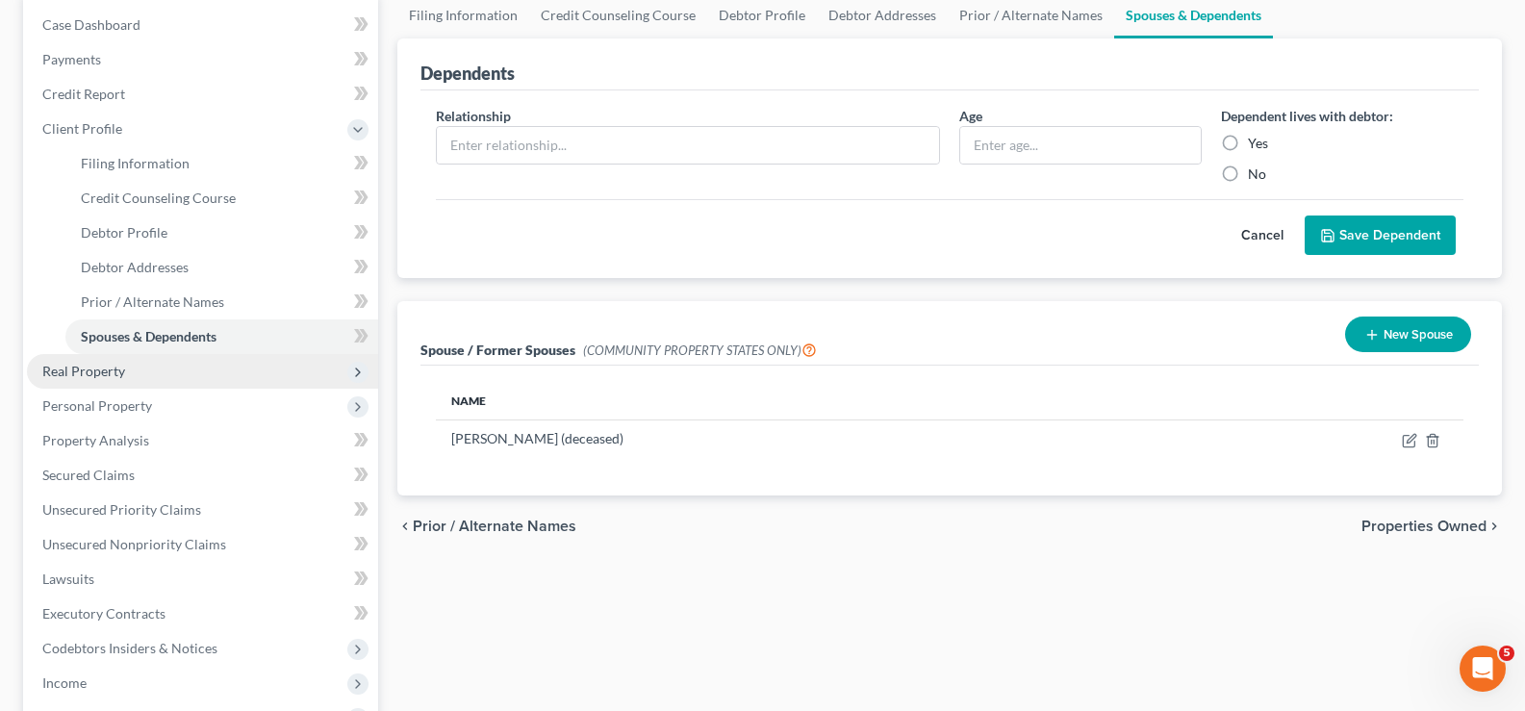
click at [94, 377] on span "Real Property" at bounding box center [83, 371] width 83 height 16
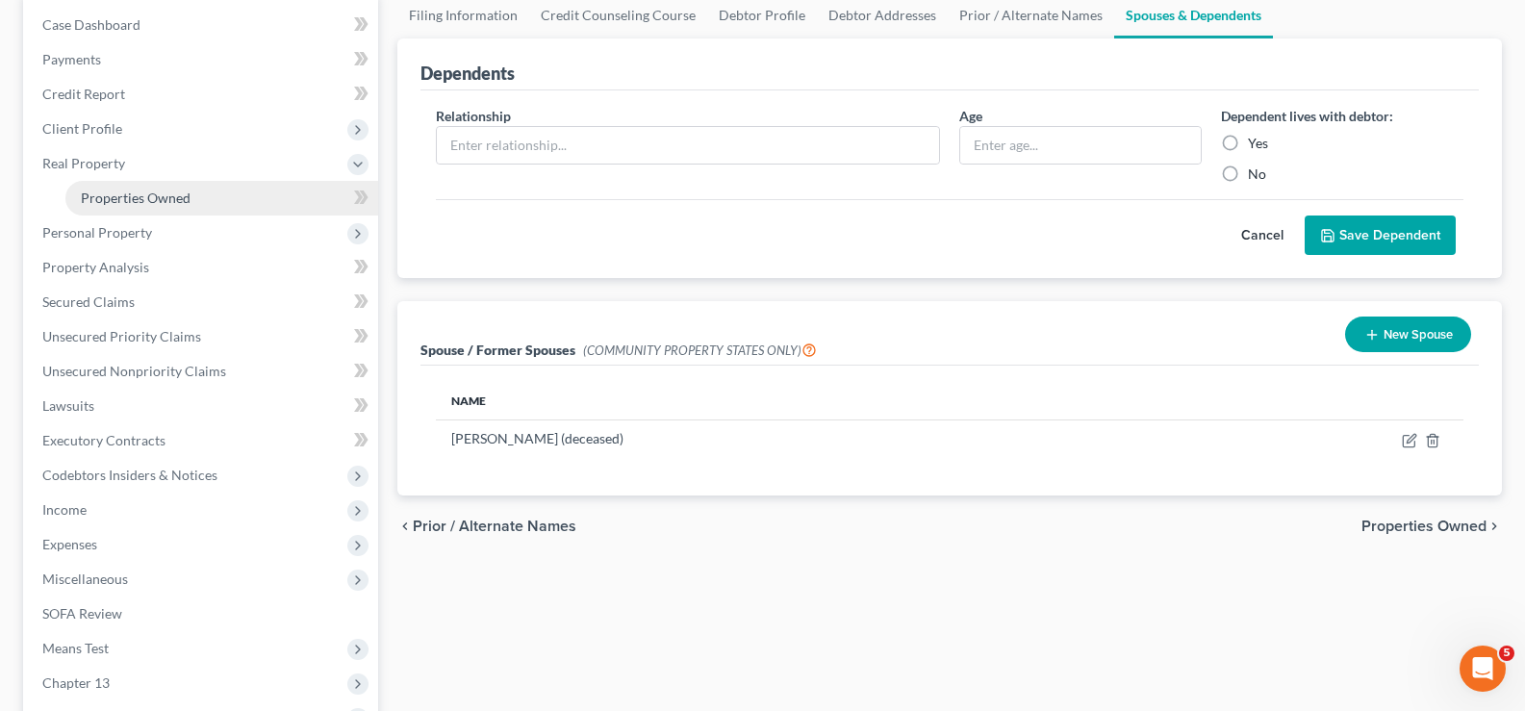
click at [119, 202] on span "Properties Owned" at bounding box center [136, 198] width 110 height 16
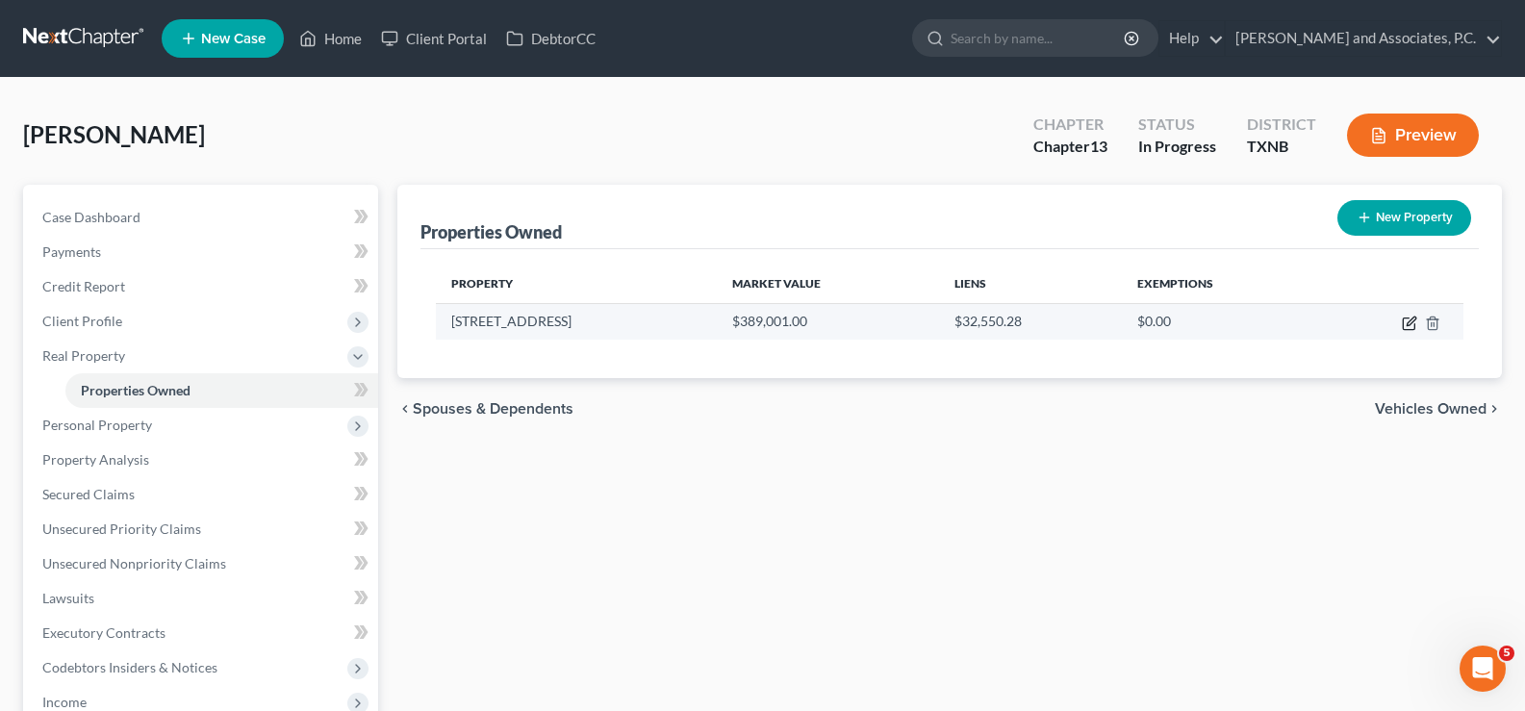
click at [1411, 327] on icon "button" at bounding box center [1409, 323] width 15 height 15
select select "45"
select select "242"
select select "0"
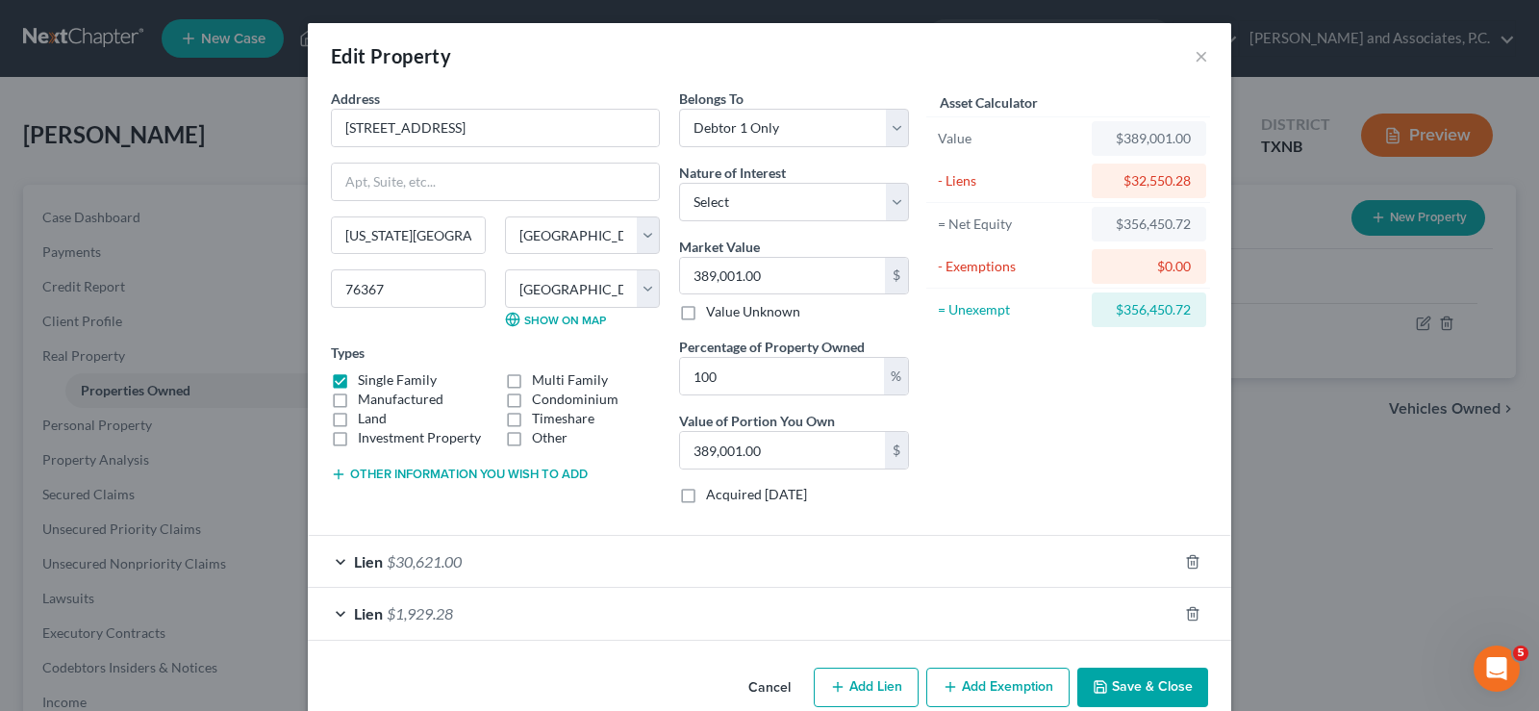
click at [1132, 703] on button "Save & Close" at bounding box center [1142, 688] width 131 height 40
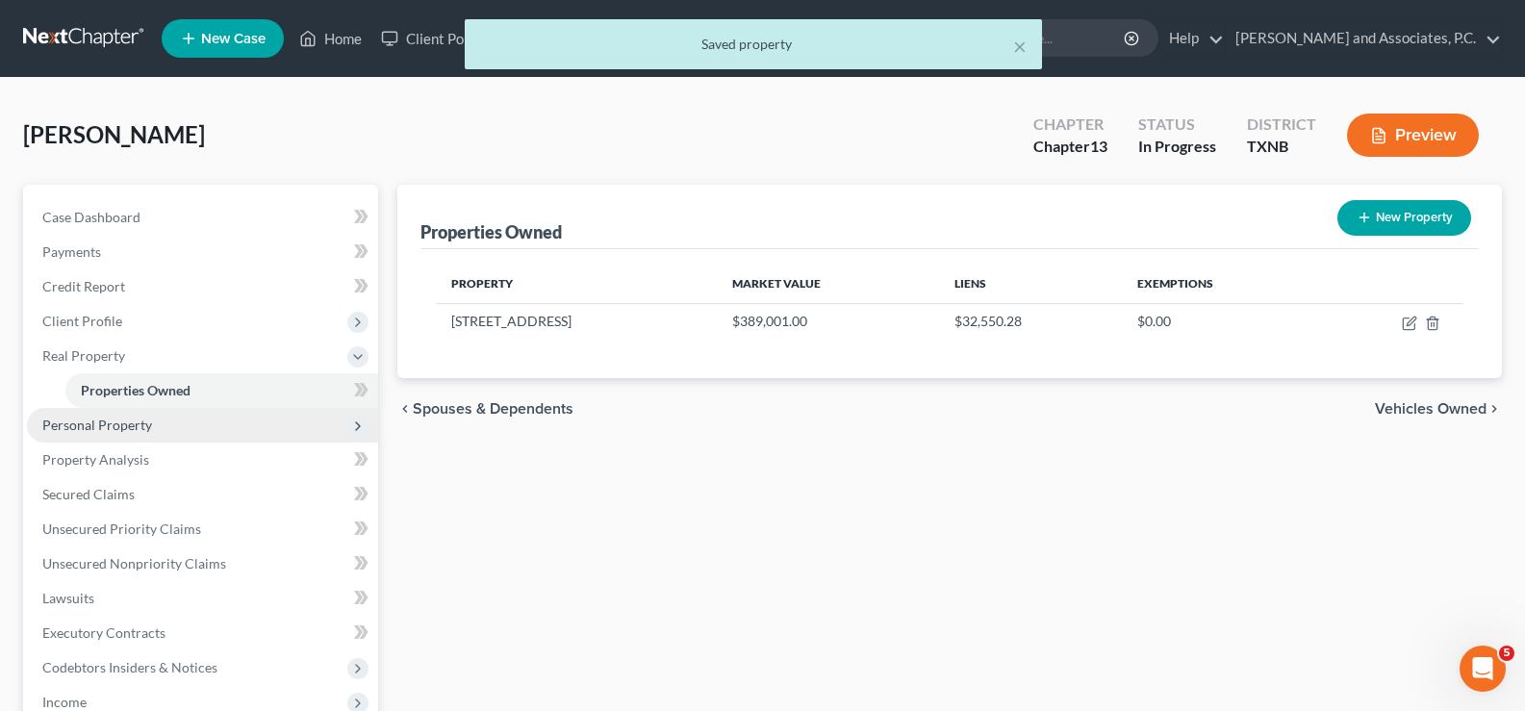
click at [78, 423] on span "Personal Property" at bounding box center [97, 425] width 110 height 16
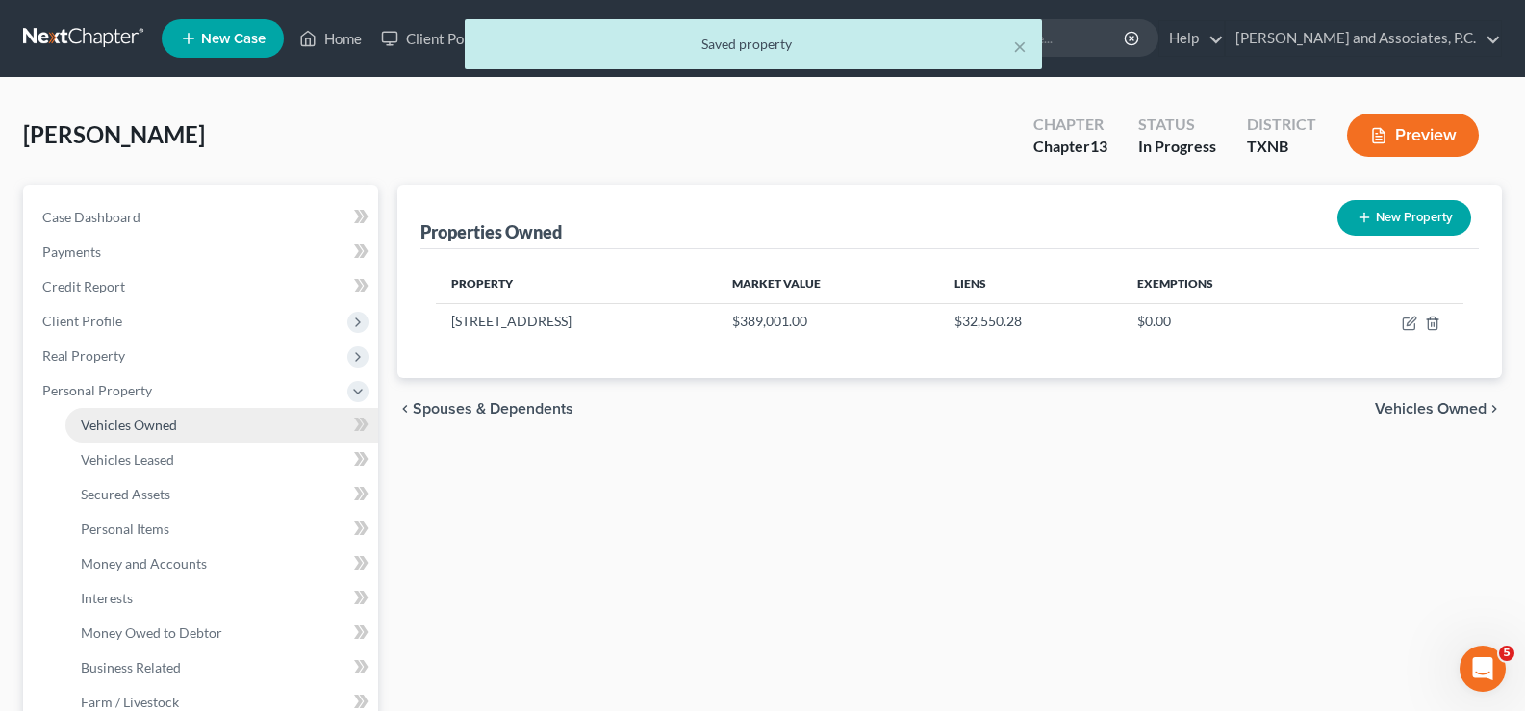
click at [113, 425] on span "Vehicles Owned" at bounding box center [129, 425] width 96 height 16
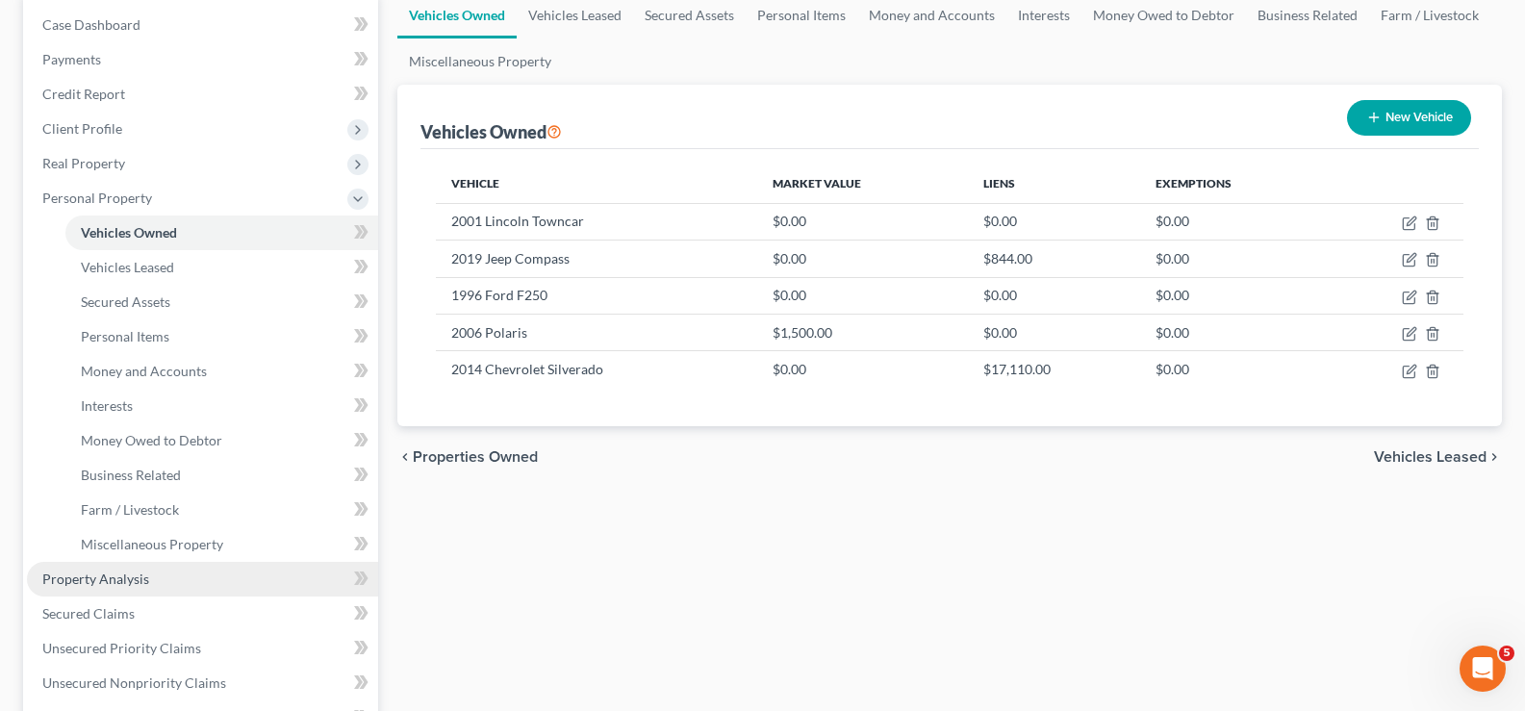
scroll to position [385, 0]
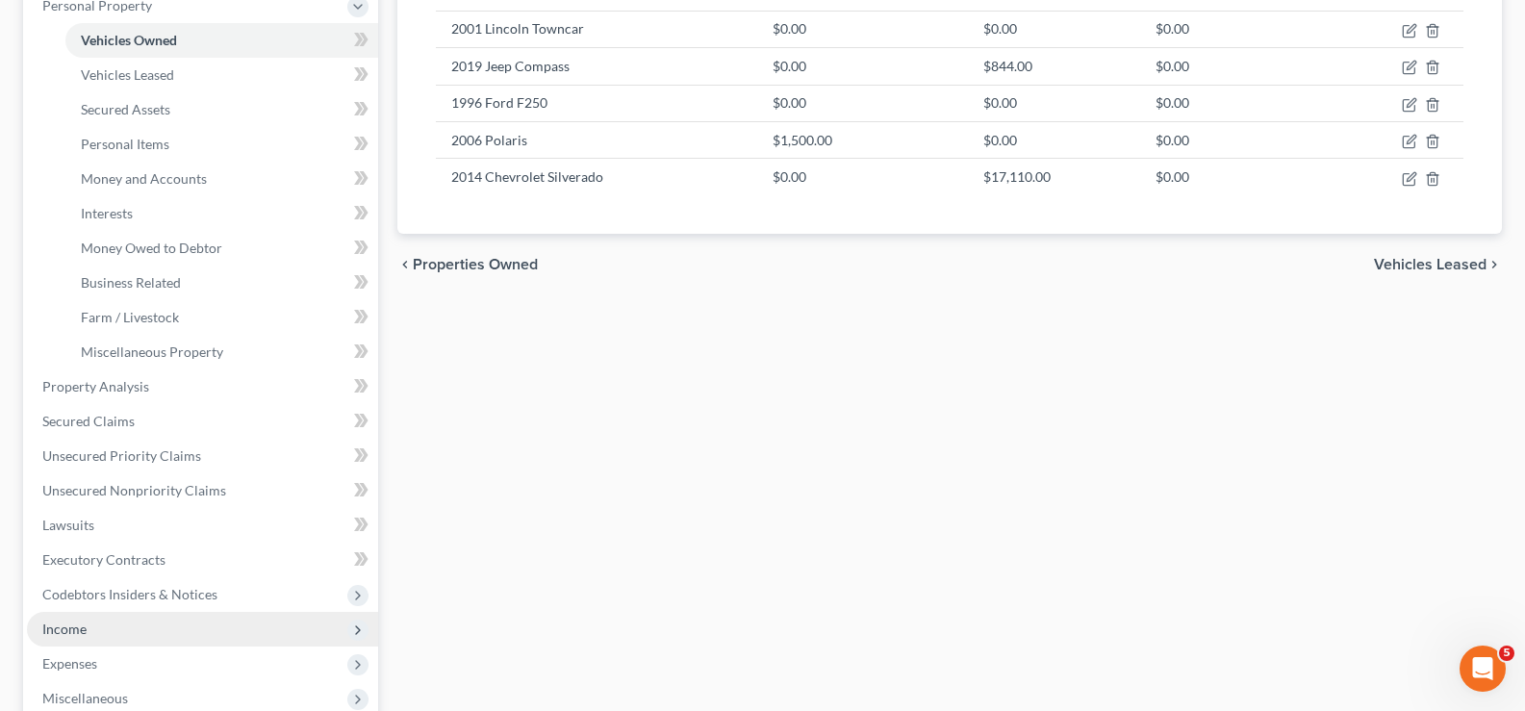
click at [125, 631] on span "Income" at bounding box center [202, 629] width 351 height 35
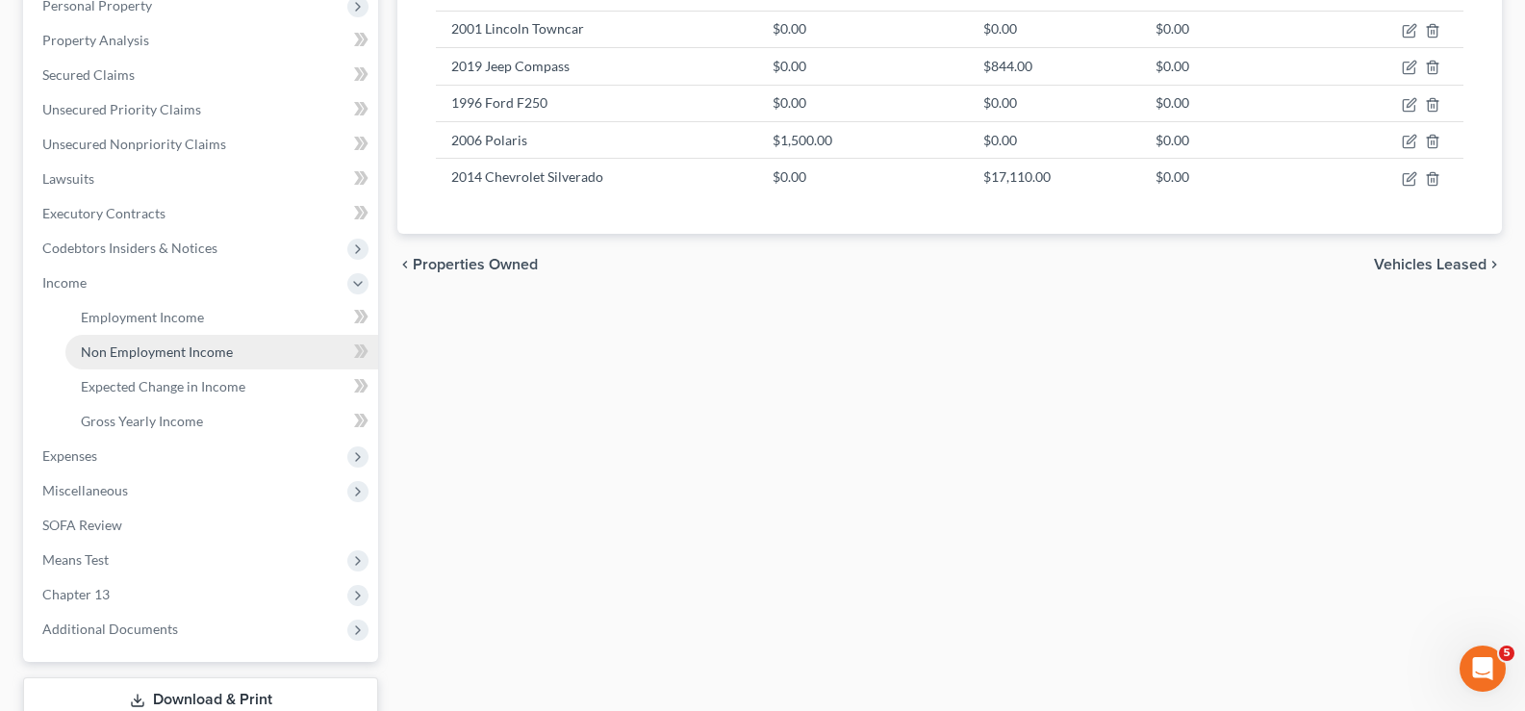
click at [170, 354] on span "Non Employment Income" at bounding box center [157, 351] width 152 height 16
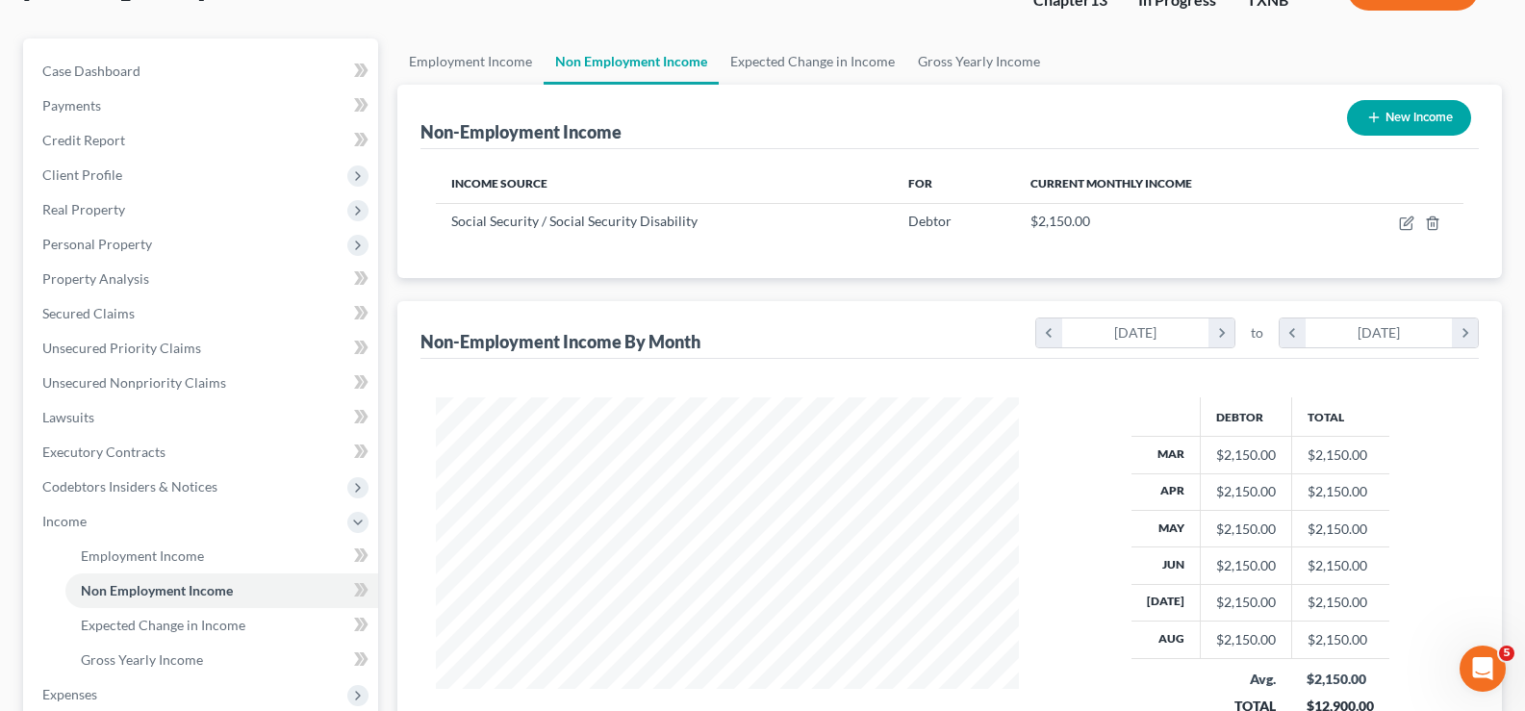
scroll to position [192, 0]
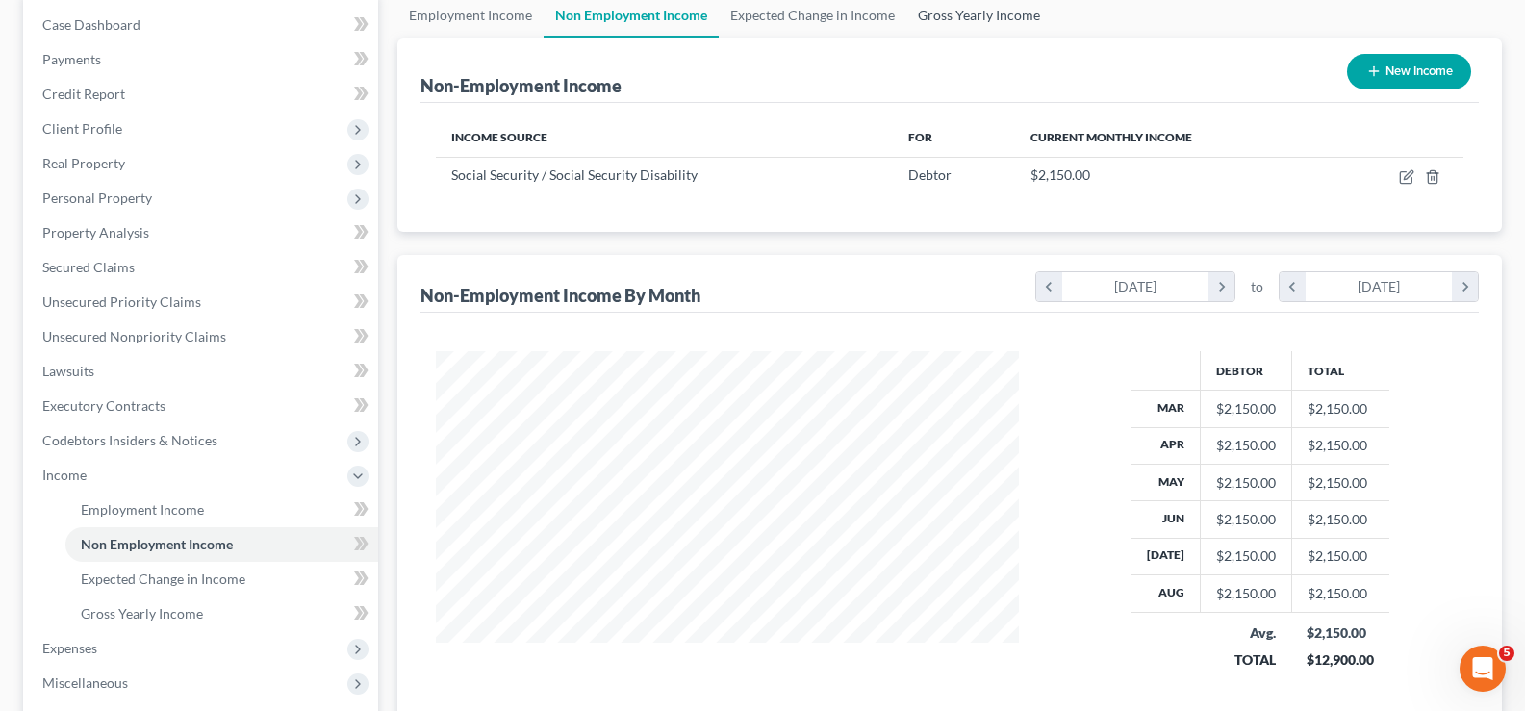
click at [974, 20] on link "Gross Yearly Income" at bounding box center [978, 15] width 145 height 46
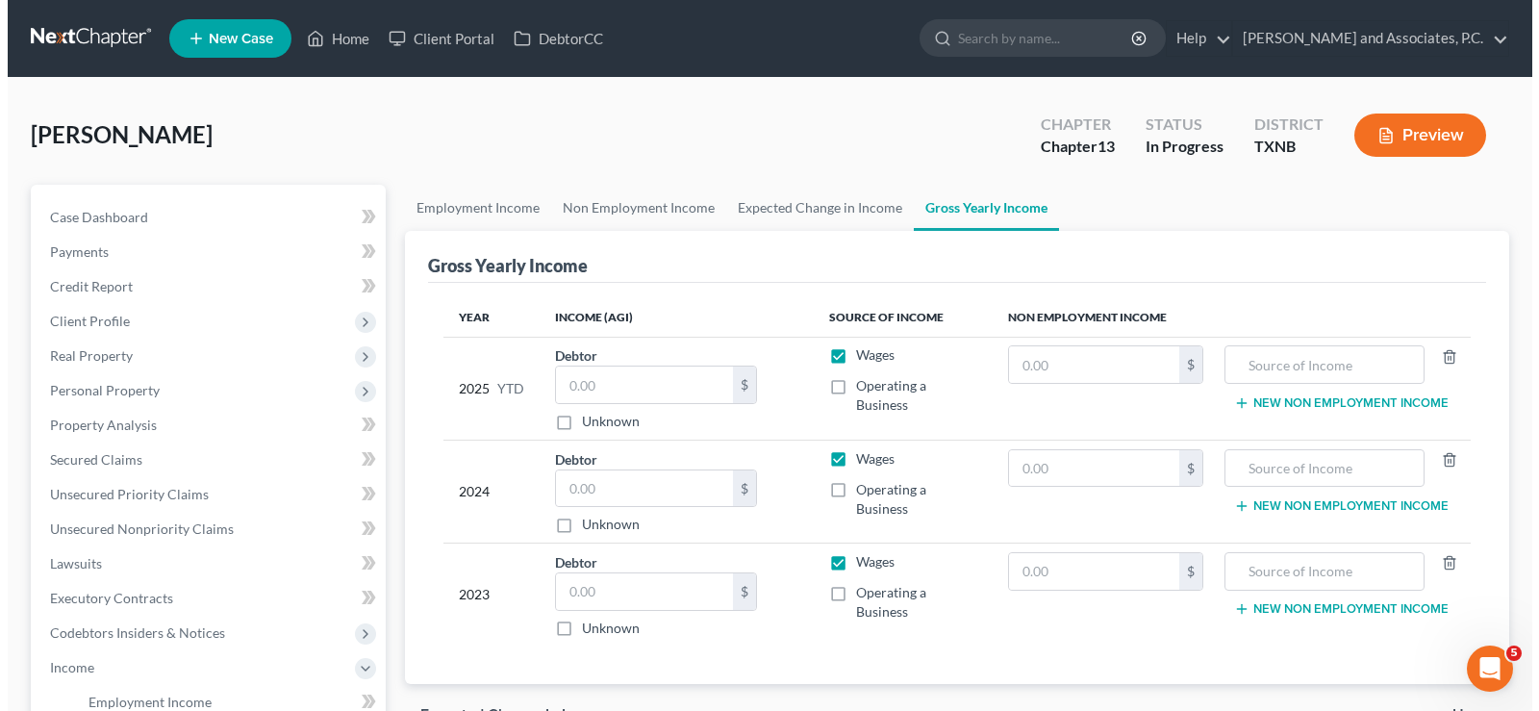
scroll to position [192, 0]
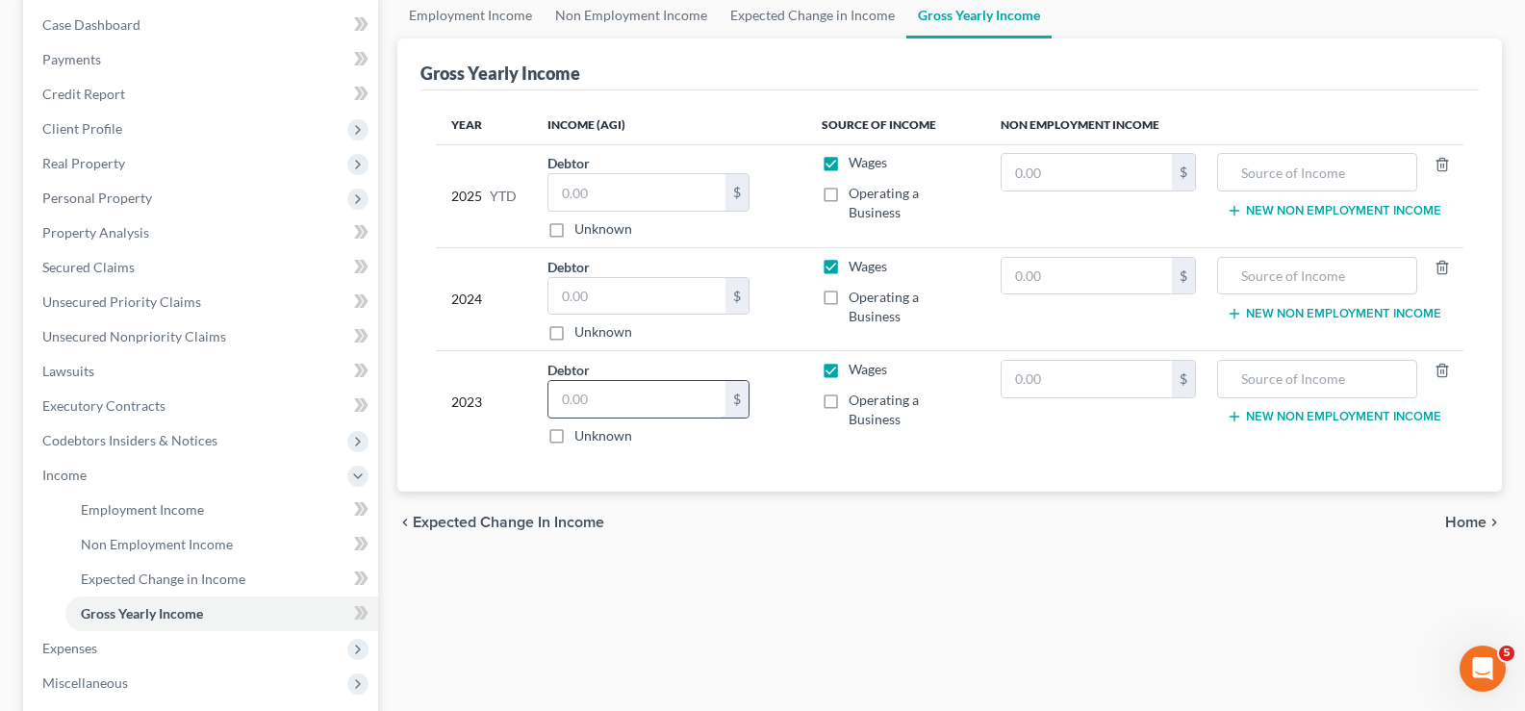
click at [598, 388] on input "text" at bounding box center [636, 399] width 177 height 37
type input "22,682.00"
click at [617, 286] on input "text" at bounding box center [636, 296] width 177 height 37
click at [608, 5] on link "Non Employment Income" at bounding box center [631, 15] width 175 height 46
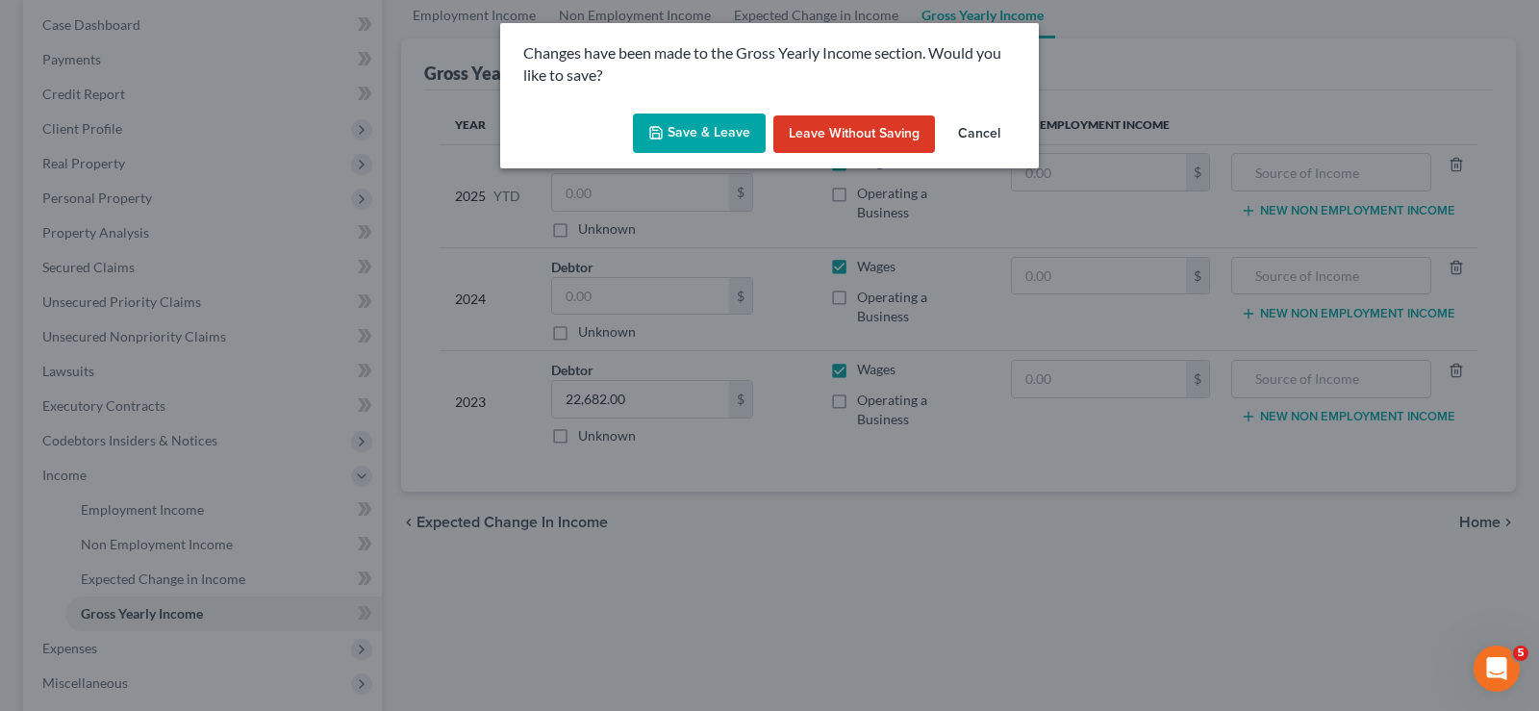
click at [701, 137] on button "Save & Leave" at bounding box center [699, 134] width 133 height 40
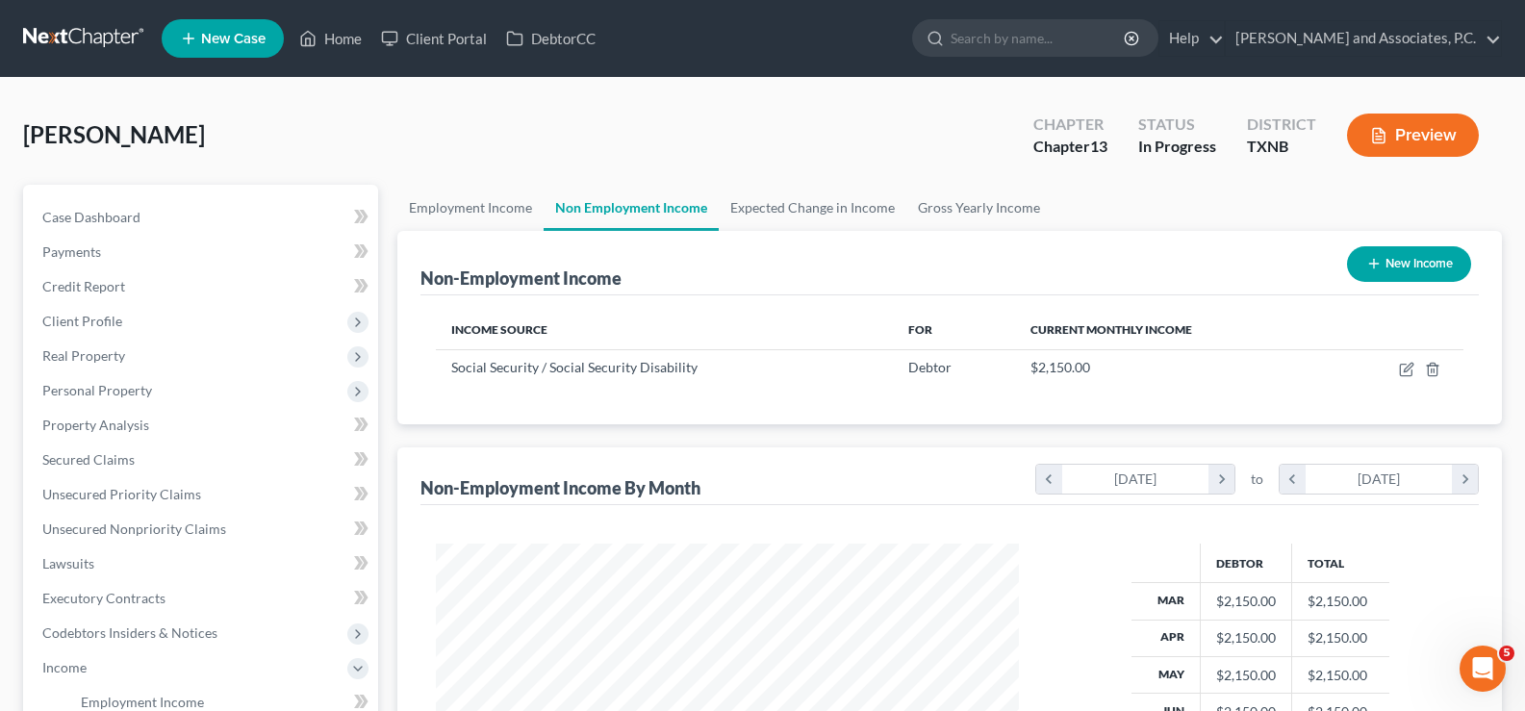
scroll to position [345, 621]
click at [938, 200] on link "Gross Yearly Income" at bounding box center [978, 208] width 145 height 46
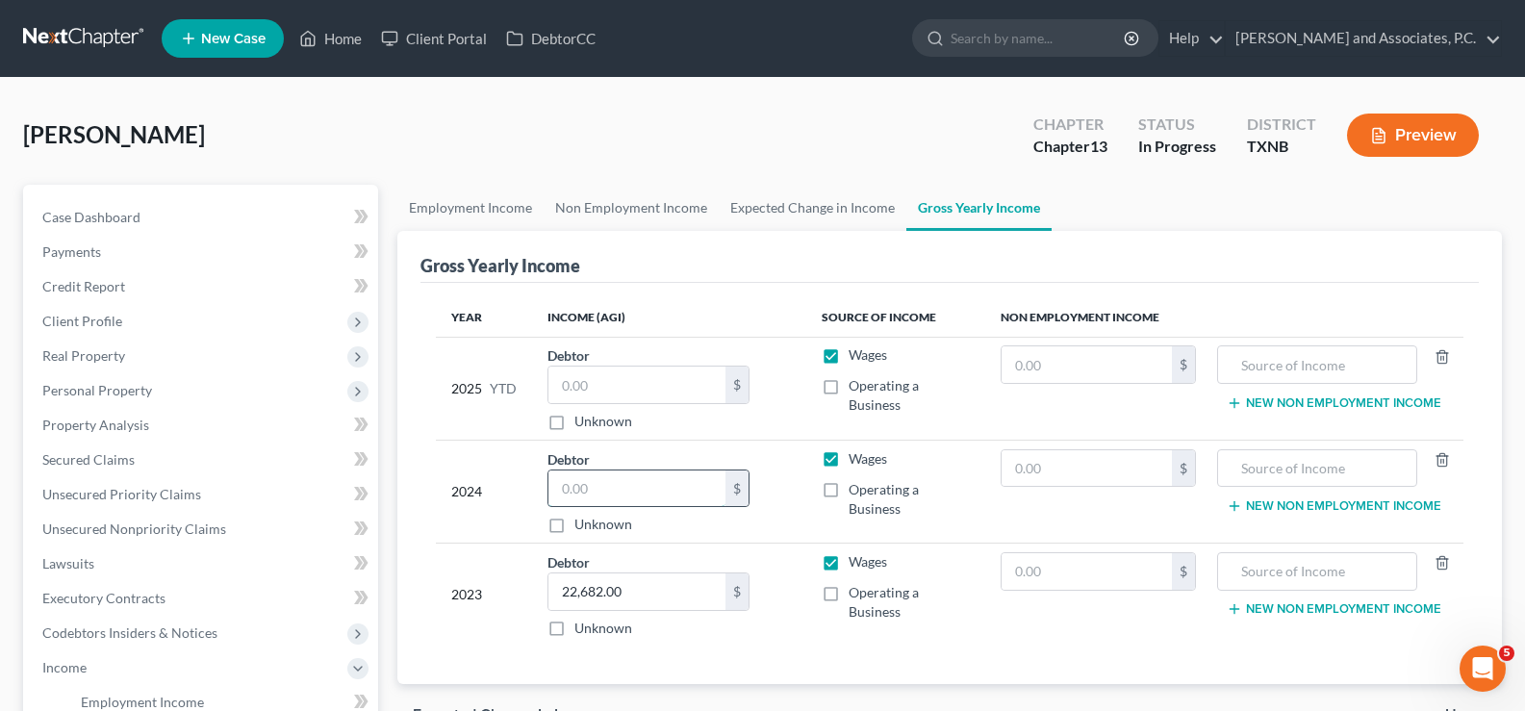
click at [646, 488] on input "text" at bounding box center [636, 488] width 177 height 37
type input "14,668.00"
click at [581, 379] on input "text" at bounding box center [636, 385] width 177 height 37
click at [1016, 362] on input "text" at bounding box center [1086, 364] width 171 height 37
click at [1038, 372] on input "text" at bounding box center [1086, 364] width 171 height 37
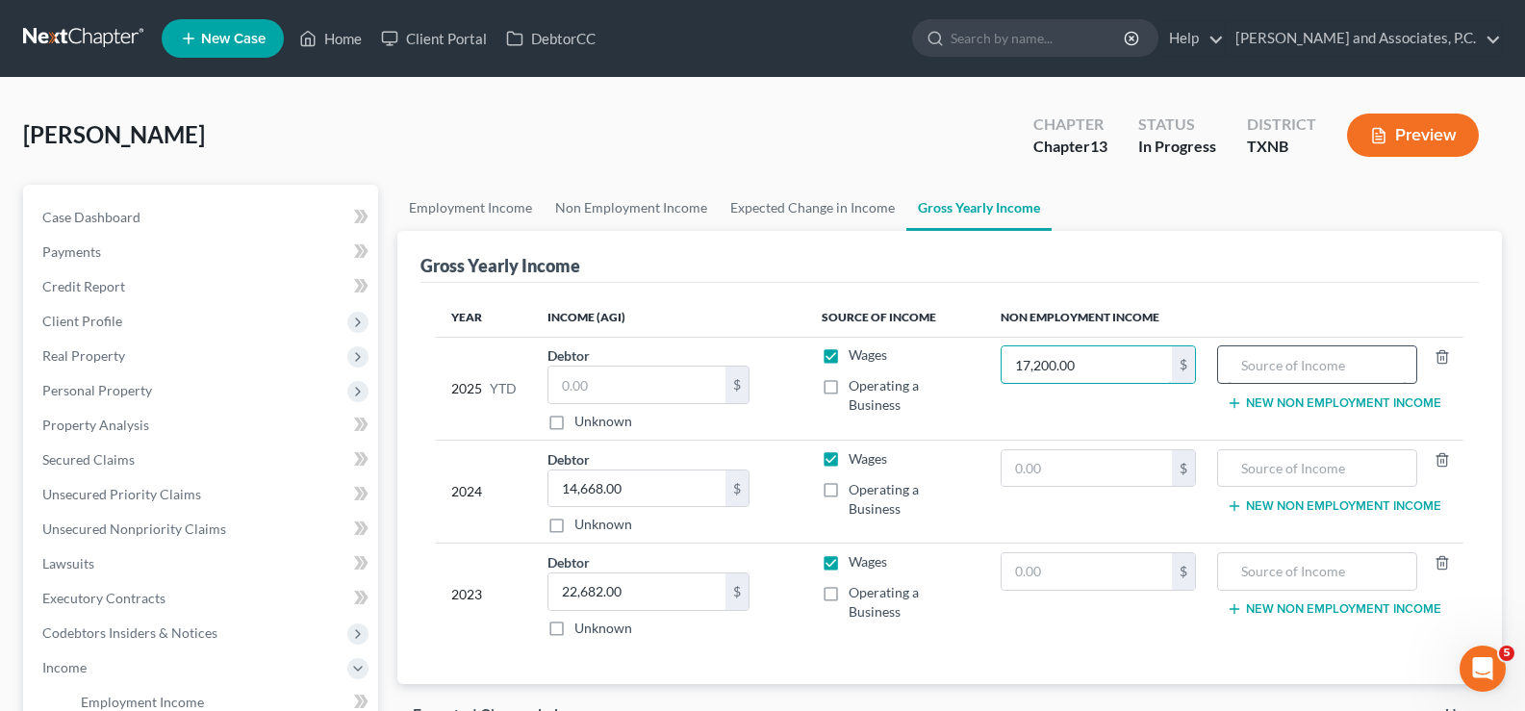
type input "17,200.00"
click at [1258, 365] on input "text" at bounding box center [1316, 364] width 179 height 37
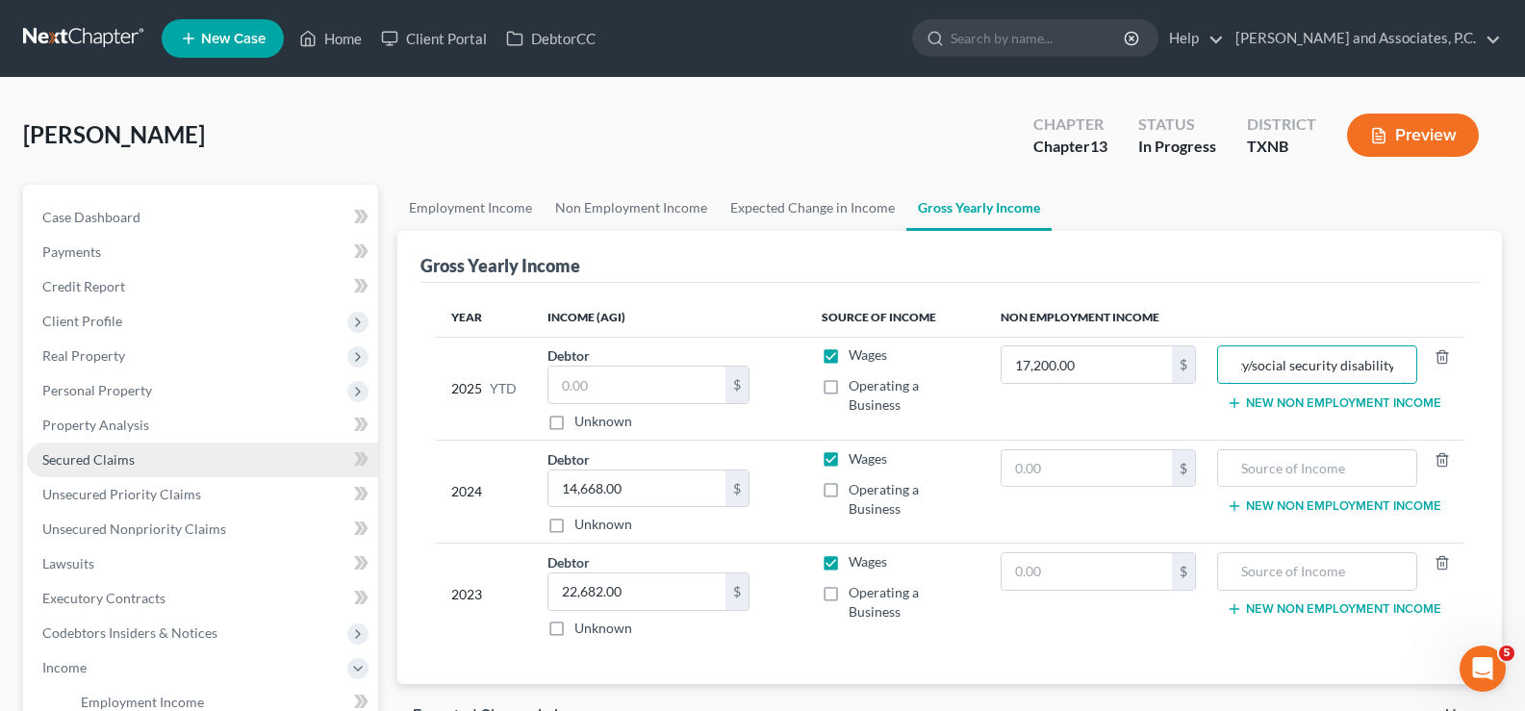
type input "social security/social security disability"
click at [112, 465] on span "Secured Claims" at bounding box center [88, 459] width 92 height 16
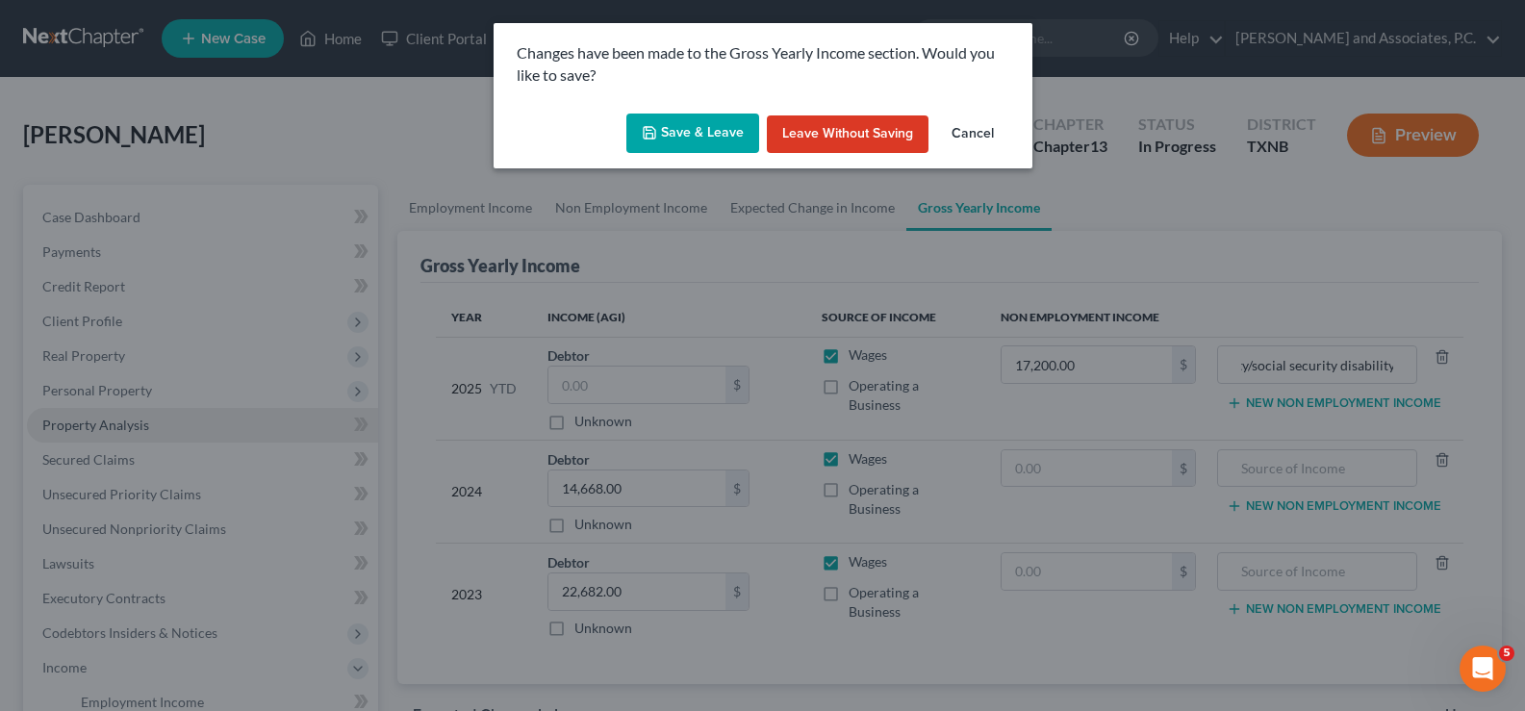
scroll to position [0, 0]
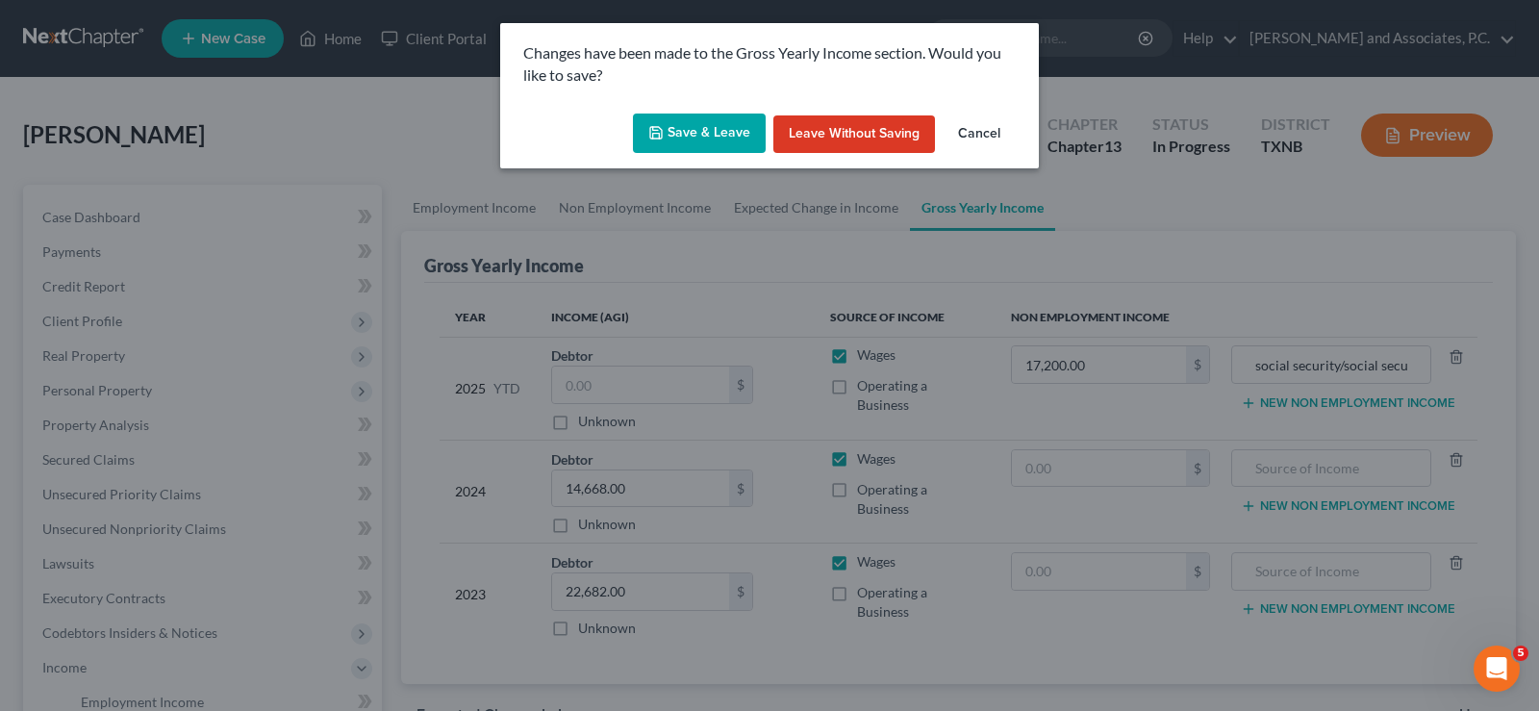
click at [674, 128] on button "Save & Leave" at bounding box center [699, 134] width 133 height 40
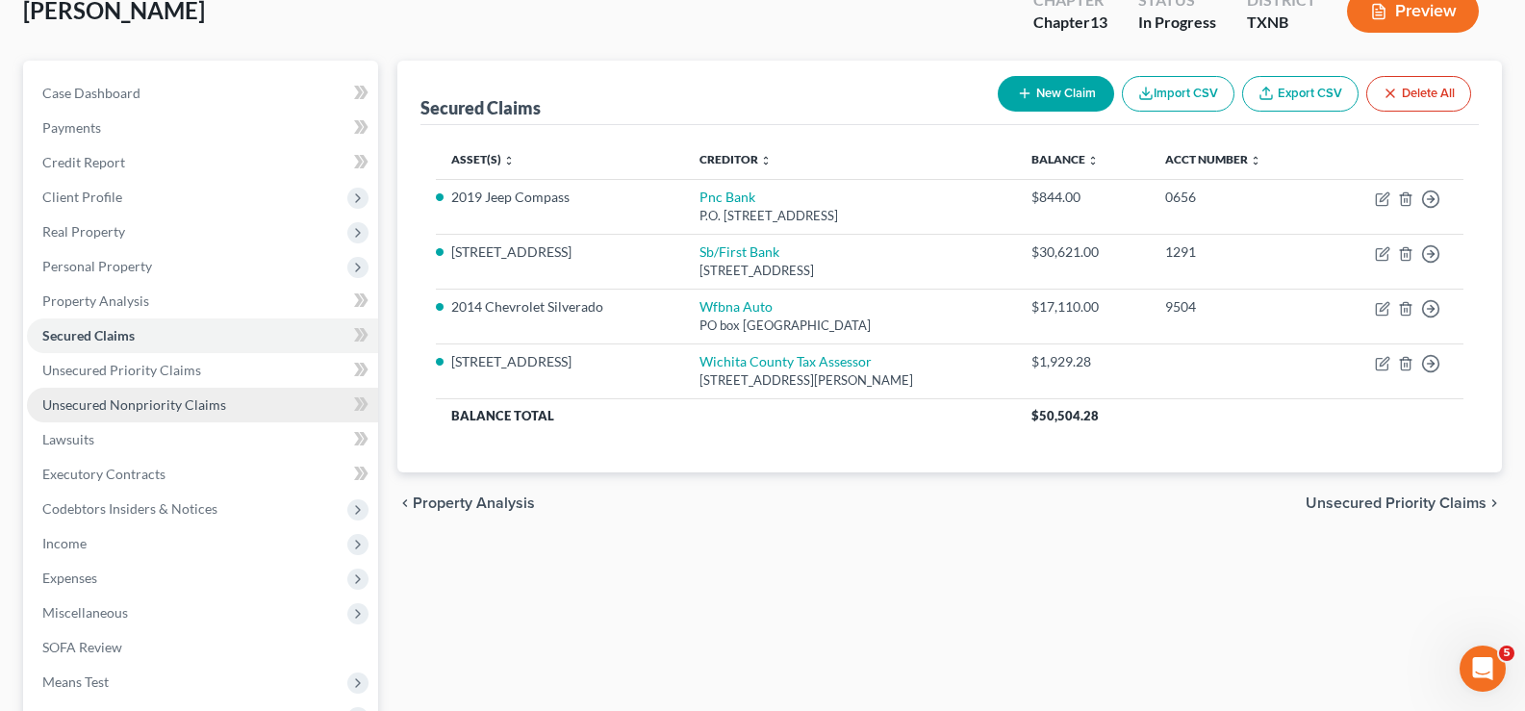
scroll to position [192, 0]
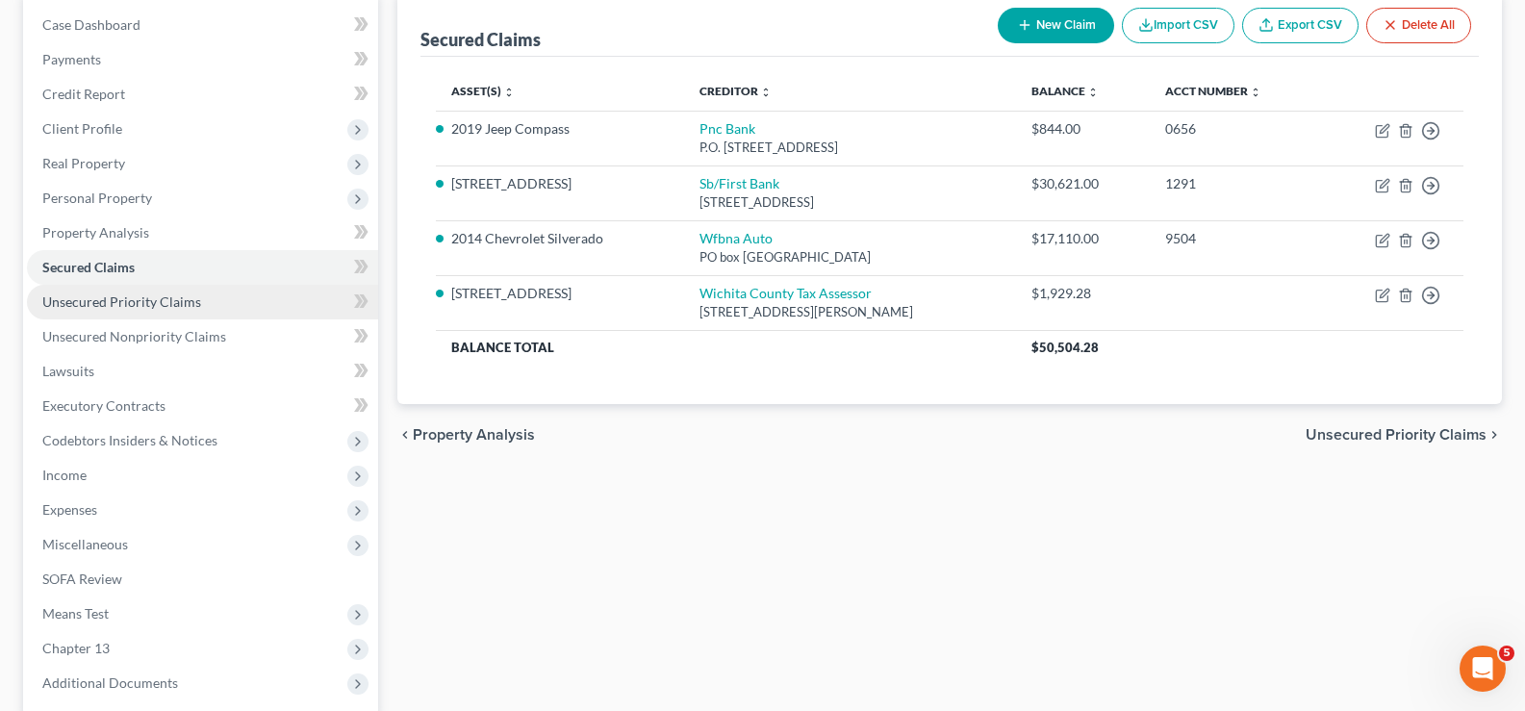
click at [148, 308] on span "Unsecured Priority Claims" at bounding box center [121, 301] width 159 height 16
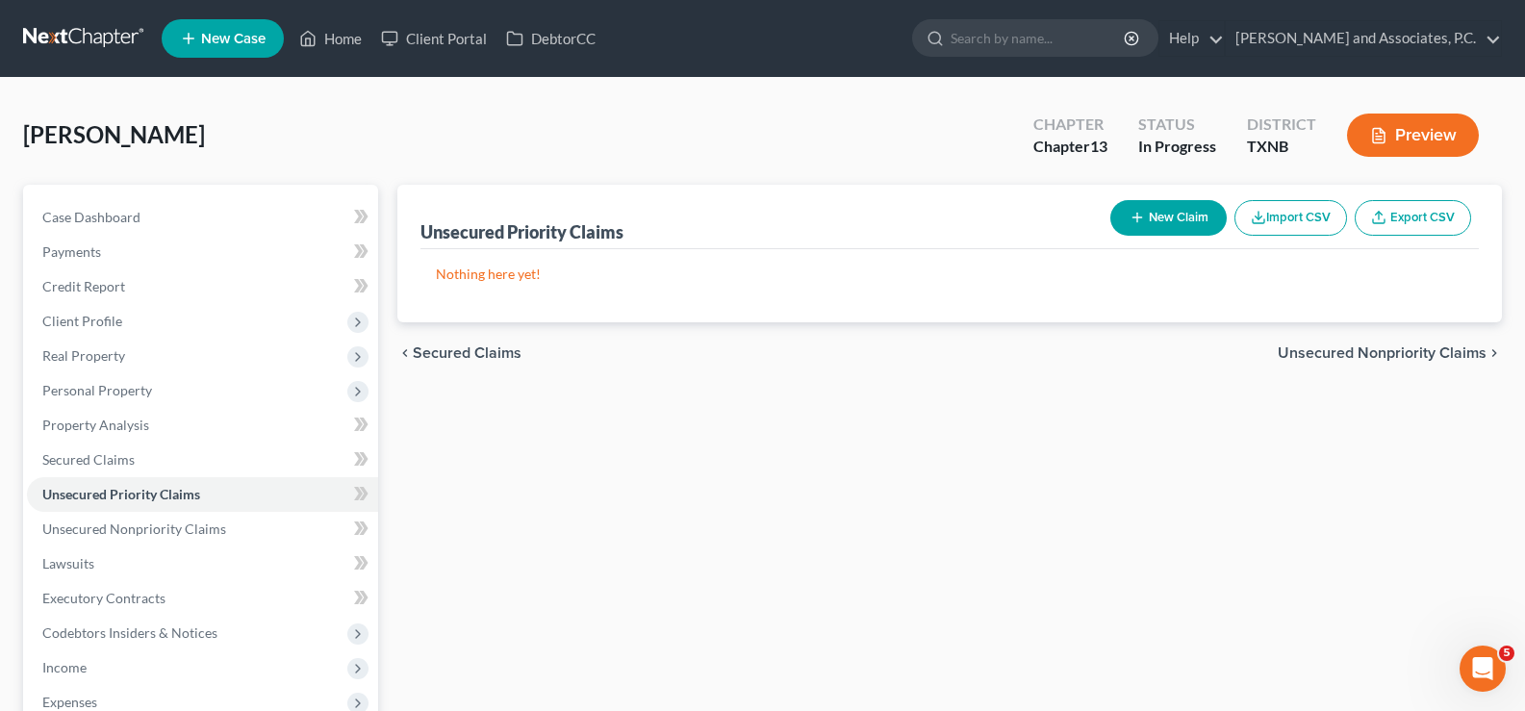
click at [1137, 225] on icon "button" at bounding box center [1136, 217] width 15 height 15
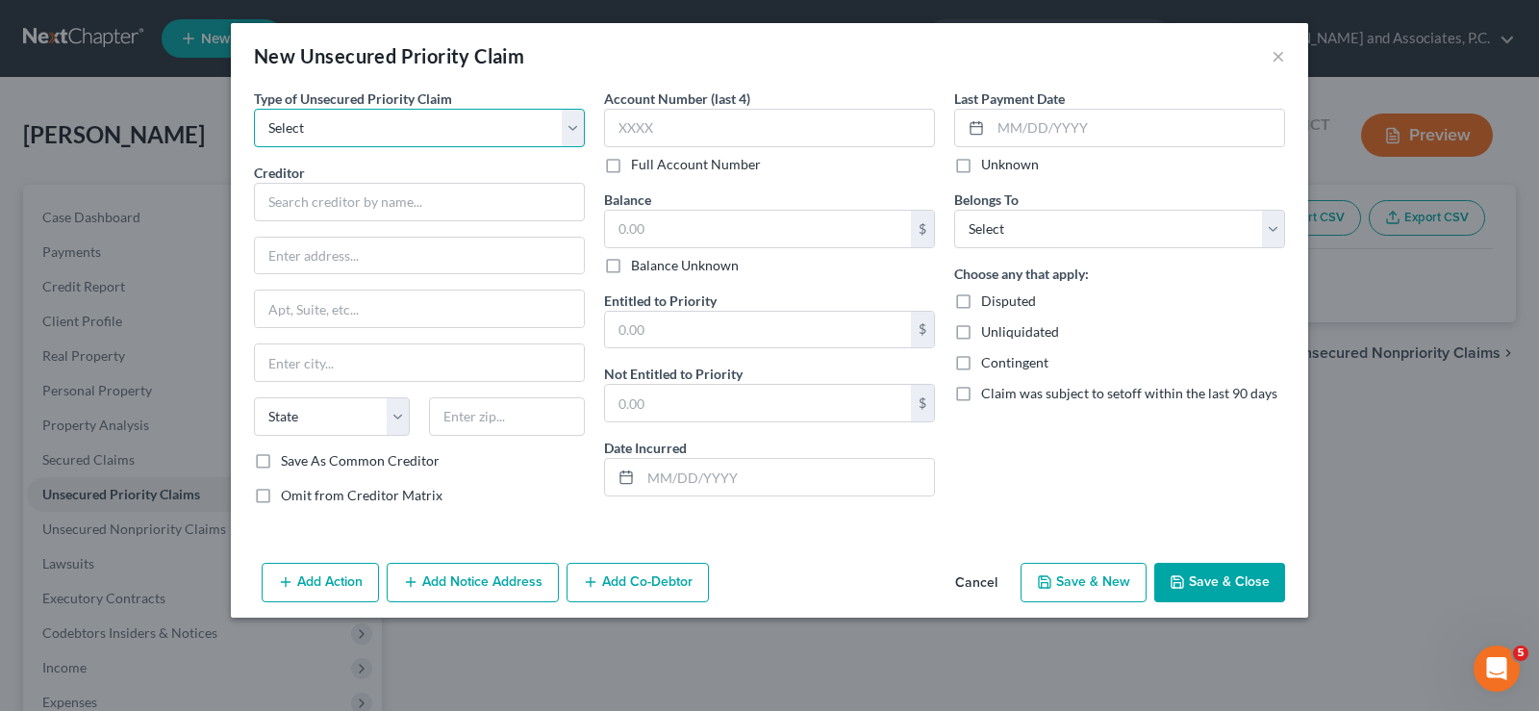
drag, startPoint x: 441, startPoint y: 128, endPoint x: 446, endPoint y: 146, distance: 19.2
click at [441, 128] on select "Select Taxes & Other Government Units Domestic Support Obligations Extensions o…" at bounding box center [419, 128] width 331 height 38
select select "9"
click at [254, 109] on select "Select Taxes & Other Government Units Domestic Support Obligations Extensions o…" at bounding box center [419, 128] width 331 height 38
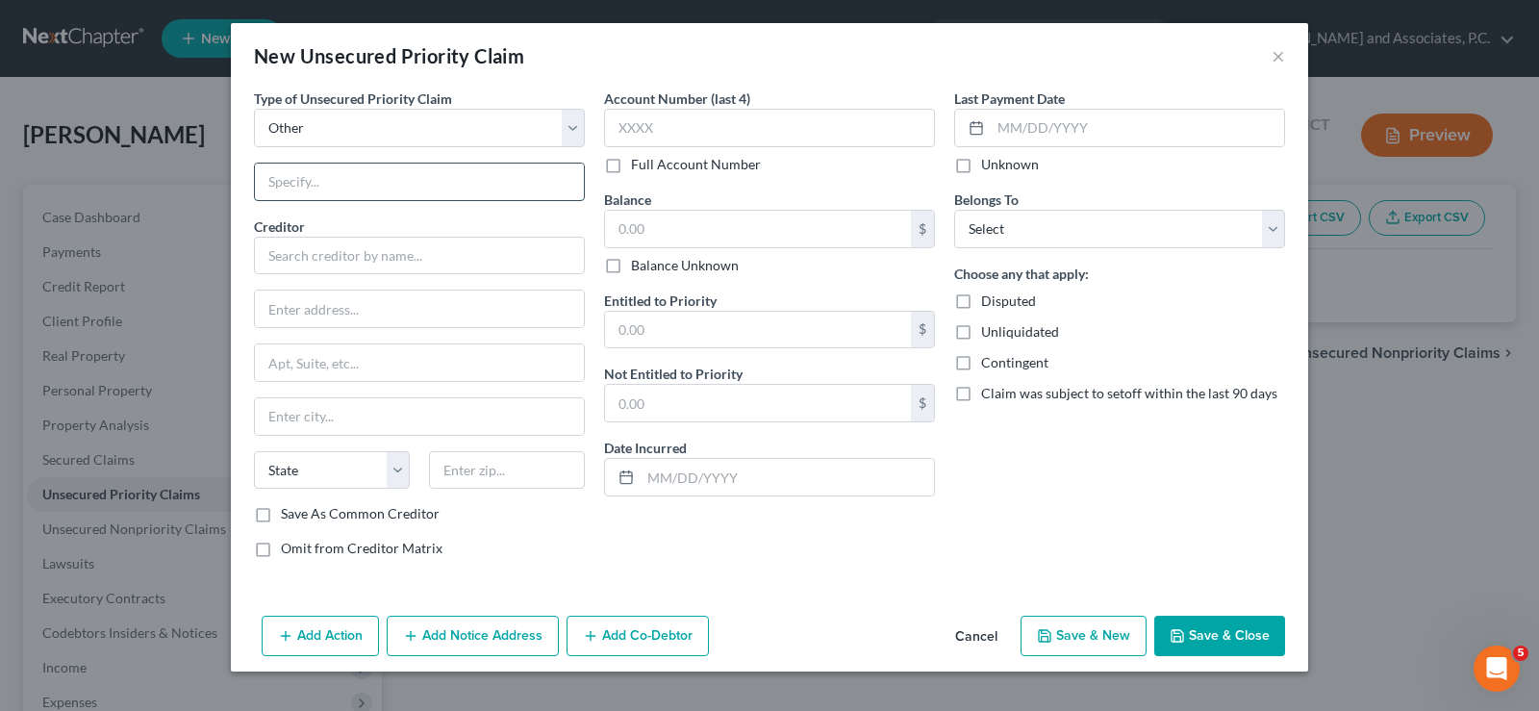
click at [467, 199] on input "text" at bounding box center [419, 182] width 329 height 37
type input "attorney's fees"
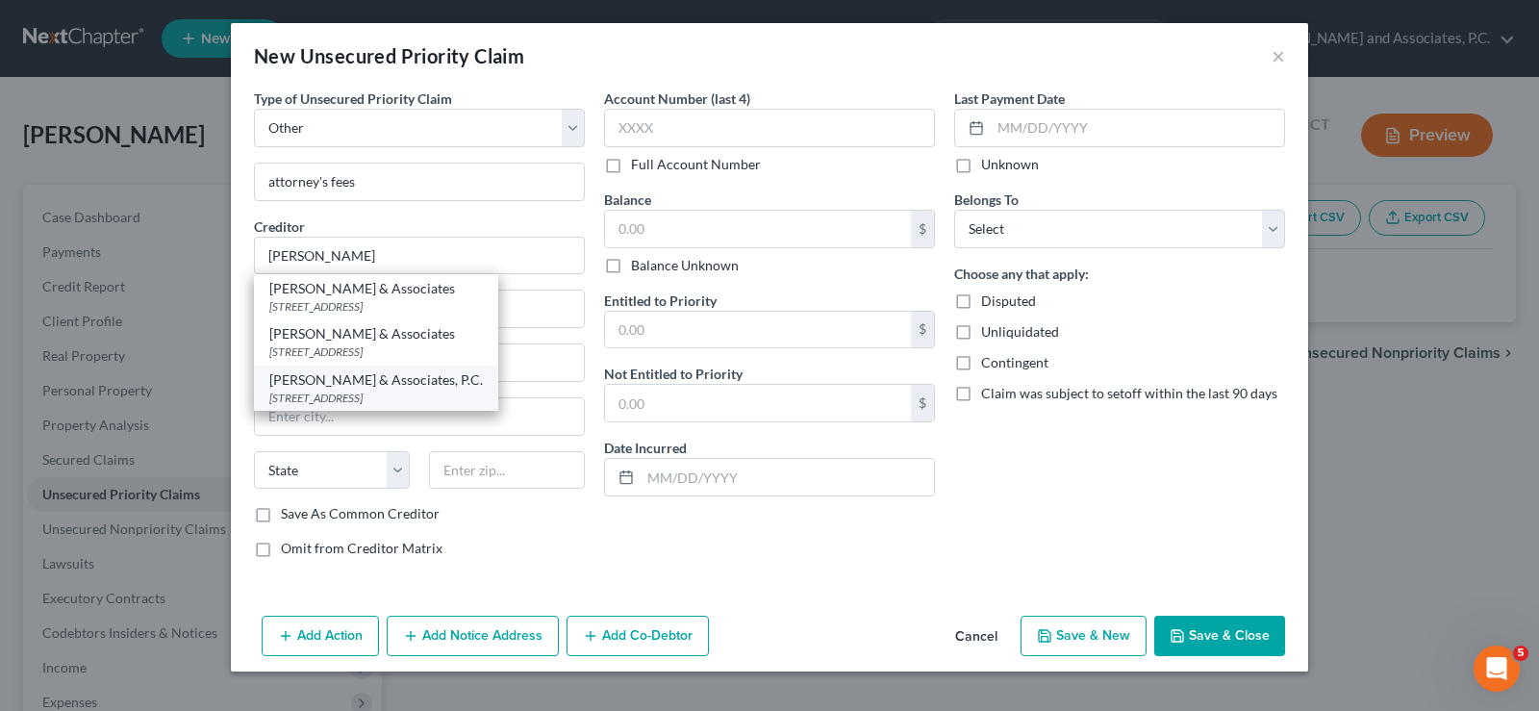
click at [455, 387] on div "[PERSON_NAME] & Associates, P.C." at bounding box center [376, 379] width 214 height 19
type input "[PERSON_NAME] & Associates, P.C."
type input "[STREET_ADDRESS]"
type input "Wichita Falls"
select select "45"
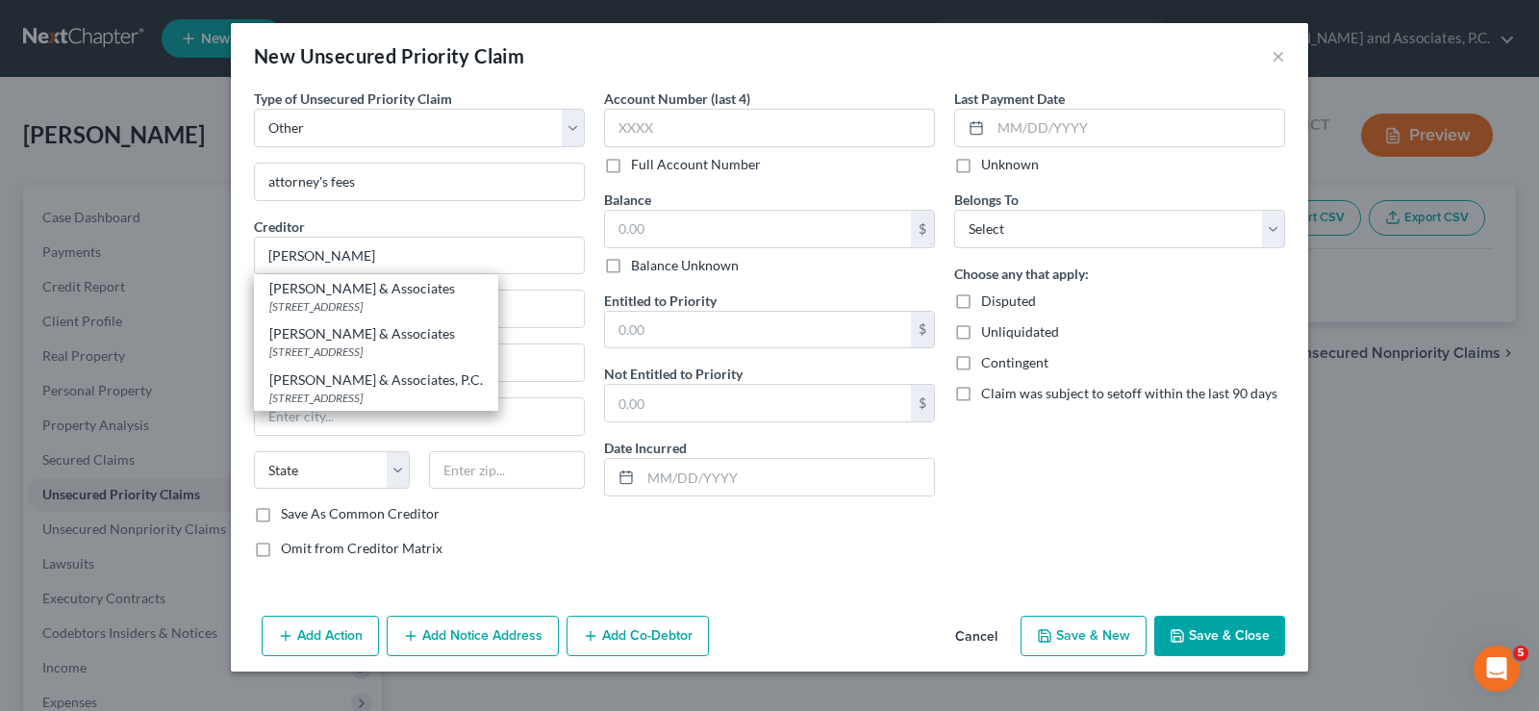
type input "76301"
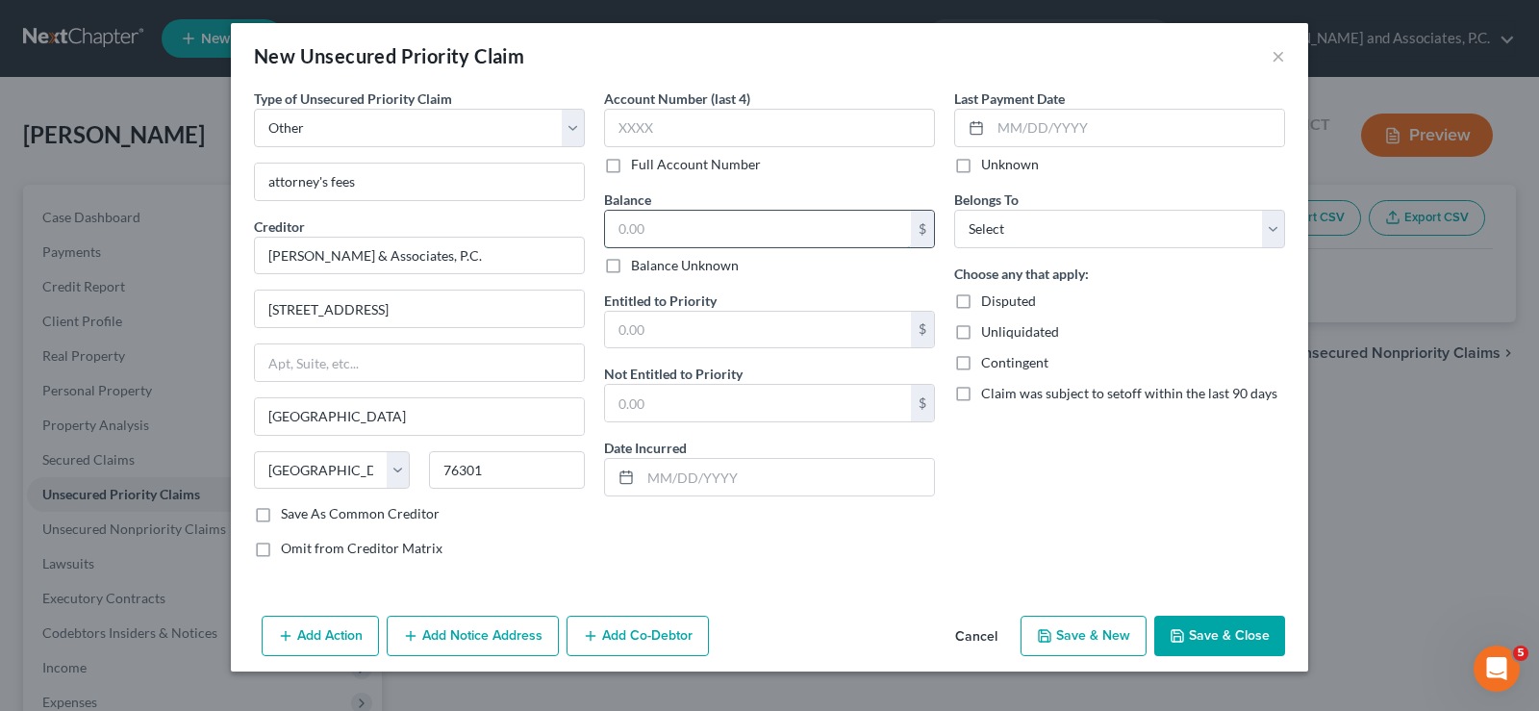
click at [689, 219] on input "text" at bounding box center [758, 229] width 306 height 37
click at [682, 219] on input "text" at bounding box center [758, 229] width 306 height 37
type input "4,384.90"
drag, startPoint x: 1168, startPoint y: 228, endPoint x: 1129, endPoint y: 247, distance: 43.0
click at [1168, 228] on select "Select Debtor 1 Only Debtor 2 Only Debtor 1 And Debtor 2 Only At Least One Of T…" at bounding box center [1119, 229] width 331 height 38
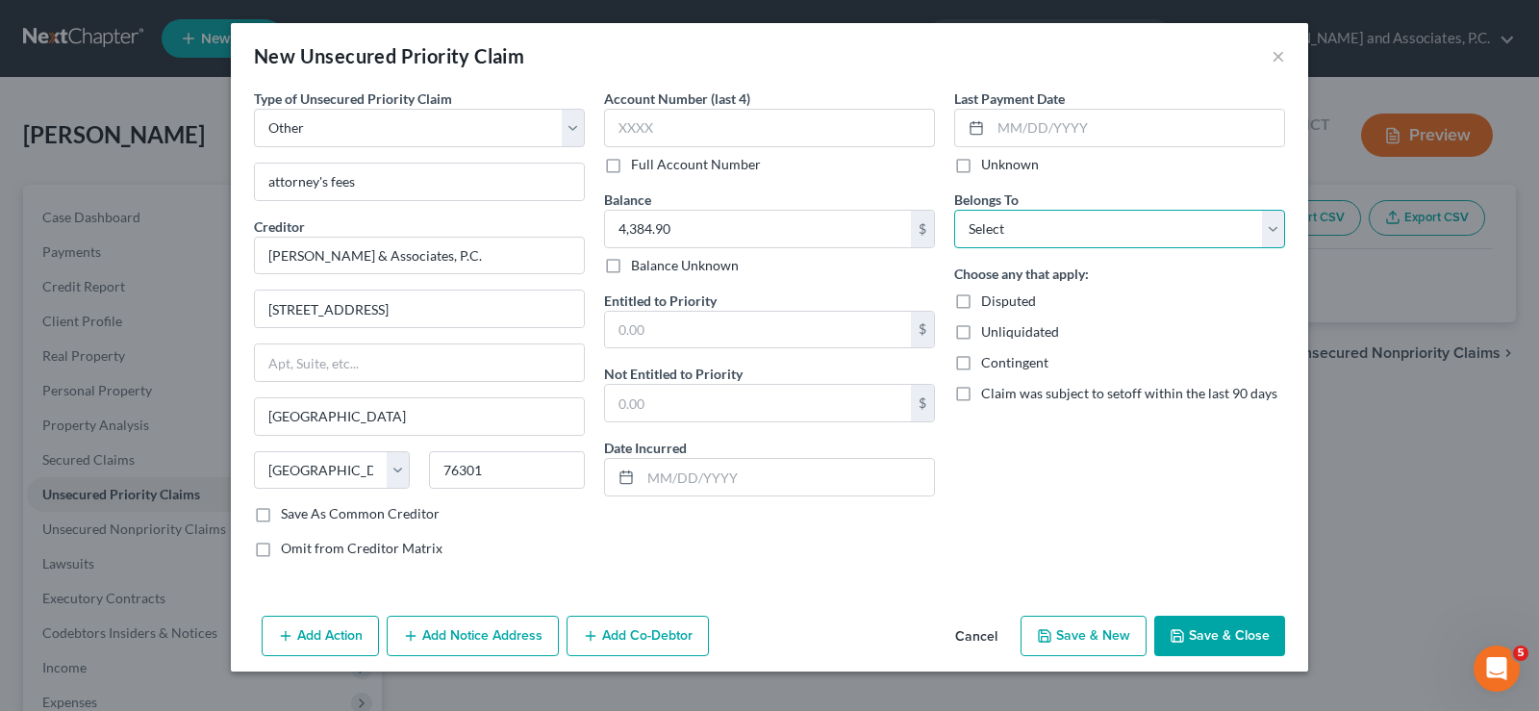
select select "0"
click at [954, 210] on select "Select Debtor 1 Only Debtor 2 Only Debtor 1 And Debtor 2 Only At Least One Of T…" at bounding box center [1119, 229] width 331 height 38
click at [1196, 636] on button "Save & Close" at bounding box center [1219, 636] width 131 height 40
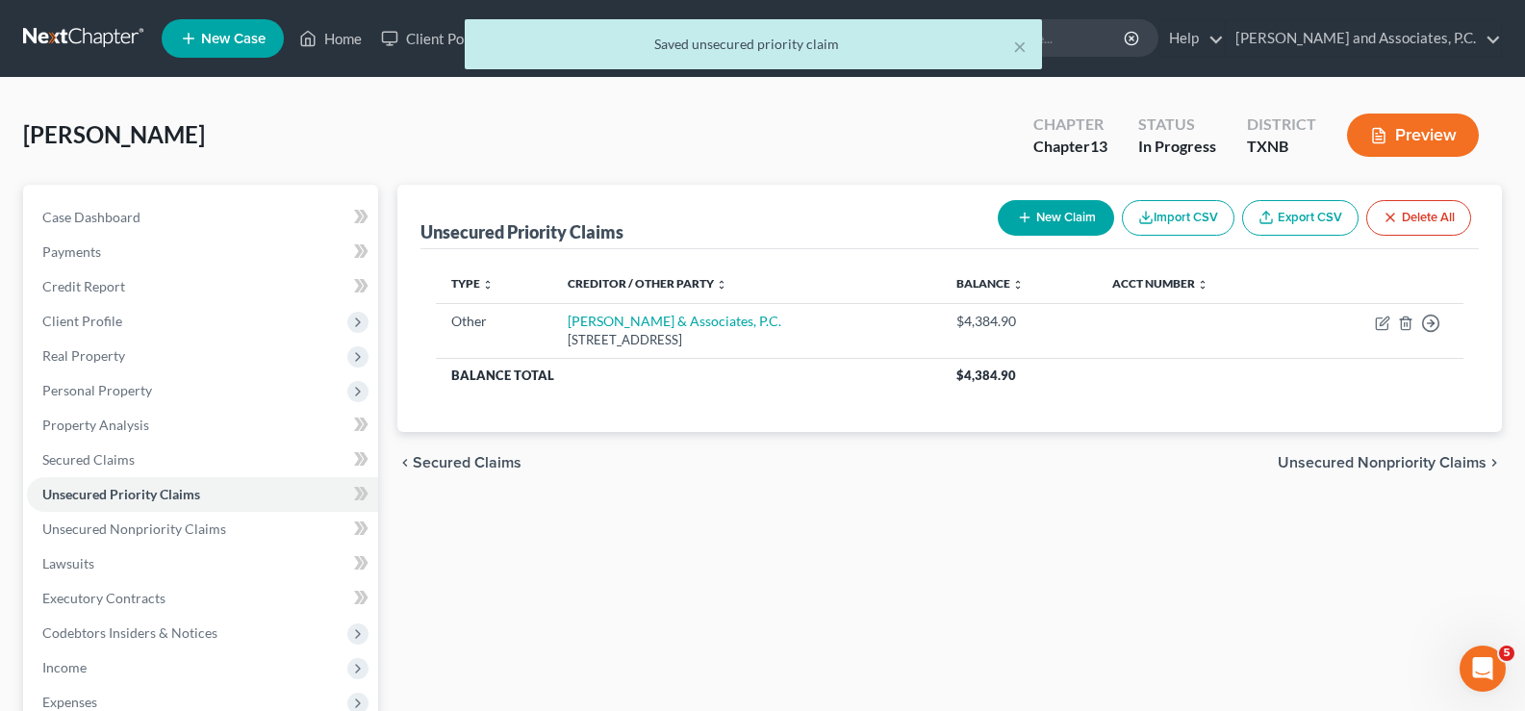
click at [322, 33] on div "× Saved unsecured priority claim" at bounding box center [752, 49] width 1525 height 60
click at [332, 36] on div "× Saved unsecured priority claim" at bounding box center [752, 49] width 1525 height 60
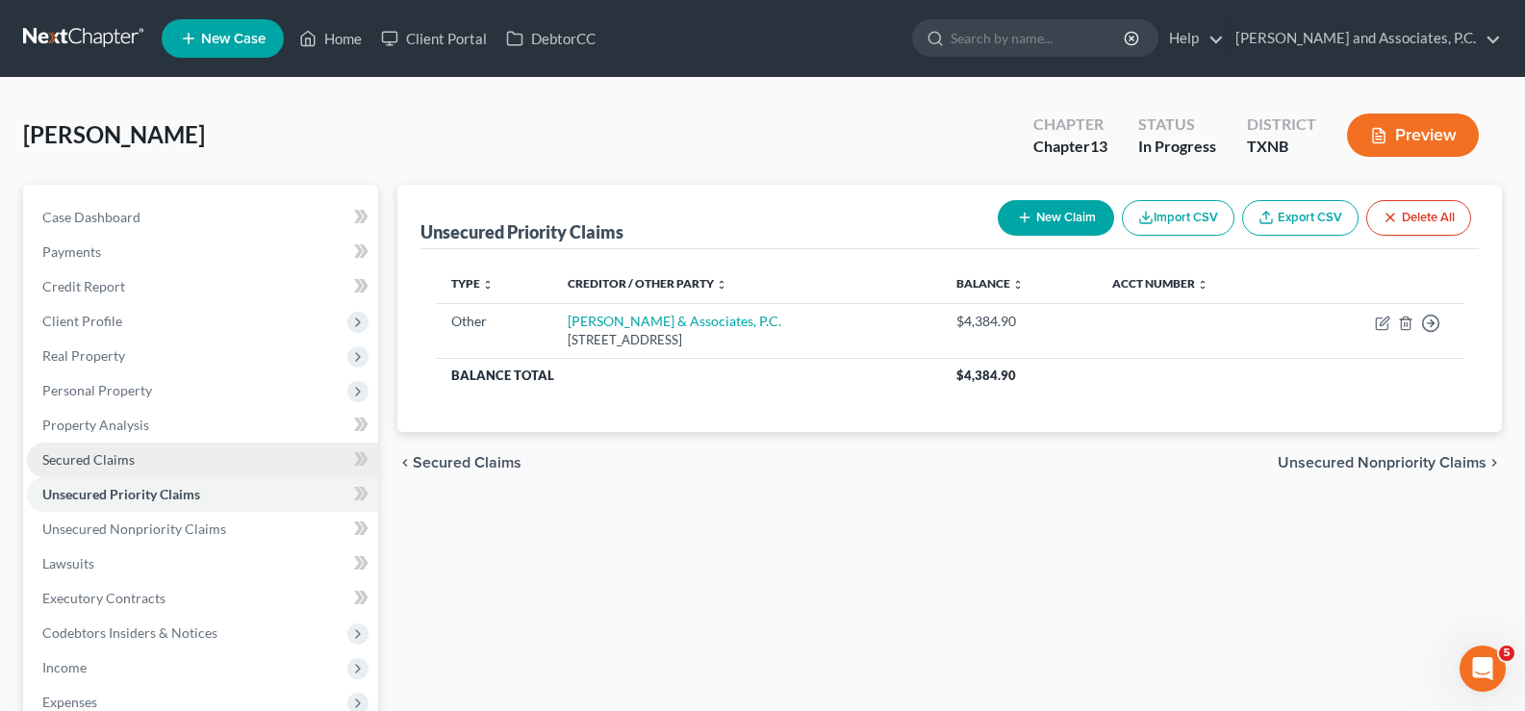
scroll to position [192, 0]
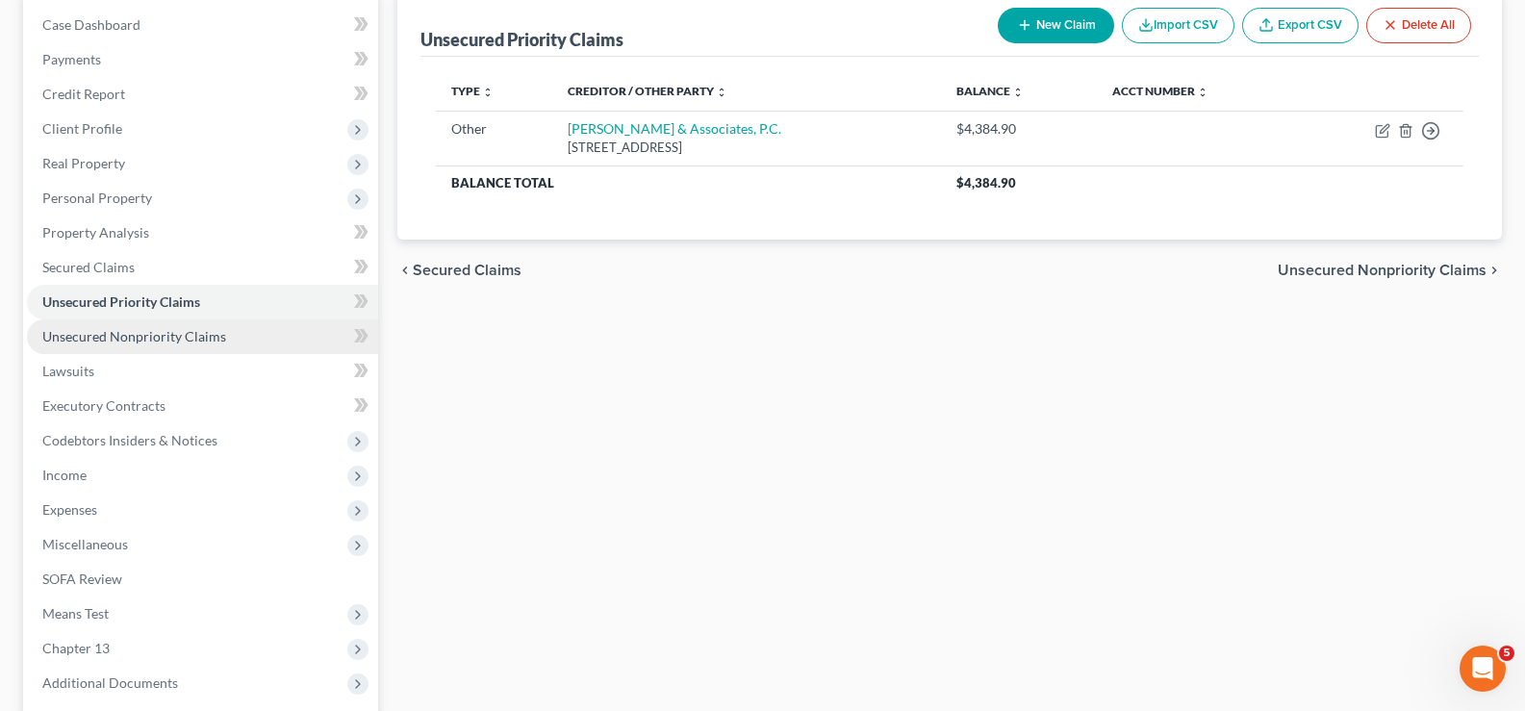
click at [150, 345] on link "Unsecured Nonpriority Claims" at bounding box center [202, 336] width 351 height 35
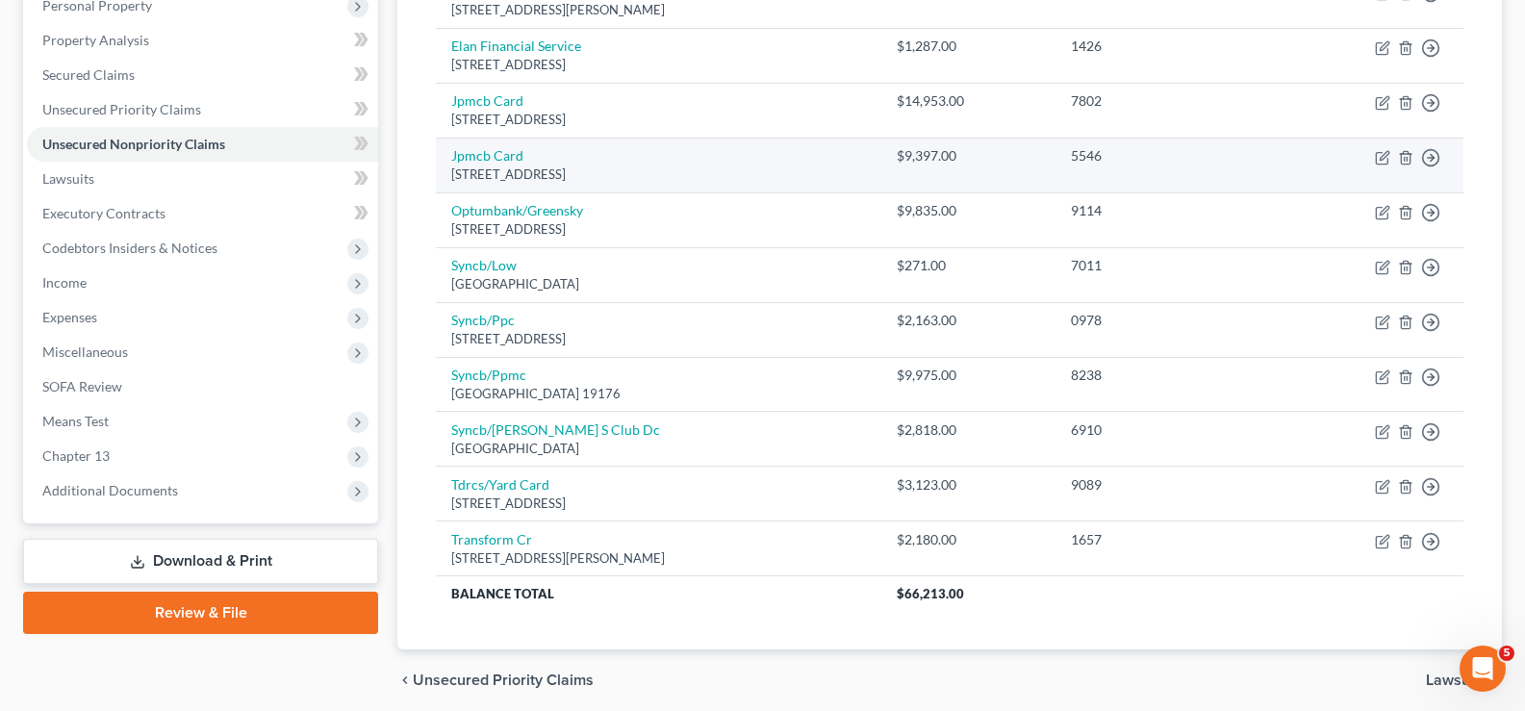
scroll to position [458, 0]
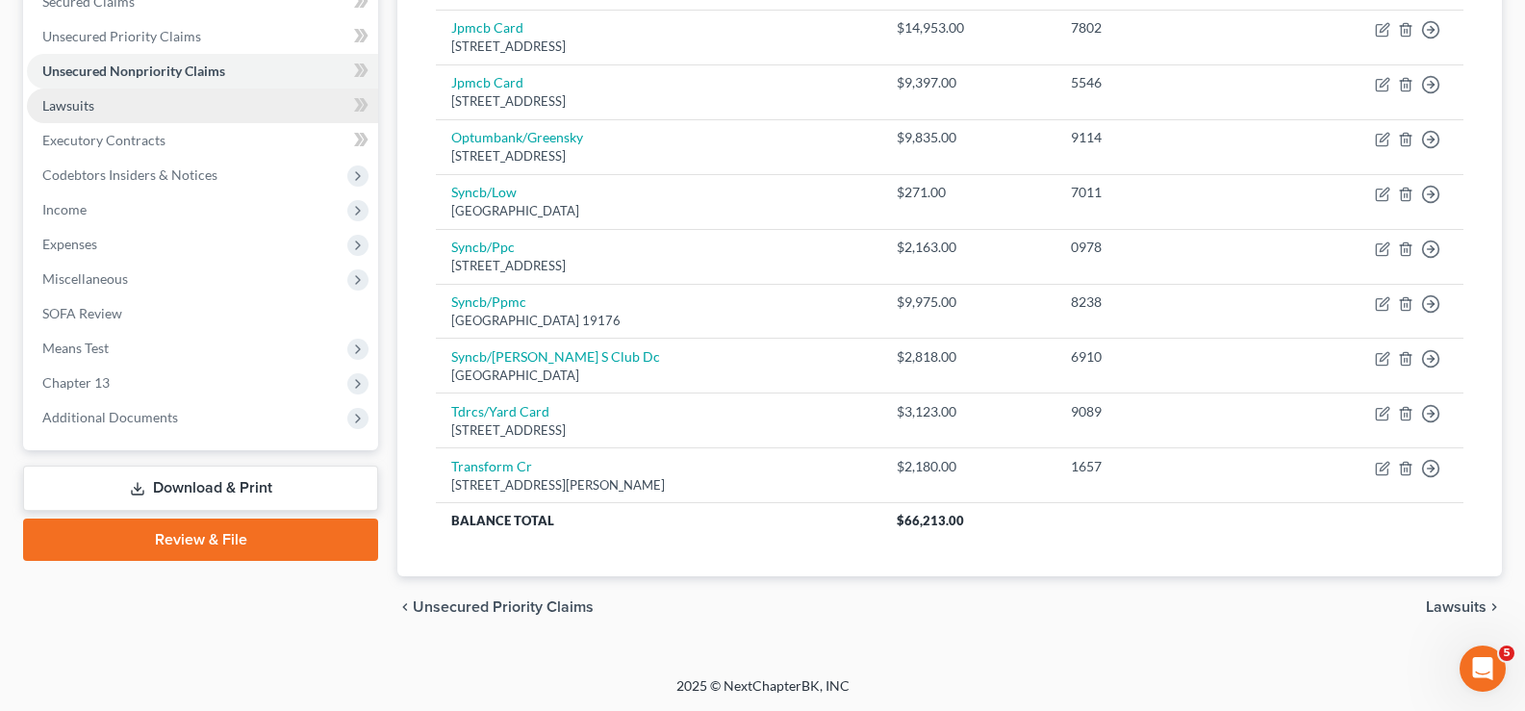
click at [192, 105] on link "Lawsuits" at bounding box center [202, 106] width 351 height 35
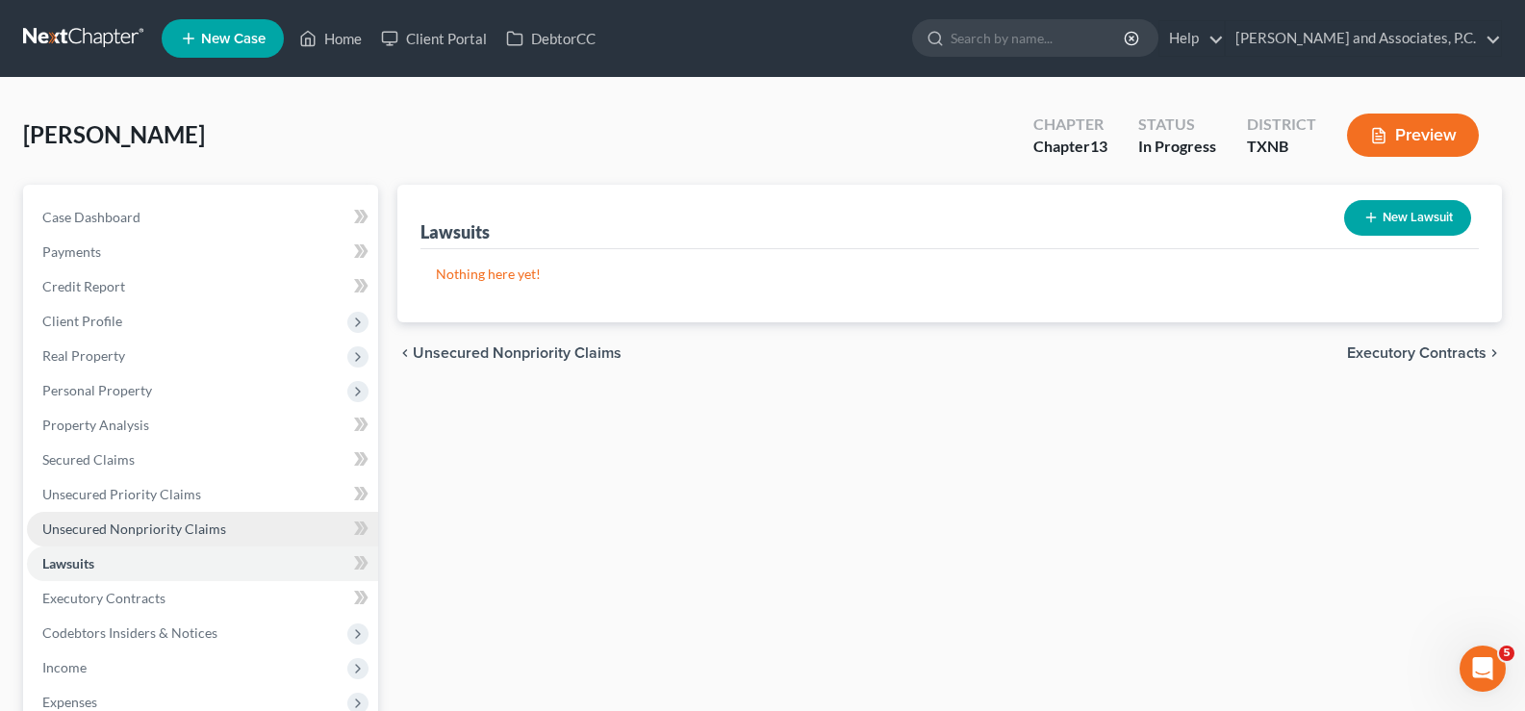
click at [171, 537] on link "Unsecured Nonpriority Claims" at bounding box center [202, 529] width 351 height 35
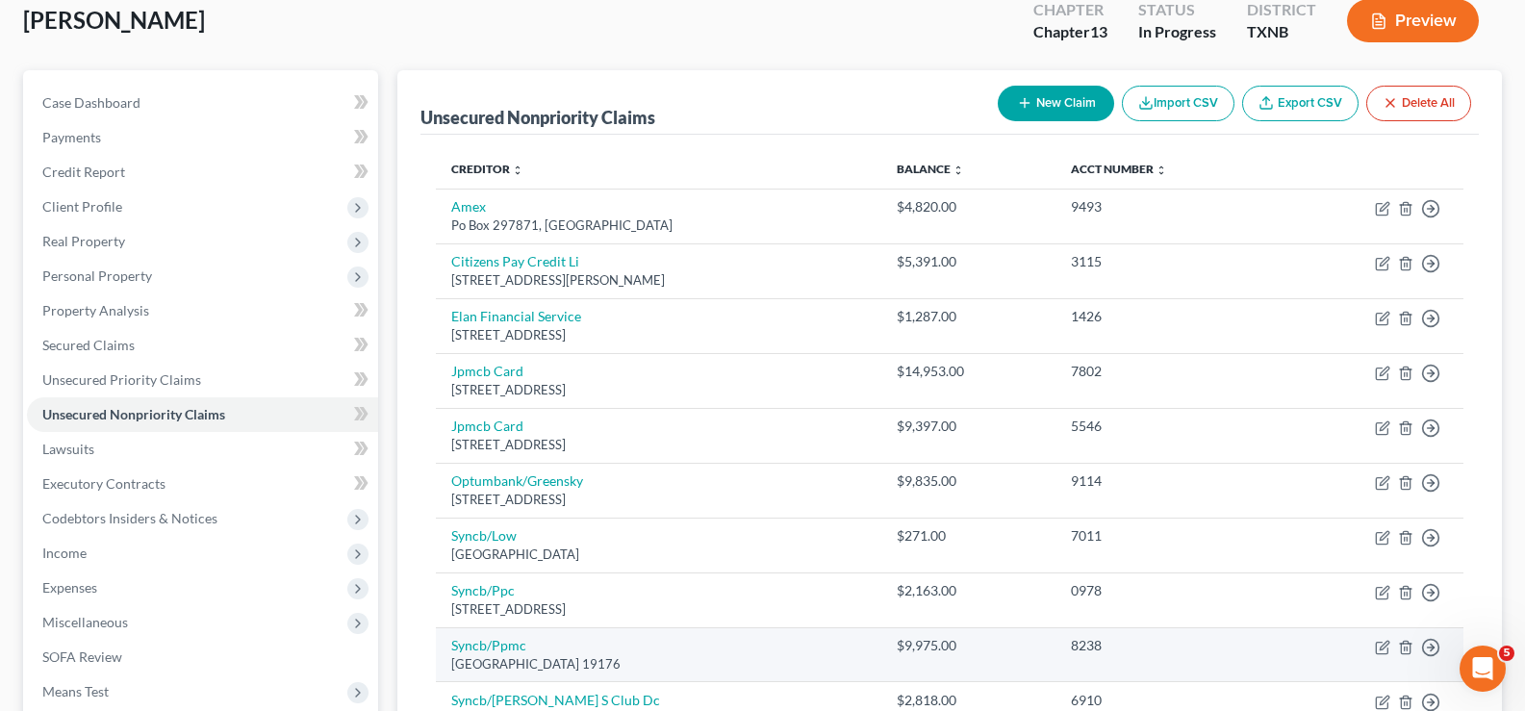
scroll to position [73, 0]
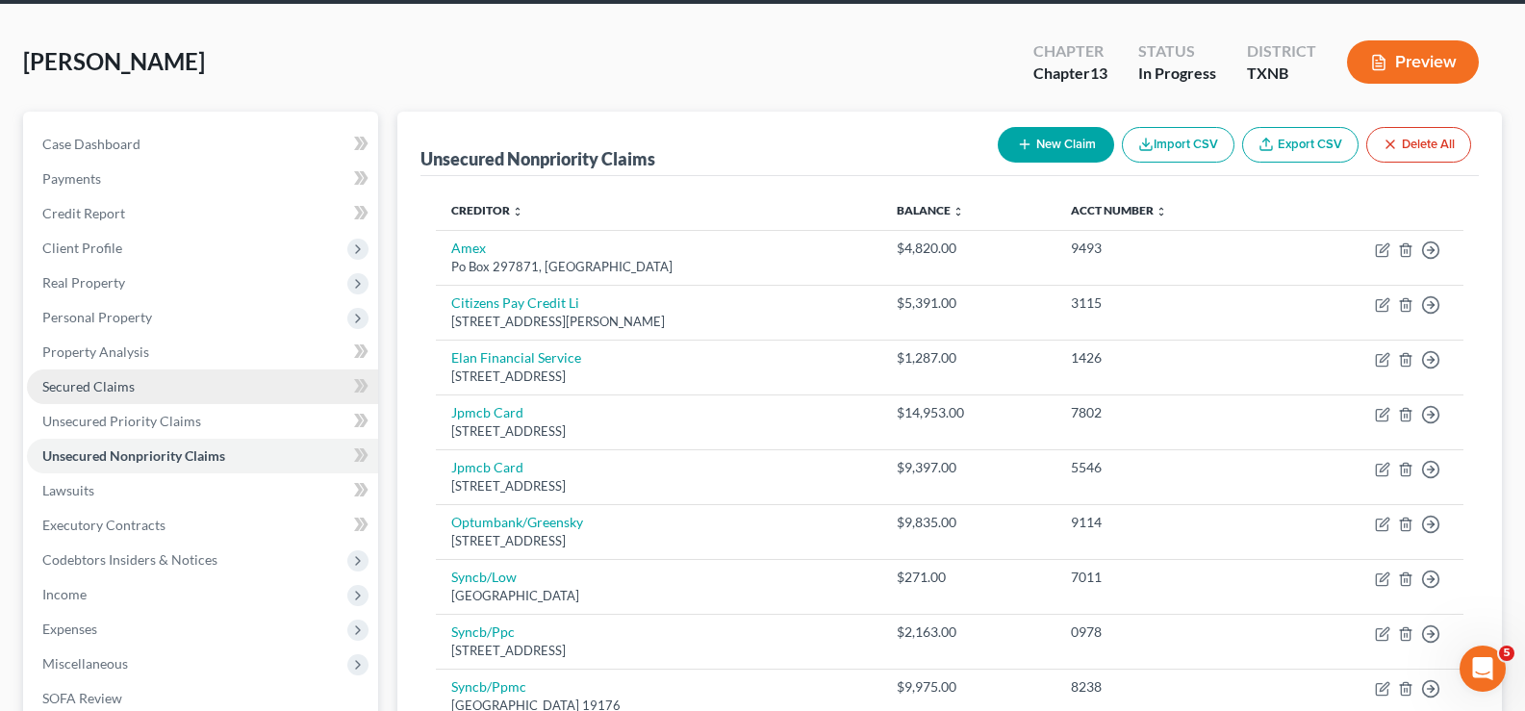
click at [138, 388] on link "Secured Claims" at bounding box center [202, 386] width 351 height 35
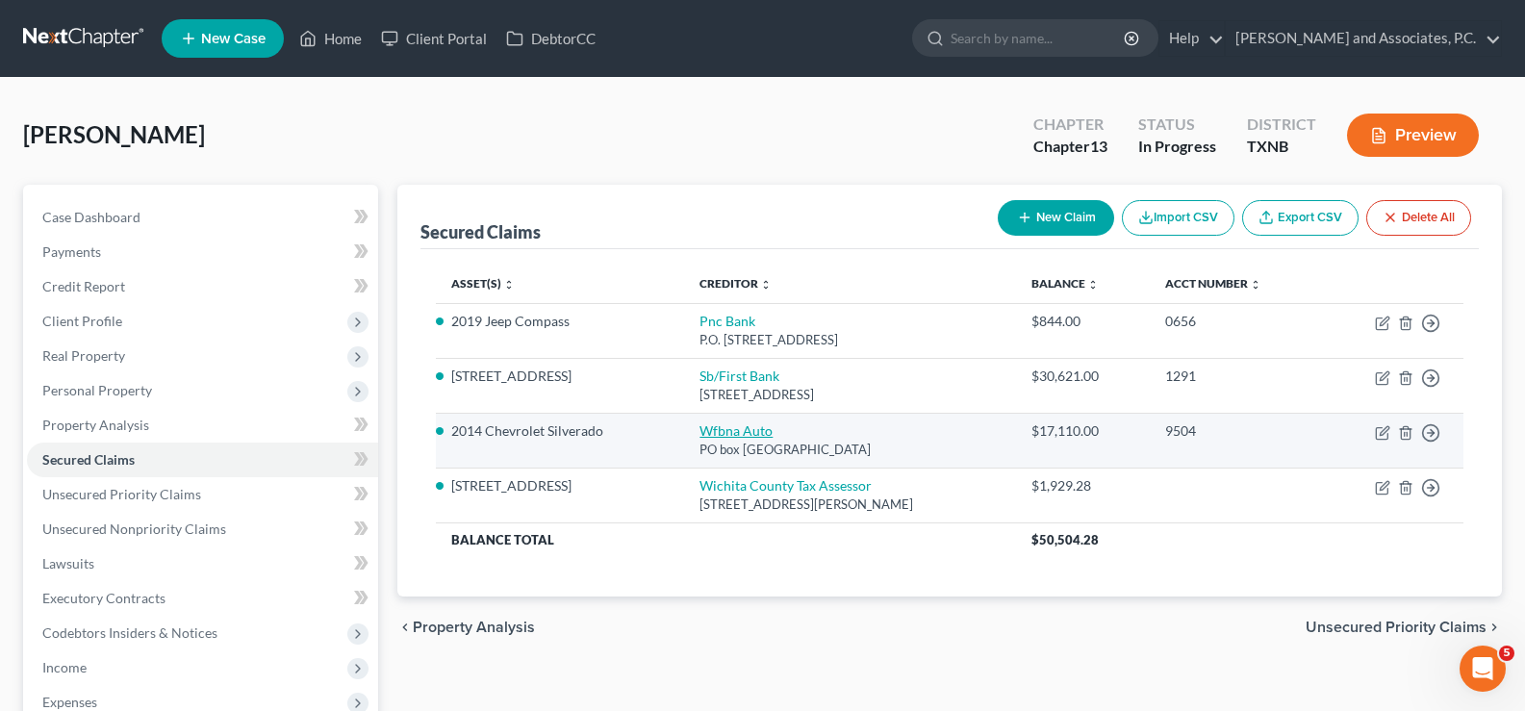
click at [704, 429] on link "Wfbna Auto" at bounding box center [735, 430] width 73 height 16
select select "28"
select select "10"
select select "0"
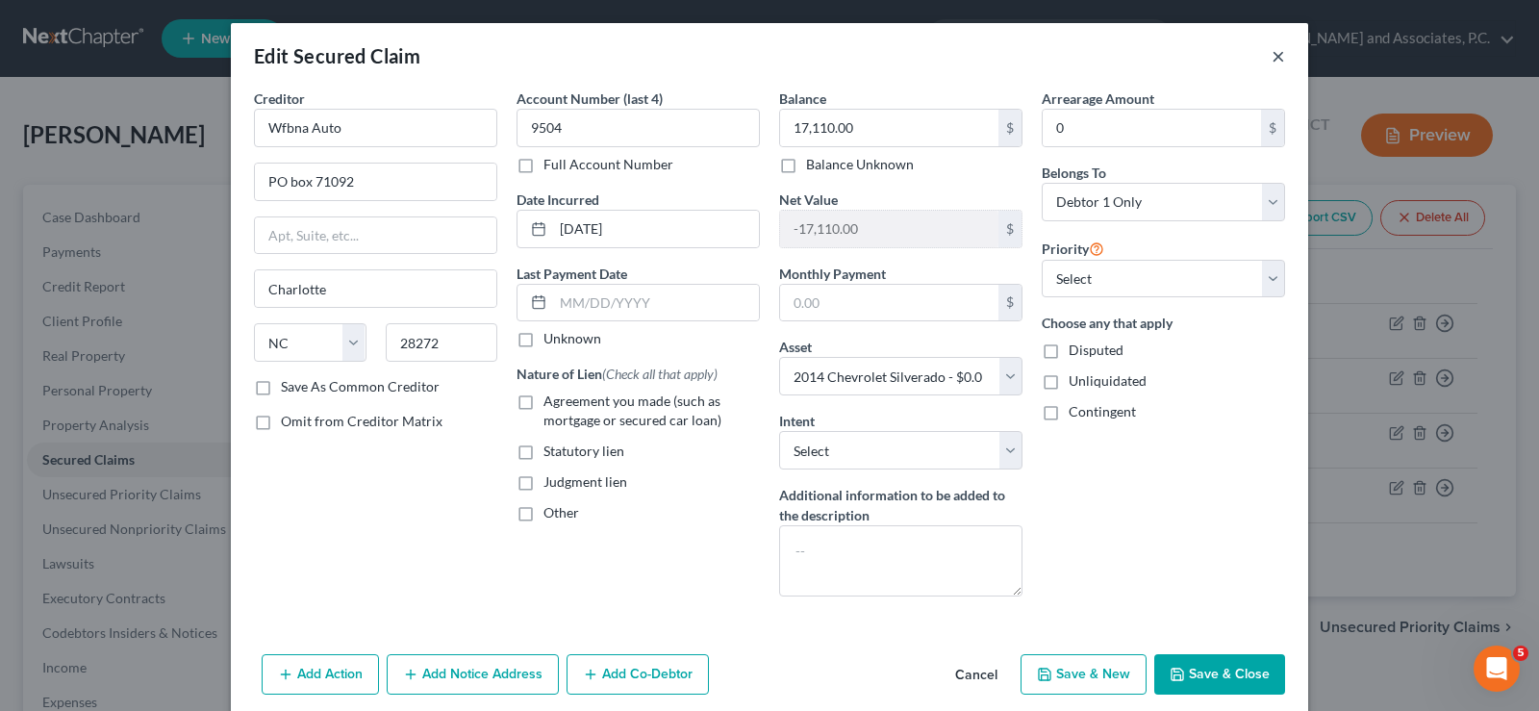
click at [1272, 55] on button "×" at bounding box center [1278, 55] width 13 height 23
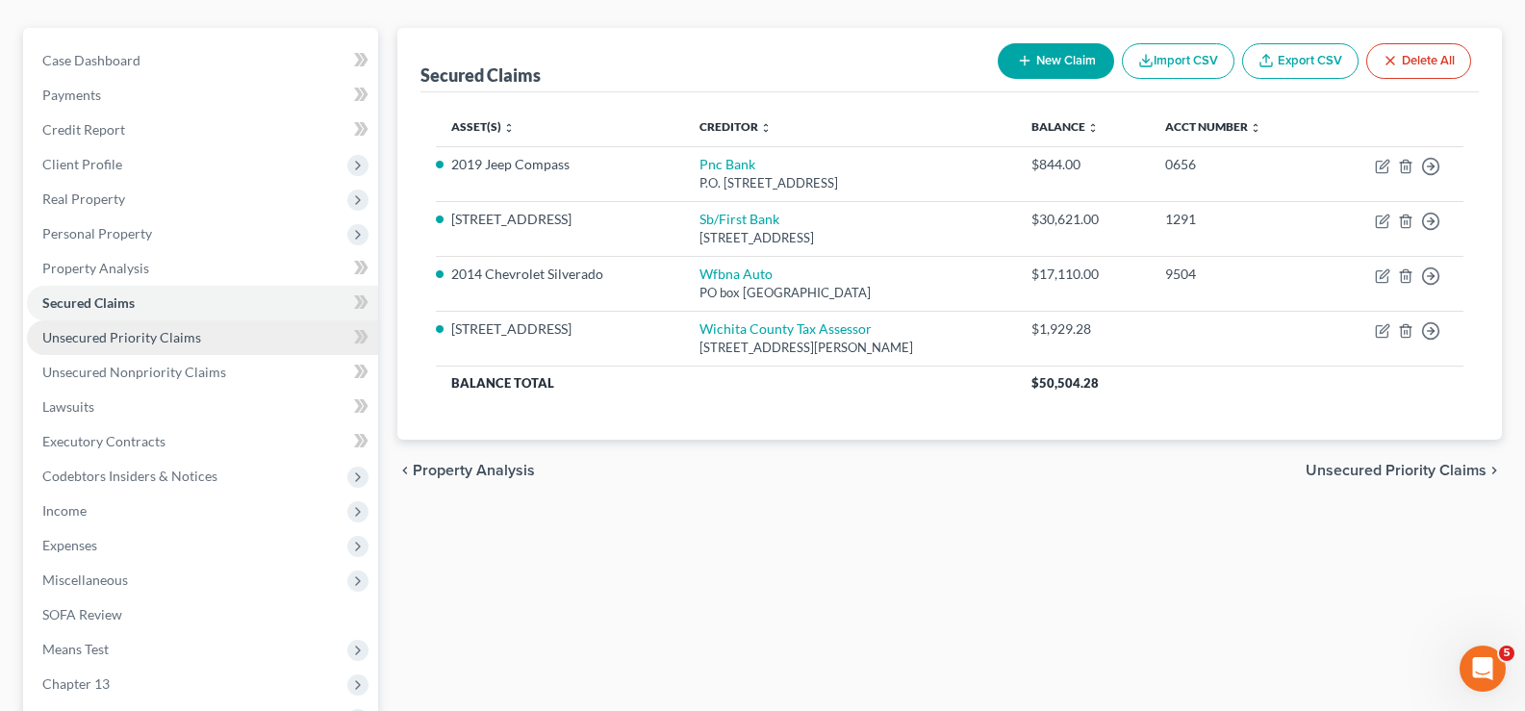
scroll to position [192, 0]
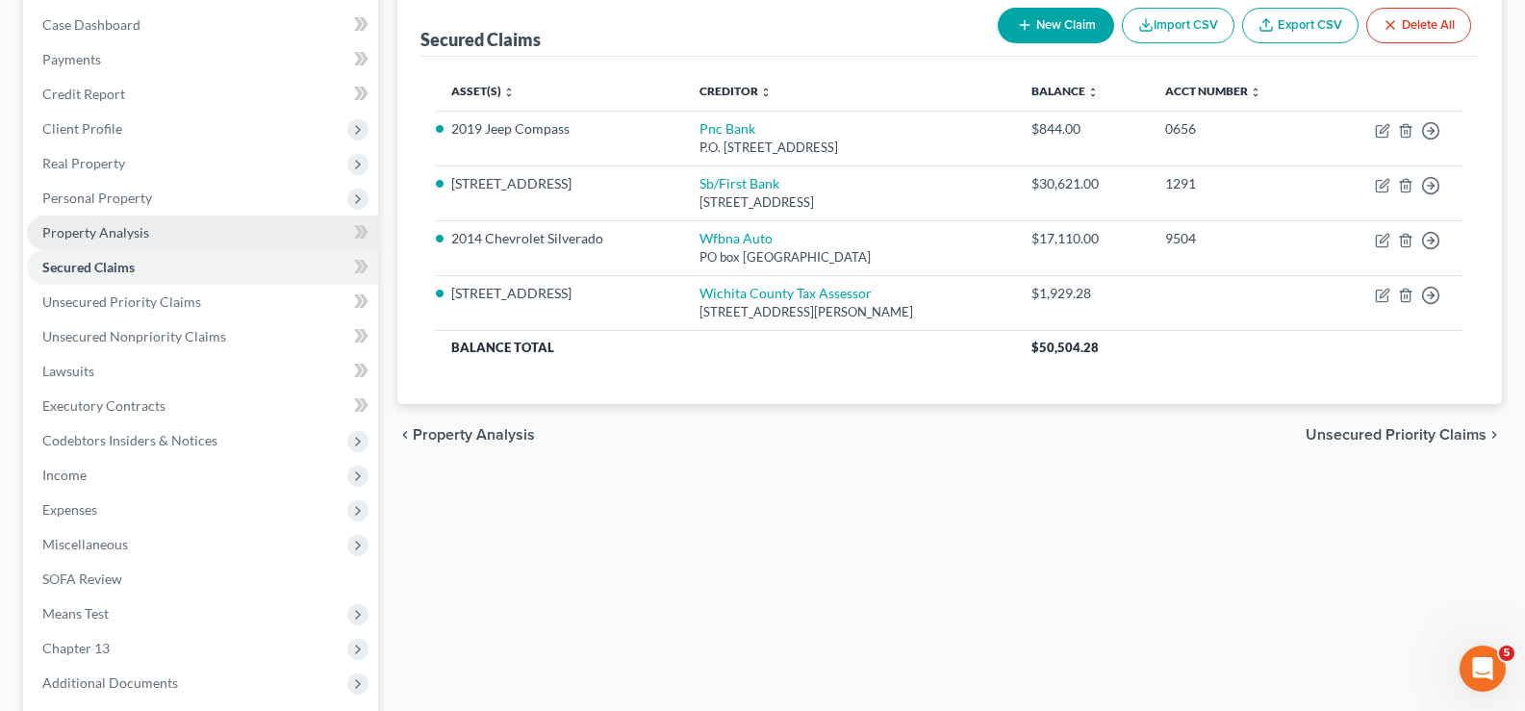
drag, startPoint x: 125, startPoint y: 202, endPoint x: 127, endPoint y: 227, distance: 25.1
click at [125, 202] on span "Personal Property" at bounding box center [97, 198] width 110 height 16
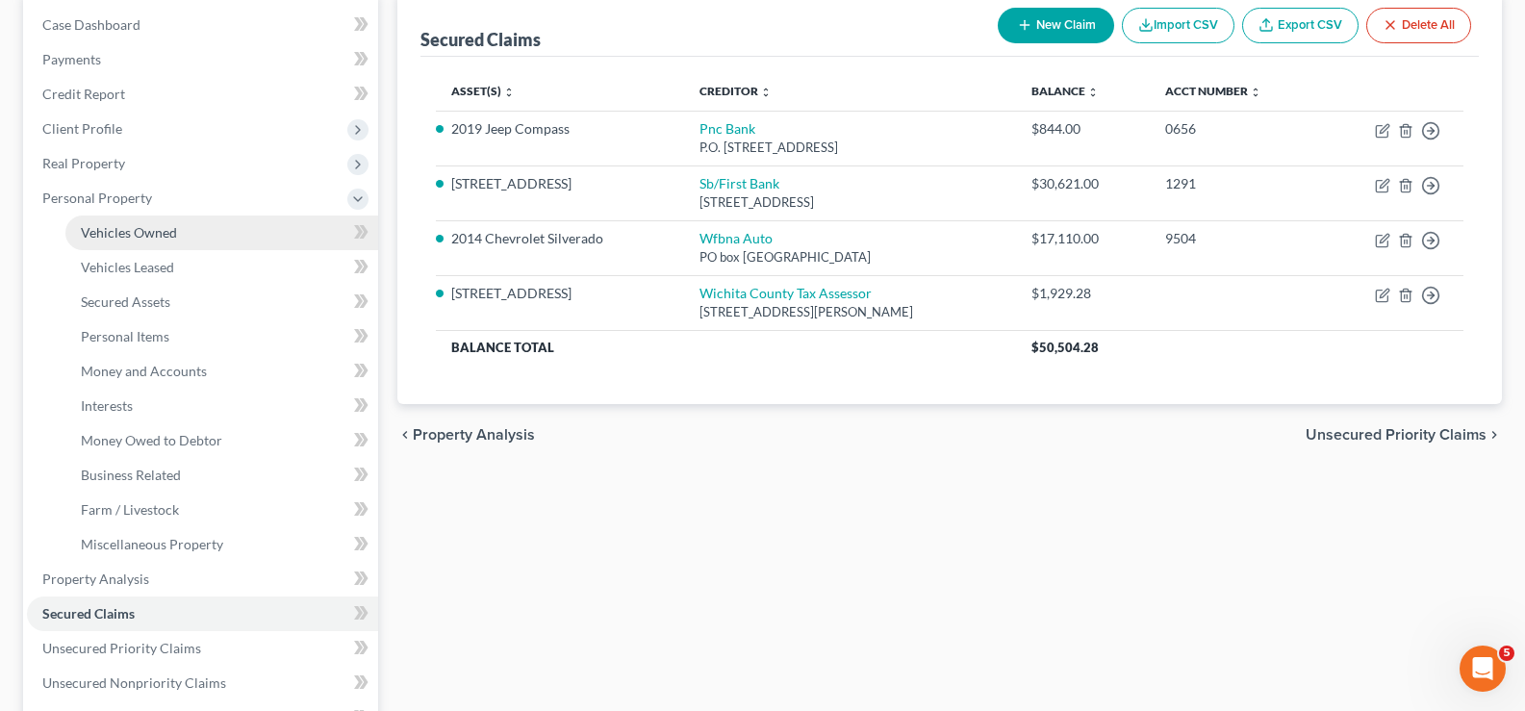
click at [132, 239] on span "Vehicles Owned" at bounding box center [129, 232] width 96 height 16
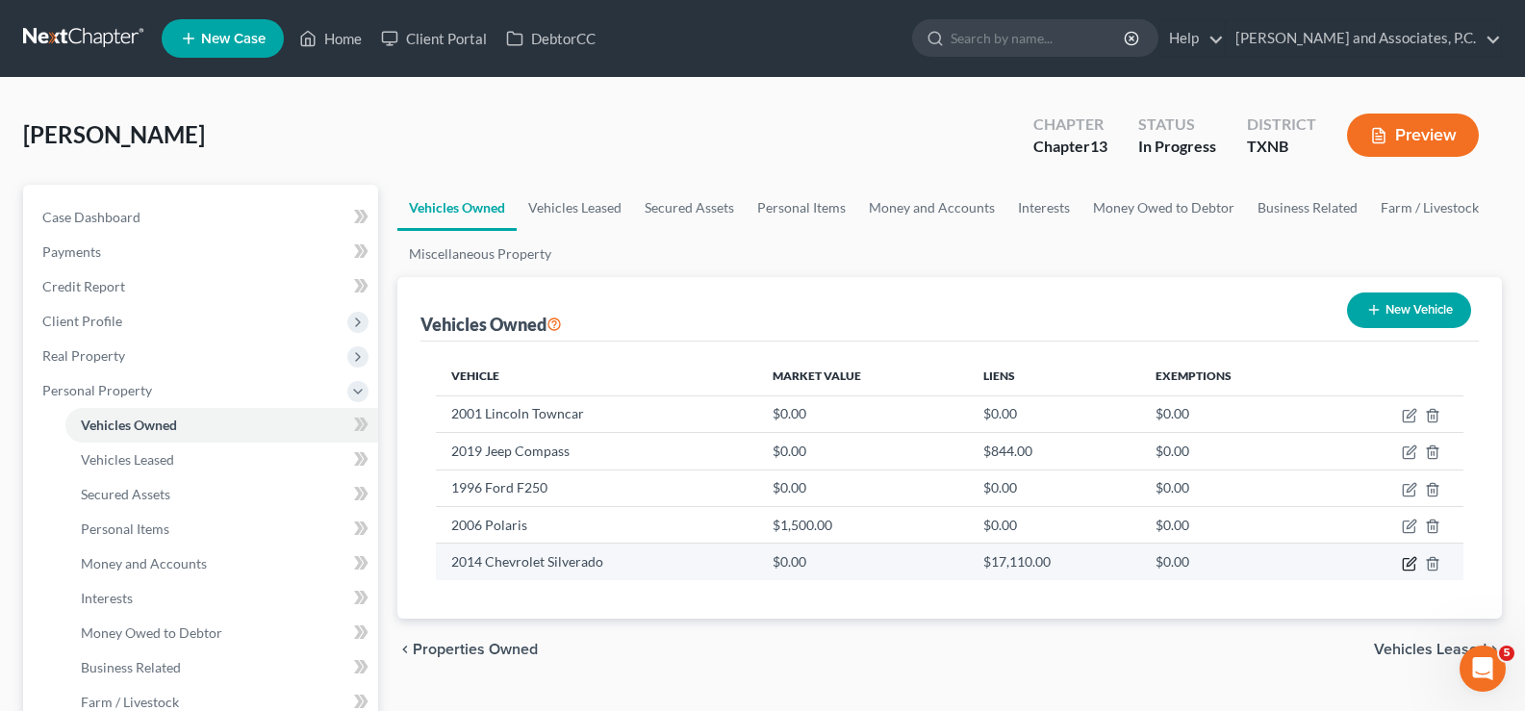
click at [1411, 559] on icon "button" at bounding box center [1410, 561] width 9 height 9
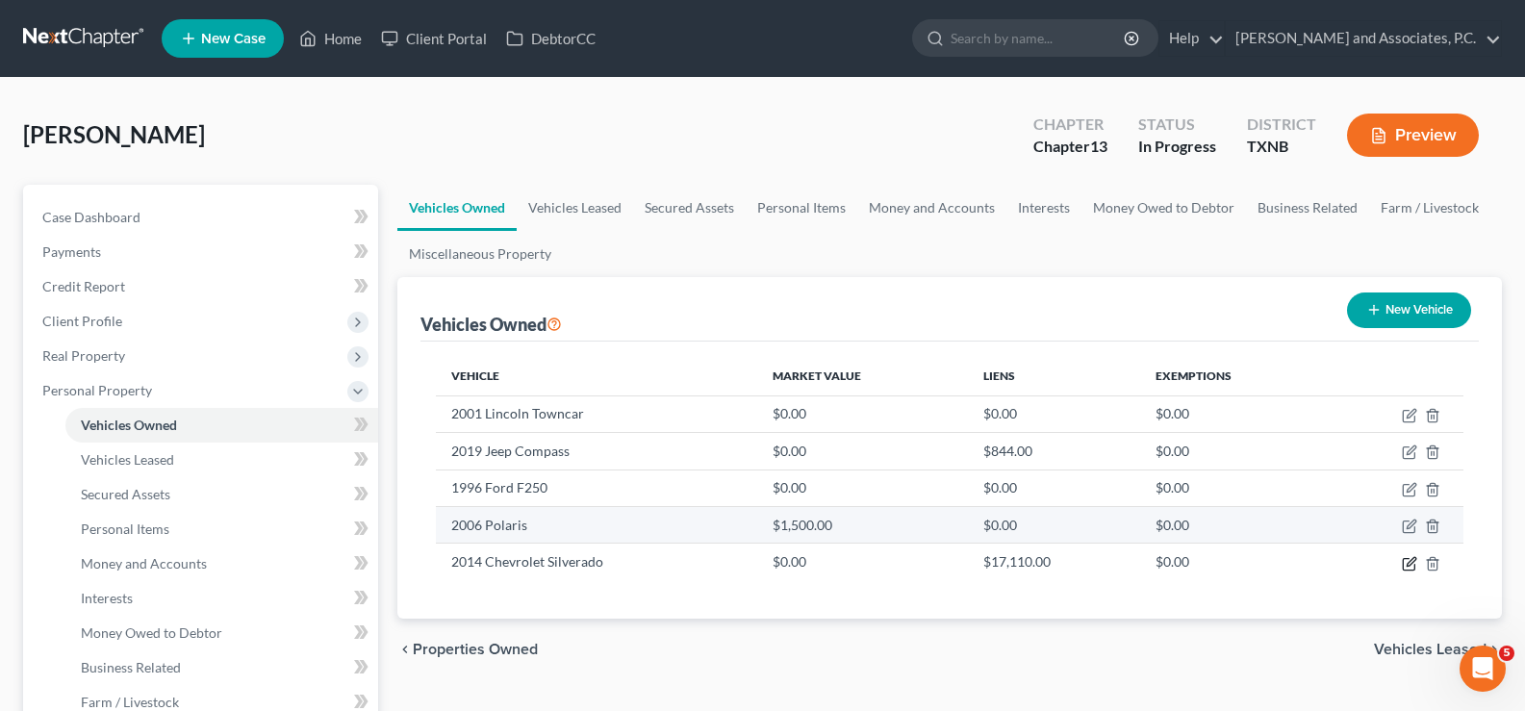
select select "0"
select select "12"
select select "2"
select select "0"
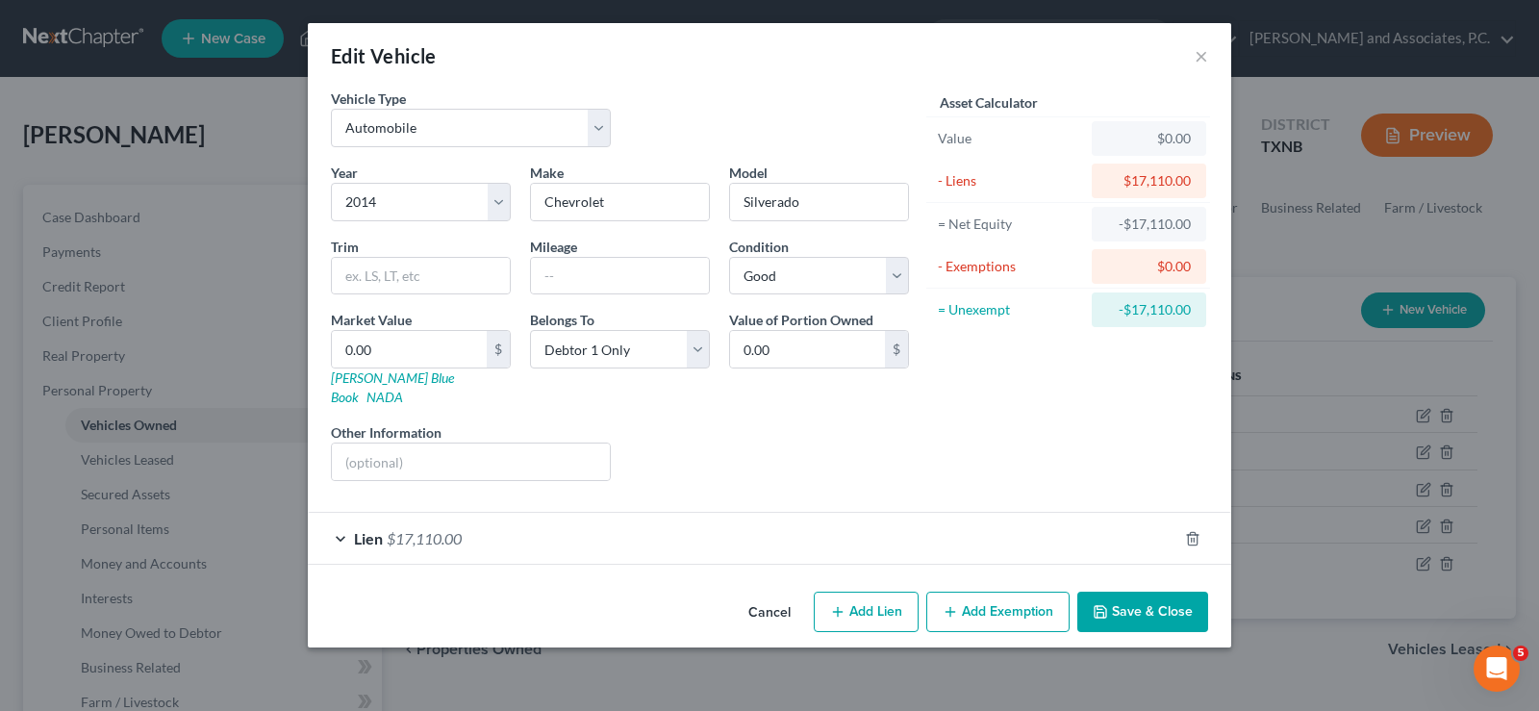
click at [1137, 593] on button "Save & Close" at bounding box center [1142, 612] width 131 height 40
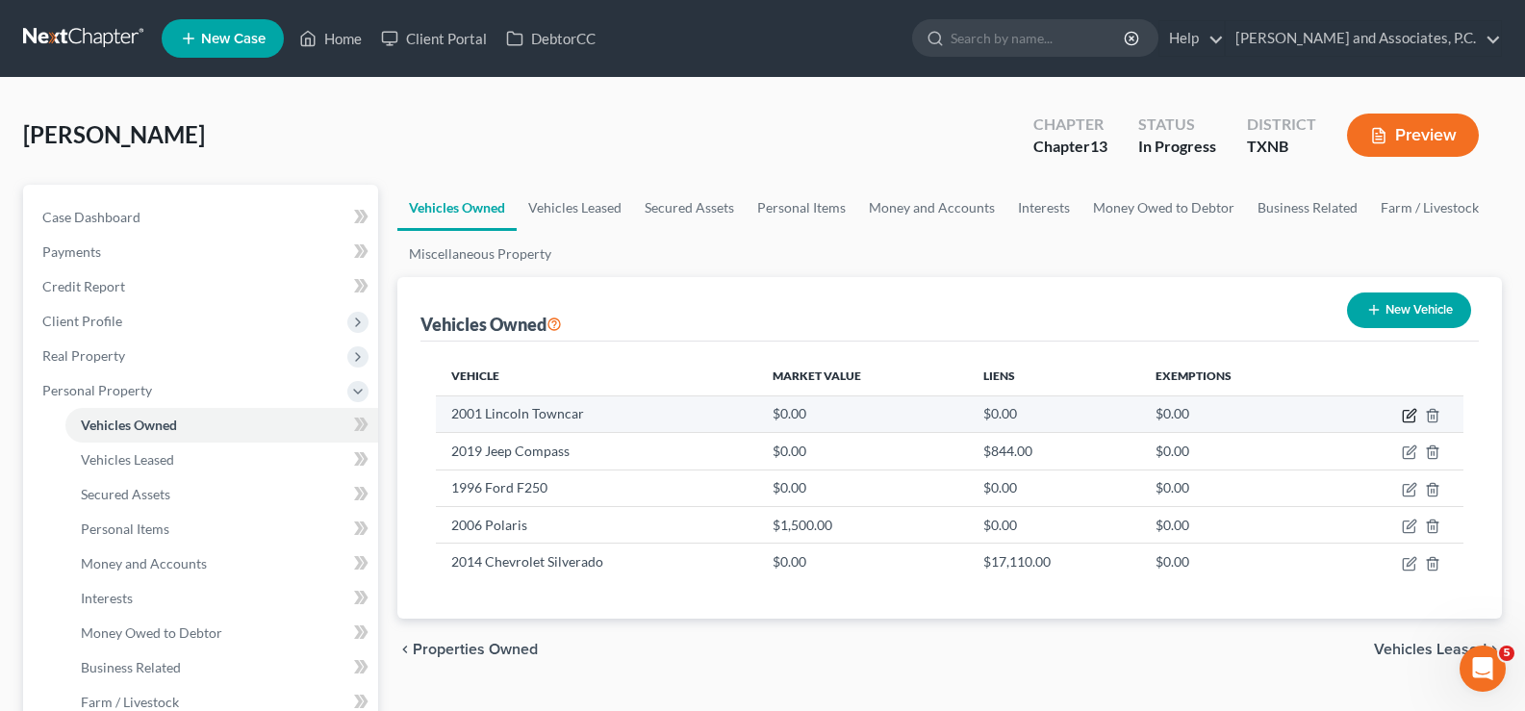
click at [1407, 417] on icon "button" at bounding box center [1410, 413] width 9 height 9
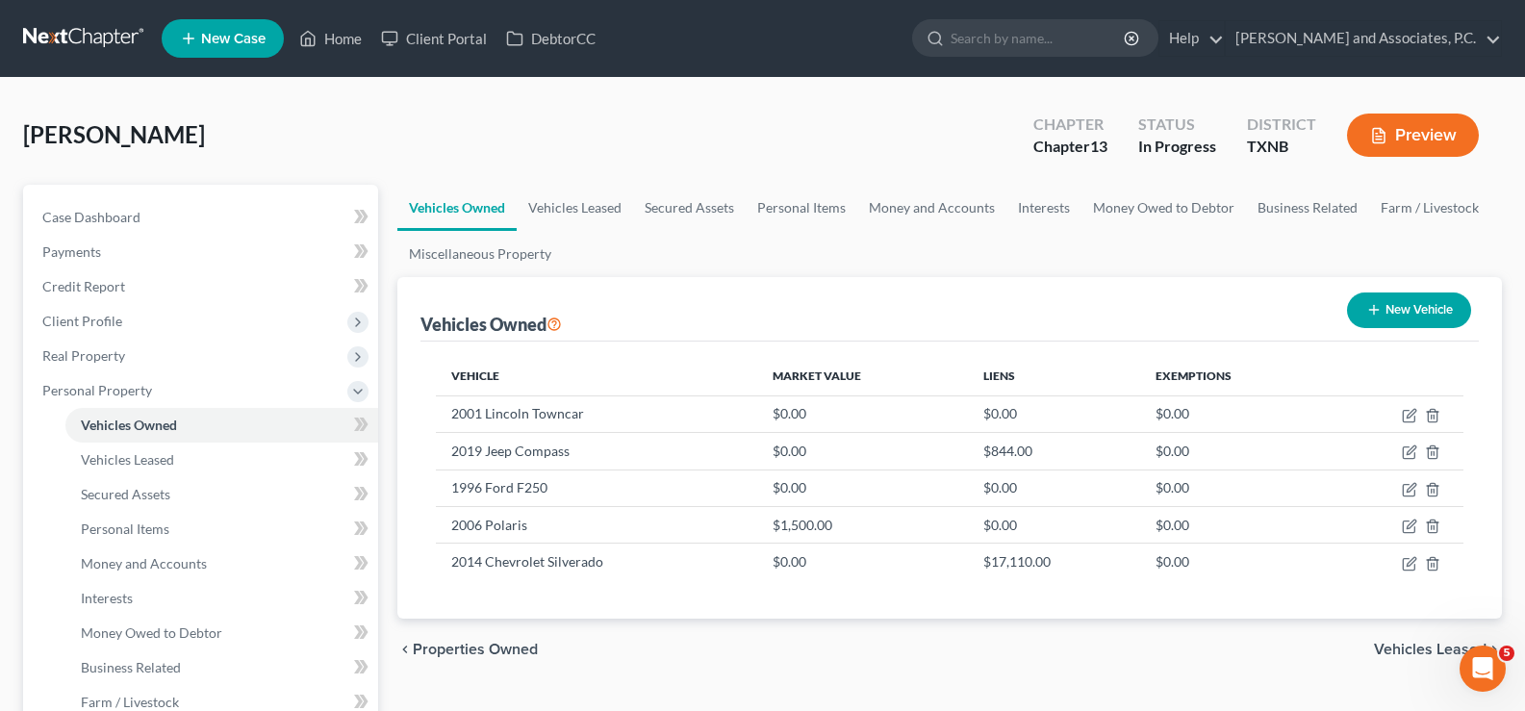
select select "0"
select select "25"
select select "2"
select select "0"
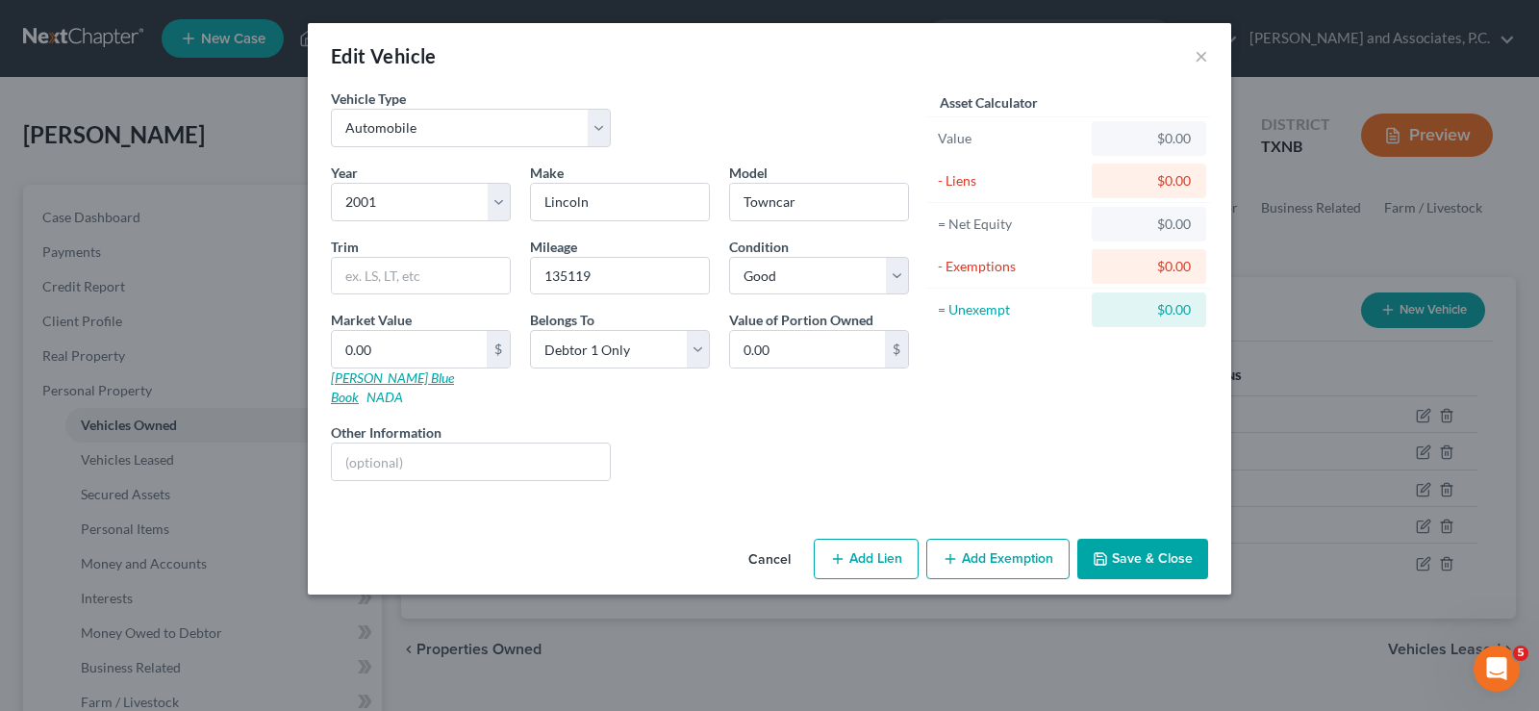
click at [382, 382] on link "[PERSON_NAME] Blue Book" at bounding box center [392, 387] width 123 height 36
click at [398, 354] on input "0.00" at bounding box center [409, 349] width 155 height 37
click at [398, 354] on input "2,437.00" at bounding box center [409, 349] width 155 height 37
click at [399, 349] on input "2,437.0" at bounding box center [409, 349] width 155 height 37
click at [399, 357] on input "2,437.0" at bounding box center [409, 349] width 155 height 37
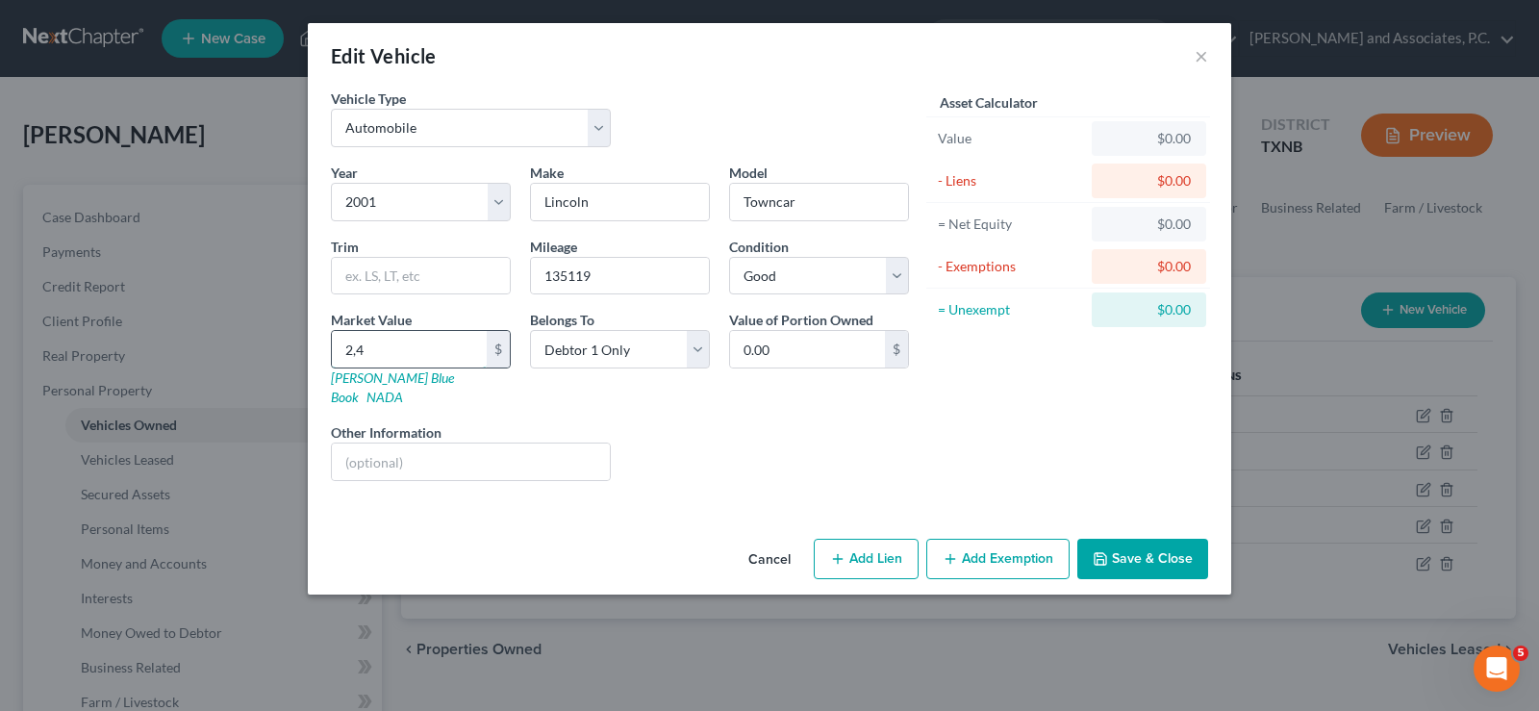
type input "24"
type input "24.00"
type input "243"
type input "243.00"
type input "2437"
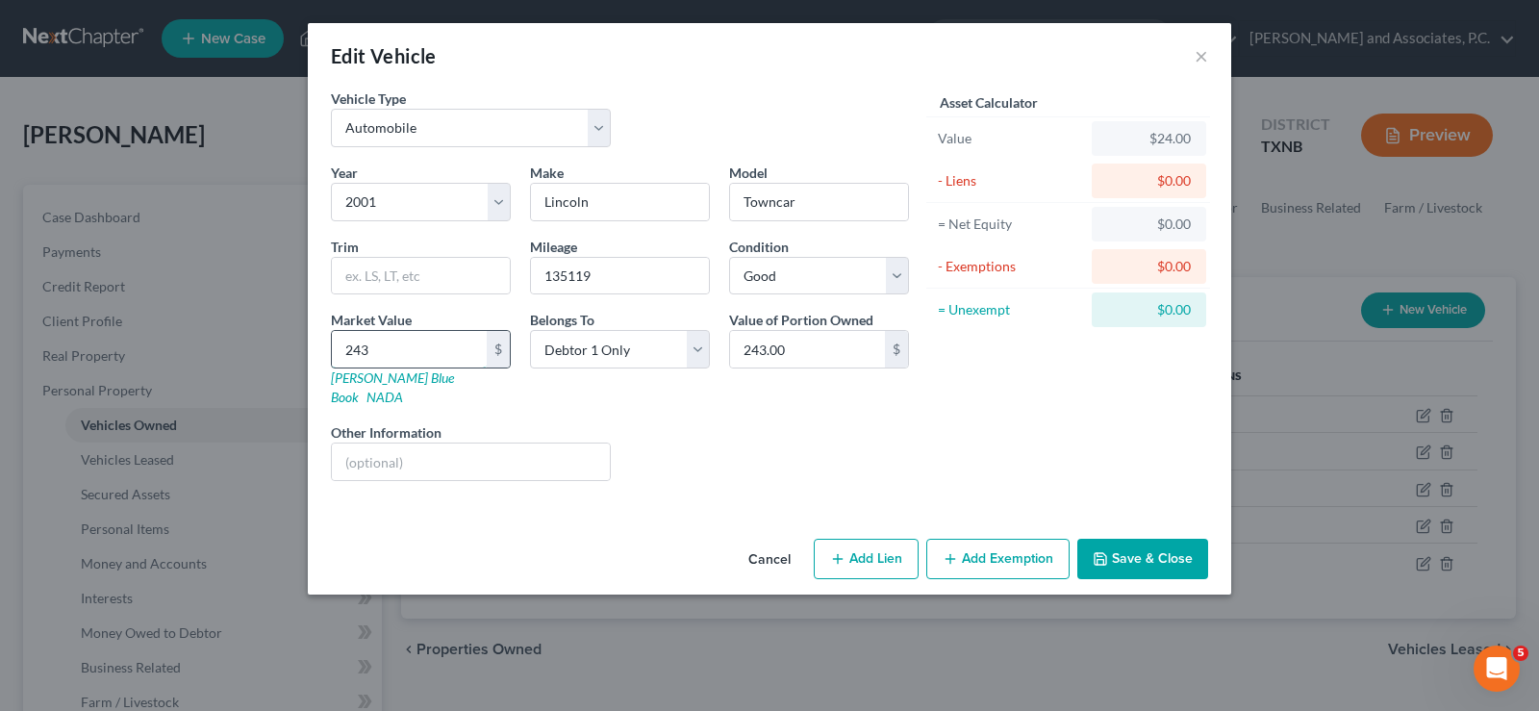
type input "2,437.00"
click at [1133, 549] on button "Save & Close" at bounding box center [1142, 559] width 131 height 40
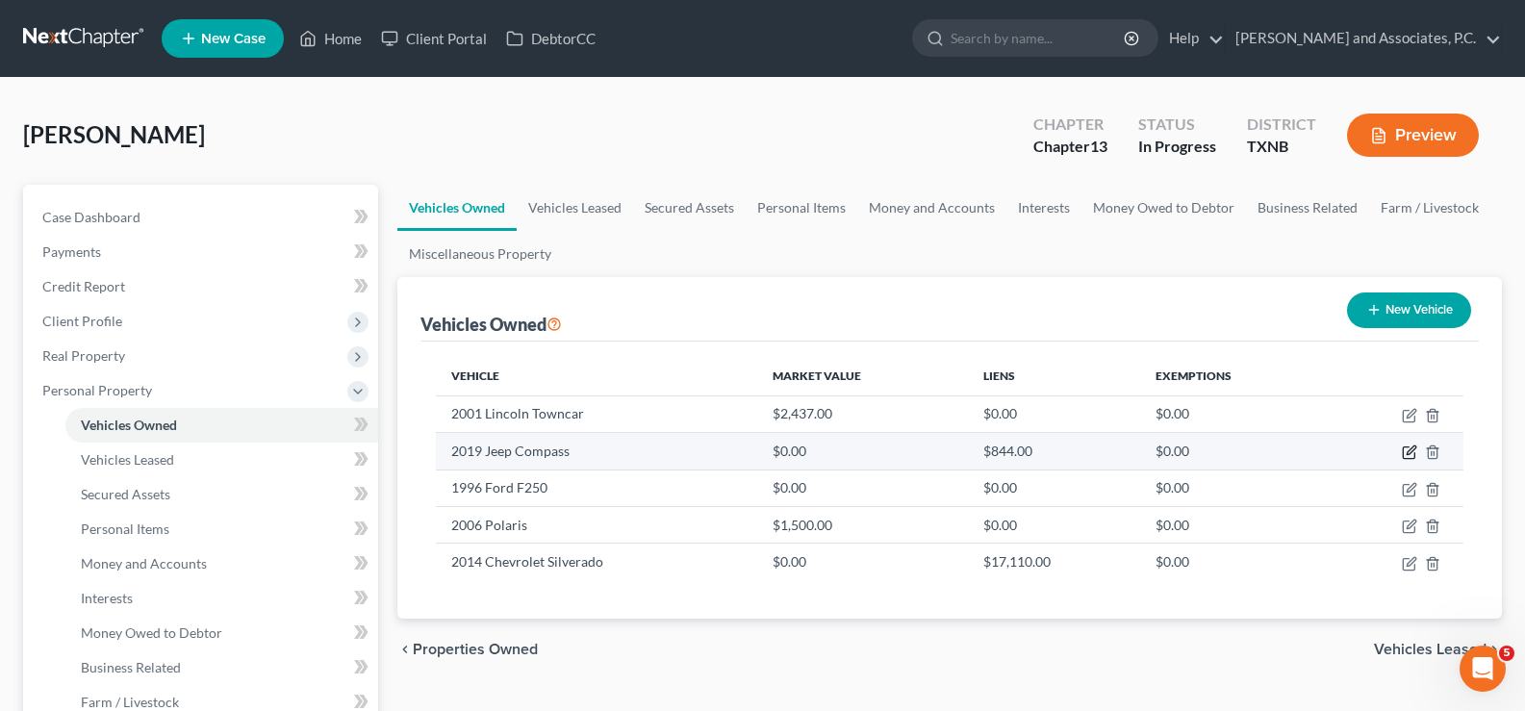
click at [1408, 448] on icon "button" at bounding box center [1409, 451] width 15 height 15
select select "0"
select select "7"
select select "2"
select select "0"
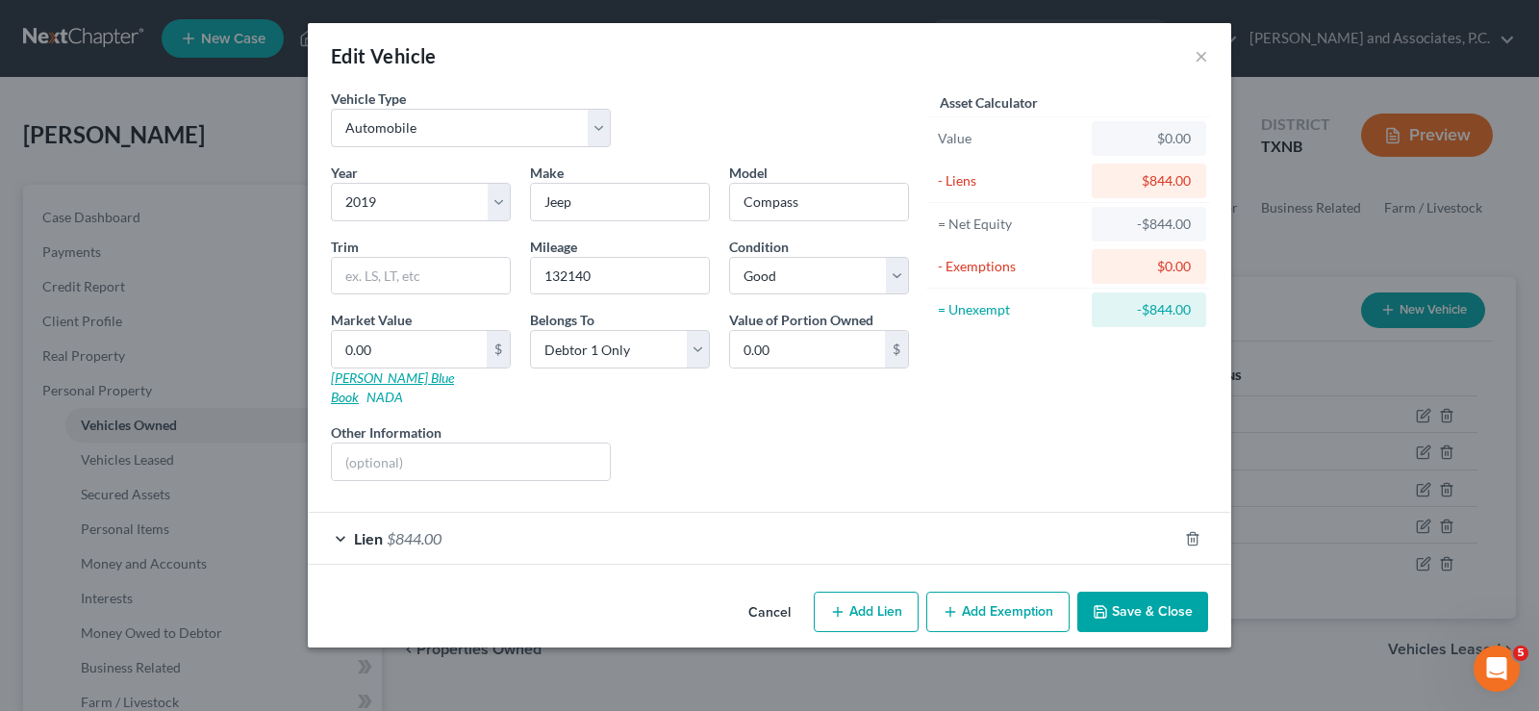
click at [377, 381] on link "[PERSON_NAME] Blue Book" at bounding box center [392, 387] width 123 height 36
click at [447, 336] on input "0.00" at bounding box center [409, 349] width 155 height 37
type input "8"
type input "8.00"
type input "84"
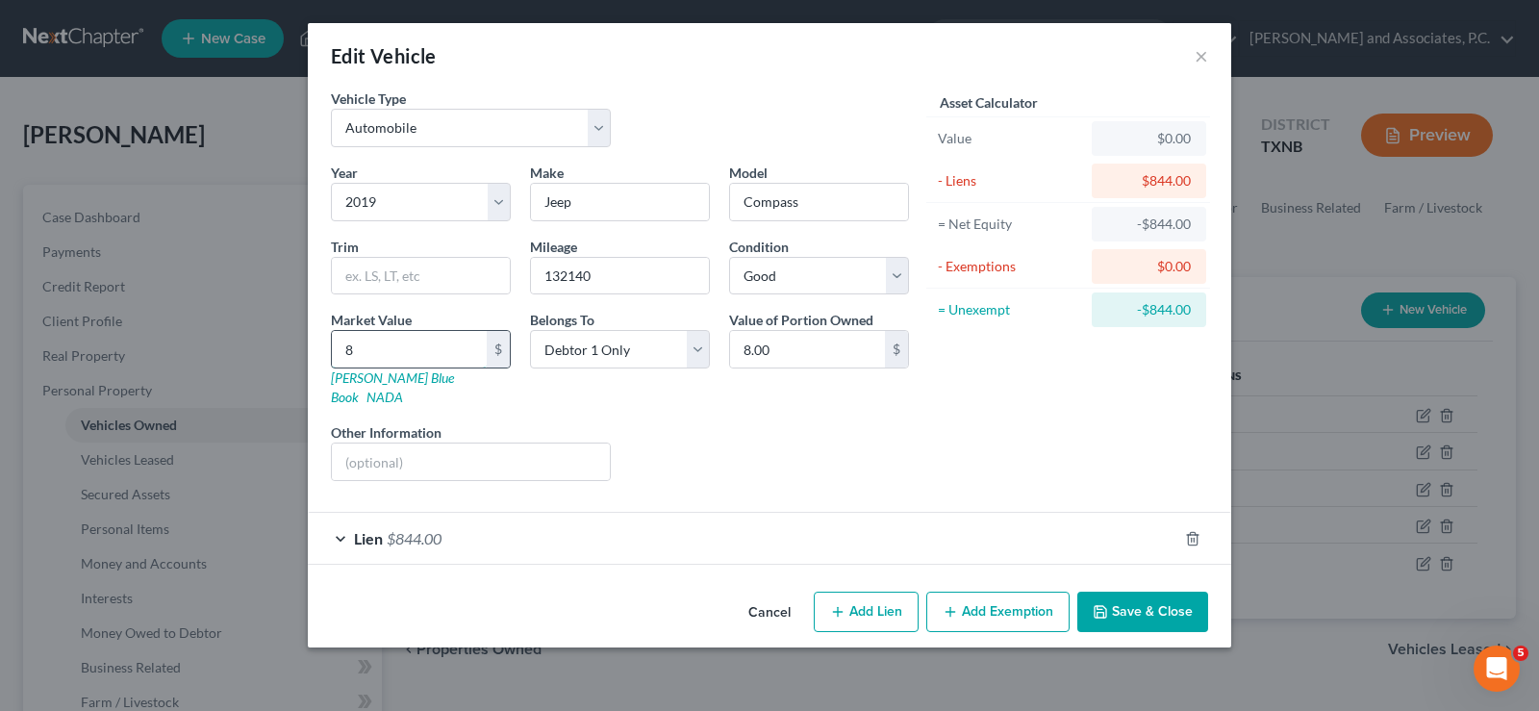
type input "84.00"
type input "845"
type input "845.00"
type input "8458"
type input "8,458.00"
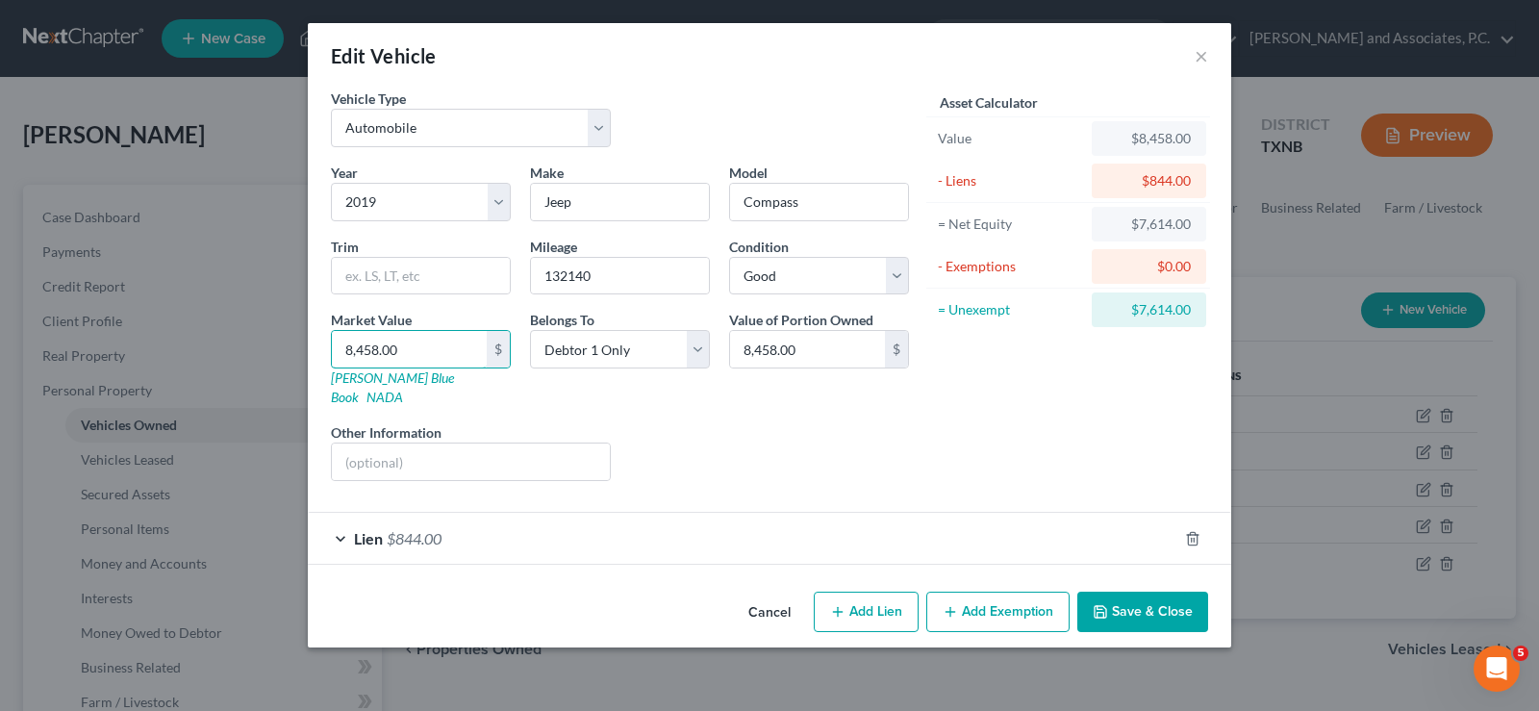
type input "8,458.00"
click at [1147, 592] on button "Save & Close" at bounding box center [1142, 612] width 131 height 40
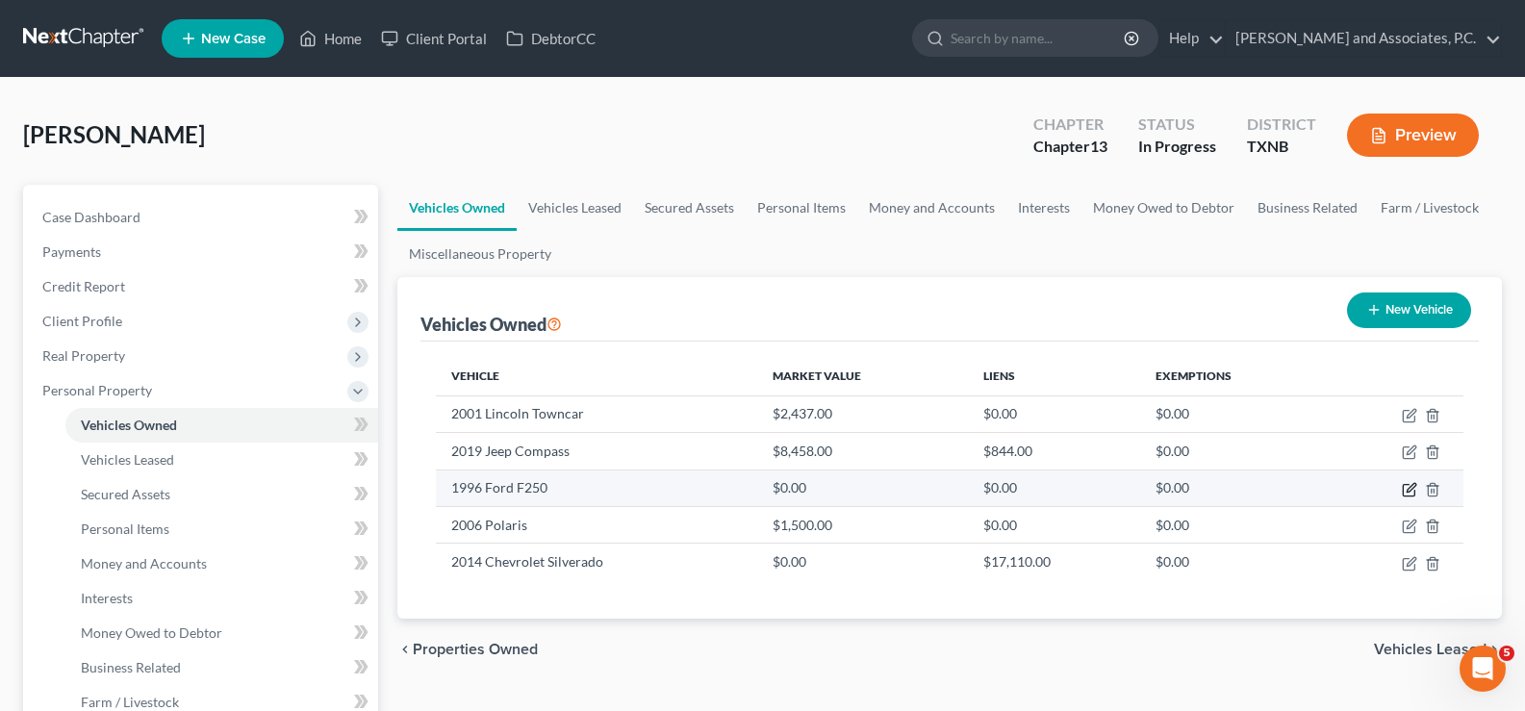
click at [1409, 489] on icon "button" at bounding box center [1409, 489] width 15 height 15
select select "0"
select select "30"
select select "3"
select select "0"
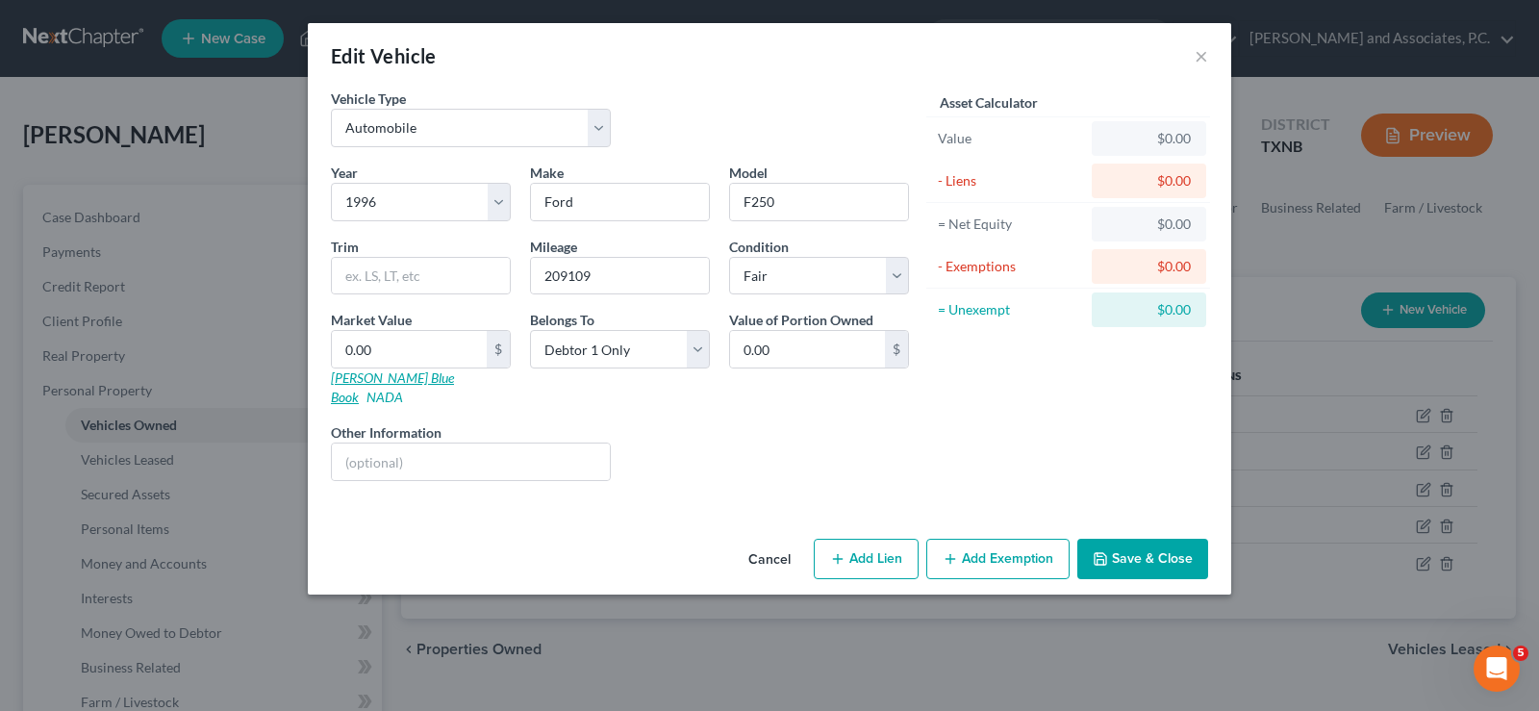
click at [375, 377] on link "[PERSON_NAME] Blue Book" at bounding box center [392, 387] width 123 height 36
click at [425, 354] on input "0.00" at bounding box center [409, 349] width 155 height 37
click at [399, 349] on input "0.00" at bounding box center [409, 349] width 155 height 37
click at [381, 342] on input "0." at bounding box center [409, 349] width 155 height 37
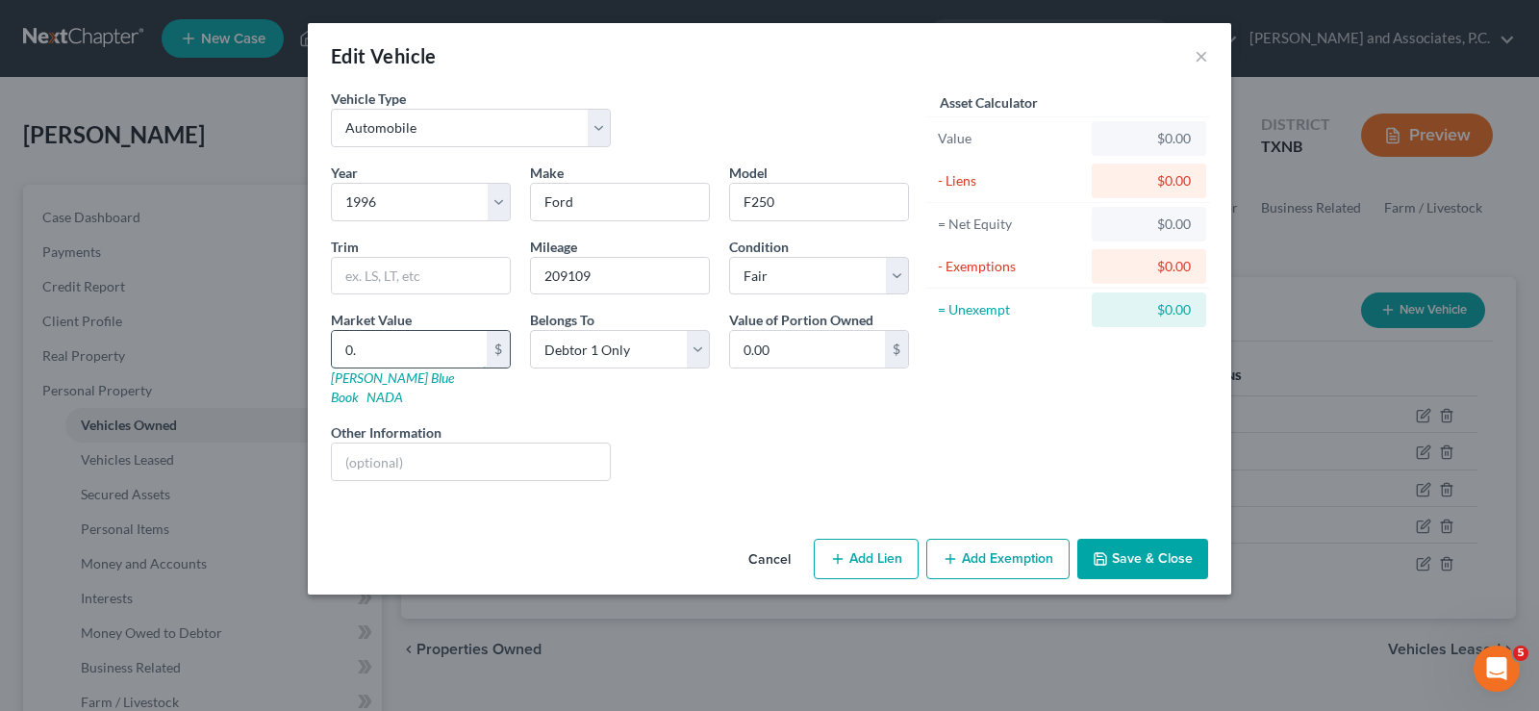
type input "0"
type input "3"
type input "3.00"
type input "37"
type input "37.00"
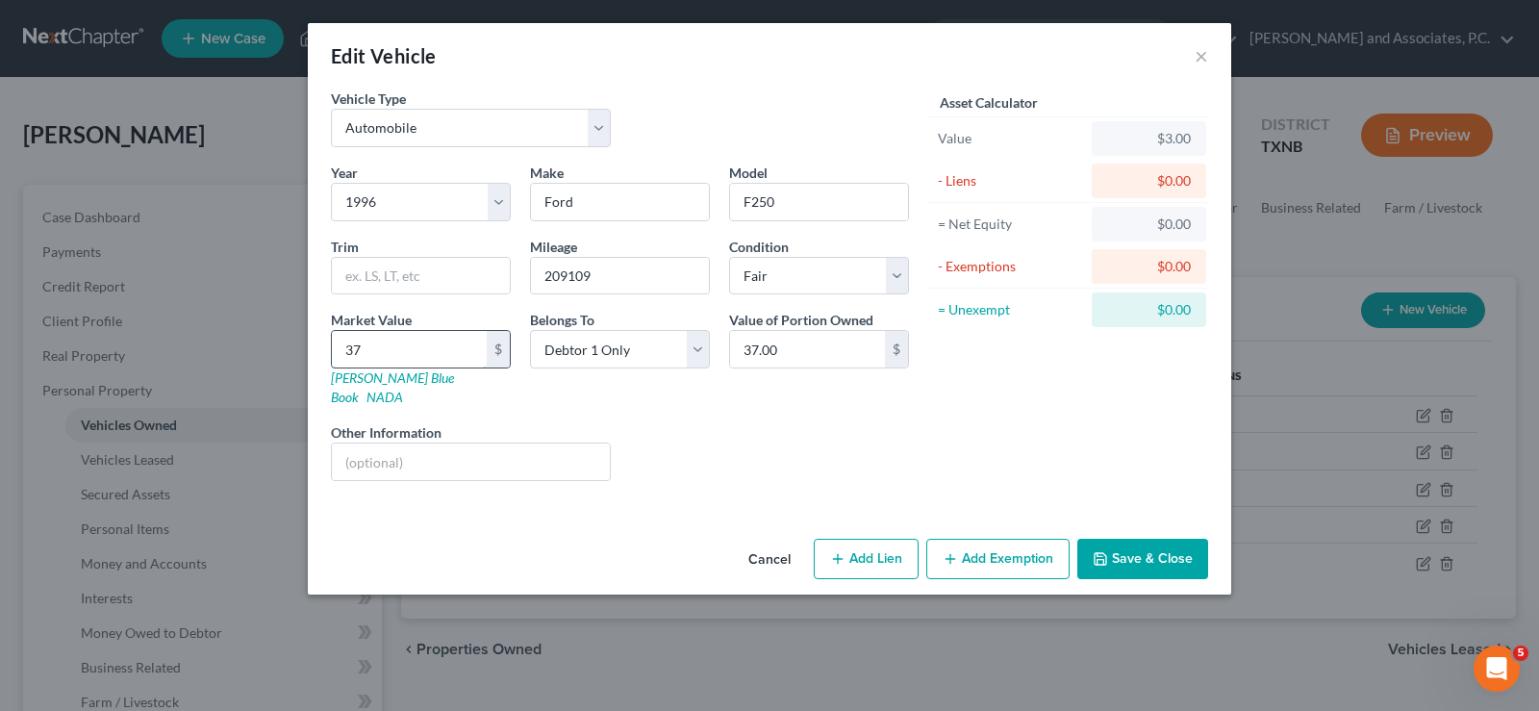
type input "375"
type input "375.00"
type input "3752"
type input "3,752.00"
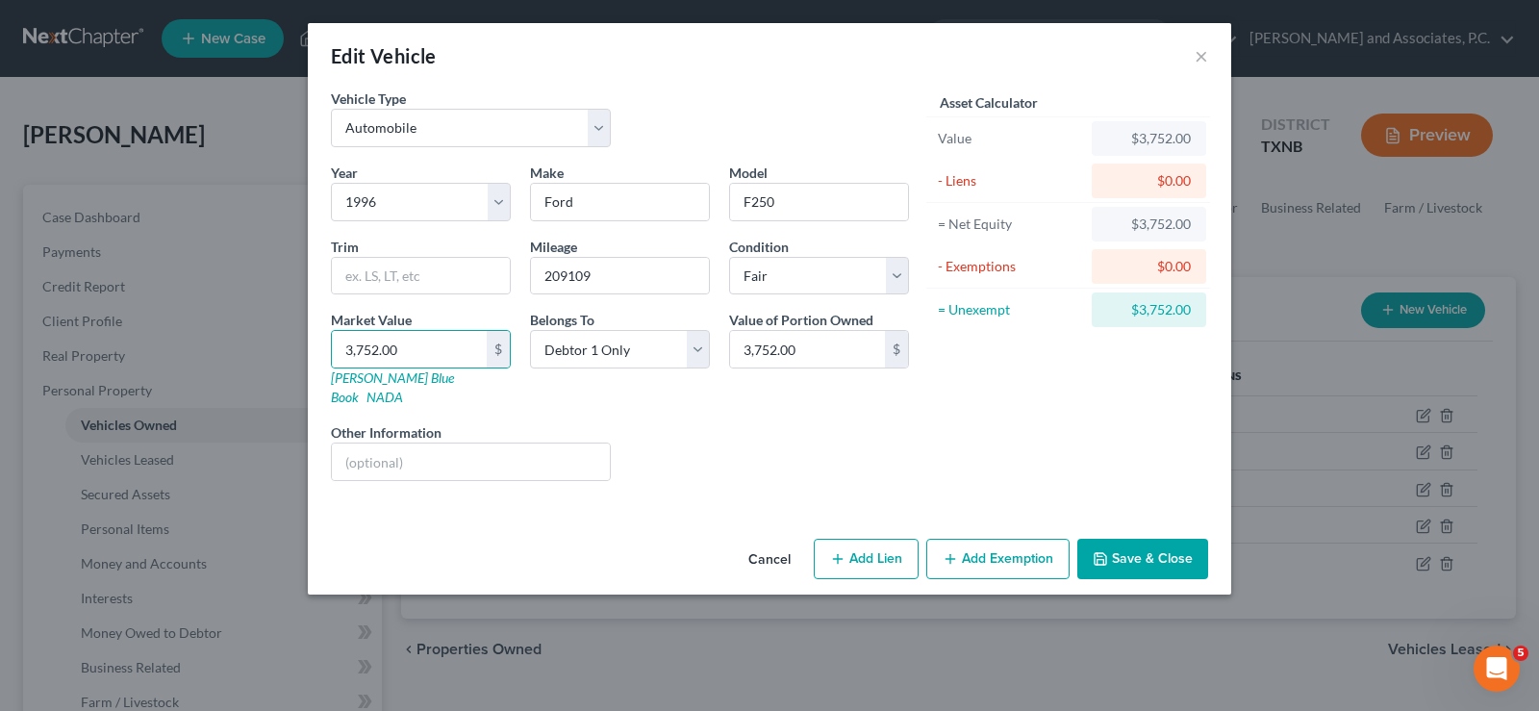
click at [1114, 544] on button "Save & Close" at bounding box center [1142, 559] width 131 height 40
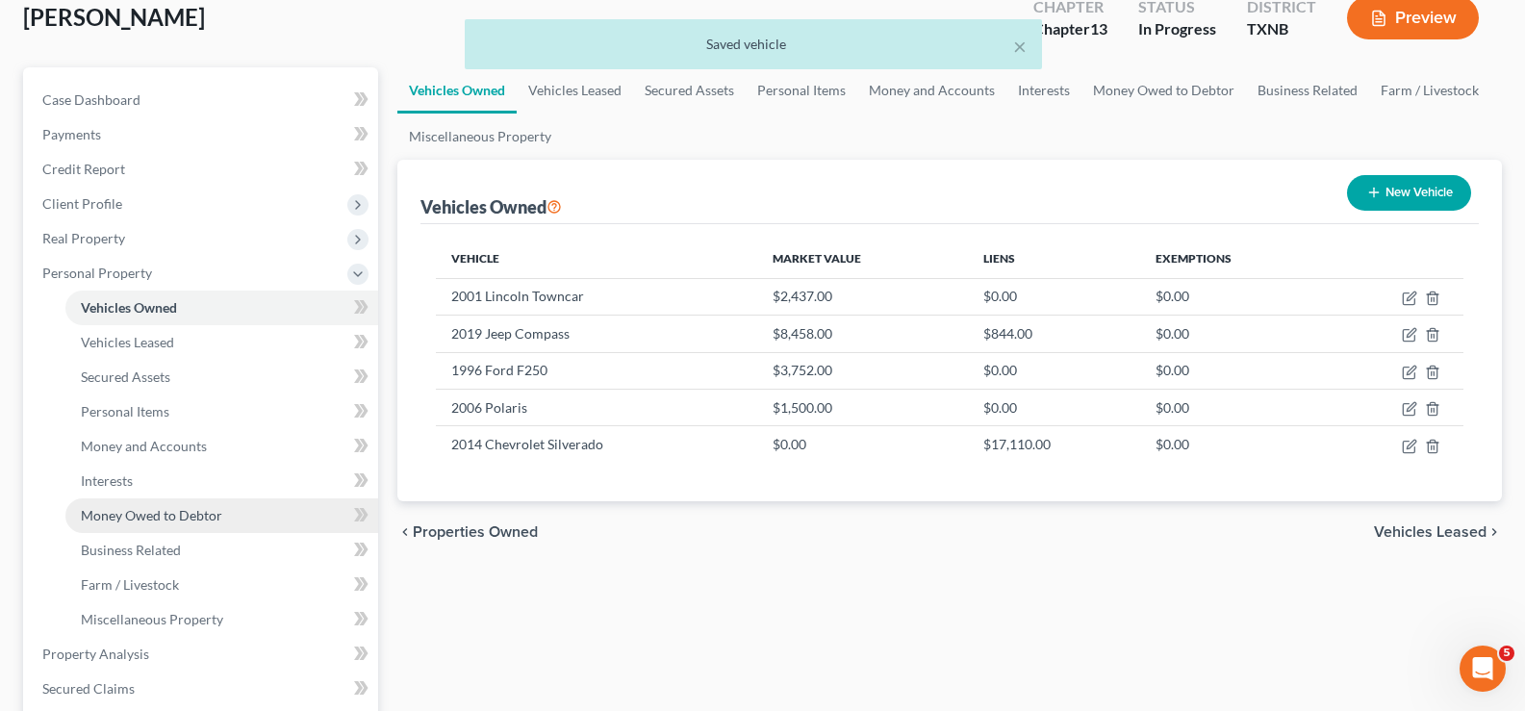
scroll to position [192, 0]
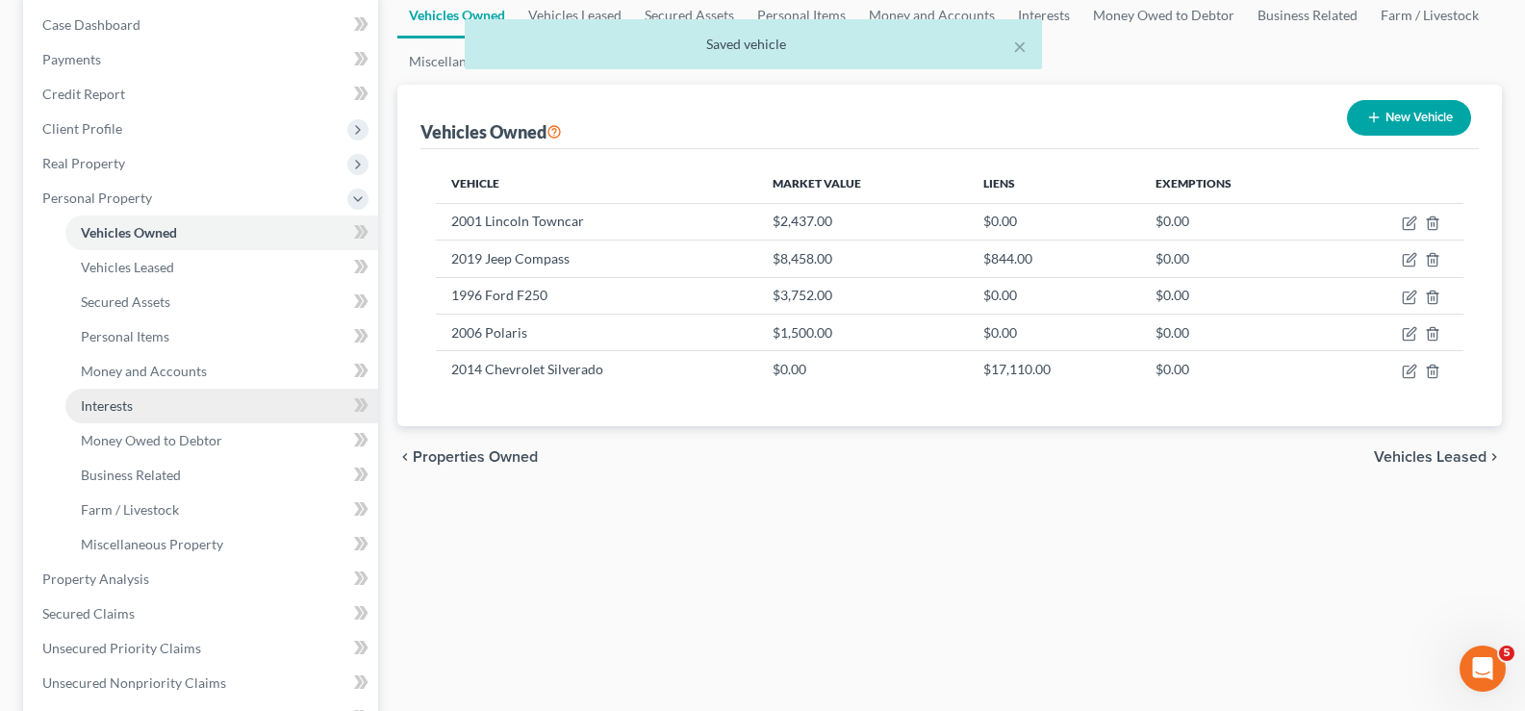
click at [179, 413] on link "Interests" at bounding box center [221, 406] width 313 height 35
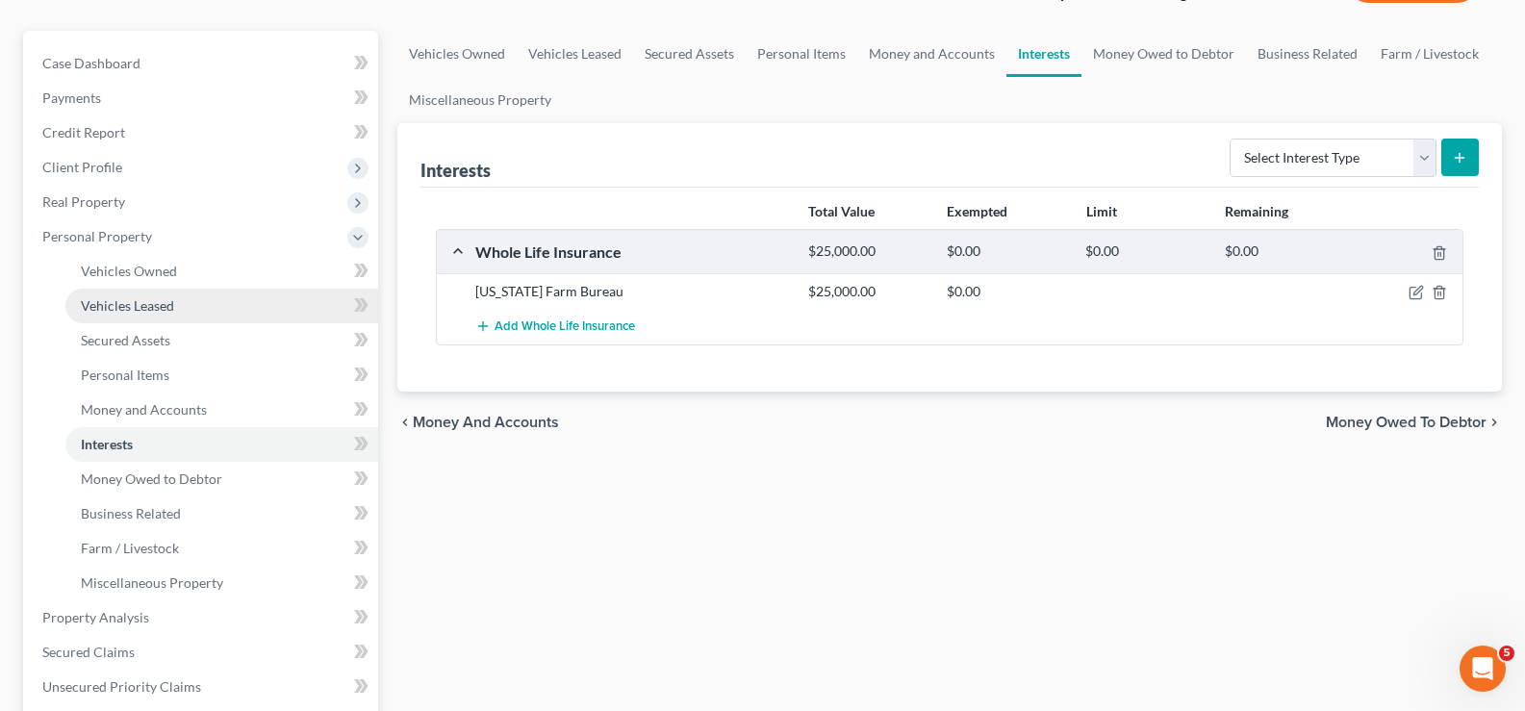
scroll to position [192, 0]
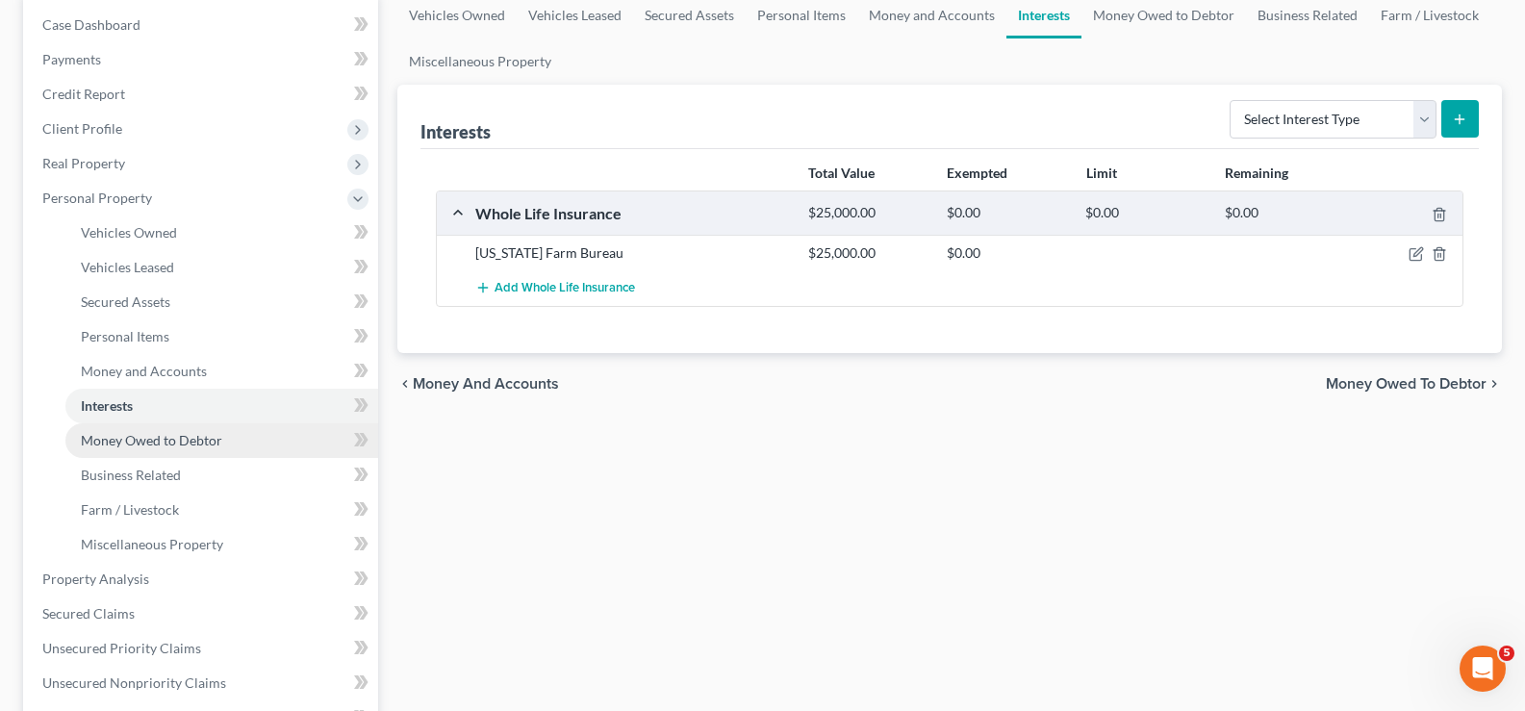
click at [228, 441] on link "Money Owed to Debtor" at bounding box center [221, 440] width 313 height 35
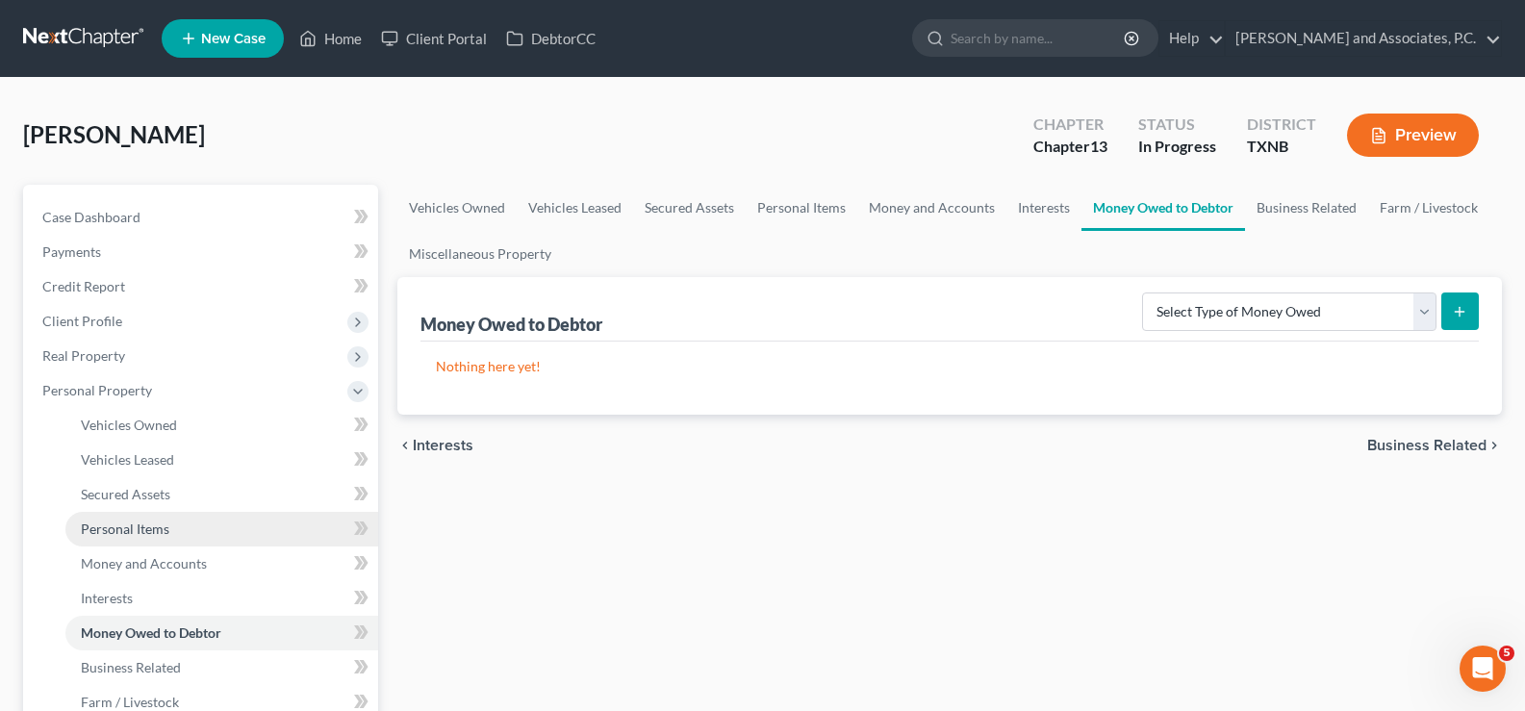
scroll to position [192, 0]
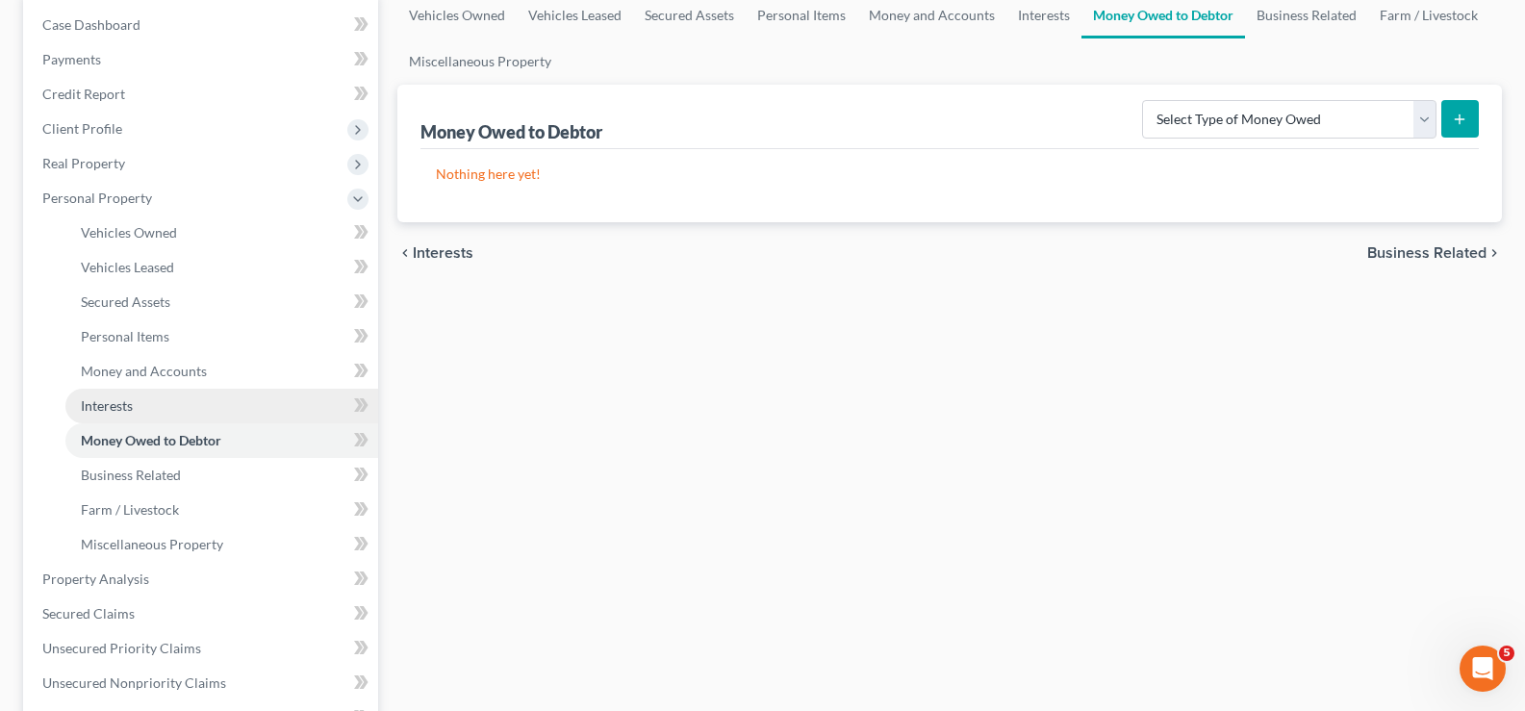
click at [226, 417] on link "Interests" at bounding box center [221, 406] width 313 height 35
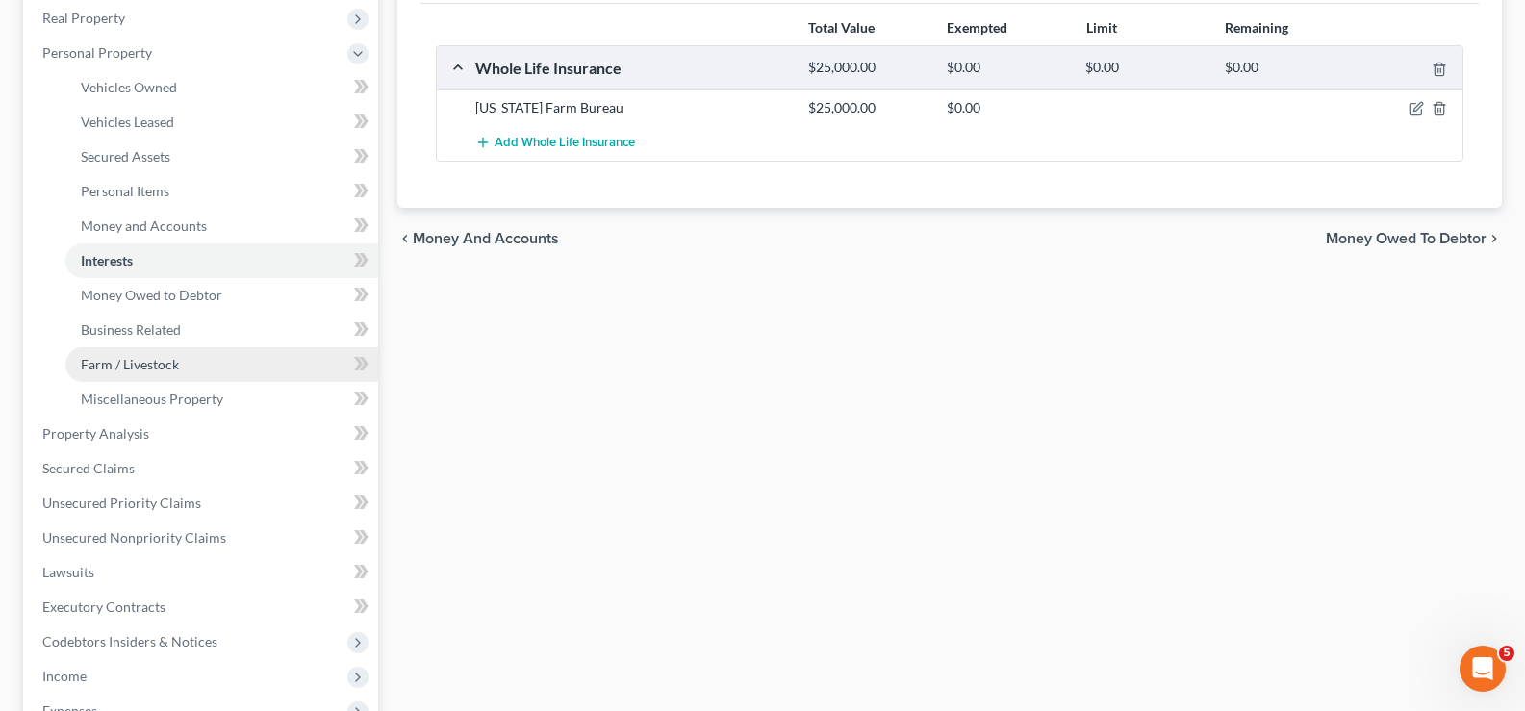
scroll to position [385, 0]
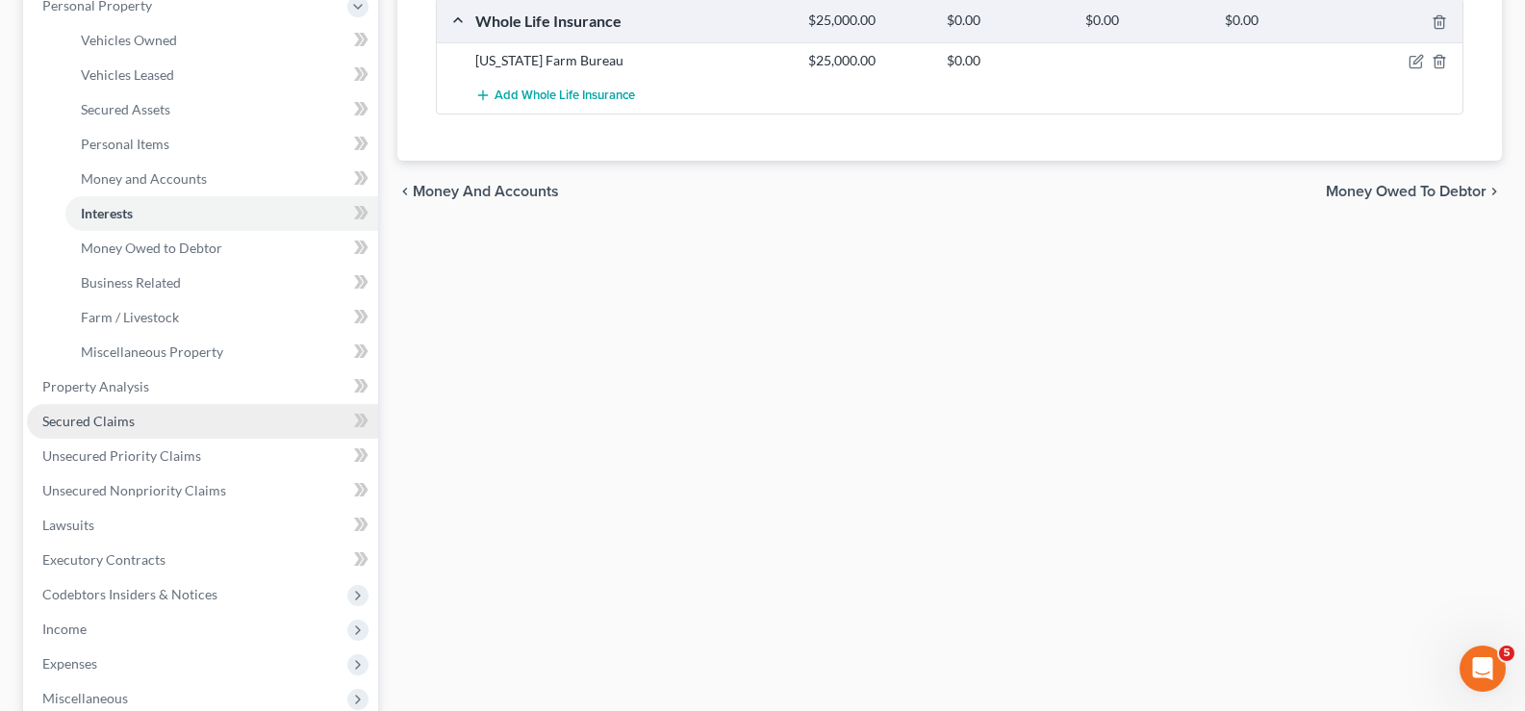
click at [215, 416] on link "Secured Claims" at bounding box center [202, 421] width 351 height 35
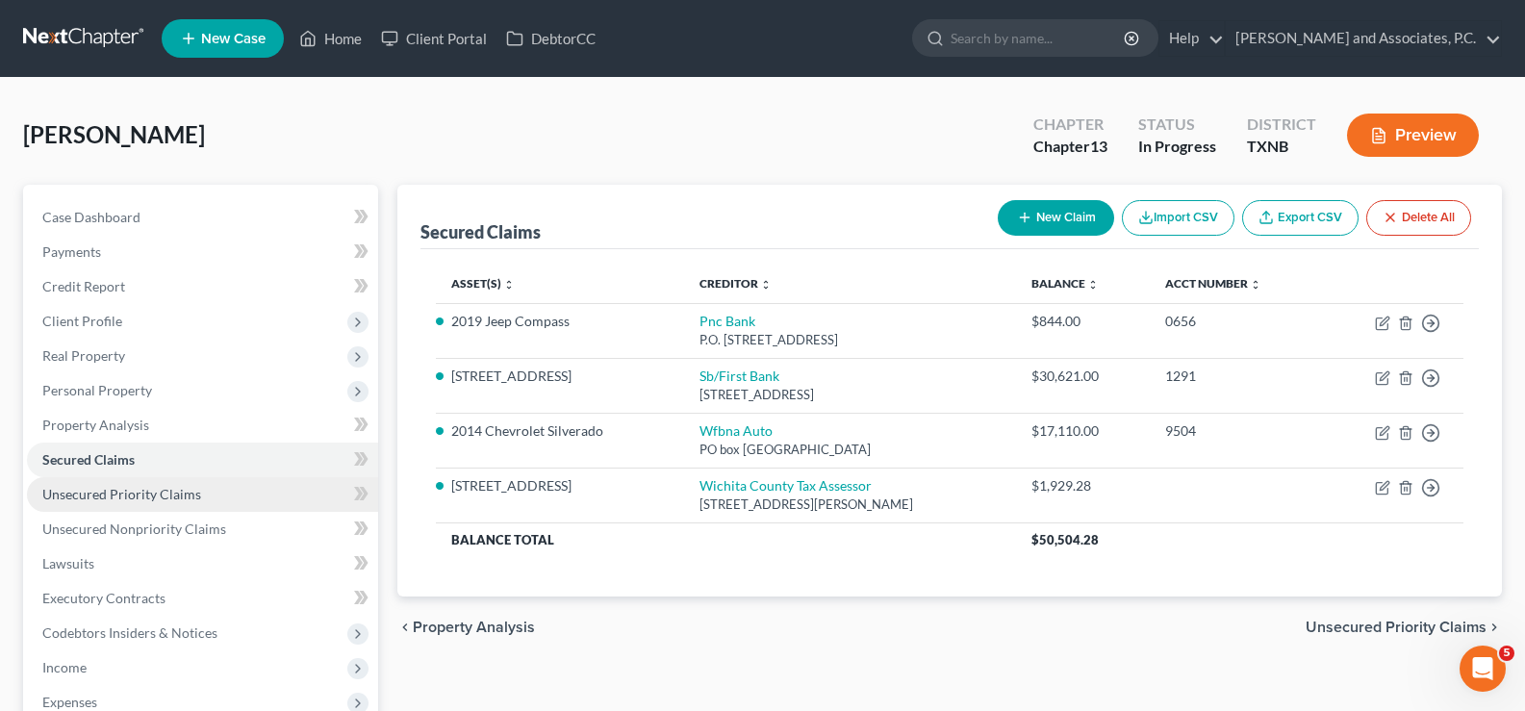
scroll to position [192, 0]
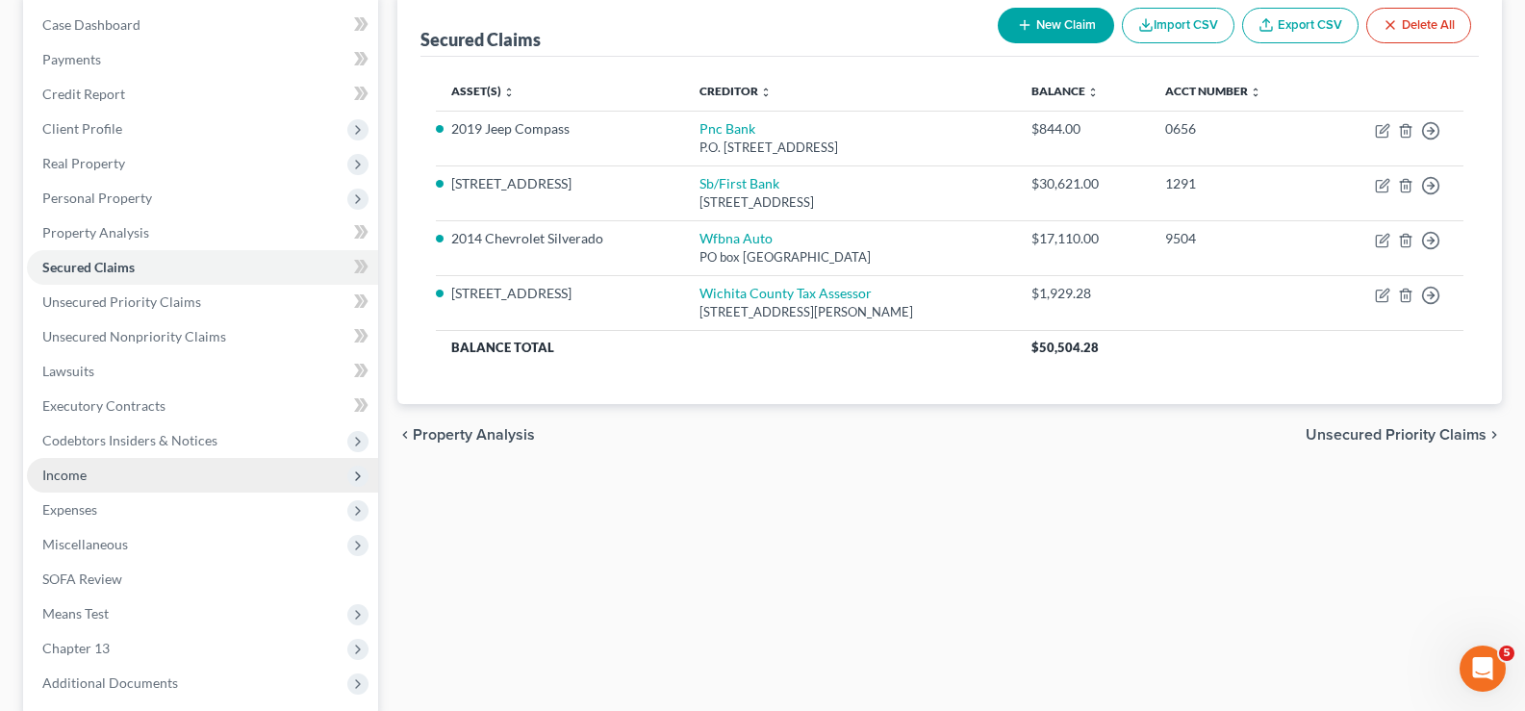
click at [185, 481] on span "Income" at bounding box center [202, 475] width 351 height 35
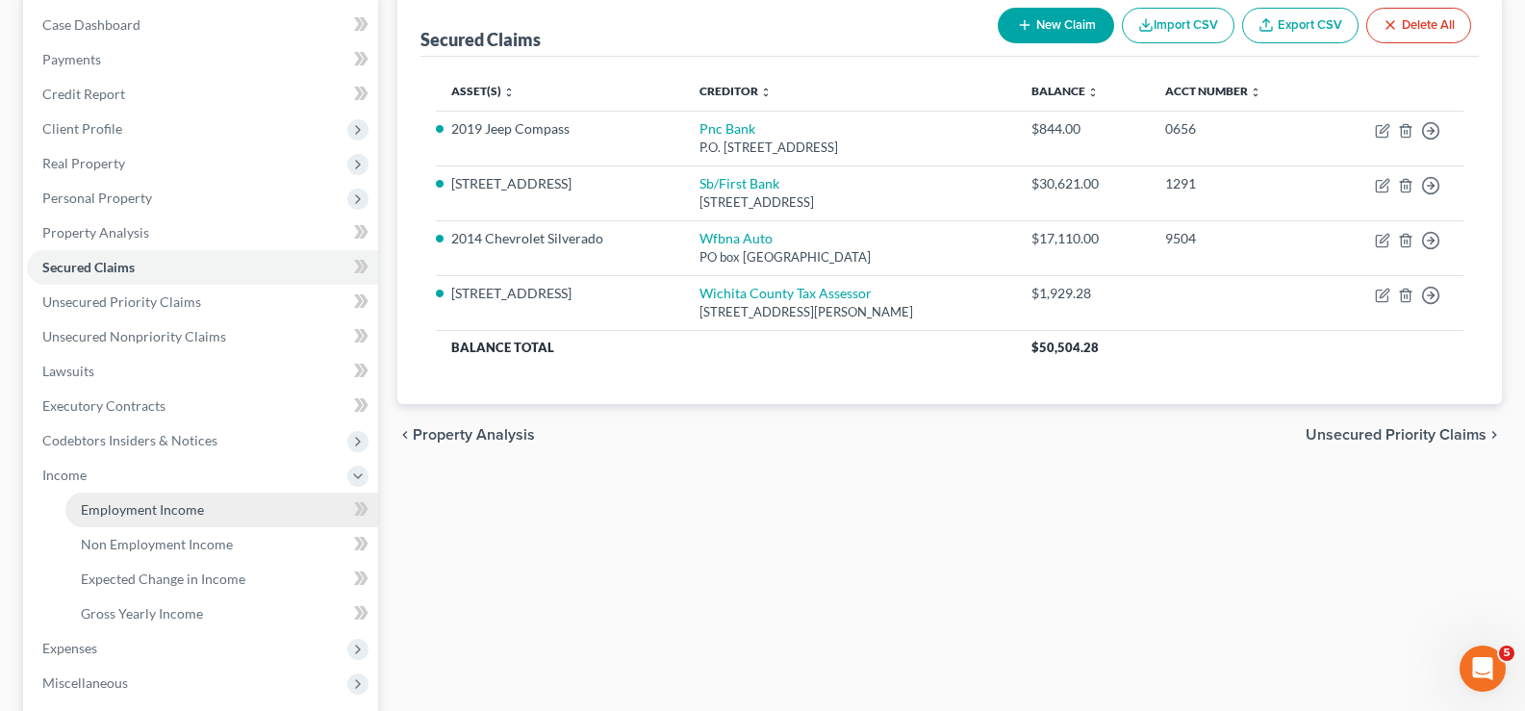
click at [186, 506] on span "Employment Income" at bounding box center [142, 509] width 123 height 16
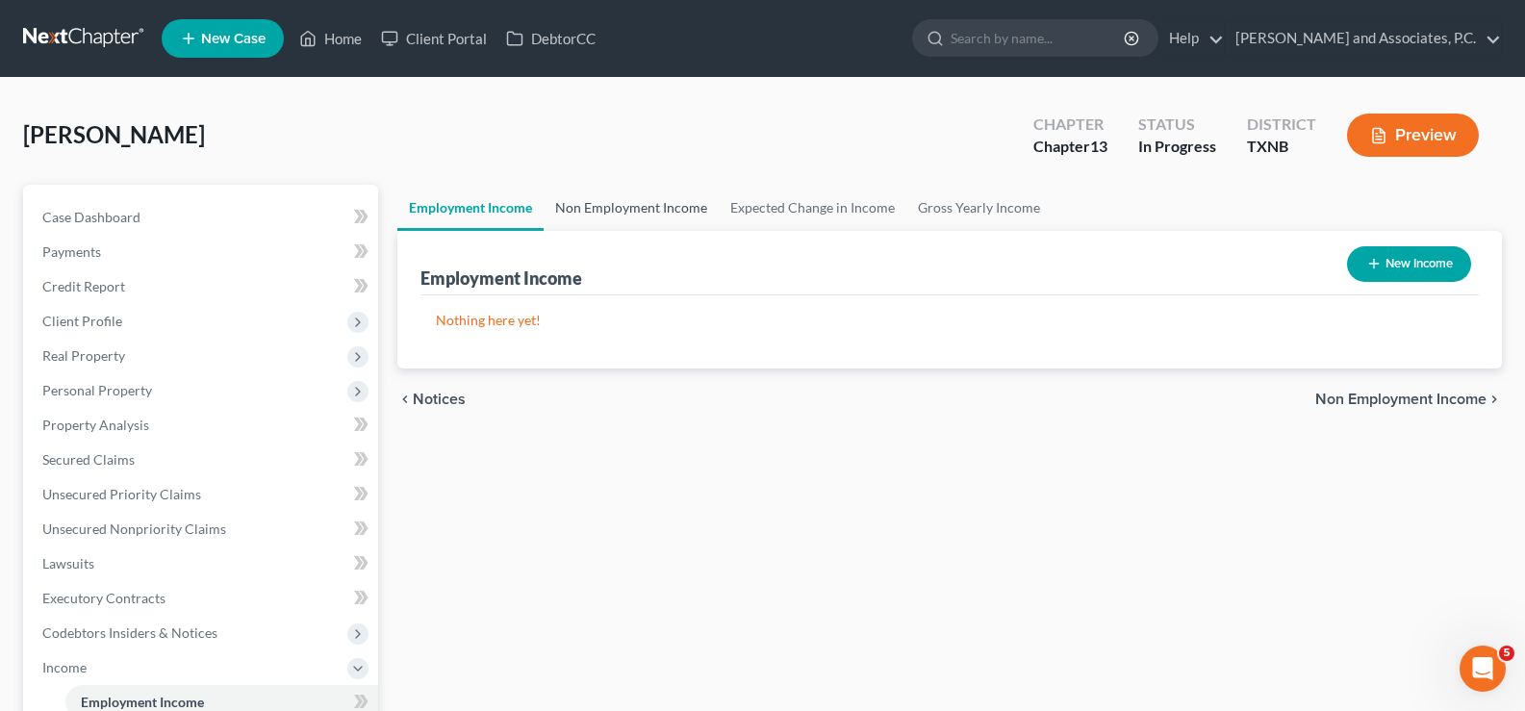
click at [636, 212] on link "Non Employment Income" at bounding box center [631, 208] width 175 height 46
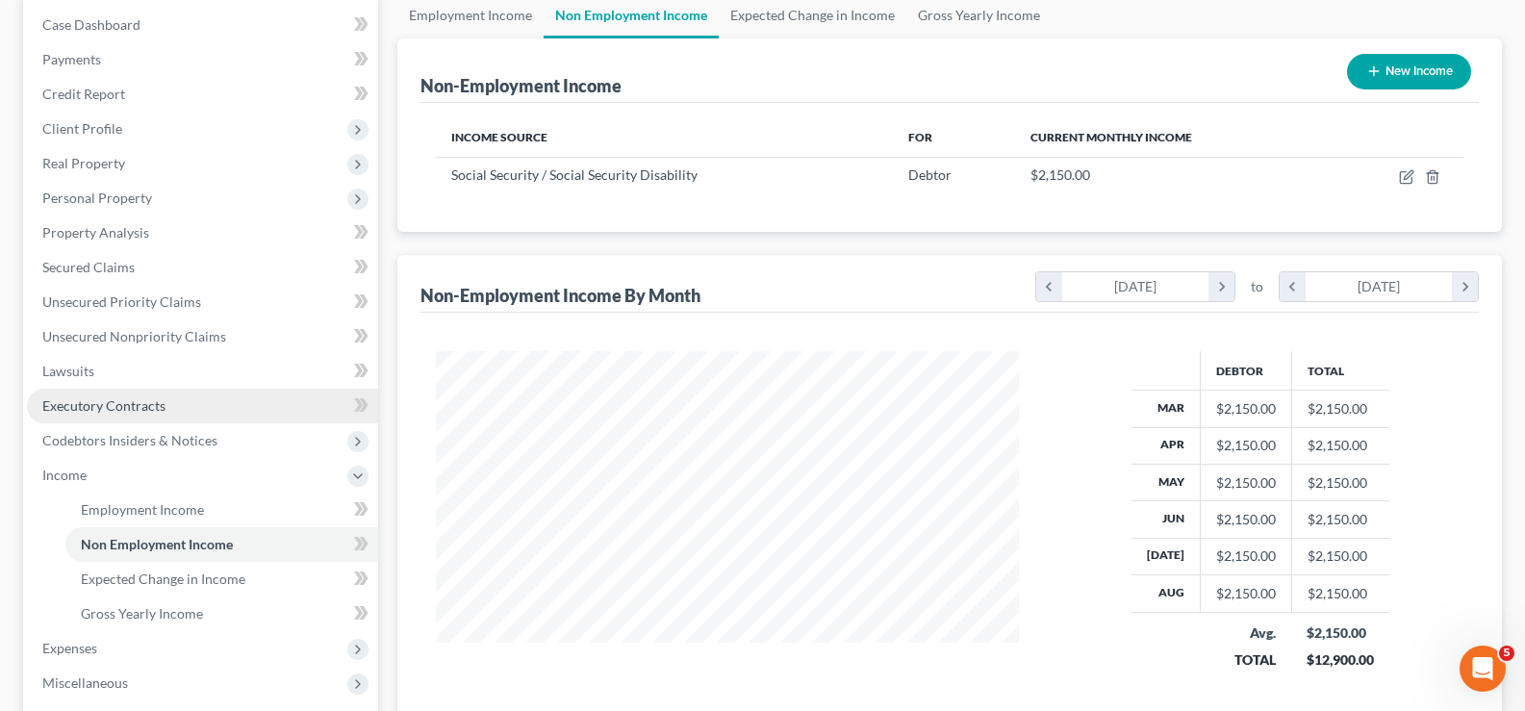
scroll to position [385, 0]
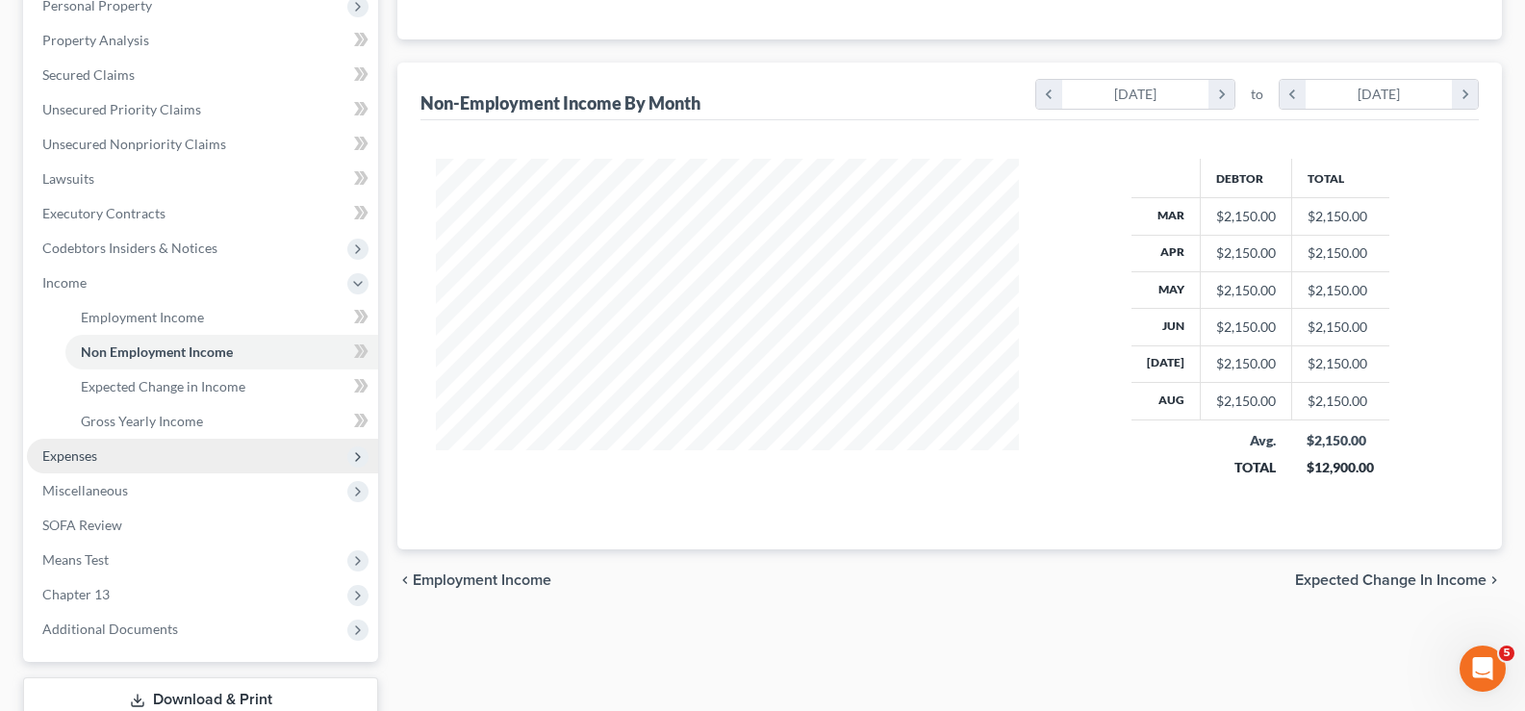
click at [132, 456] on span "Expenses" at bounding box center [202, 456] width 351 height 35
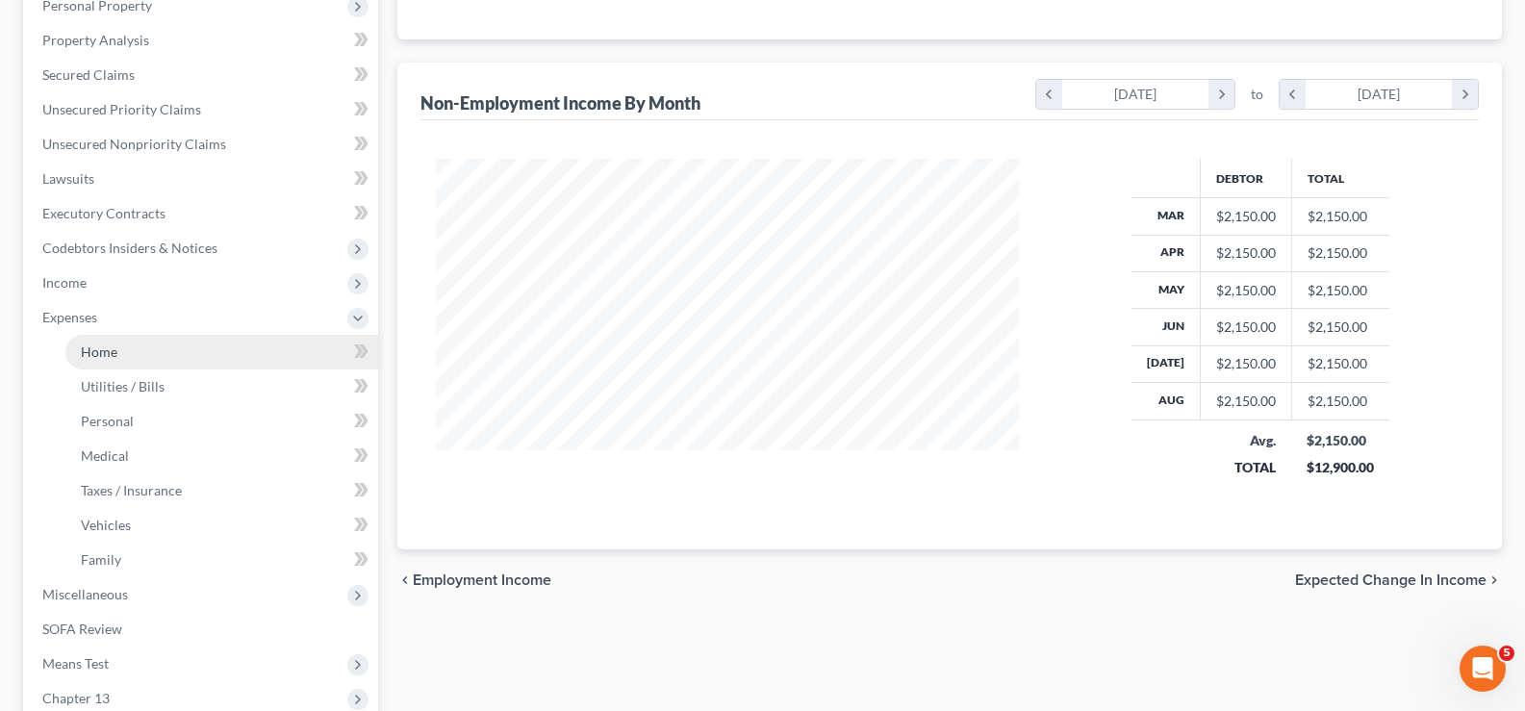
click at [140, 351] on link "Home" at bounding box center [221, 352] width 313 height 35
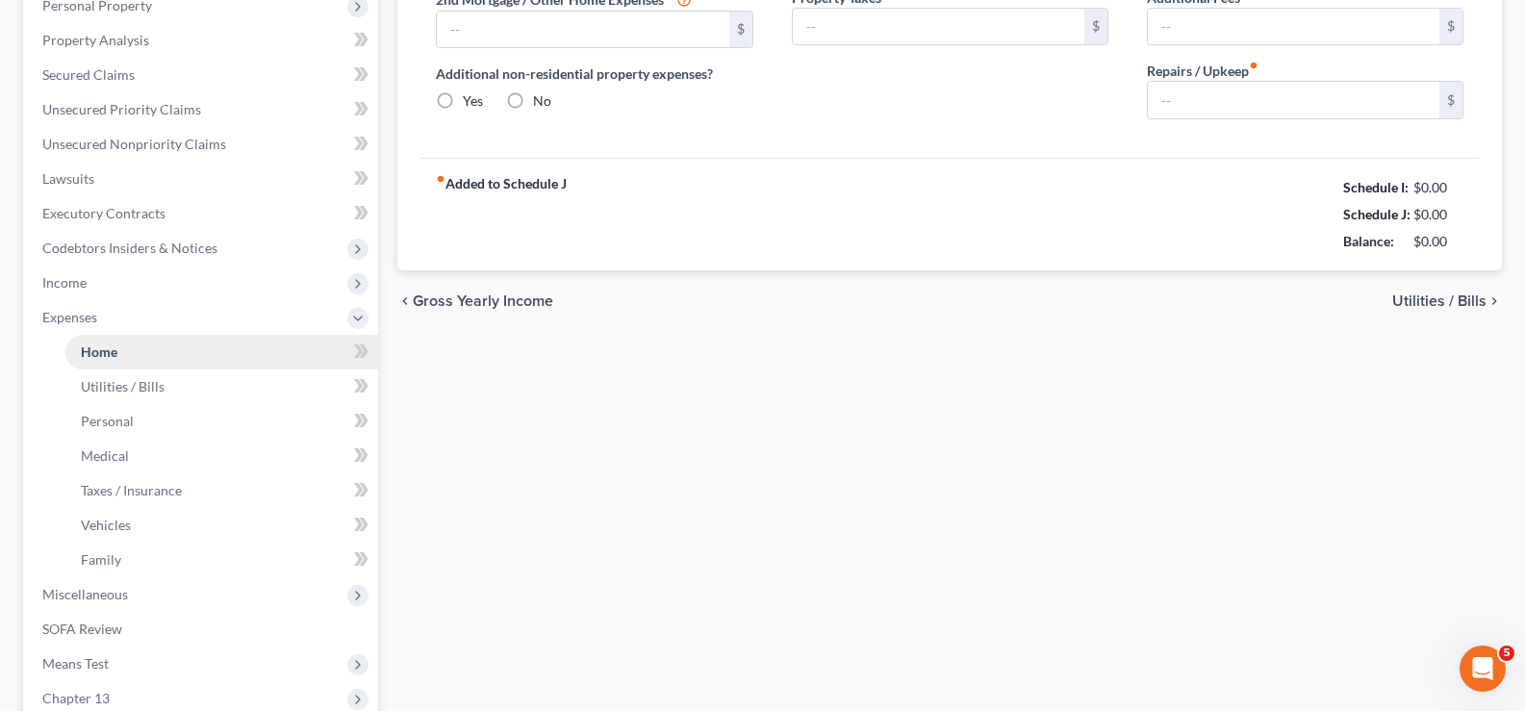
type input "0.00"
radio input "true"
type input "320.00"
type input "160.77"
type input "0.00"
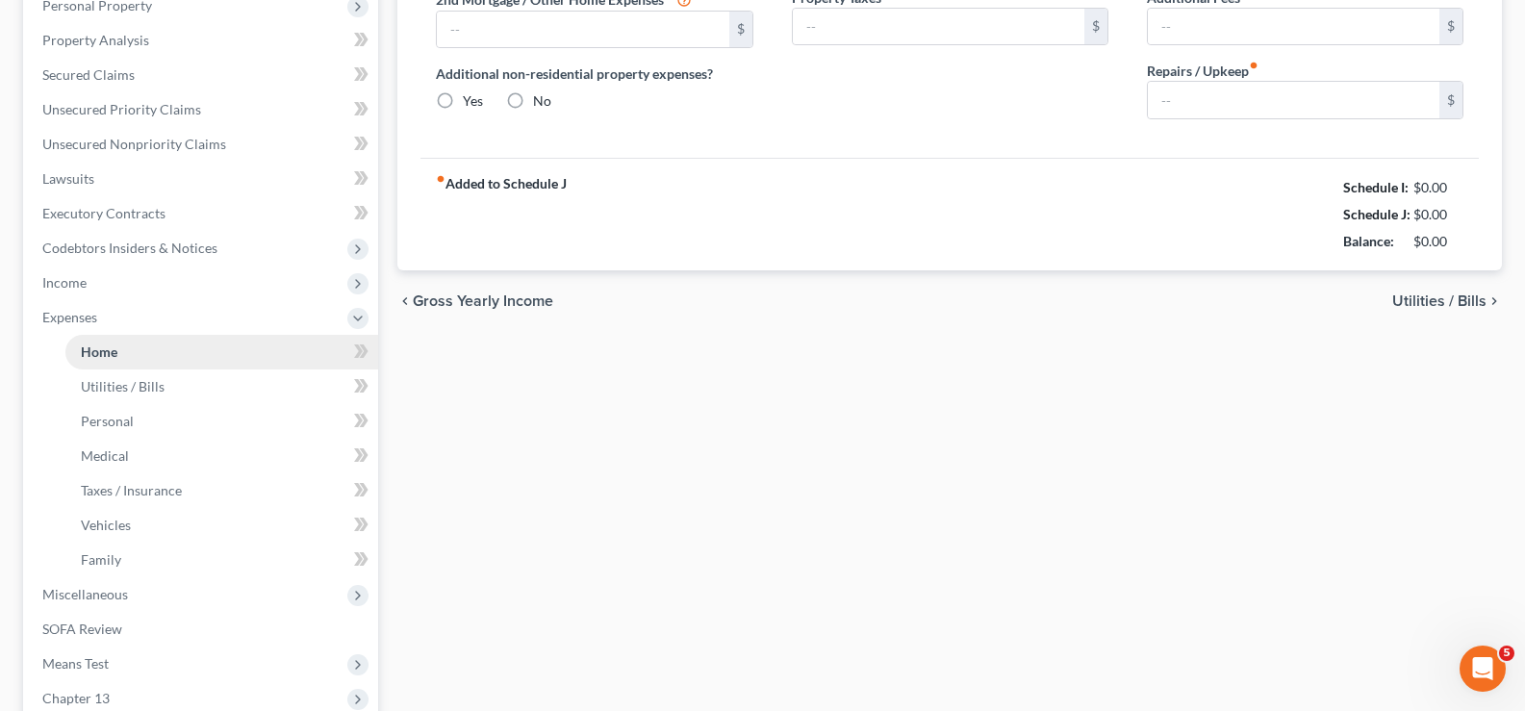
type input "0.00"
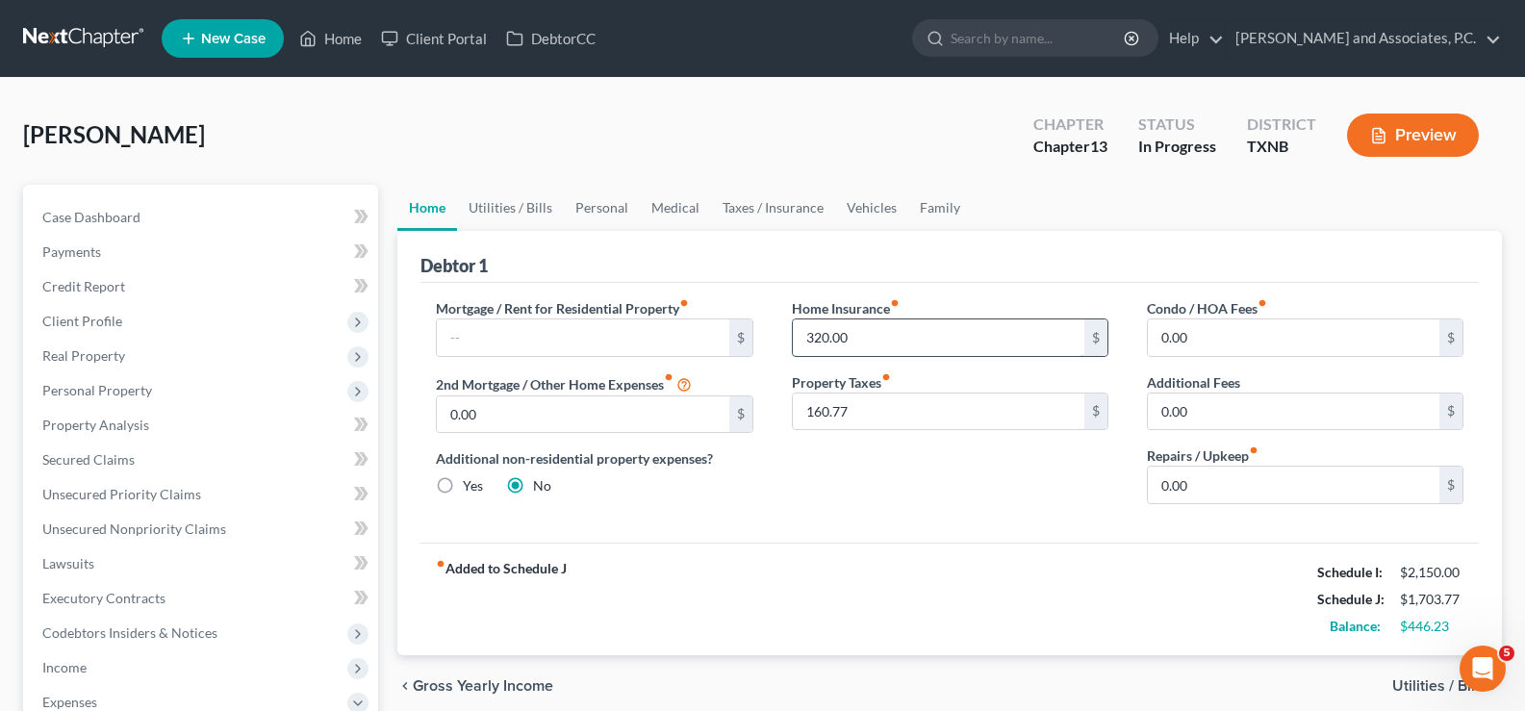
click at [902, 327] on input "320.00" at bounding box center [938, 337] width 291 height 37
click at [523, 207] on link "Utilities / Bills" at bounding box center [510, 208] width 107 height 46
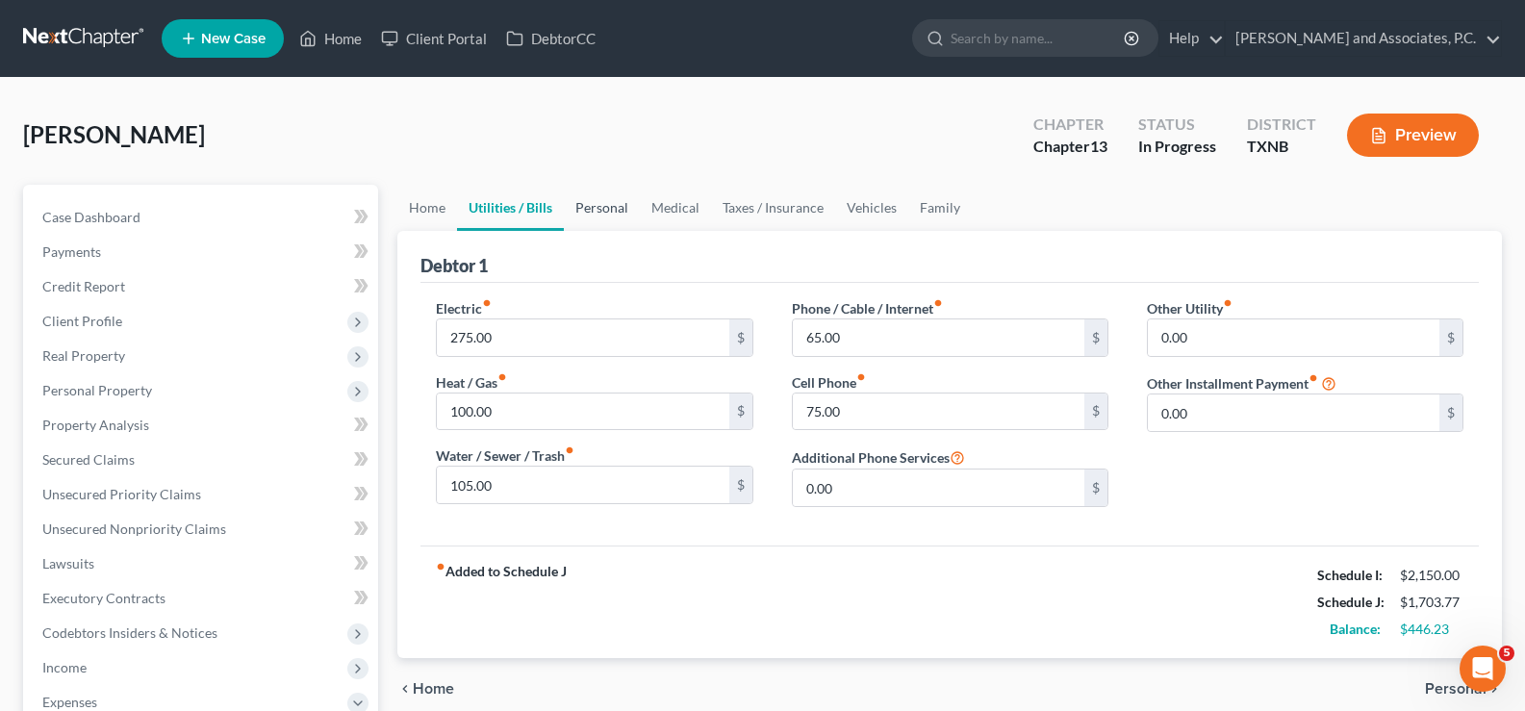
click at [589, 211] on link "Personal" at bounding box center [602, 208] width 76 height 46
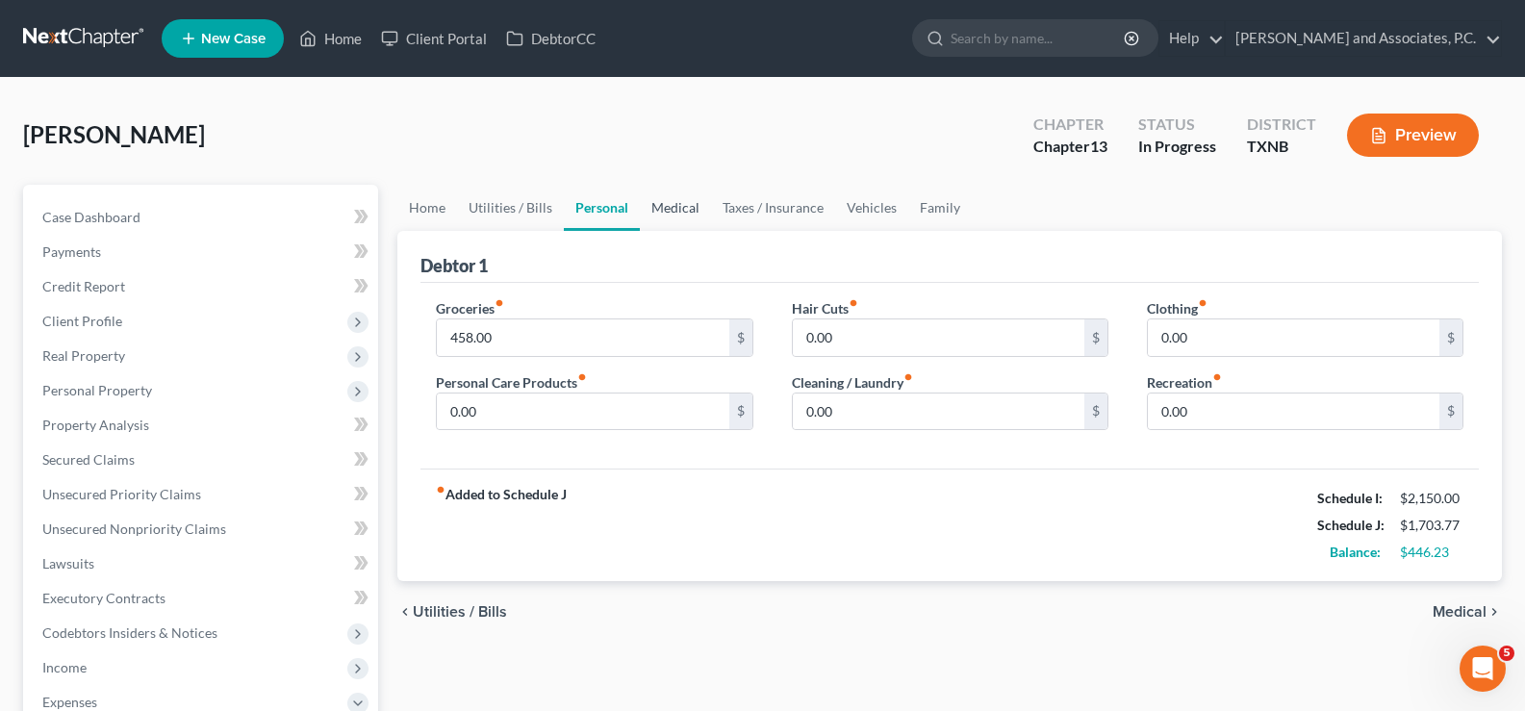
click at [668, 207] on link "Medical" at bounding box center [675, 208] width 71 height 46
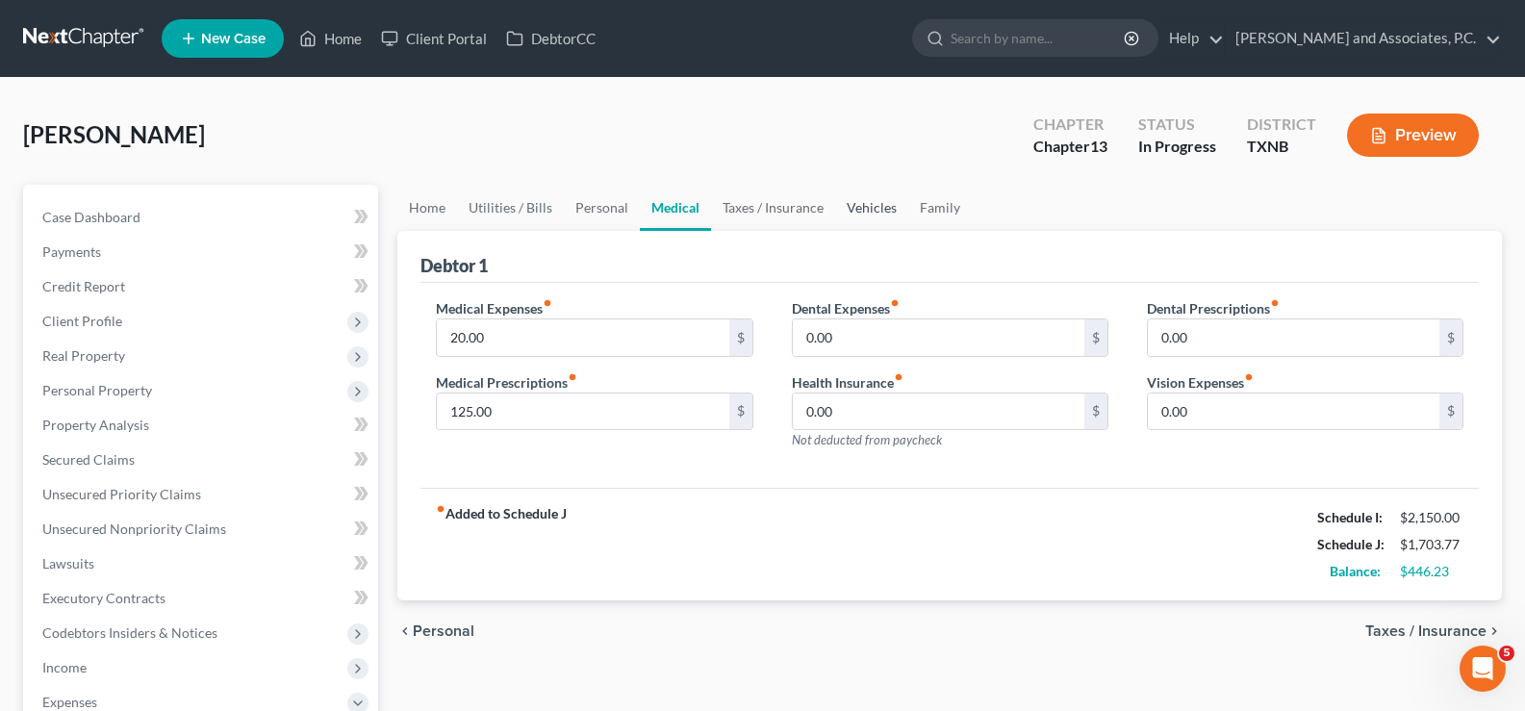
click at [854, 210] on link "Vehicles" at bounding box center [871, 208] width 73 height 46
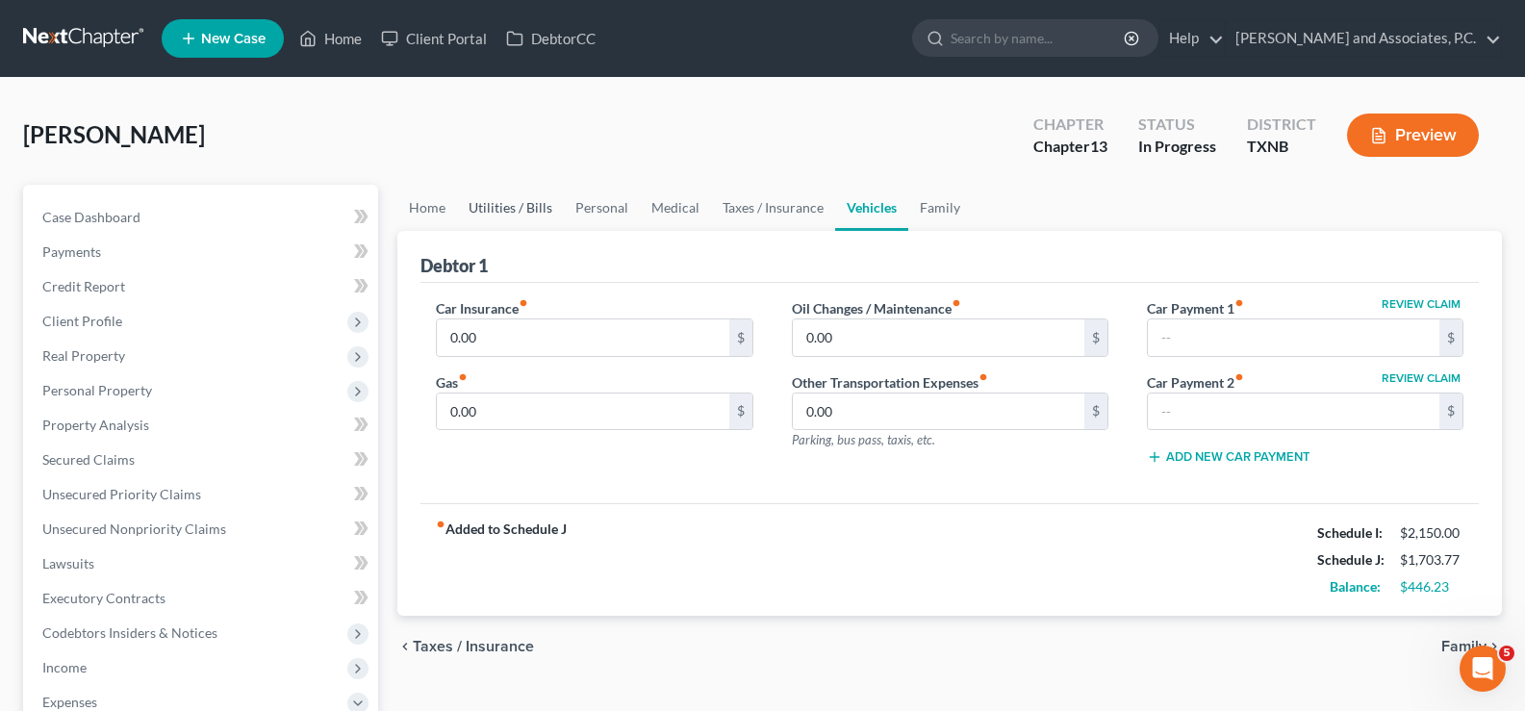
click at [508, 198] on link "Utilities / Bills" at bounding box center [510, 208] width 107 height 46
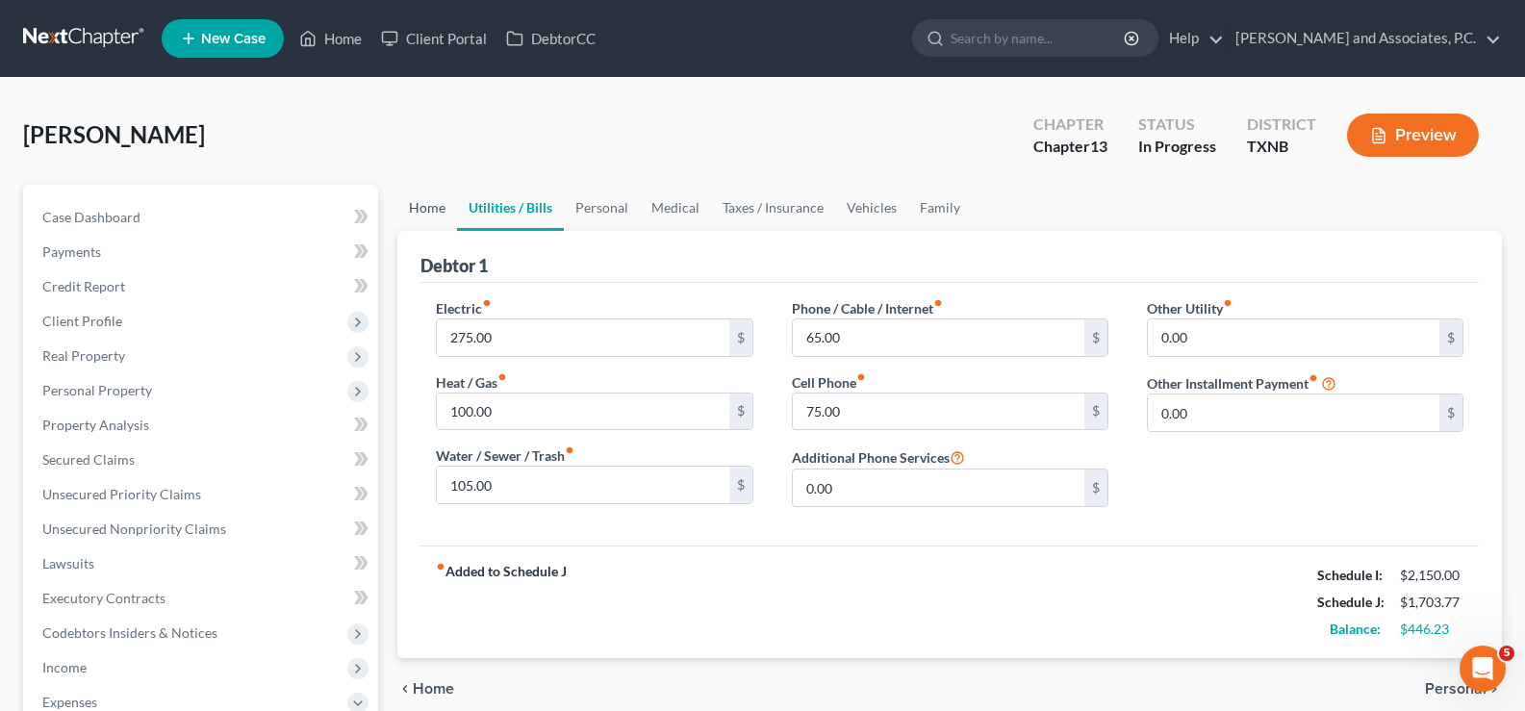
click at [436, 214] on link "Home" at bounding box center [427, 208] width 60 height 46
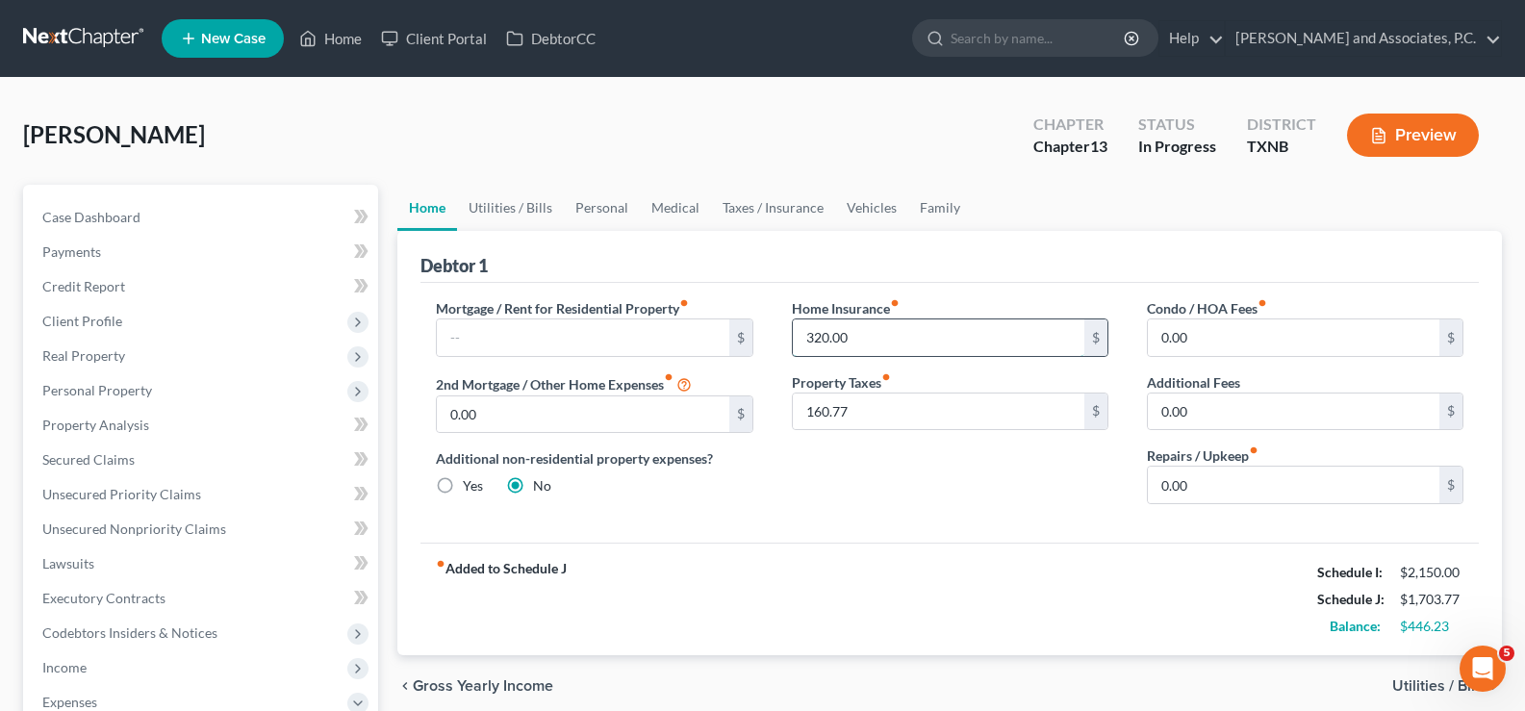
click at [880, 342] on input "320.00" at bounding box center [938, 337] width 291 height 37
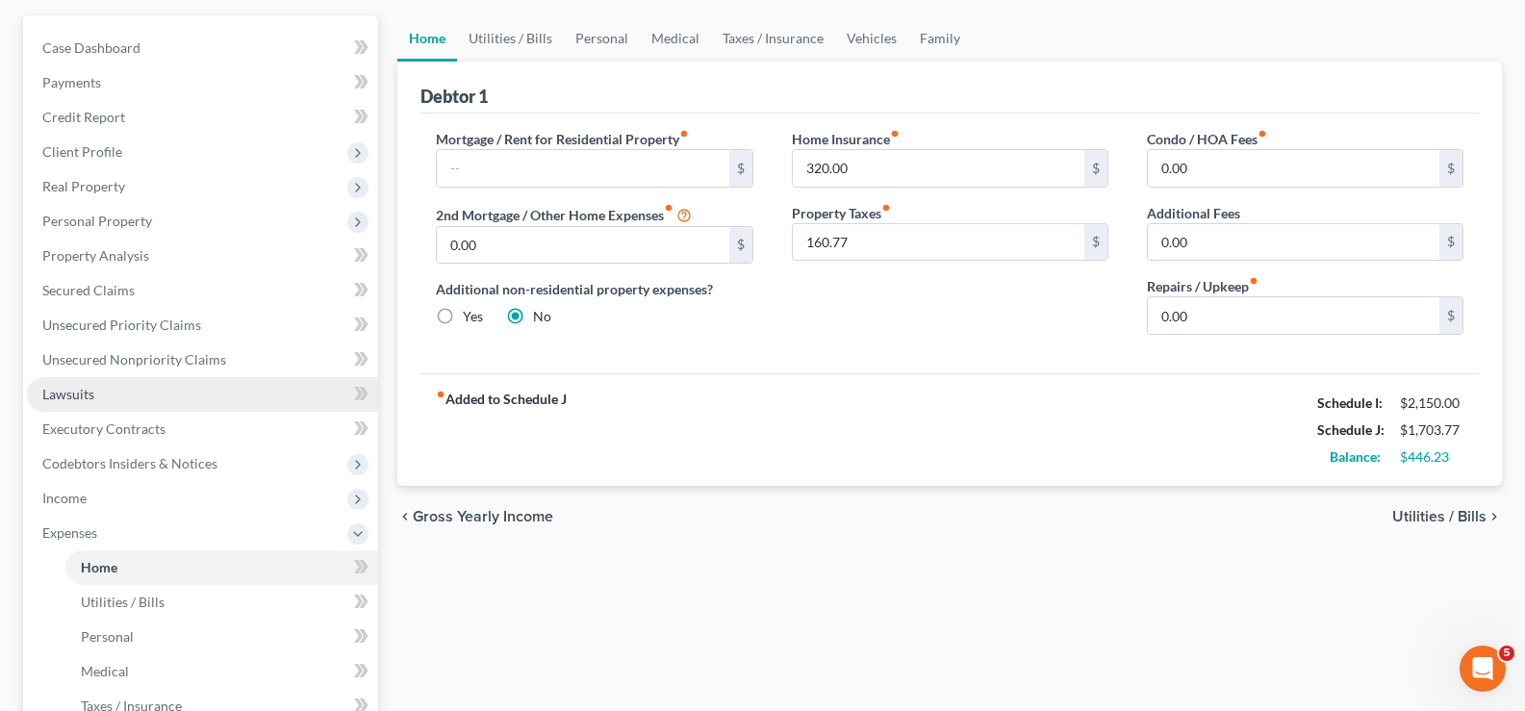
scroll to position [192, 0]
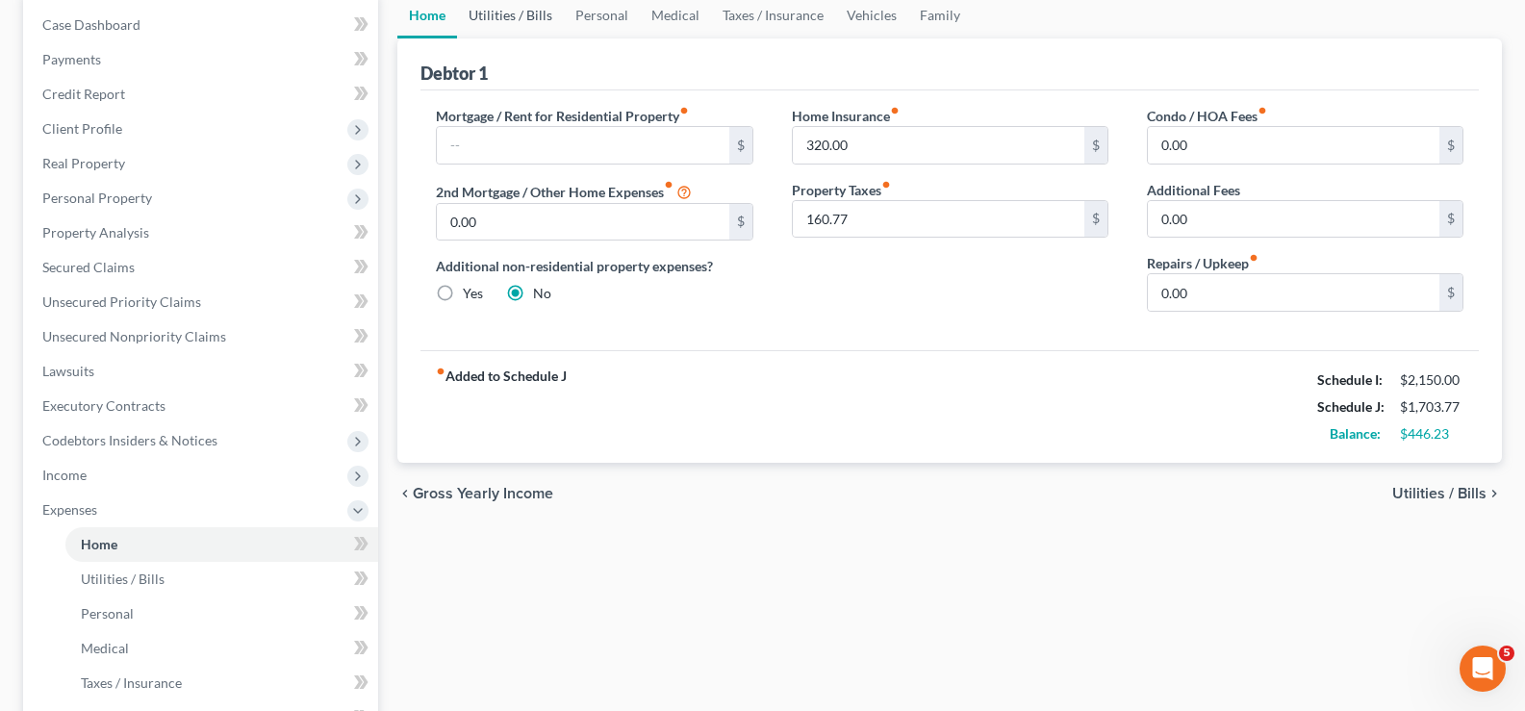
click at [524, 13] on link "Utilities / Bills" at bounding box center [510, 15] width 107 height 46
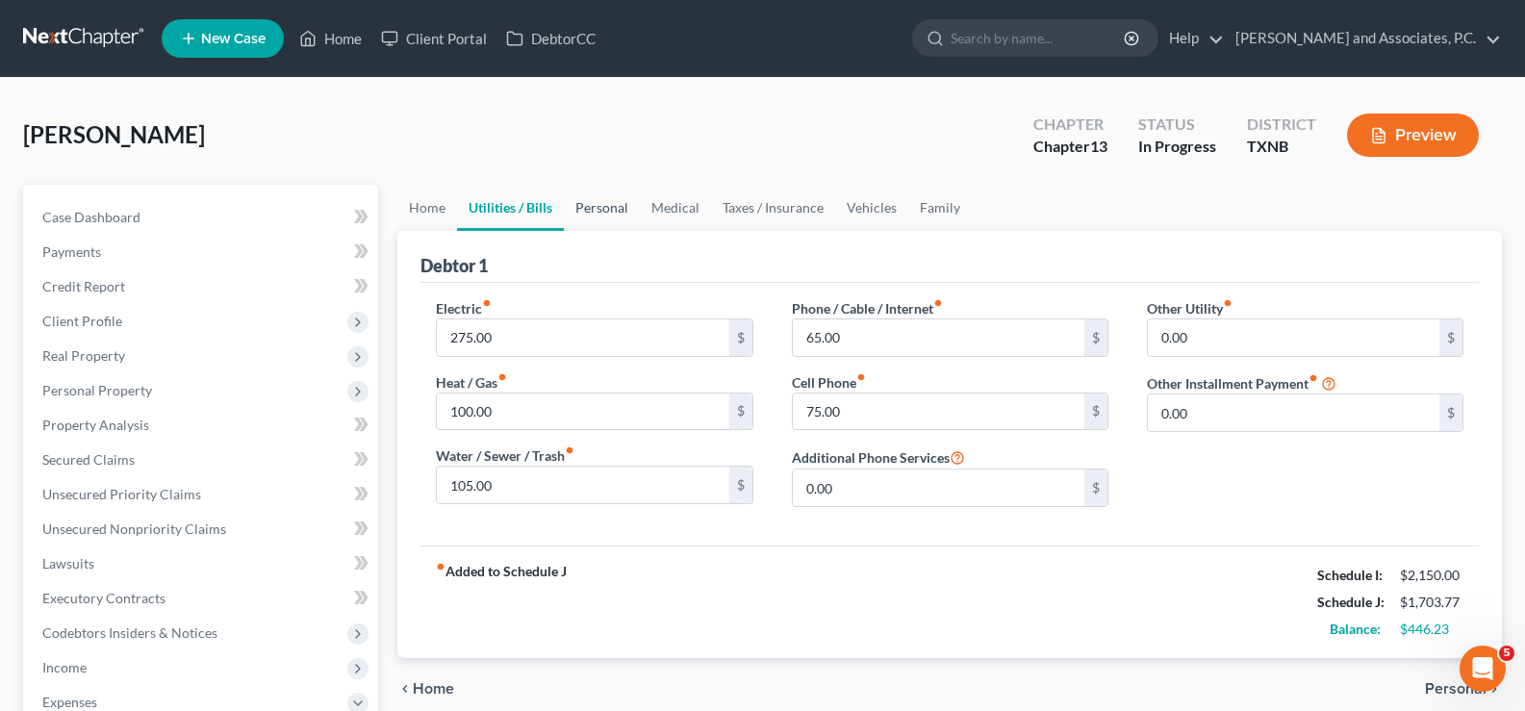
click at [585, 204] on link "Personal" at bounding box center [602, 208] width 76 height 46
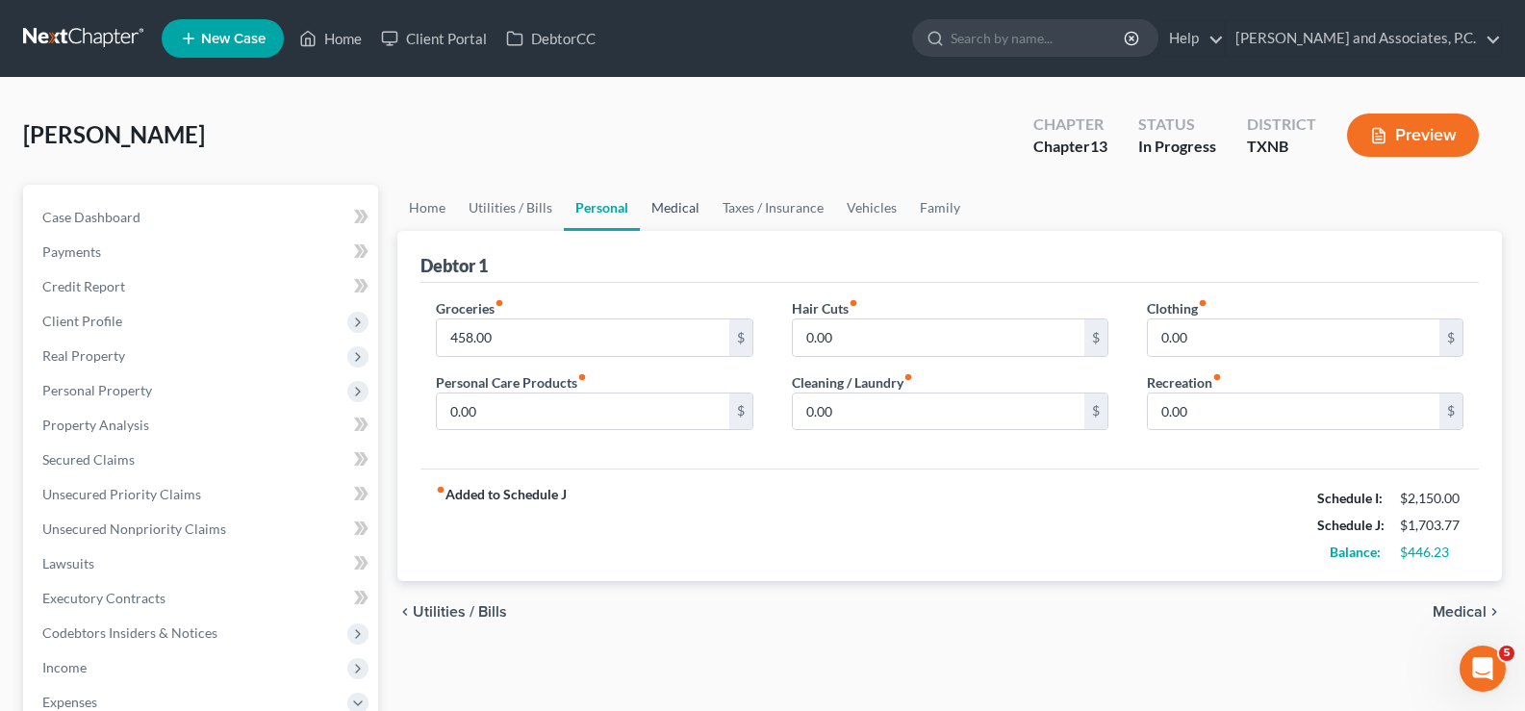
click at [660, 210] on link "Medical" at bounding box center [675, 208] width 71 height 46
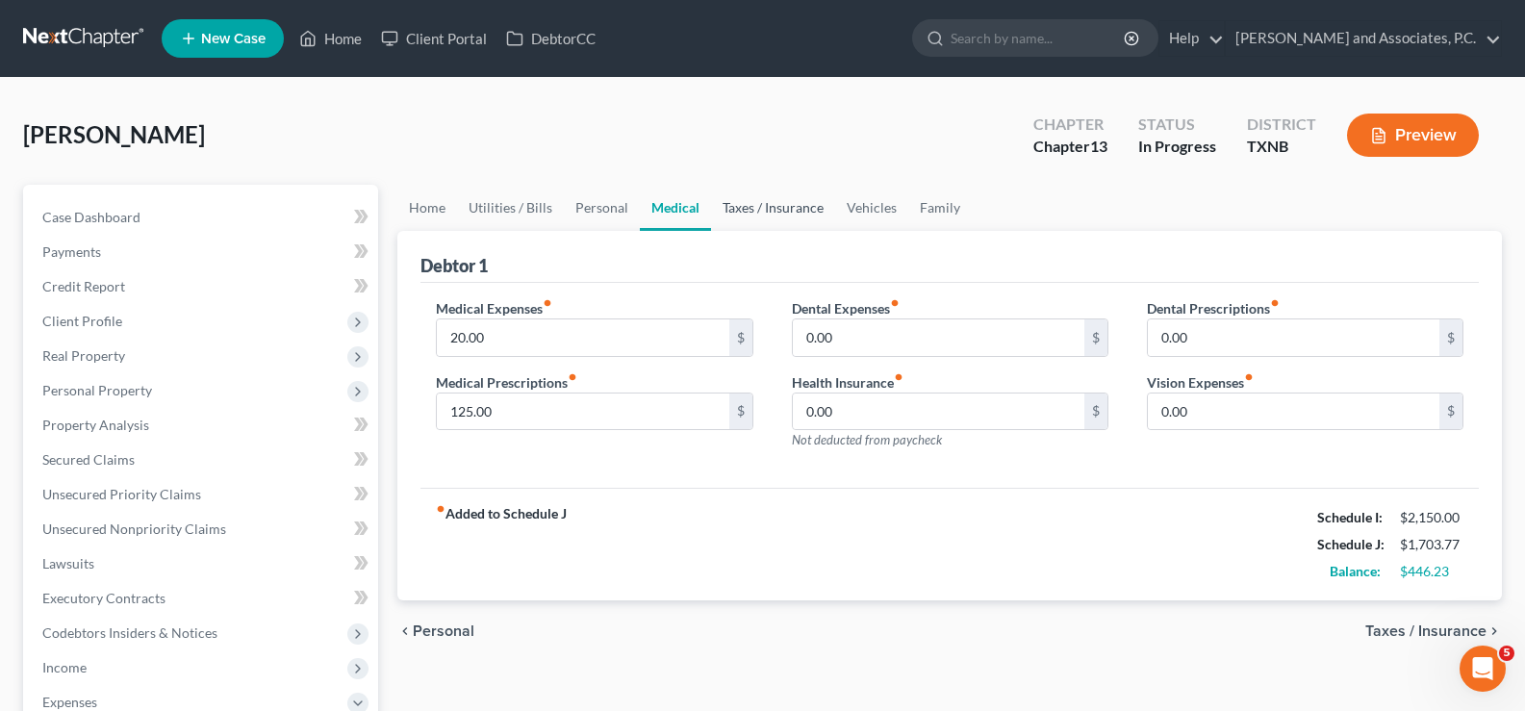
click at [751, 212] on link "Taxes / Insurance" at bounding box center [773, 208] width 124 height 46
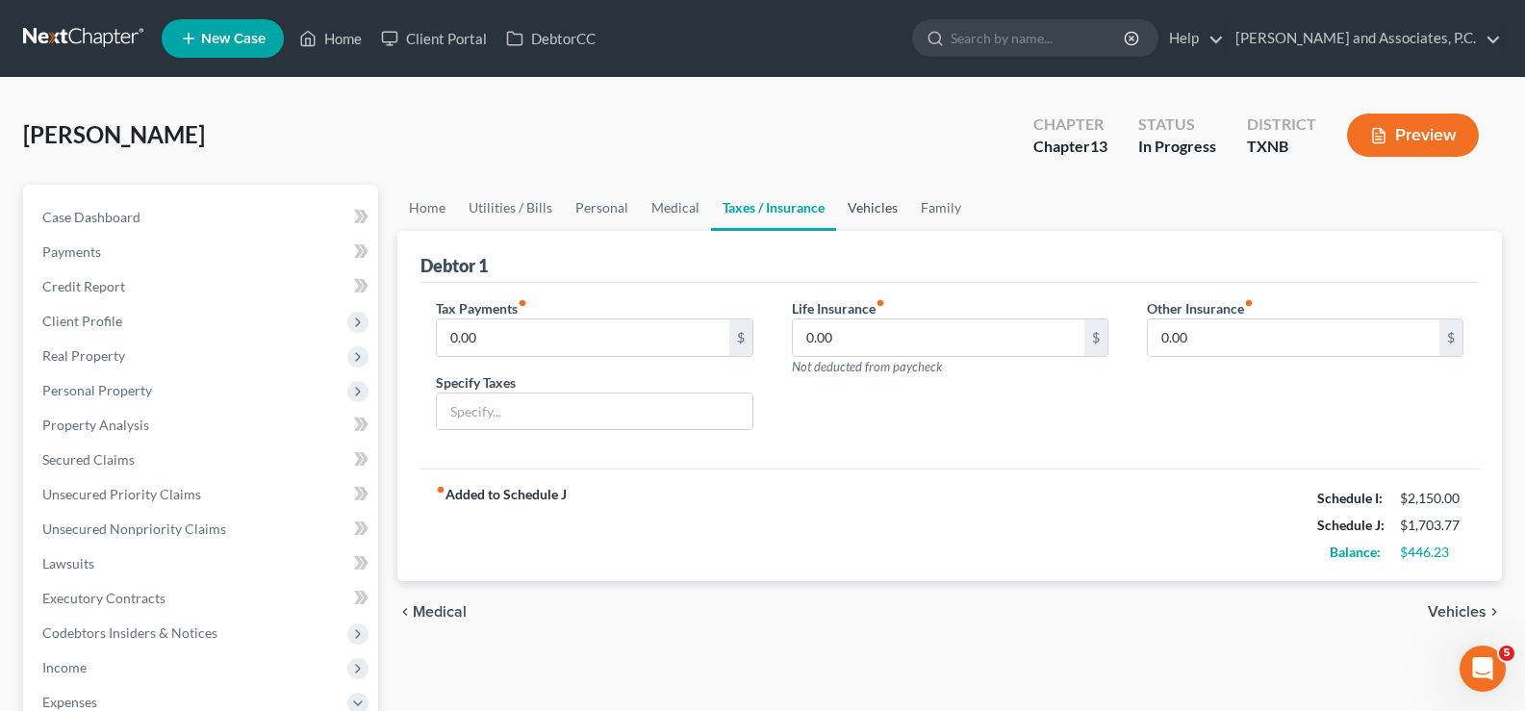
click at [856, 207] on link "Vehicles" at bounding box center [872, 208] width 73 height 46
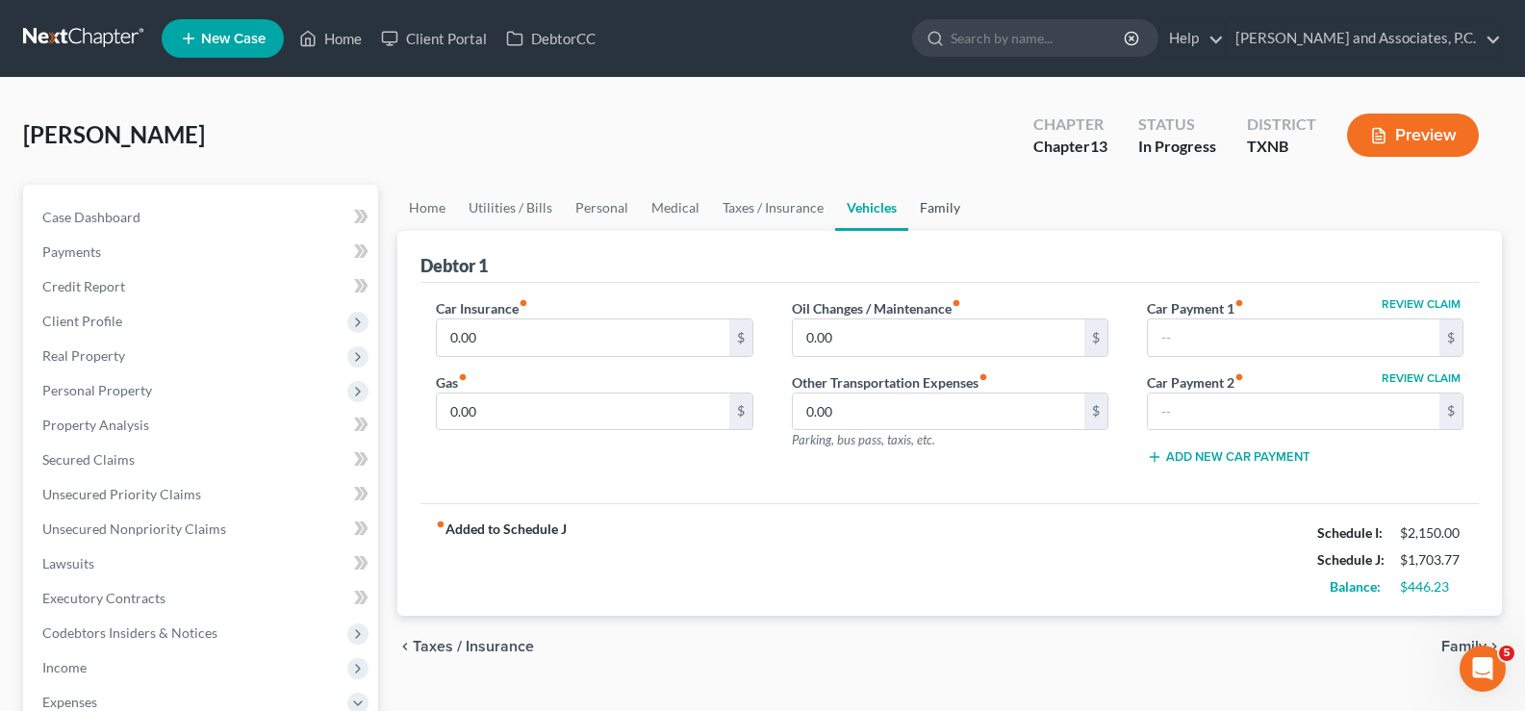
click at [926, 207] on link "Family" at bounding box center [939, 208] width 63 height 46
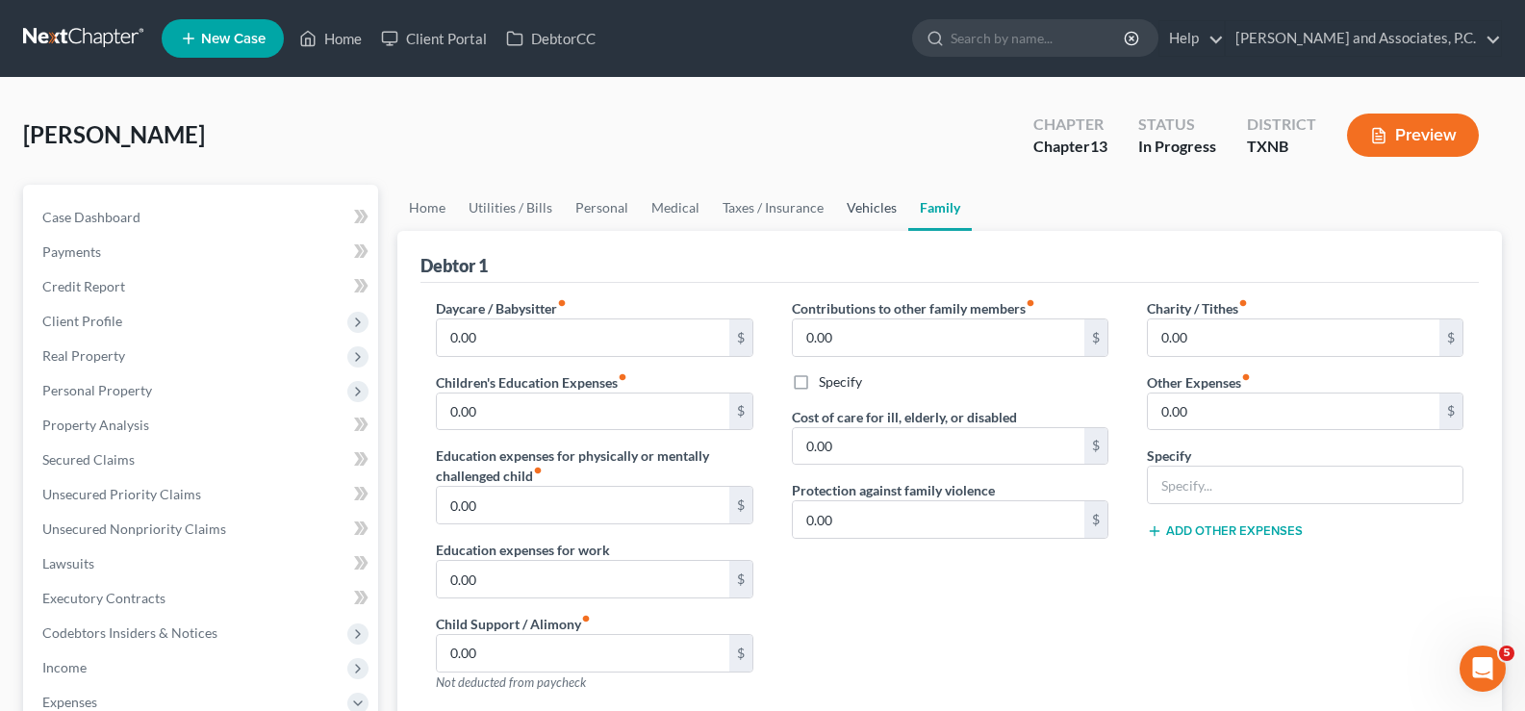
click at [860, 208] on link "Vehicles" at bounding box center [871, 208] width 73 height 46
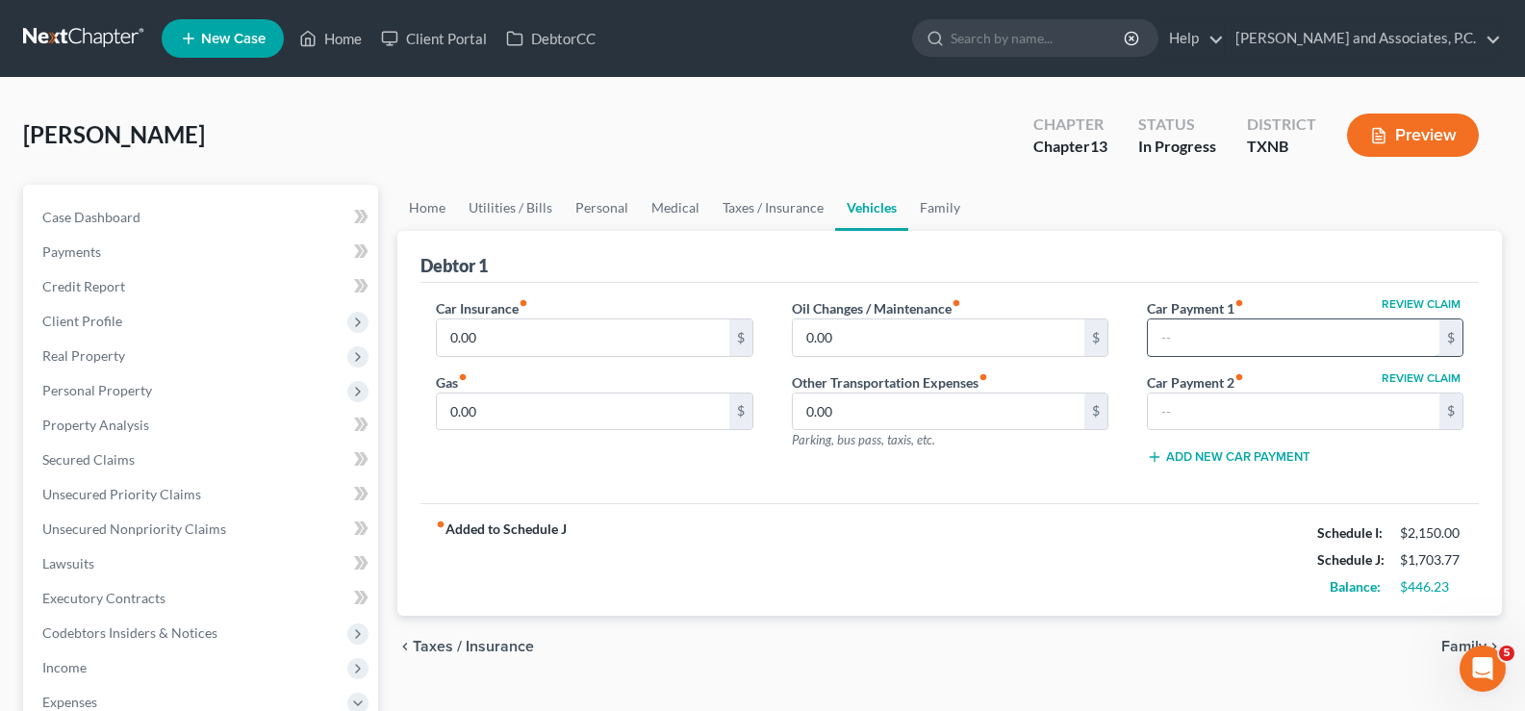
click at [1190, 341] on input "text" at bounding box center [1293, 337] width 291 height 37
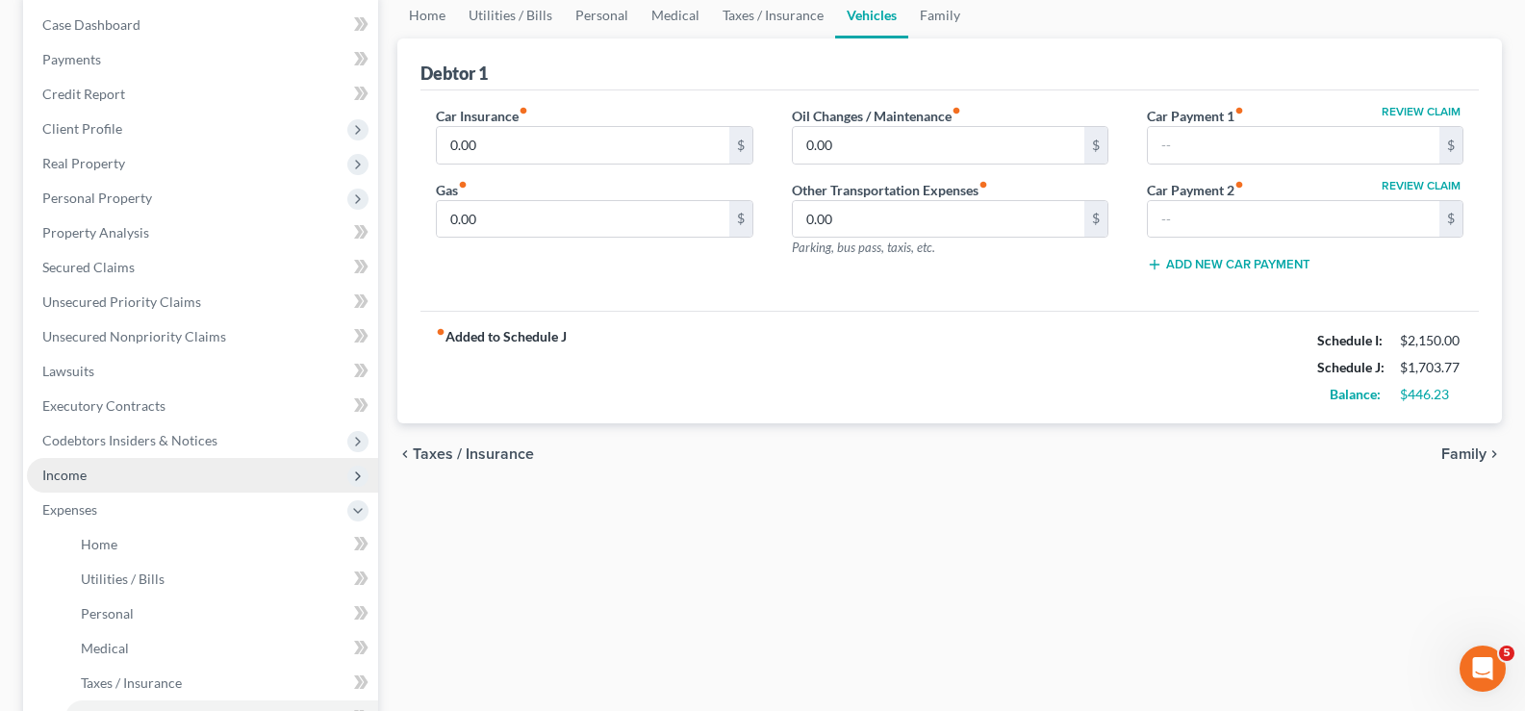
click at [105, 487] on span "Income" at bounding box center [202, 475] width 351 height 35
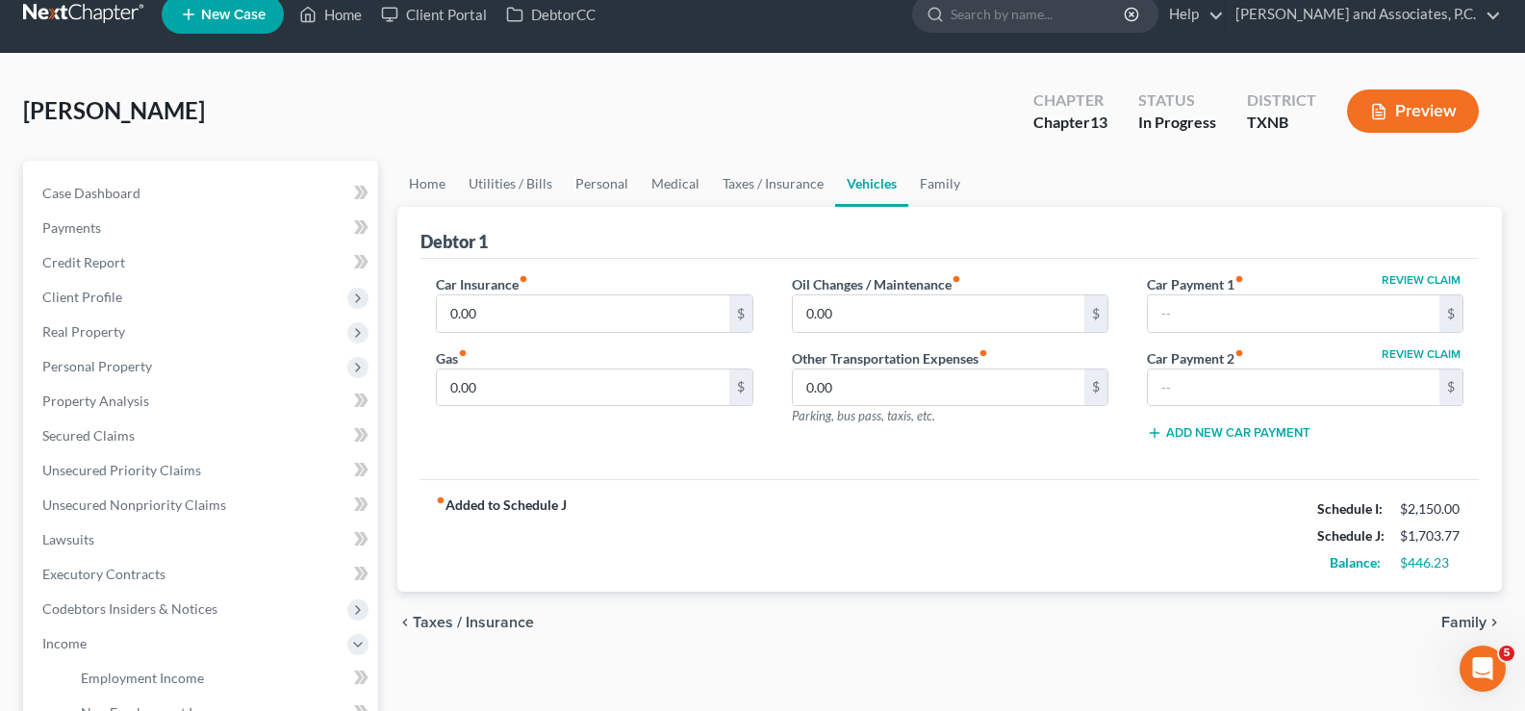
scroll to position [0, 0]
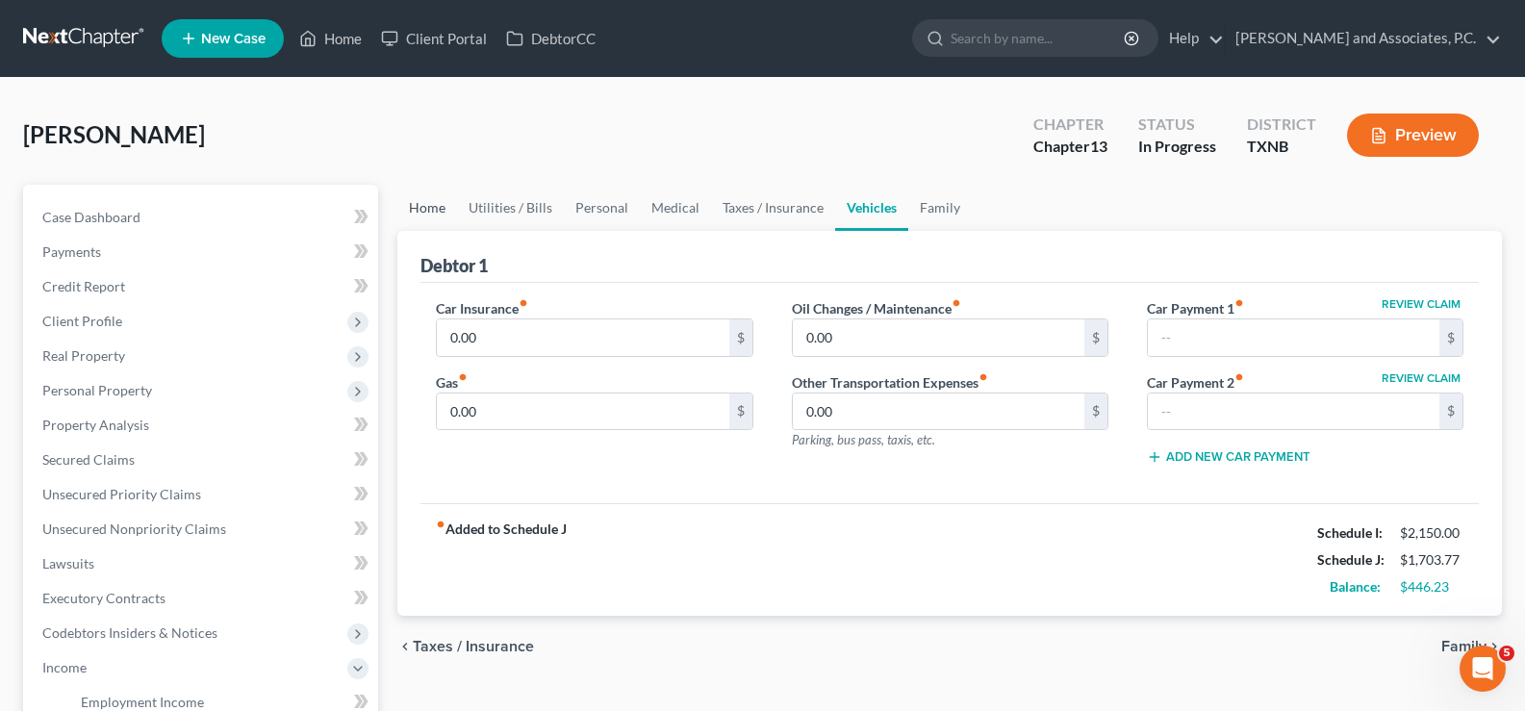
click at [425, 211] on link "Home" at bounding box center [427, 208] width 60 height 46
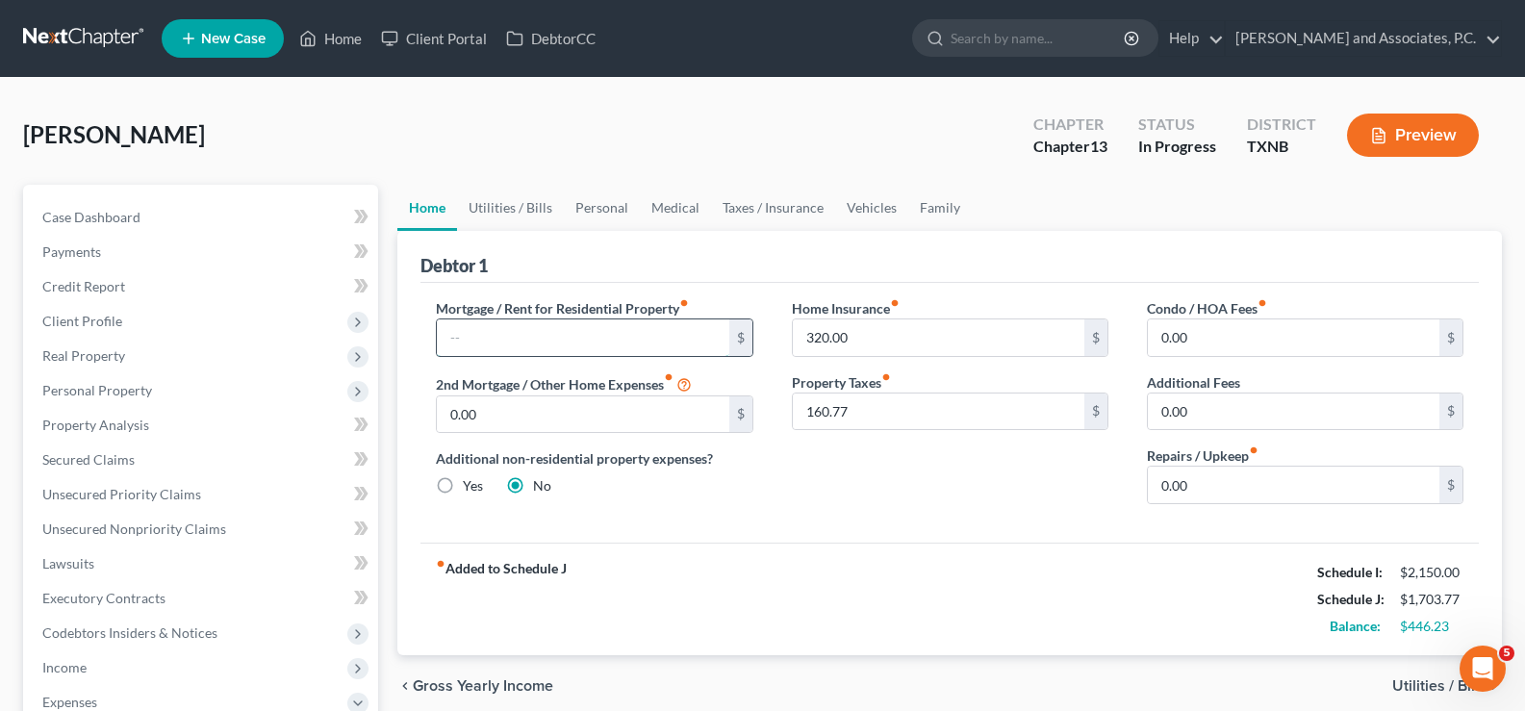
click at [491, 338] on input "text" at bounding box center [582, 337] width 291 height 37
type input "0.00"
click at [507, 214] on link "Utilities / Bills" at bounding box center [510, 208] width 107 height 46
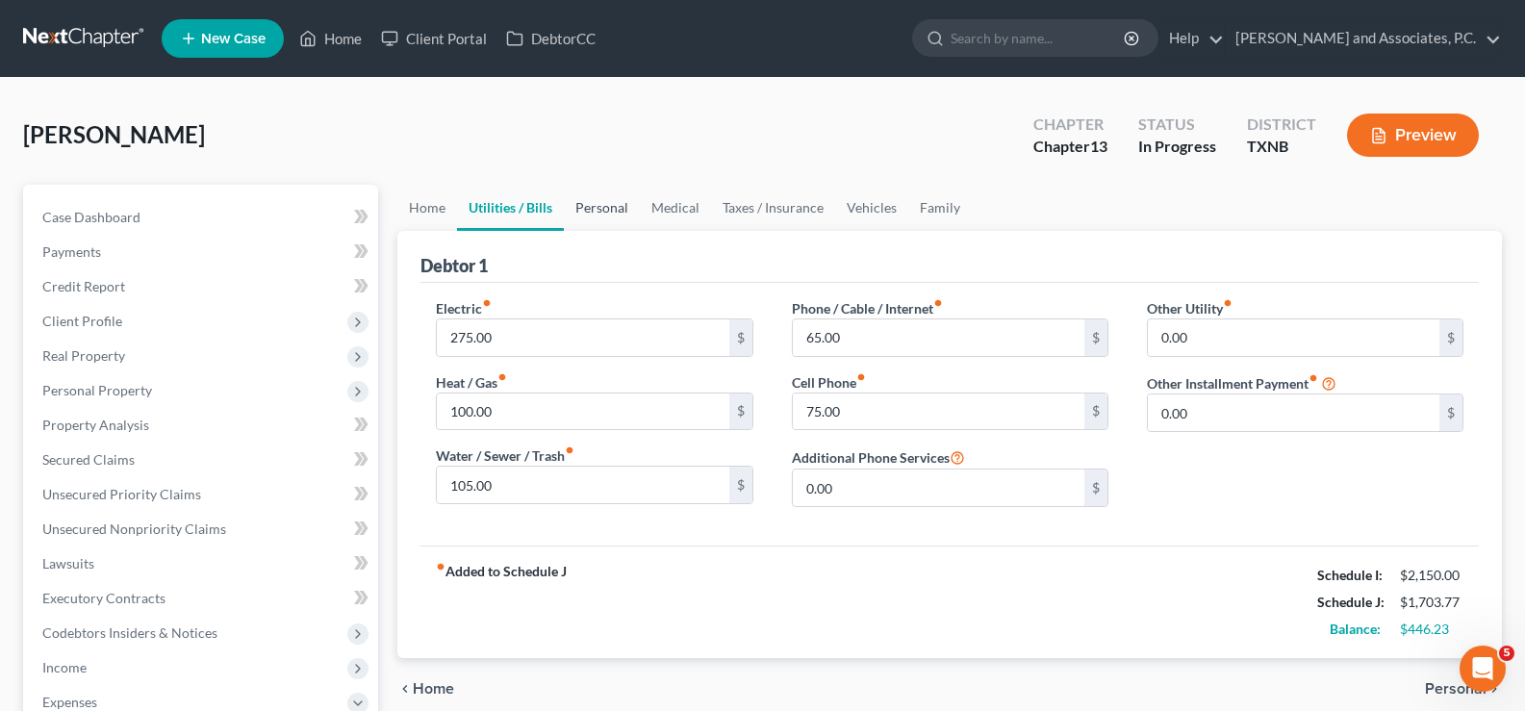
click at [612, 211] on link "Personal" at bounding box center [602, 208] width 76 height 46
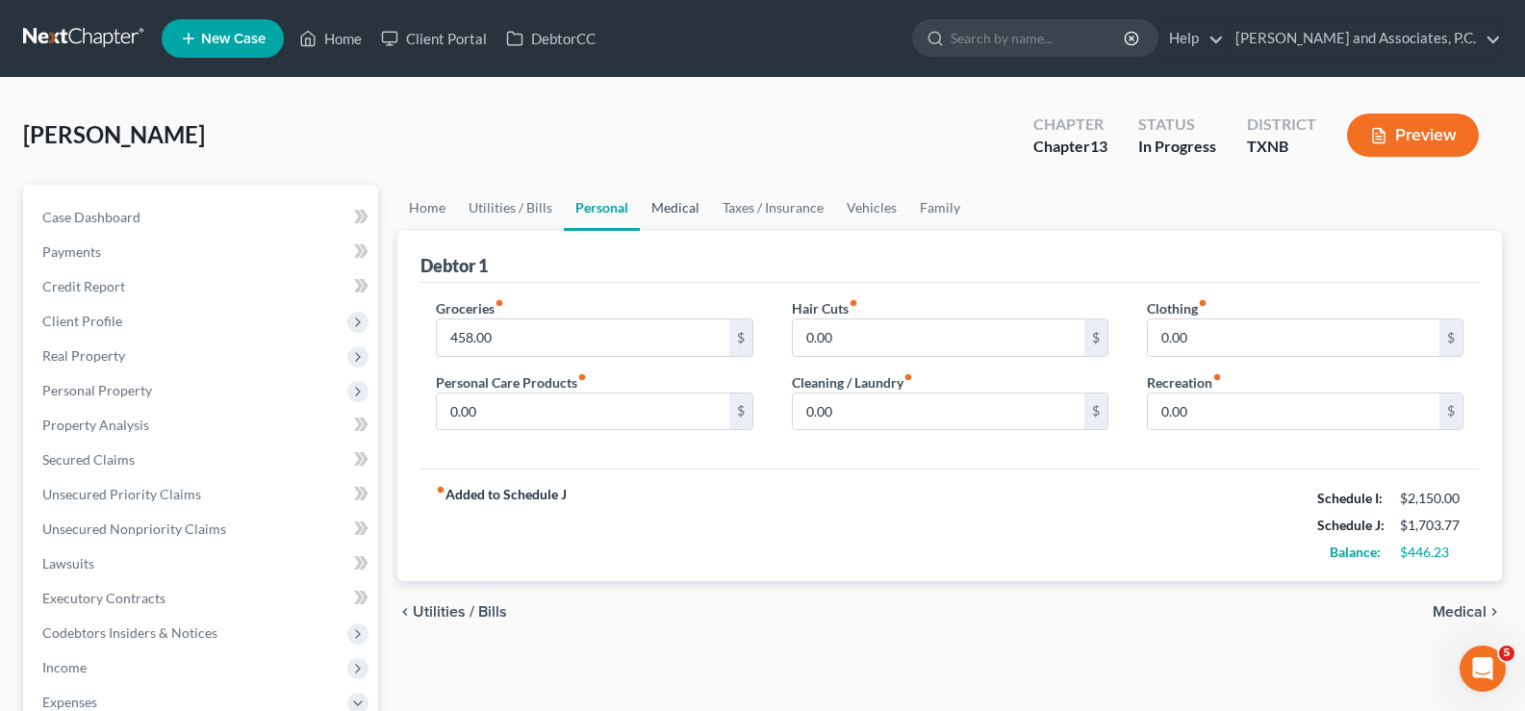
click at [665, 207] on link "Medical" at bounding box center [675, 208] width 71 height 46
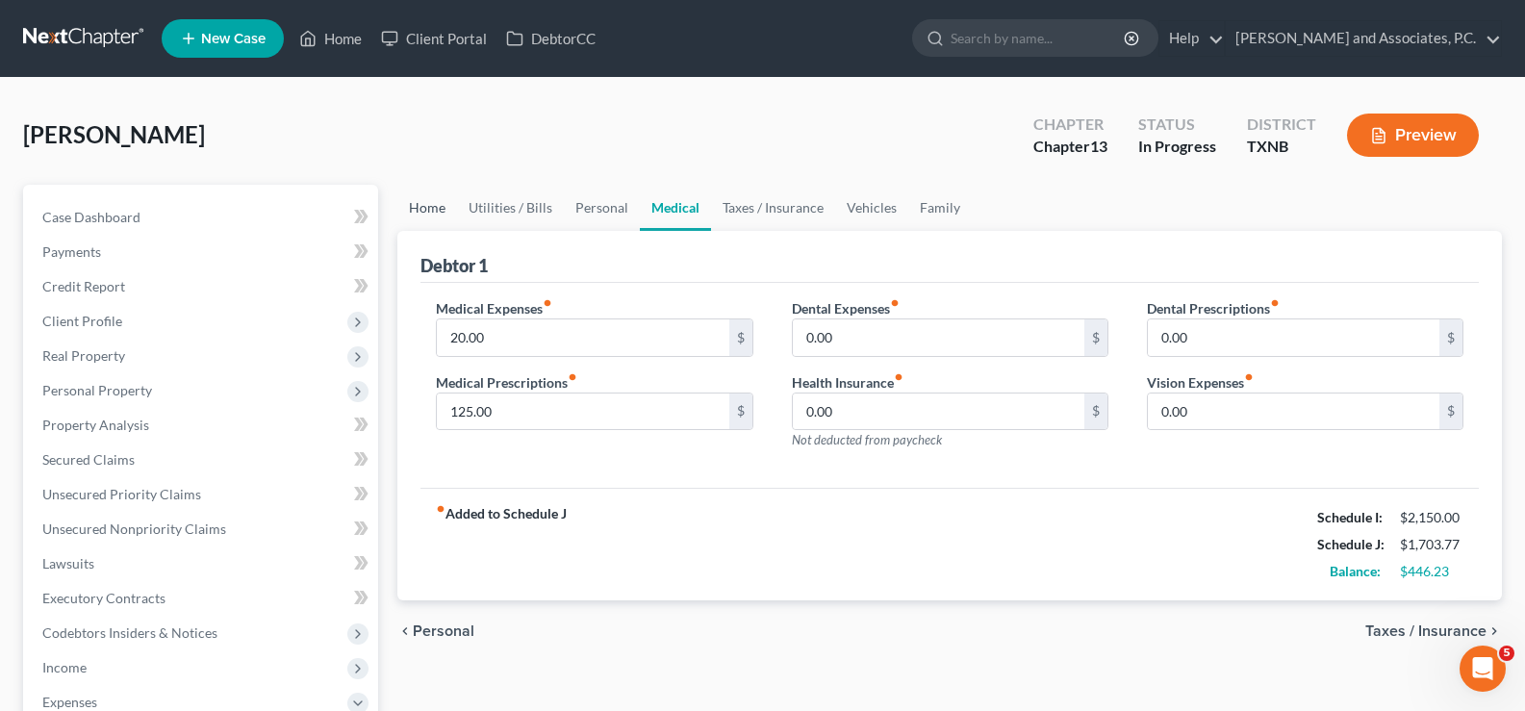
click at [425, 210] on link "Home" at bounding box center [427, 208] width 60 height 46
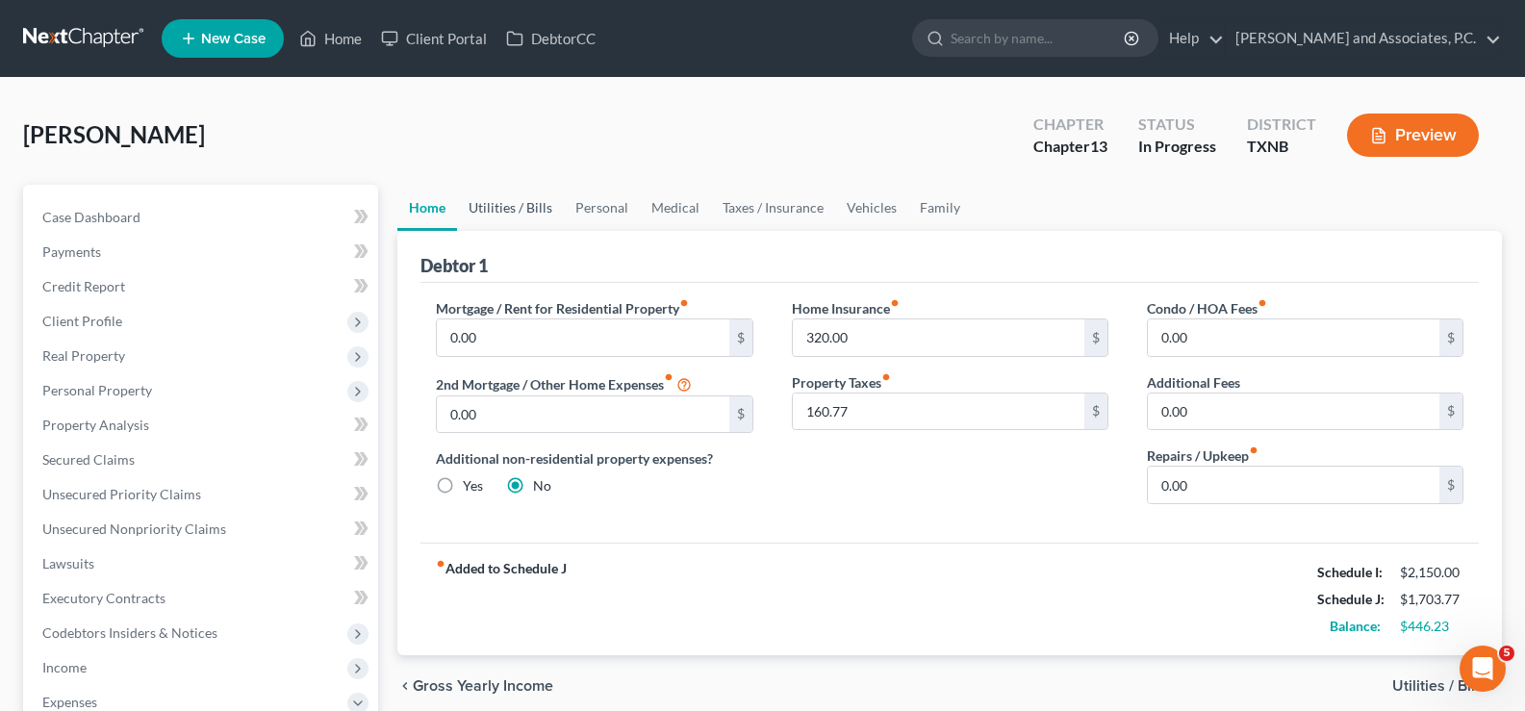
click at [506, 211] on link "Utilities / Bills" at bounding box center [510, 208] width 107 height 46
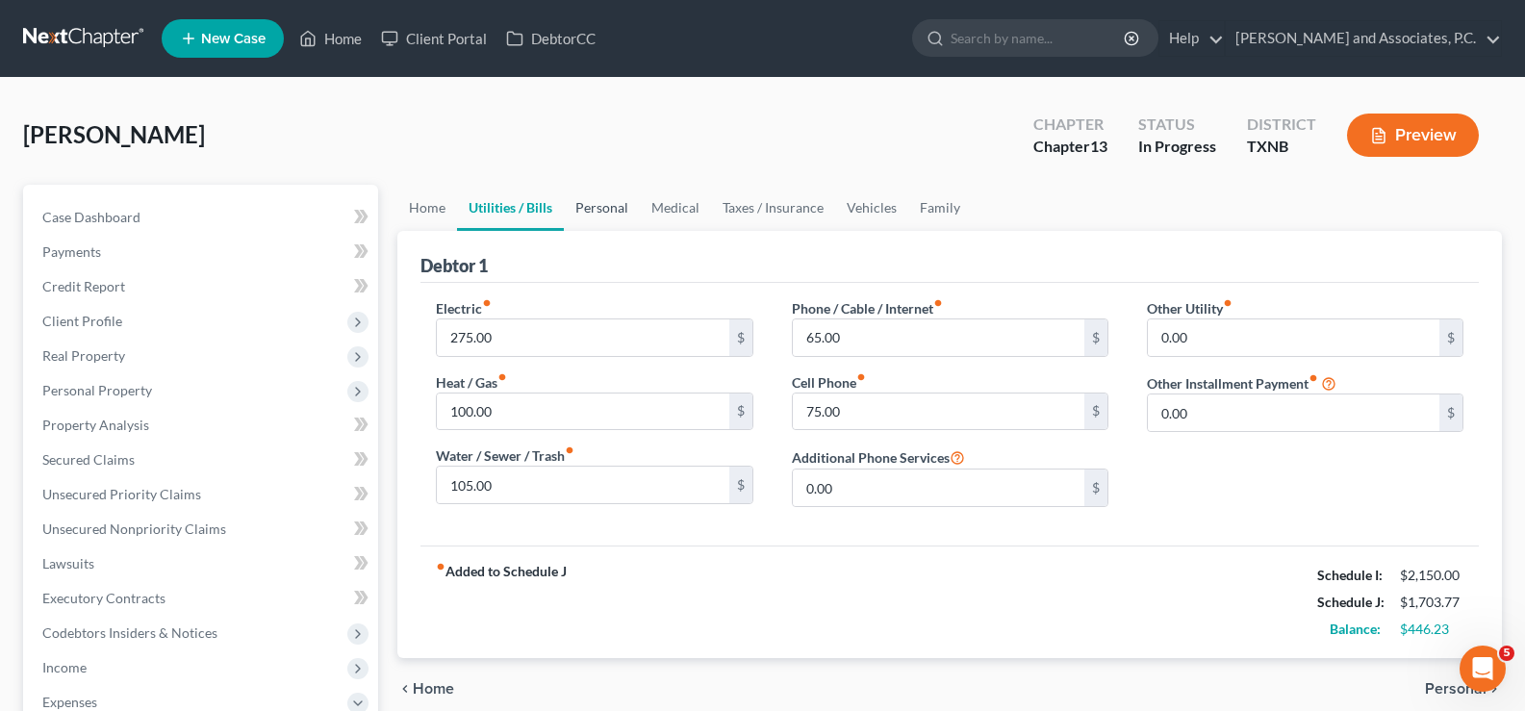
click at [598, 203] on link "Personal" at bounding box center [602, 208] width 76 height 46
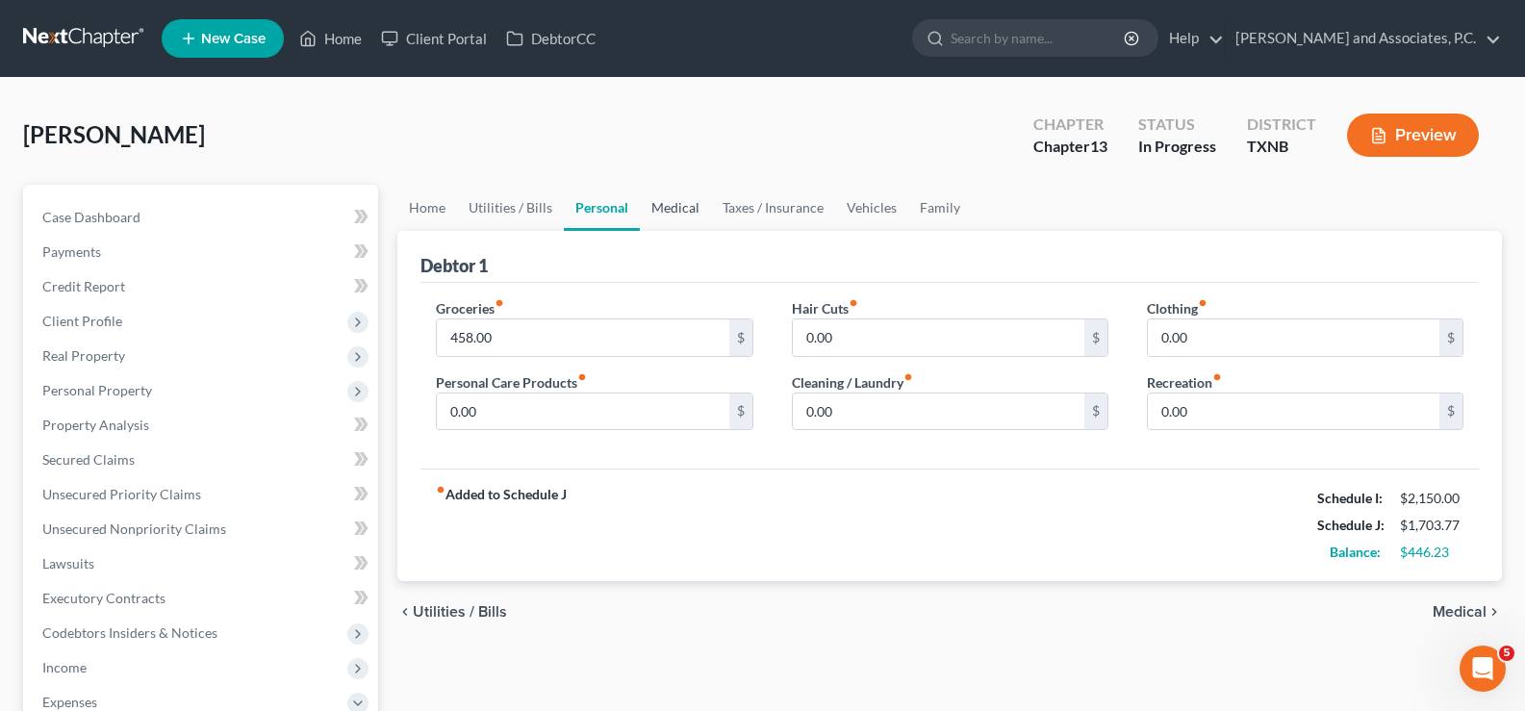
click at [685, 202] on link "Medical" at bounding box center [675, 208] width 71 height 46
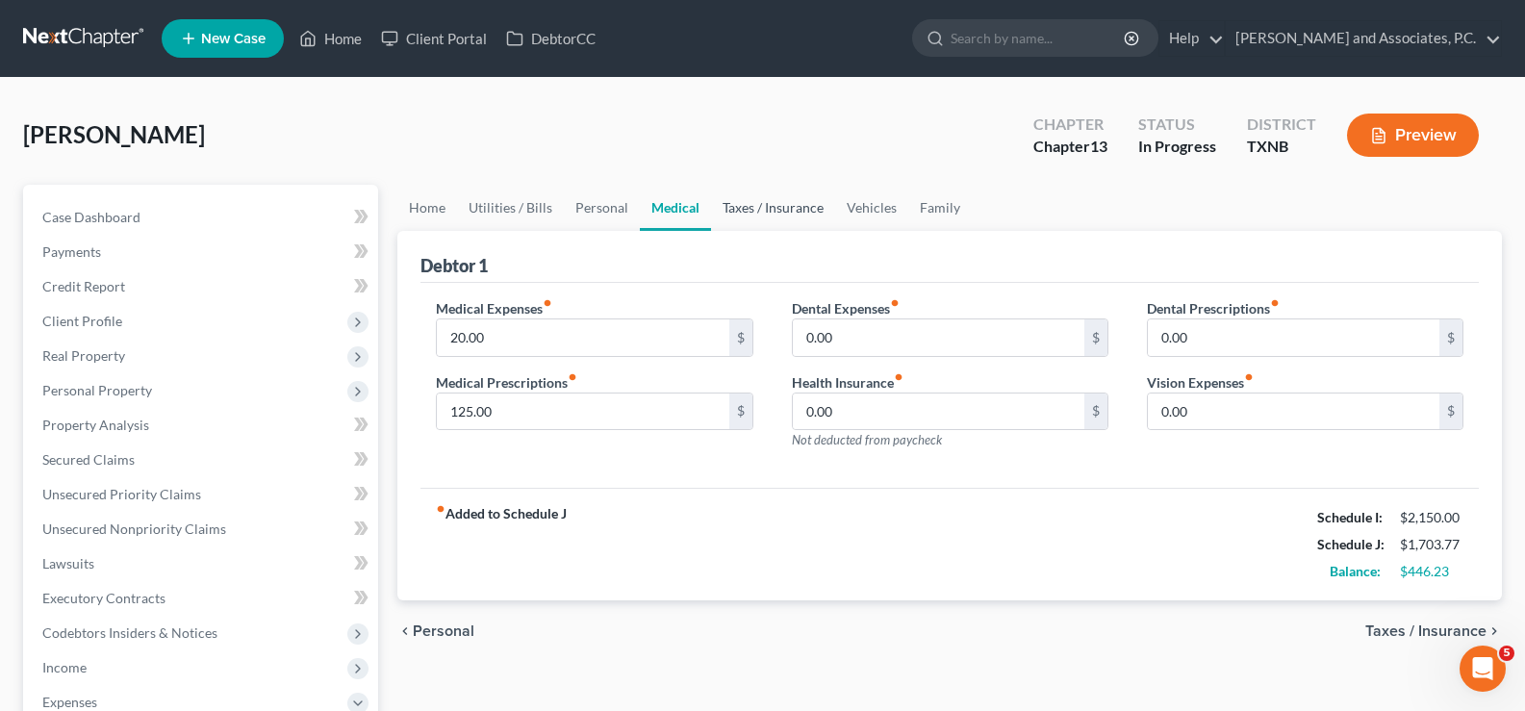
click at [730, 214] on link "Taxes / Insurance" at bounding box center [773, 208] width 124 height 46
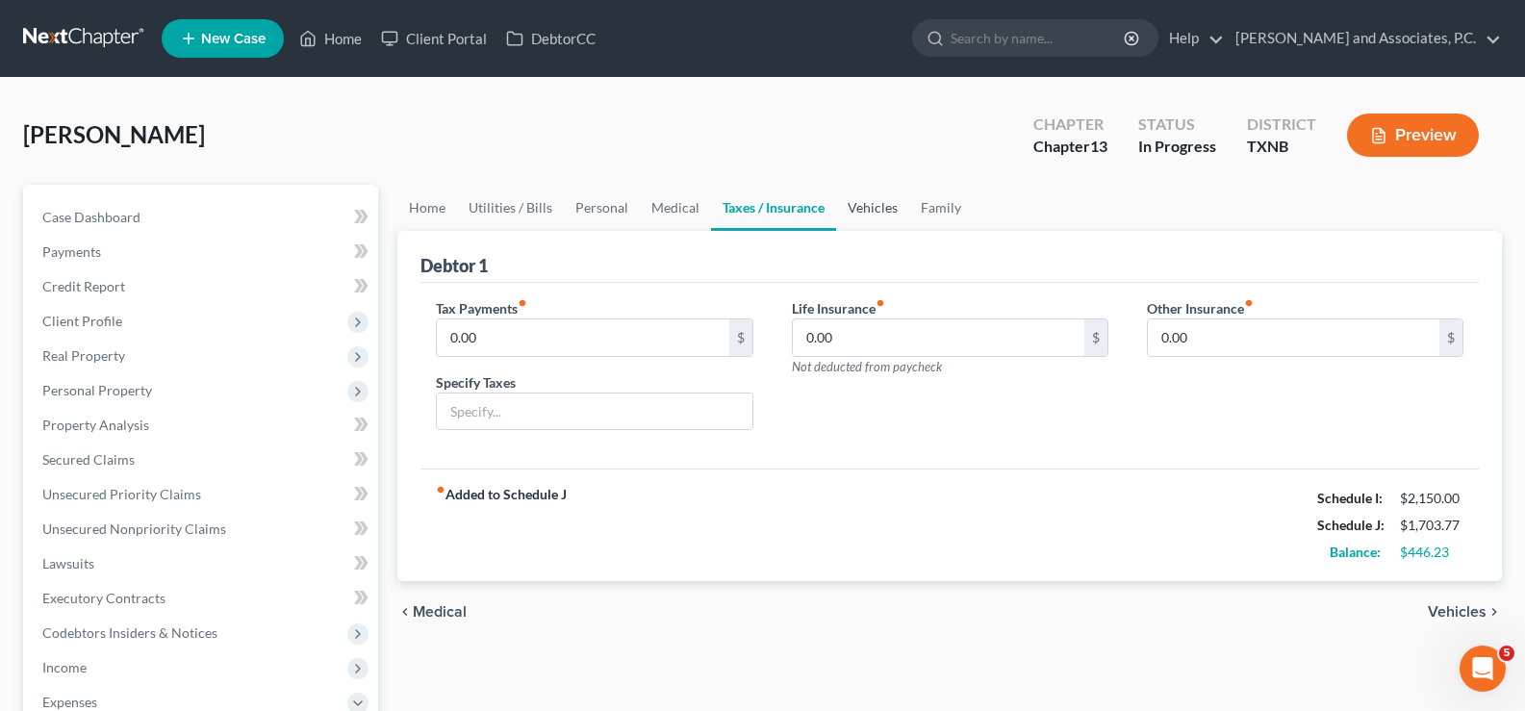
click at [865, 210] on link "Vehicles" at bounding box center [872, 208] width 73 height 46
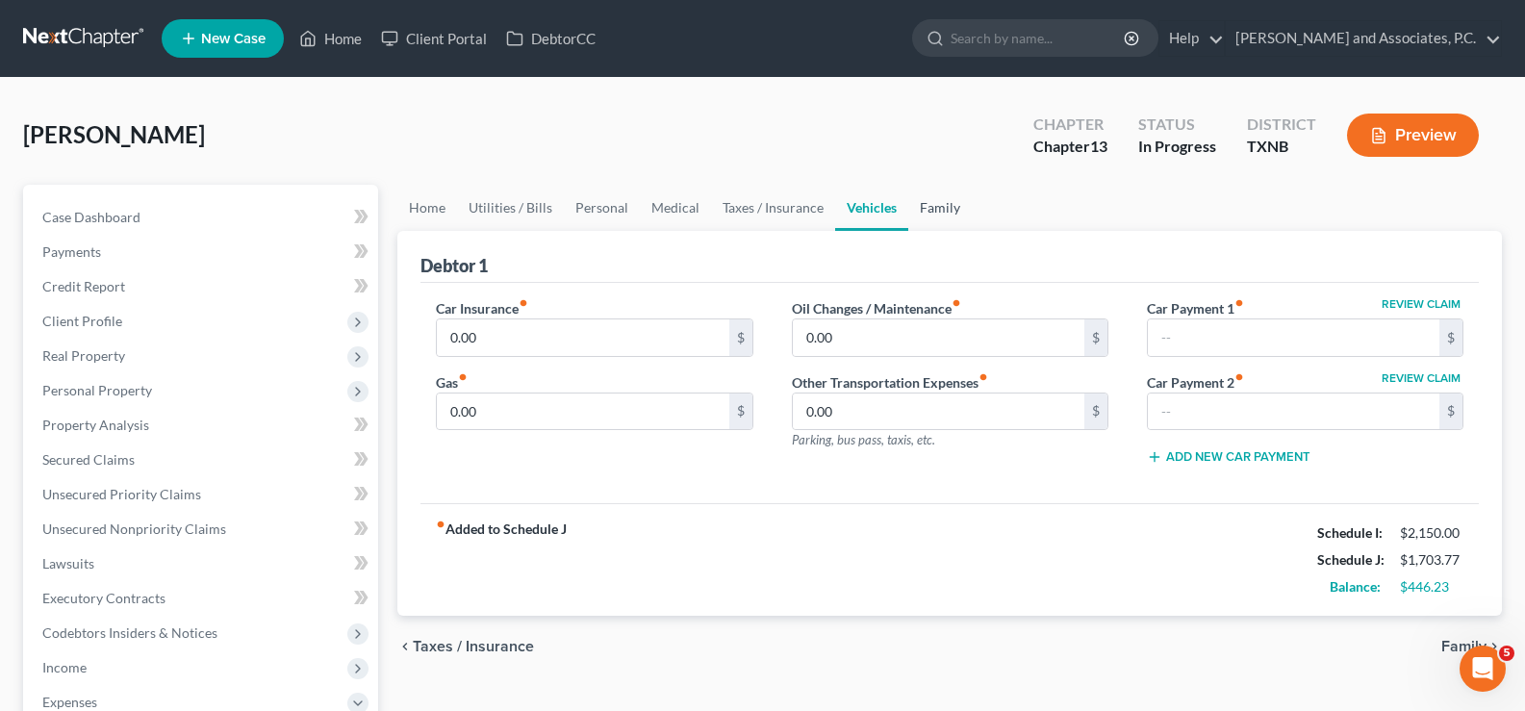
click at [929, 212] on link "Family" at bounding box center [939, 208] width 63 height 46
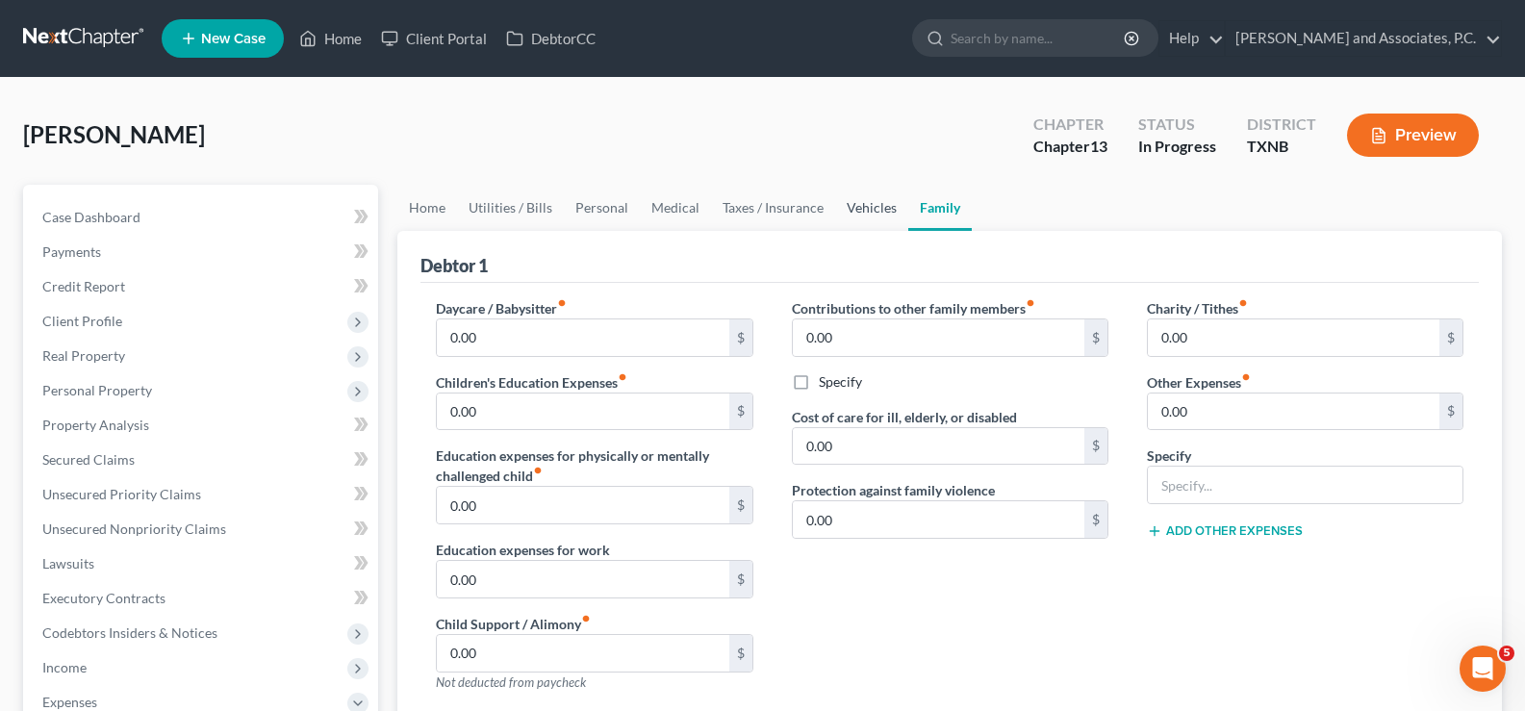
click at [850, 201] on link "Vehicles" at bounding box center [871, 208] width 73 height 46
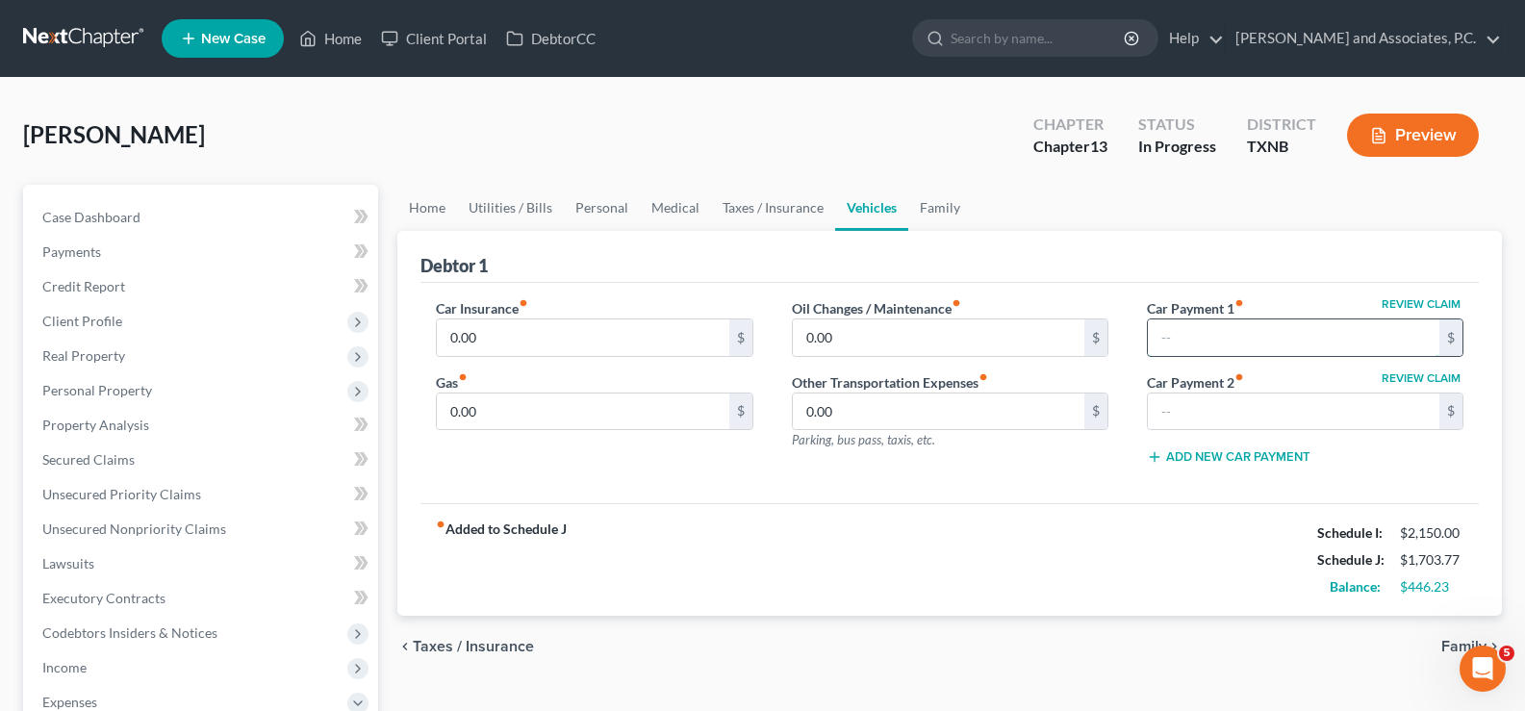
click at [1185, 332] on input "text" at bounding box center [1293, 337] width 291 height 37
type input "650.00"
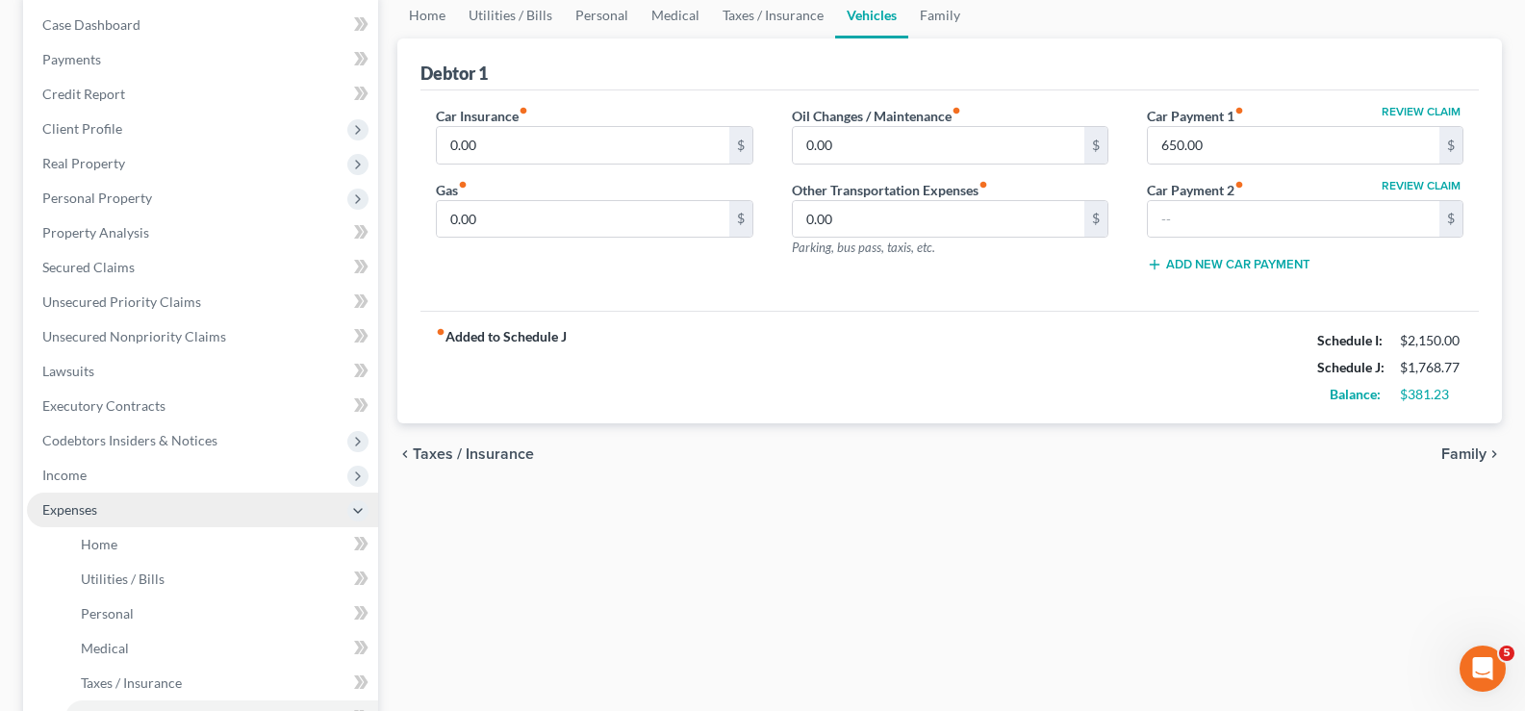
scroll to position [385, 0]
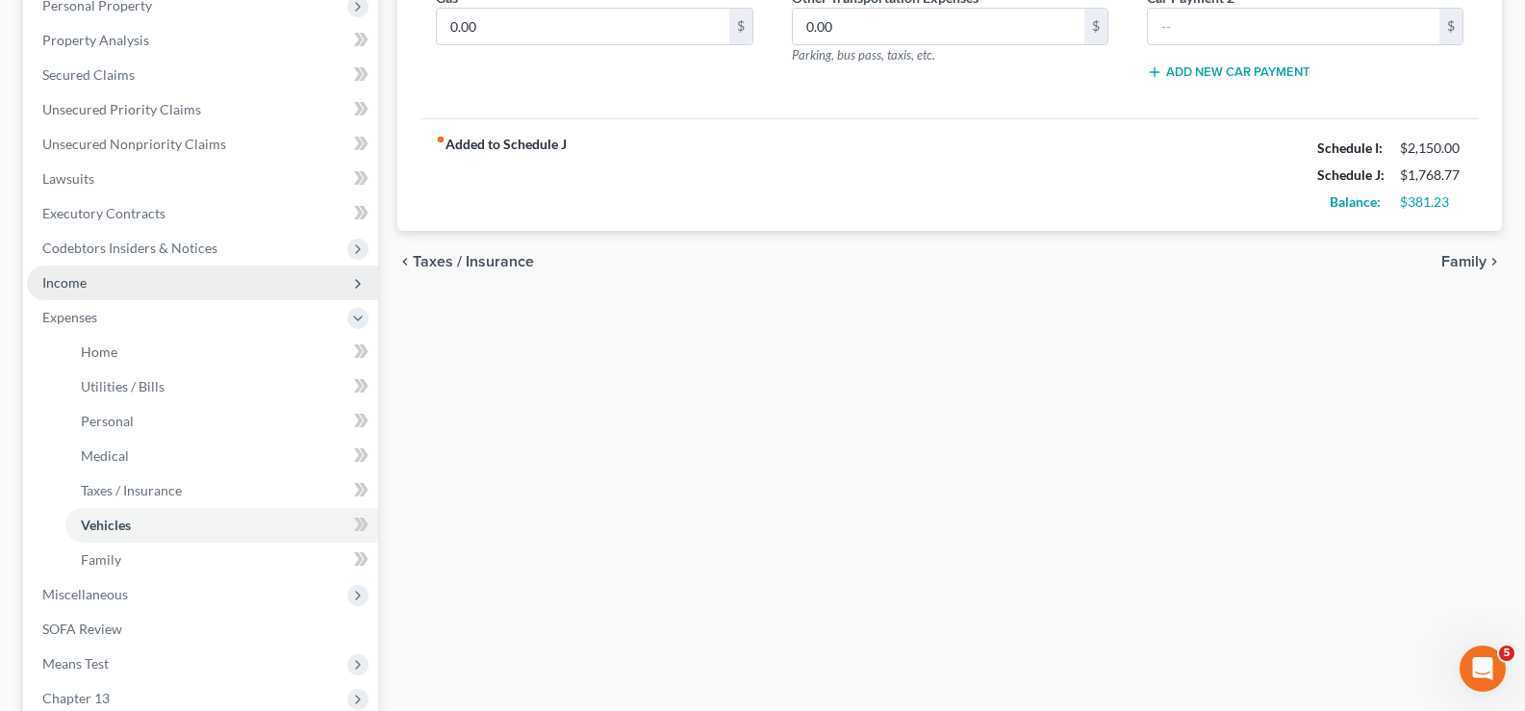
click at [90, 280] on span "Income" at bounding box center [202, 283] width 351 height 35
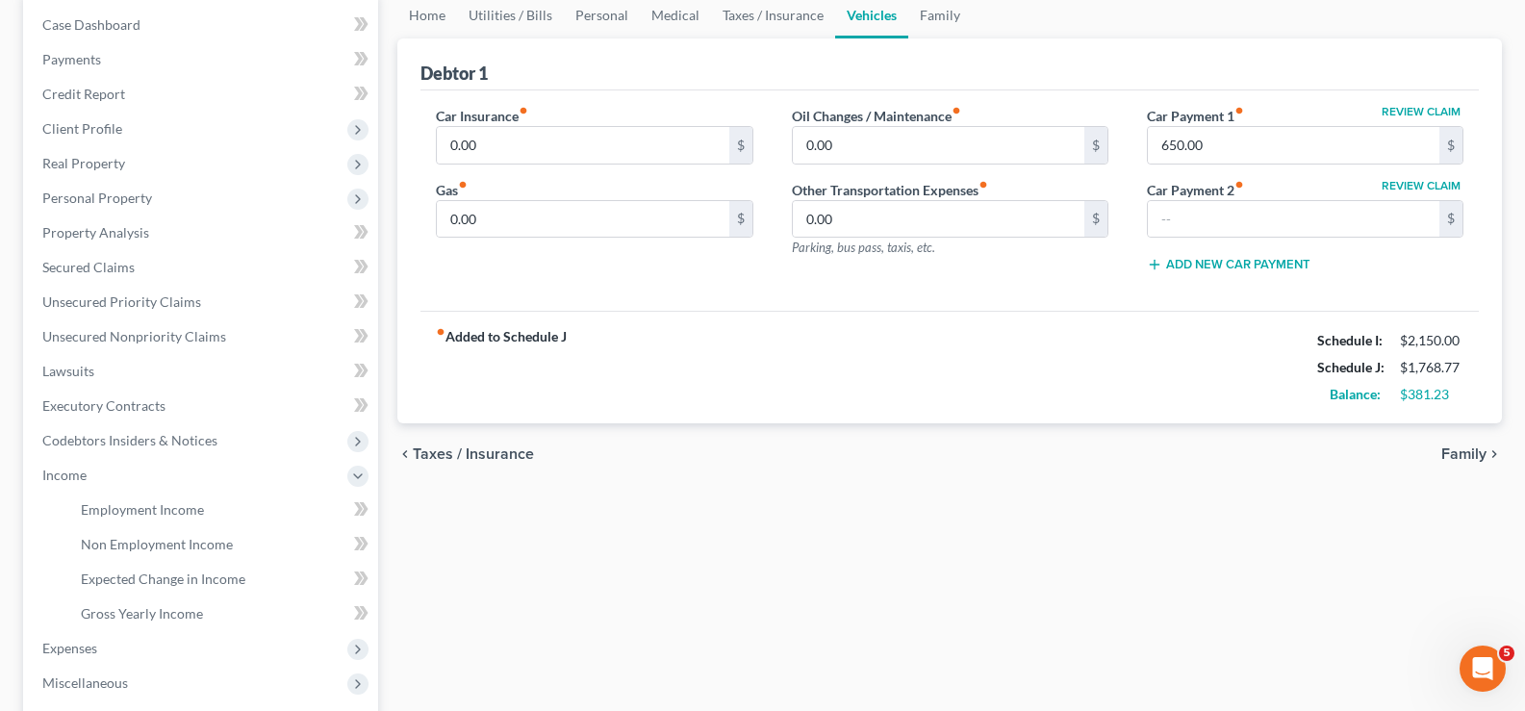
scroll to position [0, 0]
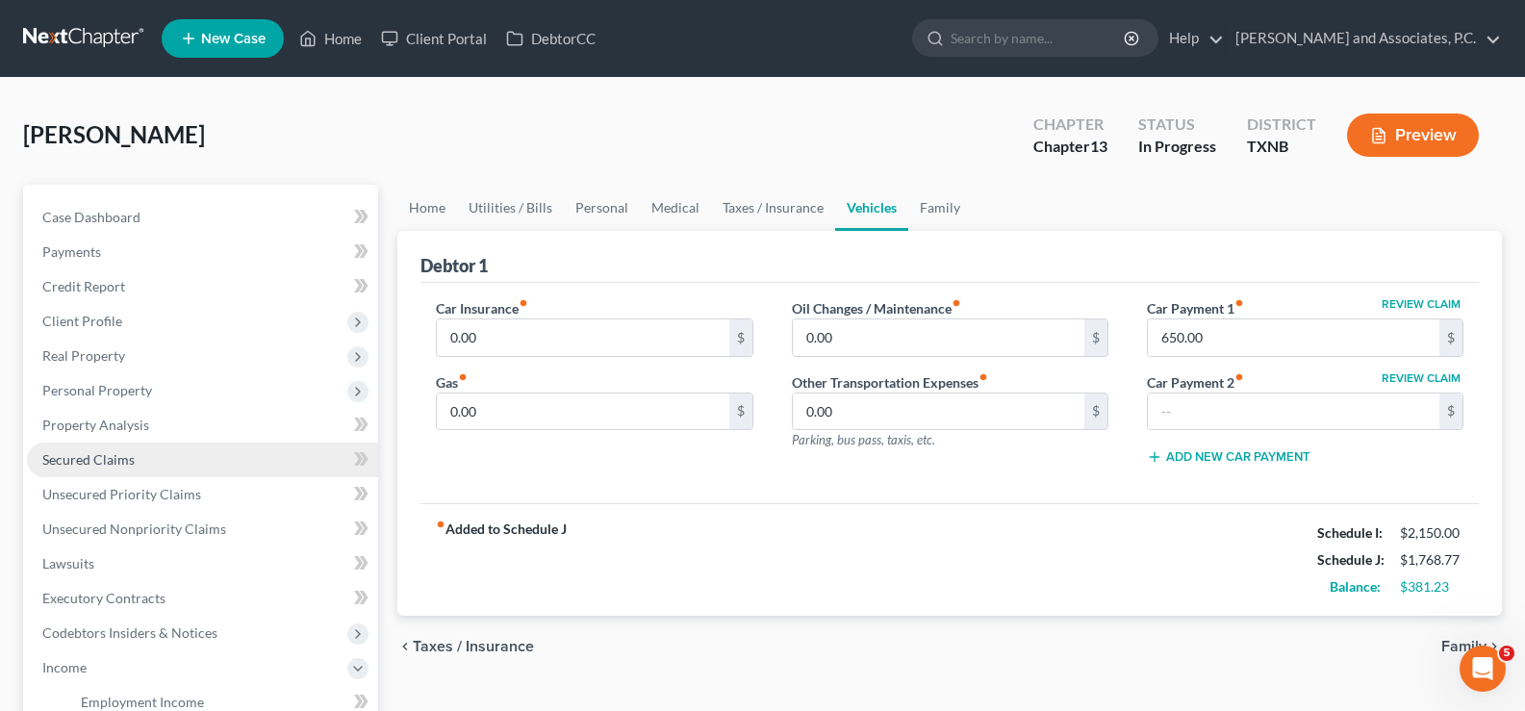
click at [137, 452] on link "Secured Claims" at bounding box center [202, 460] width 351 height 35
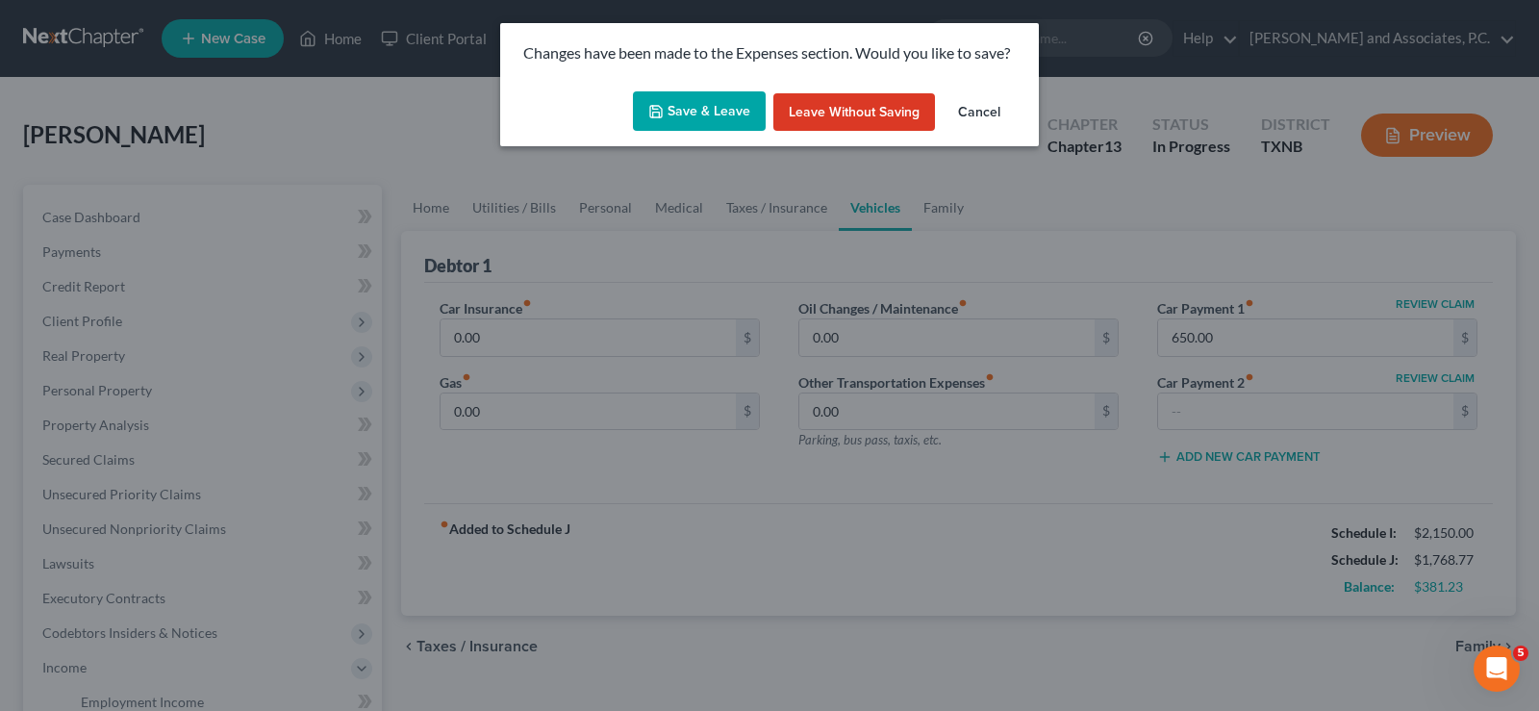
click at [720, 114] on button "Save & Leave" at bounding box center [699, 111] width 133 height 40
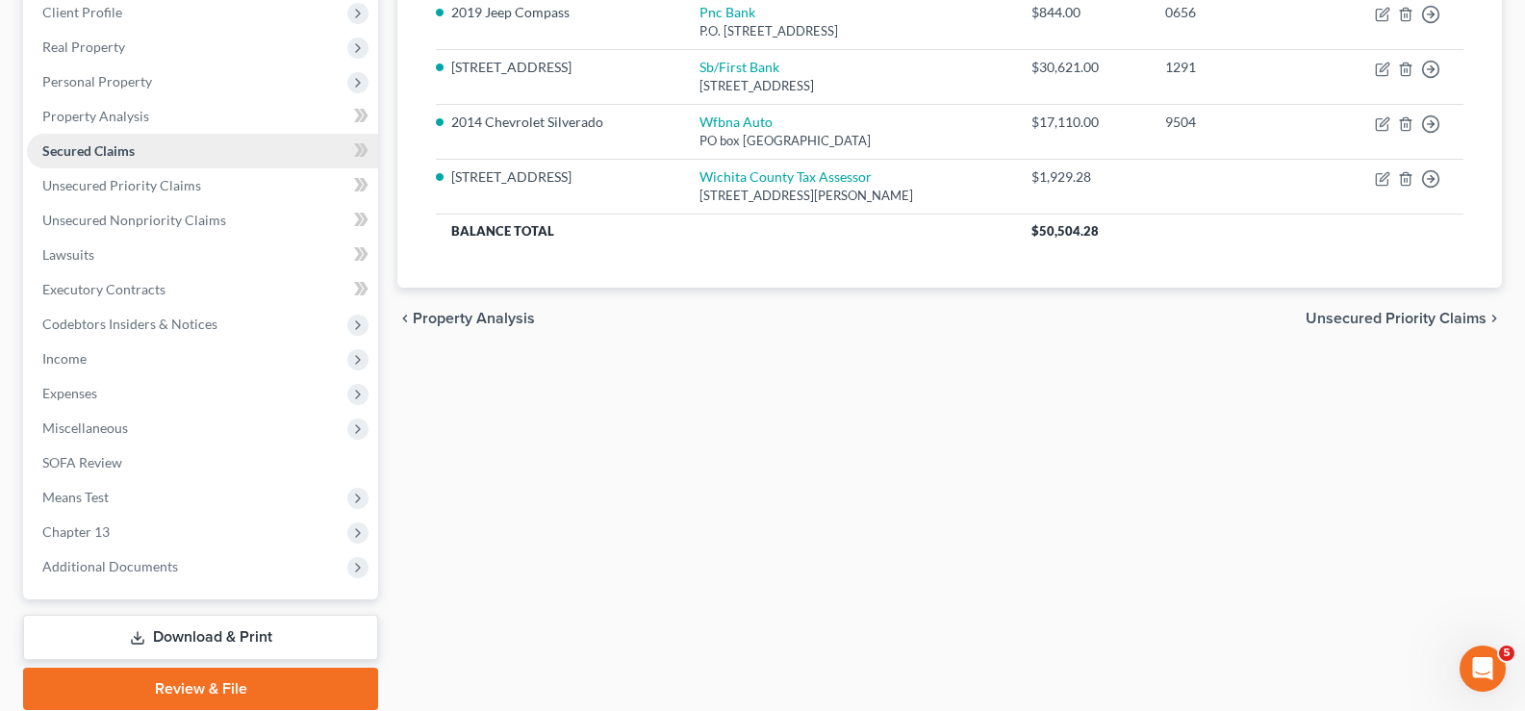
scroll to position [381, 0]
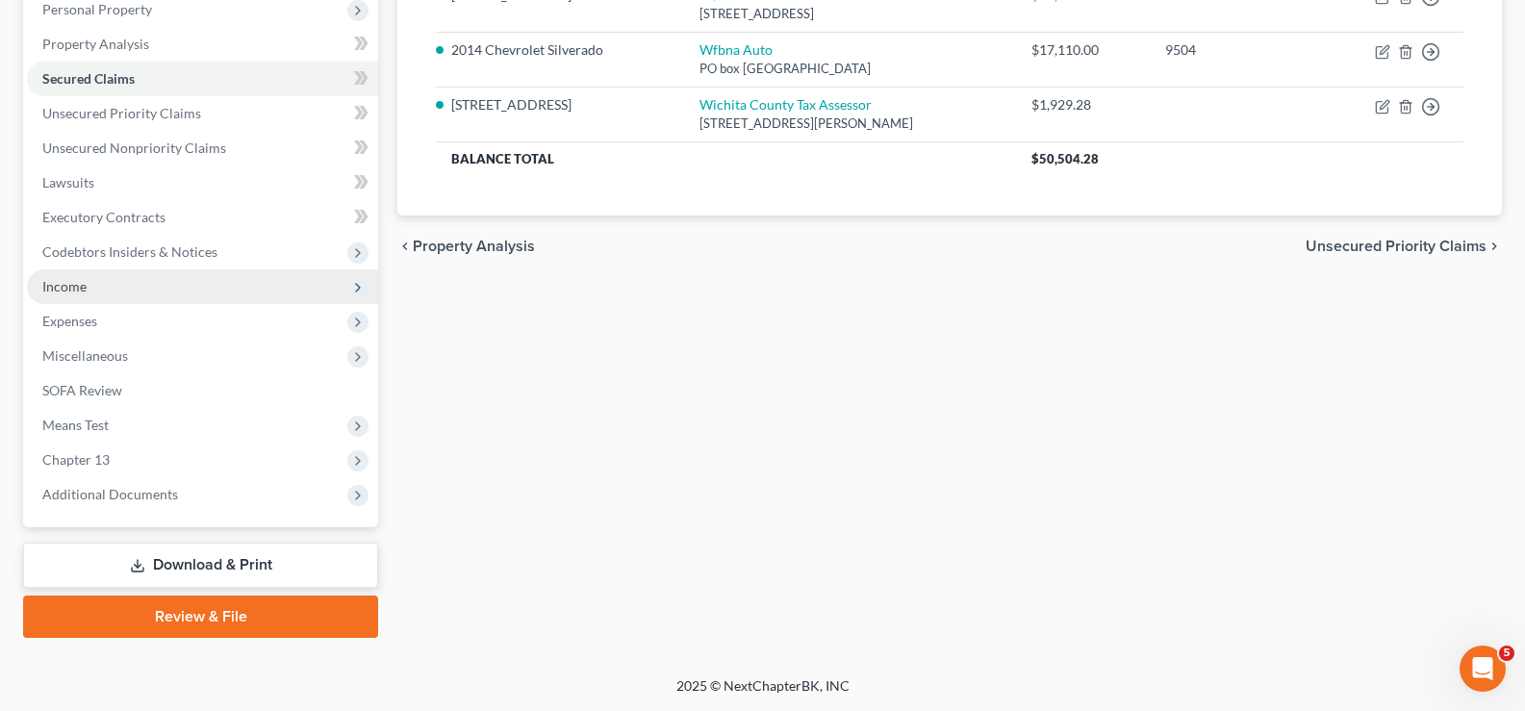
click at [232, 288] on span "Income" at bounding box center [202, 286] width 351 height 35
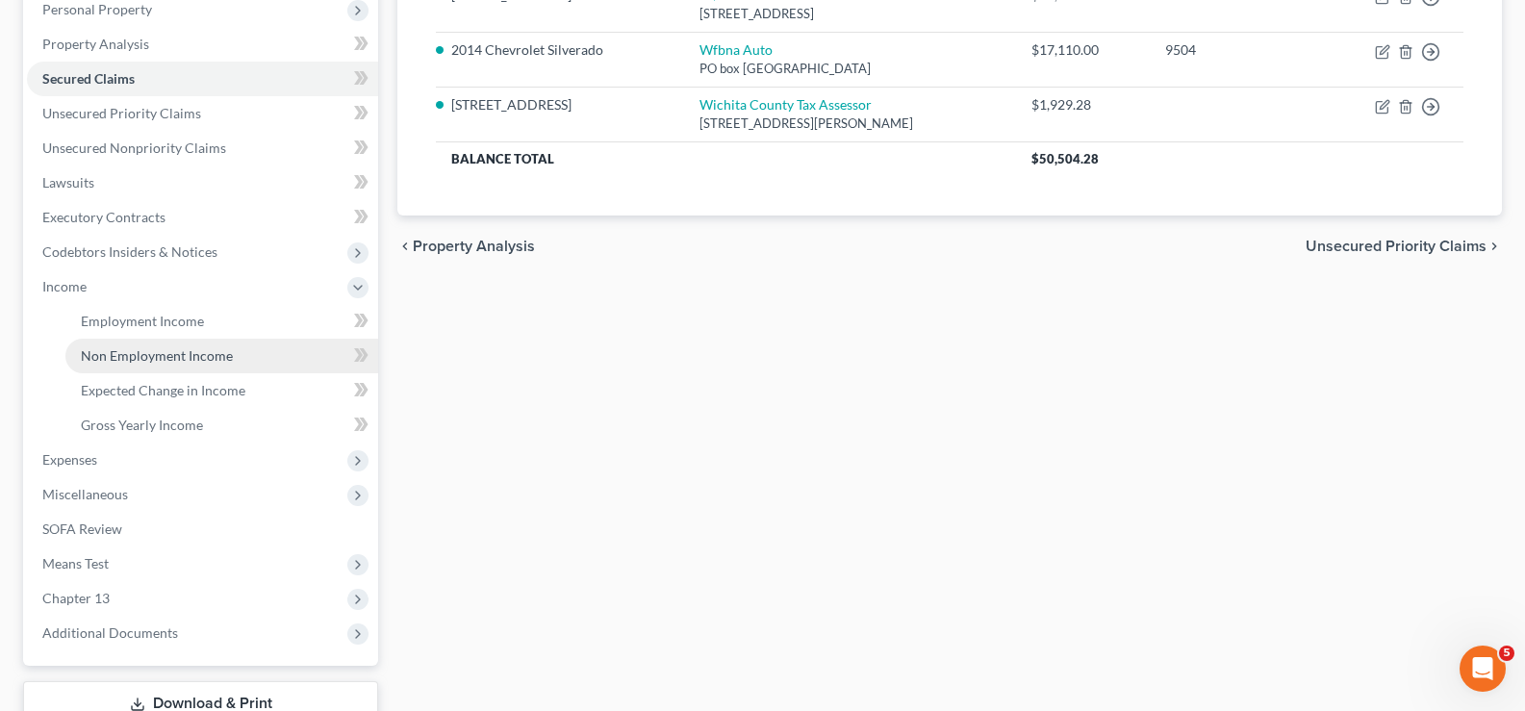
click at [206, 353] on span "Non Employment Income" at bounding box center [157, 355] width 152 height 16
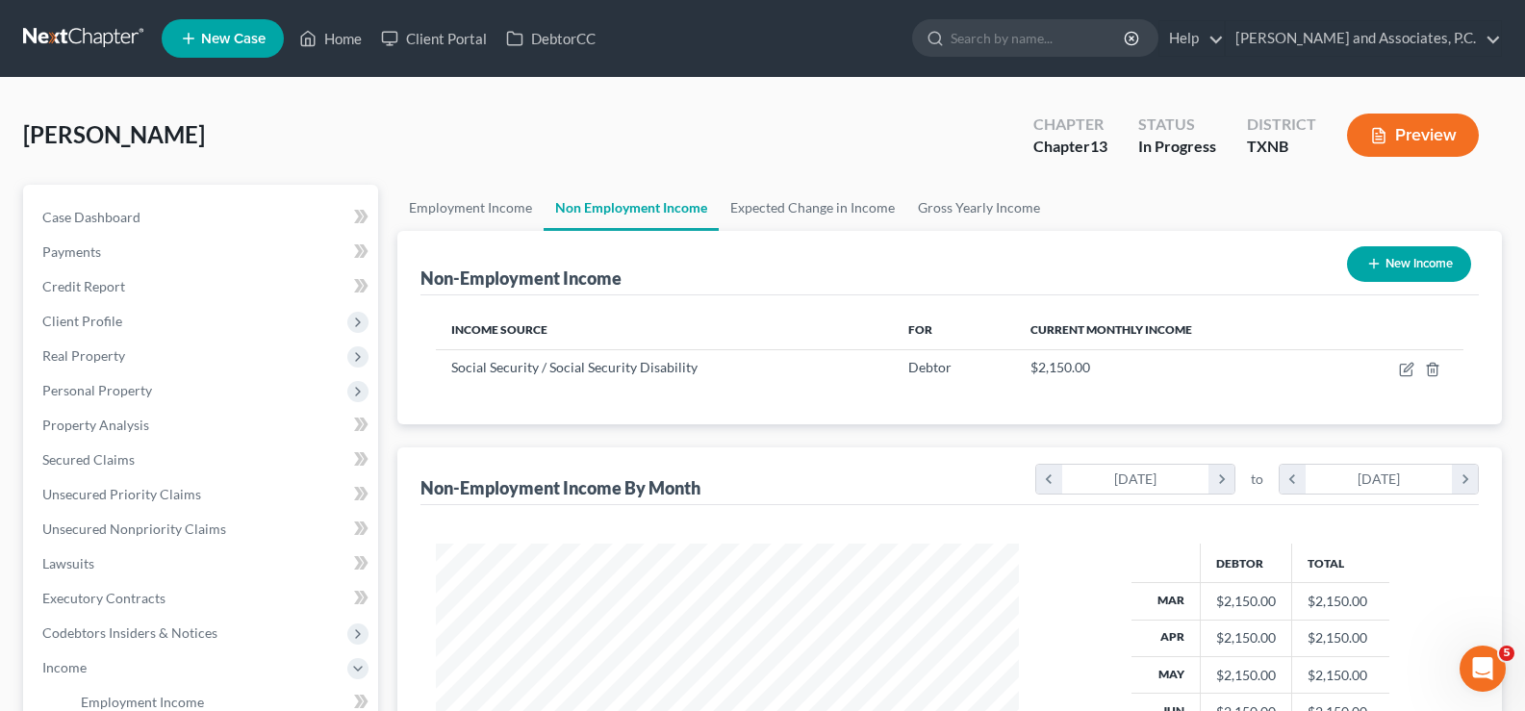
click at [1406, 261] on button "New Income" at bounding box center [1409, 264] width 124 height 36
select select "0"
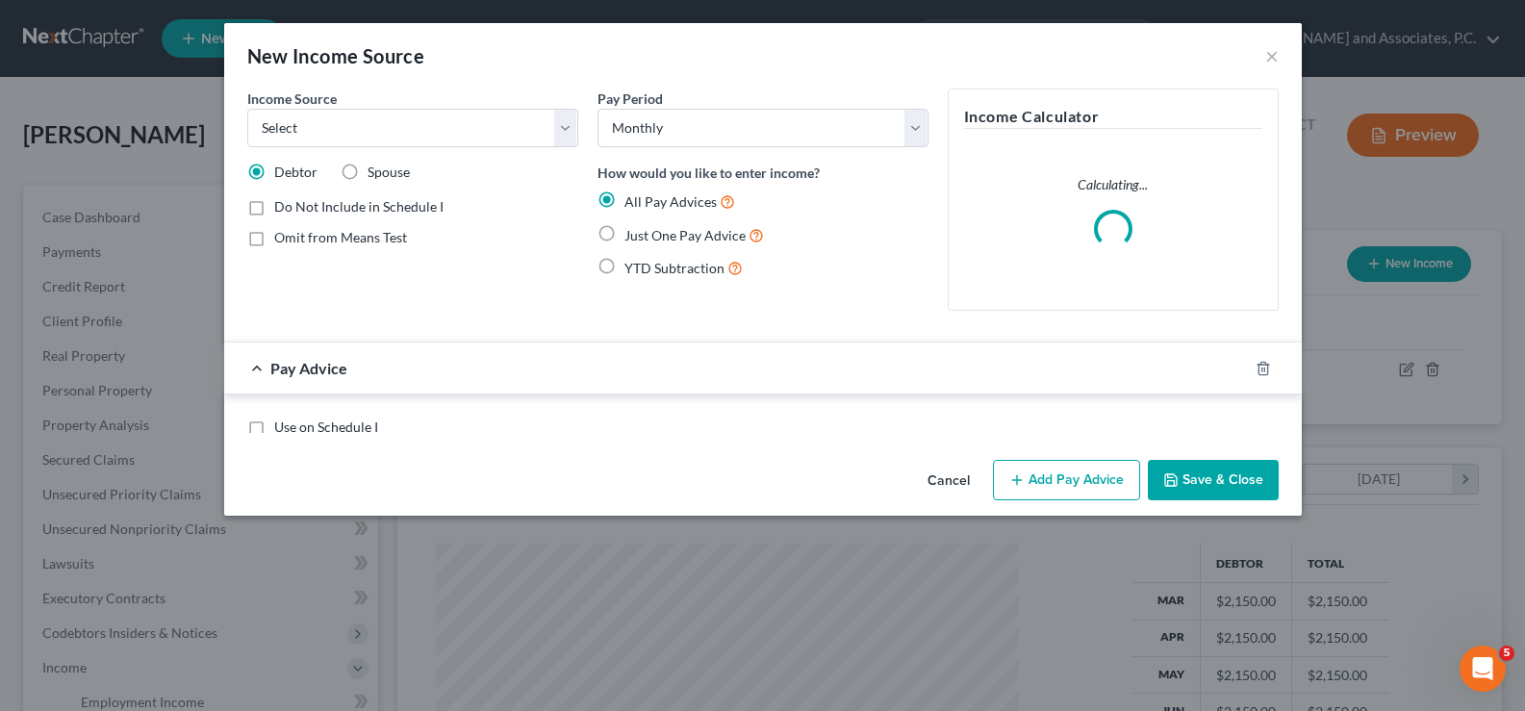
scroll to position [345, 628]
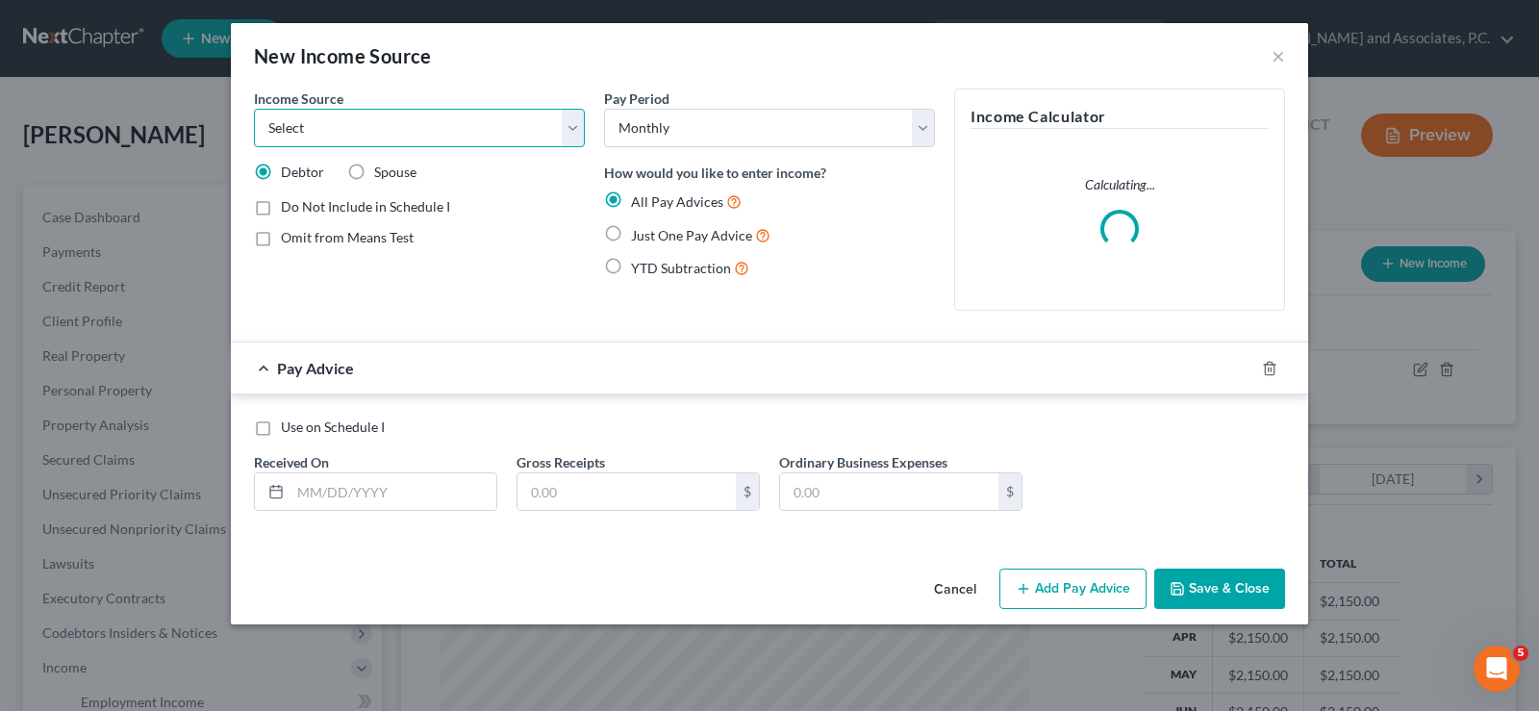
click at [472, 125] on select "Select Unemployment Disability (from employer) Pension Retirement Social Securi…" at bounding box center [419, 128] width 331 height 38
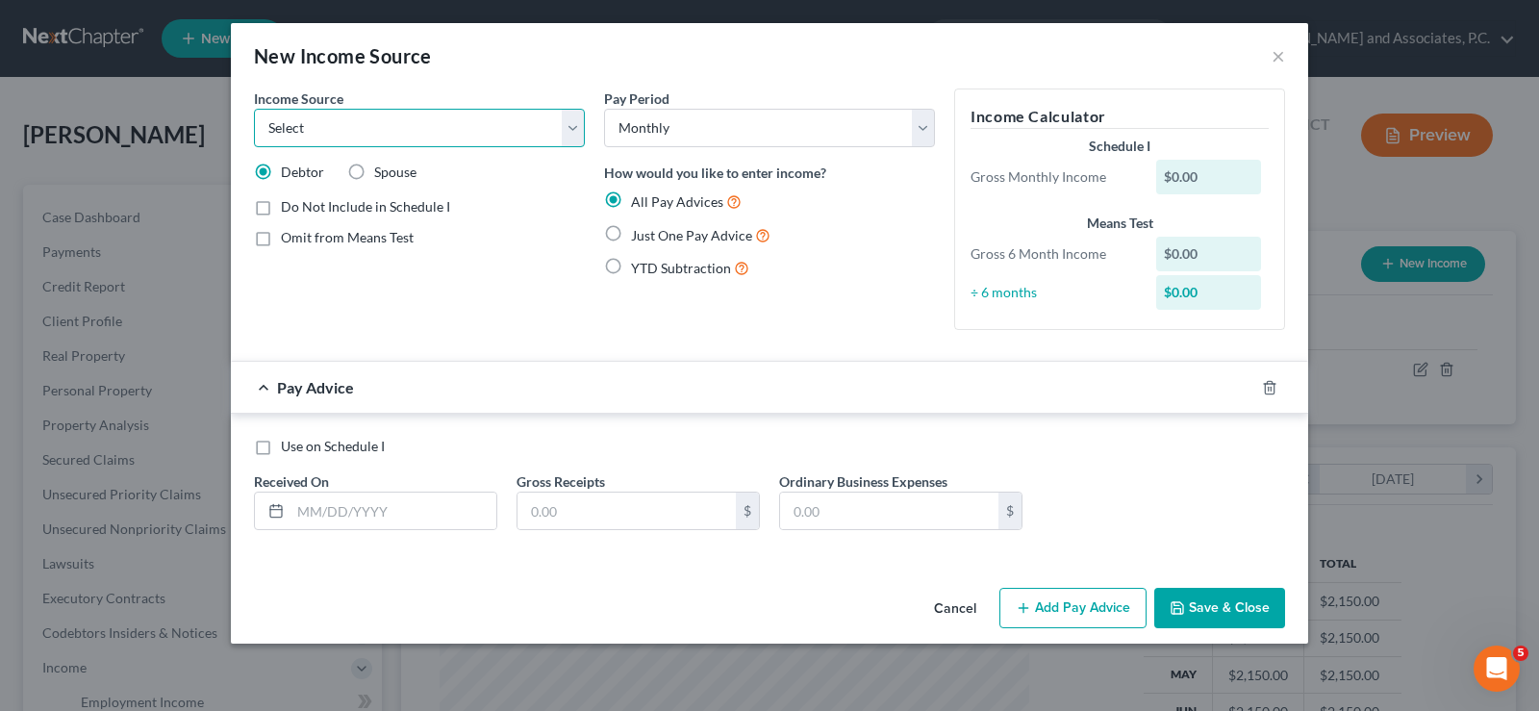
select select "8"
click at [254, 109] on select "Select Unemployment Disability (from employer) Pension Retirement Social Securi…" at bounding box center [419, 128] width 331 height 38
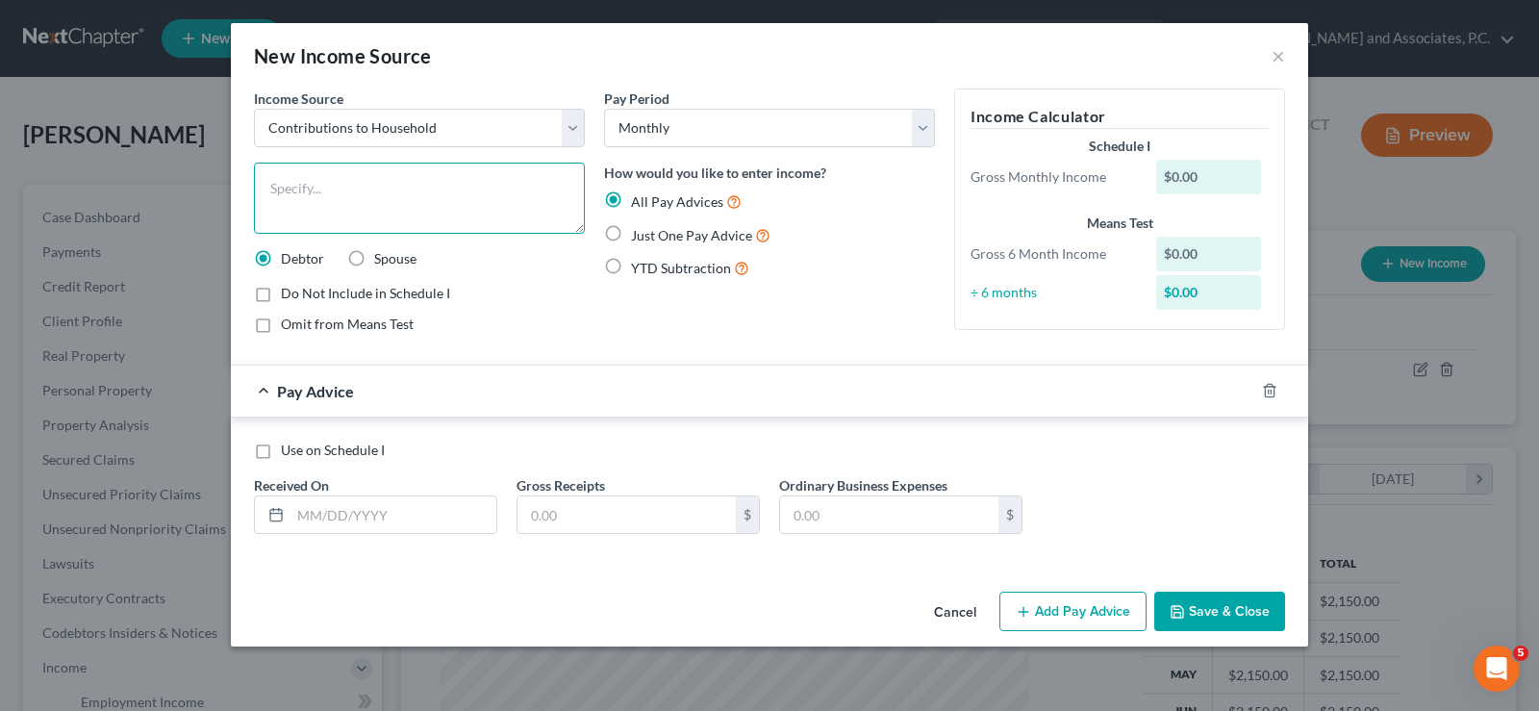
click at [443, 182] on textarea at bounding box center [419, 198] width 331 height 71
type textarea "grandson paying for the 2014 Chevrolet Silverado"
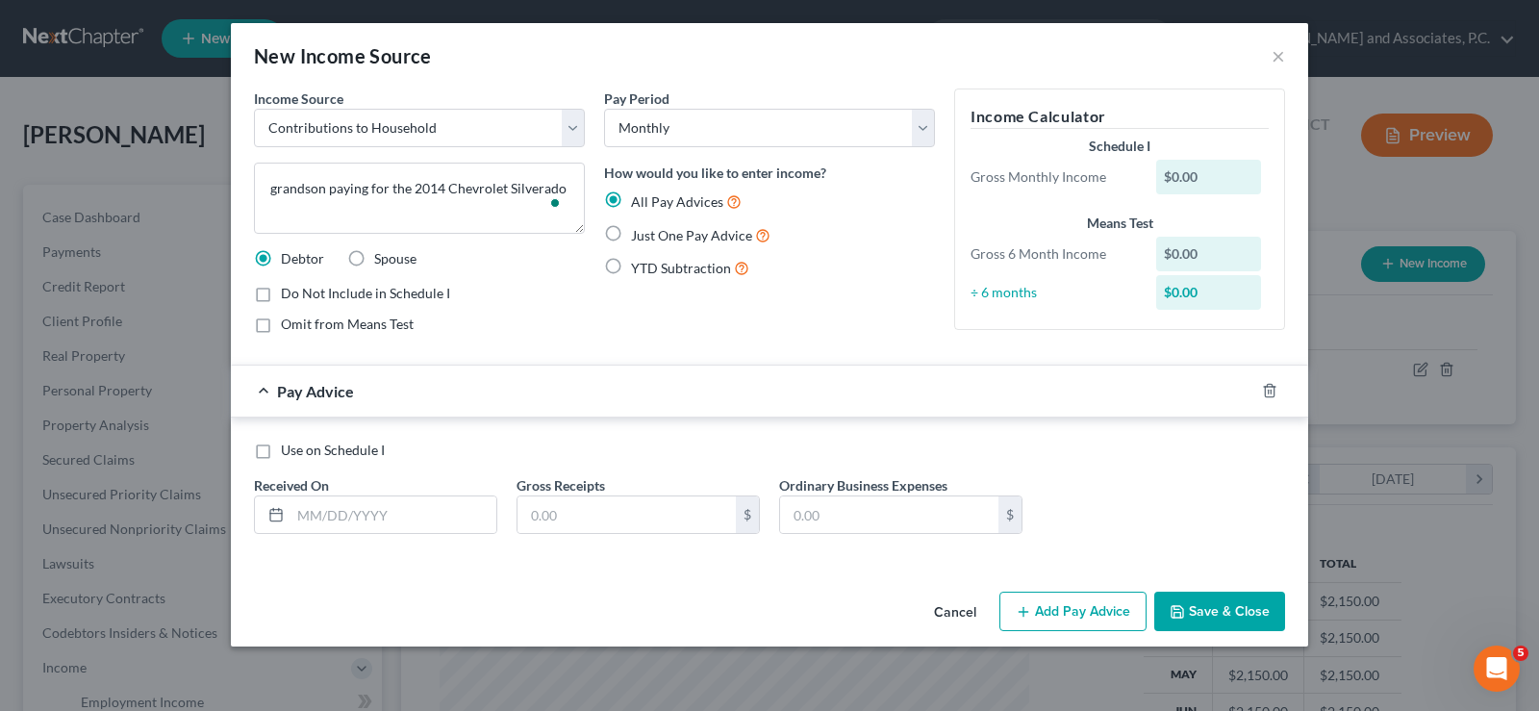
click at [631, 233] on label "Just One Pay Advice" at bounding box center [700, 235] width 139 height 22
click at [639, 233] on input "Just One Pay Advice" at bounding box center [645, 230] width 13 height 13
radio input "true"
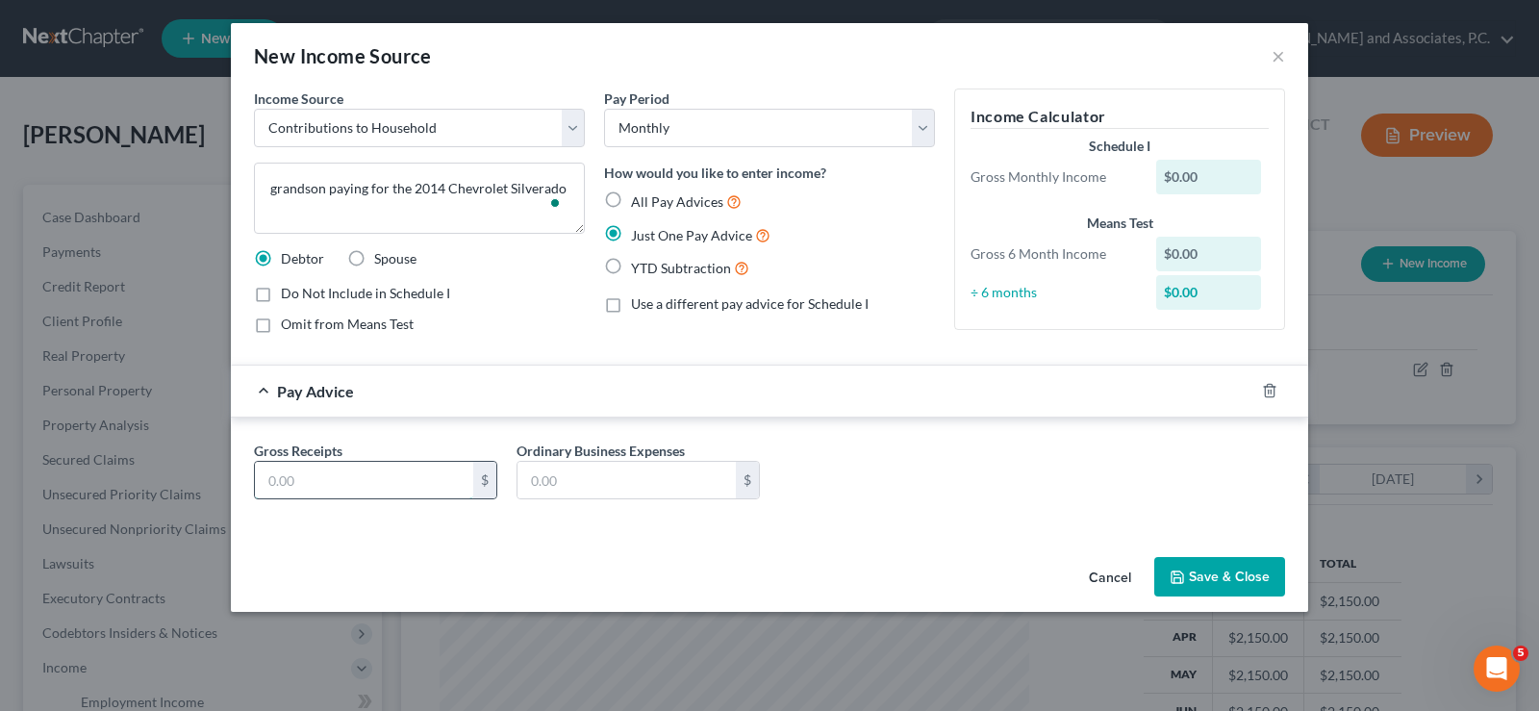
click at [347, 479] on input "text" at bounding box center [364, 480] width 218 height 37
type input "650.00"
click at [1195, 575] on button "Save & Close" at bounding box center [1219, 577] width 131 height 40
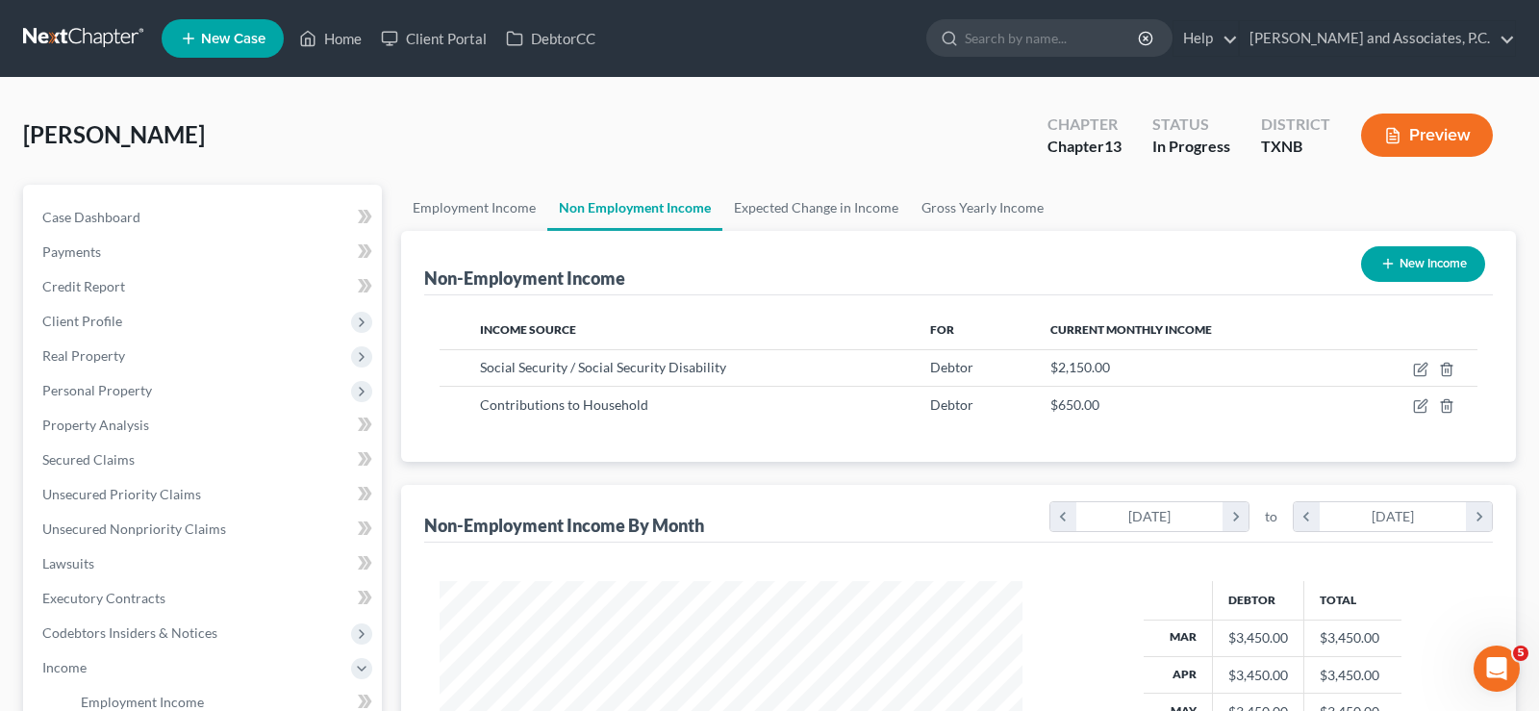
scroll to position [961628, 961351]
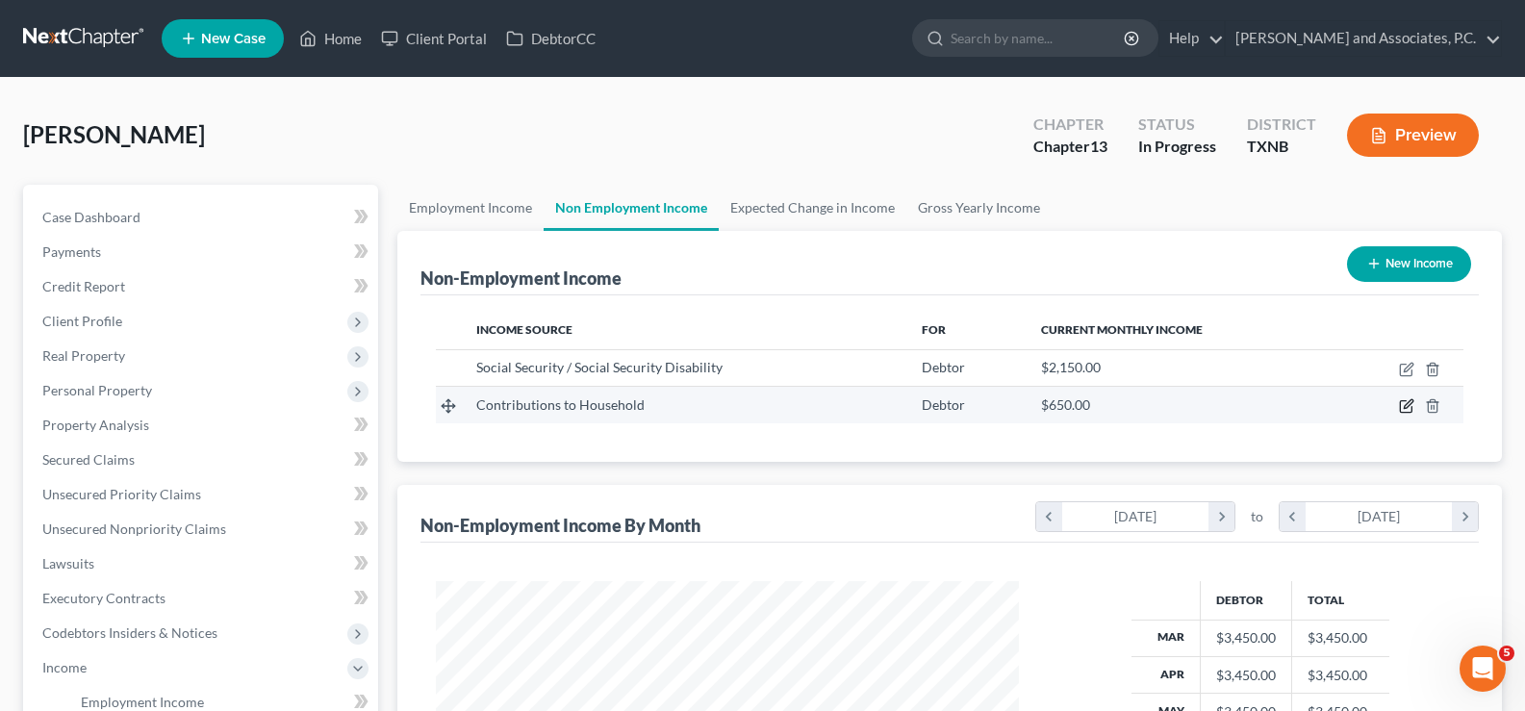
click at [1408, 409] on icon "button" at bounding box center [1406, 405] width 15 height 15
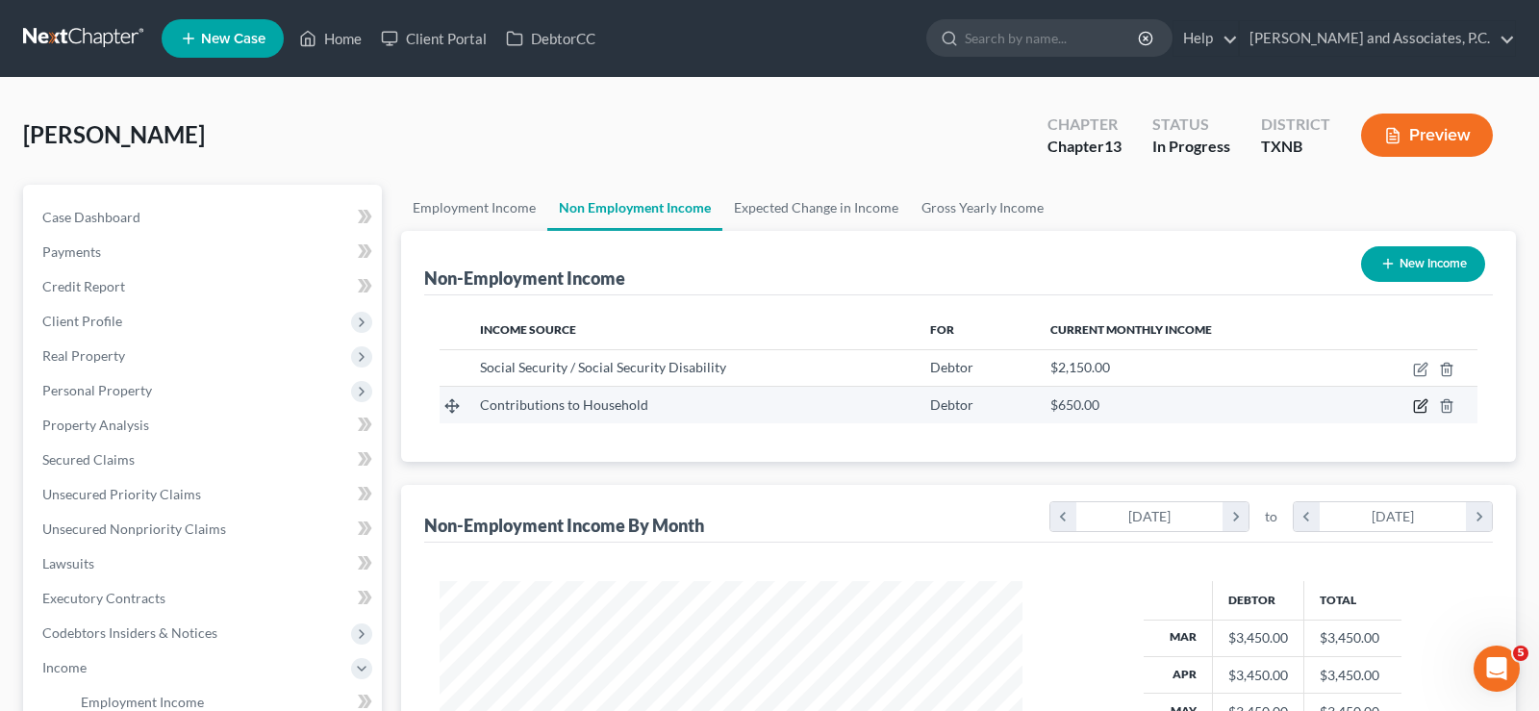
select select "8"
select select "0"
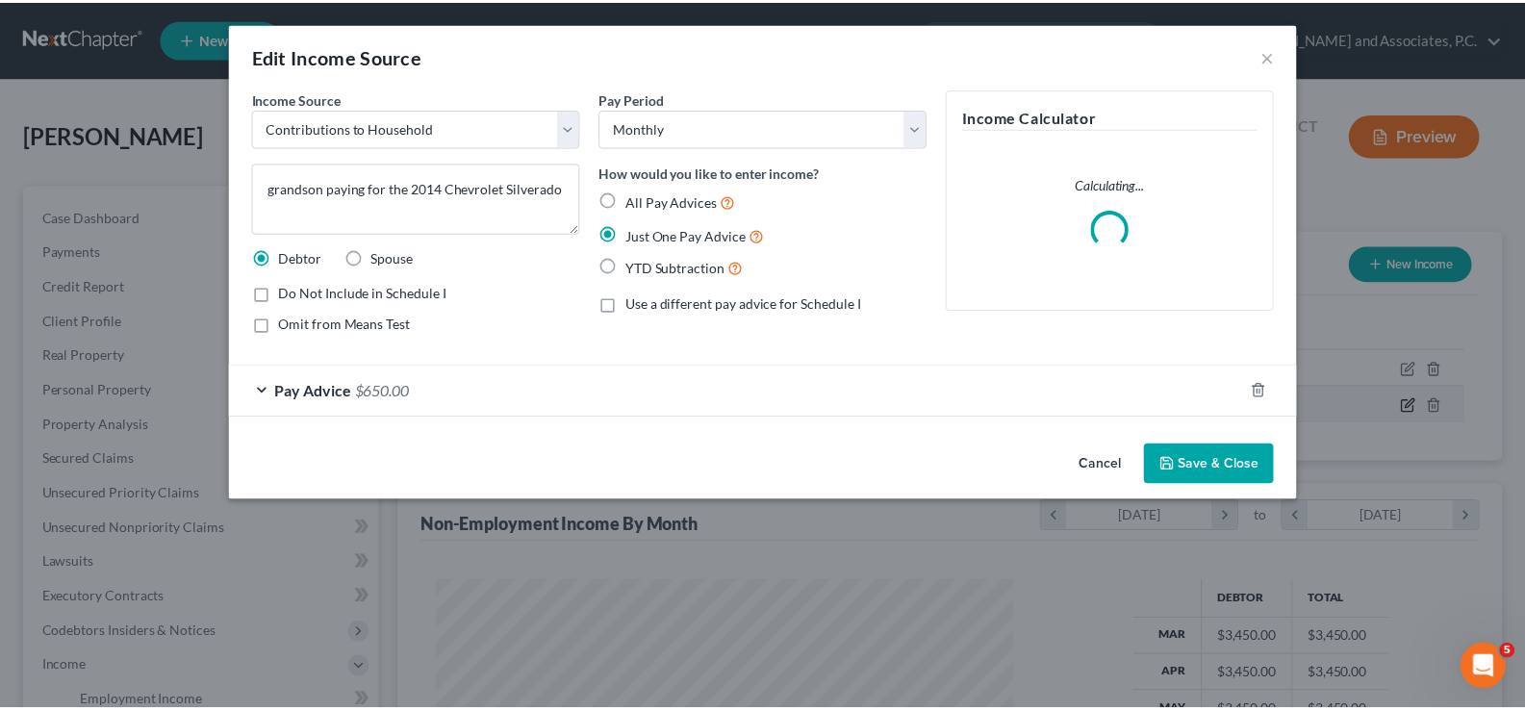
scroll to position [345, 628]
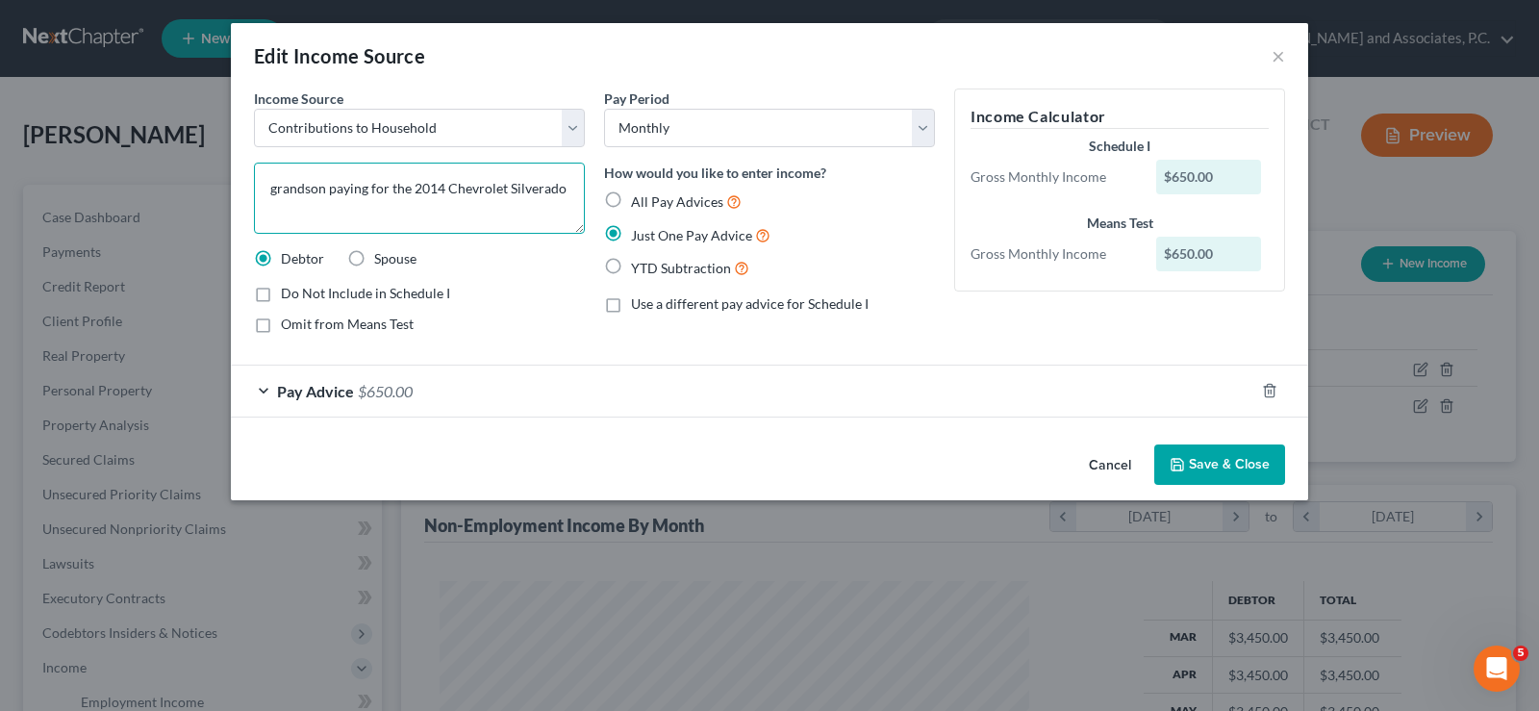
click at [366, 182] on textarea "grandson paying for the 2014 Chevrolet Silverado" at bounding box center [419, 198] width 331 height 71
type textarea "grandson pays for the 2014 Chevrolet Silverado"
click at [1183, 466] on icon "button" at bounding box center [1177, 464] width 15 height 15
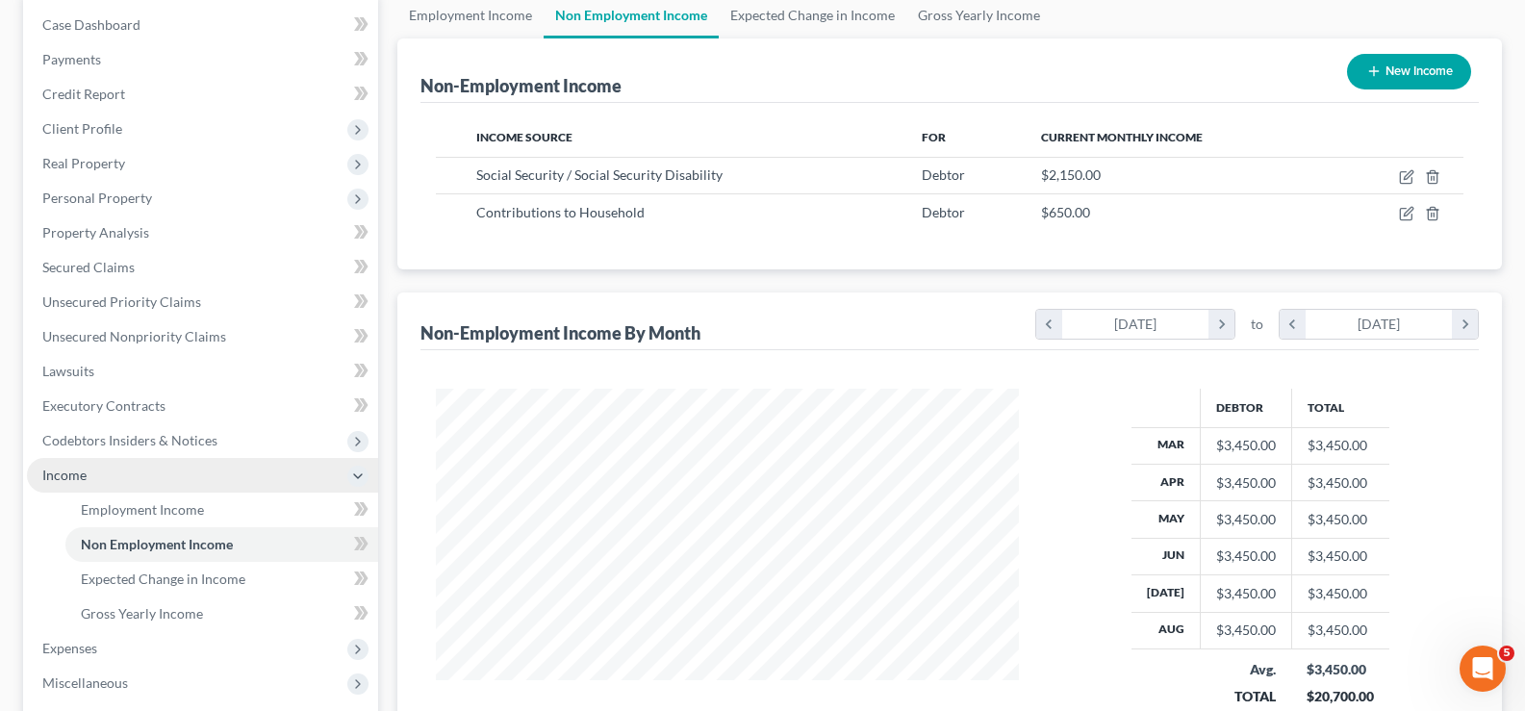
scroll to position [385, 0]
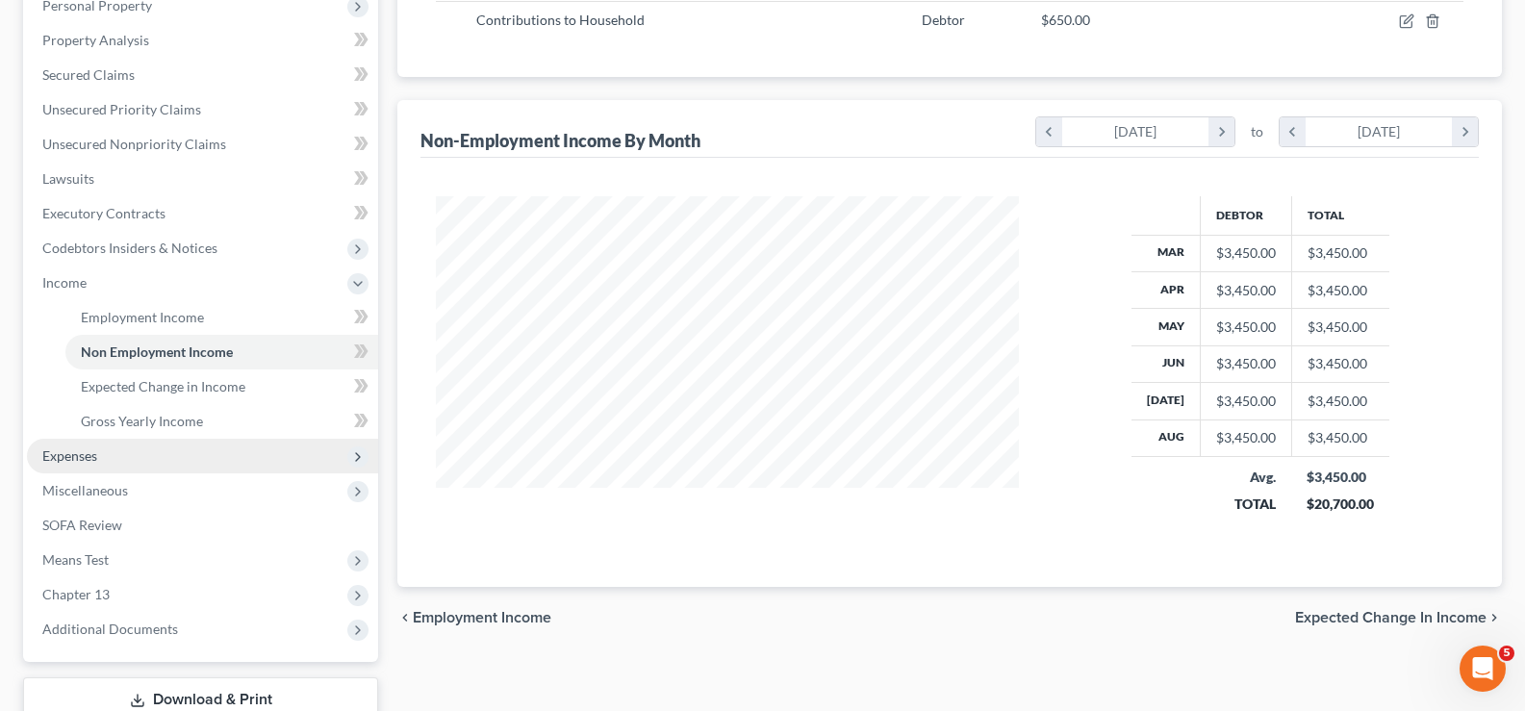
click at [148, 453] on span "Expenses" at bounding box center [202, 456] width 351 height 35
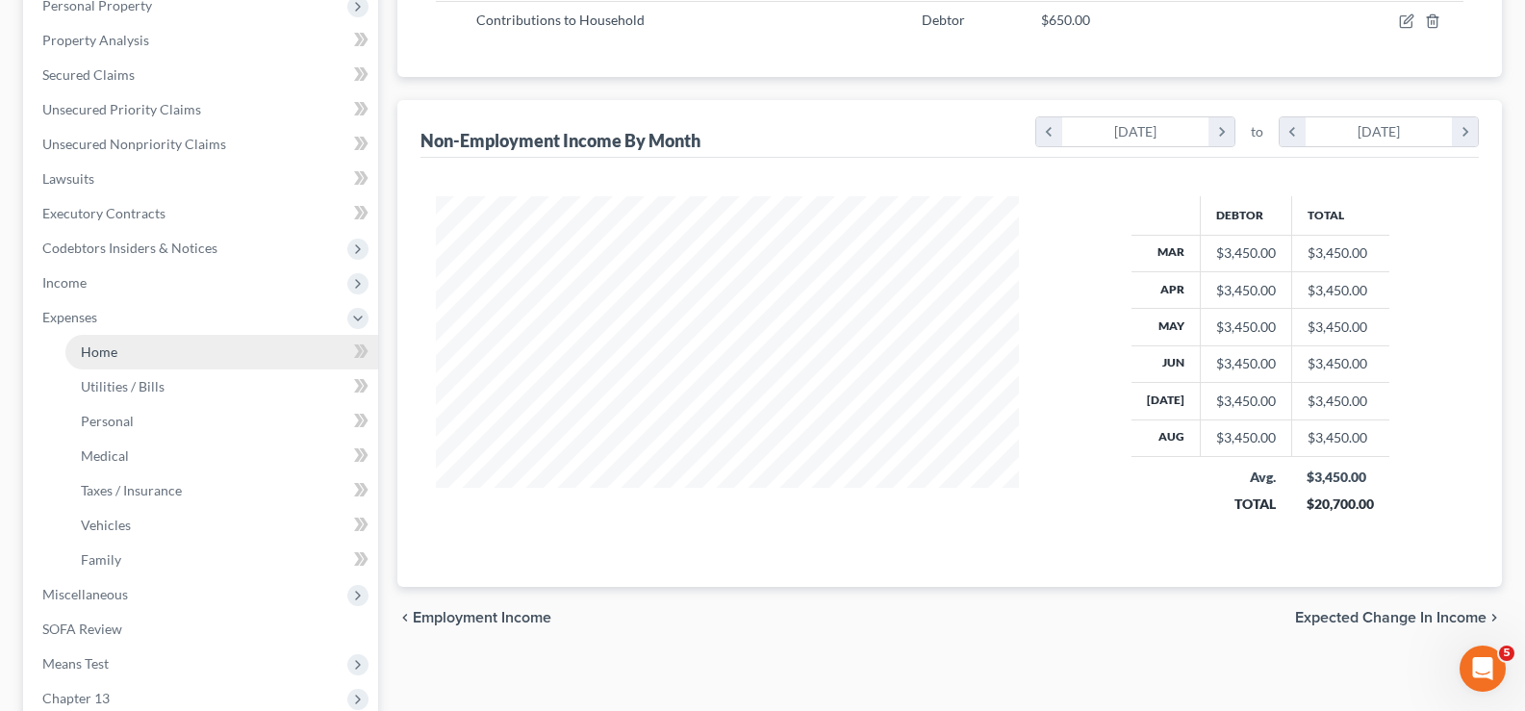
click at [167, 356] on link "Home" at bounding box center [221, 352] width 313 height 35
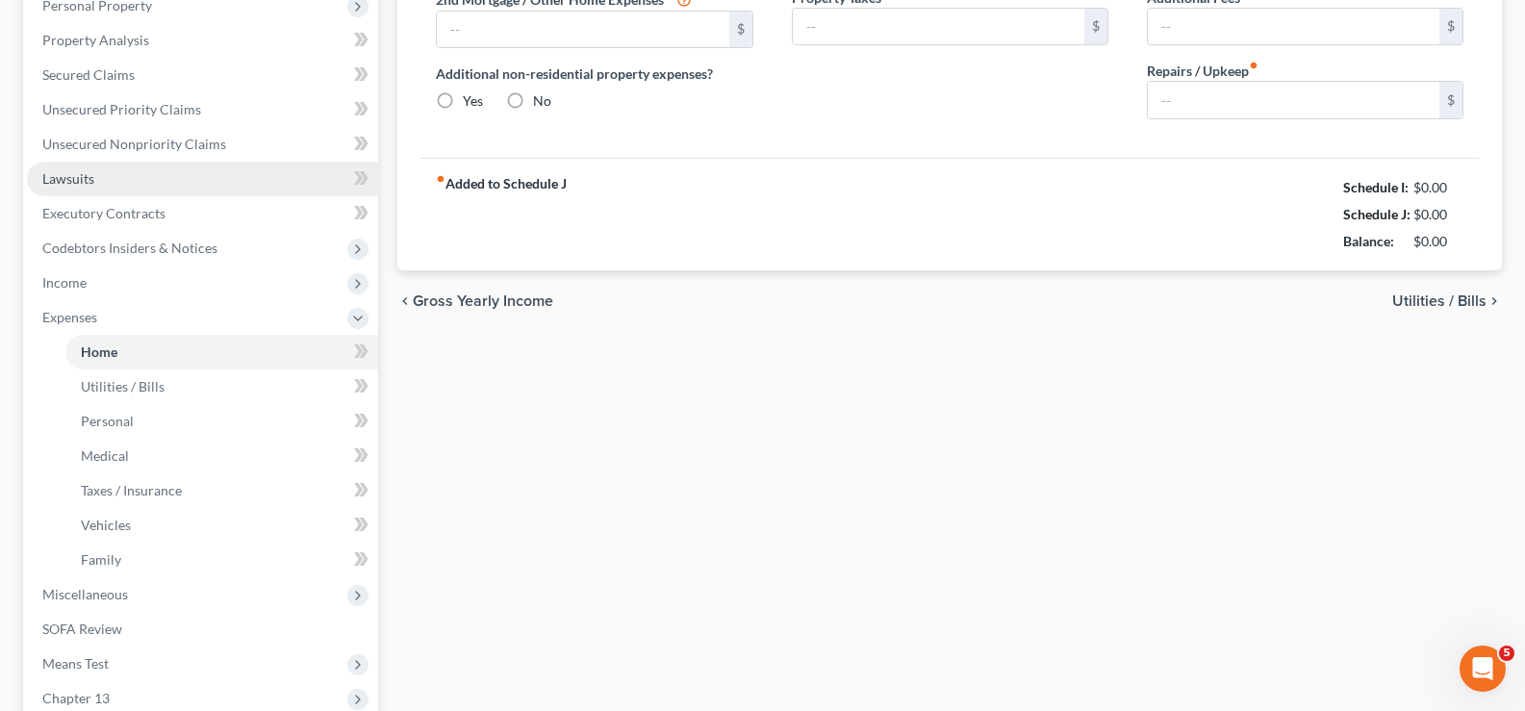
type input "0.00"
radio input "true"
type input "320.00"
type input "160.77"
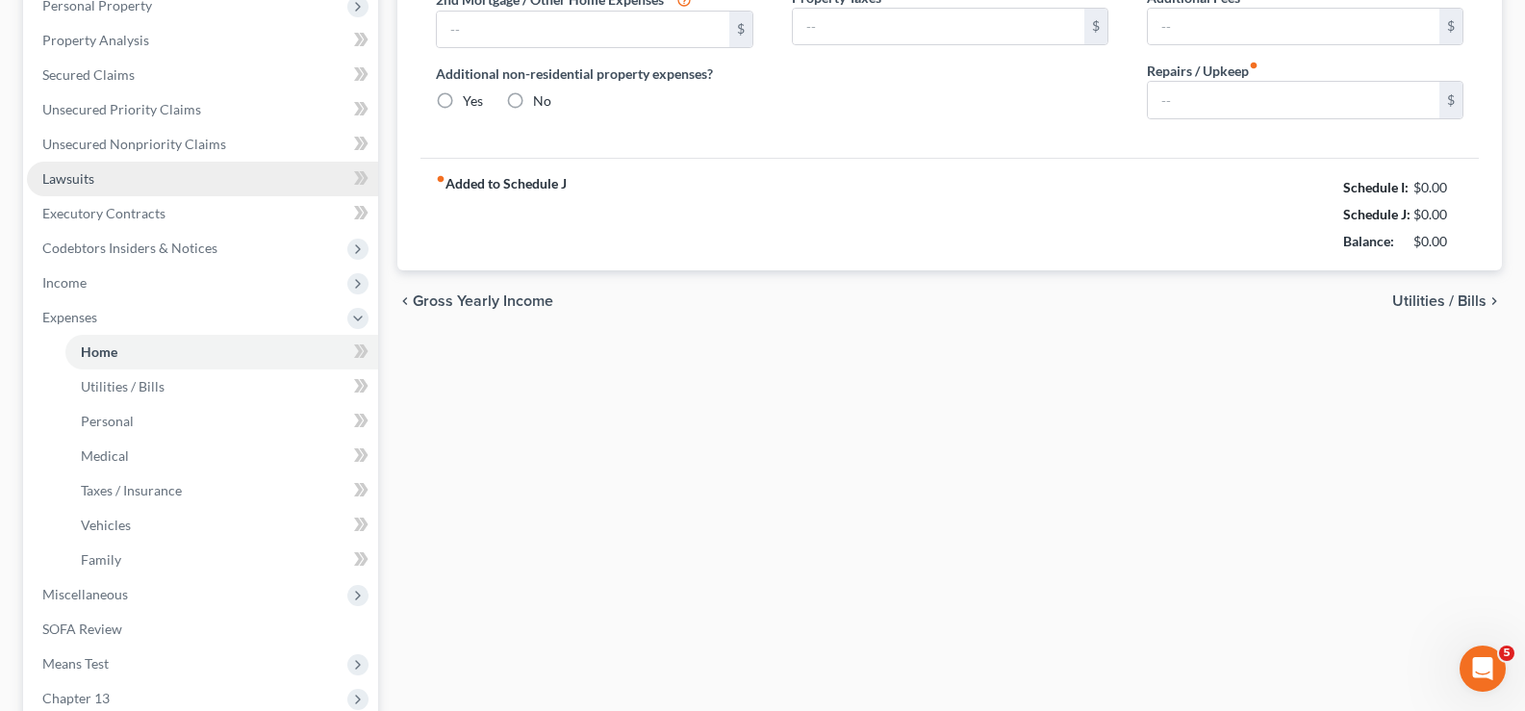
type input "0.00"
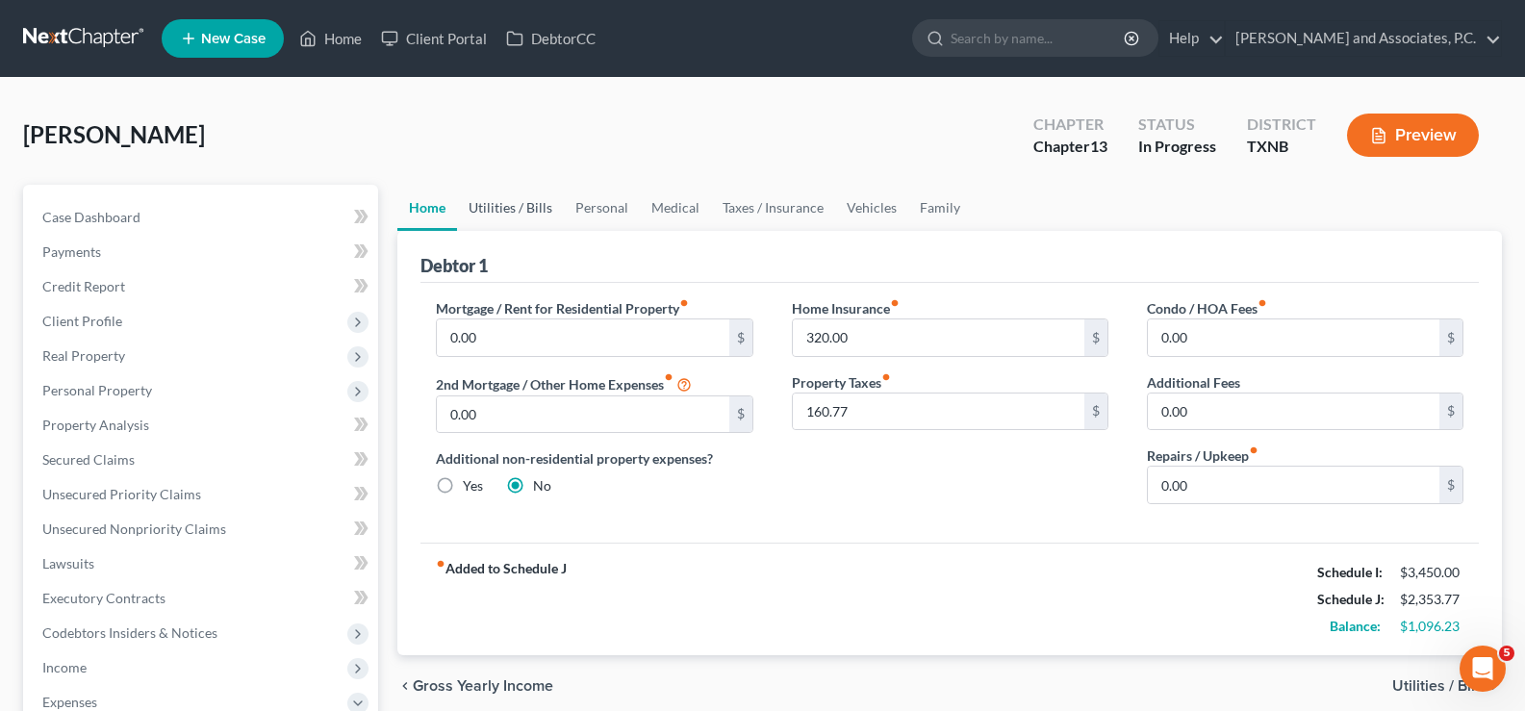
click at [519, 204] on link "Utilities / Bills" at bounding box center [510, 208] width 107 height 46
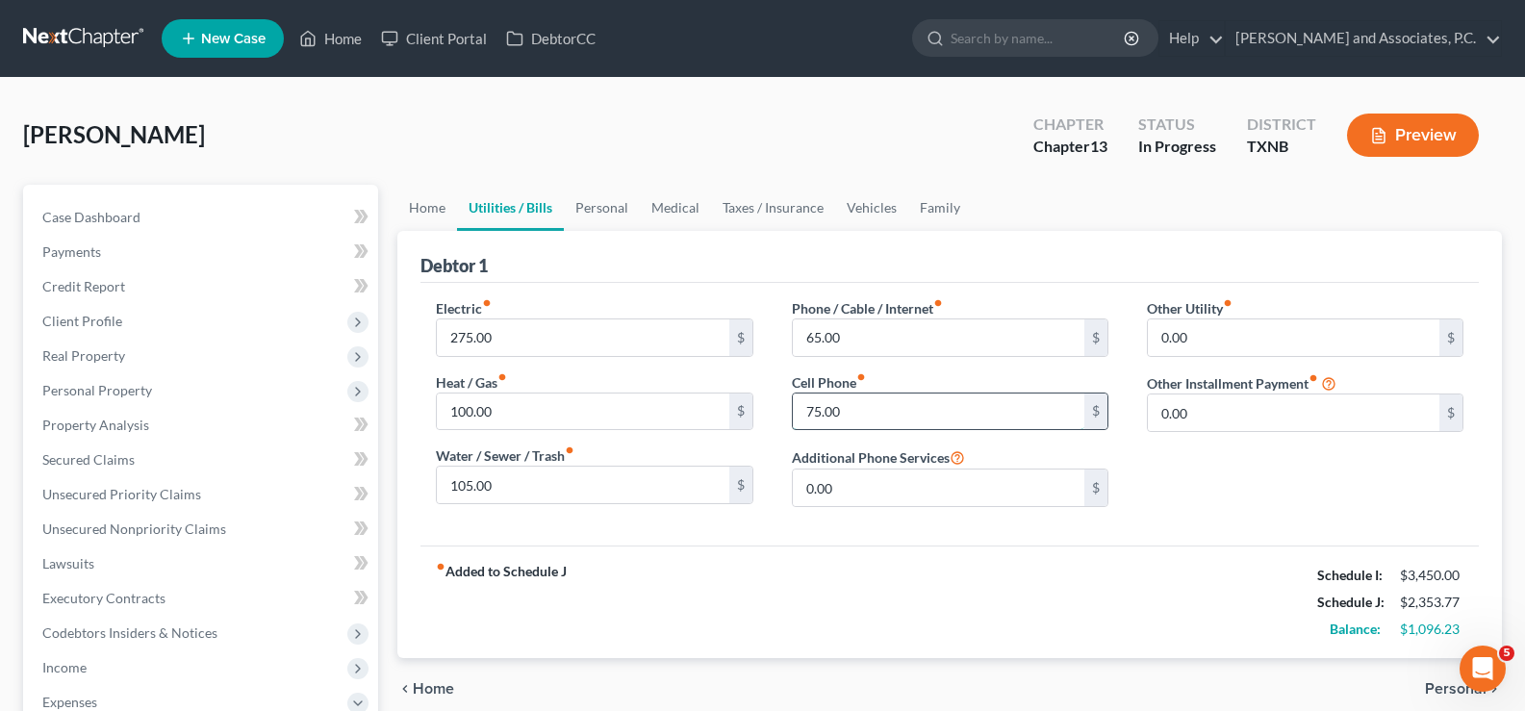
click at [862, 415] on input "75.00" at bounding box center [938, 411] width 291 height 37
type input "75.23"
click at [864, 208] on link "Vehicles" at bounding box center [871, 208] width 73 height 46
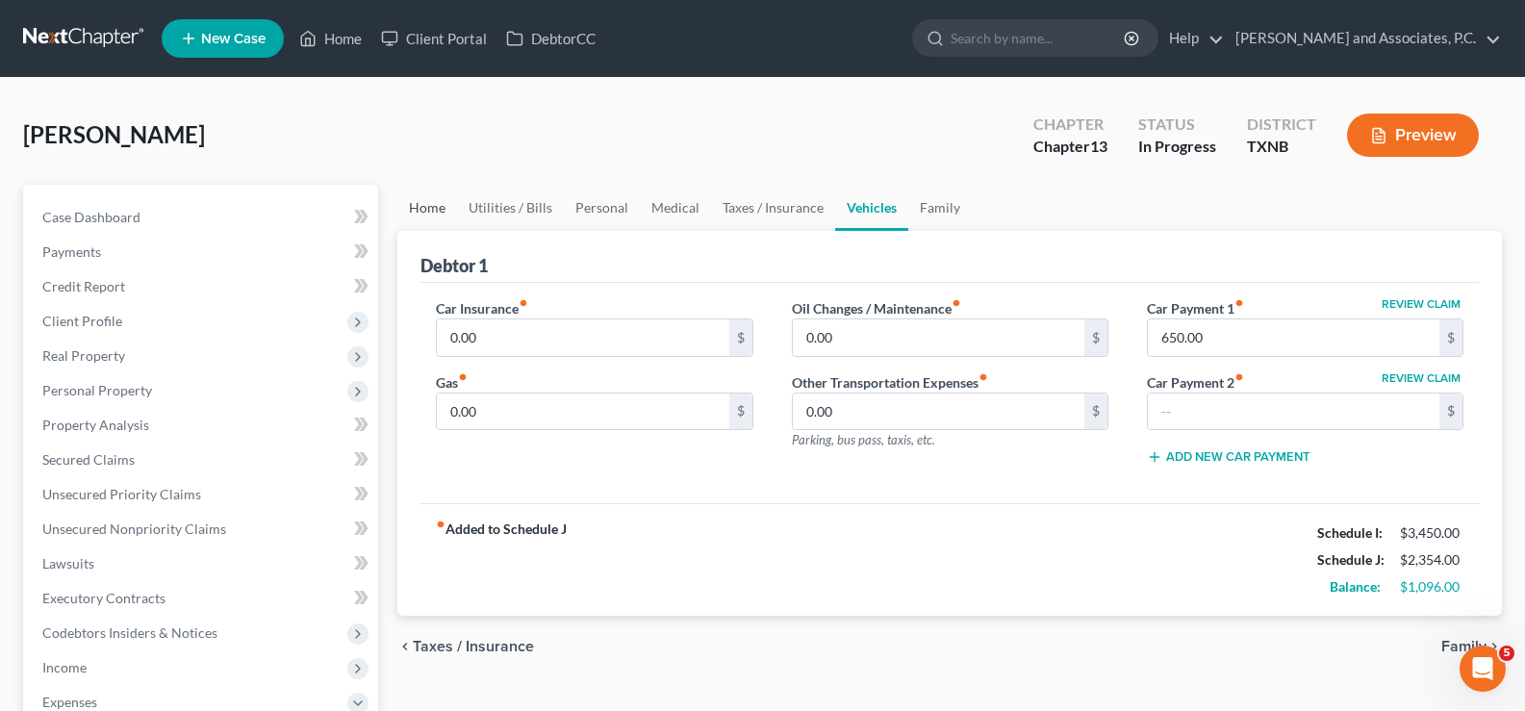
click at [428, 210] on link "Home" at bounding box center [427, 208] width 60 height 46
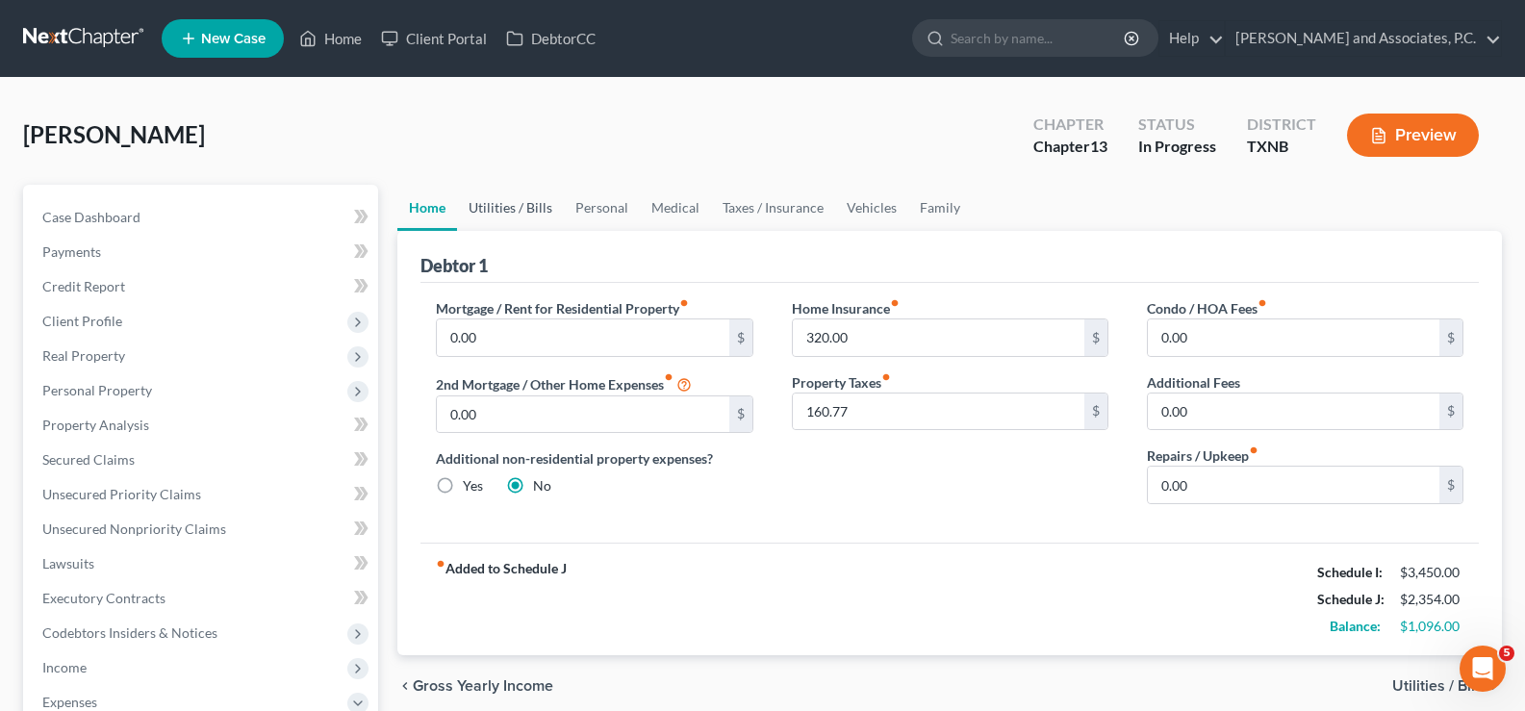
click at [526, 210] on link "Utilities / Bills" at bounding box center [510, 208] width 107 height 46
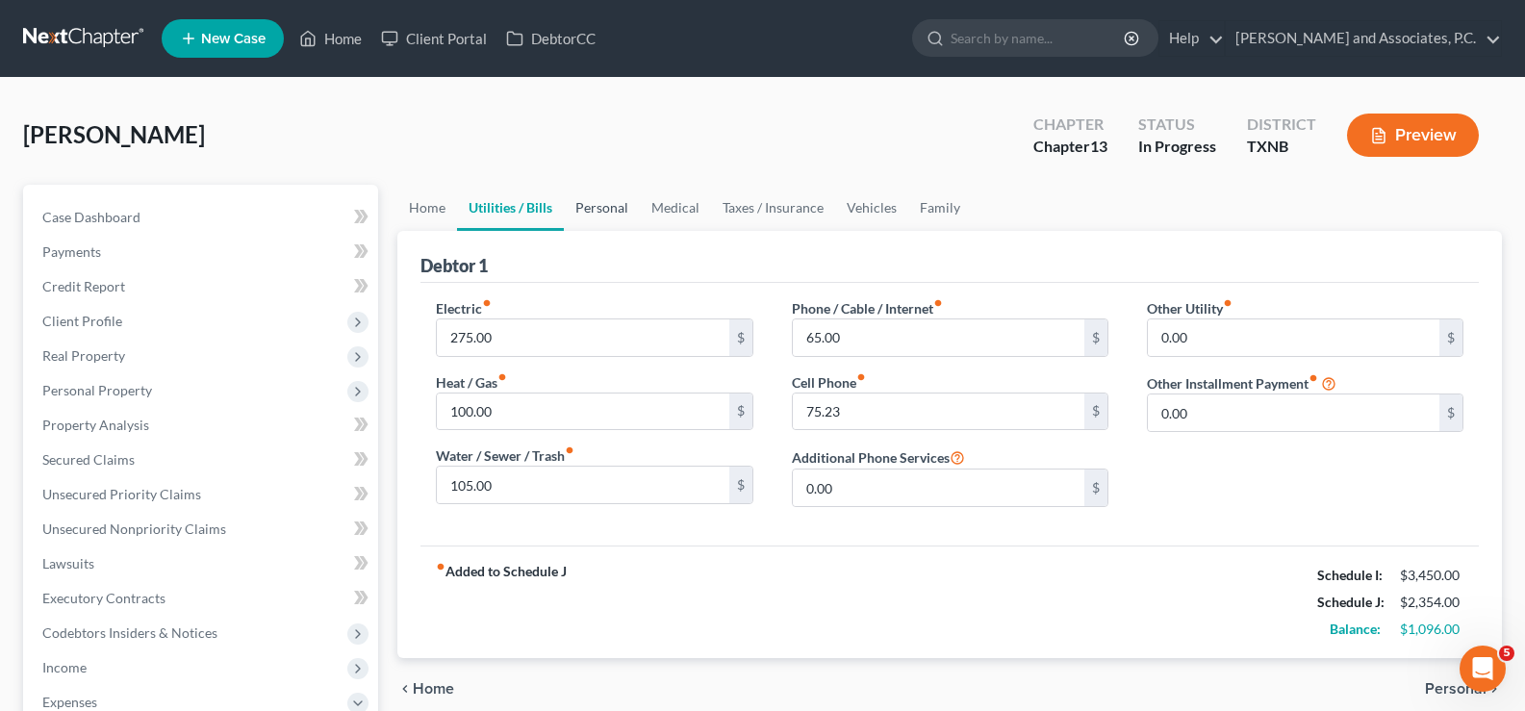
click at [595, 209] on link "Personal" at bounding box center [602, 208] width 76 height 46
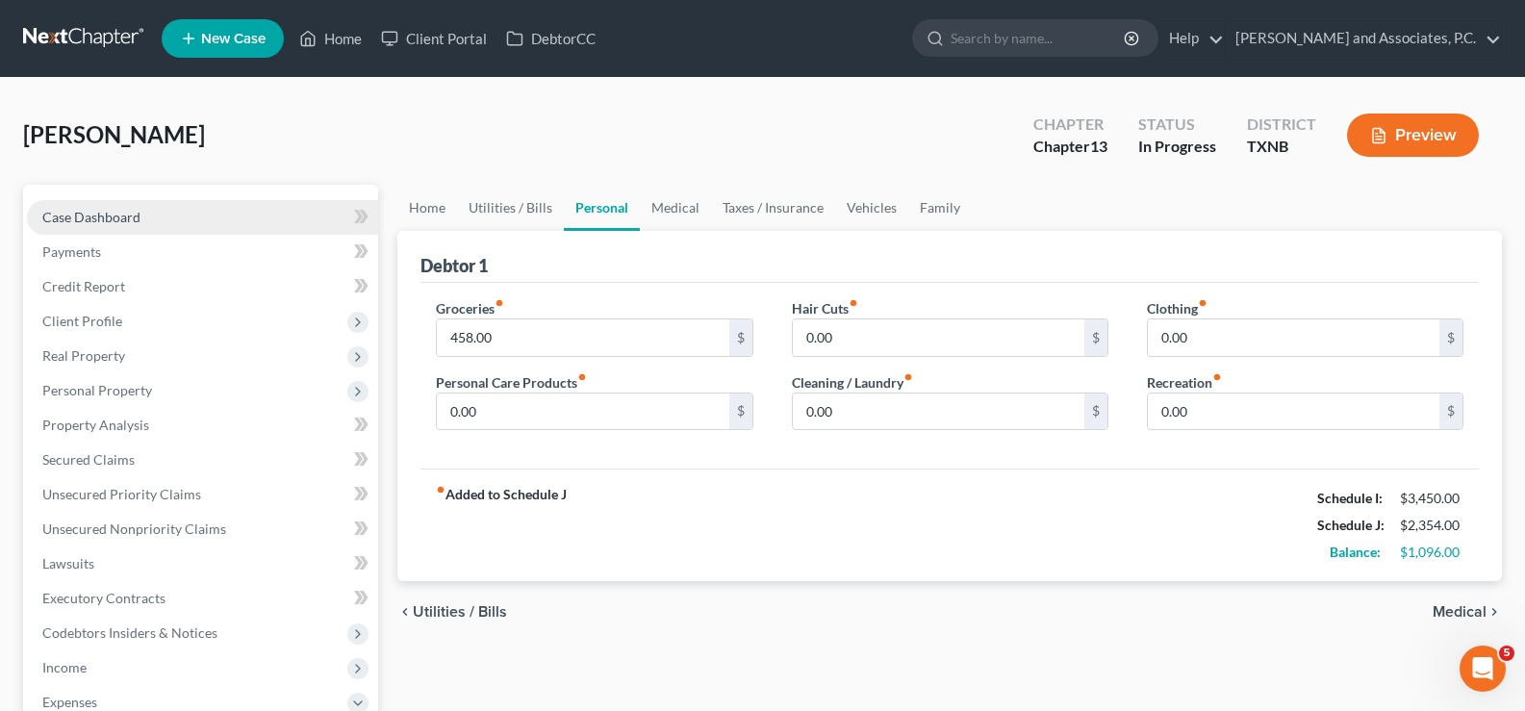
click at [118, 210] on span "Case Dashboard" at bounding box center [91, 217] width 98 height 16
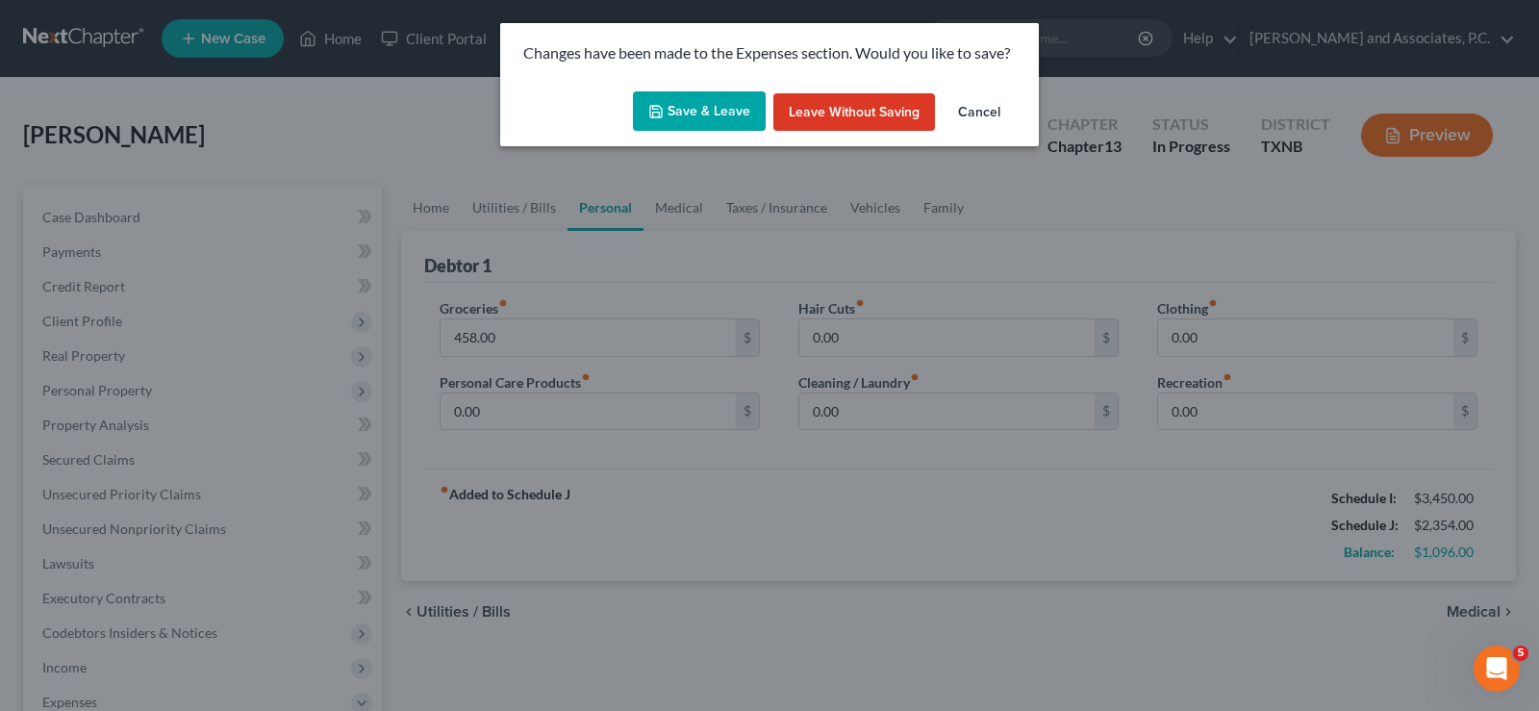
click at [714, 114] on button "Save & Leave" at bounding box center [699, 111] width 133 height 40
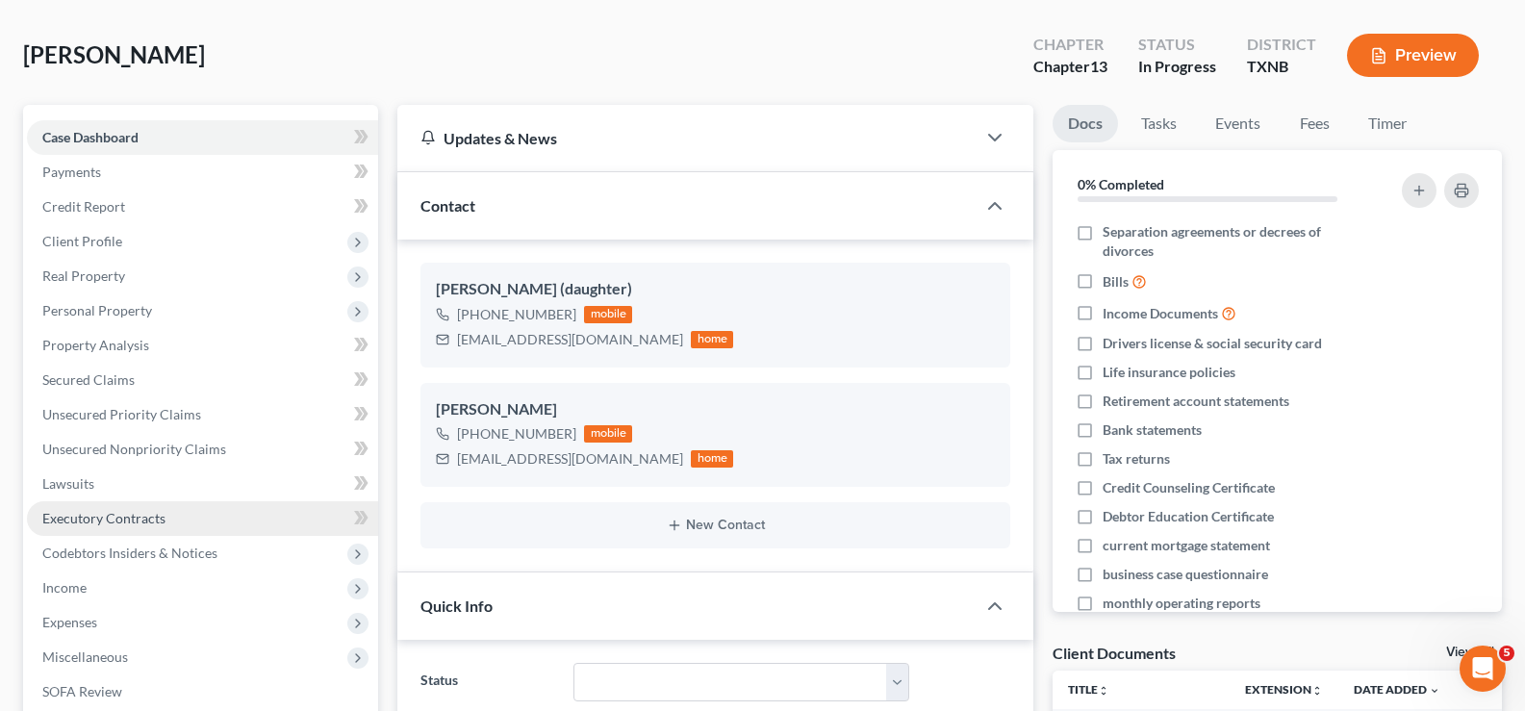
scroll to position [272, 0]
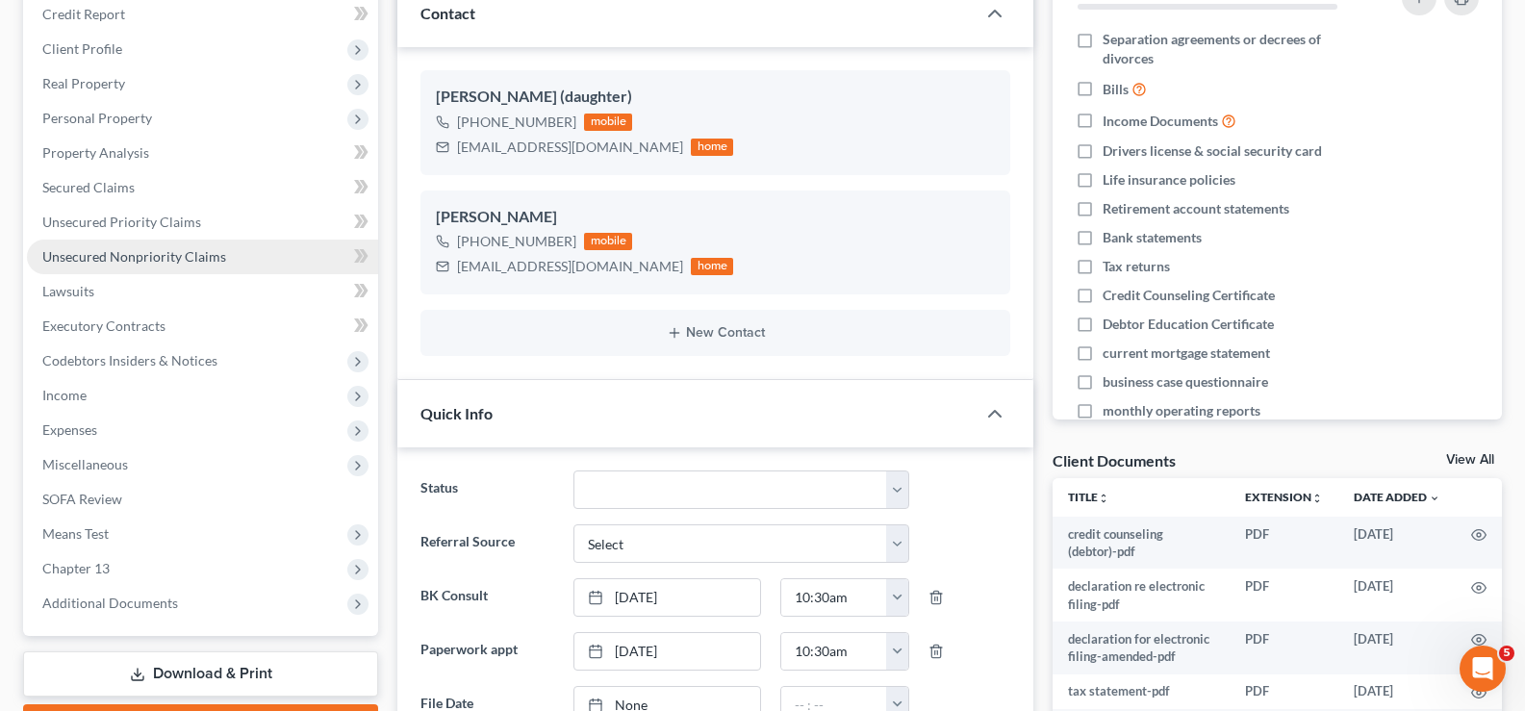
click at [155, 261] on span "Unsecured Nonpriority Claims" at bounding box center [134, 256] width 184 height 16
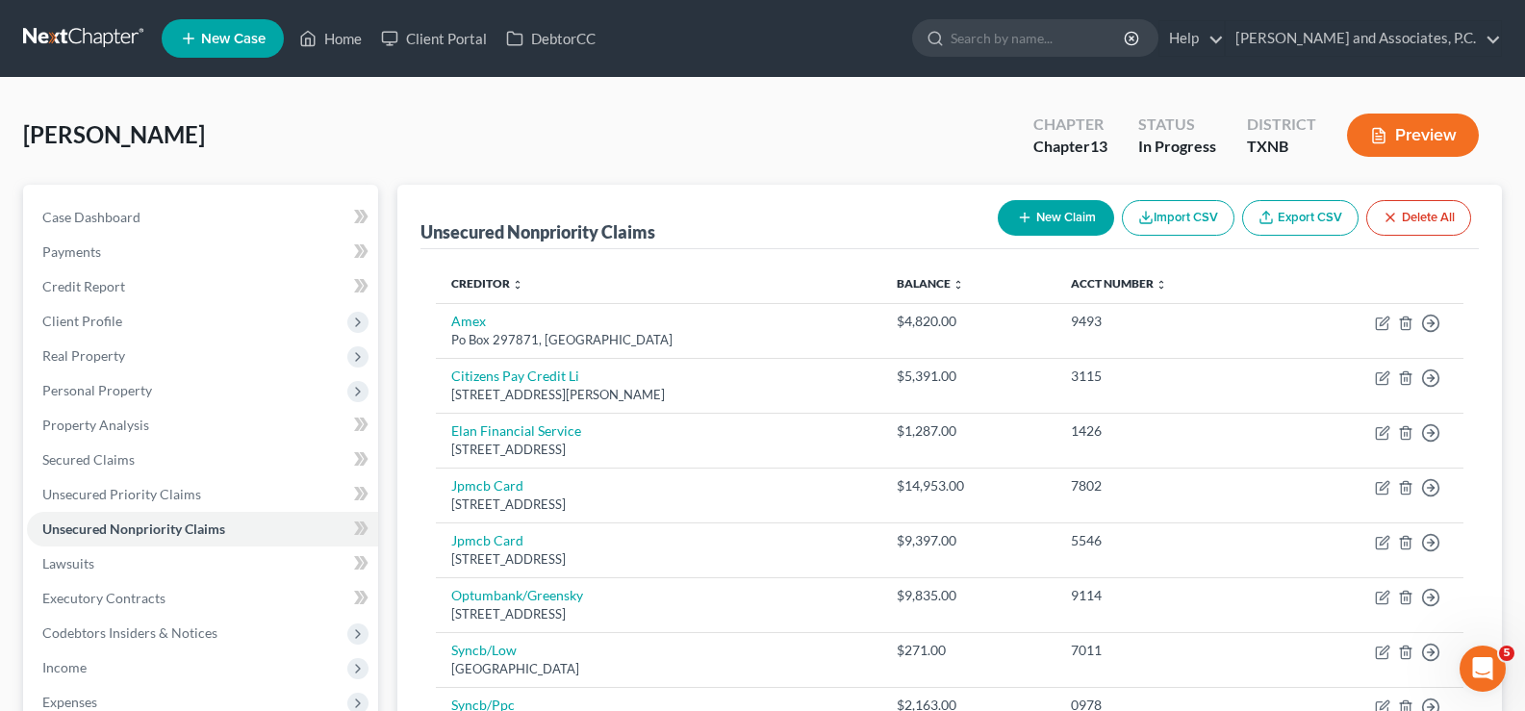
click at [1034, 211] on button "New Claim" at bounding box center [1056, 218] width 116 height 36
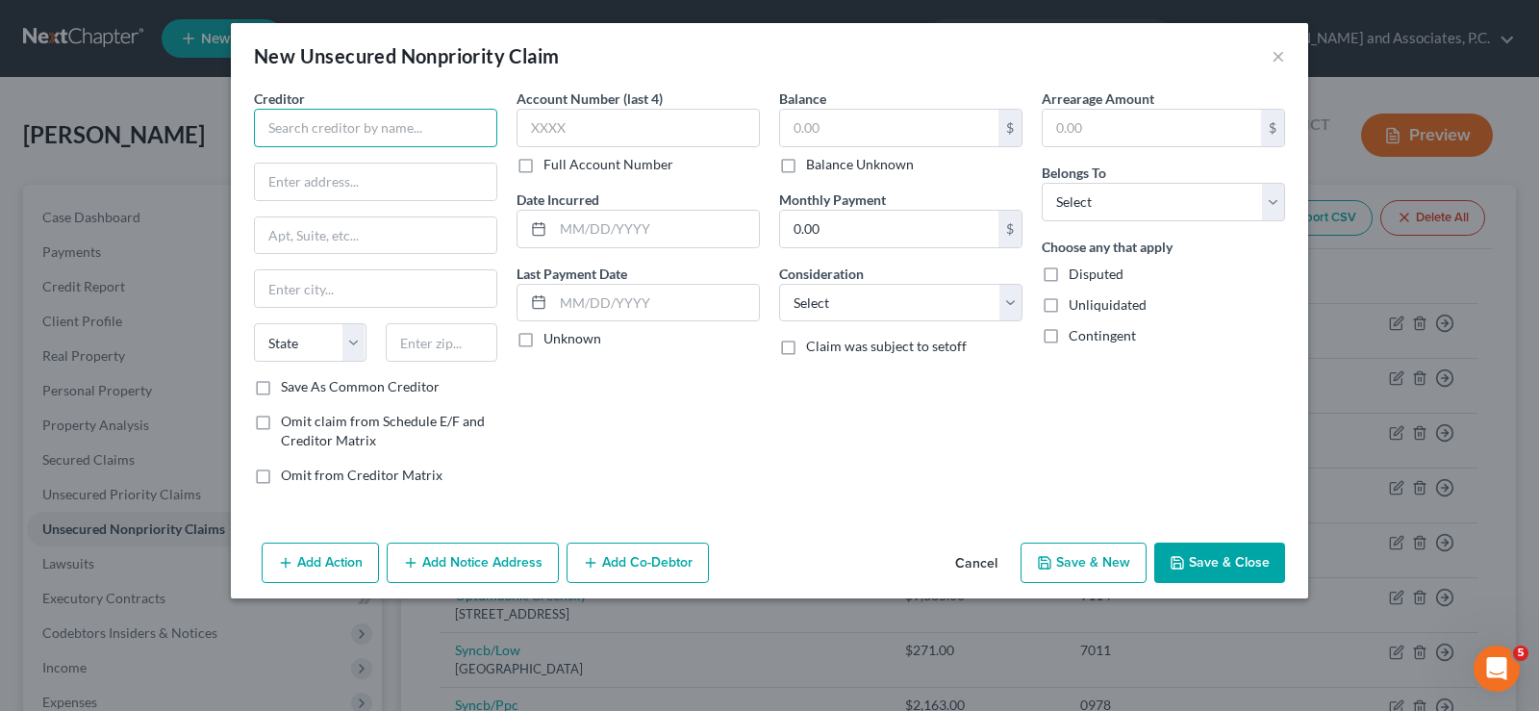
click at [277, 113] on input "text" at bounding box center [375, 128] width 243 height 38
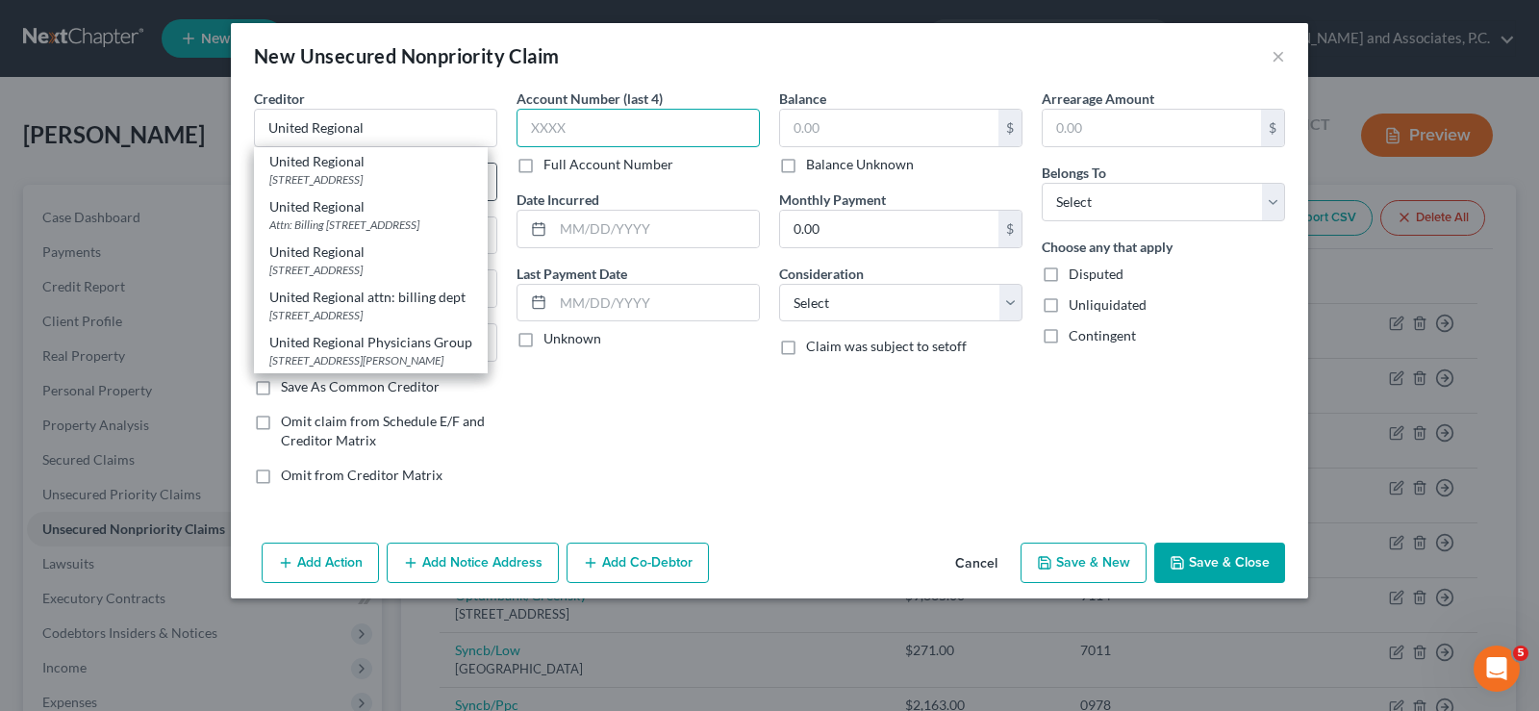
click at [566, 124] on input "text" at bounding box center [638, 128] width 243 height 38
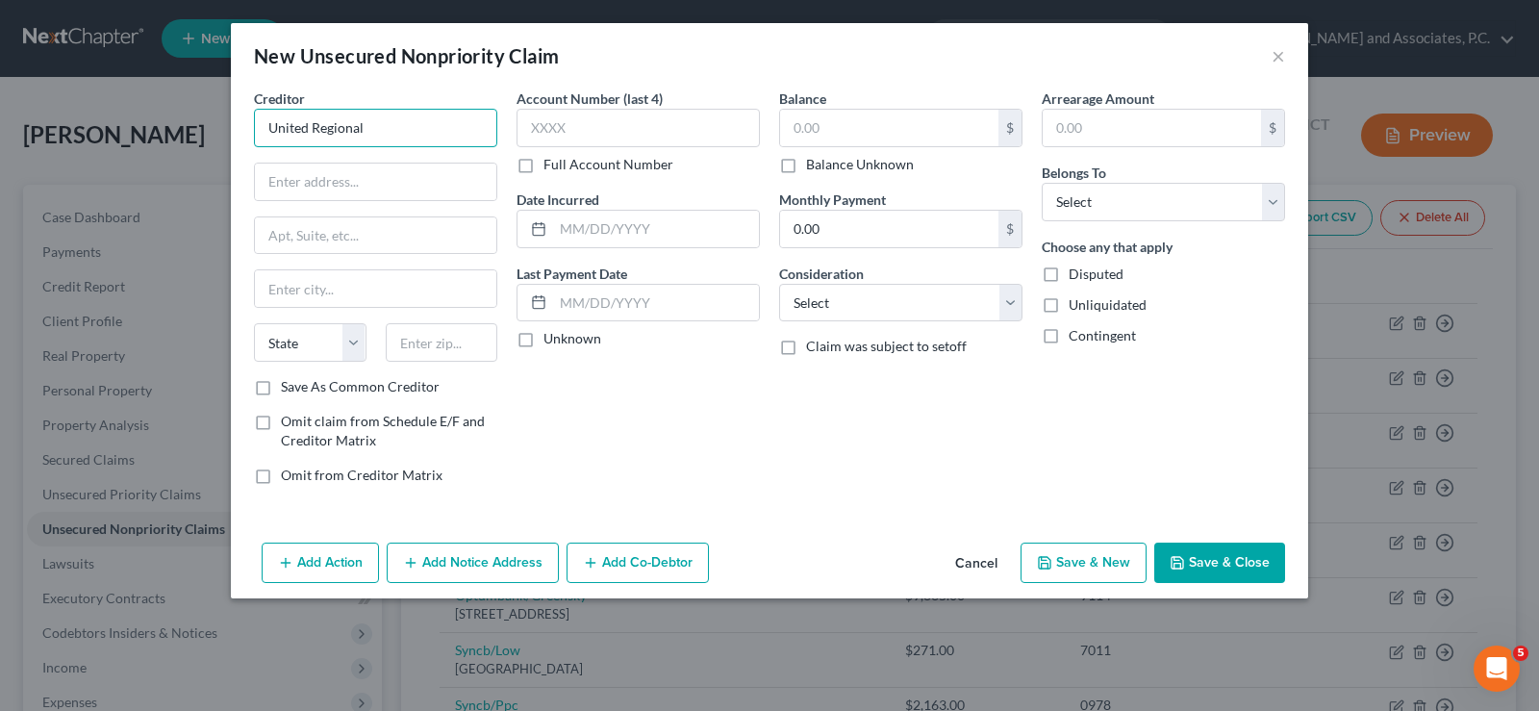
click at [381, 120] on input "United Regional" at bounding box center [375, 128] width 243 height 38
click at [390, 123] on input "United Regional" at bounding box center [375, 128] width 243 height 38
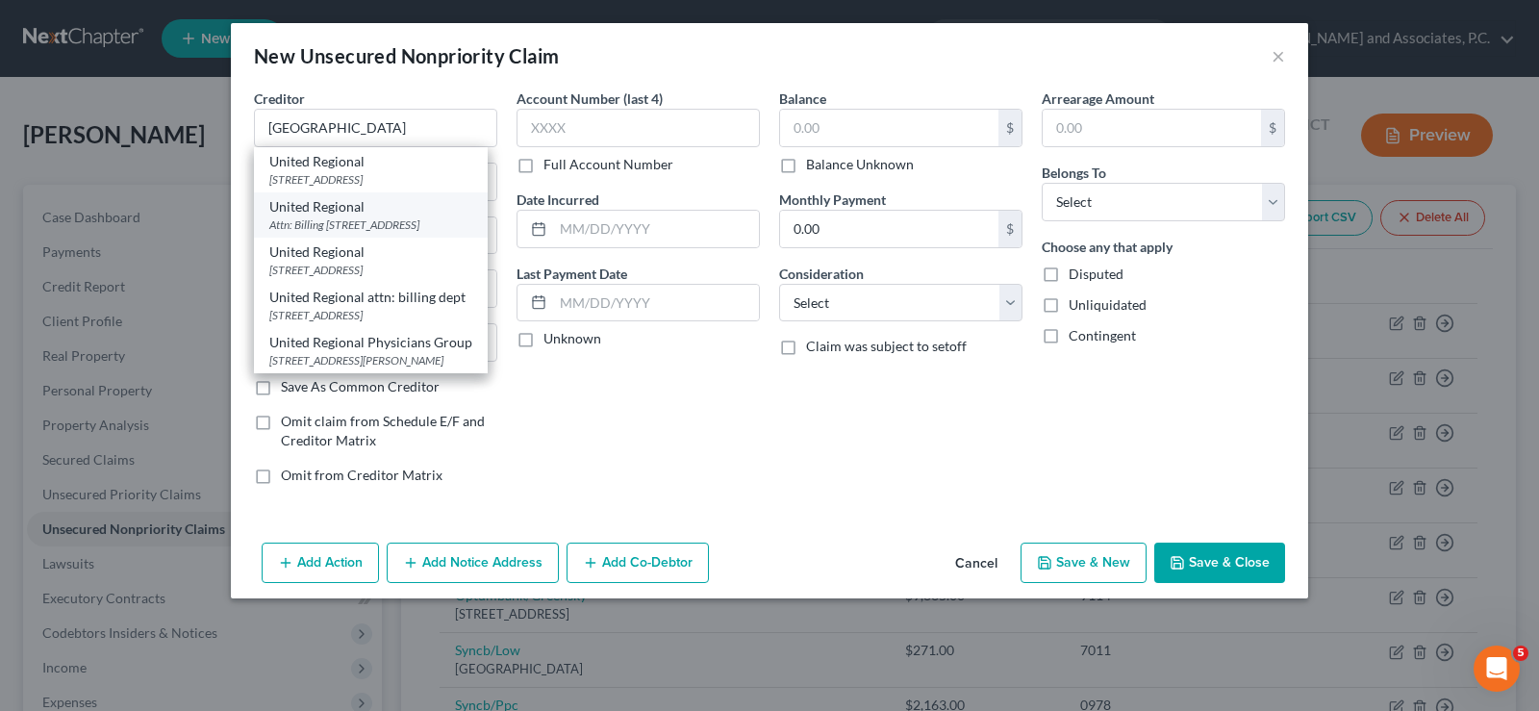
click at [424, 230] on div "Attn: Billing 1600 11th Street, Wichita Falls, TX 76301" at bounding box center [370, 224] width 203 height 16
type input "United Regional"
type input "Attn: Billing"
type input "[STREET_ADDRESS]"
type input "Wichita Falls"
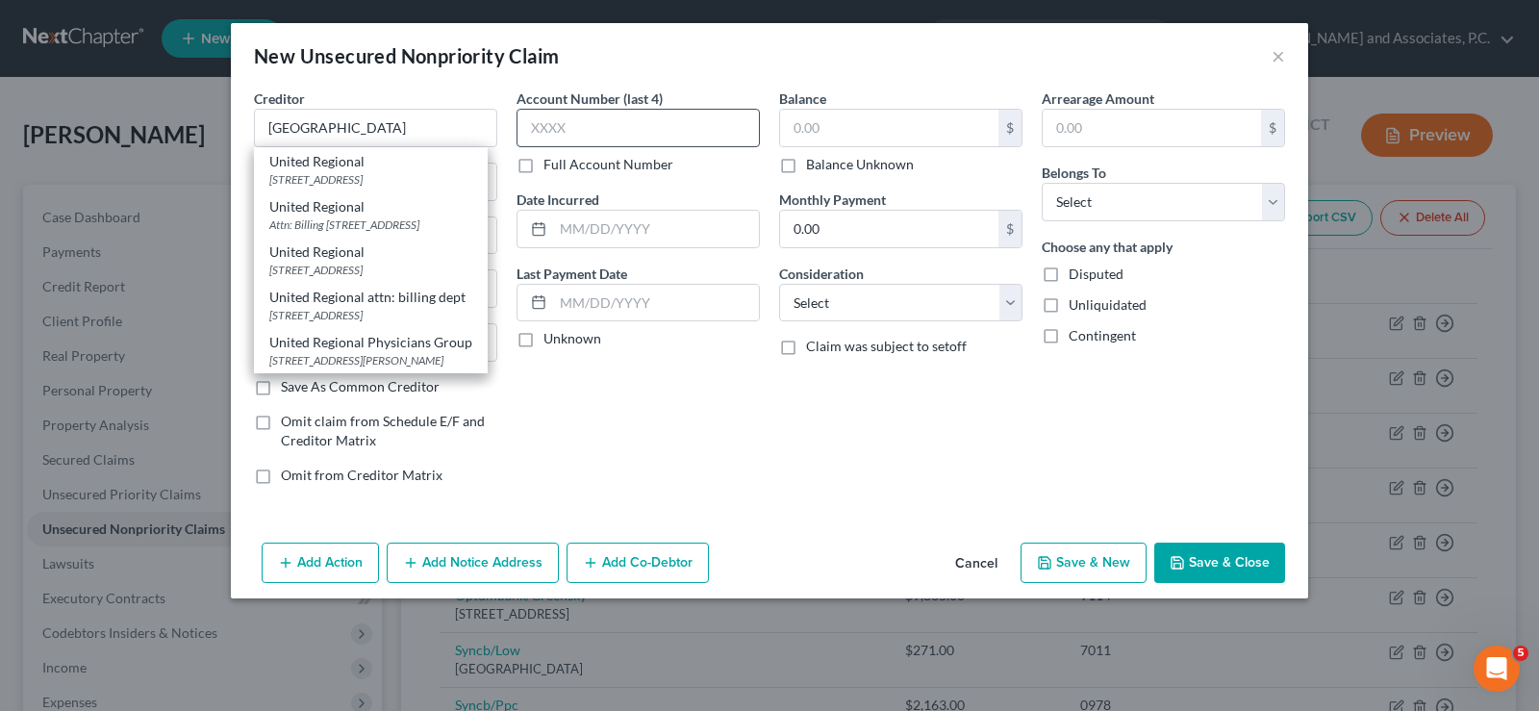
select select "45"
type input "76301"
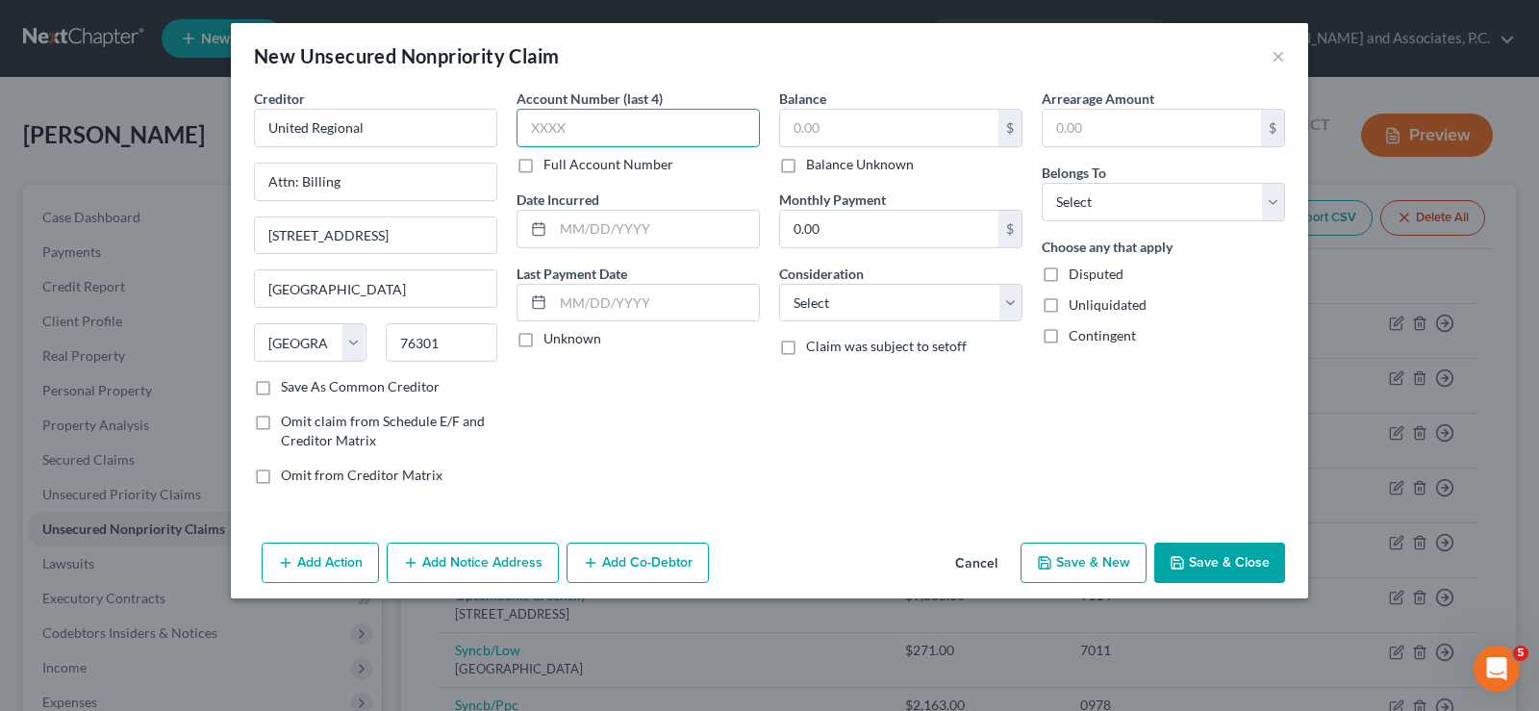
click at [559, 132] on input "text" at bounding box center [638, 128] width 243 height 38
type input "1302"
click at [826, 136] on input "text" at bounding box center [889, 128] width 218 height 37
type input "1,632.00"
drag, startPoint x: 1138, startPoint y: 196, endPoint x: 1127, endPoint y: 220, distance: 26.3
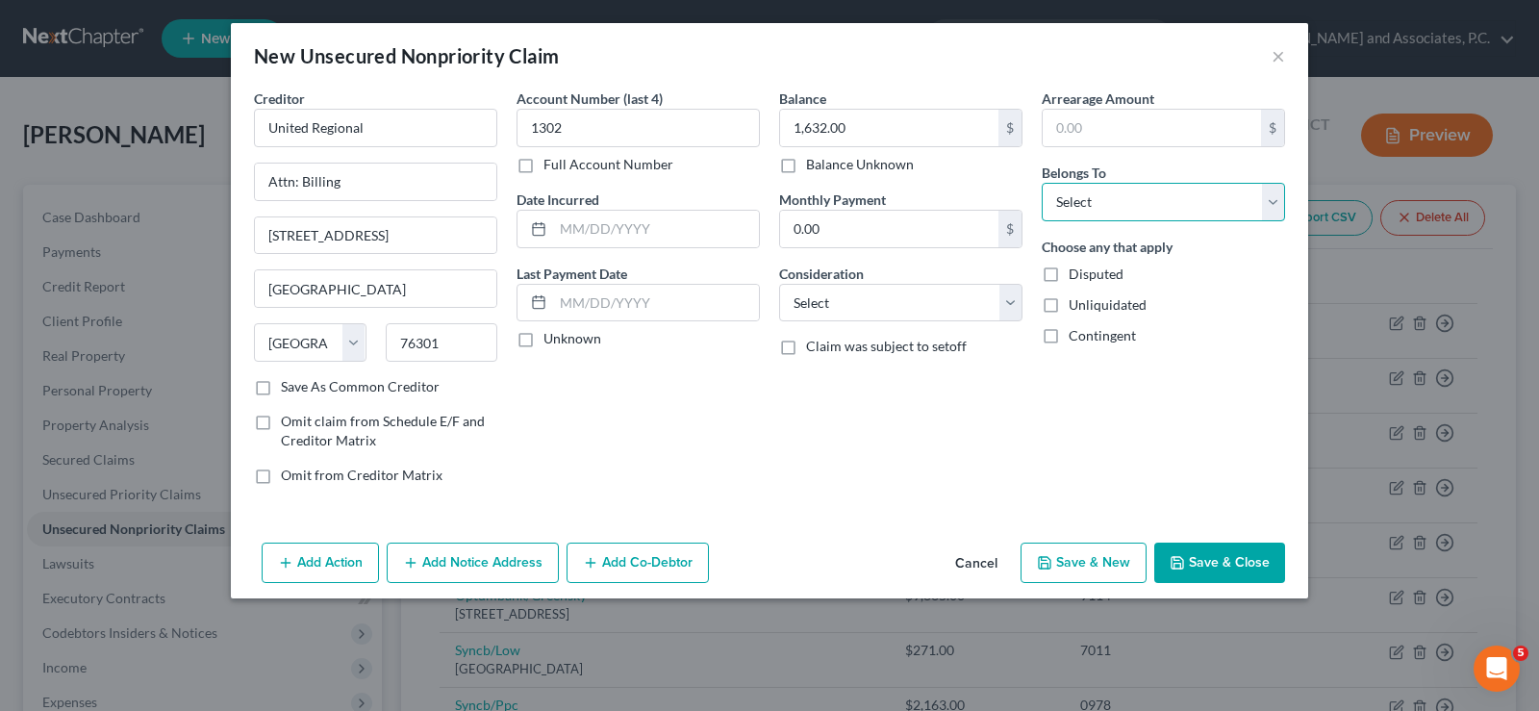
click at [1138, 196] on select "Select Debtor 1 Only Debtor 2 Only Debtor 1 And Debtor 2 Only At Least One Of T…" at bounding box center [1163, 202] width 243 height 38
select select "0"
click at [1042, 183] on select "Select Debtor 1 Only Debtor 2 Only Debtor 1 And Debtor 2 Only At Least One Of T…" at bounding box center [1163, 202] width 243 height 38
drag, startPoint x: 1187, startPoint y: 207, endPoint x: 1225, endPoint y: 555, distance: 350.2
click at [1187, 207] on select "Select Debtor 1 Only Debtor 2 Only Debtor 1 And Debtor 2 Only At Least One Of T…" at bounding box center [1163, 202] width 243 height 38
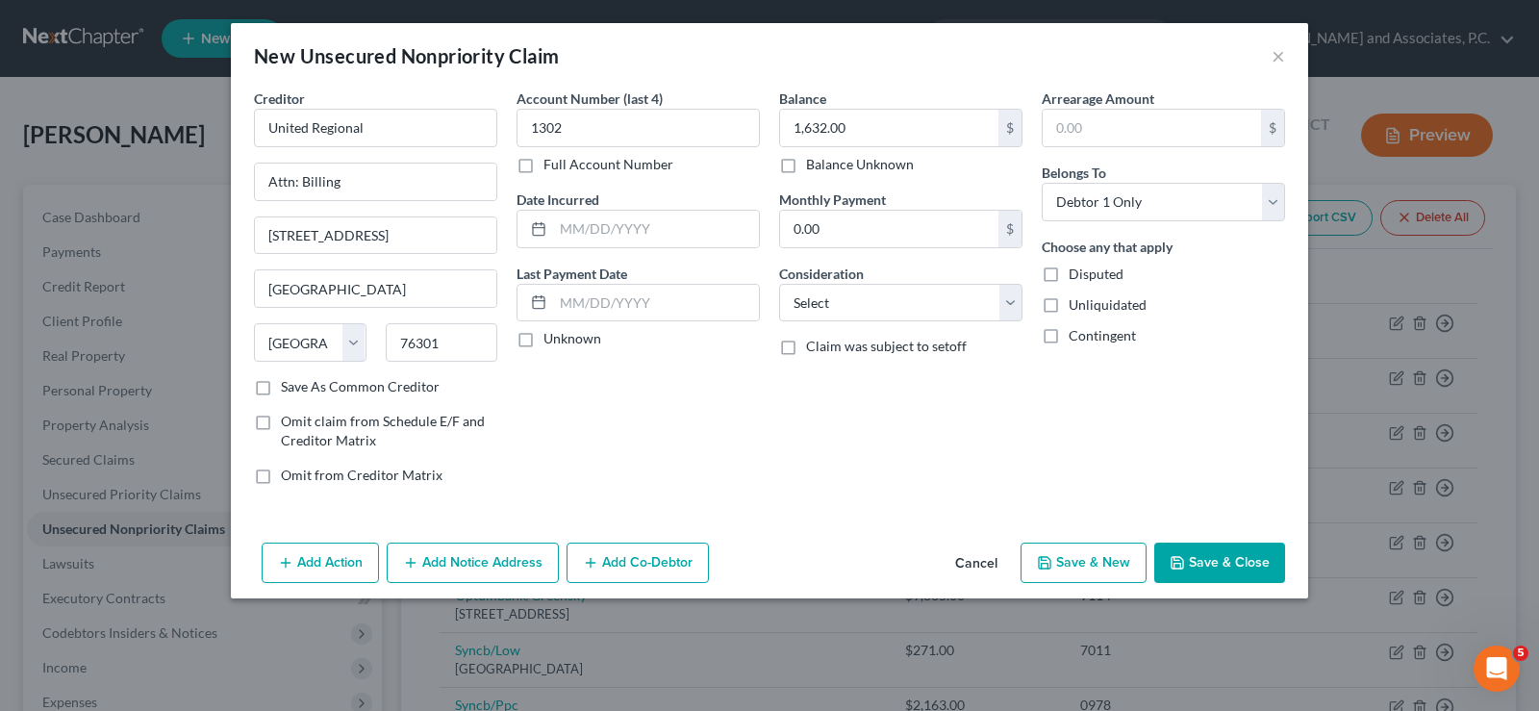
click at [1225, 558] on button "Save & Close" at bounding box center [1219, 563] width 131 height 40
click at [1205, 551] on button "Save & Close" at bounding box center [1219, 563] width 131 height 40
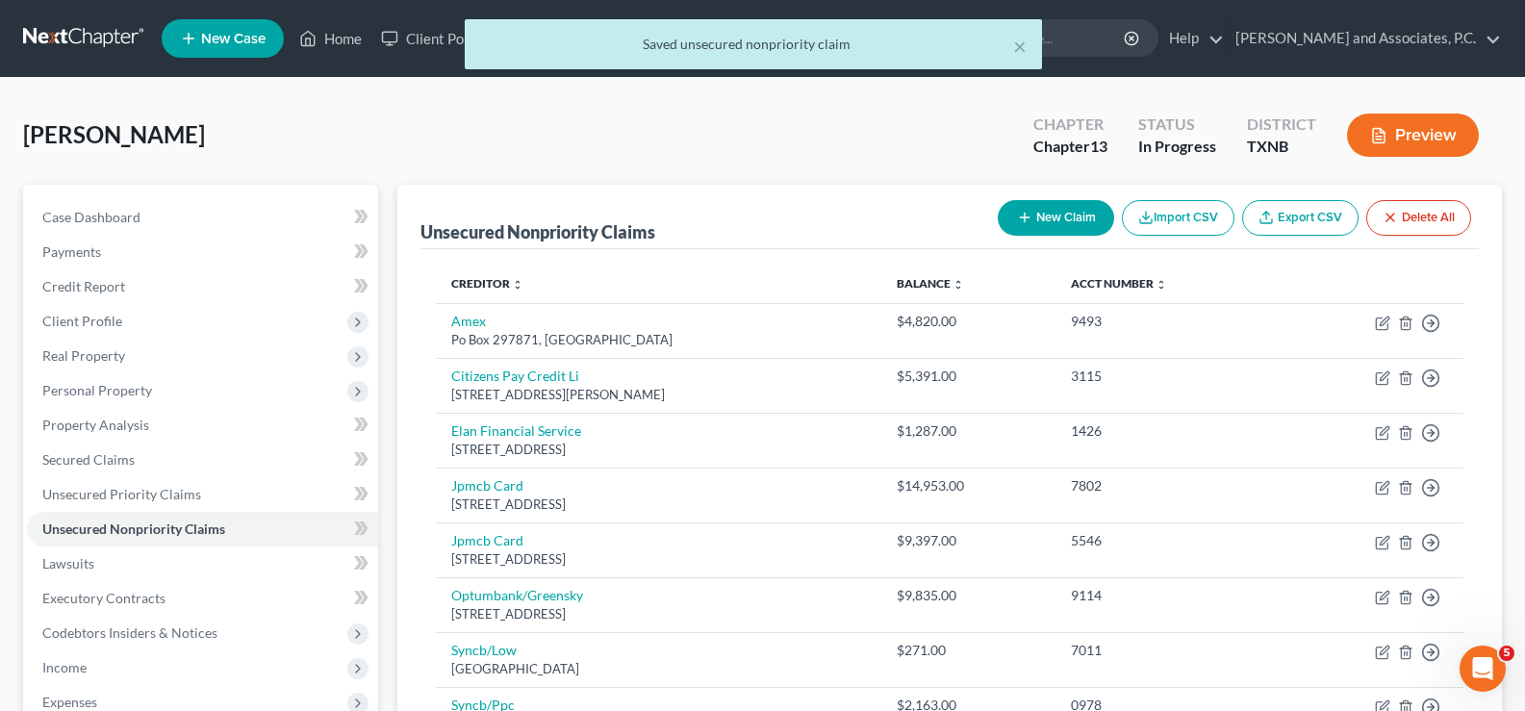
click at [1035, 215] on button "New Claim" at bounding box center [1056, 218] width 116 height 36
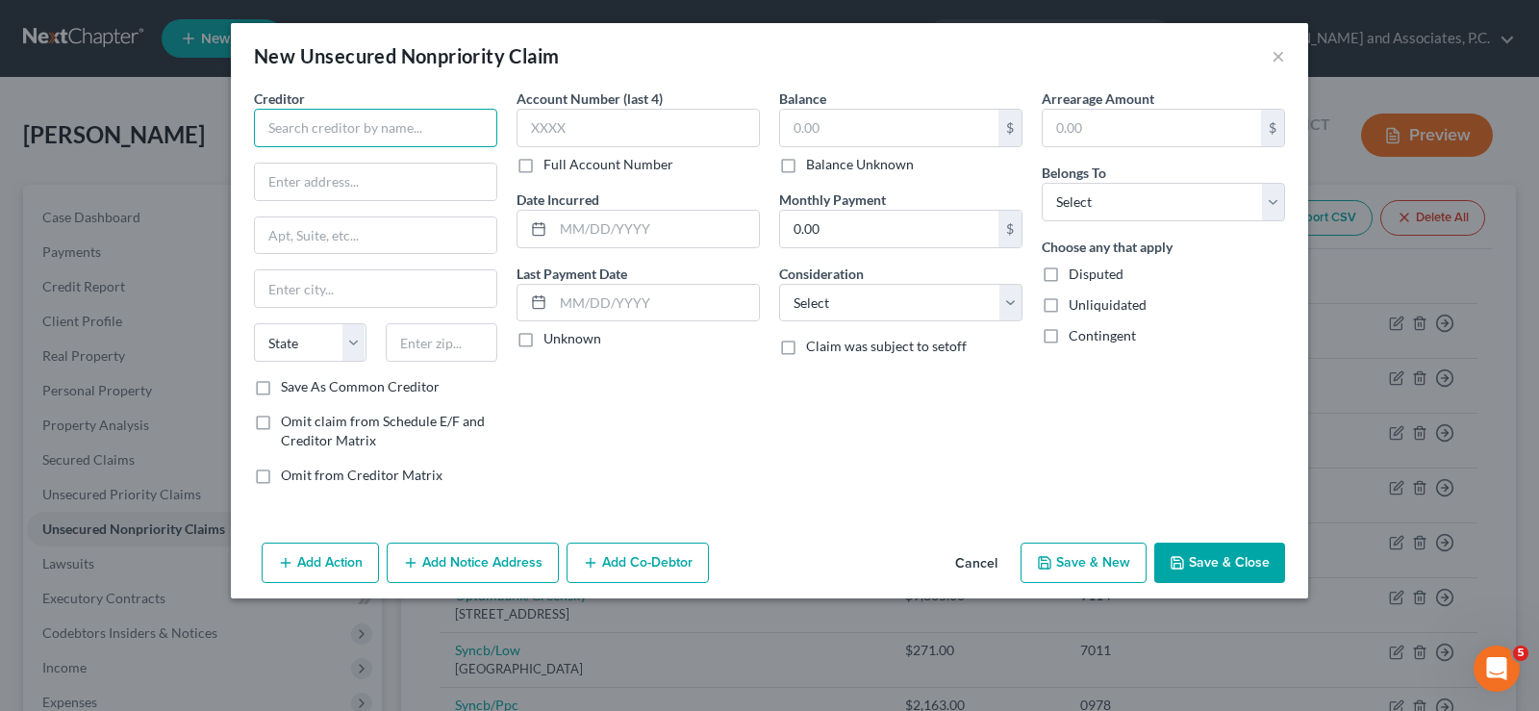
click at [428, 121] on input "text" at bounding box center [375, 128] width 243 height 38
click at [976, 556] on button "Cancel" at bounding box center [976, 563] width 73 height 38
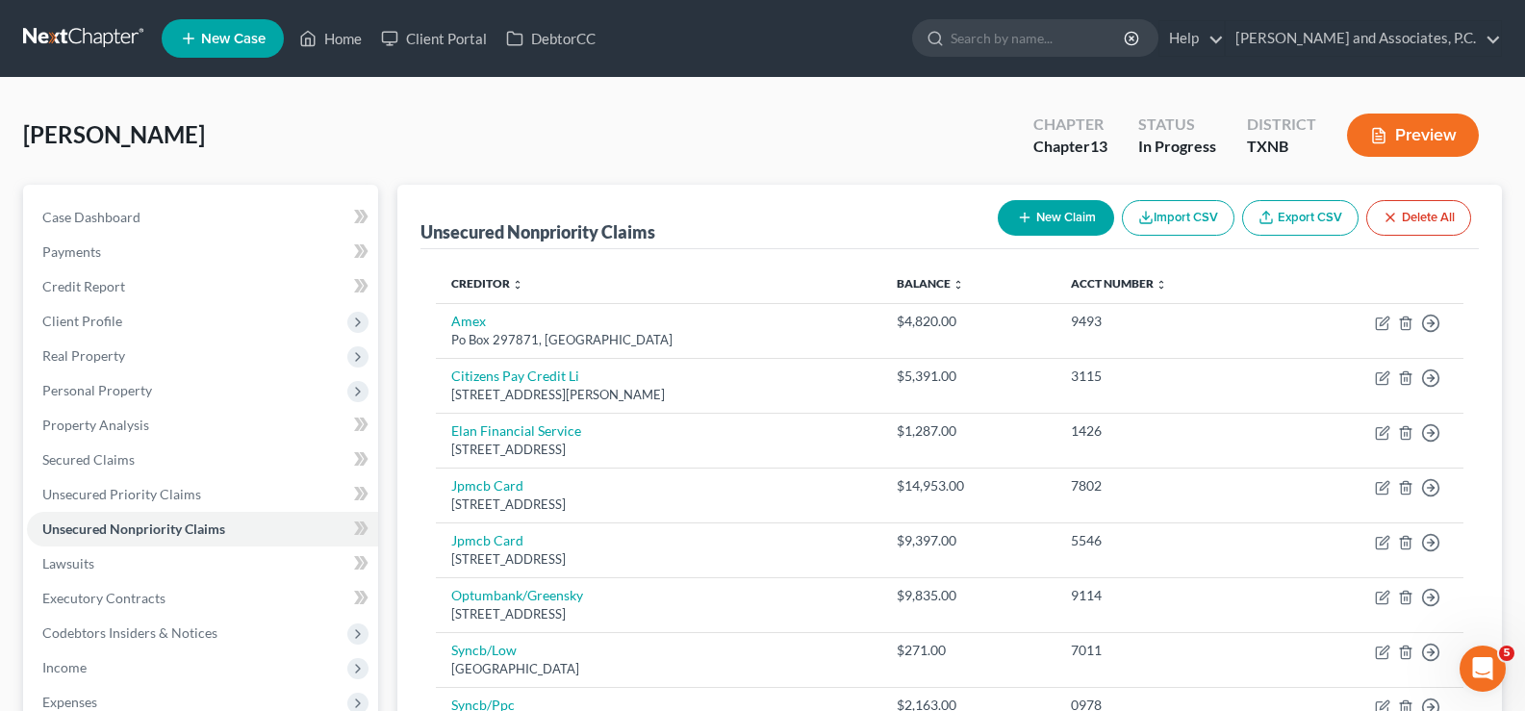
scroll to position [385, 0]
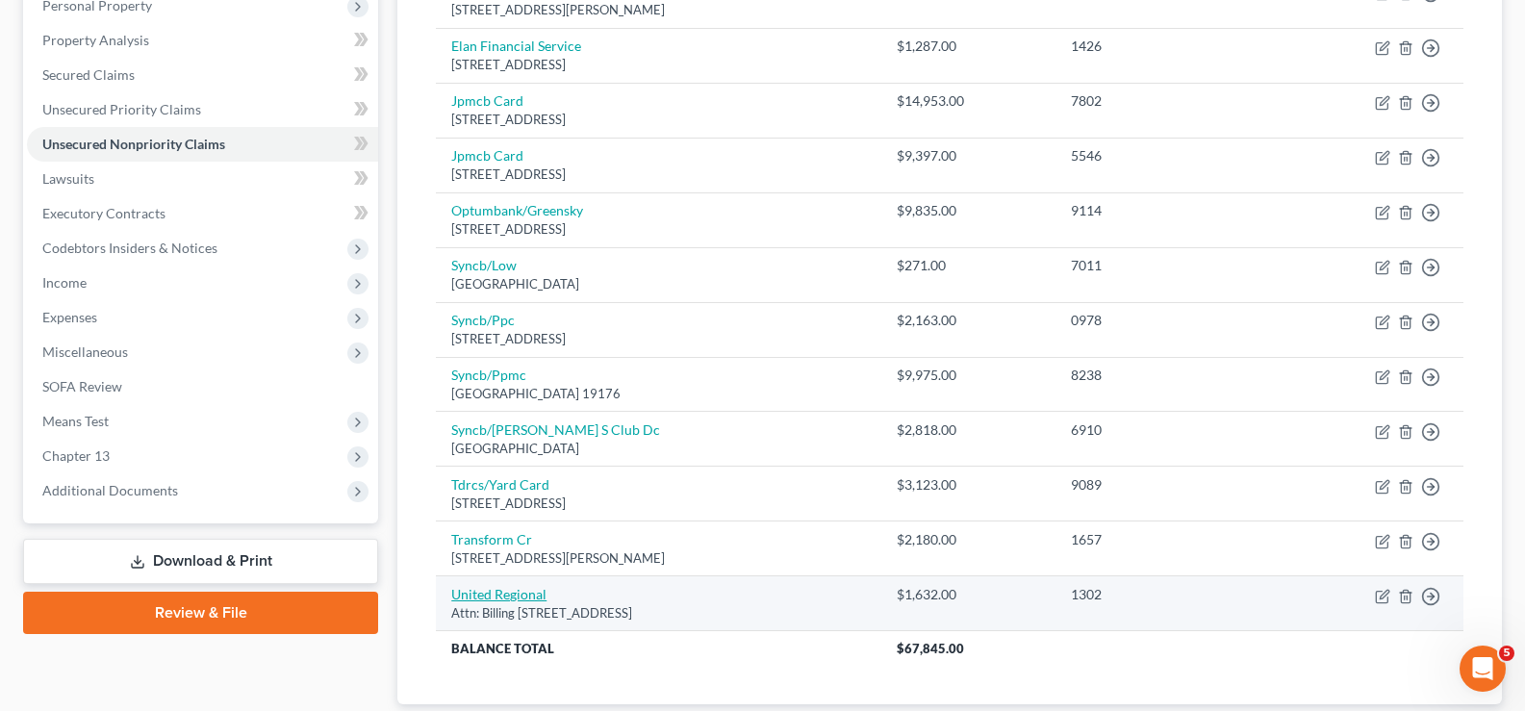
click at [487, 595] on link "United Regional" at bounding box center [498, 594] width 95 height 16
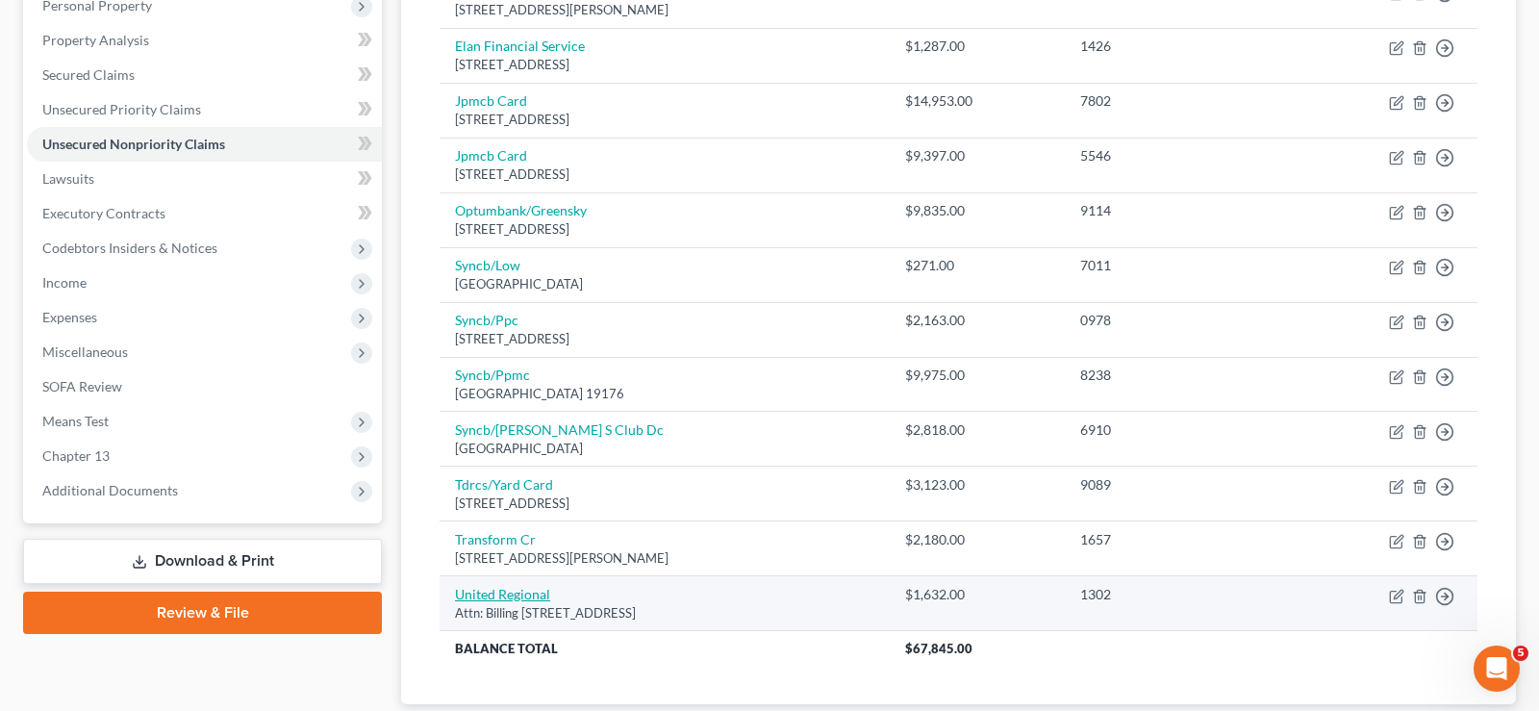
select select "45"
select select "0"
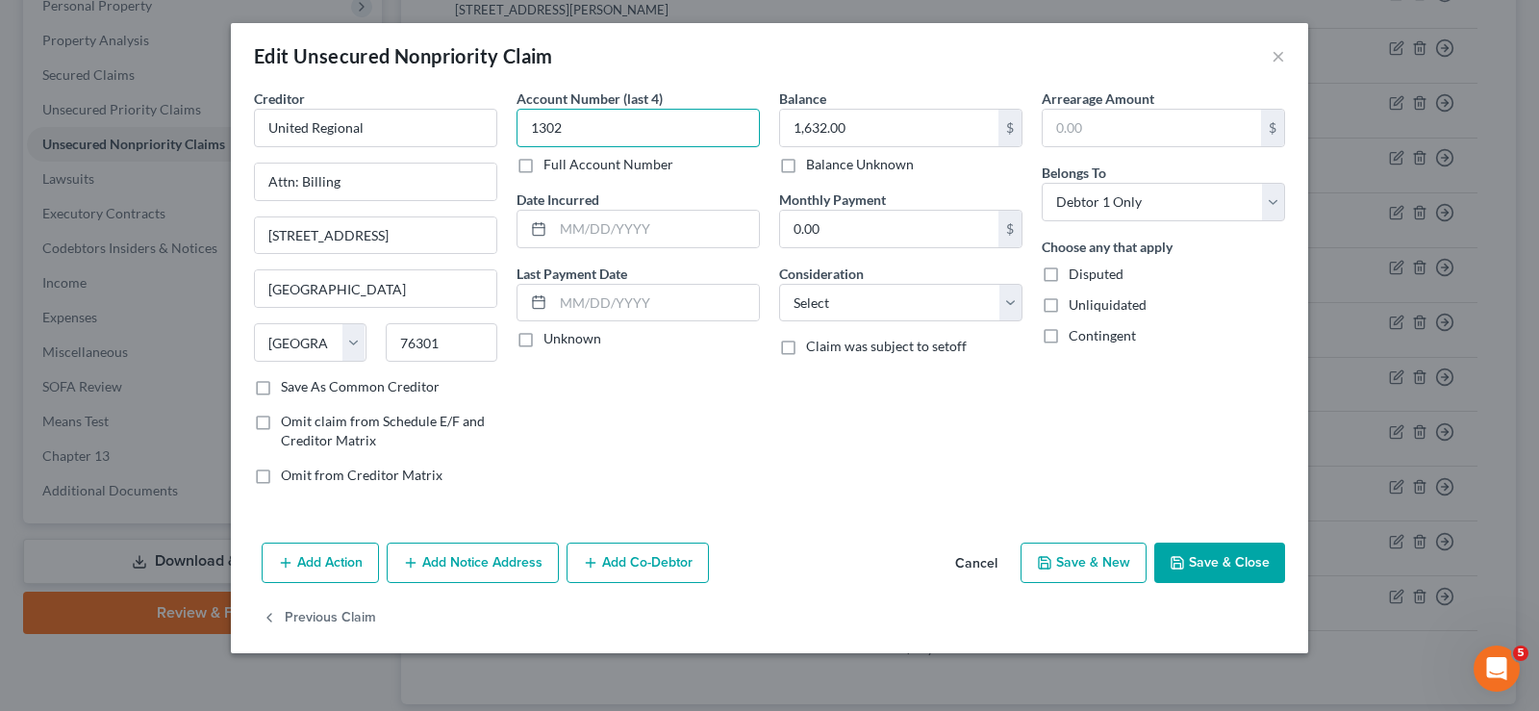
click at [618, 125] on input "1302" at bounding box center [638, 128] width 243 height 38
type input "1"
type input "8281"
click at [945, 129] on input "1,632.00" at bounding box center [889, 128] width 218 height 37
type input "5,160.92"
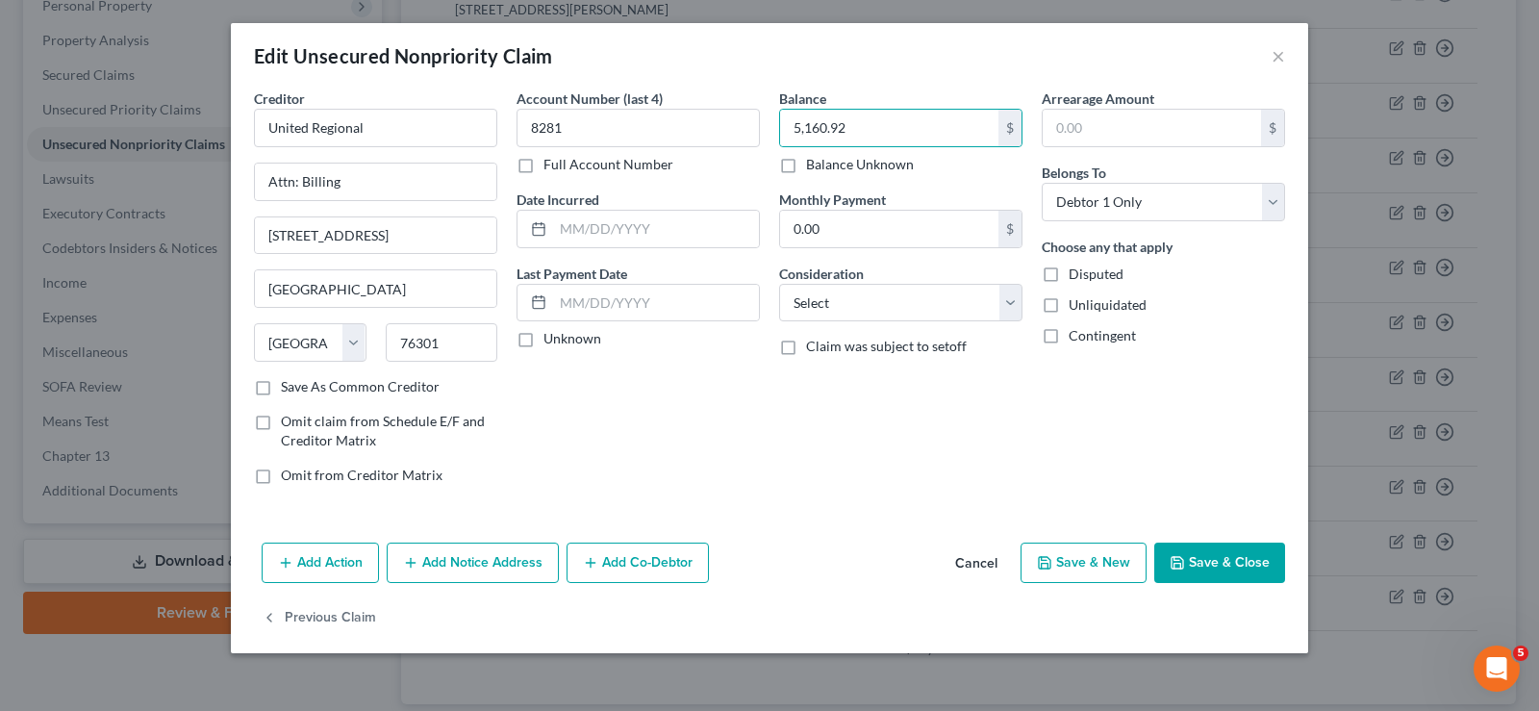
click at [1182, 556] on icon "button" at bounding box center [1177, 562] width 15 height 15
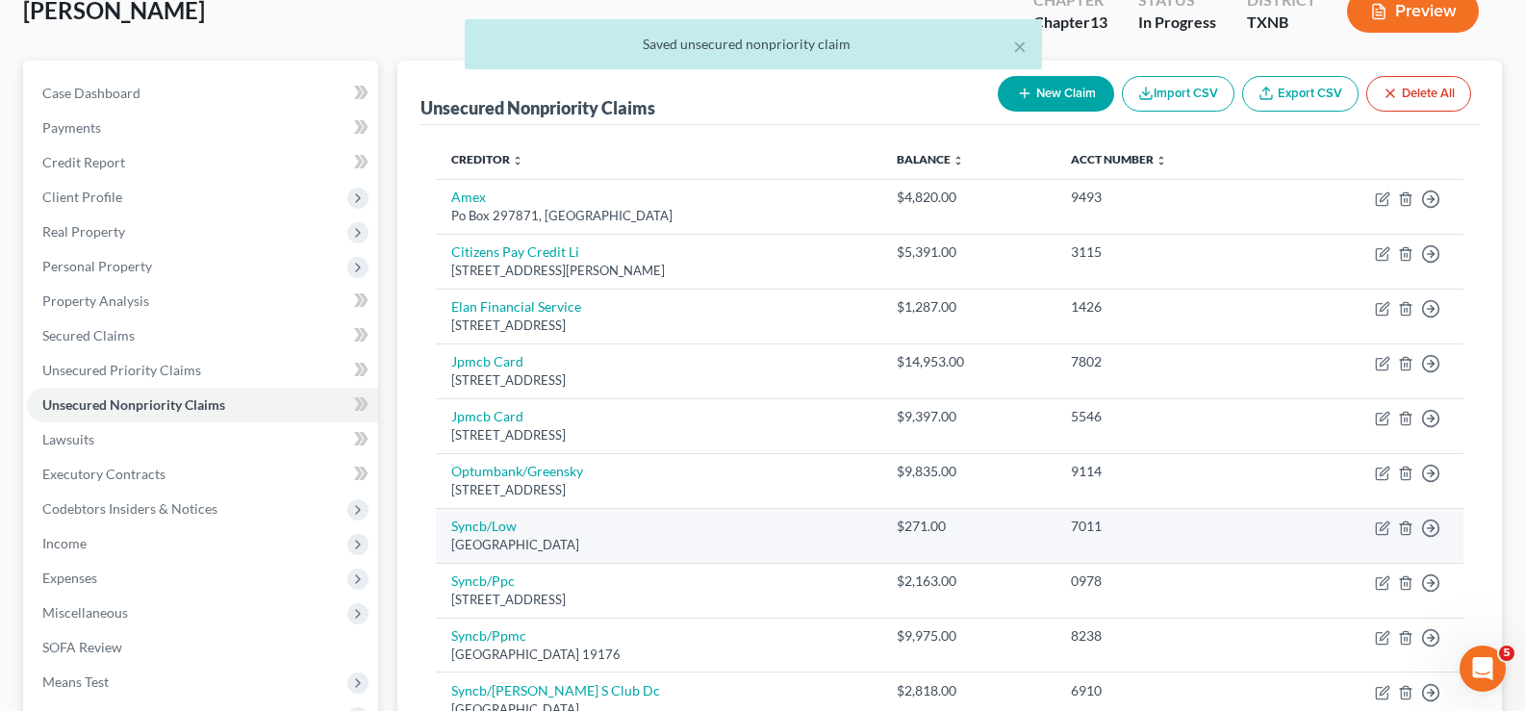
scroll to position [0, 0]
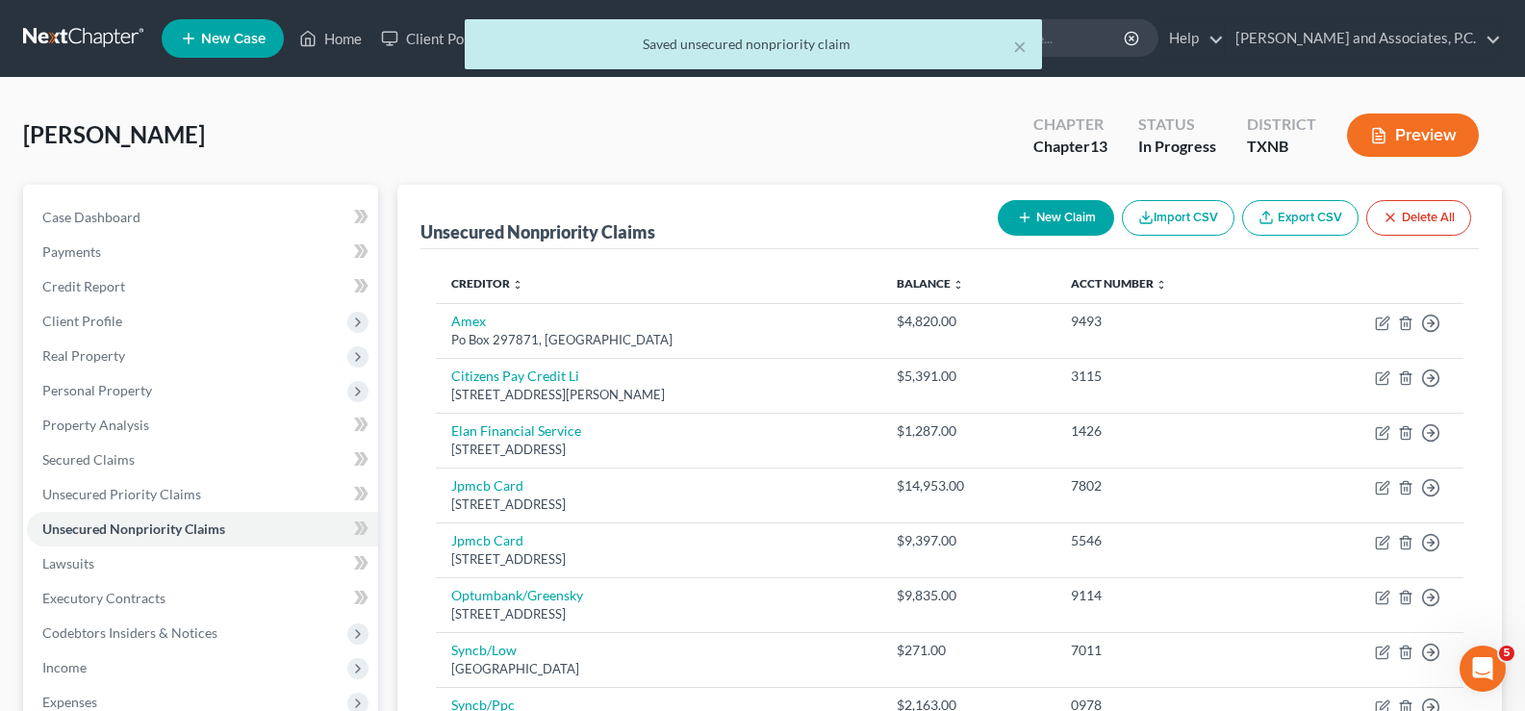
click at [1034, 217] on button "New Claim" at bounding box center [1056, 218] width 116 height 36
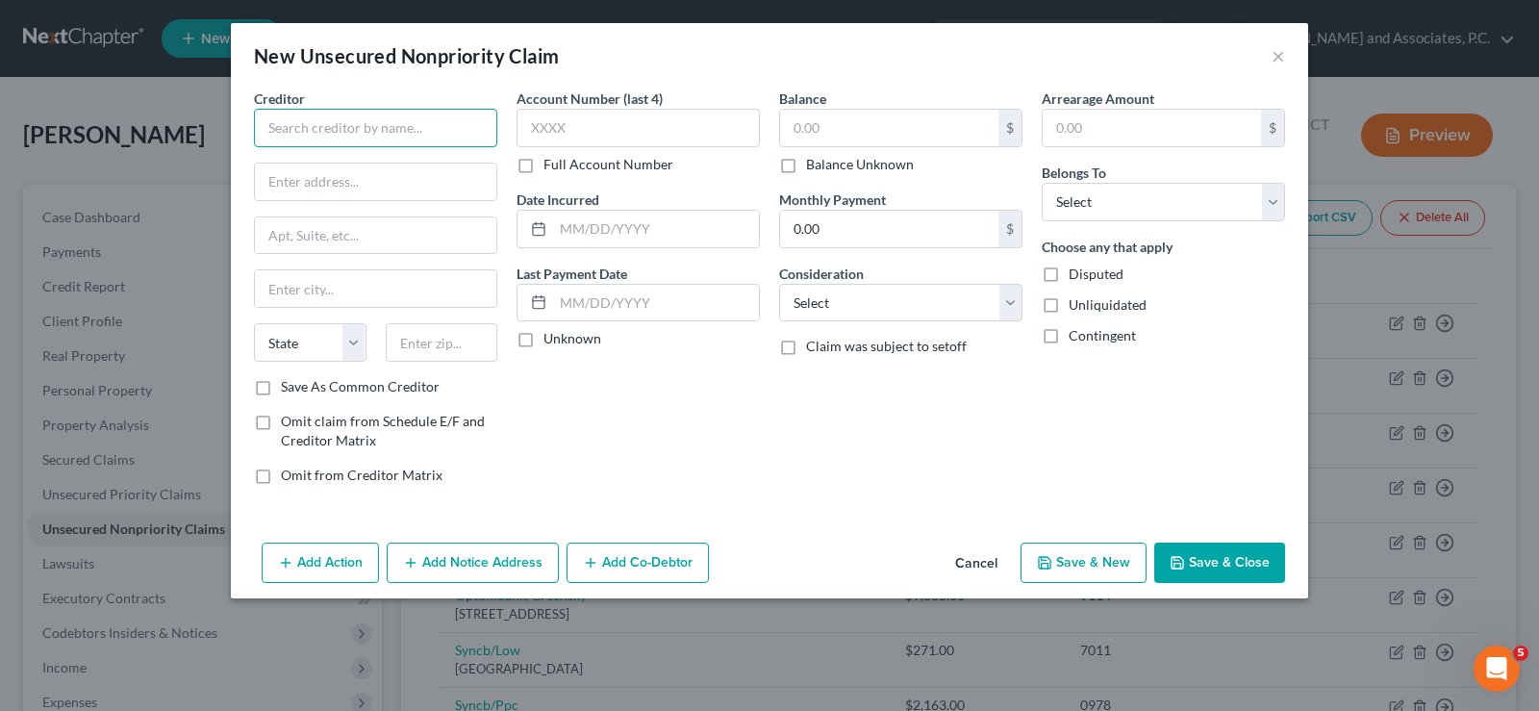
click at [430, 126] on input "text" at bounding box center [375, 128] width 243 height 38
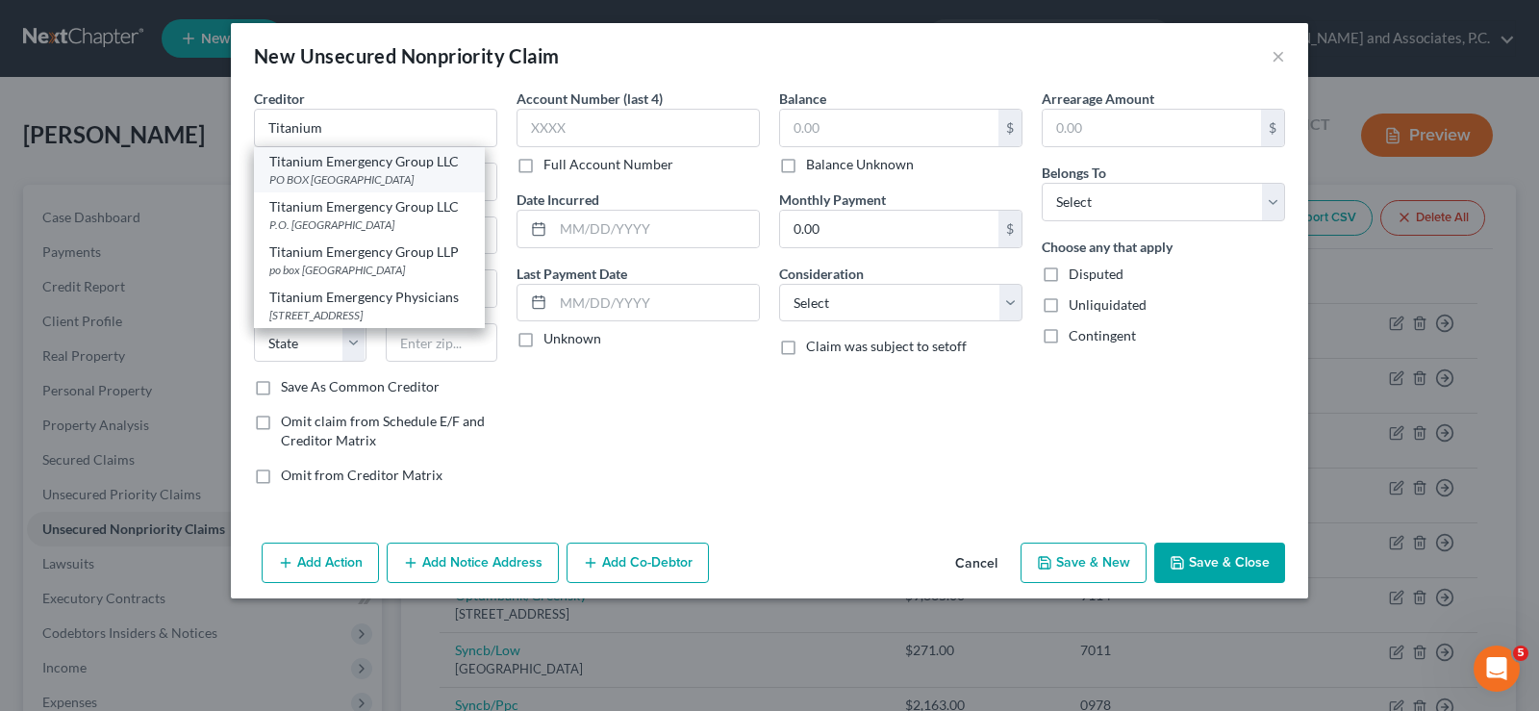
click at [317, 175] on div "PO BOX 23419, Jacksonville, FL 32241" at bounding box center [369, 179] width 200 height 16
click at [859, 122] on input "text" at bounding box center [889, 128] width 218 height 37
type input "Titanium Emergency Group LLC"
type input "PO BOX 23419"
type input "Jacksonville"
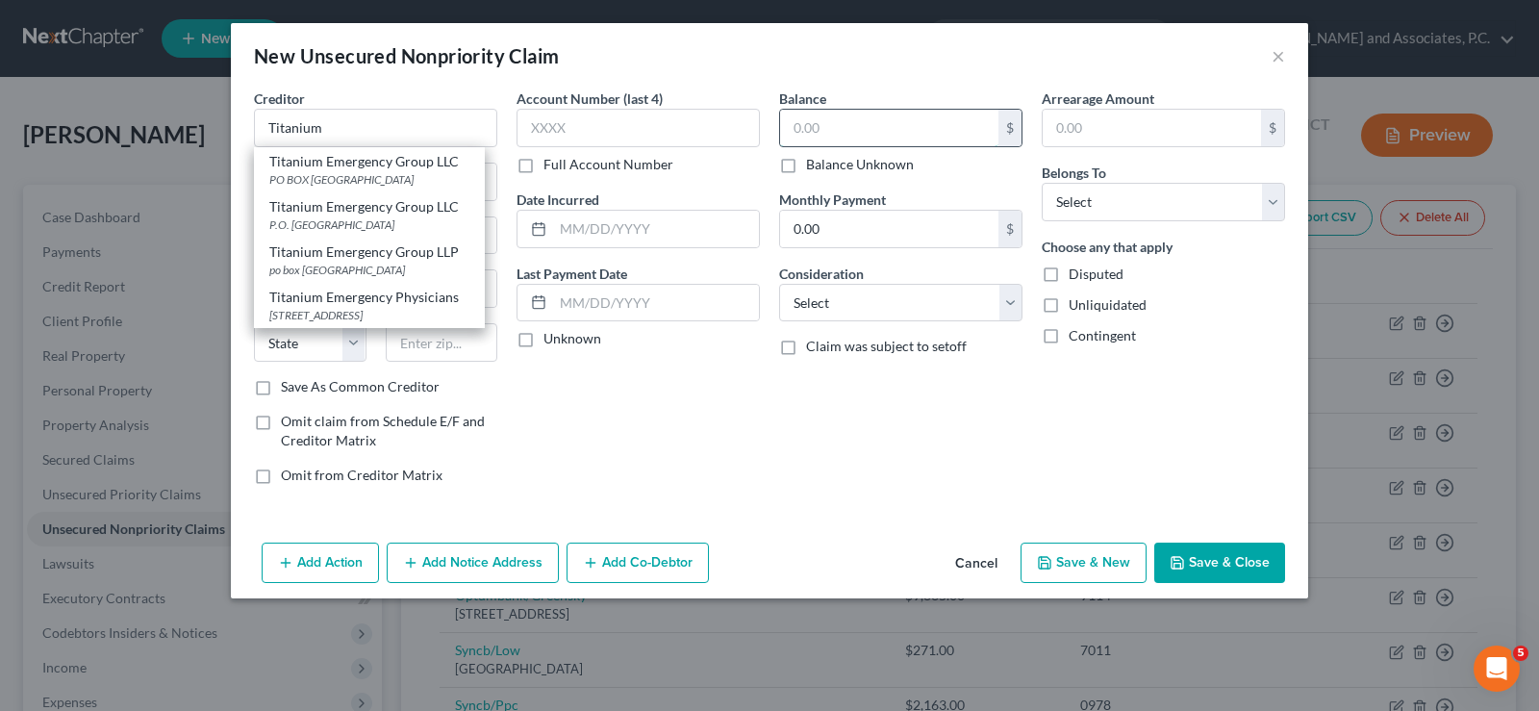
select select "9"
type input "32241"
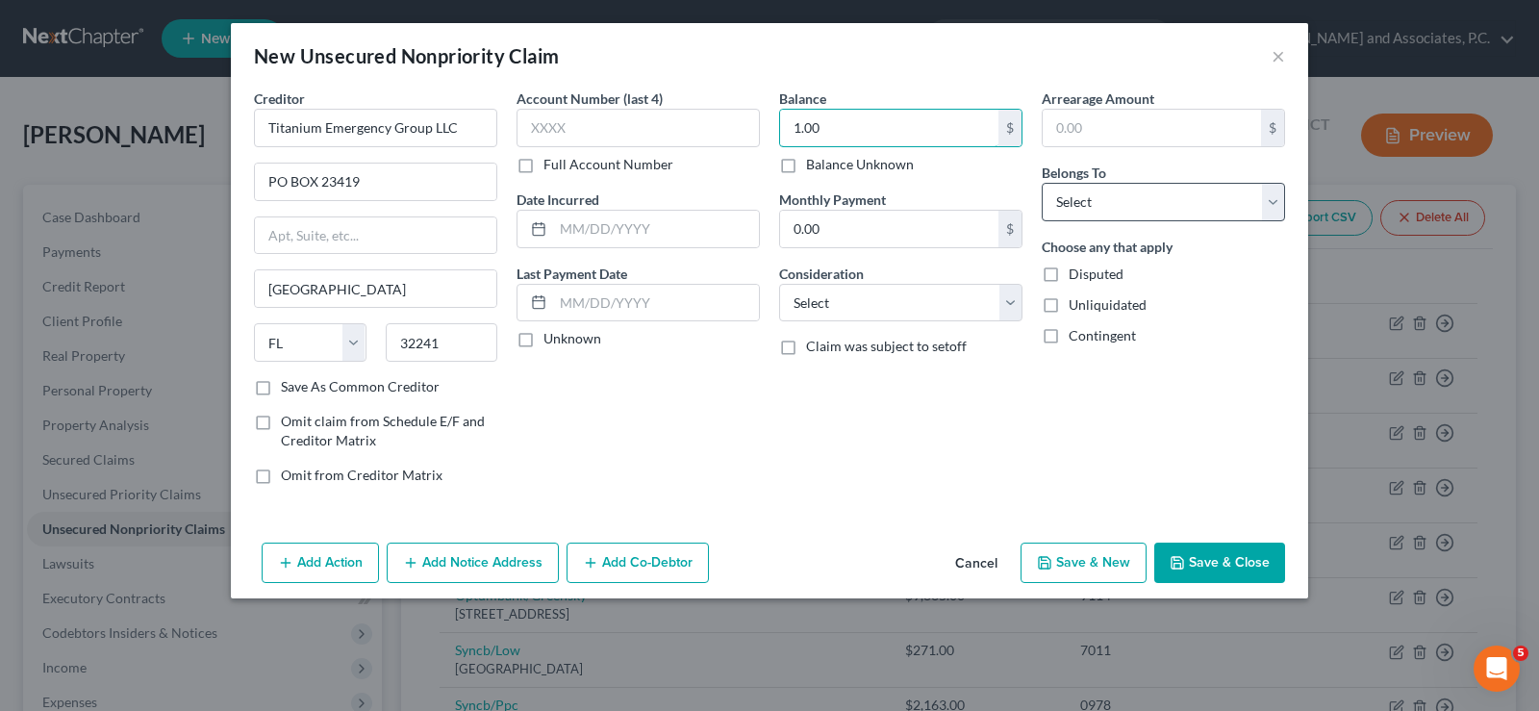
type input "1.00"
click at [1133, 201] on select "Select Debtor 1 Only Debtor 2 Only Debtor 1 And Debtor 2 Only At Least One Of T…" at bounding box center [1163, 202] width 243 height 38
select select "0"
click at [1042, 183] on select "Select Debtor 1 Only Debtor 2 Only Debtor 1 And Debtor 2 Only At Least One Of T…" at bounding box center [1163, 202] width 243 height 38
click at [1188, 568] on button "Save & Close" at bounding box center [1219, 563] width 131 height 40
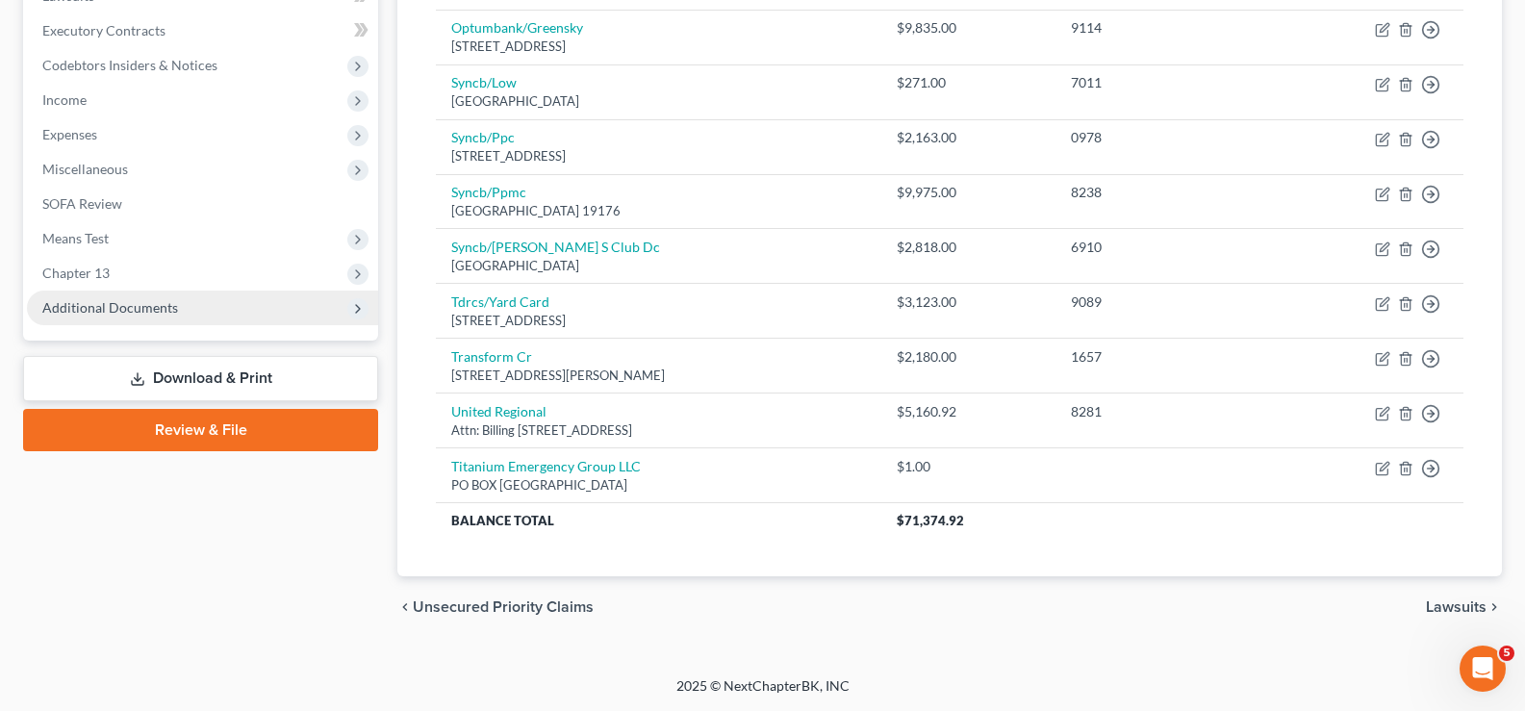
scroll to position [375, 0]
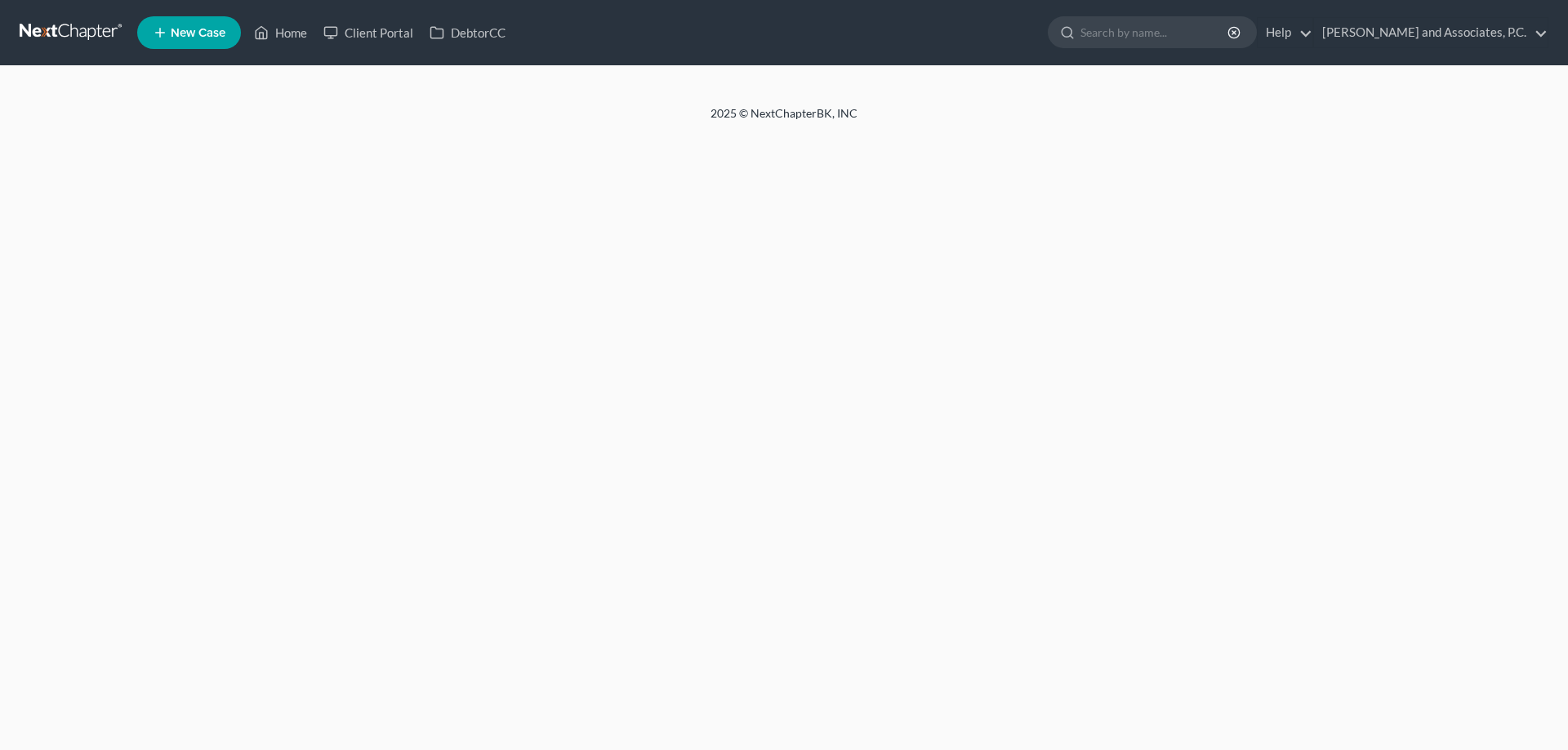
select select "5"
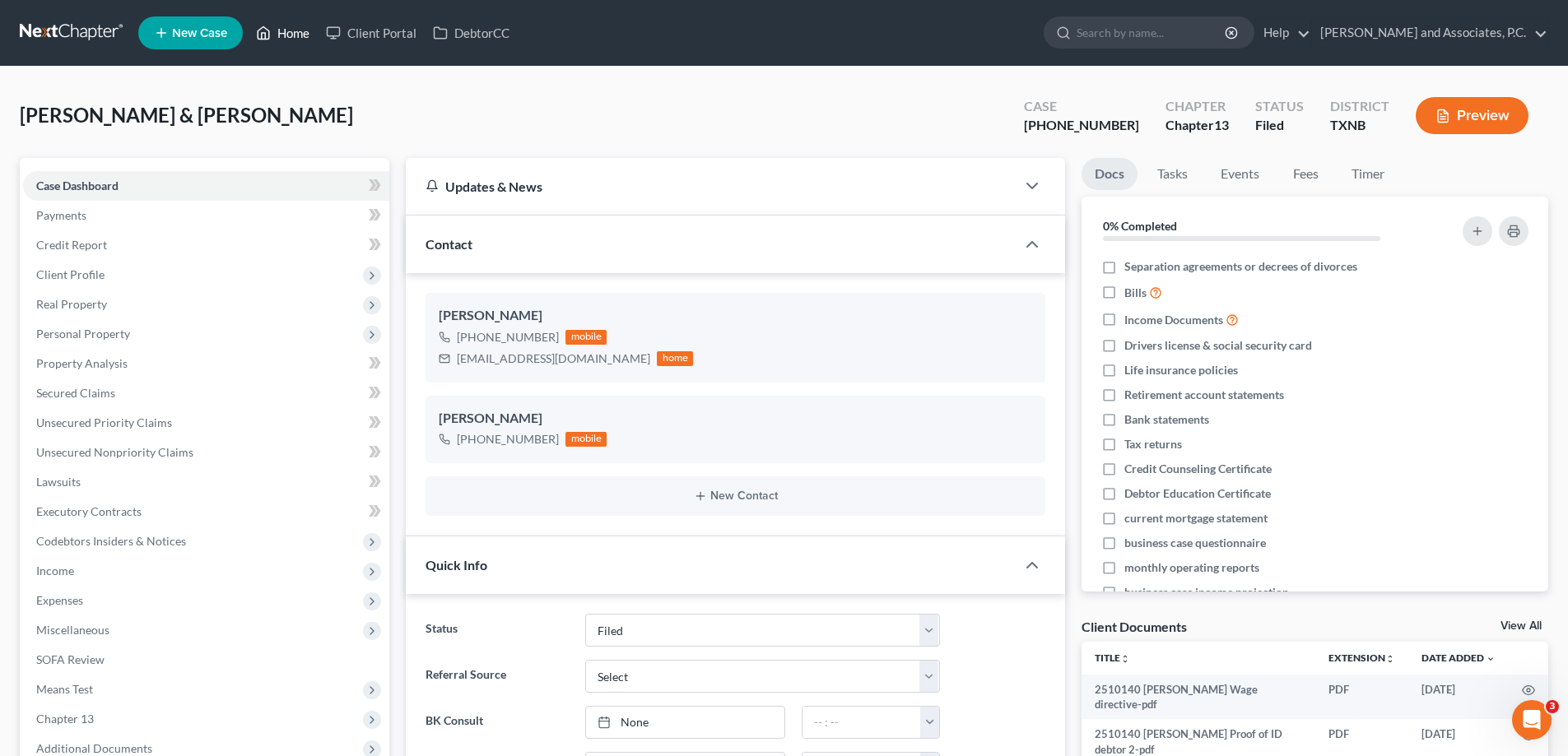
click at [279, 39] on link "Home" at bounding box center [283, 32] width 70 height 30
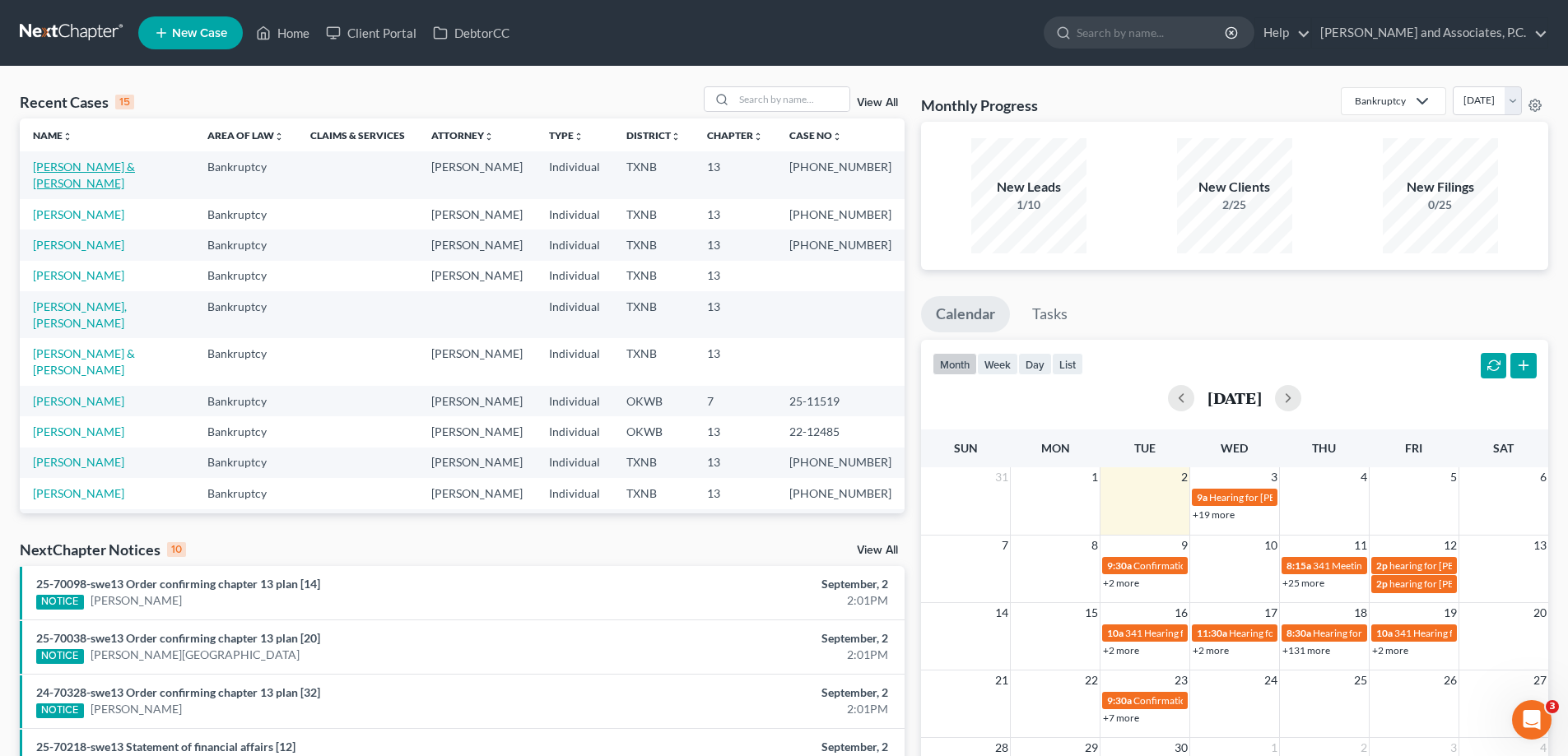
click at [75, 166] on link "[PERSON_NAME] & [PERSON_NAME]" at bounding box center [83, 175] width 102 height 31
select select "5"
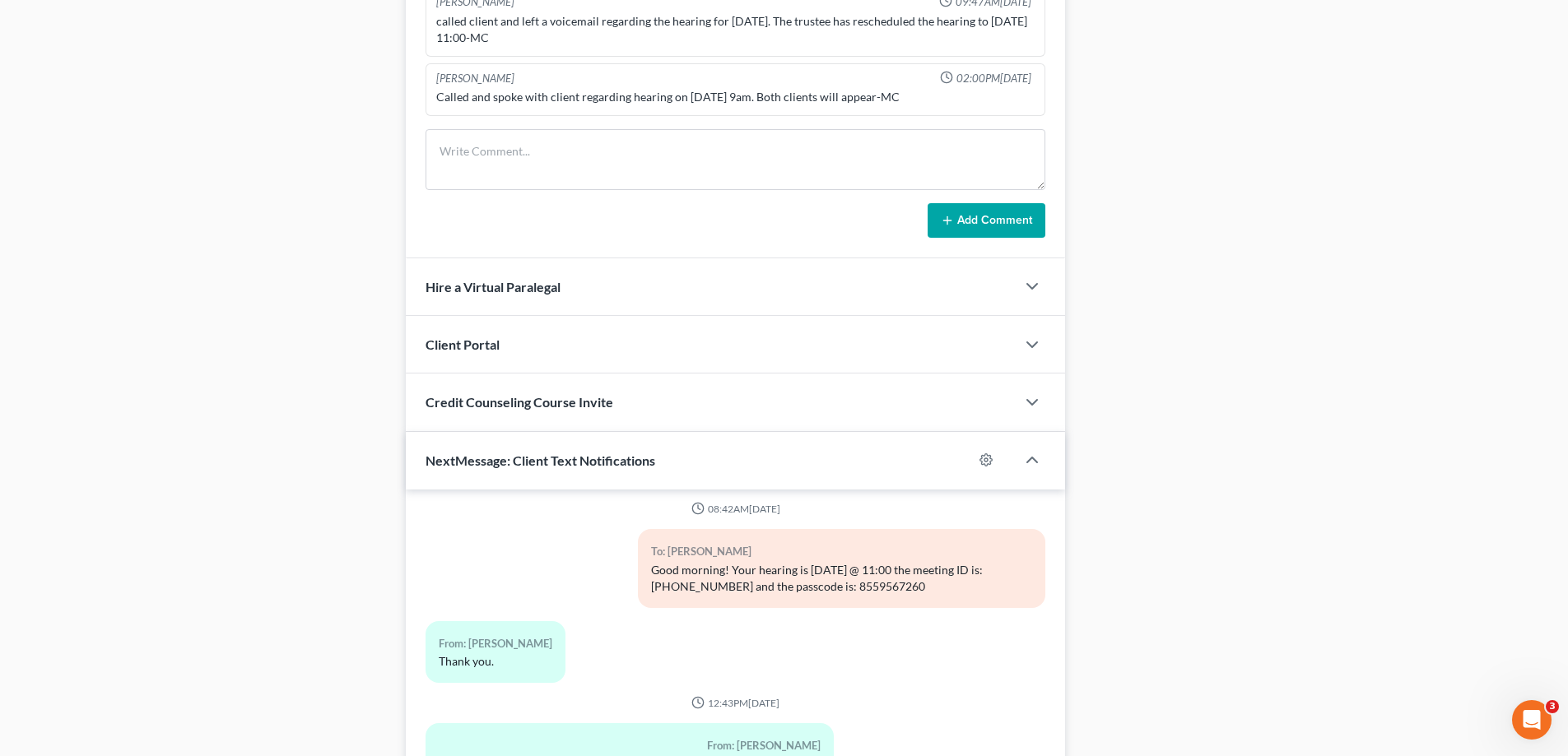
scroll to position [1425, 0]
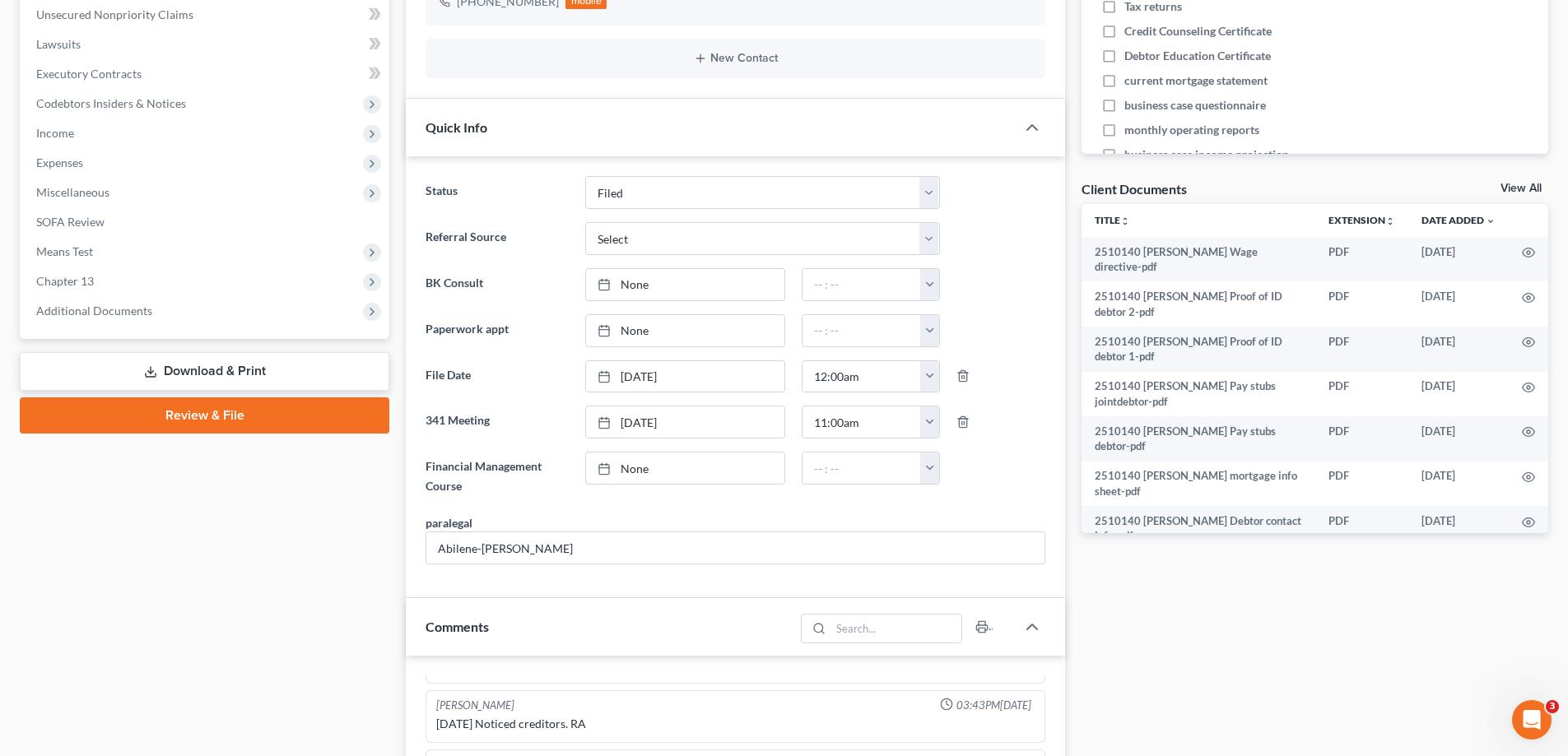
scroll to position [0, 0]
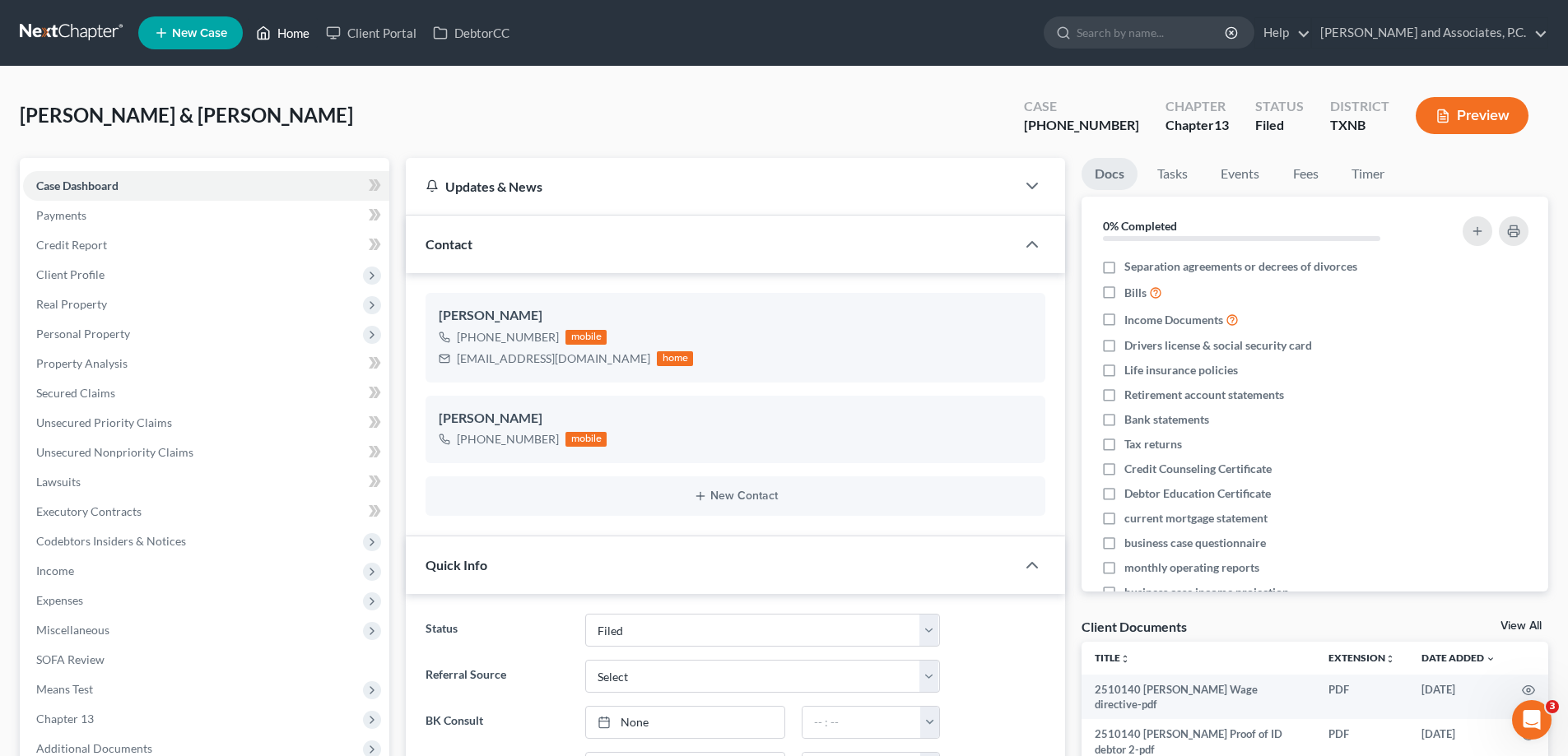
click at [304, 35] on link "Home" at bounding box center [283, 32] width 70 height 30
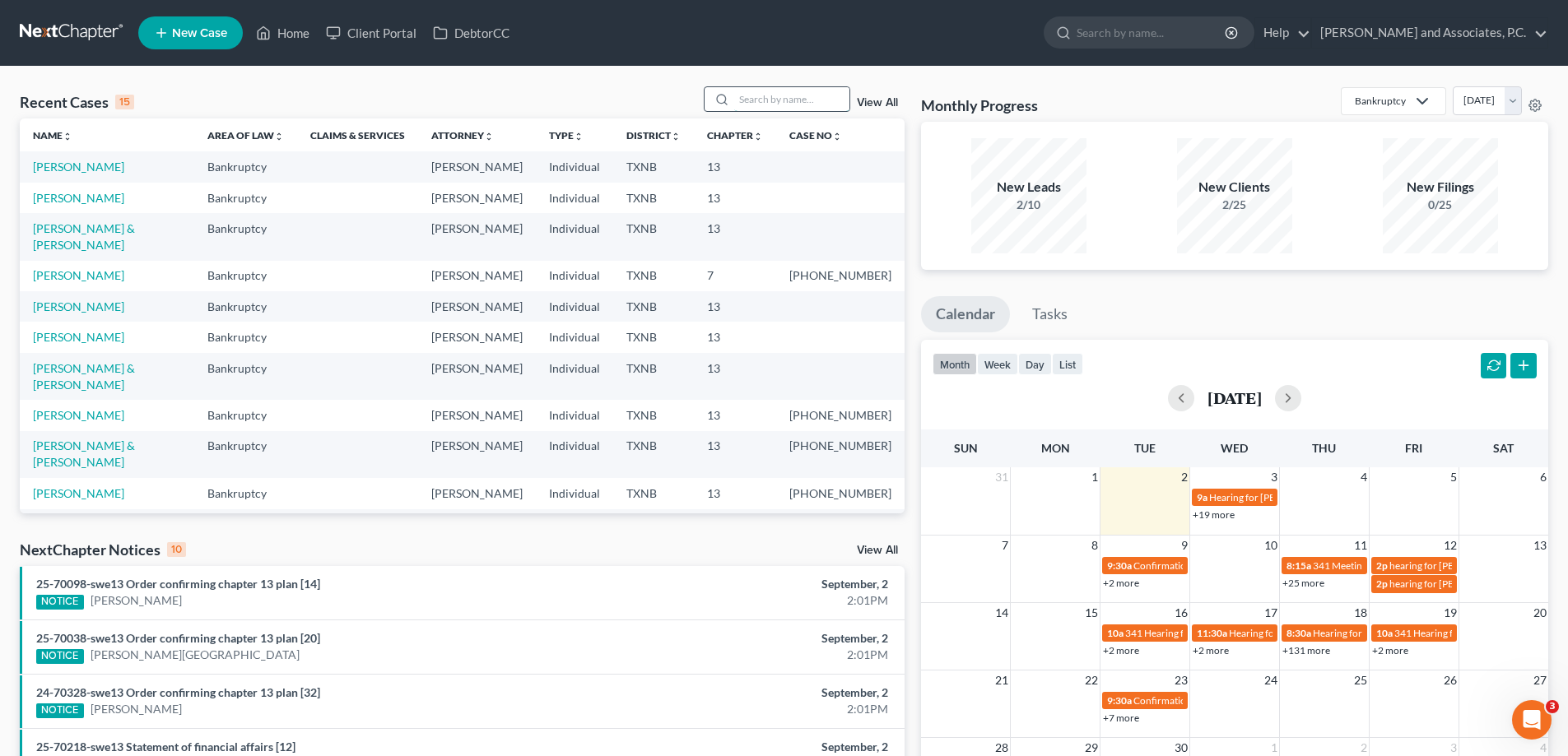
click at [738, 96] on input "search" at bounding box center [791, 99] width 115 height 24
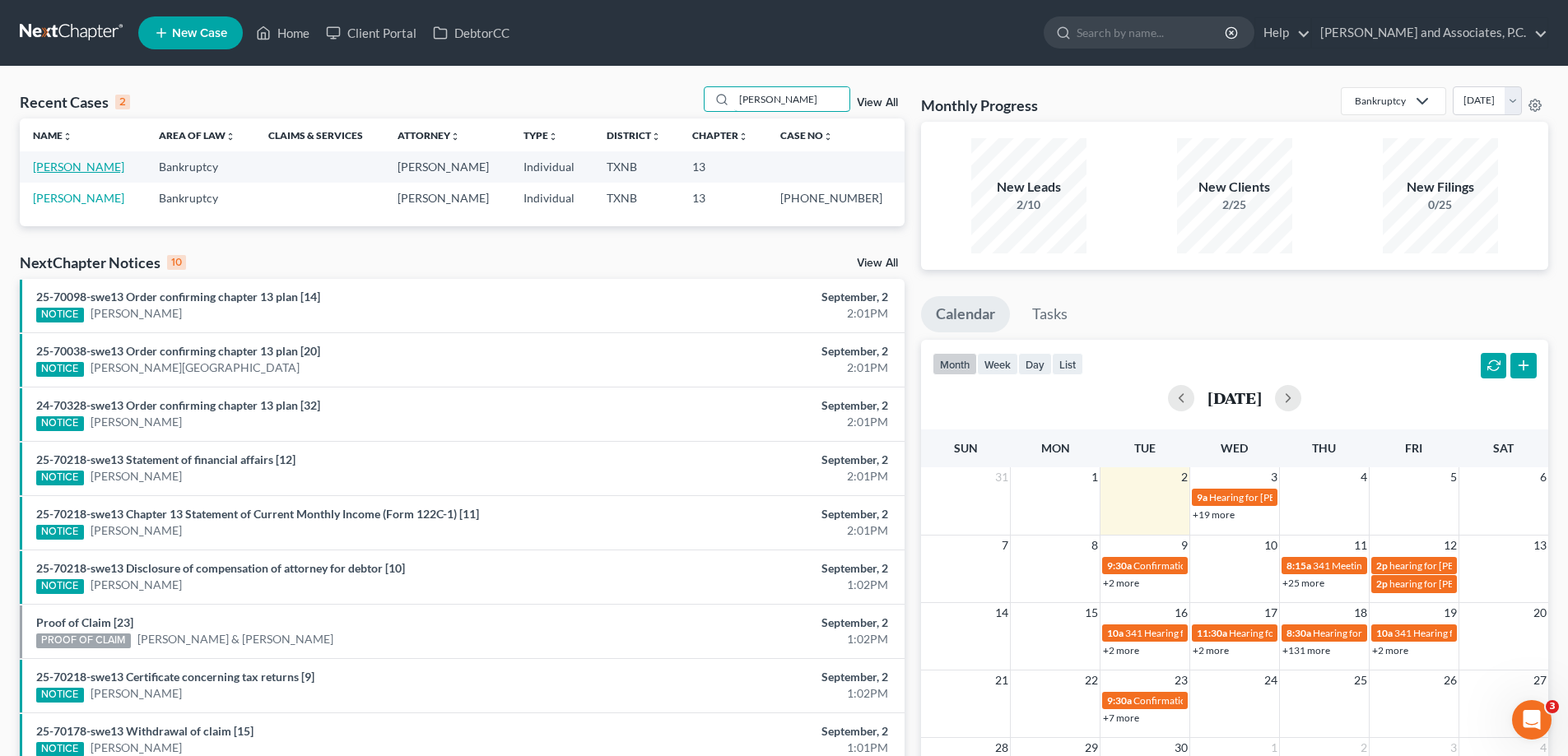
type input "[PERSON_NAME]"
click at [47, 167] on link "[PERSON_NAME]" at bounding box center [78, 167] width 92 height 14
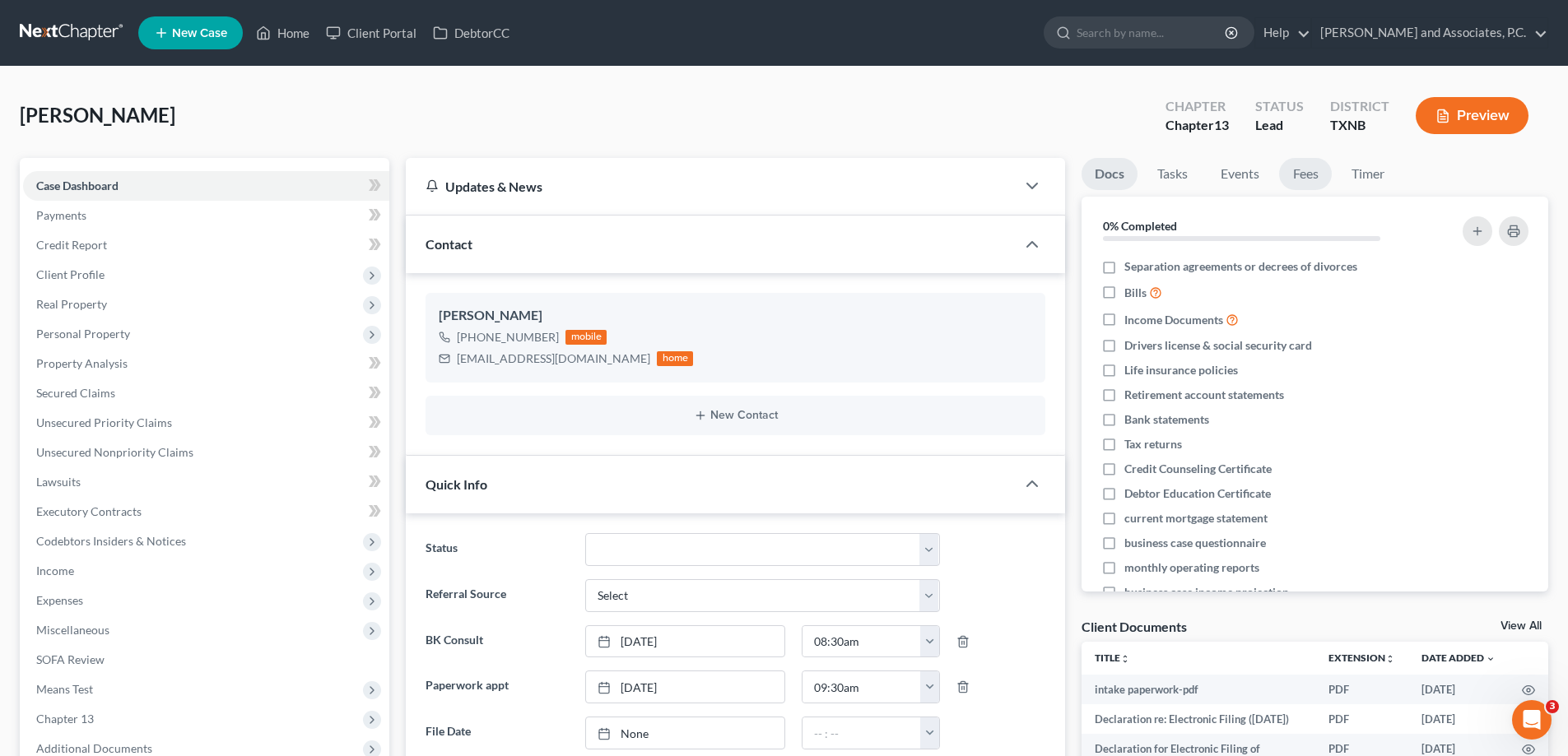
click at [1310, 175] on link "Fees" at bounding box center [1305, 174] width 53 height 32
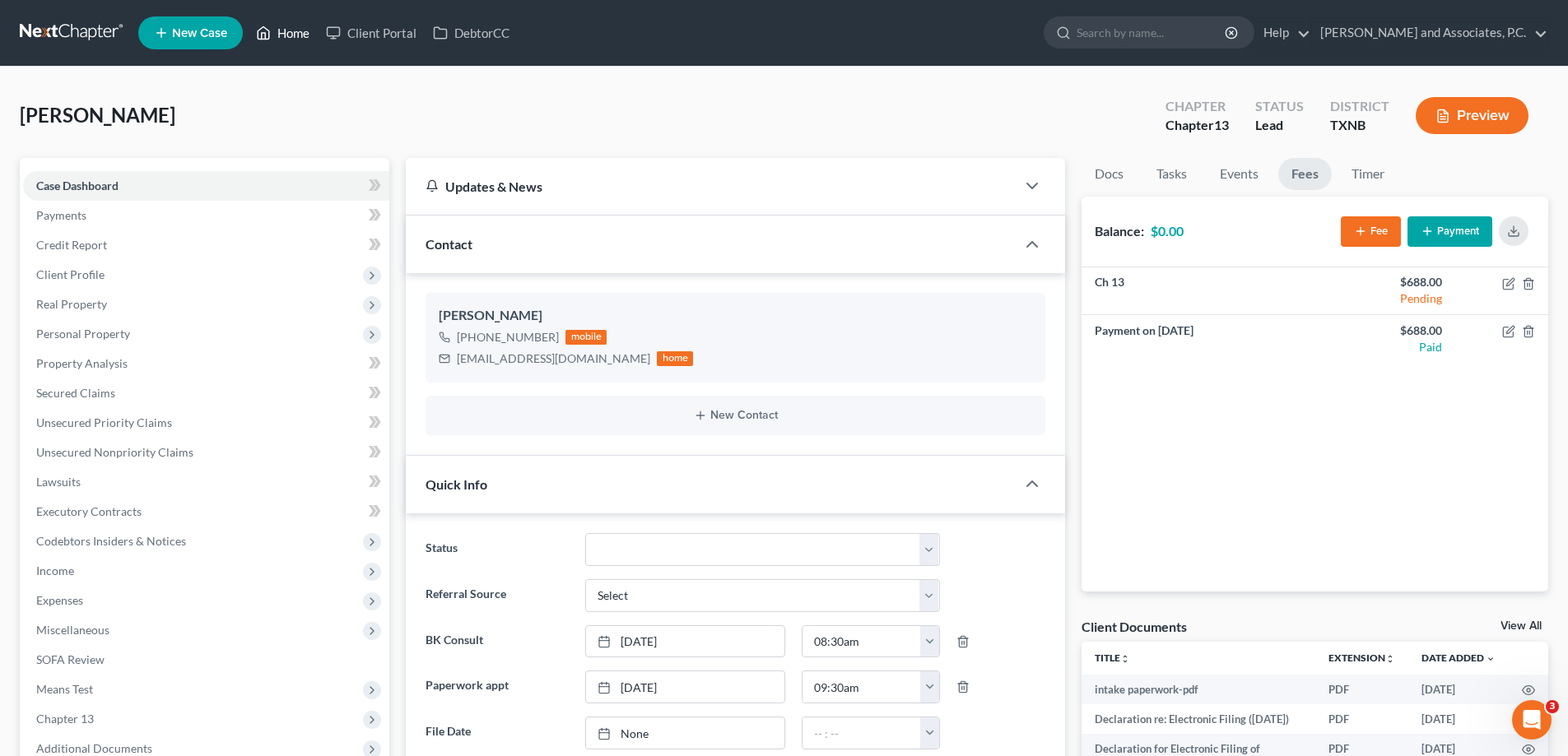
click at [300, 32] on link "Home" at bounding box center [283, 32] width 70 height 30
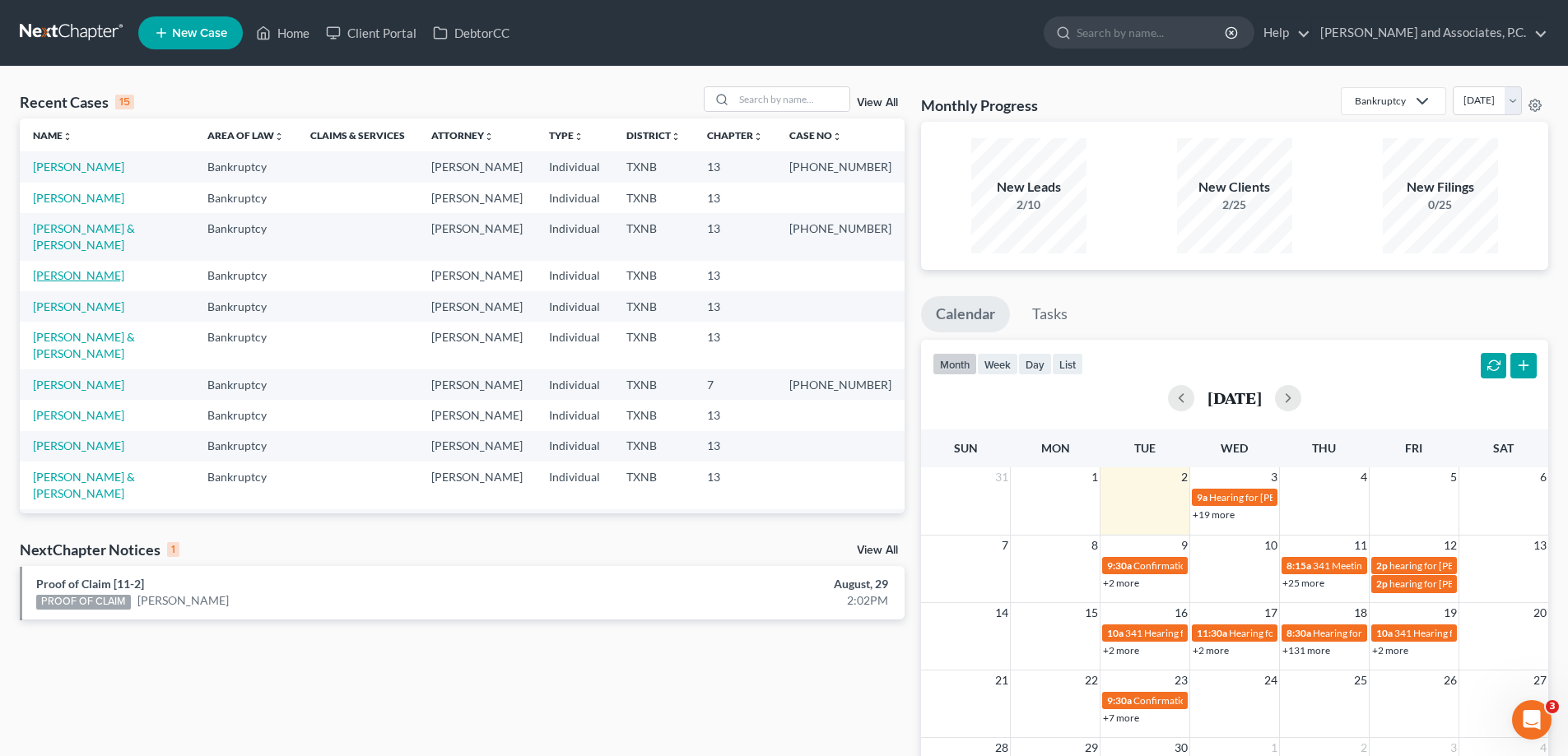
click at [92, 269] on link "[PERSON_NAME]" at bounding box center [78, 275] width 92 height 14
select select "7"
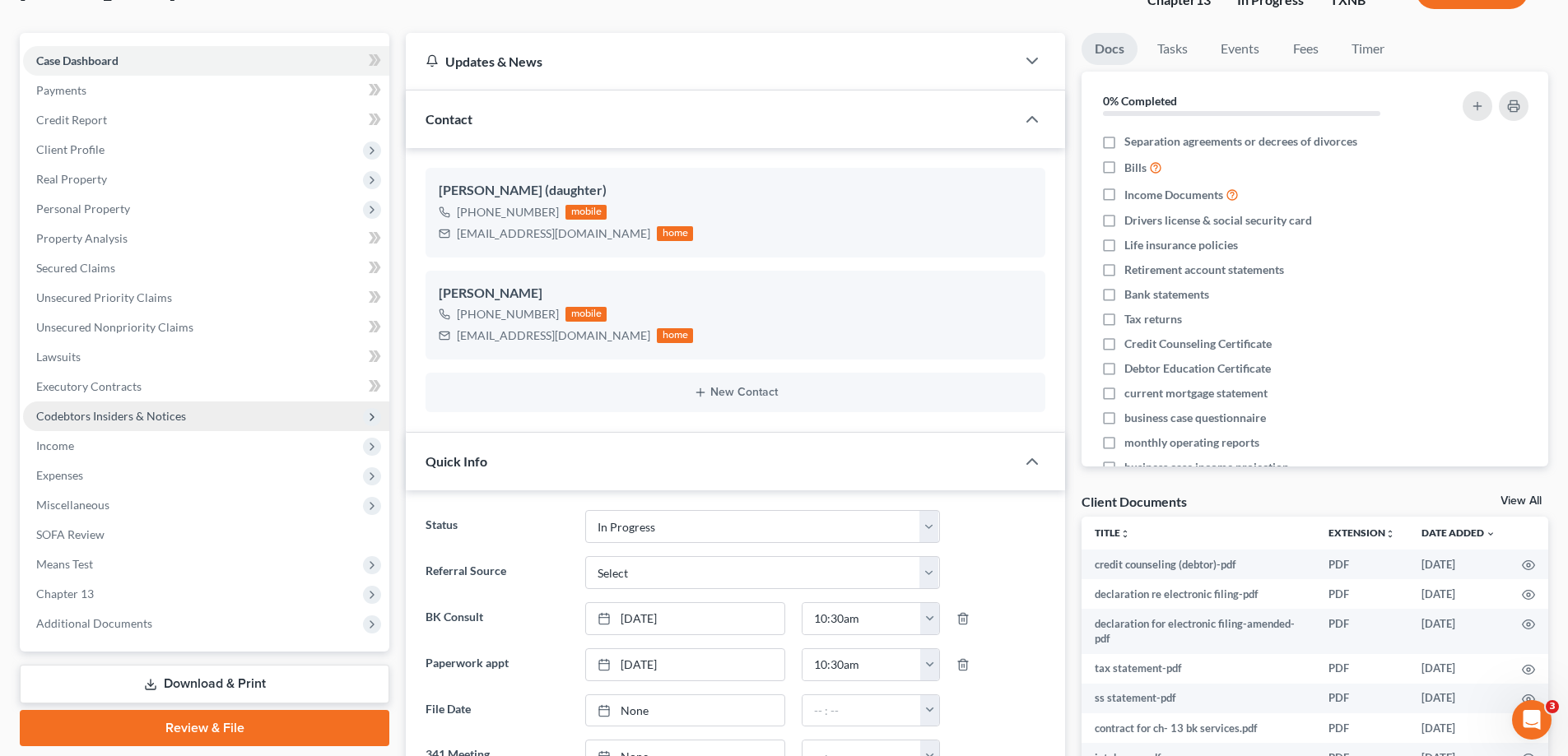
scroll to position [164, 0]
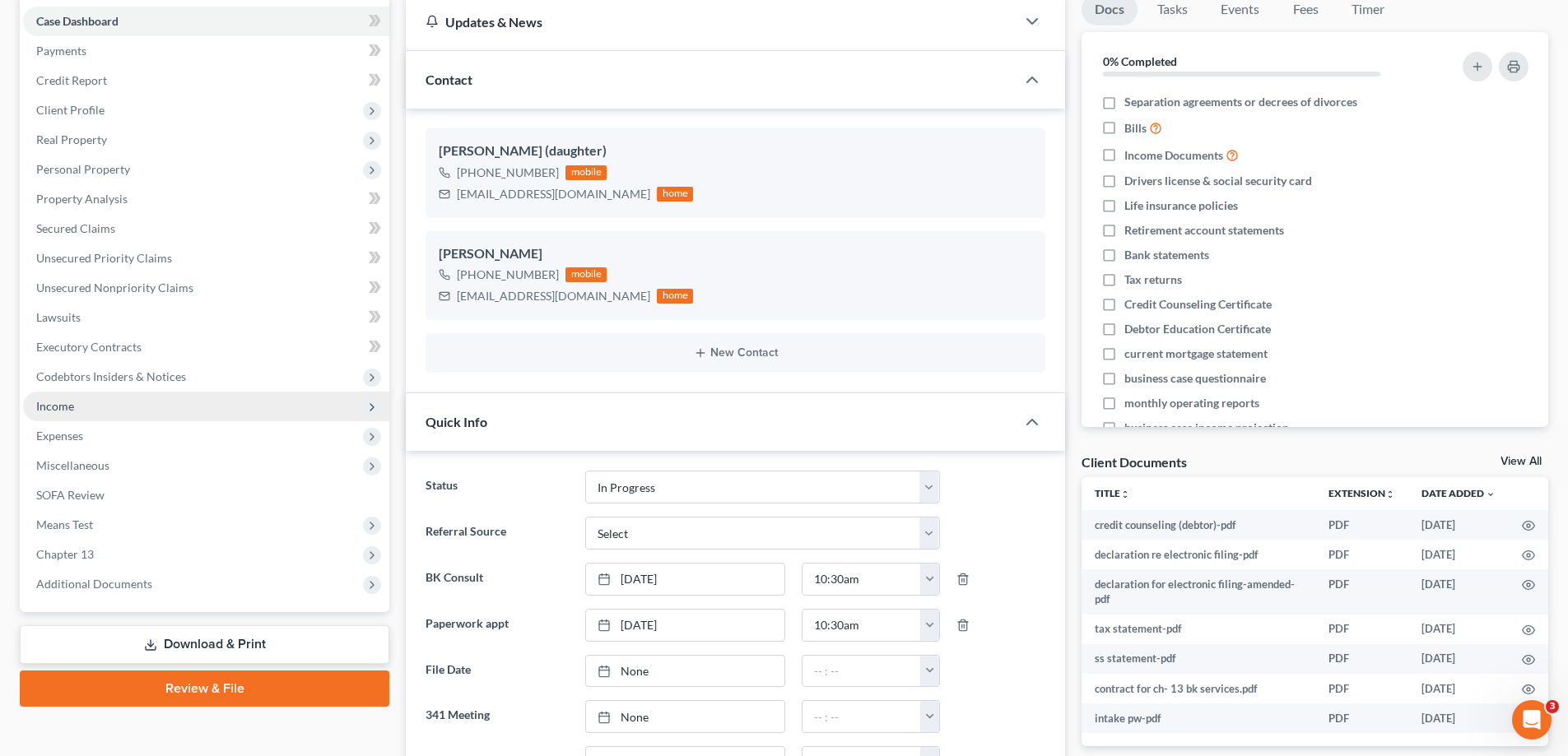
click at [109, 412] on span "Income" at bounding box center [206, 406] width 366 height 30
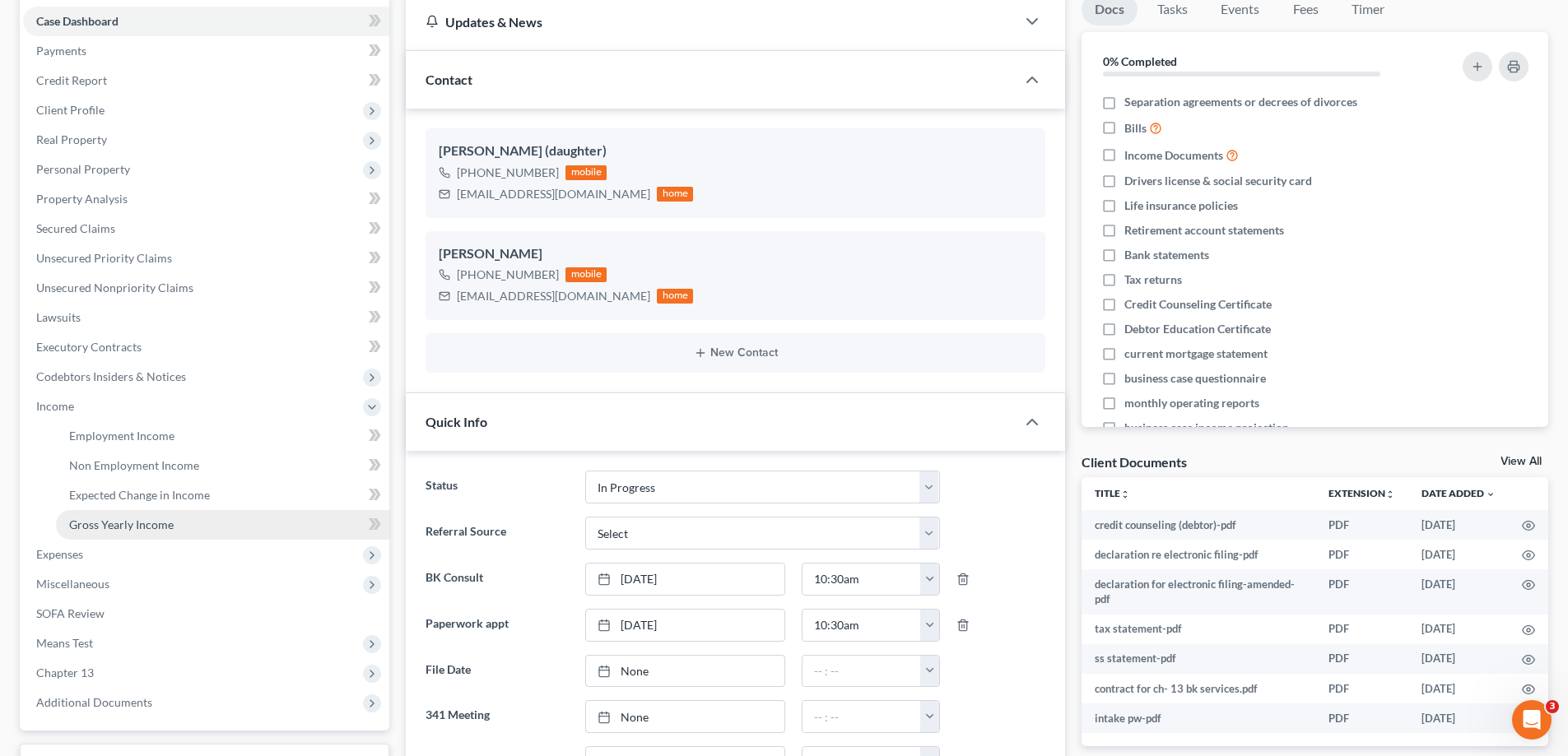
click at [127, 520] on span "Gross Yearly Income" at bounding box center [121, 524] width 104 height 14
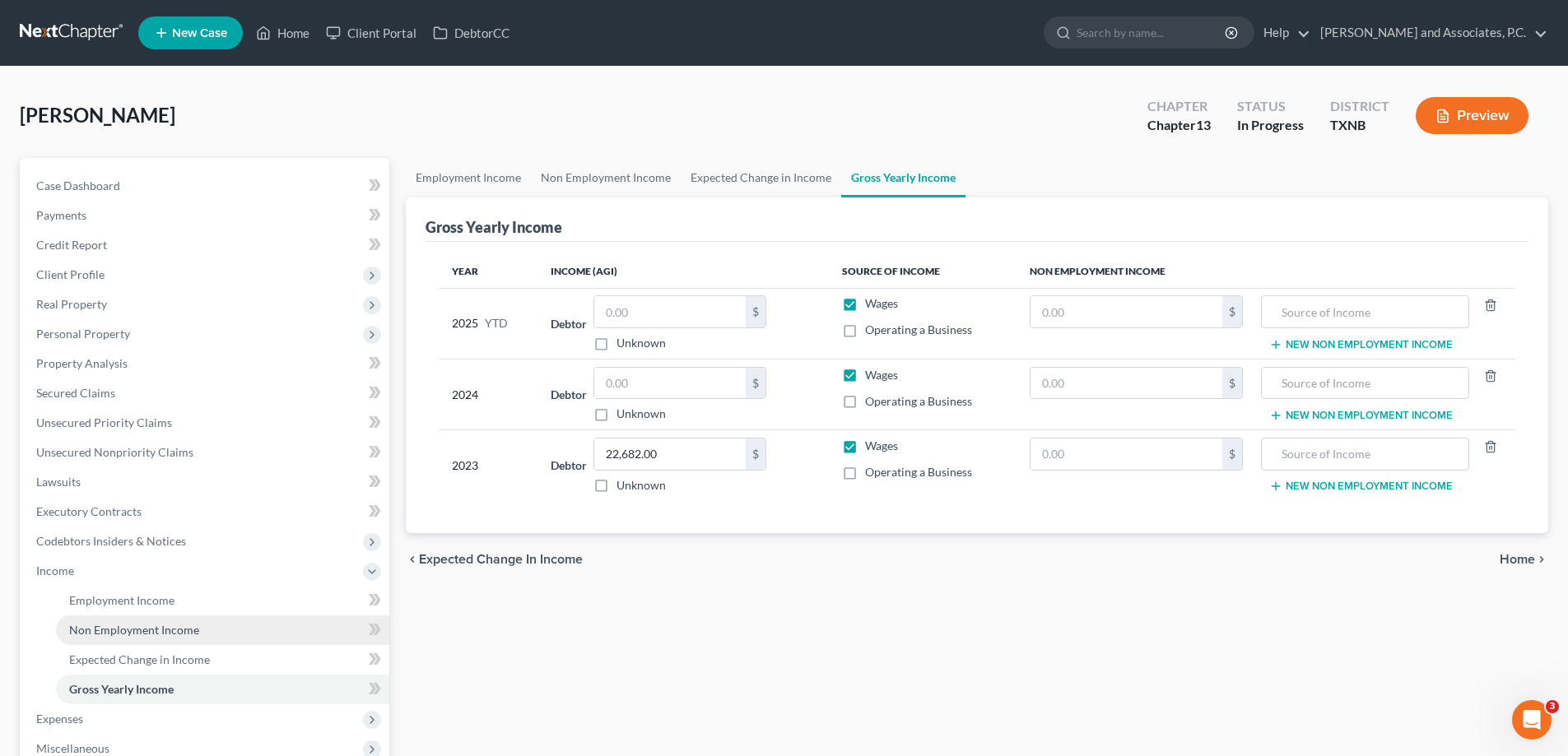
click at [116, 629] on span "Non Employment Income" at bounding box center [134, 629] width 130 height 14
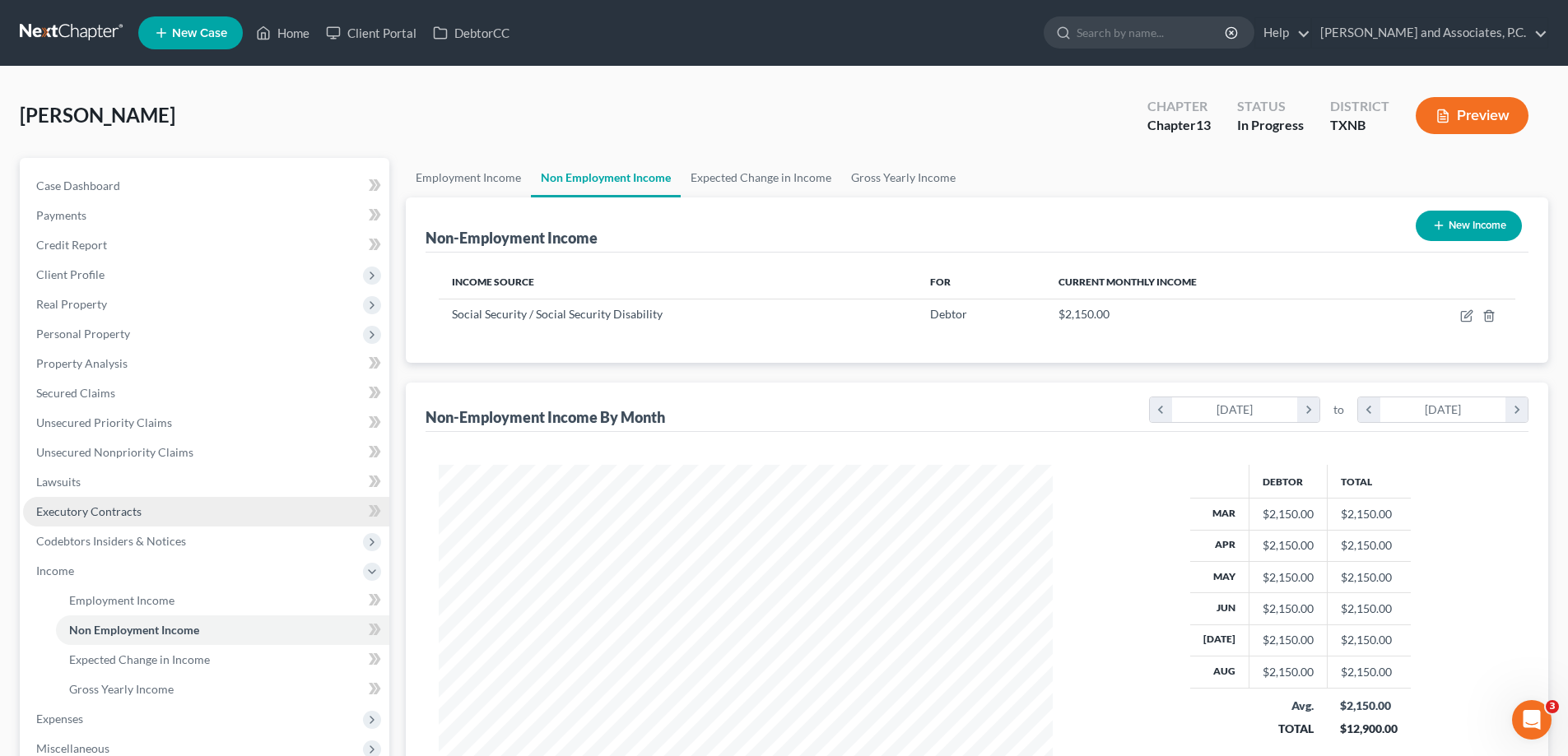
scroll to position [307, 647]
click at [283, 37] on link "Home" at bounding box center [283, 32] width 70 height 30
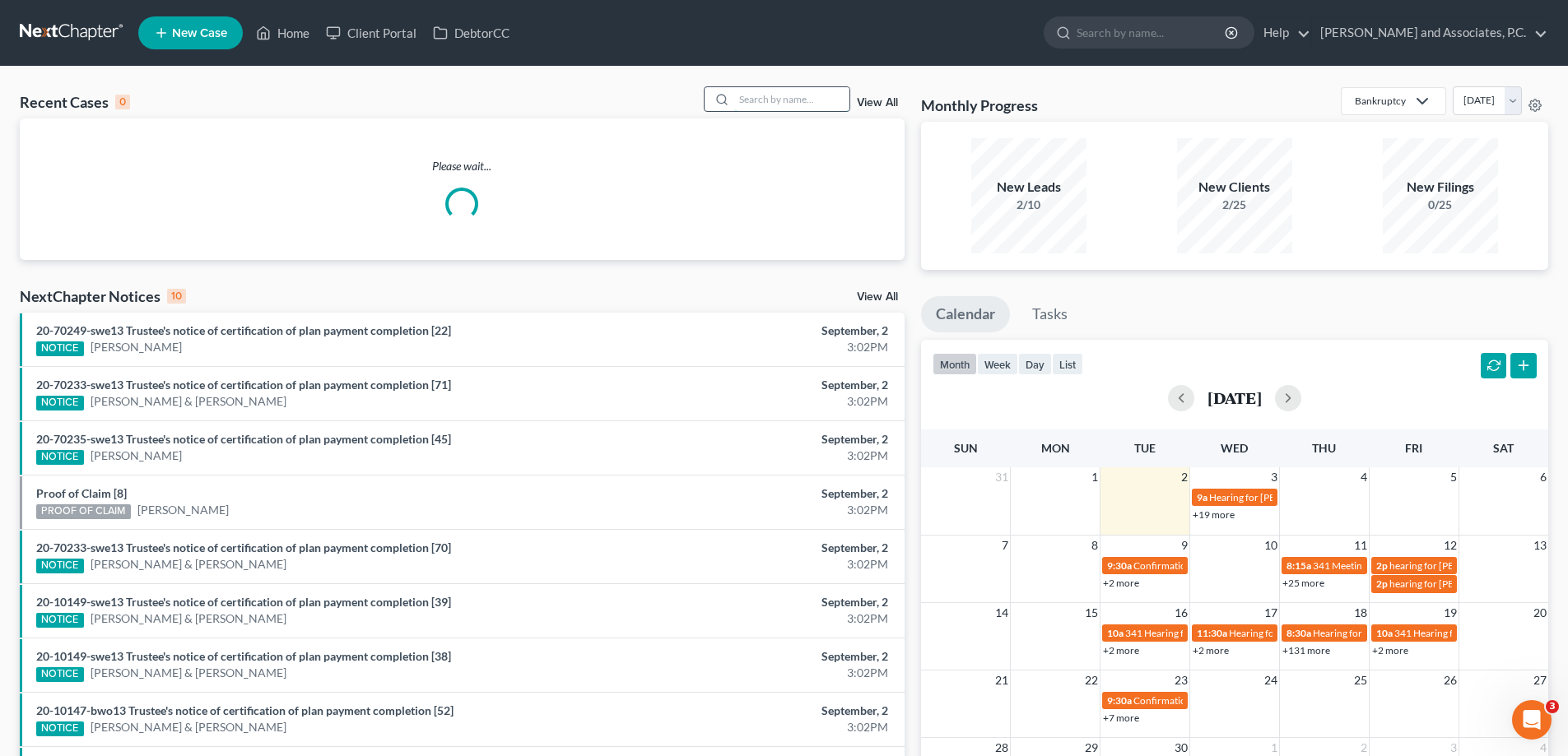
click at [754, 96] on input "search" at bounding box center [791, 99] width 115 height 24
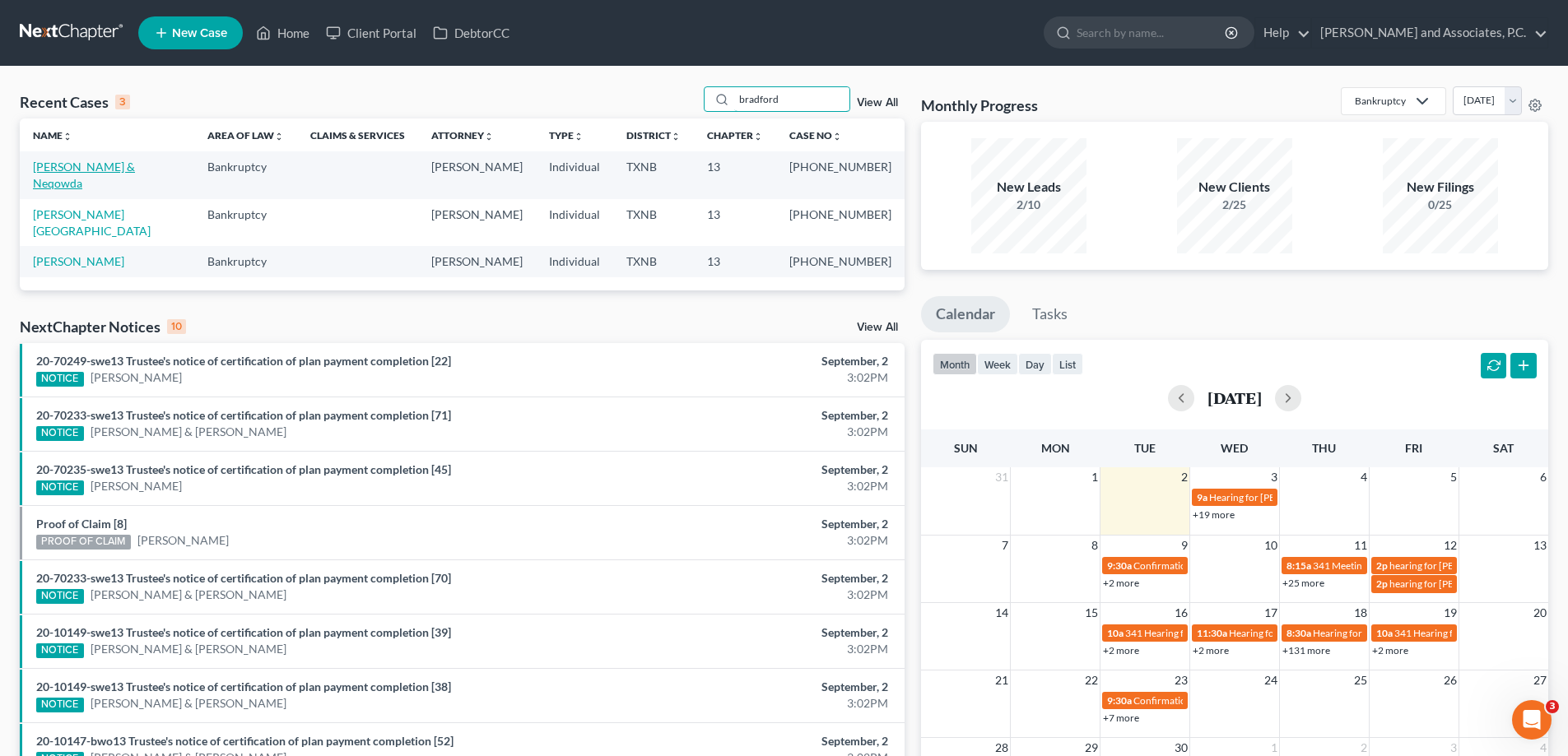
type input "bradford"
click at [133, 164] on link "[PERSON_NAME] & Neqowda" at bounding box center [83, 175] width 102 height 31
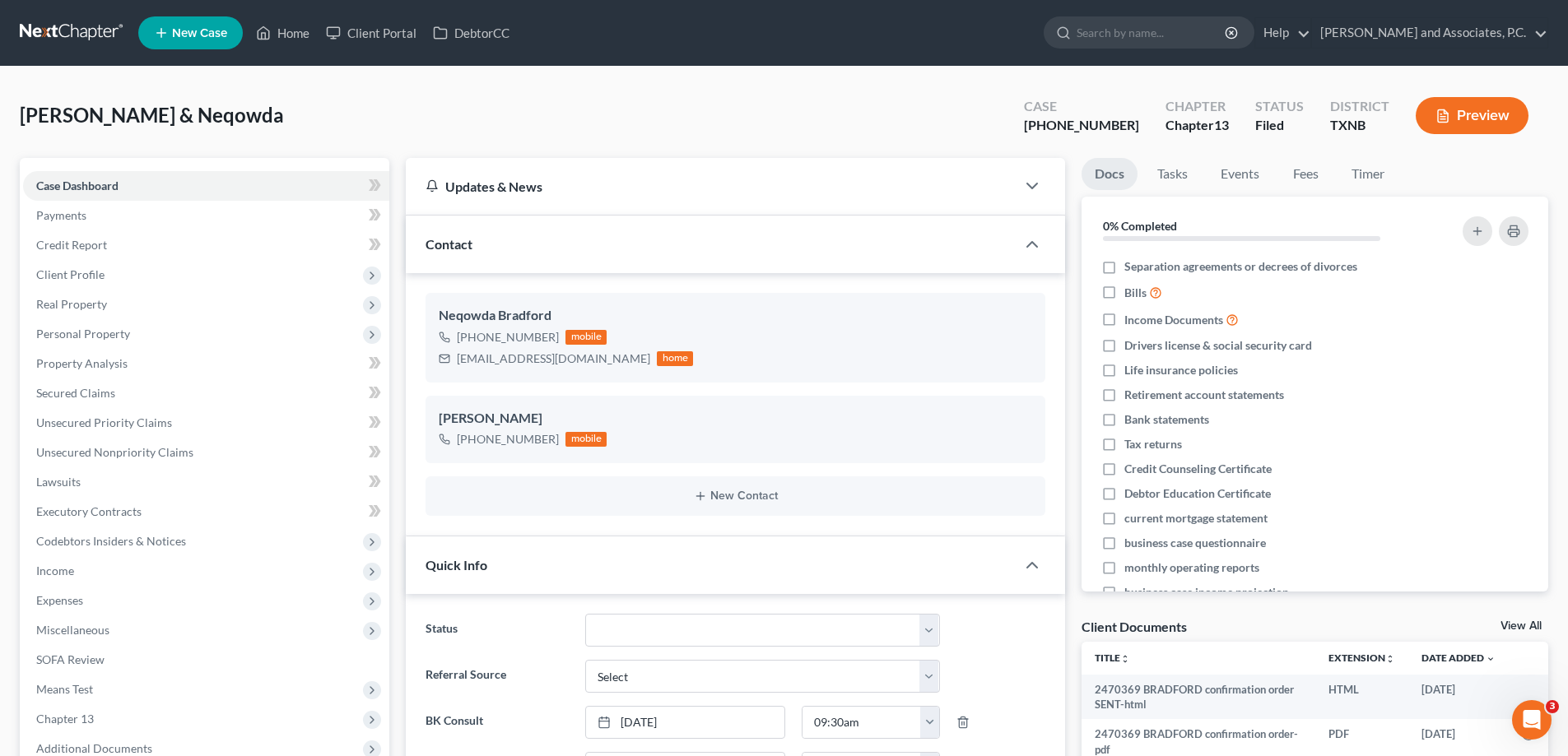
scroll to position [329, 0]
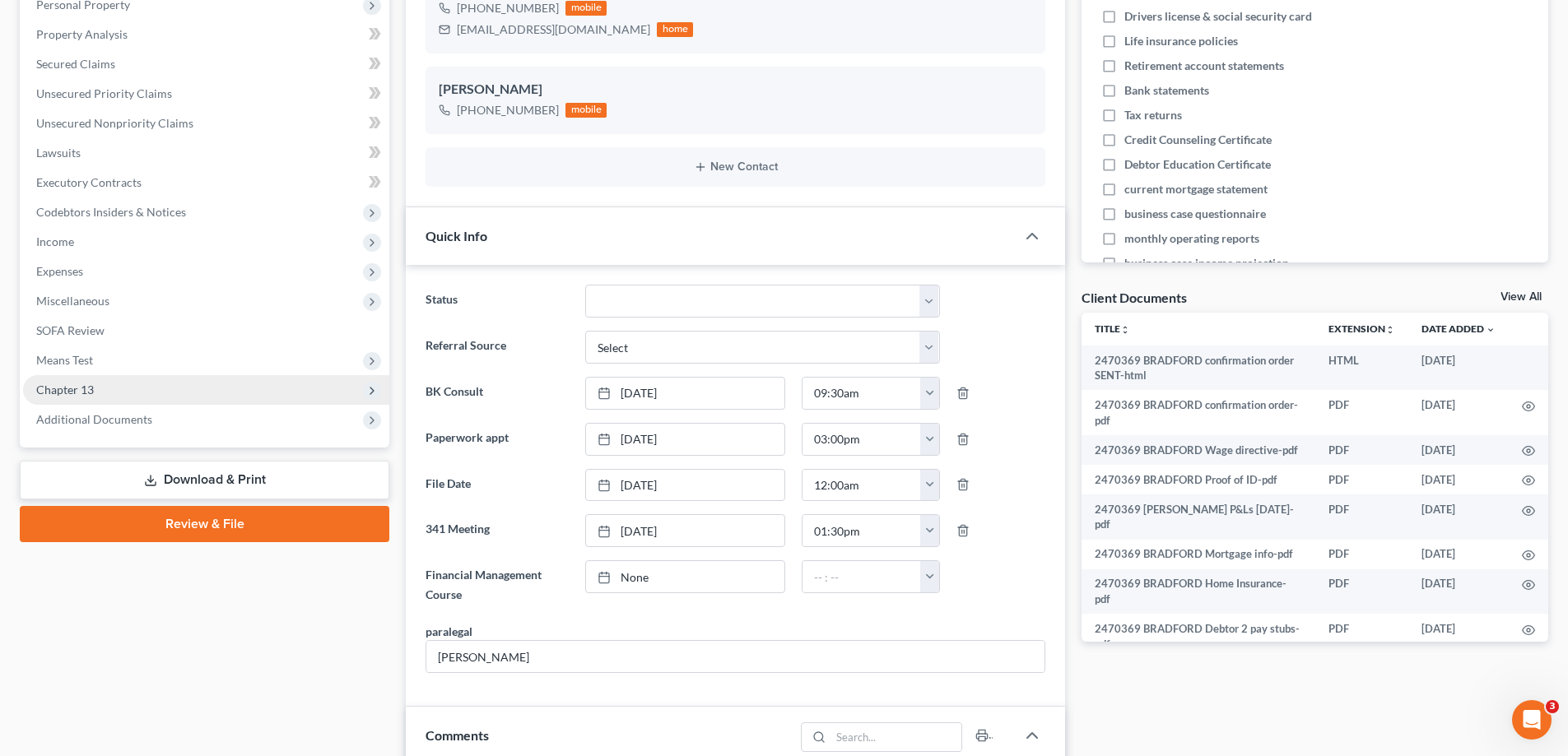
click at [77, 389] on span "Chapter 13" at bounding box center [64, 389] width 57 height 14
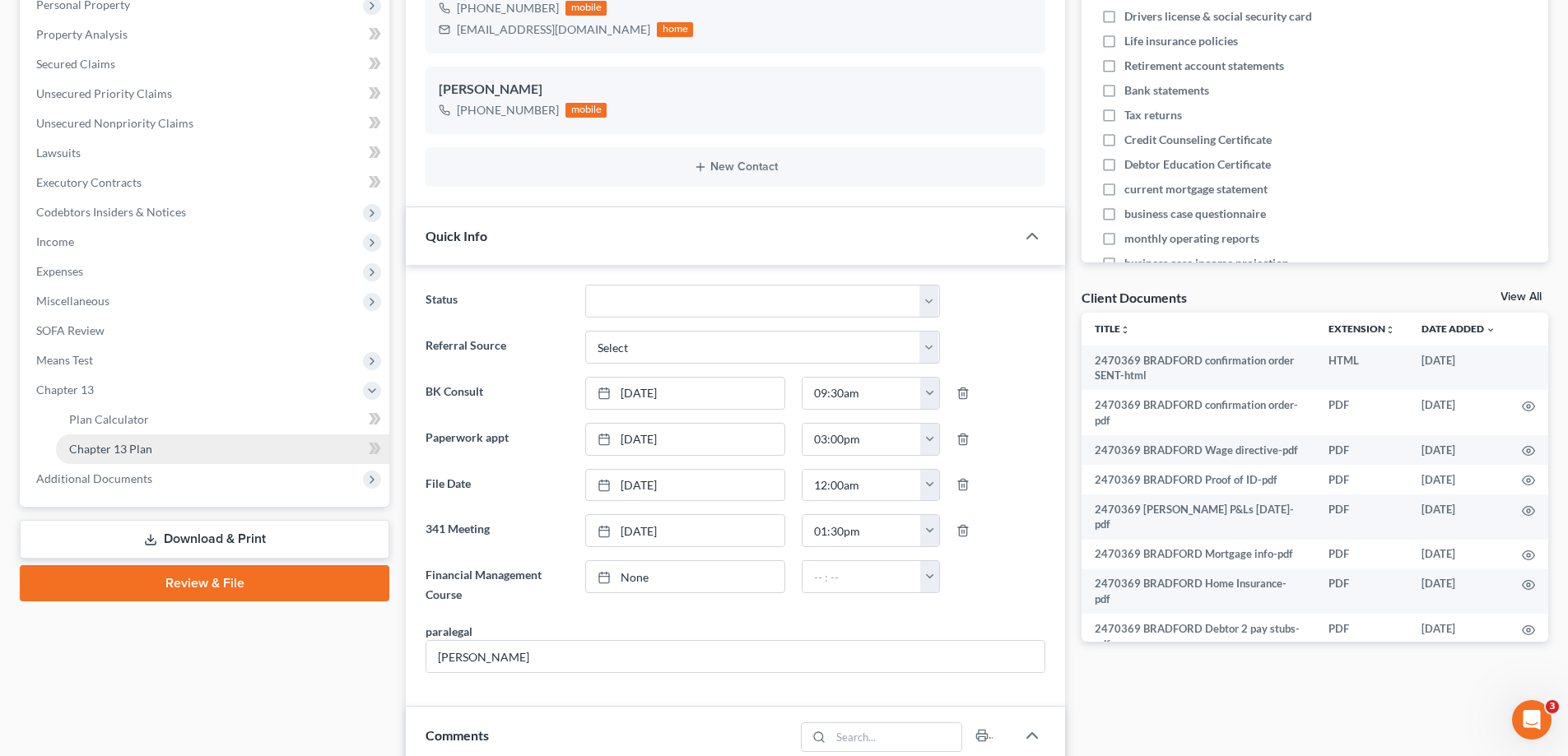
click at [173, 447] on link "Chapter 13 Plan" at bounding box center [222, 449] width 334 height 30
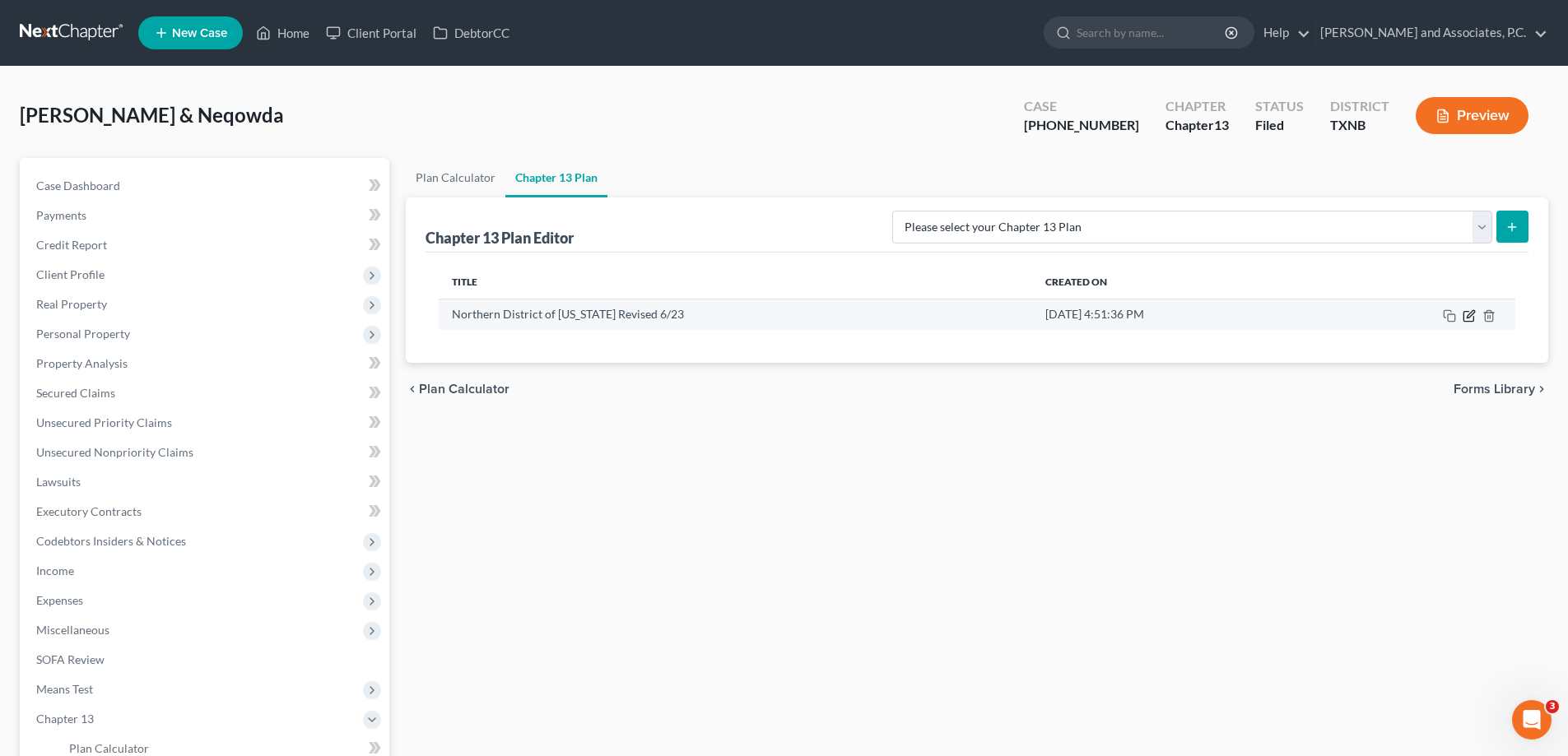
click at [1467, 320] on icon "button" at bounding box center [1468, 316] width 13 height 13
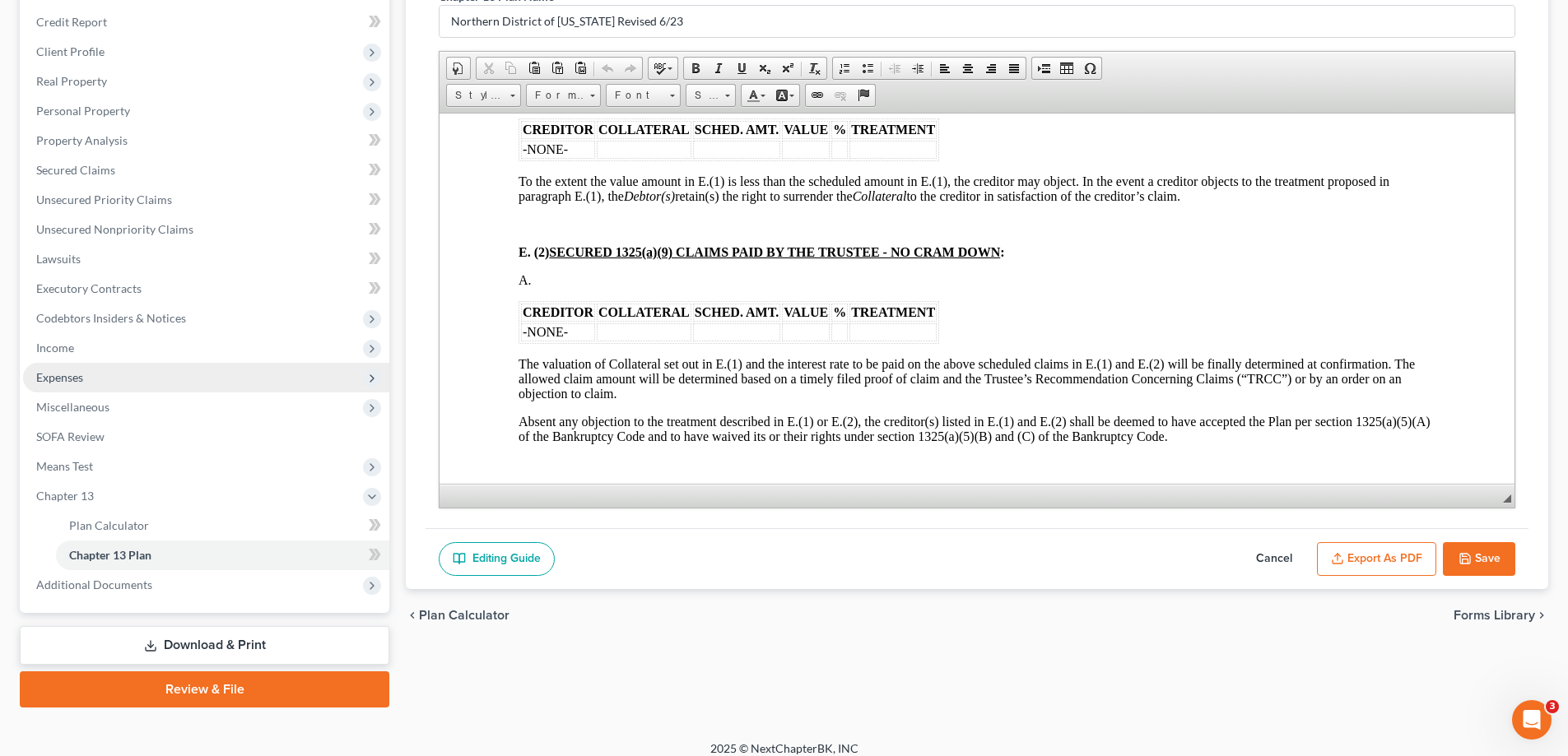
scroll to position [237, 0]
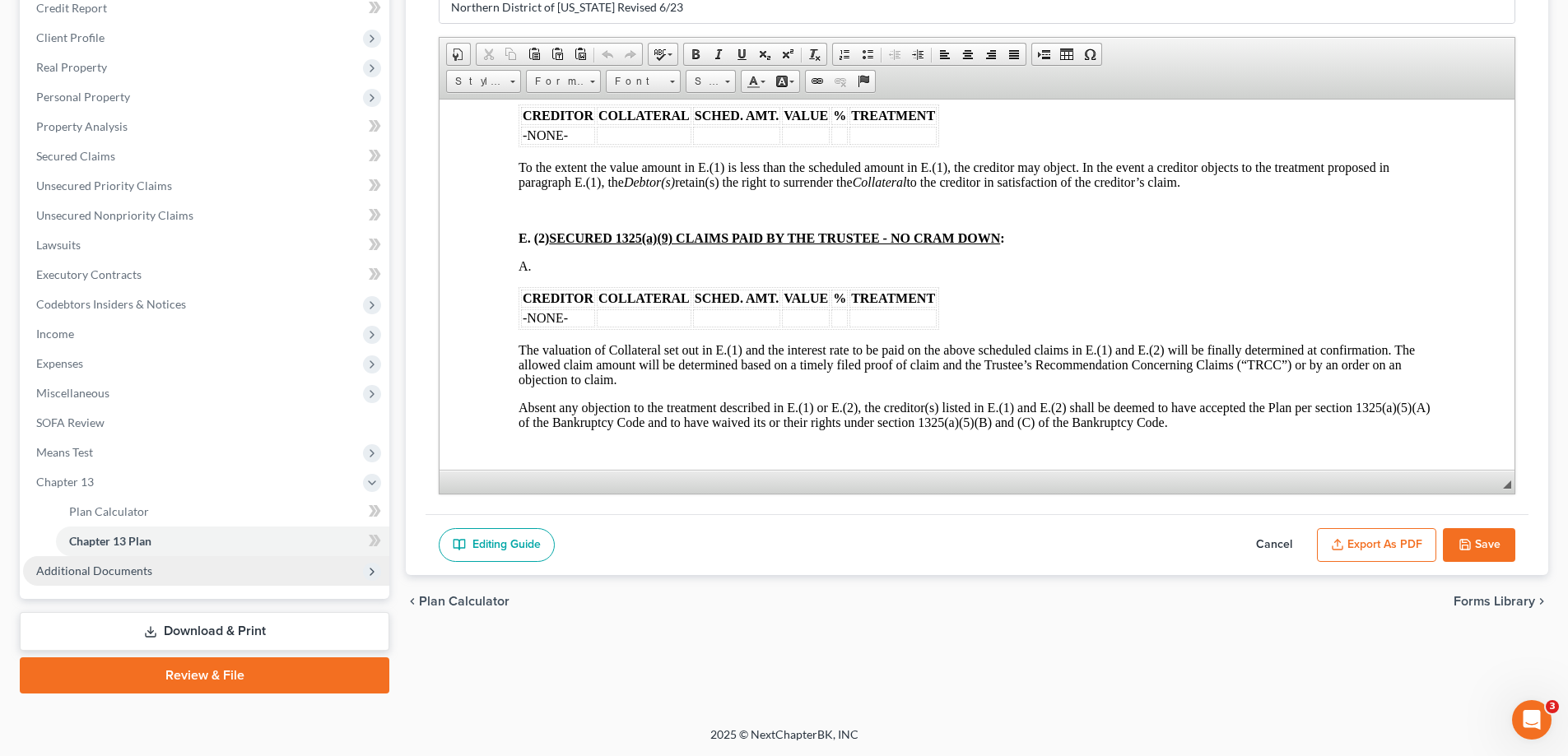
click at [153, 566] on span "Additional Documents" at bounding box center [206, 570] width 366 height 30
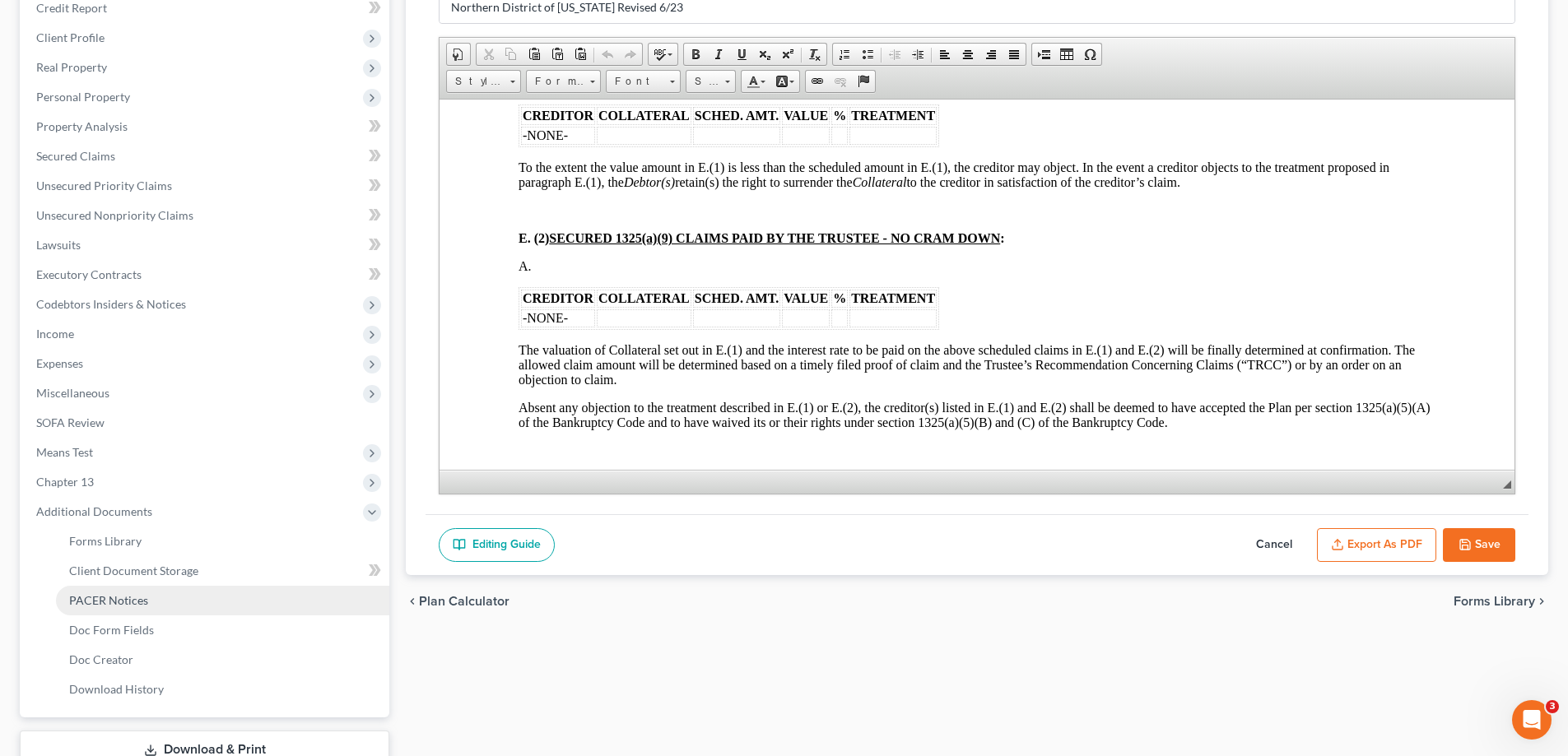
click at [153, 611] on link "PACER Notices" at bounding box center [222, 600] width 334 height 30
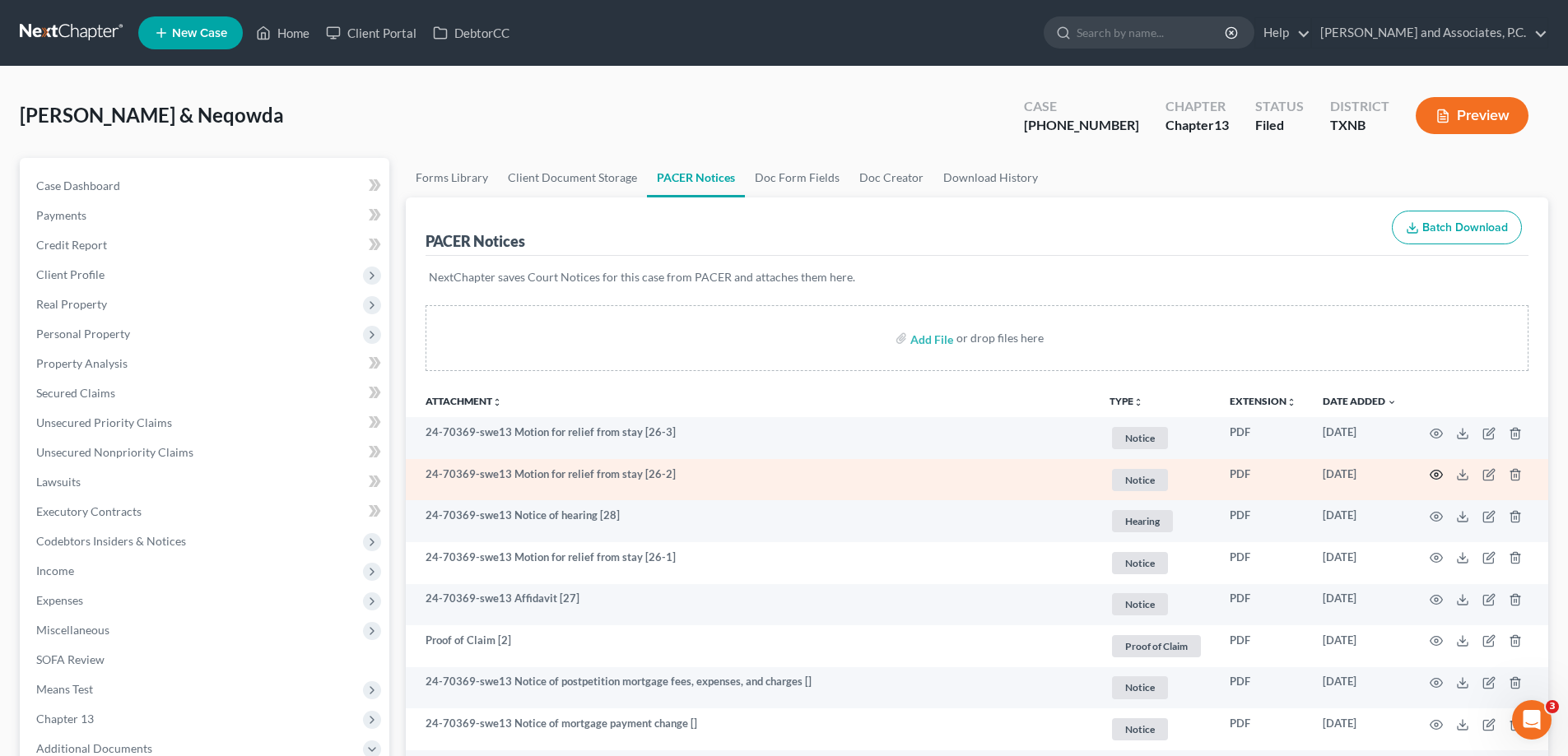
click at [1435, 474] on circle "button" at bounding box center [1436, 475] width 3 height 3
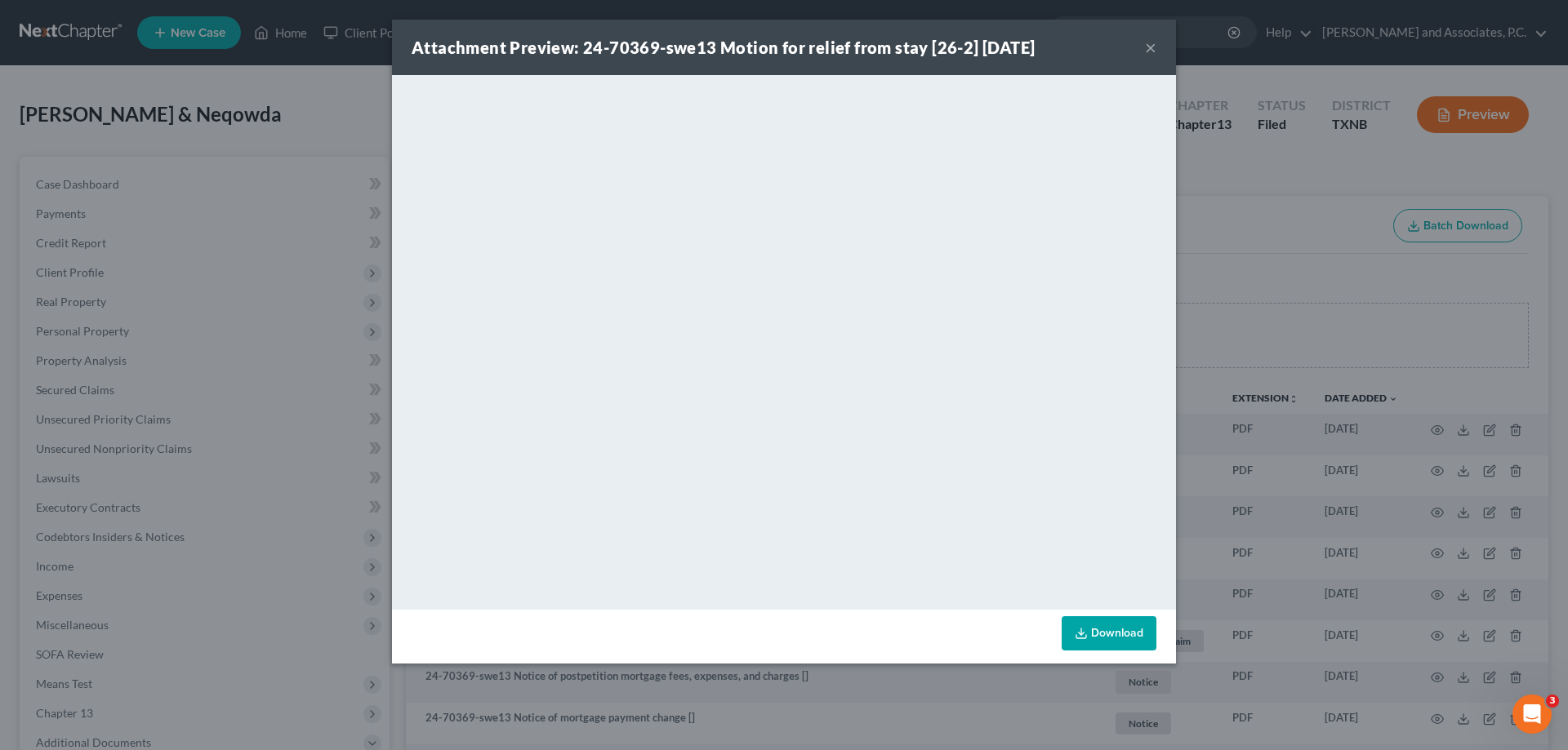
click at [1156, 51] on div "Attachment Preview: 24-70369-swe13 Motion for relief from stay [26-2] [DATE] ×" at bounding box center [784, 47] width 784 height 55
click at [1149, 42] on button "×" at bounding box center [1150, 47] width 11 height 20
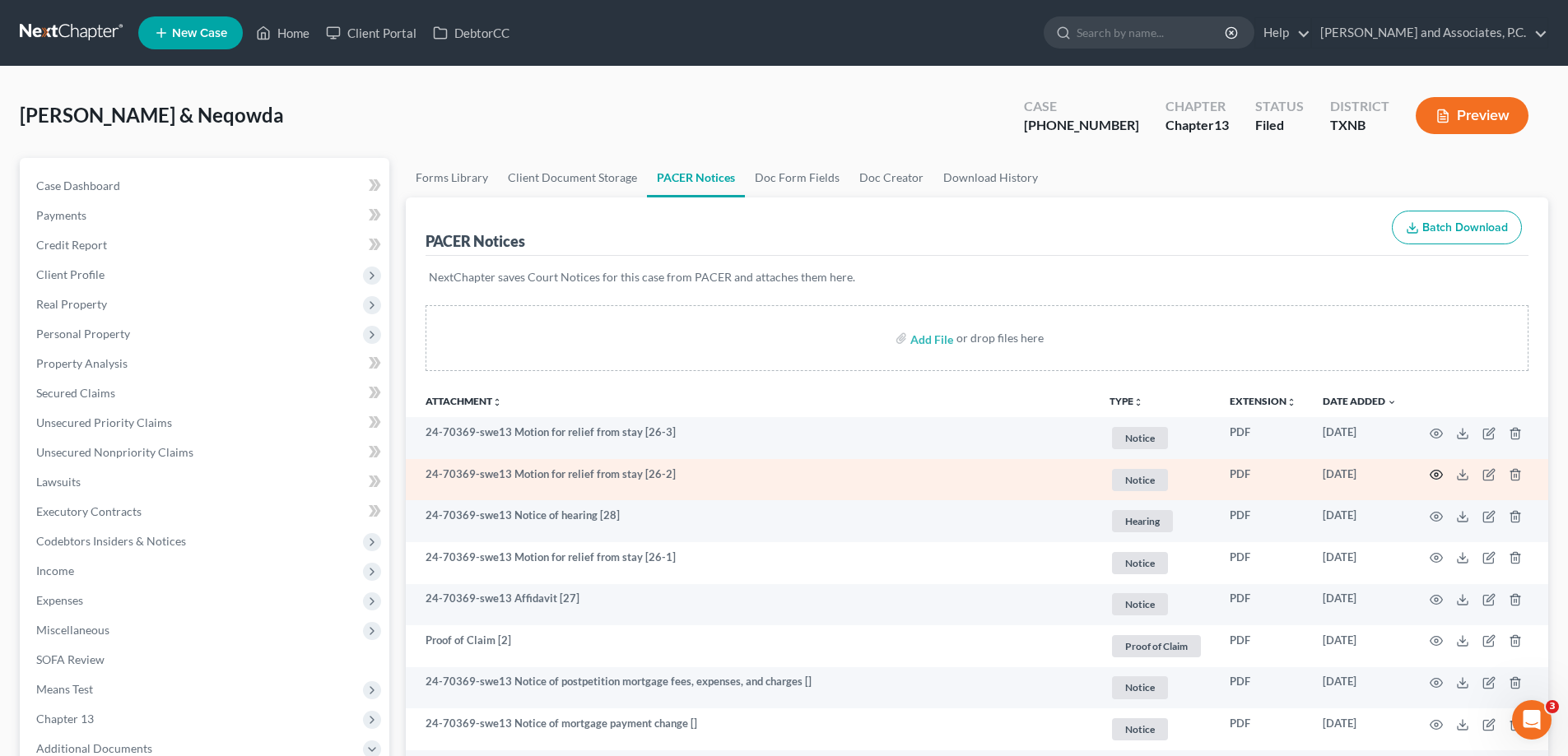
click at [1434, 471] on icon "button" at bounding box center [1436, 475] width 12 height 9
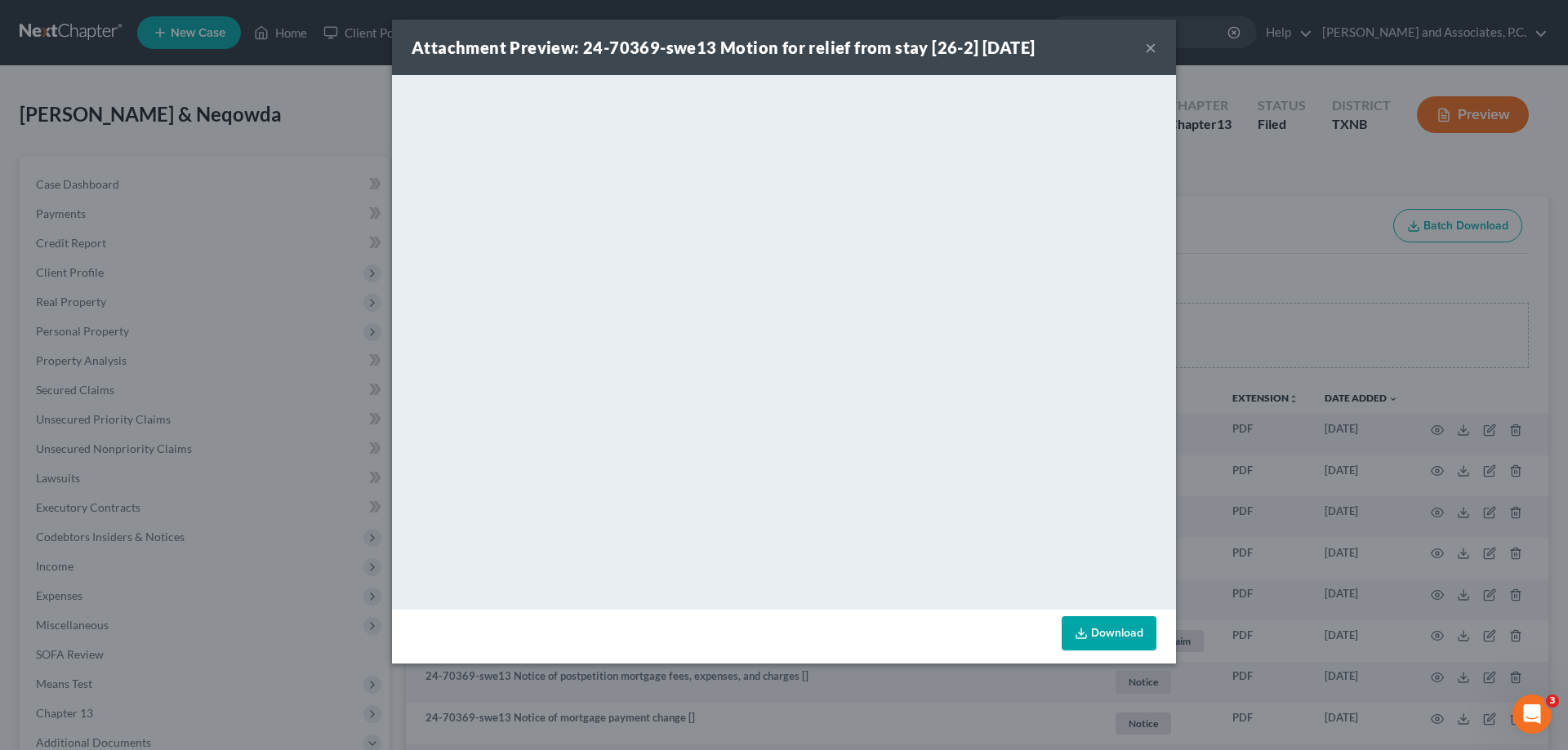
click at [1150, 48] on button "×" at bounding box center [1150, 47] width 11 height 20
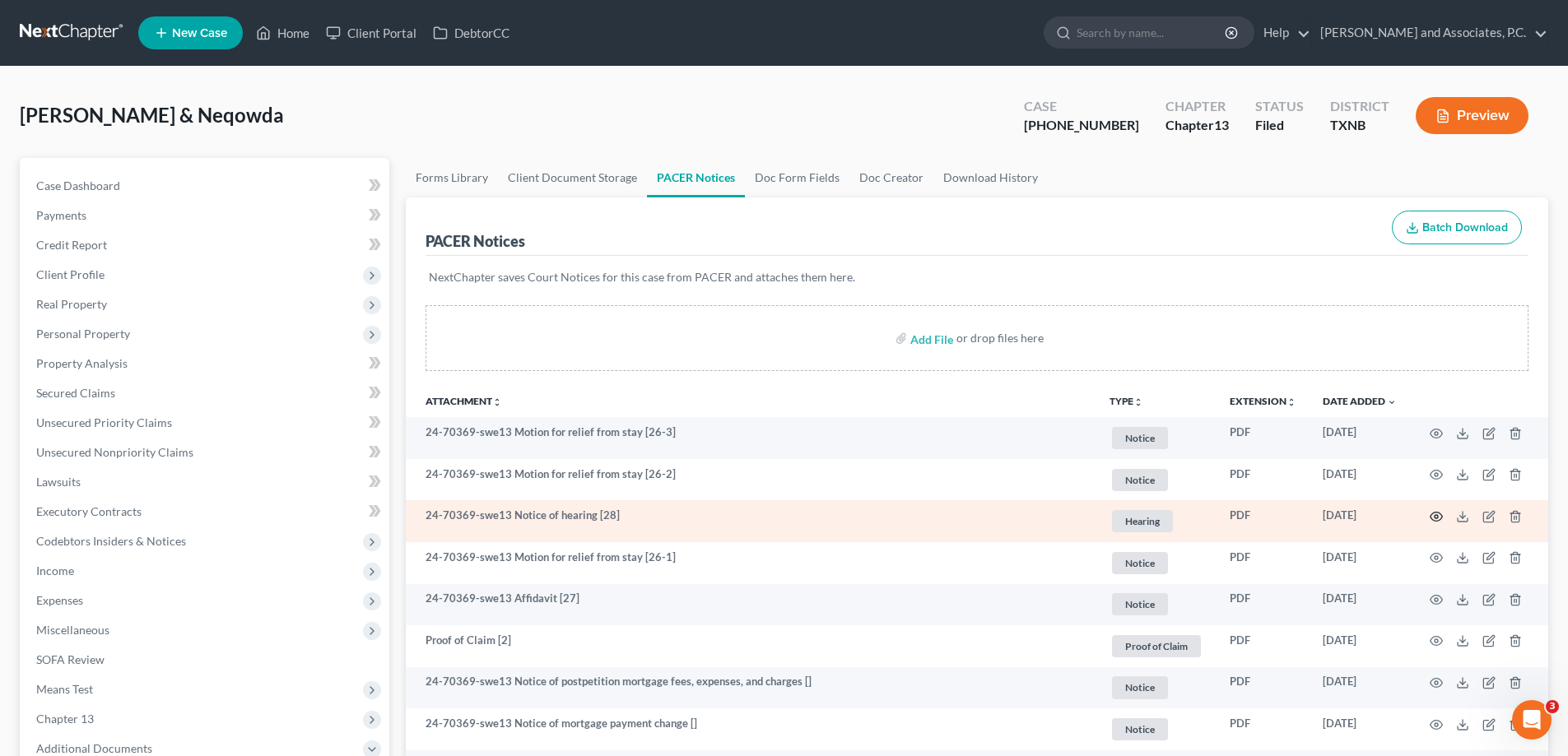
click at [1439, 522] on icon "button" at bounding box center [1435, 516] width 13 height 13
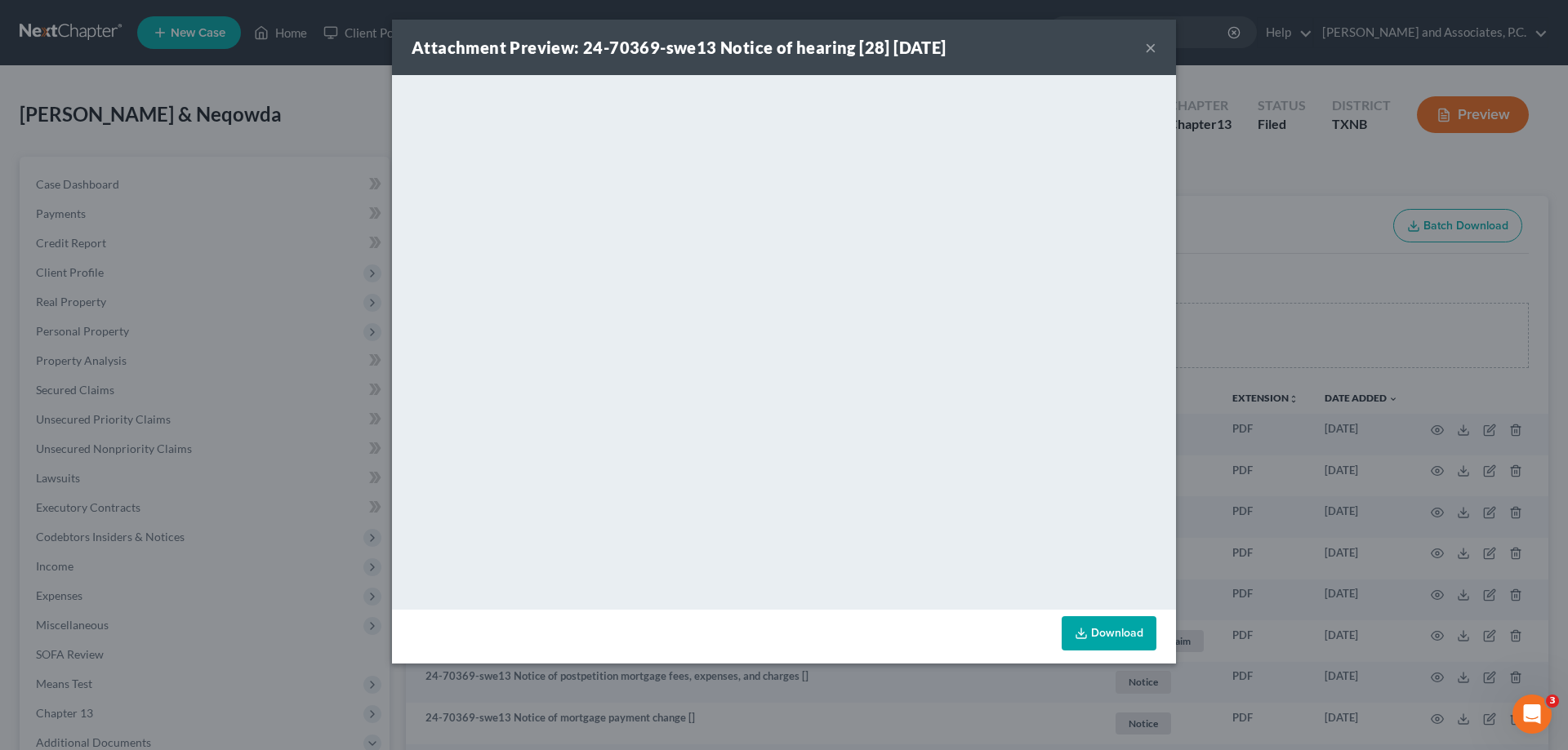
click at [1153, 42] on button "×" at bounding box center [1150, 47] width 11 height 20
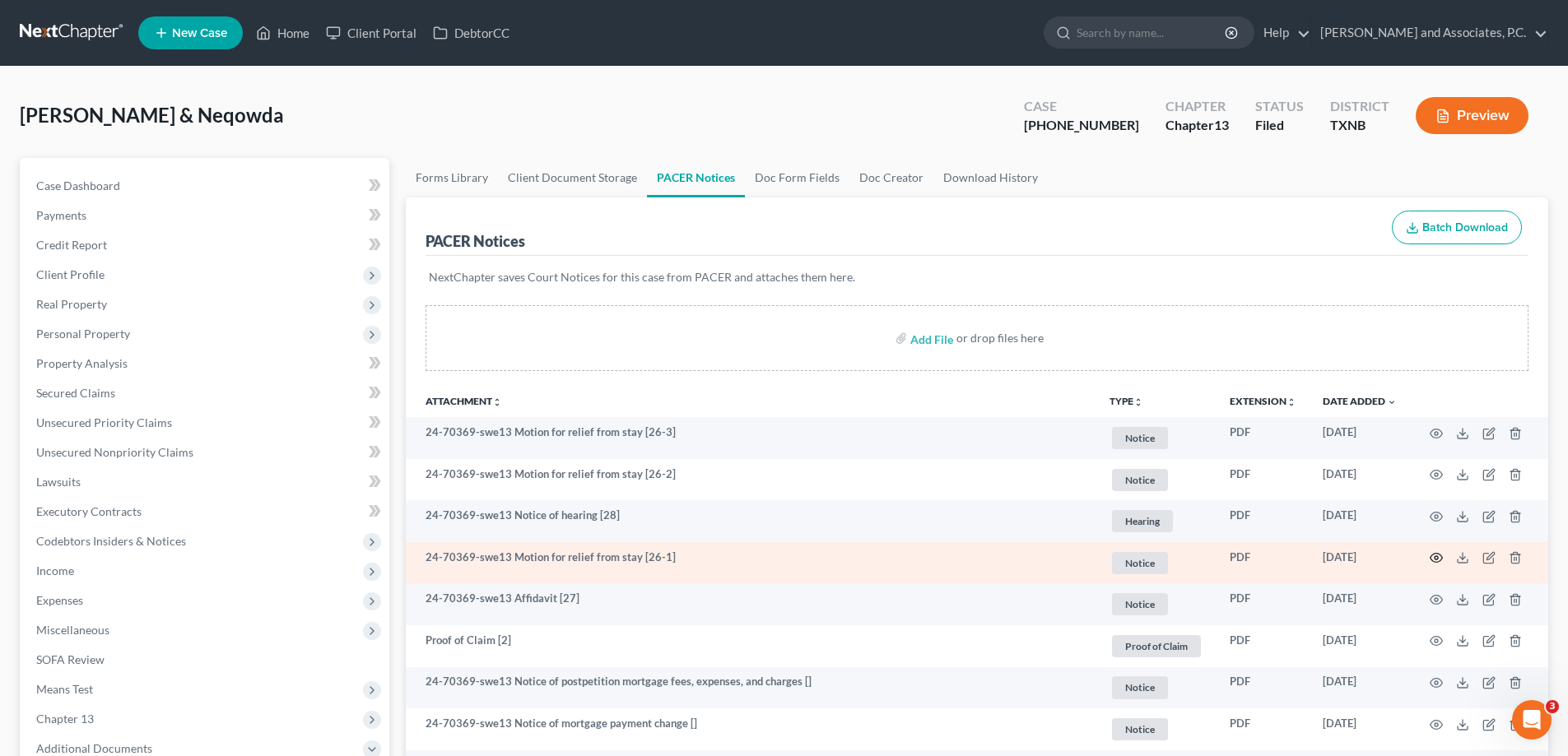
click at [1434, 558] on icon "button" at bounding box center [1435, 558] width 13 height 13
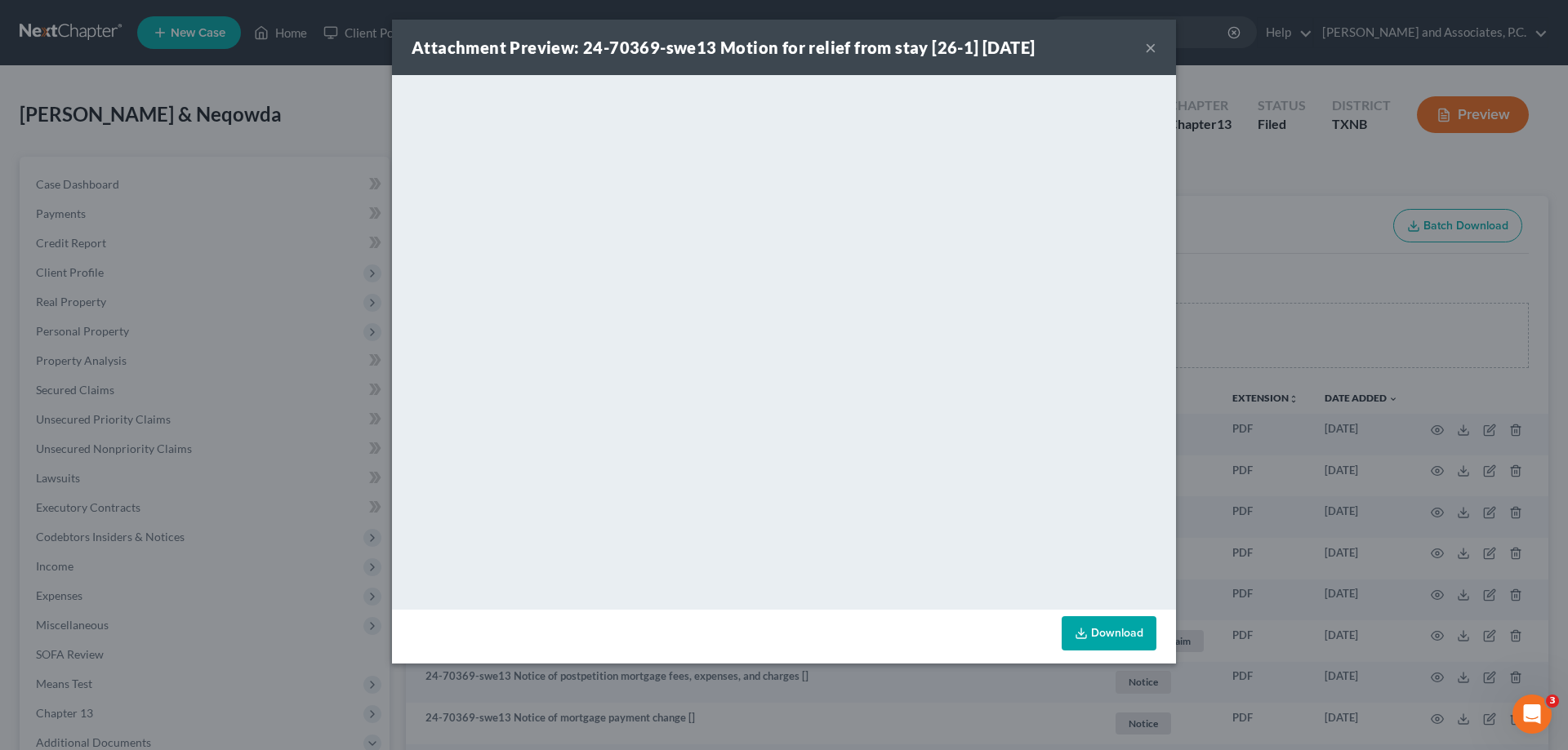
click at [1147, 47] on button "×" at bounding box center [1150, 47] width 11 height 20
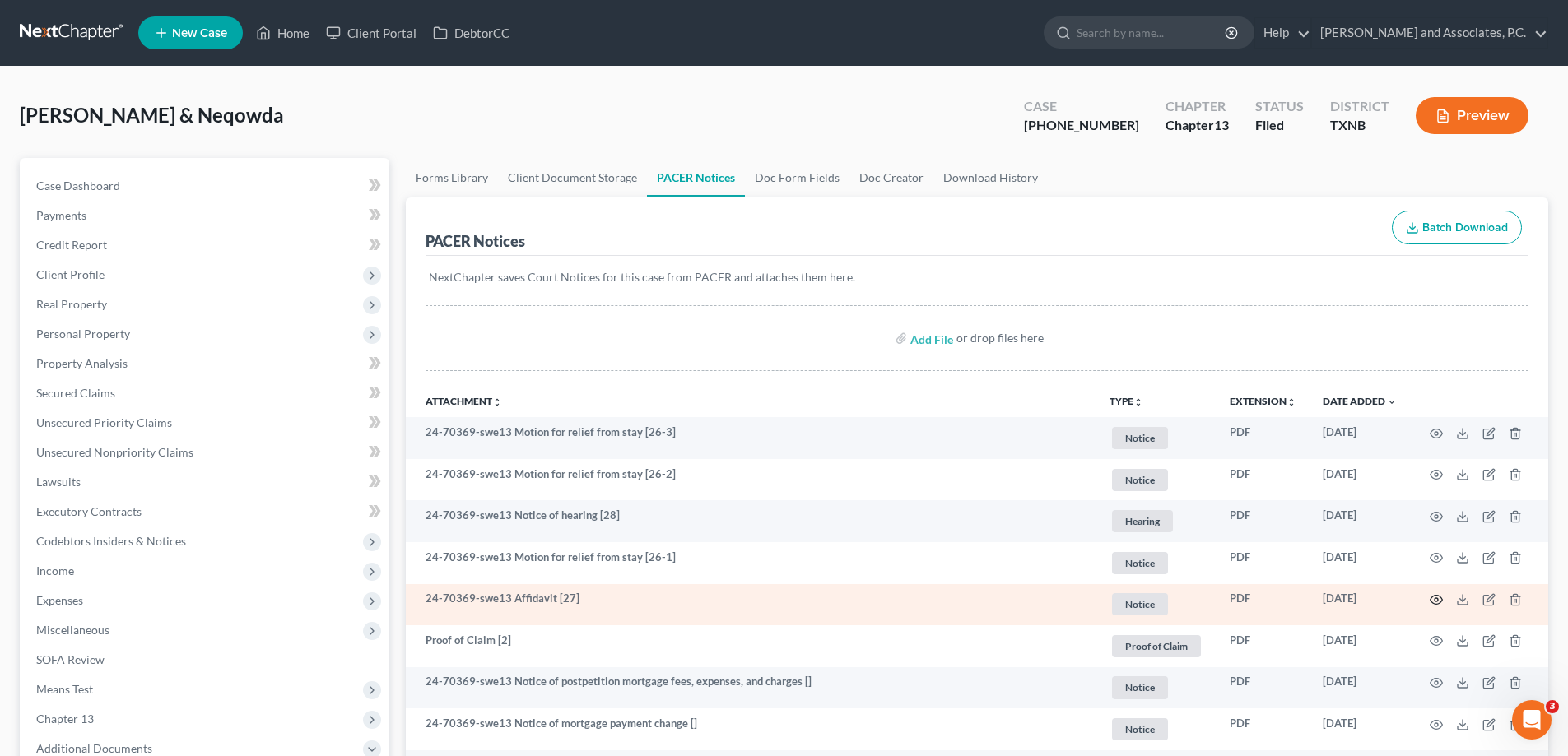
click at [1433, 595] on icon "button" at bounding box center [1435, 599] width 13 height 13
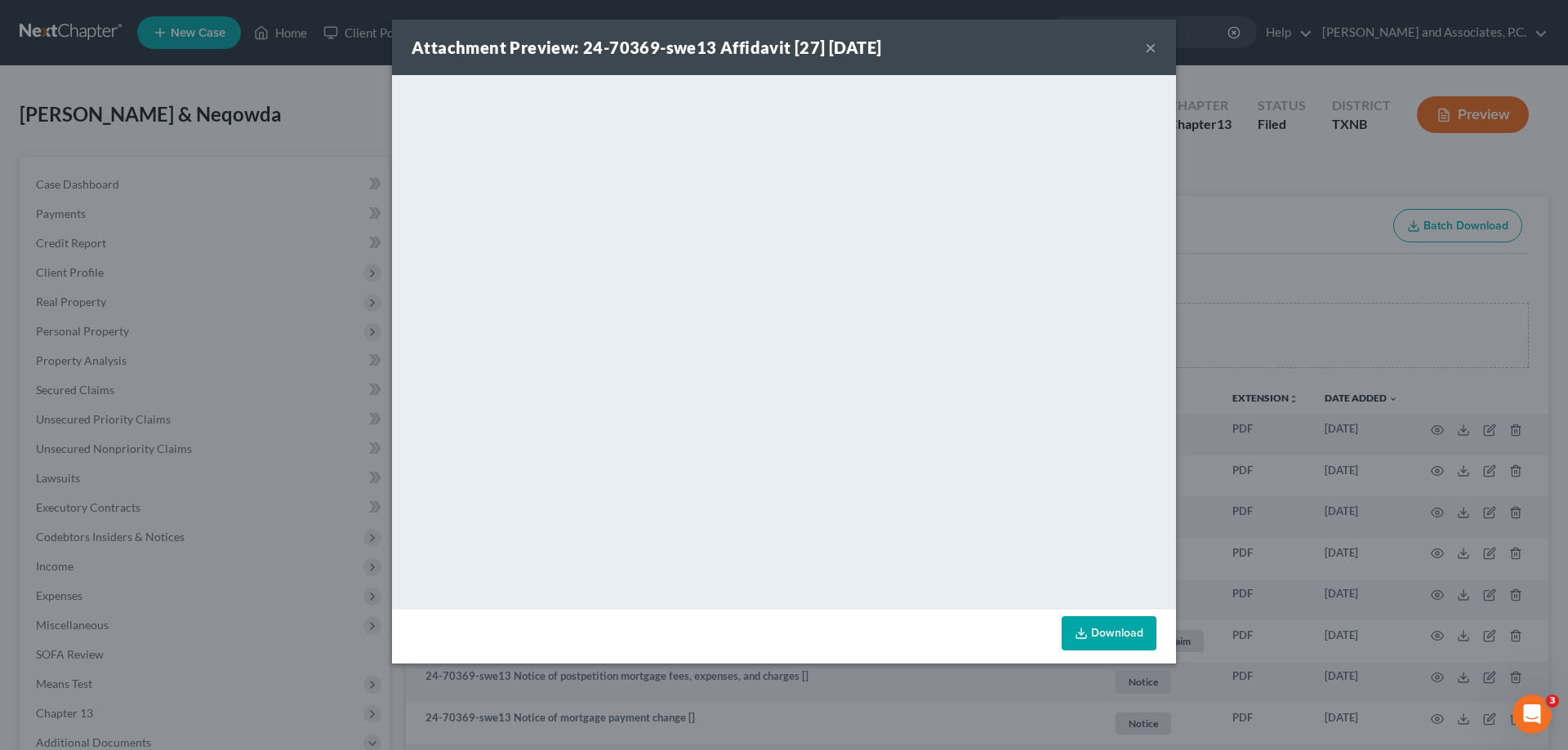
click at [1155, 48] on button "×" at bounding box center [1150, 47] width 11 height 20
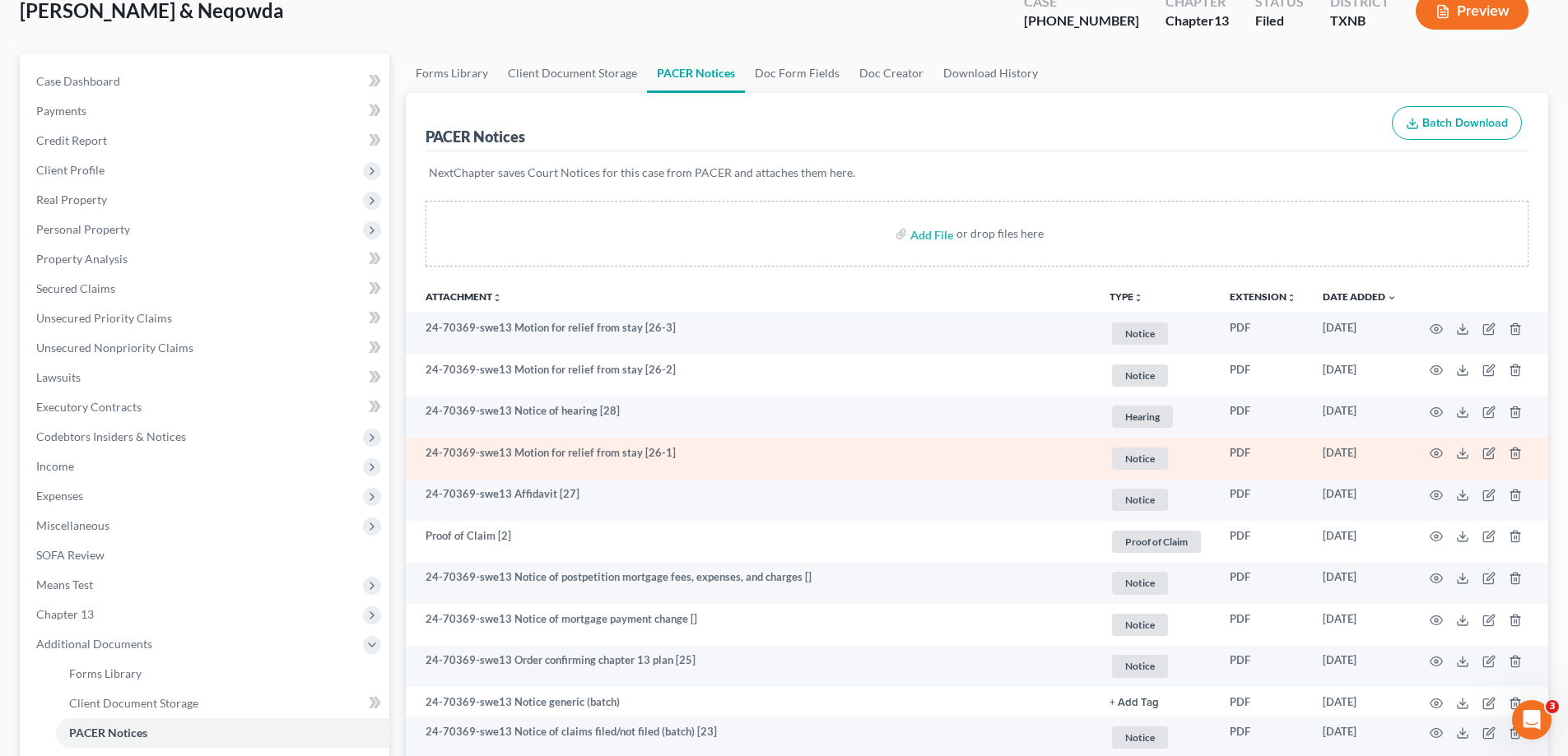
scroll to position [164, 0]
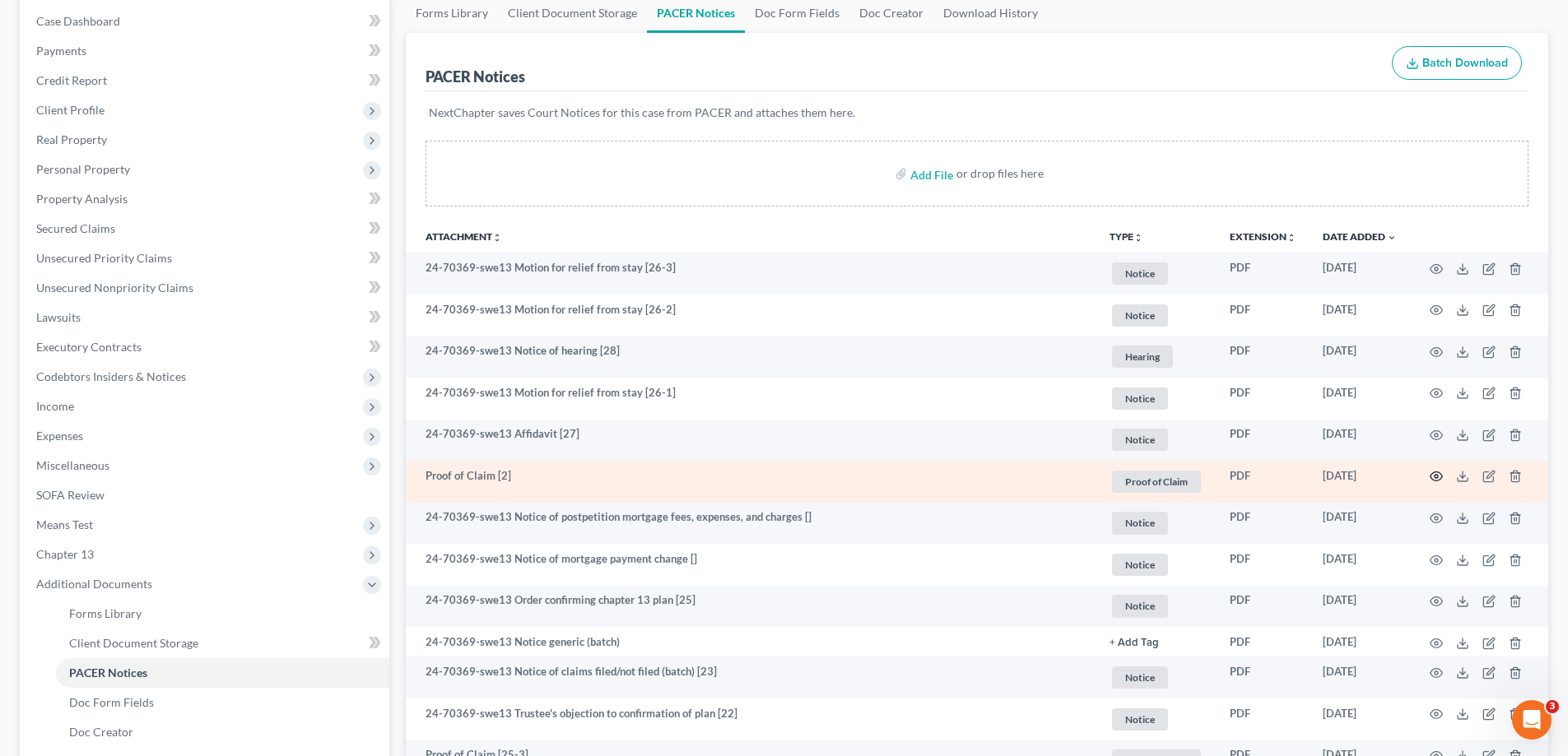
click at [1432, 472] on icon "button" at bounding box center [1435, 475] width 13 height 13
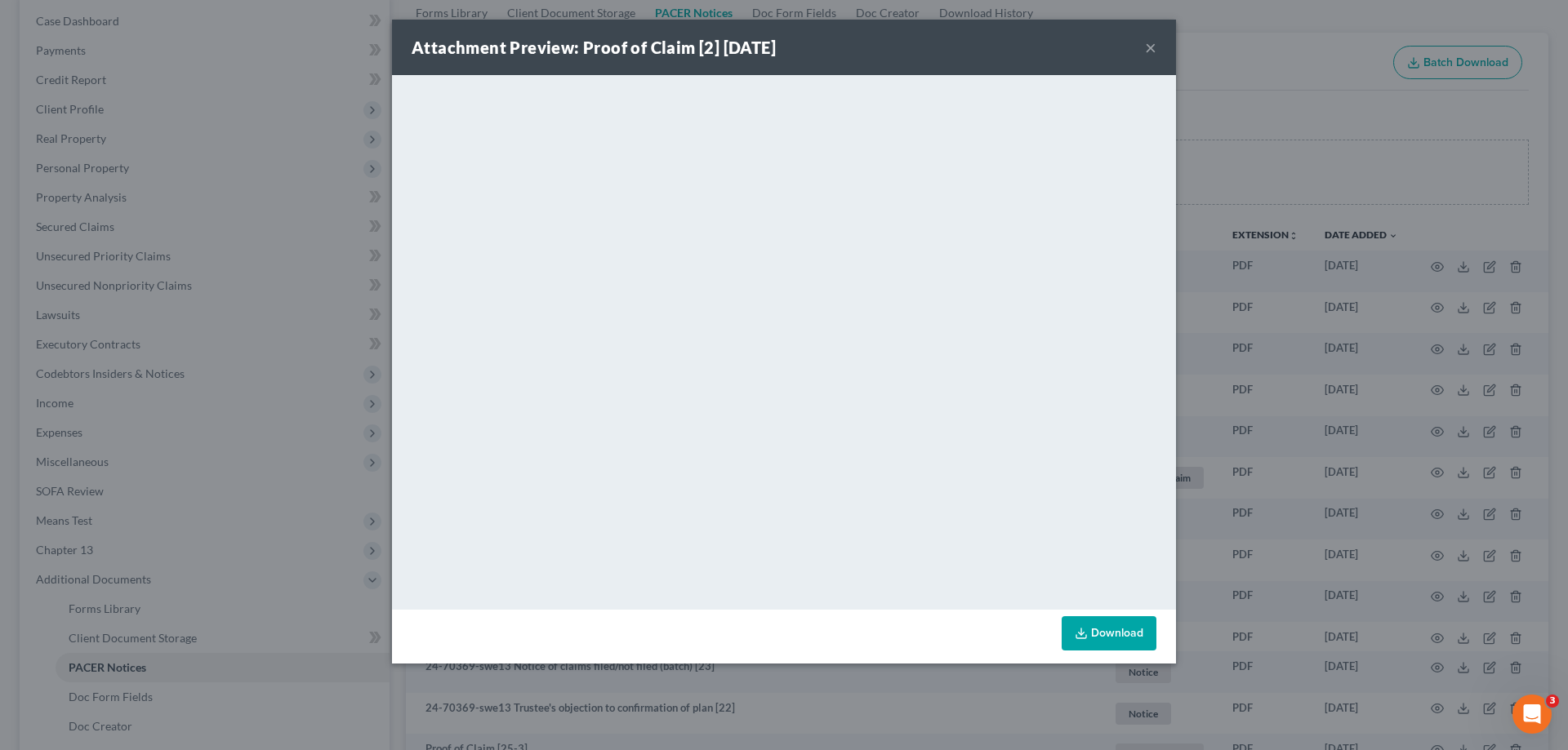
click at [1150, 48] on button "×" at bounding box center [1150, 47] width 11 height 20
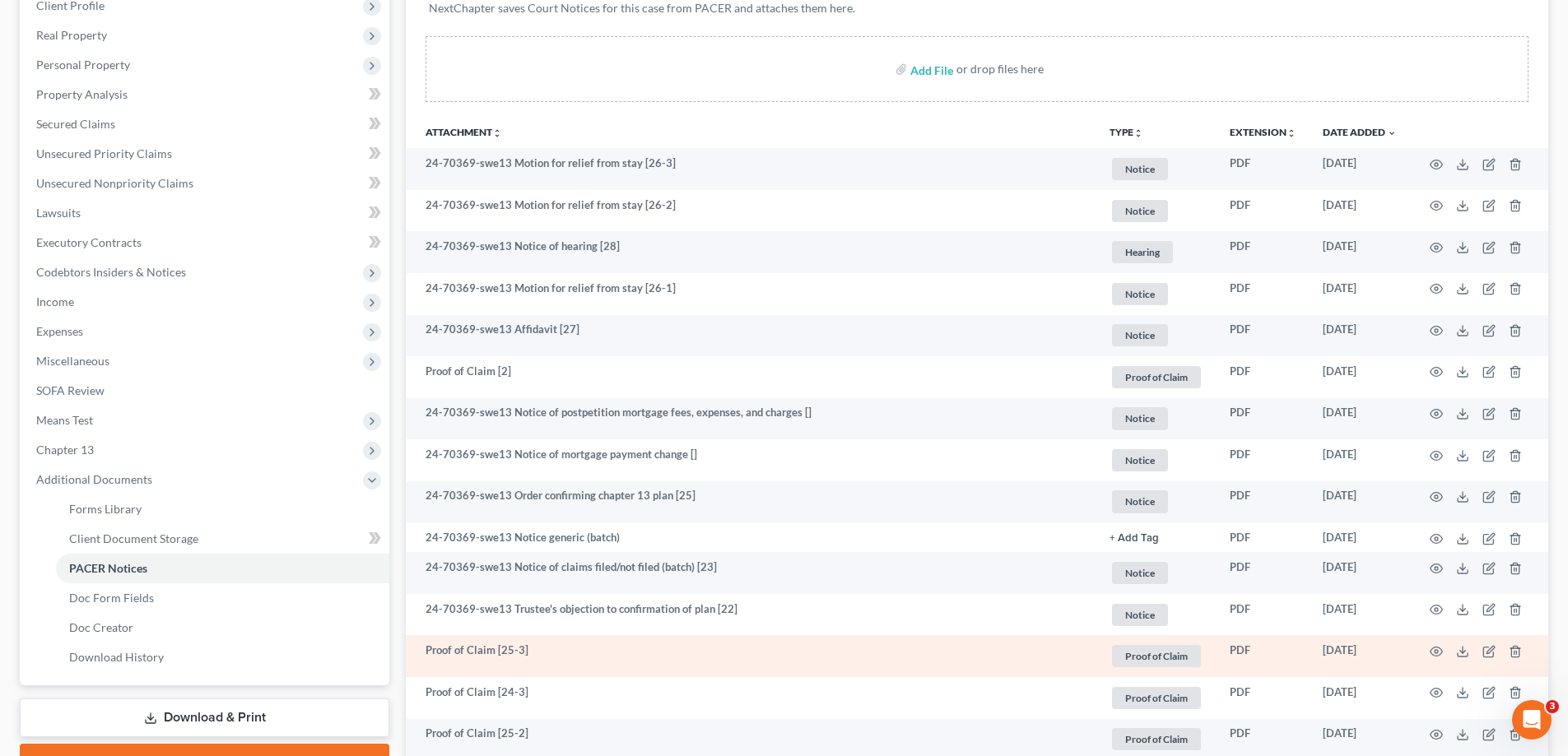
scroll to position [329, 0]
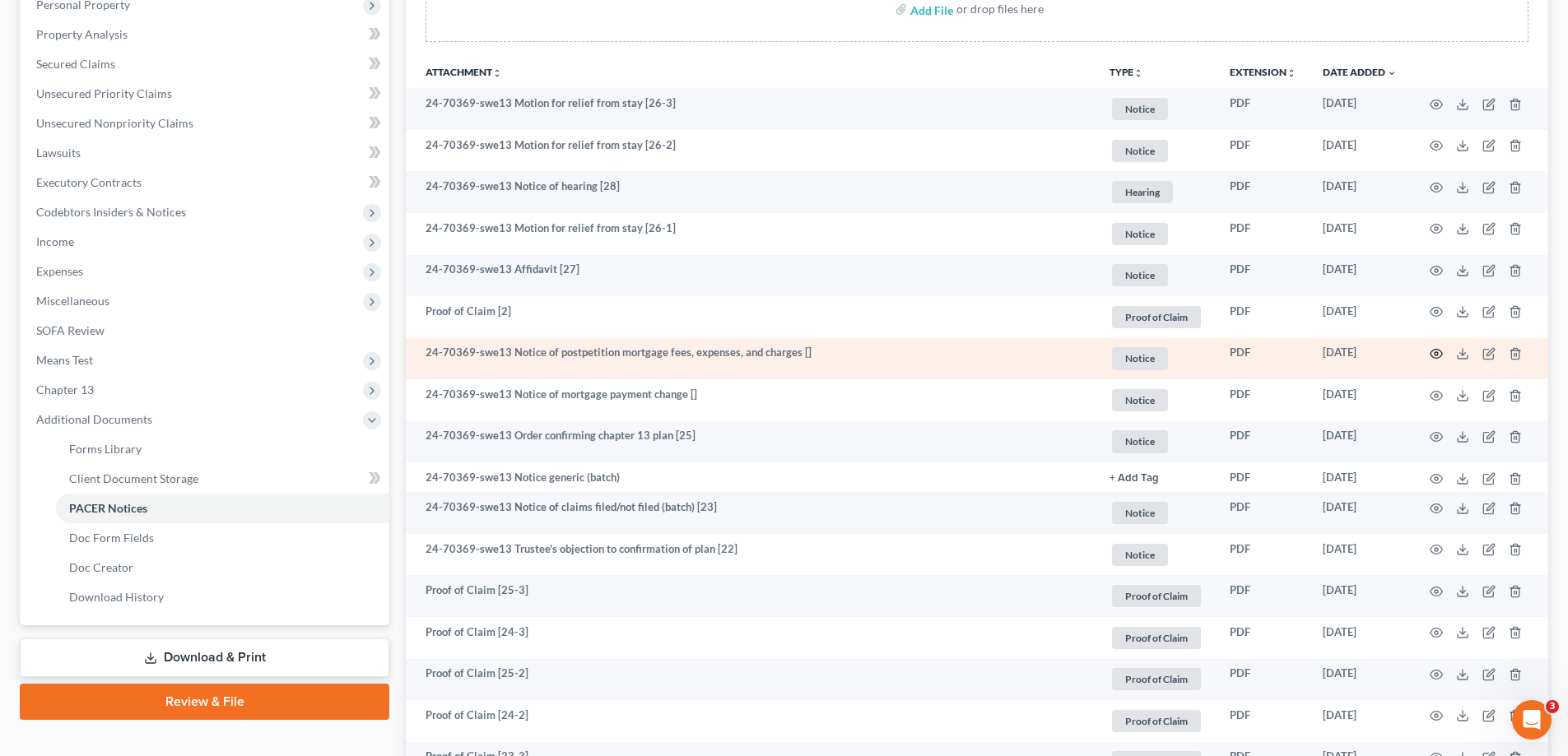
click at [1432, 353] on icon "button" at bounding box center [1435, 353] width 13 height 13
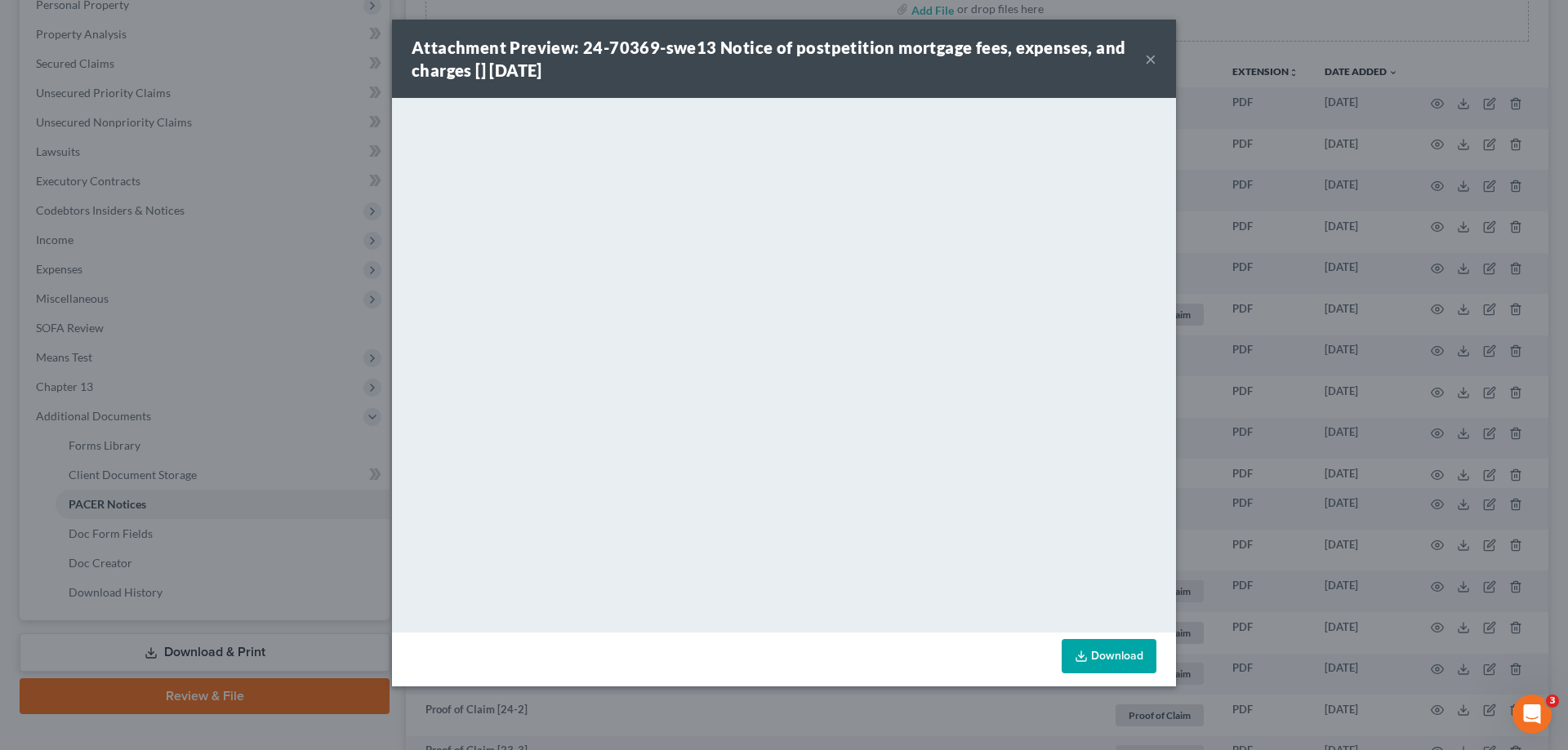
click at [1149, 62] on button "×" at bounding box center [1150, 59] width 11 height 20
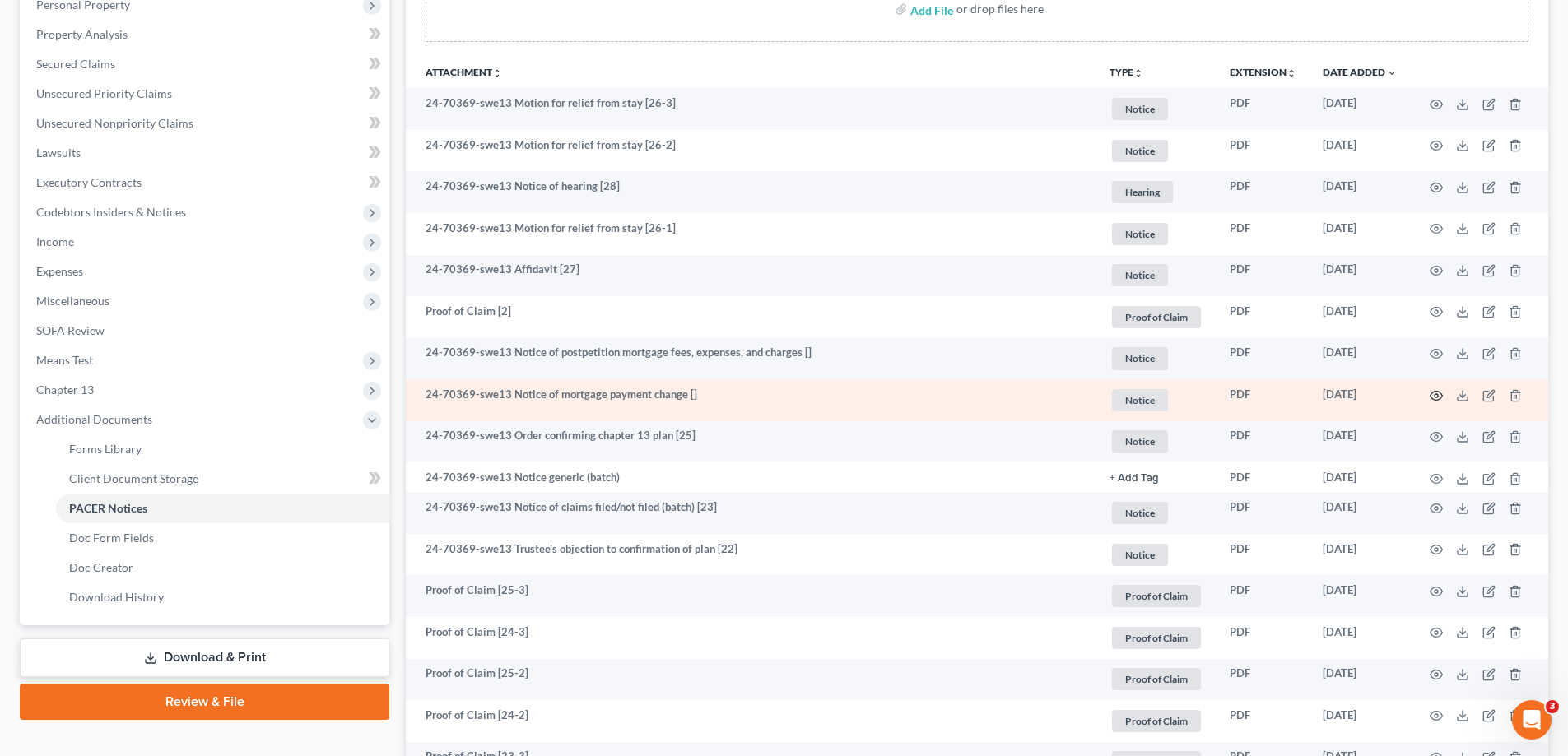
click at [1434, 393] on icon "button" at bounding box center [1435, 395] width 13 height 13
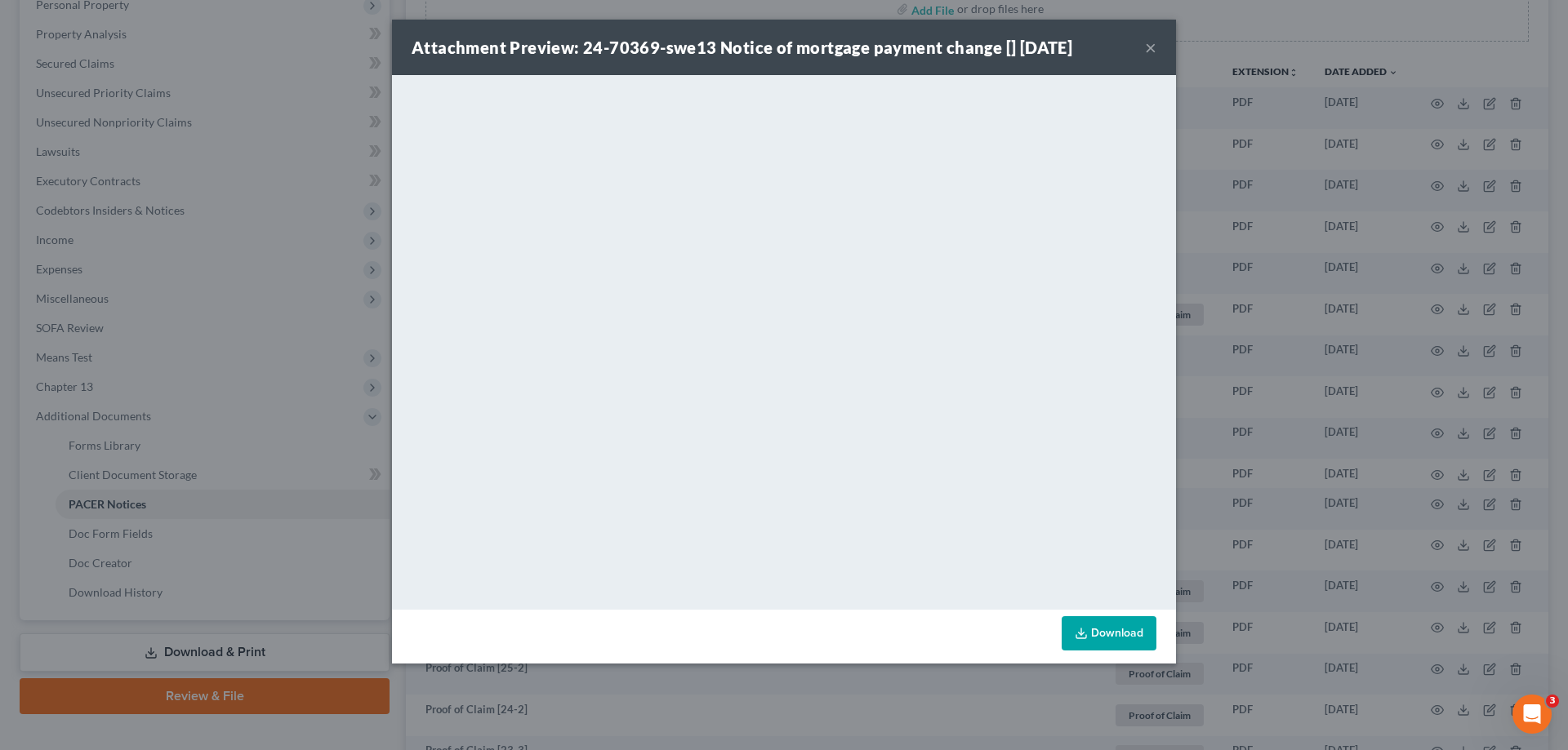
click at [261, 158] on div "Attachment Preview: 24-70369-swe13 Notice of mortgage payment change [] [DATE] …" at bounding box center [784, 375] width 1568 height 750
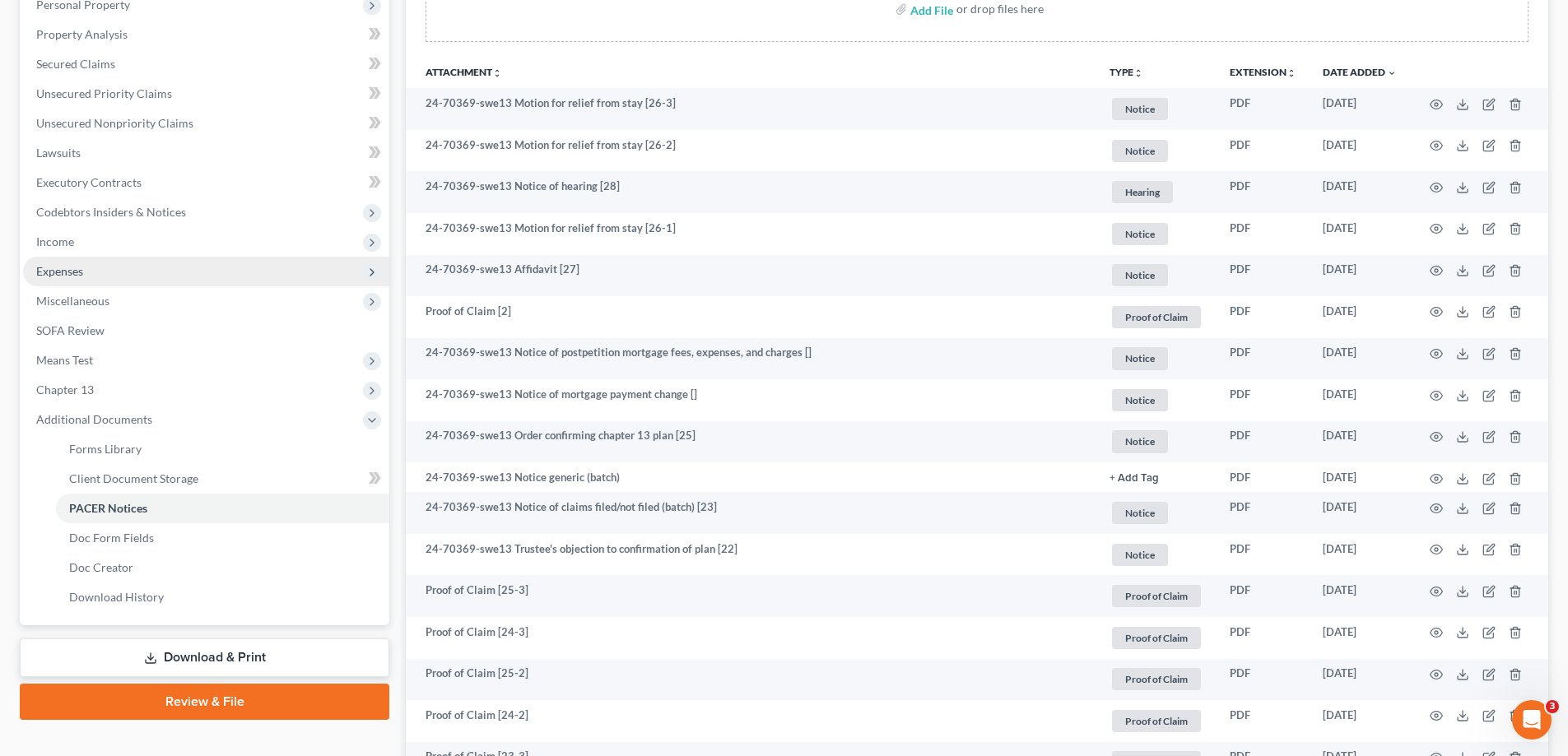
click at [111, 275] on span "Expenses" at bounding box center [206, 271] width 366 height 30
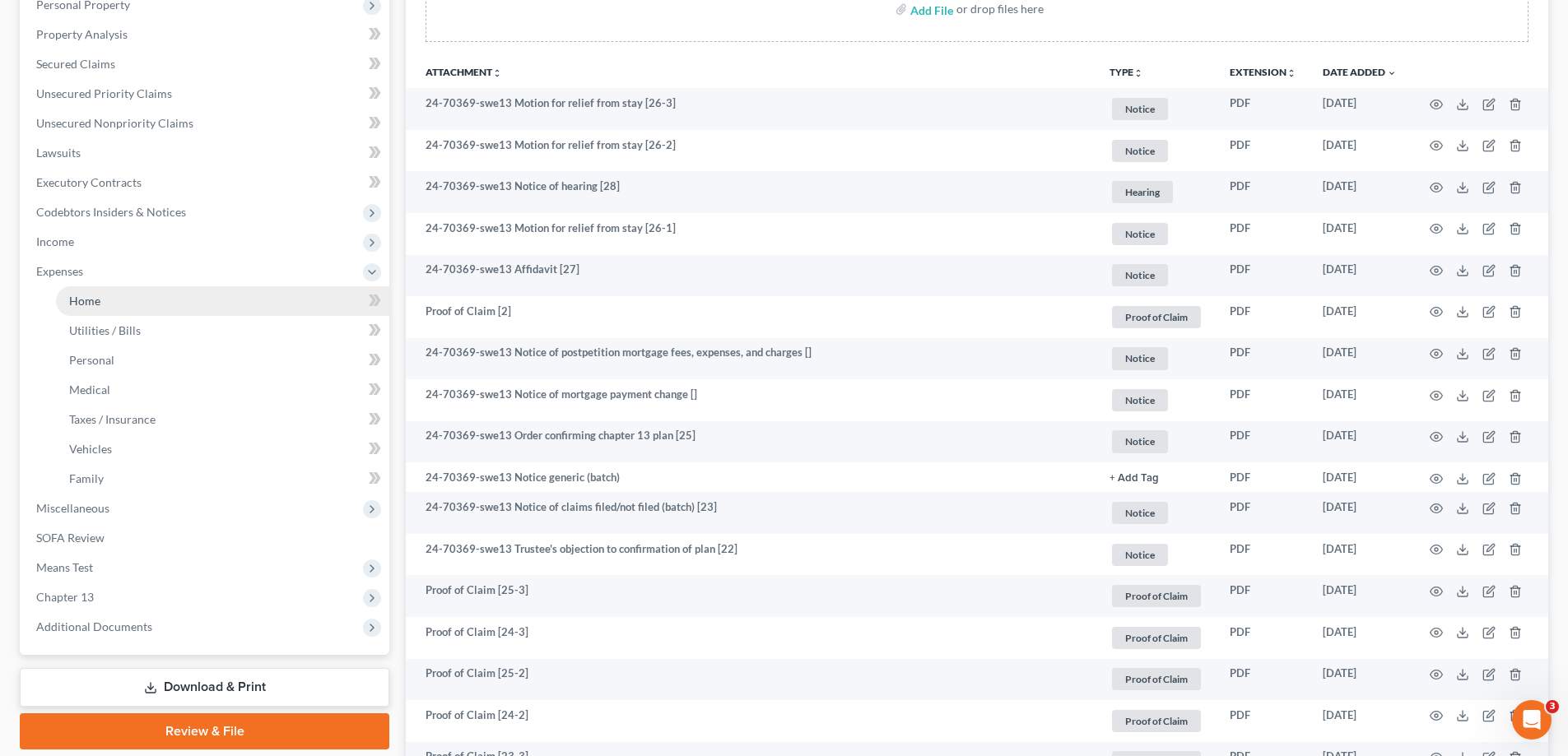
click at [121, 310] on link "Home" at bounding box center [222, 301] width 334 height 30
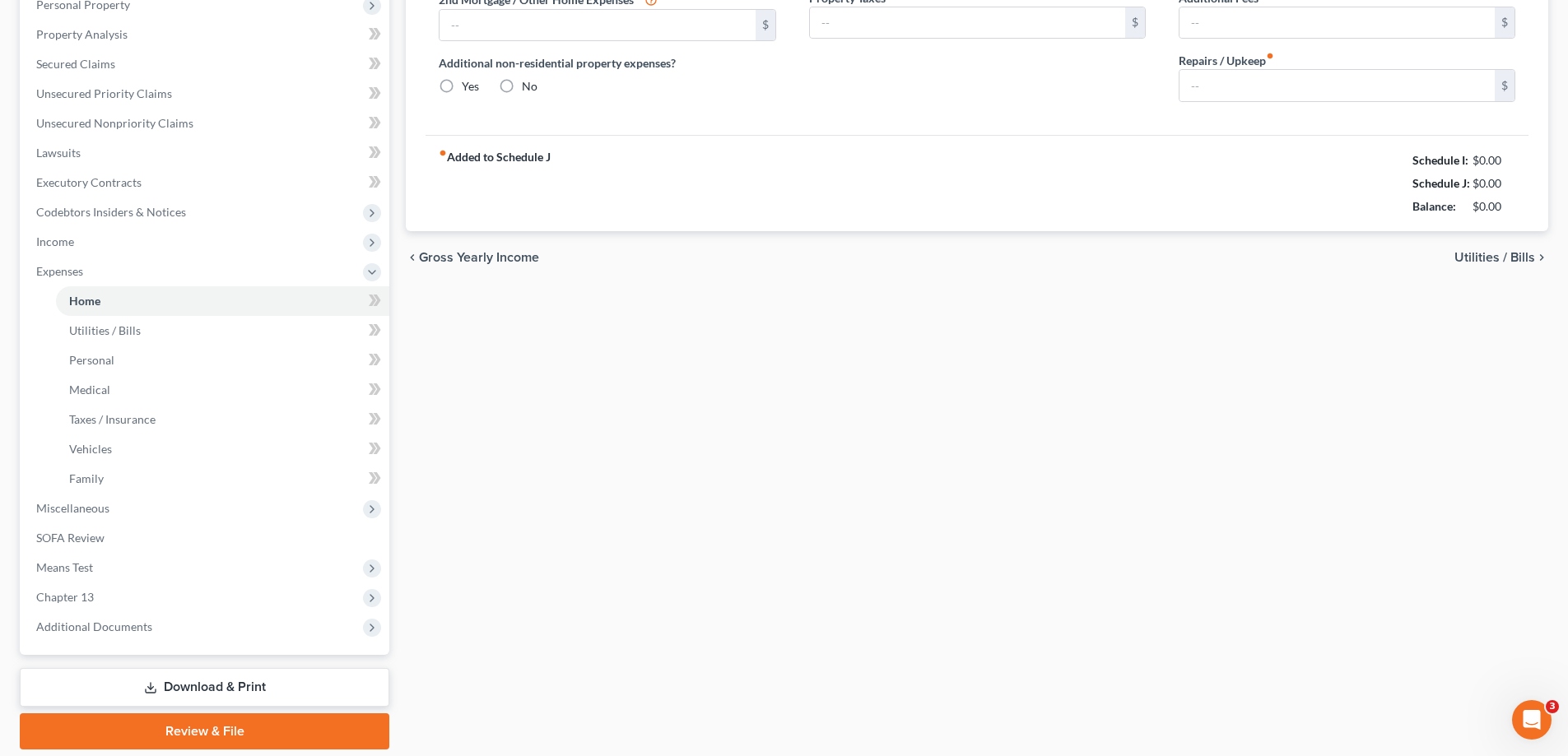
type input "2,128.00"
type input "0.00"
radio input "true"
type input "0.00"
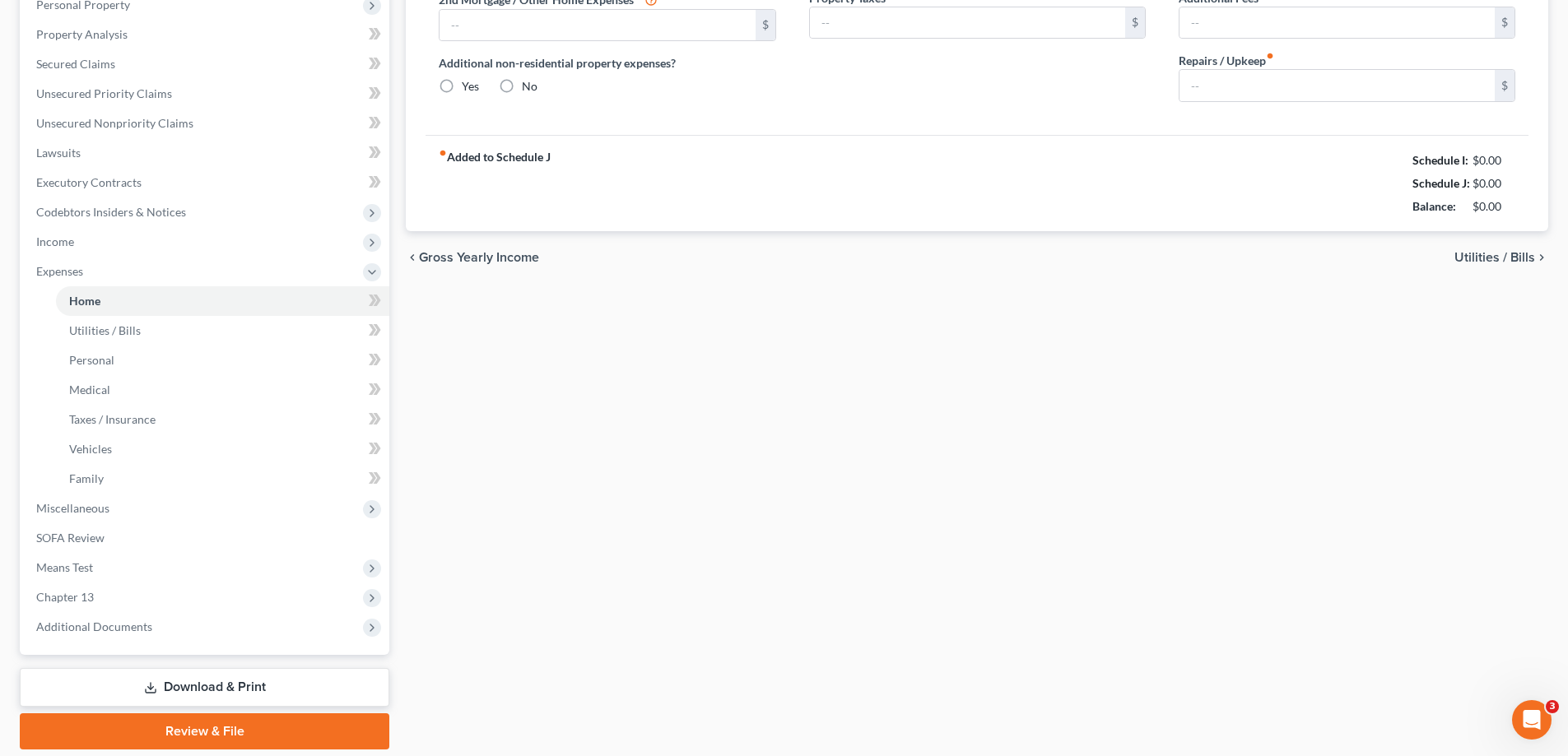
type input "0.00"
type input "100.00"
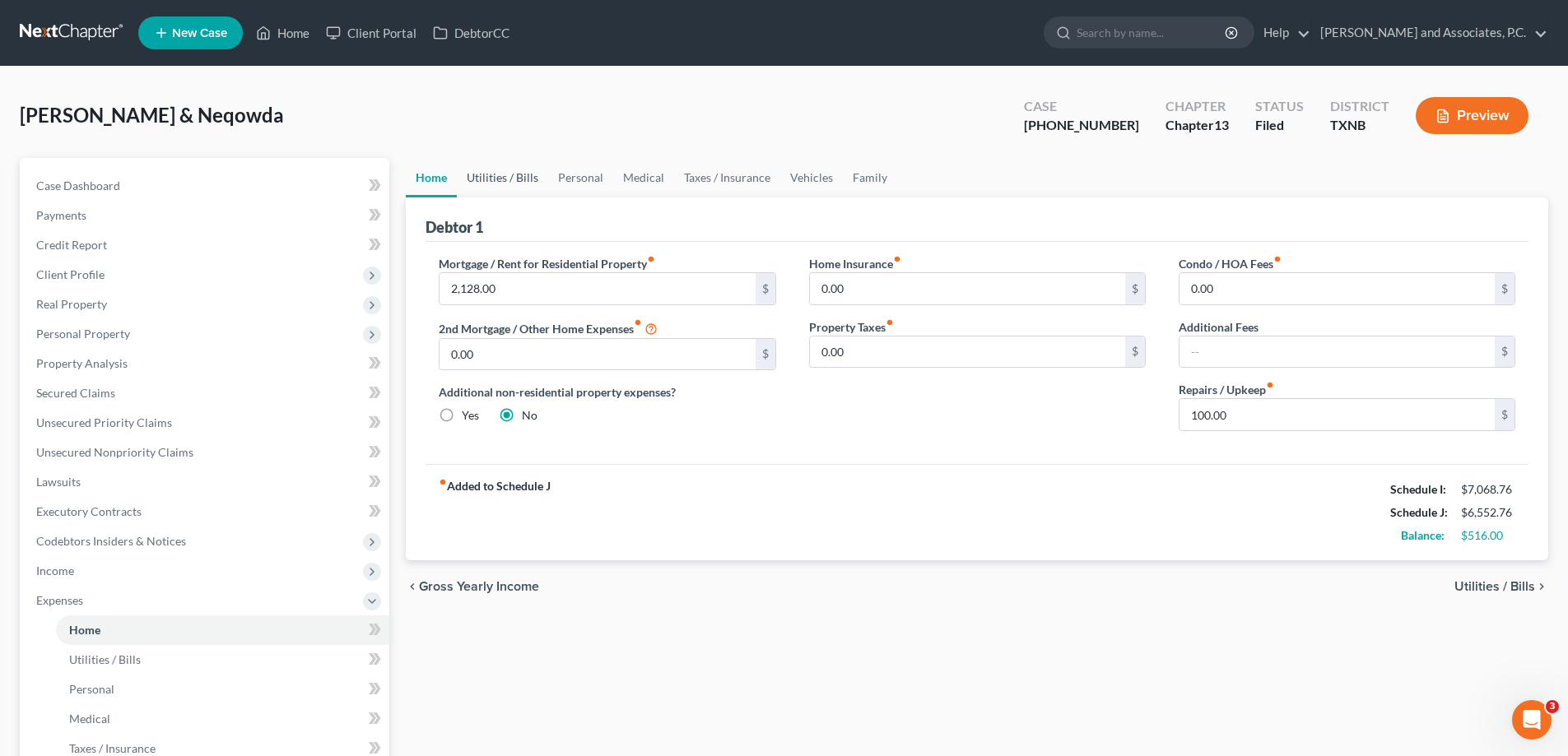
click at [487, 174] on link "Utilities / Bills" at bounding box center [502, 178] width 92 height 39
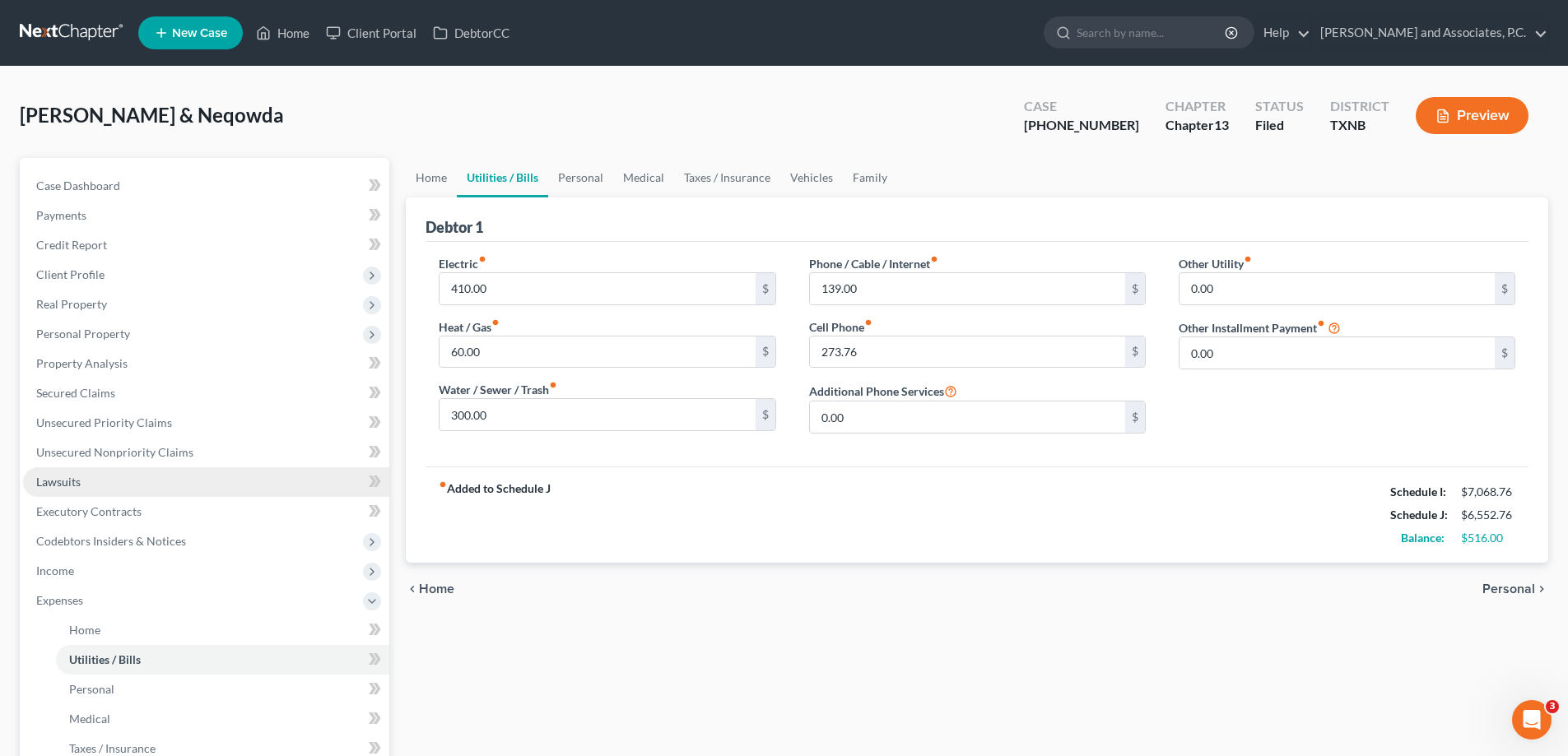
scroll to position [164, 0]
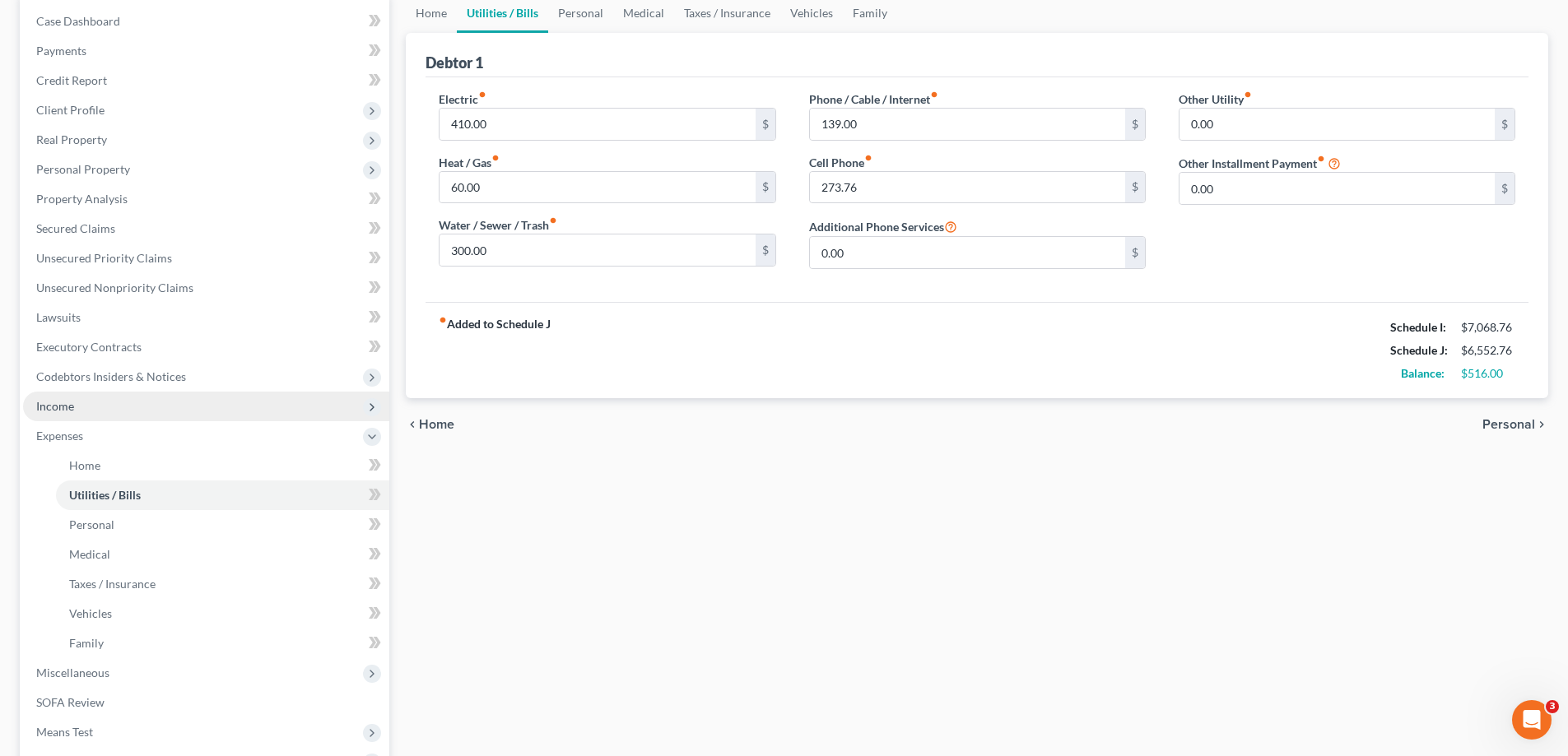
click at [141, 407] on span "Income" at bounding box center [206, 406] width 366 height 30
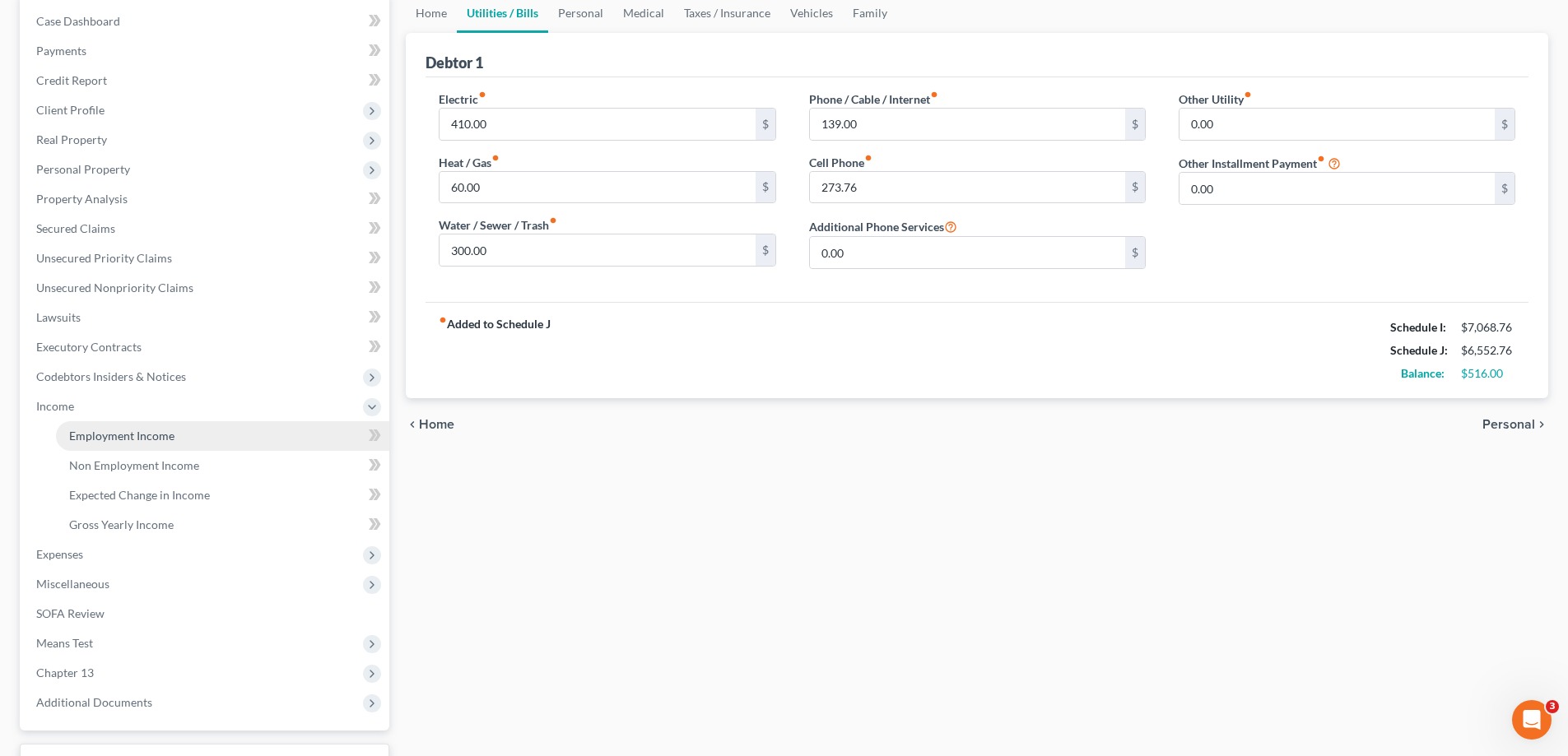
click at [152, 430] on span "Employment Income" at bounding box center [121, 435] width 105 height 14
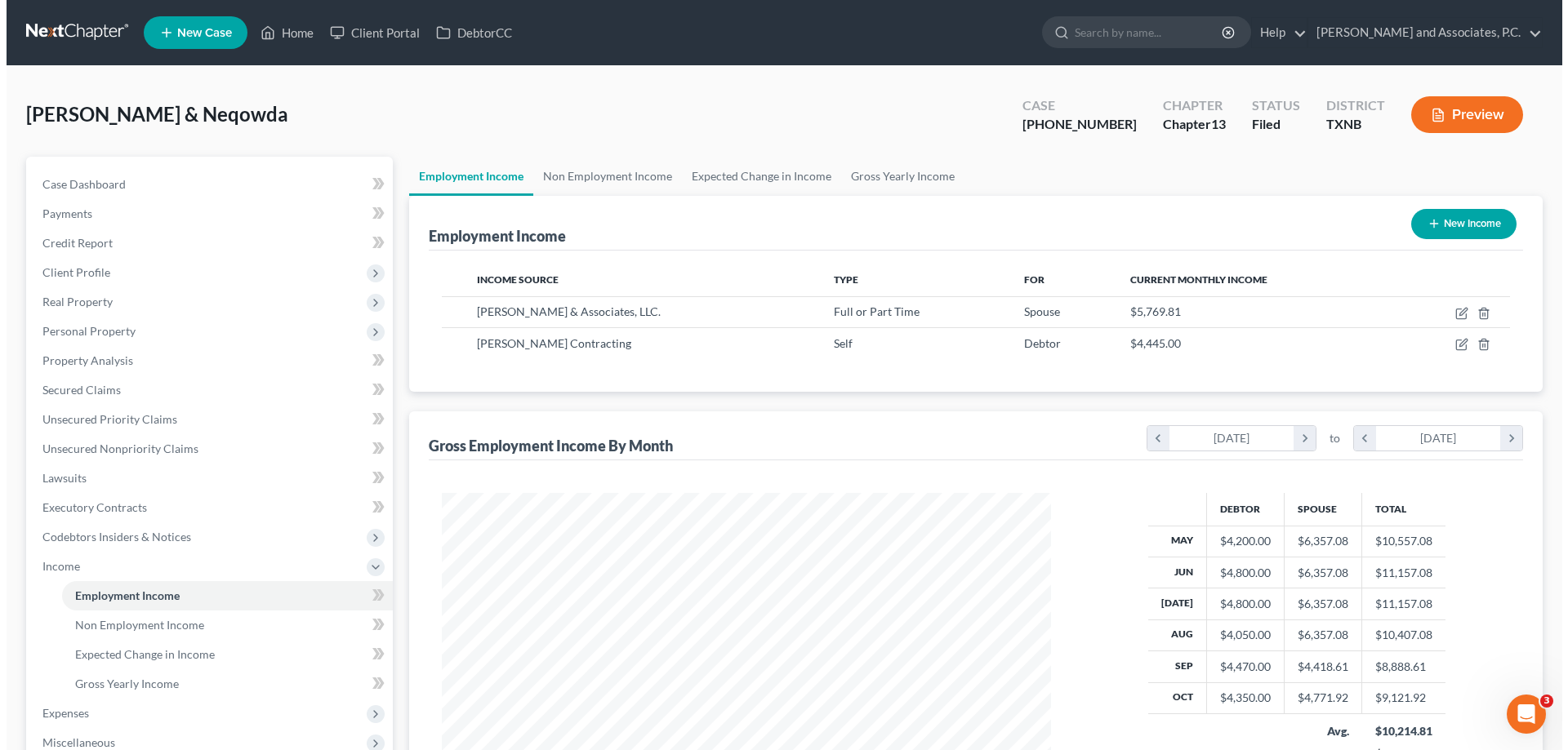
scroll to position [305, 642]
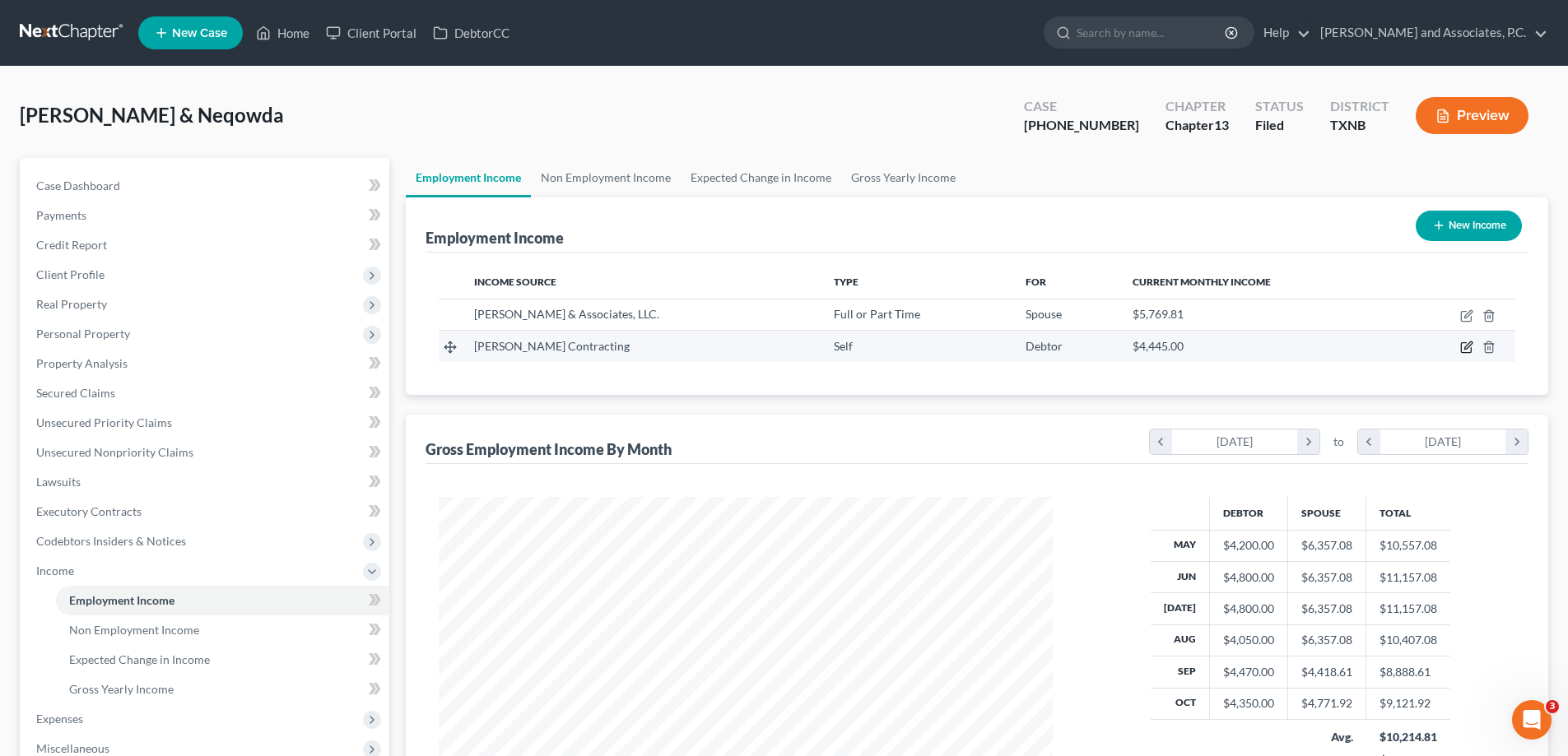
click at [1464, 346] on icon "button" at bounding box center [1466, 346] width 13 height 13
select select "1"
select select "0"
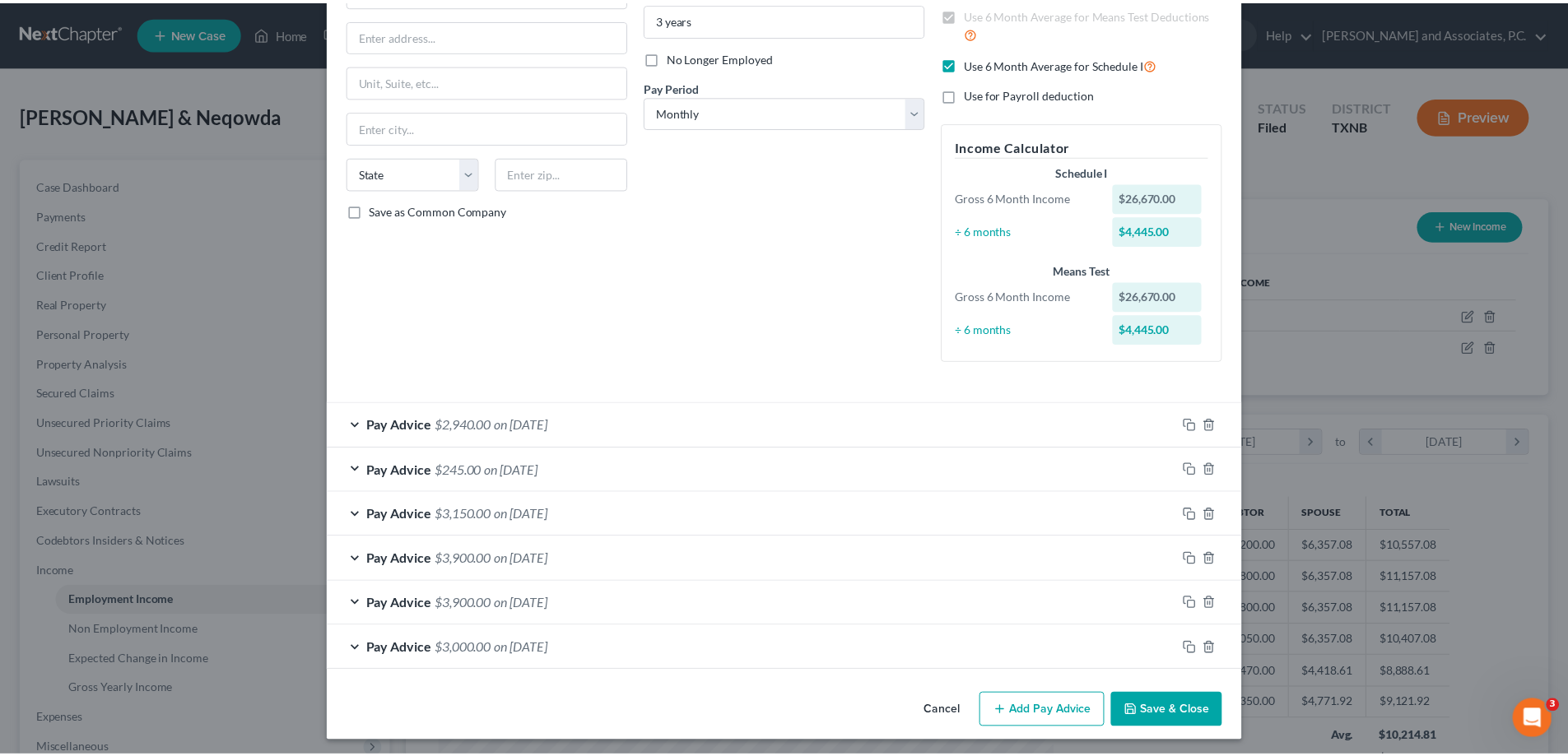
scroll to position [188, 0]
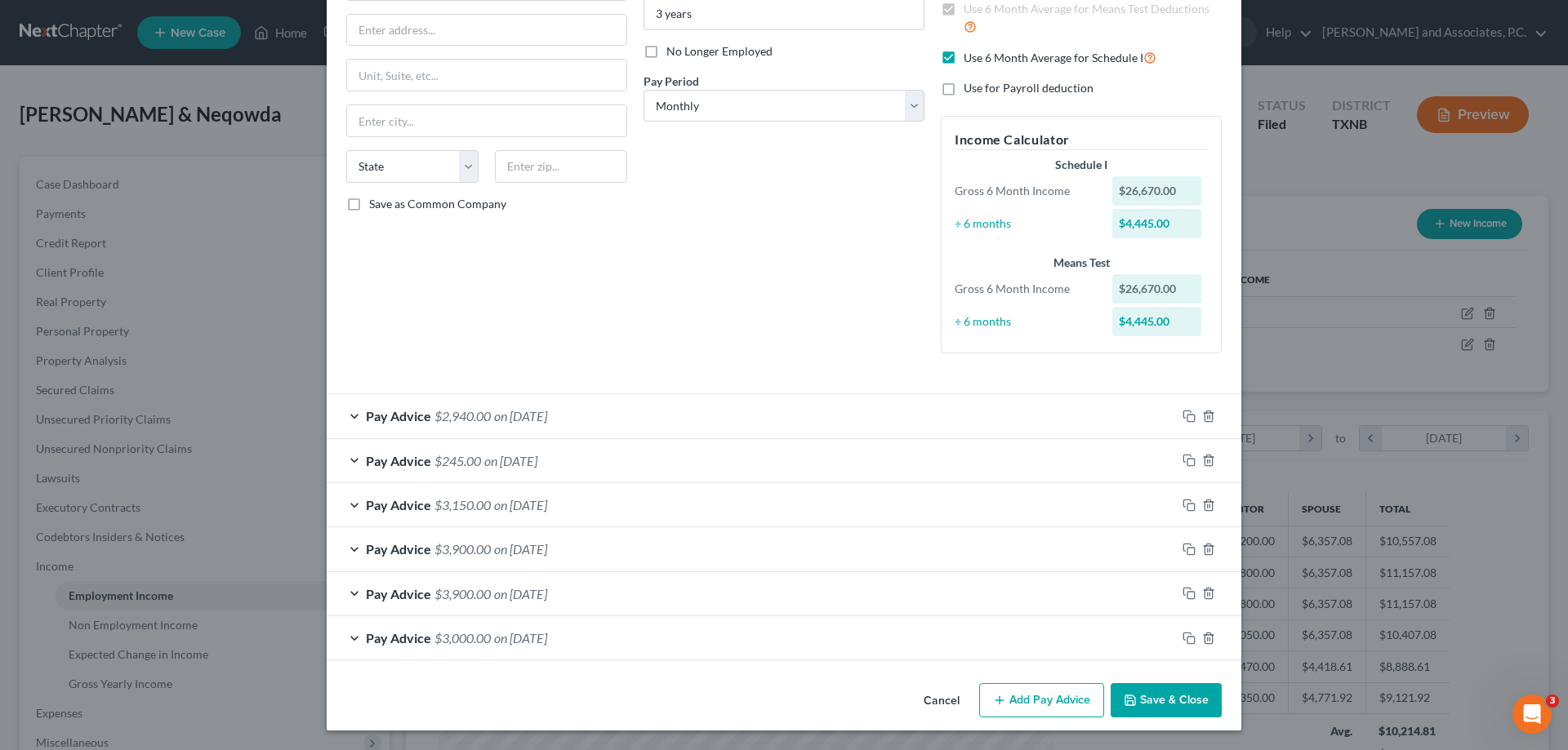
click at [1136, 694] on button "Save & Close" at bounding box center [1166, 700] width 111 height 34
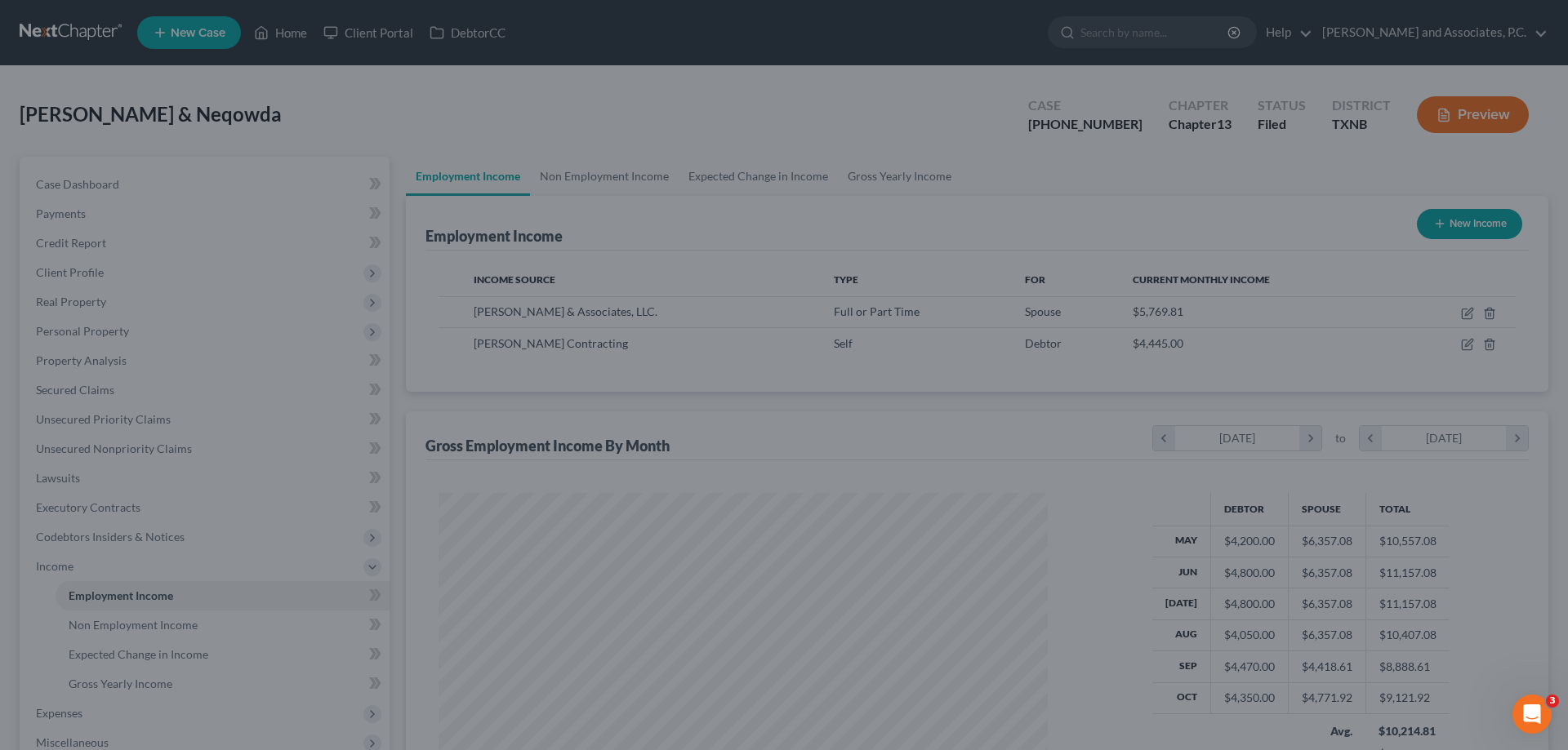
scroll to position [815848, 816019]
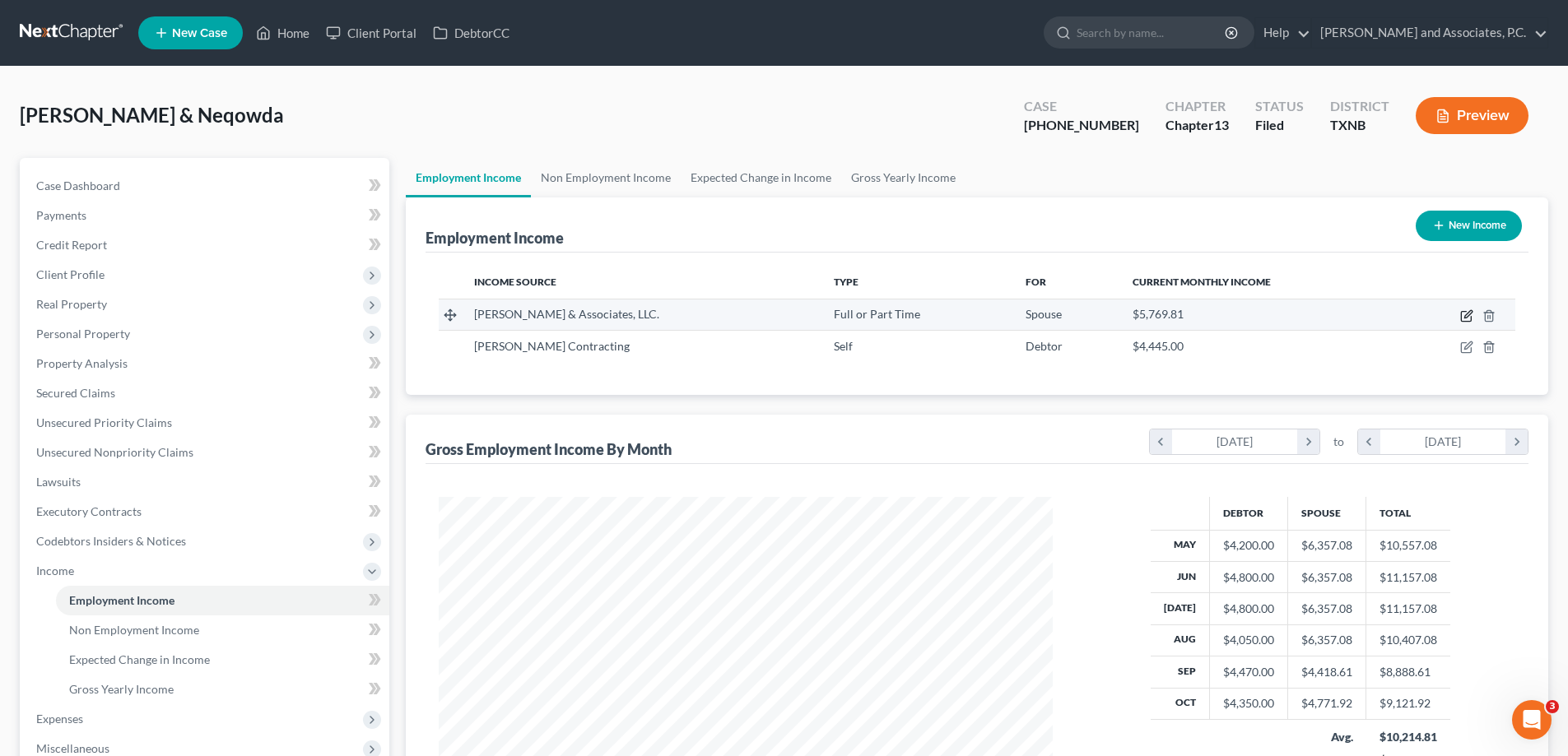
click at [1466, 317] on icon "button" at bounding box center [1467, 314] width 8 height 8
select select "0"
select select "45"
select select "1"
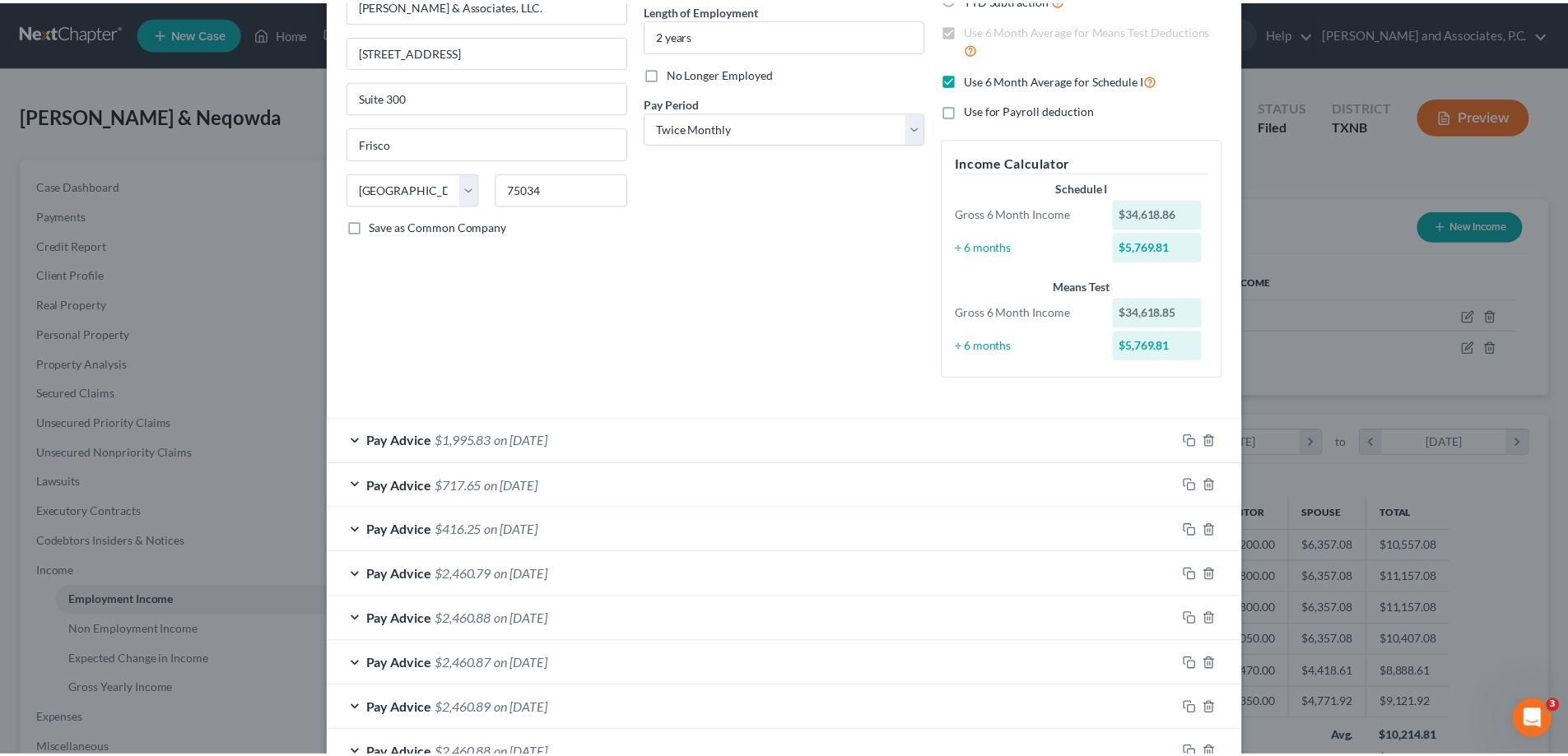
scroll to position [0, 0]
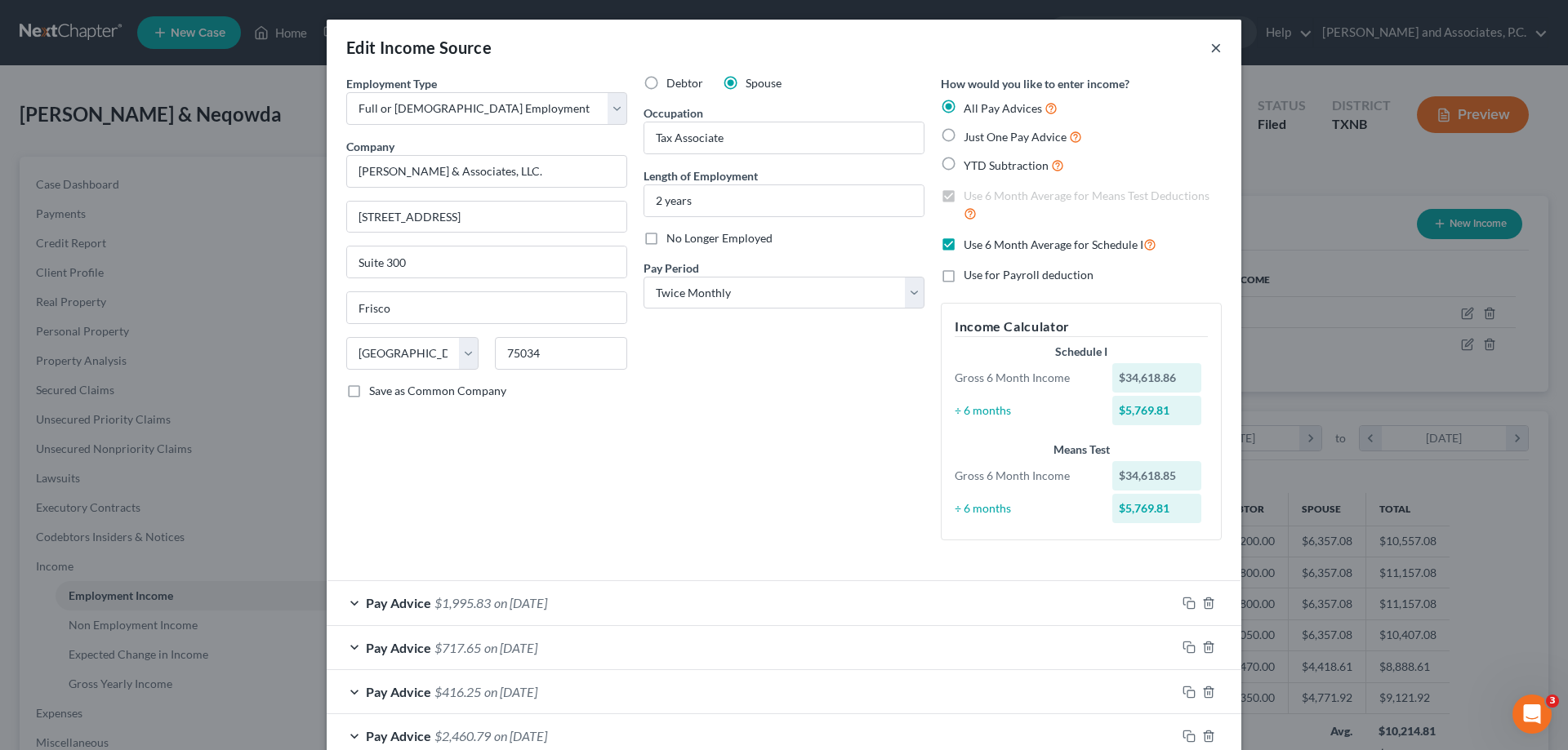
click at [1214, 48] on button "×" at bounding box center [1216, 47] width 11 height 20
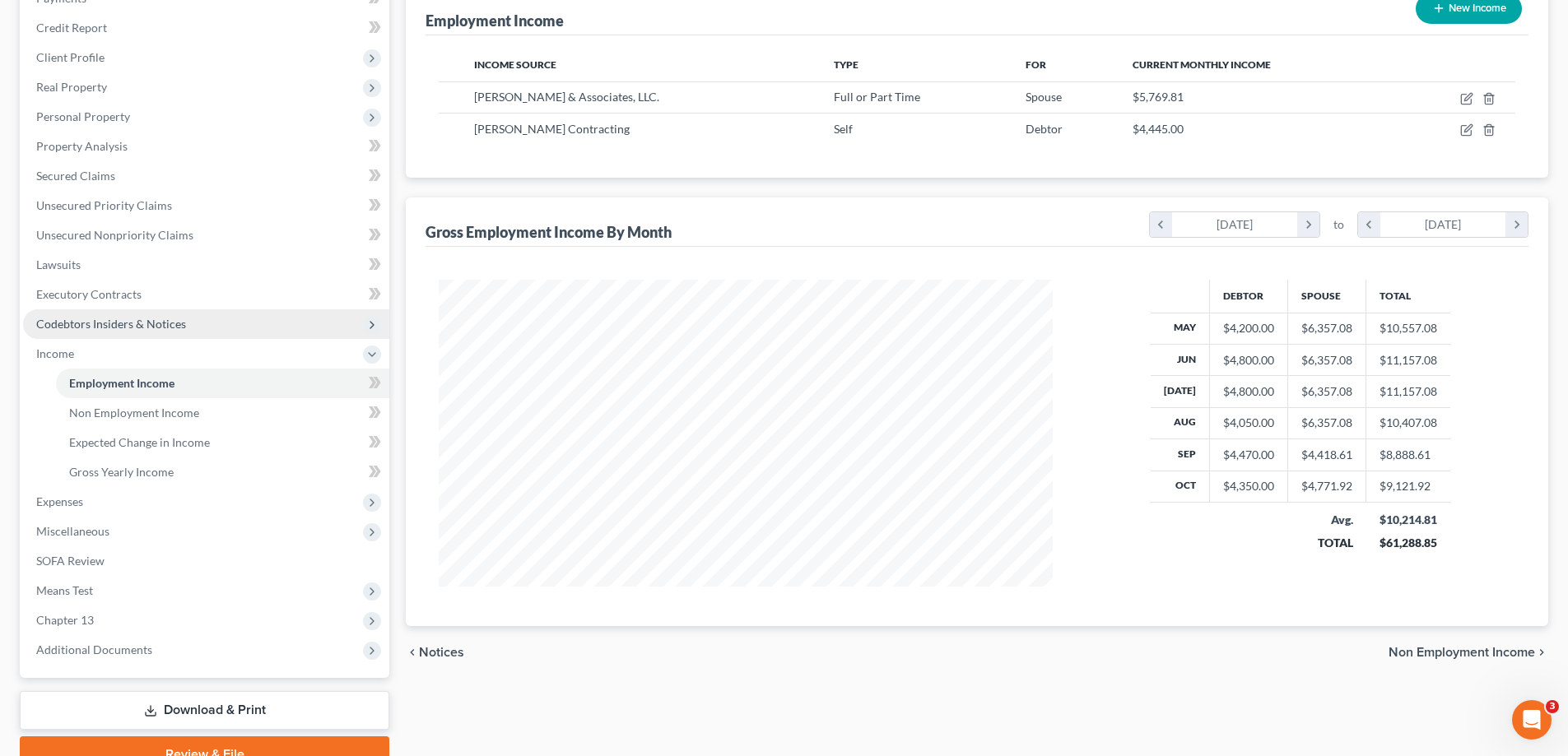
scroll to position [296, 0]
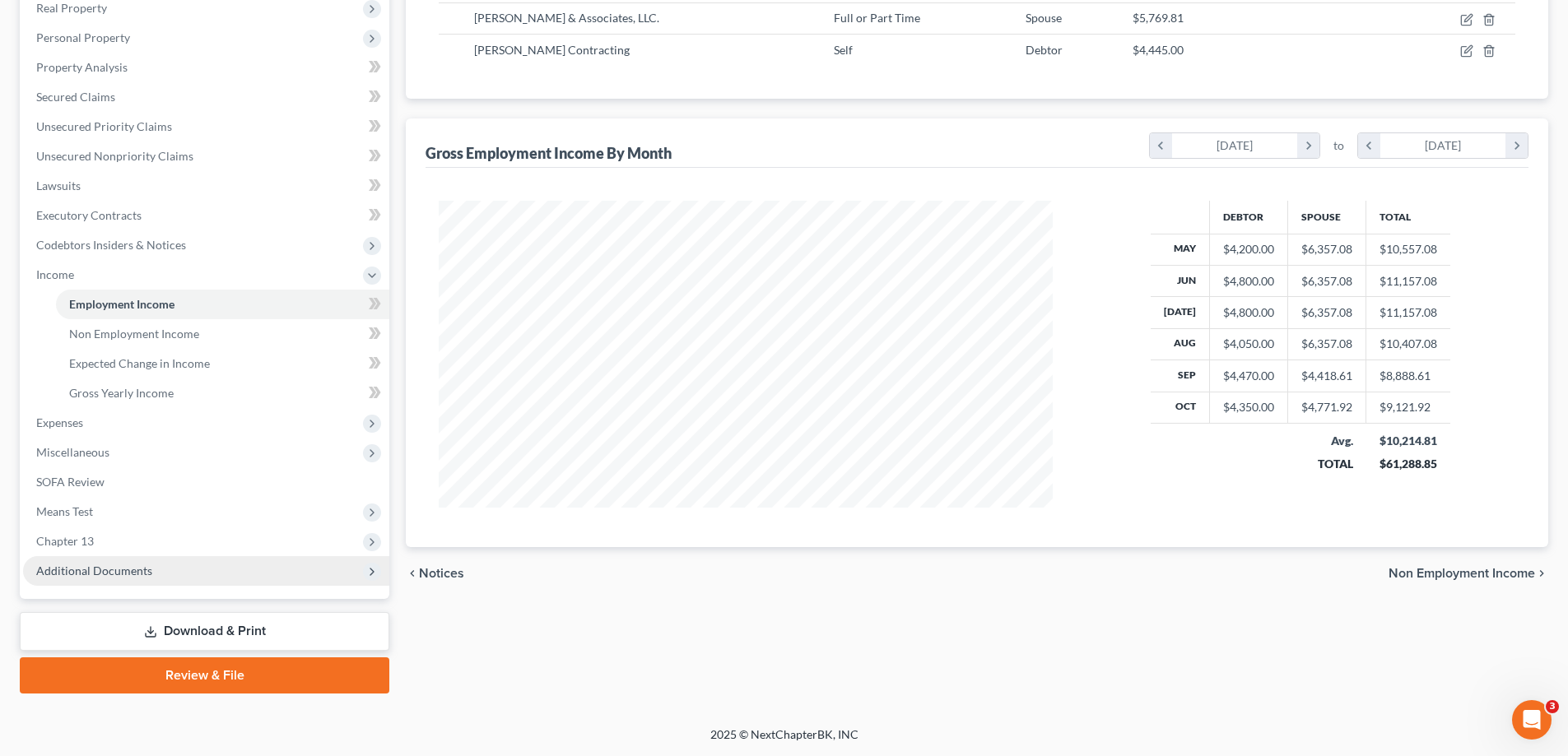
click at [119, 577] on span "Additional Documents" at bounding box center [206, 570] width 366 height 30
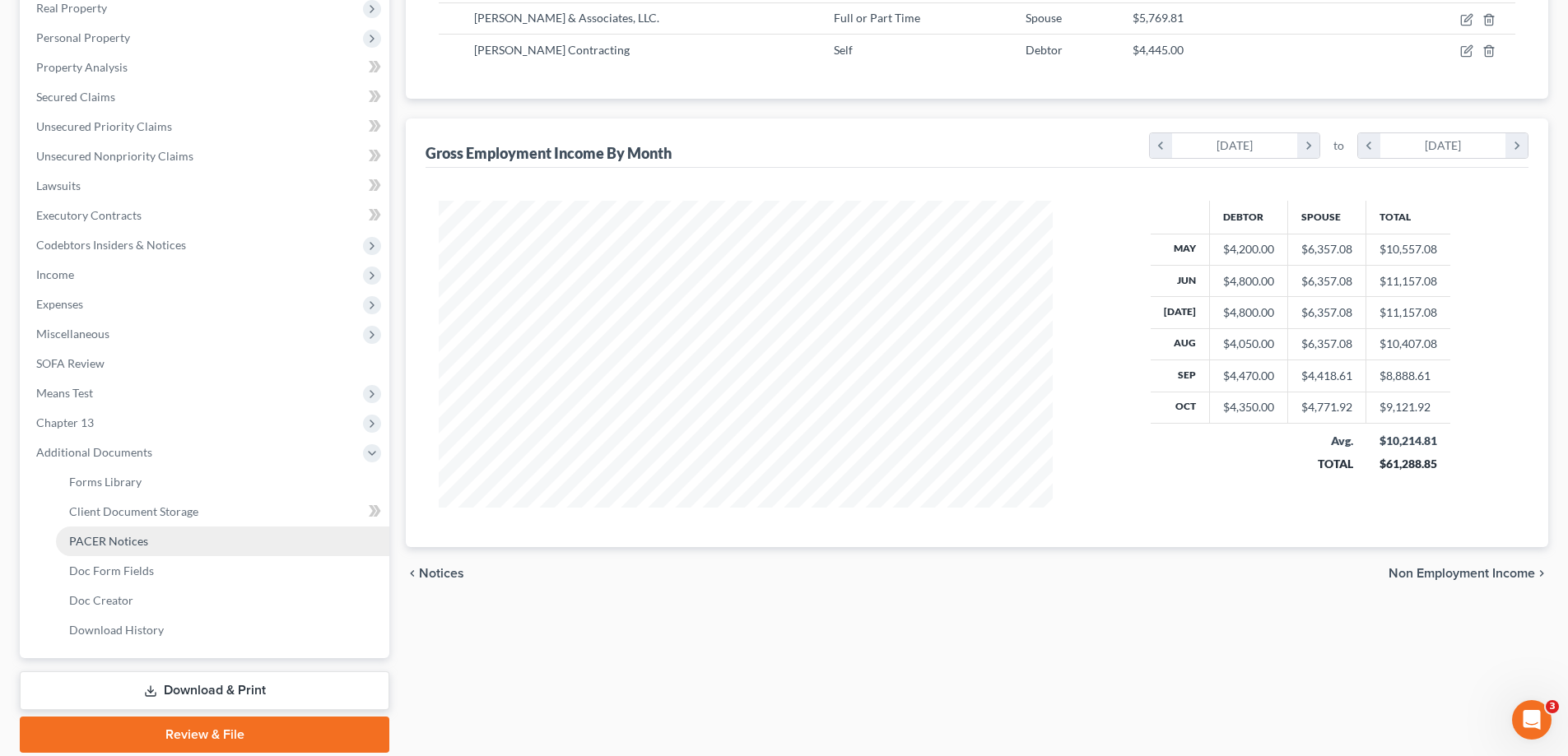
click at [125, 541] on span "PACER Notices" at bounding box center [109, 540] width 79 height 14
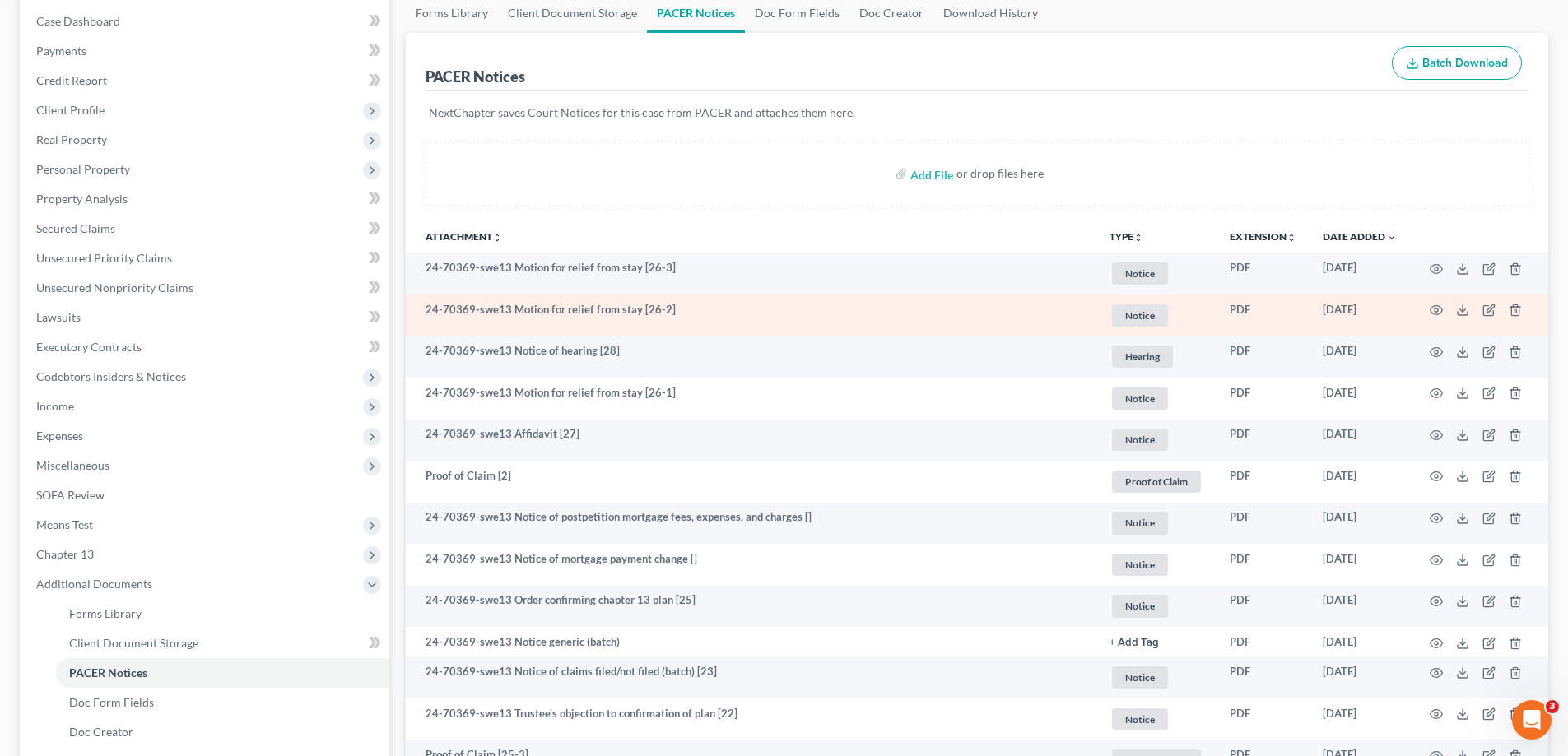
scroll to position [329, 0]
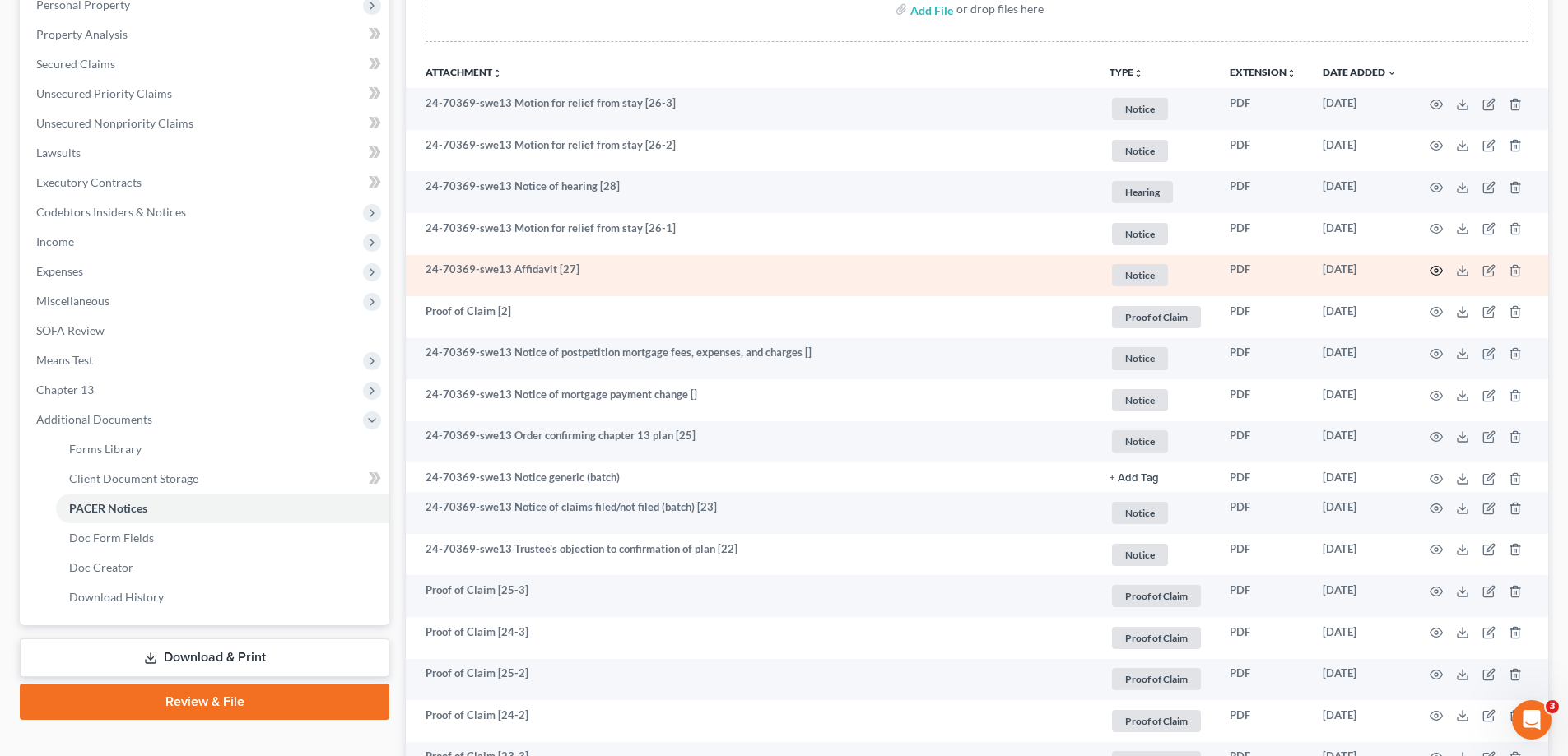
click at [1435, 273] on icon "button" at bounding box center [1435, 270] width 13 height 13
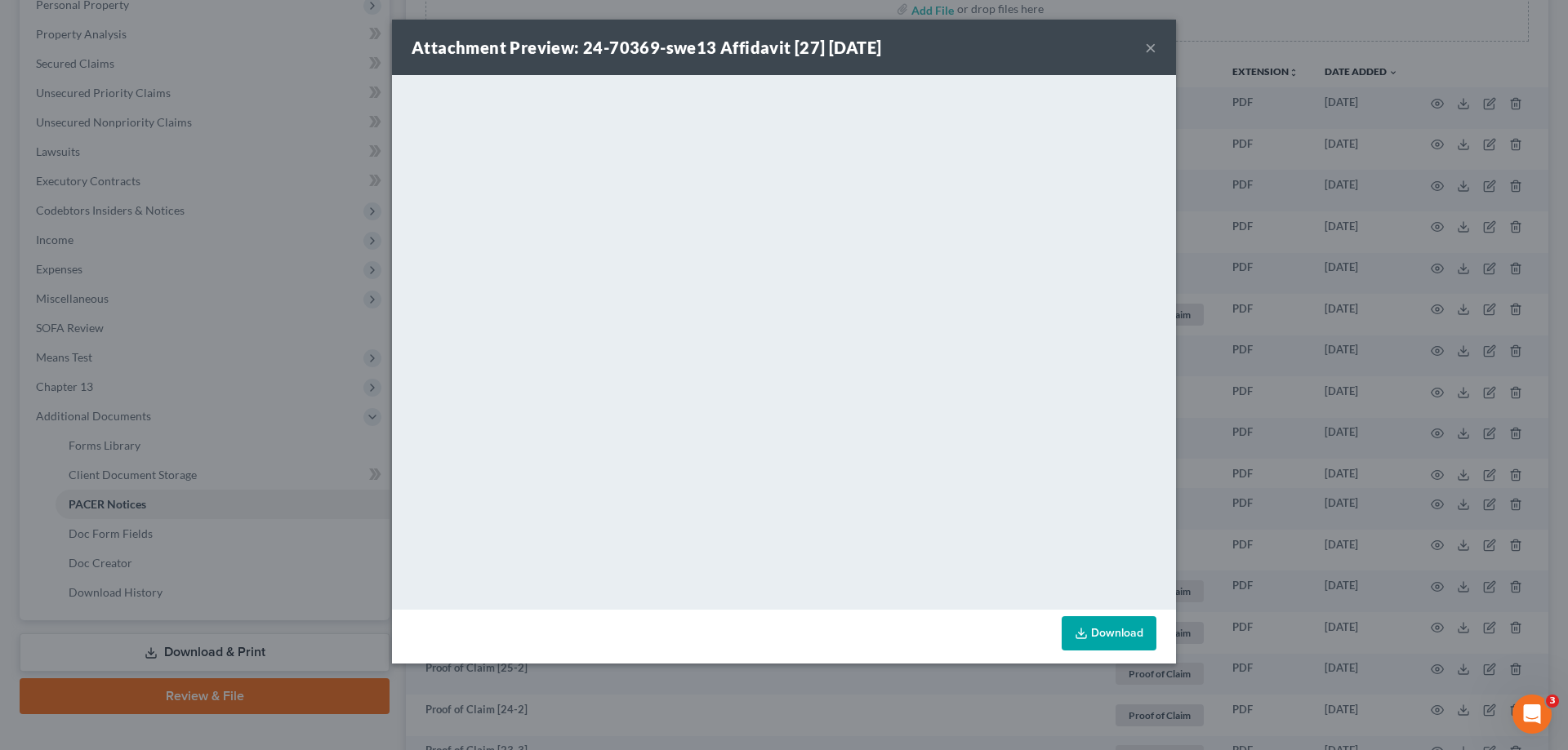
click at [1145, 48] on button "×" at bounding box center [1150, 47] width 11 height 20
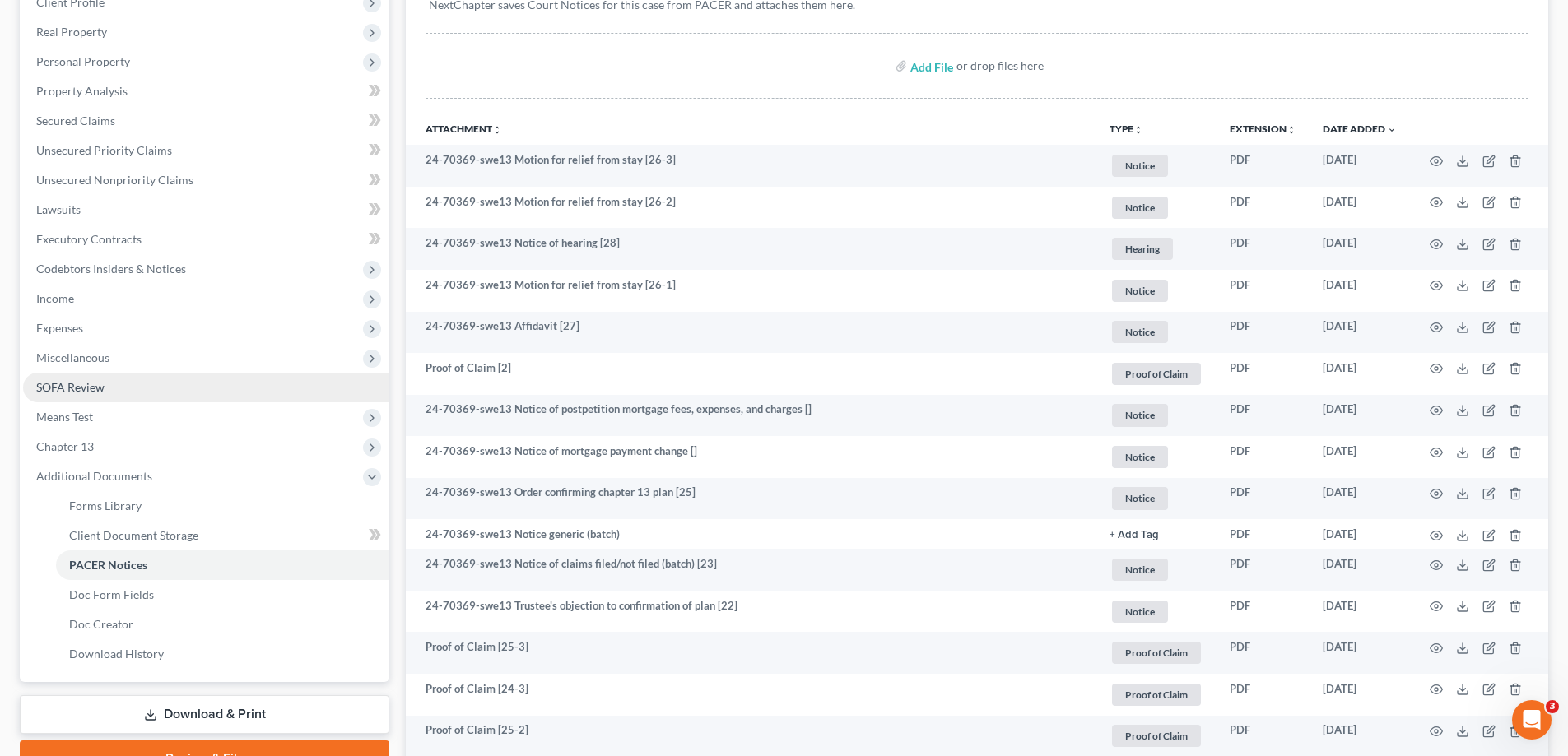
scroll to position [0, 0]
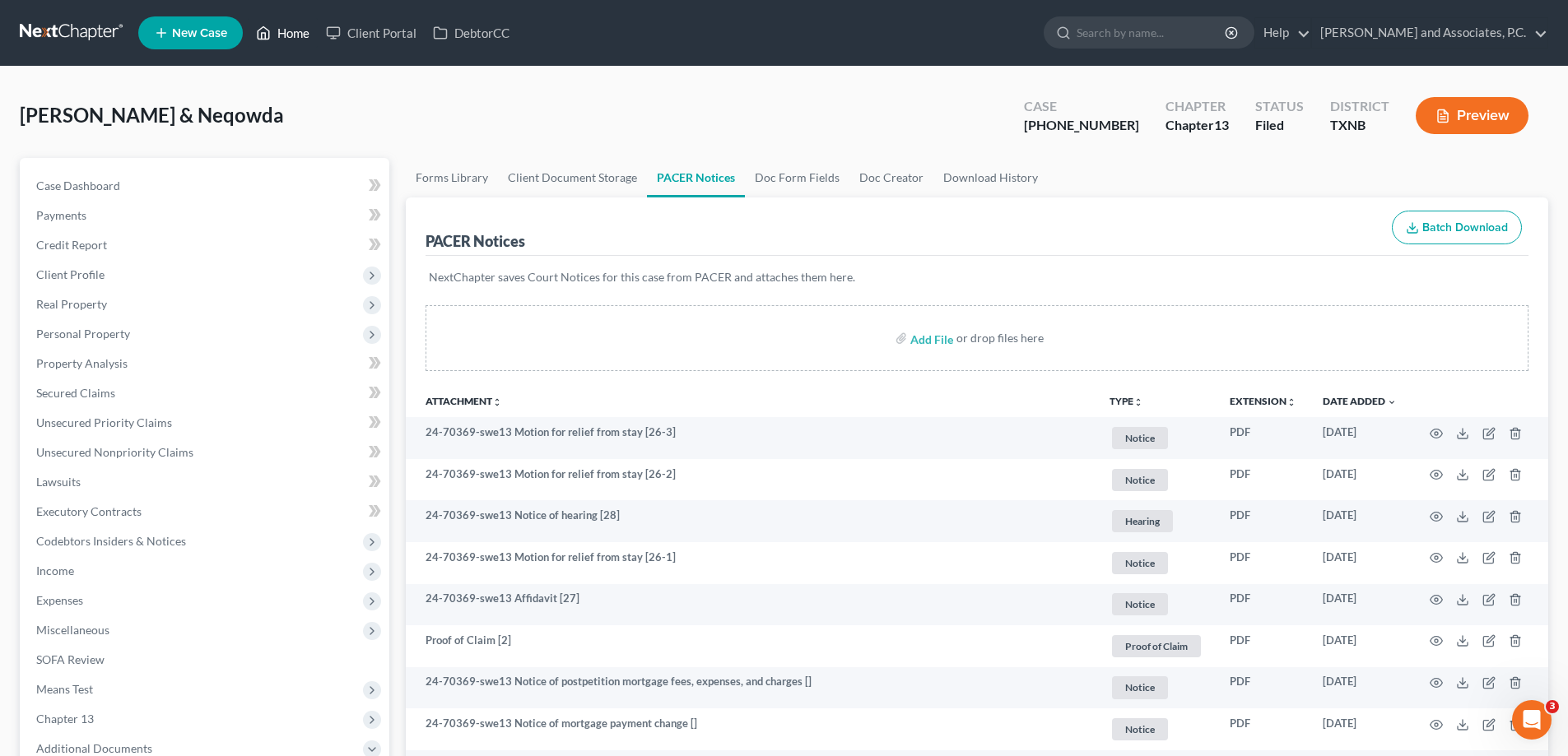
click at [294, 32] on link "Home" at bounding box center [283, 32] width 70 height 30
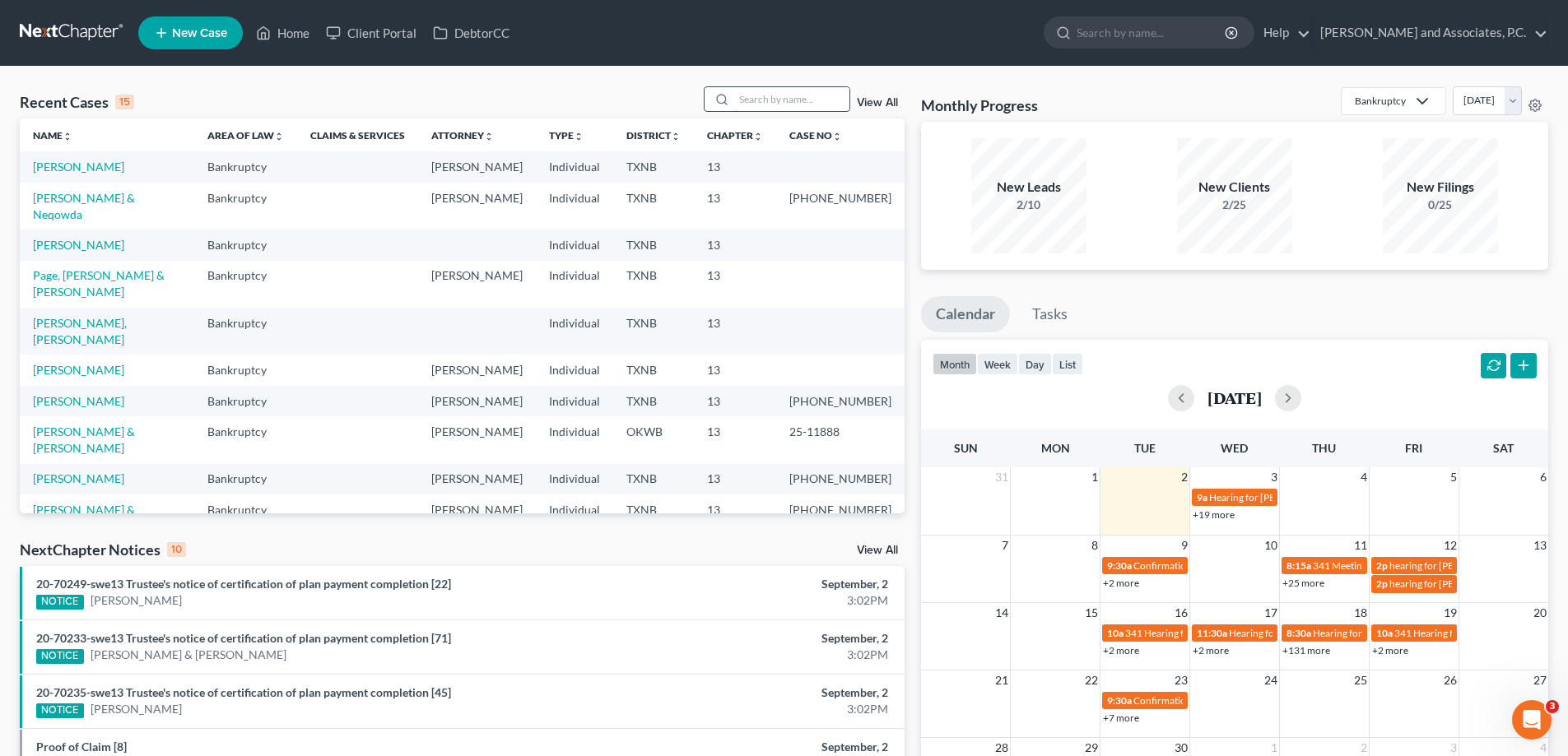
click at [748, 97] on input "search" at bounding box center [791, 99] width 115 height 24
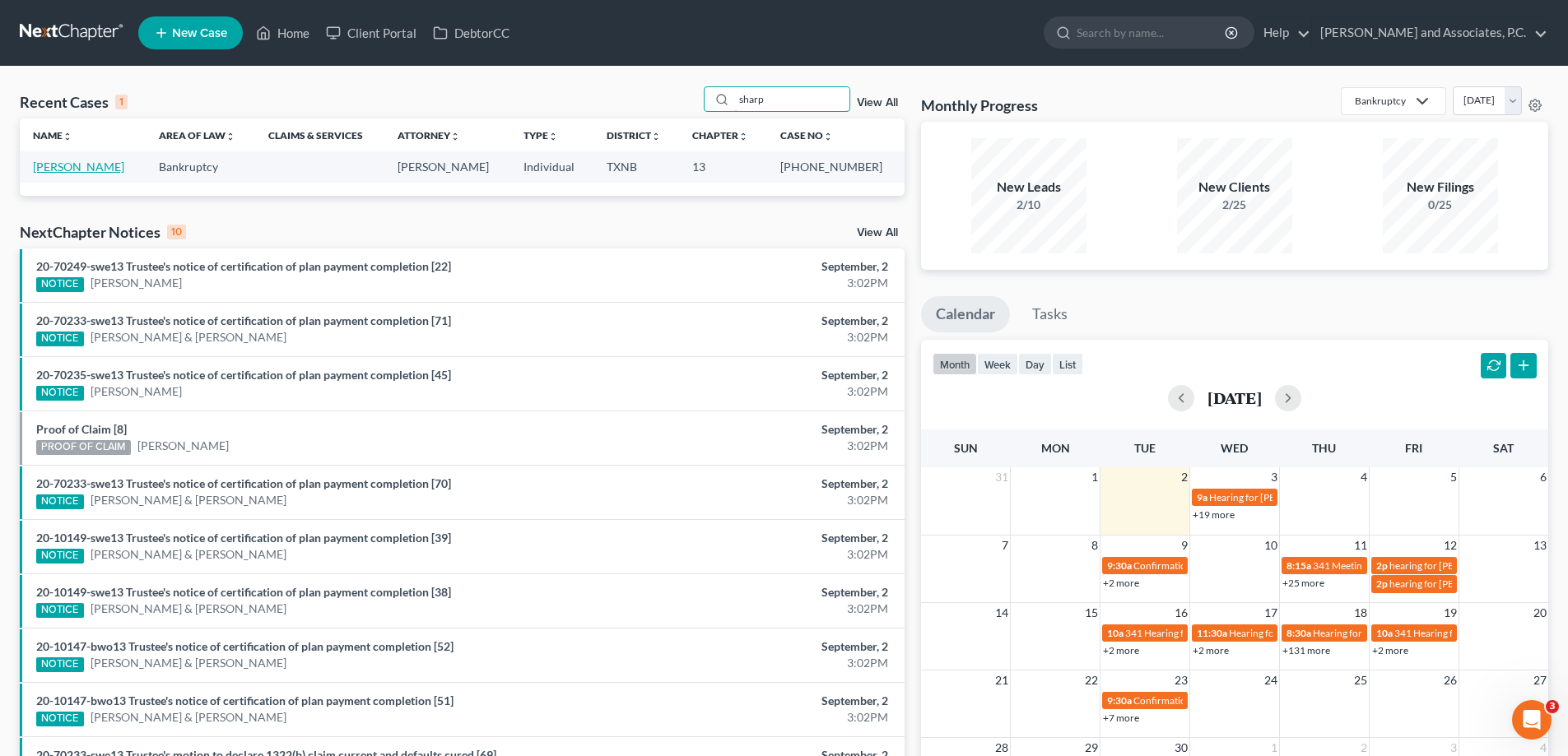
type input "sharp"
click at [84, 164] on link "[PERSON_NAME]" at bounding box center [78, 167] width 92 height 14
select select "5"
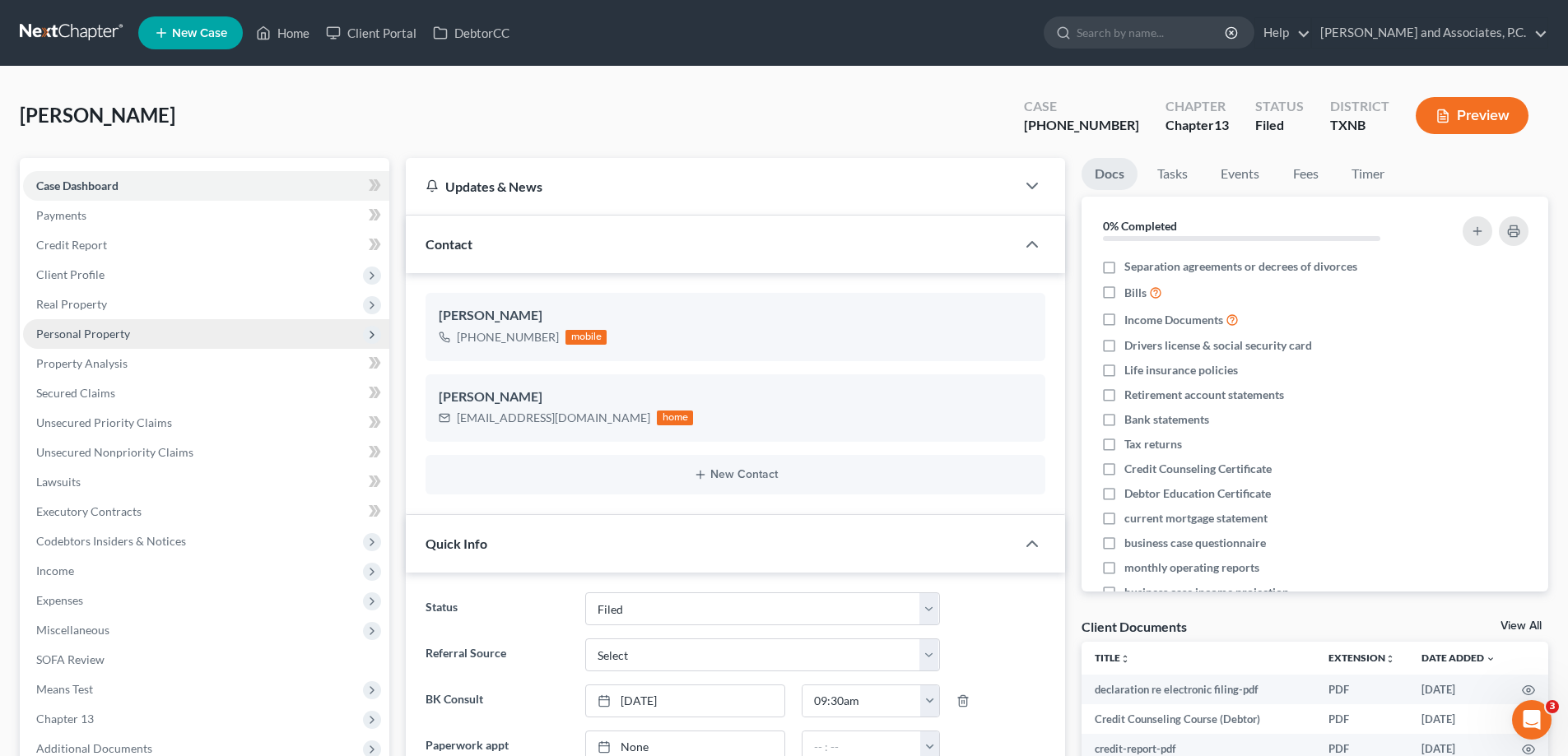
click at [102, 330] on span "Personal Property" at bounding box center [83, 334] width 94 height 14
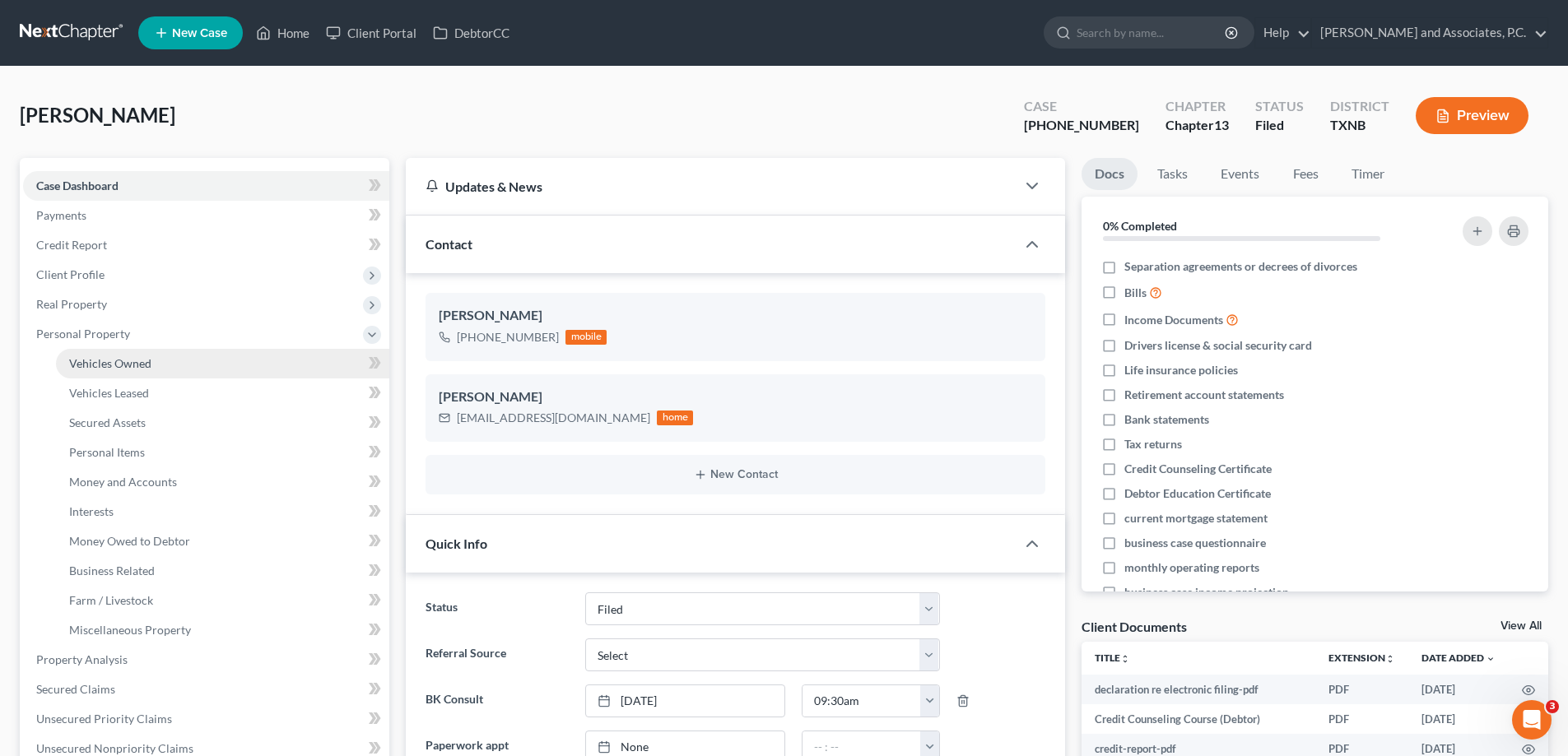
click at [104, 366] on span "Vehicles Owned" at bounding box center [110, 363] width 82 height 14
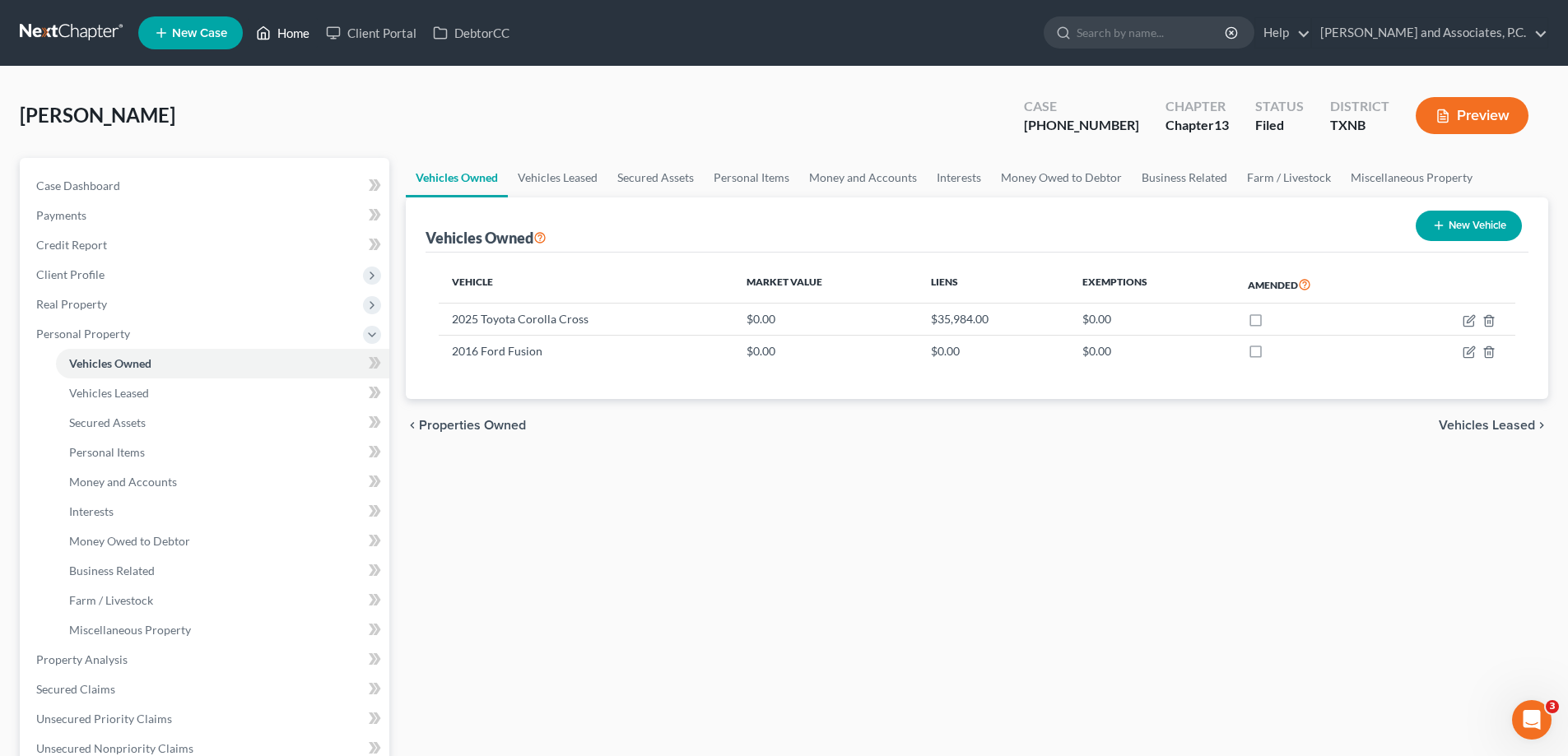
click at [287, 32] on link "Home" at bounding box center [283, 32] width 70 height 30
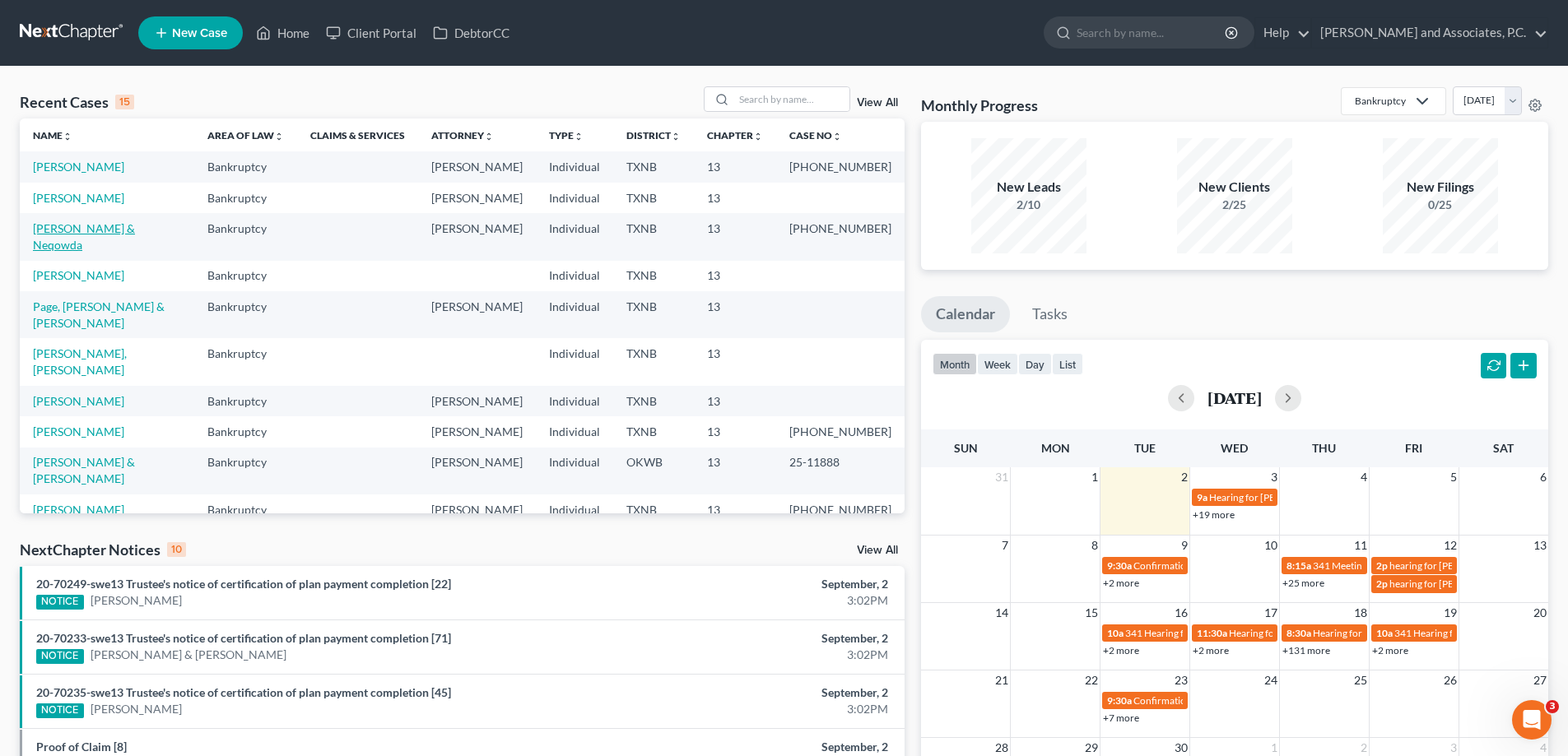
click at [110, 227] on link "[PERSON_NAME] & Neqowda" at bounding box center [83, 237] width 102 height 31
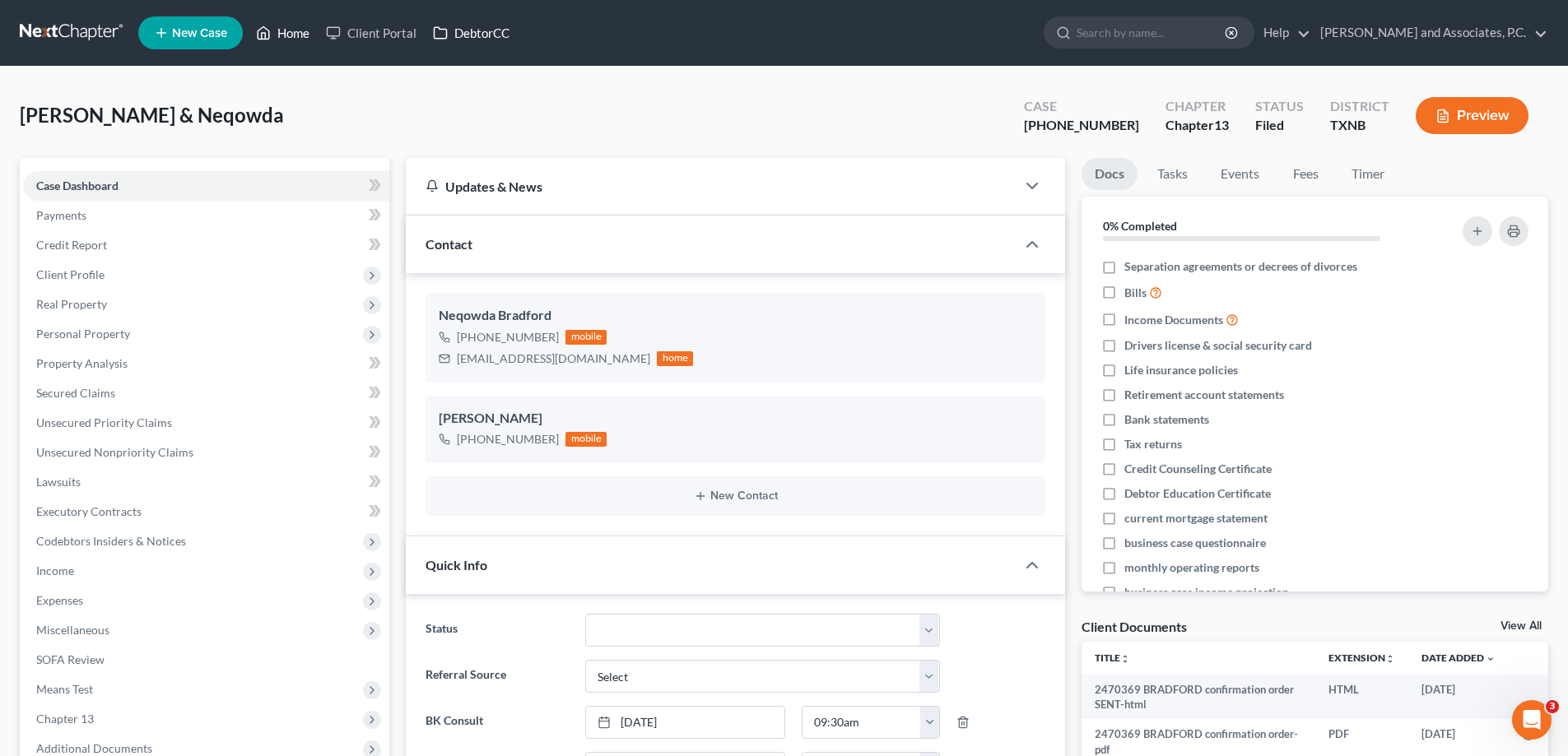
drag, startPoint x: 292, startPoint y: 41, endPoint x: 431, endPoint y: 41, distance: 139.0
click at [292, 41] on link "Home" at bounding box center [283, 32] width 70 height 30
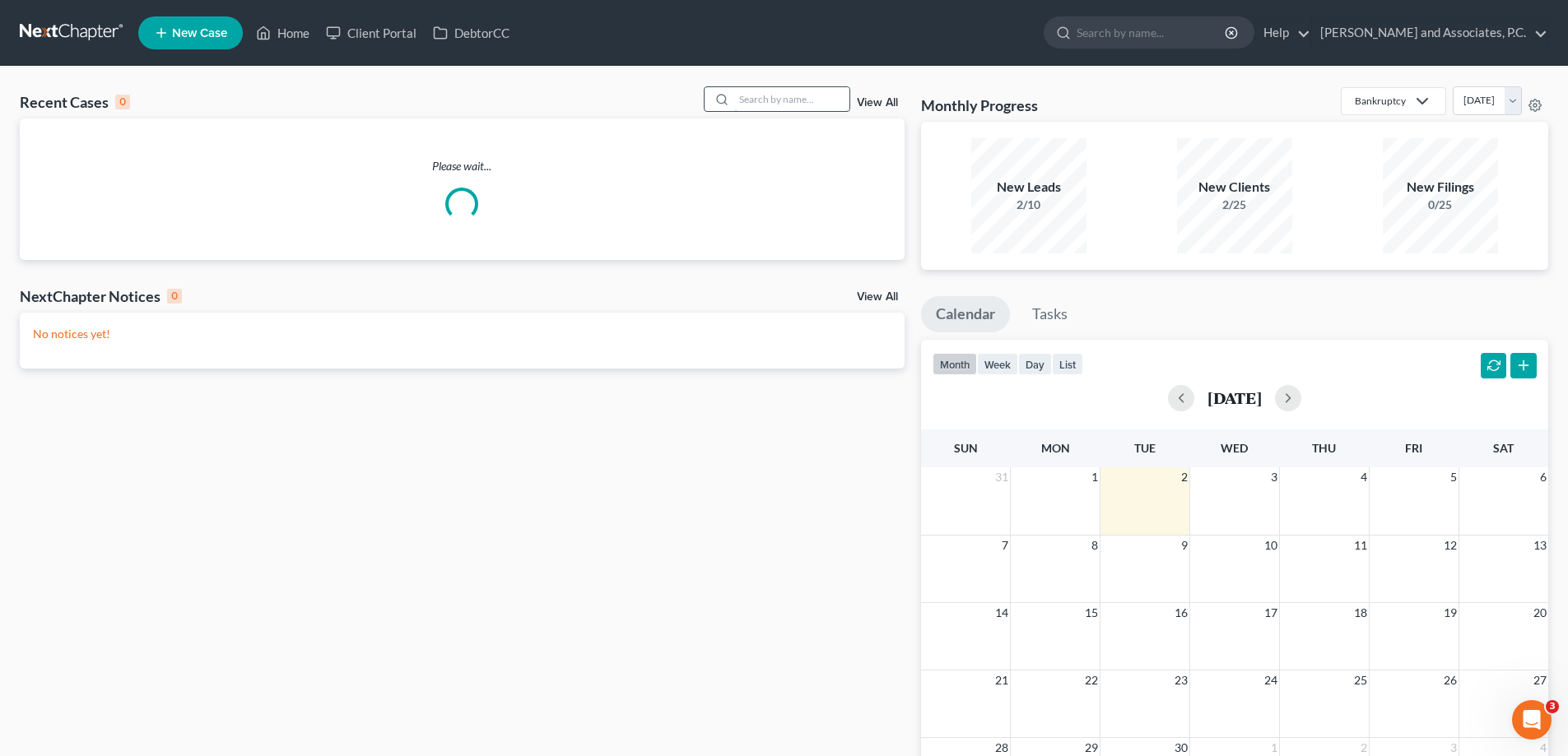
click at [773, 93] on input "search" at bounding box center [791, 99] width 115 height 24
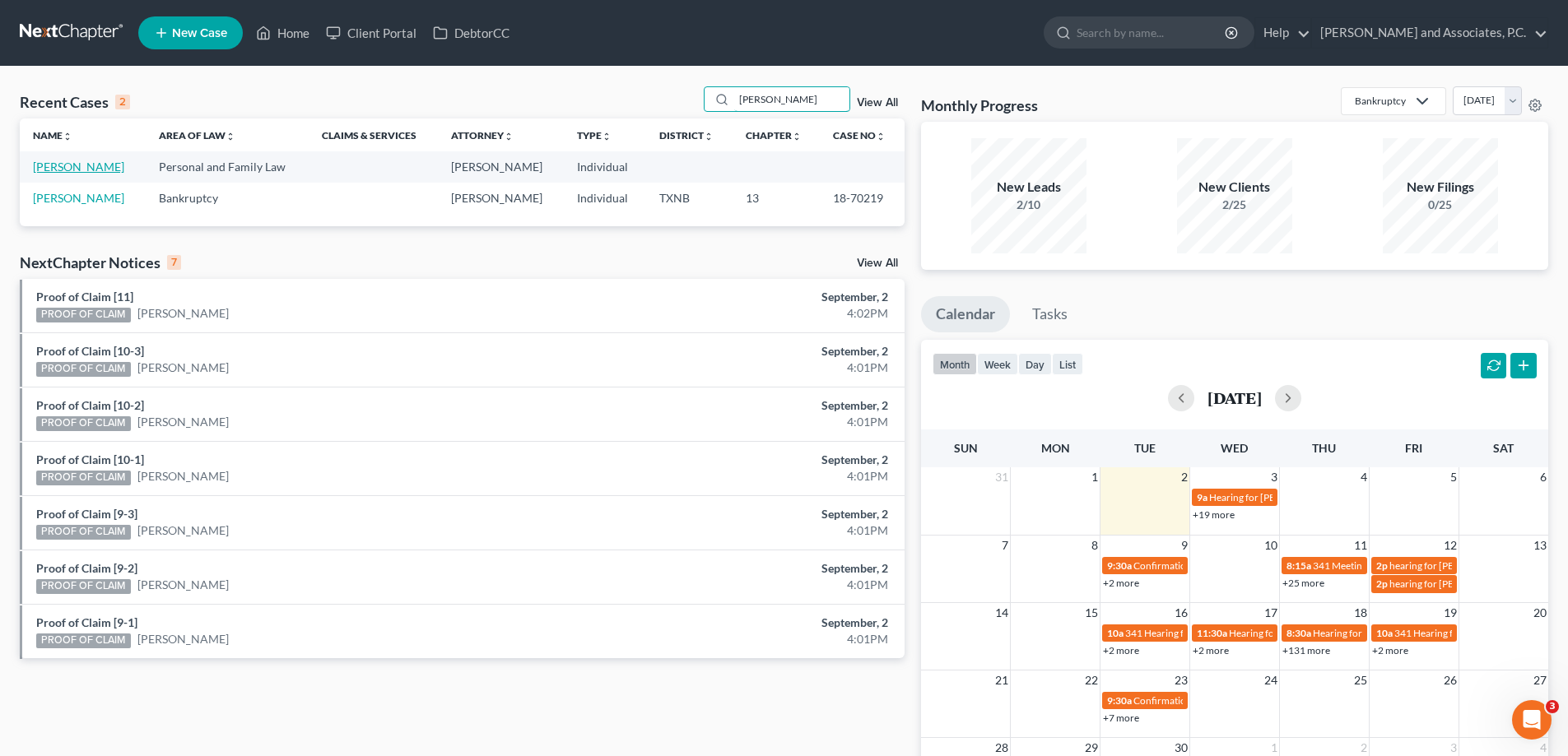
type input "[PERSON_NAME]"
click at [98, 168] on link "[PERSON_NAME]" at bounding box center [78, 167] width 92 height 14
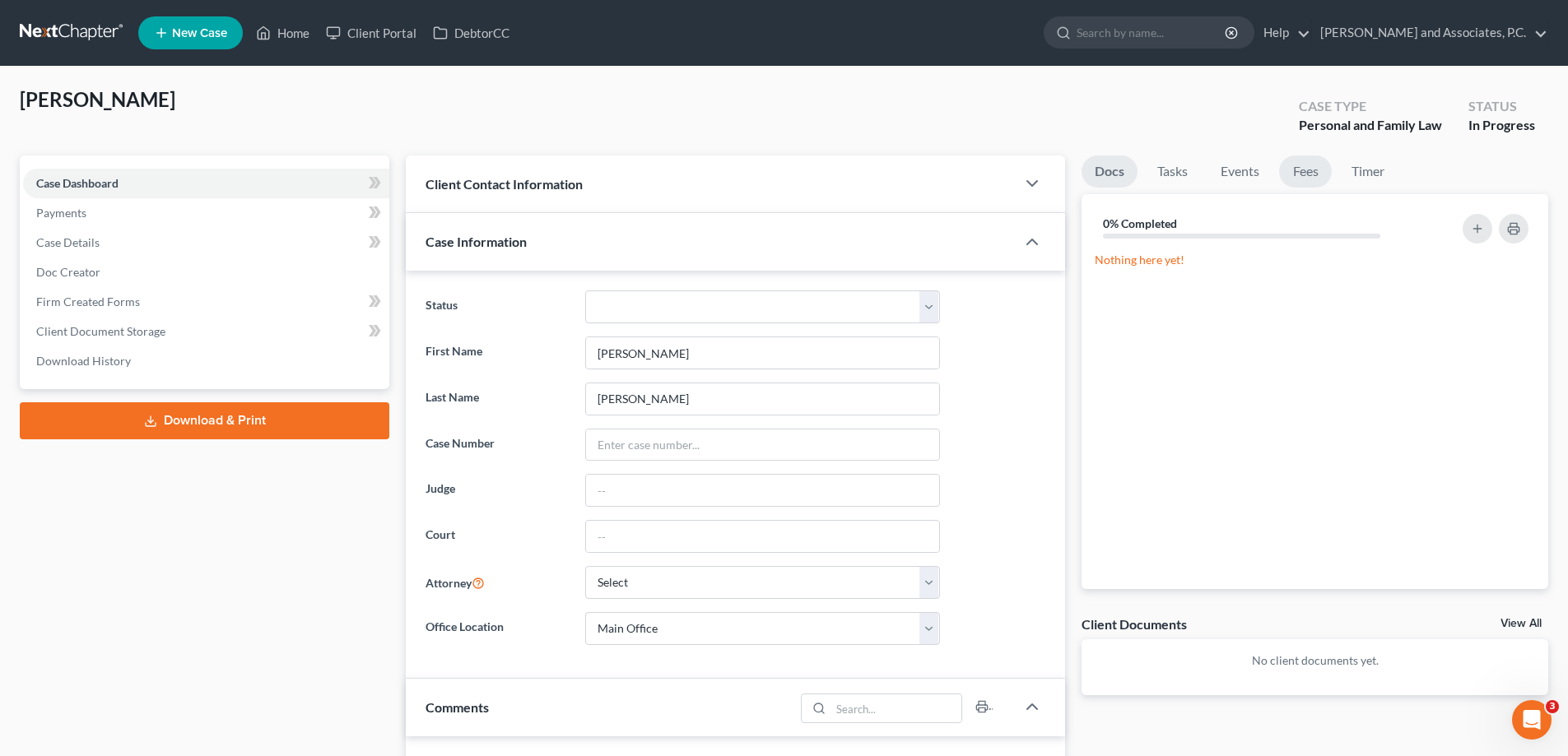
click at [1309, 176] on link "Fees" at bounding box center [1305, 172] width 53 height 32
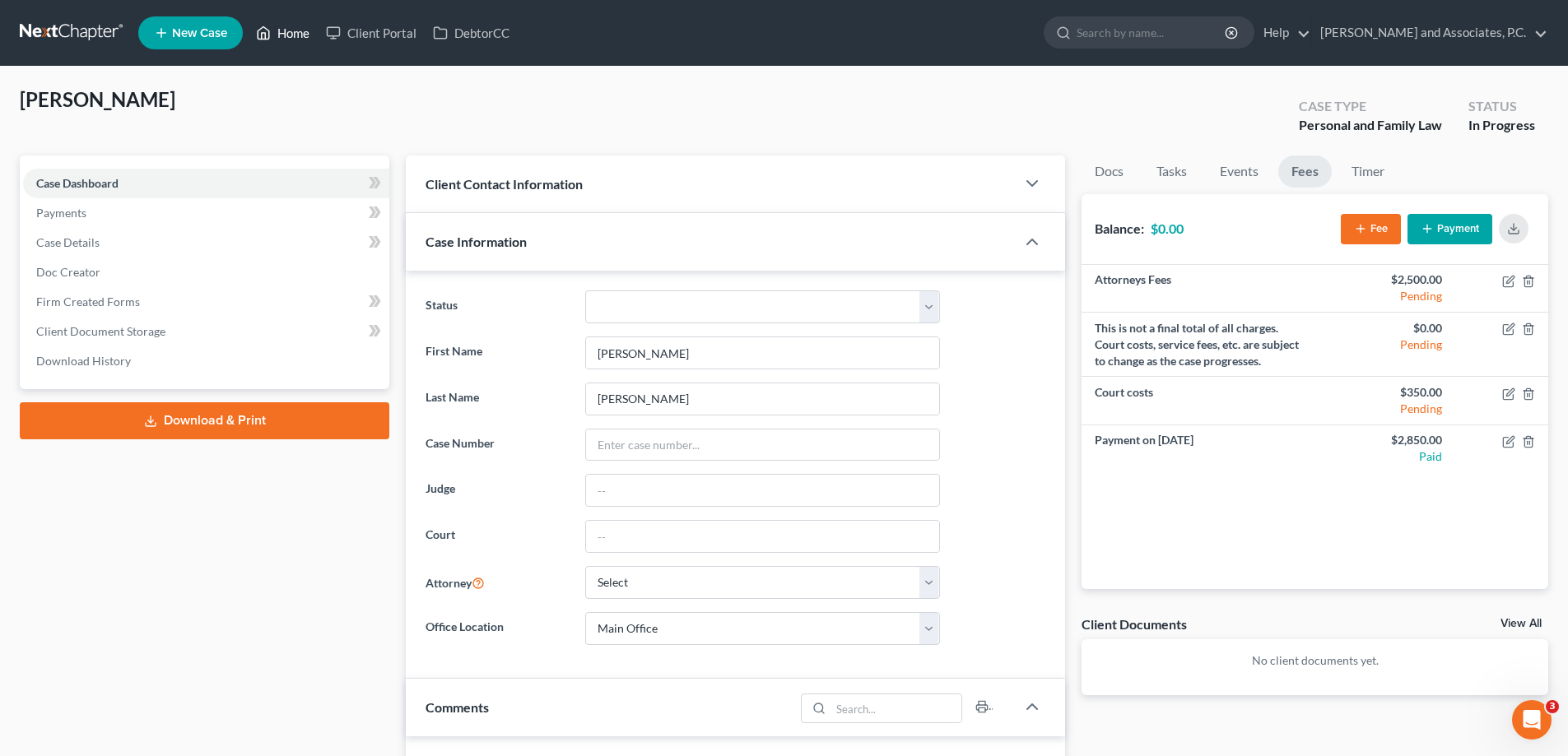
click at [296, 41] on link "Home" at bounding box center [283, 32] width 70 height 30
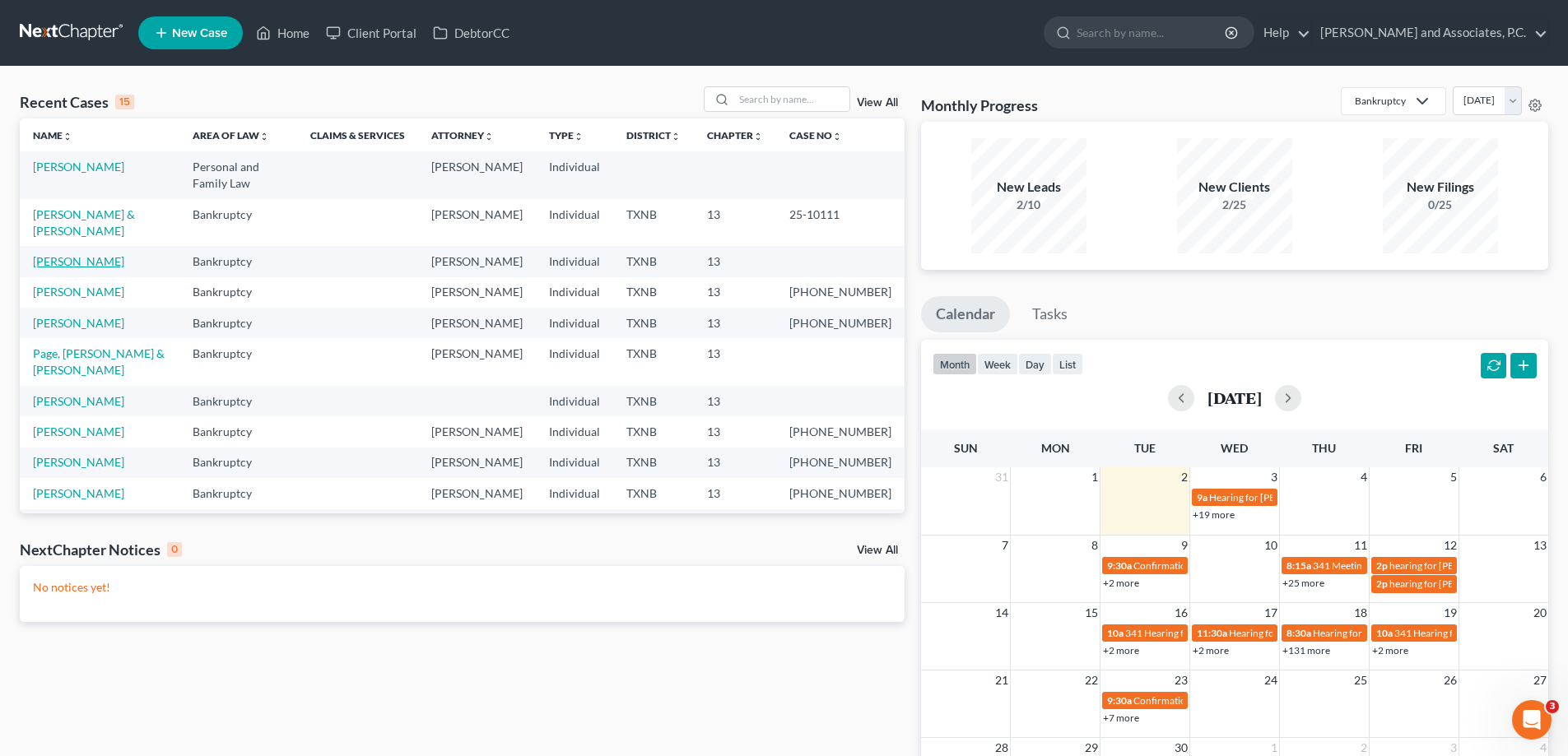
click at [78, 254] on link "[PERSON_NAME]" at bounding box center [78, 261] width 92 height 14
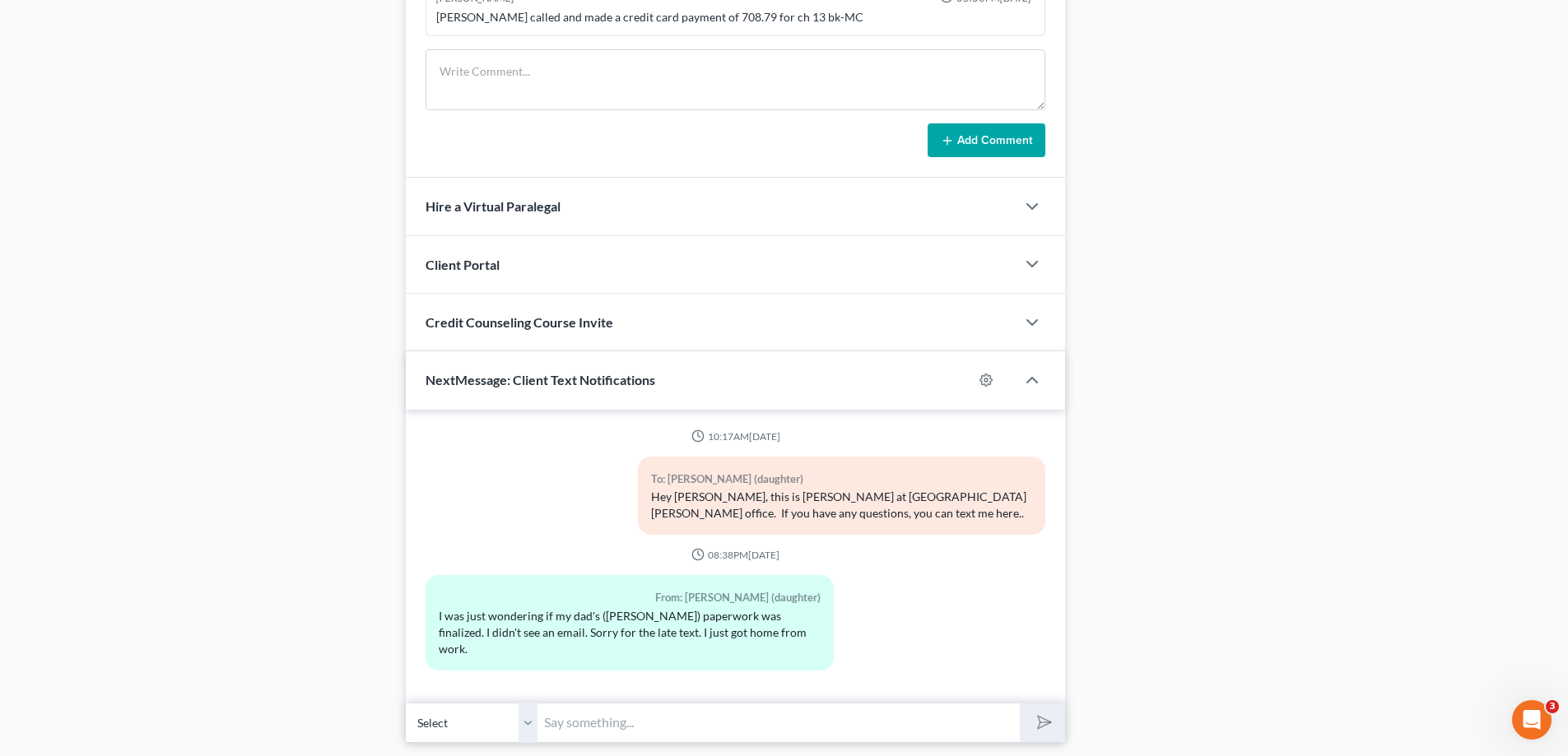
scroll to position [1184, 0]
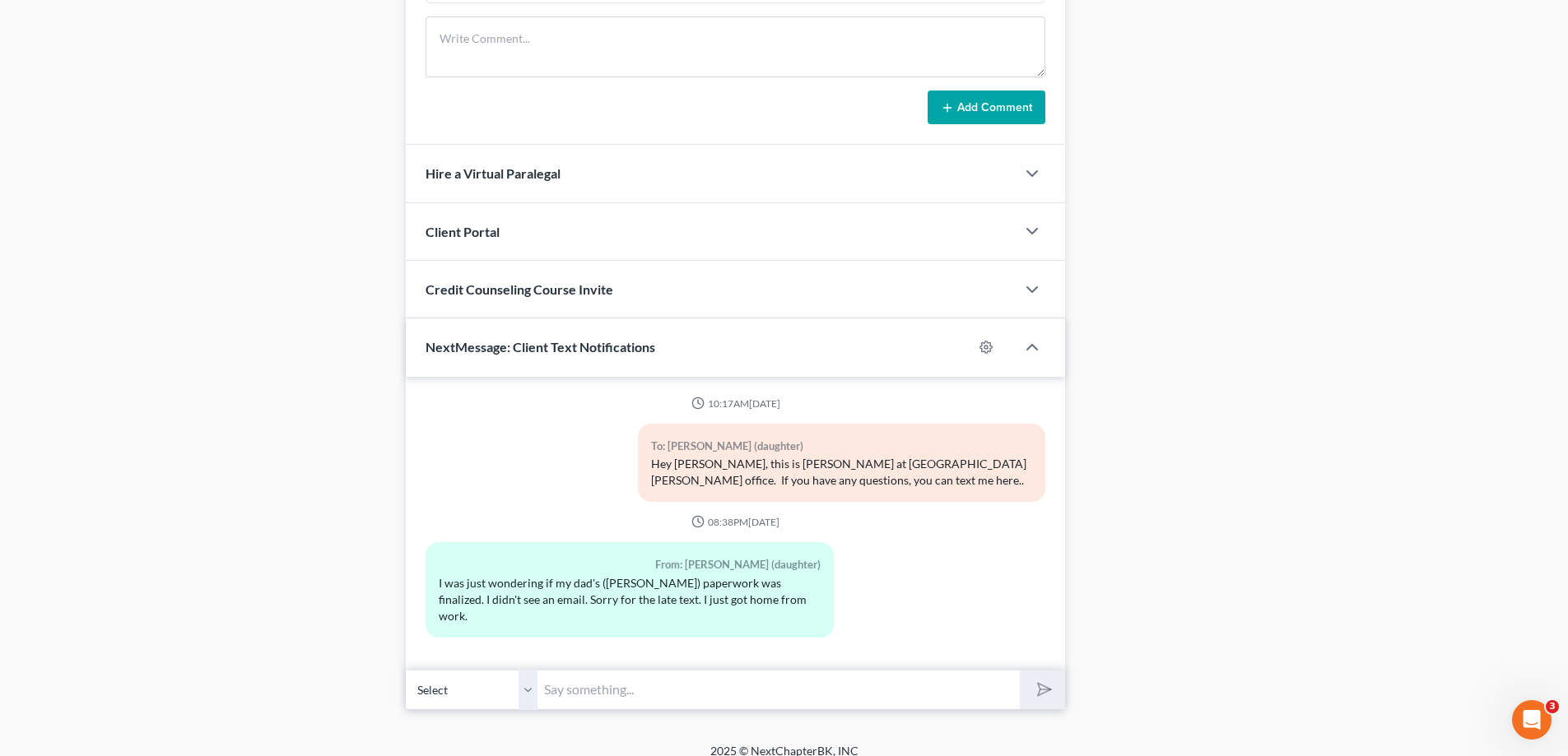
click at [594, 677] on input "text" at bounding box center [778, 689] width 482 height 40
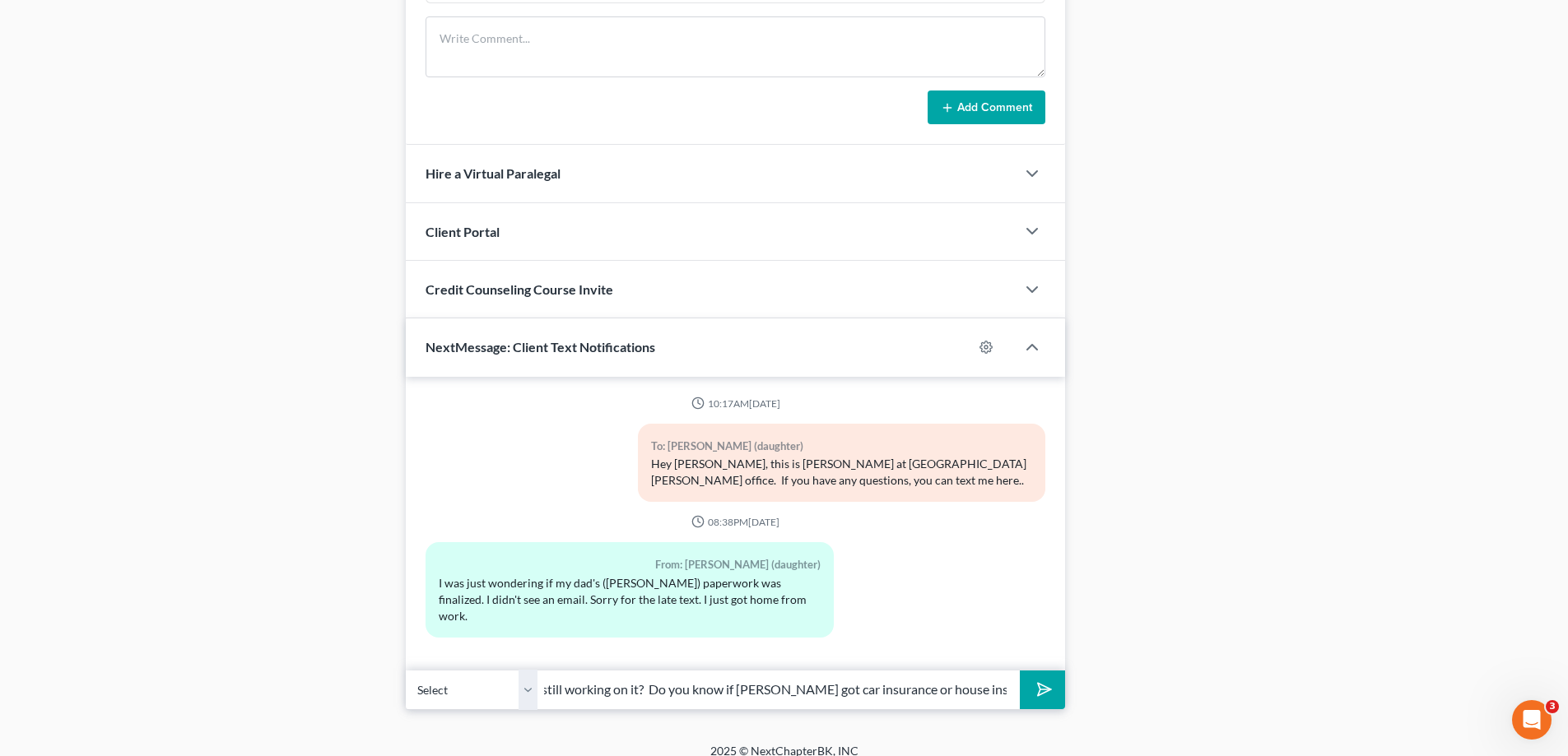
scroll to position [0, 33]
type input "I am still working on it? Do you know if [PERSON_NAME] got car insurance or hou…"
click at [1056, 670] on button "submit" at bounding box center [1042, 689] width 45 height 38
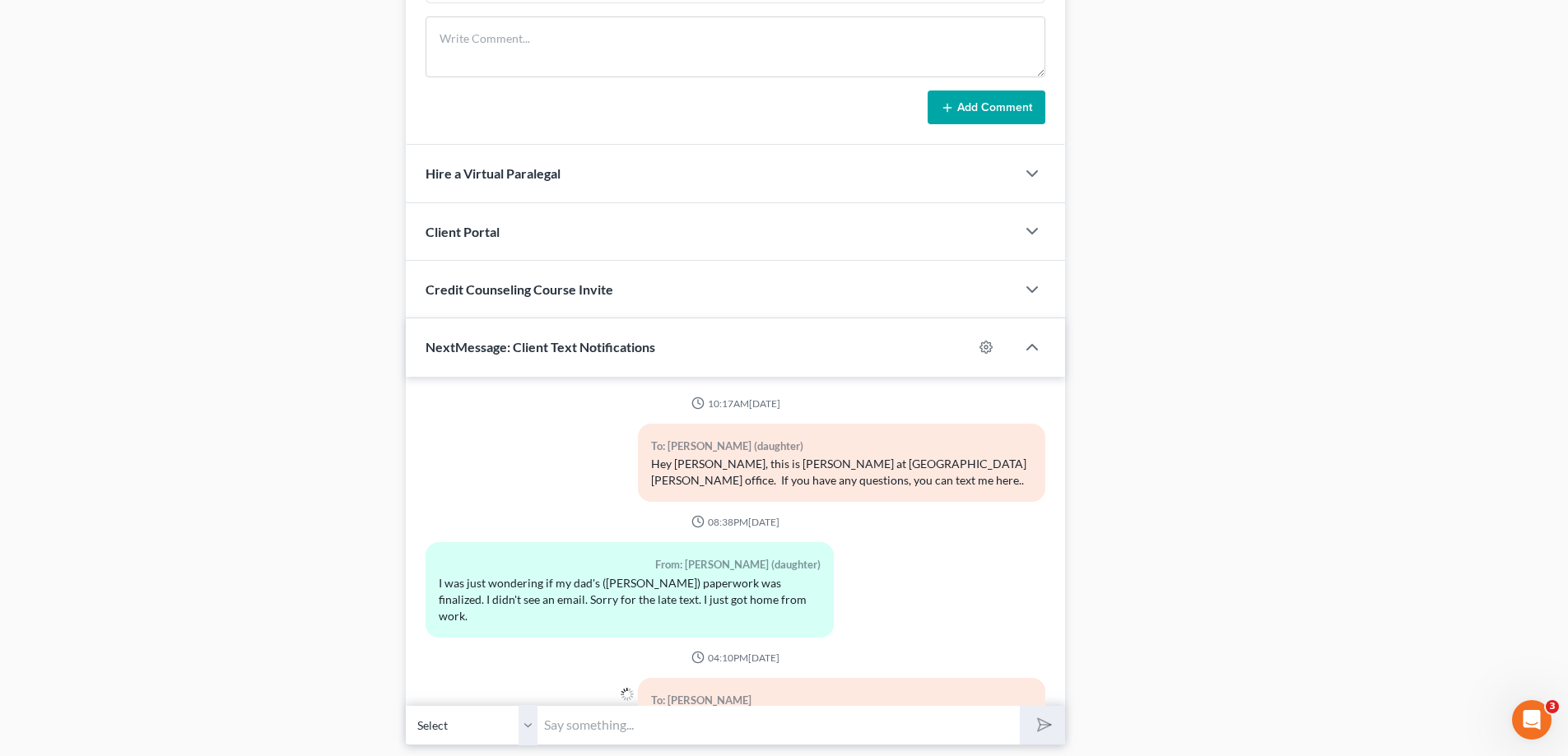
scroll to position [68, 0]
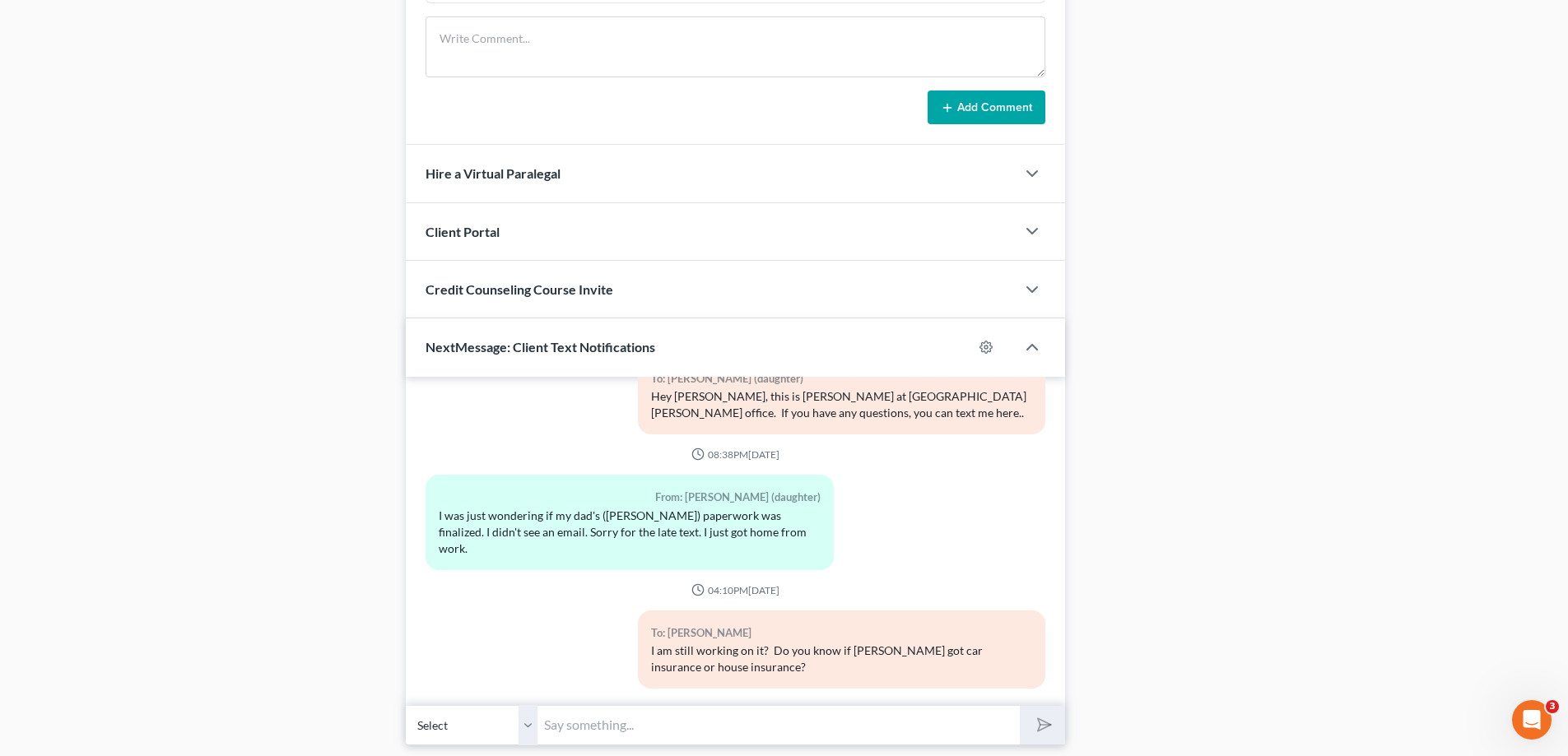
click at [562, 724] on input "text" at bounding box center [778, 724] width 482 height 40
click at [636, 724] on input "text" at bounding box center [778, 724] width 482 height 40
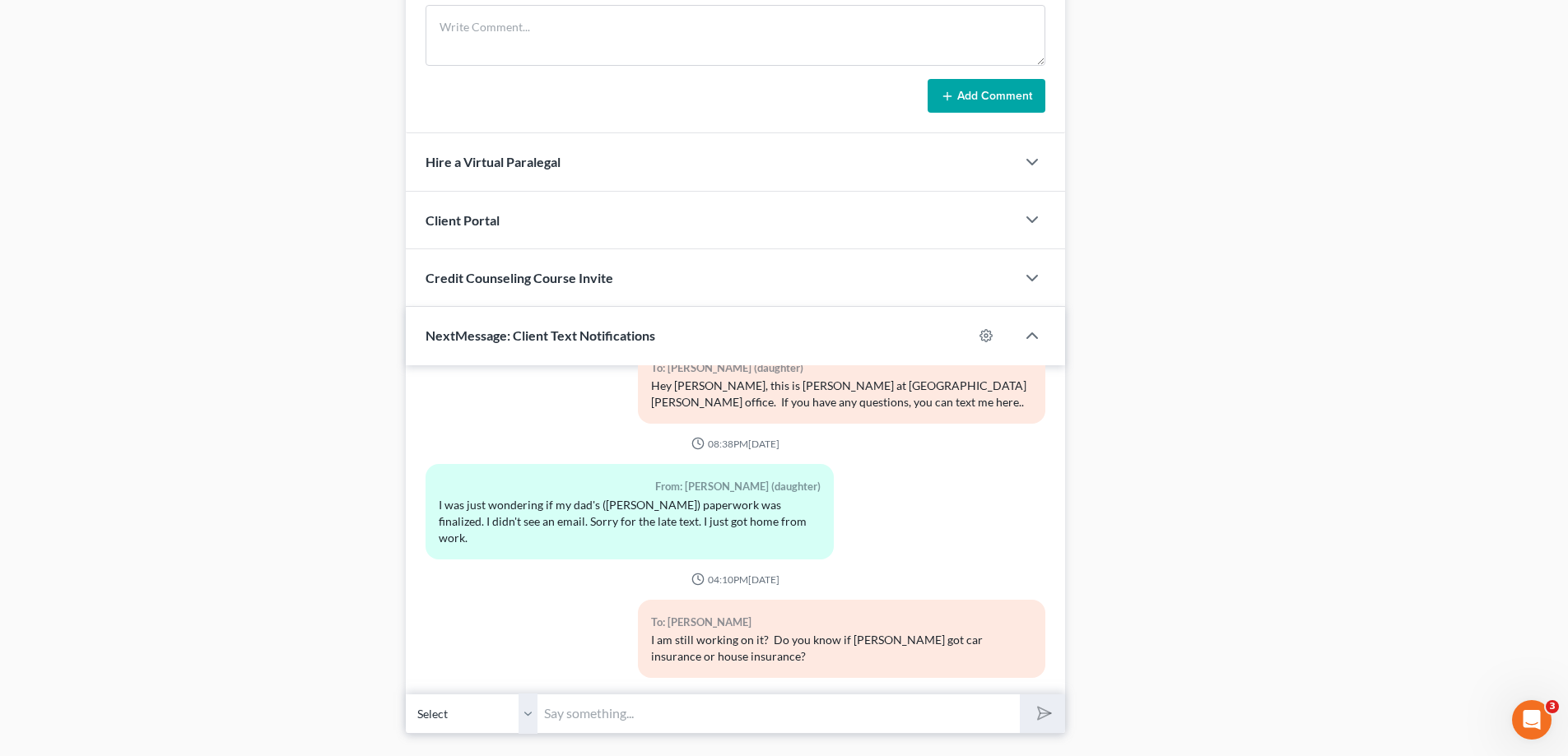
scroll to position [1237, 0]
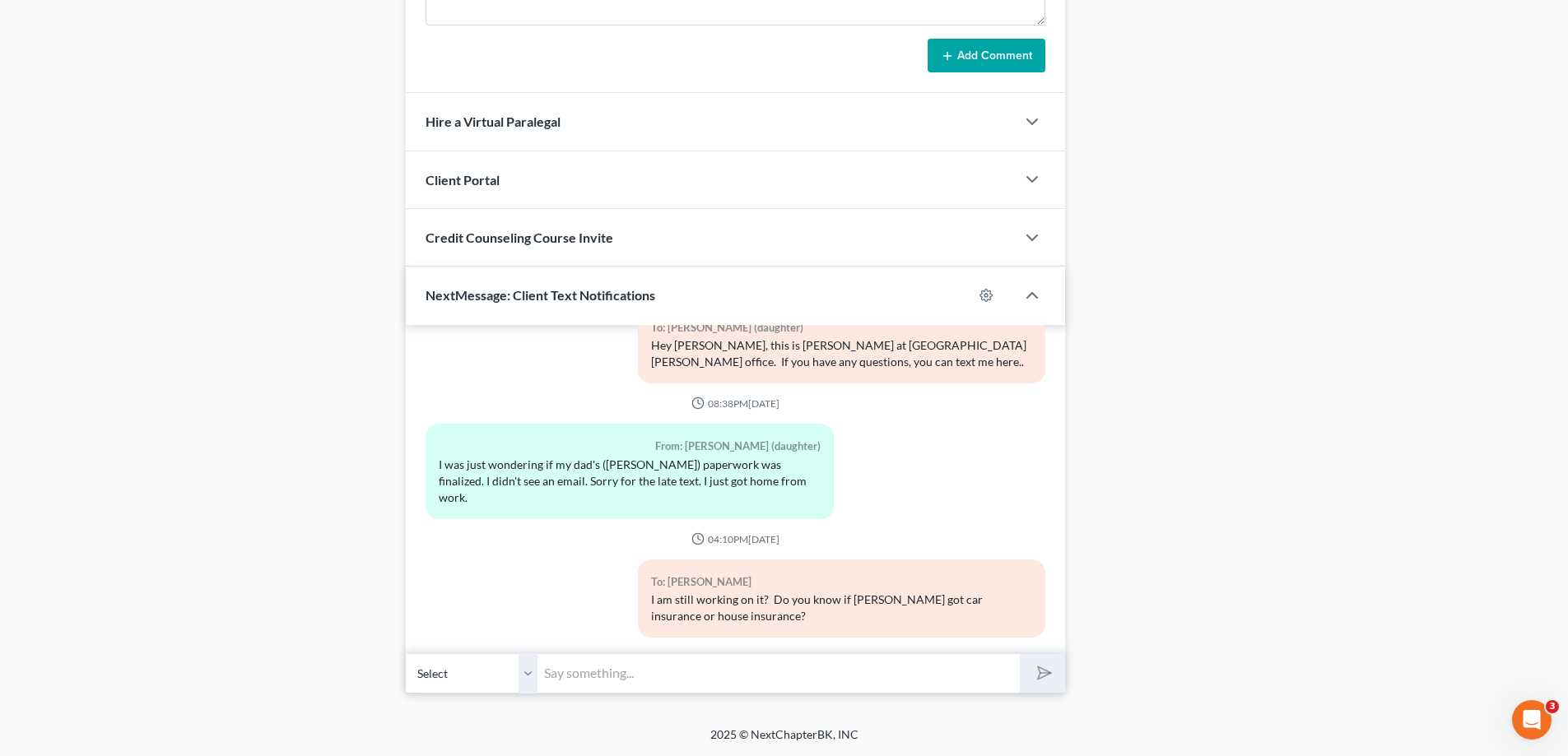
click at [621, 669] on input "text" at bounding box center [778, 673] width 482 height 40
click at [612, 683] on input "text" at bounding box center [778, 673] width 482 height 40
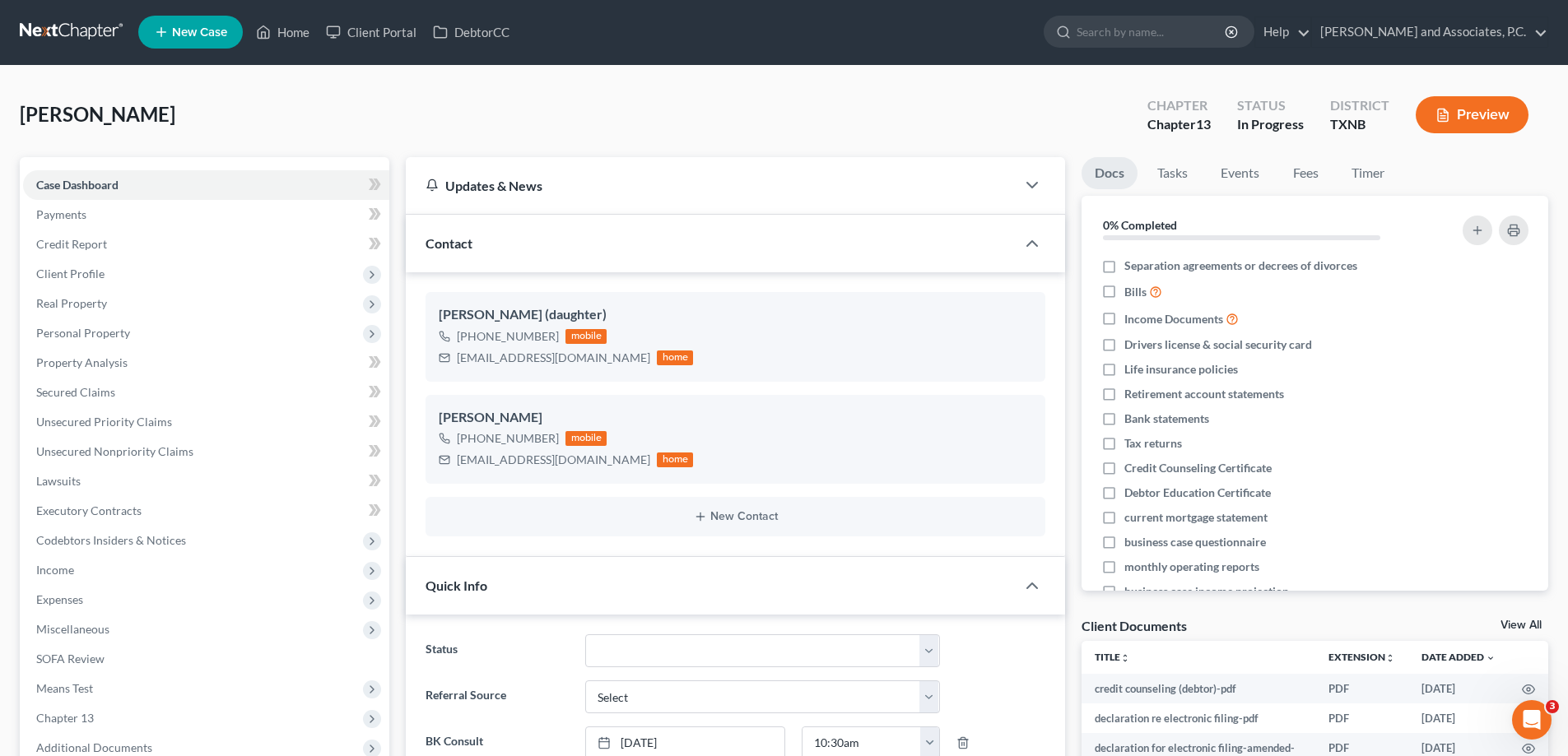
scroll to position [0, 0]
click at [293, 37] on link "Home" at bounding box center [283, 32] width 70 height 30
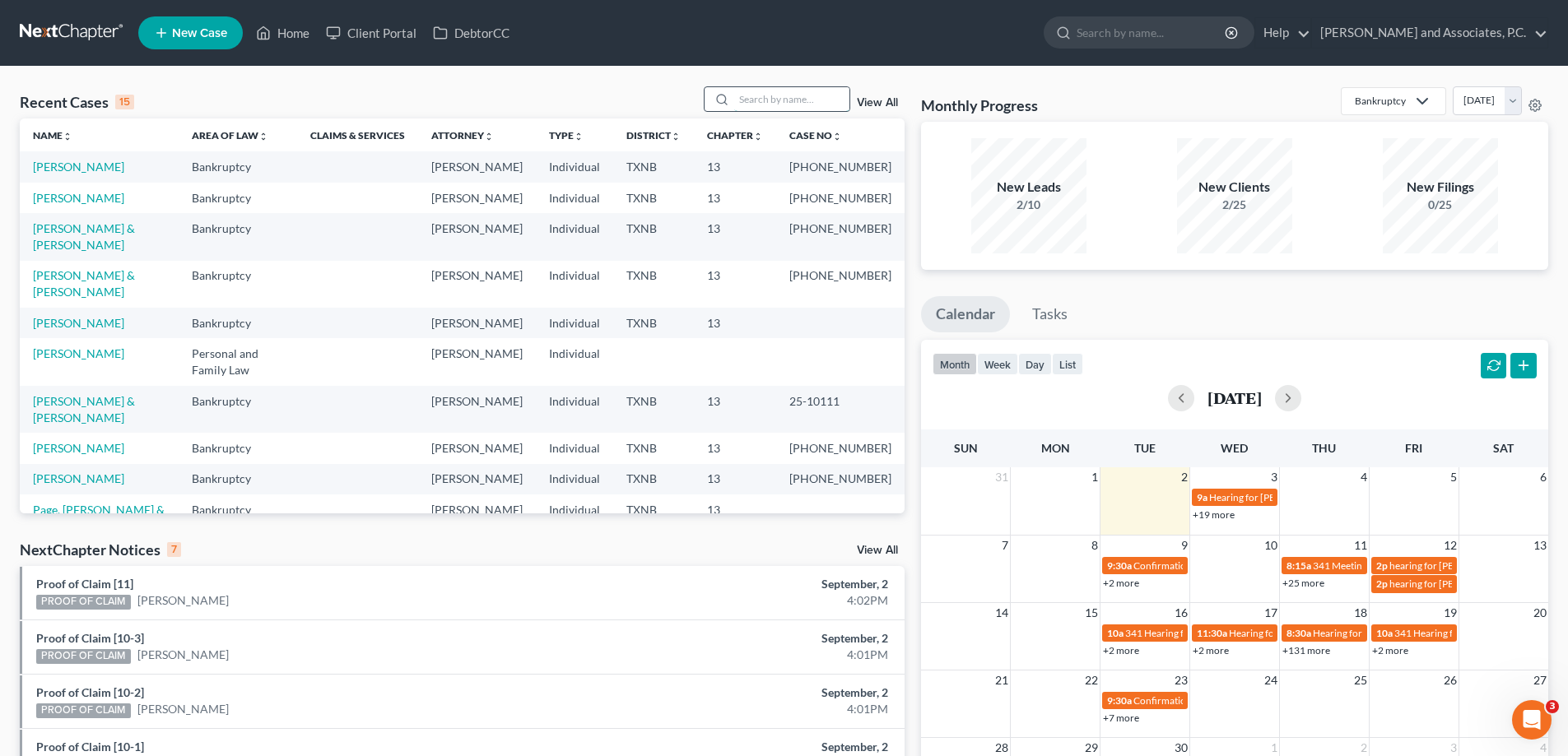
click at [756, 108] on input "search" at bounding box center [791, 99] width 115 height 24
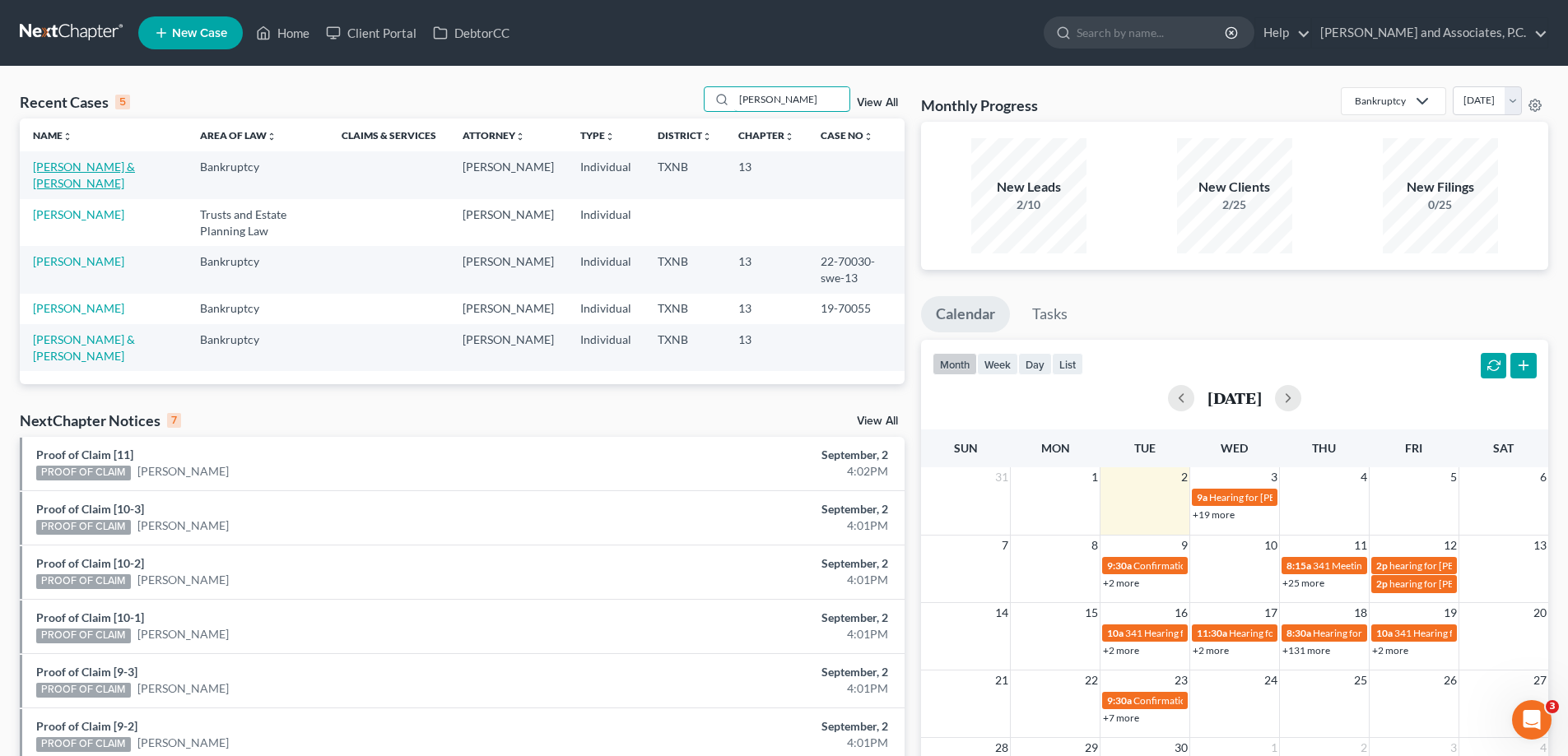
type input "[PERSON_NAME]"
click at [80, 169] on link "[PERSON_NAME] & [PERSON_NAME]" at bounding box center [83, 175] width 102 height 31
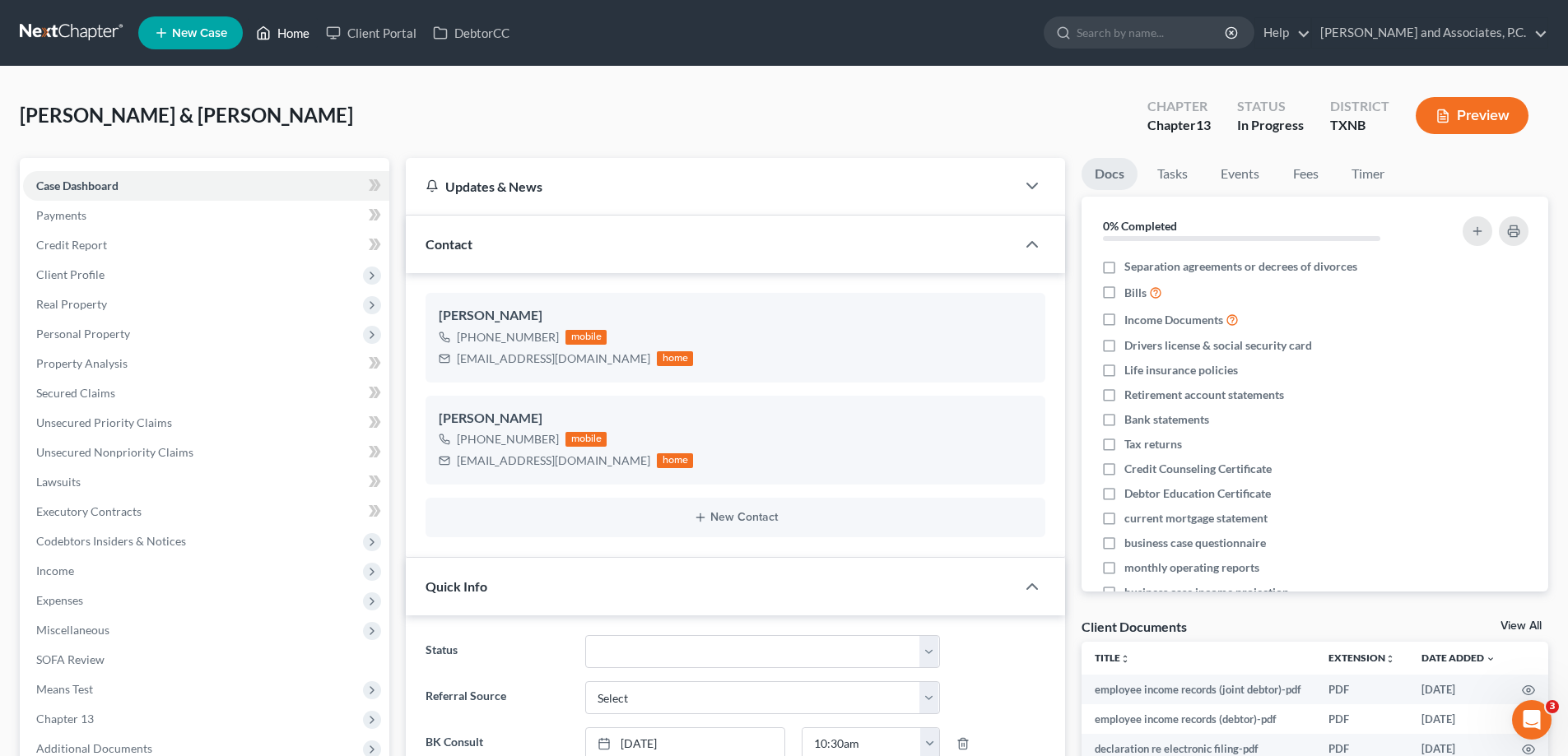
click at [290, 24] on link "Home" at bounding box center [283, 32] width 70 height 30
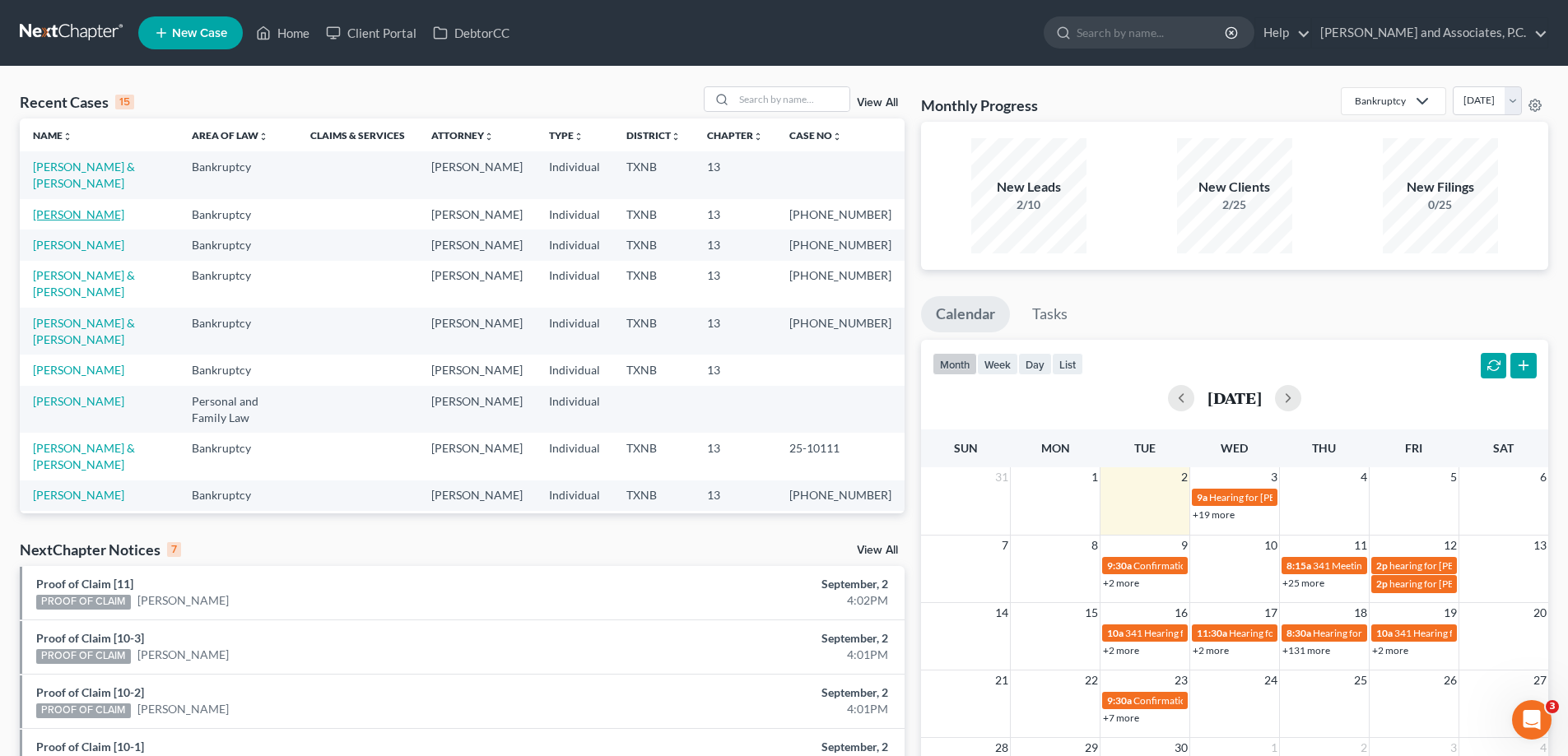
click at [69, 207] on link "[PERSON_NAME]" at bounding box center [78, 214] width 92 height 14
select select "5"
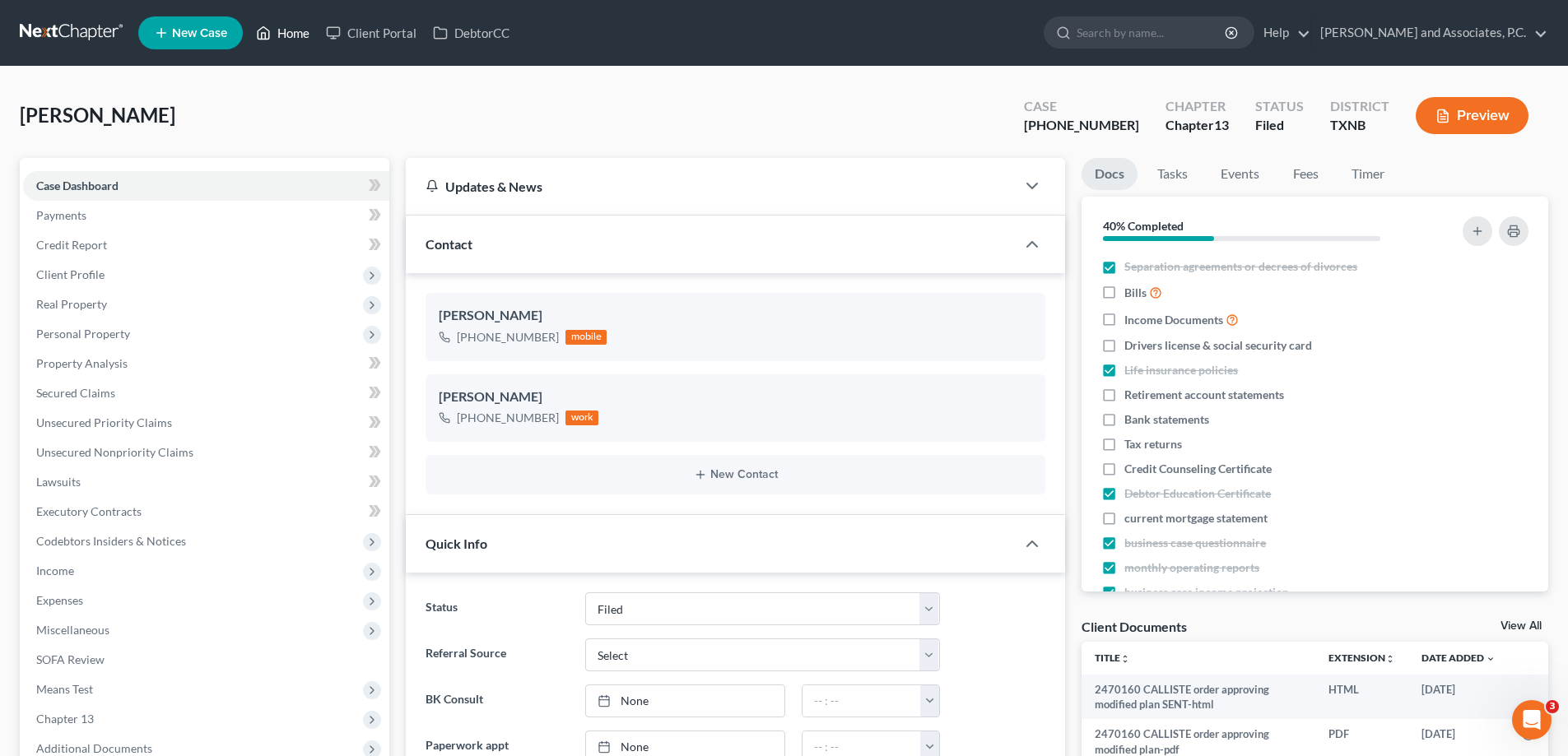
click at [283, 28] on link "Home" at bounding box center [283, 32] width 70 height 30
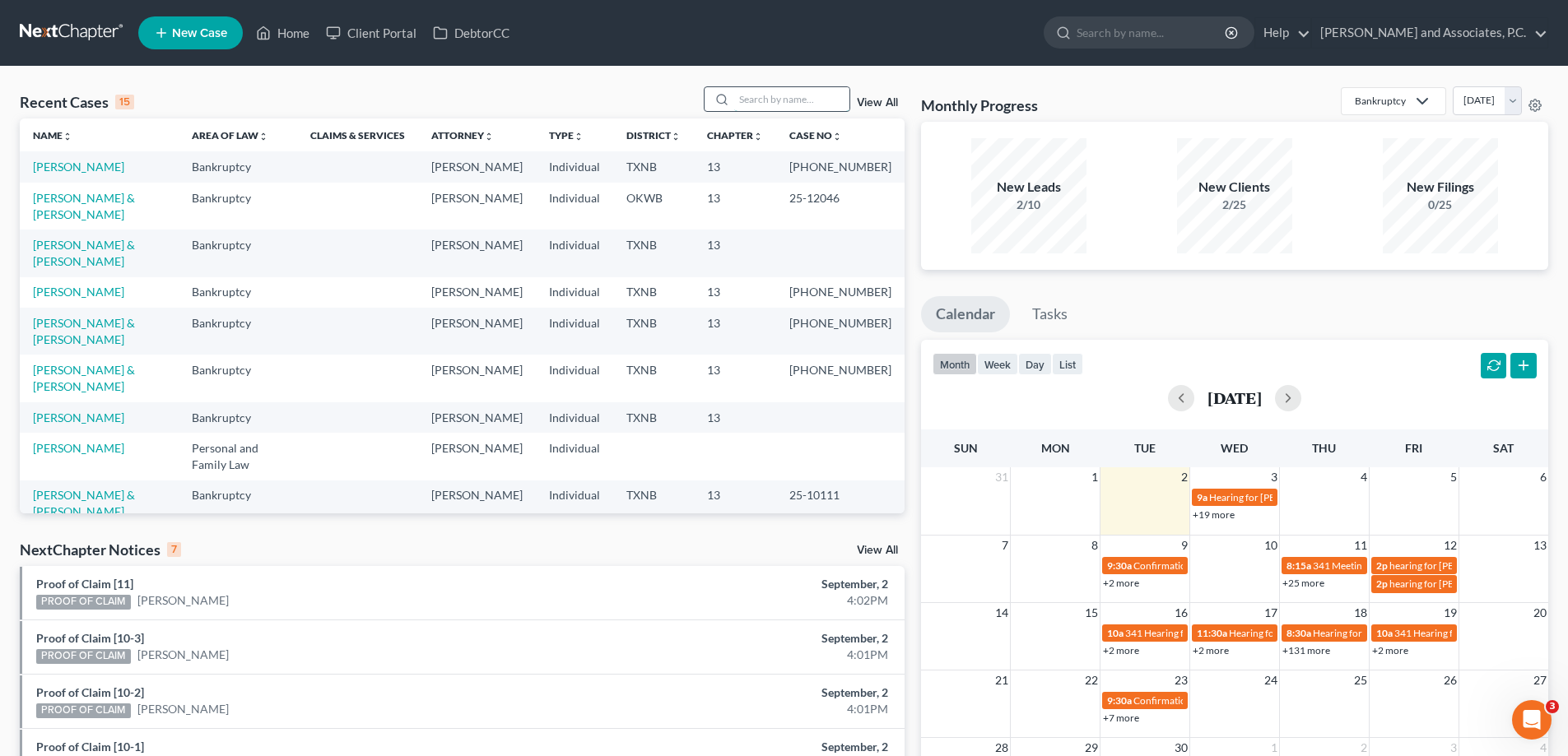
click at [766, 103] on input "search" at bounding box center [791, 99] width 115 height 24
type input "[PERSON_NAME]"
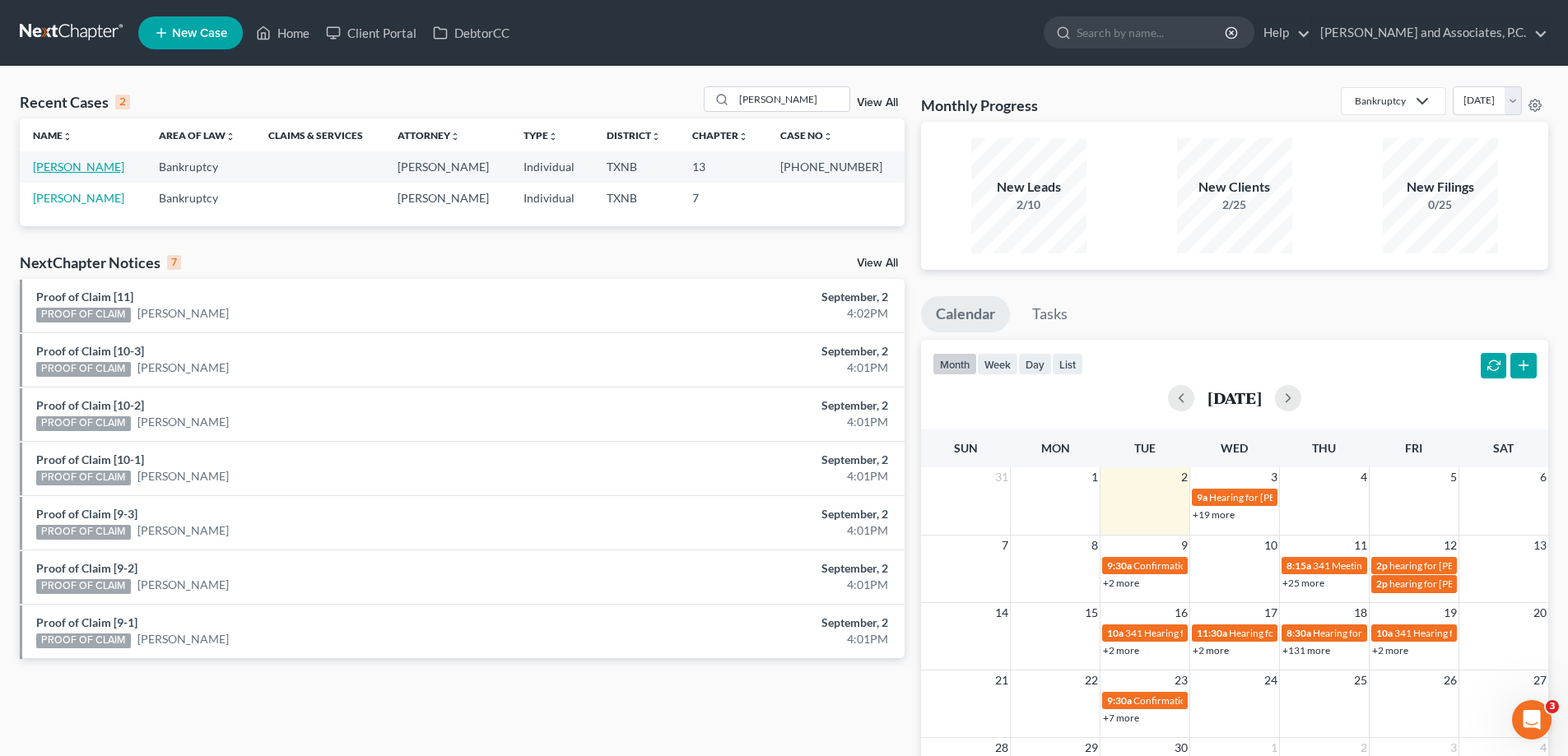
click at [85, 162] on link "[PERSON_NAME]" at bounding box center [78, 167] width 92 height 14
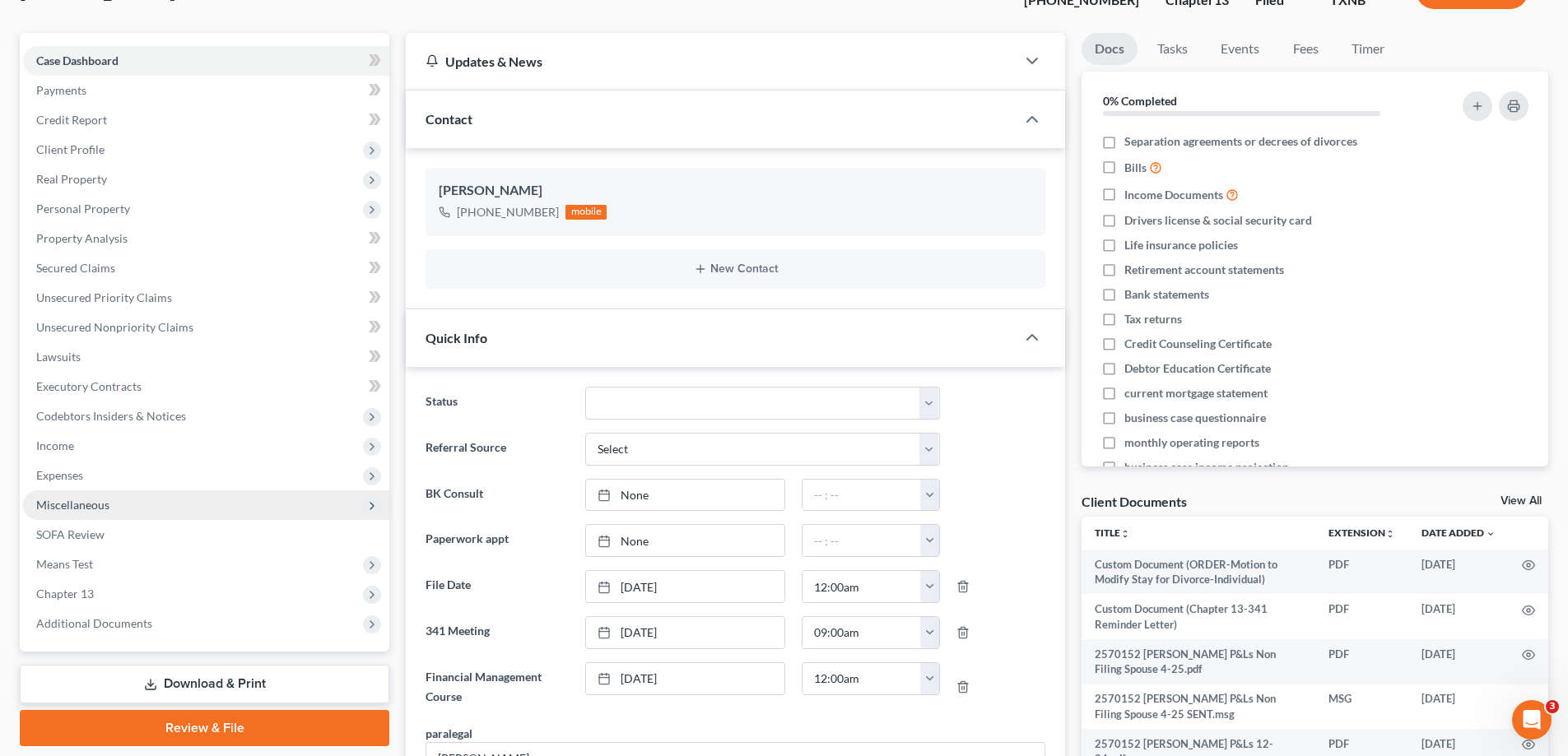
scroll to position [164, 0]
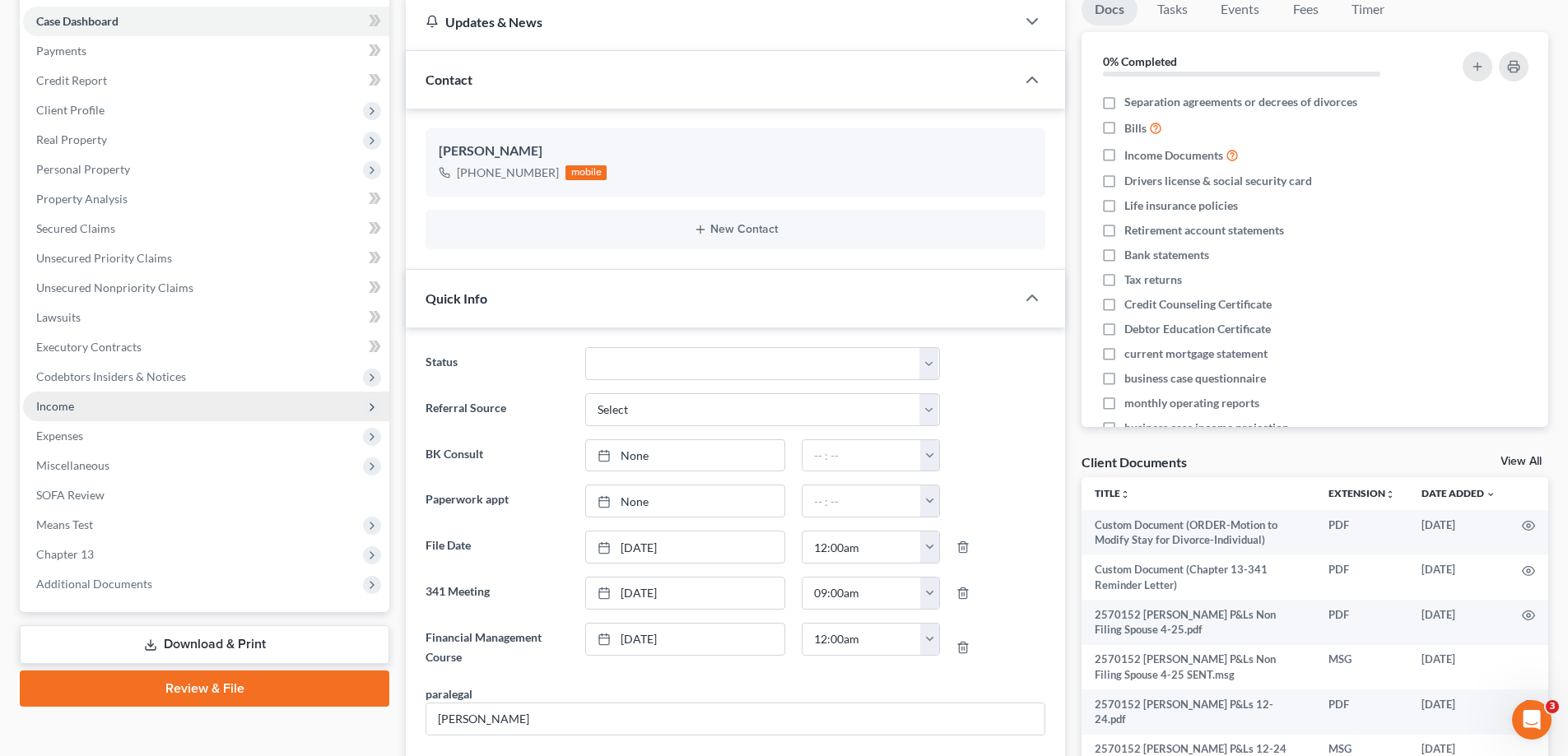
click at [71, 416] on span "Income" at bounding box center [206, 406] width 366 height 30
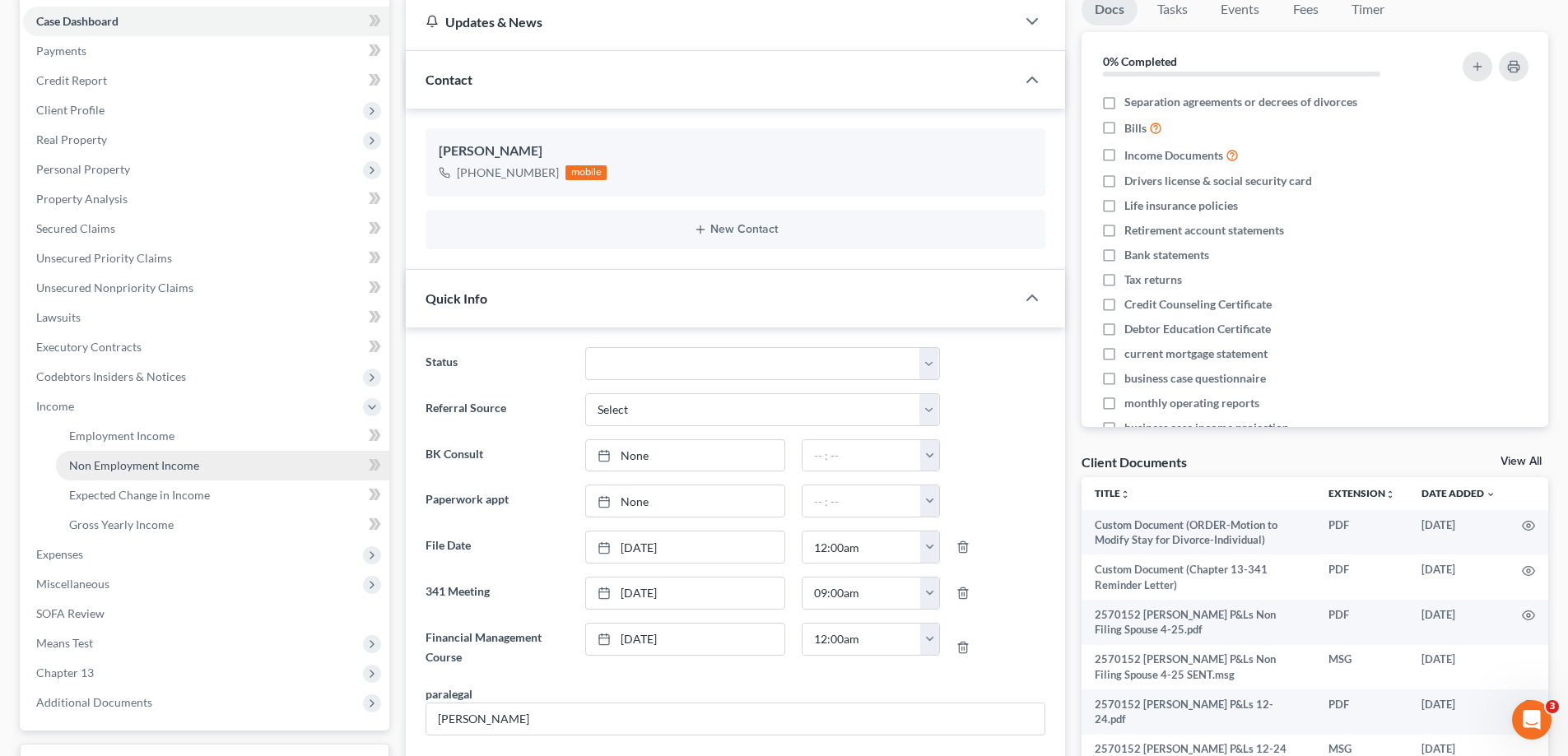
click at [92, 465] on span "Non Employment Income" at bounding box center [134, 465] width 130 height 14
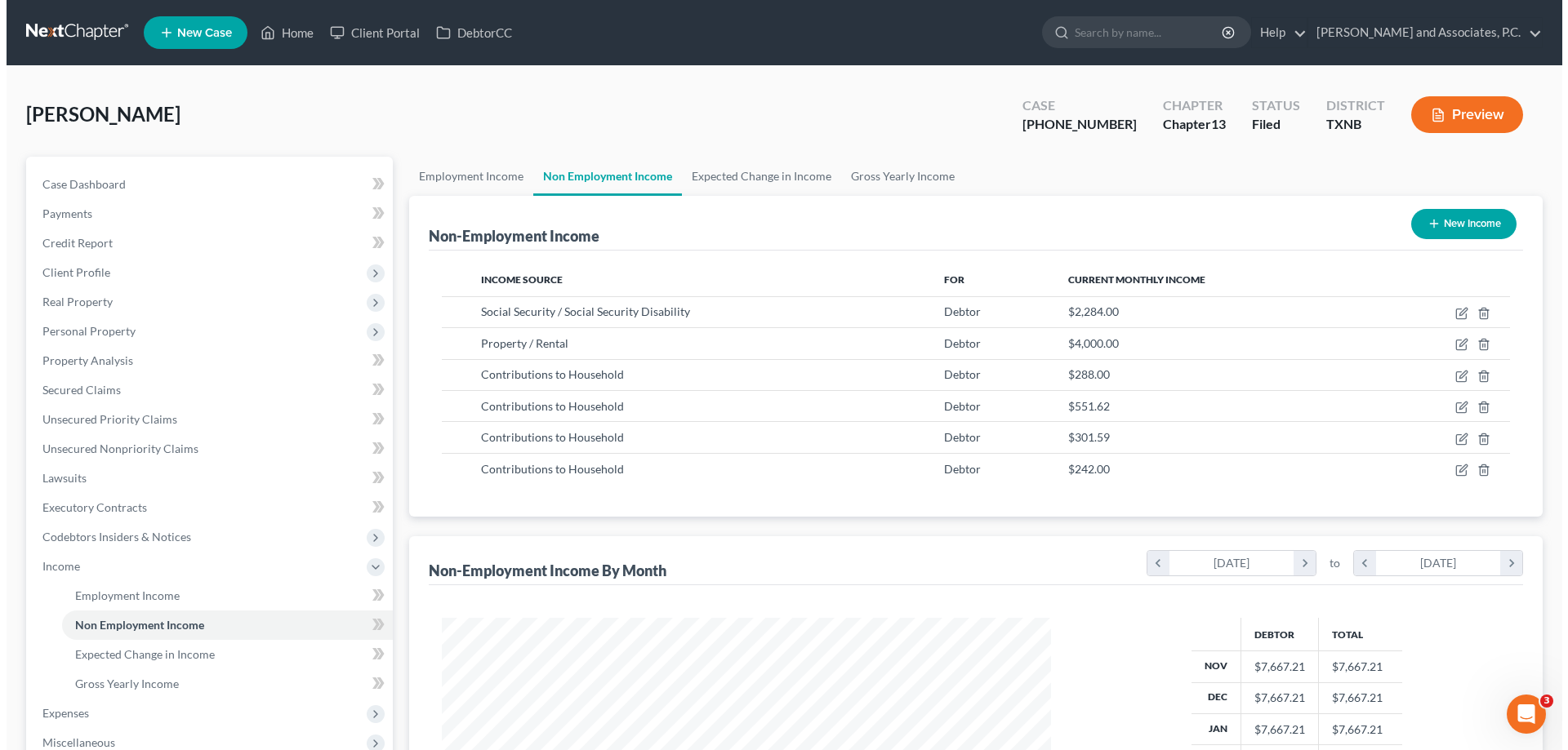
scroll to position [305, 642]
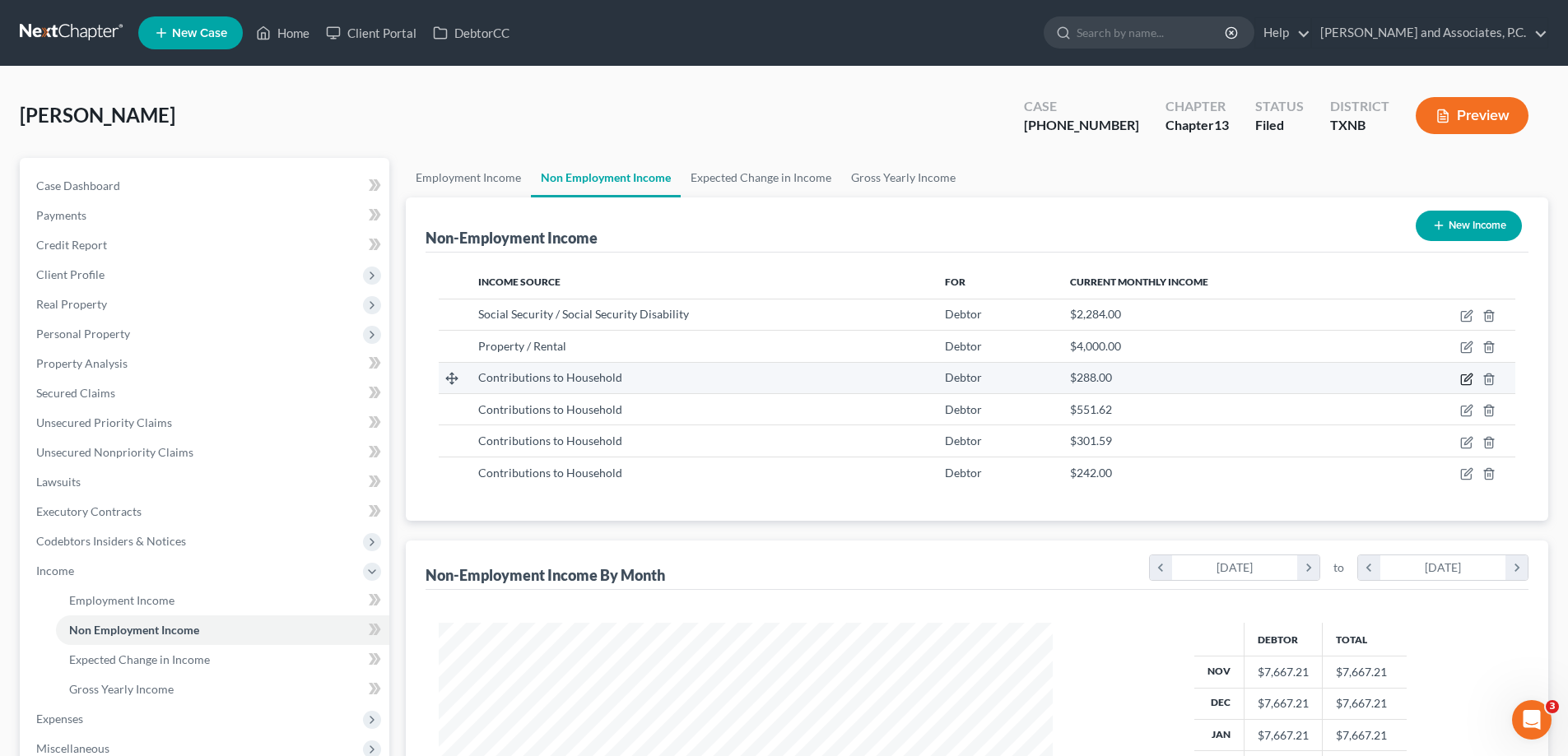
click at [1470, 379] on icon "button" at bounding box center [1466, 379] width 13 height 13
select select "8"
select select "0"
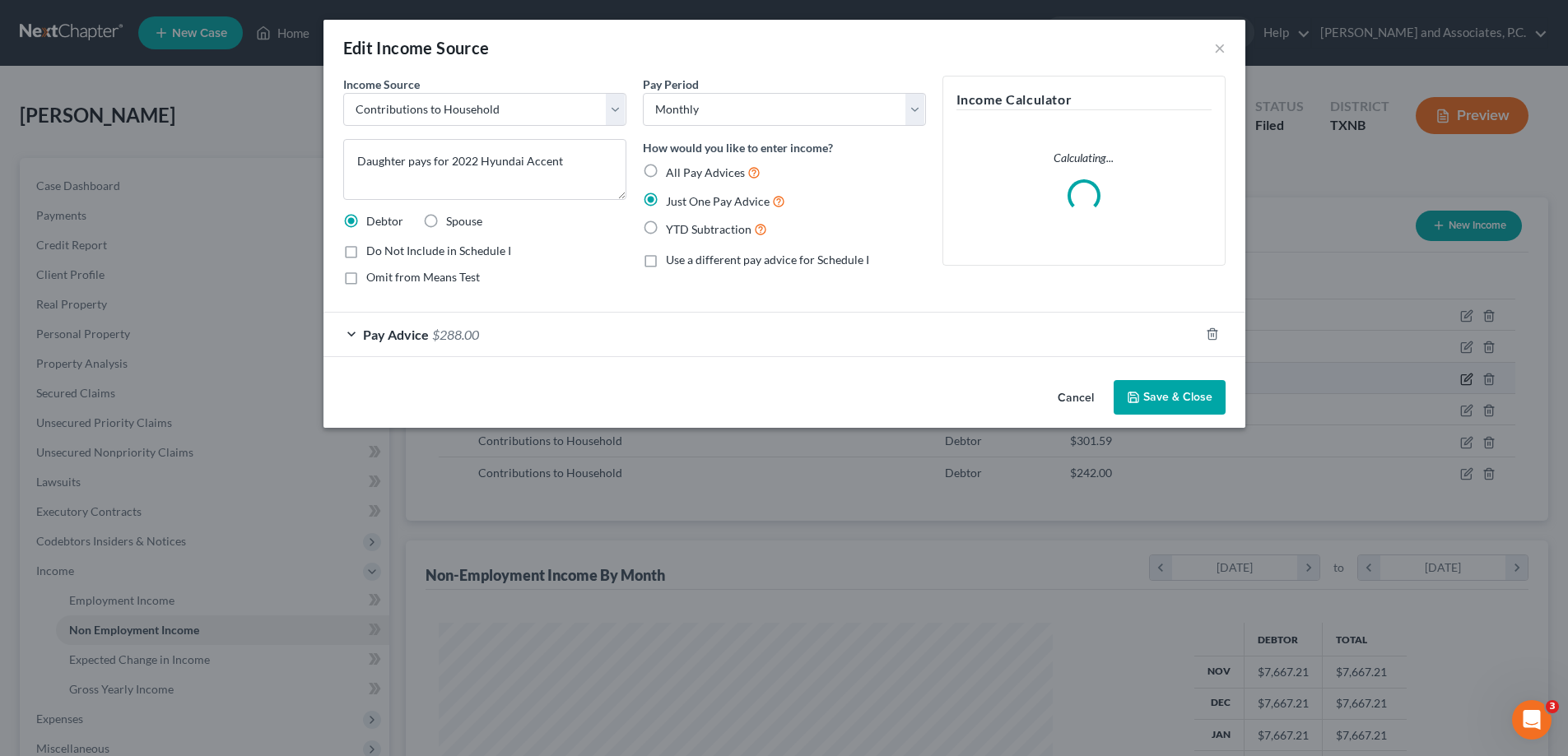
scroll to position [310, 653]
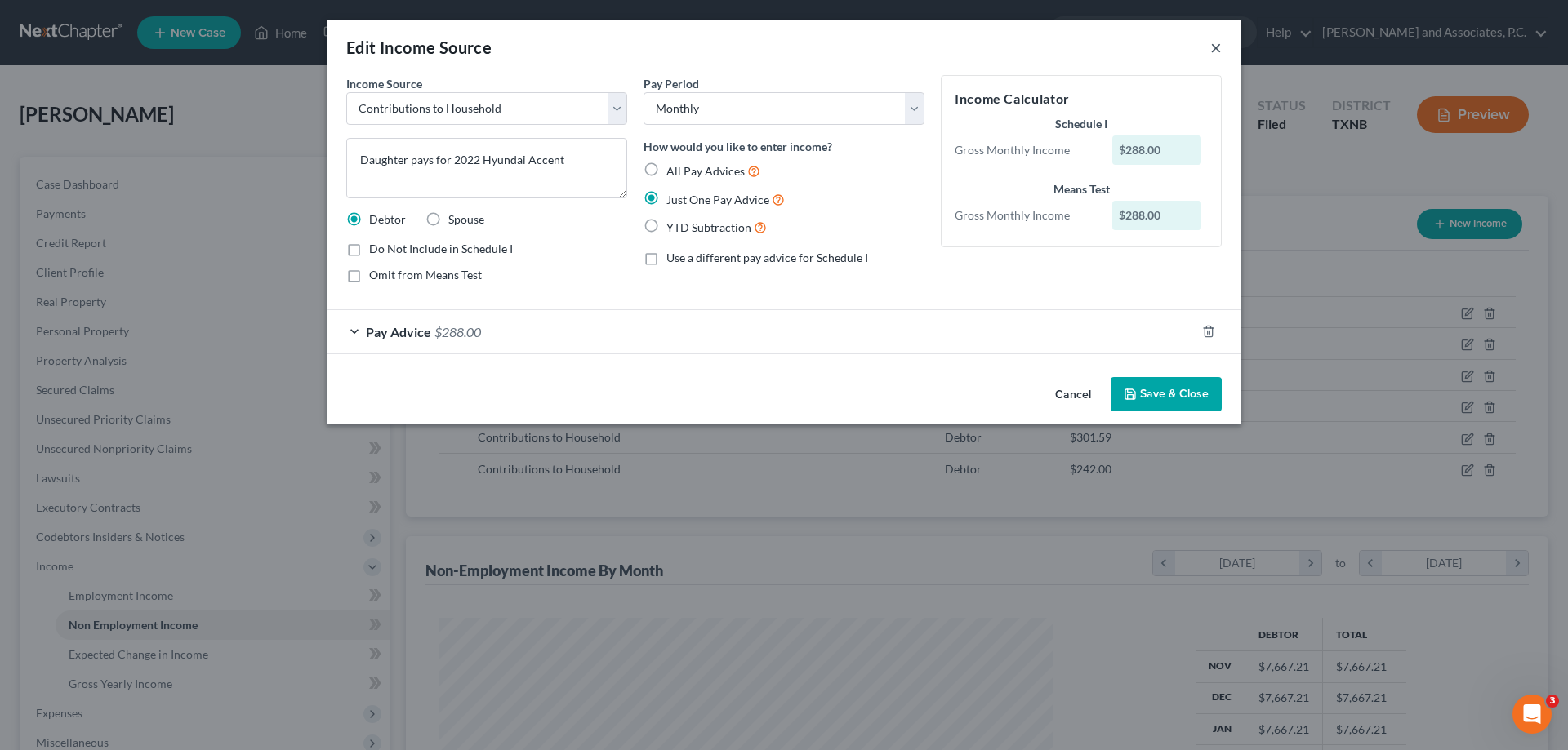
click at [1221, 48] on button "×" at bounding box center [1216, 47] width 11 height 20
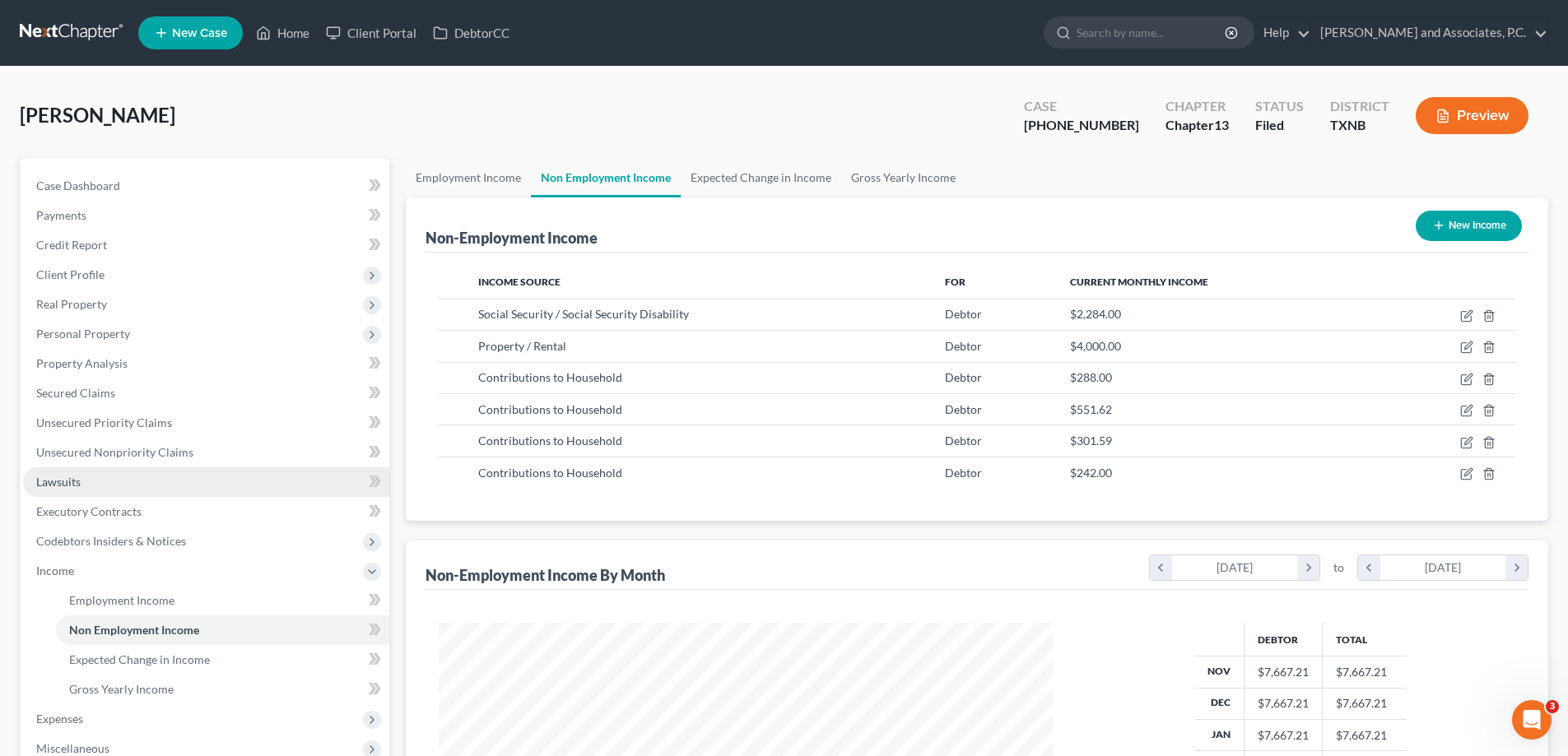
scroll to position [164, 0]
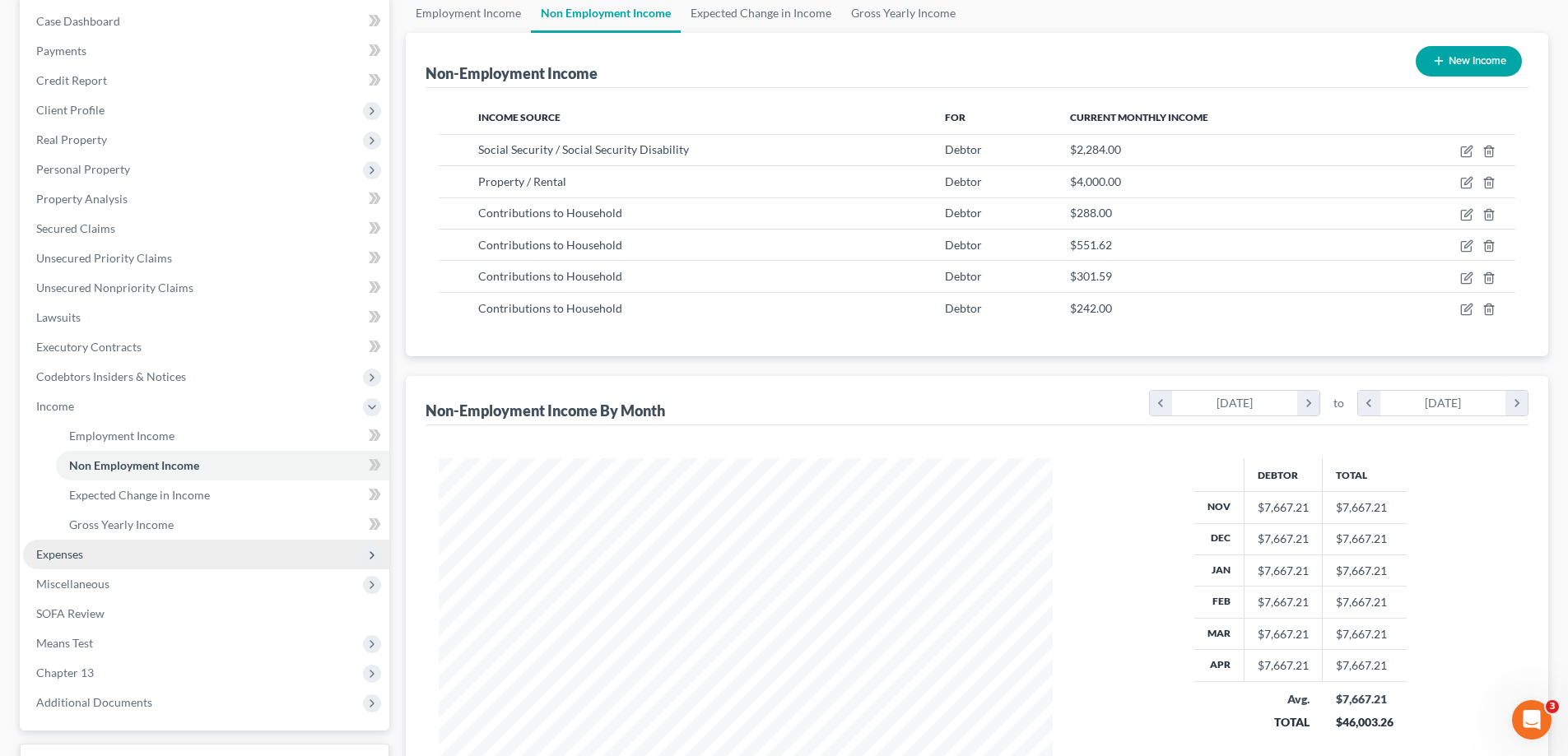
click at [107, 566] on span "Expenses" at bounding box center [206, 554] width 366 height 30
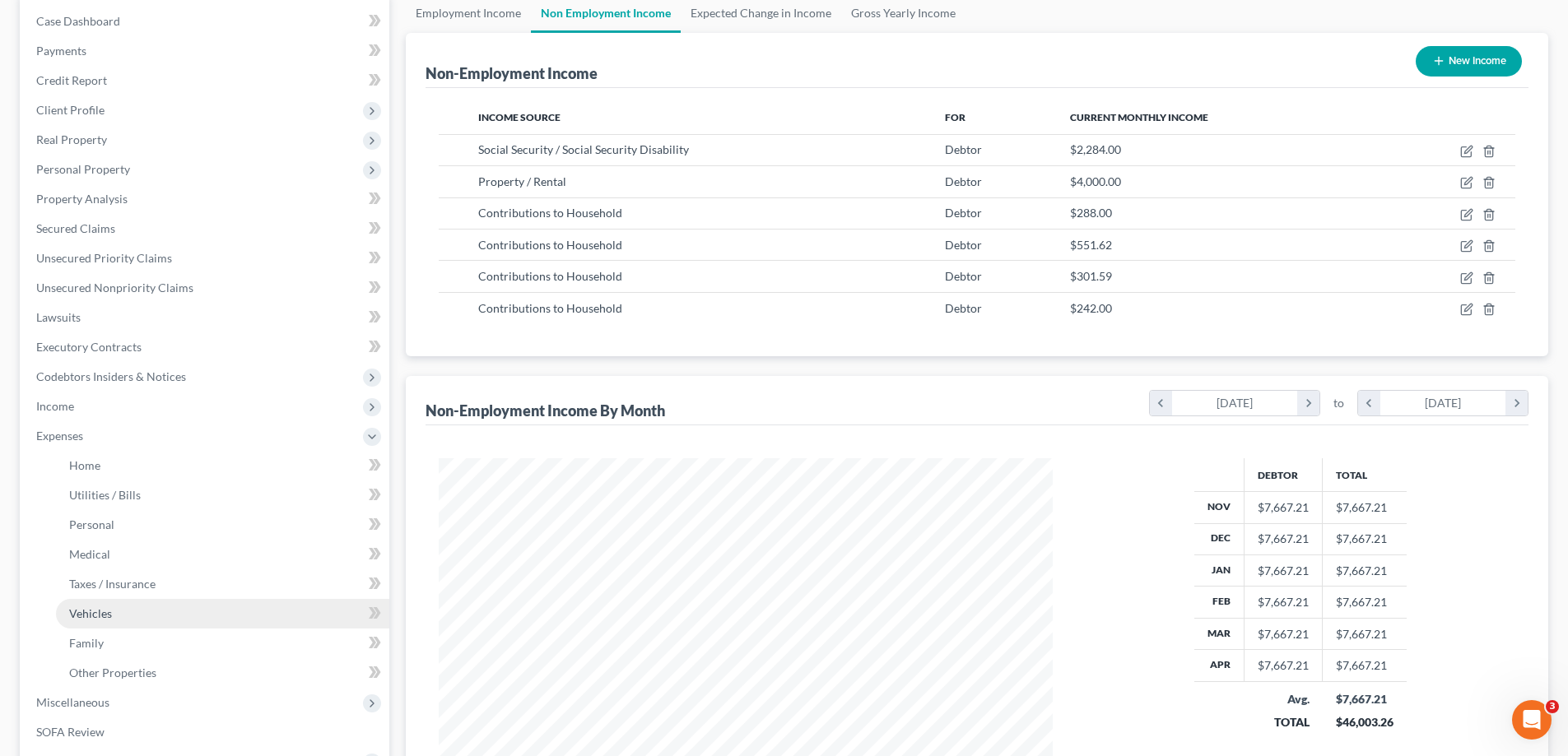
click at [115, 618] on link "Vehicles" at bounding box center [222, 613] width 334 height 30
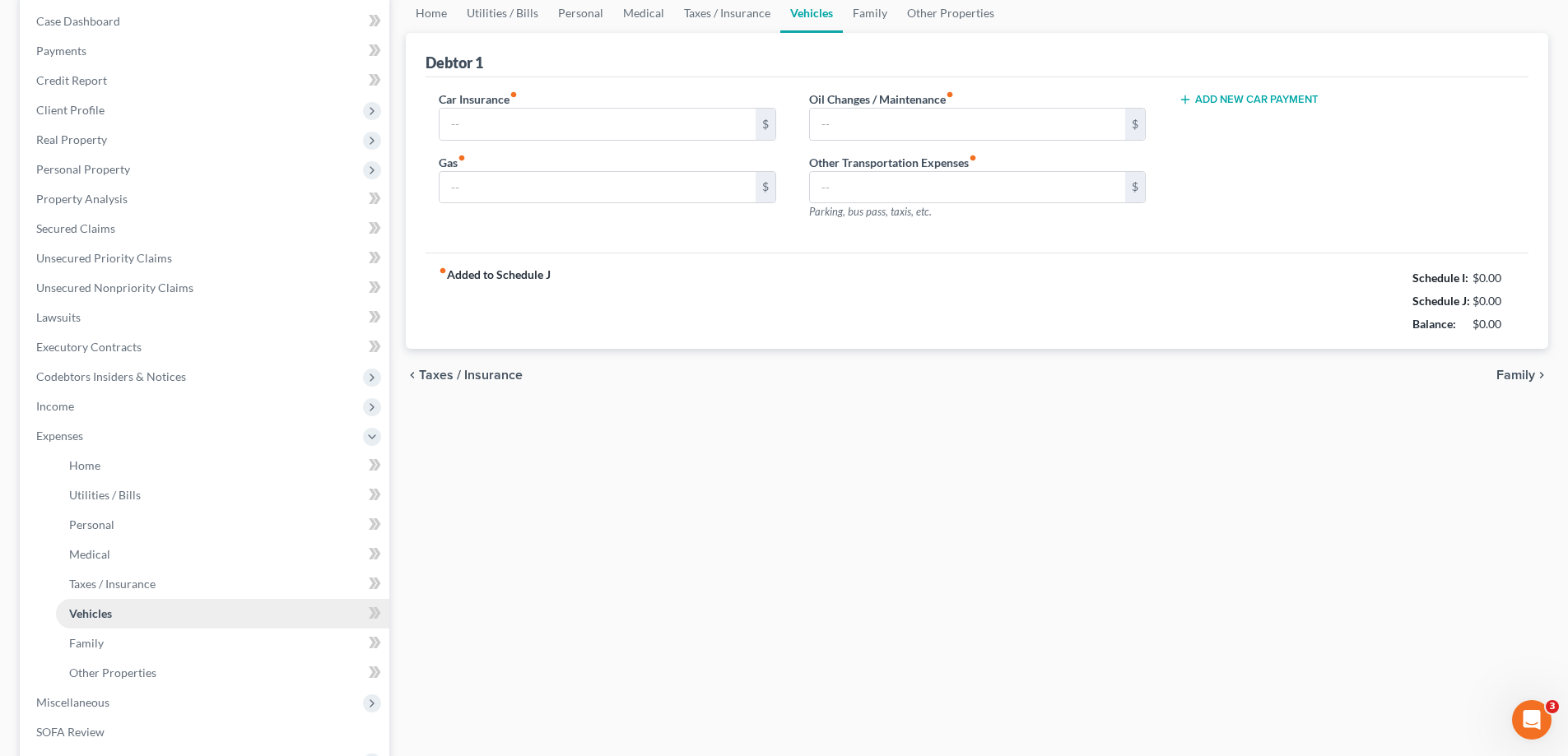
scroll to position [84, 0]
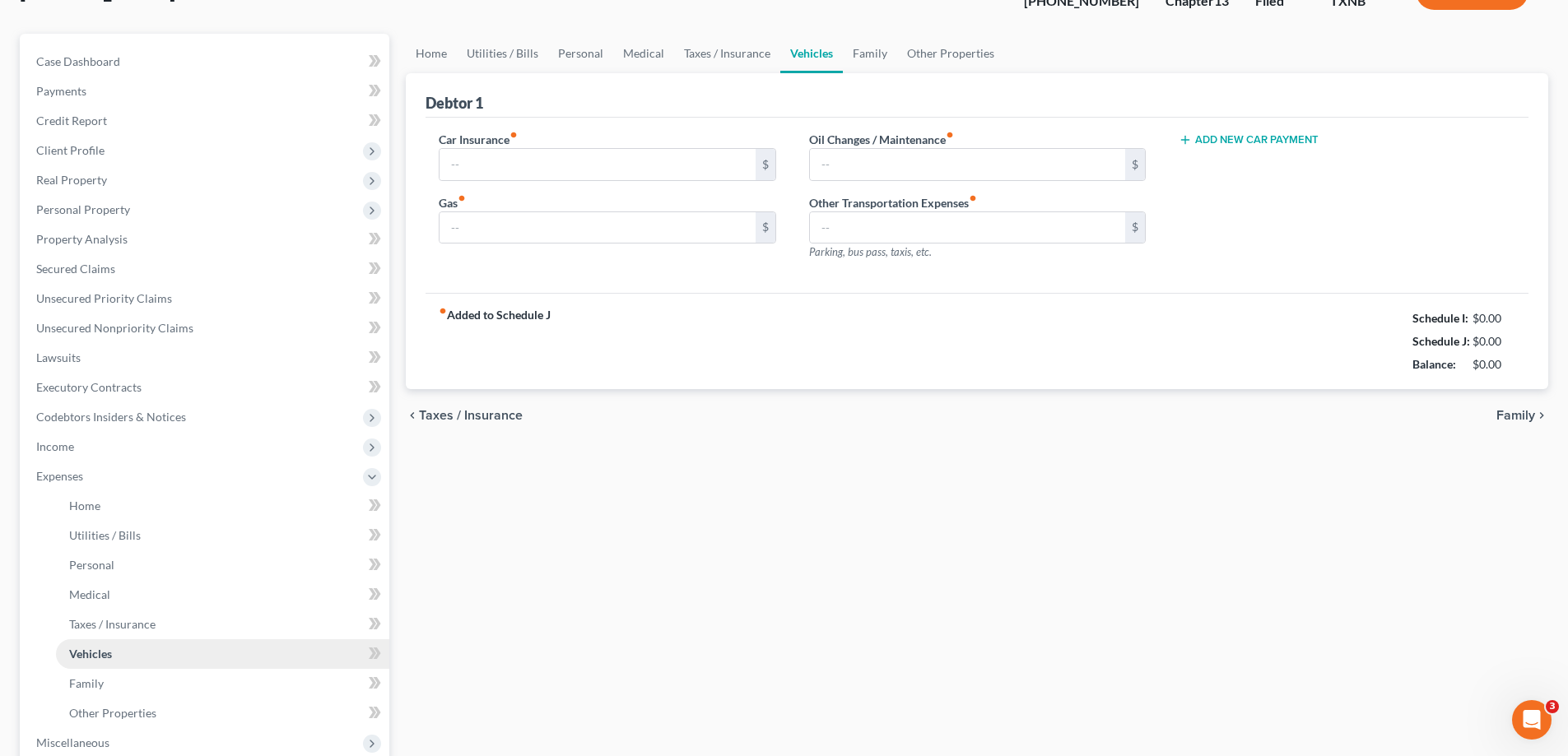
type input "269.72"
type input "433.00"
type input "45.00"
type input "0.00"
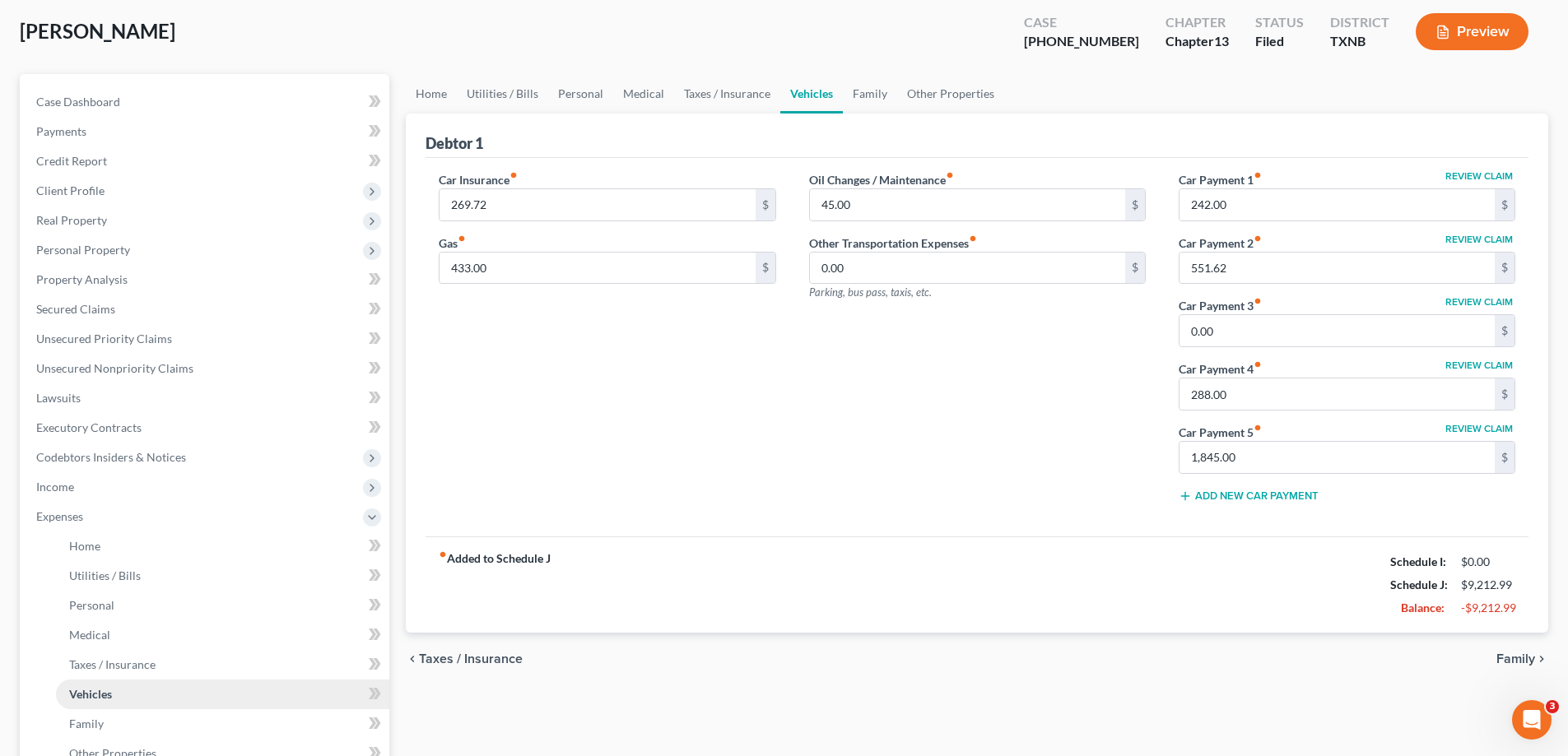
scroll to position [0, 0]
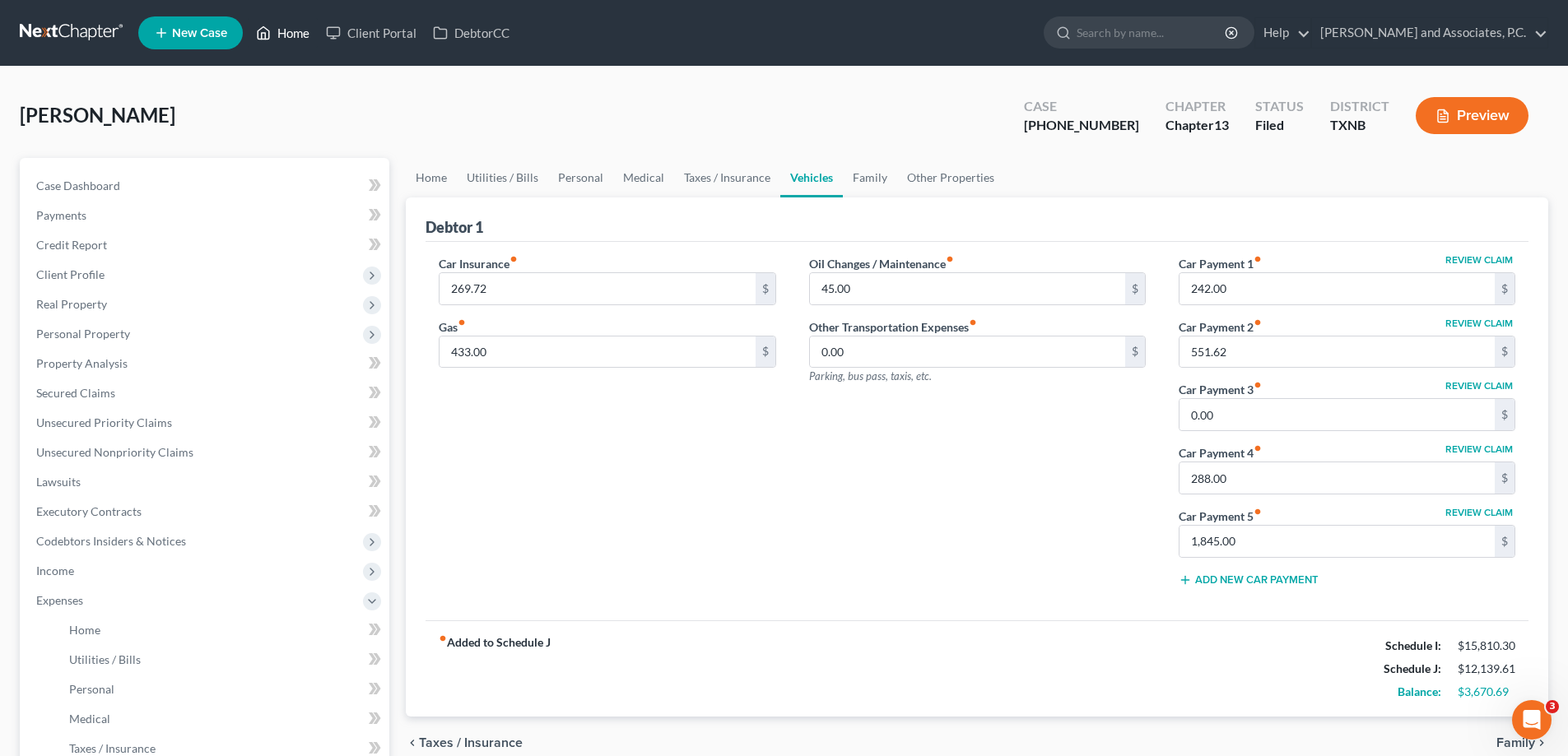
click at [275, 31] on link "Home" at bounding box center [283, 32] width 70 height 30
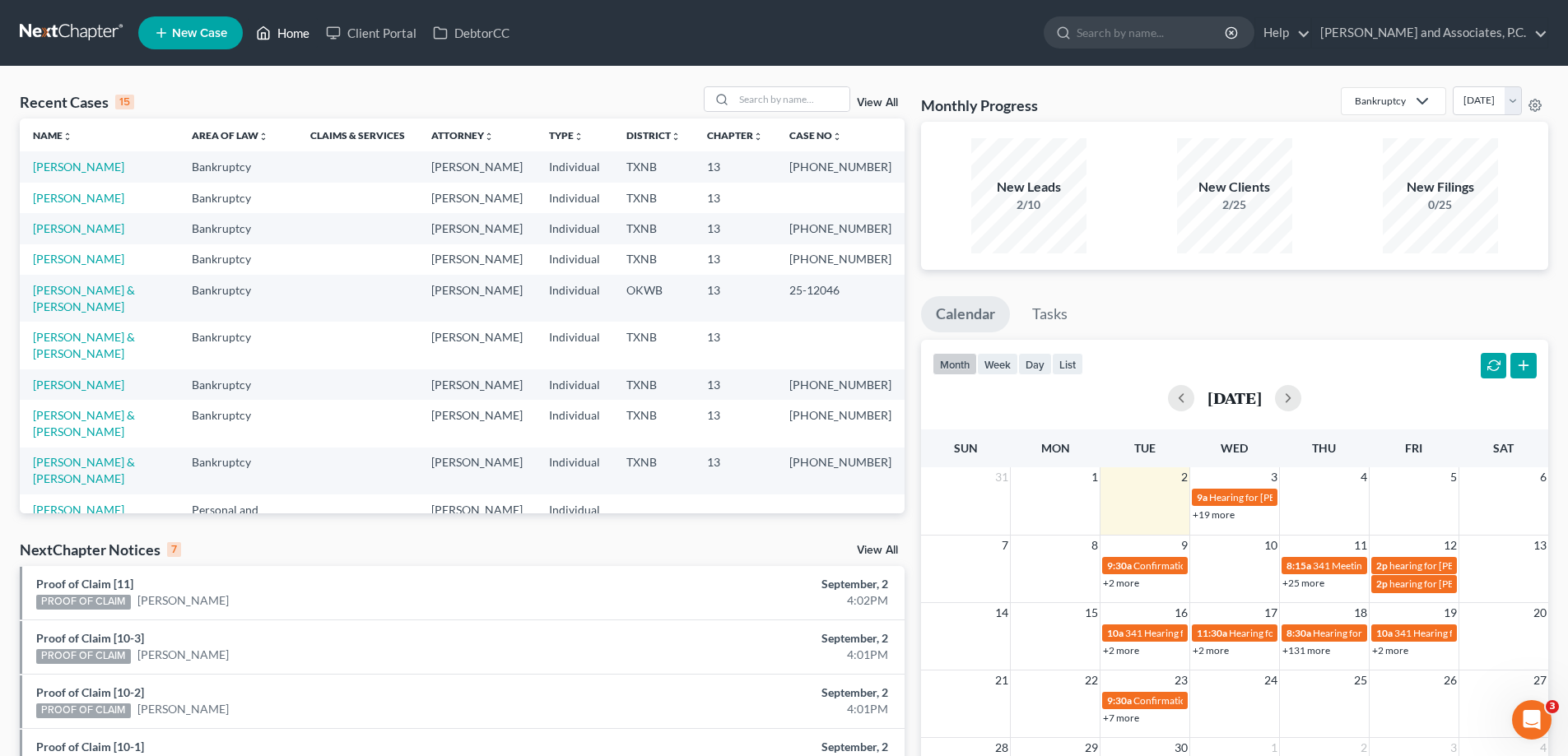
scroll to position [113, 0]
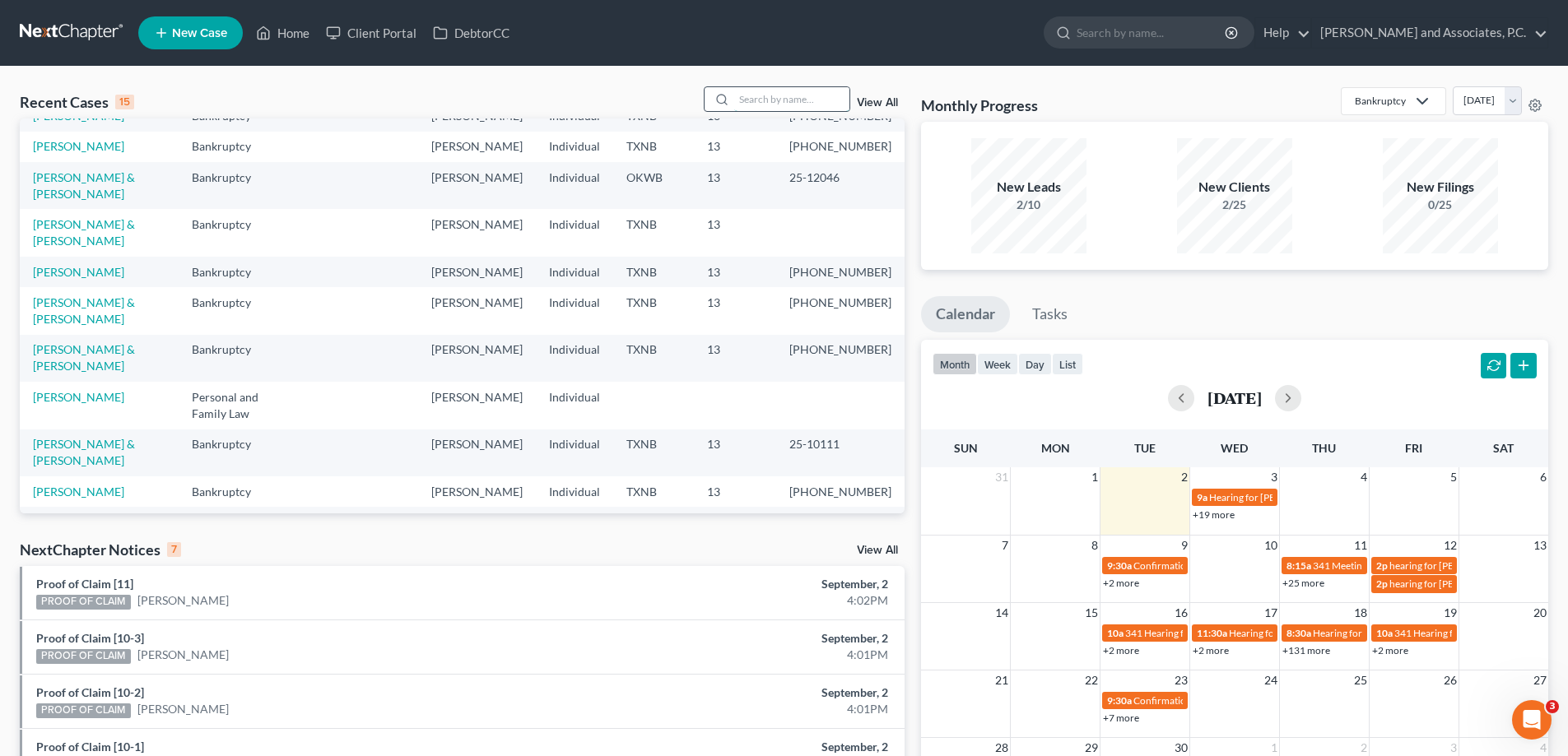
click at [760, 92] on input "search" at bounding box center [791, 99] width 115 height 24
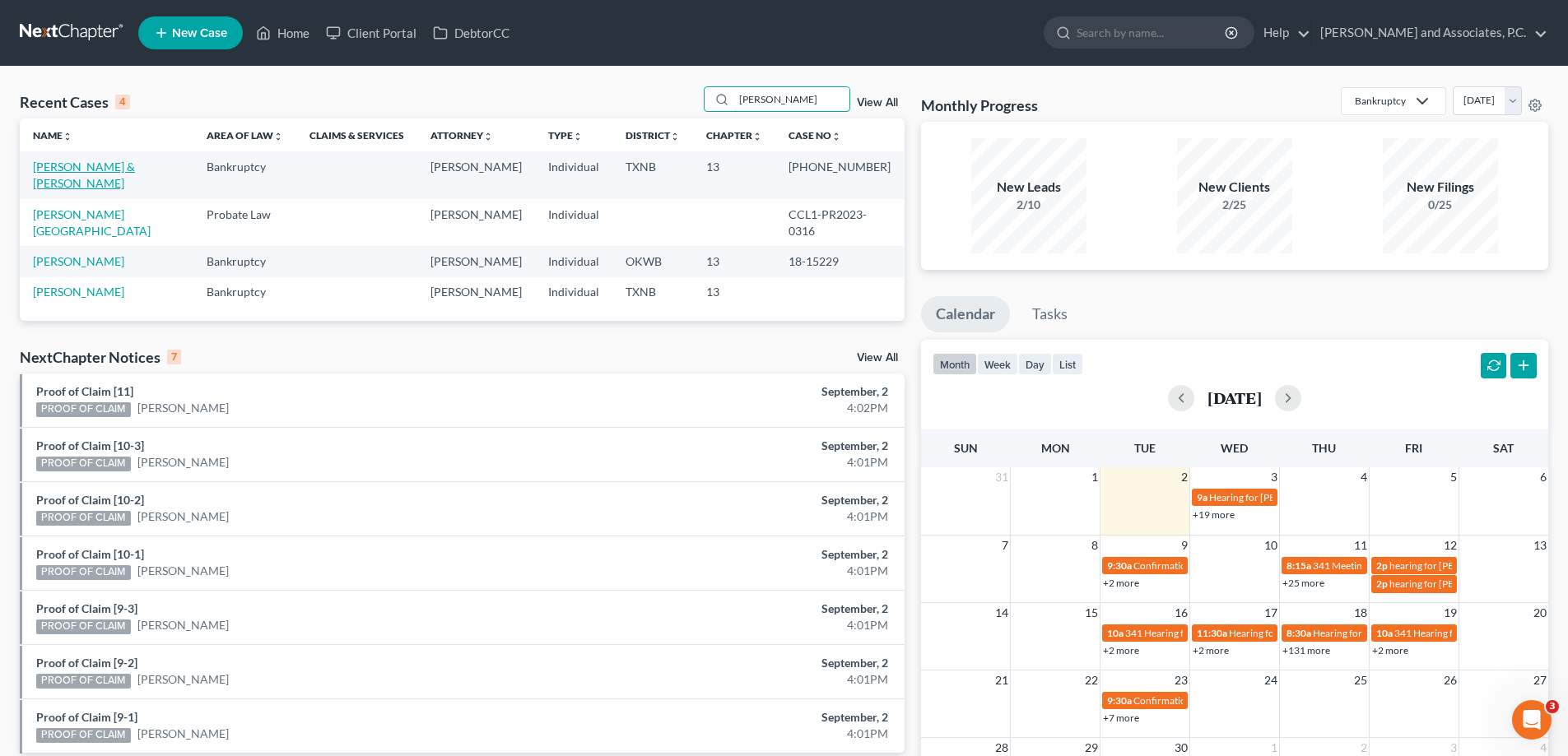
type input "[PERSON_NAME]"
click at [135, 170] on link "[PERSON_NAME] & [PERSON_NAME]" at bounding box center [83, 175] width 102 height 31
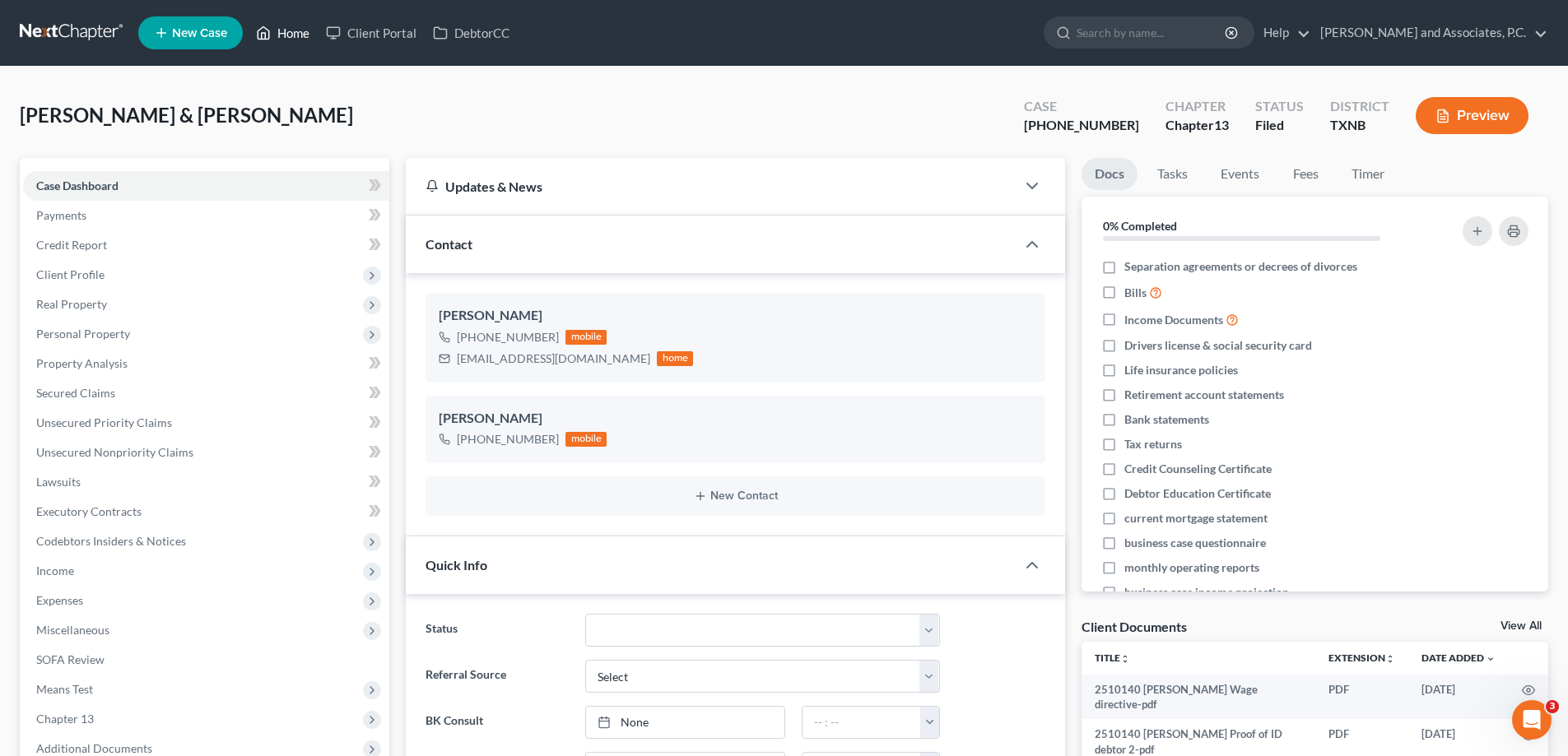
click at [287, 35] on link "Home" at bounding box center [283, 32] width 70 height 30
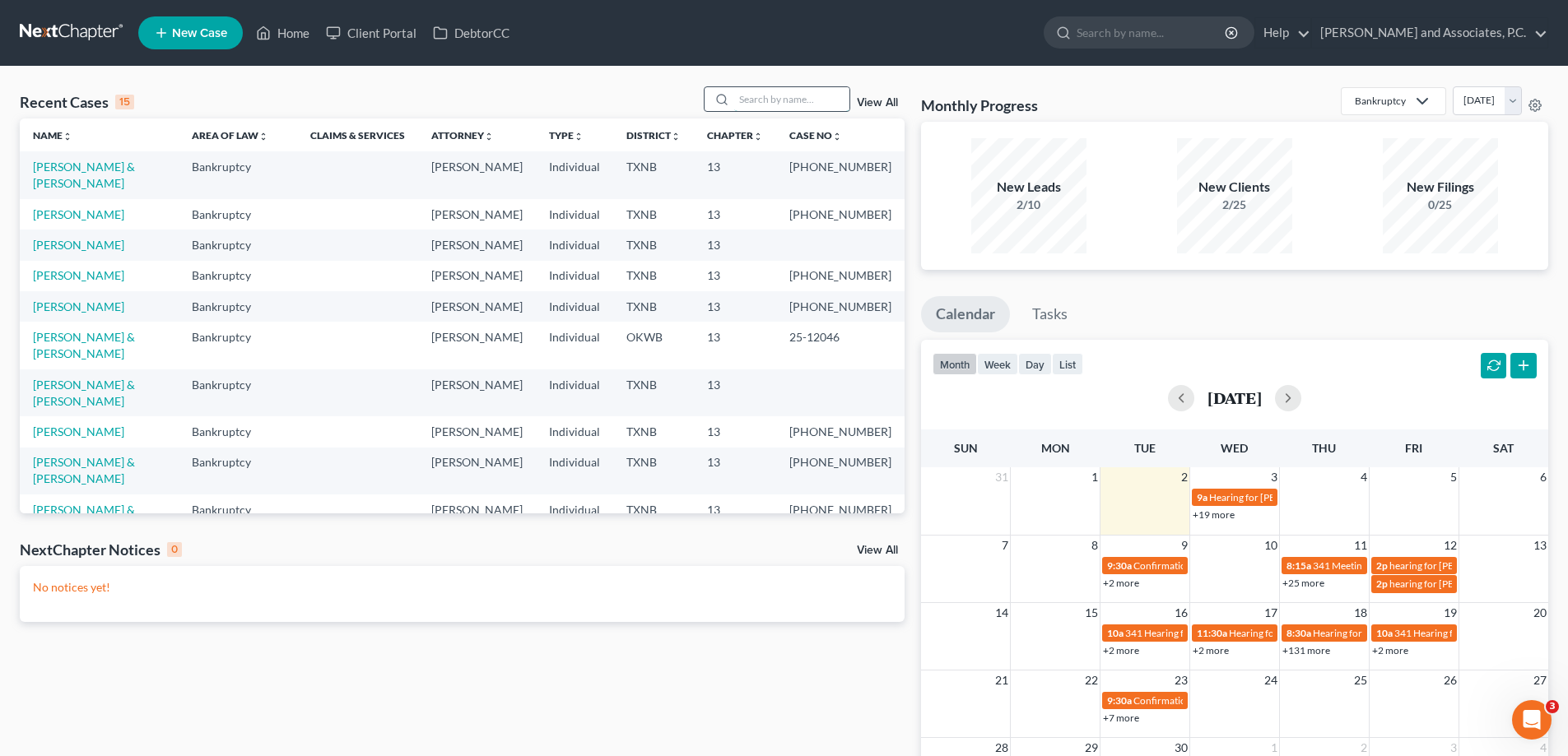
click at [761, 98] on input "search" at bounding box center [791, 99] width 115 height 24
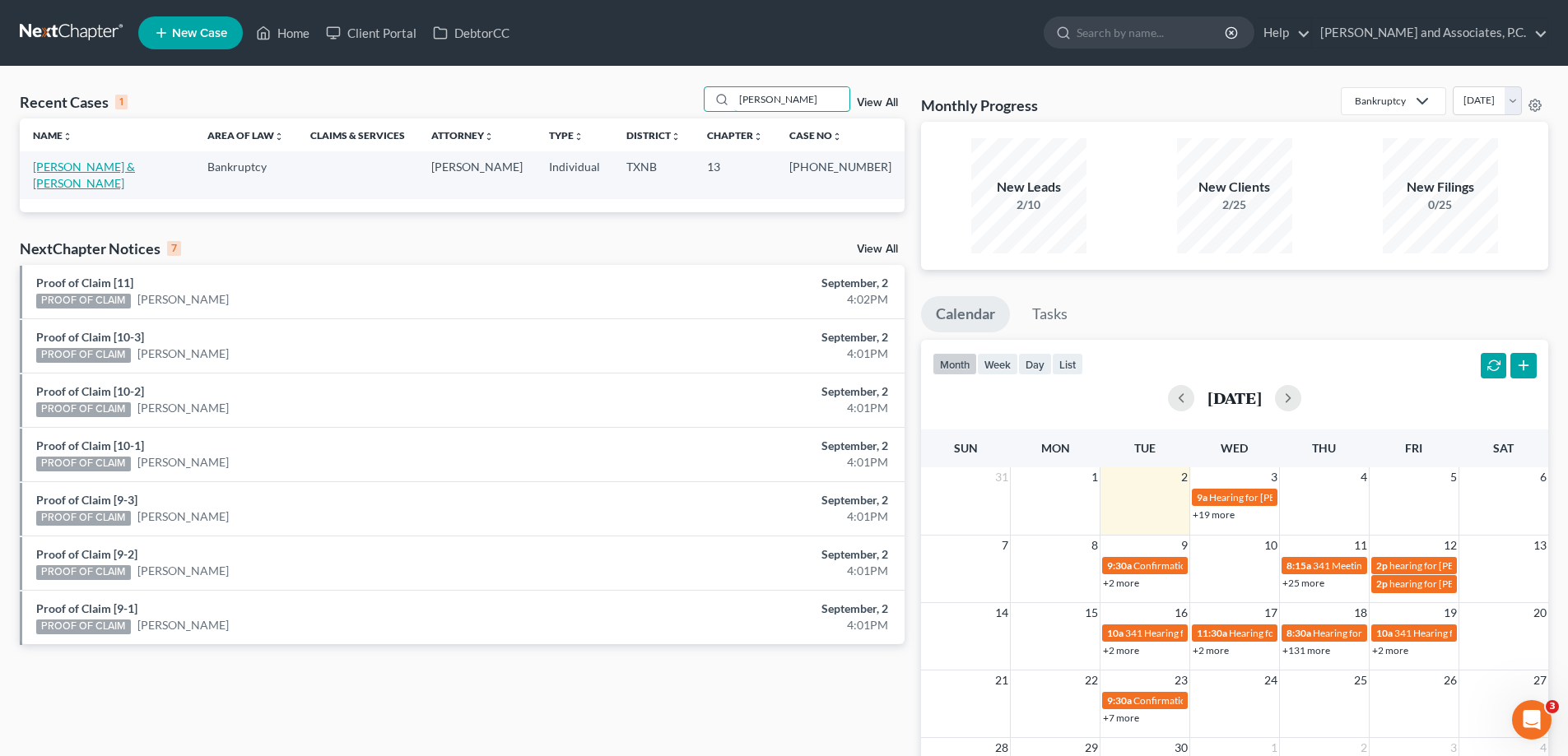
type input "[PERSON_NAME]"
click at [111, 168] on link "[PERSON_NAME] & [PERSON_NAME]" at bounding box center [83, 175] width 102 height 31
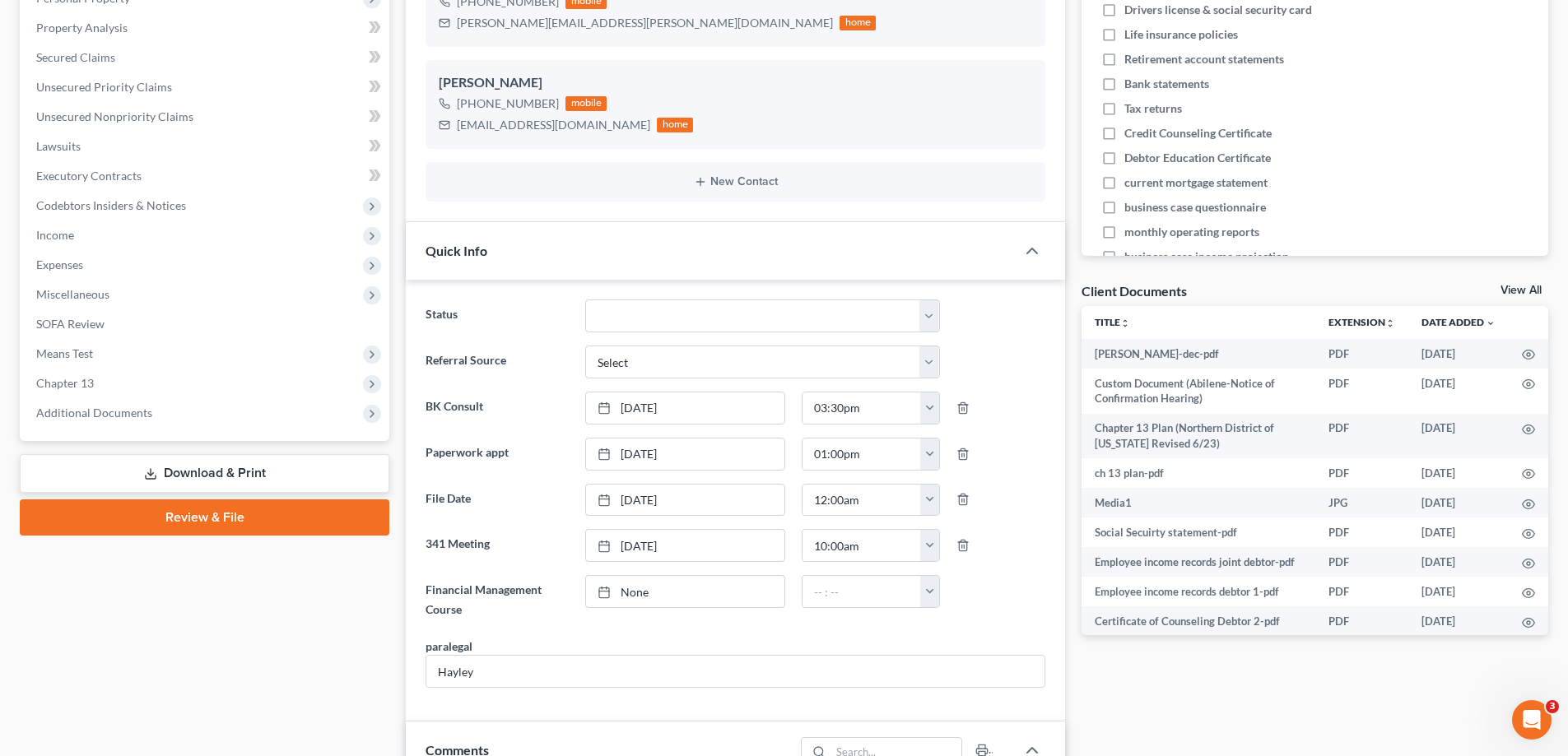
scroll to position [329, 0]
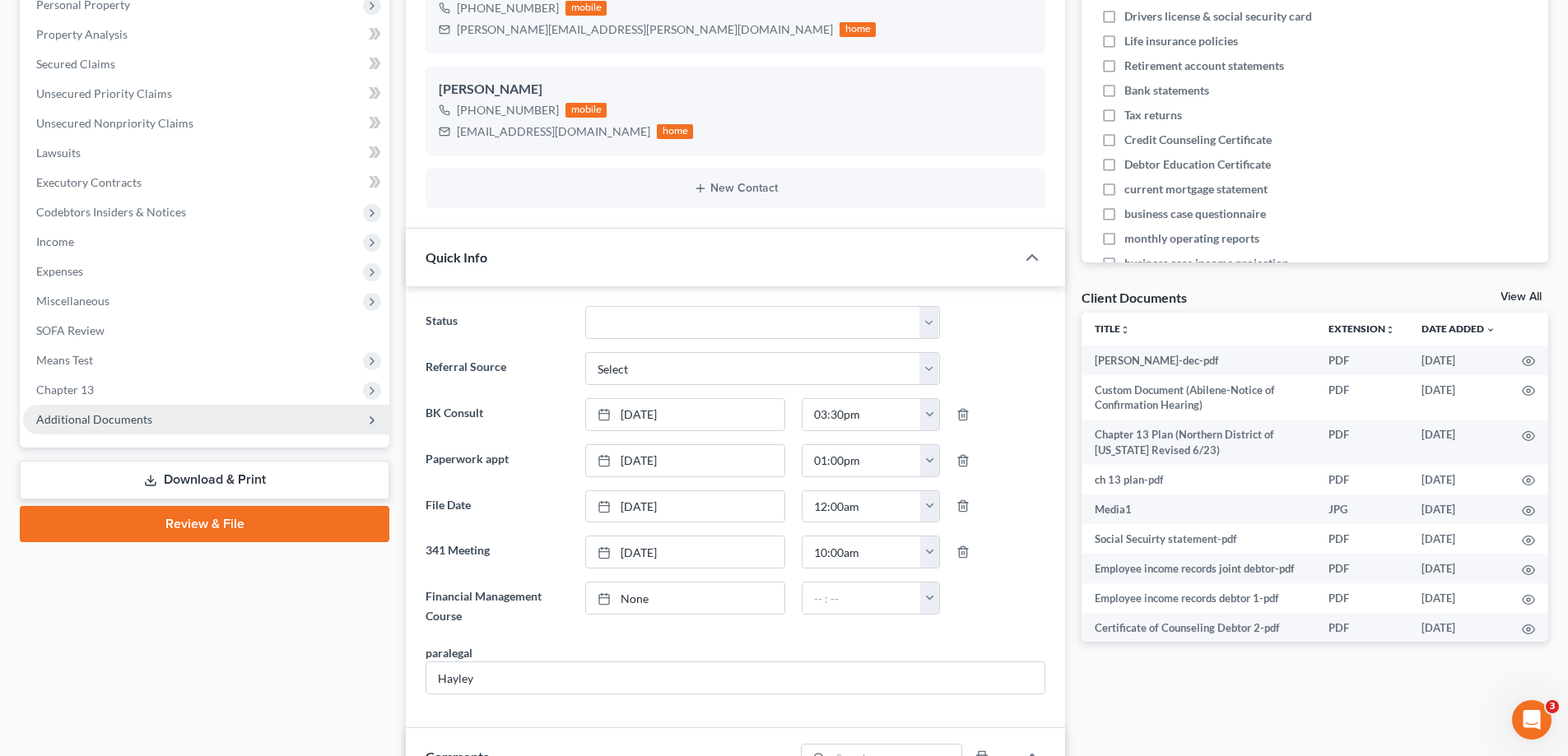
click at [145, 418] on span "Additional Documents" at bounding box center [94, 419] width 116 height 14
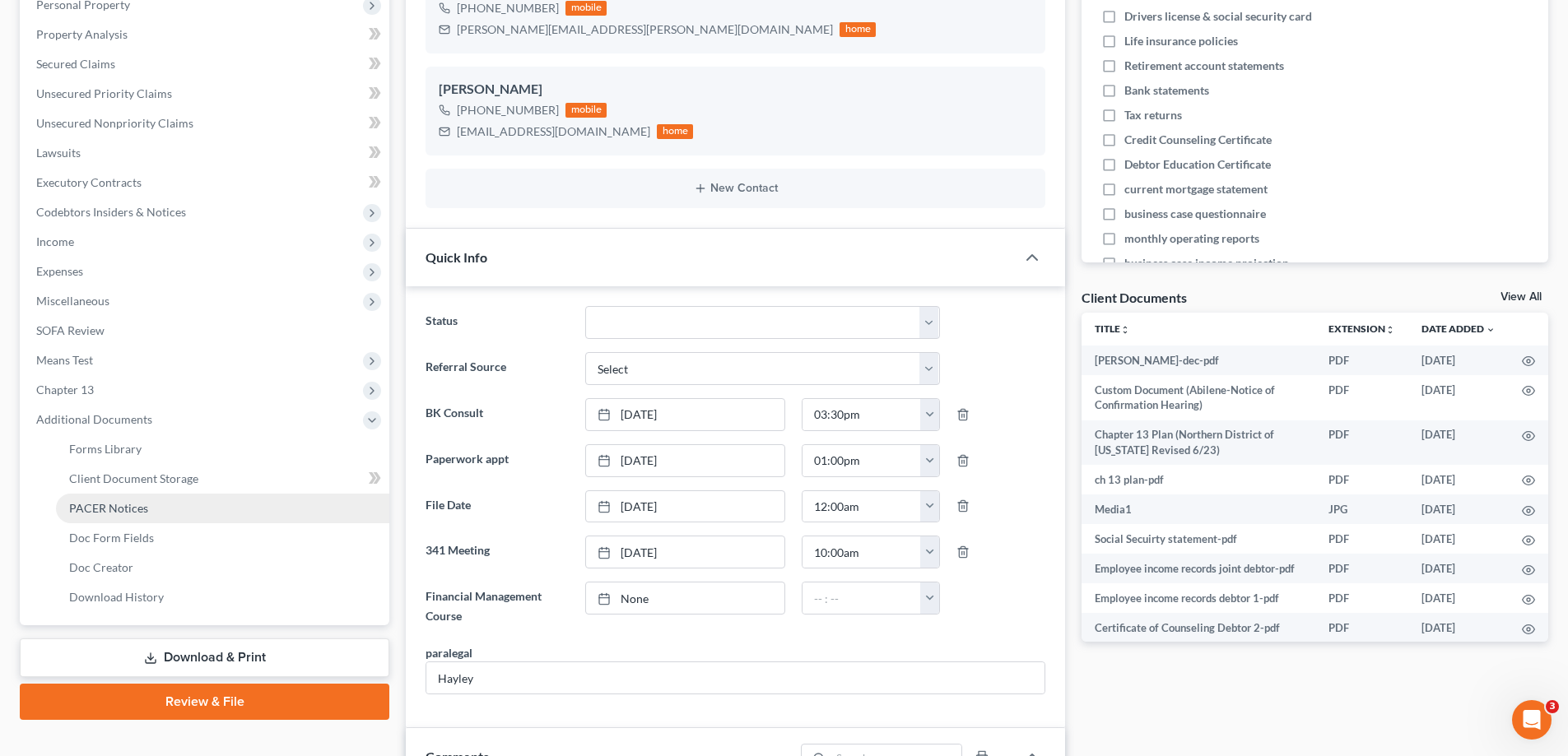
click at [120, 504] on span "PACER Notices" at bounding box center [109, 508] width 79 height 14
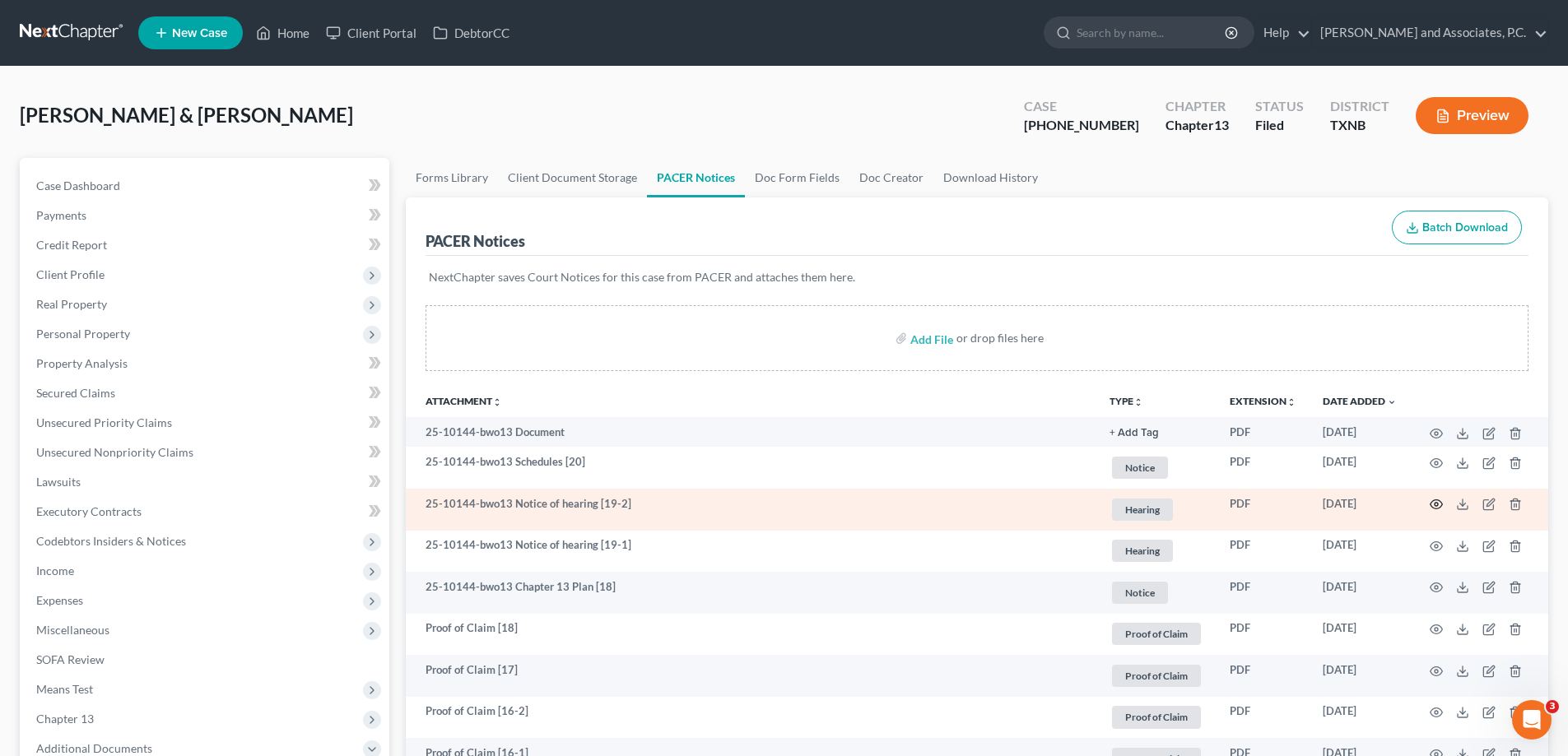
click at [1436, 504] on circle "button" at bounding box center [1436, 505] width 3 height 3
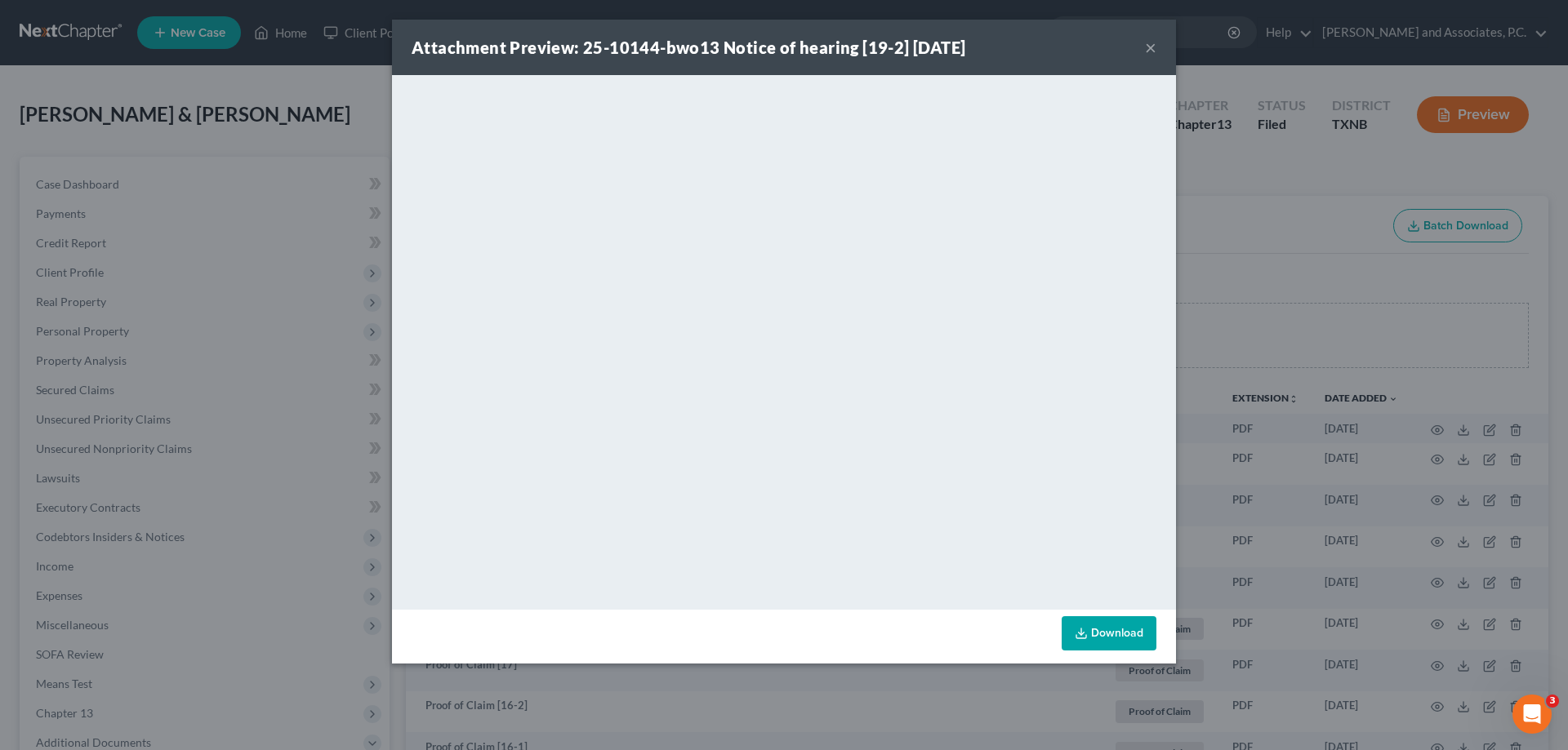
click at [1153, 47] on button "×" at bounding box center [1150, 47] width 11 height 20
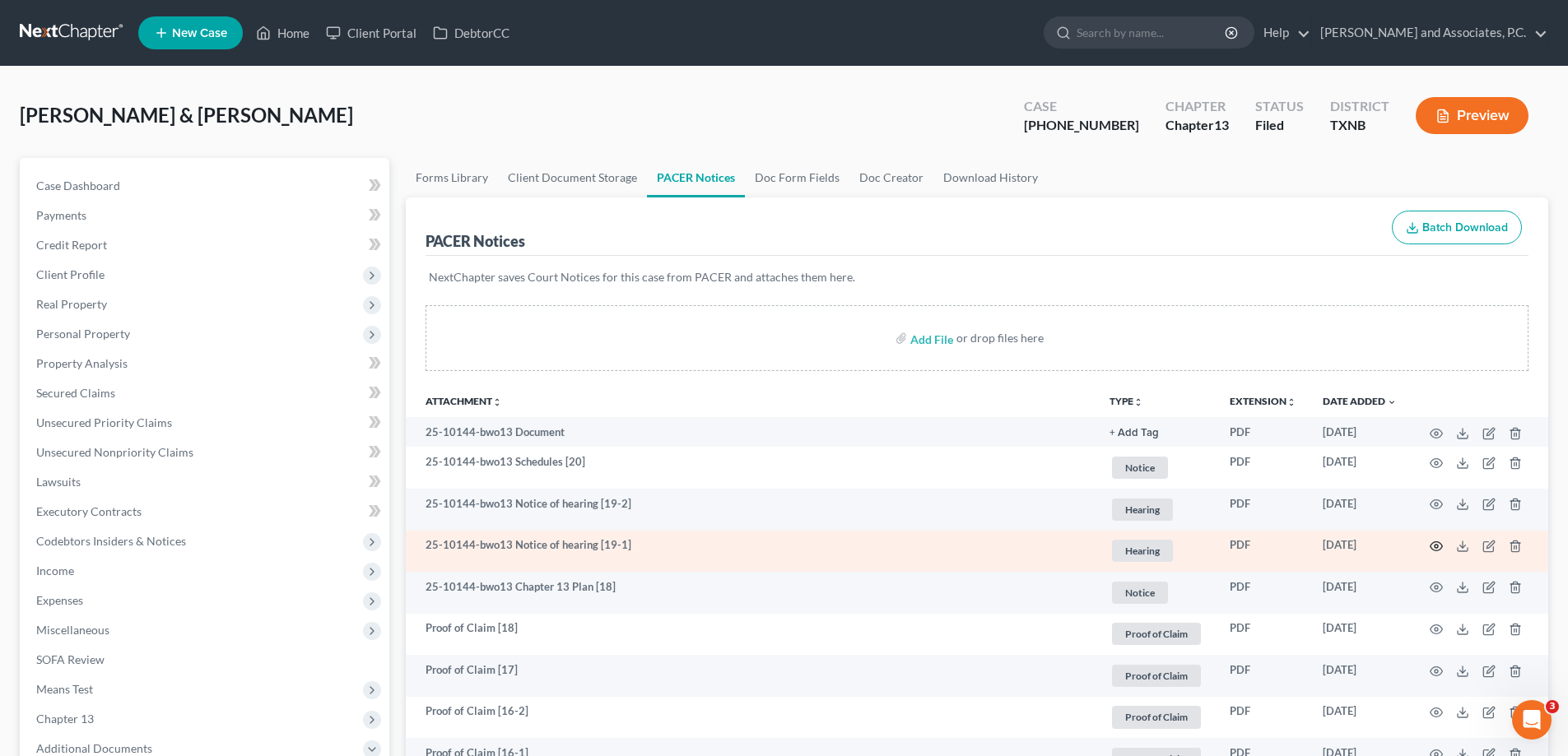
click at [1439, 547] on icon "button" at bounding box center [1435, 546] width 13 height 13
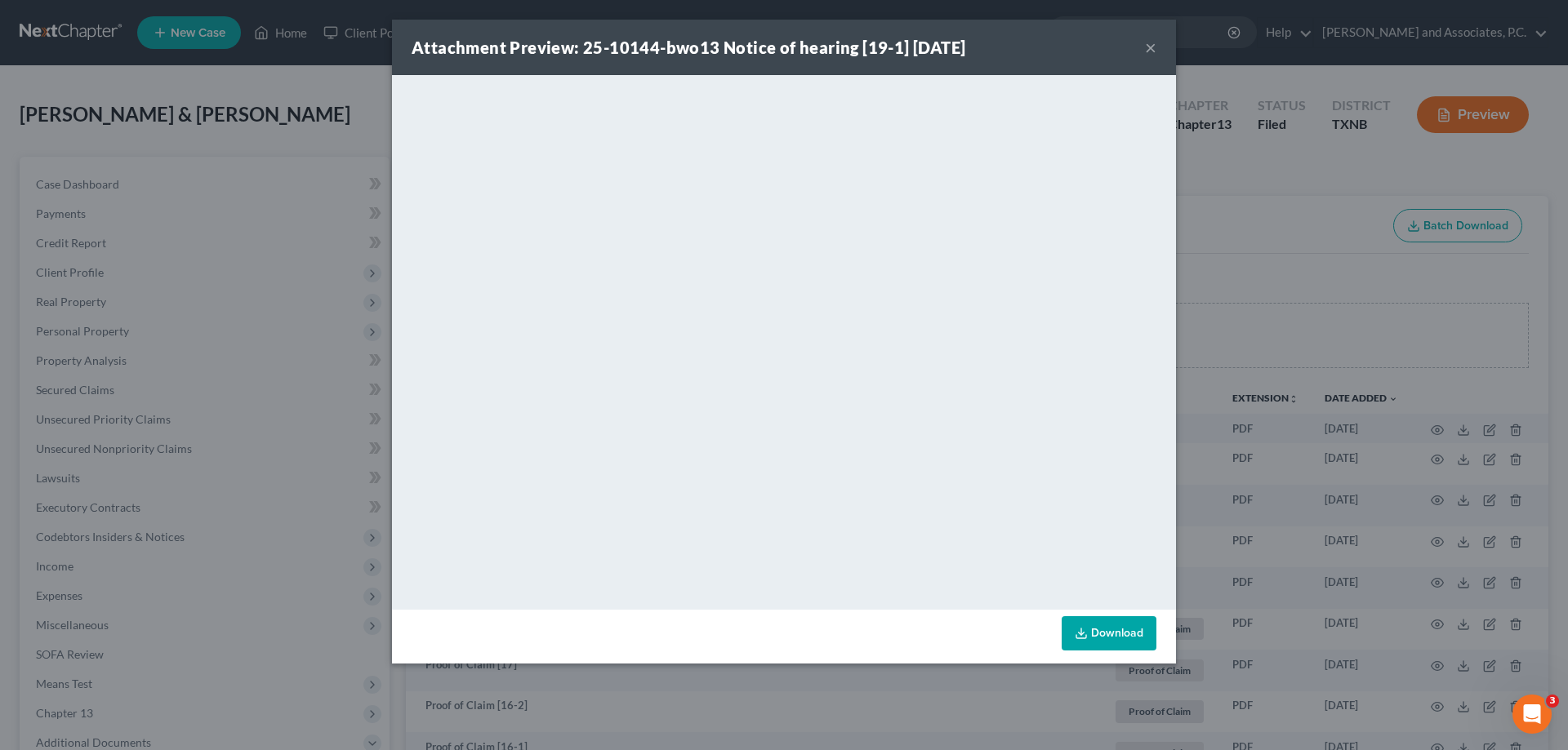
click at [1149, 40] on button "×" at bounding box center [1150, 47] width 11 height 20
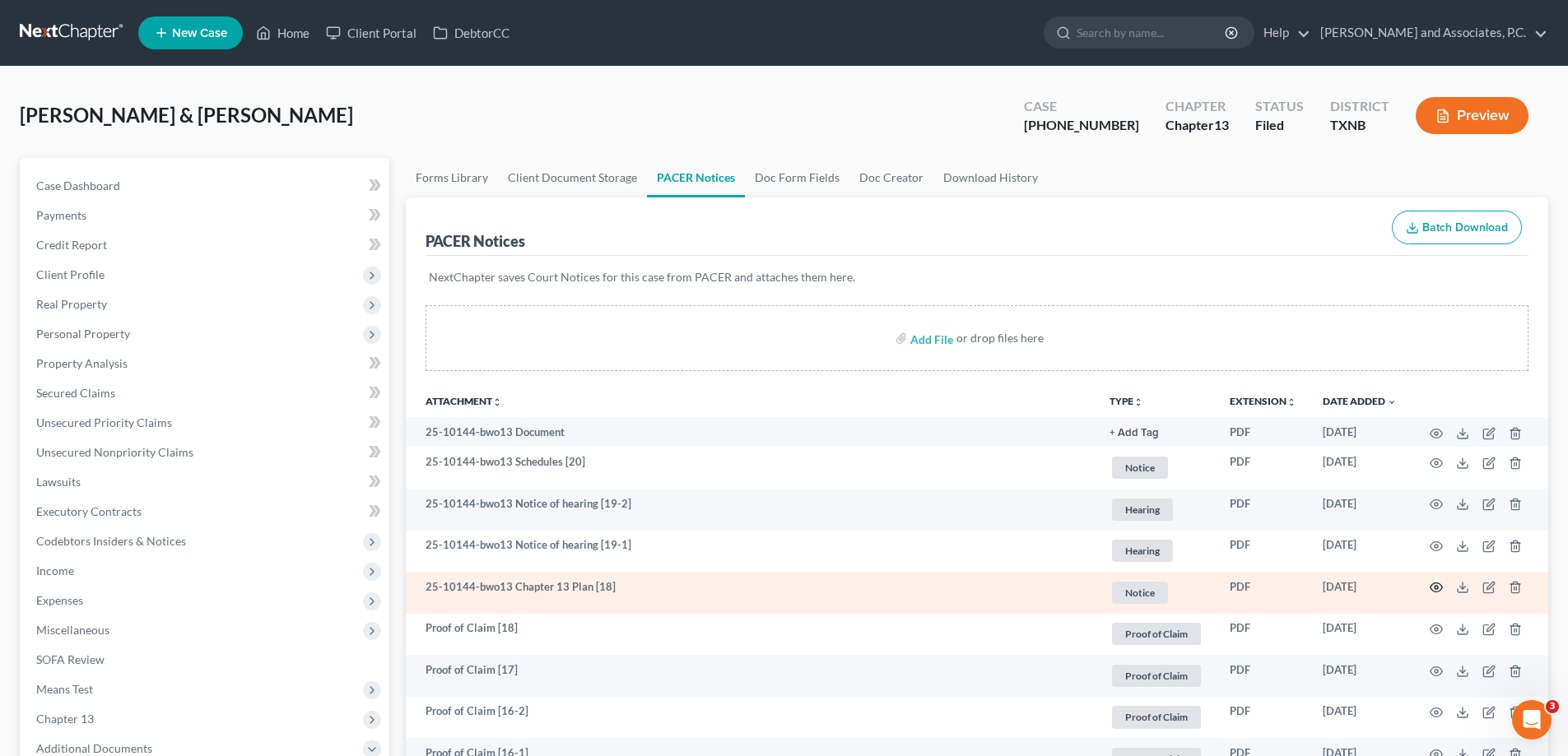
click at [1439, 583] on icon "button" at bounding box center [1435, 587] width 13 height 13
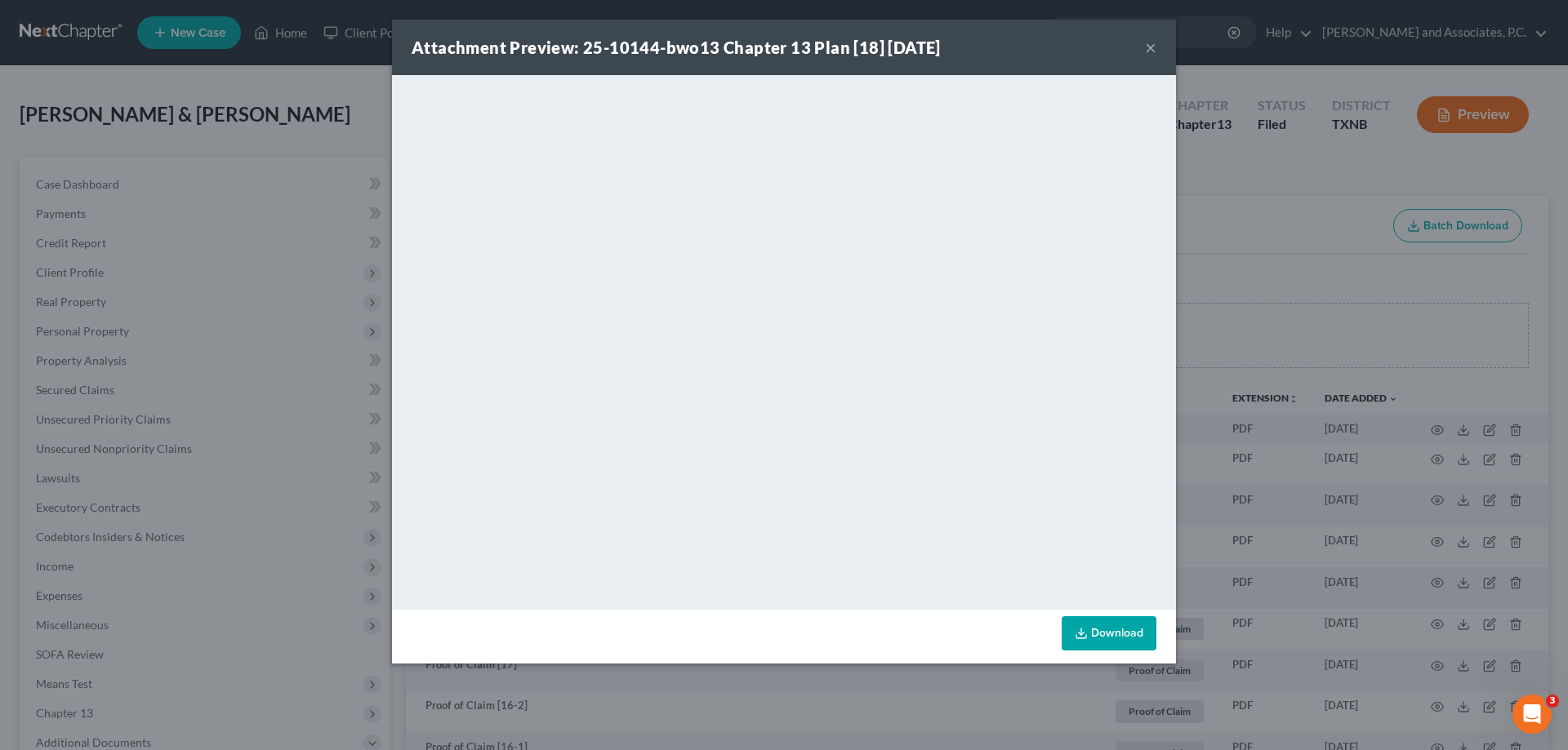
click at [1152, 44] on button "×" at bounding box center [1150, 47] width 11 height 20
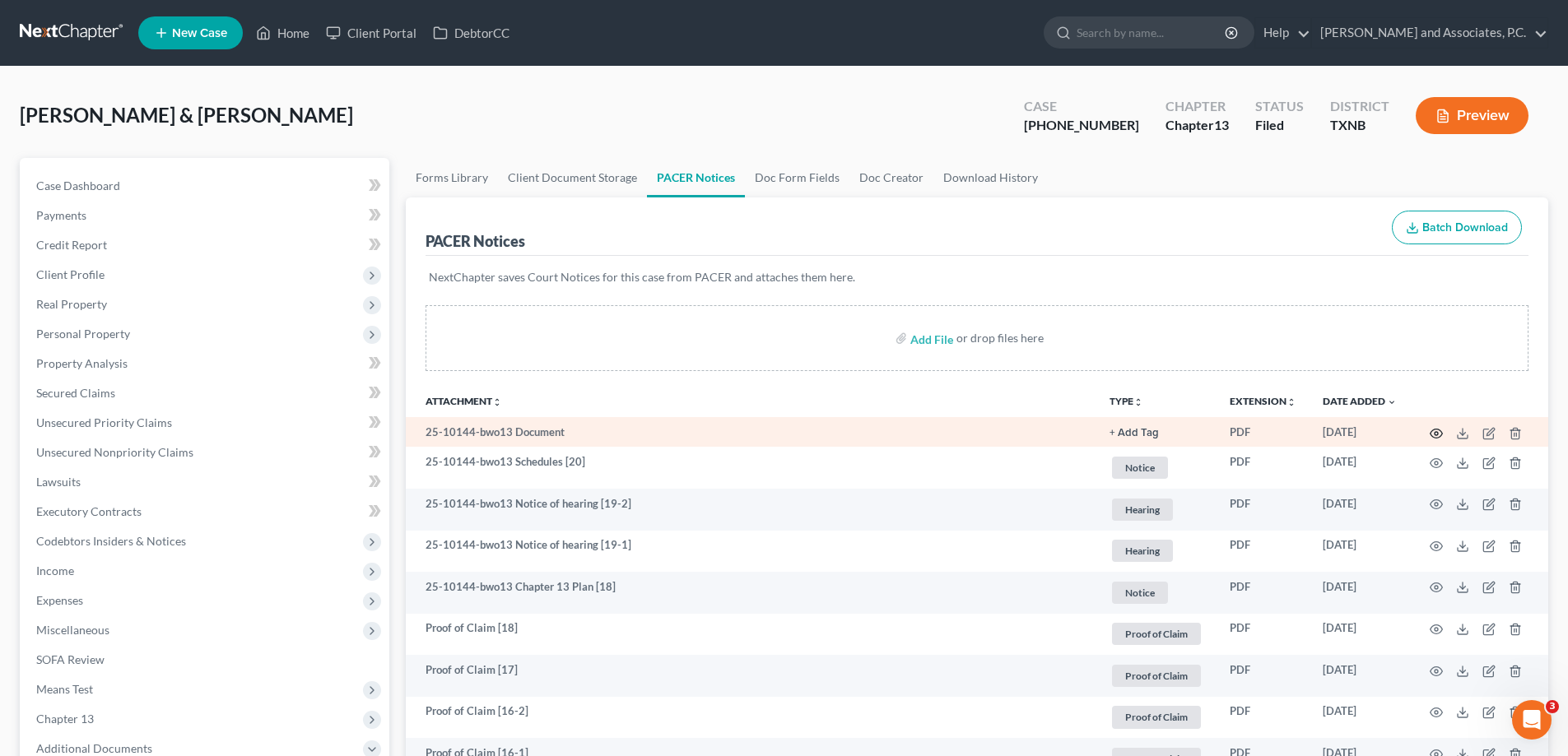
click at [1435, 433] on circle "button" at bounding box center [1436, 434] width 3 height 3
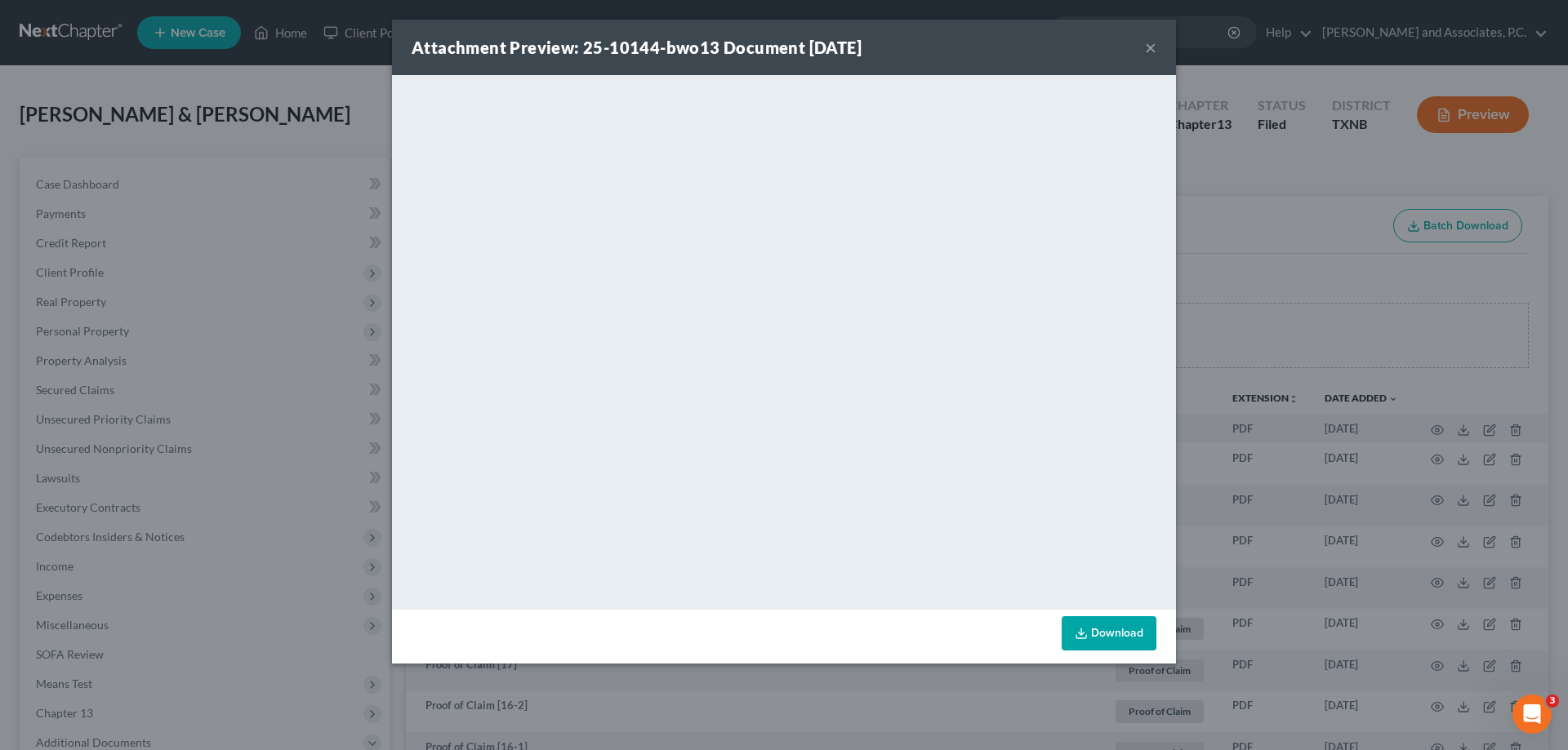
click at [1149, 48] on button "×" at bounding box center [1150, 47] width 11 height 20
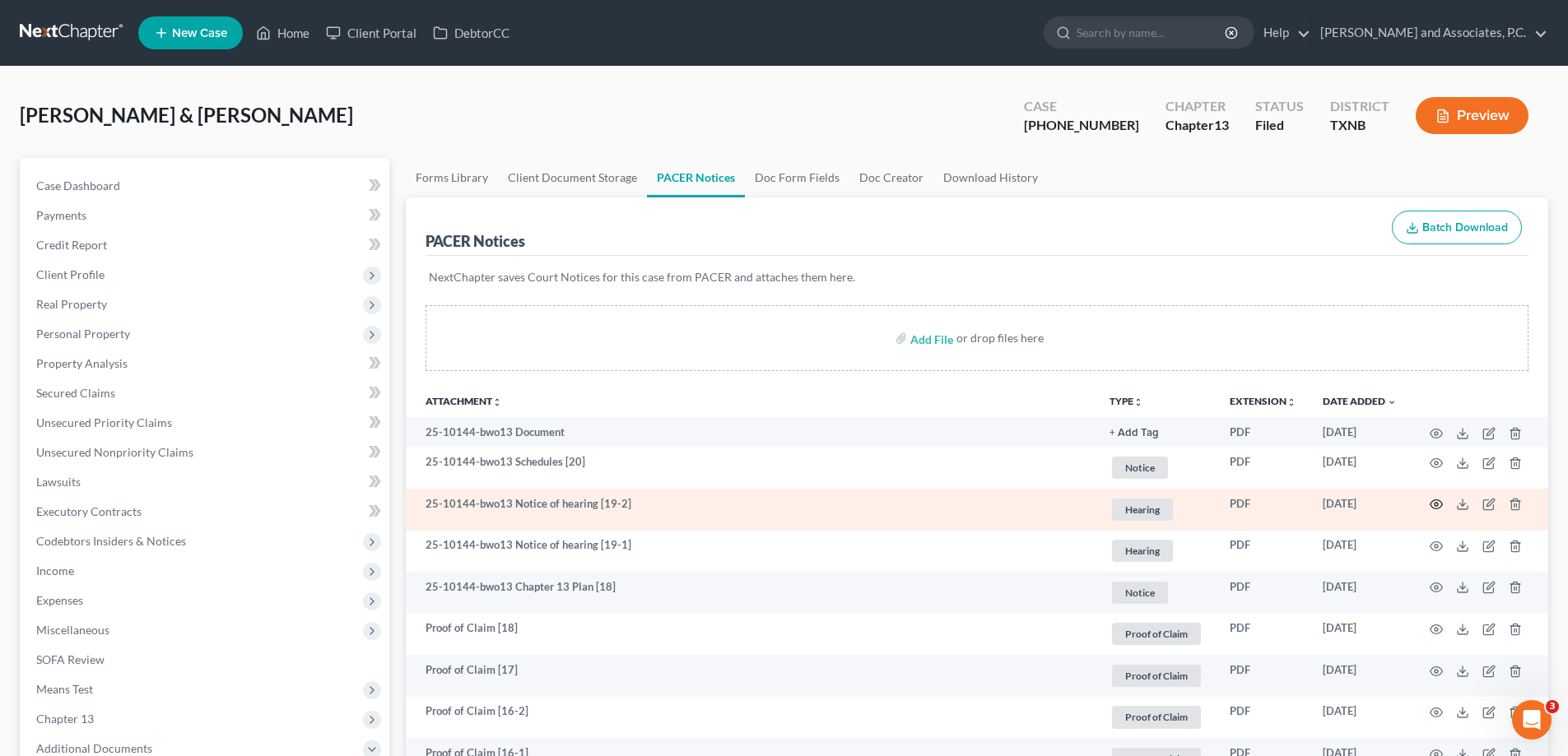
click at [1433, 500] on icon "button" at bounding box center [1435, 504] width 13 height 13
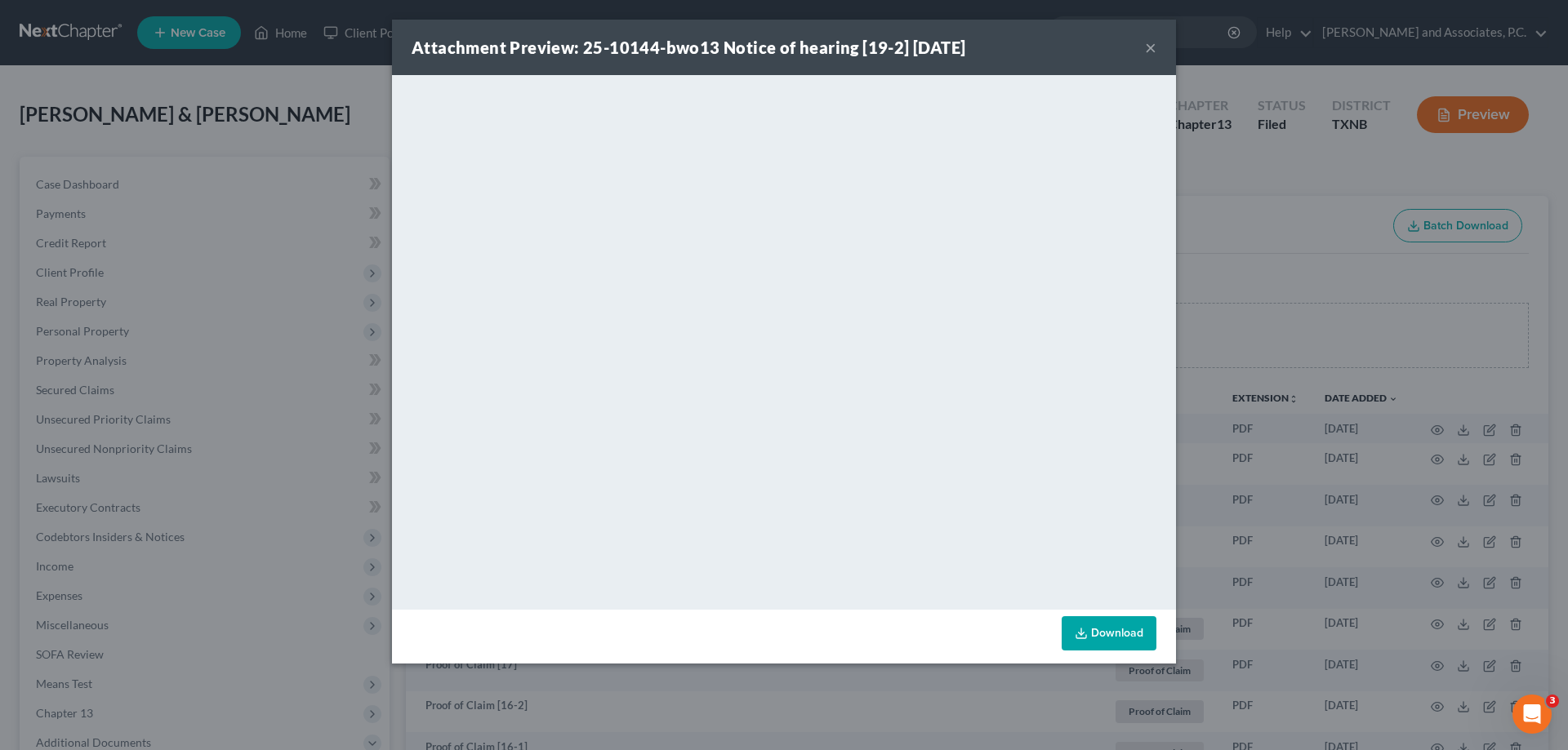
click at [1149, 48] on button "×" at bounding box center [1150, 47] width 11 height 20
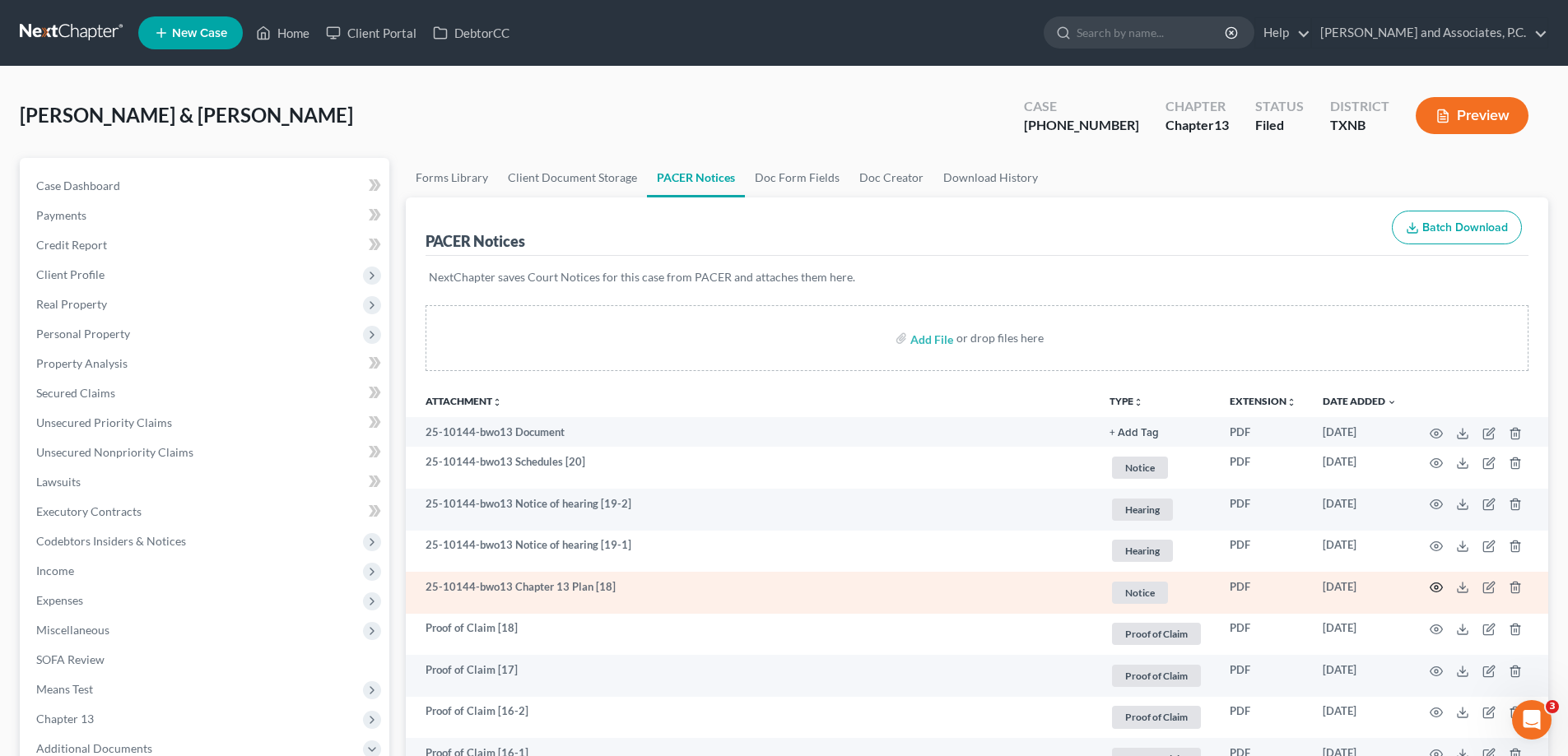
click at [1431, 587] on icon "button" at bounding box center [1436, 588] width 12 height 9
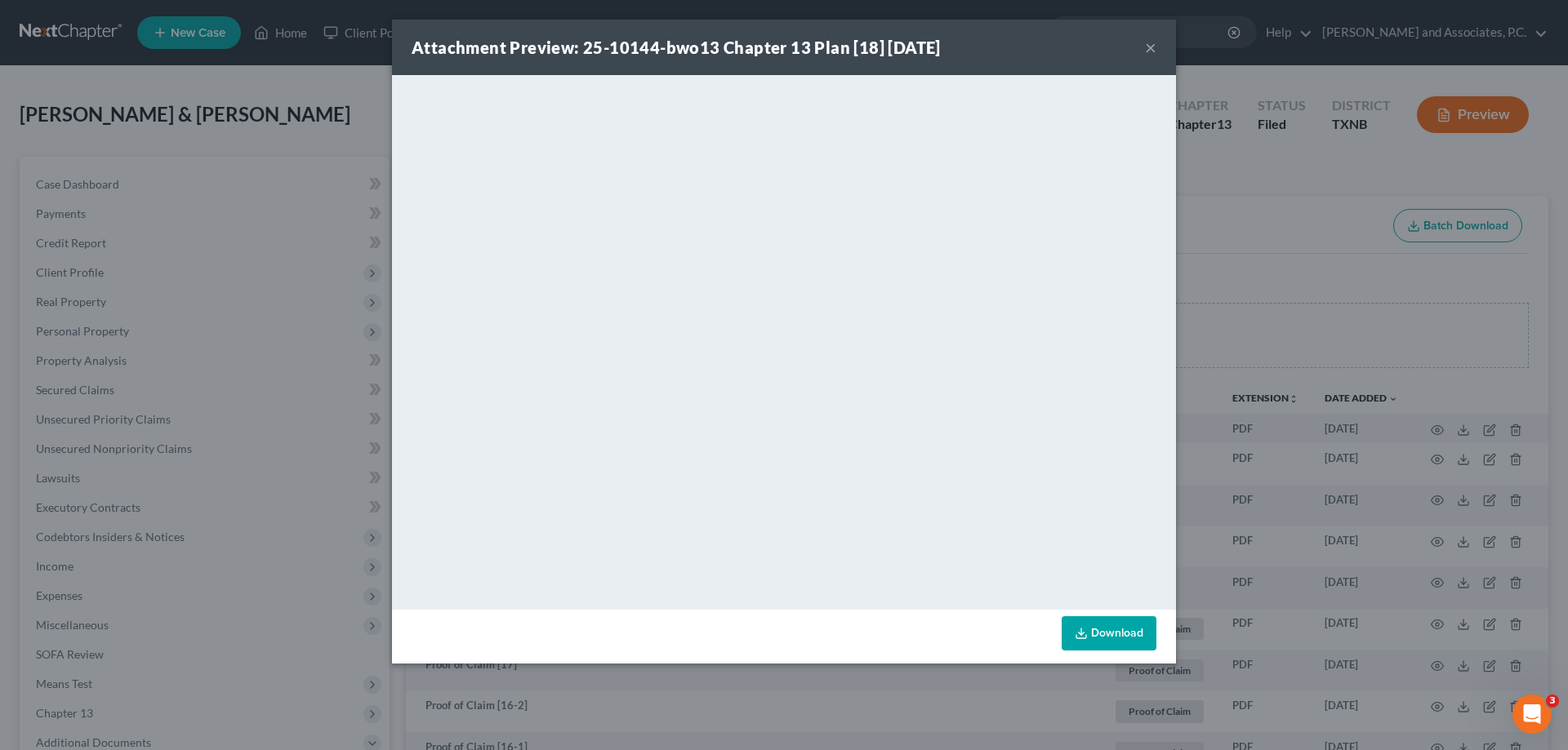
click at [1149, 46] on button "×" at bounding box center [1150, 47] width 11 height 20
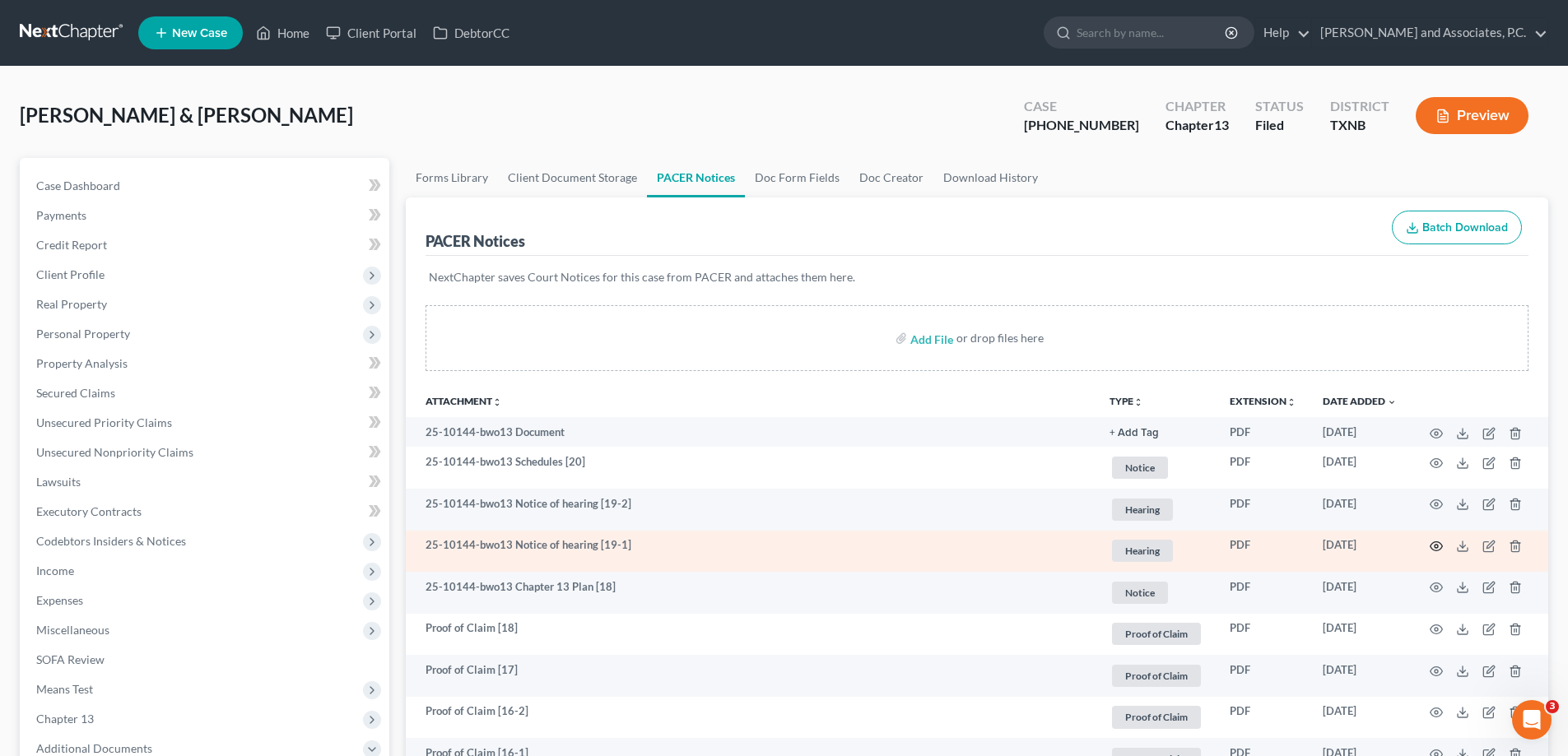
click at [1435, 540] on icon "button" at bounding box center [1435, 546] width 13 height 13
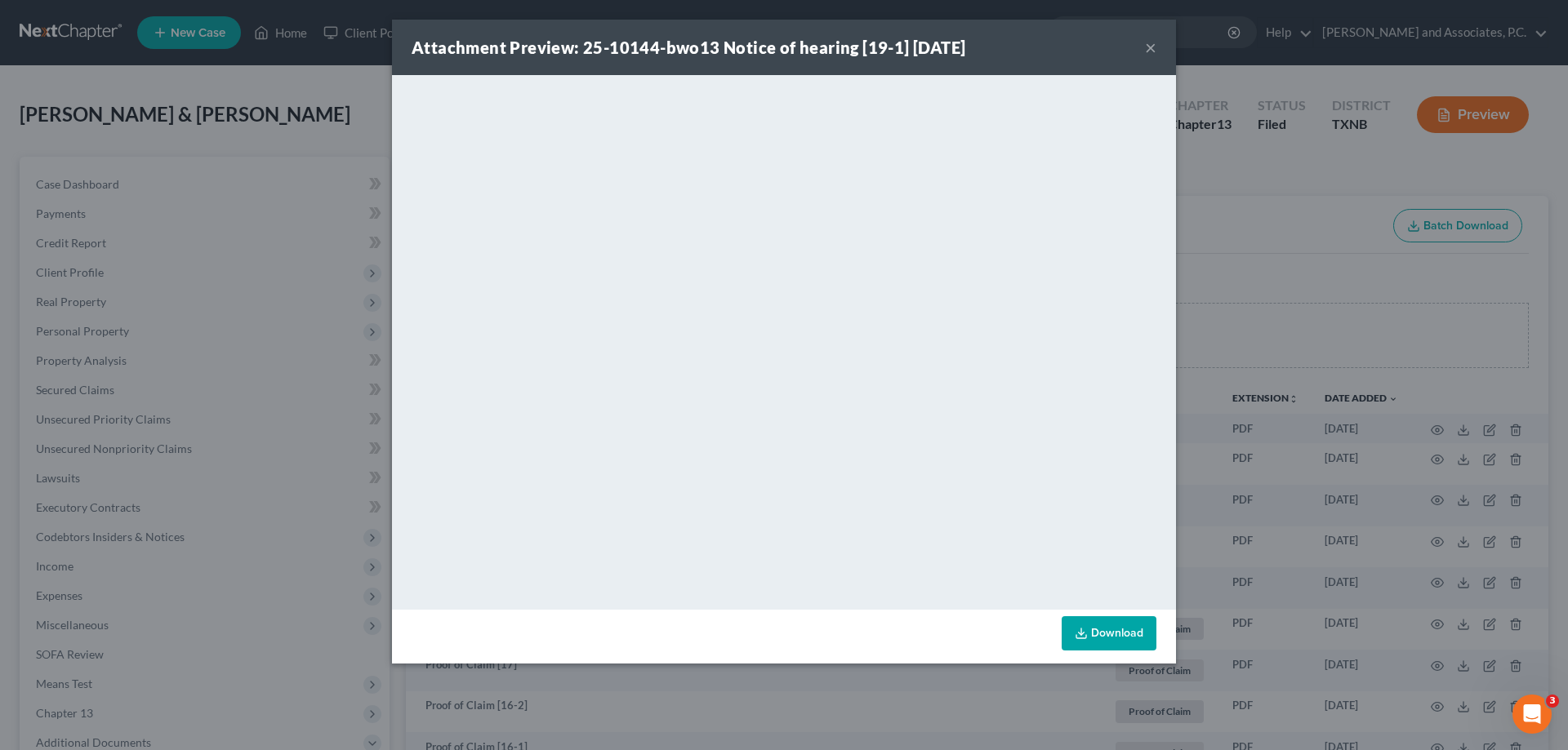
click at [1151, 48] on button "×" at bounding box center [1150, 47] width 11 height 20
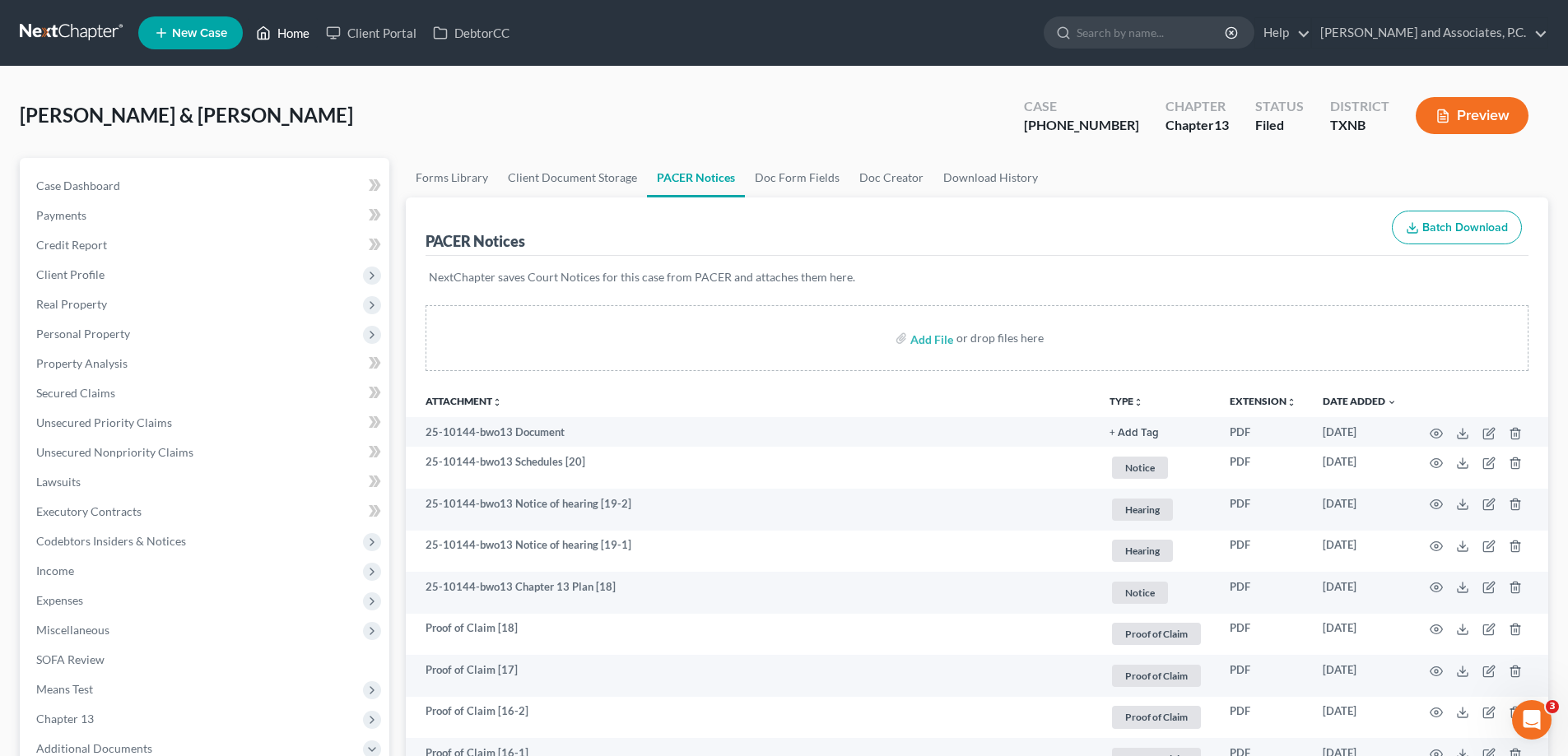
click at [289, 32] on link "Home" at bounding box center [283, 32] width 70 height 30
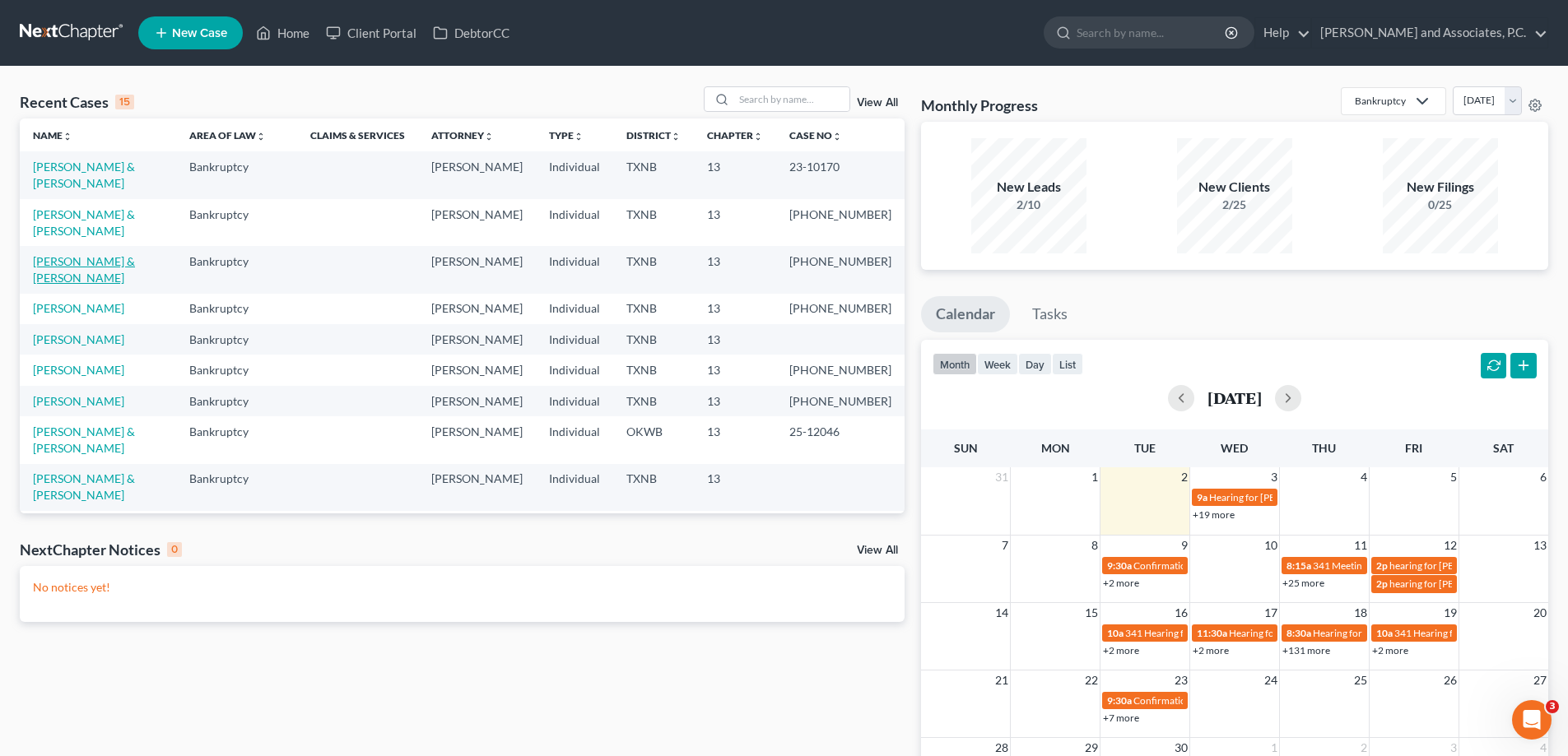
click at [80, 254] on link "[PERSON_NAME] & [PERSON_NAME]" at bounding box center [83, 269] width 102 height 31
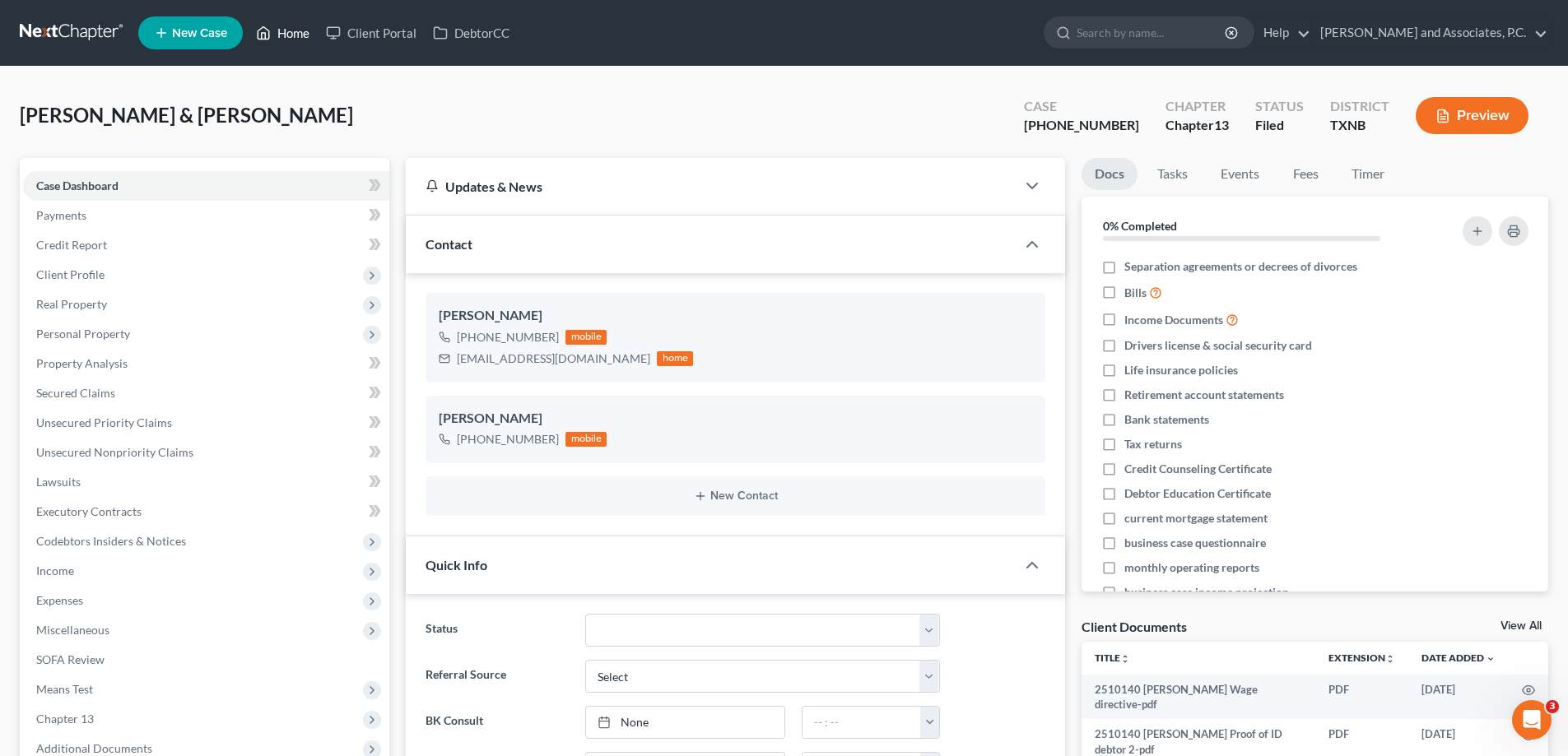
click at [287, 33] on link "Home" at bounding box center [283, 32] width 70 height 30
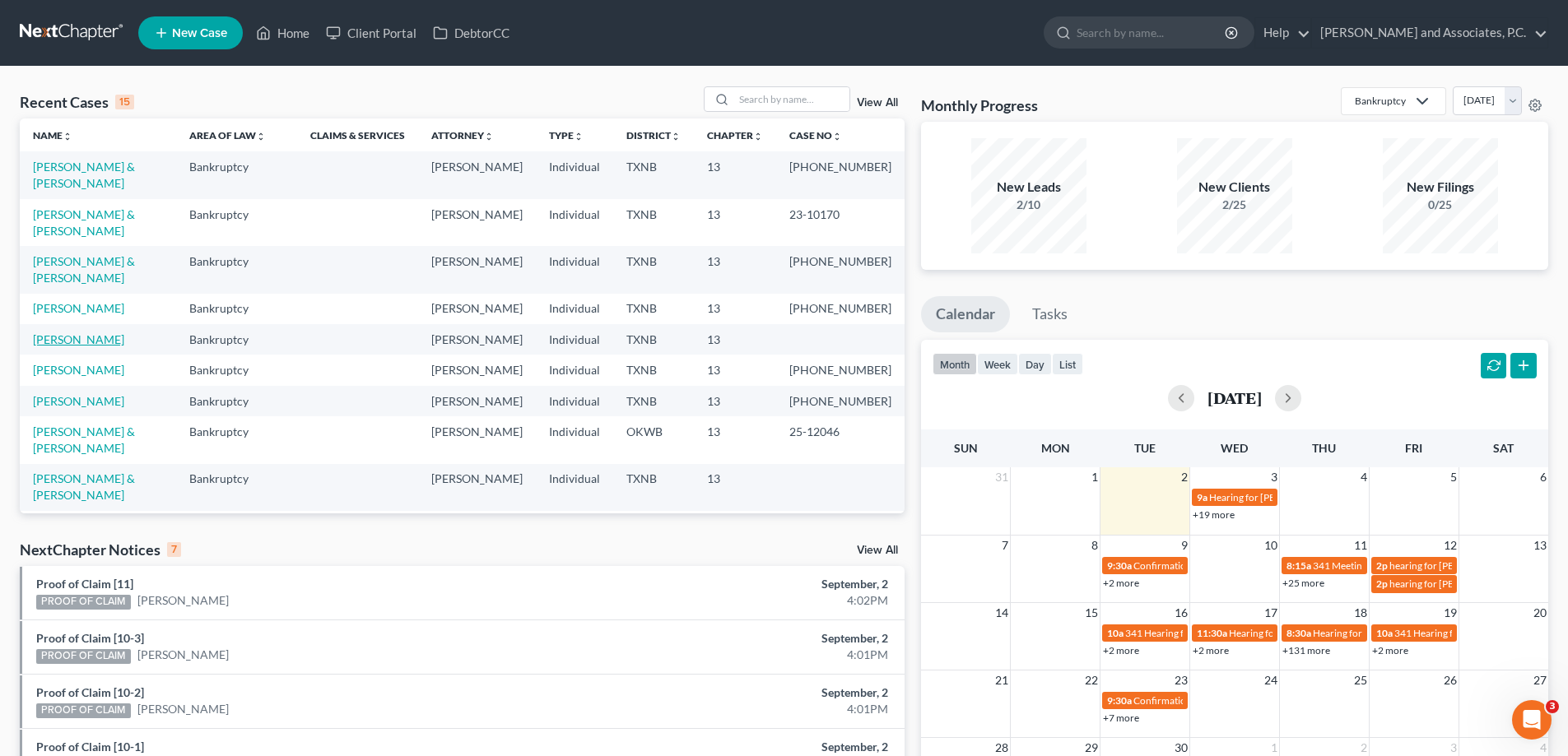
click at [86, 333] on link "[PERSON_NAME]" at bounding box center [78, 340] width 92 height 14
select select "7"
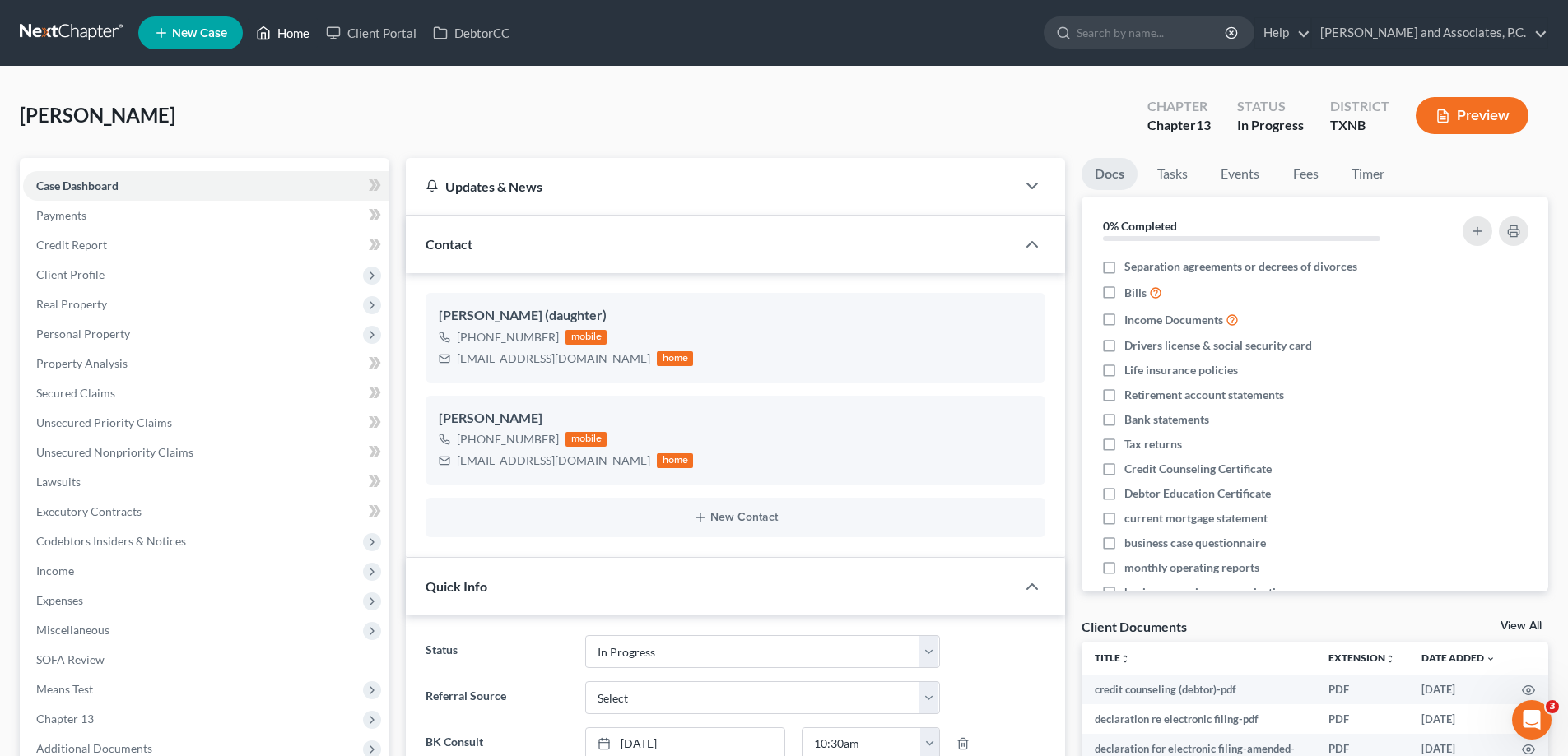
click at [292, 32] on link "Home" at bounding box center [283, 32] width 70 height 30
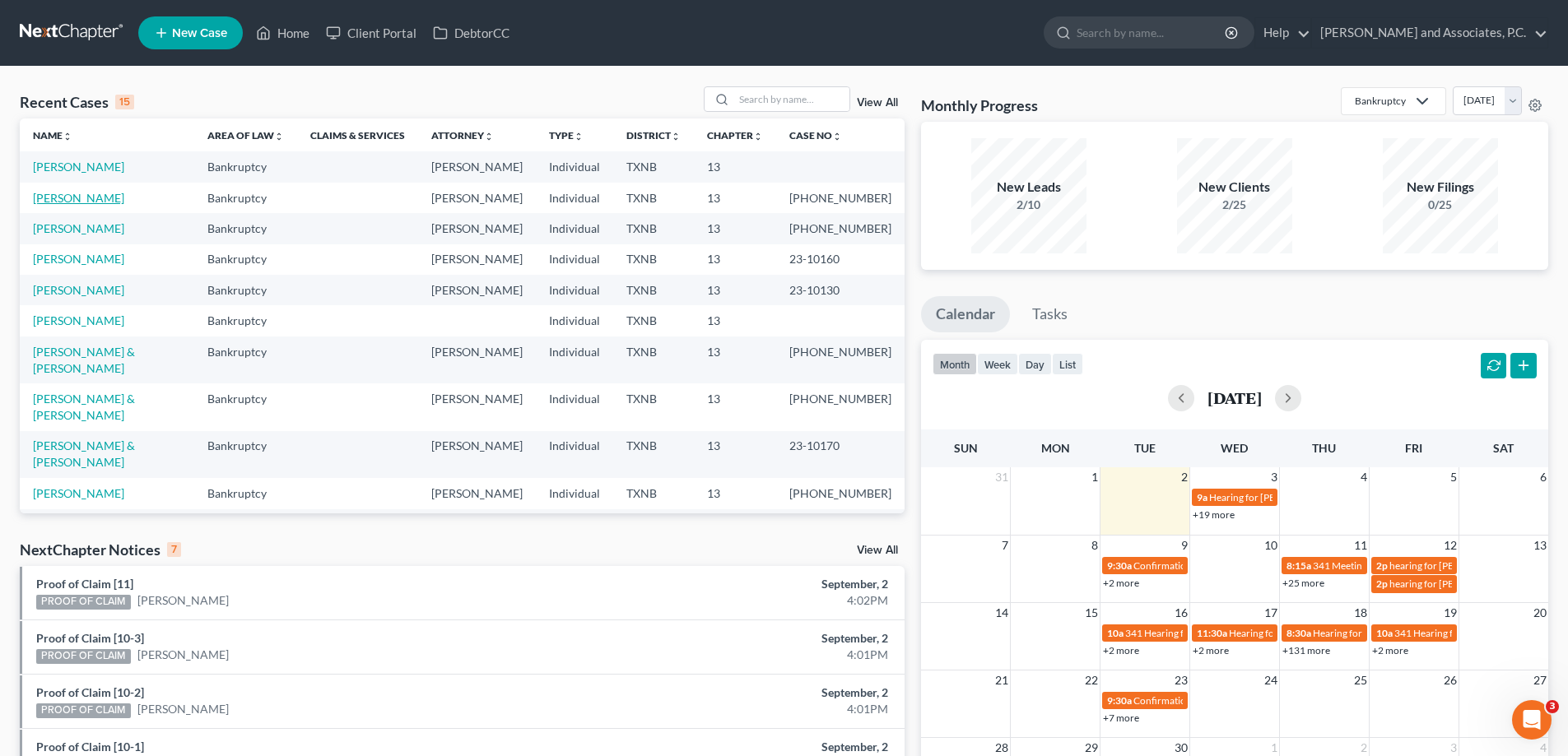
click at [76, 198] on link "[PERSON_NAME]" at bounding box center [78, 198] width 92 height 14
select select "5"
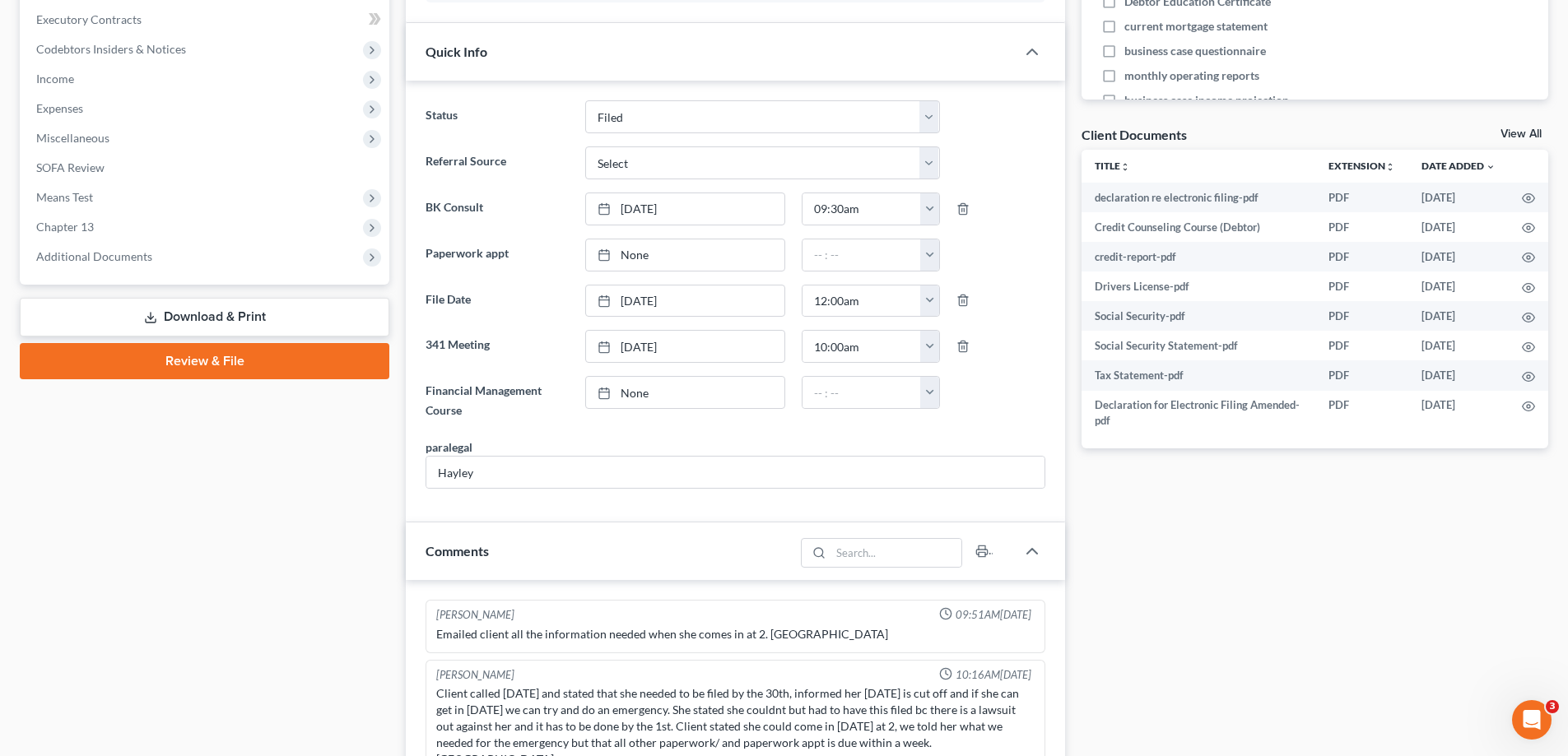
scroll to position [493, 0]
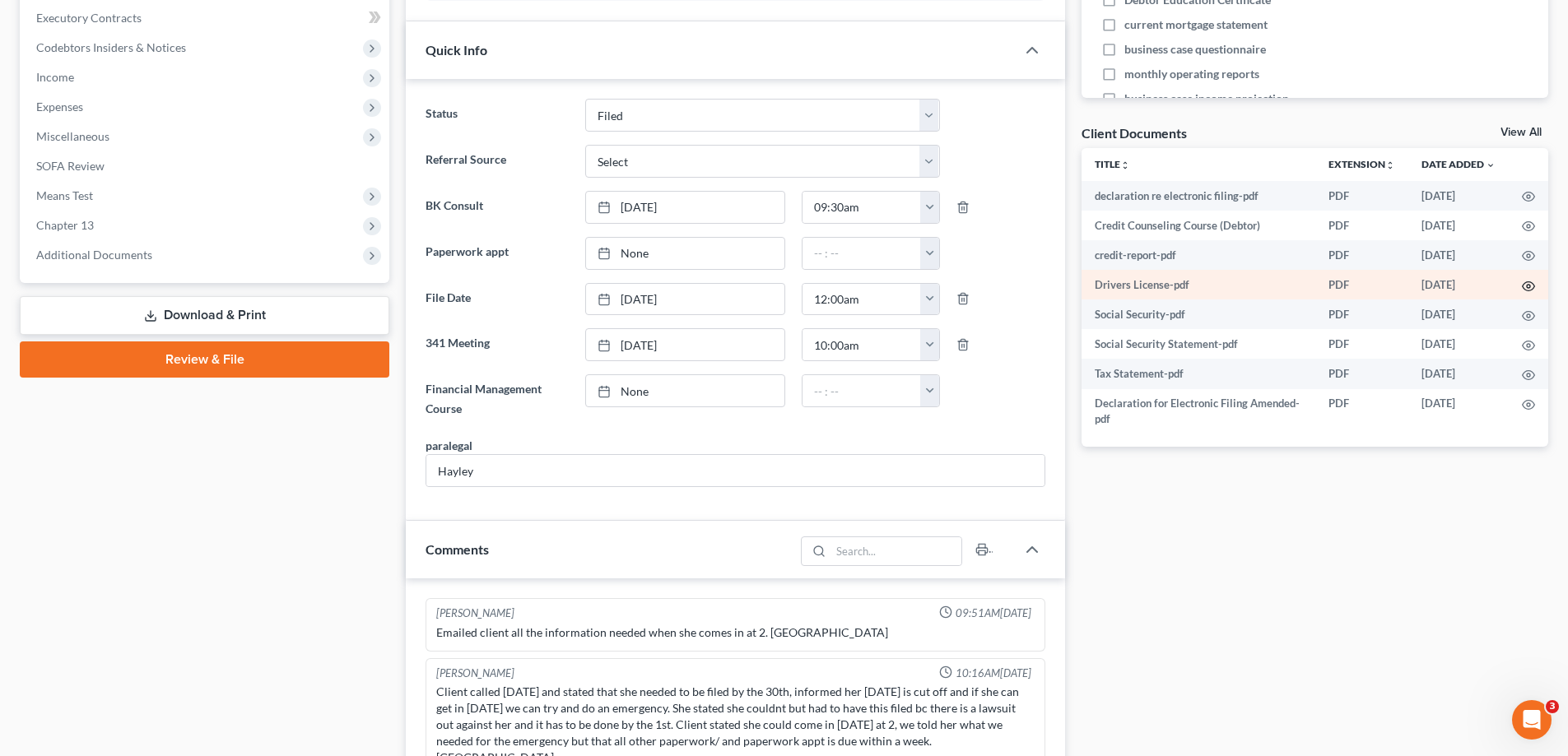
click at [1526, 291] on icon "button" at bounding box center [1529, 286] width 12 height 9
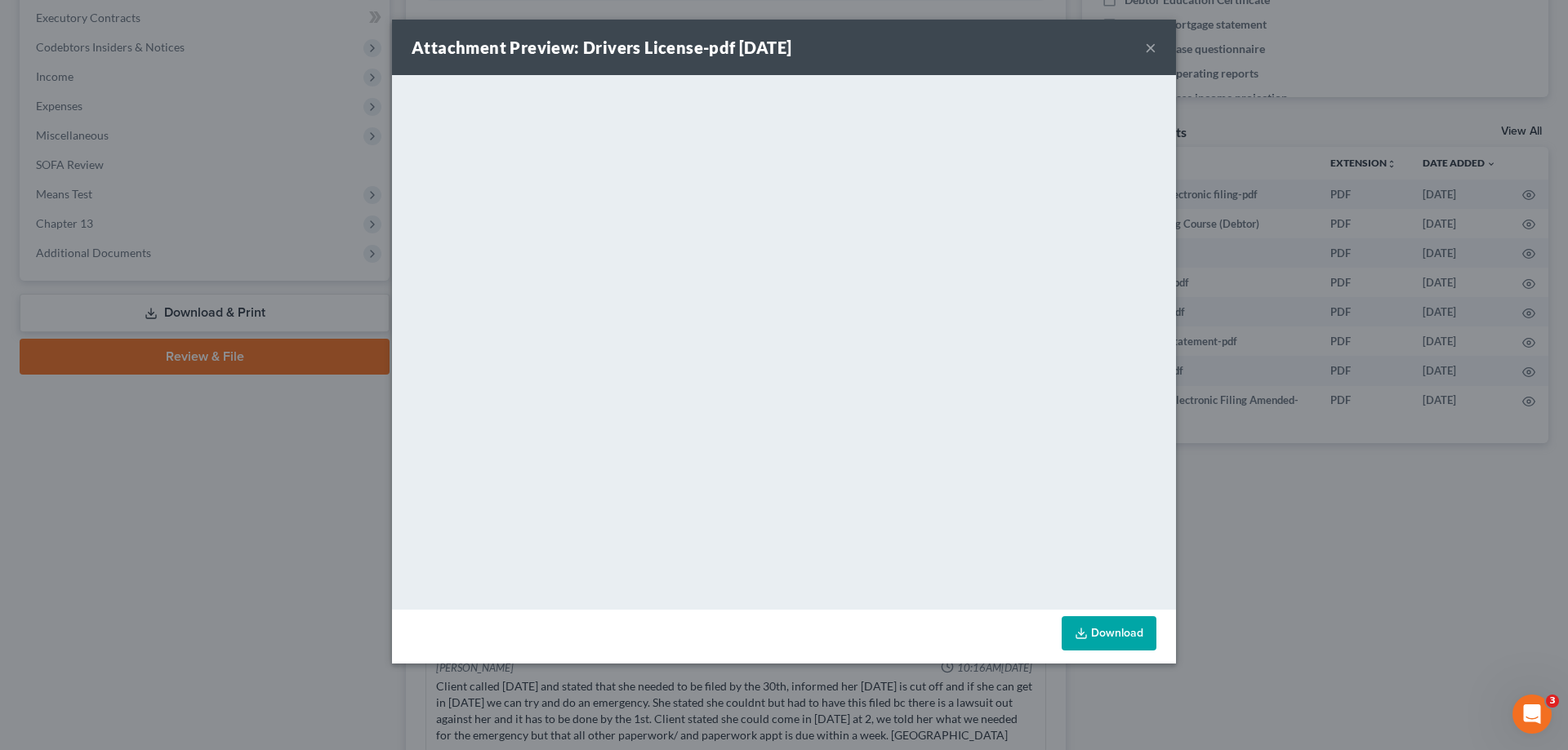
click at [1151, 50] on button "×" at bounding box center [1150, 47] width 11 height 20
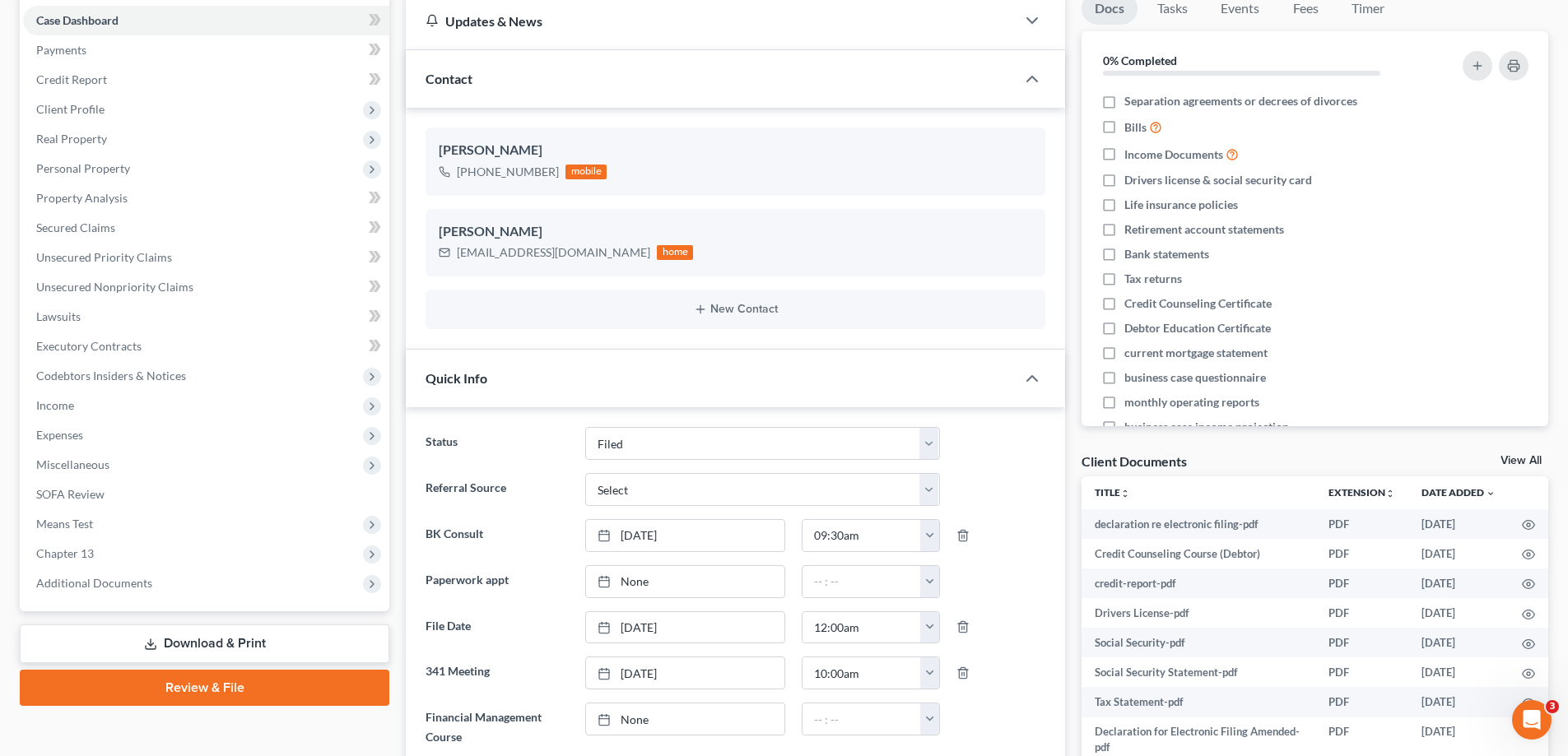
scroll to position [329, 0]
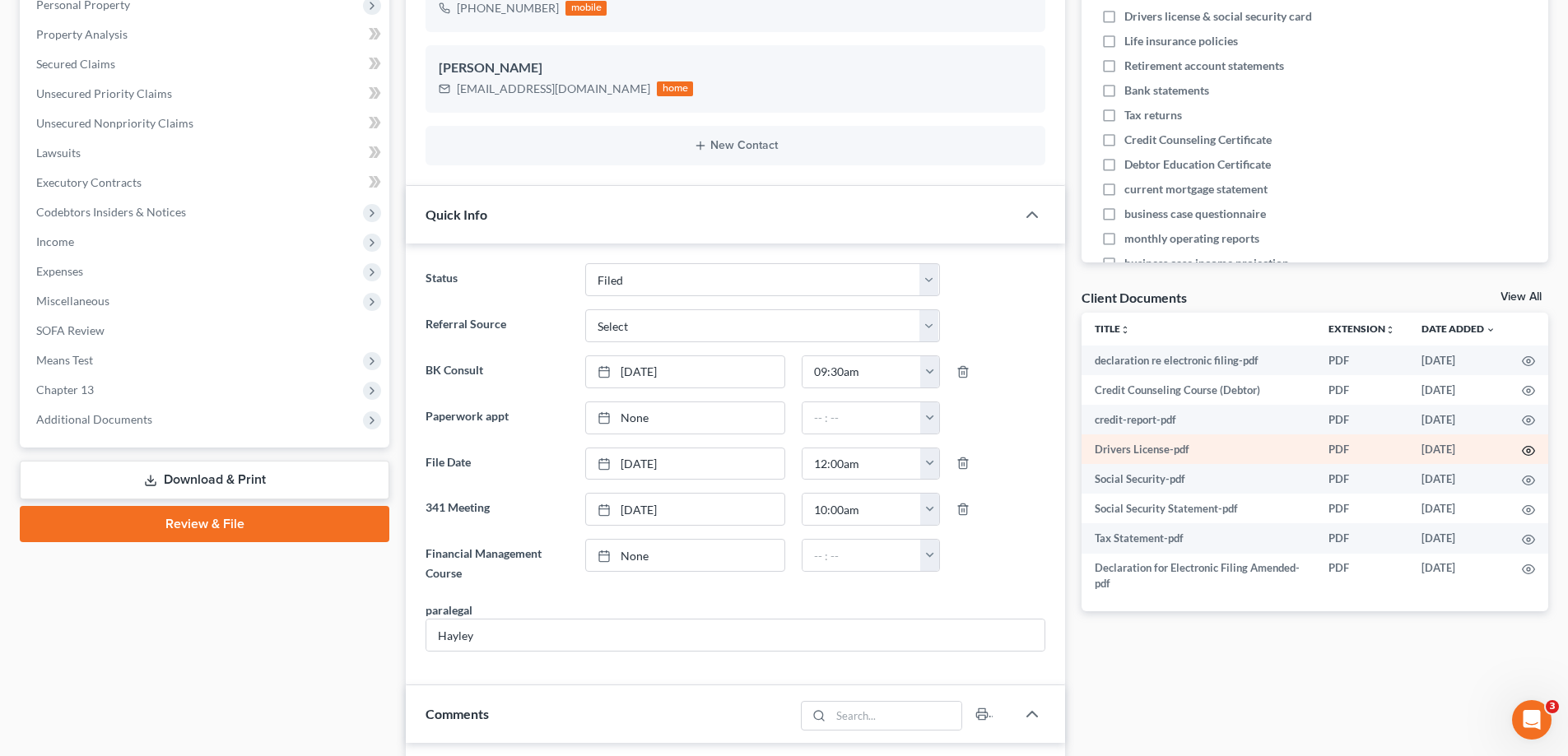
click at [1527, 449] on circle "button" at bounding box center [1528, 451] width 3 height 3
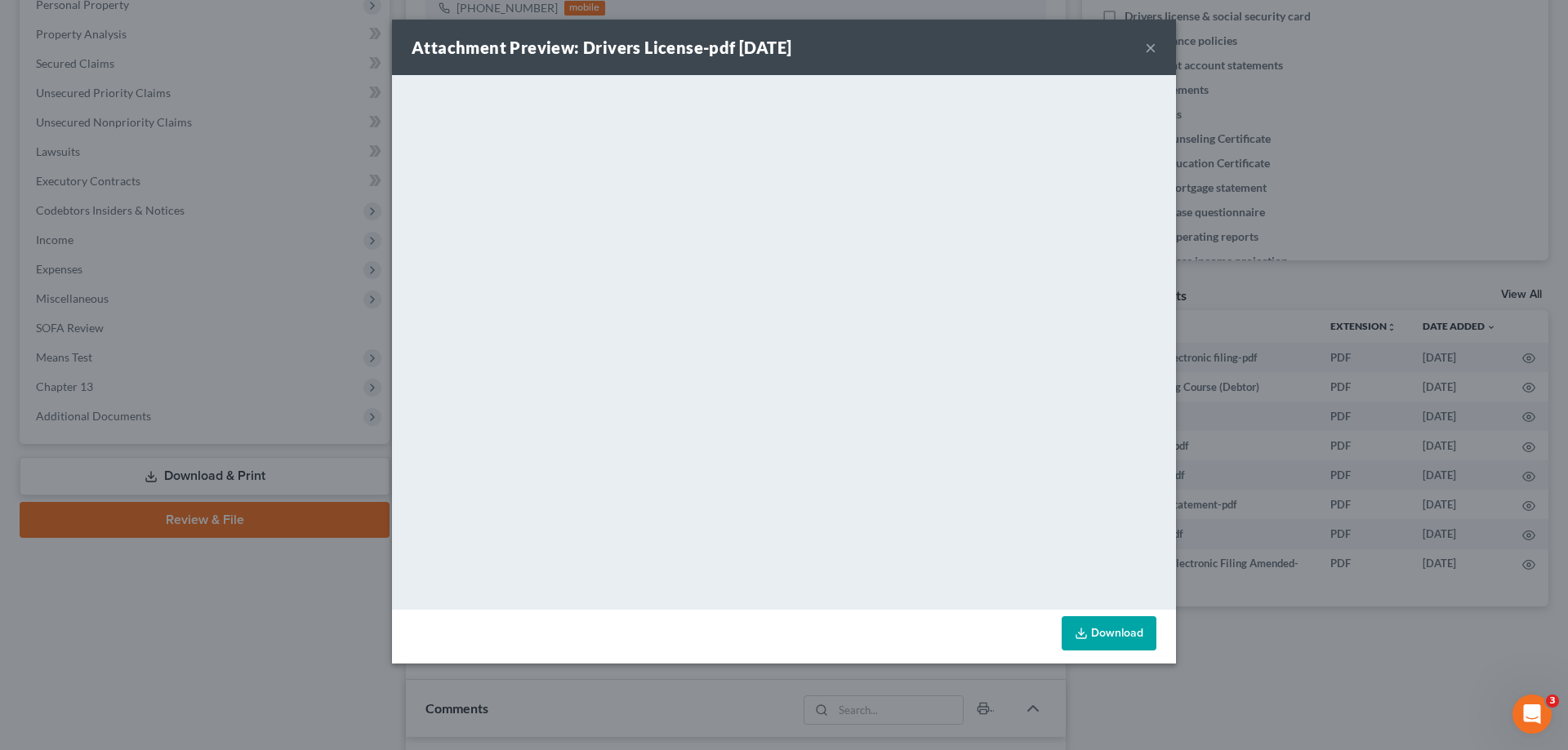
click at [1149, 53] on button "×" at bounding box center [1150, 47] width 11 height 20
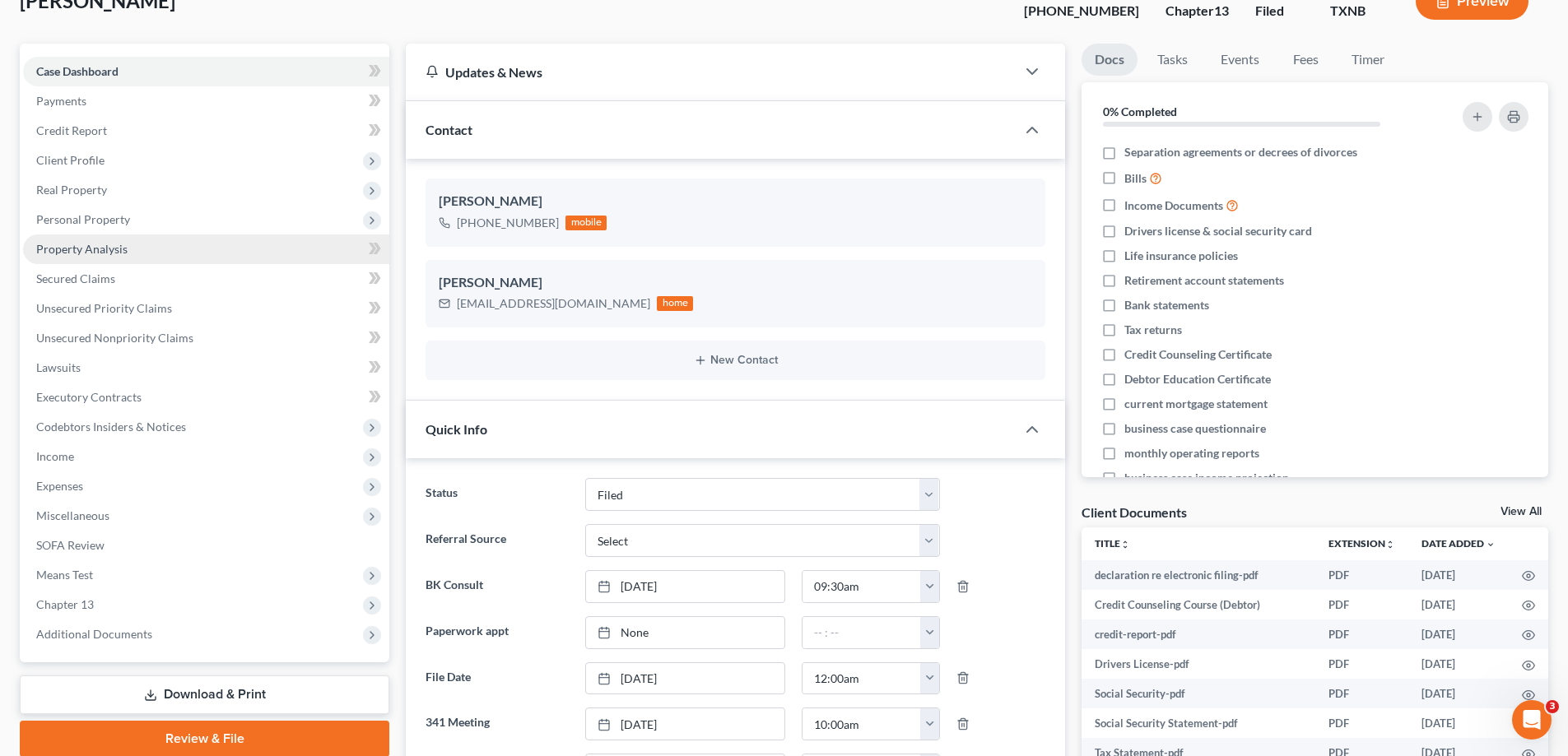
scroll to position [0, 0]
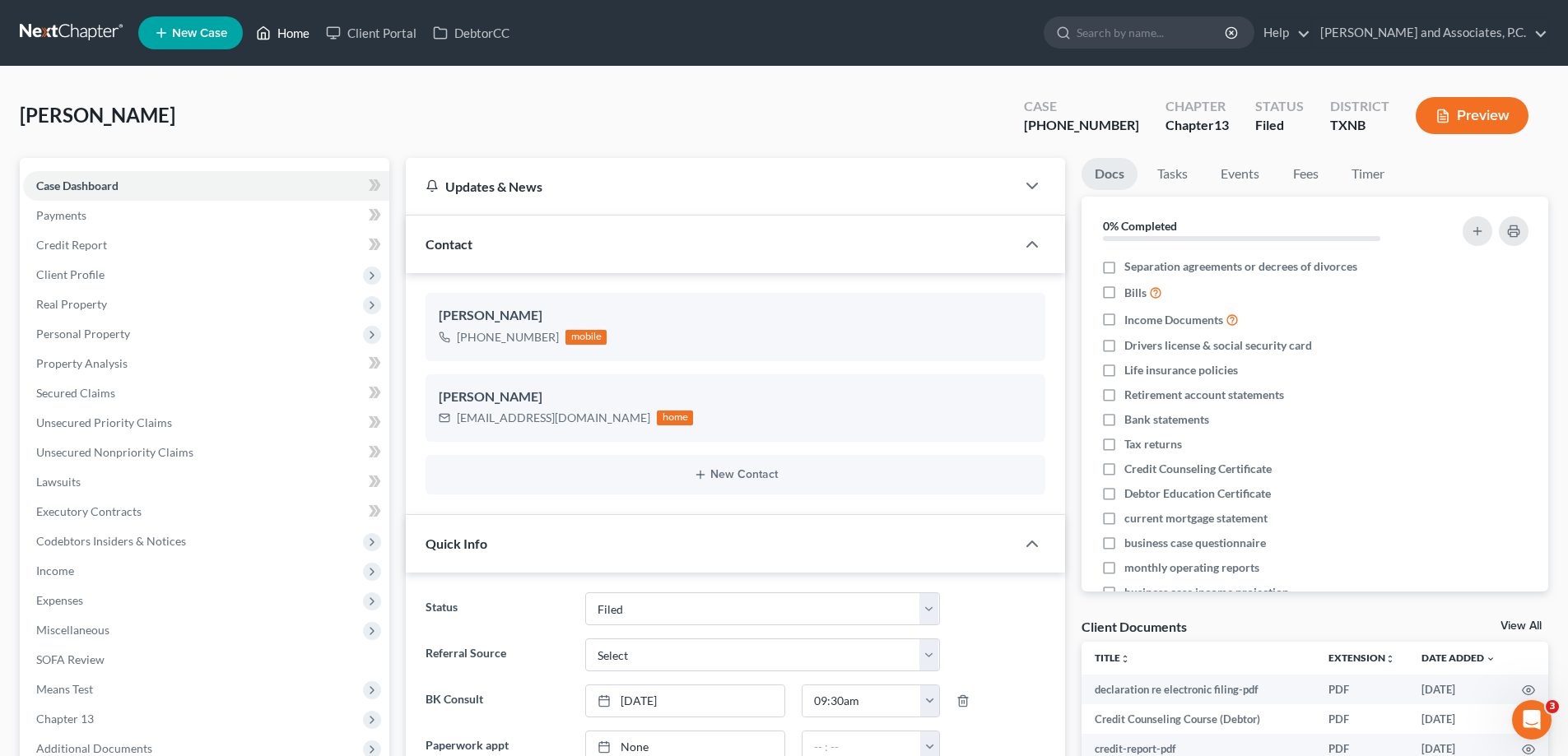
click at [284, 37] on link "Home" at bounding box center [283, 32] width 70 height 30
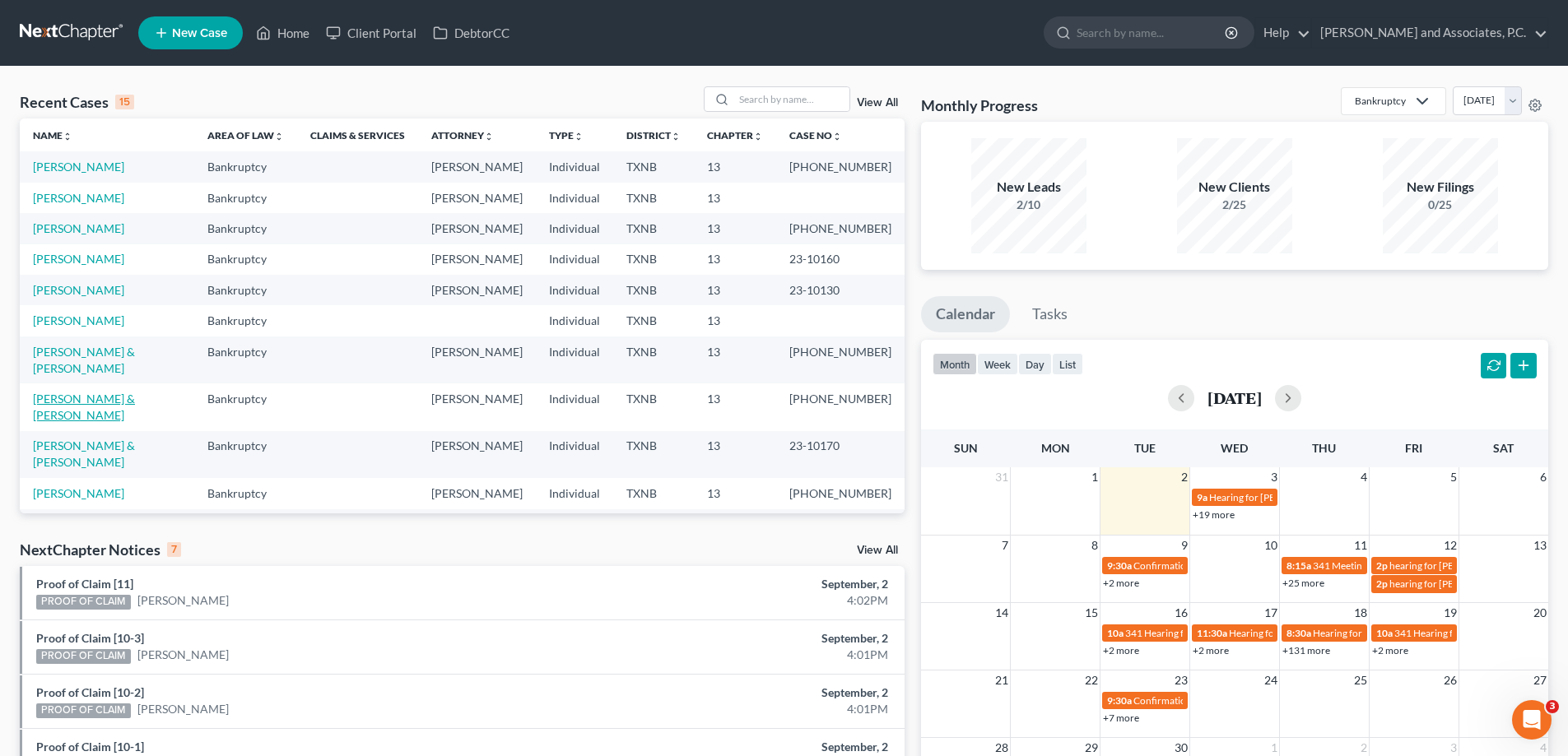
click at [97, 392] on link "[PERSON_NAME] & [PERSON_NAME]" at bounding box center [83, 407] width 102 height 31
select select "5"
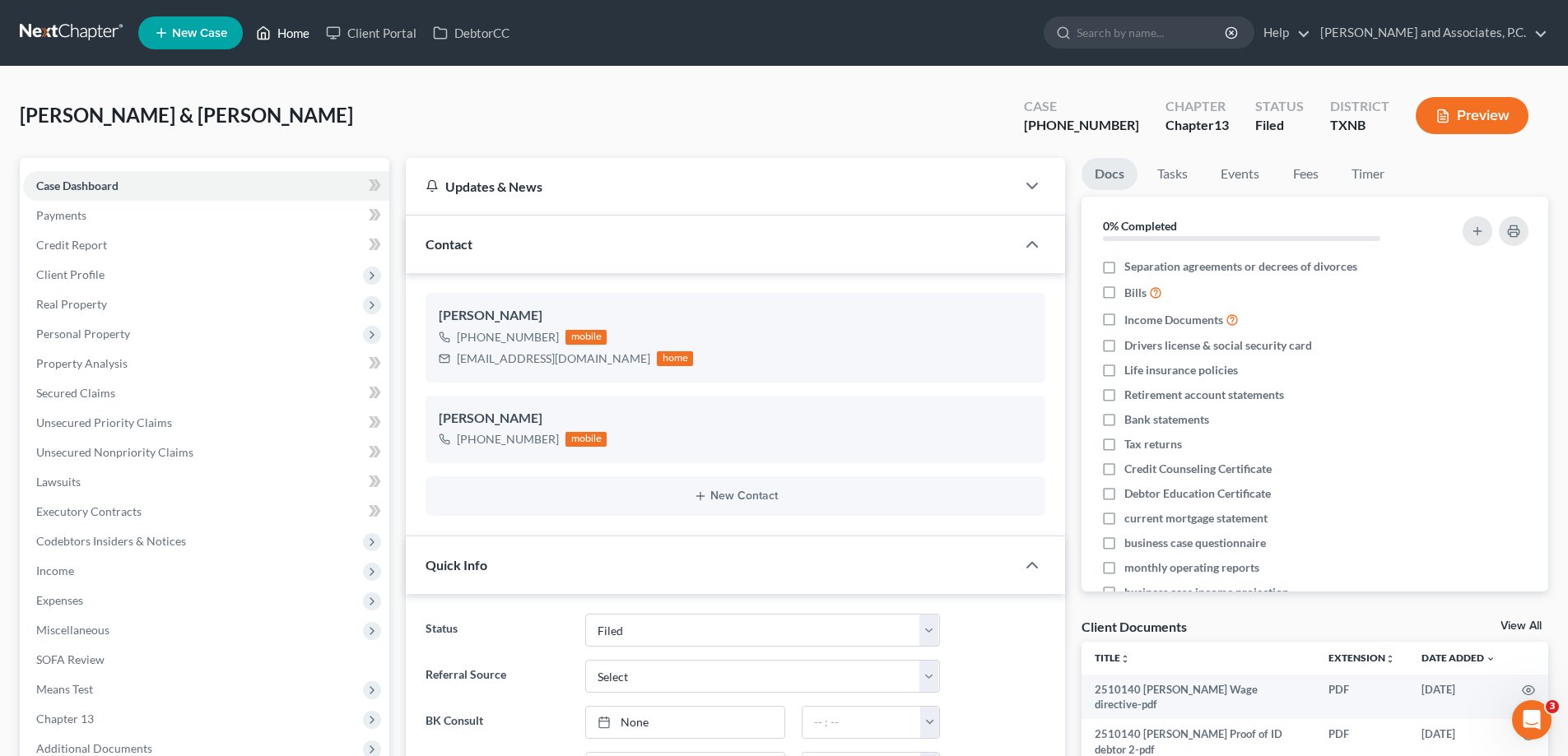
click at [292, 33] on link "Home" at bounding box center [283, 32] width 70 height 30
